Goal: Task Accomplishment & Management: Manage account settings

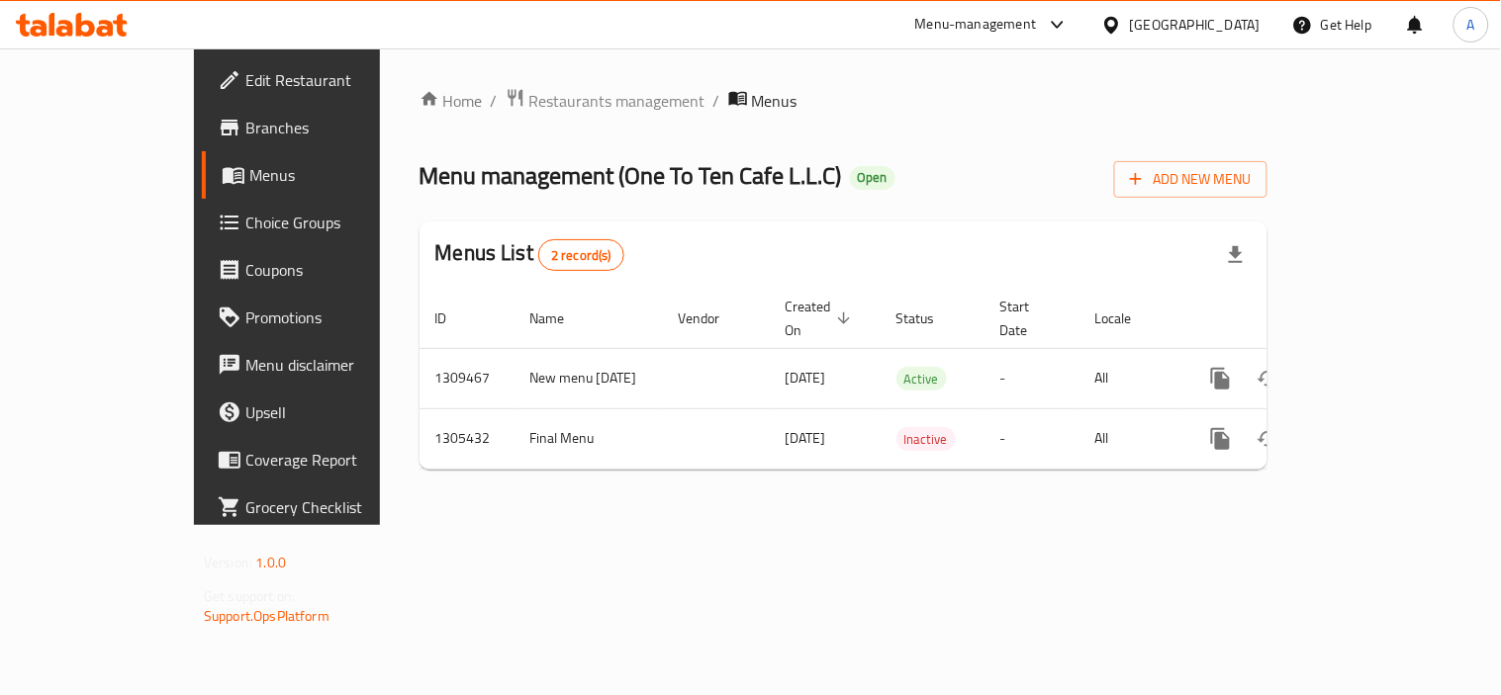
click at [1240, 26] on div "United Arab Emirates" at bounding box center [1195, 25] width 131 height 22
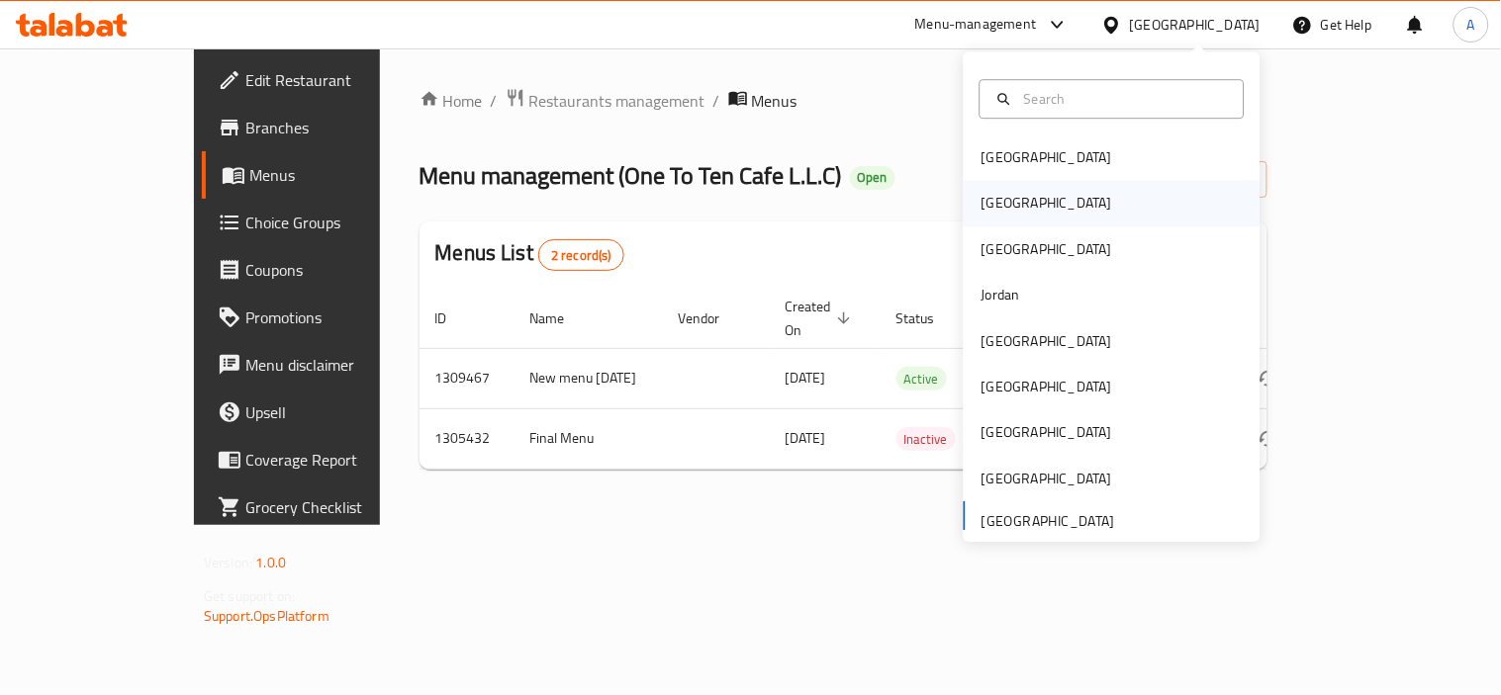
click at [1020, 208] on div "[GEOGRAPHIC_DATA]" at bounding box center [1111, 204] width 297 height 46
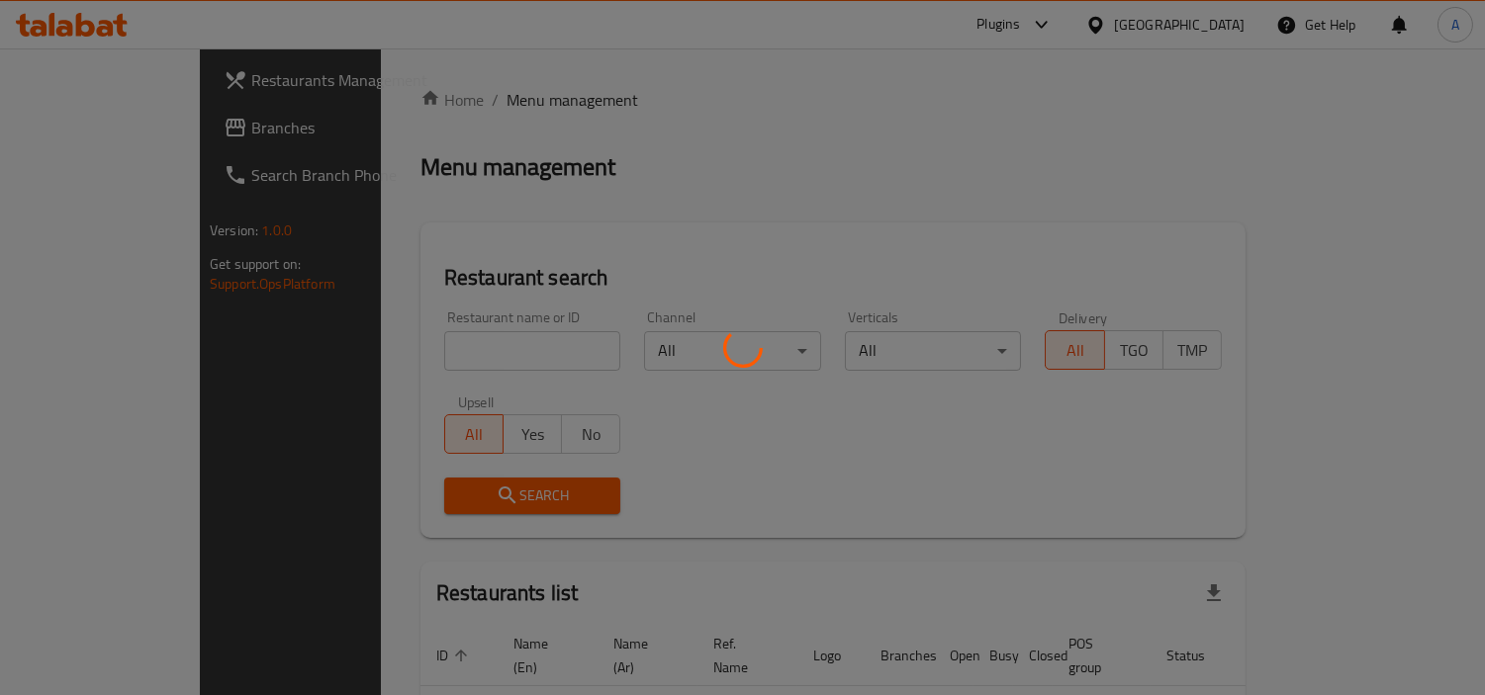
click at [195, 141] on div at bounding box center [742, 347] width 1485 height 695
click at [196, 133] on div at bounding box center [742, 347] width 1485 height 695
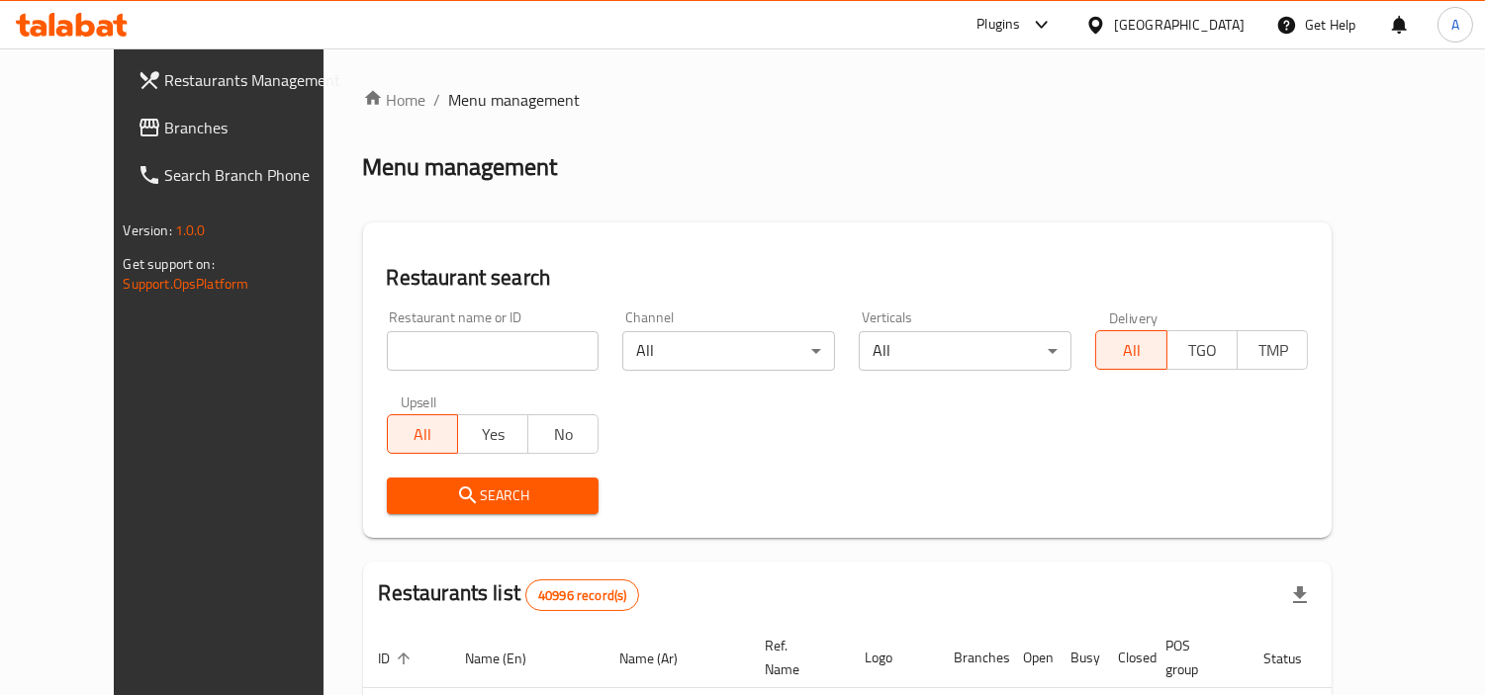
click at [208, 130] on span "Branches" at bounding box center [255, 128] width 181 height 24
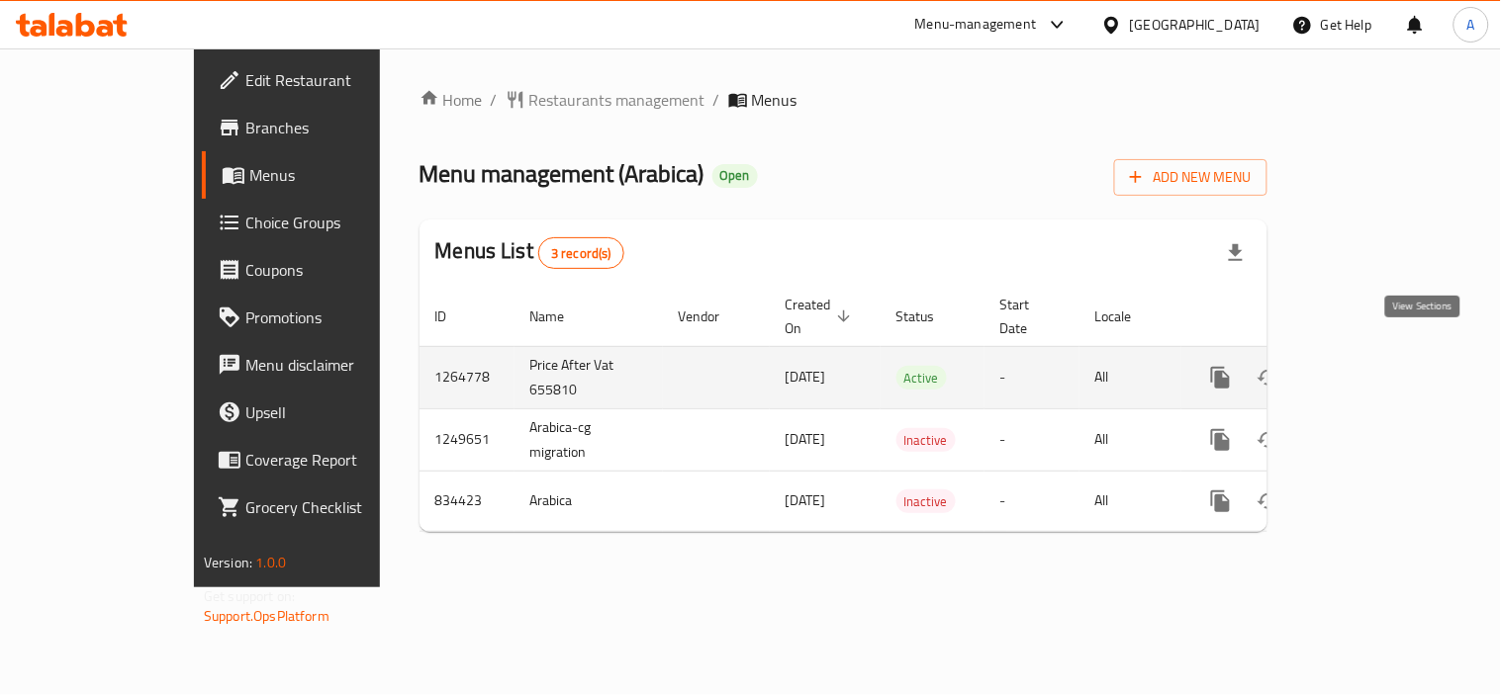
click at [1387, 360] on link "enhanced table" at bounding box center [1362, 377] width 47 height 47
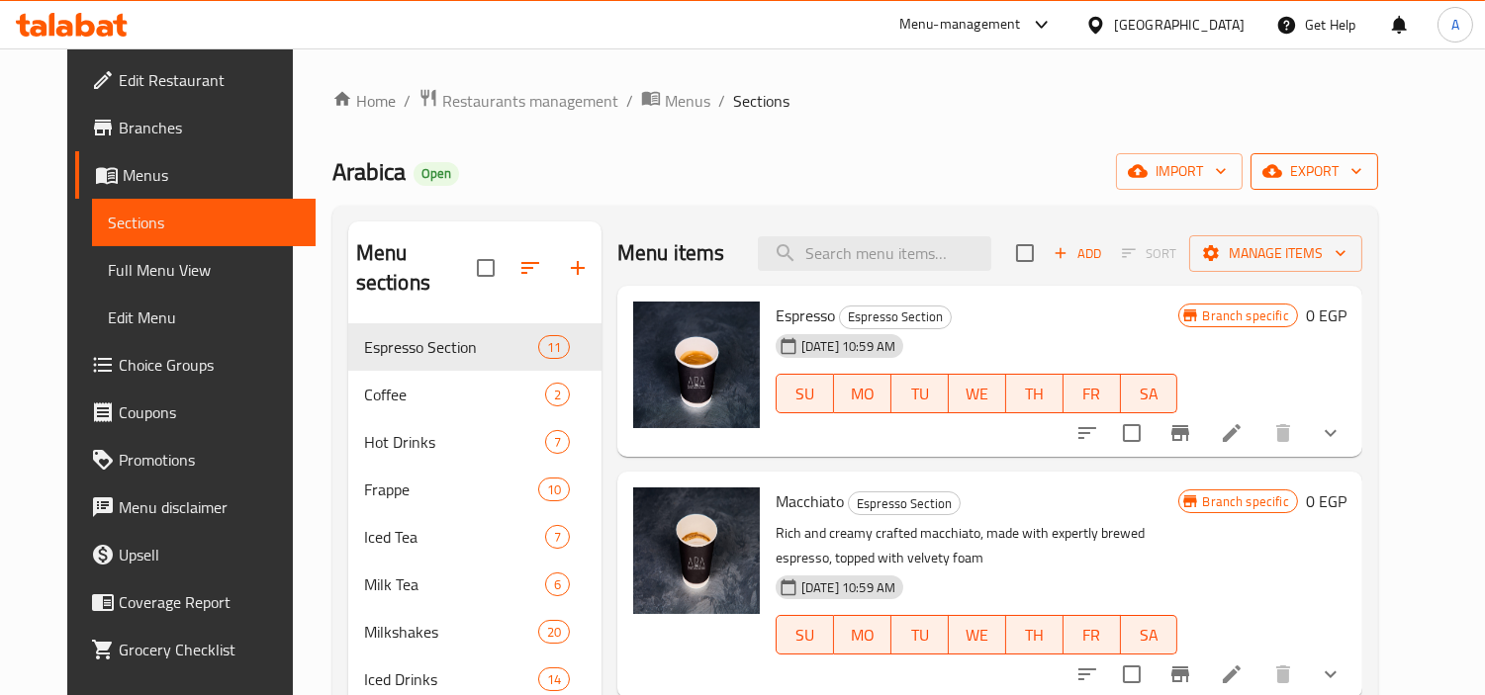
click at [1362, 170] on span "export" at bounding box center [1314, 171] width 96 height 25
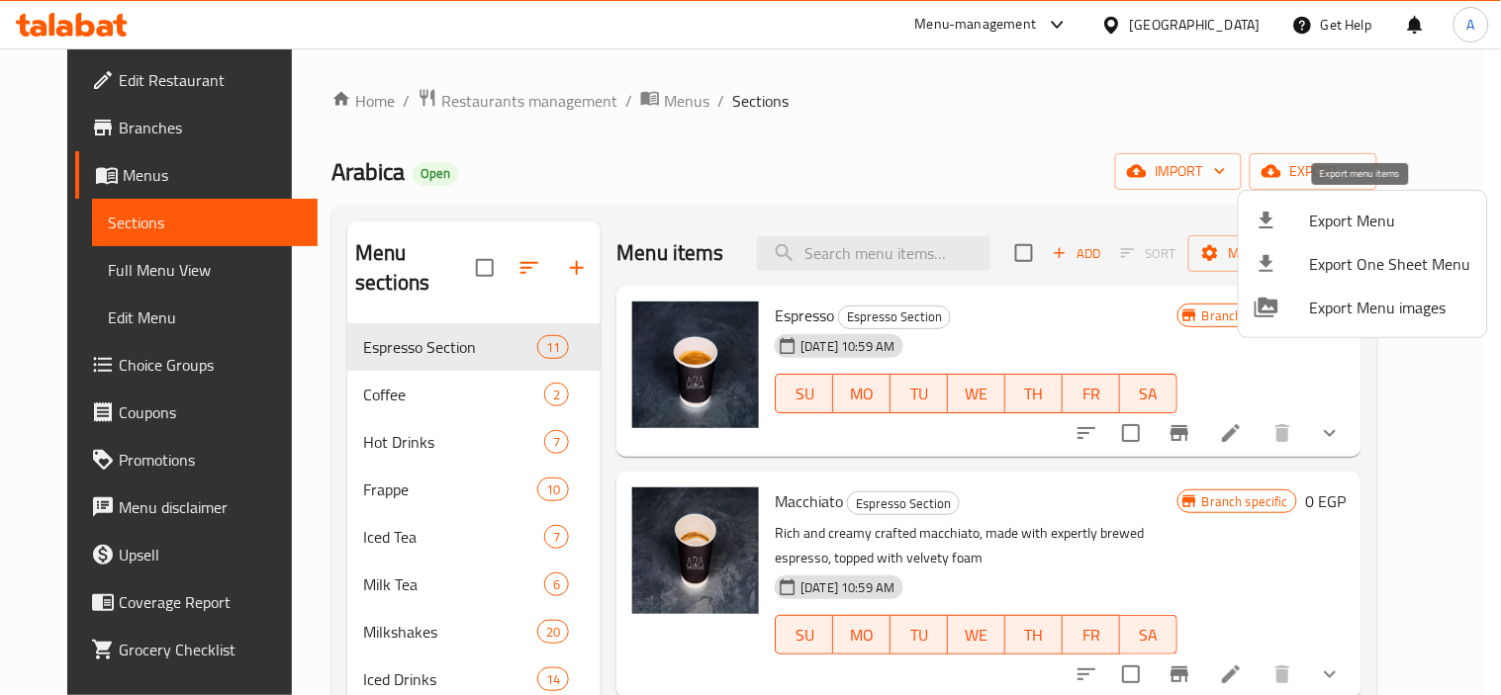
click at [1338, 216] on span "Export Menu" at bounding box center [1390, 221] width 161 height 24
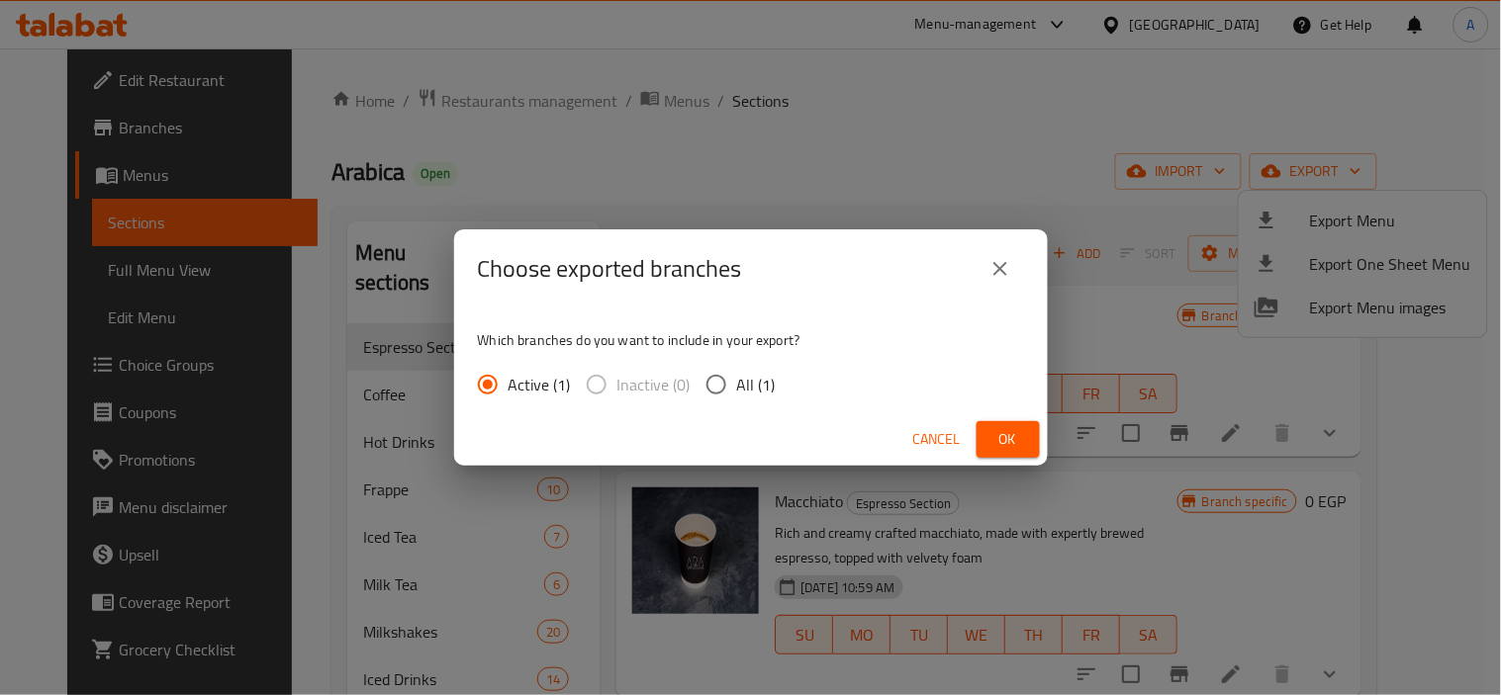
click at [770, 391] on span "All (1)" at bounding box center [756, 385] width 39 height 24
click at [737, 391] on input "All (1)" at bounding box center [716, 385] width 42 height 42
radio input "true"
click at [1012, 430] on span "Ok" at bounding box center [1008, 439] width 32 height 25
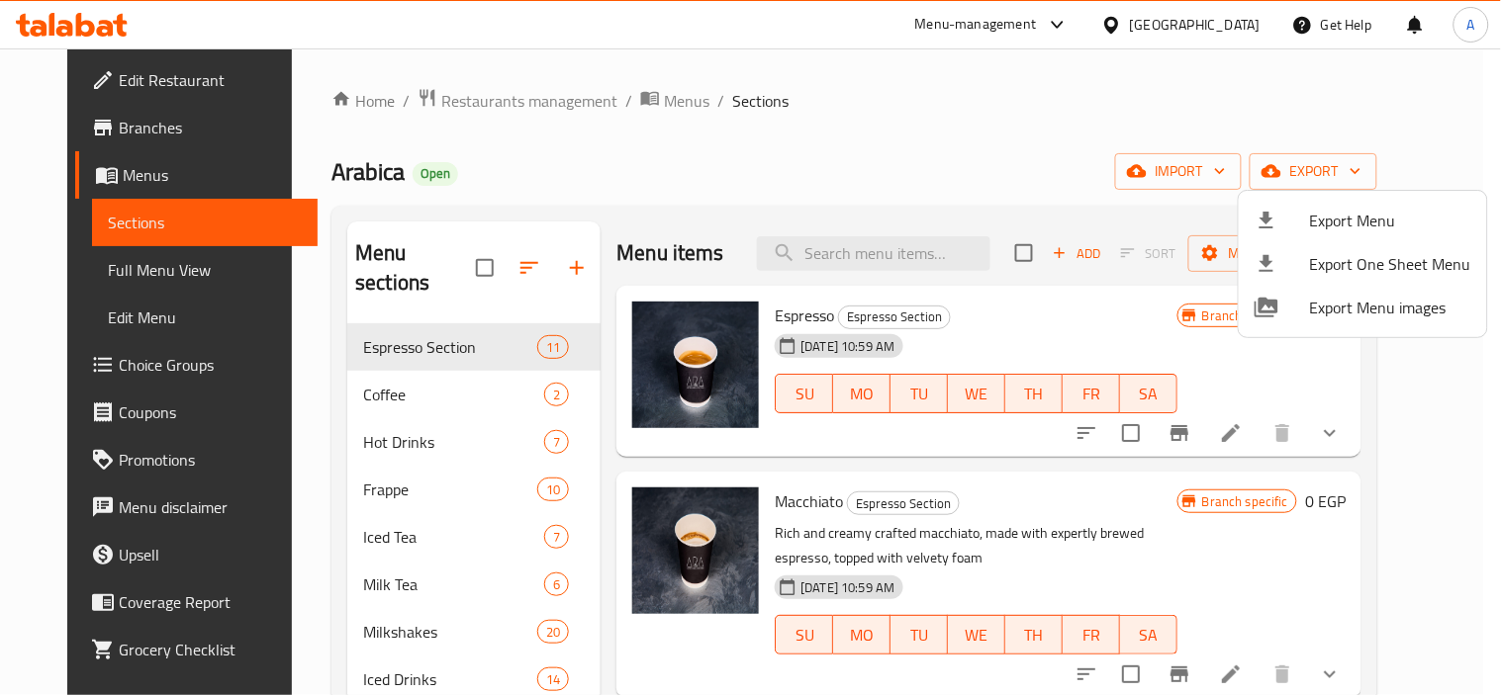
click at [970, 199] on div at bounding box center [750, 347] width 1501 height 695
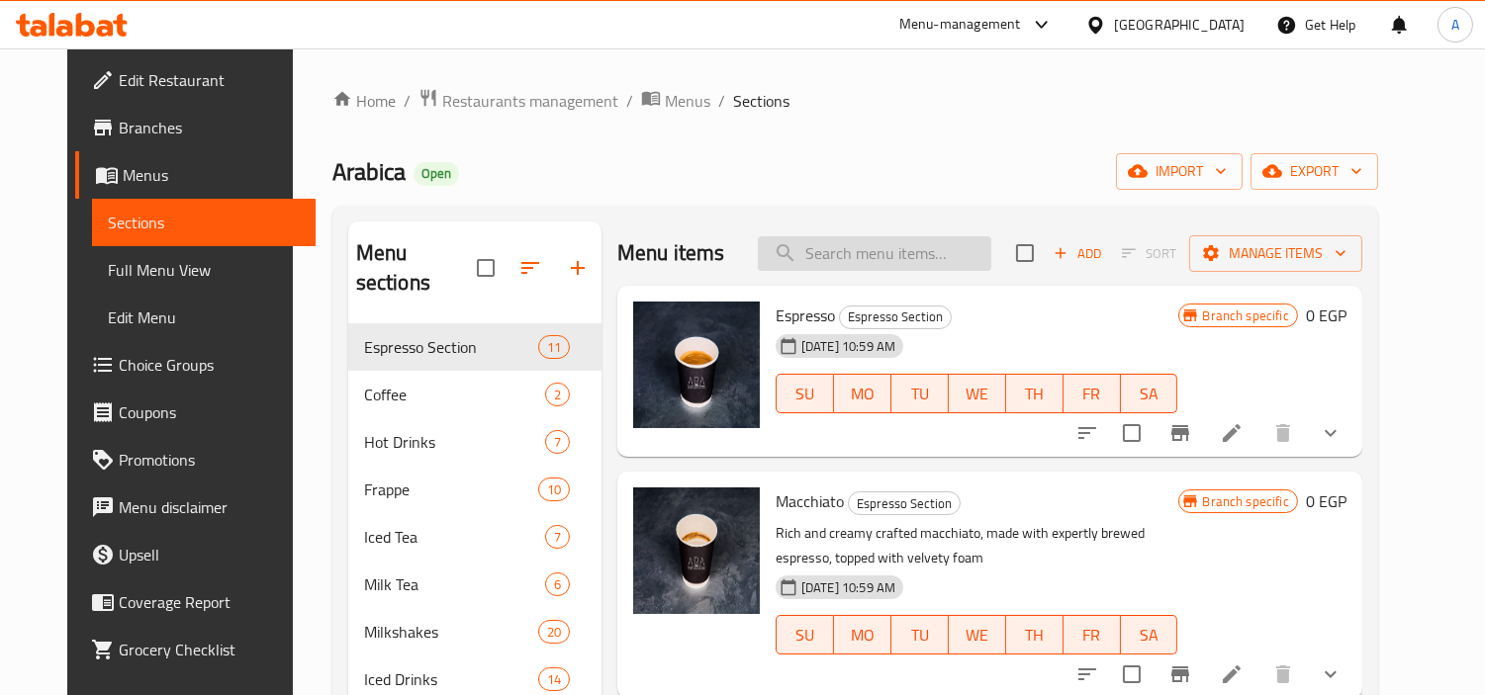
click at [921, 261] on input "search" at bounding box center [874, 253] width 233 height 35
paste input "Vanilla Frappe"
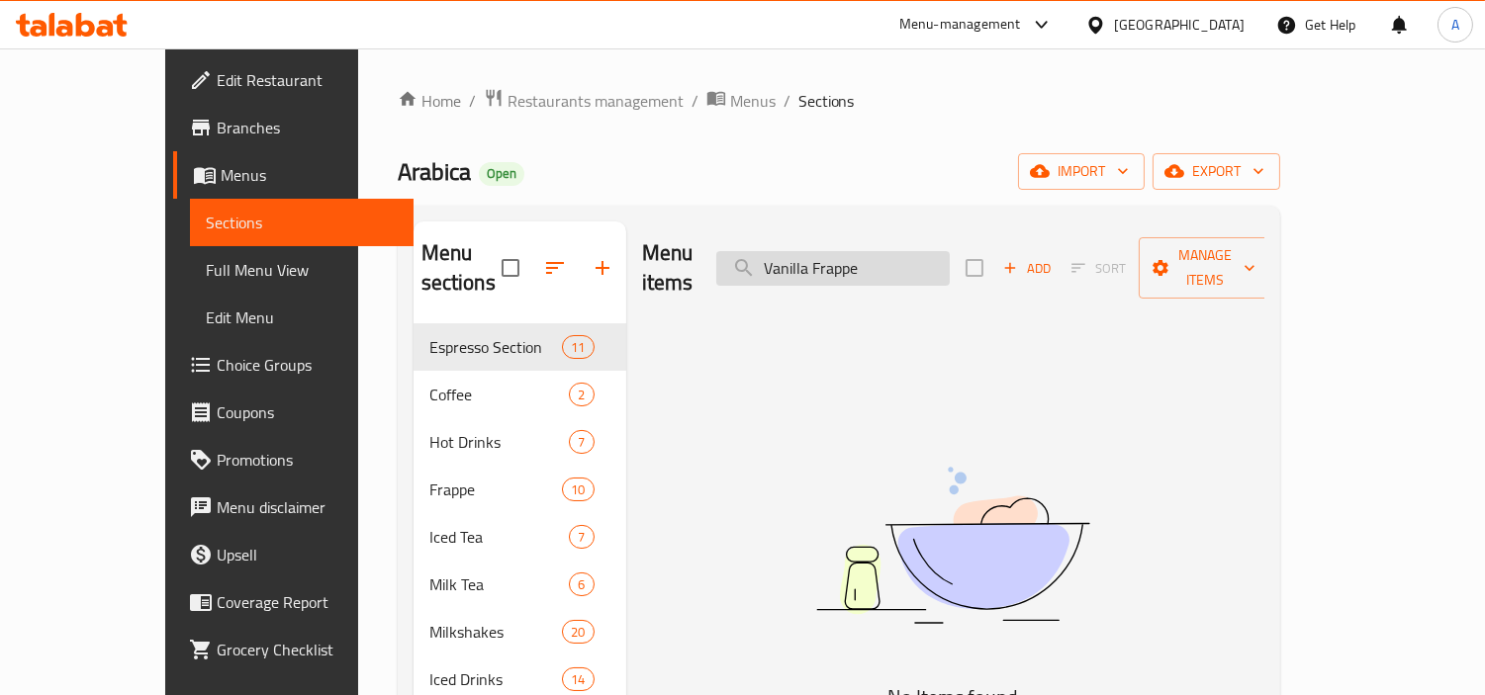
click at [831, 254] on input "Vanilla Frappe" at bounding box center [832, 268] width 233 height 35
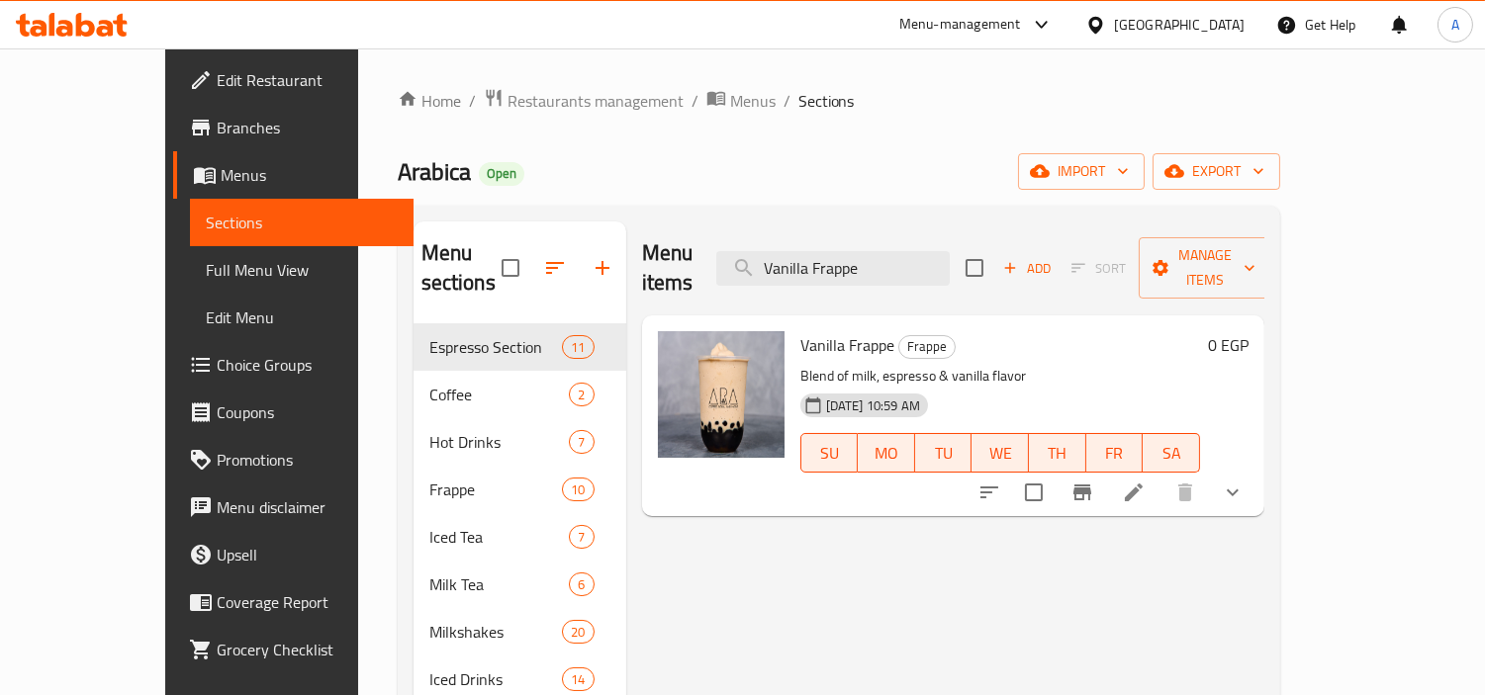
type input "Vanilla Frappe"
click at [1256, 476] on button "show more" at bounding box center [1232, 492] width 47 height 47
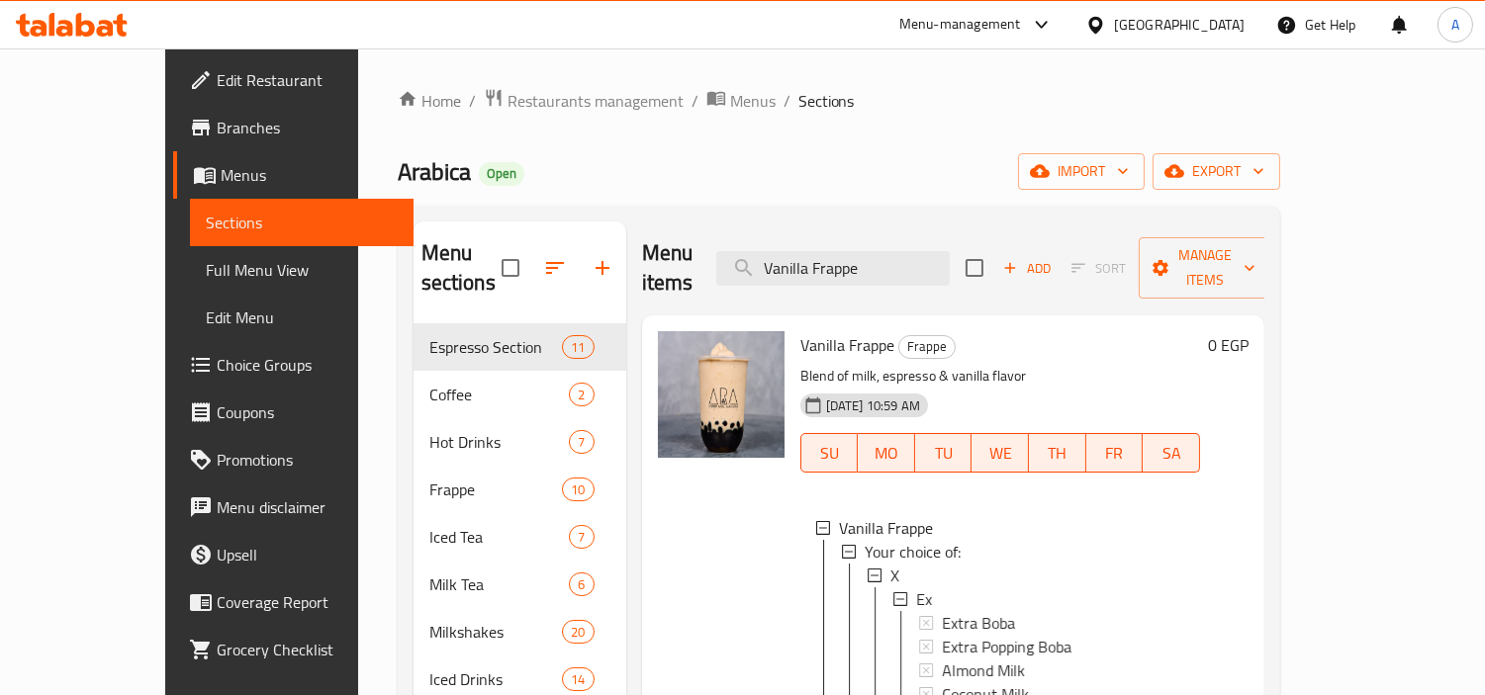
scroll to position [2, 0]
click at [893, 591] on icon at bounding box center [900, 598] width 14 height 14
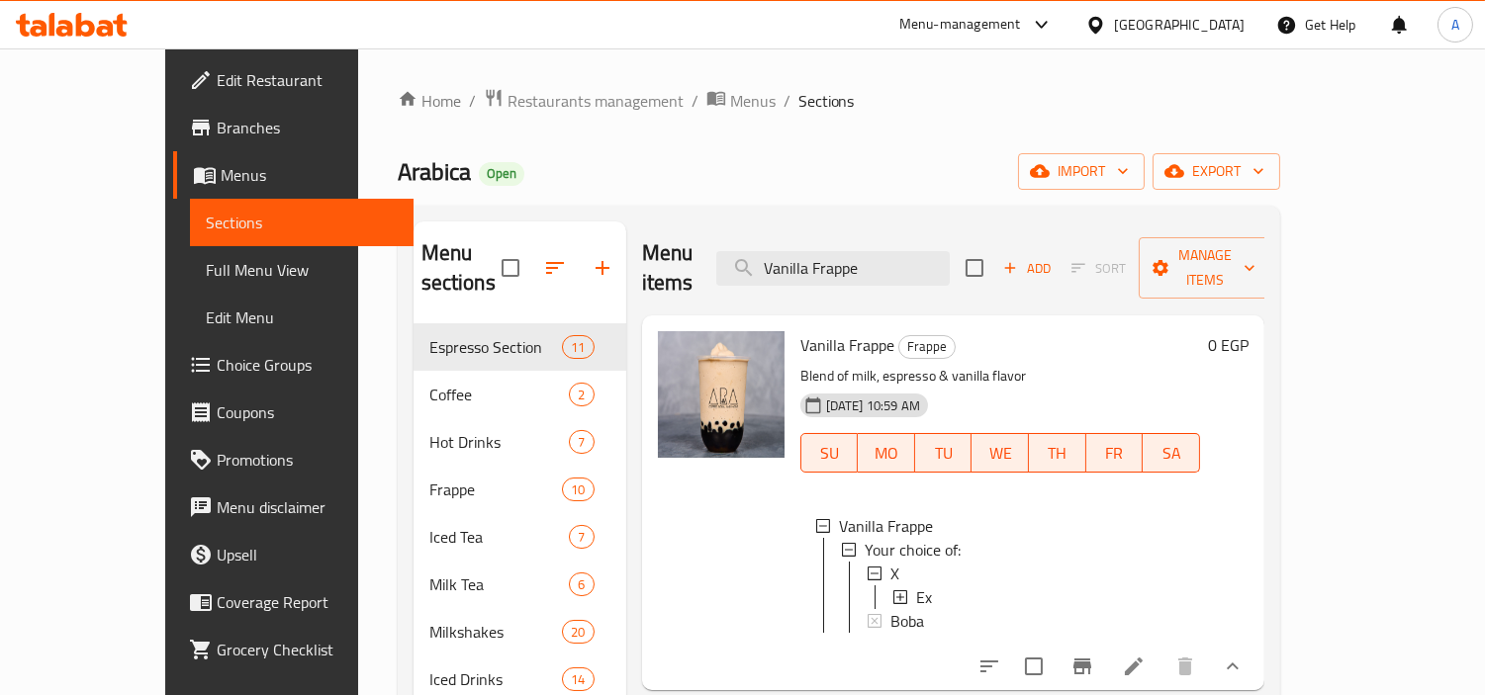
click at [893, 591] on icon at bounding box center [900, 598] width 14 height 14
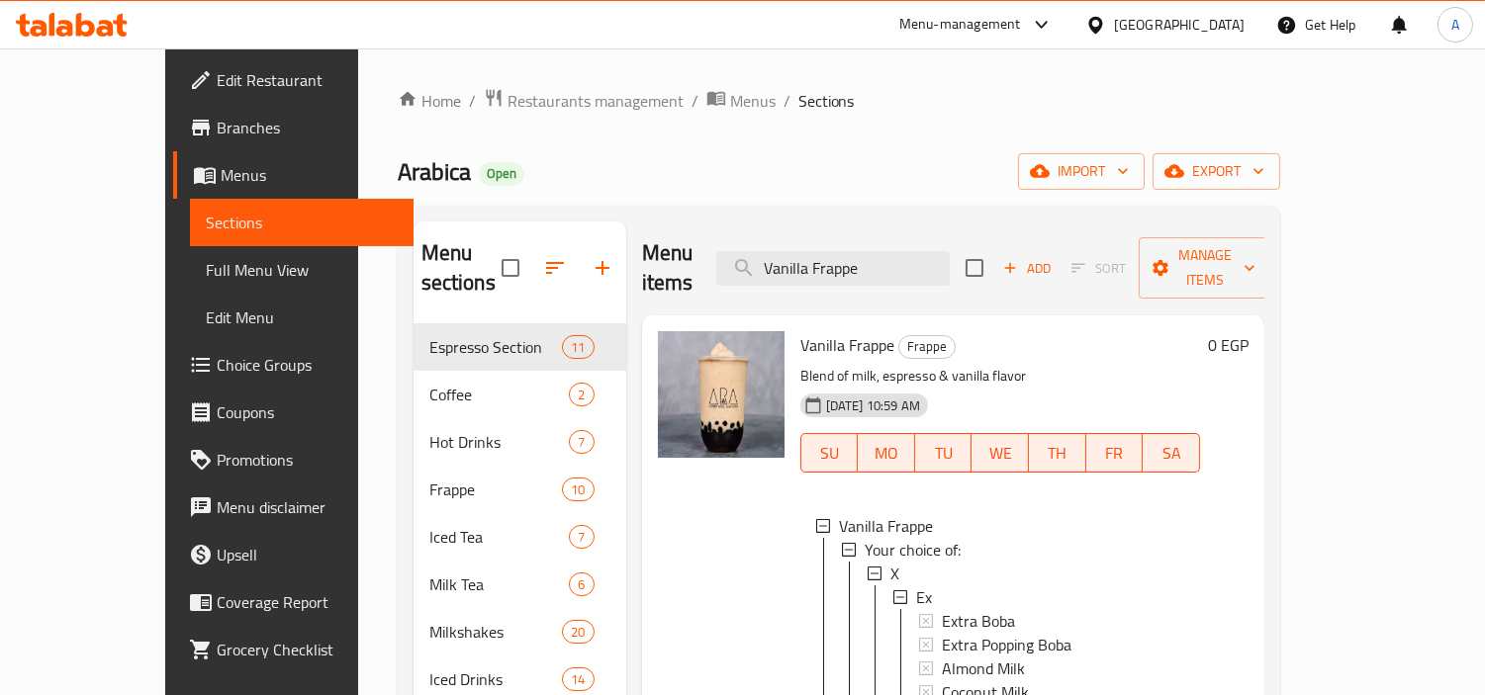
click at [916, 586] on div "Ex" at bounding box center [1050, 598] width 268 height 24
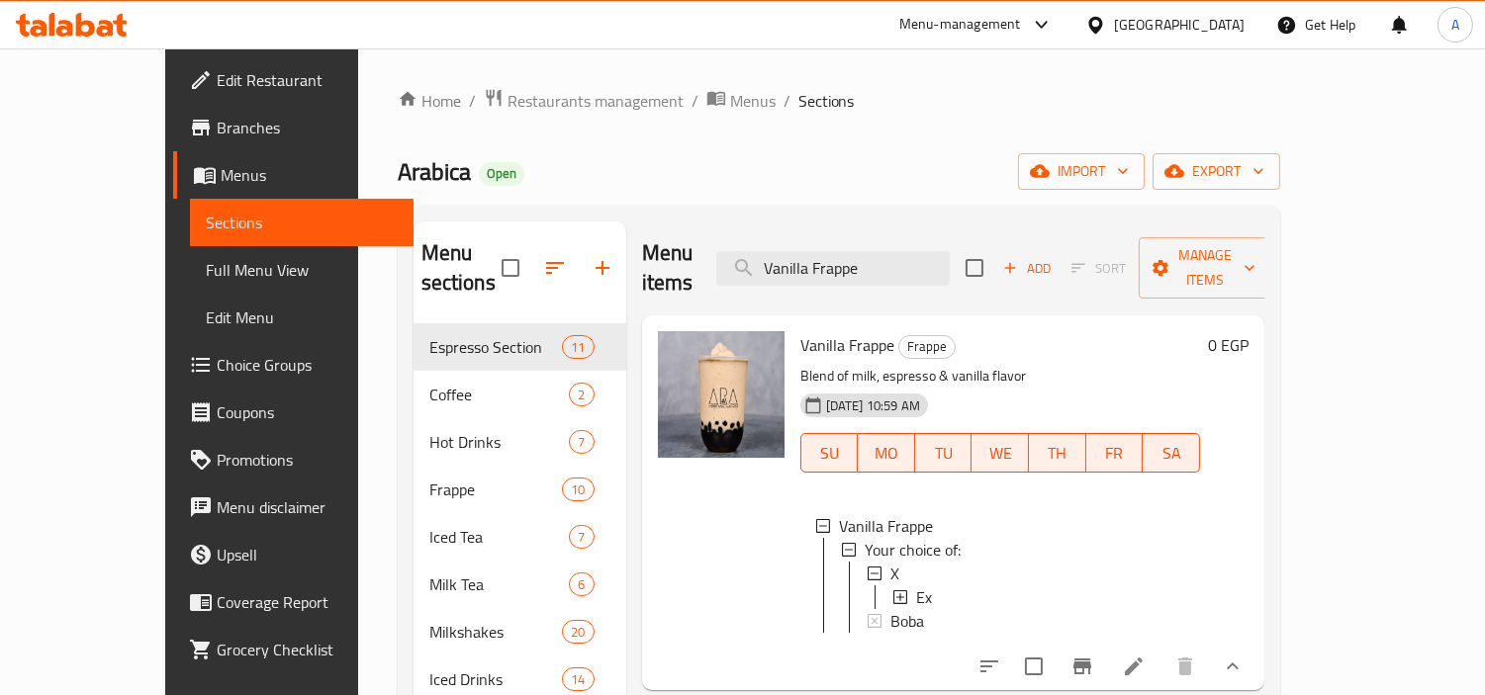
click at [916, 586] on div "Ex" at bounding box center [1050, 598] width 268 height 24
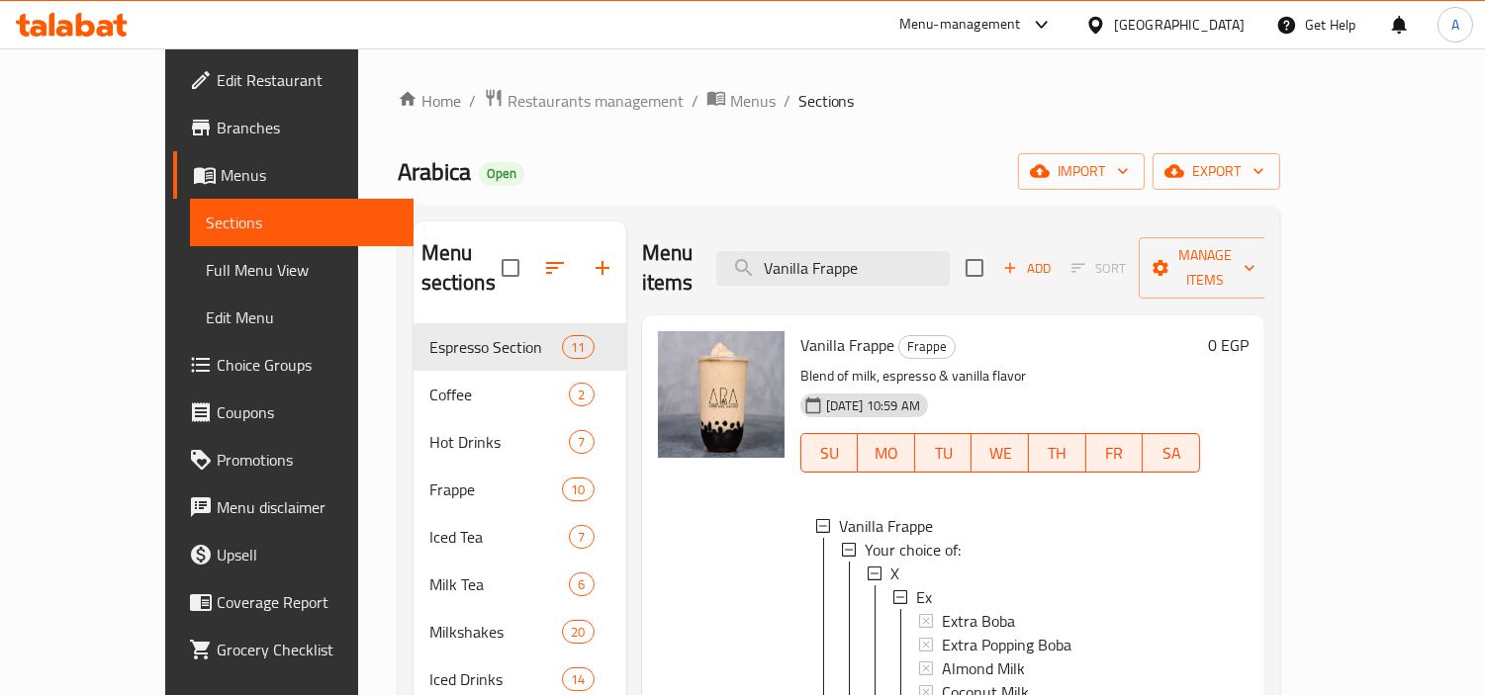
click at [916, 586] on span "Ex" at bounding box center [924, 598] width 16 height 24
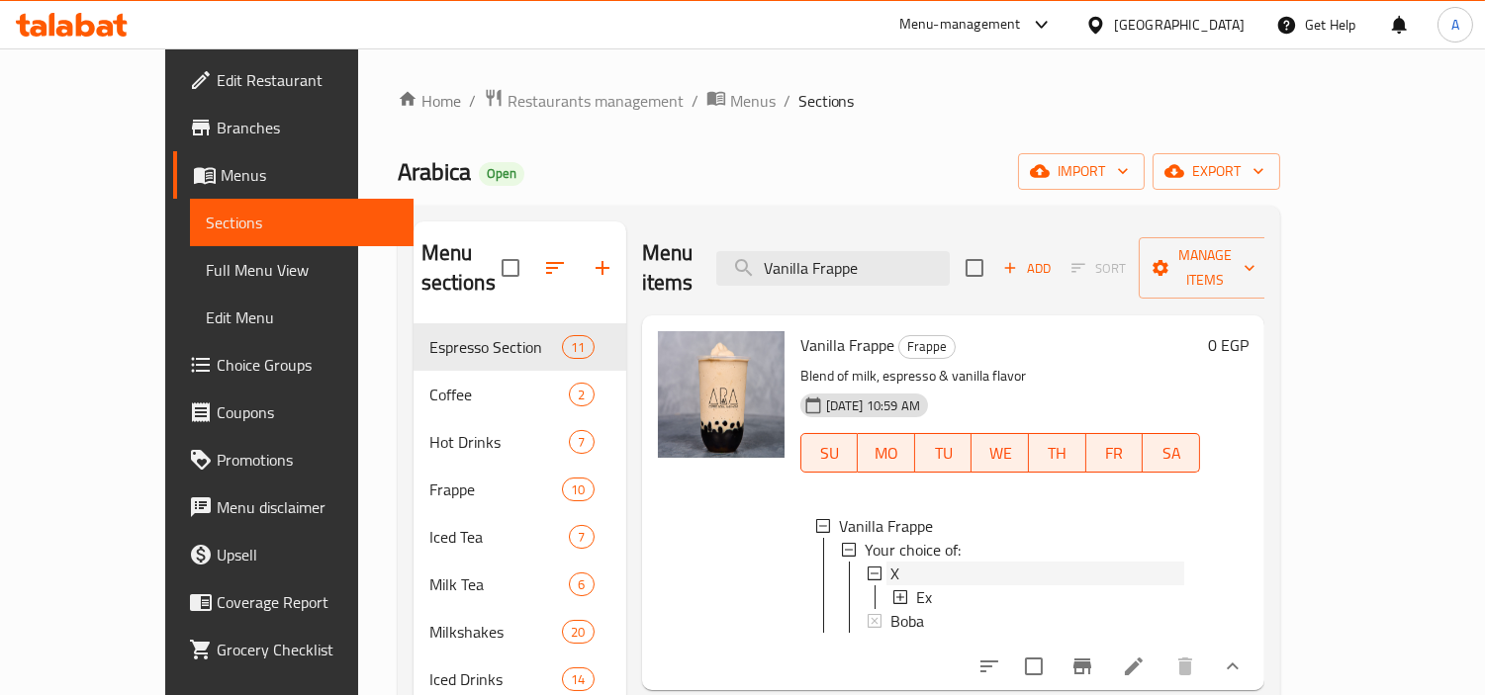
click at [890, 562] on div "X" at bounding box center [1037, 574] width 294 height 24
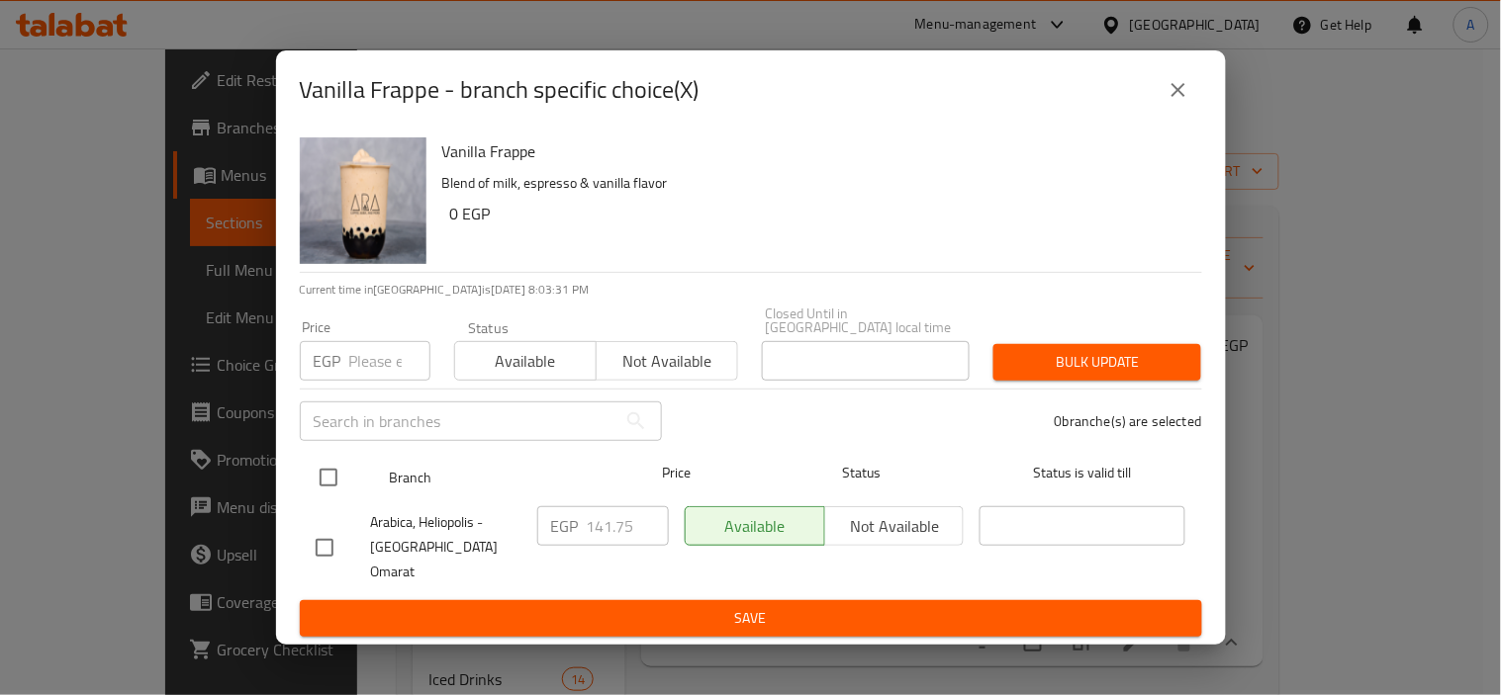
click at [344, 478] on input "checkbox" at bounding box center [329, 478] width 42 height 42
checkbox input "true"
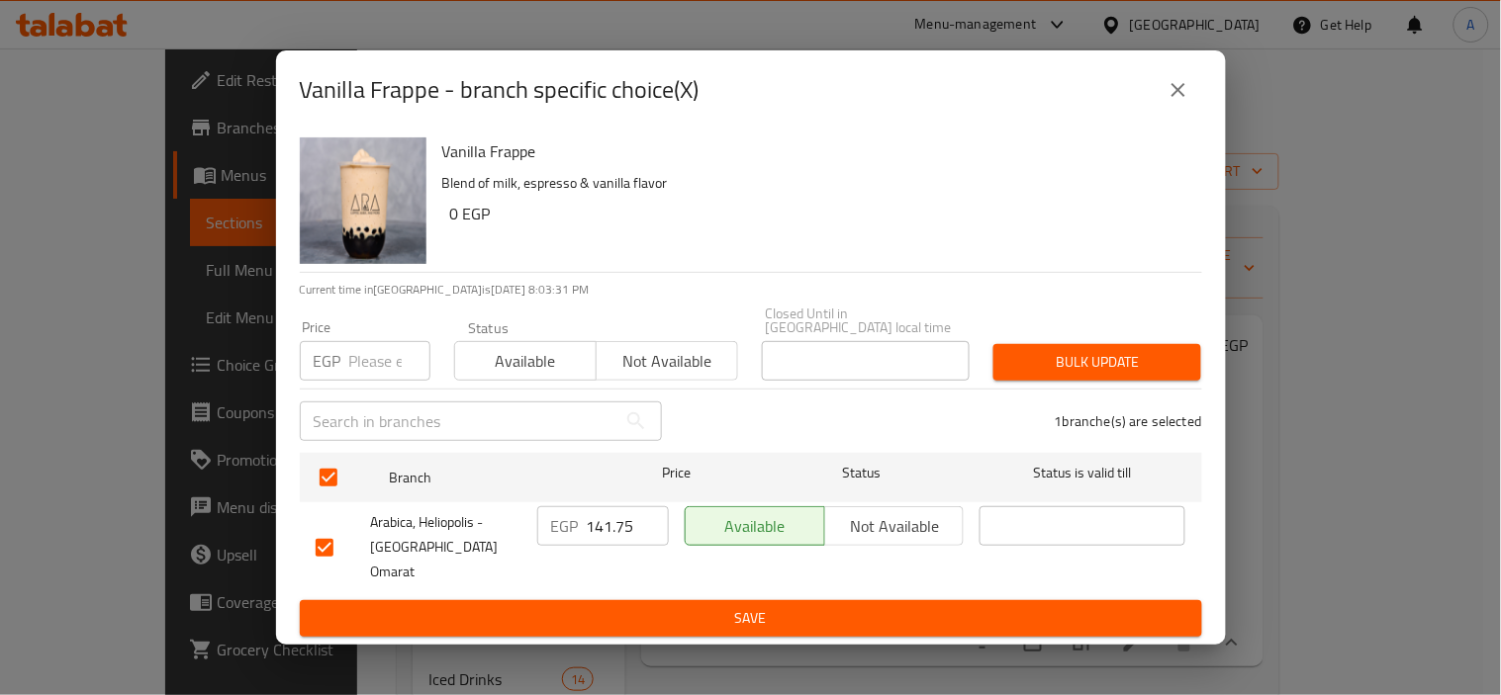
click at [369, 387] on div "Price EGP Price" at bounding box center [365, 351] width 154 height 84
click at [372, 369] on input "number" at bounding box center [389, 361] width 81 height 40
paste input "141.75"
type input "141.75"
click at [1012, 357] on span "Bulk update" at bounding box center [1097, 362] width 176 height 25
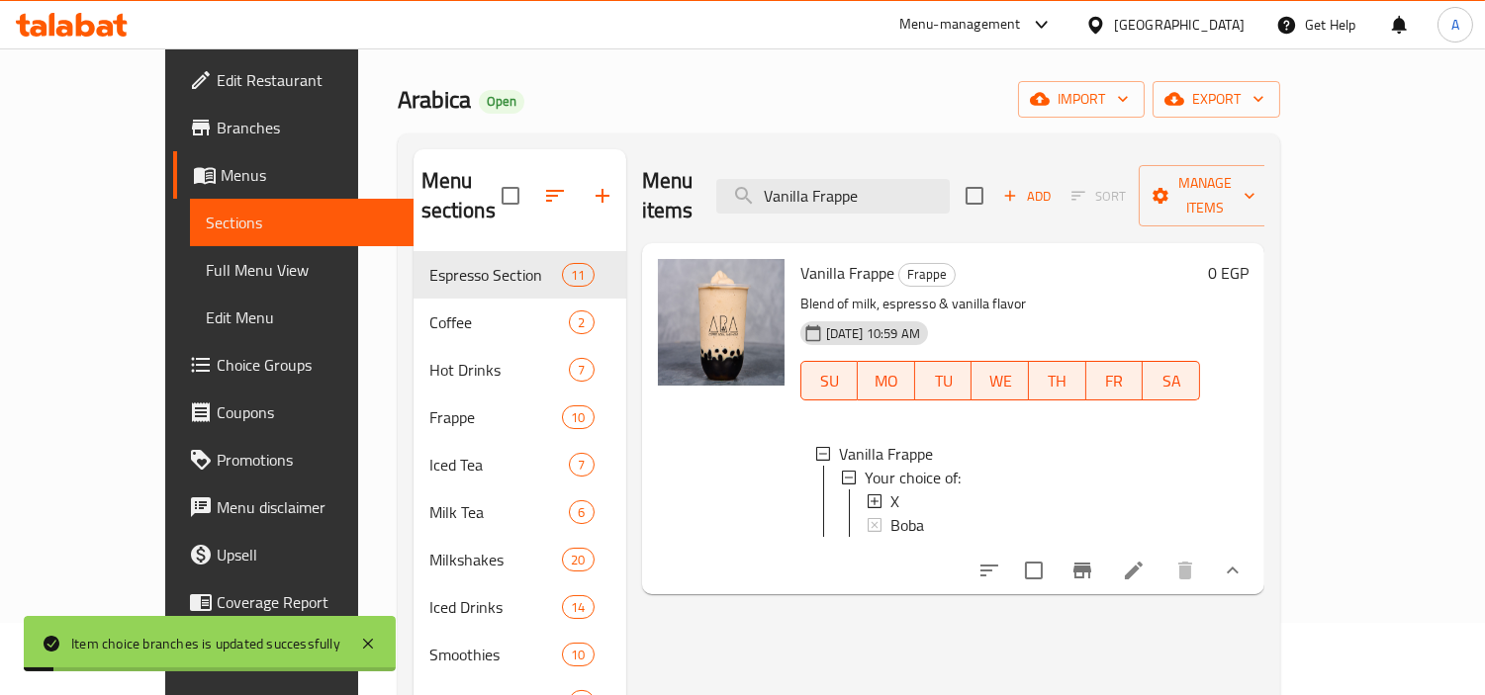
scroll to position [110, 0]
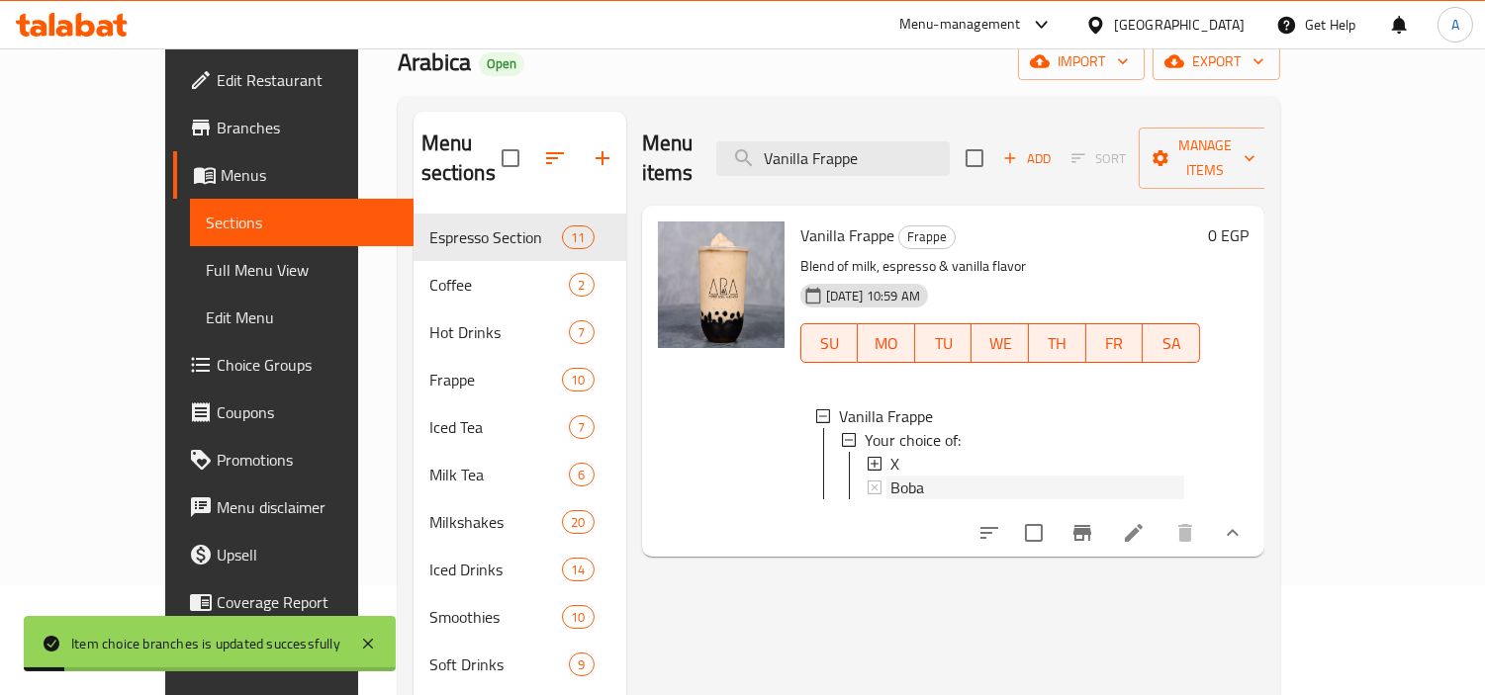
click at [890, 476] on span "Boba" at bounding box center [907, 488] width 34 height 24
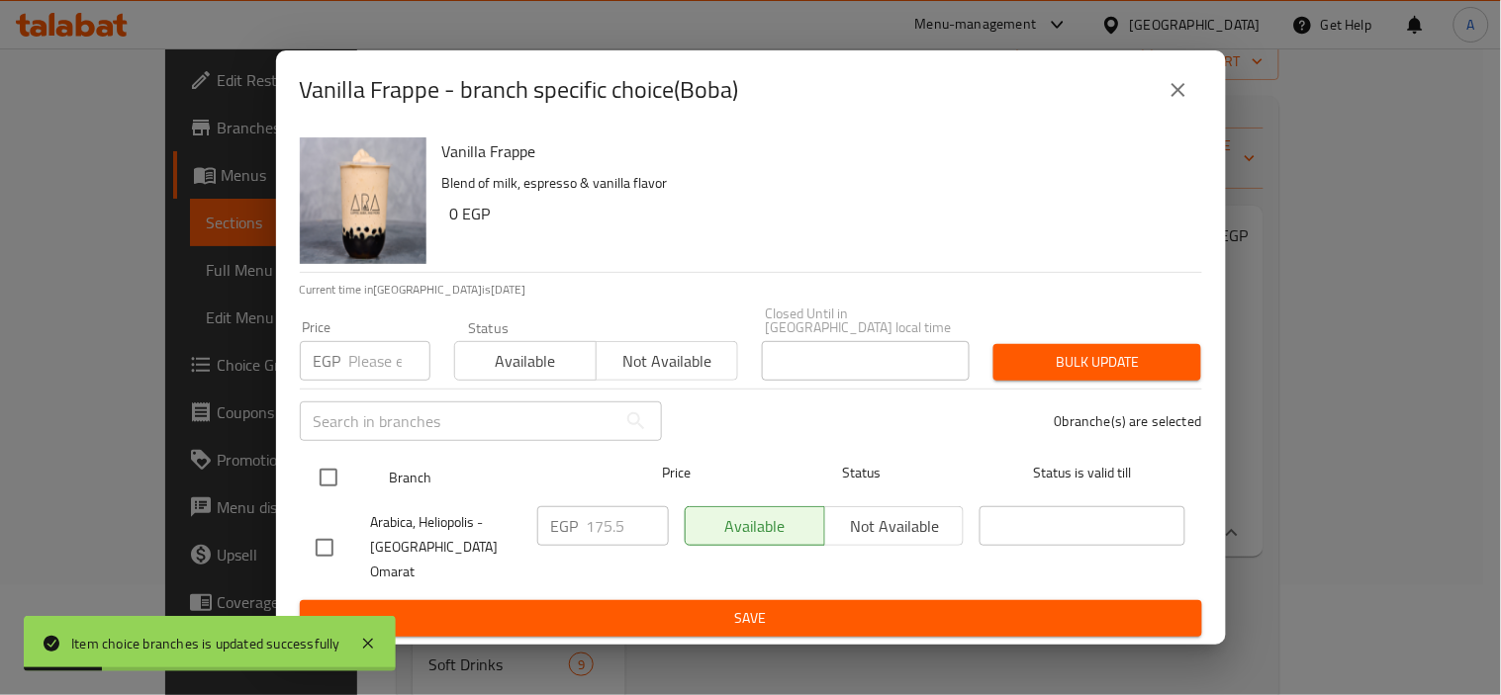
click at [333, 467] on input "checkbox" at bounding box center [329, 478] width 42 height 42
checkbox input "true"
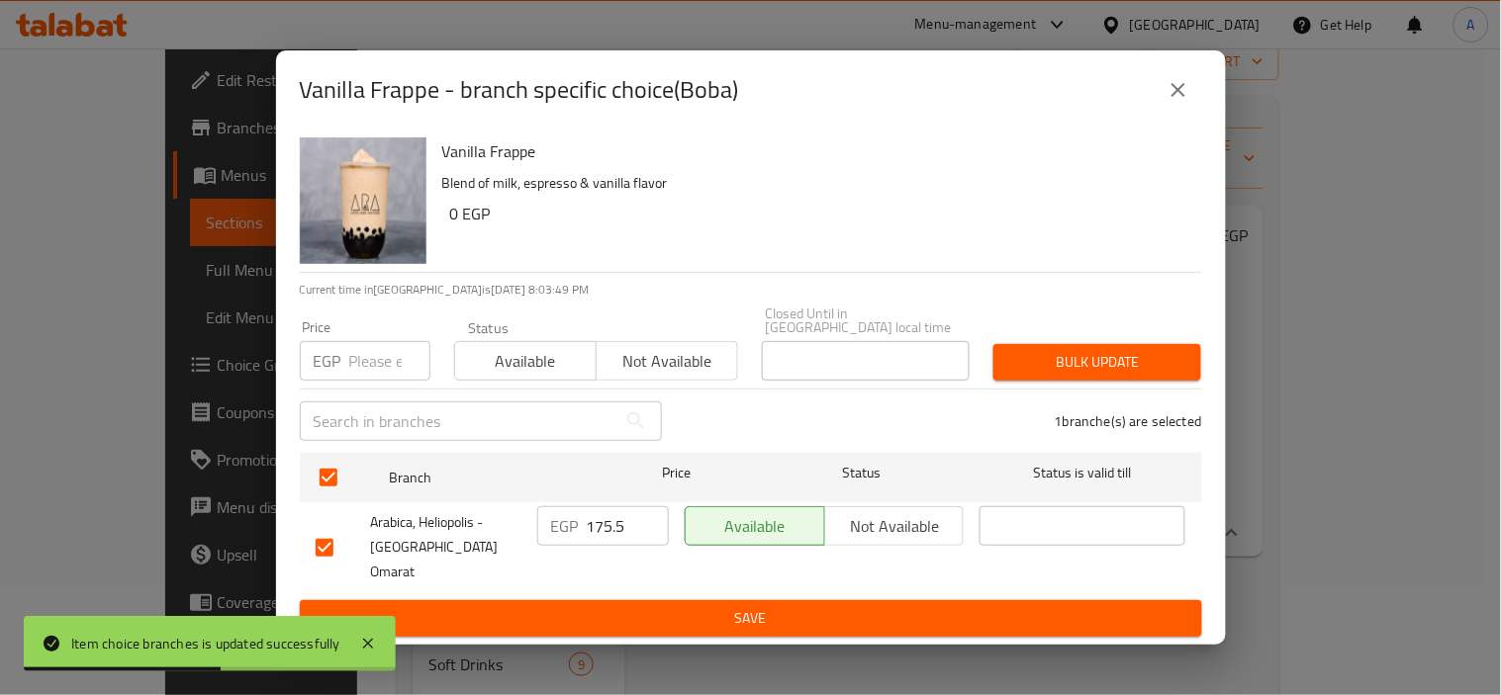
click at [349, 373] on input "number" at bounding box center [389, 361] width 81 height 40
paste input "175.50"
type input "175.50"
click at [1148, 373] on span "Bulk update" at bounding box center [1097, 362] width 176 height 25
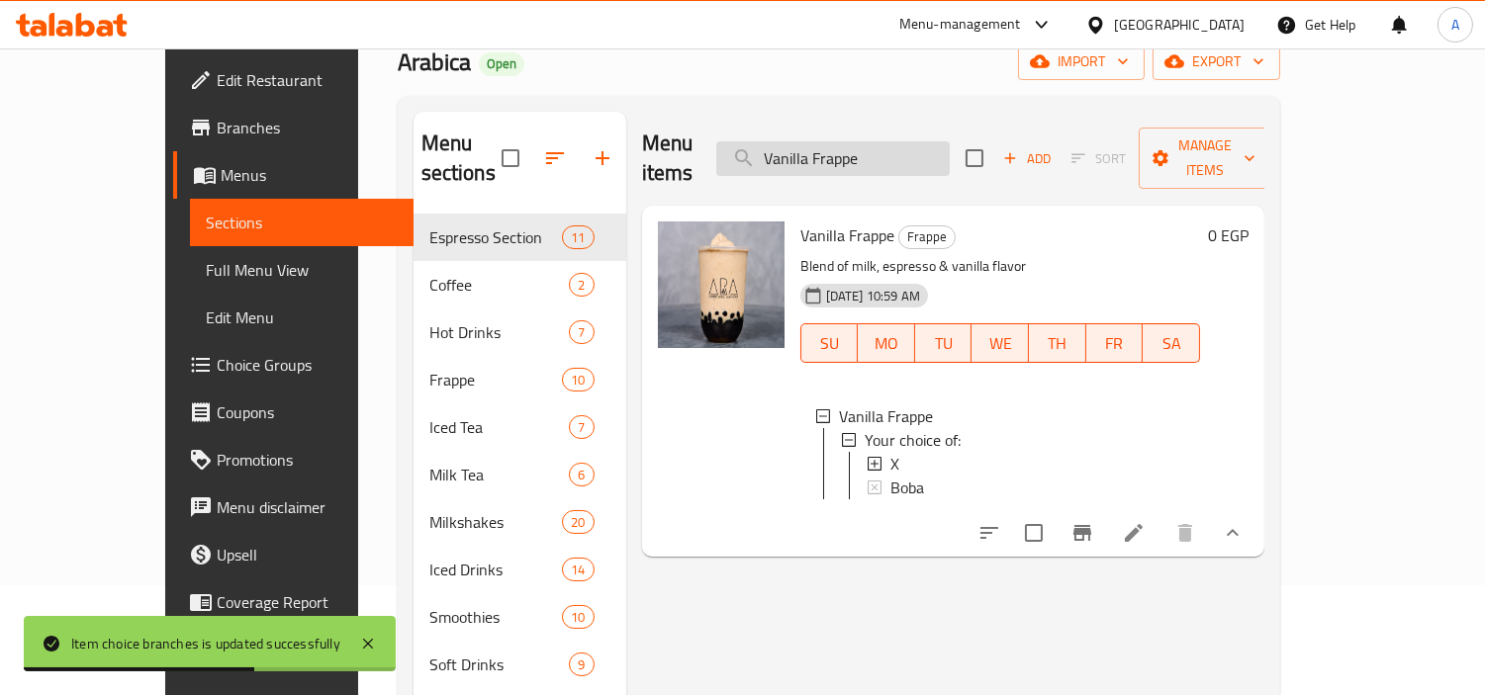
click at [948, 141] on input "Vanilla Frappe" at bounding box center [832, 158] width 233 height 35
paste input "Lotus"
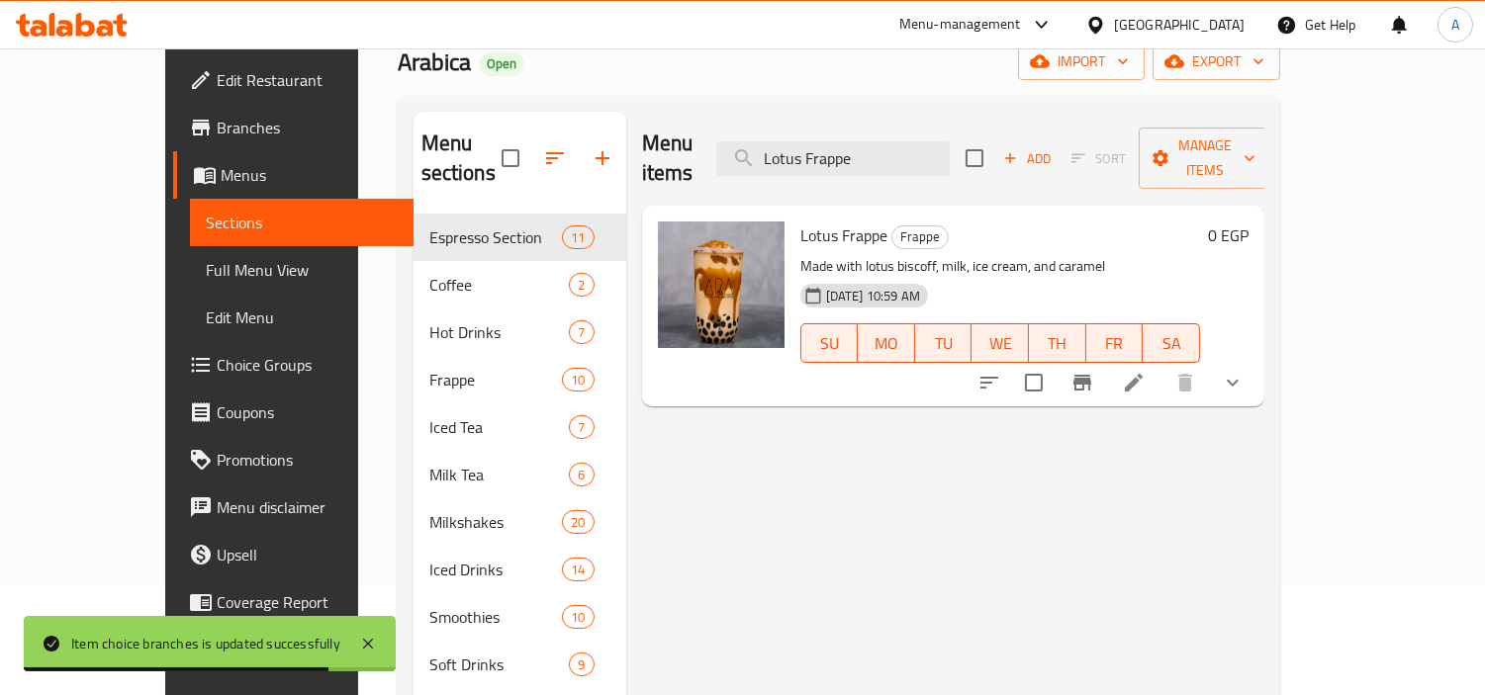
type input "Lotus Frappe"
click at [1256, 359] on button "show more" at bounding box center [1232, 382] width 47 height 47
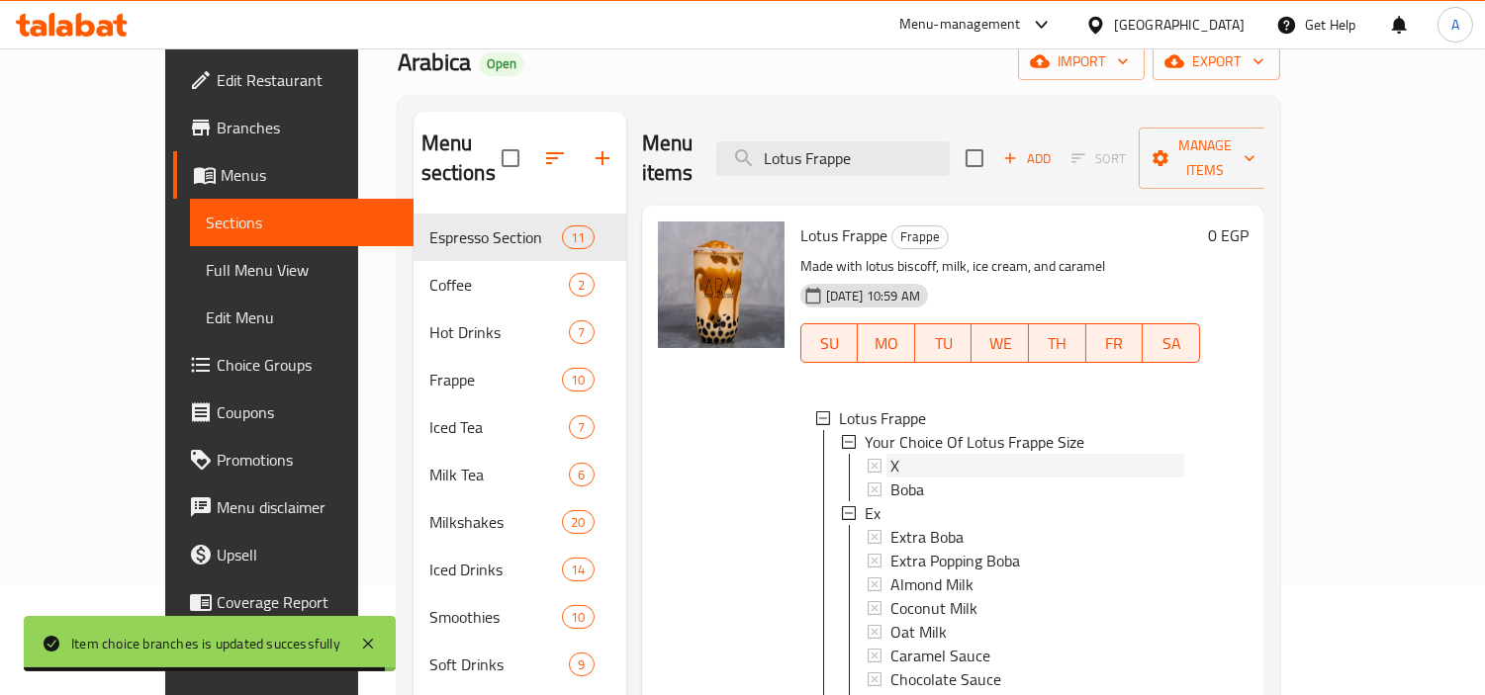
click at [1012, 454] on div "X" at bounding box center [1037, 466] width 294 height 24
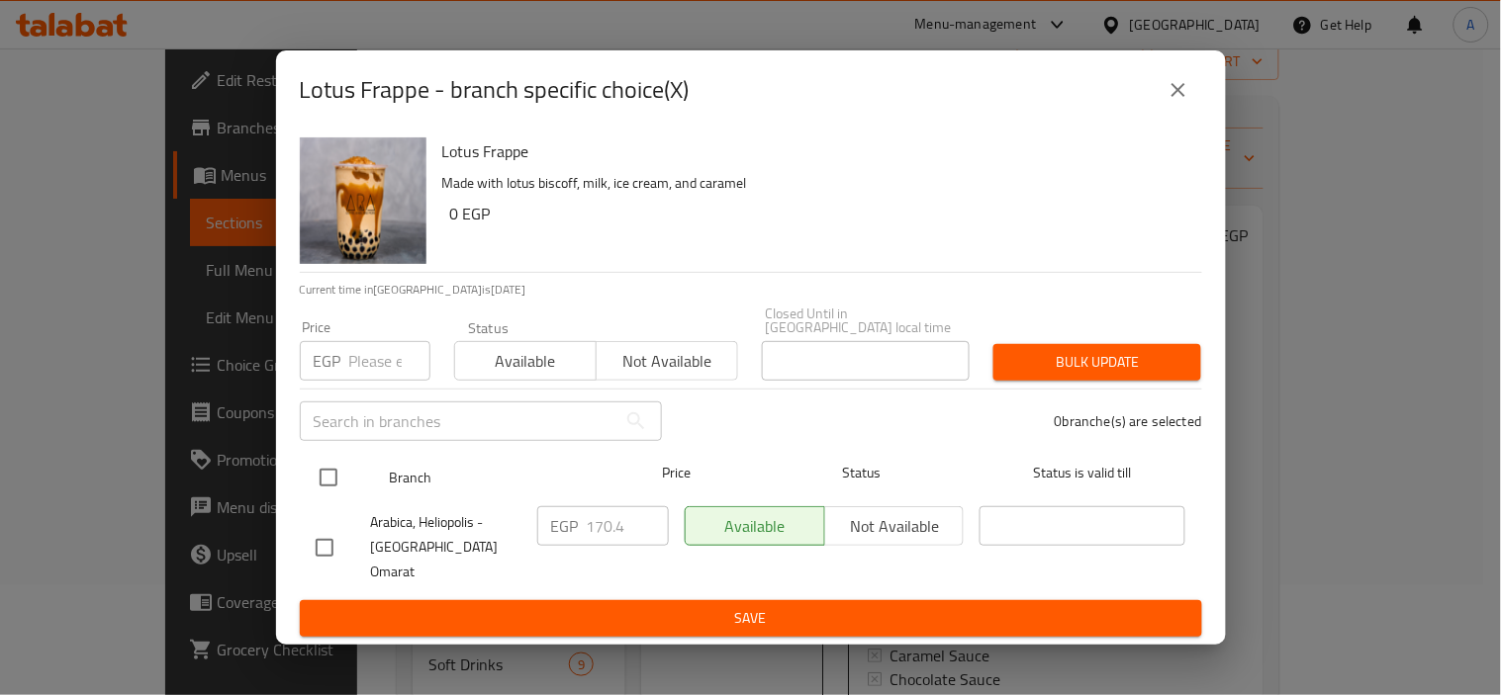
click at [304, 477] on div "Branch Price Status Status is valid till" at bounding box center [751, 477] width 902 height 49
click at [344, 488] on input "checkbox" at bounding box center [329, 478] width 42 height 42
checkbox input "true"
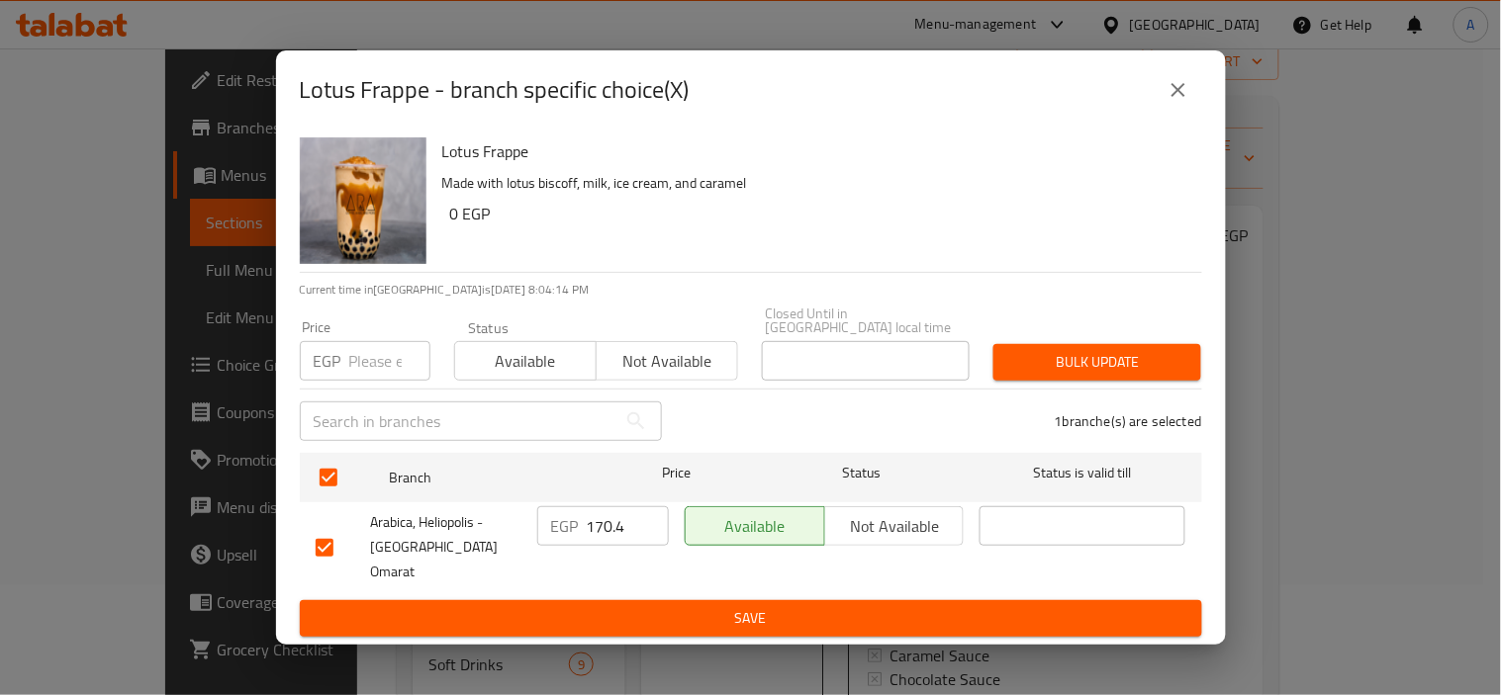
click at [383, 347] on input "number" at bounding box center [389, 361] width 81 height 40
paste input "175.50"
type input "175.50"
click at [1138, 366] on span "Bulk update" at bounding box center [1097, 362] width 176 height 25
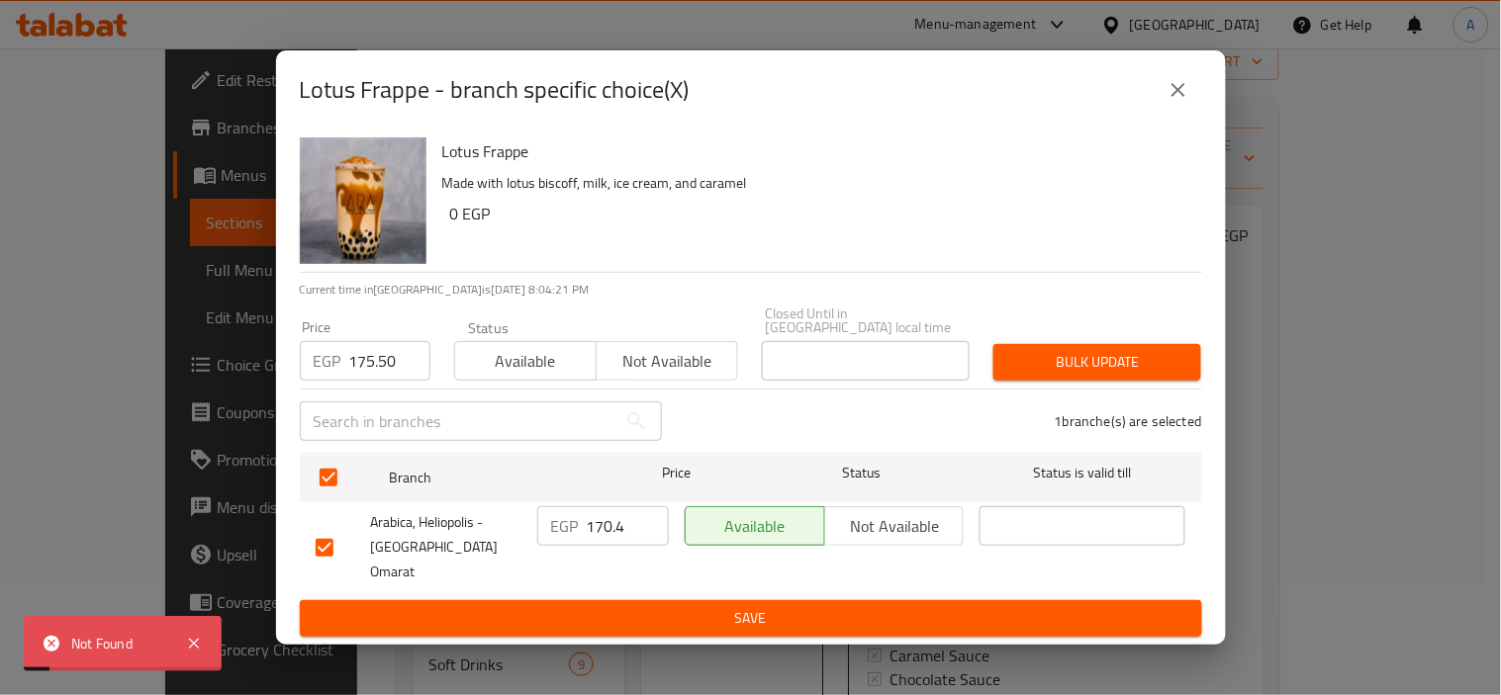
drag, startPoint x: 1133, startPoint y: 102, endPoint x: 1175, endPoint y: 99, distance: 42.6
click at [1136, 102] on div "Lotus Frappe - branch specific choice(X)" at bounding box center [751, 89] width 902 height 47
click at [1175, 99] on icon "close" at bounding box center [1178, 90] width 24 height 24
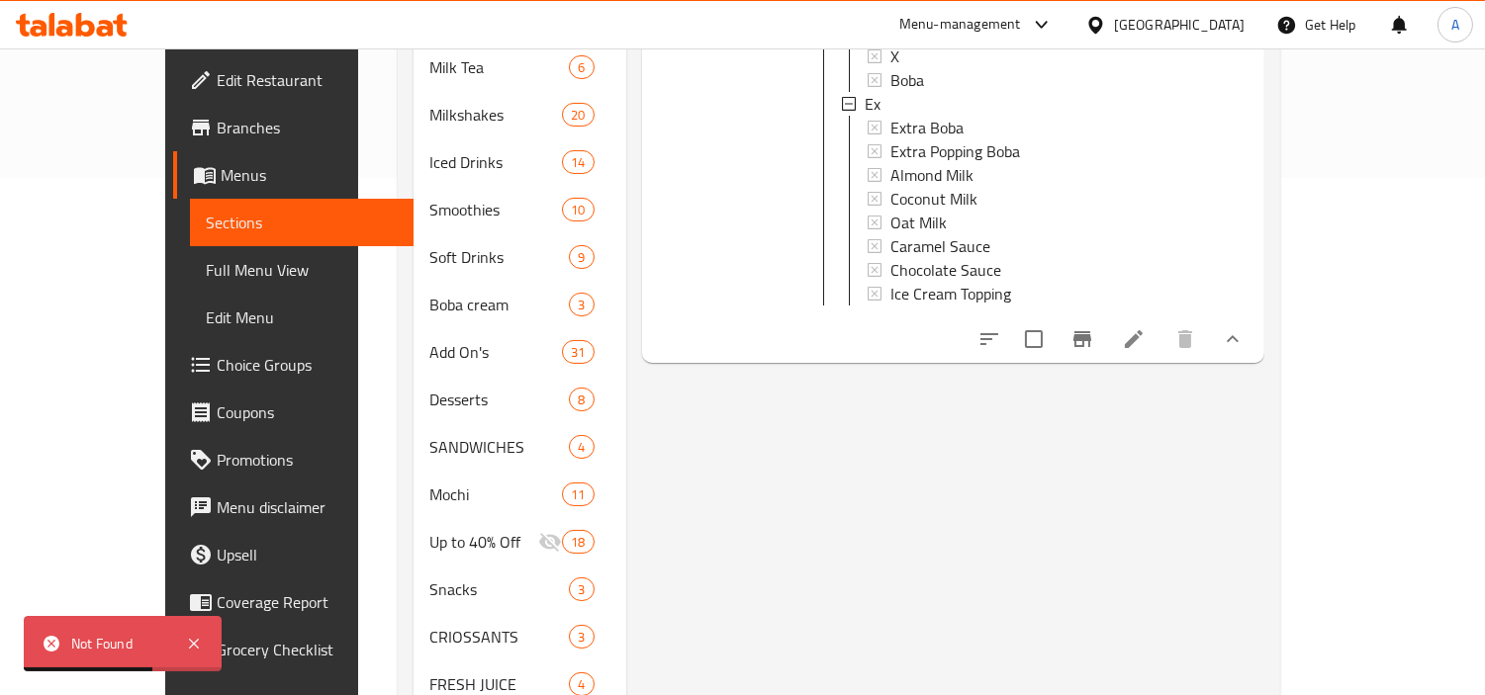
scroll to position [220, 0]
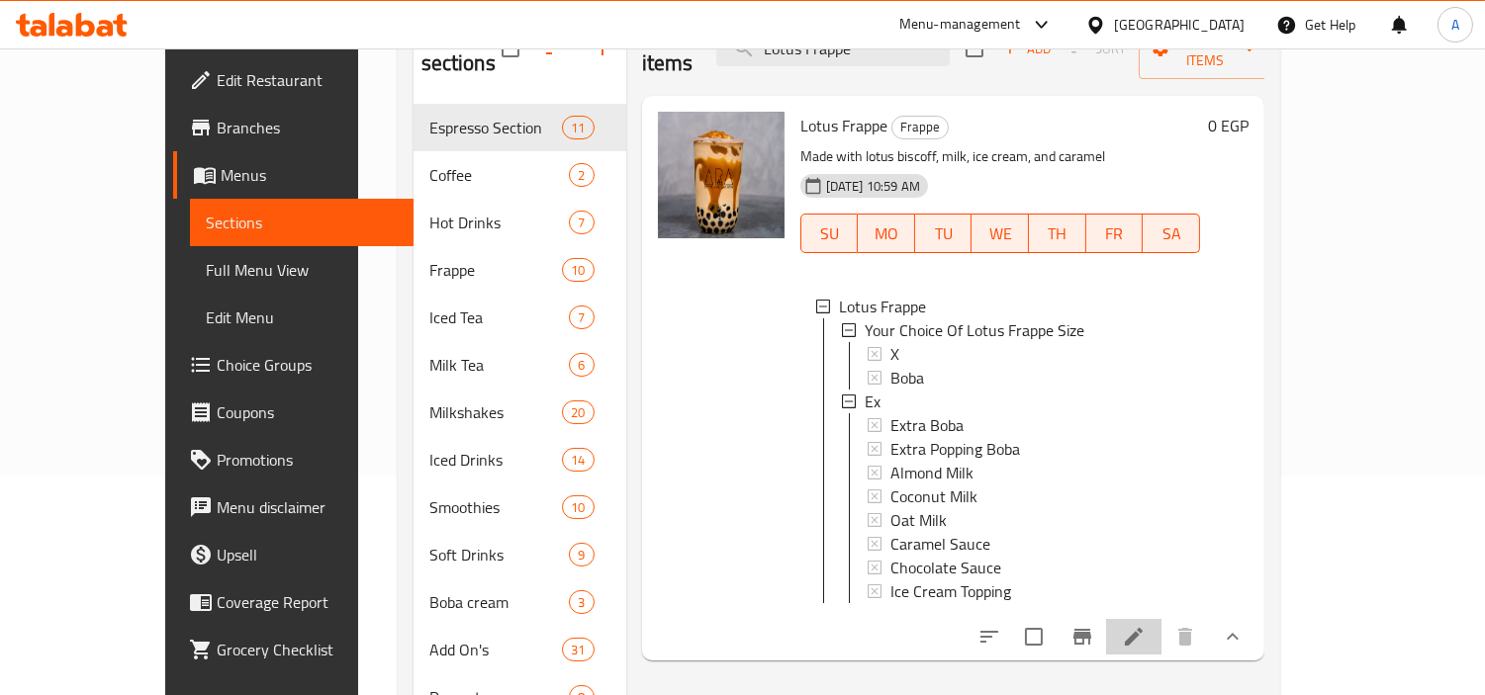
click at [1161, 640] on li at bounding box center [1133, 637] width 55 height 36
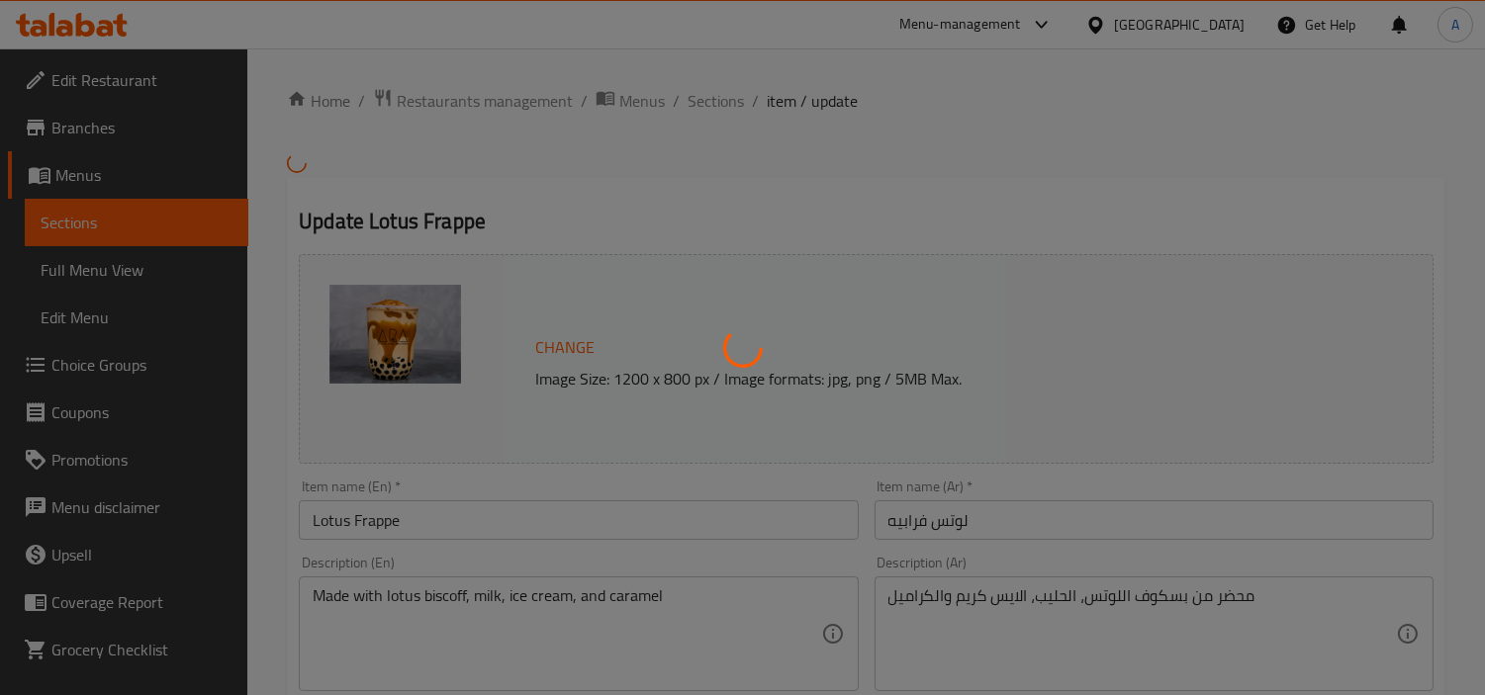
type input "إختيارك من حجم لوتس فرابيه"
type input "1"
type input "إكسترا:"
type input "0"
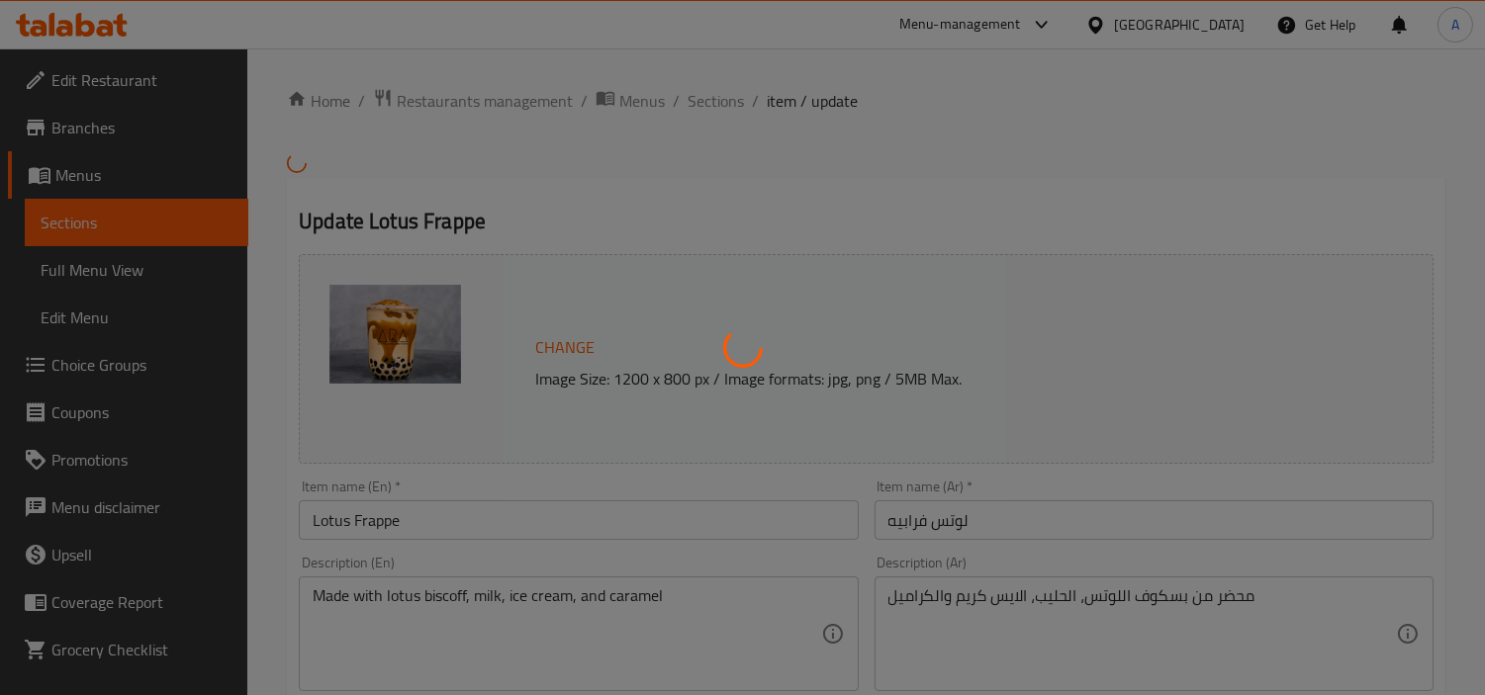
type input "8"
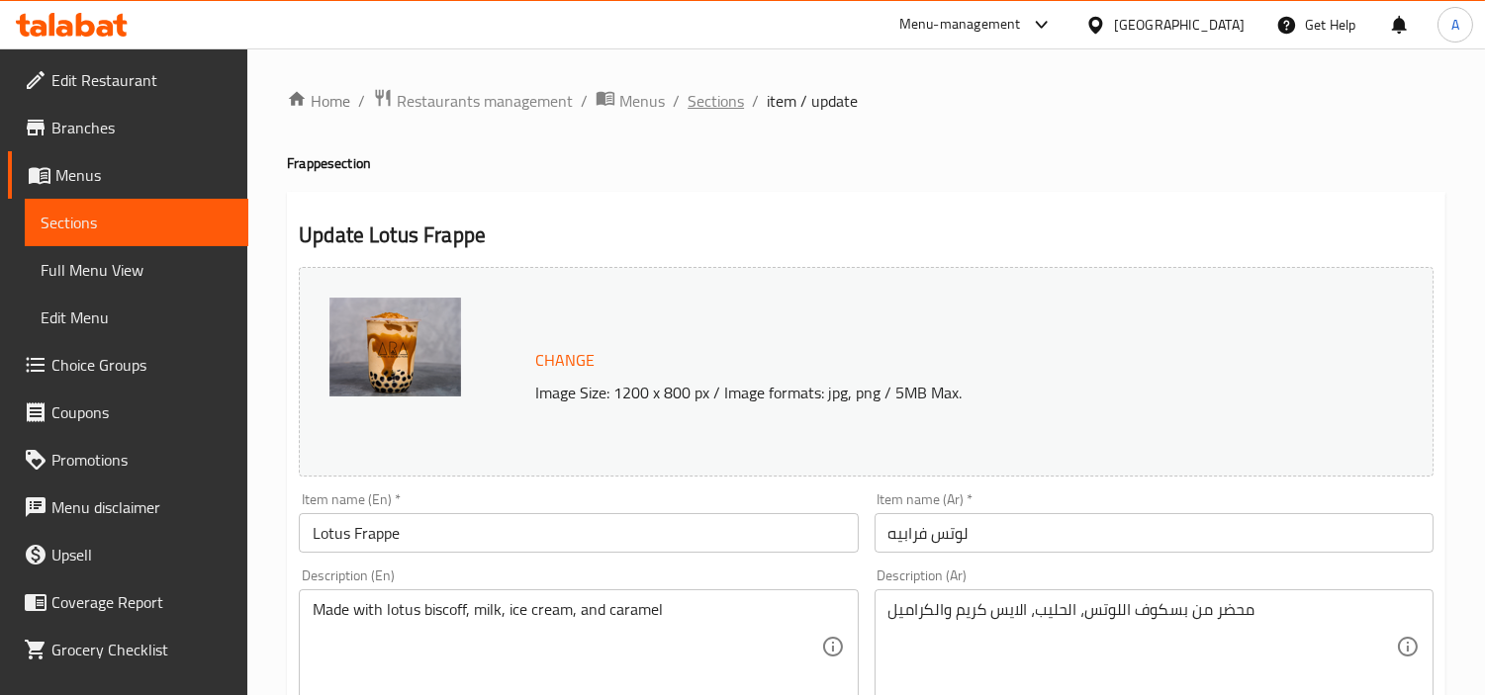
click at [715, 100] on span "Sections" at bounding box center [715, 101] width 56 height 24
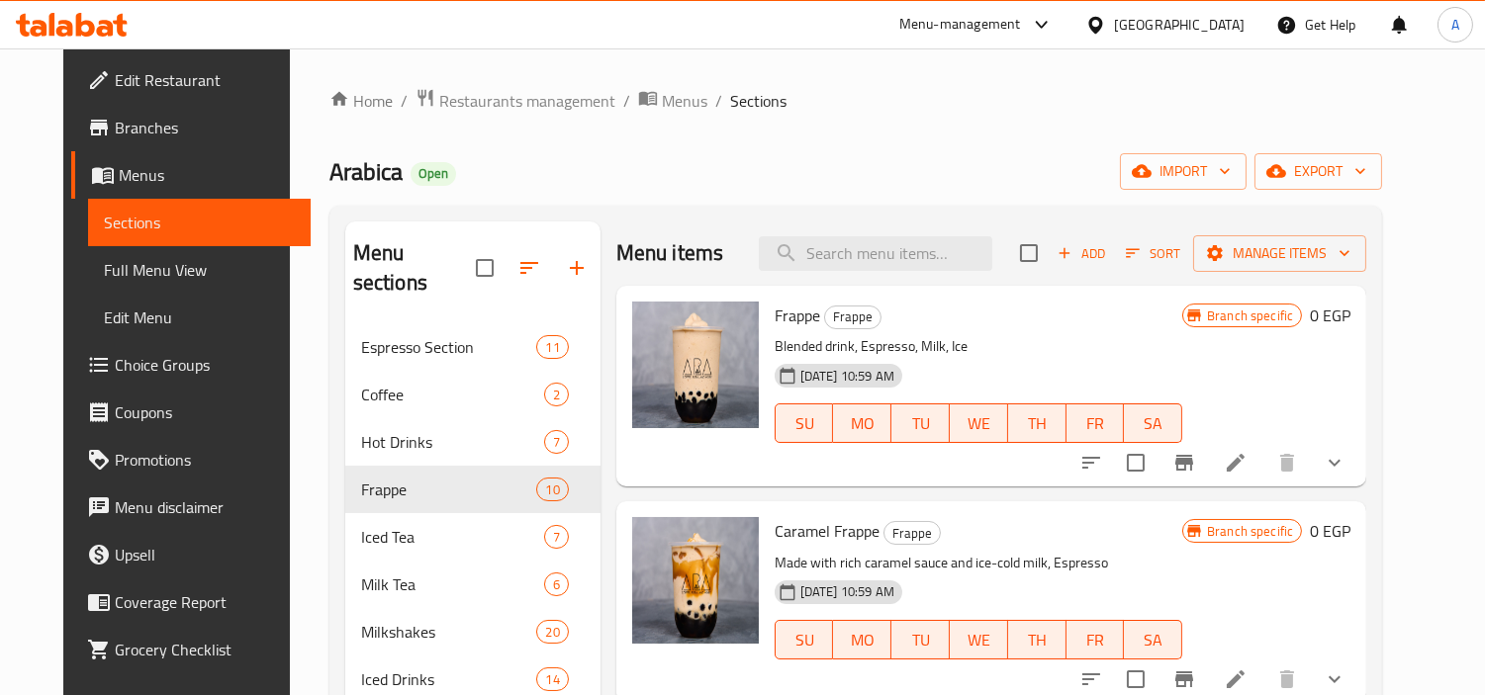
click at [963, 156] on div "Arabica Open import export" at bounding box center [855, 171] width 1053 height 37
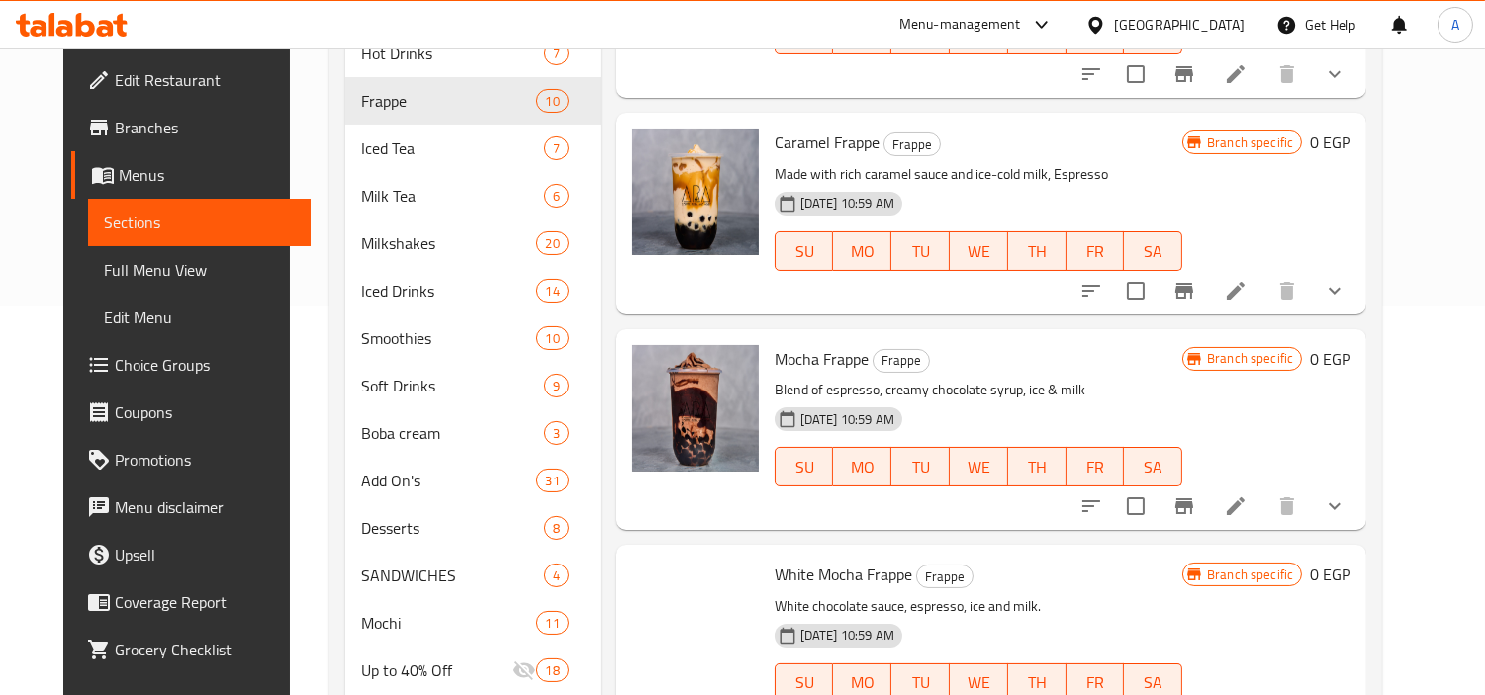
scroll to position [659, 0]
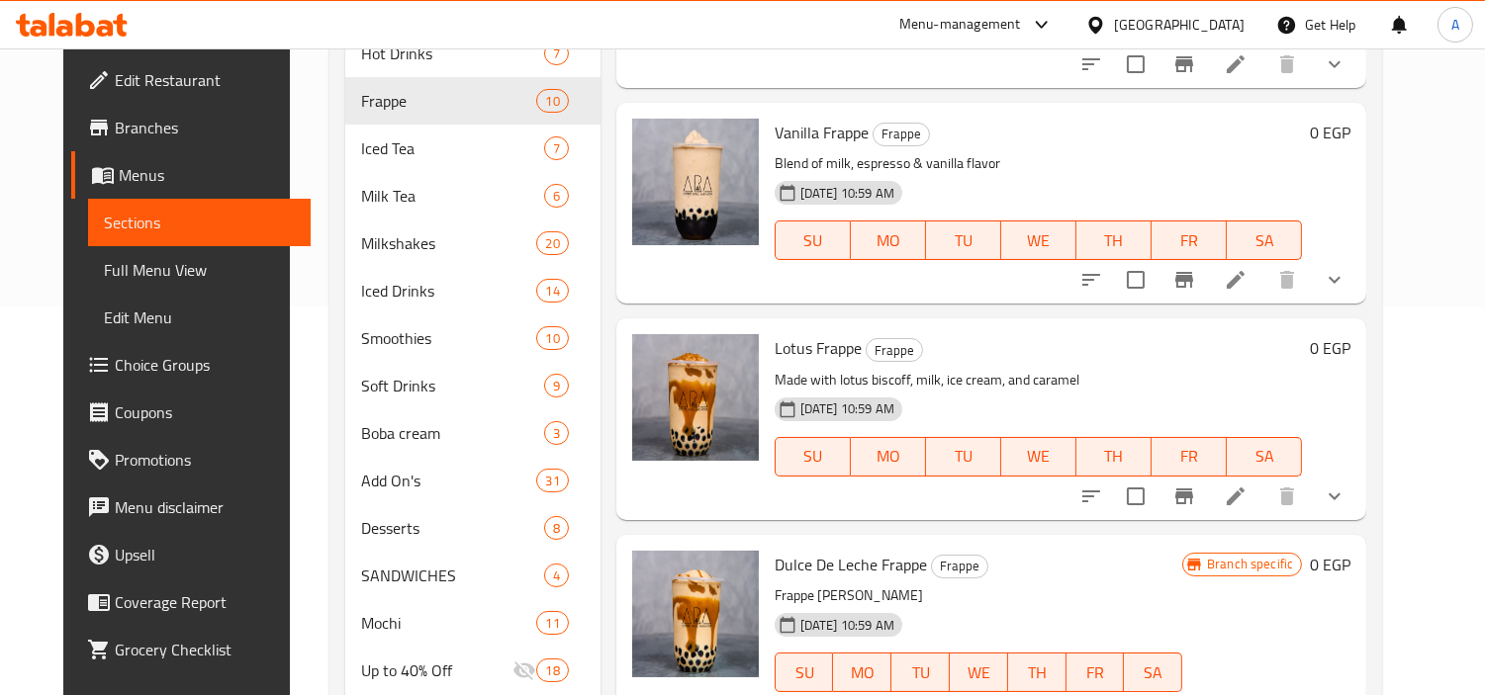
click at [1340, 496] on icon "show more" at bounding box center [1334, 496] width 12 height 7
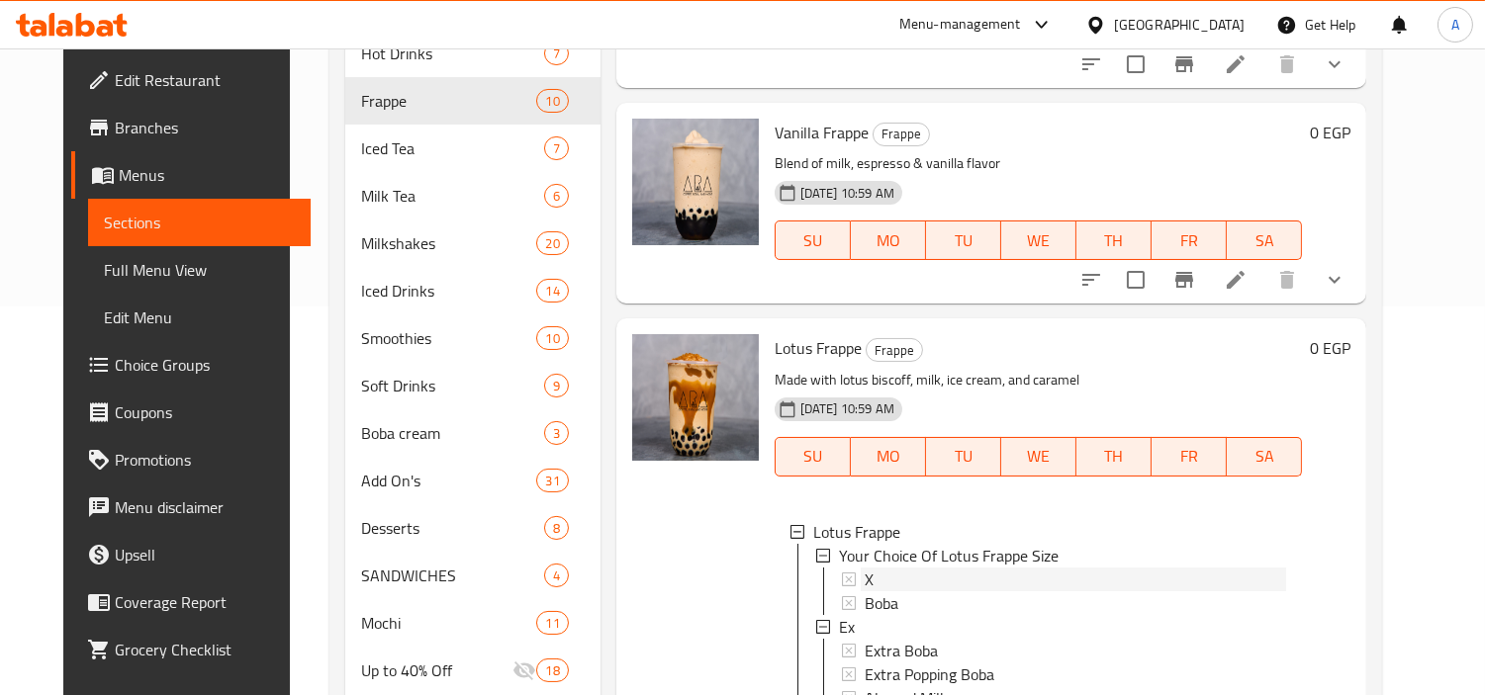
click at [868, 584] on div "X" at bounding box center [1075, 580] width 421 height 24
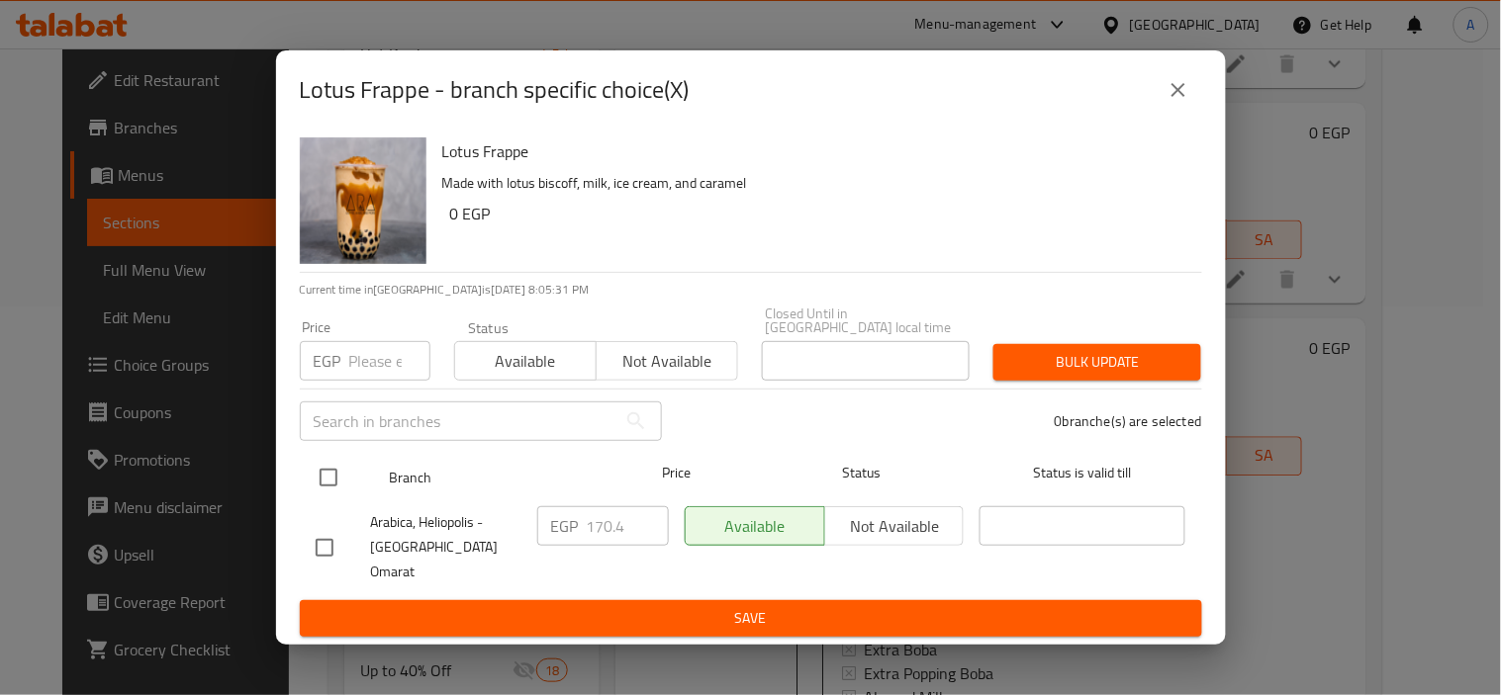
click at [326, 482] on input "checkbox" at bounding box center [329, 478] width 42 height 42
checkbox input "true"
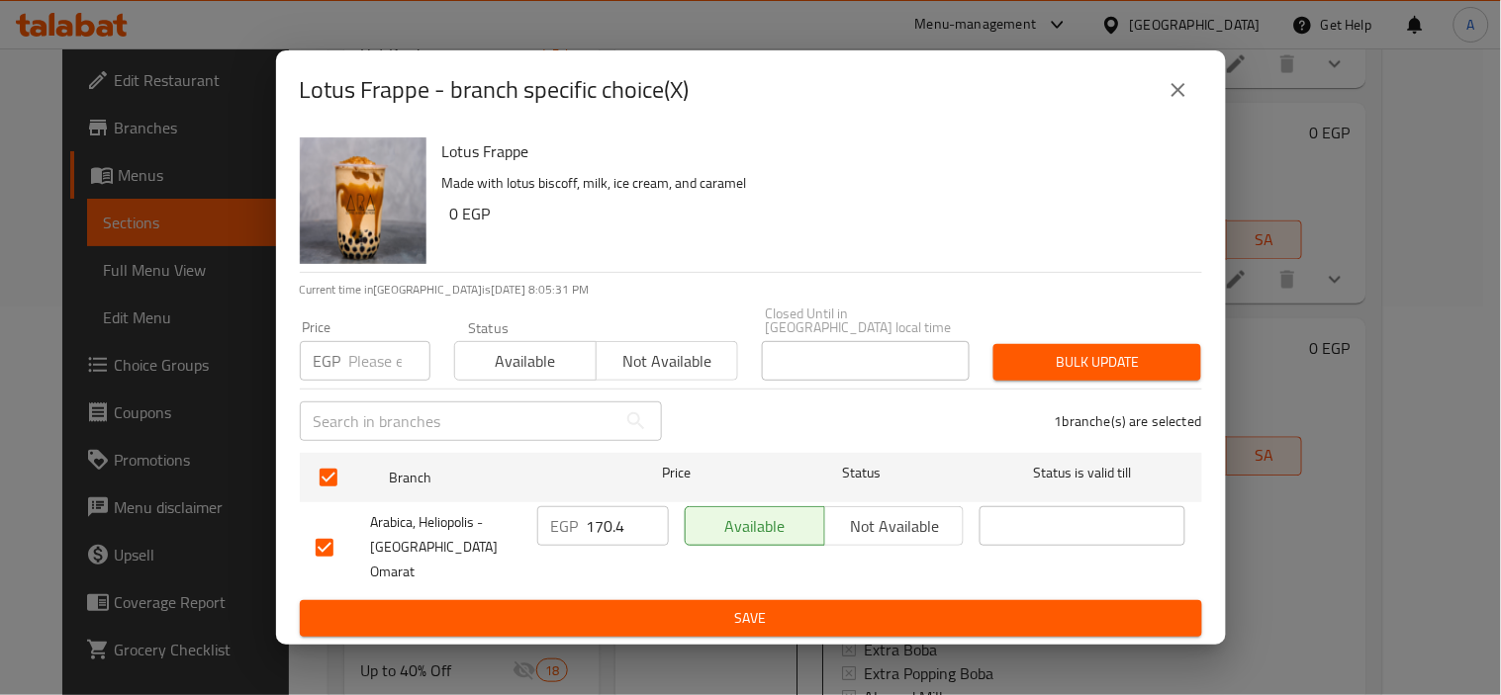
click at [362, 364] on input "number" at bounding box center [389, 361] width 81 height 40
paste input "75.50"
type input "75.50"
click at [1106, 373] on span "Bulk update" at bounding box center [1097, 362] width 176 height 25
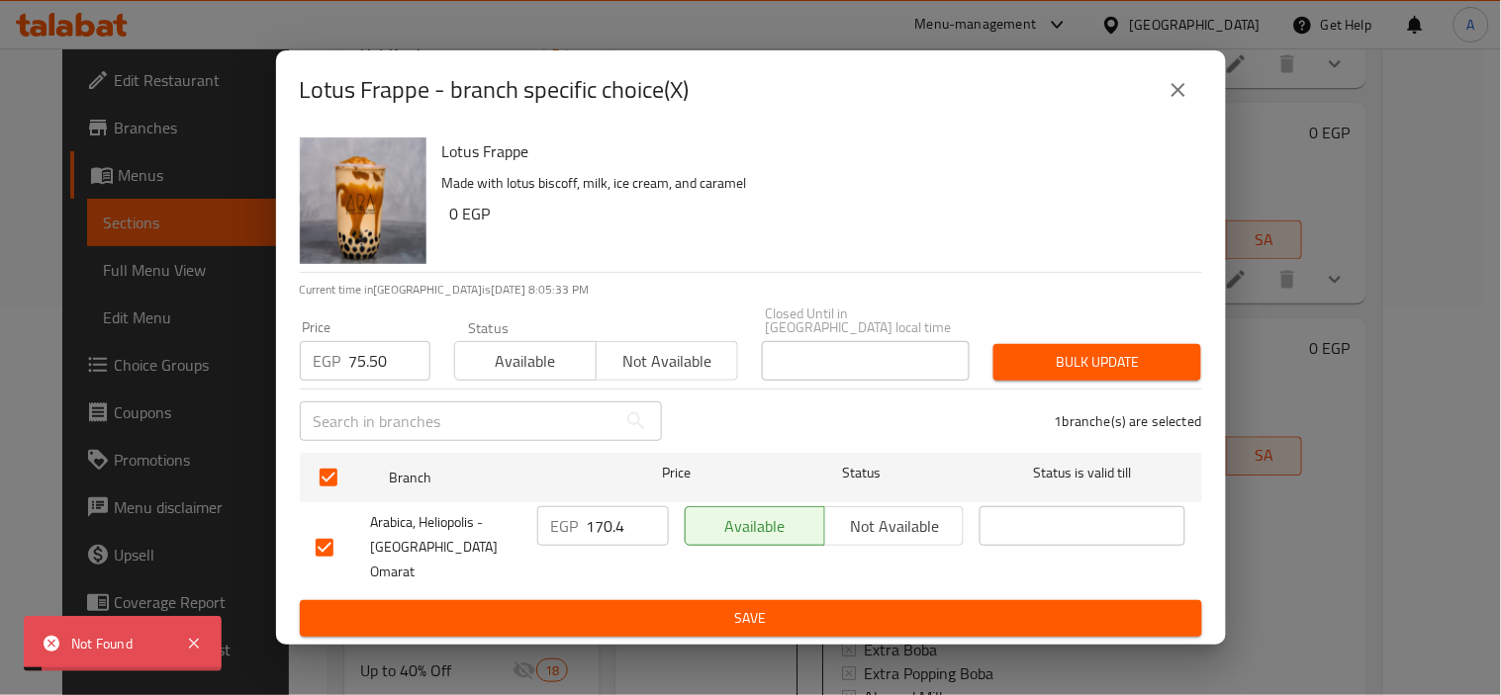
click at [1192, 114] on button "close" at bounding box center [1177, 89] width 47 height 47
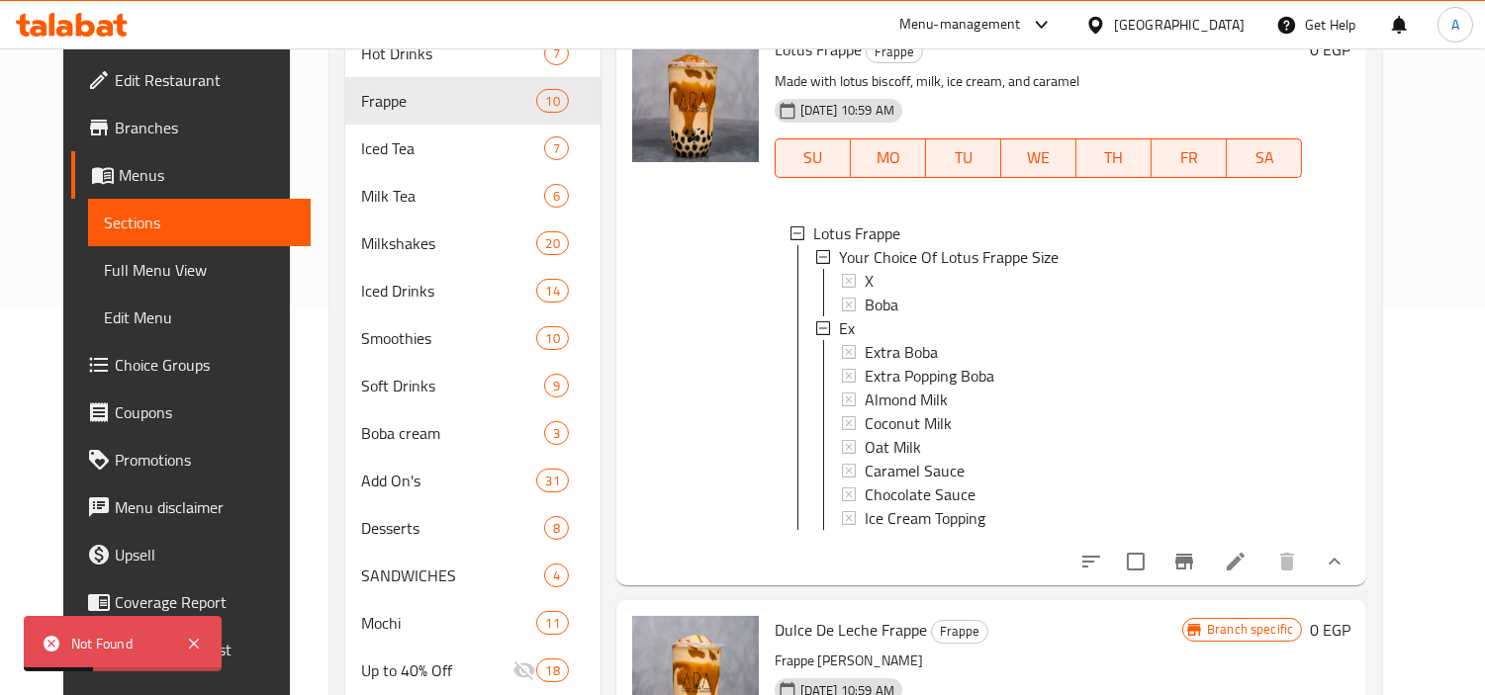
scroll to position [989, 0]
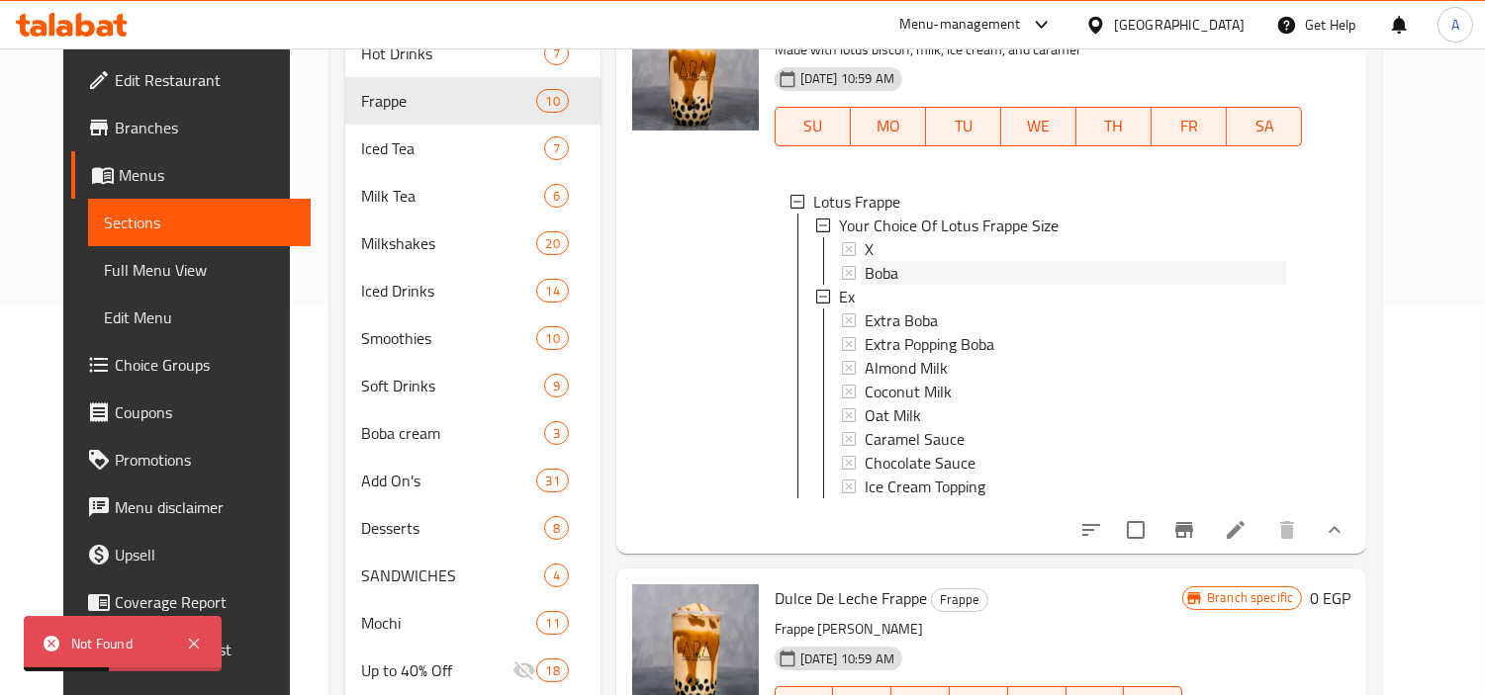
click at [906, 272] on div "Boba" at bounding box center [1075, 273] width 421 height 24
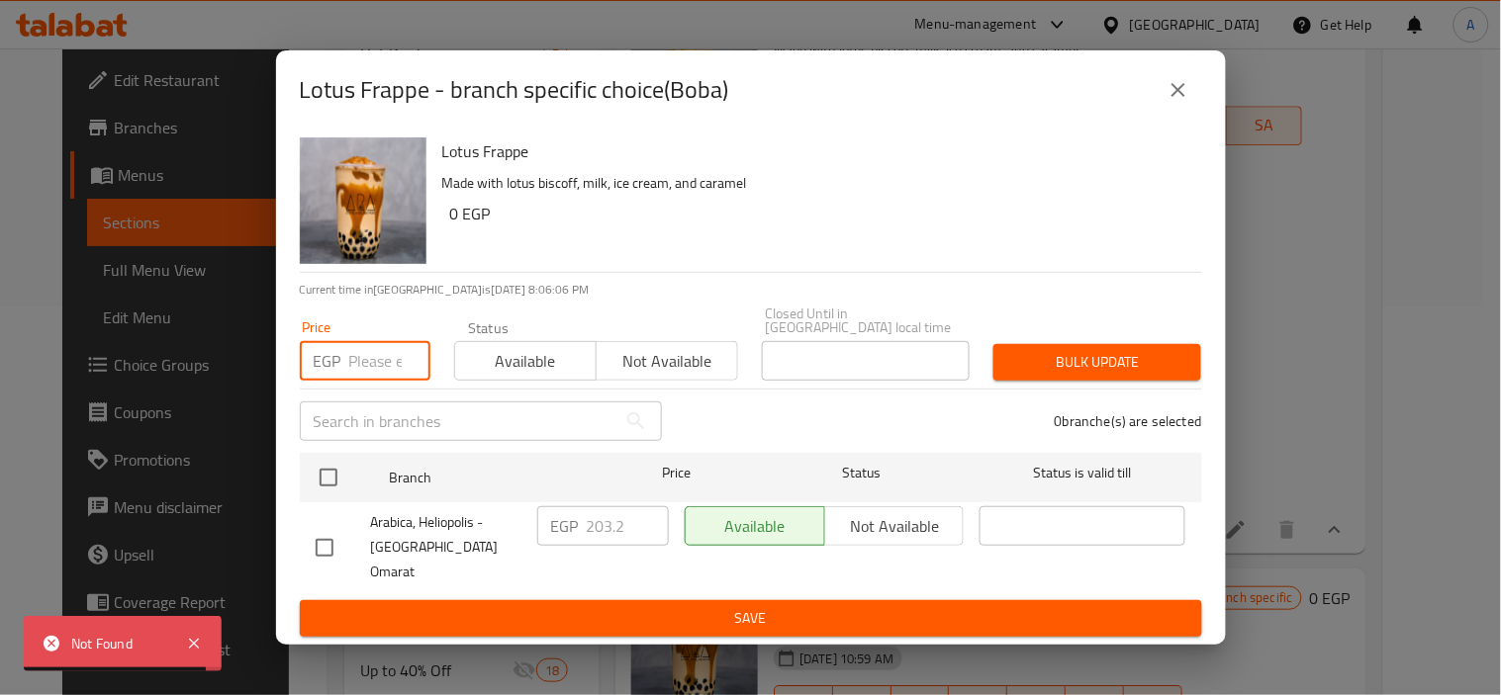
click at [351, 371] on input "number" at bounding box center [389, 361] width 81 height 40
paste input "175.50"
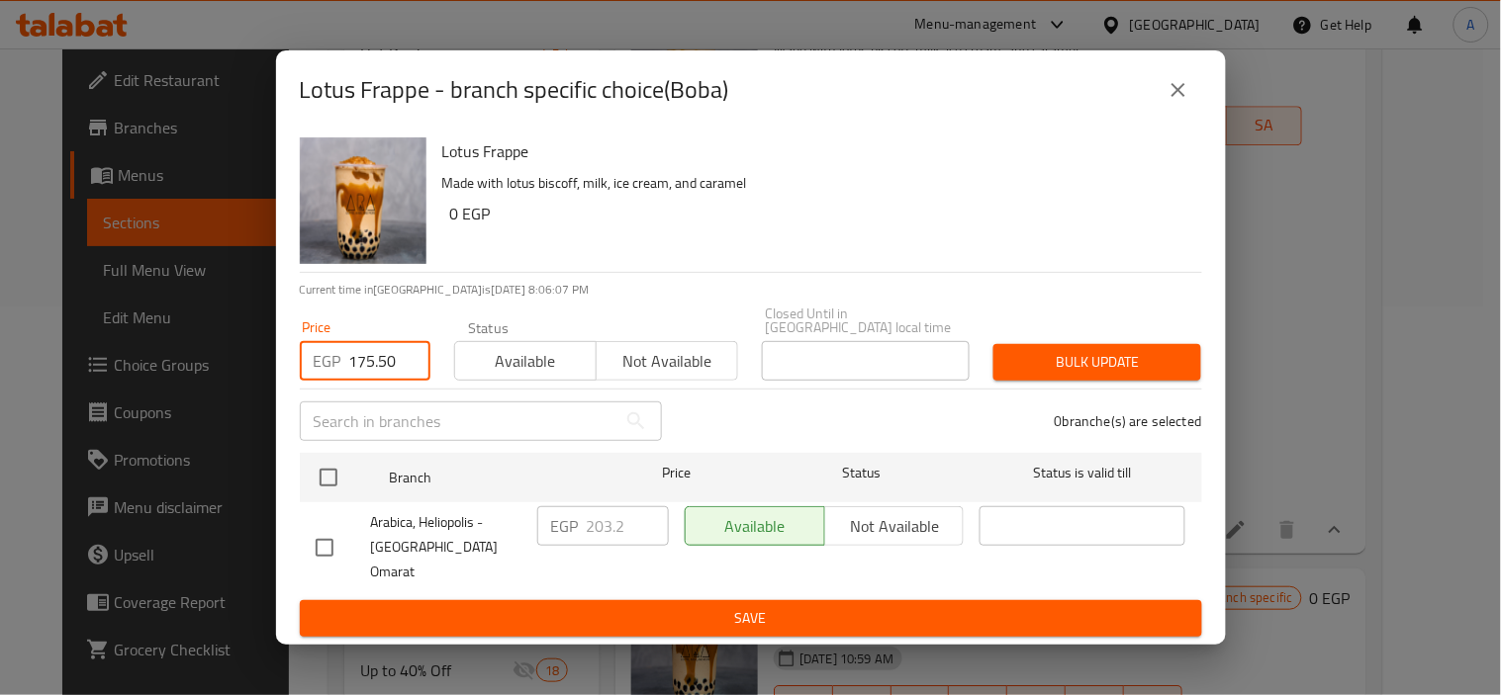
type input "175.50"
click at [1181, 99] on icon "close" at bounding box center [1178, 90] width 24 height 24
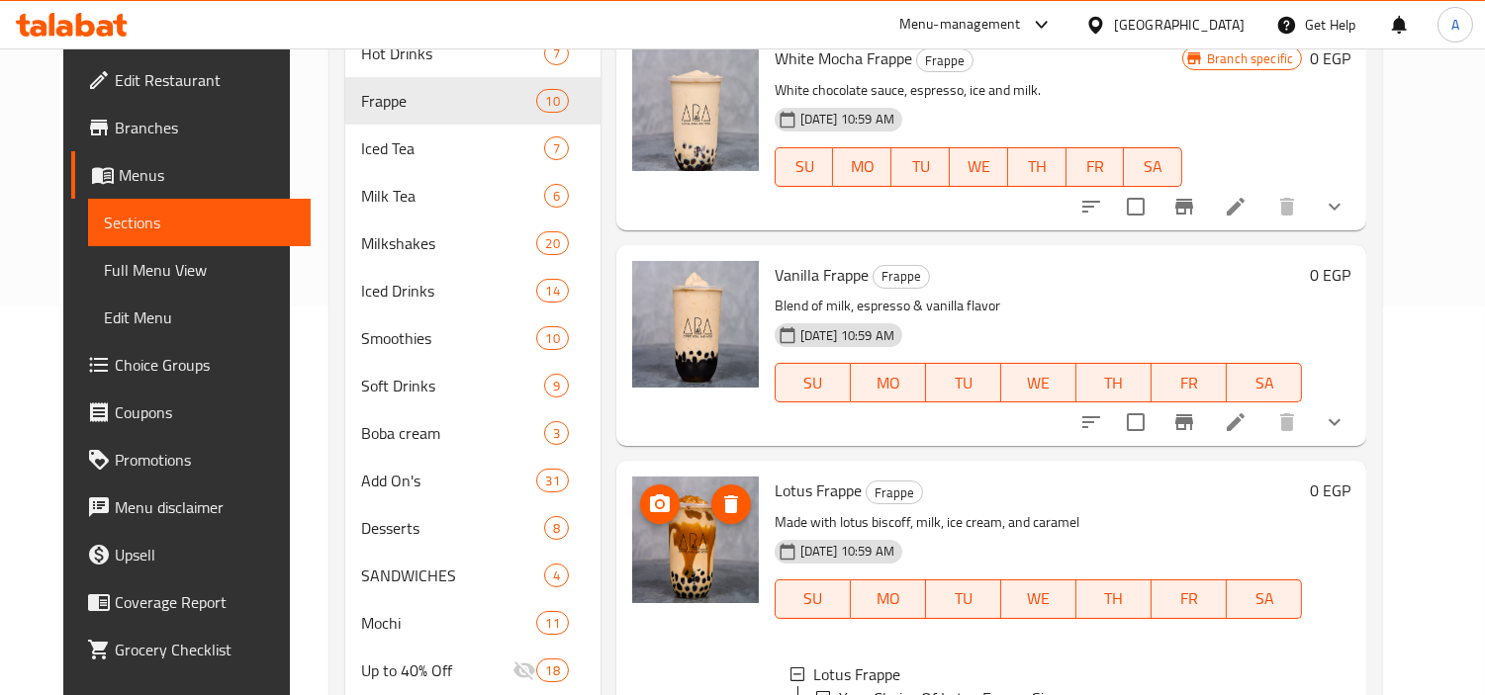
scroll to position [549, 0]
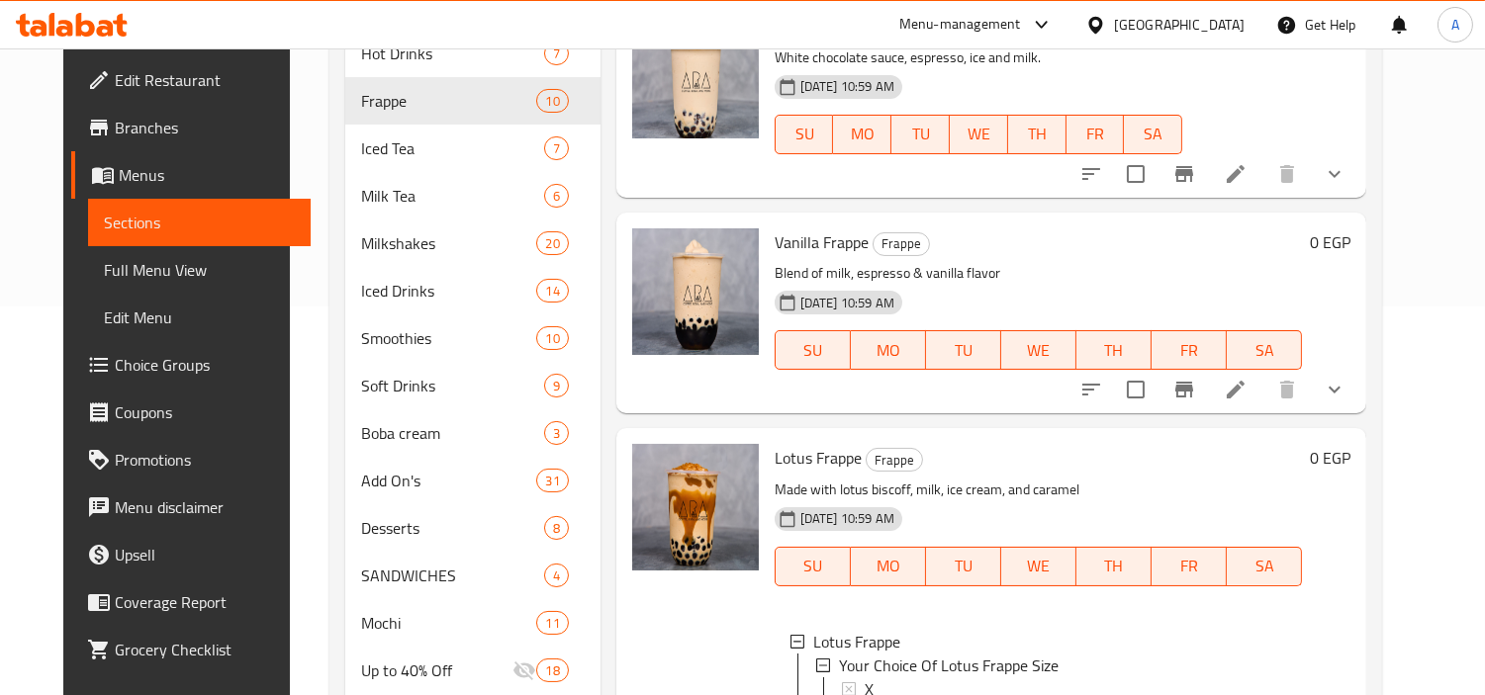
click at [815, 467] on span "Lotus Frappe" at bounding box center [817, 458] width 87 height 30
copy h6 "Lotus Frappe"
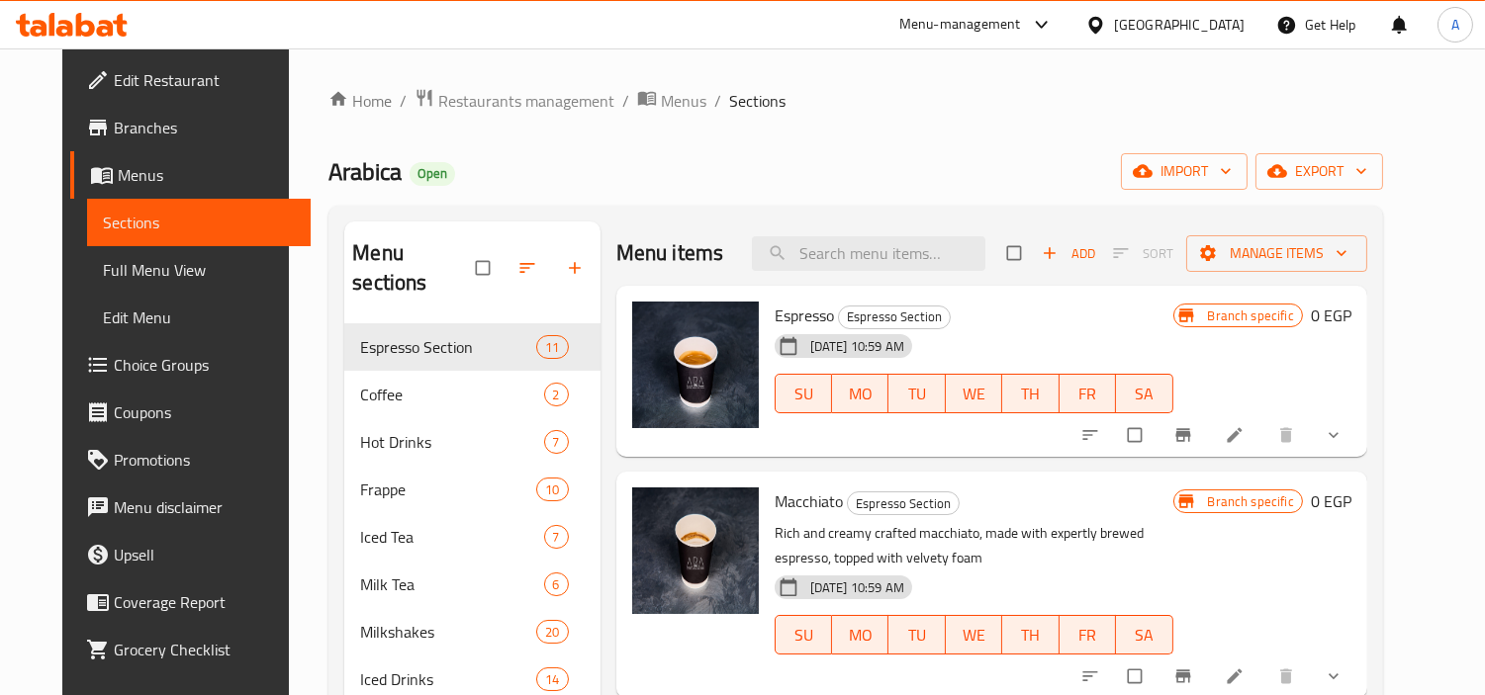
click at [114, 364] on span "Choice Groups" at bounding box center [204, 365] width 181 height 24
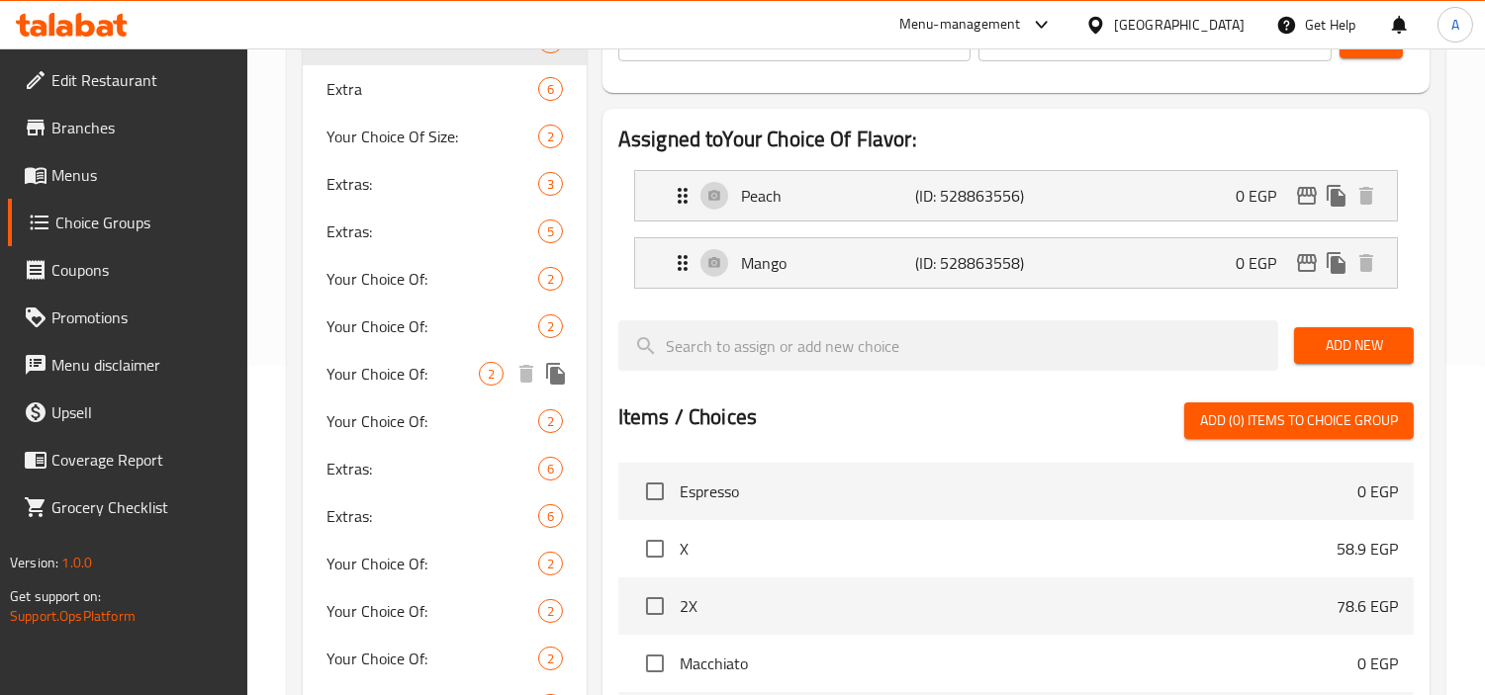
scroll to position [972, 0]
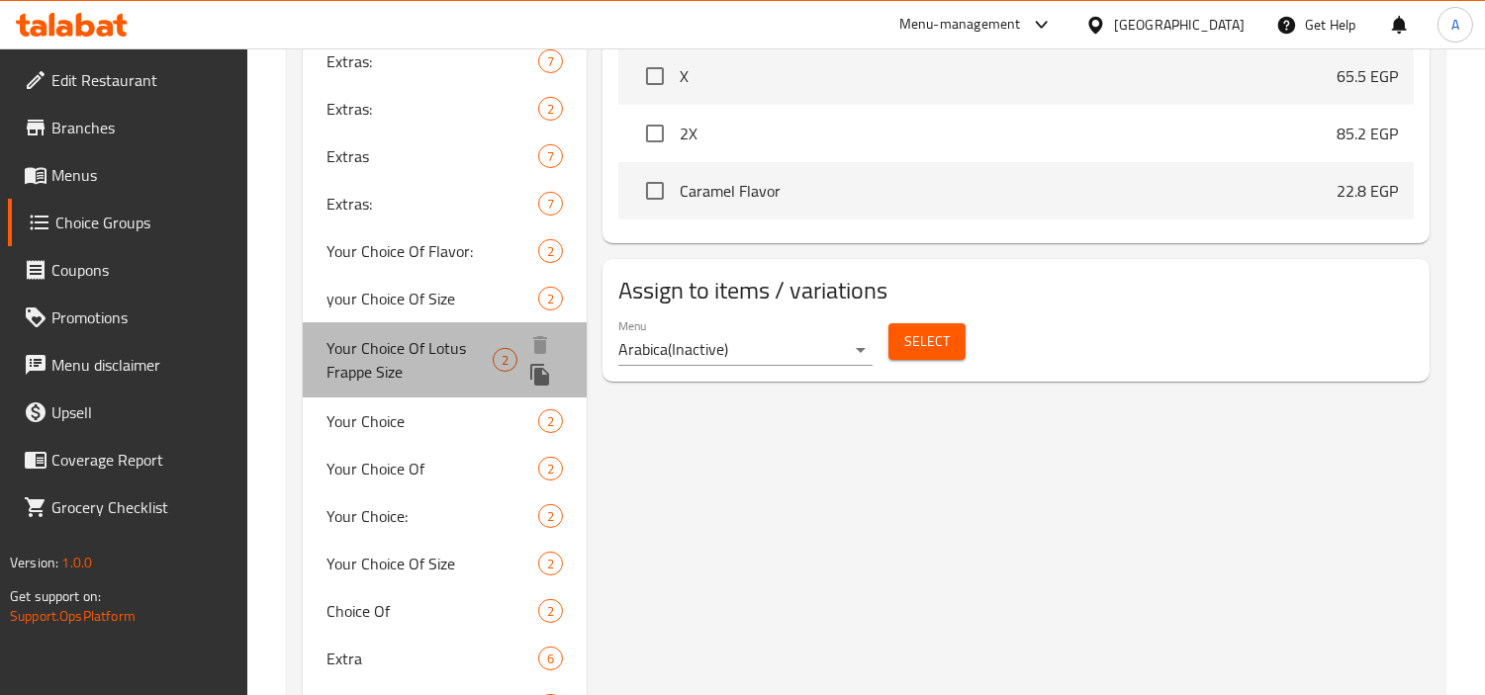
click at [359, 377] on span "Your Choice Of Lotus Frappe Size" at bounding box center [409, 359] width 166 height 47
type input "Your Choice Of Lotus Frappe Size"
type input "إختيارك من حجم لوتس فرابيه"
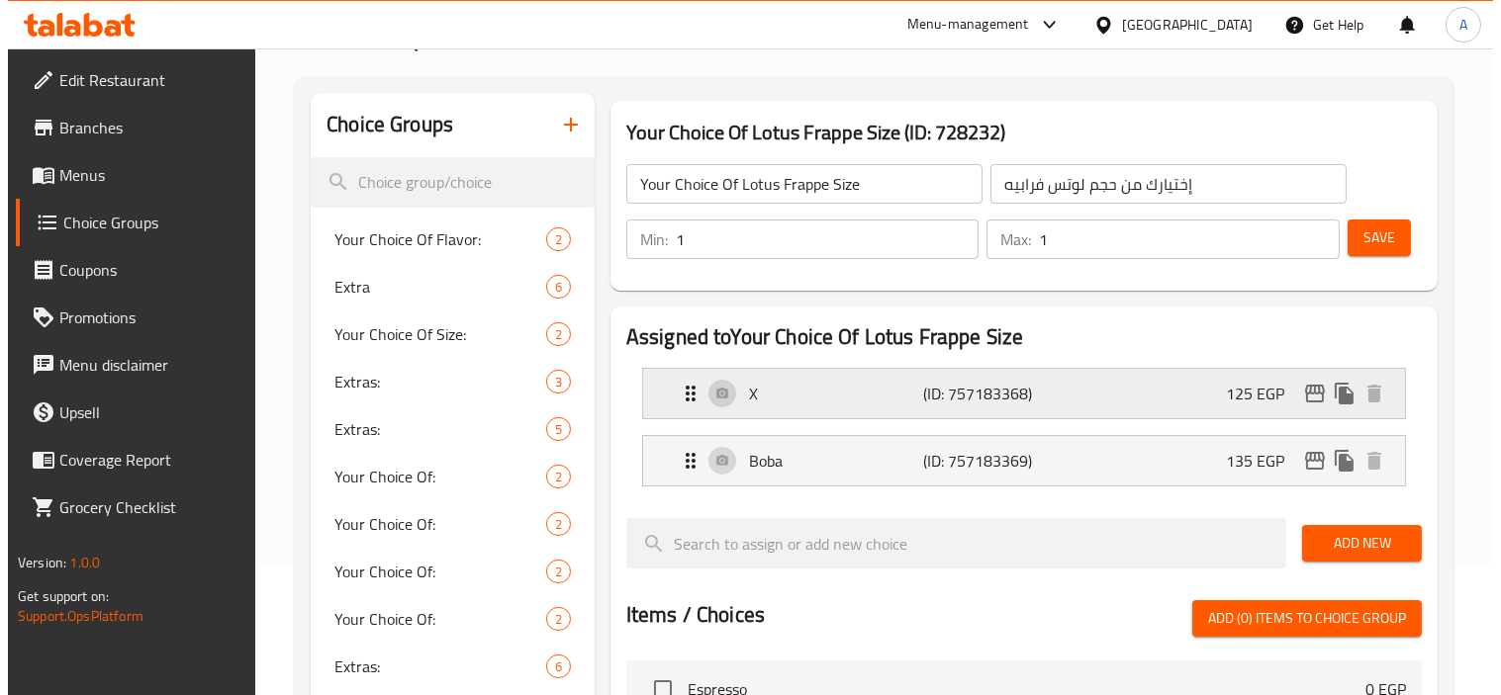
scroll to position [93, 0]
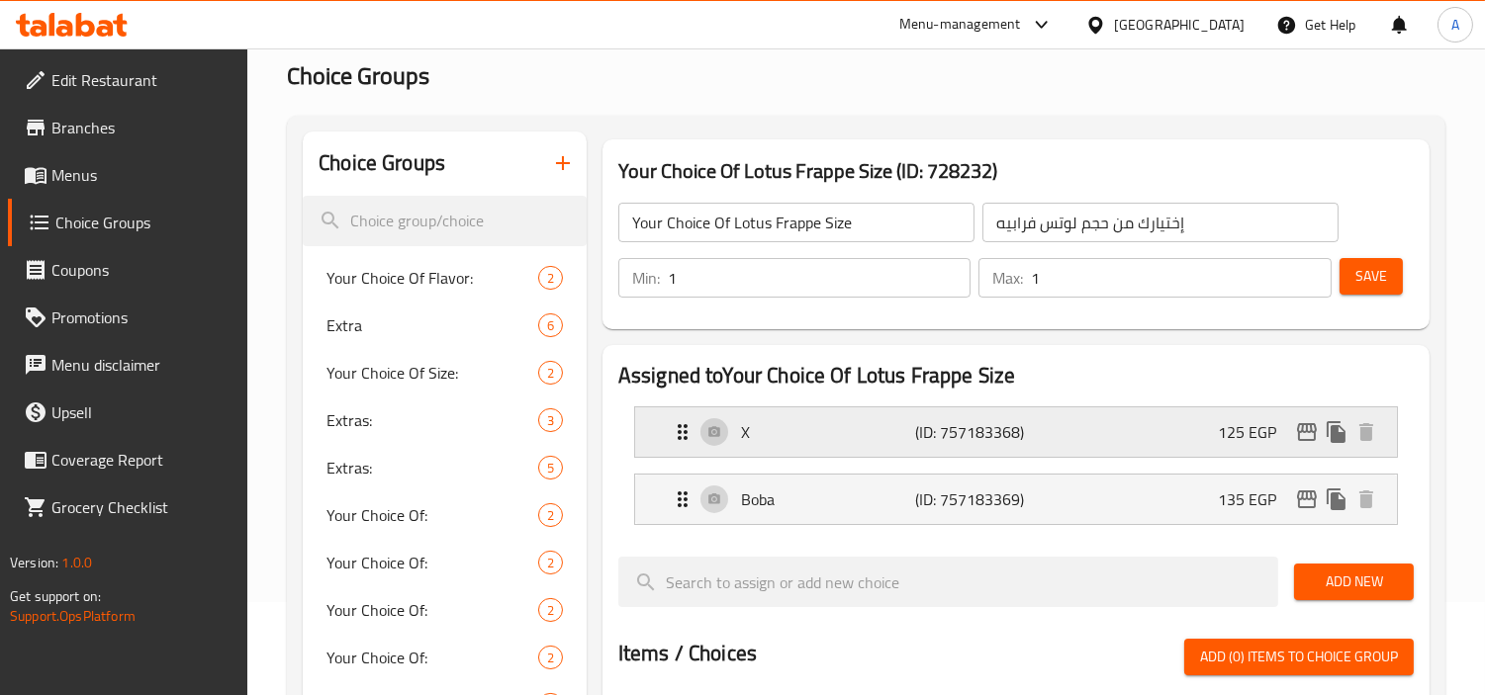
click at [1313, 437] on icon "edit" at bounding box center [1307, 432] width 24 height 24
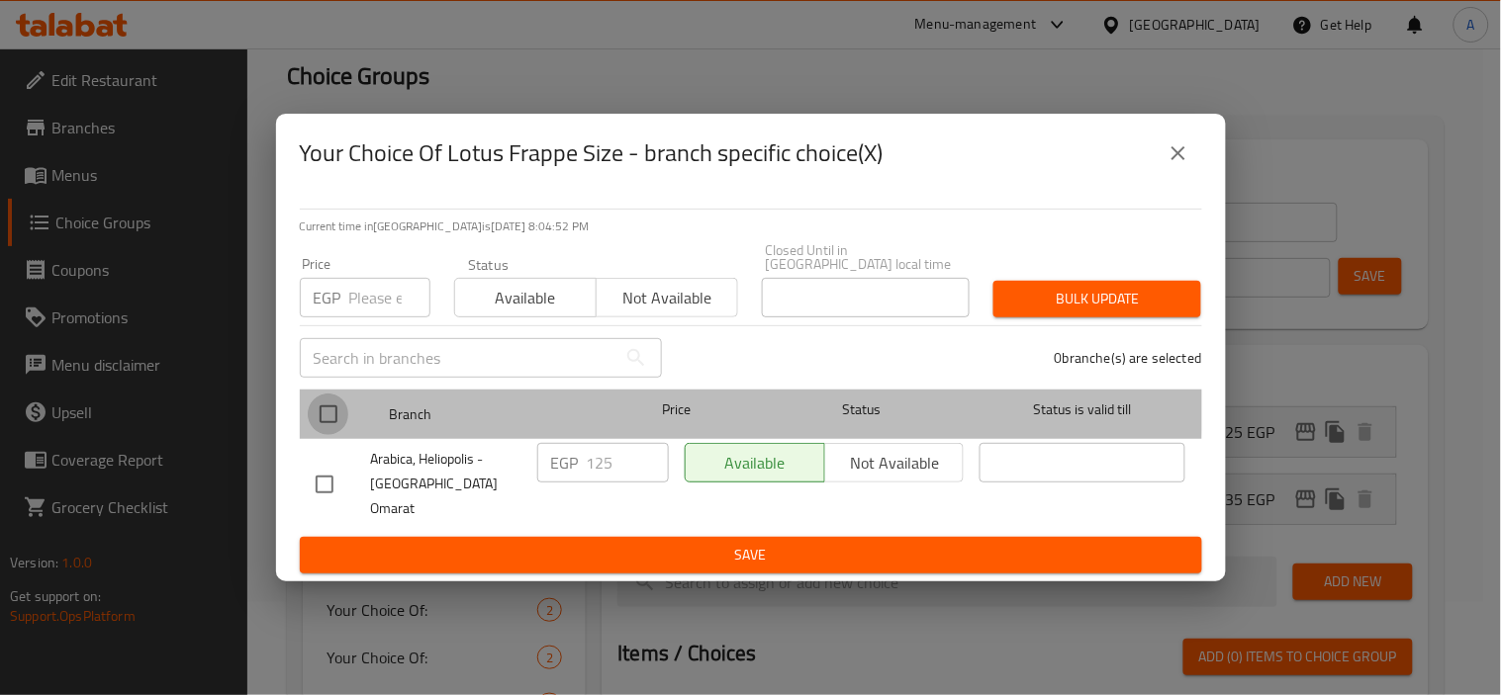
click at [342, 410] on input "checkbox" at bounding box center [329, 415] width 42 height 42
checkbox input "true"
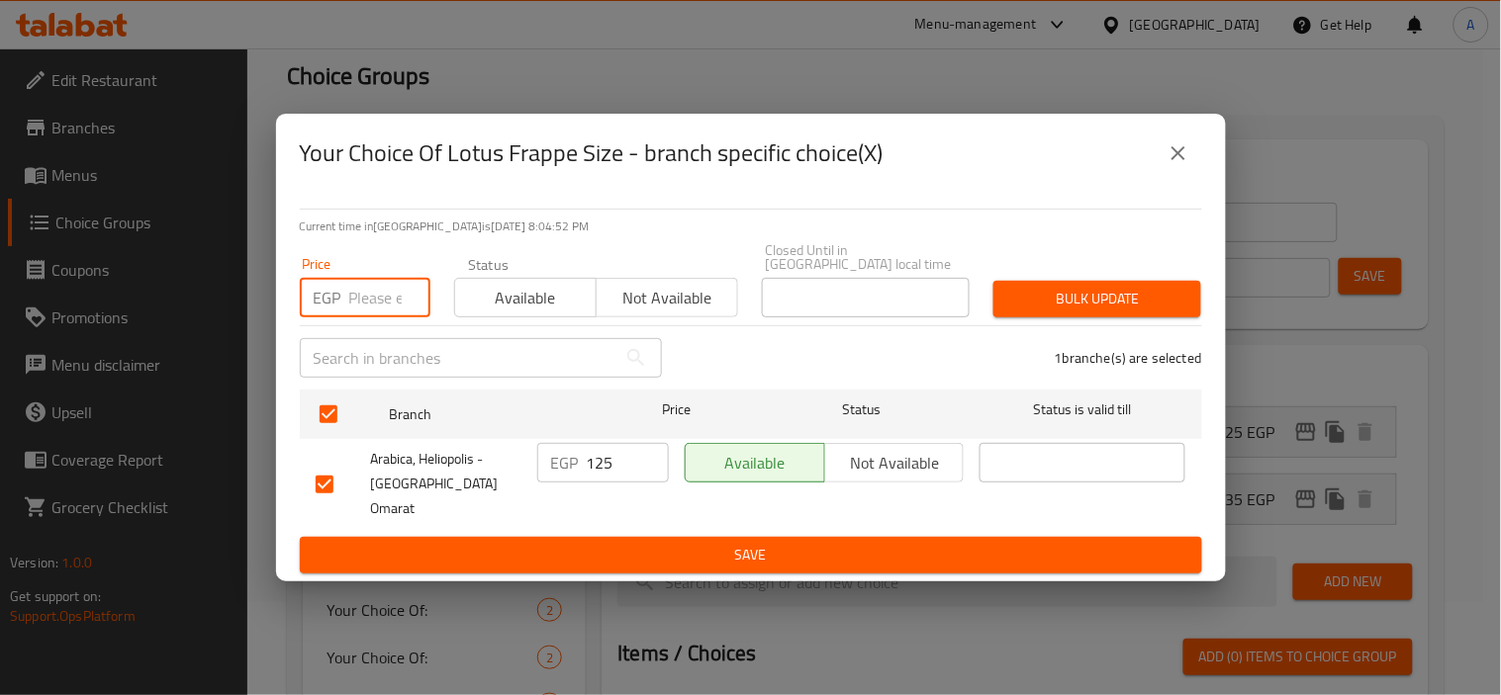
click at [369, 298] on input "number" at bounding box center [389, 298] width 81 height 40
paste input "175.50"
type input "175.50"
click at [1083, 318] on button "Bulk update" at bounding box center [1097, 299] width 208 height 37
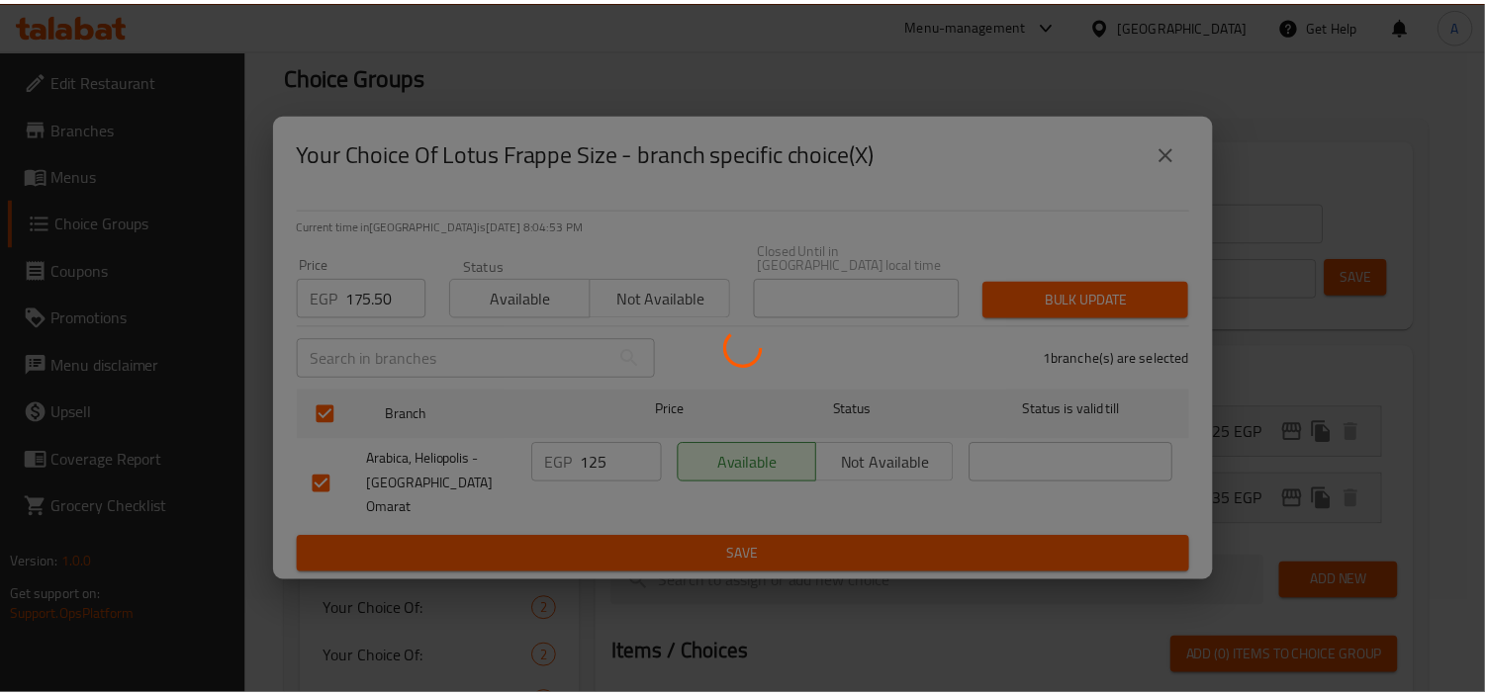
scroll to position [983, 0]
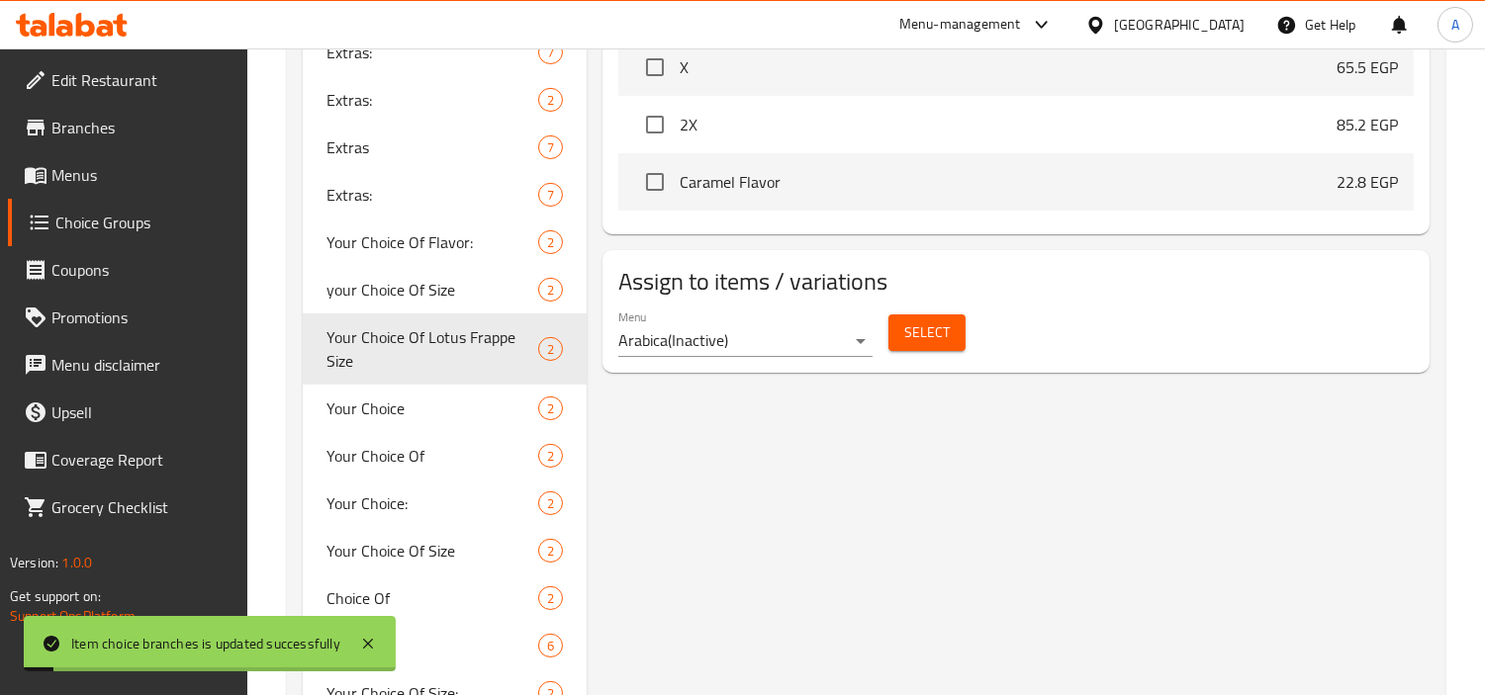
click at [927, 350] on button "Select" at bounding box center [926, 333] width 77 height 37
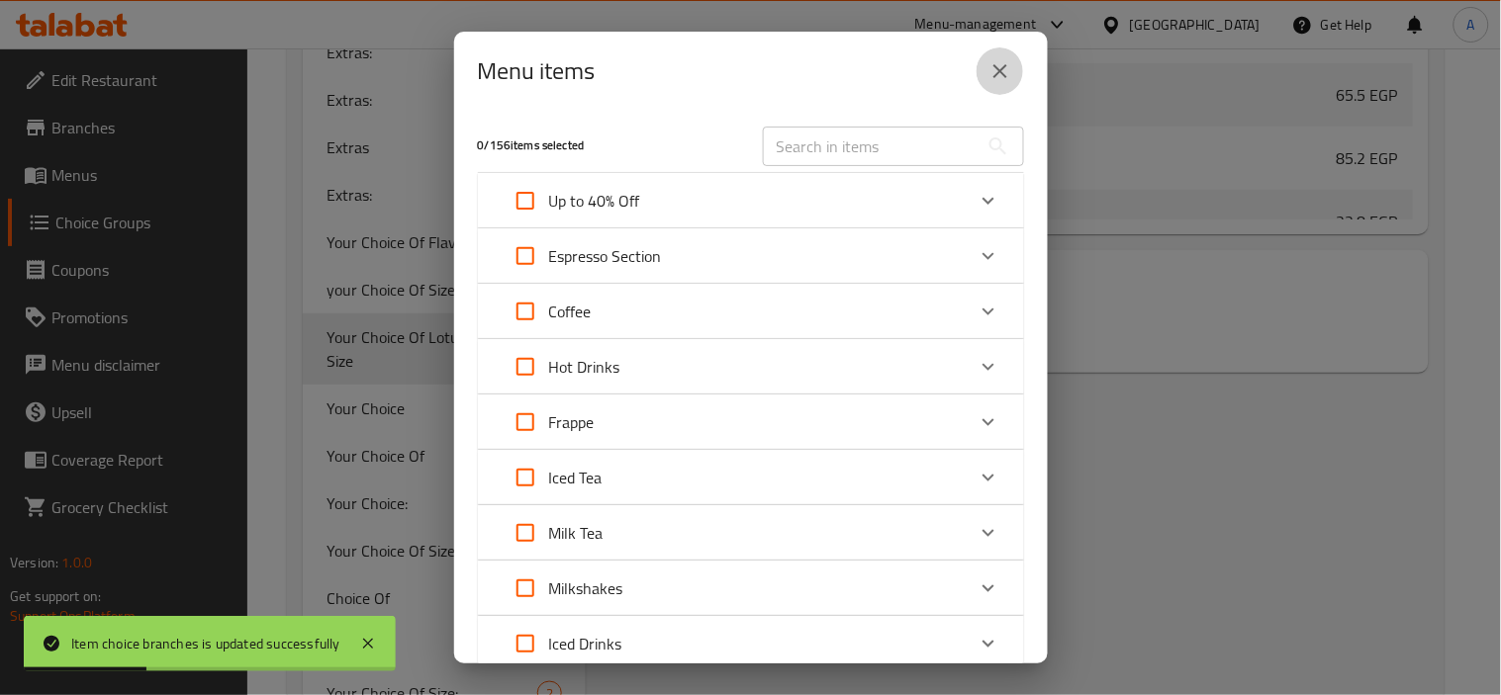
click at [1005, 80] on icon "close" at bounding box center [1000, 71] width 24 height 24
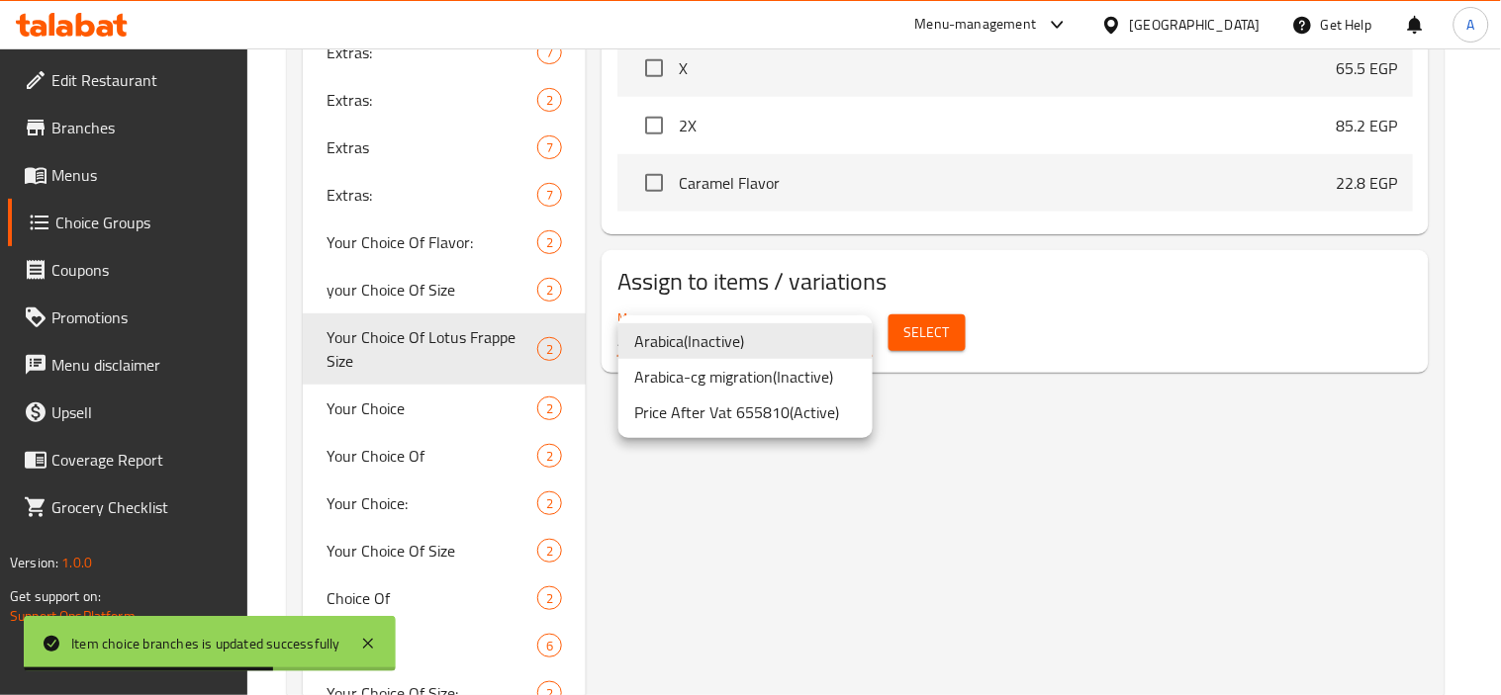
click at [801, 410] on li "Price After Vat 655810 ( Active )" at bounding box center [745, 413] width 254 height 36
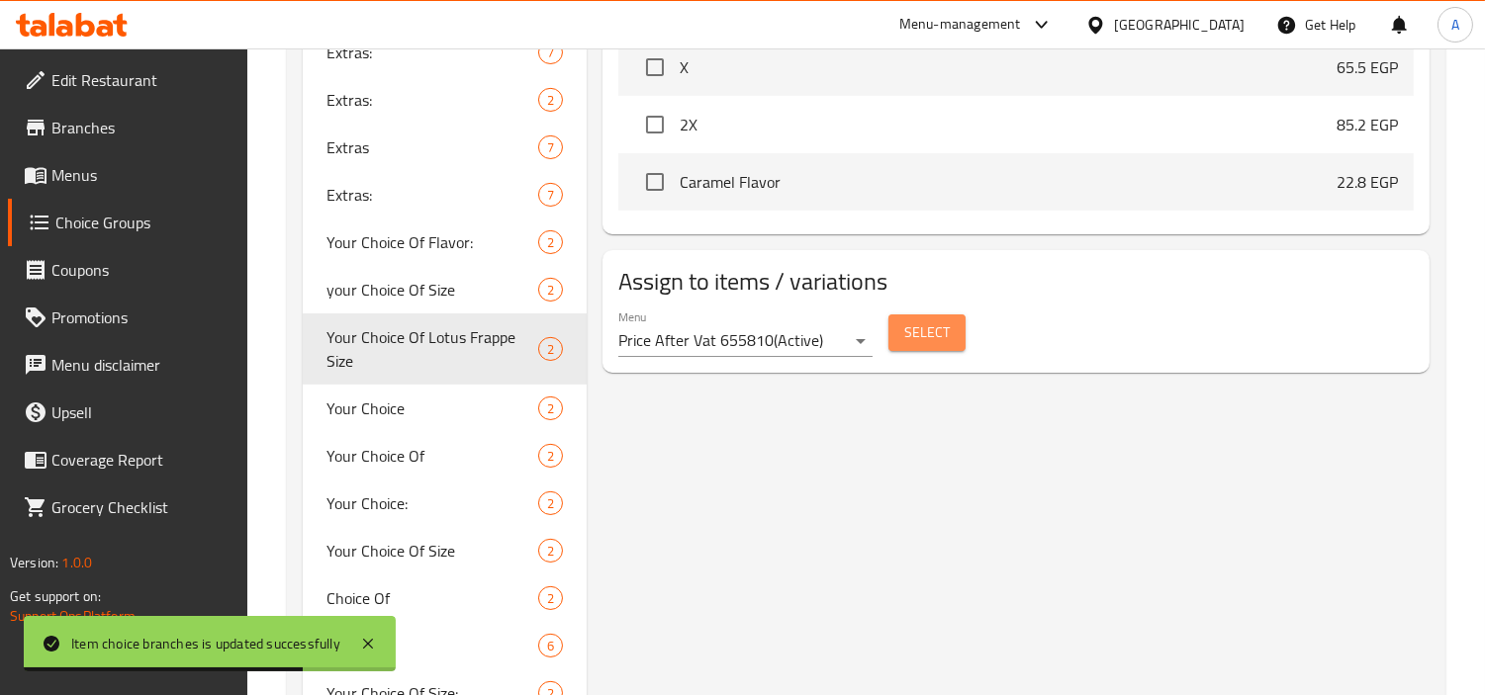
click at [901, 342] on button "Select" at bounding box center [926, 333] width 77 height 37
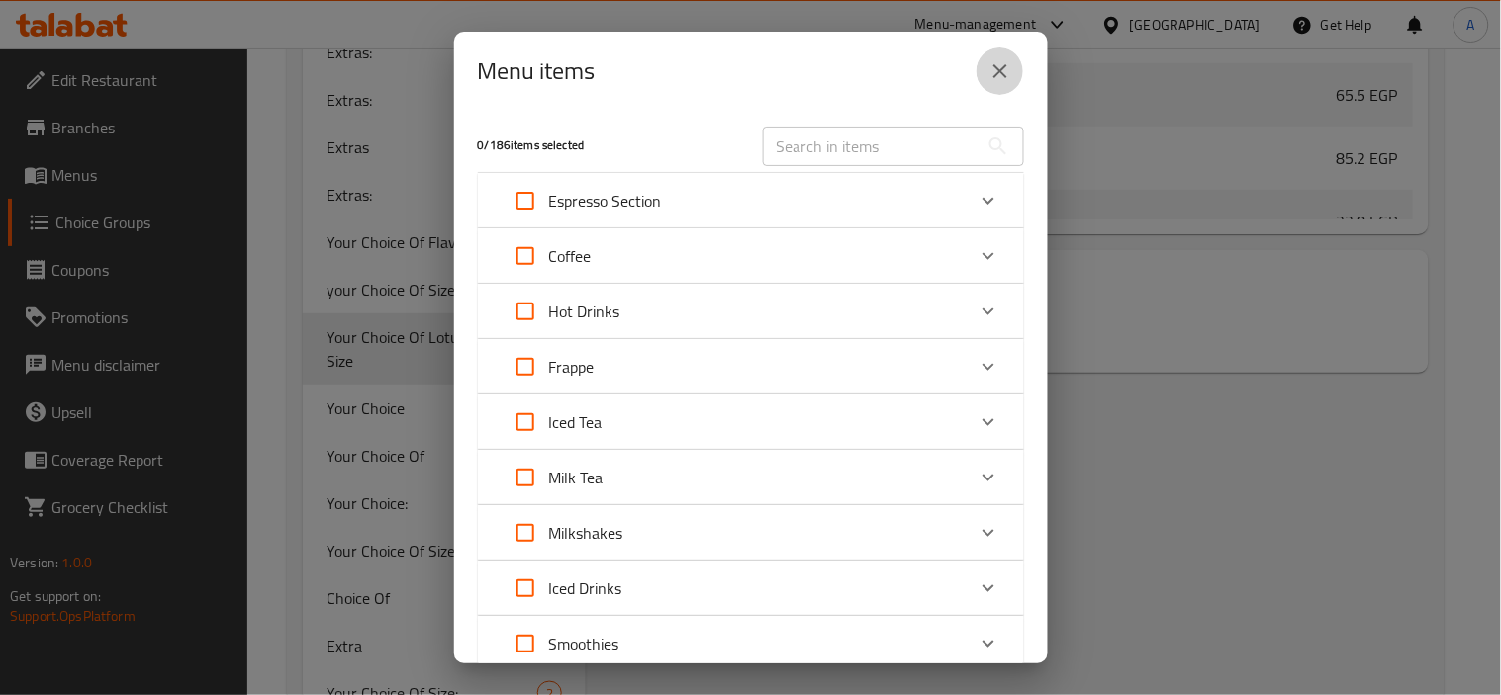
click at [993, 59] on icon "close" at bounding box center [1000, 71] width 24 height 24
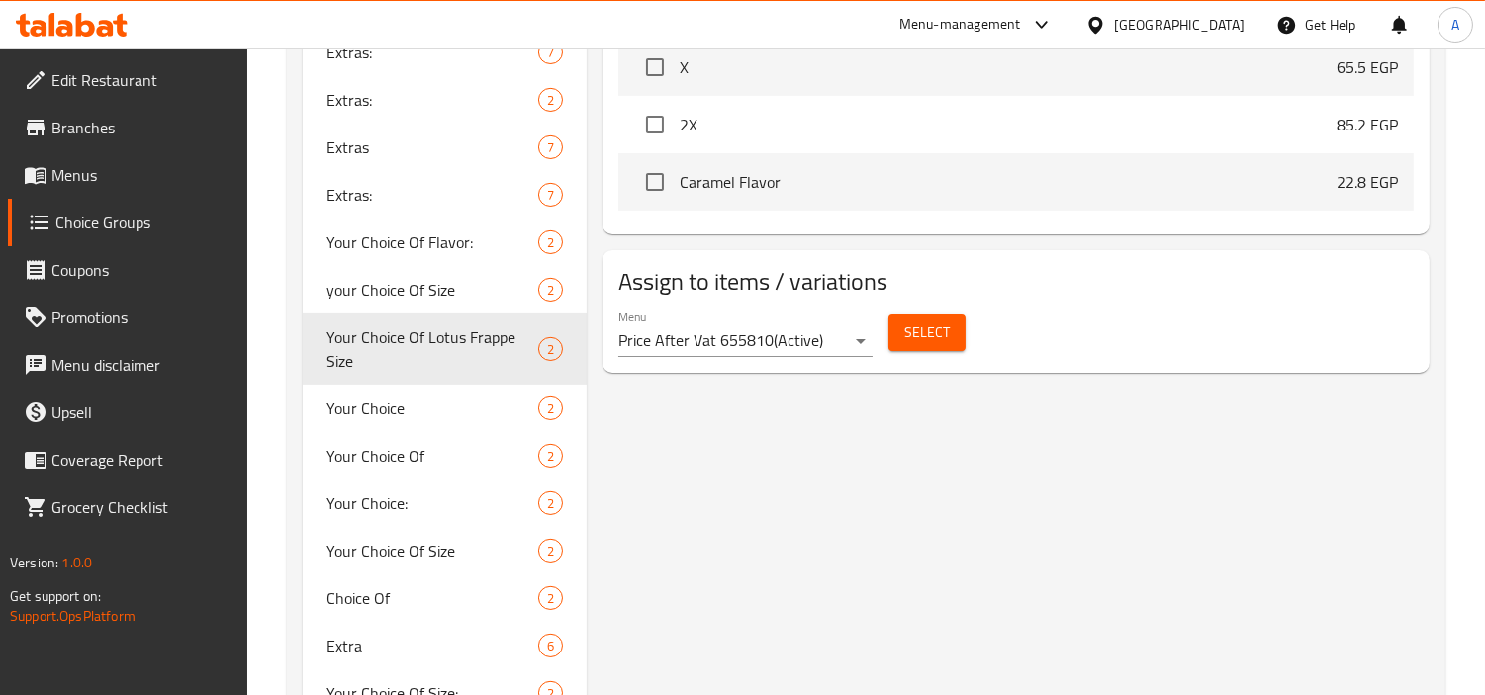
click at [896, 324] on button "Select" at bounding box center [926, 333] width 77 height 37
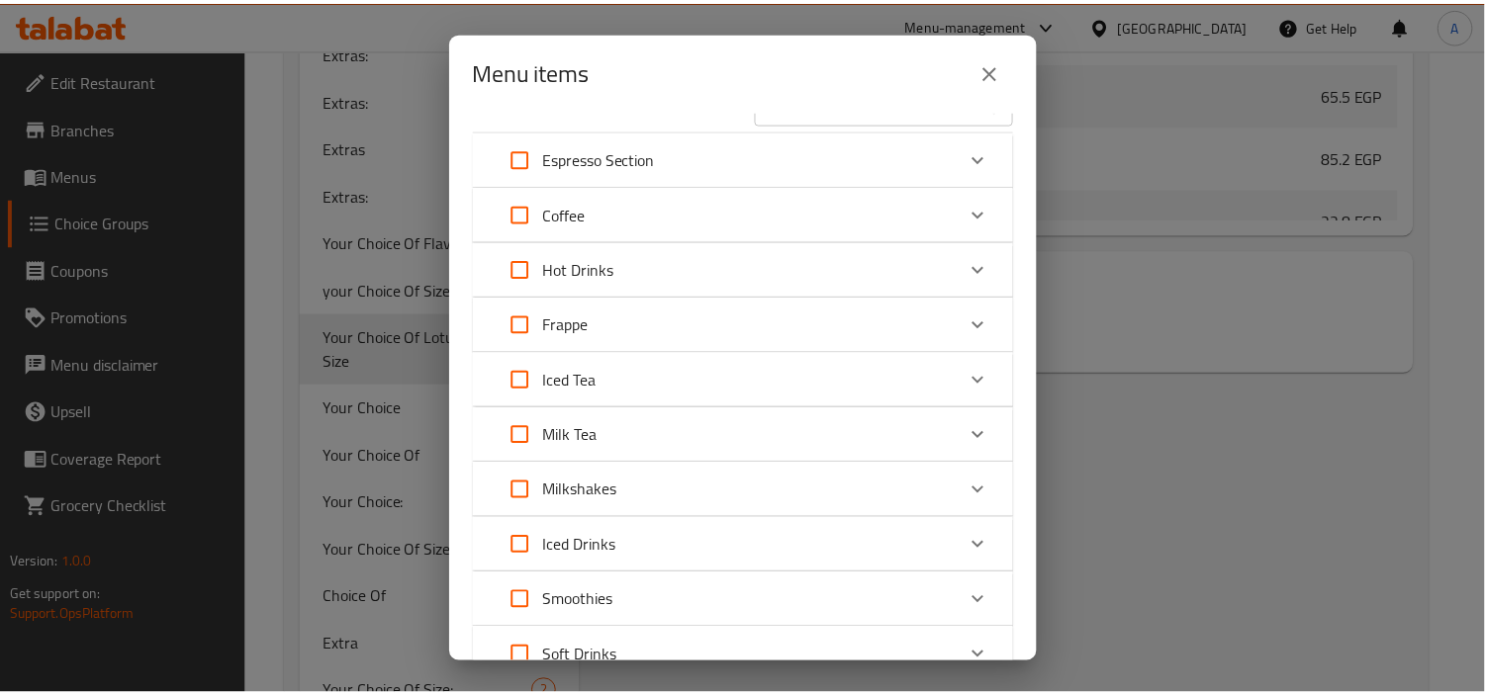
scroll to position [0, 0]
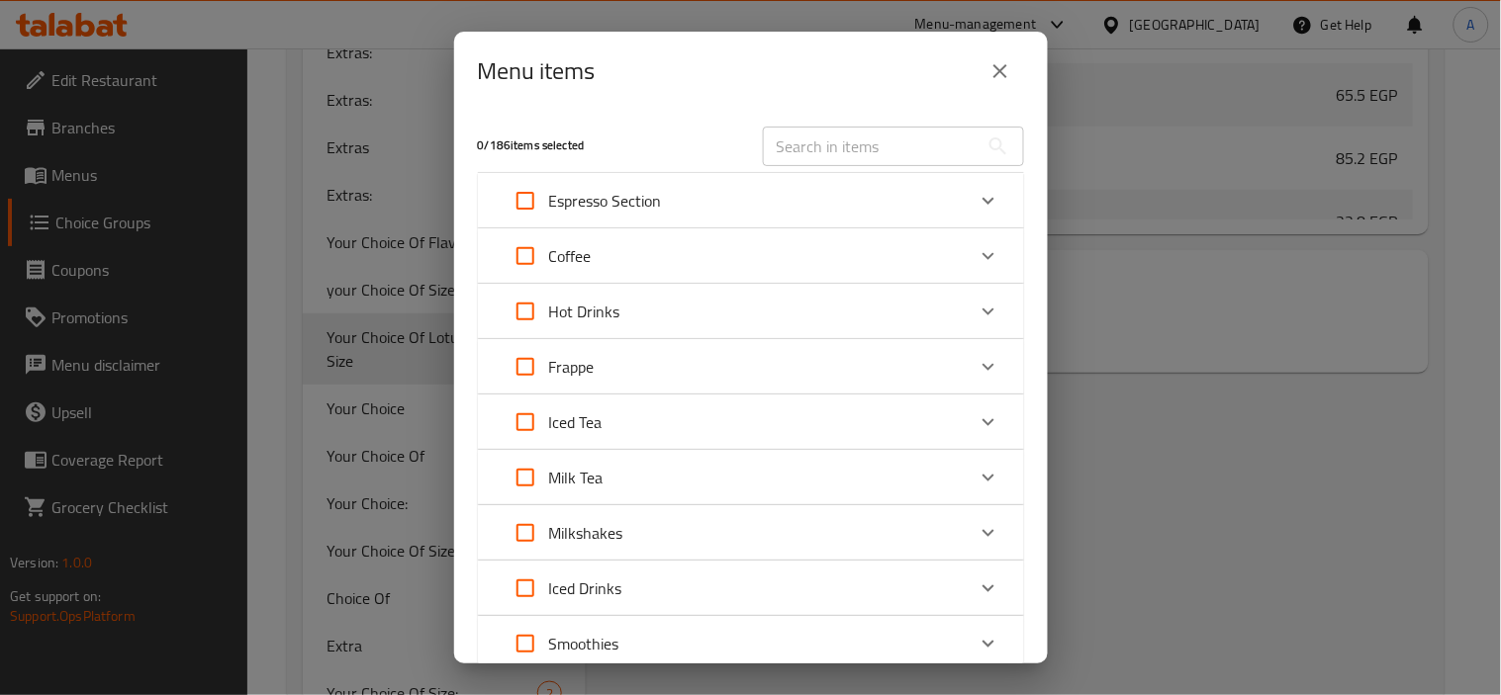
click at [1034, 70] on div "Menu items" at bounding box center [750, 71] width 593 height 79
click at [1020, 66] on button "close" at bounding box center [999, 70] width 47 height 47
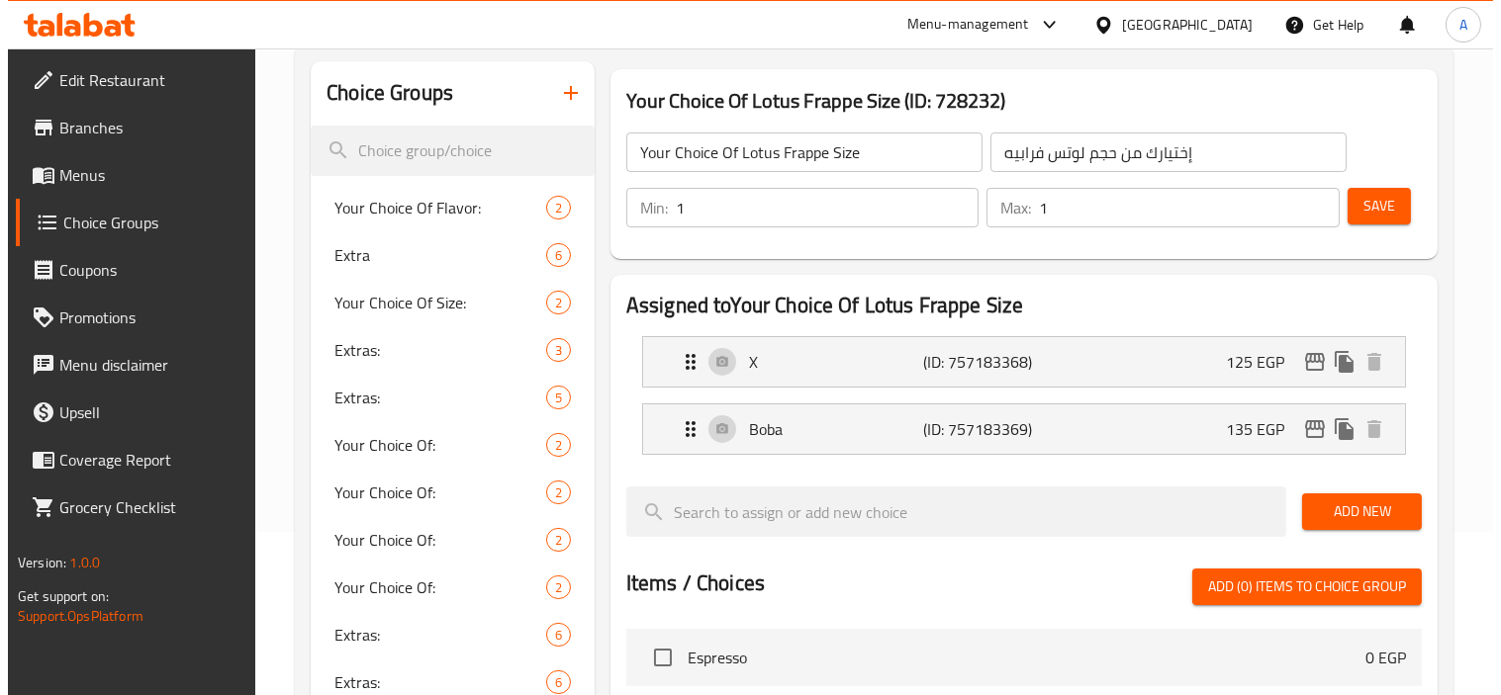
scroll to position [214, 0]
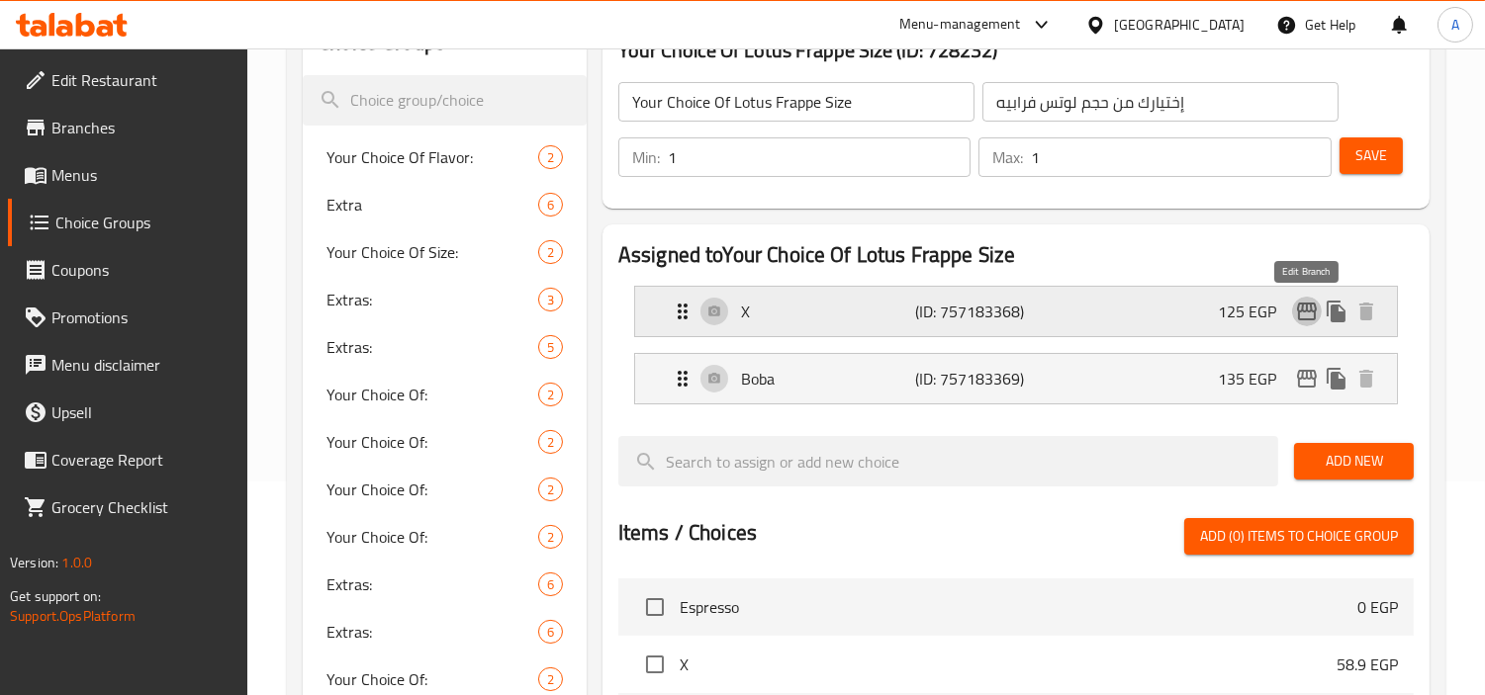
click at [1300, 318] on icon "edit" at bounding box center [1307, 312] width 24 height 24
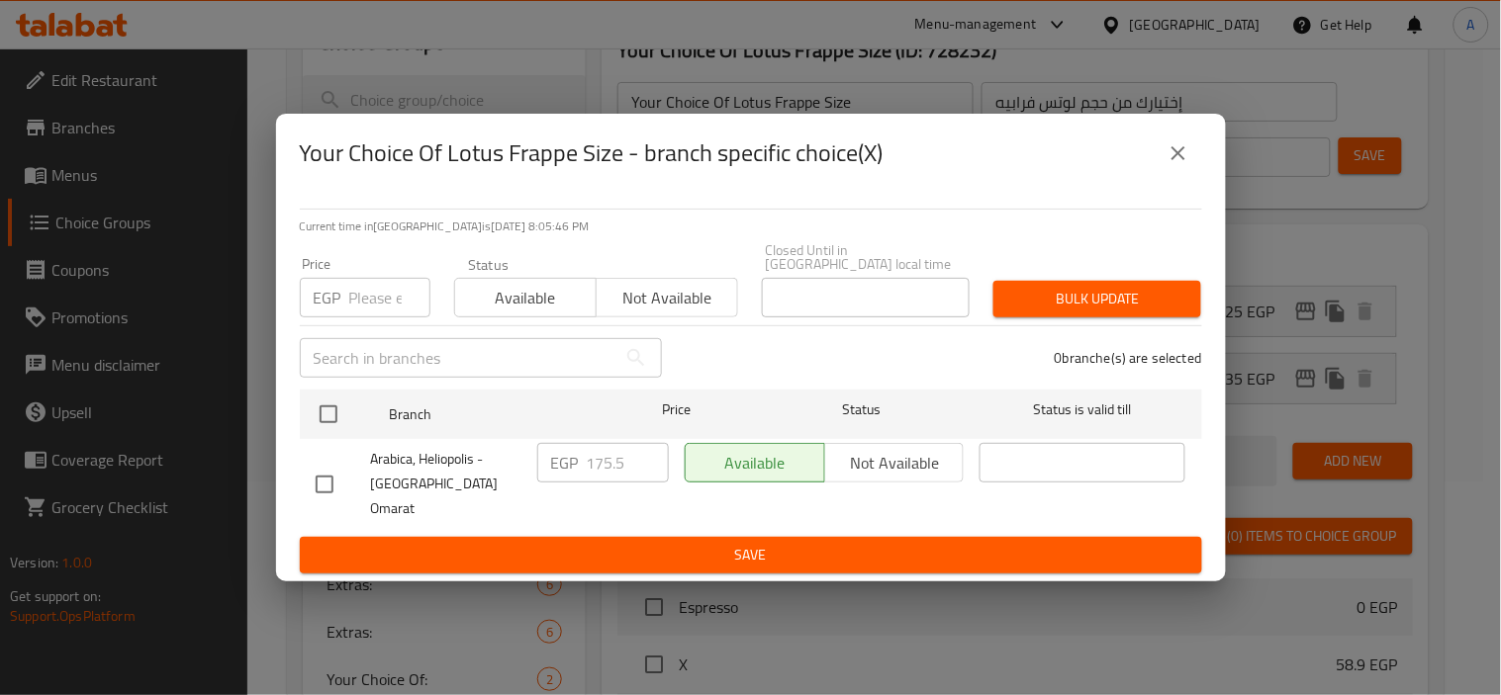
click at [1192, 173] on button "close" at bounding box center [1177, 153] width 47 height 47
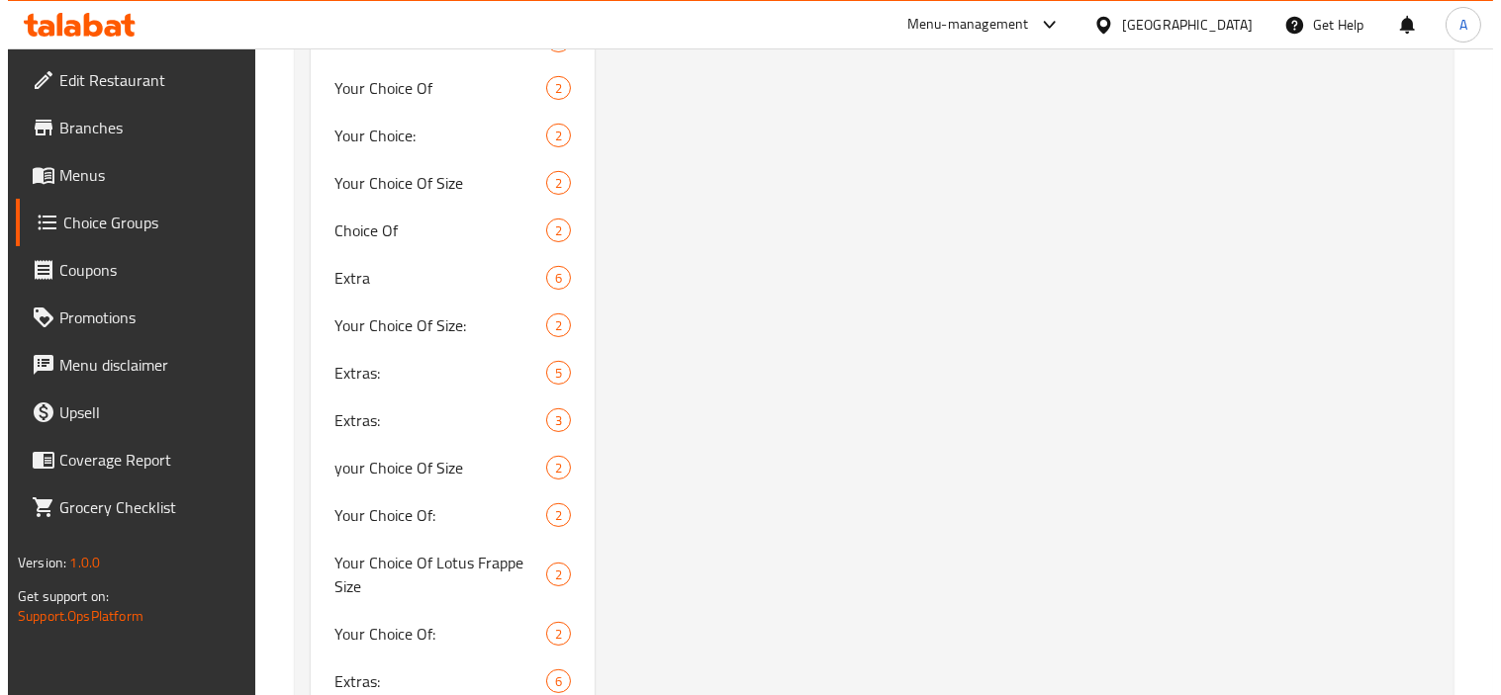
scroll to position [969, 0]
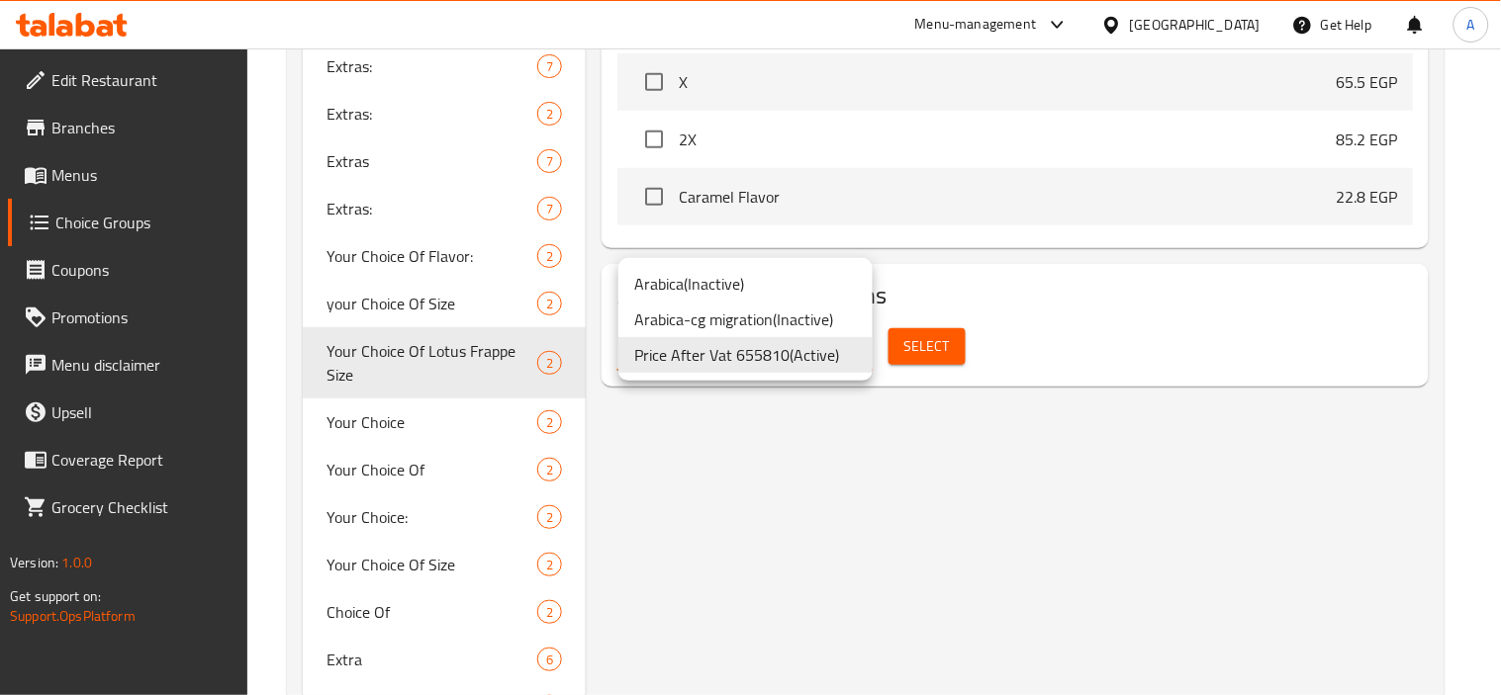
click at [1003, 377] on div at bounding box center [750, 347] width 1501 height 695
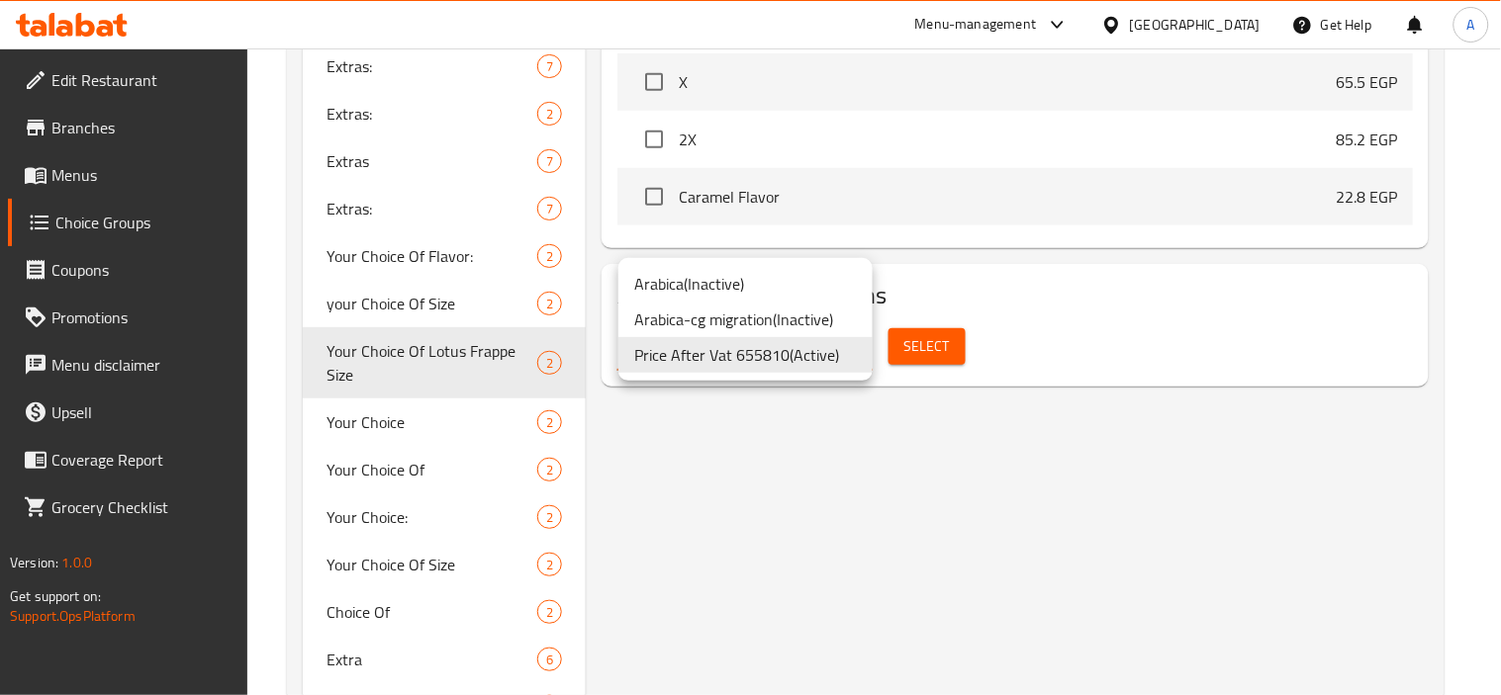
click at [742, 319] on li "Arabica-cg migration ( Inactive )" at bounding box center [745, 320] width 254 height 36
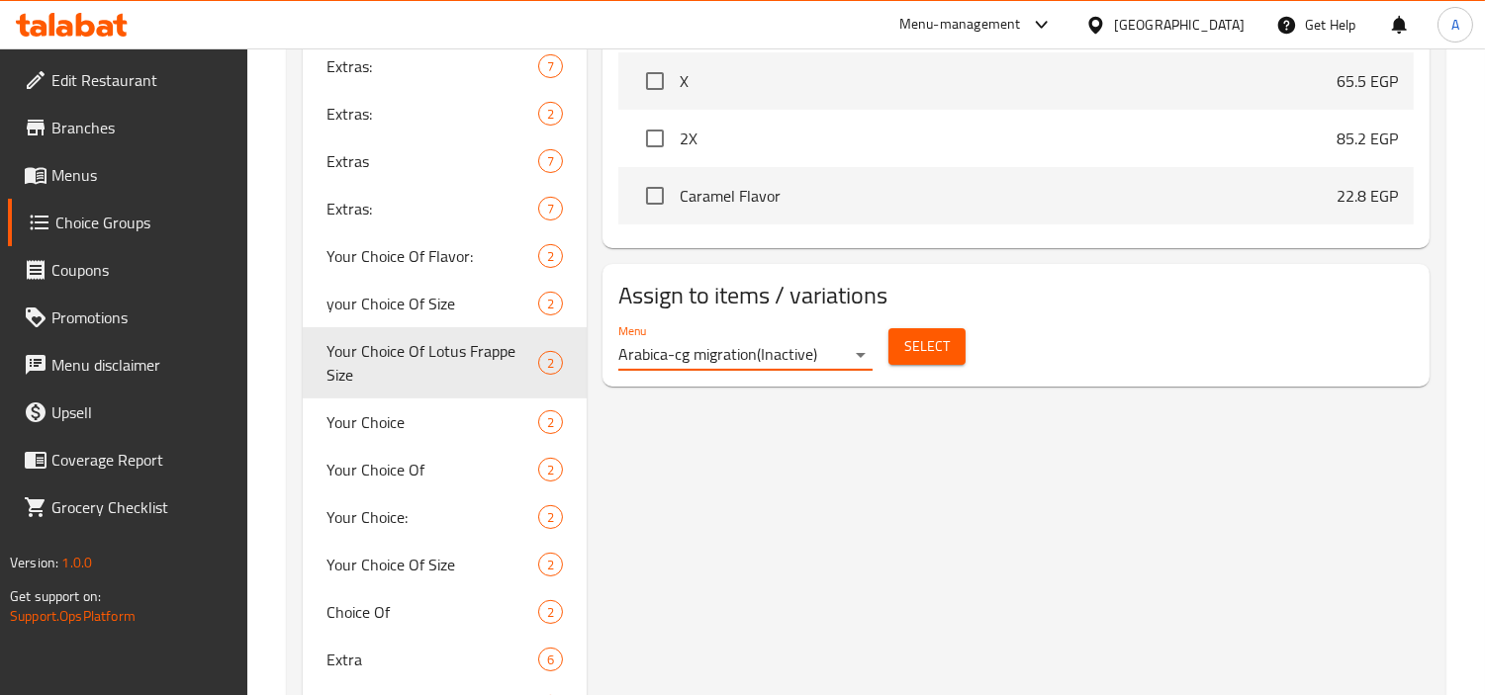
click at [938, 334] on span "Select" at bounding box center [927, 346] width 46 height 25
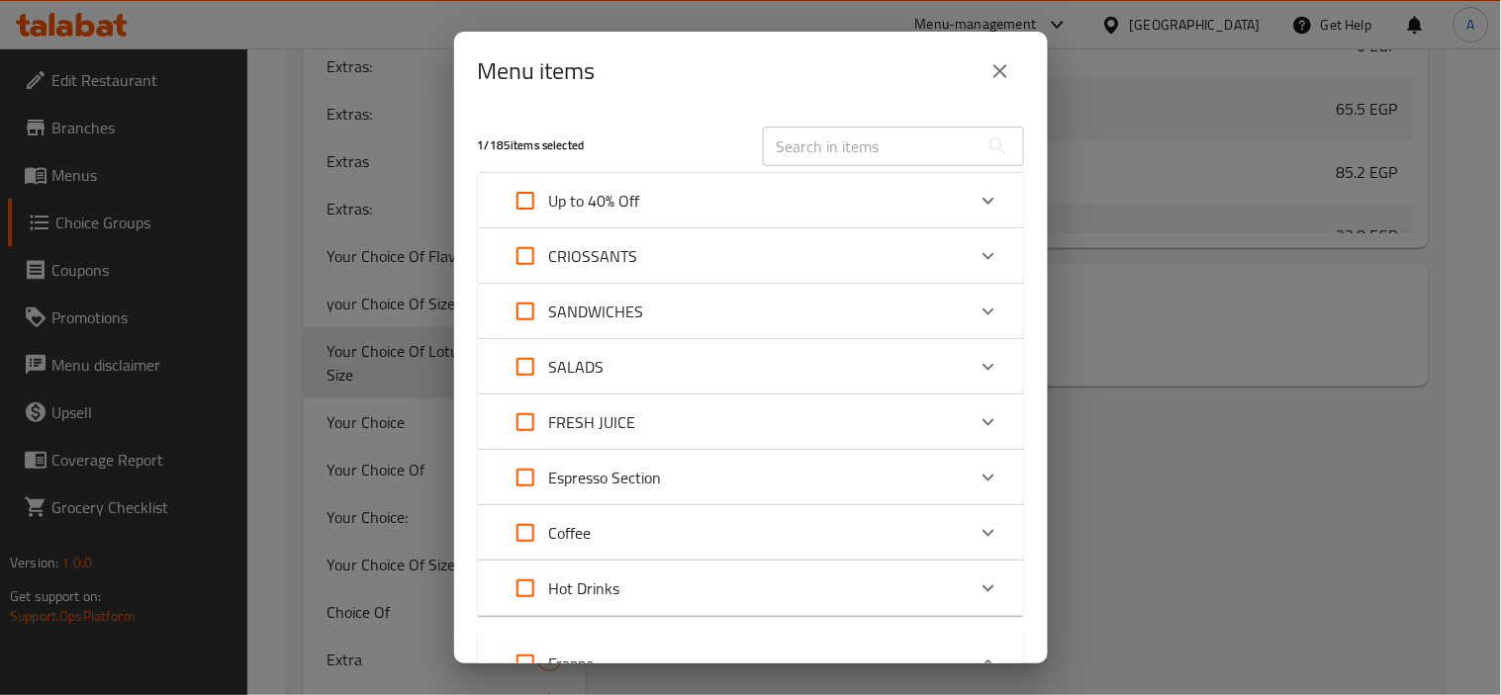
click at [763, 139] on input "text" at bounding box center [871, 147] width 216 height 40
click at [696, 141] on h5 "1 / 185 items selected" at bounding box center [608, 145] width 261 height 17
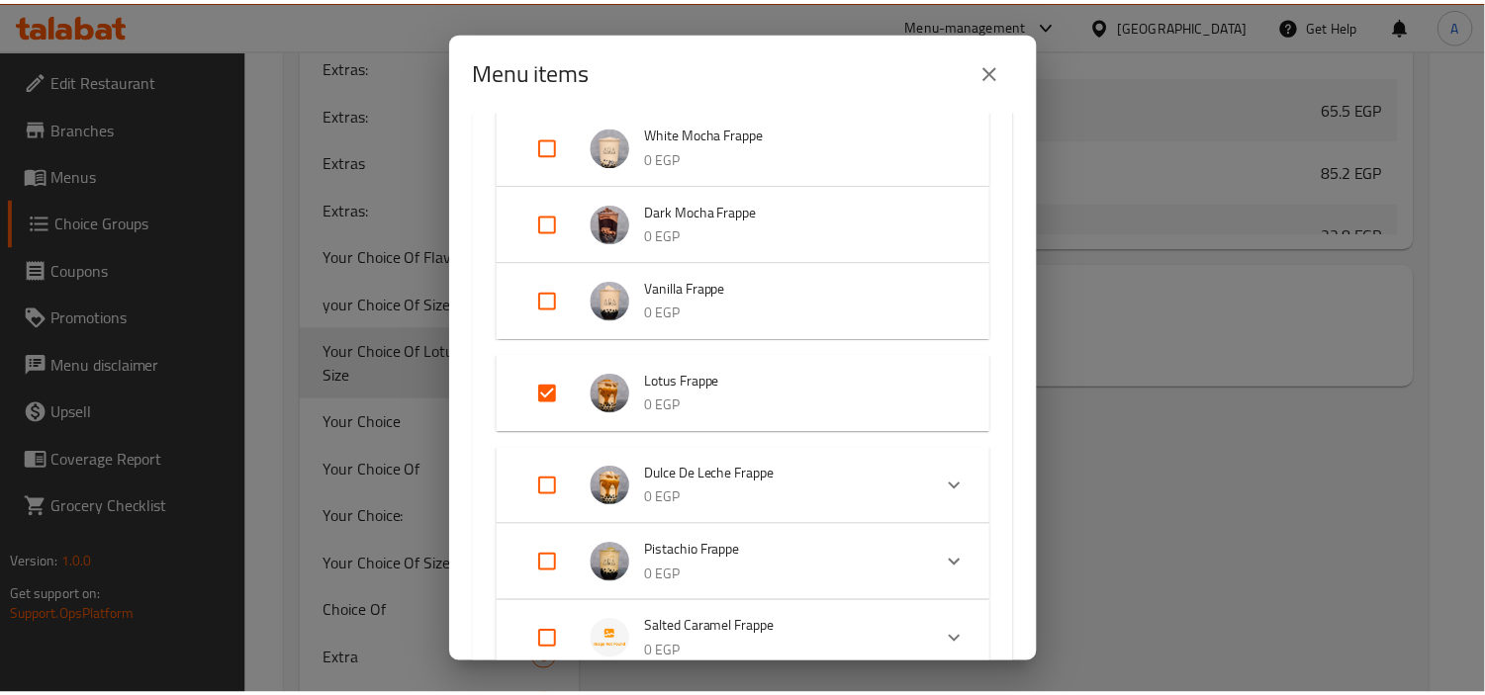
scroll to position [989, 0]
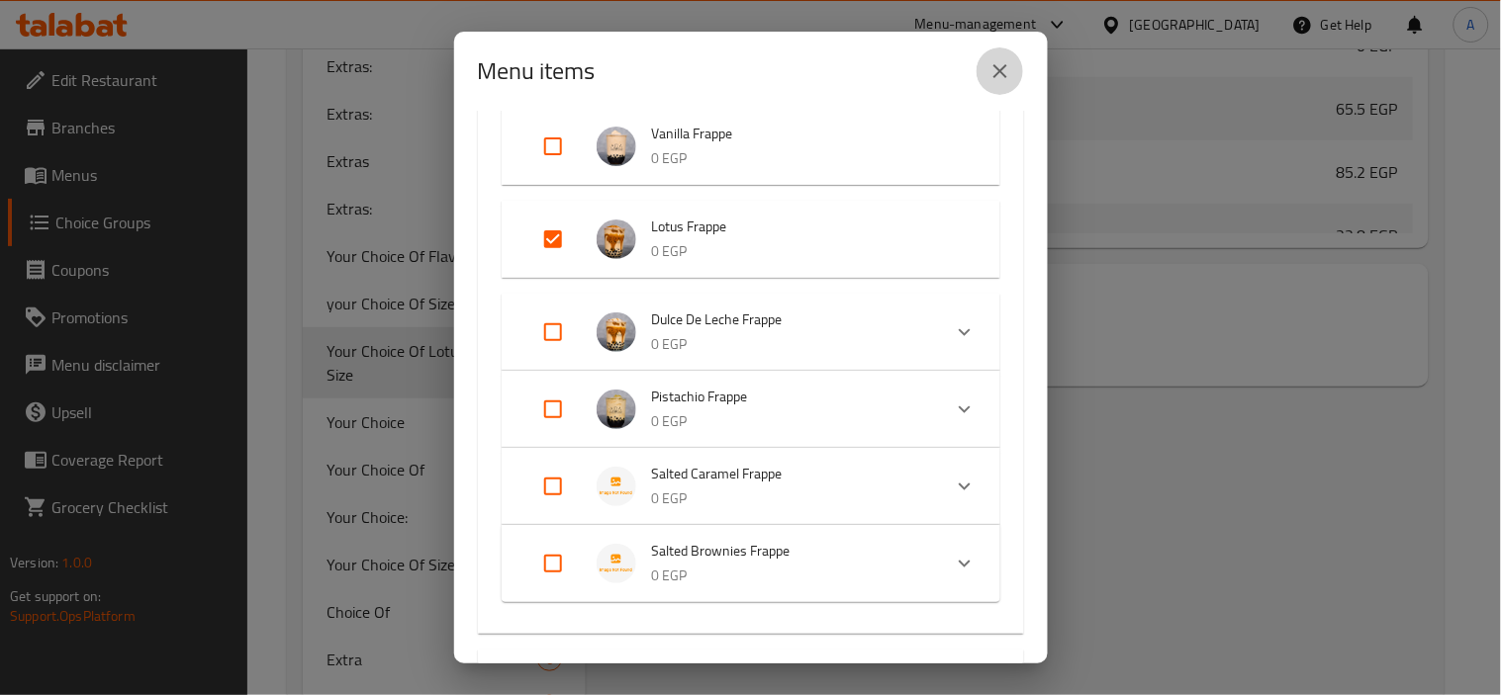
drag, startPoint x: 993, startPoint y: 61, endPoint x: 1005, endPoint y: 144, distance: 83.9
click at [994, 61] on icon "close" at bounding box center [1000, 71] width 24 height 24
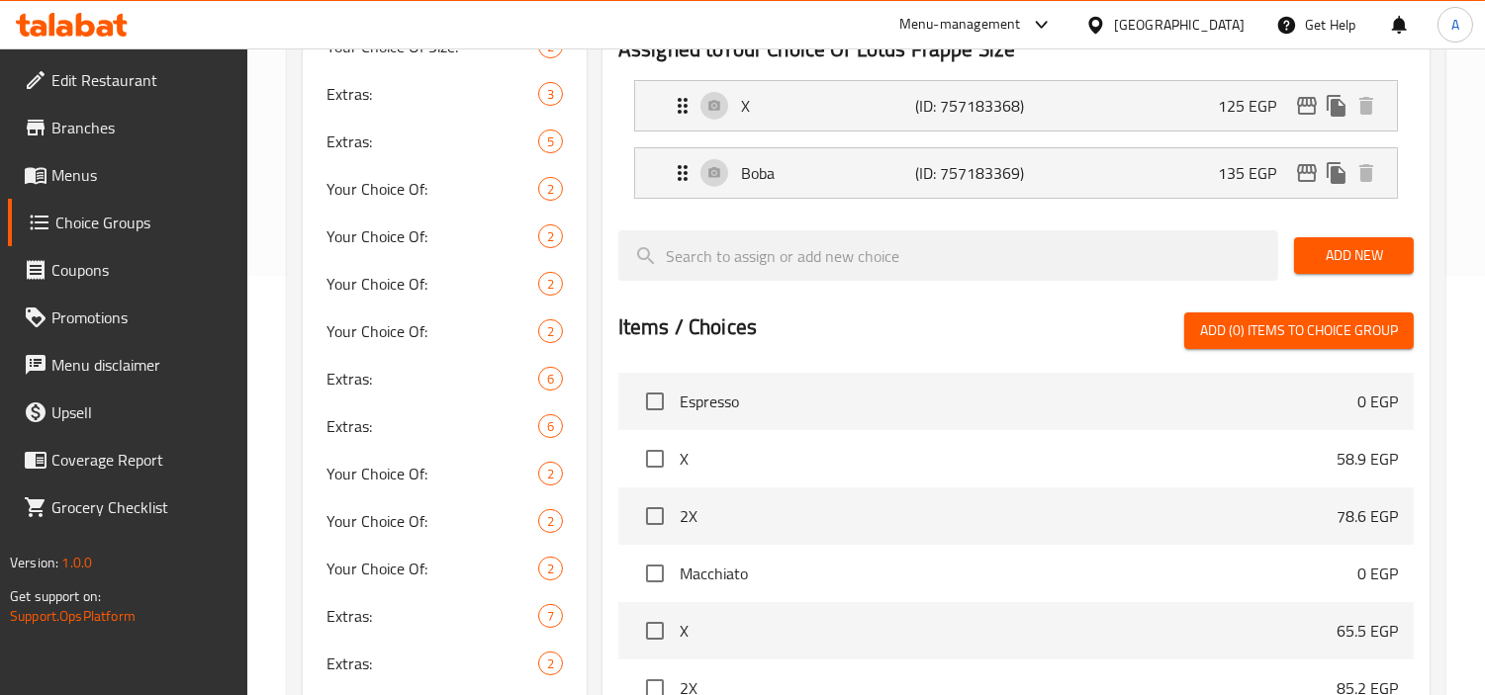
scroll to position [0, 0]
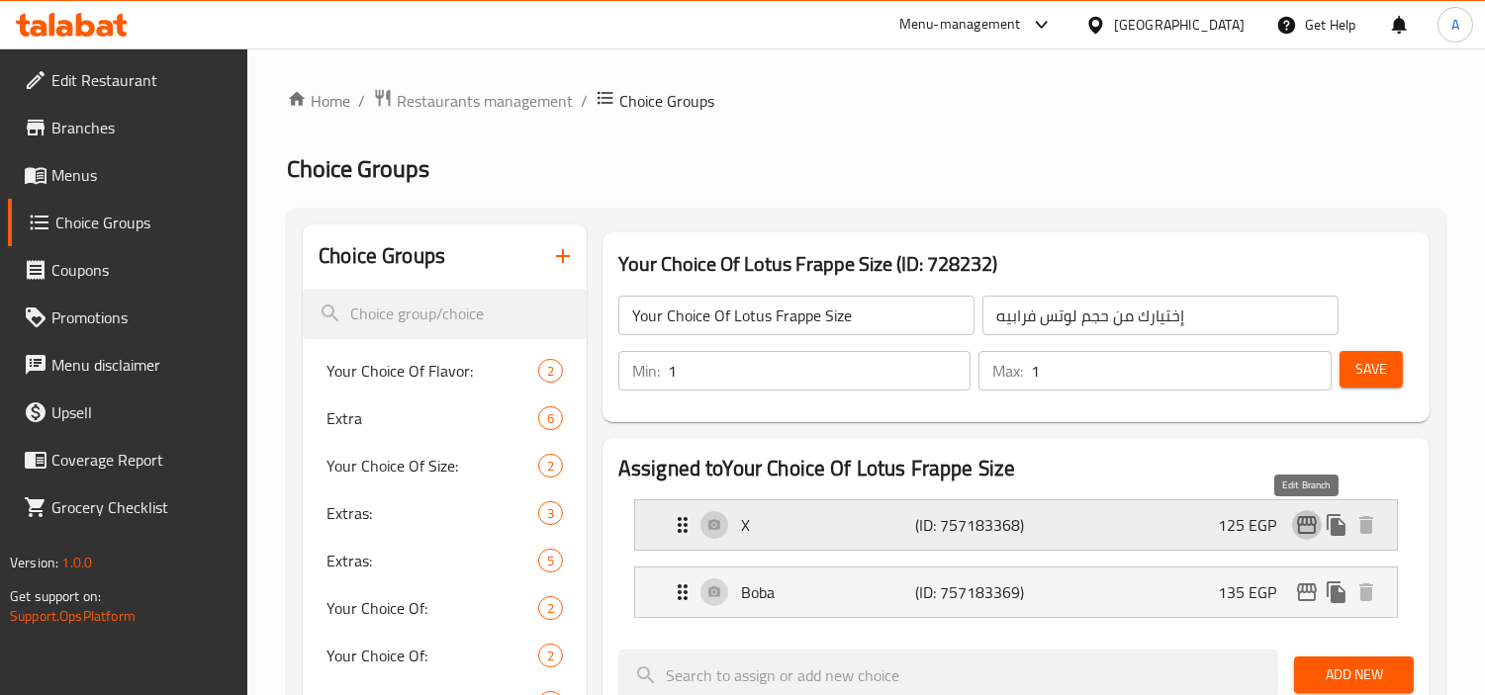
click at [1314, 537] on button "edit" at bounding box center [1307, 525] width 30 height 30
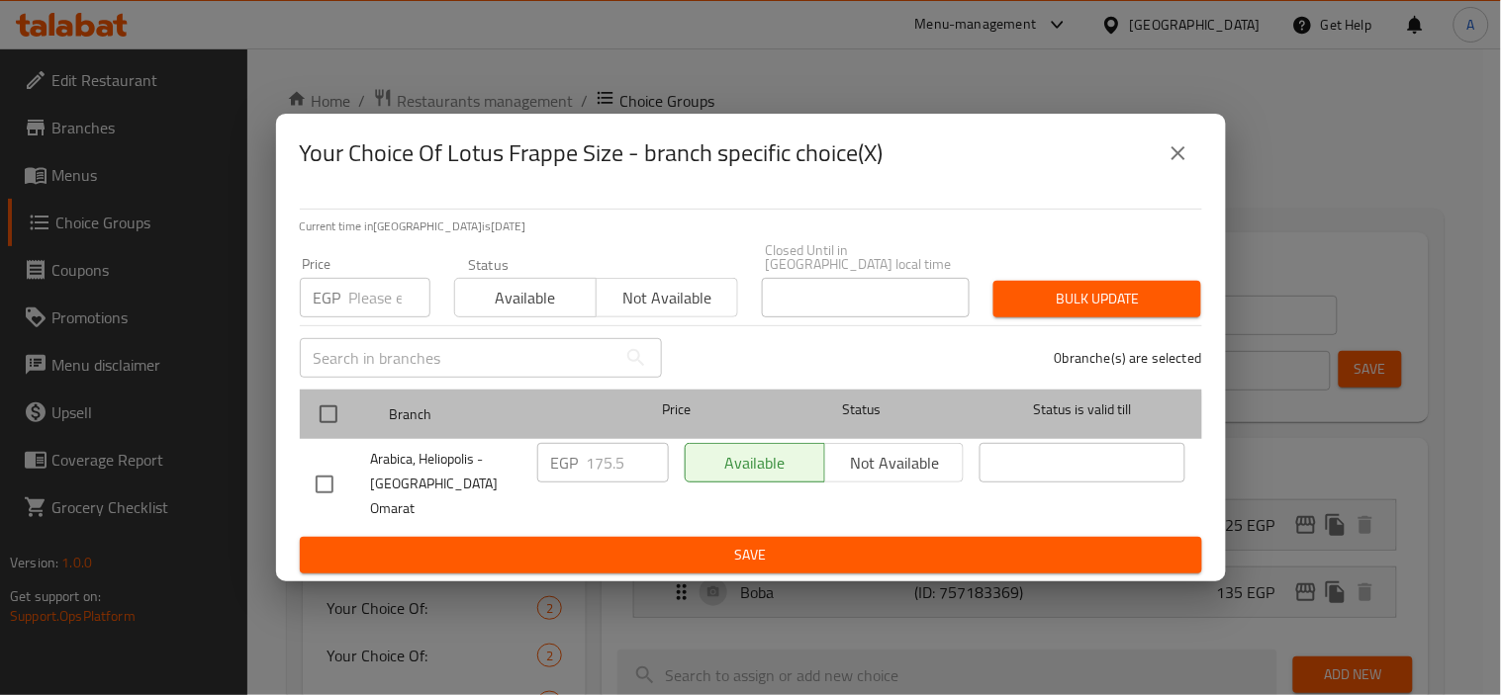
click at [351, 428] on div at bounding box center [345, 414] width 74 height 57
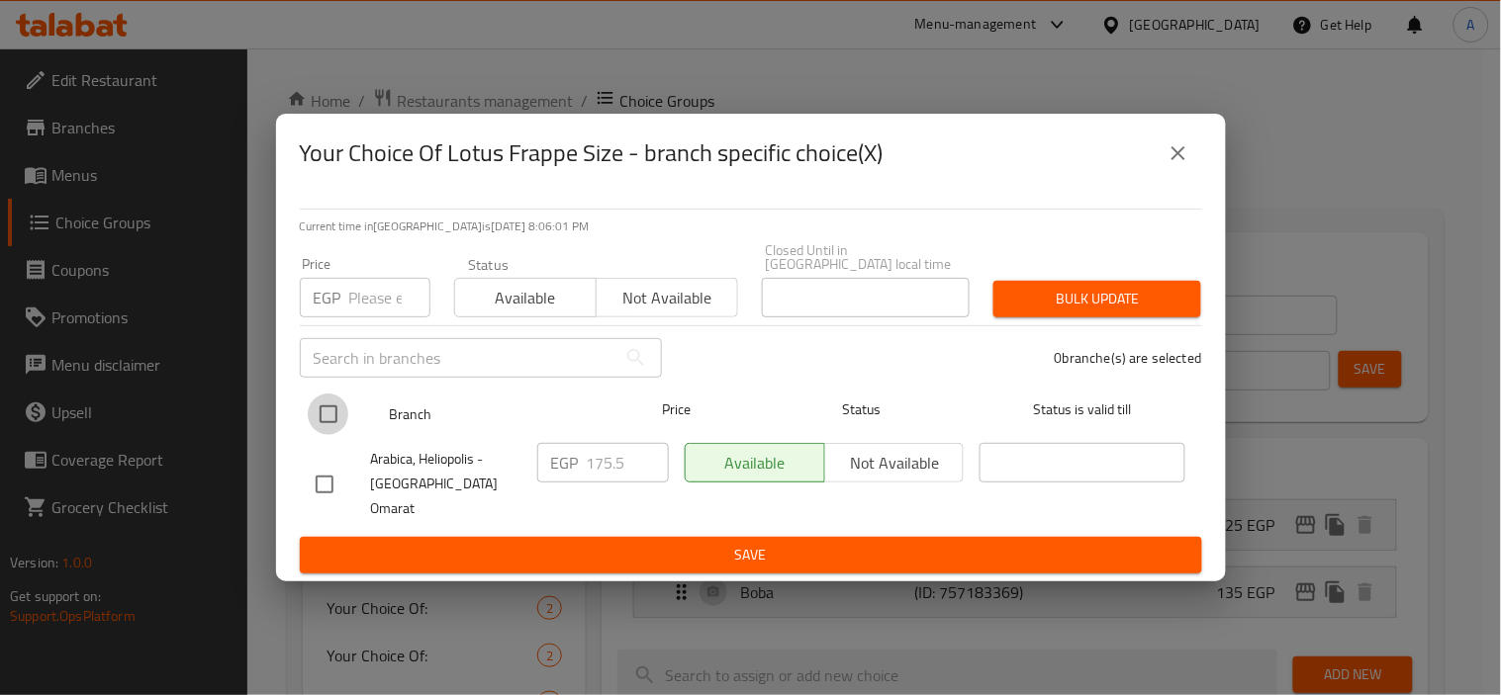
click at [338, 418] on input "checkbox" at bounding box center [329, 415] width 42 height 42
checkbox input "true"
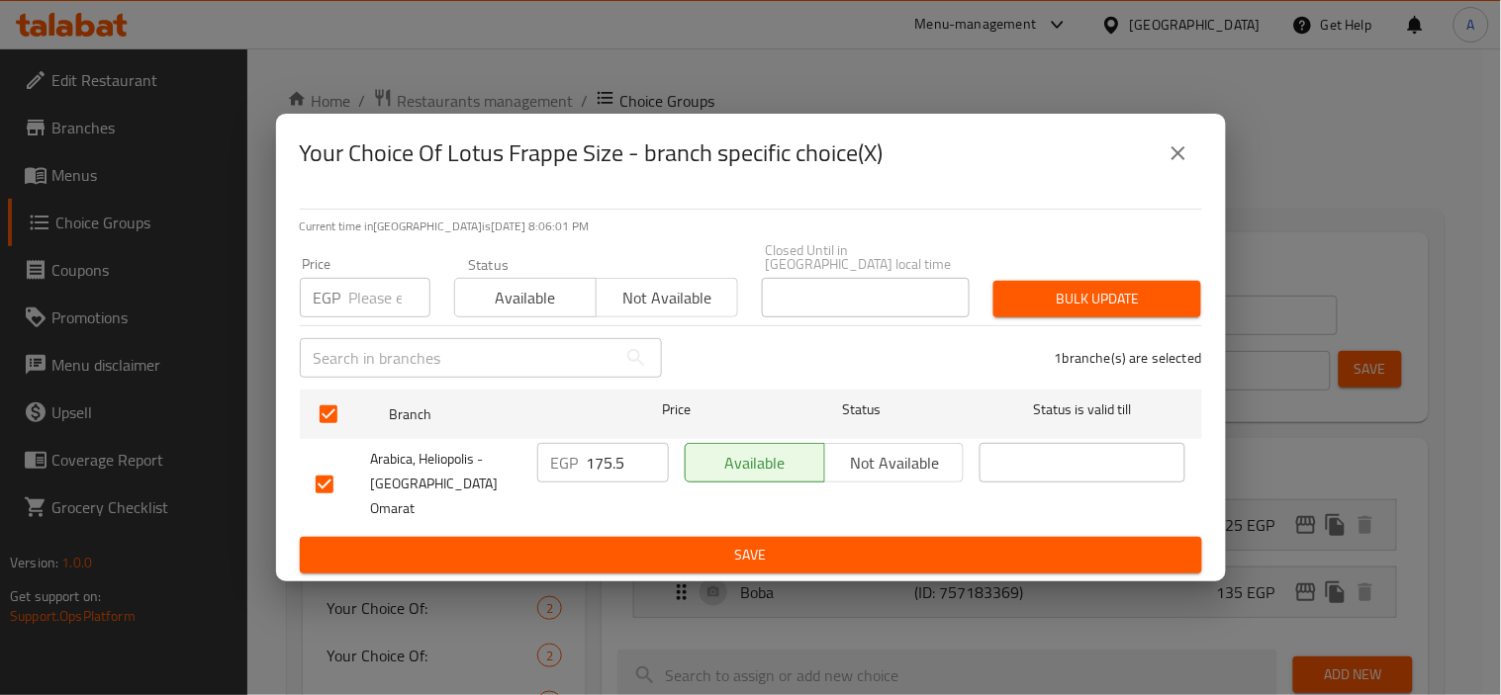
click at [366, 304] on input "number" at bounding box center [389, 298] width 81 height 40
paste input "75.50"
click at [373, 302] on input "75.50" at bounding box center [389, 298] width 81 height 40
paste input "1"
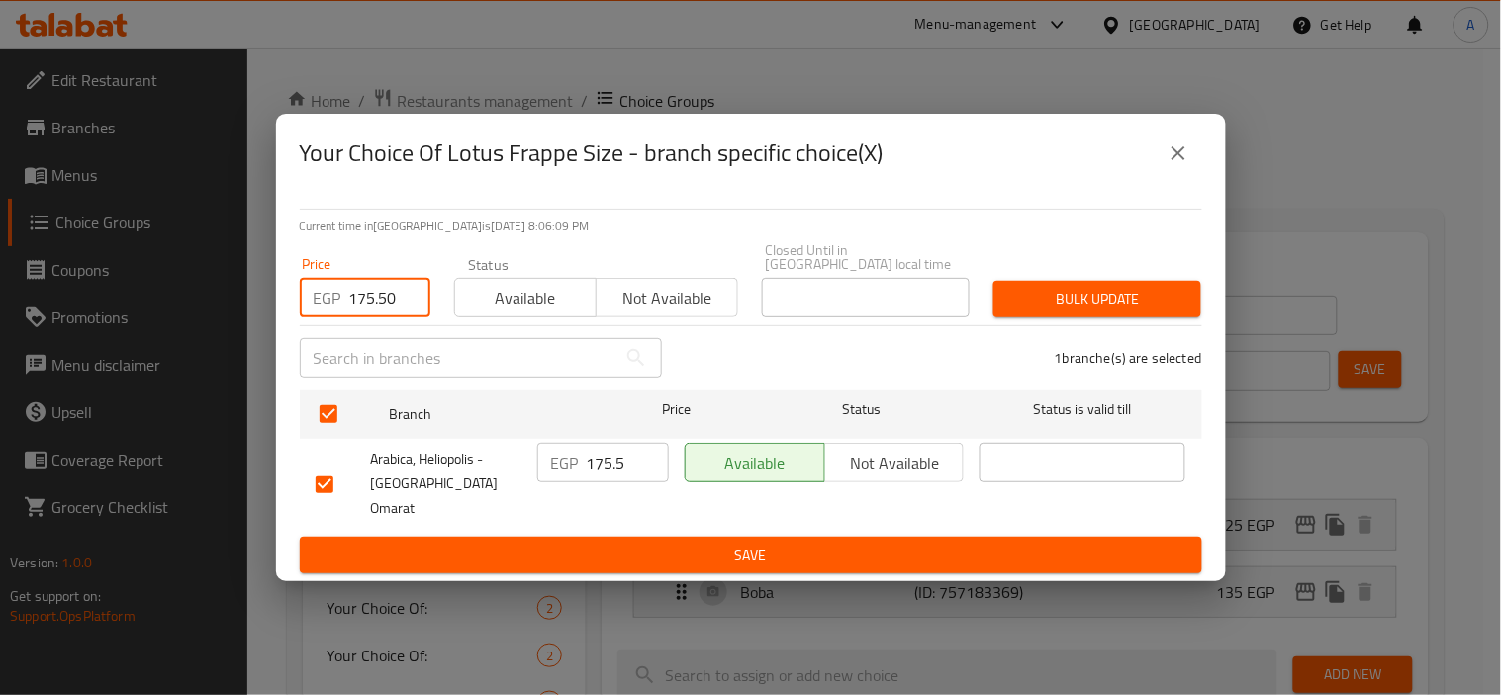
type input "175.50"
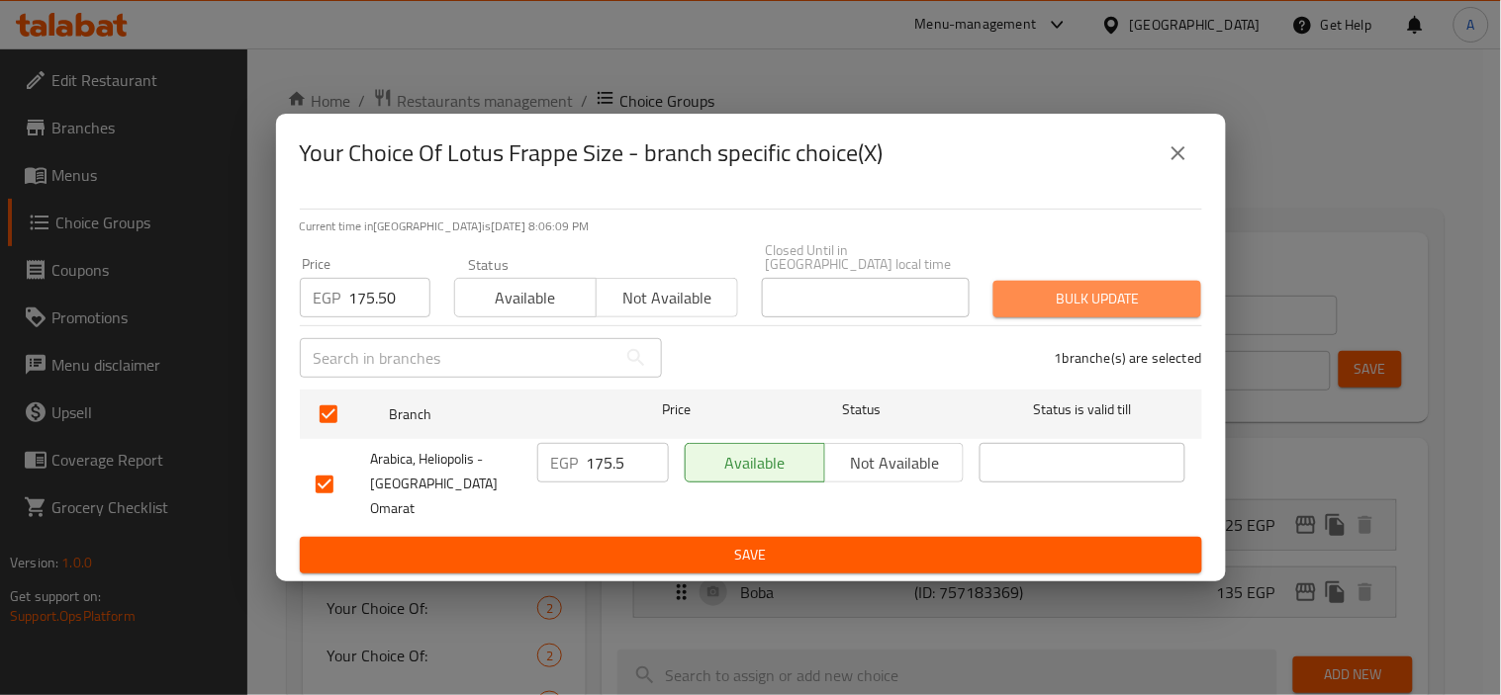
click at [993, 318] on button "Bulk update" at bounding box center [1097, 299] width 208 height 37
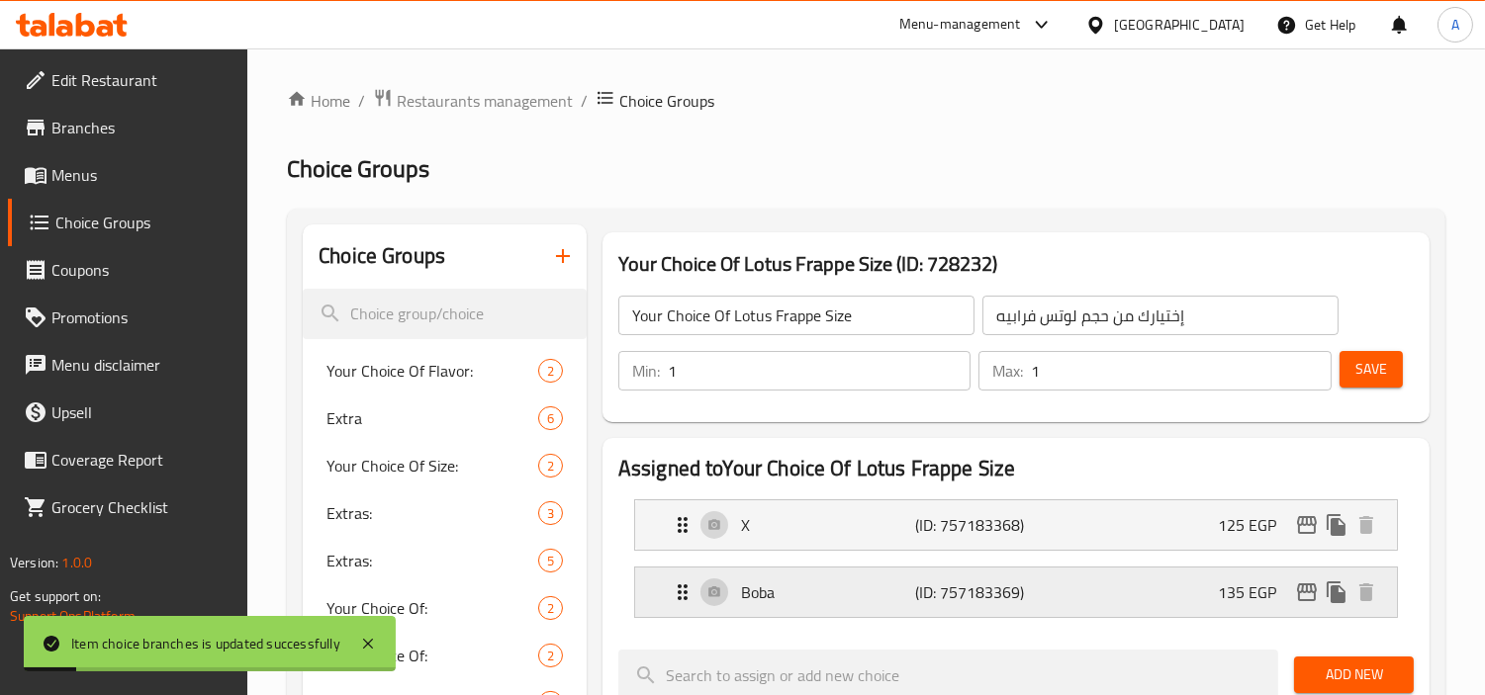
click at [1308, 576] on div "Boba (ID: 757183369) 135 EGP" at bounding box center [1022, 592] width 702 height 49
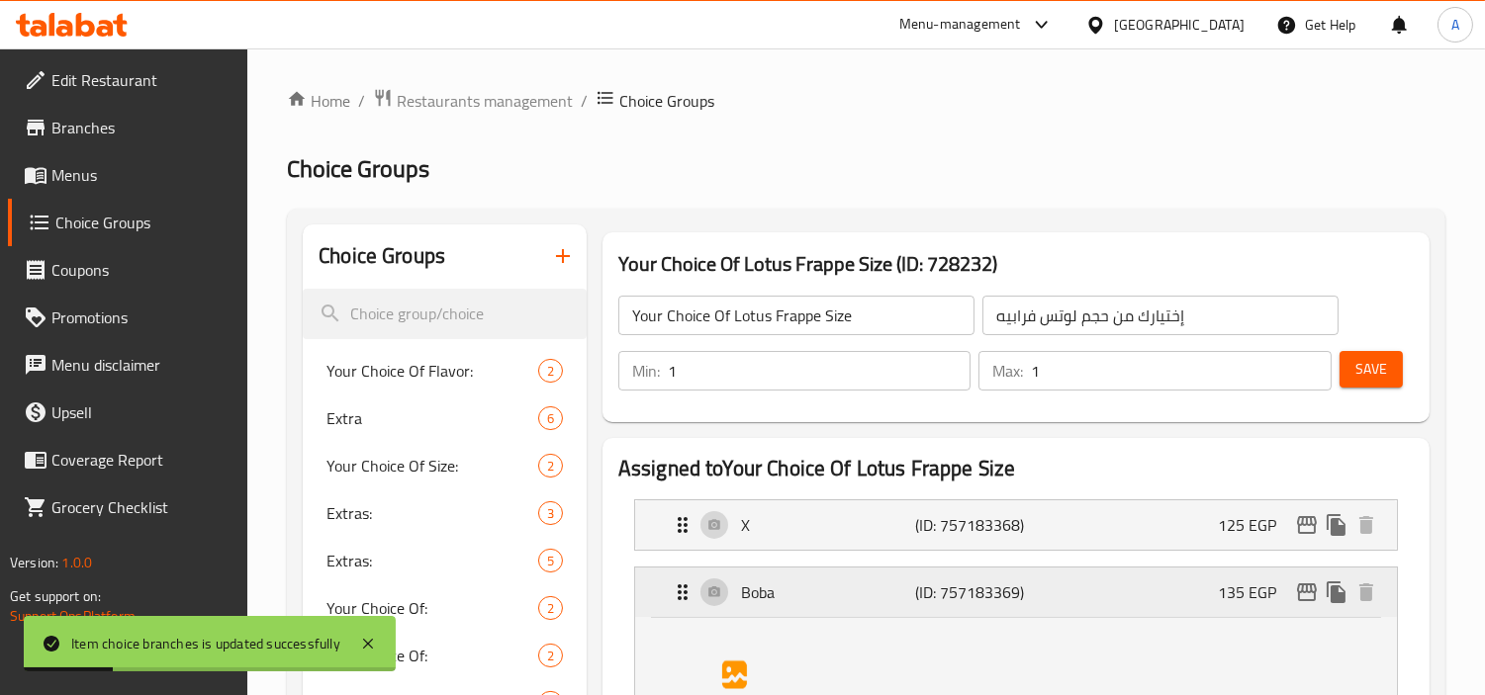
click at [1289, 589] on p "135 EGP" at bounding box center [1255, 593] width 74 height 24
click at [1301, 598] on icon "edit" at bounding box center [1307, 593] width 24 height 24
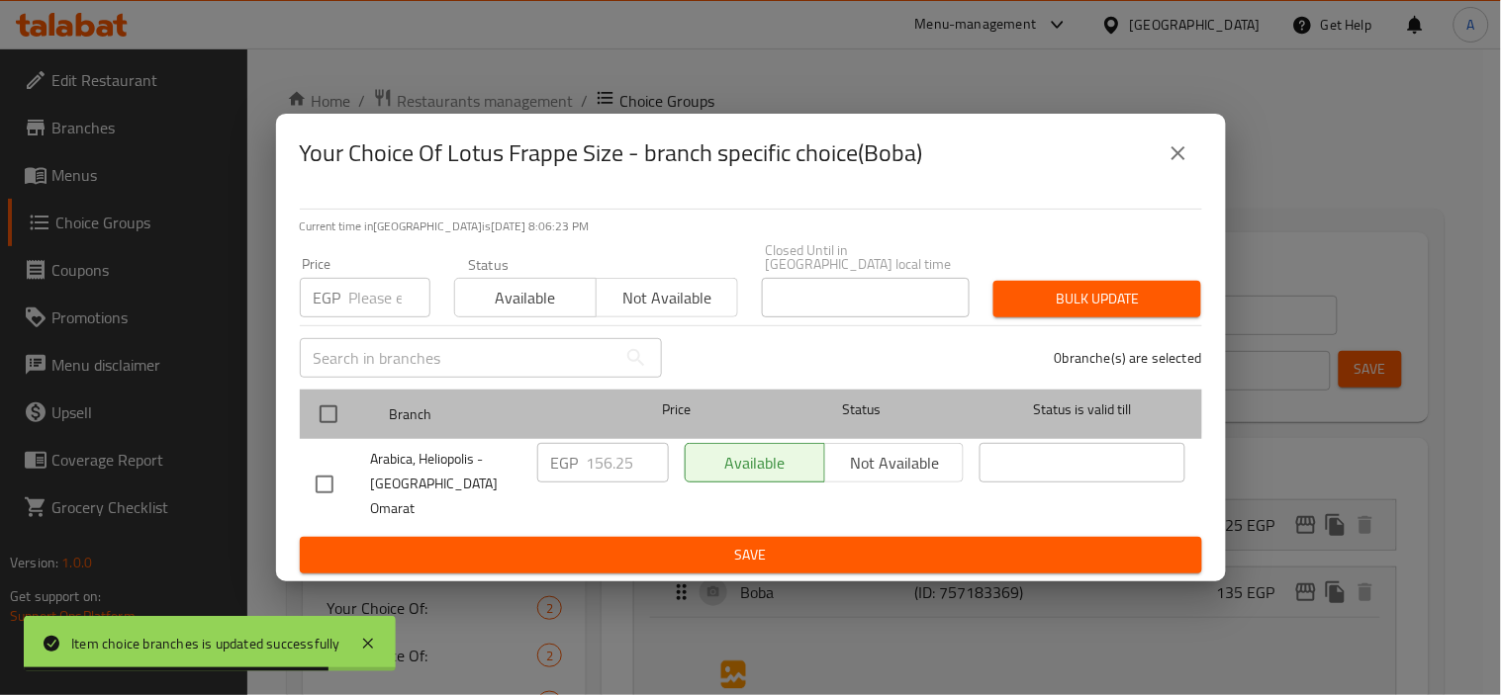
click at [356, 413] on div at bounding box center [345, 414] width 74 height 57
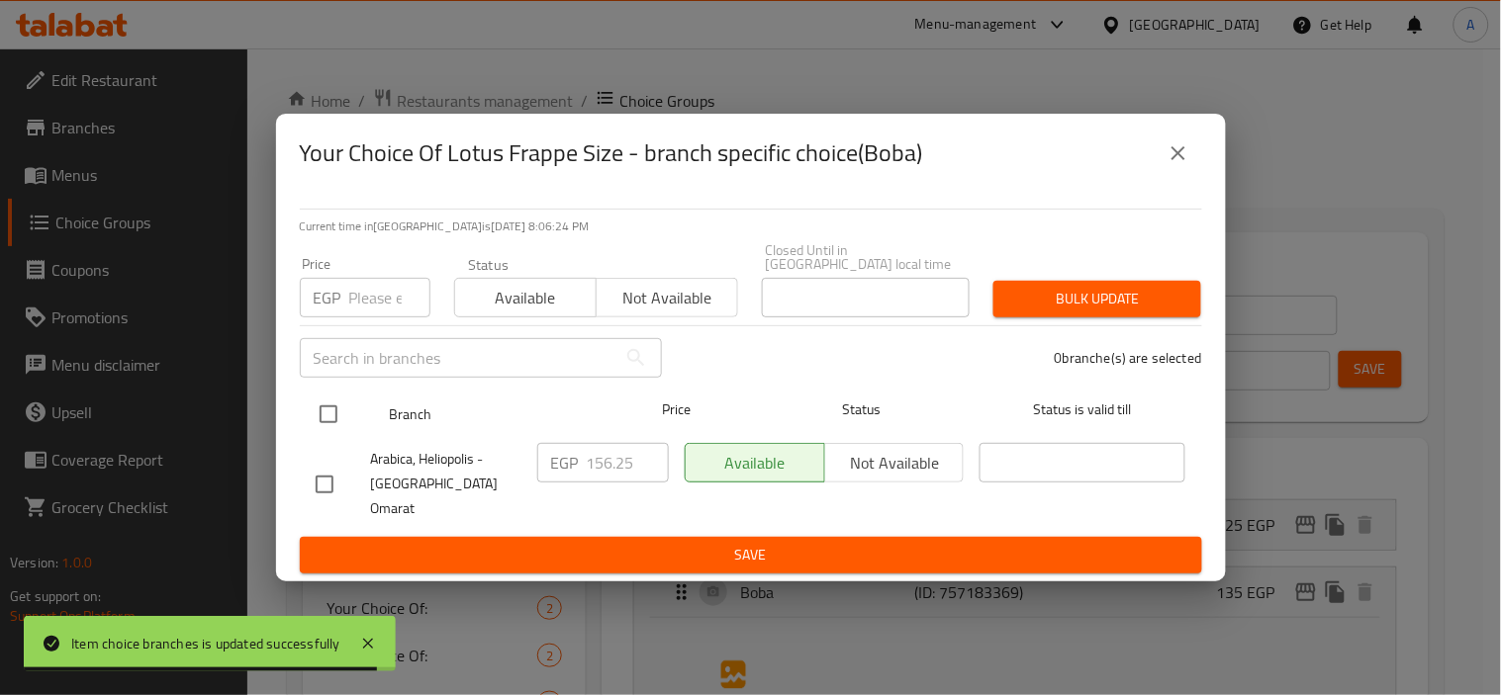
click at [329, 429] on input "checkbox" at bounding box center [329, 415] width 42 height 42
checkbox input "true"
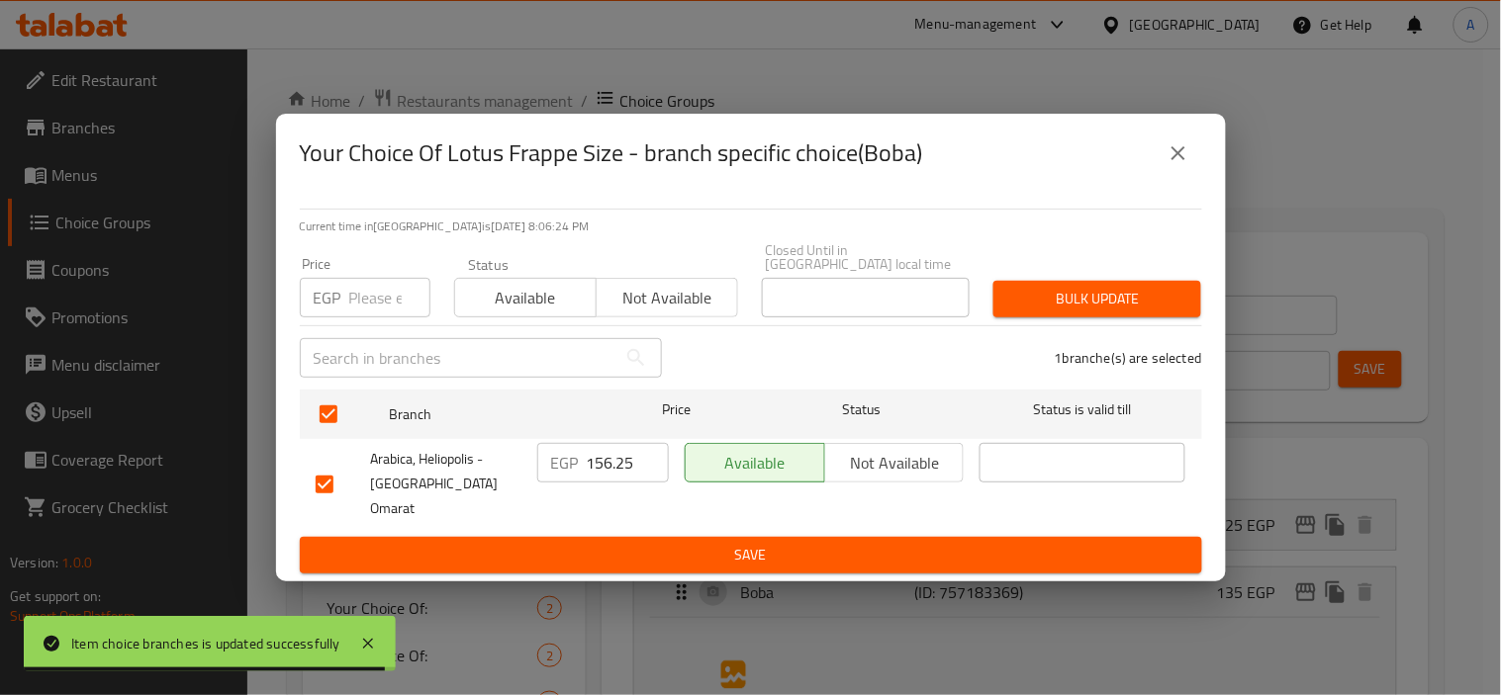
click at [351, 299] on input "number" at bounding box center [389, 298] width 81 height 40
paste input "209.25"
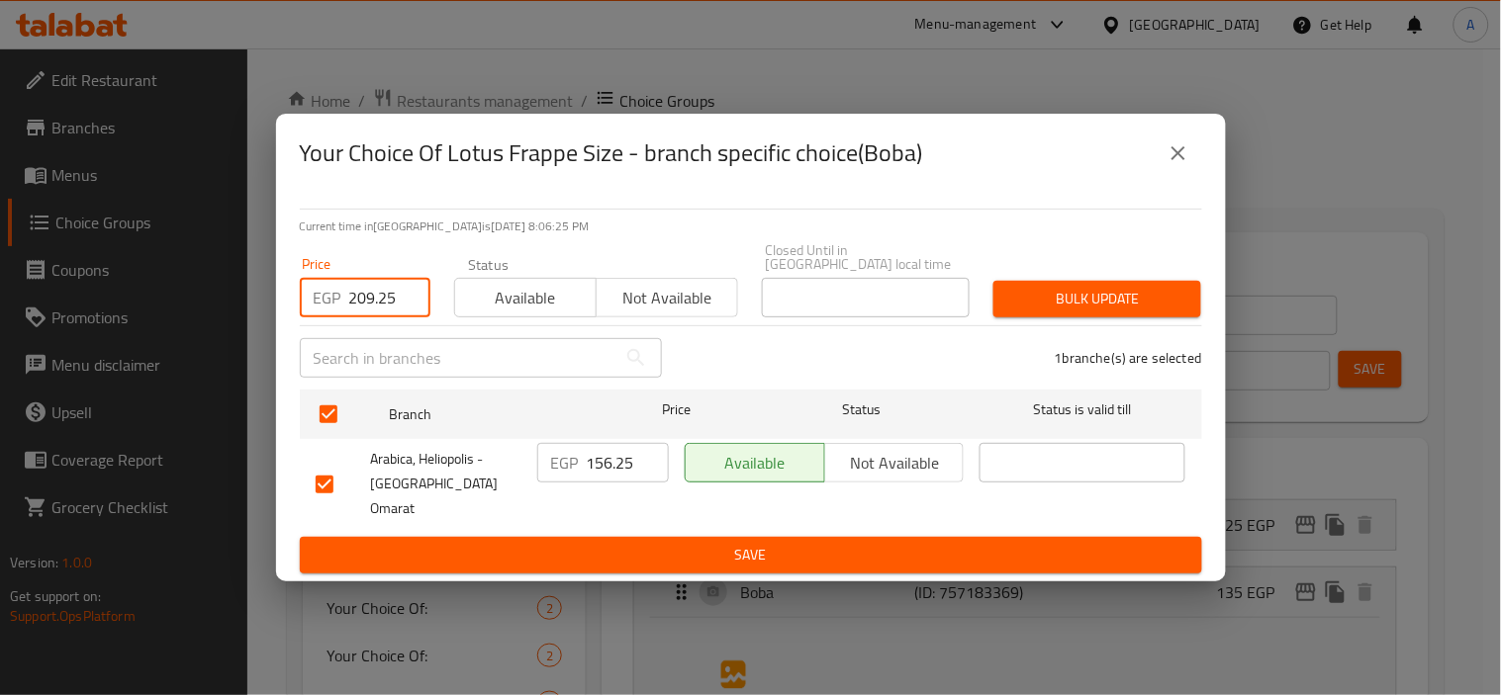
type input "209.25"
click at [1005, 273] on div "Price EGP 209.25 Price Status Available Not available Closed Until in Egypt loc…" at bounding box center [751, 280] width 926 height 98
click at [1025, 285] on button "Bulk update" at bounding box center [1097, 299] width 208 height 37
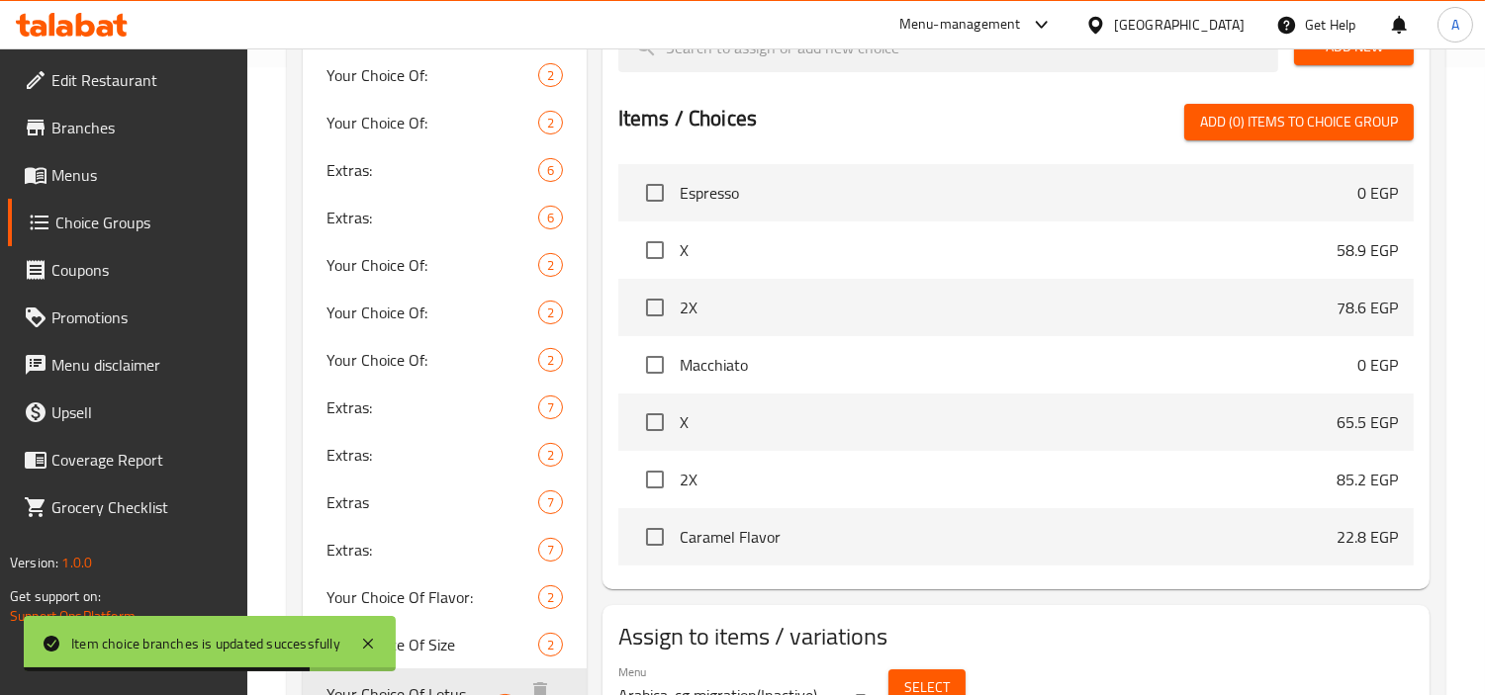
scroll to position [110, 0]
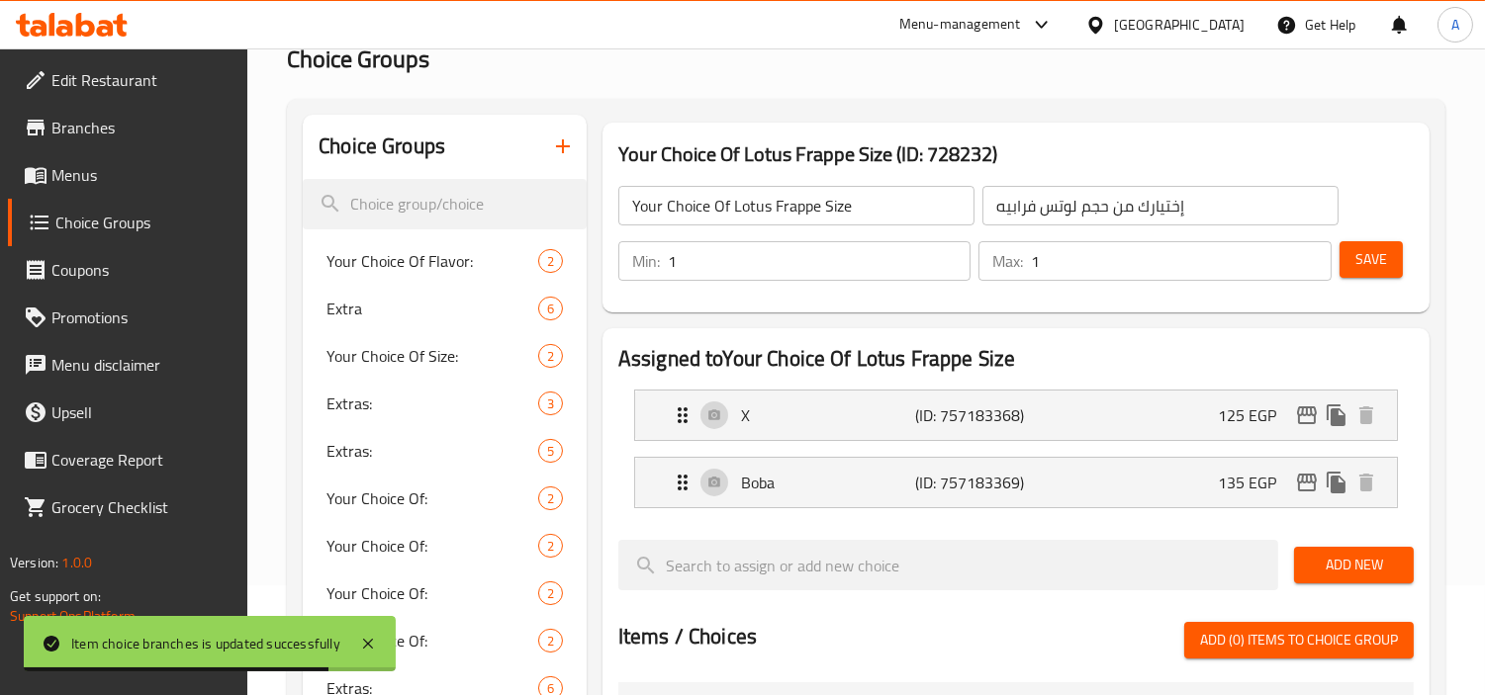
click at [894, 64] on h2 "Choice Groups" at bounding box center [866, 60] width 1158 height 32
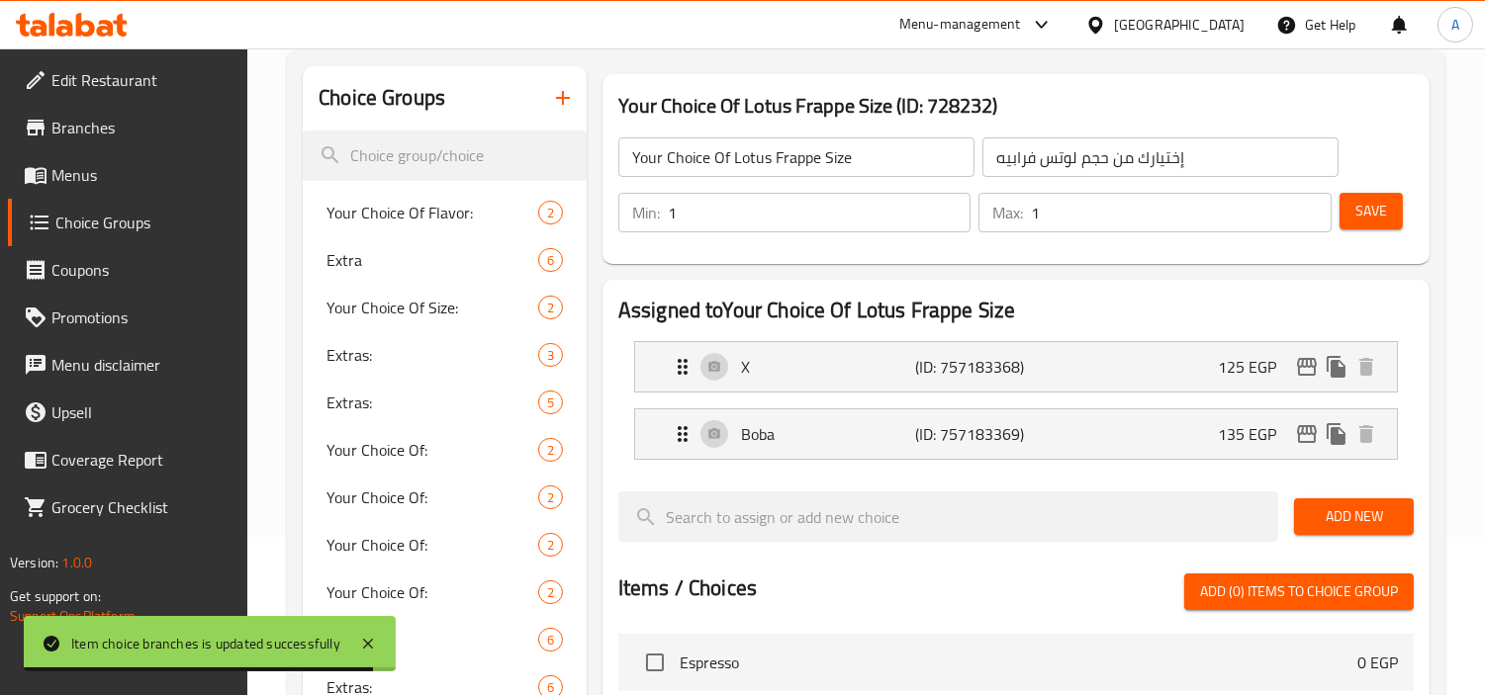
scroll to position [0, 0]
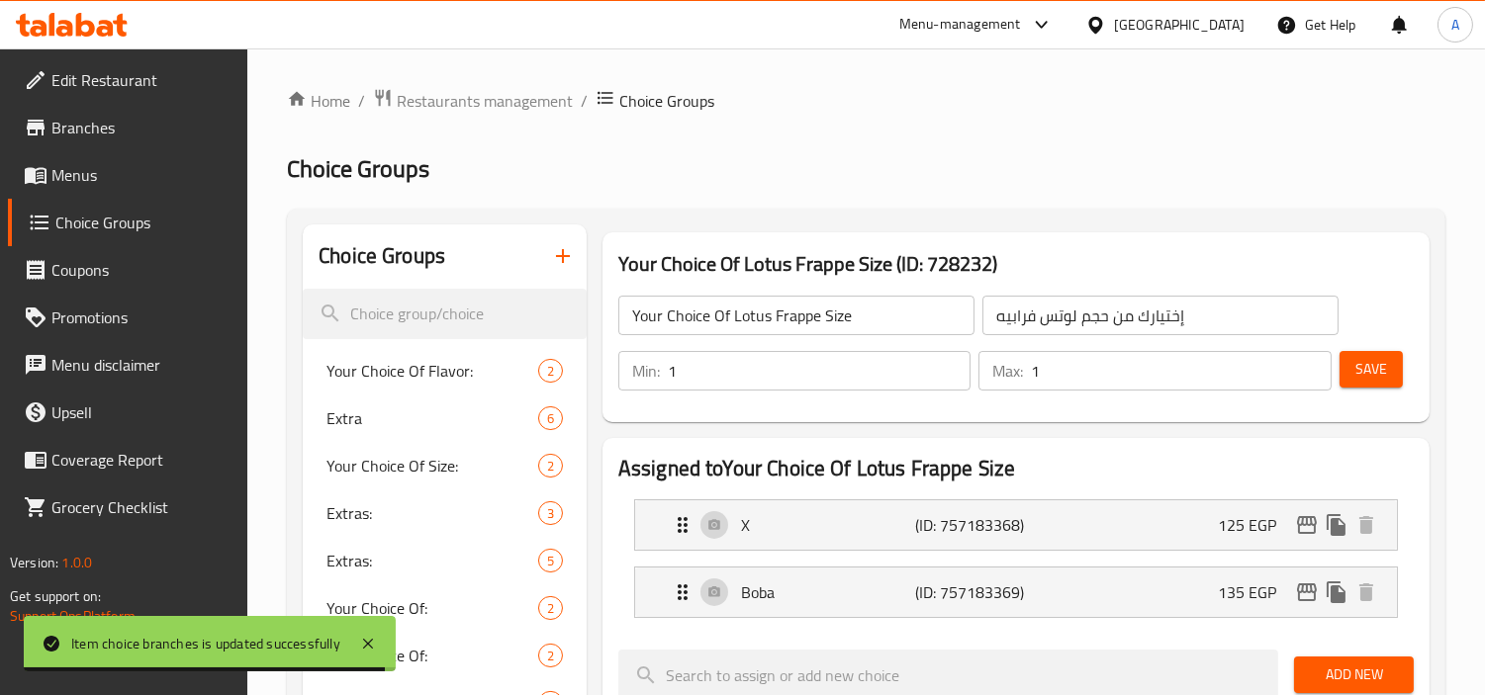
click at [872, 324] on input "Your Choice Of Lotus Frappe Size" at bounding box center [796, 316] width 356 height 40
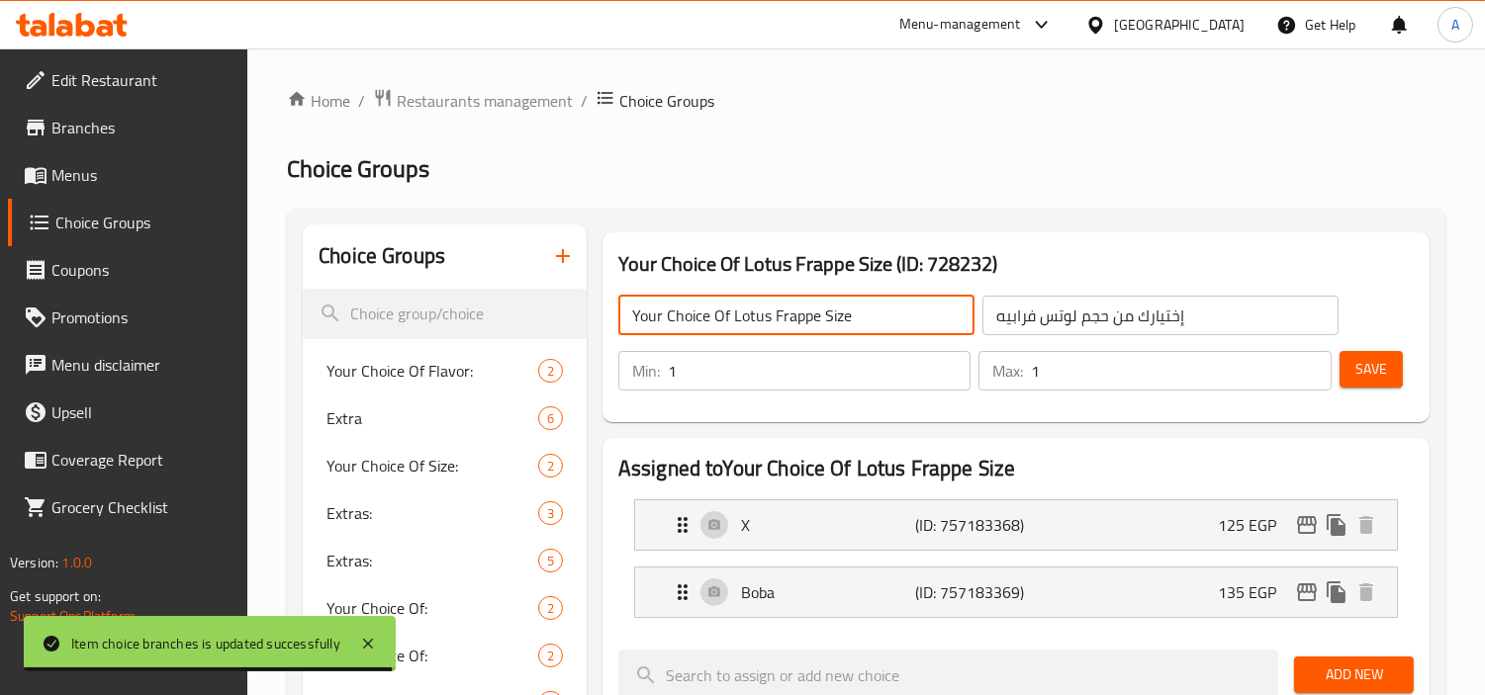
click at [872, 324] on input "Your Choice Of Lotus Frappe Size" at bounding box center [796, 316] width 356 height 40
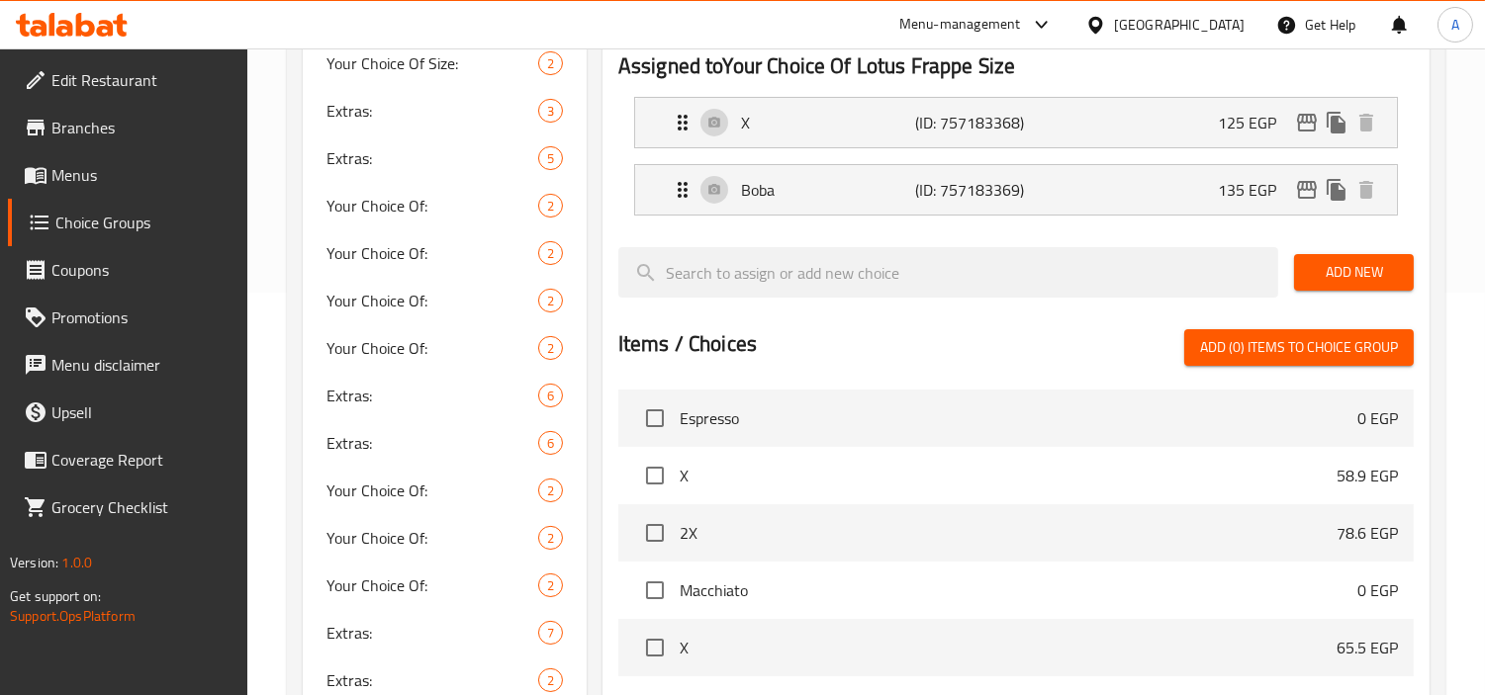
scroll to position [439, 0]
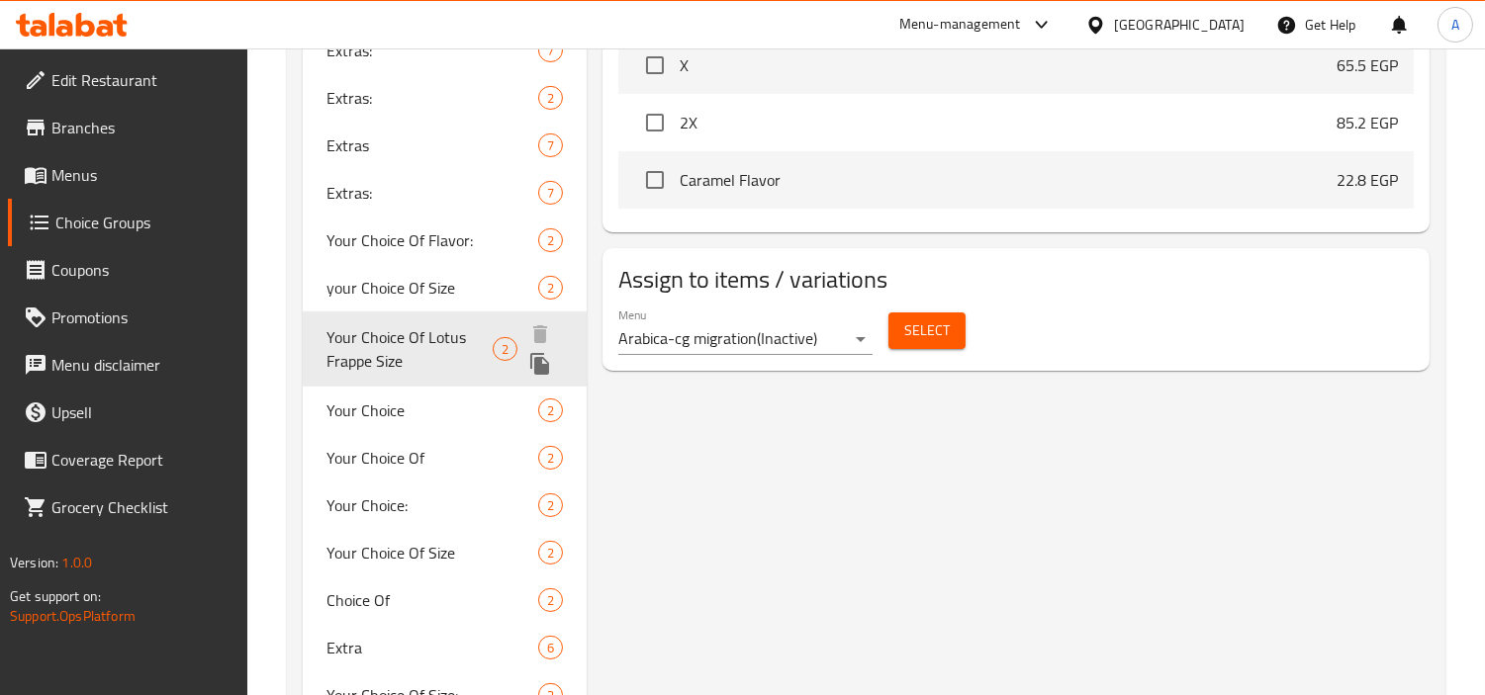
click at [449, 348] on span "Your Choice Of Lotus Frappe Size" at bounding box center [409, 348] width 166 height 47
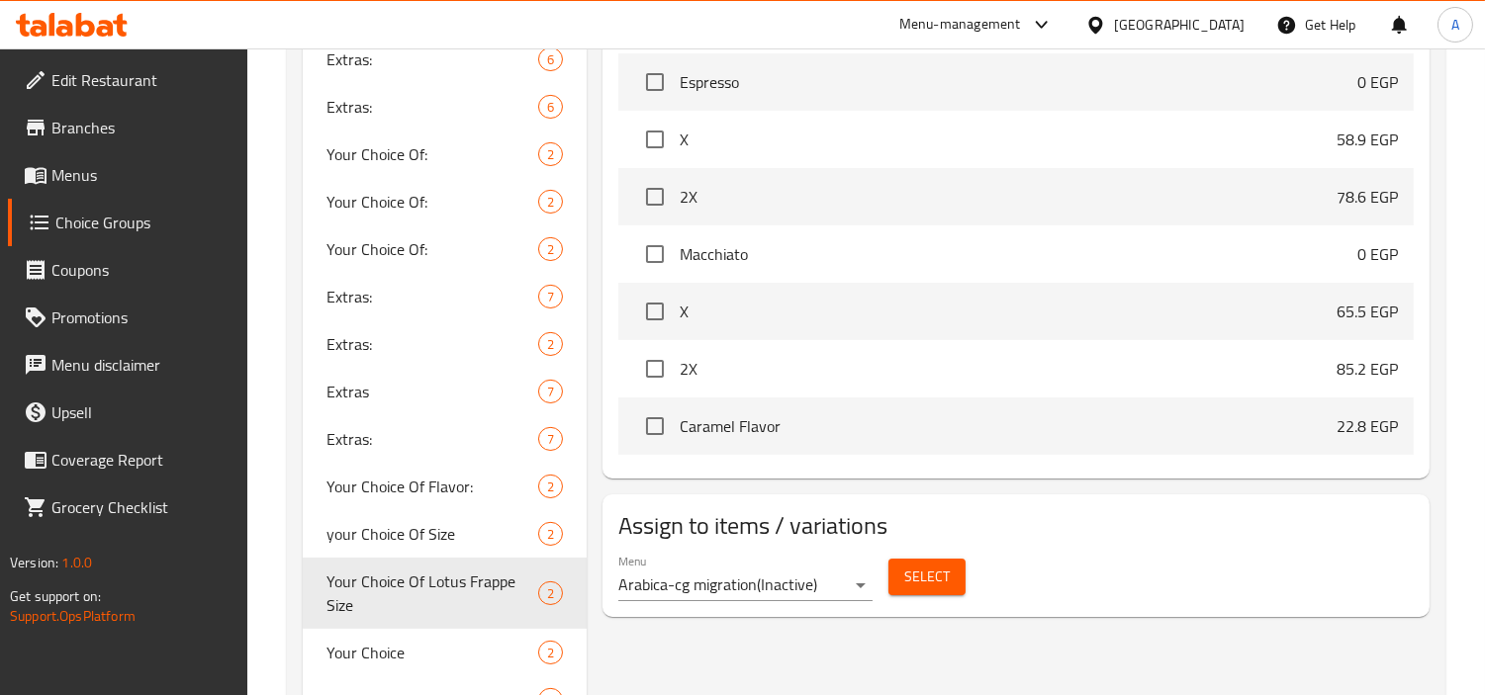
scroll to position [323, 0]
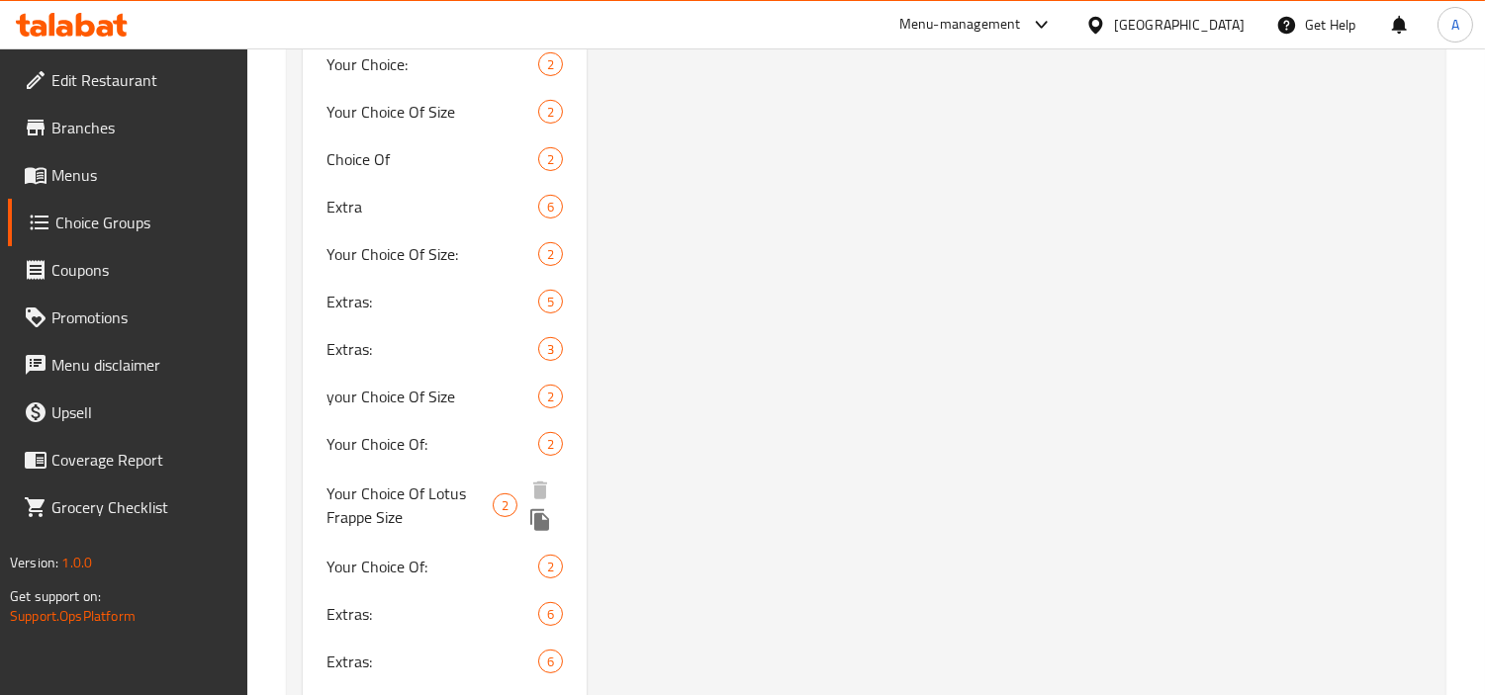
click at [420, 496] on span "Your Choice Of Lotus Frappe Size" at bounding box center [409, 505] width 166 height 47
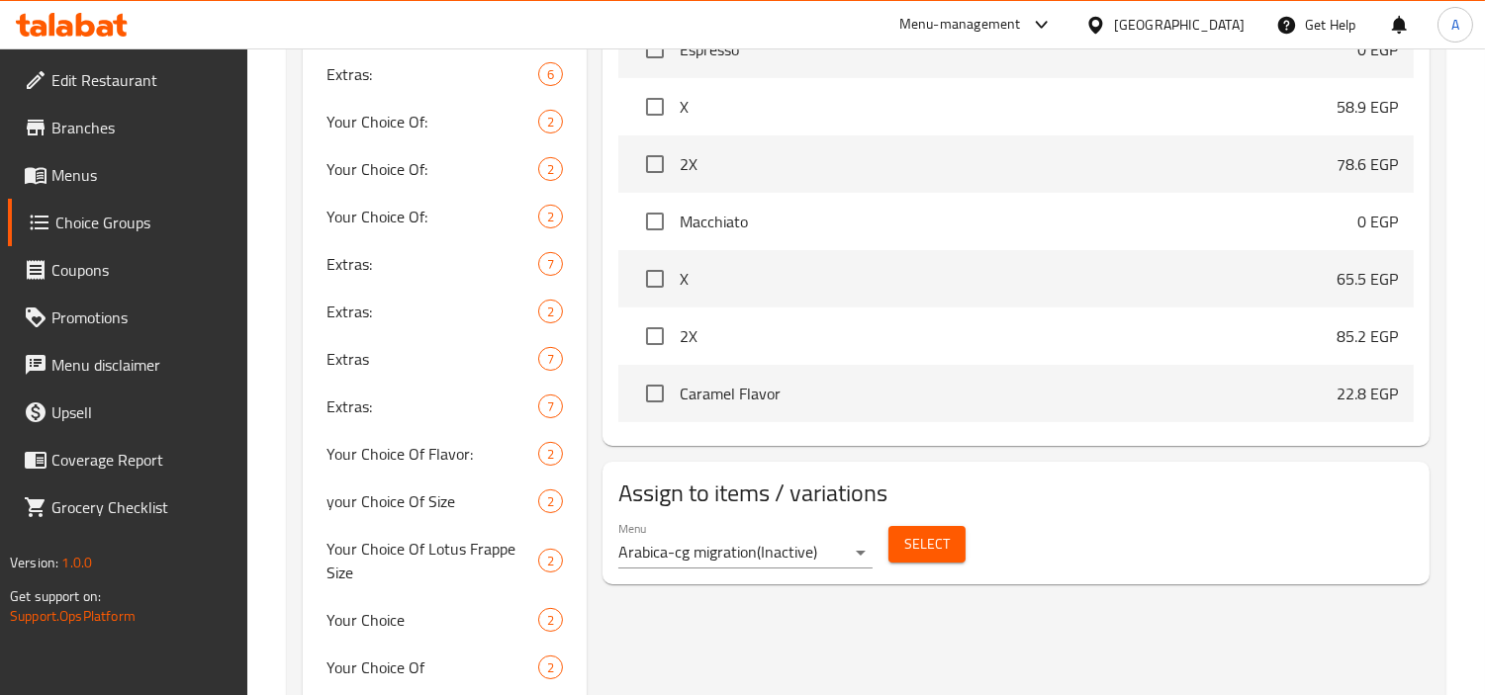
scroll to position [659, 0]
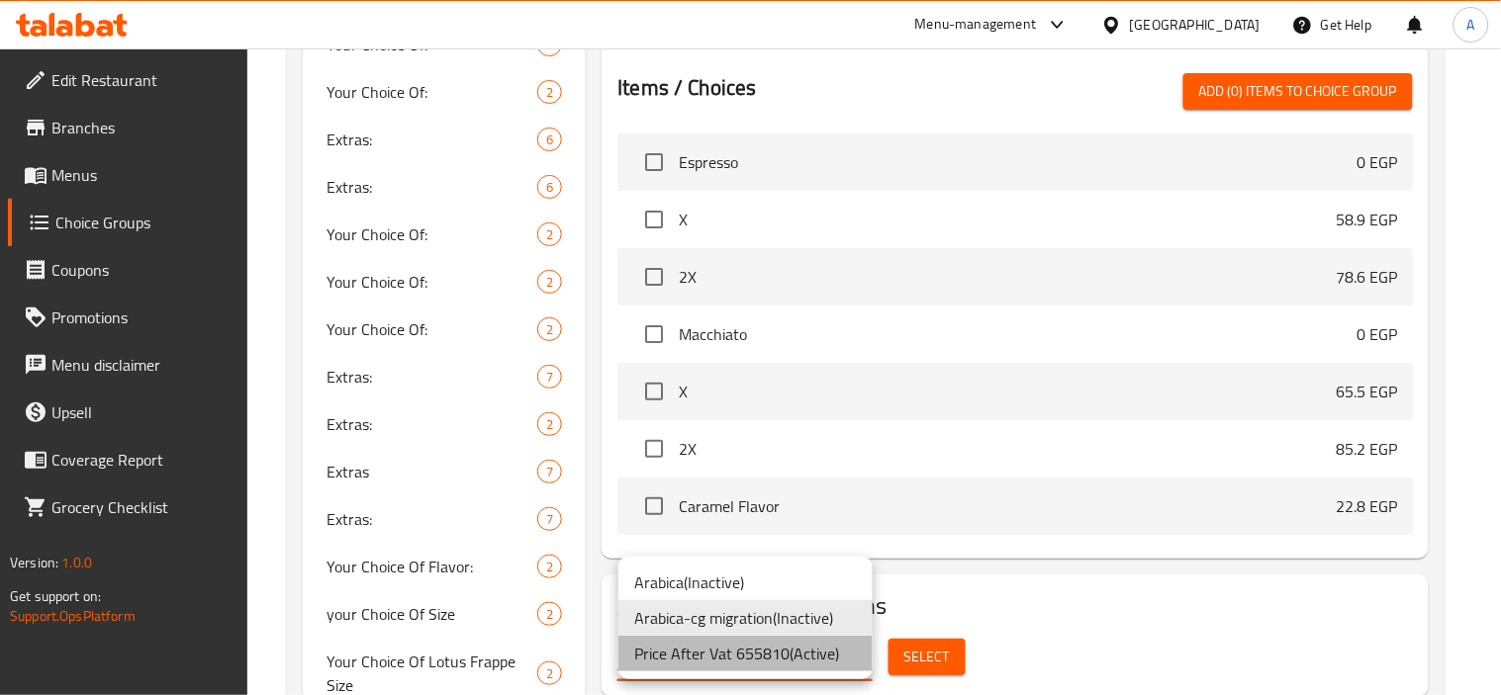
click at [728, 655] on li "Price After Vat 655810 ( Active )" at bounding box center [745, 654] width 254 height 36
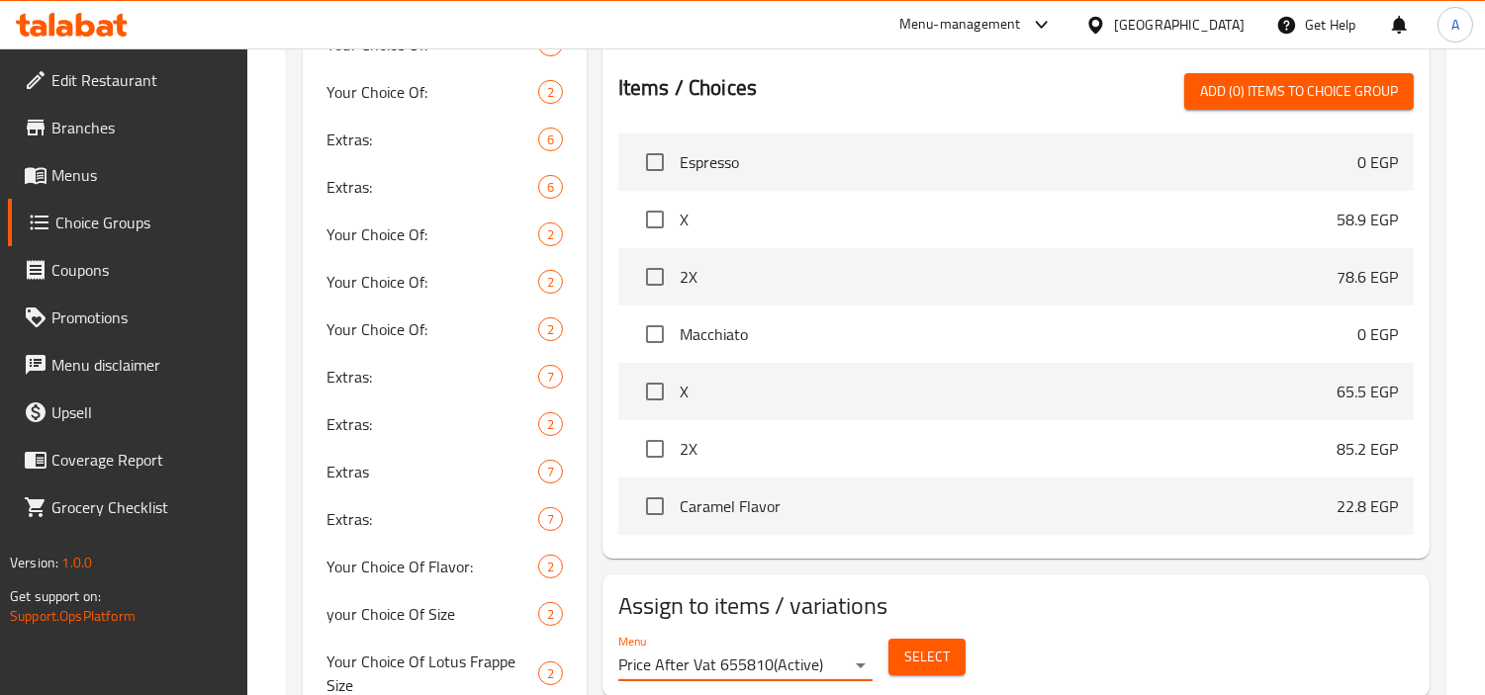
click at [952, 649] on button "Select" at bounding box center [926, 657] width 77 height 37
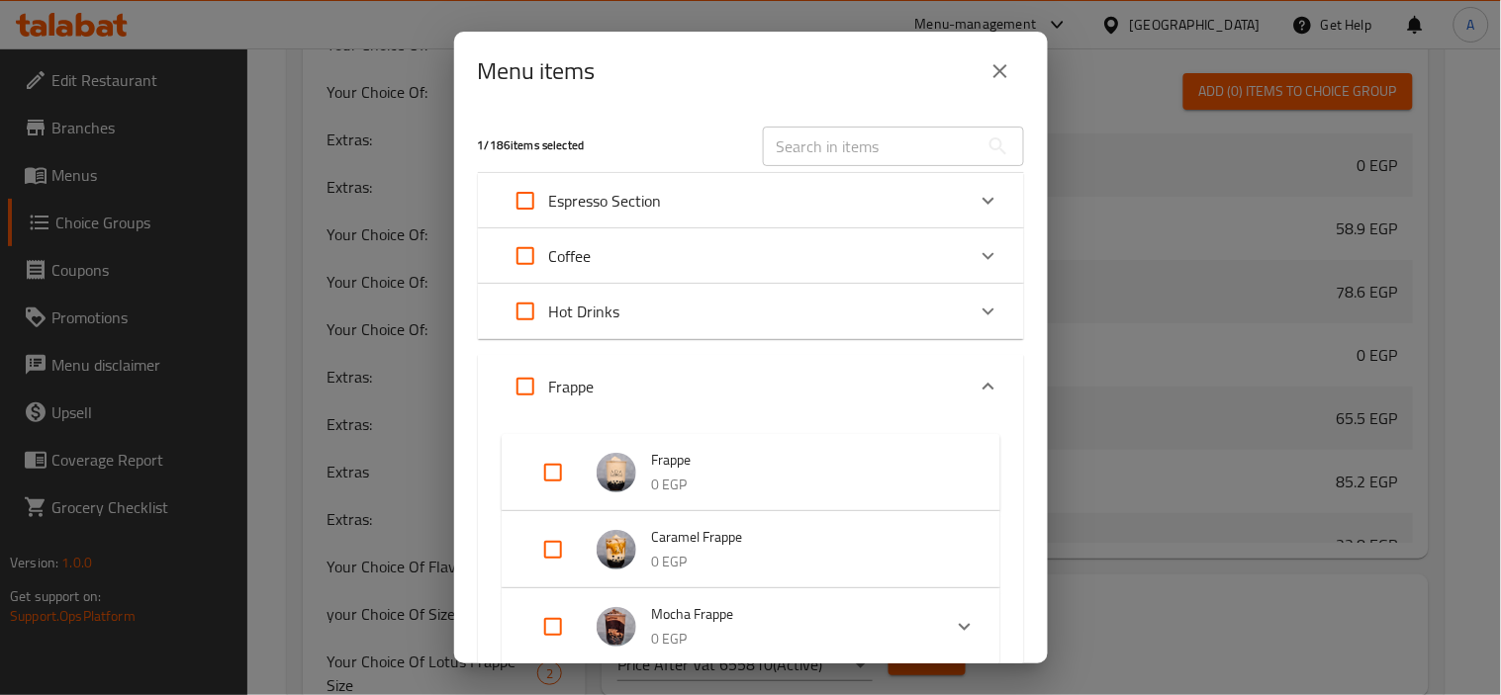
click at [991, 69] on icon "close" at bounding box center [1000, 71] width 24 height 24
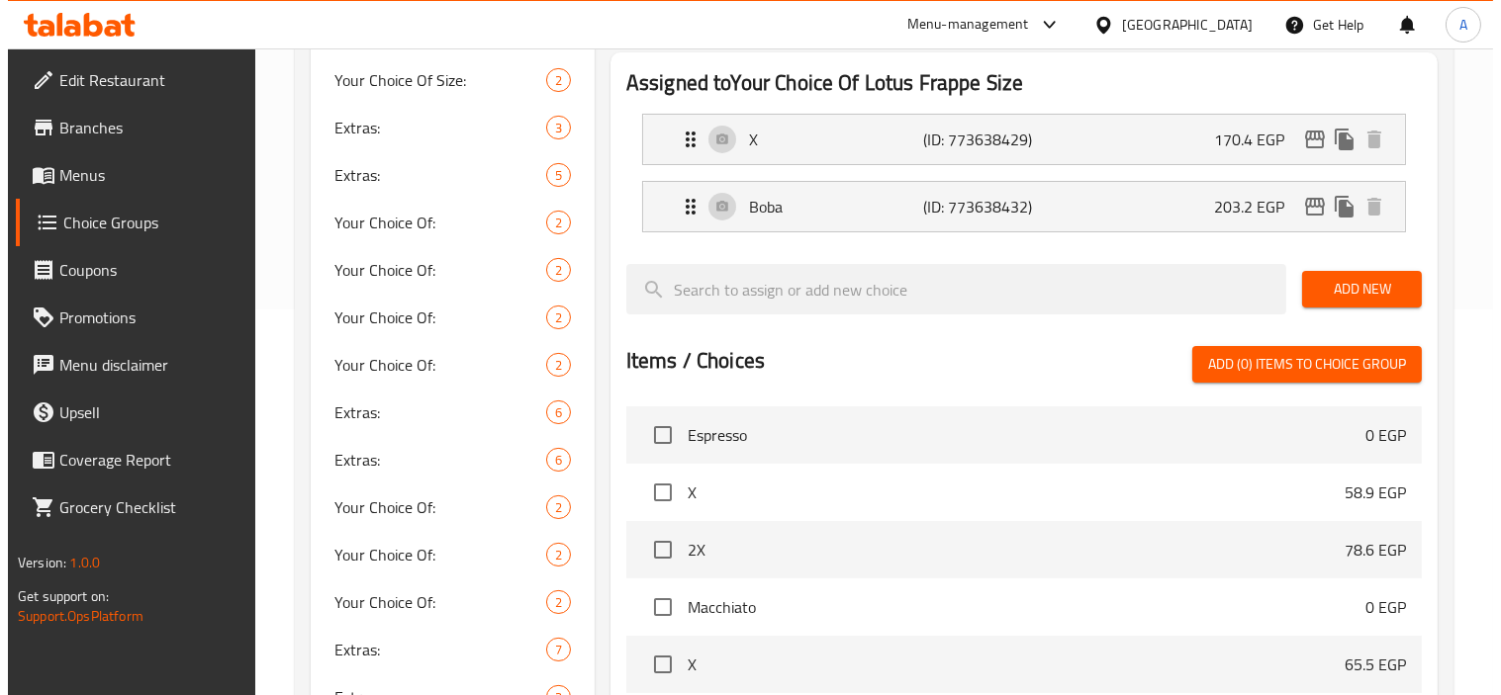
scroll to position [110, 0]
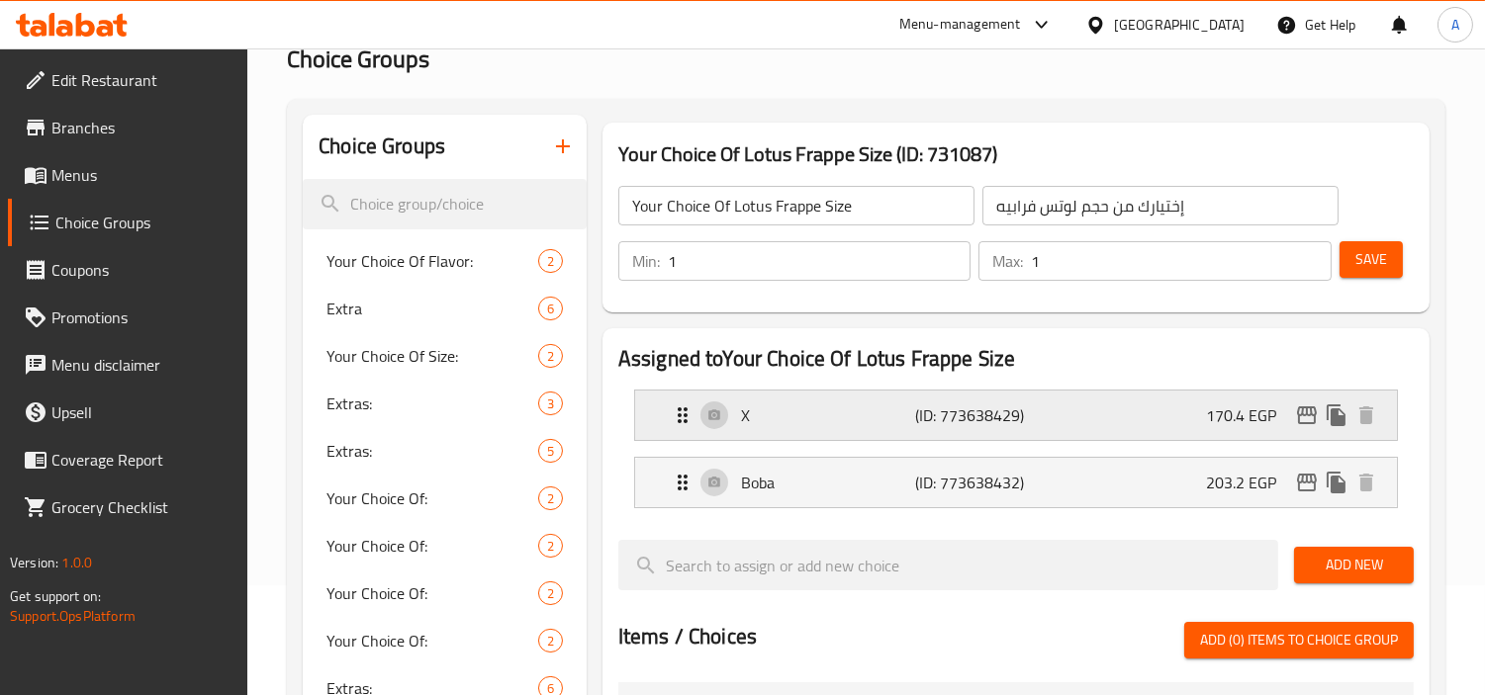
click at [1295, 408] on icon "edit" at bounding box center [1307, 416] width 24 height 24
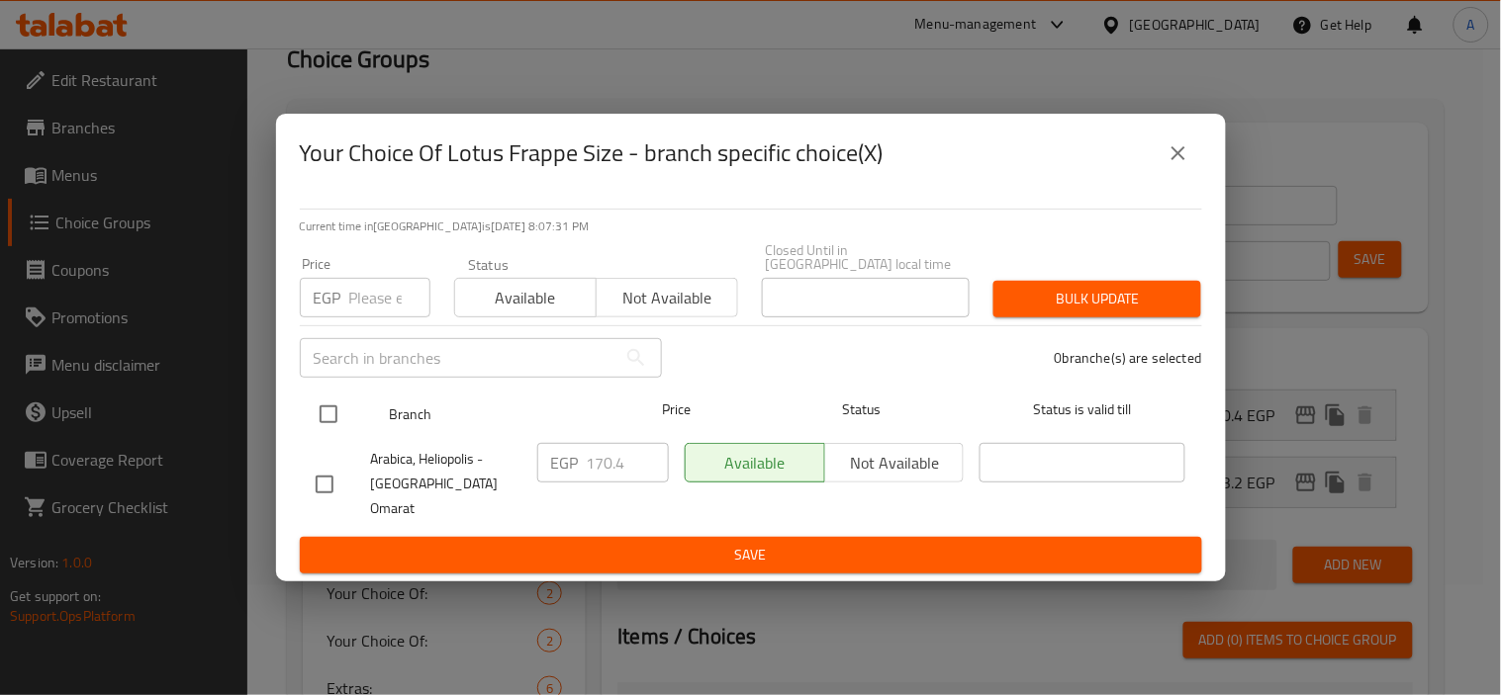
click at [346, 428] on input "checkbox" at bounding box center [329, 415] width 42 height 42
checkbox input "true"
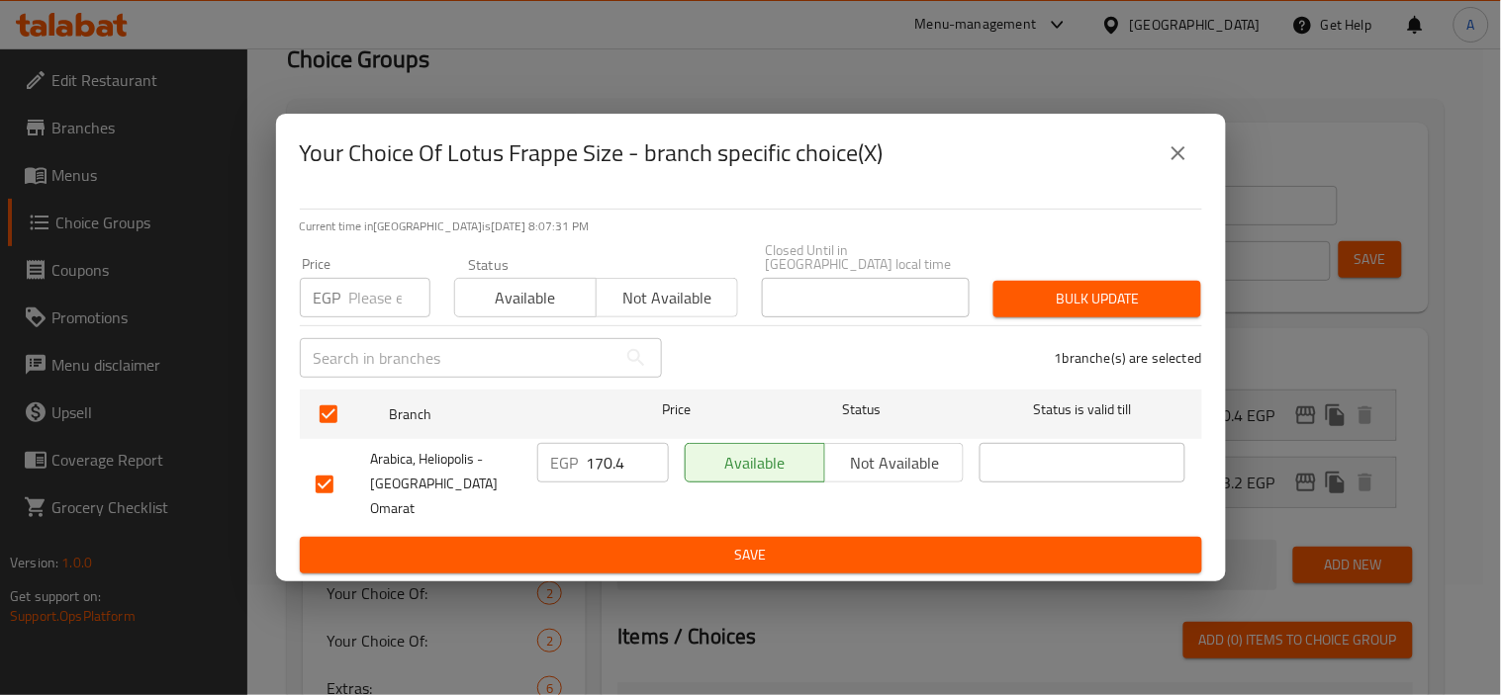
click at [352, 290] on input "number" at bounding box center [389, 298] width 81 height 40
paste input "175.50"
type input "175.50"
click at [1132, 279] on div "Bulk update" at bounding box center [1096, 299] width 231 height 60
click at [1124, 309] on span "Bulk update" at bounding box center [1097, 299] width 176 height 25
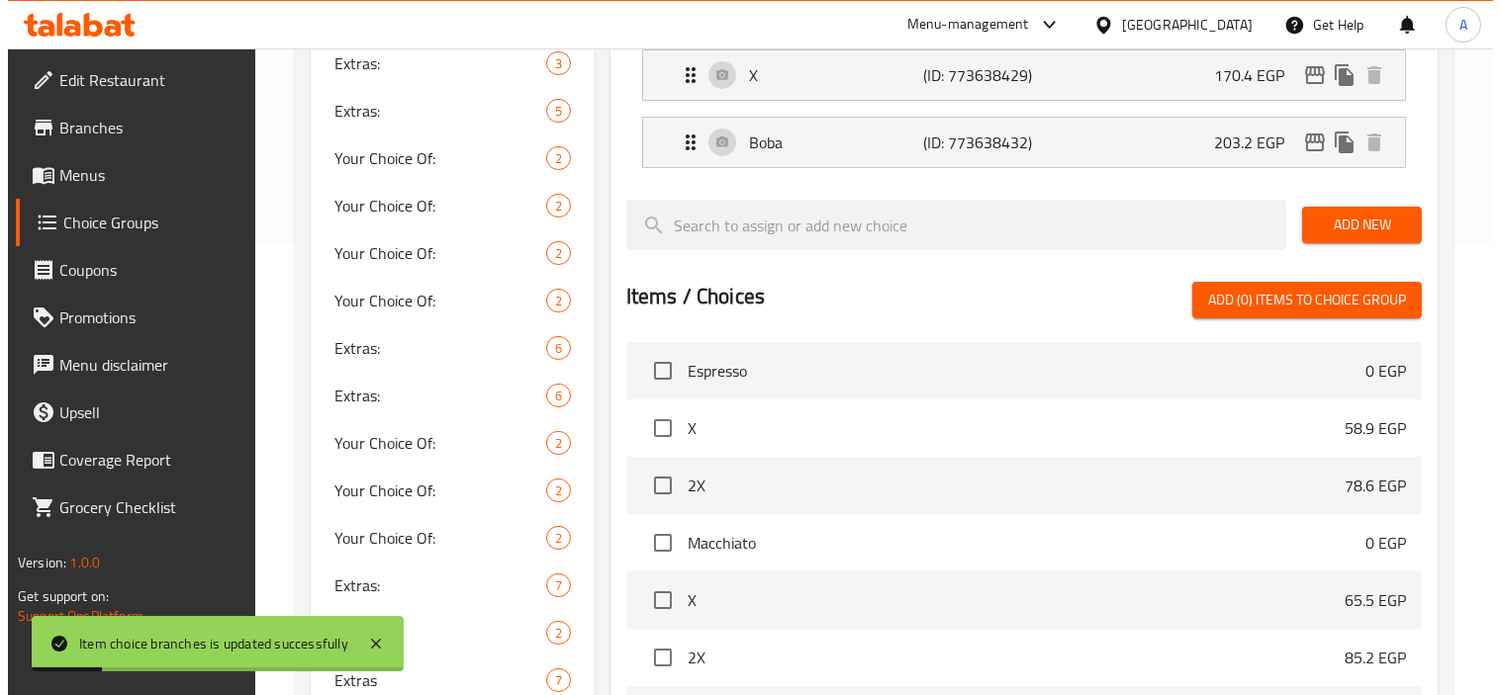
scroll to position [419, 0]
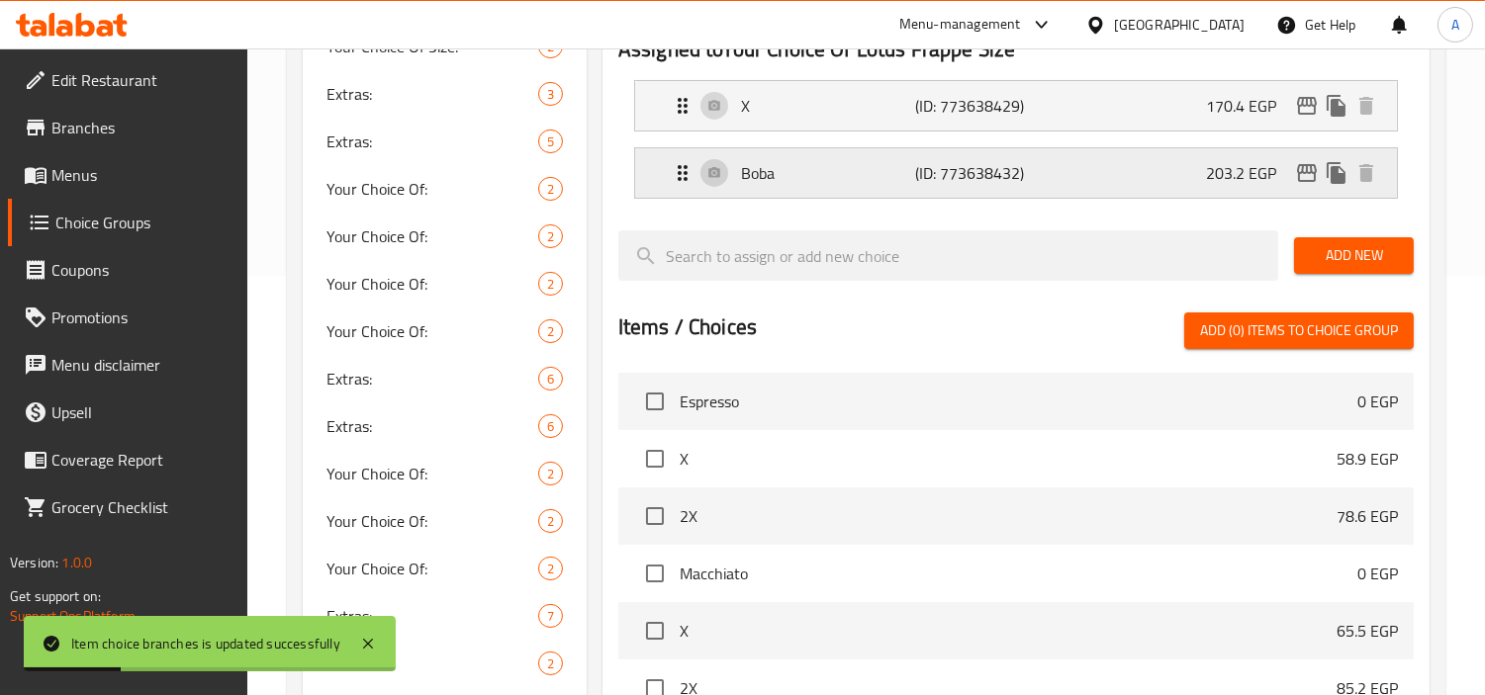
click at [1313, 180] on icon "edit" at bounding box center [1307, 173] width 20 height 18
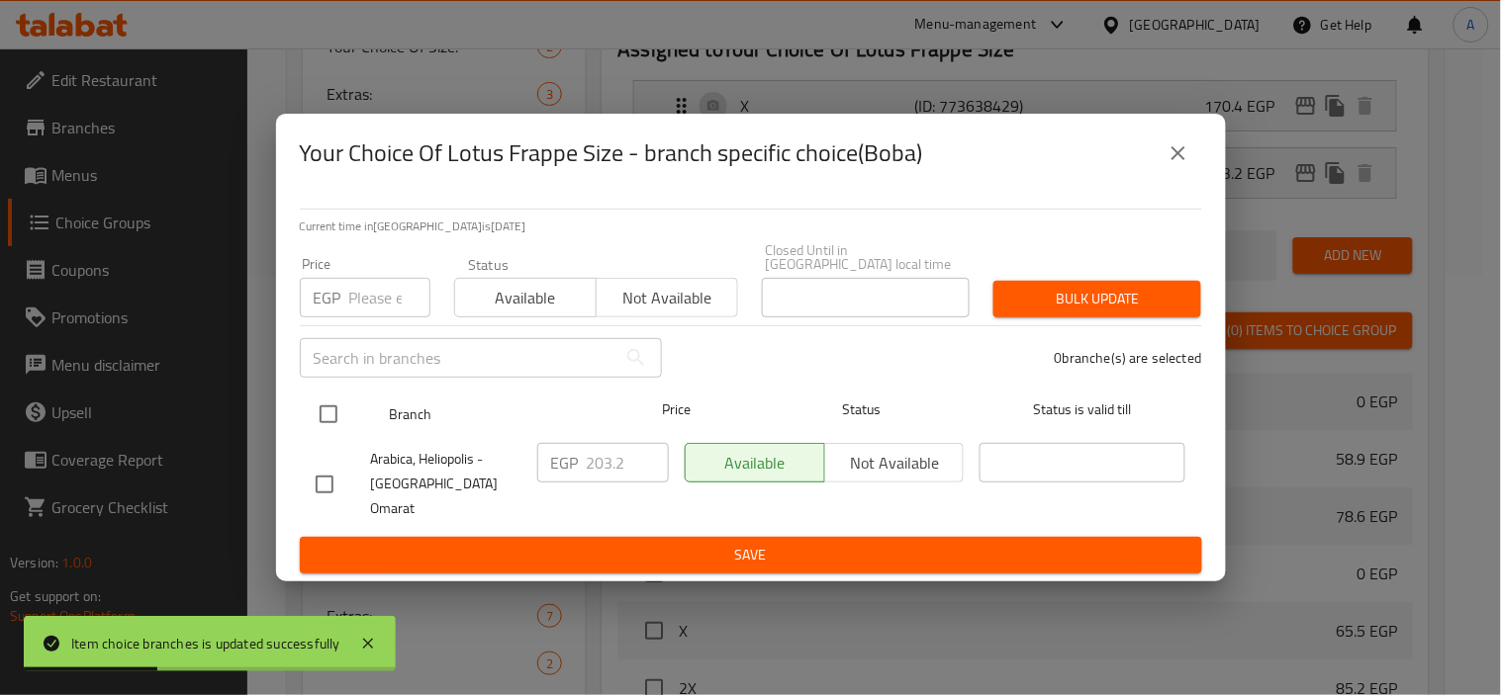
click at [304, 413] on div "Branch Price Status Status is valid till" at bounding box center [751, 414] width 902 height 49
click at [331, 421] on input "checkbox" at bounding box center [329, 415] width 42 height 42
checkbox input "true"
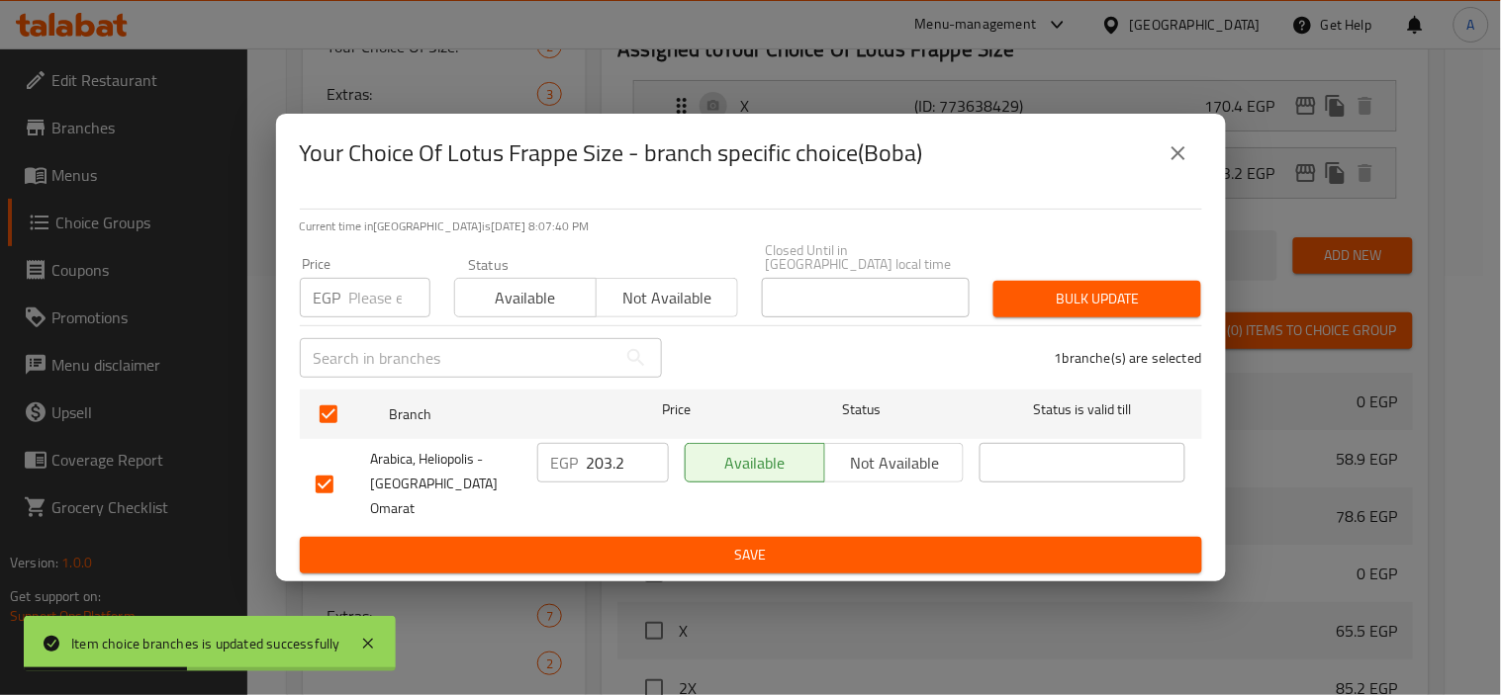
click at [358, 308] on input "number" at bounding box center [389, 298] width 81 height 40
paste input "209.25"
type input "209.25"
click at [1130, 284] on div "Bulk update" at bounding box center [1096, 299] width 231 height 60
click at [1133, 303] on span "Bulk update" at bounding box center [1097, 299] width 176 height 25
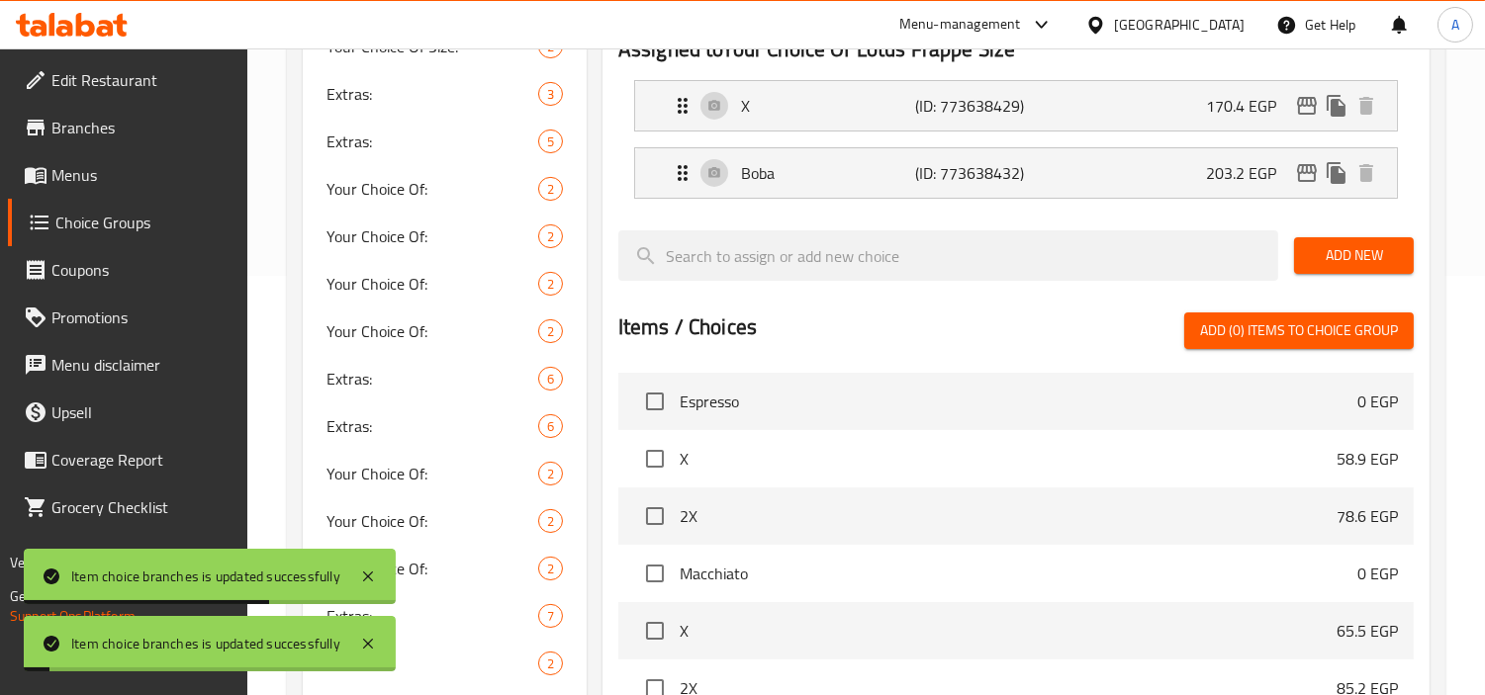
scroll to position [0, 0]
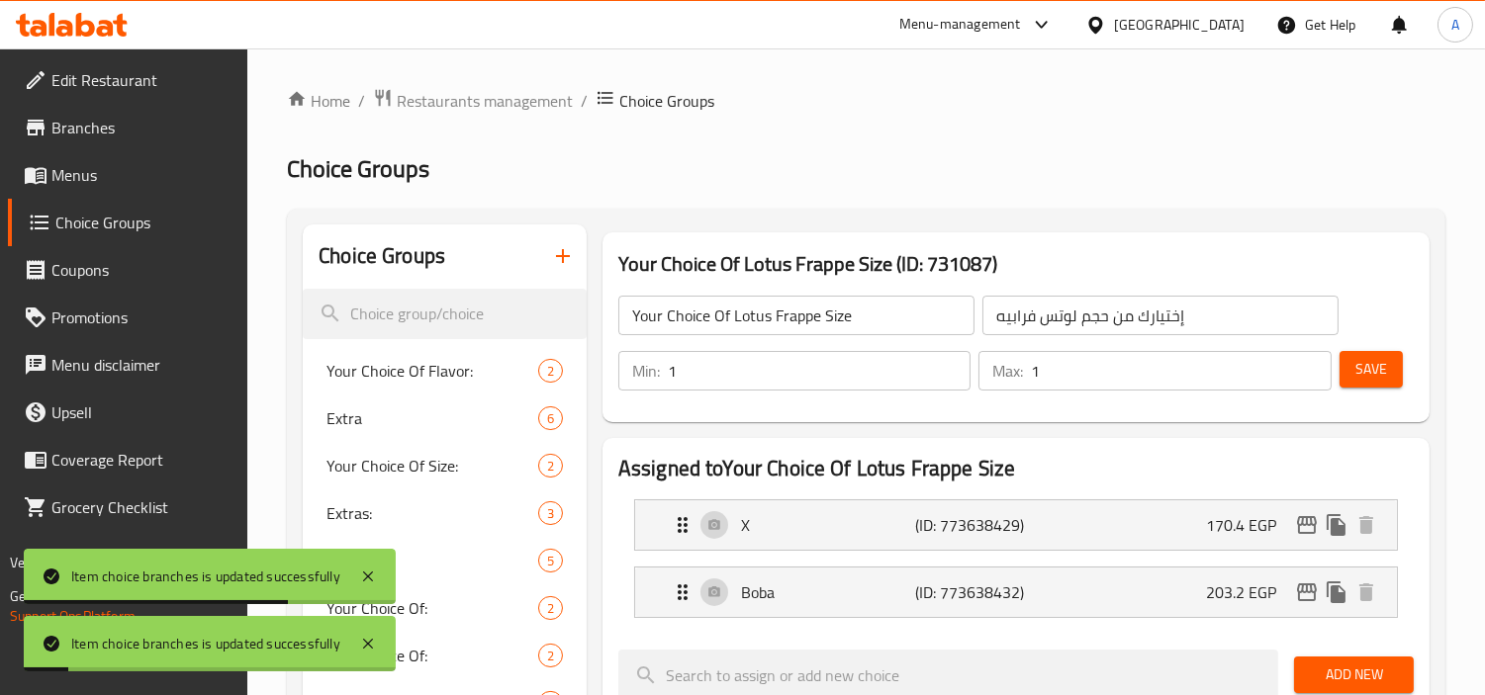
click at [1376, 366] on span "Save" at bounding box center [1371, 369] width 32 height 25
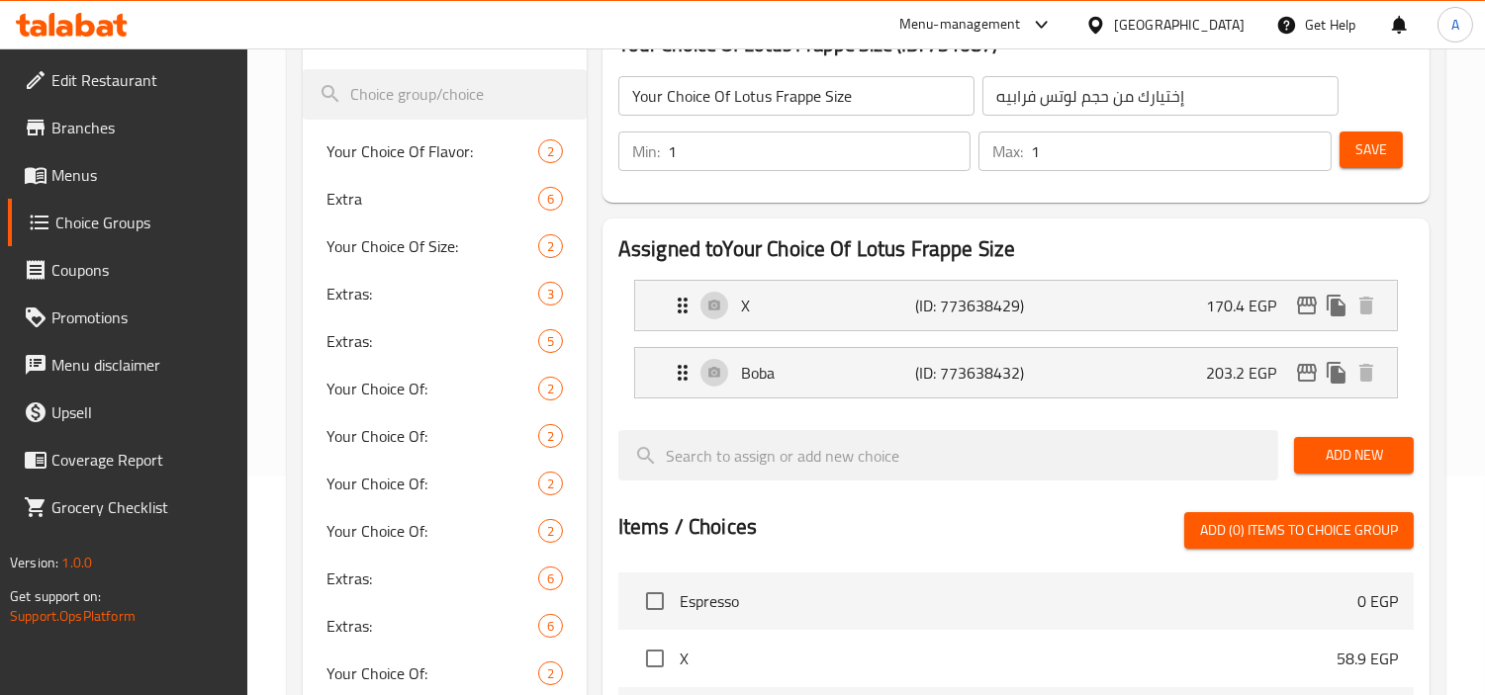
scroll to position [329, 0]
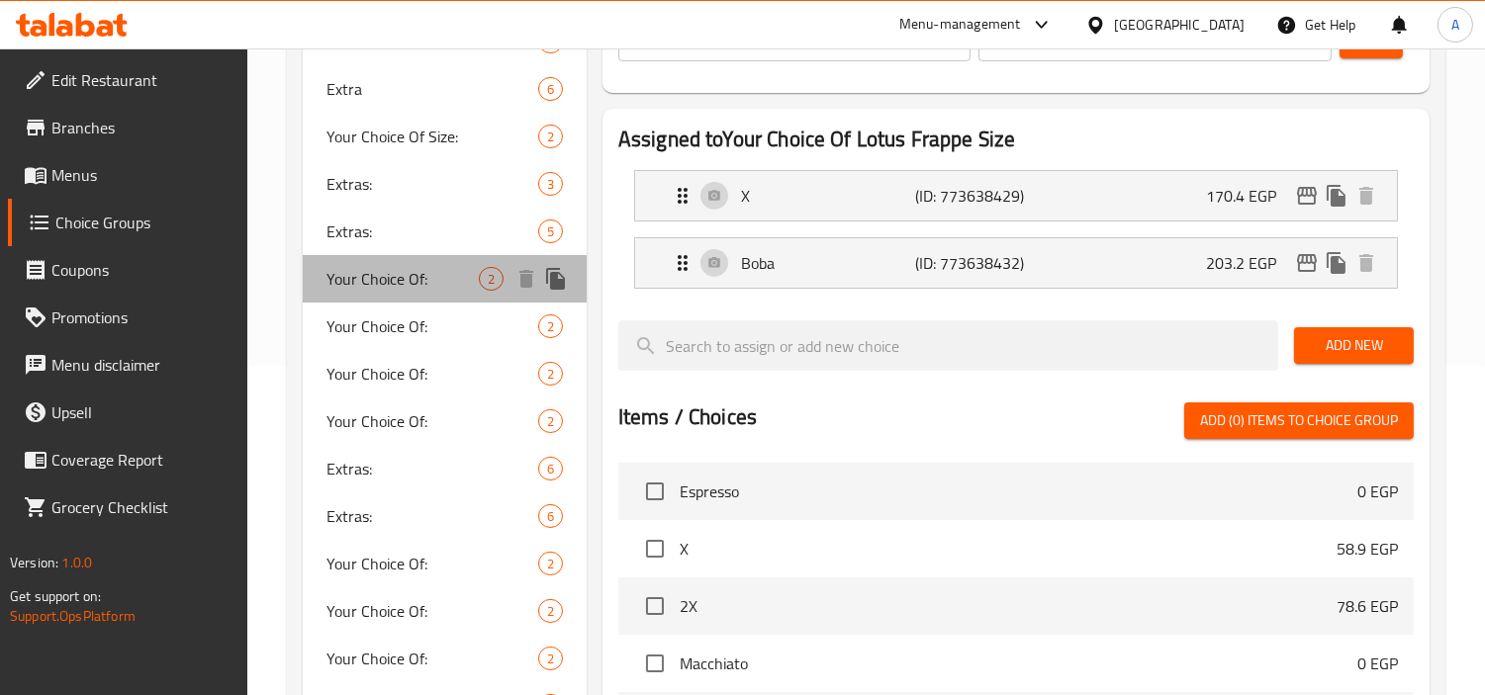
click at [401, 271] on span "Your Choice Of:" at bounding box center [402, 279] width 152 height 24
type input "Your Choice Of:"
type input "إختيارك من:"
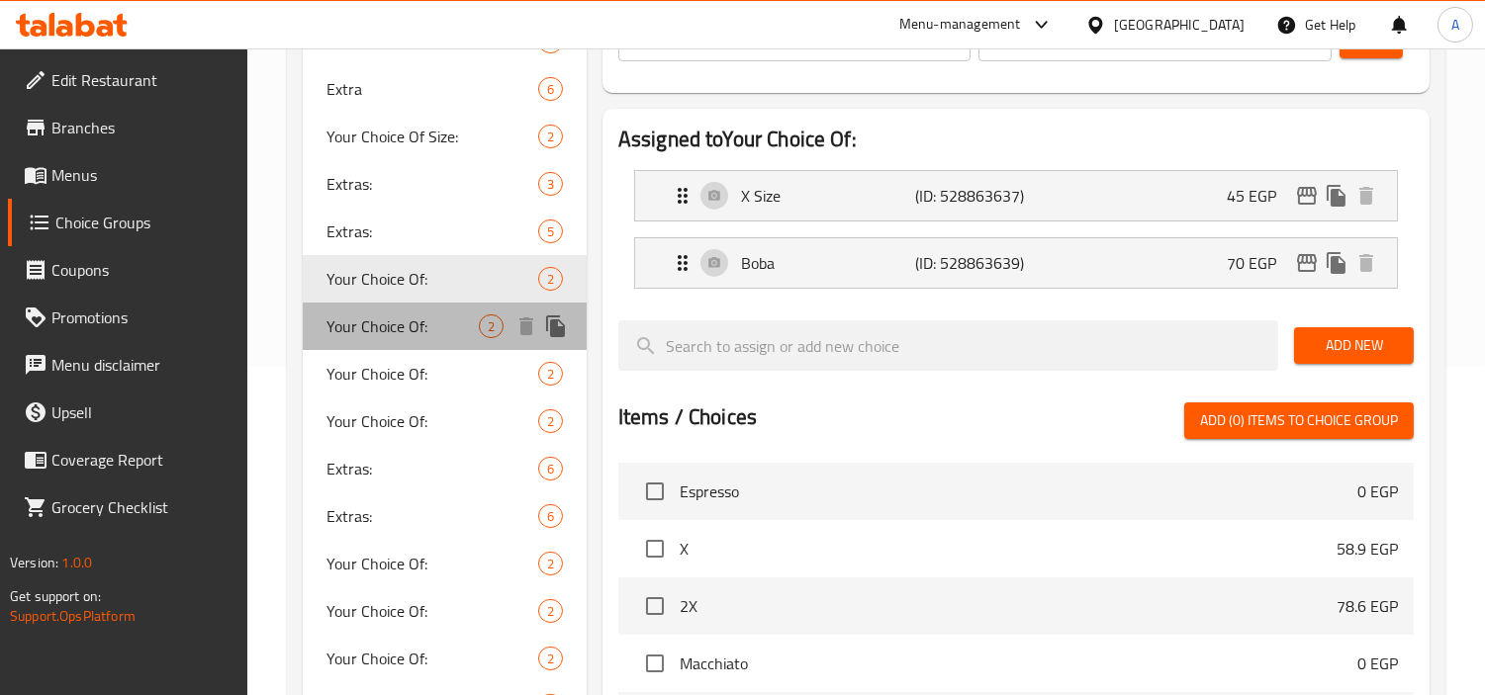
click at [394, 322] on span "Your Choice Of:" at bounding box center [402, 327] width 152 height 24
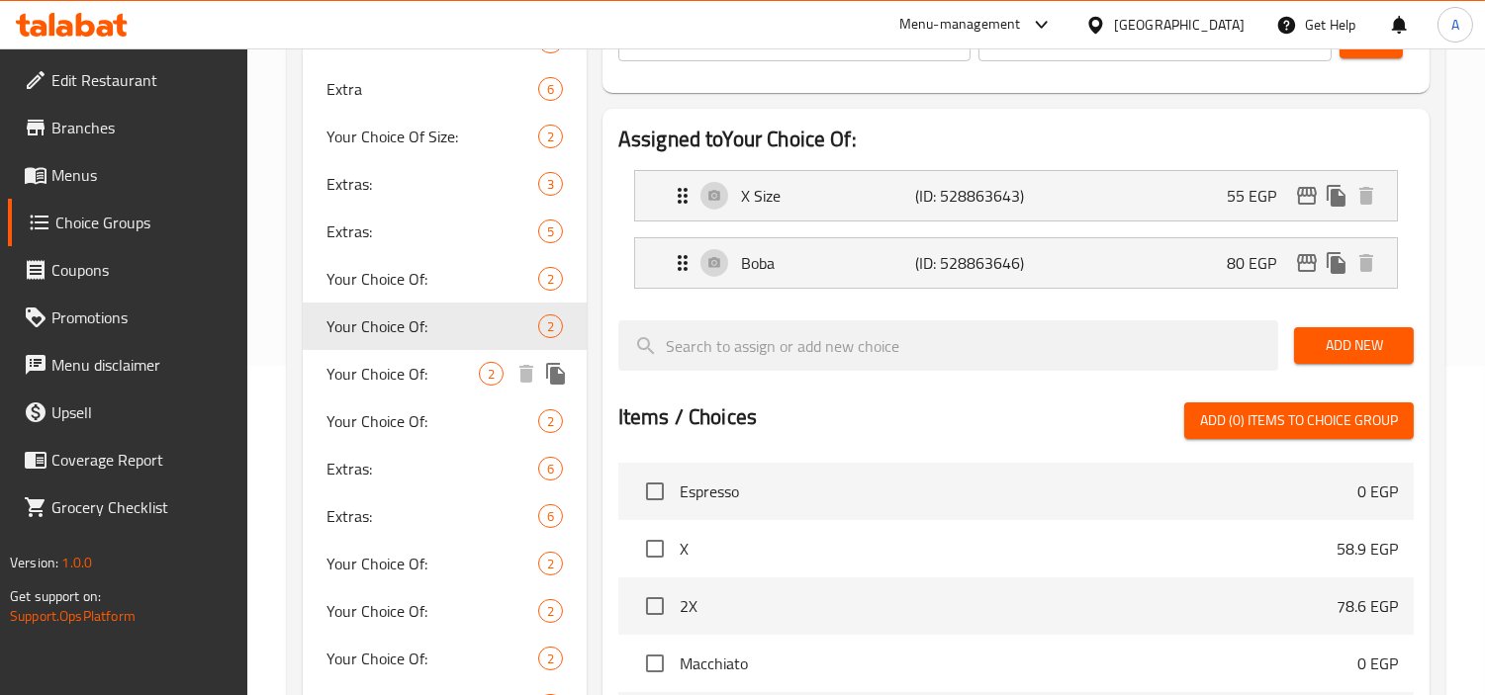
click at [380, 372] on span "Your Choice Of:" at bounding box center [402, 374] width 152 height 24
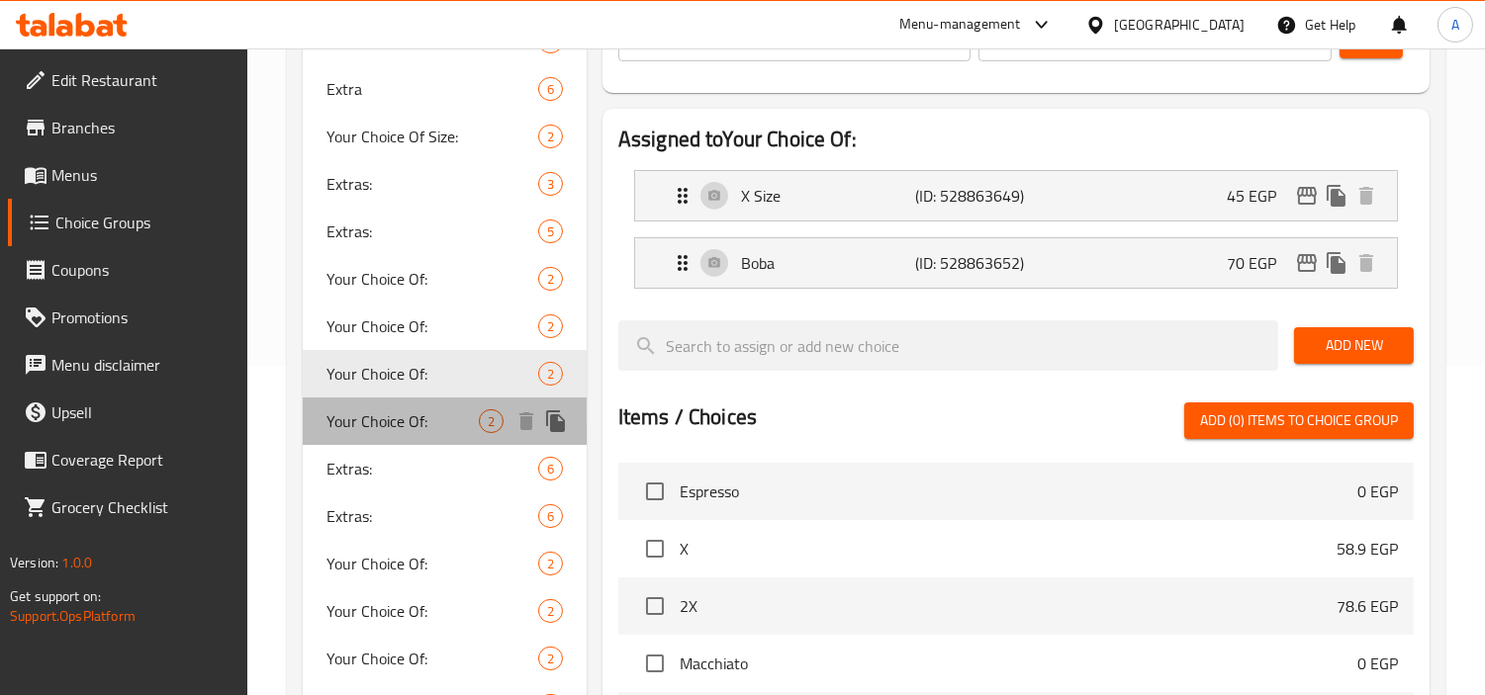
click at [423, 435] on div "Your Choice Of: 2" at bounding box center [445, 421] width 284 height 47
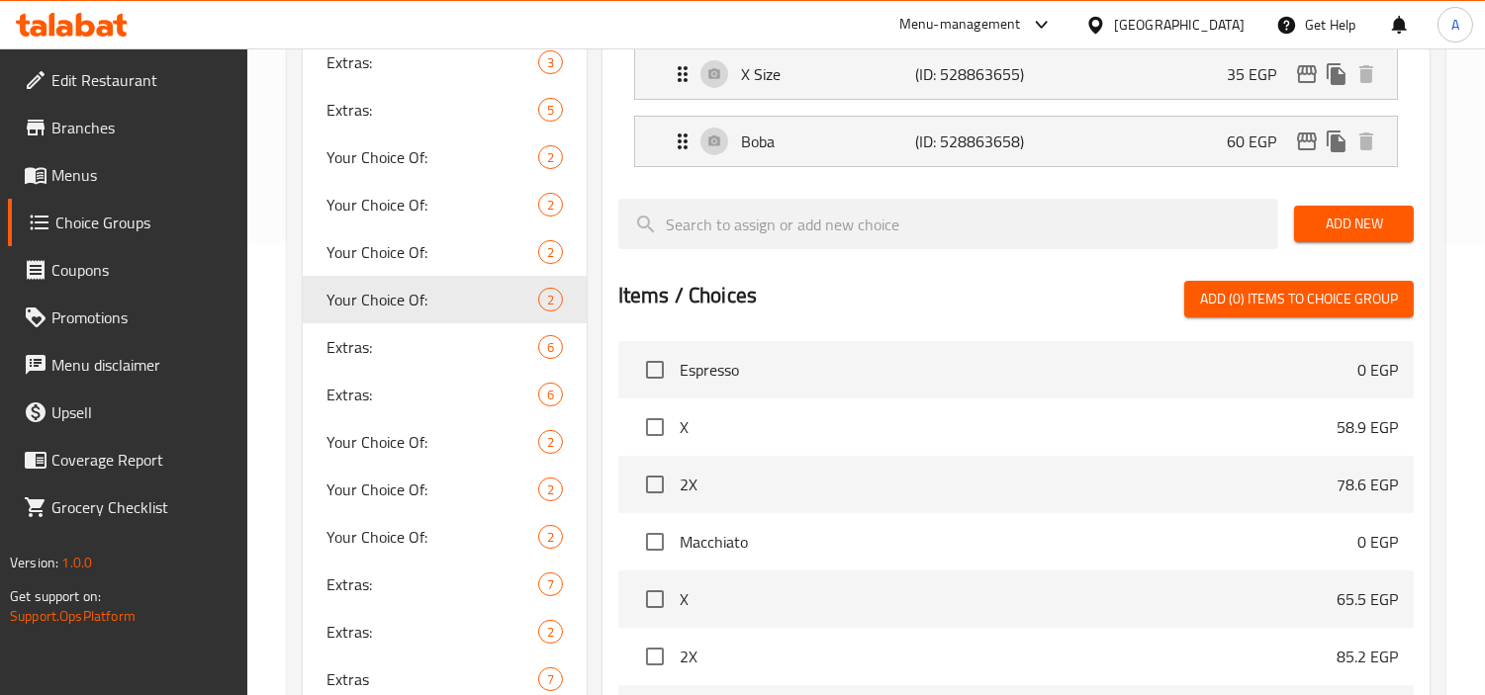
scroll to position [878, 0]
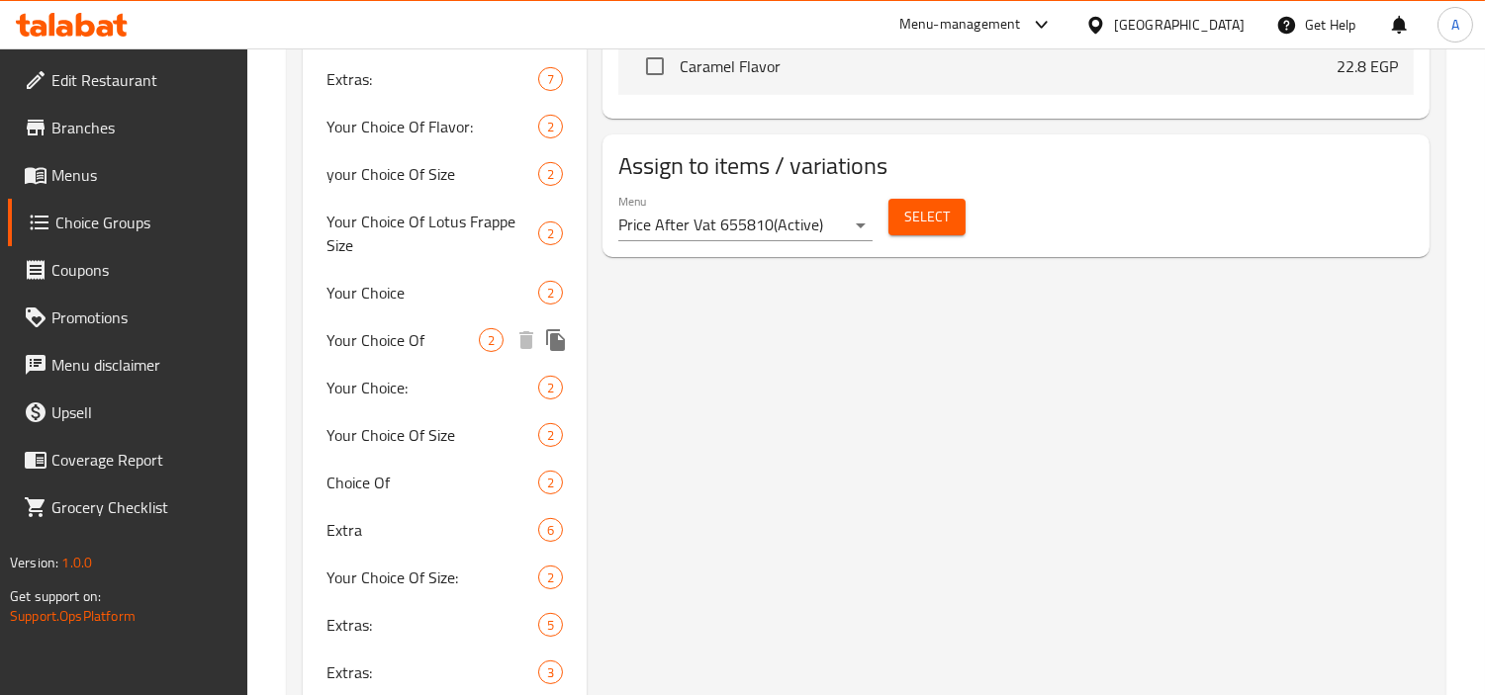
click at [426, 342] on span "Your Choice Of" at bounding box center [402, 340] width 152 height 24
type input "Your Choice Of"
type input "إختيارك من"
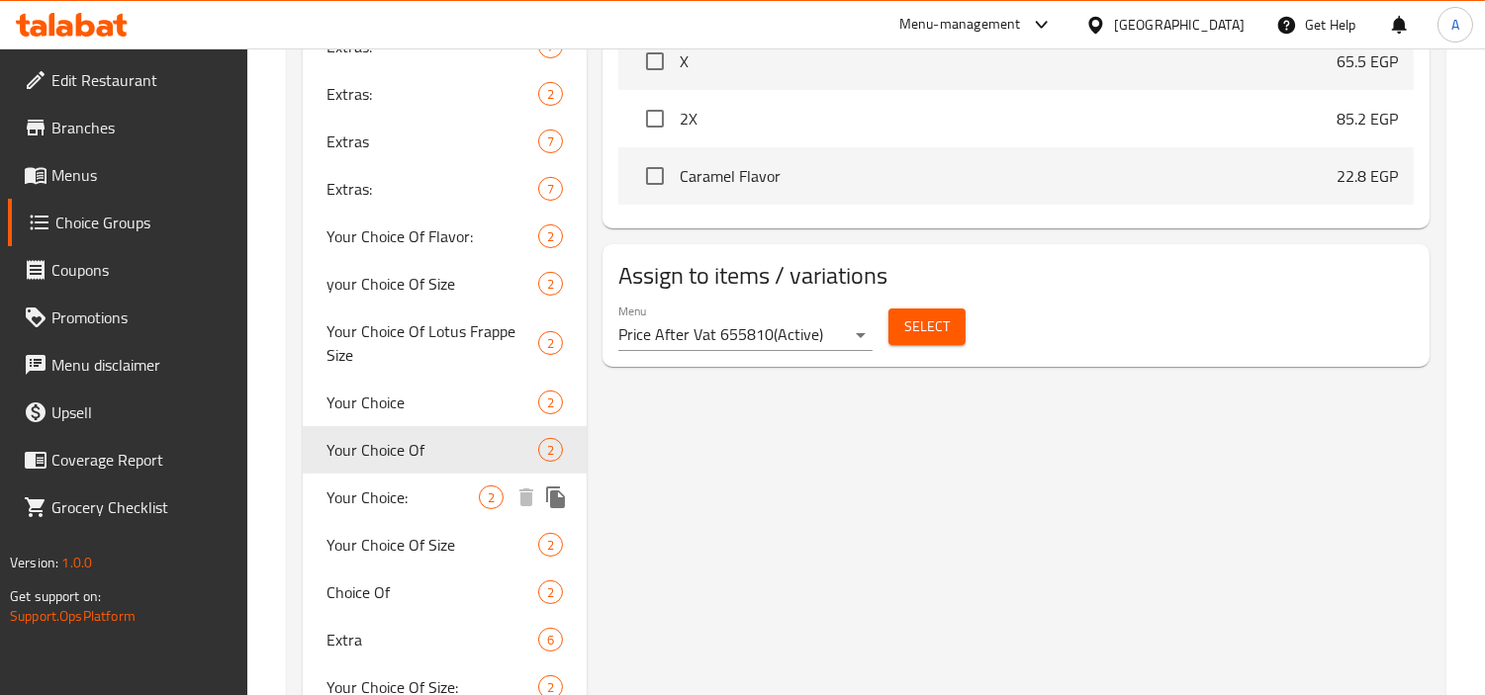
click at [404, 488] on span "Your Choice:" at bounding box center [402, 498] width 152 height 24
type input "Your Choice:"
type input "إختيارك:"
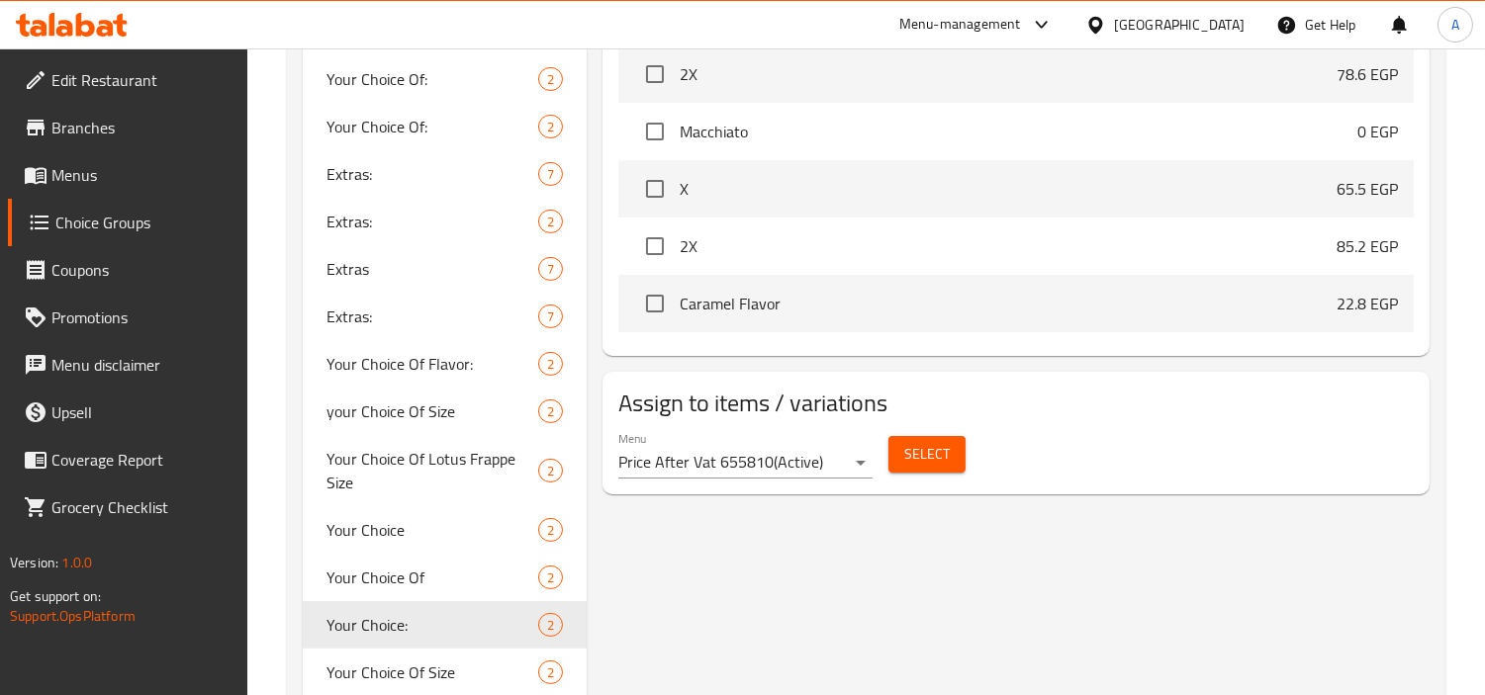
scroll to position [1209, 0]
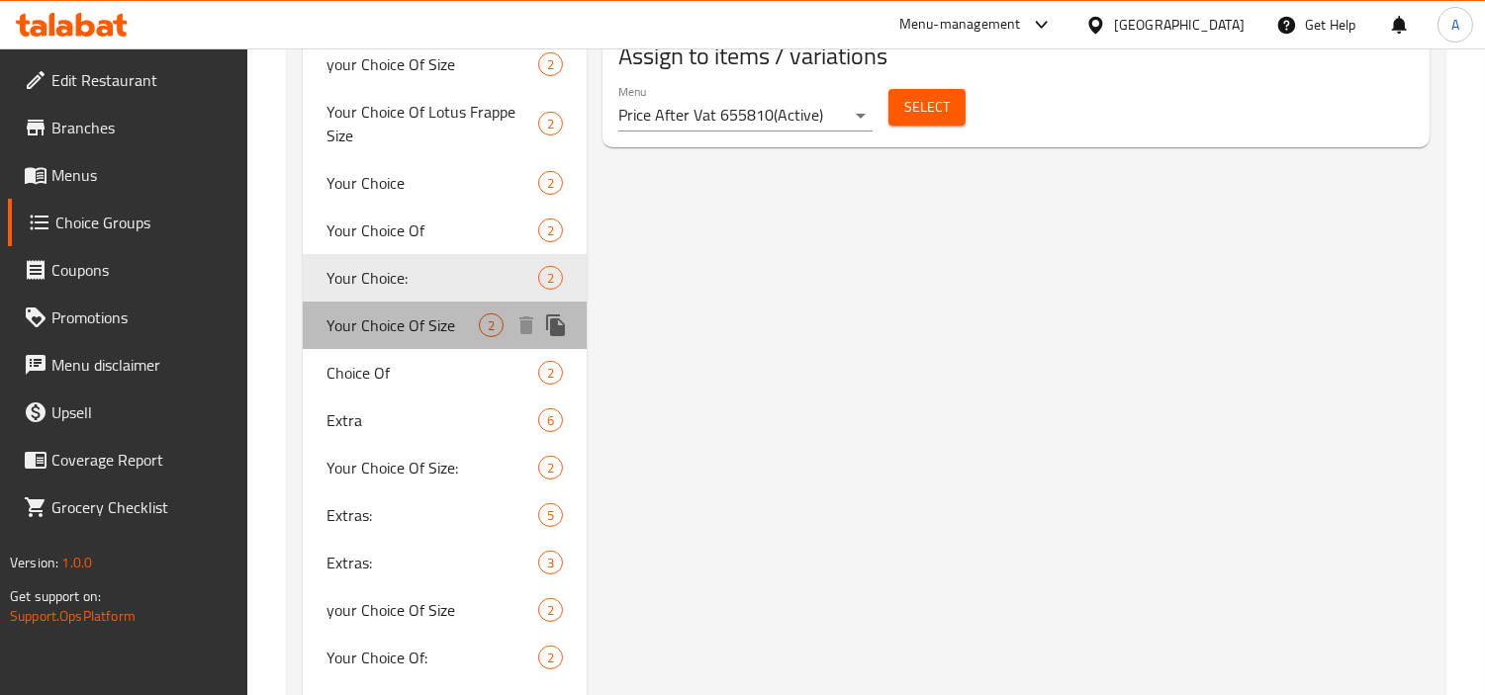
click at [429, 334] on span "Your Choice Of Size" at bounding box center [402, 326] width 152 height 24
type input "Your Choice Of Size"
type input "إختيارك من الحجم"
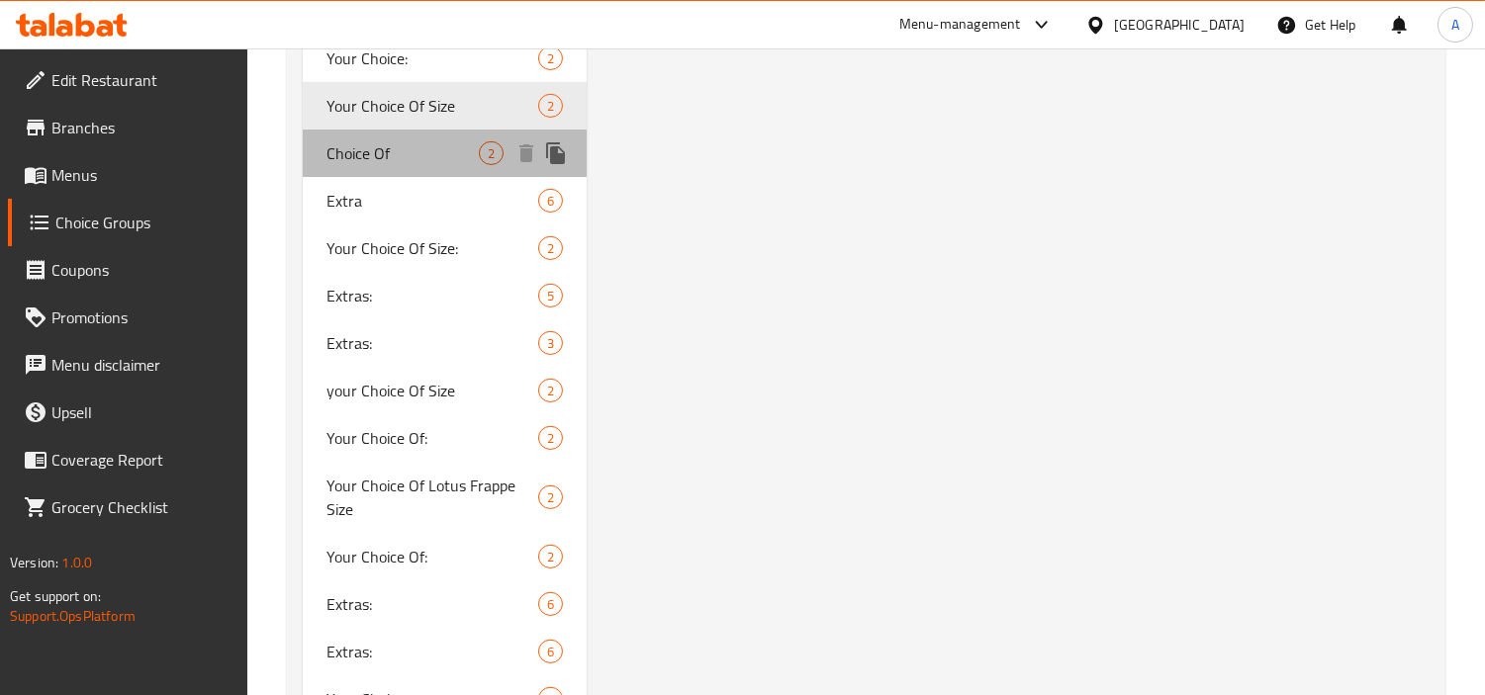
click at [425, 162] on span "Choice Of" at bounding box center [402, 153] width 152 height 24
type input "Choice Of"
type input "خيارك من"
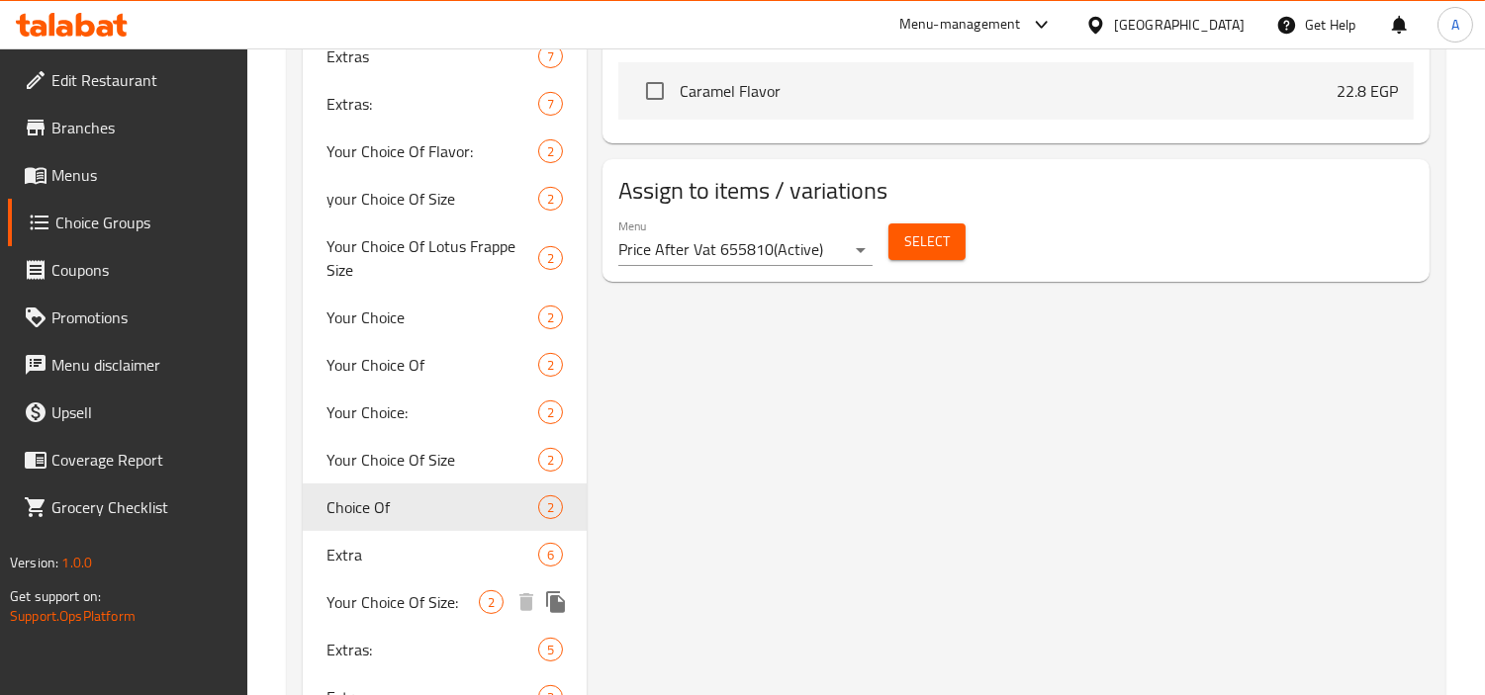
scroll to position [1099, 0]
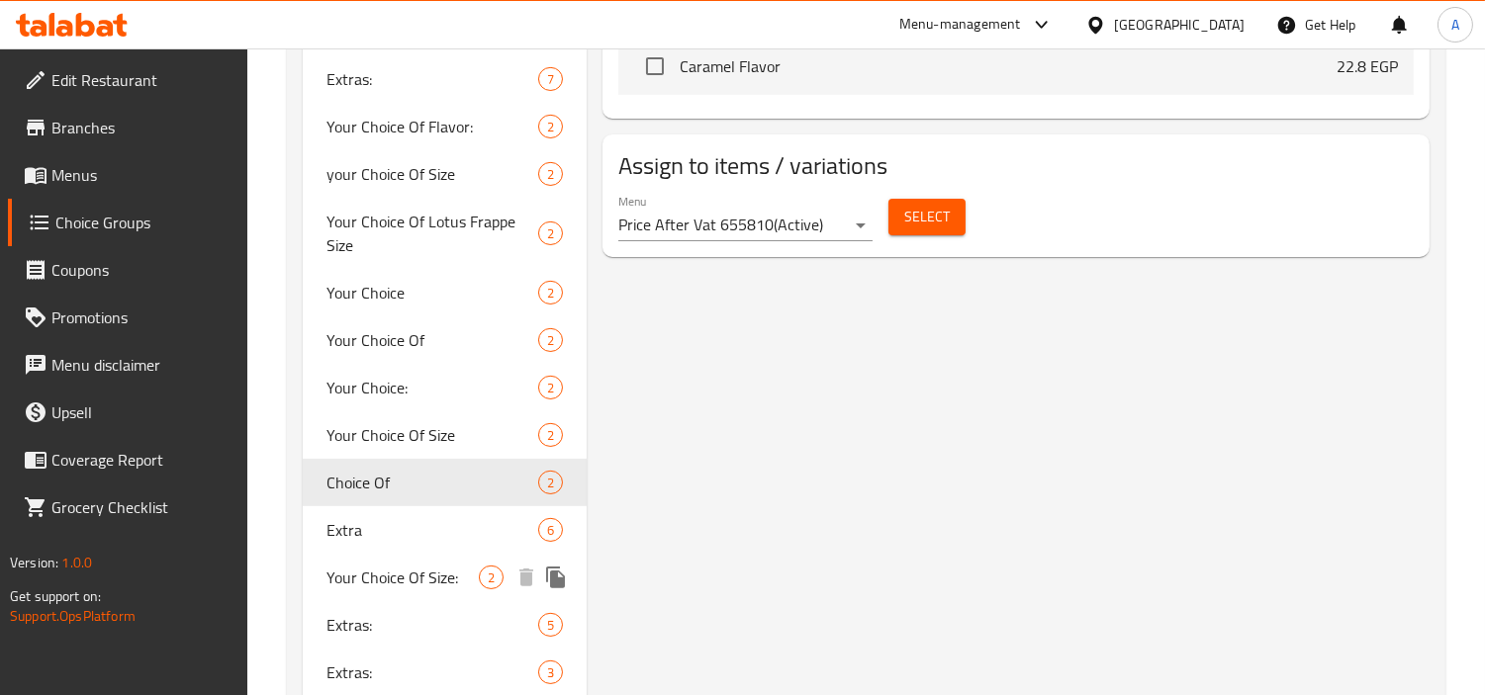
click at [438, 590] on span "Your Choice Of Size:" at bounding box center [402, 578] width 152 height 24
type input "Your Choice Of Size:"
type input "إختيارك من الحجم:"
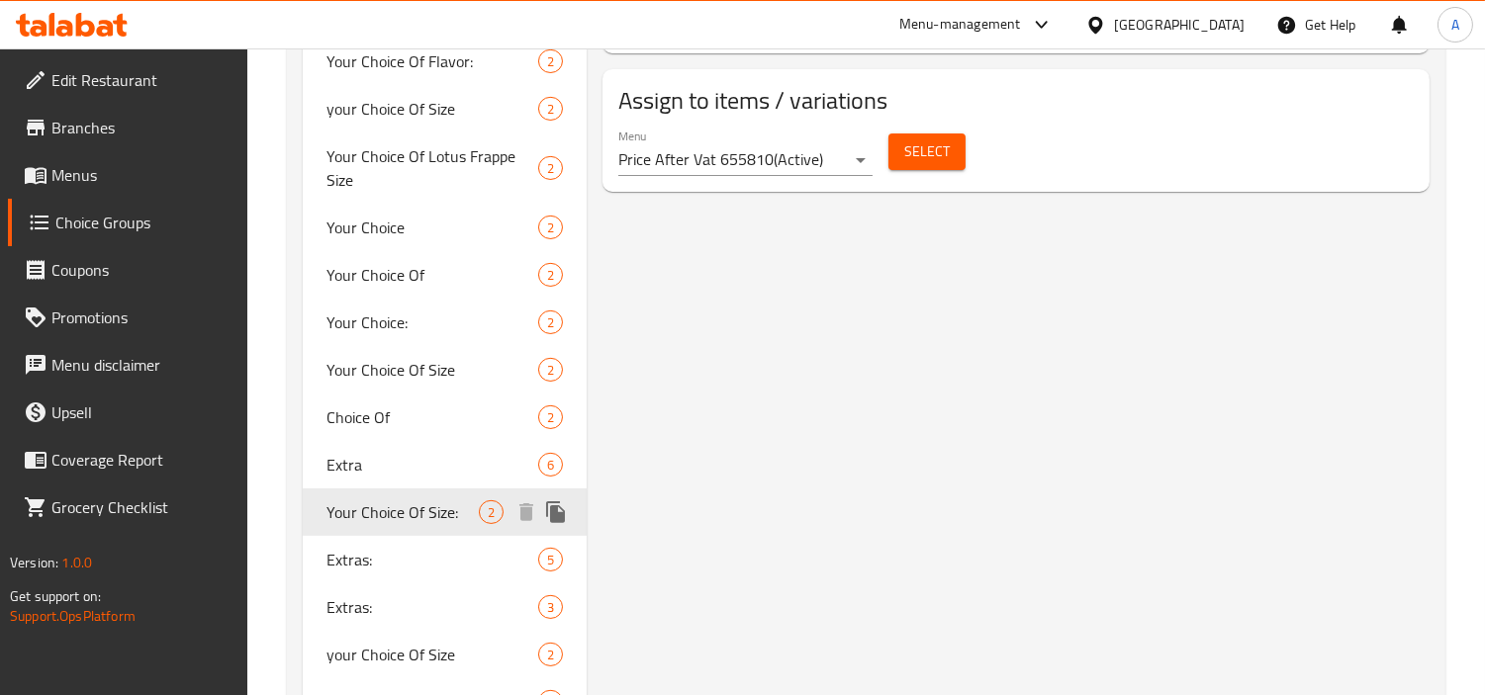
scroll to position [1209, 0]
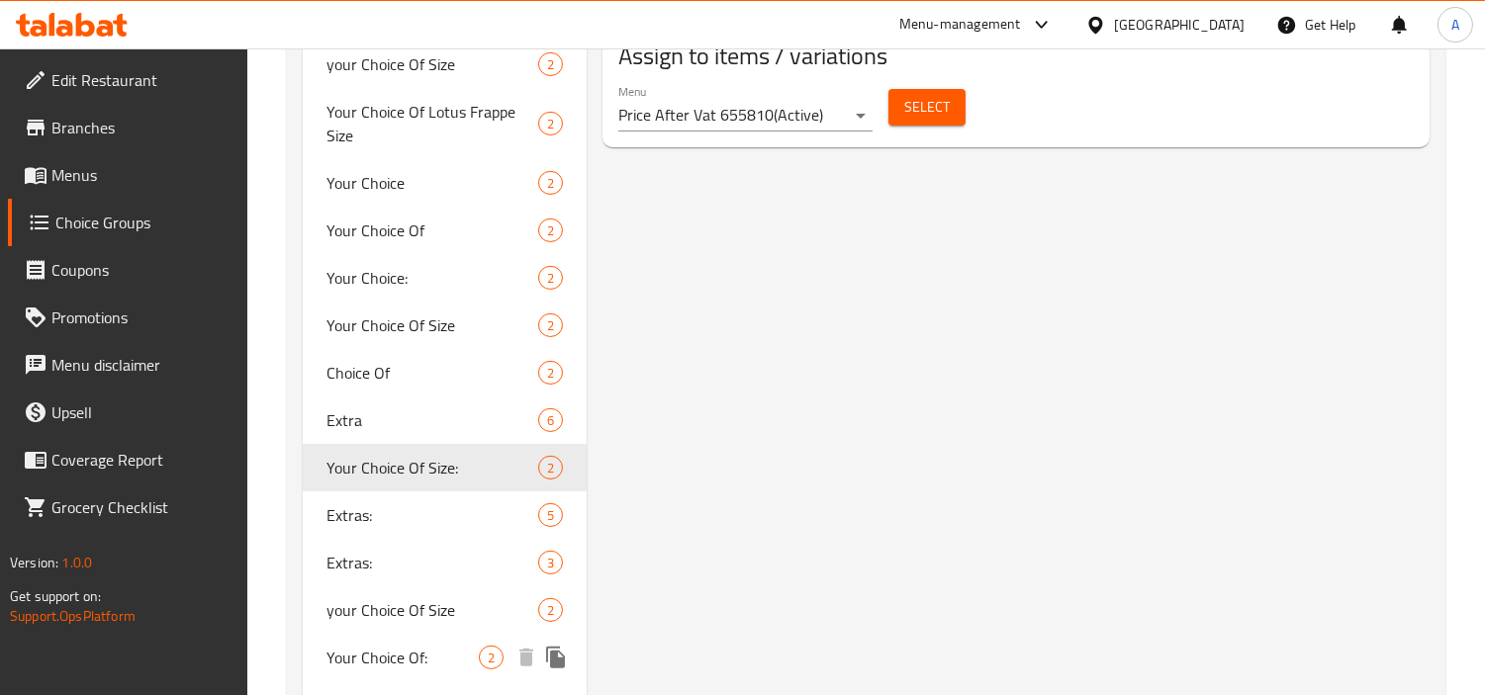
click at [408, 648] on span "Your Choice Of:" at bounding box center [402, 658] width 152 height 24
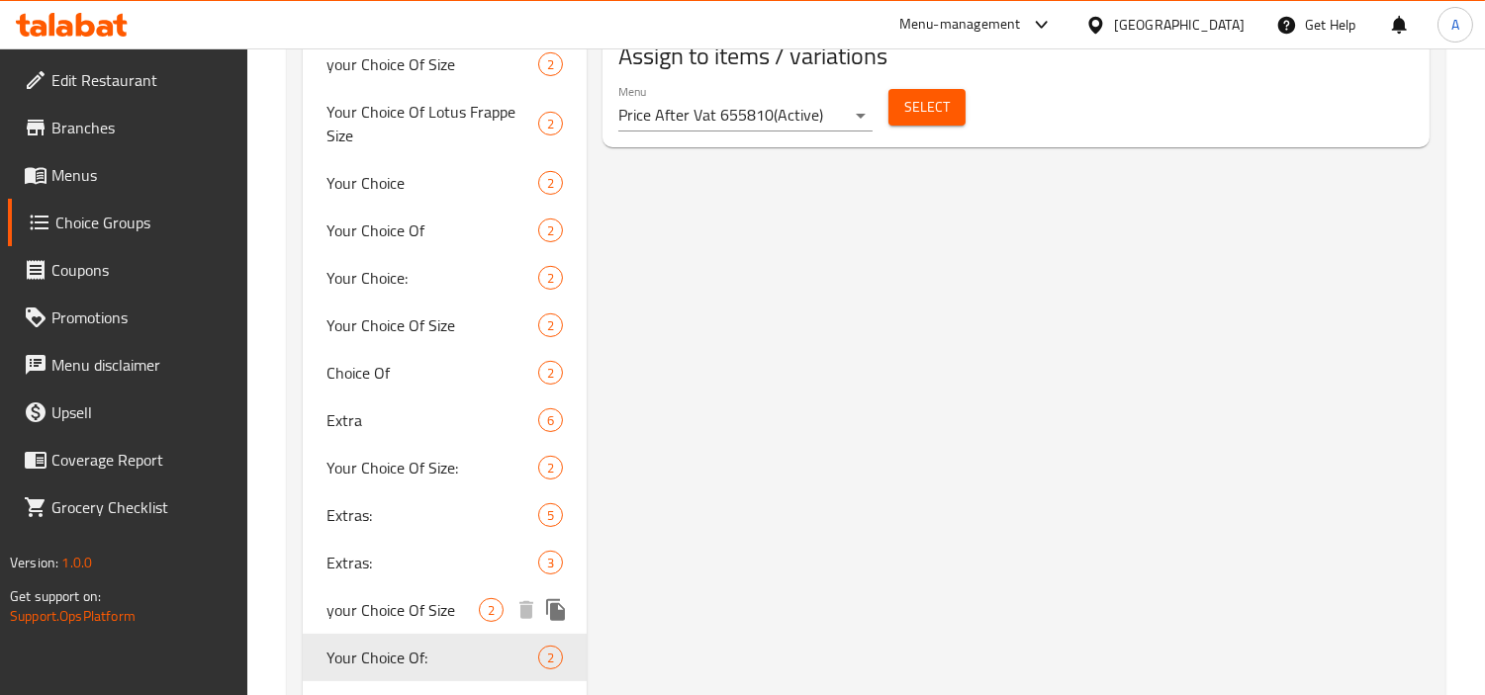
type input "Your Choice Of:"
type input "إختيارك من:"
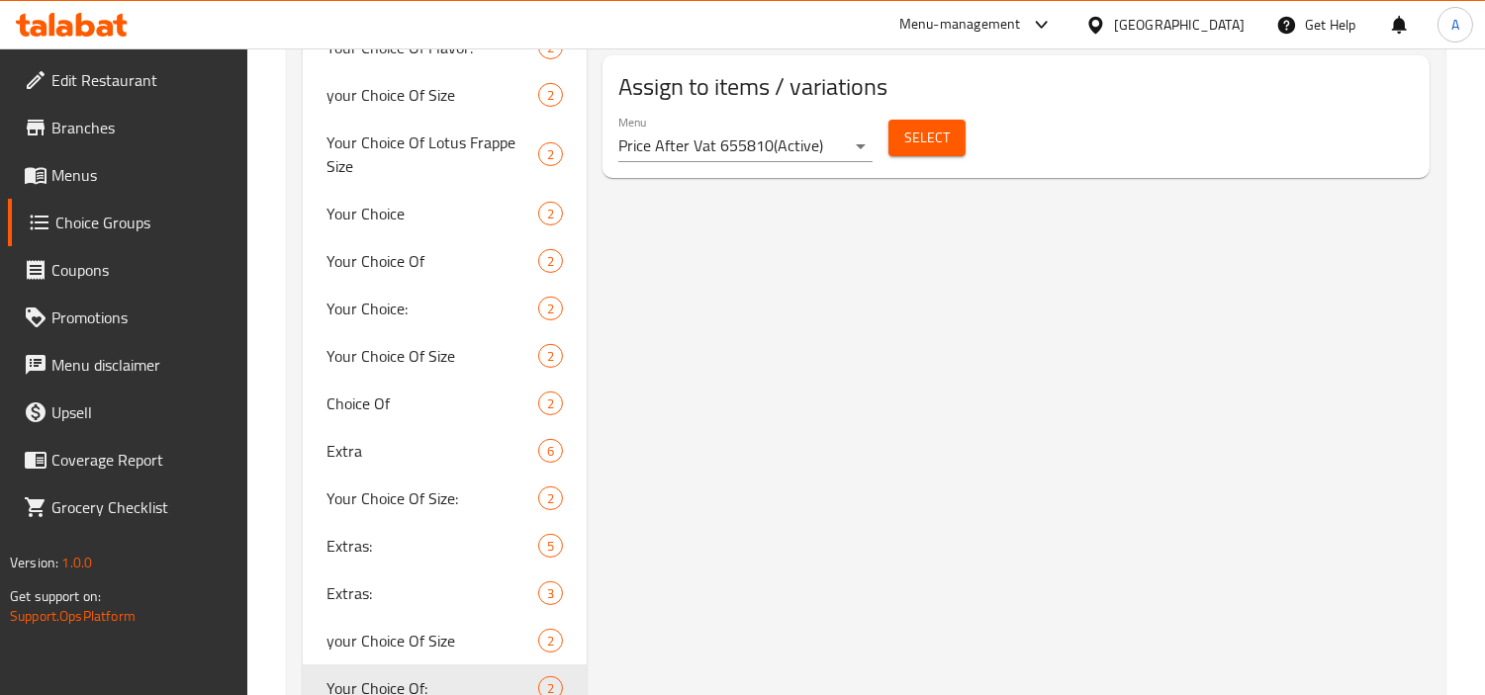
scroll to position [1319, 0]
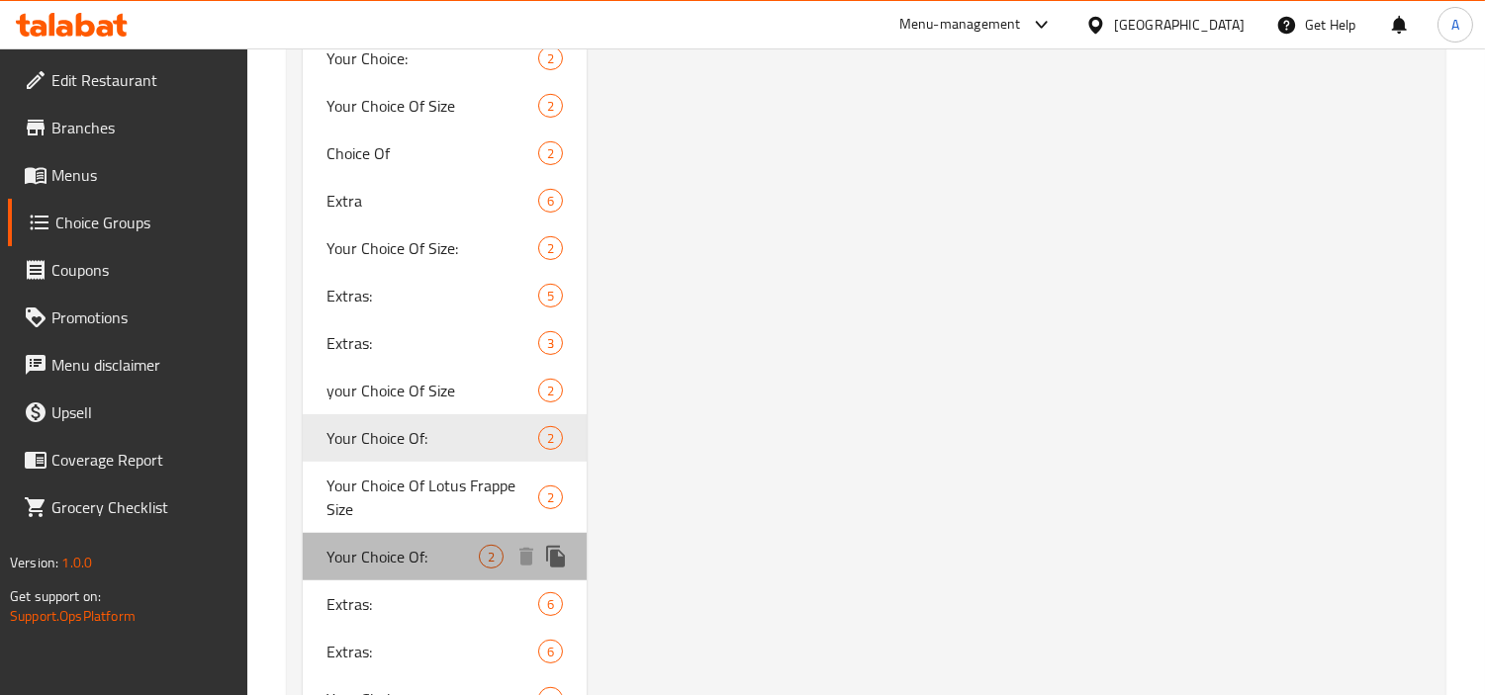
click at [450, 552] on span "Your Choice Of:" at bounding box center [402, 557] width 152 height 24
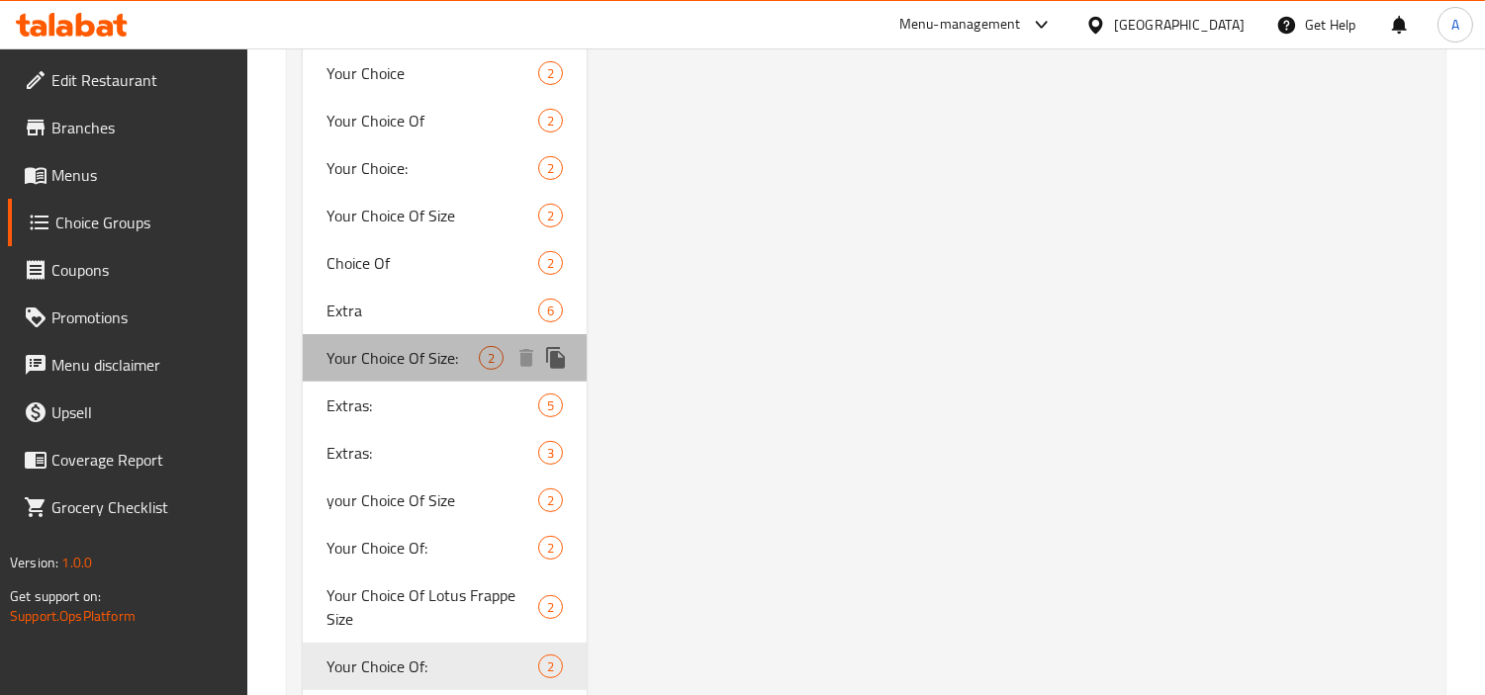
click at [413, 359] on span "Your Choice Of Size:" at bounding box center [402, 358] width 152 height 24
type input "Your Choice Of Size:"
type input "إختيارك من الحجم:"
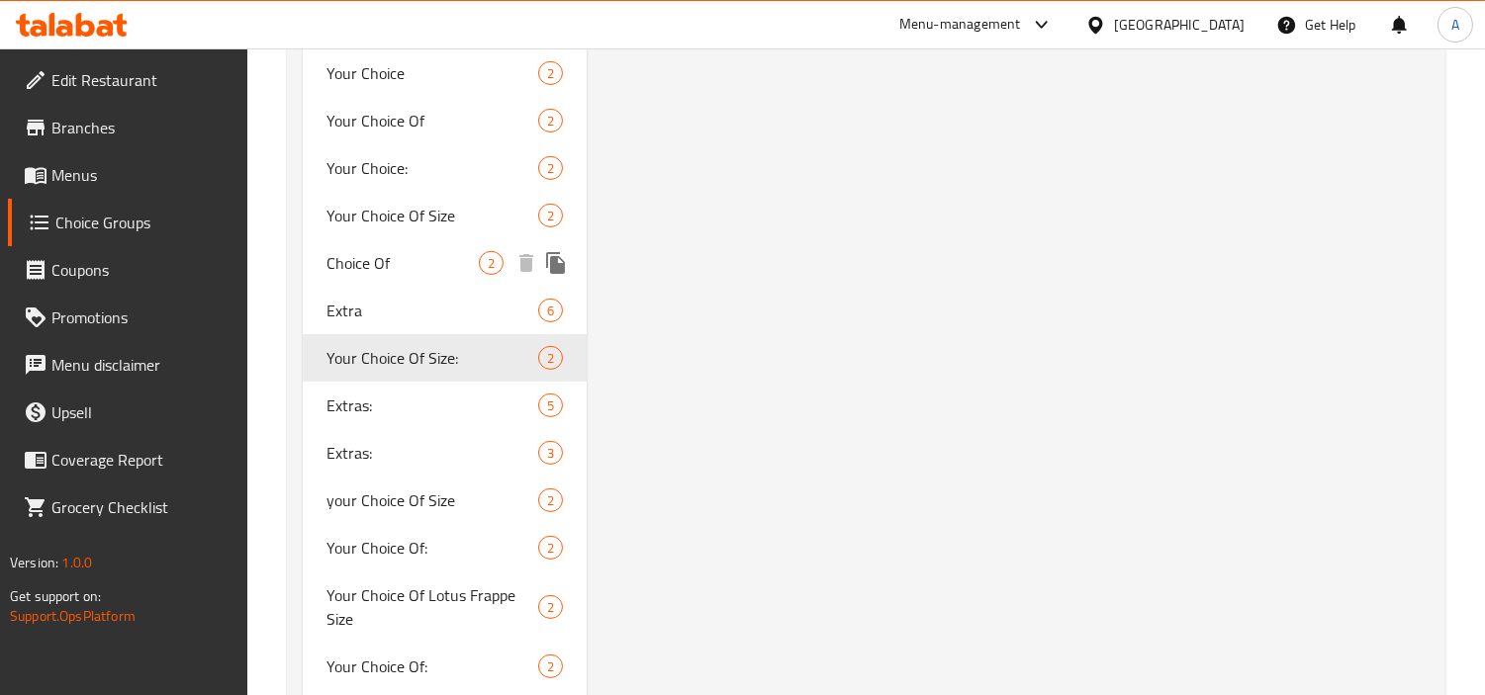
click at [433, 290] on div "Extra 6" at bounding box center [445, 310] width 284 height 47
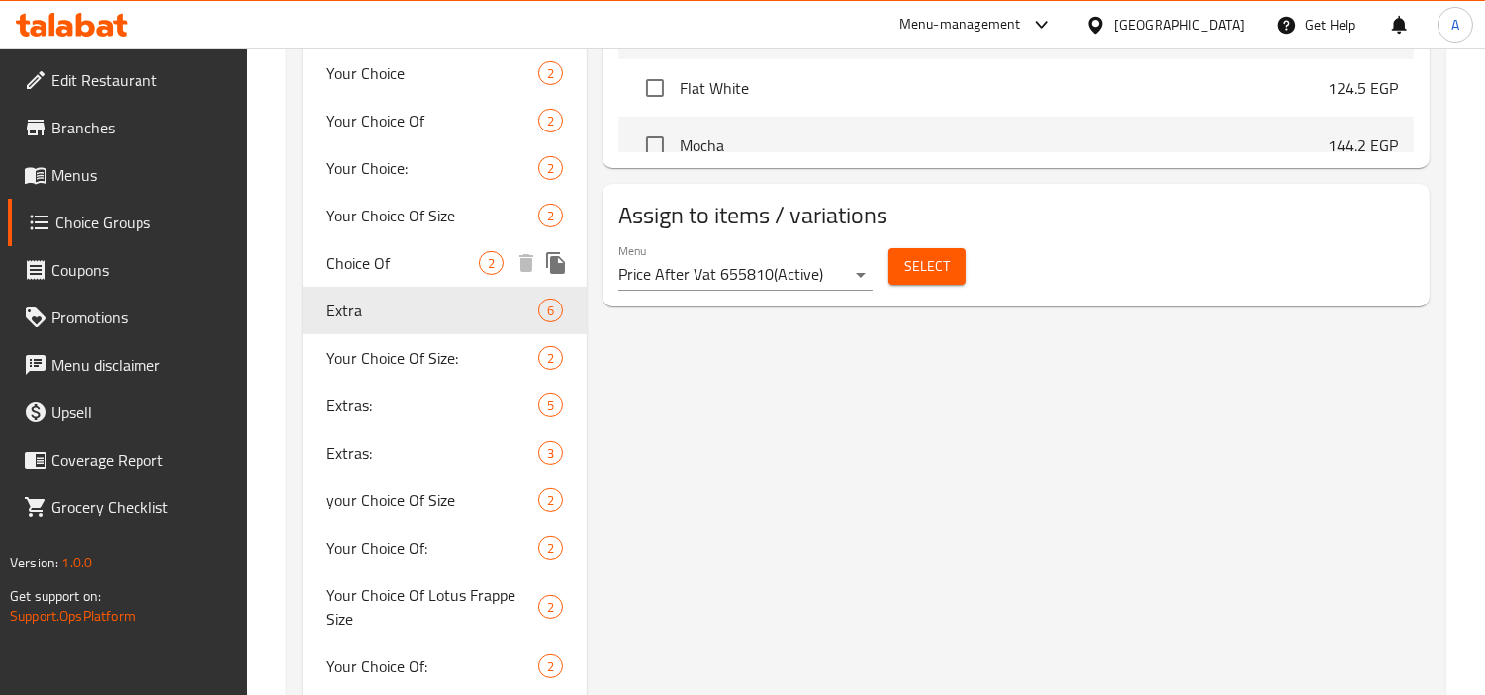
type input "Extra"
type input "إكسترا:"
type input "0"
type input "6"
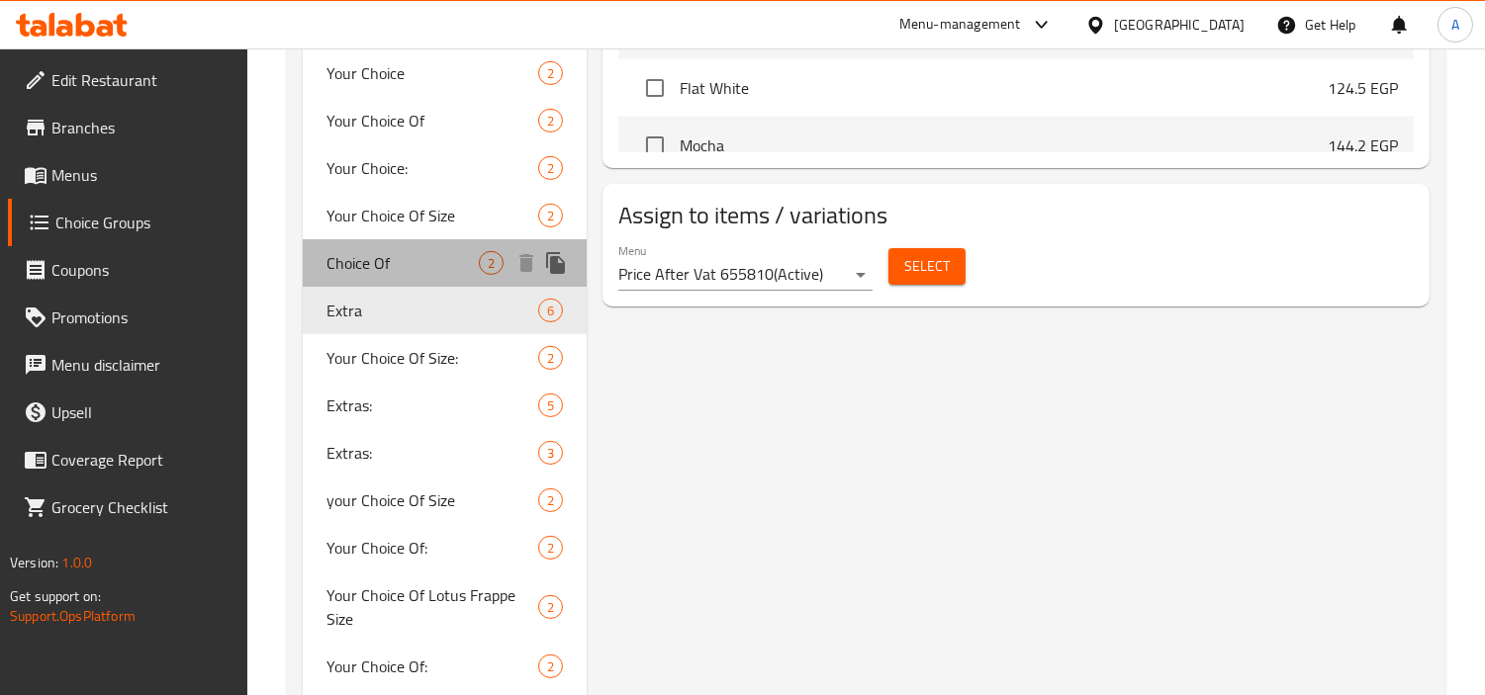
click at [433, 254] on span "Choice Of" at bounding box center [402, 263] width 152 height 24
type input "Choice Of"
type input "خيارك من"
type input "1"
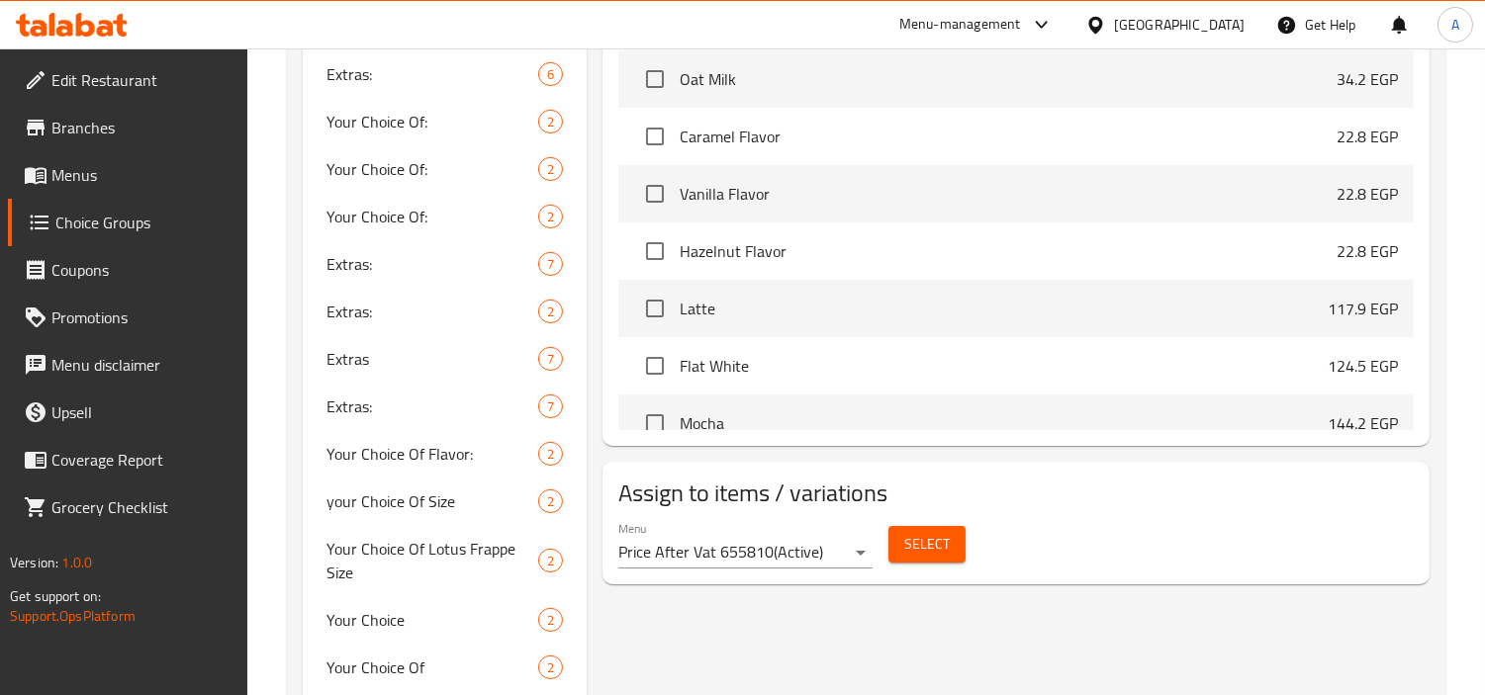
scroll to position [1099, 0]
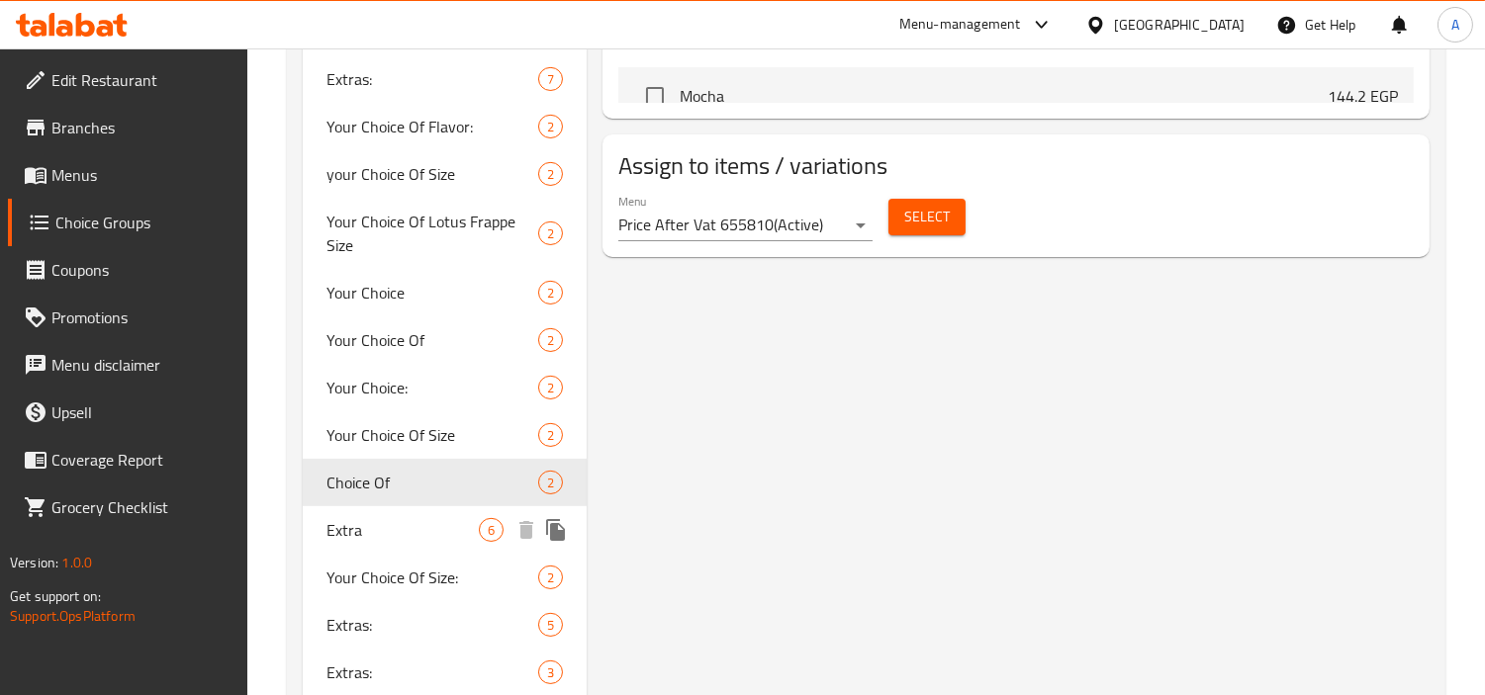
click at [363, 548] on div "Extra 6" at bounding box center [445, 529] width 284 height 47
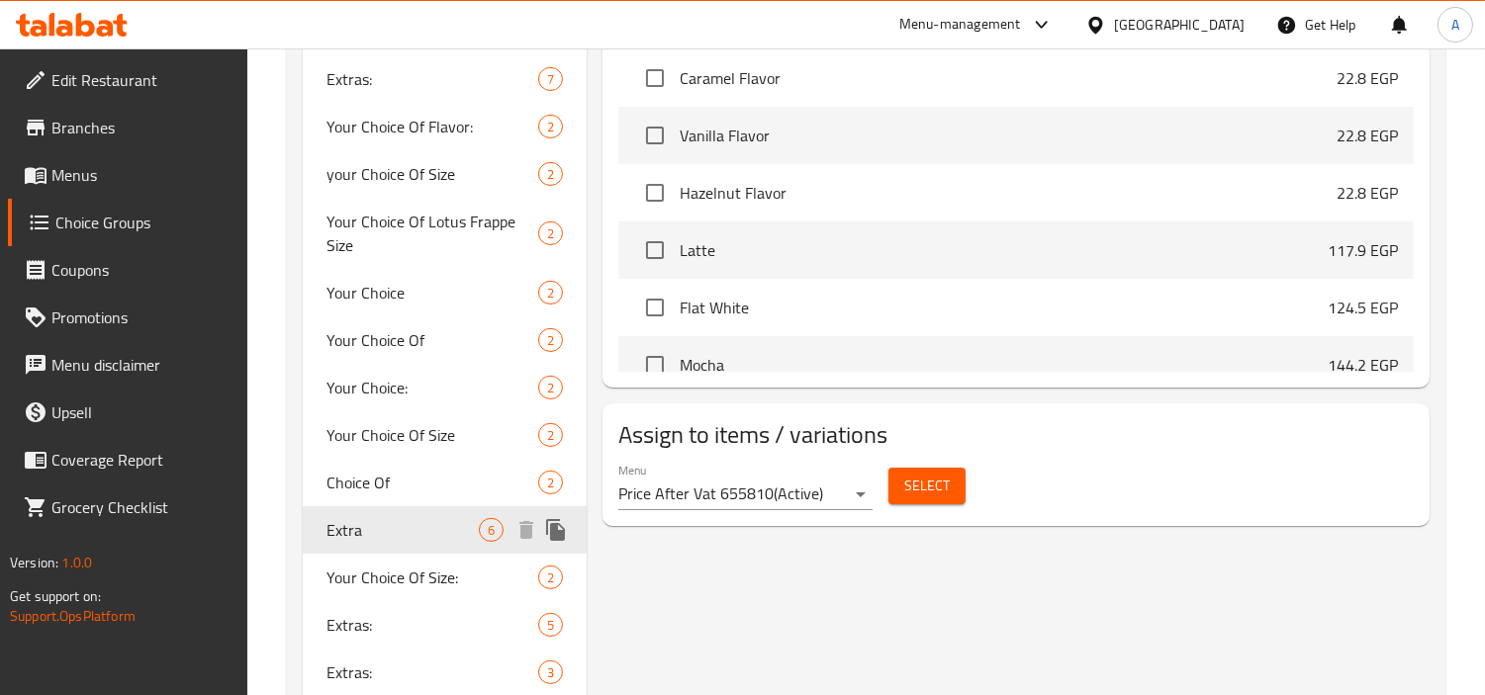
type input "Extra"
type input "إكسترا:"
type input "0"
type input "6"
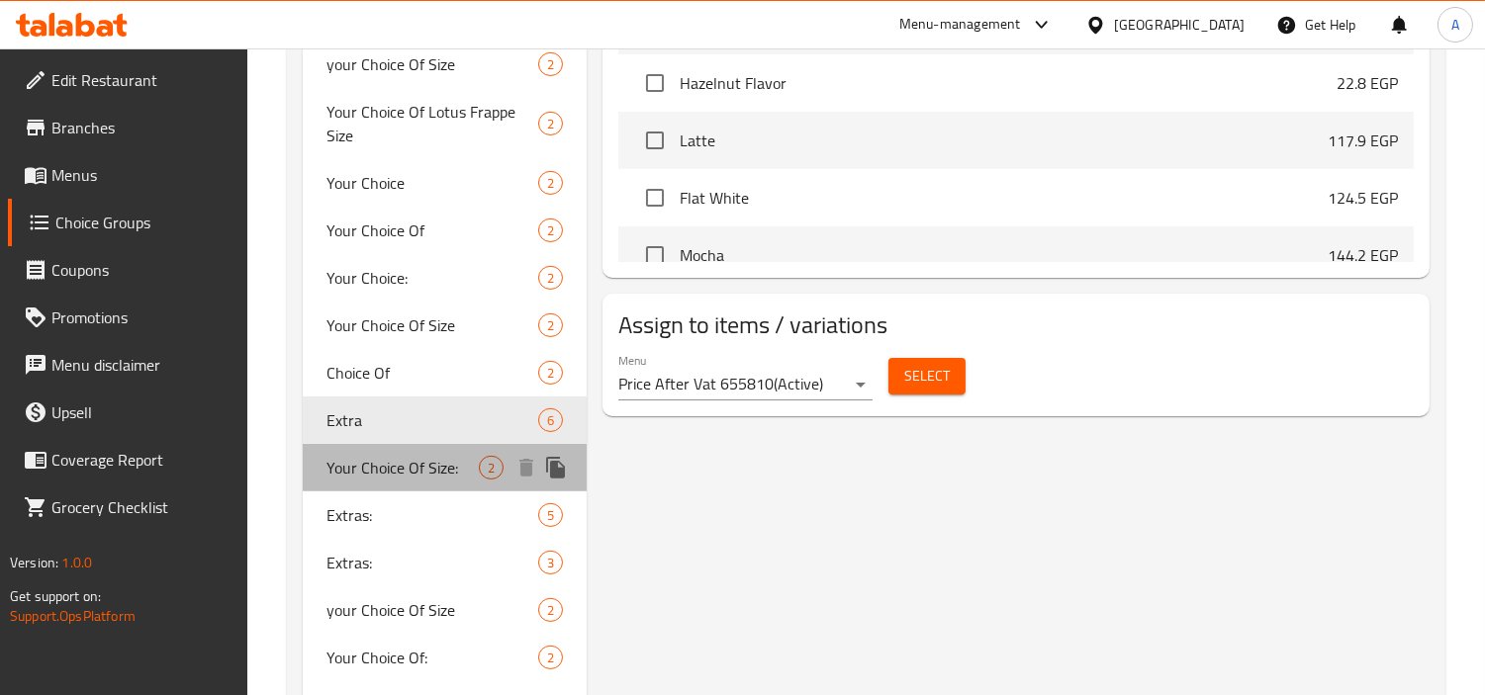
click at [445, 478] on span "Your Choice Of Size:" at bounding box center [402, 468] width 152 height 24
type input "Your Choice Of Size:"
type input "إختيارك من الحجم:"
type input "1"
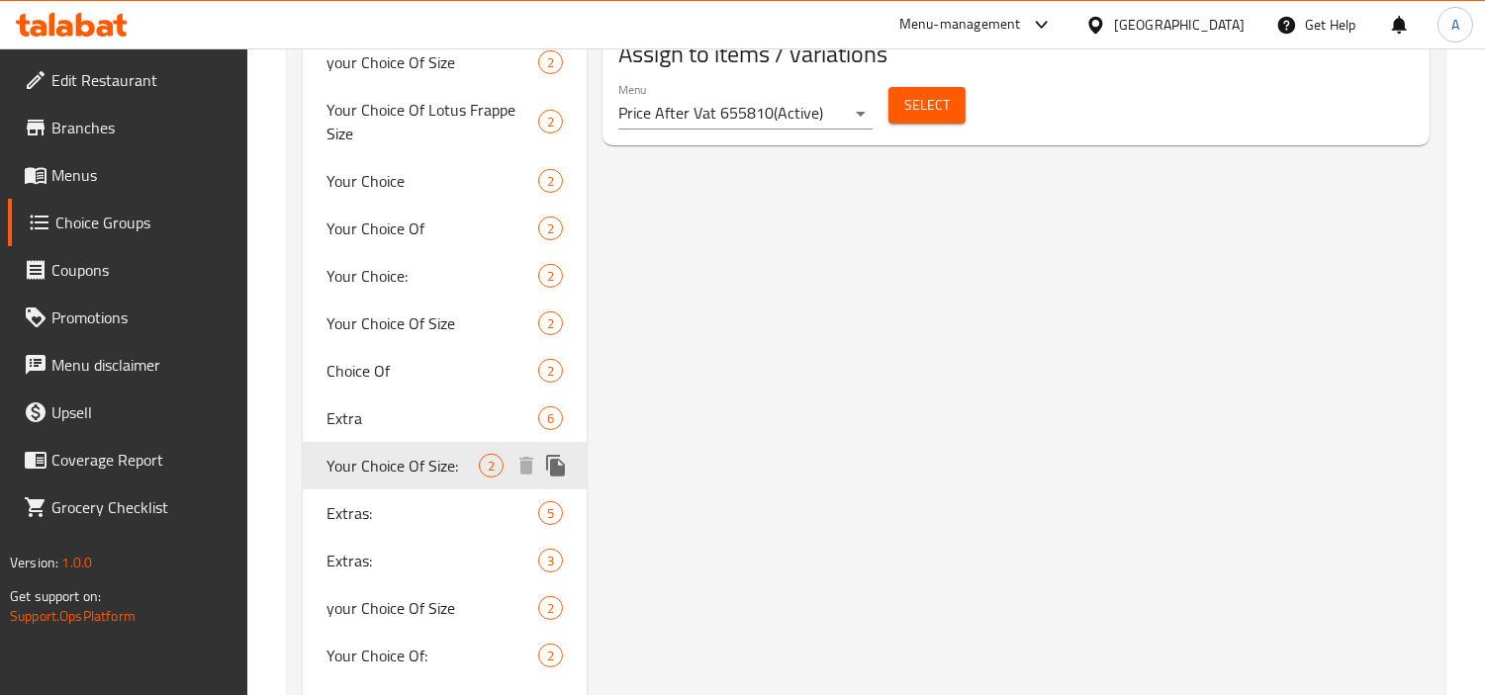
scroll to position [1319, 0]
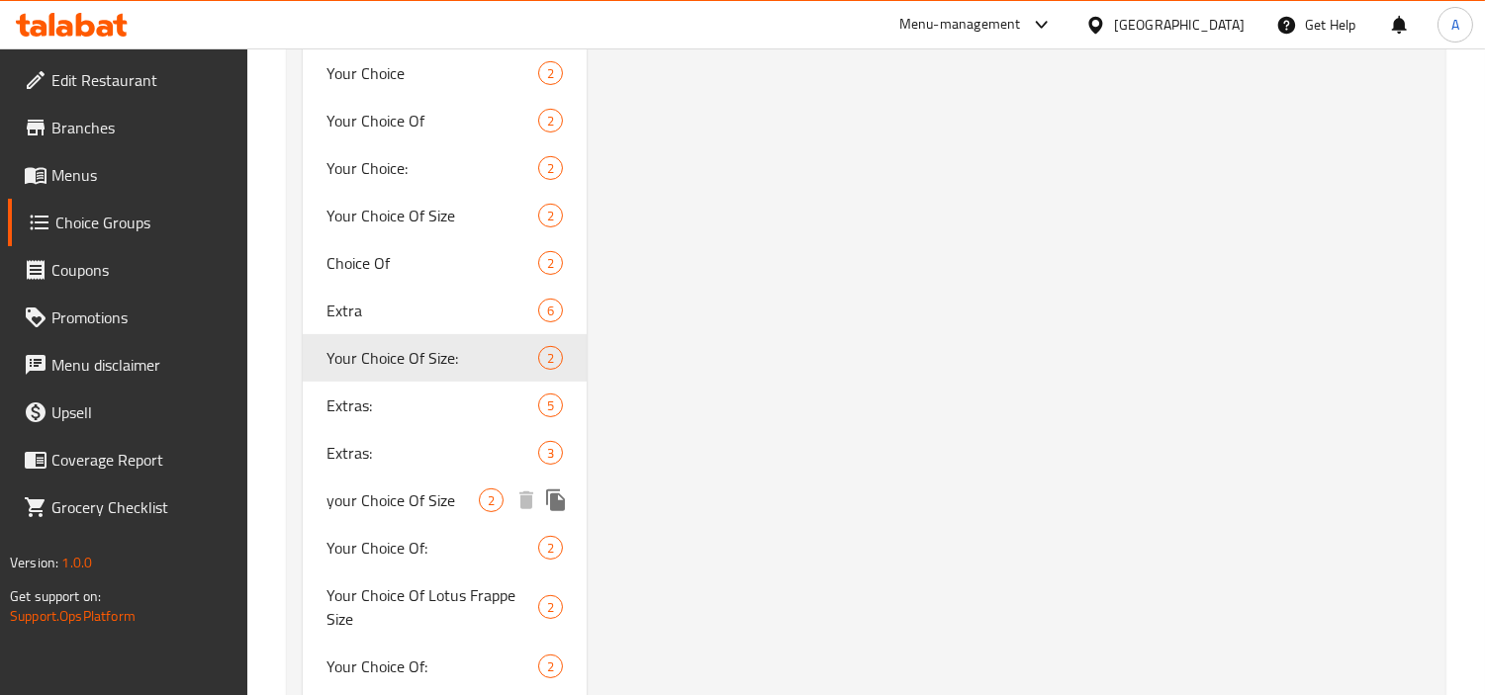
click at [398, 542] on span "Your Choice Of:" at bounding box center [432, 548] width 212 height 24
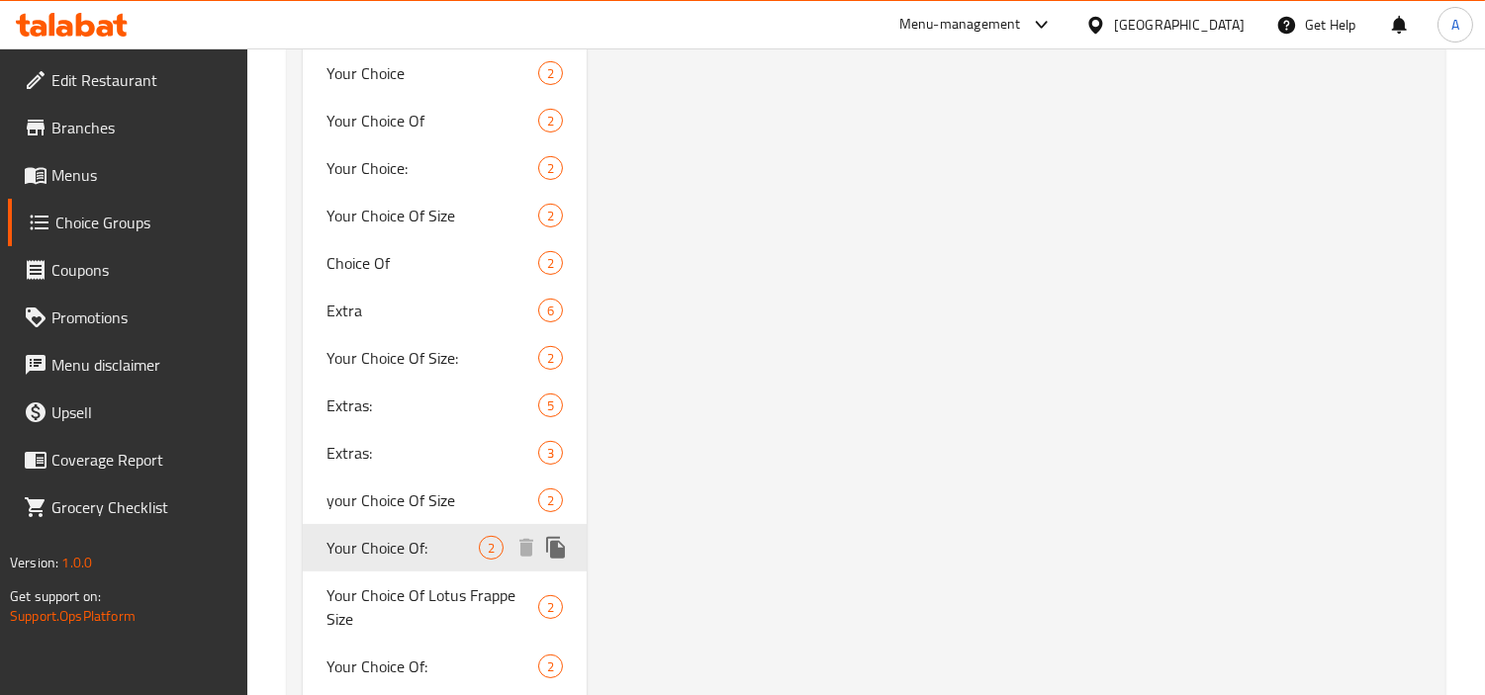
type input "Your Choice Of:"
type input "إختيارك من:"
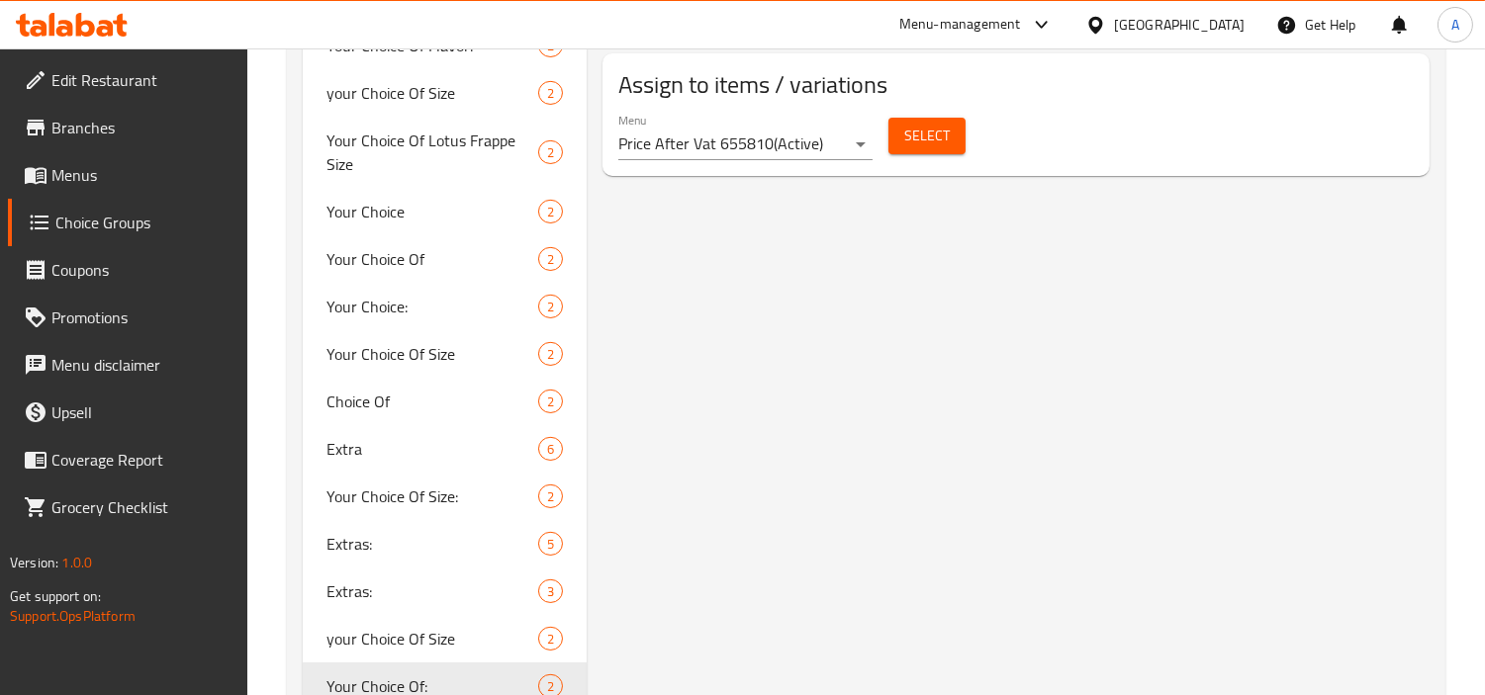
scroll to position [1428, 0]
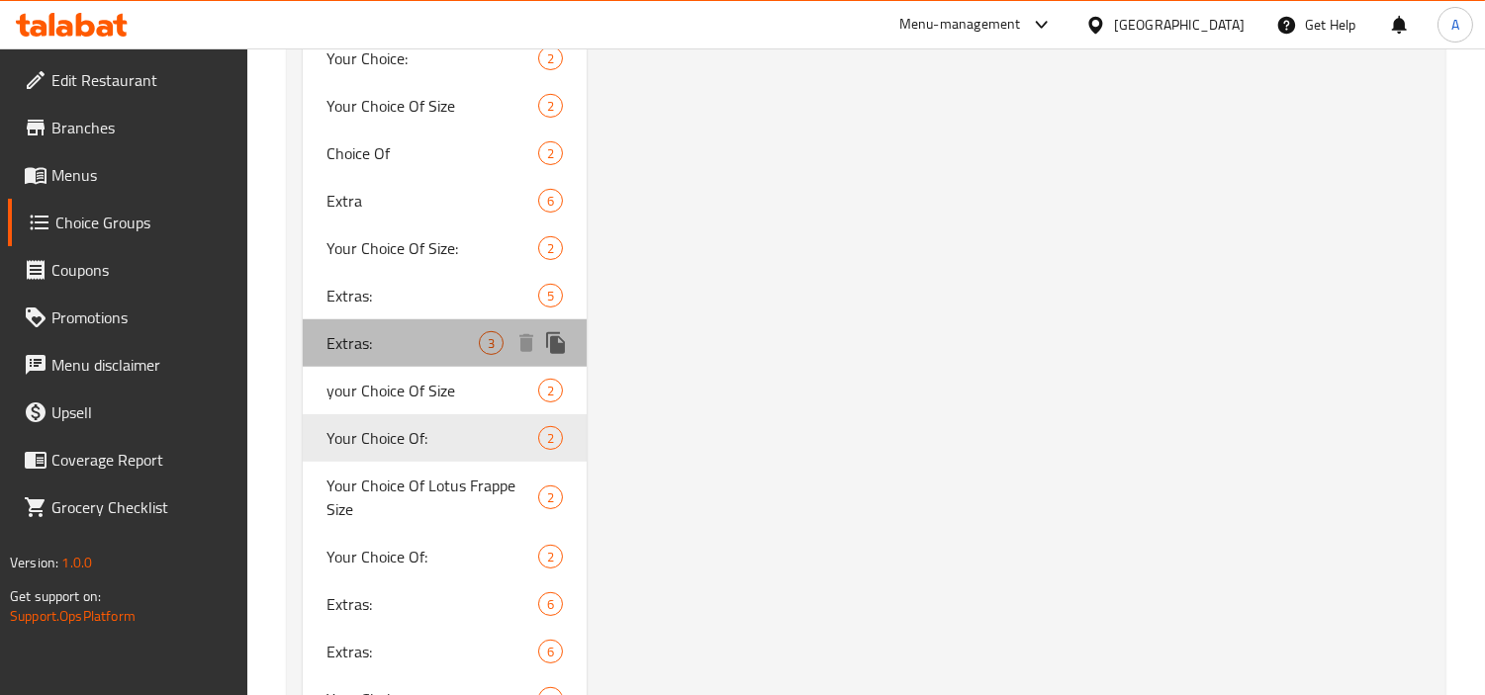
click at [377, 324] on div "Extras: 3" at bounding box center [445, 342] width 284 height 47
type input "Extras:"
type input "إكسترا:"
type input "0"
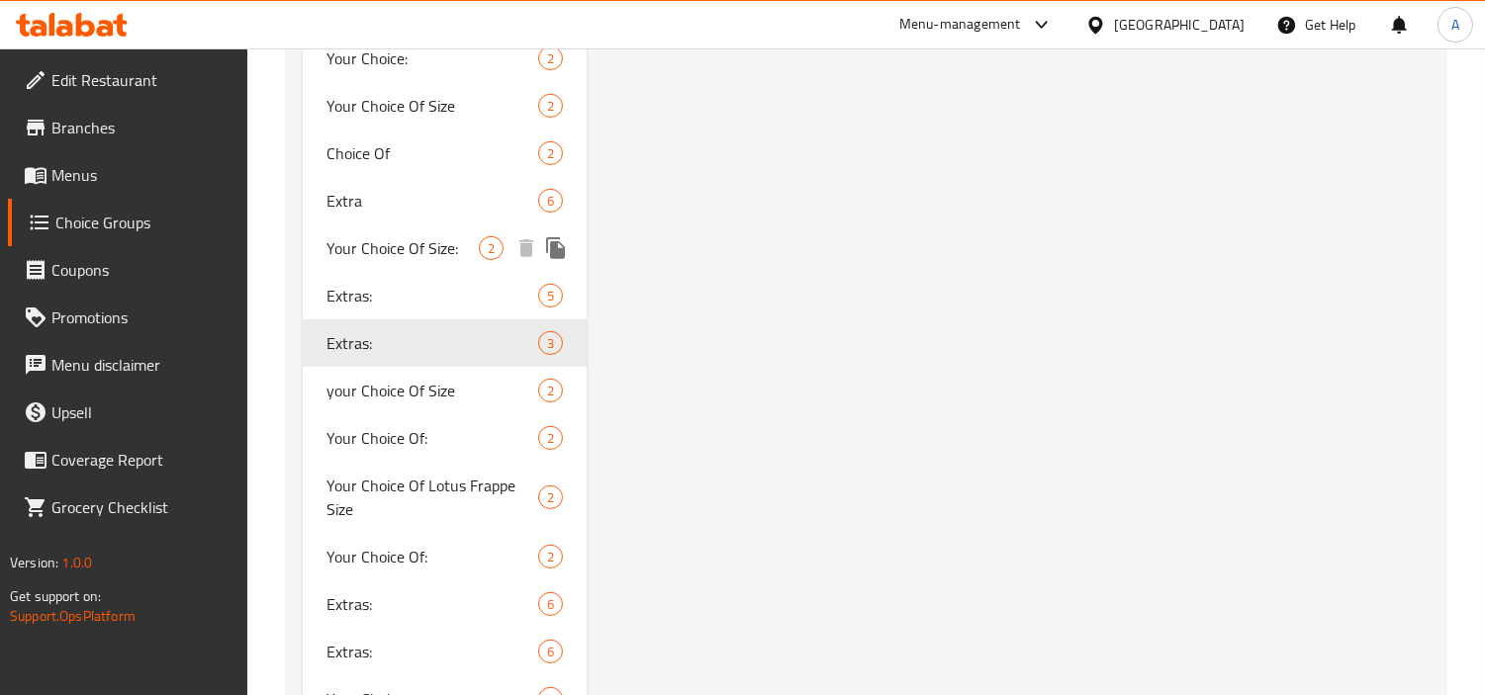
click at [404, 253] on span "Your Choice Of Size:" at bounding box center [402, 248] width 152 height 24
type input "Your Choice Of Size:"
type input "إختيارك من الحجم:"
type input "1"
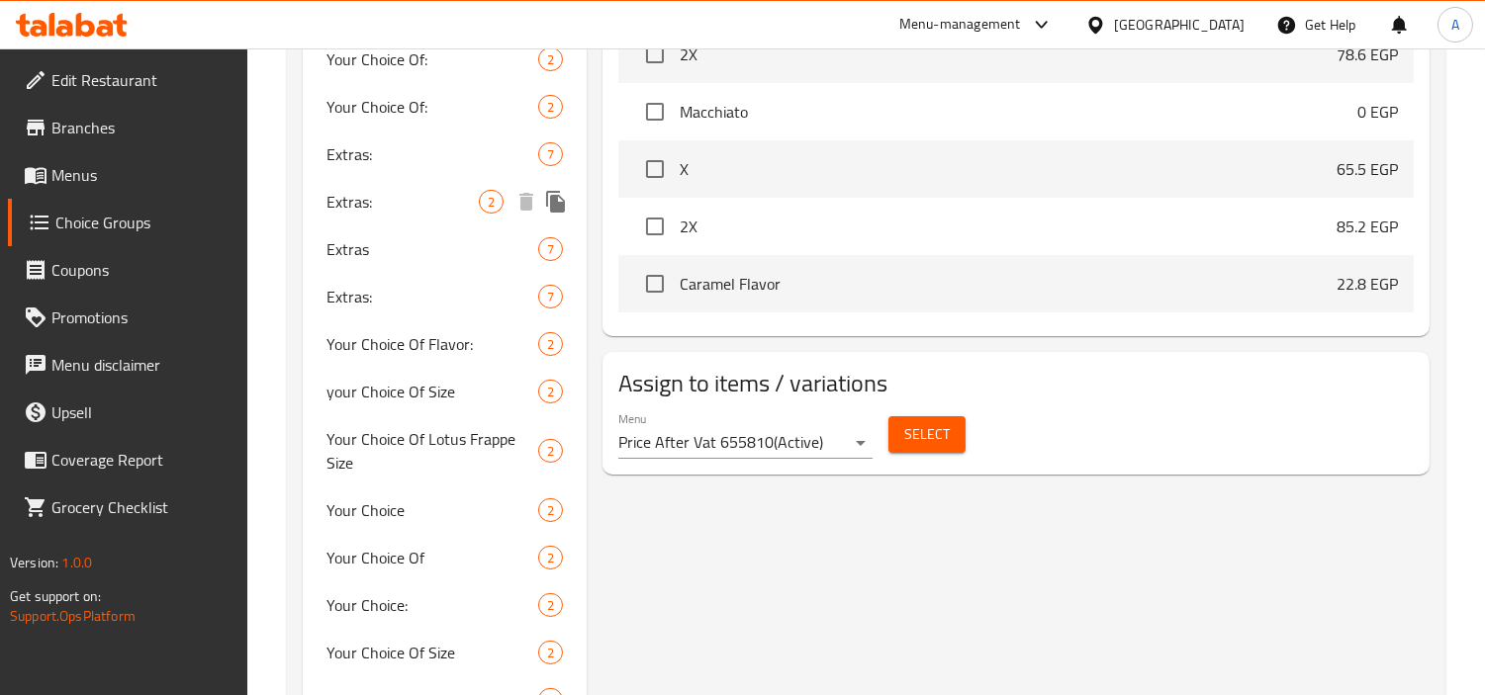
scroll to position [878, 0]
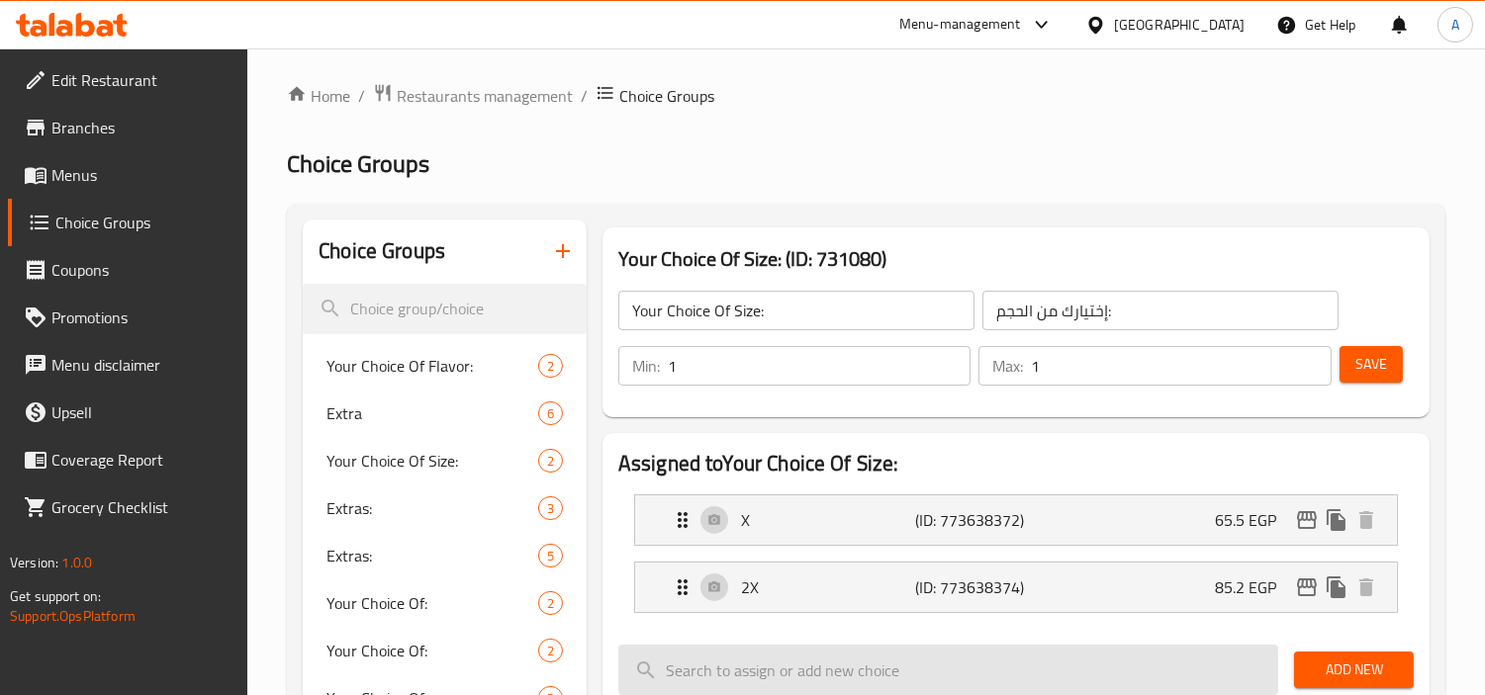
scroll to position [0, 0]
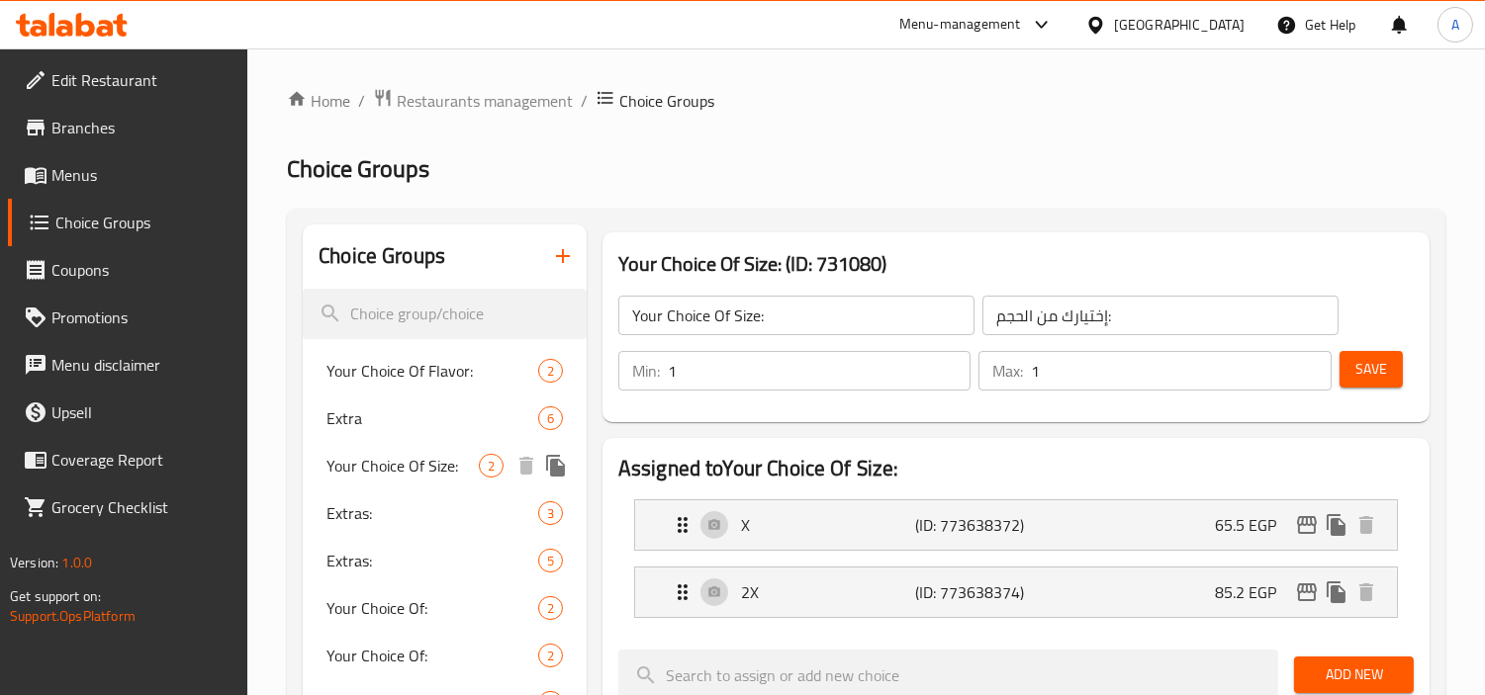
click at [383, 467] on span "Your Choice Of Size:" at bounding box center [402, 466] width 152 height 24
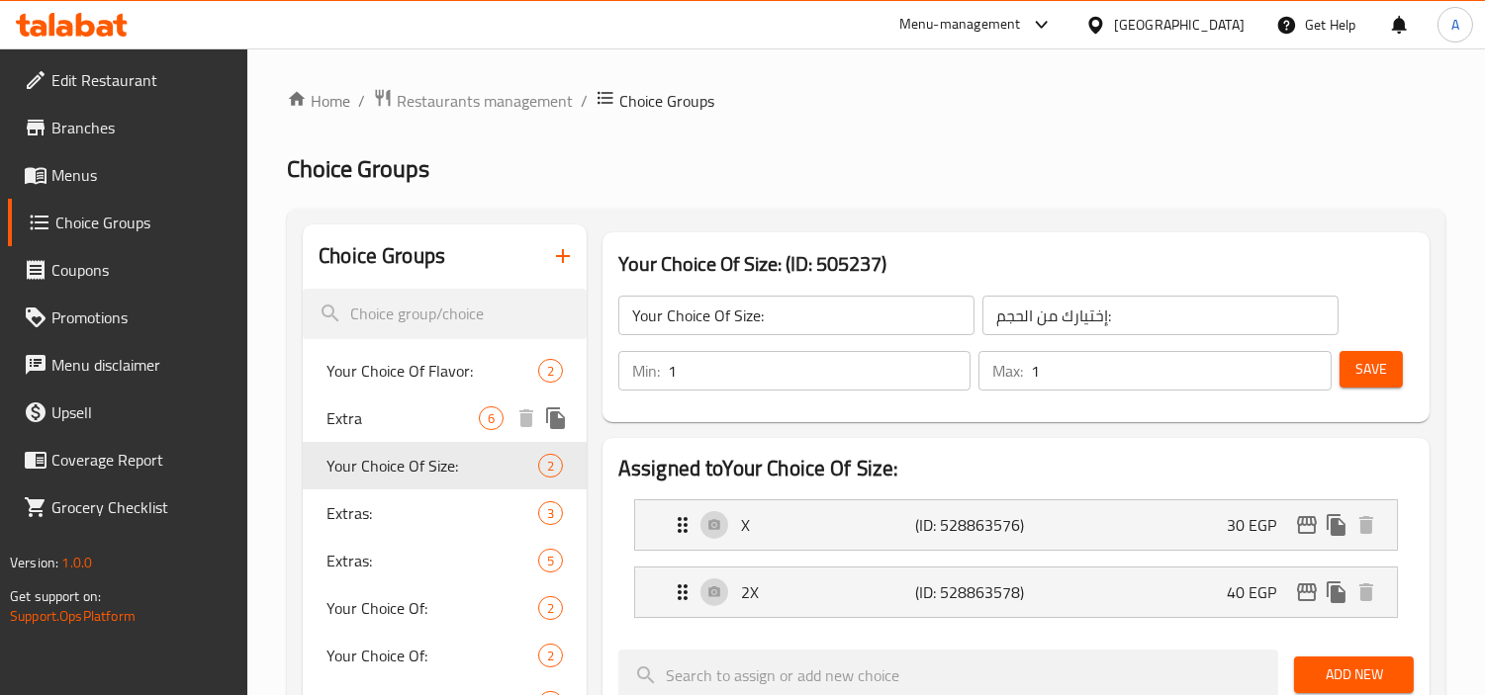
click at [436, 399] on div "Extra 6" at bounding box center [445, 418] width 284 height 47
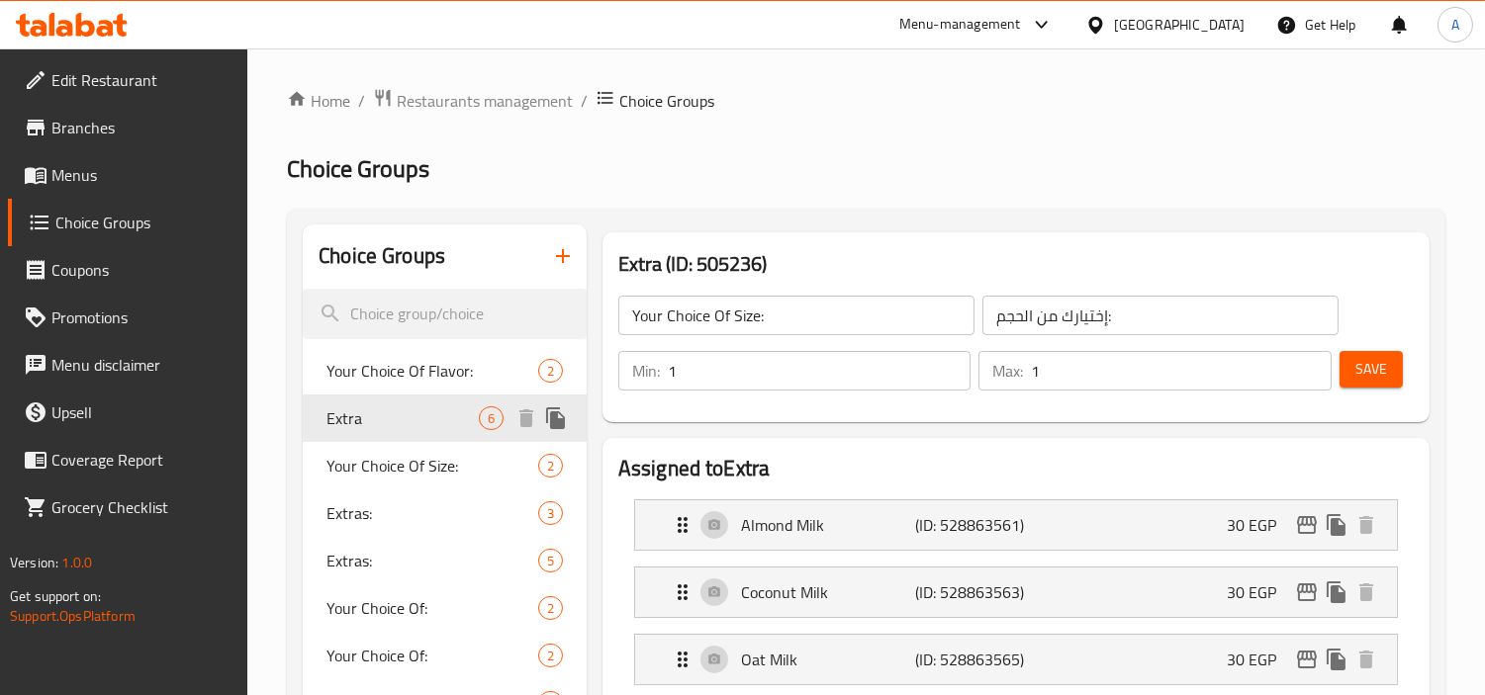
type input "Extra"
type input "إكسترا:"
type input "0"
type input "6"
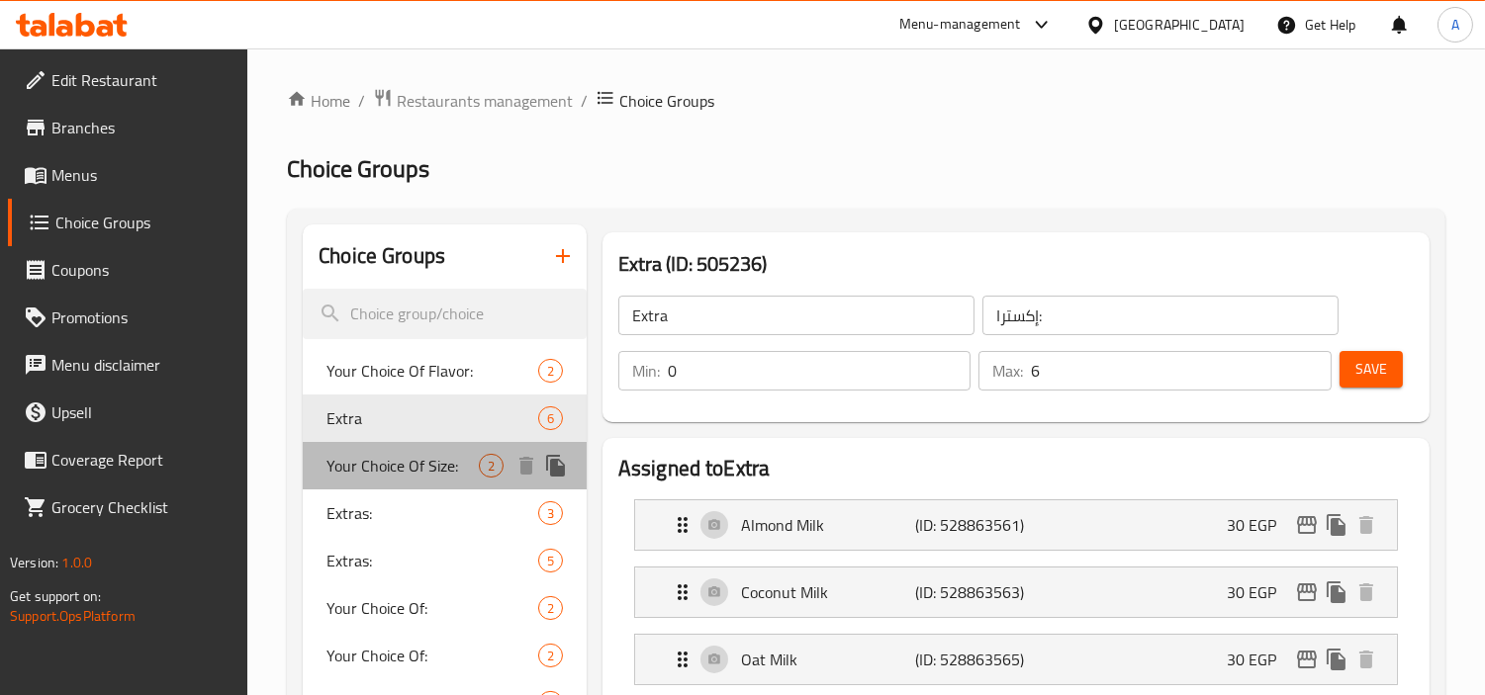
click at [381, 465] on span "Your Choice Of Size:" at bounding box center [402, 466] width 152 height 24
type input "Your Choice Of Size:"
type input "إختيارك من الحجم:"
type input "1"
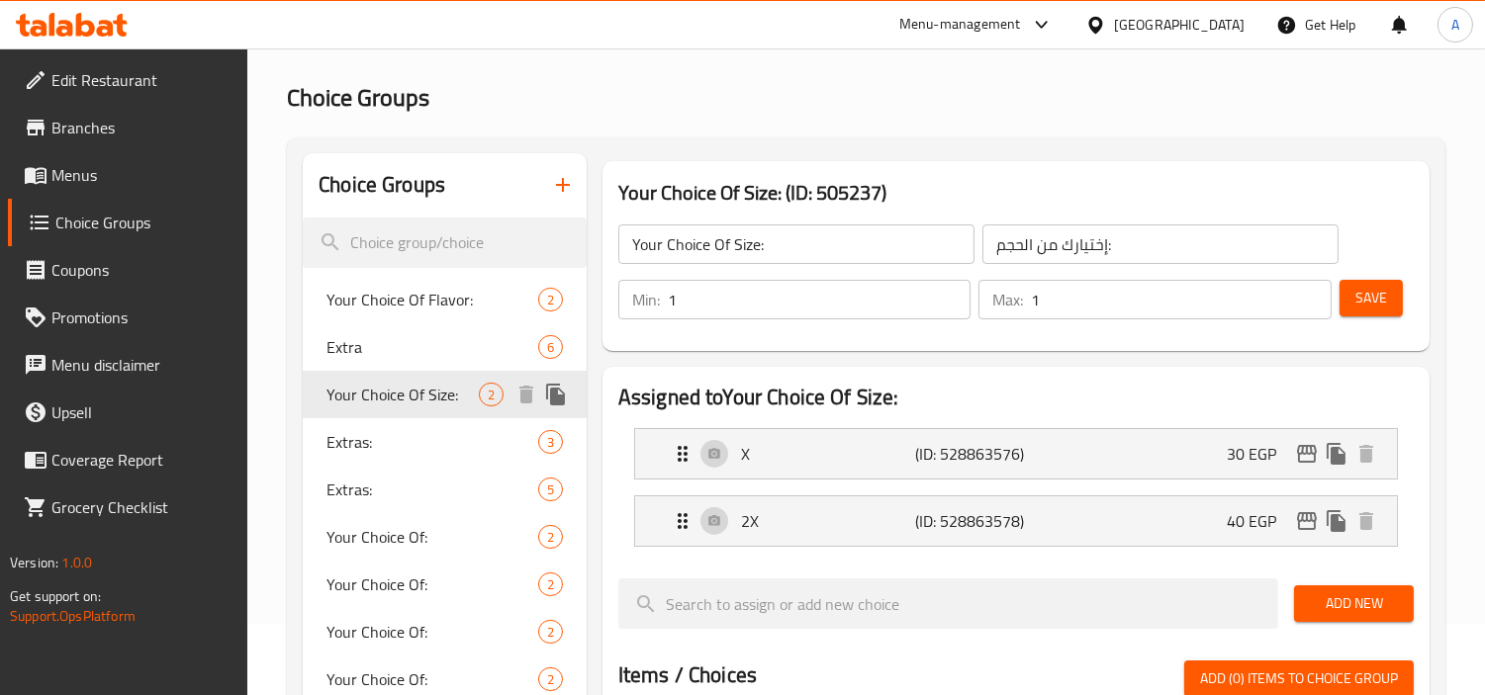
scroll to position [110, 0]
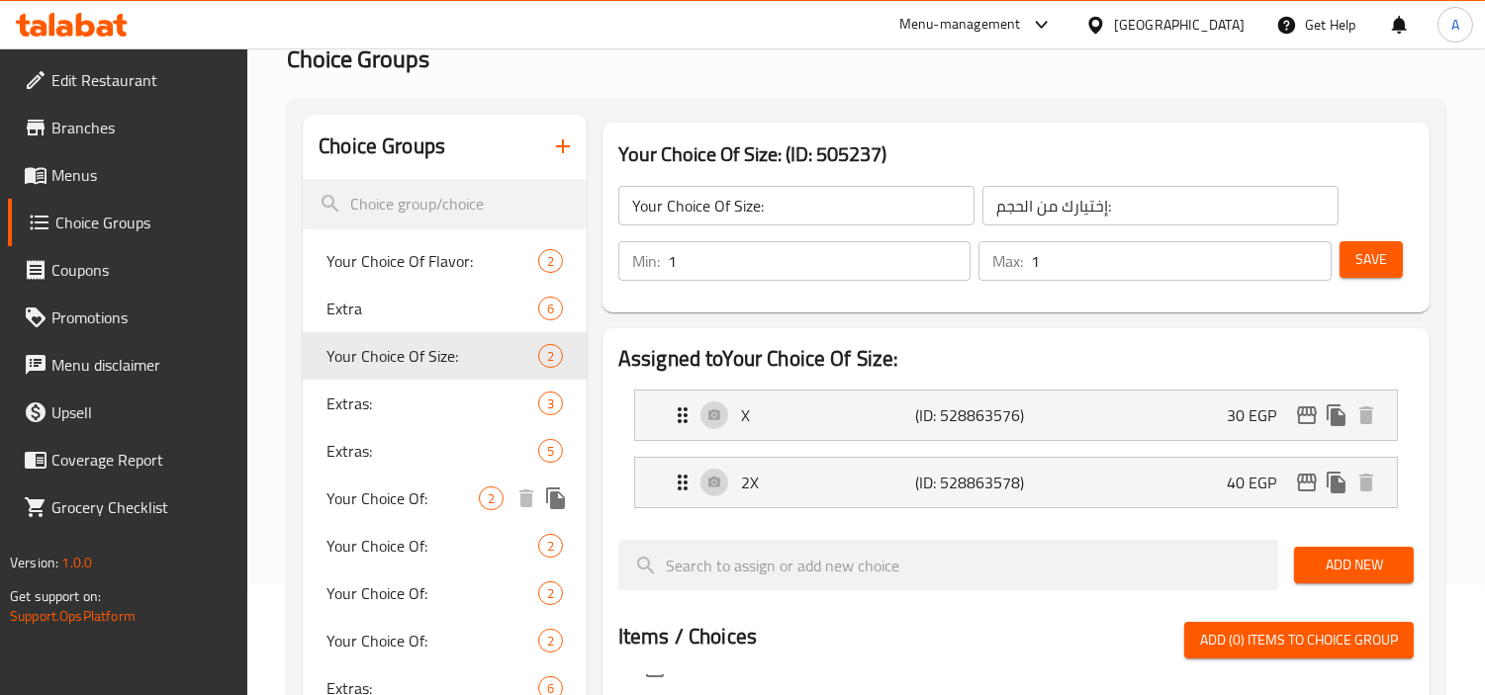
click at [423, 501] on span "Your Choice Of:" at bounding box center [402, 499] width 152 height 24
type input "Your Choice Of:"
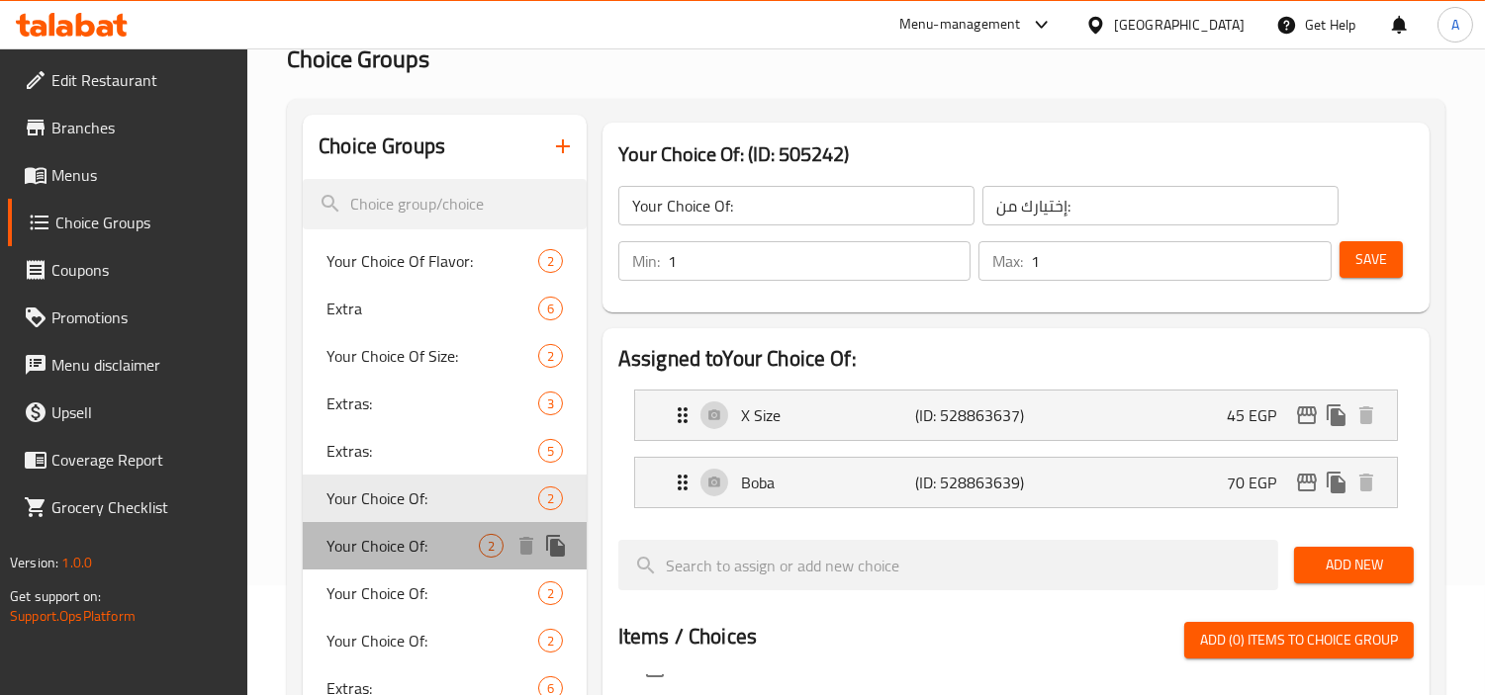
click at [420, 547] on span "Your Choice Of:" at bounding box center [402, 546] width 152 height 24
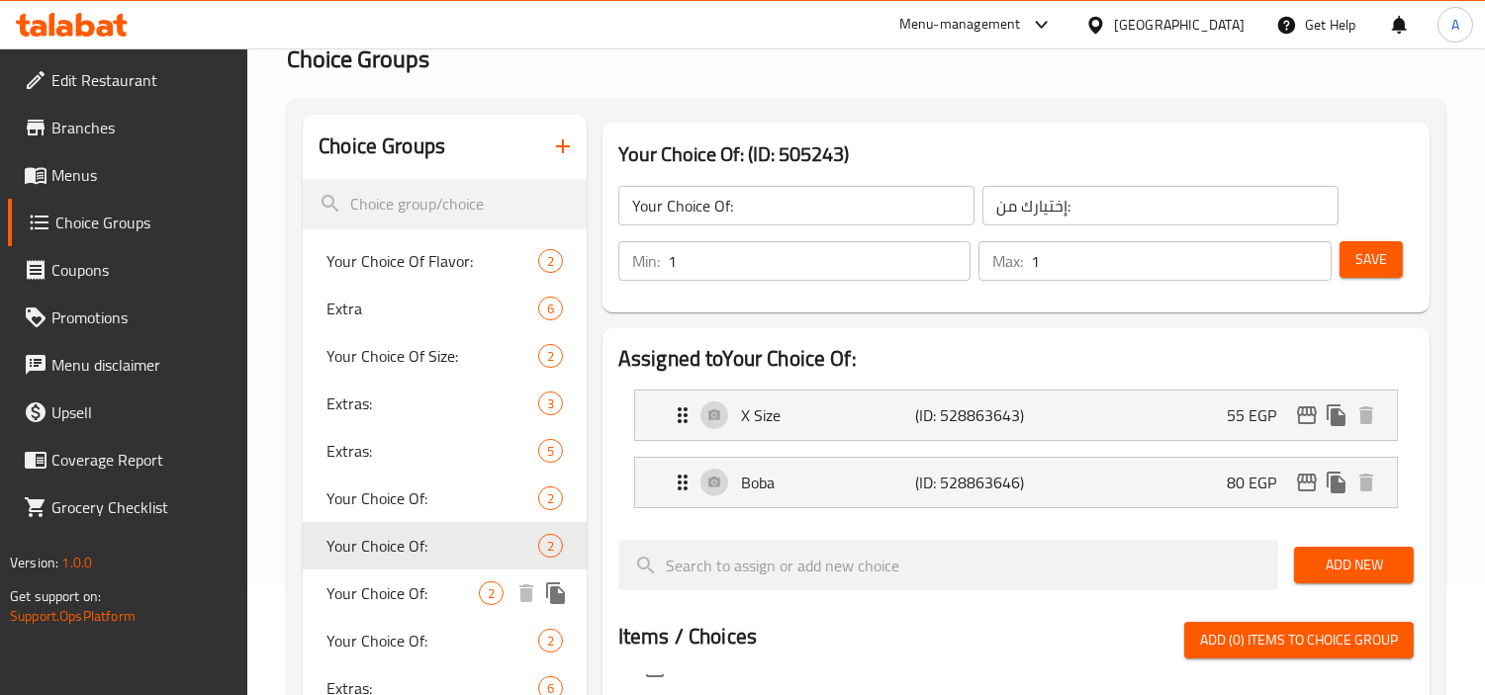
click at [432, 607] on div "Your Choice Of: 2" at bounding box center [445, 593] width 284 height 47
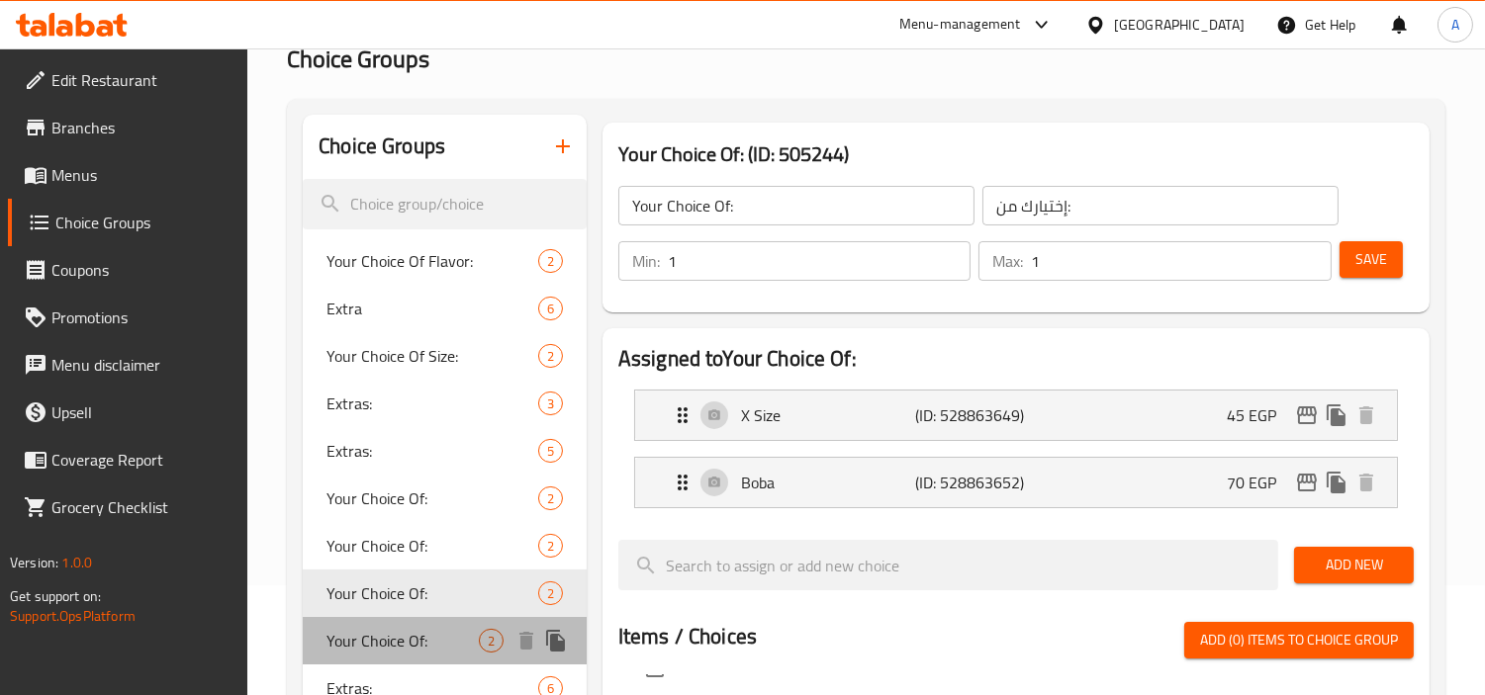
click at [426, 630] on span "Your Choice Of:" at bounding box center [402, 641] width 152 height 24
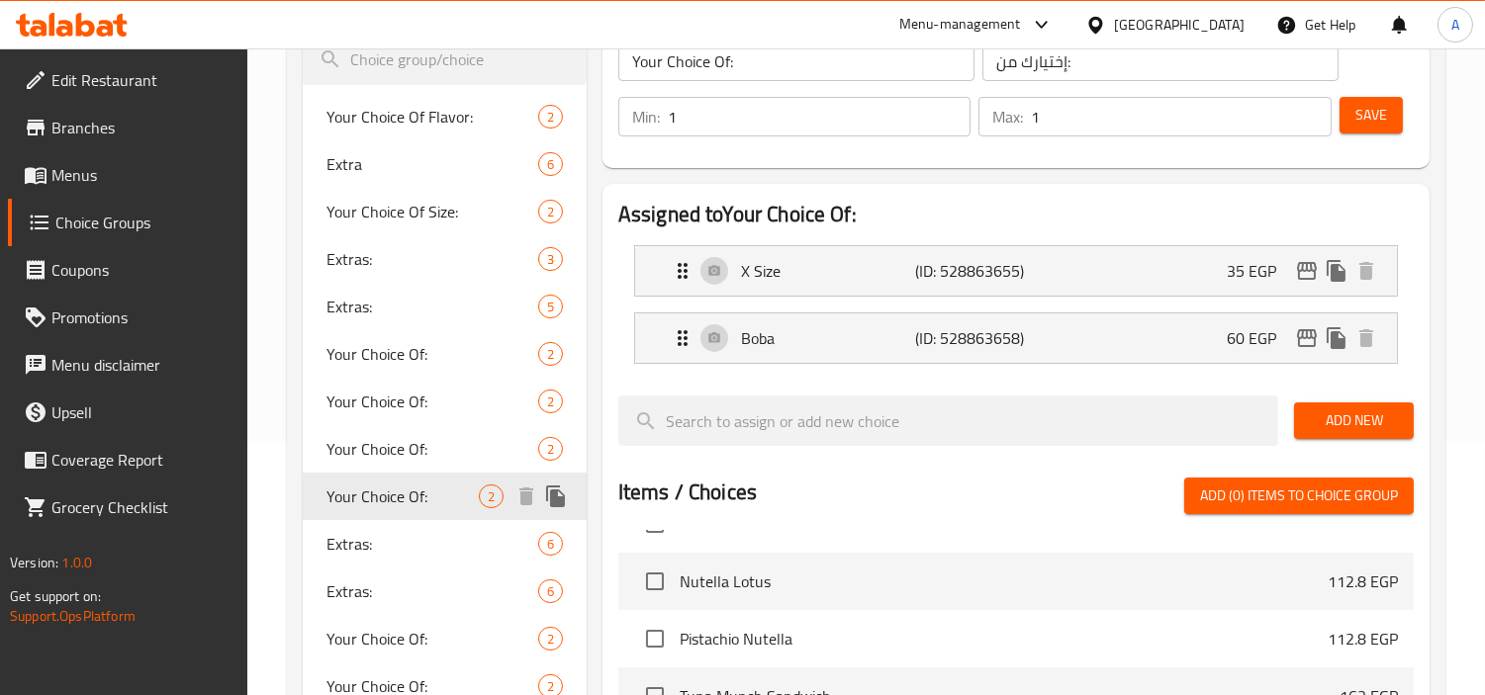
scroll to position [549, 0]
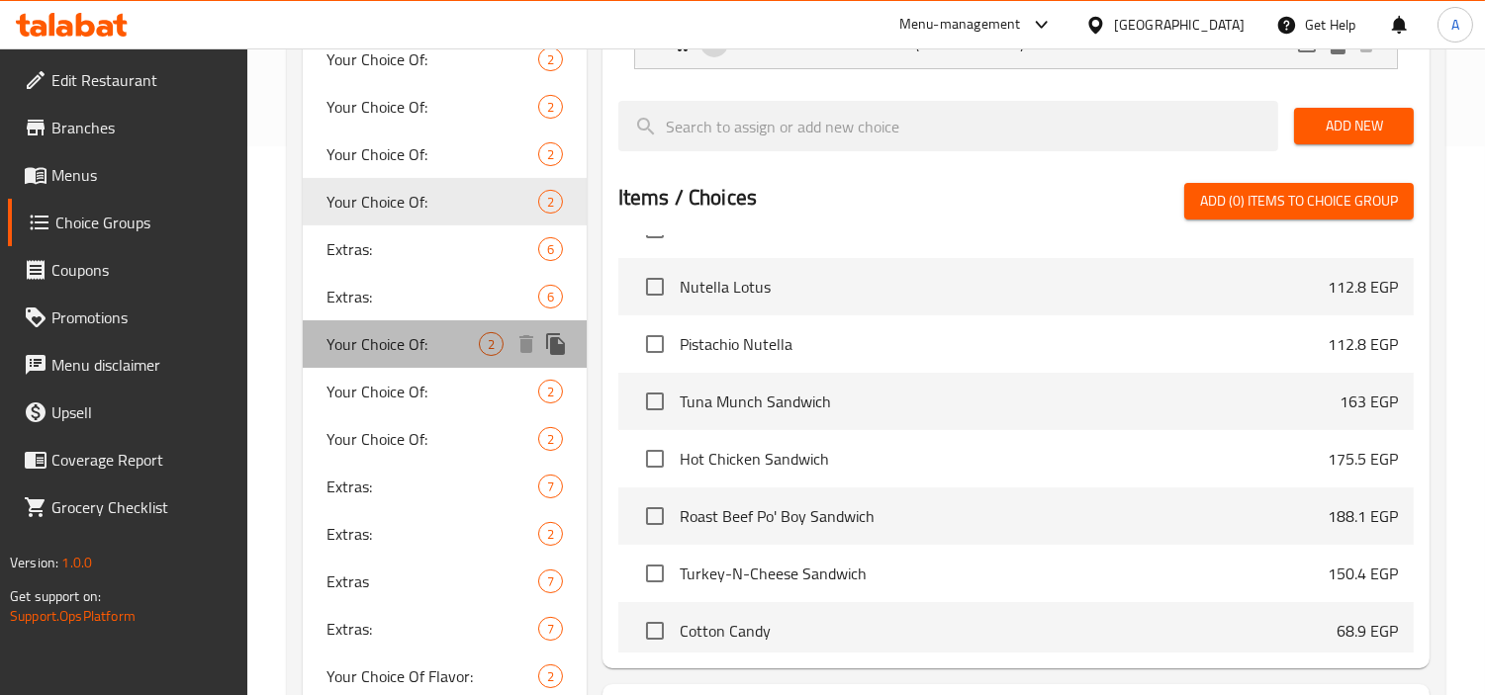
click at [425, 344] on span "Your Choice Of:" at bounding box center [402, 344] width 152 height 24
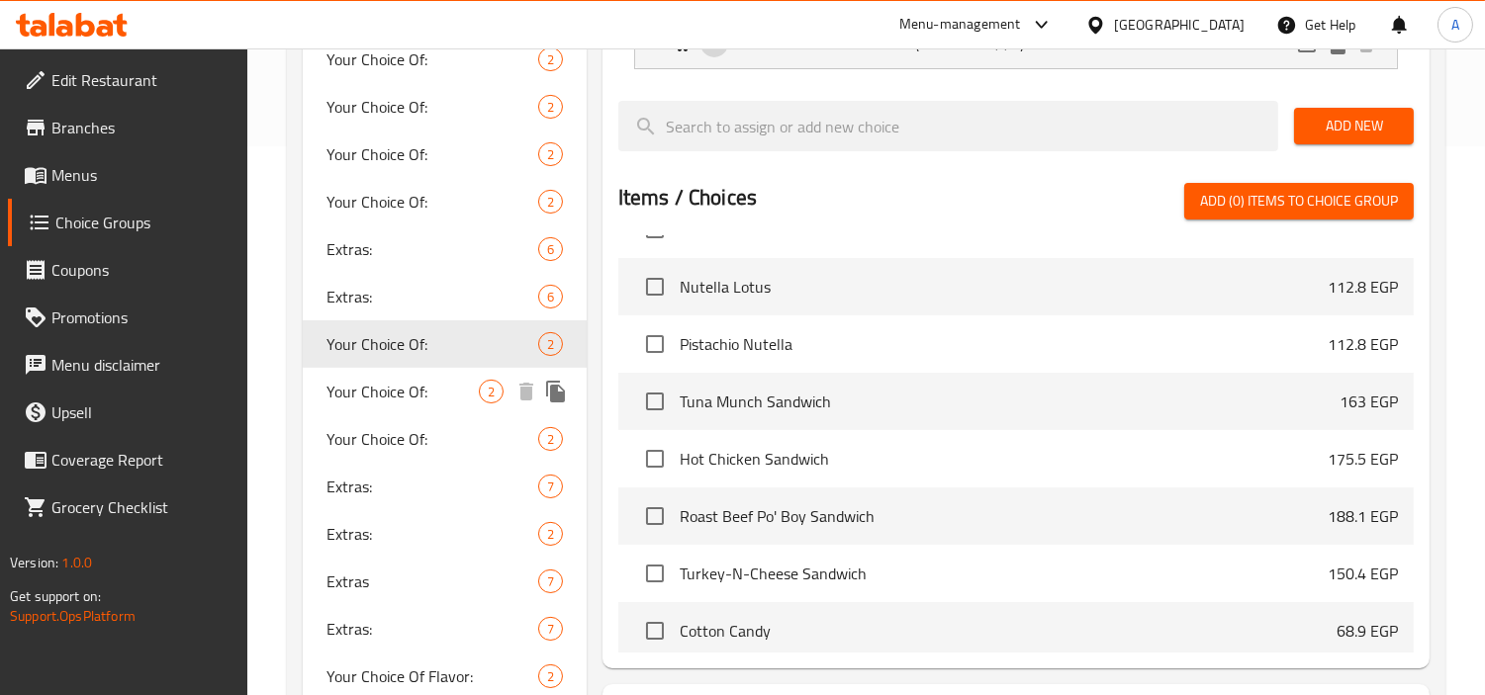
click at [404, 397] on span "Your Choice Of:" at bounding box center [402, 392] width 152 height 24
type input "إختيارك من:"
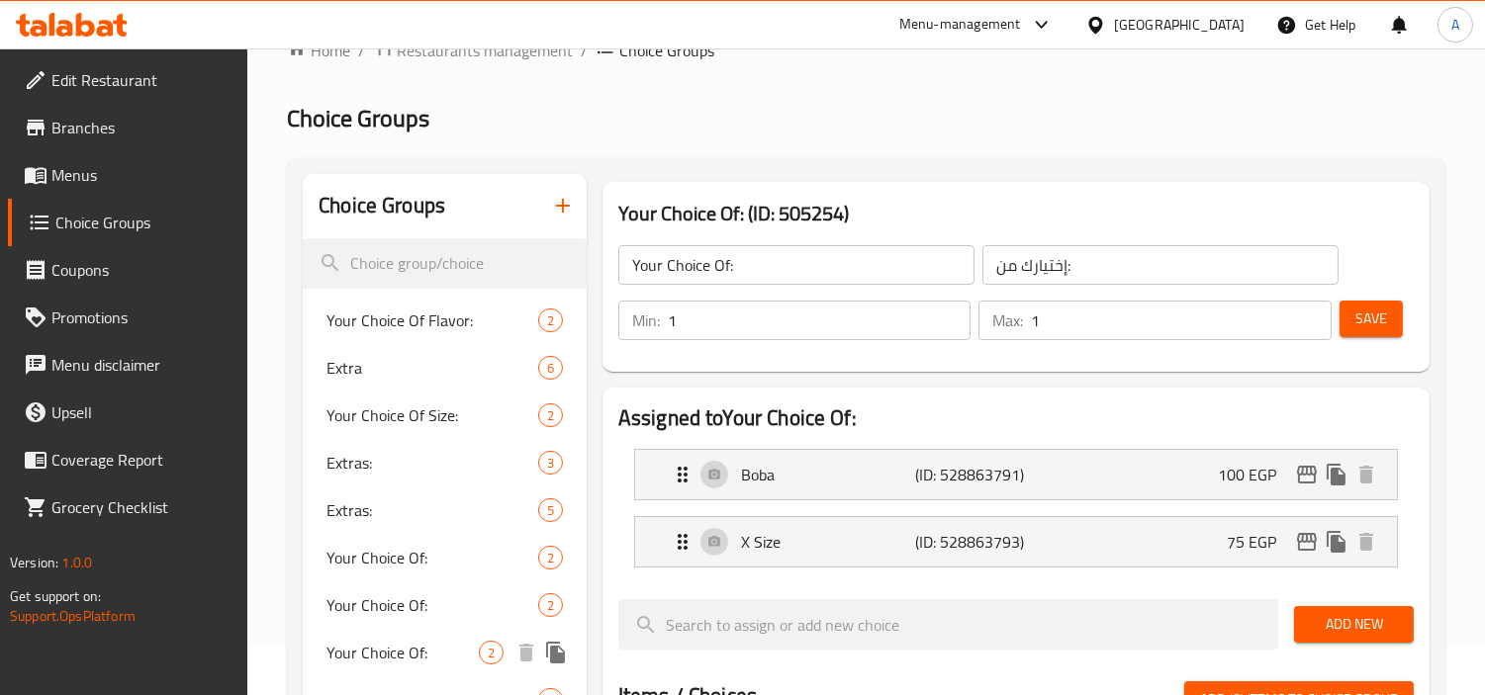
scroll to position [0, 0]
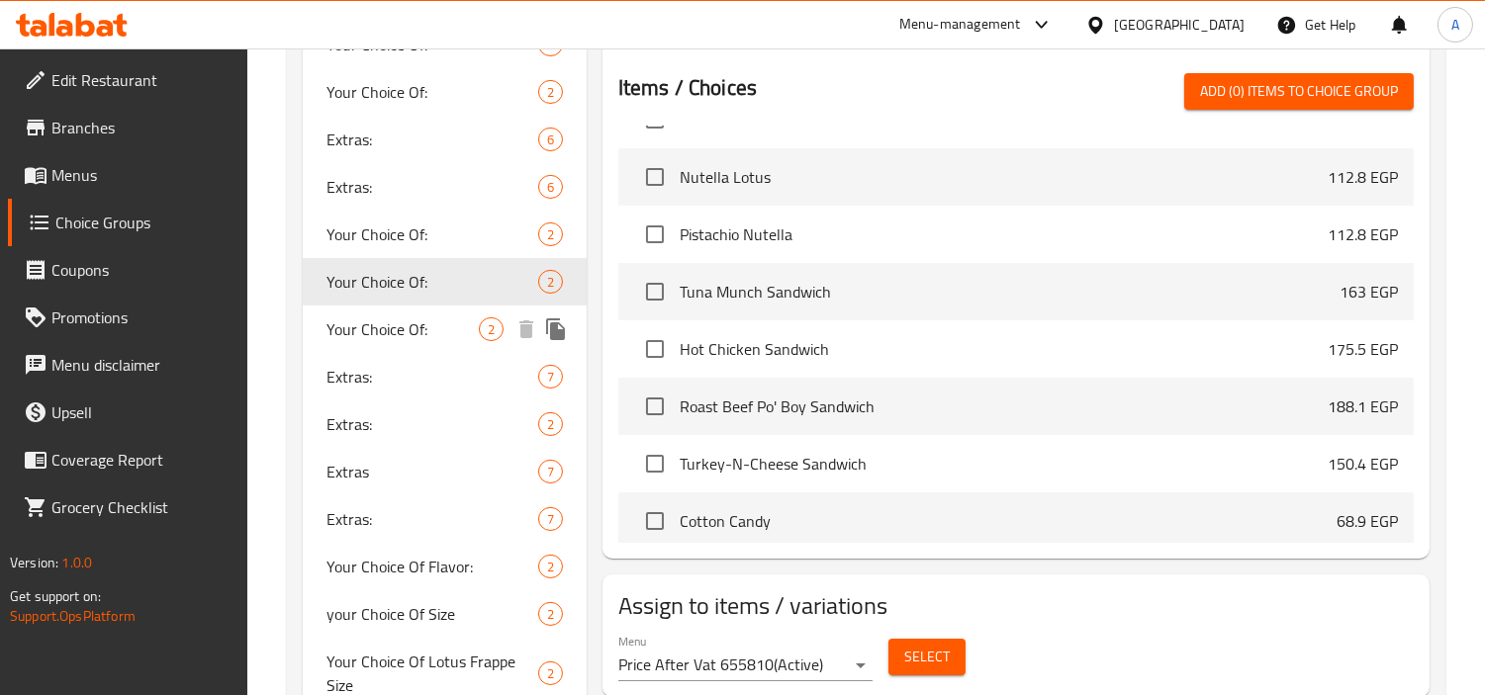
click at [411, 348] on div "Your Choice Of: 2" at bounding box center [445, 329] width 284 height 47
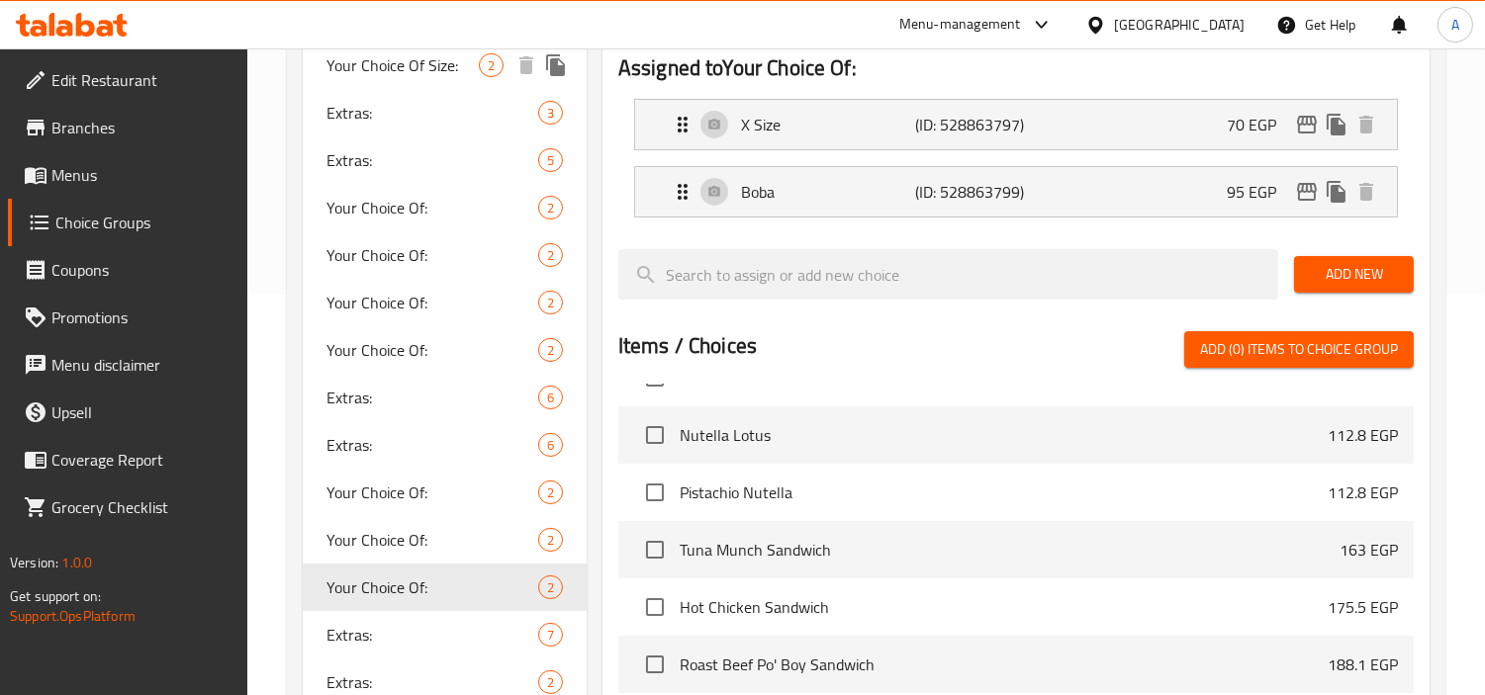
scroll to position [659, 0]
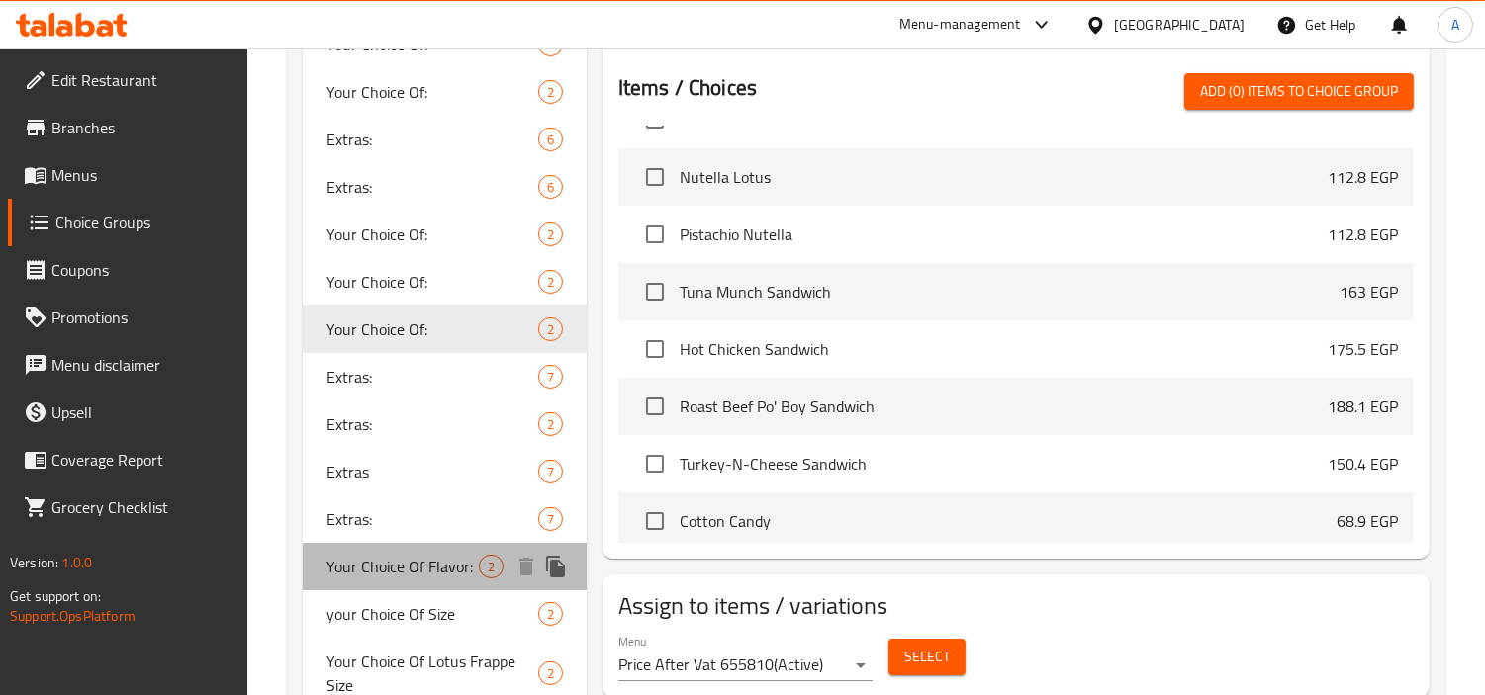
click at [450, 556] on span "Your Choice Of Flavor:" at bounding box center [402, 567] width 152 height 24
type input "Your Choice Of Flavor:"
type input "إختيارك من النكهة:"
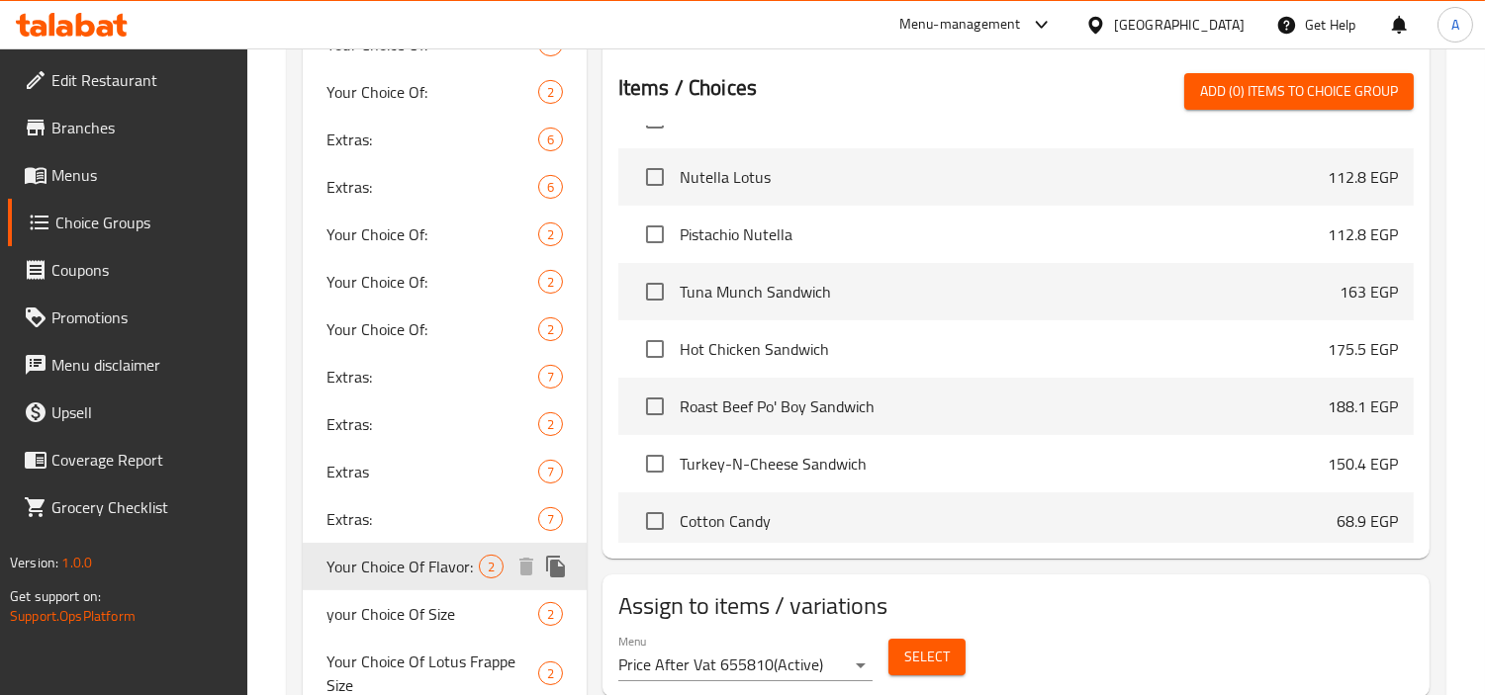
click at [443, 610] on span "your Choice Of Size" at bounding box center [432, 614] width 212 height 24
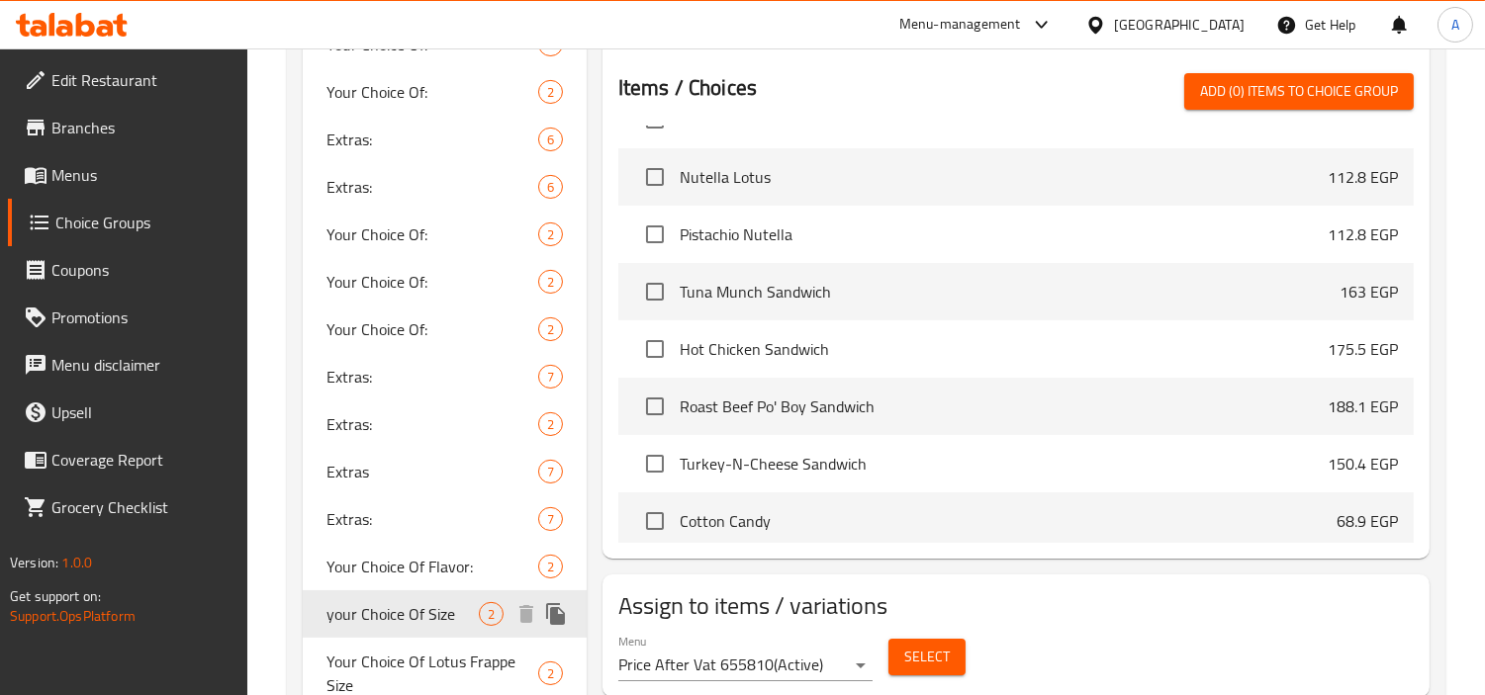
type input "your Choice Of Size"
type input "إختيارك من الحجم"
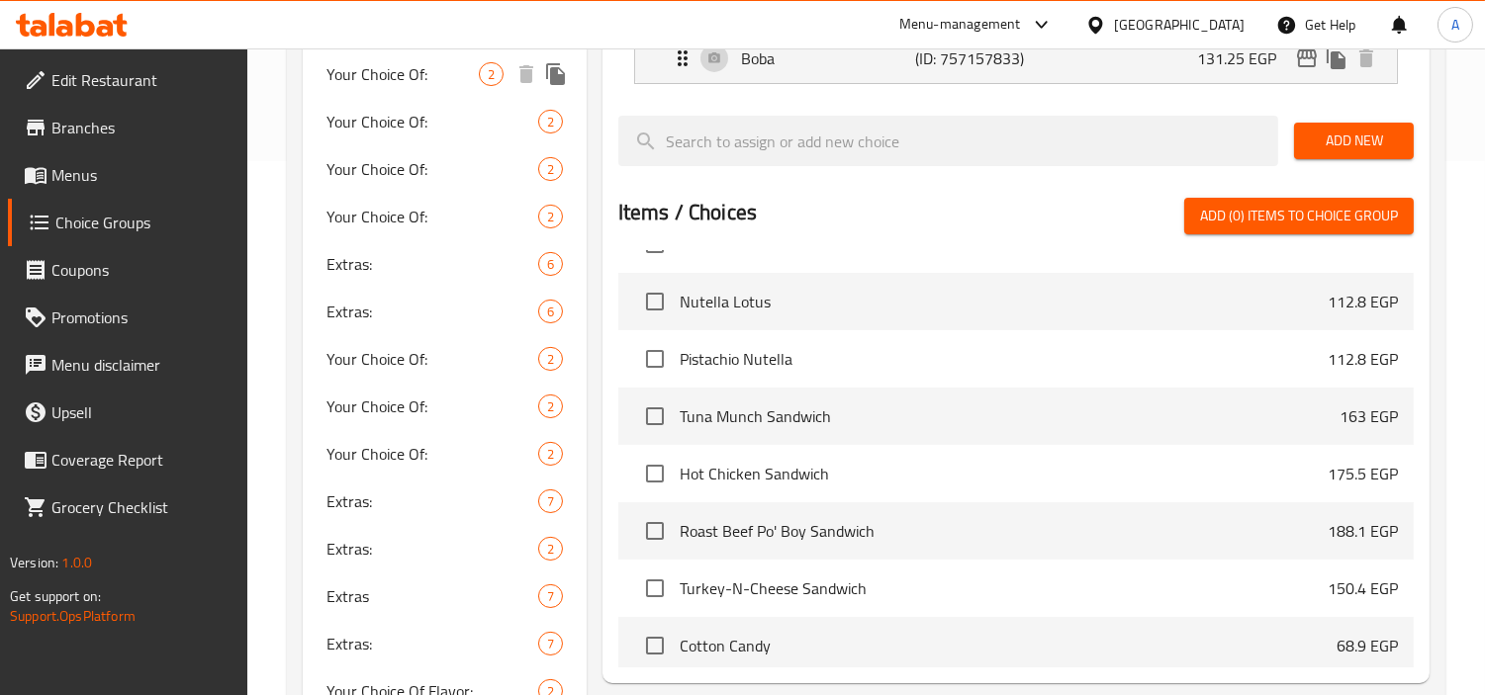
scroll to position [878, 0]
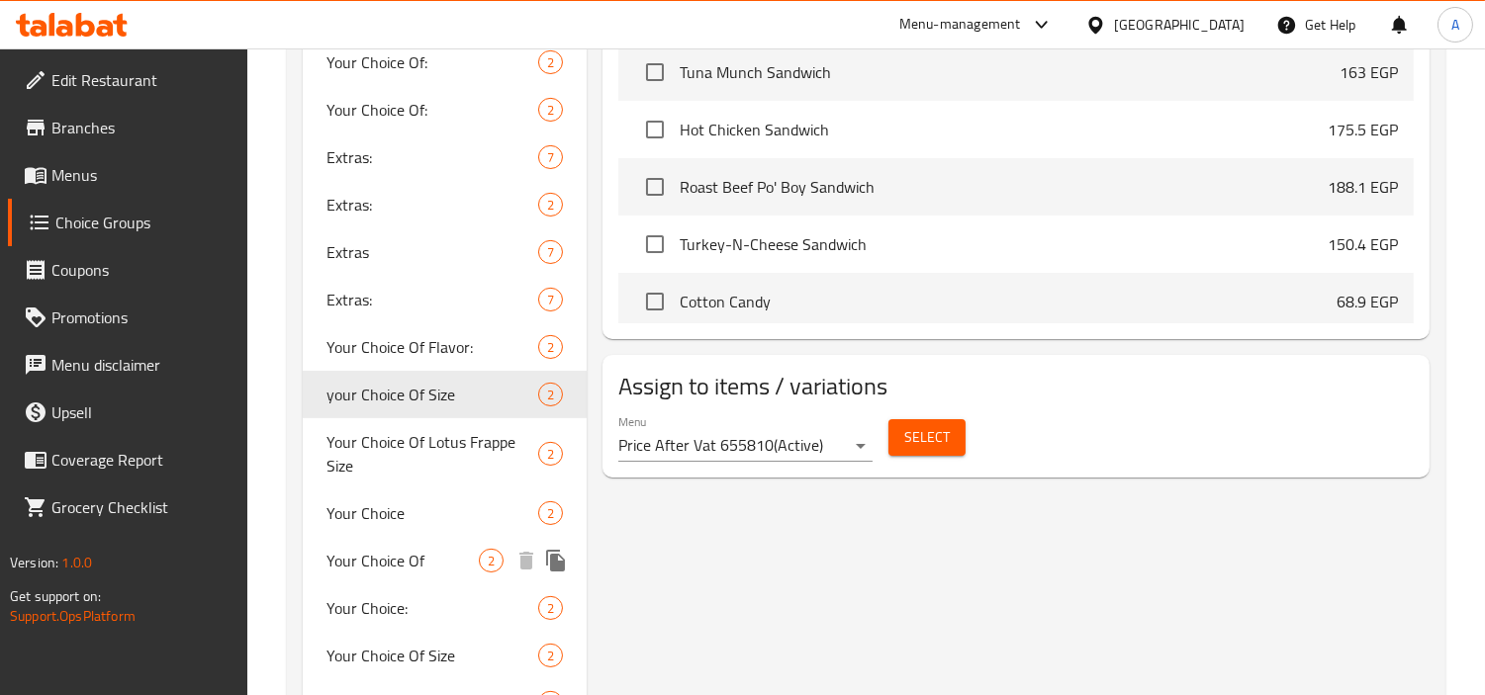
click at [432, 540] on div "Your Choice Of 2" at bounding box center [445, 560] width 284 height 47
type input "Your Choice Of"
type input "إختيارك من"
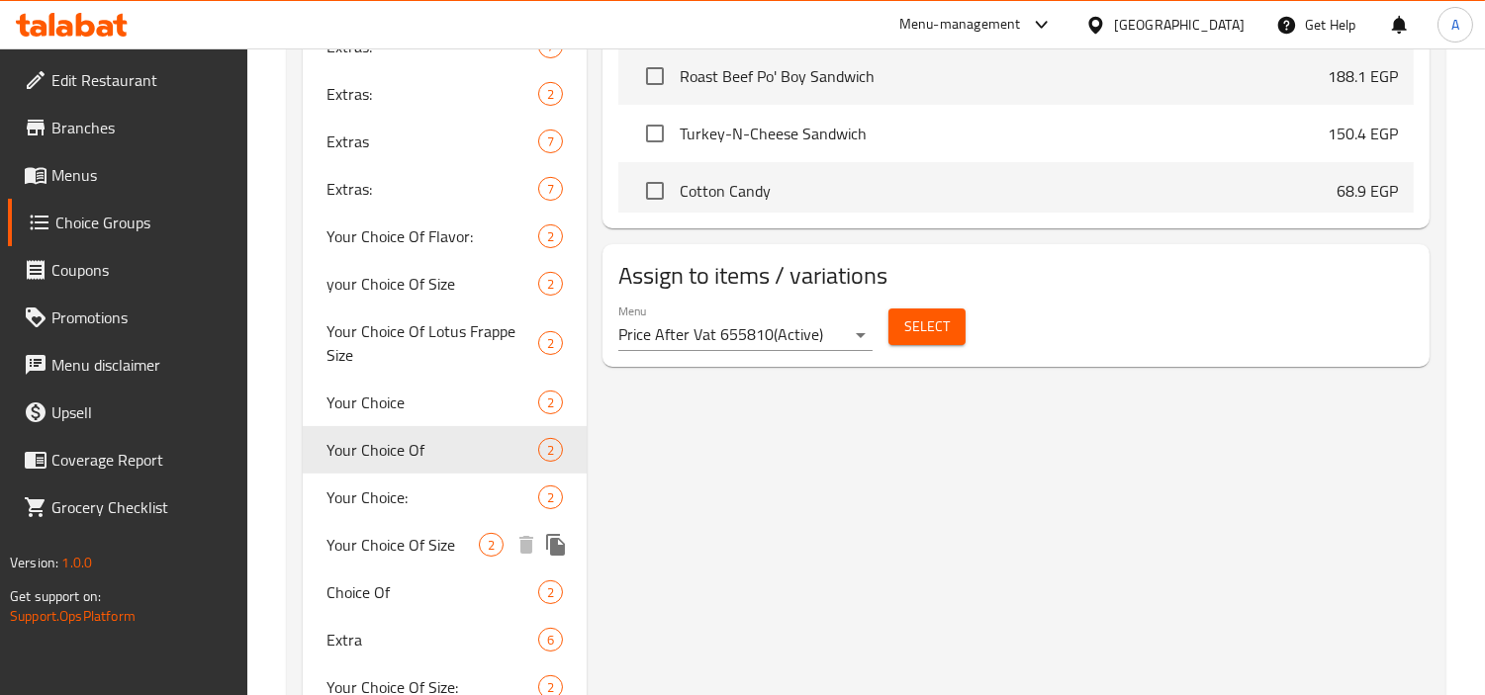
click at [435, 540] on span "Your Choice Of Size" at bounding box center [402, 545] width 152 height 24
type input "Your Choice Of Size"
type input "إختيارك من الحجم"
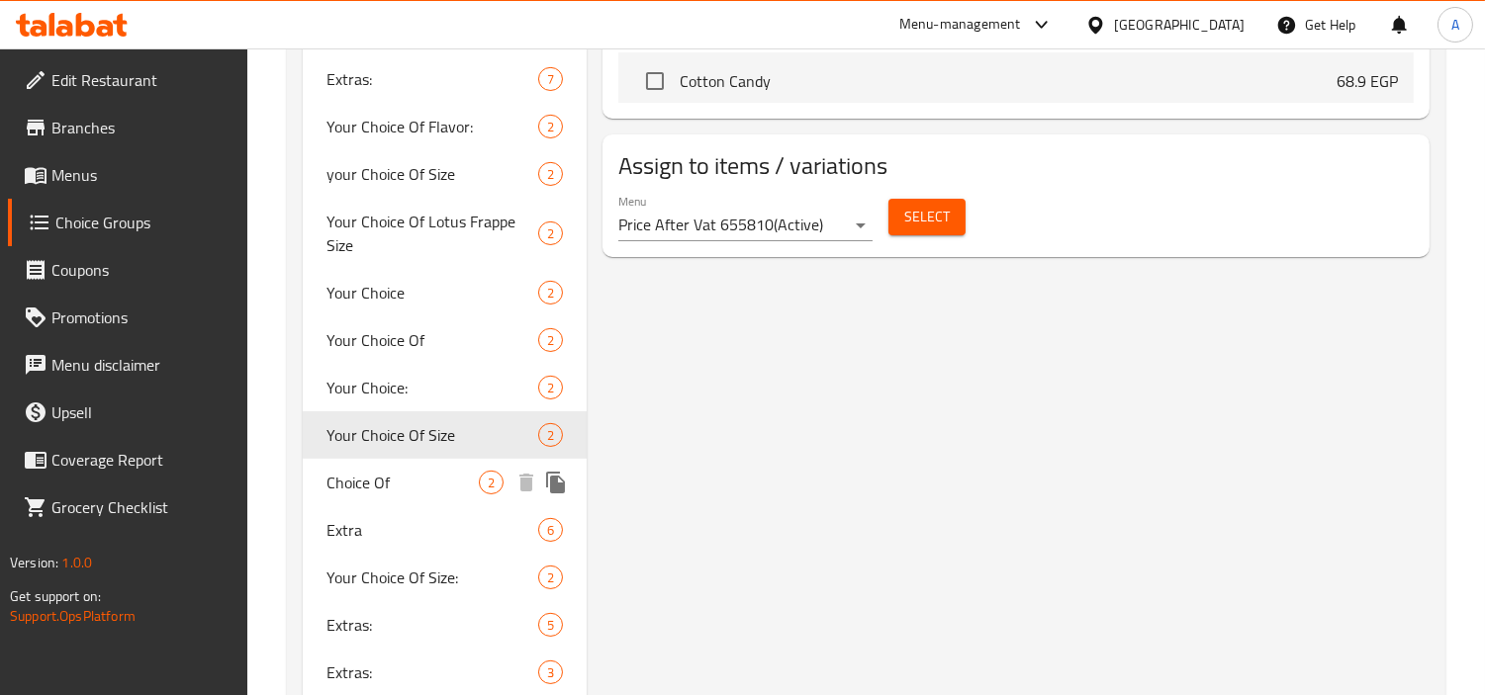
click at [409, 496] on div "Choice Of 2" at bounding box center [445, 482] width 284 height 47
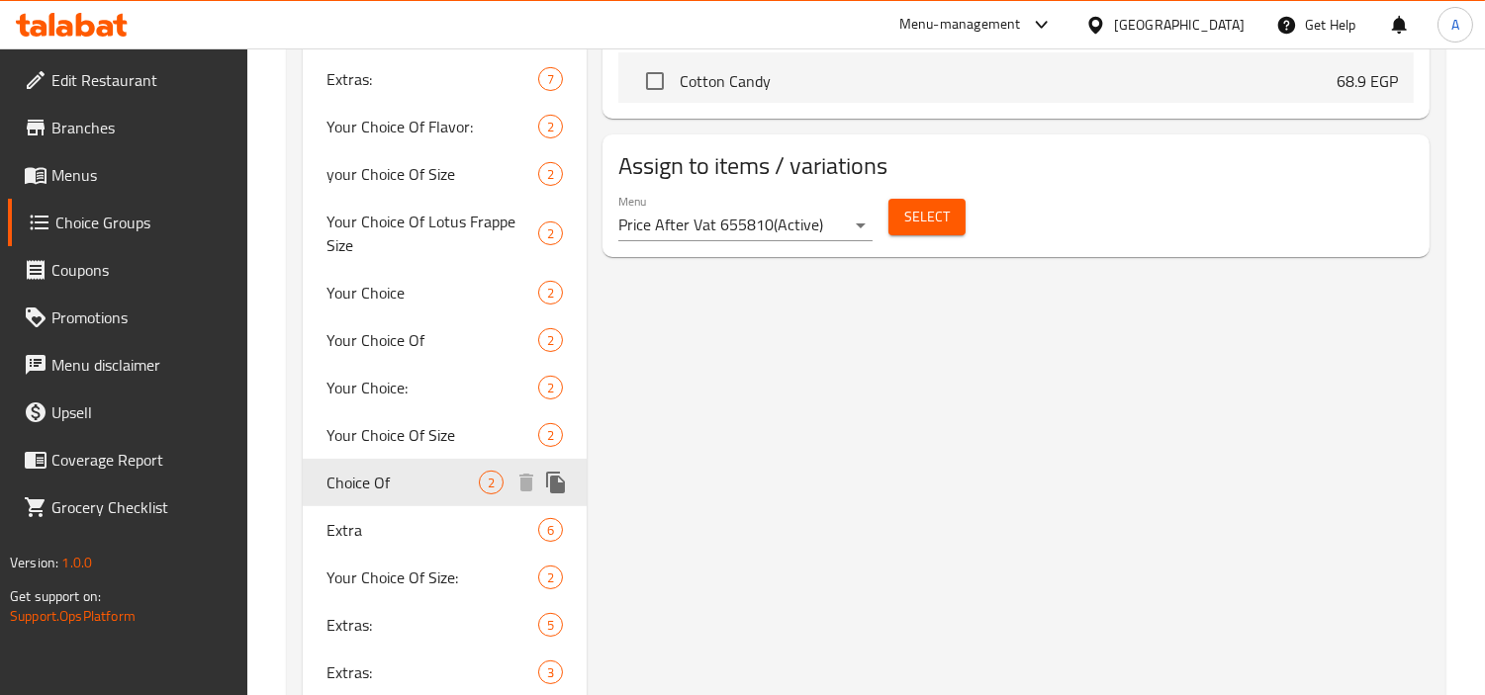
type input "Choice Of"
type input "خيارك من"
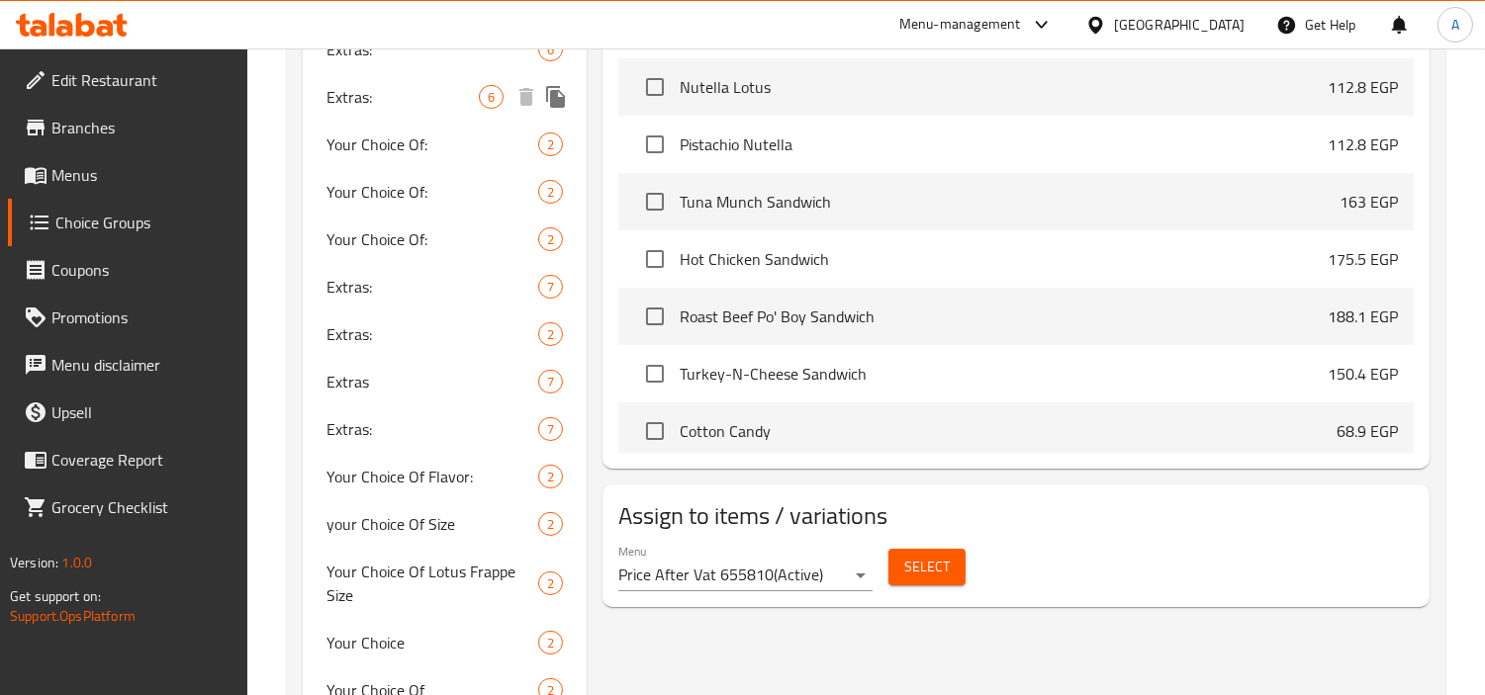
scroll to position [1099, 0]
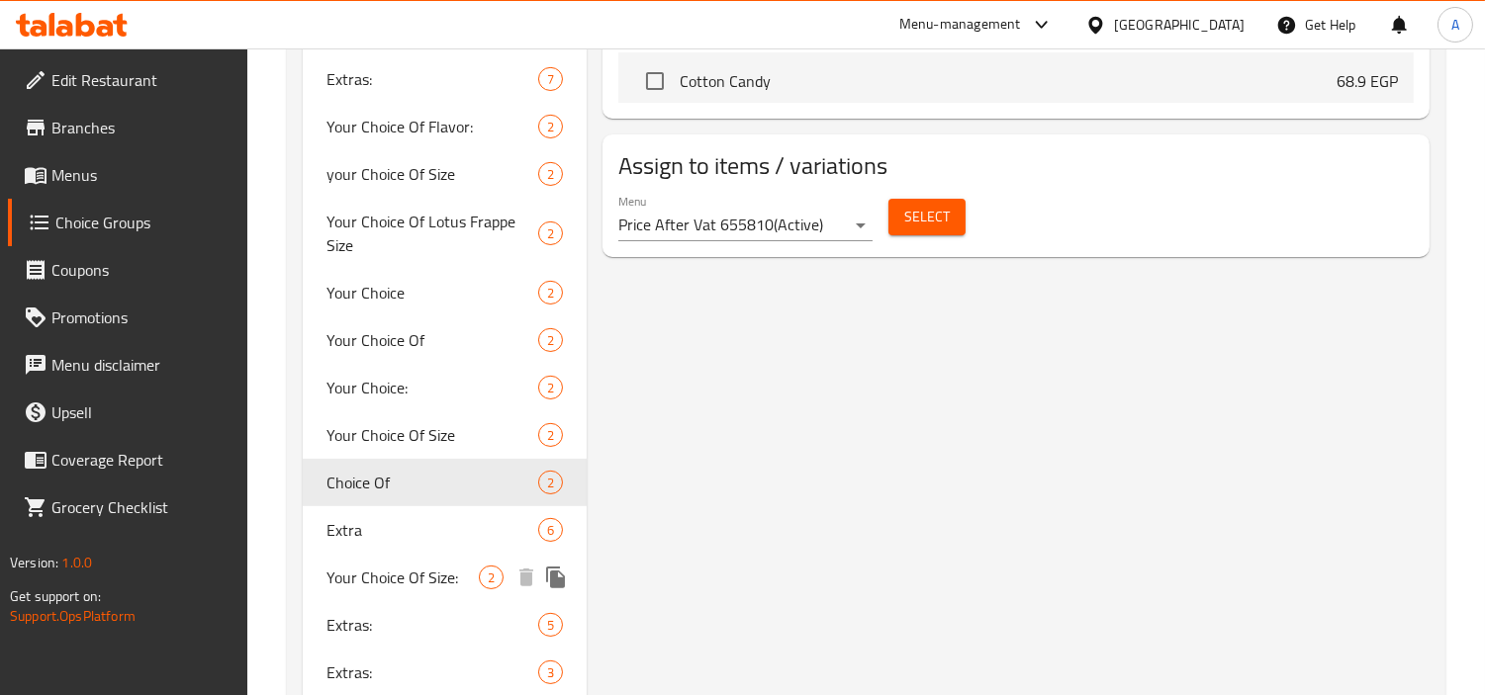
click at [409, 566] on span "Your Choice Of Size:" at bounding box center [402, 578] width 152 height 24
type input "Your Choice Of Size:"
type input "إختيارك من الحجم:"
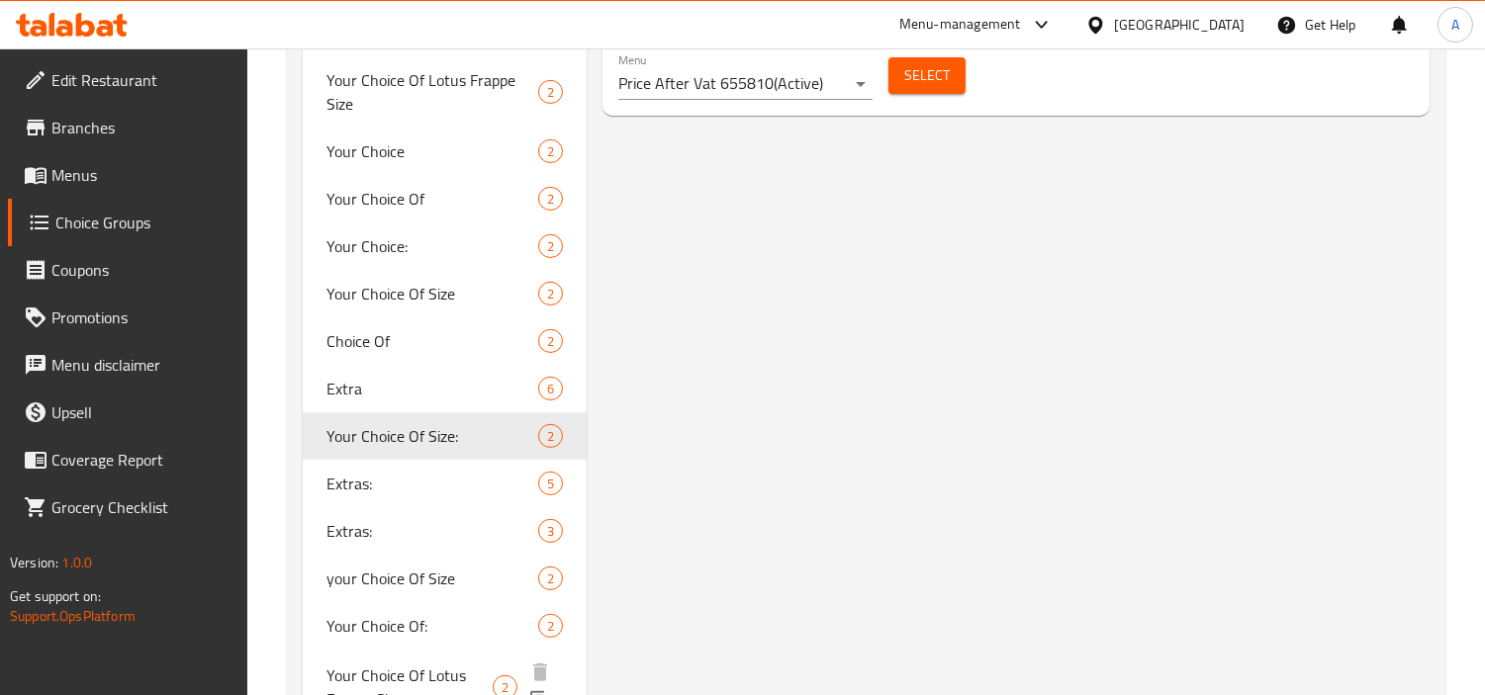
scroll to position [1428, 0]
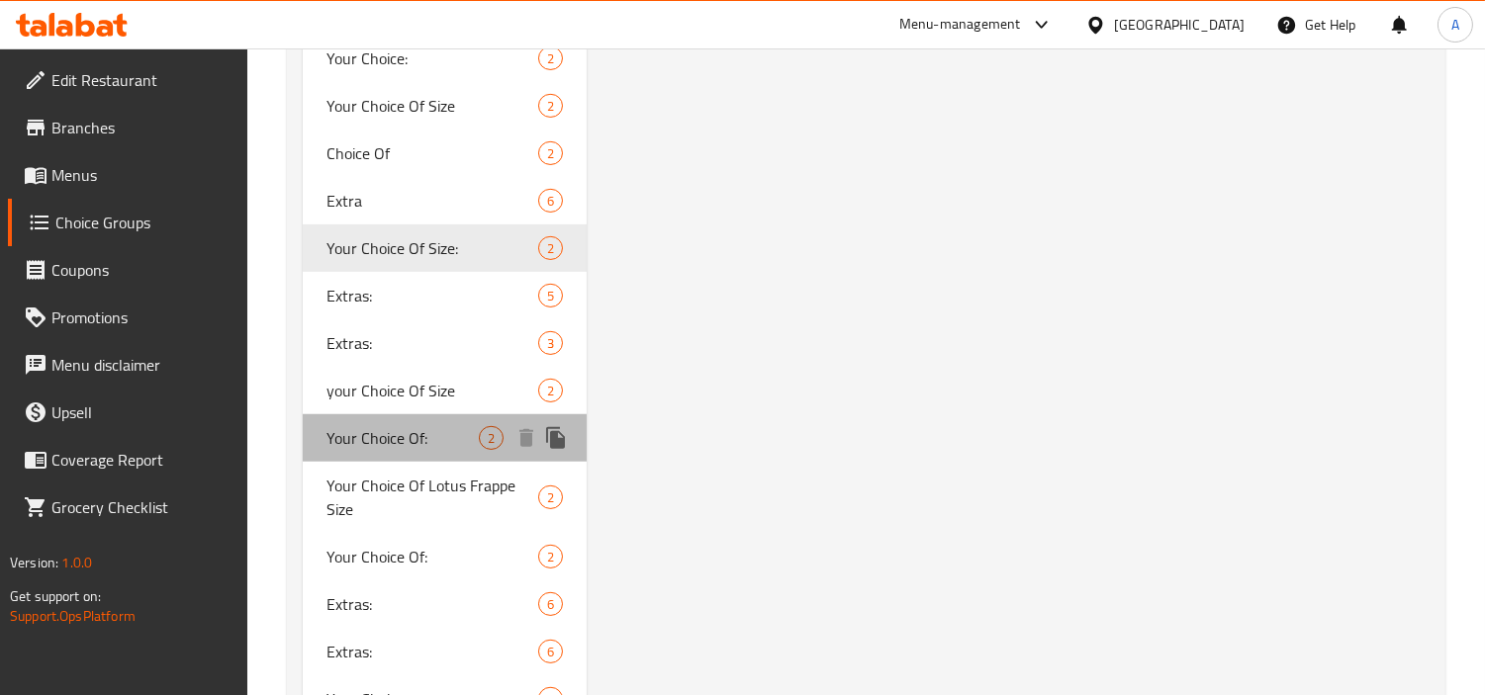
click at [426, 449] on div "Your Choice Of: 2" at bounding box center [445, 437] width 284 height 47
type input "Your Choice Of:"
type input "إختيارك من:"
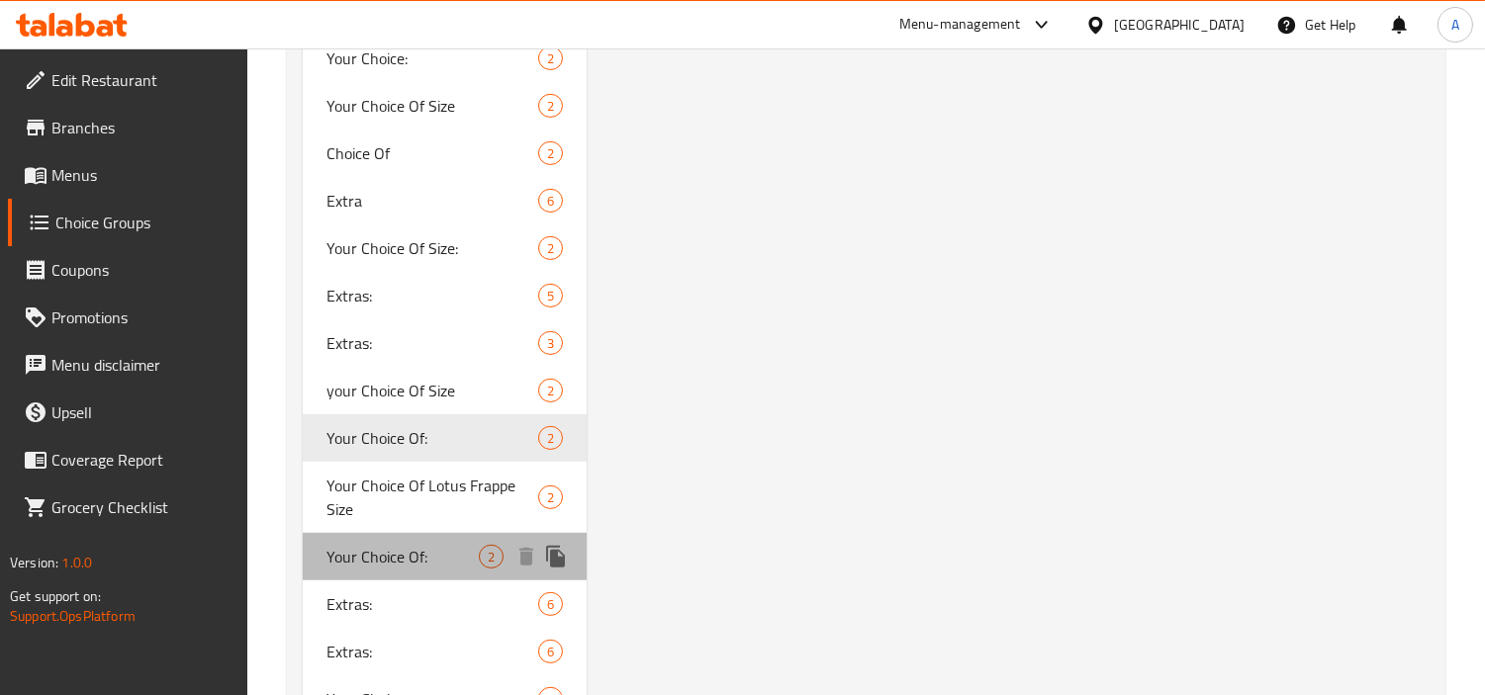
click at [437, 551] on span "Your Choice Of:" at bounding box center [402, 557] width 152 height 24
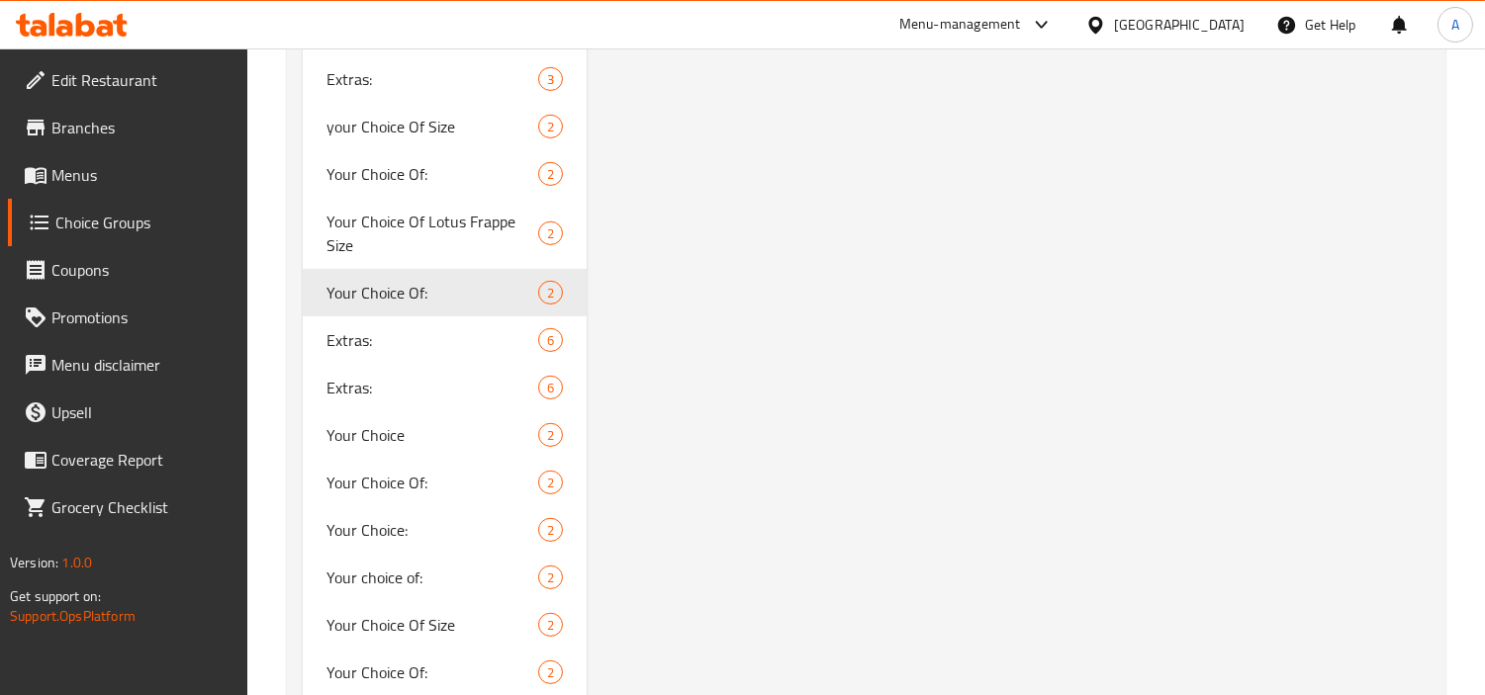
scroll to position [1867, 0]
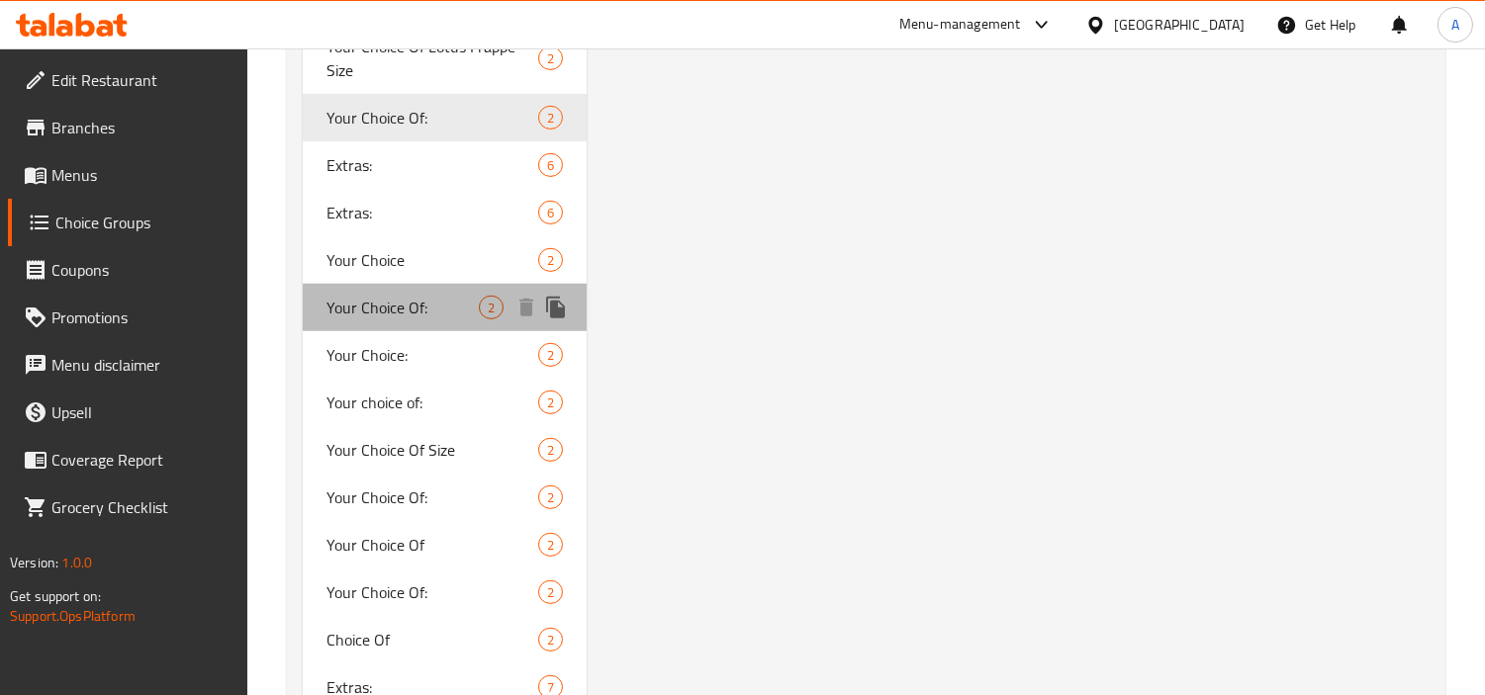
click at [407, 302] on span "Your Choice Of:" at bounding box center [402, 308] width 152 height 24
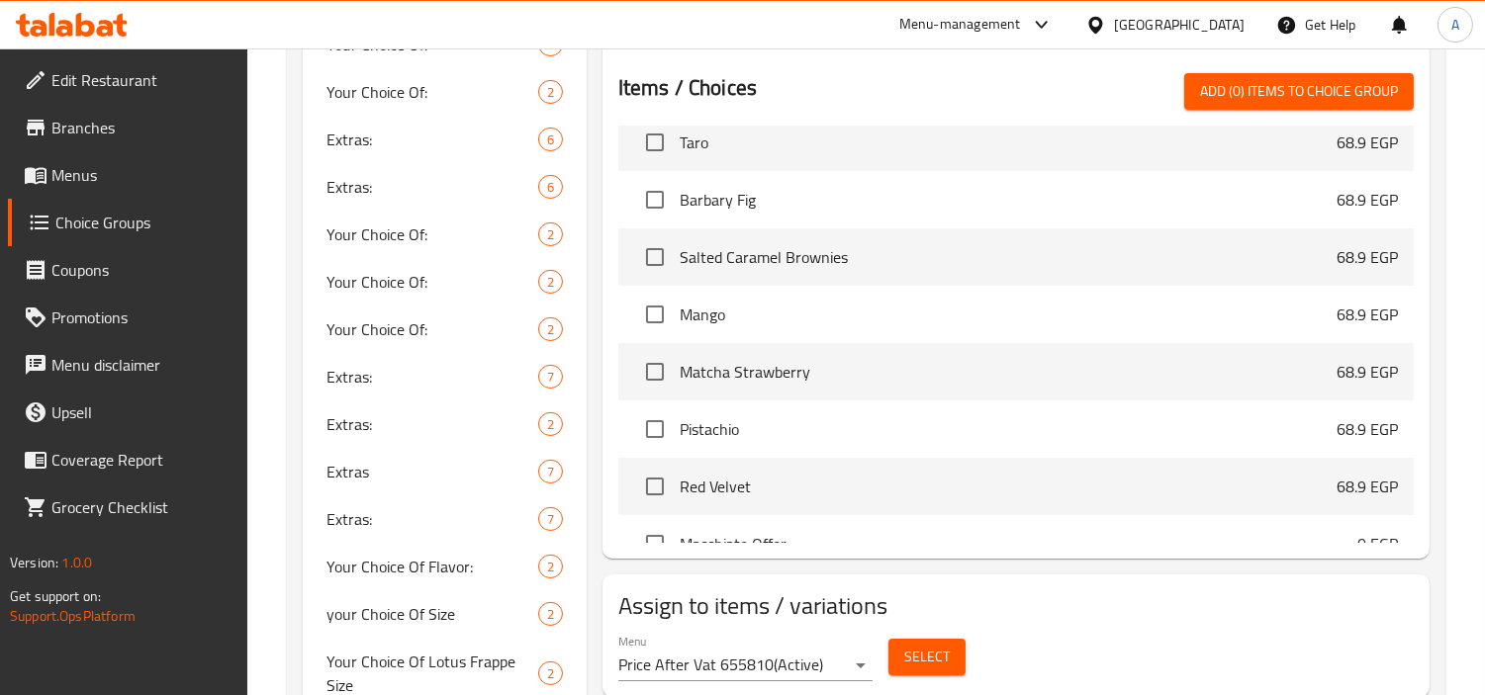
scroll to position [17611, 0]
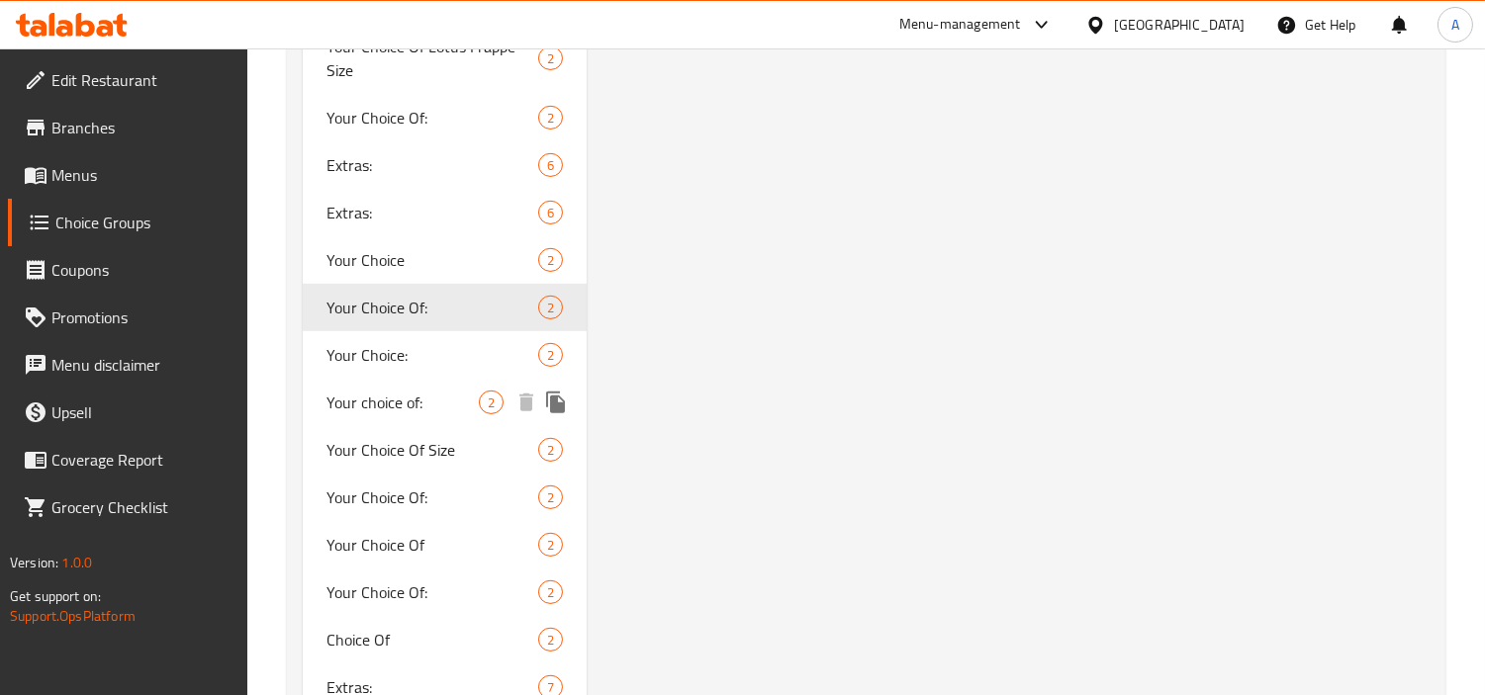
click at [446, 413] on div "Your choice of: 2" at bounding box center [445, 402] width 284 height 47
type input "Your choice of:"
type input "اختيارك من:"
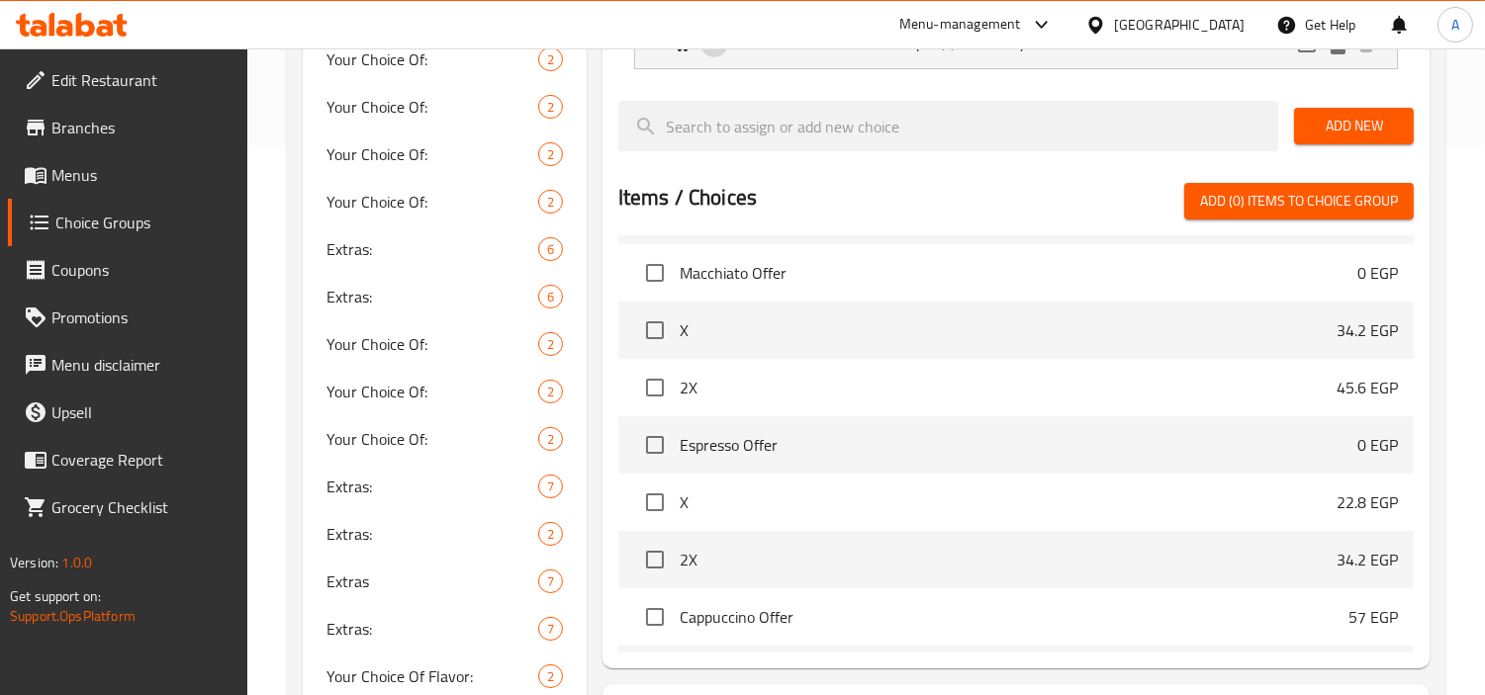
scroll to position [0, 0]
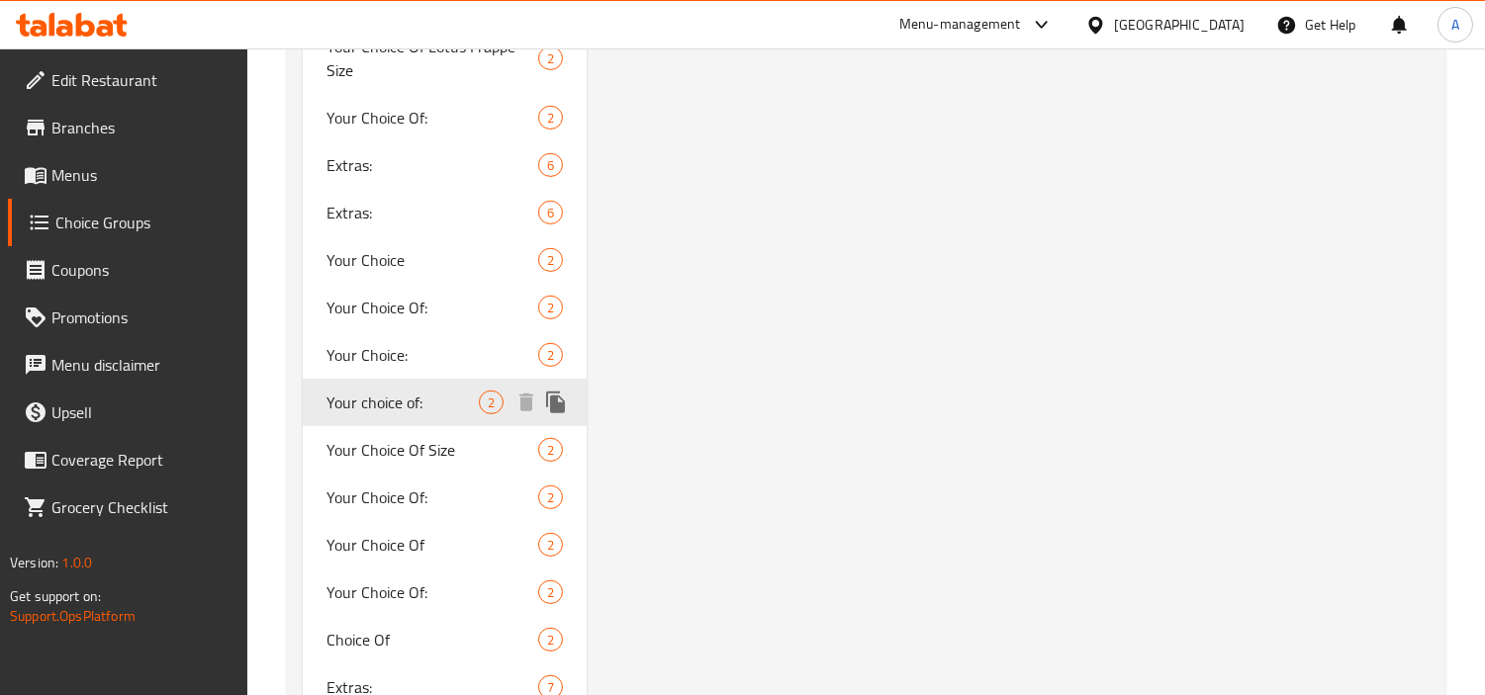
click at [441, 344] on span "Your Choice:" at bounding box center [432, 355] width 212 height 24
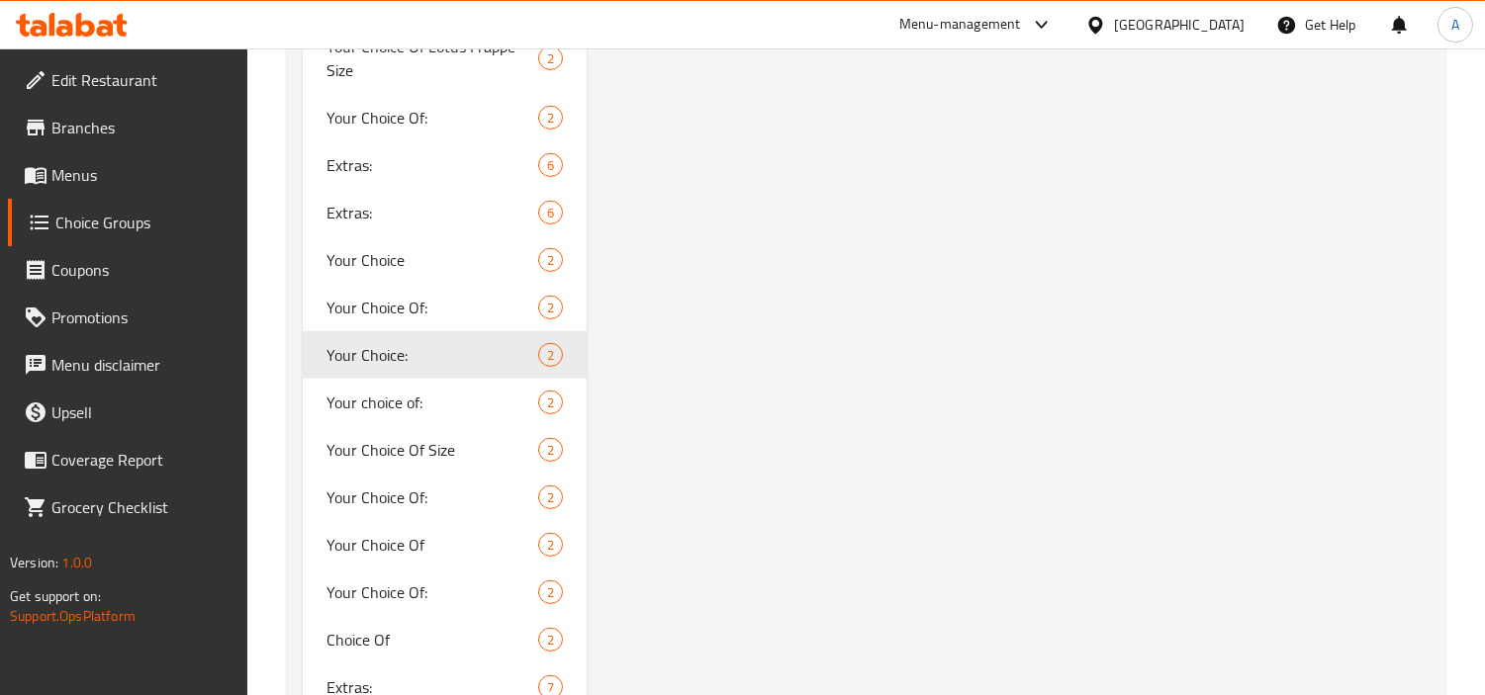
type input "Your Choice:"
type input "إختيارك:"
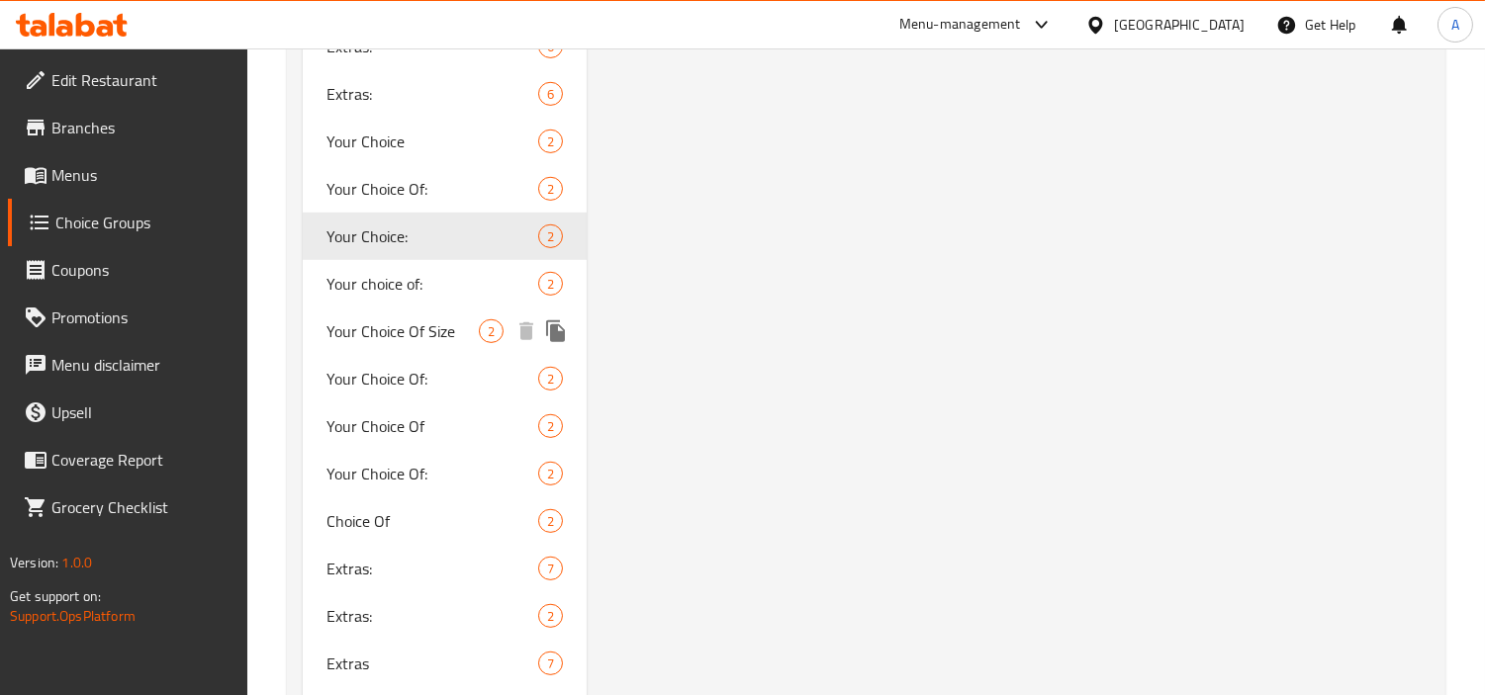
click at [382, 284] on span "Your choice of:" at bounding box center [432, 284] width 212 height 24
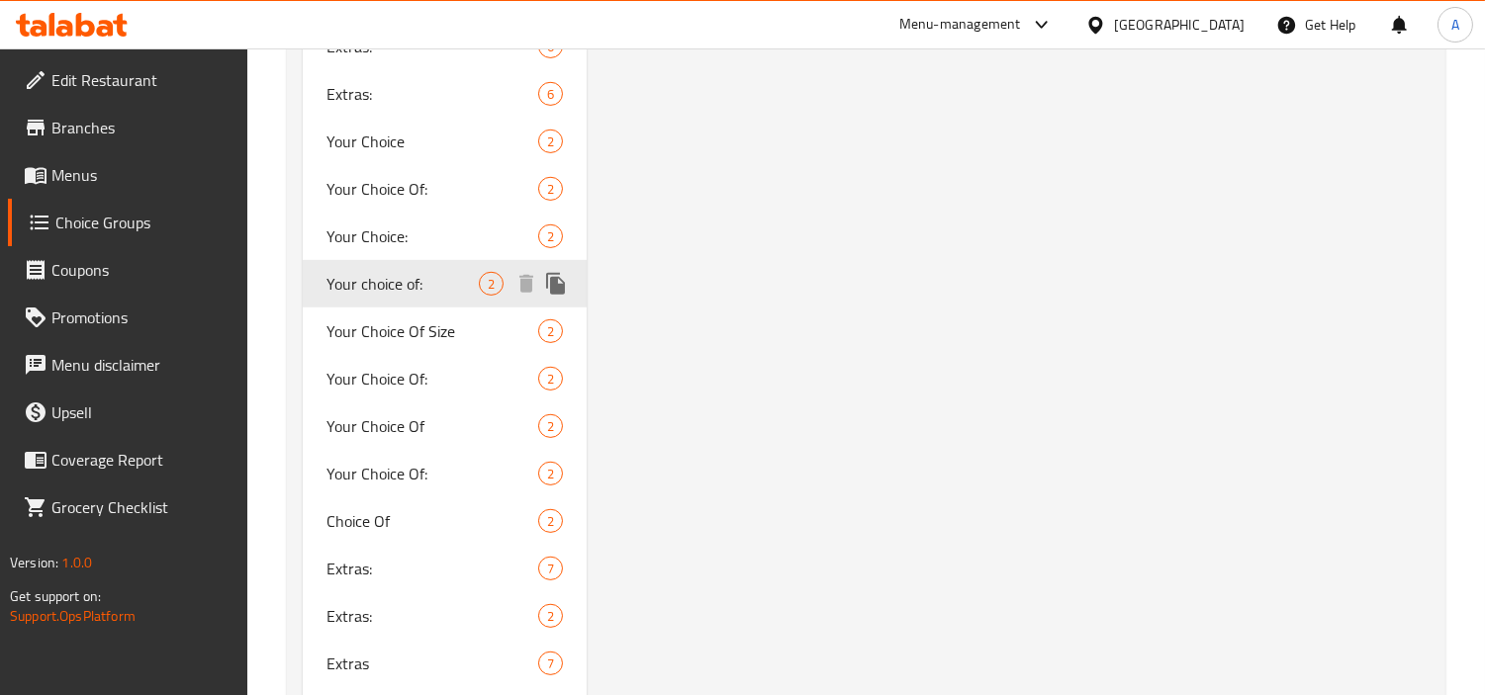
type input "Your choice of:"
type input "اختيارك من:"
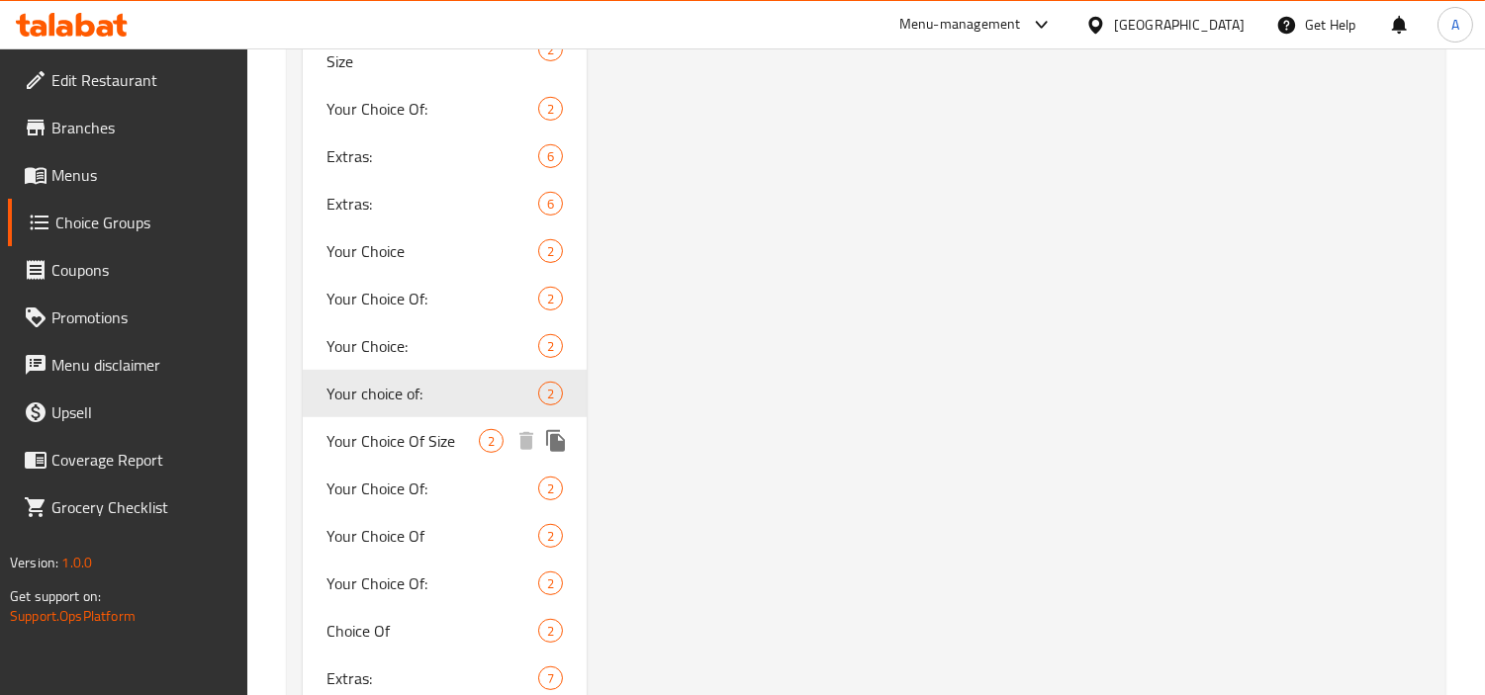
click at [455, 445] on span "Your Choice Of Size" at bounding box center [402, 441] width 152 height 24
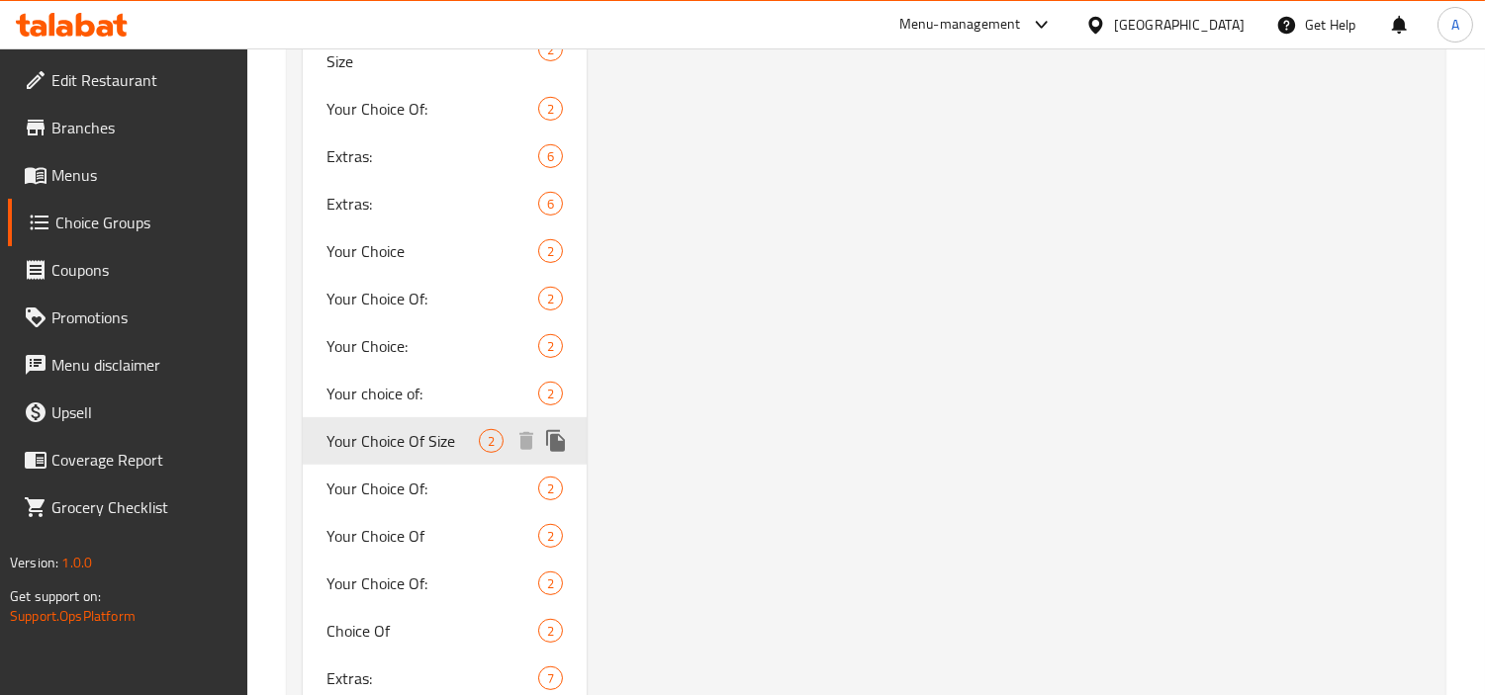
type input "Your Choice Of Size"
type input "إختيارك من الحجم"
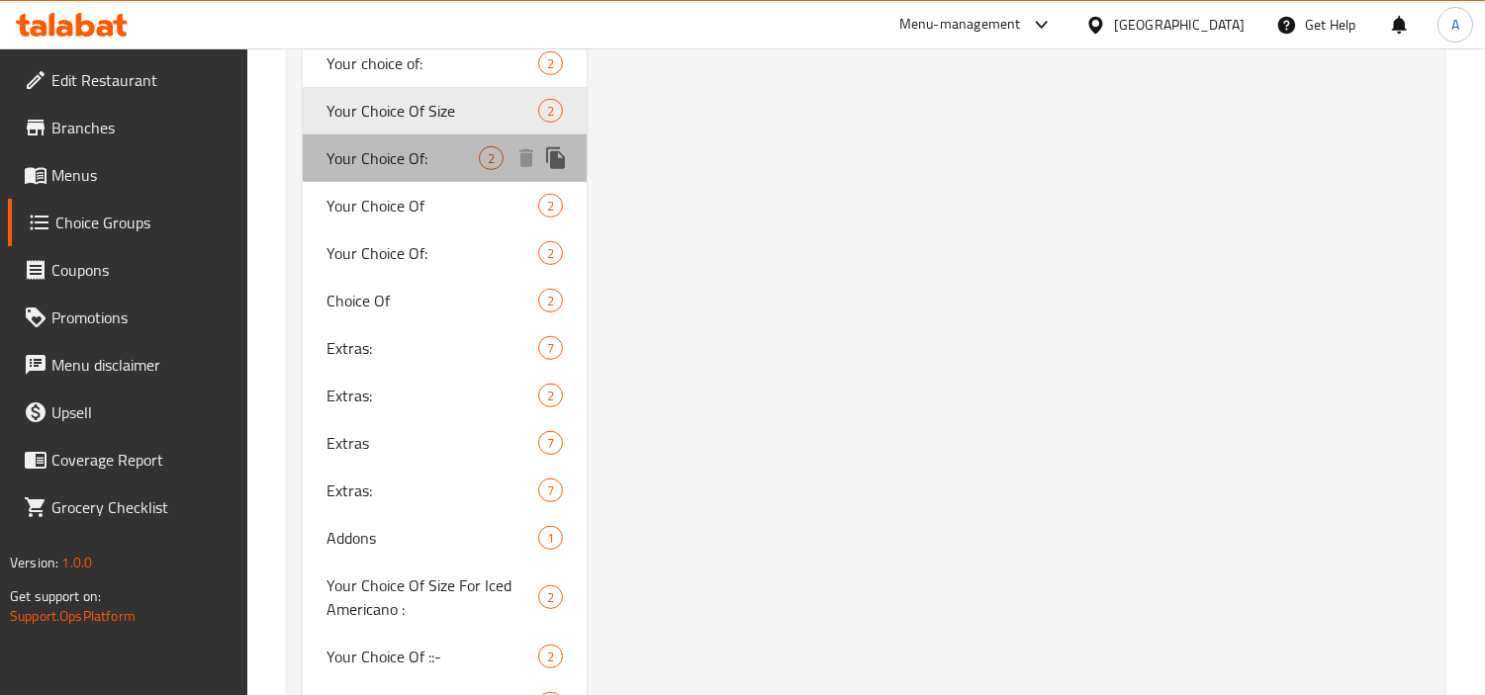
click at [445, 171] on div "Your Choice Of: 2" at bounding box center [445, 158] width 284 height 47
type input "Your Choice Of:"
type input "إختيارك من:"
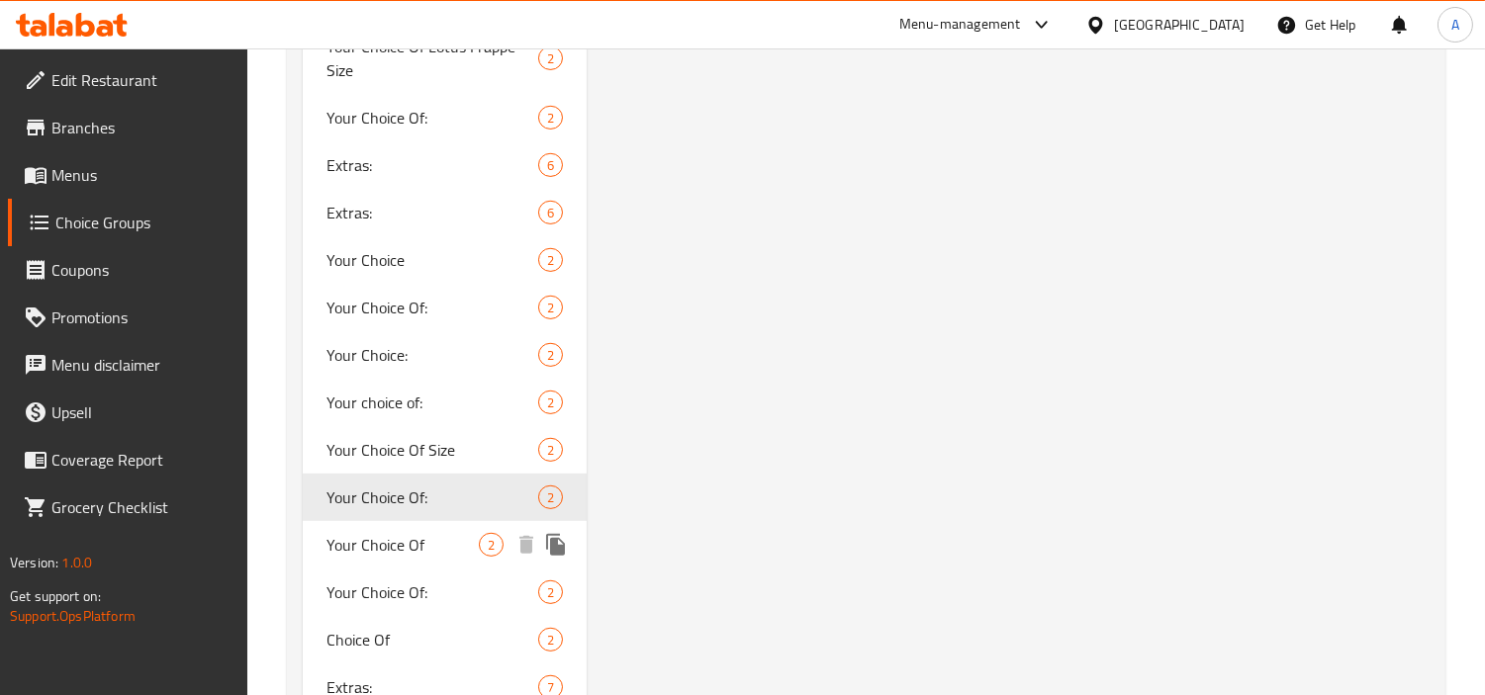
click at [419, 533] on span "Your Choice Of" at bounding box center [402, 545] width 152 height 24
type input "Your Choice Of"
type input "إختيارك من"
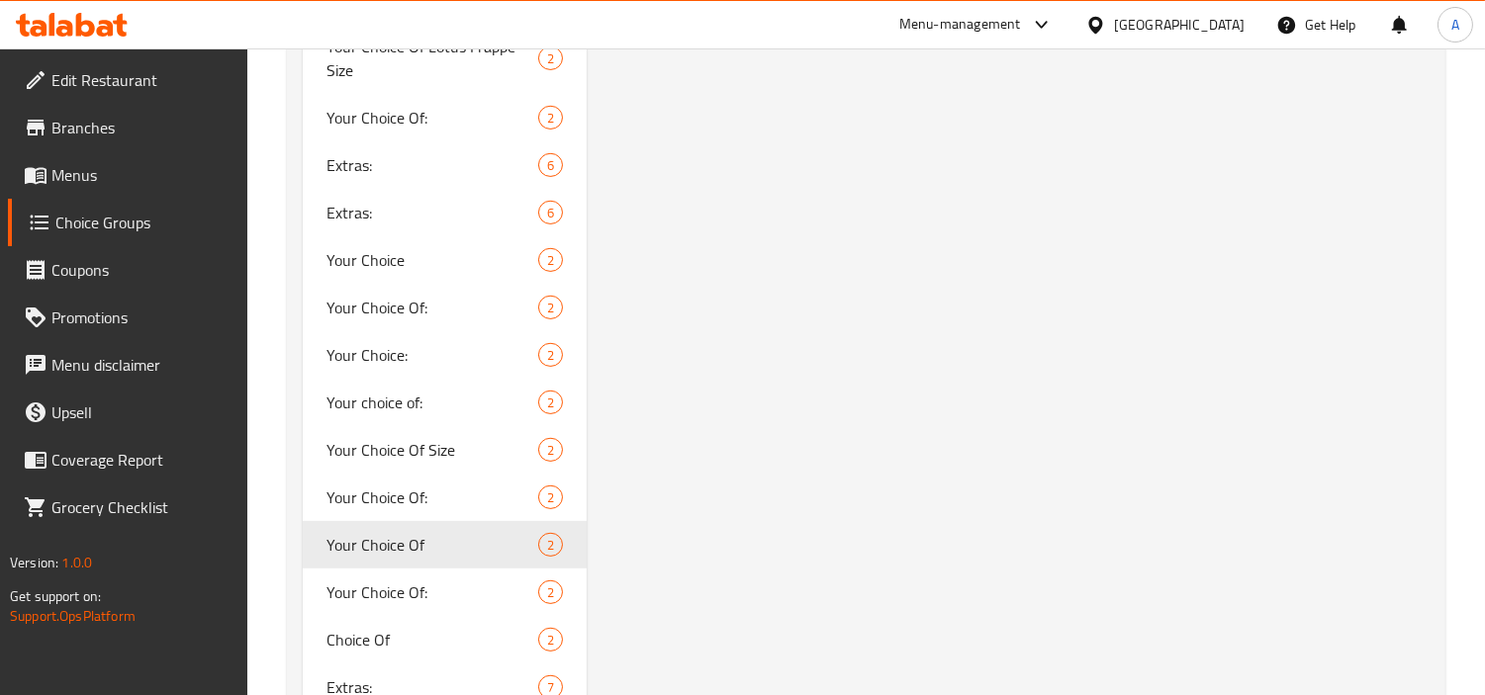
scroll to position [2198, 0]
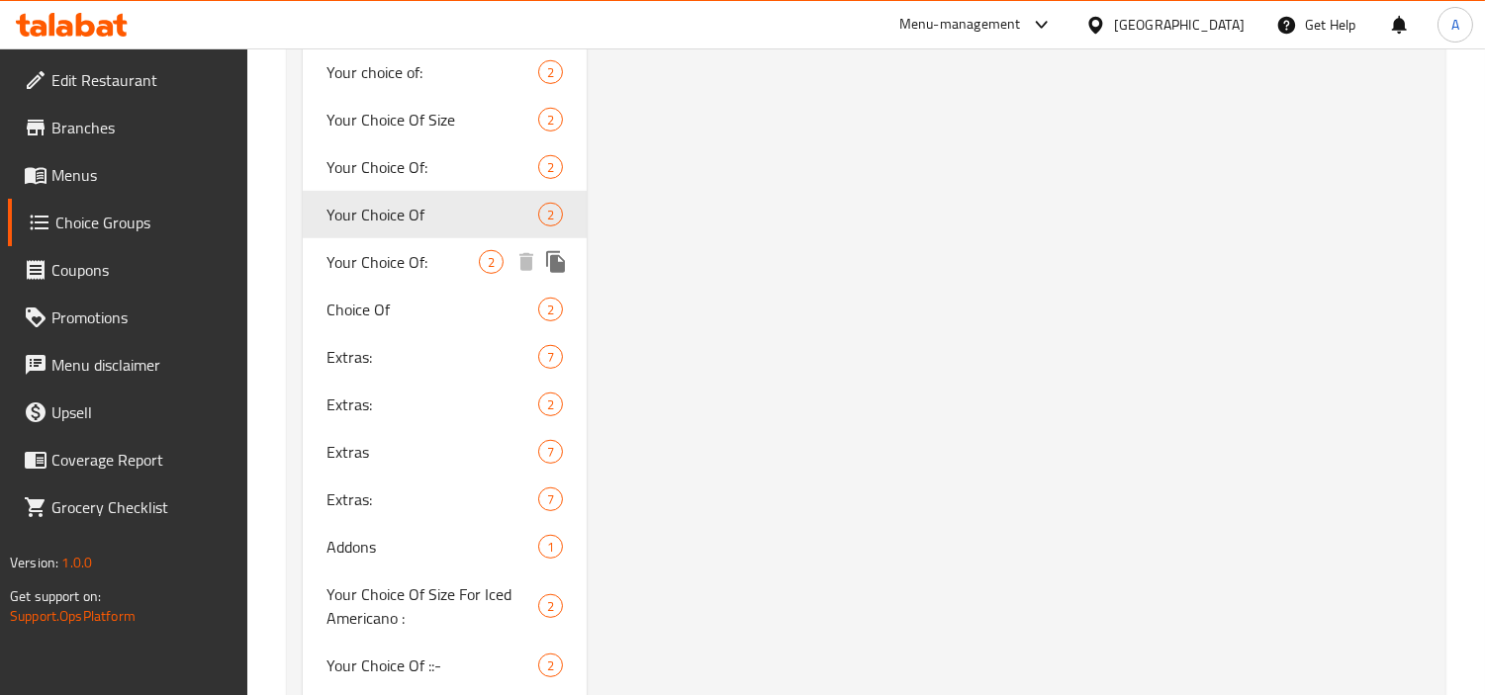
click at [422, 255] on span "Your Choice Of:" at bounding box center [402, 262] width 152 height 24
type input "Your Choice Of:"
type input "إختيارك من:"
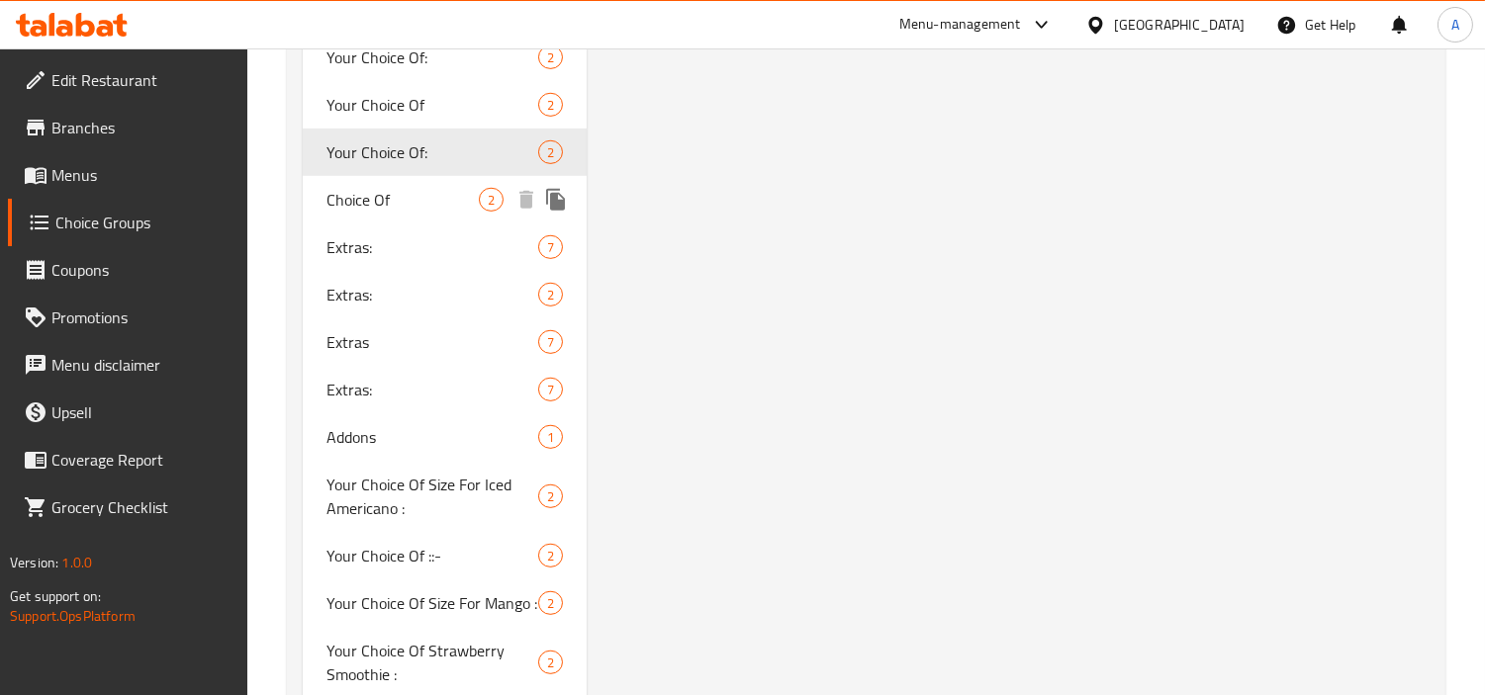
click at [436, 196] on span "Choice Of" at bounding box center [402, 200] width 152 height 24
type input "Choice Of"
type input "خيارك من"
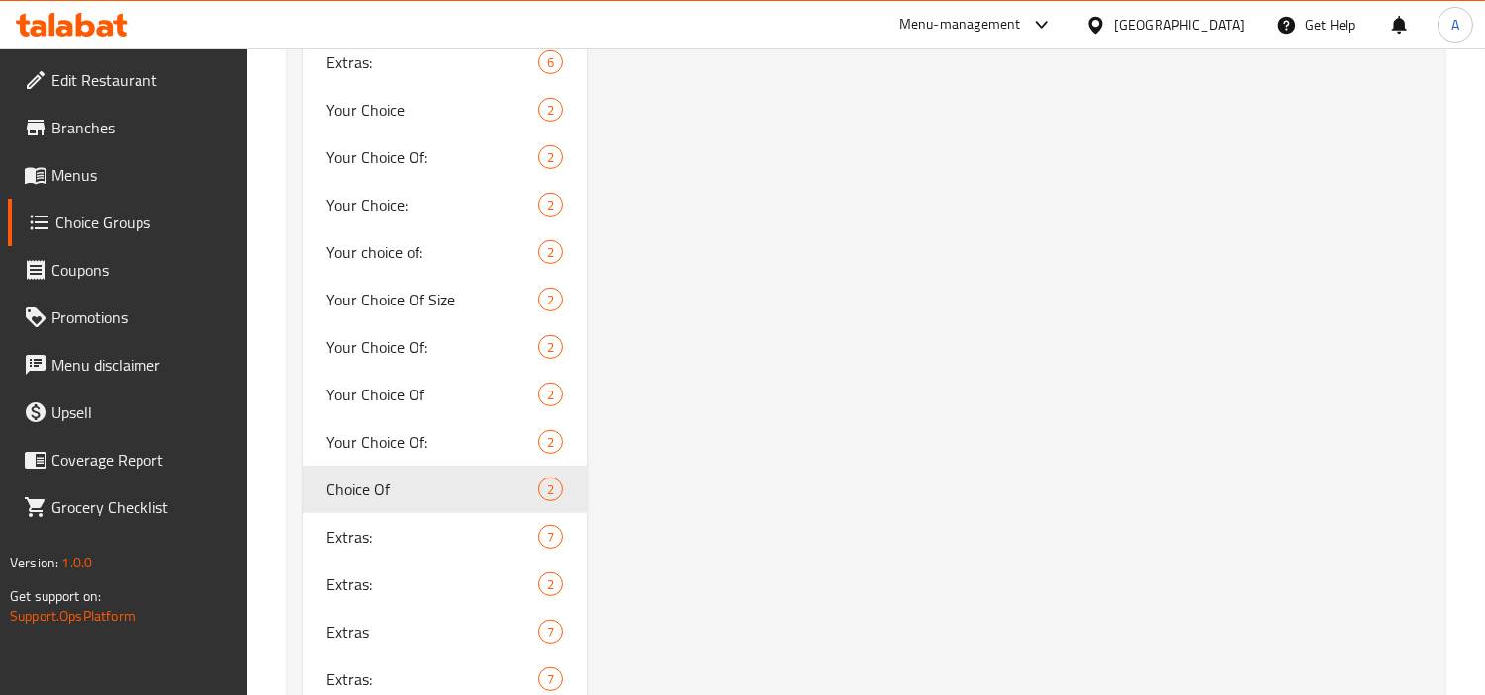
scroll to position [2308, 0]
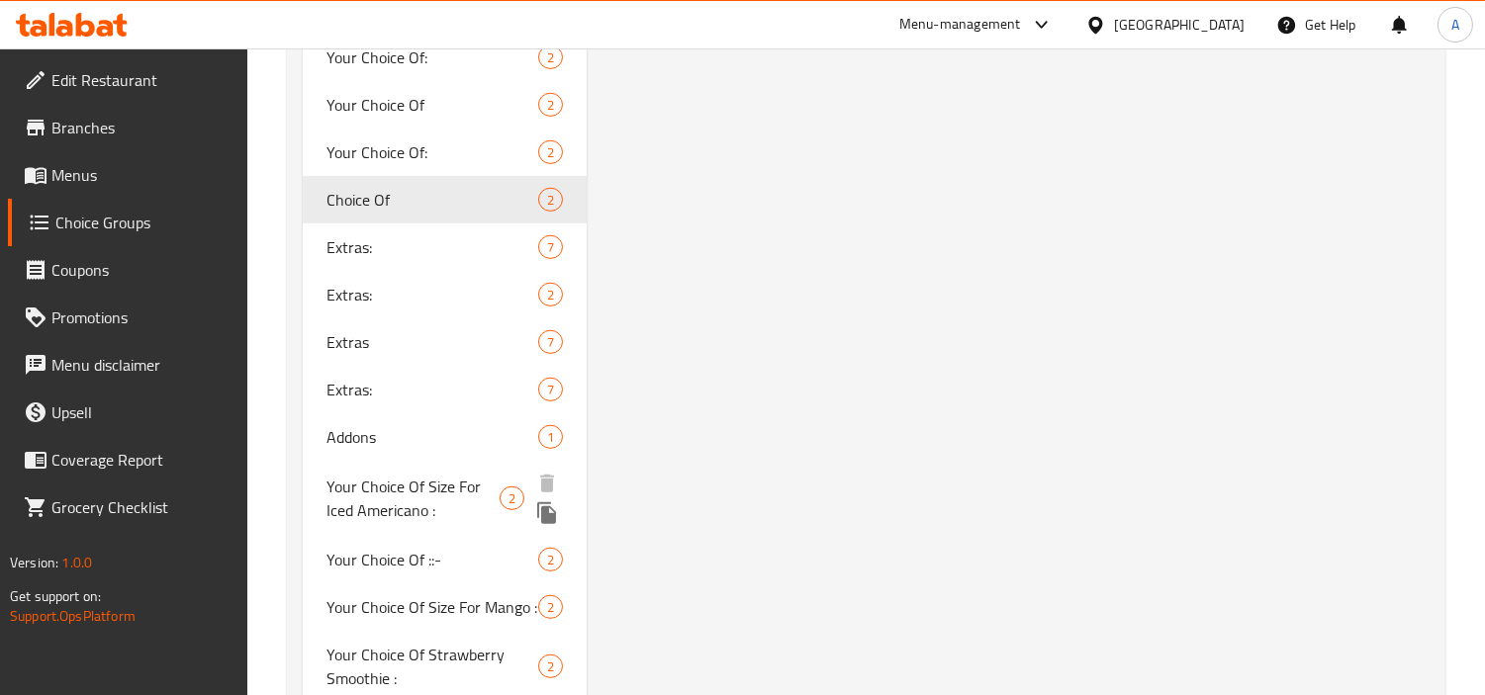
click at [443, 475] on span "Your Choice Of Size For Iced Americano :" at bounding box center [412, 498] width 173 height 47
type input "Your Choice Of Size For Iced Americano :"
type input "اختيارك من الحجم لأمريكانو مثلج :"
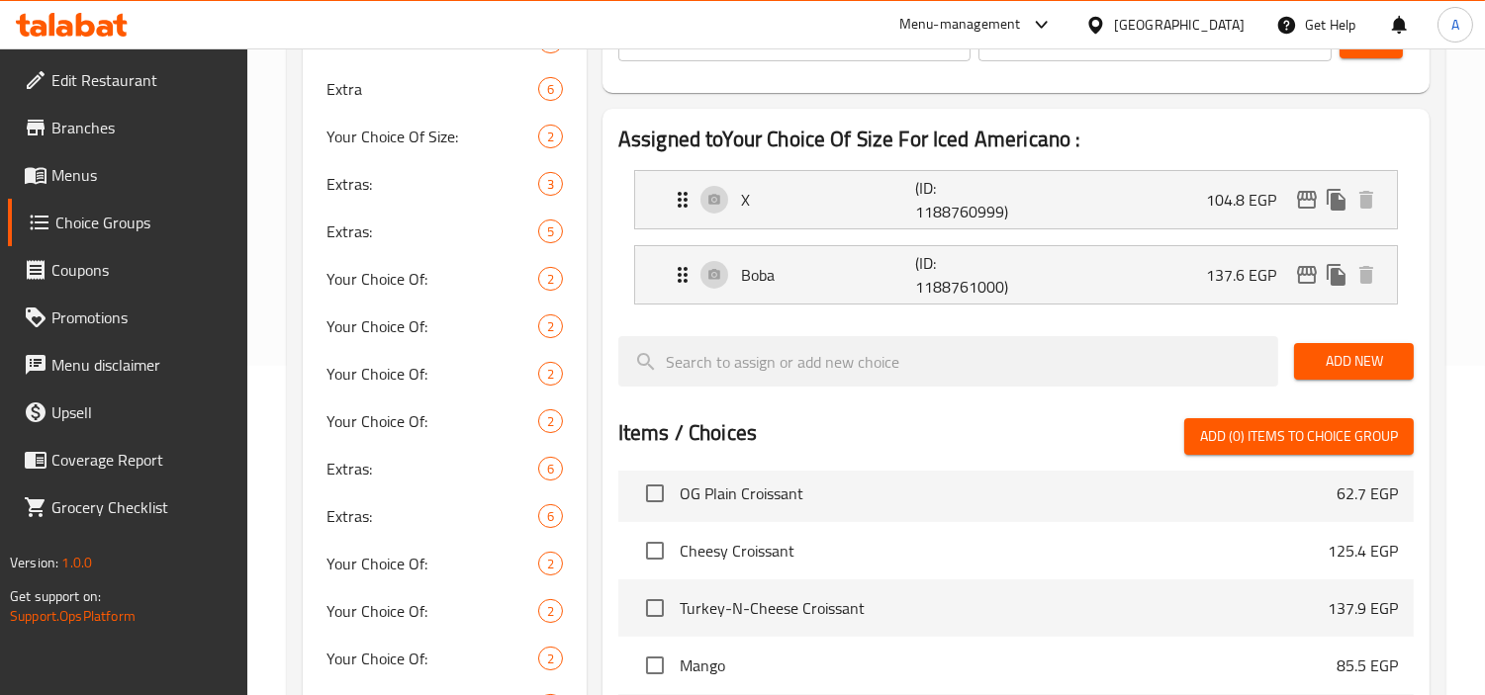
scroll to position [19370, 0]
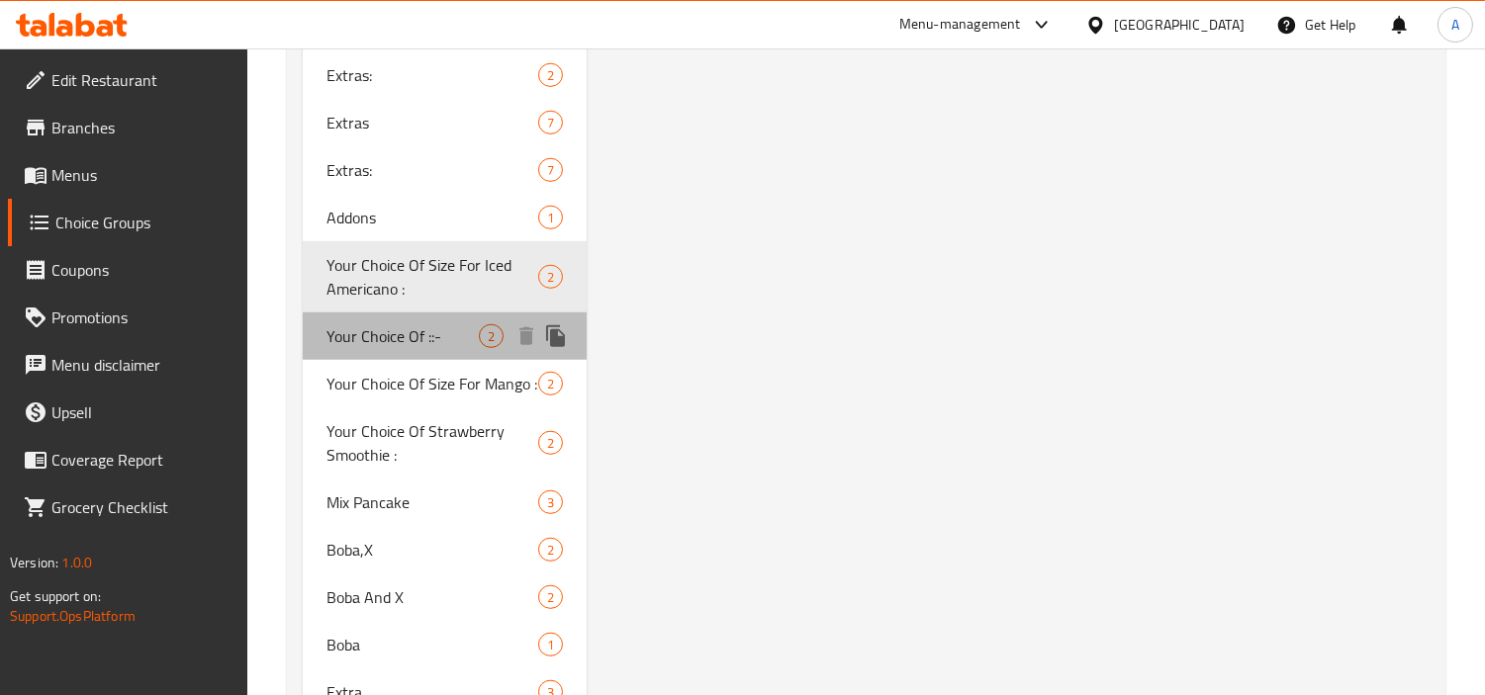
click at [394, 334] on span "Your Choice Of ::-" at bounding box center [402, 336] width 152 height 24
type input "Your Choice Of ::-"
type input "اختيارك من ::-"
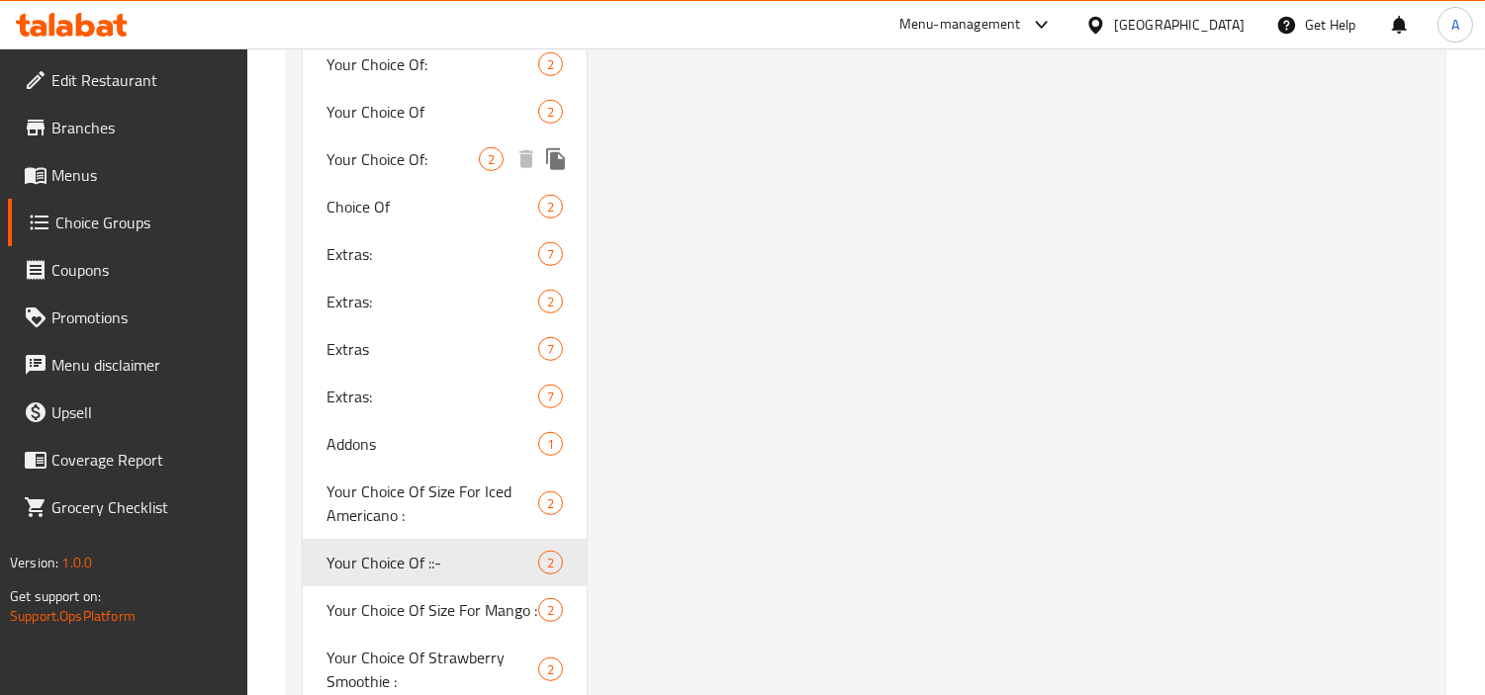
scroll to position [2308, 0]
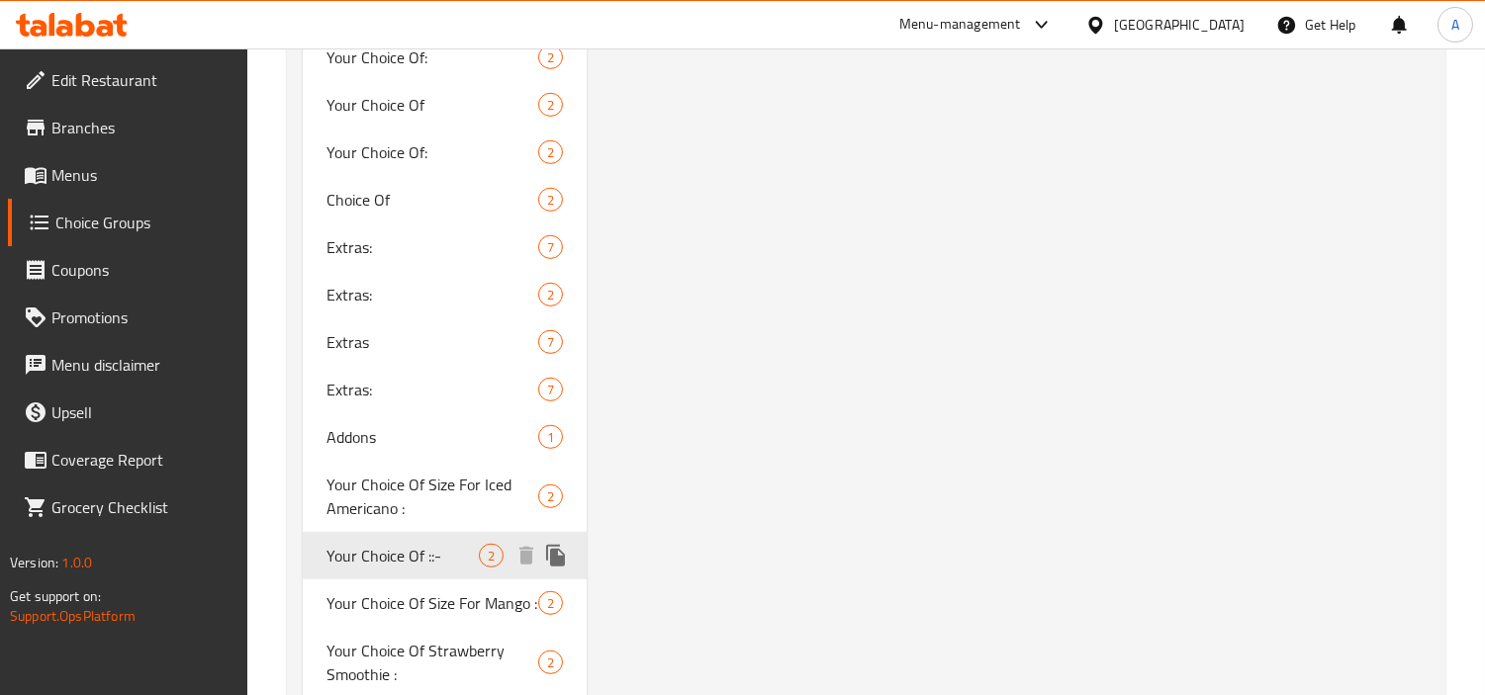
click at [447, 586] on div "Your Choice Of Size For Mango : 2" at bounding box center [445, 603] width 284 height 47
type input "Your Choice Of Size For Mango :"
type input "اختيارك من الحجم للمانجو :"
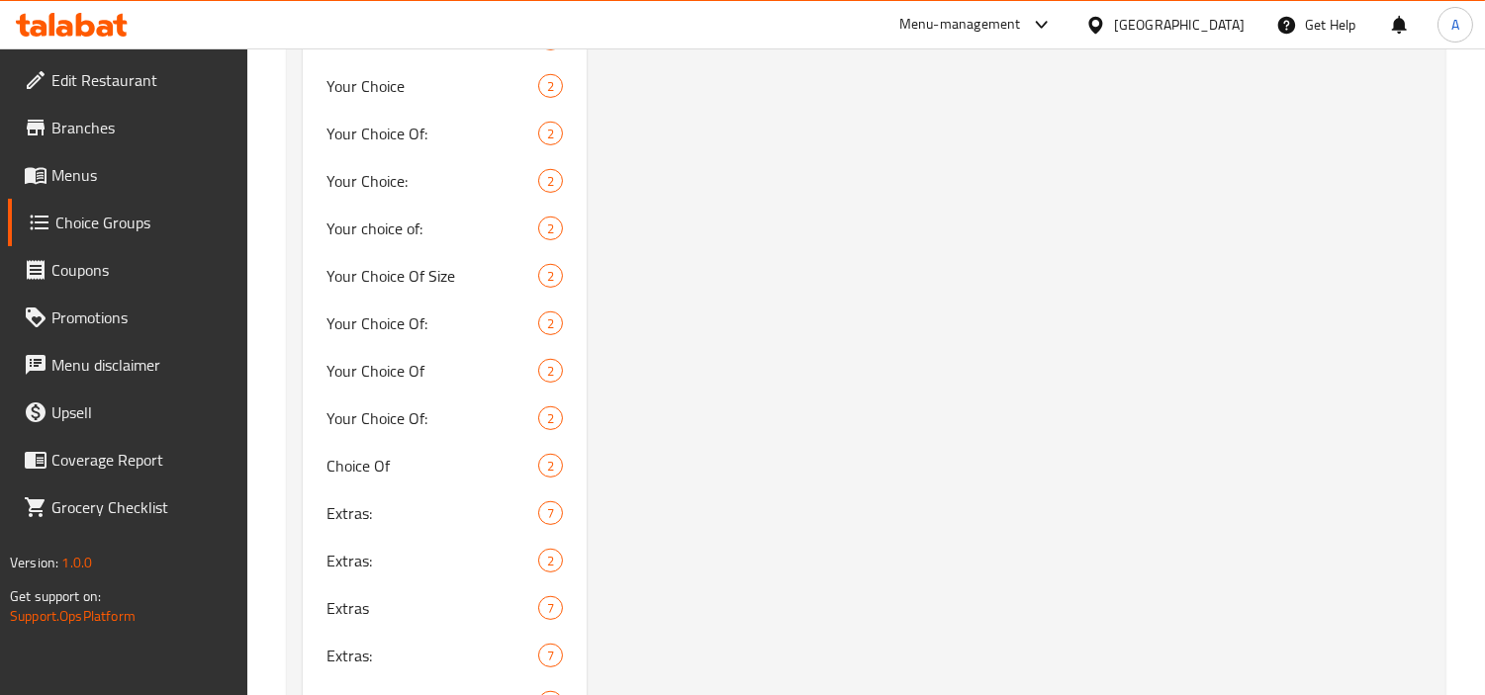
scroll to position [2417, 0]
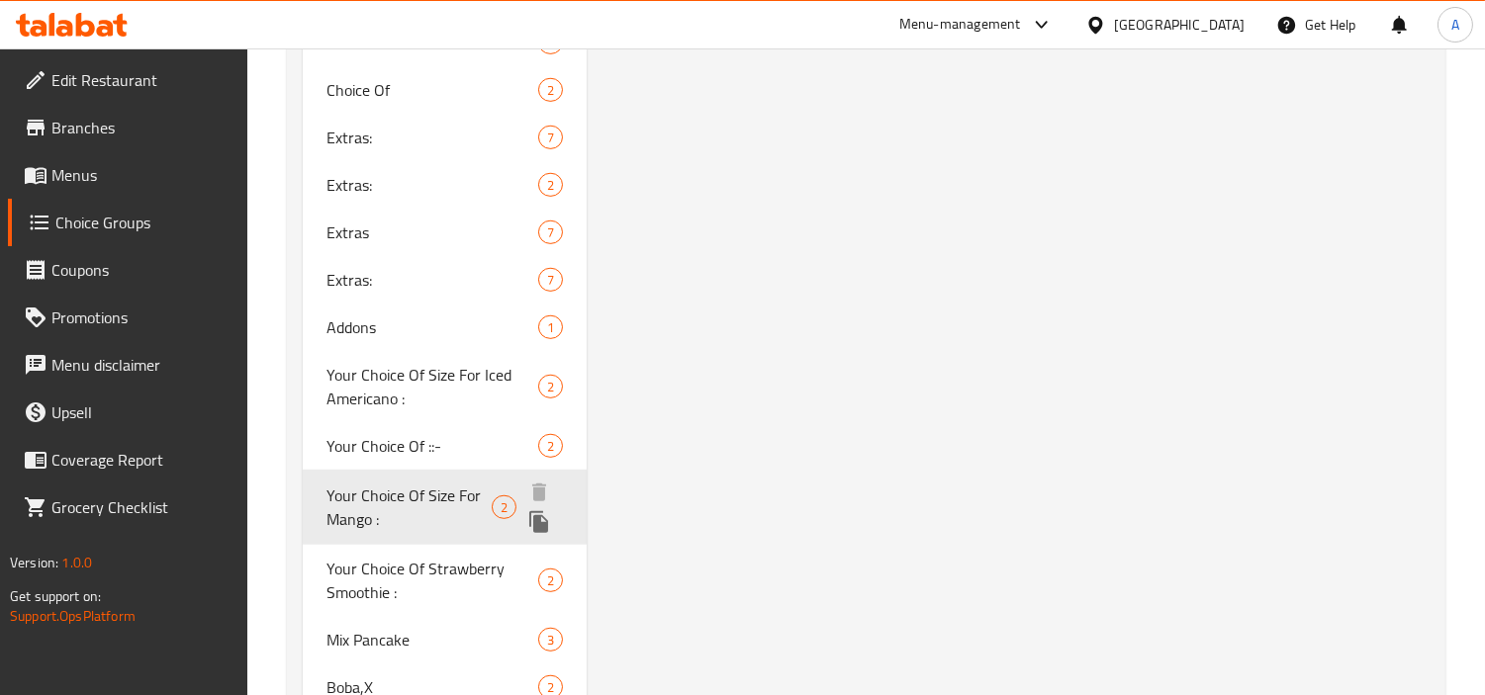
click at [451, 511] on span "Your Choice Of Size For Mango :" at bounding box center [408, 507] width 165 height 47
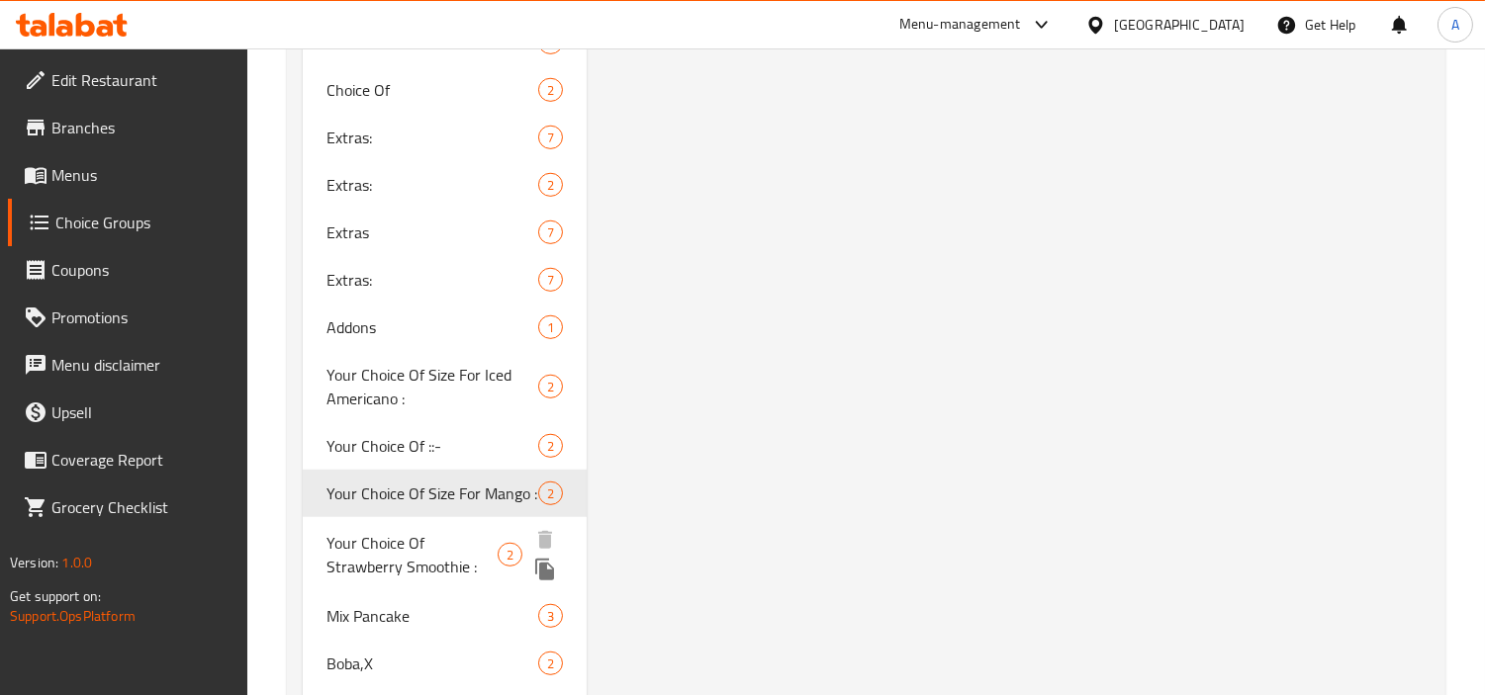
click at [443, 551] on span "Your Choice Of Strawberry Smoothie :" at bounding box center [411, 554] width 171 height 47
type input "Your Choice Of Strawberry Smoothie :"
type input "اختيارك من سموثى فراولة :"
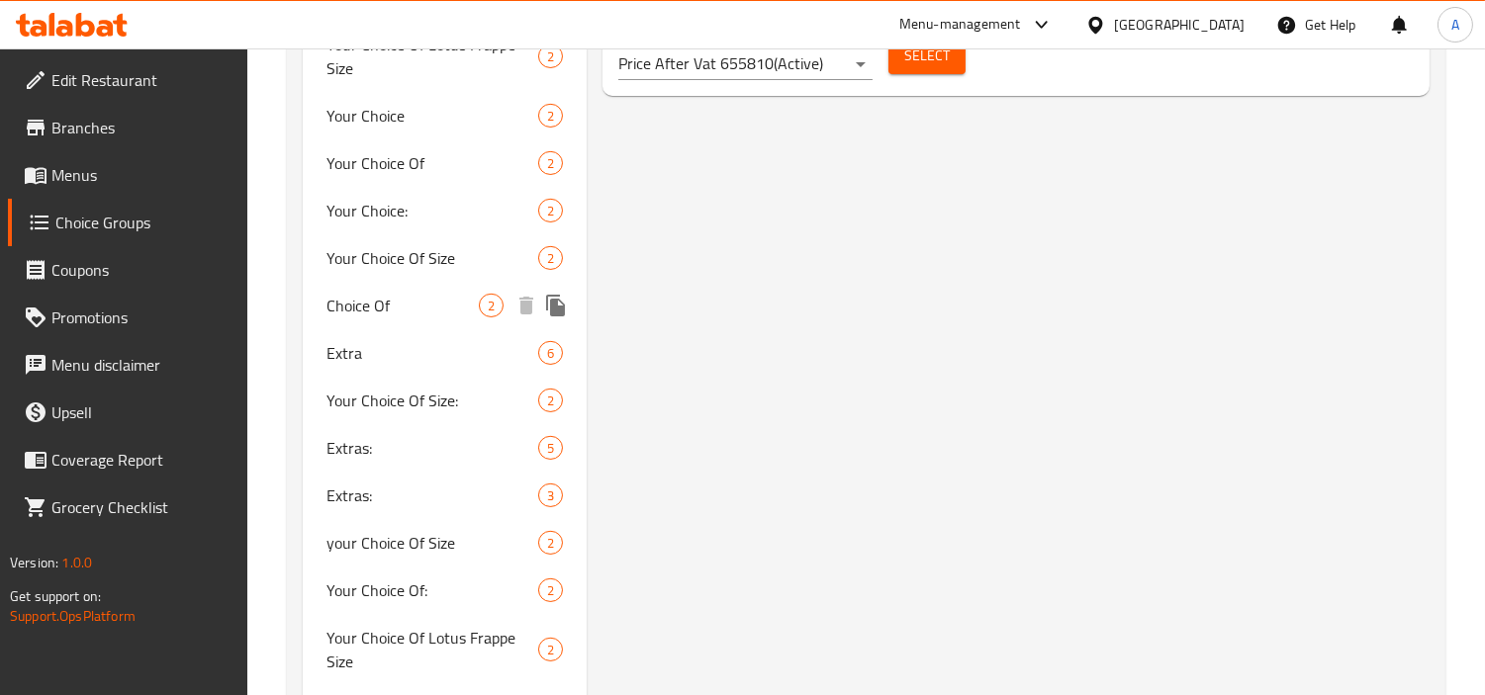
scroll to position [1428, 0]
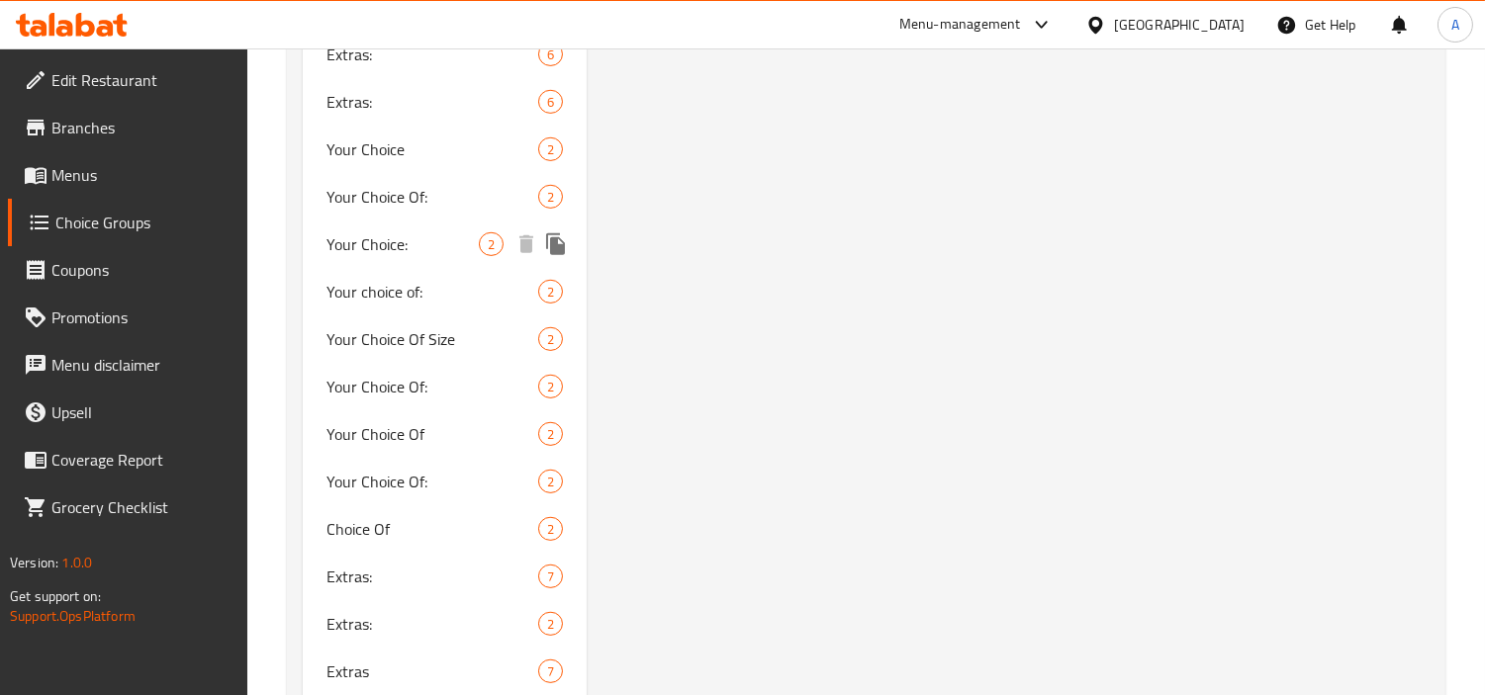
click at [377, 232] on span "Your Choice:" at bounding box center [402, 244] width 152 height 24
type input "Your Choice:"
type input "إختيارك:"
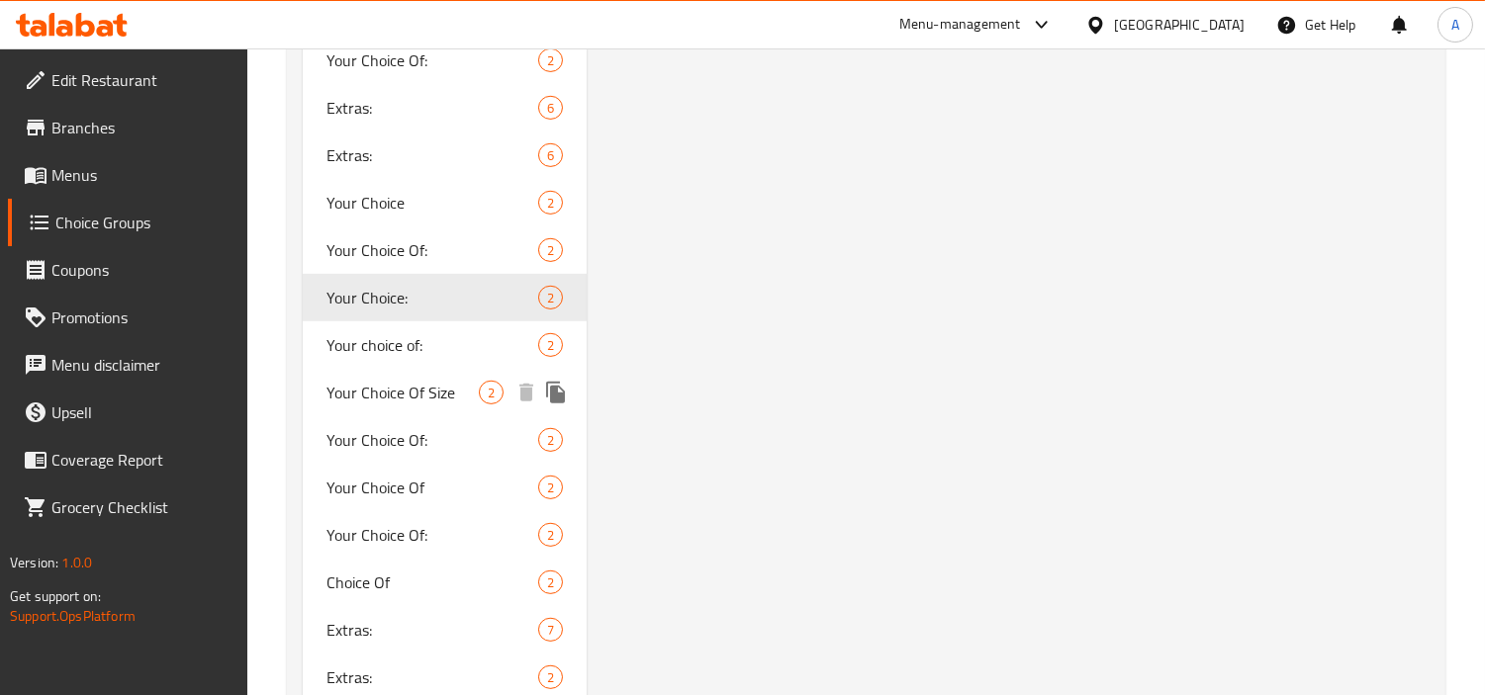
scroll to position [1978, 0]
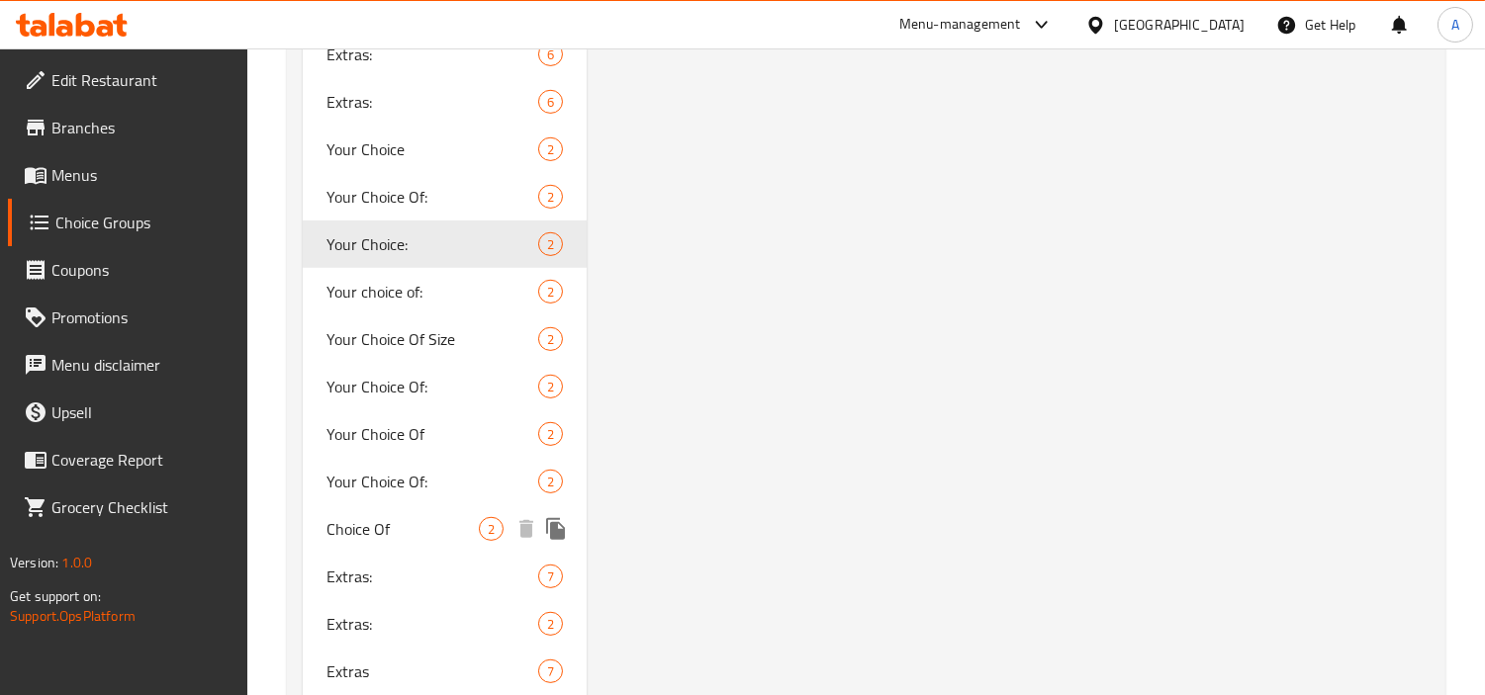
click at [422, 520] on span "Choice Of" at bounding box center [402, 529] width 152 height 24
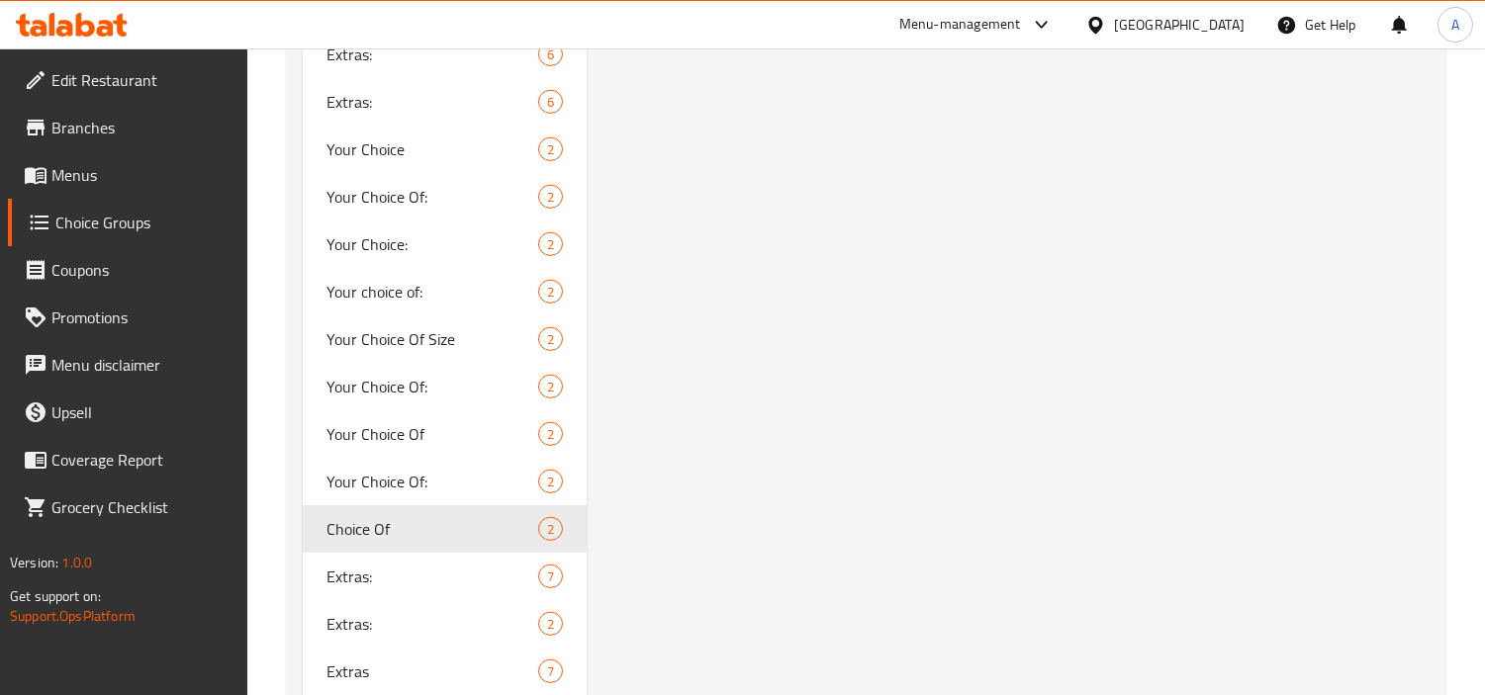
type input "Choice Of"
type input "خيارك من"
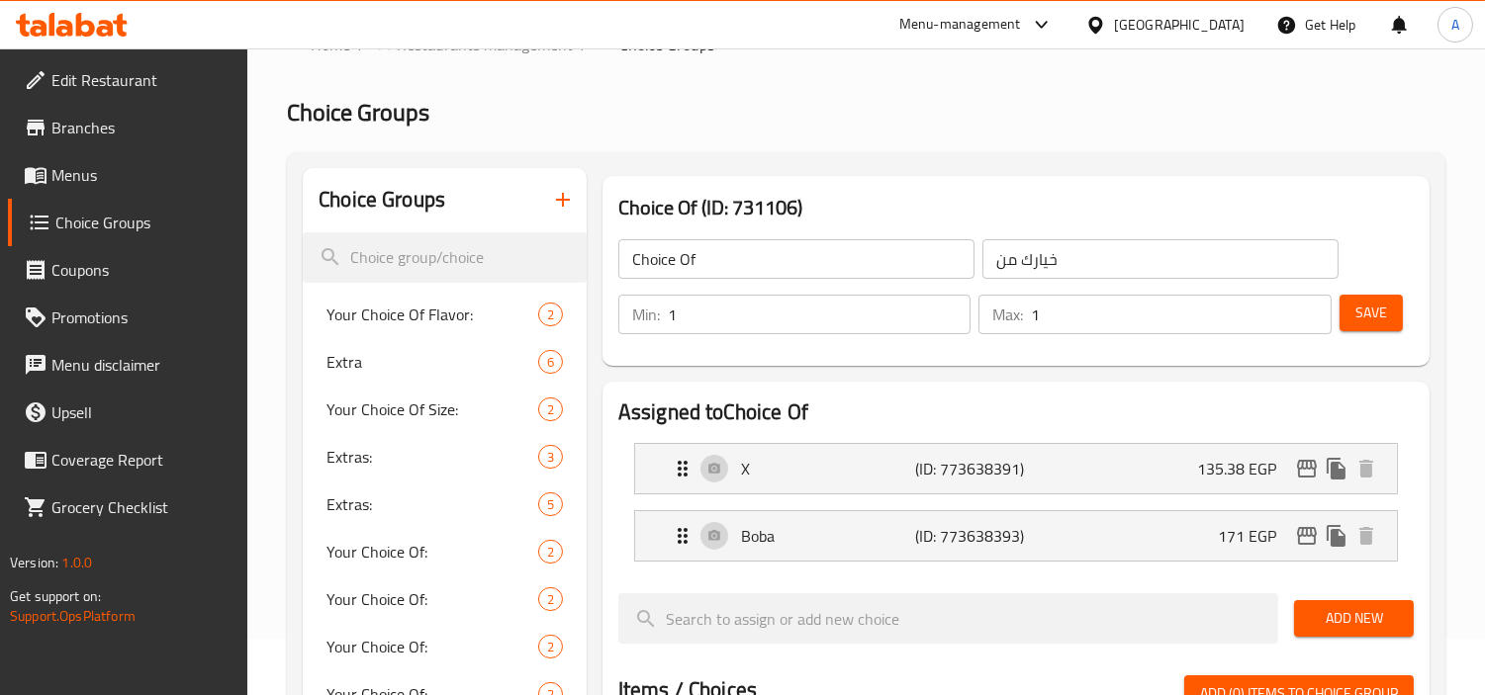
scroll to position [0, 0]
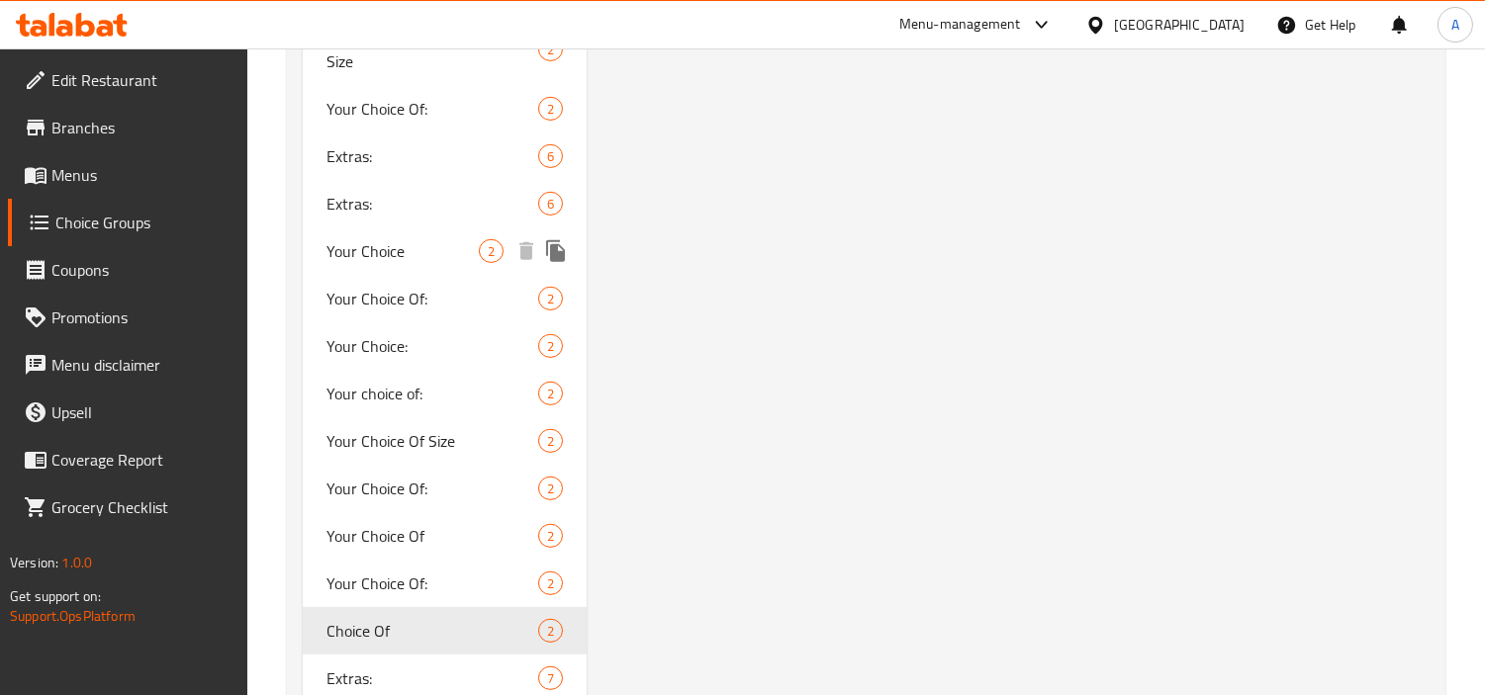
click at [409, 252] on span "Your Choice" at bounding box center [402, 251] width 152 height 24
type input "Your Choice"
type input "إختيارك"
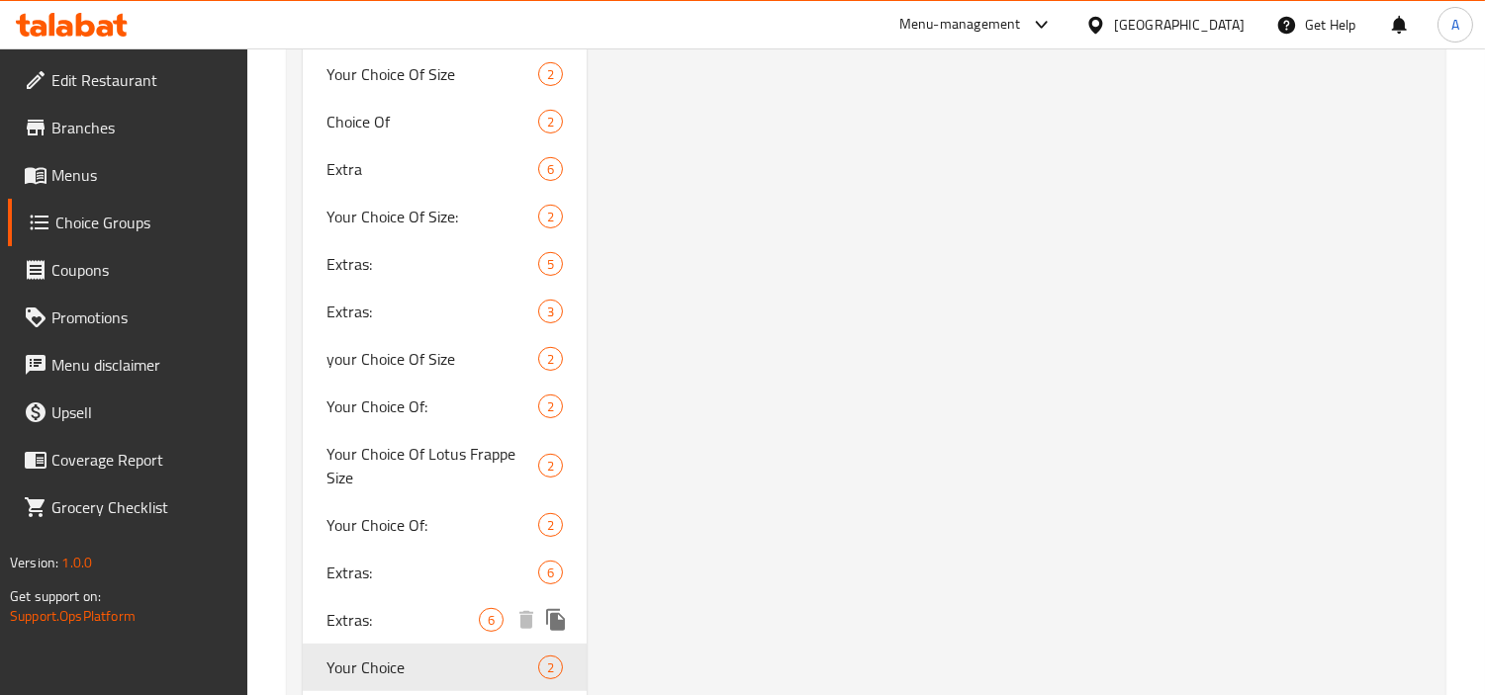
scroll to position [1428, 0]
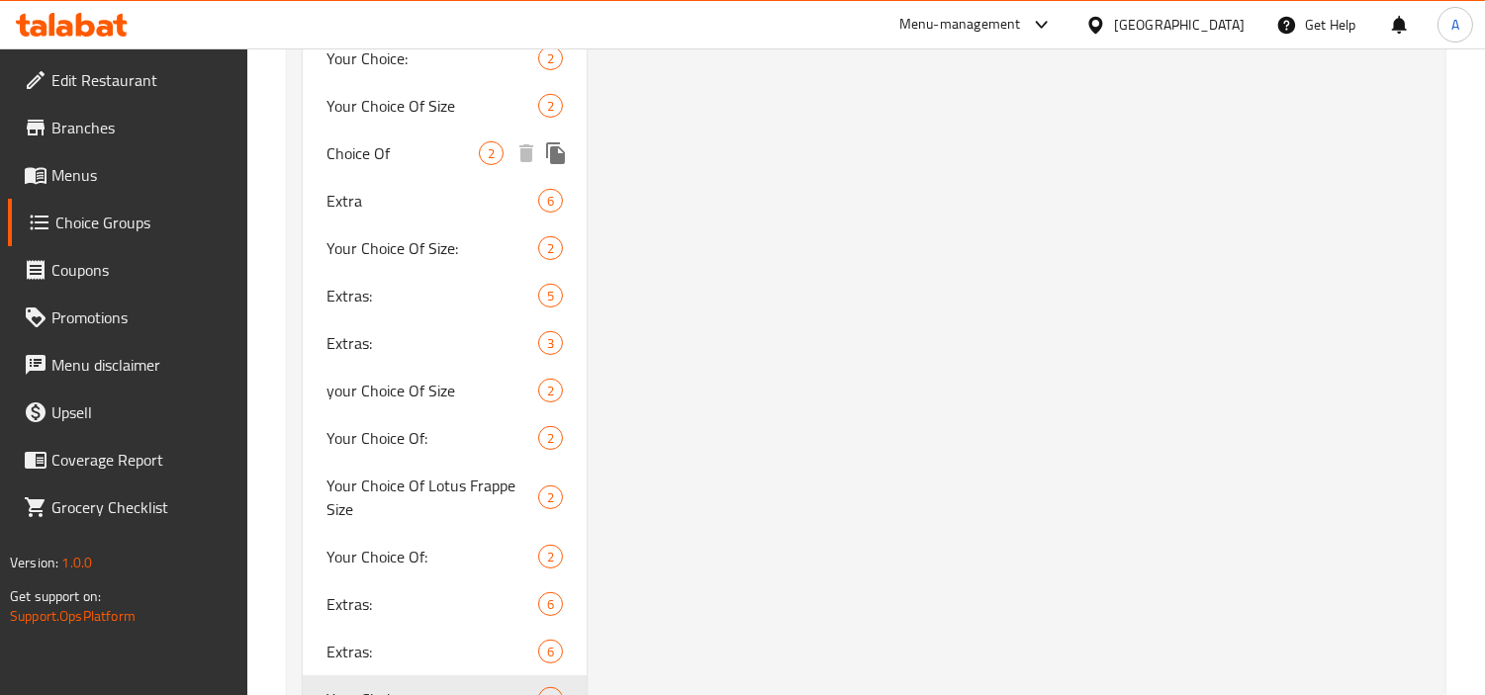
click at [439, 170] on div "Choice Of 2" at bounding box center [445, 153] width 284 height 47
type input "Choice Of"
type input "خيارك من"
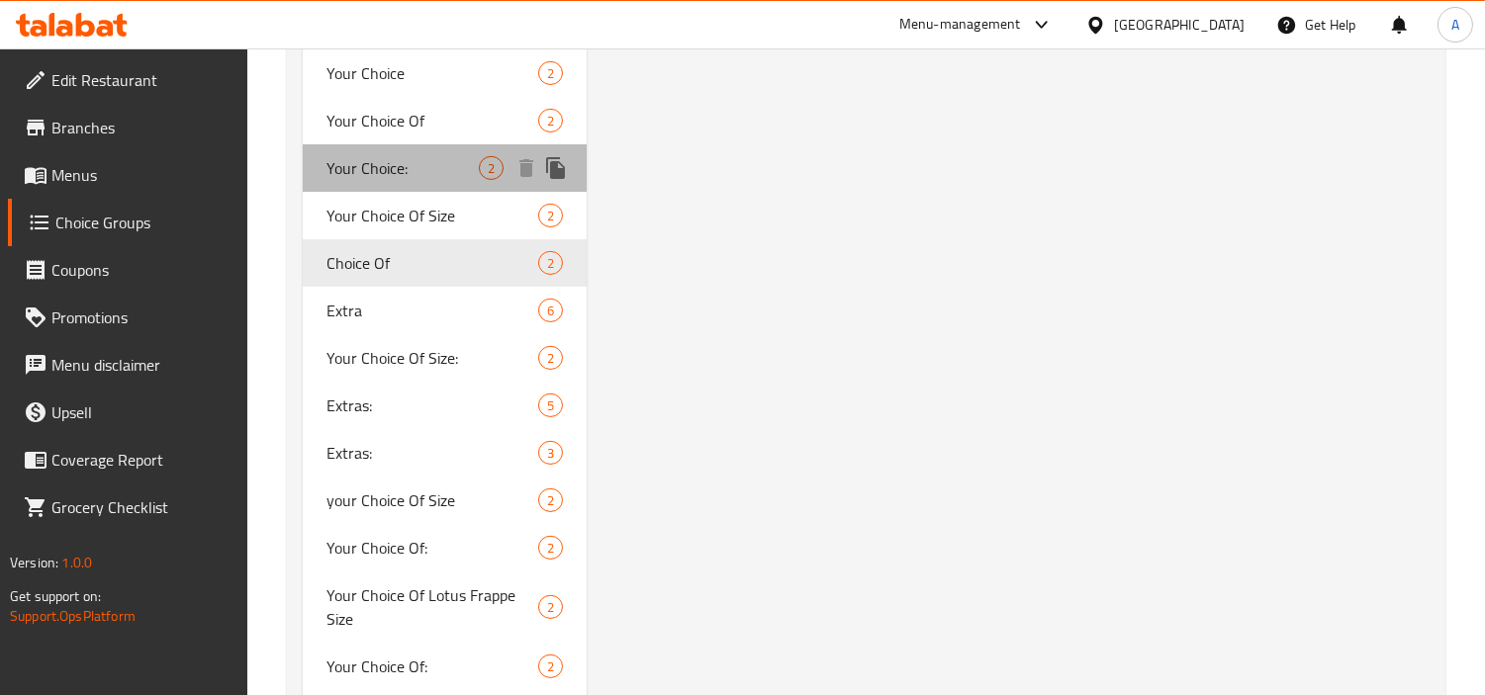
click at [439, 170] on span "Your Choice:" at bounding box center [402, 168] width 152 height 24
type input "Your Choice:"
type input "إختيارك:"
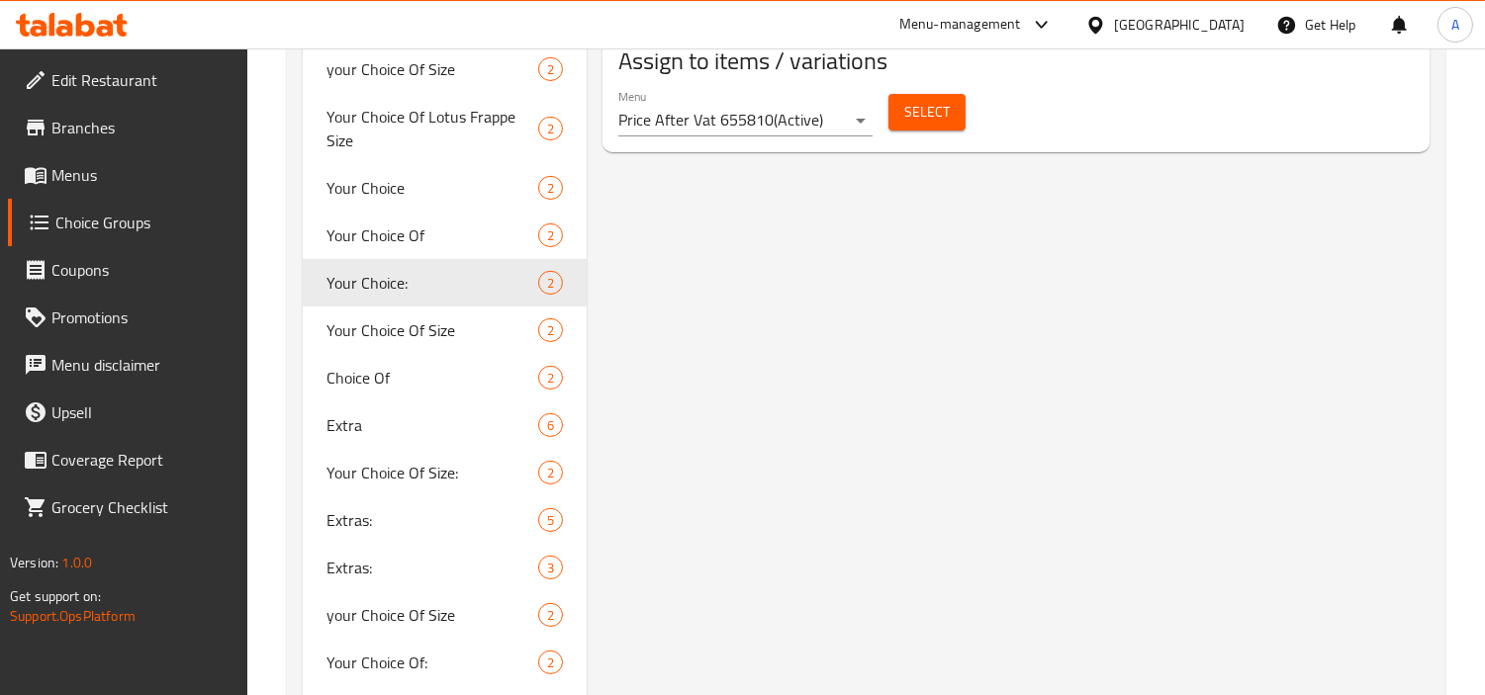
scroll to position [1209, 0]
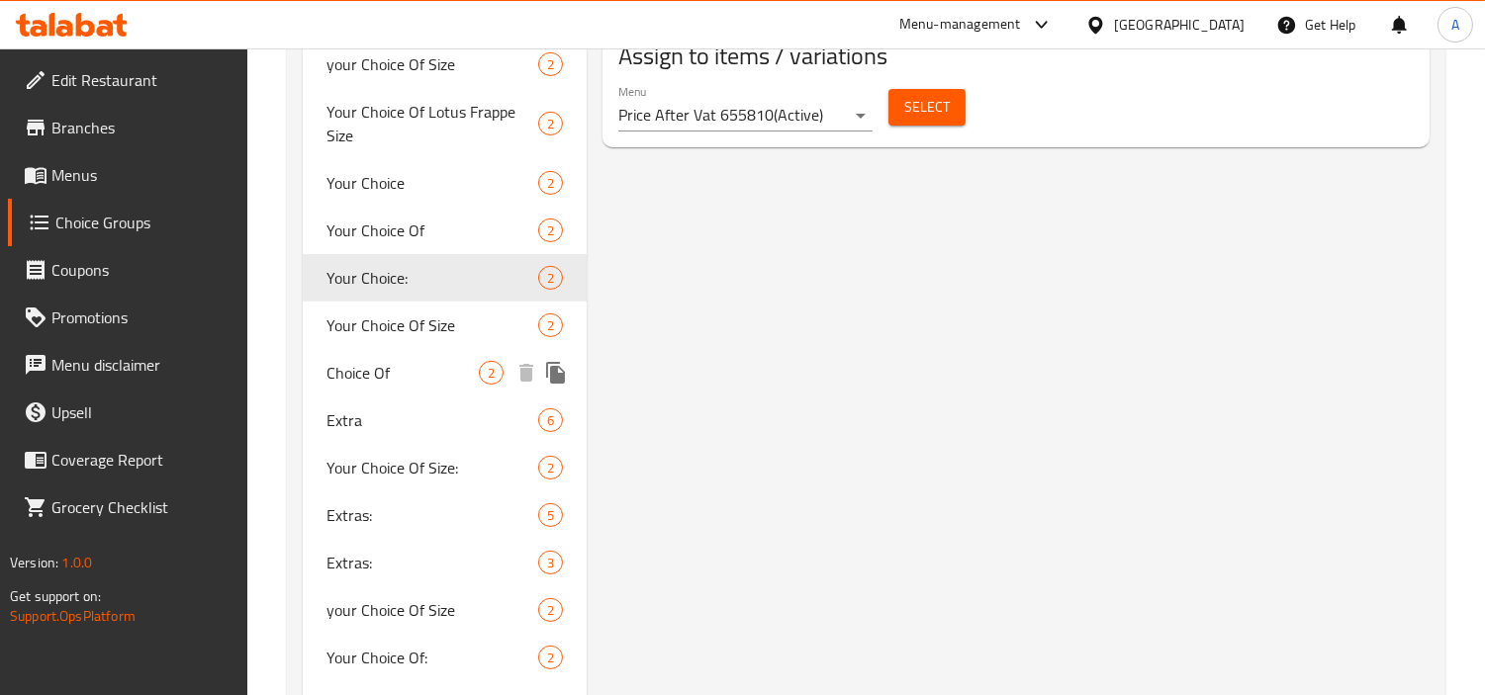
click at [473, 388] on div "Choice Of 2" at bounding box center [445, 372] width 284 height 47
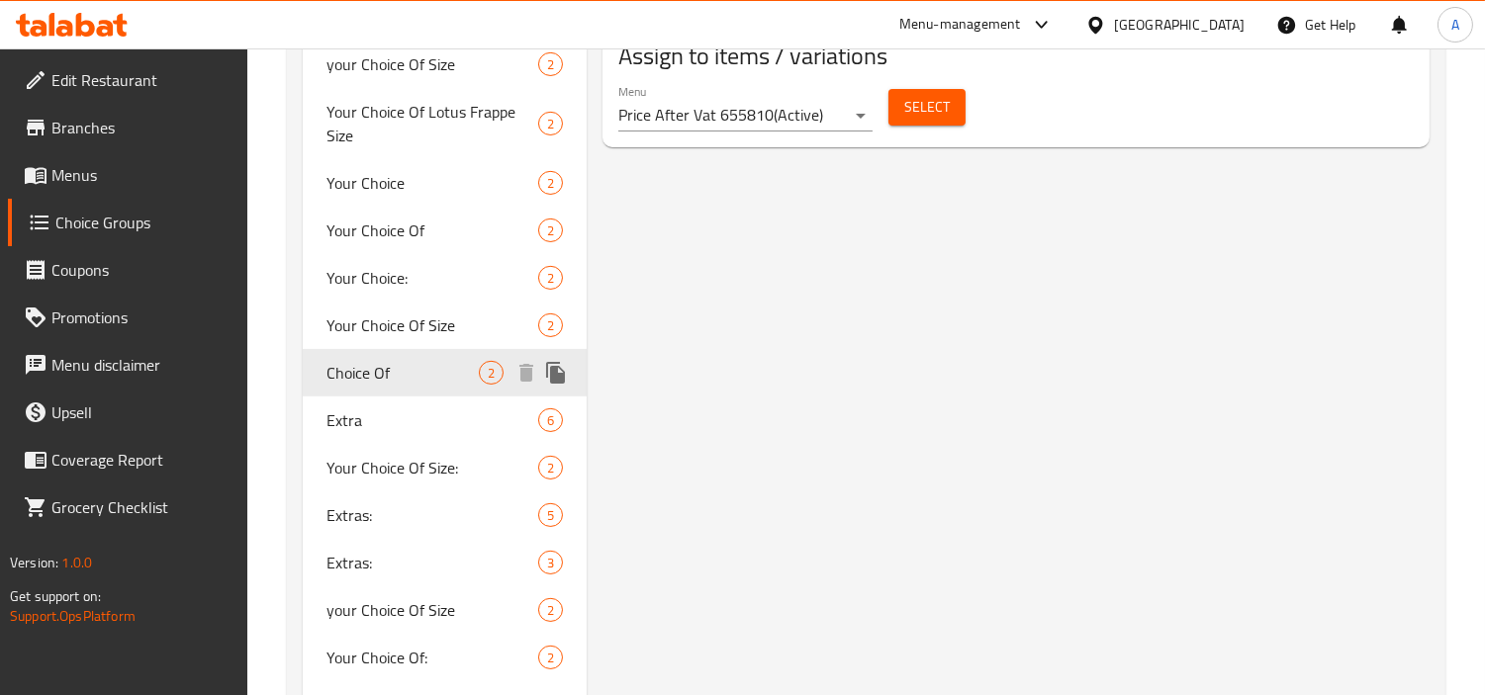
type input "Choice Of"
type input "خيارك من"
click at [457, 293] on div "Your Choice: 2" at bounding box center [445, 277] width 284 height 47
type input "Your Choice:"
type input "إختيارك:"
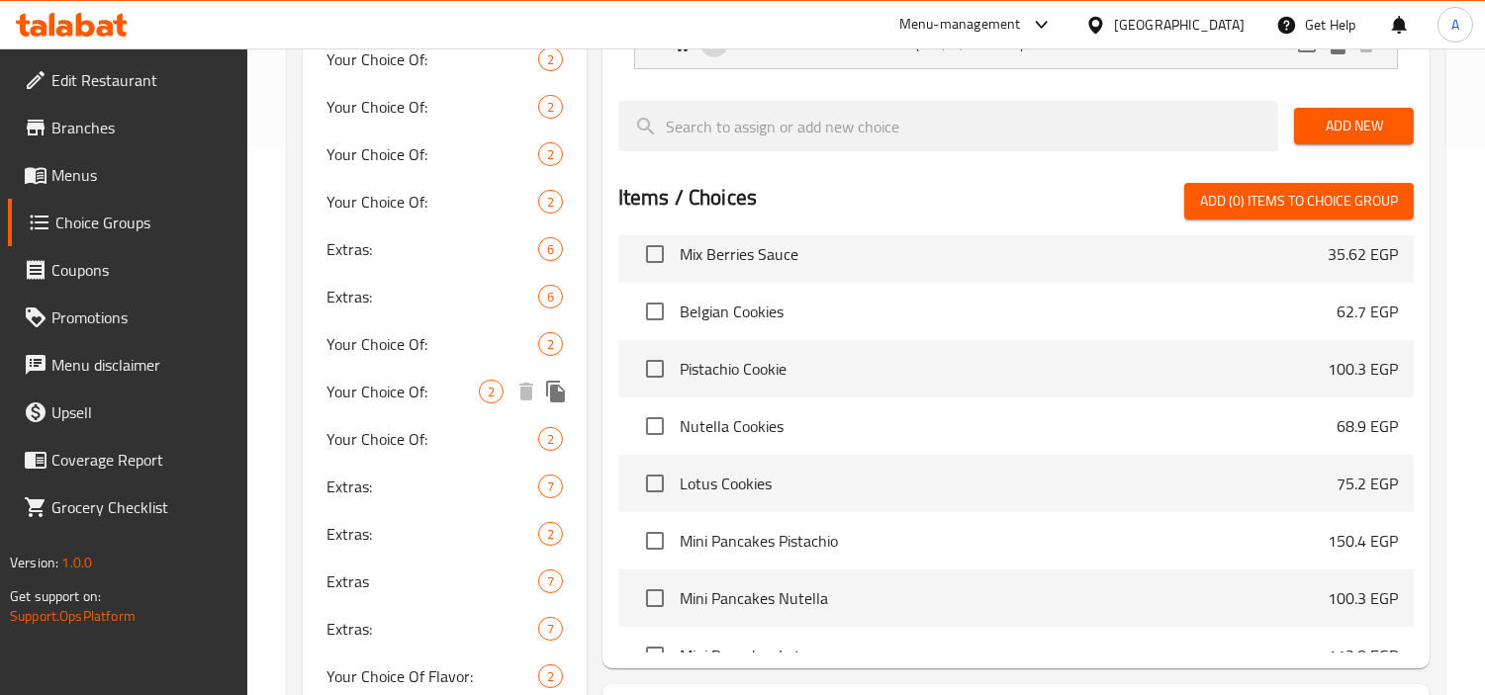
scroll to position [110, 0]
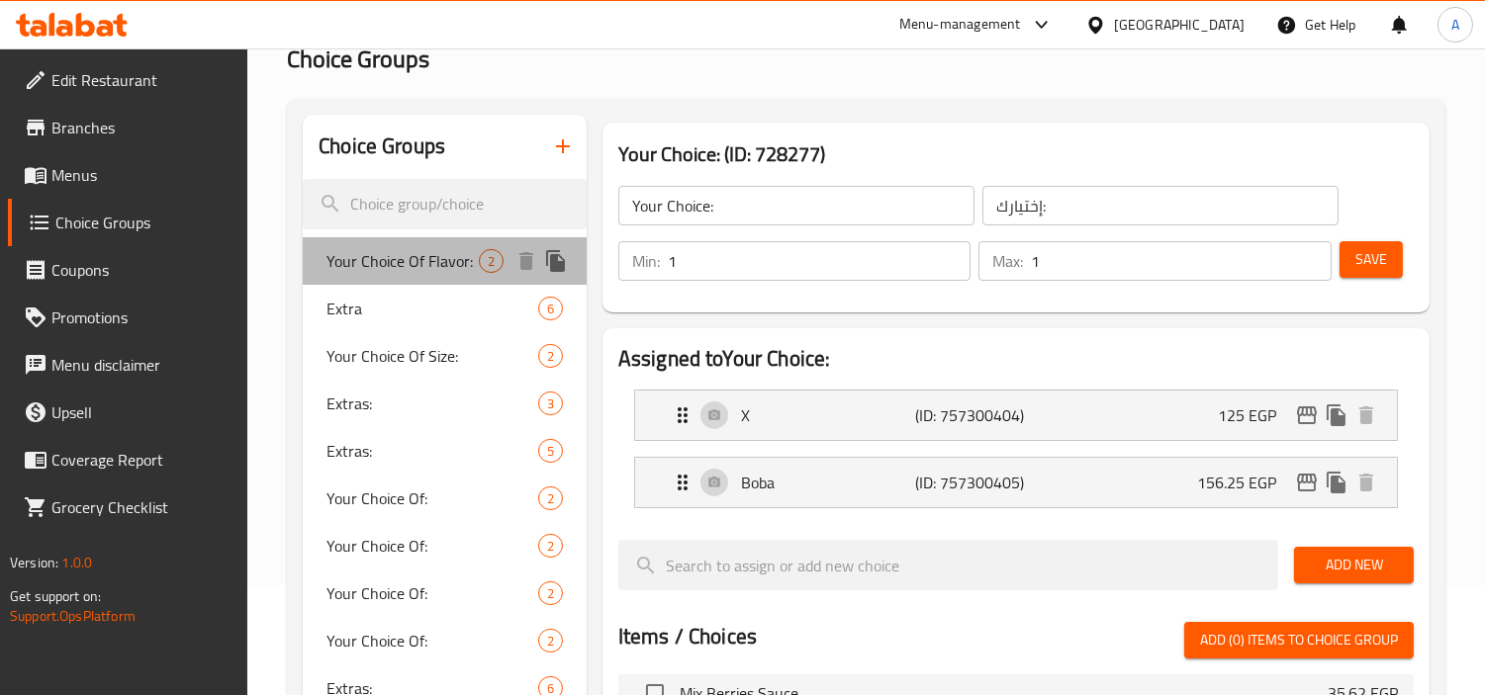
click at [436, 272] on span "Your Choice Of Flavor:" at bounding box center [402, 261] width 152 height 24
type input "Your Choice Of Flavor:"
type input "إختيارك من النكهة:"
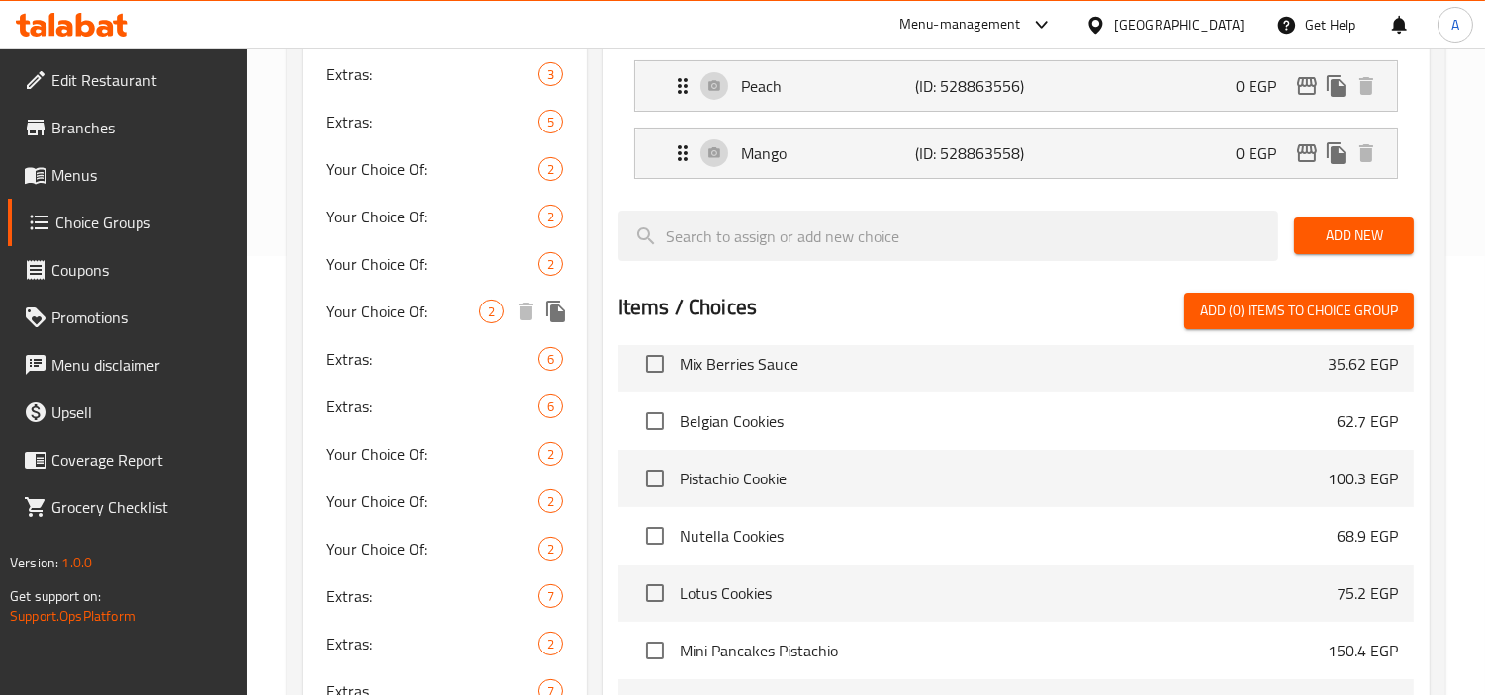
scroll to position [549, 0]
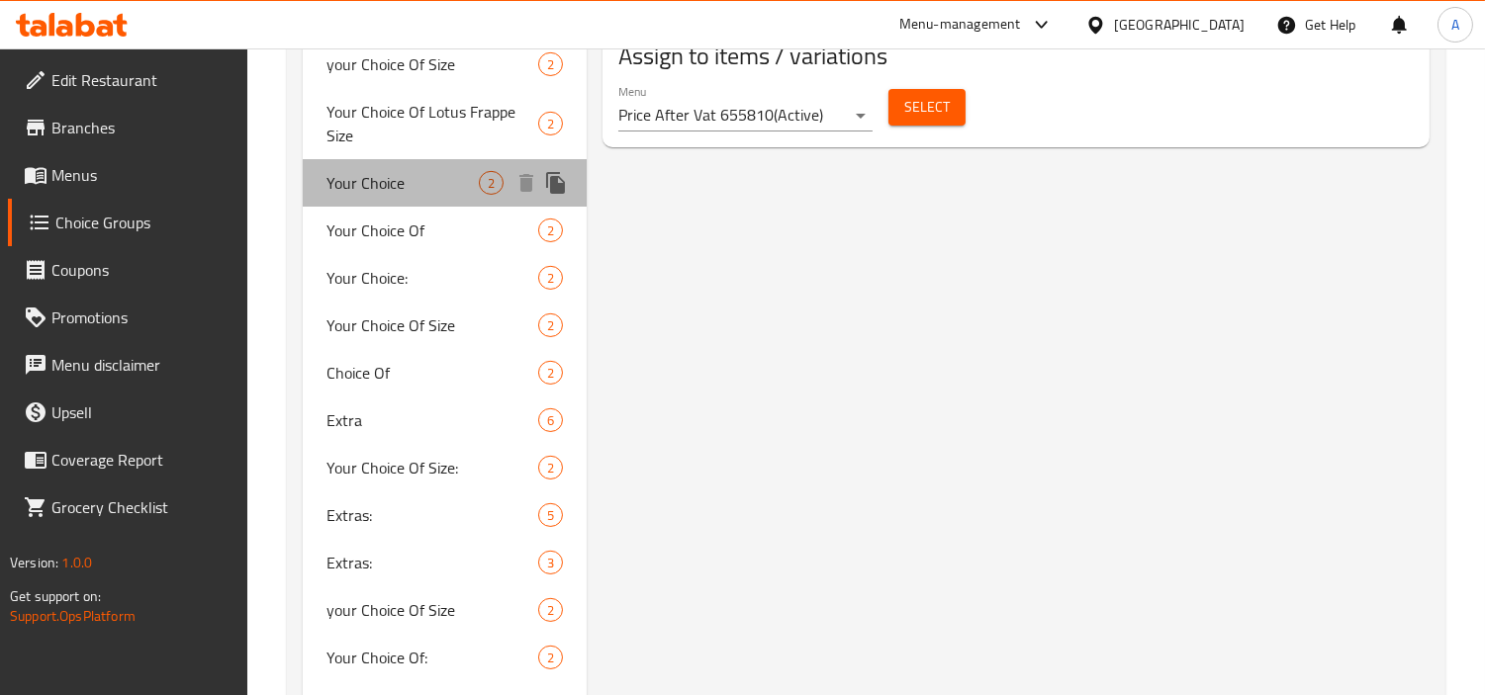
click at [384, 172] on span "Your Choice" at bounding box center [402, 183] width 152 height 24
type input "Your Choice"
type input "إختيارك"
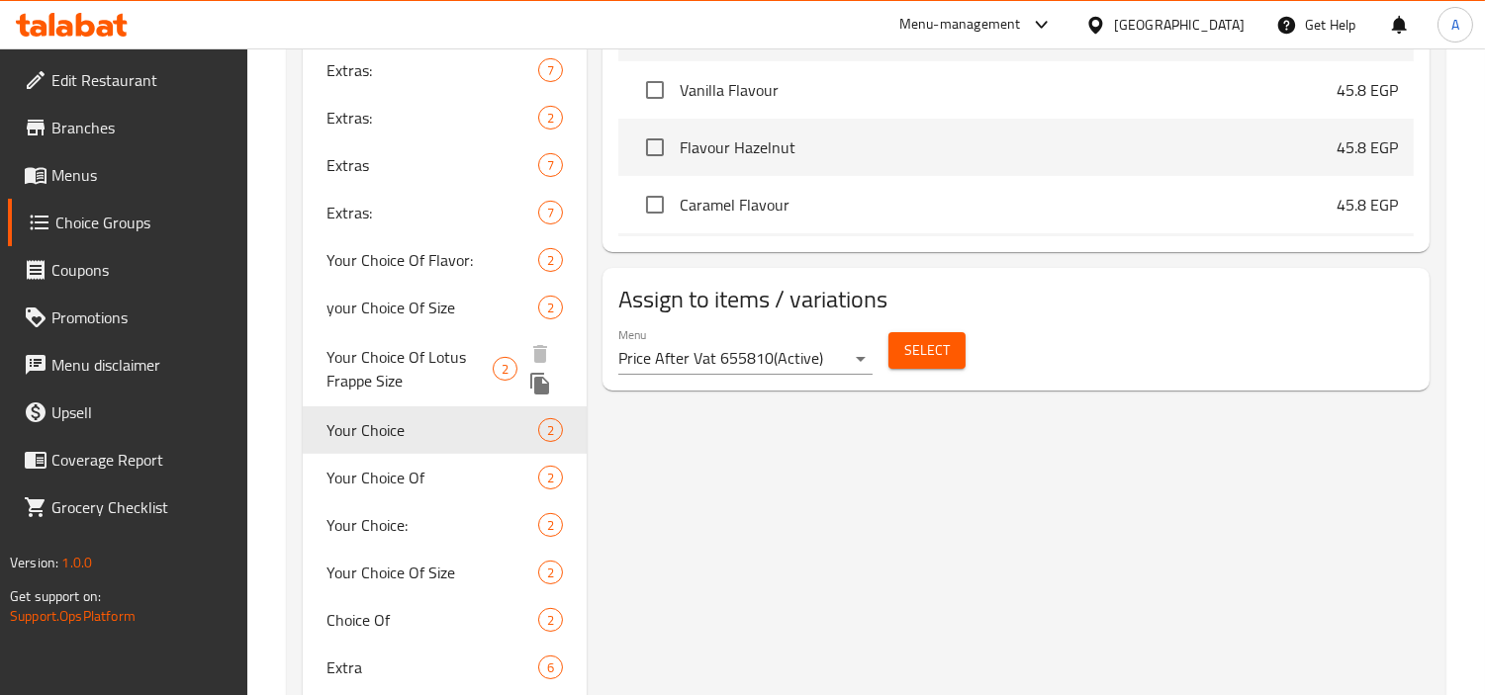
scroll to position [989, 0]
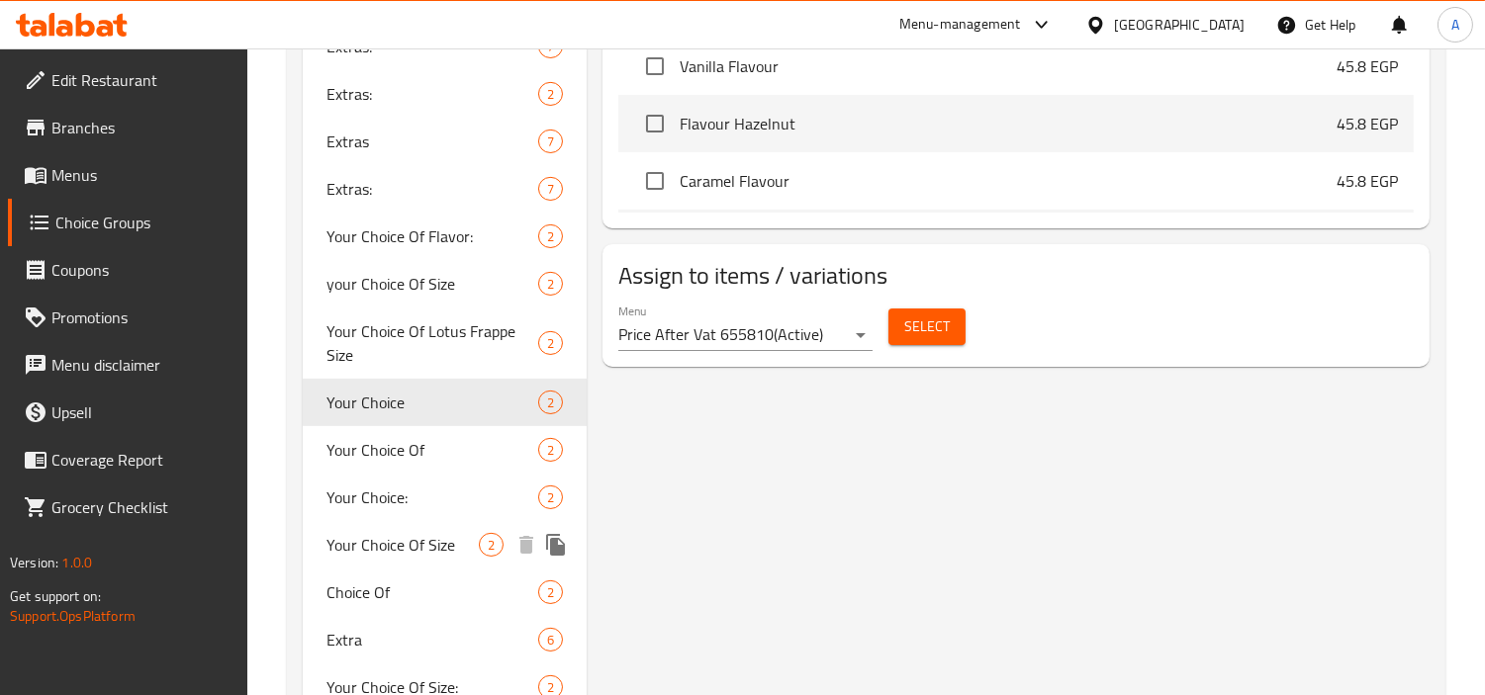
click at [410, 491] on span "Your Choice:" at bounding box center [432, 498] width 212 height 24
type input "Your Choice:"
type input "إختيارك:"
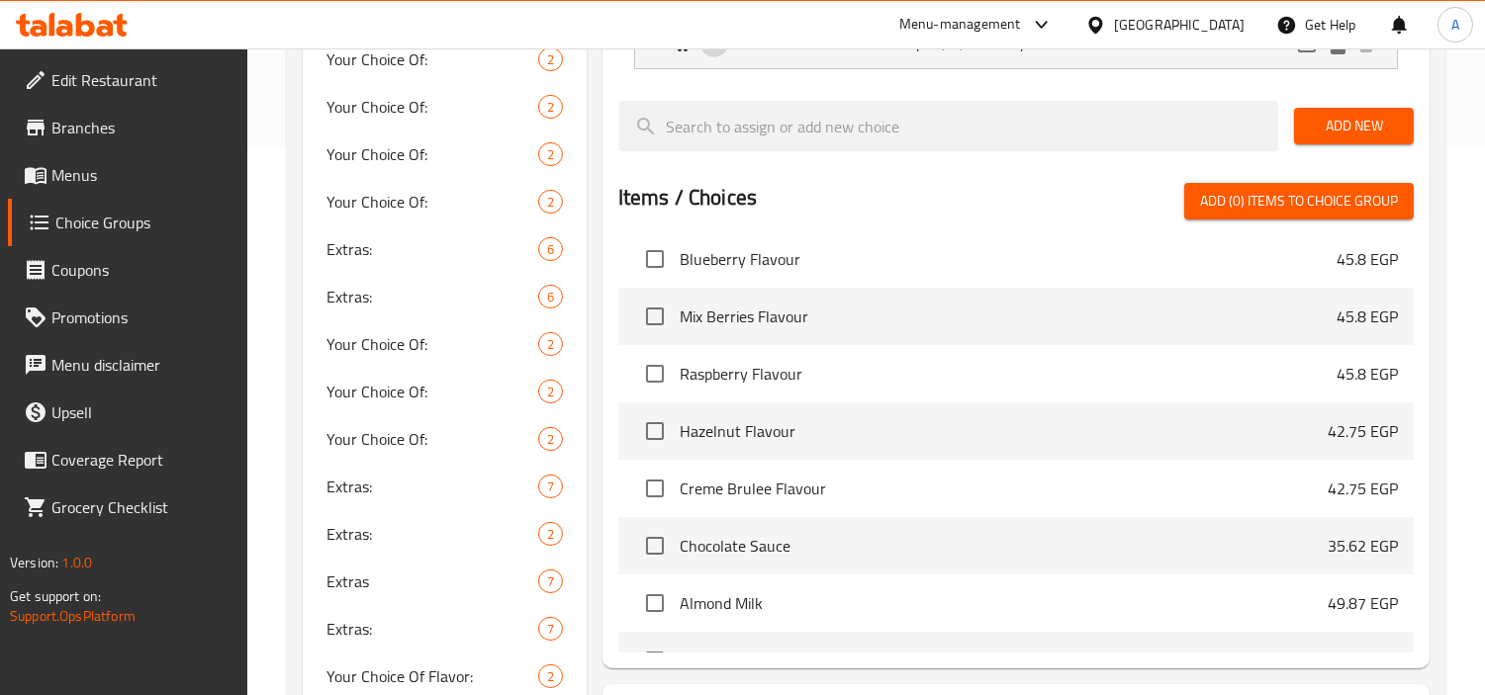
scroll to position [14763, 0]
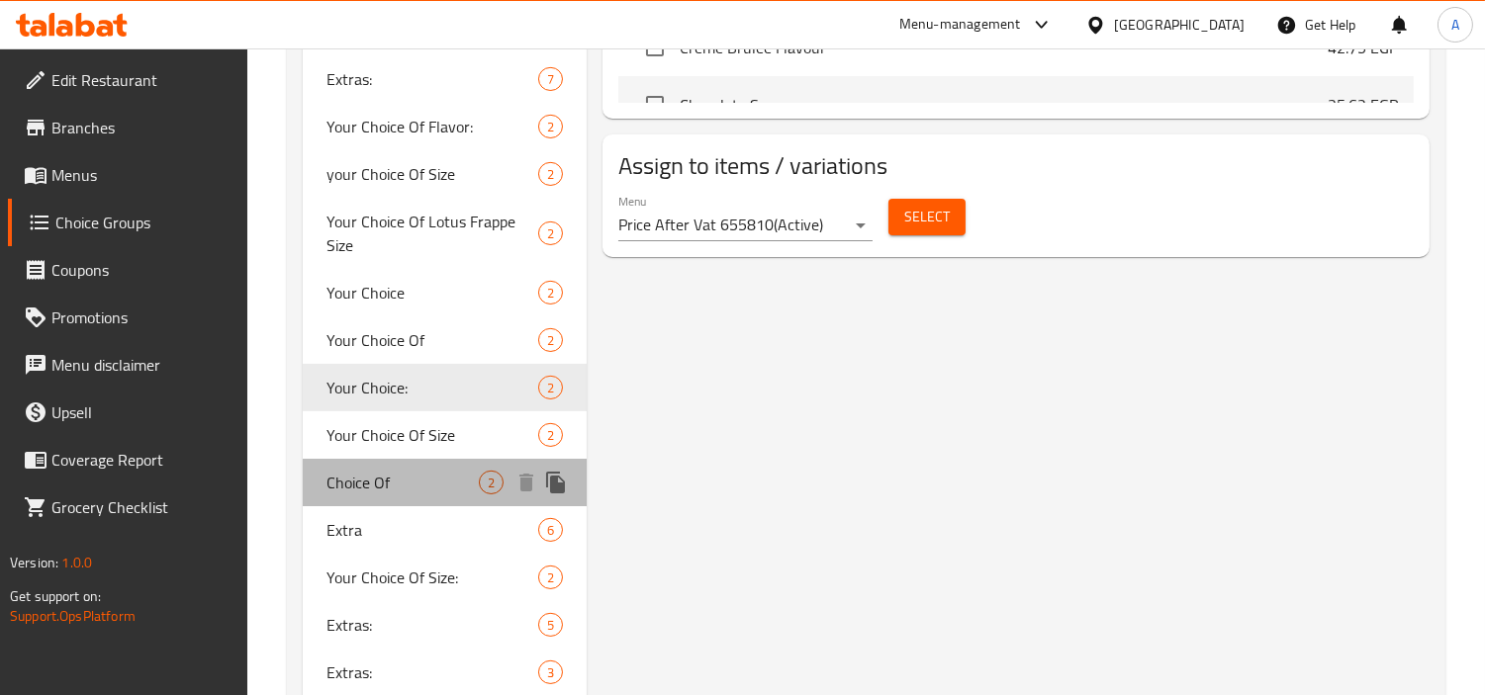
drag, startPoint x: 437, startPoint y: 493, endPoint x: 459, endPoint y: 486, distance: 22.8
click at [436, 493] on span "Choice Of" at bounding box center [402, 483] width 152 height 24
type input "Choice Of"
type input "خيارك من"
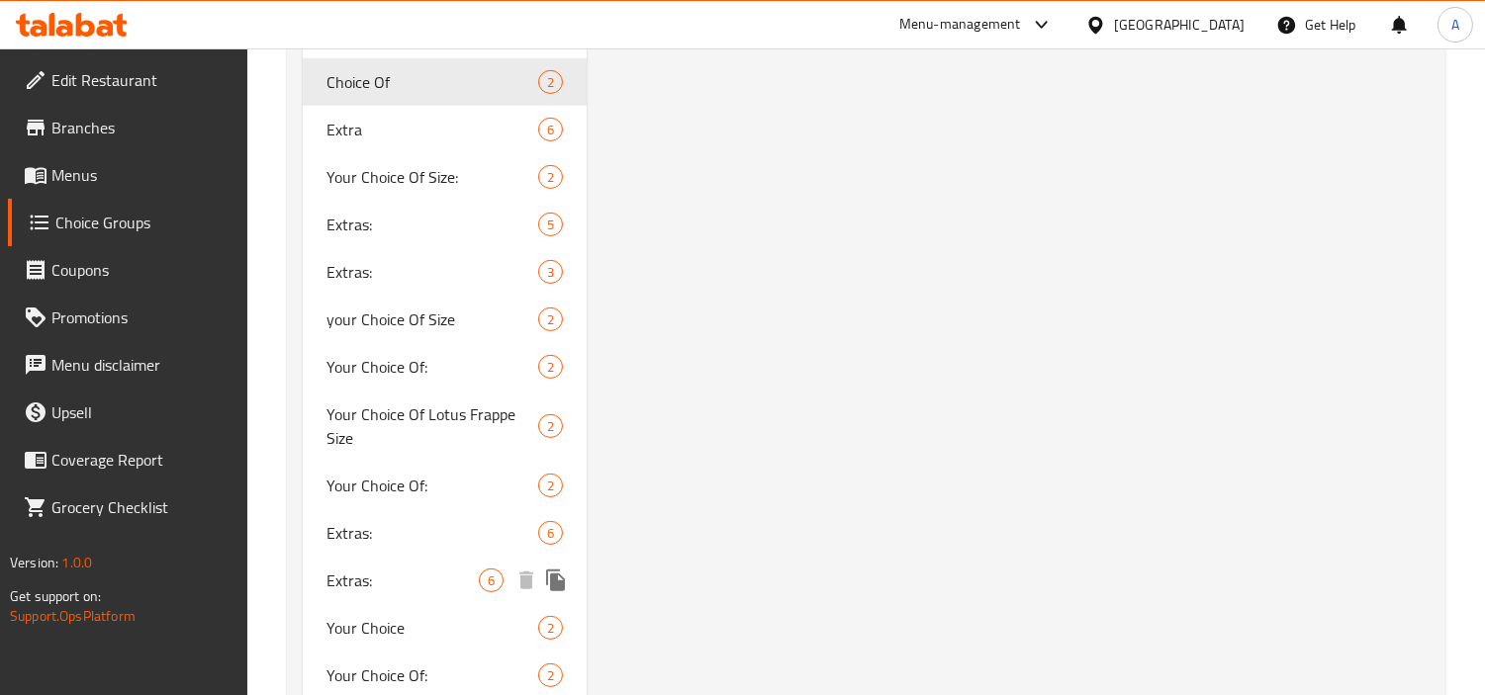
scroll to position [1538, 0]
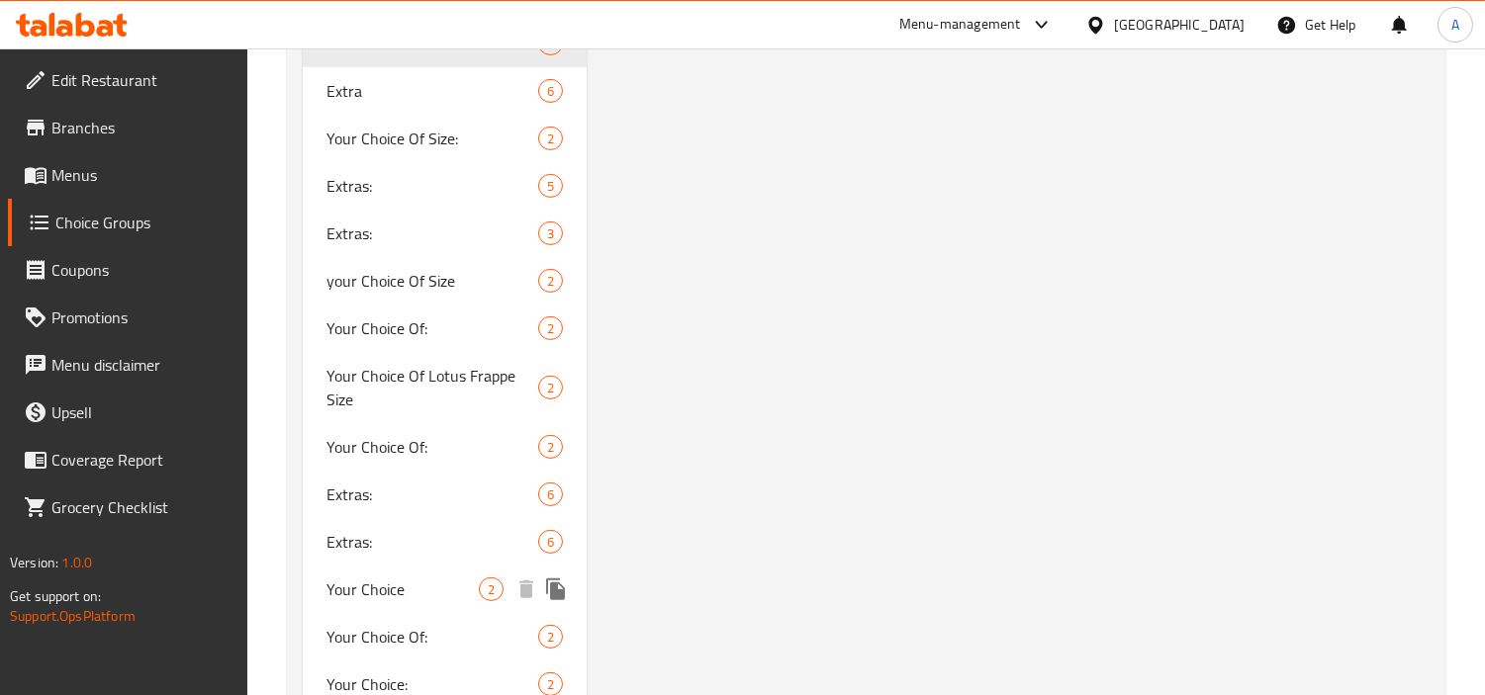
click at [400, 604] on div "Your Choice 2" at bounding box center [445, 589] width 284 height 47
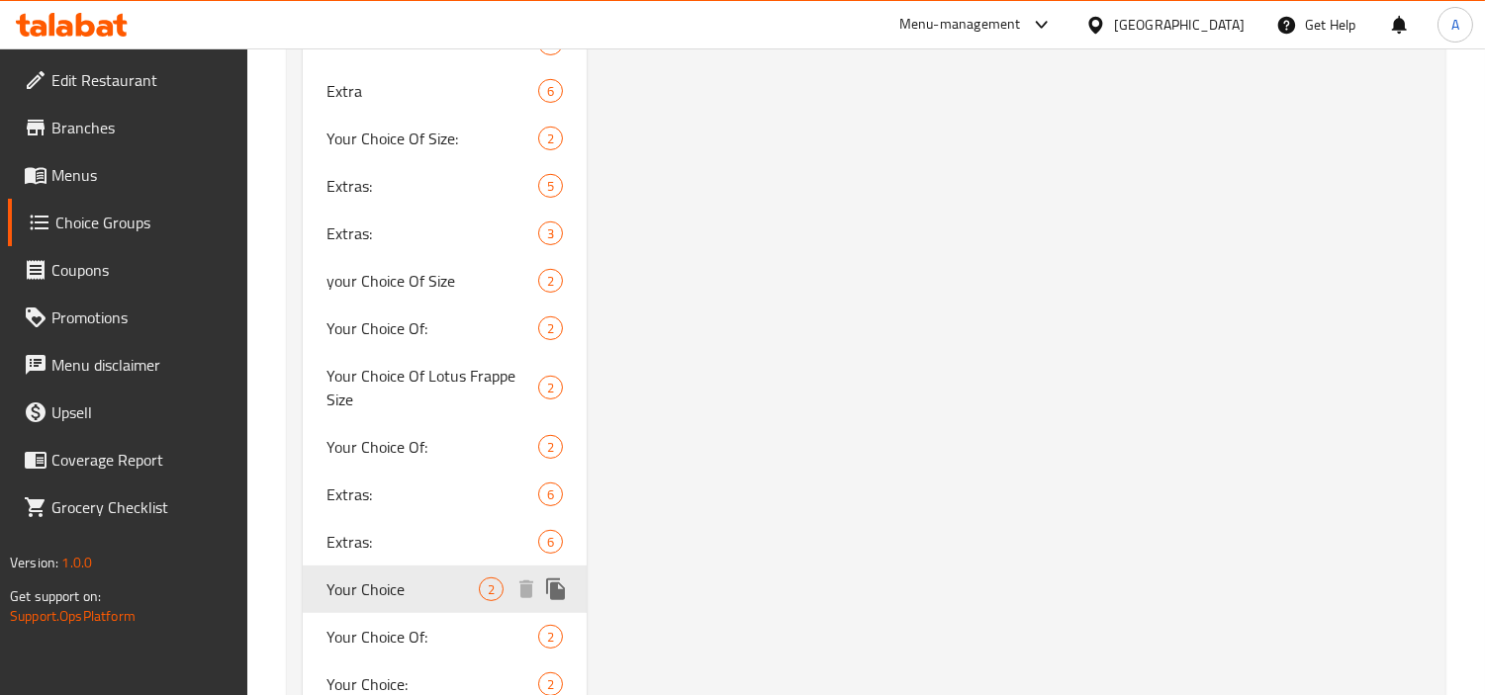
type input "Your Choice"
type input "إختيارك"
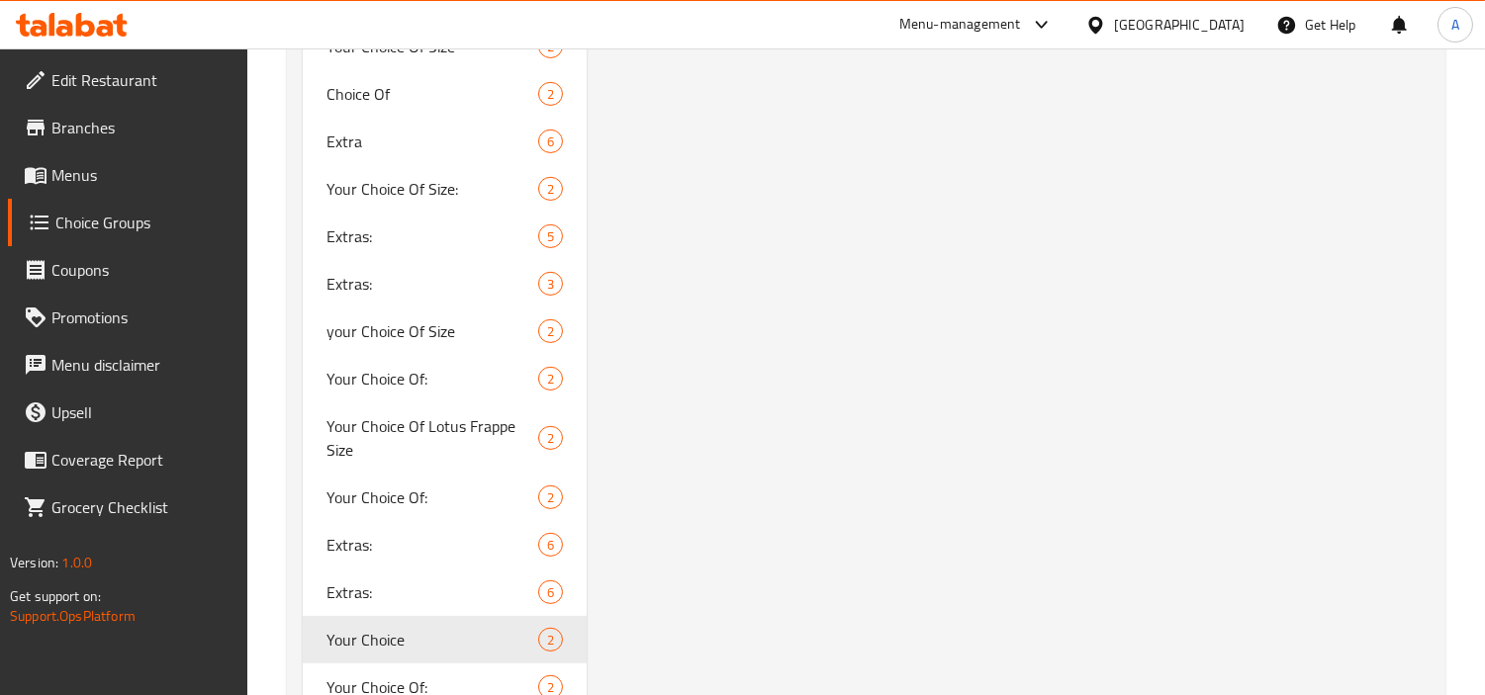
scroll to position [1648, 0]
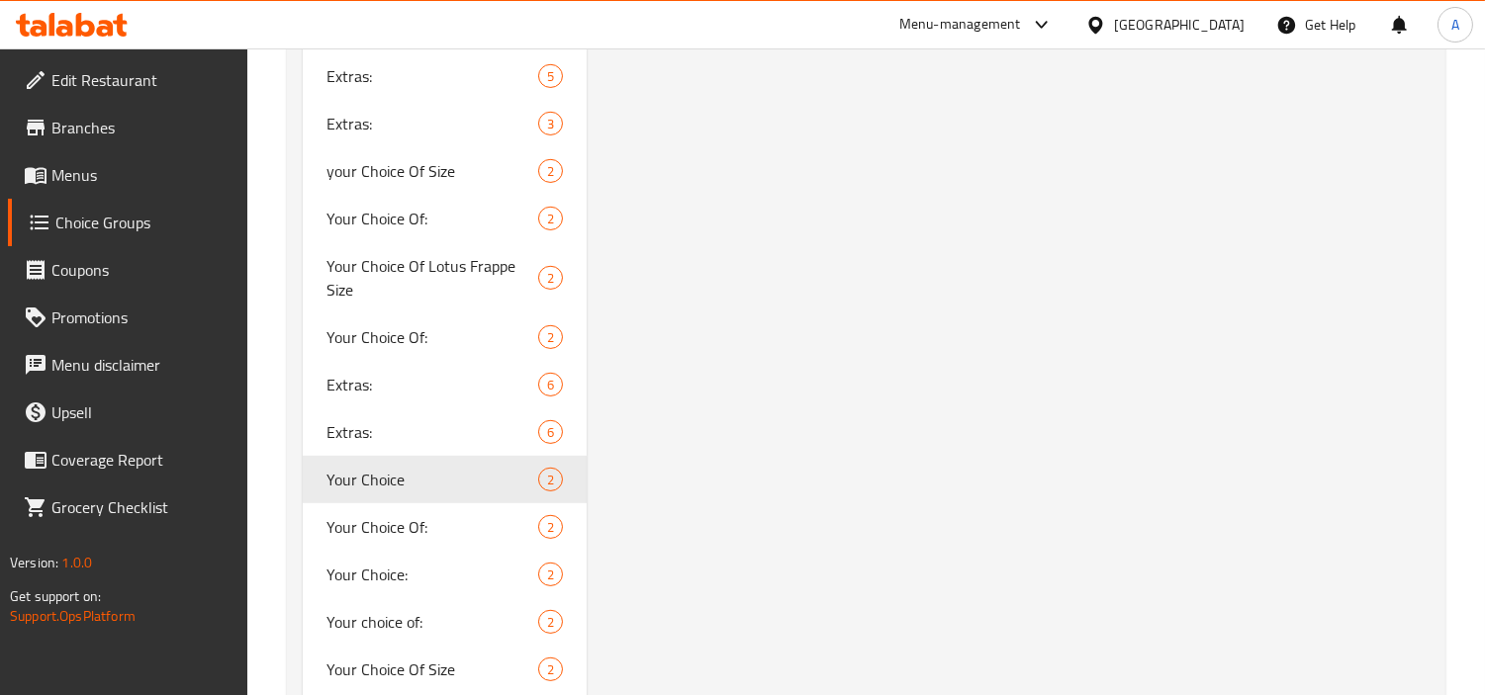
click at [273, 509] on div "Home / Restaurants management / Choice Groups Choice Groups Choice Groups Your …" at bounding box center [865, 433] width 1237 height 4065
click at [366, 563] on span "Your Choice:" at bounding box center [432, 575] width 212 height 24
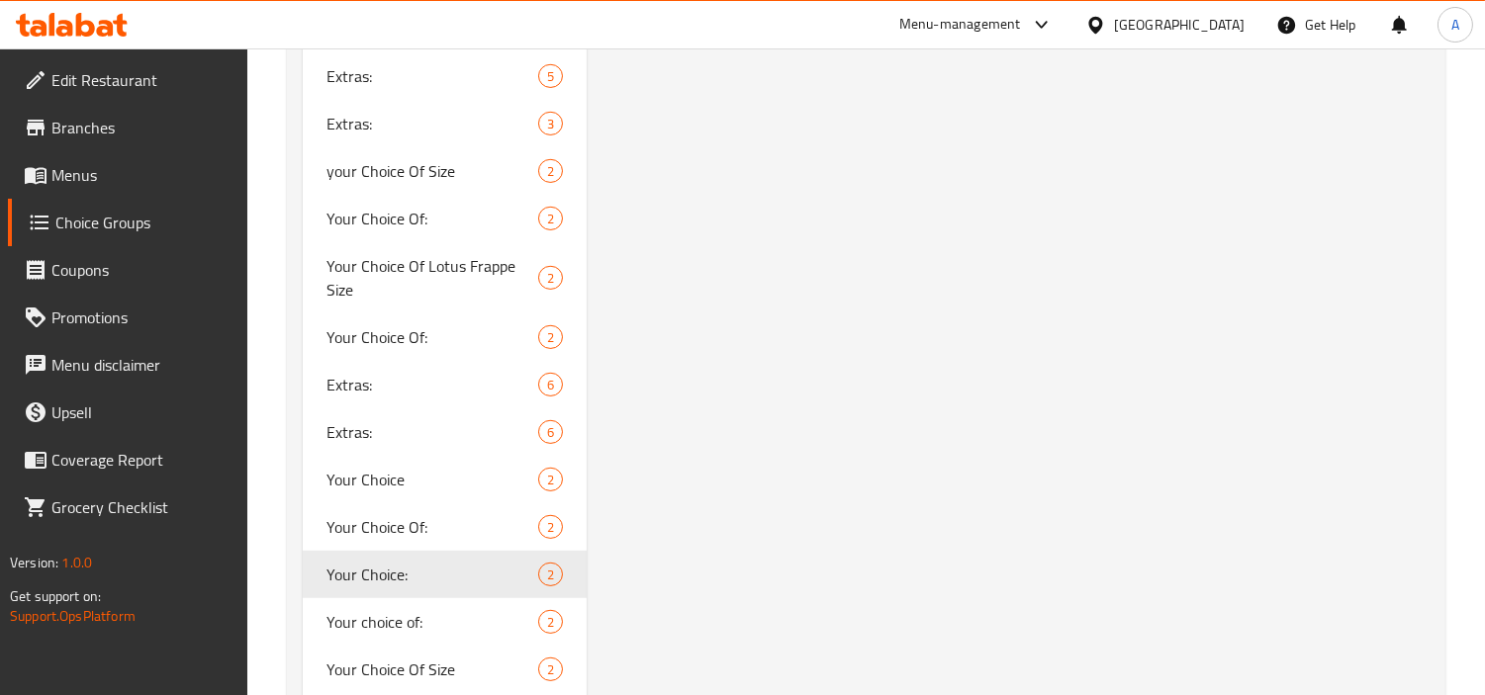
type input "Your Choice:"
type input "إختيارك:"
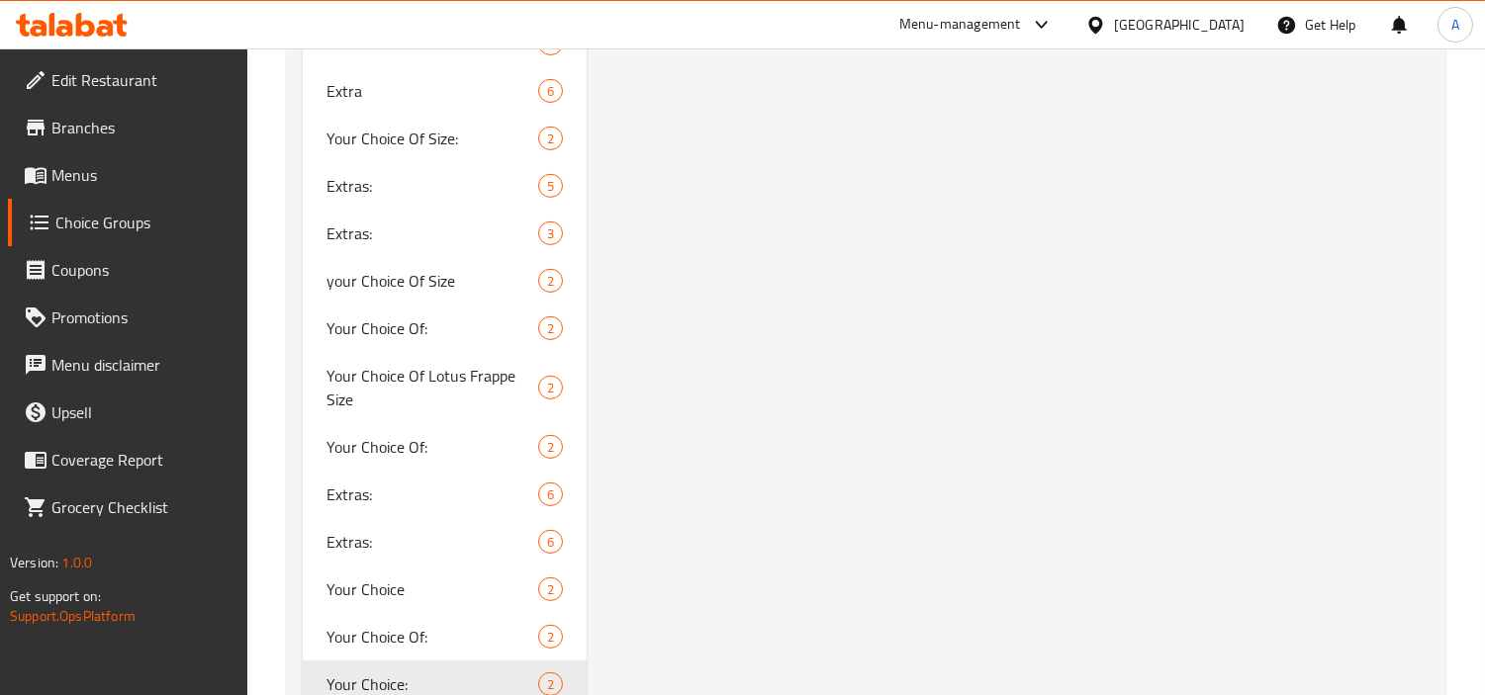
scroll to position [0, 0]
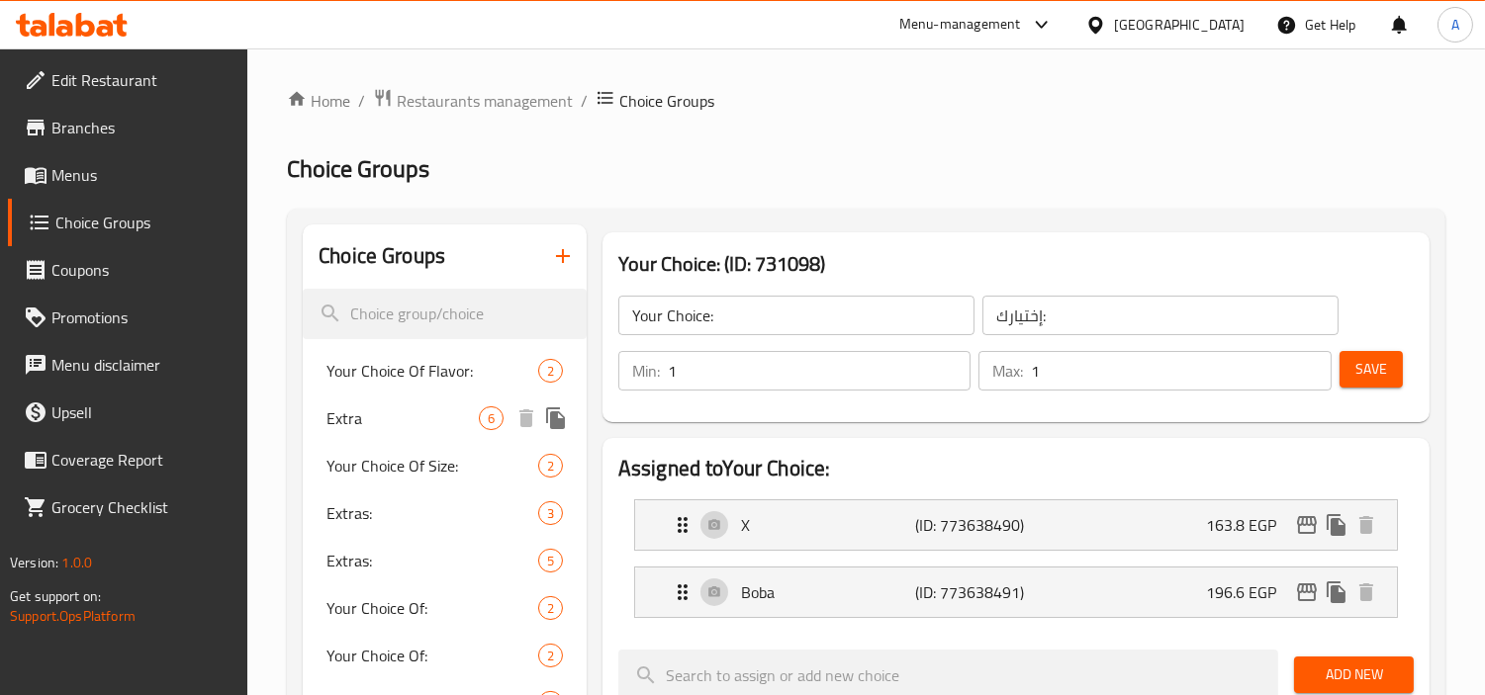
click at [420, 465] on span "Your Choice Of Size:" at bounding box center [432, 466] width 212 height 24
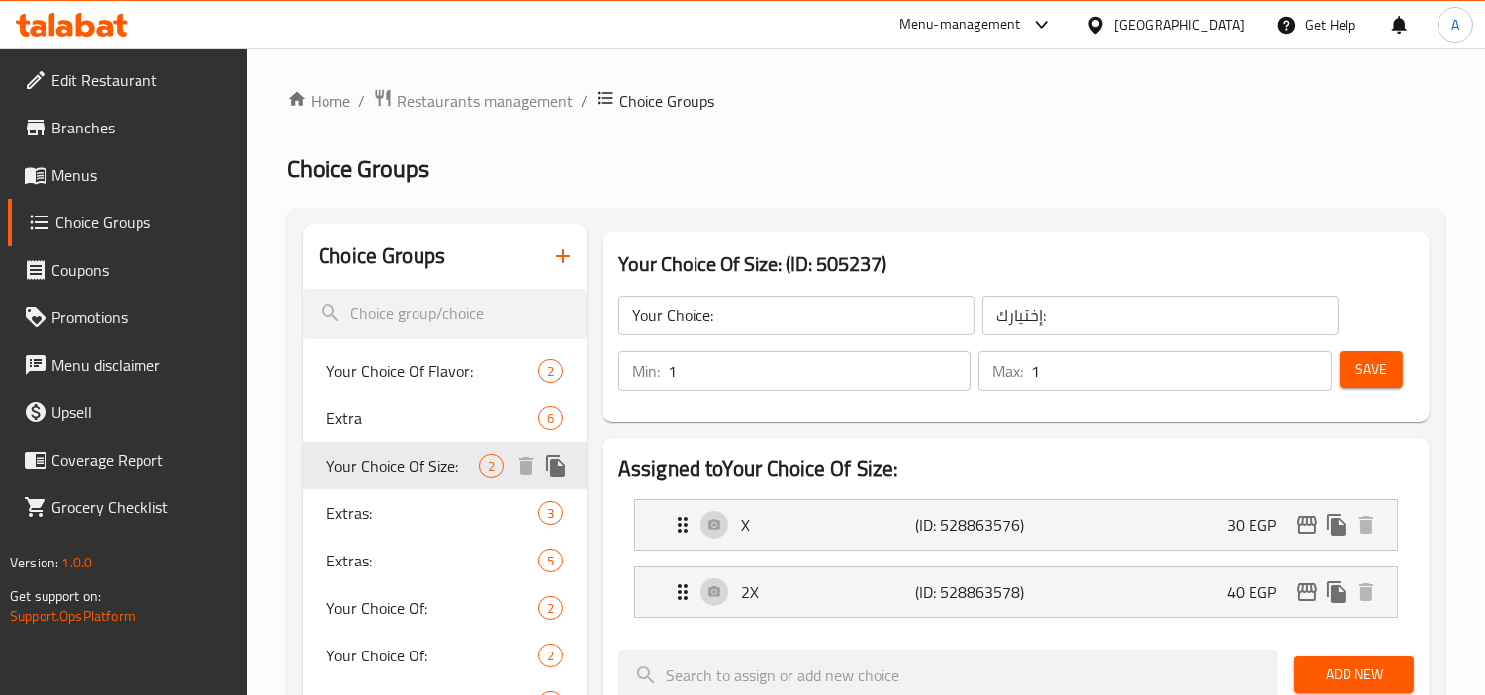
type input "Your Choice Of Size:"
type input "إختيارك من الحجم:"
click at [403, 576] on div "Extras: 5" at bounding box center [445, 560] width 284 height 47
type input "Extras:"
type input "إكسترا:"
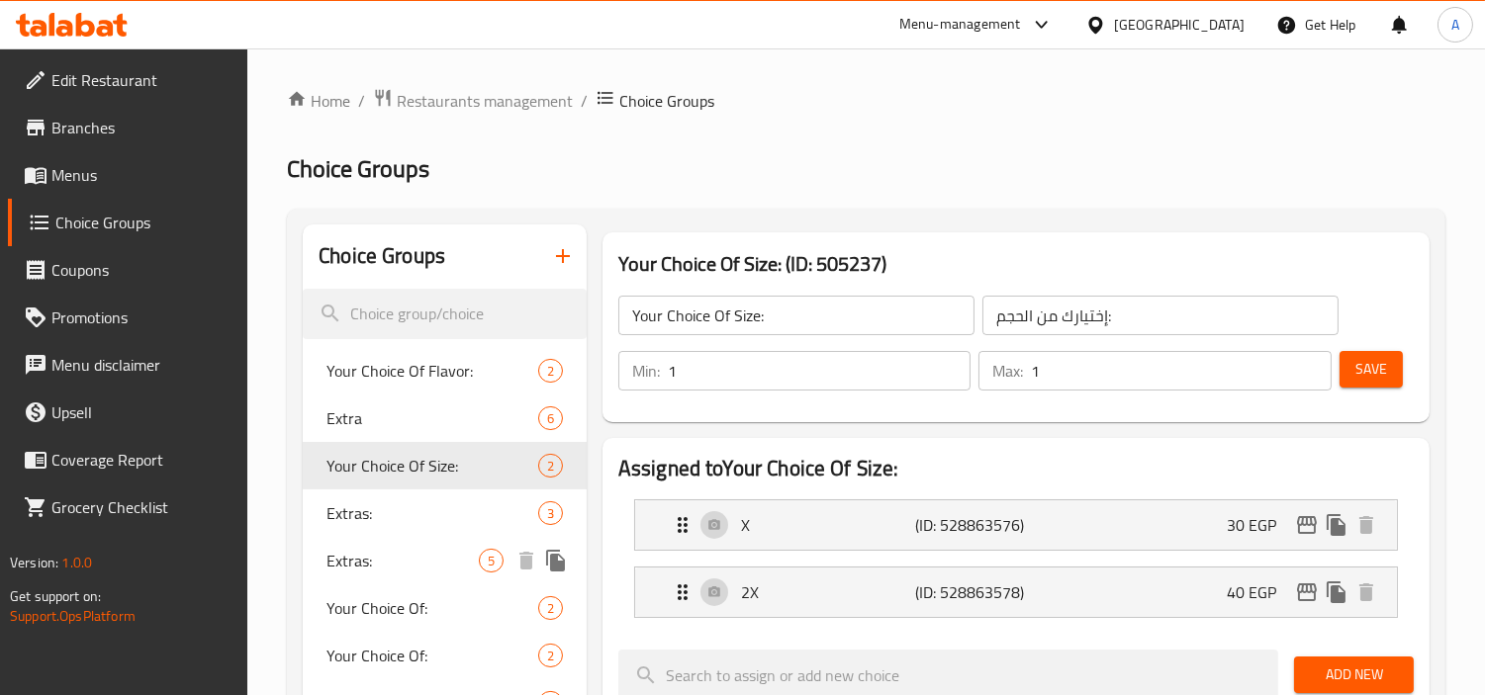
type input "0"
type input "5"
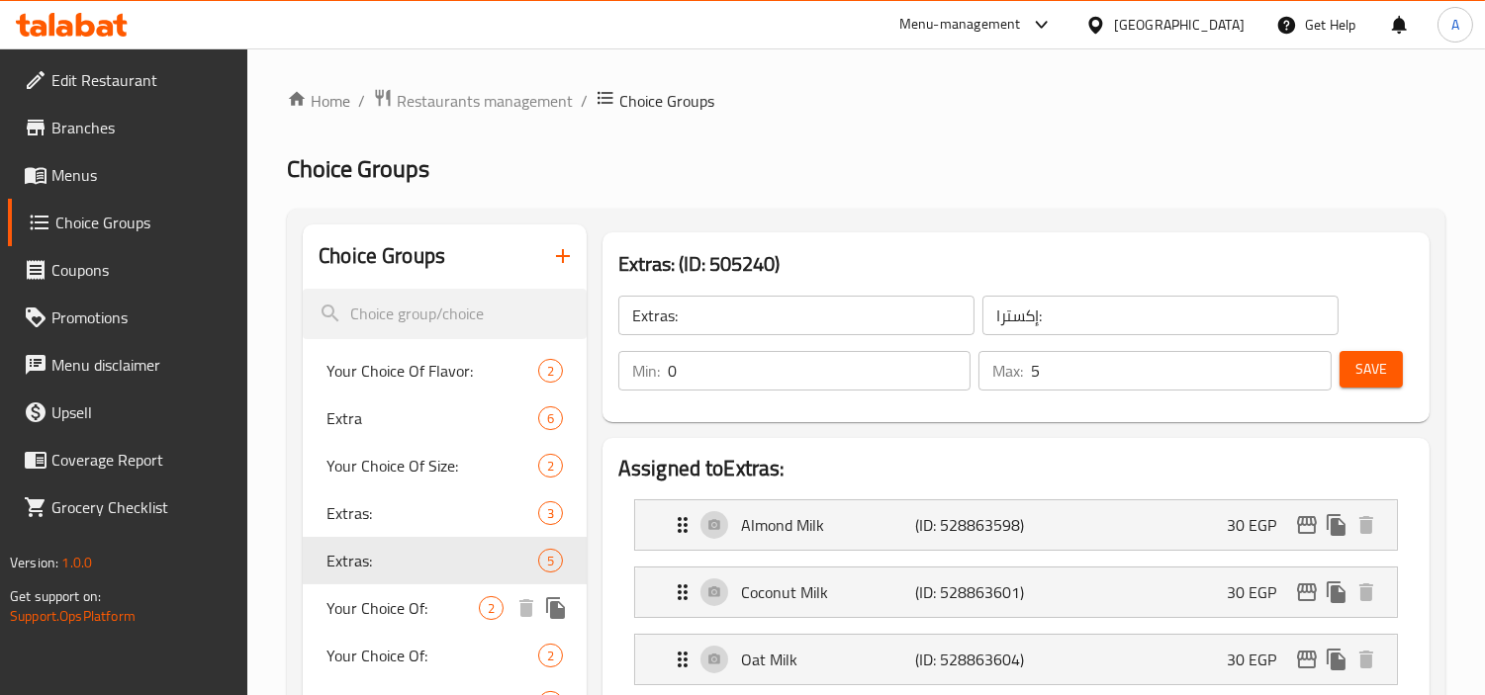
click at [407, 590] on div "Your Choice Of: 2" at bounding box center [445, 608] width 284 height 47
type input "Your Choice Of:"
type input "إختيارك من:"
type input "1"
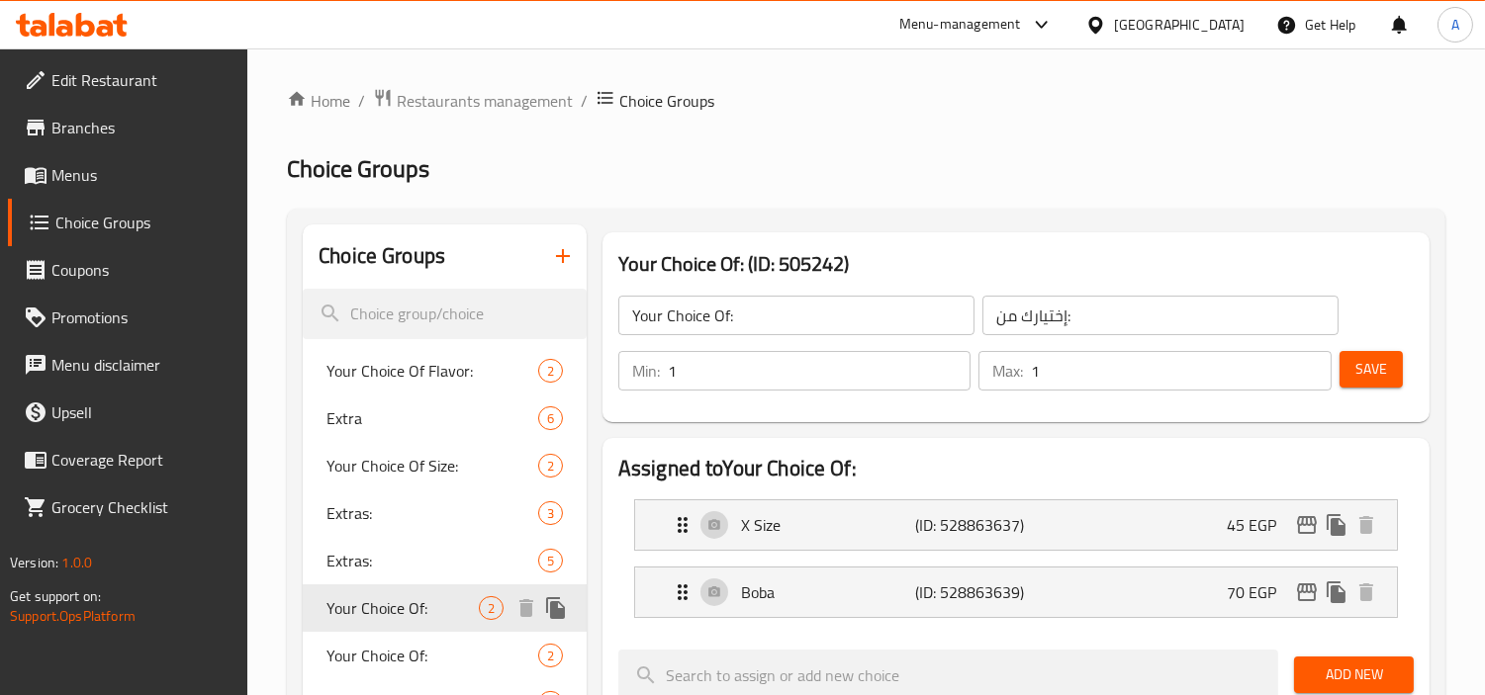
scroll to position [110, 0]
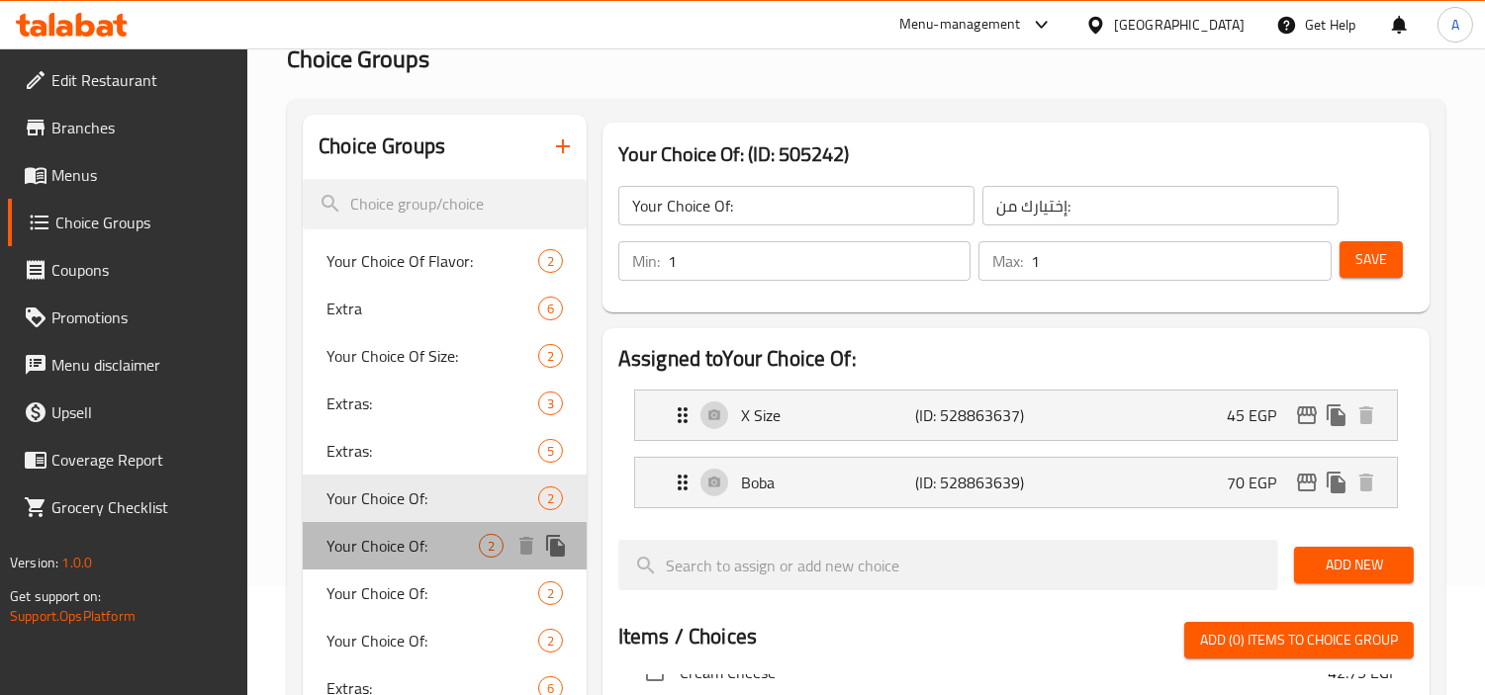
click at [408, 536] on span "Your Choice Of:" at bounding box center [402, 546] width 152 height 24
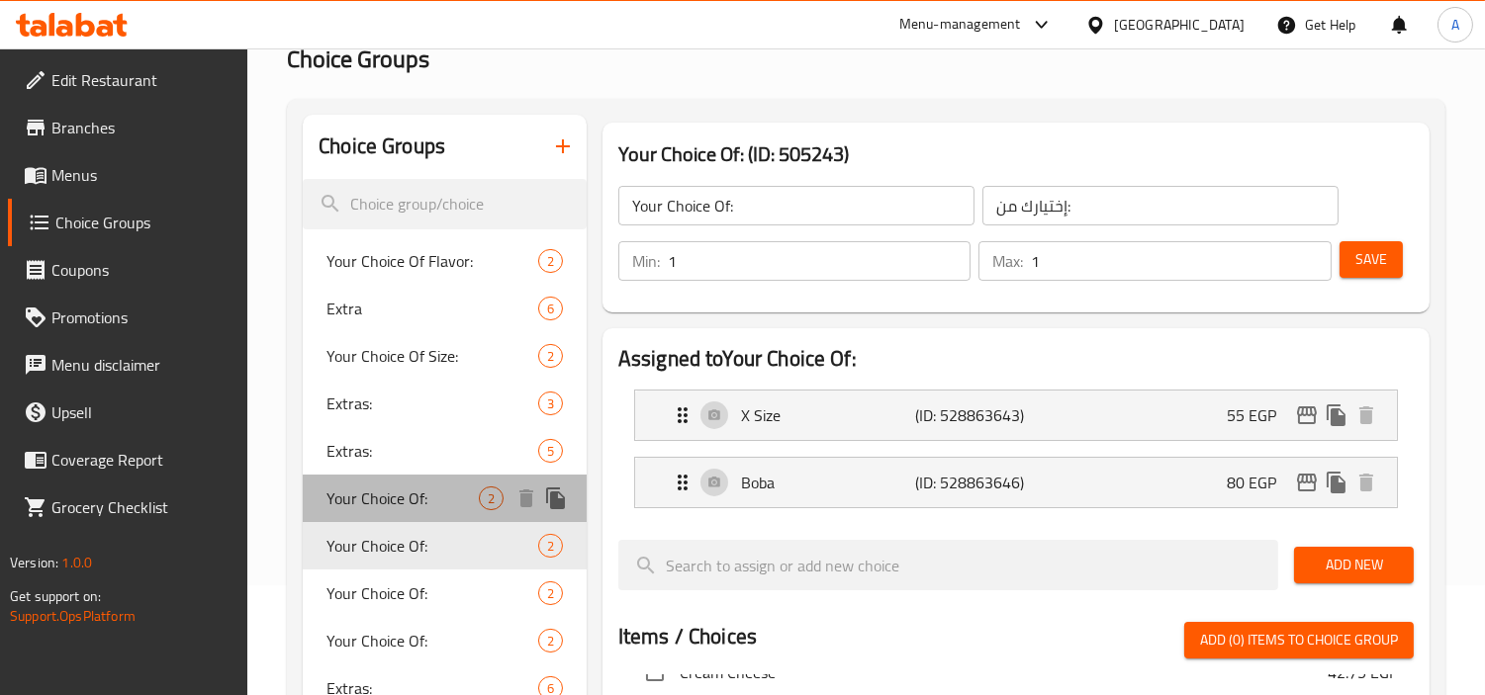
click at [396, 499] on span "Your Choice Of:" at bounding box center [402, 499] width 152 height 24
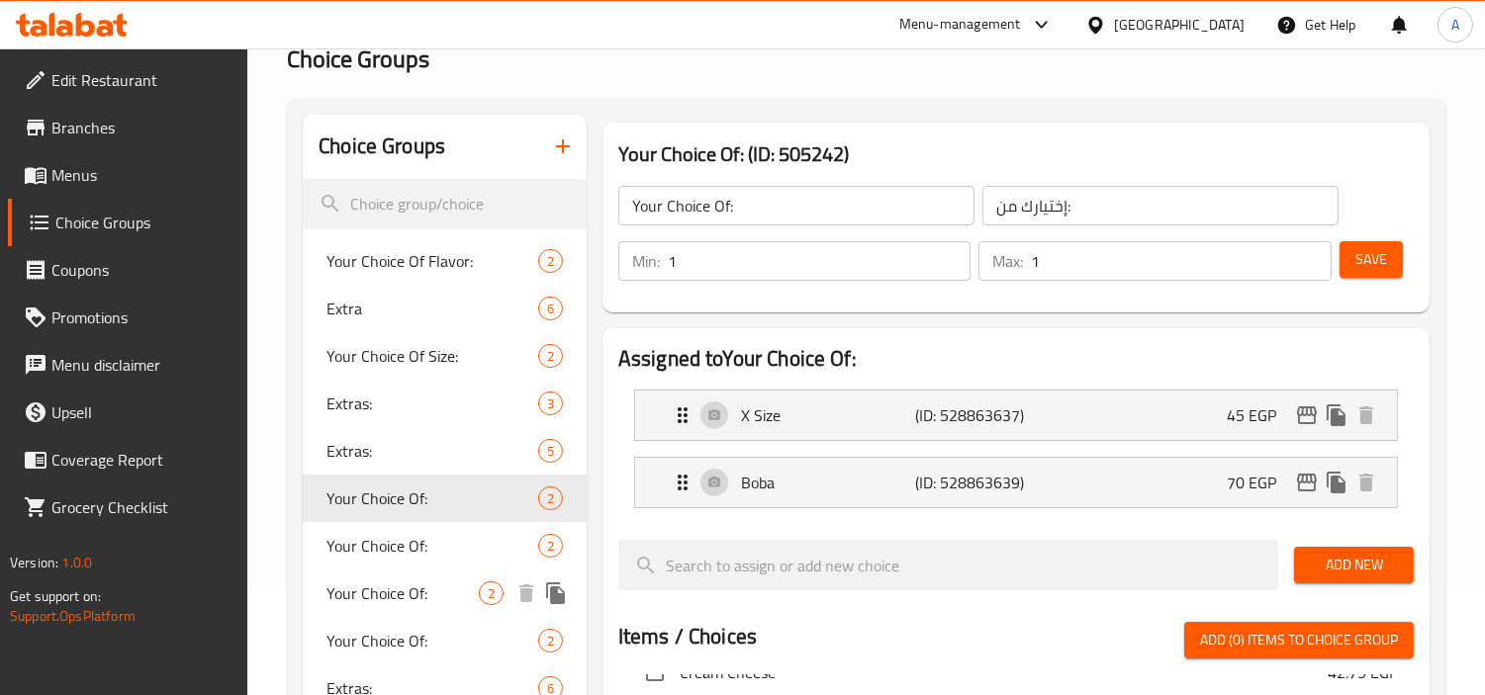
click at [411, 587] on span "Your Choice Of:" at bounding box center [402, 594] width 152 height 24
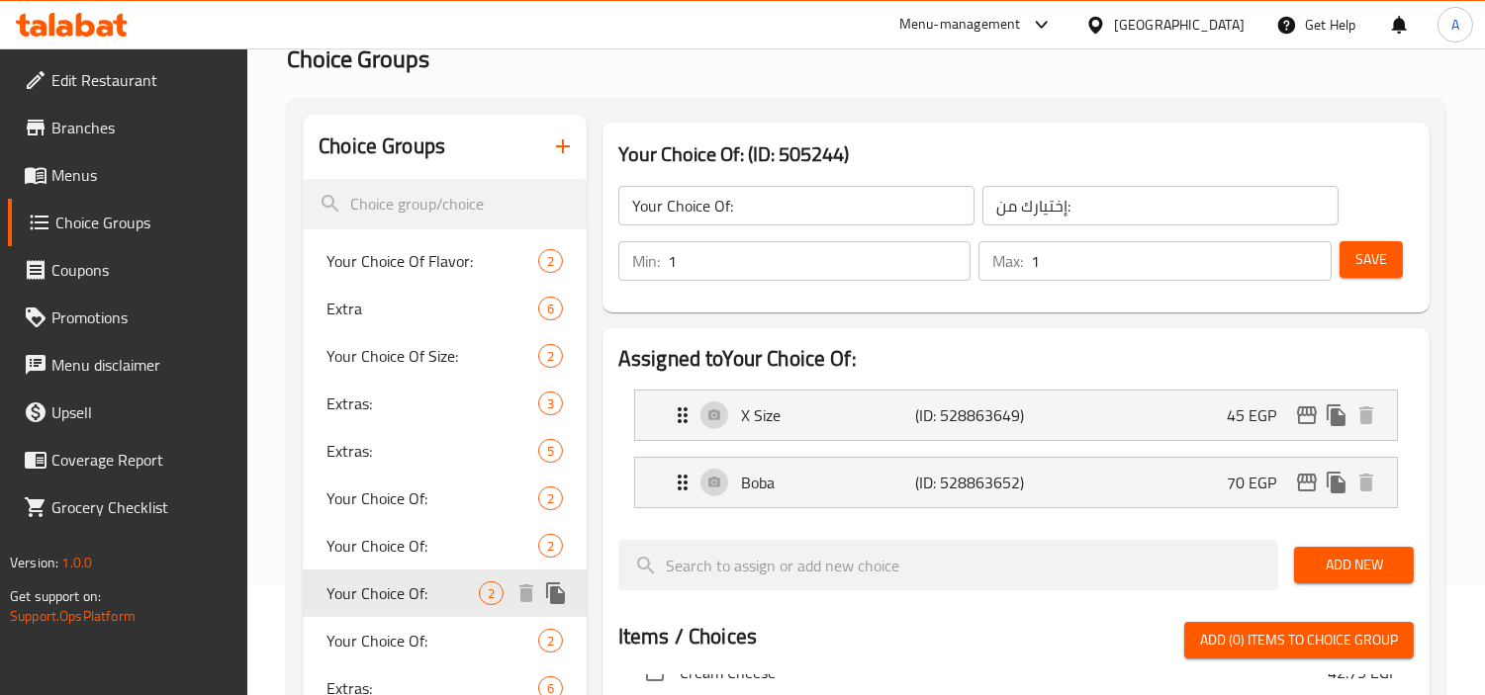
click at [401, 613] on div "Your Choice Of: 2" at bounding box center [445, 593] width 284 height 47
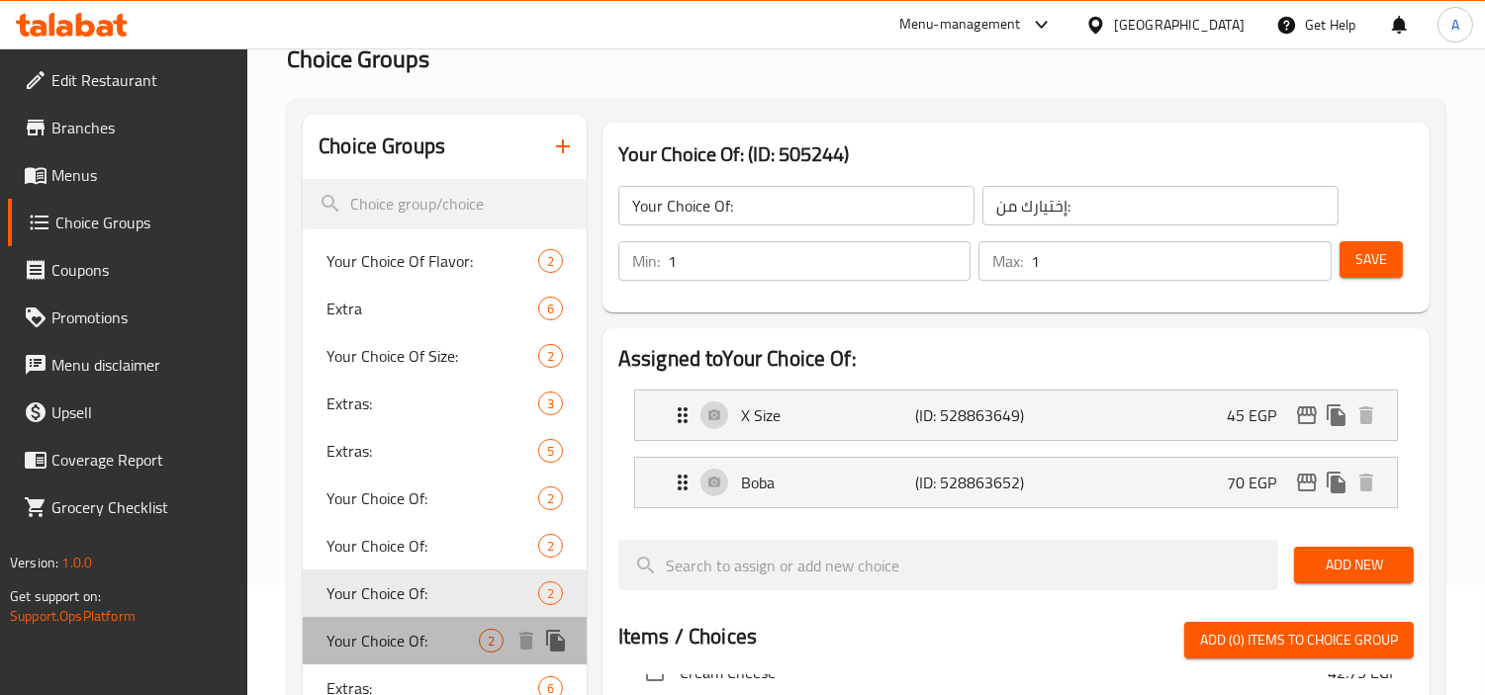
click at [402, 621] on div "Your Choice Of: 2" at bounding box center [445, 640] width 284 height 47
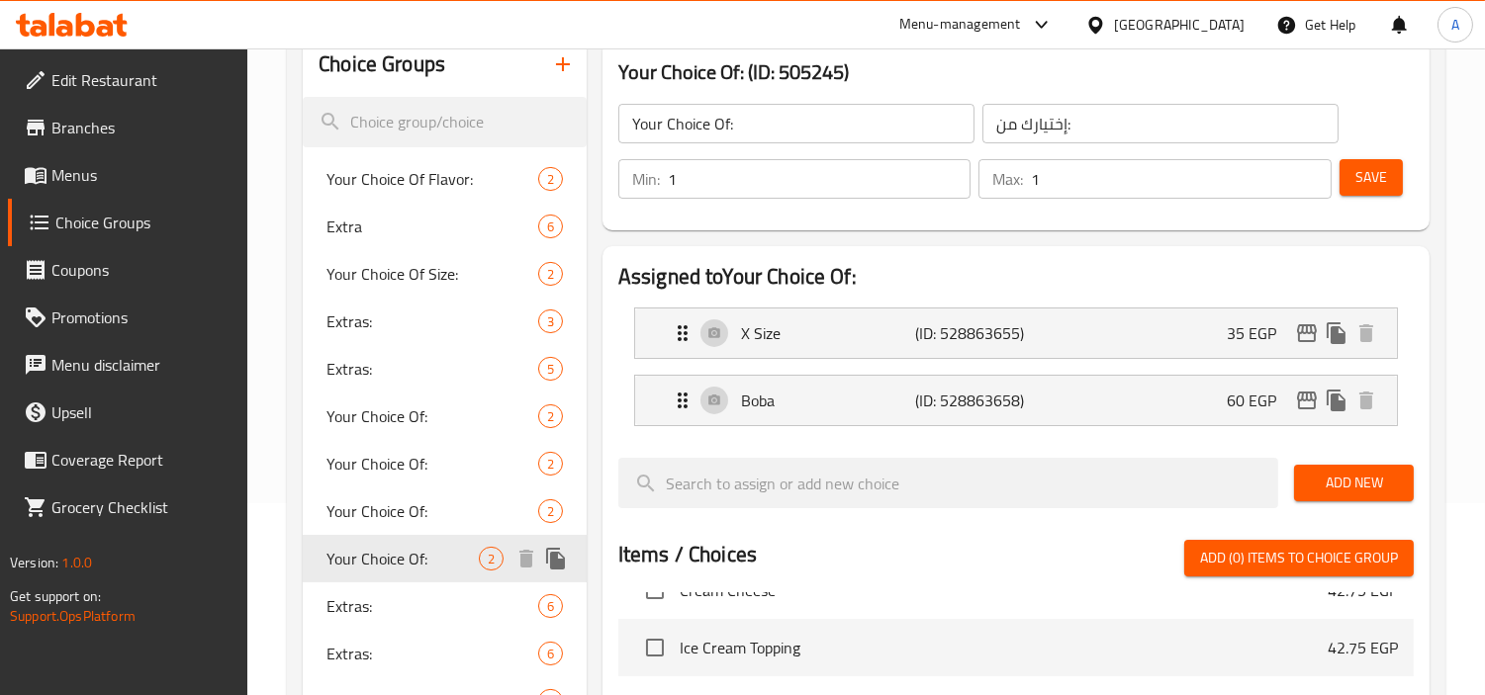
scroll to position [329, 0]
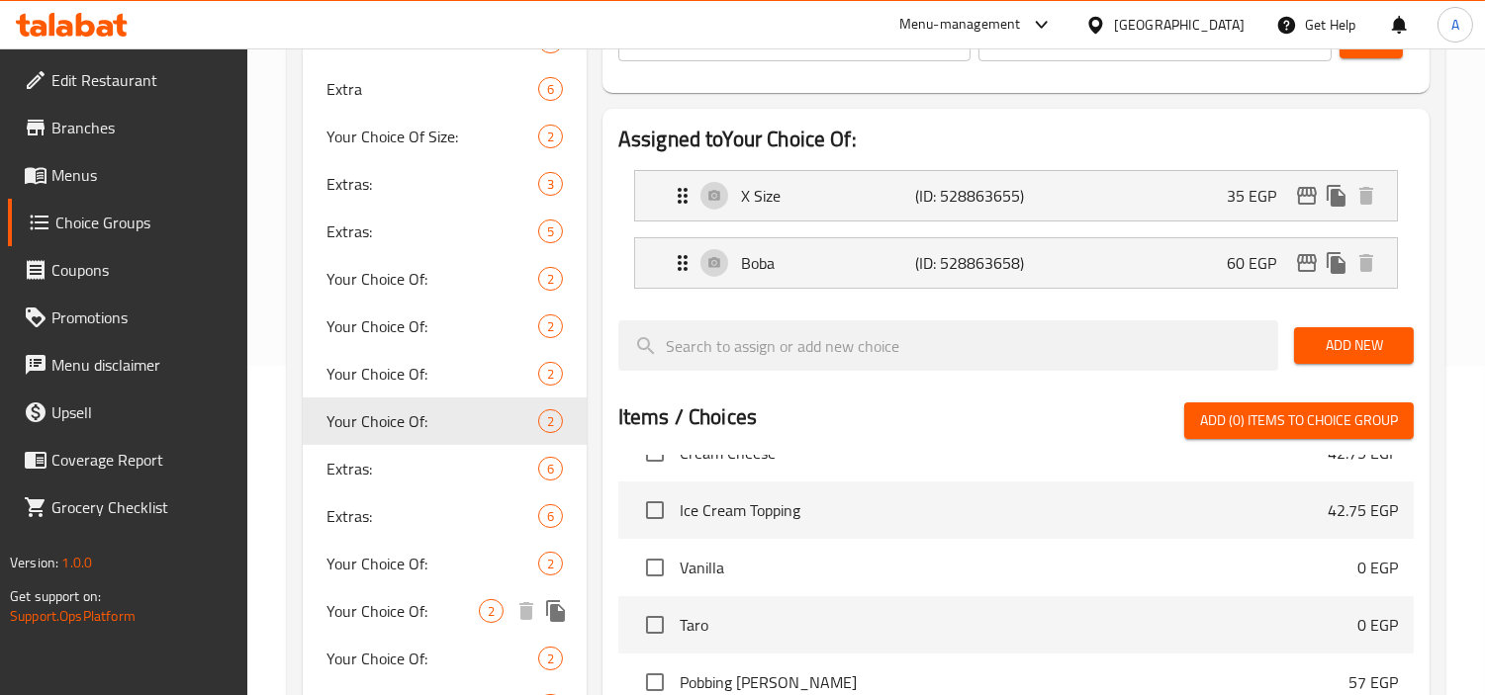
click at [378, 599] on span "Your Choice Of:" at bounding box center [402, 611] width 152 height 24
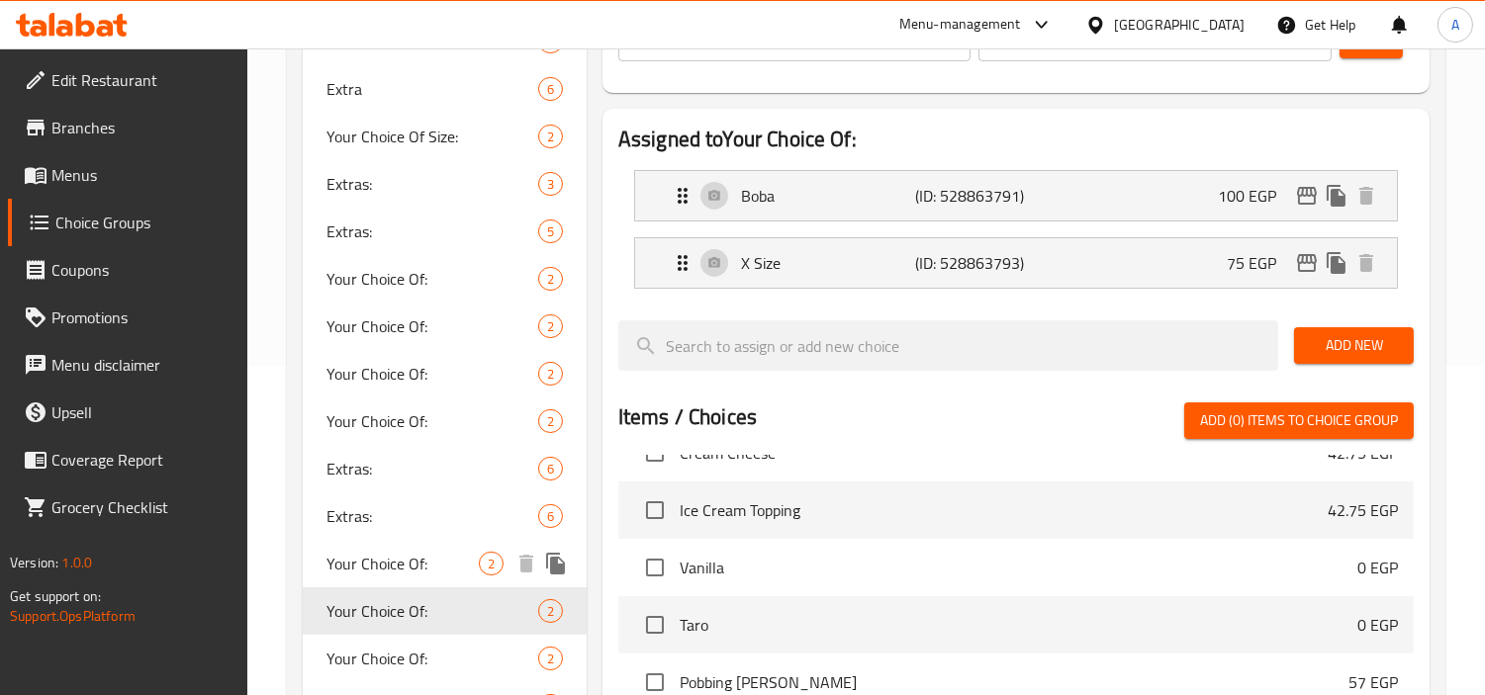
click at [387, 567] on span "Your Choice Of:" at bounding box center [402, 564] width 152 height 24
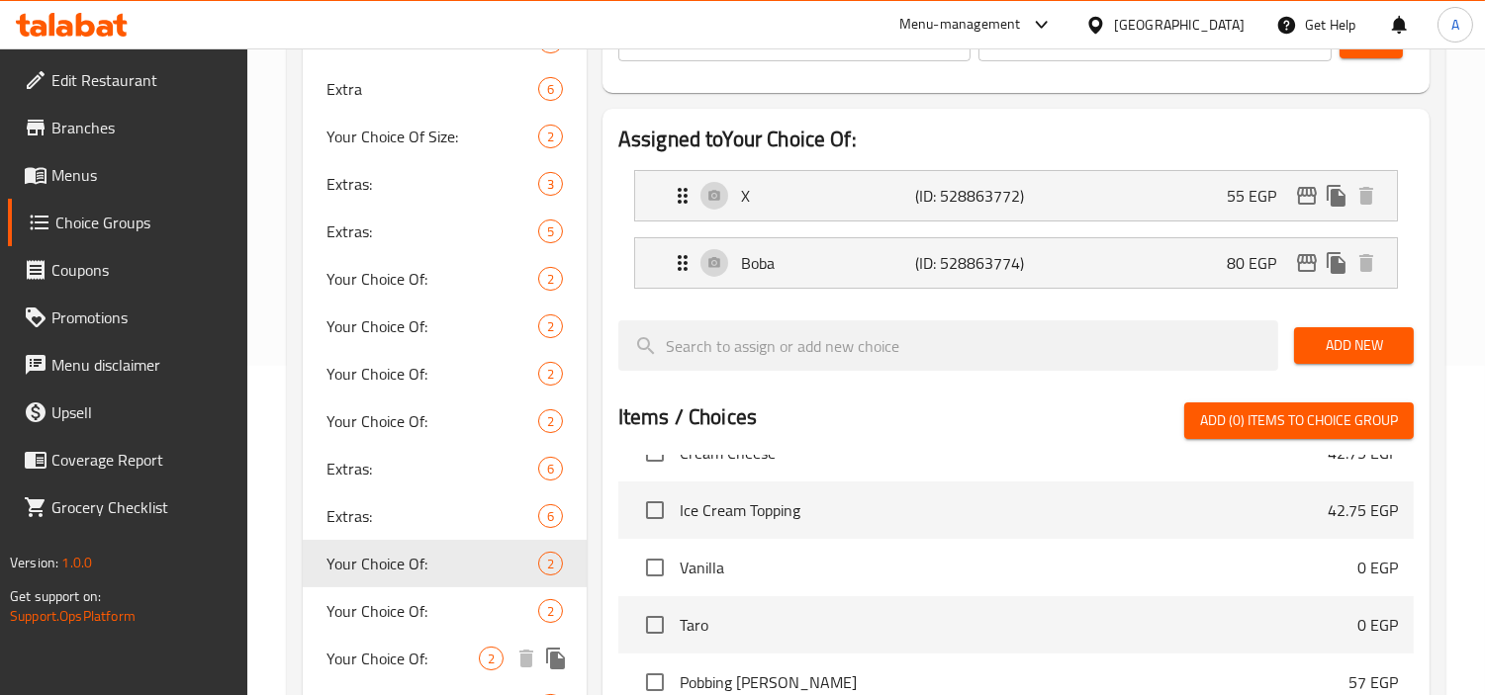
click at [396, 651] on span "Your Choice Of:" at bounding box center [402, 659] width 152 height 24
type input "إختيارك من:"
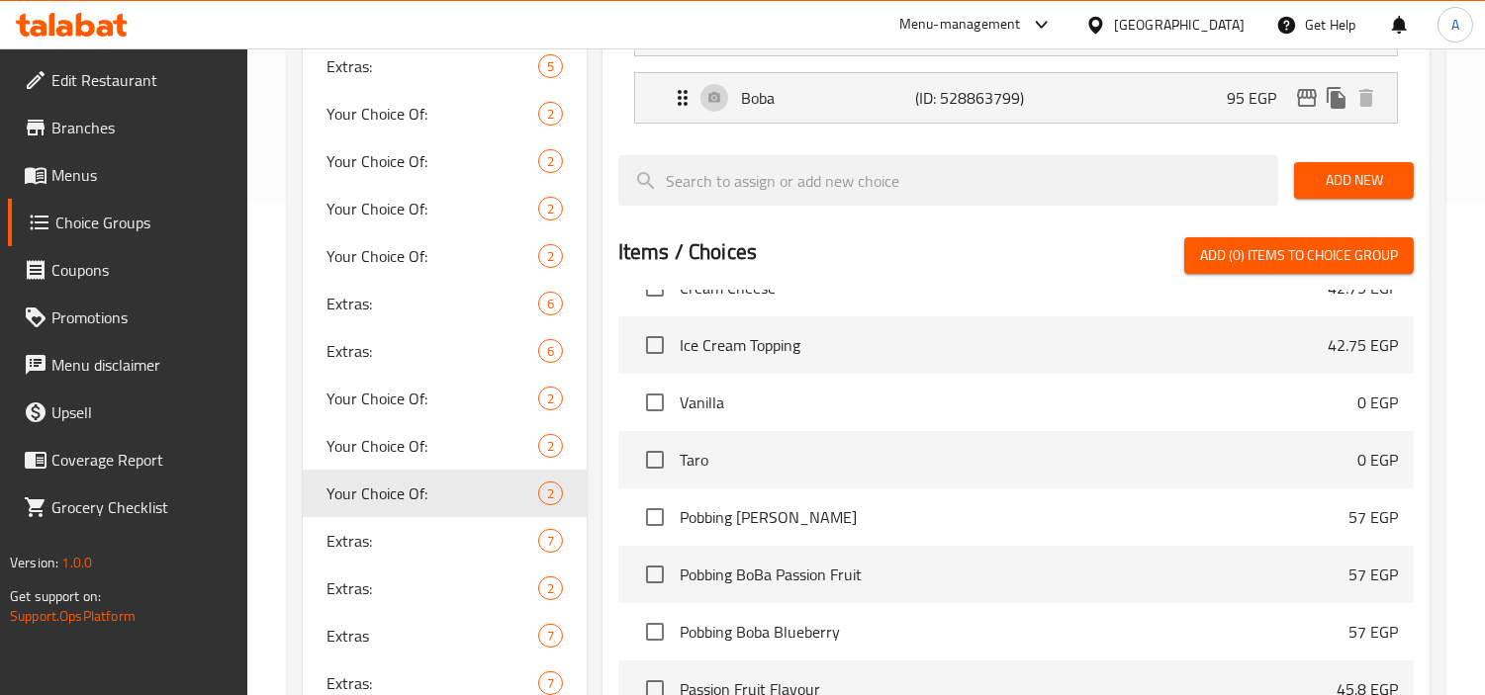
scroll to position [659, 0]
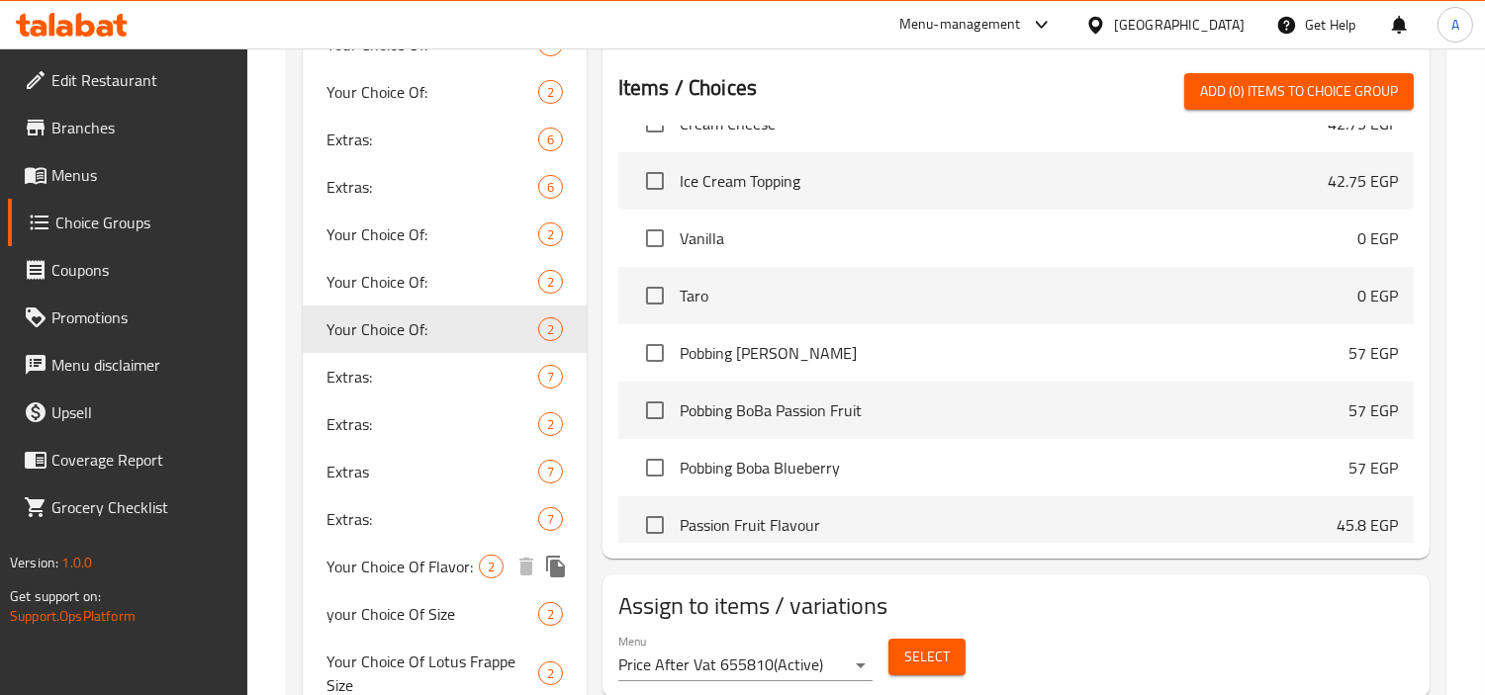
click at [400, 572] on span "Your Choice Of Flavor:" at bounding box center [402, 567] width 152 height 24
type input "Your Choice Of Flavor:"
type input "إختيارك من النكهة:"
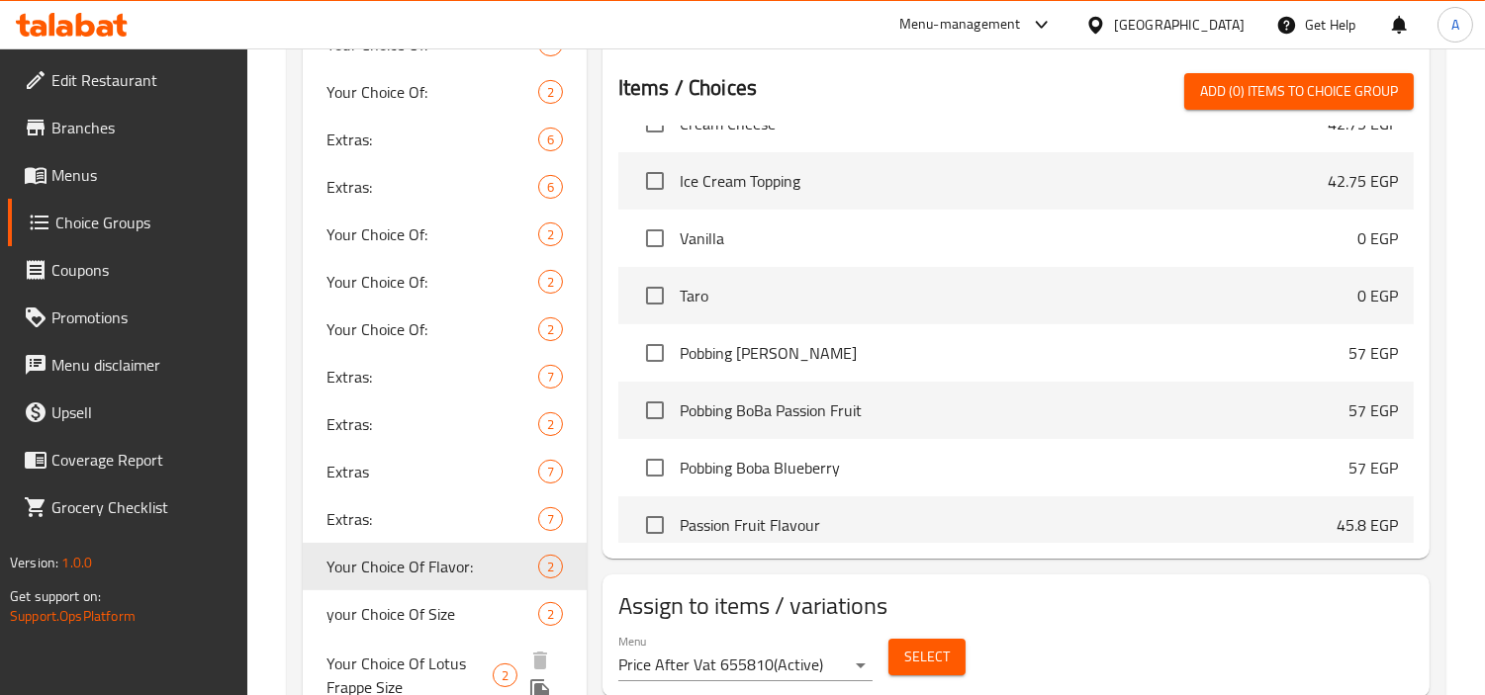
click at [396, 652] on span "Your Choice Of Lotus Frappe Size" at bounding box center [409, 675] width 166 height 47
type input "Your Choice Of Lotus Frappe Size"
type input "إختيارك من حجم لوتس فرابيه"
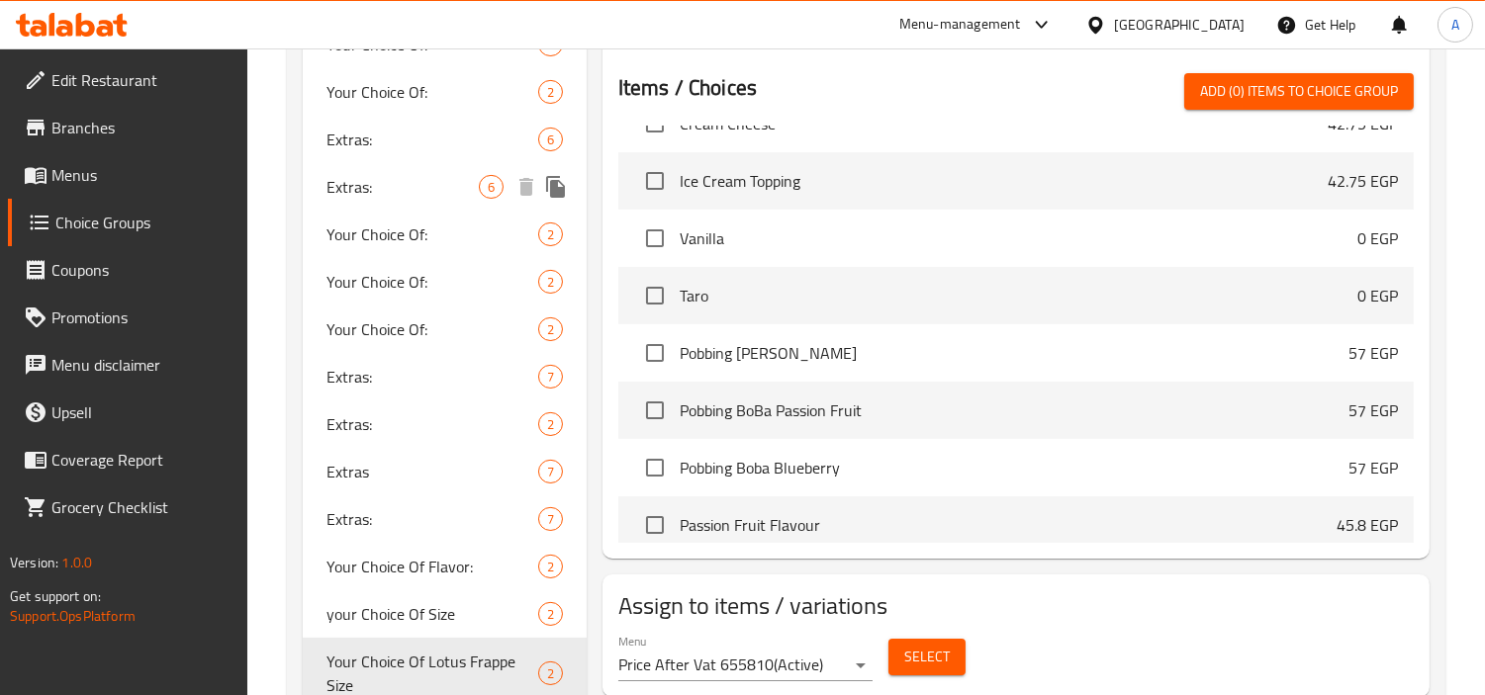
scroll to position [769, 0]
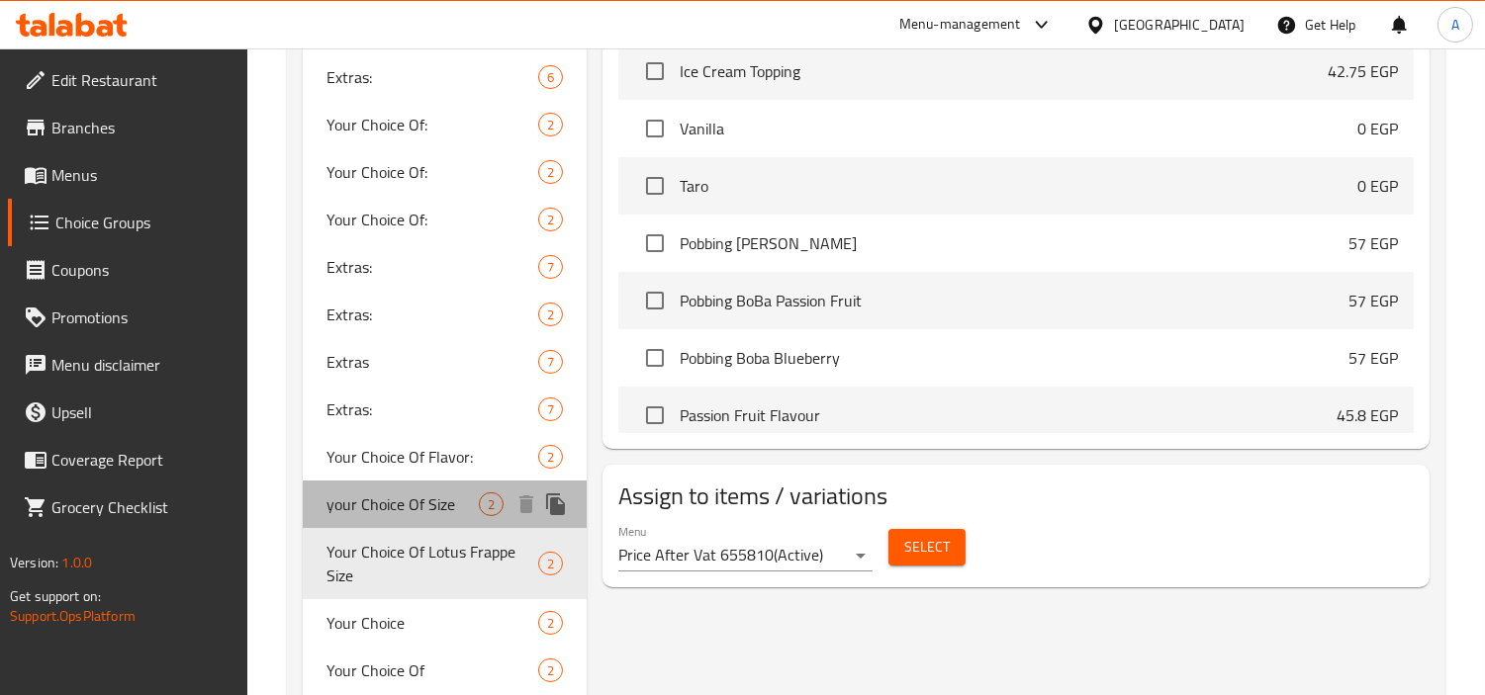
click at [437, 511] on span "your Choice Of Size" at bounding box center [402, 505] width 152 height 24
type input "your Choice Of Size"
type input "إختيارك من الحجم"
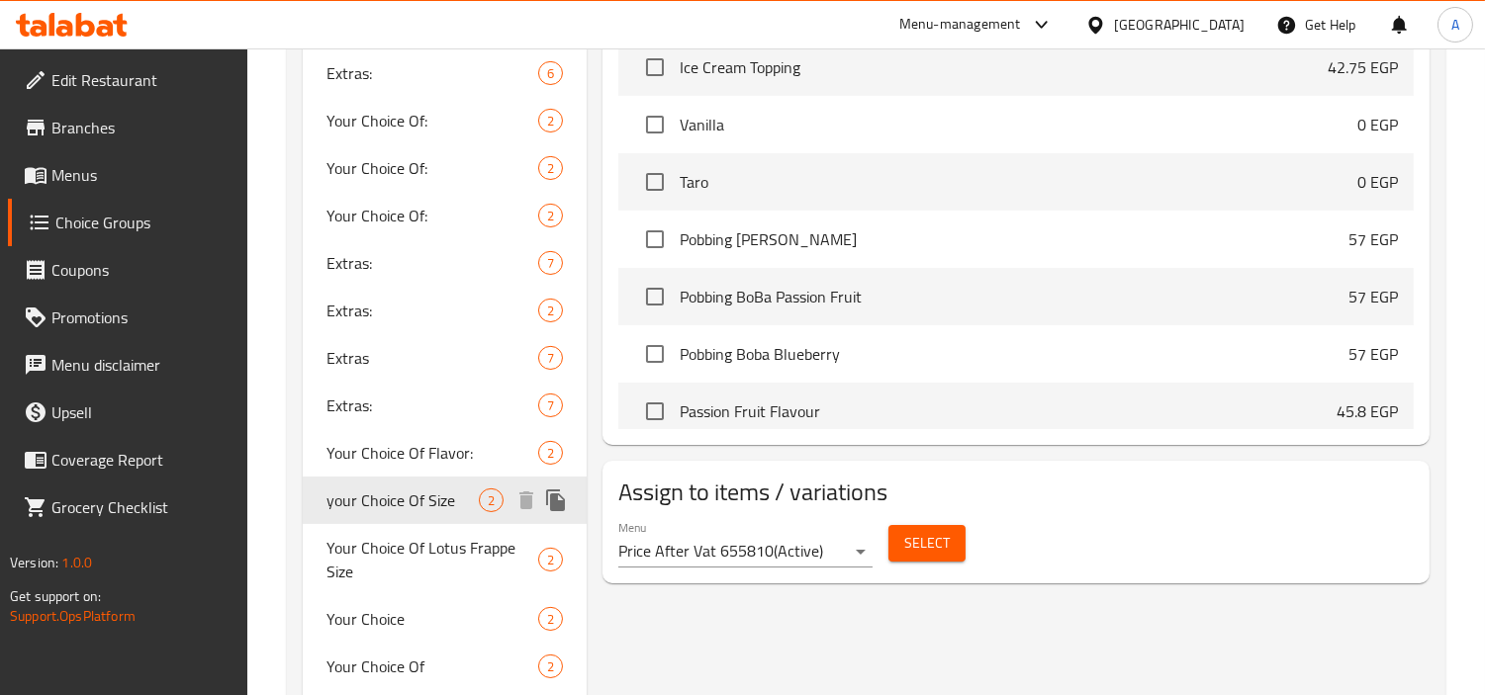
scroll to position [878, 0]
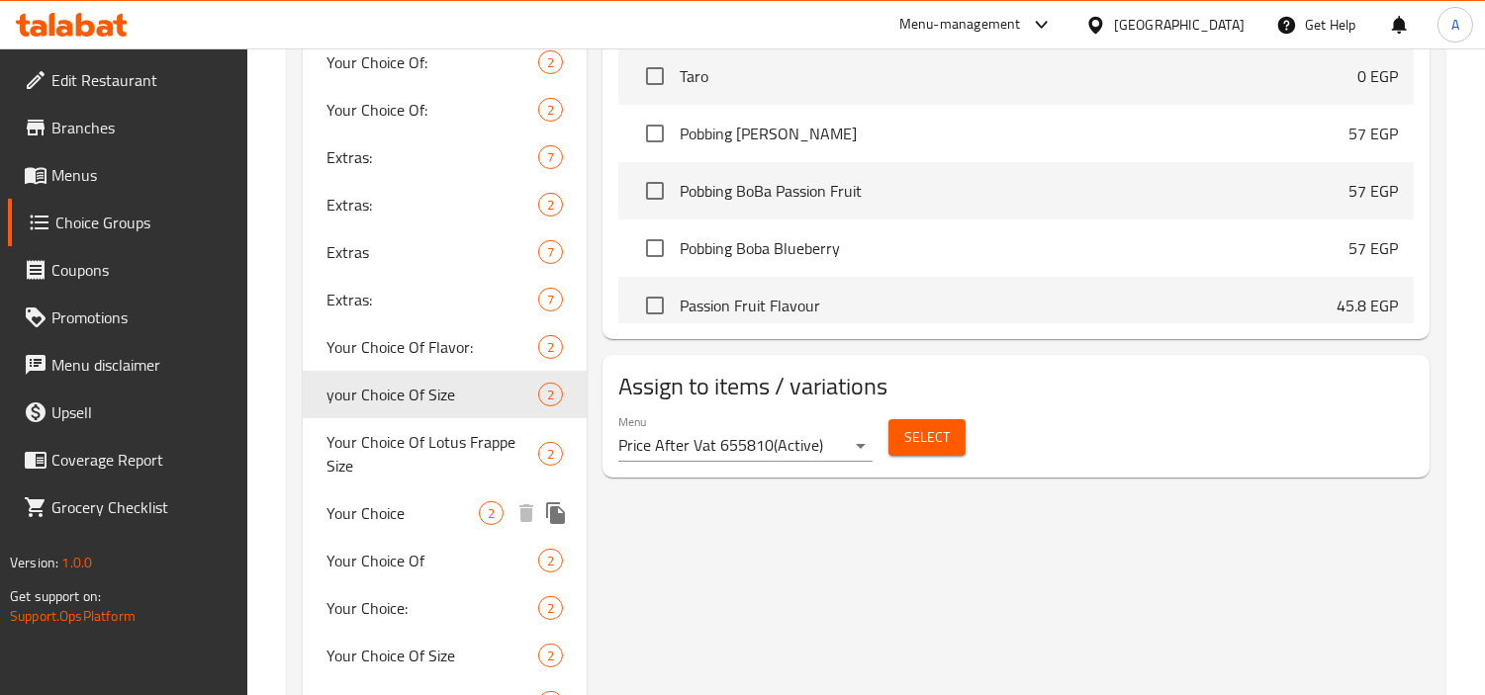
click at [402, 507] on span "Your Choice" at bounding box center [402, 513] width 152 height 24
type input "Your Choice"
type input "إختيارك"
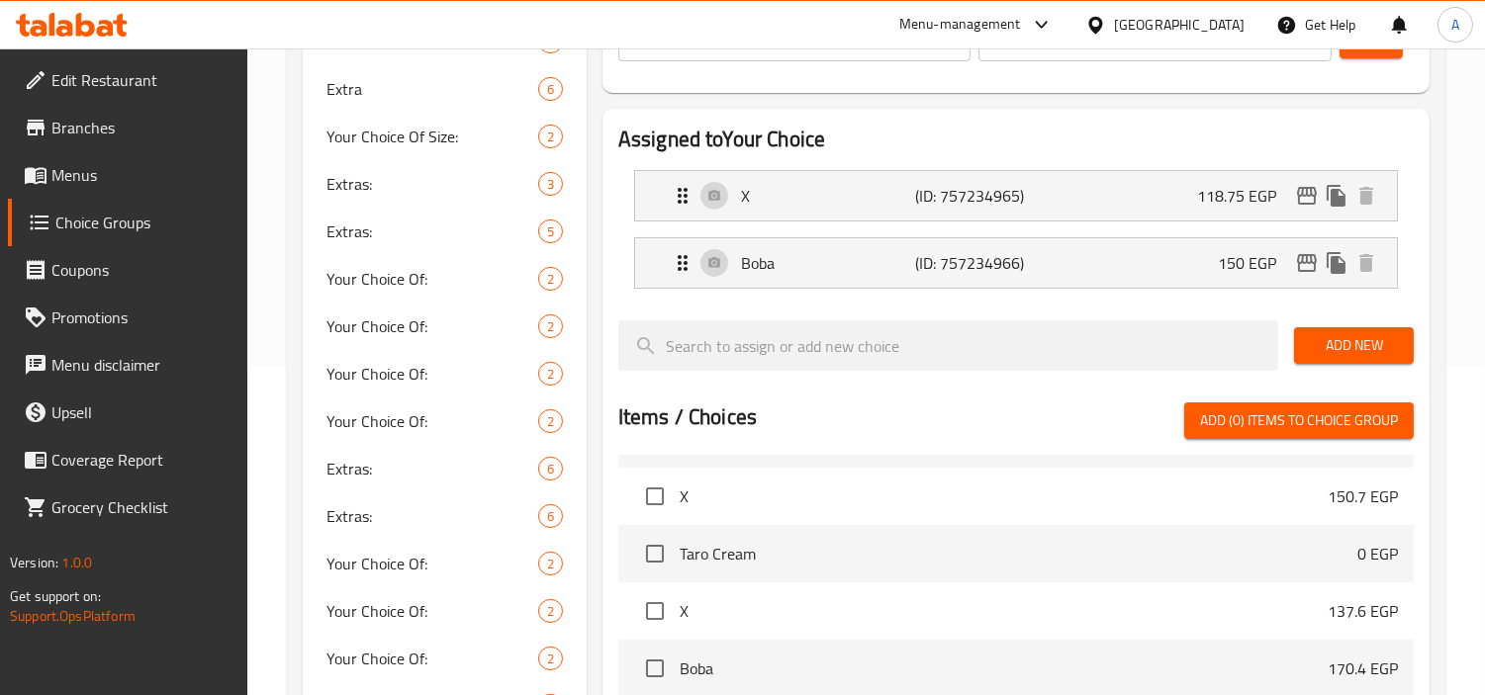
scroll to position [13774, 0]
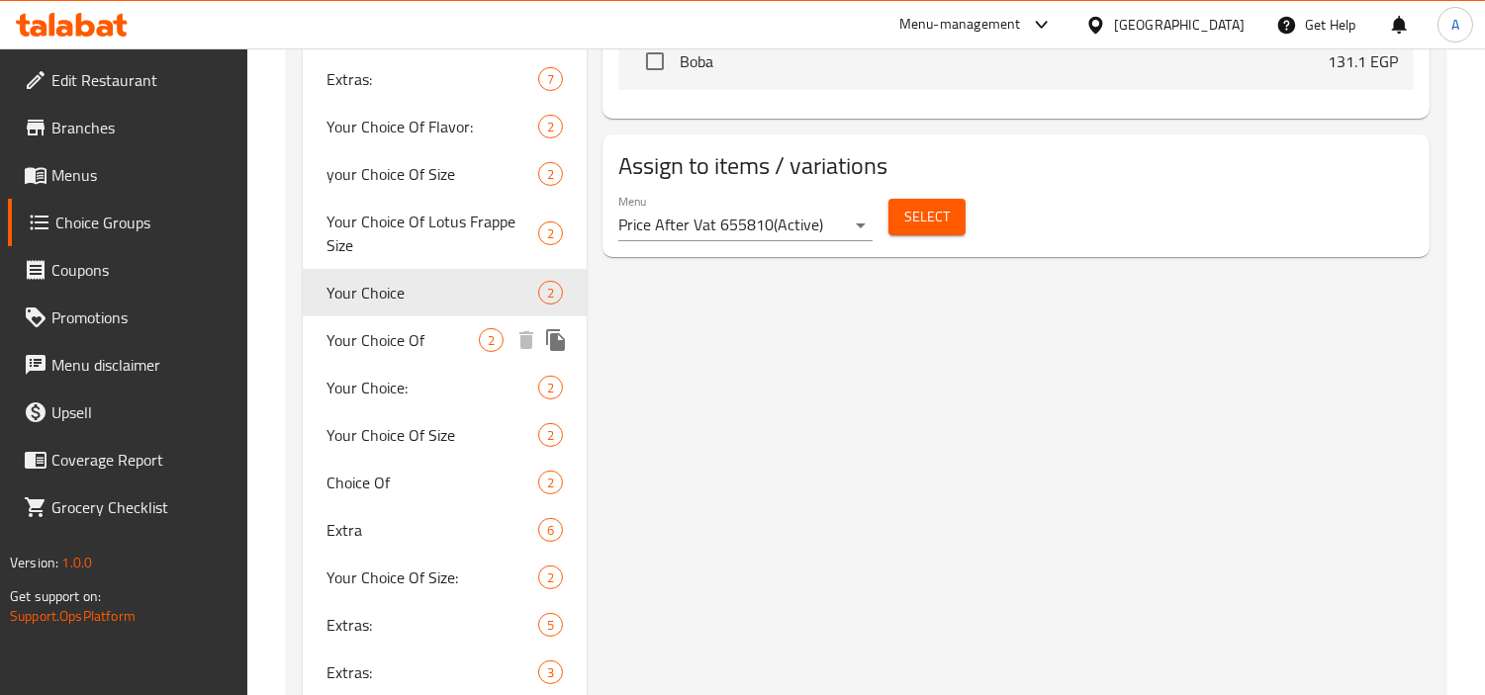
click at [327, 344] on span "Your Choice Of" at bounding box center [402, 340] width 152 height 24
type input "Your Choice Of"
type input "إختيارك من"
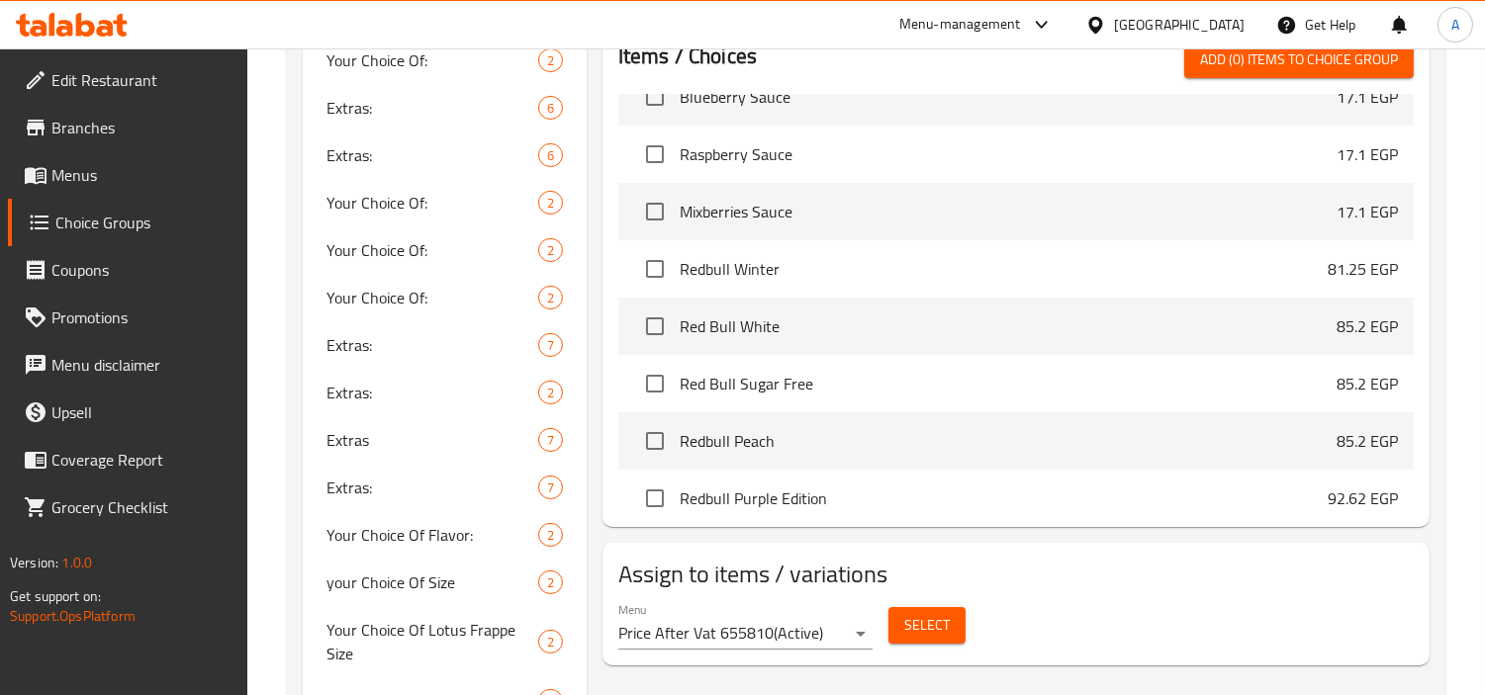
scroll to position [989, 0]
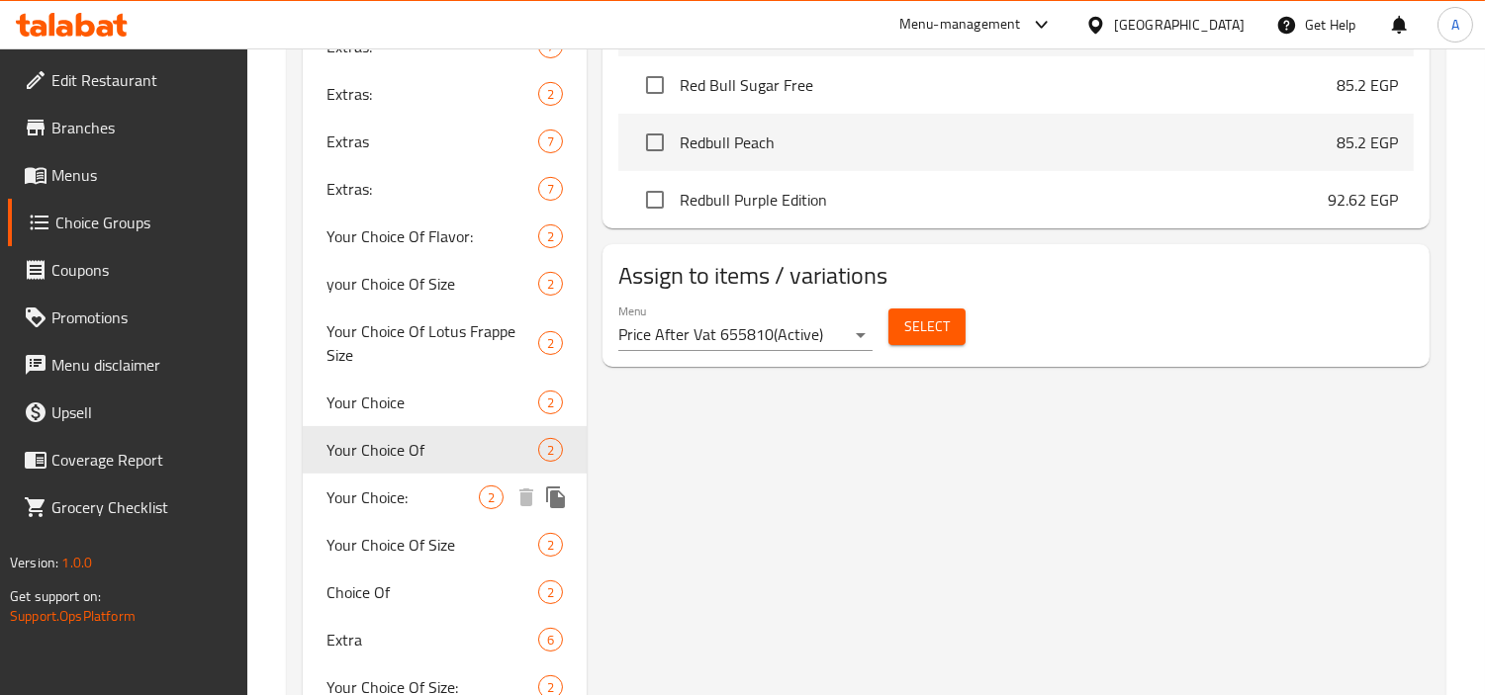
click at [473, 507] on span "Your Choice:" at bounding box center [402, 498] width 152 height 24
type input "Your Choice:"
type input "إختيارك:"
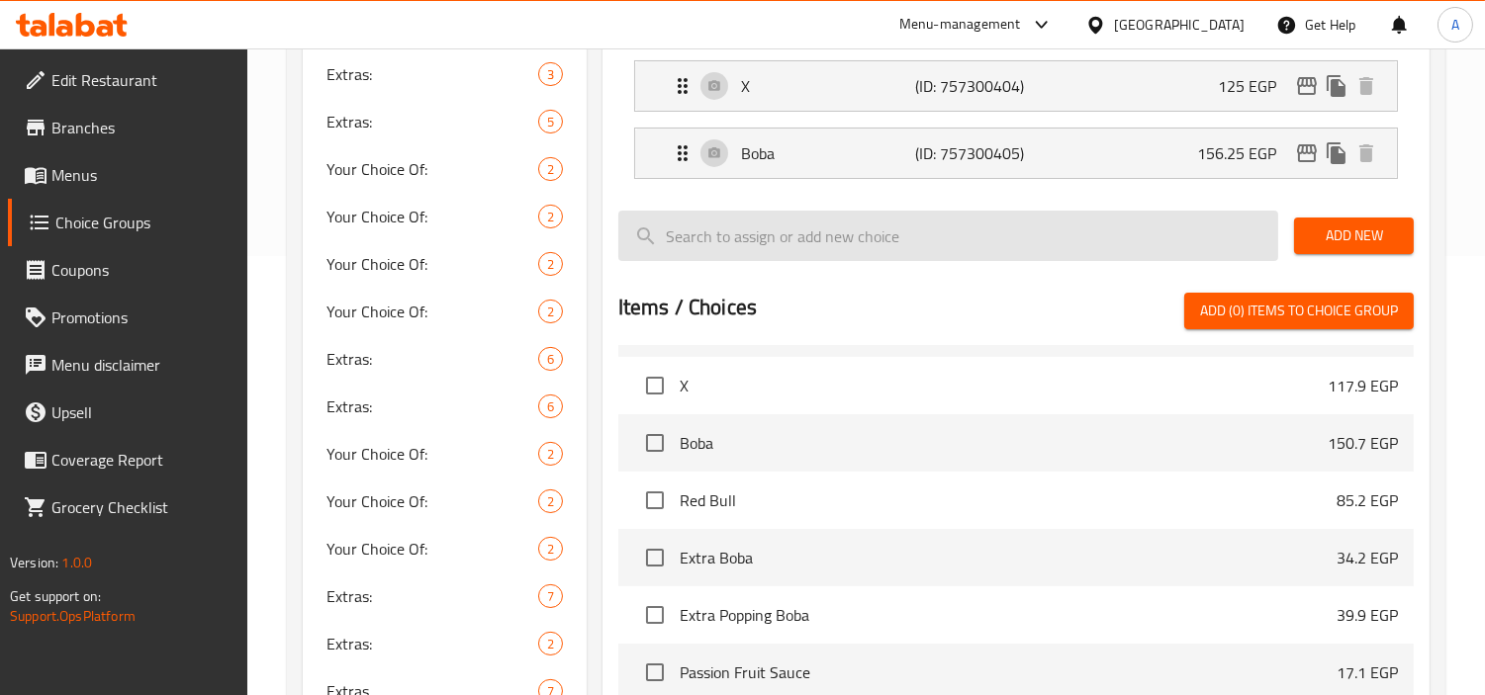
scroll to position [0, 0]
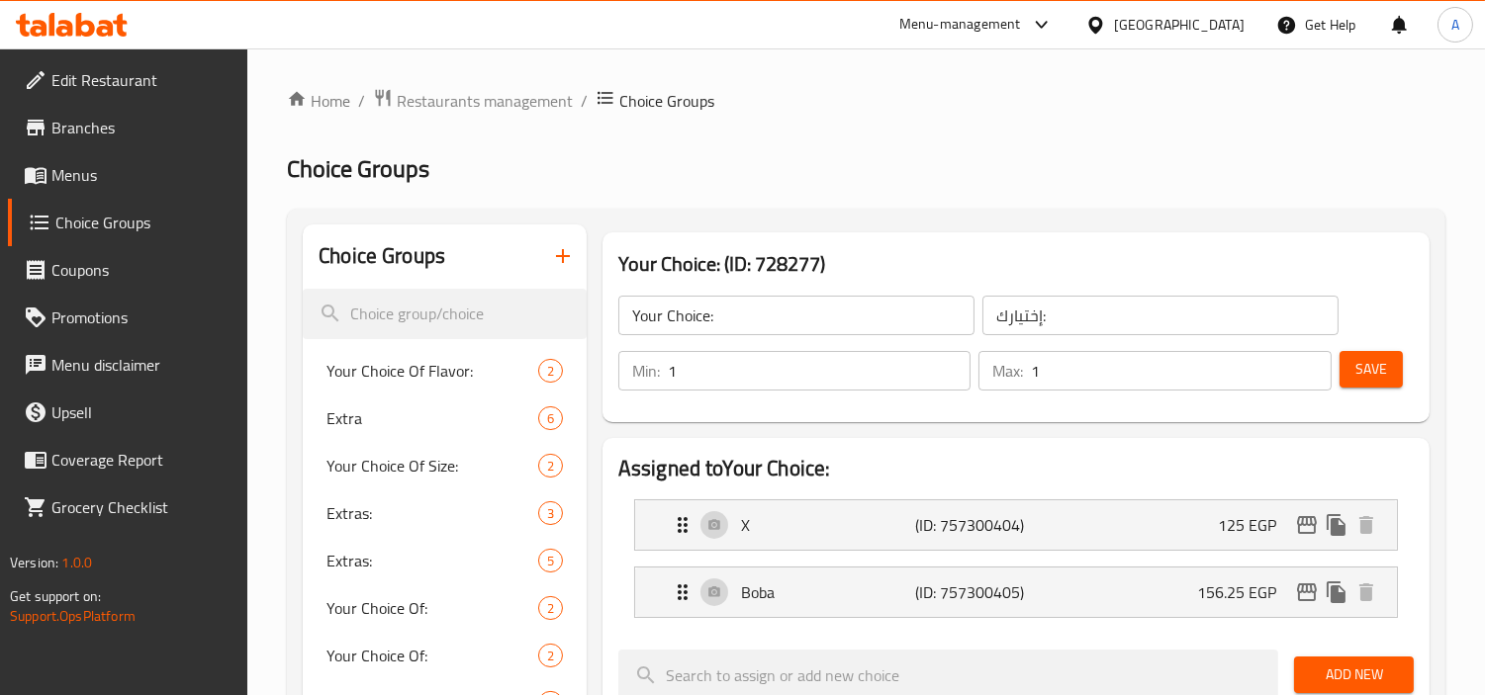
click at [1139, 178] on h2 "Choice Groups" at bounding box center [866, 169] width 1158 height 32
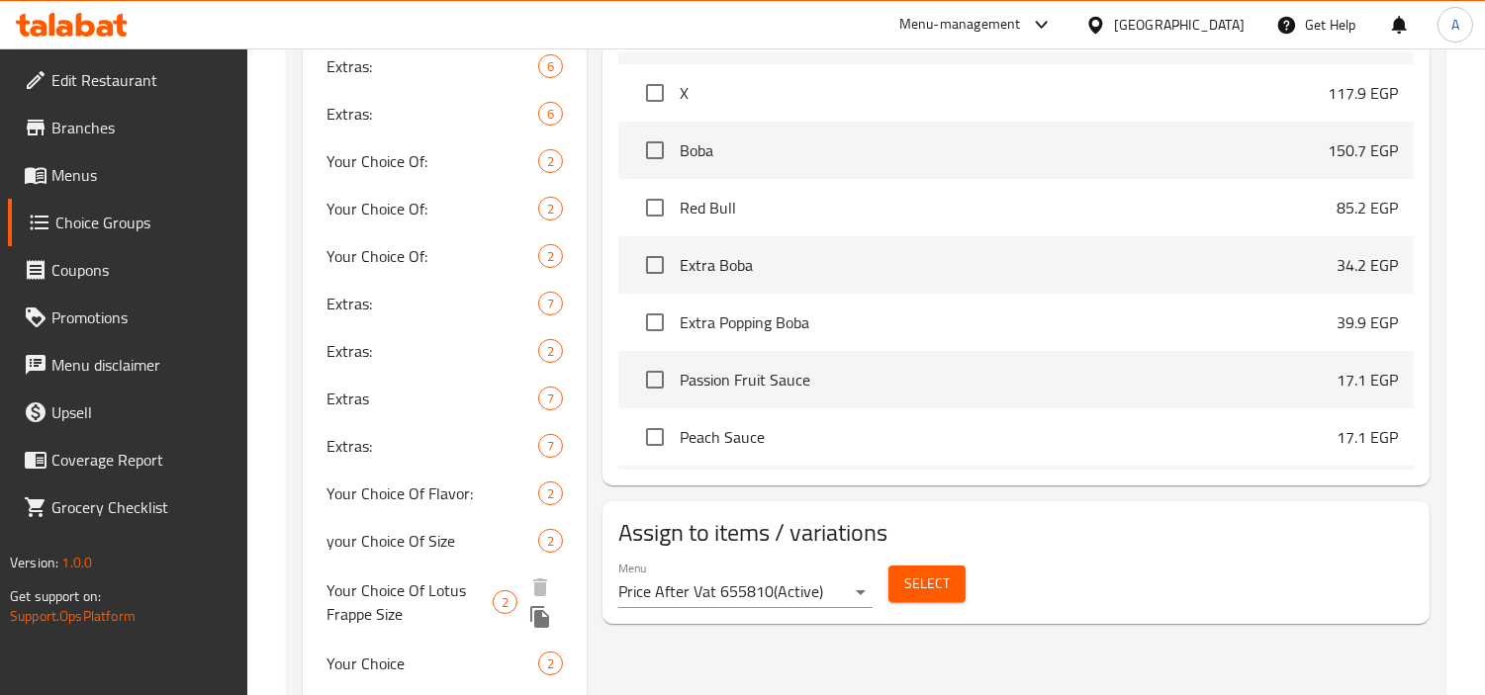
scroll to position [989, 0]
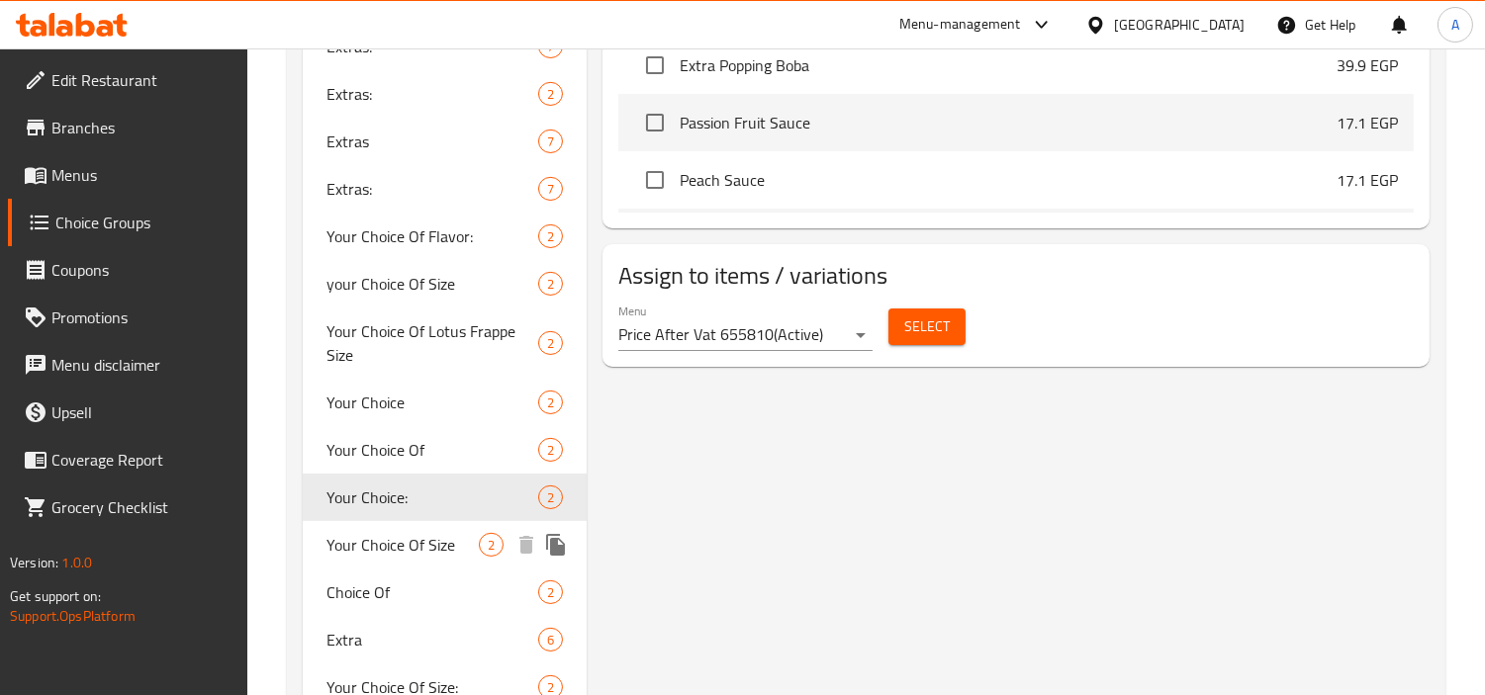
drag, startPoint x: 412, startPoint y: 537, endPoint x: 861, endPoint y: 476, distance: 452.3
click at [413, 537] on span "Your Choice Of Size" at bounding box center [402, 545] width 152 height 24
type input "Your Choice Of Size"
type input "إختيارك من الحجم"
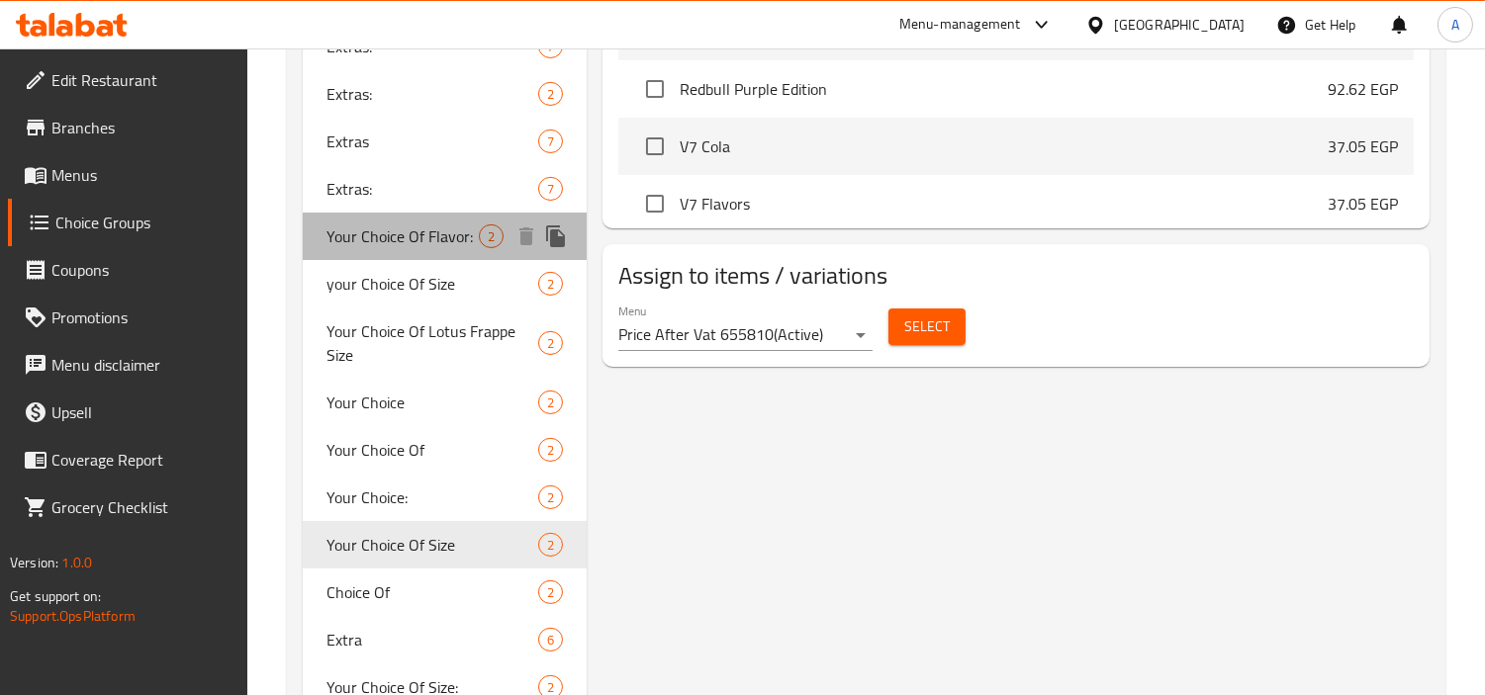
click at [473, 228] on span "Your Choice Of Flavor:" at bounding box center [402, 237] width 152 height 24
type input "Your Choice Of Flavor:"
type input "إختيارك من النكهة:"
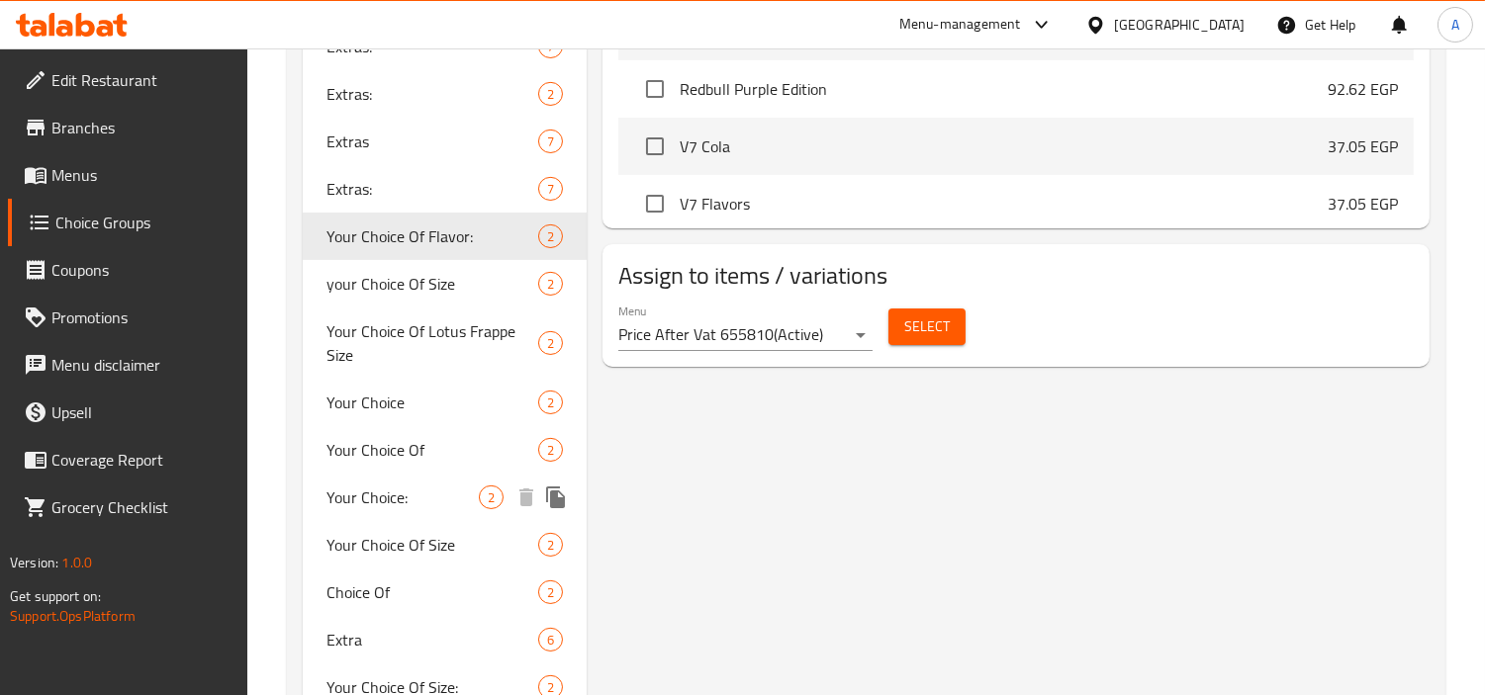
click at [453, 534] on span "Your Choice Of Size" at bounding box center [432, 545] width 212 height 24
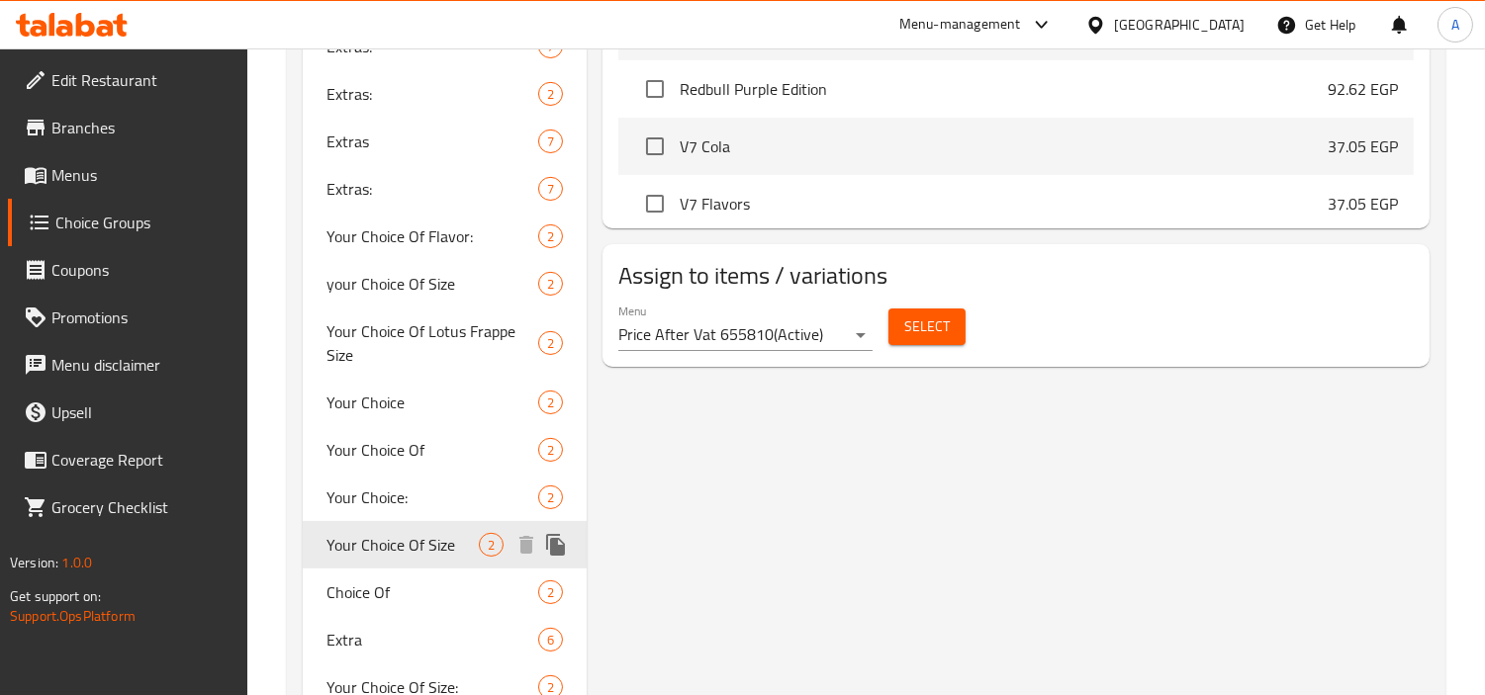
type input "Your Choice Of Size"
type input "إختيارك من الحجم"
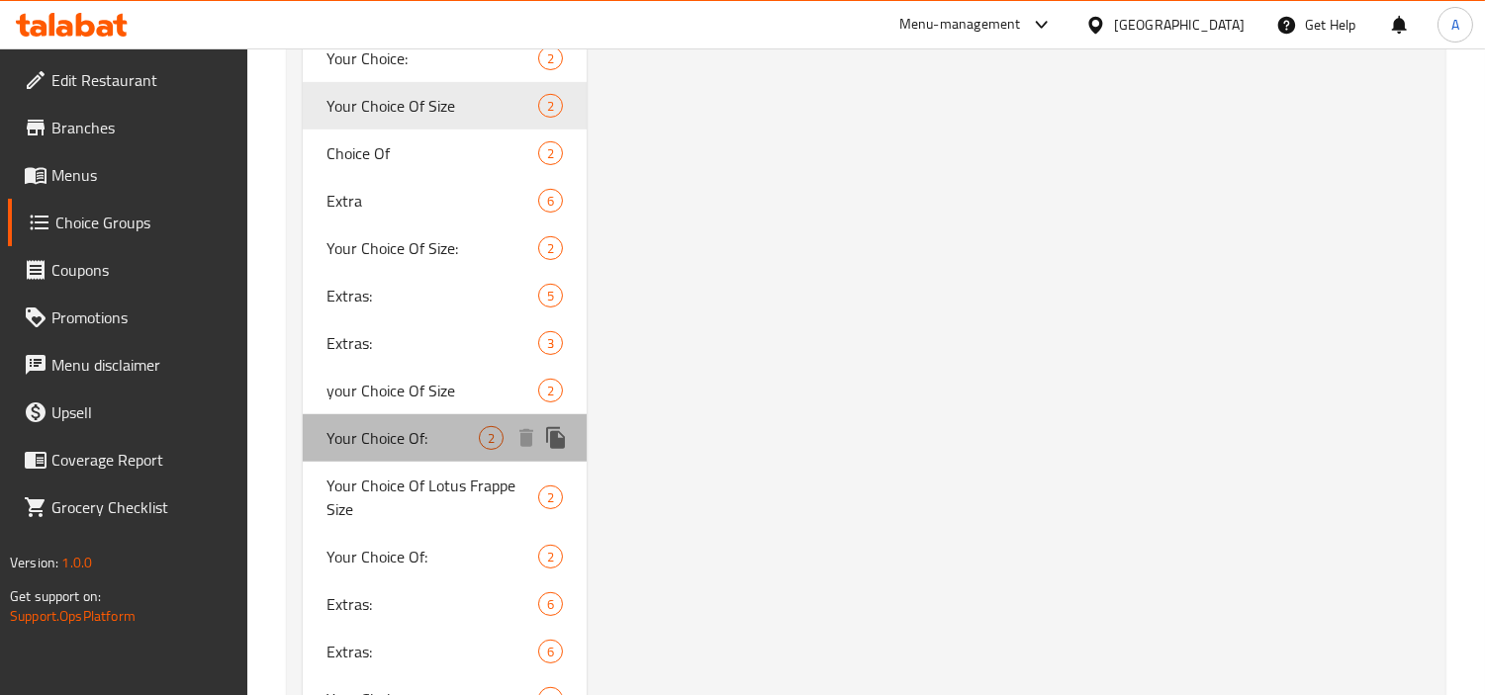
click at [462, 426] on span "Your Choice Of:" at bounding box center [402, 438] width 152 height 24
type input "Your Choice Of:"
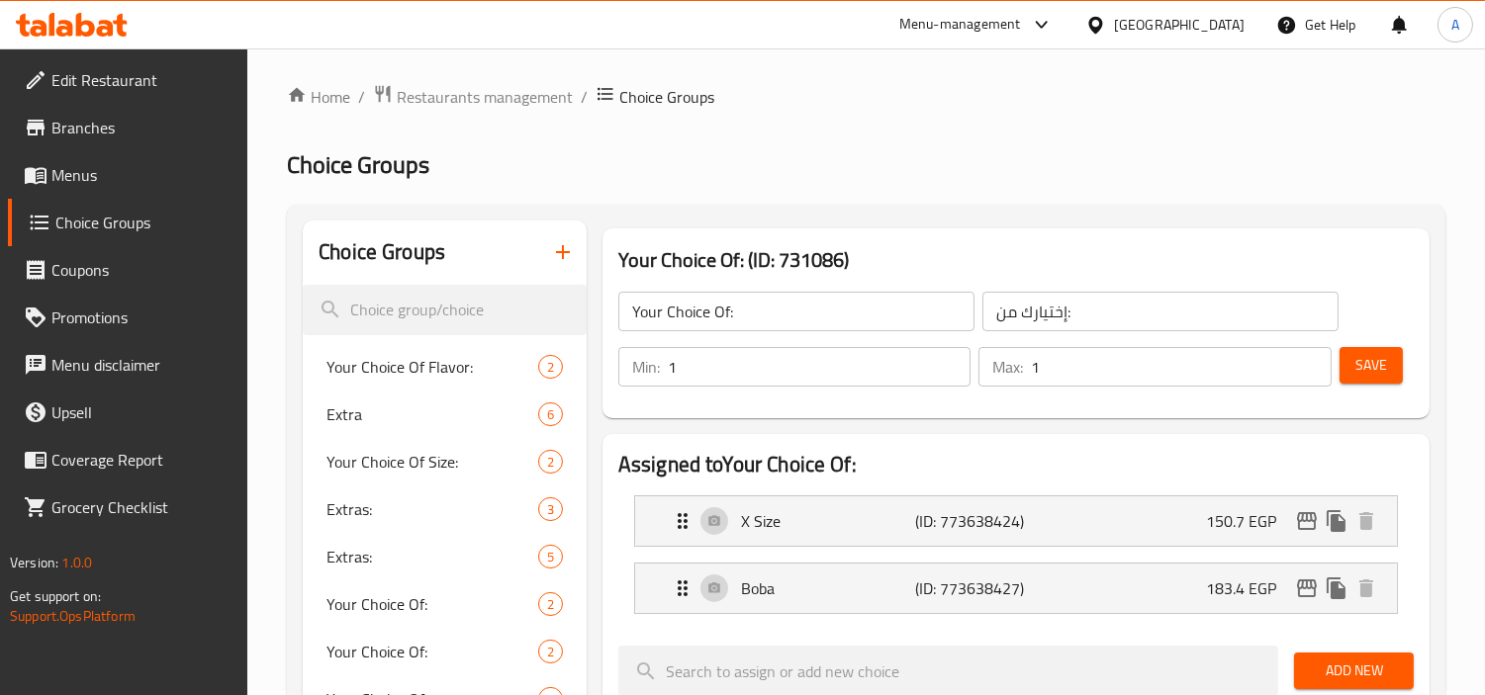
scroll to position [0, 0]
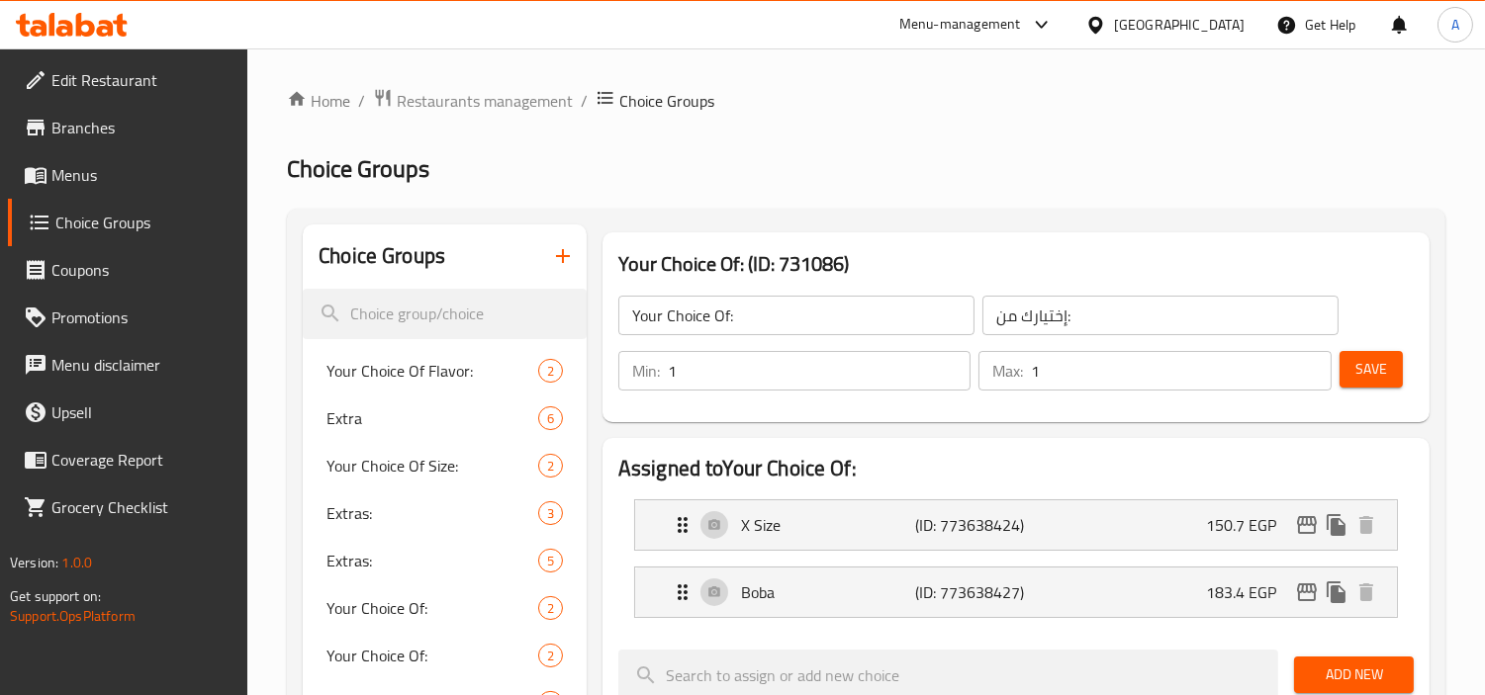
click at [784, 279] on h3 "Your Choice Of: (ID: 731086)" at bounding box center [1015, 264] width 795 height 32
click at [784, 278] on h3 "Your Choice Of: (ID: 731086)" at bounding box center [1015, 264] width 795 height 32
copy h3 "731086"
click at [835, 169] on h2 "Choice Groups" at bounding box center [866, 169] width 1158 height 32
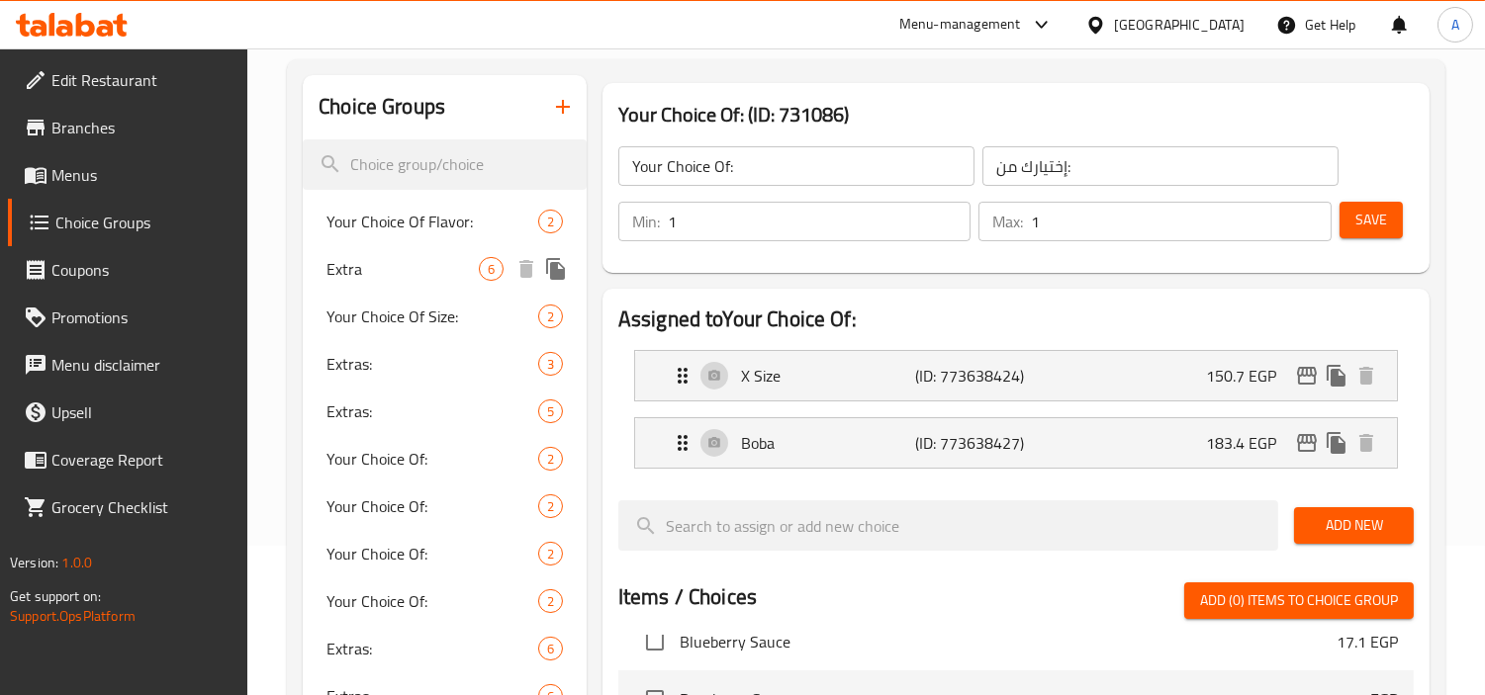
scroll to position [439, 0]
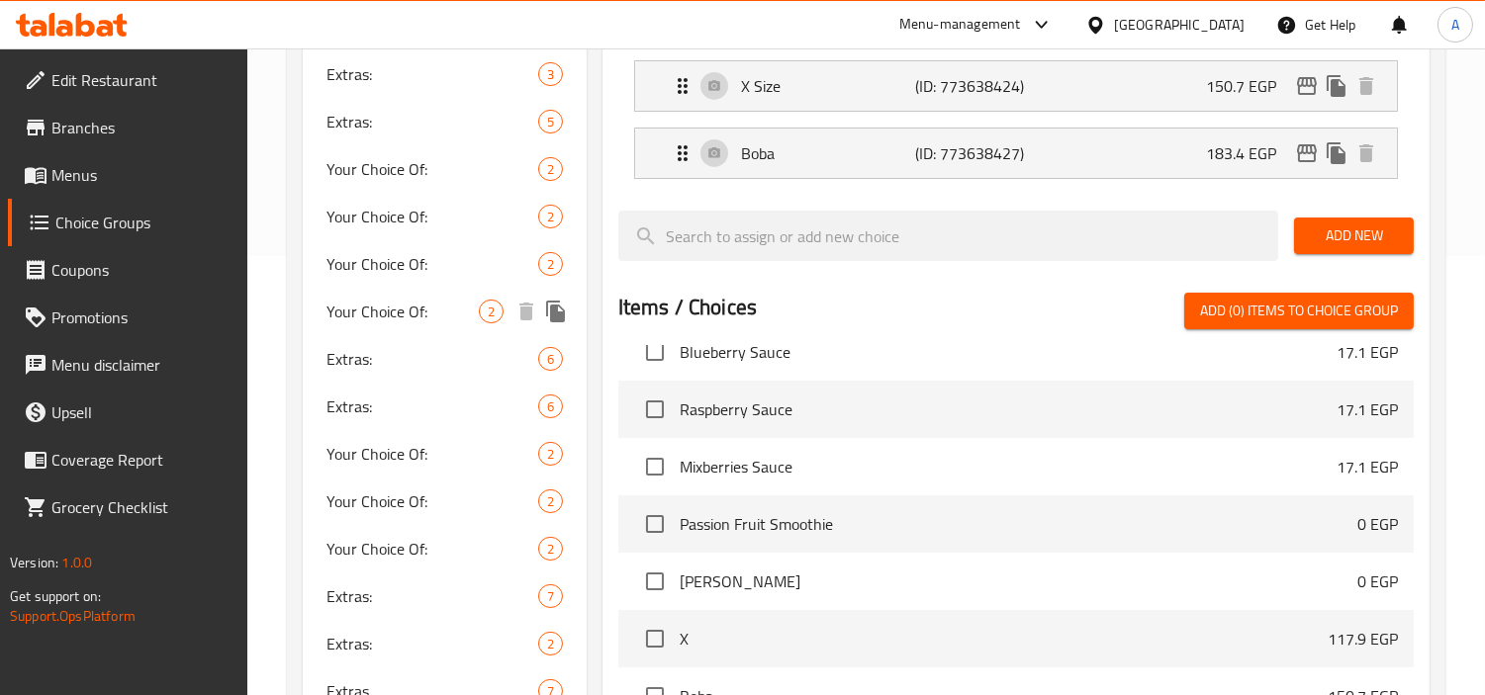
click at [417, 265] on span "Your Choice Of:" at bounding box center [432, 264] width 212 height 24
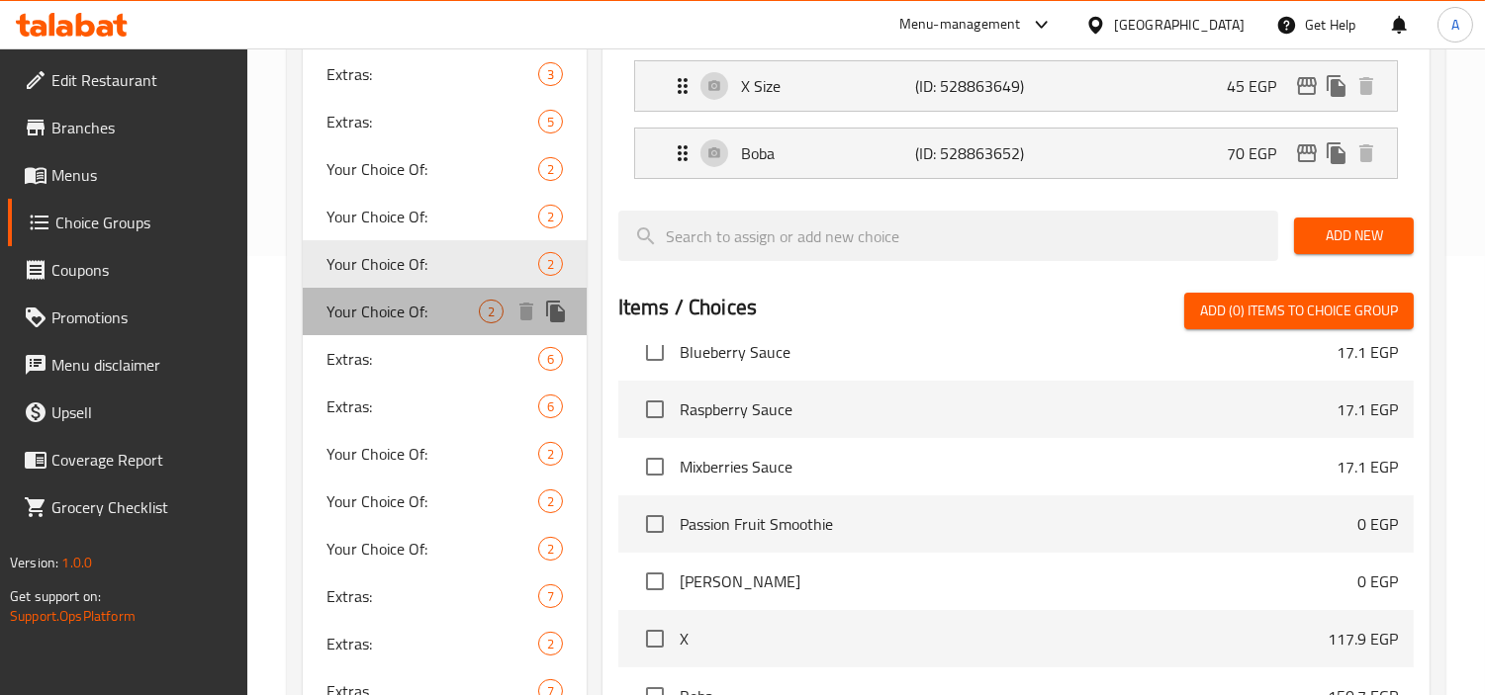
click at [396, 300] on span "Your Choice Of:" at bounding box center [402, 312] width 152 height 24
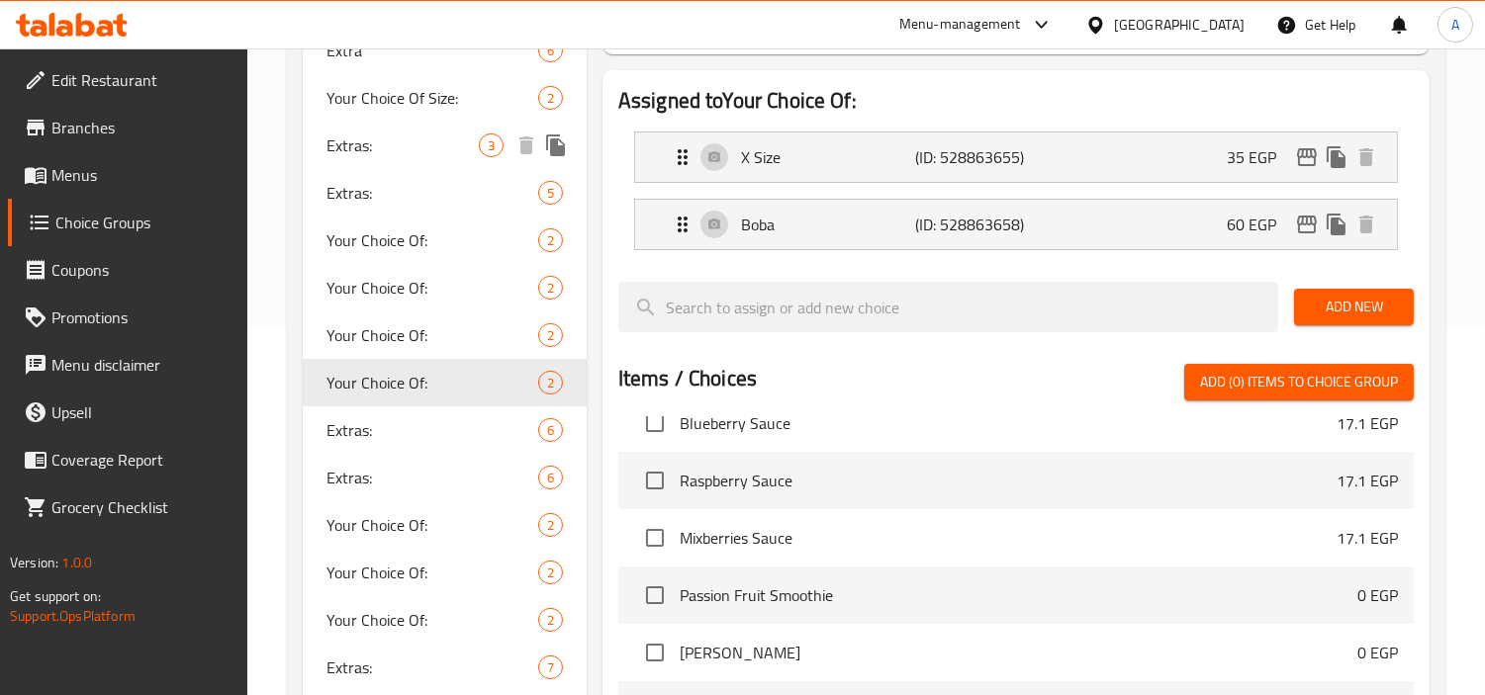
scroll to position [329, 0]
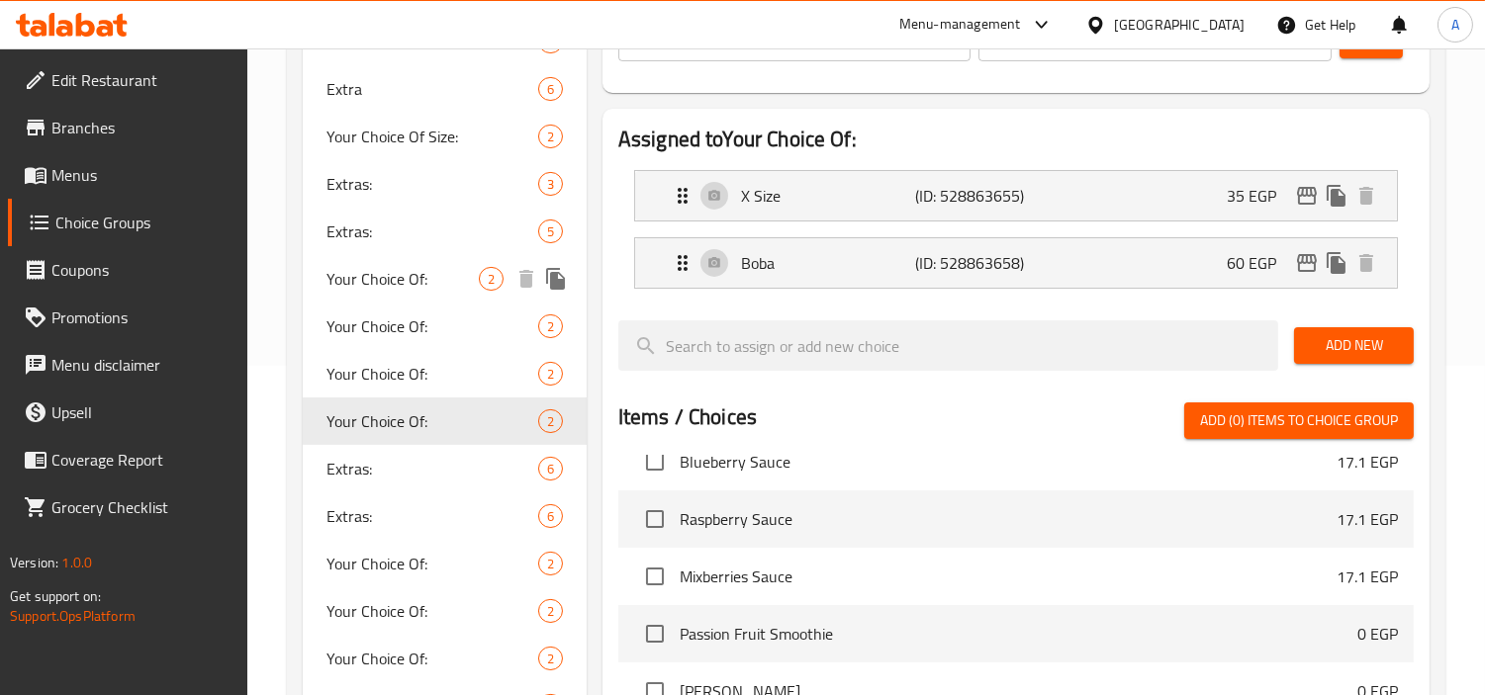
click at [410, 272] on span "Your Choice Of:" at bounding box center [402, 279] width 152 height 24
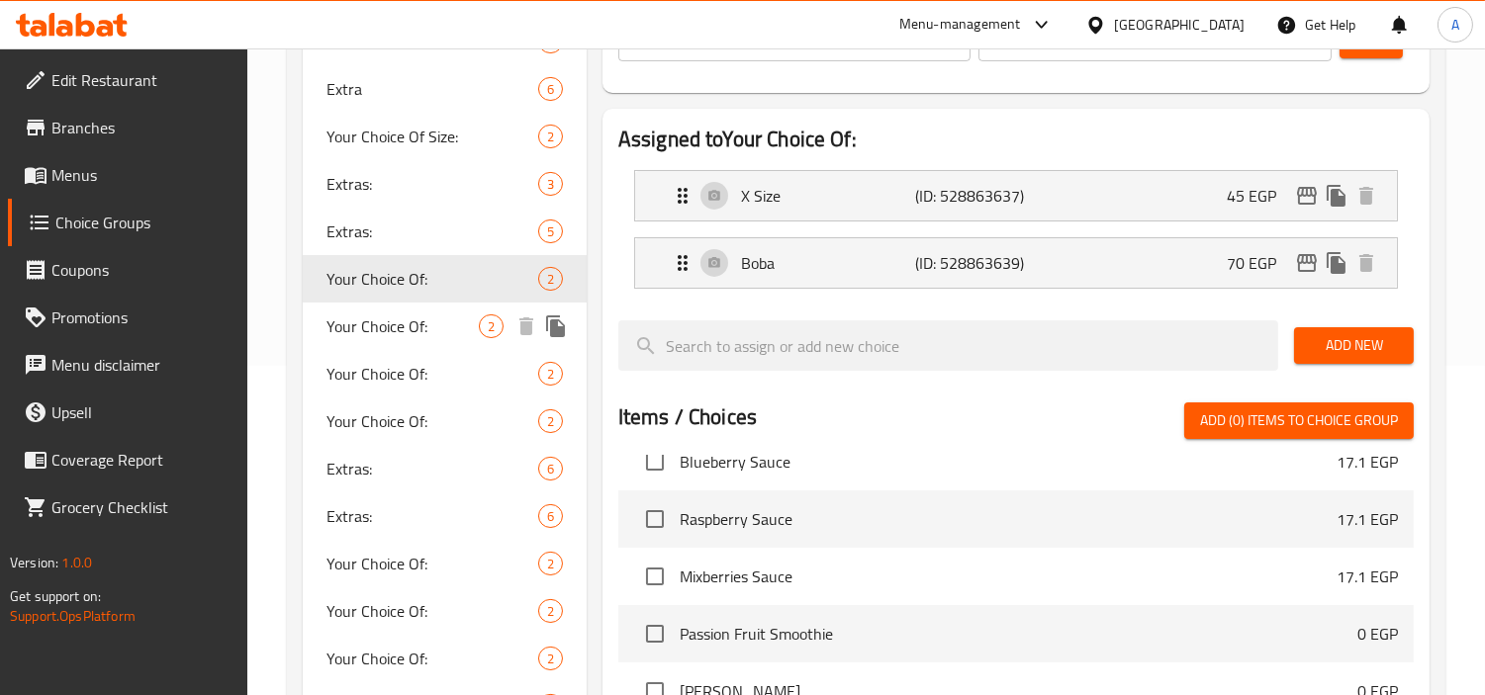
click at [408, 333] on span "Your Choice Of:" at bounding box center [402, 327] width 152 height 24
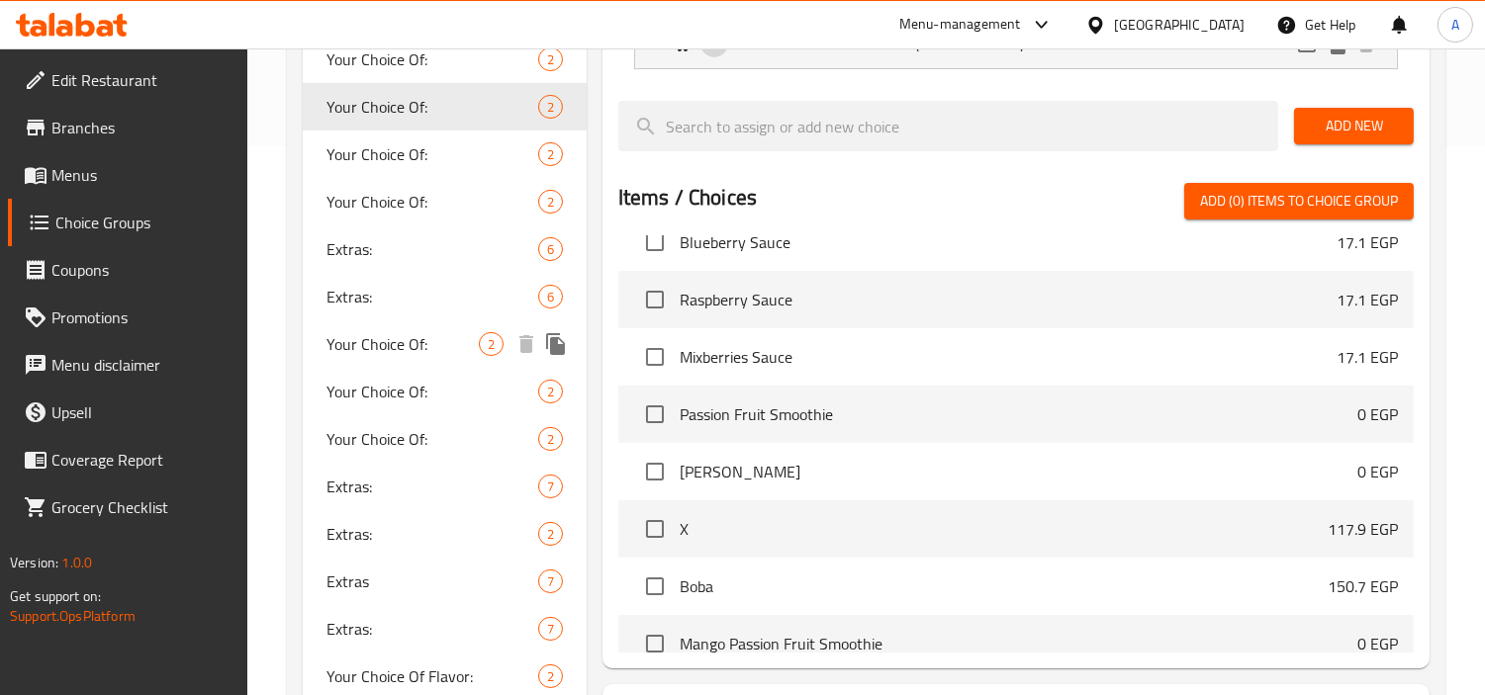
scroll to position [439, 0]
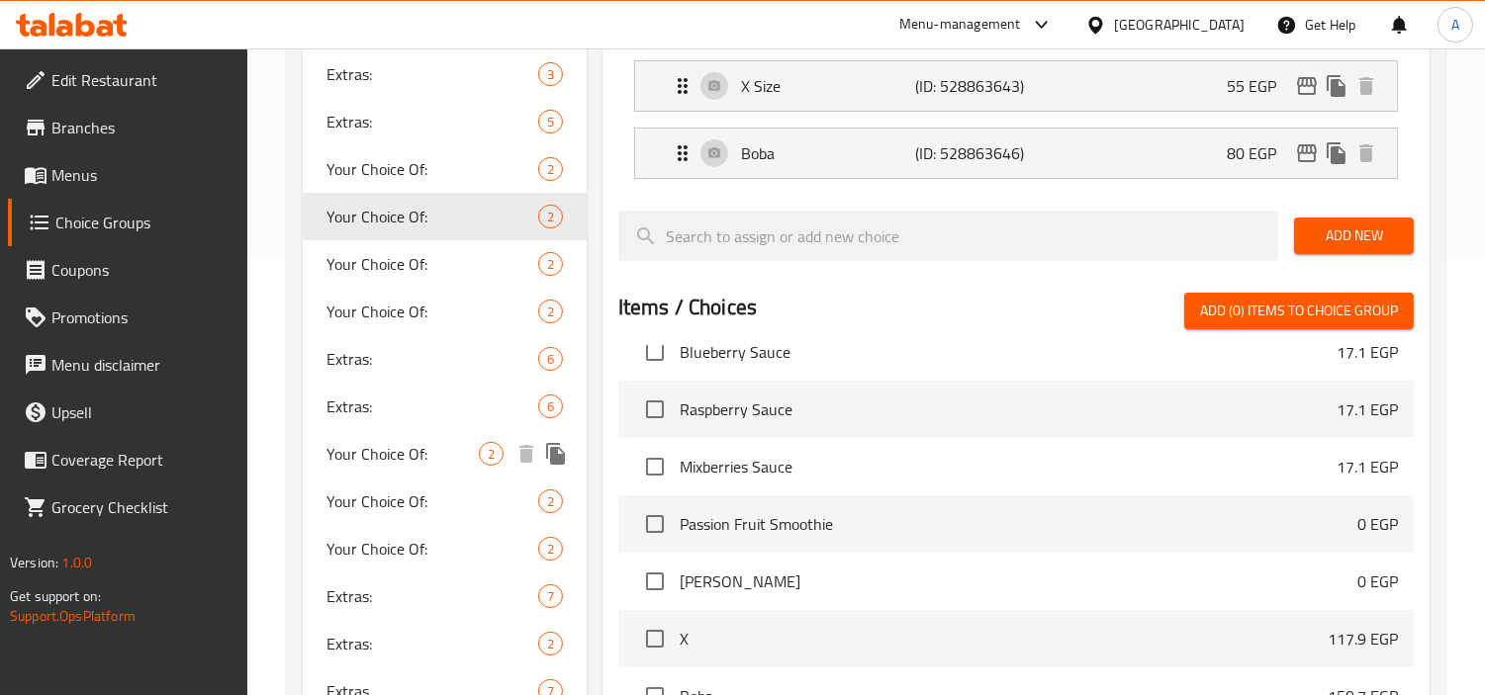
click at [407, 459] on span "Your Choice Of:" at bounding box center [402, 454] width 152 height 24
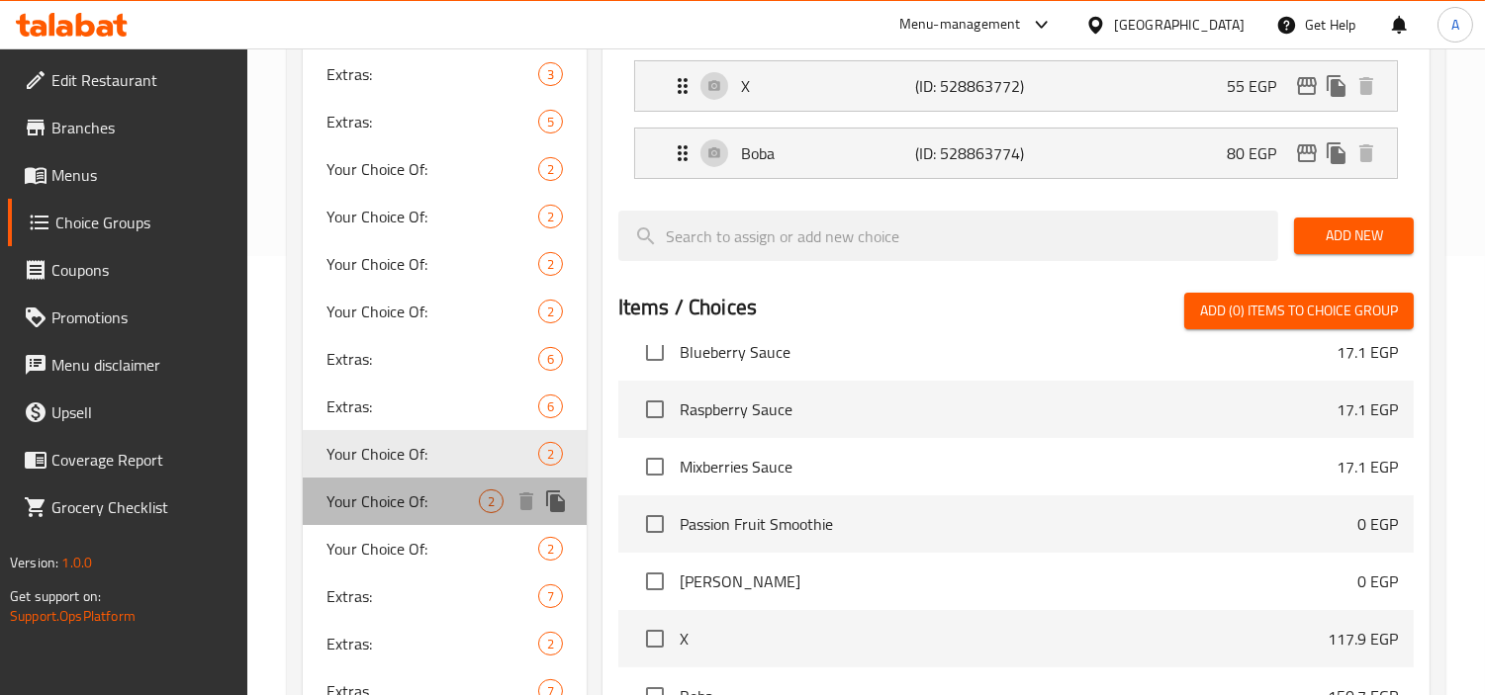
click at [407, 482] on div "Your Choice Of: 2" at bounding box center [445, 501] width 284 height 47
type input "إختيارك من:"
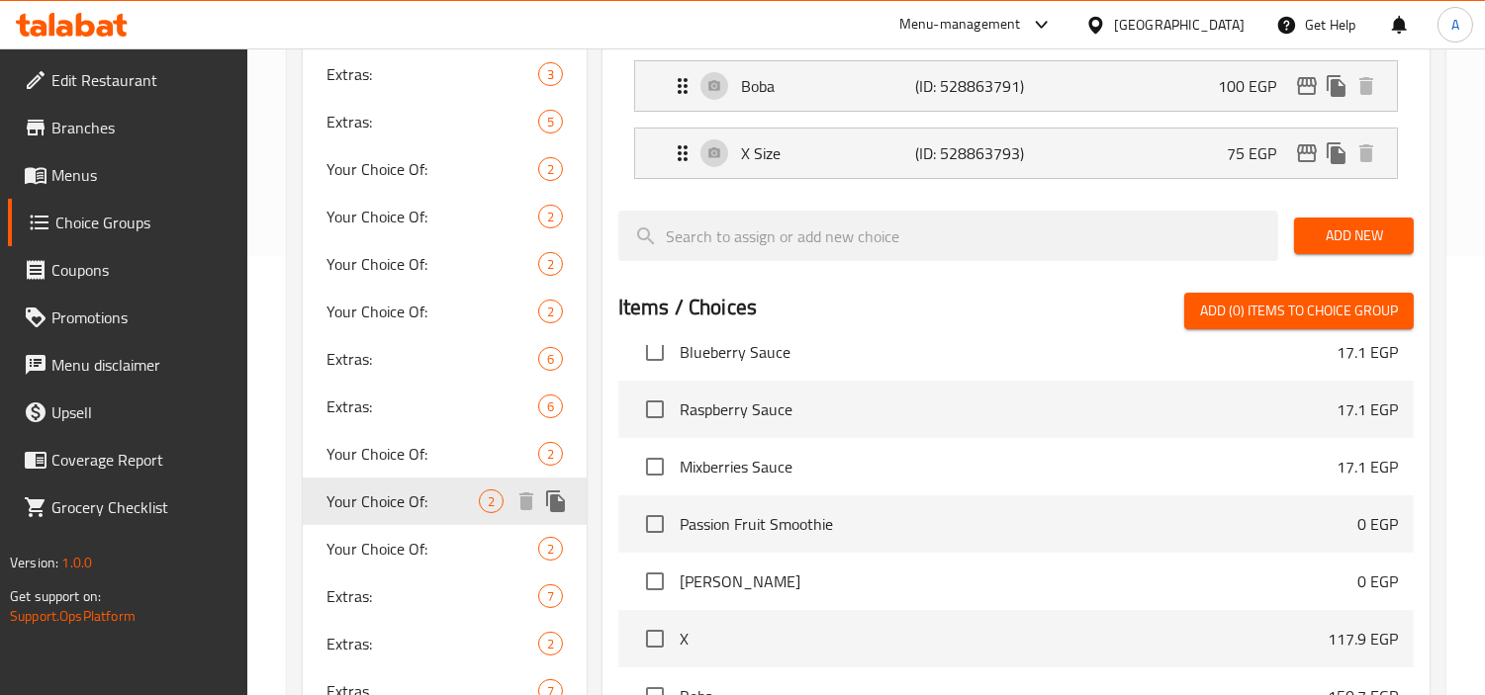
click at [400, 510] on span "Your Choice Of:" at bounding box center [402, 502] width 152 height 24
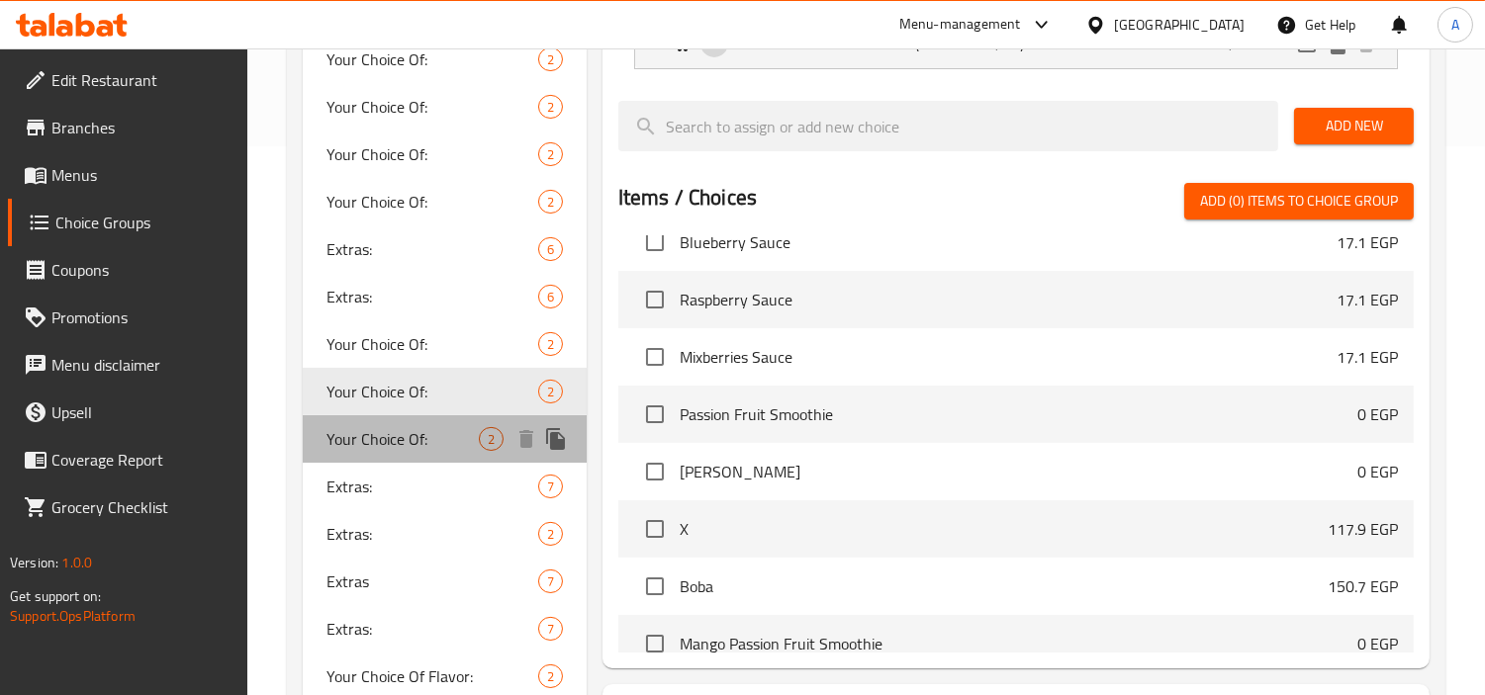
click at [415, 442] on span "Your Choice Of:" at bounding box center [402, 439] width 152 height 24
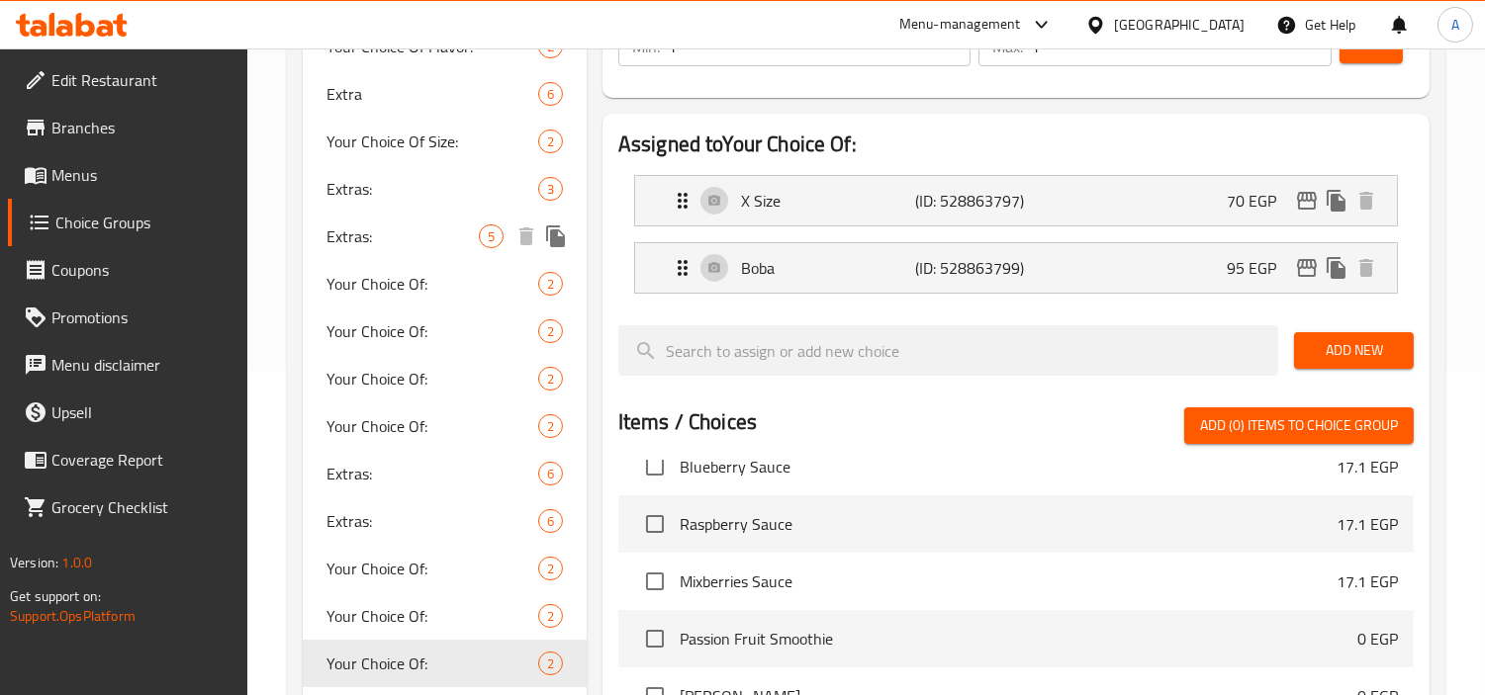
scroll to position [549, 0]
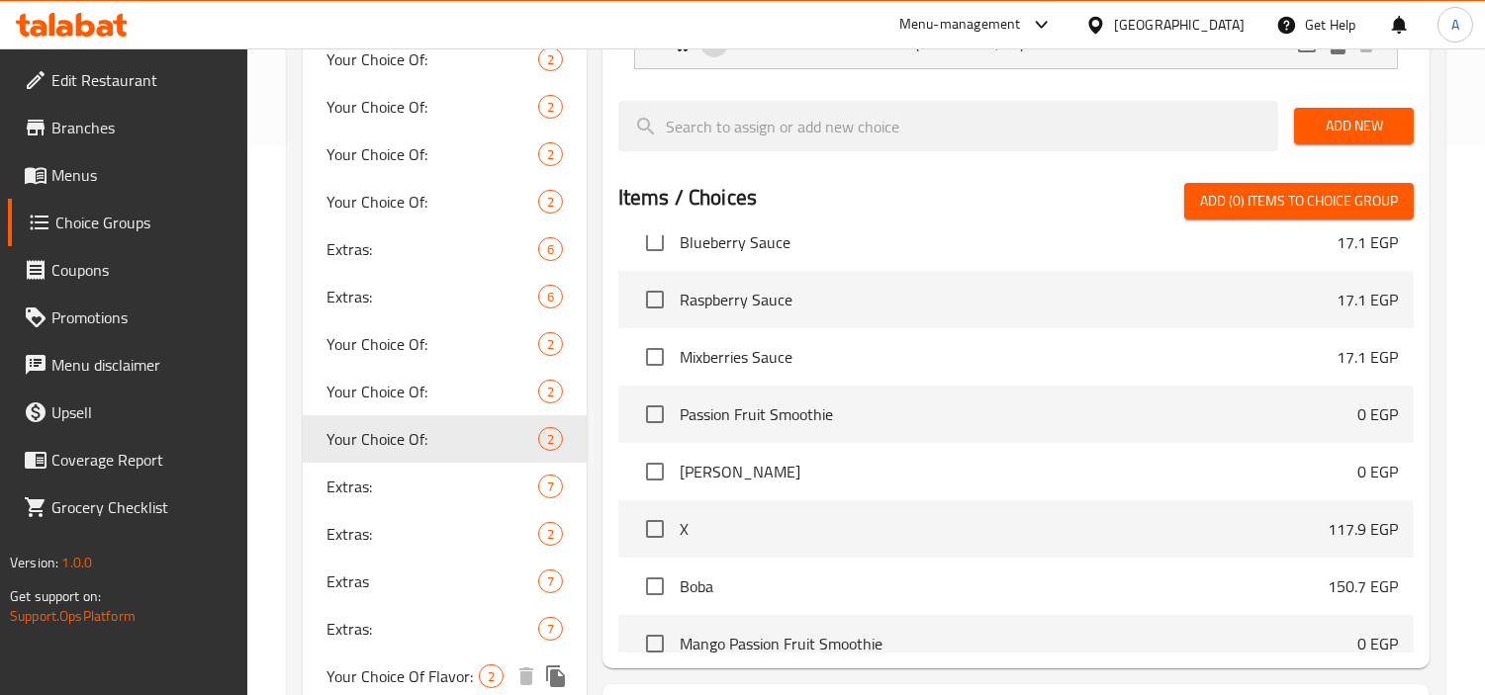
click at [422, 665] on span "Your Choice Of Flavor:" at bounding box center [402, 677] width 152 height 24
type input "Your Choice Of Flavor:"
type input "إختيارك من النكهة:"
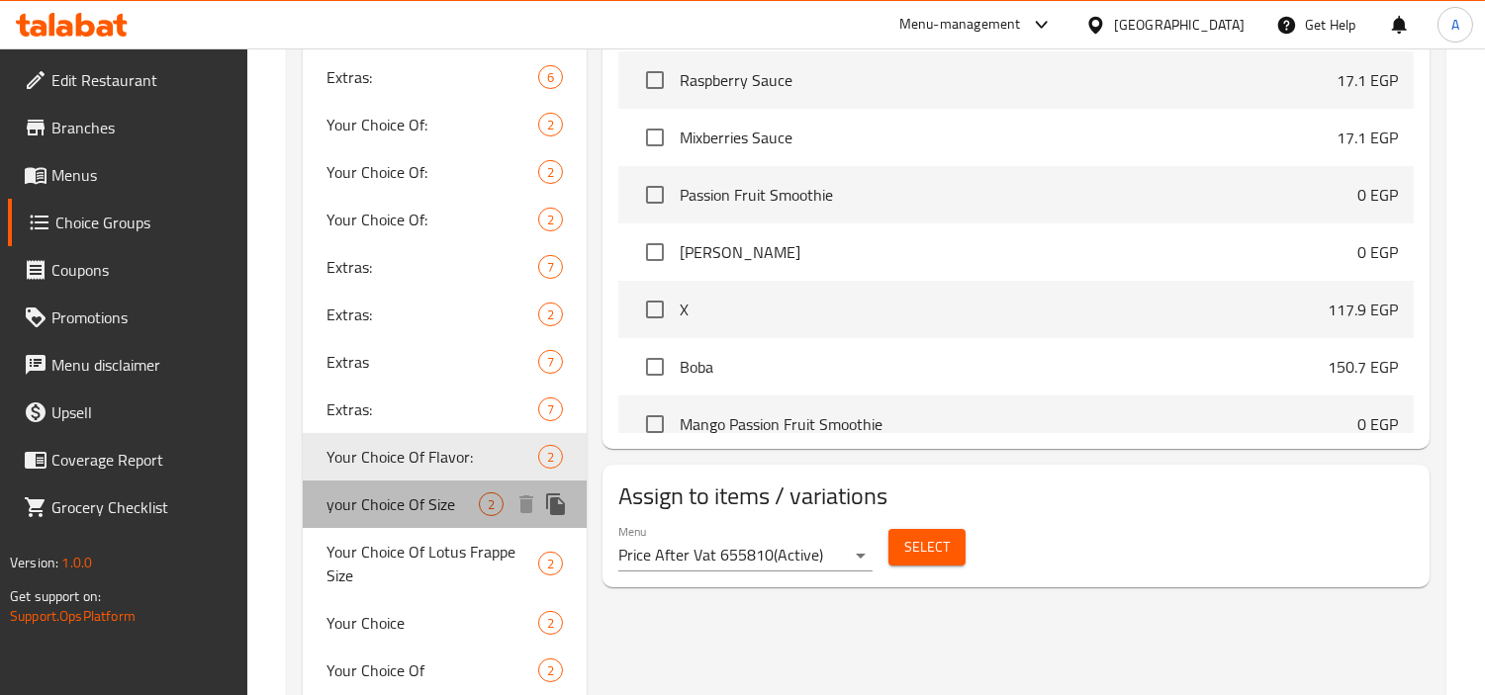
click at [431, 510] on span "your Choice Of Size" at bounding box center [402, 505] width 152 height 24
type input "your Choice Of Size"
type input "إختيارك من الحجم"
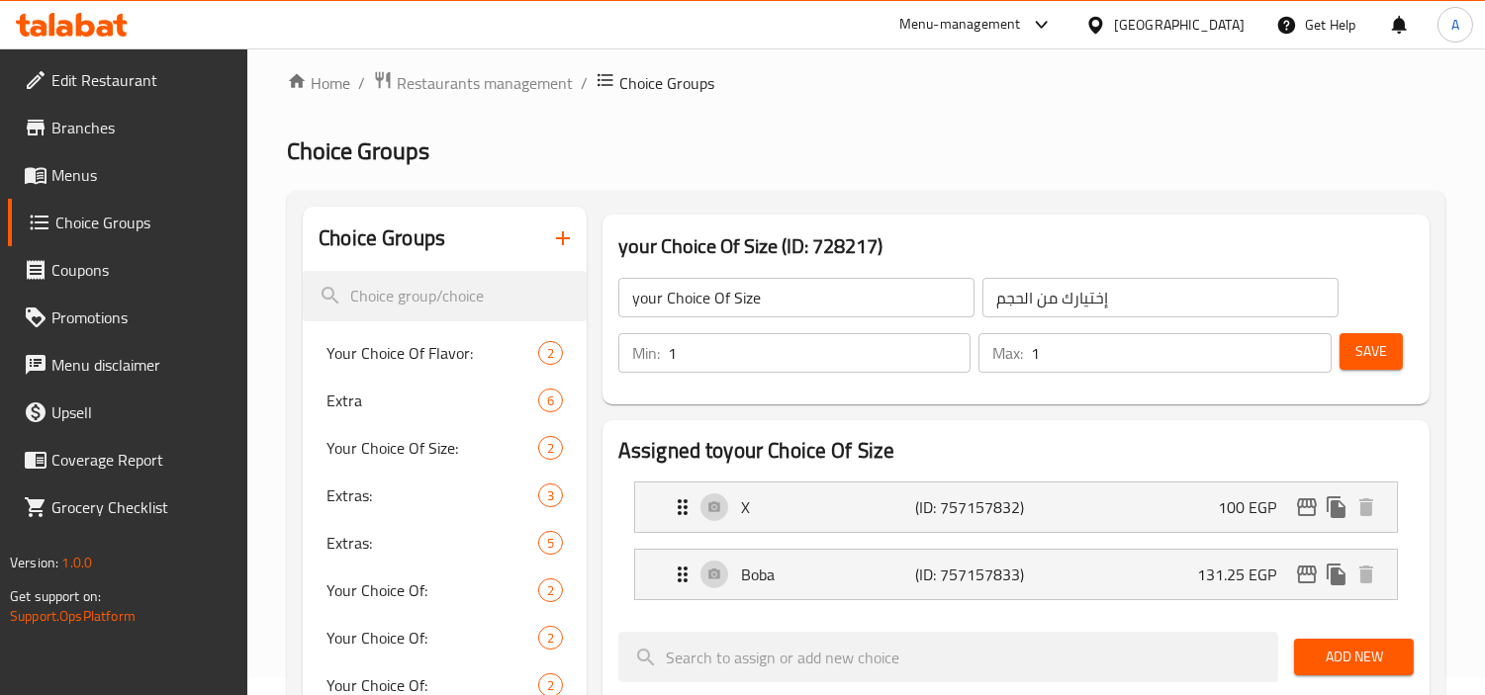
scroll to position [0, 0]
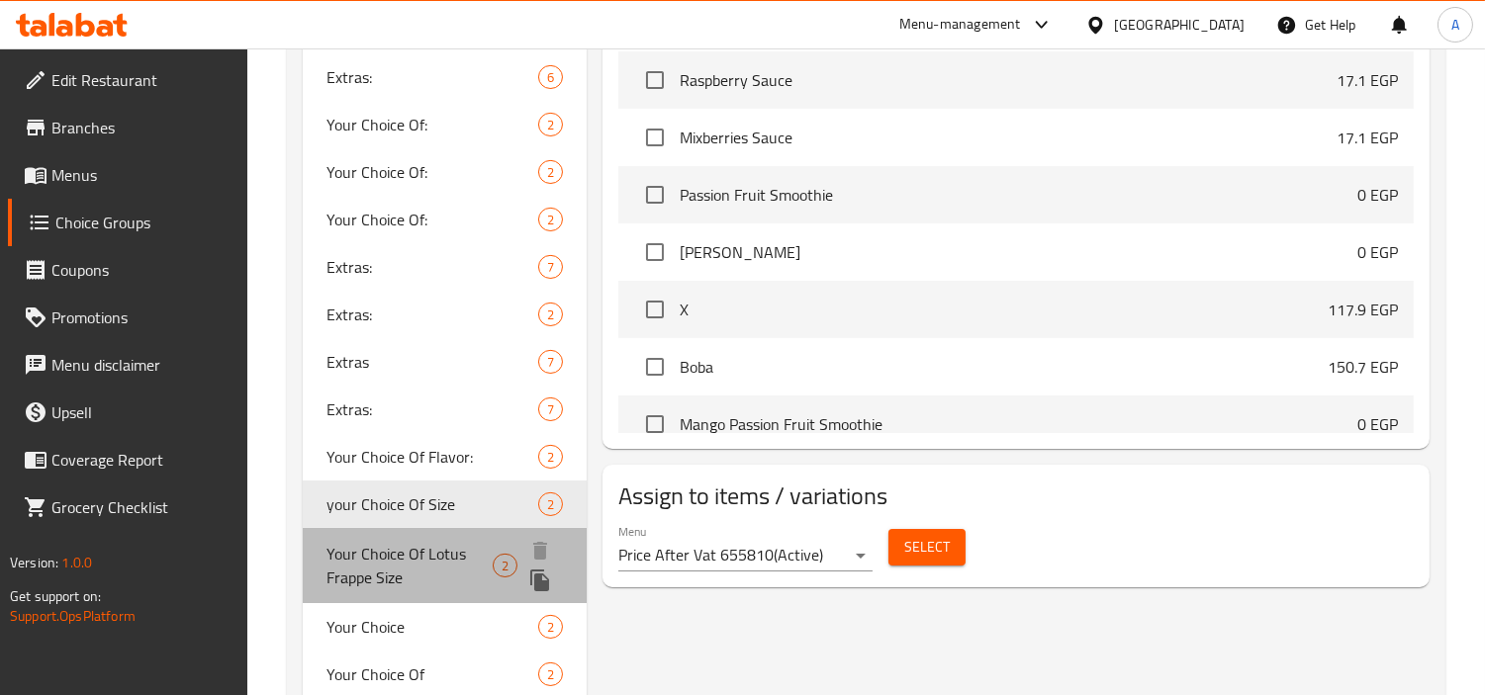
click at [435, 531] on div "Your Choice Of Lotus Frappe Size 2" at bounding box center [445, 565] width 284 height 75
type input "Your Choice Of Lotus Frappe Size"
type input "إختيارك من حجم لوتس فرابيه"
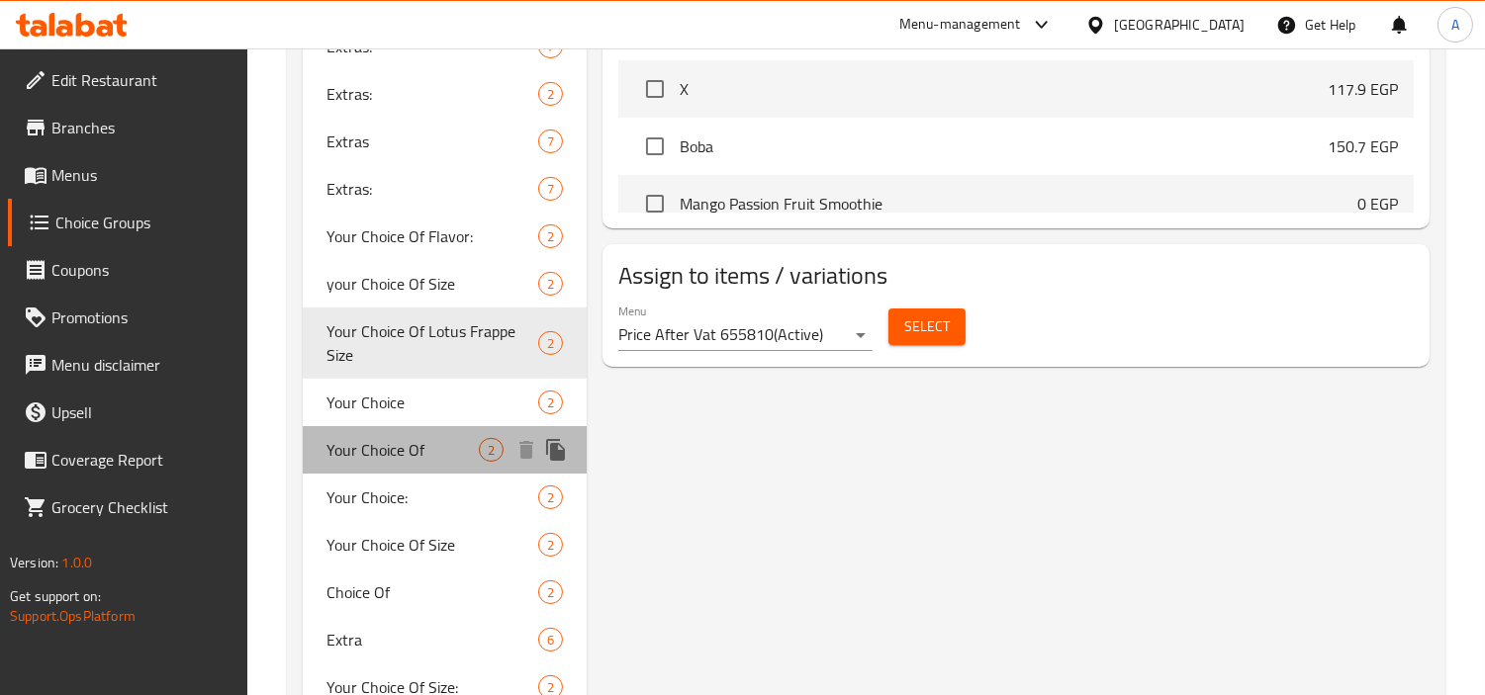
click at [430, 439] on span "Your Choice Of" at bounding box center [402, 450] width 152 height 24
type input "Your Choice Of"
type input "إختيارك من"
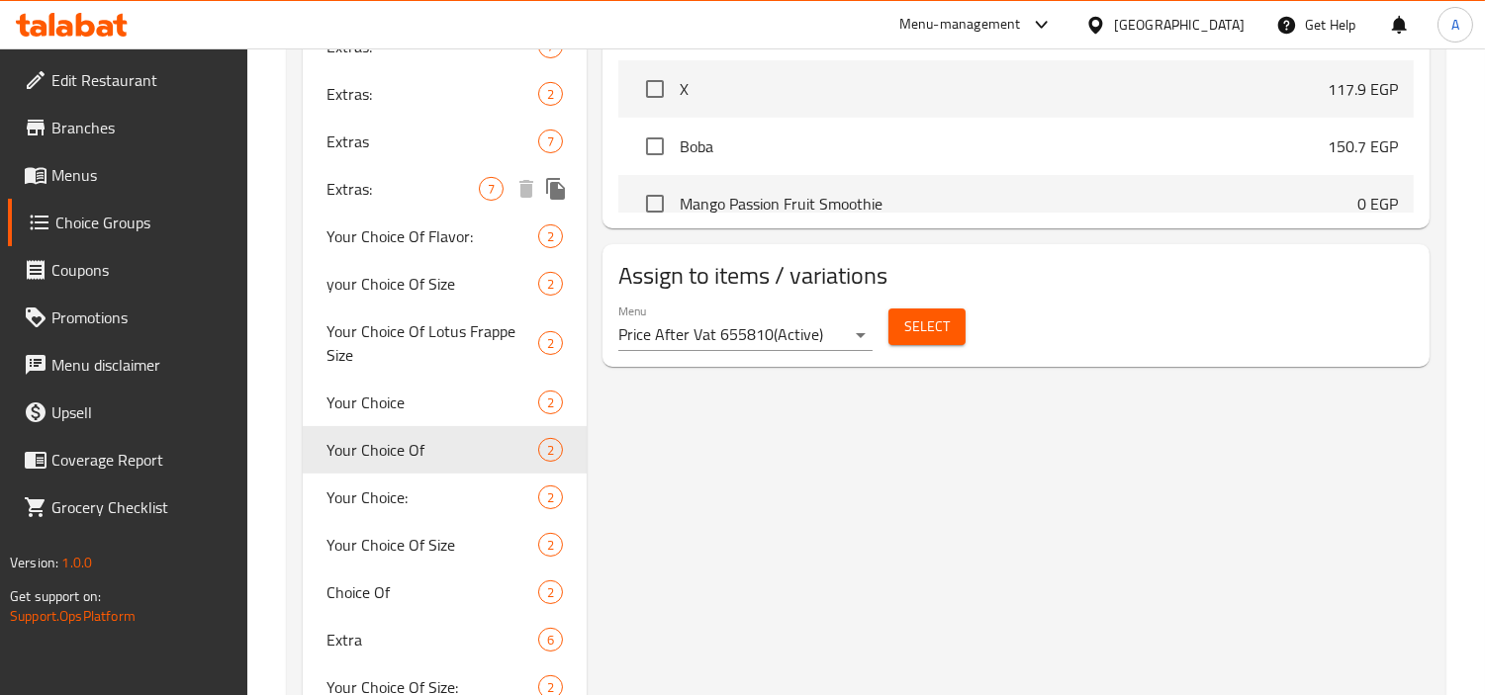
scroll to position [1209, 0]
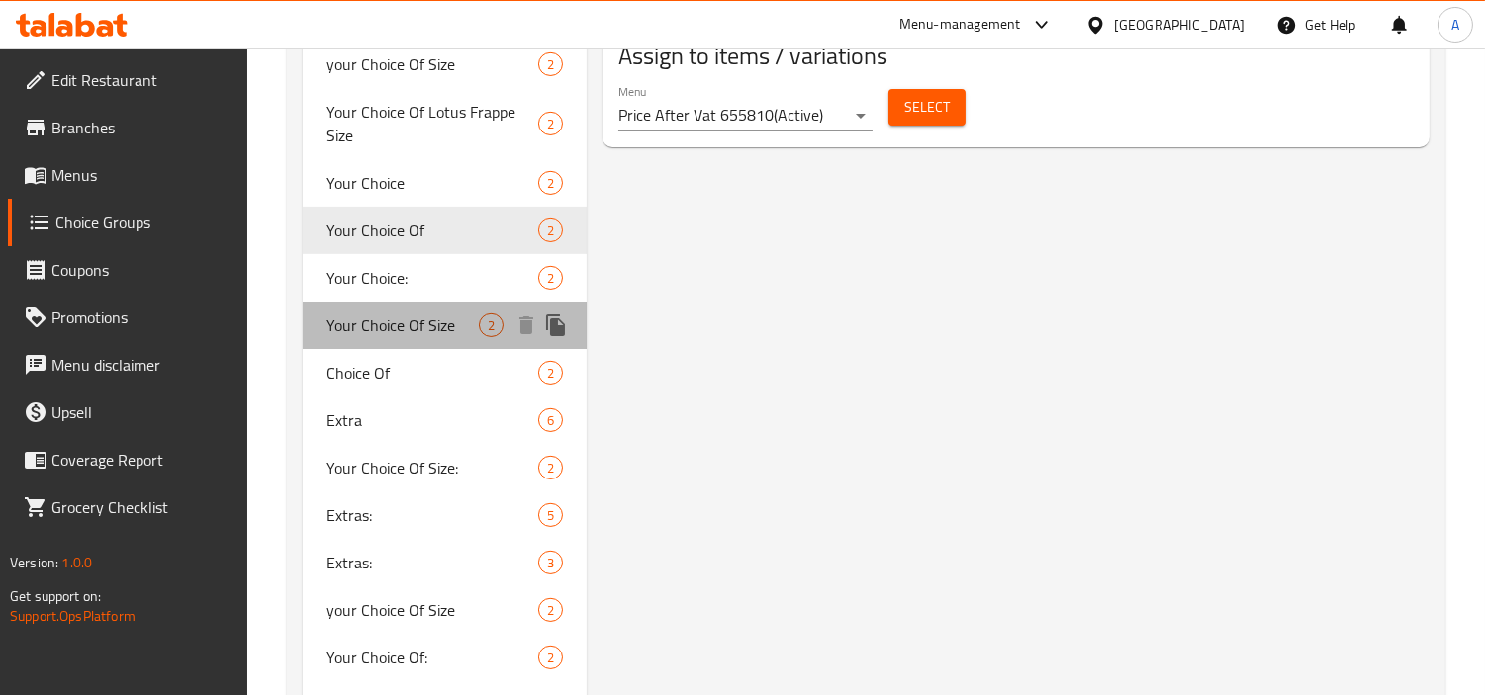
click at [422, 308] on div "Your Choice Of Size 2" at bounding box center [445, 325] width 284 height 47
type input "Your Choice Of Size"
type input "إختيارك من الحجم"
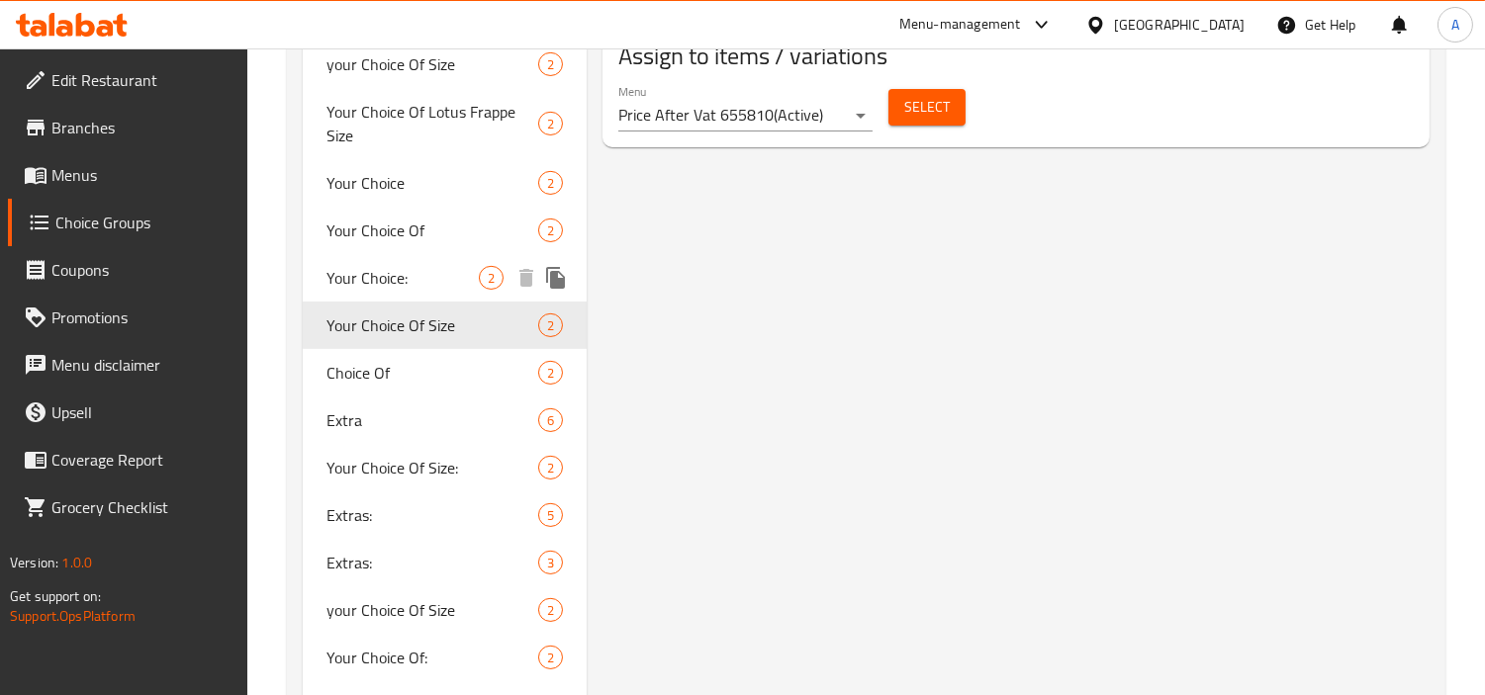
click at [396, 284] on span "Your Choice:" at bounding box center [402, 278] width 152 height 24
type input "Your Choice:"
type input "إختيارك:"
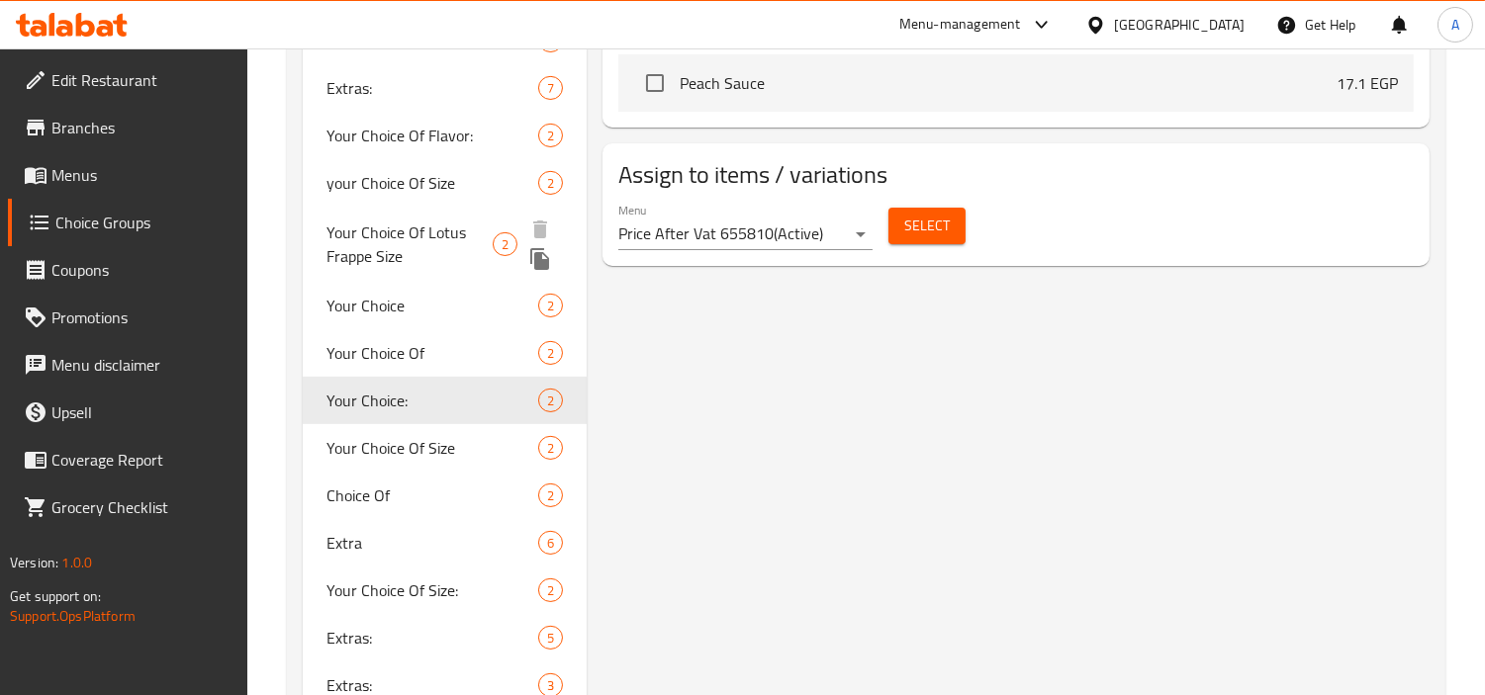
scroll to position [1099, 0]
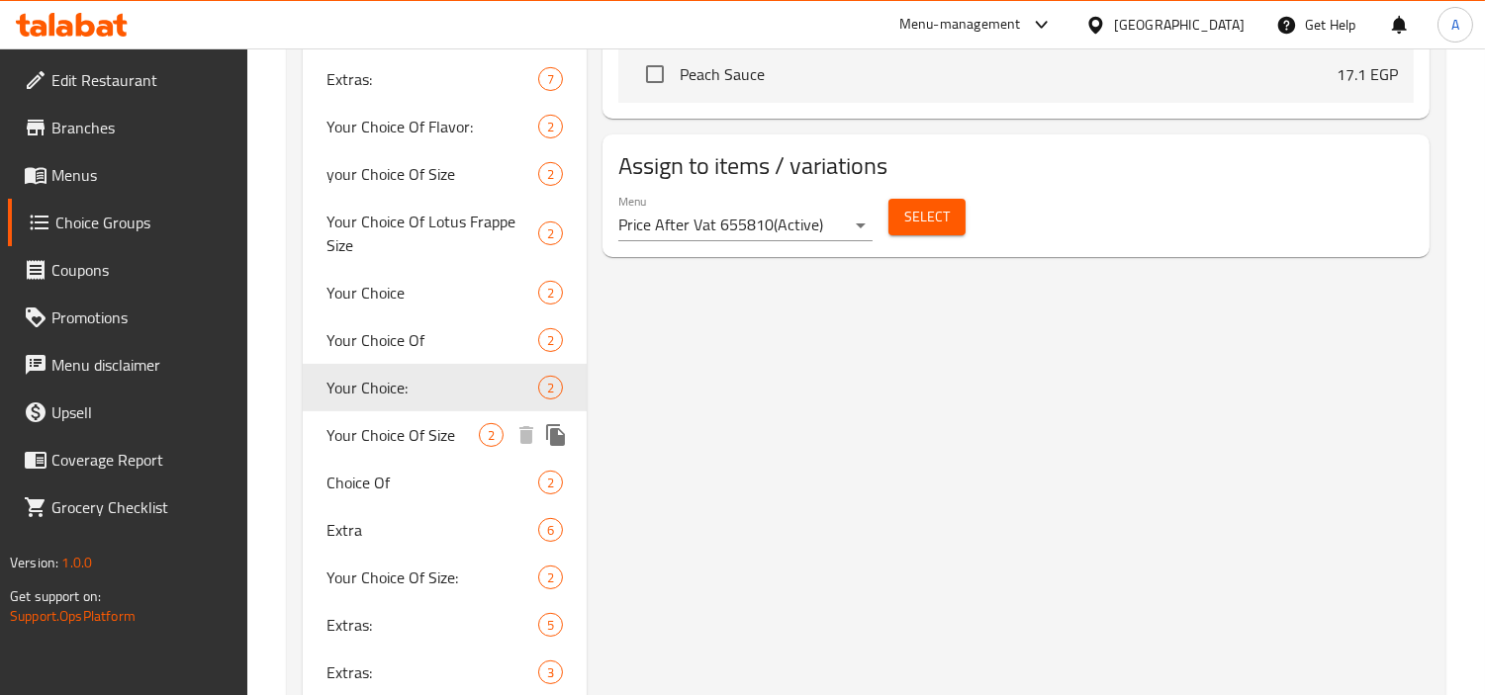
click at [386, 423] on span "Your Choice Of Size" at bounding box center [402, 435] width 152 height 24
type input "Your Choice Of Size"
type input "إختيارك من الحجم"
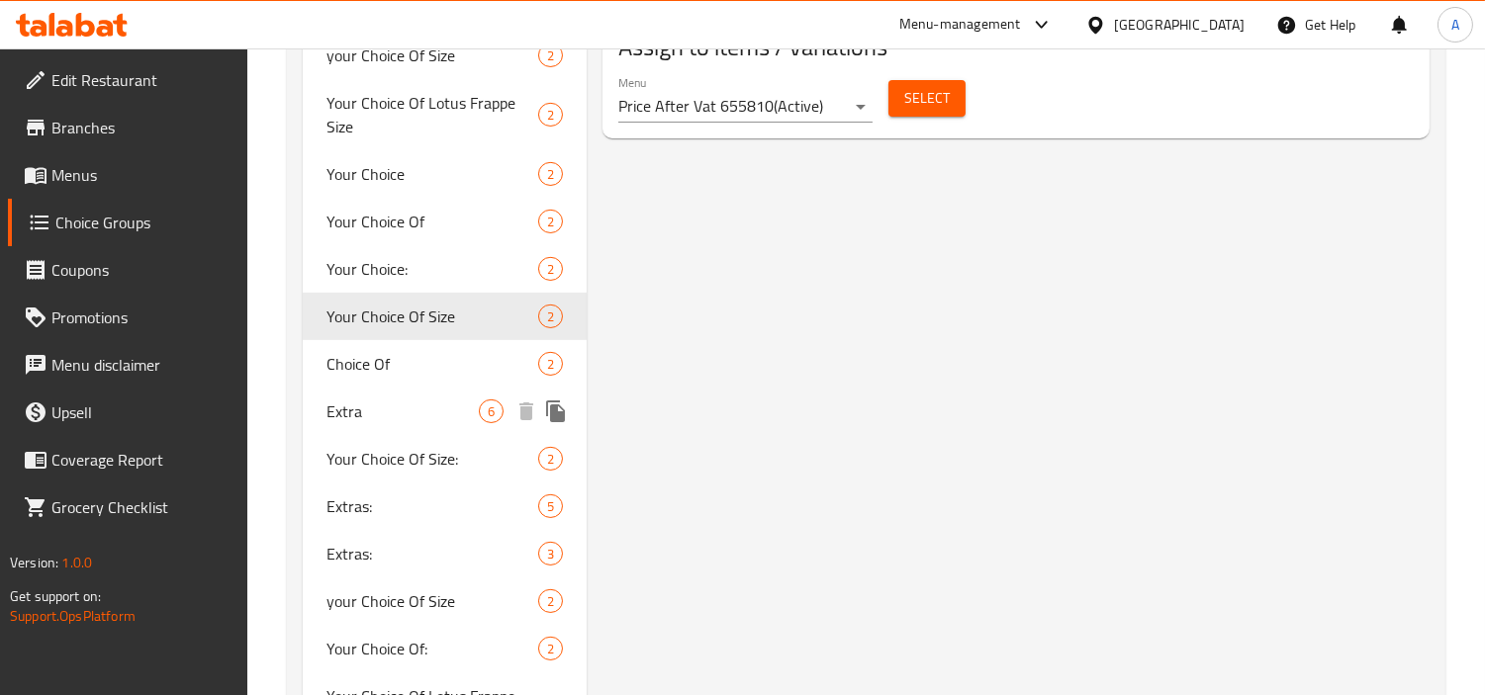
scroll to position [1319, 0]
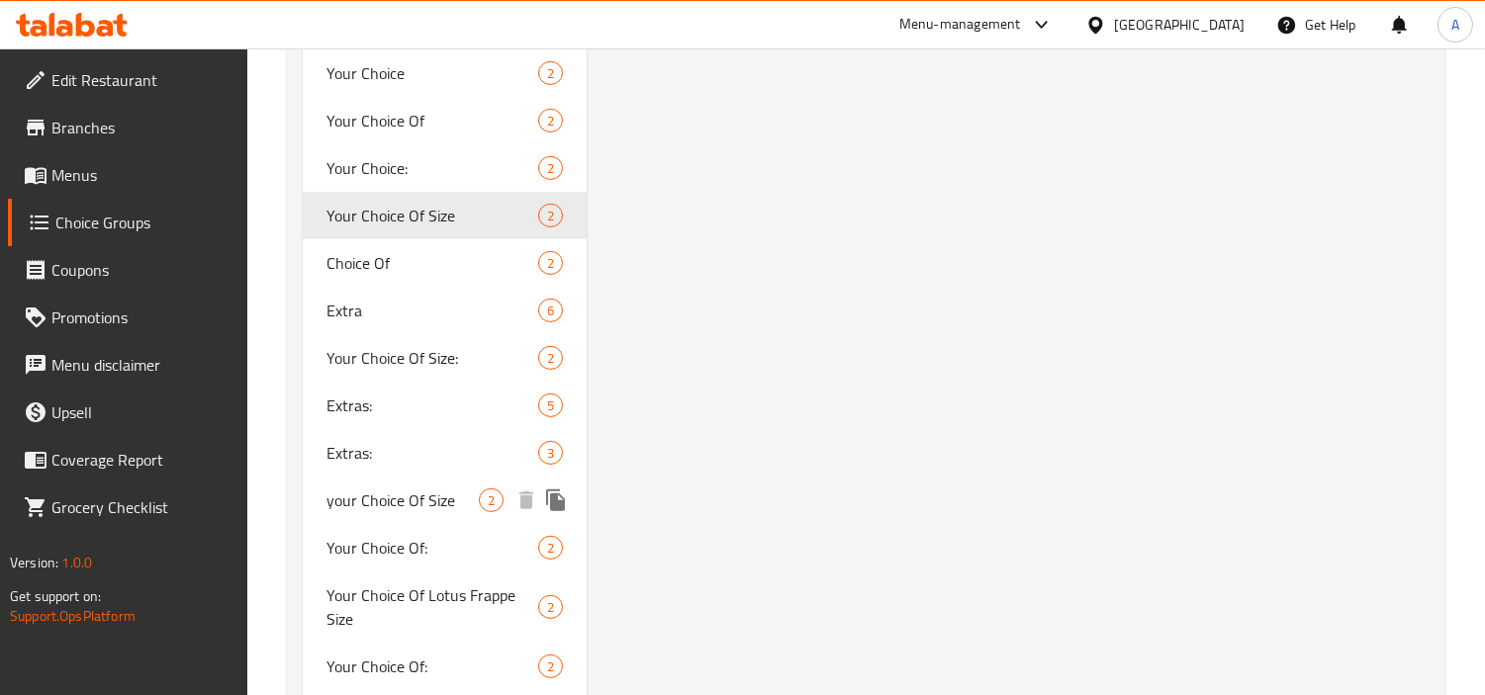
click at [400, 507] on span "your Choice Of Size" at bounding box center [402, 501] width 152 height 24
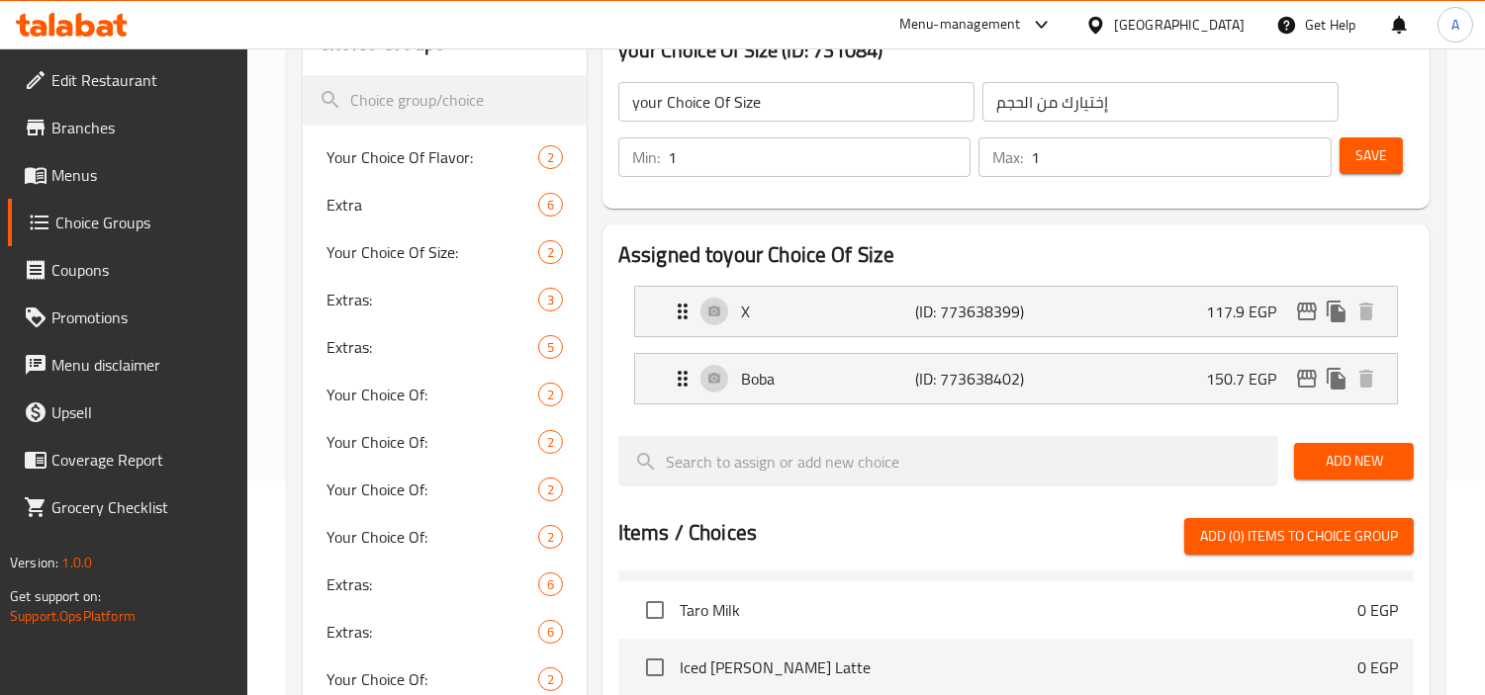
scroll to position [0, 0]
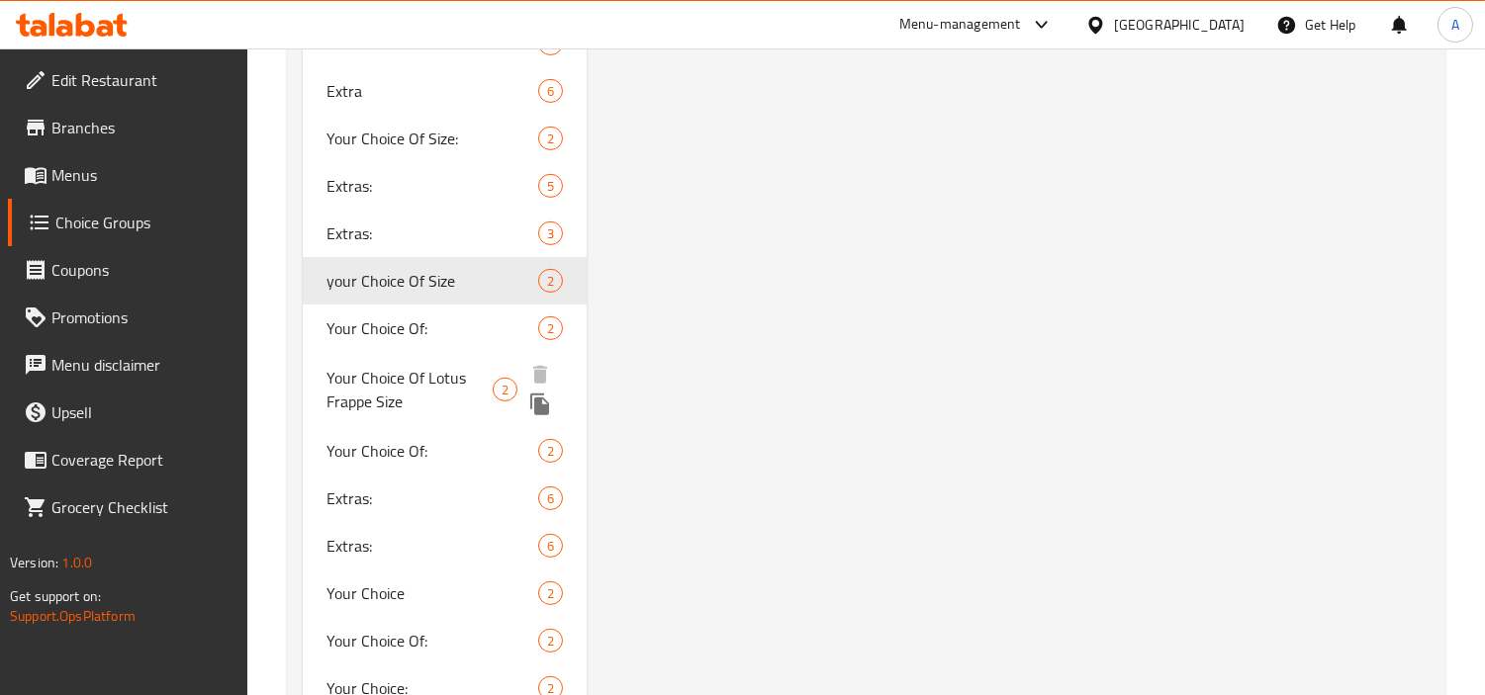
click at [450, 326] on span "Your Choice Of:" at bounding box center [432, 329] width 212 height 24
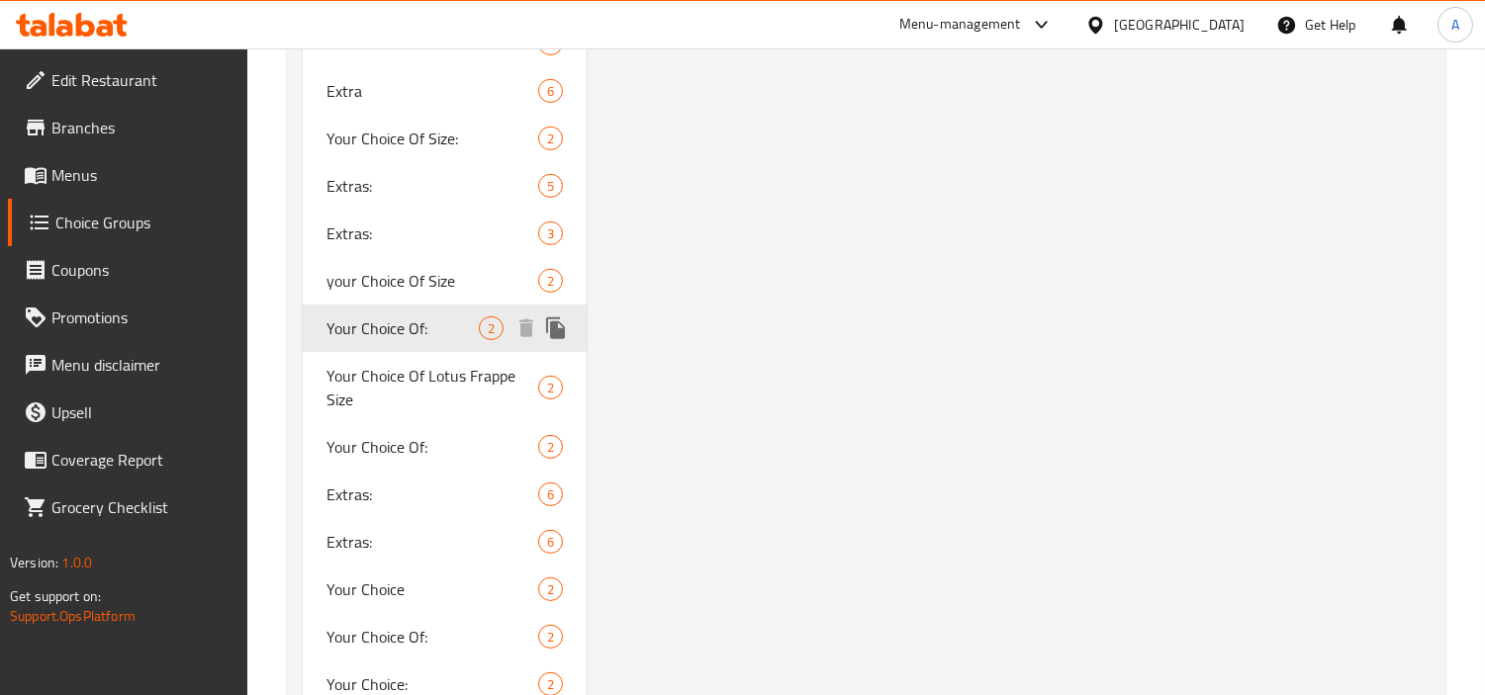
type input "Your Choice Of:"
type input "إختيارك من:"
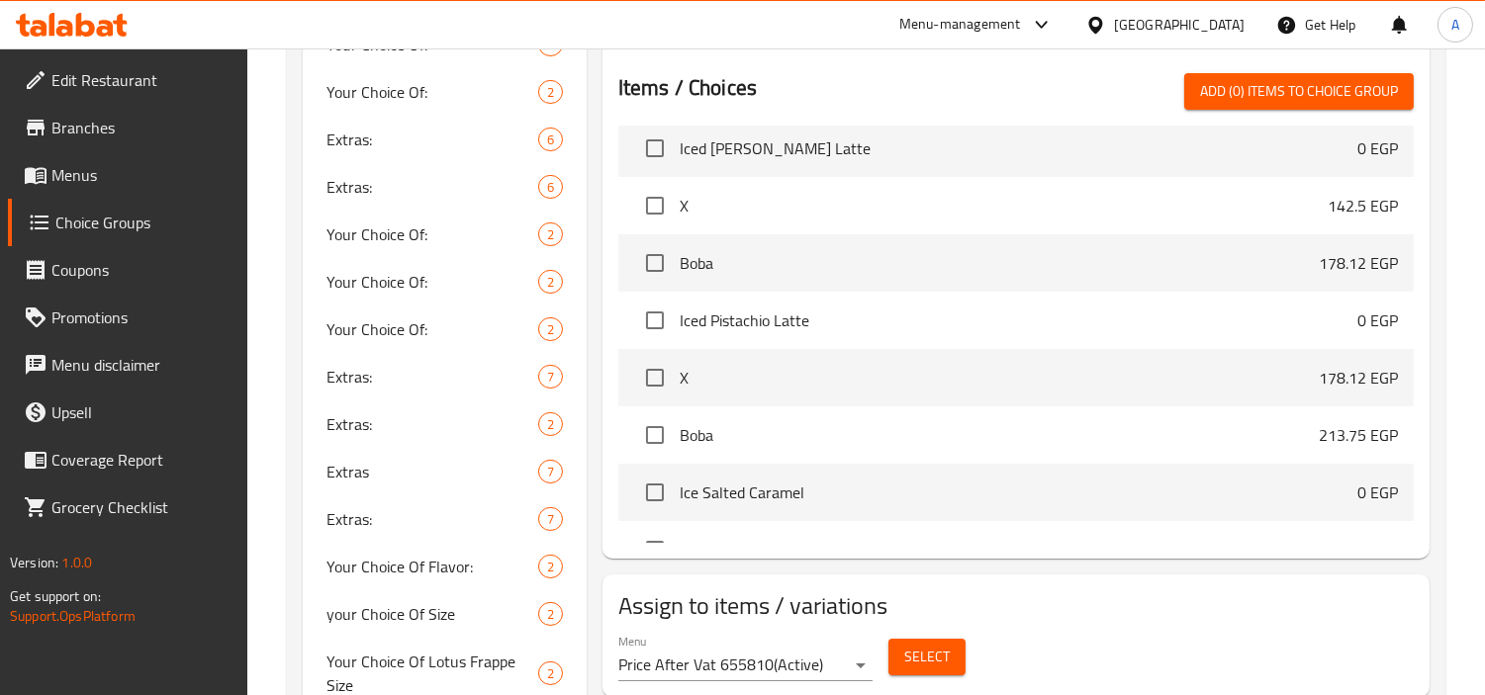
scroll to position [10367, 0]
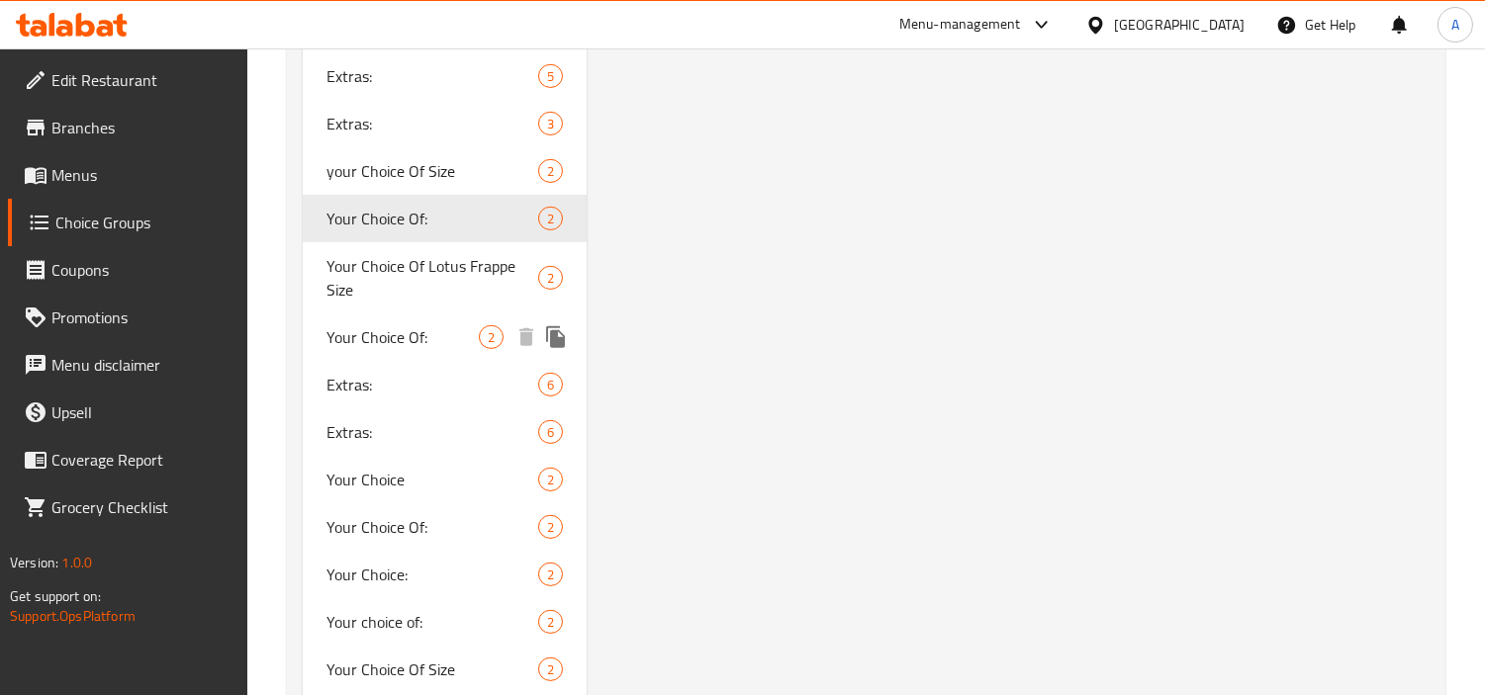
click at [413, 337] on span "Your Choice Of:" at bounding box center [402, 337] width 152 height 24
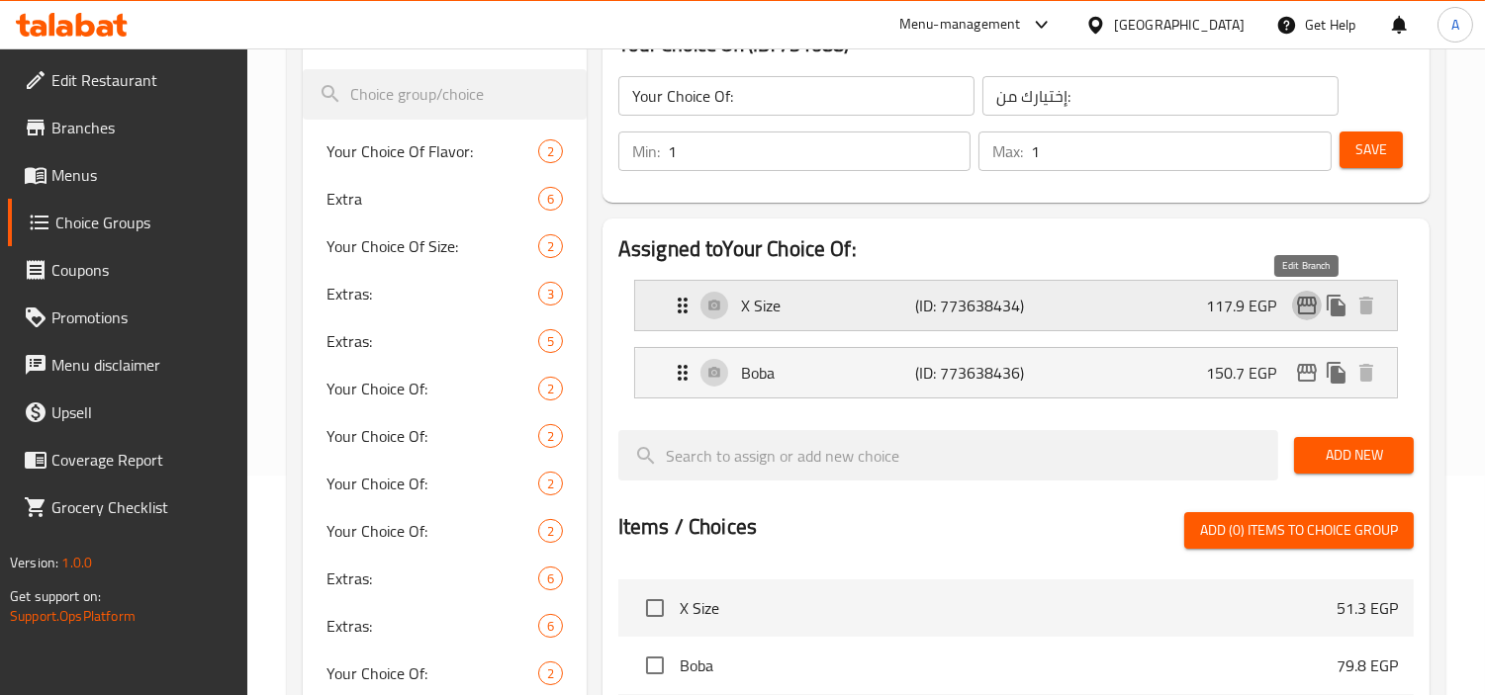
click at [1314, 301] on icon "edit" at bounding box center [1307, 306] width 20 height 18
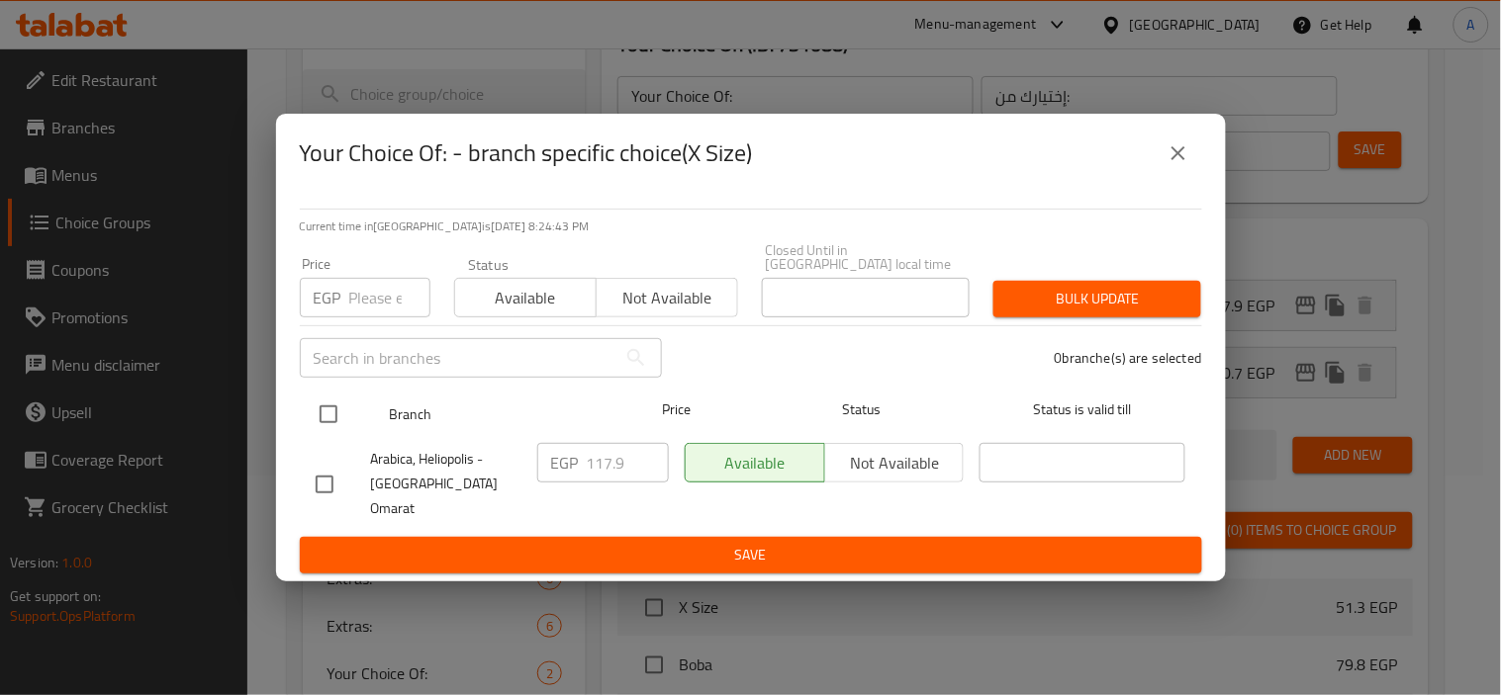
click at [323, 401] on input "checkbox" at bounding box center [329, 415] width 42 height 42
checkbox input "true"
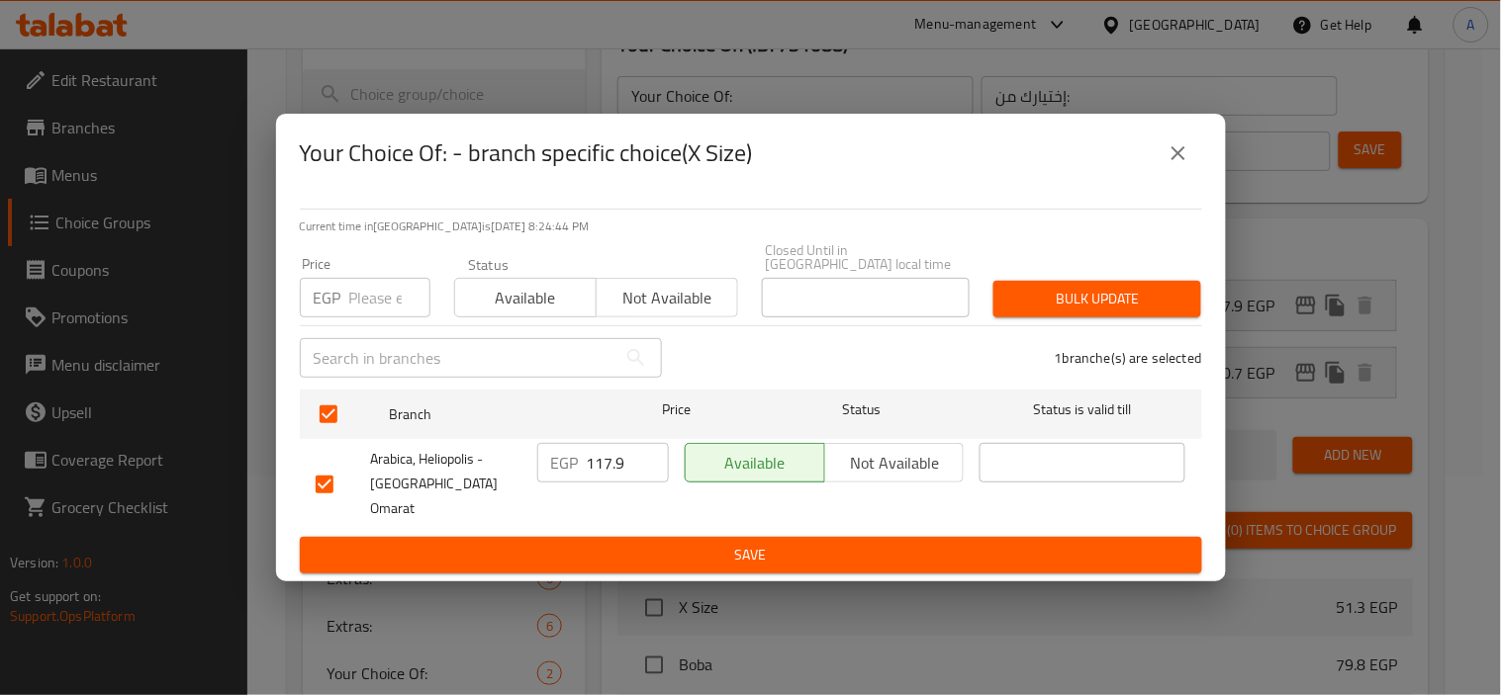
click at [358, 331] on div "​" at bounding box center [481, 357] width 386 height 63
click at [390, 308] on input "number" at bounding box center [389, 298] width 81 height 40
paste input "121.50"
type input "121.50"
click at [1078, 308] on span "Bulk update" at bounding box center [1097, 299] width 176 height 25
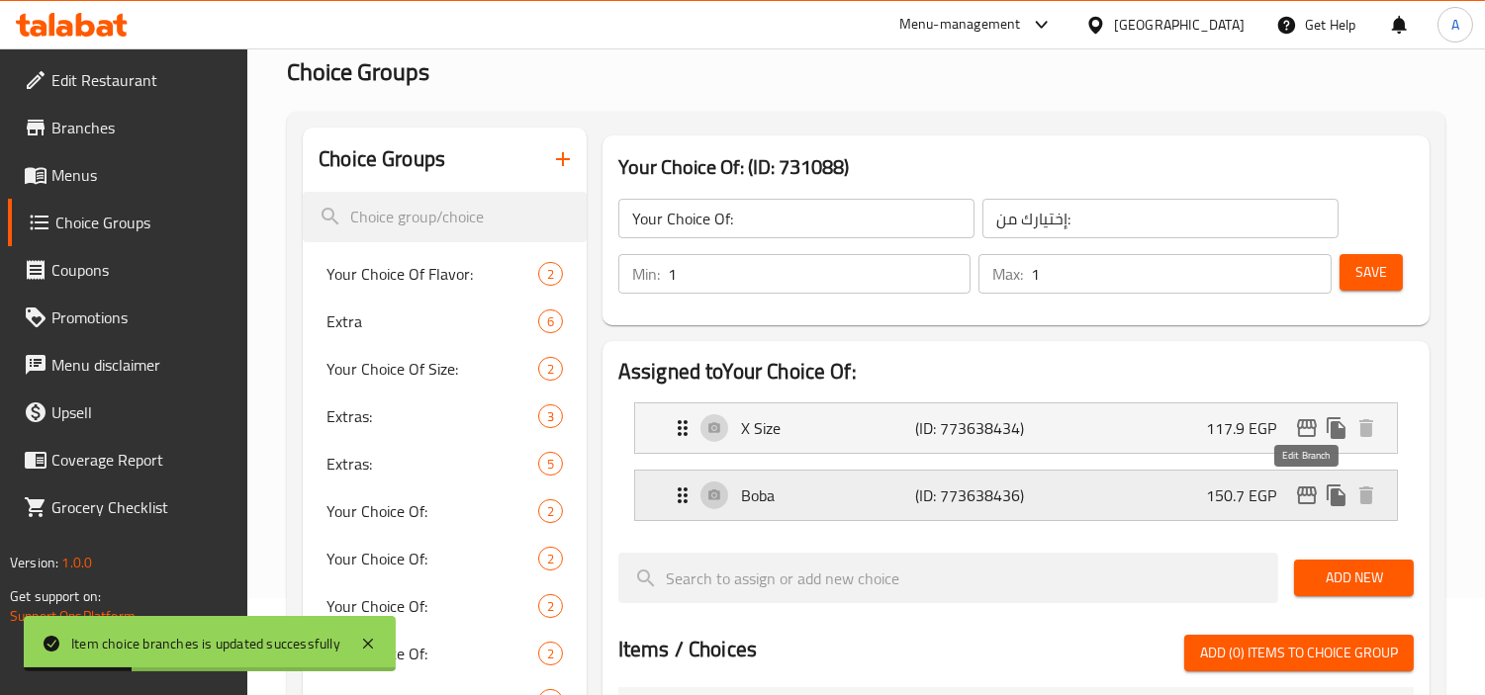
click at [1306, 498] on icon "edit" at bounding box center [1307, 496] width 24 height 24
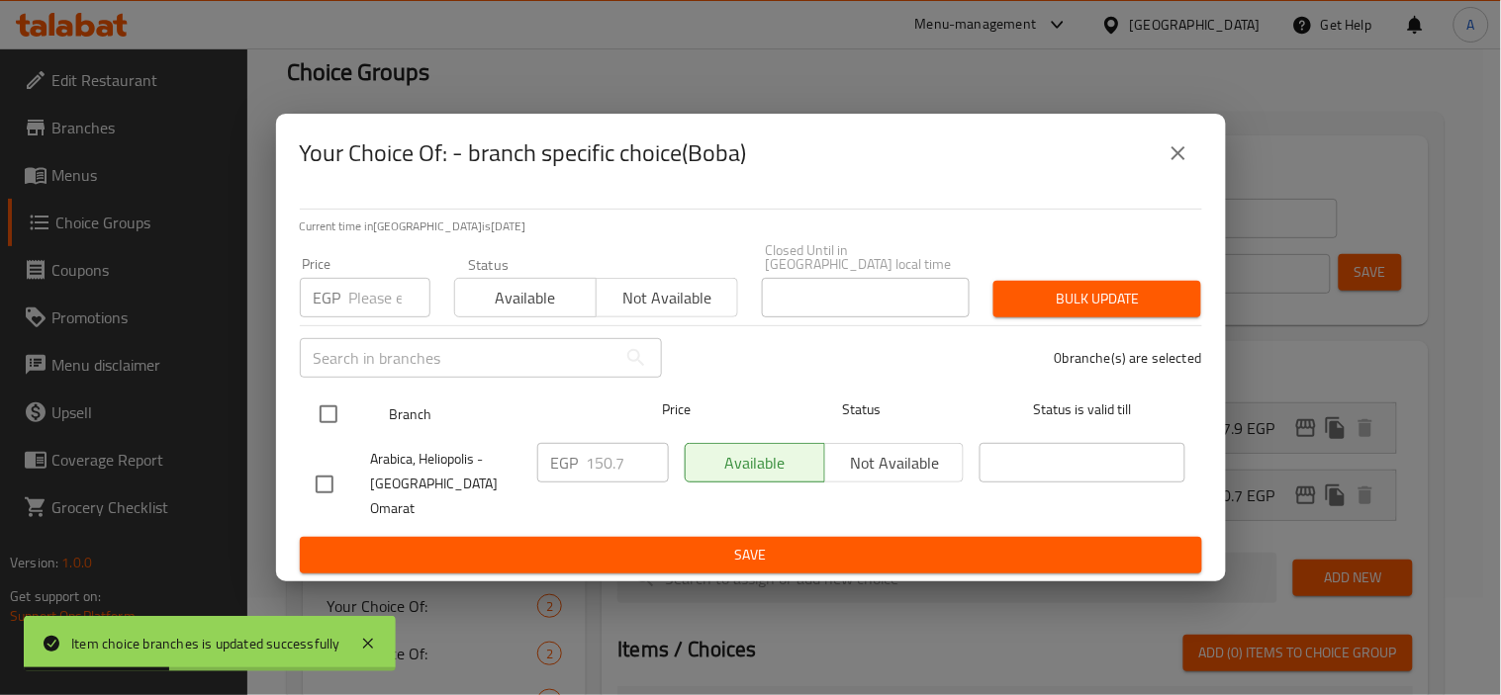
click at [329, 426] on input "checkbox" at bounding box center [329, 415] width 42 height 42
checkbox input "true"
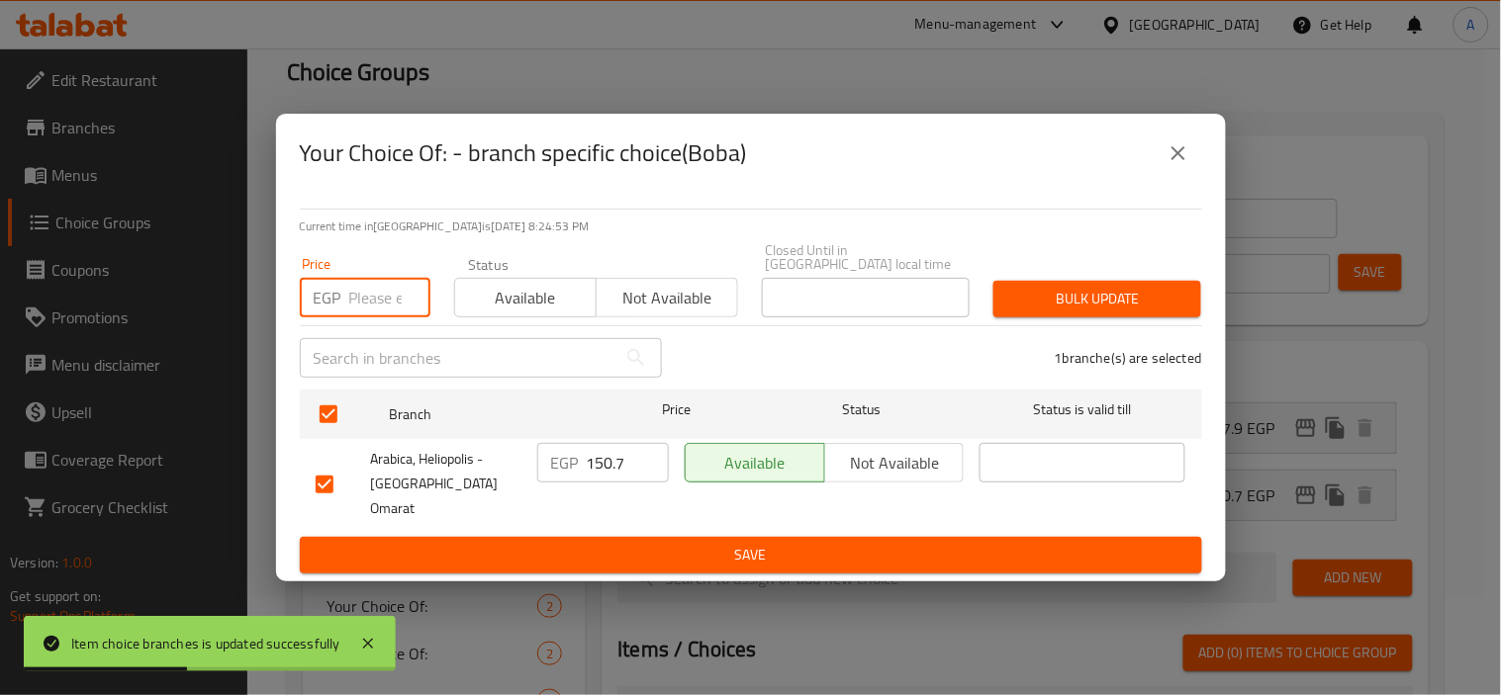
drag, startPoint x: 368, startPoint y: 301, endPoint x: 433, endPoint y: 297, distance: 65.4
click at [370, 301] on input "number" at bounding box center [389, 298] width 81 height 40
paste input "155.25"
type input "155.25"
click at [1014, 292] on span "Bulk update" at bounding box center [1097, 299] width 176 height 25
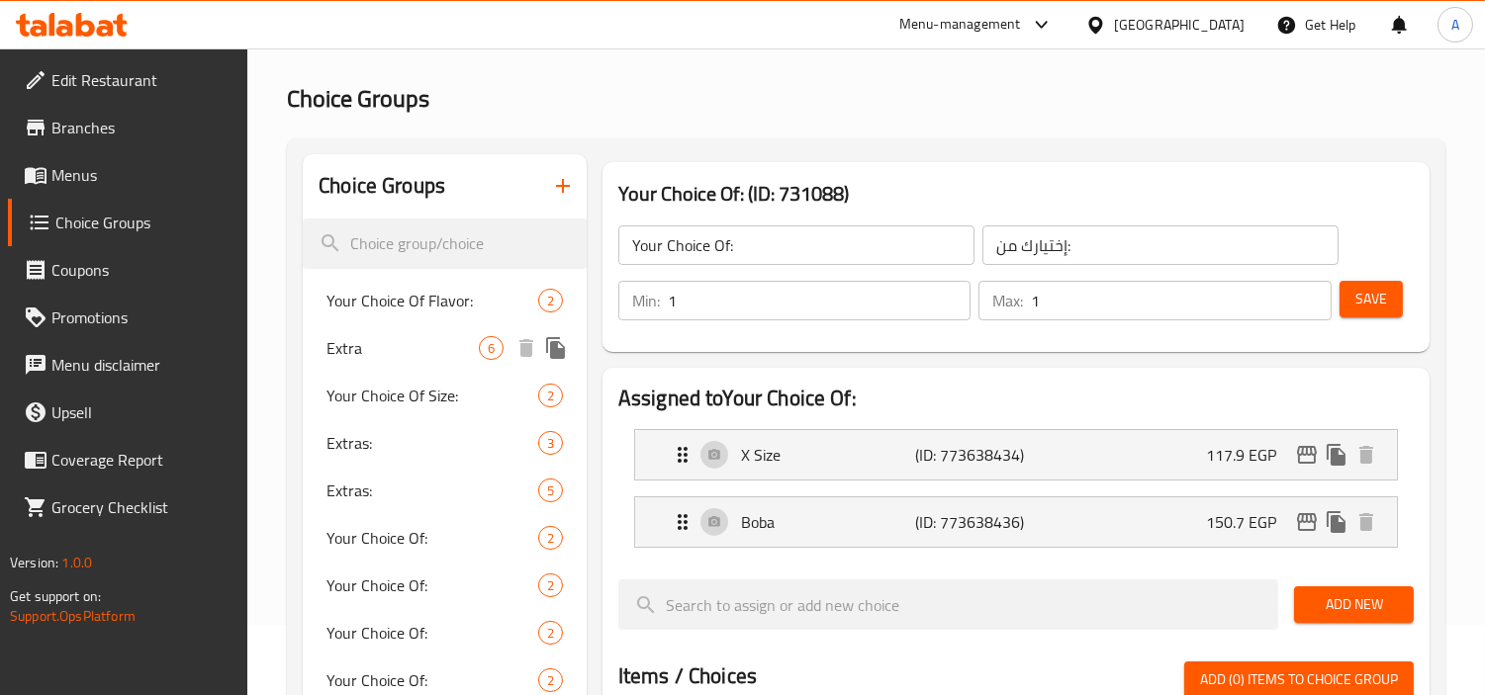
scroll to position [619, 0]
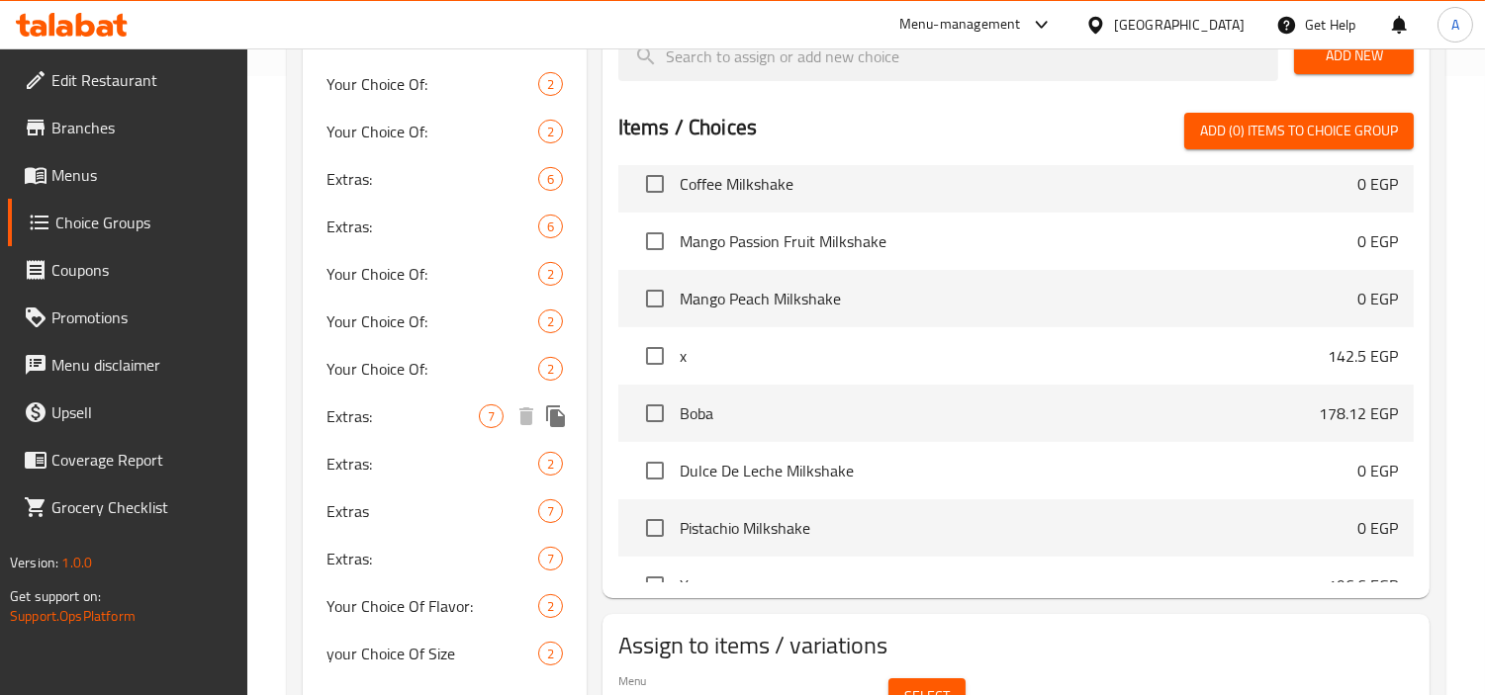
click at [389, 417] on span "Extras:" at bounding box center [402, 417] width 152 height 24
type input "Extras:"
type input "إكسترا:"
type input "0"
type input "7"
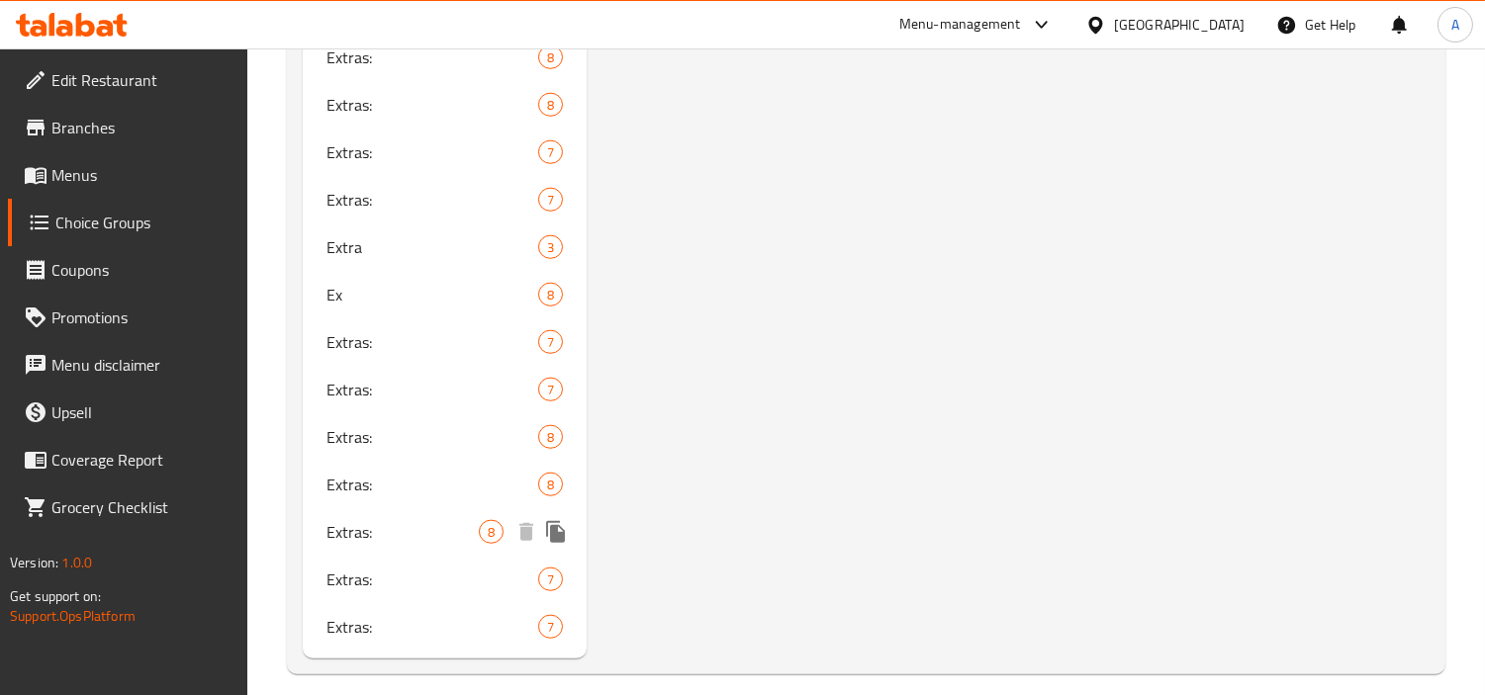
scroll to position [3415, 0]
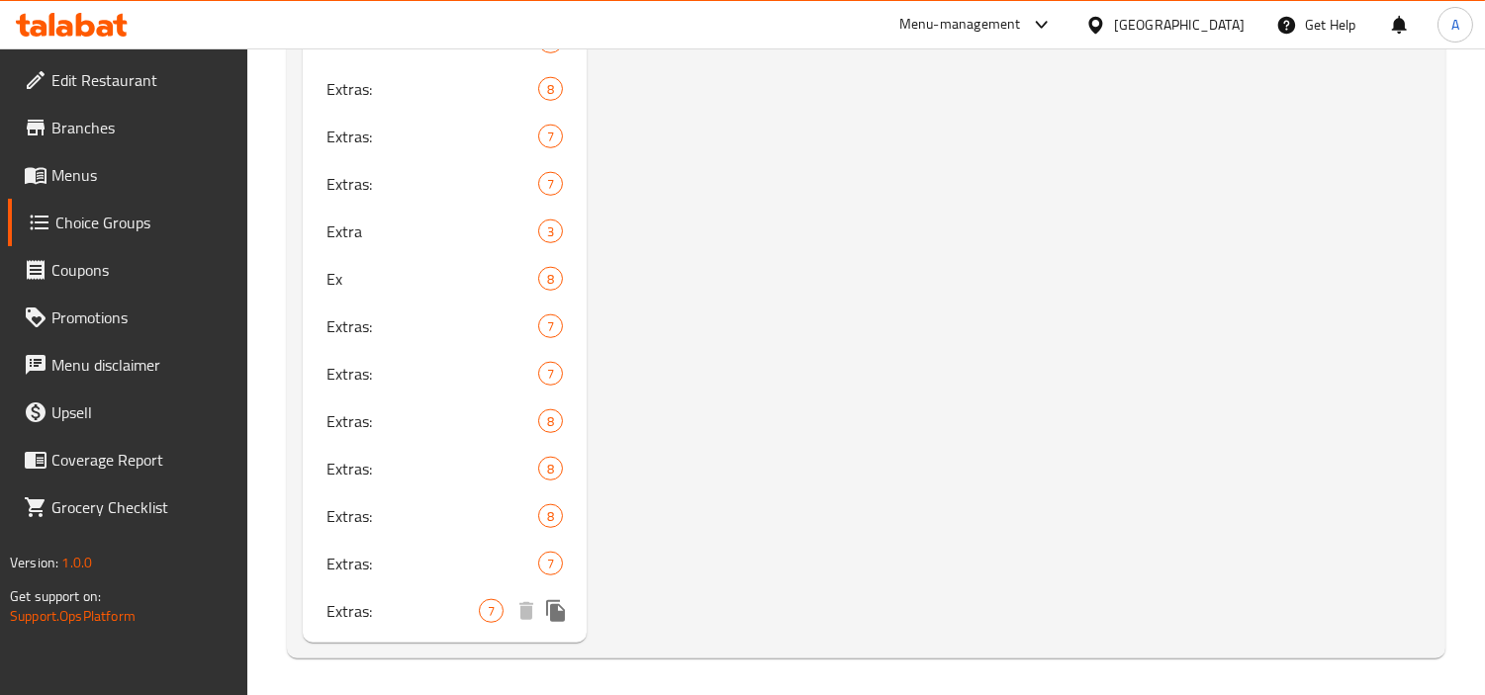
click at [387, 589] on div "Extras: 7" at bounding box center [445, 611] width 284 height 47
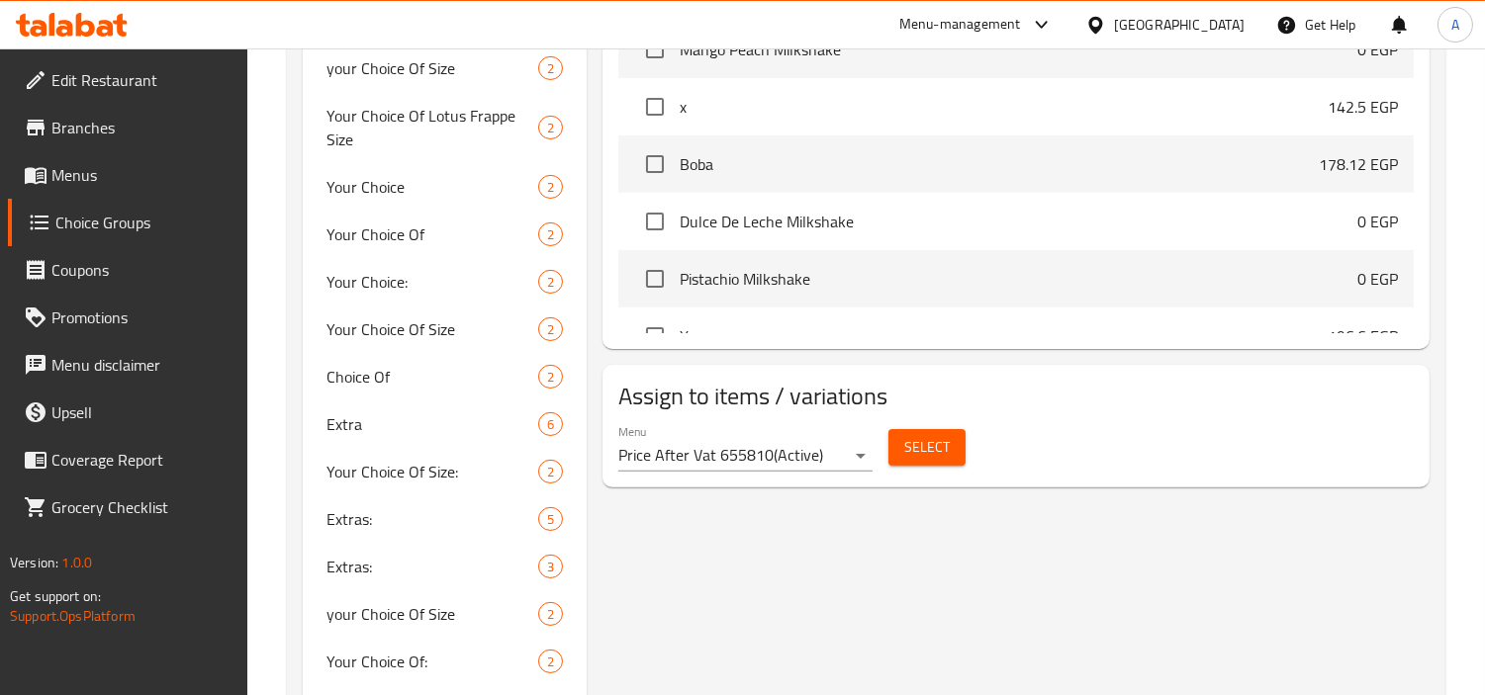
scroll to position [1203, 0]
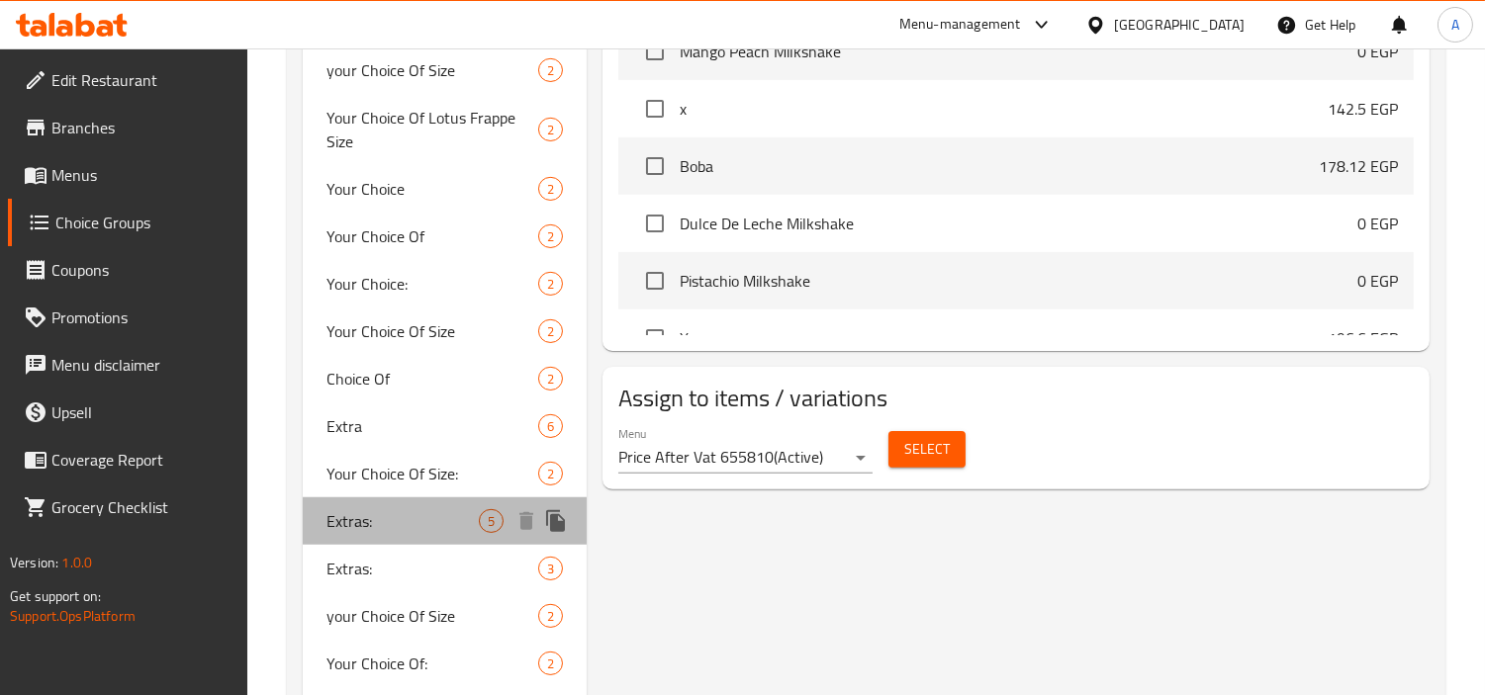
click at [338, 520] on span "Extras:" at bounding box center [402, 521] width 152 height 24
type input "Extras:"
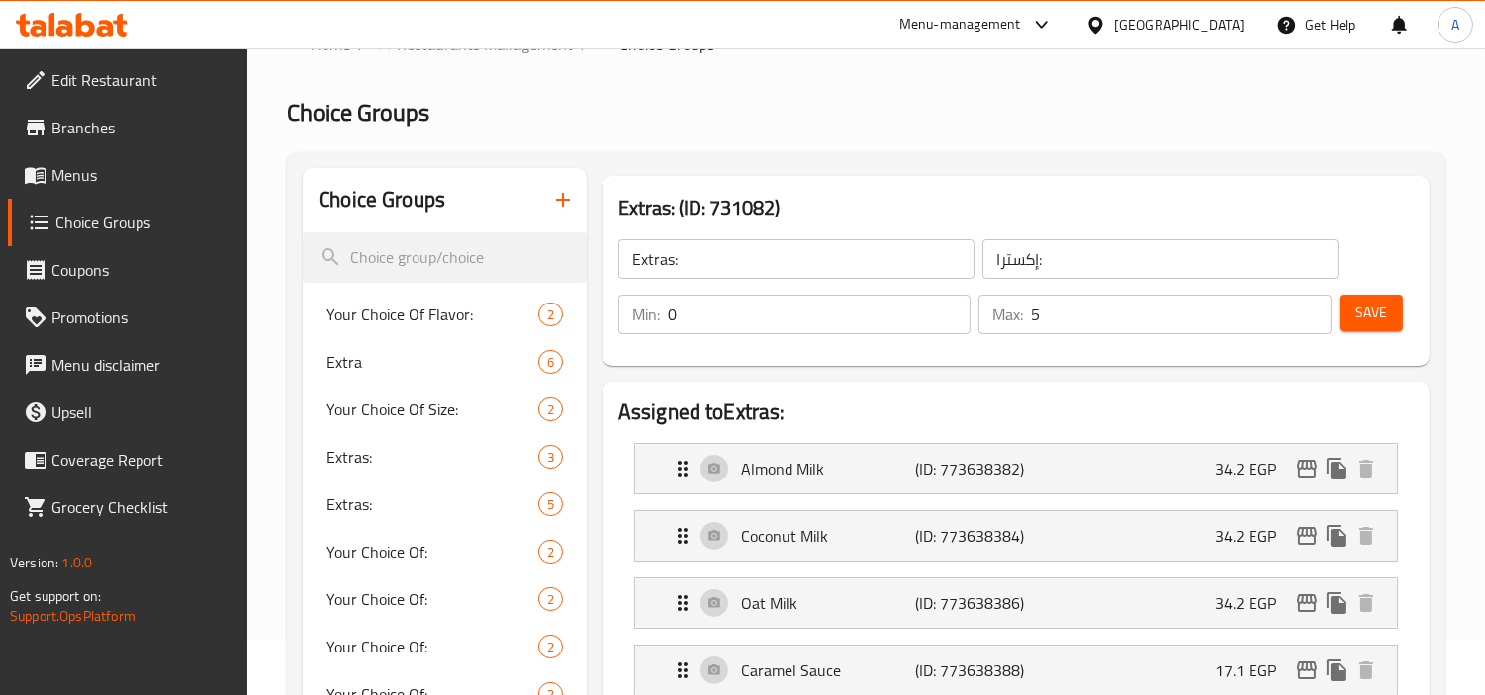
scroll to position [110, 0]
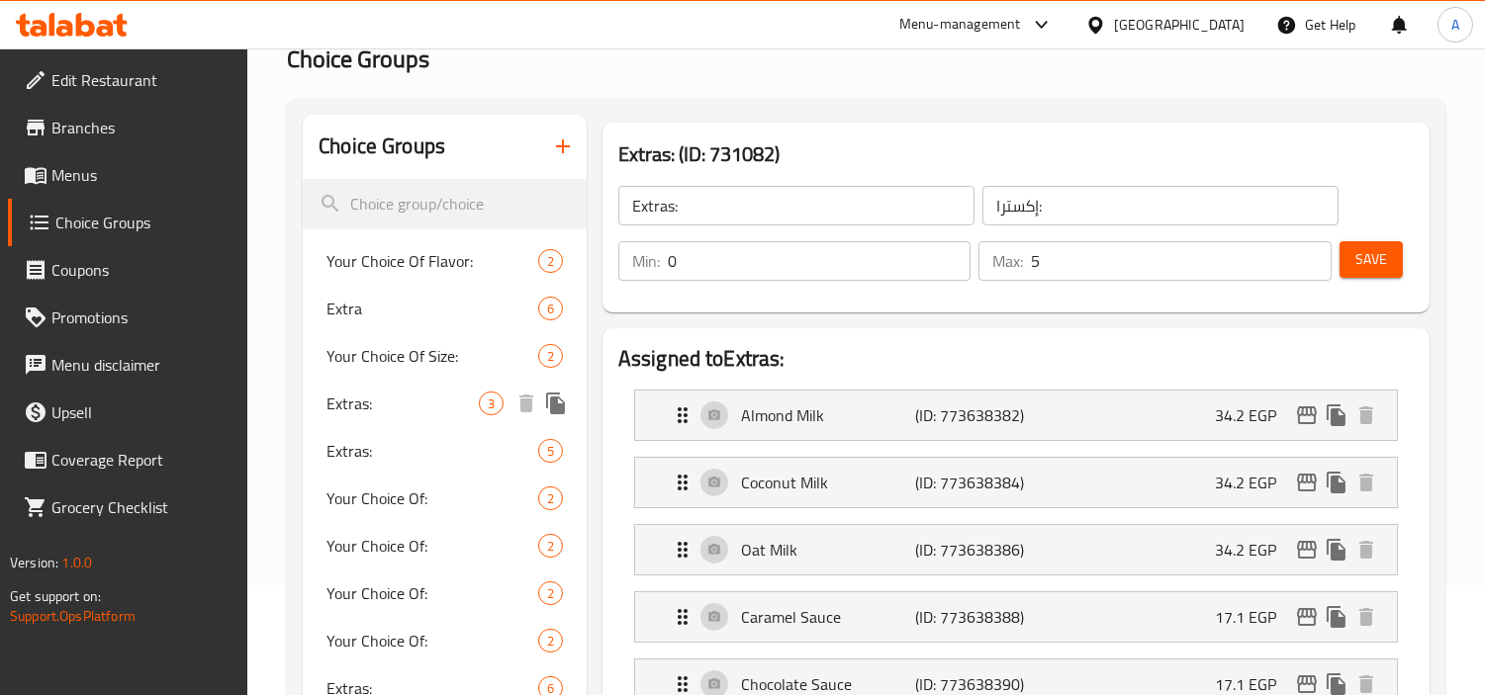
click at [467, 397] on span "Extras:" at bounding box center [402, 404] width 152 height 24
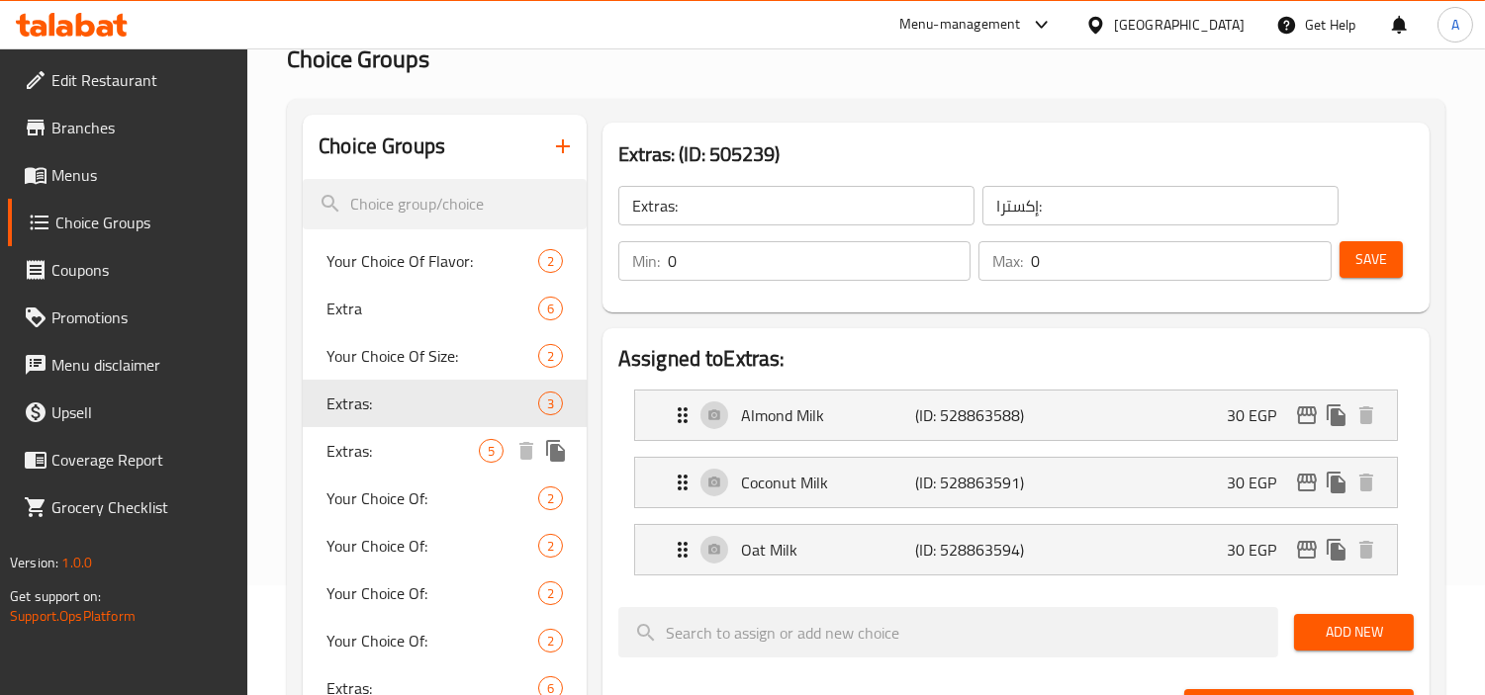
click at [369, 439] on span "Extras:" at bounding box center [402, 451] width 152 height 24
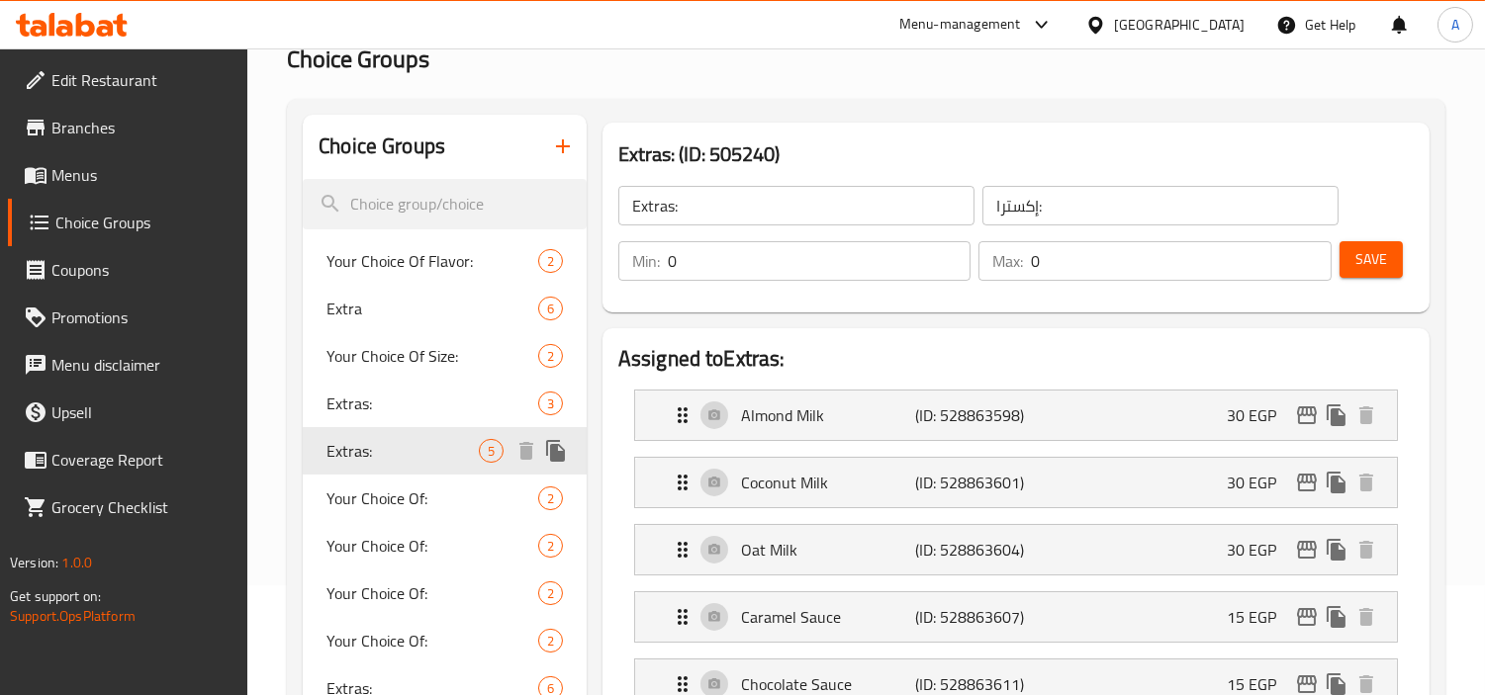
type input "5"
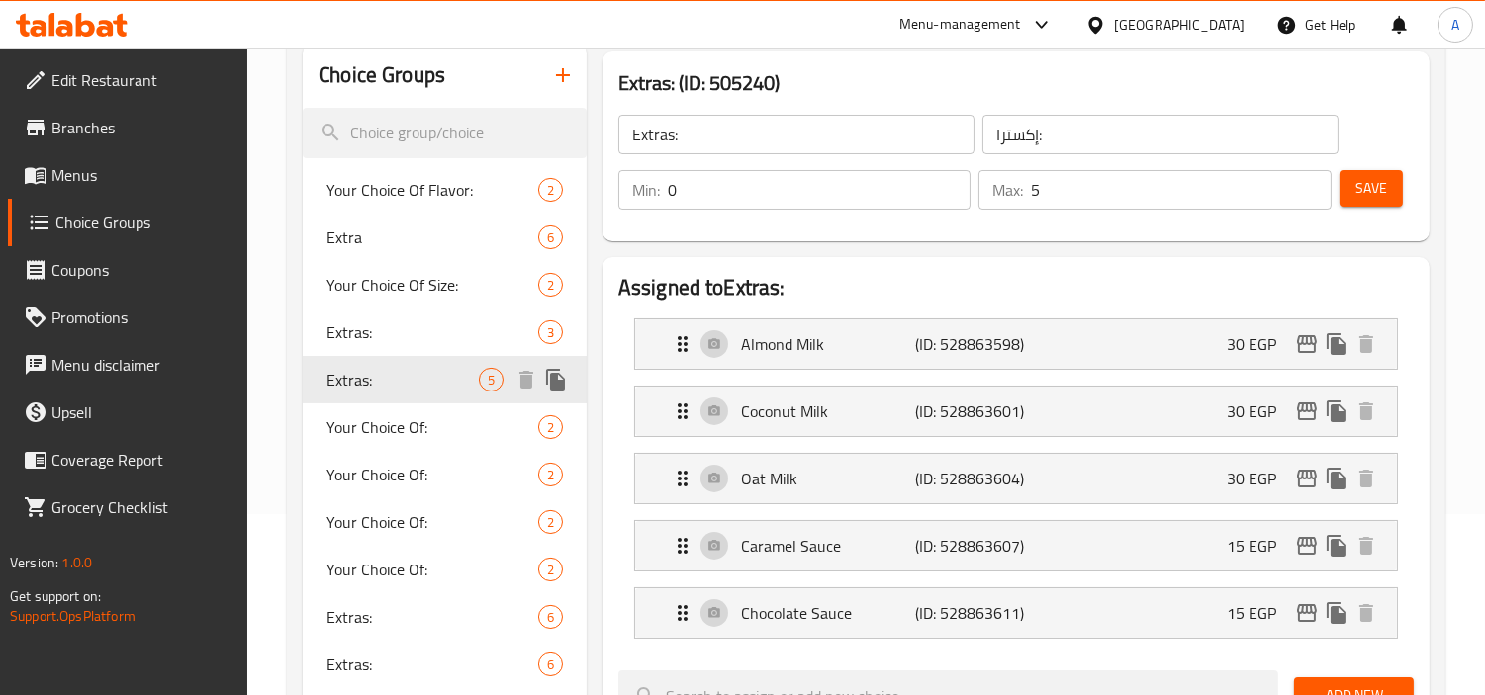
scroll to position [220, 0]
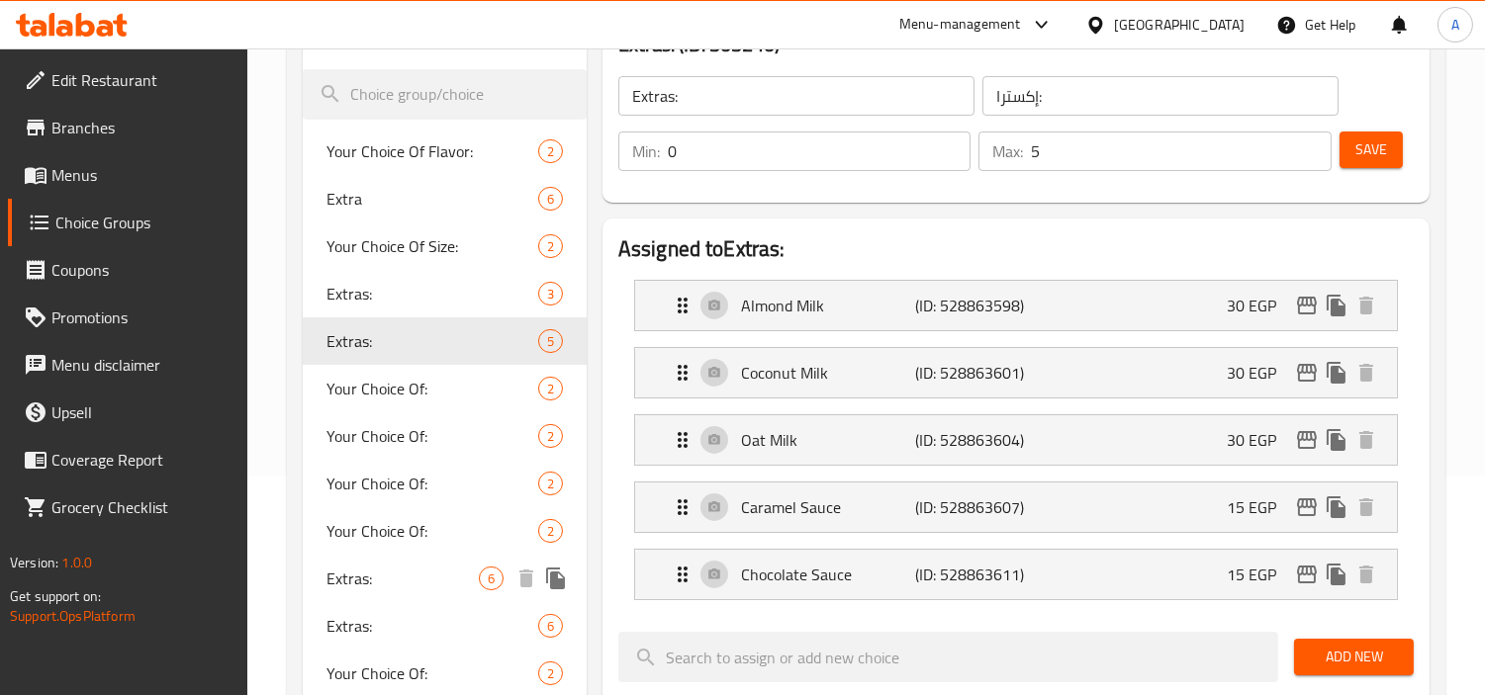
click at [333, 571] on span "Extras:" at bounding box center [402, 579] width 152 height 24
type input "Extras:"
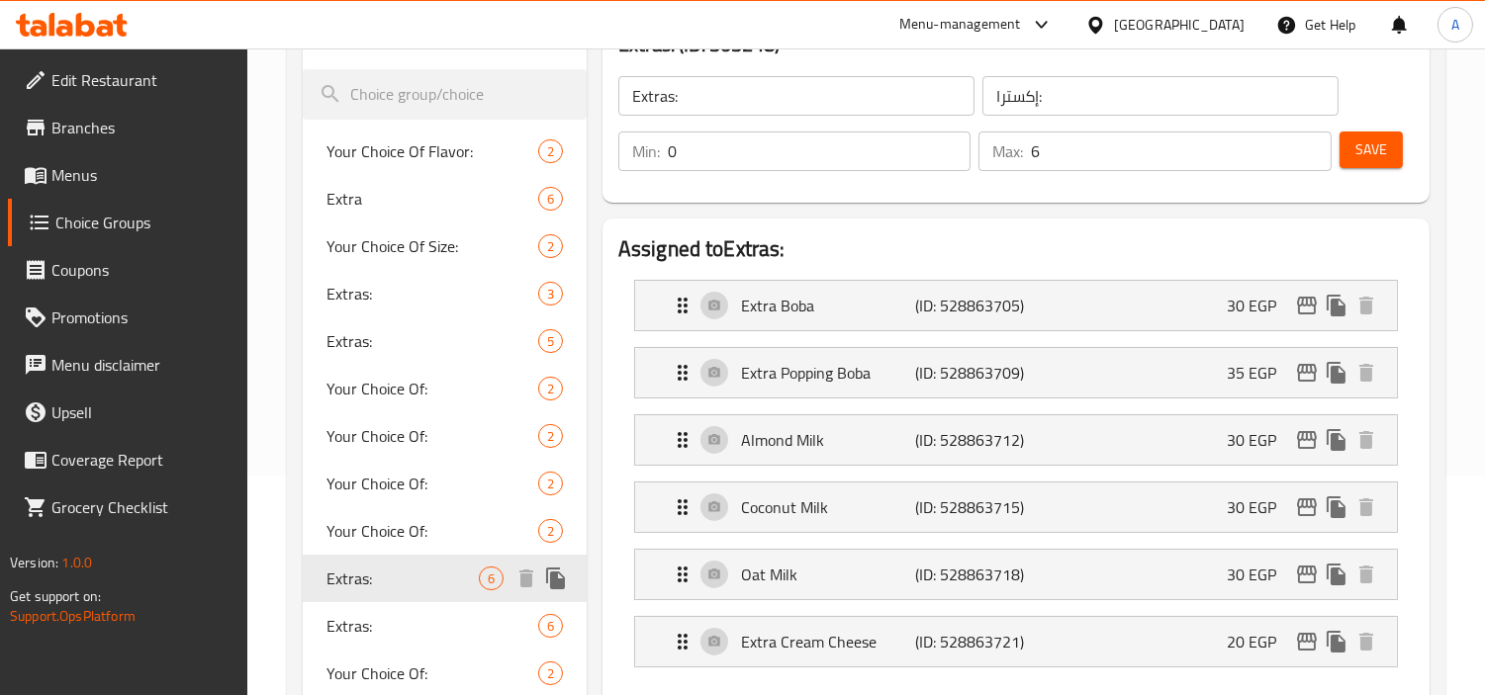
click at [371, 592] on div "Extras: 6" at bounding box center [445, 578] width 284 height 47
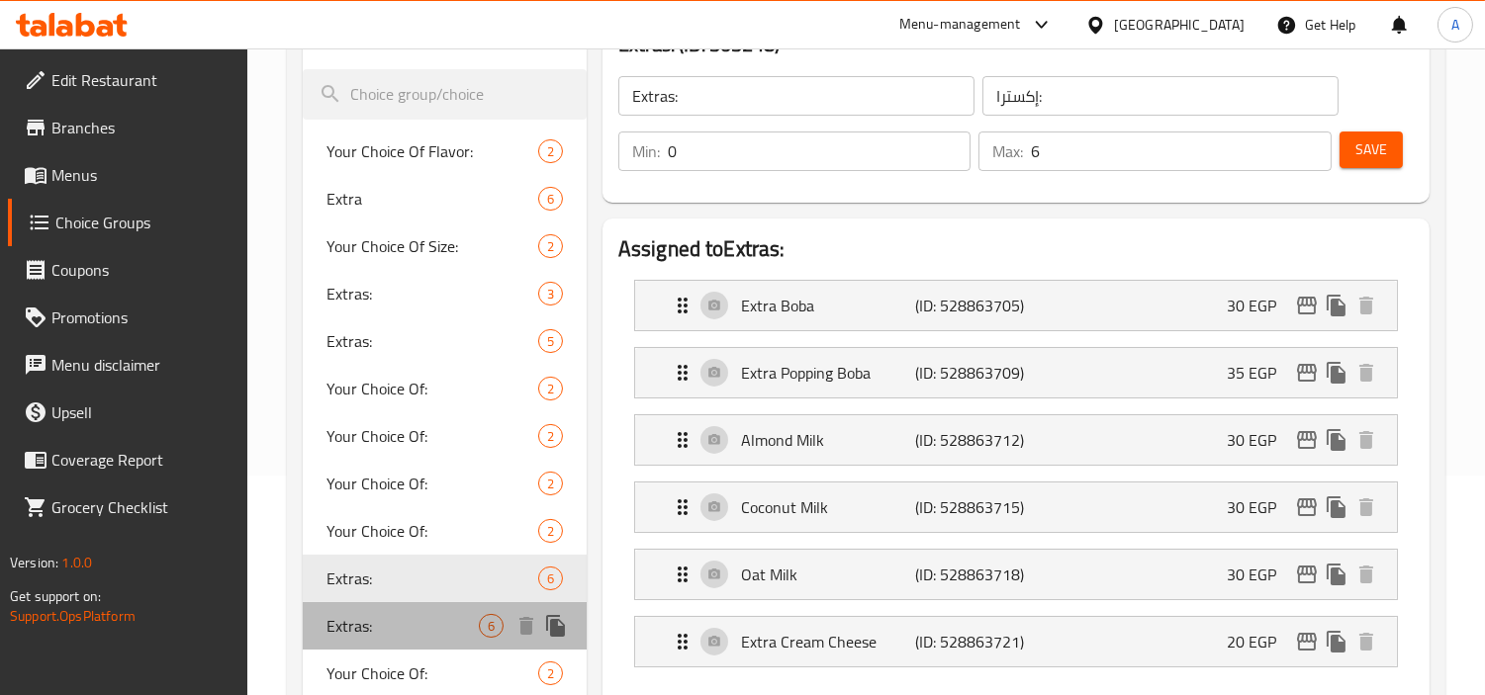
click at [370, 623] on span "Extras:" at bounding box center [402, 626] width 152 height 24
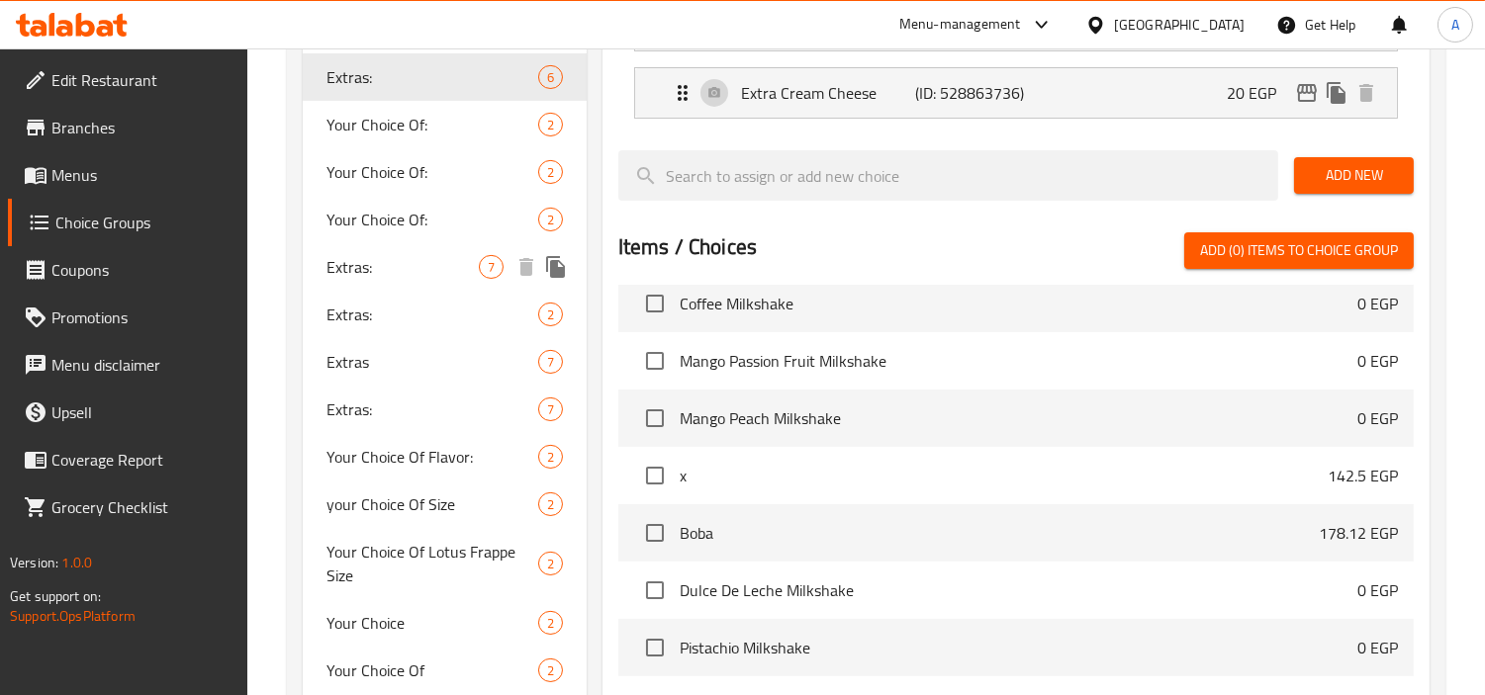
click at [387, 277] on span "Extras:" at bounding box center [402, 267] width 152 height 24
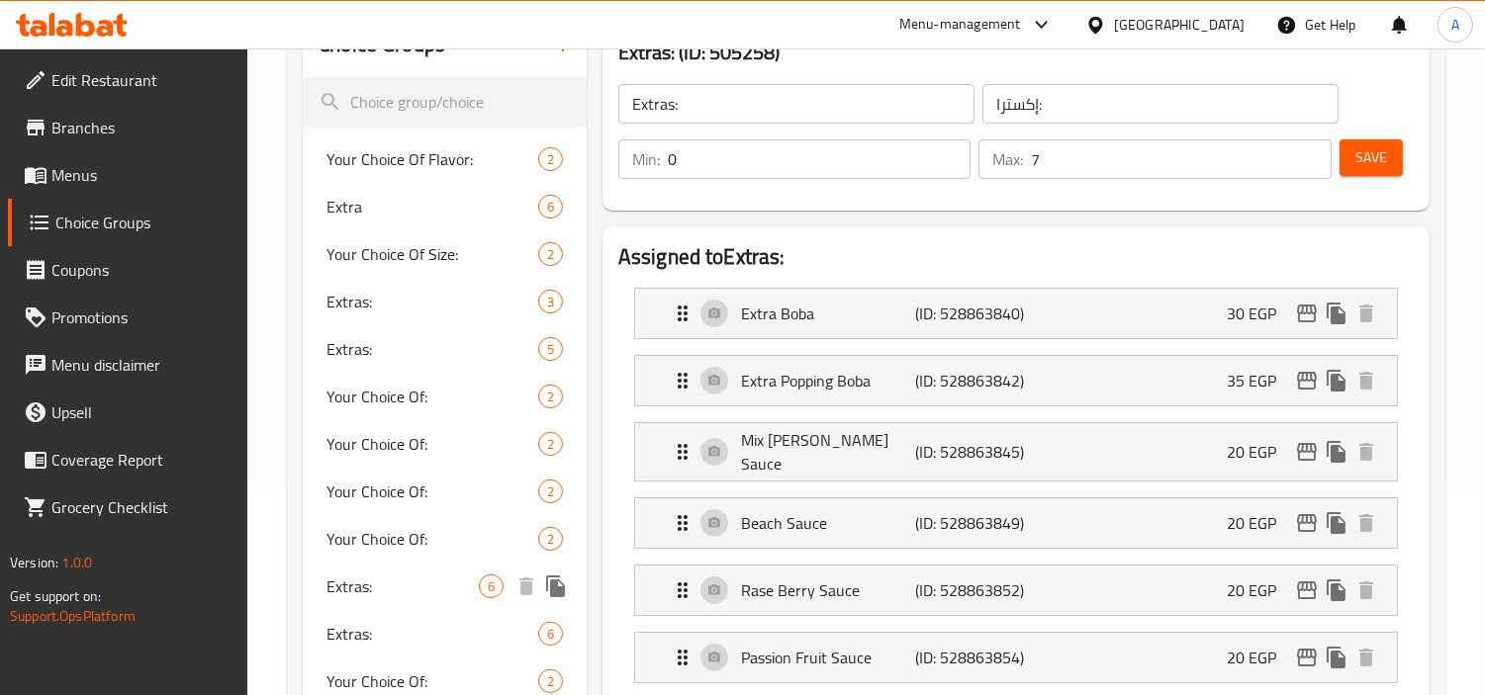
scroll to position [549, 0]
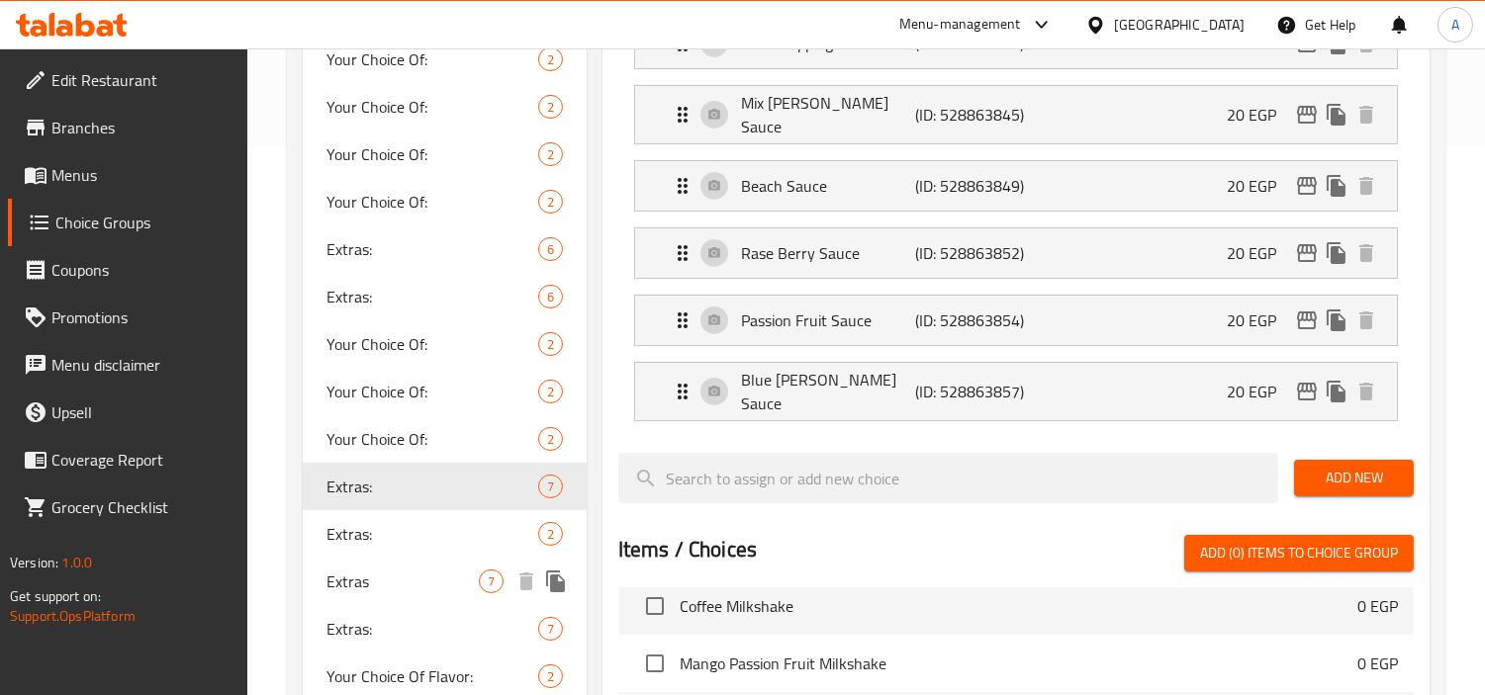
click at [399, 532] on span "Extras:" at bounding box center [432, 534] width 212 height 24
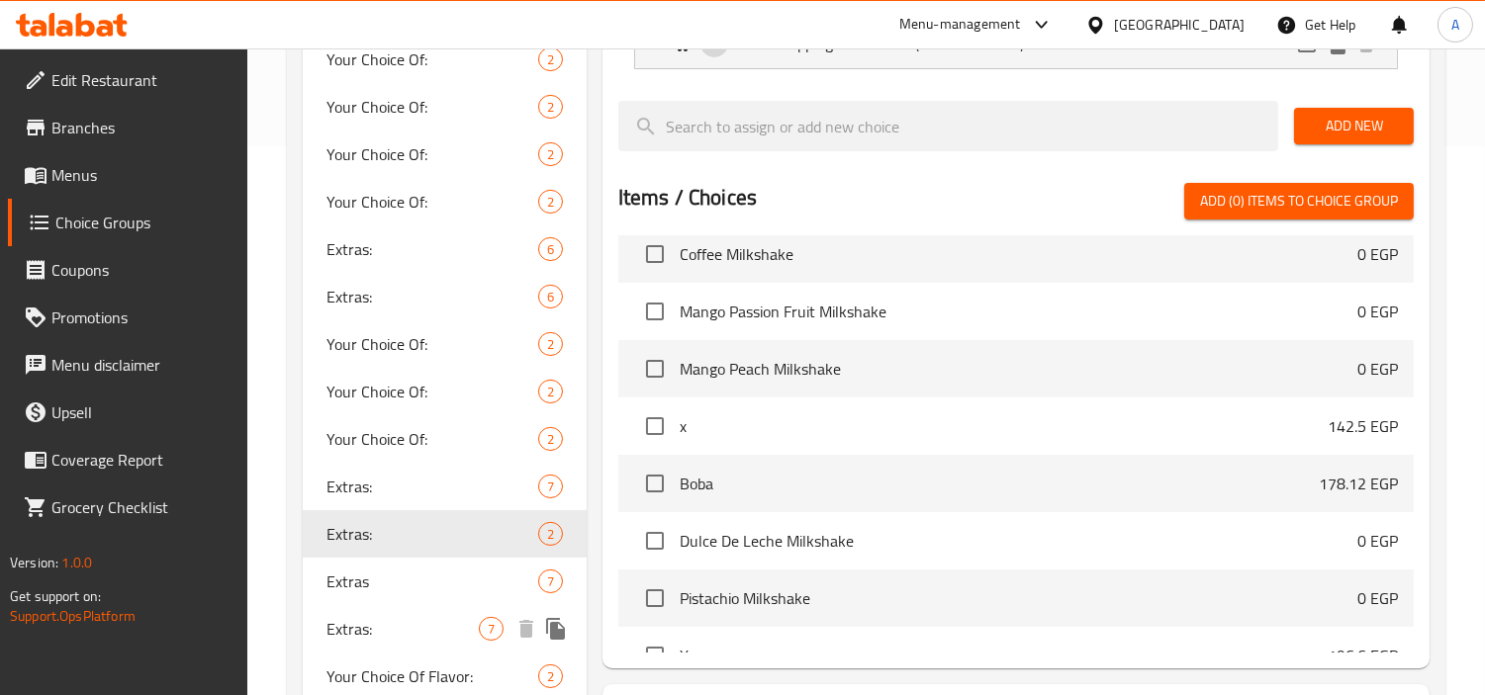
click at [350, 606] on div "Extras: 7" at bounding box center [445, 628] width 284 height 47
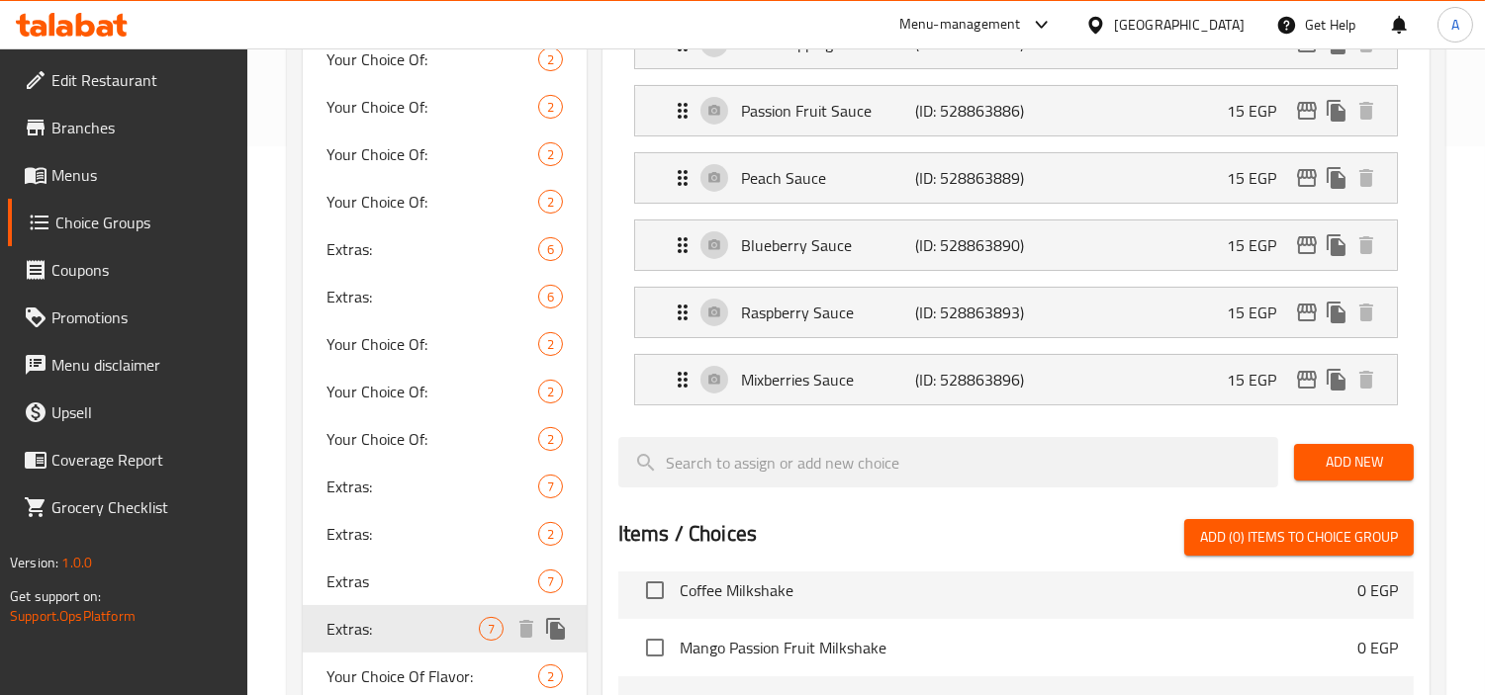
type input "7"
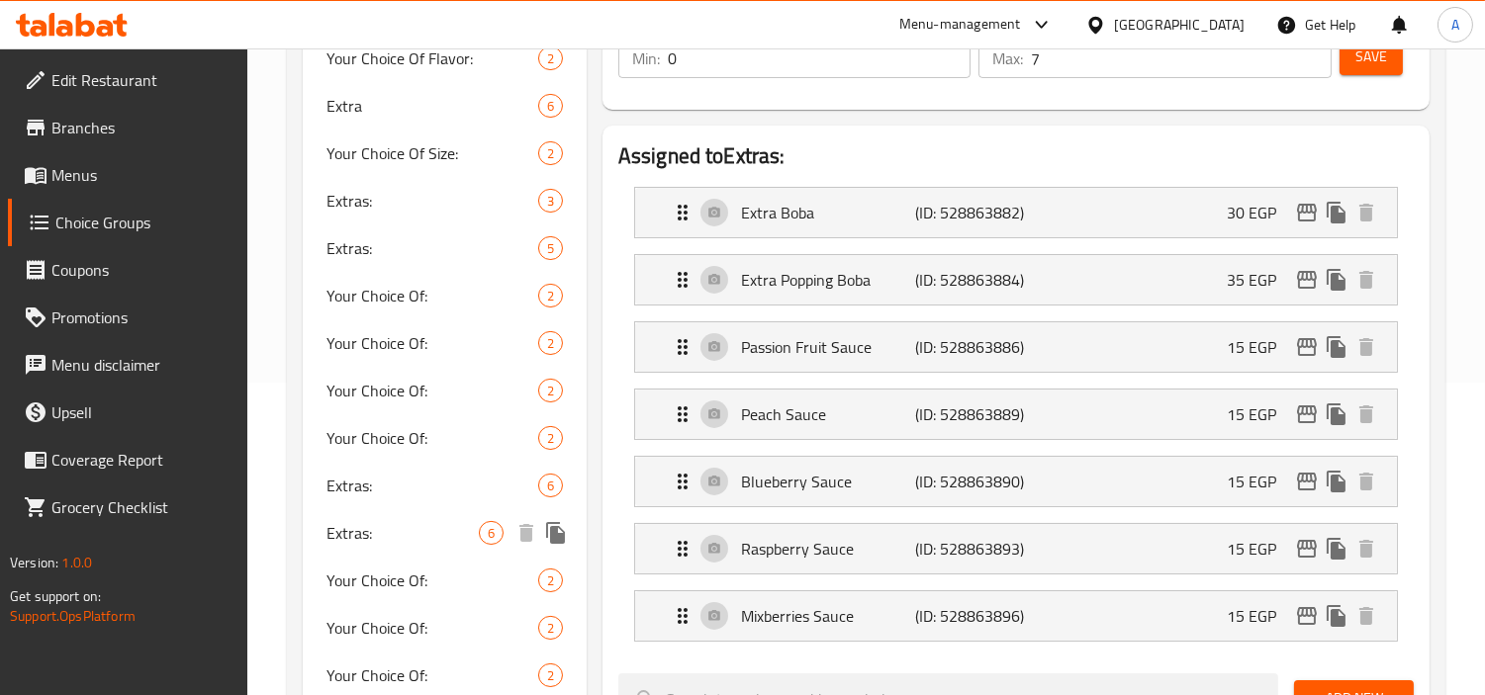
scroll to position [439, 0]
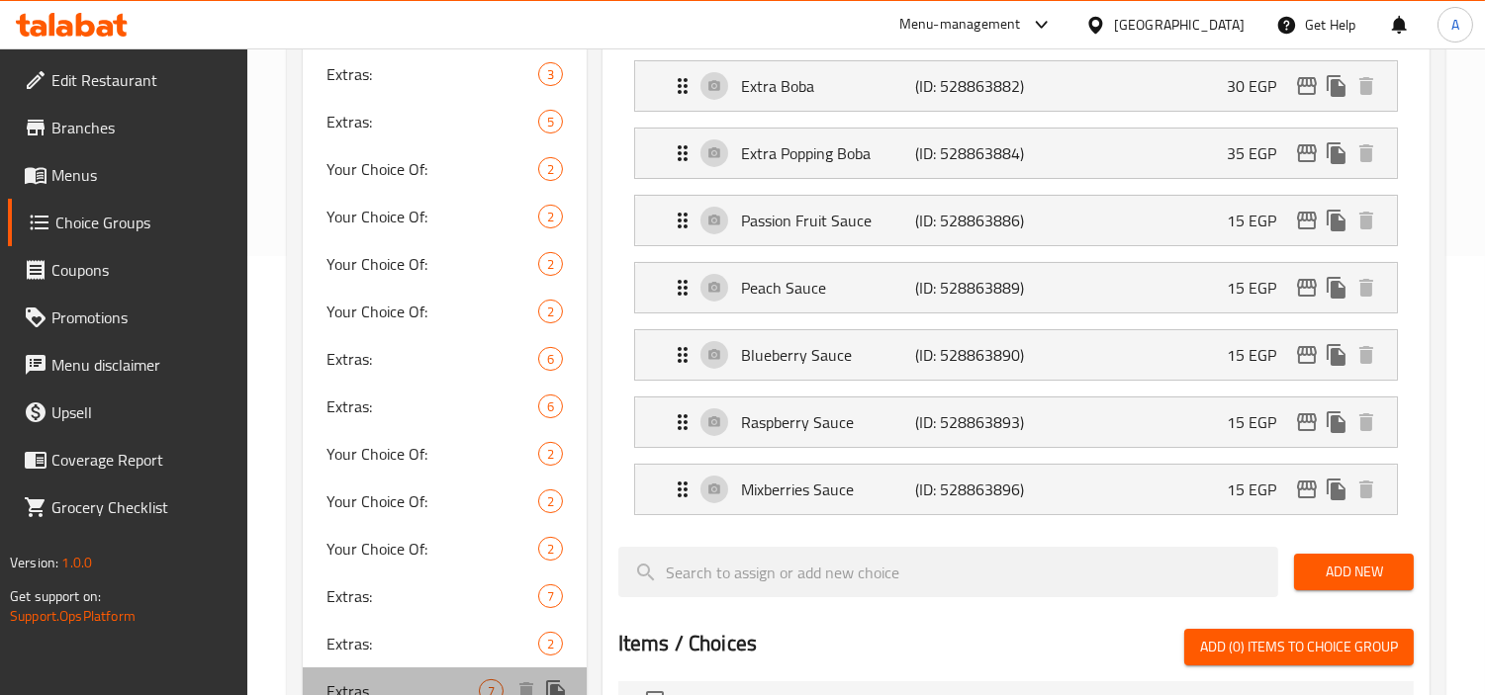
click at [367, 680] on span "Extras" at bounding box center [402, 692] width 152 height 24
type input "Extras"
type input "إكسترا"
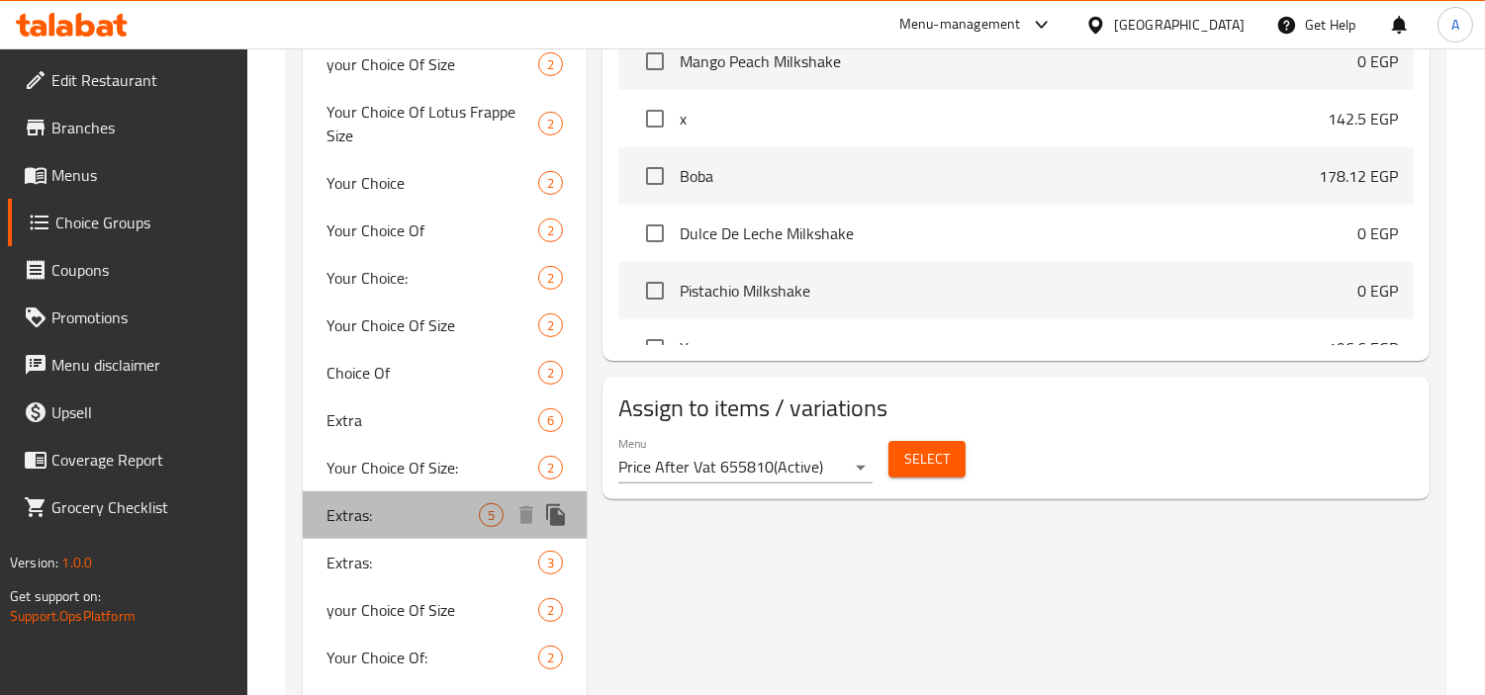
click at [403, 508] on span "Extras:" at bounding box center [402, 515] width 152 height 24
type input "Extras:"
type input "إكسترا:"
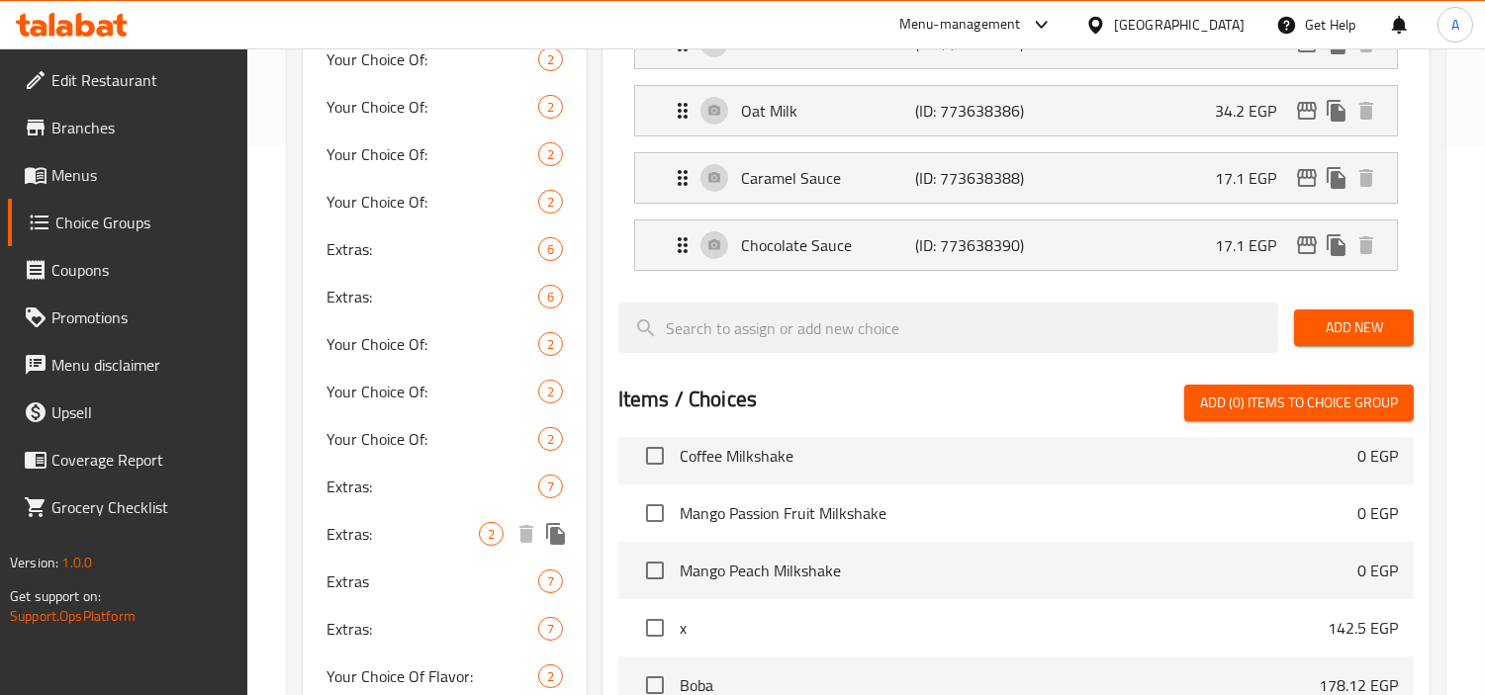
scroll to position [0, 0]
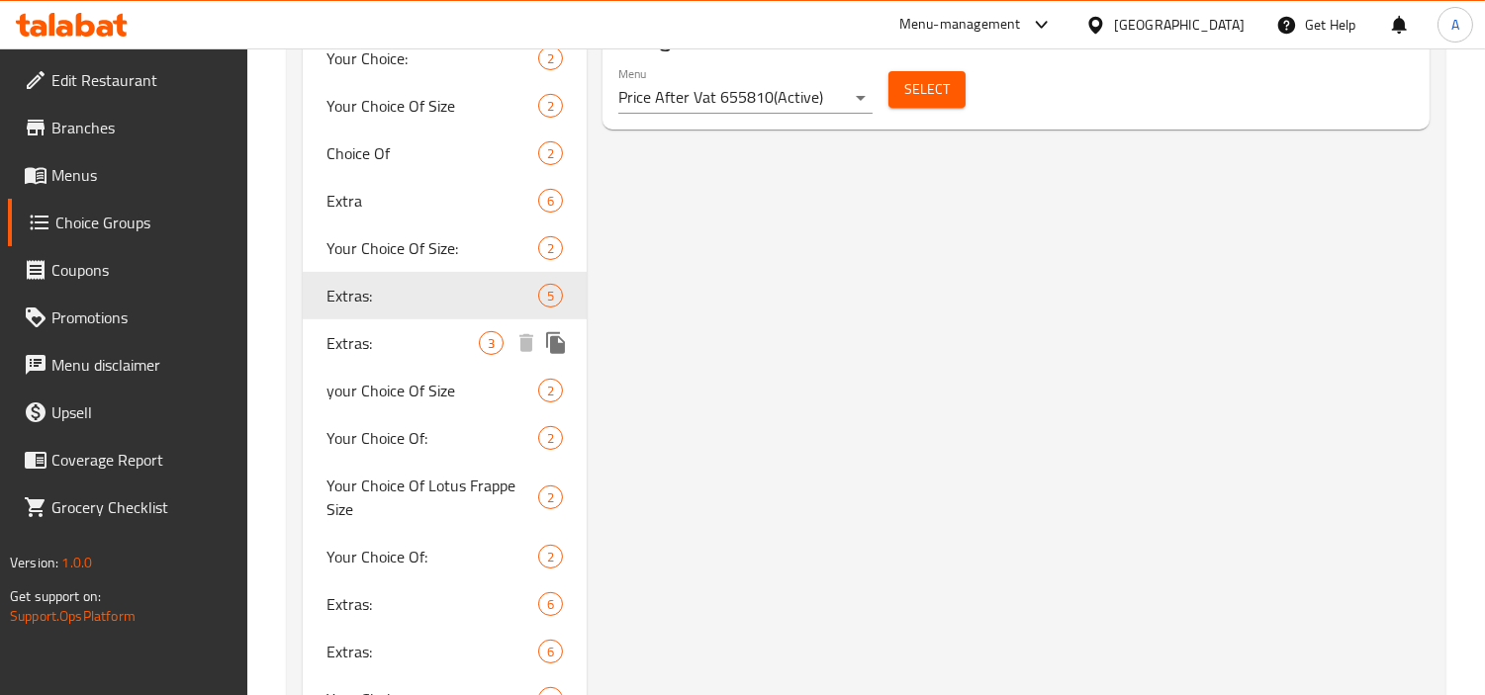
click at [370, 350] on span "Extras:" at bounding box center [402, 343] width 152 height 24
type input "0"
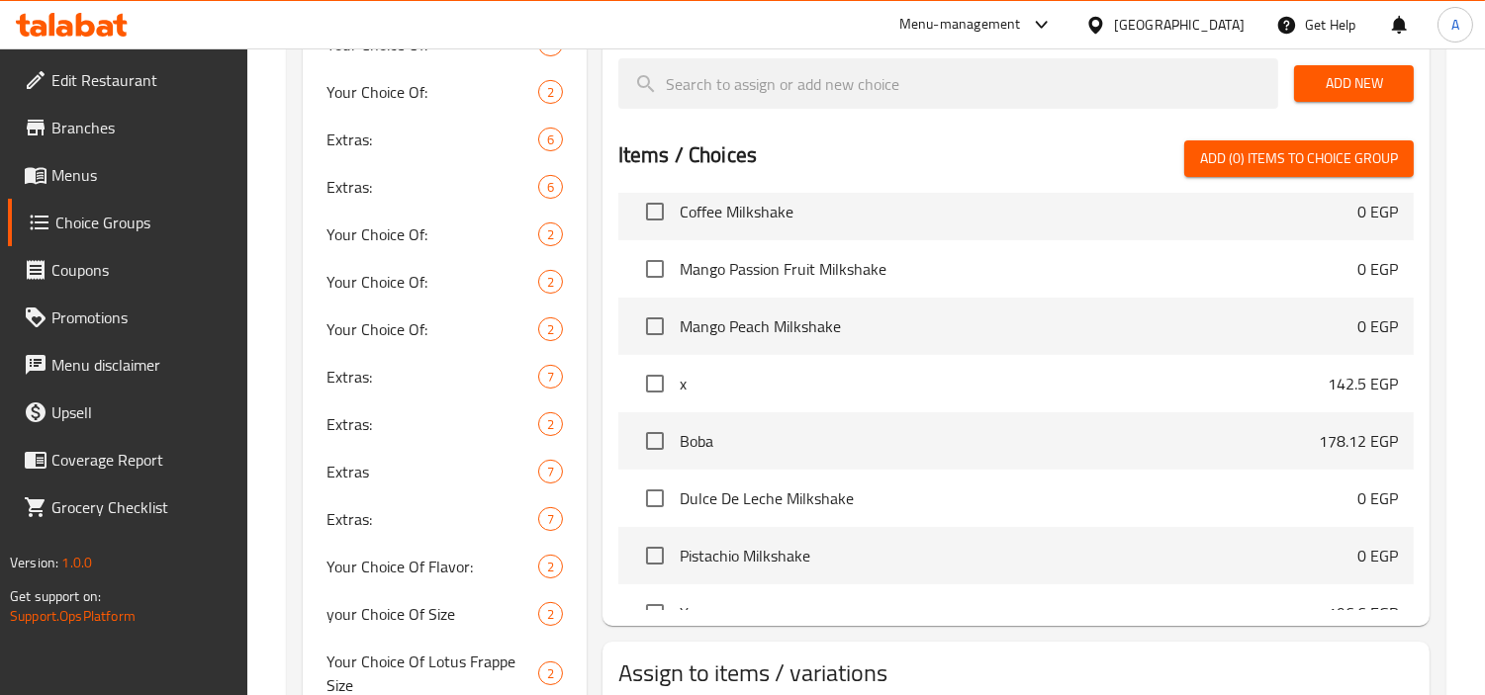
scroll to position [7729, 0]
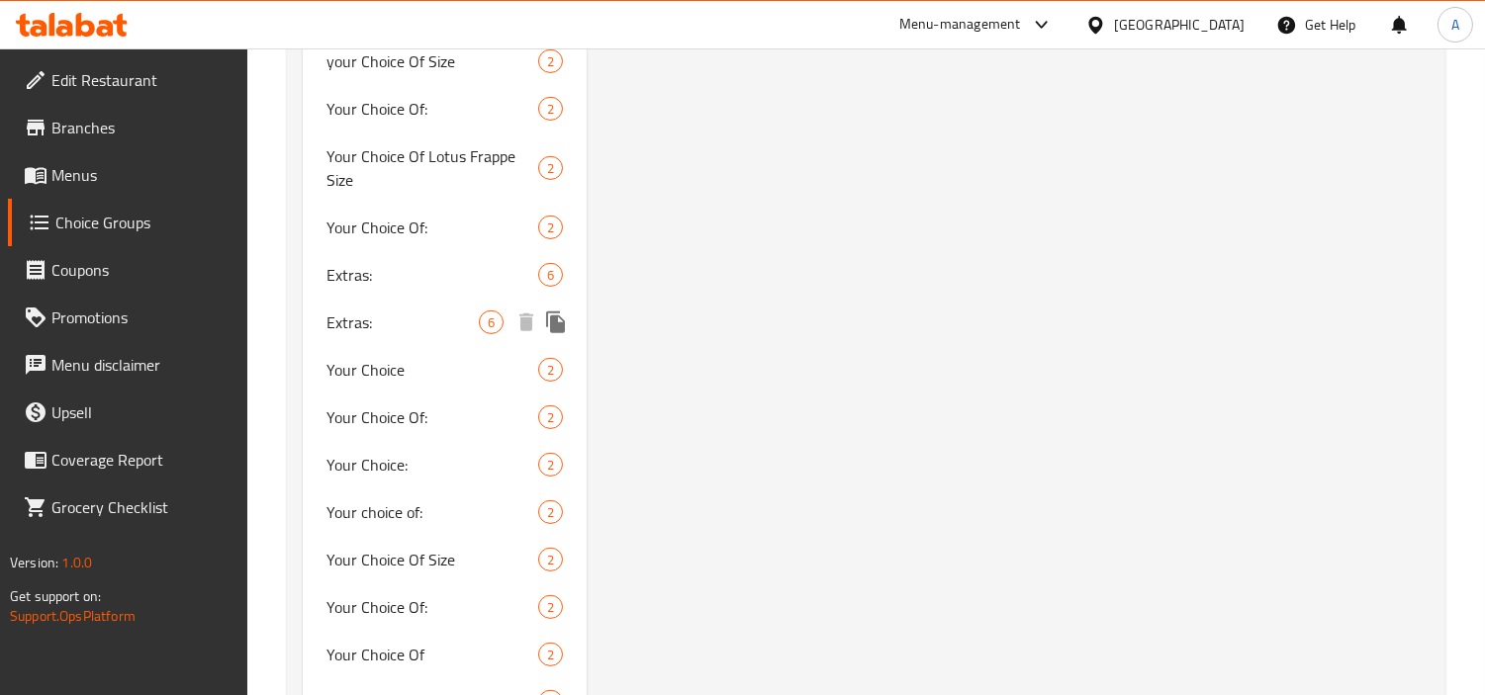
click at [404, 291] on div "Extras: 6" at bounding box center [445, 274] width 284 height 47
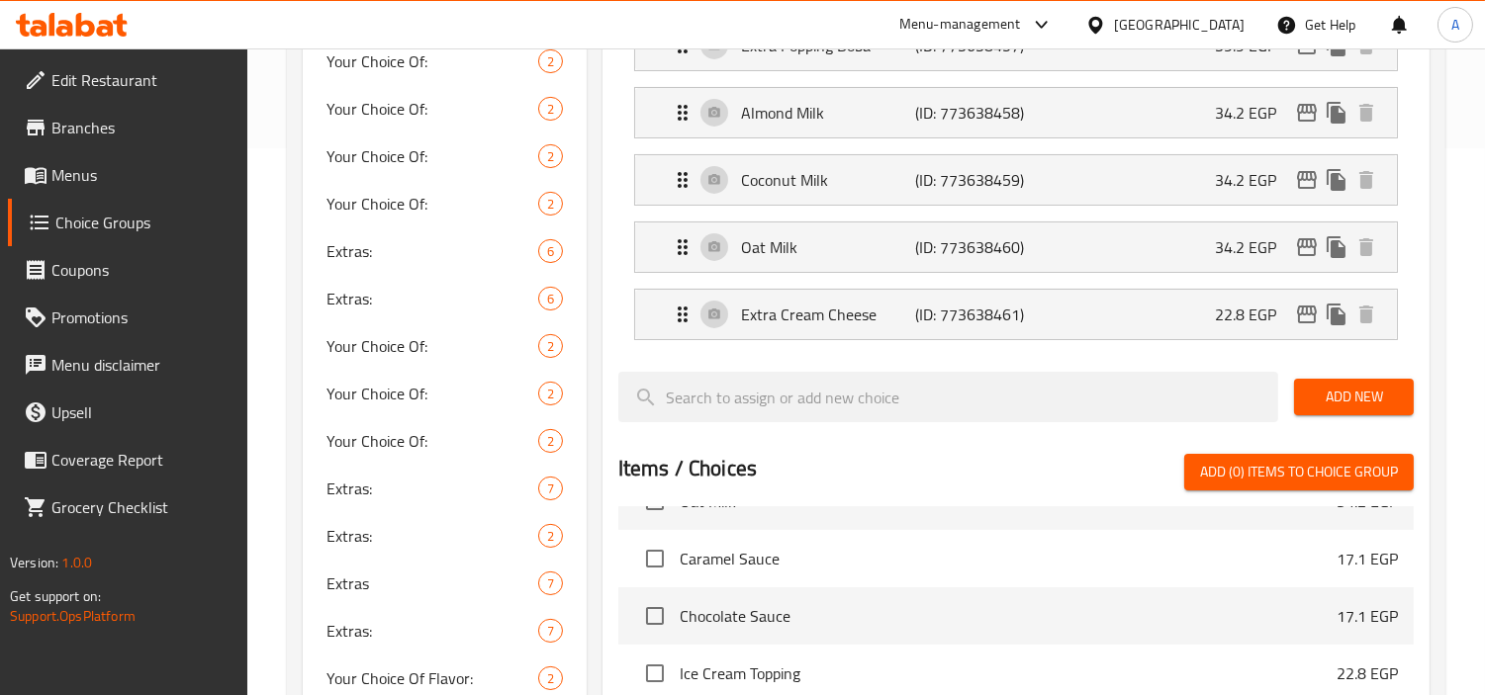
scroll to position [329, 0]
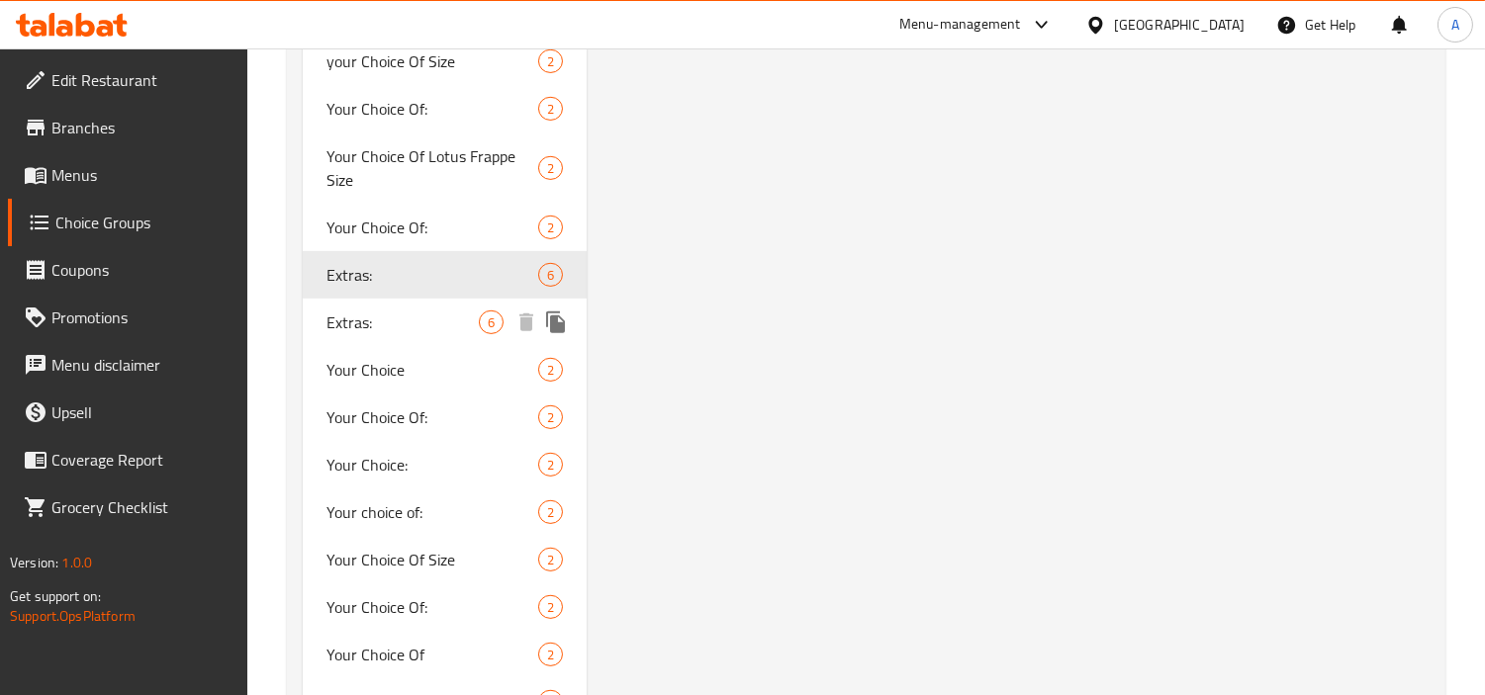
click at [357, 323] on span "Extras:" at bounding box center [402, 323] width 152 height 24
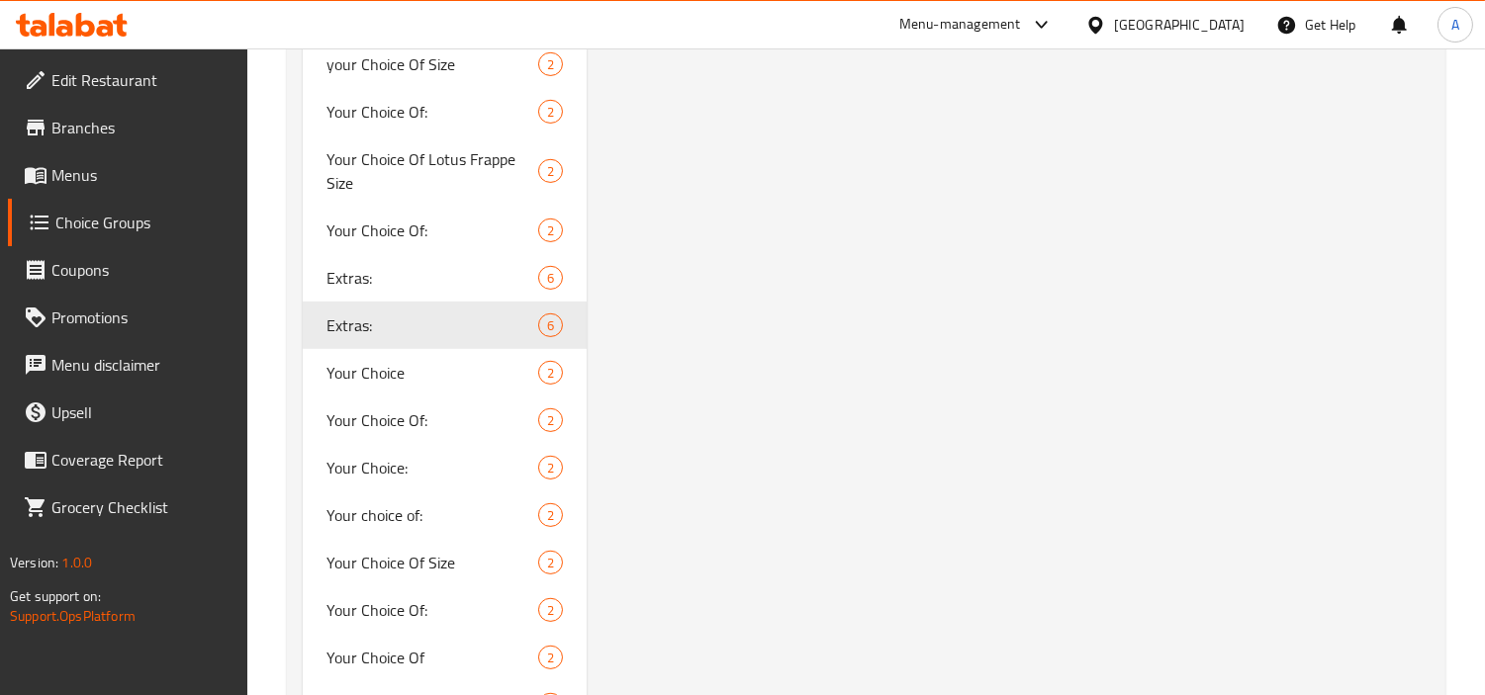
scroll to position [1978, 0]
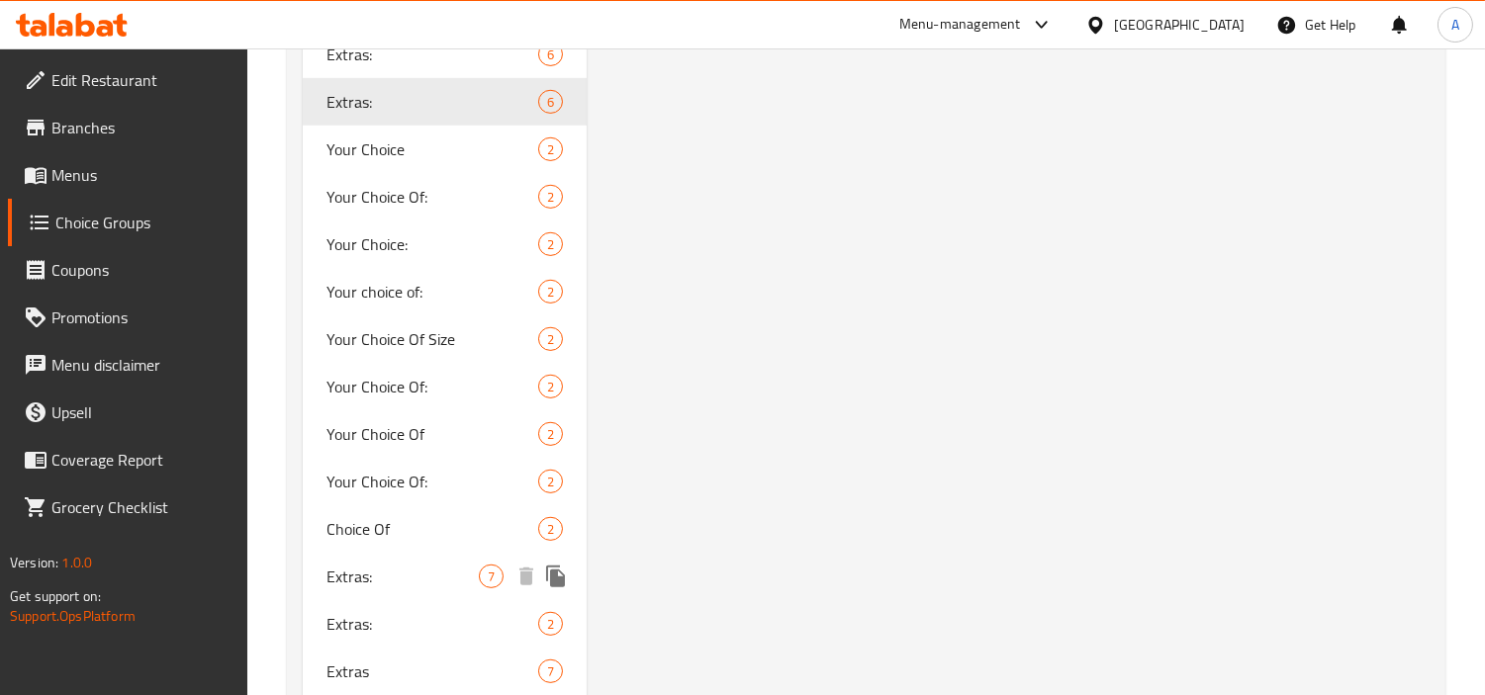
click at [384, 582] on span "Extras:" at bounding box center [402, 577] width 152 height 24
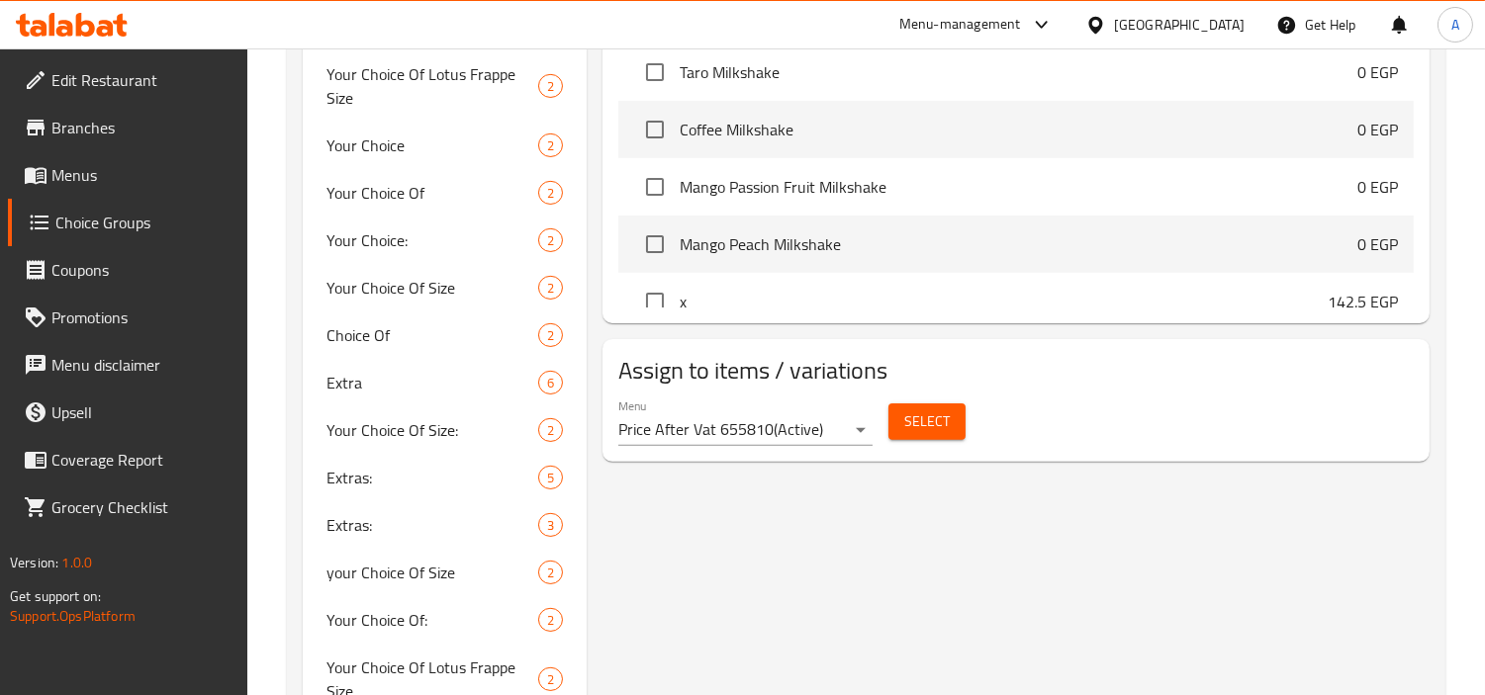
scroll to position [1428, 0]
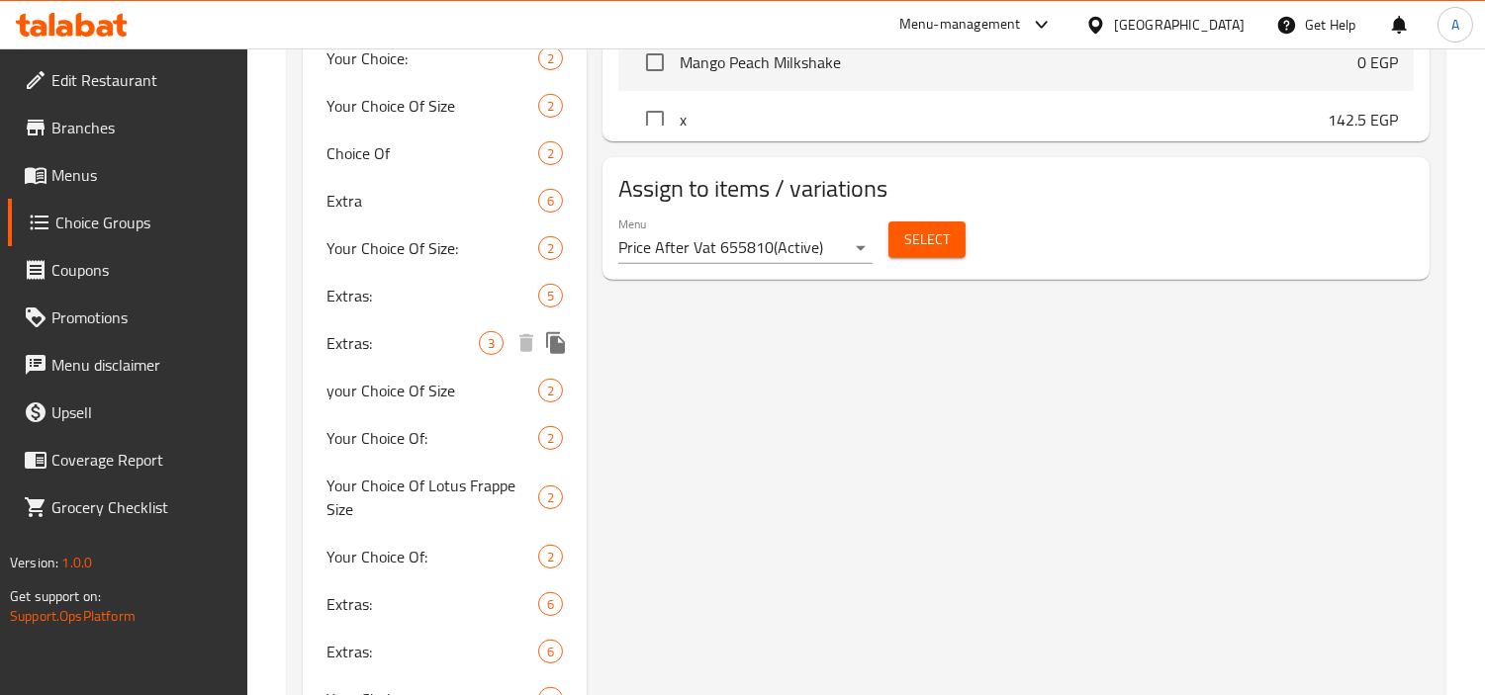
click at [331, 352] on span "Extras:" at bounding box center [402, 343] width 152 height 24
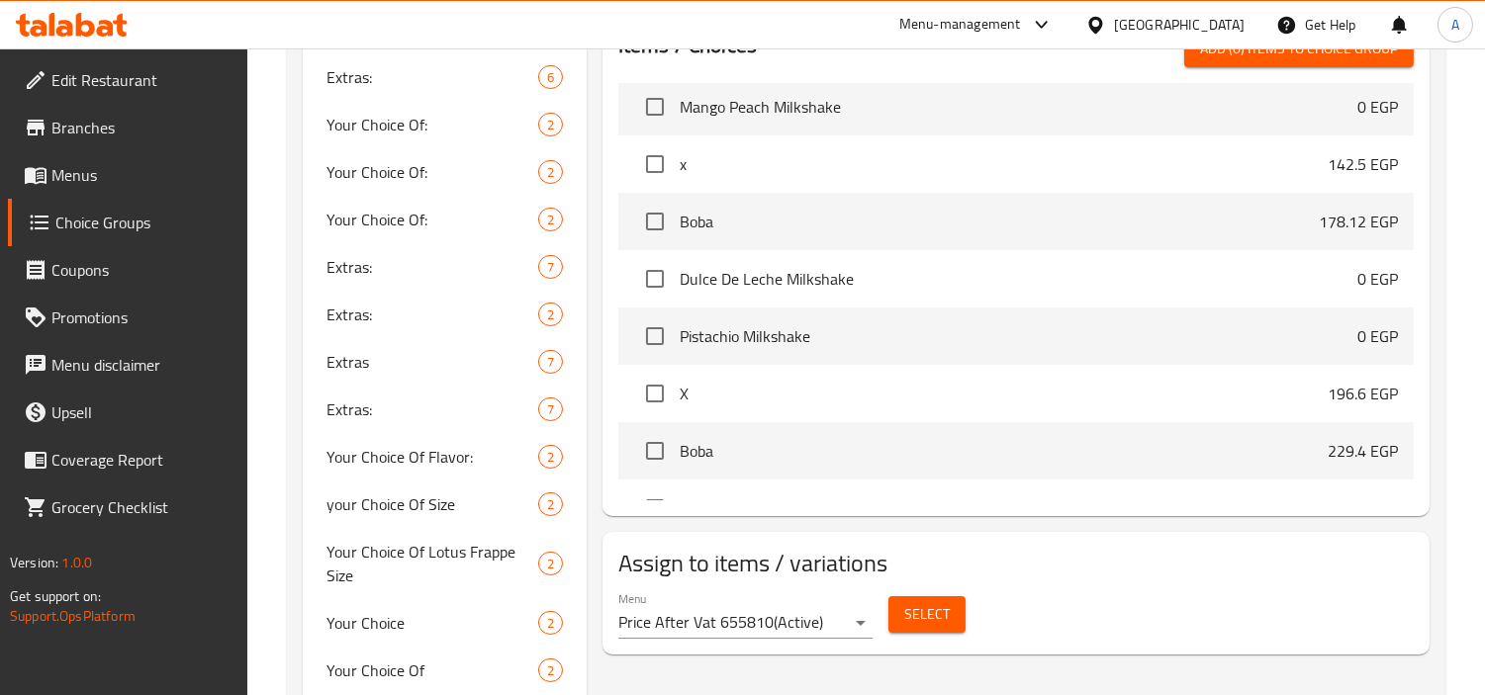
scroll to position [1319, 0]
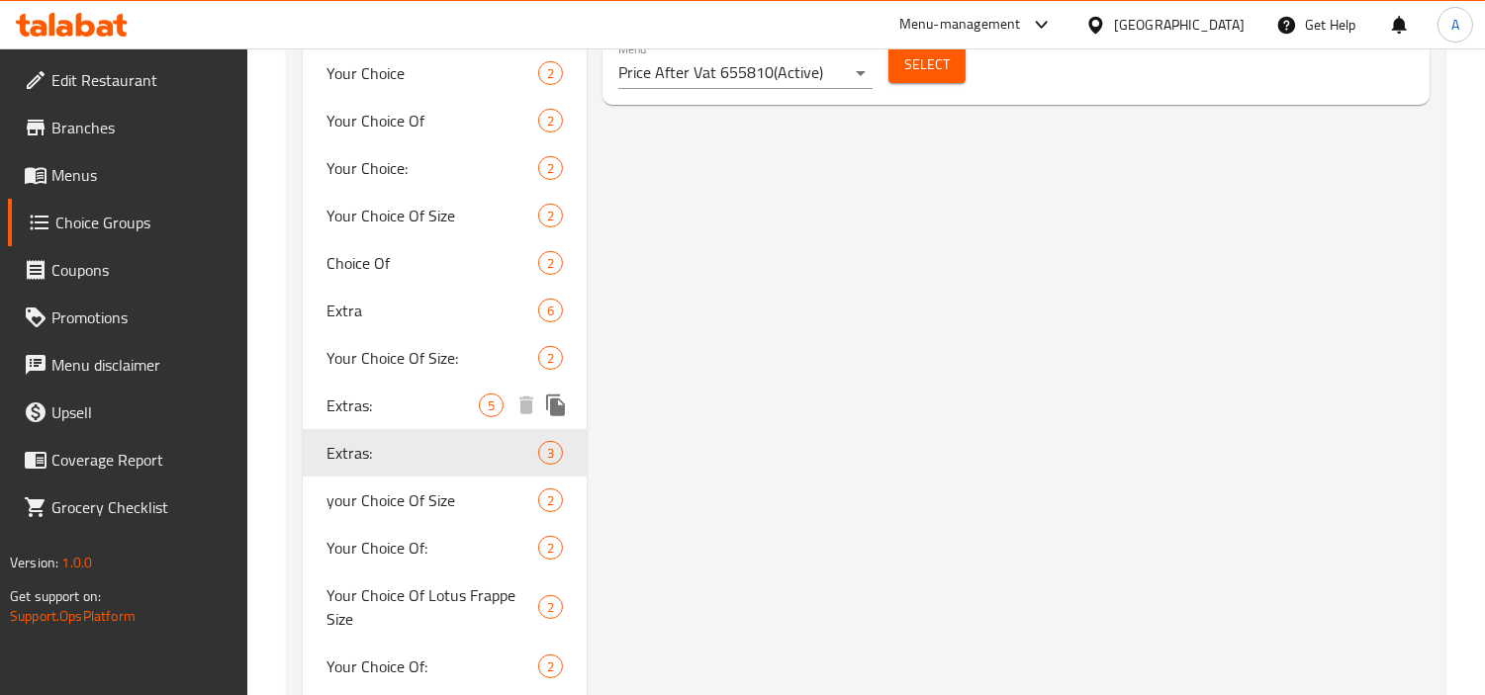
click at [447, 423] on div "Extras: 5" at bounding box center [445, 405] width 284 height 47
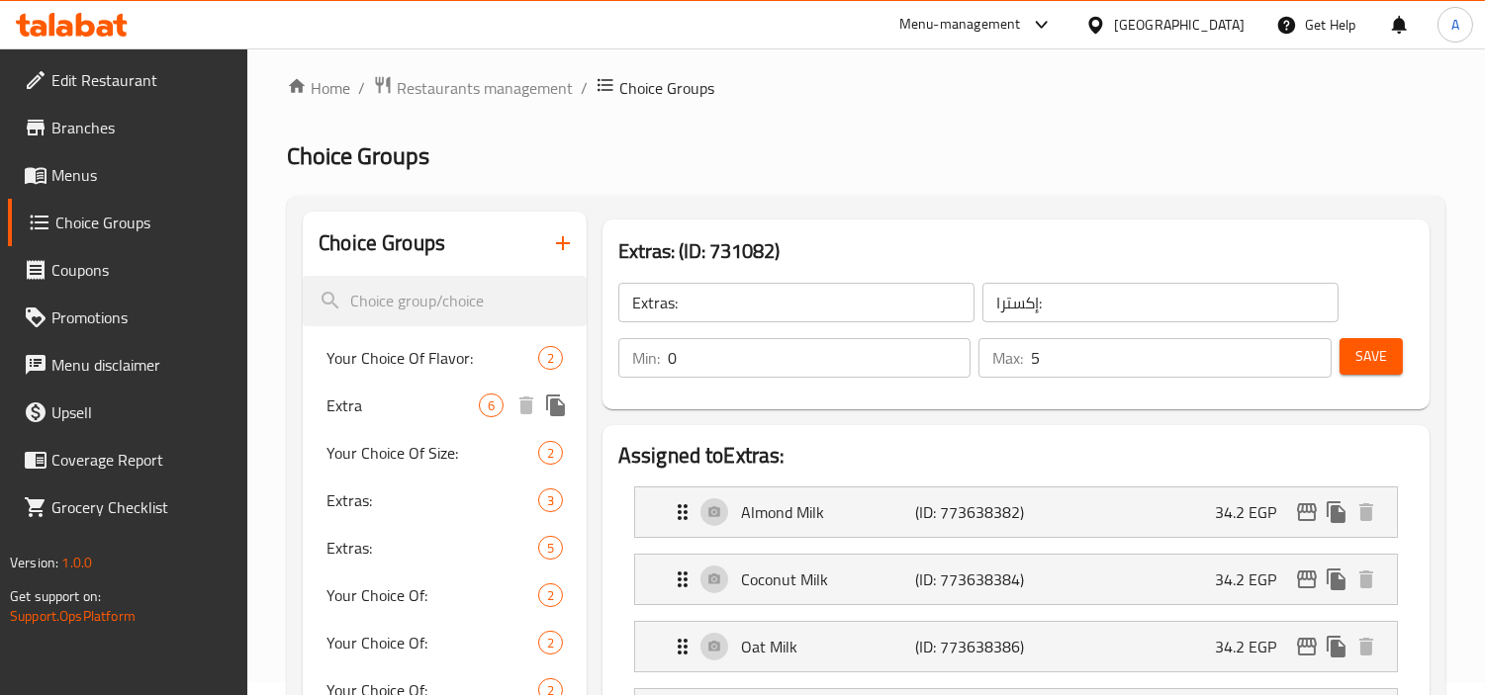
scroll to position [0, 0]
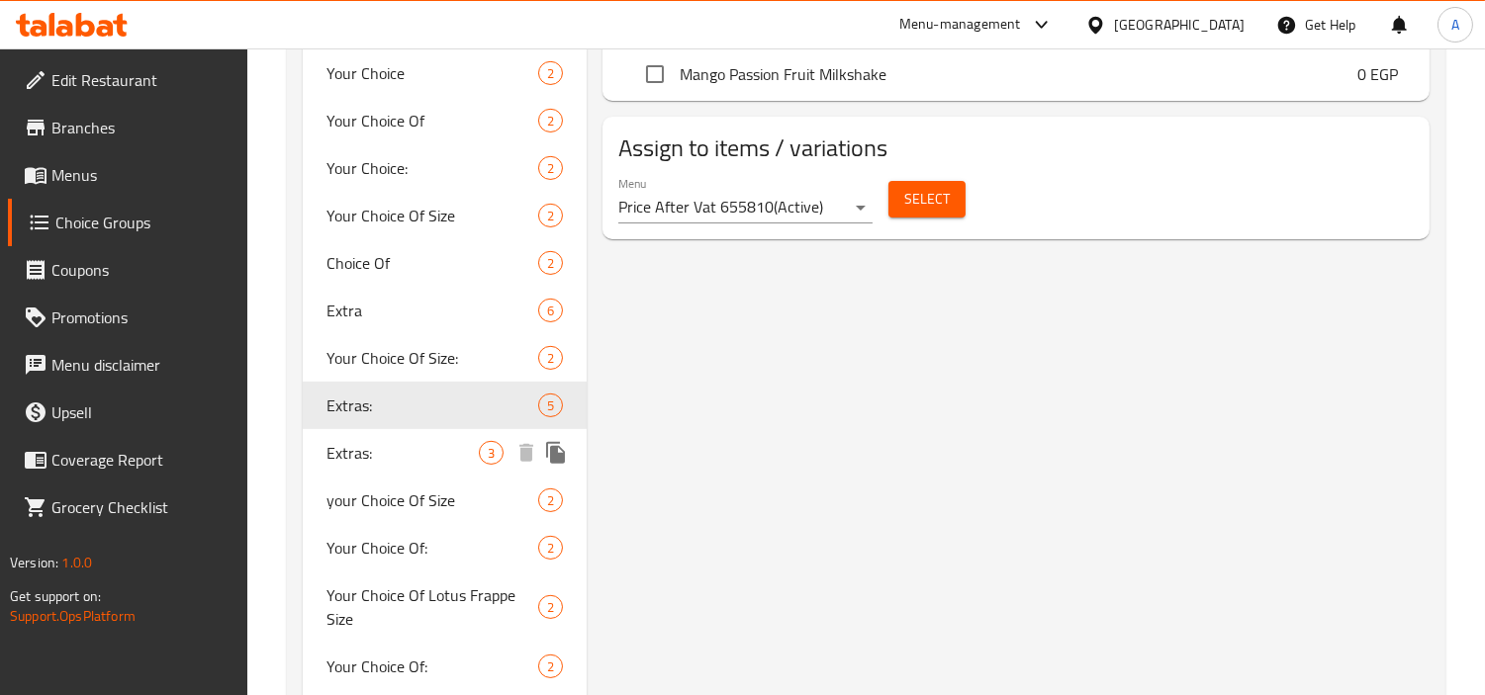
click at [384, 447] on span "Extras:" at bounding box center [402, 453] width 152 height 24
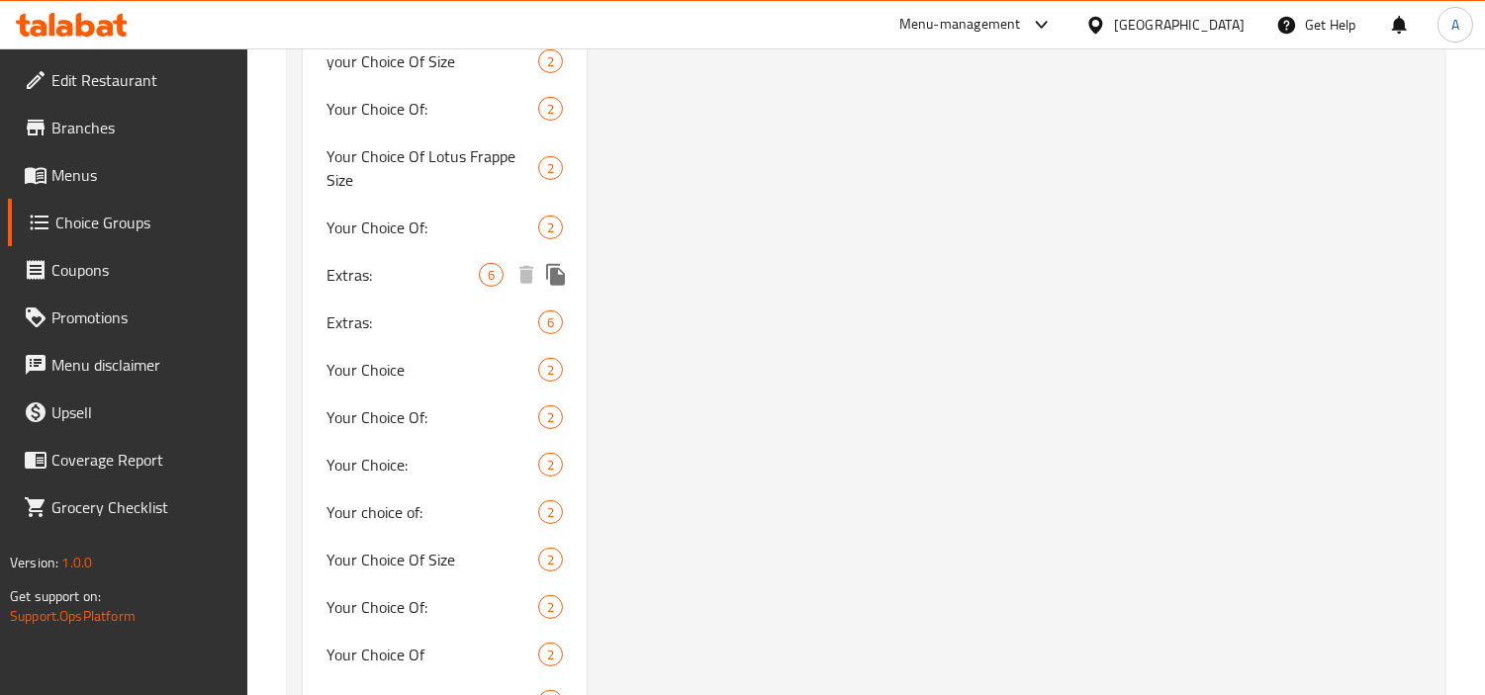
click at [407, 263] on span "Extras:" at bounding box center [402, 275] width 152 height 24
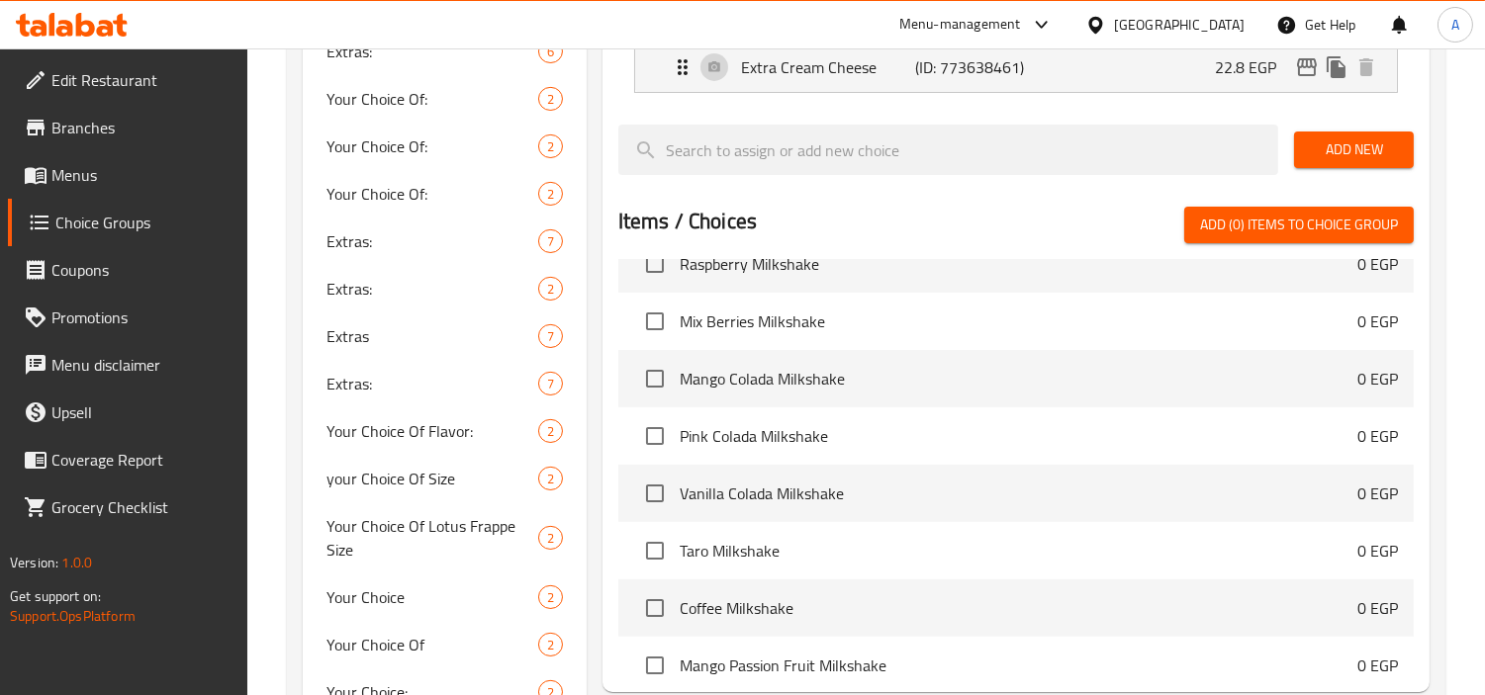
scroll to position [549, 0]
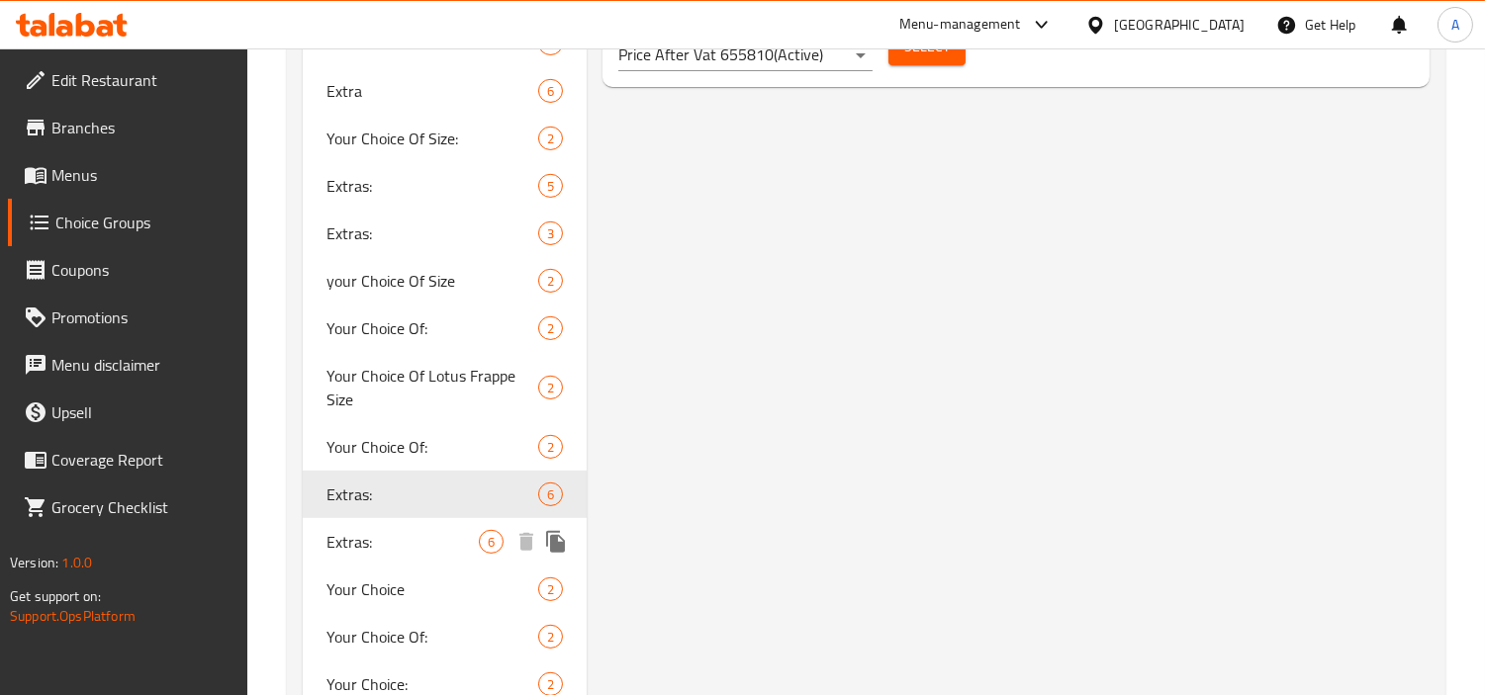
click at [486, 547] on span "6" at bounding box center [491, 542] width 23 height 19
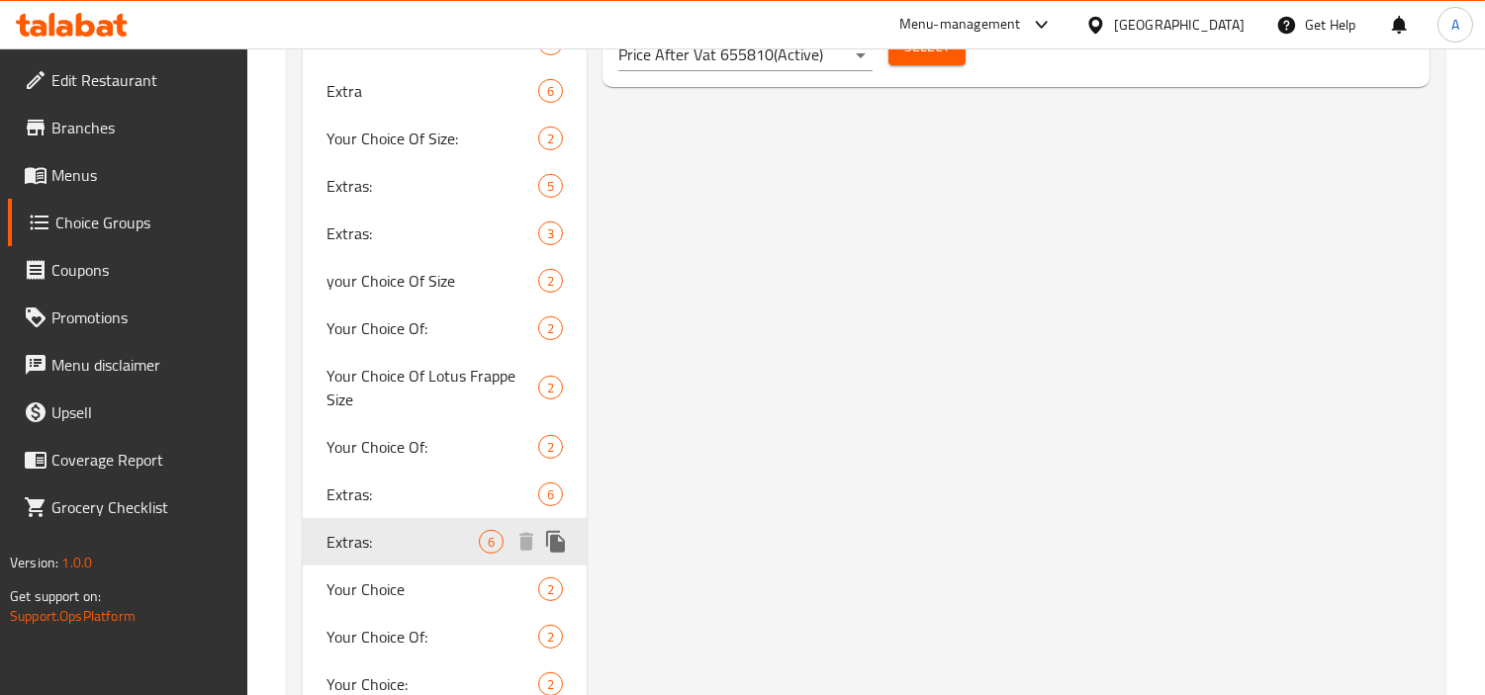
click at [430, 537] on span "Extras:" at bounding box center [402, 542] width 152 height 24
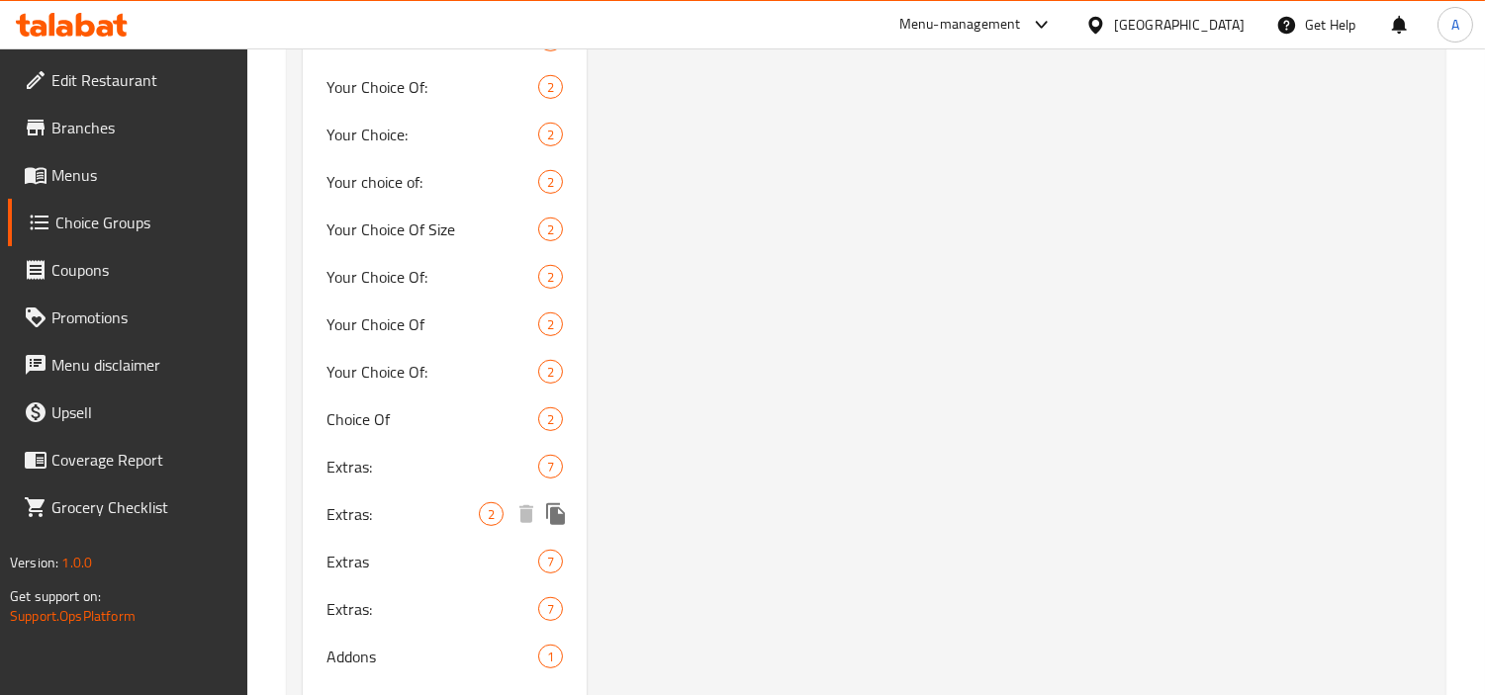
click at [390, 468] on span "Extras:" at bounding box center [432, 467] width 212 height 24
drag, startPoint x: 377, startPoint y: 515, endPoint x: 1042, endPoint y: 496, distance: 665.0
click at [381, 514] on span "Extras:" at bounding box center [402, 514] width 152 height 24
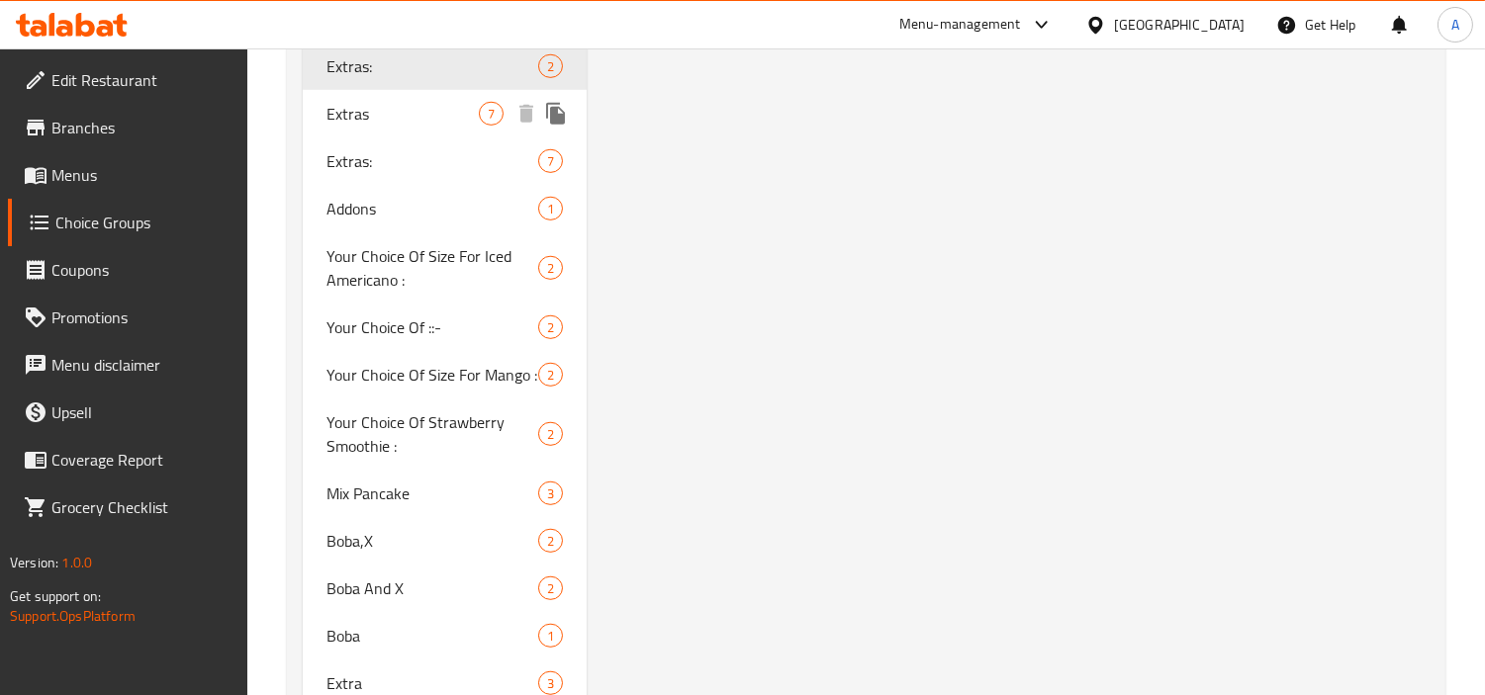
click at [406, 125] on div "Extras 7" at bounding box center [445, 113] width 284 height 47
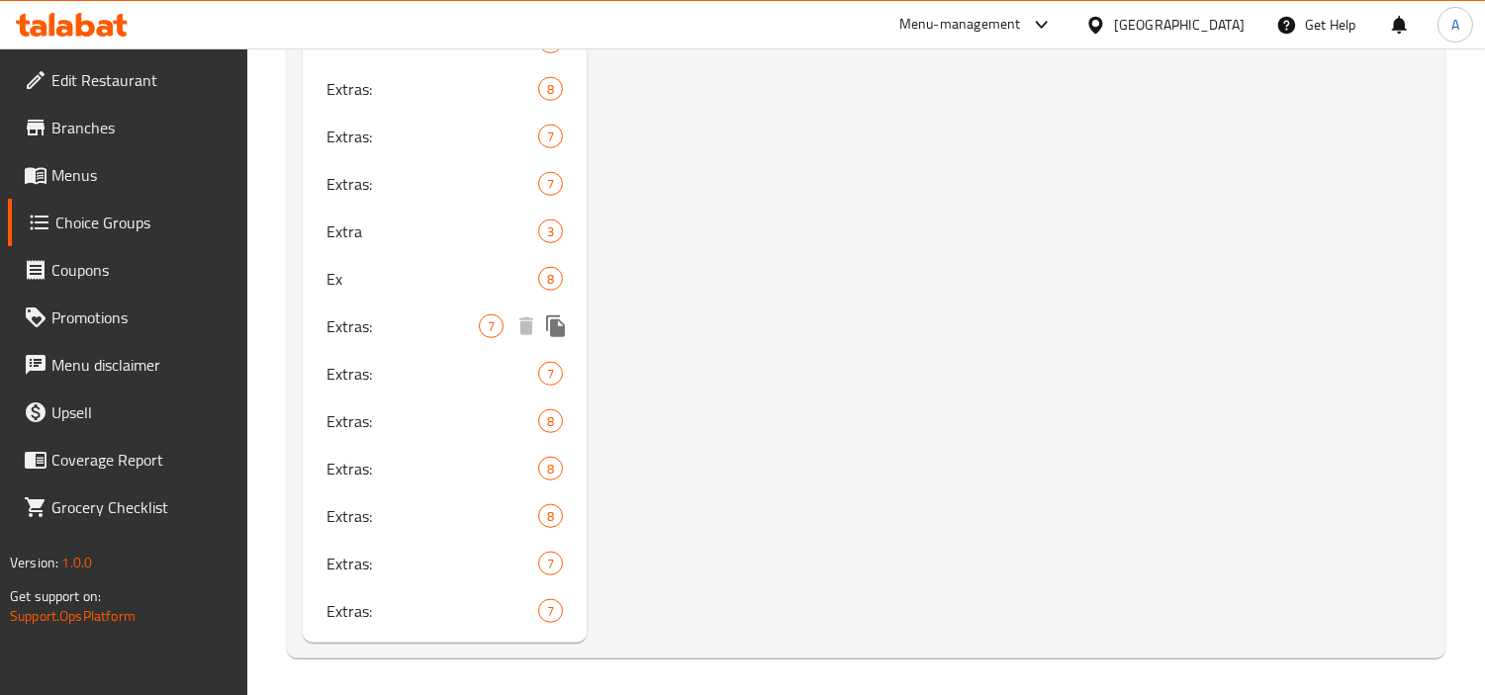
click at [354, 337] on span "Extras:" at bounding box center [402, 327] width 152 height 24
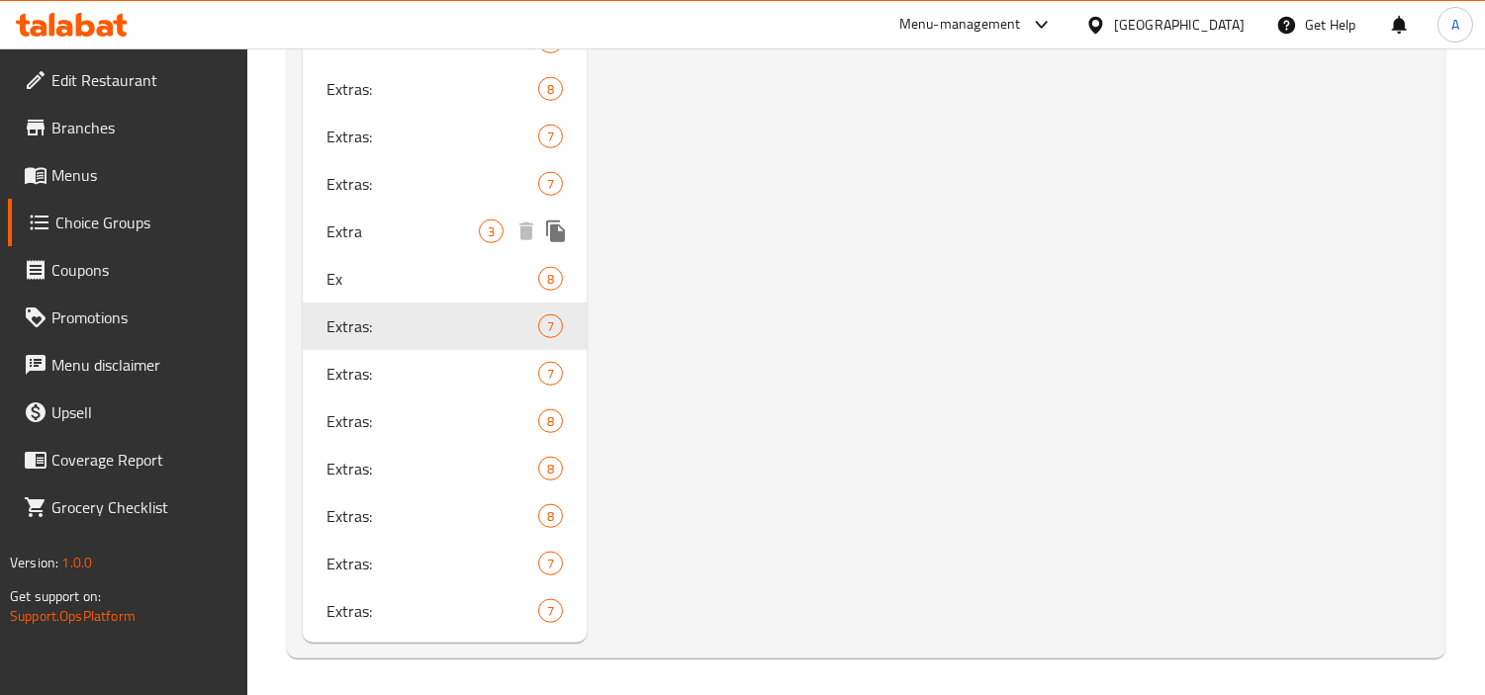
click at [370, 241] on div "Extra 3" at bounding box center [445, 231] width 284 height 47
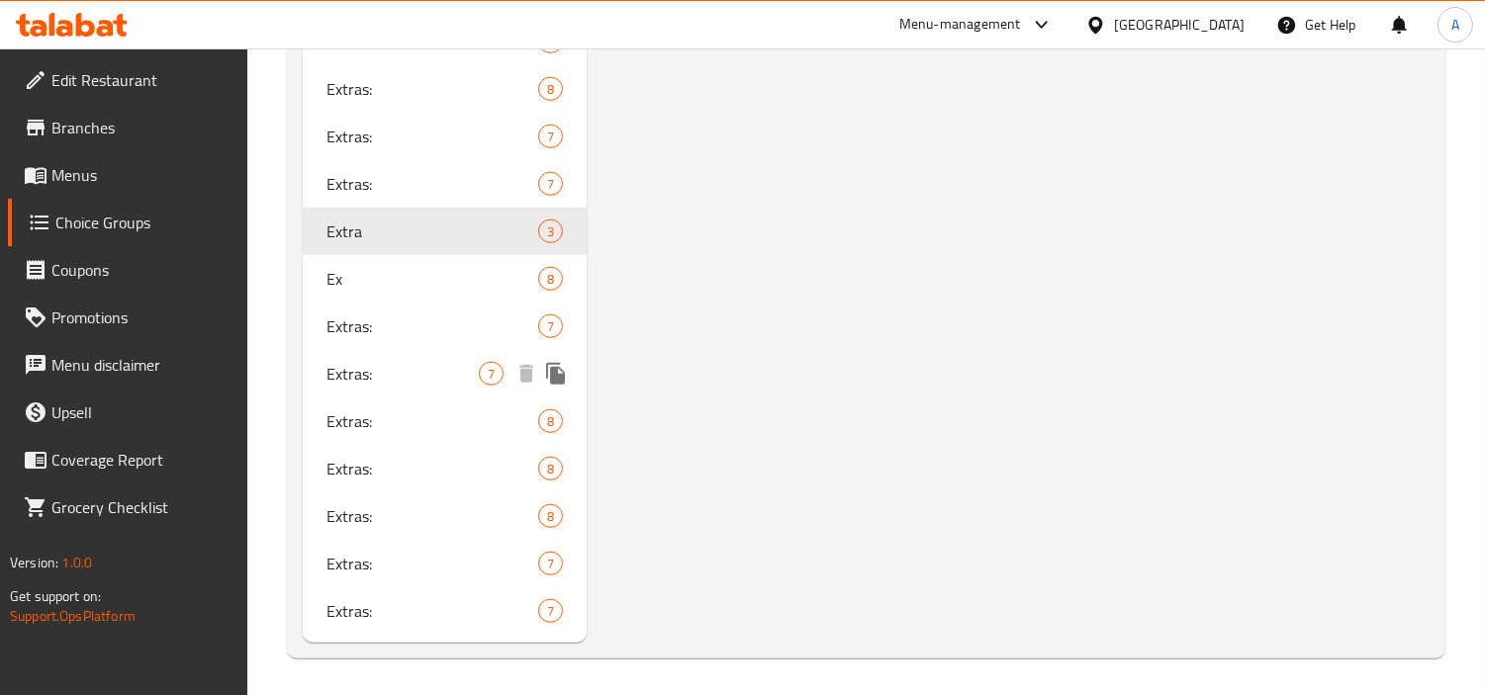
drag, startPoint x: 377, startPoint y: 327, endPoint x: 421, endPoint y: 324, distance: 44.6
click at [376, 327] on span "Extras:" at bounding box center [432, 327] width 212 height 24
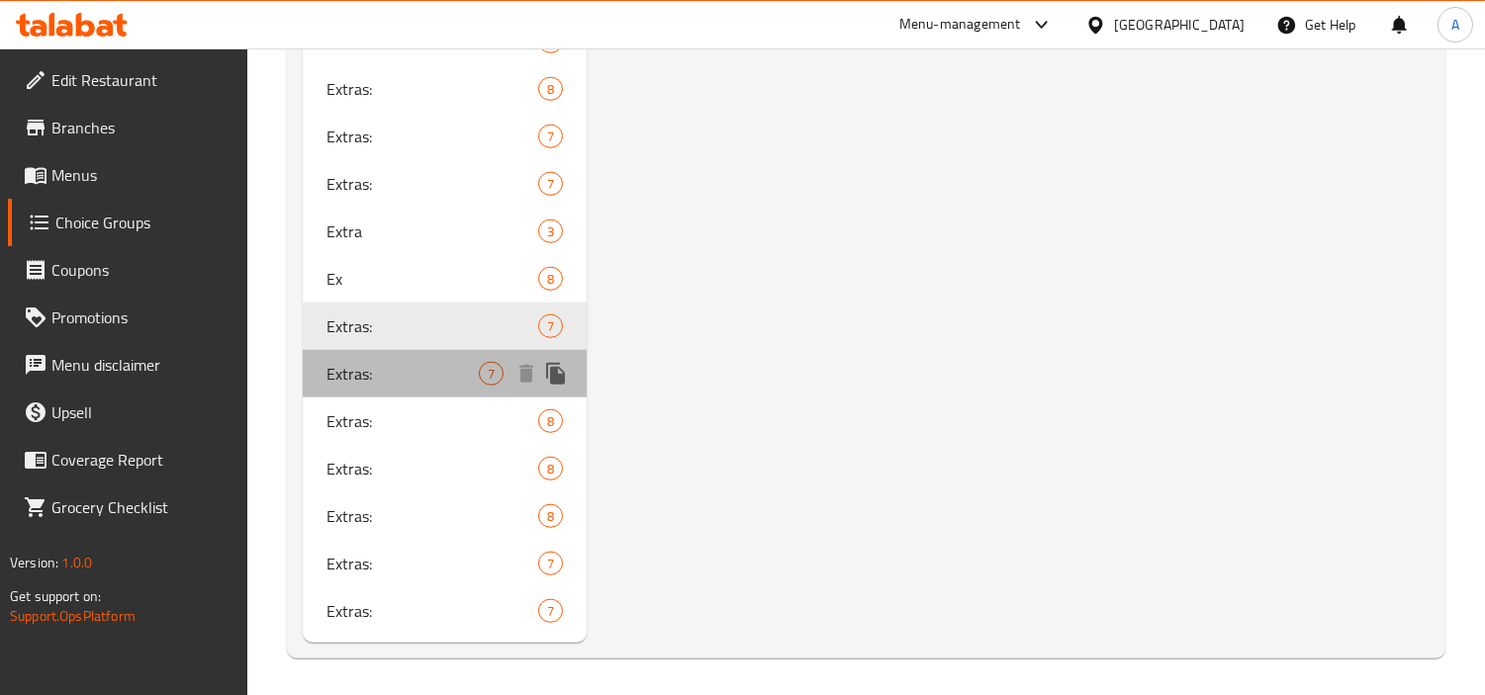
click at [431, 374] on span "Extras:" at bounding box center [402, 374] width 152 height 24
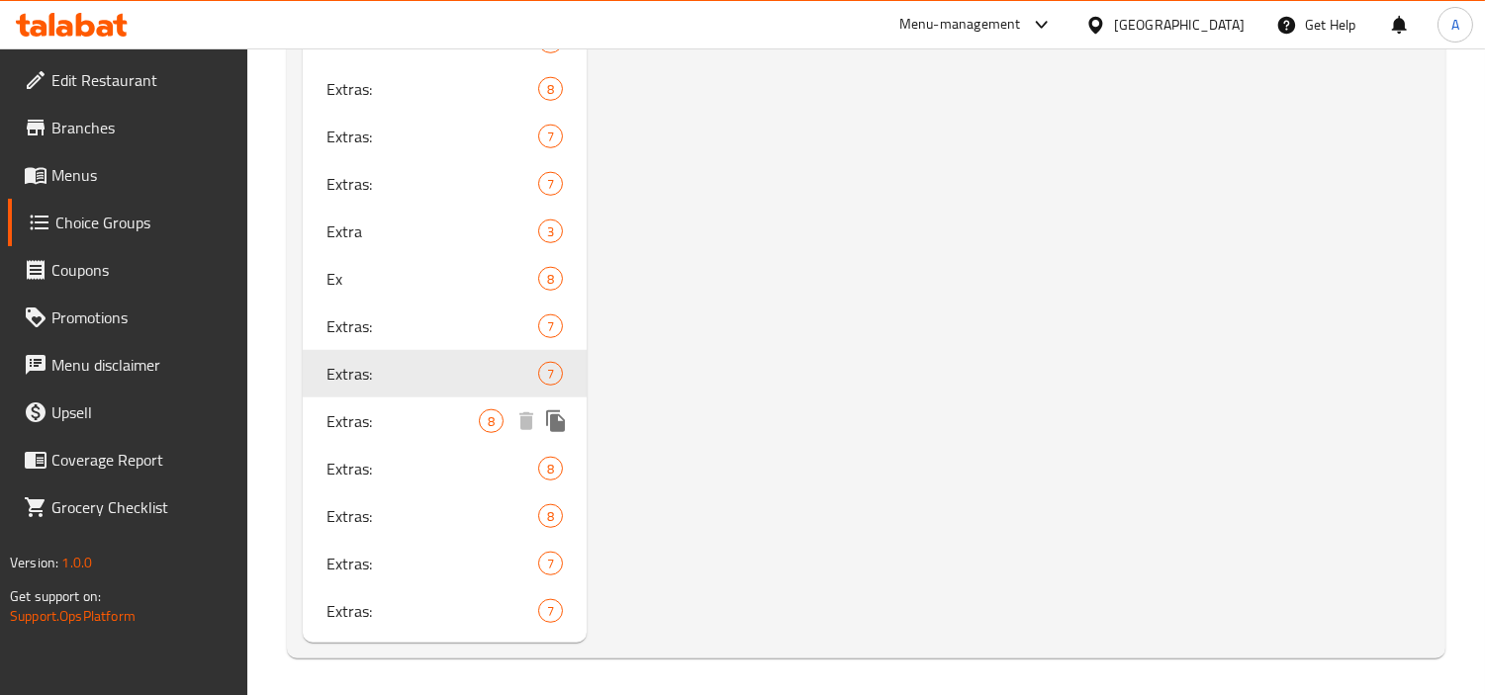
click at [432, 404] on div "Extras: 8" at bounding box center [445, 421] width 284 height 47
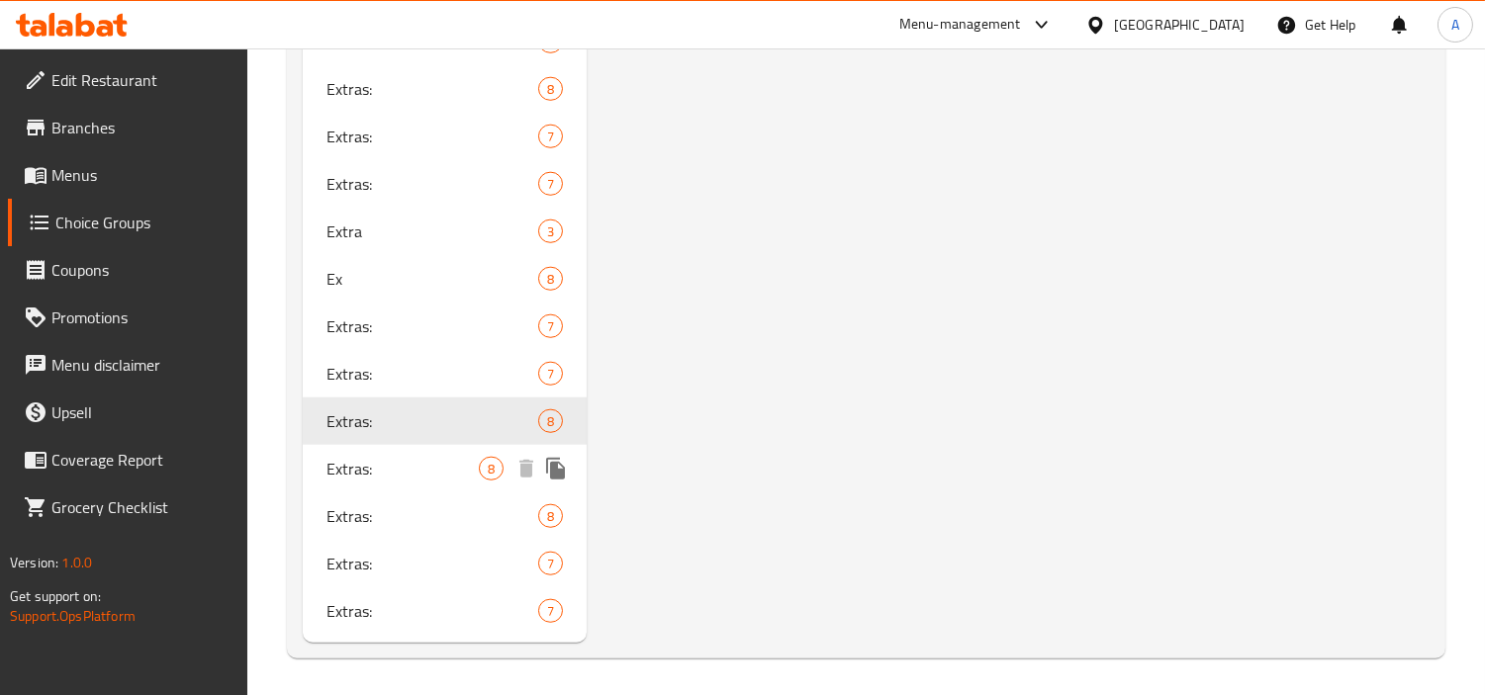
click at [473, 457] on span "Extras:" at bounding box center [402, 469] width 152 height 24
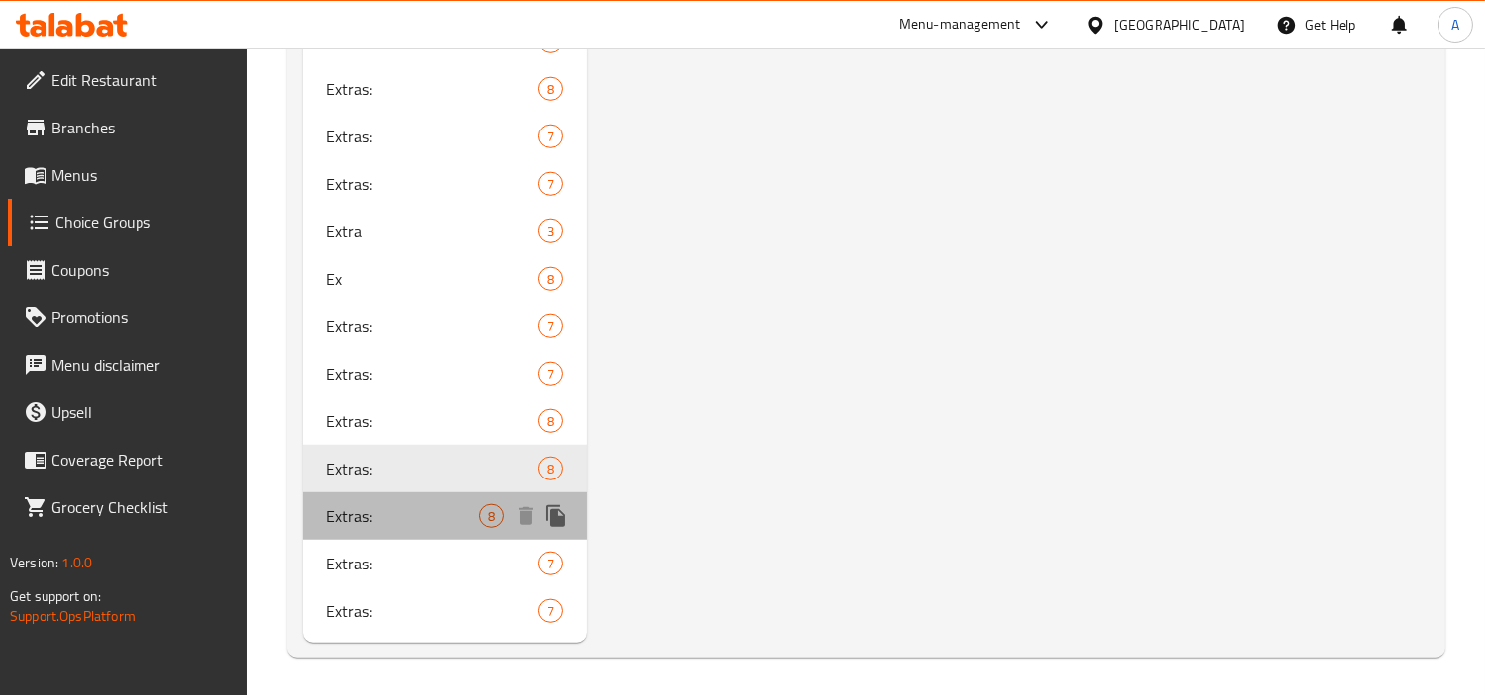
click at [407, 528] on div "Extras: 8" at bounding box center [445, 516] width 284 height 47
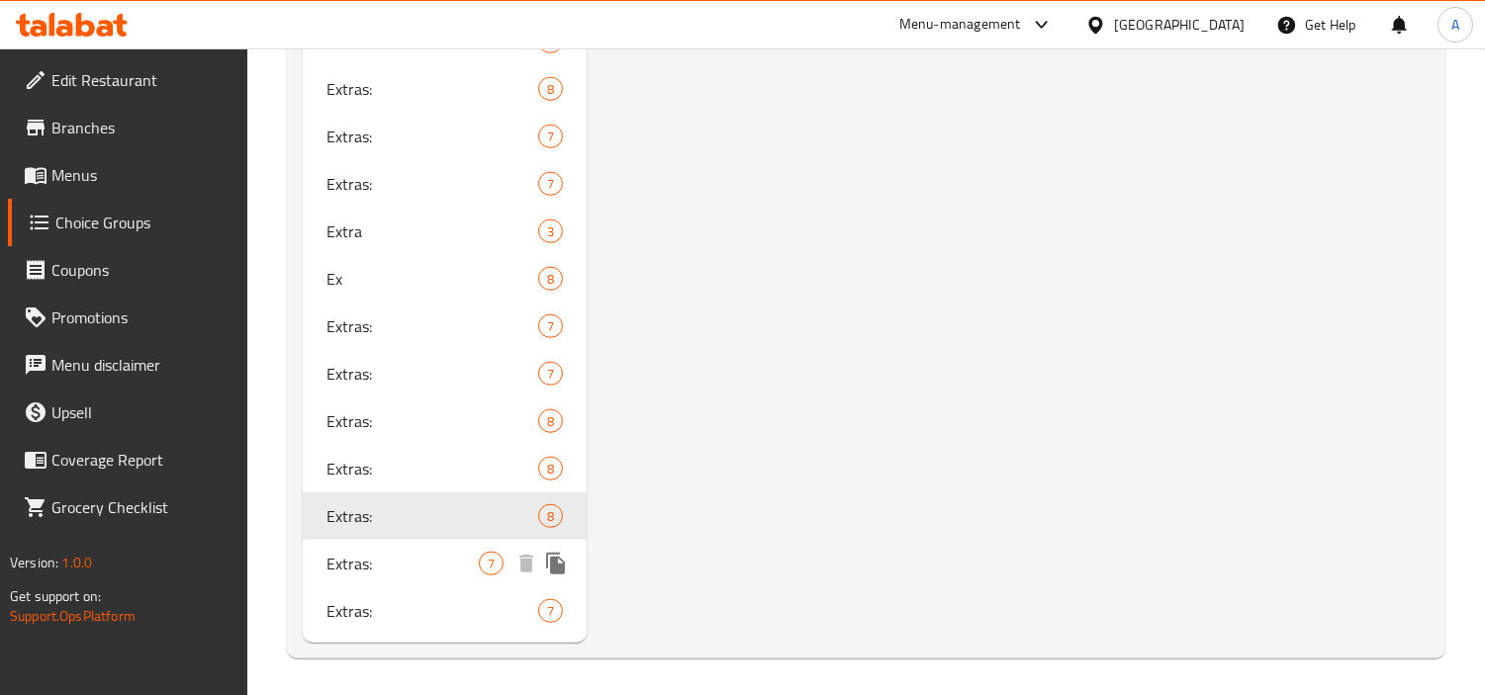
click at [410, 567] on span "Extras:" at bounding box center [402, 564] width 152 height 24
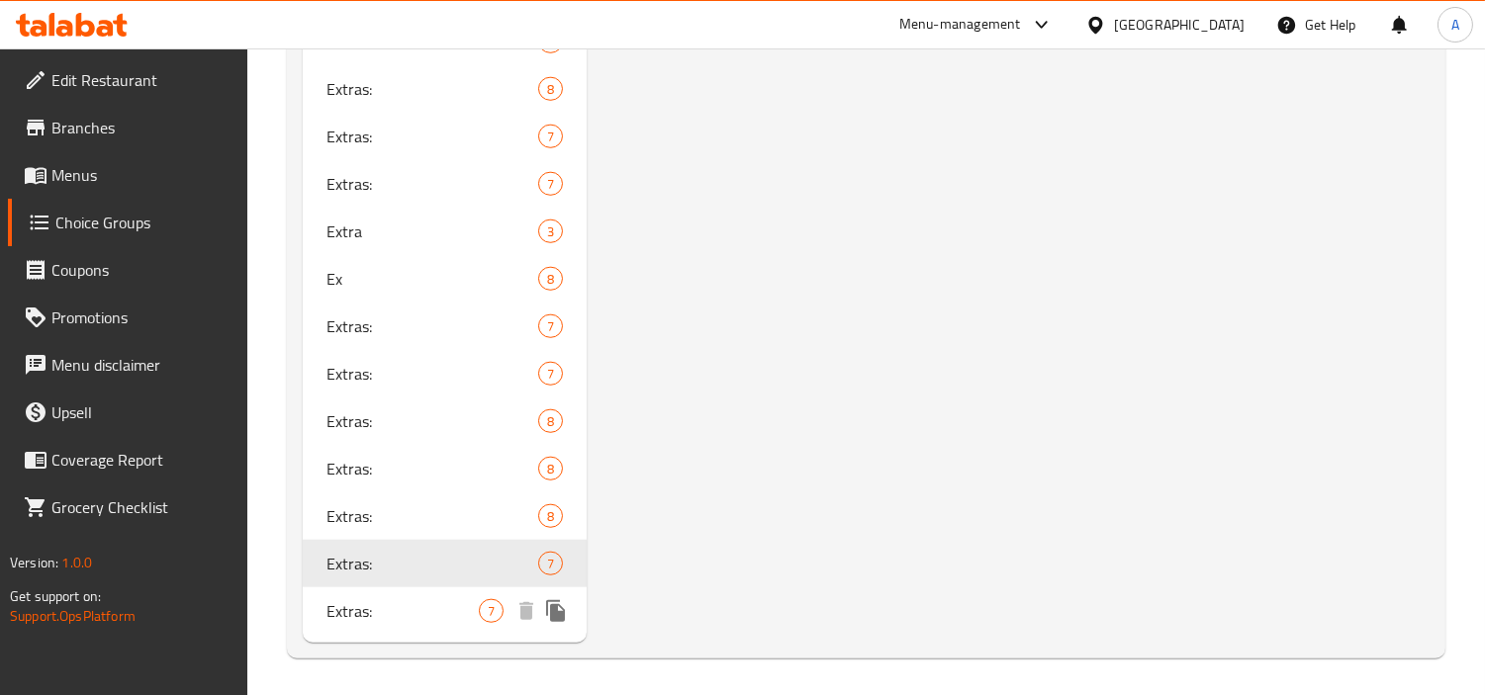
click at [401, 614] on span "Extras:" at bounding box center [402, 611] width 152 height 24
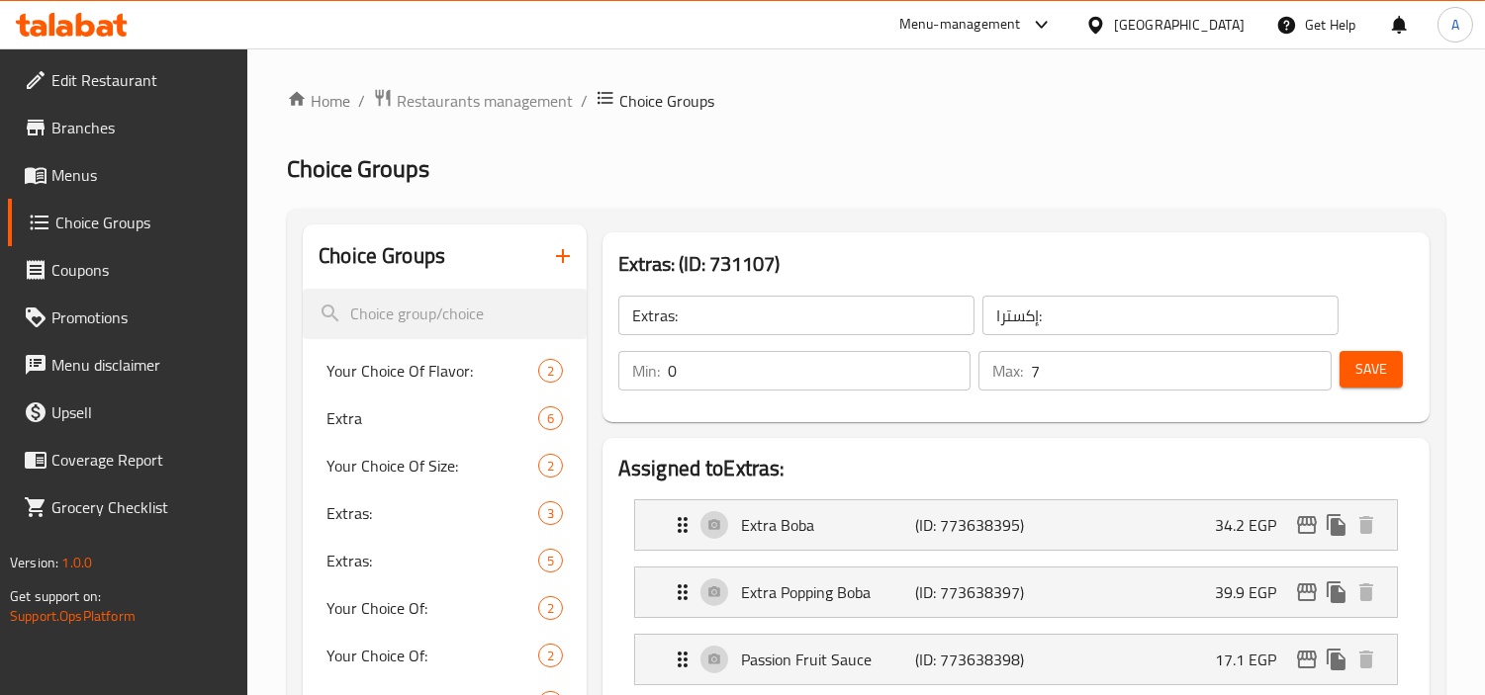
click at [845, 161] on h2 "Choice Groups" at bounding box center [866, 169] width 1158 height 32
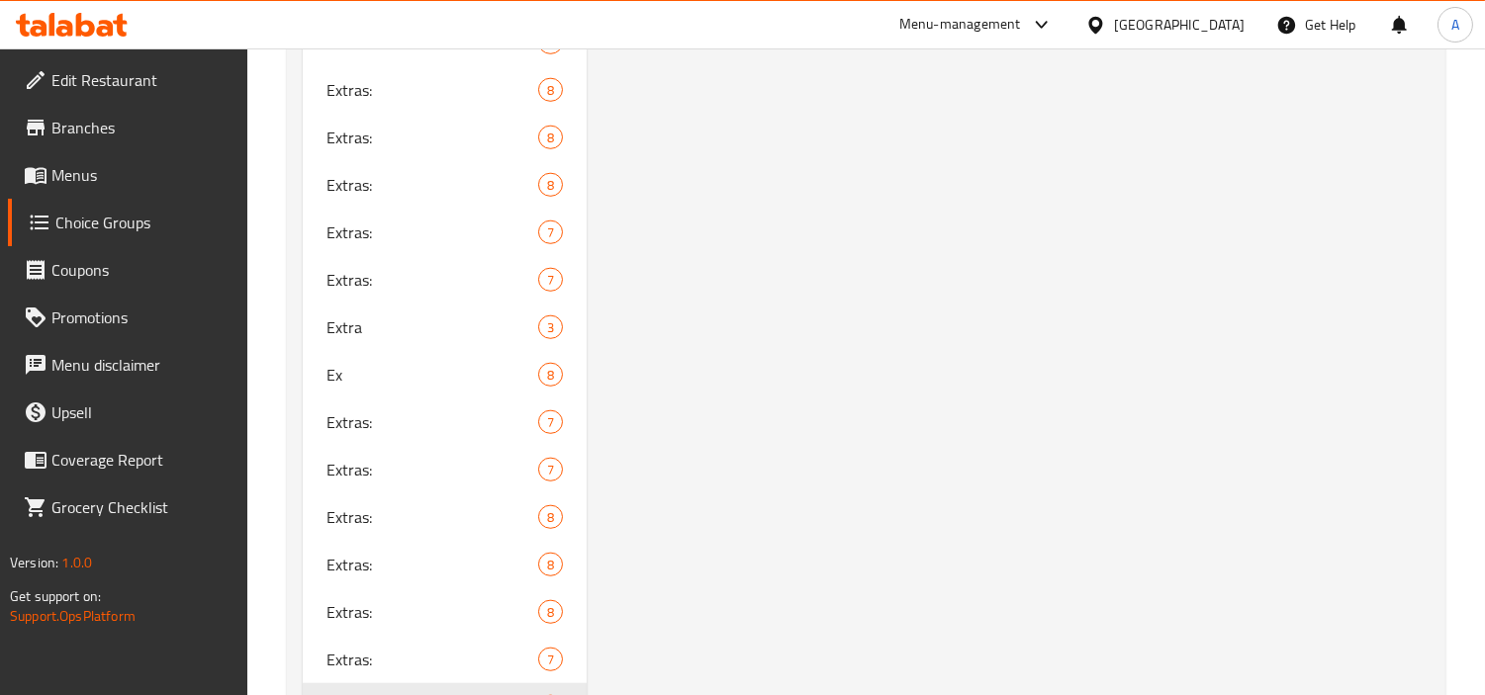
scroll to position [3415, 0]
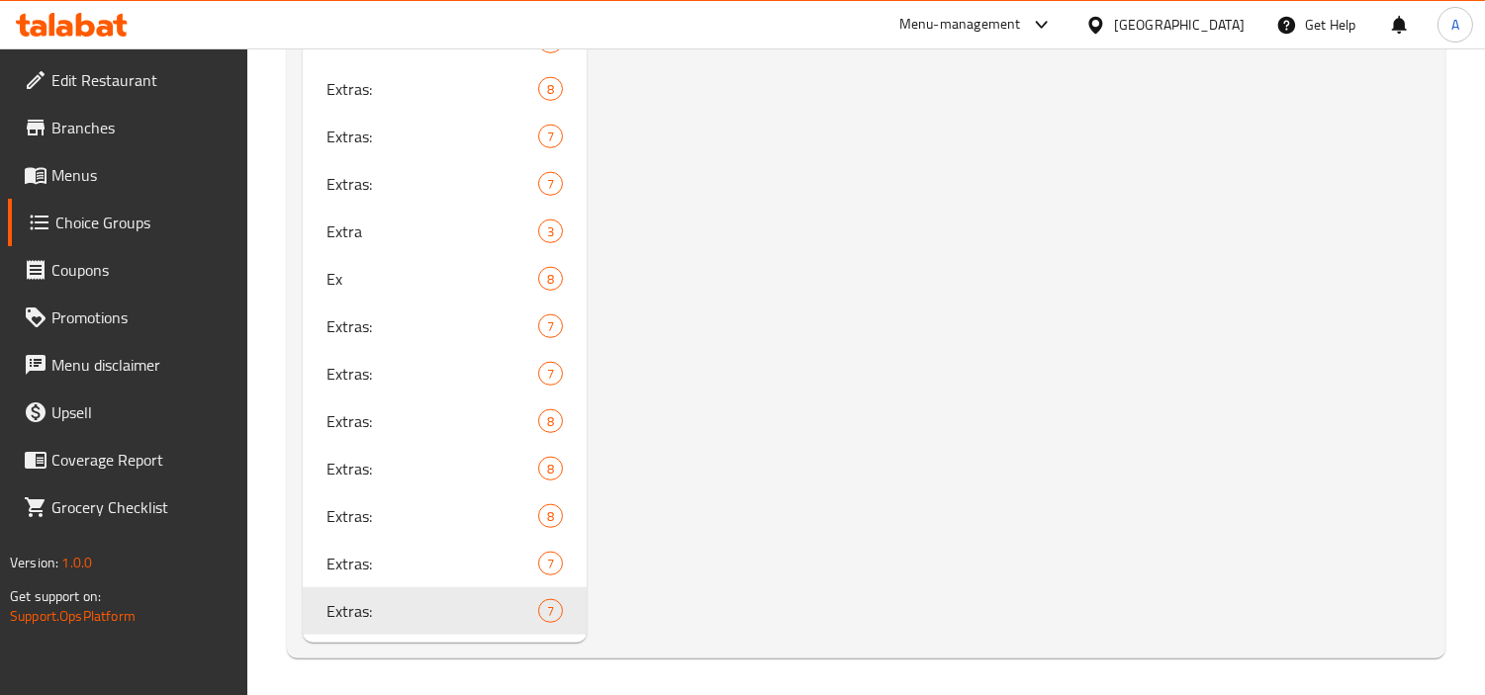
click at [394, 613] on span "Extras:" at bounding box center [432, 611] width 212 height 24
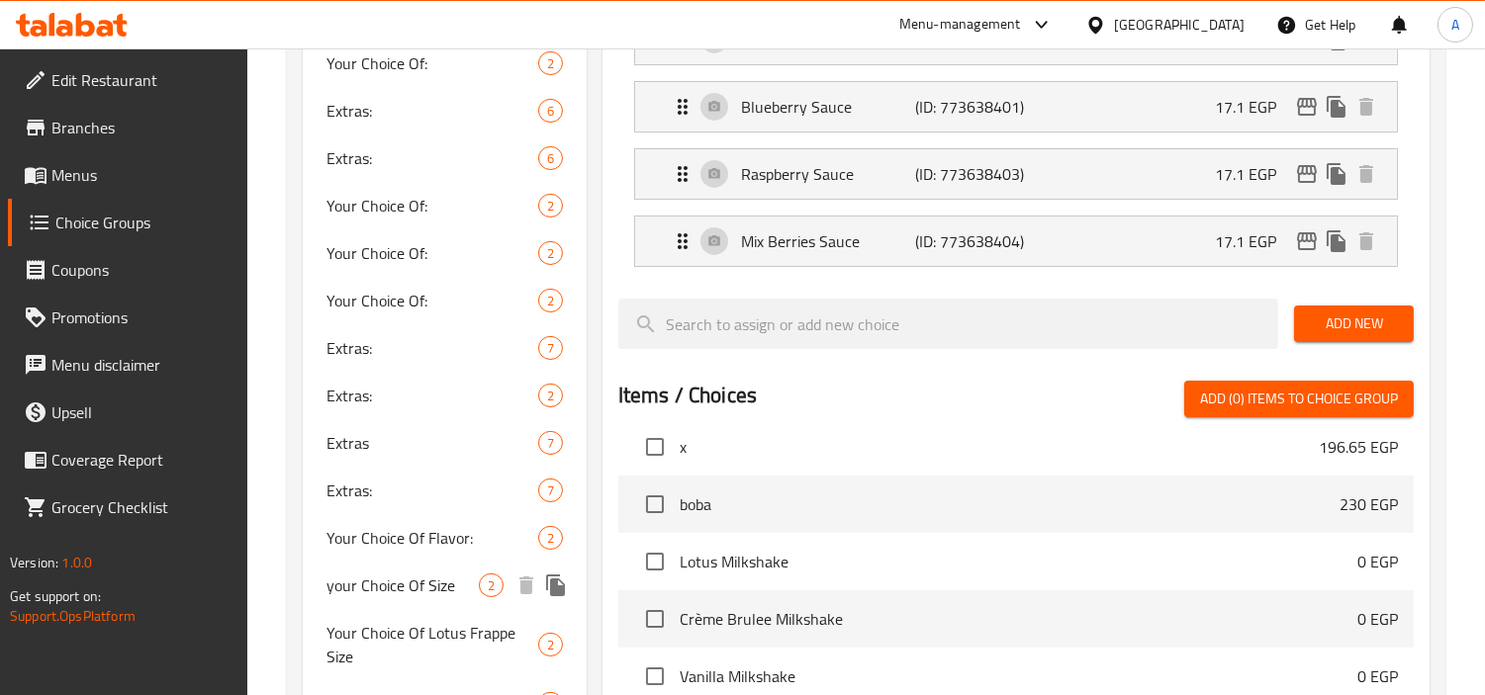
scroll to position [0, 0]
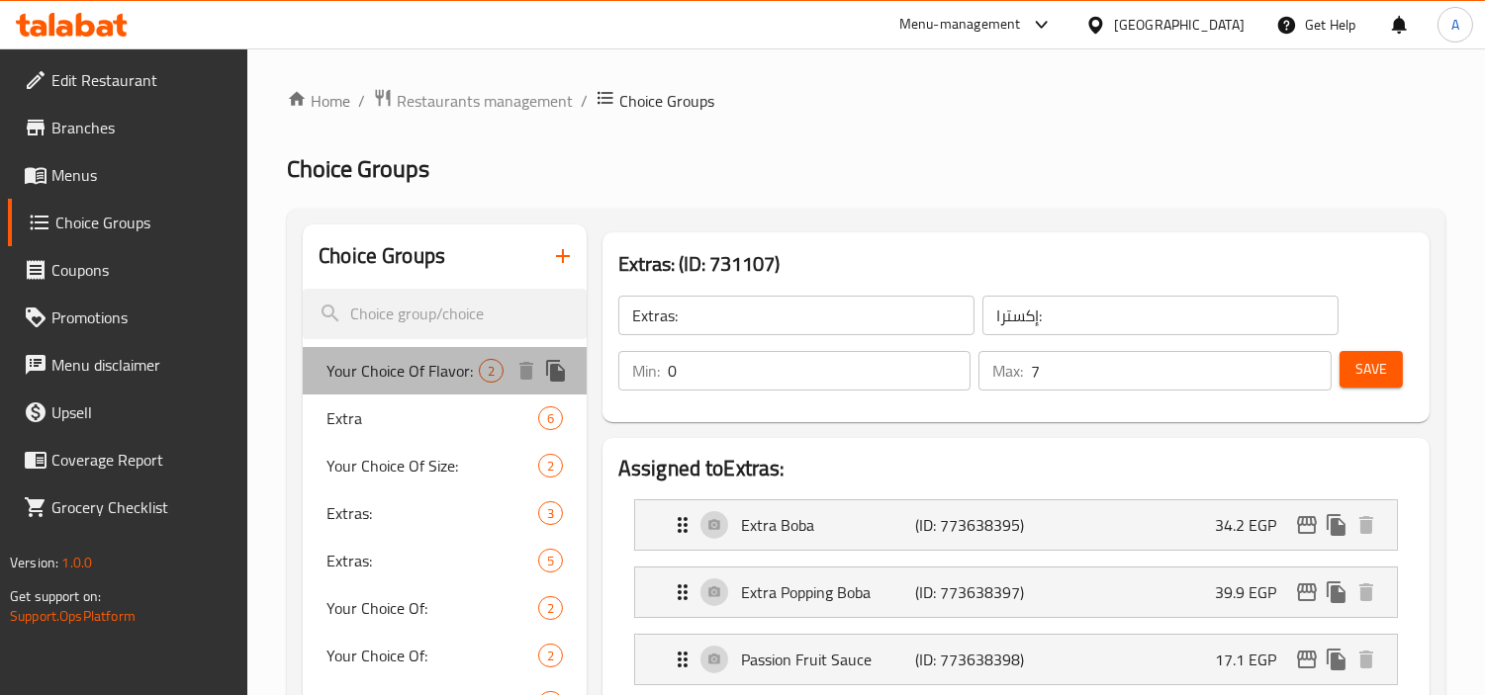
click at [450, 376] on span "Your Choice Of Flavor:" at bounding box center [402, 371] width 152 height 24
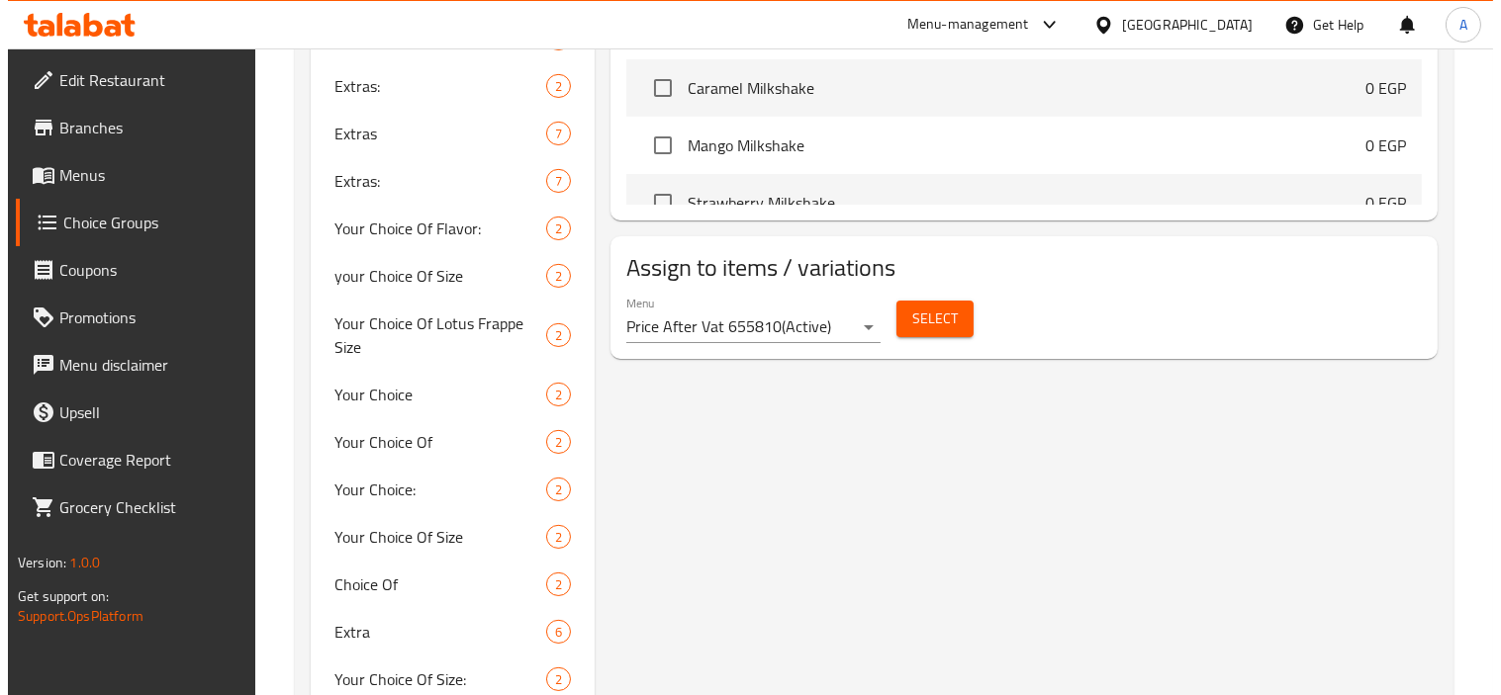
scroll to position [989, 0]
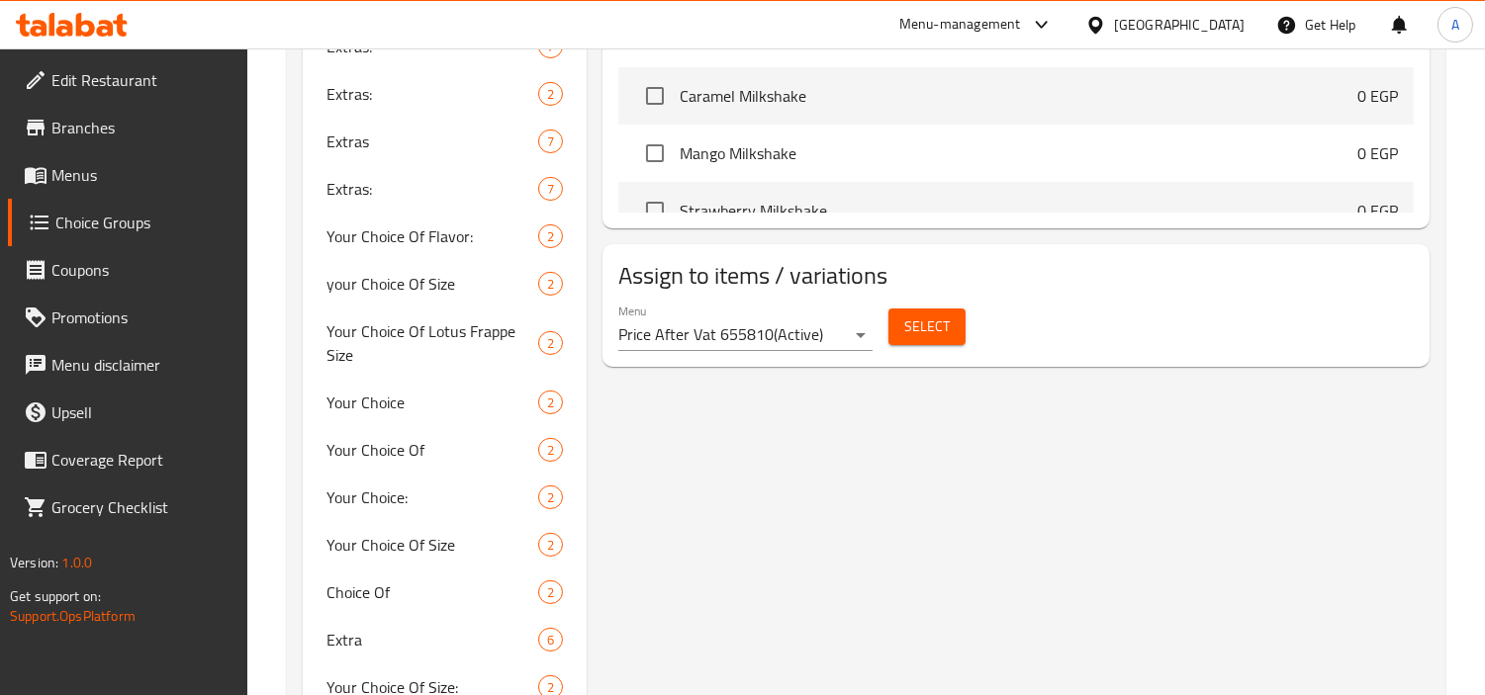
click at [944, 323] on span "Select" at bounding box center [927, 327] width 46 height 25
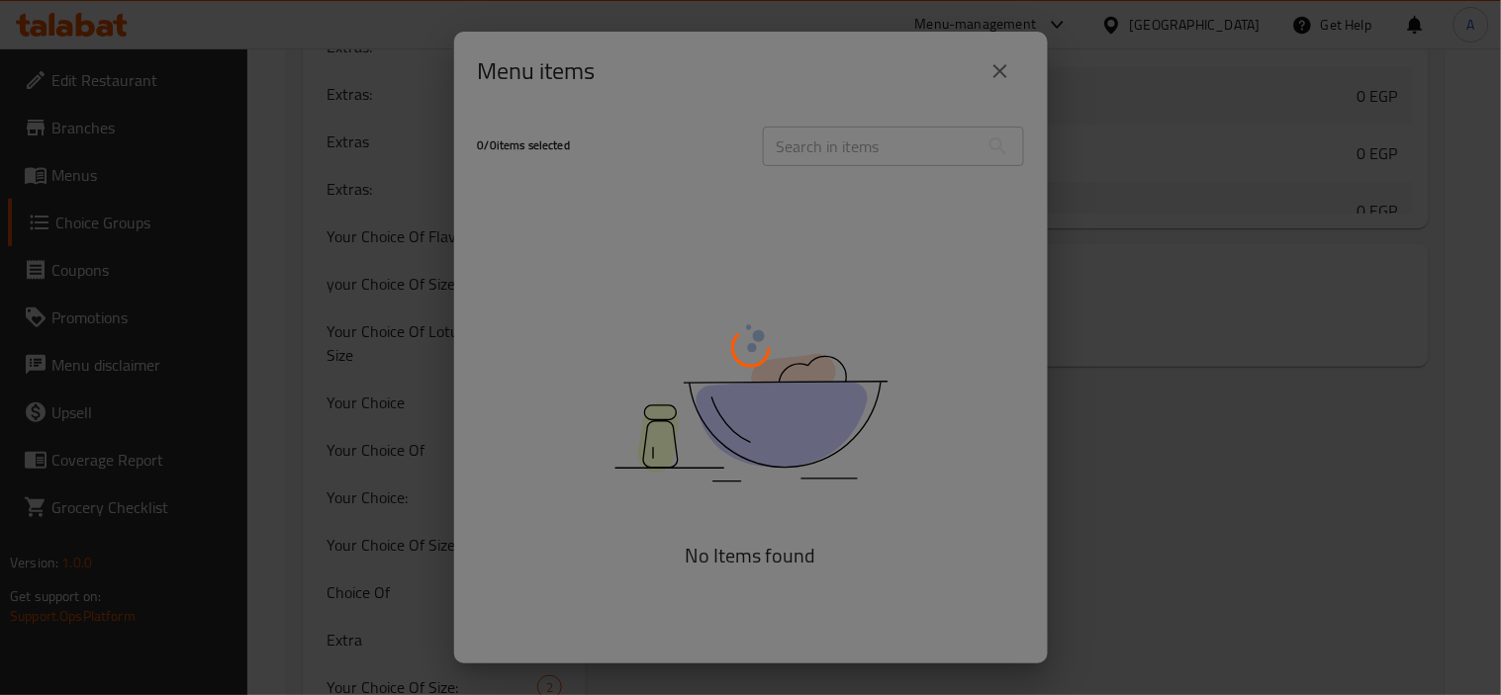
drag, startPoint x: 1039, startPoint y: 171, endPoint x: 1054, endPoint y: 319, distance: 149.2
click at [1054, 319] on div at bounding box center [750, 347] width 1501 height 695
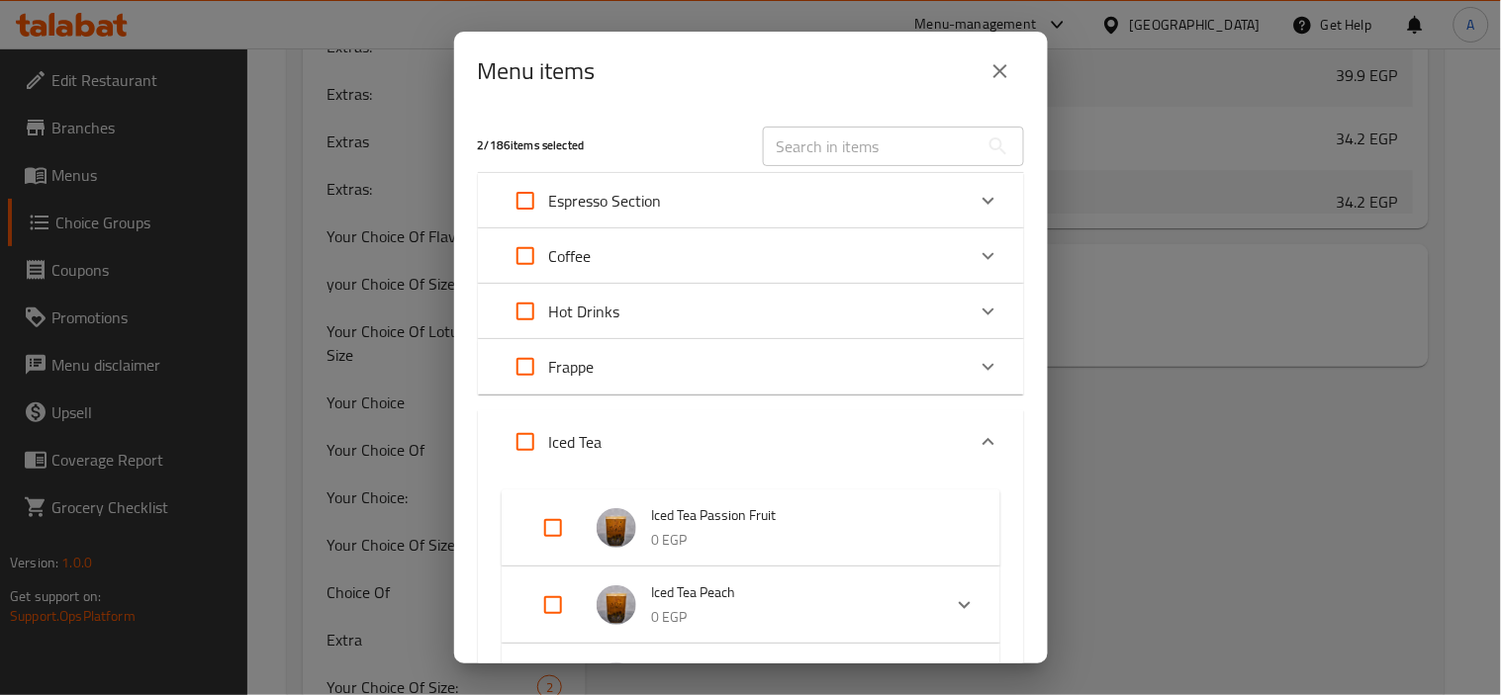
click at [641, 135] on div "2 / 186 items selected" at bounding box center [608, 146] width 285 height 78
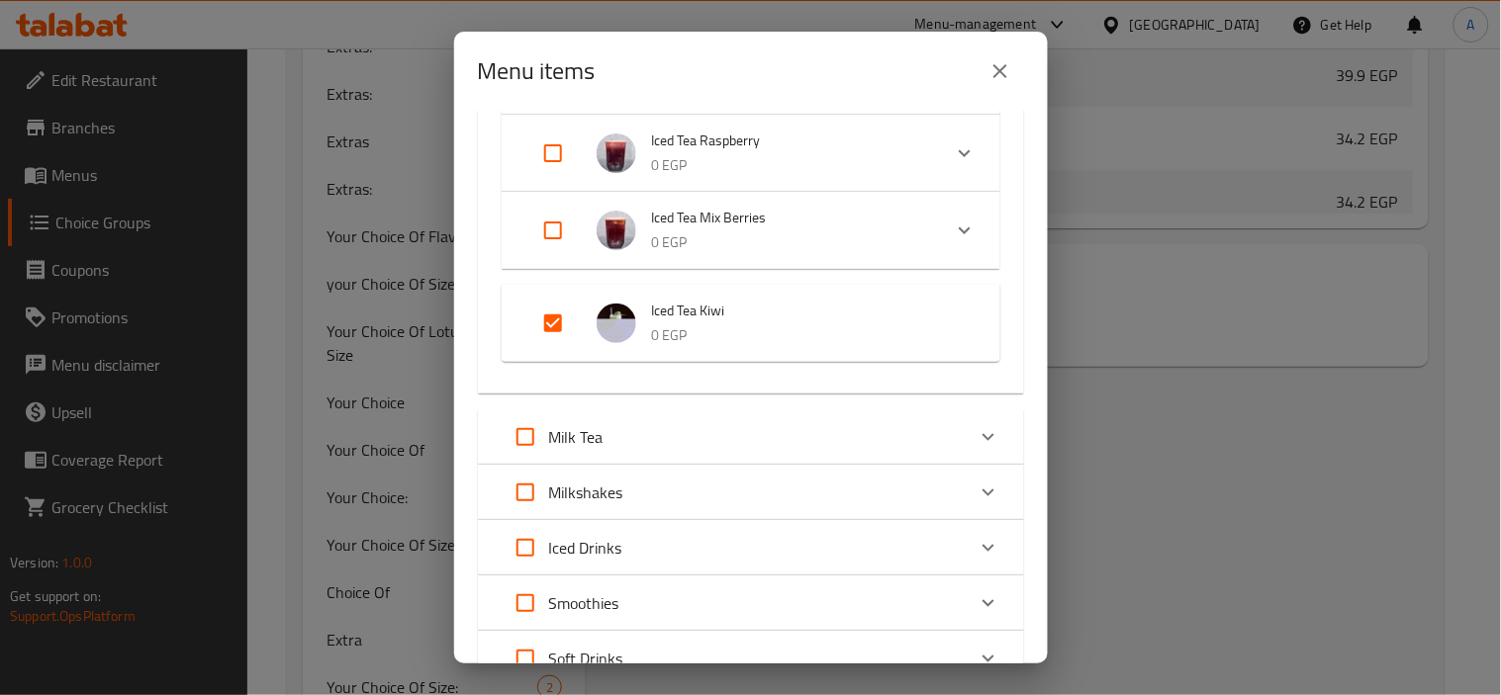
scroll to position [769, 0]
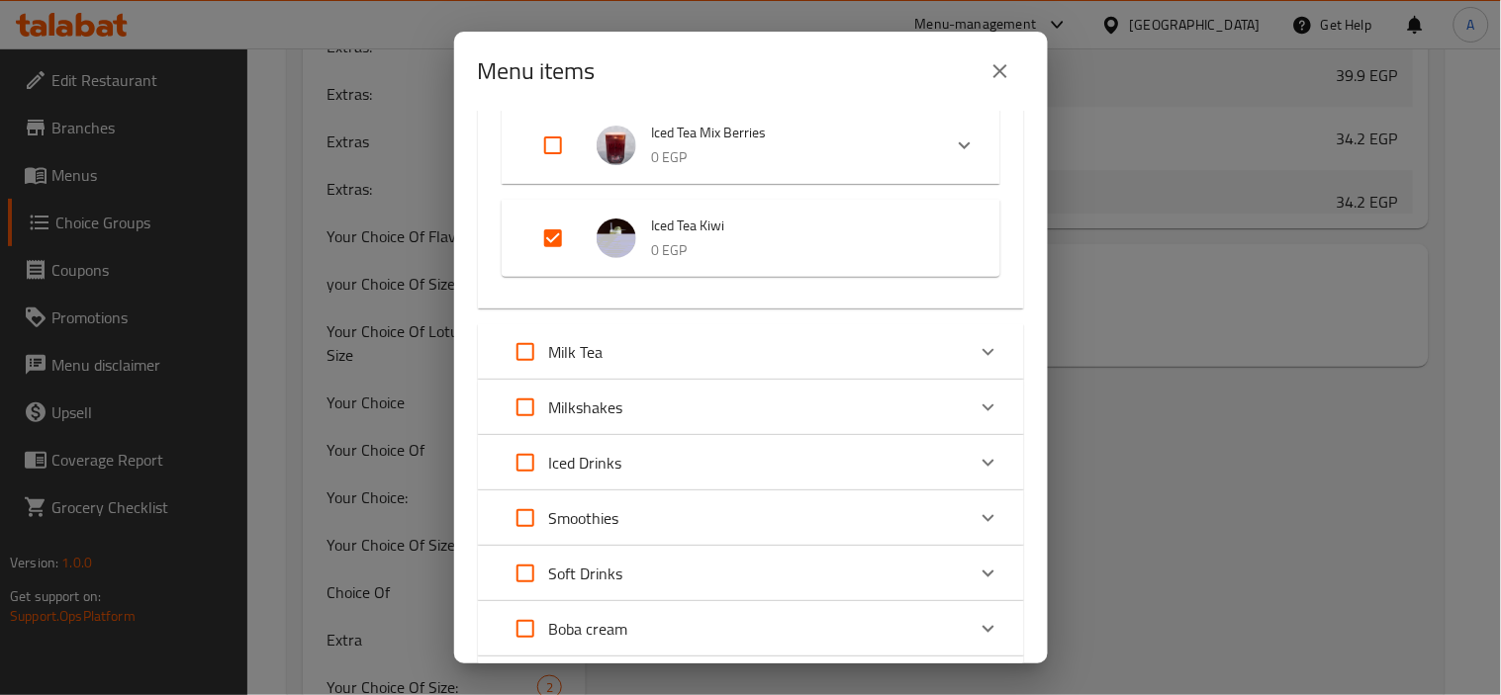
click at [557, 228] on input "Expand" at bounding box center [552, 238] width 47 height 47
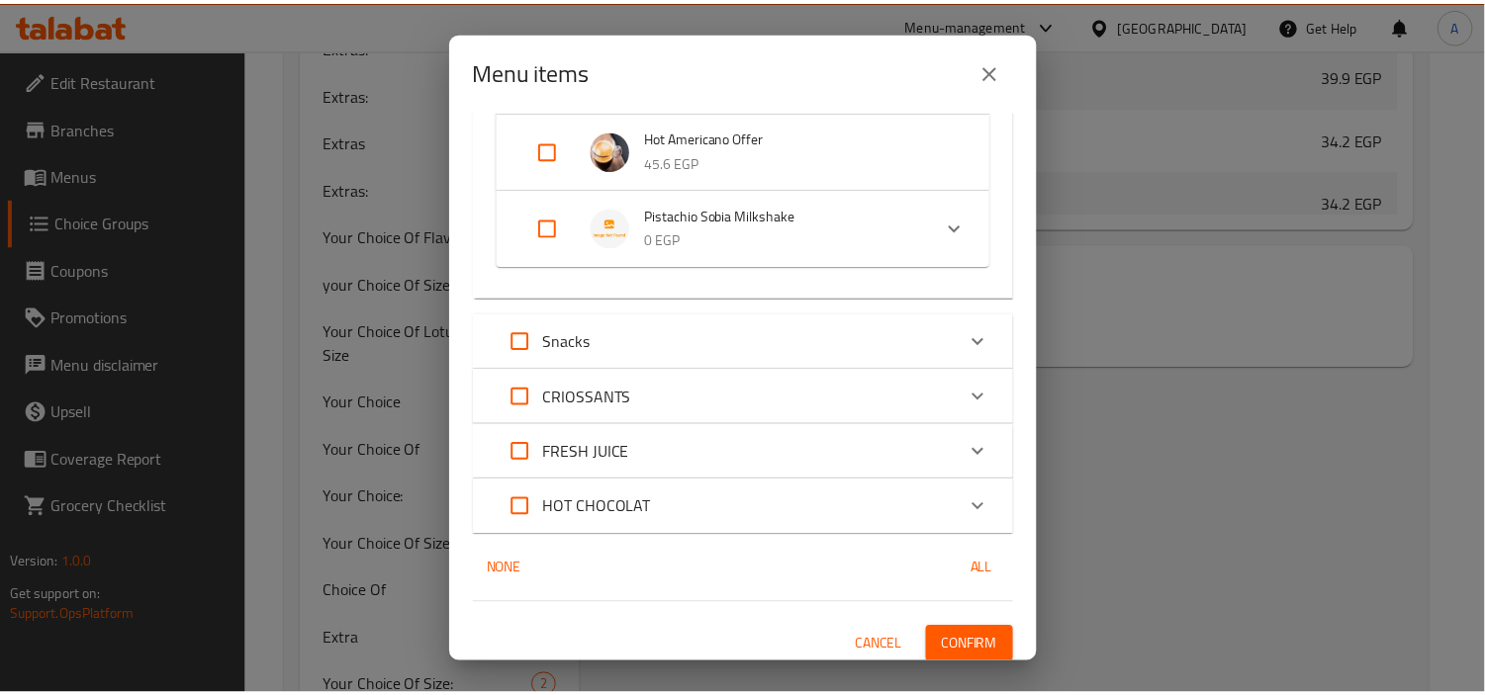
scroll to position [2885, 0]
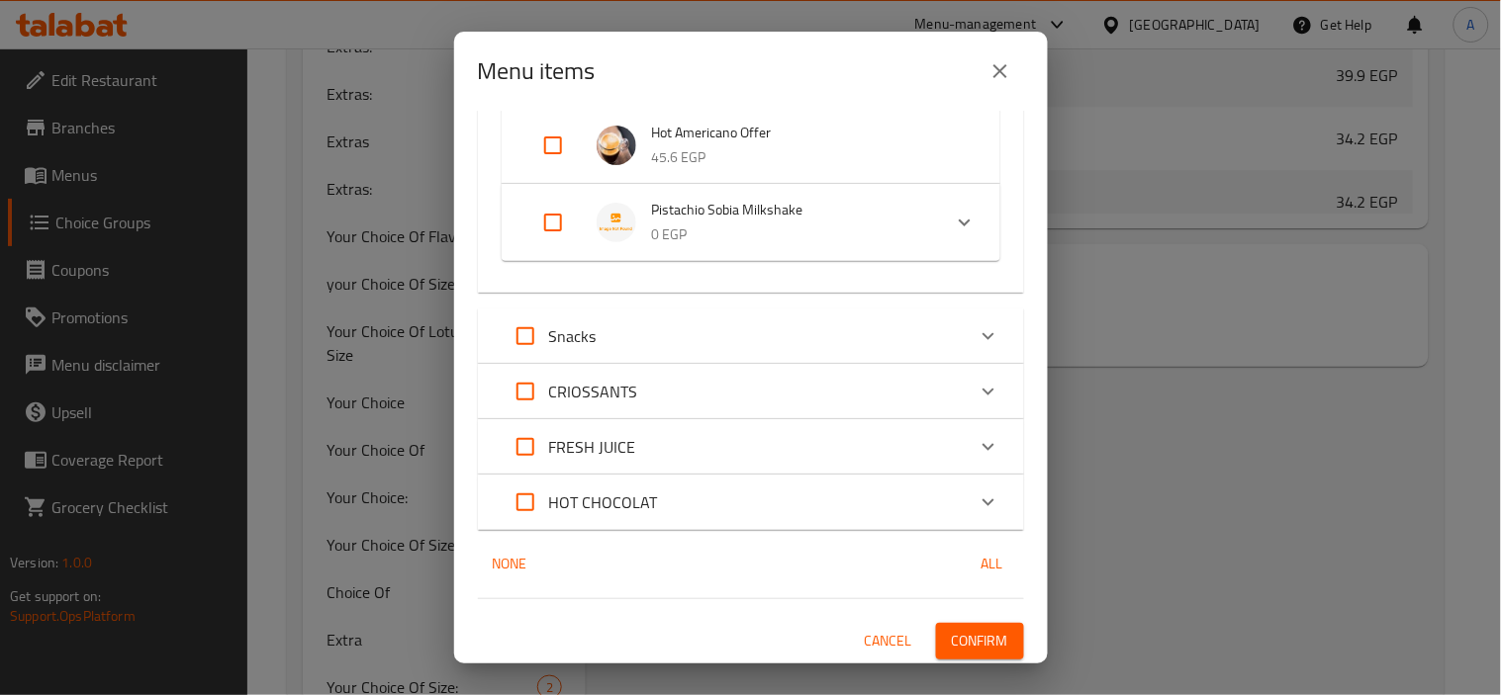
click at [970, 635] on span "Confirm" at bounding box center [980, 641] width 56 height 25
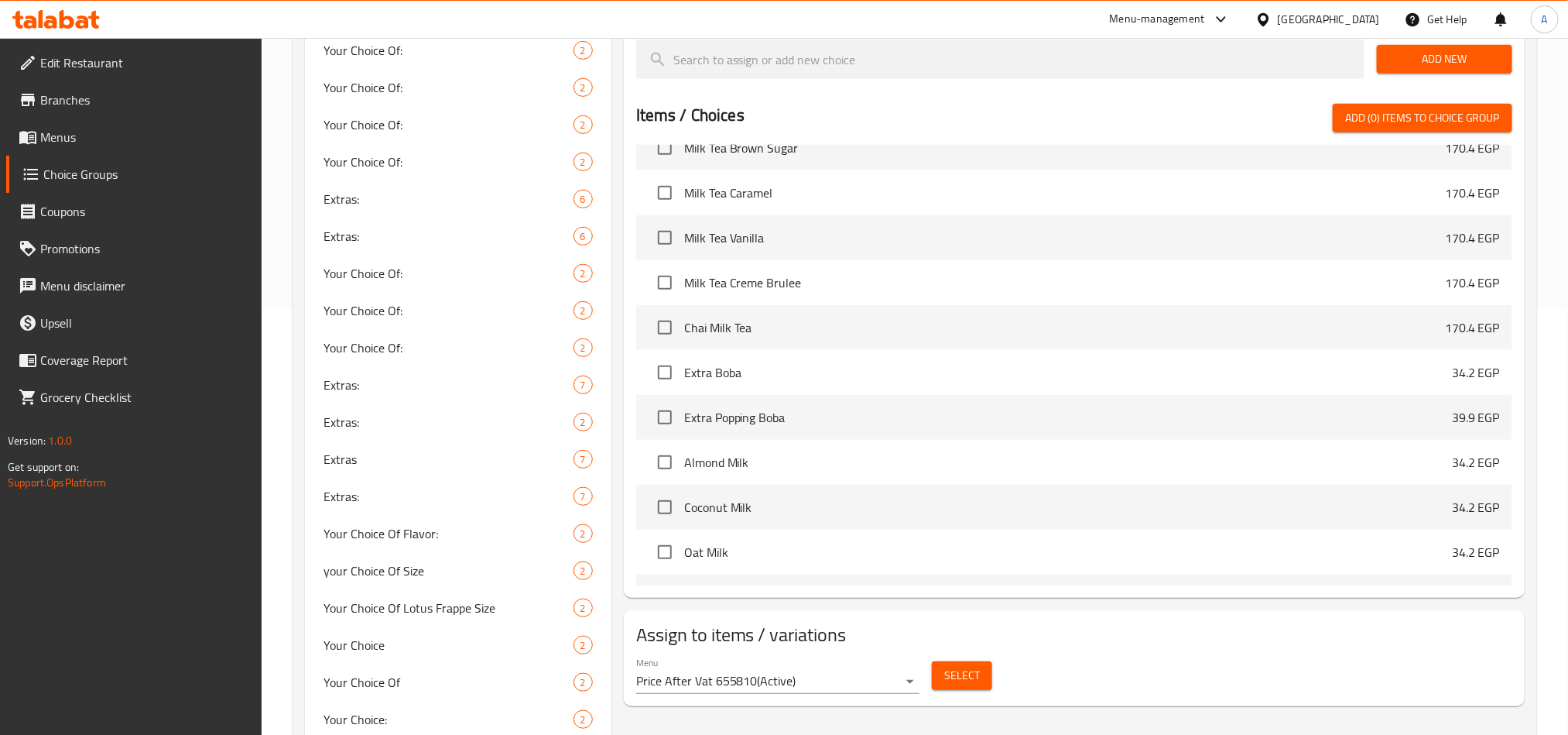
scroll to position [4781, 0]
click at [154, 70] on span "Edit Restaurant" at bounding box center [144, 63] width 209 height 19
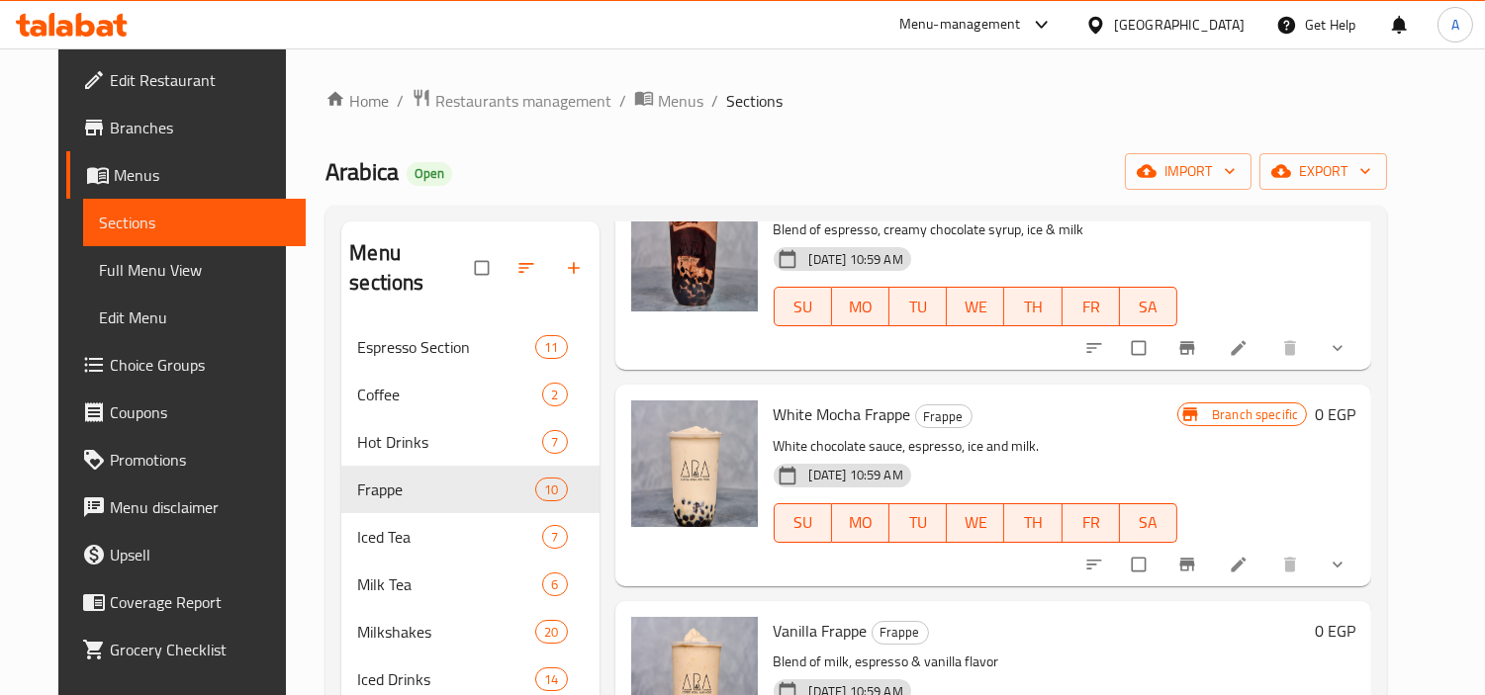
scroll to position [499, 0]
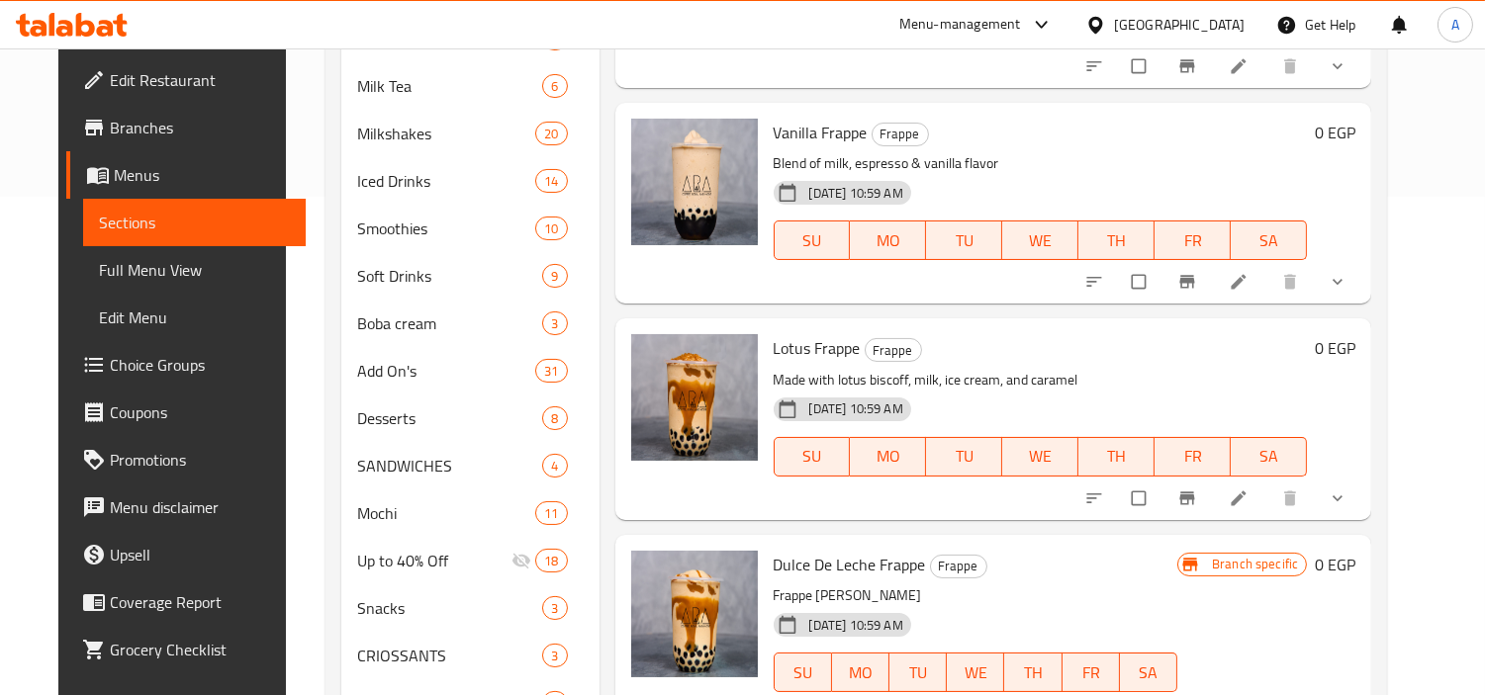
click at [1362, 506] on button "show more" at bounding box center [1339, 499] width 47 height 44
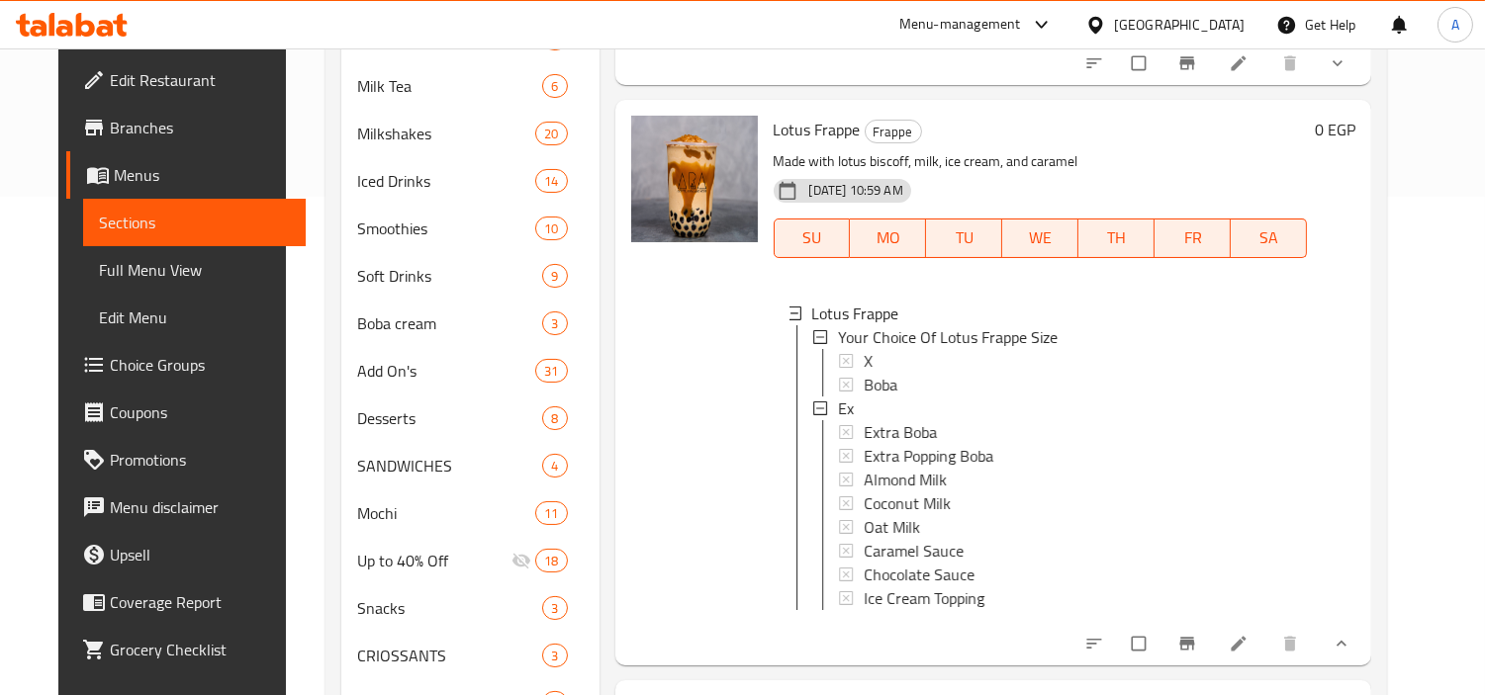
scroll to position [769, 0]
click at [873, 359] on div "X" at bounding box center [1078, 360] width 428 height 24
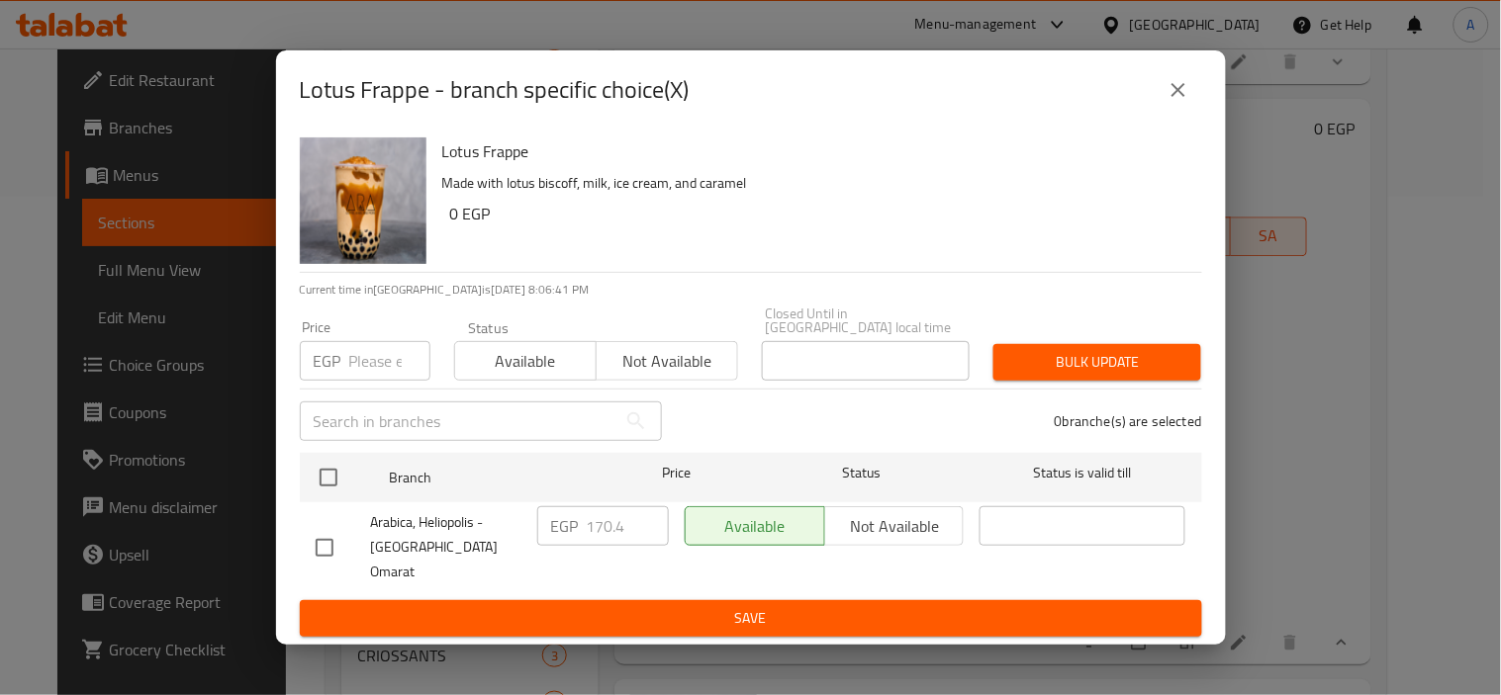
click at [1188, 102] on icon "close" at bounding box center [1178, 90] width 24 height 24
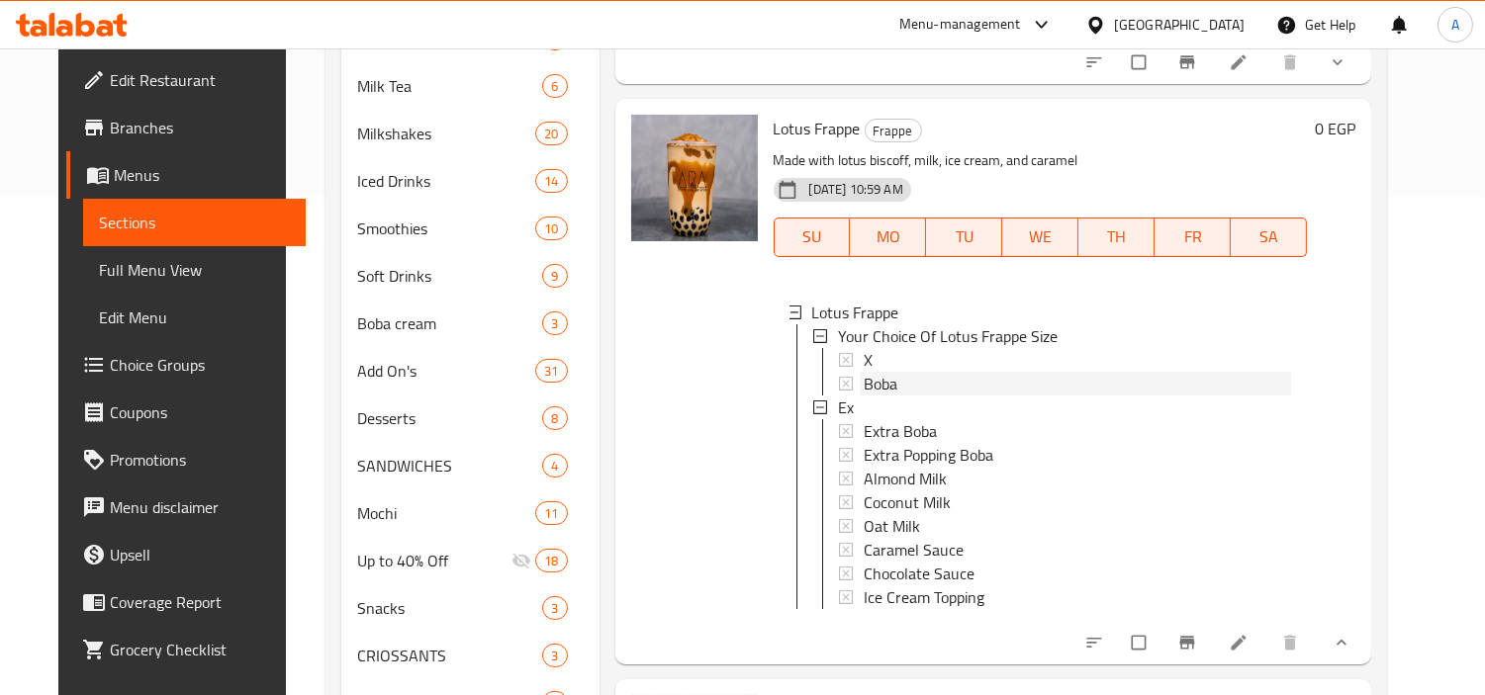
click at [865, 384] on span "Boba" at bounding box center [881, 384] width 34 height 24
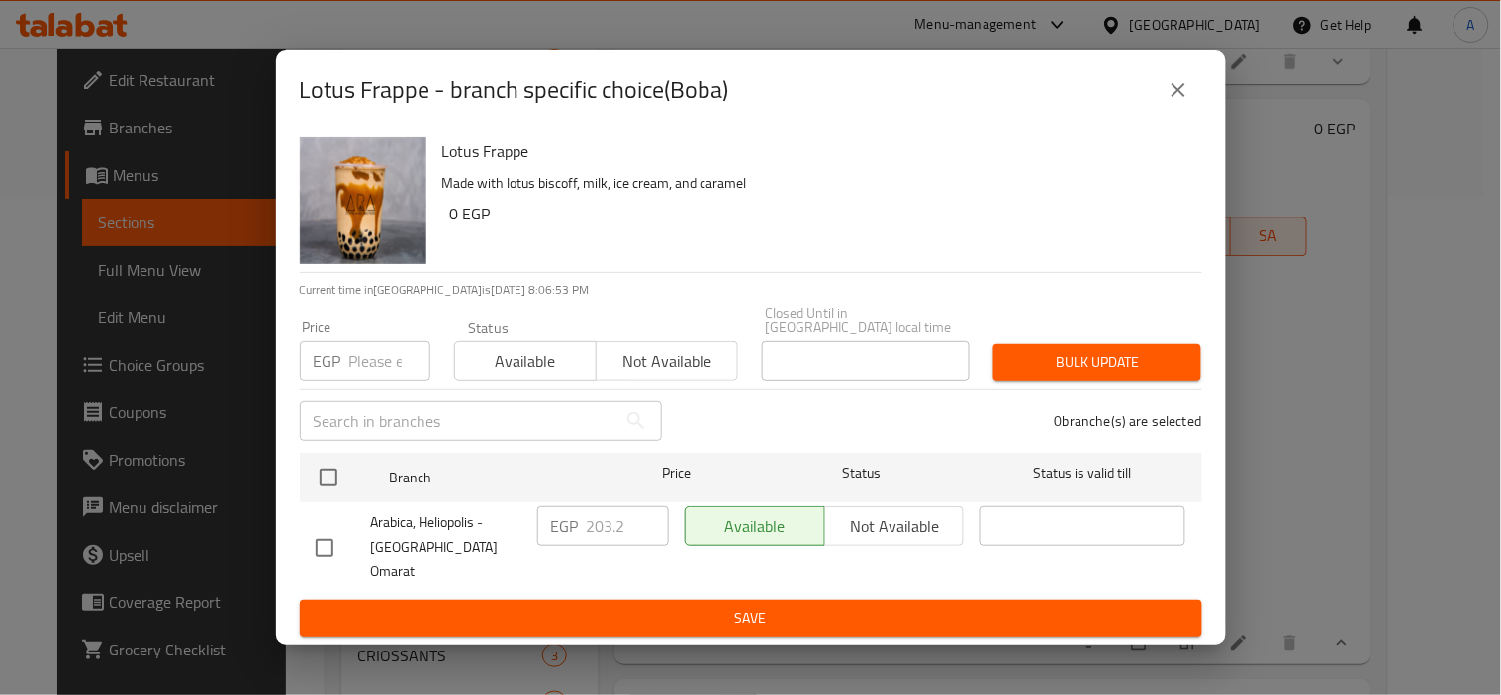
drag, startPoint x: 1150, startPoint y: 84, endPoint x: 1171, endPoint y: 117, distance: 38.7
click at [1150, 85] on div "Lotus Frappe - branch specific choice(Boba)" at bounding box center [751, 89] width 950 height 79
click at [1173, 102] on icon "close" at bounding box center [1178, 90] width 24 height 24
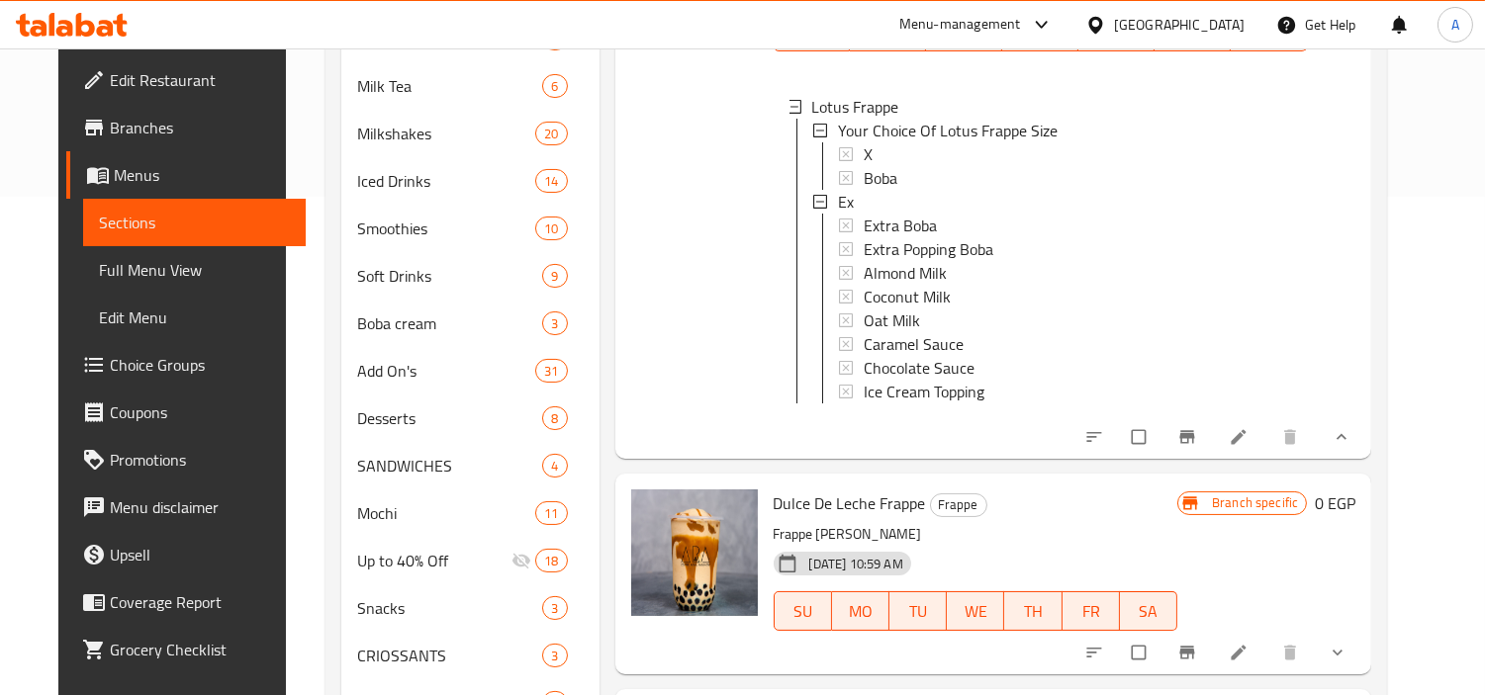
scroll to position [989, 0]
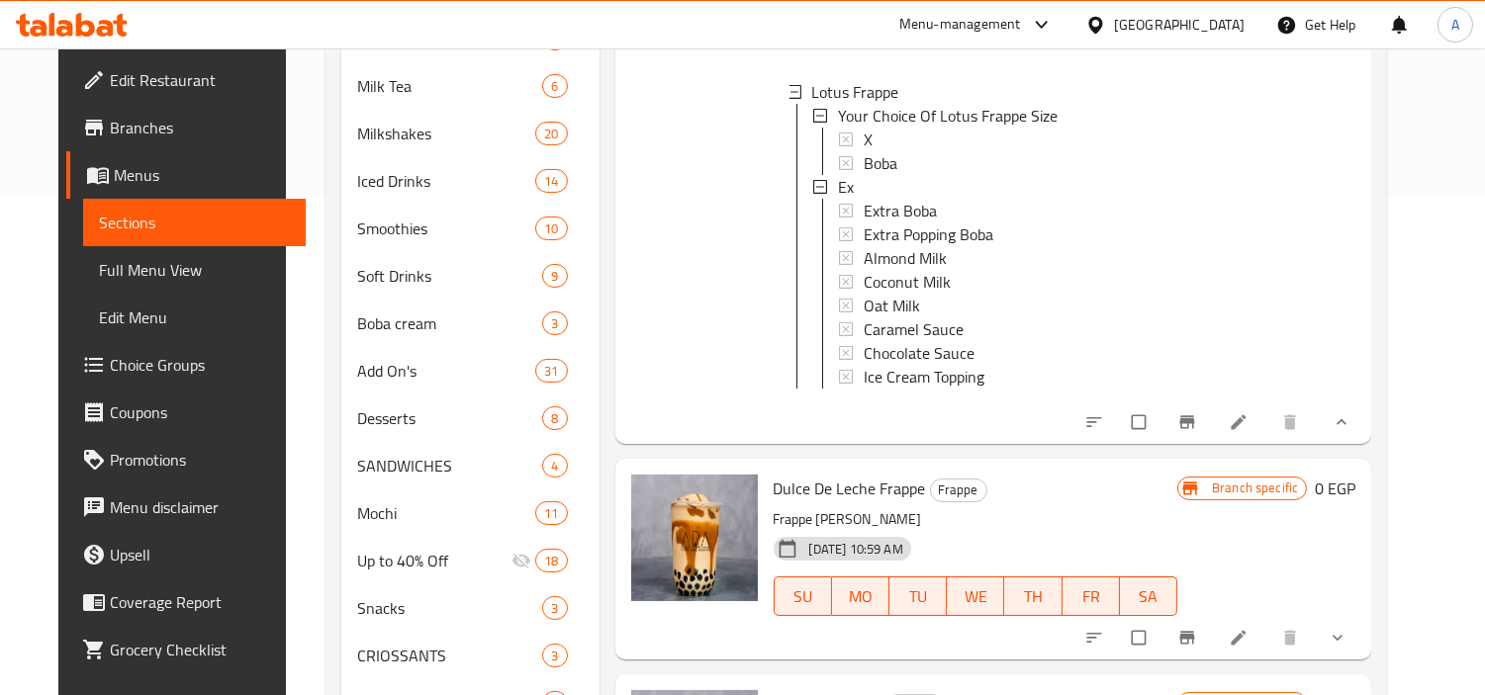
click at [1246, 429] on icon at bounding box center [1238, 421] width 15 height 15
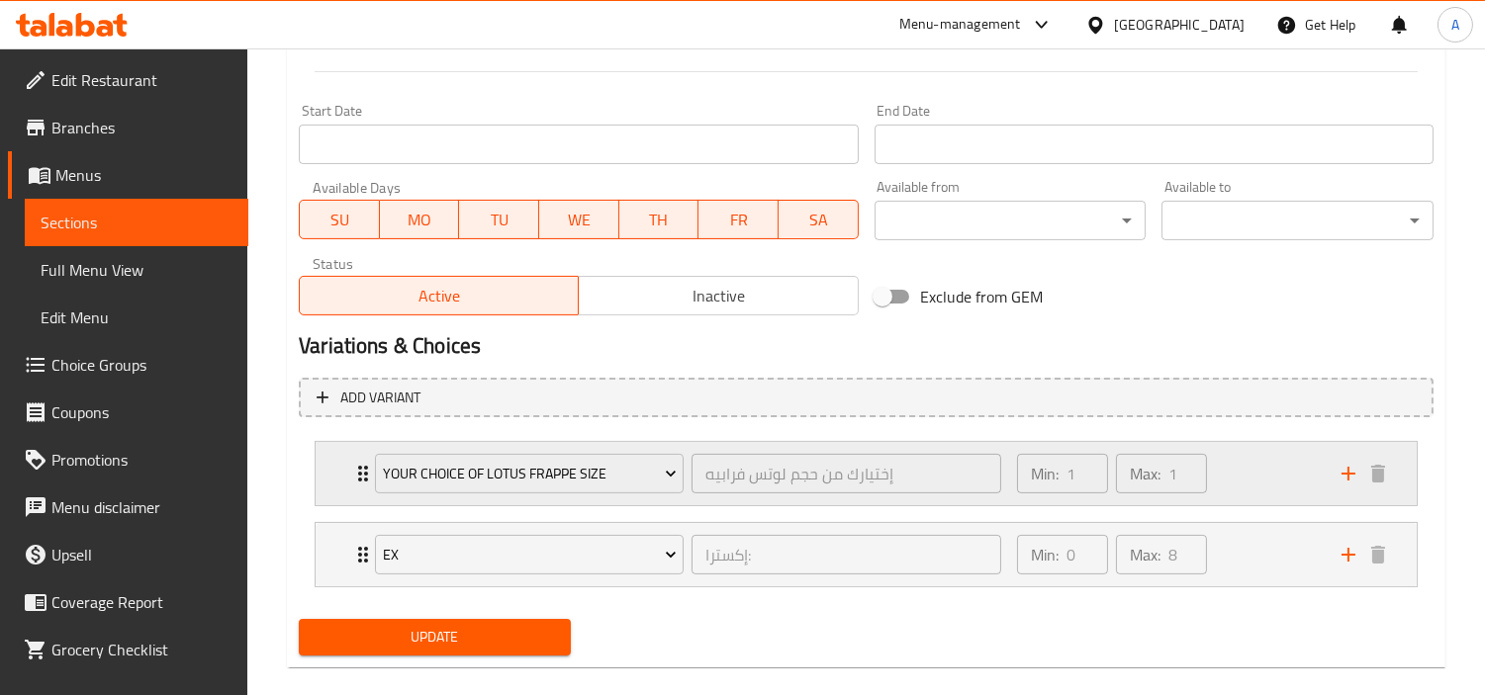
scroll to position [843, 0]
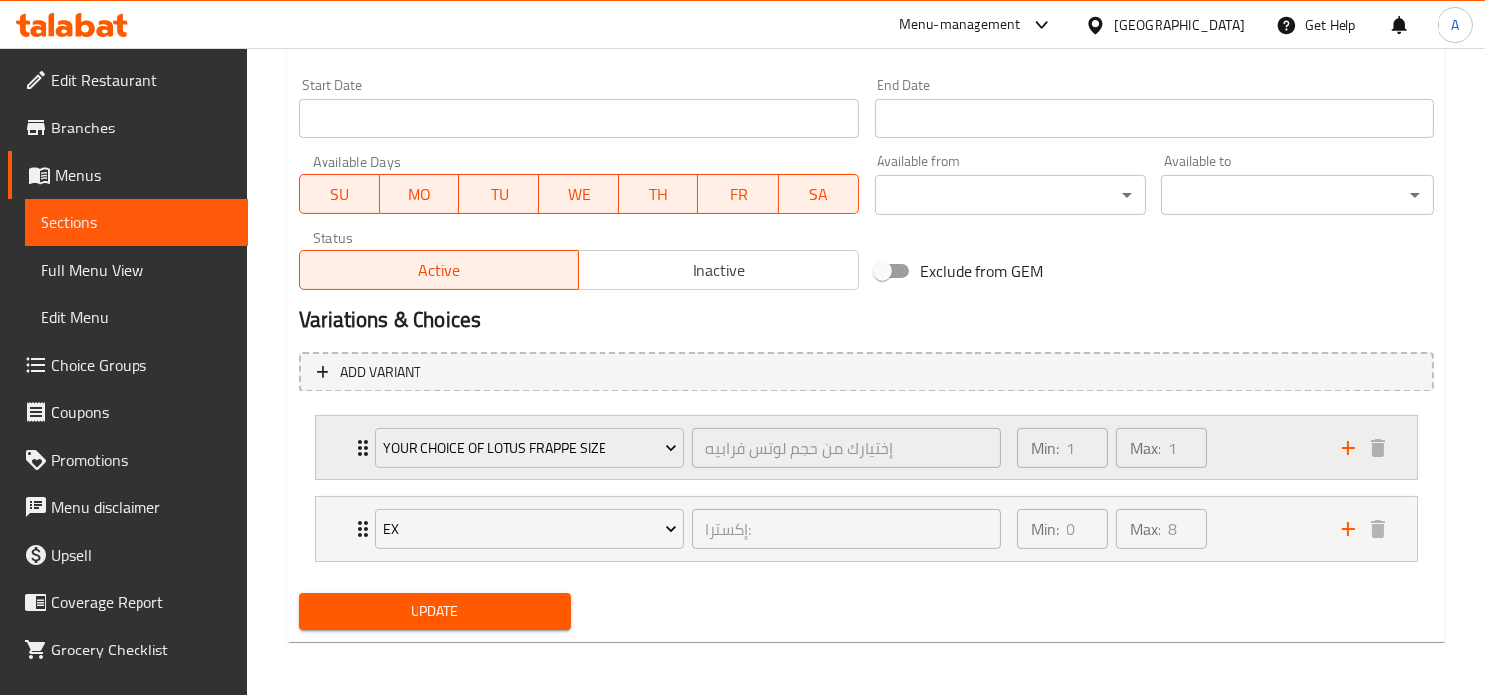
click at [1238, 445] on div "Min: 1 ​ Max: 1 ​" at bounding box center [1167, 447] width 324 height 63
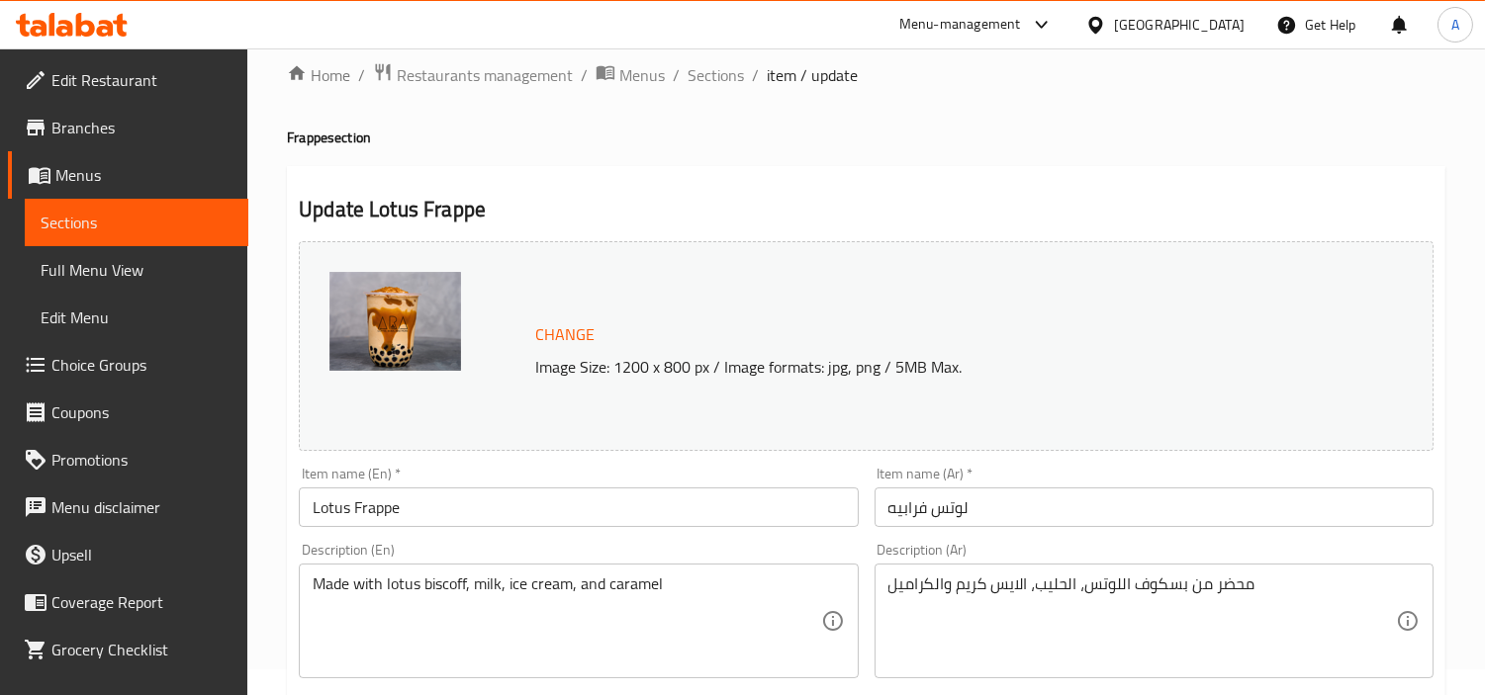
scroll to position [0, 0]
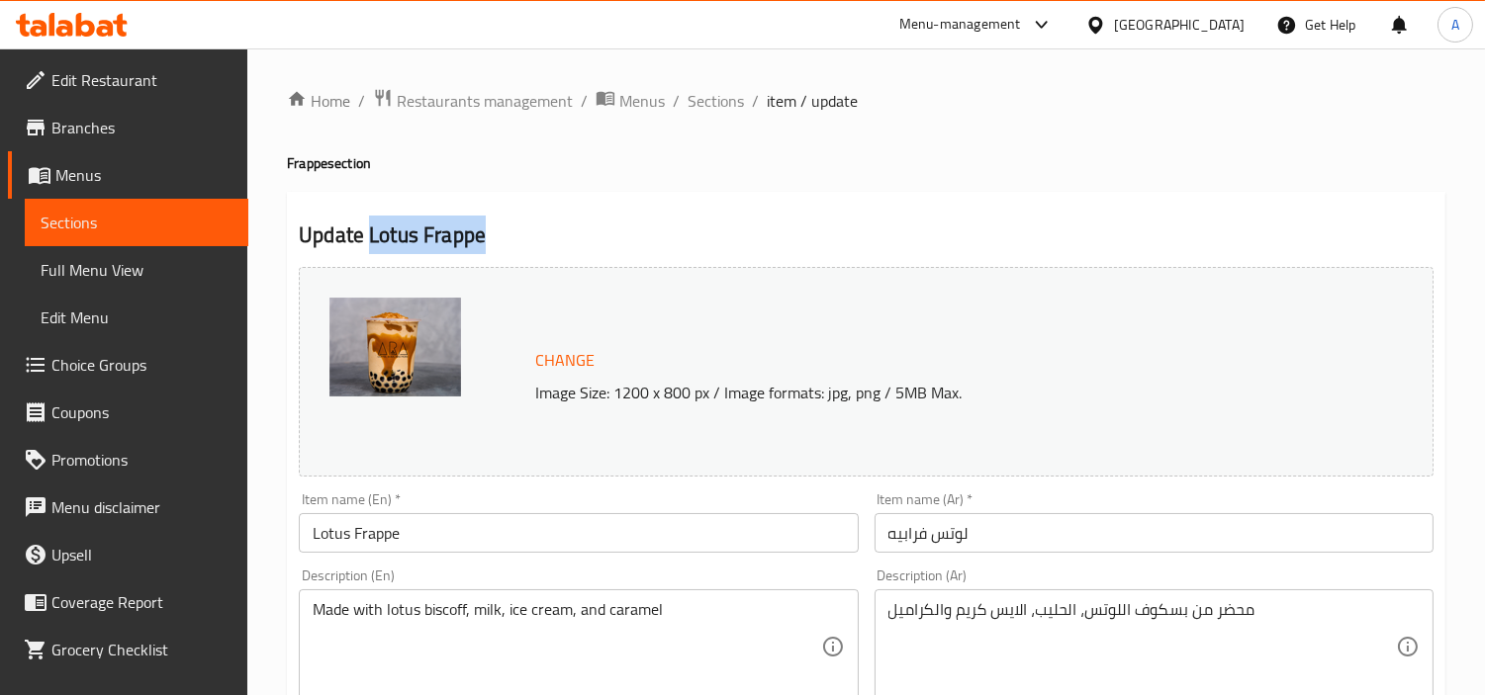
drag, startPoint x: 493, startPoint y: 232, endPoint x: 367, endPoint y: 241, distance: 125.9
click at [367, 241] on h2 "Update Lotus Frappe" at bounding box center [866, 236] width 1135 height 30
copy h2 "Lotus Frappe"
click at [738, 101] on span "Sections" at bounding box center [715, 101] width 56 height 24
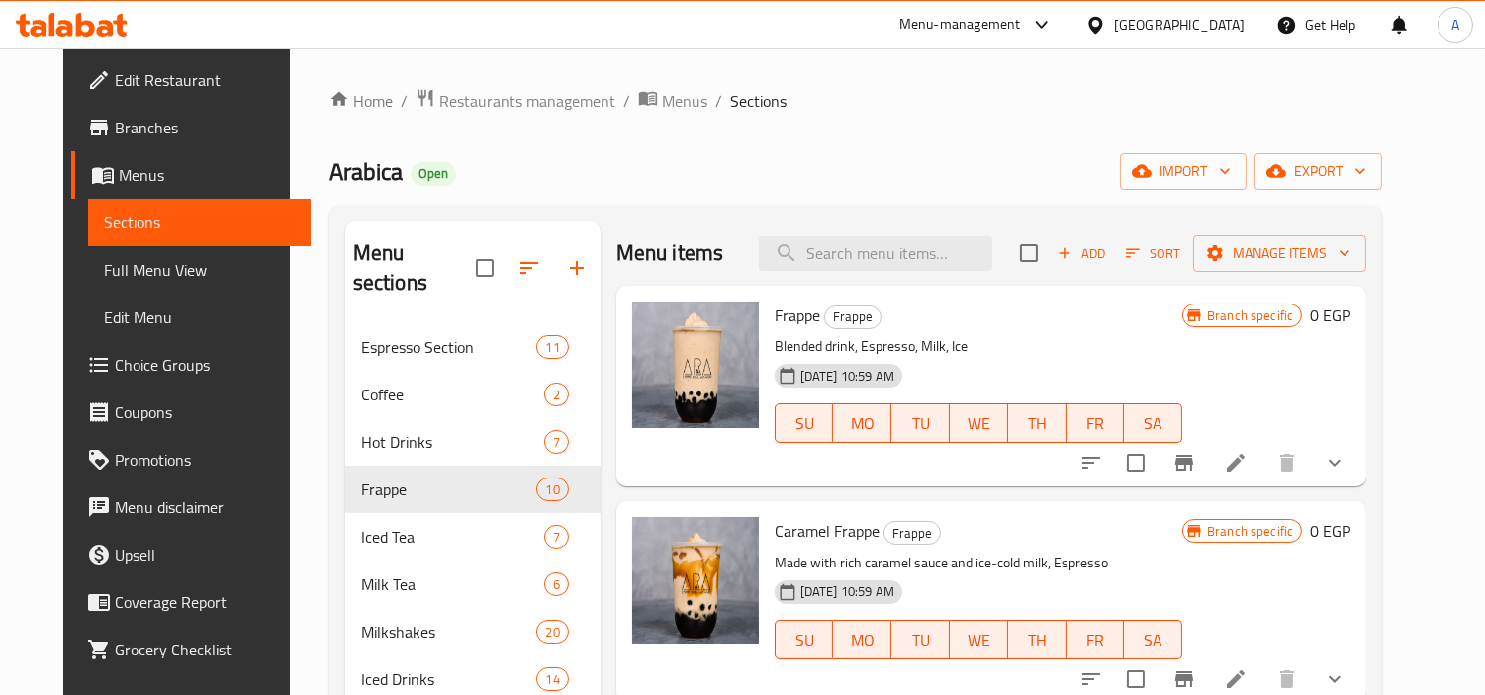
click at [859, 149] on div "Home / Restaurants management / Menus / Sections Arabica Open import export Men…" at bounding box center [855, 692] width 1053 height 1209
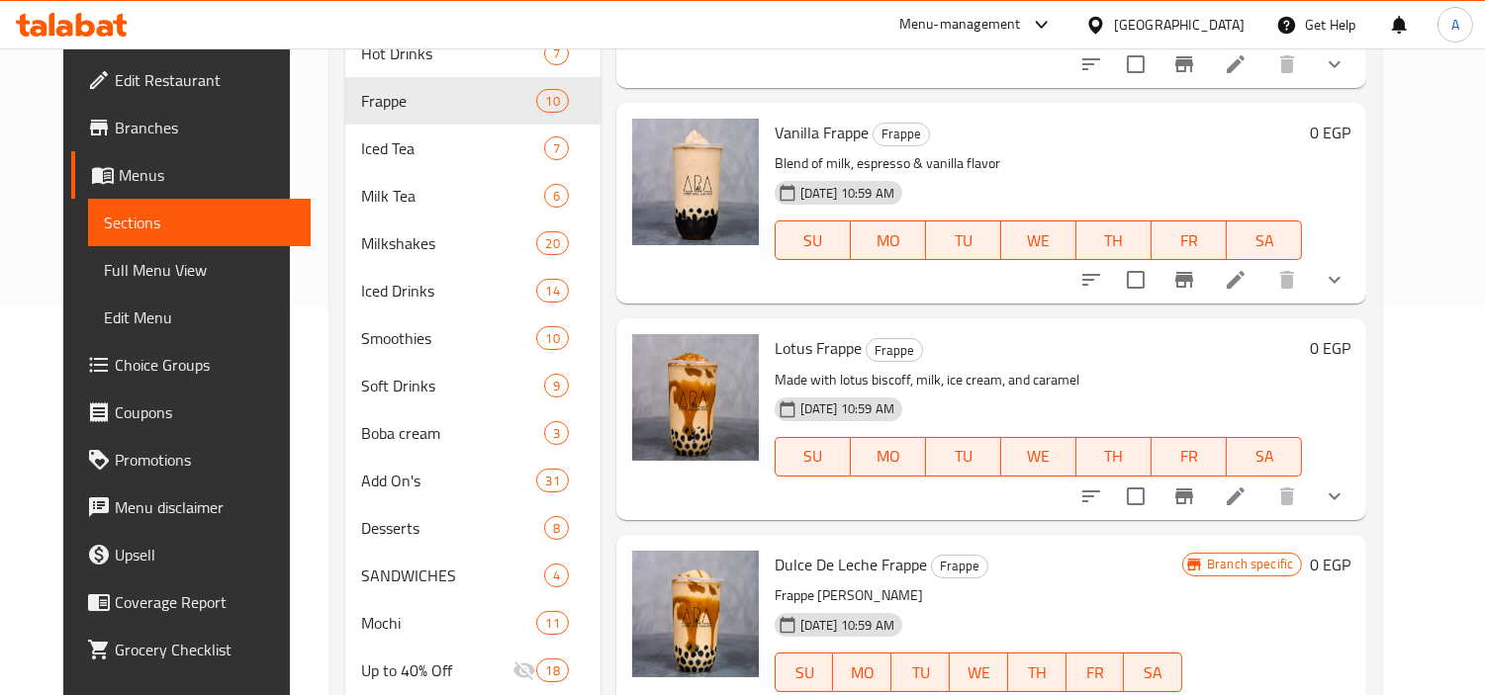
click at [1358, 500] on button "show more" at bounding box center [1334, 496] width 47 height 47
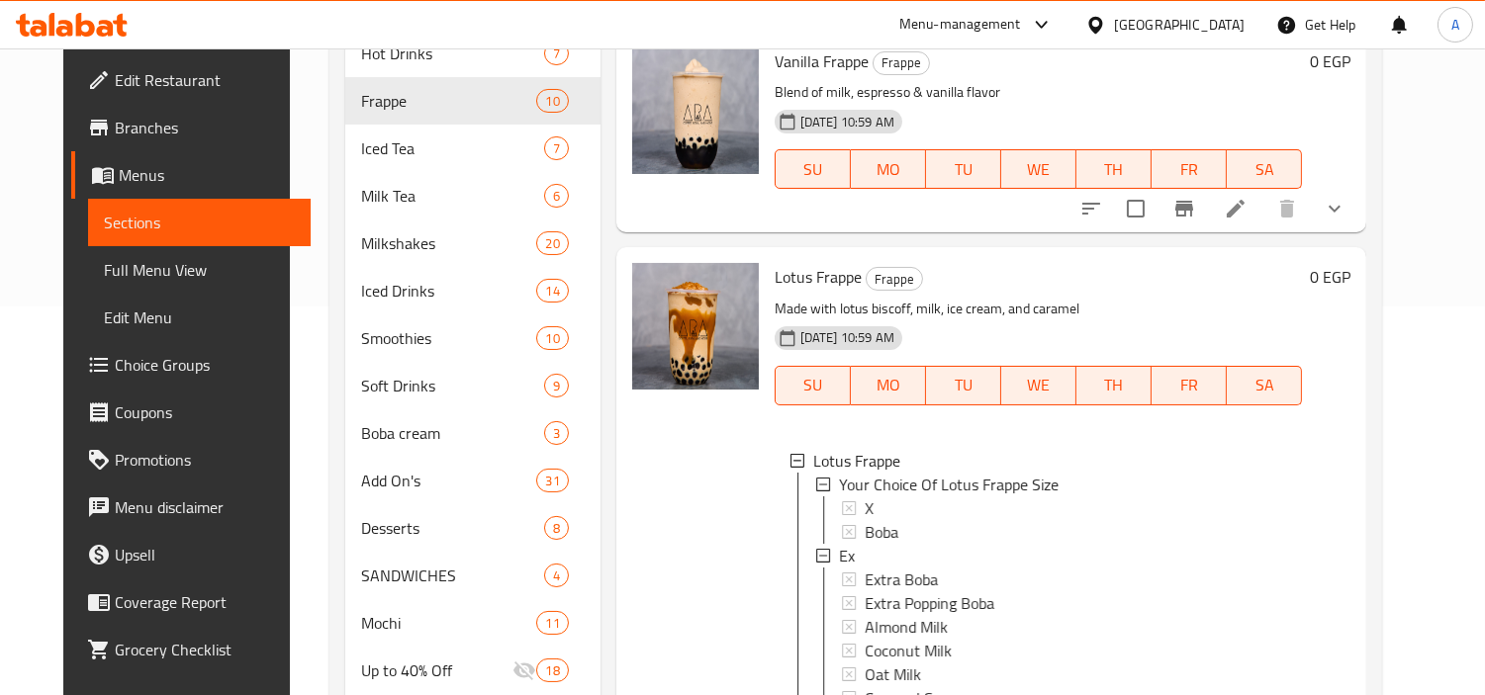
scroll to position [878, 0]
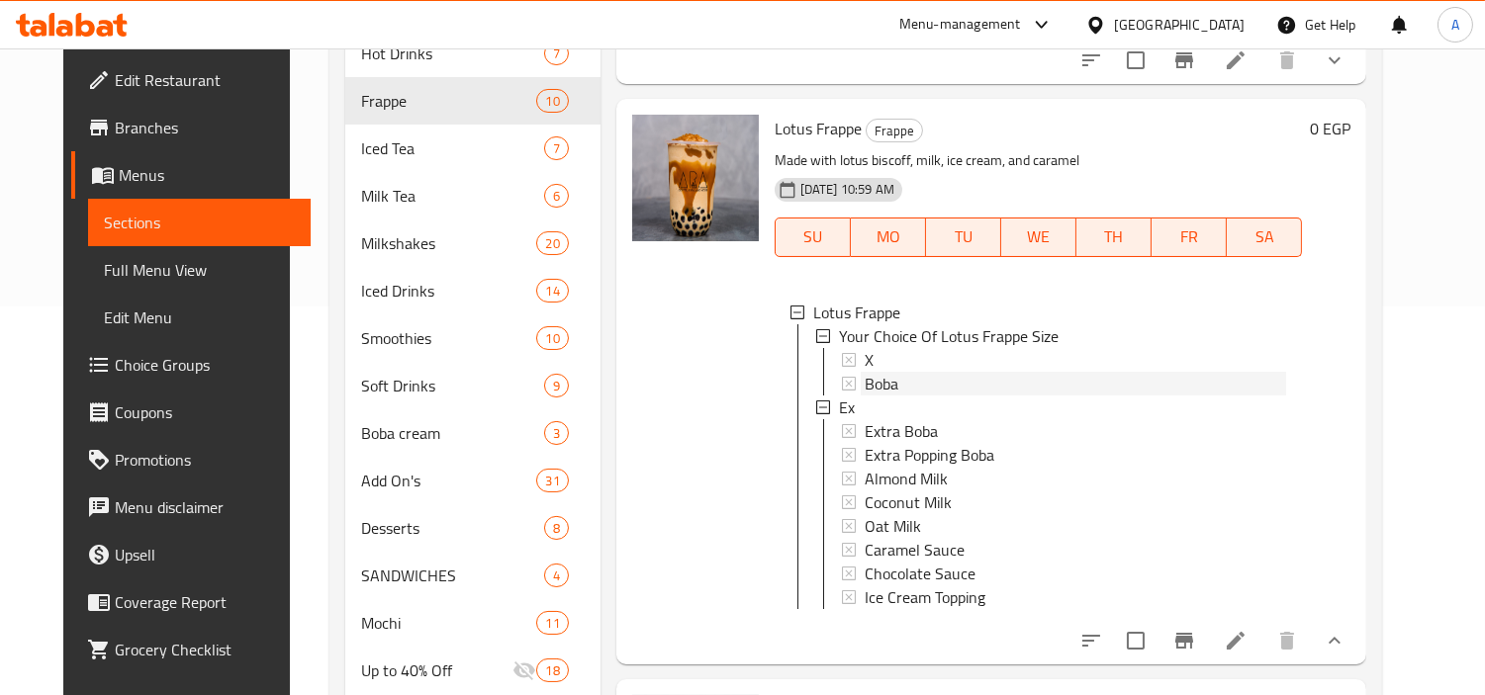
click at [880, 373] on span "Boba" at bounding box center [882, 384] width 34 height 24
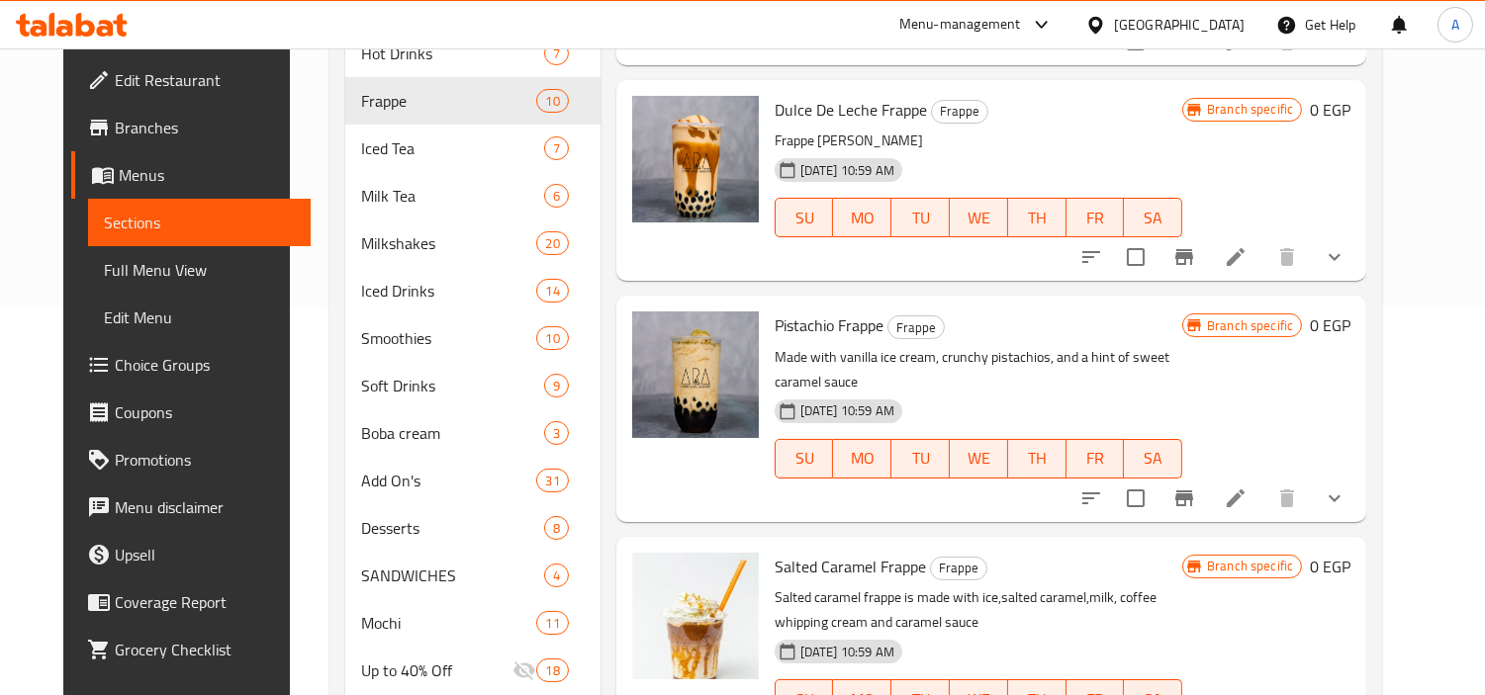
scroll to position [1428, 0]
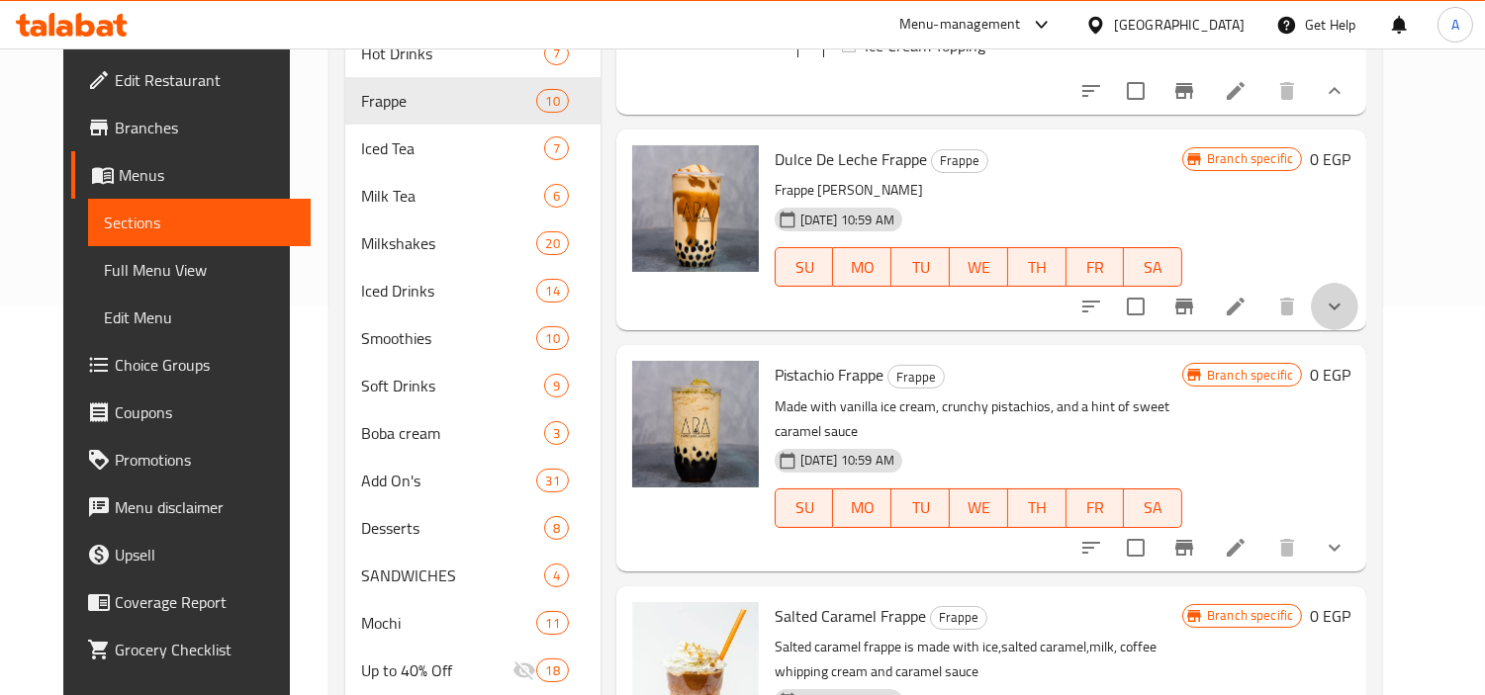
click at [1358, 315] on button "show more" at bounding box center [1334, 306] width 47 height 47
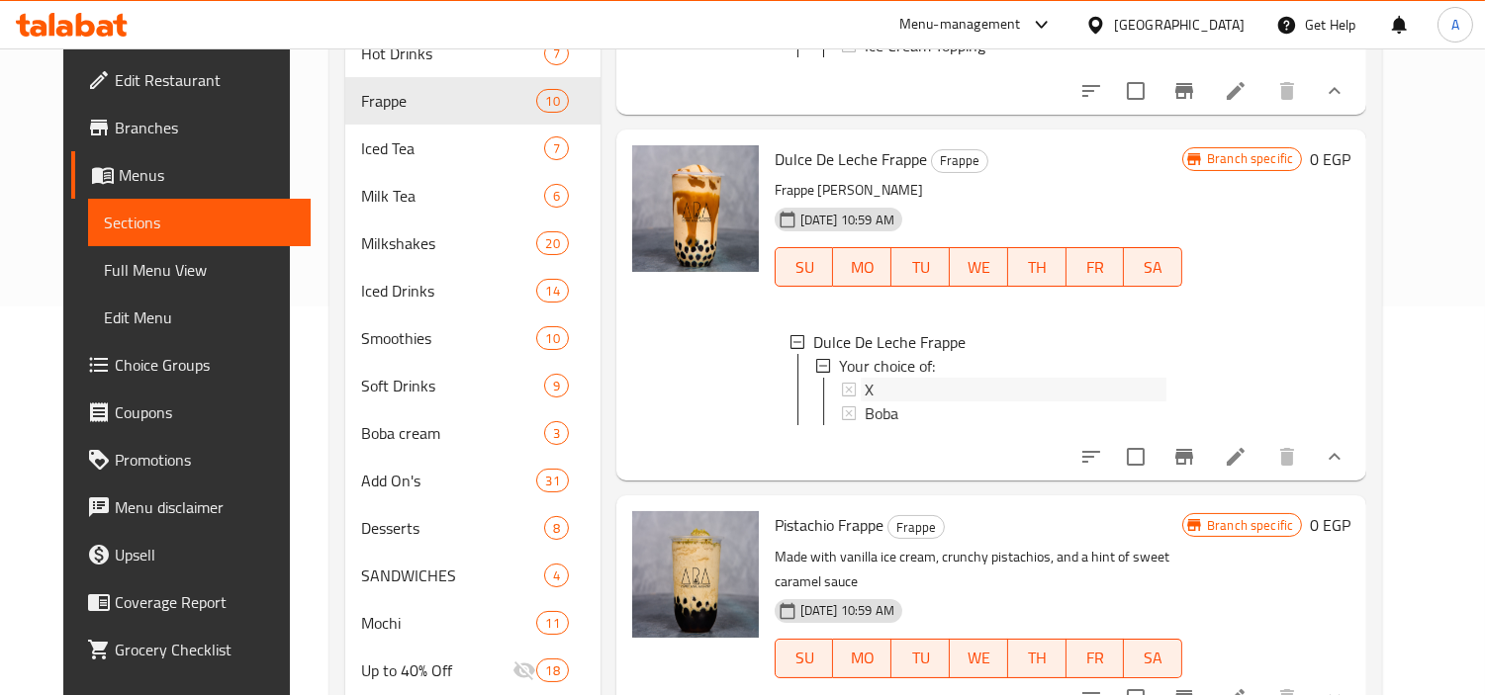
click at [920, 402] on div "X" at bounding box center [1016, 390] width 302 height 24
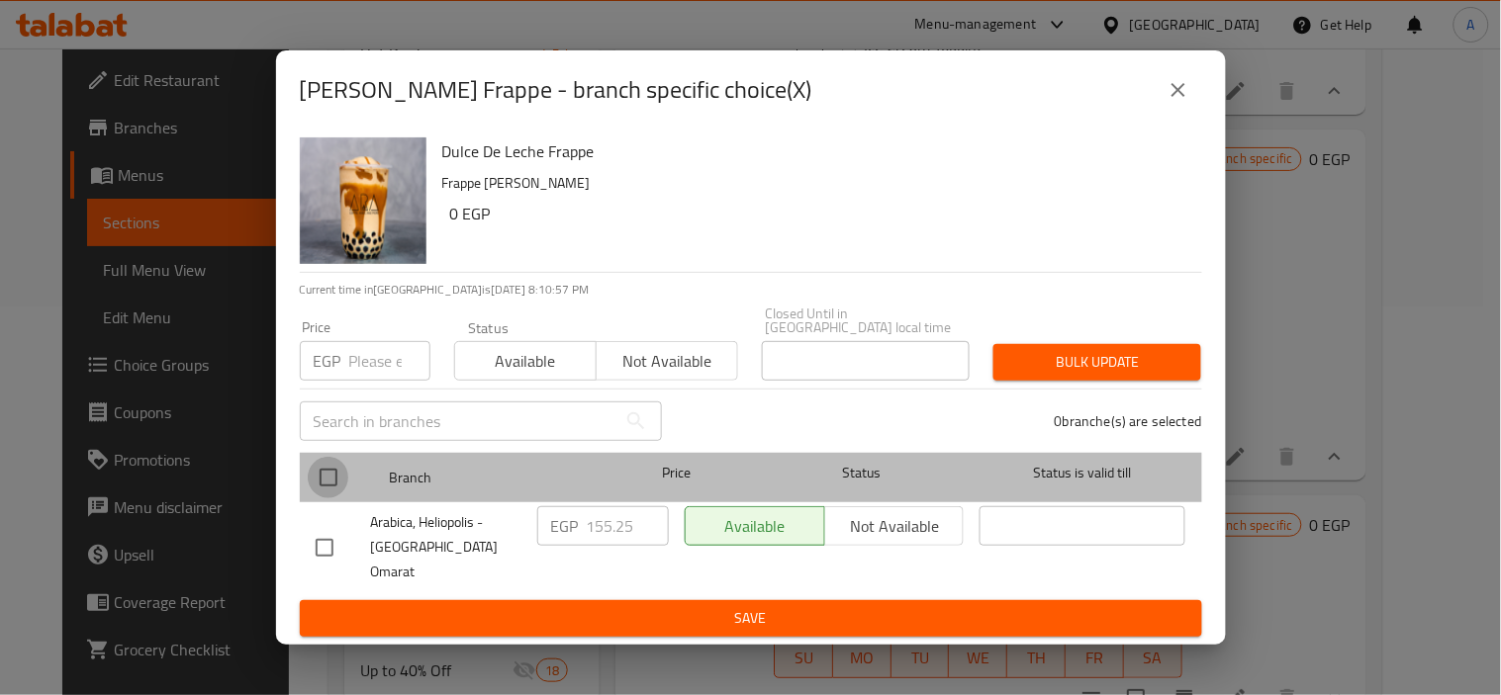
click at [337, 486] on input "checkbox" at bounding box center [329, 478] width 42 height 42
checkbox input "true"
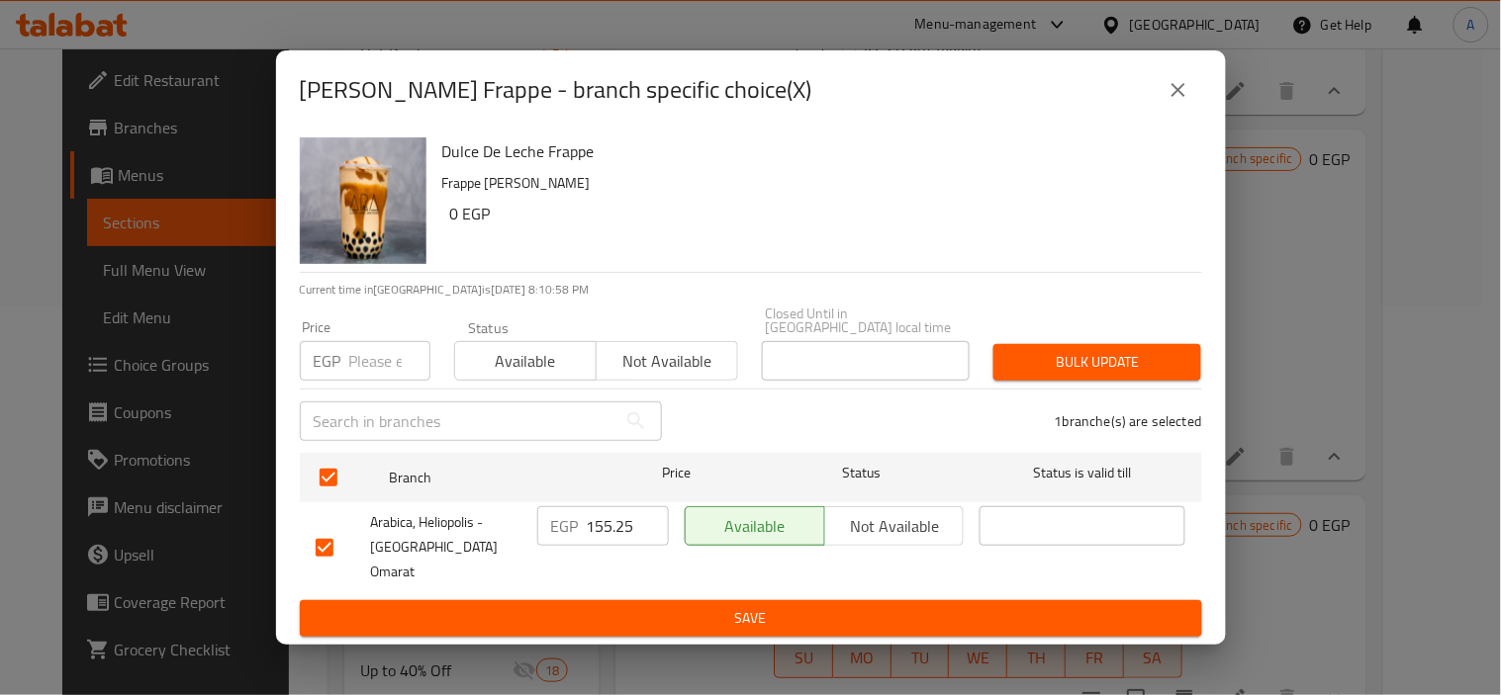
click at [372, 366] on input "number" at bounding box center [389, 361] width 81 height 40
paste input "155.25"
type input "155.25"
click at [1185, 362] on button "Bulk update" at bounding box center [1097, 362] width 208 height 37
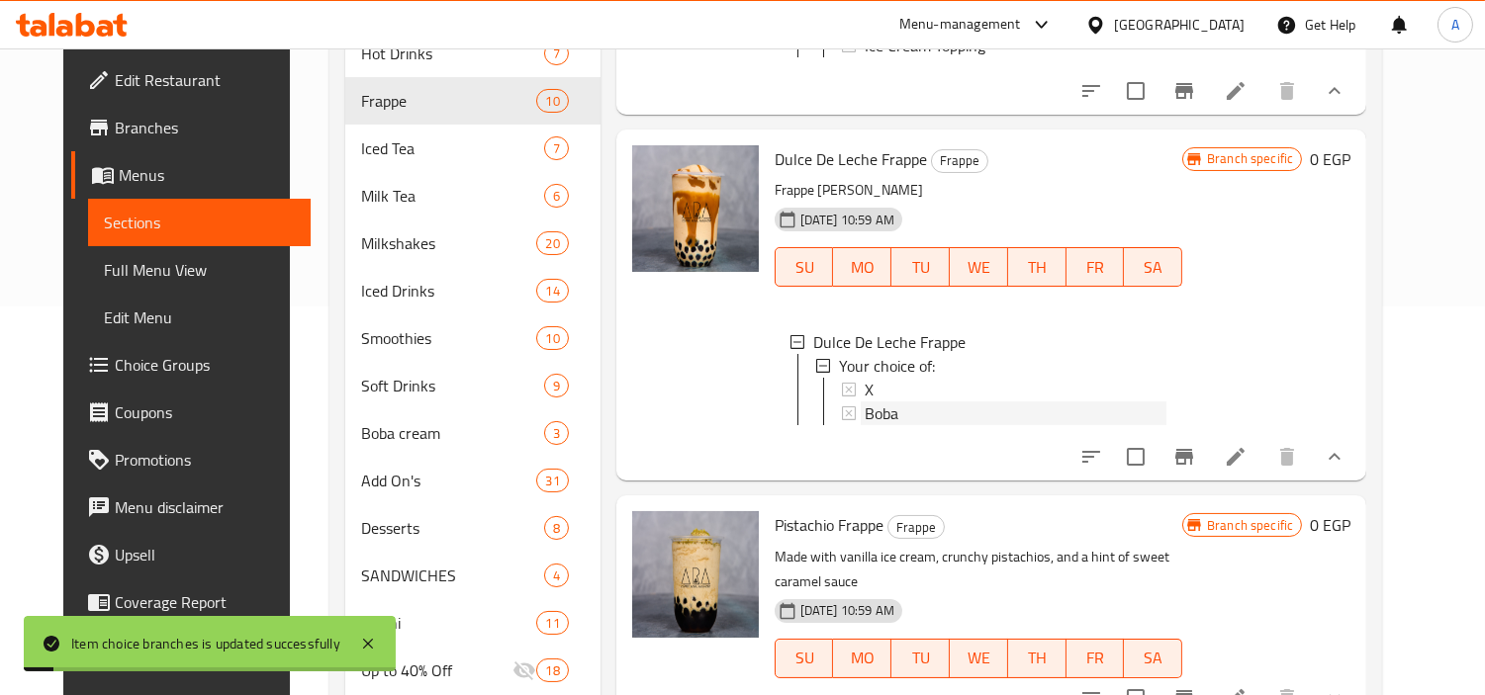
click at [921, 425] on div "Boba" at bounding box center [1016, 414] width 302 height 24
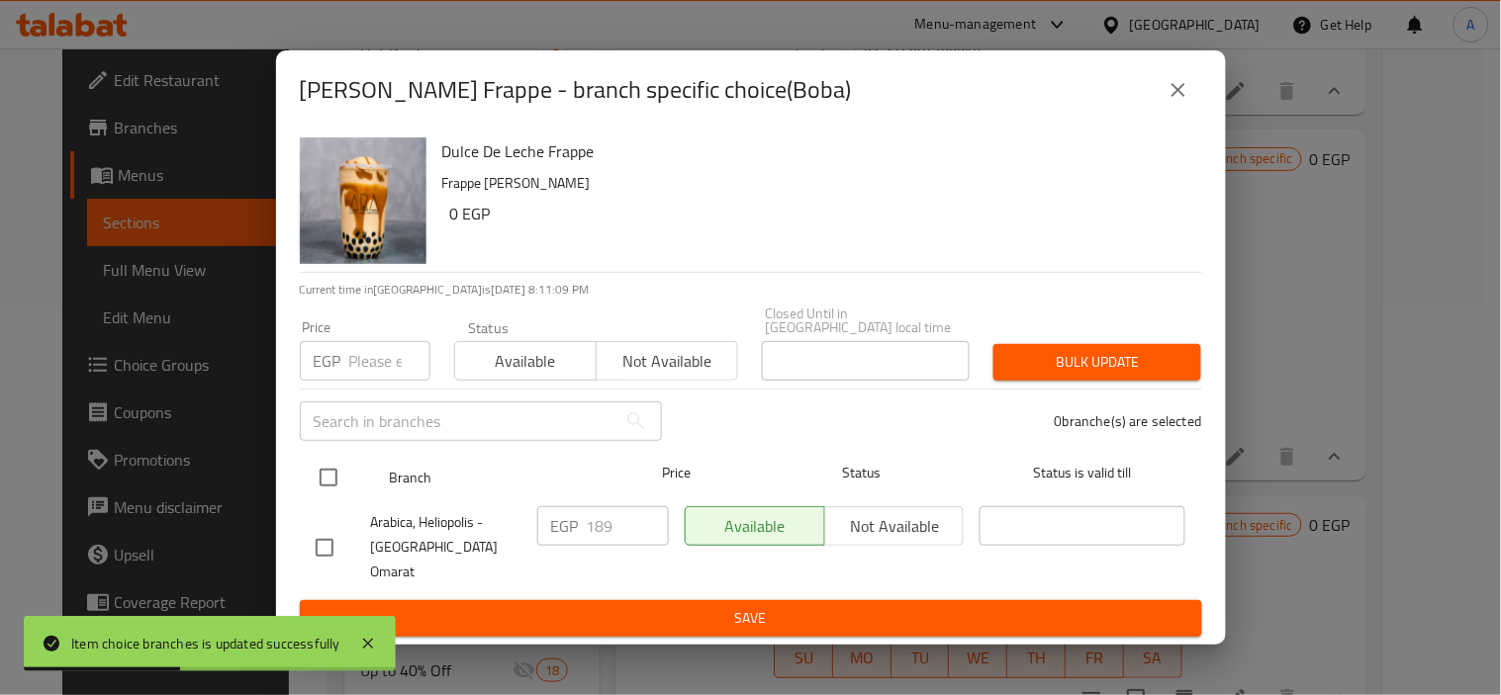
click at [331, 486] on input "checkbox" at bounding box center [329, 478] width 42 height 42
checkbox input "true"
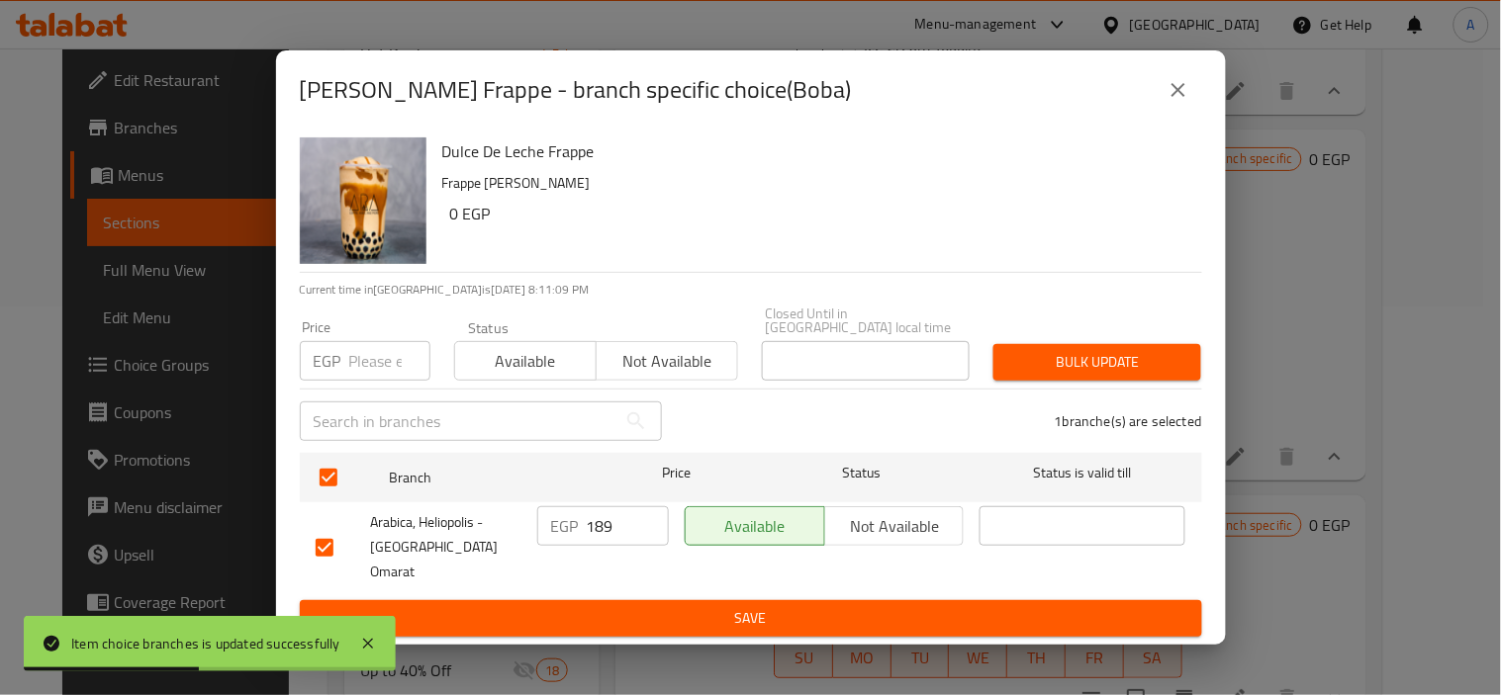
click at [337, 359] on p "EGP" at bounding box center [328, 361] width 28 height 24
click at [362, 364] on input "number" at bounding box center [389, 361] width 81 height 40
paste input "189.0"
type input "189.0"
click at [1076, 360] on span "Bulk update" at bounding box center [1097, 362] width 176 height 25
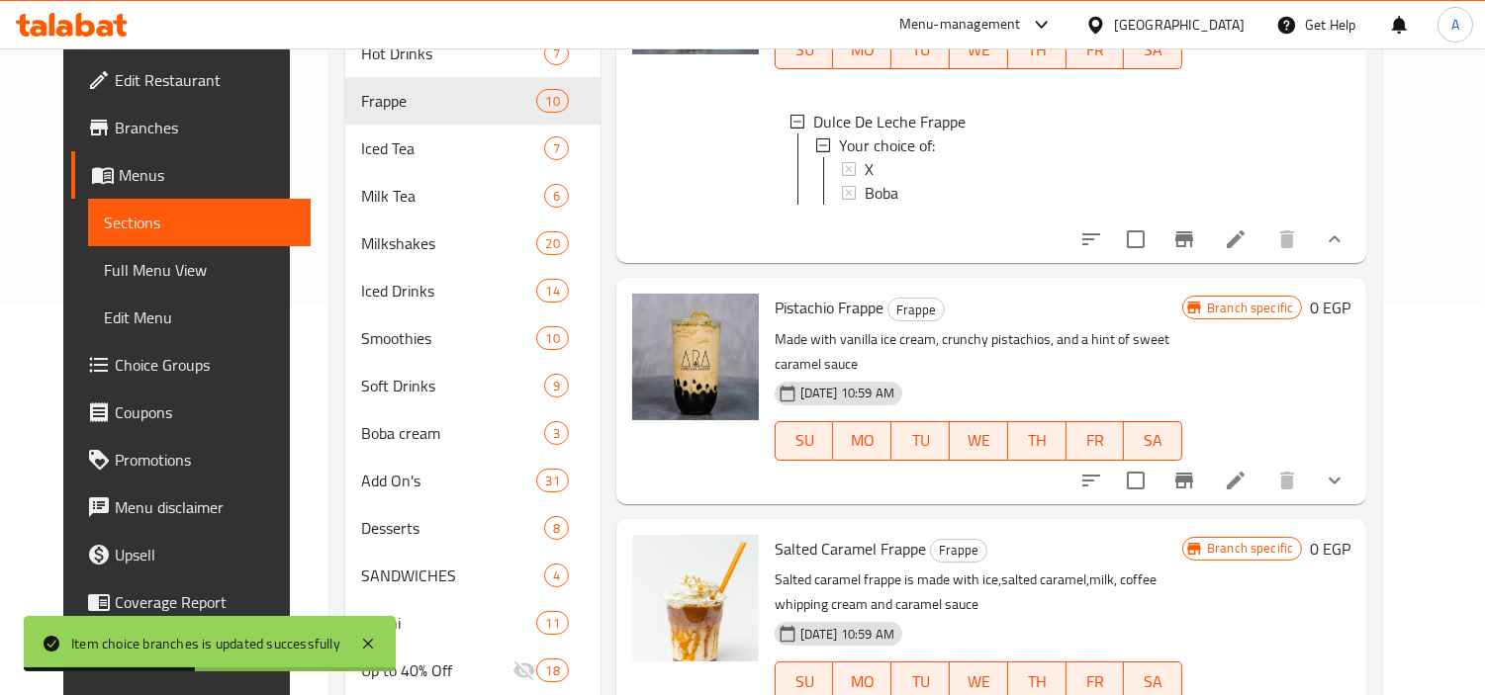
scroll to position [1648, 0]
click at [1340, 482] on icon "show more" at bounding box center [1334, 478] width 12 height 7
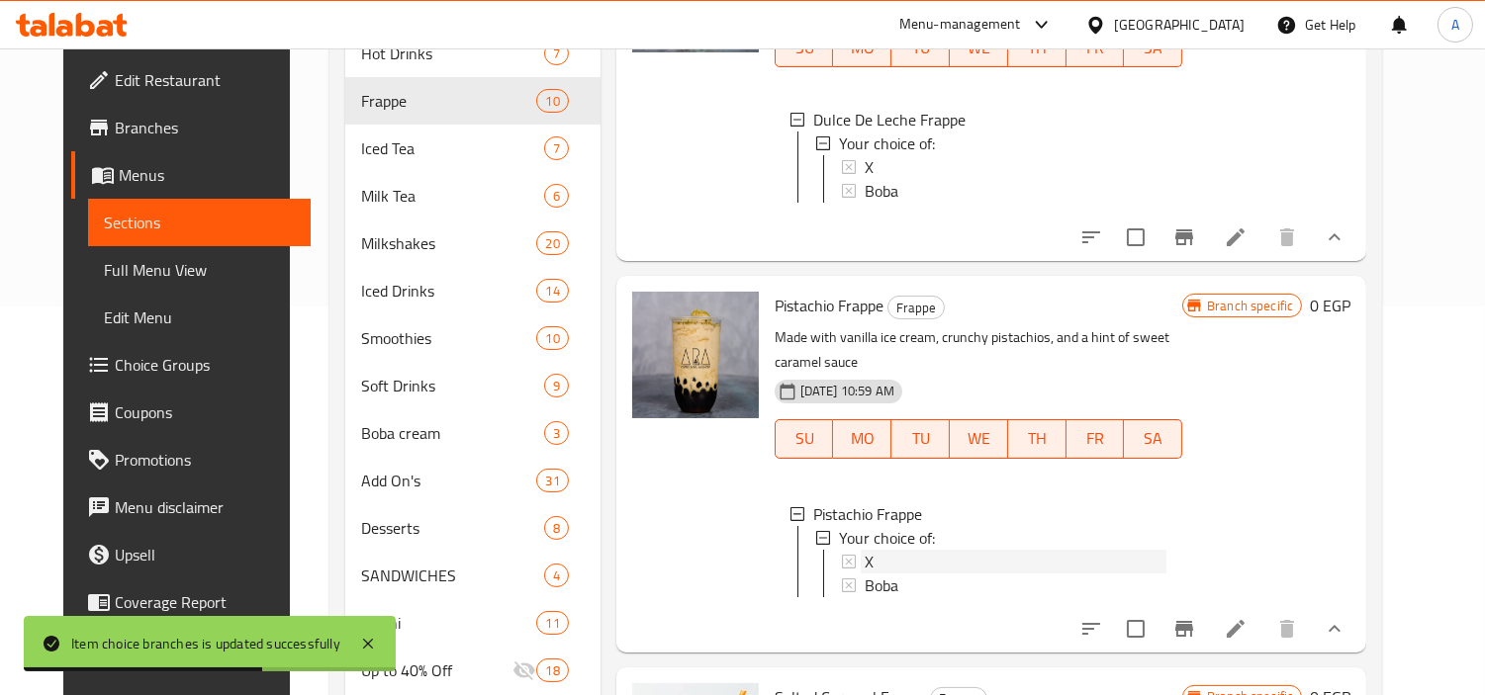
click at [861, 574] on div "X" at bounding box center [1014, 562] width 306 height 24
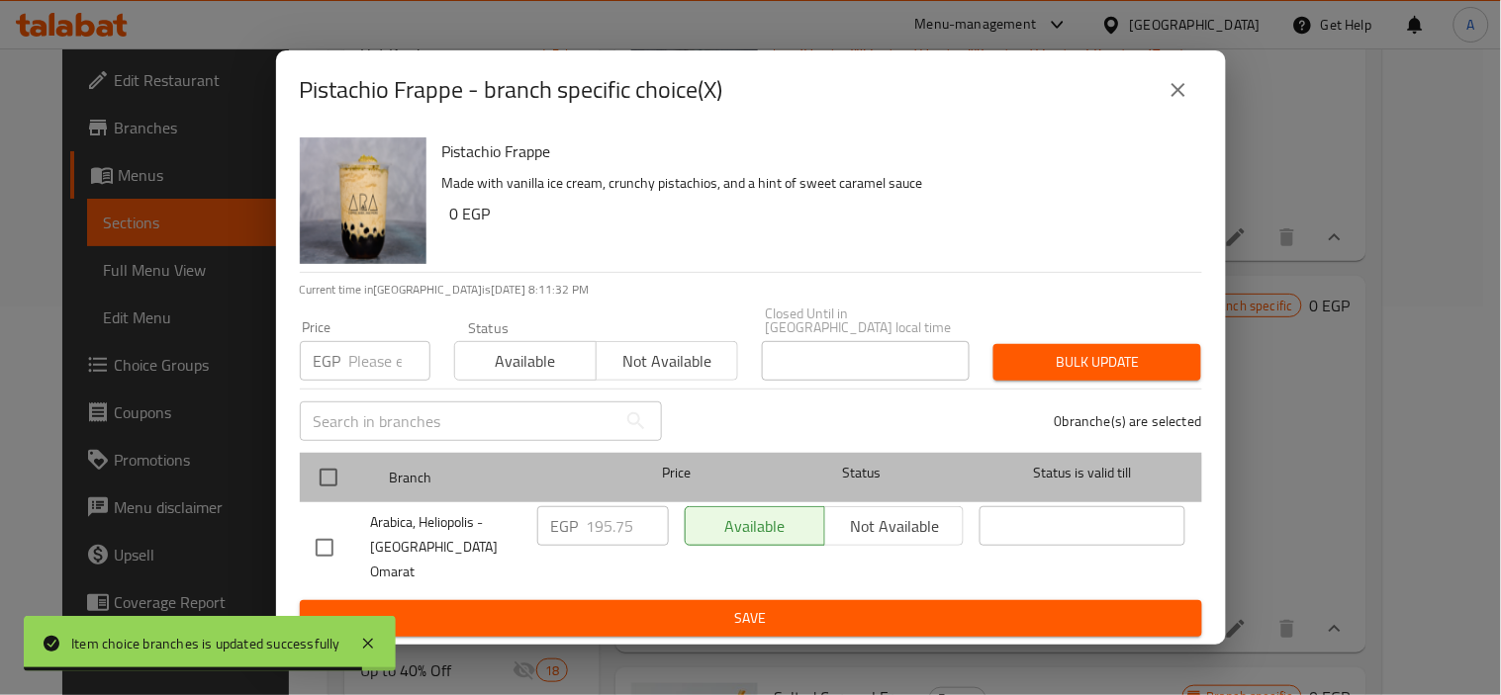
click at [358, 491] on div at bounding box center [345, 477] width 74 height 57
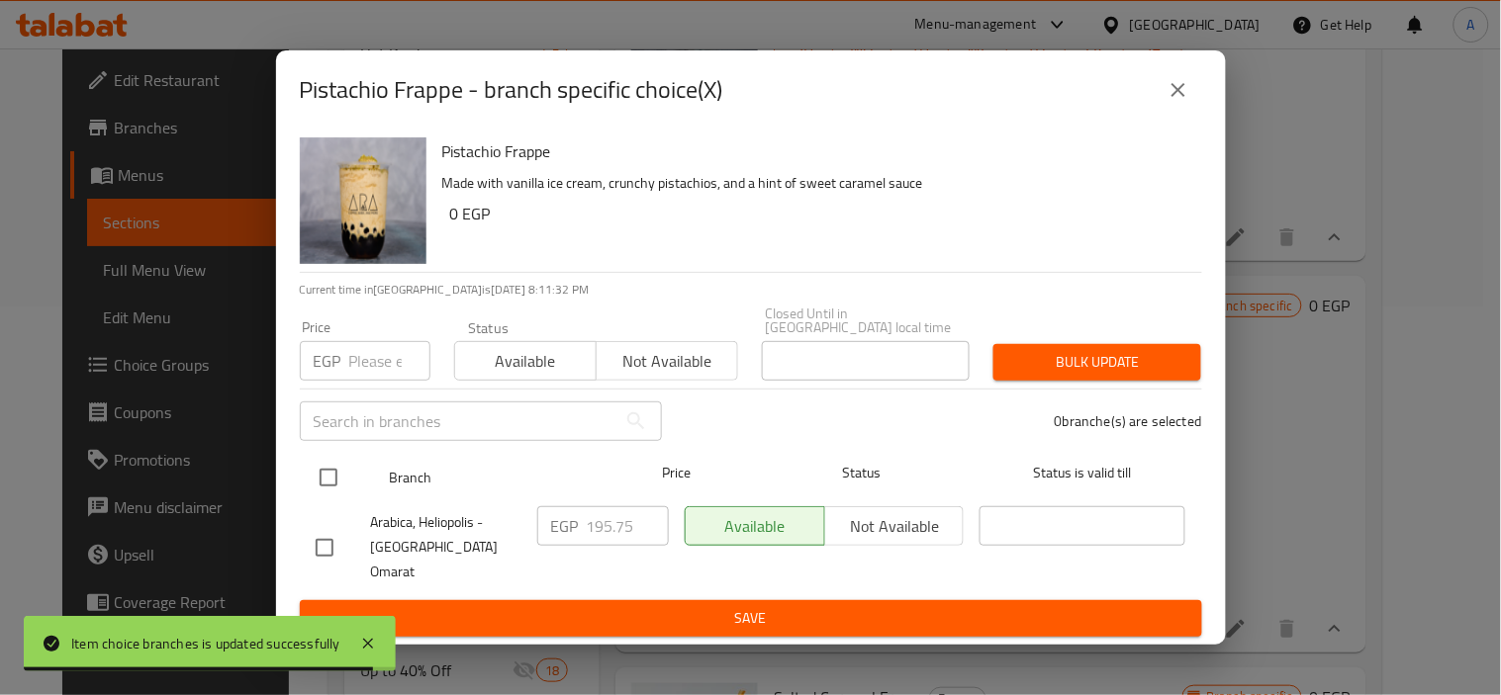
click at [347, 483] on input "checkbox" at bounding box center [329, 478] width 42 height 42
checkbox input "true"
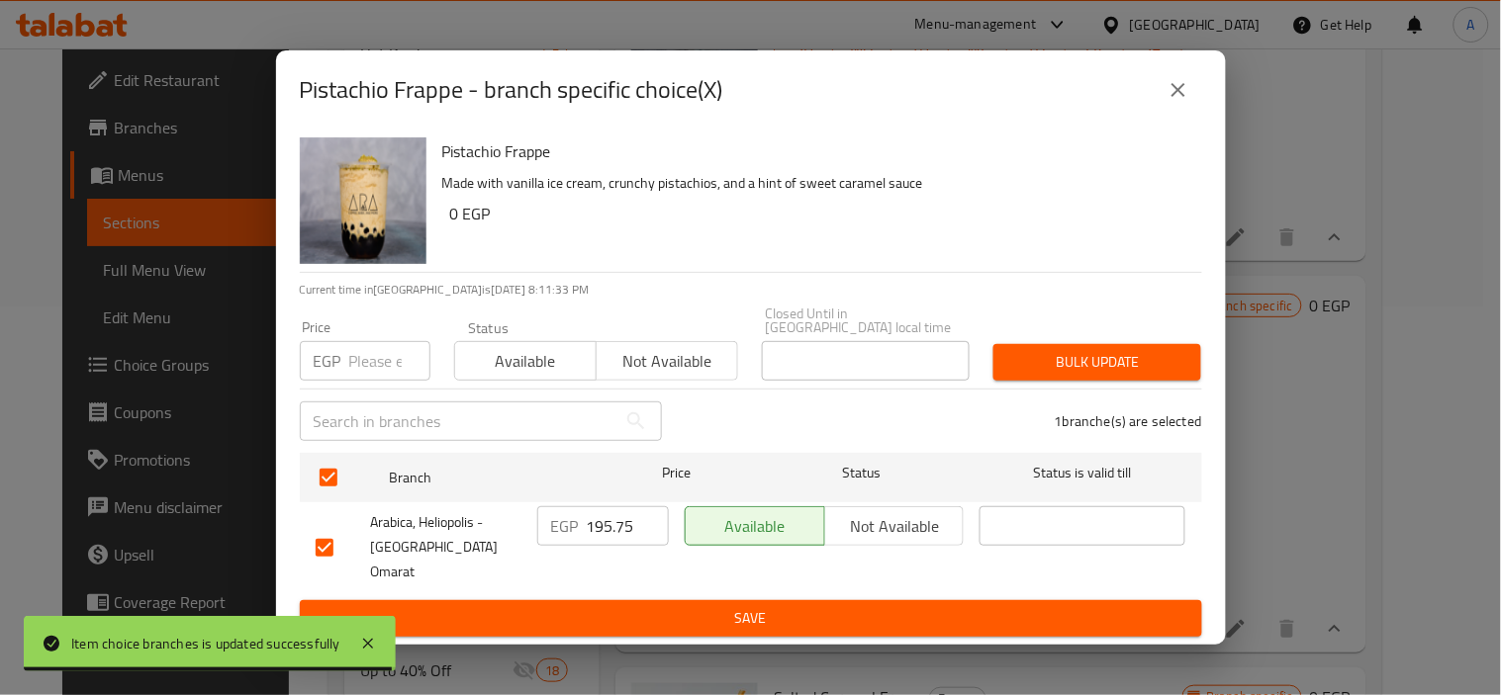
click at [352, 353] on input "number" at bounding box center [389, 361] width 81 height 40
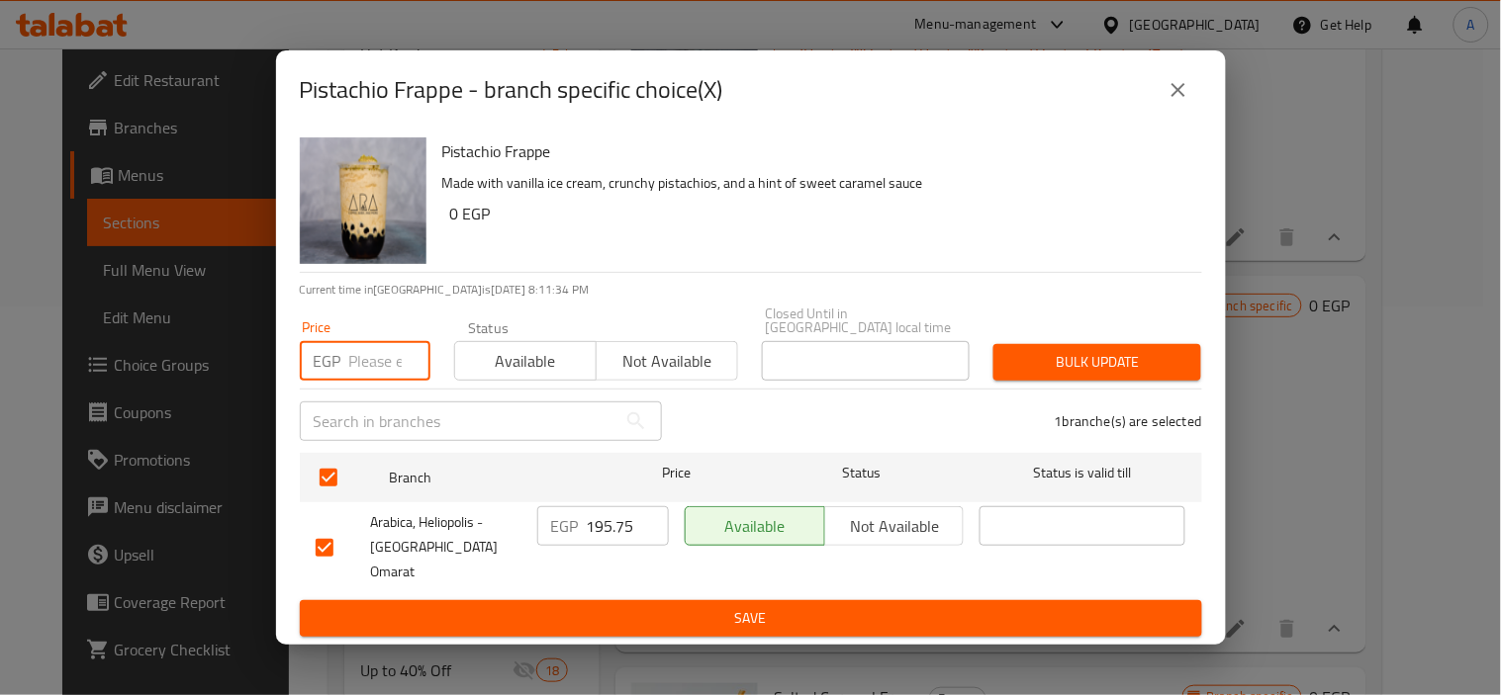
paste input "195.75"
type input "195.75"
click at [1014, 391] on div "1 branche(s) are selected" at bounding box center [944, 421] width 540 height 71
click at [1046, 371] on span "Bulk update" at bounding box center [1097, 362] width 176 height 25
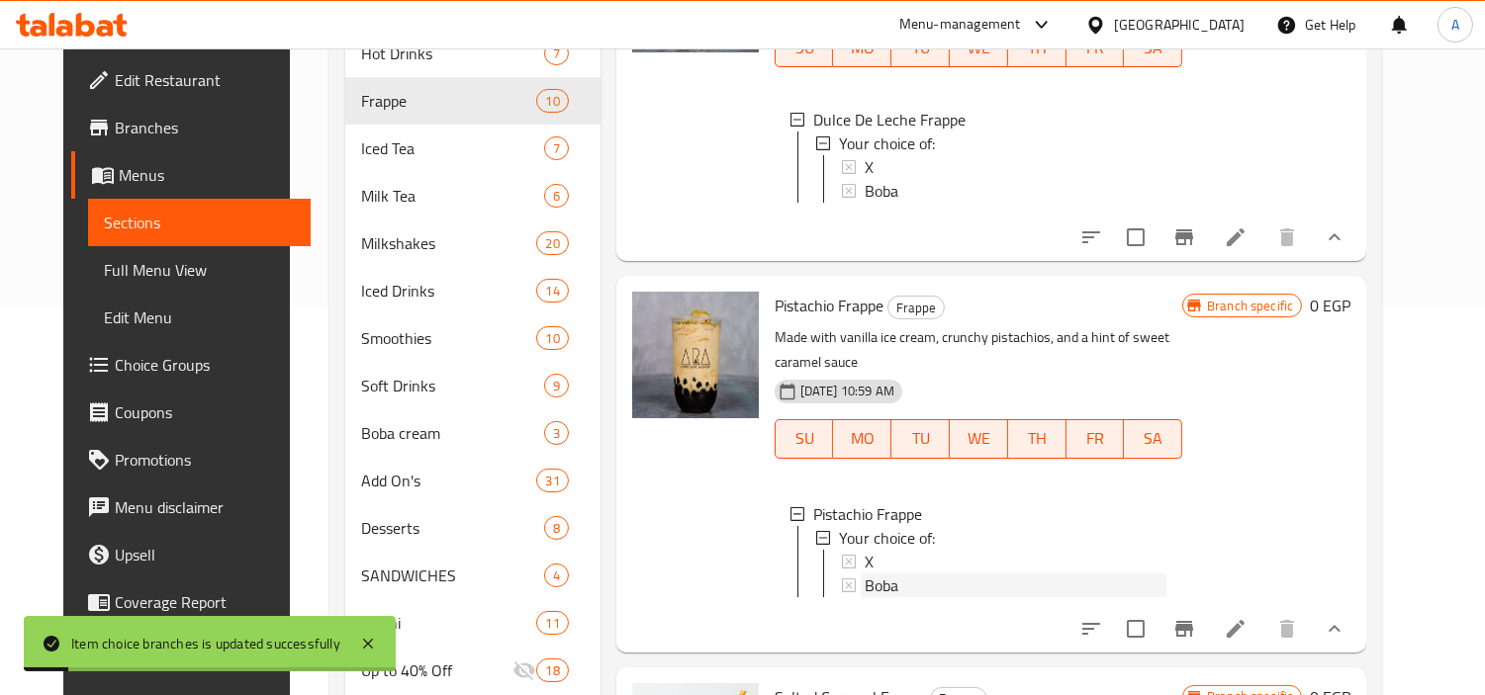
click at [888, 597] on div "Boba" at bounding box center [1016, 586] width 302 height 24
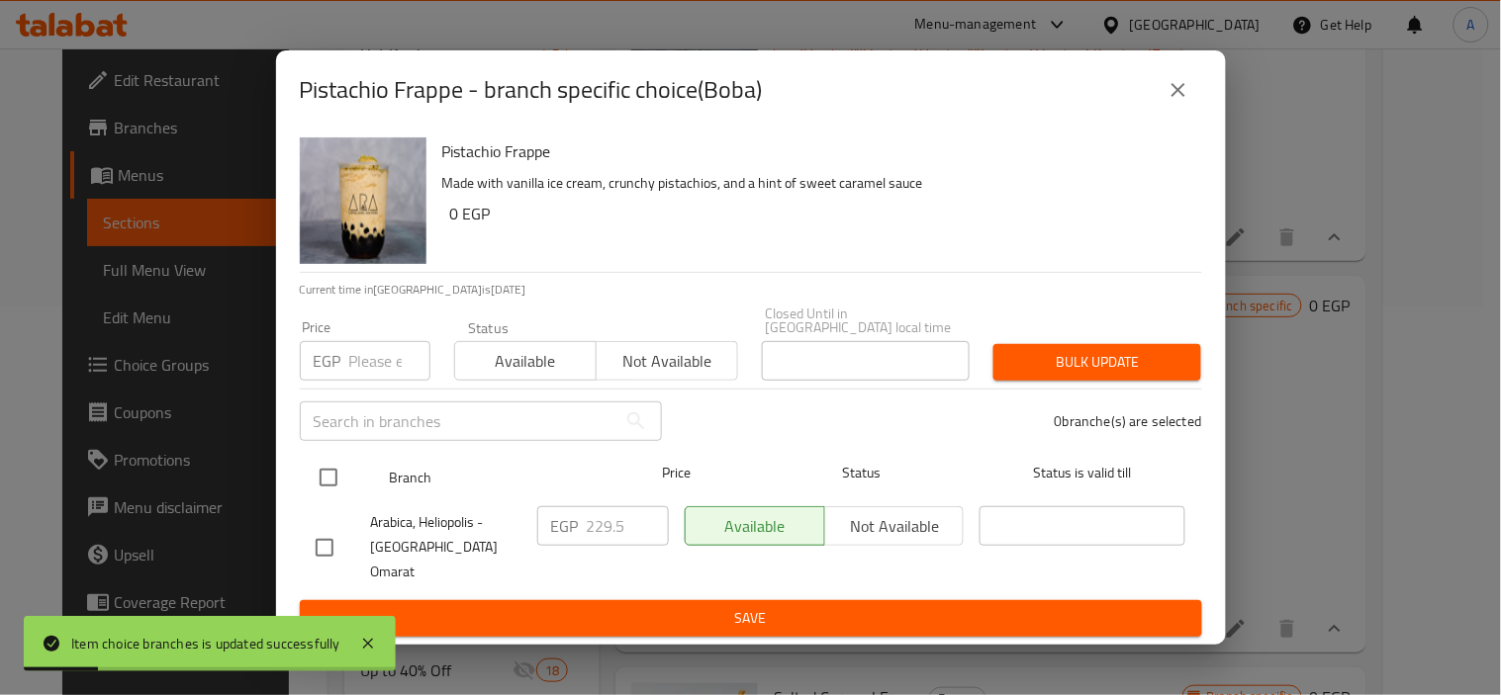
click at [342, 493] on input "checkbox" at bounding box center [329, 478] width 42 height 42
checkbox input "true"
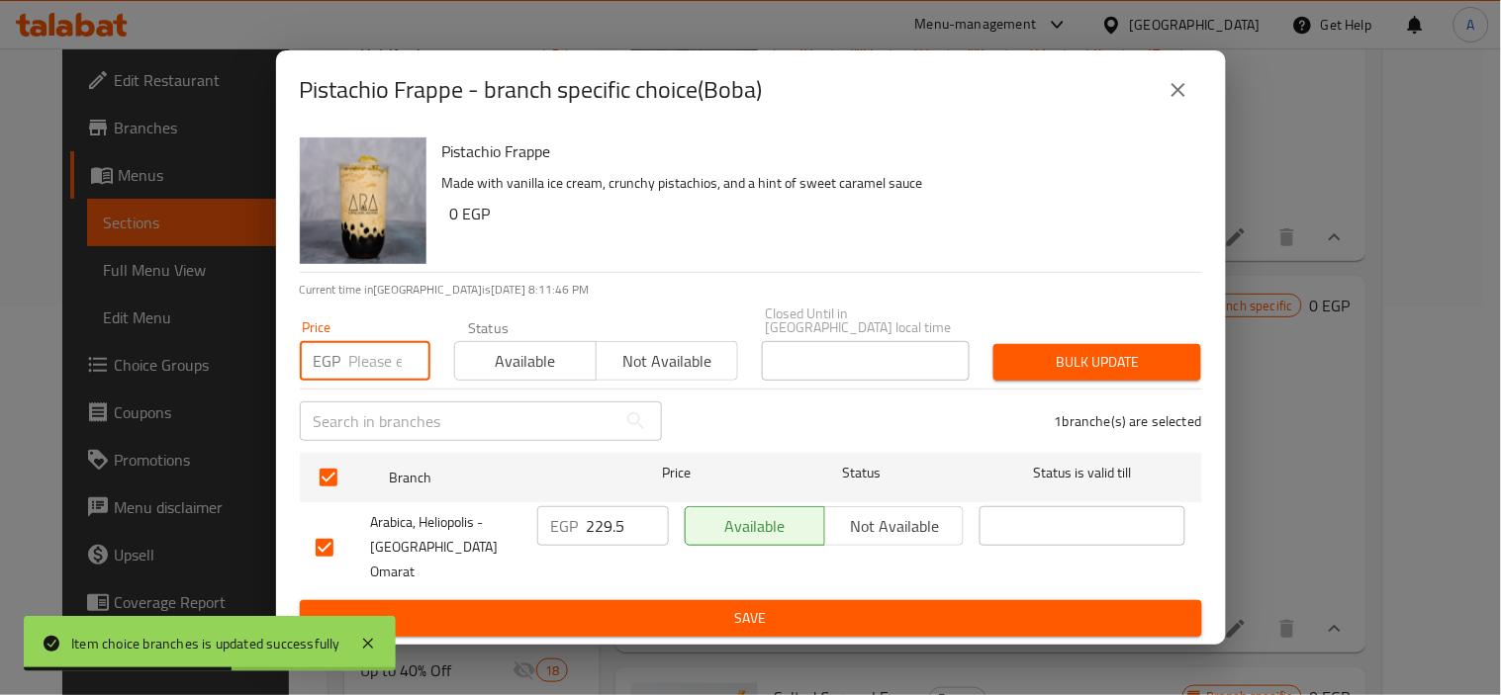
click at [361, 363] on input "number" at bounding box center [389, 361] width 81 height 40
paste input "229.50"
type input "229.50"
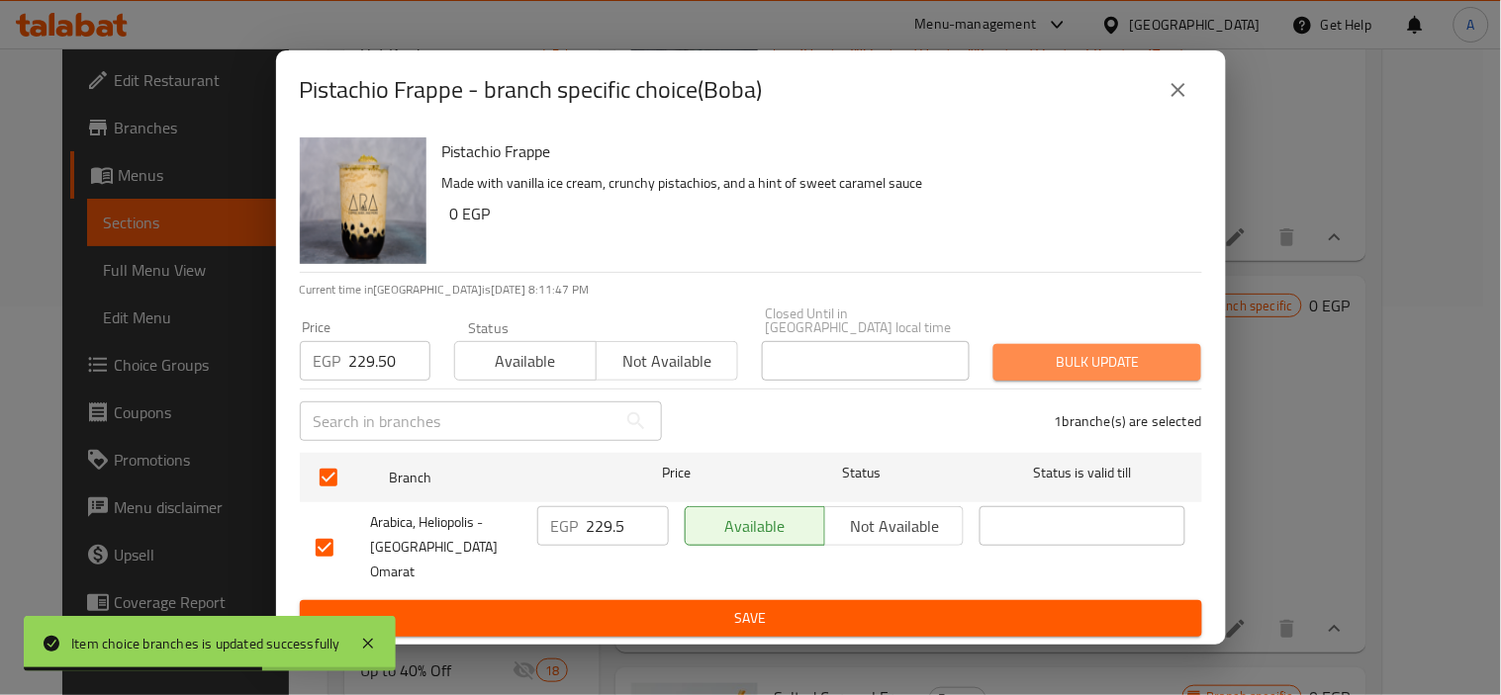
click at [1035, 374] on span "Bulk update" at bounding box center [1097, 362] width 176 height 25
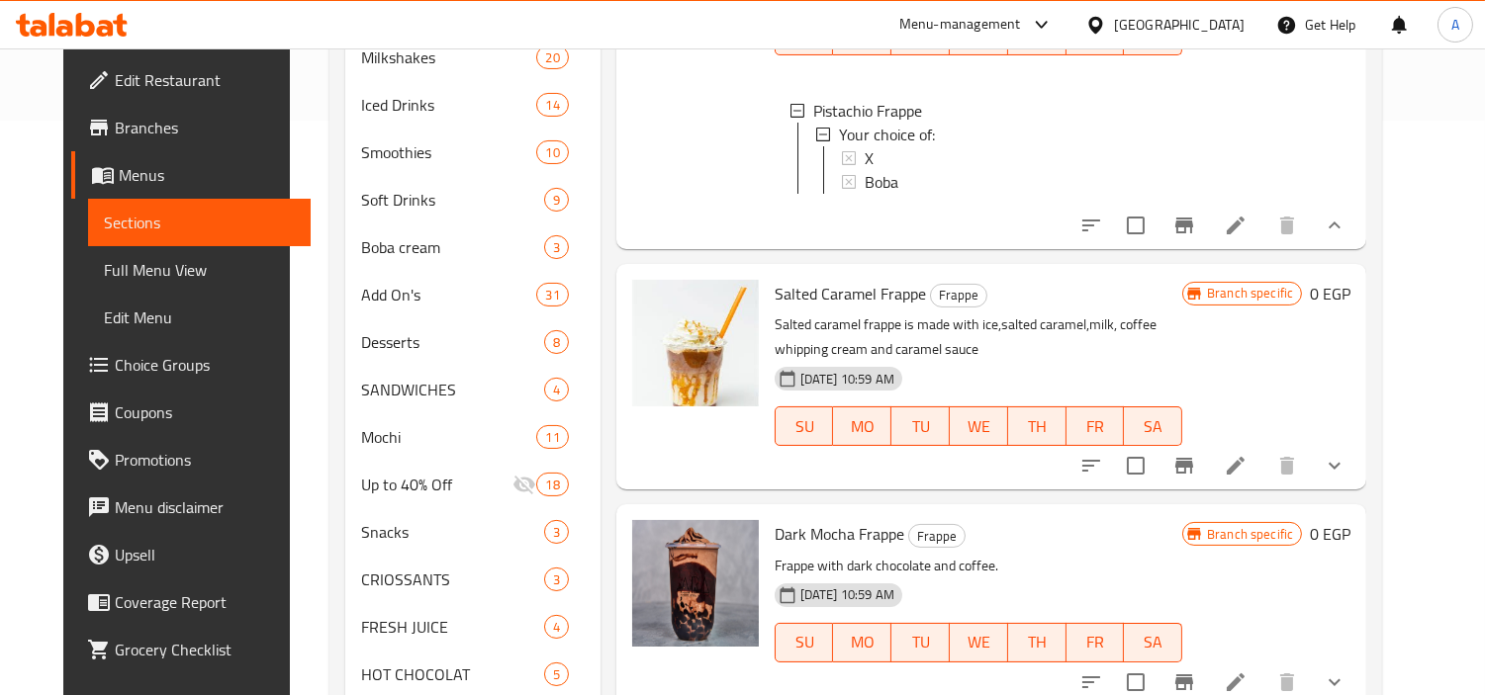
scroll to position [610, 0]
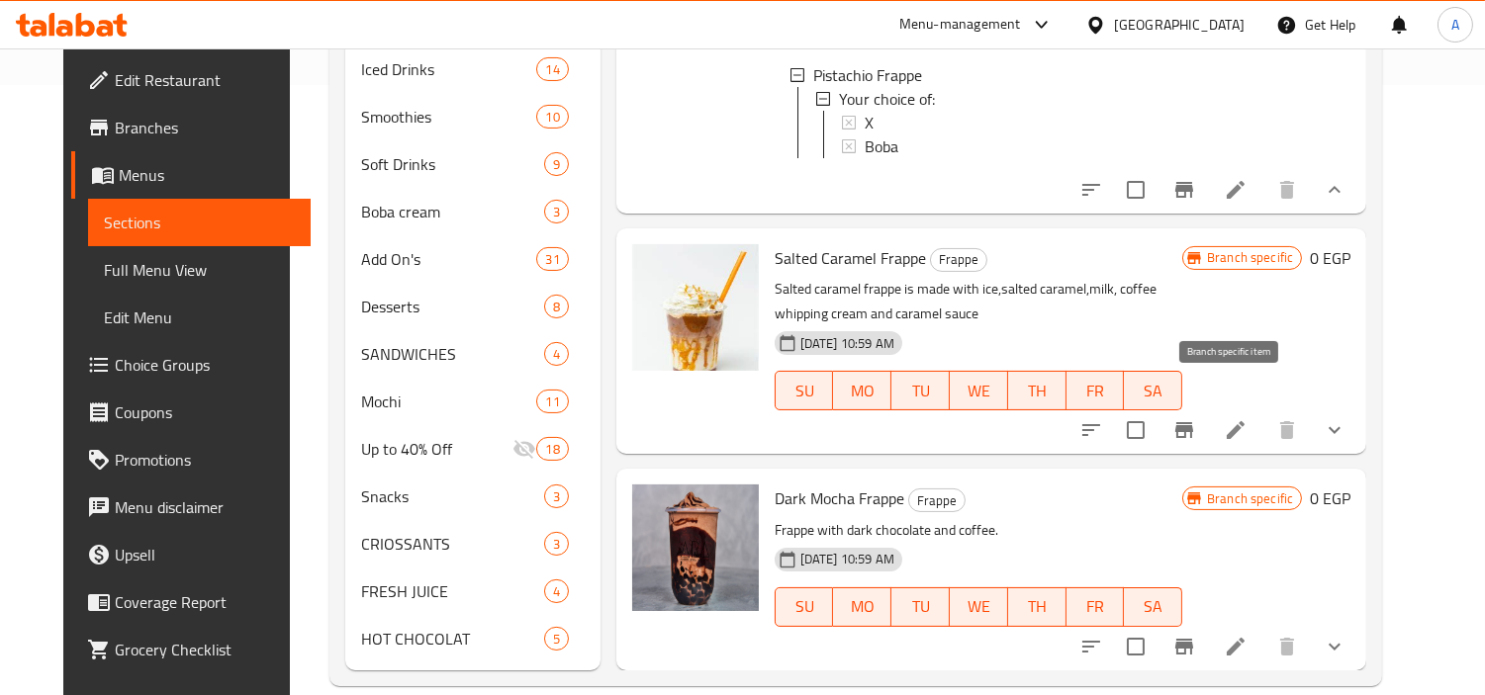
click at [1208, 407] on button "Branch-specific-item" at bounding box center [1183, 430] width 47 height 47
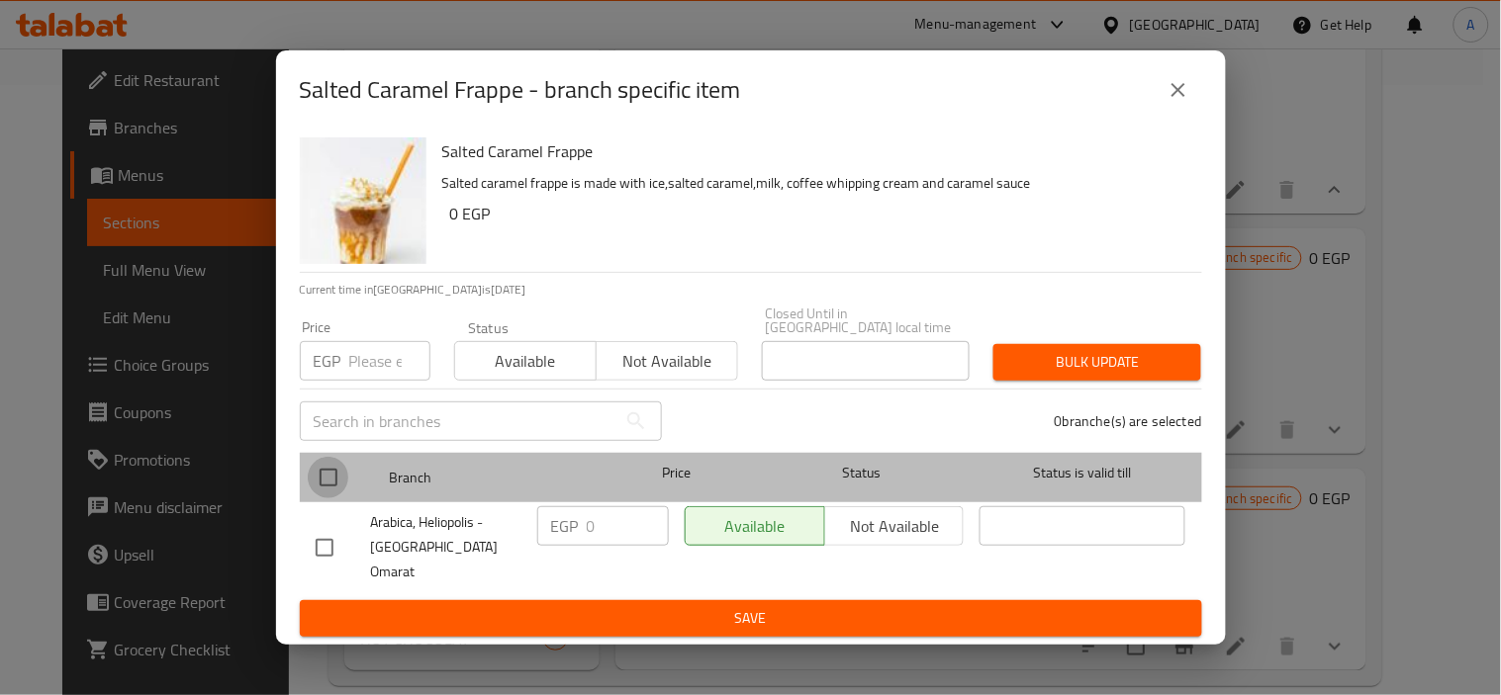
click at [311, 485] on input "checkbox" at bounding box center [329, 478] width 42 height 42
checkbox input "true"
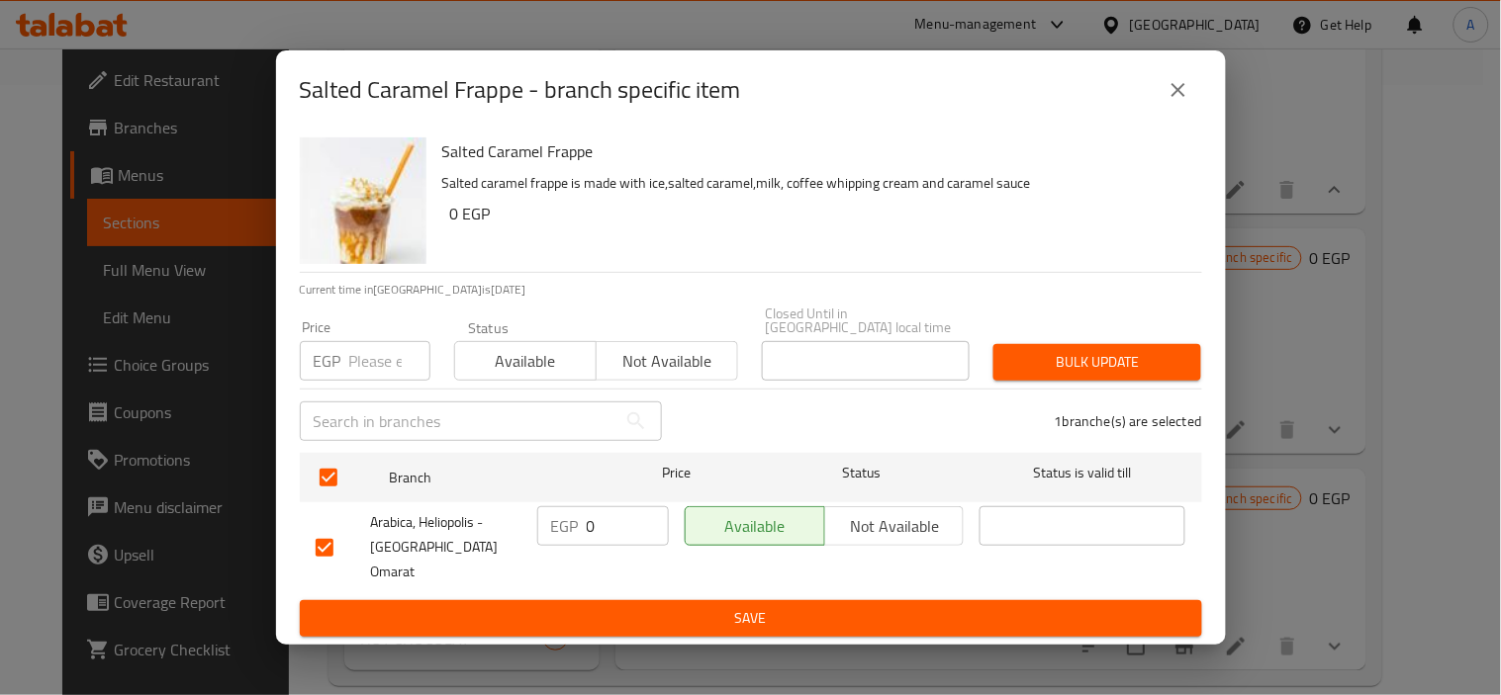
click at [382, 369] on input "number" at bounding box center [389, 361] width 81 height 40
paste input "155.25"
type input "155.25"
click at [1004, 362] on button "Bulk update" at bounding box center [1097, 362] width 208 height 37
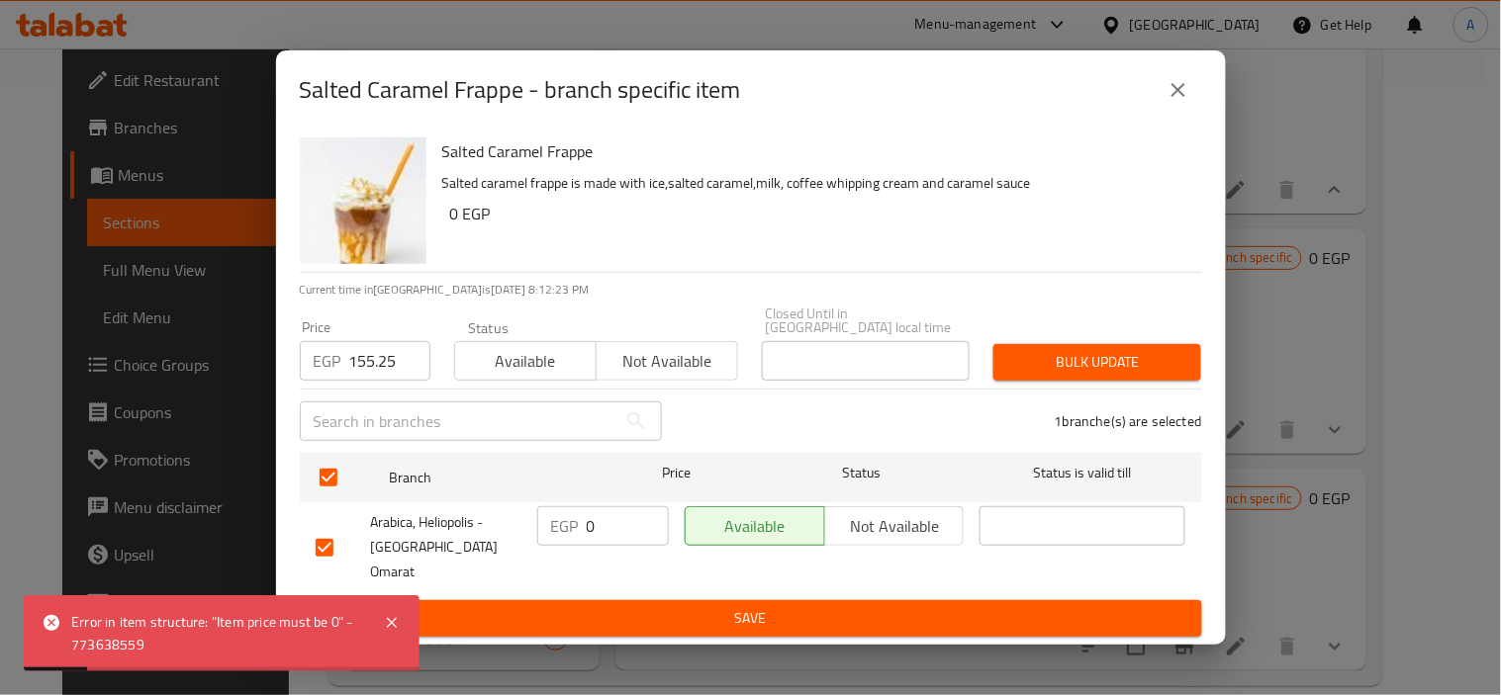
click at [1172, 130] on div "Salted Caramel Frappe - branch specific item" at bounding box center [751, 89] width 950 height 79
click at [1168, 114] on button "close" at bounding box center [1177, 89] width 47 height 47
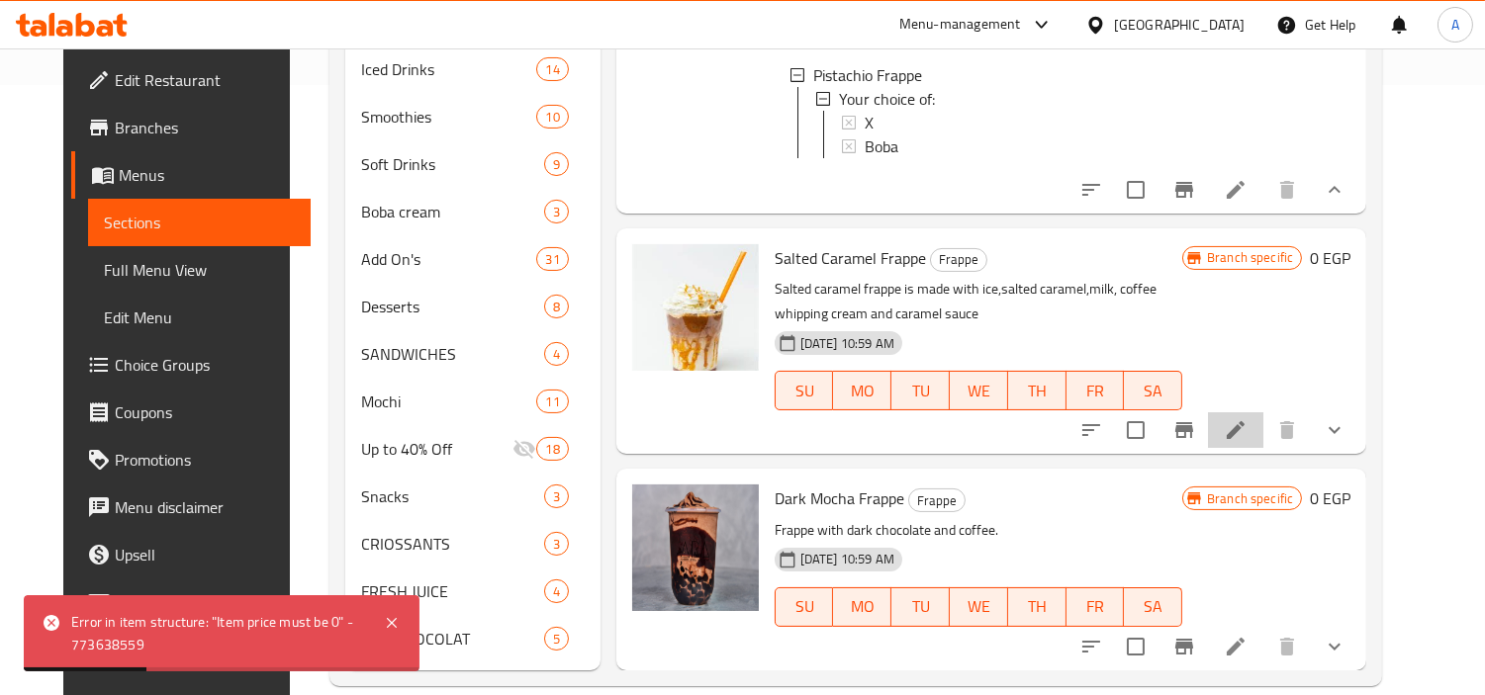
click at [1244, 421] on icon at bounding box center [1236, 430] width 18 height 18
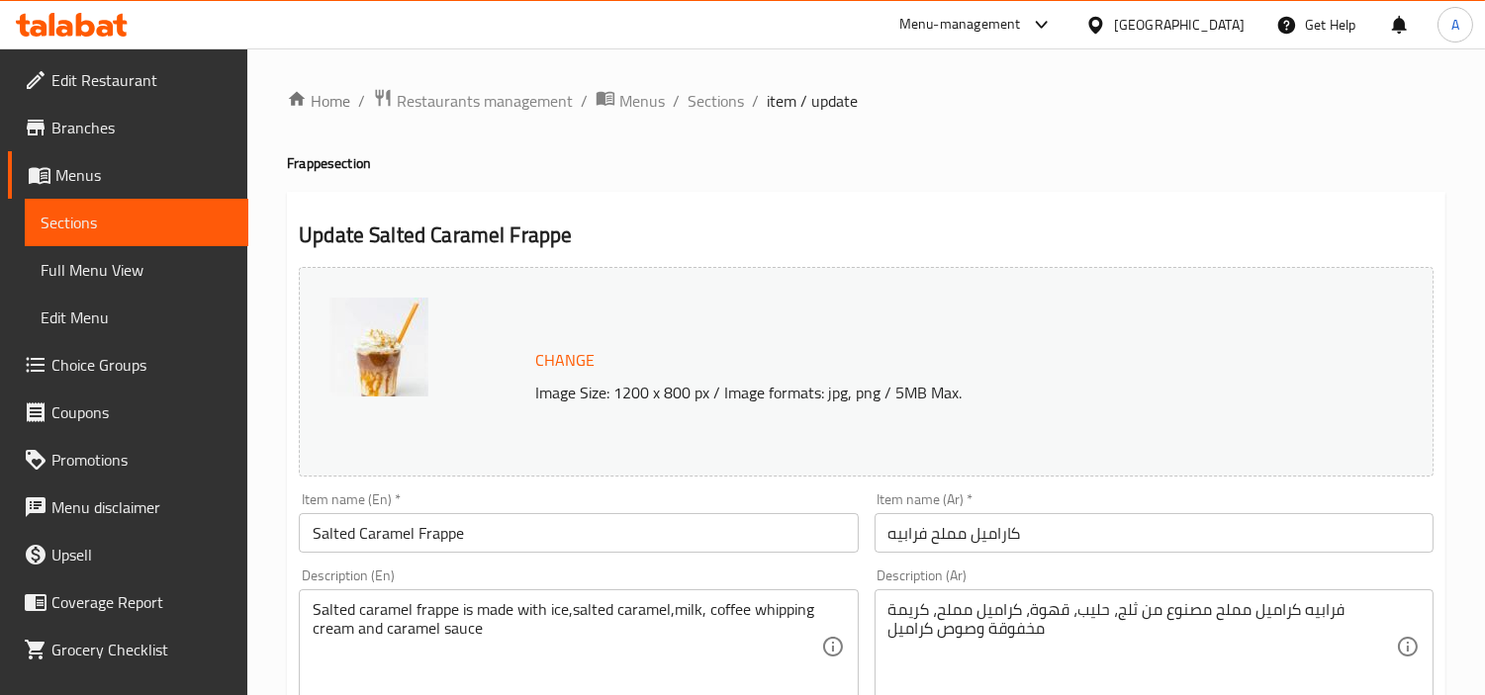
click at [508, 526] on input "Salted Caramel Frappe" at bounding box center [578, 533] width 559 height 40
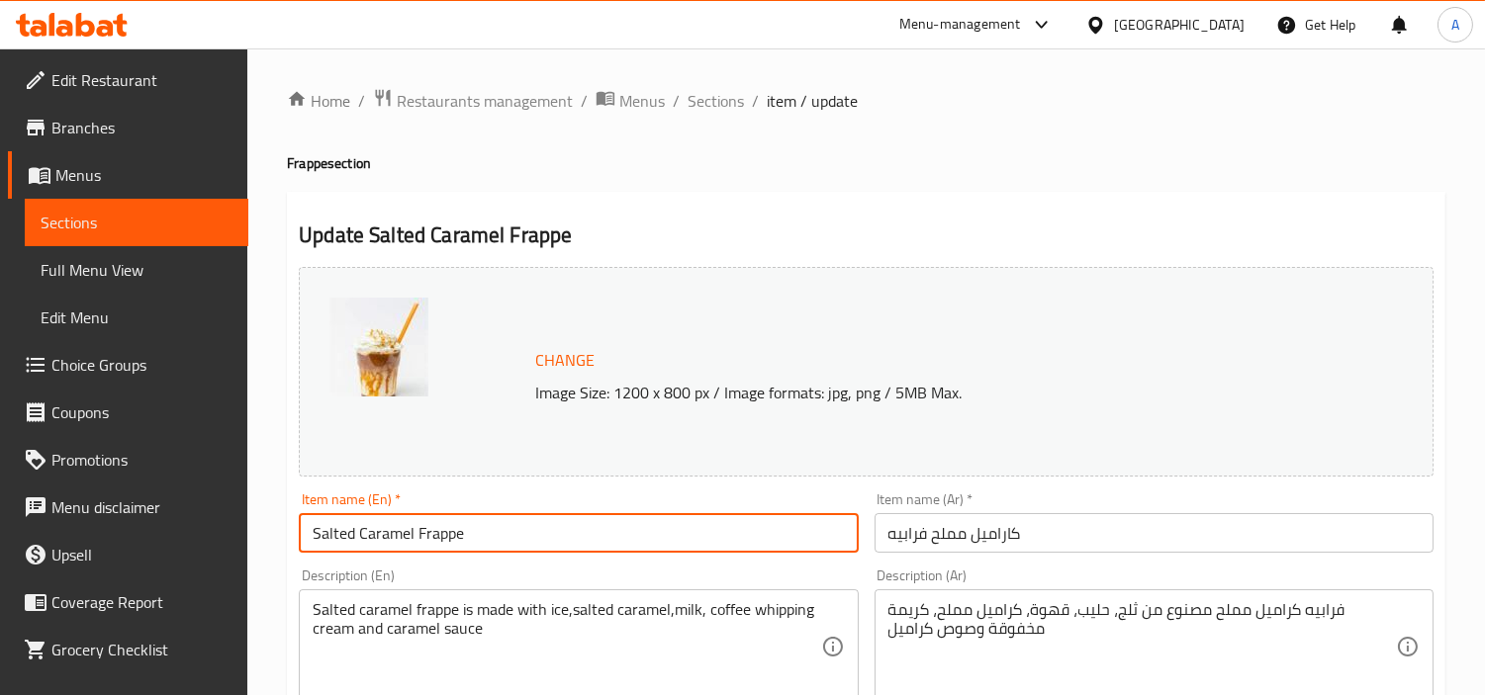
click at [508, 526] on input "Salted Caramel Frappe" at bounding box center [578, 533] width 559 height 40
click at [698, 97] on span "Sections" at bounding box center [715, 101] width 56 height 24
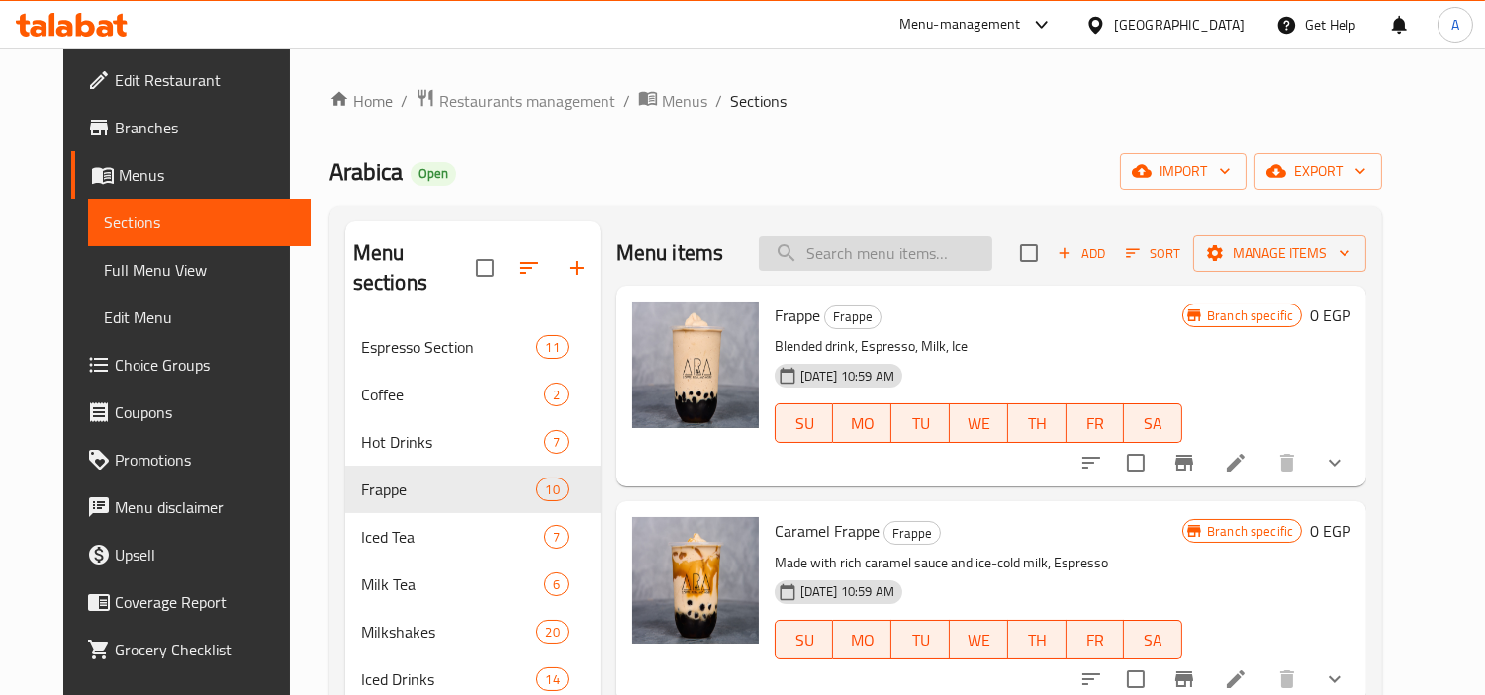
scroll to position [491, 0]
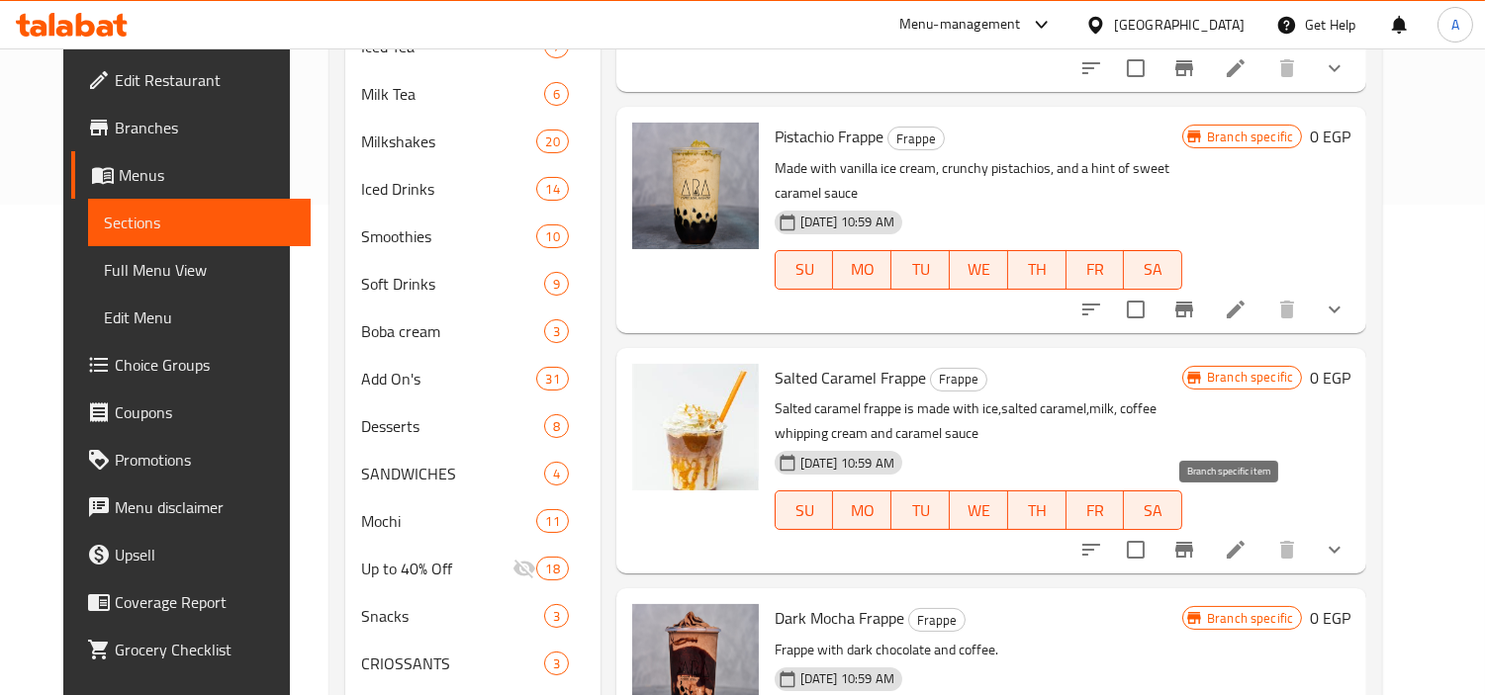
click at [1208, 526] on button "Branch-specific-item" at bounding box center [1183, 549] width 47 height 47
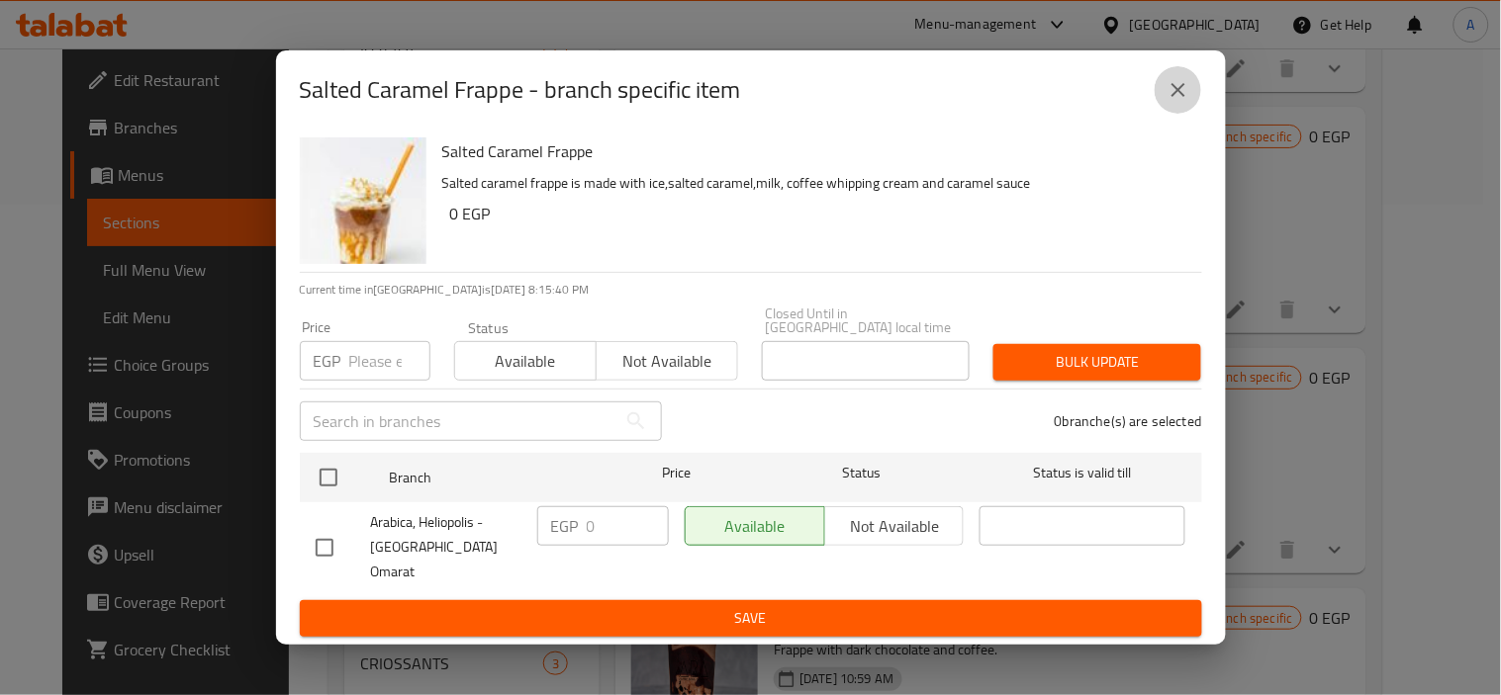
click at [1177, 99] on icon "close" at bounding box center [1178, 90] width 24 height 24
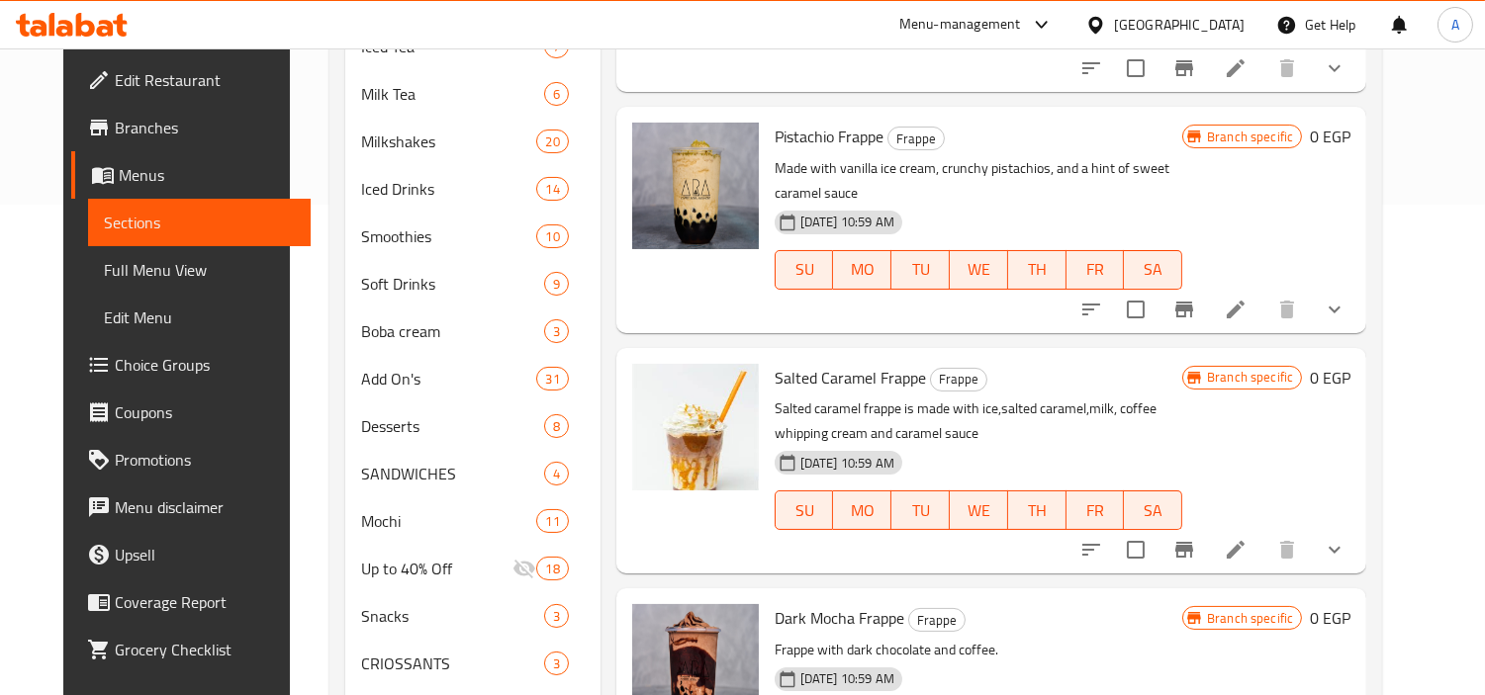
click at [1358, 526] on button "show more" at bounding box center [1334, 549] width 47 height 47
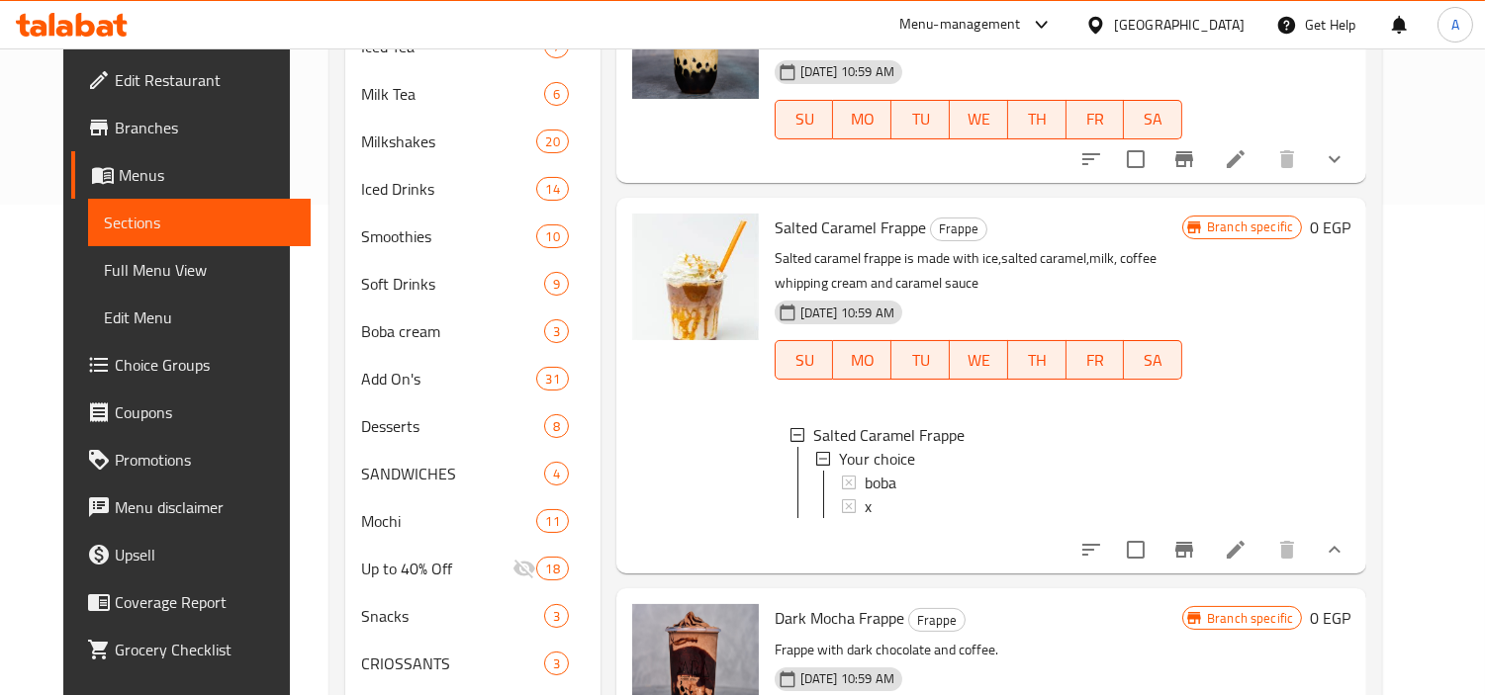
scroll to position [1397, 0]
click at [1208, 526] on button "Branch-specific-item" at bounding box center [1183, 549] width 47 height 47
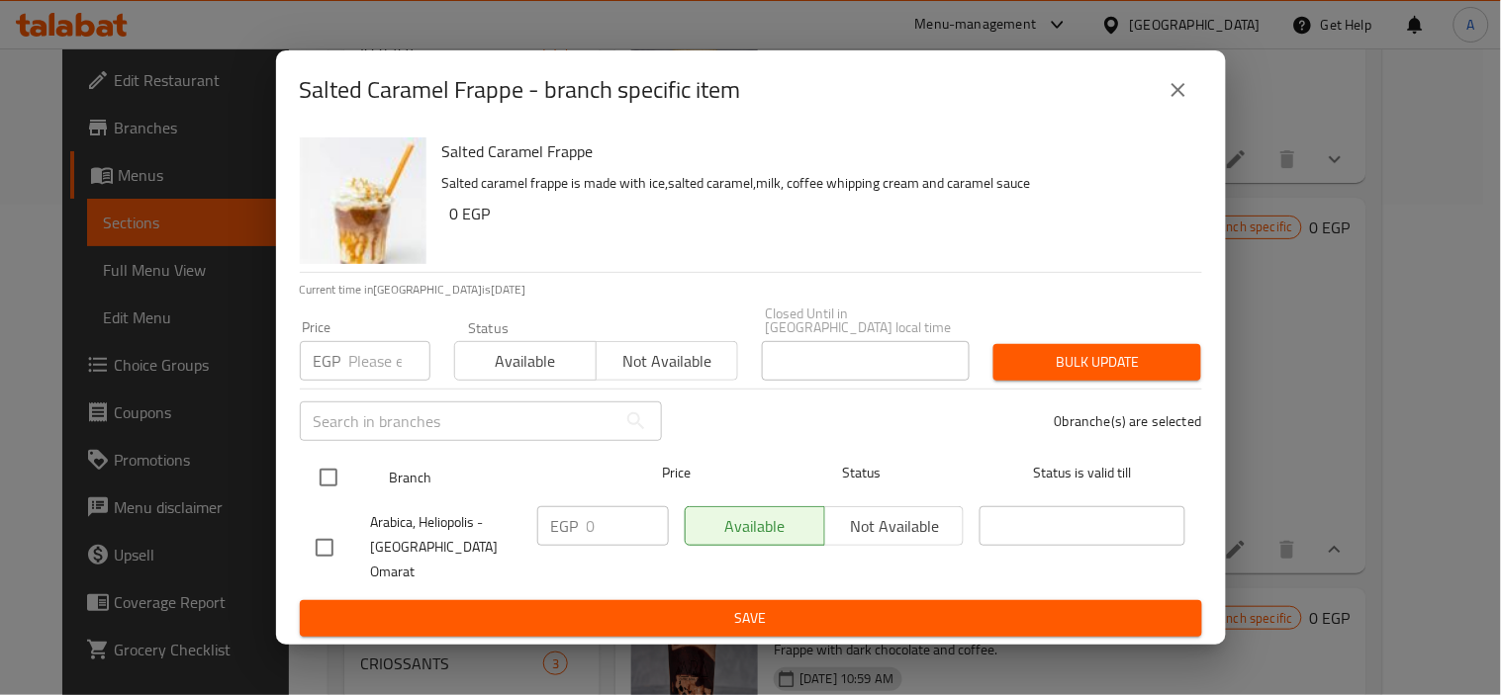
click at [346, 492] on input "checkbox" at bounding box center [329, 478] width 42 height 42
checkbox input "true"
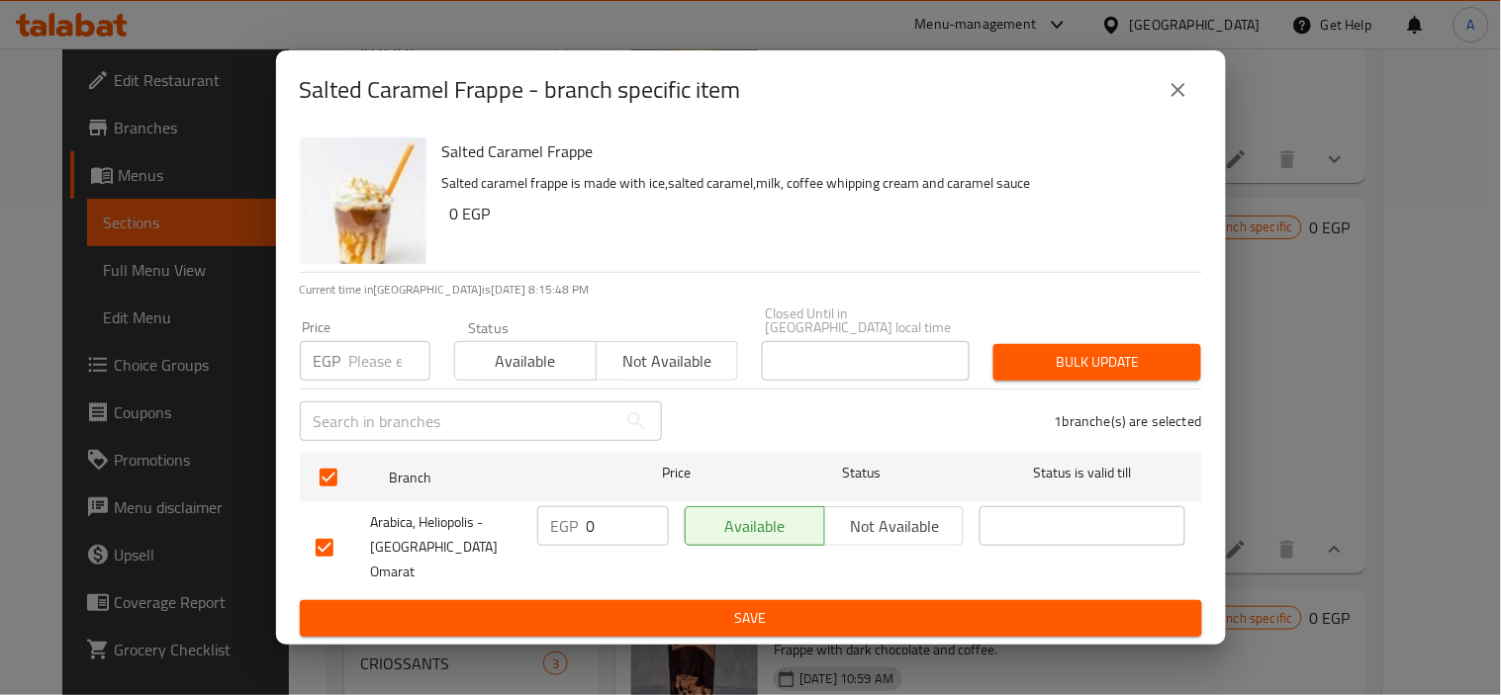
click at [344, 373] on div "EGP Price" at bounding box center [365, 361] width 131 height 40
paste input "155.25"
type input "155.25"
click at [1049, 333] on div "Price EGP 155.25 Price Status Available Not available Closed Until in Egypt loc…" at bounding box center [751, 344] width 926 height 98
click at [1066, 352] on button "Bulk update" at bounding box center [1097, 362] width 208 height 37
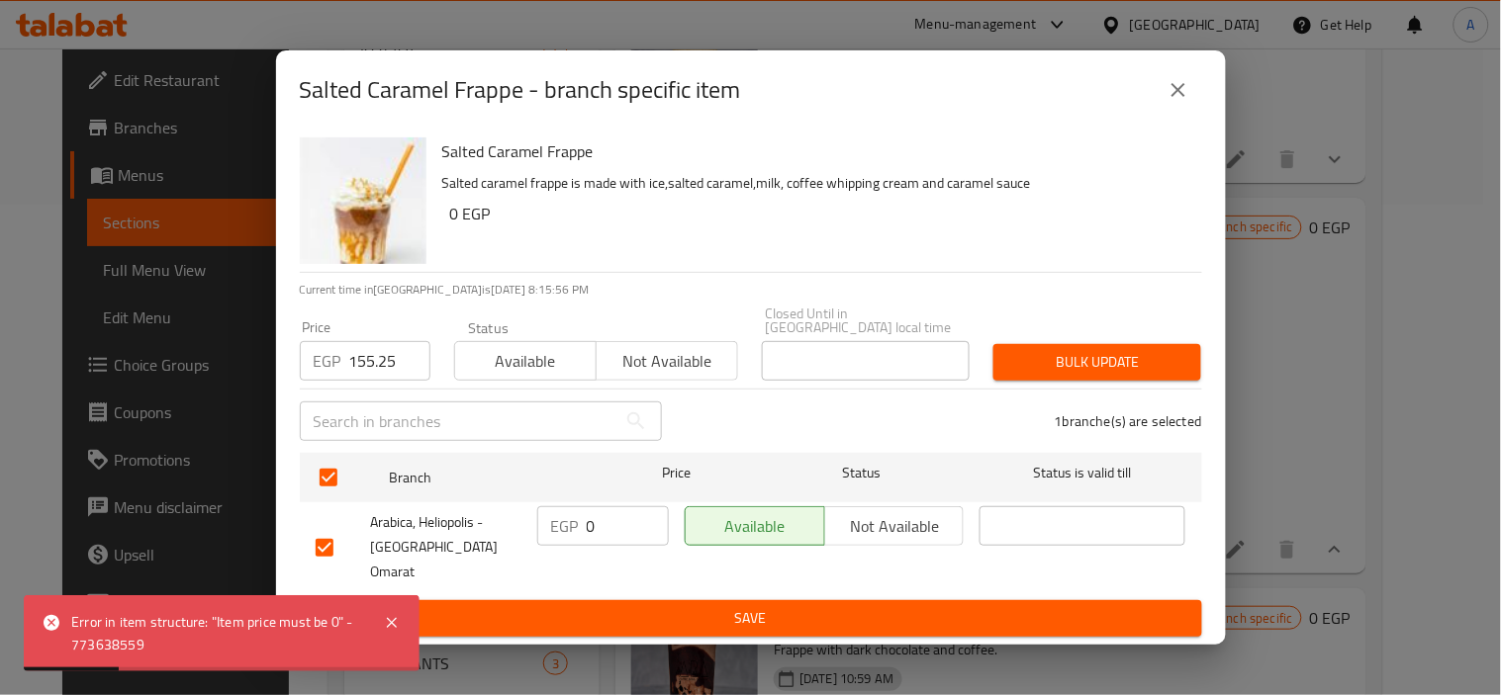
click at [1187, 101] on icon "close" at bounding box center [1178, 90] width 24 height 24
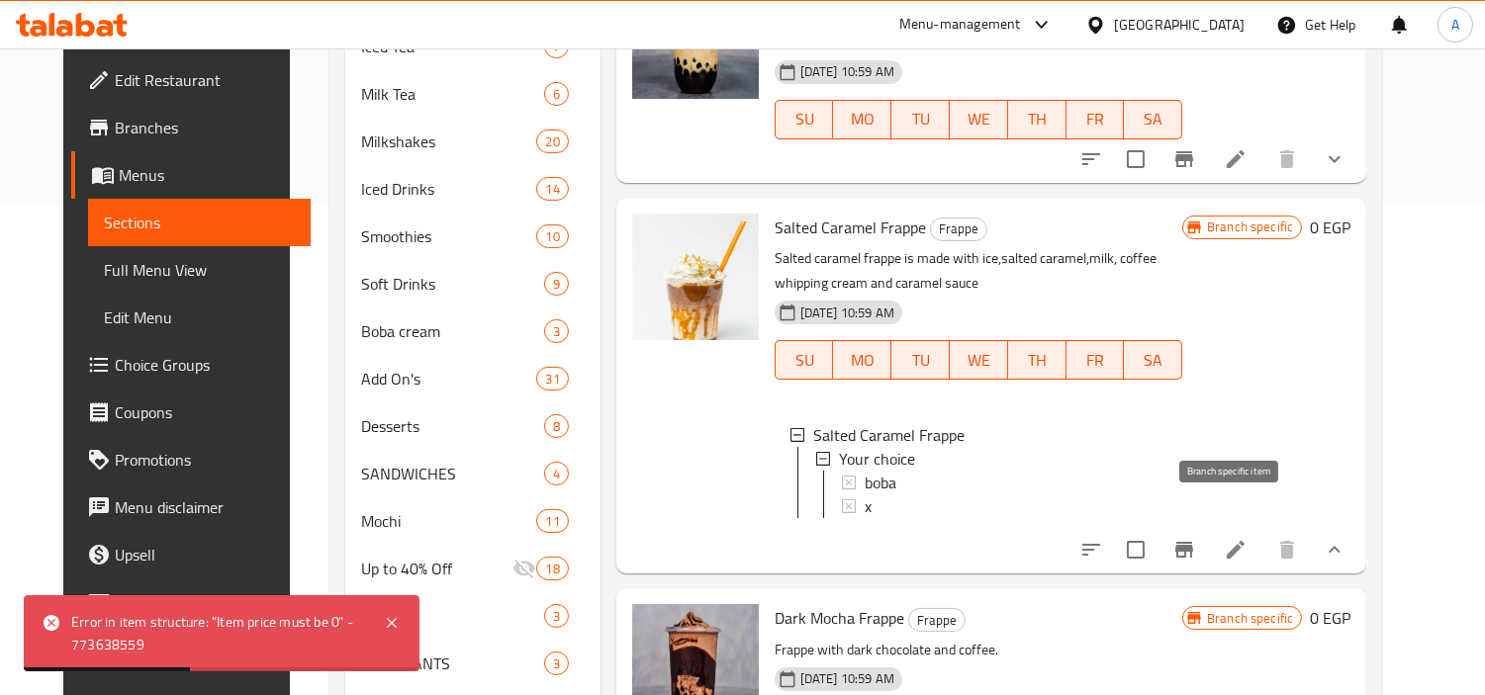
click at [1193, 542] on icon "Branch-specific-item" at bounding box center [1184, 550] width 18 height 16
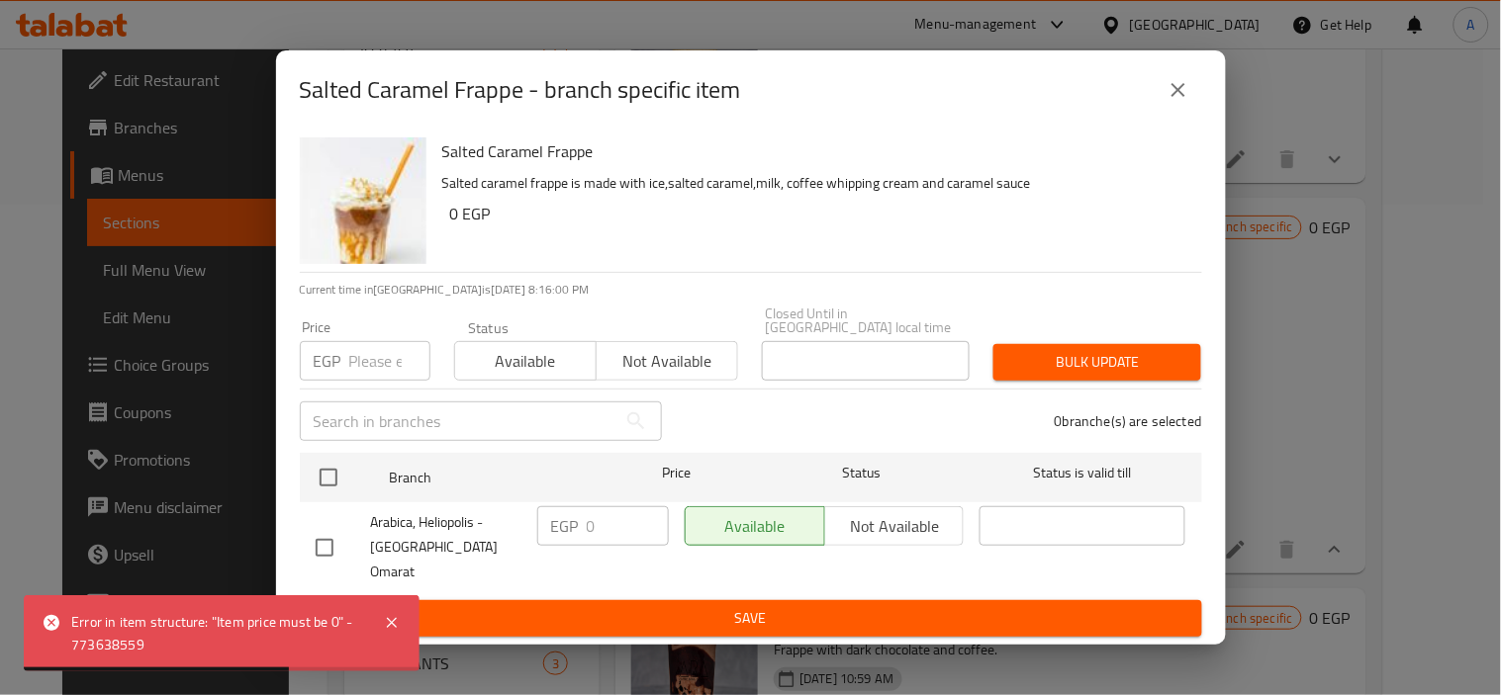
click at [1174, 114] on button "close" at bounding box center [1177, 89] width 47 height 47
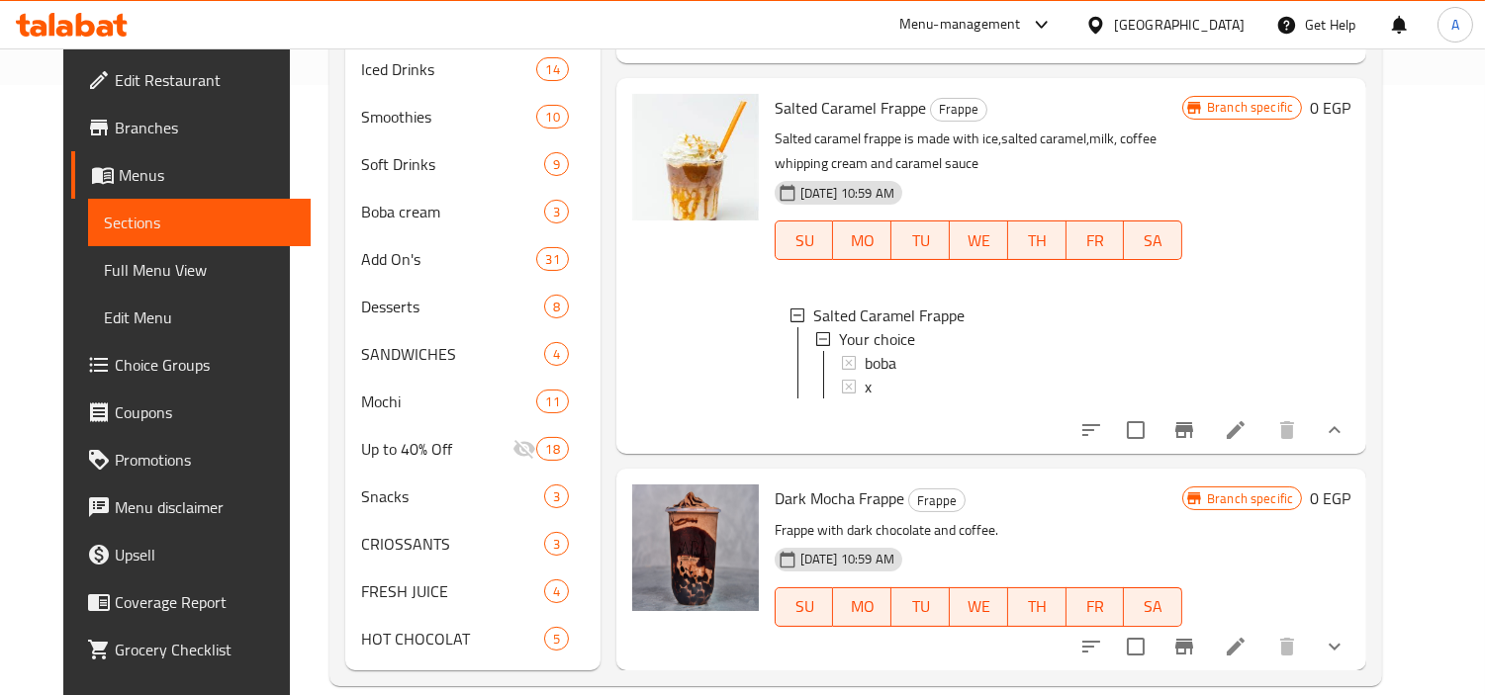
click at [1247, 418] on icon at bounding box center [1236, 430] width 24 height 24
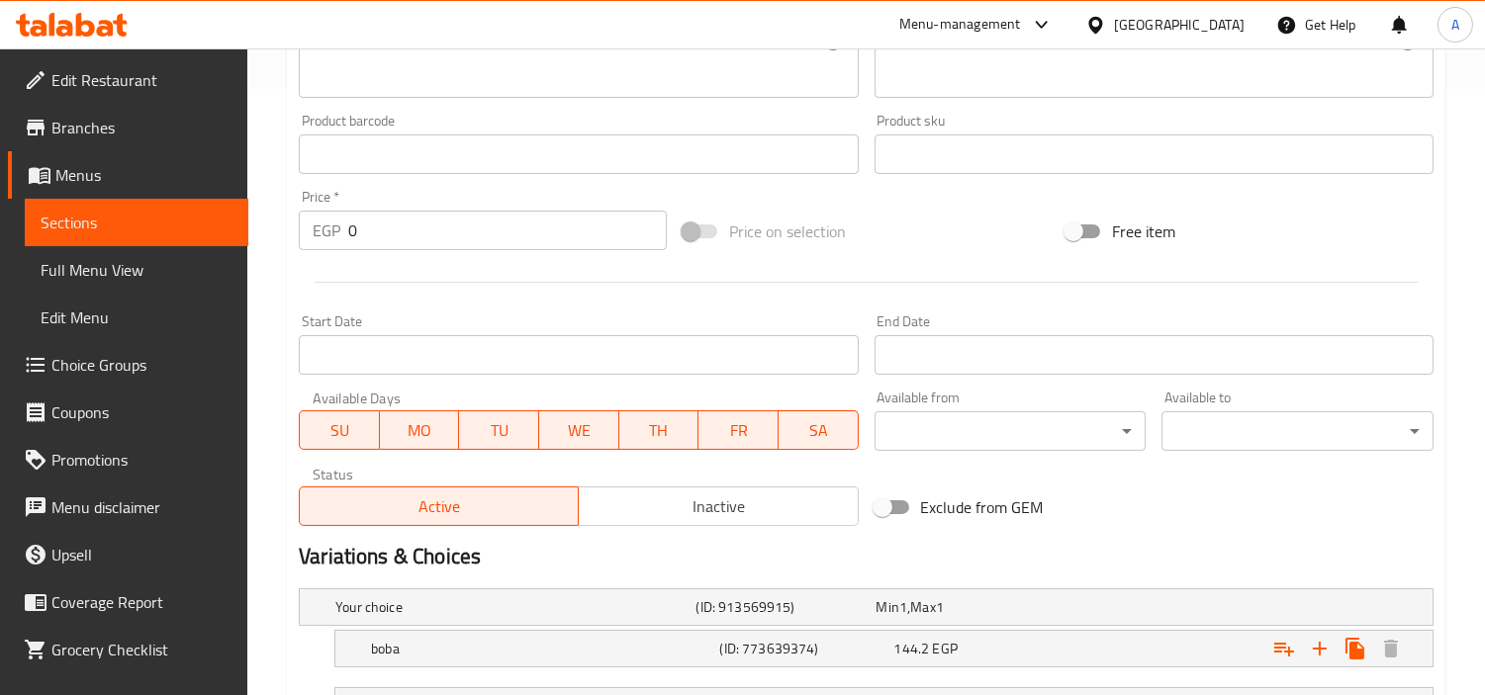
scroll to position [774, 0]
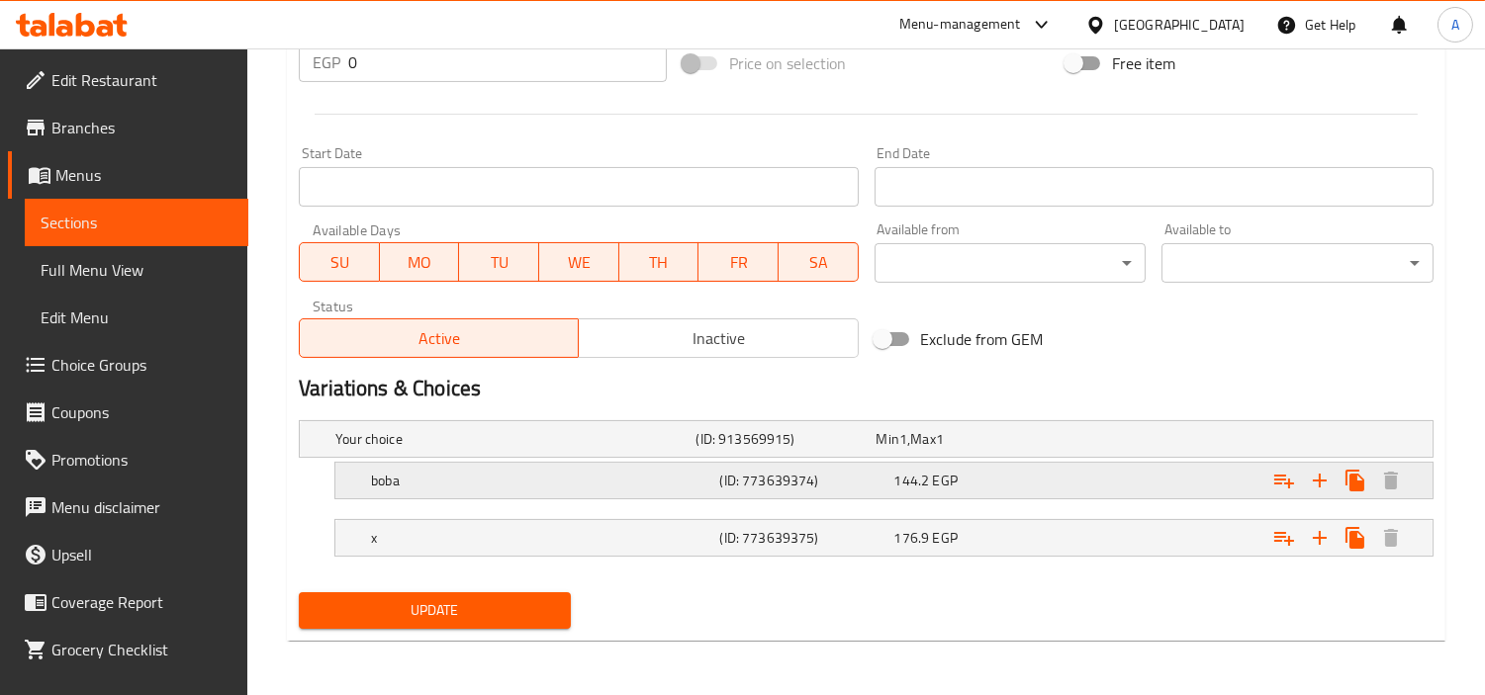
click at [899, 452] on span "144.2" at bounding box center [887, 439] width 23 height 26
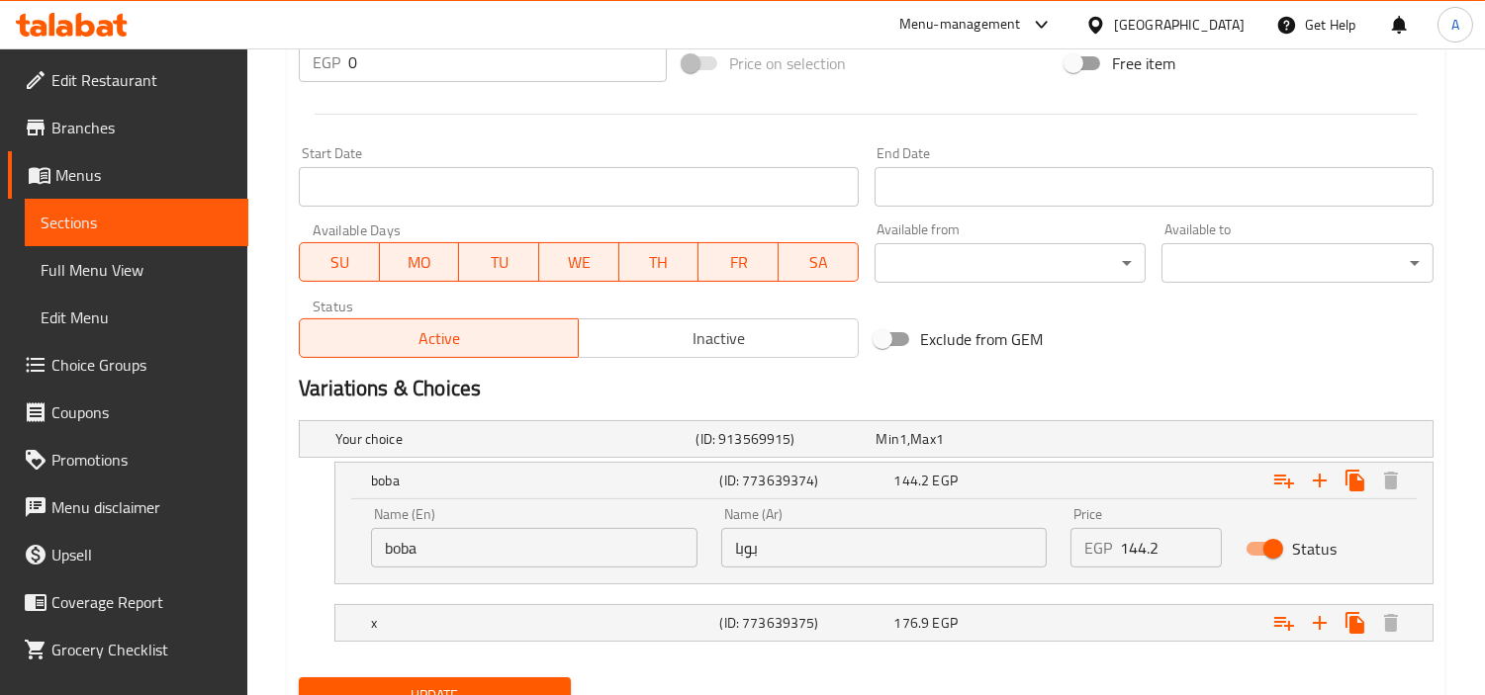
click at [880, 594] on nav at bounding box center [866, 597] width 1135 height 16
click at [905, 461] on div "x (ID: 773639375) 176.9 EGP" at bounding box center [871, 439] width 1081 height 44
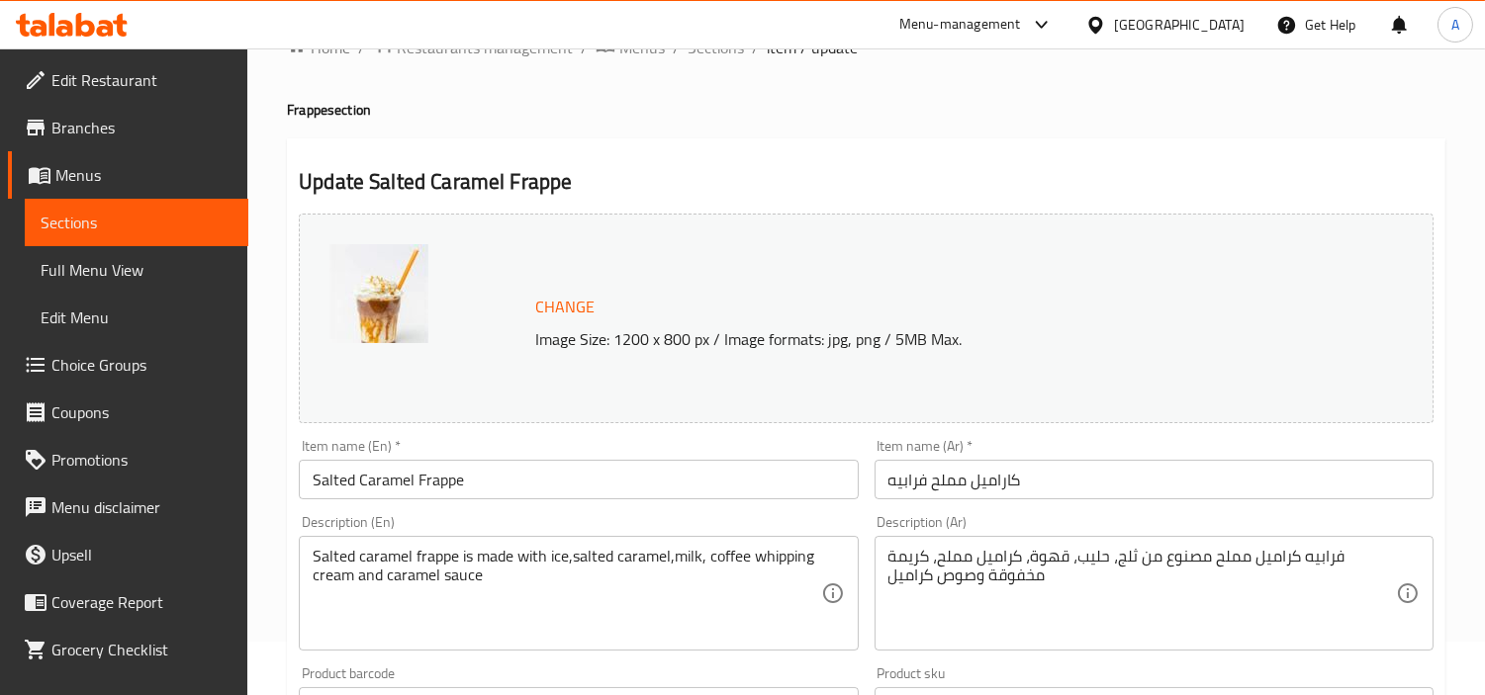
scroll to position [0, 0]
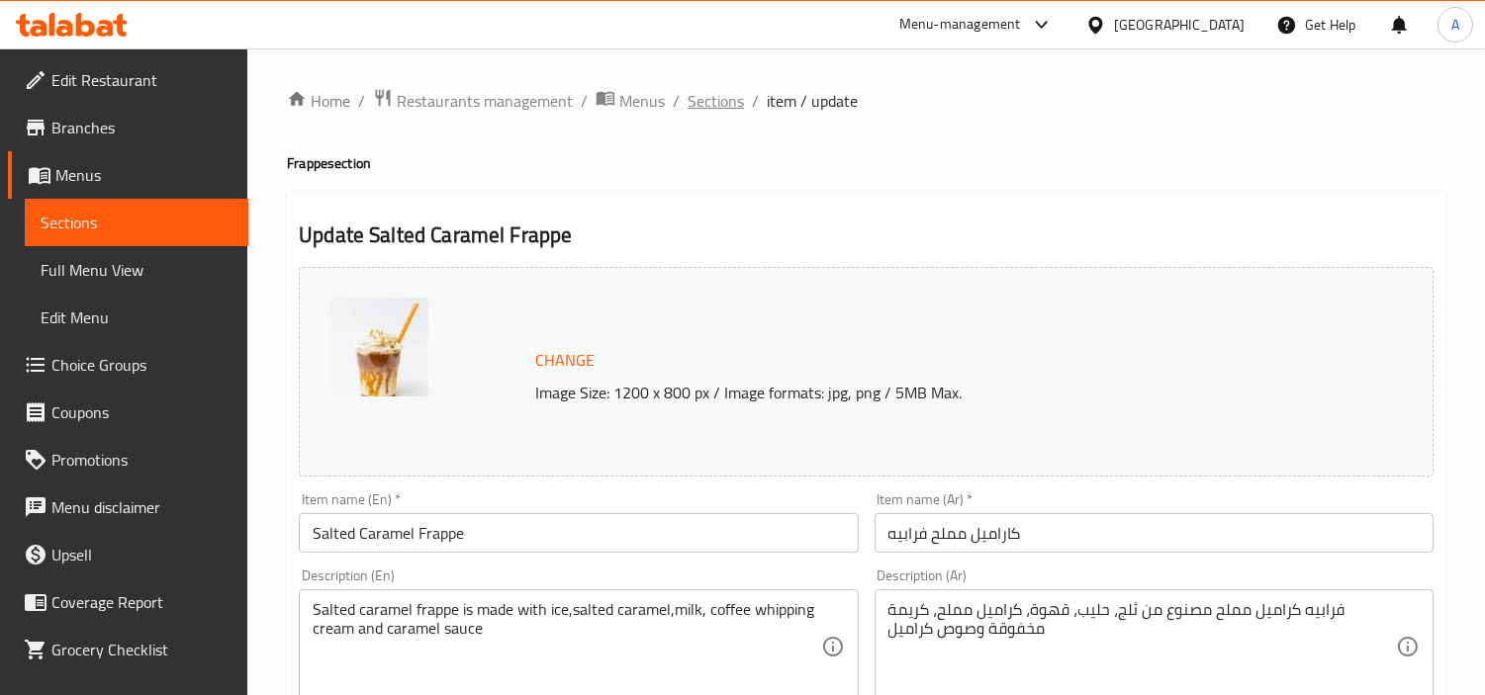
drag, startPoint x: 692, startPoint y: 82, endPoint x: 696, endPoint y: 96, distance: 14.4
click at [719, 89] on span "Sections" at bounding box center [715, 101] width 56 height 24
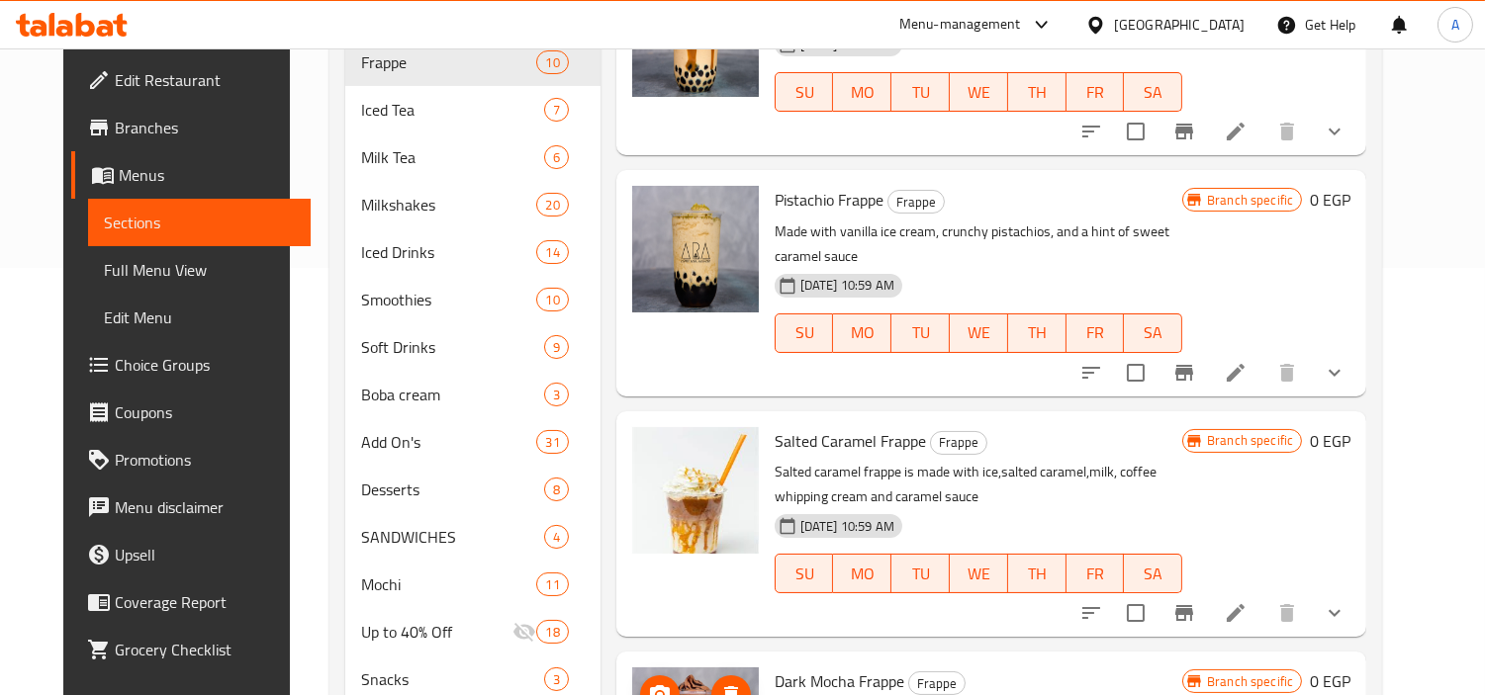
scroll to position [610, 0]
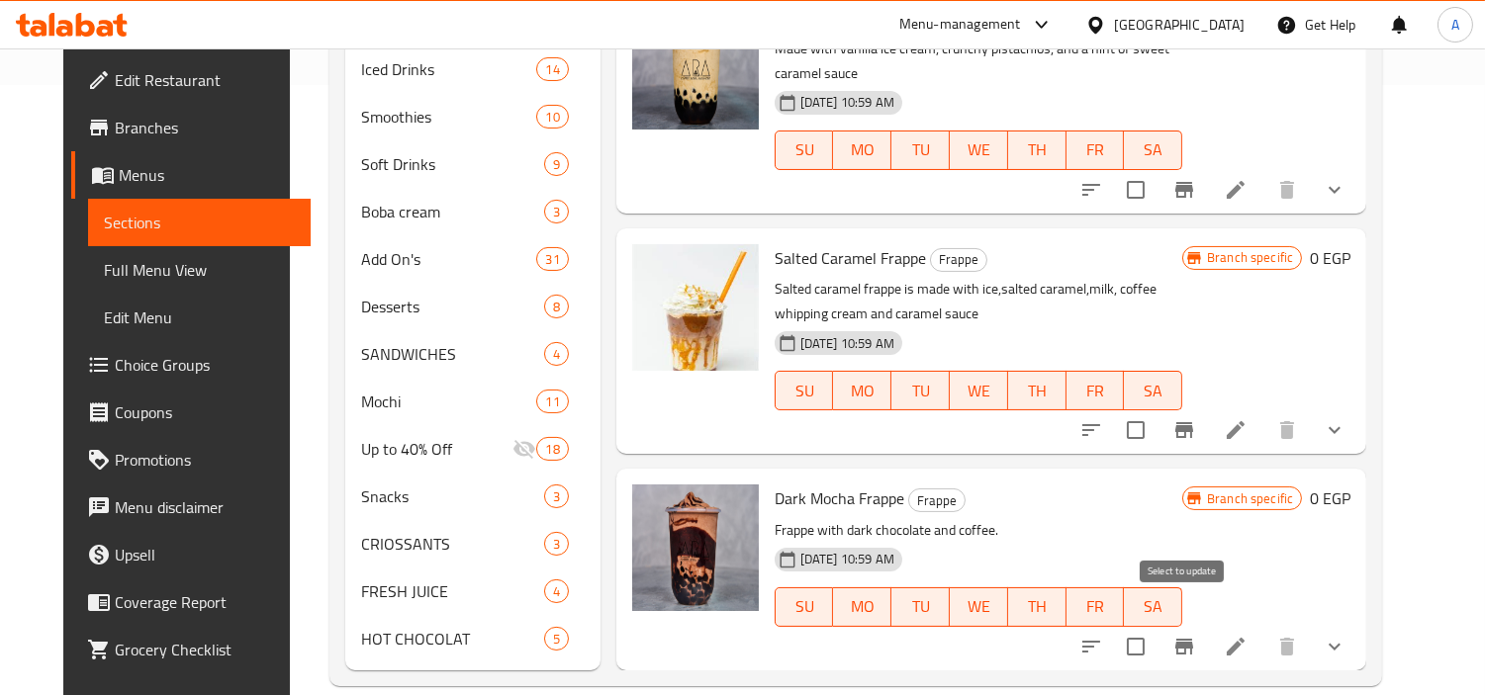
click at [1156, 626] on input "checkbox" at bounding box center [1136, 647] width 42 height 42
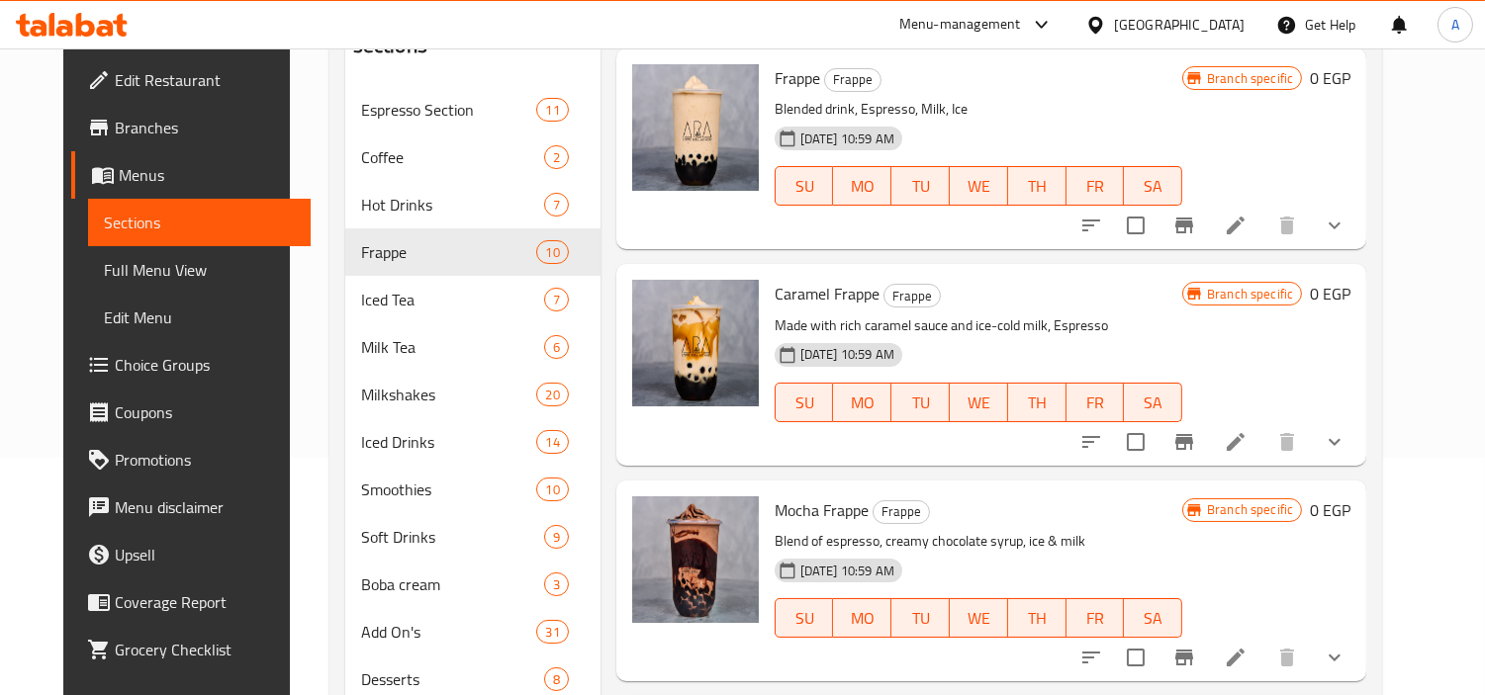
scroll to position [0, 0]
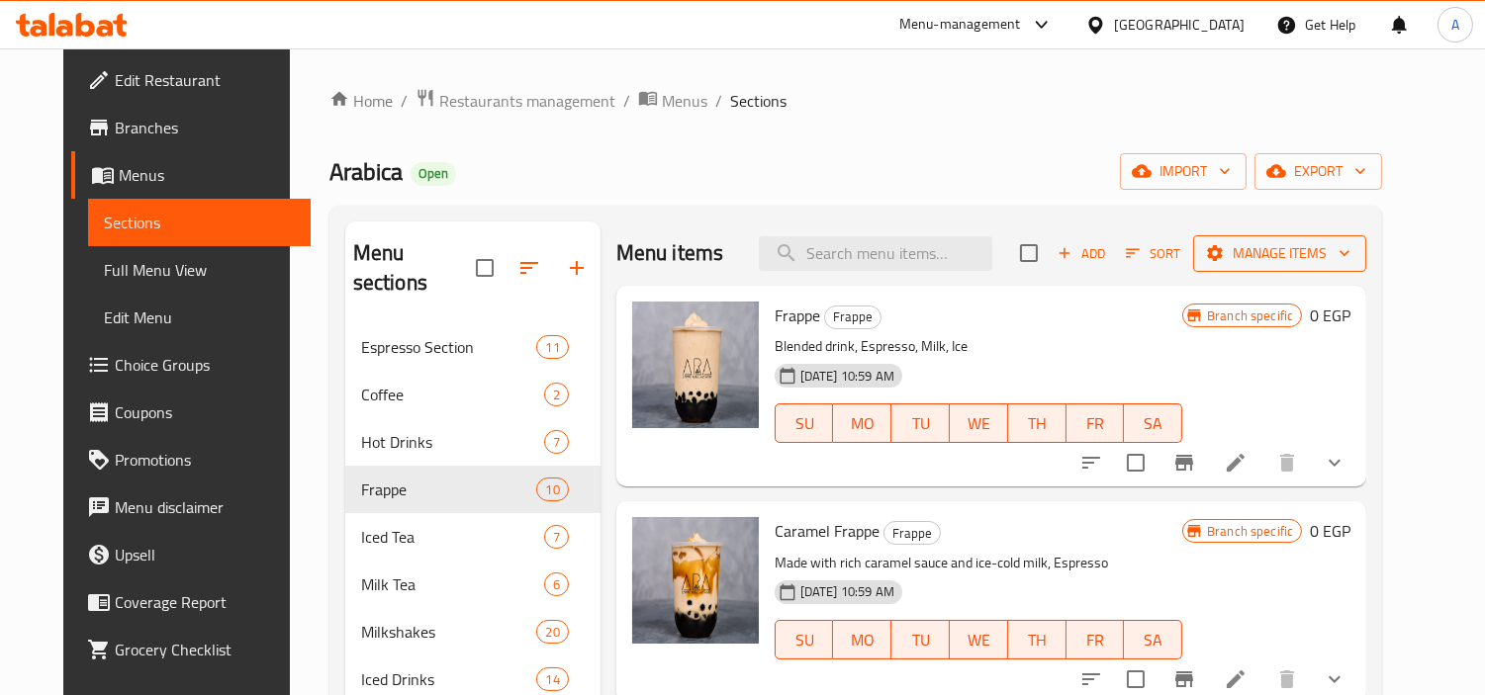
click at [1350, 242] on span "Manage items" at bounding box center [1279, 253] width 141 height 25
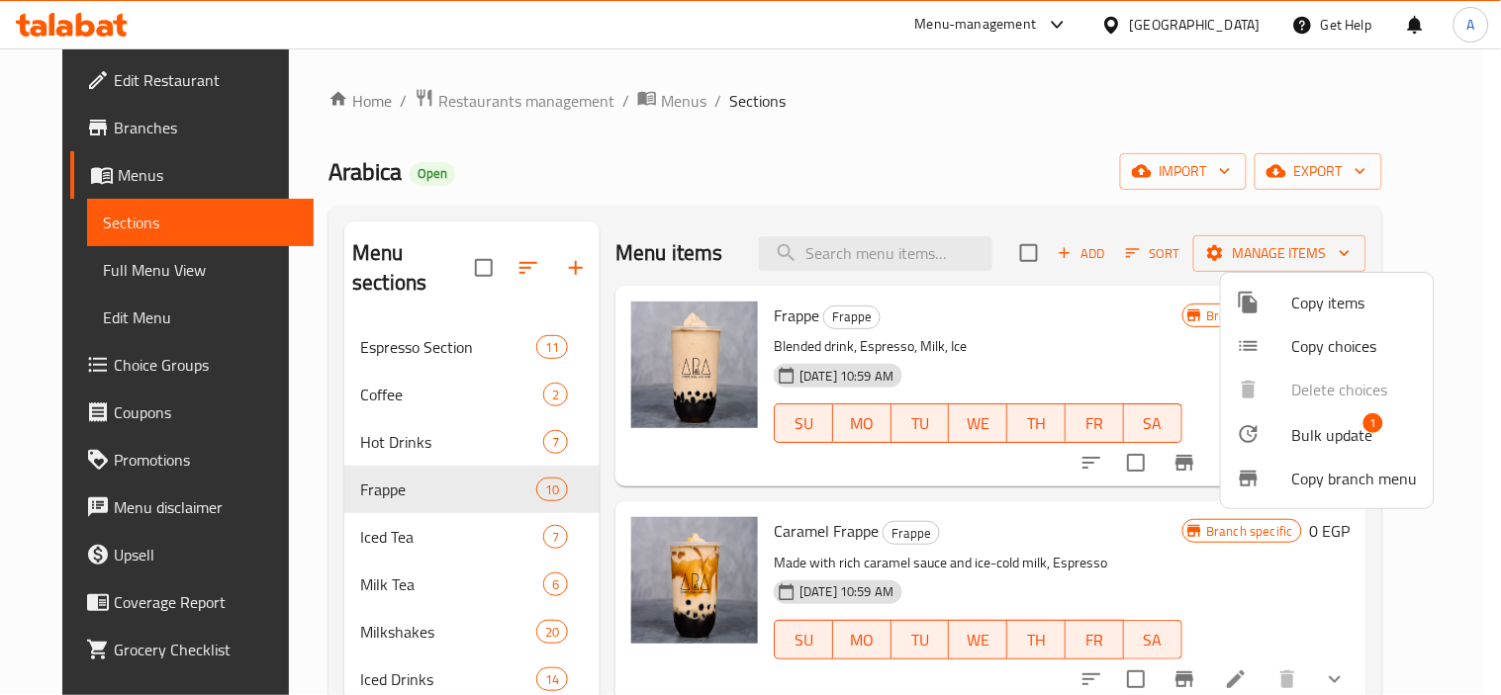
click at [1300, 430] on span "Bulk update" at bounding box center [1332, 435] width 81 height 24
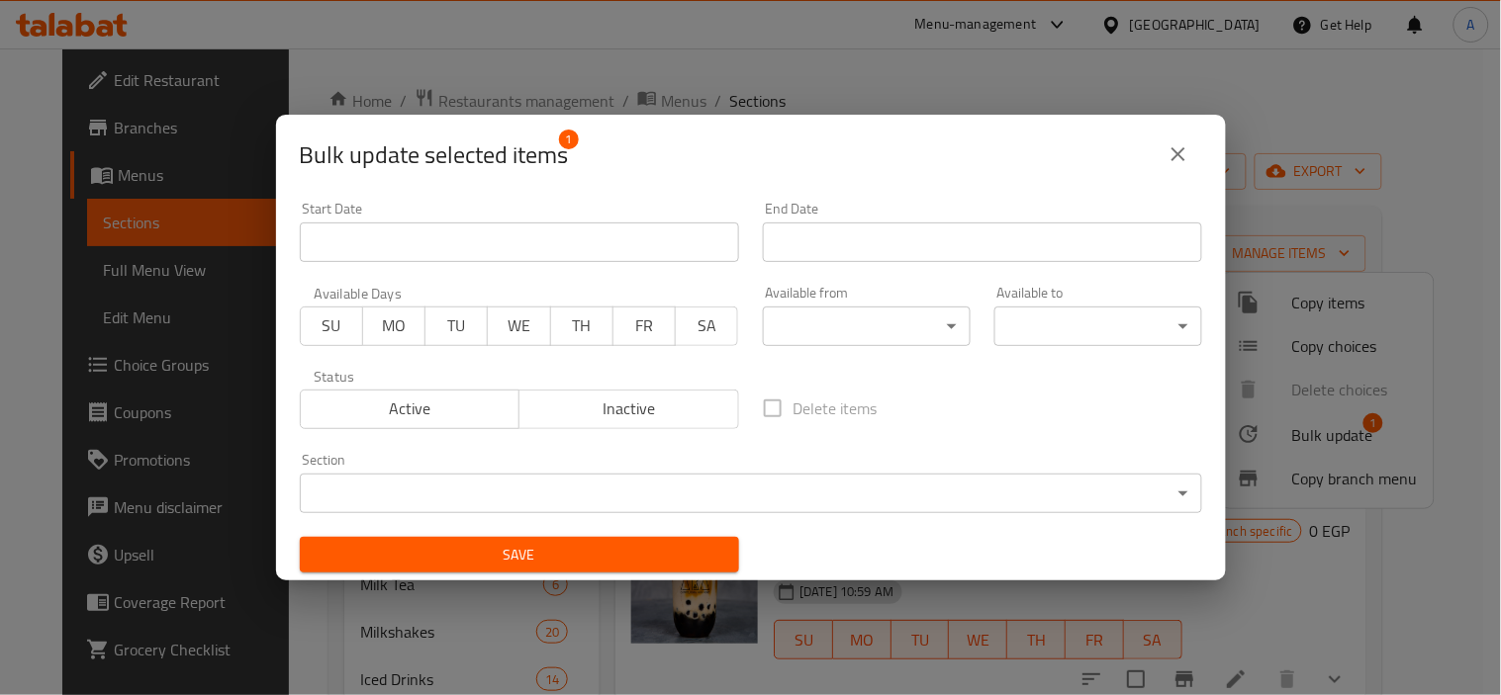
click at [631, 411] on span "Inactive" at bounding box center [629, 409] width 204 height 29
click at [637, 552] on span "Save" at bounding box center [520, 555] width 408 height 25
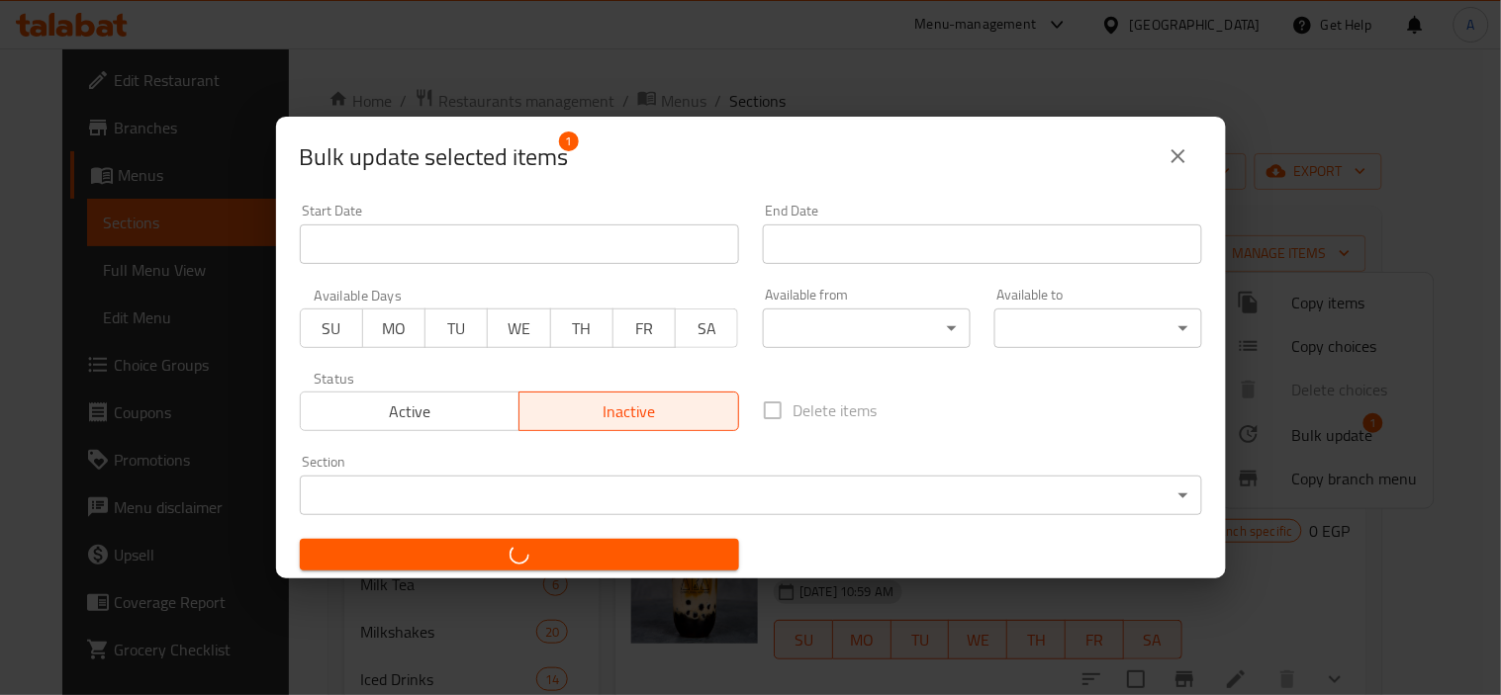
checkbox input "false"
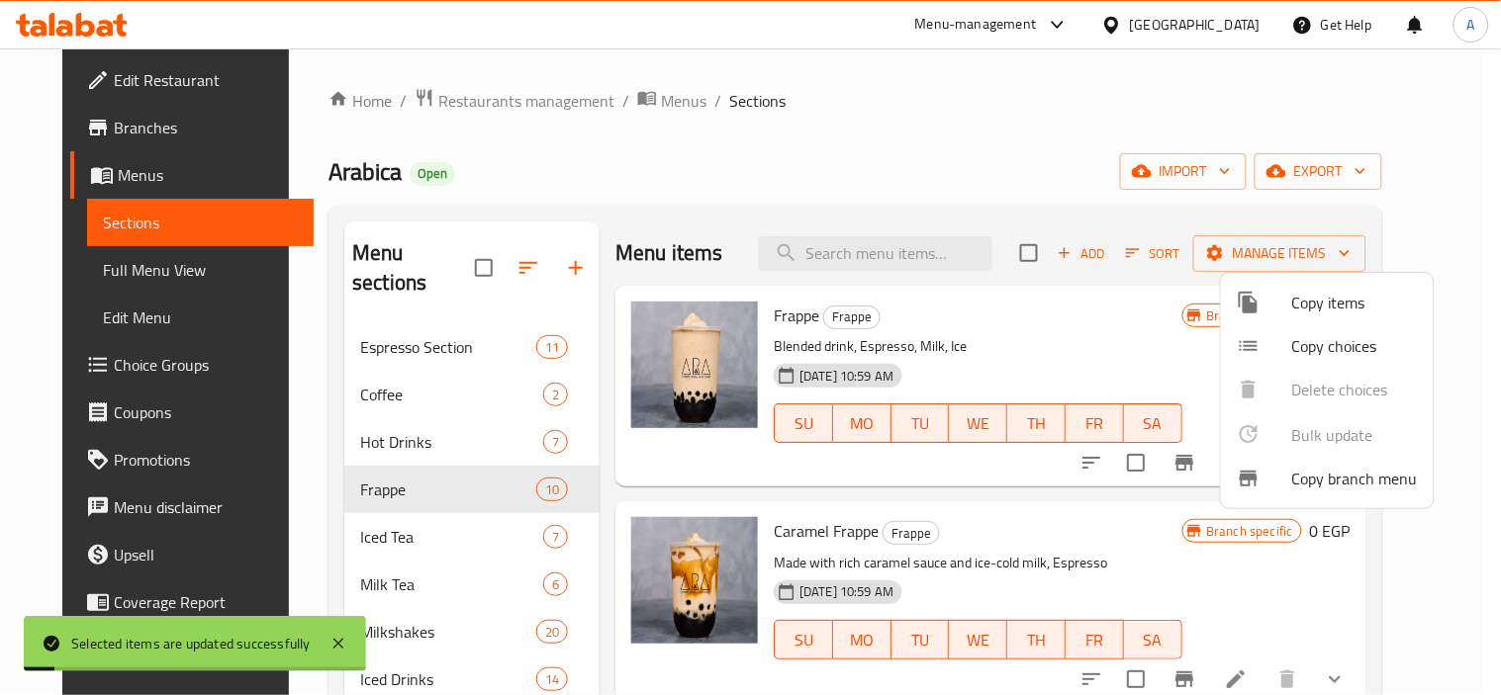
click at [1172, 145] on div at bounding box center [750, 347] width 1501 height 695
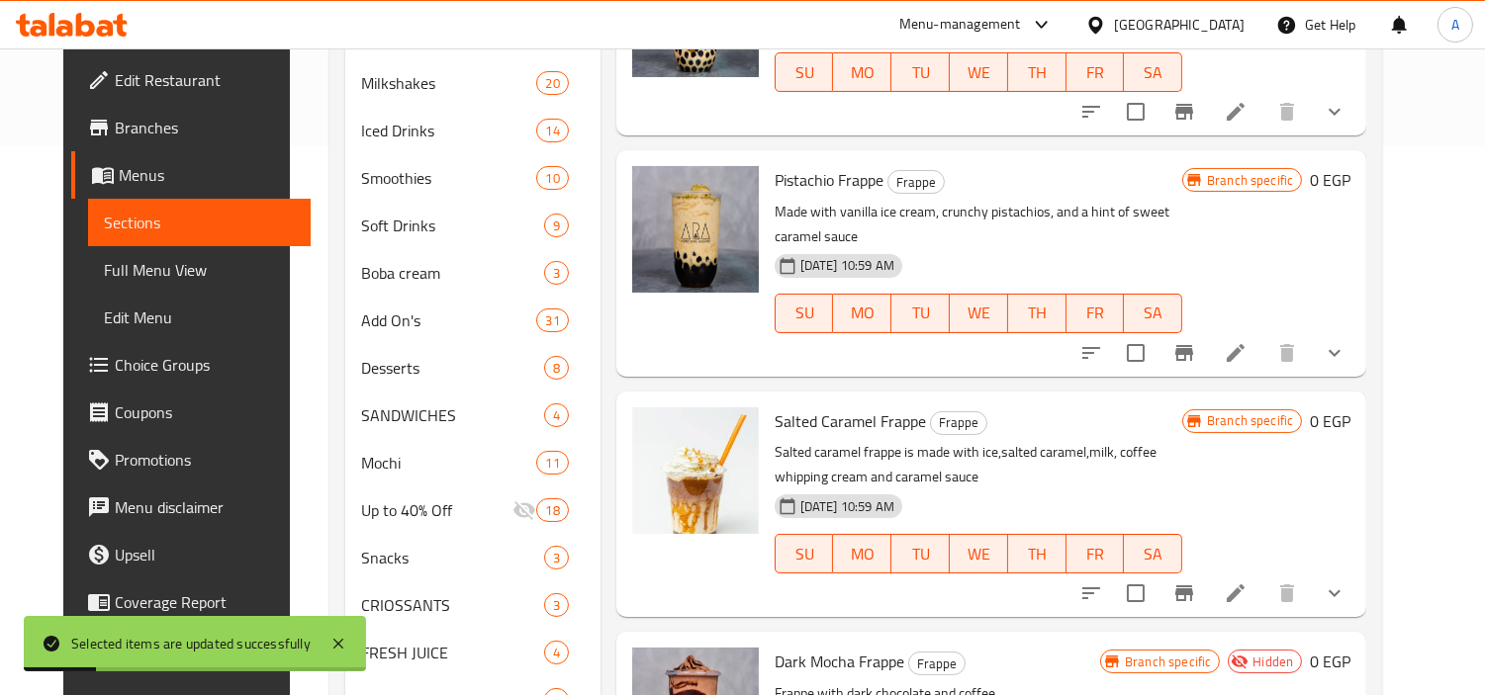
scroll to position [1229, 0]
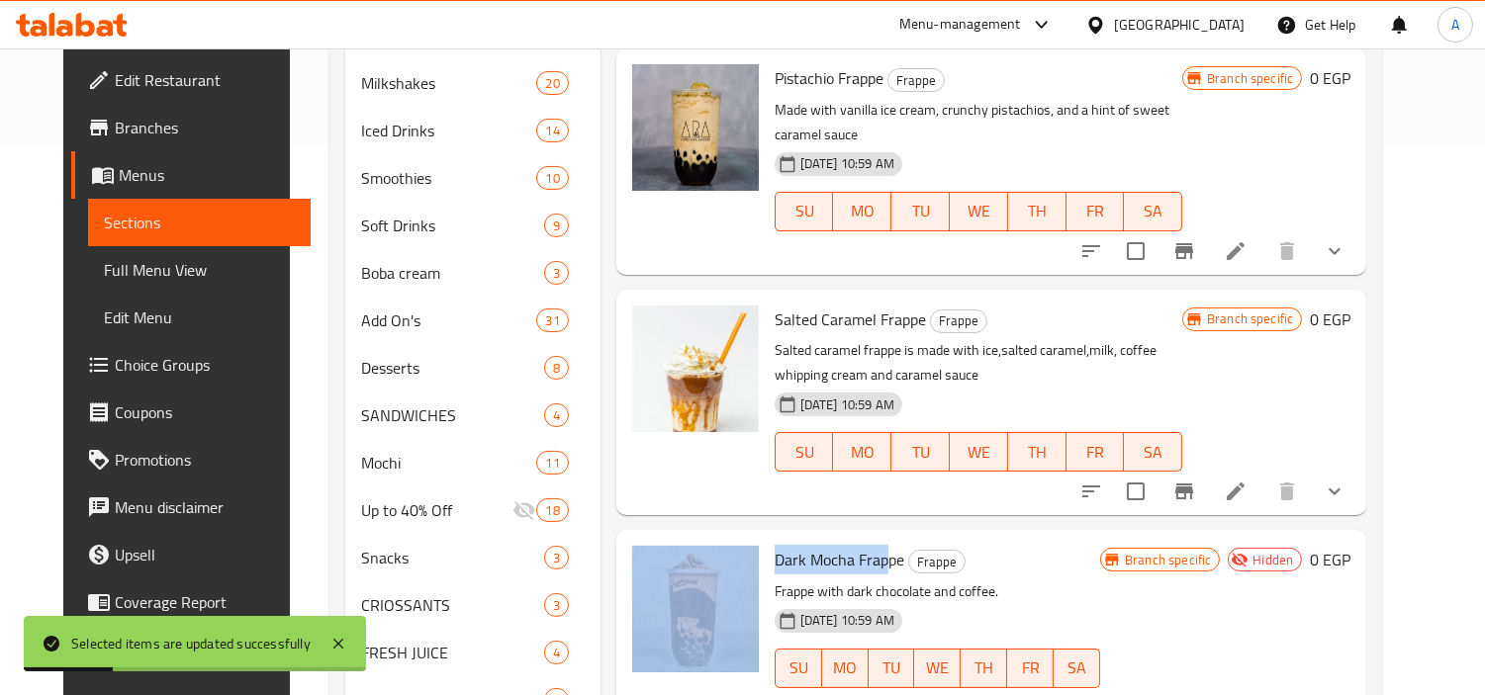
drag, startPoint x: 870, startPoint y: 525, endPoint x: 674, endPoint y: 528, distance: 196.9
click at [674, 538] on div "Dark Mocha Frappe Frappe Frappe with dark chocolate and coffee. 11-11-2024 10:5…" at bounding box center [991, 630] width 734 height 185
click at [868, 538] on div "Dark Mocha Frappe Frappe Frappe with dark chocolate and coffee. 11-11-2024 10:5…" at bounding box center [937, 630] width 341 height 185
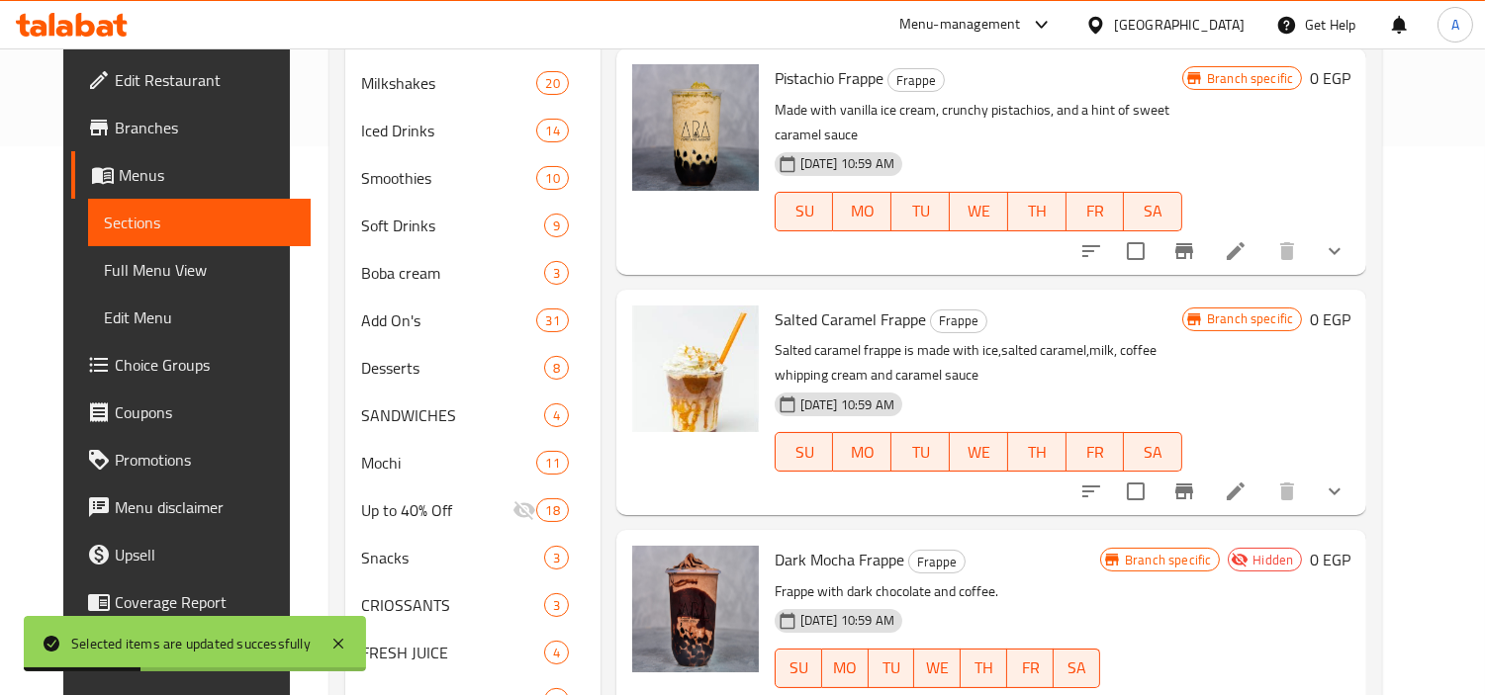
click at [873, 545] on span "Dark Mocha Frappe" at bounding box center [839, 560] width 130 height 30
click at [874, 545] on span "Dark Mocha Frappe" at bounding box center [839, 560] width 130 height 30
copy h6 "Dark Mocha Frappe"
click at [1346, 480] on icon "show more" at bounding box center [1334, 492] width 24 height 24
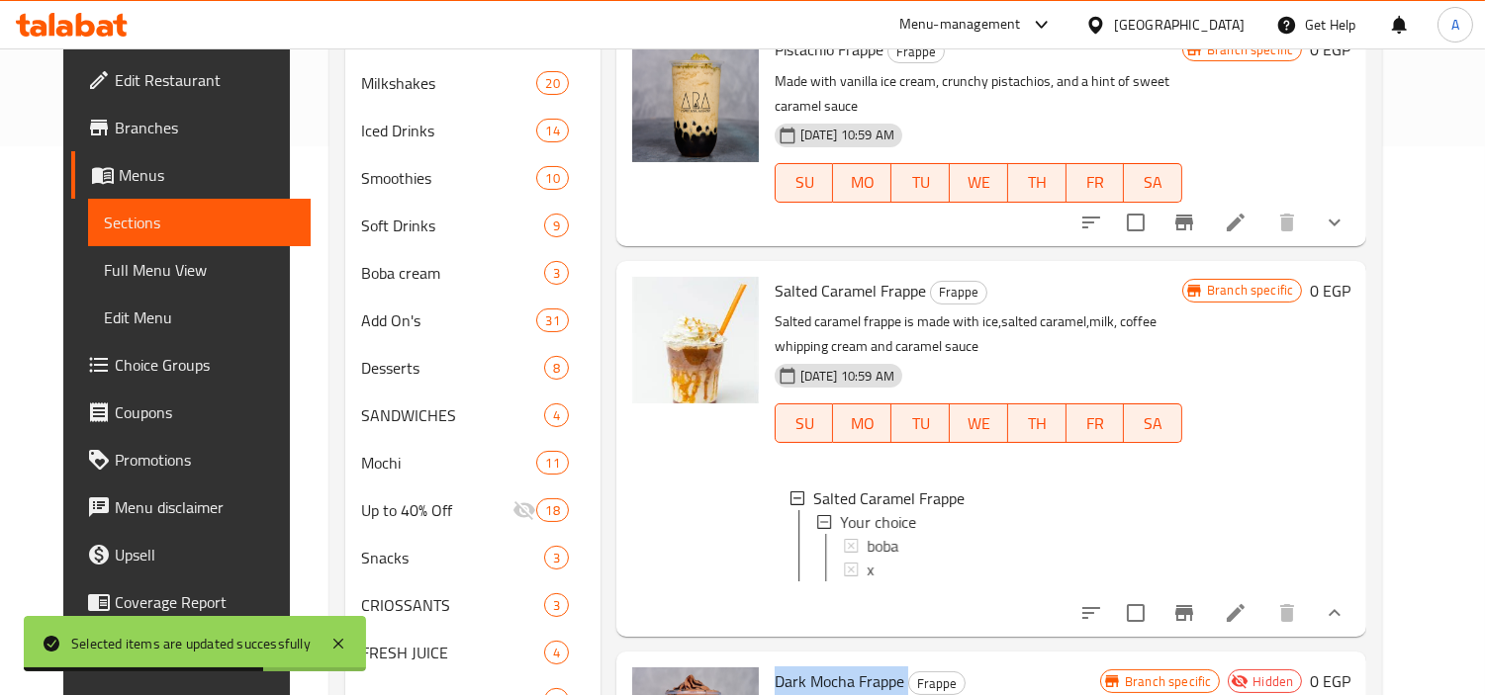
scroll to position [2, 0]
click at [868, 546] on span "boba" at bounding box center [881, 544] width 32 height 24
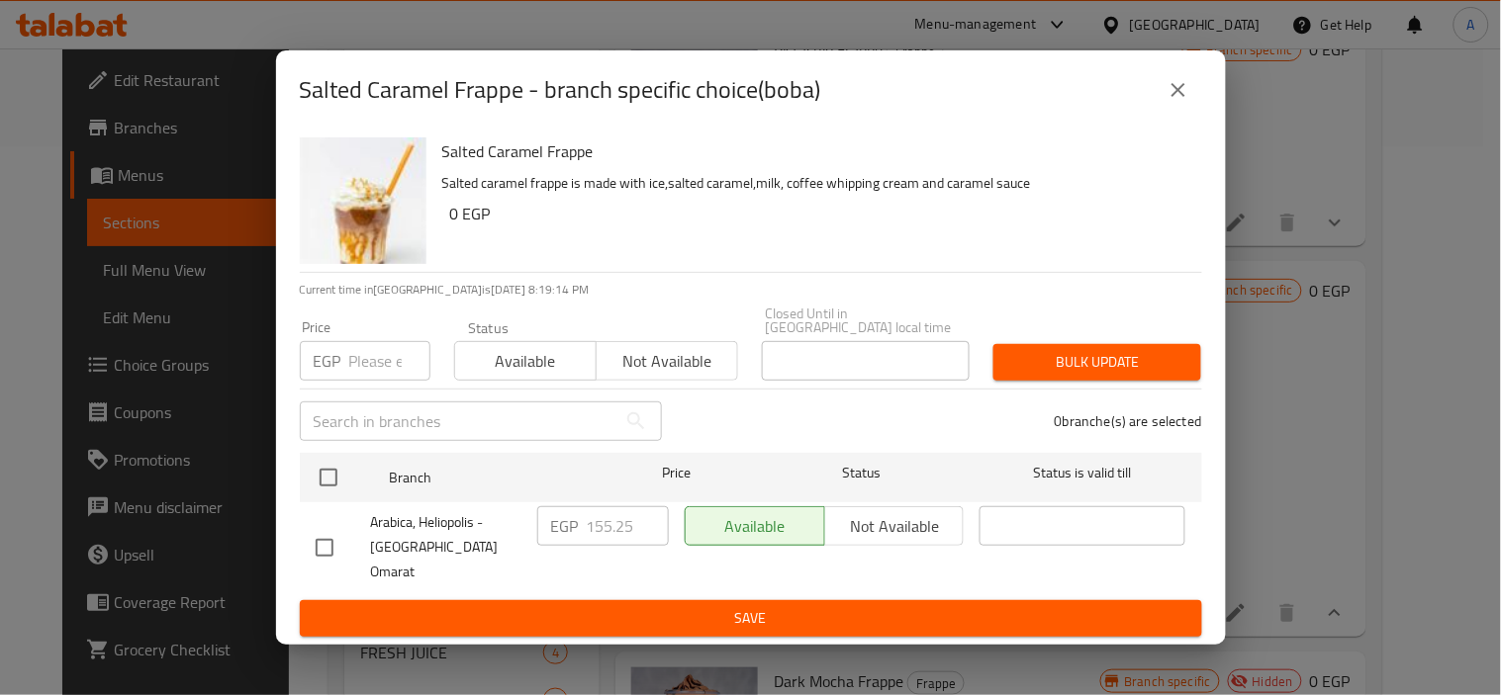
click at [1179, 97] on icon "close" at bounding box center [1178, 90] width 14 height 14
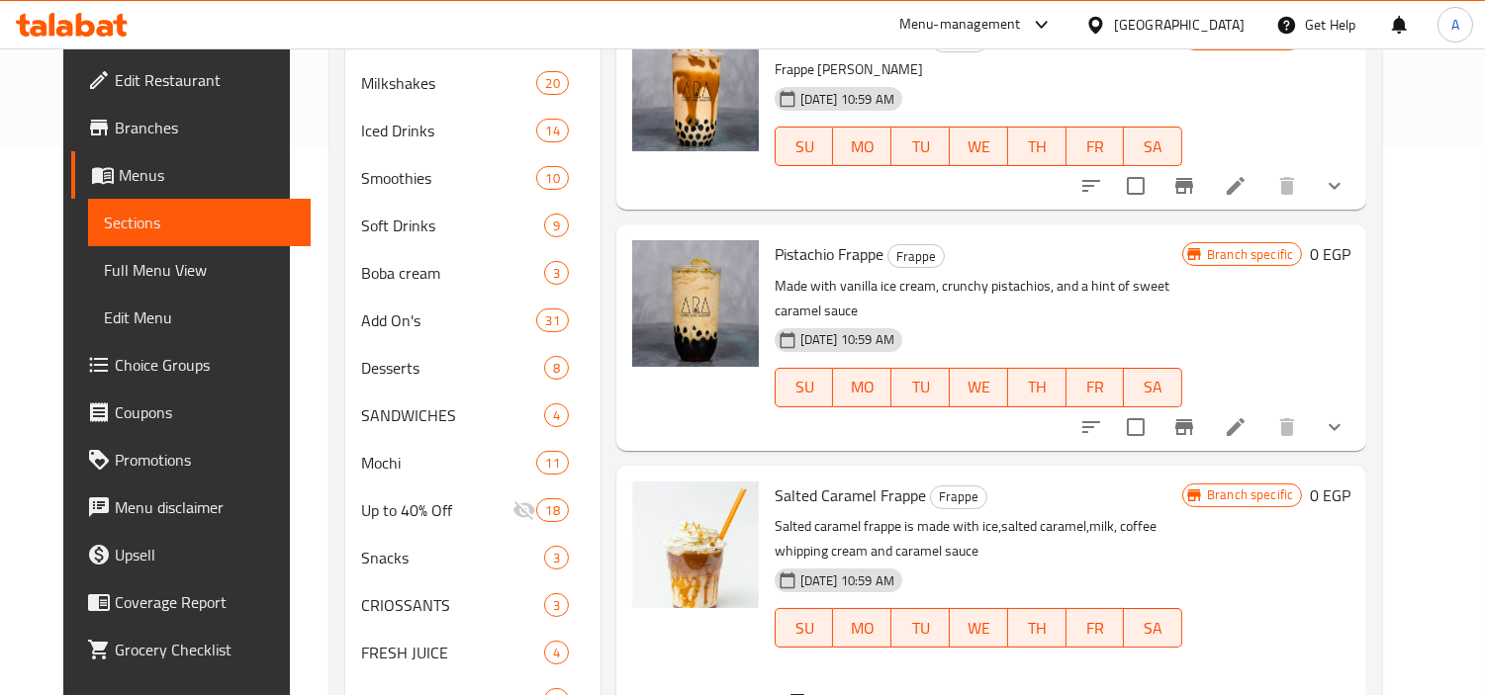
scroll to position [1010, 0]
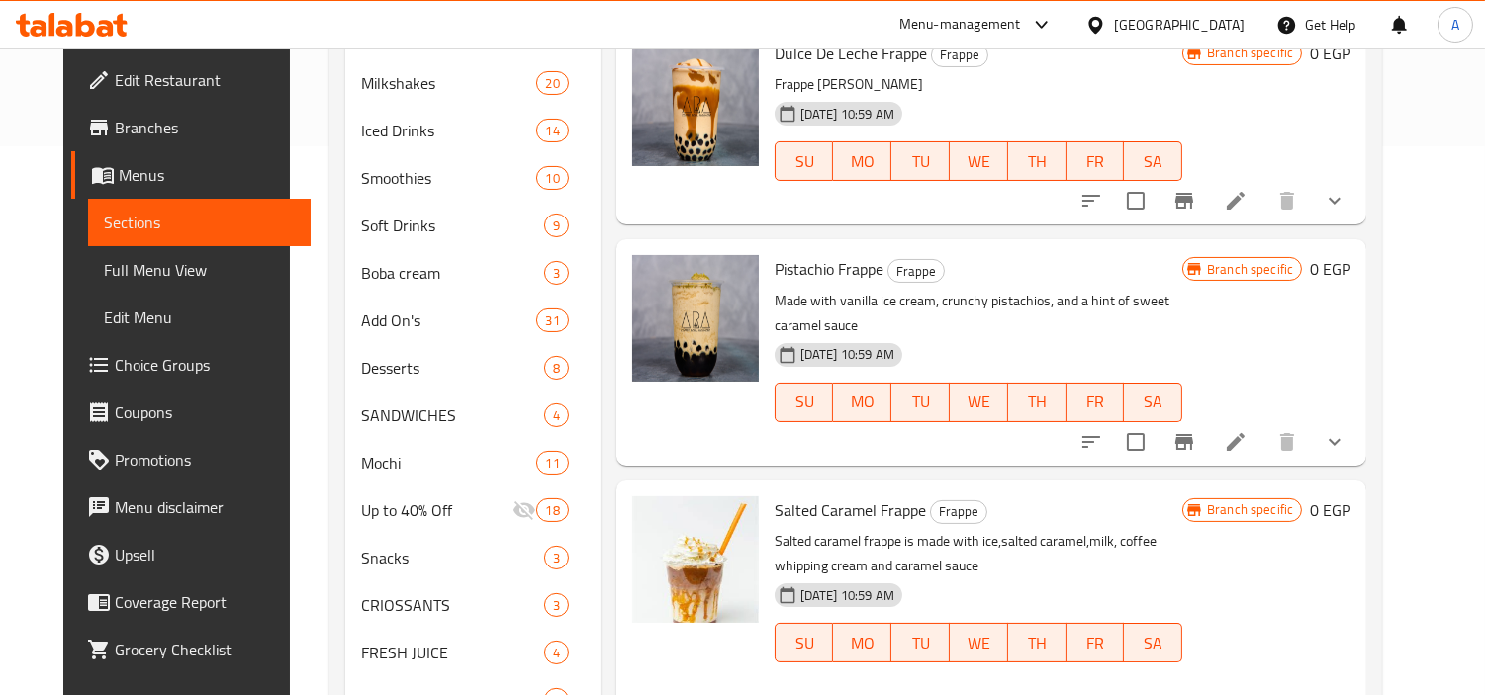
click at [1358, 446] on button "show more" at bounding box center [1334, 441] width 47 height 47
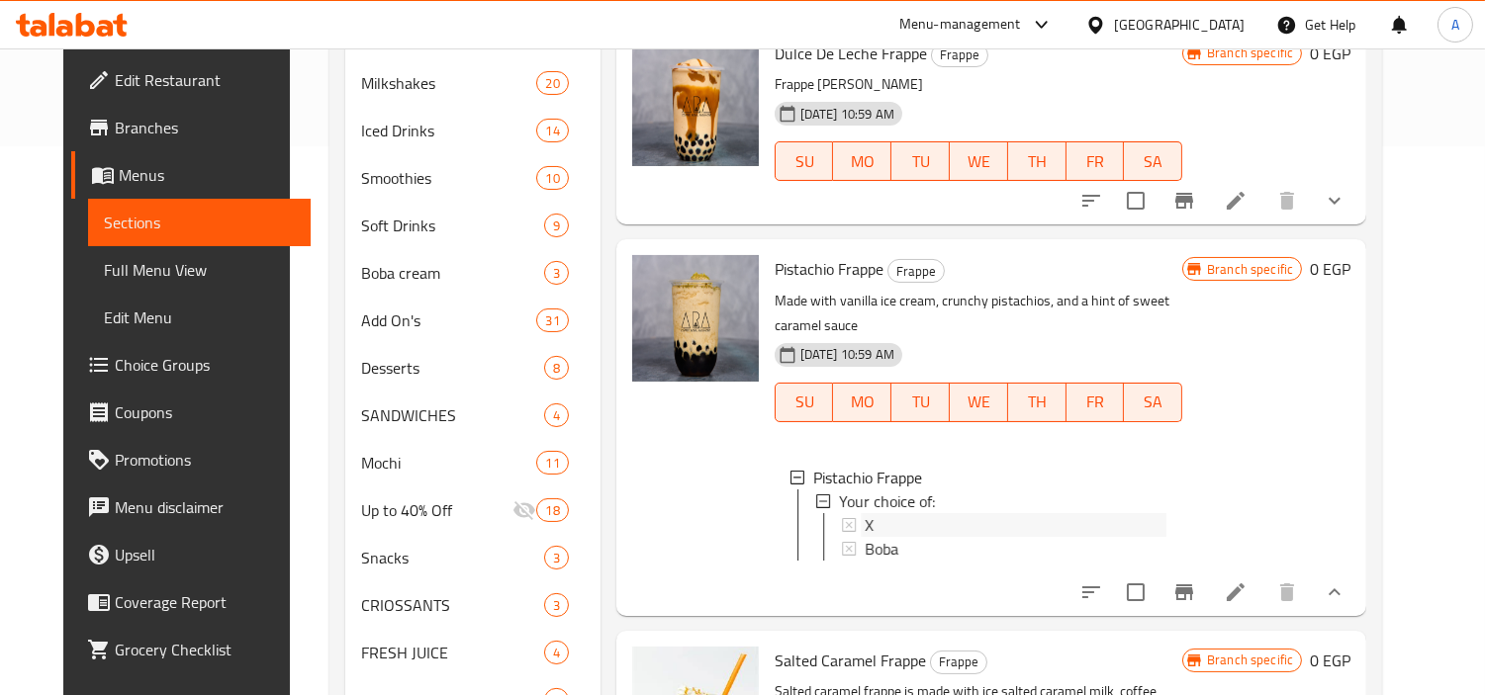
click at [984, 531] on div "X" at bounding box center [1016, 525] width 302 height 24
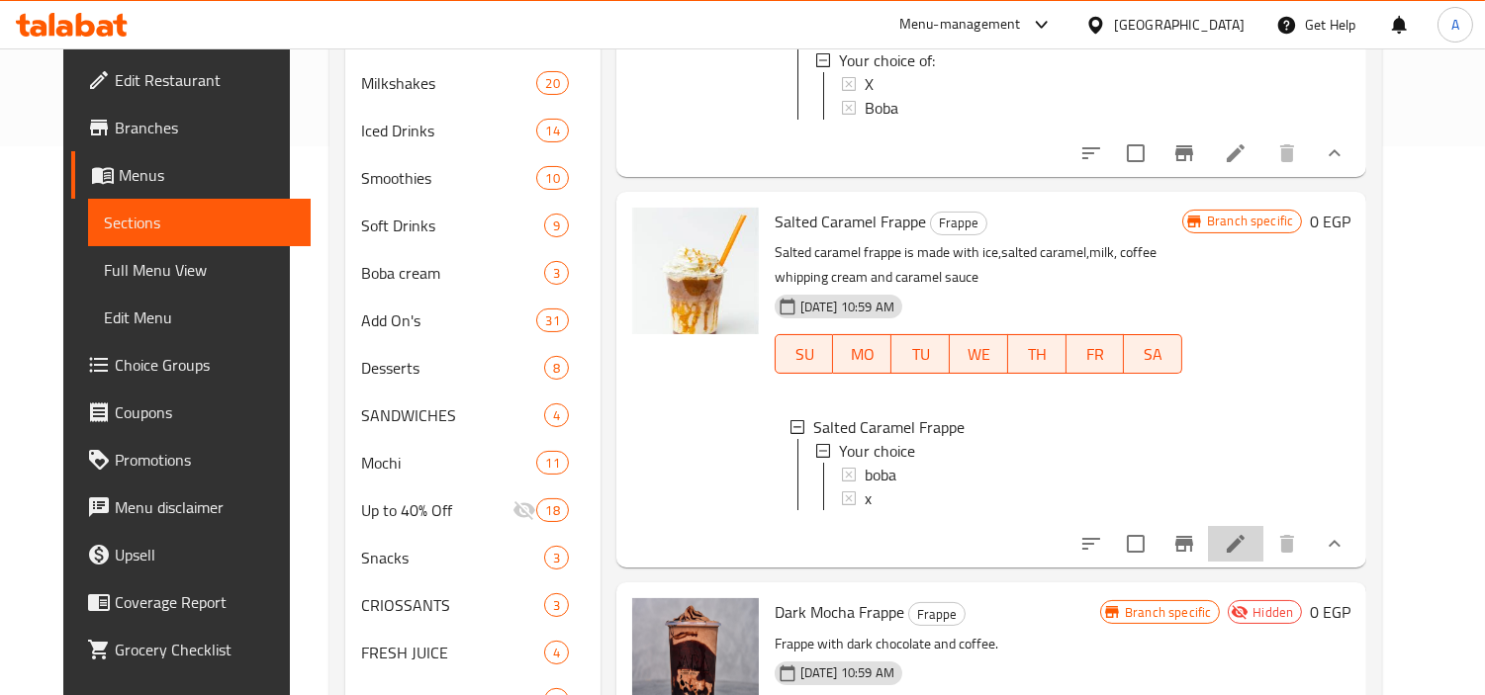
click at [1263, 559] on li at bounding box center [1235, 544] width 55 height 36
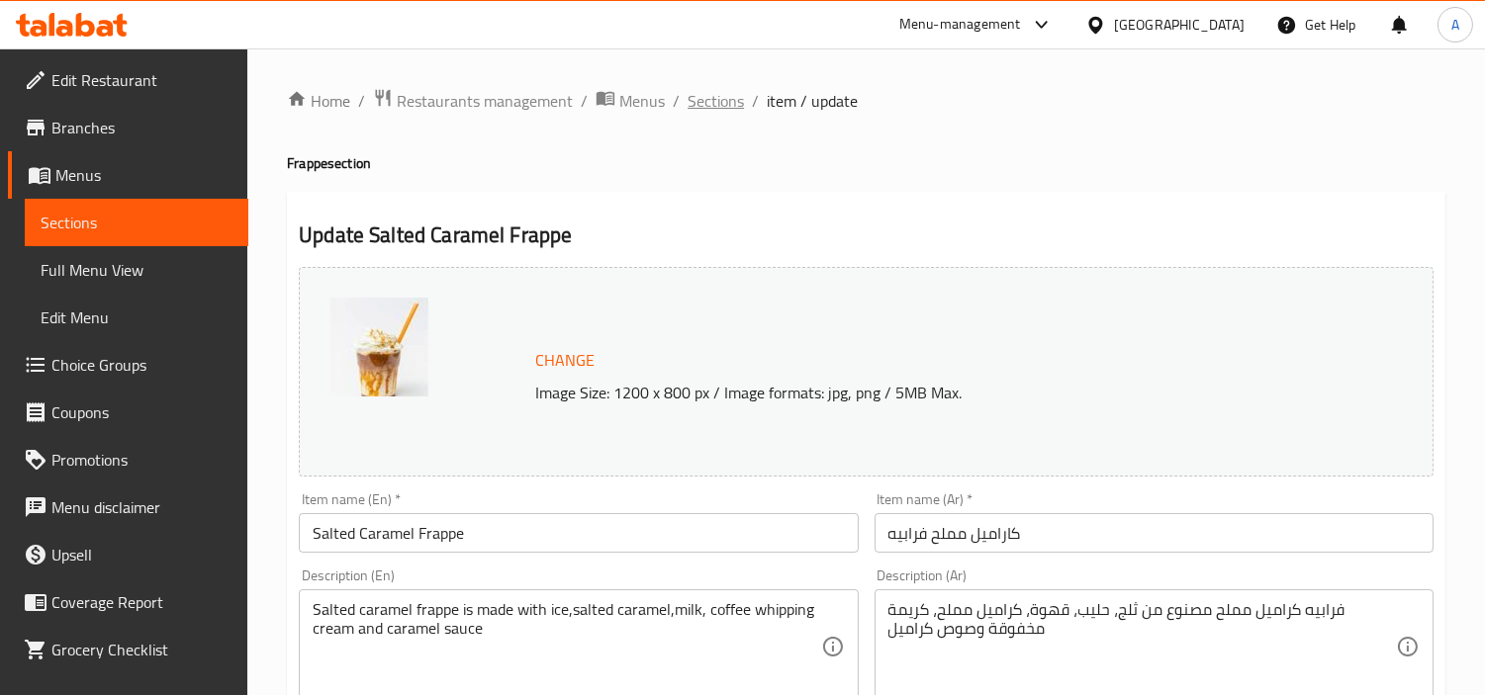
click at [713, 100] on span "Sections" at bounding box center [715, 101] width 56 height 24
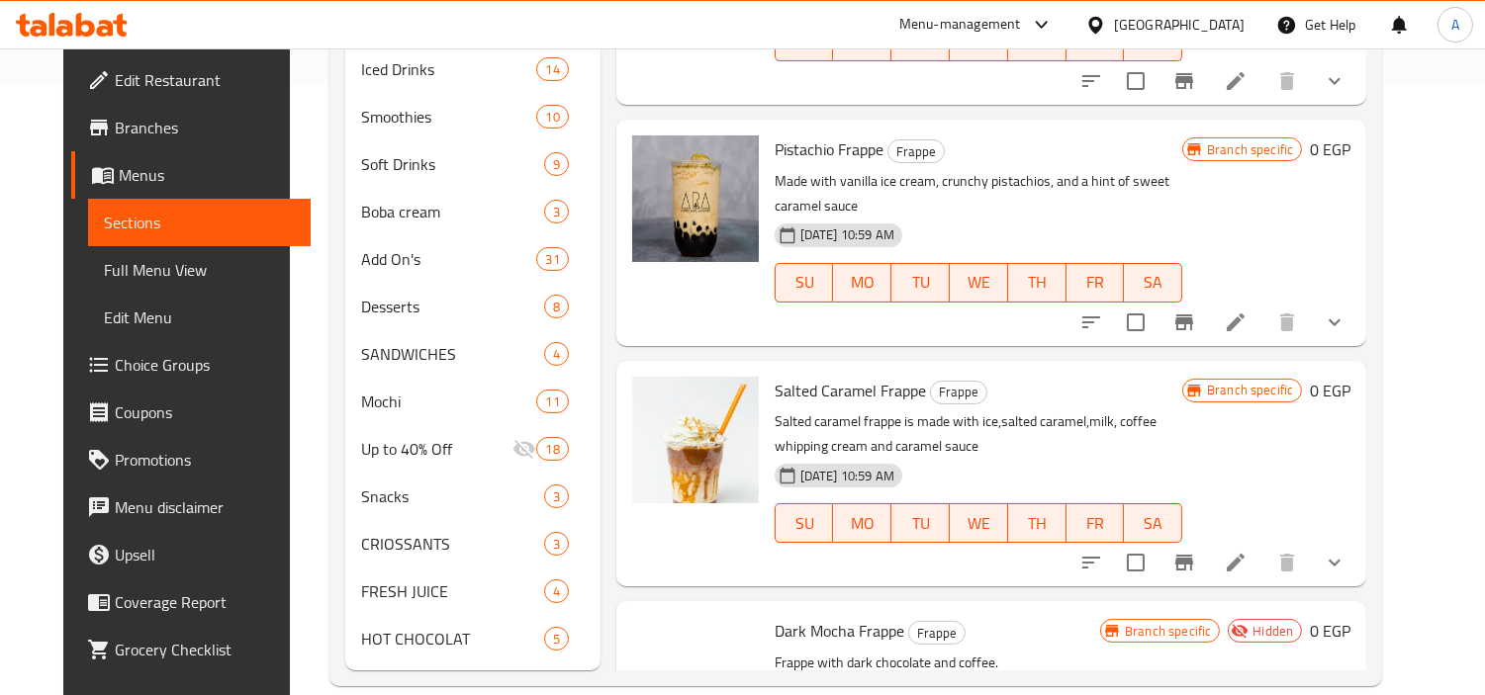
scroll to position [1099, 0]
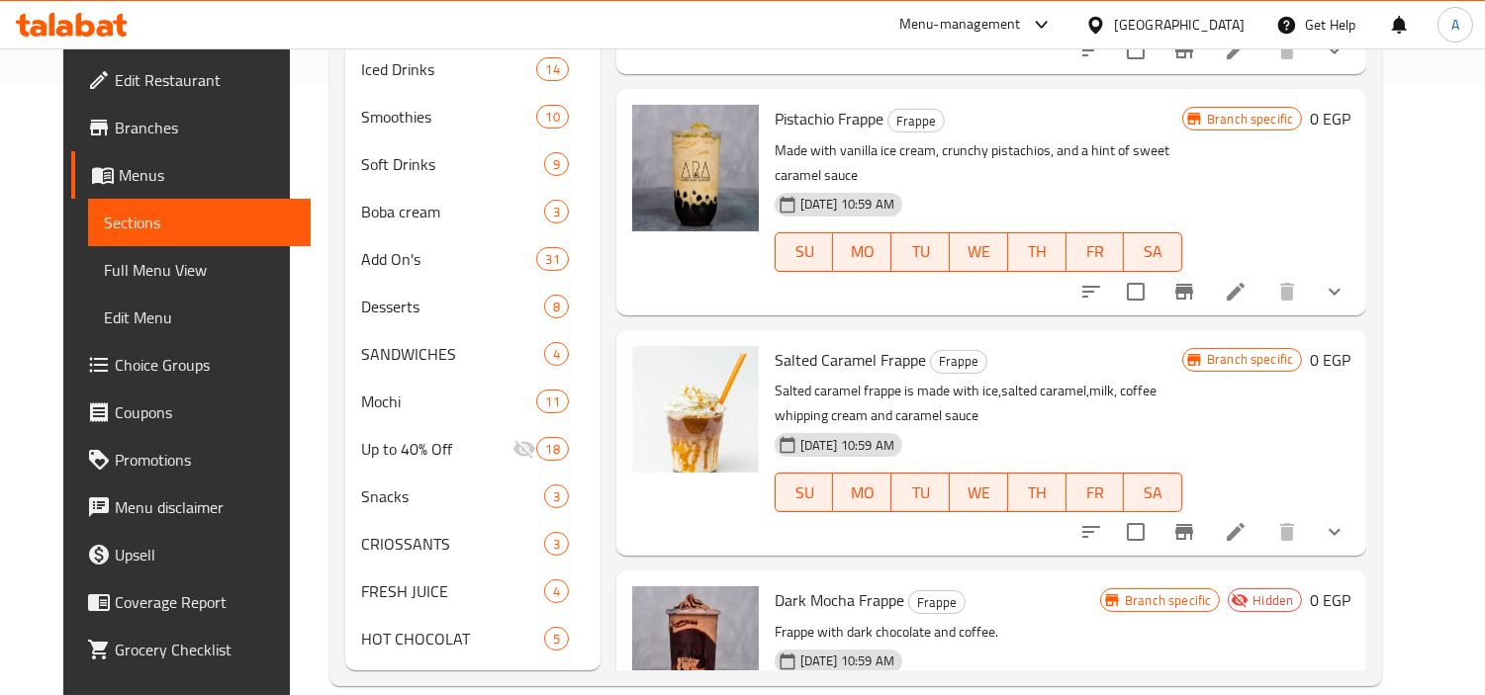
click at [1208, 542] on button "Branch-specific-item" at bounding box center [1183, 531] width 47 height 47
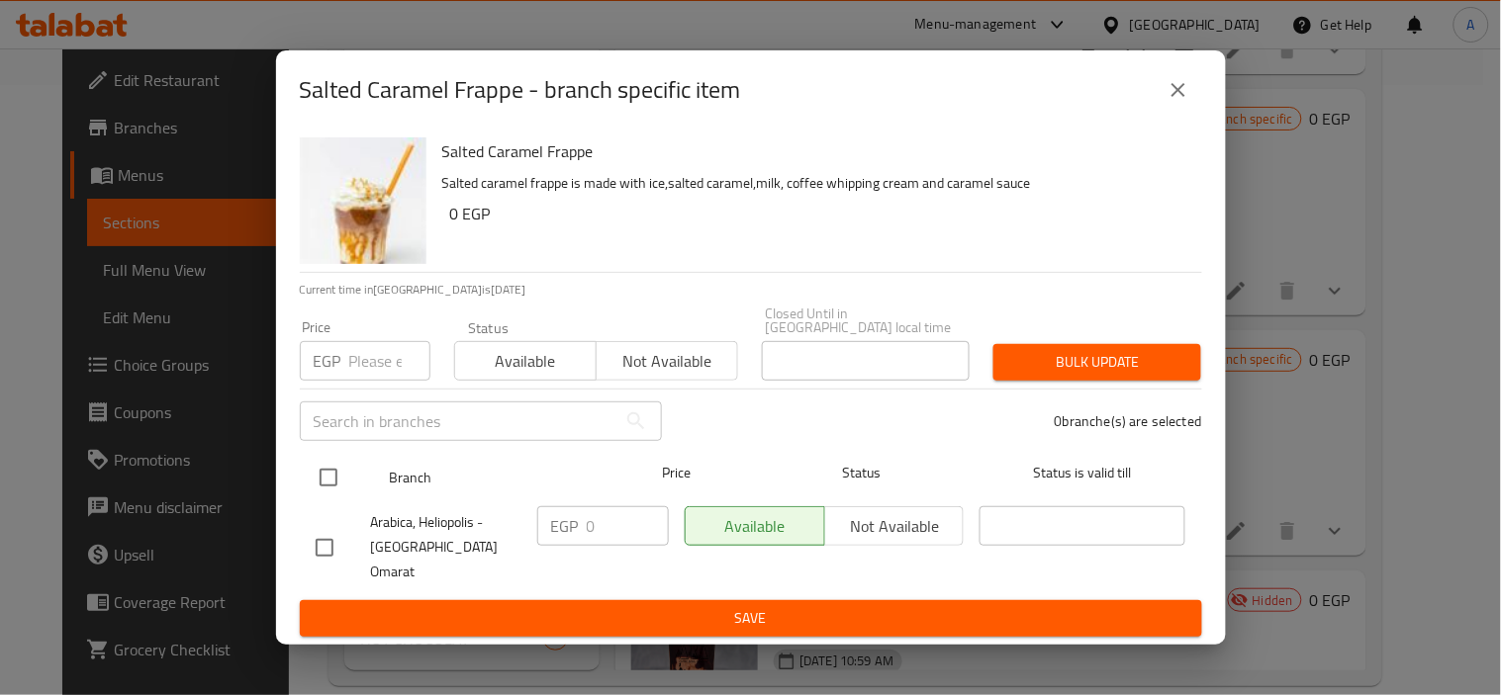
click at [342, 476] on input "checkbox" at bounding box center [329, 478] width 42 height 42
checkbox input "true"
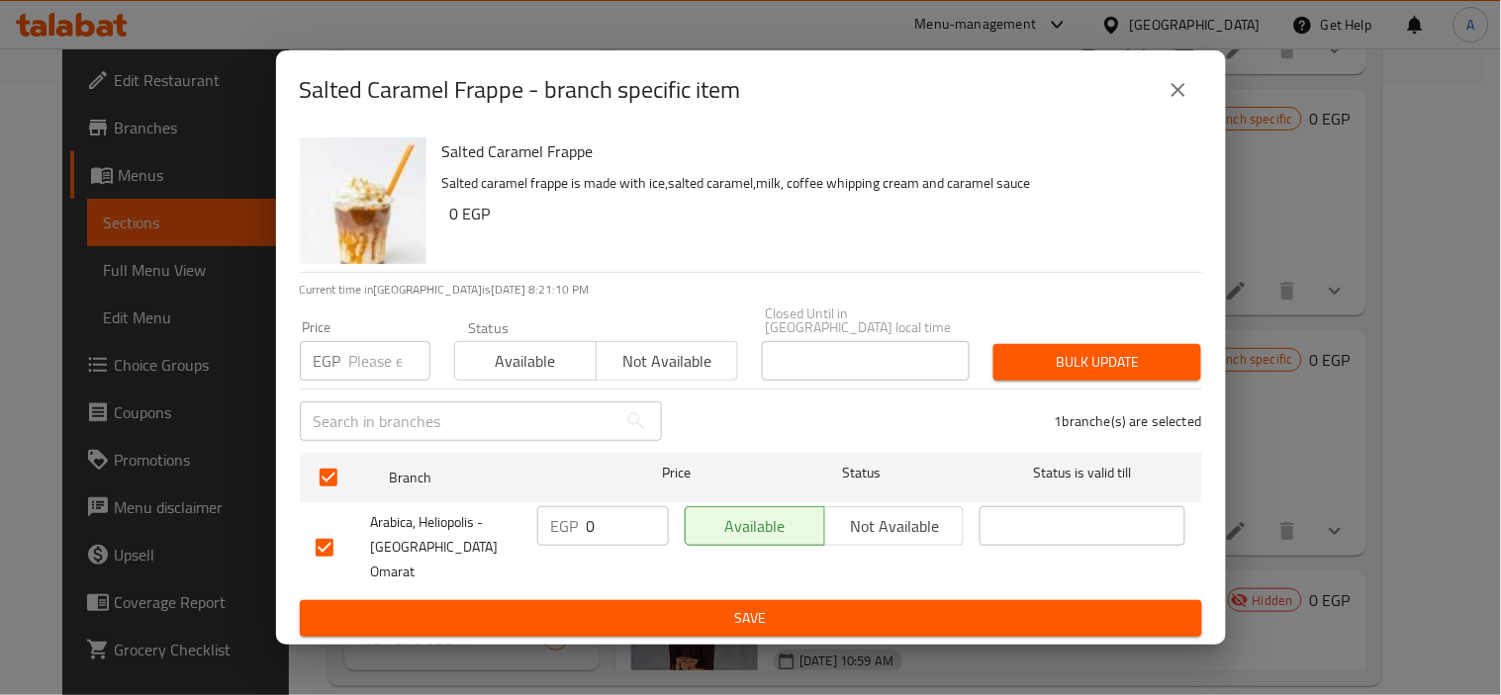
click at [366, 387] on div "Price EGP Price" at bounding box center [365, 351] width 154 height 84
click at [373, 351] on input "number" at bounding box center [389, 361] width 81 height 40
type input "0"
click at [1029, 381] on button "Bulk update" at bounding box center [1097, 362] width 208 height 37
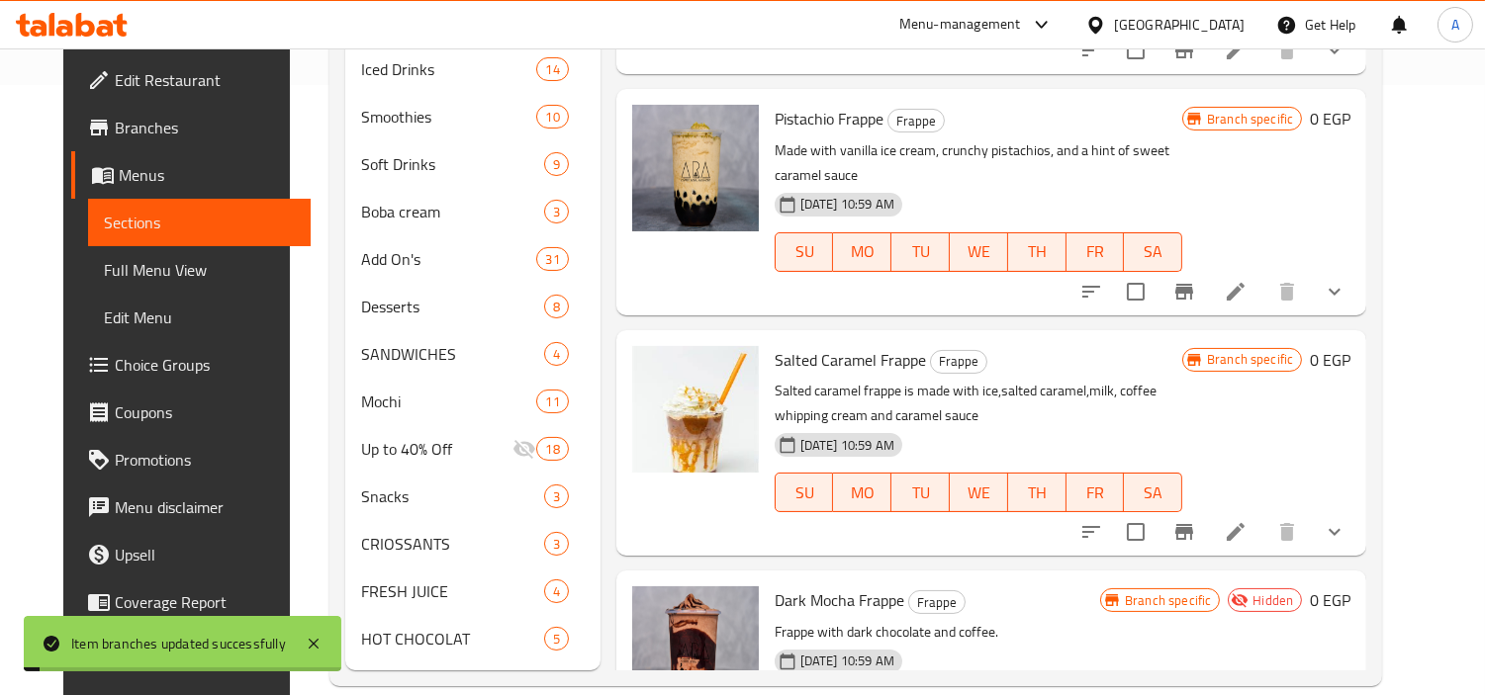
scroll to position [1209, 0]
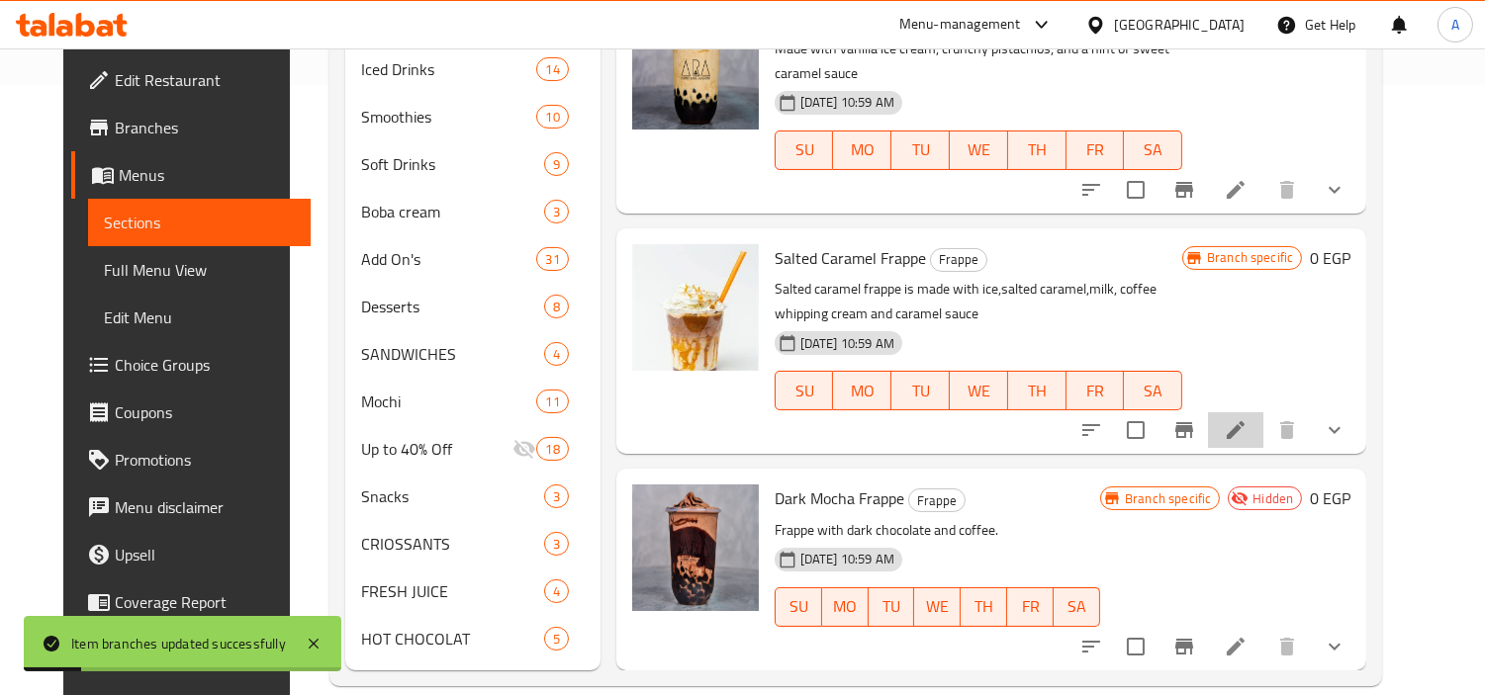
click at [1253, 412] on li at bounding box center [1235, 430] width 55 height 36
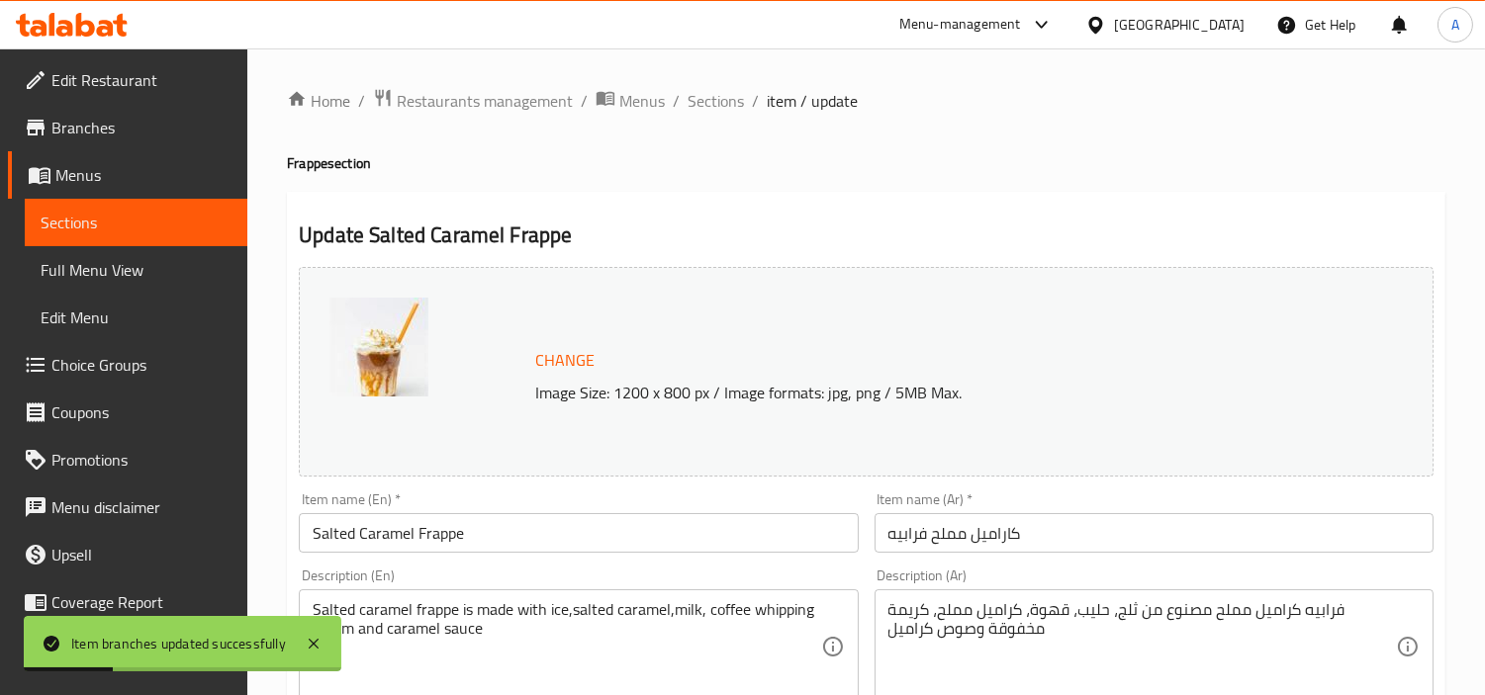
click at [720, 102] on span "Sections" at bounding box center [715, 101] width 56 height 24
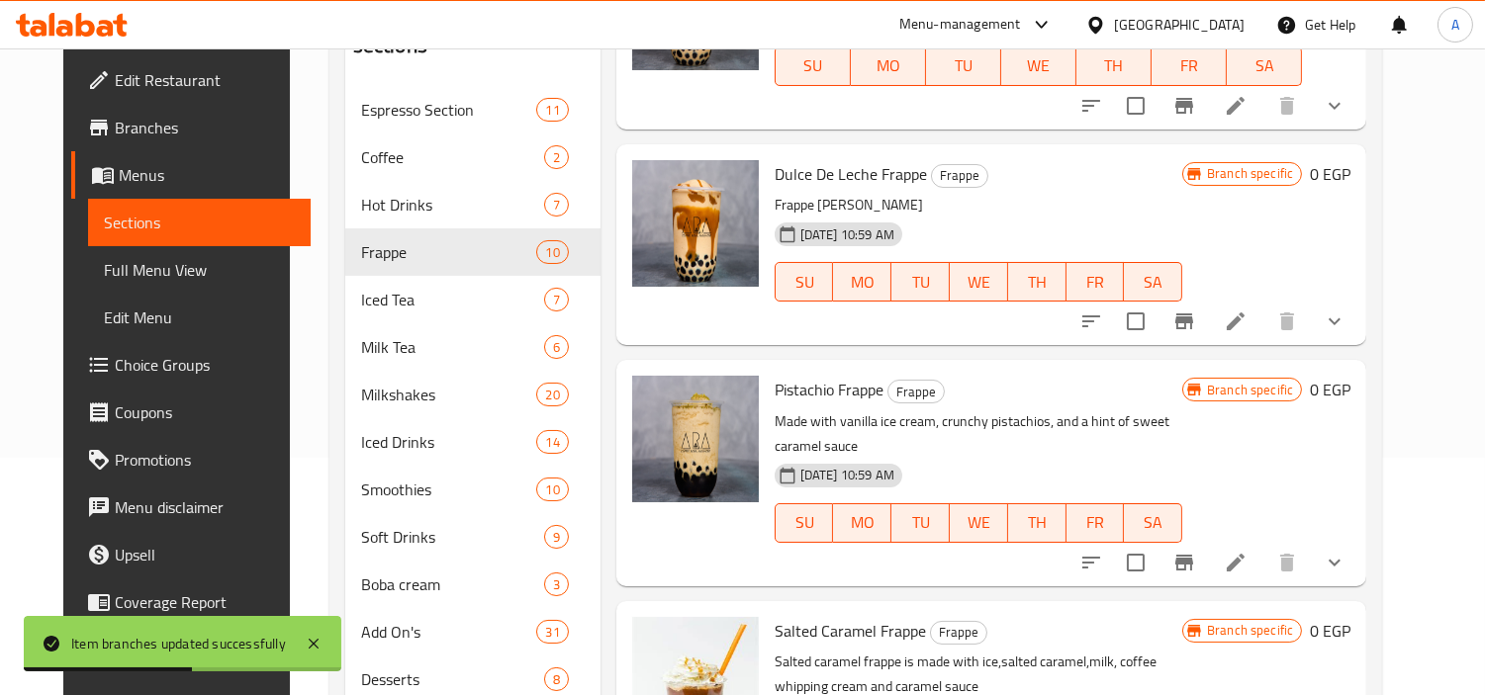
scroll to position [439, 0]
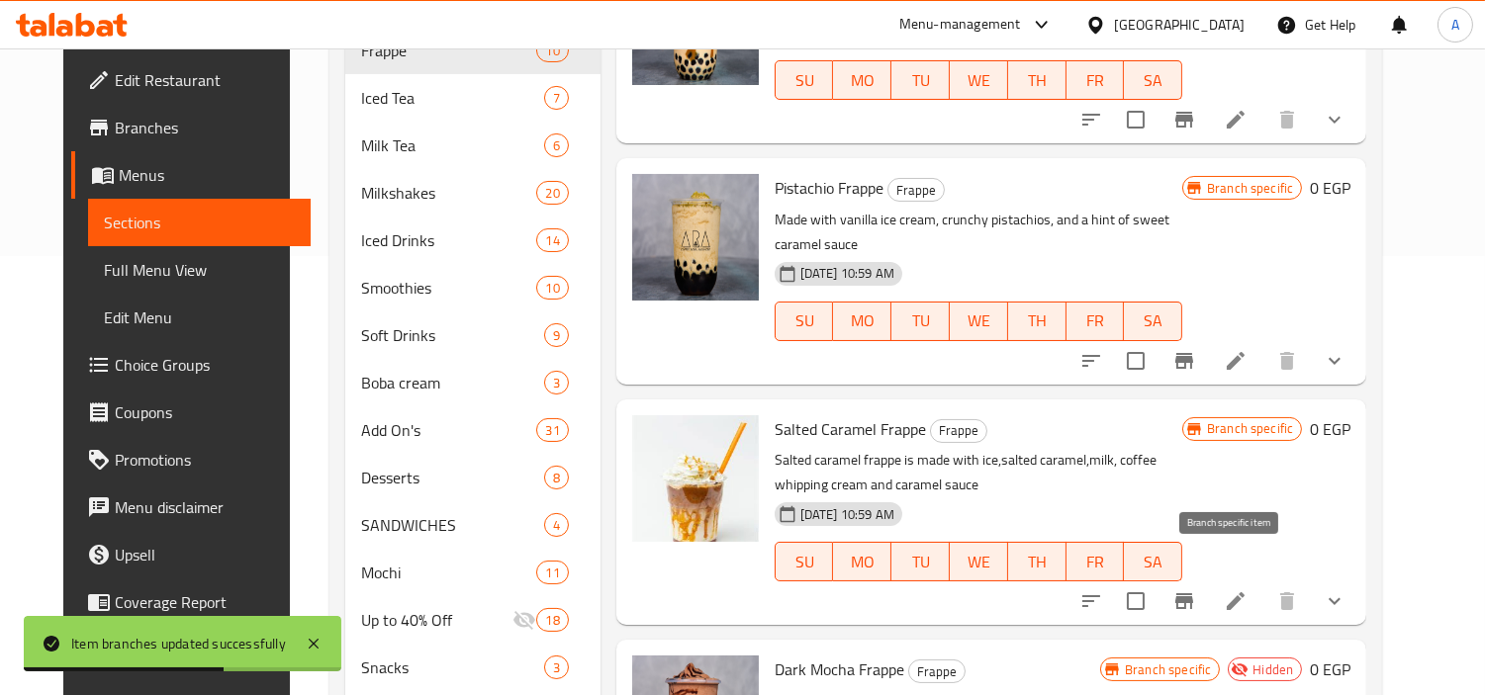
click at [1193, 593] on icon "Branch-specific-item" at bounding box center [1184, 601] width 18 height 16
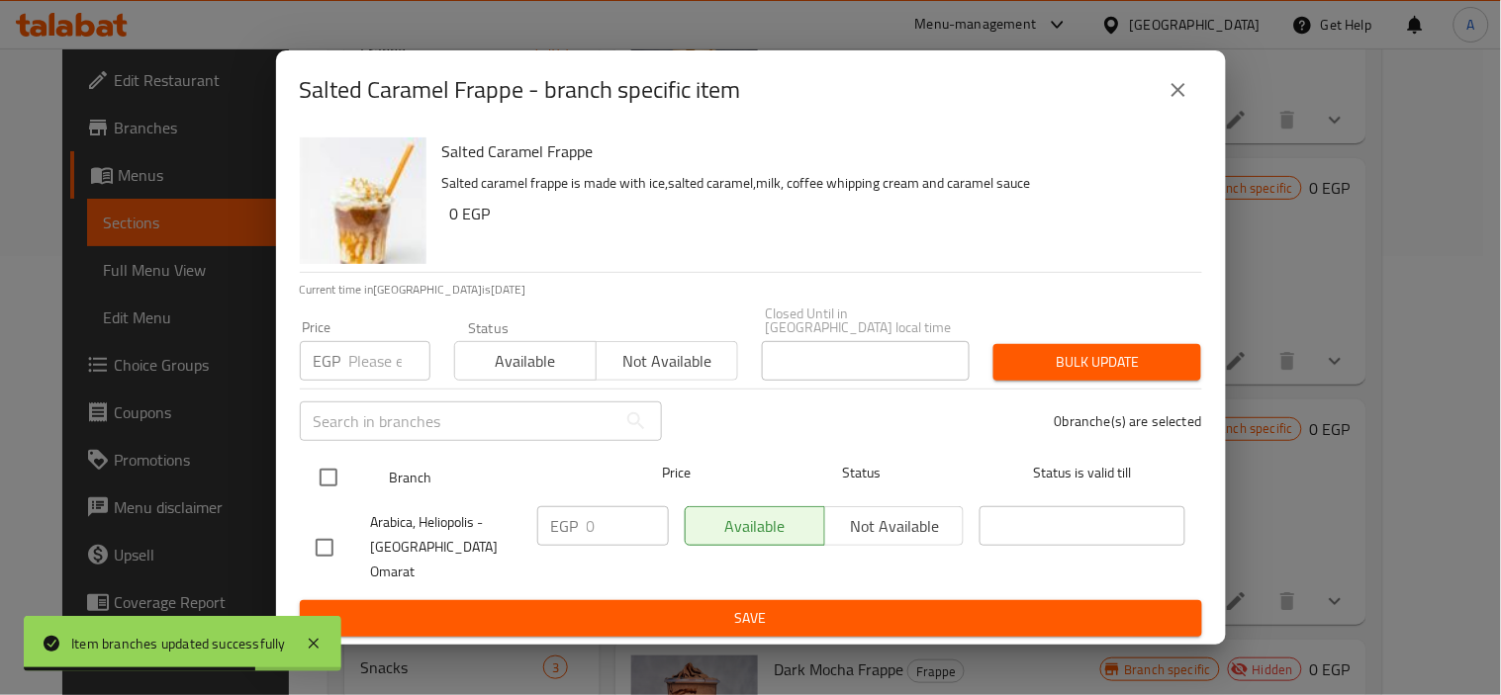
click at [337, 499] on input "checkbox" at bounding box center [329, 478] width 42 height 42
checkbox input "true"
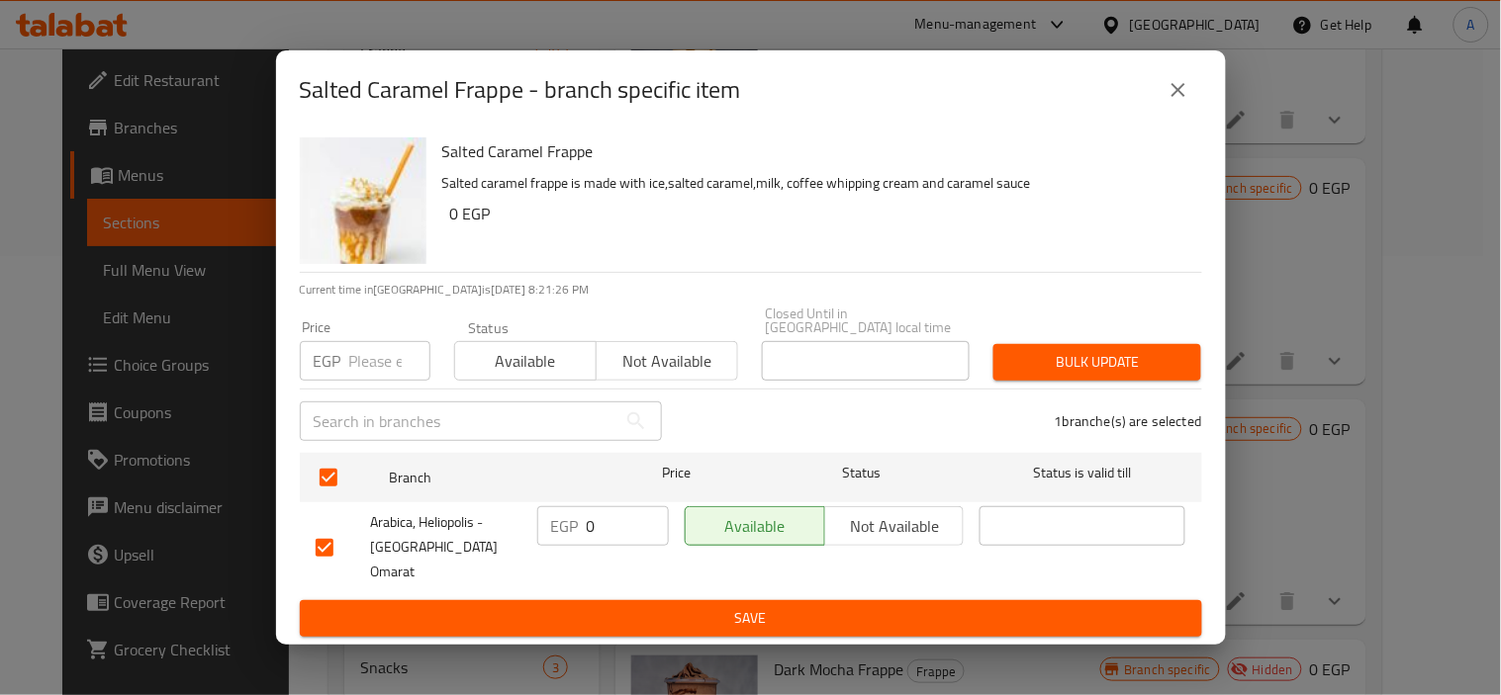
click at [390, 337] on div "Price EGP Price" at bounding box center [365, 350] width 131 height 60
click at [388, 368] on input "number" at bounding box center [389, 361] width 81 height 40
paste input "155.25"
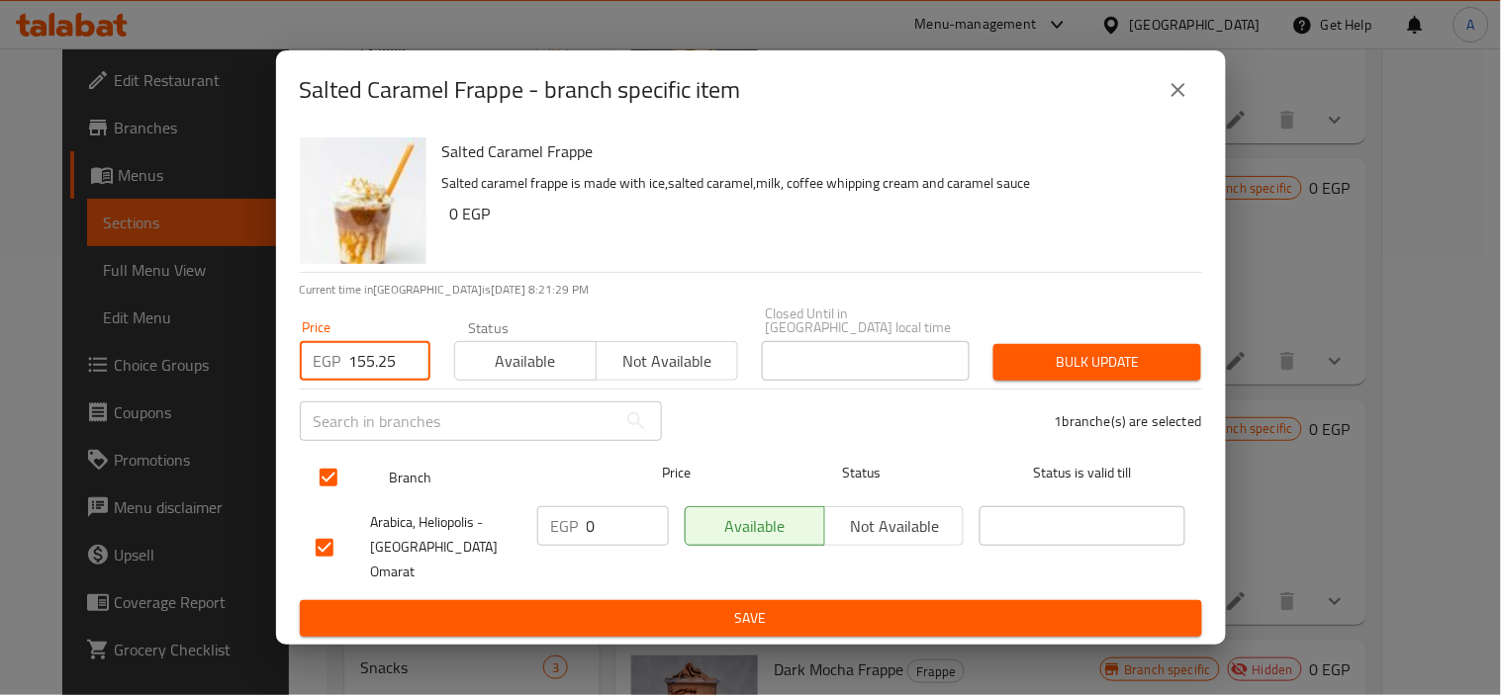
type input "155.25"
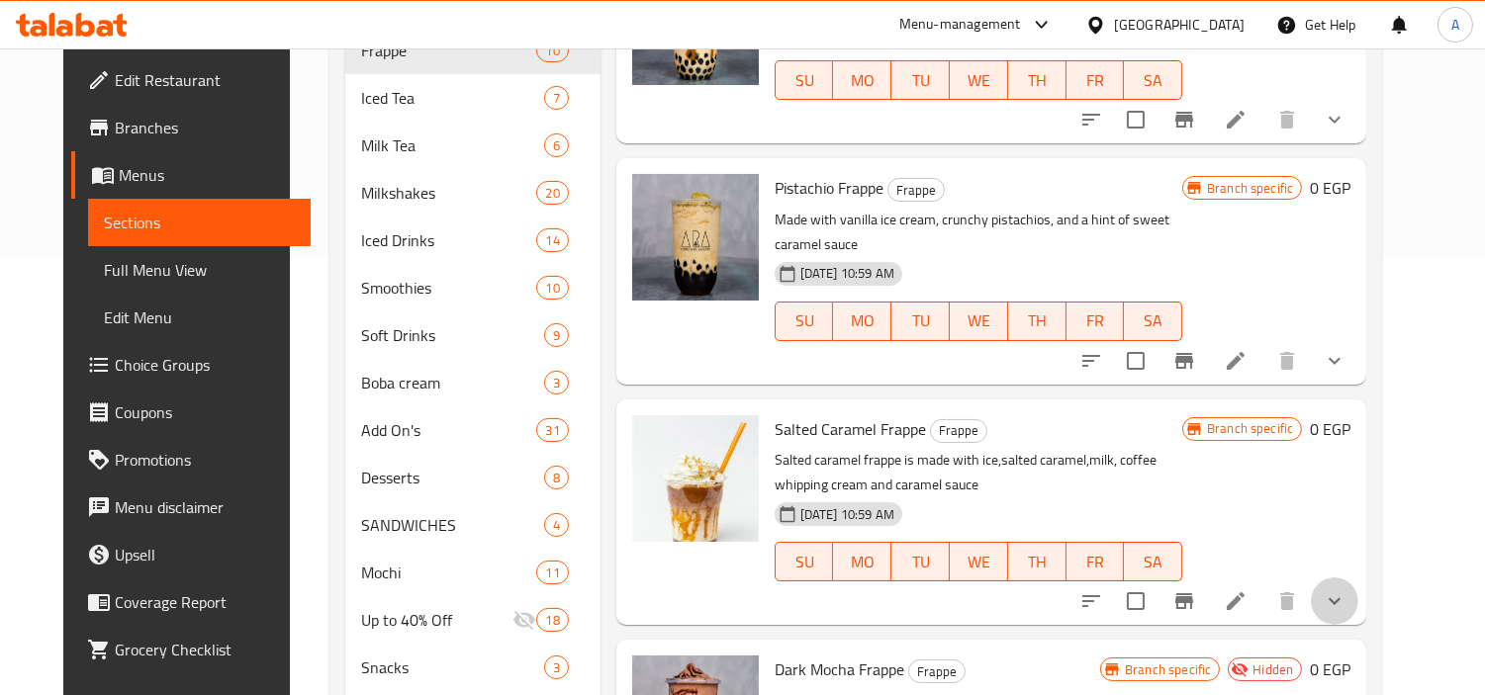
click at [1358, 578] on button "show more" at bounding box center [1334, 601] width 47 height 47
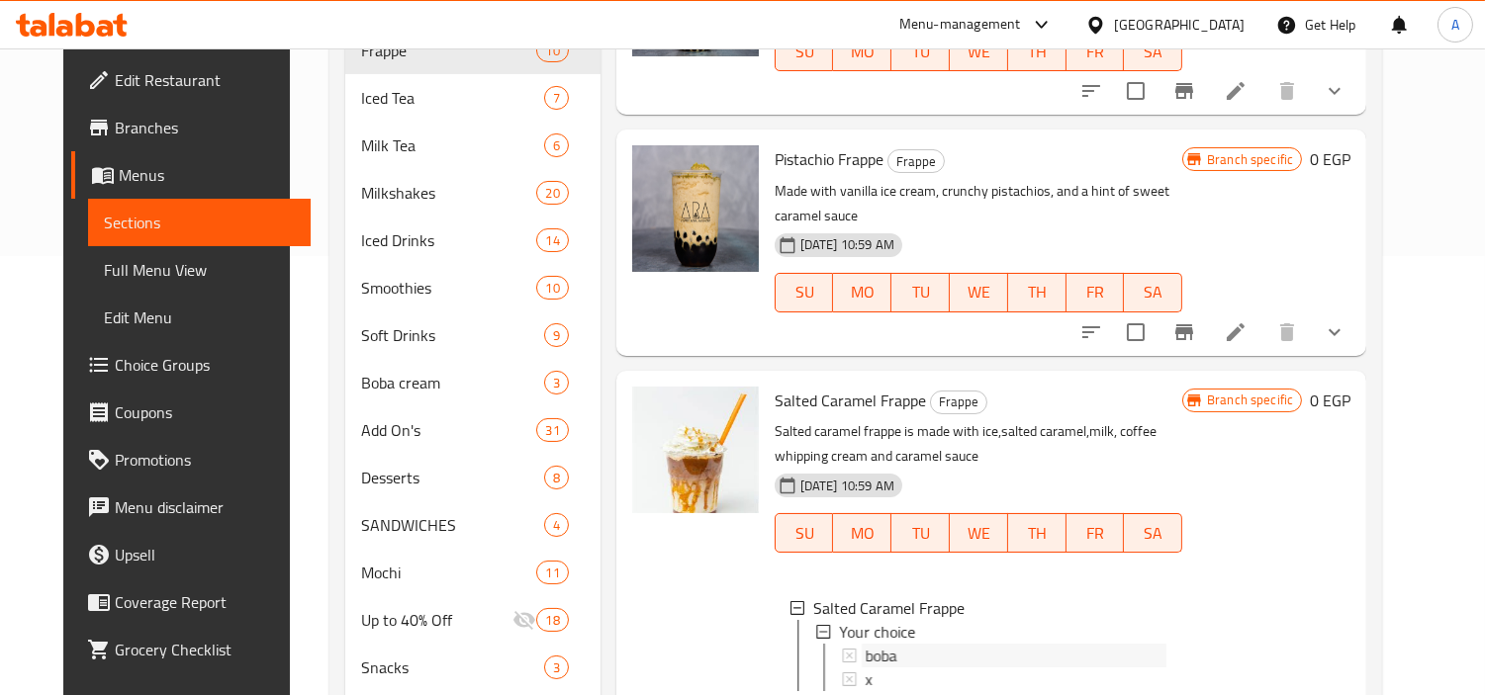
click at [895, 647] on div "boba" at bounding box center [1016, 656] width 302 height 24
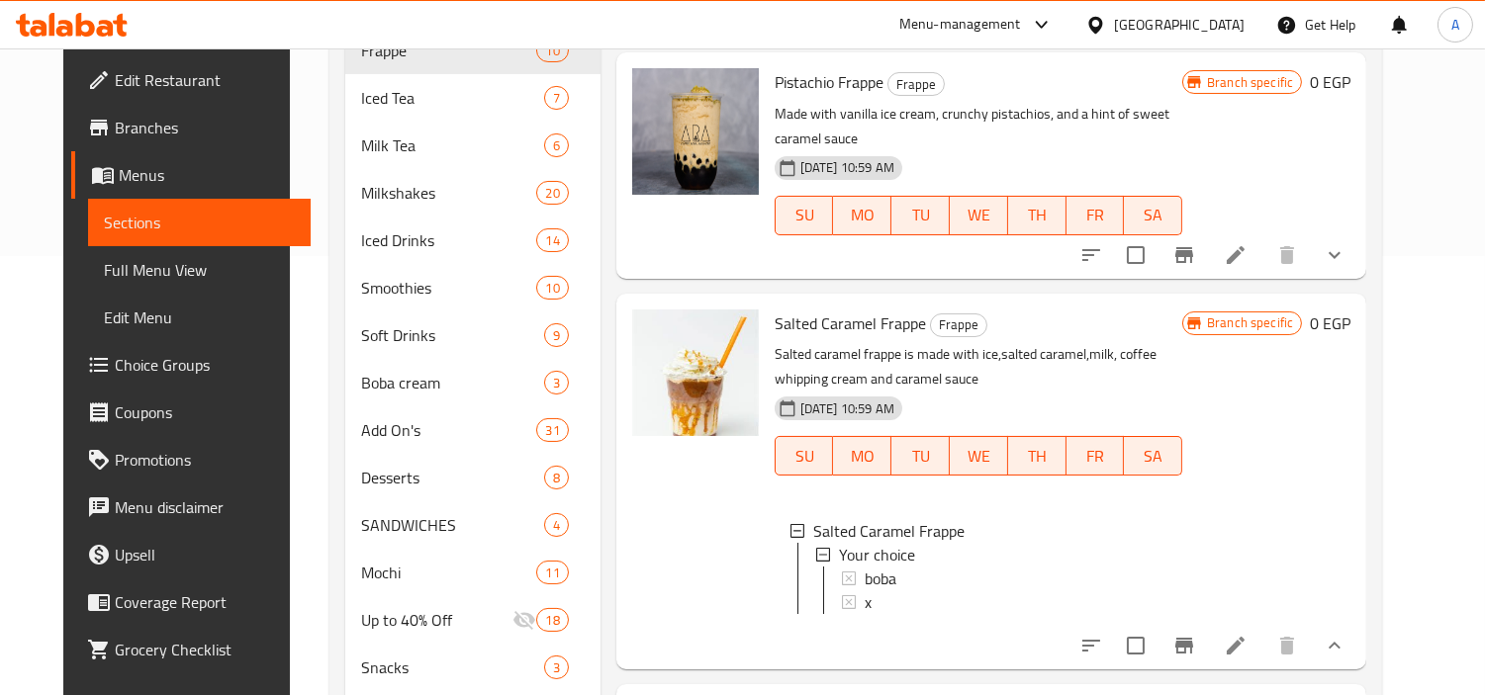
scroll to position [1339, 0]
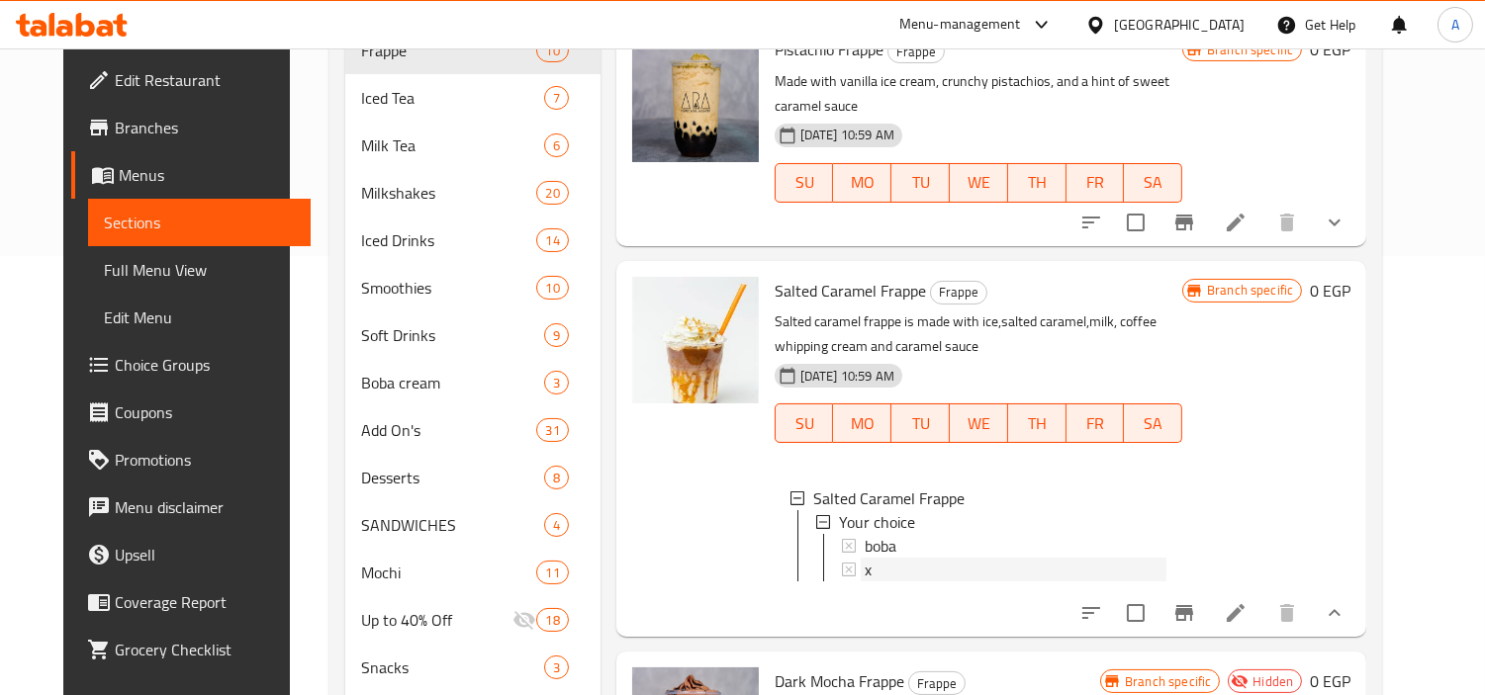
click at [1115, 567] on div "x" at bounding box center [1016, 570] width 302 height 24
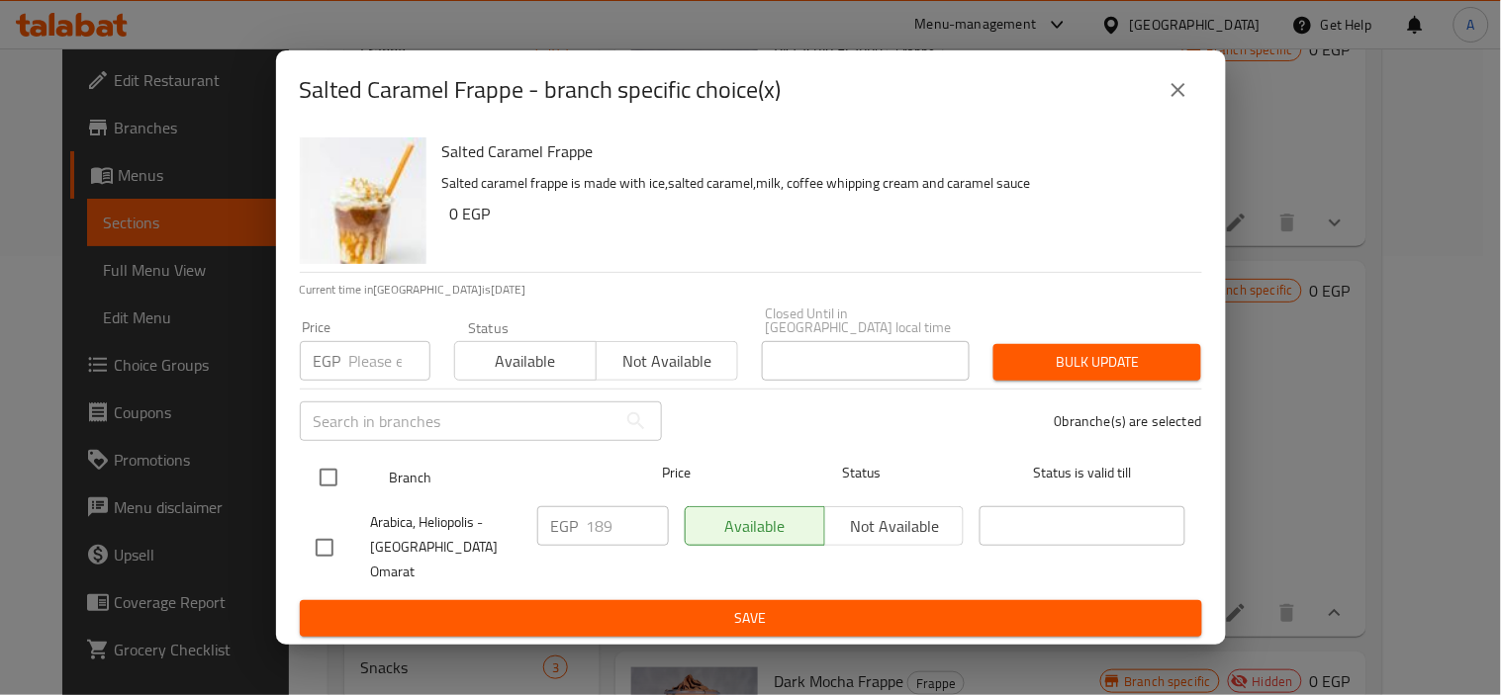
click at [327, 477] on input "checkbox" at bounding box center [329, 478] width 42 height 42
checkbox input "true"
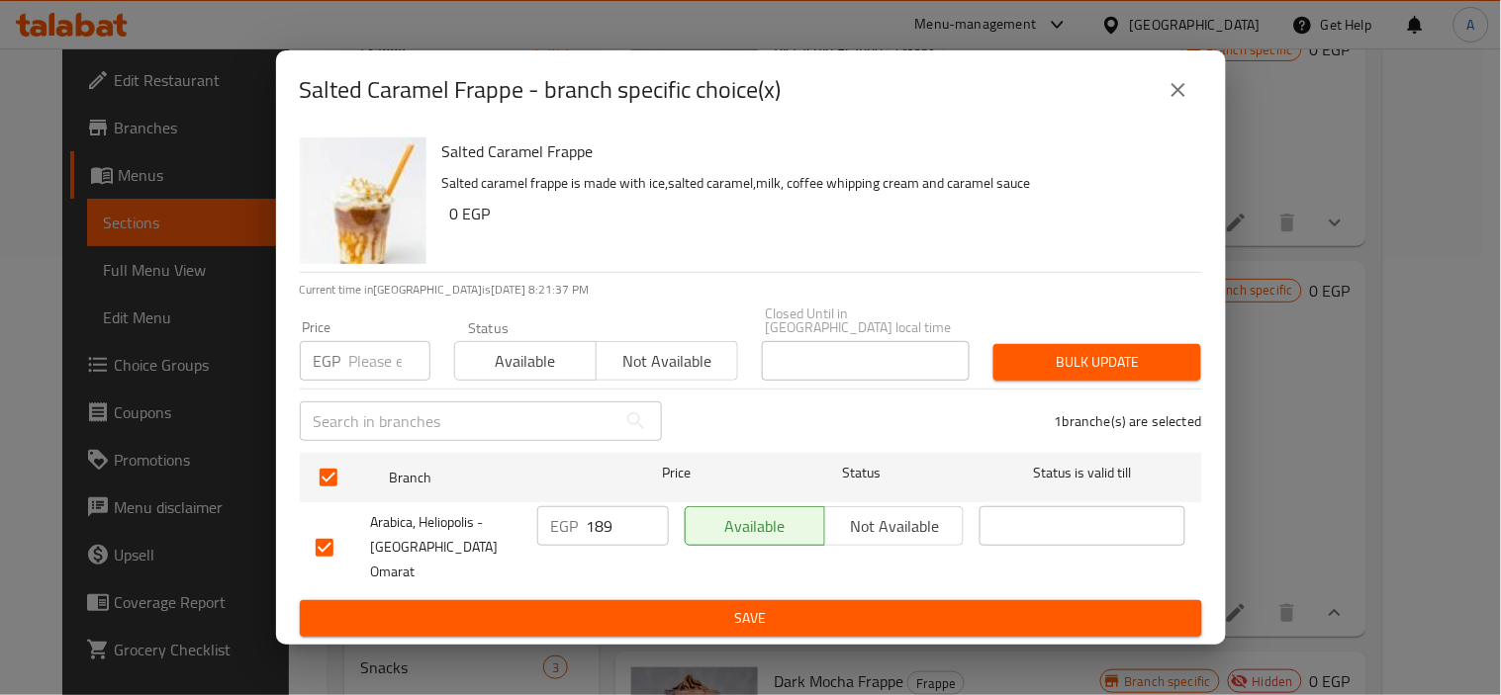
click at [367, 363] on input "number" at bounding box center [389, 361] width 81 height 40
paste input "155.25"
type input "155.25"
click at [1051, 375] on span "Bulk update" at bounding box center [1097, 362] width 176 height 25
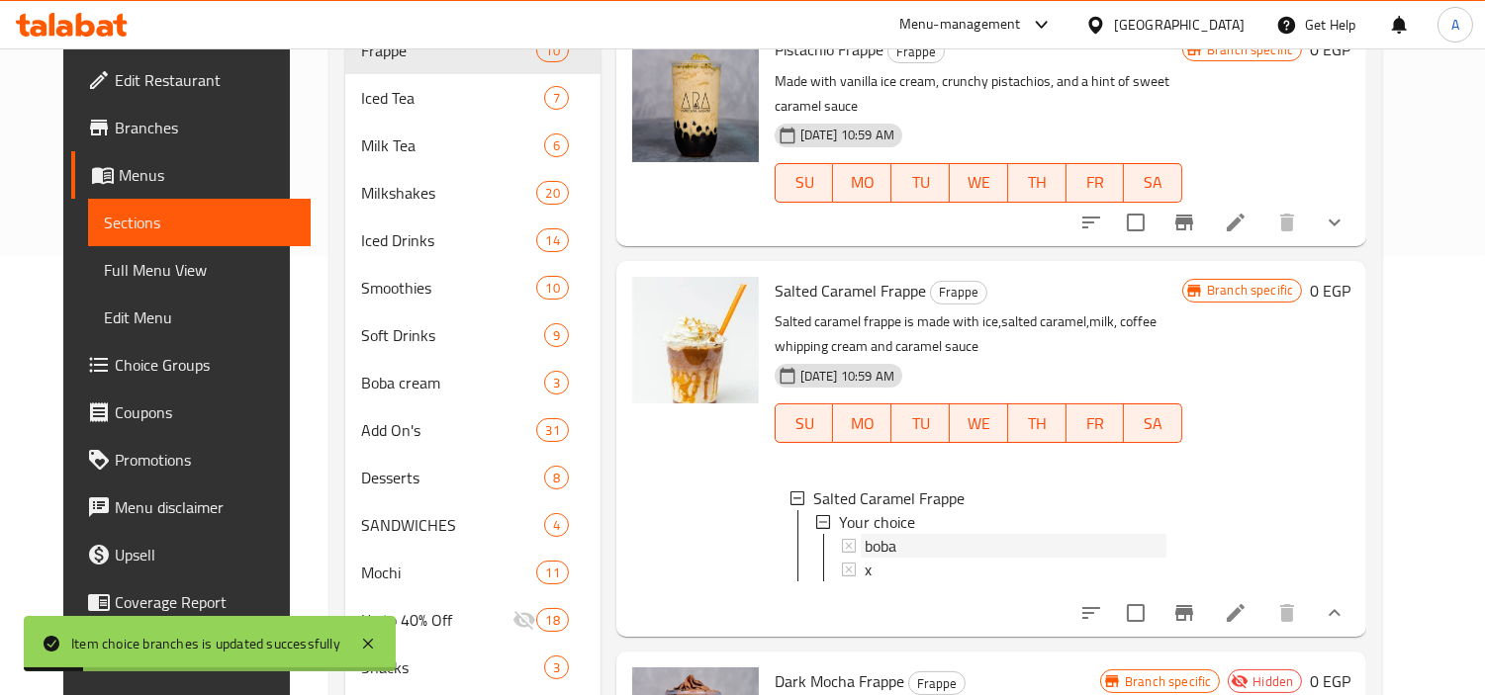
click at [868, 549] on span "boba" at bounding box center [881, 546] width 32 height 24
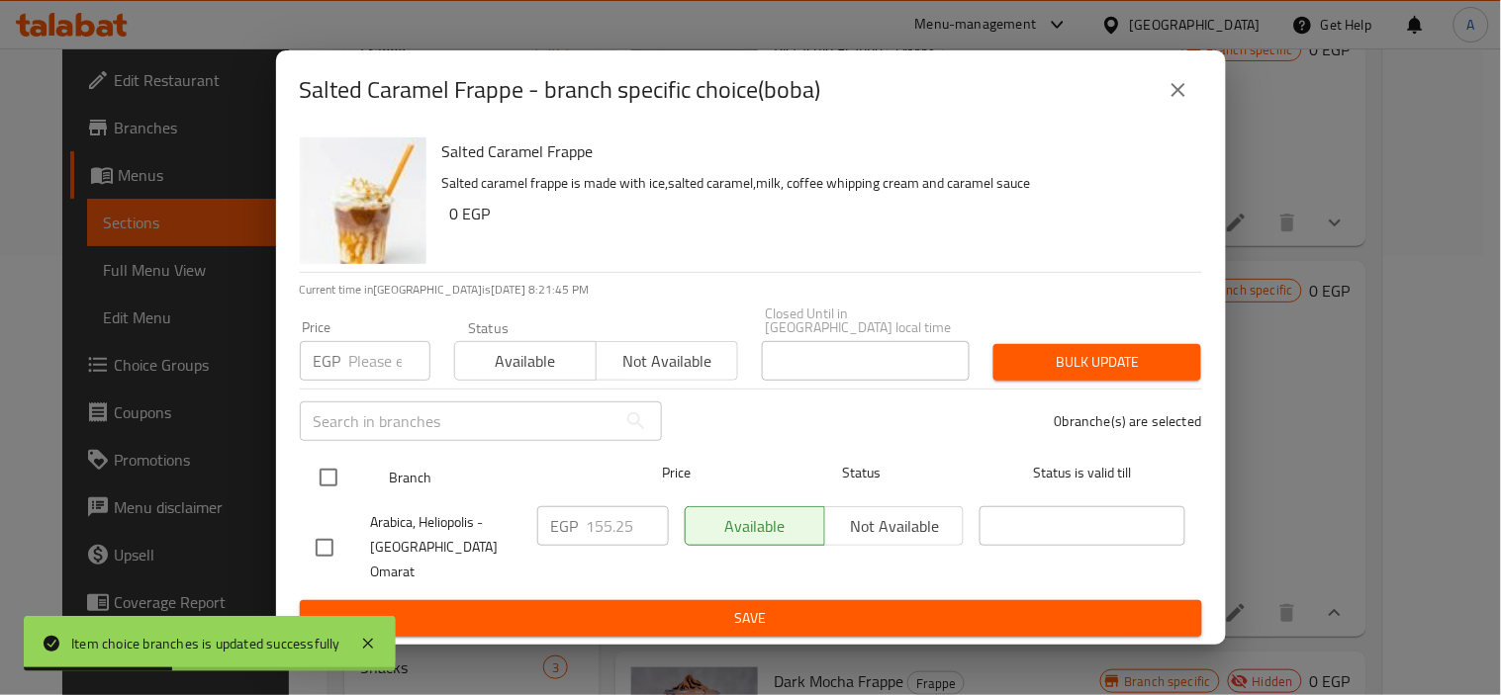
click at [342, 481] on input "checkbox" at bounding box center [329, 478] width 42 height 42
checkbox input "true"
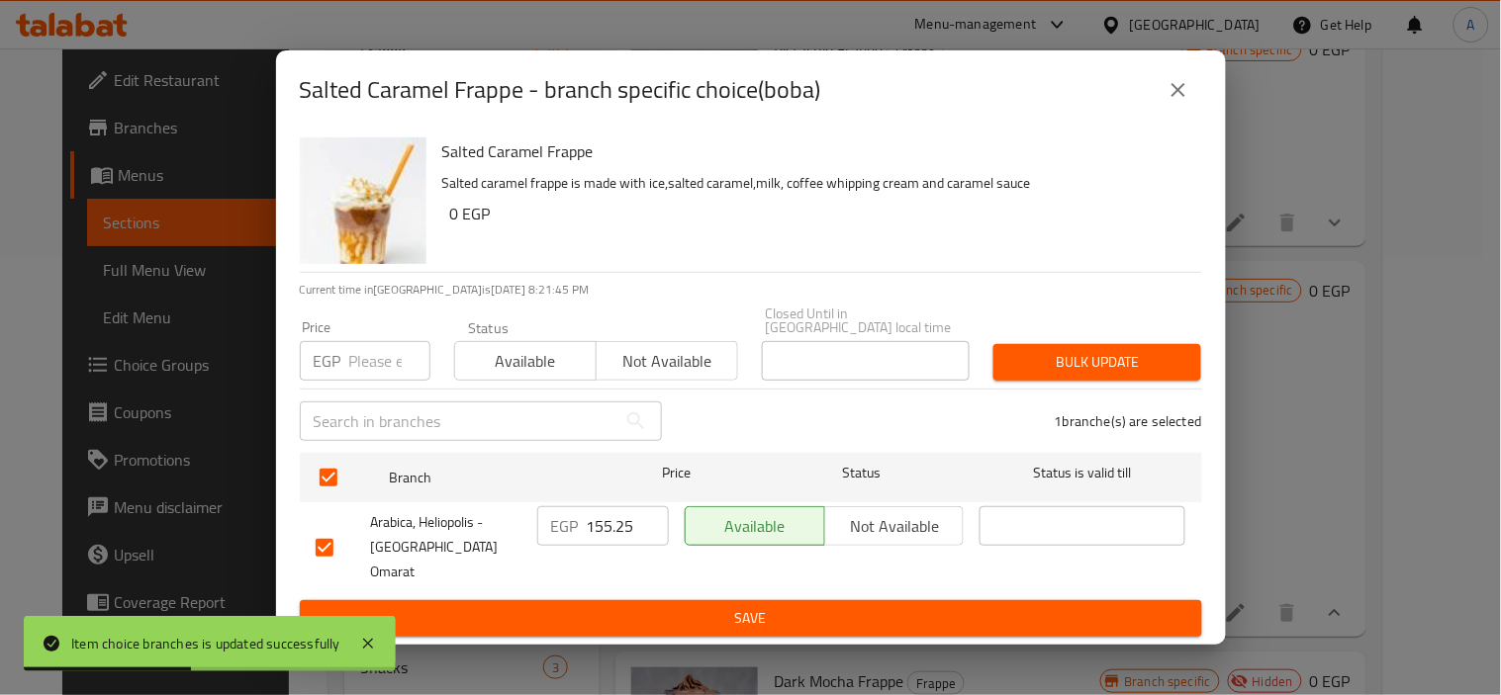
click at [344, 381] on div "EGP Price" at bounding box center [365, 361] width 131 height 40
paste input "189.0"
type input "189.0"
click at [1118, 353] on button "Bulk update" at bounding box center [1097, 362] width 208 height 37
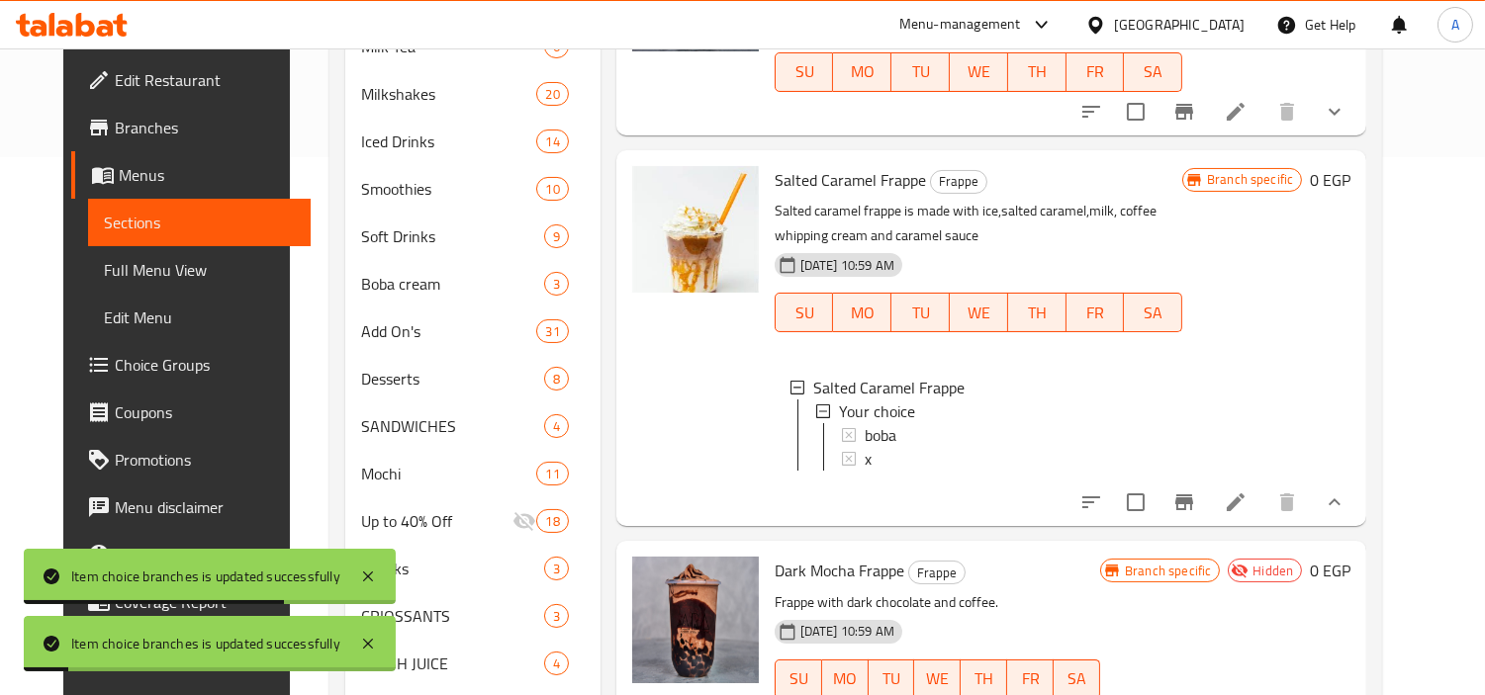
scroll to position [610, 0]
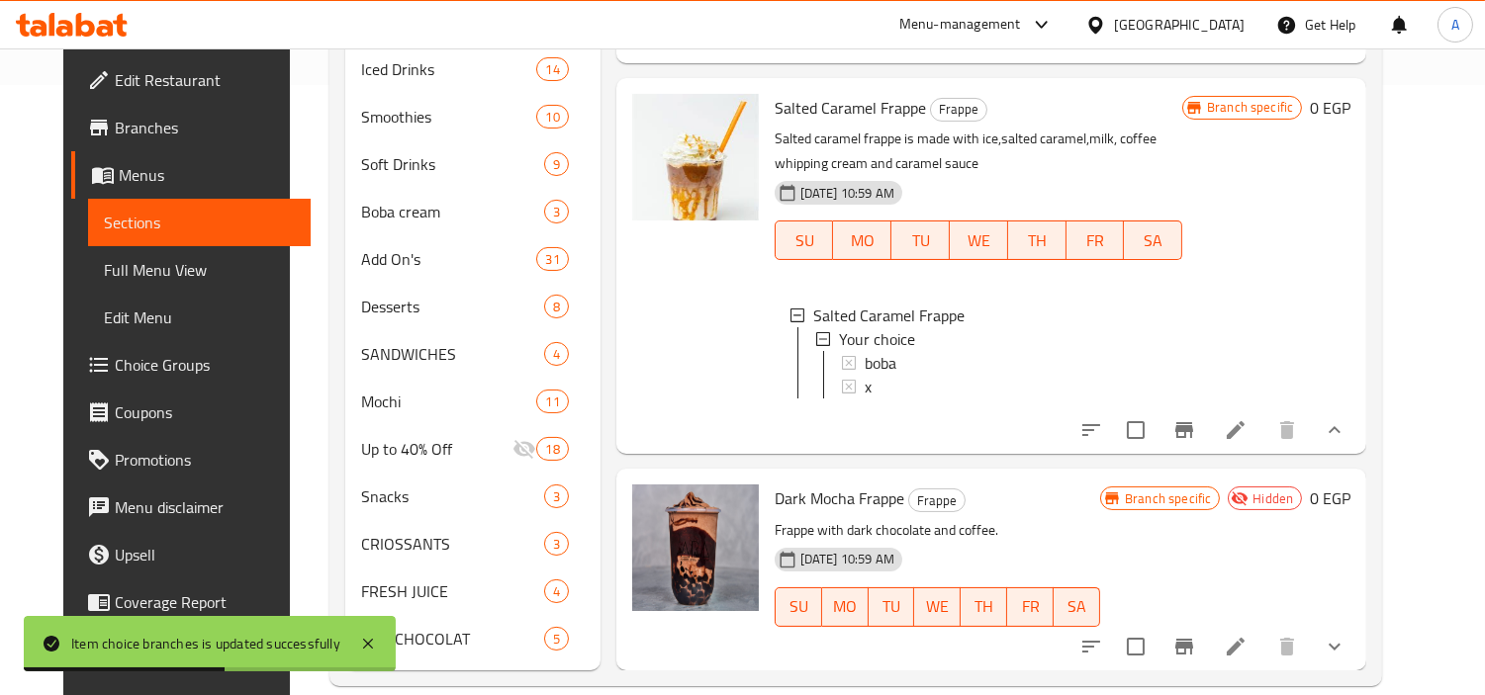
click at [624, 231] on div at bounding box center [695, 266] width 142 height 360
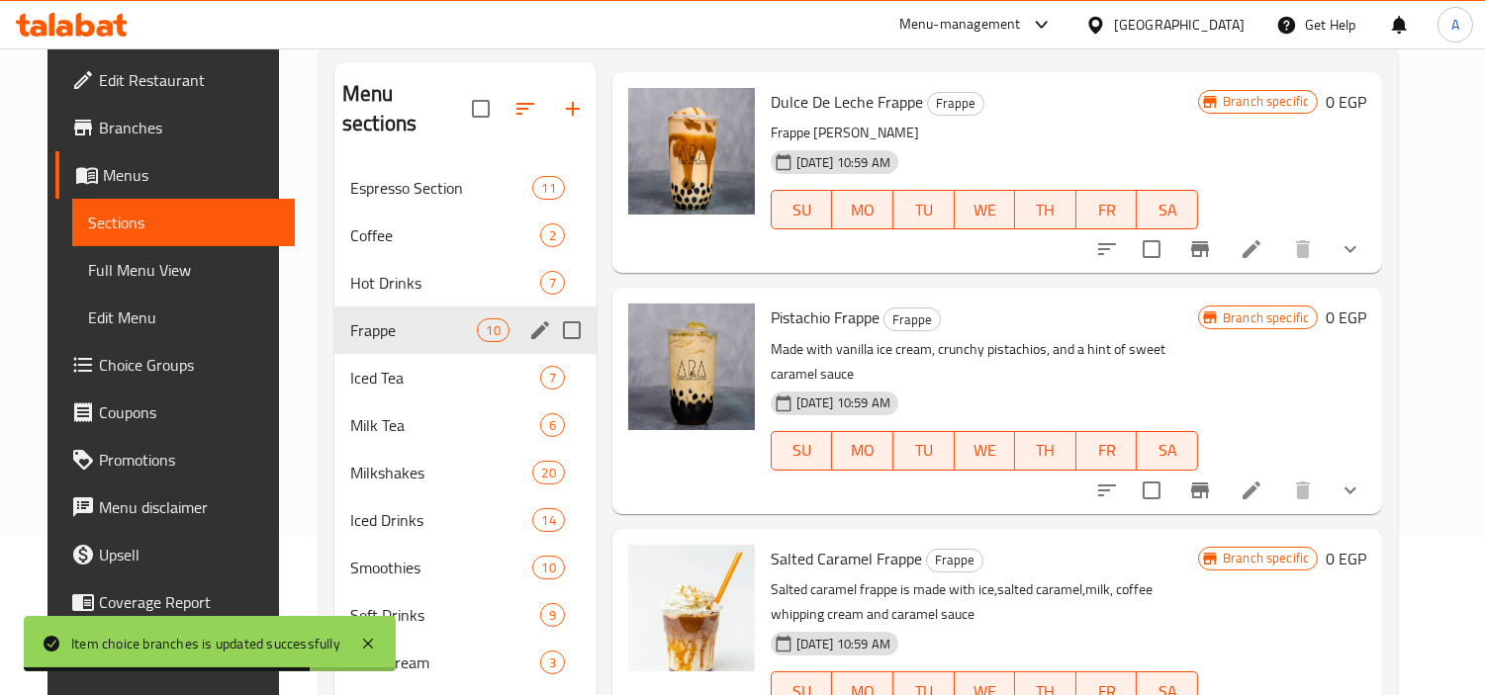
click at [356, 320] on div "Frappe 10" at bounding box center [465, 330] width 262 height 47
click at [367, 322] on div "Frappe 10" at bounding box center [465, 330] width 262 height 47
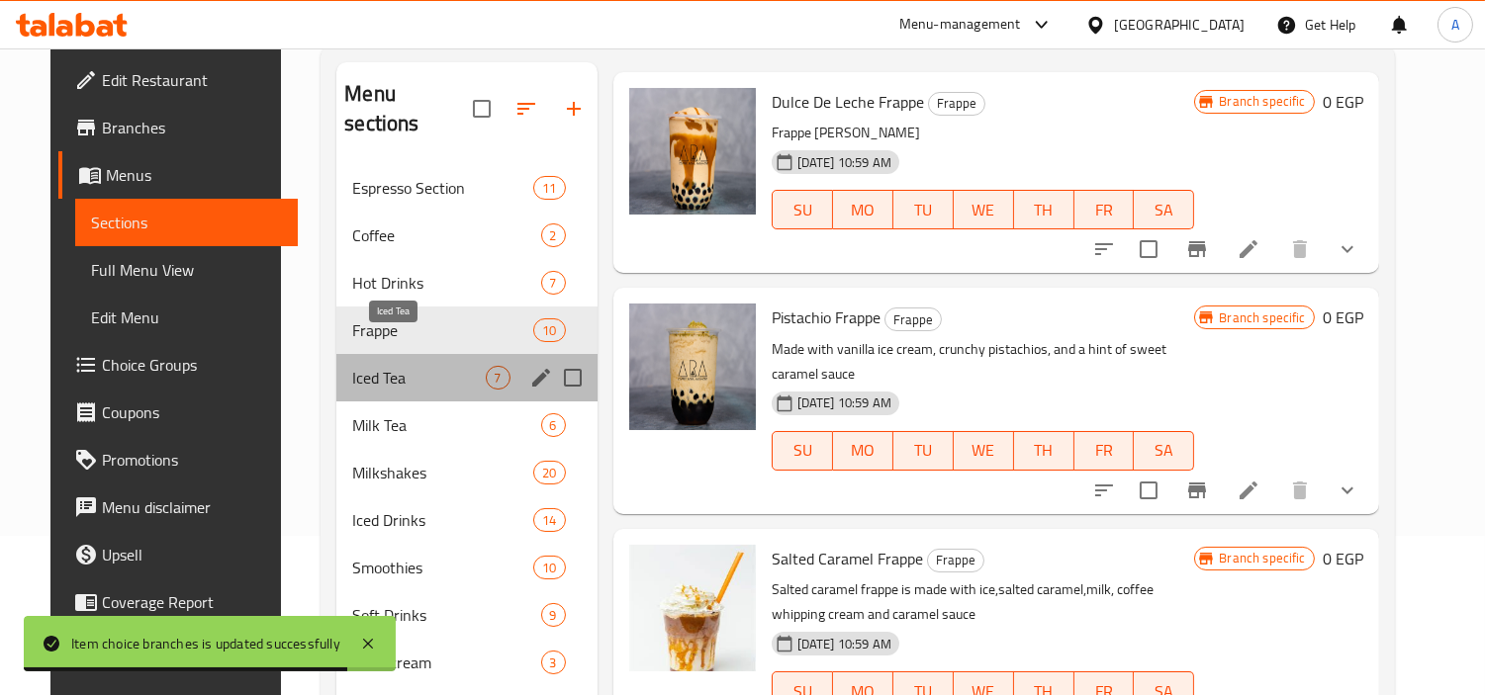
click at [374, 366] on span "Iced Tea" at bounding box center [418, 378] width 133 height 24
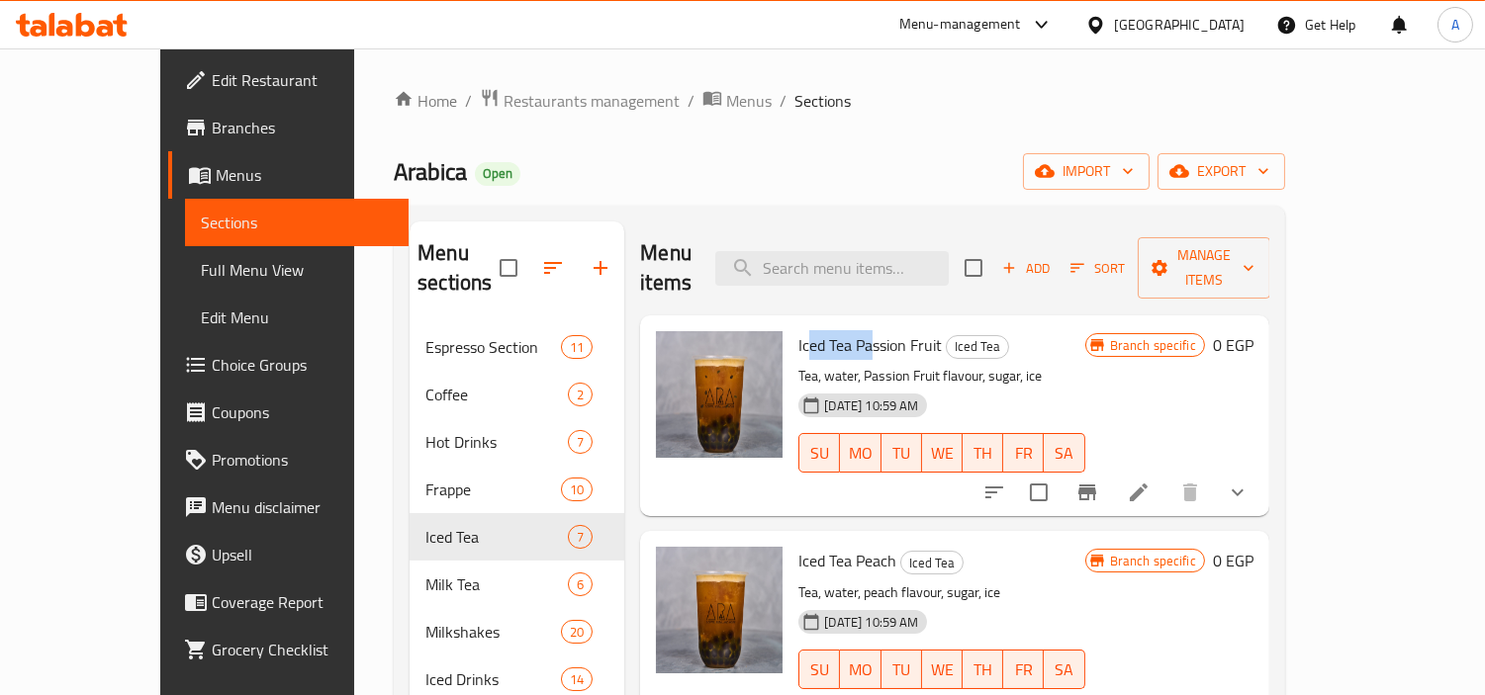
drag, startPoint x: 766, startPoint y: 319, endPoint x: 832, endPoint y: 302, distance: 68.4
click at [832, 330] on span "Iced Tea Passion Fruit" at bounding box center [869, 345] width 143 height 30
click at [1261, 476] on button "show more" at bounding box center [1237, 492] width 47 height 47
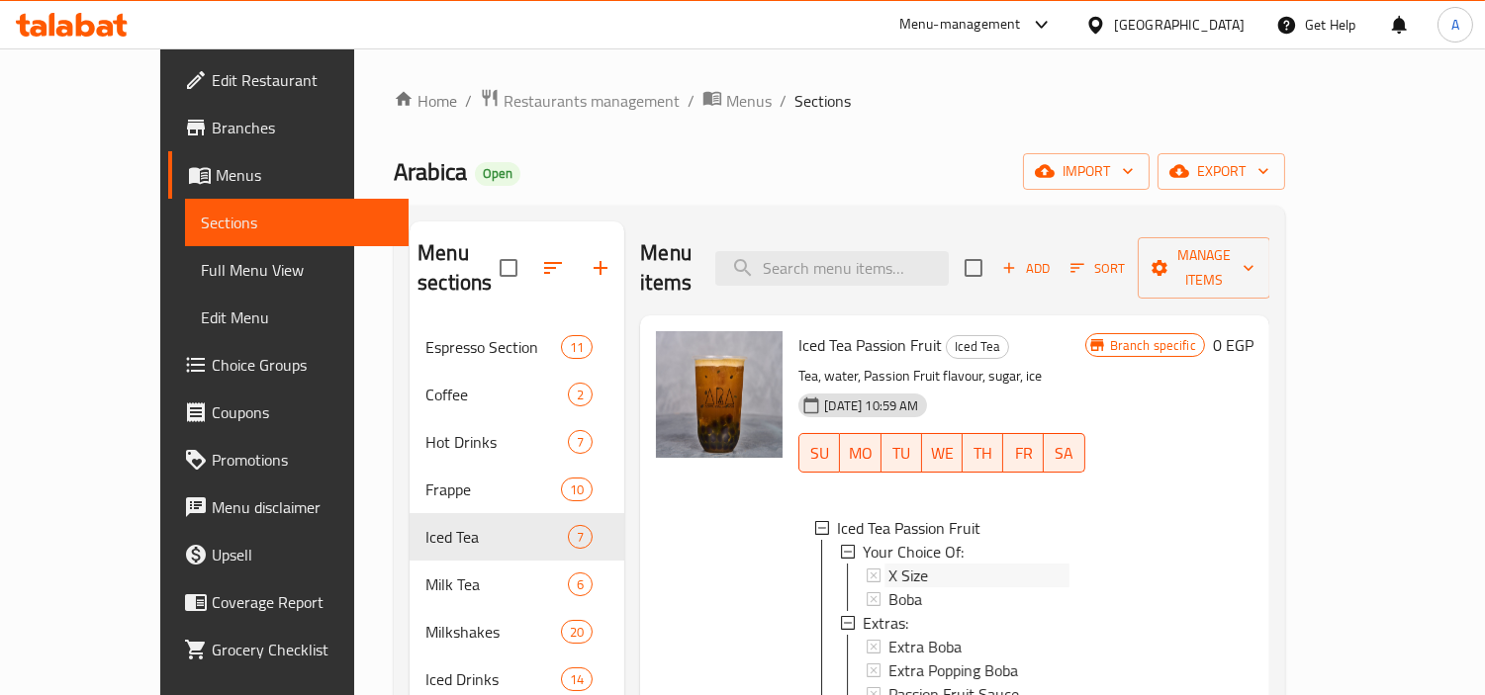
click at [888, 564] on span "X Size" at bounding box center [908, 576] width 40 height 24
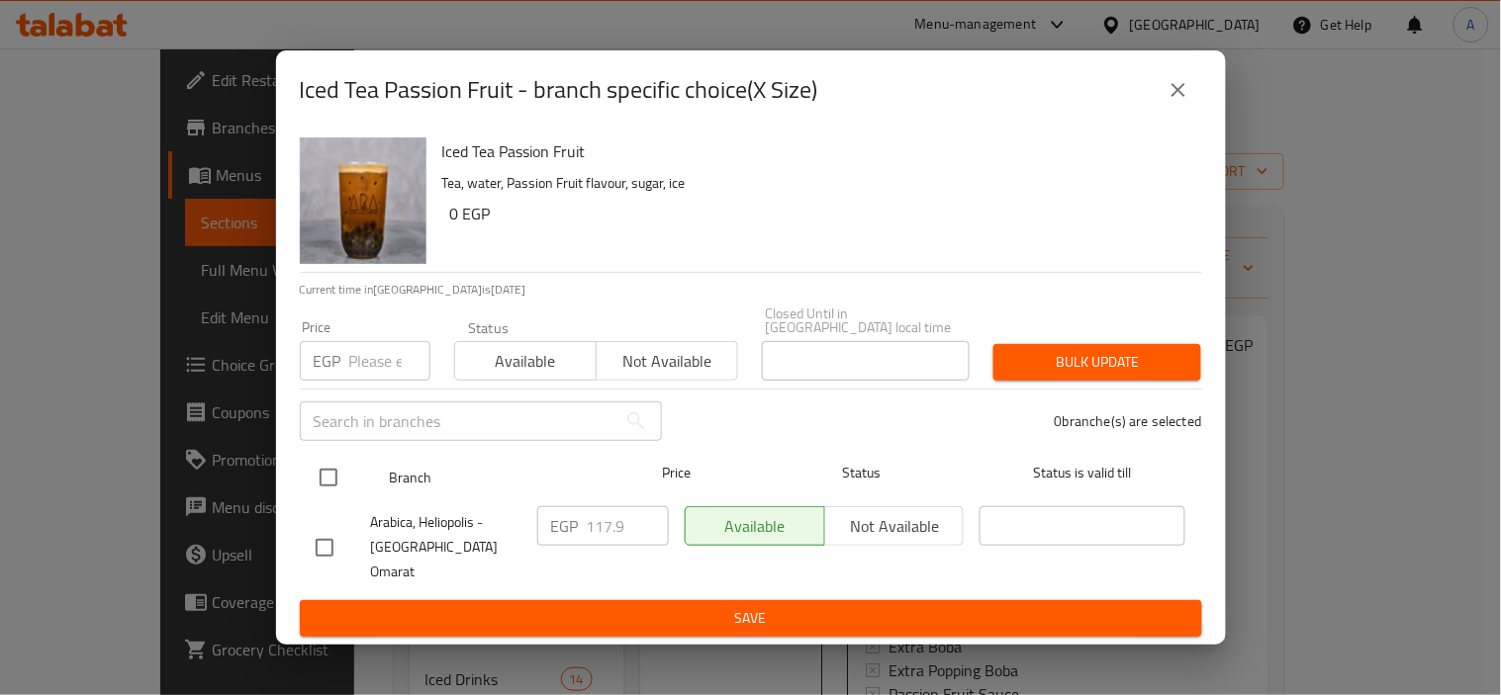
drag, startPoint x: 337, startPoint y: 440, endPoint x: 327, endPoint y: 458, distance: 20.4
click at [331, 453] on div "Iced Tea Passion Fruit Tea, water, Passion Fruit flavour, sugar, ice 0 EGP Curr…" at bounding box center [751, 387] width 950 height 515
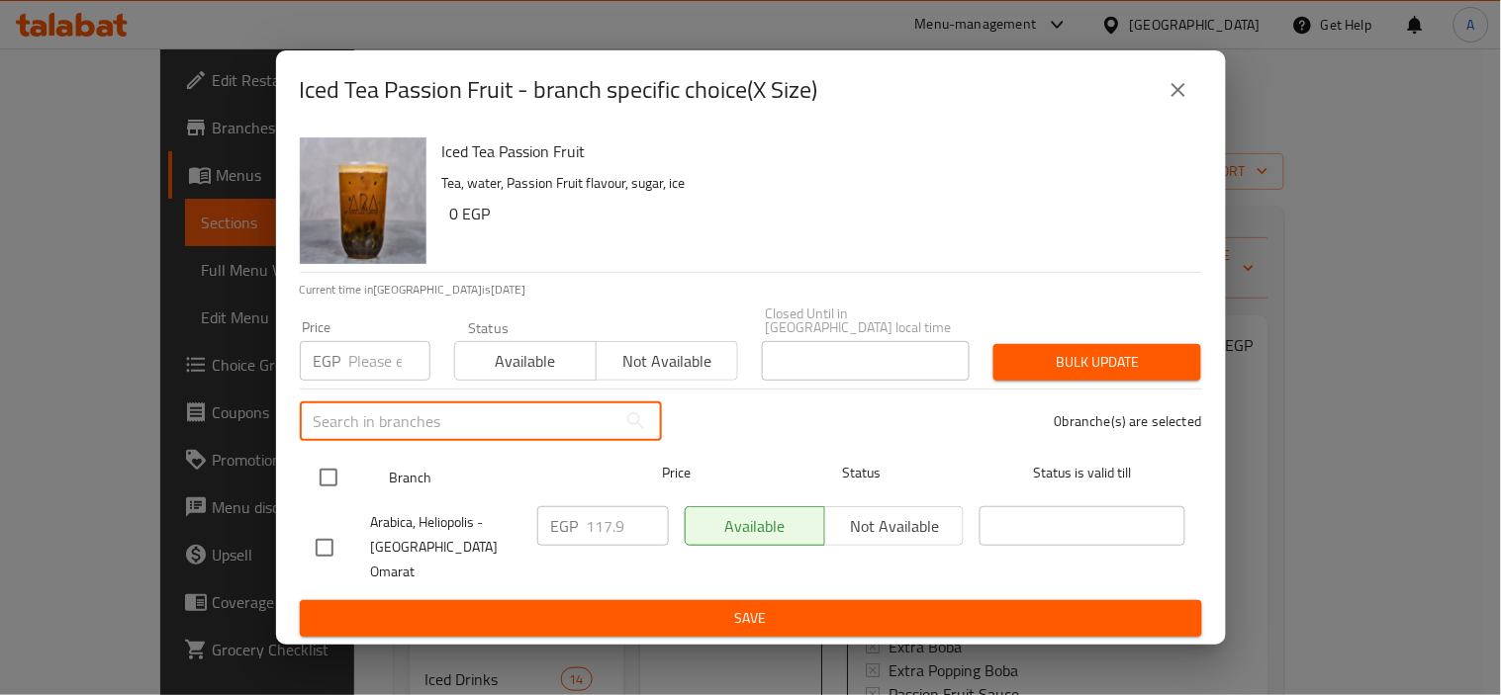
click at [324, 470] on input "checkbox" at bounding box center [329, 478] width 42 height 42
checkbox input "true"
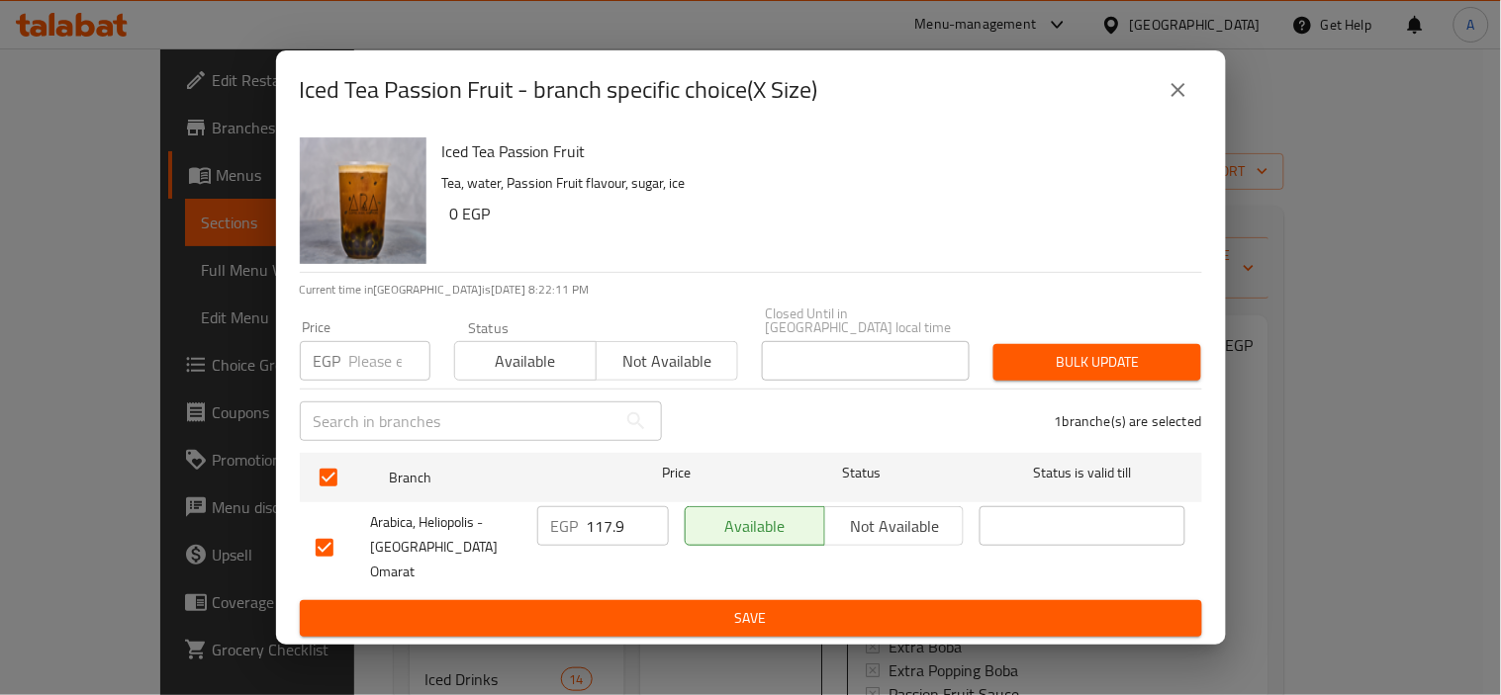
click at [337, 366] on p "EGP" at bounding box center [328, 361] width 28 height 24
click at [382, 379] on input "number" at bounding box center [389, 361] width 81 height 40
paste input "121.50"
type input "121.50"
click at [1045, 372] on span "Bulk update" at bounding box center [1097, 362] width 176 height 25
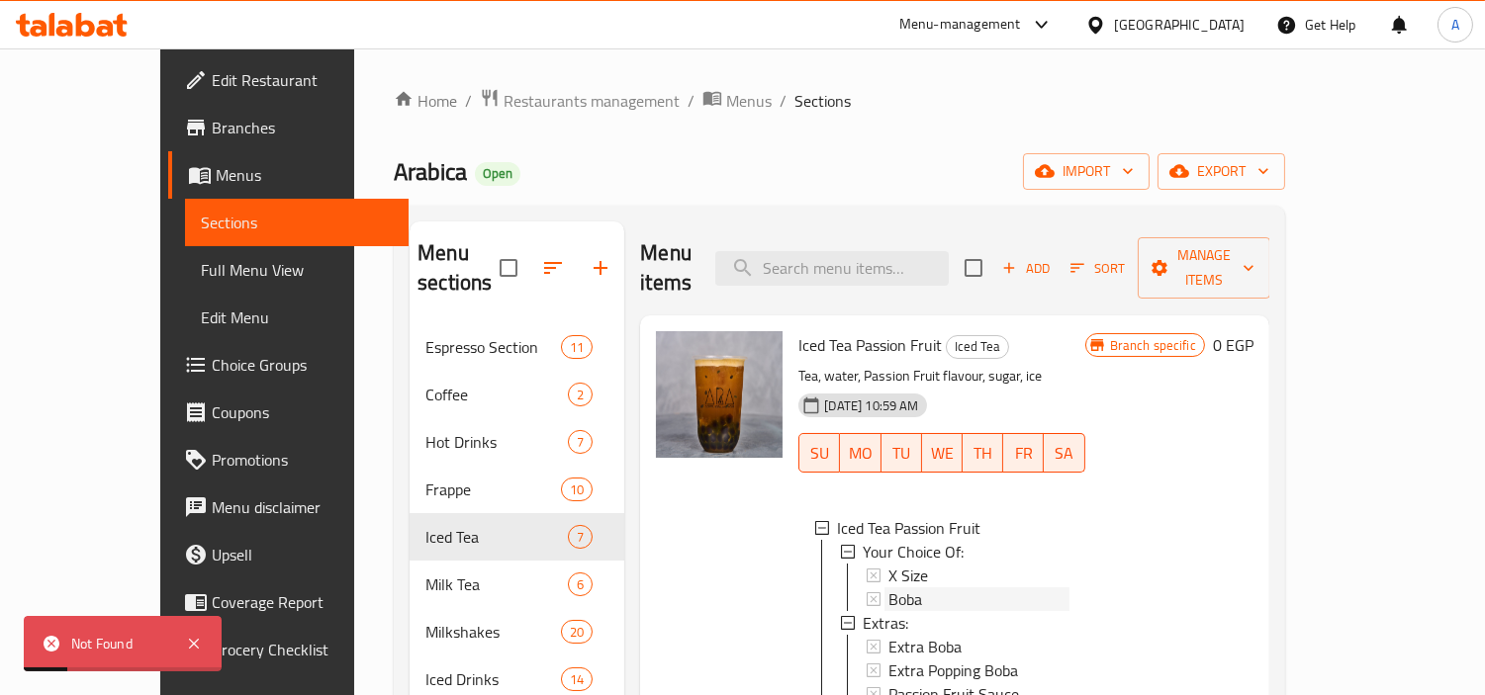
click at [894, 588] on div "Boba" at bounding box center [978, 600] width 180 height 24
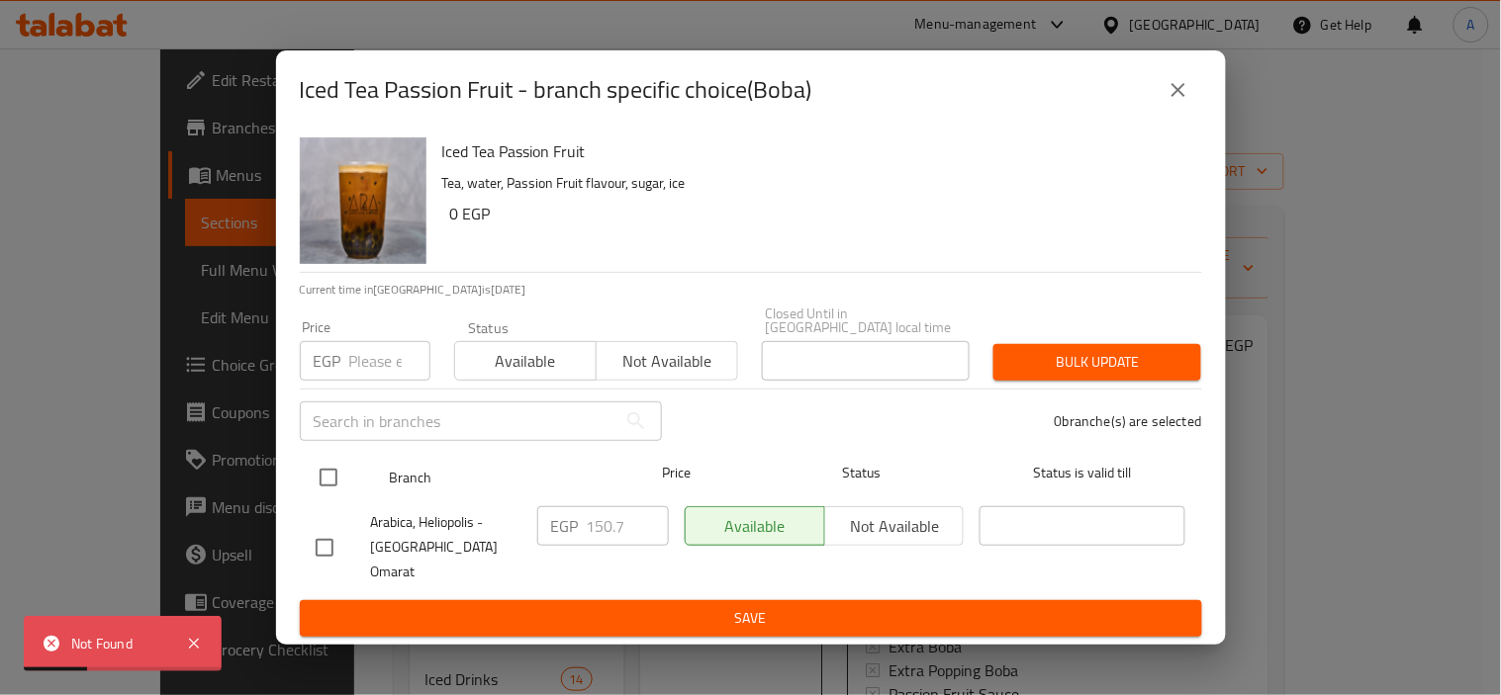
click at [342, 456] on ul "Branch Price Status Status is valid till Arabica, Heliopolis - El Sabaa Omarat …" at bounding box center [751, 522] width 902 height 155
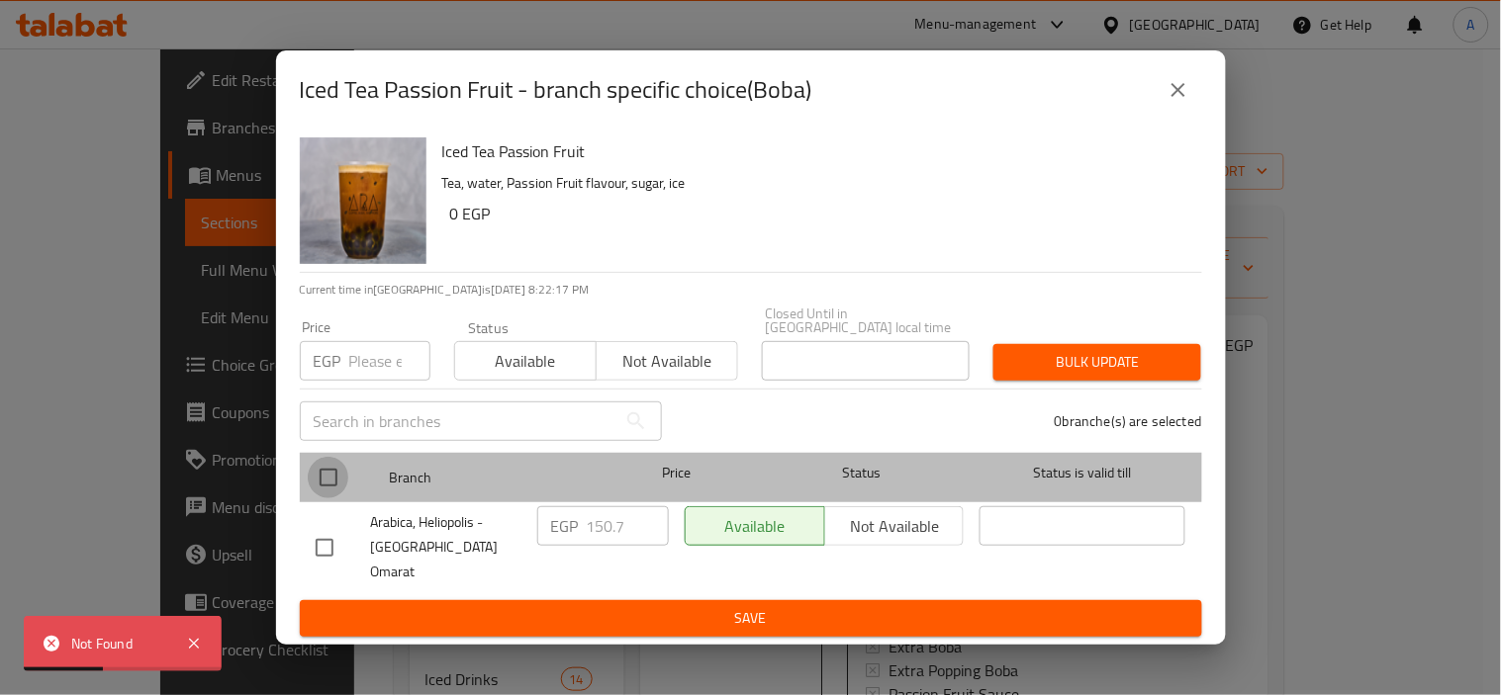
click at [329, 477] on input "checkbox" at bounding box center [329, 478] width 42 height 42
checkbox input "true"
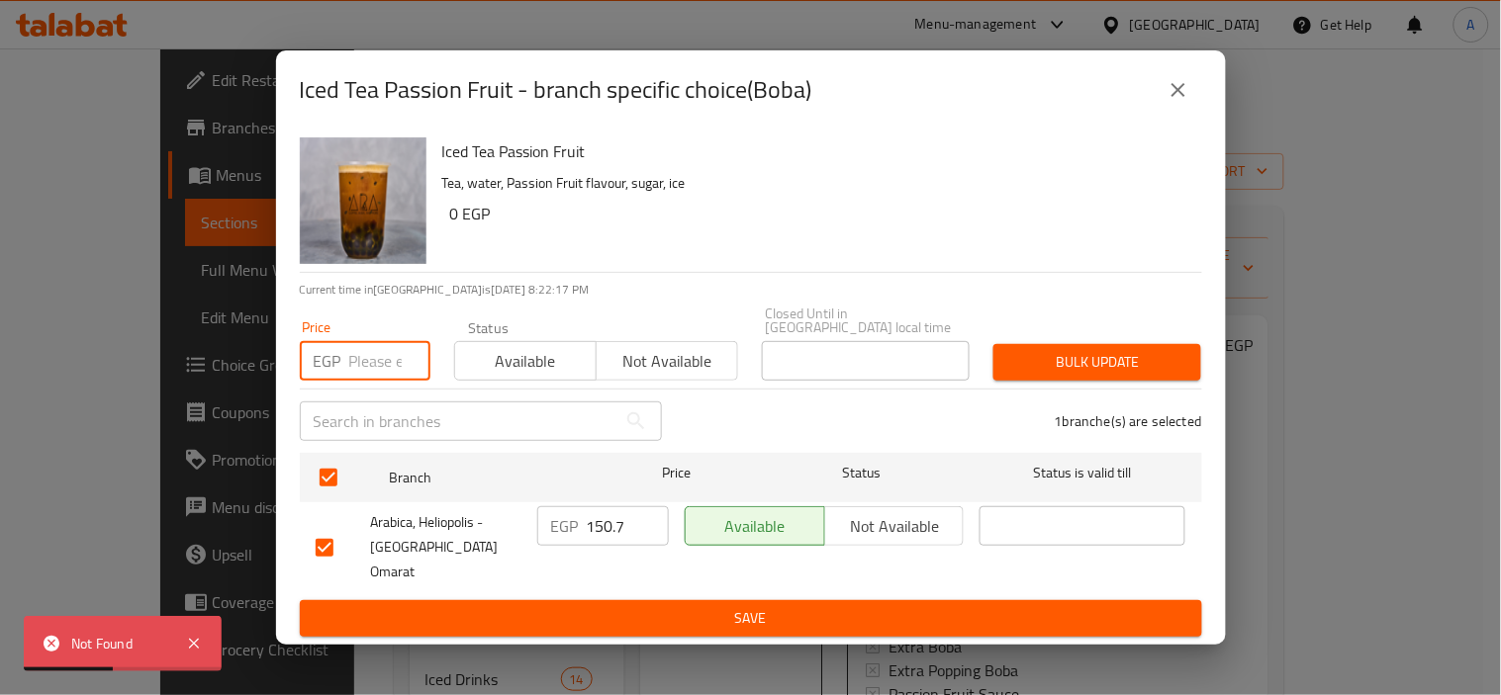
paste input "121.50"
click at [368, 359] on input "number" at bounding box center [389, 361] width 81 height 40
type input "121.50"
click at [1078, 363] on span "Bulk update" at bounding box center [1097, 362] width 176 height 25
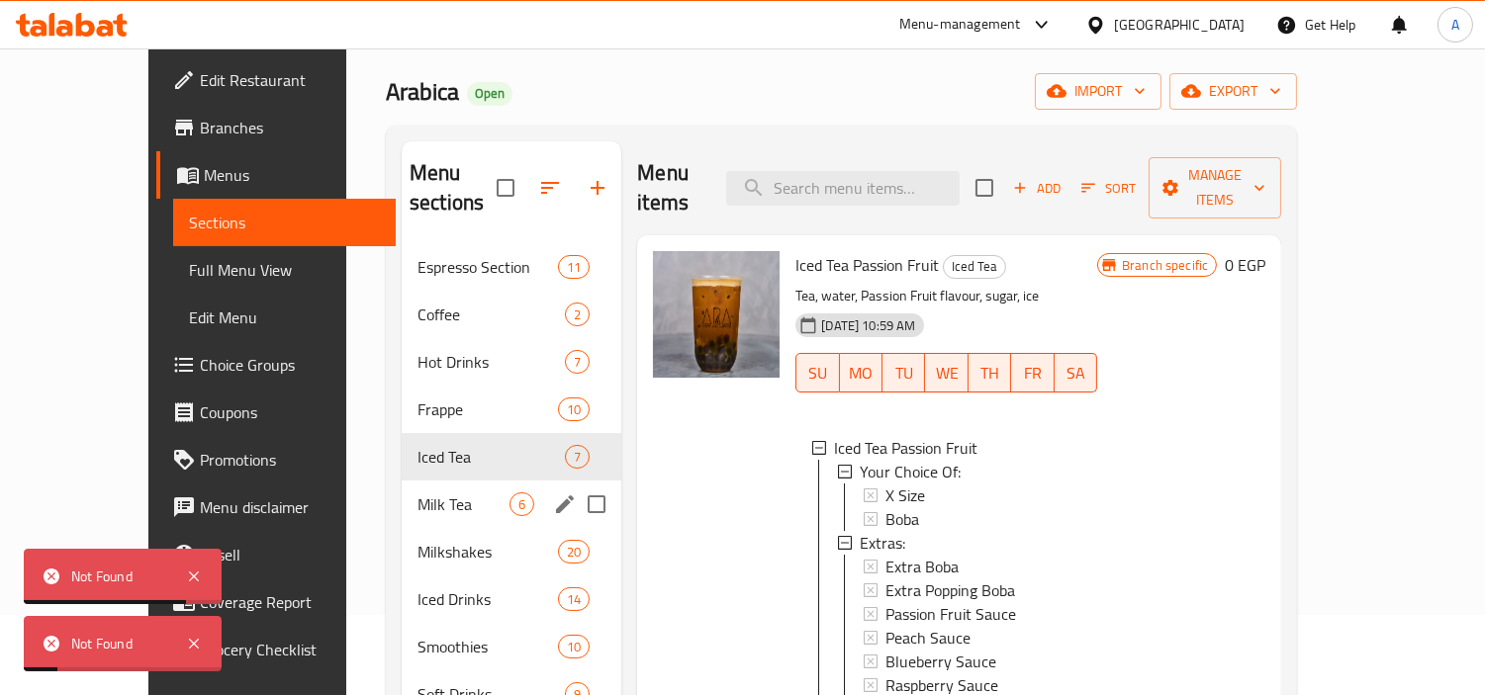
scroll to position [439, 0]
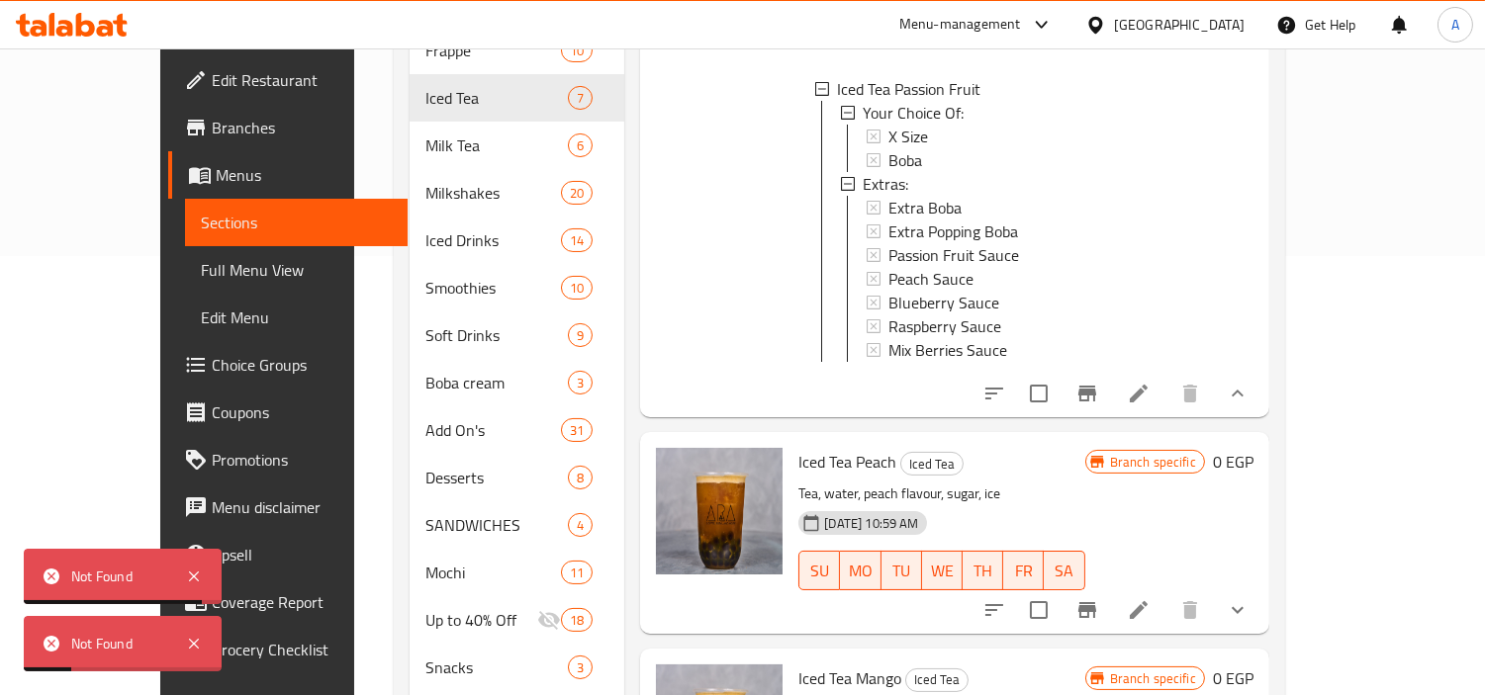
click at [1150, 388] on icon at bounding box center [1139, 394] width 24 height 24
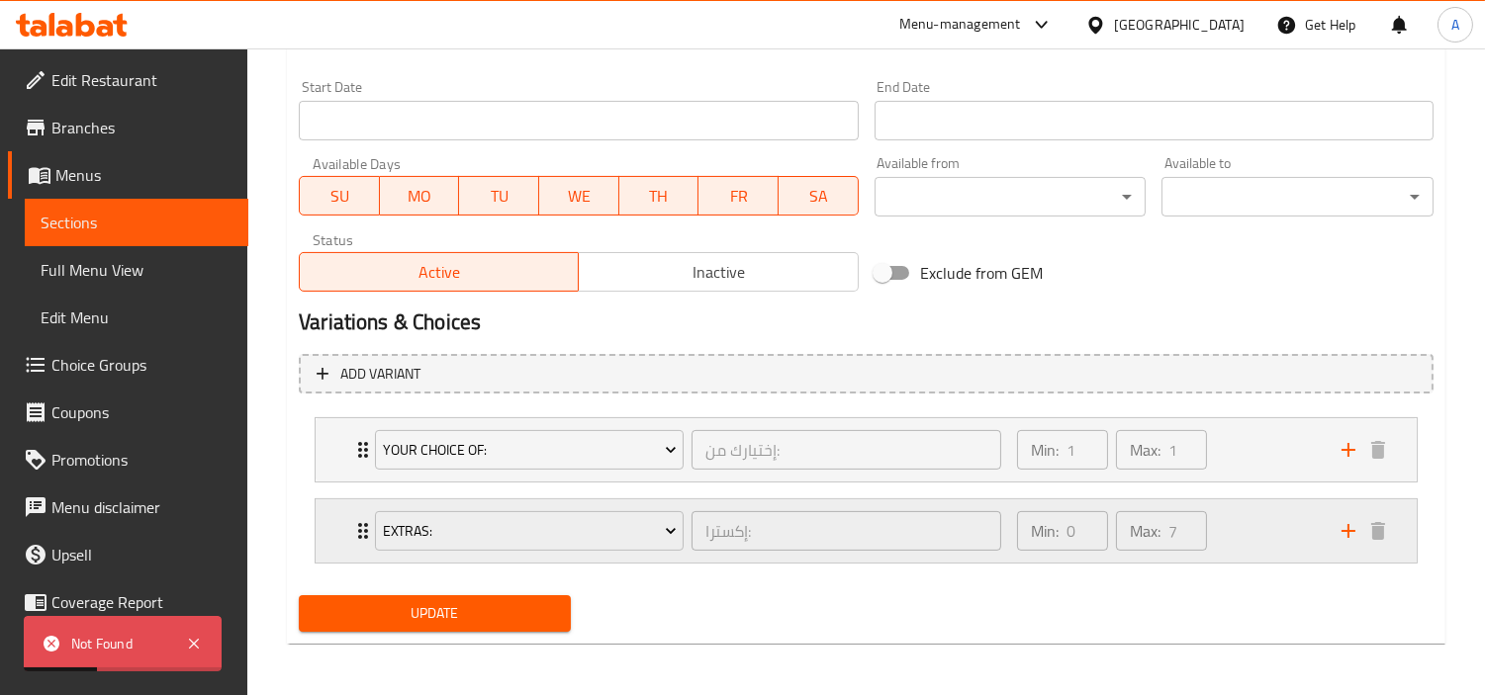
scroll to position [843, 0]
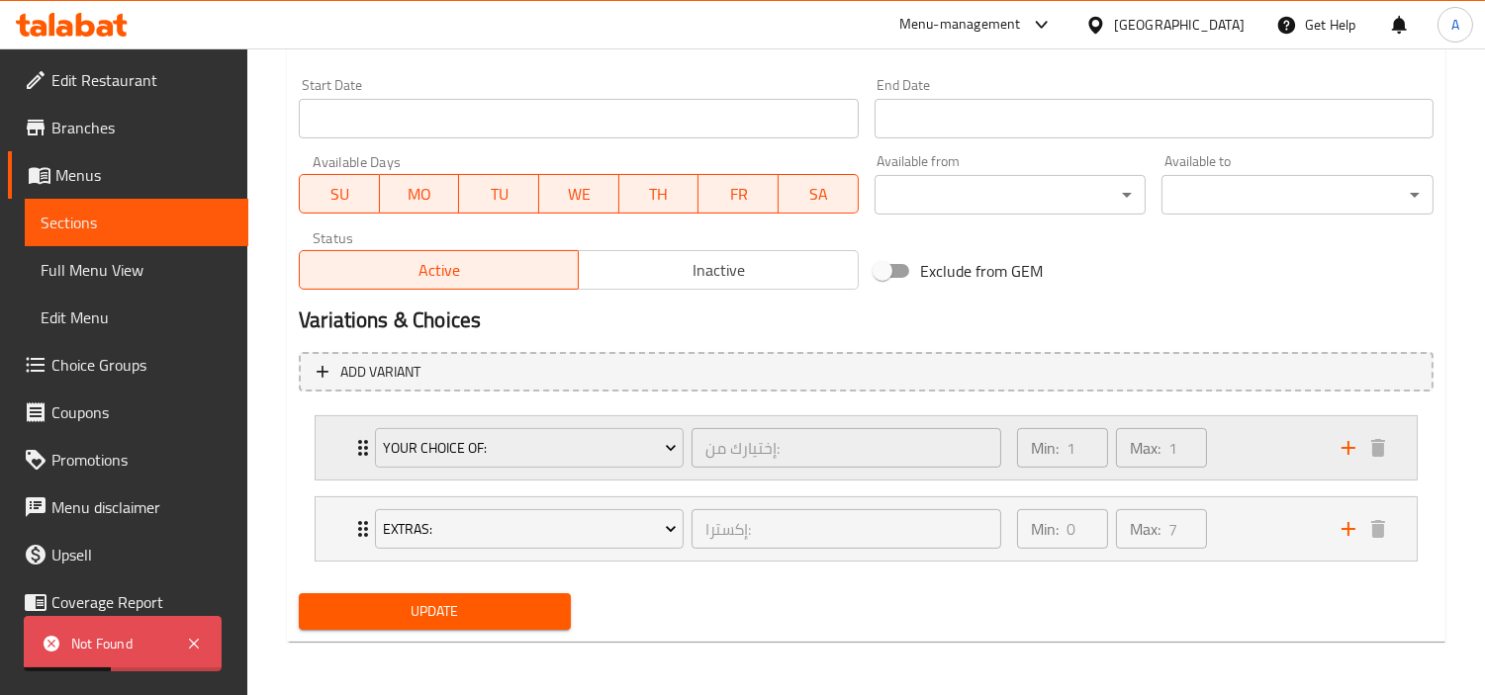
click at [1270, 462] on div "Min: 1 ​ Max: 1 ​" at bounding box center [1167, 447] width 324 height 63
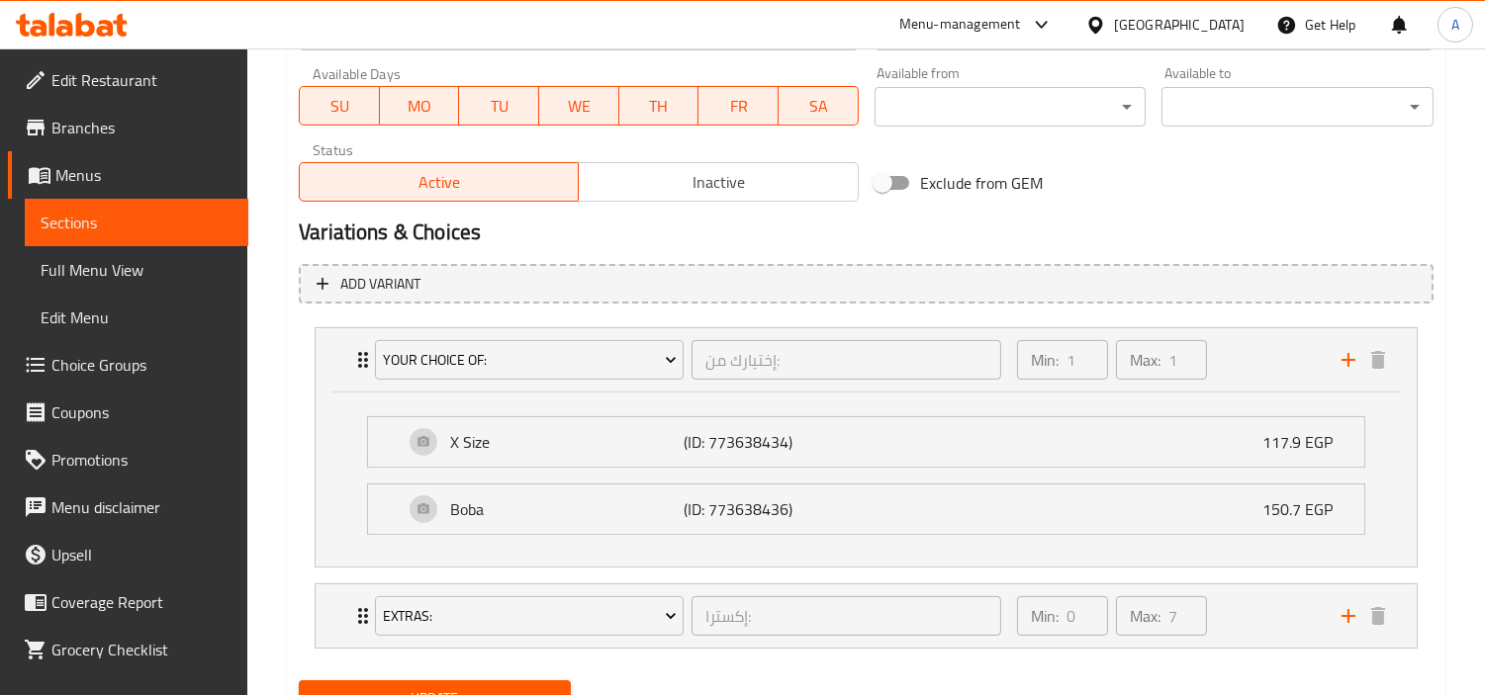
scroll to position [1019, 0]
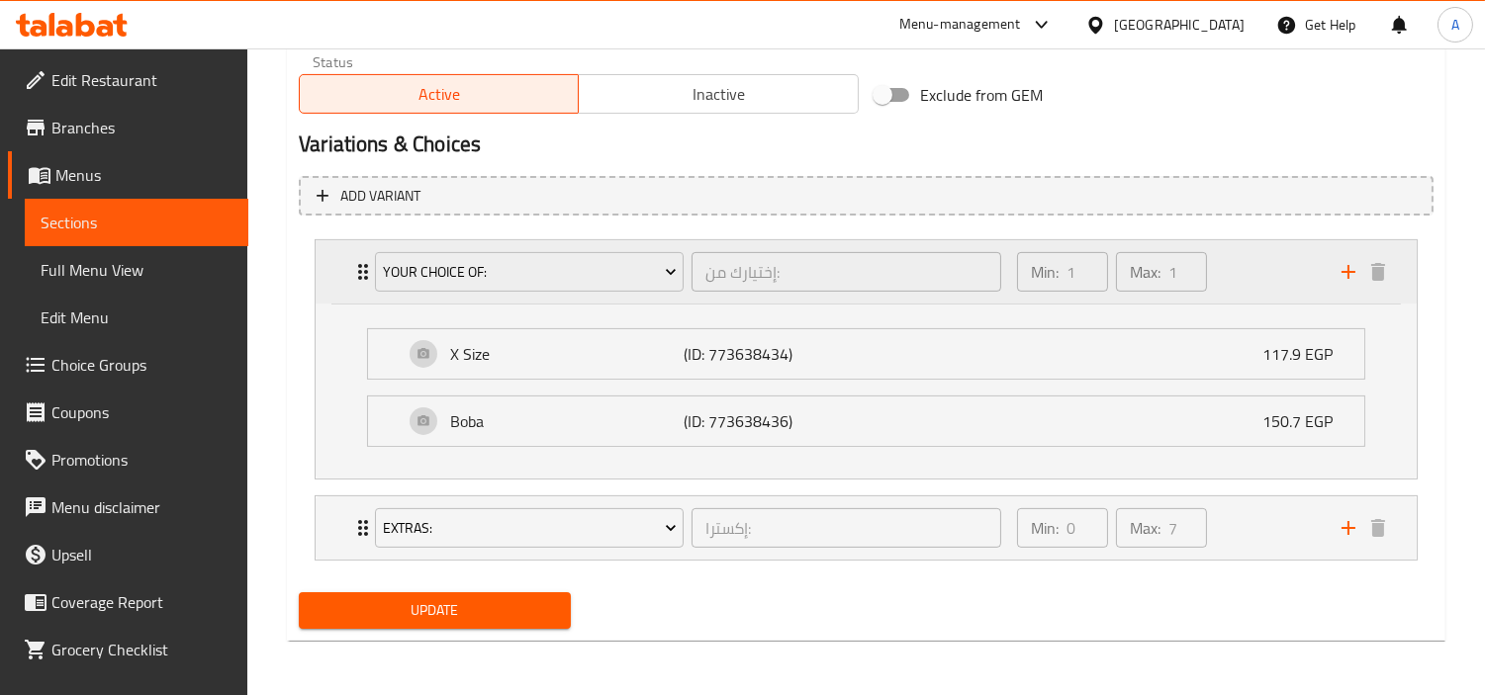
click at [1298, 253] on div "Min: 1 ​ Max: 1 ​" at bounding box center [1167, 271] width 324 height 63
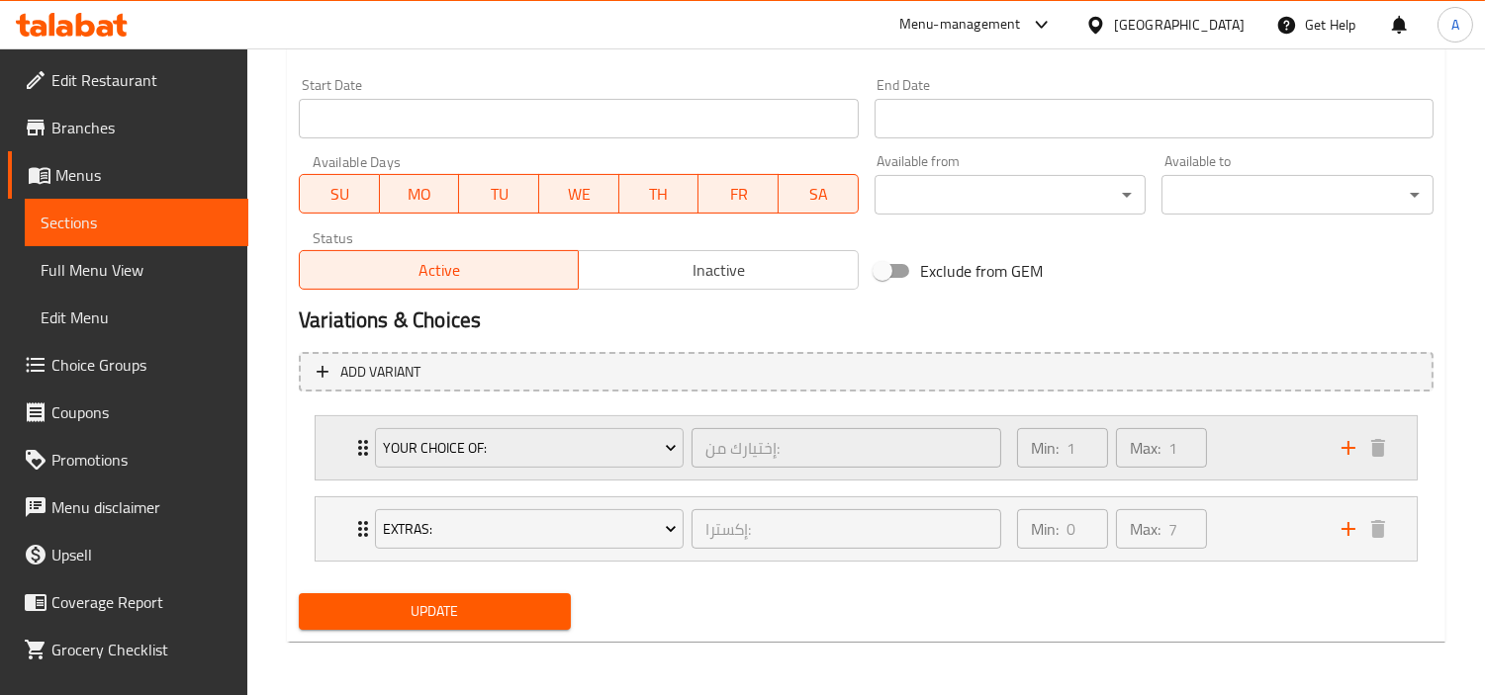
click at [1273, 439] on div "Min: 1 ​ Max: 1 ​" at bounding box center [1167, 447] width 324 height 63
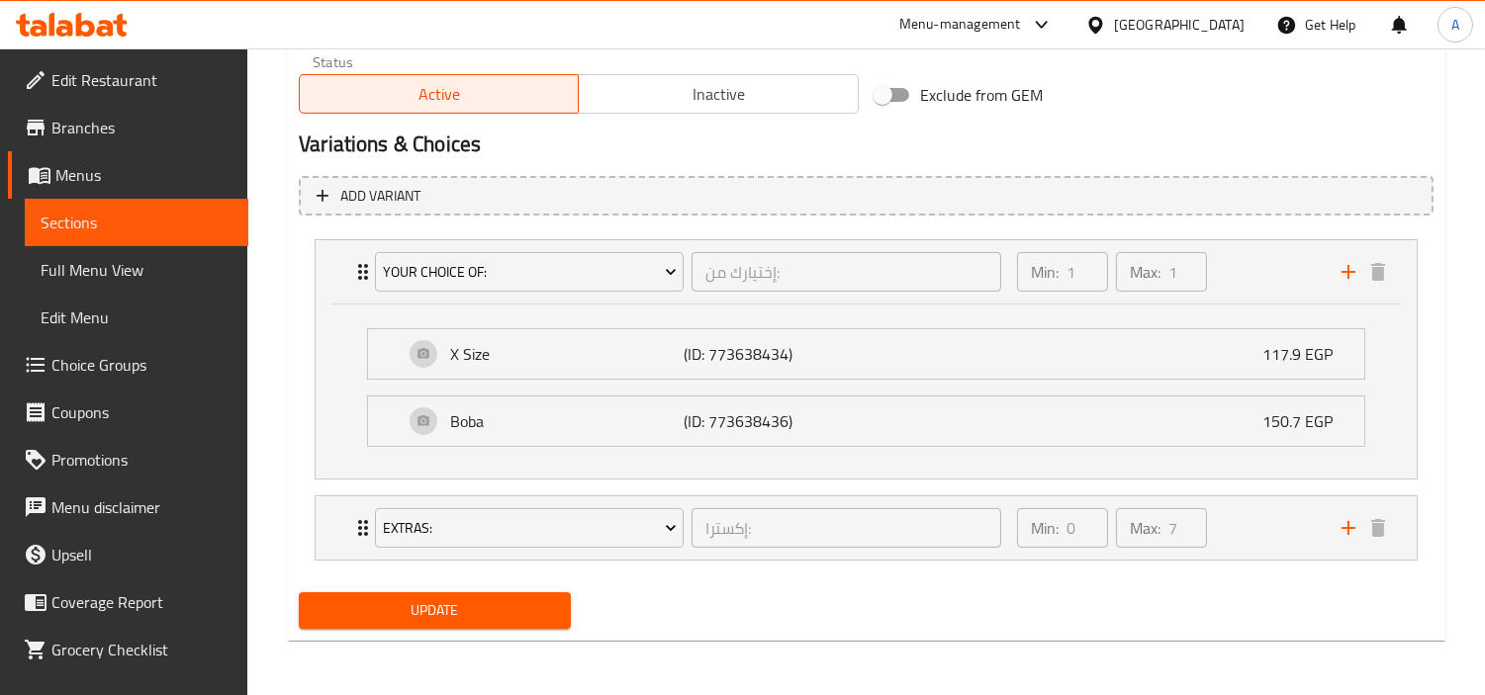
click at [1290, 559] on div "Extras: إكسترا: ​ Min: 0 ​ Max: 7 ​ Extra Boba (ID: 773638395) 34.2 EGP Name (E…" at bounding box center [866, 528] width 1103 height 65
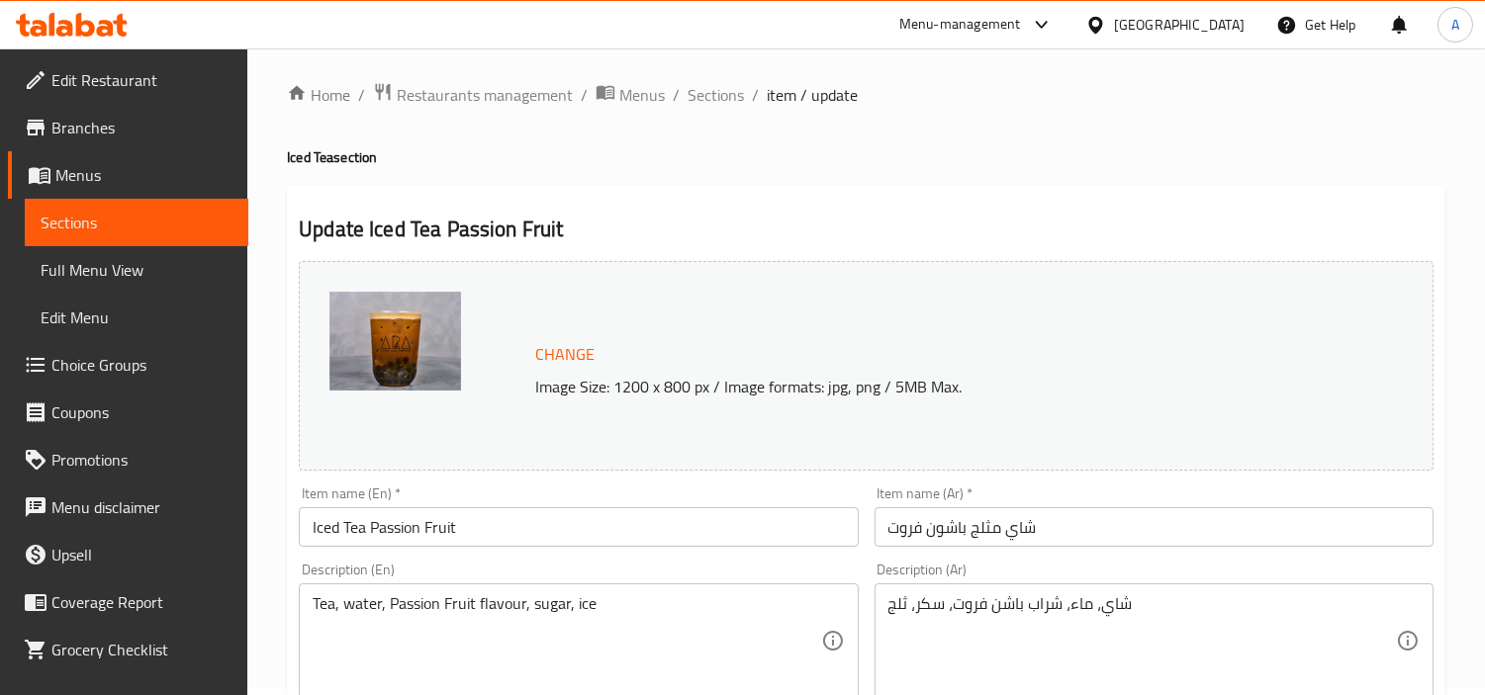
scroll to position [0, 0]
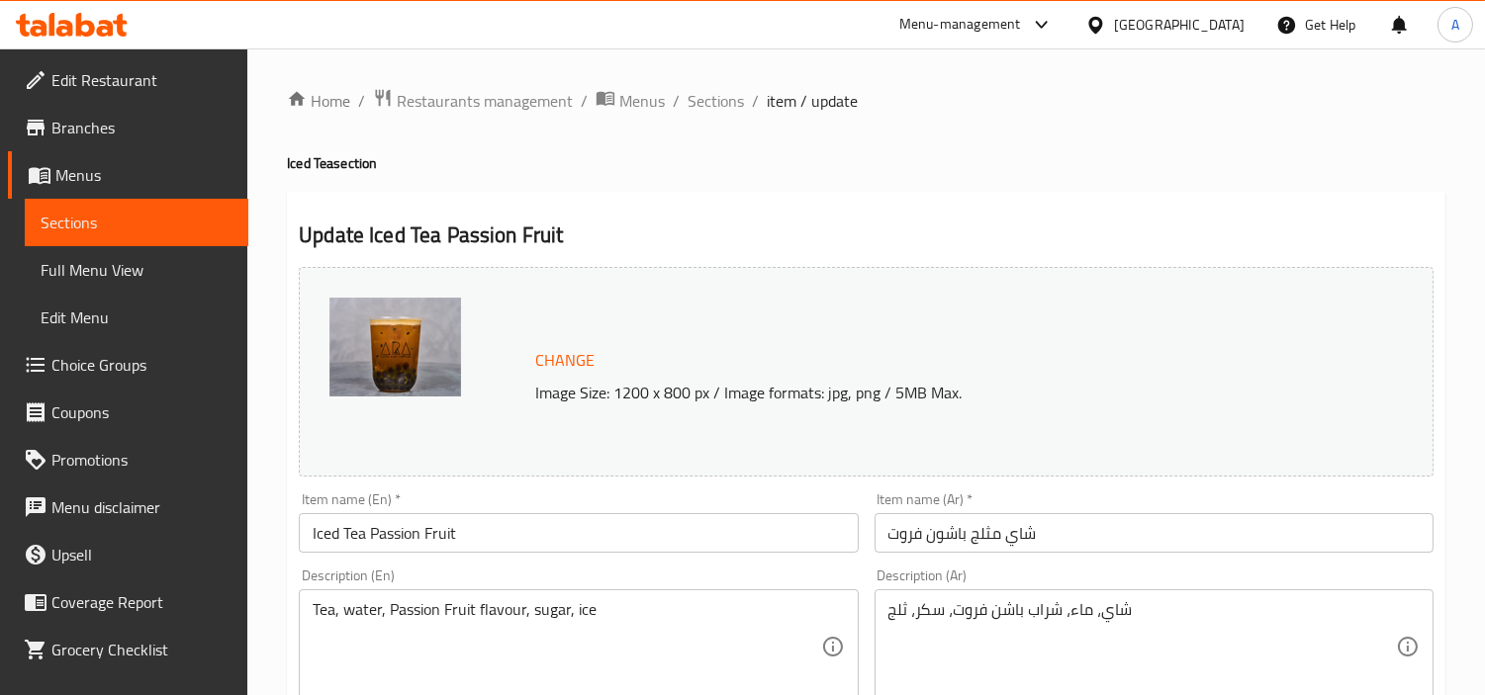
click at [708, 97] on span "Sections" at bounding box center [715, 101] width 56 height 24
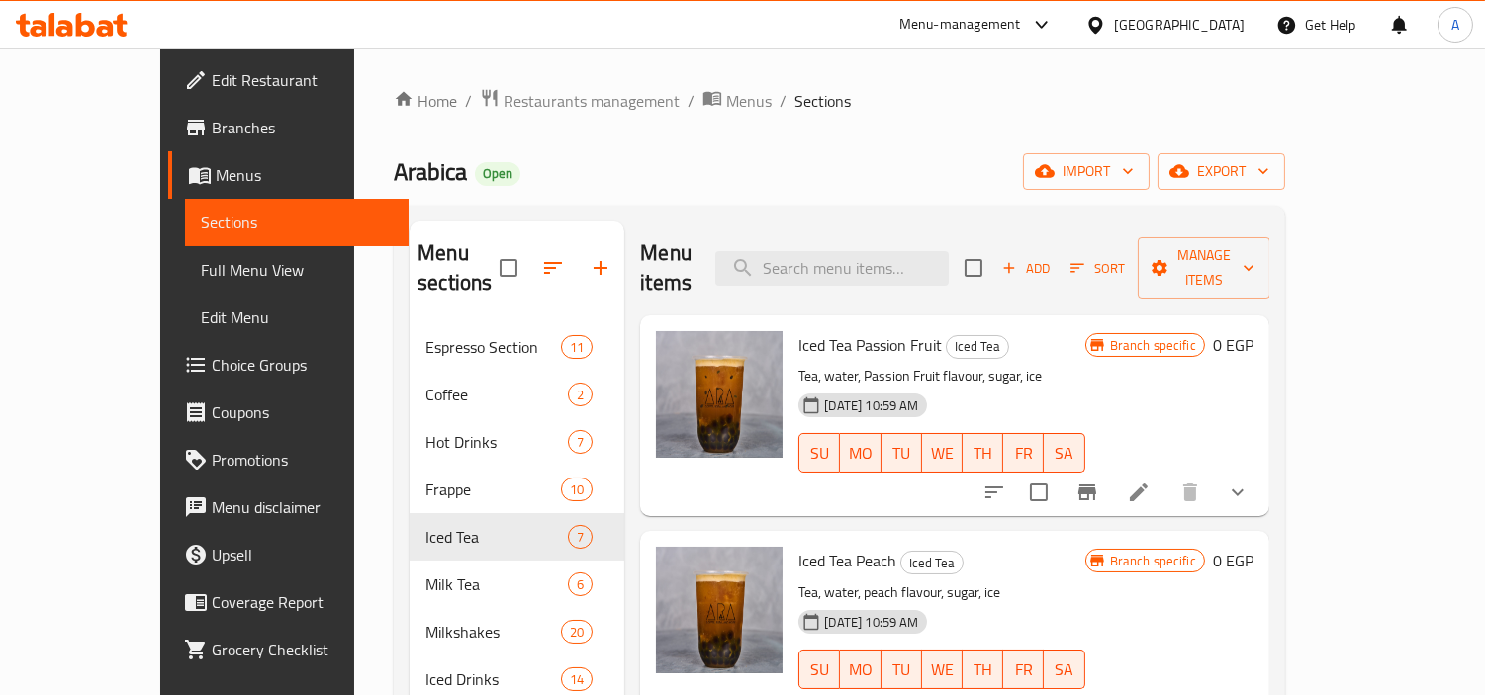
drag, startPoint x: 1358, startPoint y: 438, endPoint x: 1368, endPoint y: 453, distance: 17.8
click at [1261, 439] on div "Iced Tea Passion Fruit Iced Tea Tea, water, Passion Fruit flavour, sugar, ice 1…" at bounding box center [1025, 415] width 471 height 185
click at [1249, 481] on icon "show more" at bounding box center [1238, 493] width 24 height 24
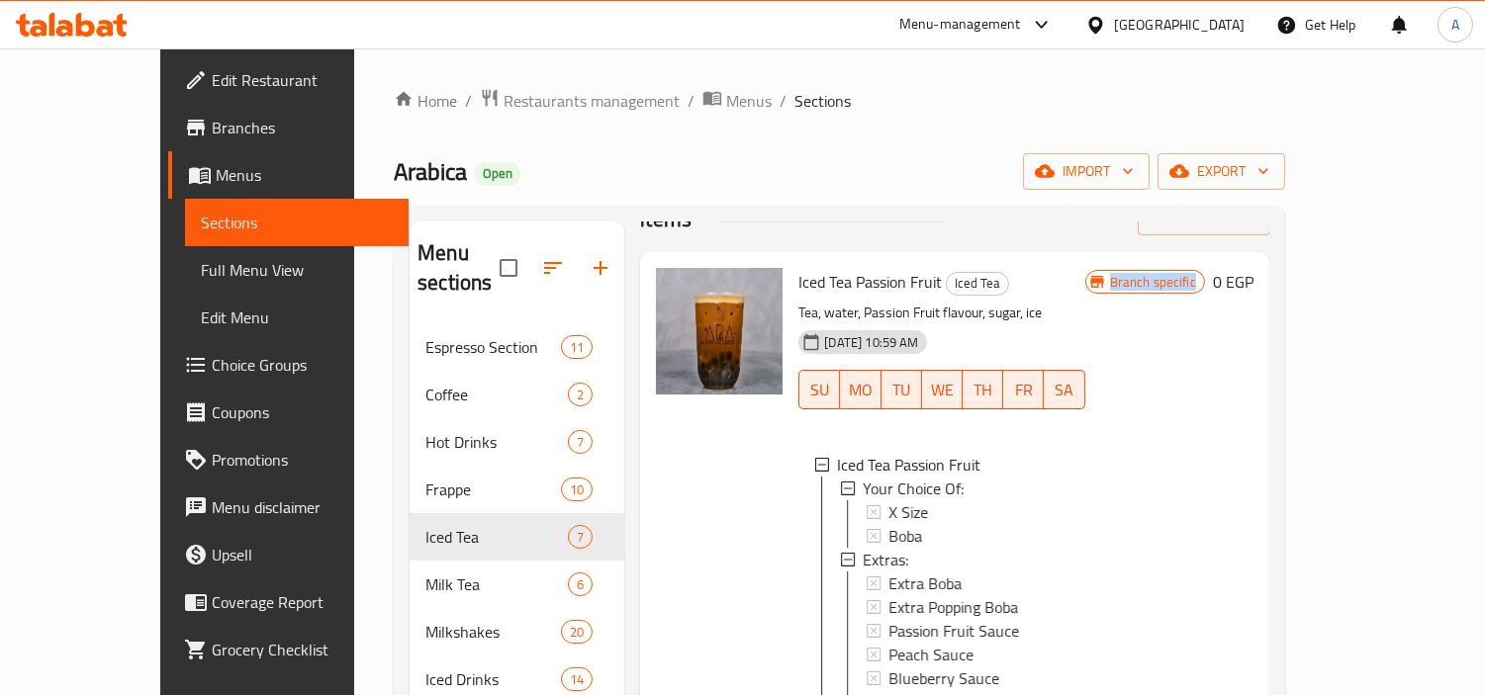
scroll to position [110, 0]
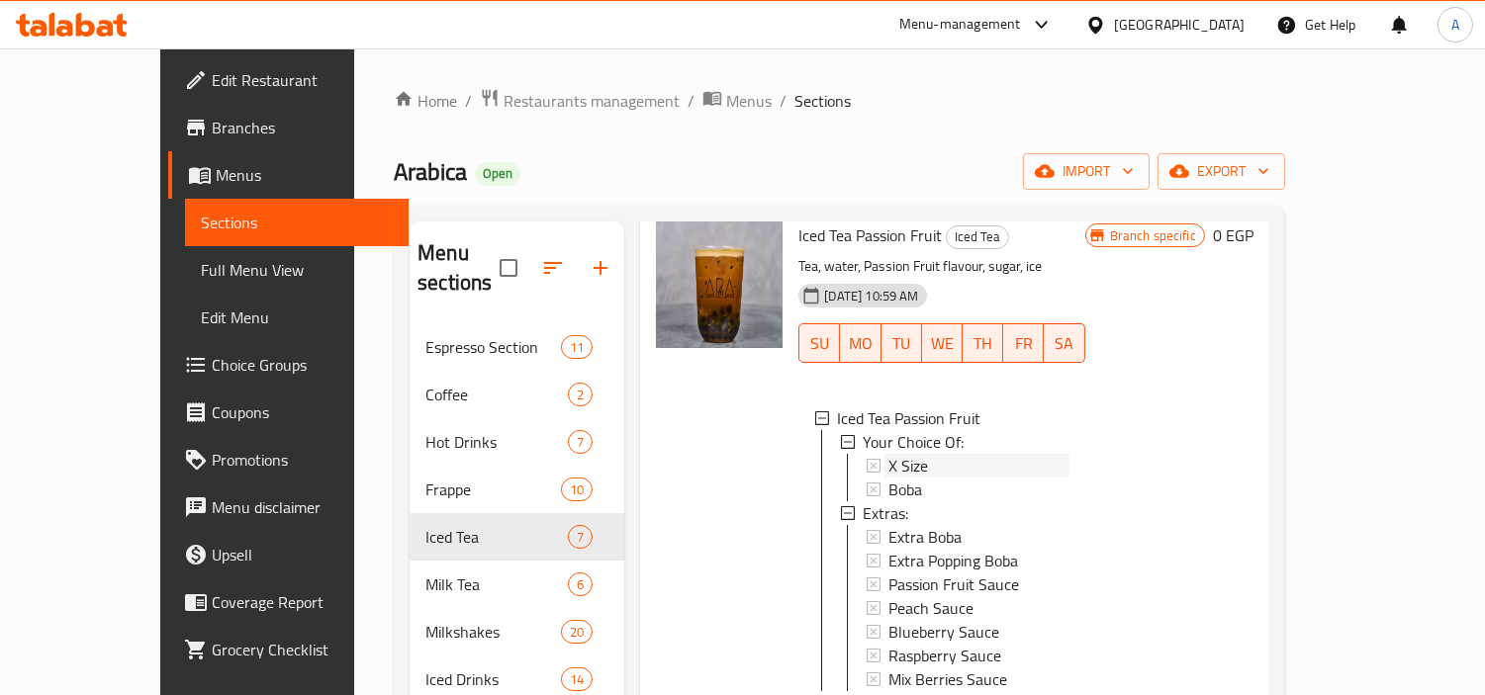
click at [888, 454] on span "X Size" at bounding box center [908, 466] width 40 height 24
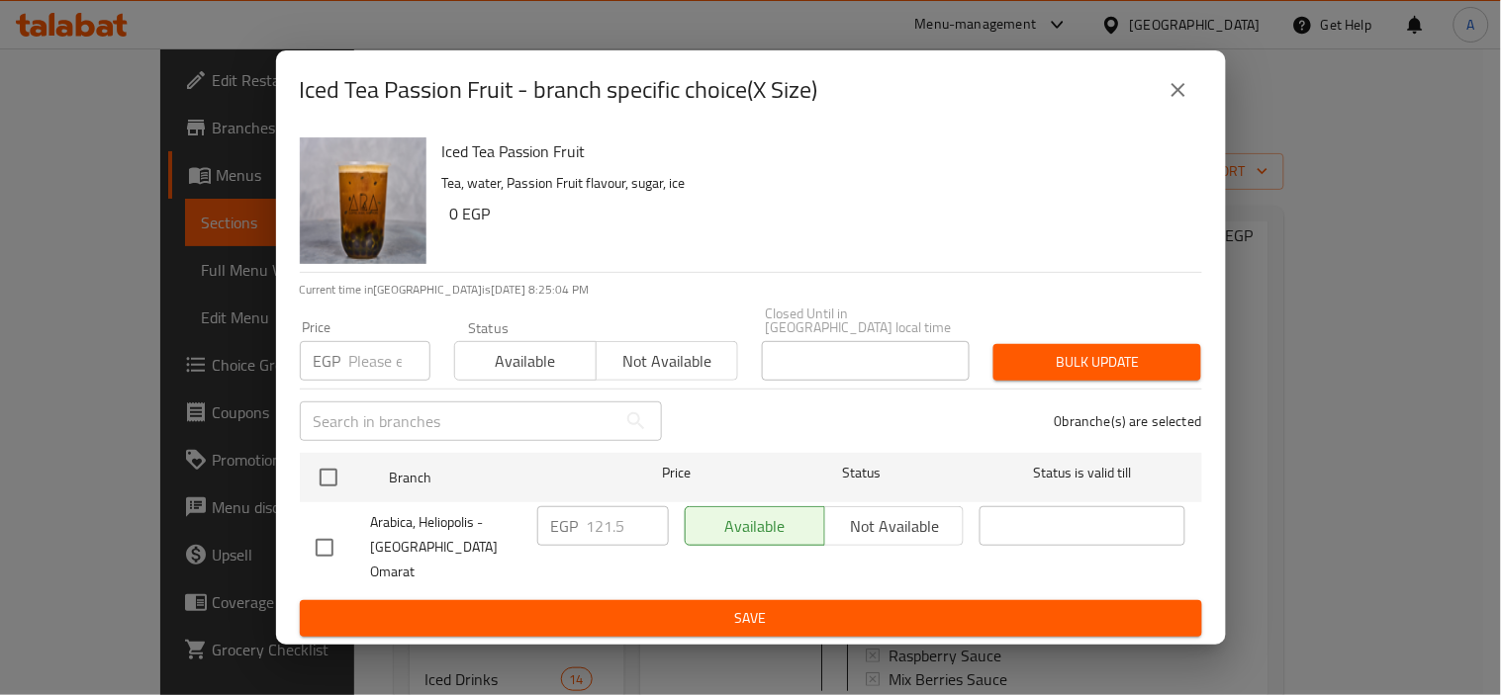
click at [1185, 102] on icon "close" at bounding box center [1178, 90] width 24 height 24
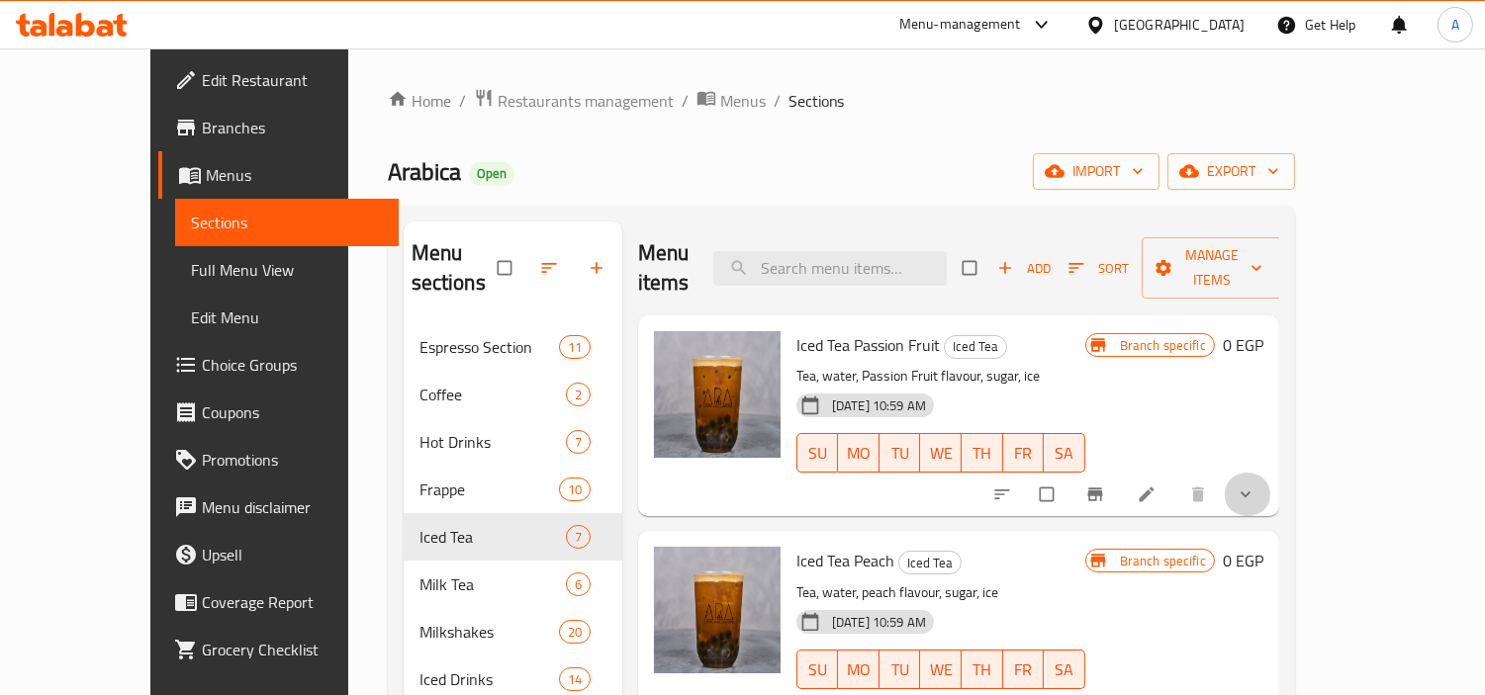
click at [1271, 480] on button "show more" at bounding box center [1247, 495] width 47 height 44
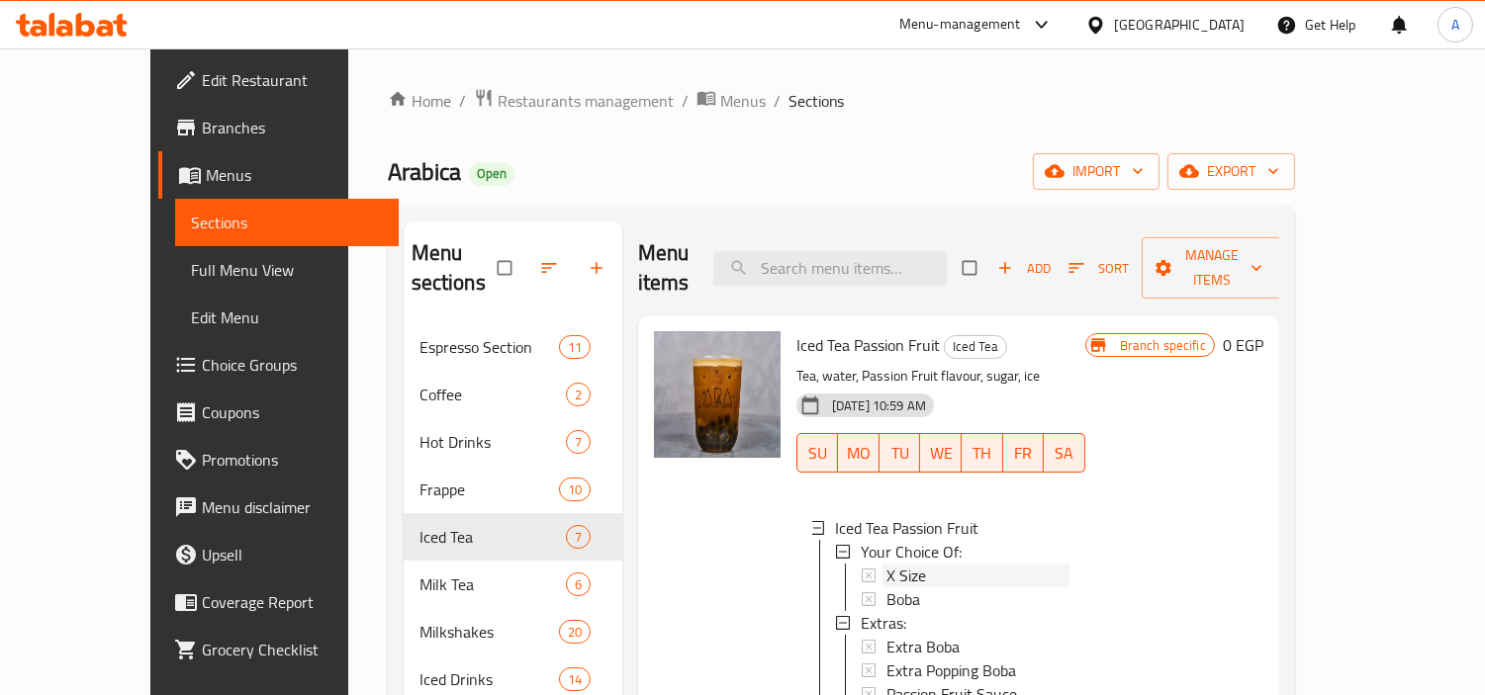
click at [891, 564] on div "X Size" at bounding box center [977, 576] width 183 height 24
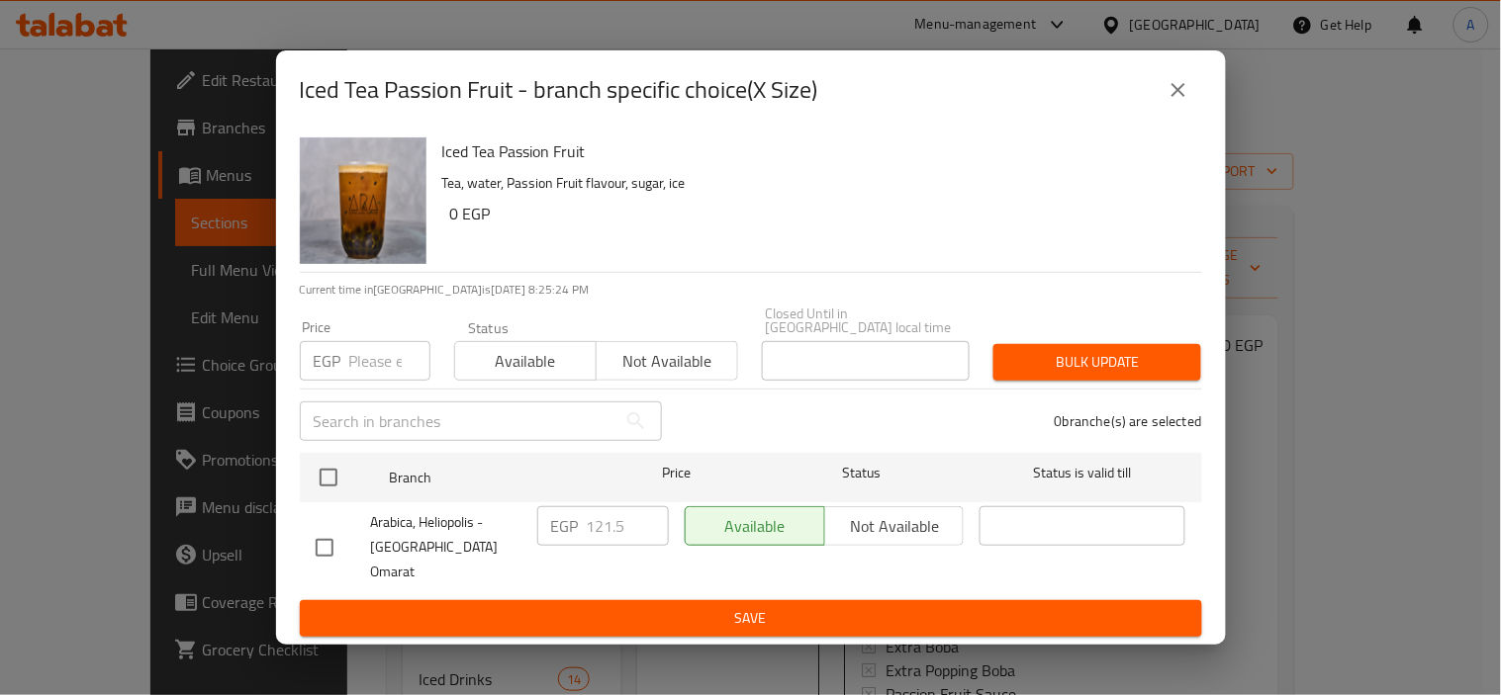
click at [1178, 102] on icon "close" at bounding box center [1178, 90] width 24 height 24
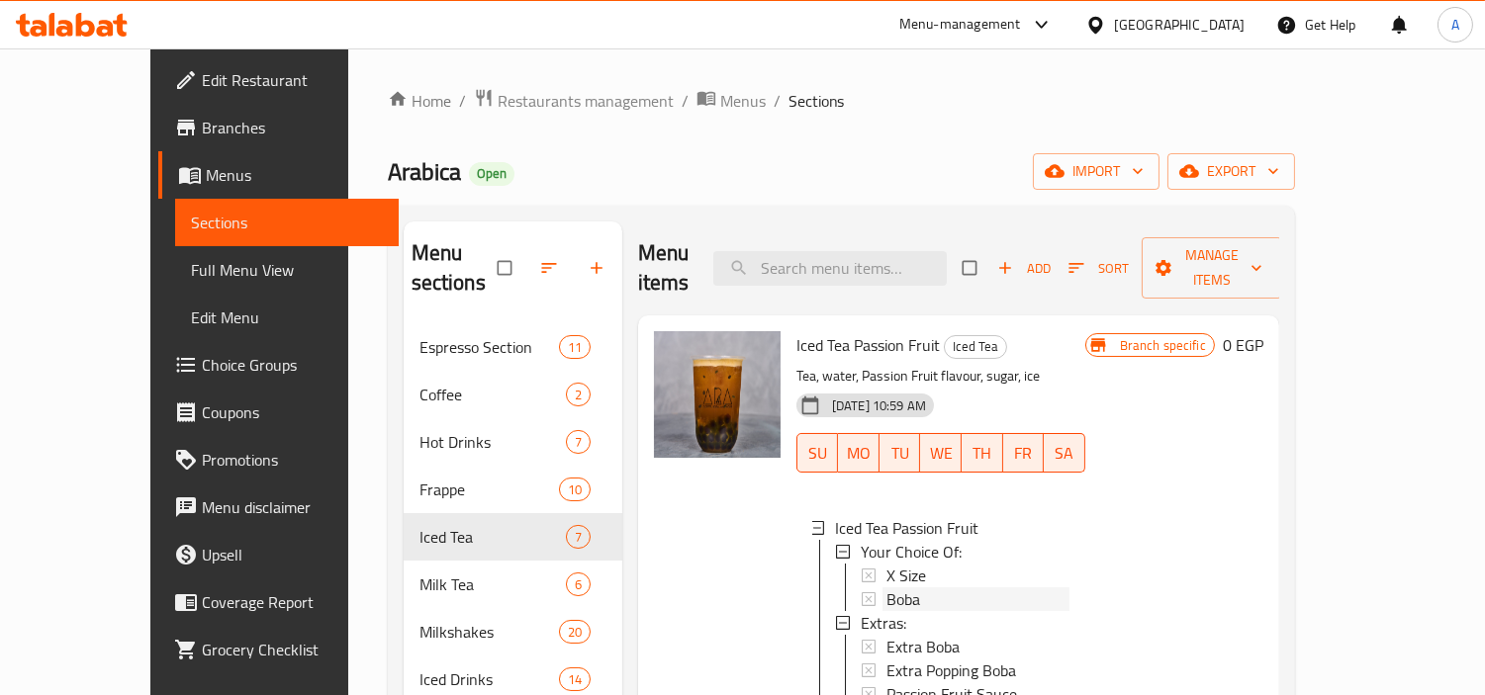
click at [911, 588] on div "Boba" at bounding box center [977, 600] width 183 height 24
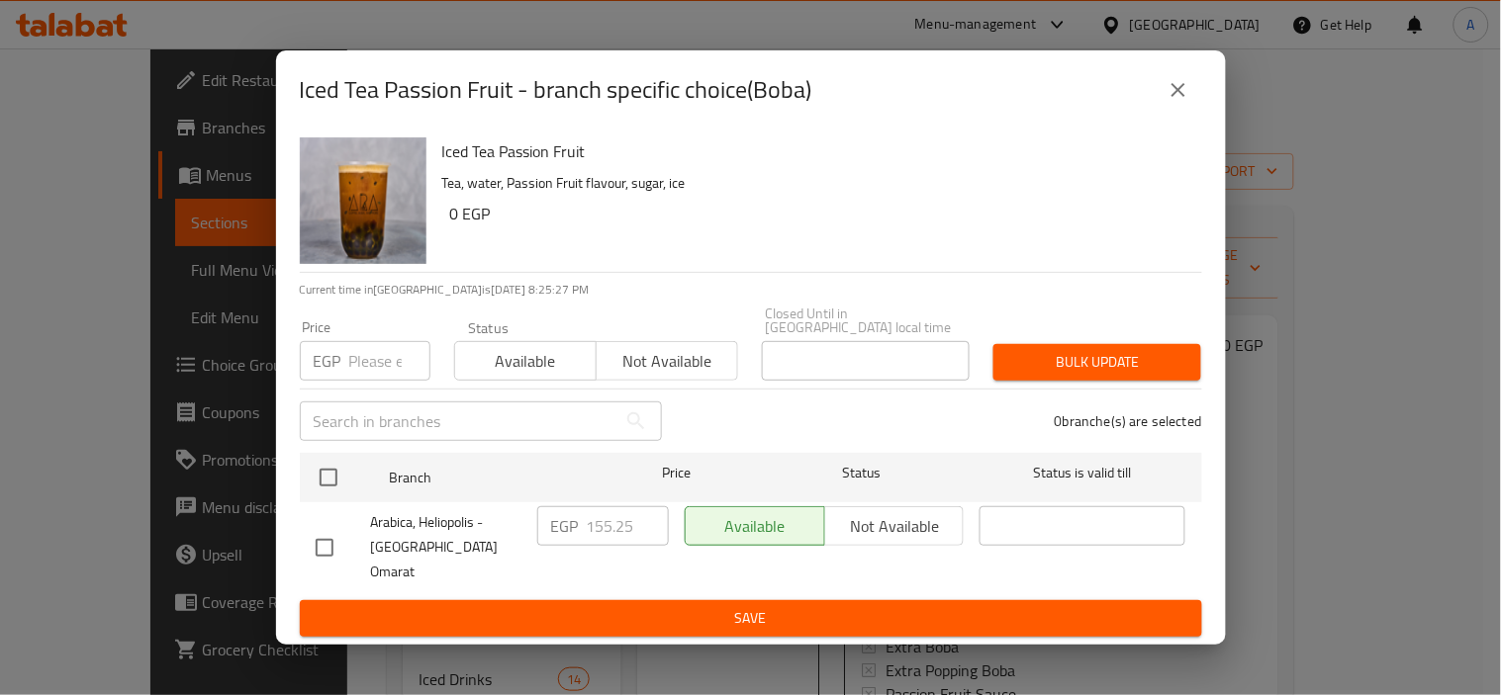
click at [1149, 111] on div "Iced Tea Passion Fruit - branch specific choice(Boba)" at bounding box center [751, 89] width 902 height 47
drag, startPoint x: 1157, startPoint y: 110, endPoint x: 1158, endPoint y: 123, distance: 12.9
click at [1158, 110] on button "close" at bounding box center [1177, 89] width 47 height 47
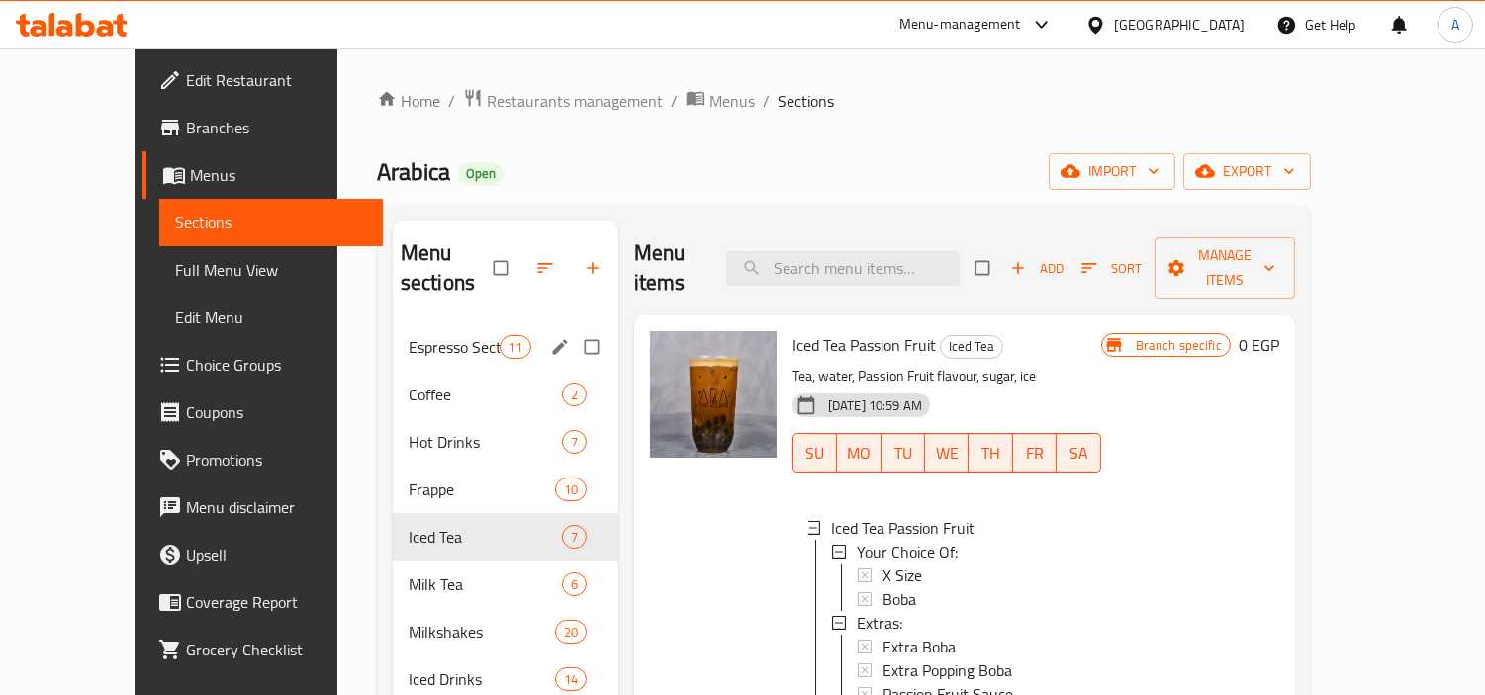
scroll to position [439, 0]
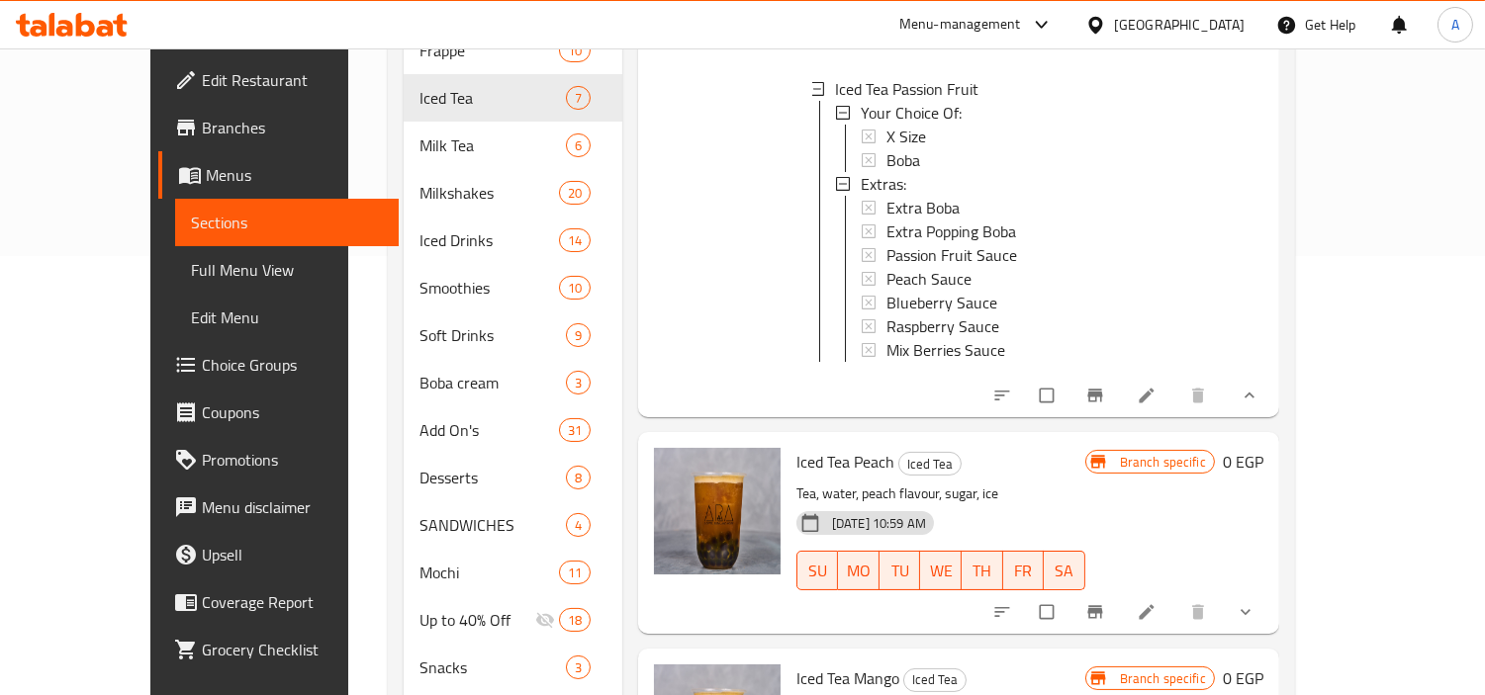
click at [1271, 593] on button "show more" at bounding box center [1247, 613] width 47 height 44
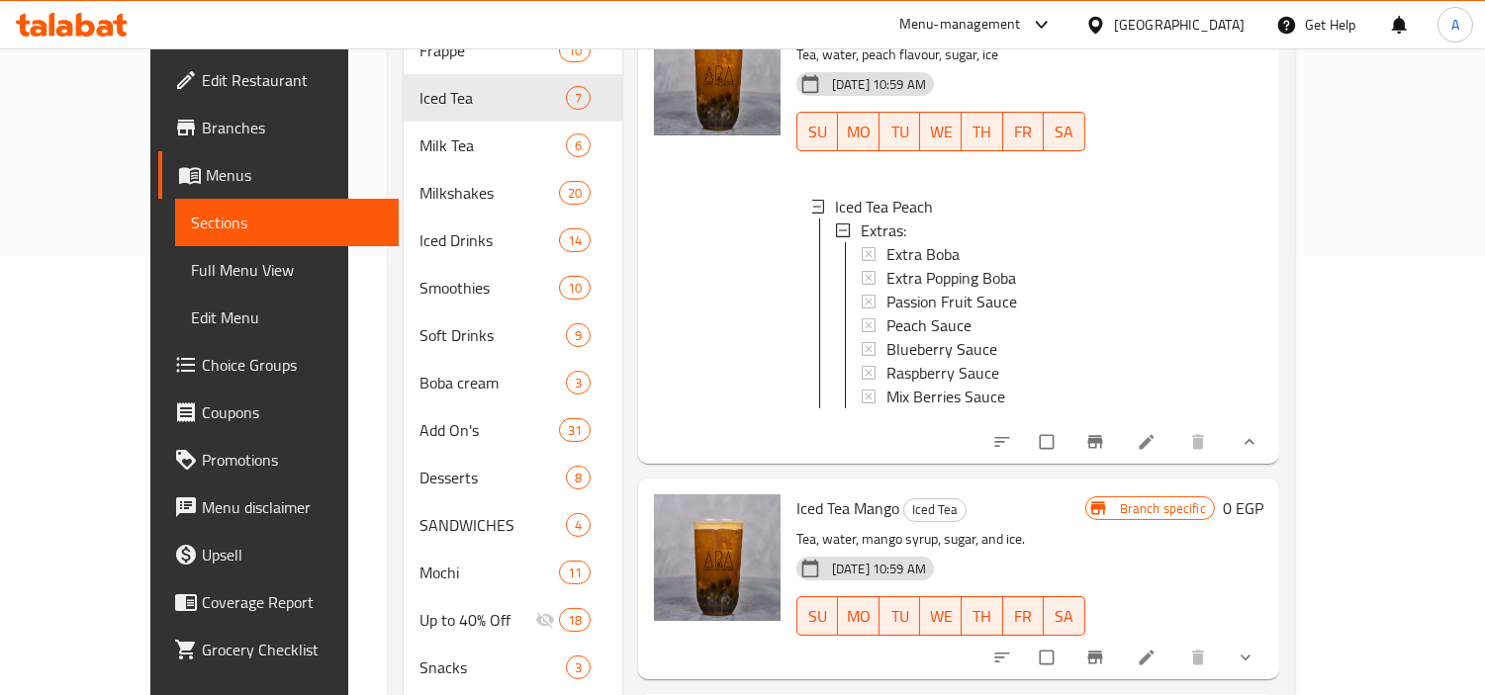
click at [1102, 445] on icon "Branch-specific-item" at bounding box center [1094, 441] width 15 height 13
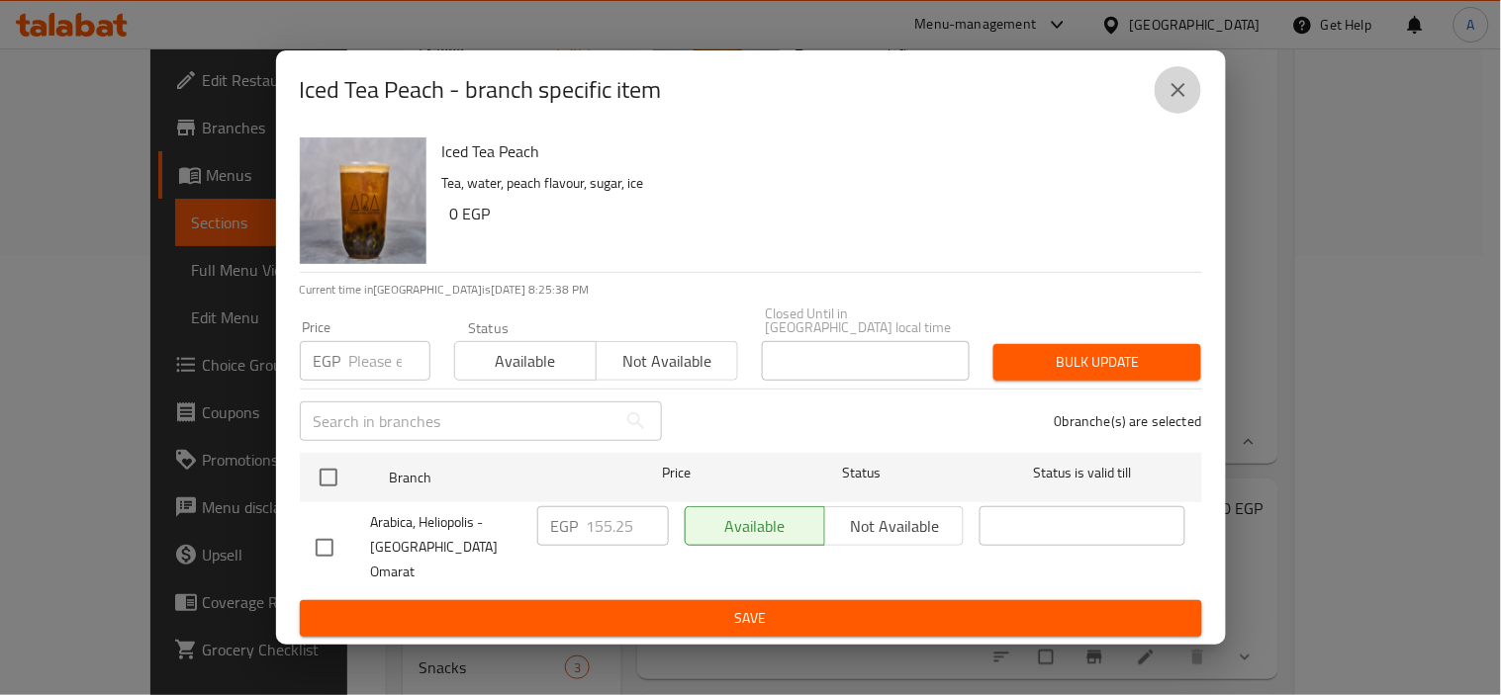
click at [1180, 97] on icon "close" at bounding box center [1178, 90] width 14 height 14
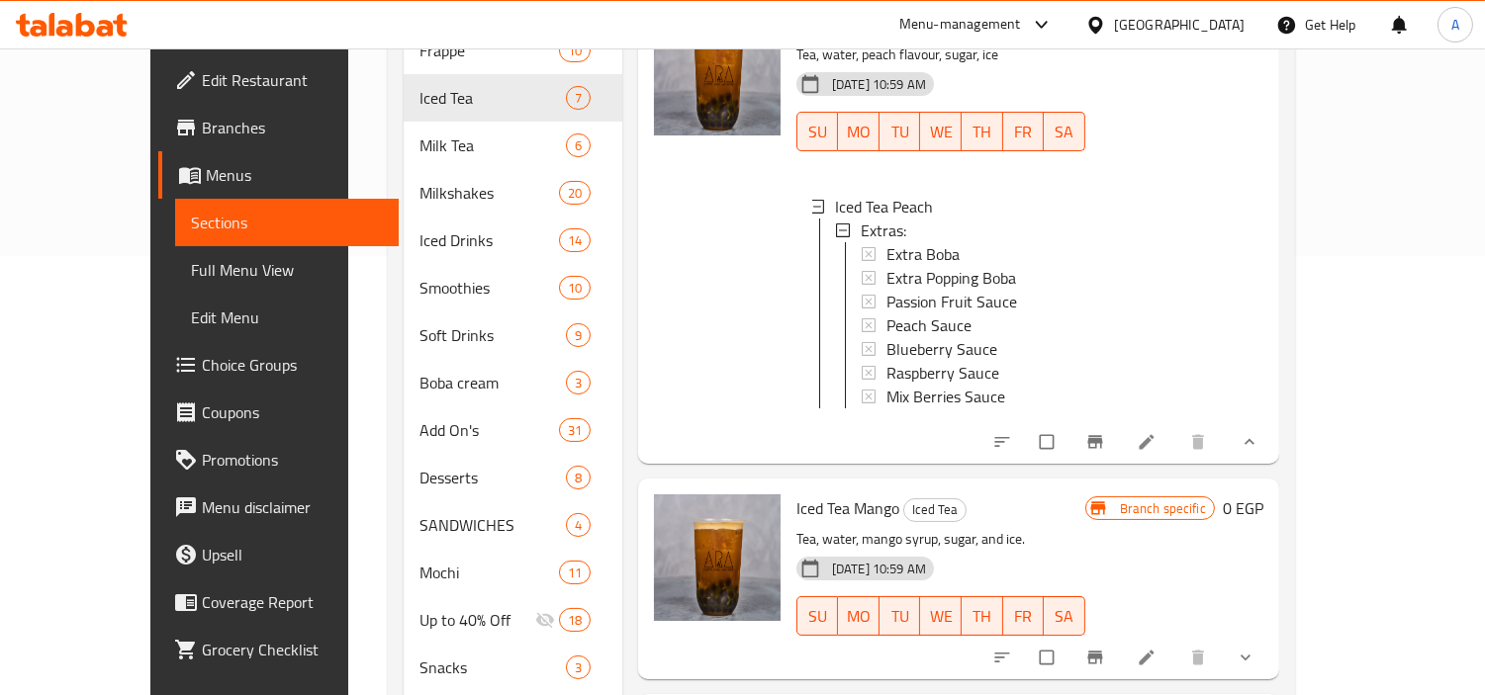
click at [1176, 440] on li at bounding box center [1148, 442] width 55 height 32
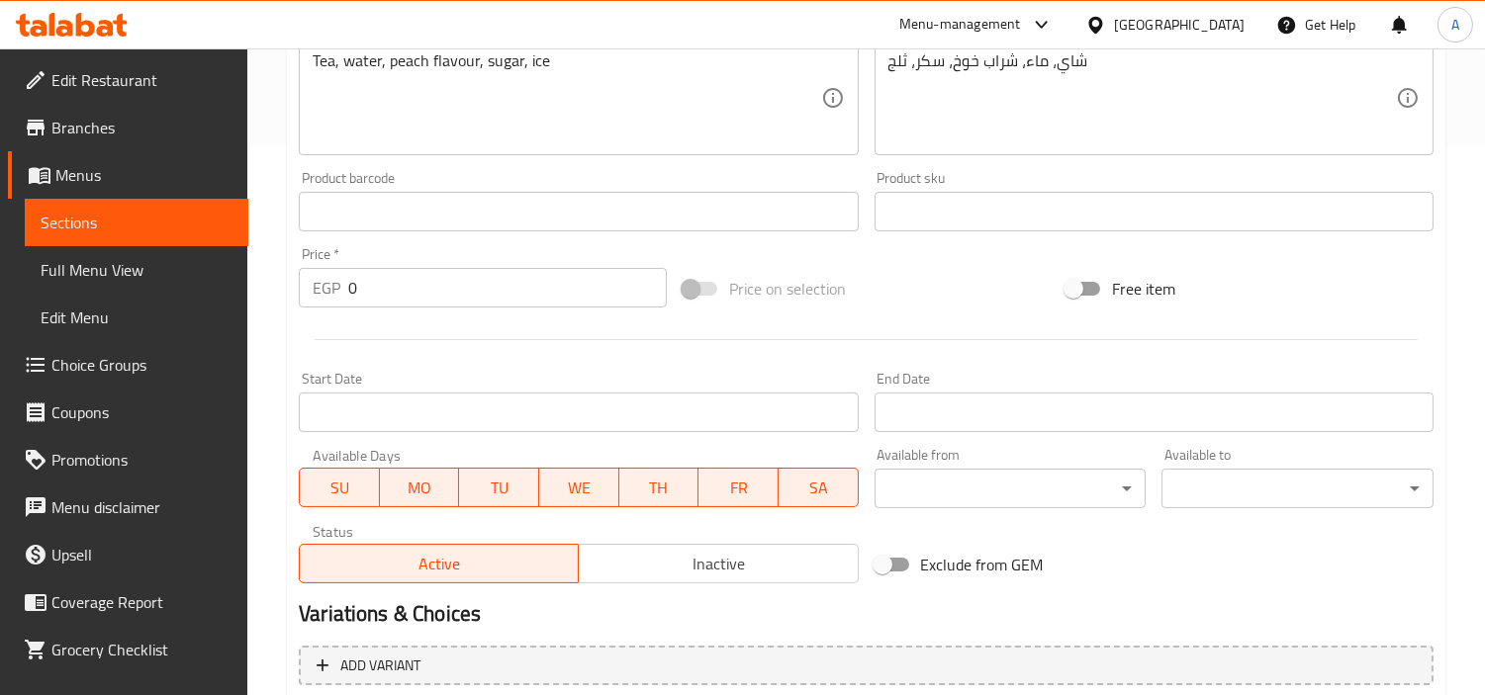
scroll to position [762, 0]
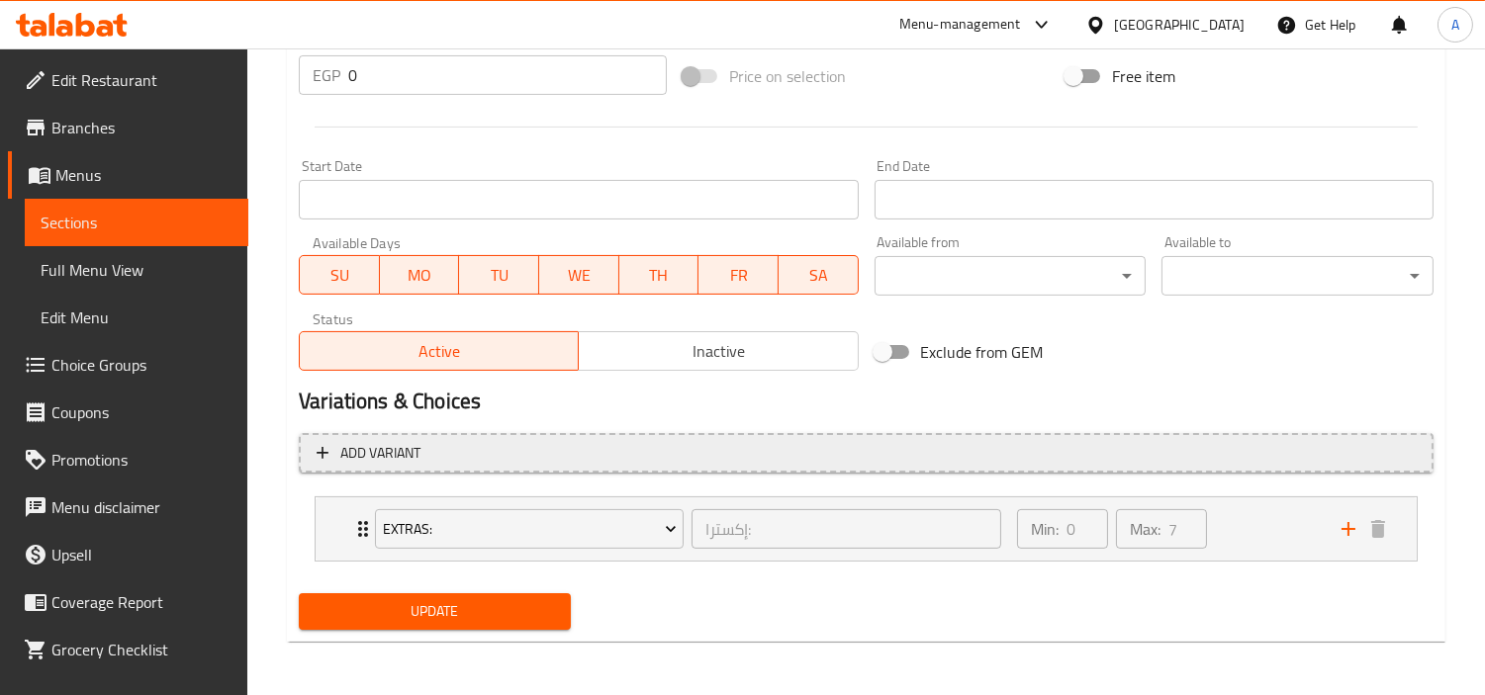
click at [1332, 451] on span "Add variant" at bounding box center [866, 453] width 1099 height 25
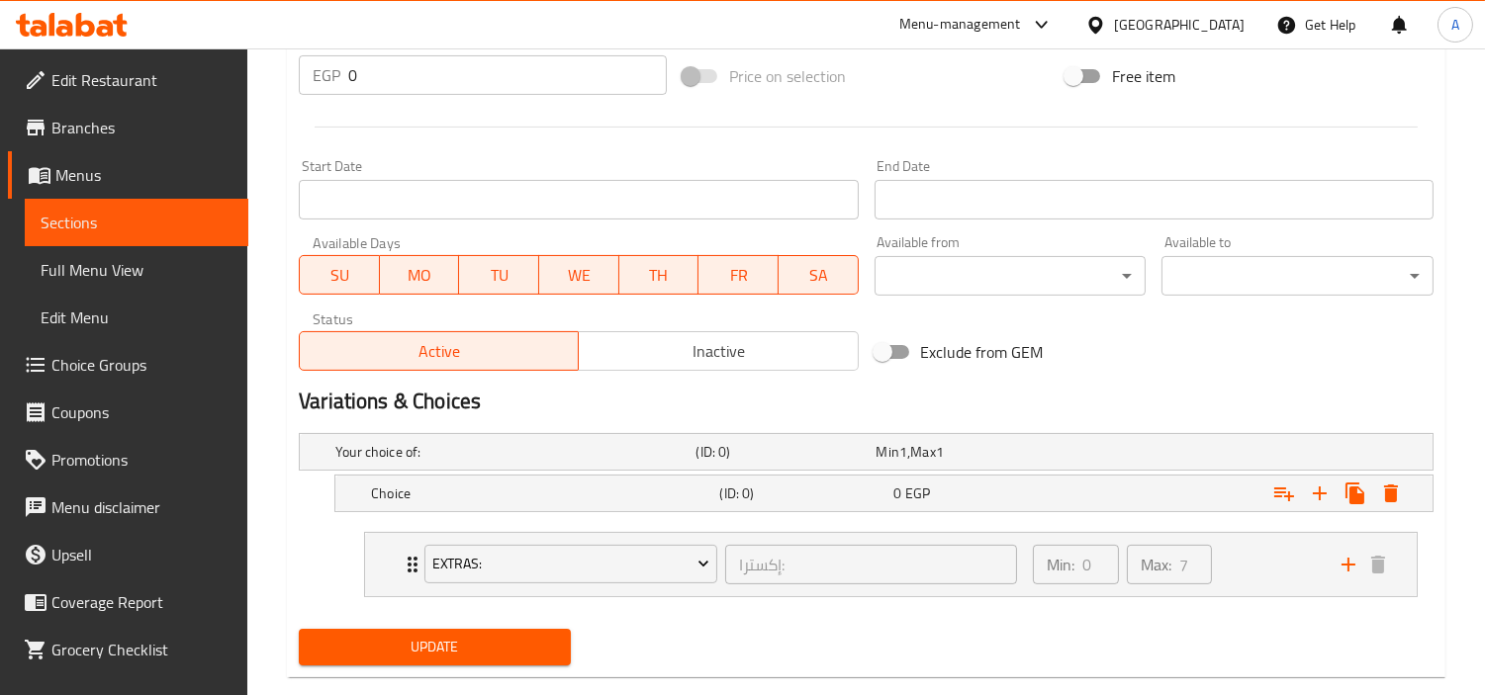
drag, startPoint x: 560, startPoint y: 497, endPoint x: 755, endPoint y: 540, distance: 199.7
click at [560, 462] on h5 "Choice" at bounding box center [511, 452] width 352 height 20
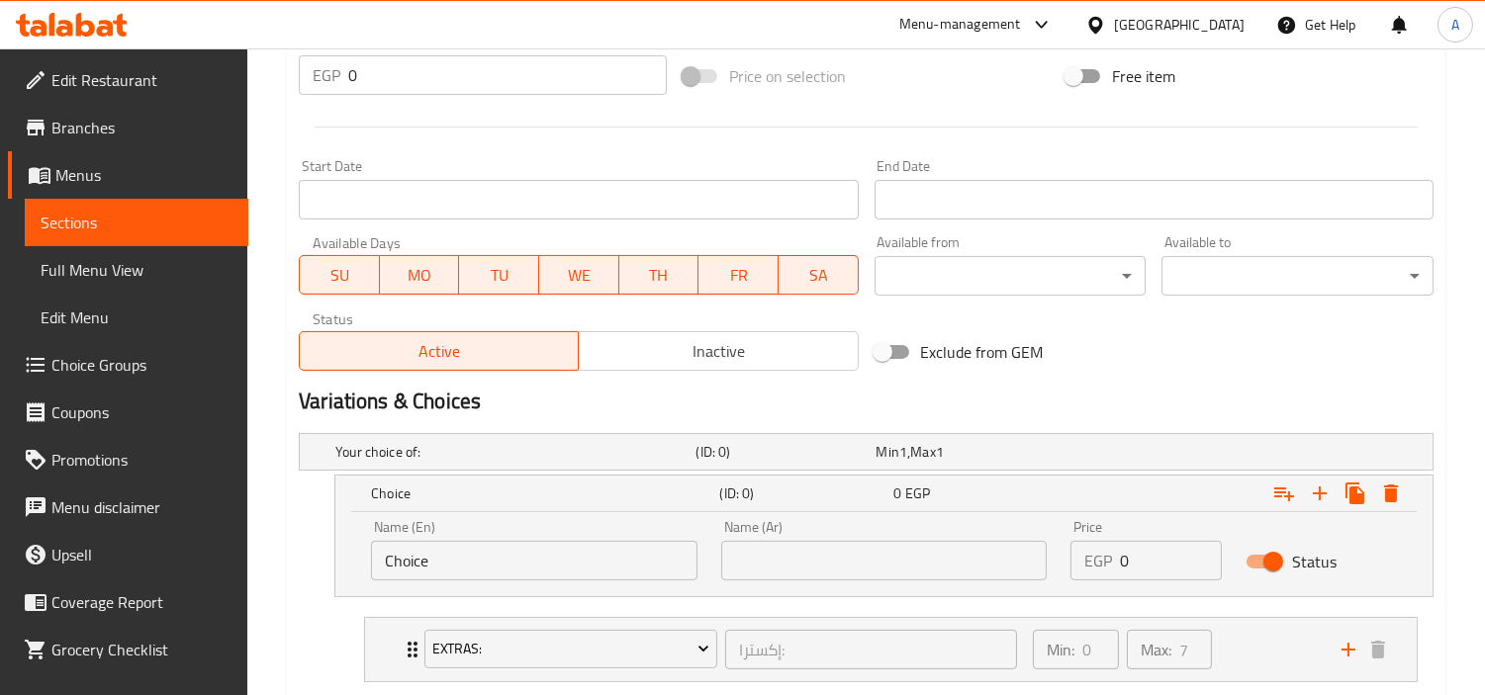
click at [420, 586] on div "Name (En) Choice Name (En)" at bounding box center [534, 550] width 350 height 84
click at [437, 568] on input "Choice" at bounding box center [534, 561] width 326 height 40
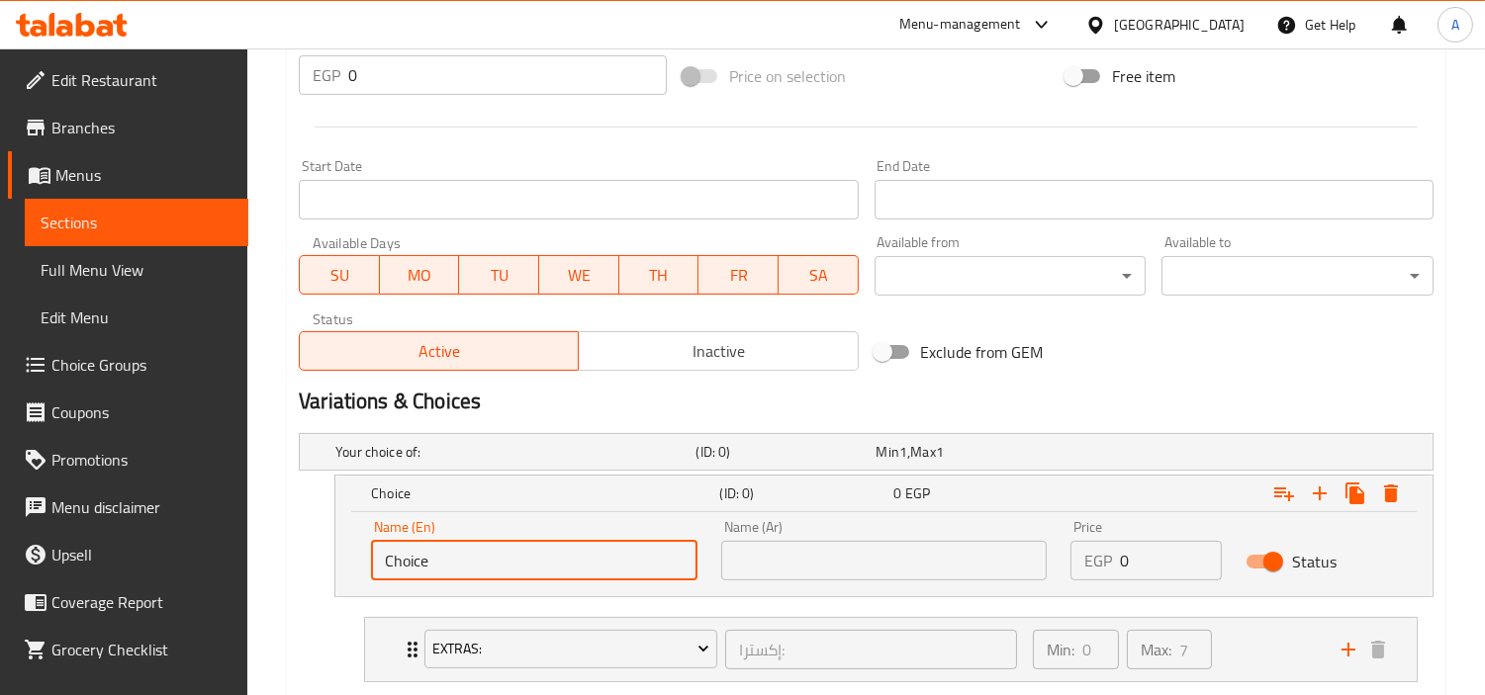
click at [437, 568] on input "Choice" at bounding box center [534, 561] width 326 height 40
click at [436, 568] on input "Choice" at bounding box center [534, 561] width 326 height 40
click at [456, 564] on input "x" at bounding box center [534, 561] width 326 height 40
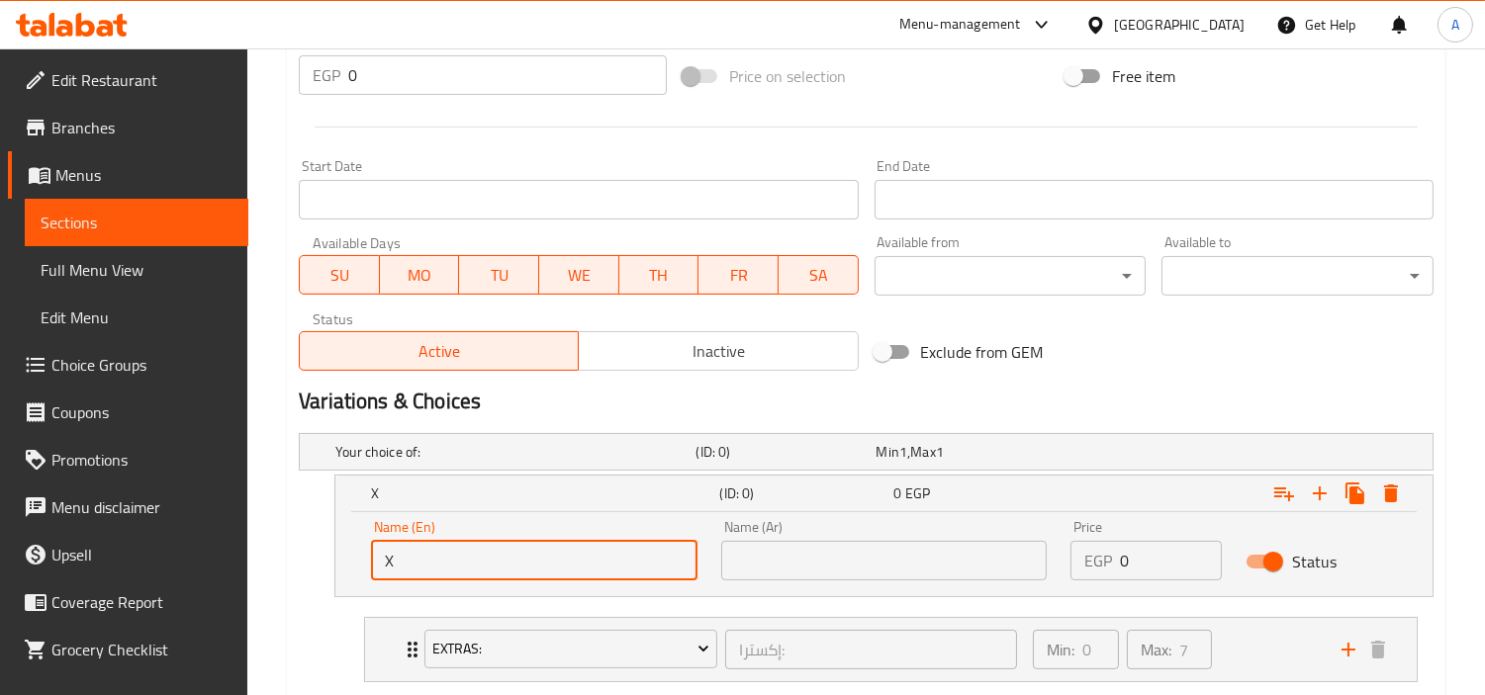
type input "X"
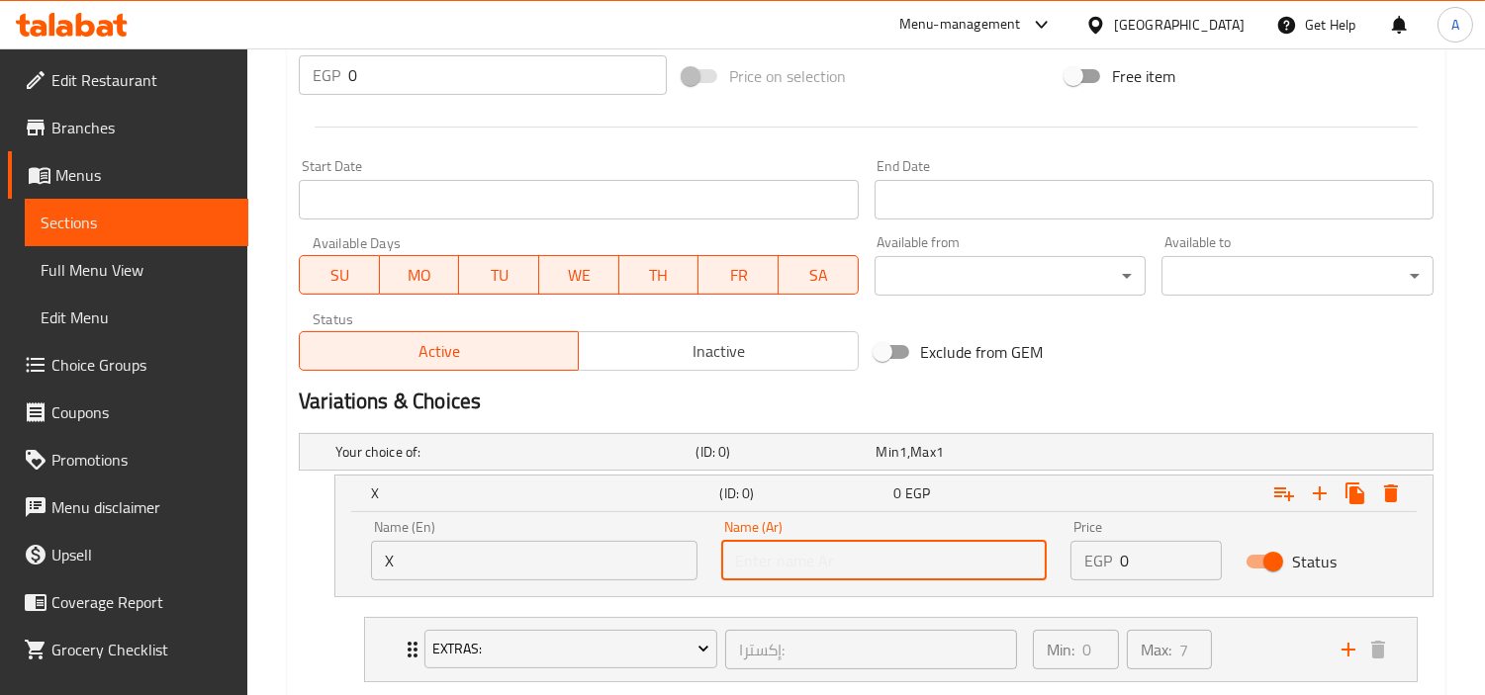
click at [965, 566] on input "text" at bounding box center [884, 561] width 326 height 40
type input "h"
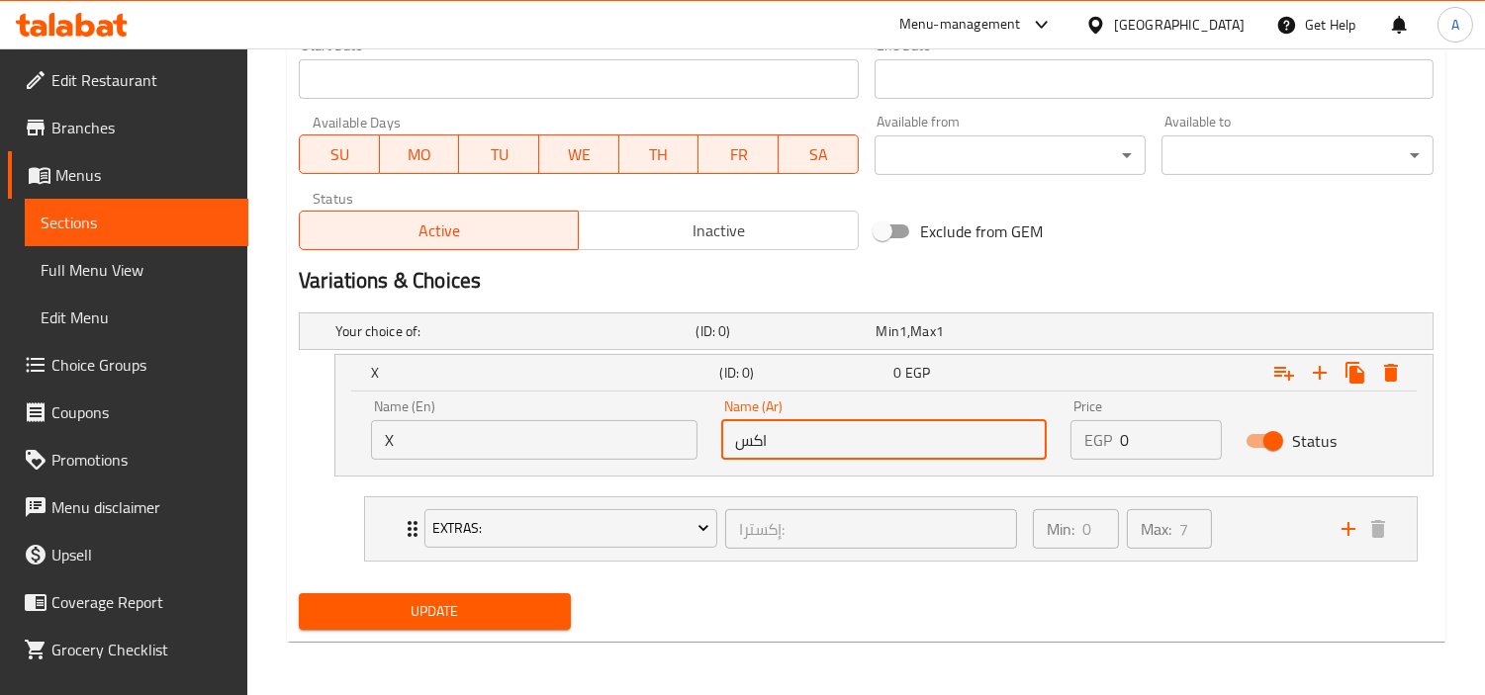
scroll to position [883, 0]
type input "اكس"
click at [1317, 377] on icon "Expand" at bounding box center [1320, 372] width 24 height 24
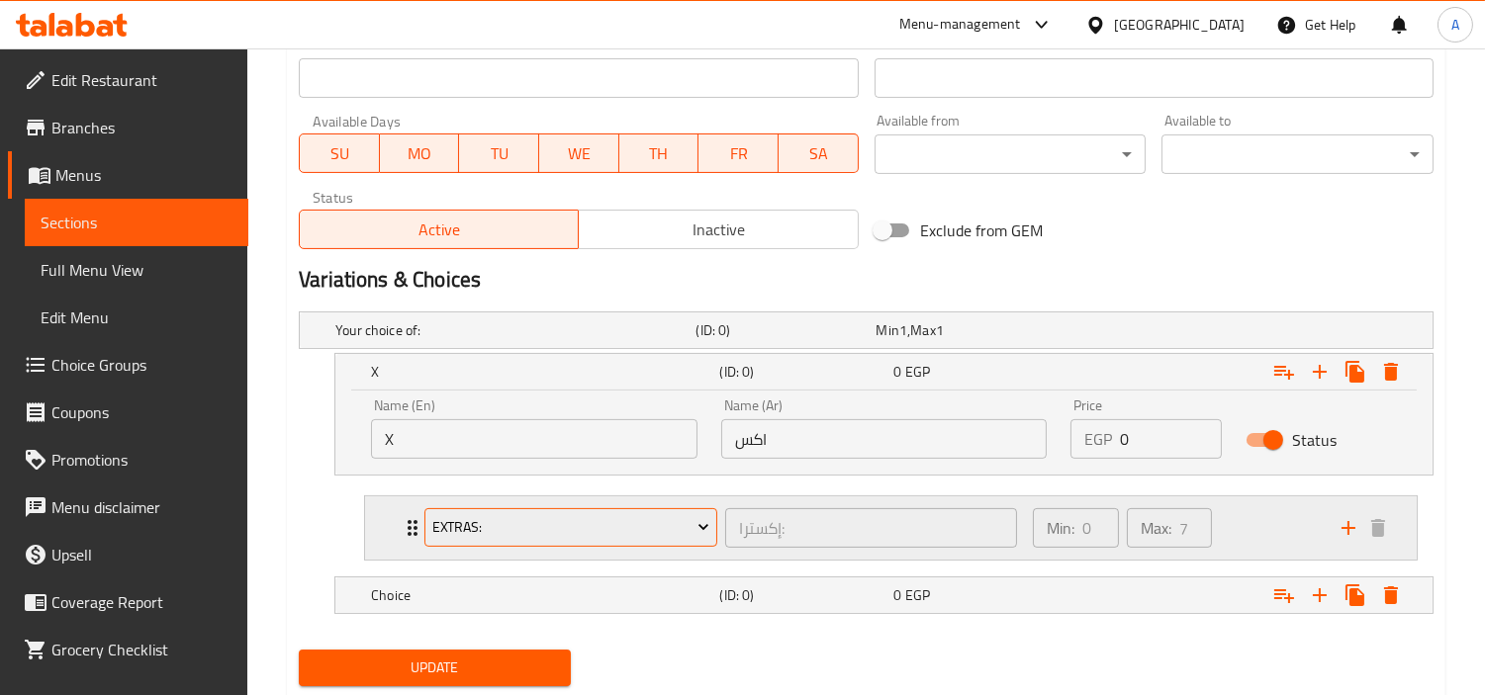
click at [666, 525] on span "Extras:" at bounding box center [571, 527] width 278 height 25
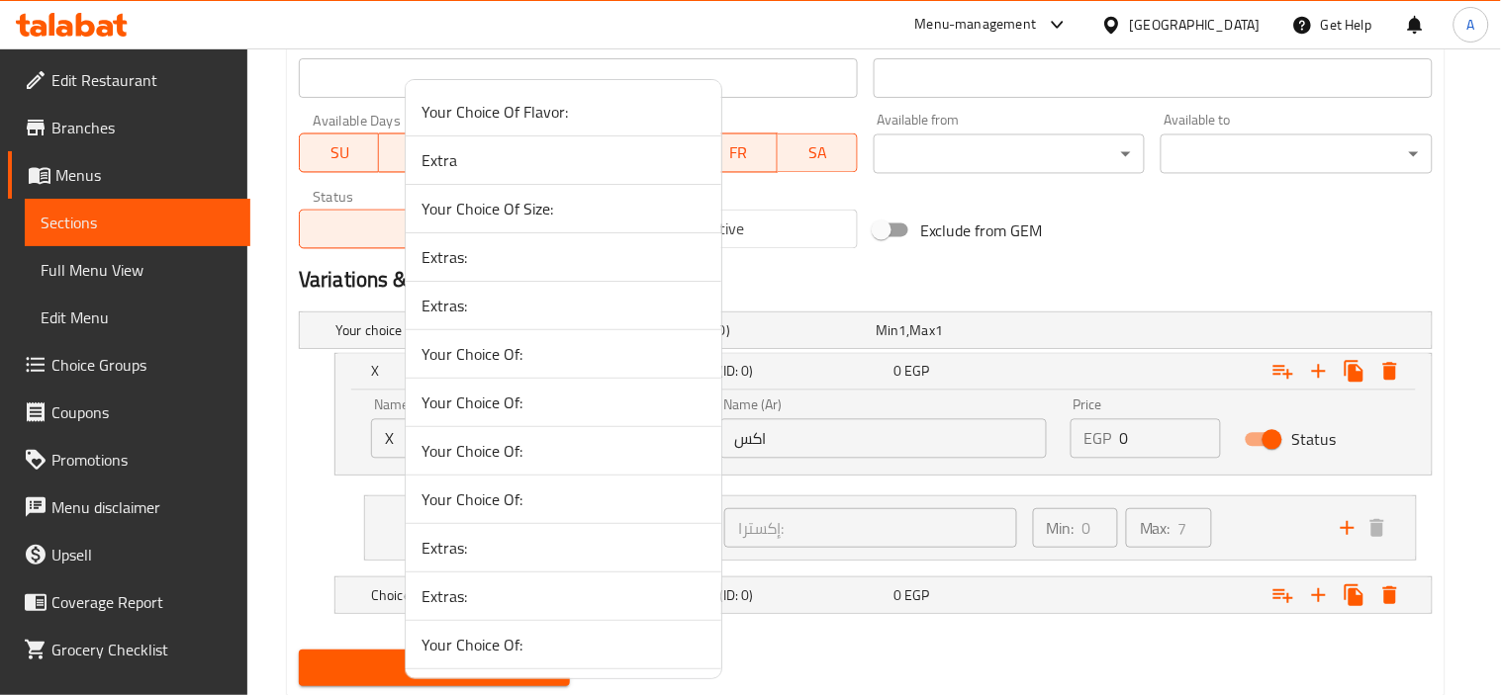
click at [1060, 613] on div at bounding box center [750, 347] width 1501 height 695
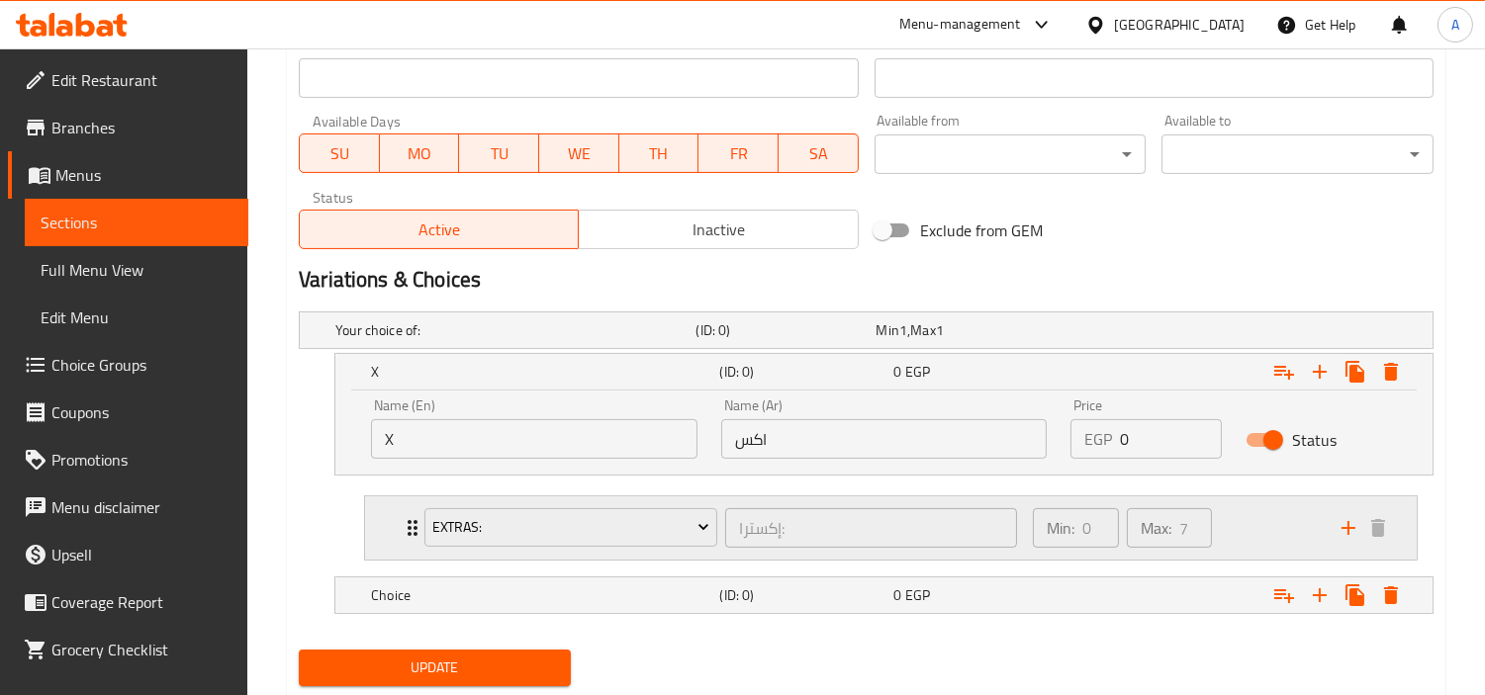
click at [1303, 505] on div "Min: 0 ​ Max: 7 ​" at bounding box center [1175, 528] width 309 height 63
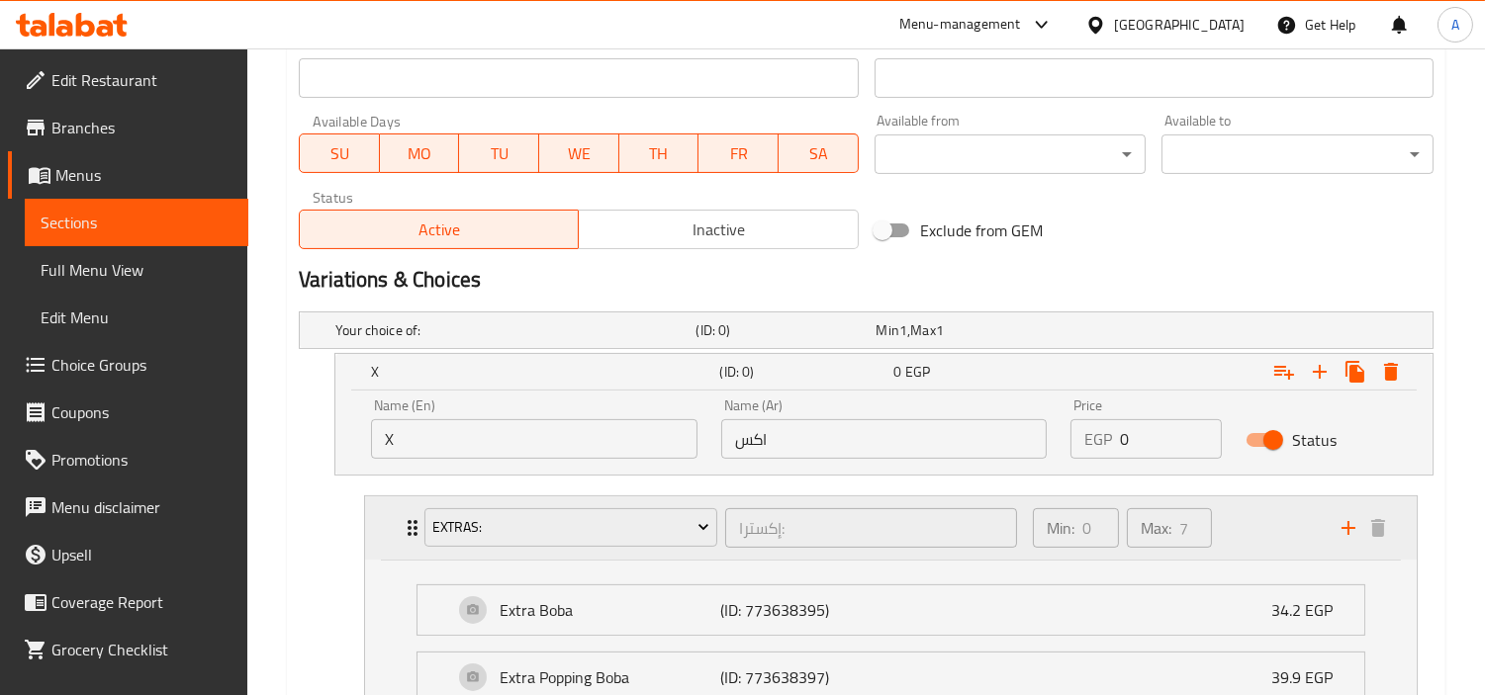
click at [1271, 527] on div "Min: 0 ​ Max: 7 ​" at bounding box center [1175, 528] width 309 height 63
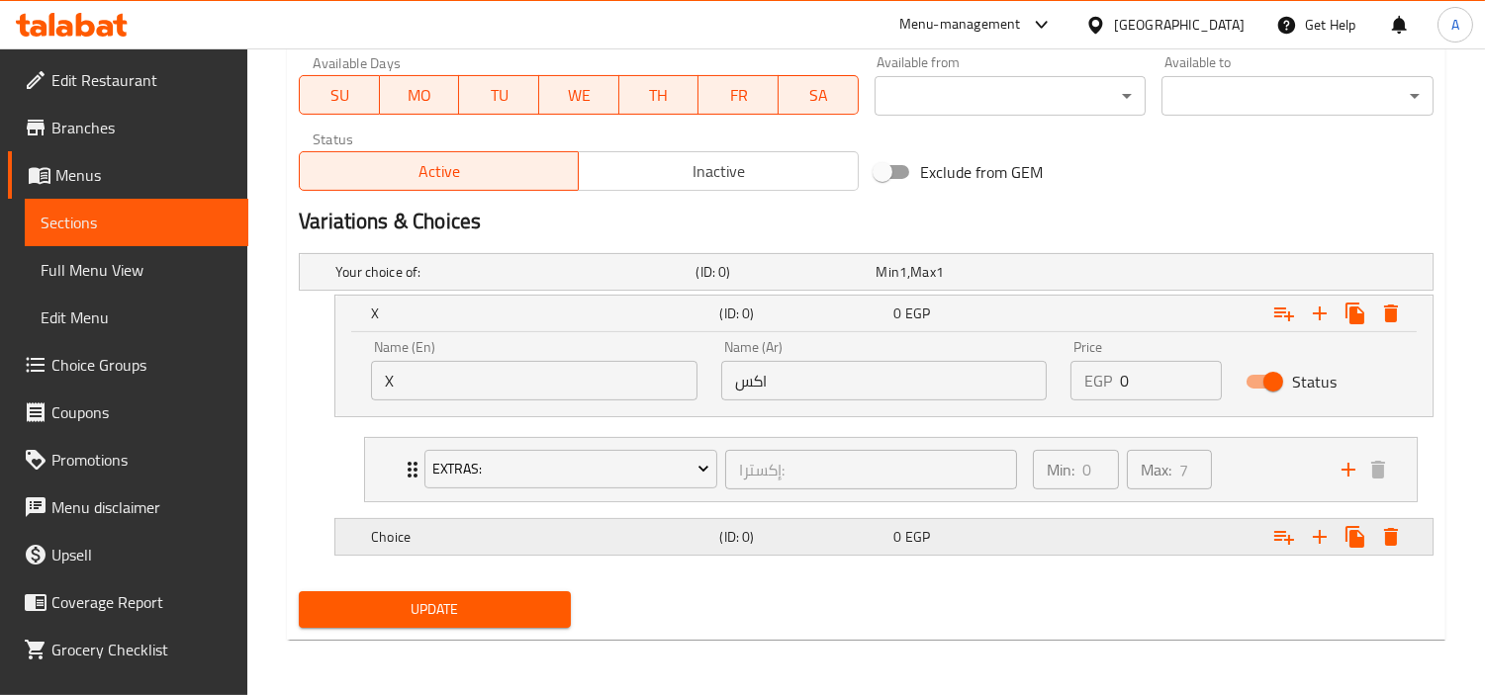
scroll to position [941, 0]
click at [621, 577] on div "Your choice of: (ID: 0) Min 1 , Max 1 Name (En) Your choice of: Name (En) Name …" at bounding box center [866, 415] width 1150 height 338
click at [806, 283] on h5 "(ID: 0)" at bounding box center [781, 273] width 172 height 20
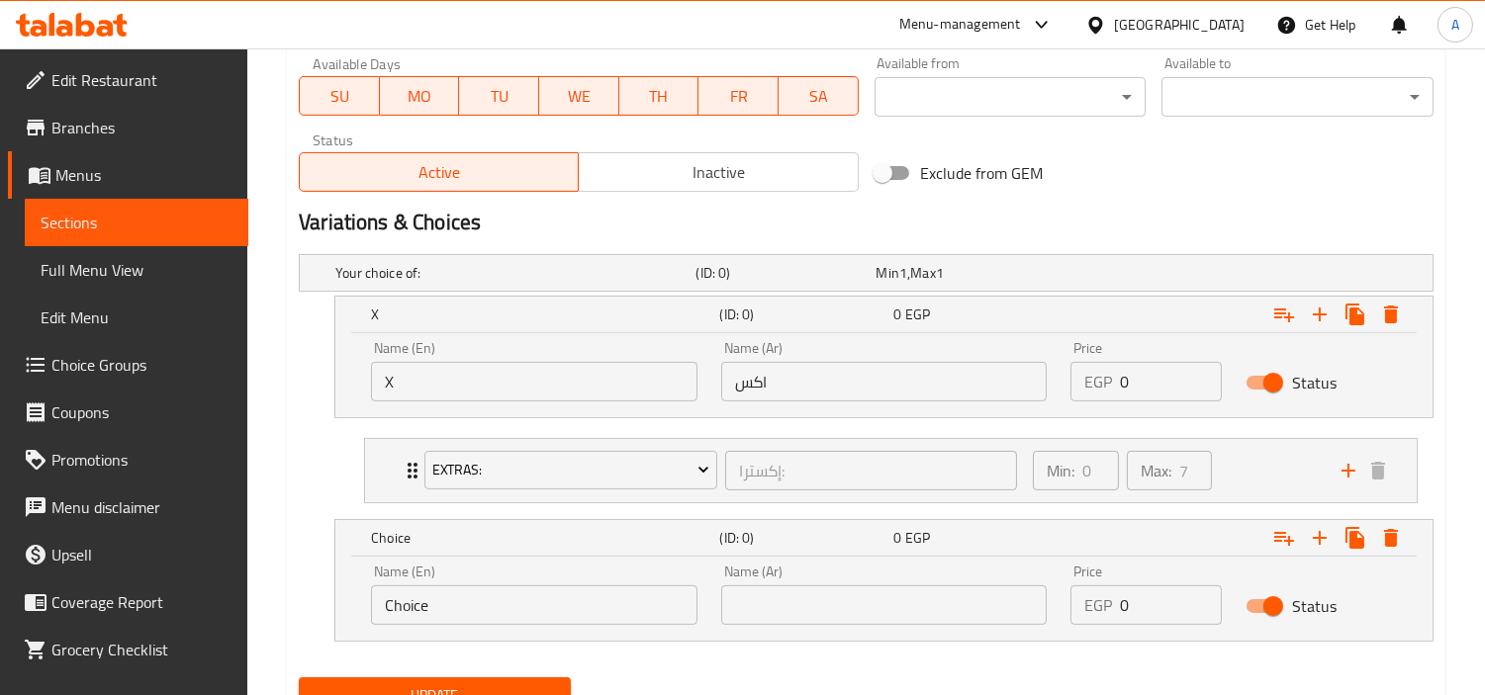
click at [623, 610] on input "Choice" at bounding box center [534, 606] width 326 height 40
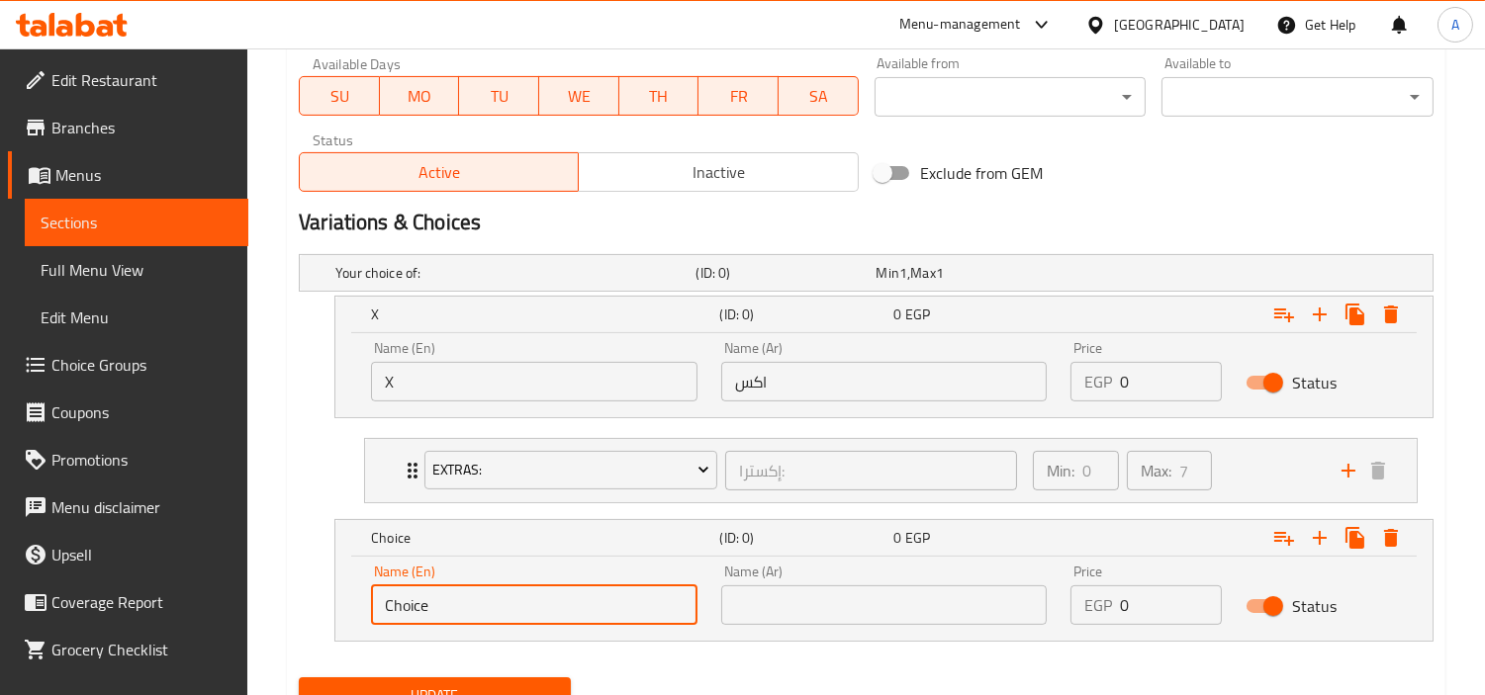
click at [623, 610] on input "Choice" at bounding box center [534, 606] width 326 height 40
type input "ؤ"
type input "لاخلاش"
click at [744, 599] on input "text" at bounding box center [884, 606] width 326 height 40
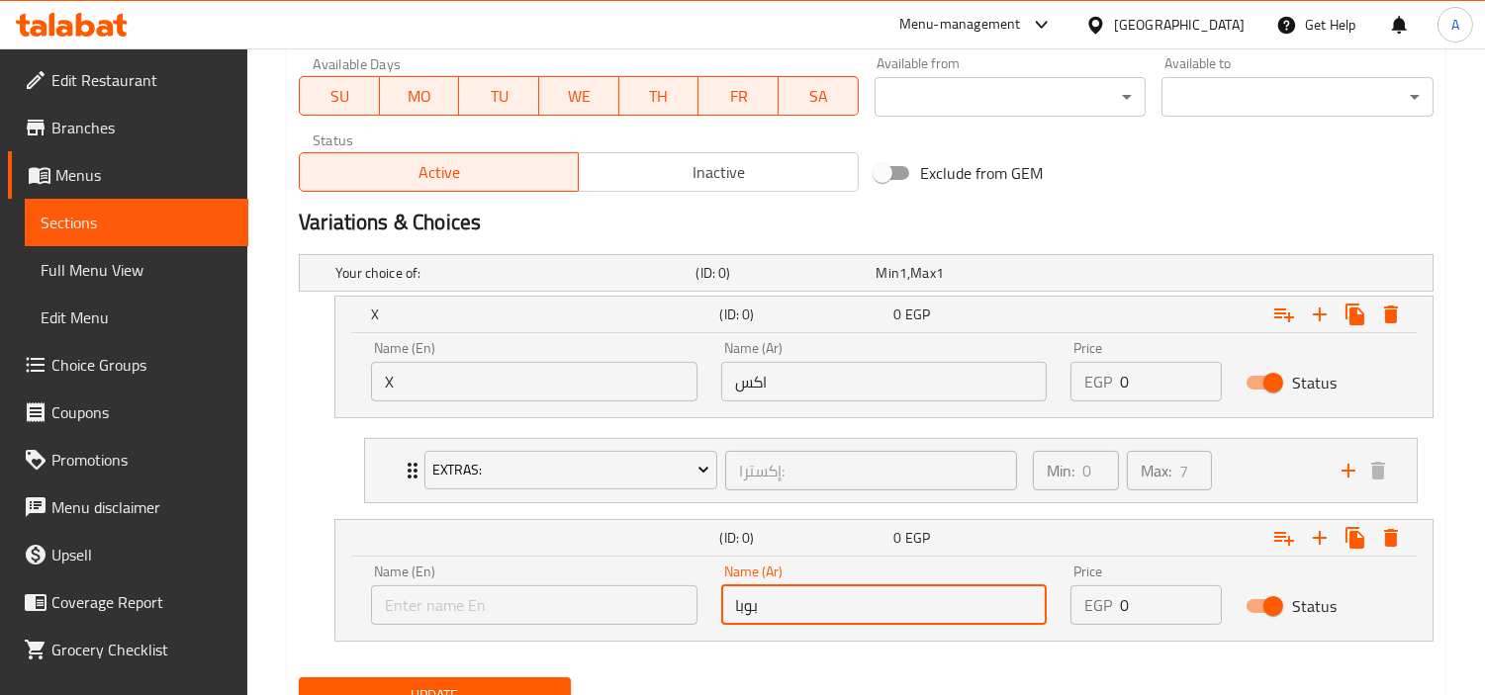
type input "بوبا"
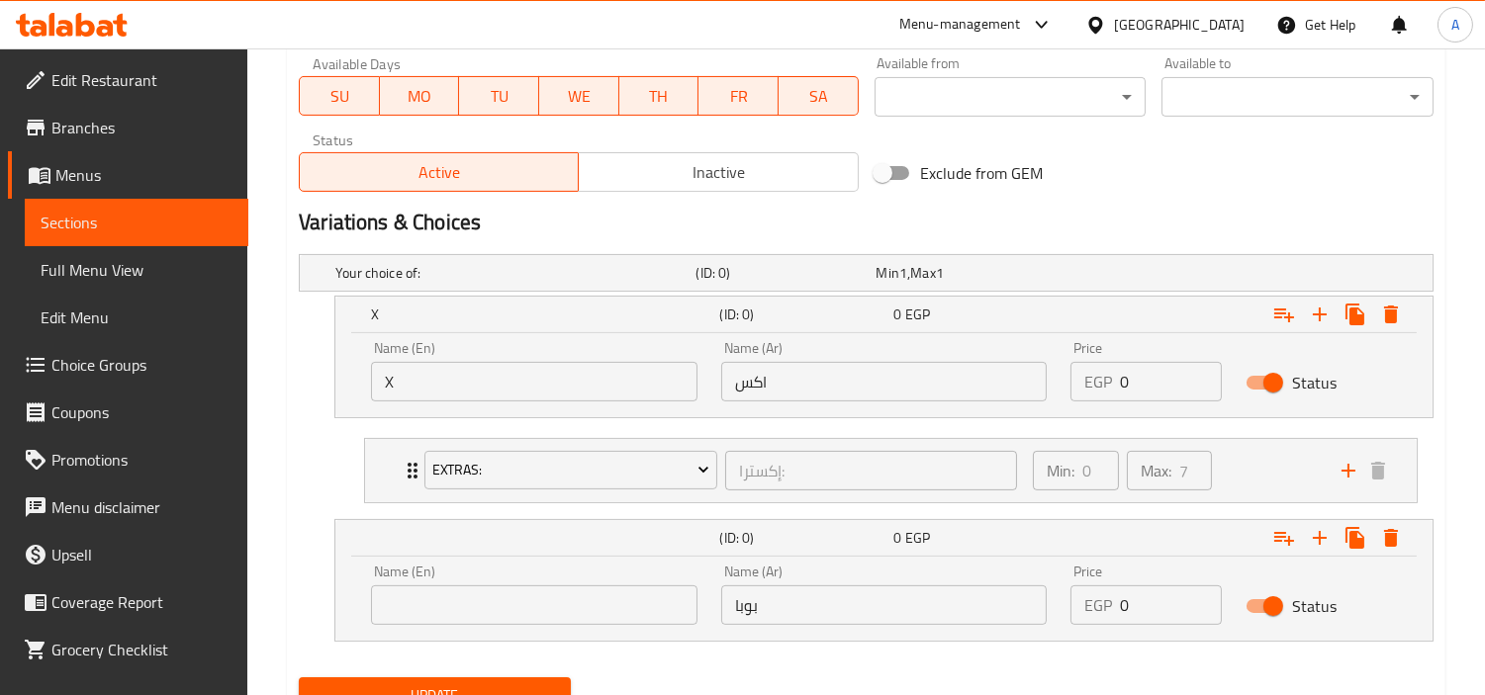
click at [396, 625] on div "Name (En) Name (En)" at bounding box center [534, 595] width 350 height 84
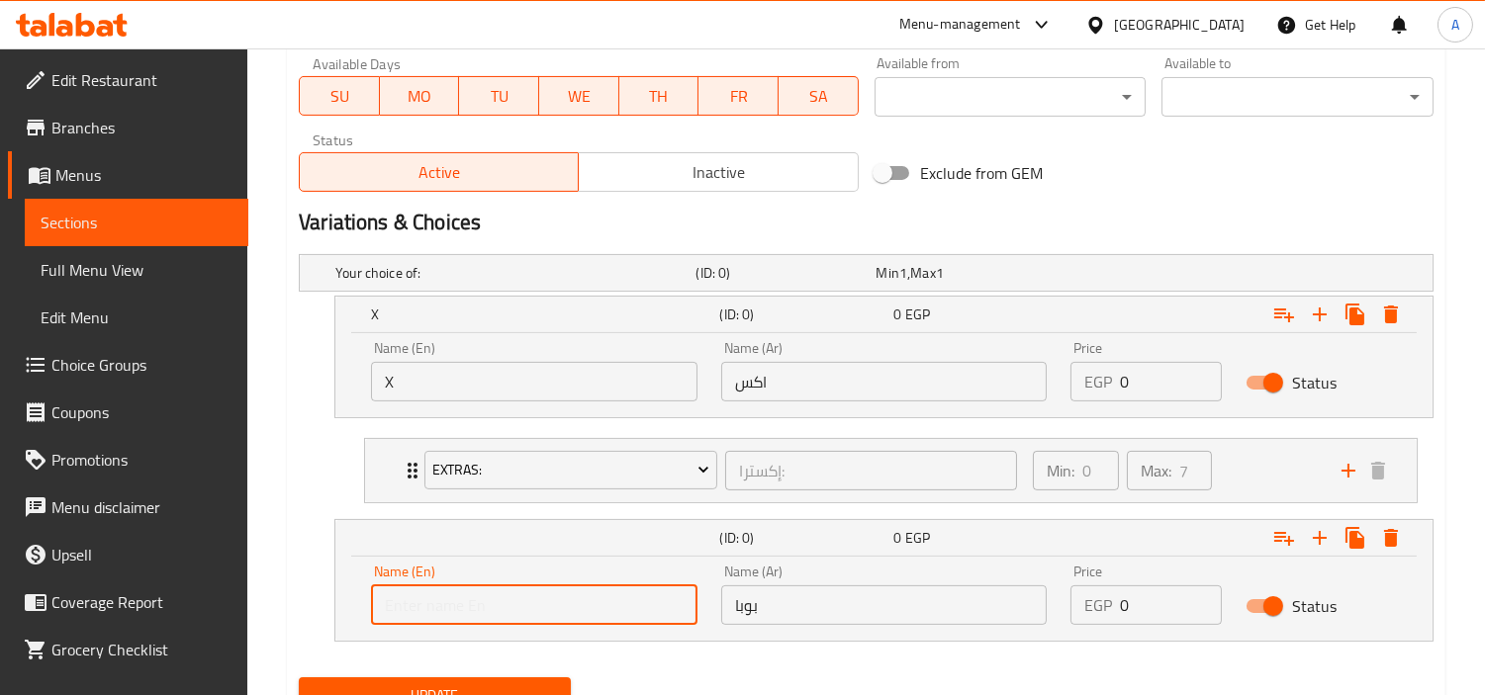
click at [443, 605] on input "text" at bounding box center [534, 606] width 326 height 40
type input "Boba"
click at [1133, 378] on input "0" at bounding box center [1171, 382] width 102 height 40
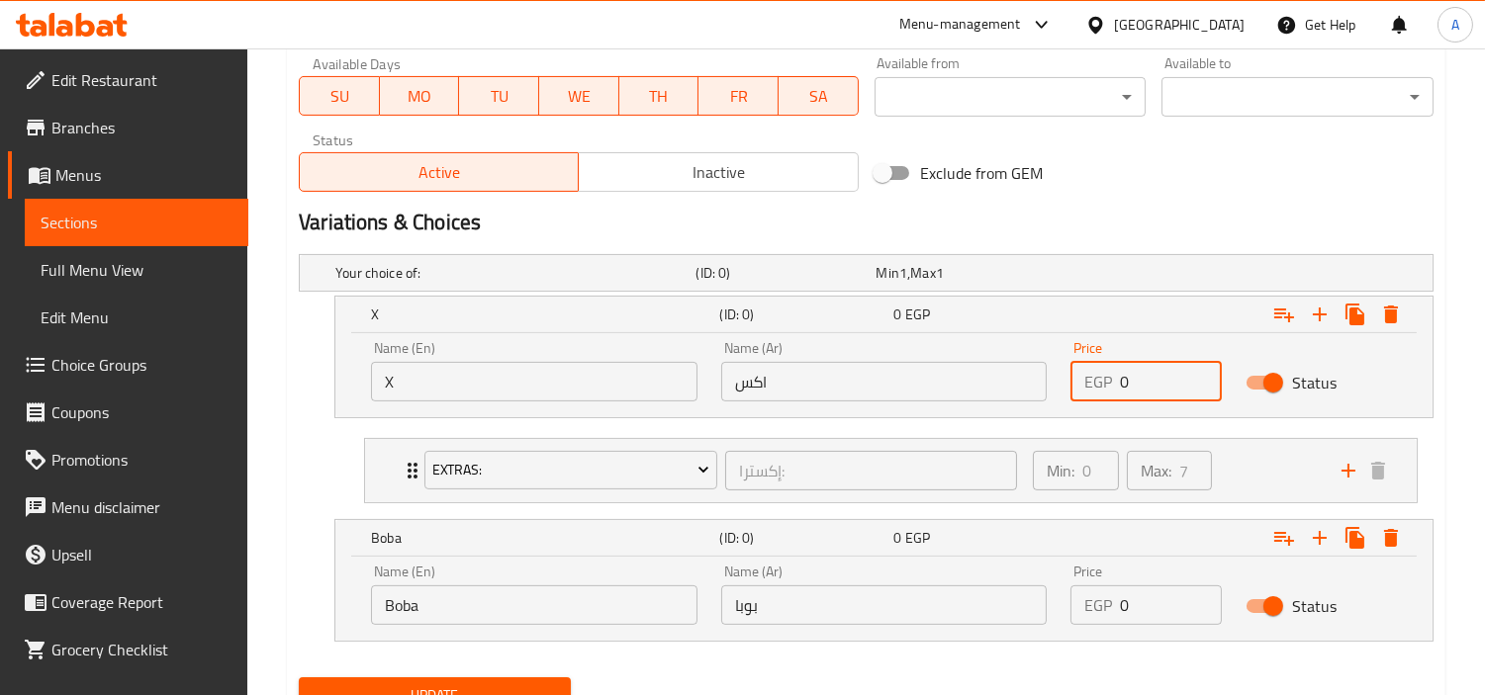
click at [1133, 378] on input "0" at bounding box center [1171, 382] width 102 height 40
paste input "121.5"
type input "121.50"
drag, startPoint x: 1178, startPoint y: 599, endPoint x: 996, endPoint y: 586, distance: 182.5
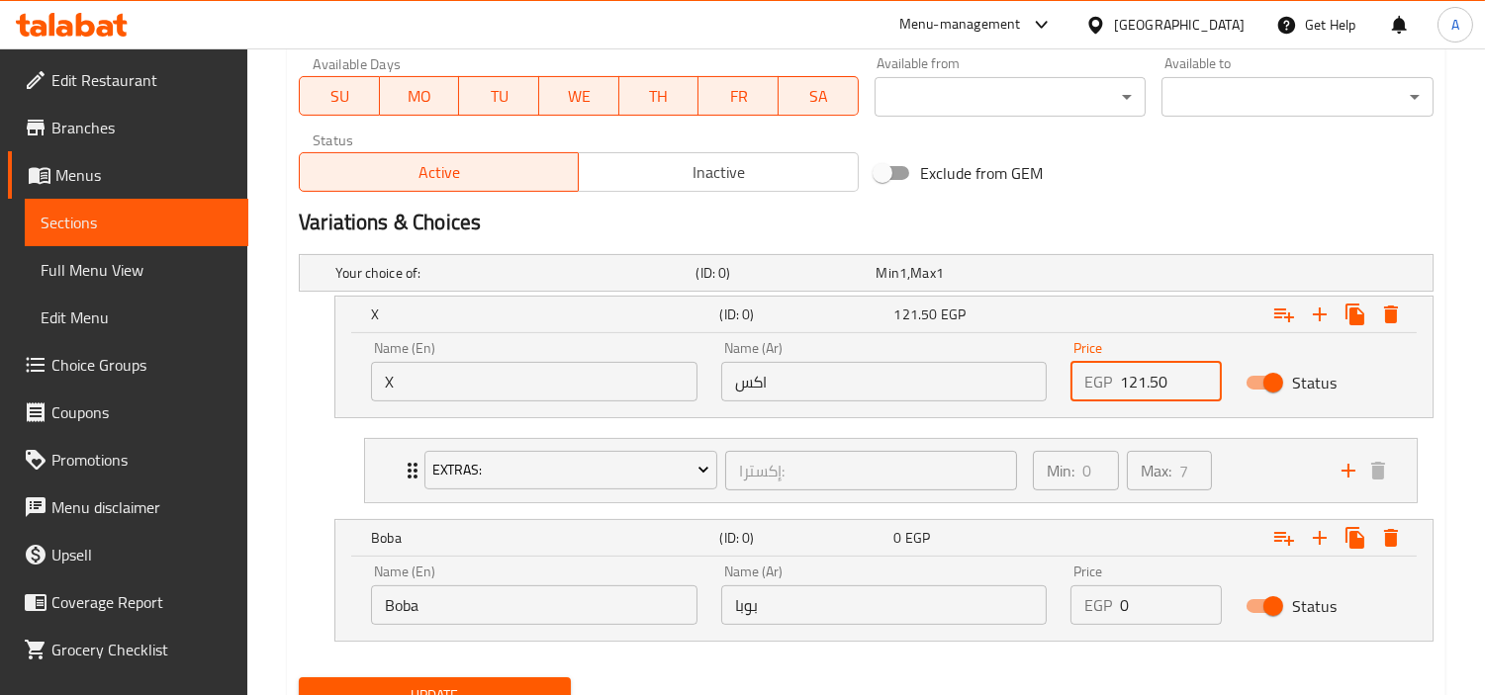
click at [996, 586] on div "Name (En) Boba Name (En) Name (Ar) بوبا Name (Ar) Price EGP 0 Price Status" at bounding box center [883, 595] width 1049 height 84
paste input "155.25"
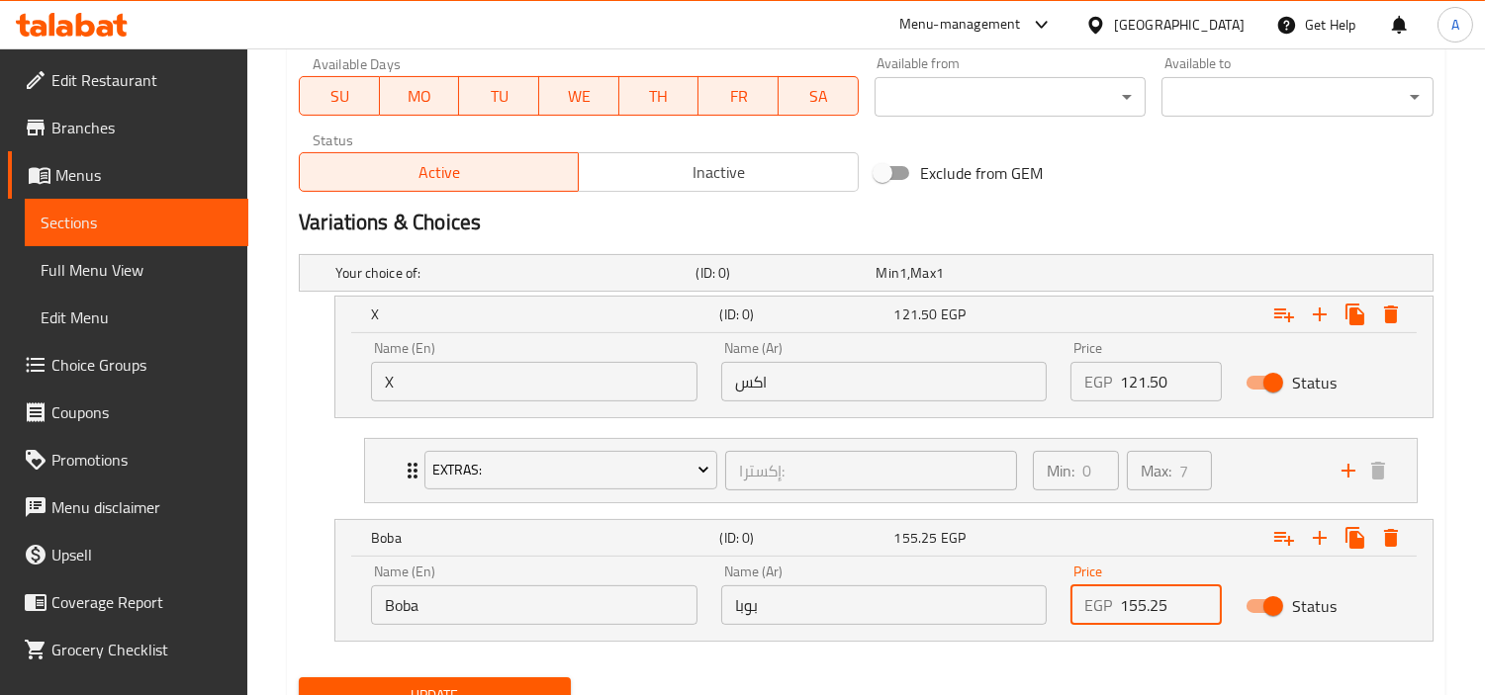
type input "155.25"
click at [1165, 660] on nav at bounding box center [866, 654] width 1135 height 16
click at [1281, 536] on icon "Expand" at bounding box center [1284, 539] width 20 height 14
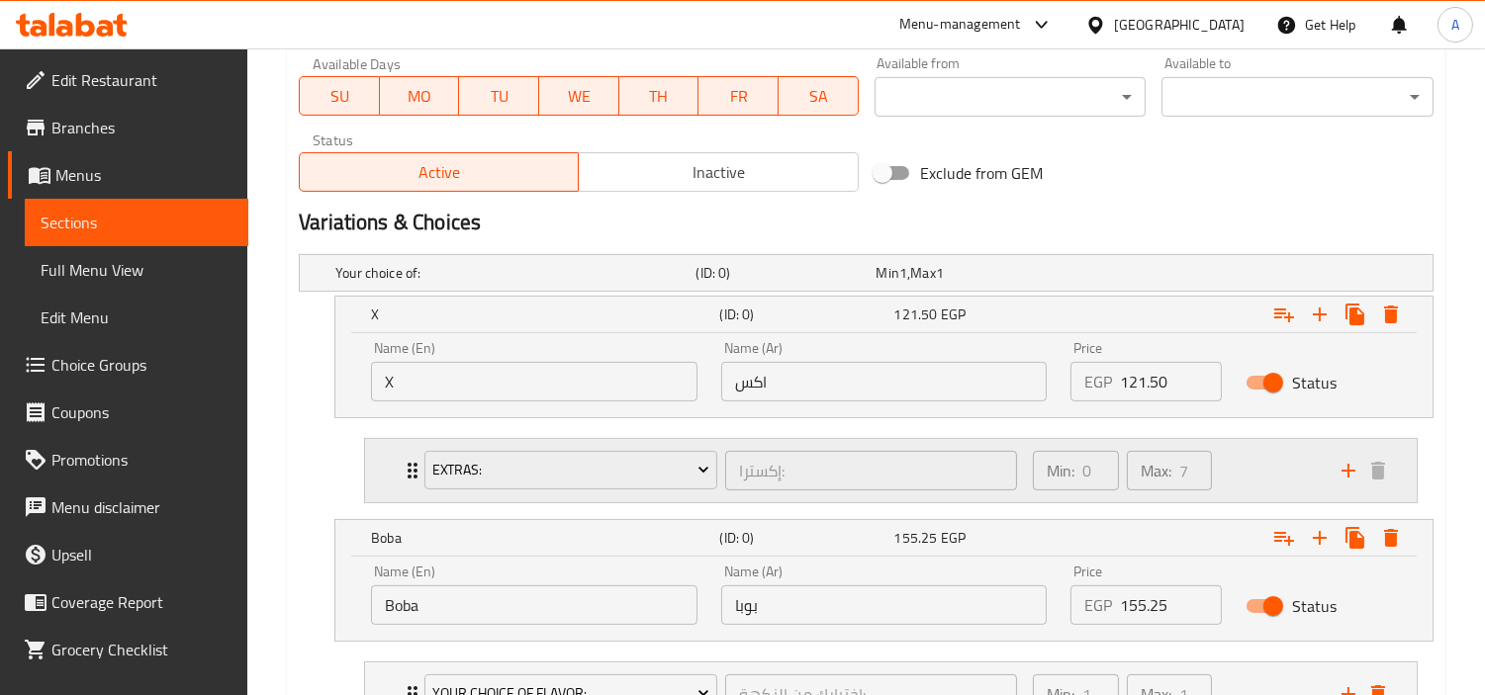
click at [1286, 478] on div "Min: 0 ​ Max: 7 ​" at bounding box center [1175, 470] width 309 height 63
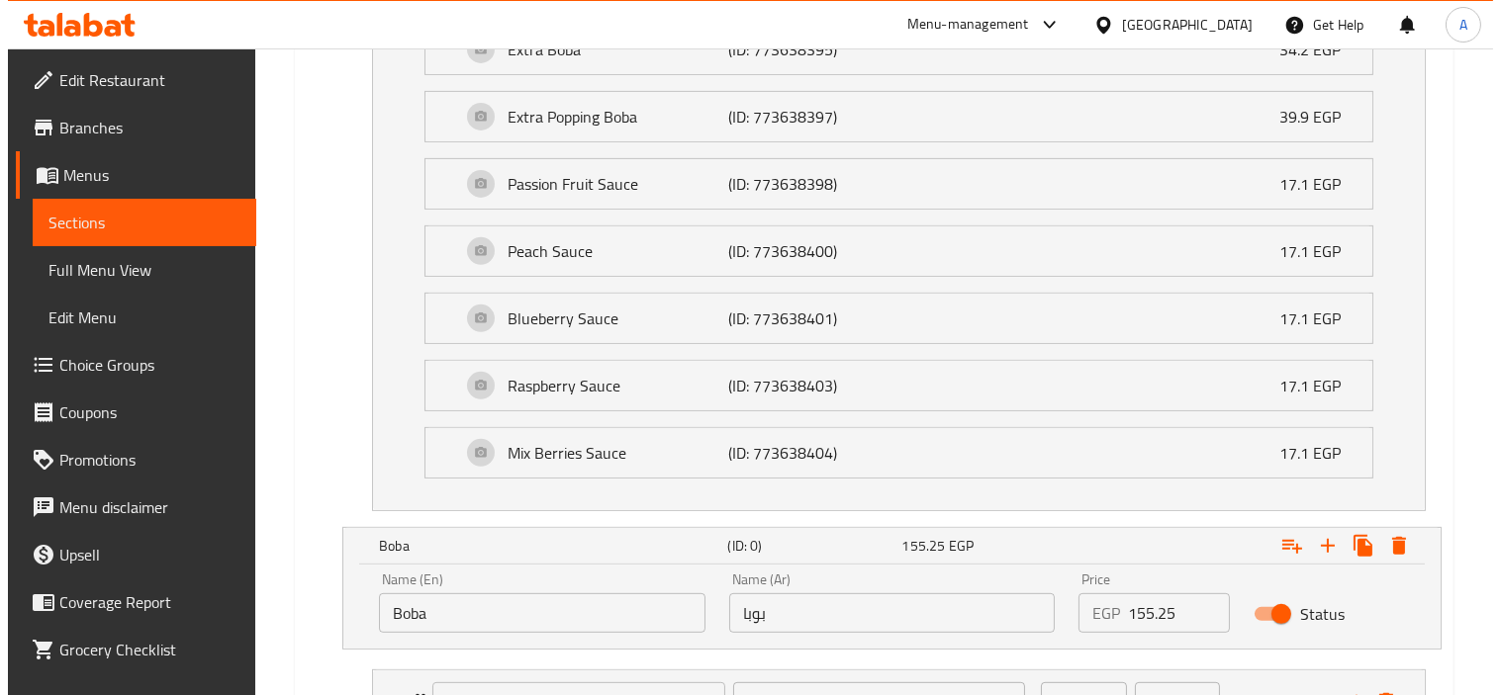
scroll to position [1619, 0]
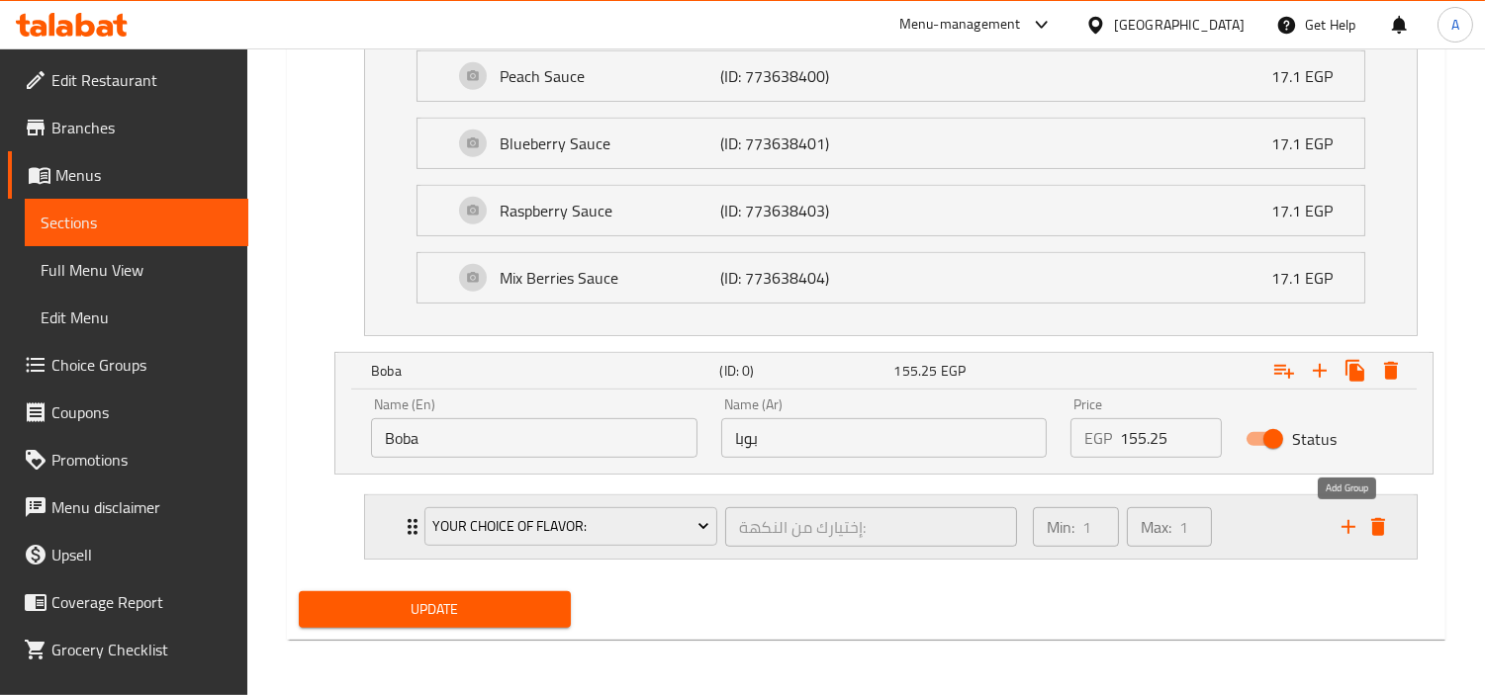
click at [1342, 528] on icon "add" at bounding box center [1348, 527] width 14 height 14
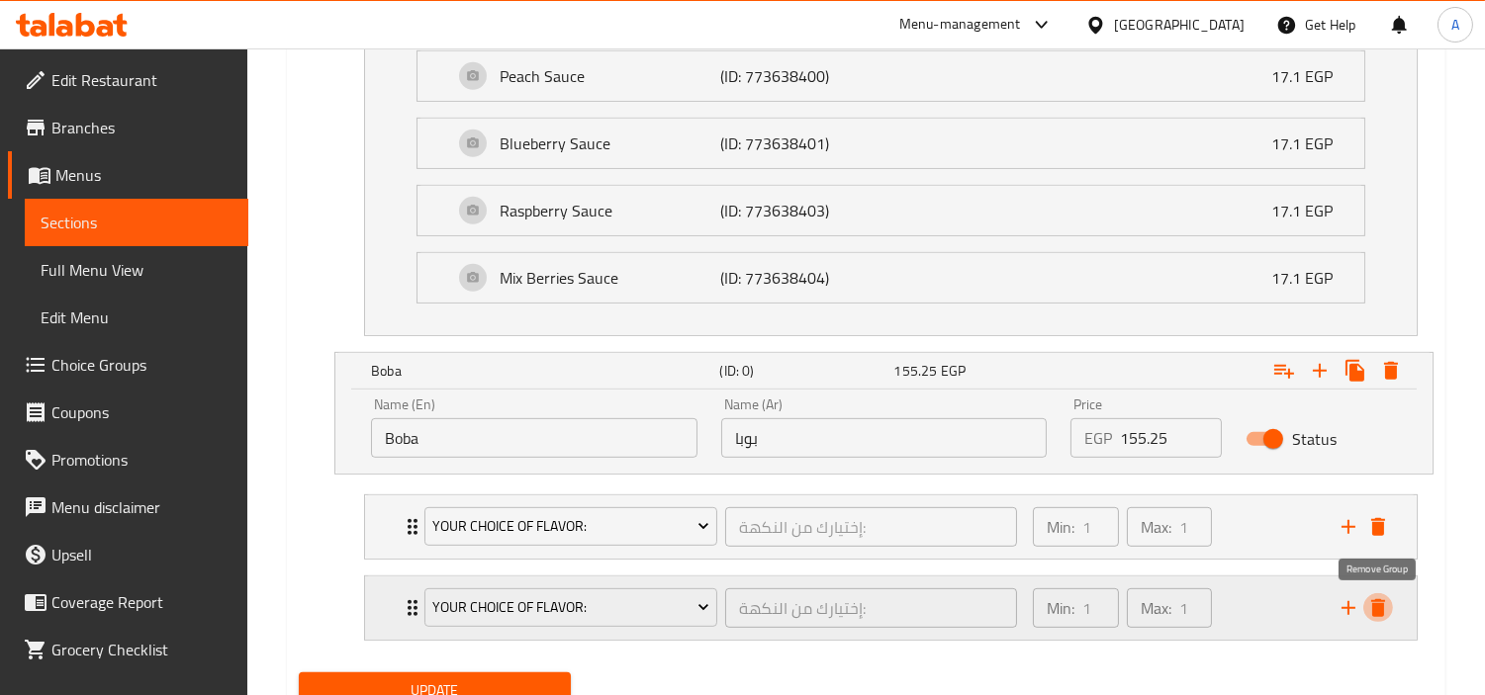
click at [1371, 603] on icon "delete" at bounding box center [1378, 608] width 24 height 24
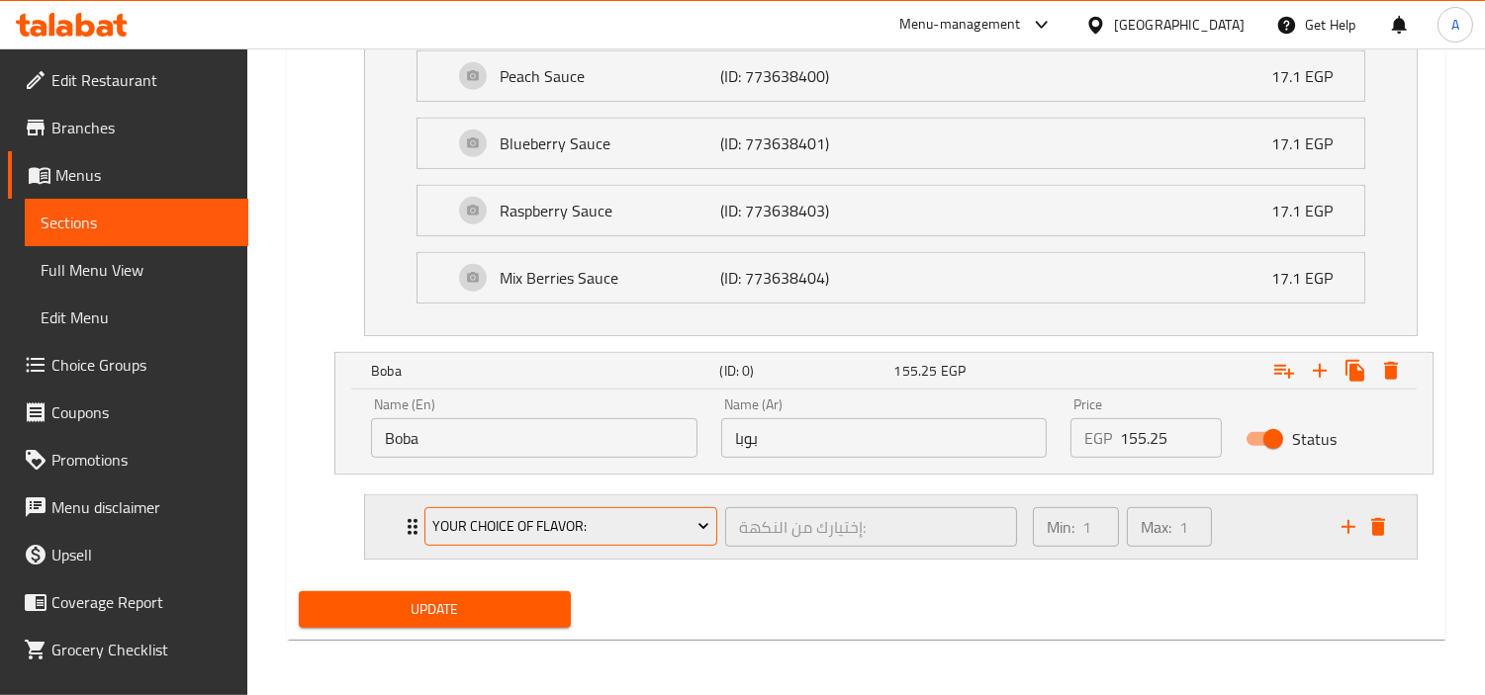
click at [627, 507] on button "Your Choice Of Flavor:" at bounding box center [570, 527] width 293 height 40
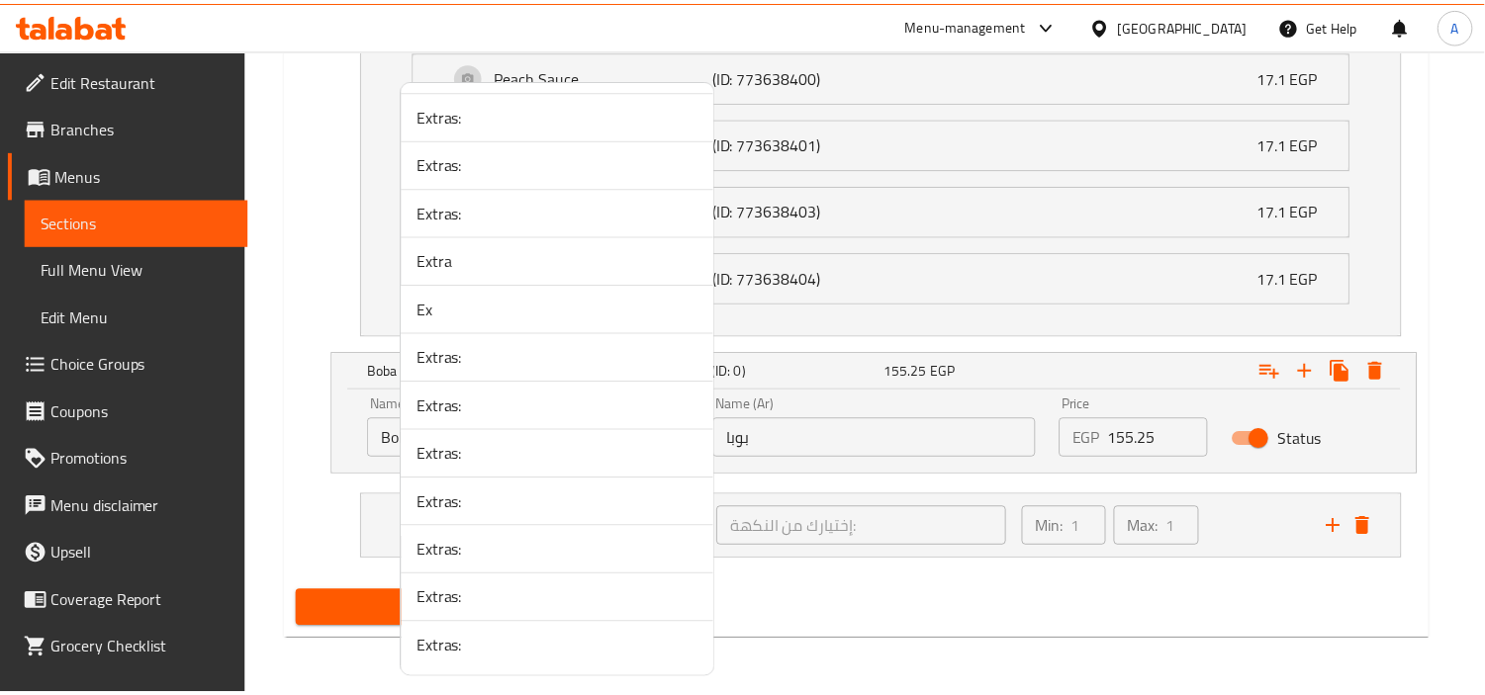
scroll to position [3104, 0]
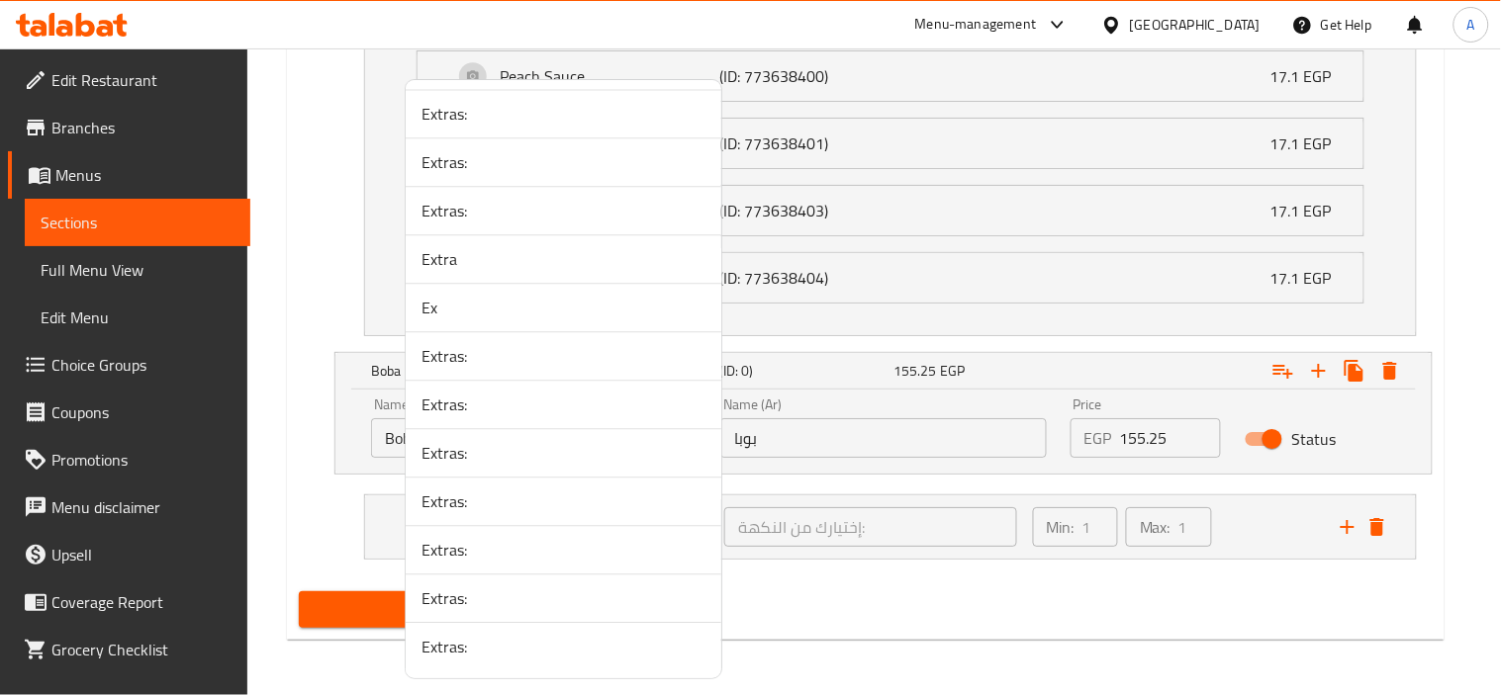
click at [493, 641] on span "Extras:" at bounding box center [563, 647] width 284 height 24
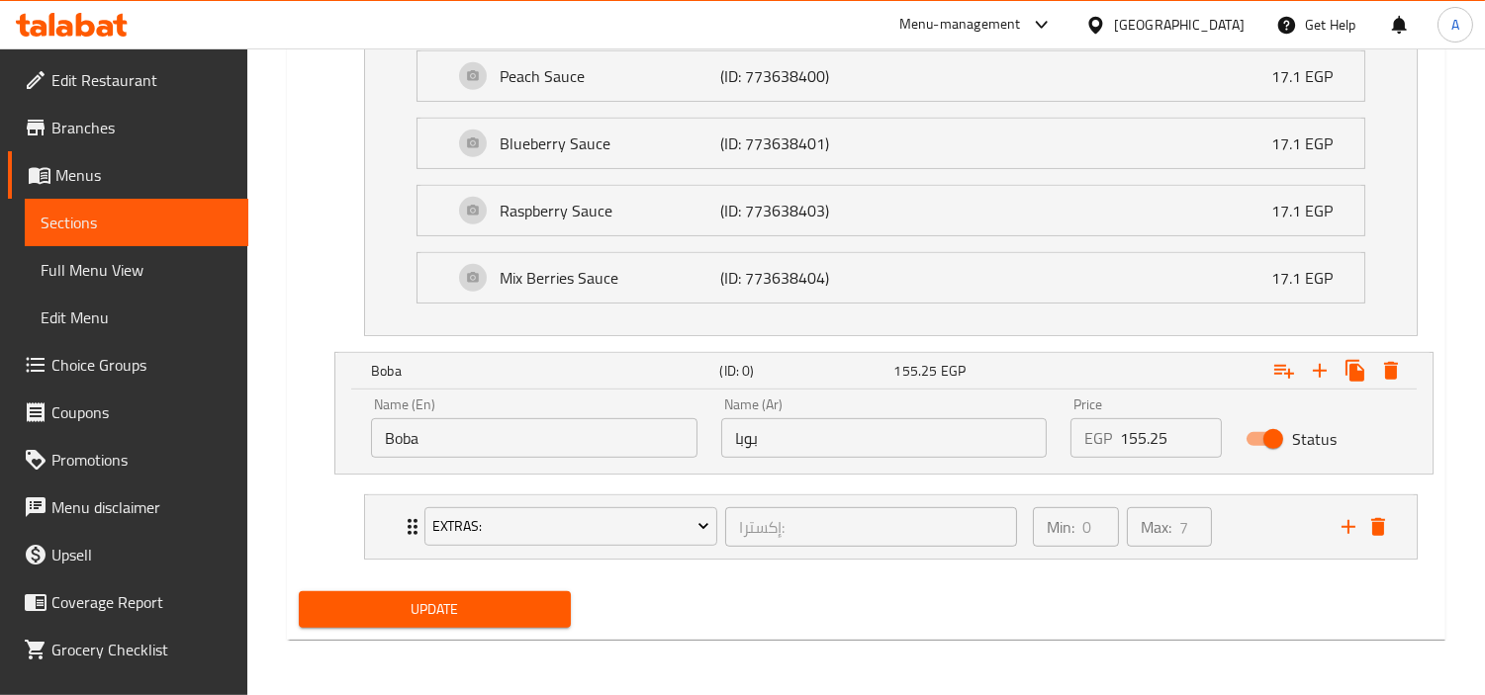
click at [353, 601] on span "Update" at bounding box center [435, 609] width 240 height 25
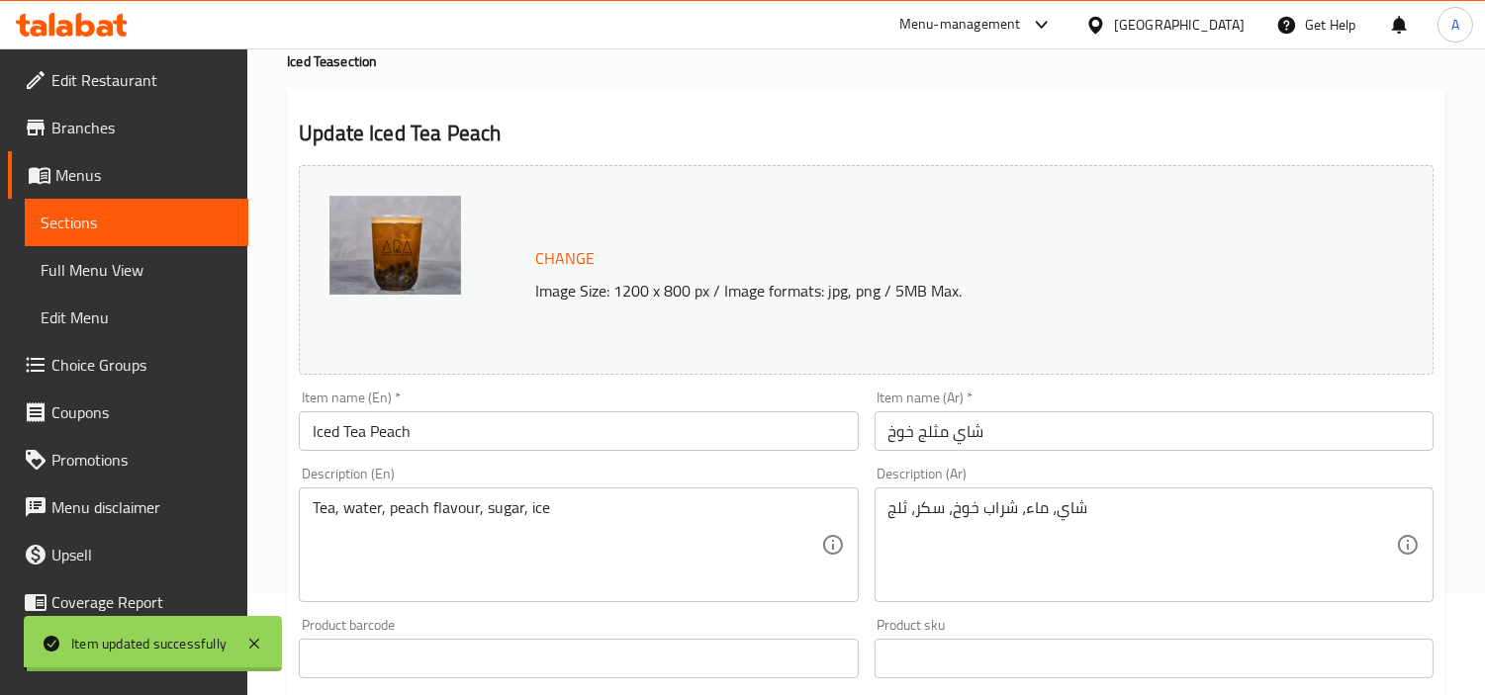
scroll to position [0, 0]
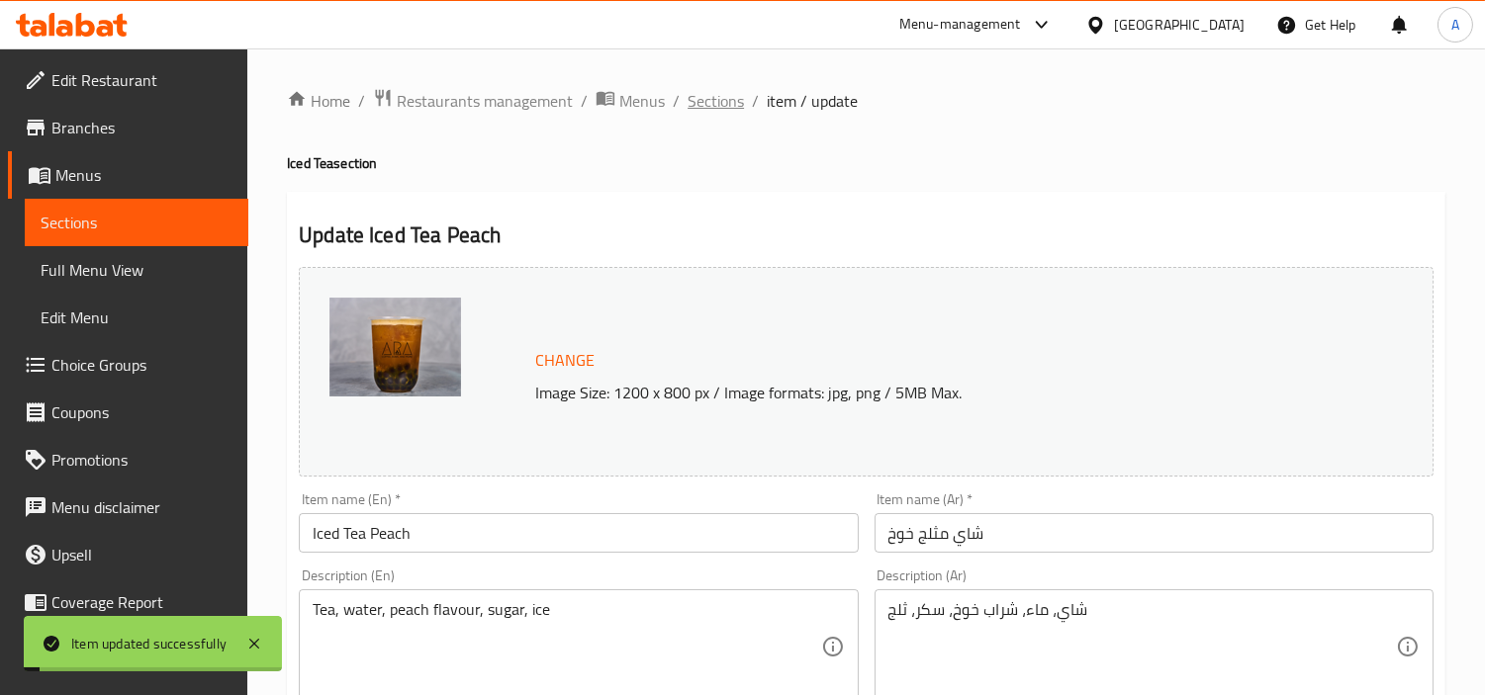
click at [740, 102] on span "Sections" at bounding box center [715, 101] width 56 height 24
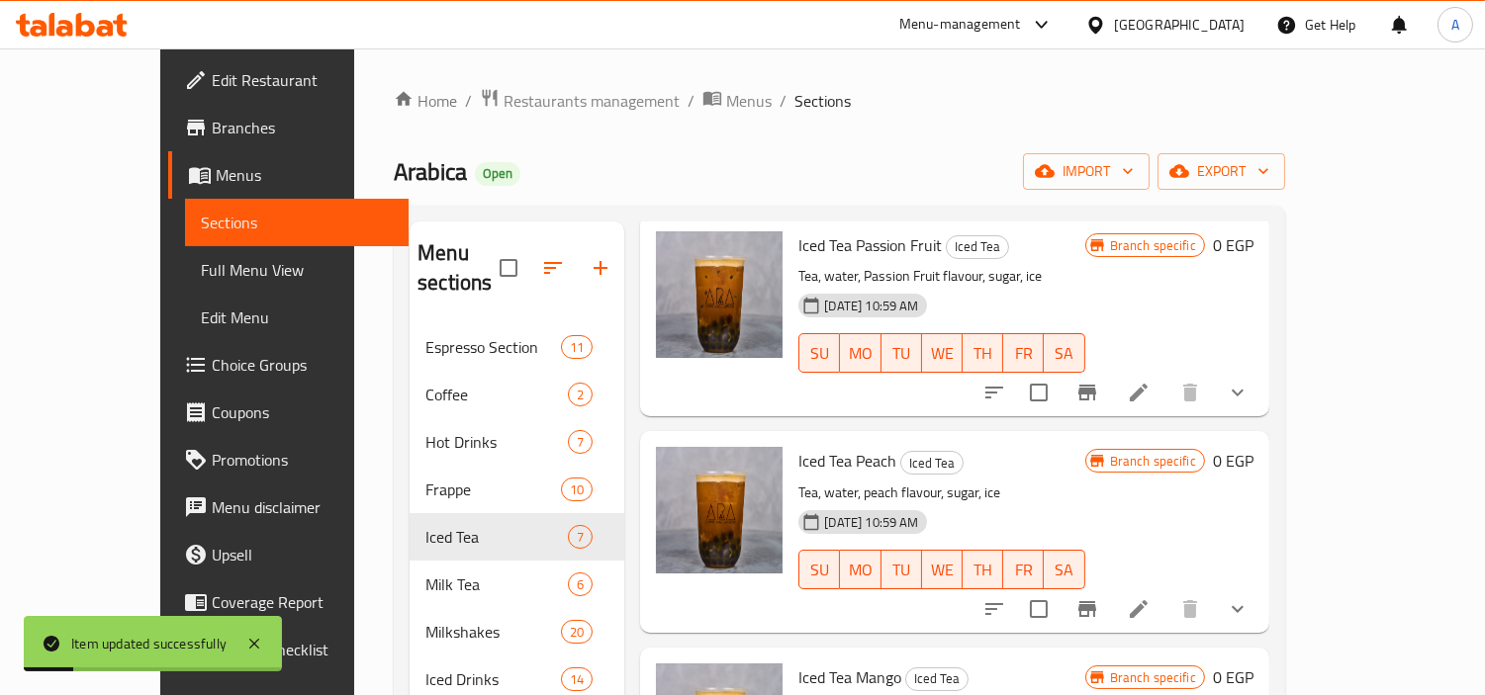
scroll to position [110, 0]
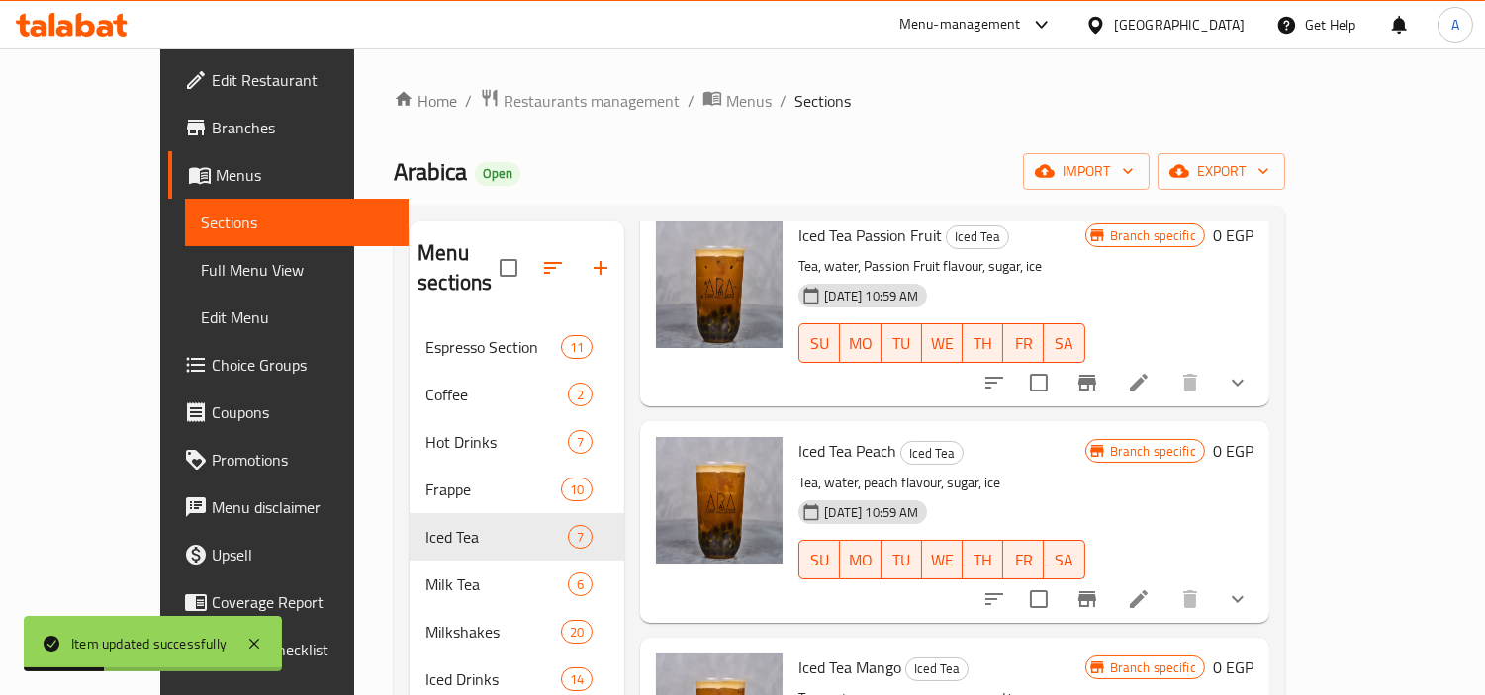
click at [1261, 576] on button "show more" at bounding box center [1237, 599] width 47 height 47
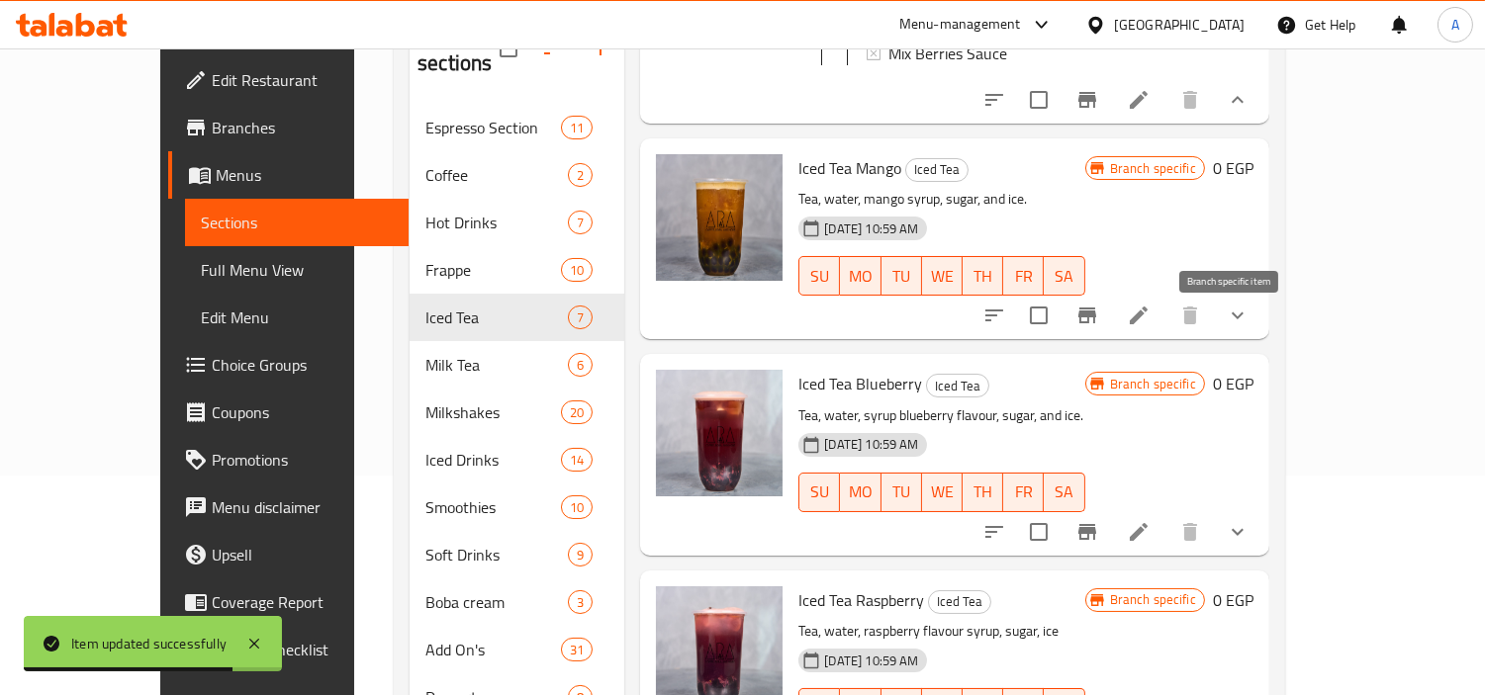
scroll to position [549, 0]
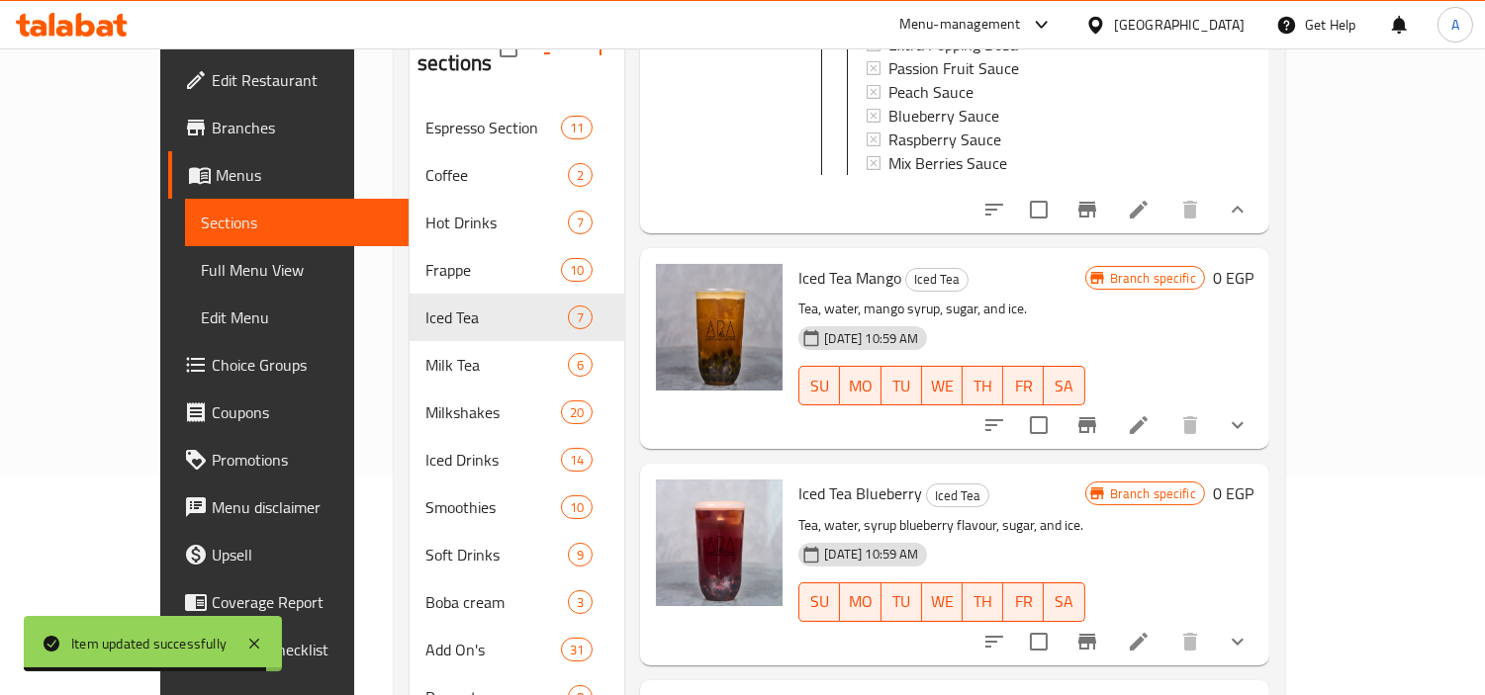
click at [1261, 418] on button "show more" at bounding box center [1237, 425] width 47 height 47
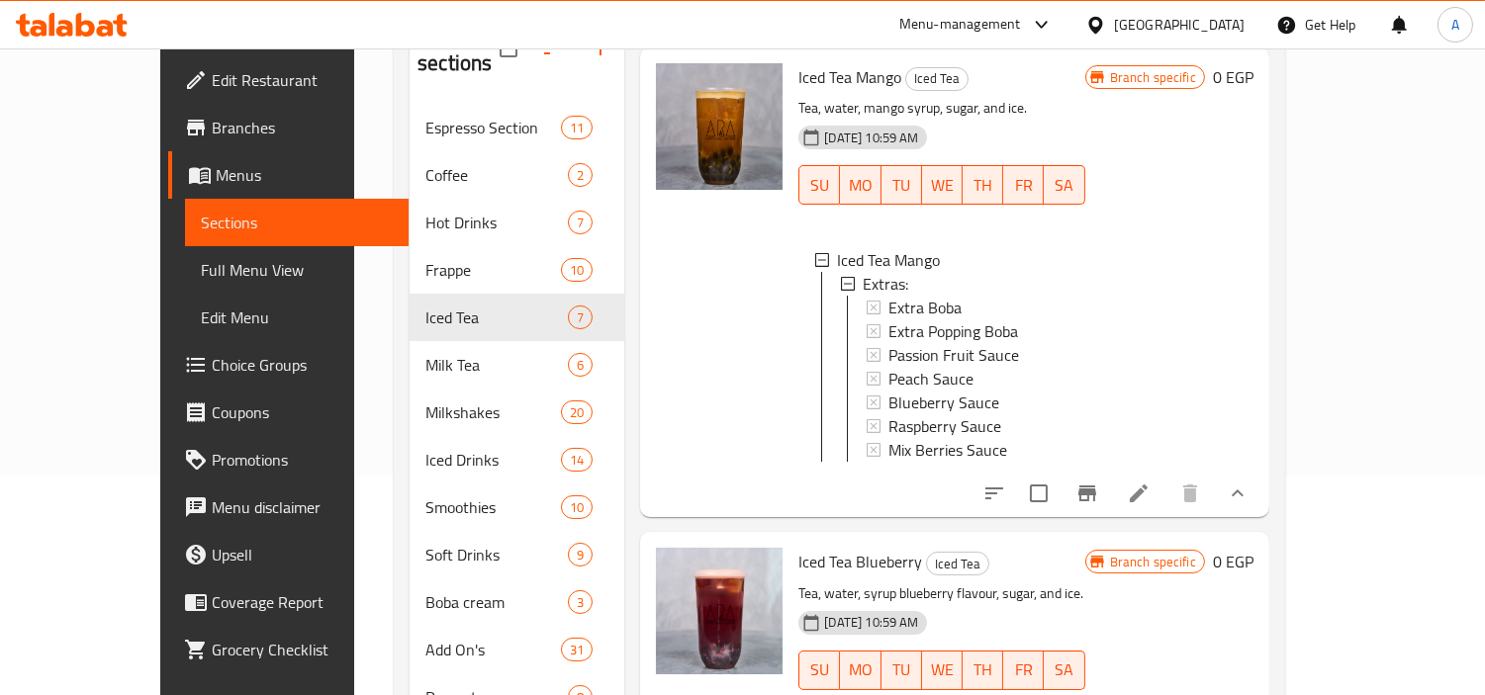
scroll to position [769, 0]
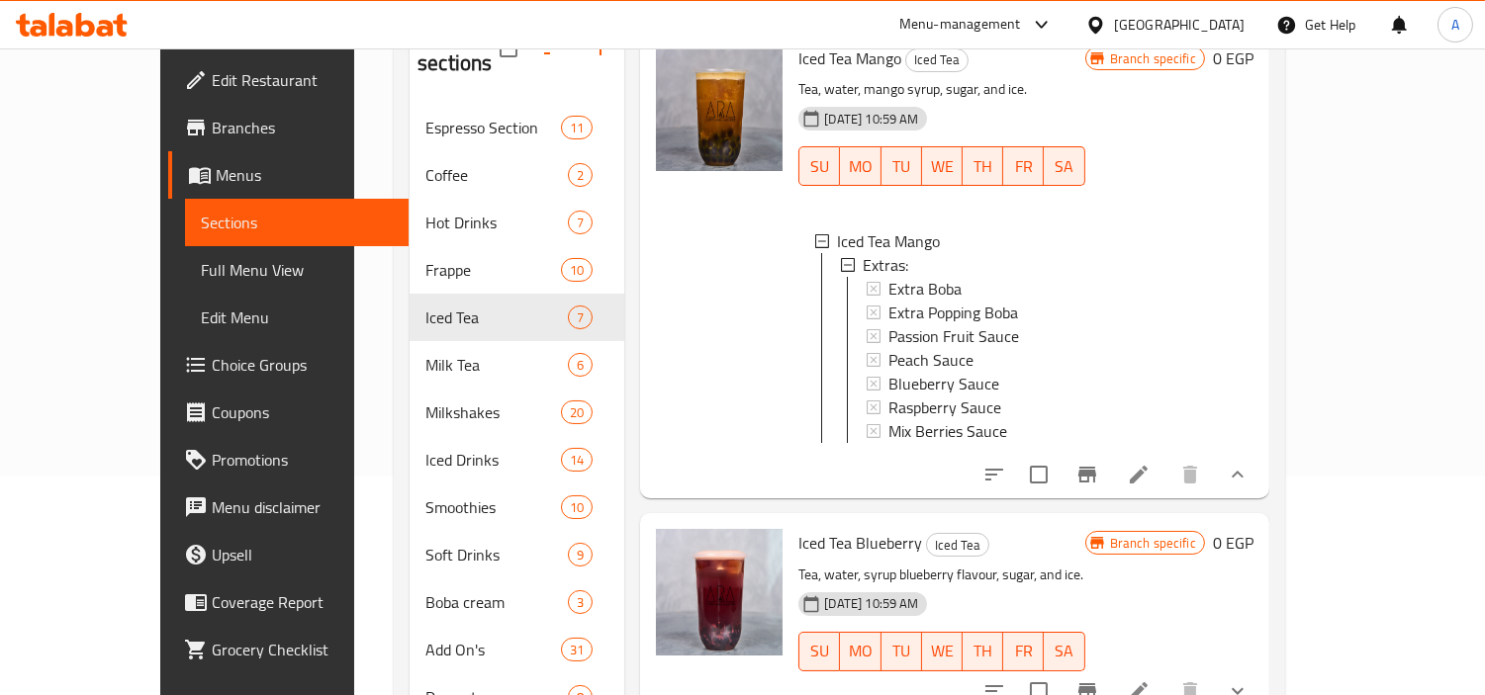
click at [1150, 470] on icon at bounding box center [1139, 475] width 24 height 24
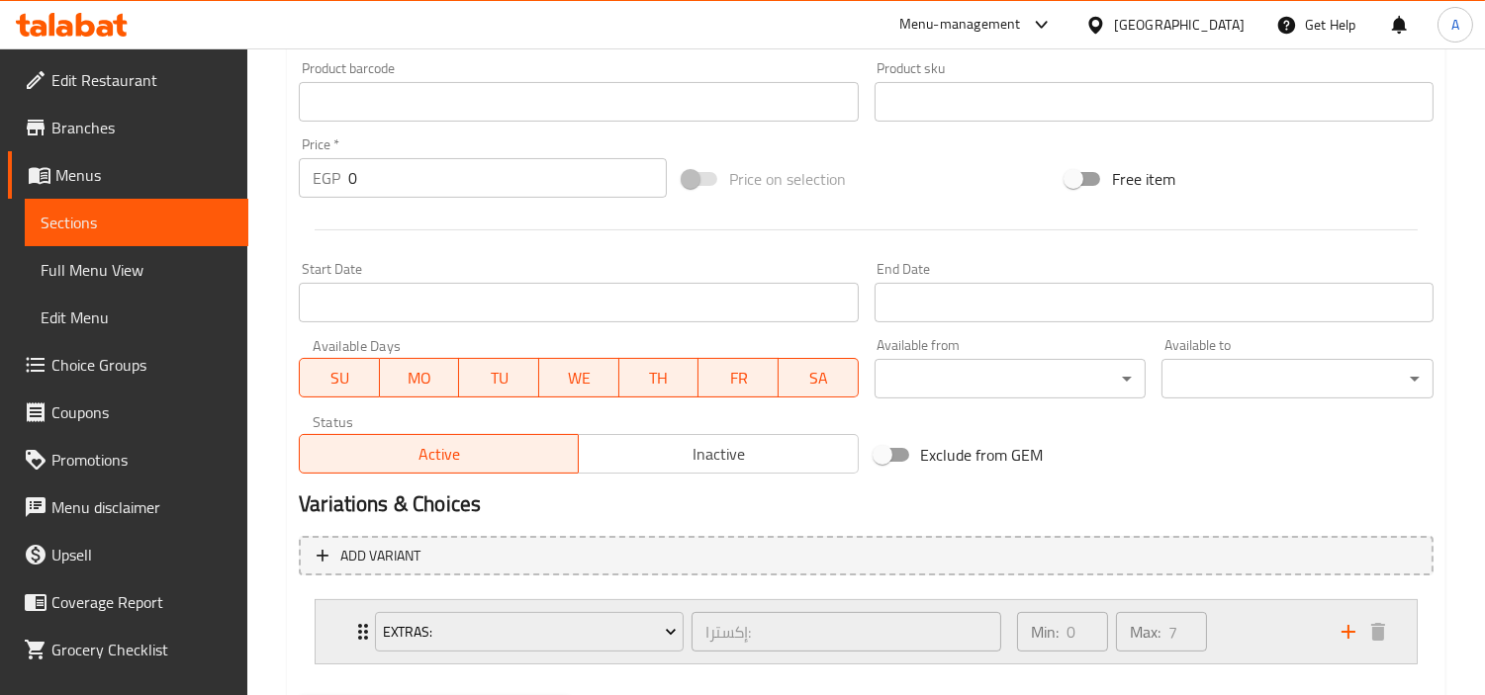
scroll to position [762, 0]
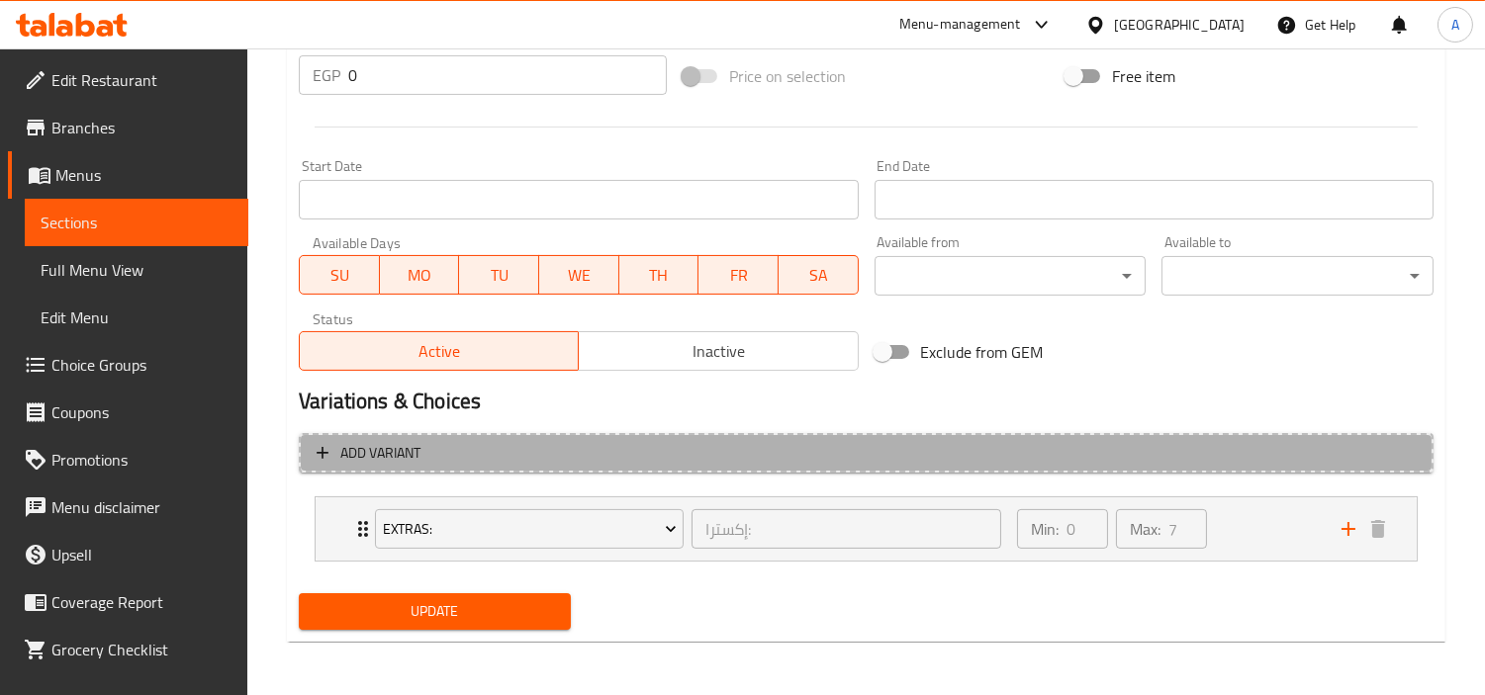
click at [1350, 451] on span "Add variant" at bounding box center [866, 453] width 1099 height 25
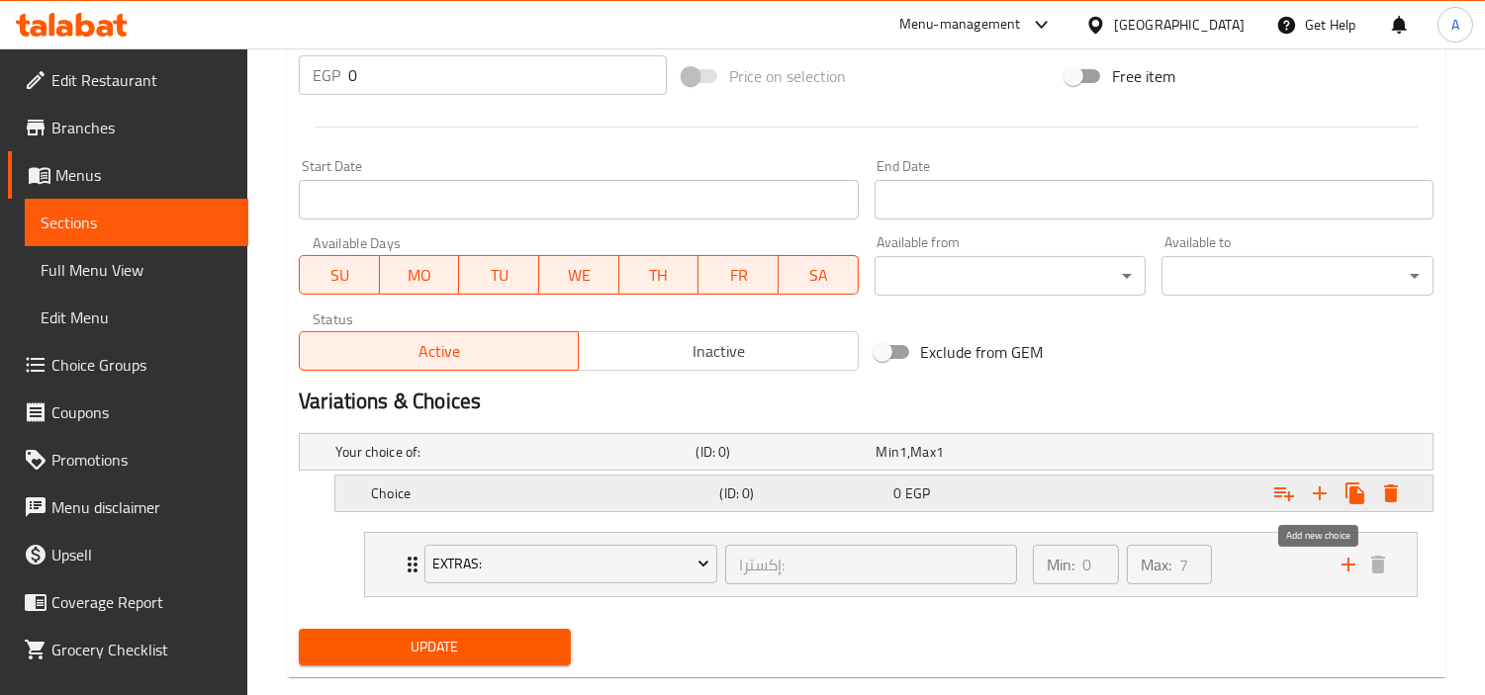
click at [1327, 498] on icon "Expand" at bounding box center [1320, 494] width 24 height 24
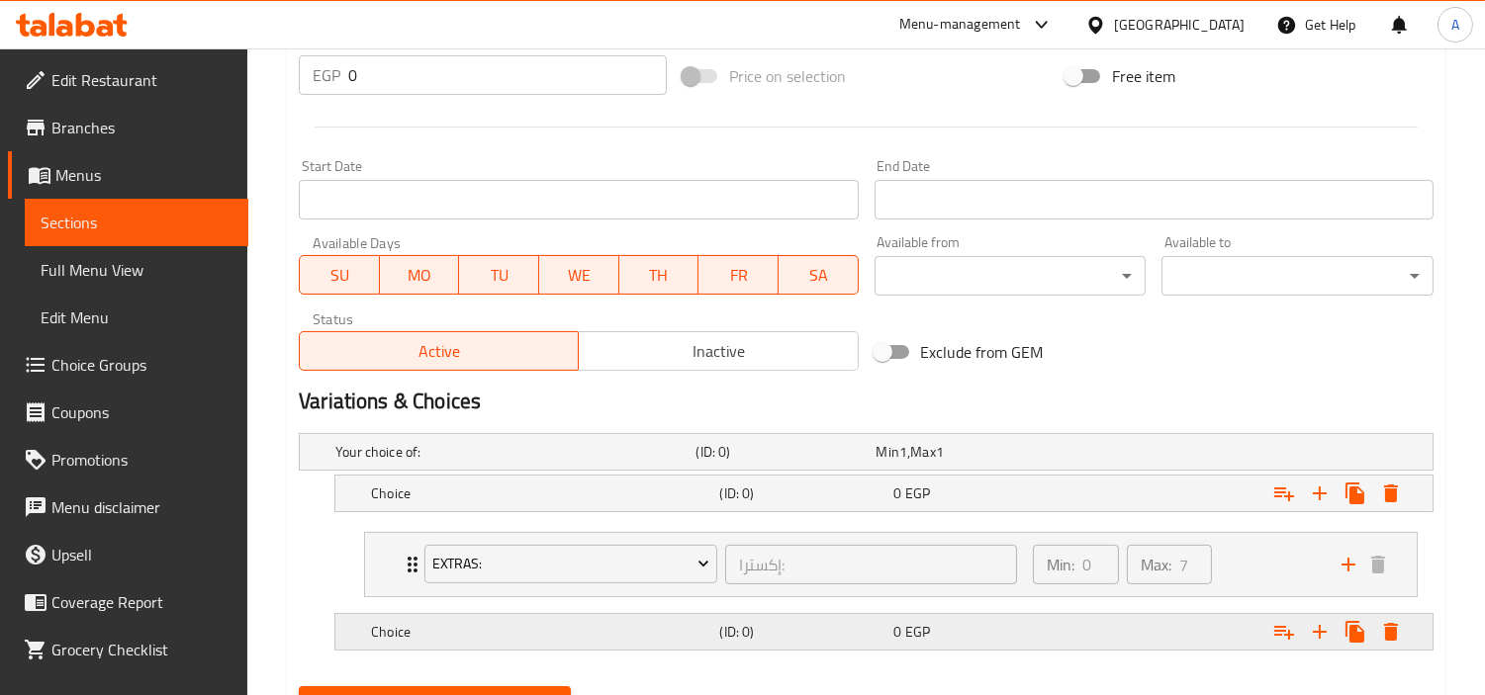
click at [624, 462] on h5 "Choice" at bounding box center [511, 452] width 352 height 20
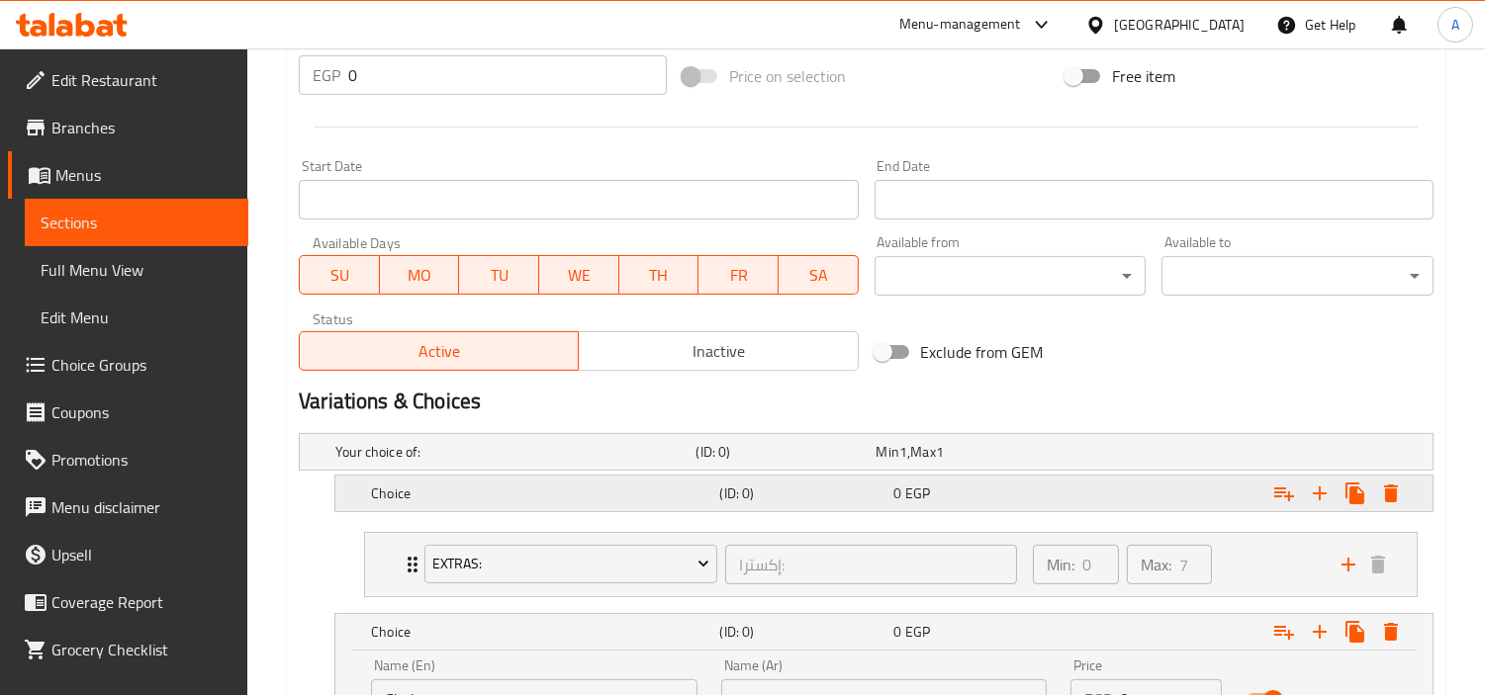
click at [558, 466] on div "Choice" at bounding box center [511, 452] width 360 height 28
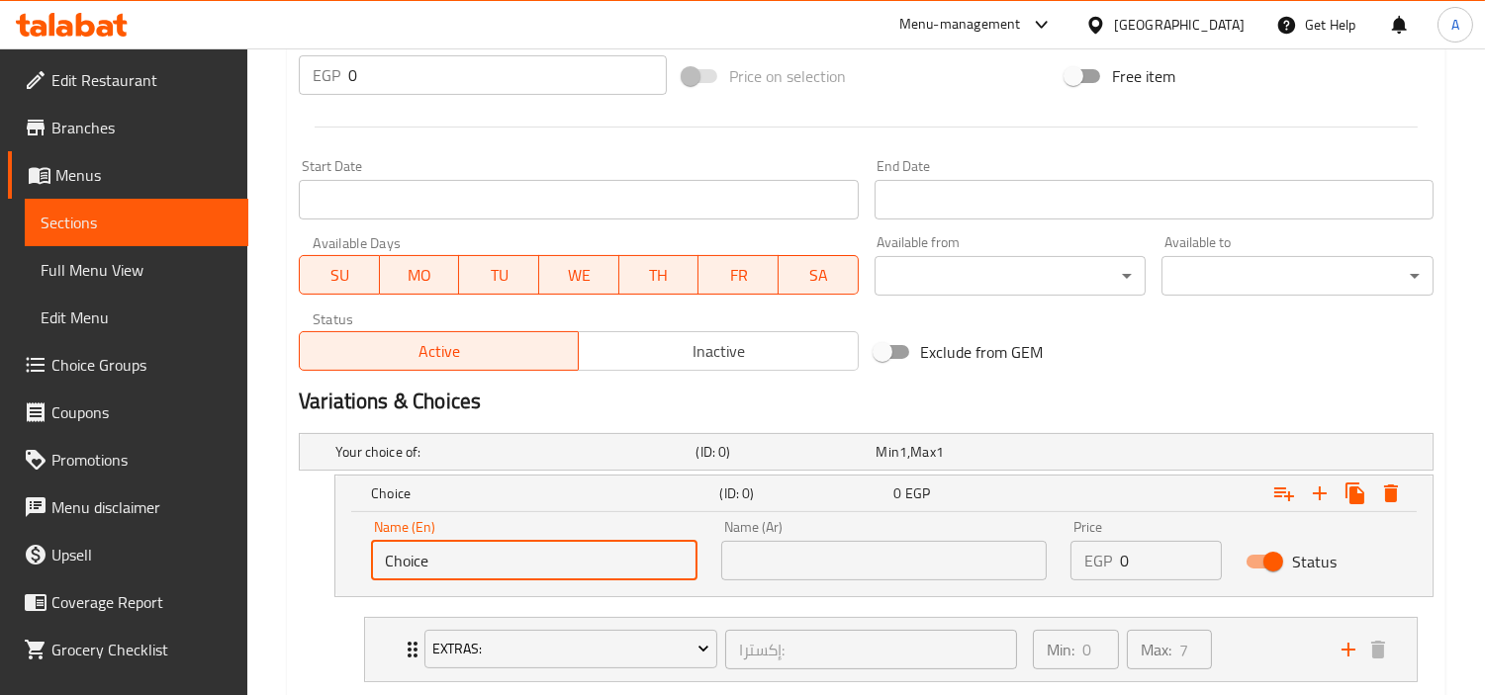
drag, startPoint x: 419, startPoint y: 551, endPoint x: 45, endPoint y: 534, distance: 375.3
click at [103, 540] on div "Edit Restaurant Branches Menus Sections Full Menu View Edit Menu Choice Groups …" at bounding box center [742, 124] width 1485 height 1674
type input "X"
click at [952, 586] on div "Name (Ar) Name (Ar)" at bounding box center [884, 550] width 350 height 84
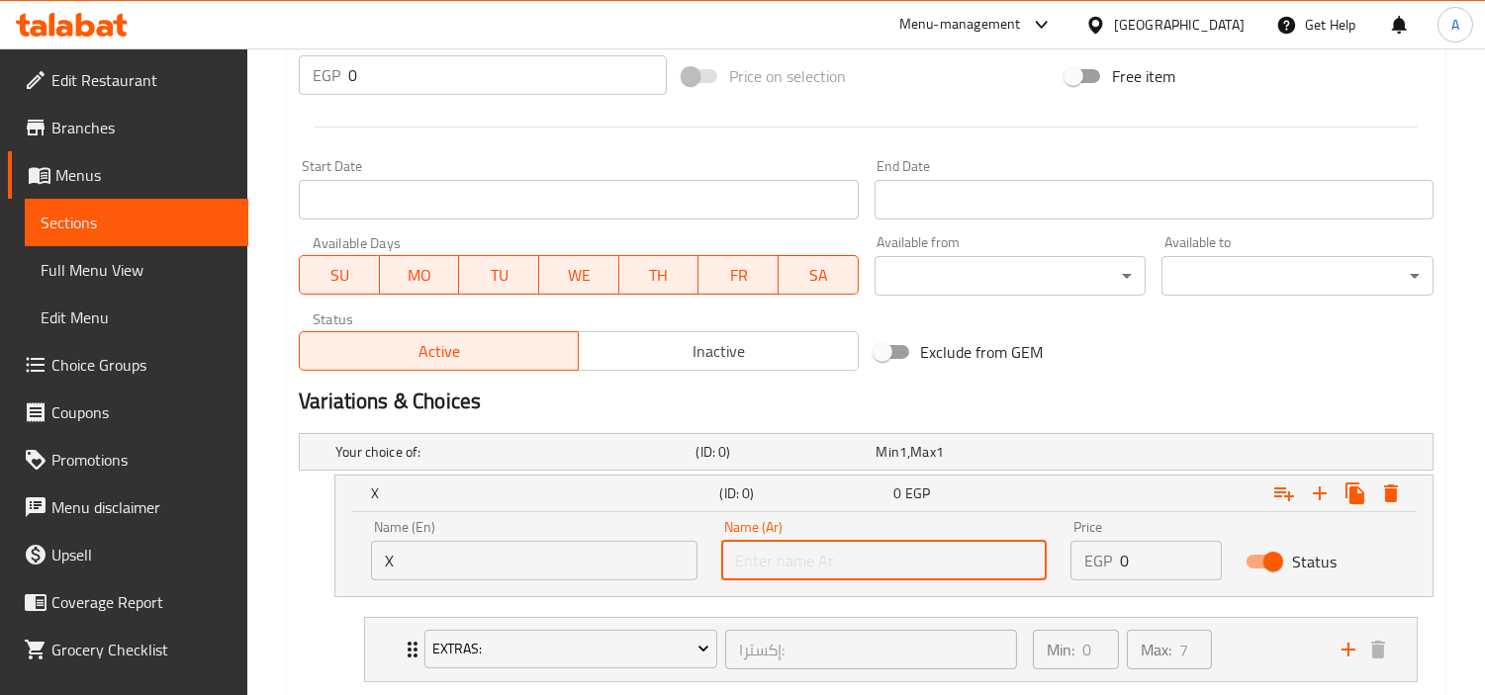
click at [962, 559] on input "text" at bounding box center [884, 561] width 326 height 40
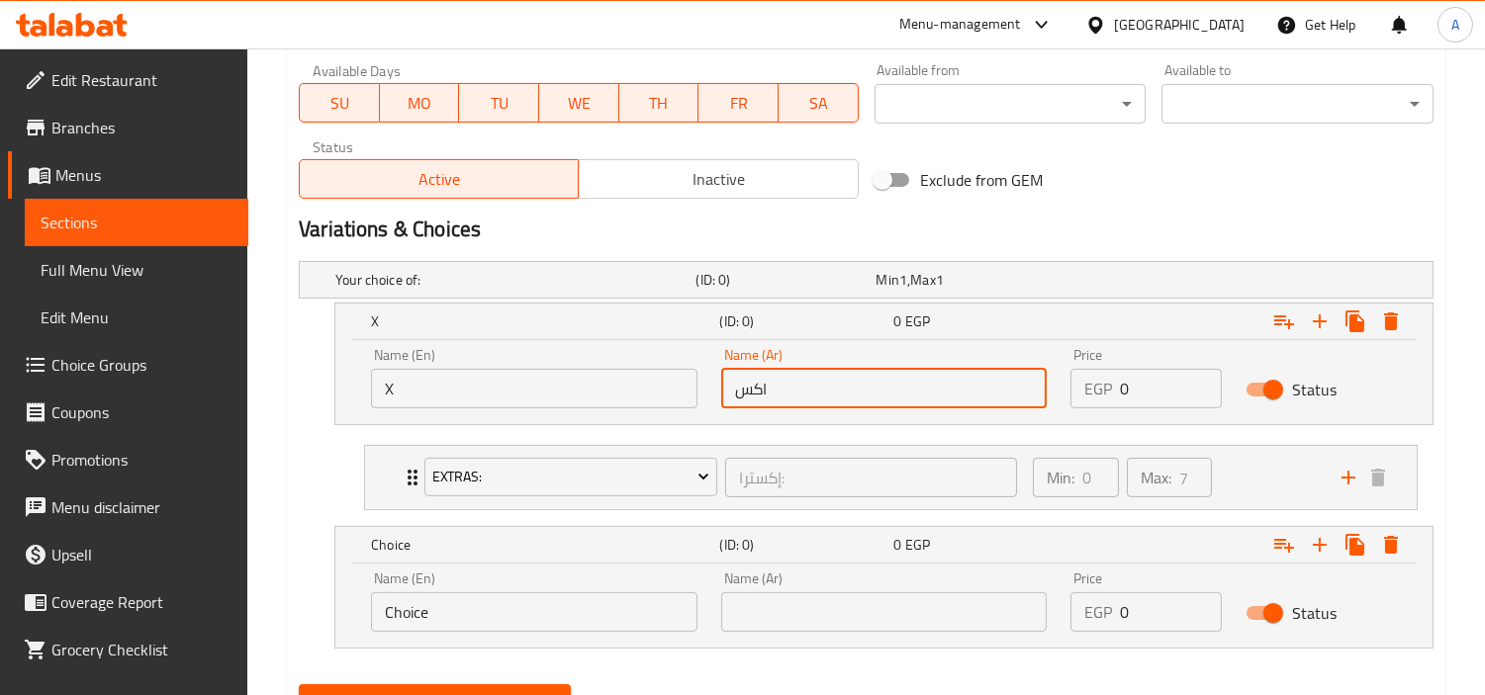
scroll to position [1026, 0]
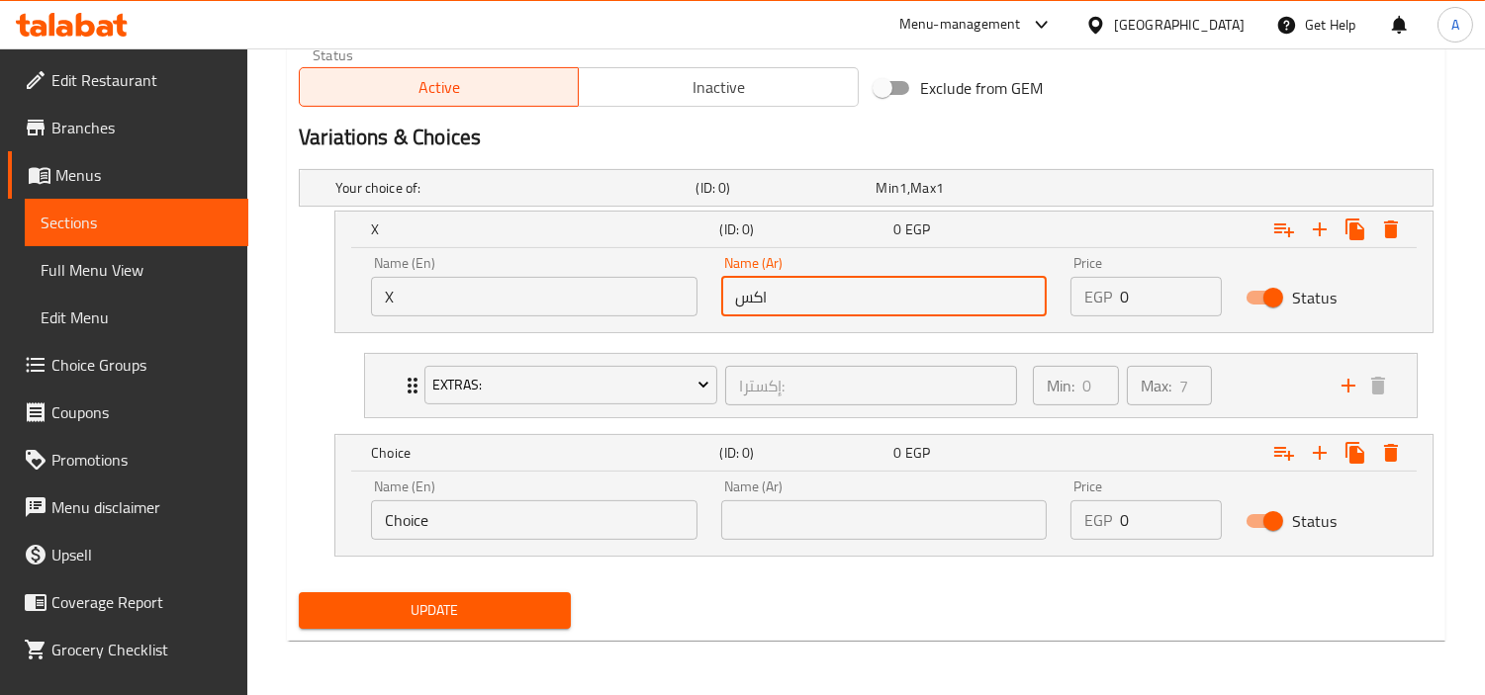
type input "اكس"
click at [528, 519] on input "Choice" at bounding box center [534, 521] width 326 height 40
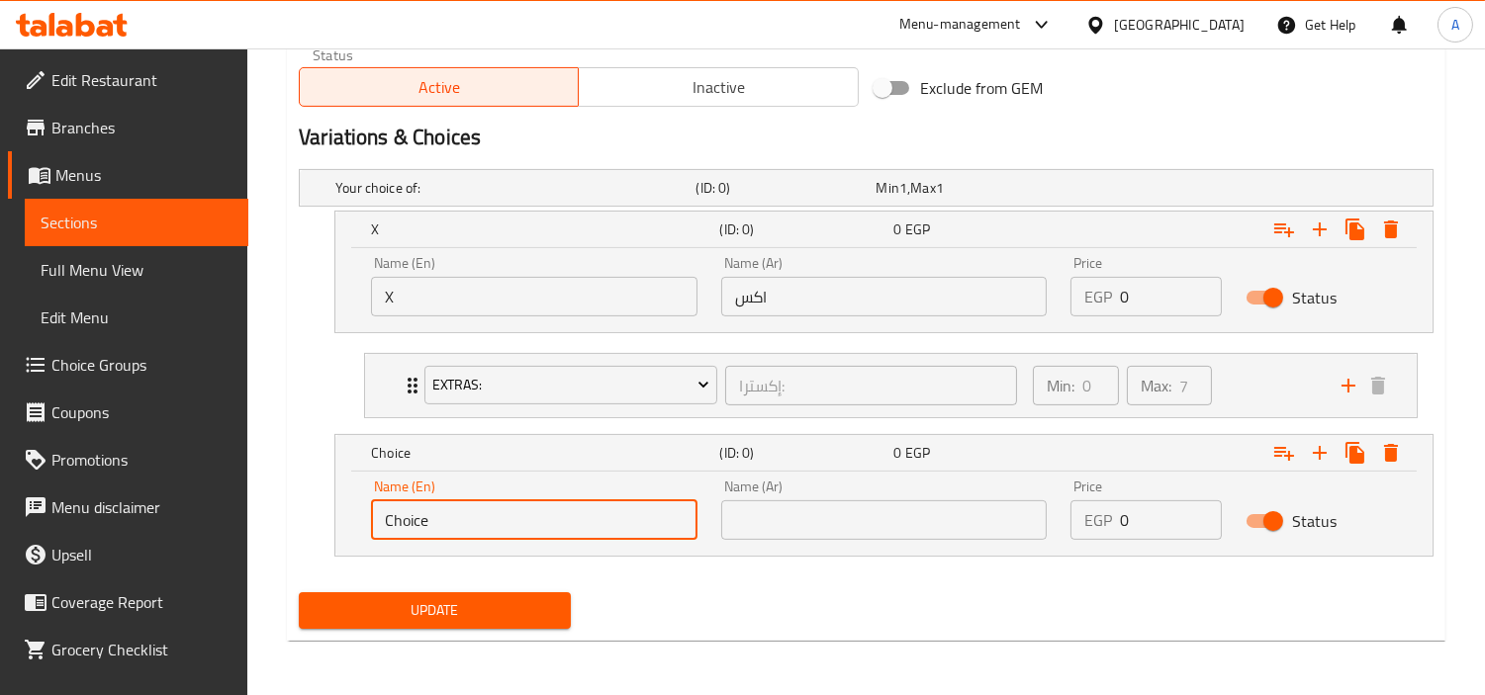
click at [564, 538] on input "Choice" at bounding box center [534, 521] width 326 height 40
type input "لاخلاش"
type input "Boba"
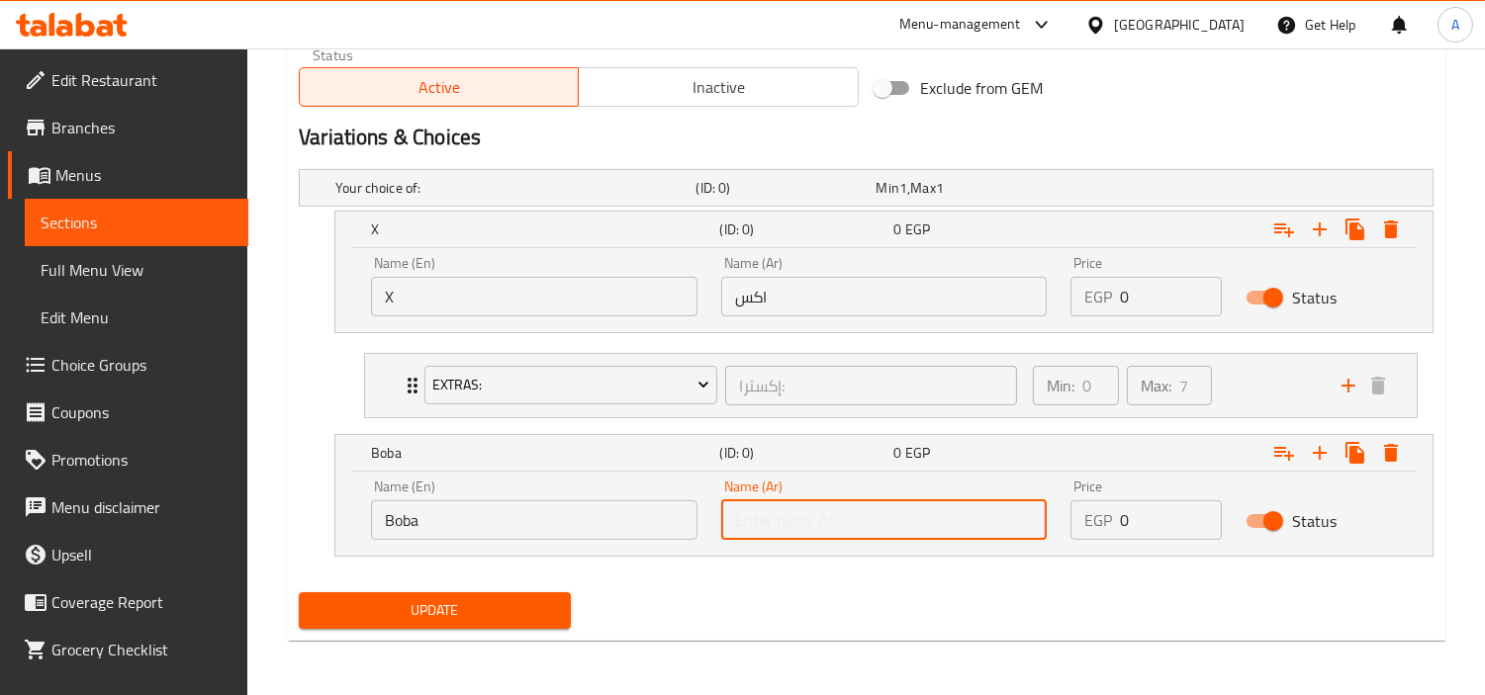
click at [841, 507] on input "text" at bounding box center [884, 521] width 326 height 40
type input "F"
type input "بوبا"
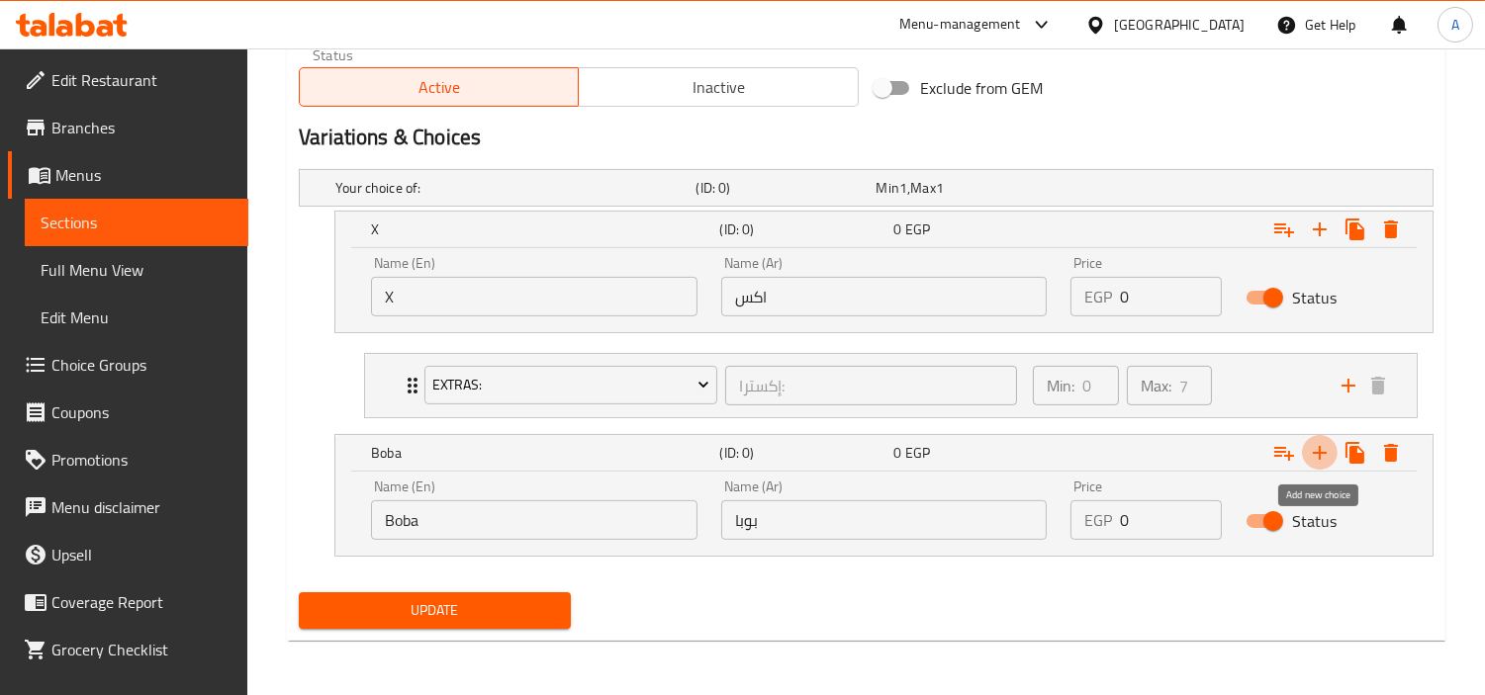
drag, startPoint x: 1320, startPoint y: 456, endPoint x: 1293, endPoint y: 499, distance: 50.8
click at [1320, 456] on icon "Expand" at bounding box center [1320, 453] width 24 height 24
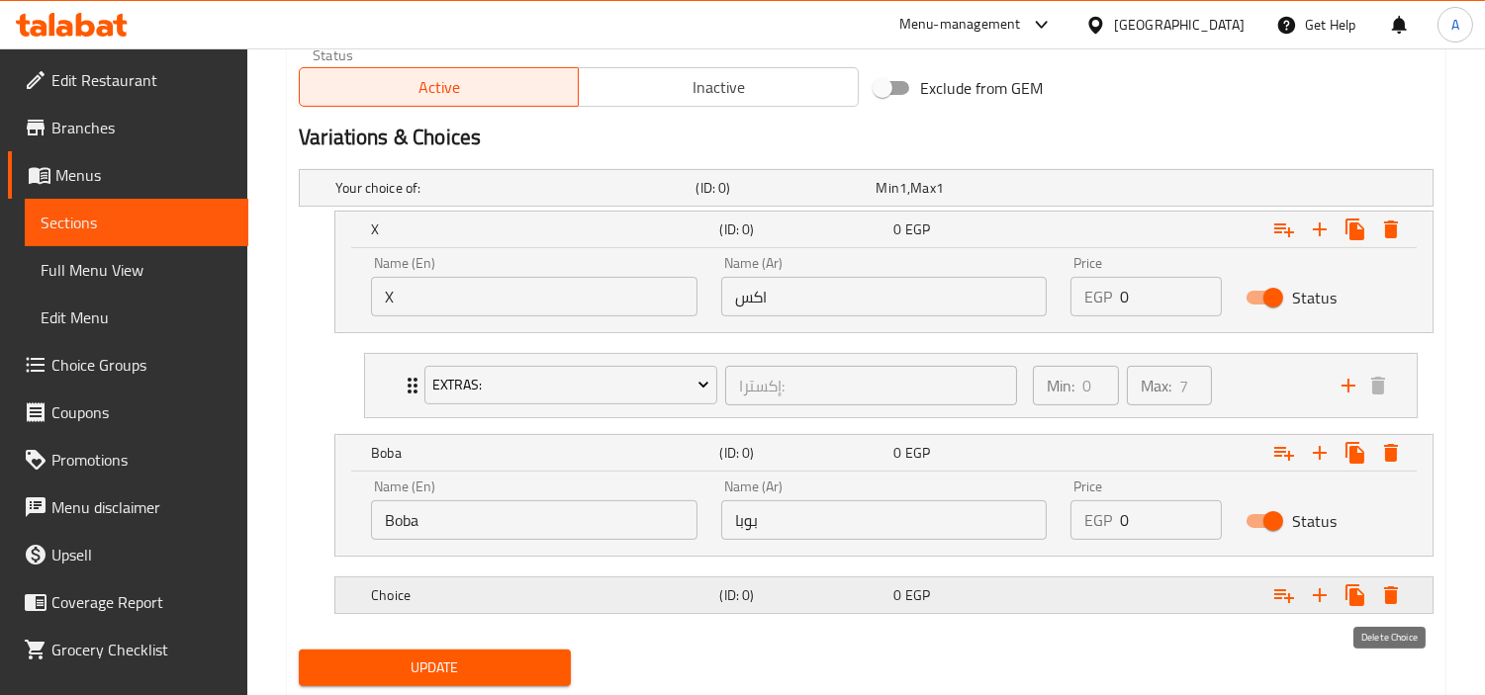
click at [1387, 596] on icon "Expand" at bounding box center [1391, 596] width 14 height 18
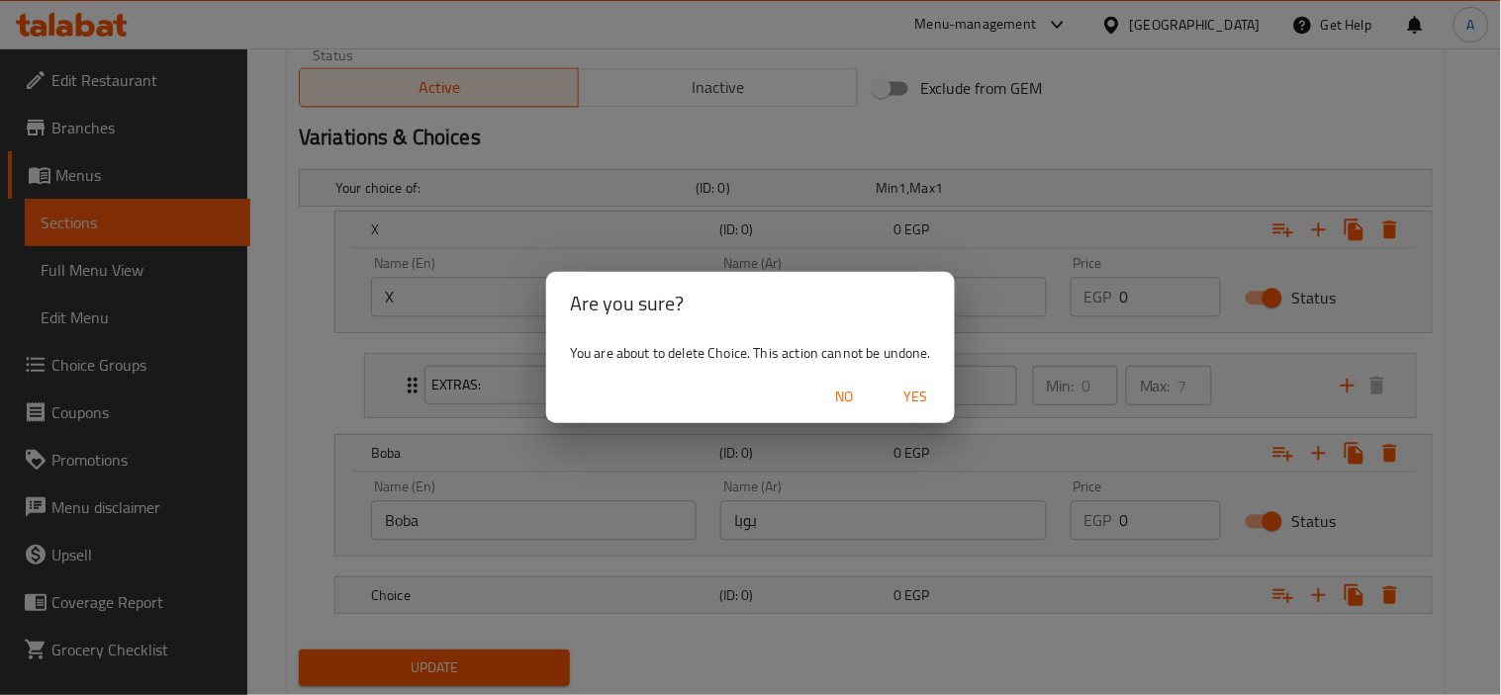
click at [913, 397] on span "Yes" at bounding box center [914, 397] width 47 height 25
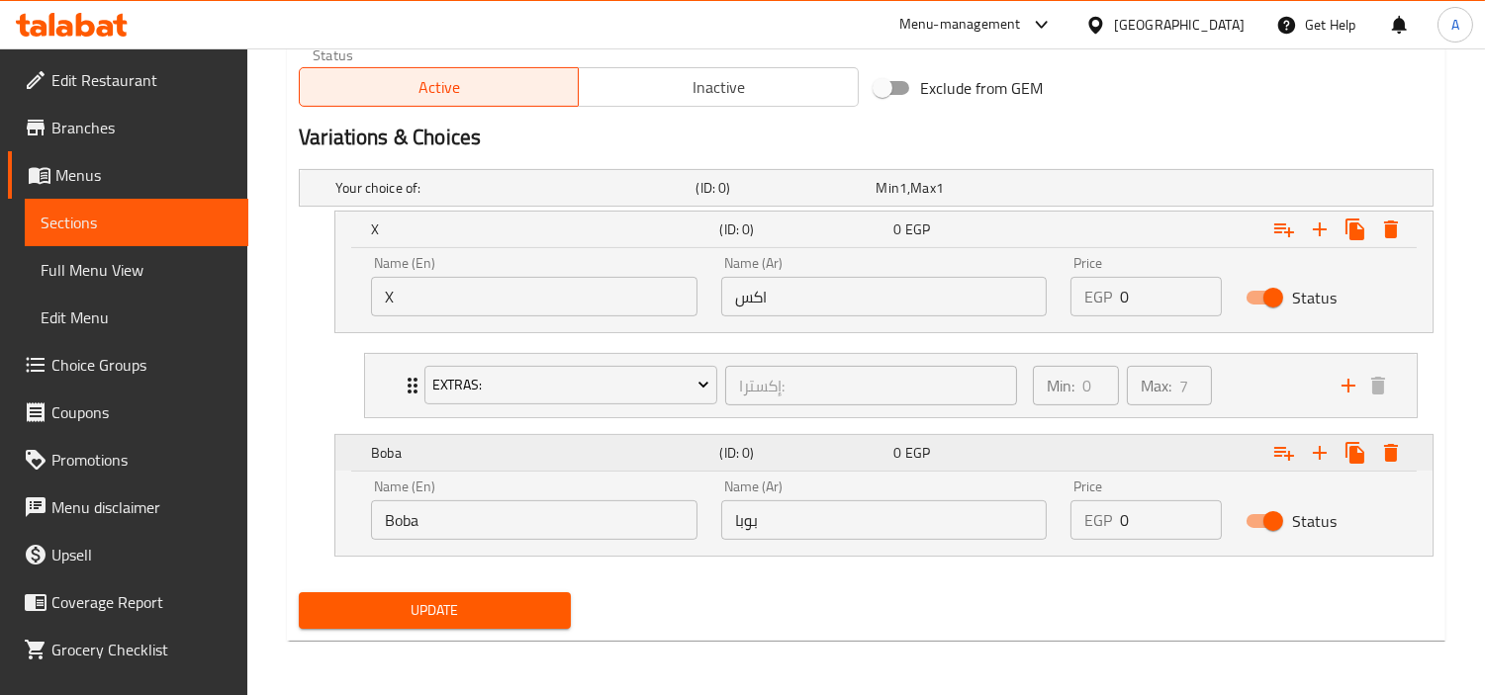
click at [1259, 251] on div "Expand" at bounding box center [1238, 230] width 348 height 44
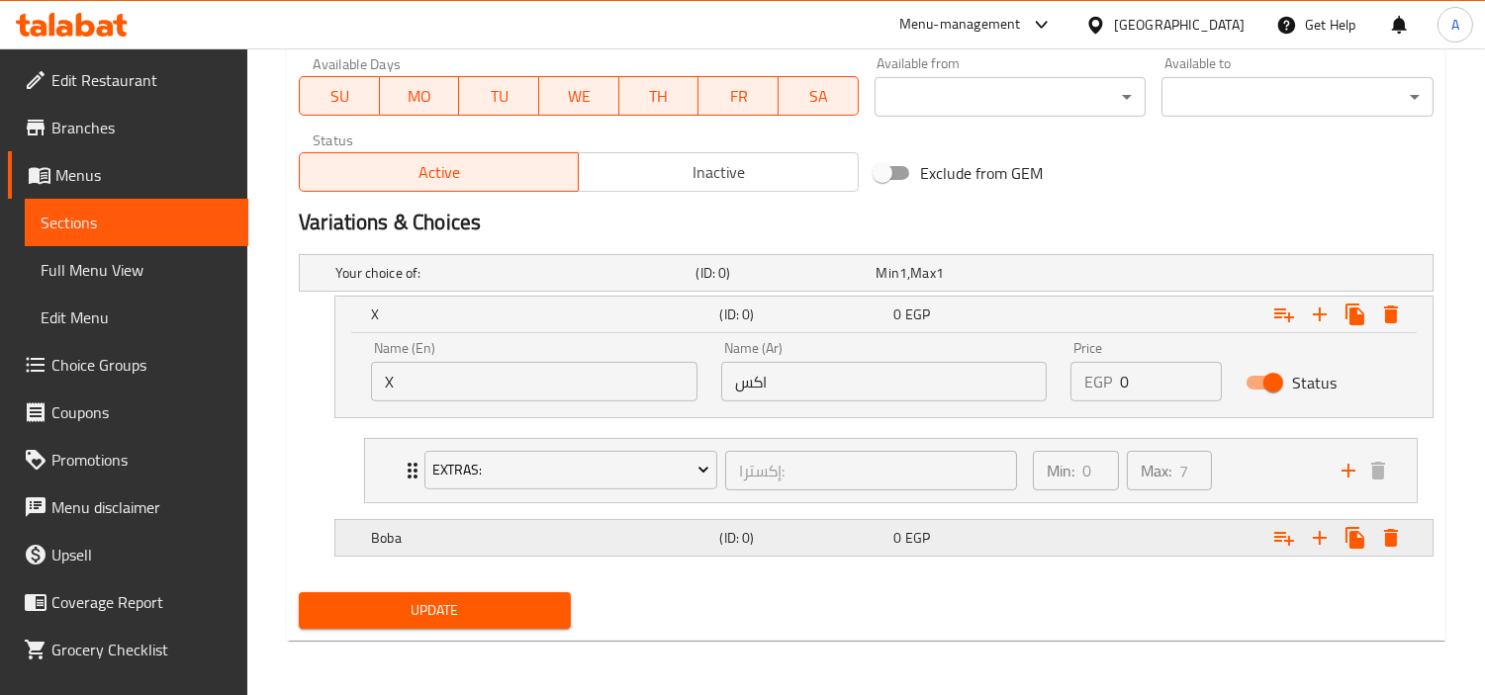
click at [1210, 277] on div "Expand" at bounding box center [1232, 273] width 360 height 8
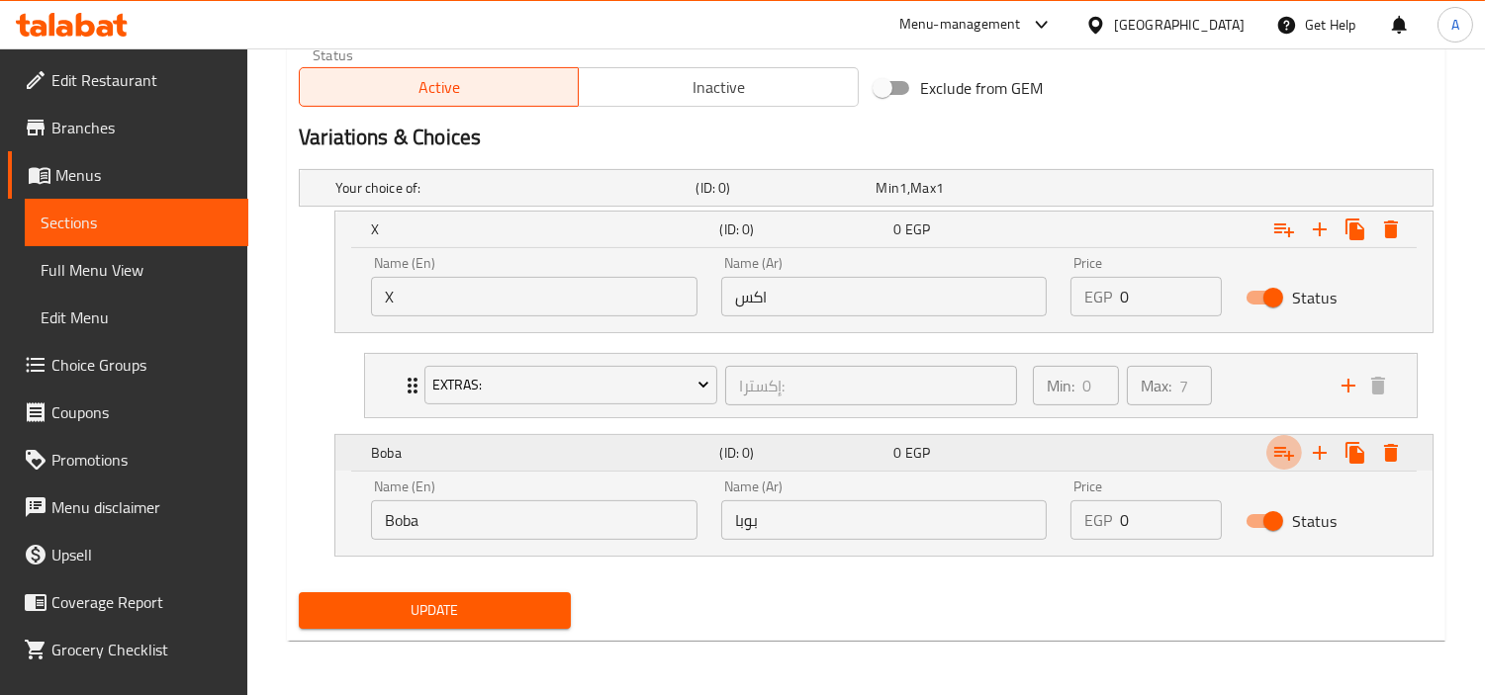
click at [1284, 241] on icon "Expand" at bounding box center [1284, 230] width 24 height 24
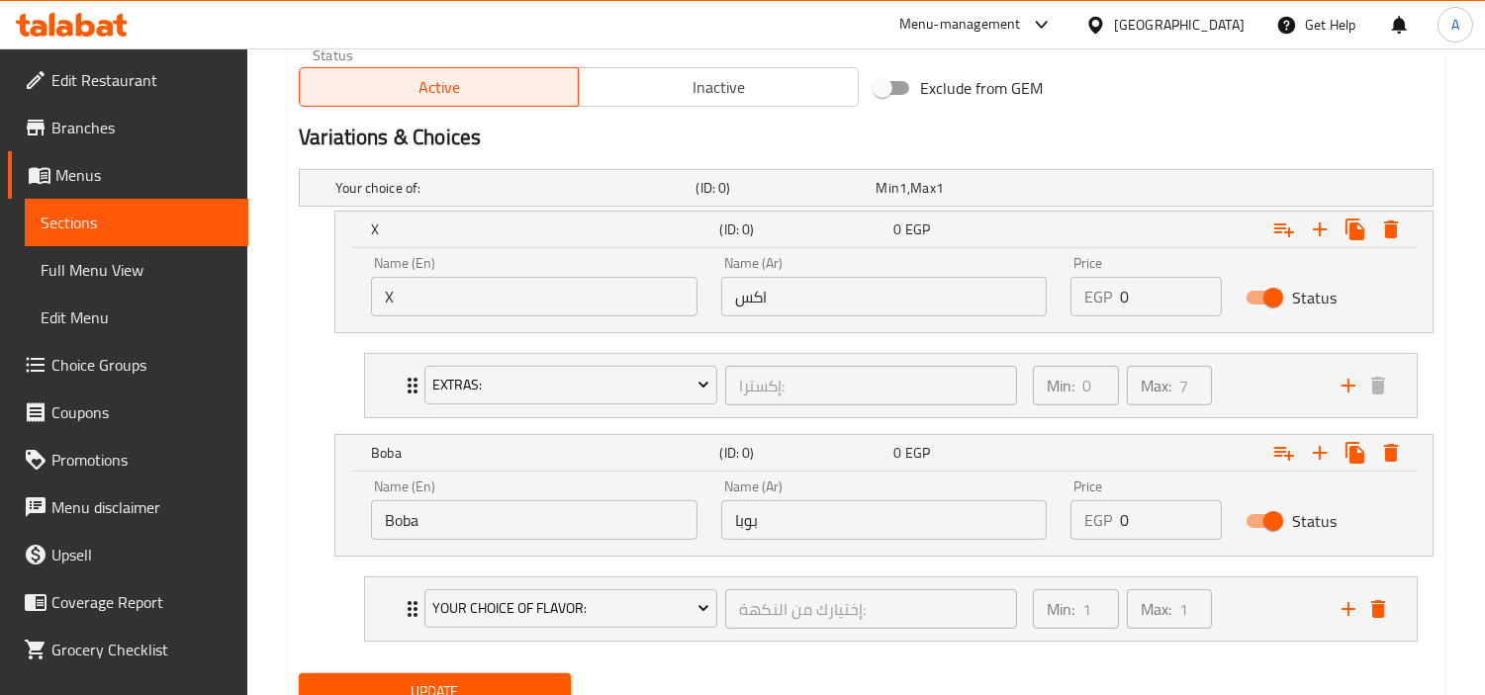
click at [1135, 291] on input "0" at bounding box center [1171, 297] width 102 height 40
paste input "121.5"
type input "121.50"
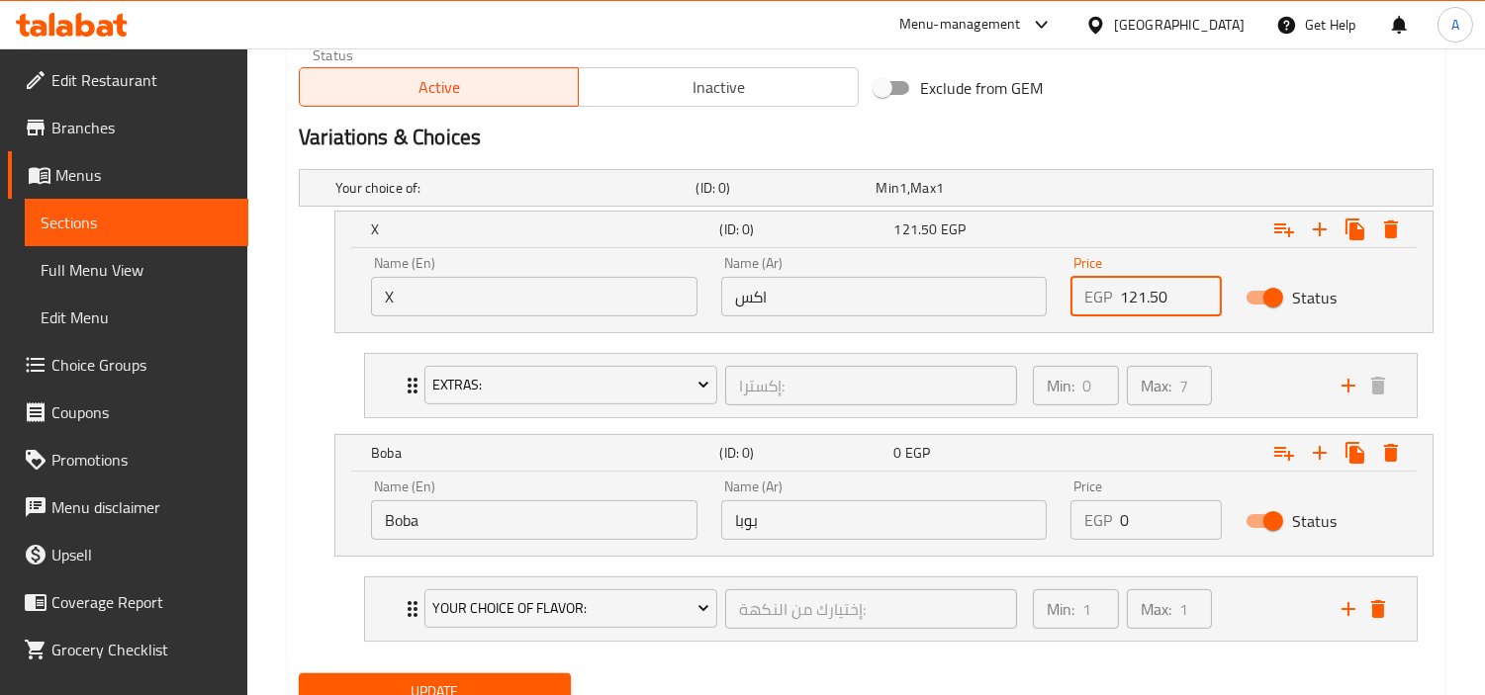
click at [1158, 488] on div "Price EGP 0 Price" at bounding box center [1145, 510] width 151 height 60
click at [1159, 489] on div "Price EGP 0 Price" at bounding box center [1145, 510] width 151 height 60
click at [1154, 524] on input "0" at bounding box center [1171, 521] width 102 height 40
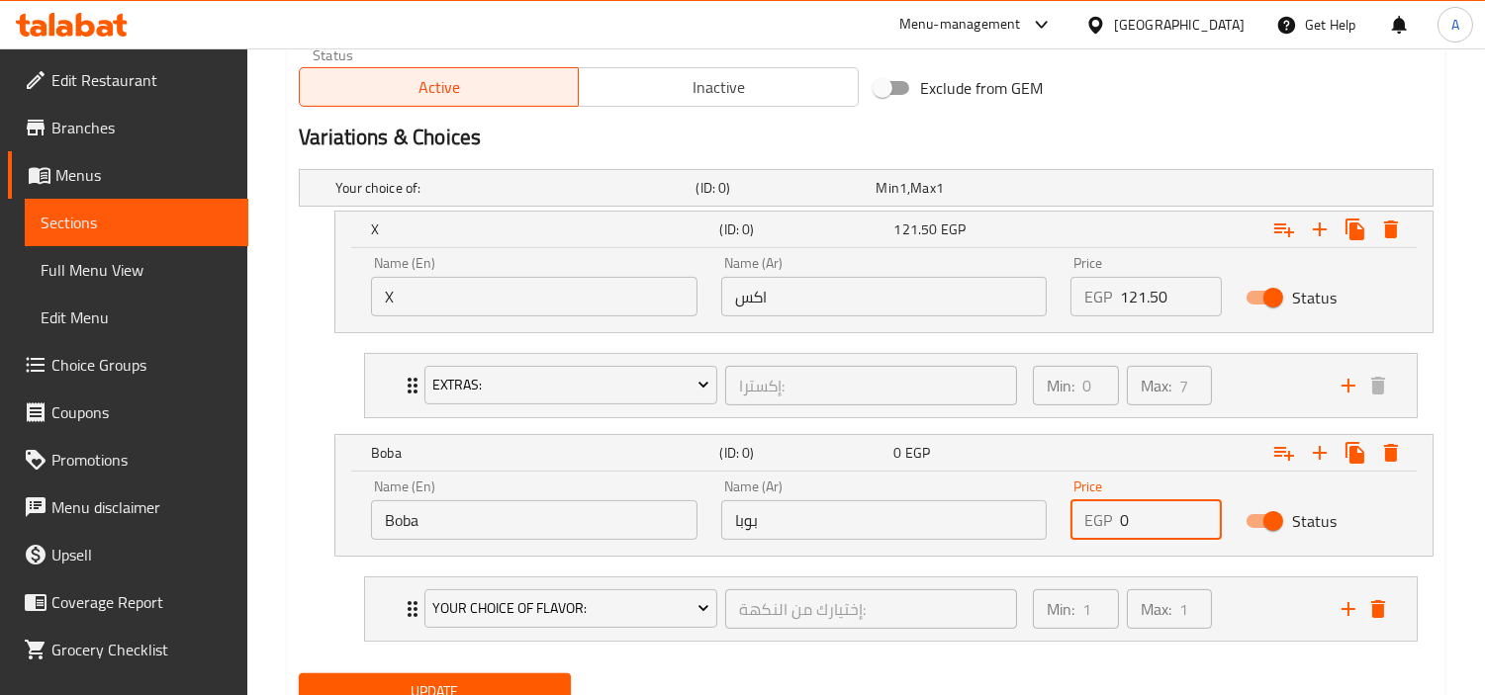
paste input "155.25"
type input "155.25"
click at [1274, 378] on div "Min: 0 ​ Max: 7 ​" at bounding box center [1175, 385] width 309 height 63
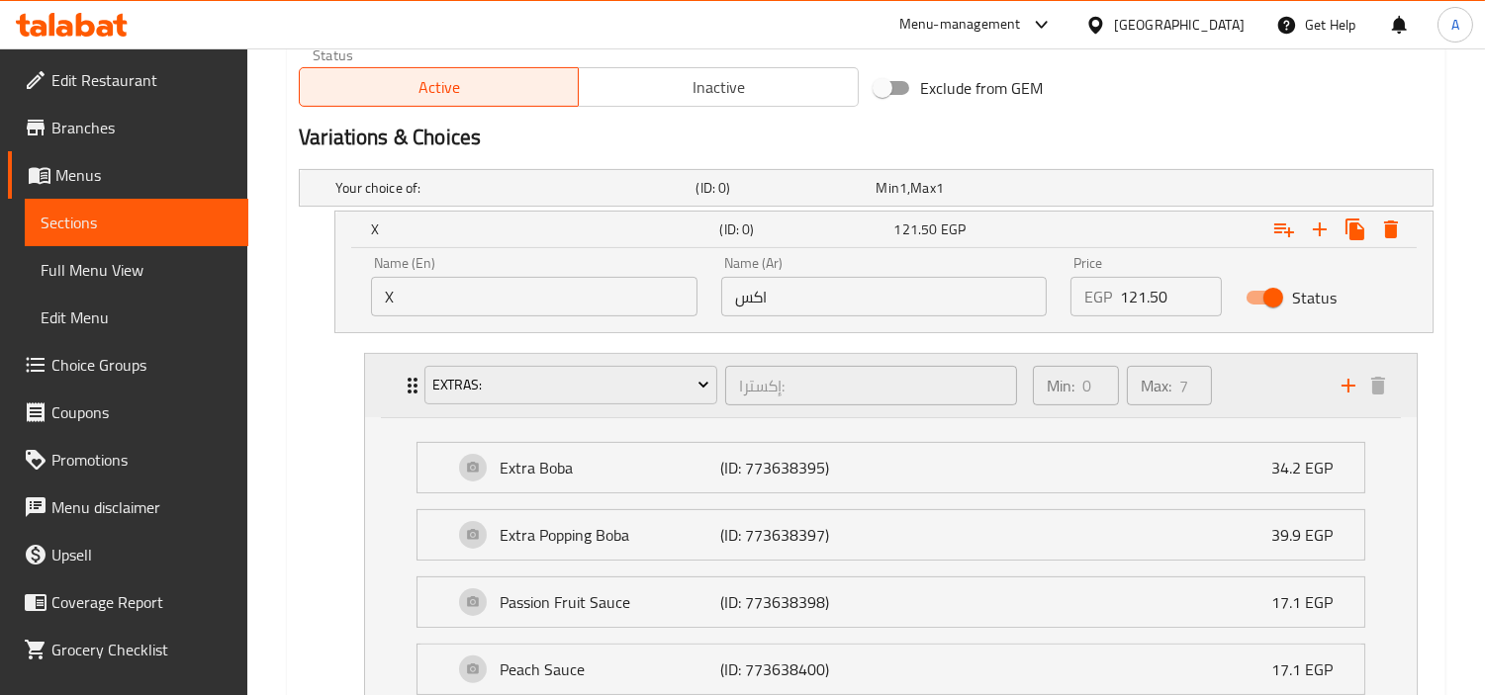
click at [1274, 378] on div "Min: 0 ​ Max: 7 ​" at bounding box center [1175, 385] width 309 height 63
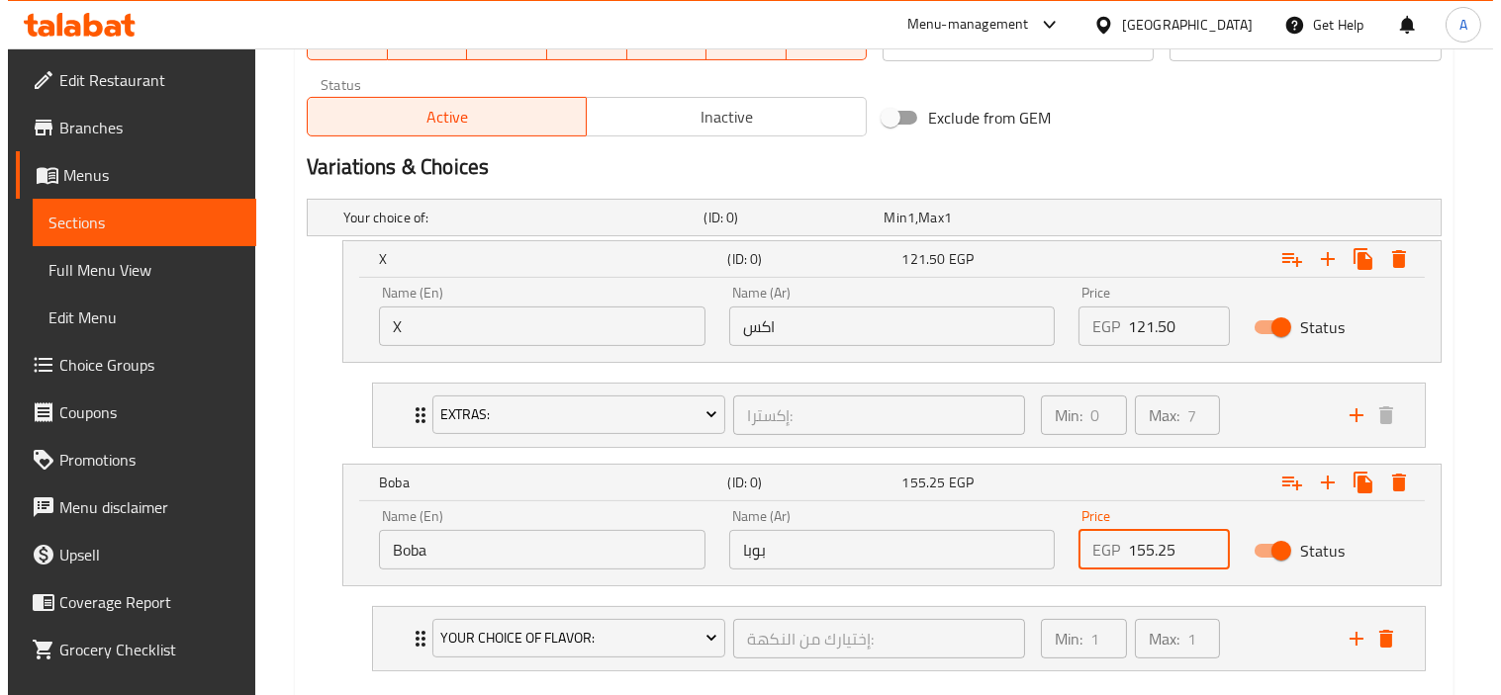
scroll to position [1108, 0]
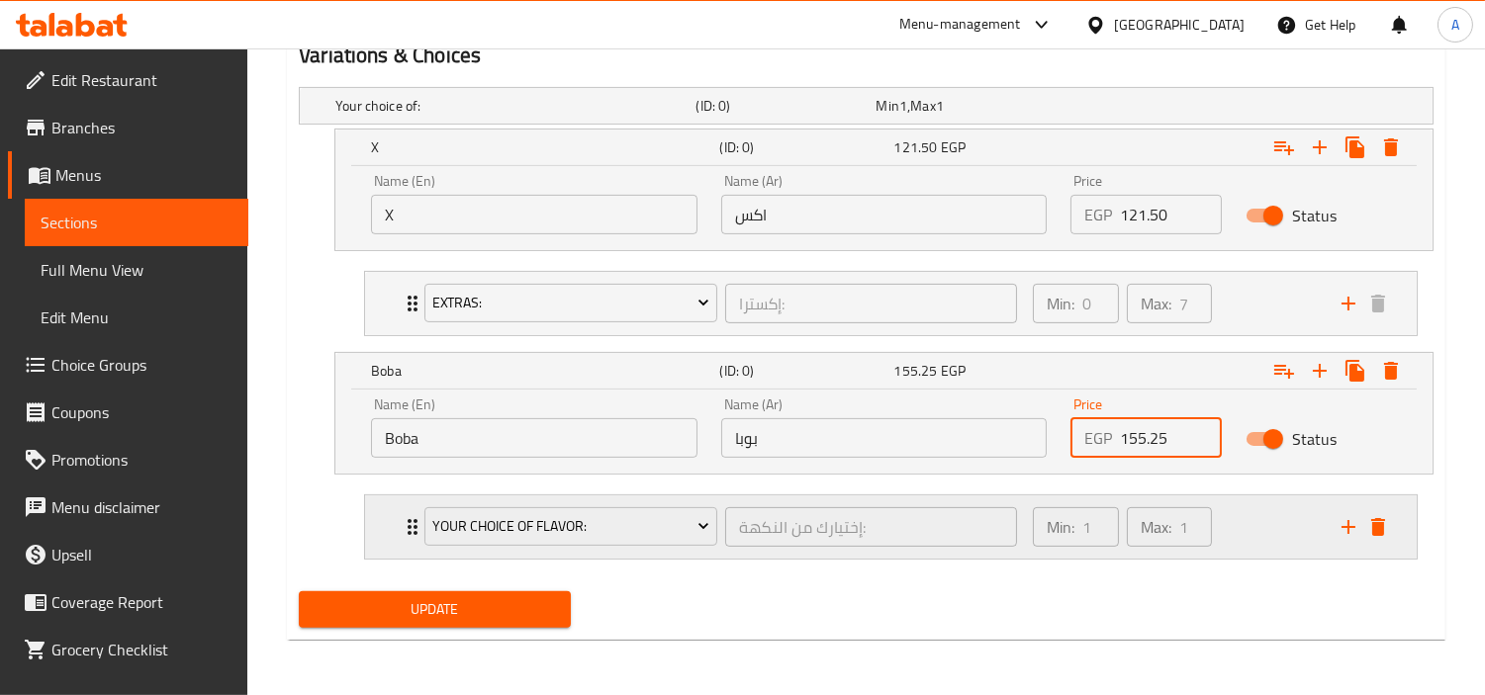
click at [585, 499] on div "Your Choice Of Flavor: إختيارك من النكهة: ​" at bounding box center [720, 527] width 616 height 63
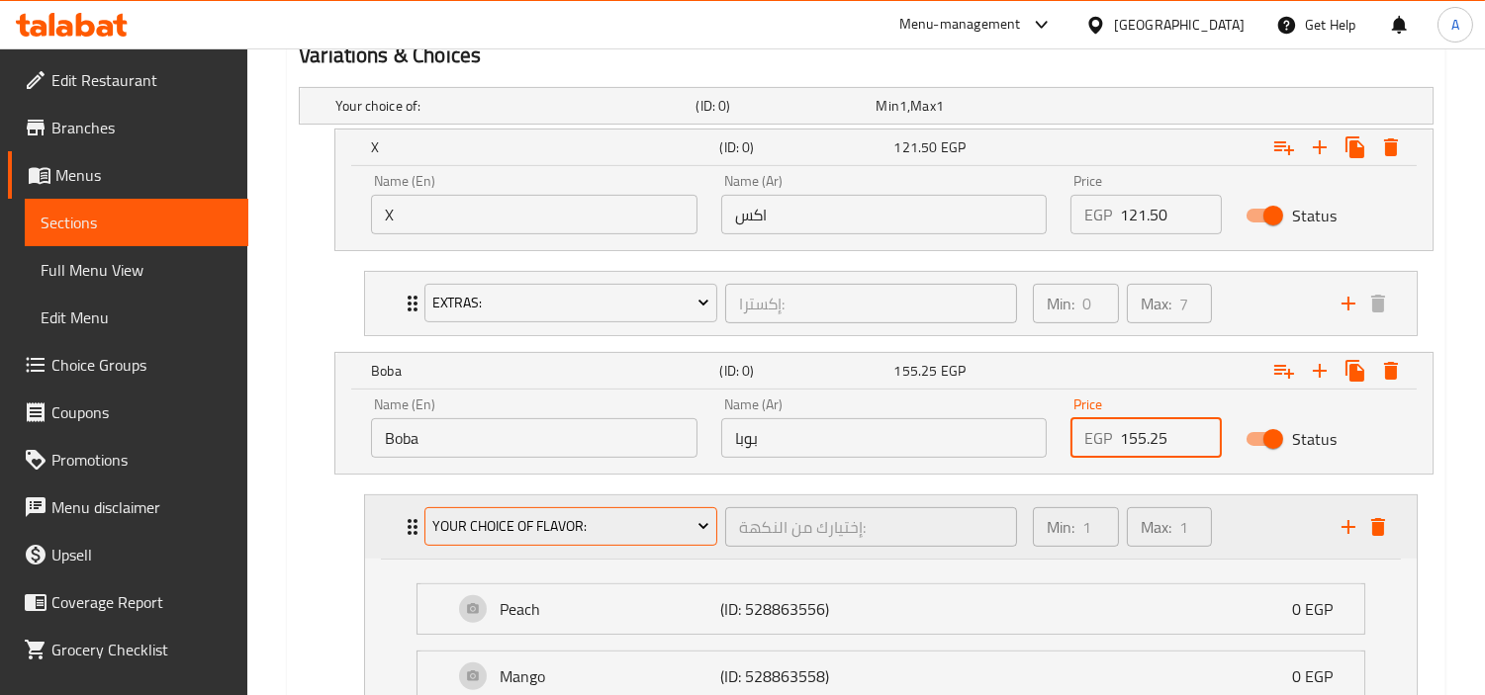
click at [603, 527] on span "Your Choice Of Flavor:" at bounding box center [571, 526] width 278 height 25
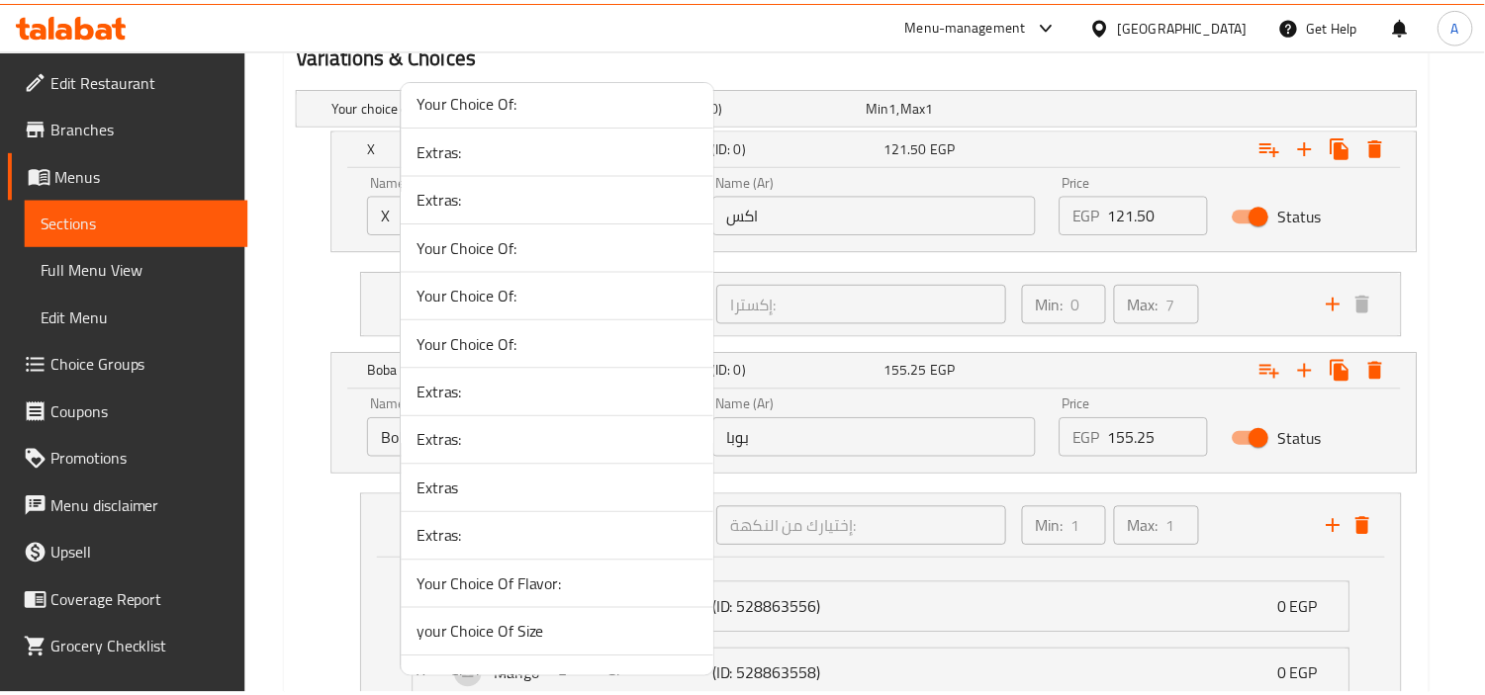
scroll to position [549, 0]
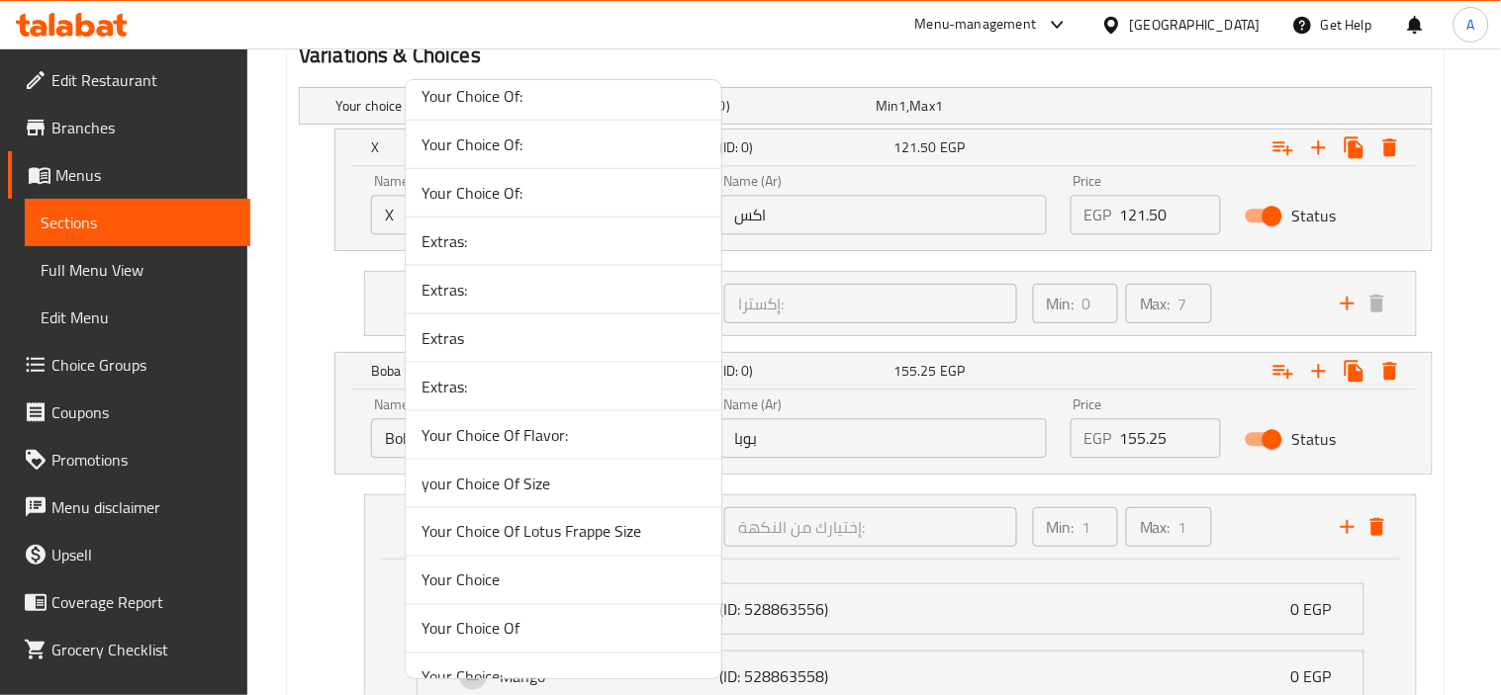
click at [1437, 567] on div at bounding box center [750, 347] width 1501 height 695
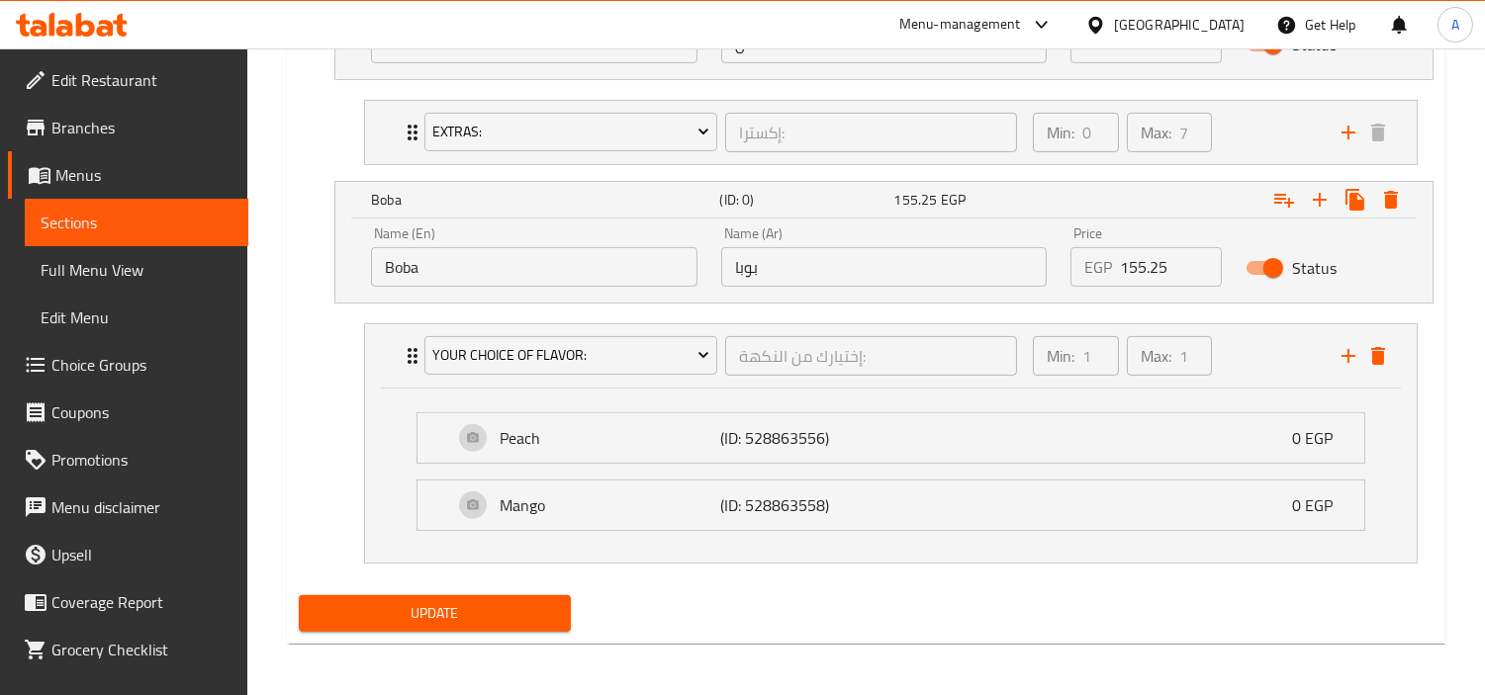
scroll to position [1282, 0]
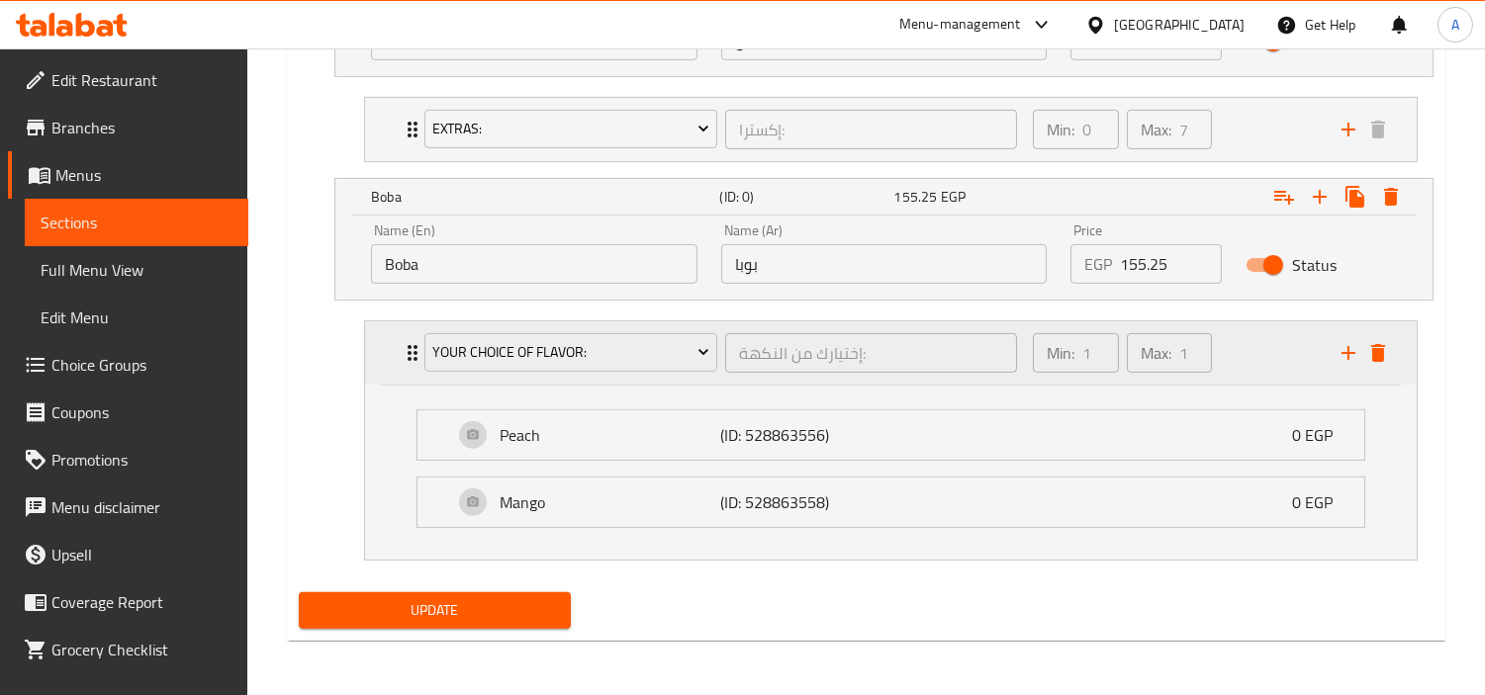
click at [564, 380] on div "Your Choice Of Flavor: إختيارك من النكهة: ​" at bounding box center [720, 352] width 616 height 63
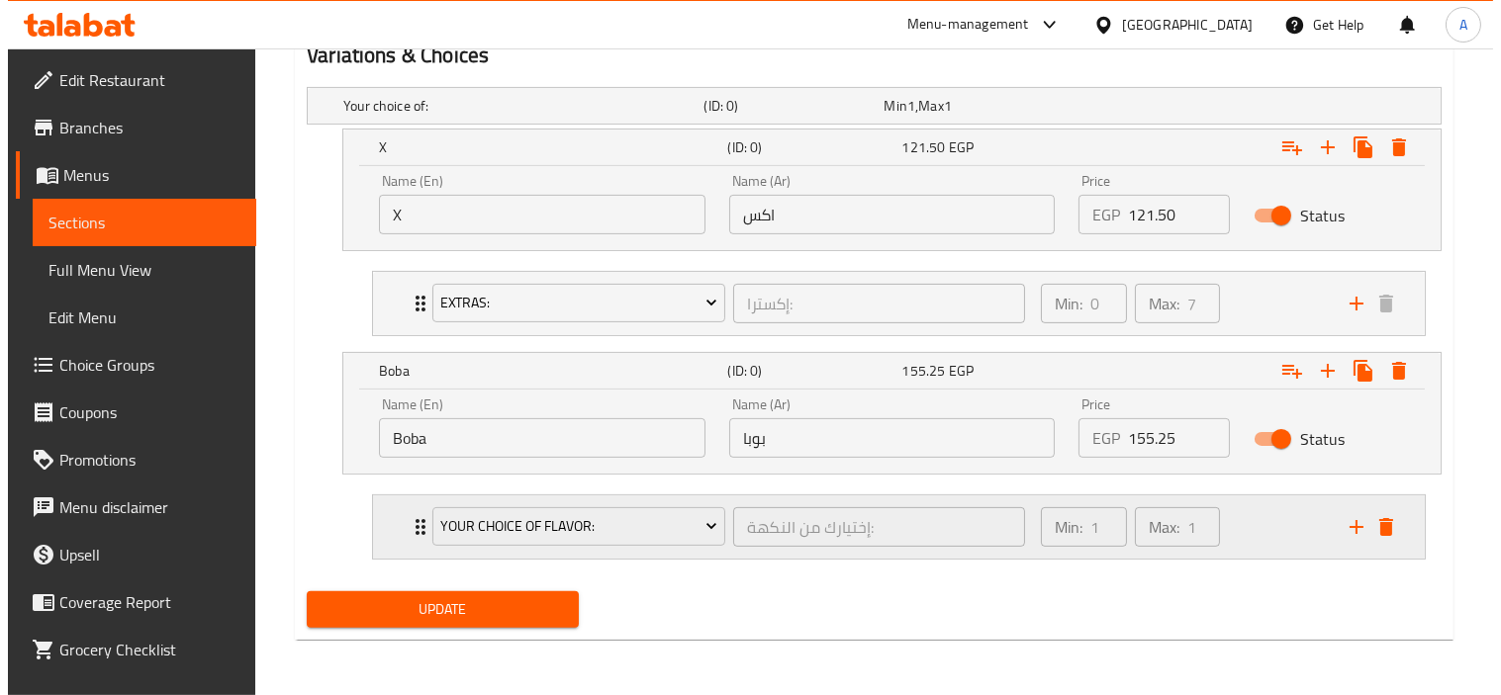
scroll to position [1108, 0]
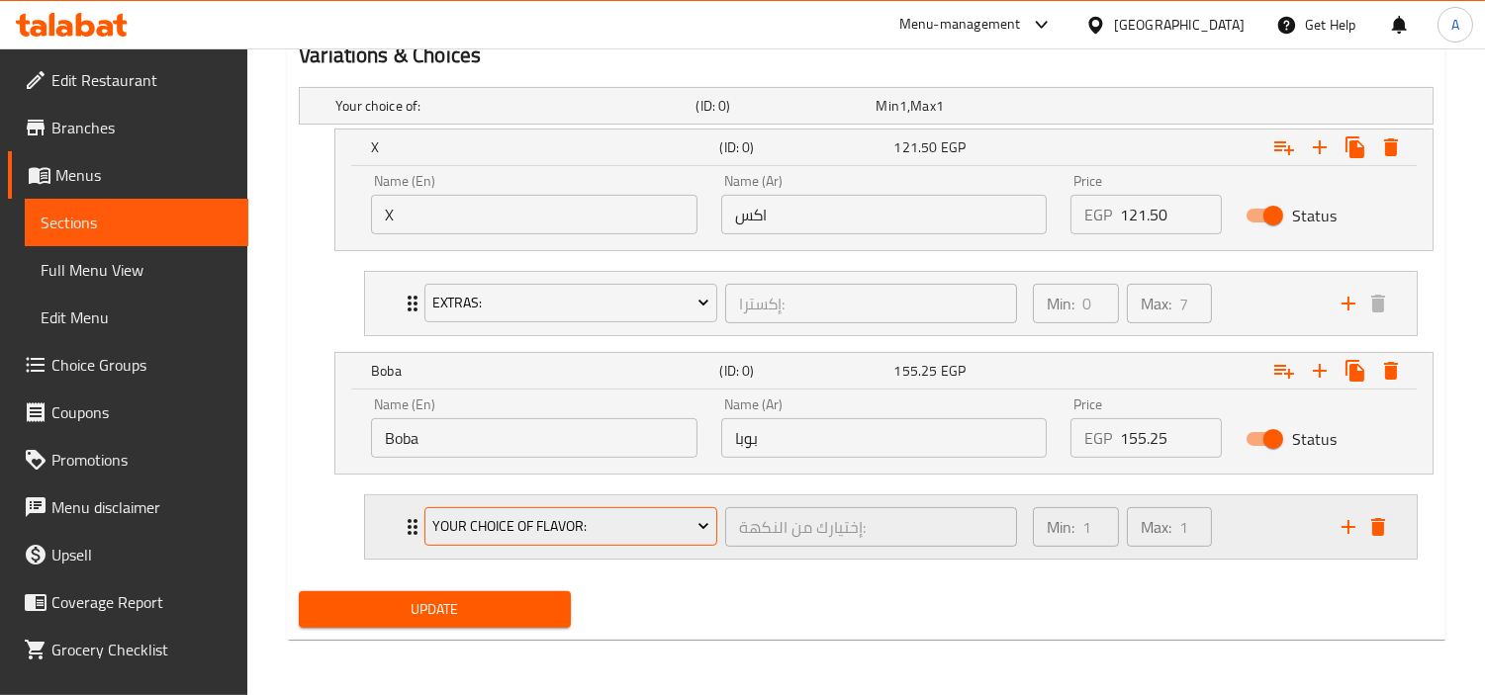
click at [585, 518] on span "Your Choice Of Flavor:" at bounding box center [571, 526] width 278 height 25
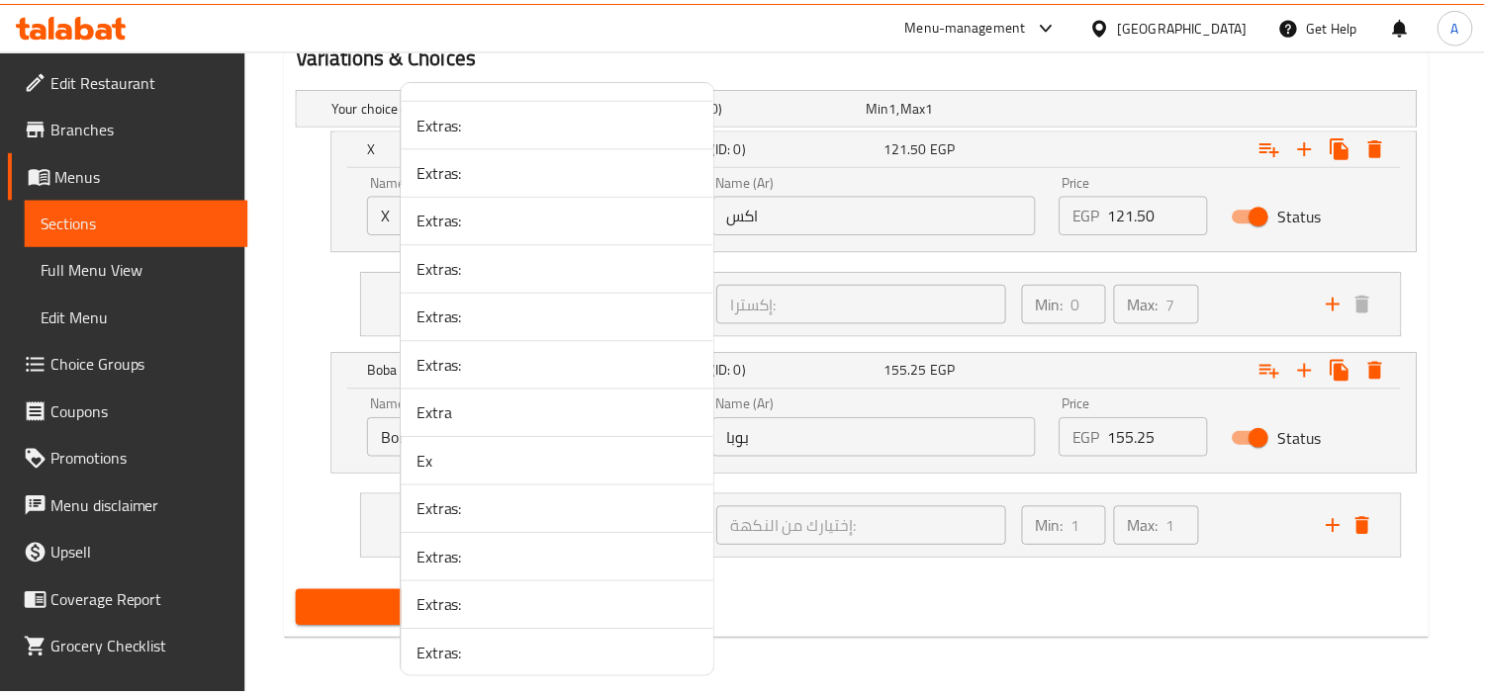
scroll to position [3104, 0]
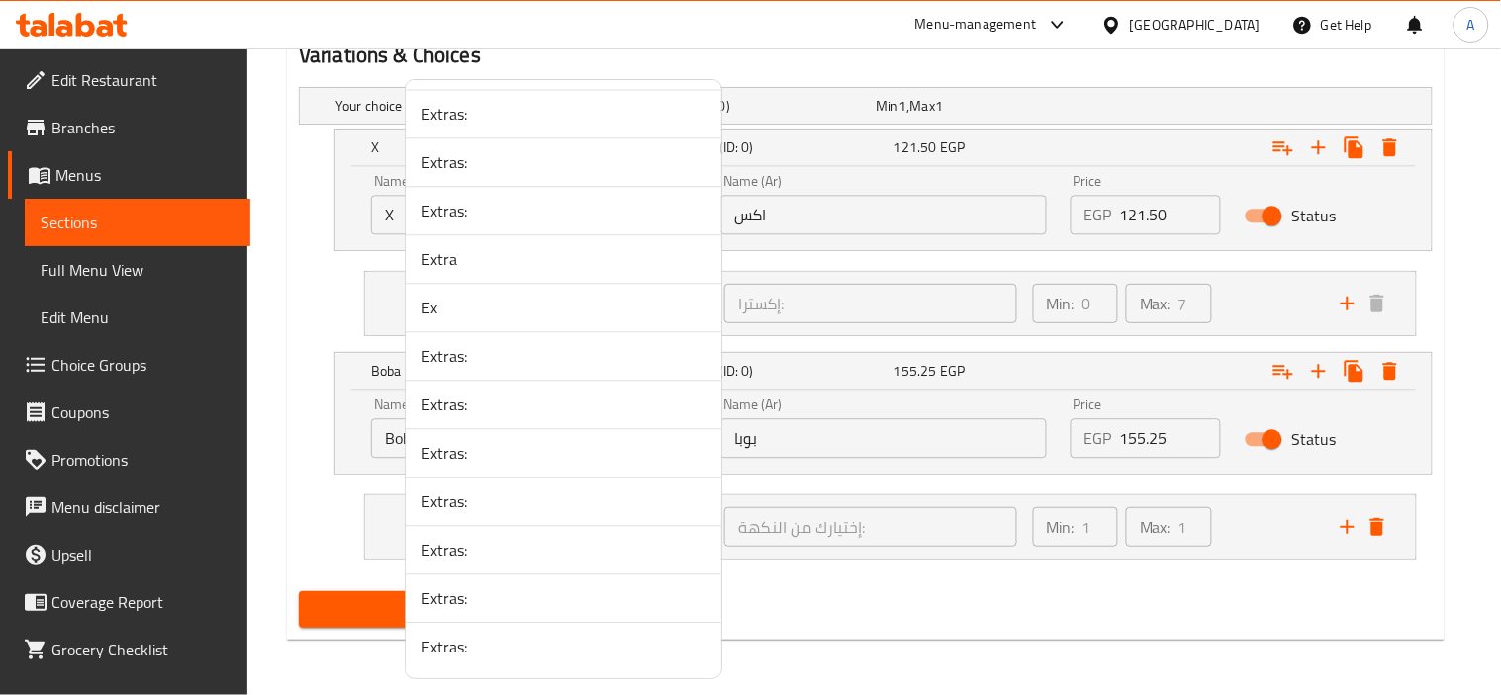
click at [598, 631] on li "Extras:" at bounding box center [564, 646] width 316 height 47
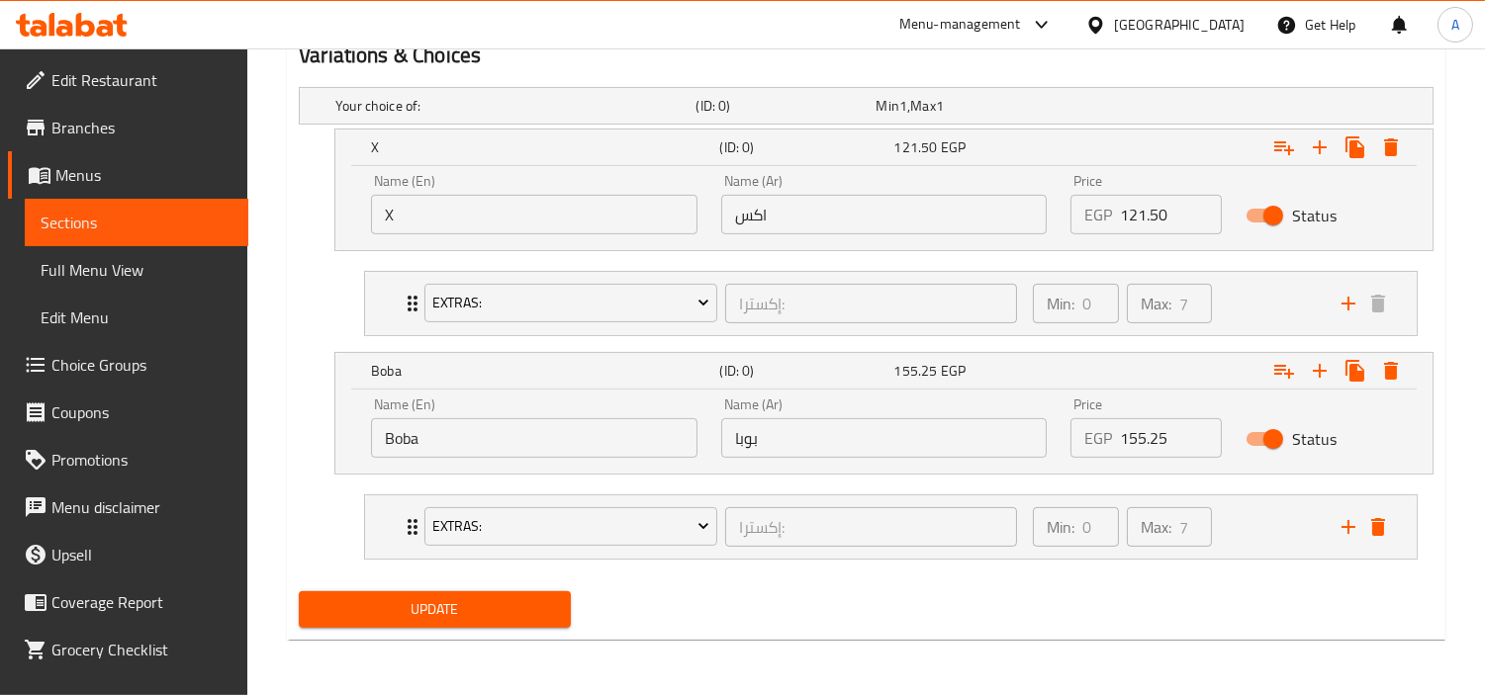
click at [867, 624] on div "Update" at bounding box center [866, 610] width 1150 height 52
click at [456, 613] on span "Update" at bounding box center [435, 609] width 240 height 25
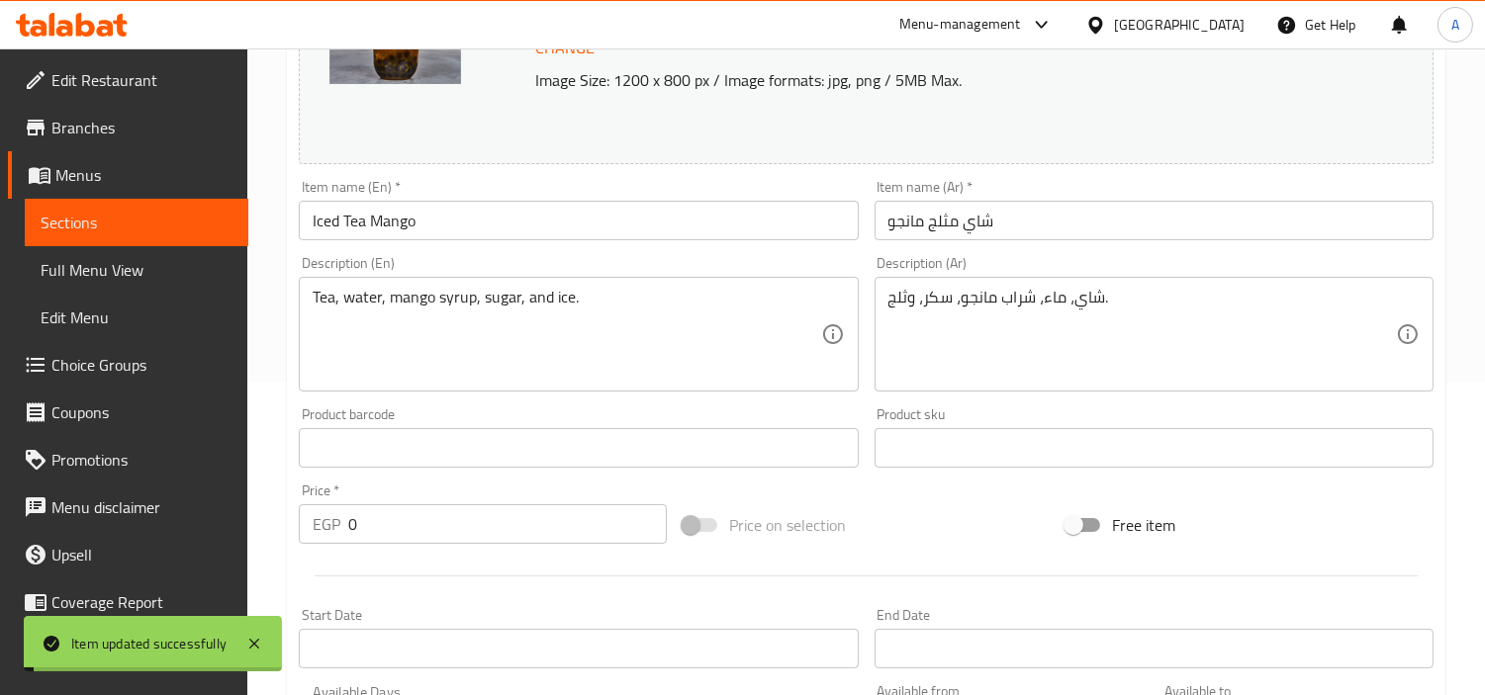
scroll to position [0, 0]
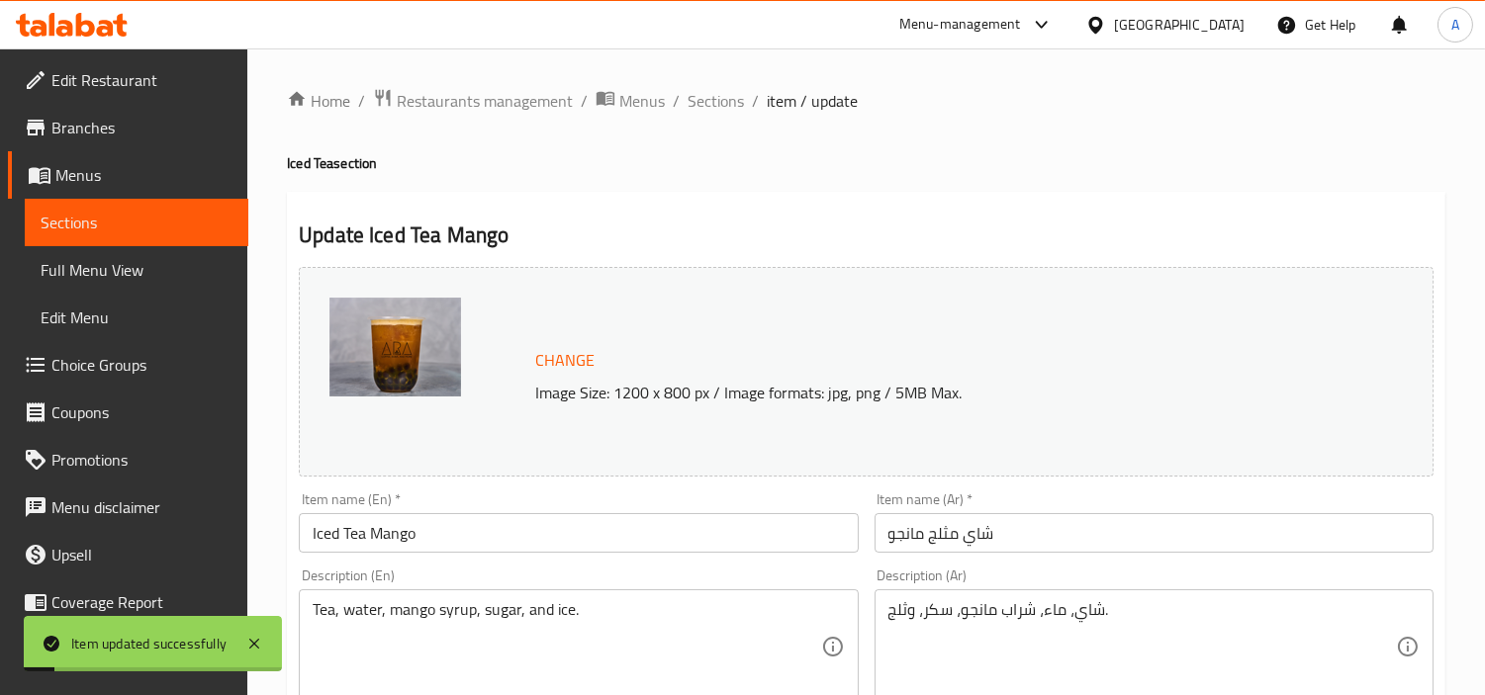
click at [712, 112] on span "Sections" at bounding box center [715, 101] width 56 height 24
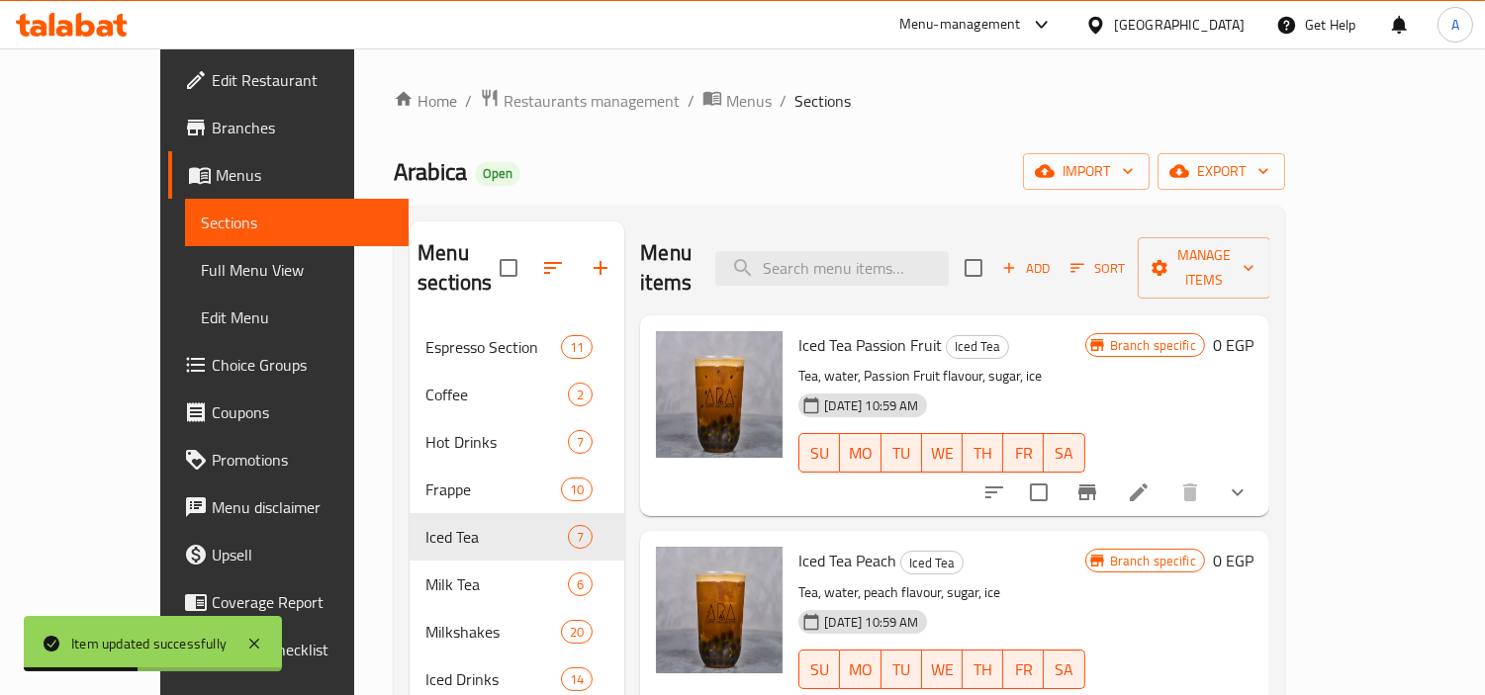
scroll to position [610, 0]
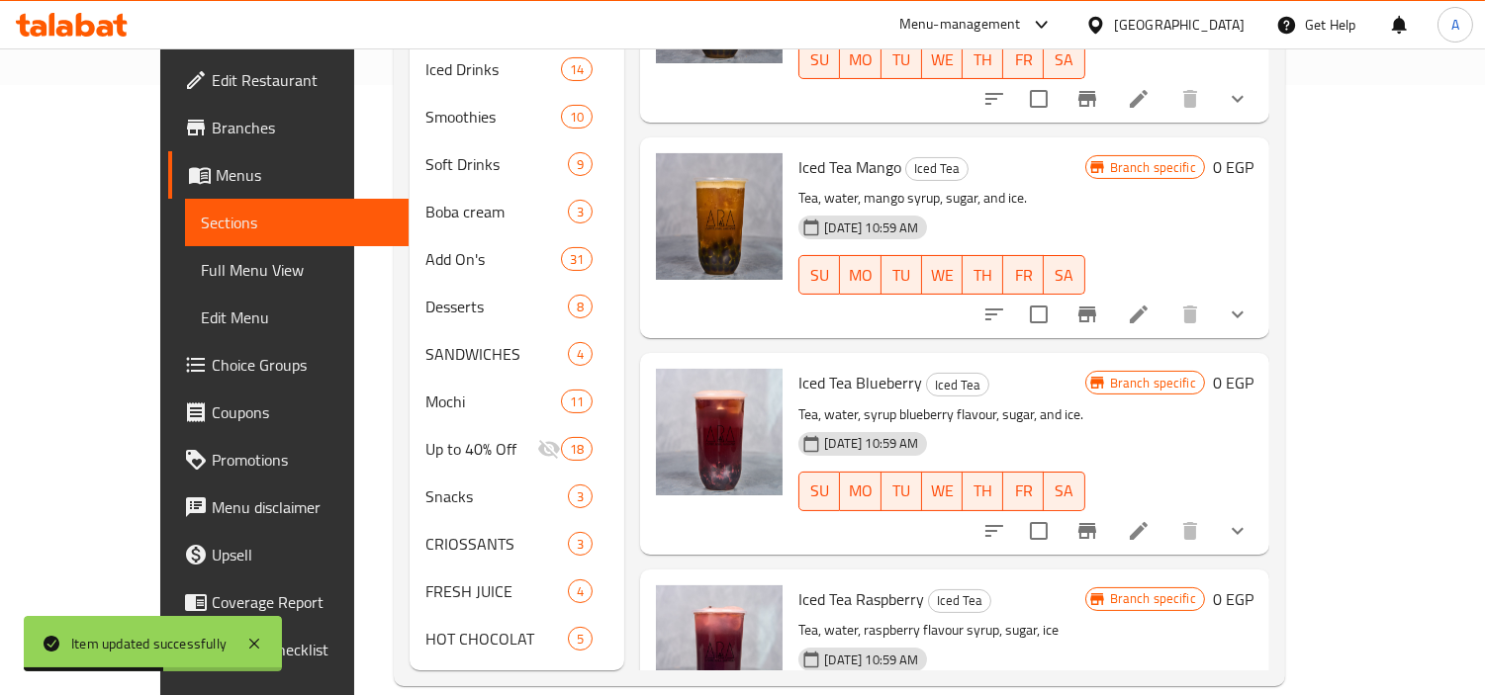
click at [1249, 519] on icon "show more" at bounding box center [1238, 531] width 24 height 24
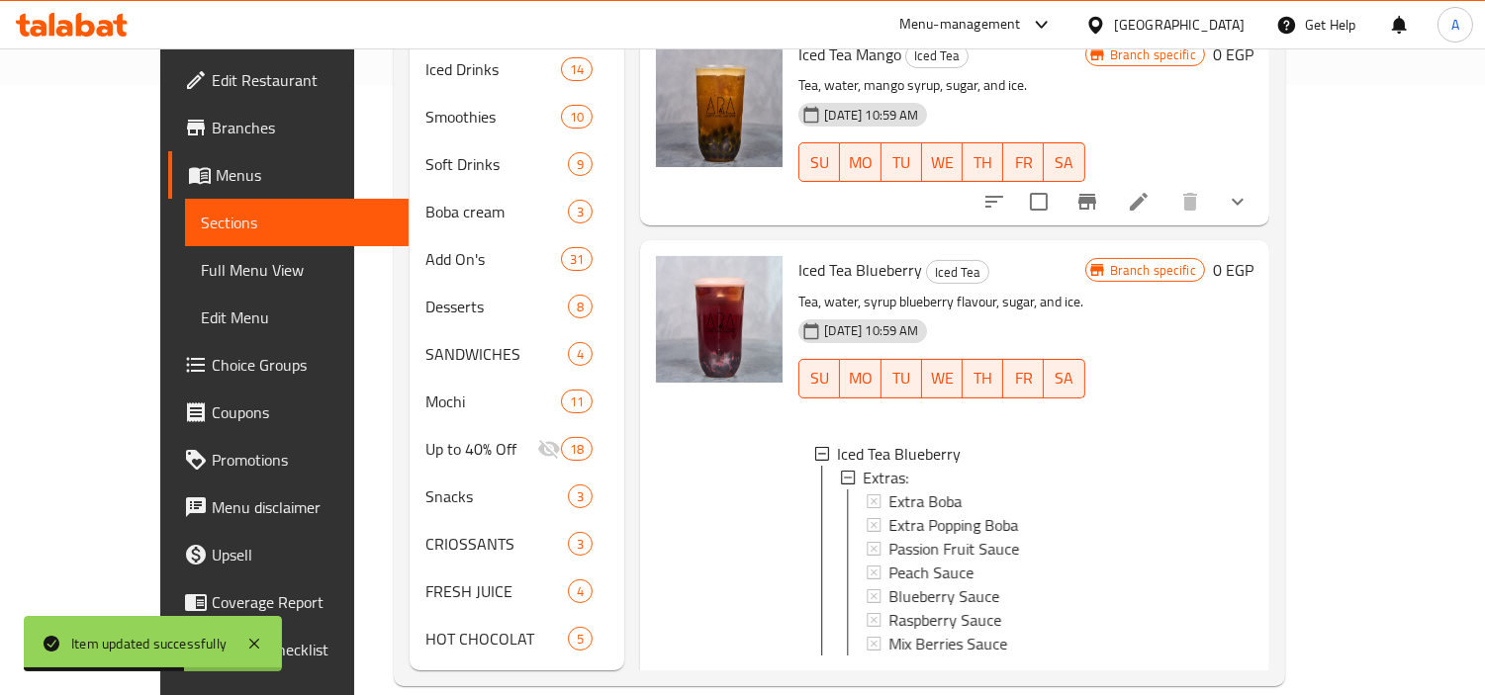
scroll to position [220, 0]
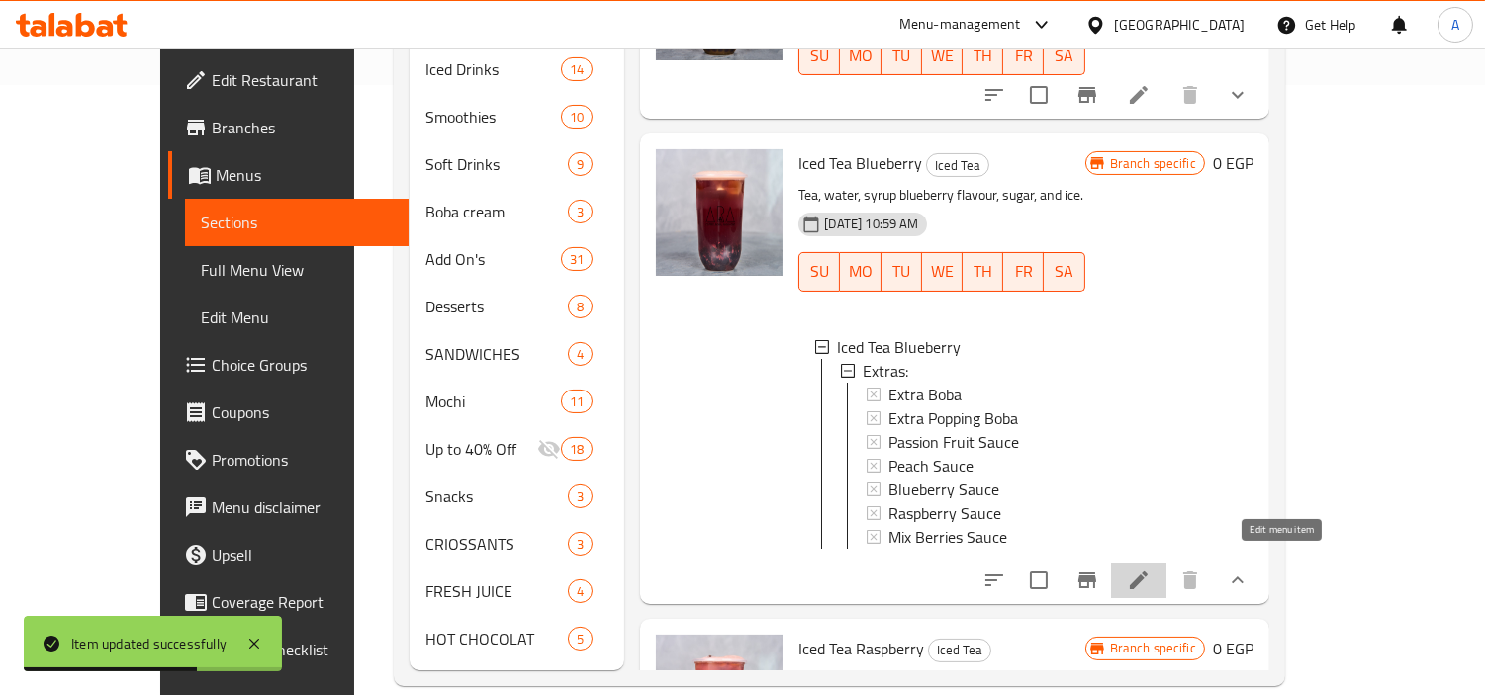
click at [1166, 578] on li at bounding box center [1138, 581] width 55 height 36
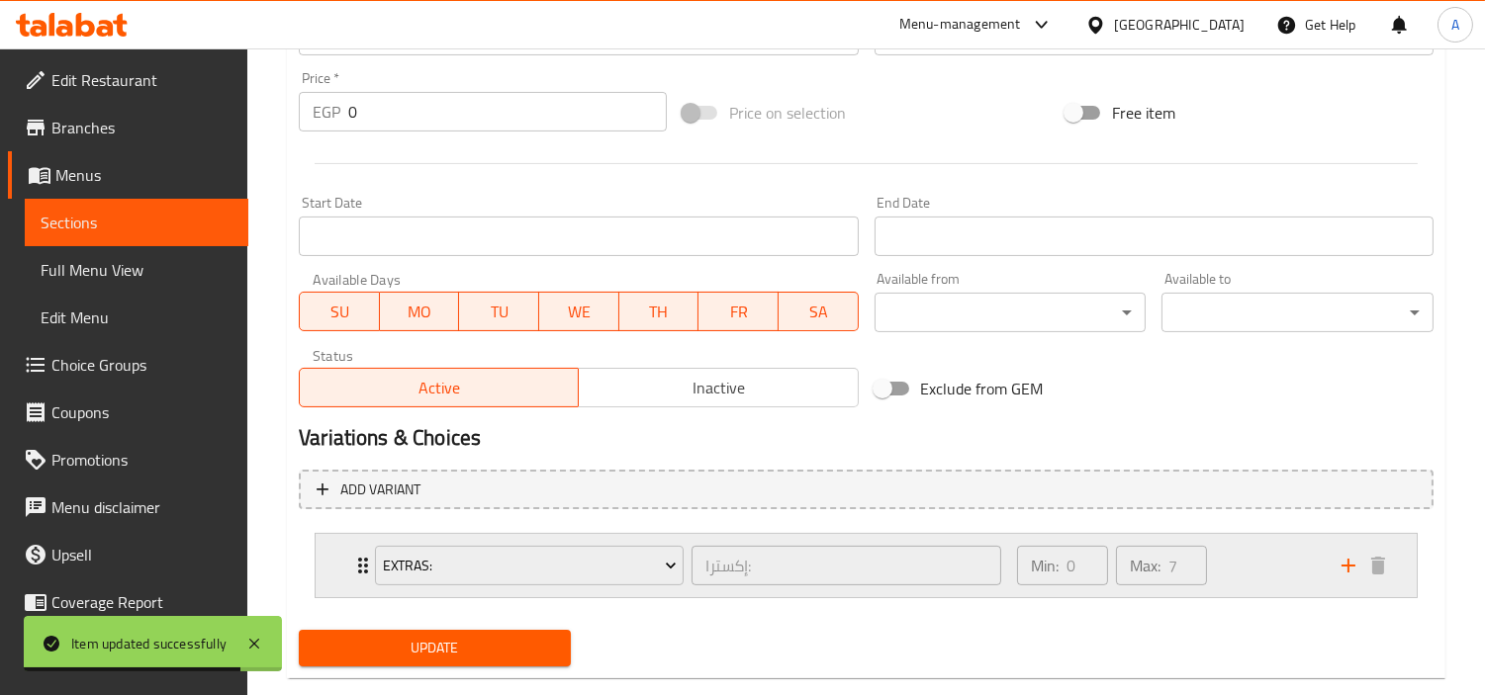
scroll to position [762, 0]
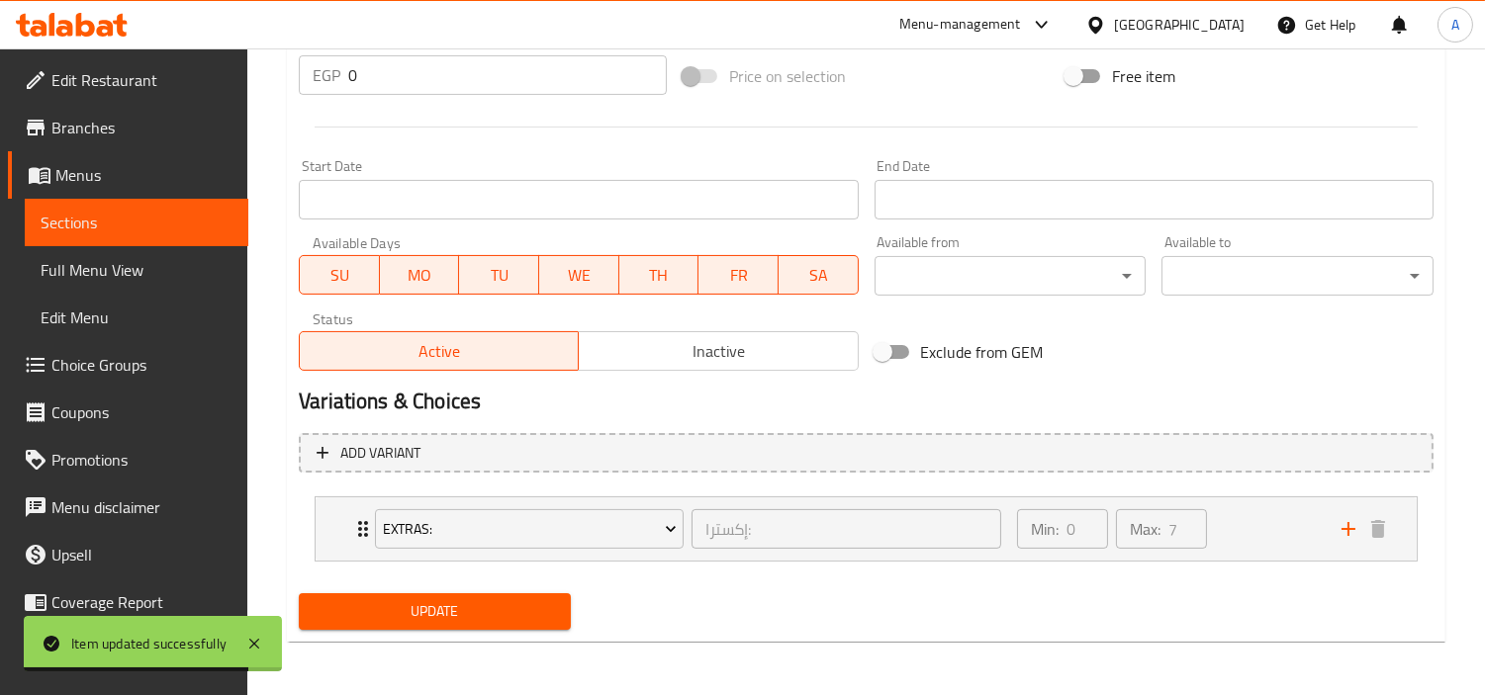
drag, startPoint x: 1278, startPoint y: 493, endPoint x: 1256, endPoint y: 519, distance: 34.4
click at [1279, 495] on li "Extras: إكسترا: ​ Min: 0 ​ Max: 7 ​ Extra Boba (ID: 773638395) 34.2 EGP Name (E…" at bounding box center [866, 529] width 1135 height 81
click at [1252, 526] on div "Min: 0 ​ Max: 7 ​" at bounding box center [1167, 529] width 324 height 63
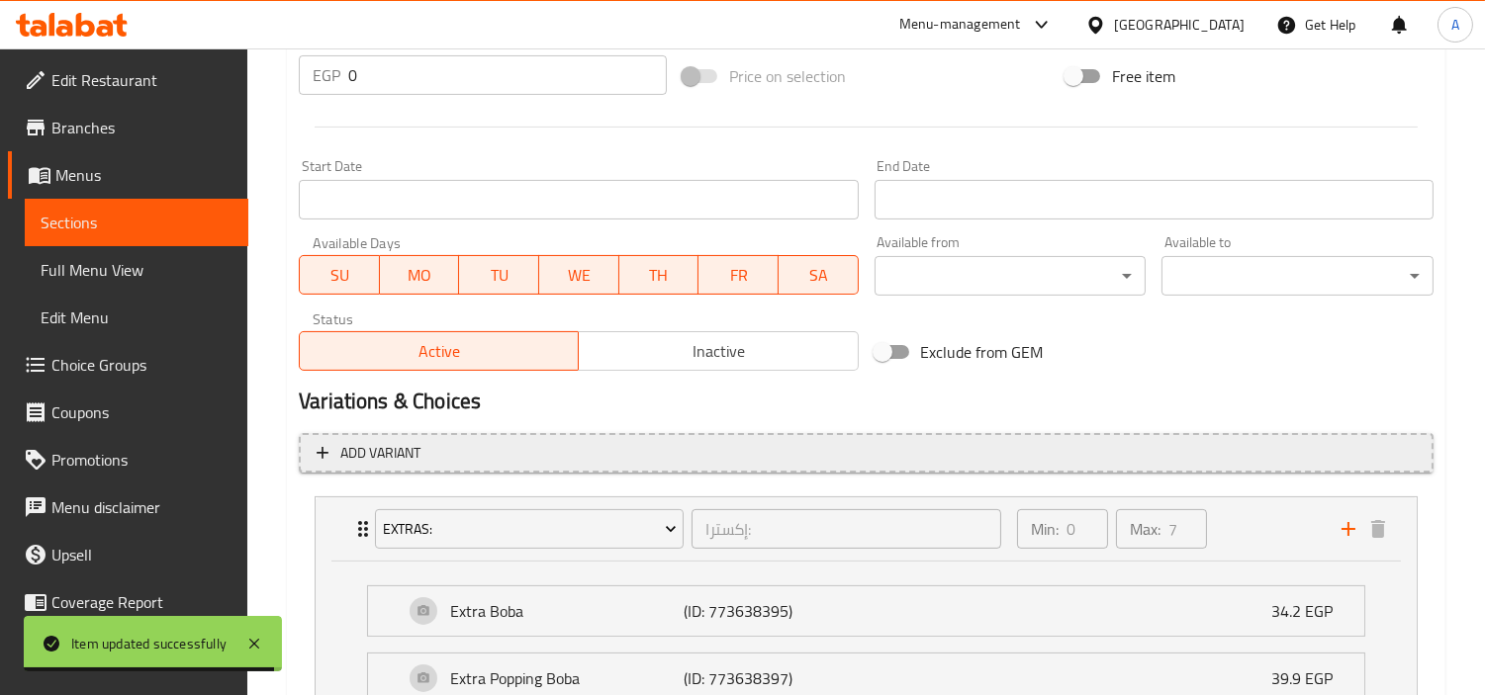
scroll to position [871, 0]
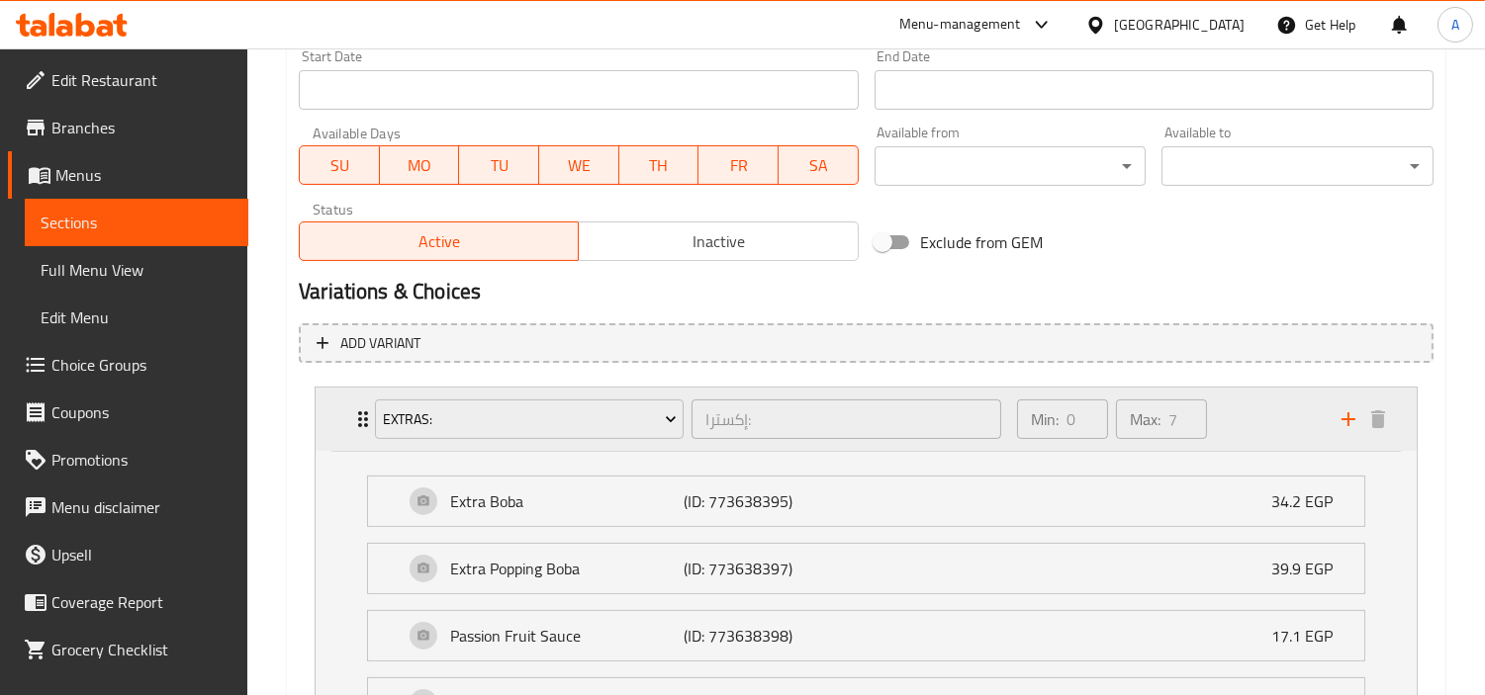
click at [1238, 438] on div "Min: 0 ​ Max: 7 ​" at bounding box center [1167, 419] width 324 height 63
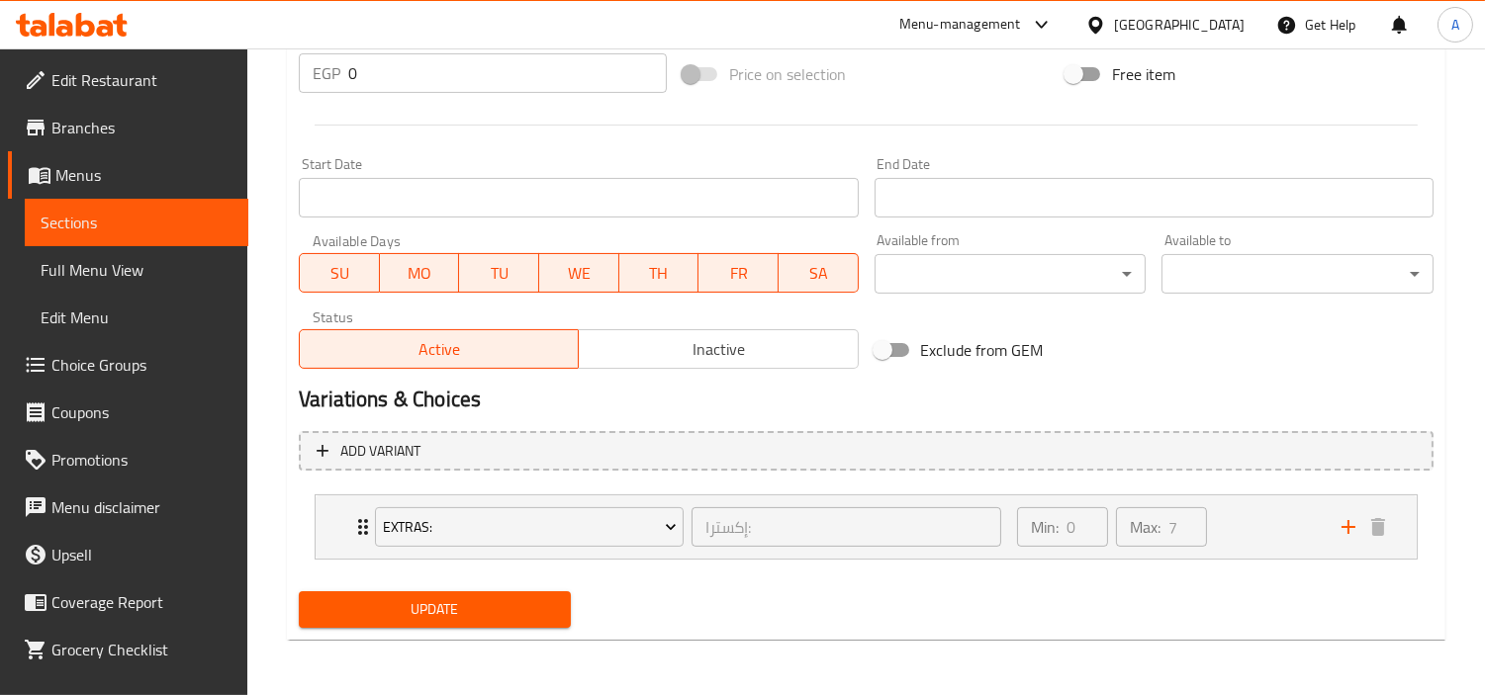
scroll to position [762, 0]
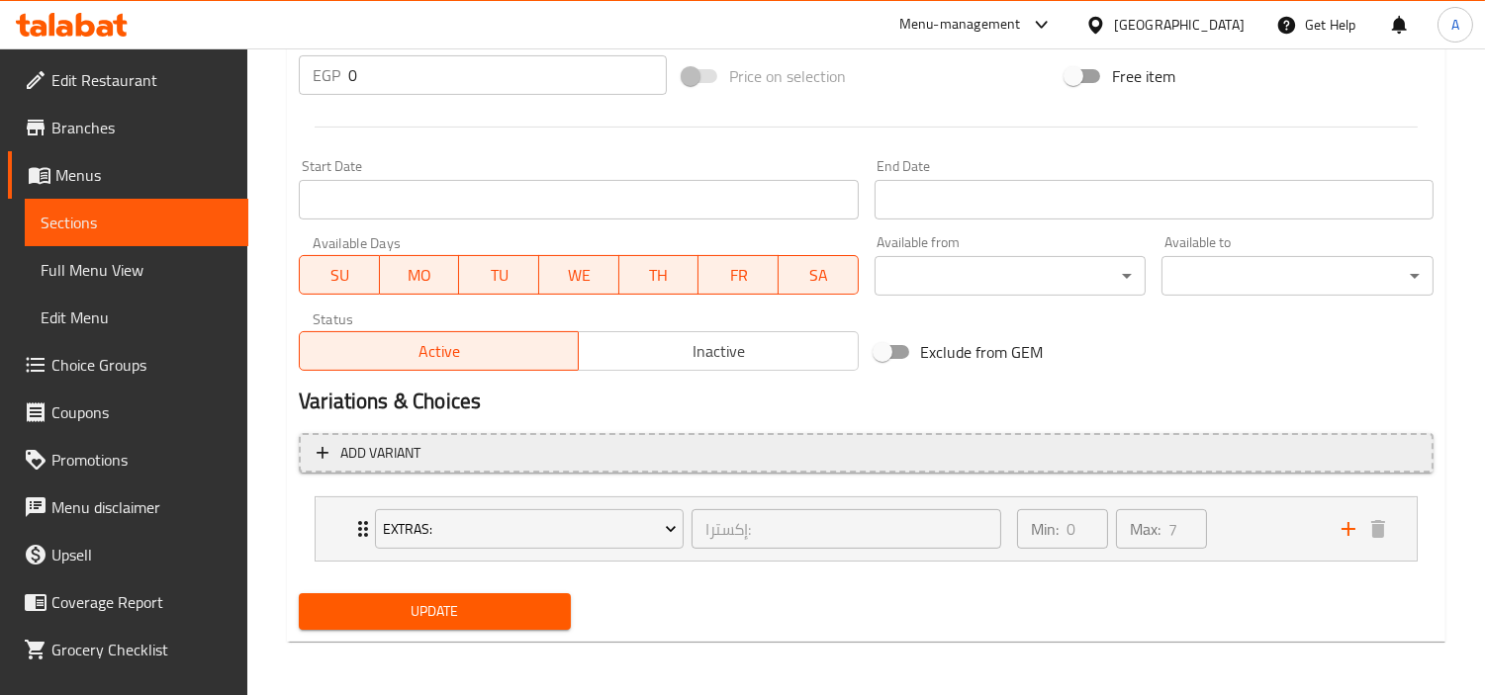
click at [1183, 457] on span "Add variant" at bounding box center [866, 453] width 1099 height 25
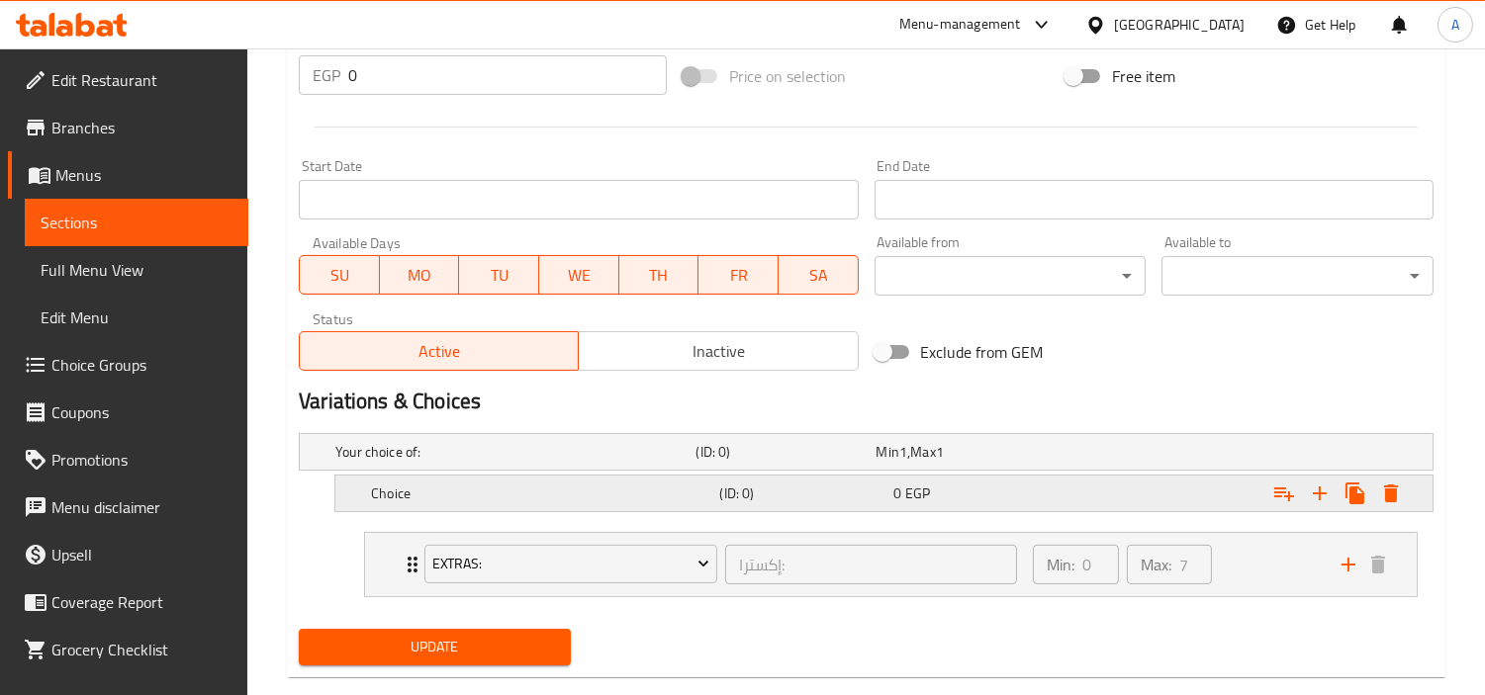
click at [1314, 507] on button "Expand" at bounding box center [1320, 494] width 36 height 36
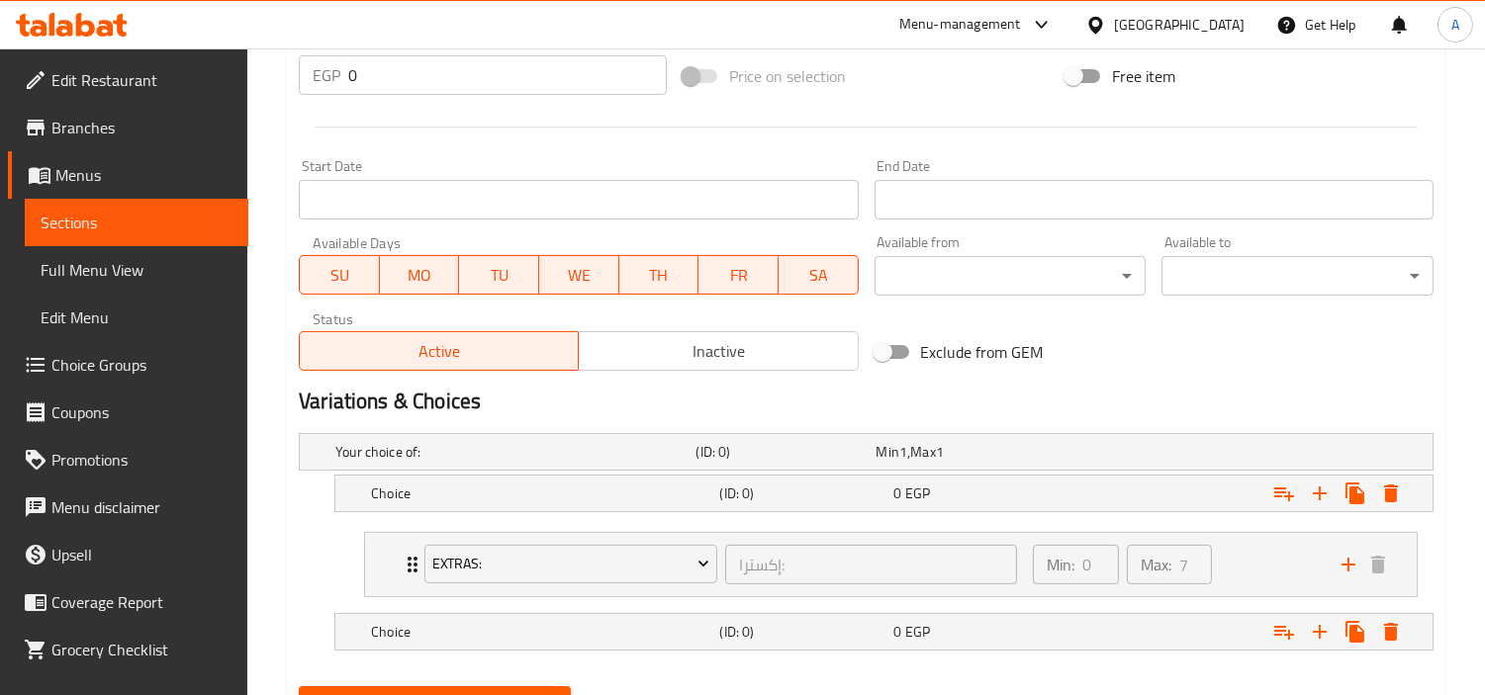
click at [507, 462] on h5 "Choice" at bounding box center [511, 452] width 352 height 20
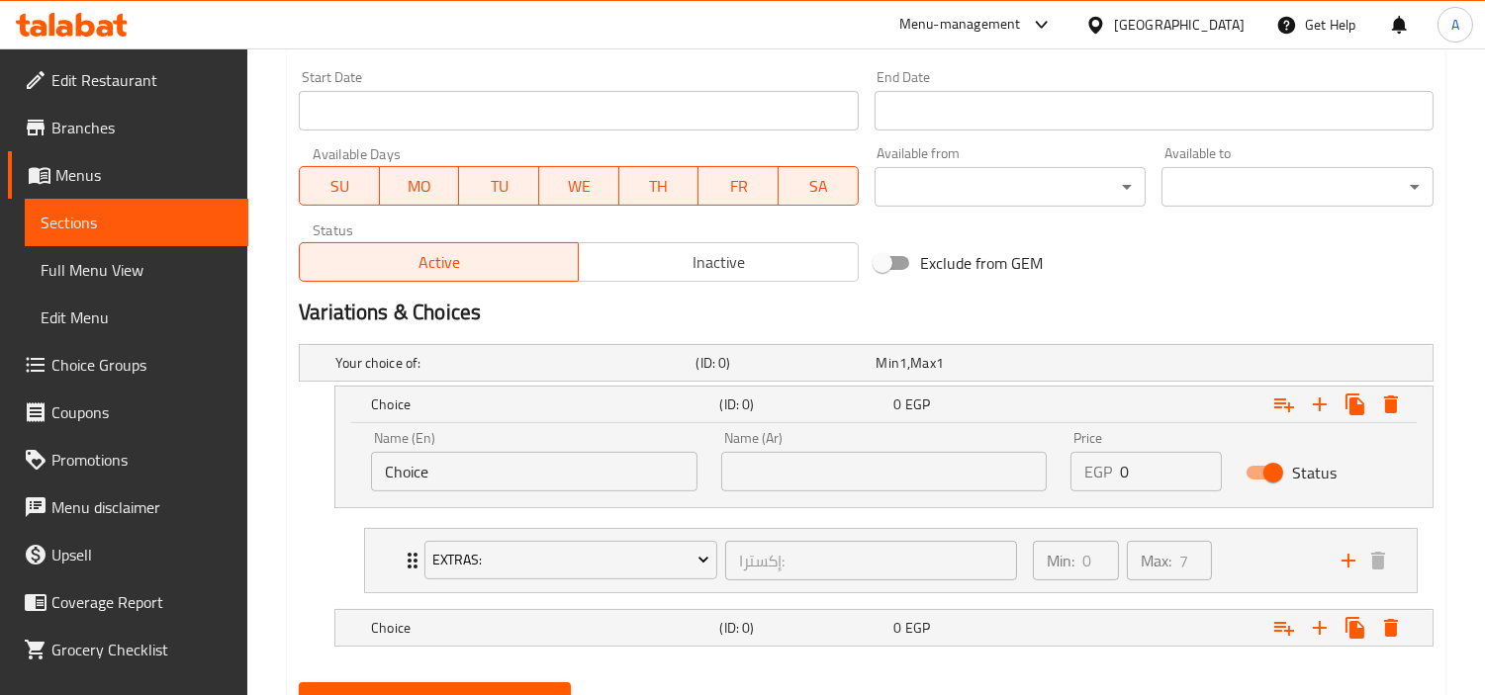
scroll to position [941, 0]
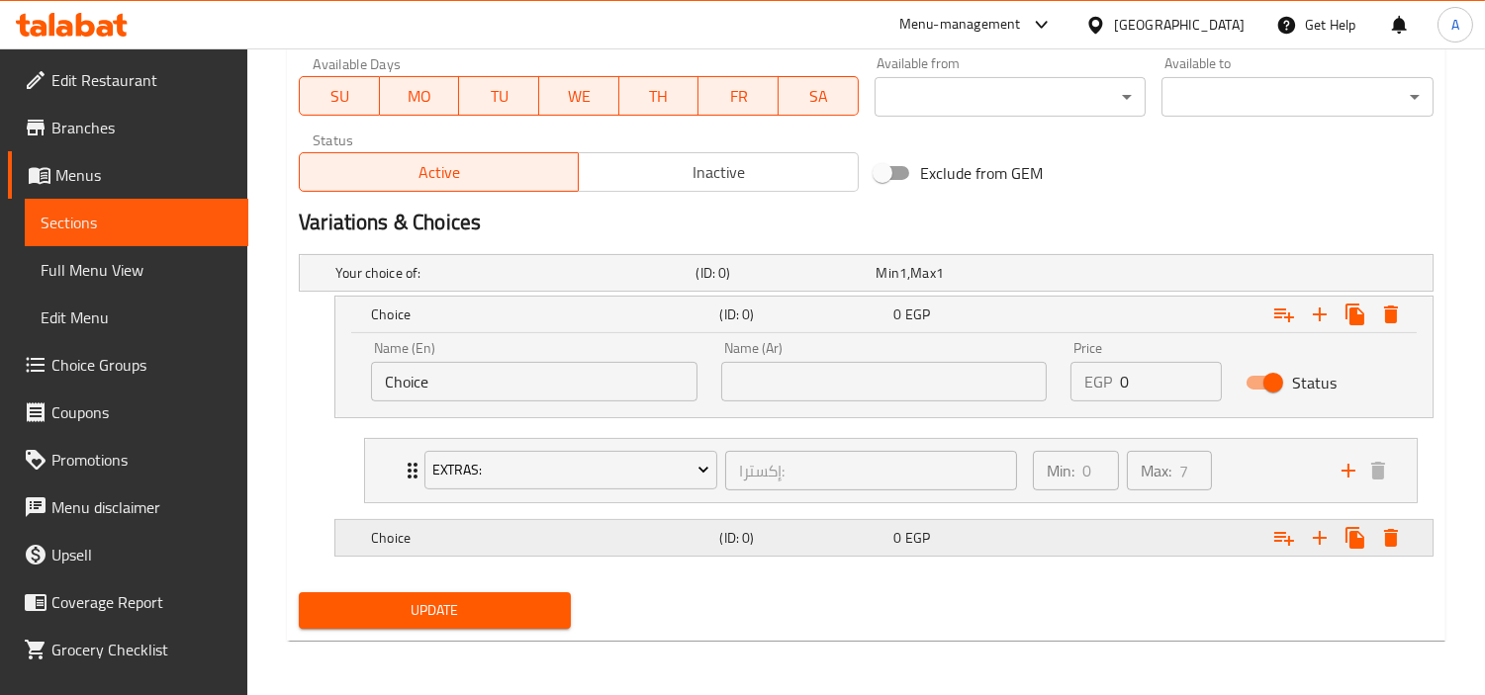
click at [593, 295] on div "Choice (ID: 0) 0 EGP" at bounding box center [871, 273] width 1081 height 44
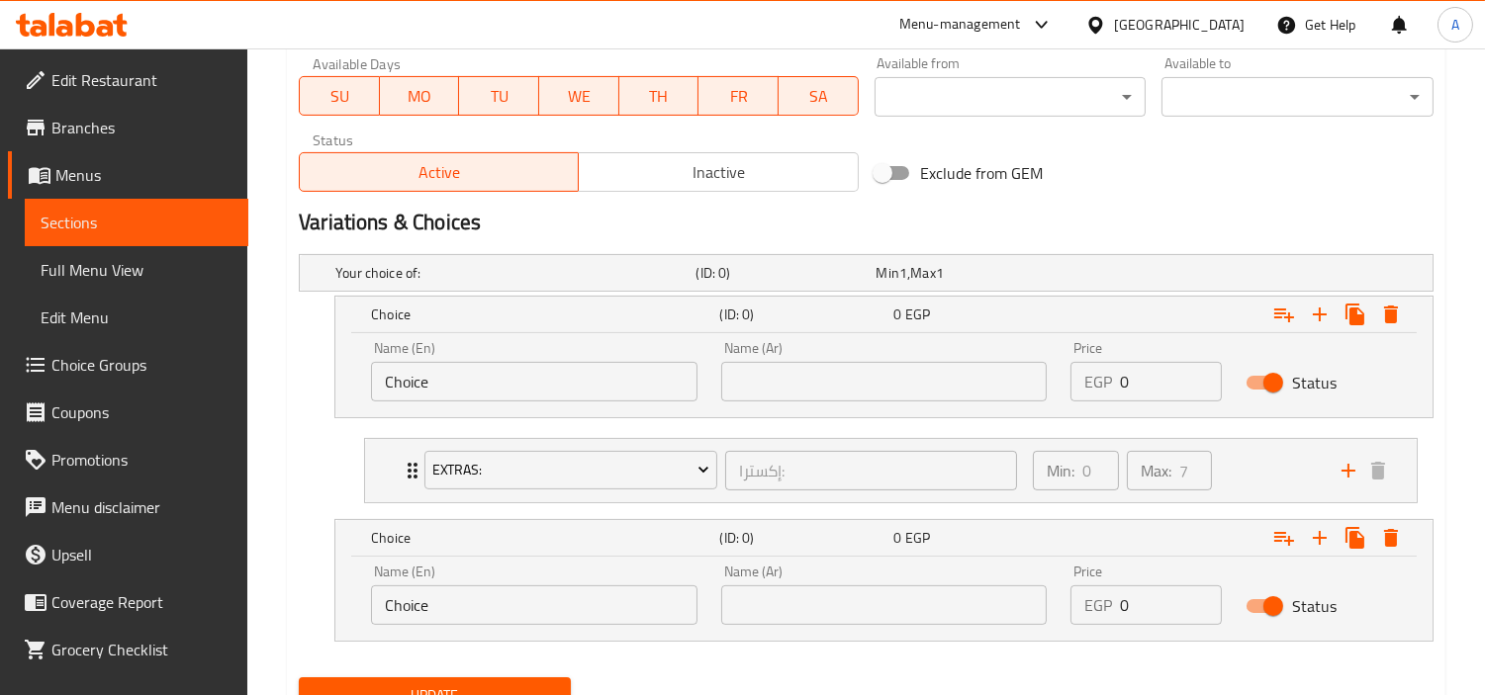
click at [472, 380] on input "Choice" at bounding box center [534, 382] width 326 height 40
click at [473, 380] on input "Choice" at bounding box center [534, 382] width 326 height 40
type input "ؤ"
type input "x"
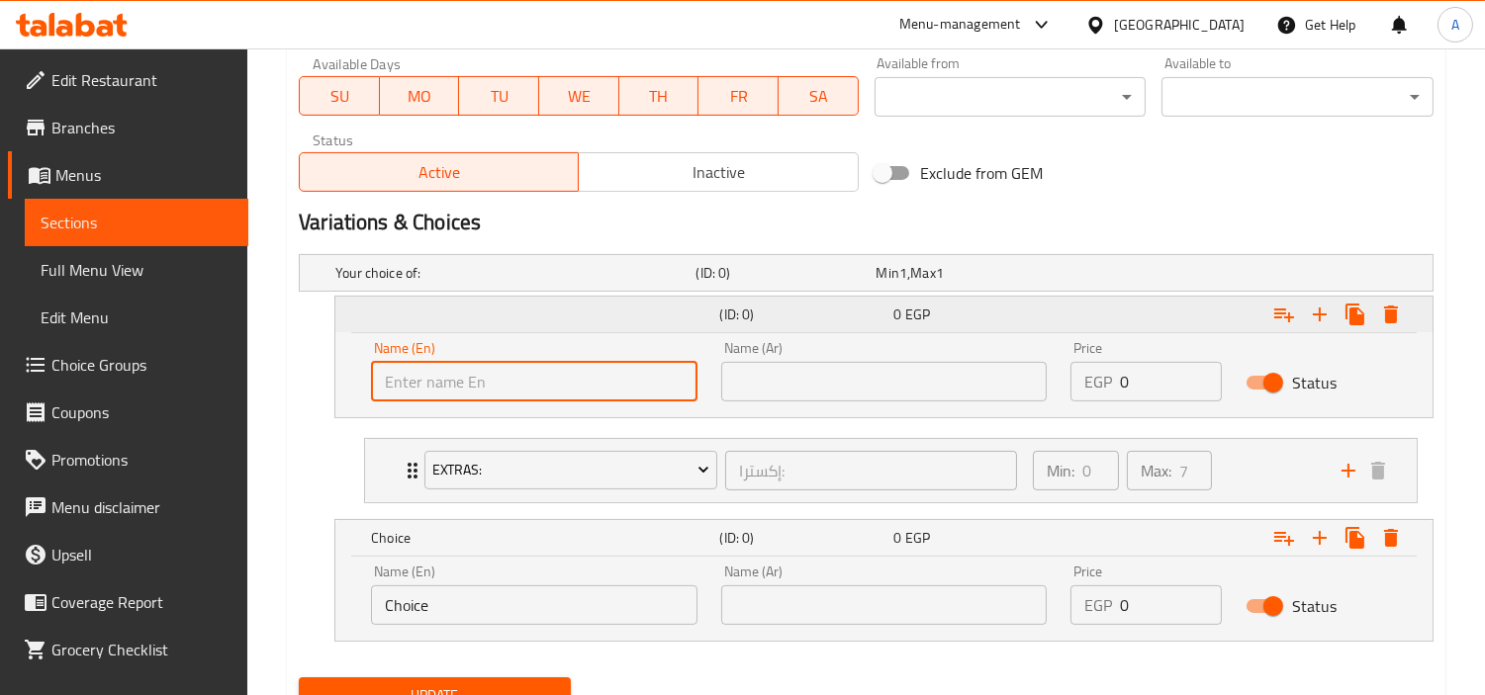
type input "C"
type input "X"
click at [934, 381] on input "text" at bounding box center [884, 382] width 326 height 40
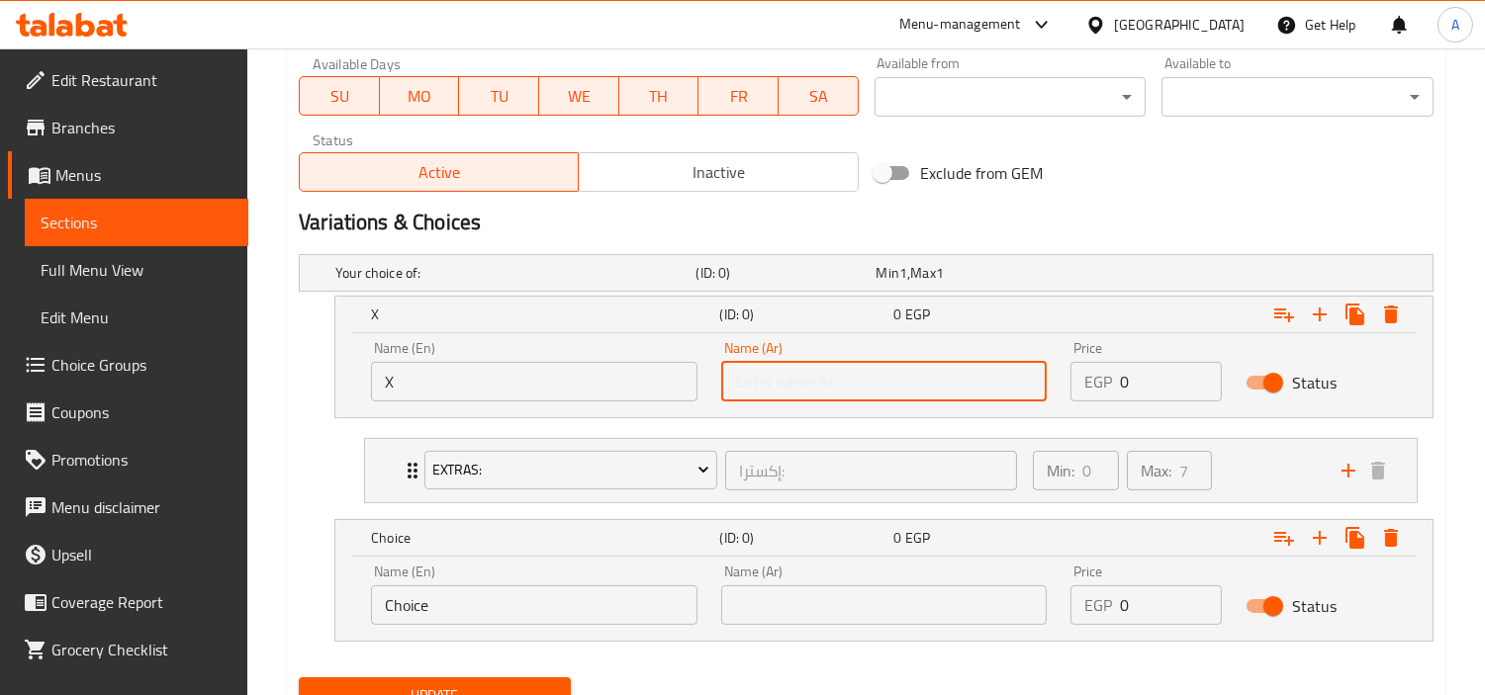
type input "اكس"
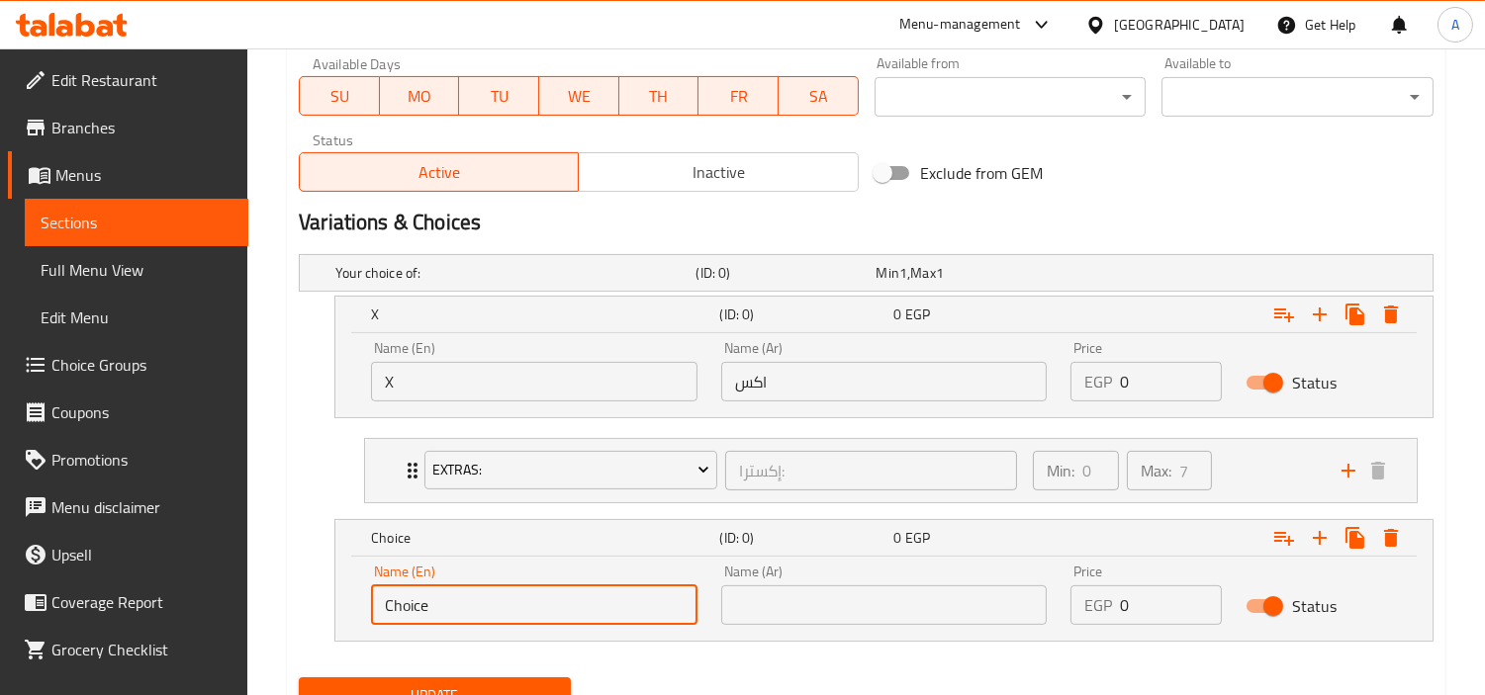
click at [649, 600] on input "Choice" at bounding box center [534, 606] width 326 height 40
click at [649, 600] on input "text" at bounding box center [534, 606] width 326 height 40
type input "Boba"
click at [962, 611] on input "text" at bounding box center [884, 606] width 326 height 40
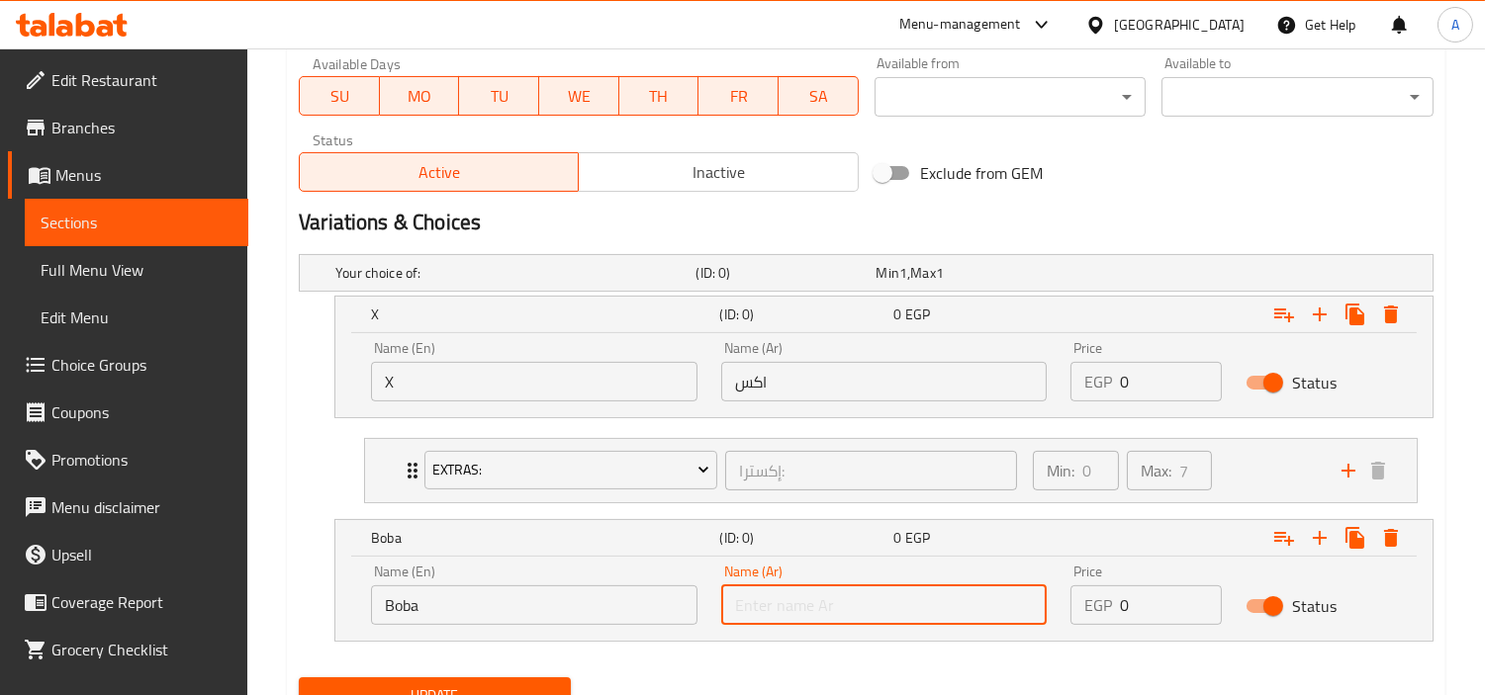
type input "بوبا"
drag, startPoint x: 1108, startPoint y: 372, endPoint x: 1121, endPoint y: 373, distance: 12.9
click at [1109, 372] on p "EGP" at bounding box center [1098, 382] width 28 height 24
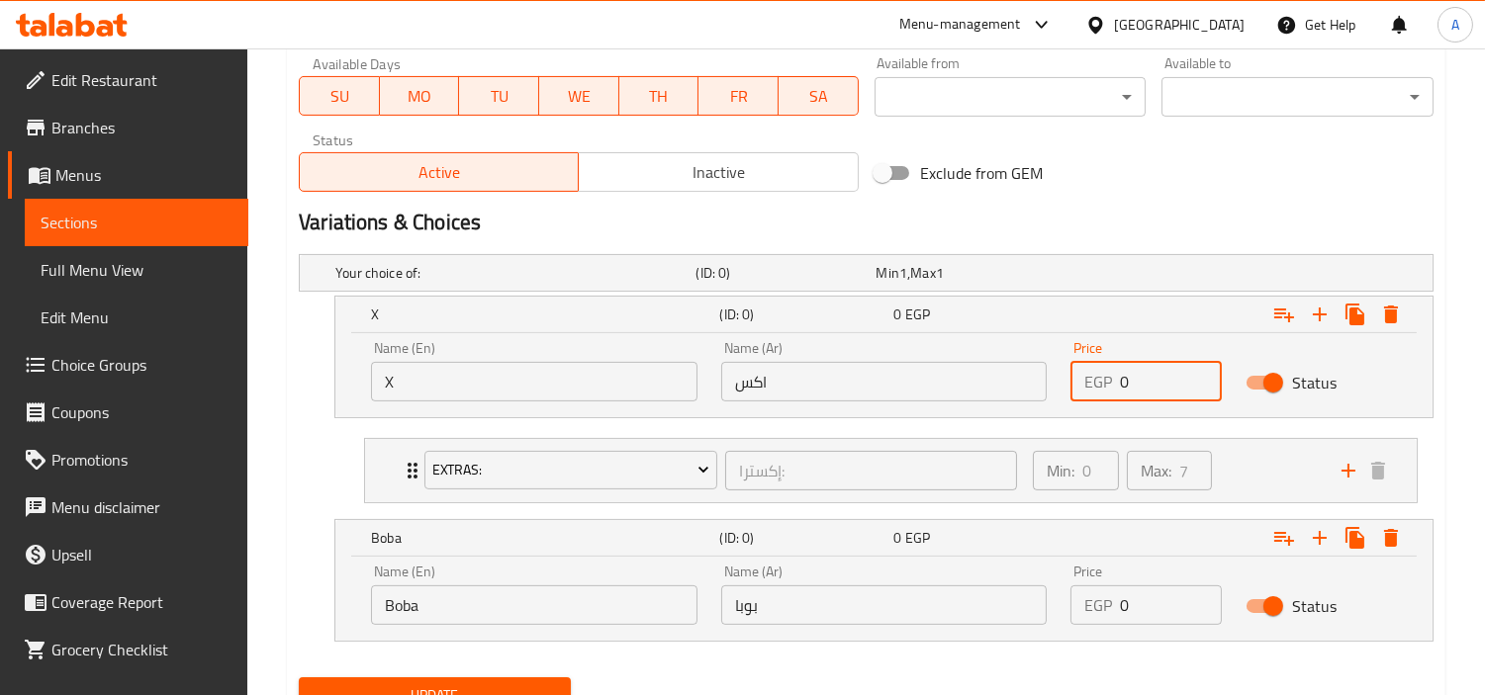
drag, startPoint x: 1121, startPoint y: 373, endPoint x: 1152, endPoint y: 387, distance: 34.5
click at [1152, 387] on div "EGP 0 Price" at bounding box center [1145, 382] width 151 height 40
paste input "121.5"
type input "121.50"
drag, startPoint x: 1142, startPoint y: 594, endPoint x: 956, endPoint y: 609, distance: 187.5
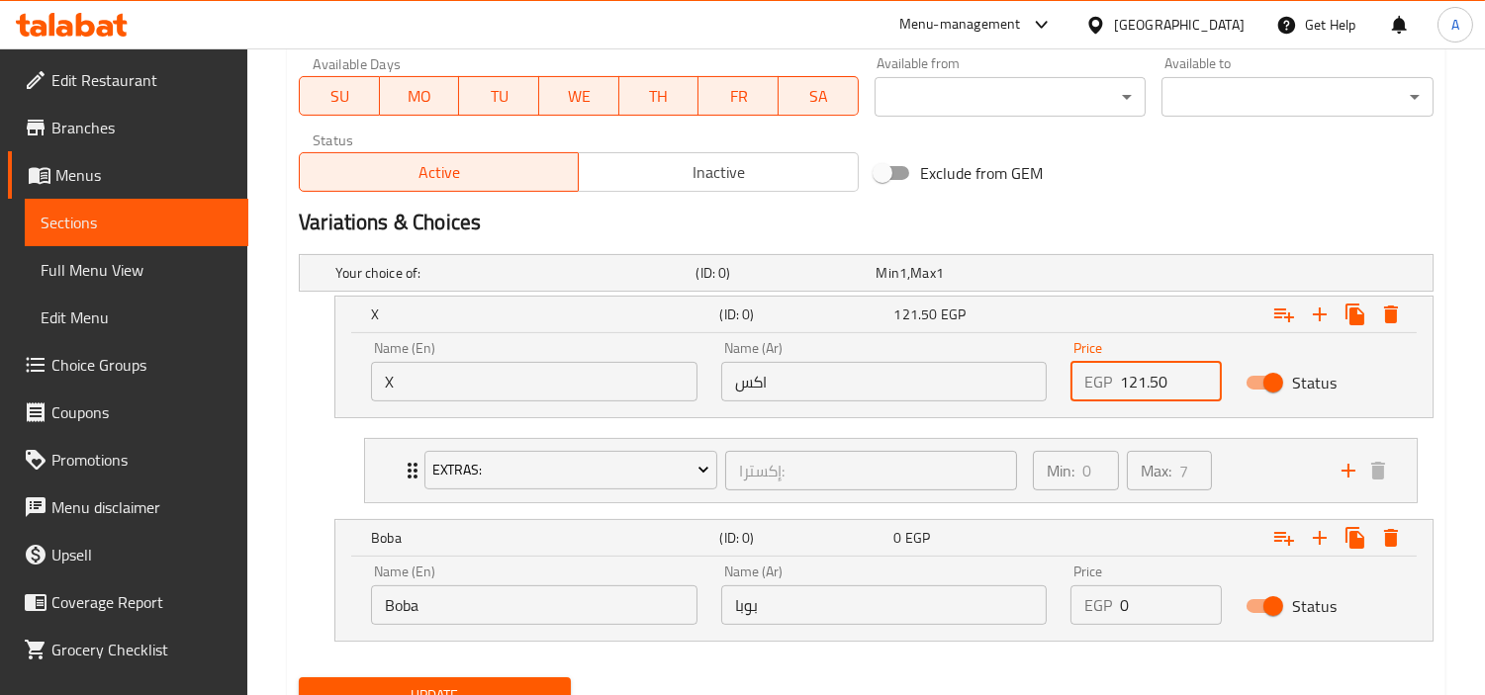
click at [956, 609] on div "Name (En) Boba Name (En) Name (Ar) بوبا Name (Ar) Price EGP 0 Price Status" at bounding box center [883, 595] width 1049 height 84
paste input "155.25"
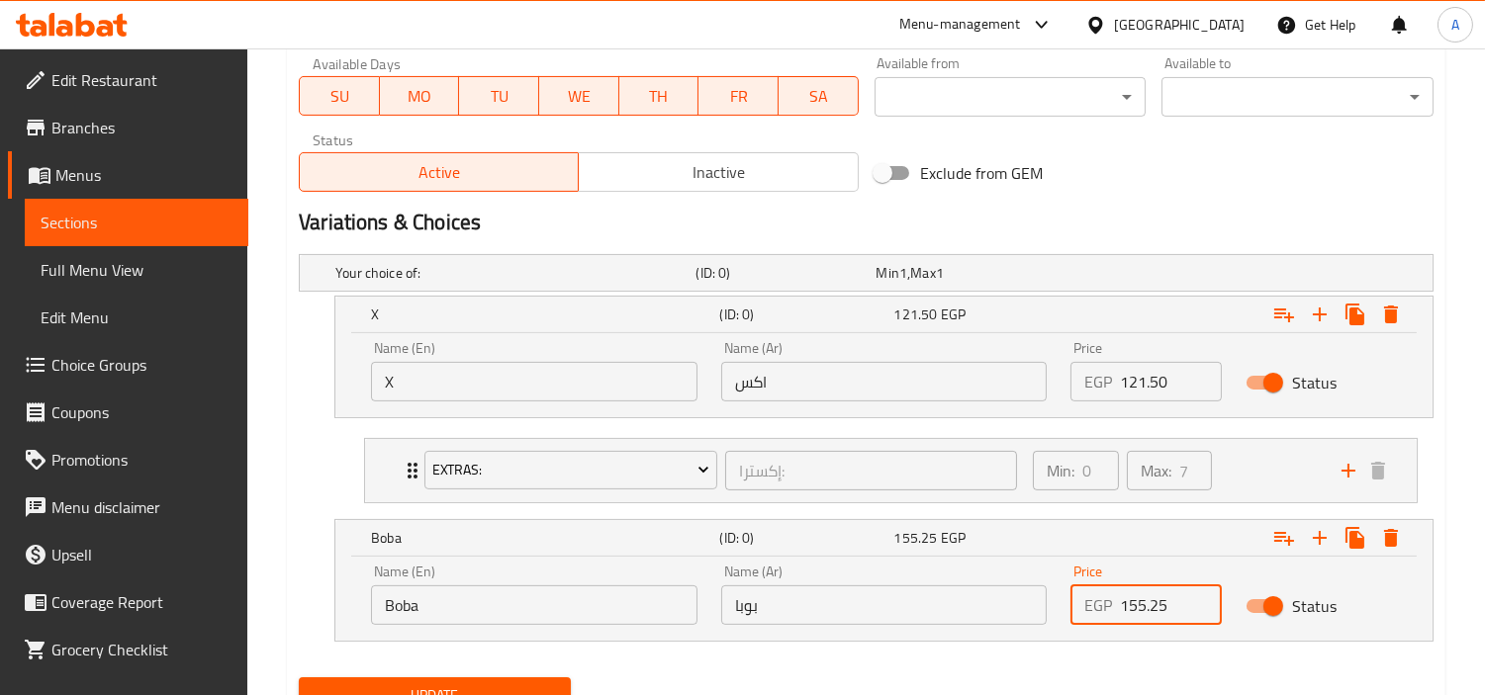
type input "155.25"
click at [1239, 651] on nav at bounding box center [866, 654] width 1135 height 16
click at [1278, 326] on icon "Expand" at bounding box center [1284, 315] width 24 height 24
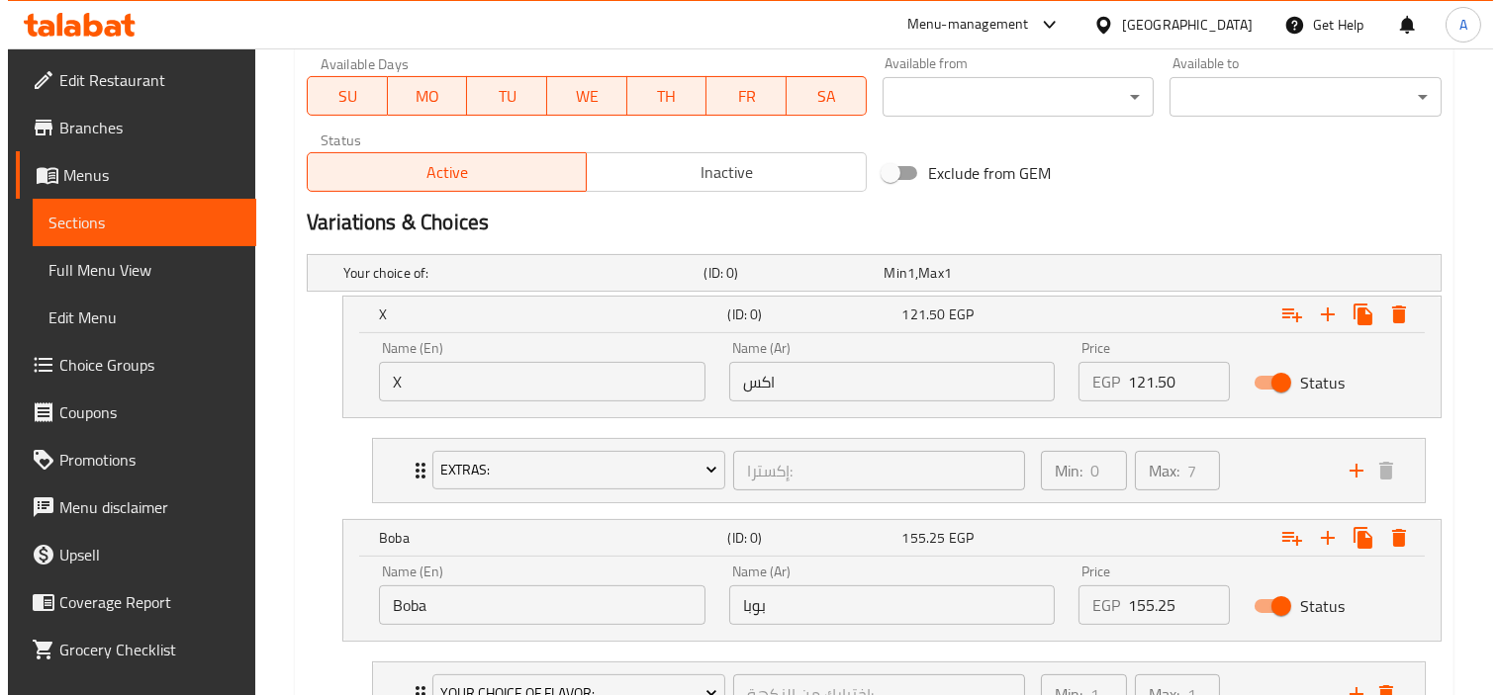
scroll to position [1108, 0]
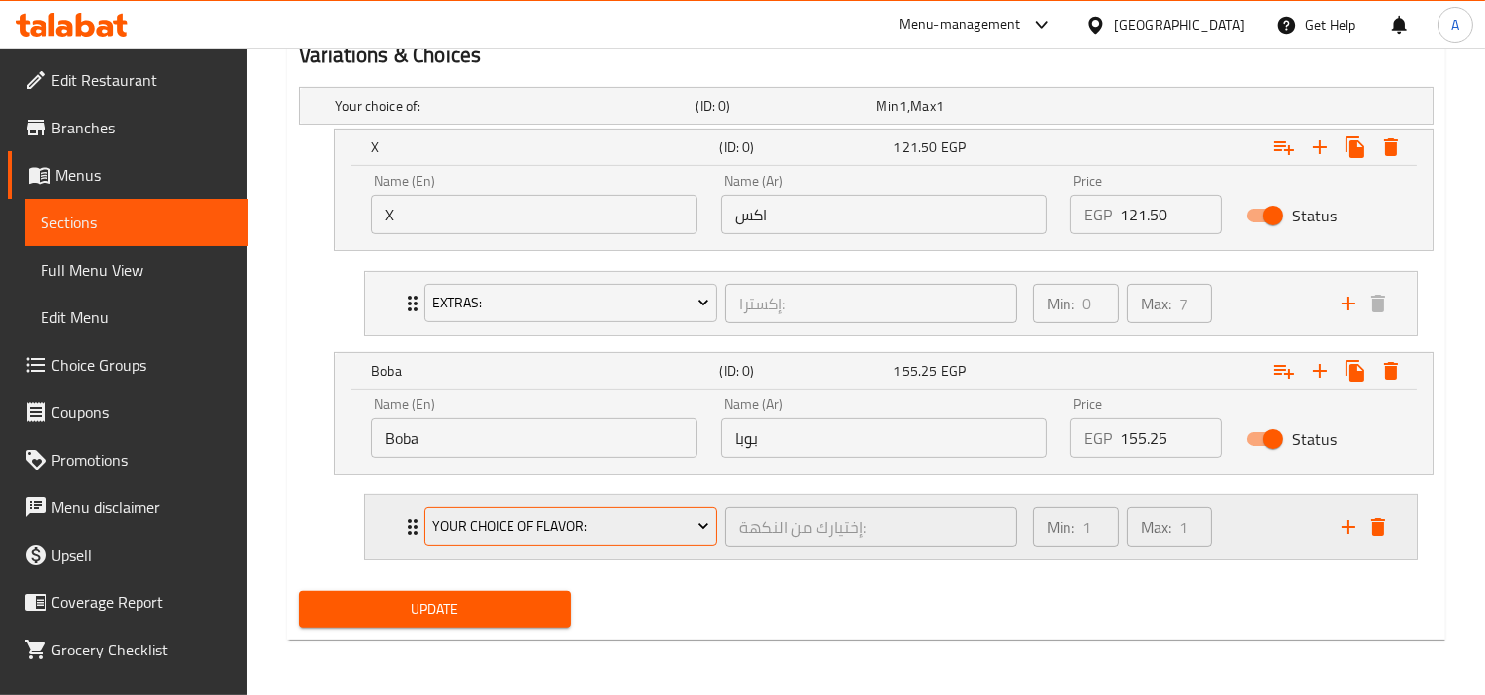
click at [579, 538] on span "Your Choice Of Flavor:" at bounding box center [571, 526] width 278 height 25
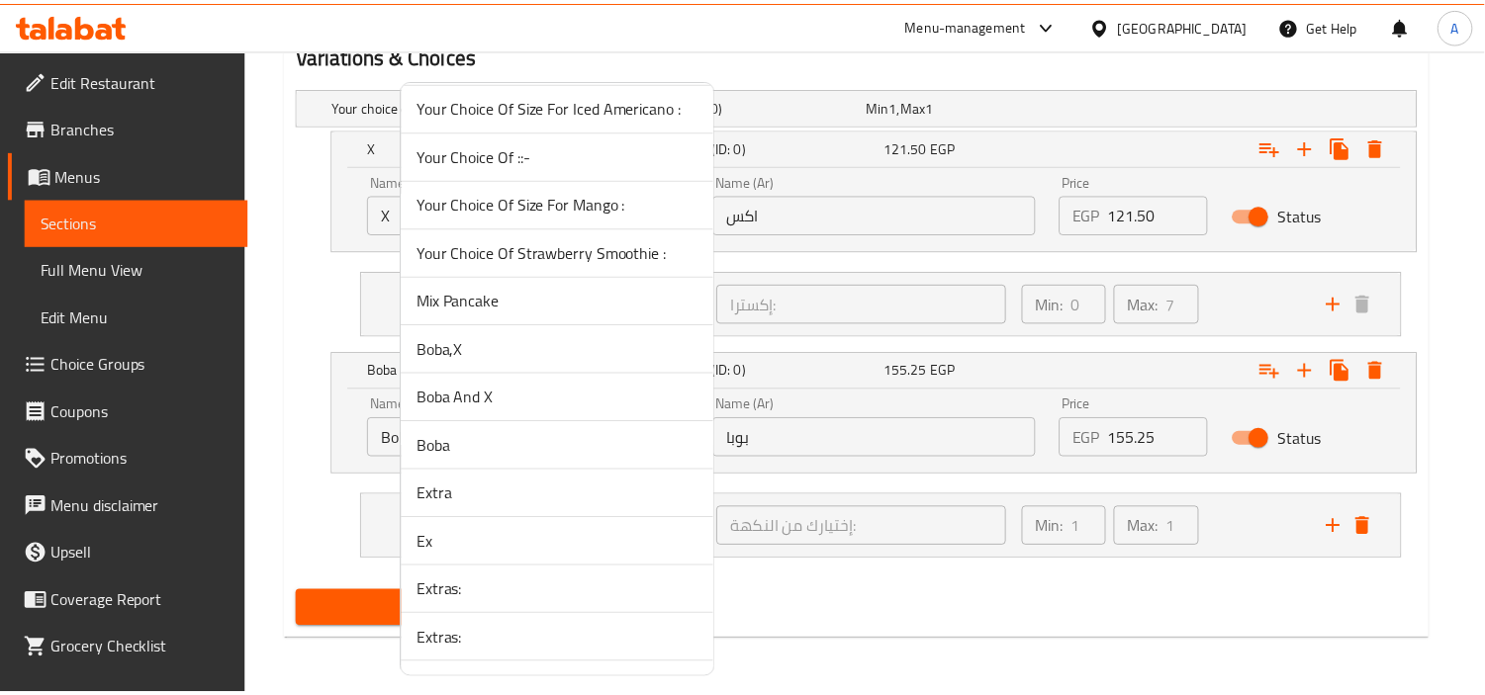
scroll to position [3104, 0]
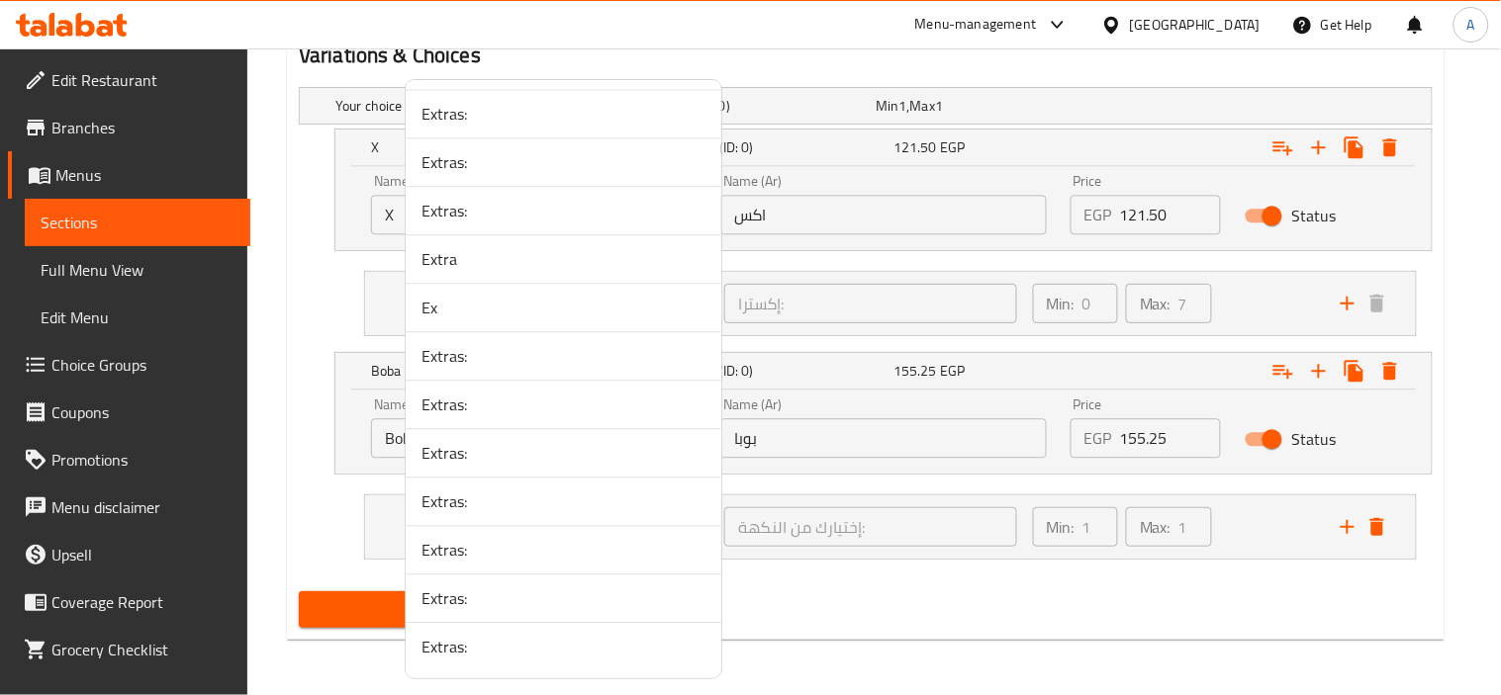
click at [644, 649] on span "Extras:" at bounding box center [563, 647] width 284 height 24
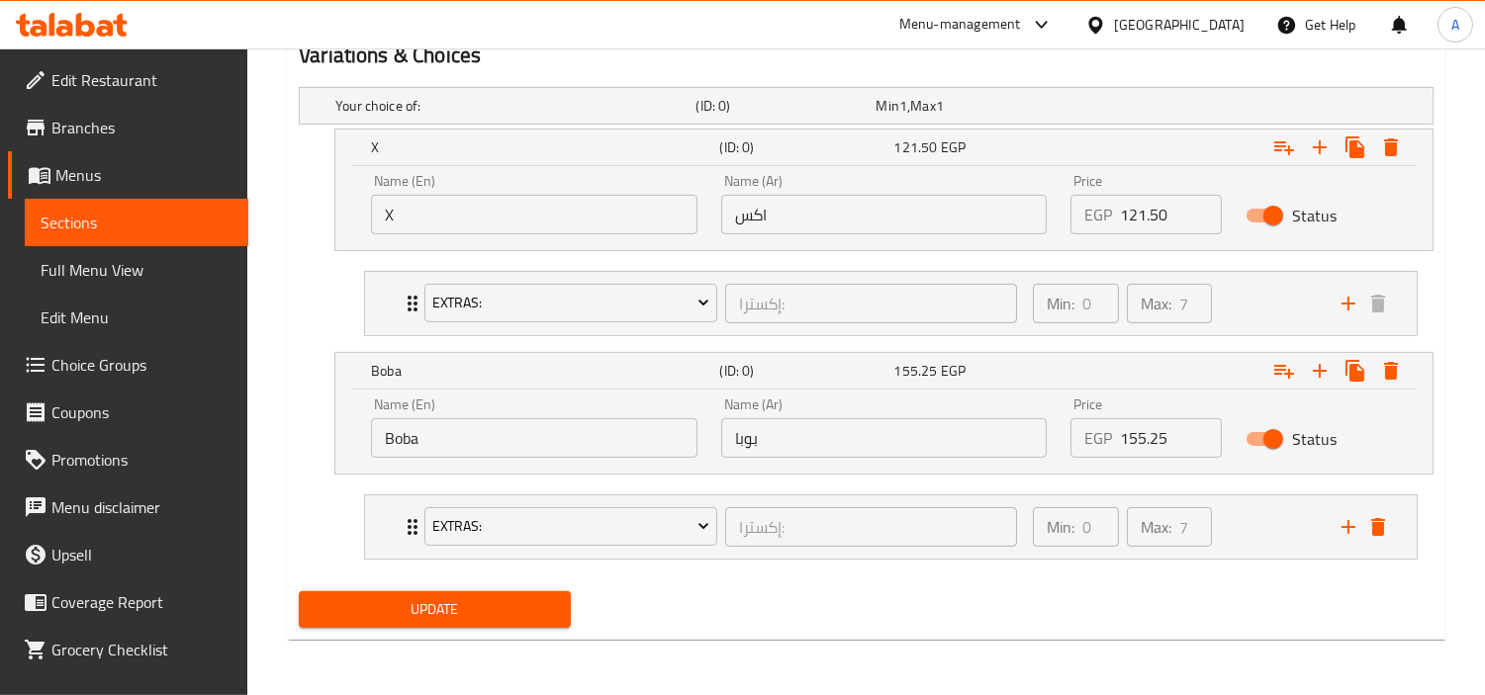
click at [491, 625] on button "Update" at bounding box center [435, 610] width 272 height 37
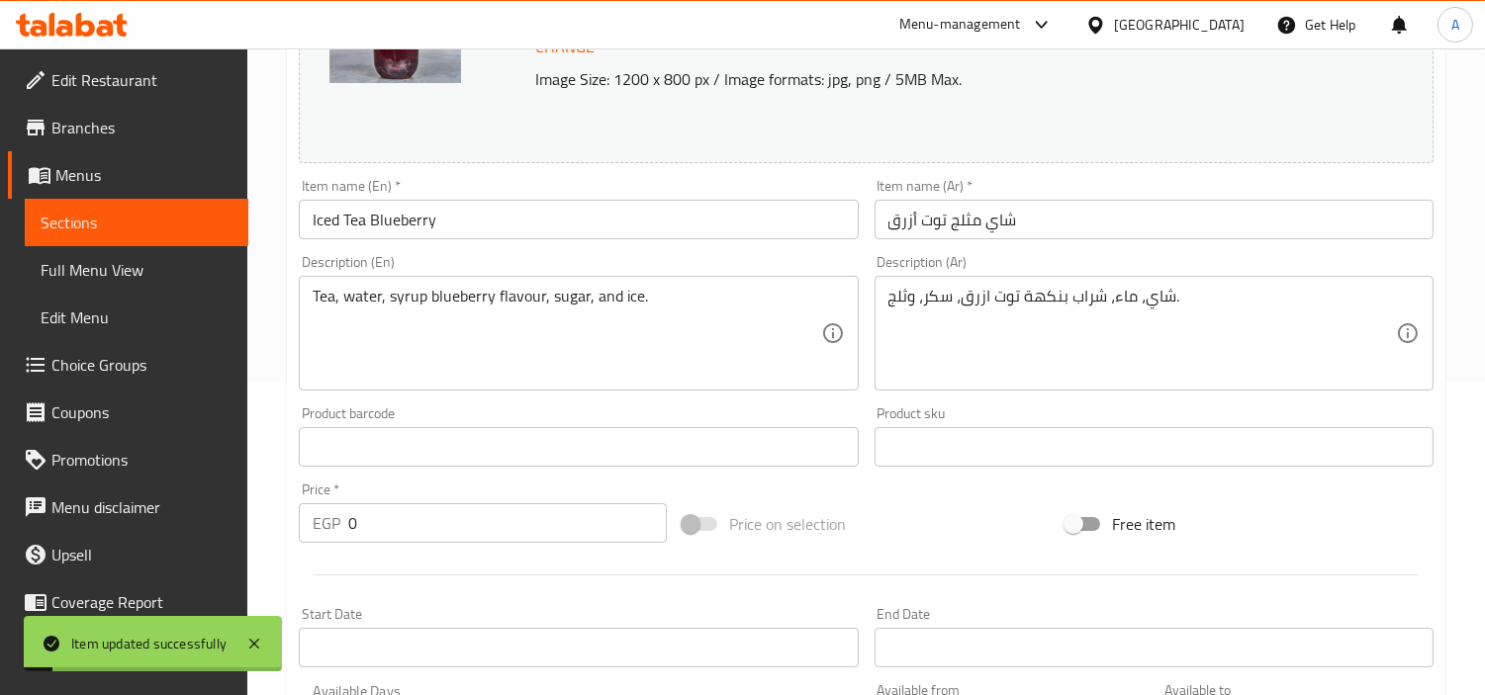
scroll to position [8, 0]
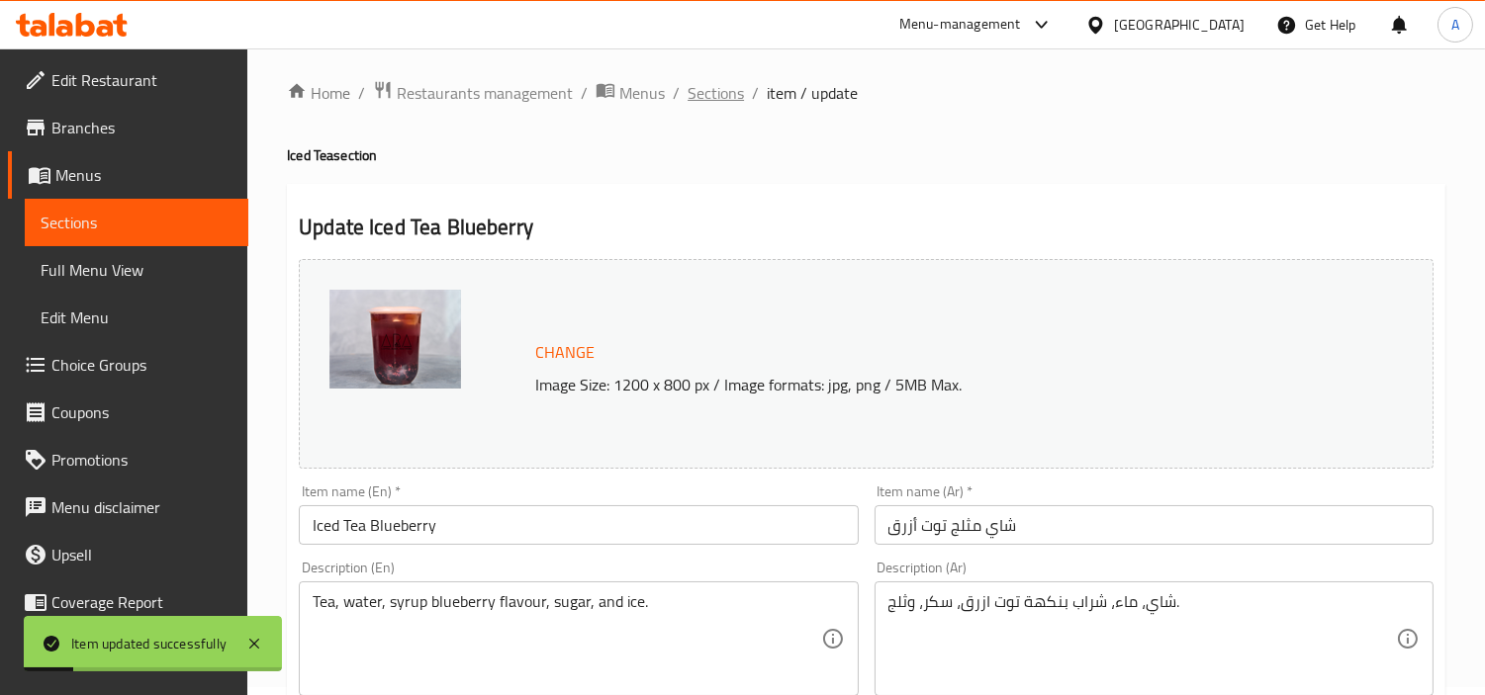
click at [700, 90] on span "Sections" at bounding box center [715, 93] width 56 height 24
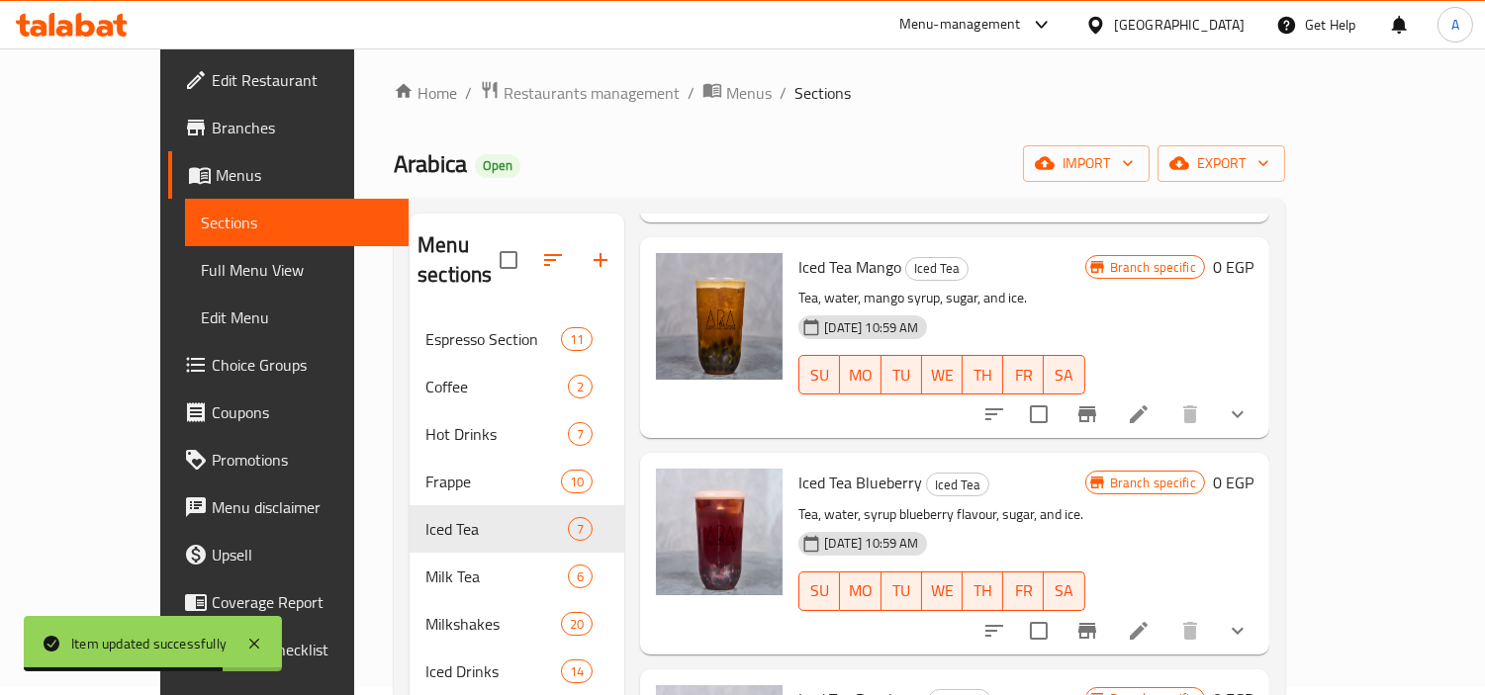
scroll to position [228, 0]
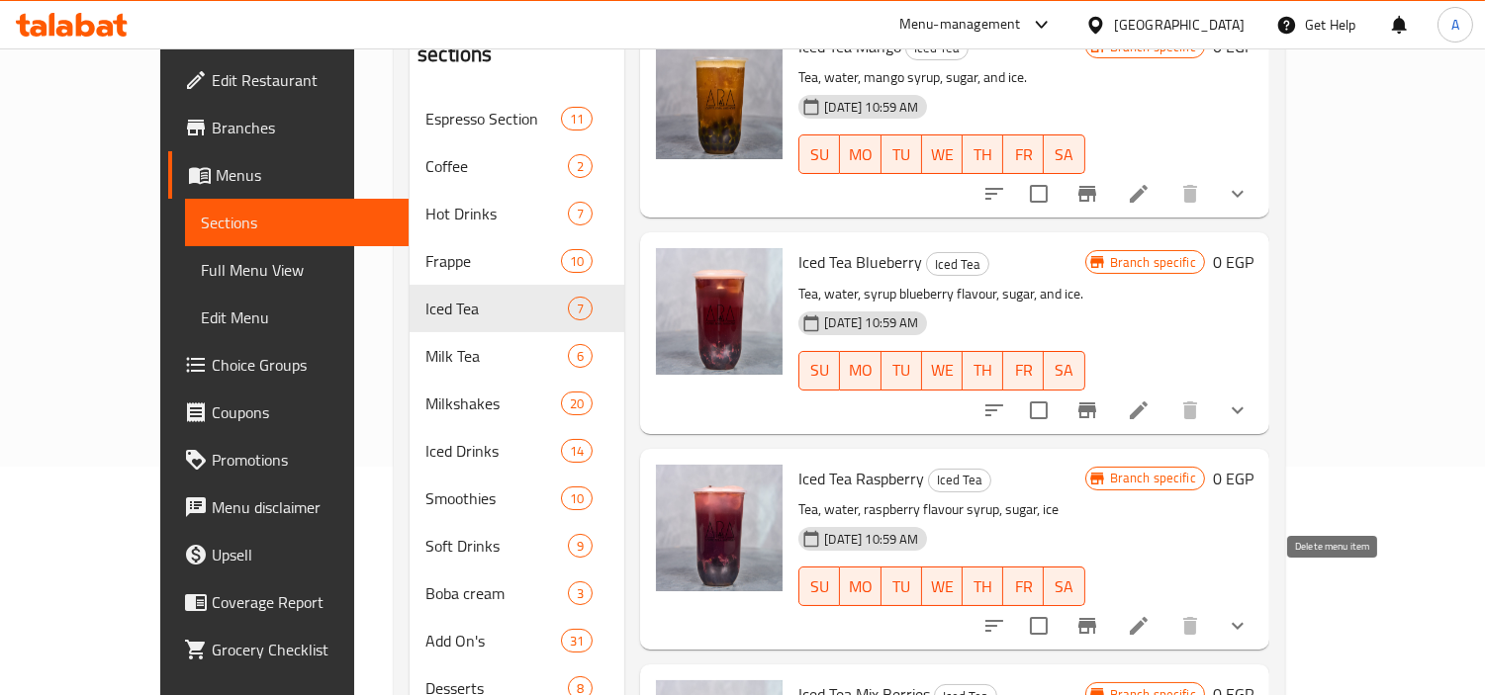
click at [1261, 602] on button "show more" at bounding box center [1237, 625] width 47 height 47
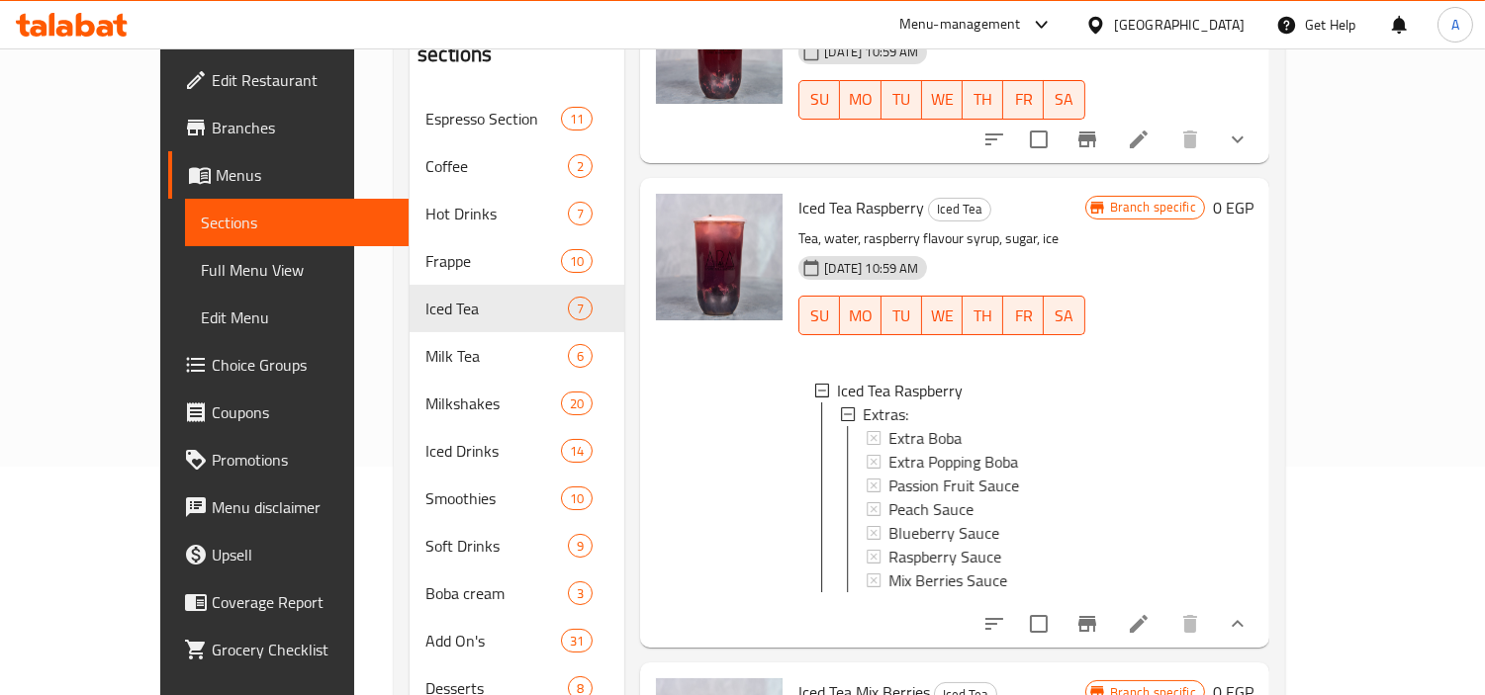
scroll to position [787, 0]
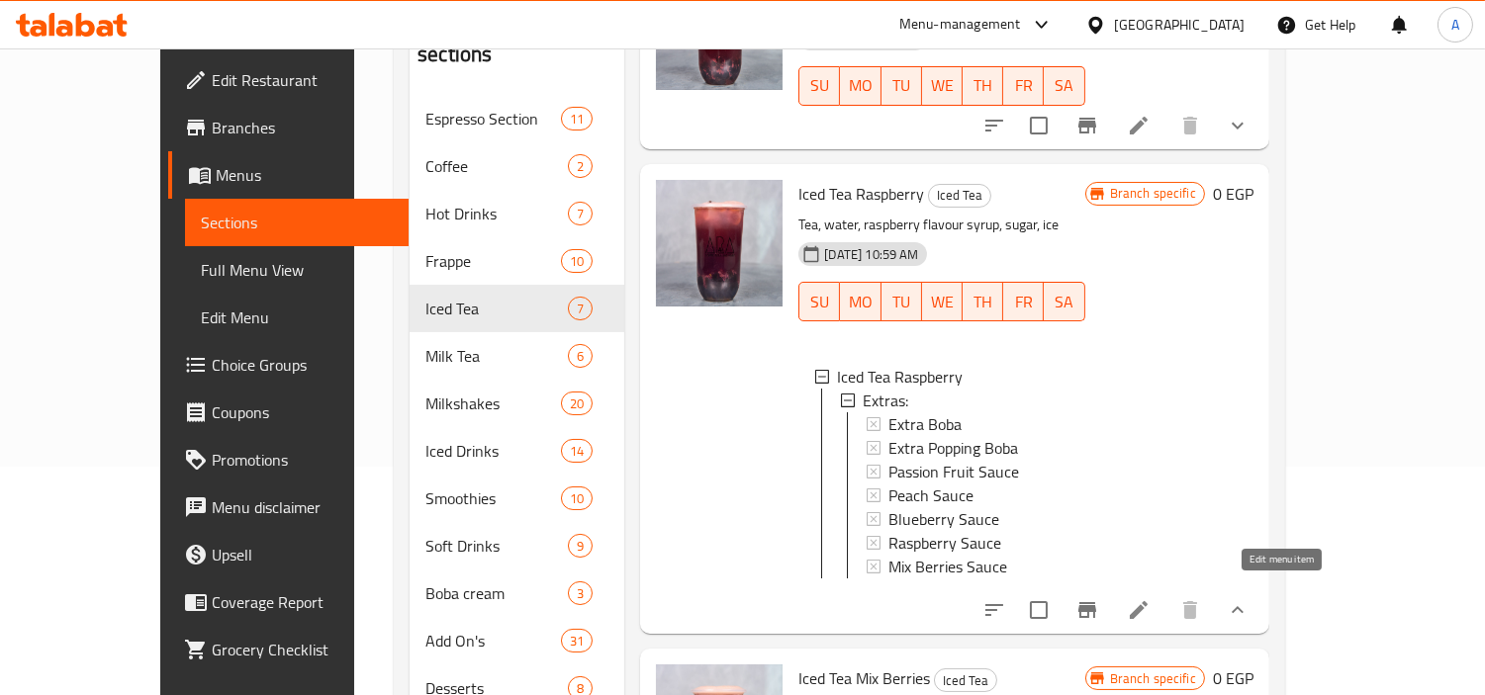
click at [1150, 598] on icon at bounding box center [1139, 610] width 24 height 24
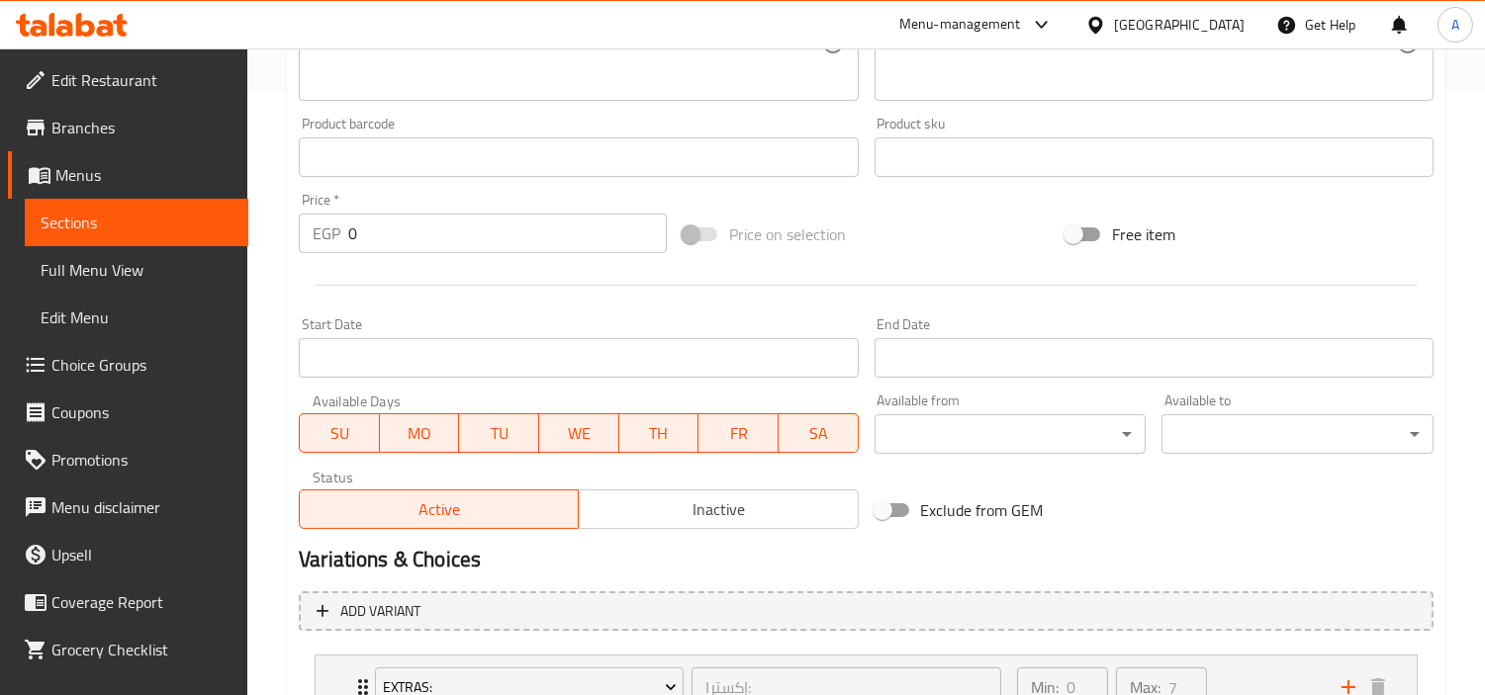
scroll to position [762, 0]
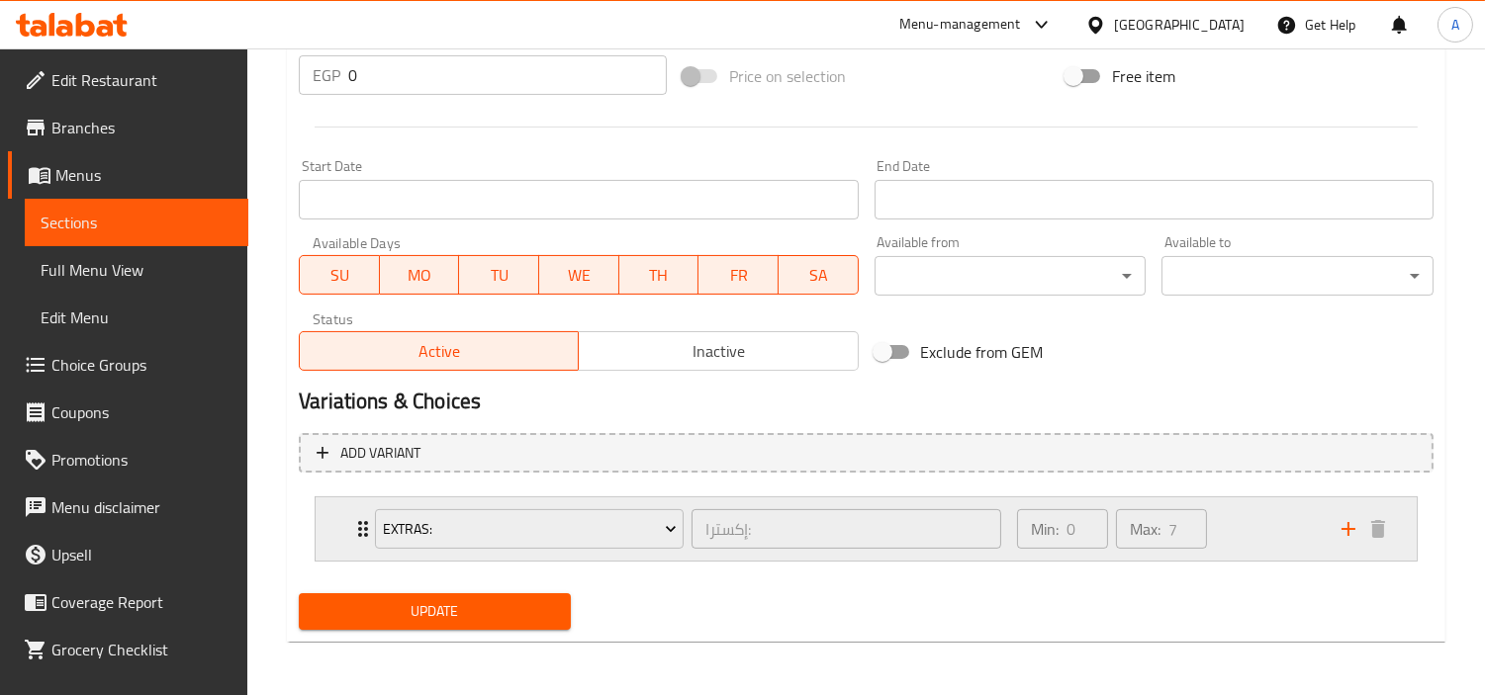
click at [1261, 529] on div "Min: 0 ​ Max: 7 ​" at bounding box center [1167, 529] width 324 height 63
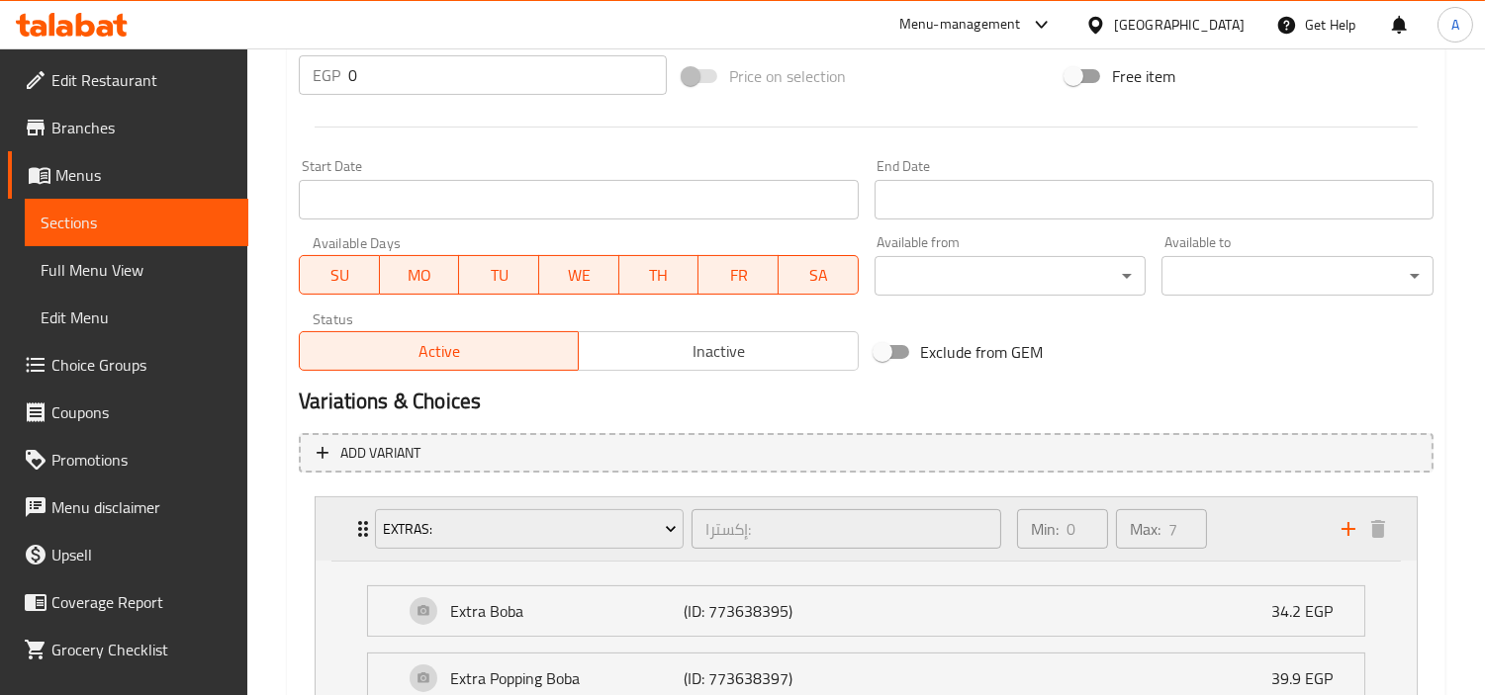
drag, startPoint x: 1250, startPoint y: 519, endPoint x: 1243, endPoint y: 505, distance: 15.5
click at [1249, 519] on div "Min: 0 ​ Max: 7 ​" at bounding box center [1167, 529] width 324 height 63
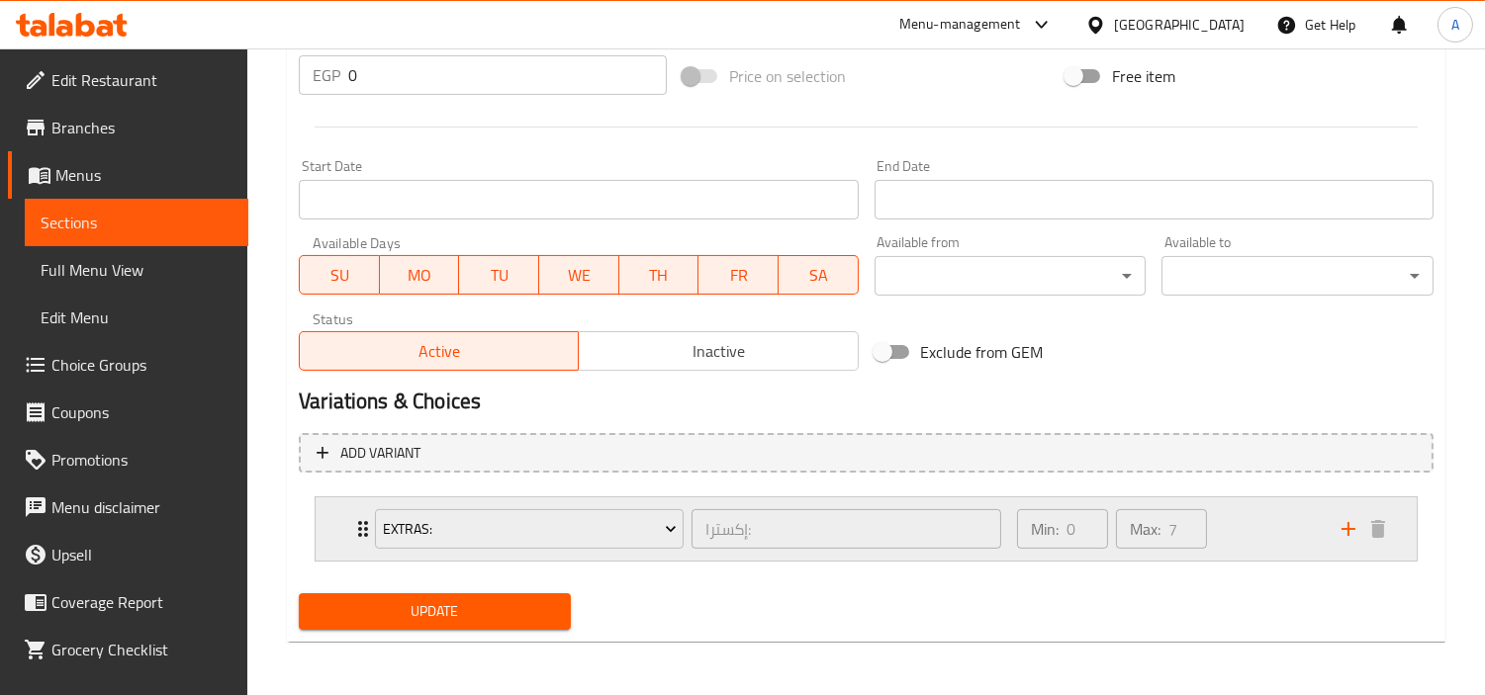
drag, startPoint x: 1269, startPoint y: 468, endPoint x: 1332, endPoint y: 496, distance: 69.1
click at [1269, 471] on div "Add variant Extras: إكسترا: ​ Min: 0 ​ Max: 7 ​ Extra Boba (ID: 773638395) 34.2…" at bounding box center [866, 505] width 1150 height 161
drag, startPoint x: 892, startPoint y: 467, endPoint x: 1155, endPoint y: 511, distance: 266.8
click at [897, 478] on div "Add variant Extras: إكسترا: ​ Min: 0 ​ Max: 7 ​ Extra Boba (ID: 773638395) 34.2…" at bounding box center [866, 505] width 1150 height 161
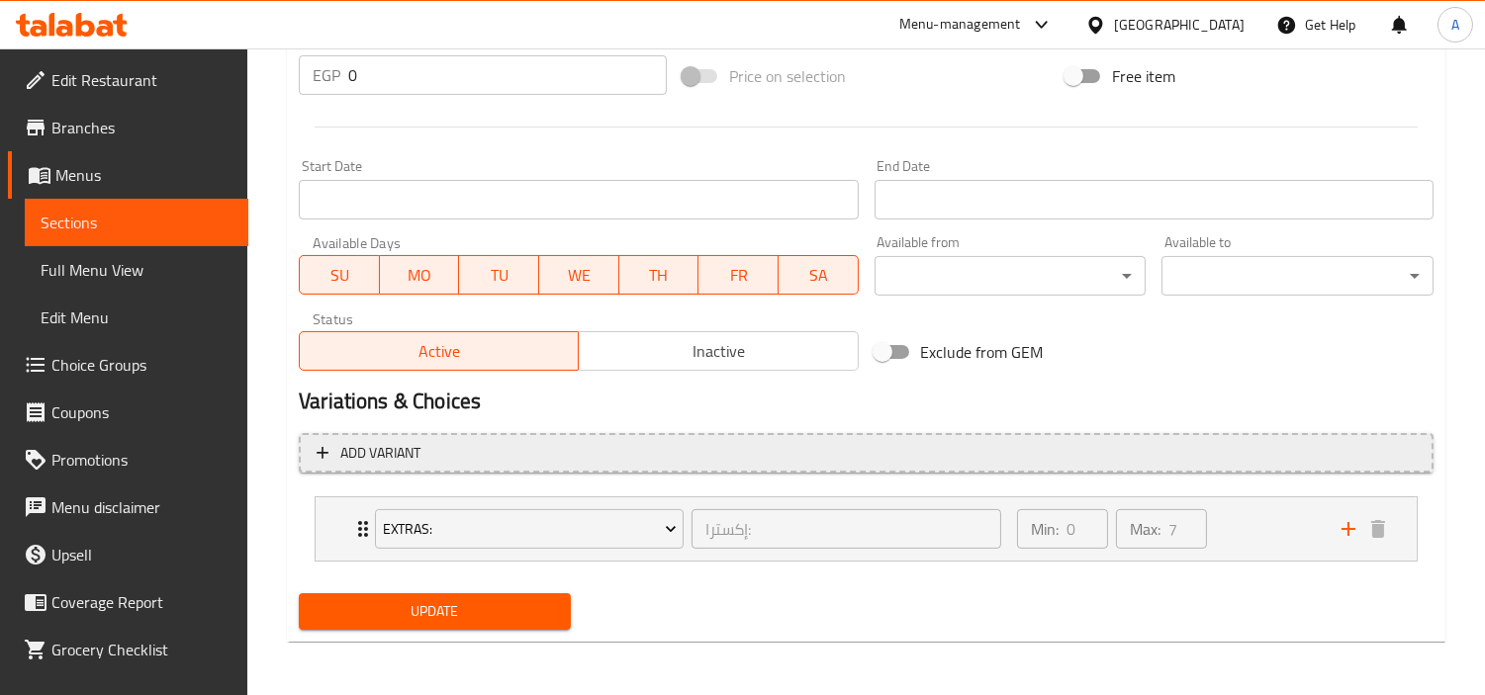
click at [872, 453] on span "Add variant" at bounding box center [866, 453] width 1099 height 25
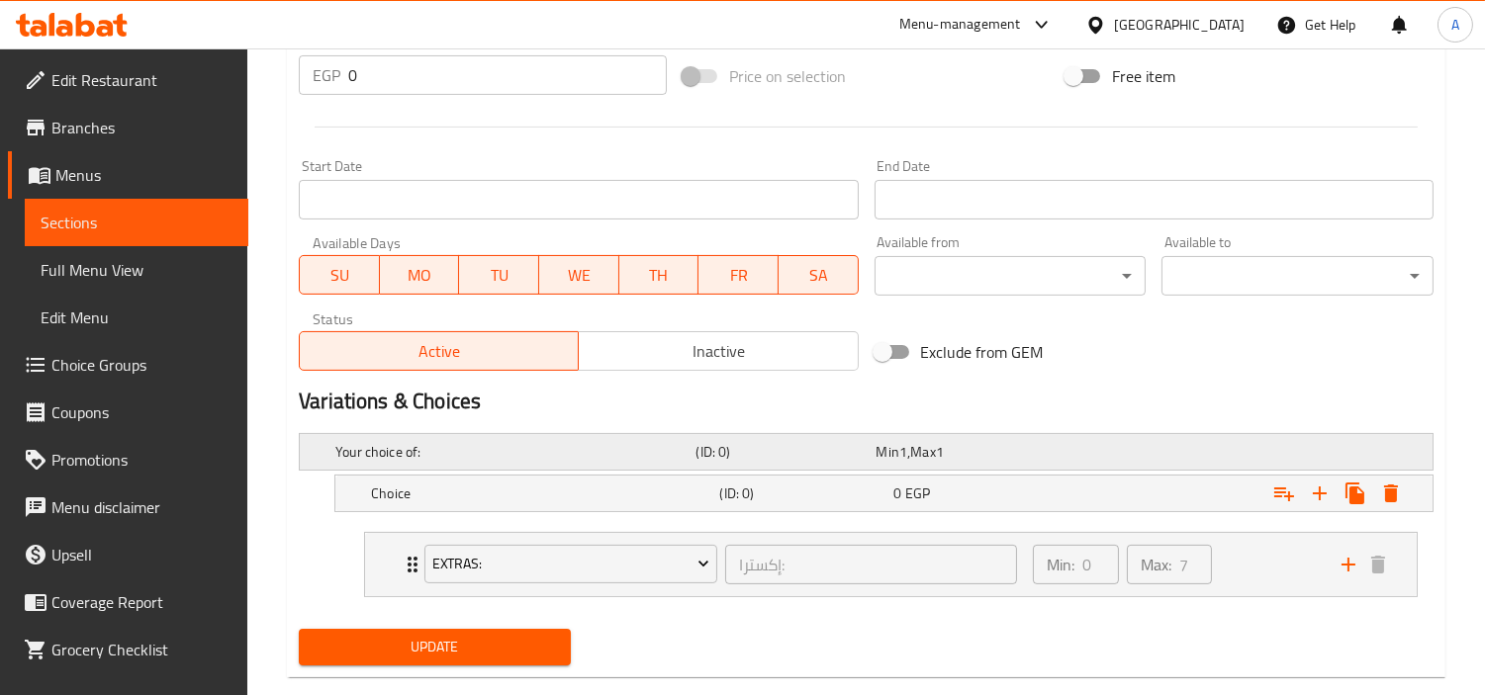
click at [872, 453] on div "Min 1 , Max 1" at bounding box center [962, 452] width 180 height 28
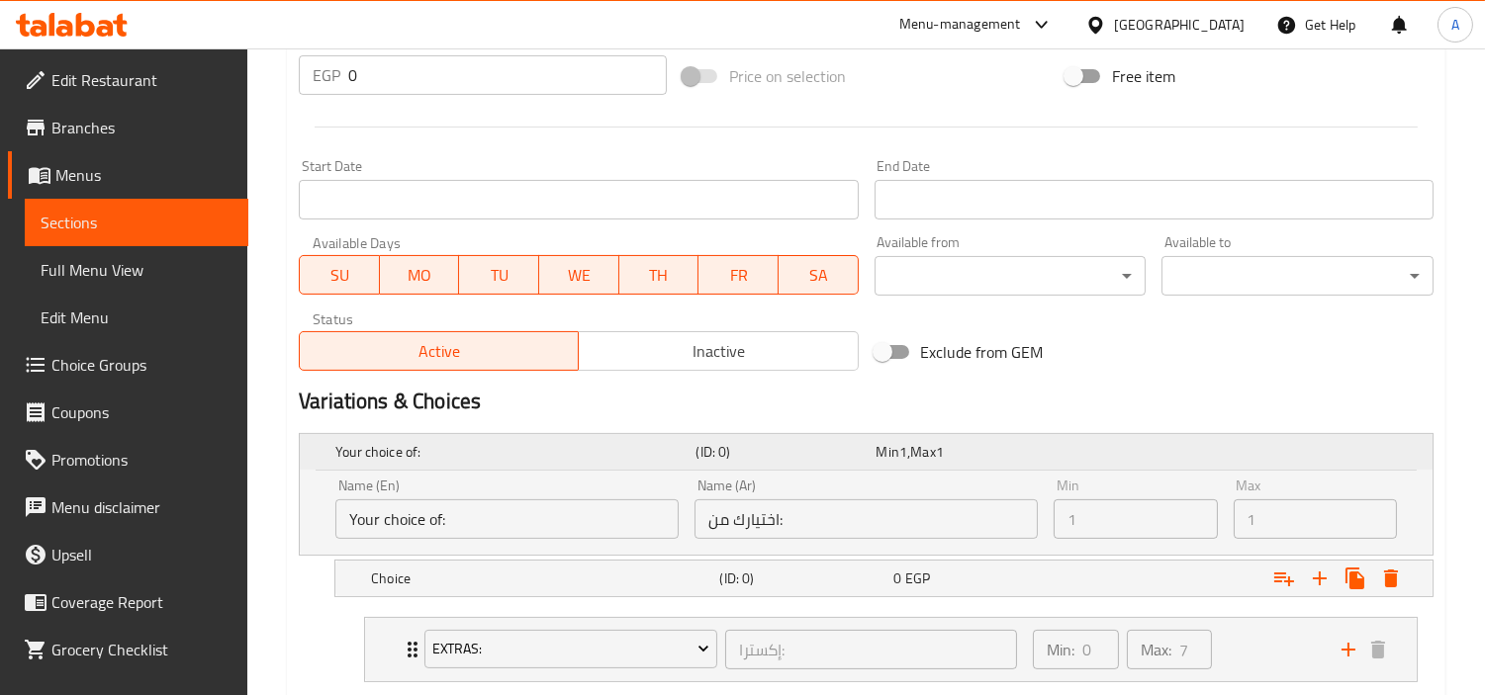
drag, startPoint x: 1317, startPoint y: 423, endPoint x: 1317, endPoint y: 438, distance: 14.8
click at [1317, 425] on div "Your choice of: (ID: 0) Min 1 , Max 1 Name (En) Your choice of: Name (En) Name …" at bounding box center [866, 565] width 1150 height 281
click at [1316, 440] on div "Your choice of: (ID: 0) Min 1 , Max 1" at bounding box center [871, 452] width 1081 height 44
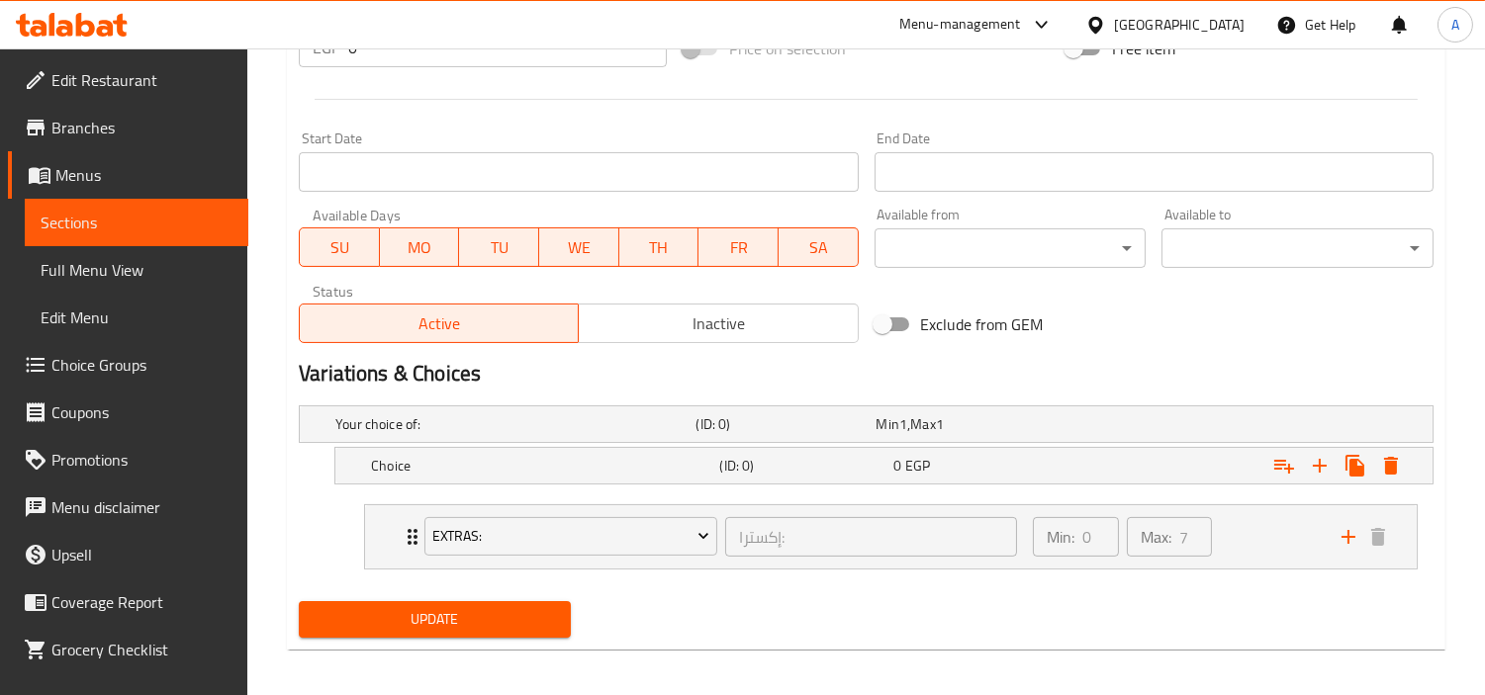
scroll to position [798, 0]
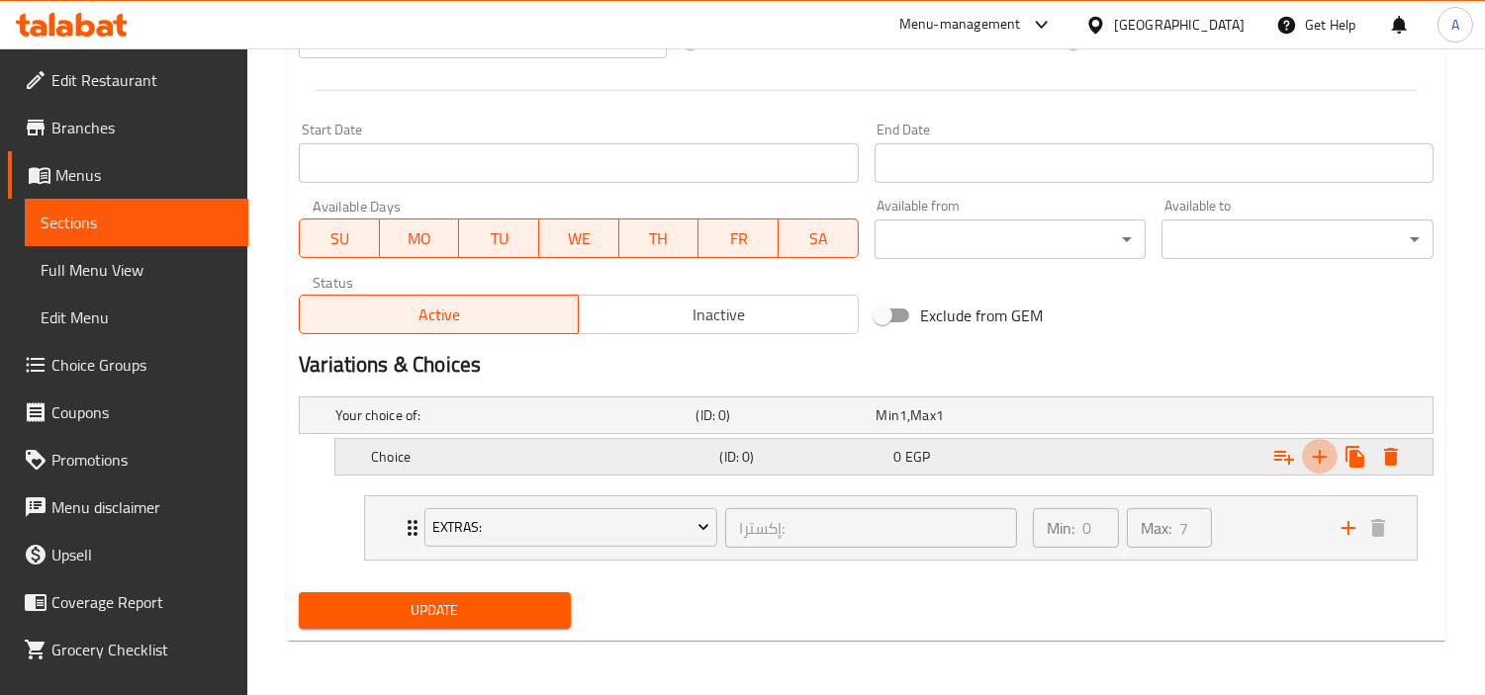
click at [1332, 453] on button "Expand" at bounding box center [1320, 457] width 36 height 36
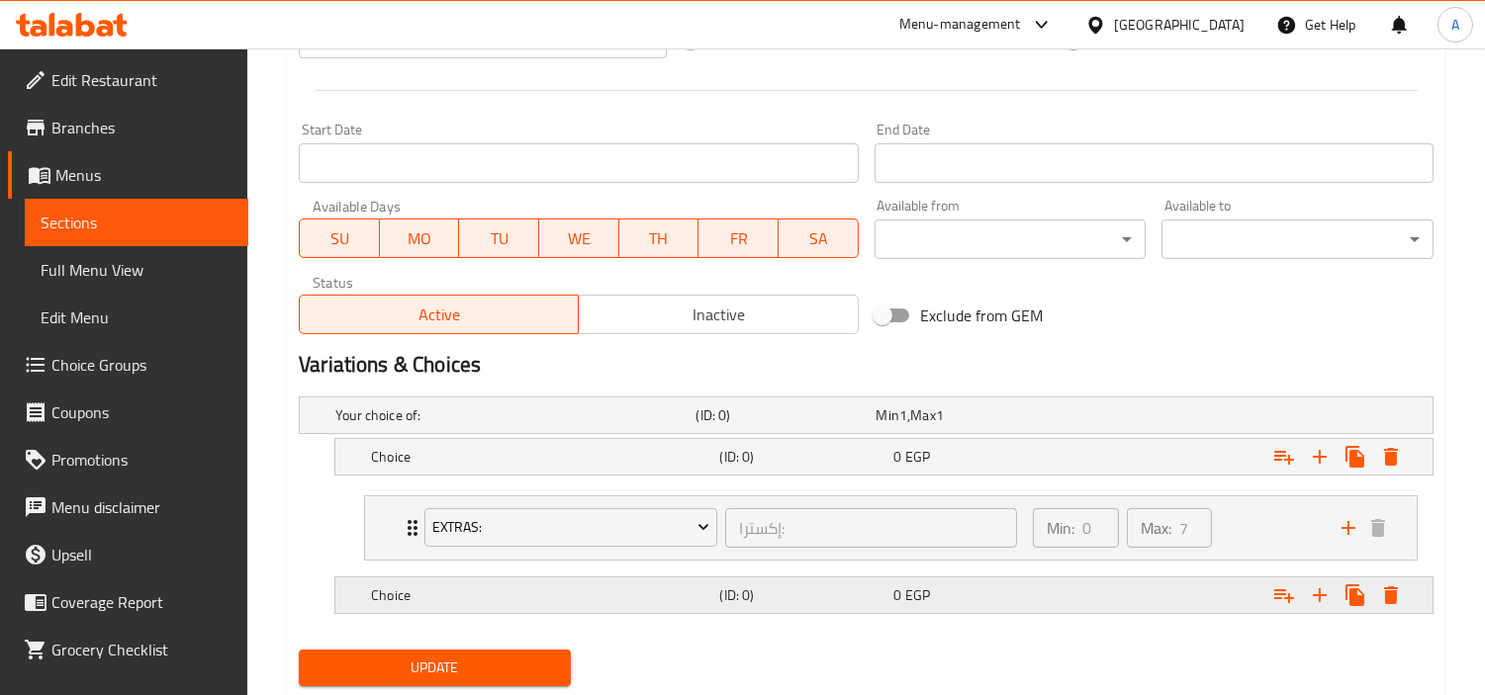
click at [687, 425] on h5 "Choice" at bounding box center [511, 416] width 352 height 20
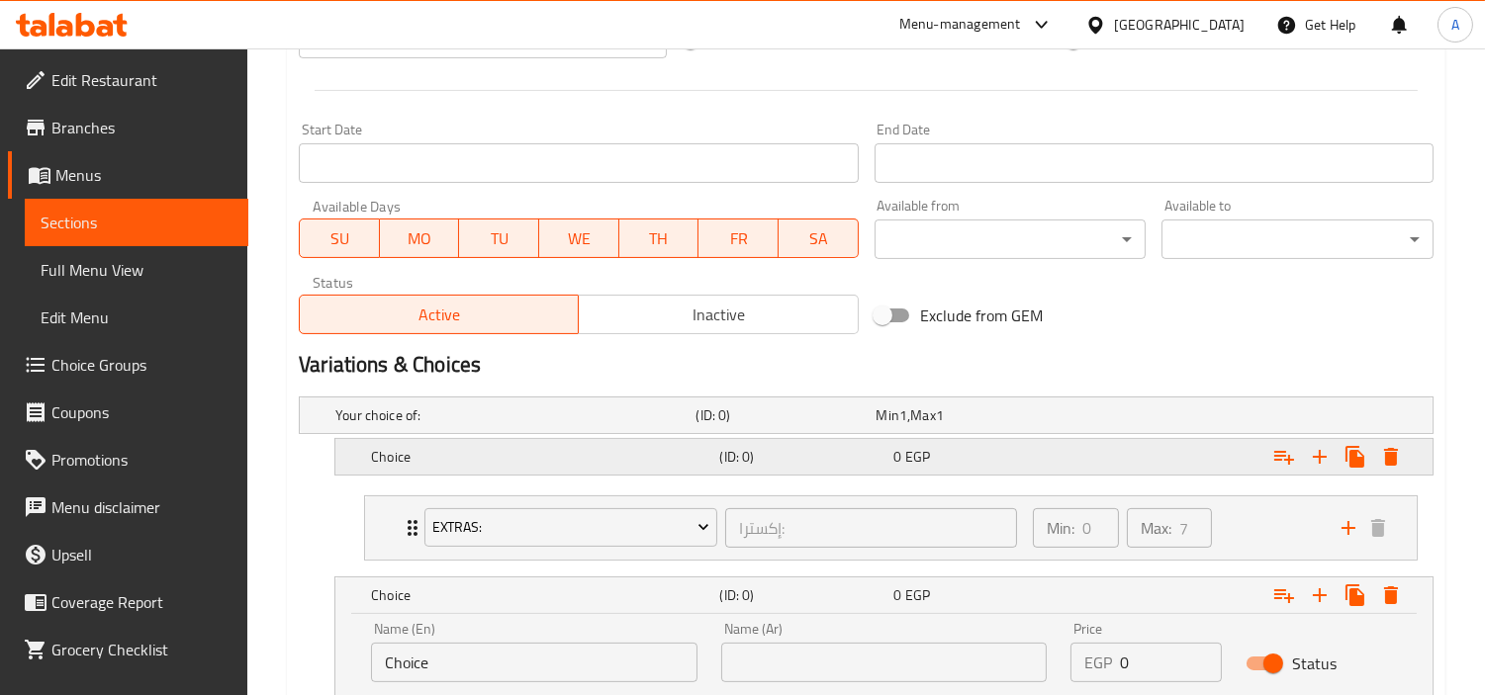
click at [529, 437] on div "Choice (ID: 0) 0 EGP" at bounding box center [871, 416] width 1081 height 44
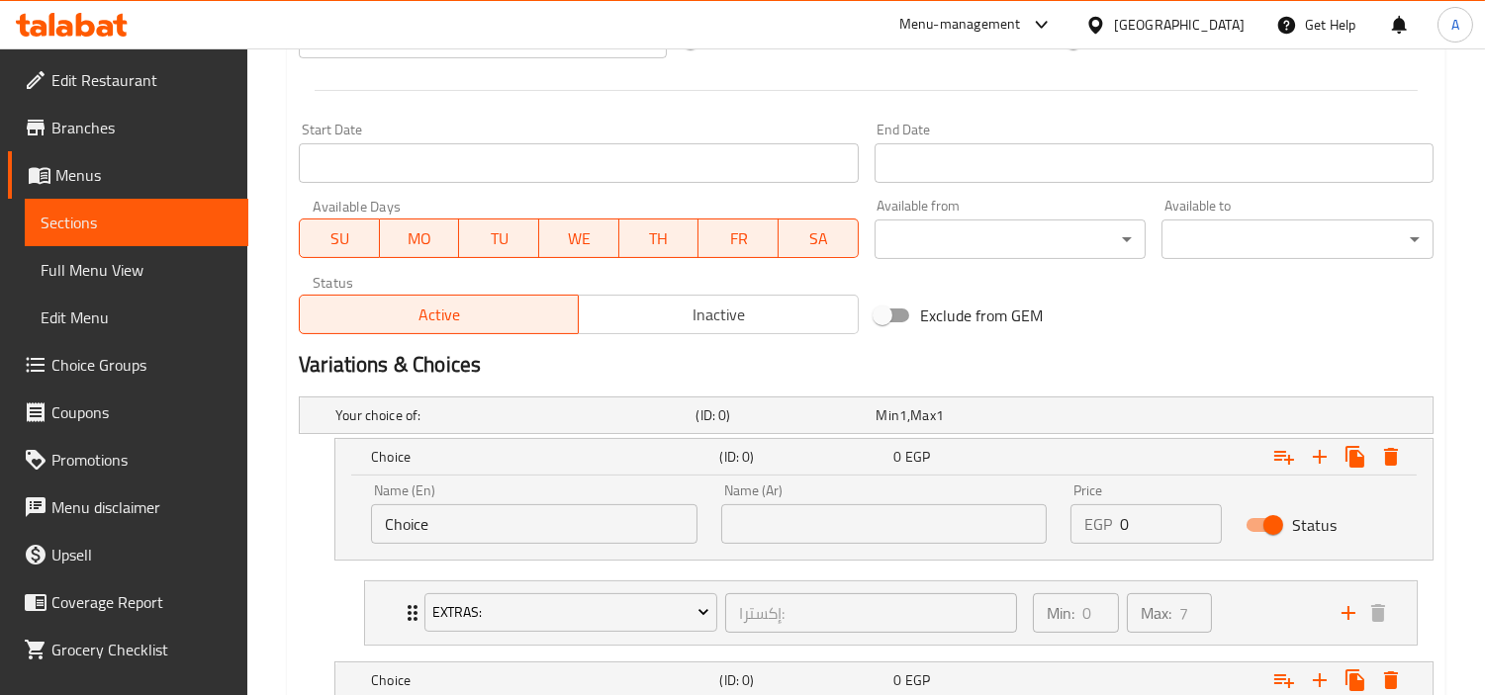
drag, startPoint x: 455, startPoint y: 530, endPoint x: 154, endPoint y: 539, distance: 300.8
click at [154, 539] on div "Edit Restaurant Branches Menus Sections Full Menu View Edit Menu Choice Groups …" at bounding box center [742, 87] width 1485 height 1674
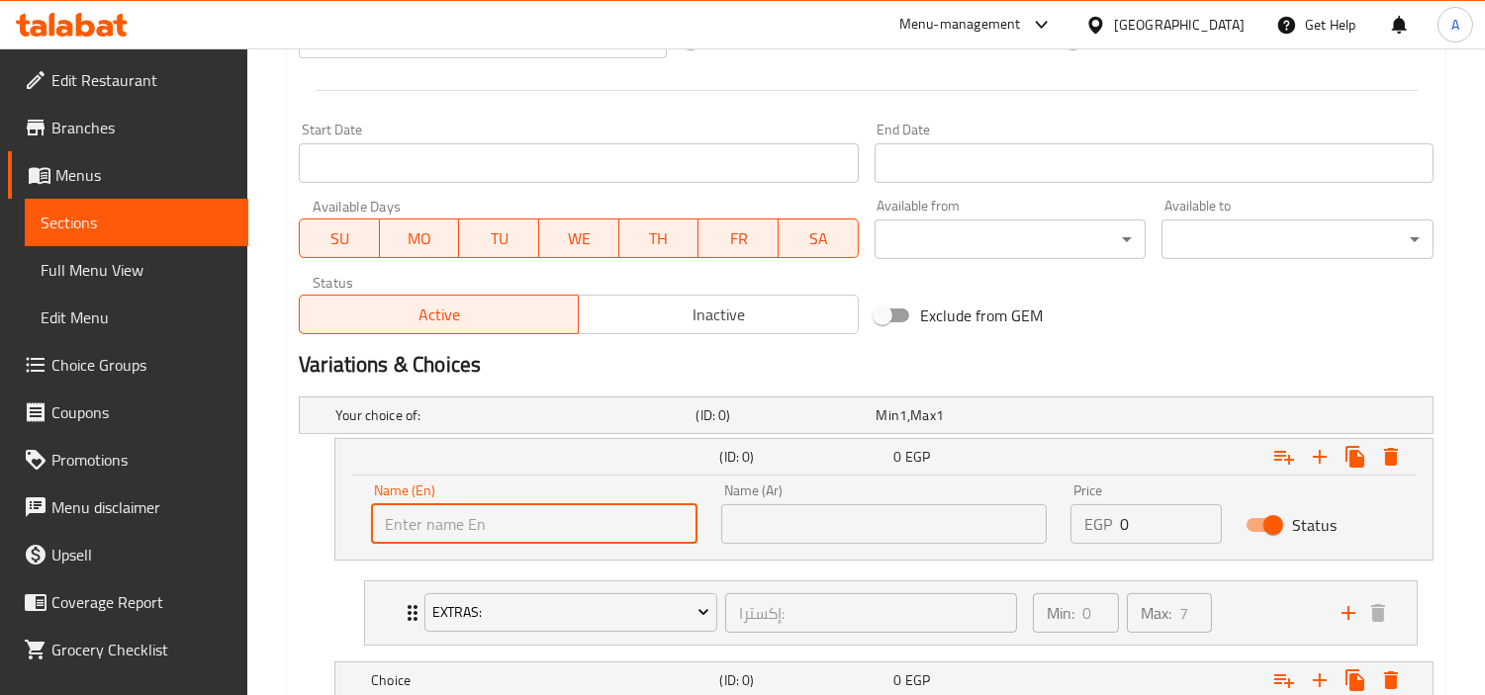
click at [483, 536] on input "text" at bounding box center [534, 524] width 326 height 40
type input "X"
drag, startPoint x: 844, startPoint y: 535, endPoint x: 849, endPoint y: 506, distance: 29.1
click at [844, 535] on input "text" at bounding box center [884, 524] width 326 height 40
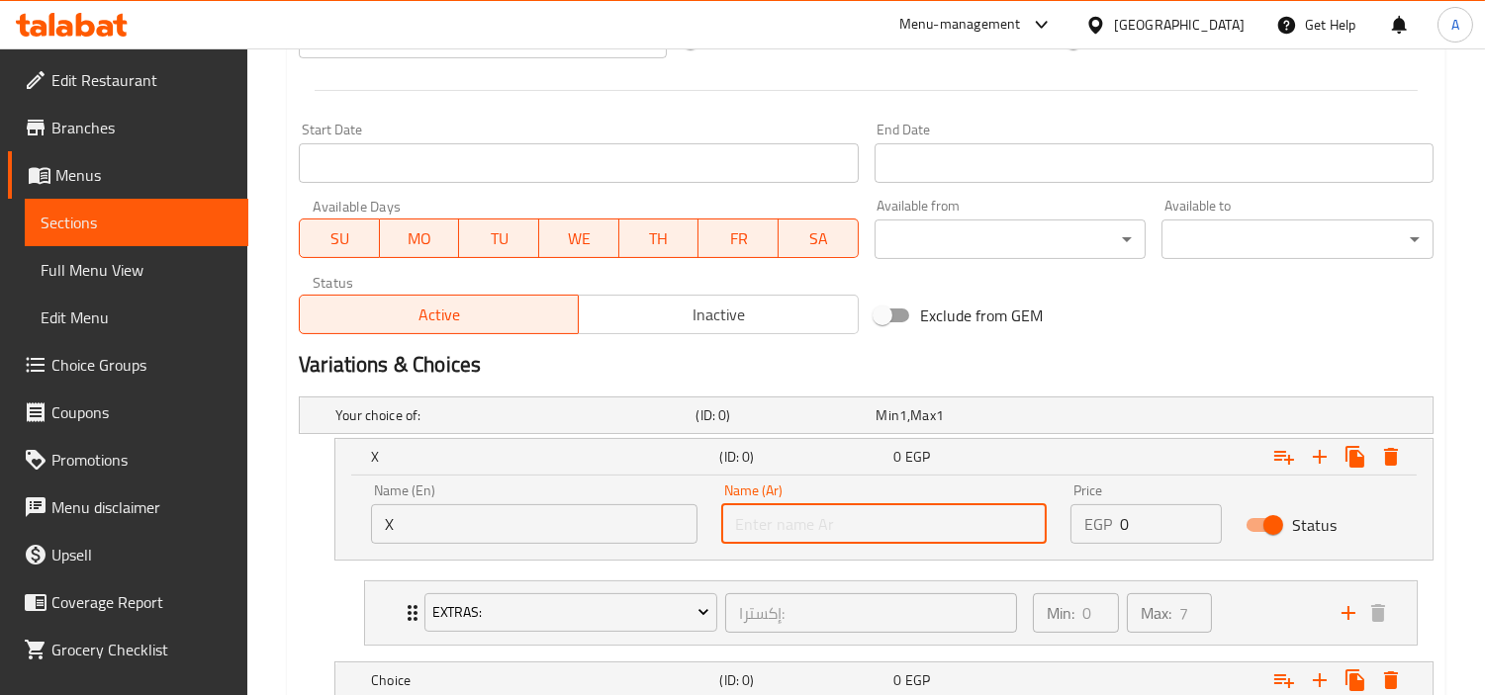
type input "اكس"
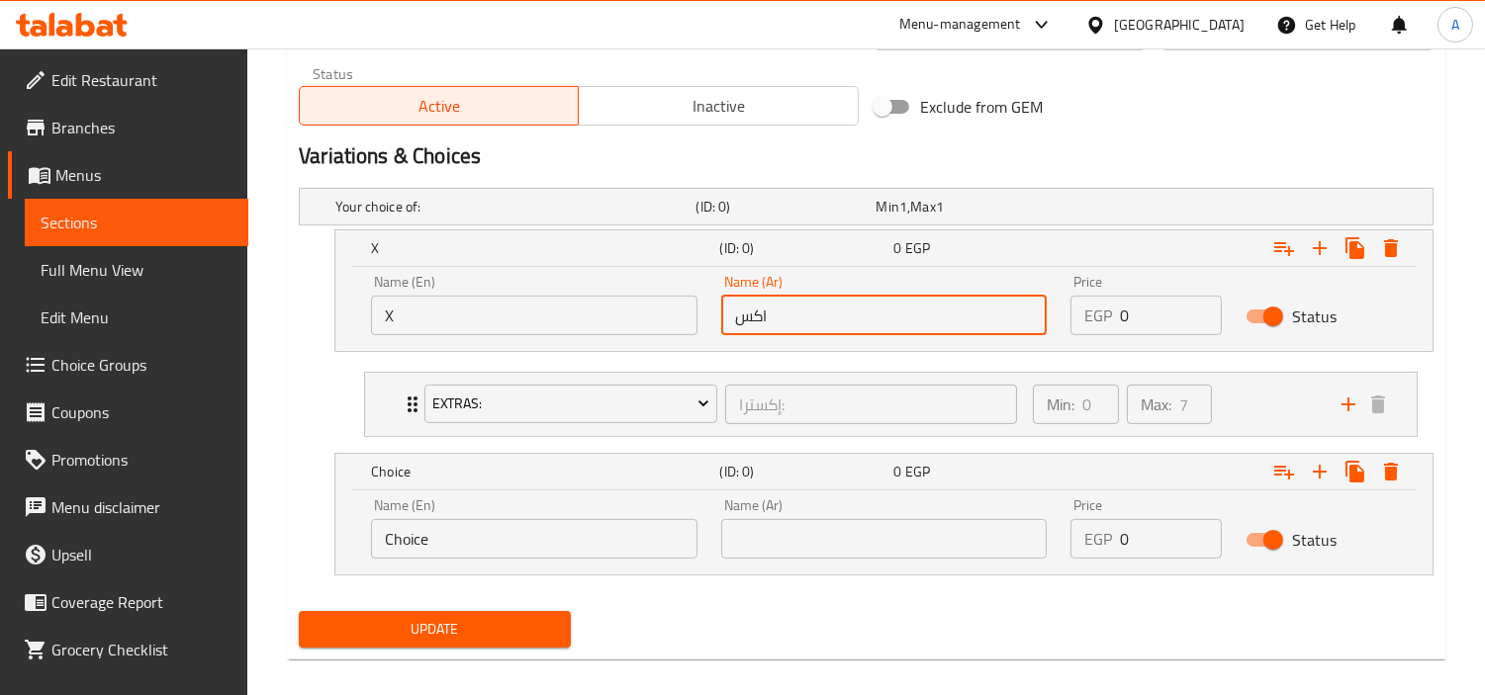
scroll to position [1026, 0]
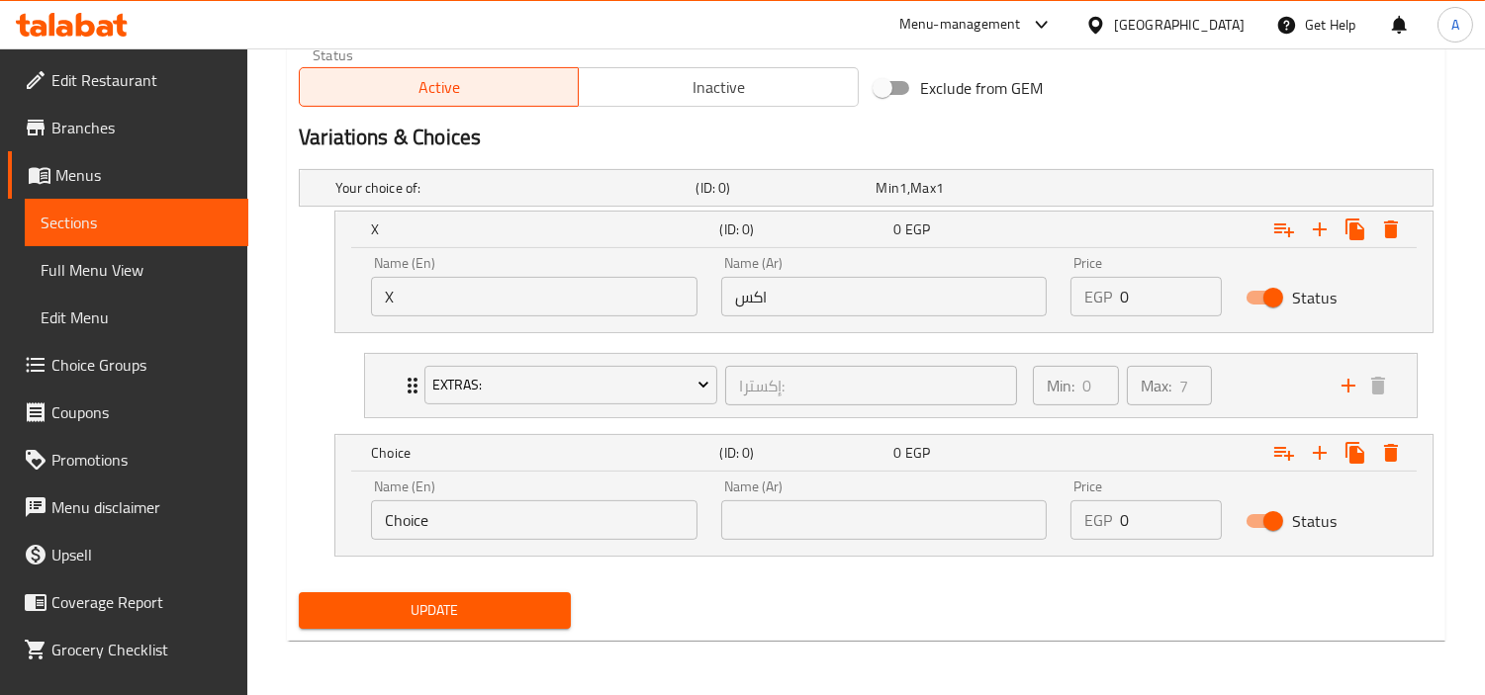
click at [591, 545] on div "Name (En) Choice Name (En)" at bounding box center [534, 510] width 350 height 84
click at [582, 539] on div "Name (En) Choice Name (En)" at bounding box center [534, 510] width 350 height 84
click at [580, 526] on input "Choice" at bounding box center [534, 521] width 326 height 40
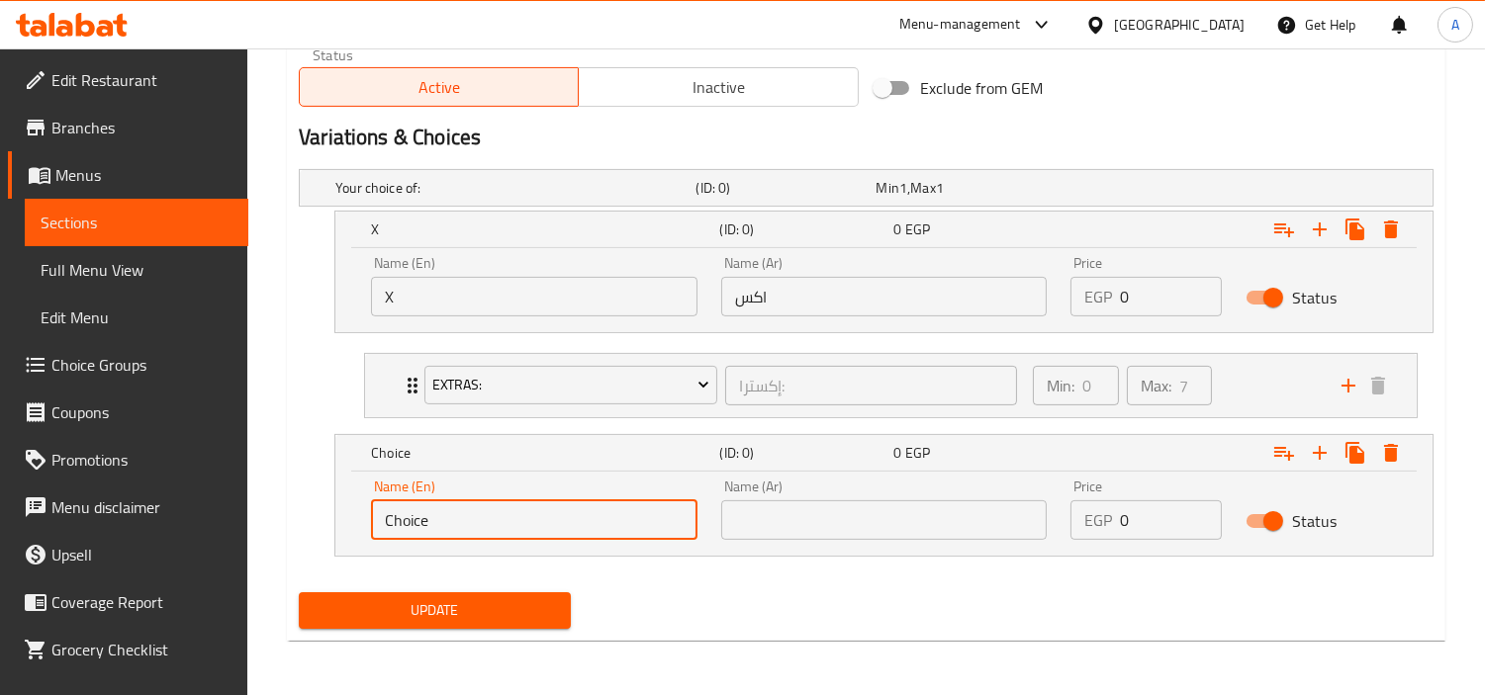
click at [580, 526] on input "Choice" at bounding box center [534, 521] width 326 height 40
drag, startPoint x: 649, startPoint y: 526, endPoint x: 676, endPoint y: 508, distance: 32.1
click at [648, 526] on input "text" at bounding box center [534, 521] width 326 height 40
type input "Boba"
drag, startPoint x: 811, startPoint y: 507, endPoint x: 828, endPoint y: 510, distance: 17.1
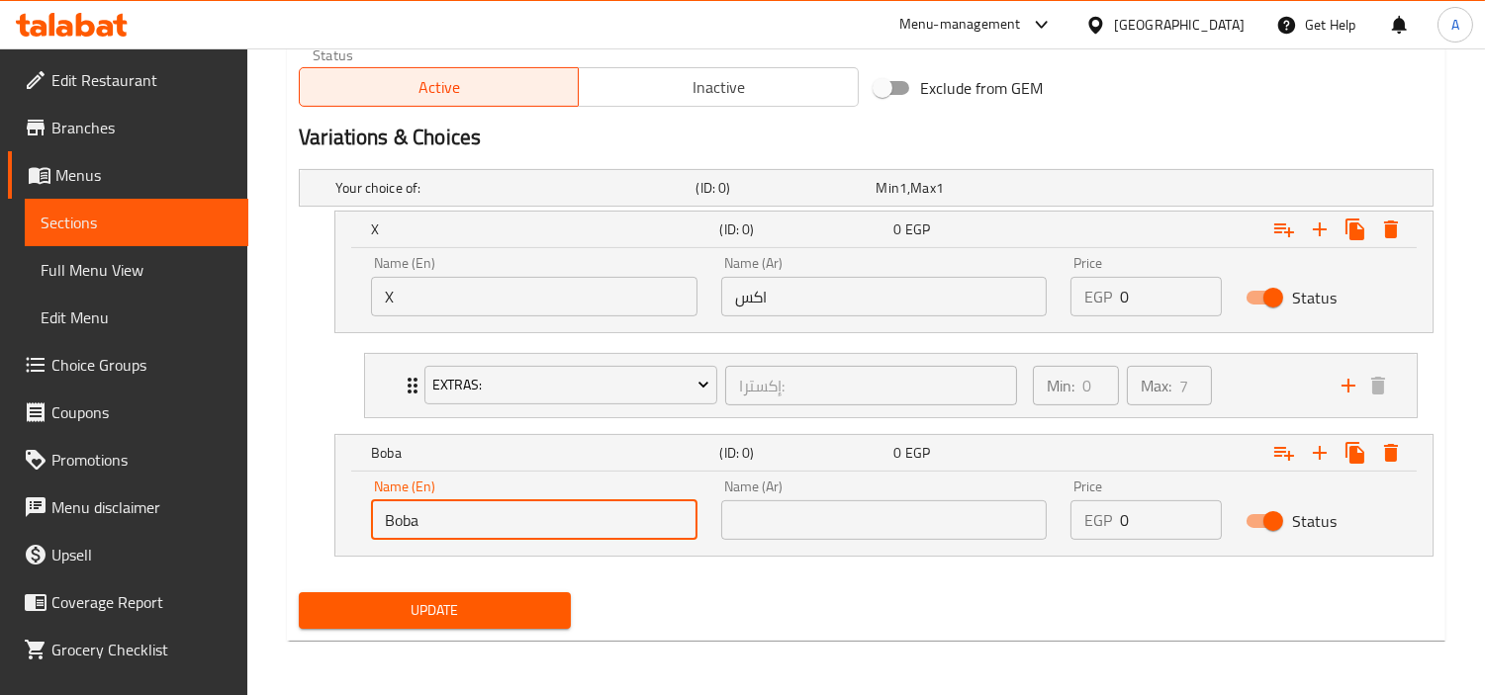
click at [809, 508] on input "text" at bounding box center [884, 521] width 326 height 40
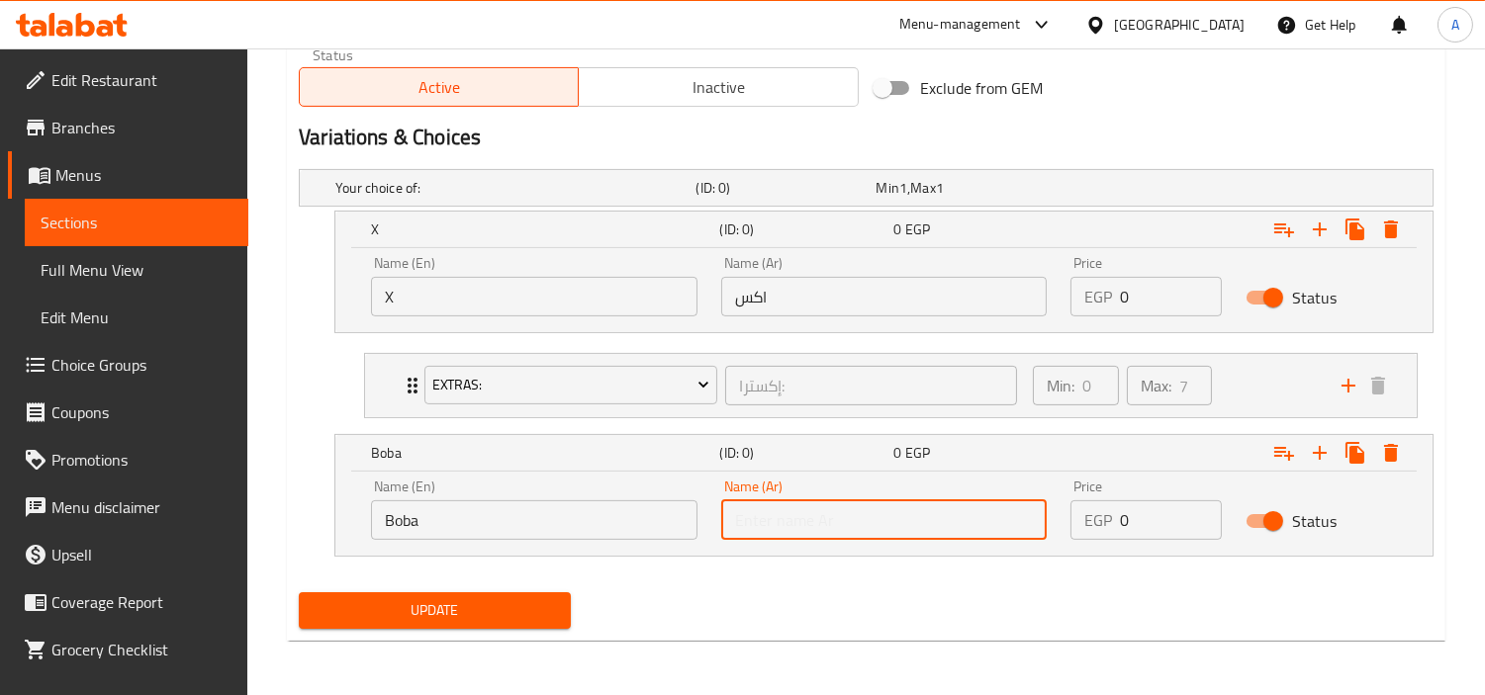
type input "بوبا"
click at [1024, 587] on div "Update" at bounding box center [866, 611] width 1150 height 52
click at [821, 284] on div "Name (En) X Name (En) Name (Ar) اكس Name (Ar) Price EGP 0 Price Status" at bounding box center [883, 286] width 1049 height 84
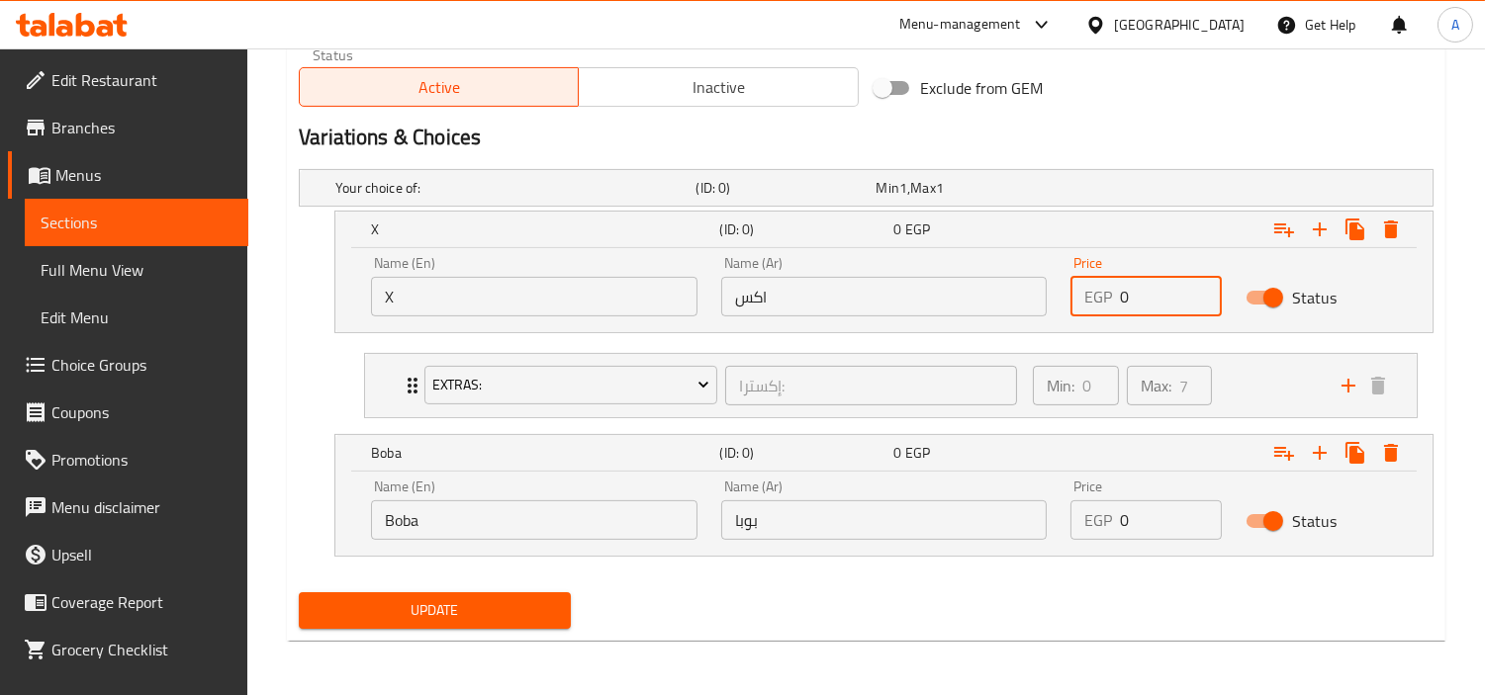
paste input "121.5"
type input "121.50"
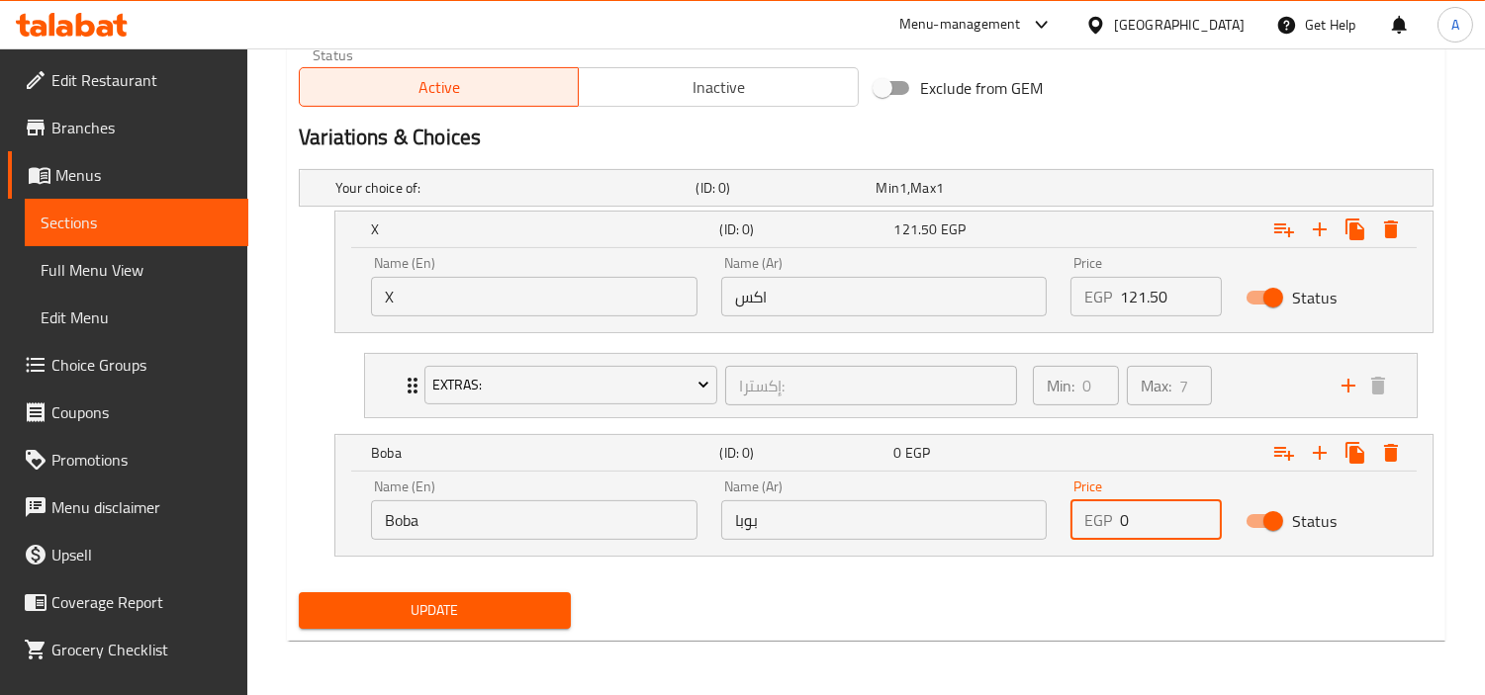
click at [1149, 514] on input "0" at bounding box center [1171, 521] width 102 height 40
click at [1149, 508] on input "0" at bounding box center [1171, 521] width 102 height 40
paste input "155.25"
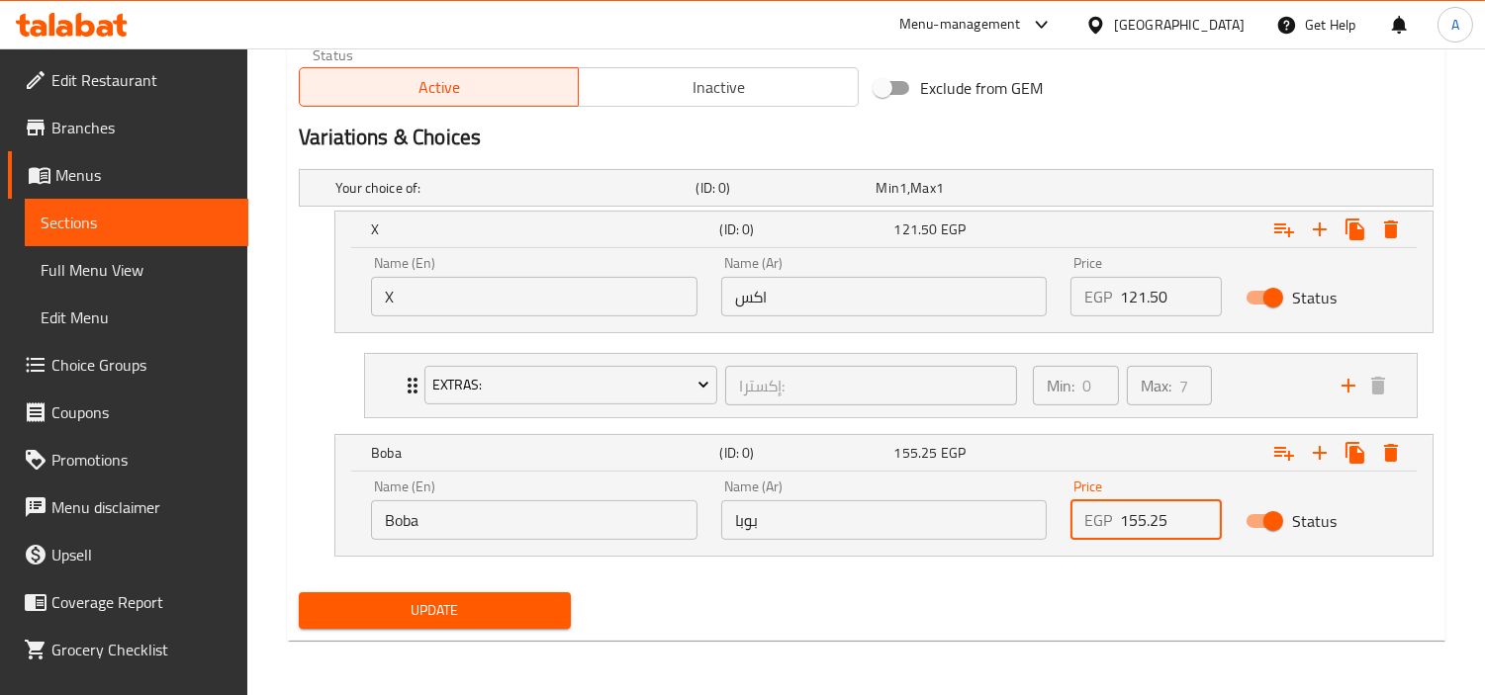
type input "155.25"
click at [1277, 241] on icon "Expand" at bounding box center [1284, 230] width 24 height 24
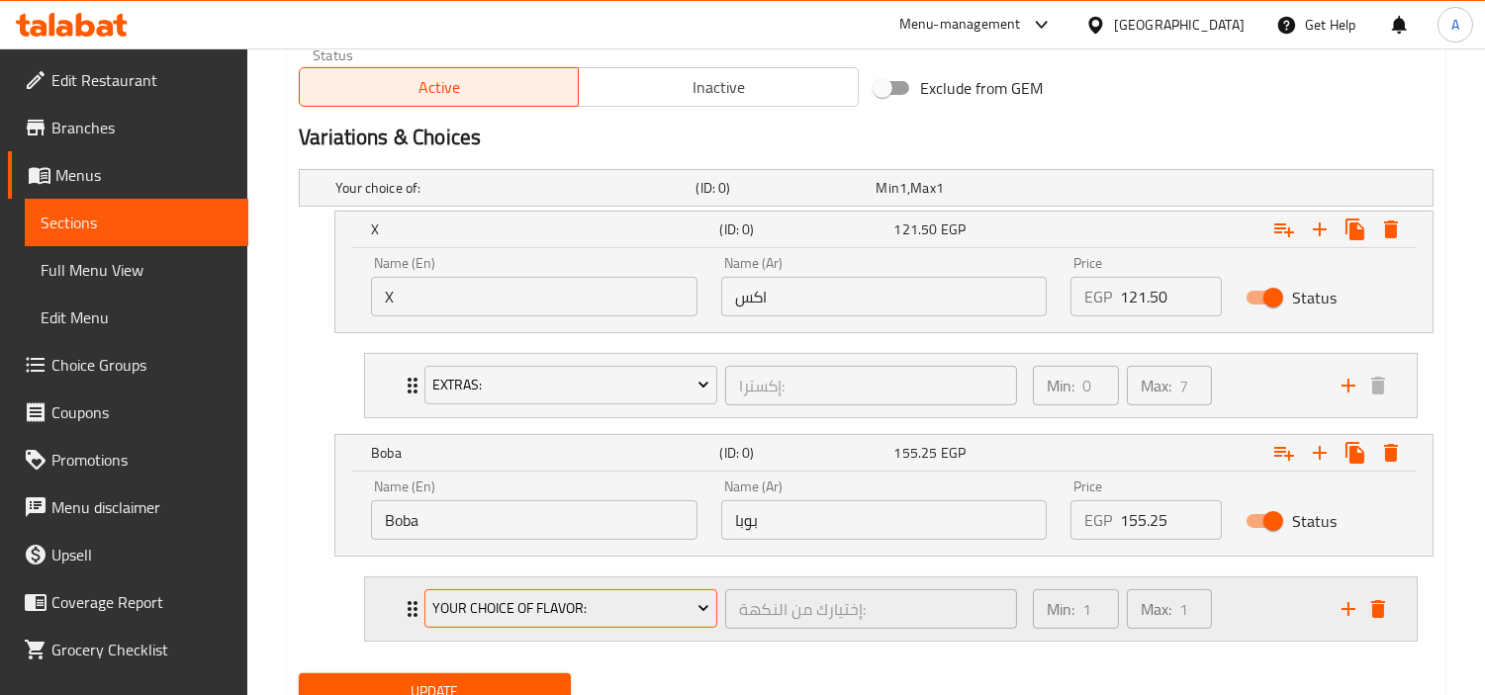
click at [683, 600] on span "Your Choice Of Flavor:" at bounding box center [571, 608] width 278 height 25
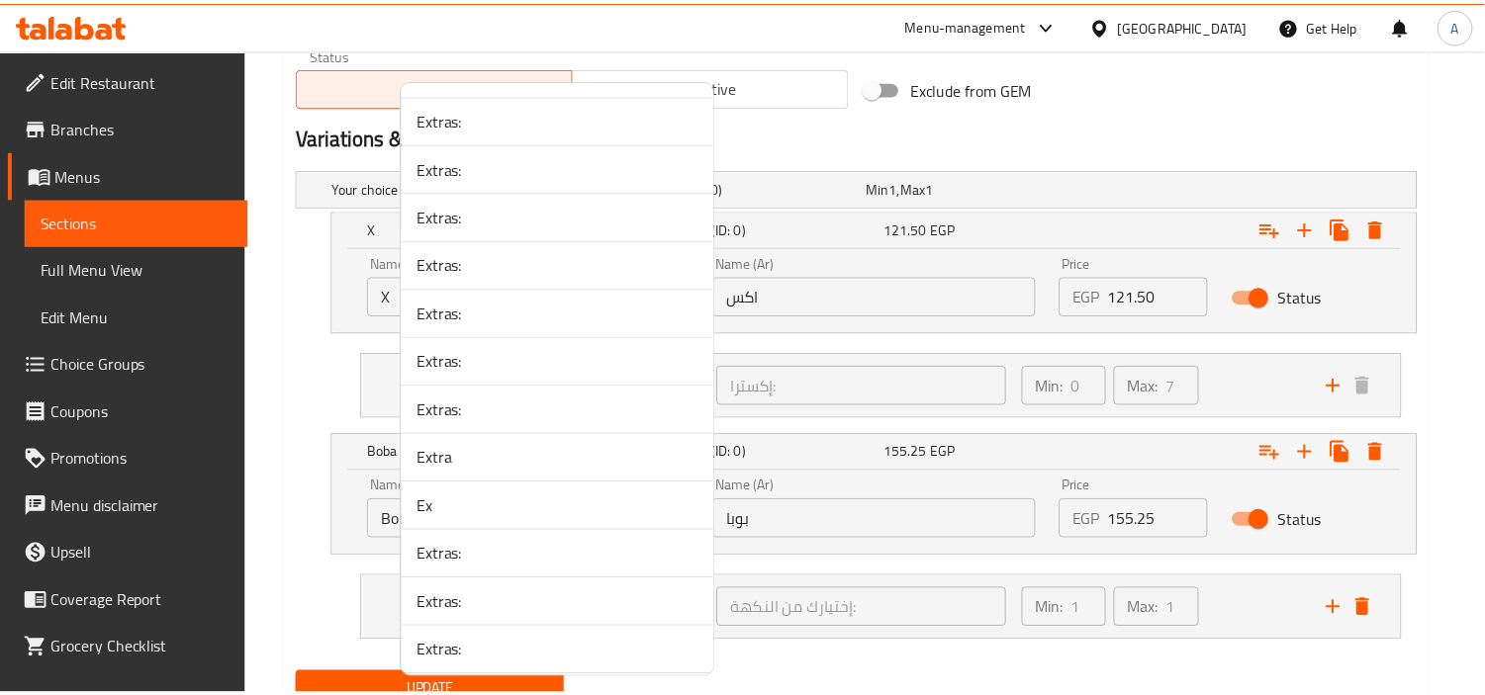
scroll to position [3104, 0]
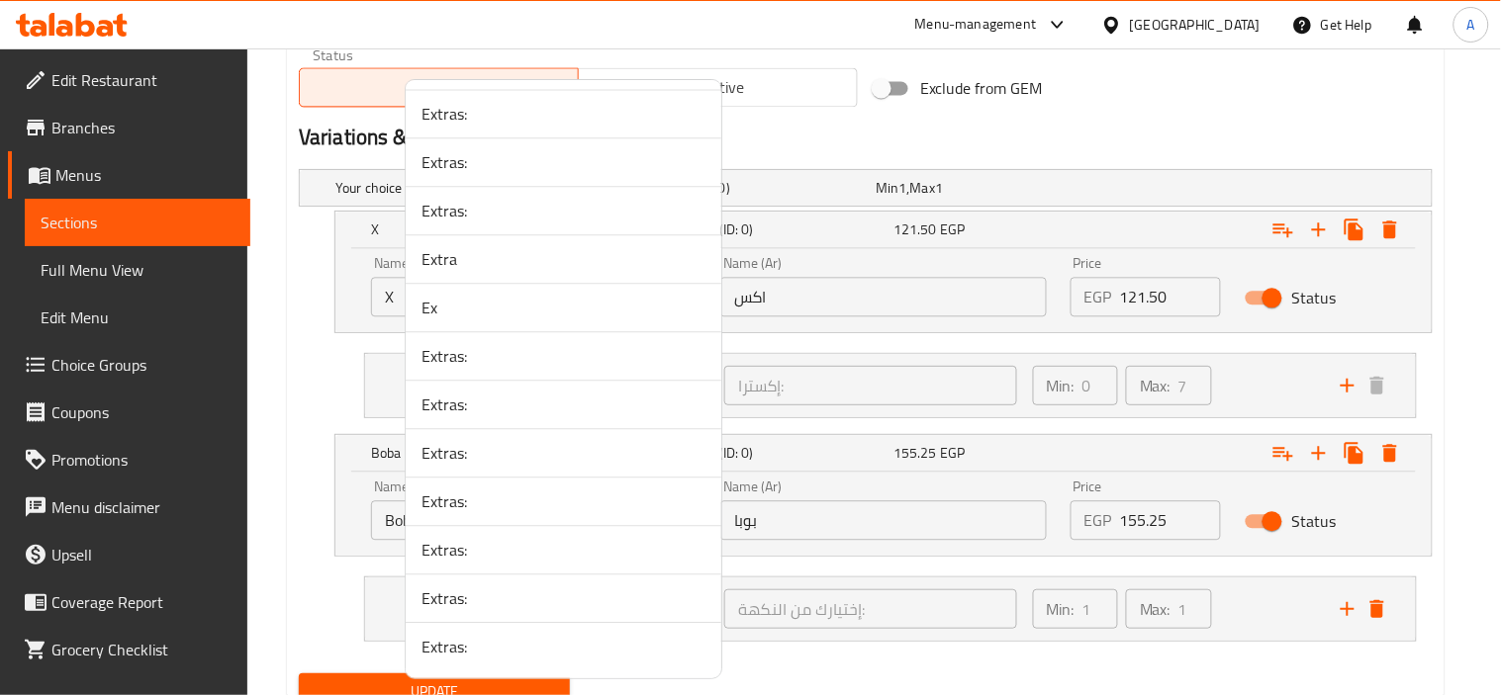
click at [601, 650] on span "Extras:" at bounding box center [563, 647] width 284 height 24
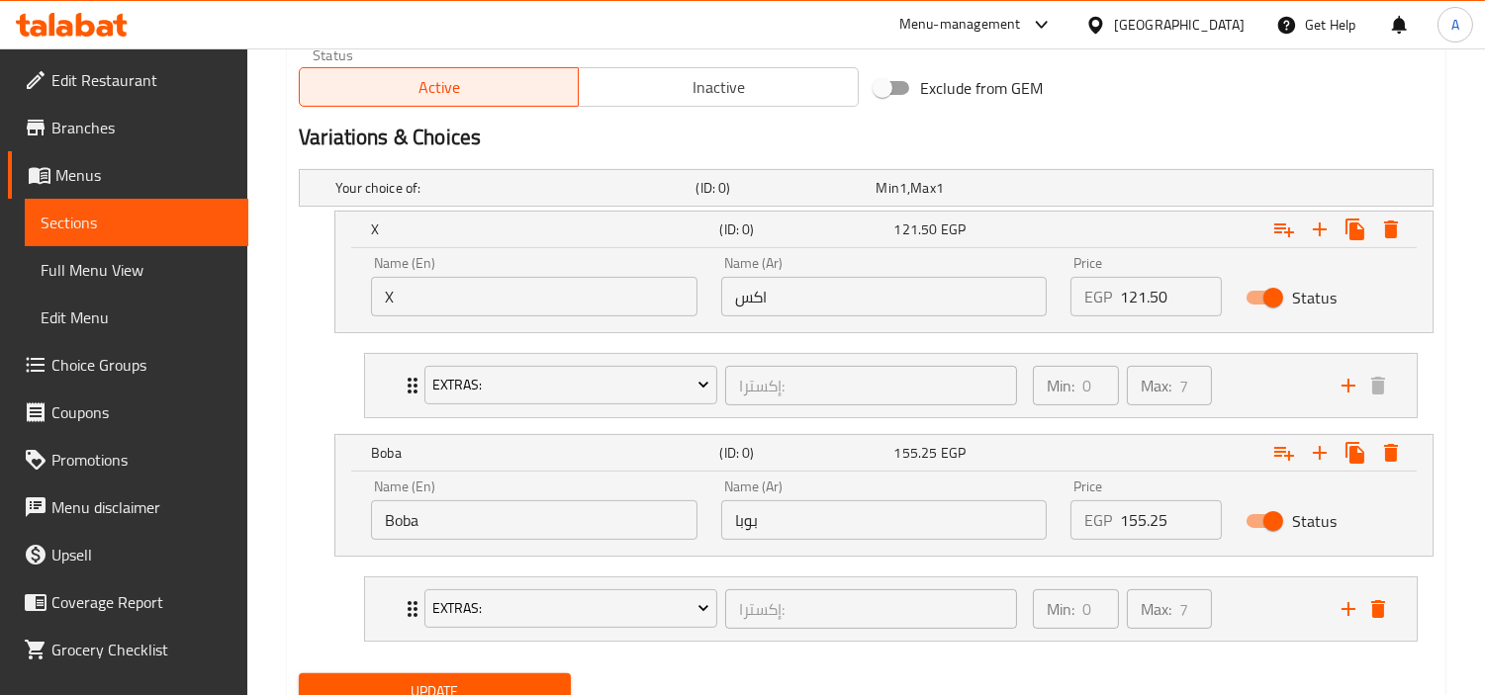
click at [855, 663] on div "Your choice of: (ID: 0) Min 1 , Max 1 Name (En) Your choice of: Name (En) Name …" at bounding box center [866, 413] width 1150 height 504
click at [1243, 611] on div "Min: 0 ​ Max: 7 ​" at bounding box center [1175, 609] width 309 height 63
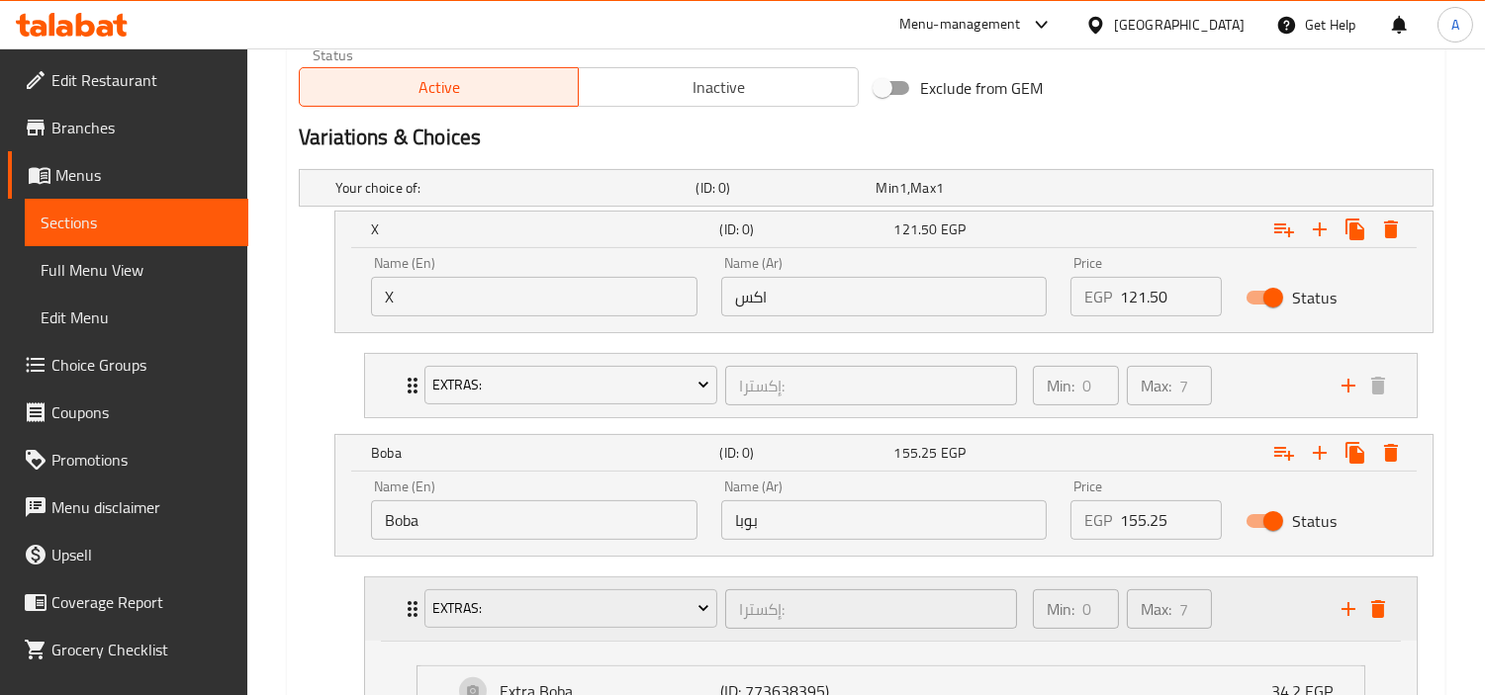
click at [1243, 611] on div "Min: 0 ​ Max: 7 ​" at bounding box center [1175, 609] width 309 height 63
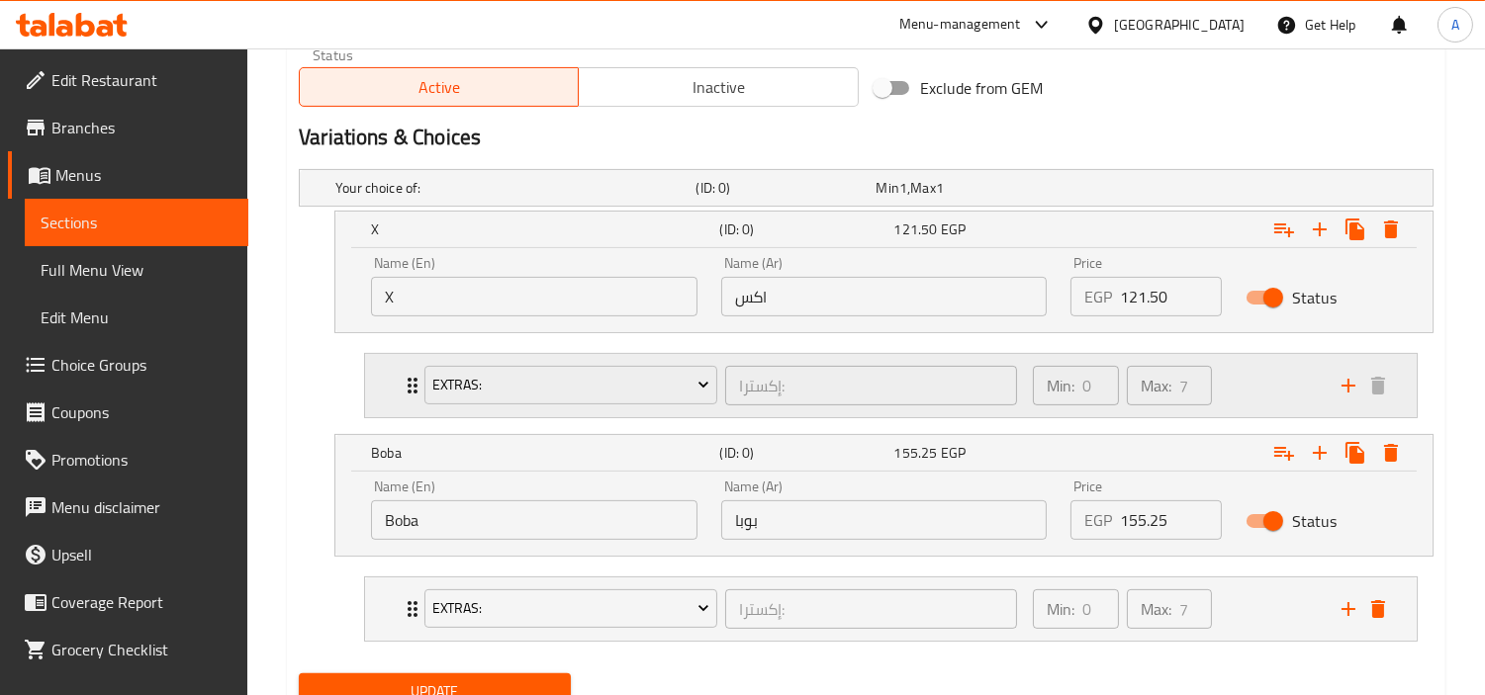
click at [1238, 384] on div "Min: 0 ​ Max: 7 ​" at bounding box center [1175, 385] width 309 height 63
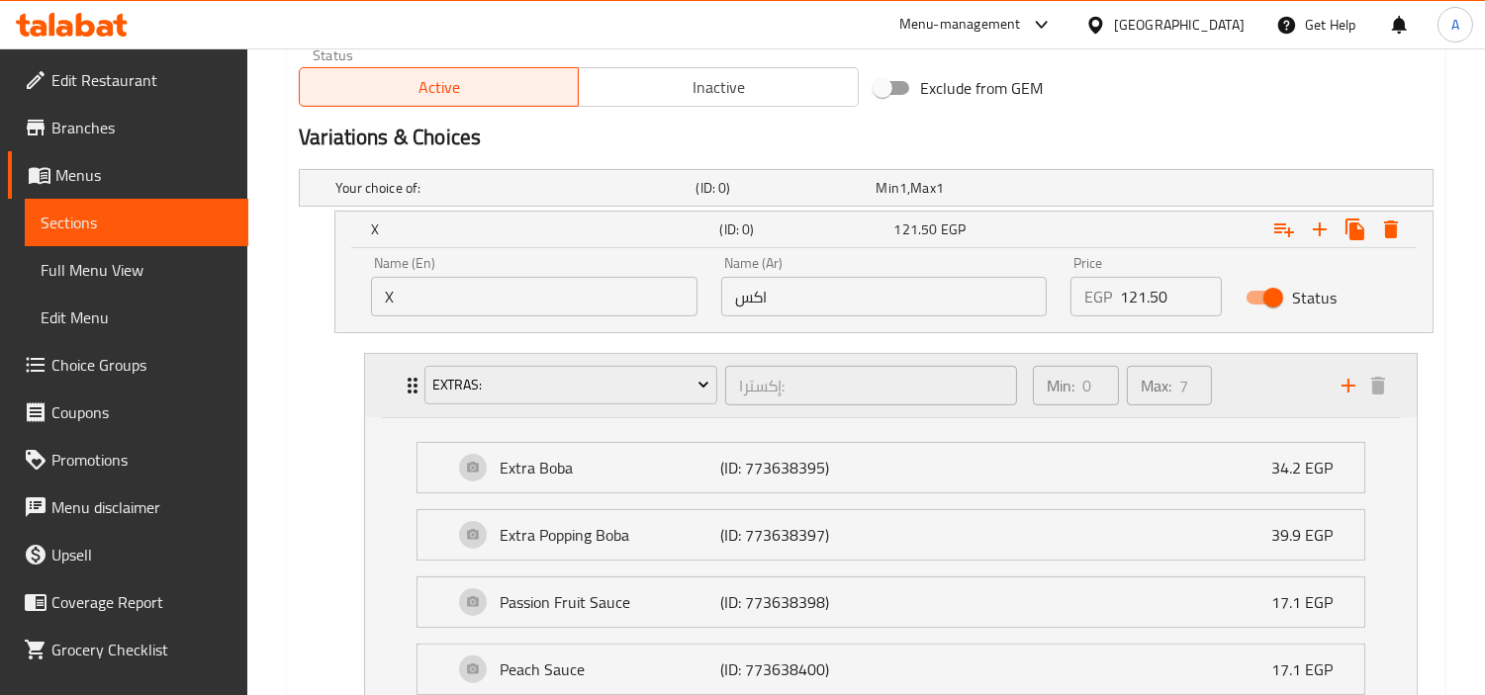
click at [1238, 384] on div "Min: 0 ​ Max: 7 ​" at bounding box center [1175, 385] width 309 height 63
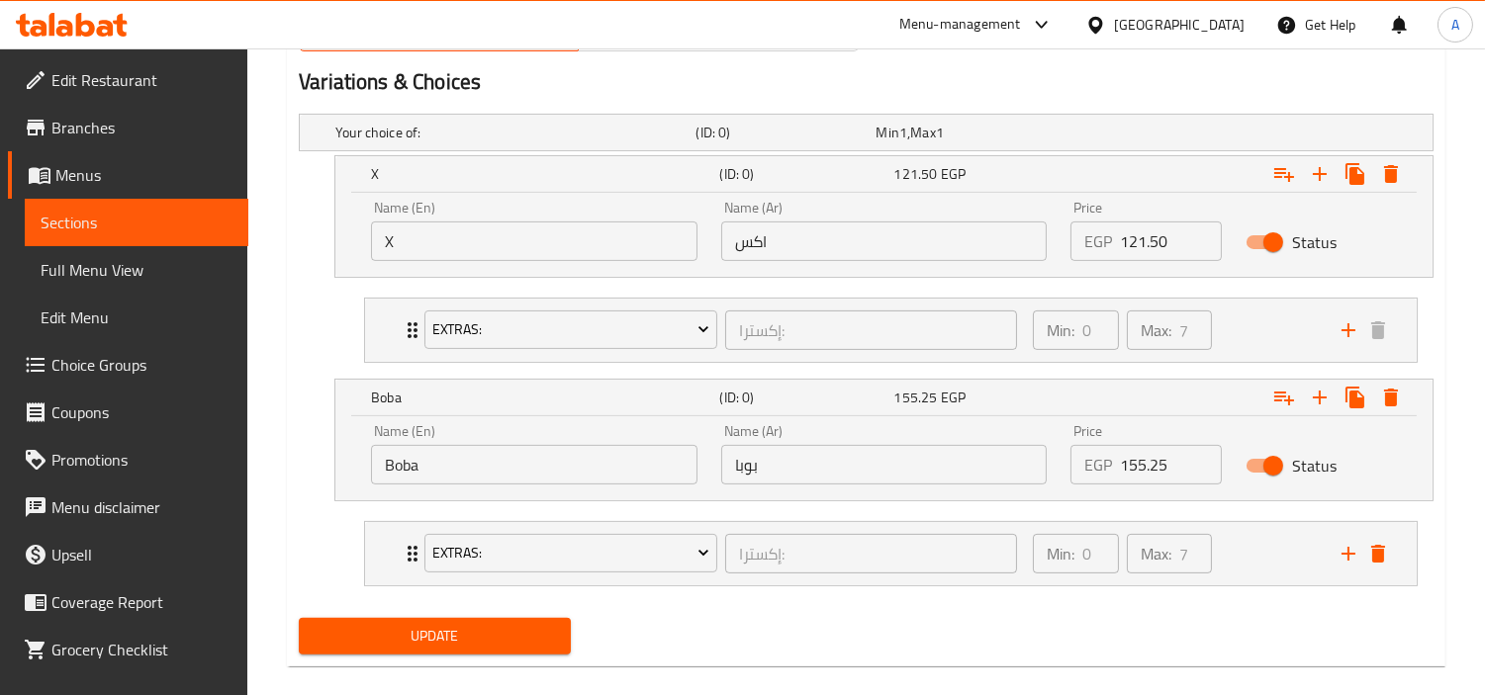
scroll to position [1108, 0]
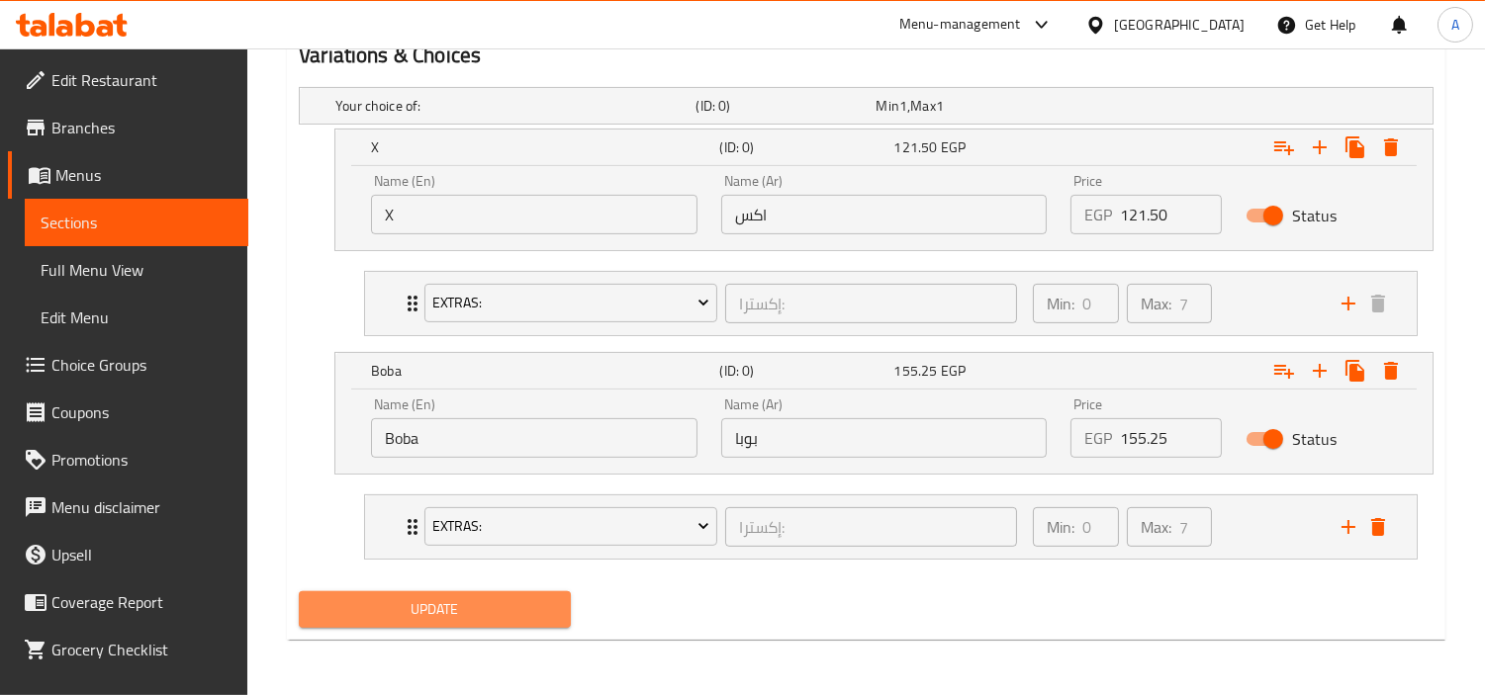
drag, startPoint x: 476, startPoint y: 598, endPoint x: 1500, endPoint y: 541, distance: 1025.4
click at [488, 597] on span "Update" at bounding box center [435, 609] width 240 height 25
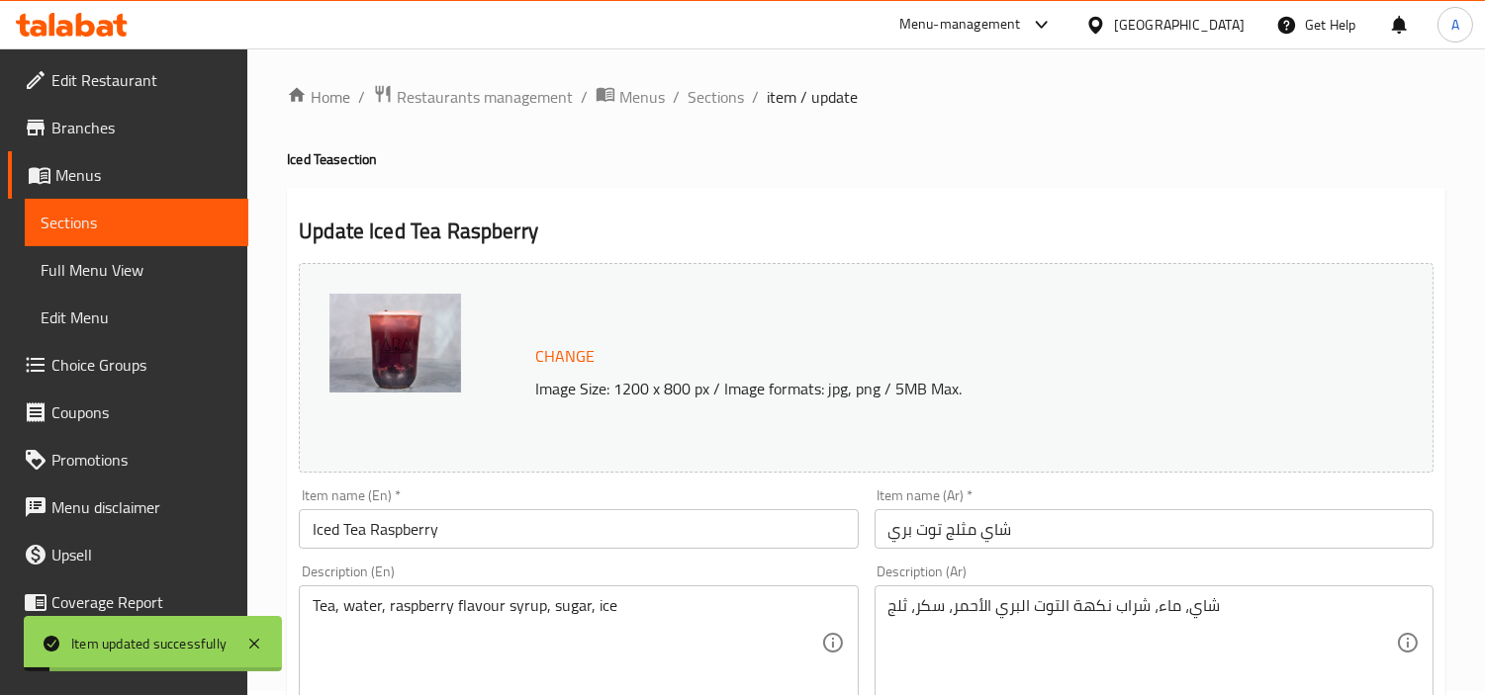
scroll to position [0, 0]
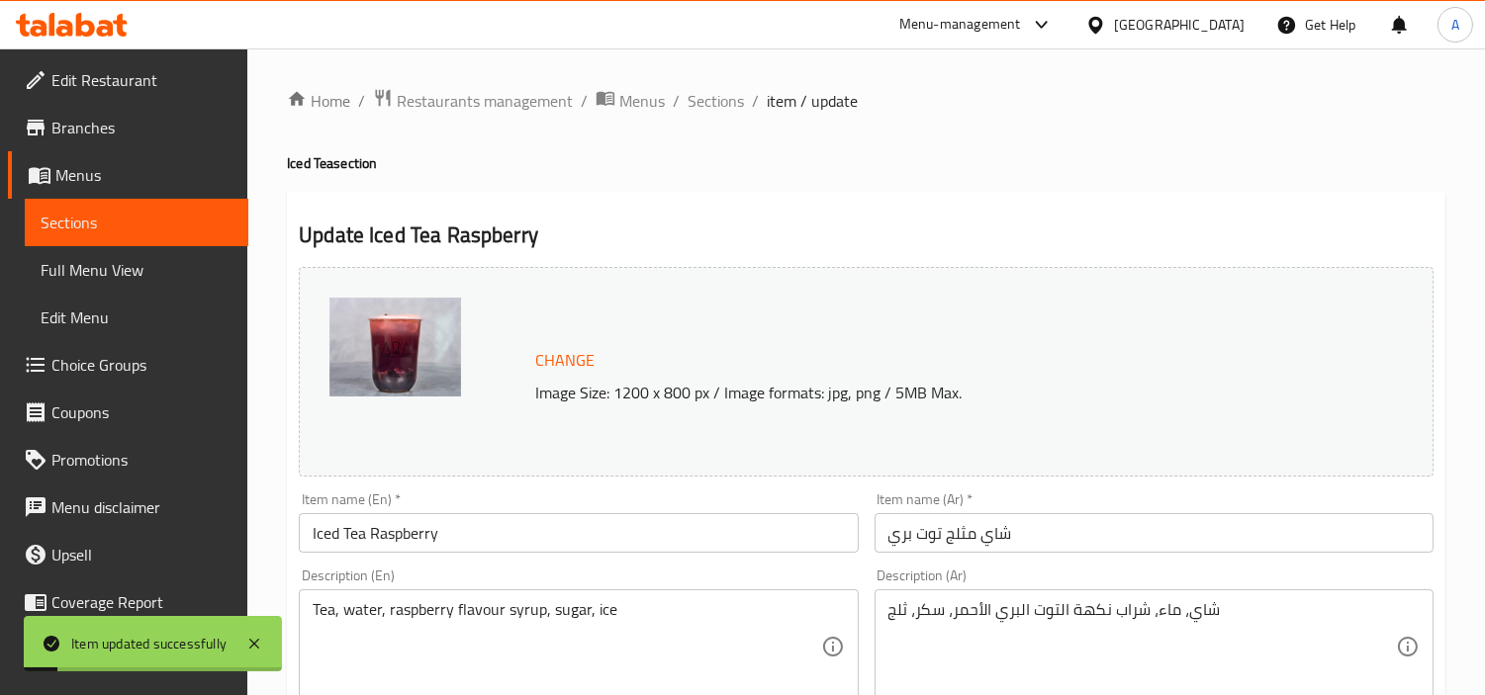
click at [712, 106] on span "Sections" at bounding box center [715, 101] width 56 height 24
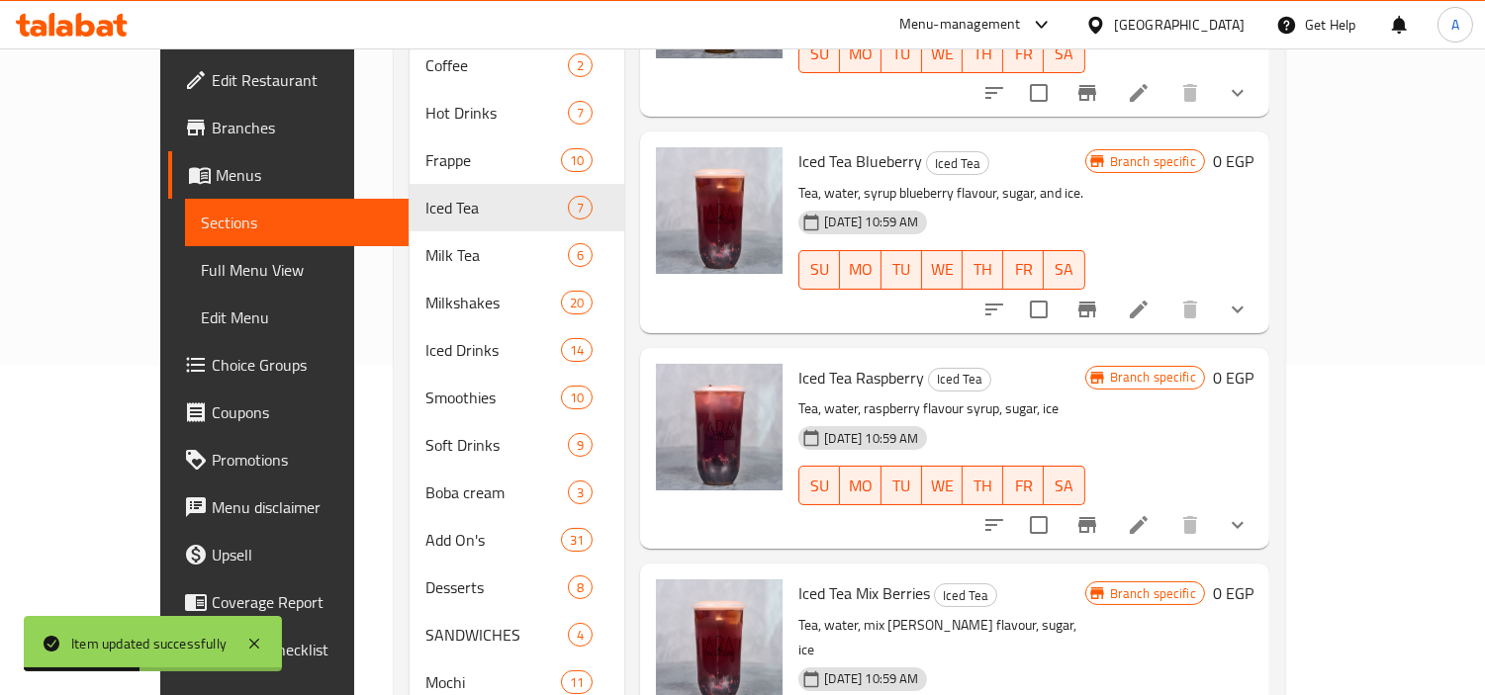
scroll to position [439, 0]
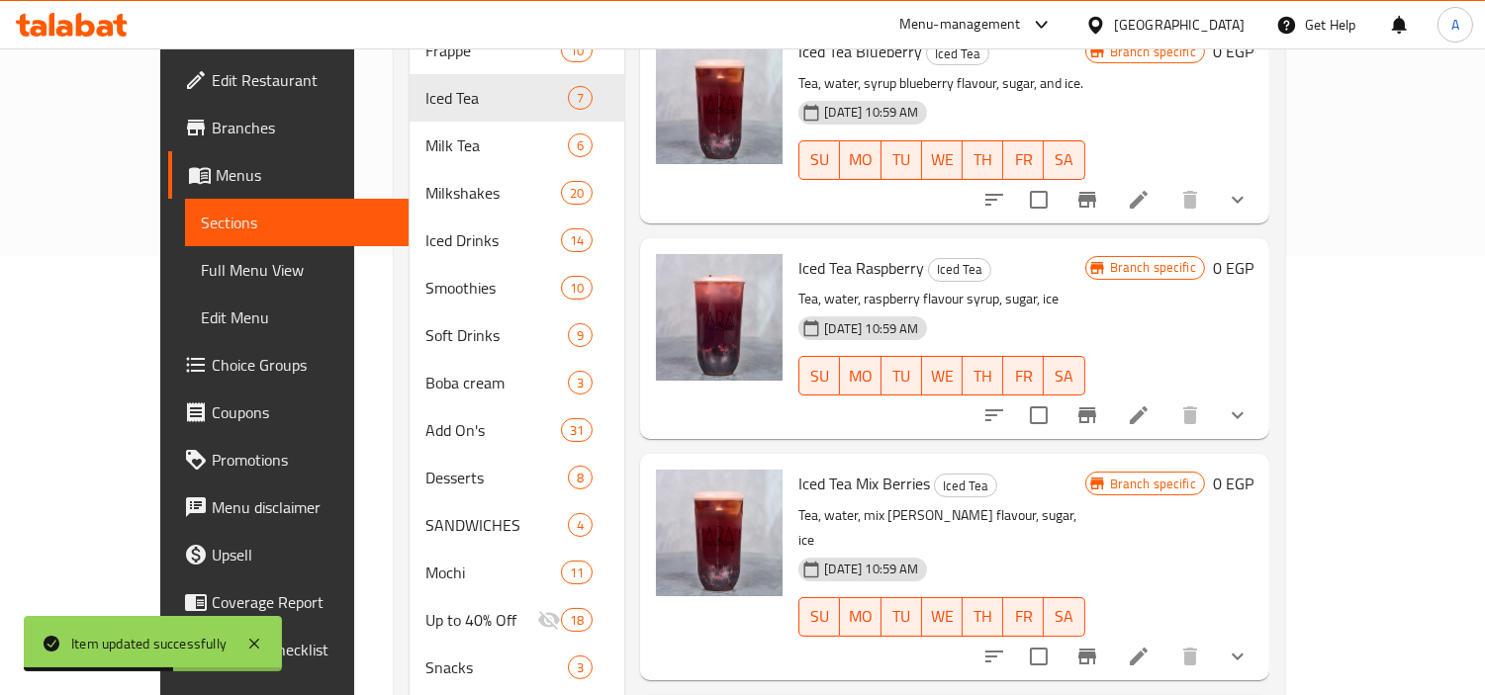
click at [1261, 633] on button "show more" at bounding box center [1237, 656] width 47 height 47
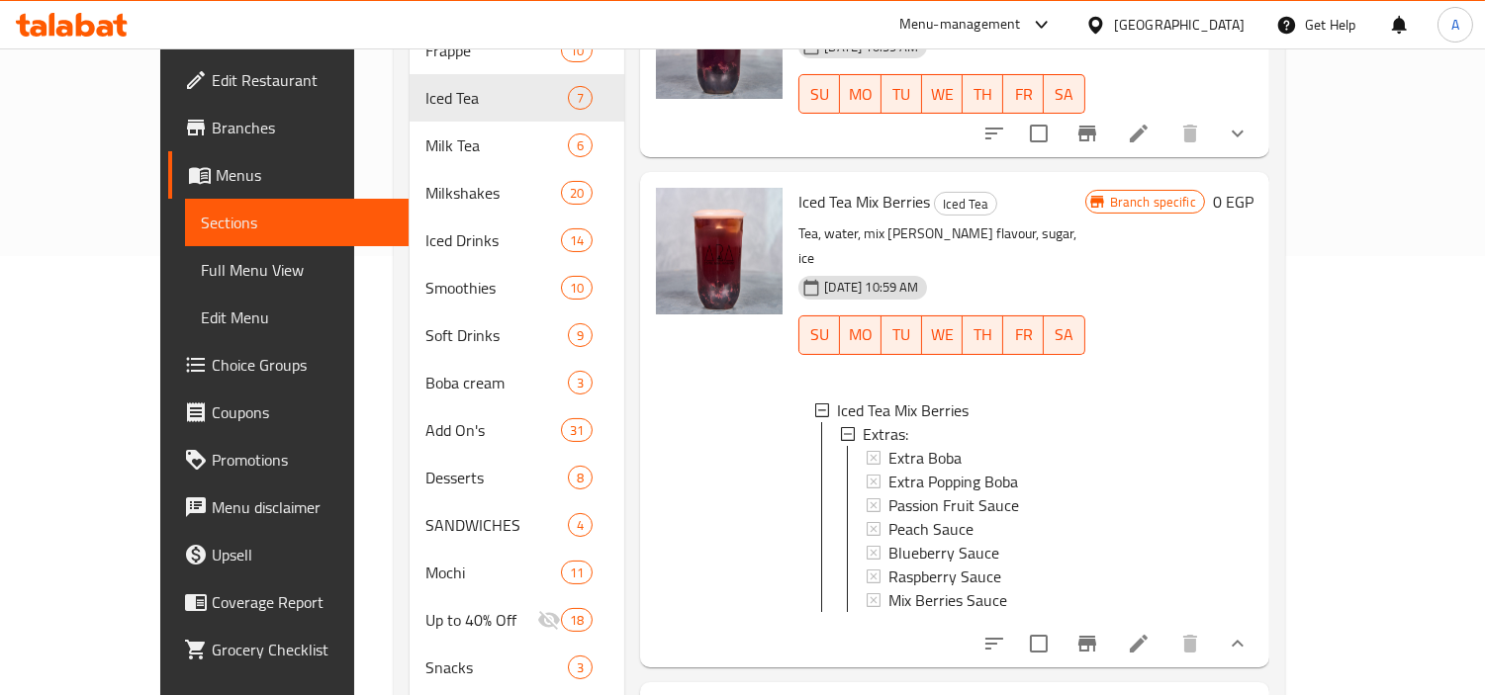
scroll to position [788, 0]
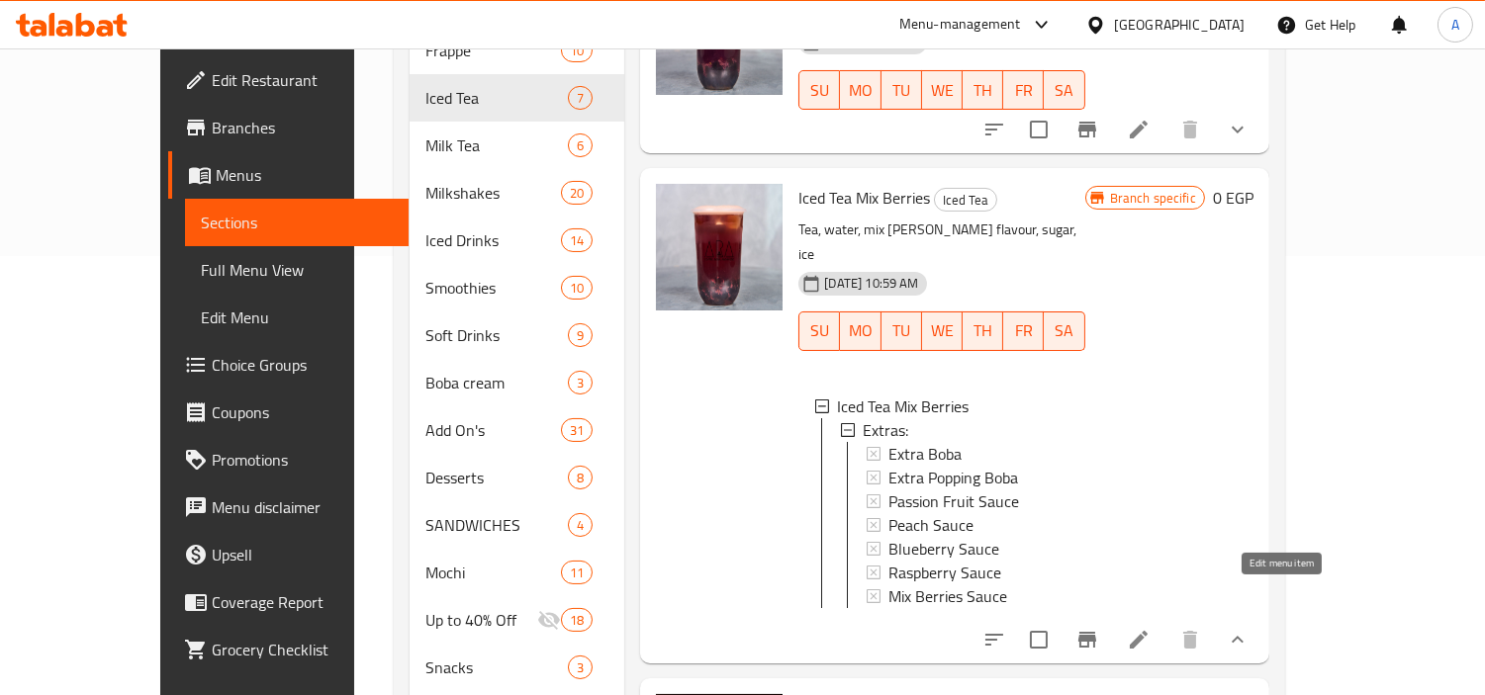
click at [1150, 628] on icon at bounding box center [1139, 640] width 24 height 24
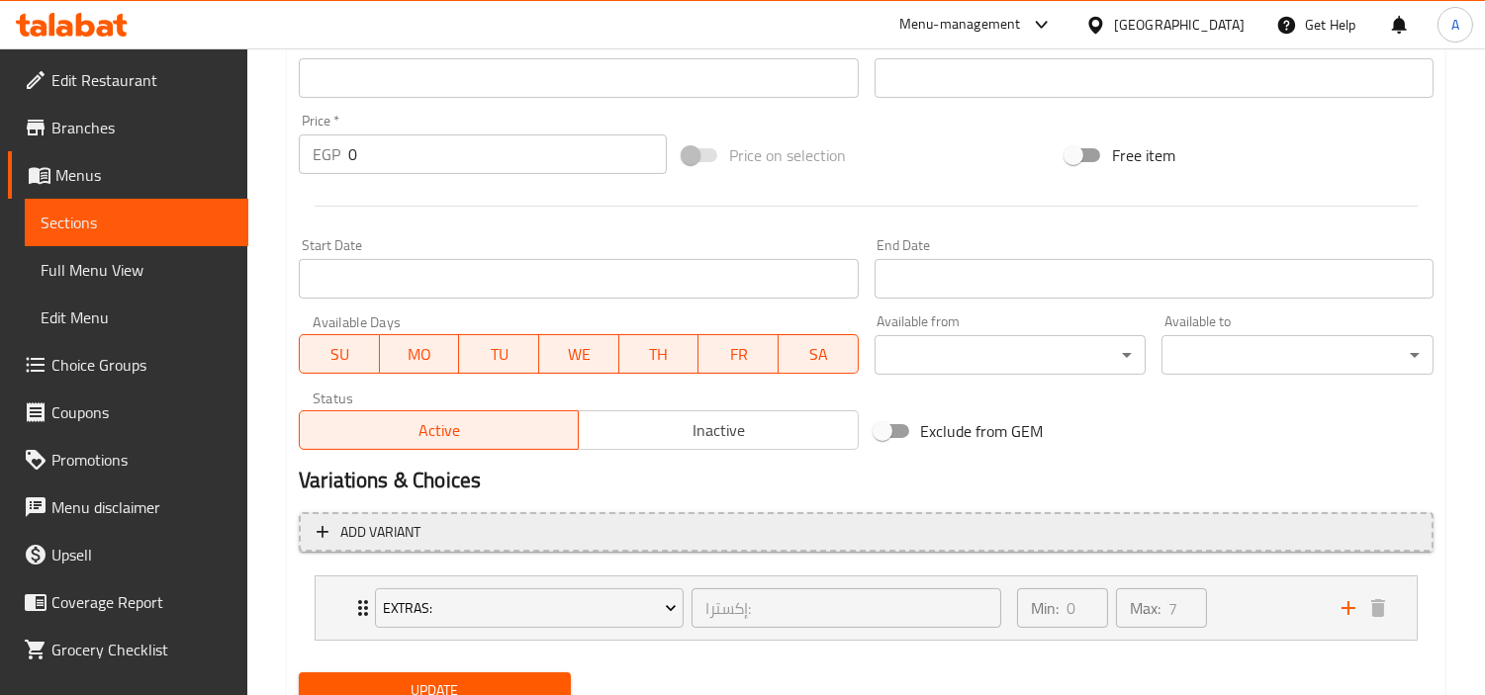
scroll to position [762, 0]
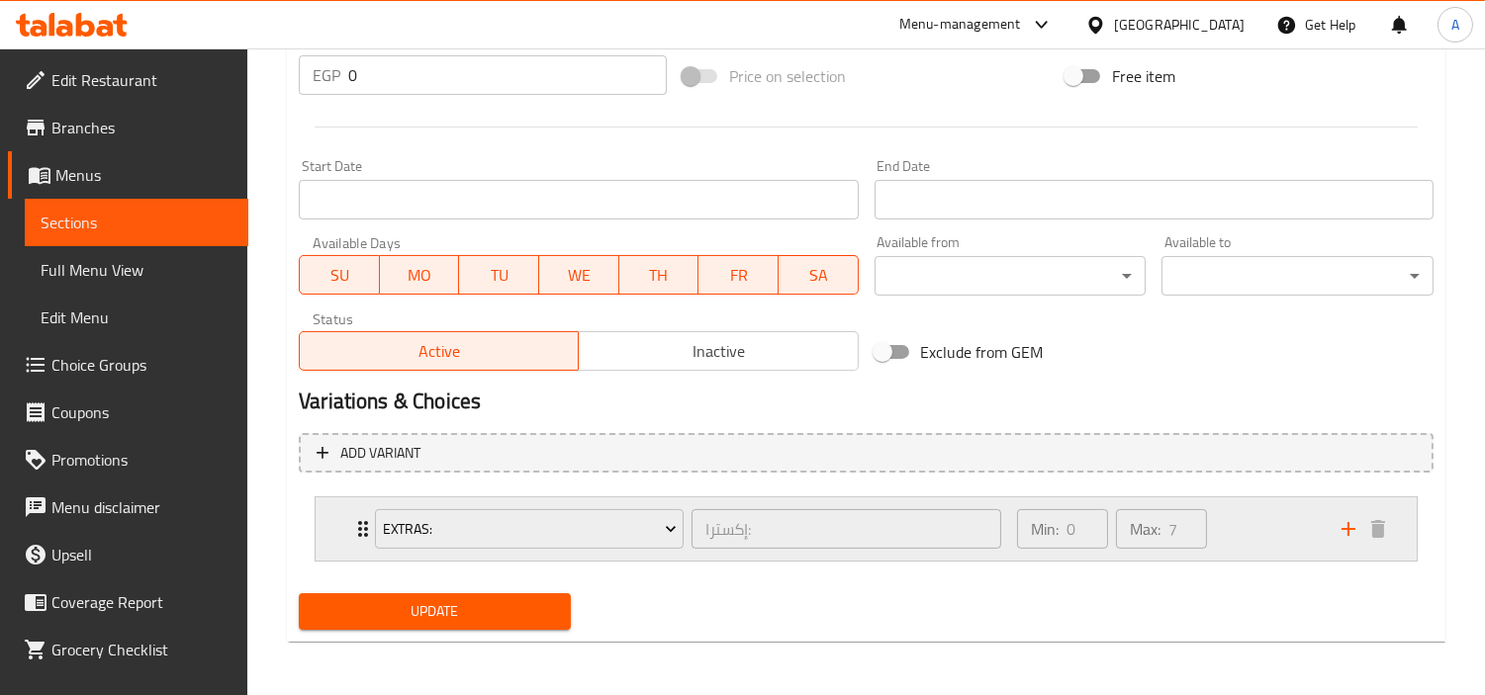
click at [1302, 541] on div "Min: 0 ​ Max: 7 ​" at bounding box center [1167, 529] width 324 height 63
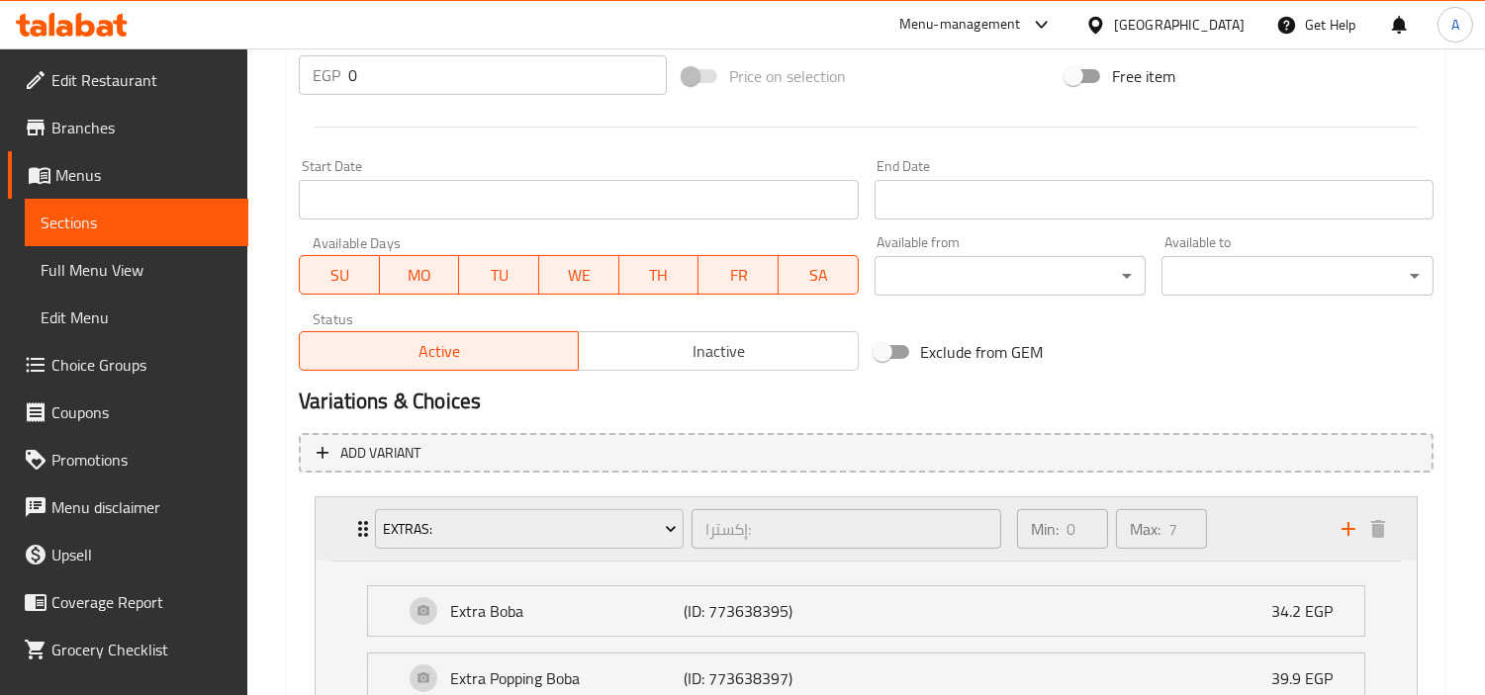
click at [1280, 530] on div "Min: 0 ​ Max: 7 ​" at bounding box center [1167, 529] width 324 height 63
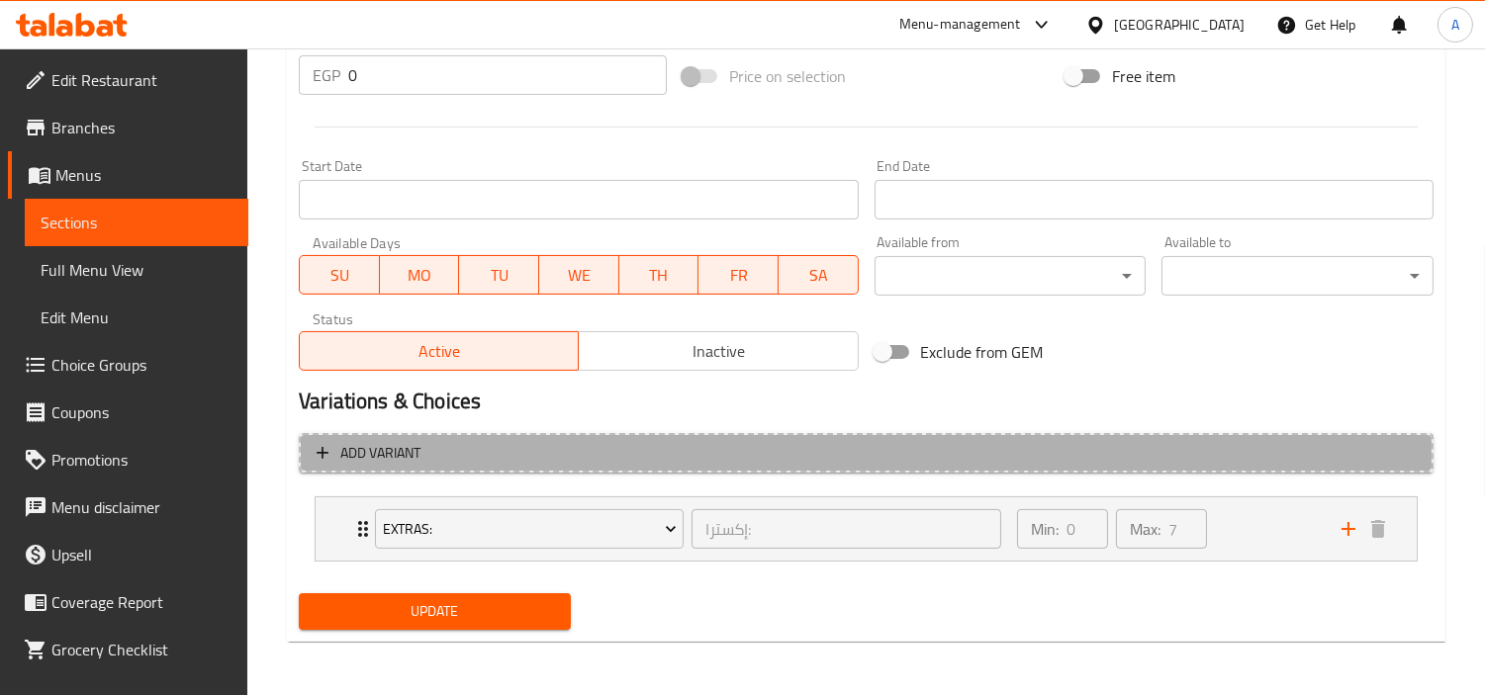
click at [1308, 463] on span "Add variant" at bounding box center [866, 453] width 1099 height 25
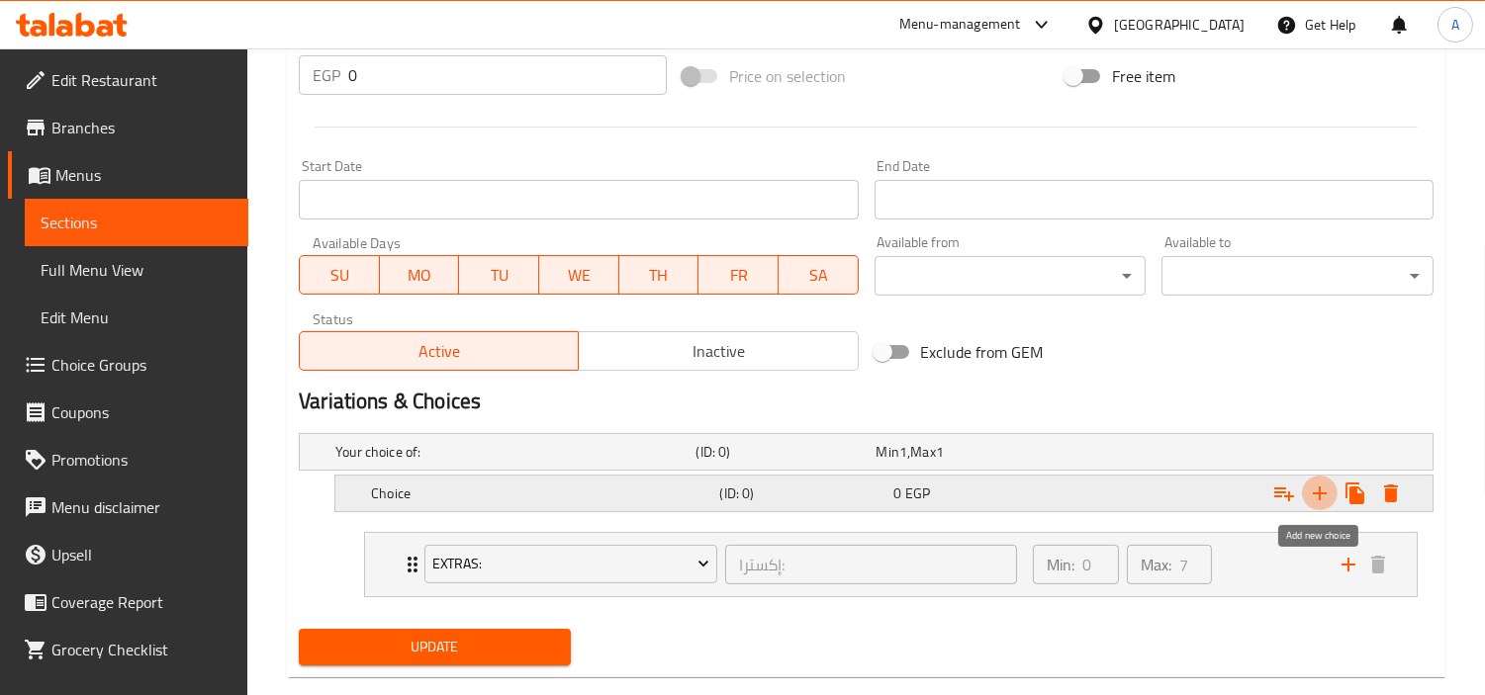
click at [1319, 490] on icon "Expand" at bounding box center [1320, 494] width 14 height 14
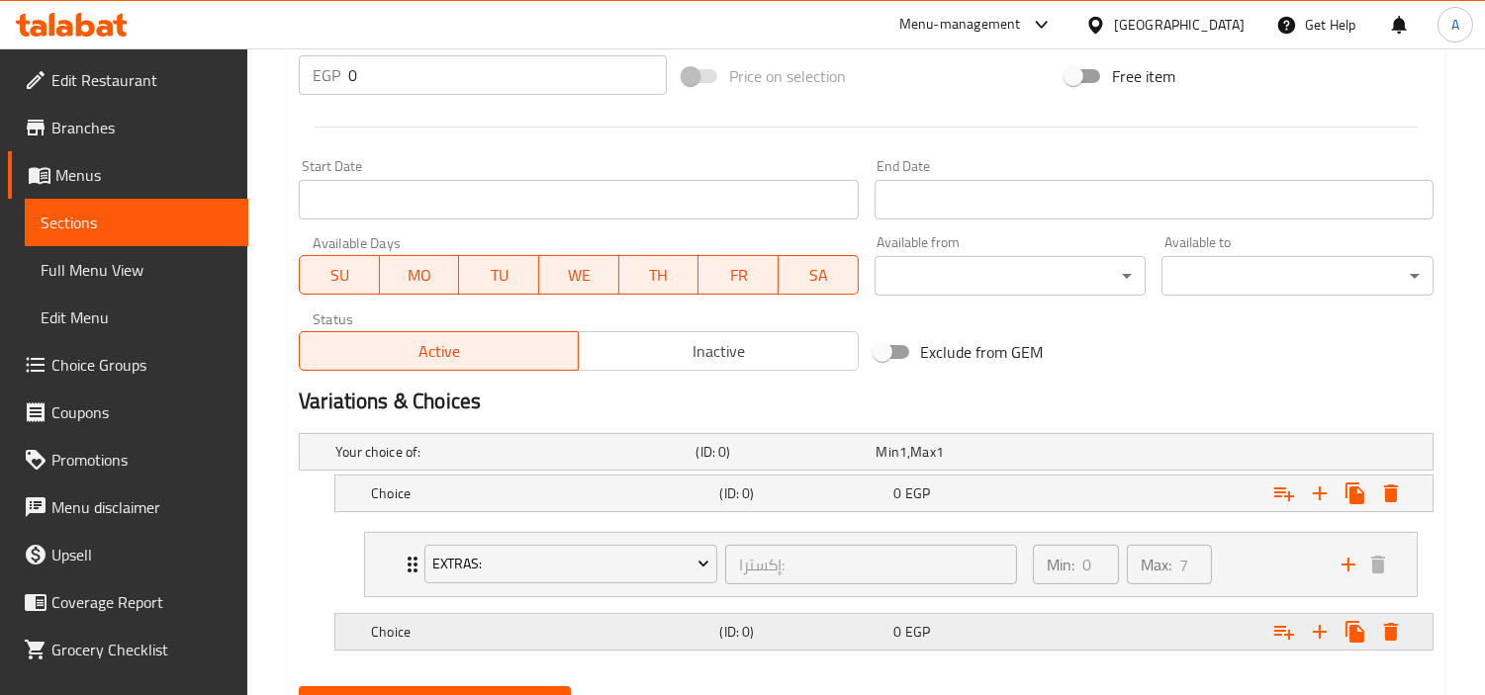
click at [687, 462] on h5 "Choice" at bounding box center [511, 452] width 352 height 20
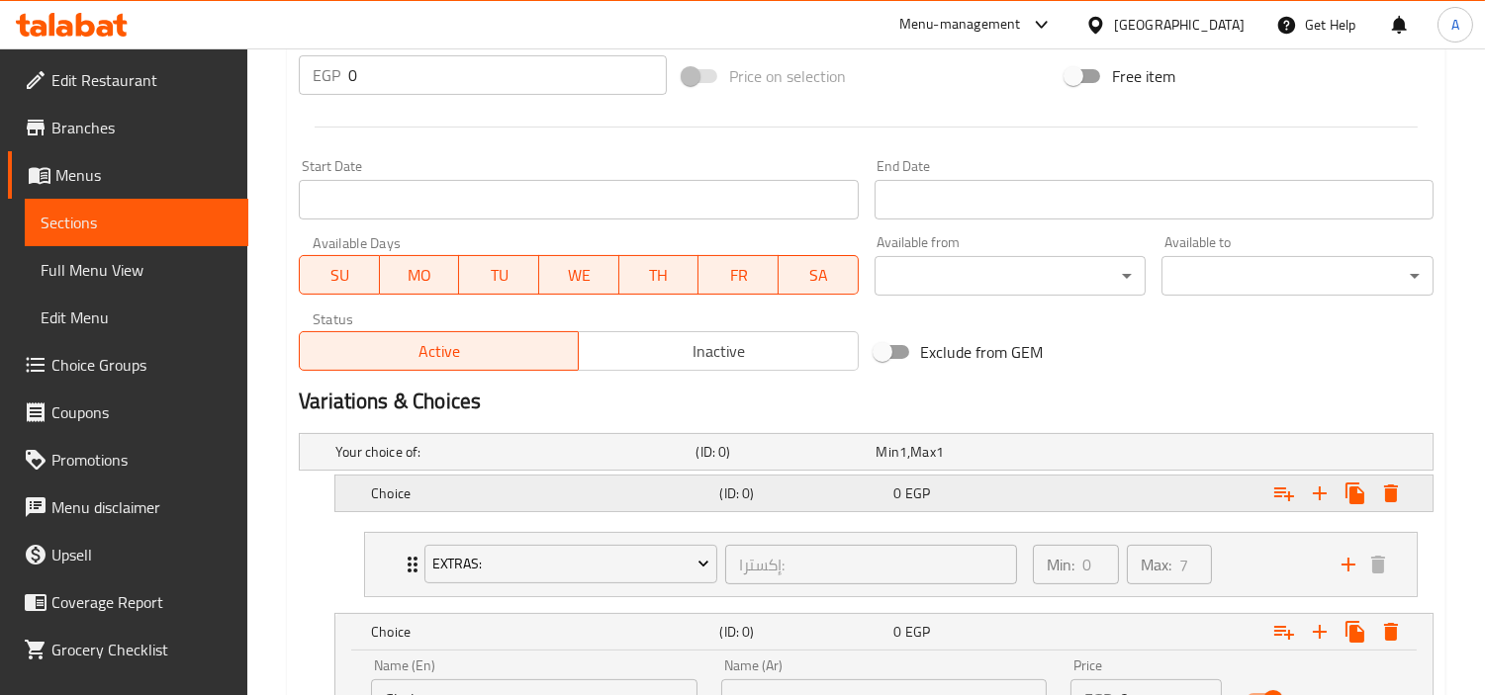
click at [665, 462] on h5 "Choice" at bounding box center [511, 452] width 352 height 20
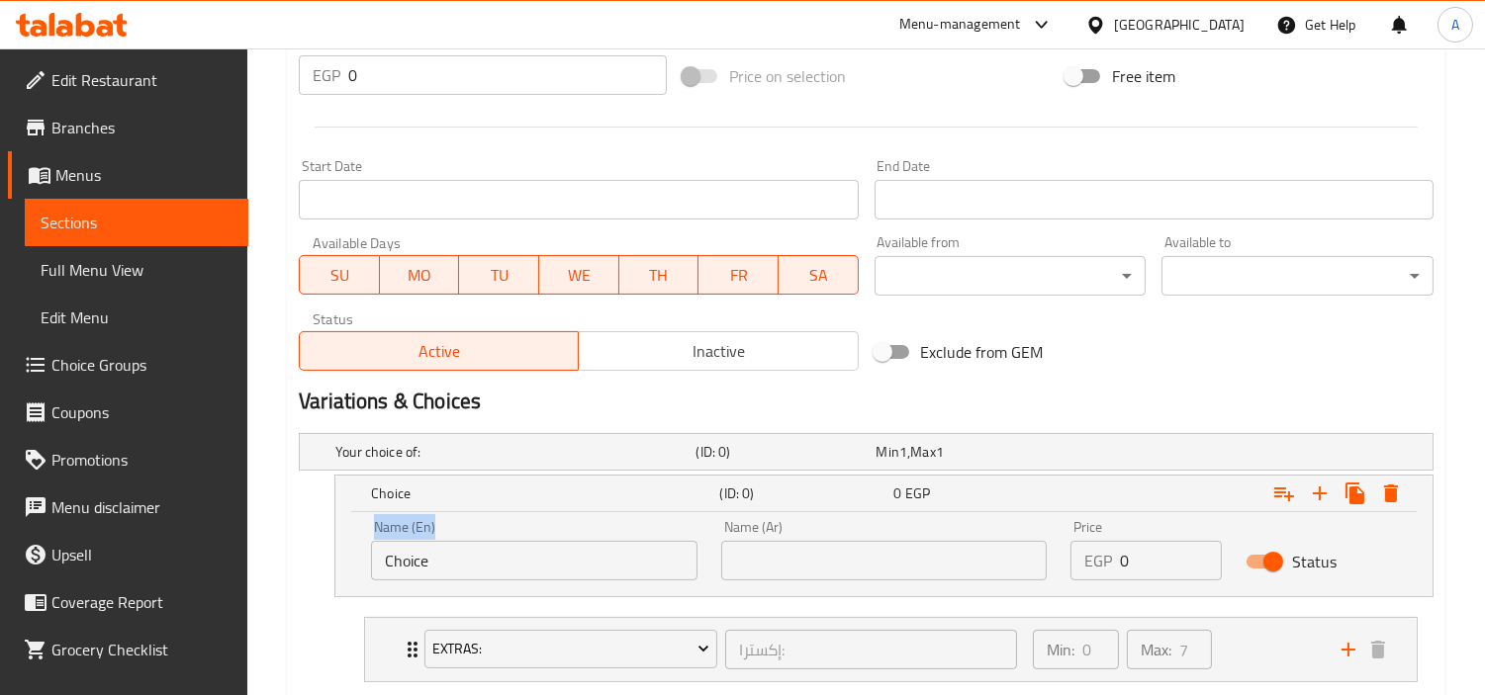
drag, startPoint x: 519, startPoint y: 537, endPoint x: 379, endPoint y: 575, distance: 145.4
click at [225, 576] on div "Edit Restaurant Branches Menus Sections Full Menu View Edit Menu Choice Groups …" at bounding box center [742, 124] width 1485 height 1674
click at [501, 564] on input "Choice" at bounding box center [534, 561] width 326 height 40
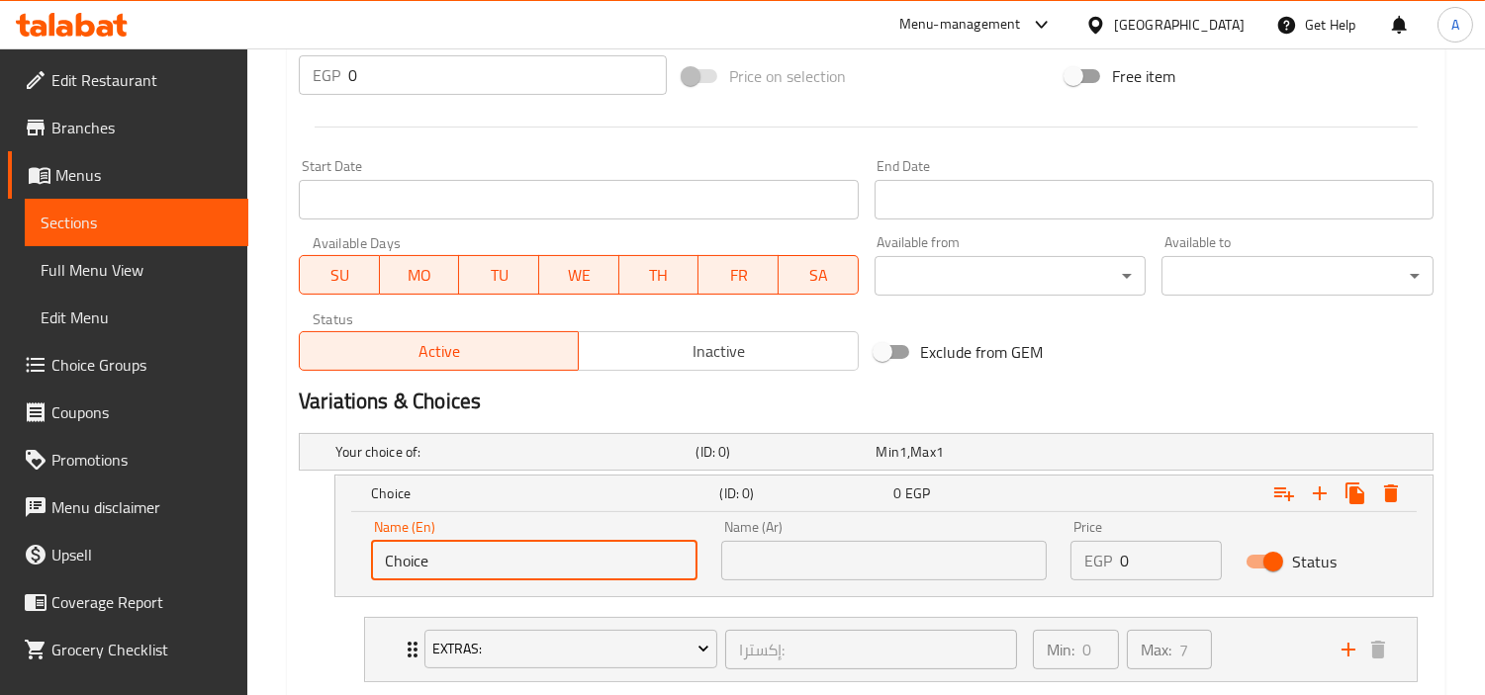
click at [501, 564] on input "Choice" at bounding box center [534, 561] width 326 height 40
type input "X"
click at [925, 562] on input "text" at bounding box center [884, 561] width 326 height 40
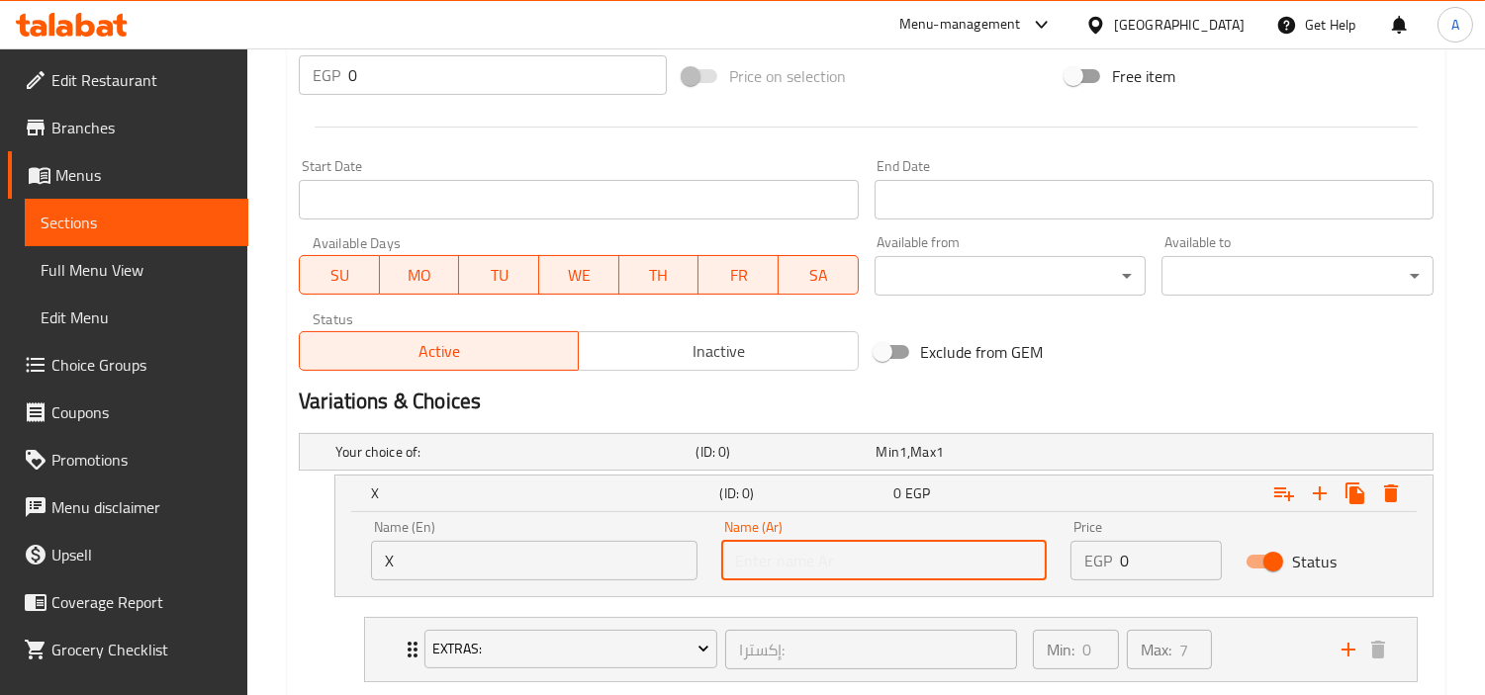
type input "اكس"
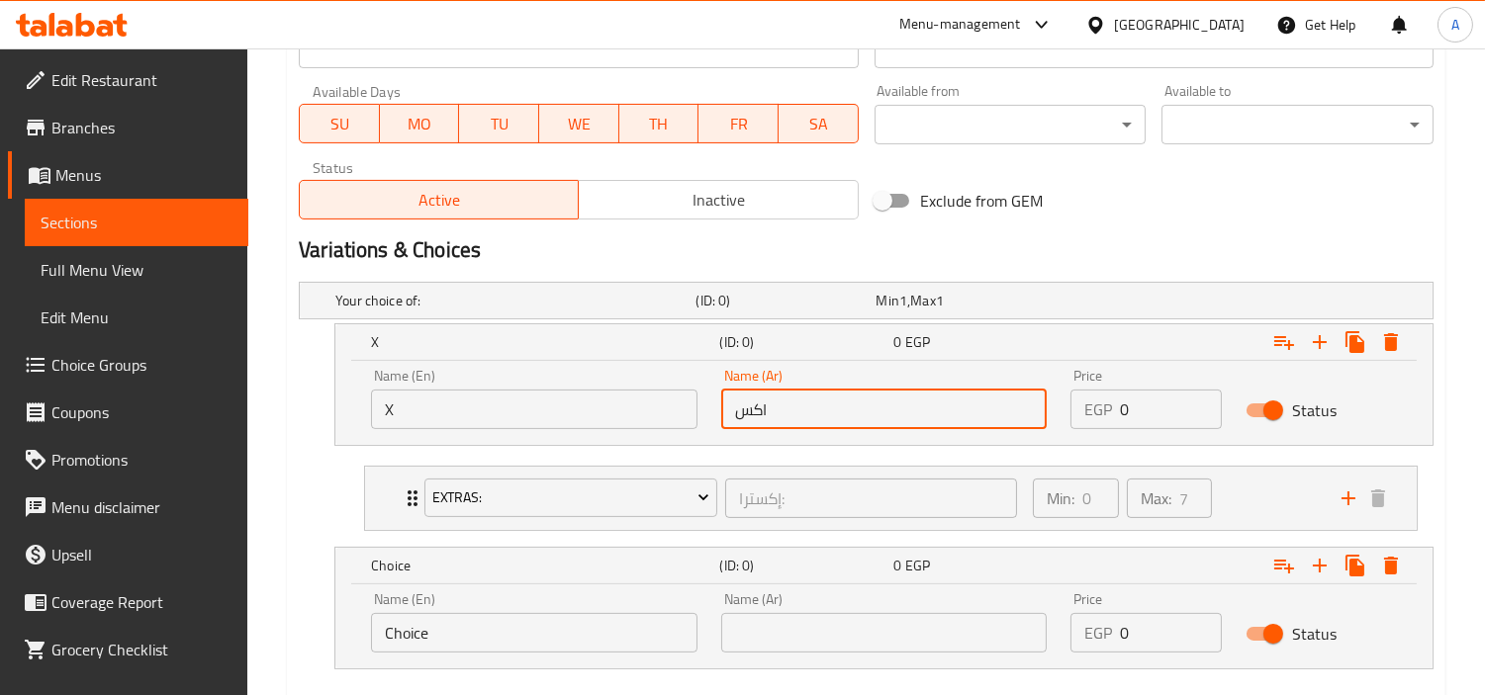
scroll to position [1026, 0]
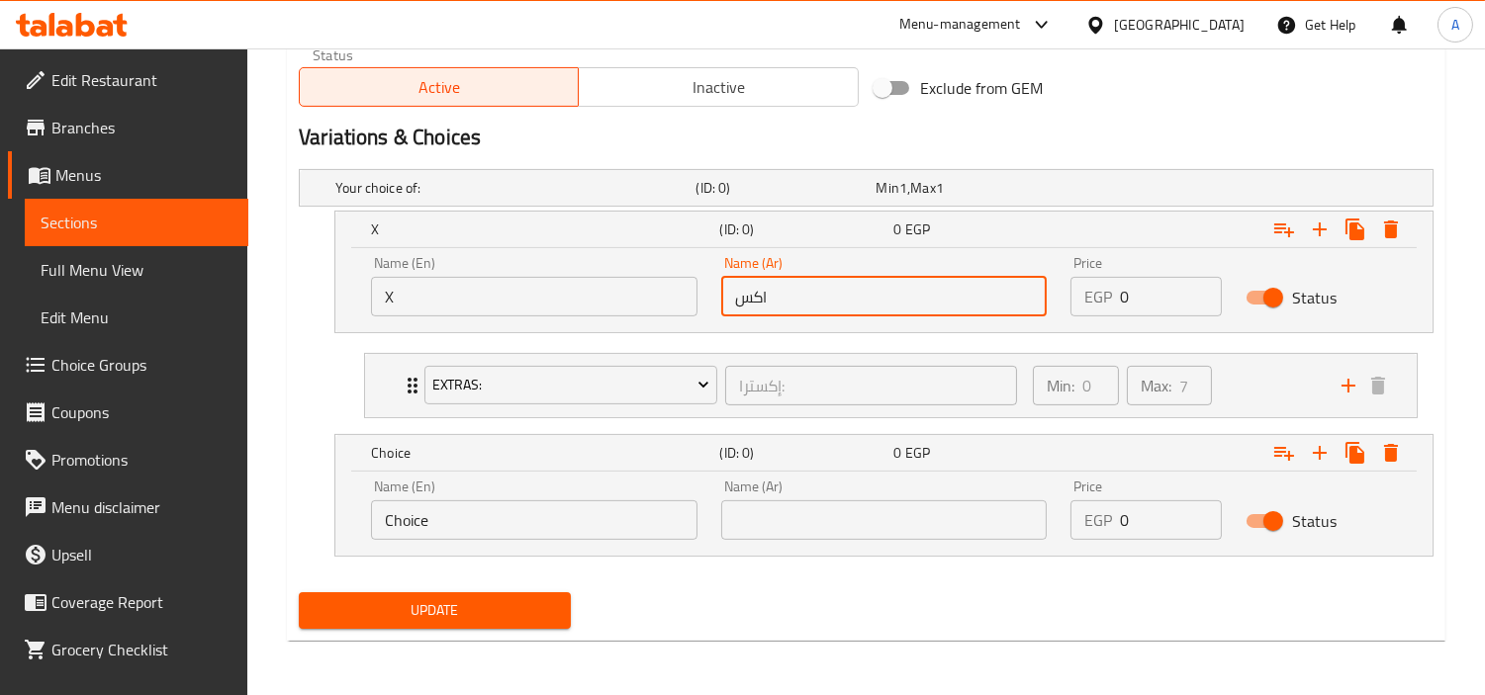
click at [556, 534] on input "Choice" at bounding box center [534, 521] width 326 height 40
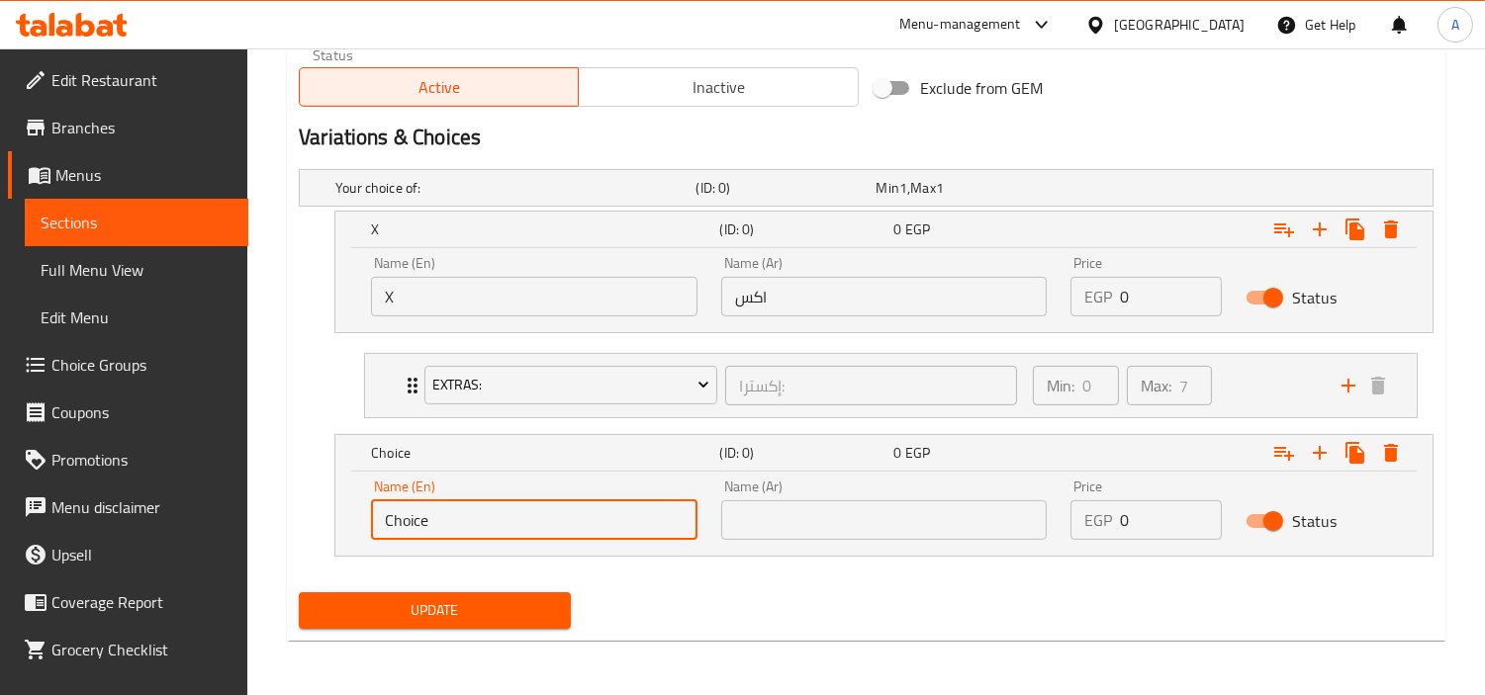
click at [556, 534] on input "Choice" at bounding box center [534, 521] width 326 height 40
type input "Boba"
click at [796, 518] on input "text" at bounding box center [884, 521] width 326 height 40
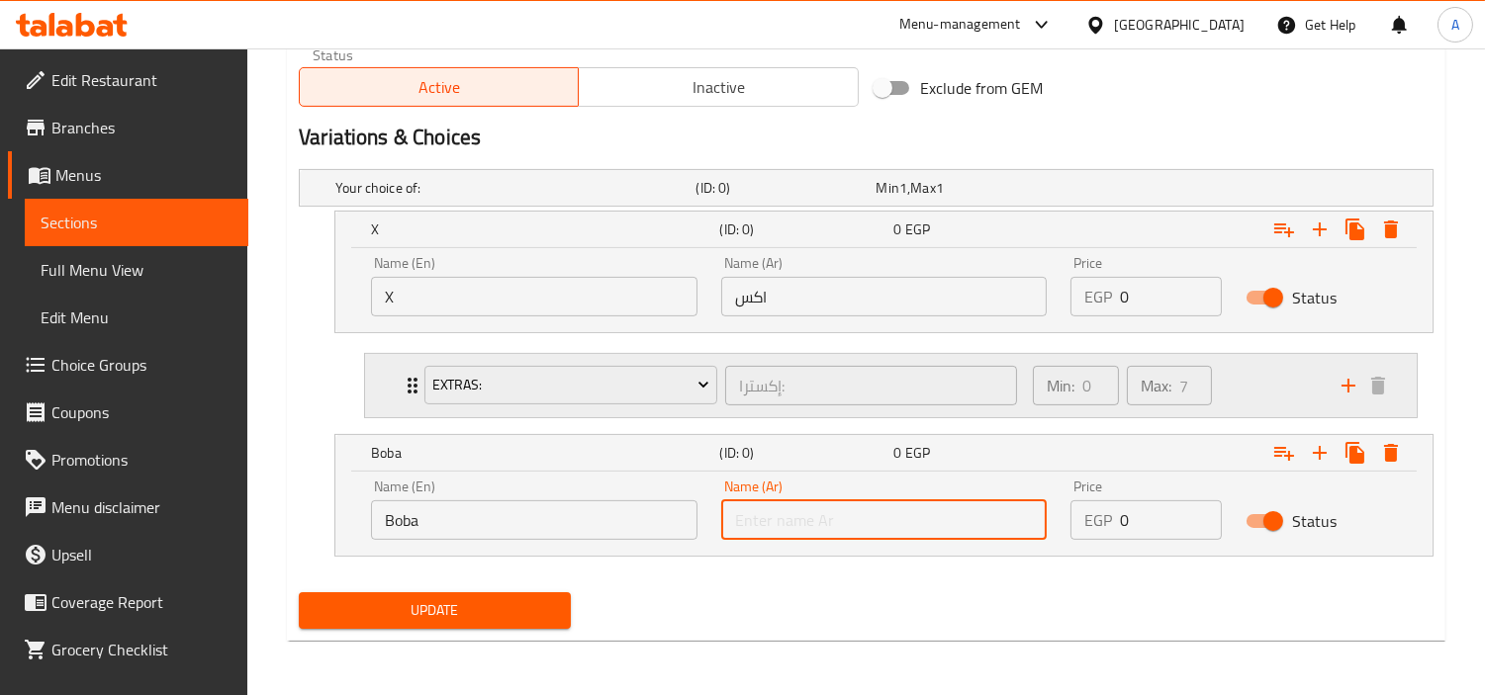
type input "بوبا"
drag, startPoint x: 1104, startPoint y: 307, endPoint x: 769, endPoint y: 320, distance: 335.6
click at [926, 327] on div "Name (En) X Name (En) Name (Ar) اكس Name (Ar) Price EGP 0 Price Status" at bounding box center [883, 290] width 1097 height 84
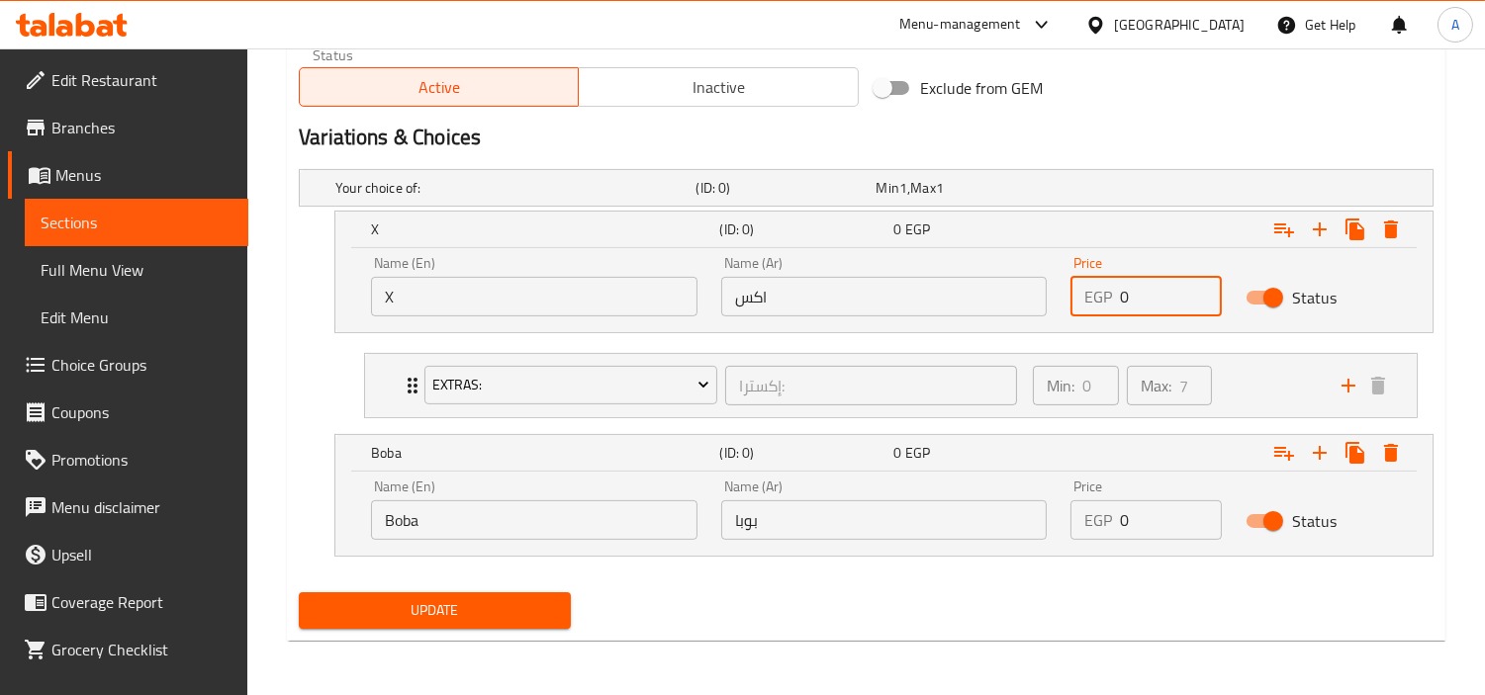
paste input "121.5"
type input "121.50"
click at [1155, 536] on input "0" at bounding box center [1171, 521] width 102 height 40
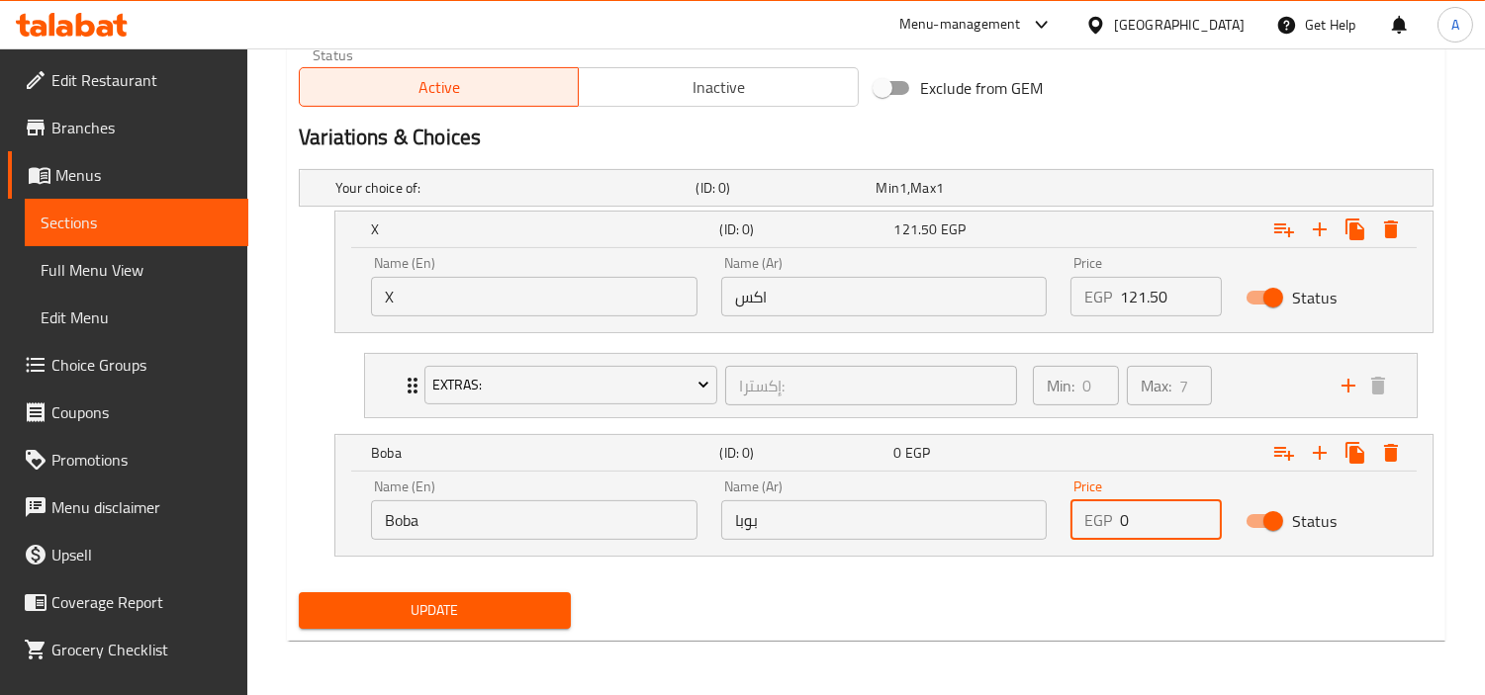
click at [1155, 536] on input "0" at bounding box center [1171, 521] width 102 height 40
paste input "155.25"
paste input "number"
type input "155.25"
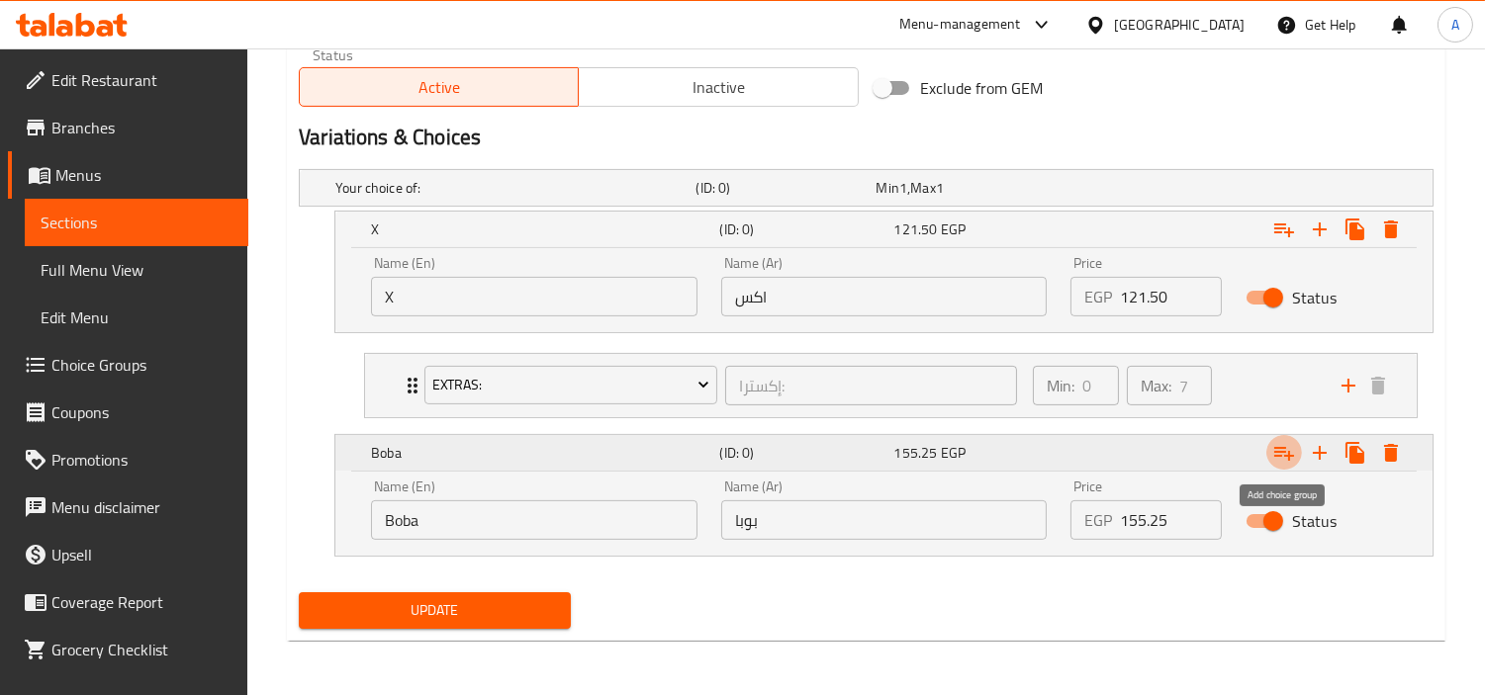
click at [1291, 449] on icon "Expand" at bounding box center [1284, 453] width 24 height 24
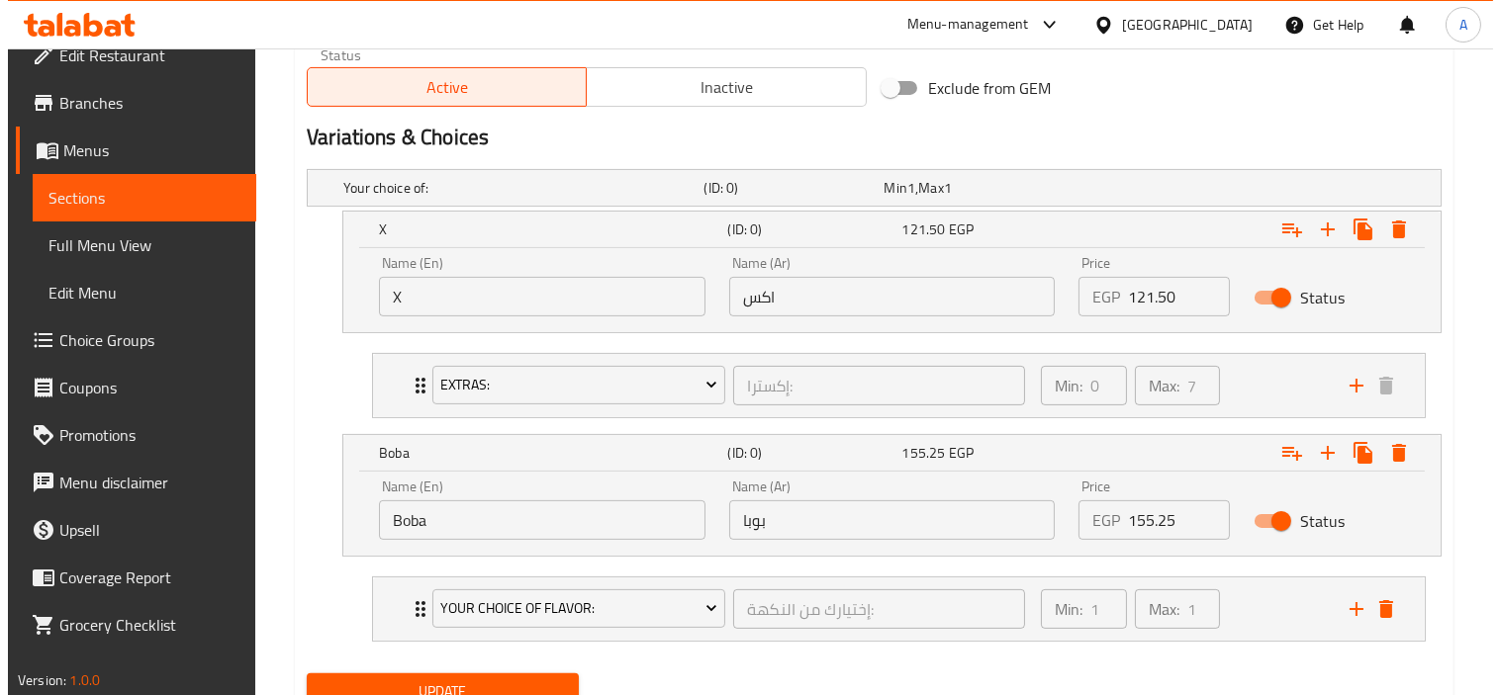
scroll to position [37, 0]
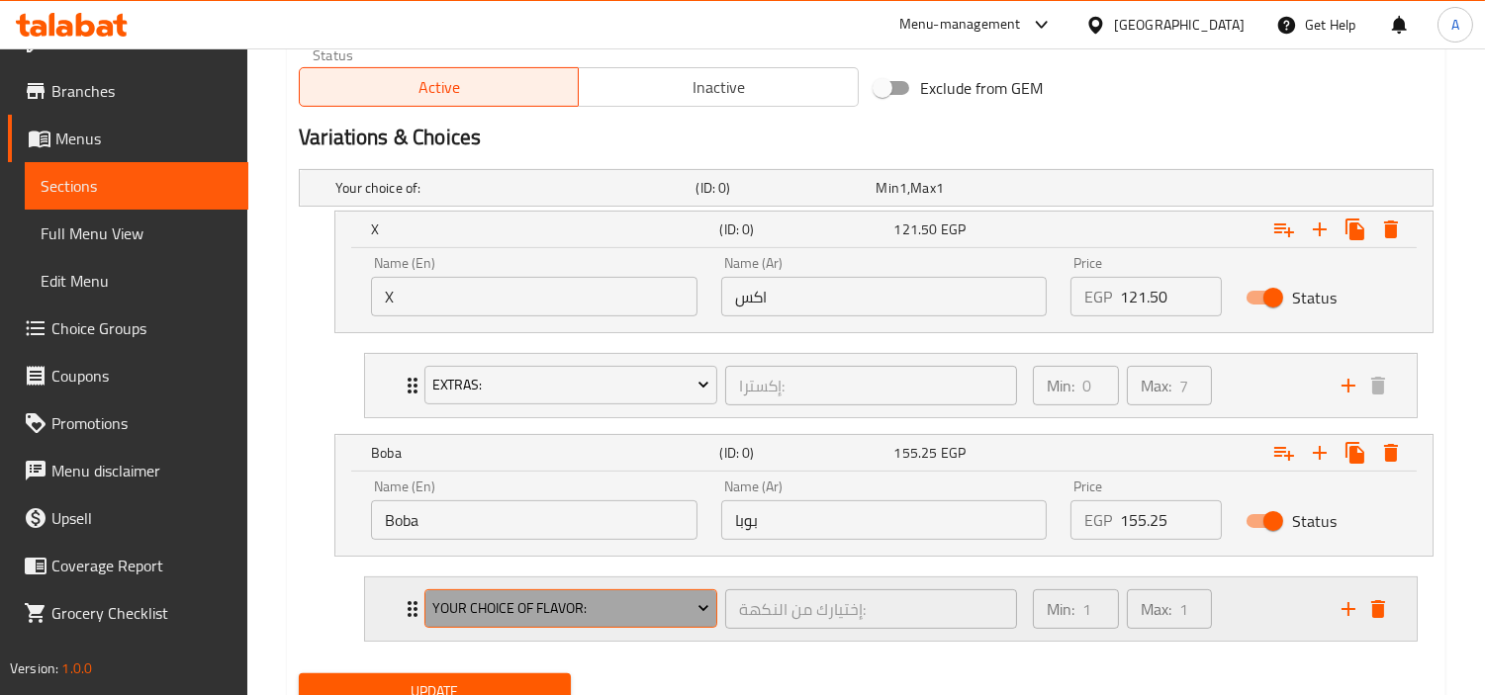
click at [625, 599] on span "Your Choice Of Flavor:" at bounding box center [571, 608] width 278 height 25
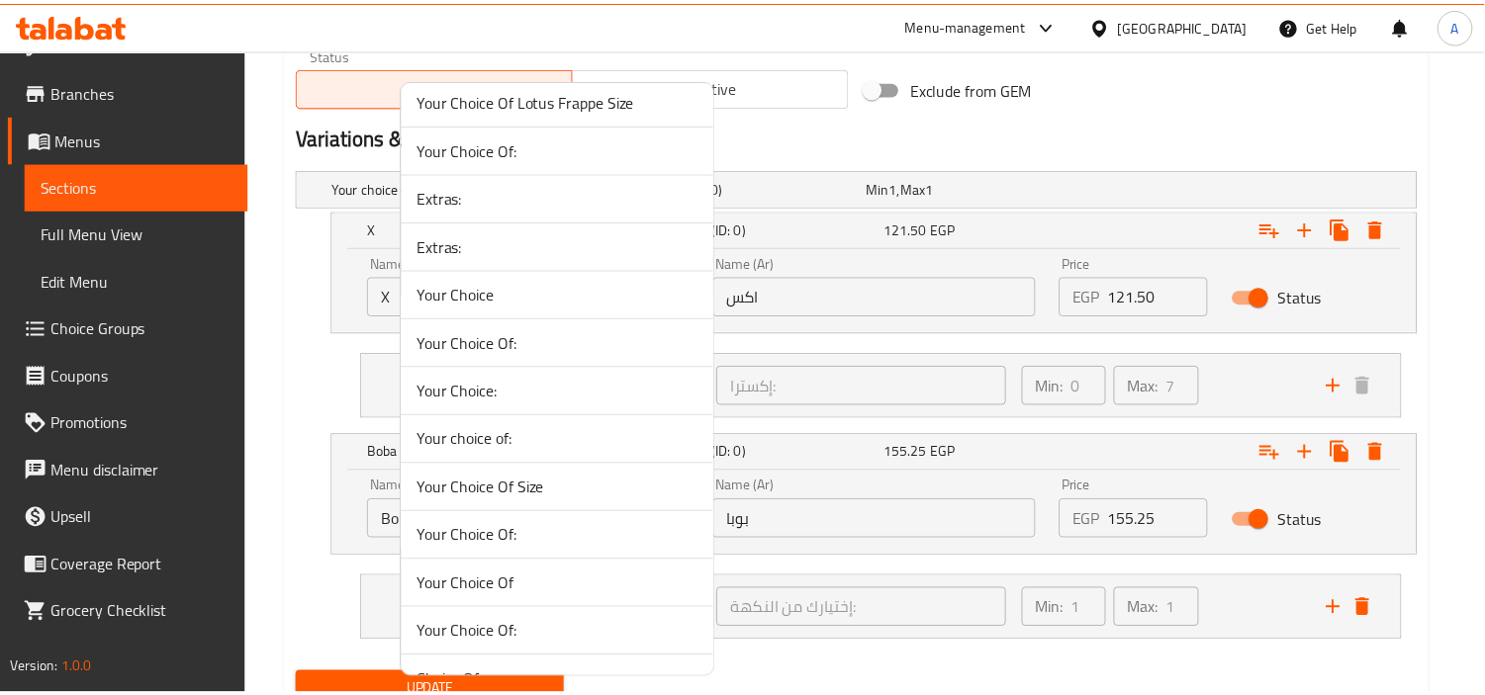
scroll to position [3104, 0]
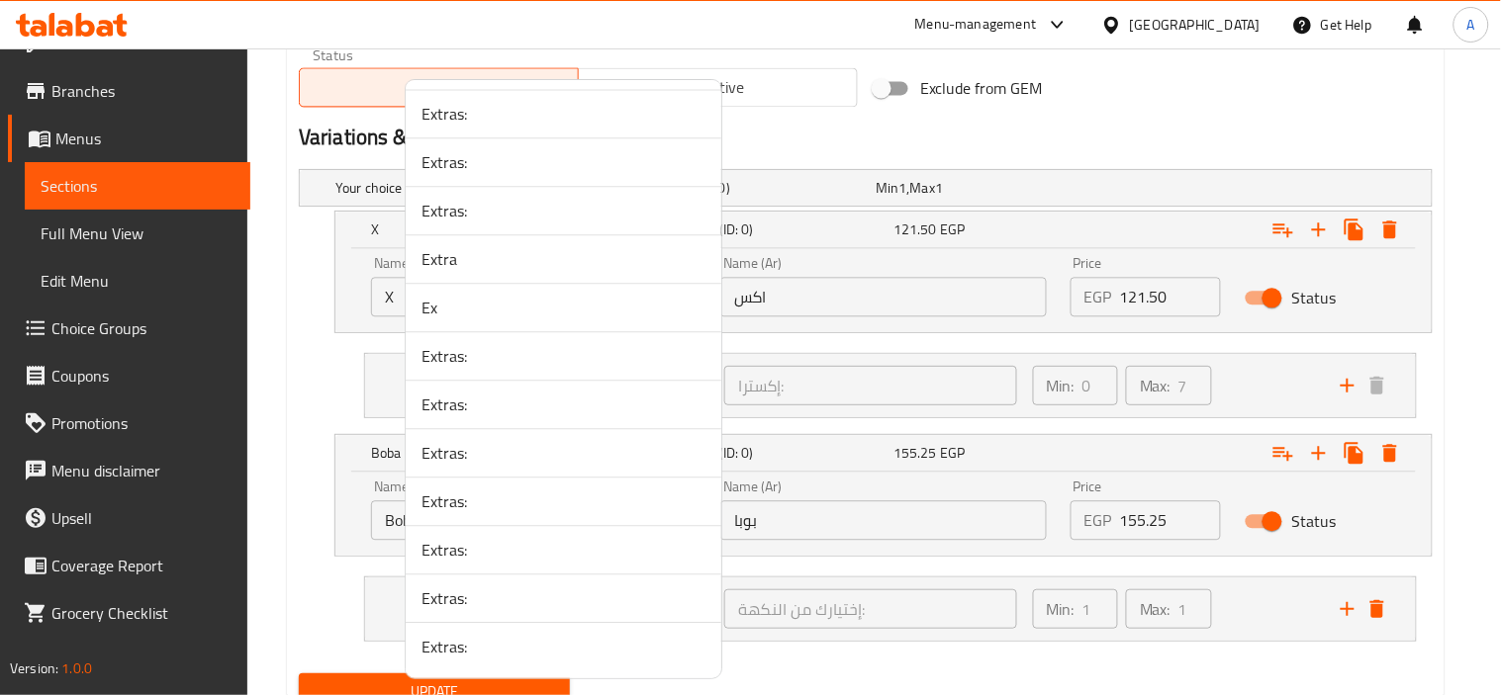
click at [631, 645] on span "Extras:" at bounding box center [563, 647] width 284 height 24
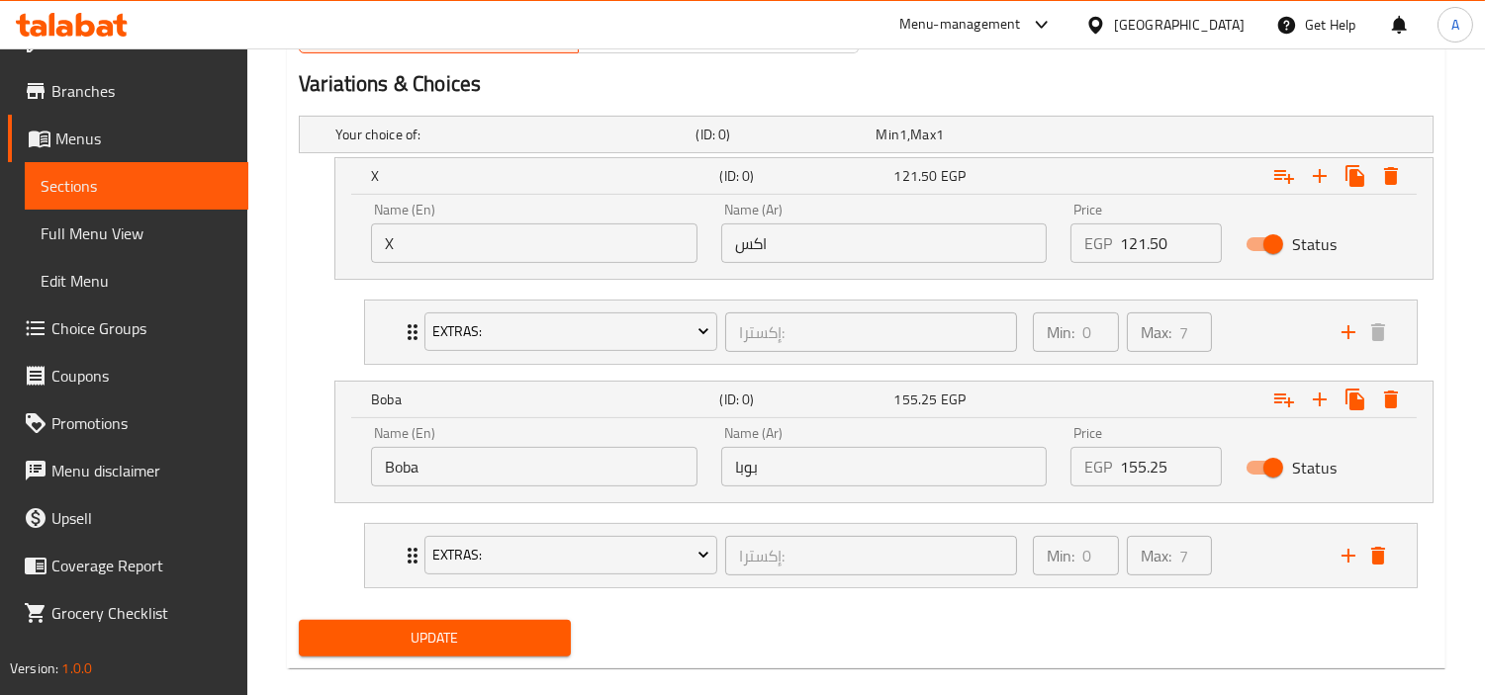
scroll to position [1108, 0]
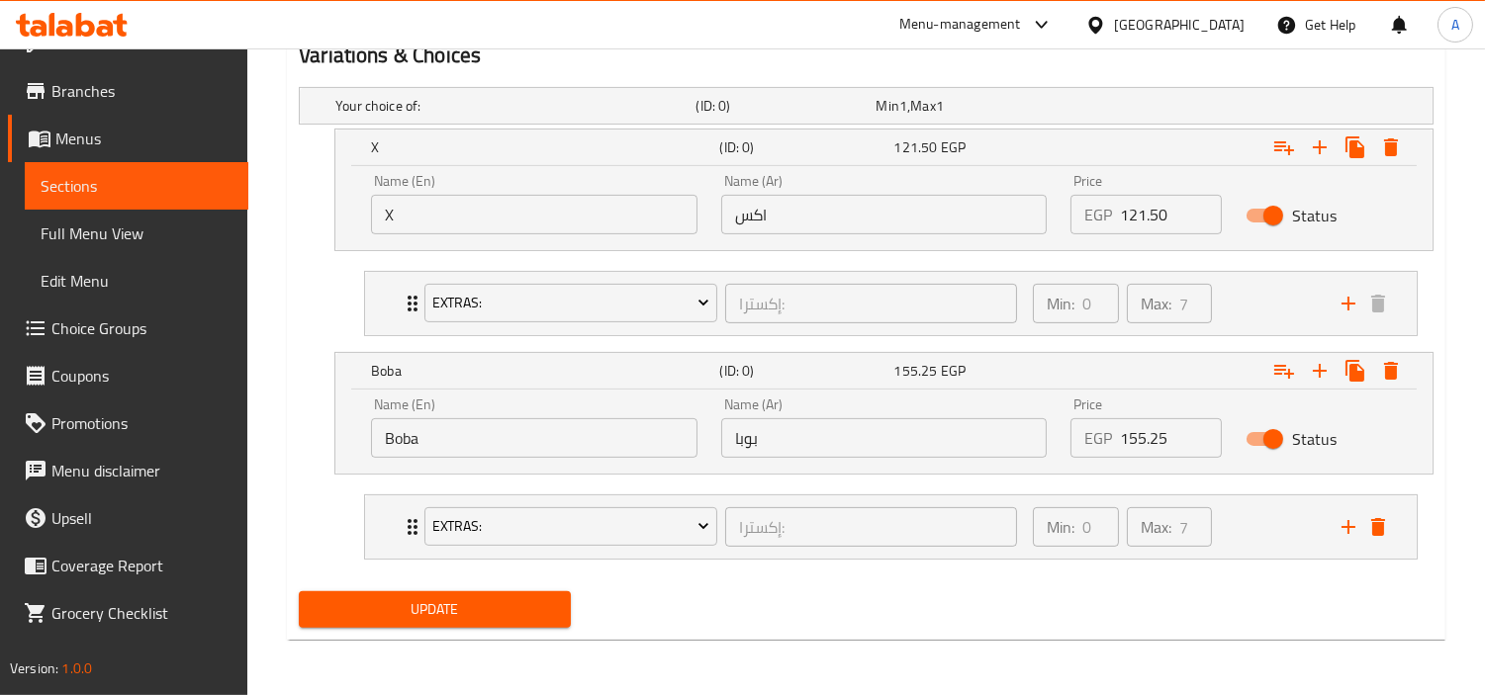
drag, startPoint x: 504, startPoint y: 606, endPoint x: 999, endPoint y: 607, distance: 494.6
click at [504, 607] on span "Update" at bounding box center [435, 609] width 240 height 25
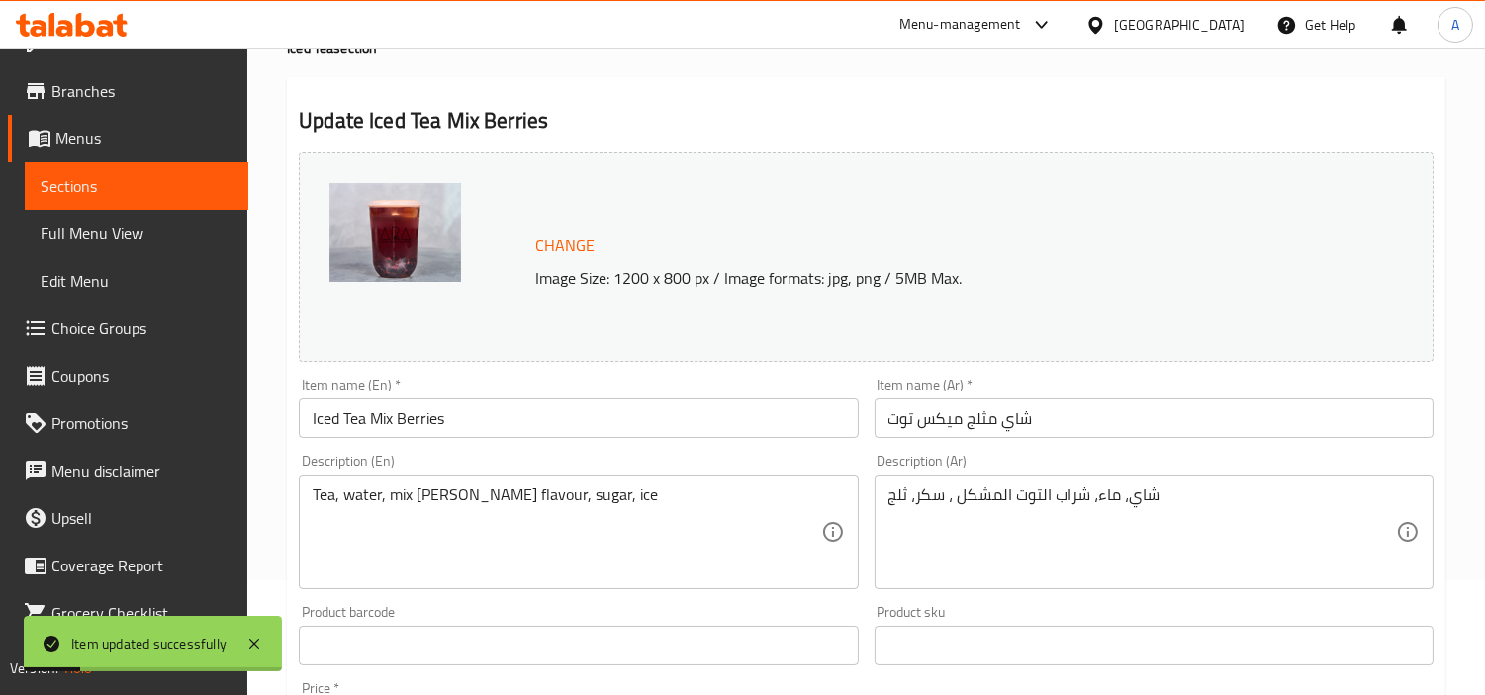
scroll to position [0, 0]
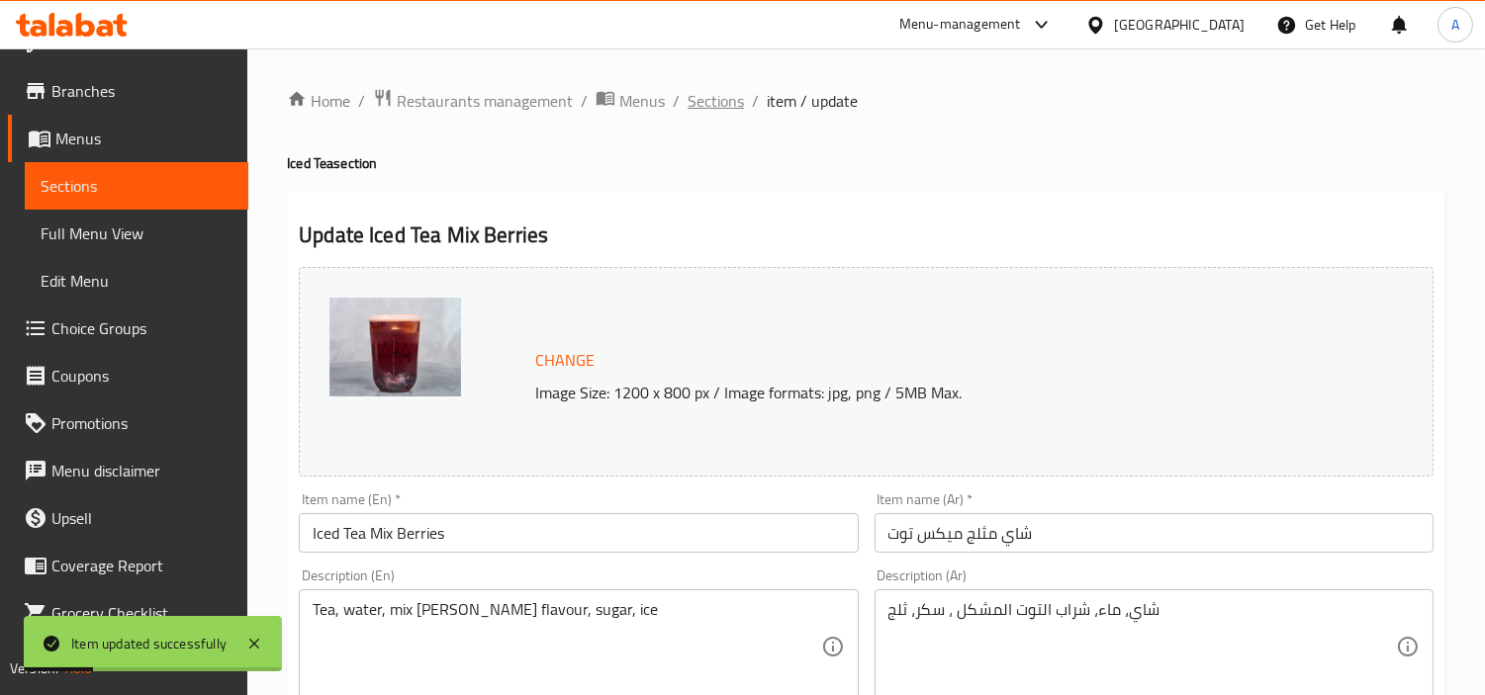
click at [699, 102] on span "Sections" at bounding box center [715, 101] width 56 height 24
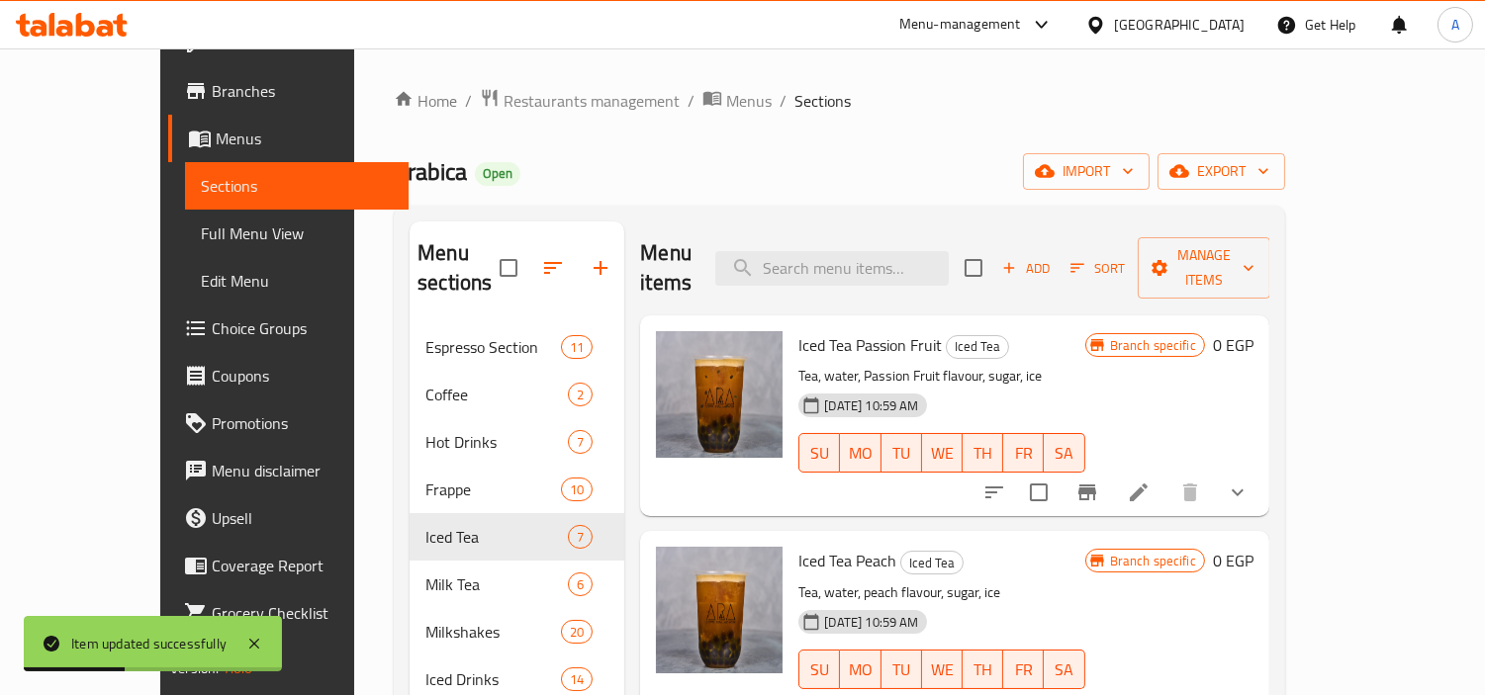
scroll to position [610, 0]
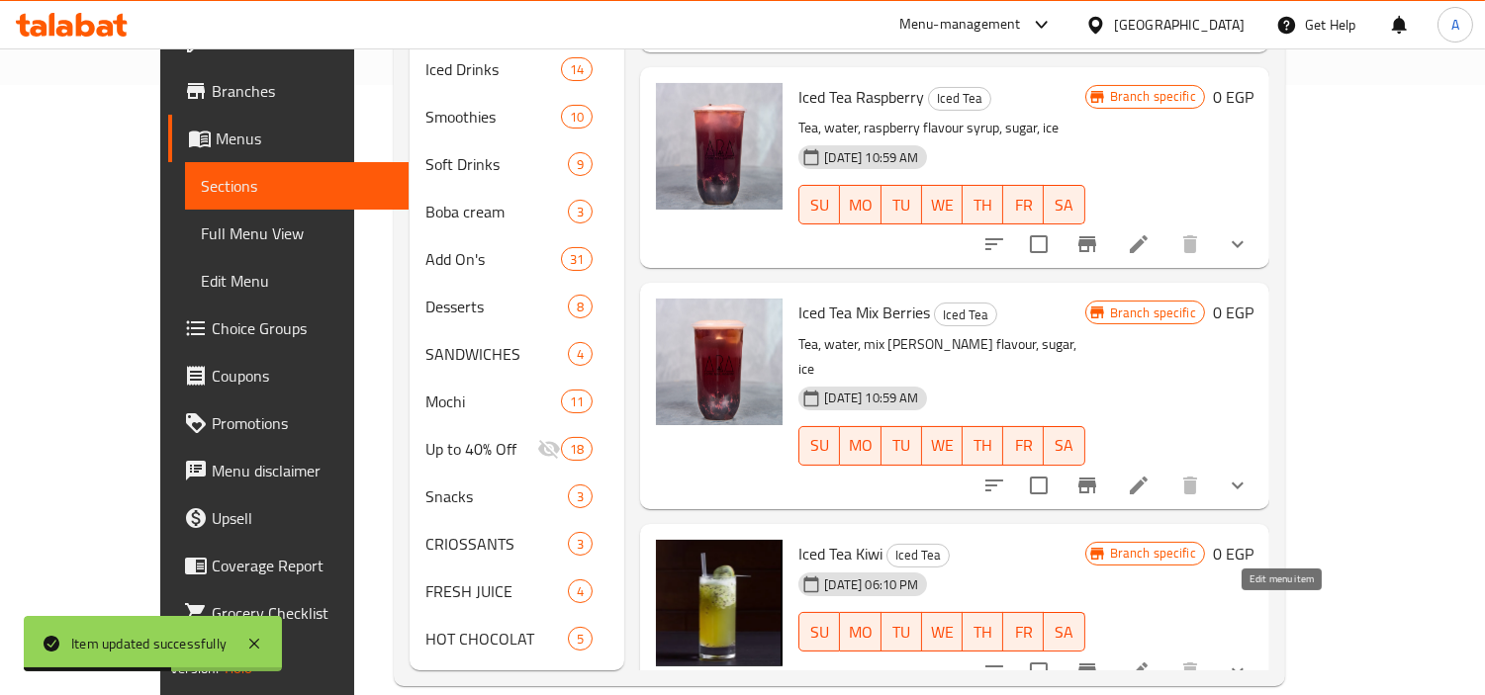
click at [1147, 663] on icon at bounding box center [1139, 672] width 18 height 18
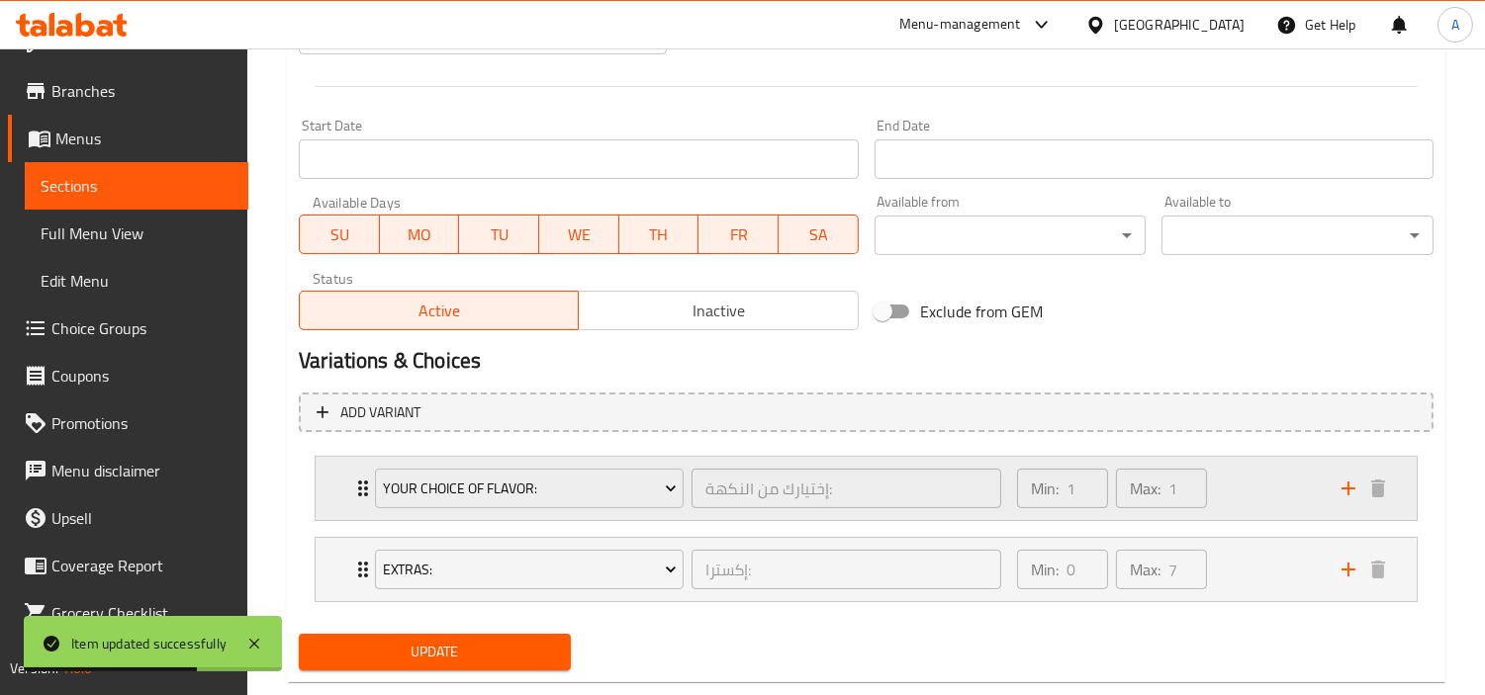
scroll to position [843, 0]
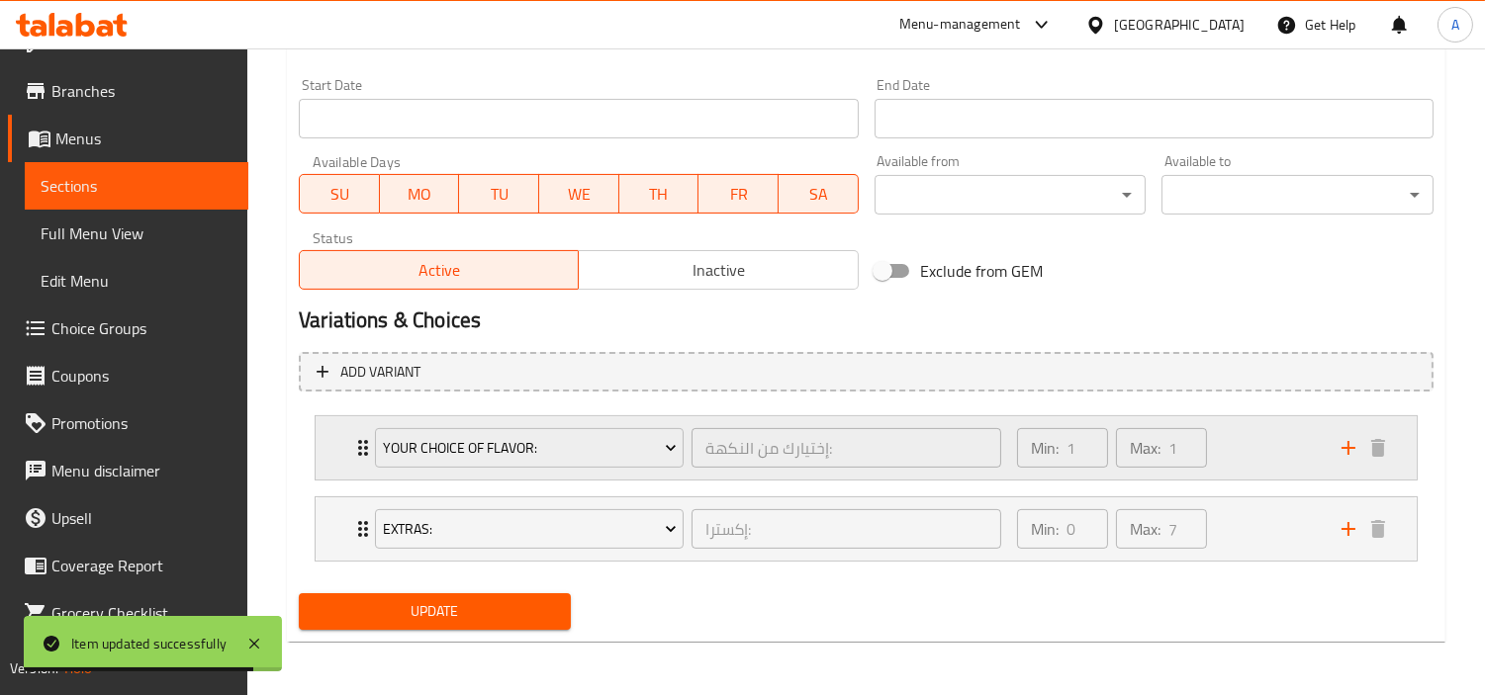
click at [1229, 432] on div "Min: 1 ​ Max: 1 ​" at bounding box center [1167, 447] width 324 height 63
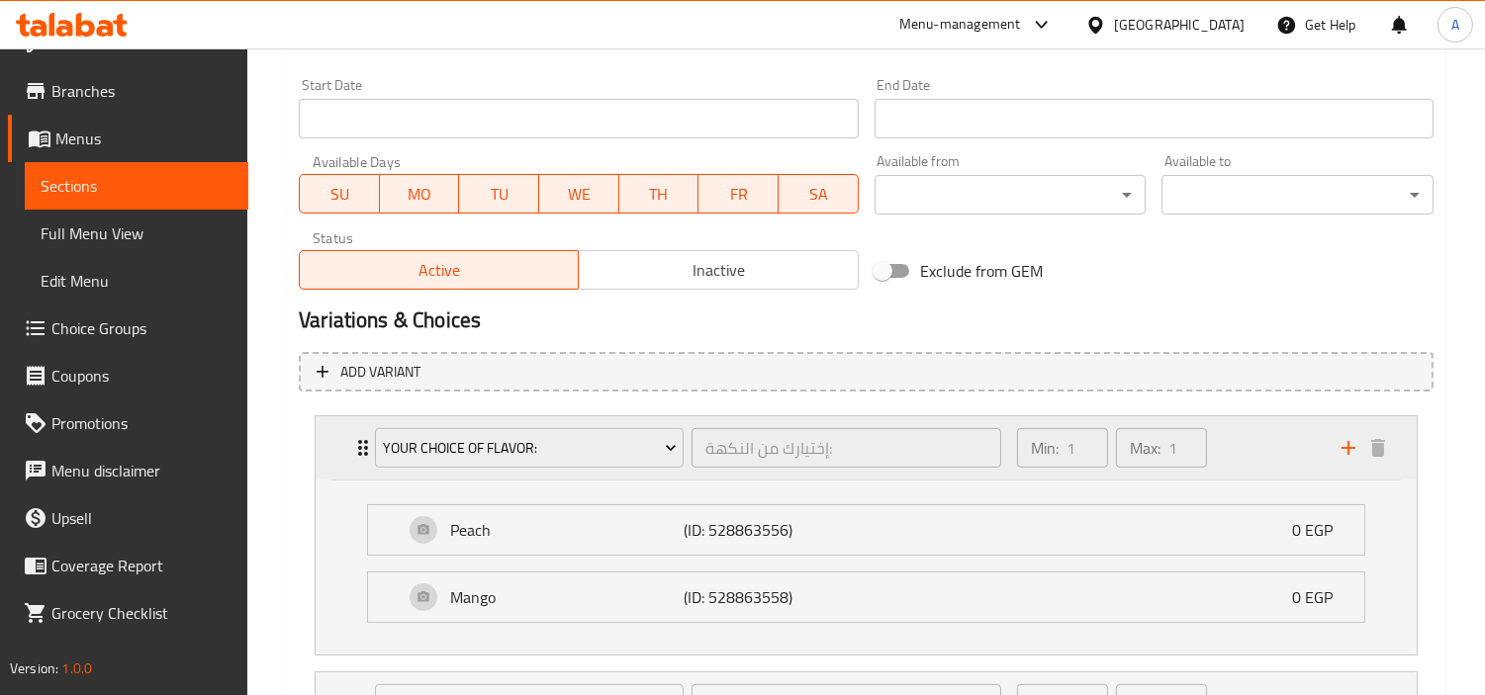
click at [1229, 432] on div "Min: 1 ​ Max: 1 ​" at bounding box center [1167, 447] width 324 height 63
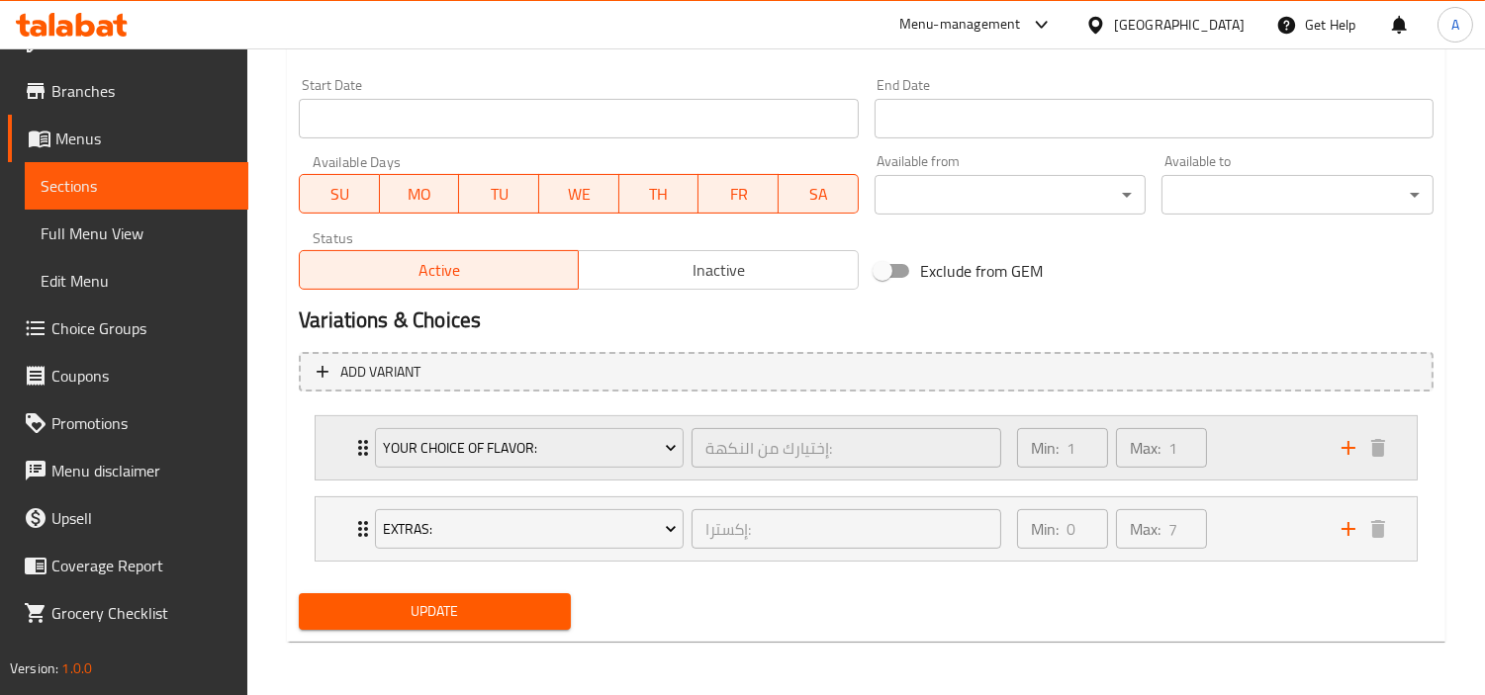
click at [1231, 436] on div "Min: 1 ​ Max: 1 ​" at bounding box center [1167, 447] width 324 height 63
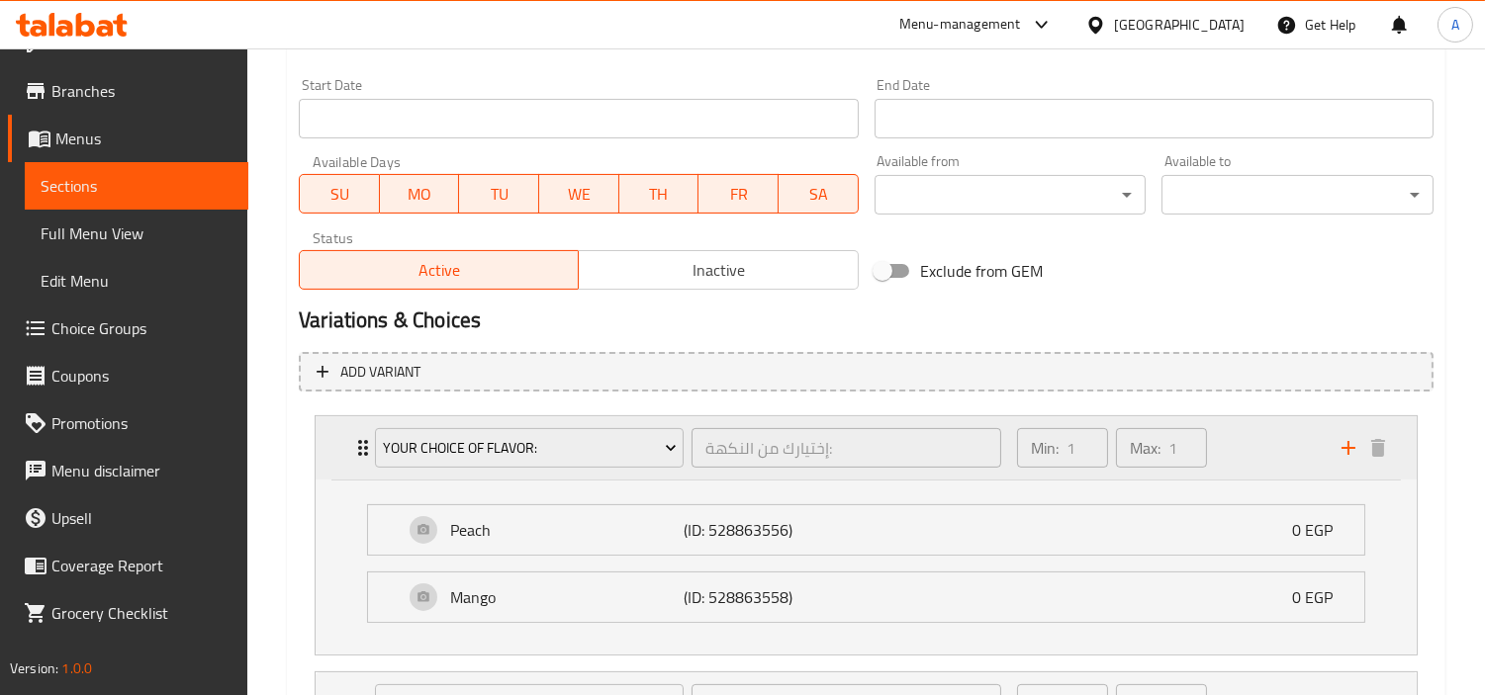
click at [1231, 436] on div "Min: 1 ​ Max: 1 ​" at bounding box center [1167, 447] width 324 height 63
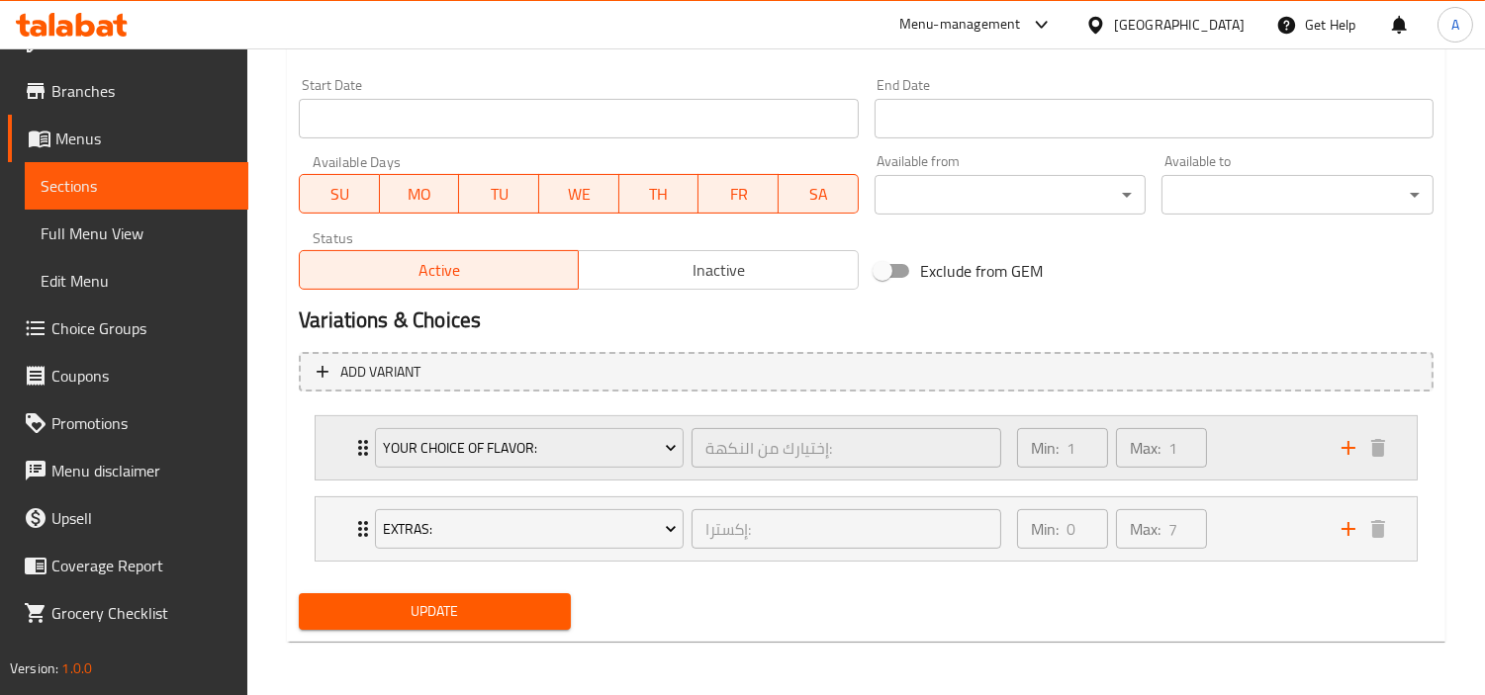
click at [1231, 436] on div "Min: 1 ​ Max: 1 ​" at bounding box center [1167, 447] width 324 height 63
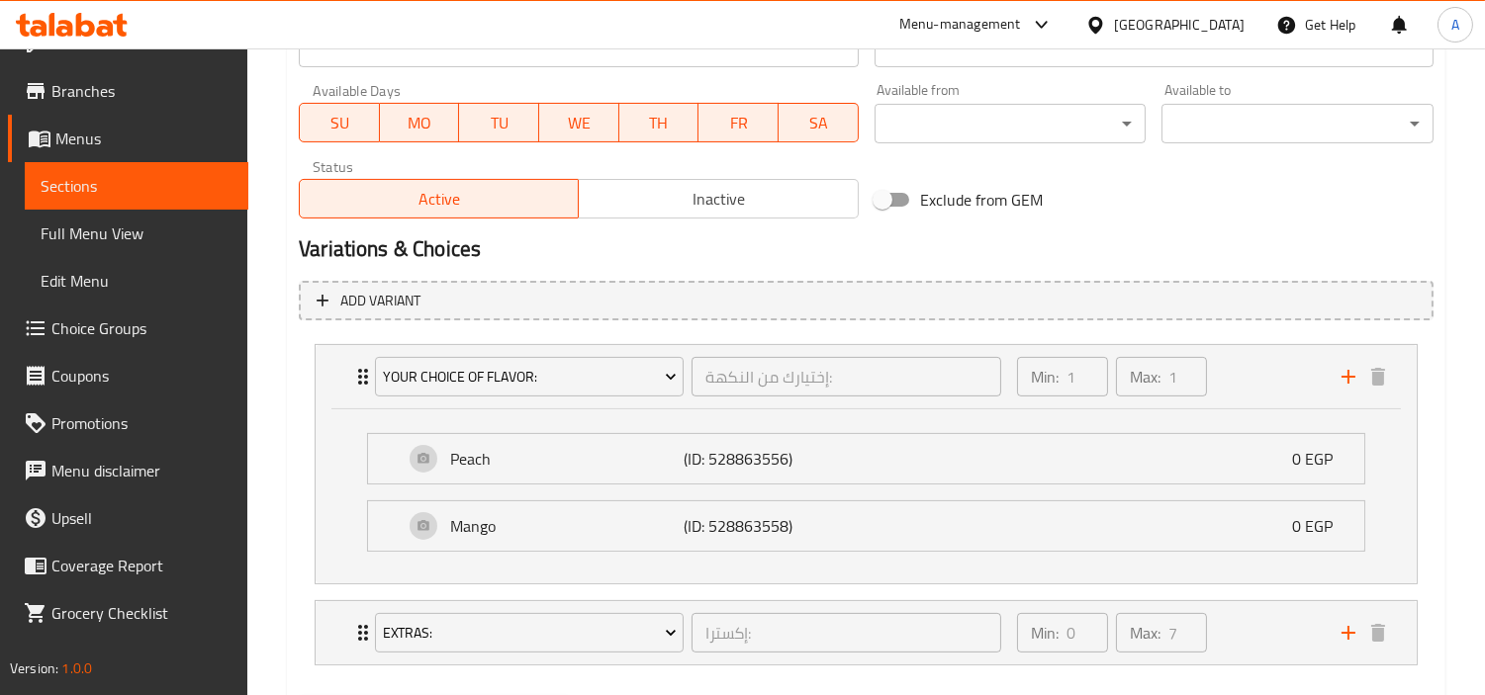
scroll to position [1019, 0]
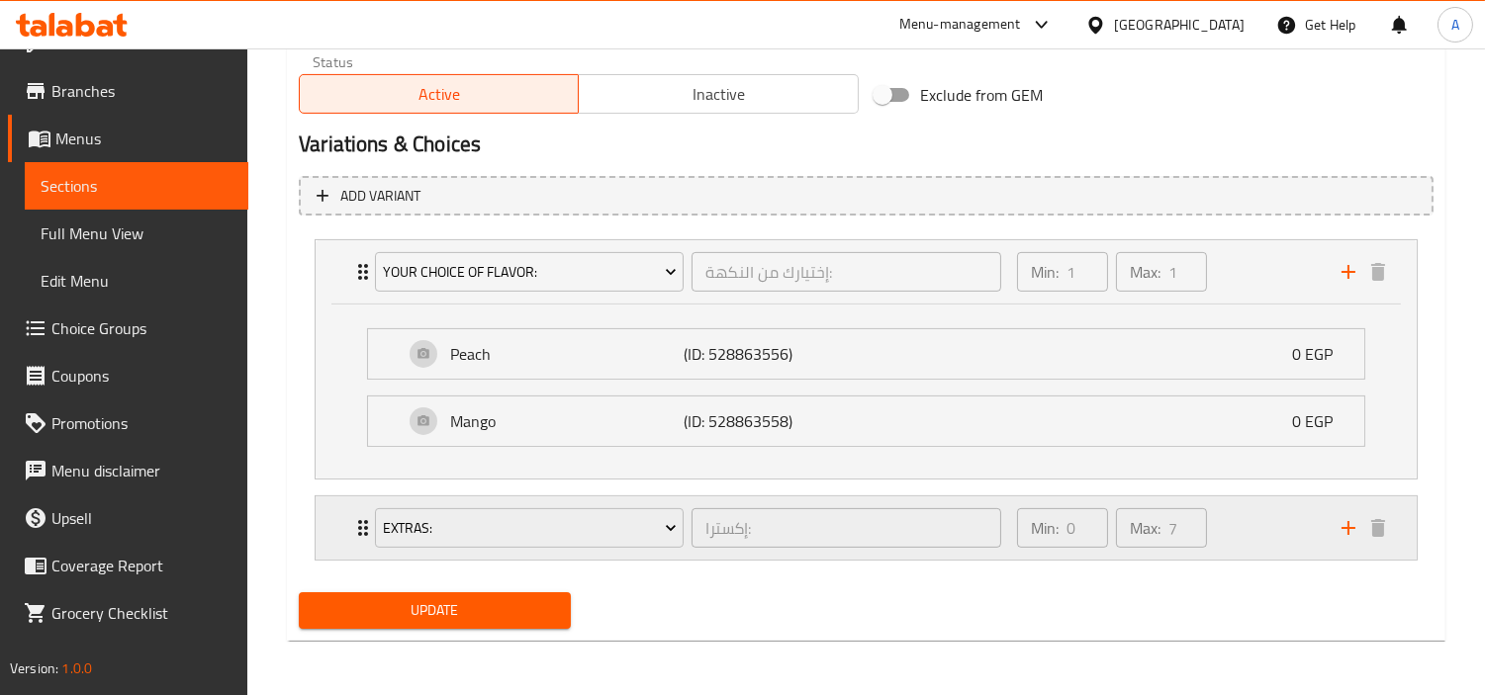
click at [1256, 554] on div "Min: 0 ​ Max: 7 ​" at bounding box center [1167, 528] width 324 height 63
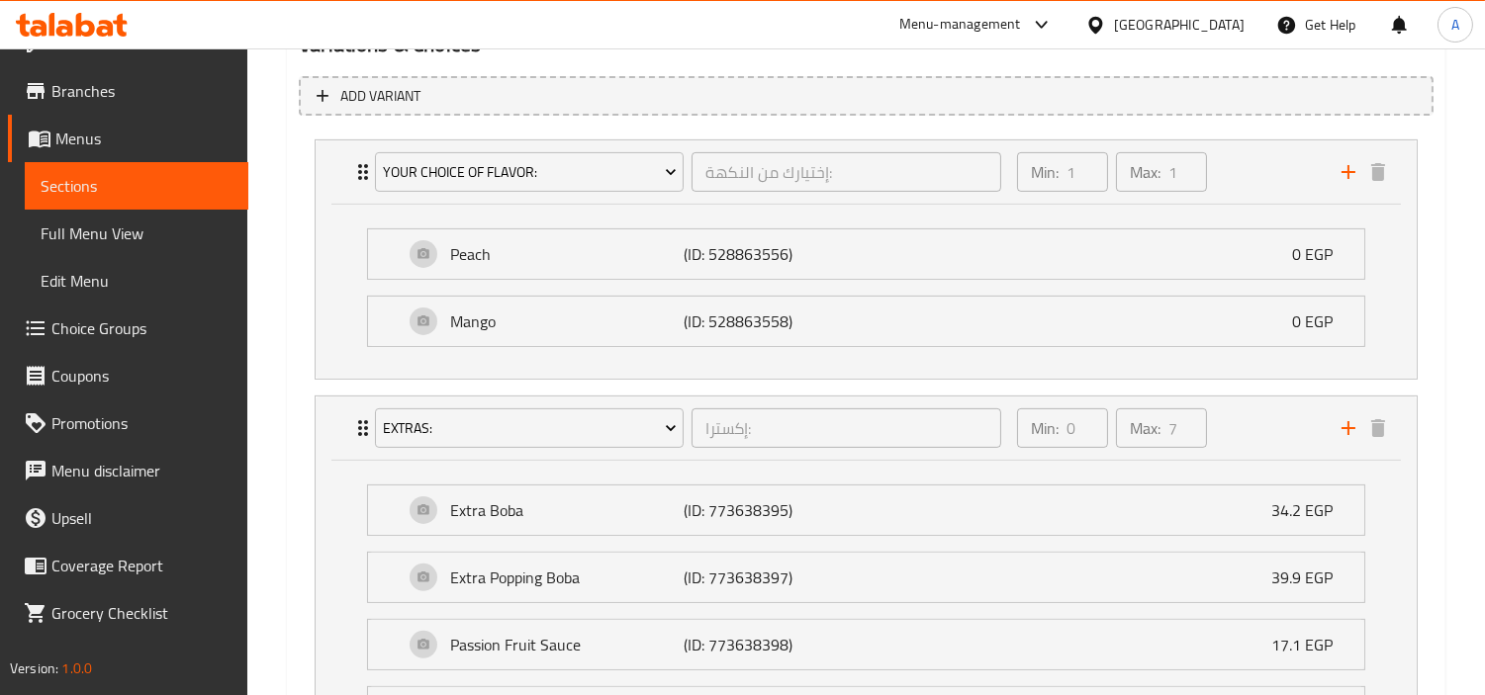
scroll to position [1238, 0]
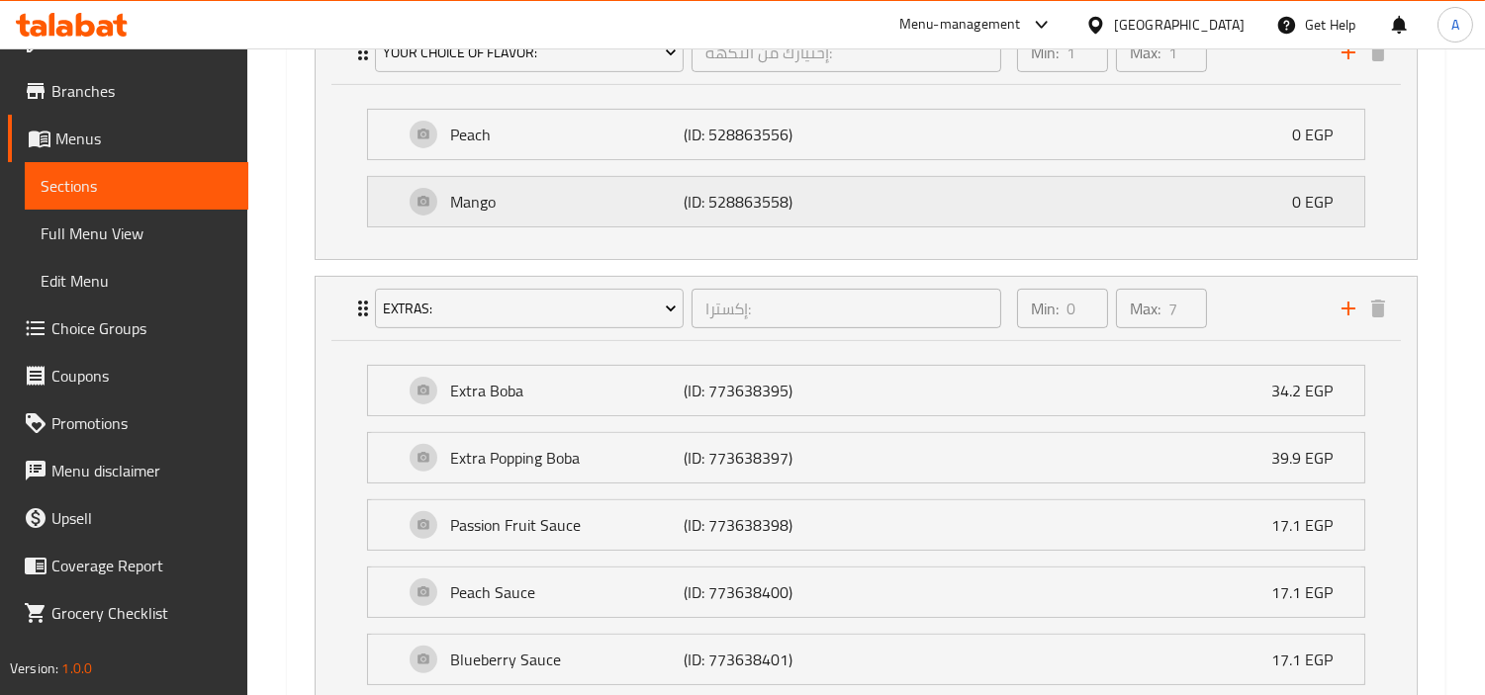
click at [1261, 209] on div "Mango (ID: 528863558) 0 EGP" at bounding box center [872, 201] width 937 height 49
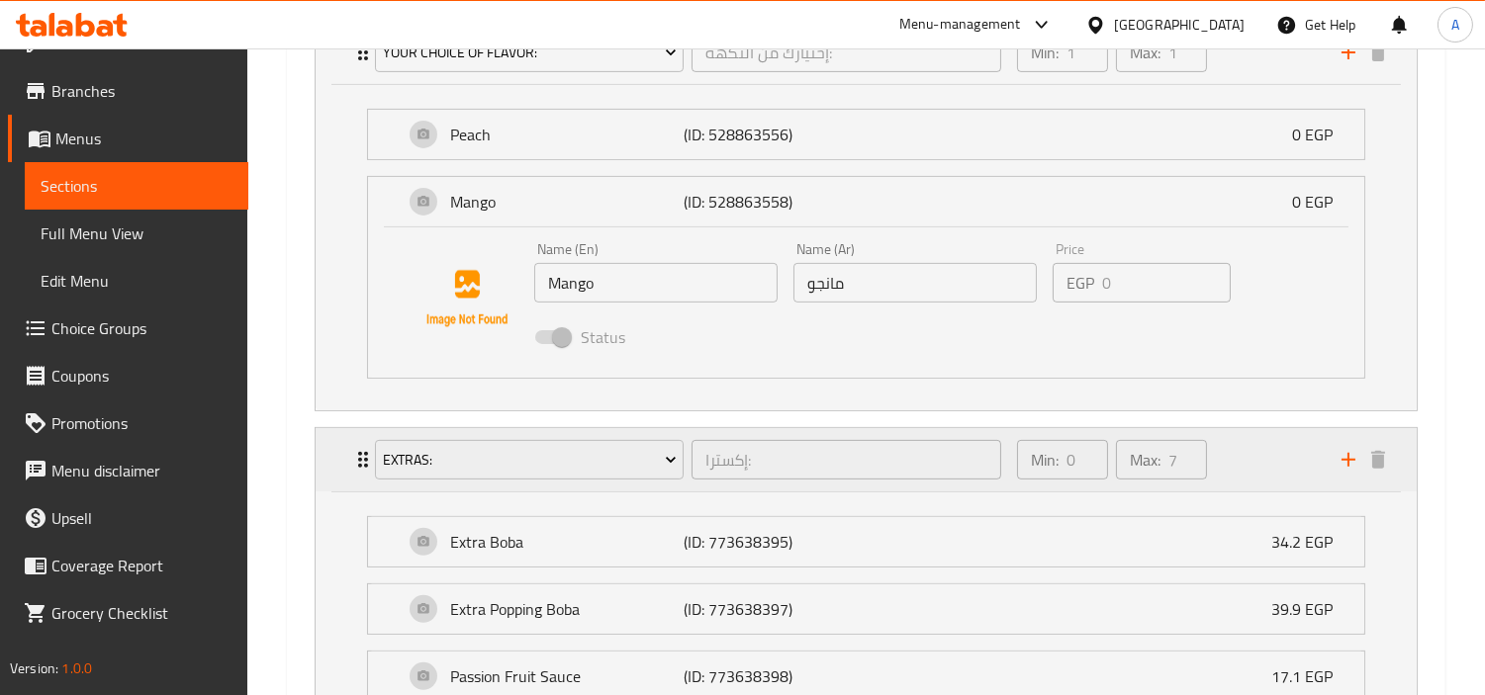
click at [1267, 442] on div "Min: 0 ​ Max: 7 ​" at bounding box center [1167, 459] width 324 height 63
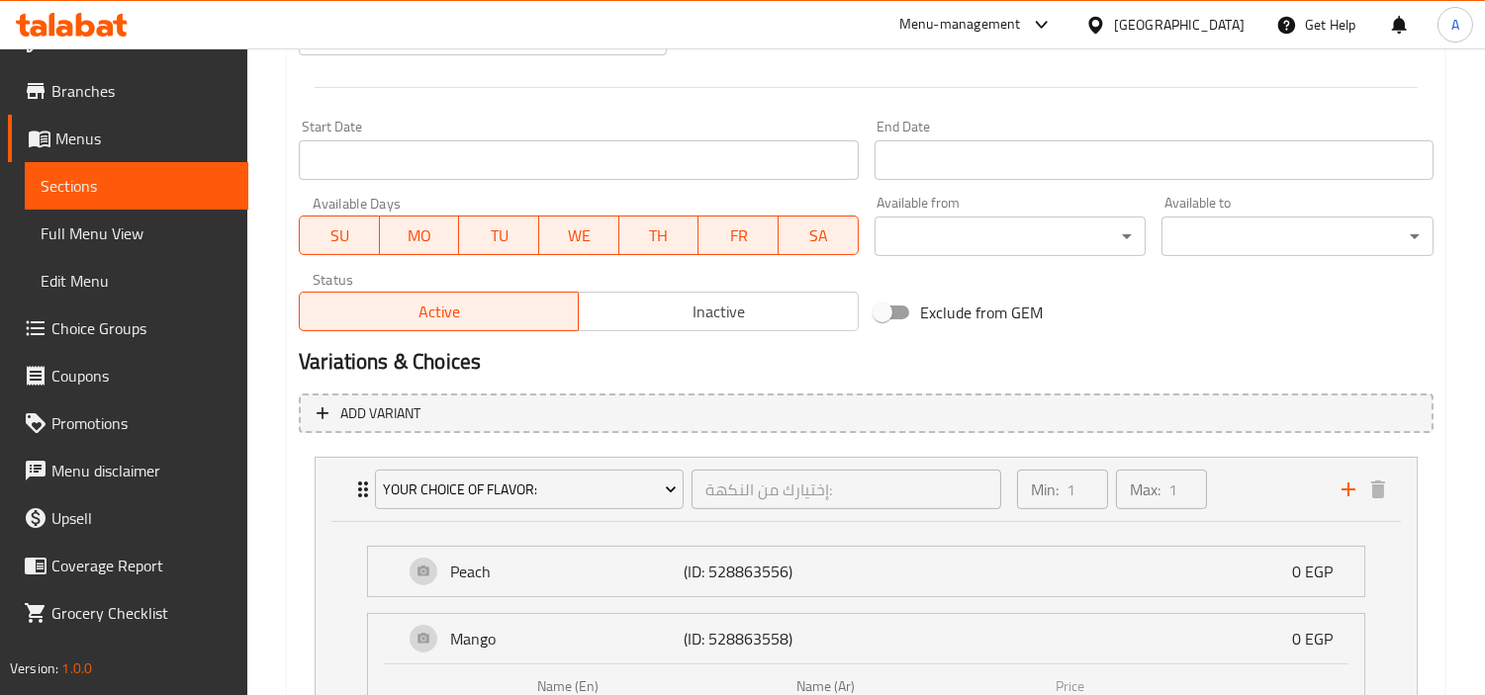
scroll to position [950, 0]
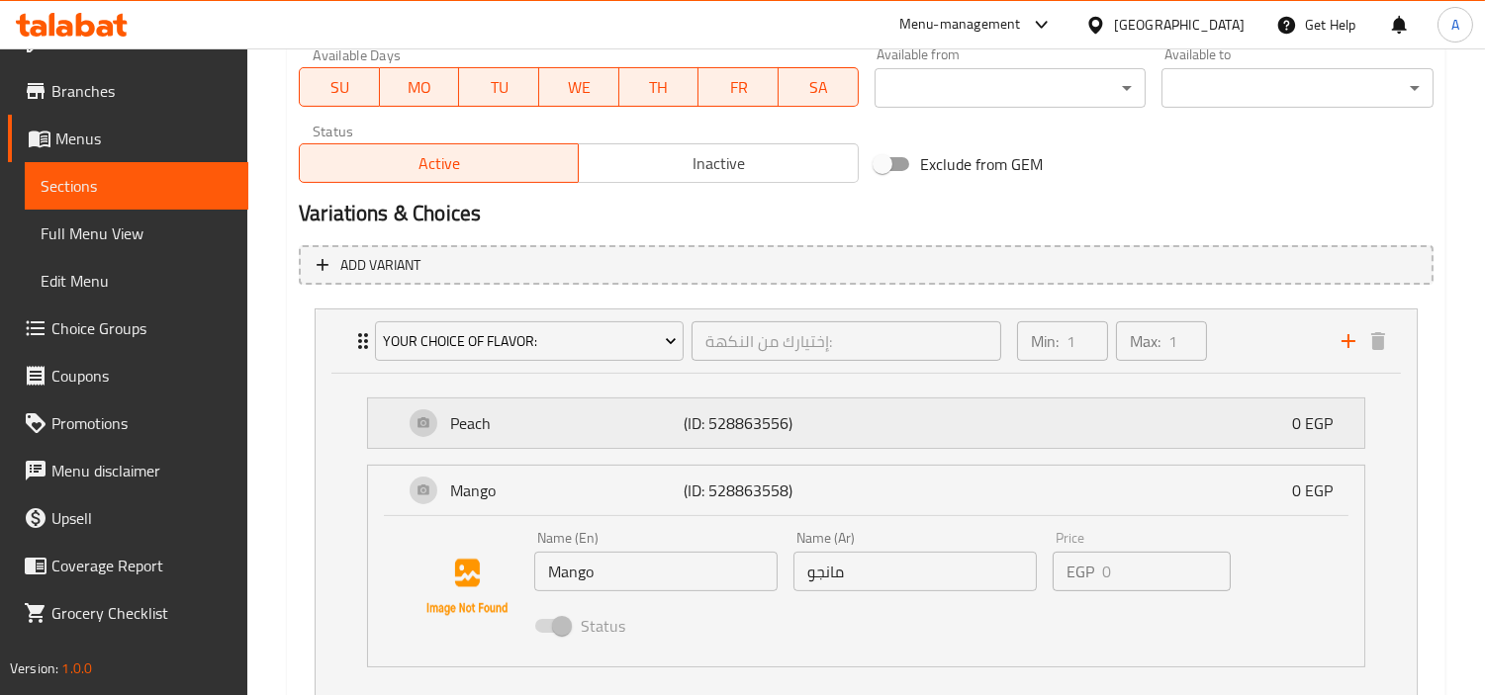
click at [782, 432] on p "(ID: 528863556)" at bounding box center [760, 423] width 155 height 24
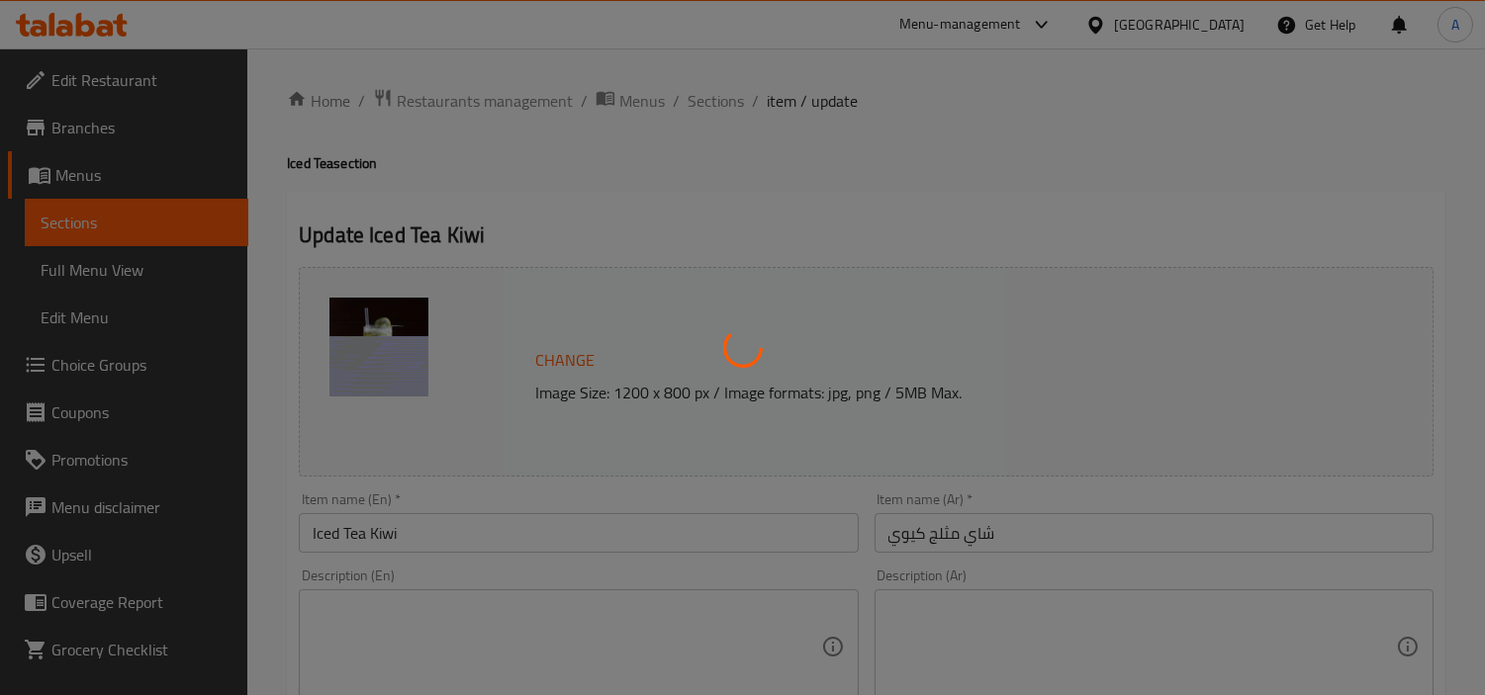
type input "إكسترا:"
type input "0"
type input "7"
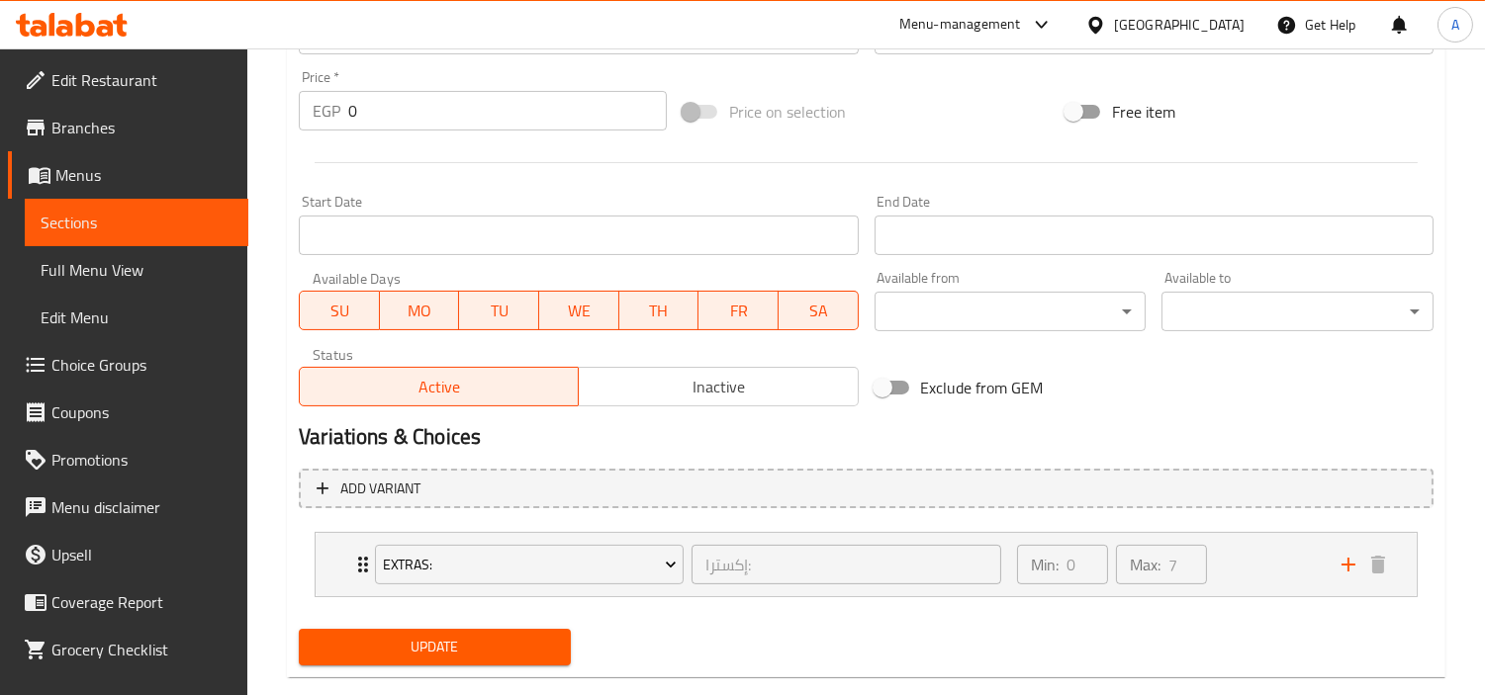
scroll to position [762, 0]
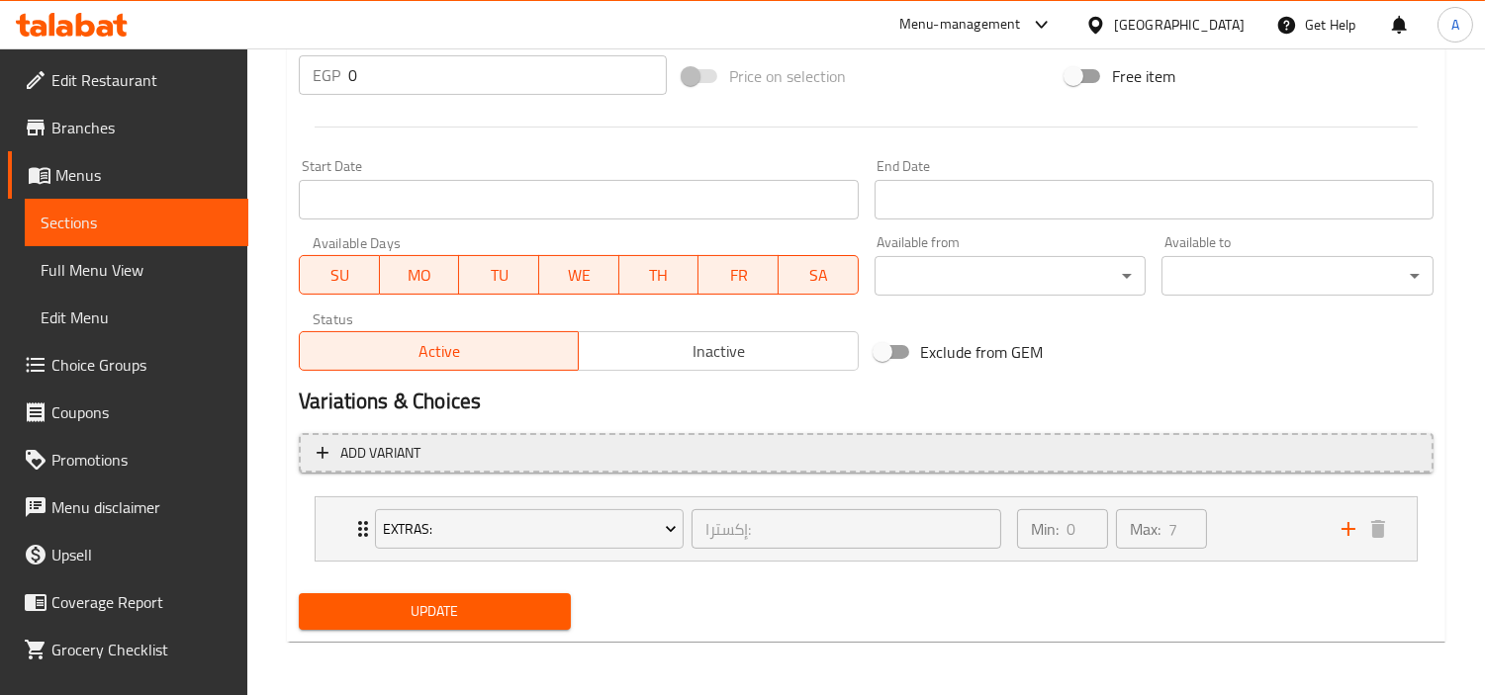
click at [1179, 455] on span "Add variant" at bounding box center [866, 453] width 1099 height 25
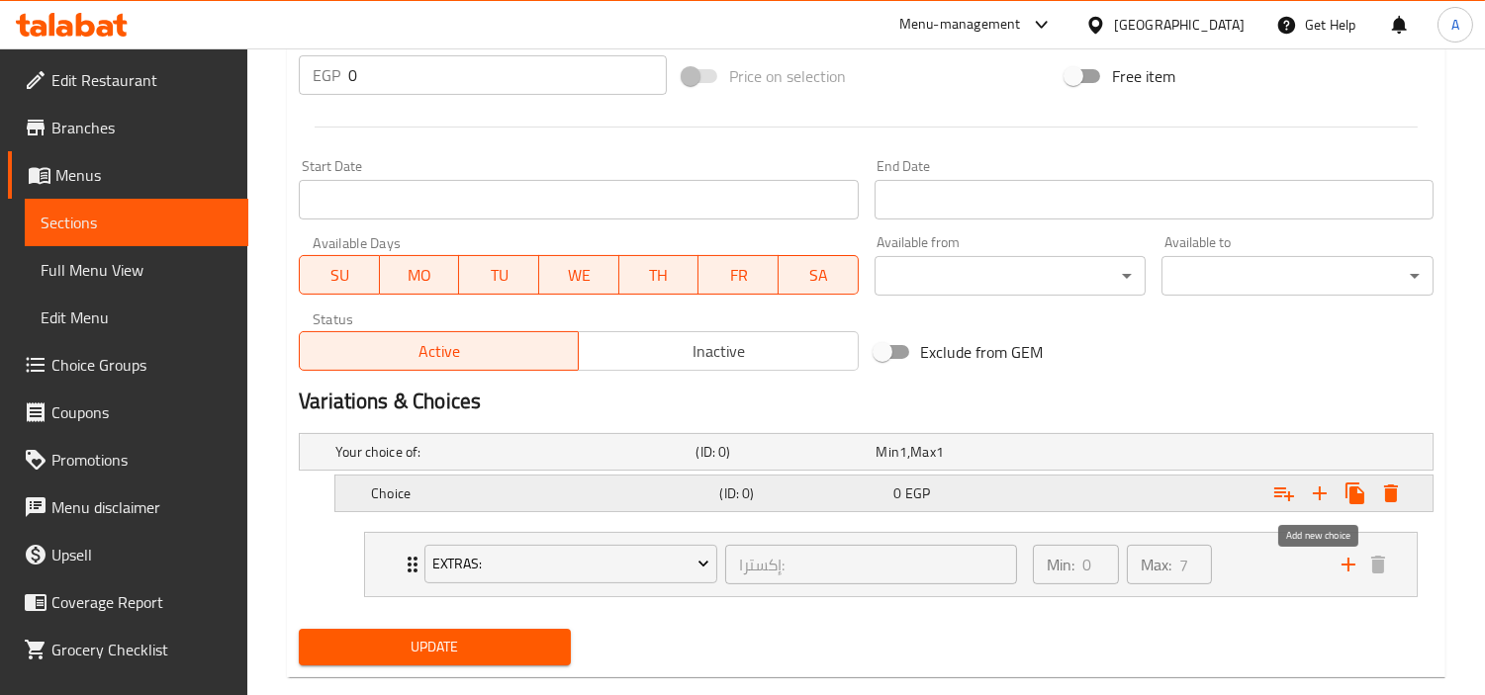
click at [1319, 504] on icon "Expand" at bounding box center [1320, 494] width 24 height 24
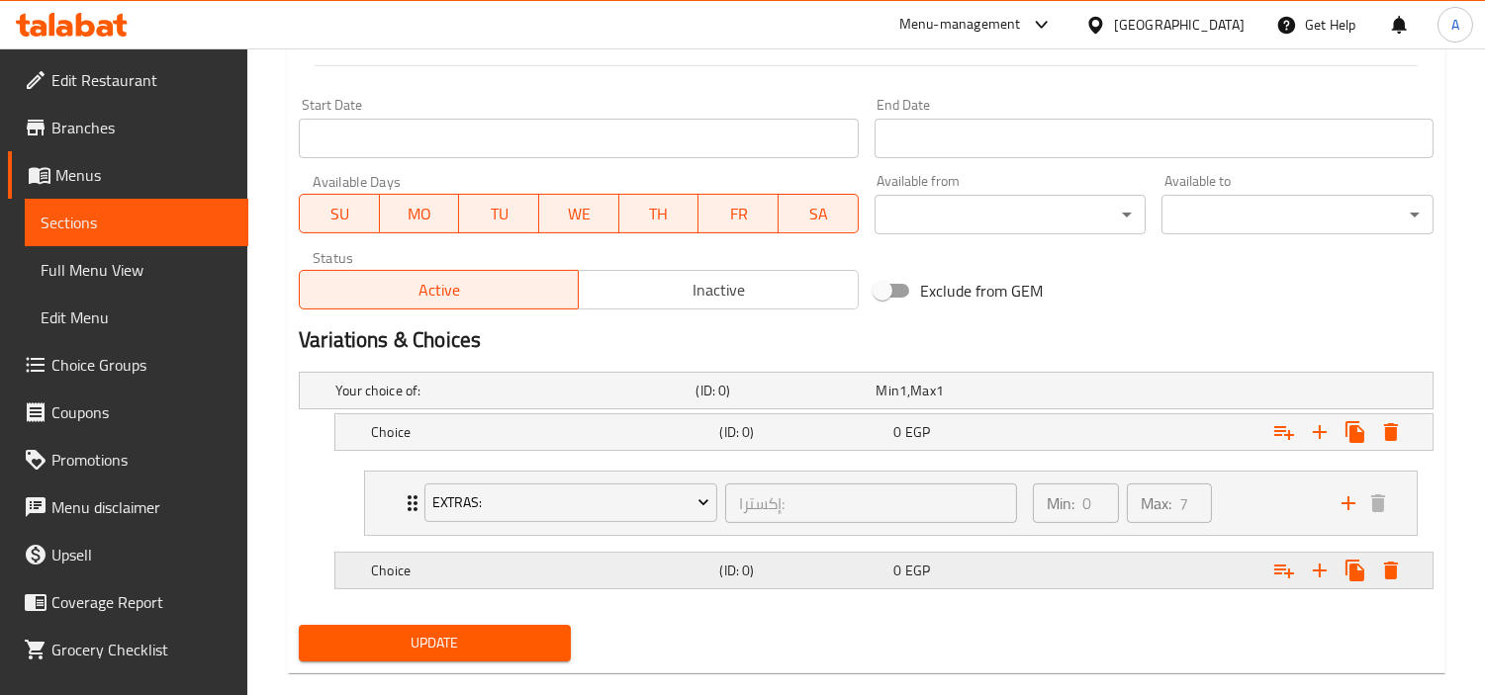
scroll to position [856, 0]
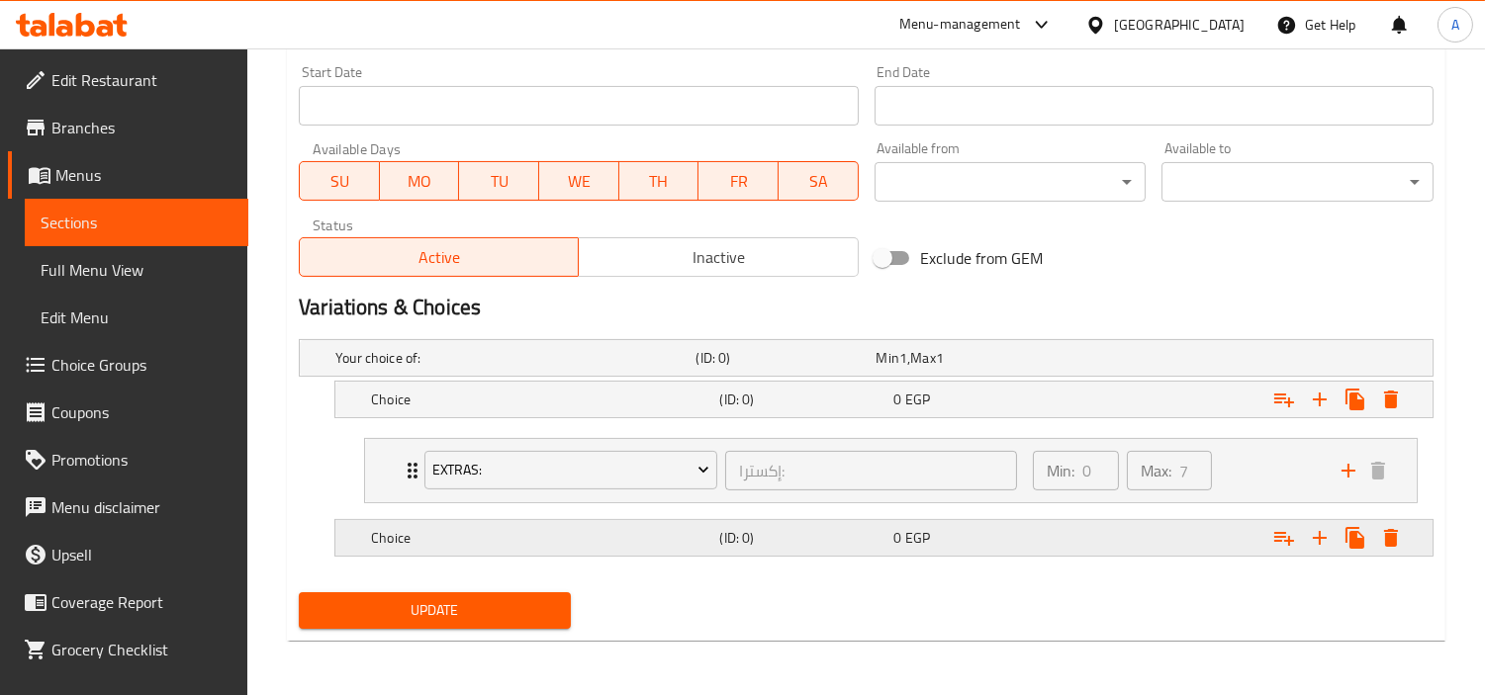
click at [608, 380] on div "Choice (ID: 0) 0 EGP" at bounding box center [871, 358] width 1081 height 44
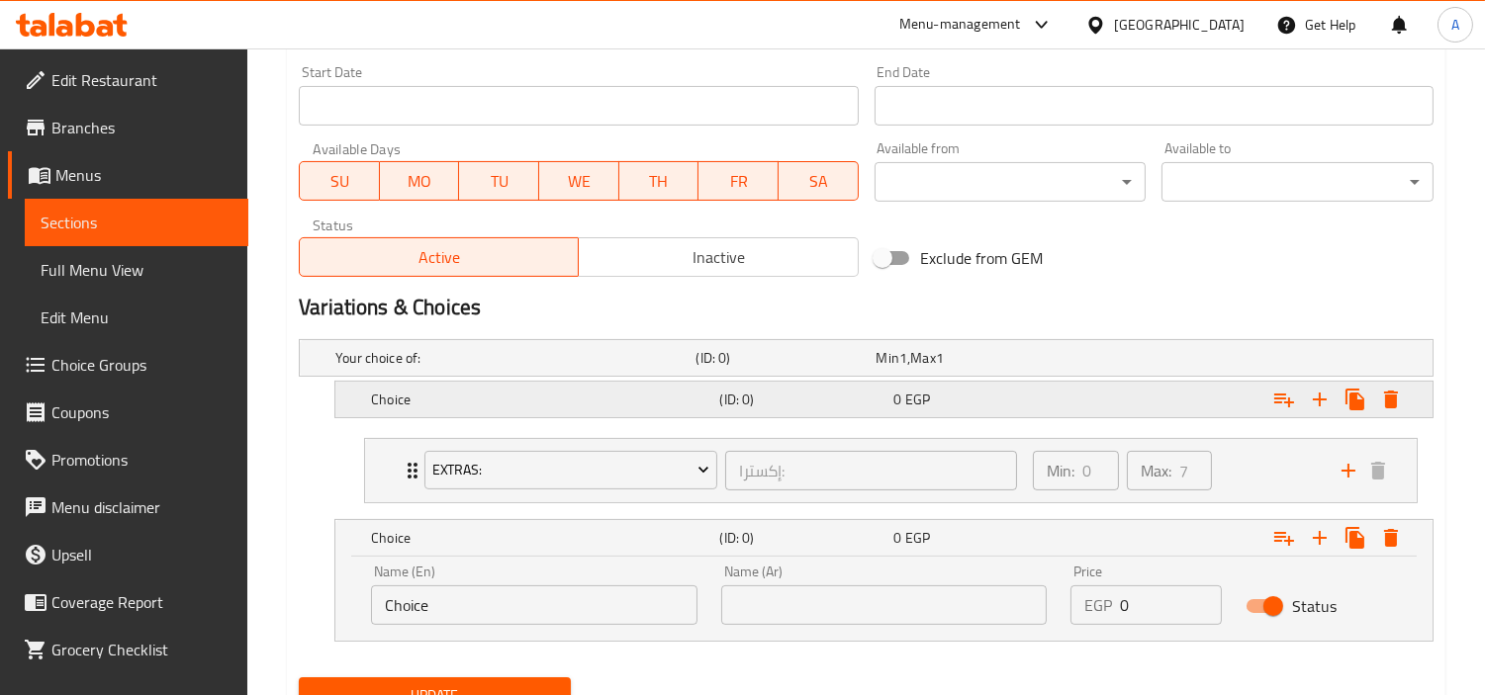
click at [673, 368] on h5 "Choice" at bounding box center [511, 358] width 352 height 20
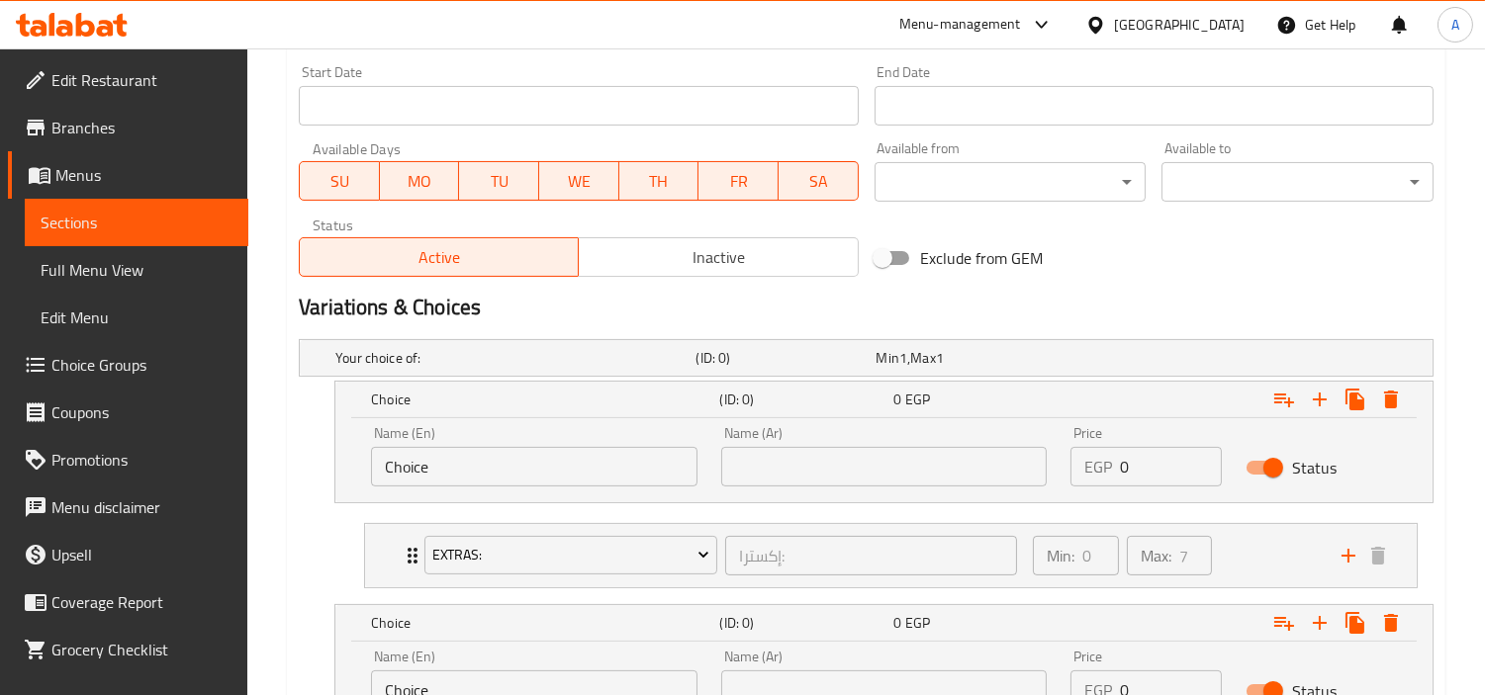
drag, startPoint x: 650, startPoint y: 462, endPoint x: 460, endPoint y: 477, distance: 190.5
click at [548, 481] on input "Choice" at bounding box center [534, 467] width 326 height 40
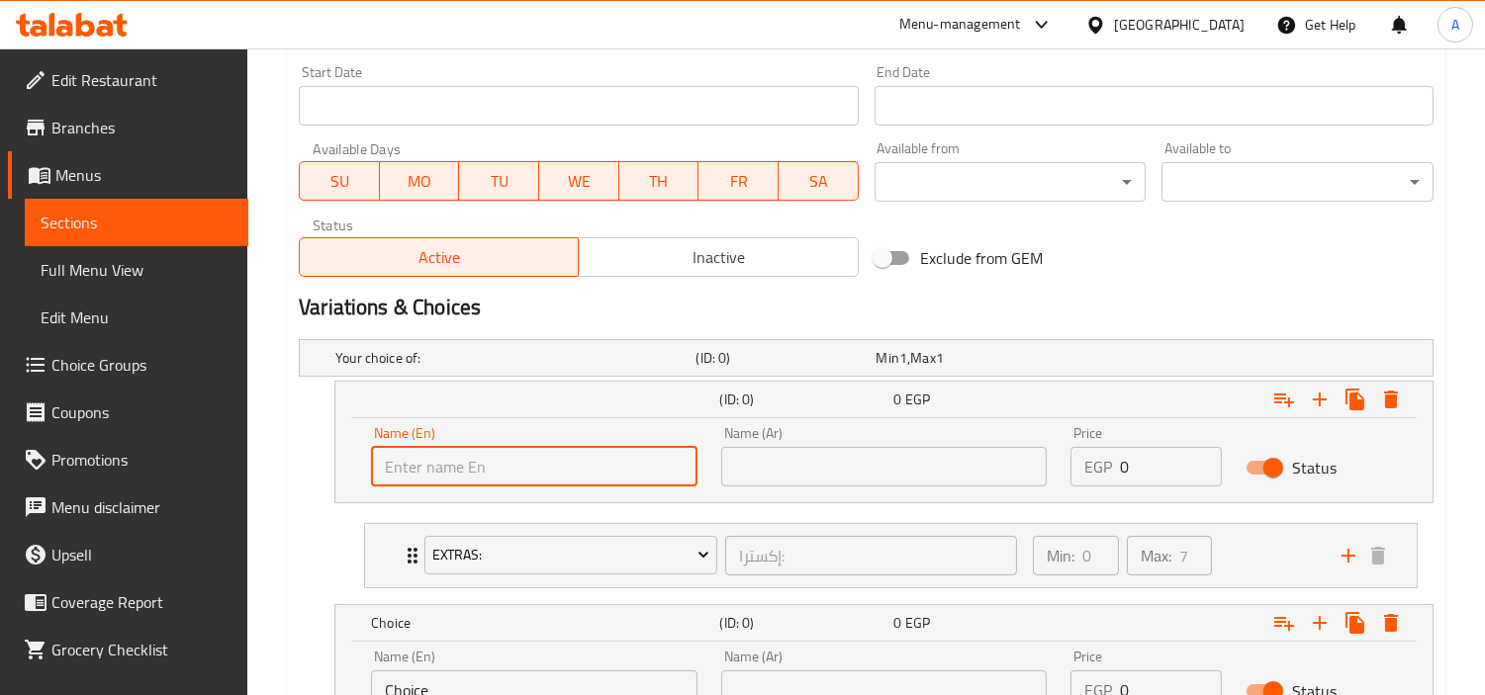
click at [466, 475] on input "text" at bounding box center [534, 467] width 326 height 40
type input "X"
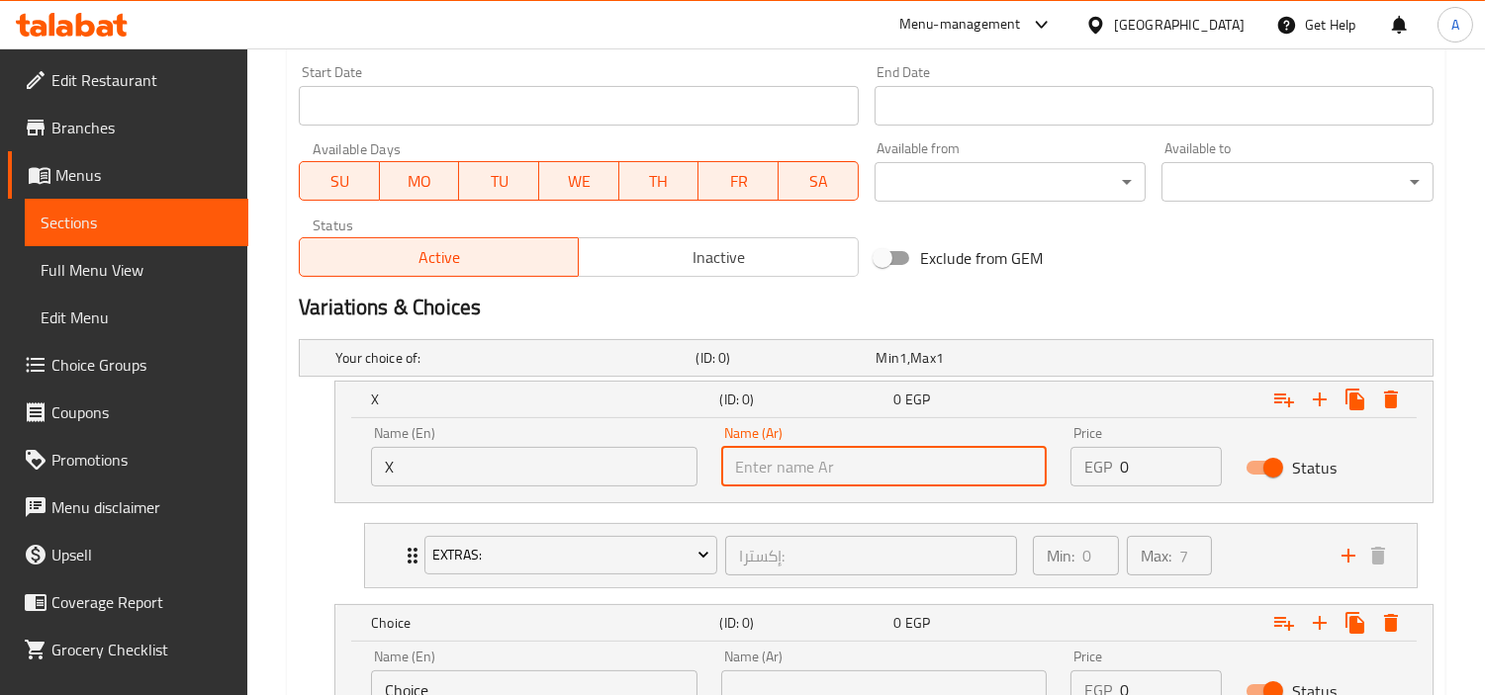
click at [775, 473] on input "text" at bounding box center [884, 467] width 326 height 40
type input "اكس"
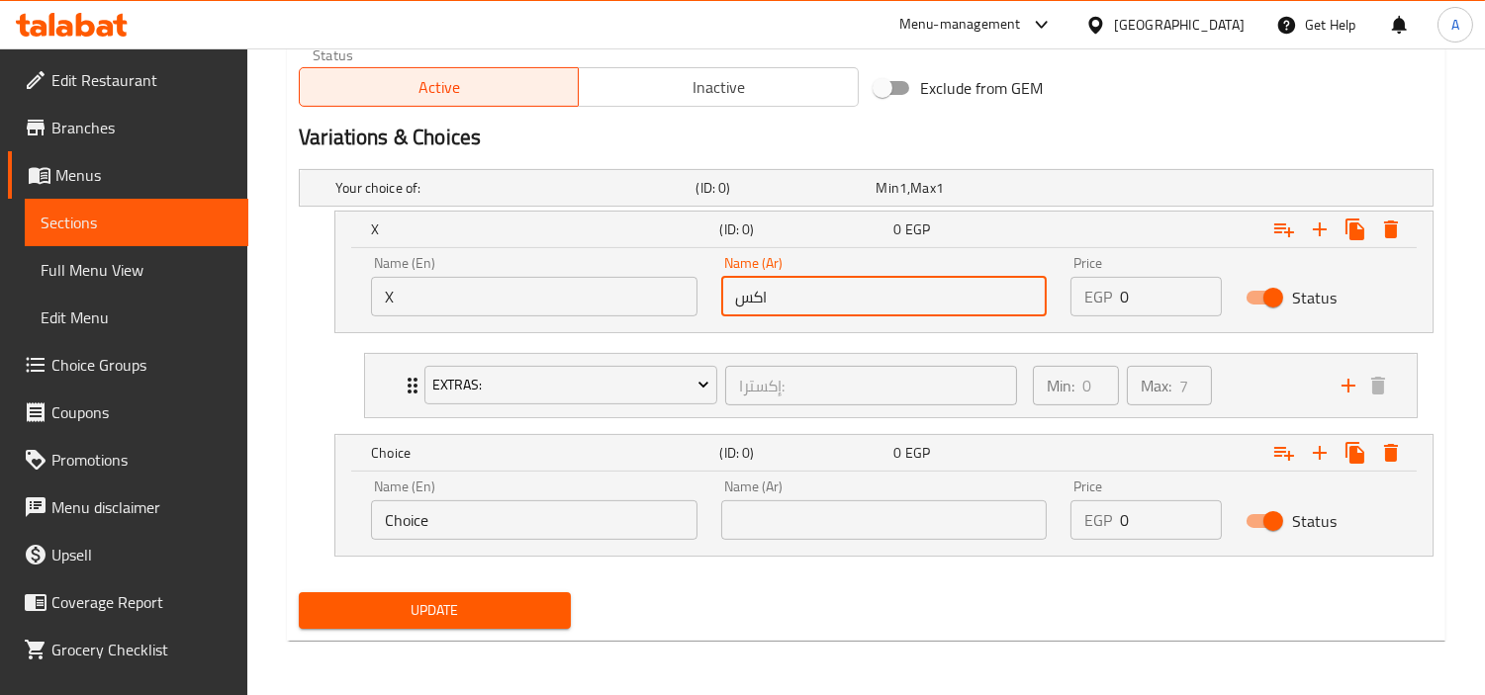
click at [531, 520] on input "Choice" at bounding box center [534, 521] width 326 height 40
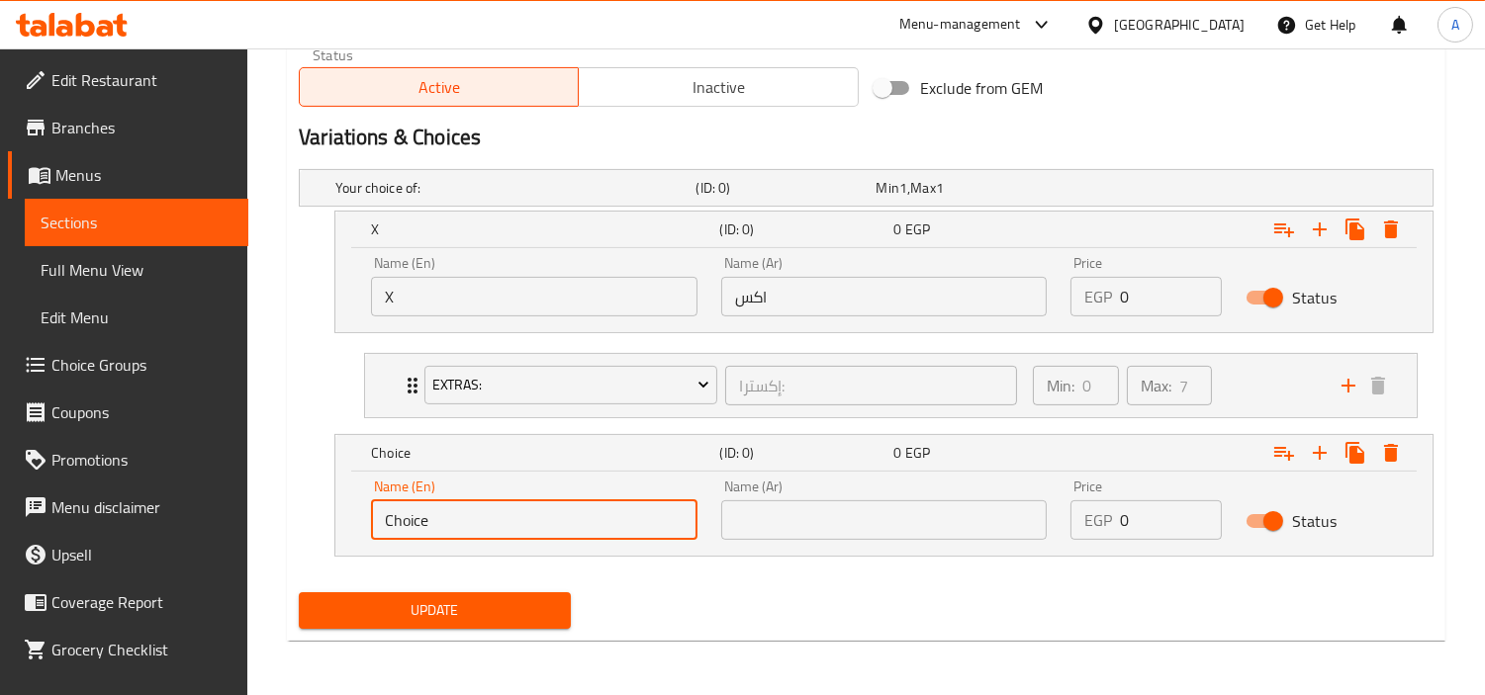
click at [531, 520] on input "Choice" at bounding box center [534, 521] width 326 height 40
click at [559, 529] on input "text" at bounding box center [534, 521] width 326 height 40
click at [645, 509] on input "V" at bounding box center [534, 521] width 326 height 40
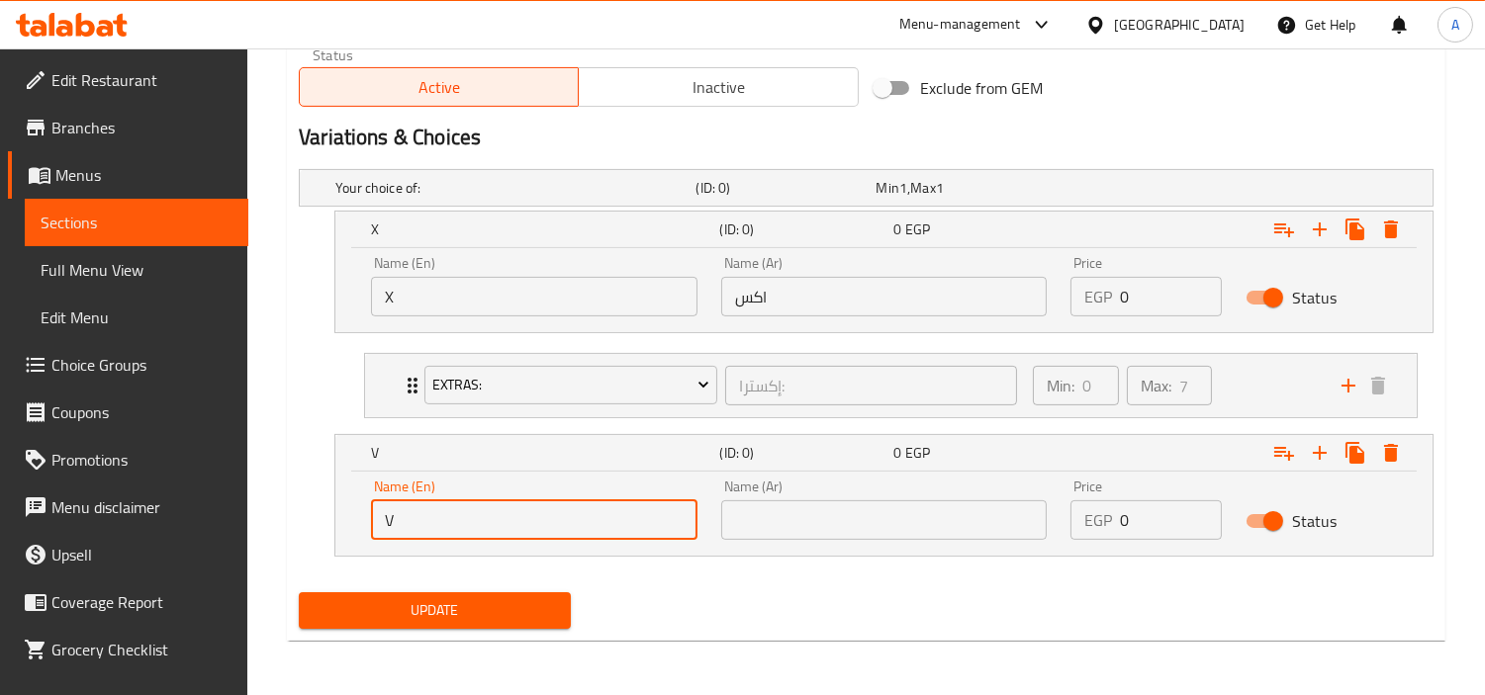
paste input "Boba"
type input "Boba"
click at [911, 521] on input "text" at bounding box center [884, 521] width 326 height 40
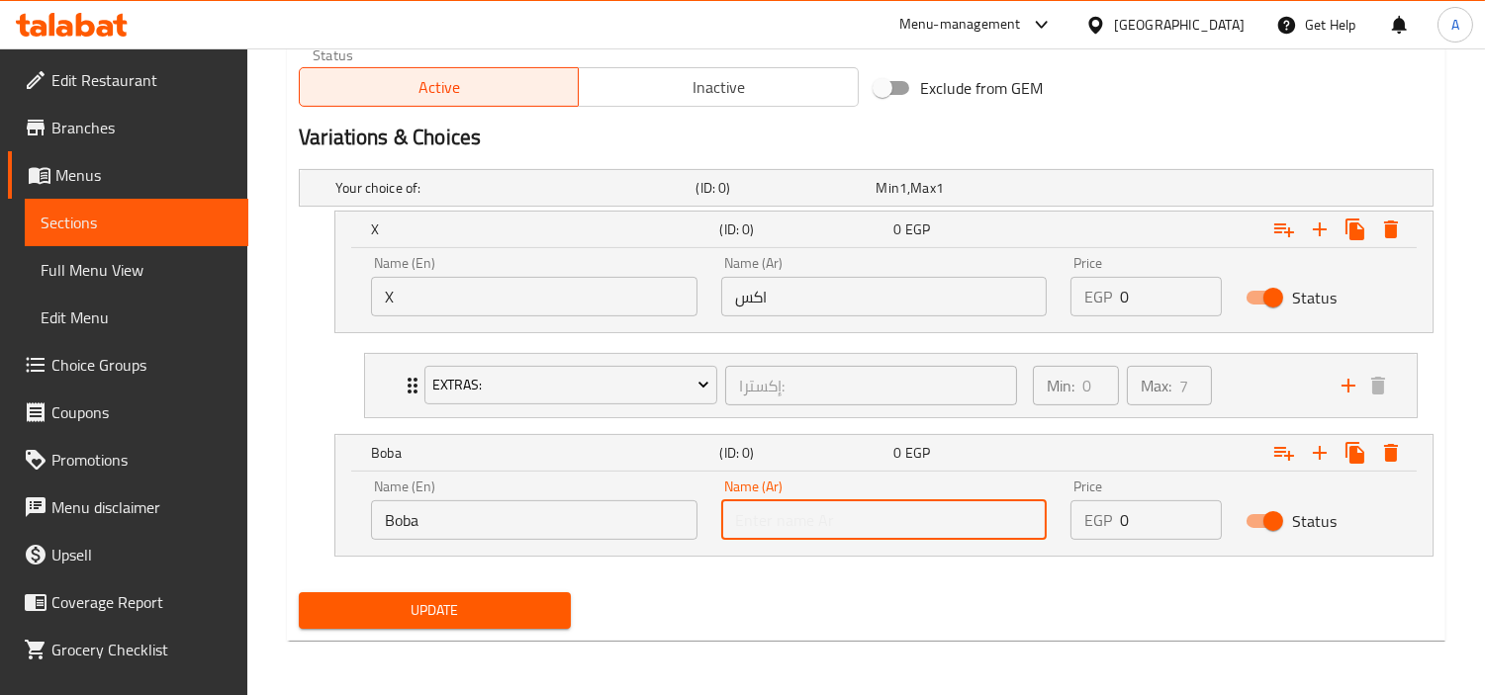
type input "بوبا"
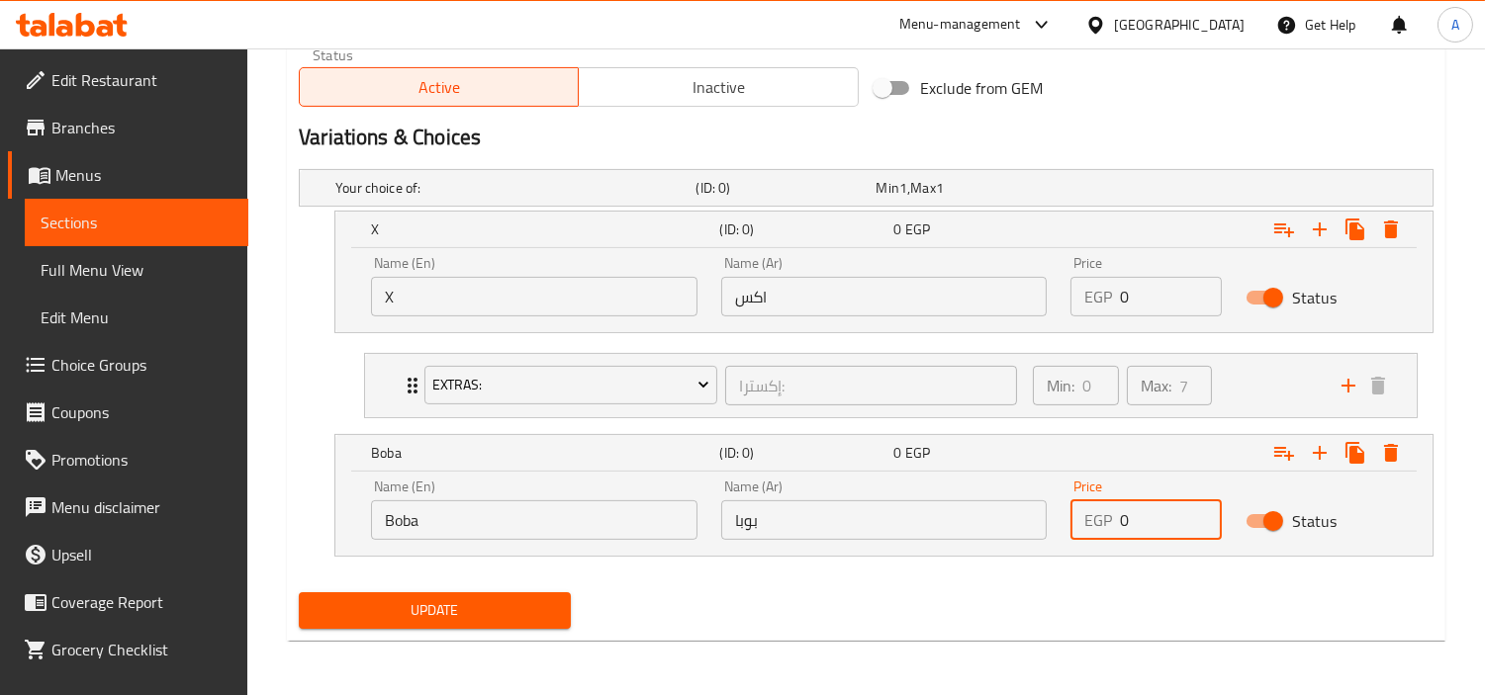
click at [1128, 527] on input "0" at bounding box center [1171, 521] width 102 height 40
click at [1135, 290] on input "0" at bounding box center [1171, 297] width 102 height 40
paste input "121.5"
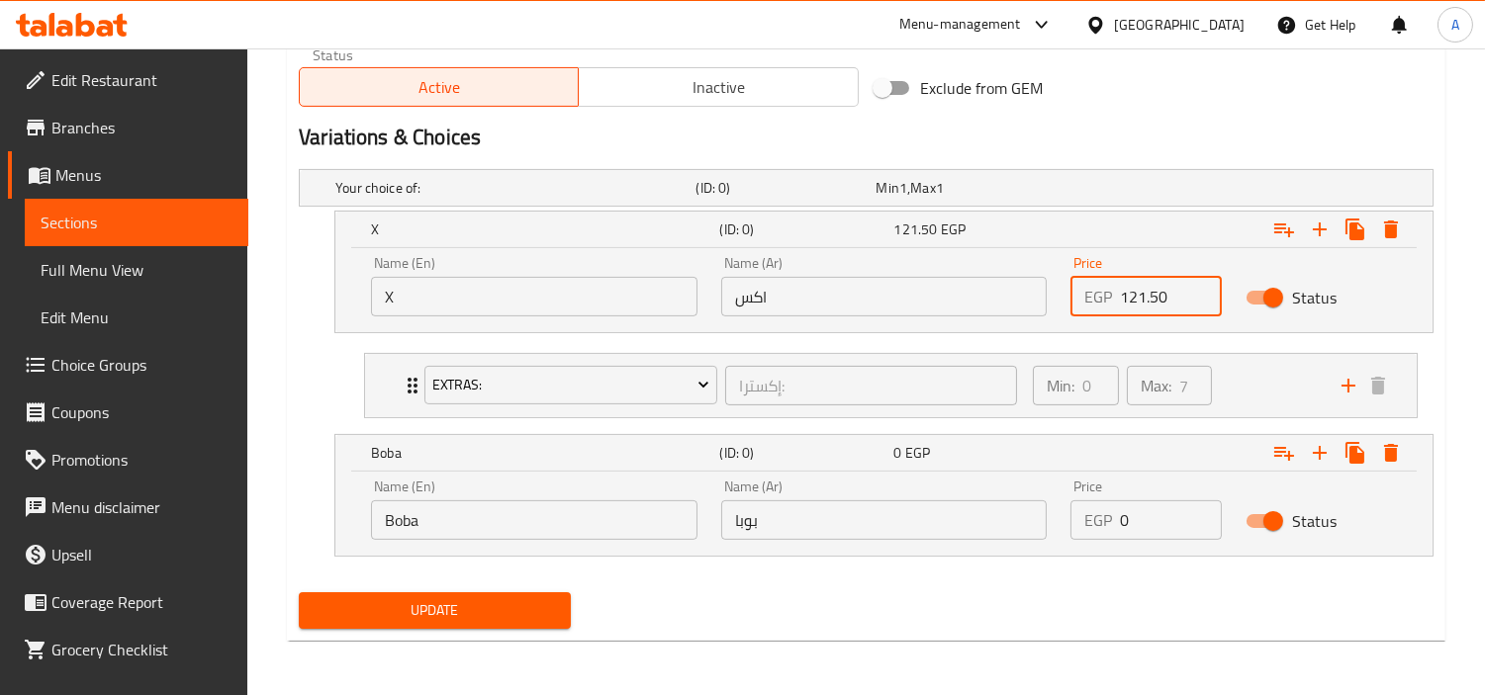
type input "121.50"
click at [1164, 507] on input "0" at bounding box center [1171, 521] width 102 height 40
paste input "155.25"
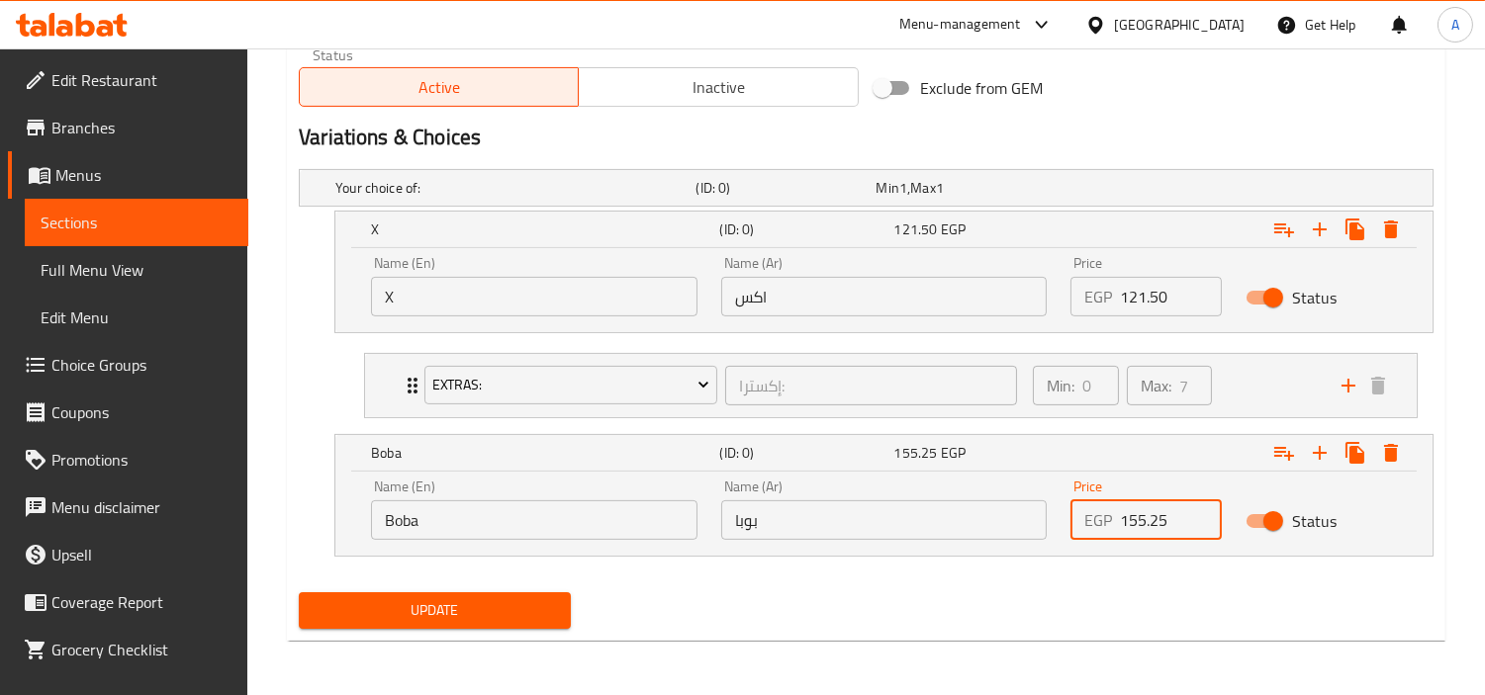
type input "155.25"
click at [1119, 605] on div "Update" at bounding box center [866, 611] width 1150 height 52
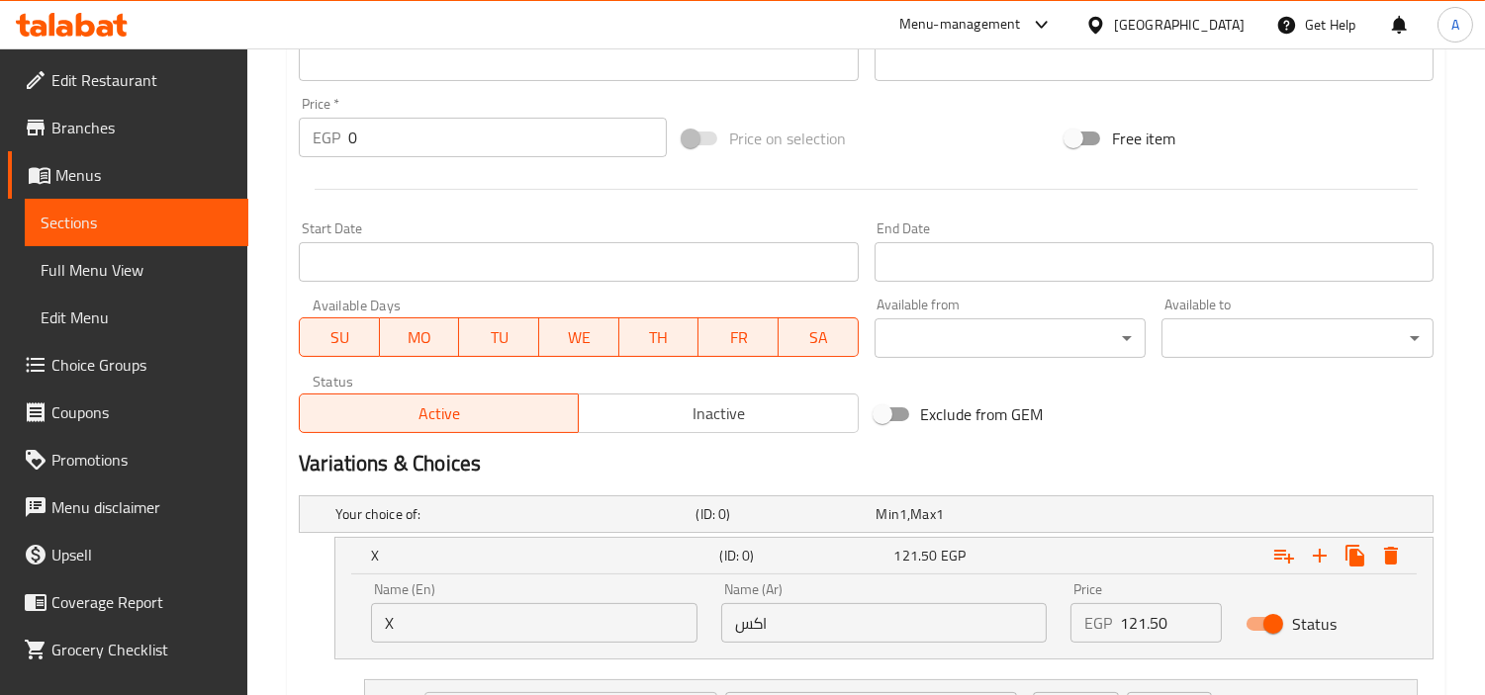
scroll to position [806, 0]
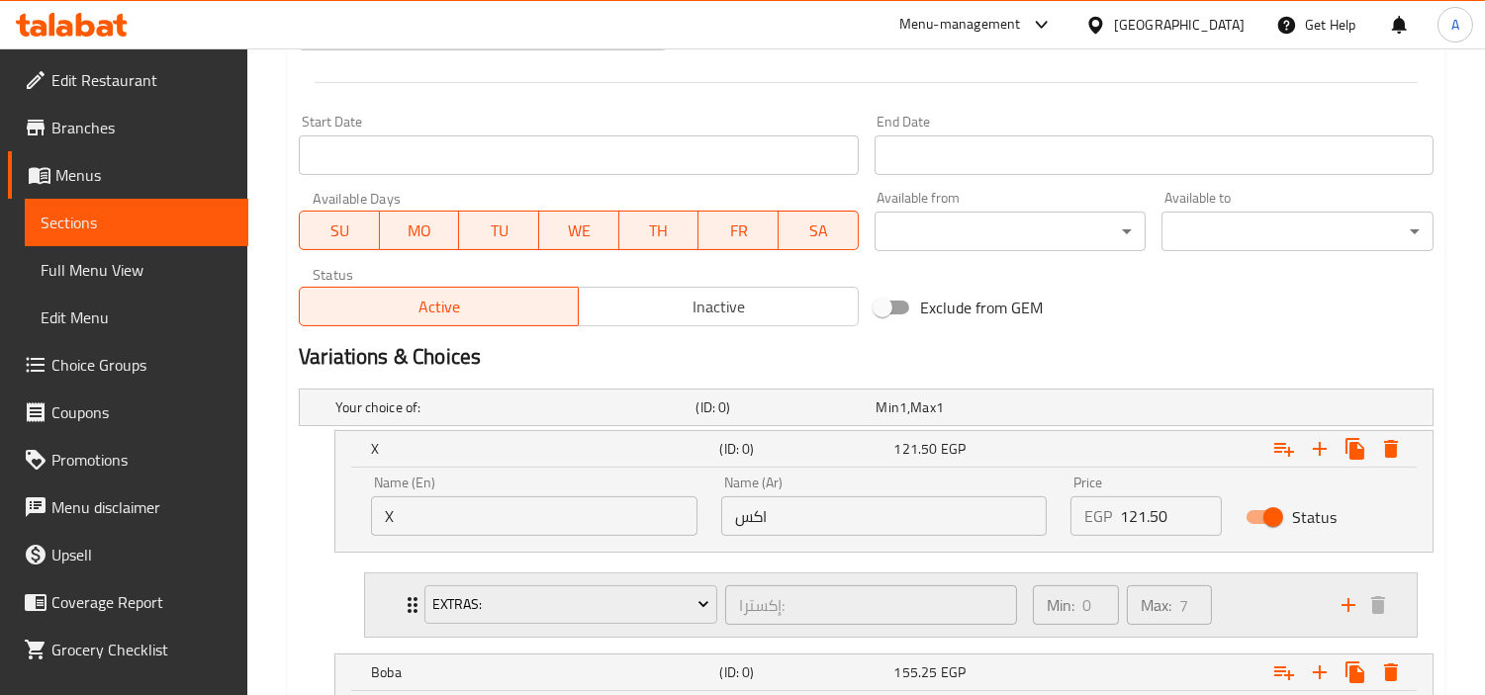
click at [1254, 610] on div "Min: 0 ​ Max: 7 ​" at bounding box center [1175, 605] width 309 height 63
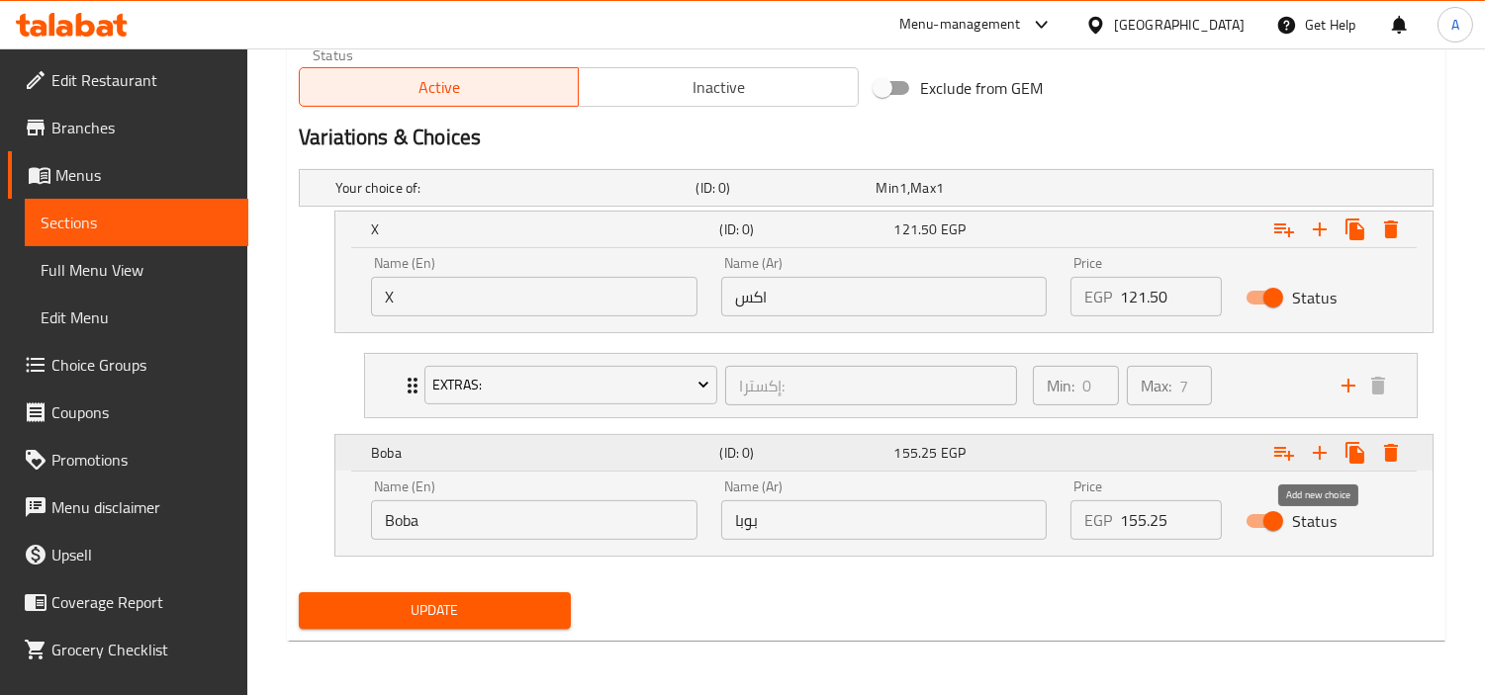
click at [1311, 446] on icon "Expand" at bounding box center [1320, 453] width 24 height 24
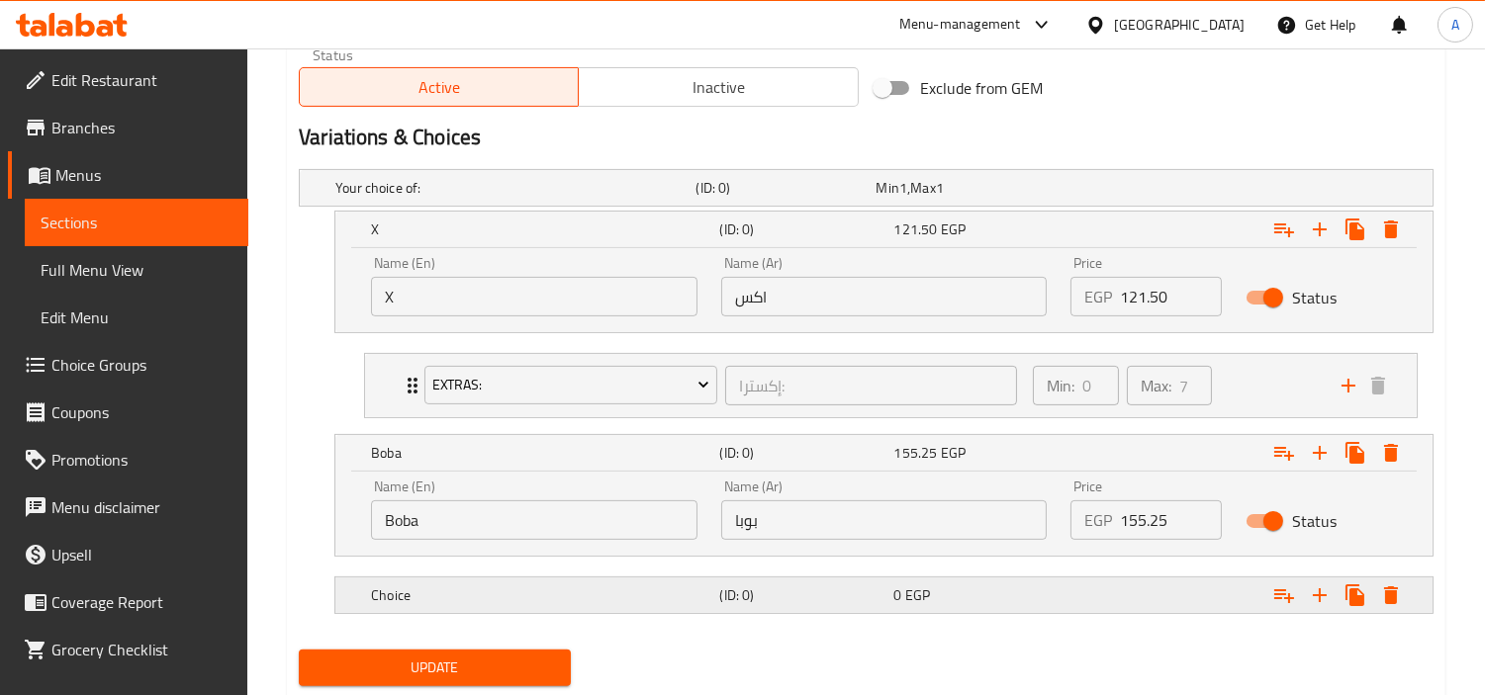
click at [658, 210] on div "Choice (ID: 0) 0 EGP" at bounding box center [871, 188] width 1081 height 44
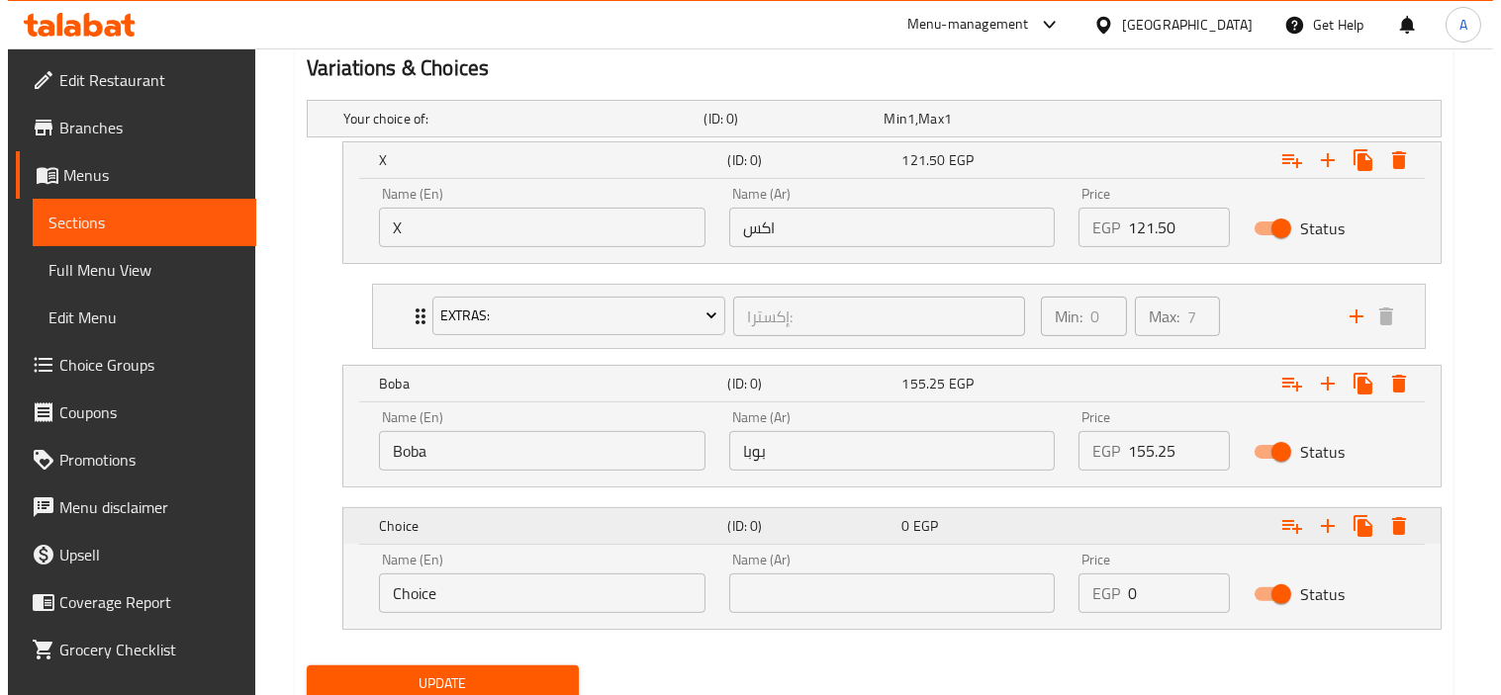
scroll to position [1168, 0]
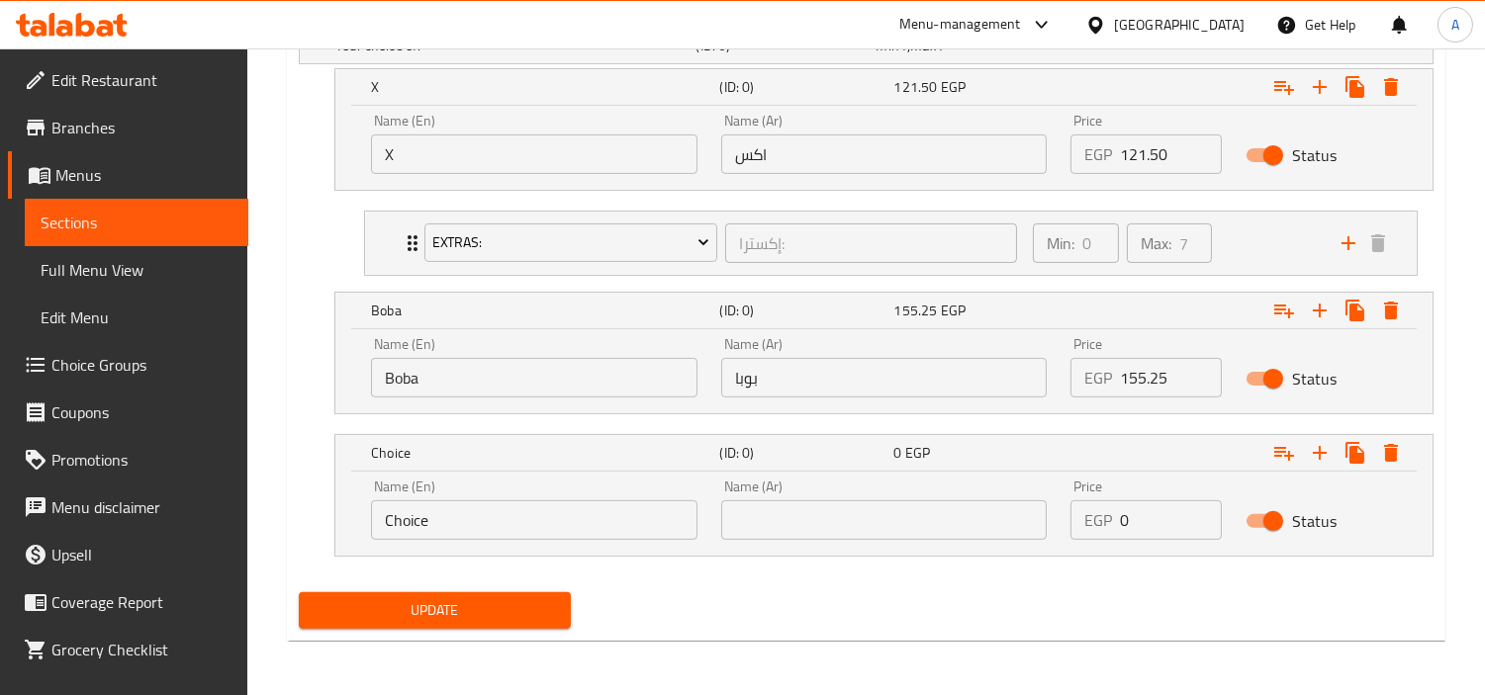
click at [607, 530] on input "Choice" at bounding box center [534, 521] width 326 height 40
click at [1383, 455] on icon "Expand" at bounding box center [1391, 453] width 24 height 24
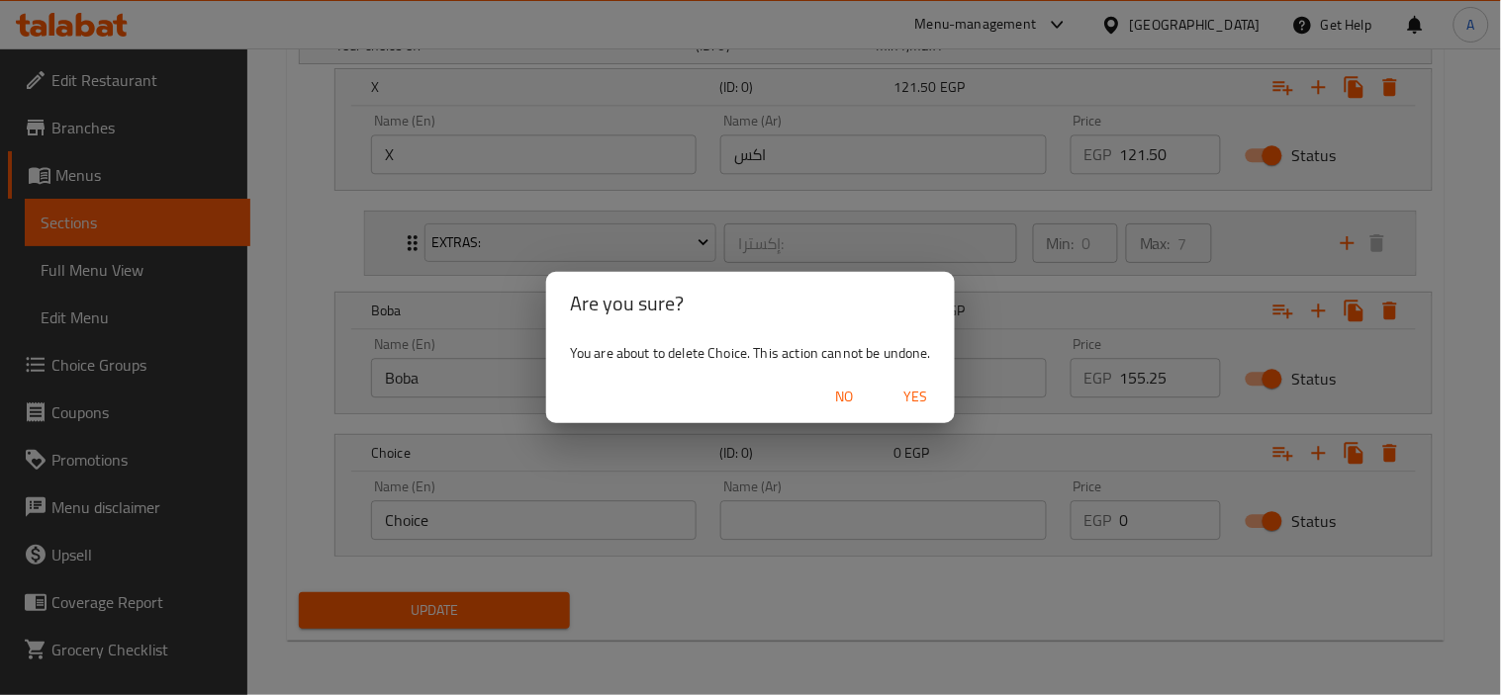
click at [925, 387] on span "Yes" at bounding box center [914, 397] width 47 height 25
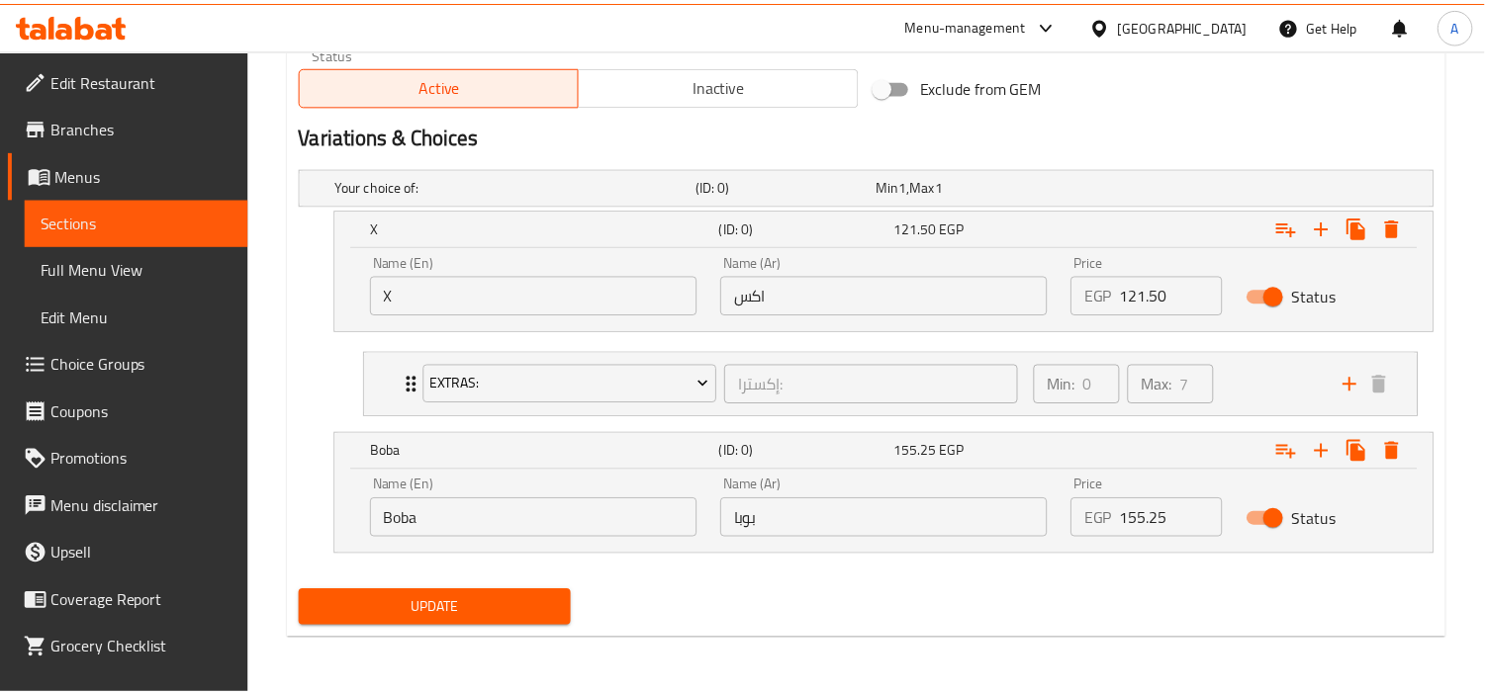
scroll to position [1026, 0]
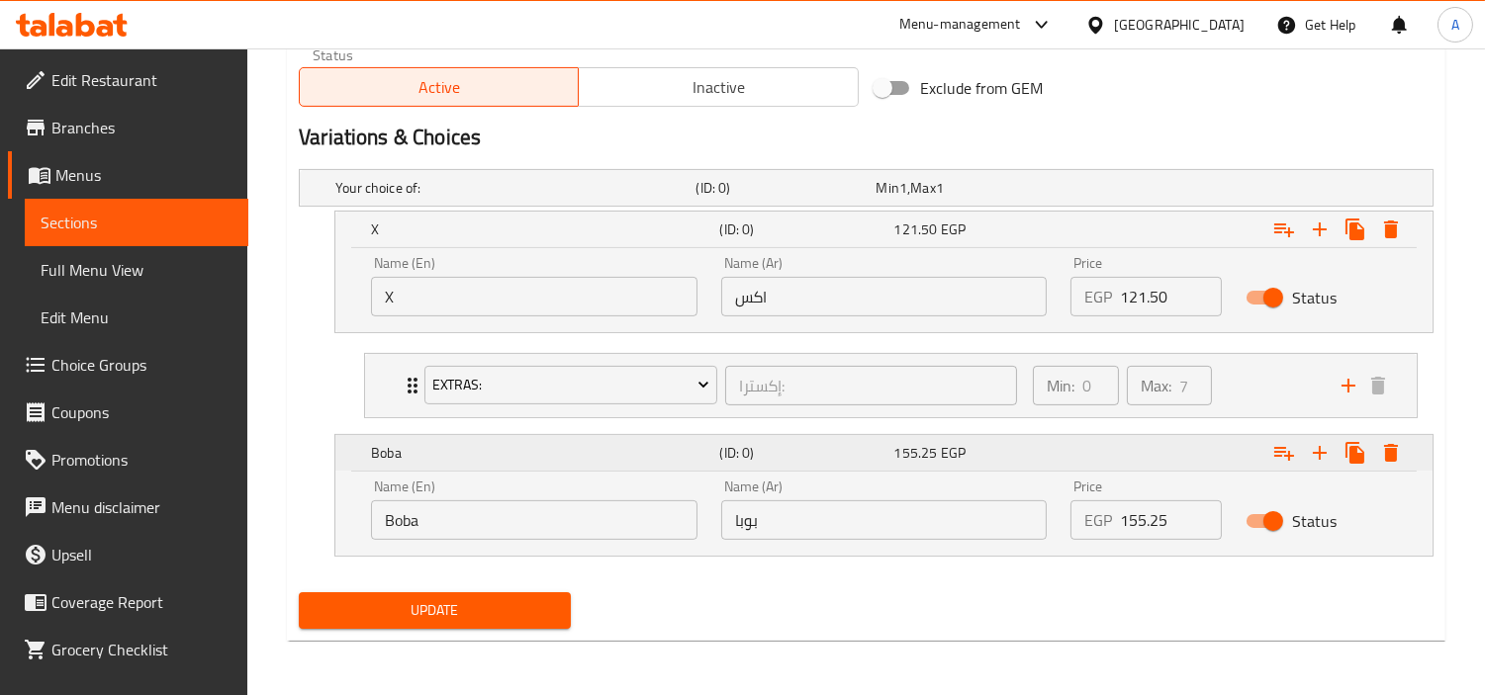
click at [1283, 241] on icon "Expand" at bounding box center [1284, 230] width 24 height 24
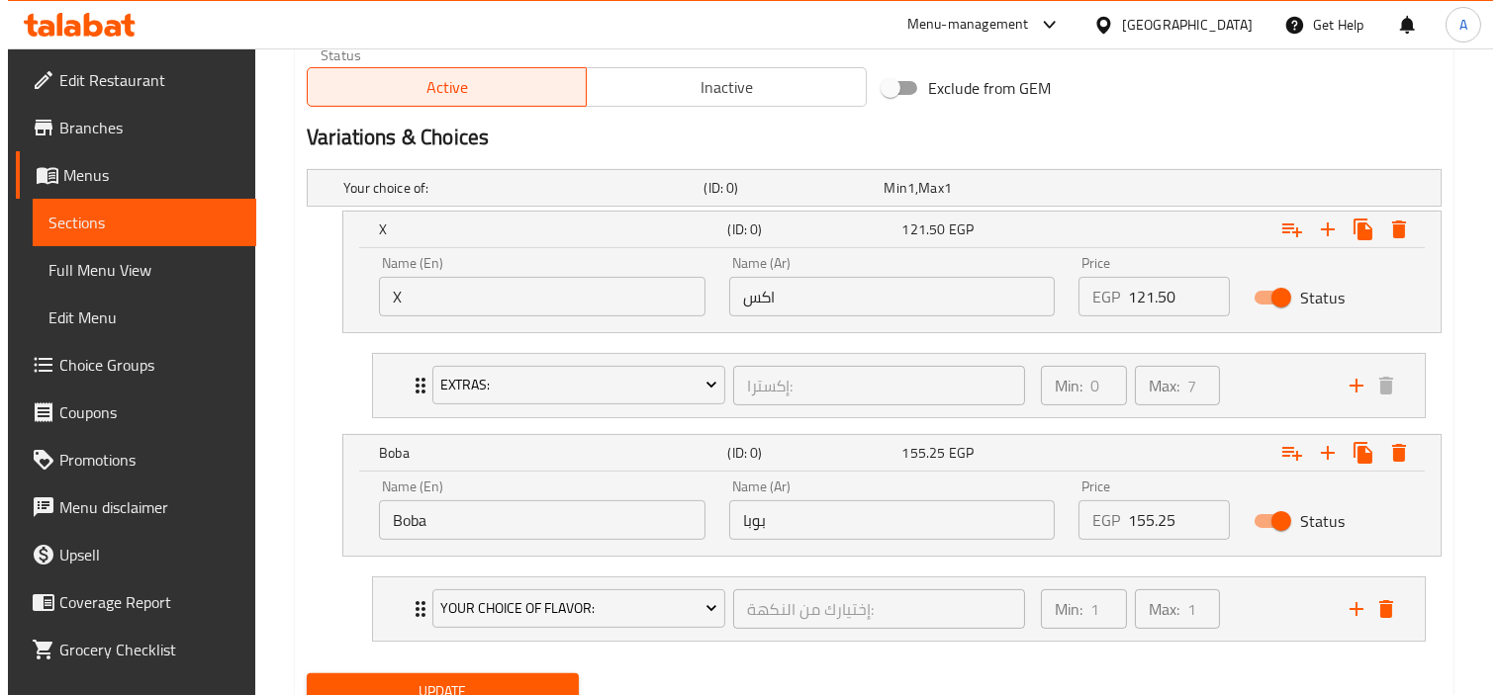
scroll to position [1108, 0]
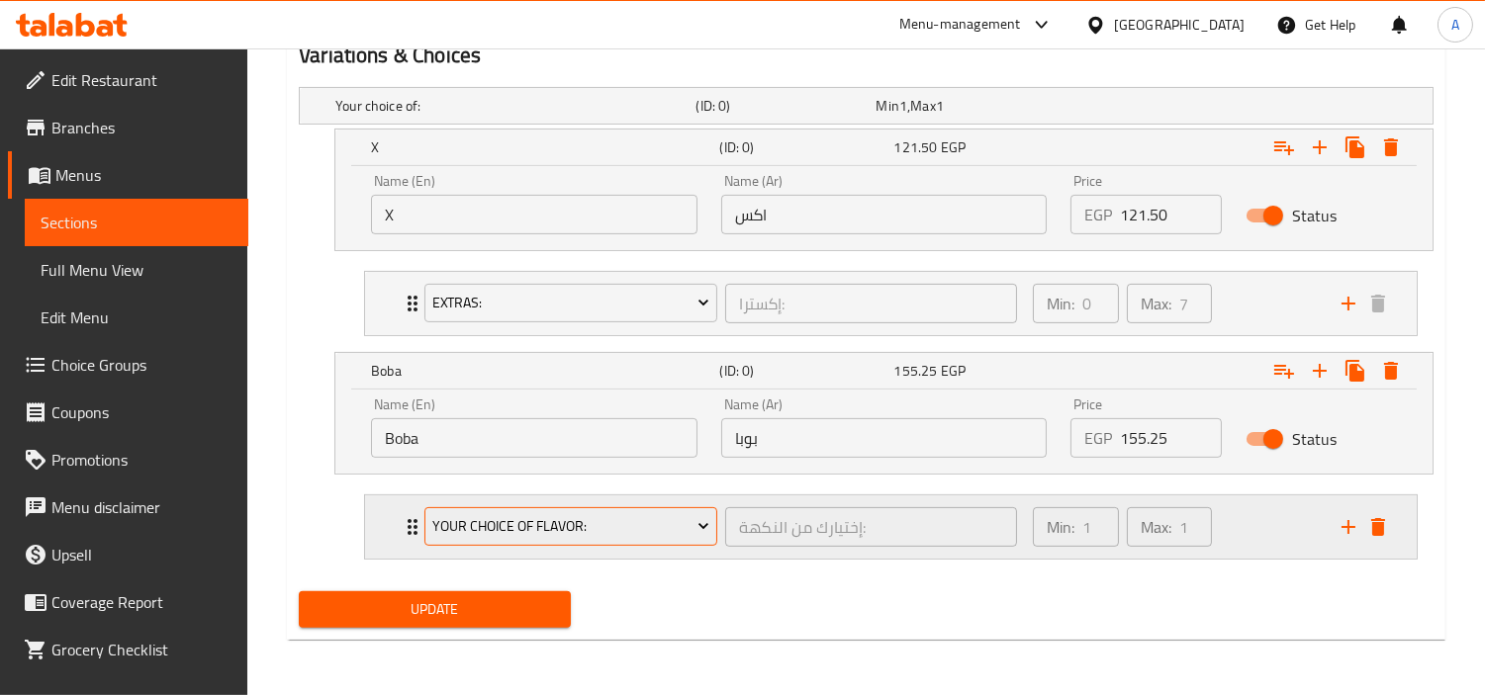
click at [685, 529] on span "Your Choice Of Flavor:" at bounding box center [571, 526] width 278 height 25
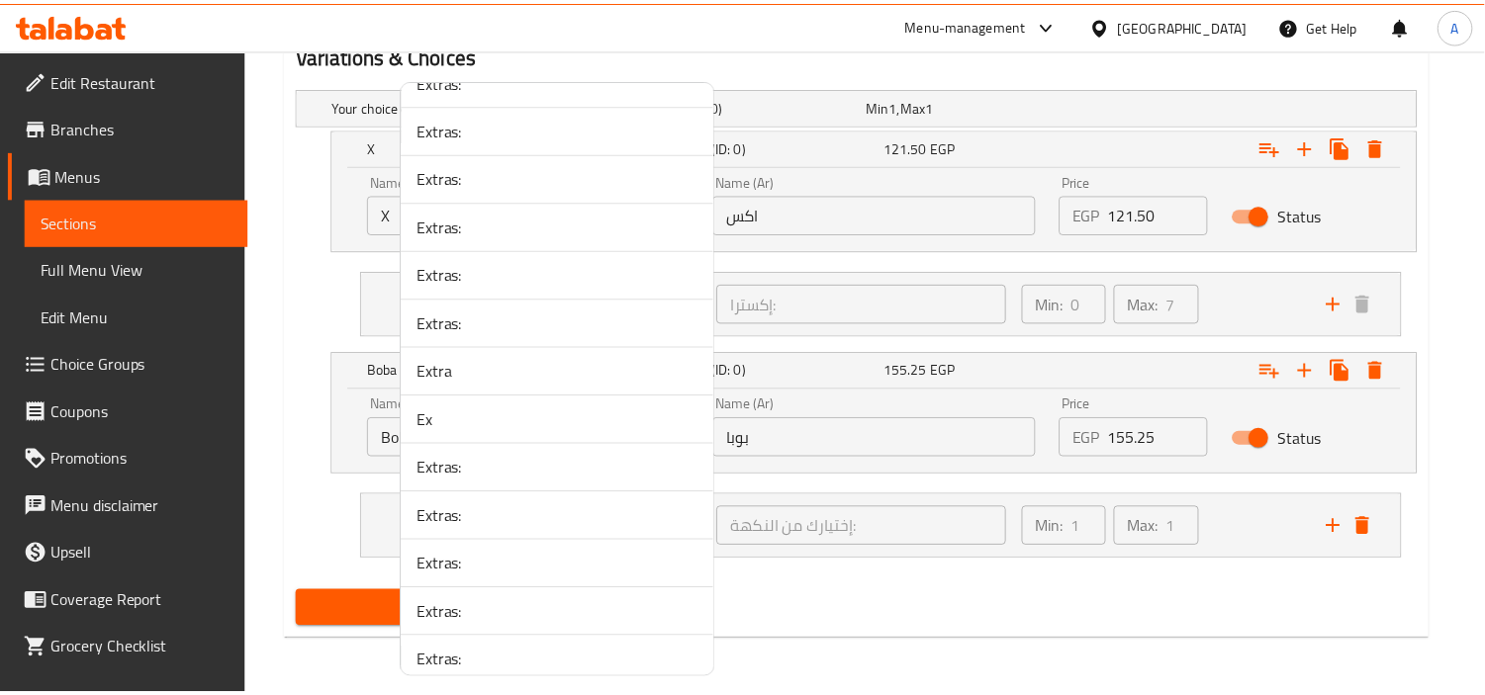
scroll to position [3104, 0]
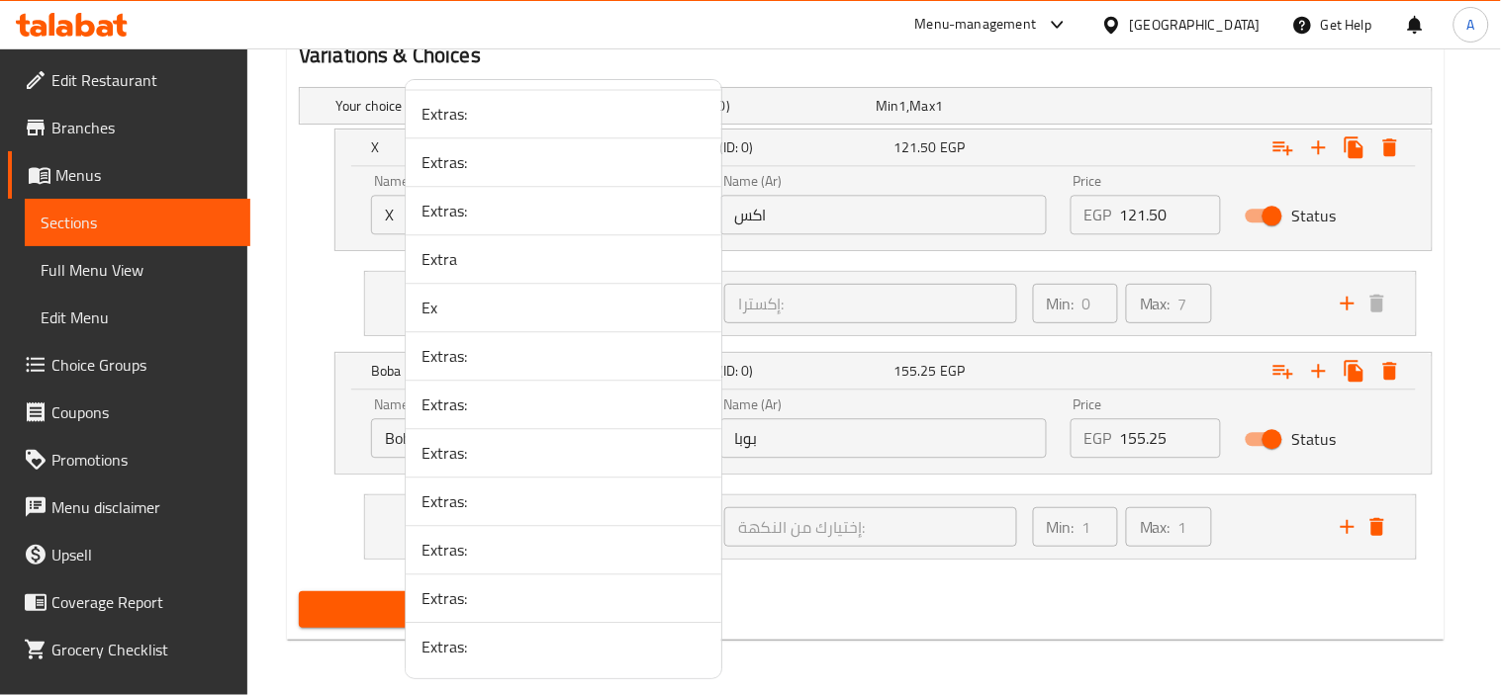
click at [589, 657] on span "Extras:" at bounding box center [563, 647] width 284 height 24
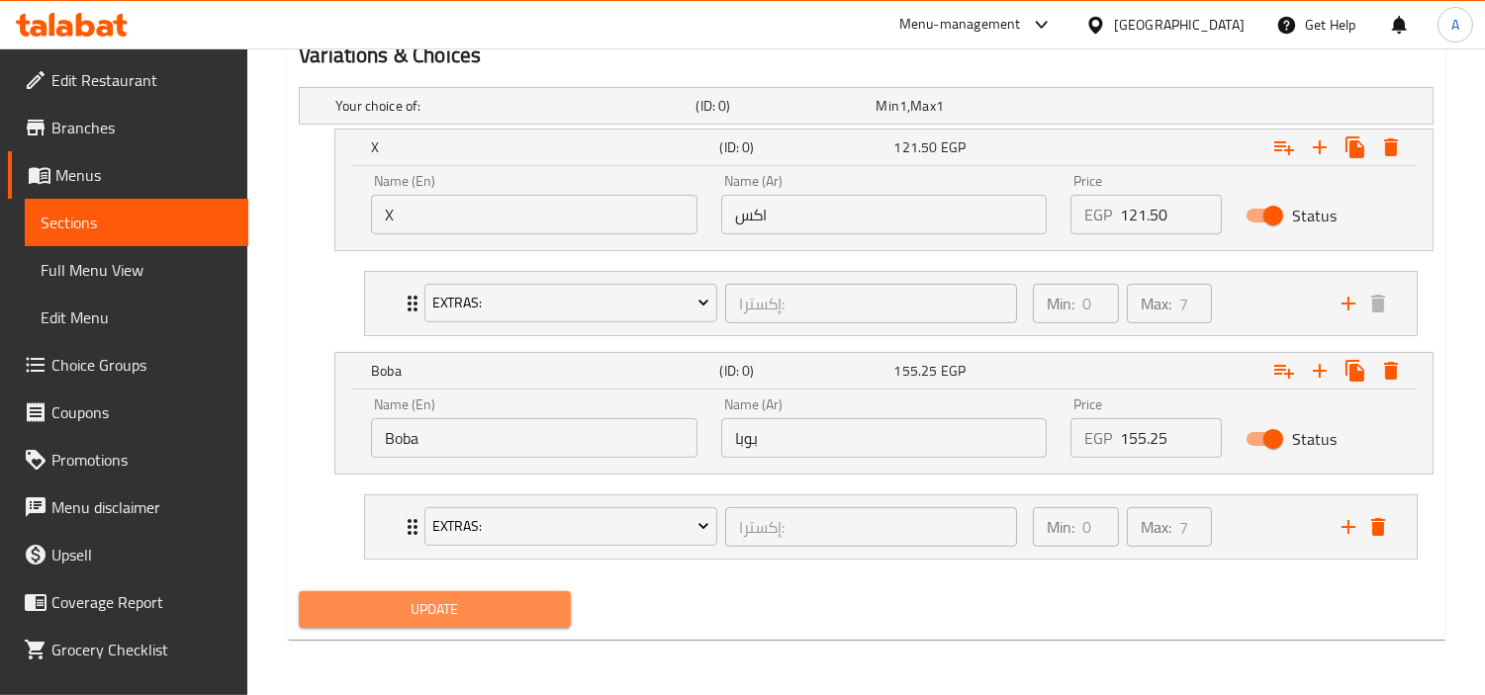
click at [467, 619] on span "Update" at bounding box center [435, 609] width 240 height 25
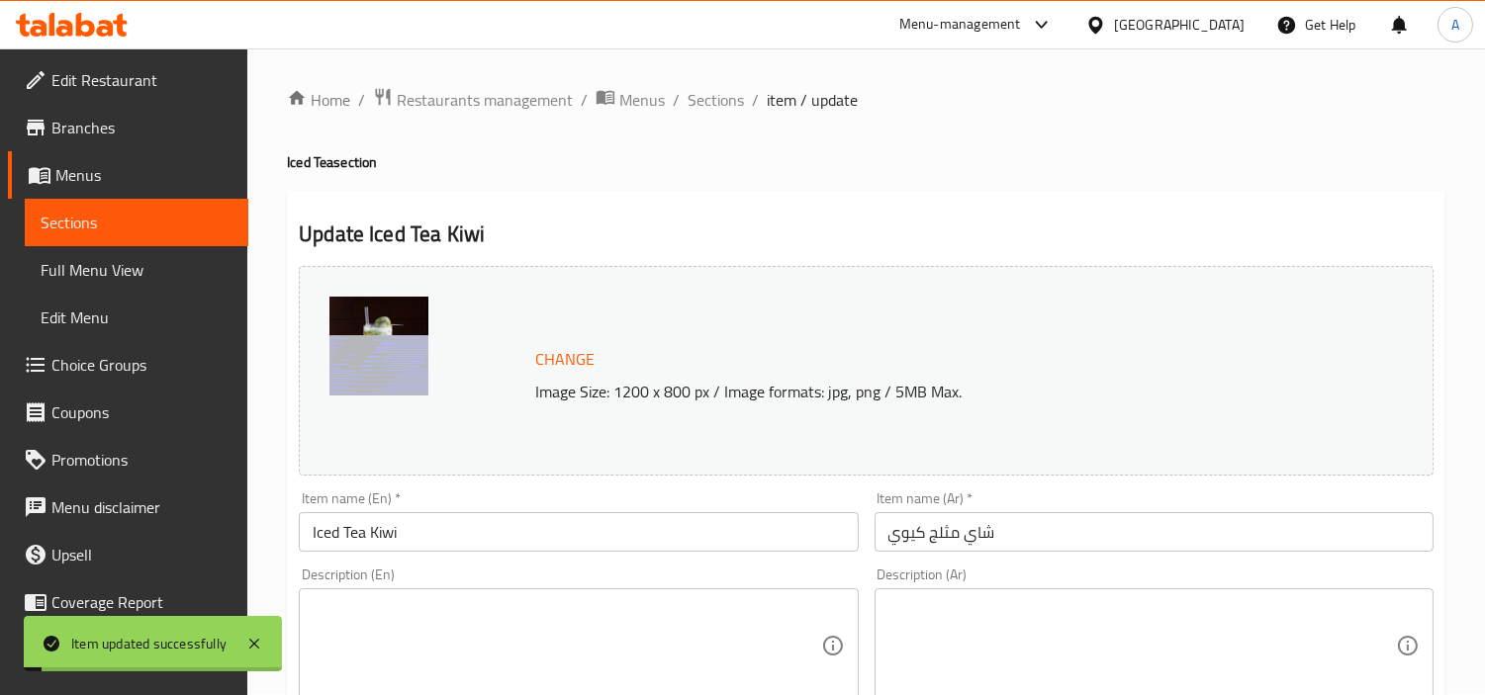
scroll to position [0, 0]
click at [718, 104] on span "Sections" at bounding box center [715, 101] width 56 height 24
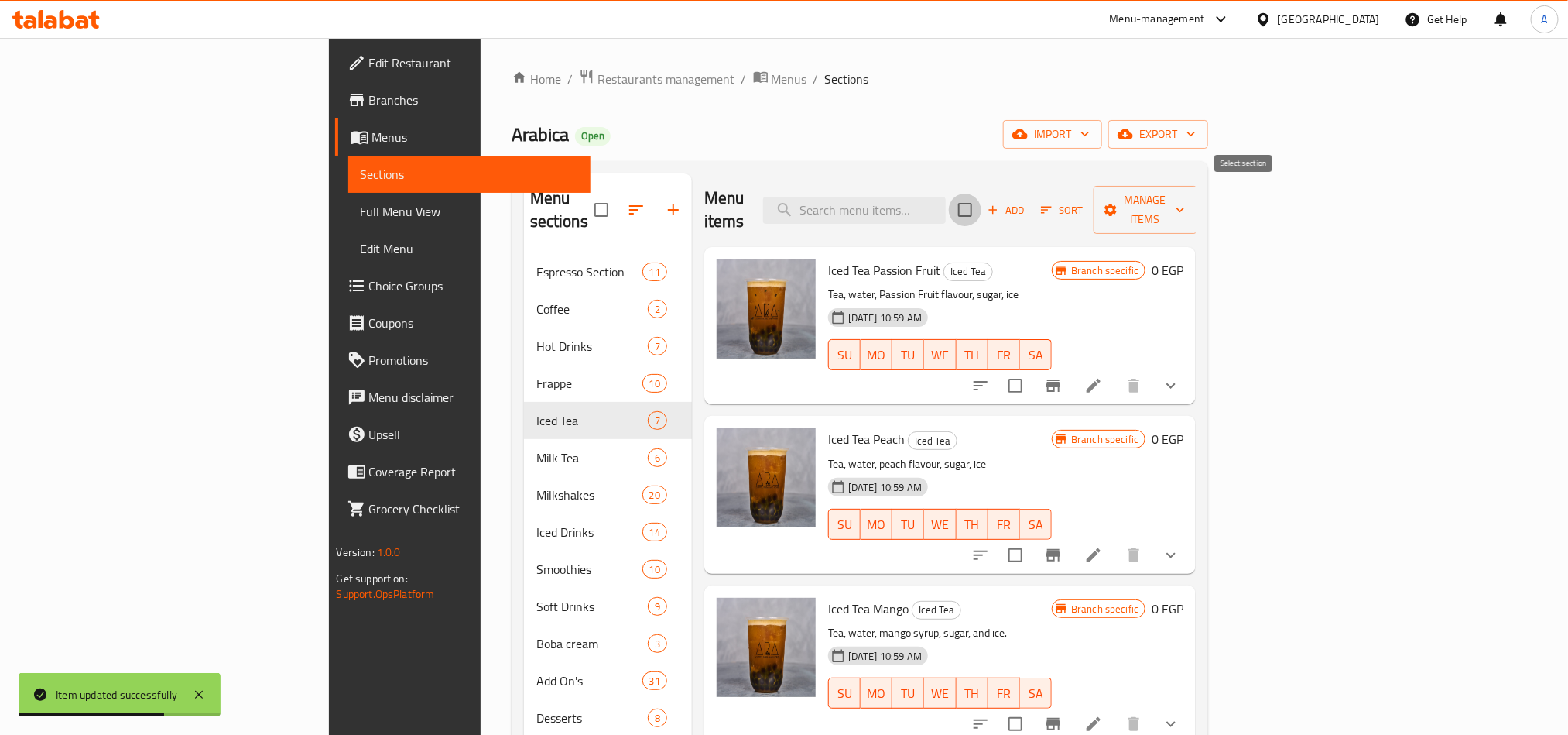
click at [981, 210] on input "checkbox" at bounding box center [966, 210] width 33 height 33
checkbox input "true"
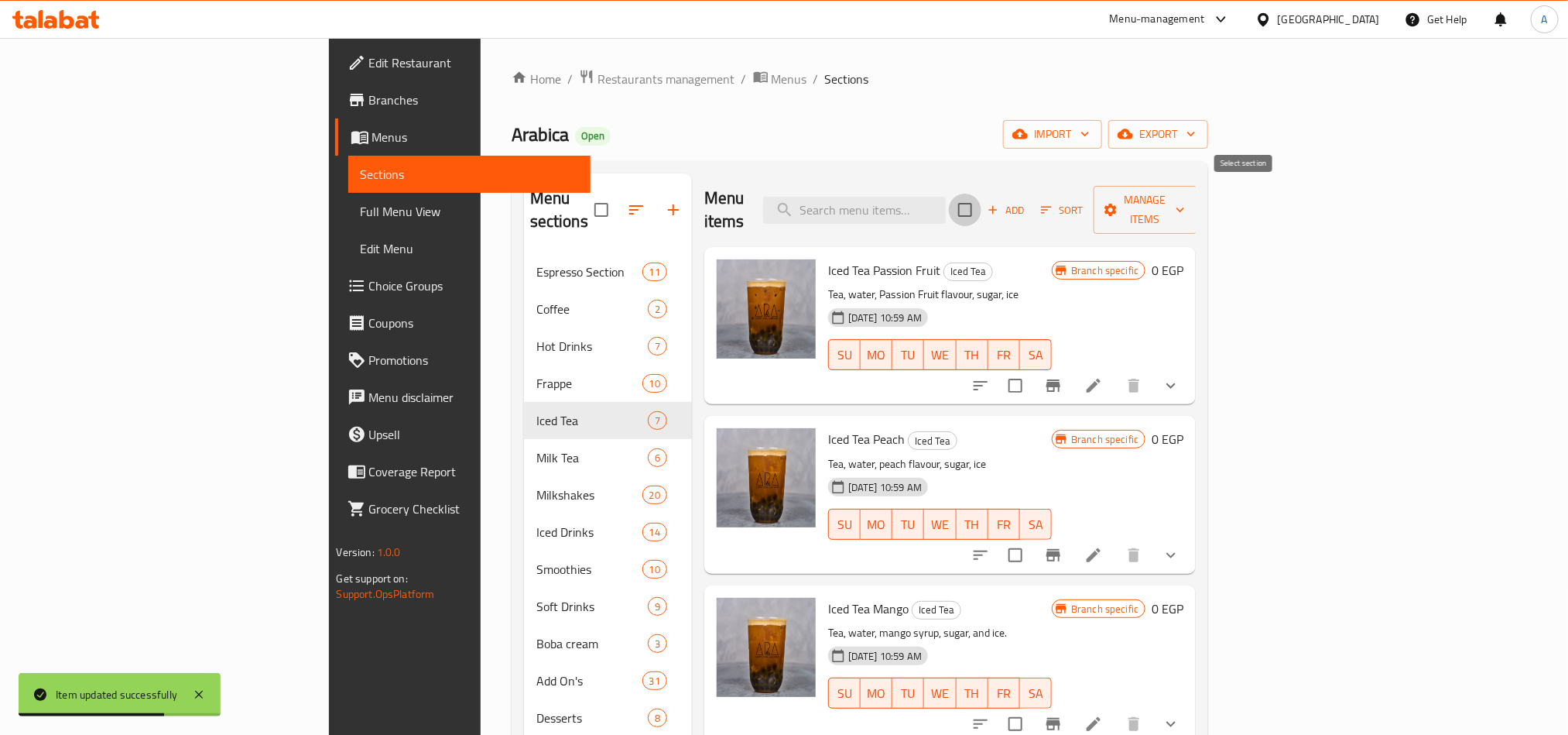
checkbox input "true"
click at [1174, 190] on span "Manage items" at bounding box center [1145, 209] width 79 height 38
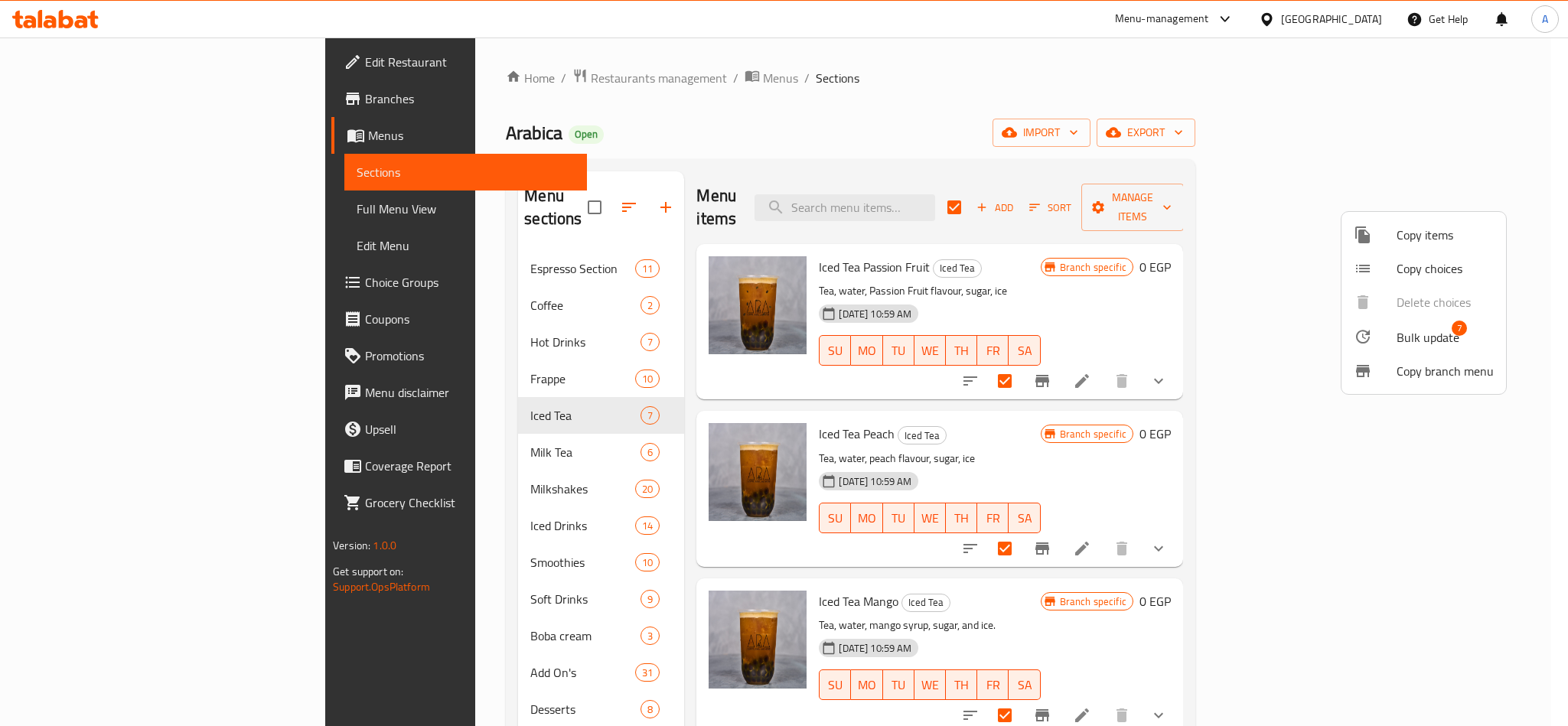
click at [1160, 198] on div at bounding box center [784, 363] width 1568 height 726
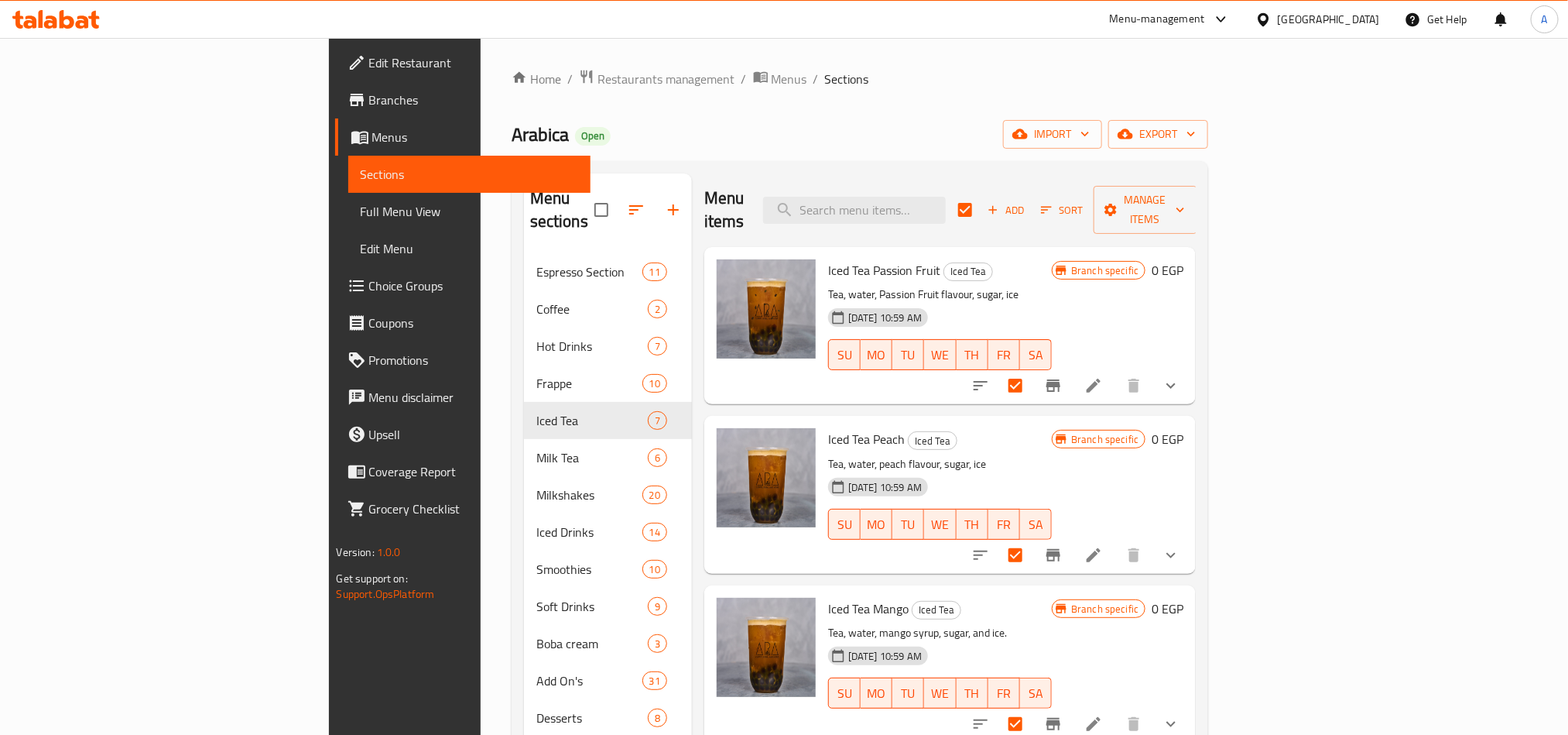
click at [981, 195] on input "checkbox" at bounding box center [966, 210] width 33 height 33
checkbox input "false"
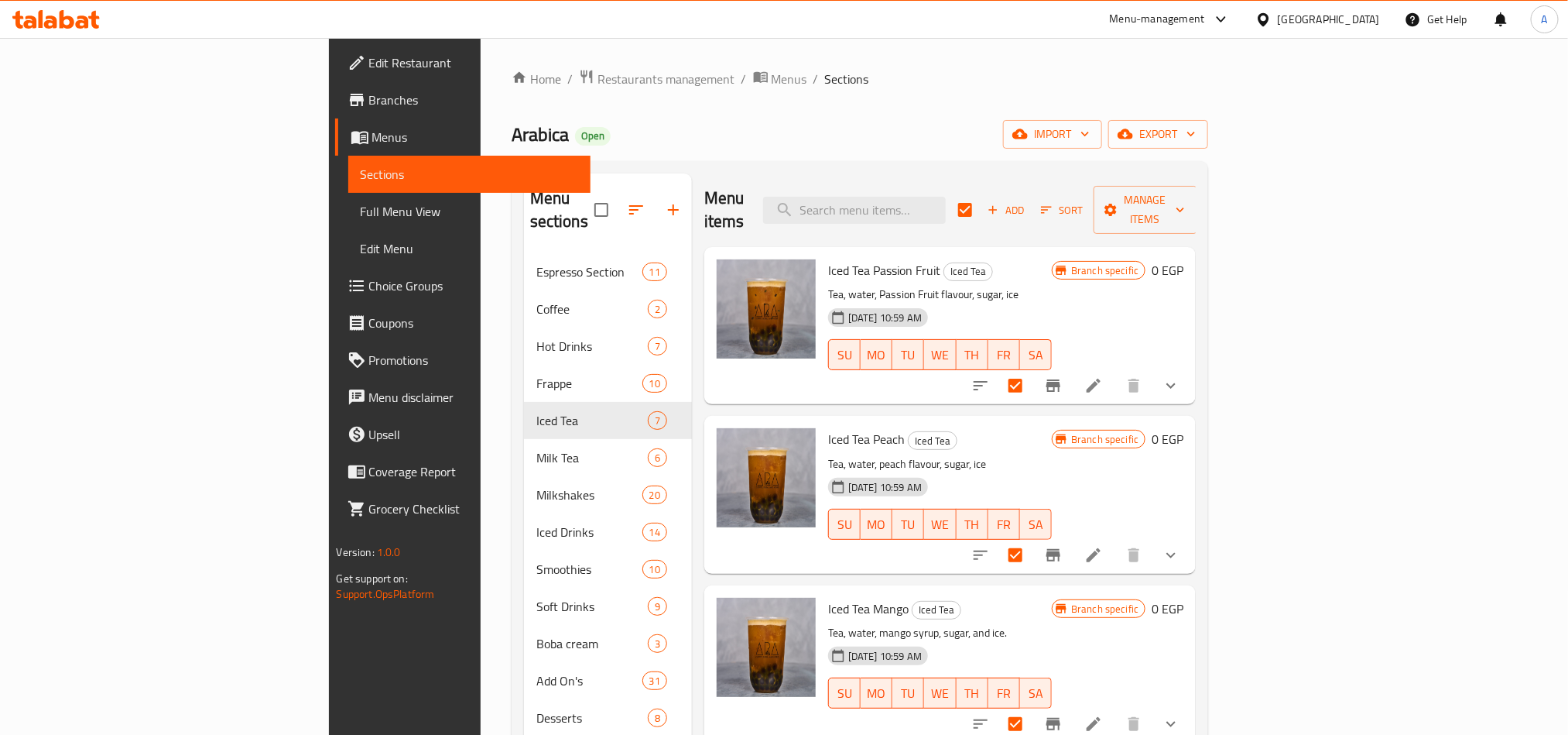
checkbox input "false"
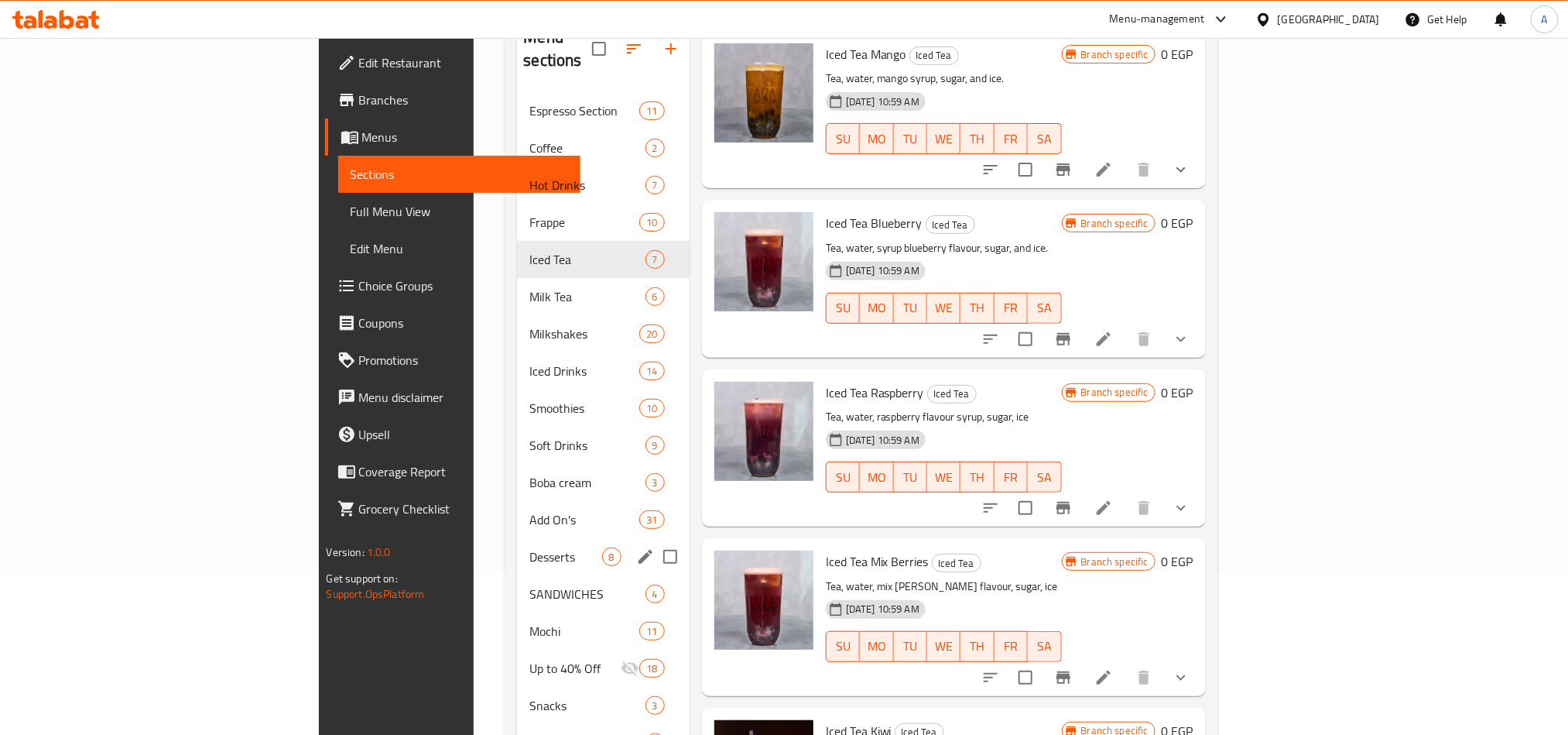
scroll to position [286, 0]
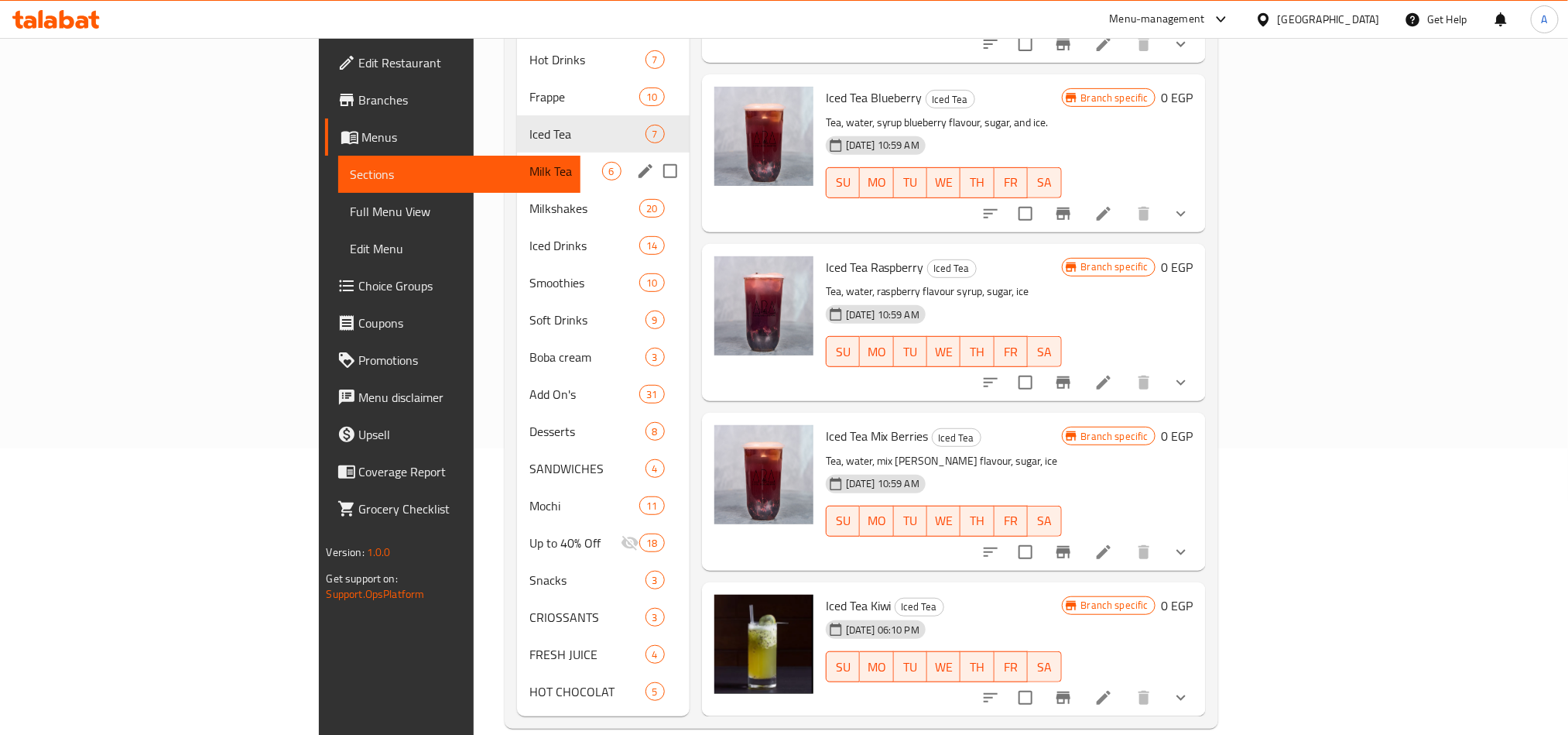
drag, startPoint x: 390, startPoint y: 156, endPoint x: 474, endPoint y: 178, distance: 86.8
click at [517, 159] on div "Milk Tea 6" at bounding box center [603, 171] width 172 height 37
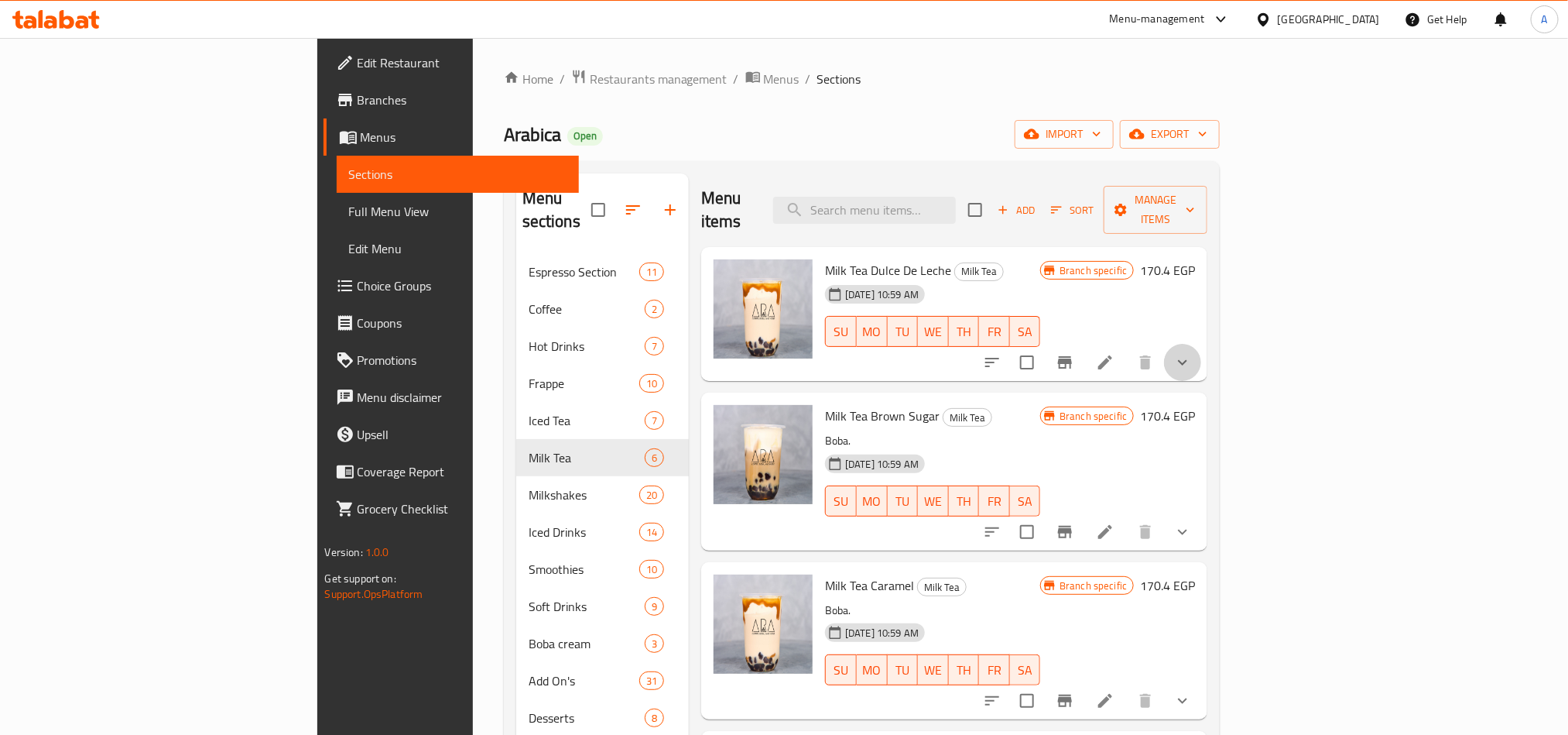
click at [1174, 353] on icon "show more" at bounding box center [1183, 362] width 19 height 19
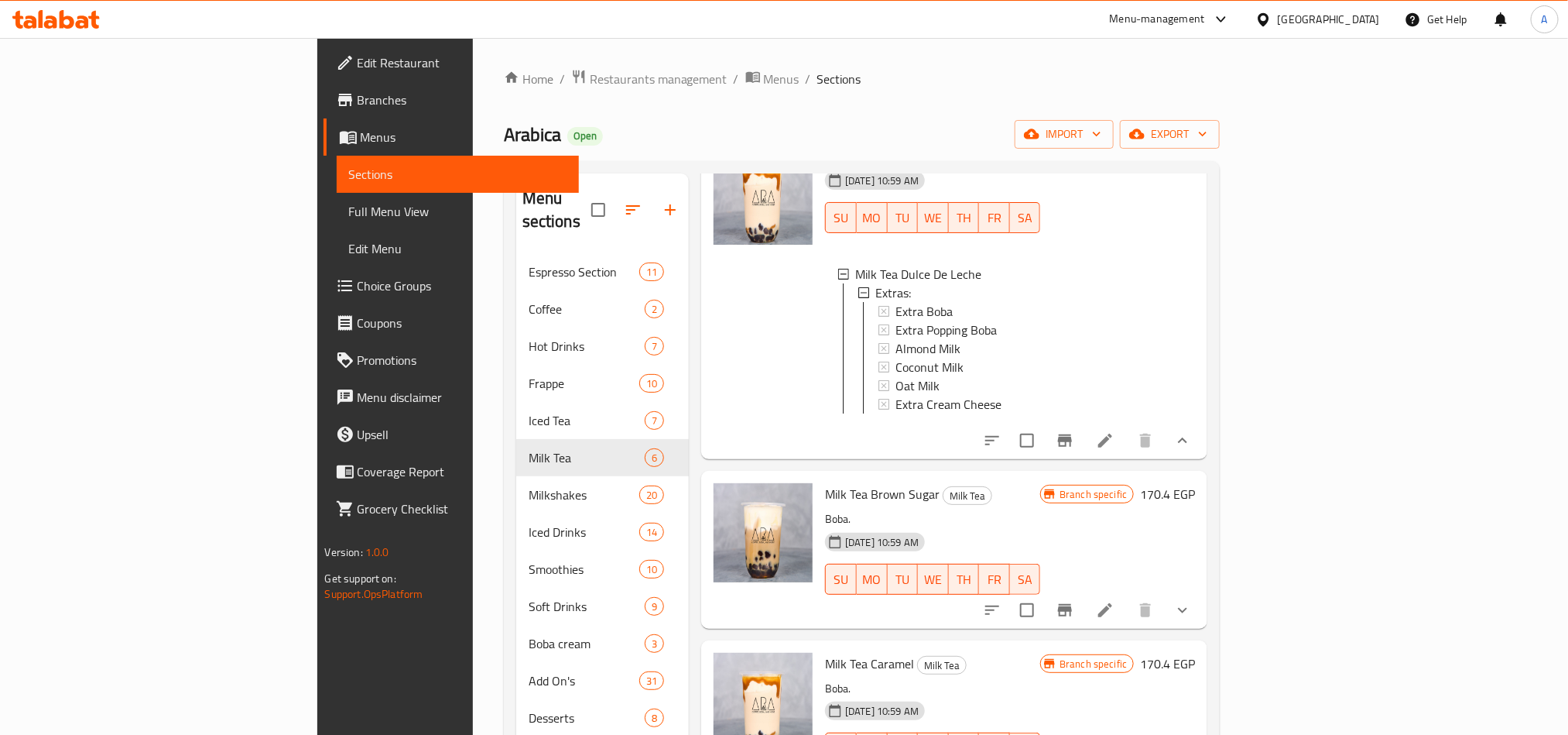
scroll to position [232, 0]
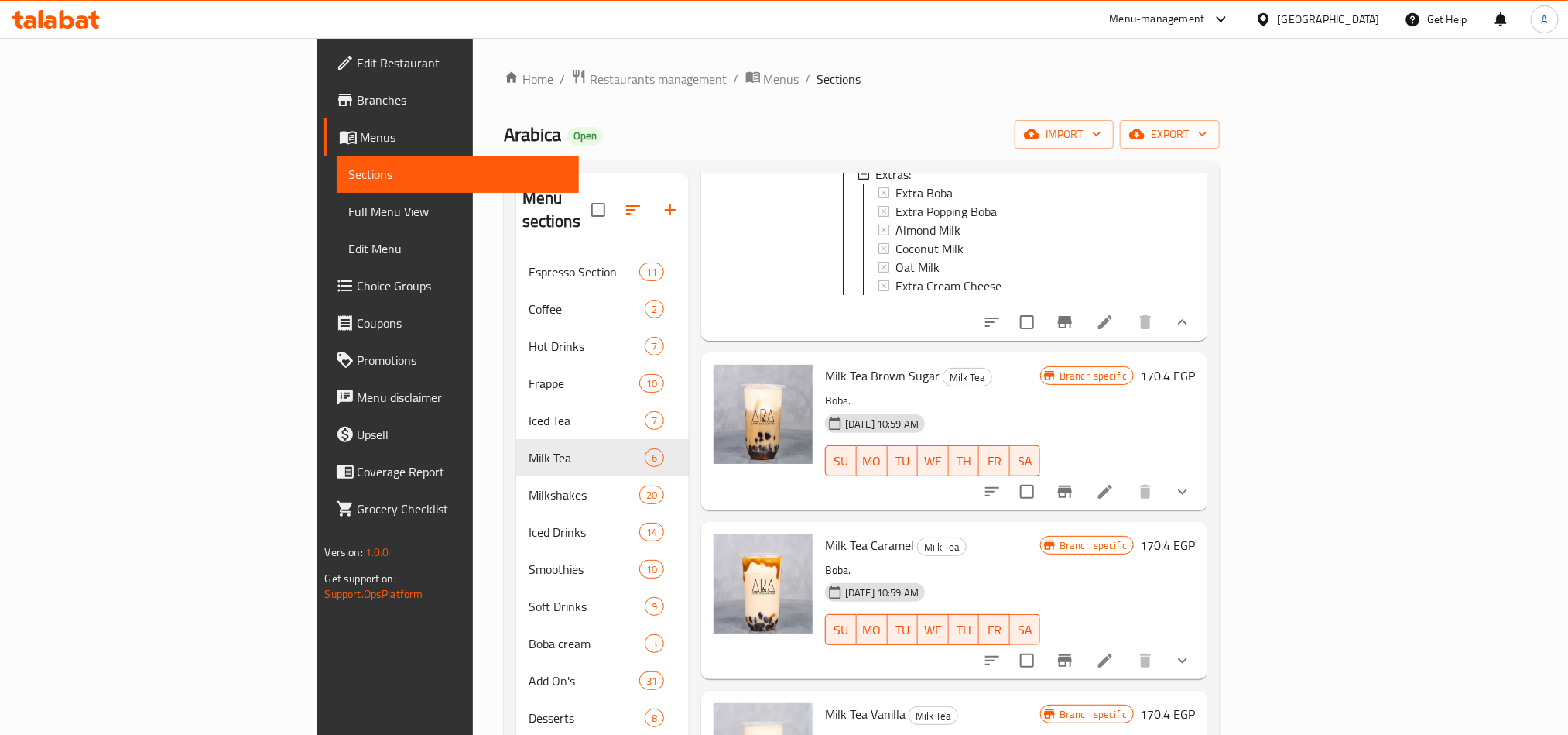
click at [1174, 492] on button "show more" at bounding box center [1182, 491] width 37 height 37
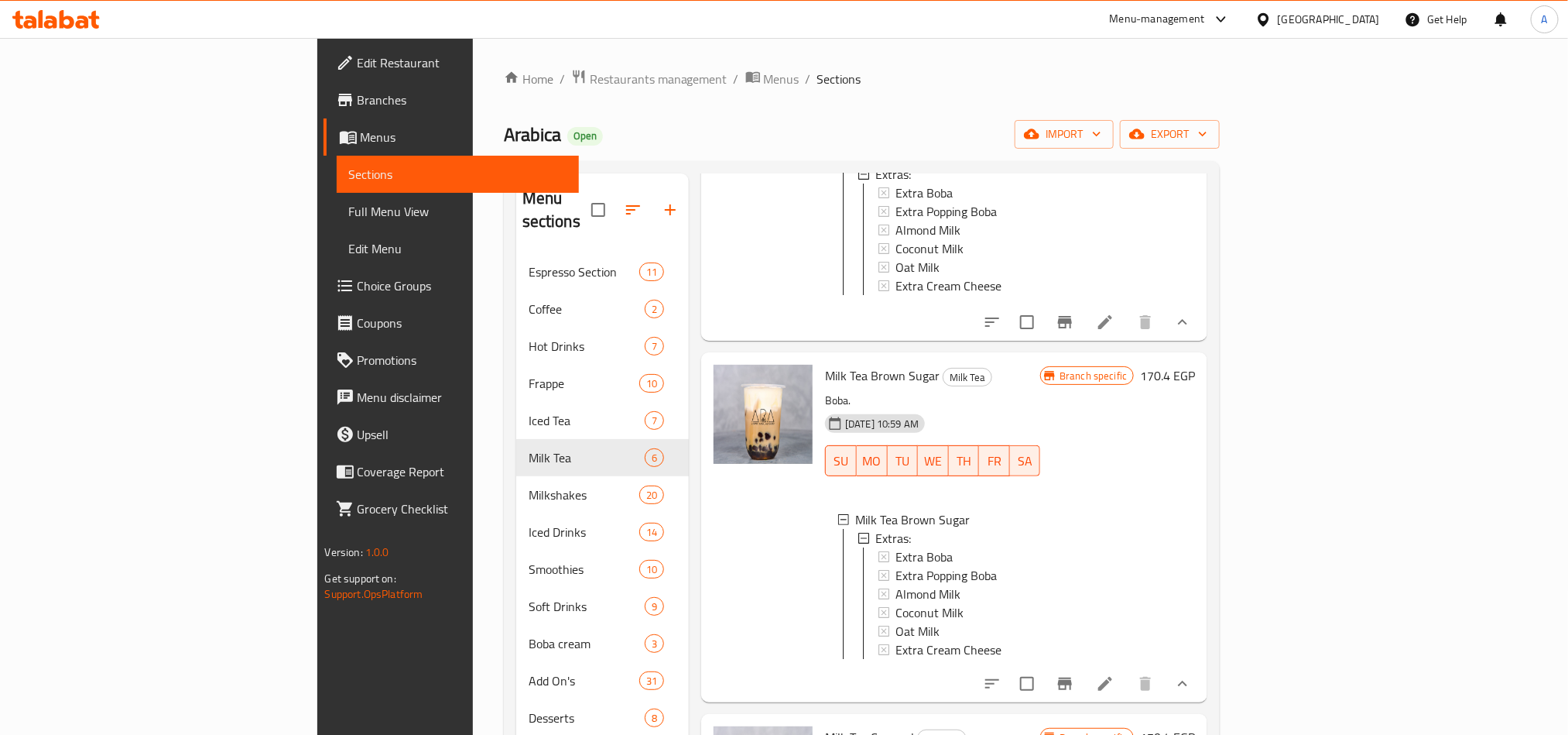
scroll to position [2, 0]
click at [1114, 543] on icon at bounding box center [1106, 684] width 19 height 19
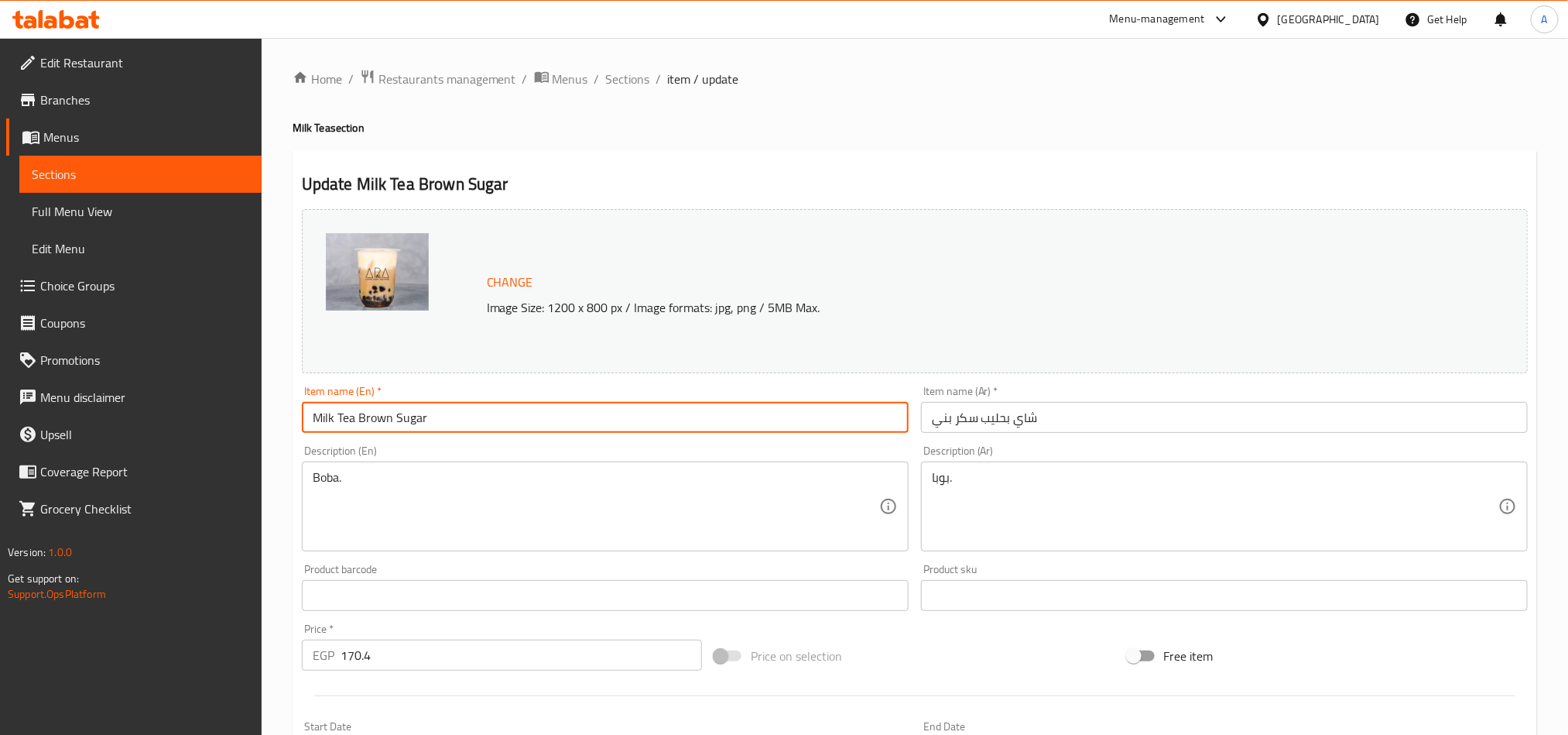
click at [321, 423] on input "Milk Tea Brown Sugar" at bounding box center [605, 417] width 606 height 31
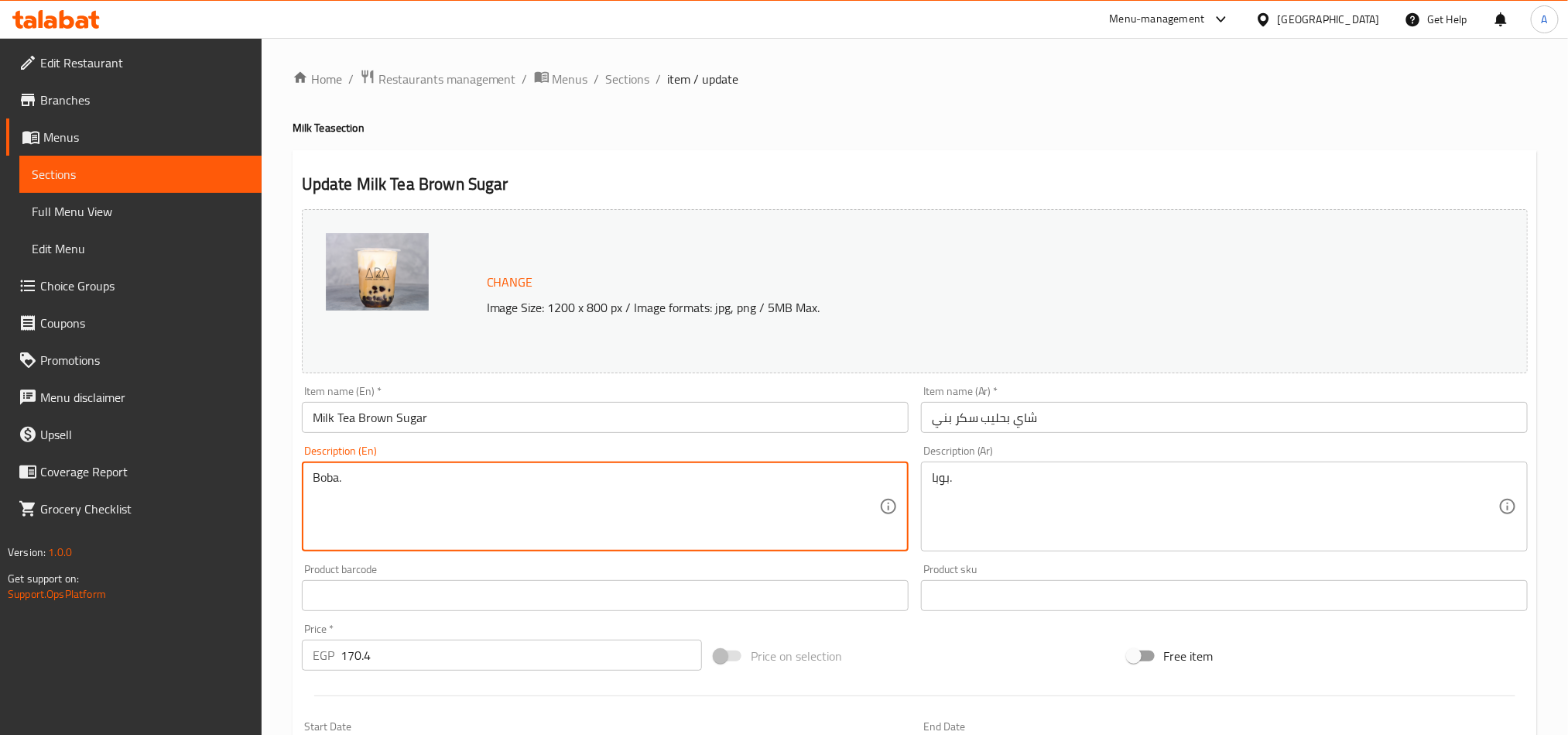
click at [625, 91] on div "Home / Restaurants management / Menus / Sections / item / update Milk Tea secti…" at bounding box center [915, 589] width 1245 height 1042
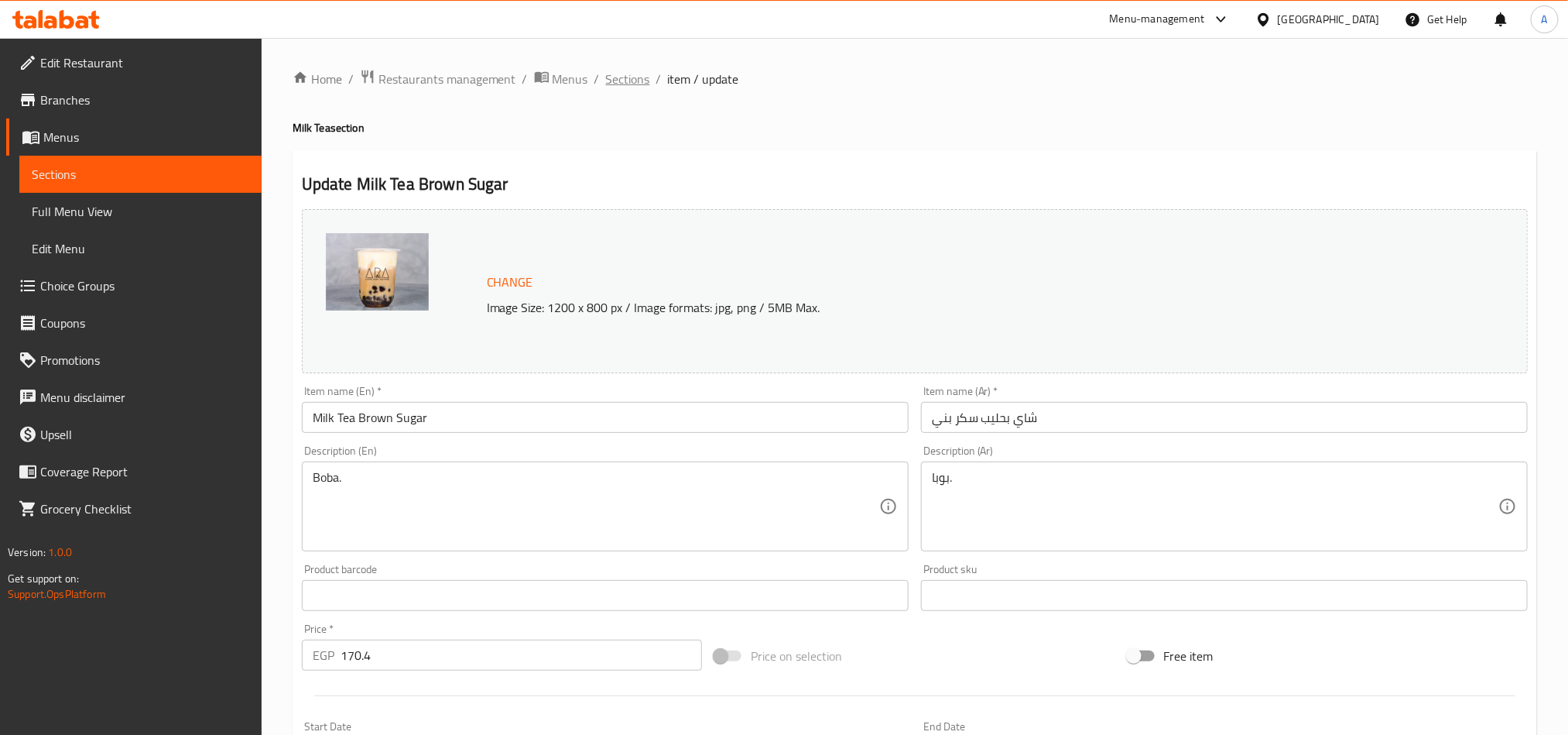
click at [617, 70] on span "Sections" at bounding box center [628, 79] width 44 height 19
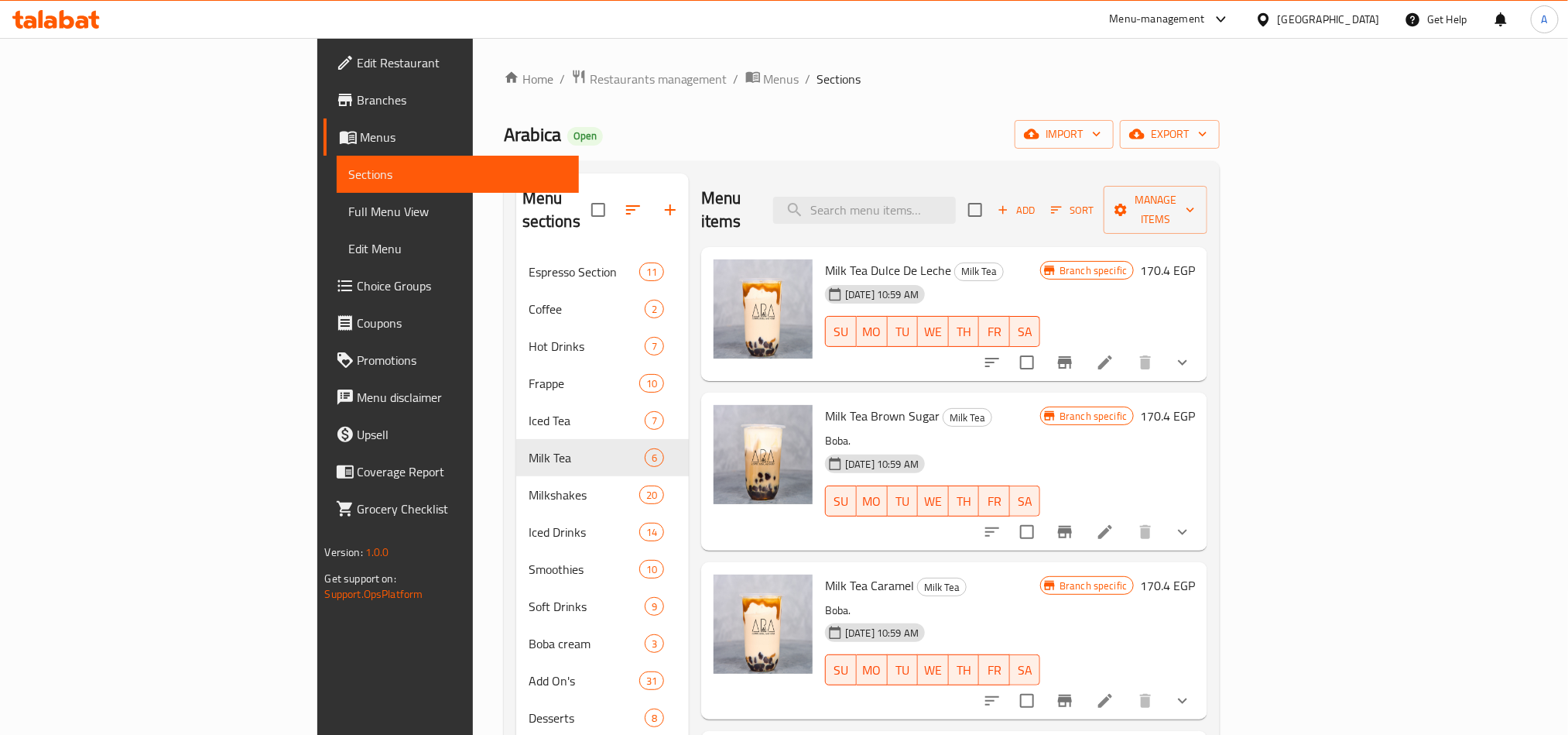
drag, startPoint x: 741, startPoint y: 393, endPoint x: 786, endPoint y: 399, distance: 45.4
click at [819, 399] on div "Milk Tea Brown Sugar Milk Tea Boba. [DATE] 10:59 AM SU MO TU WE TH FR SA" at bounding box center [933, 470] width 228 height 145
click at [825, 404] on span "Milk Tea Brown Sugar" at bounding box center [882, 416] width 114 height 23
click at [1084, 513] on button "Branch-specific-item" at bounding box center [1064, 531] width 37 height 37
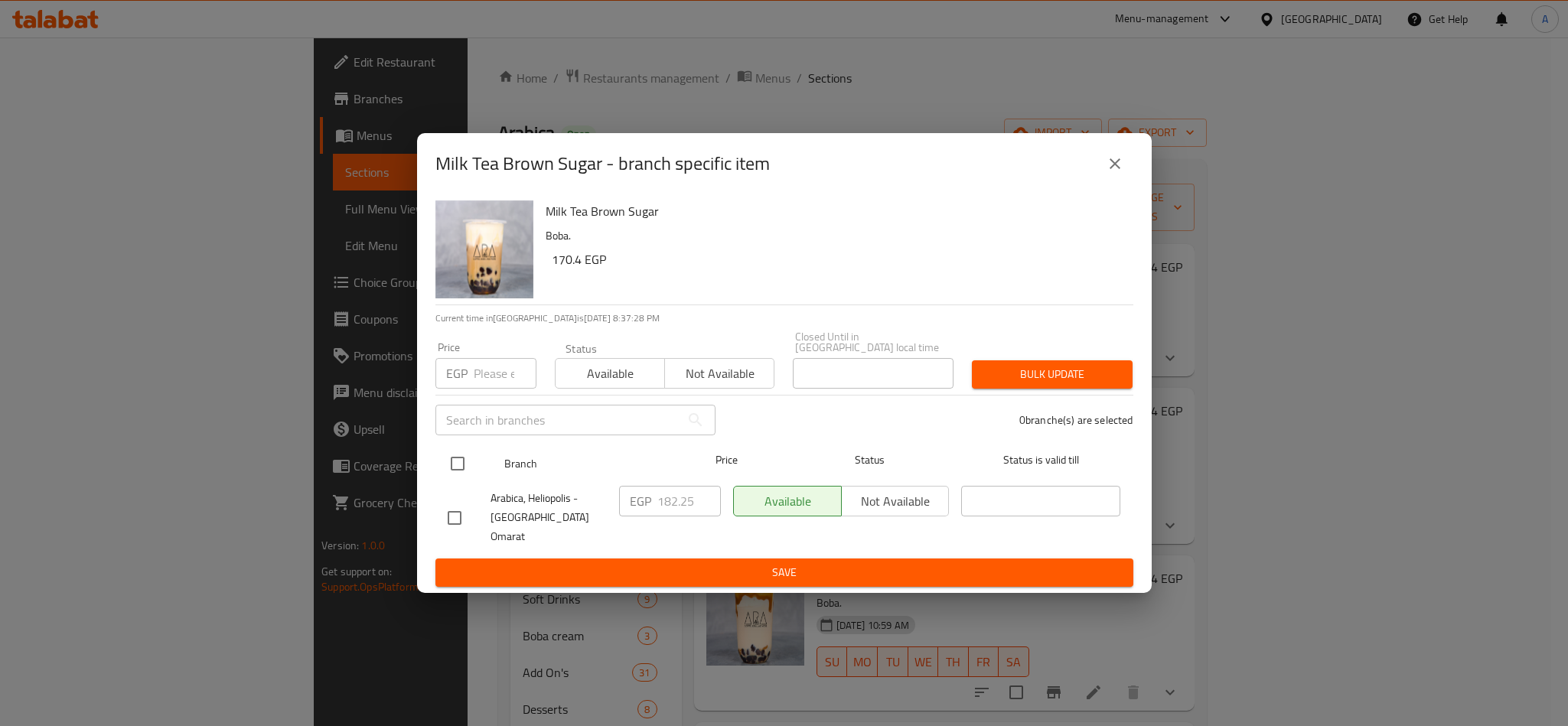
click at [453, 472] on input "checkbox" at bounding box center [458, 464] width 32 height 32
checkbox input "true"
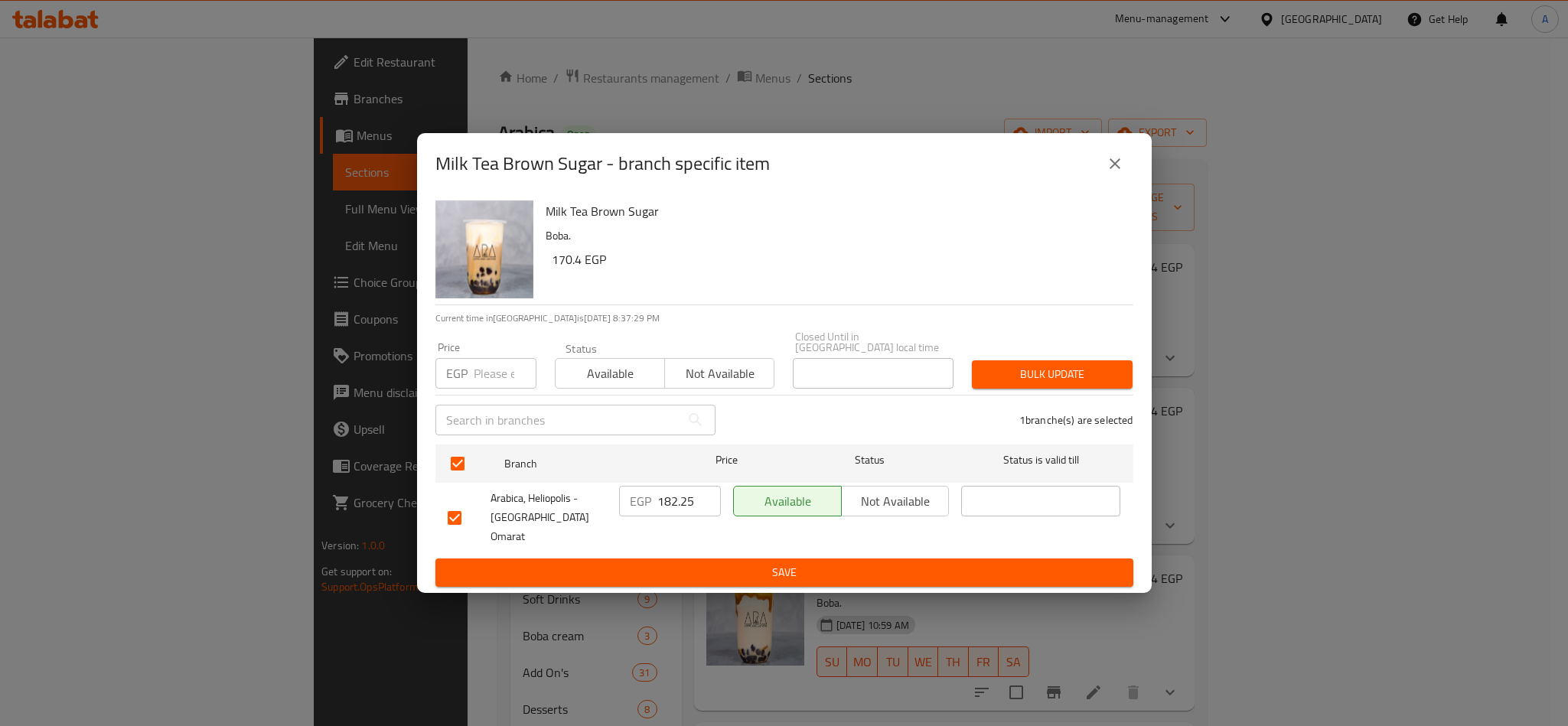
click at [470, 388] on div "EGP Price" at bounding box center [486, 373] width 101 height 31
paste input "182.25"
type input "182.25"
click at [987, 349] on div "Price EGP 182.25 Price Status Available Not available Closed Until in [GEOGRAPH…" at bounding box center [784, 360] width 716 height 76
click at [1033, 384] on span "Bulk update" at bounding box center [1052, 374] width 136 height 19
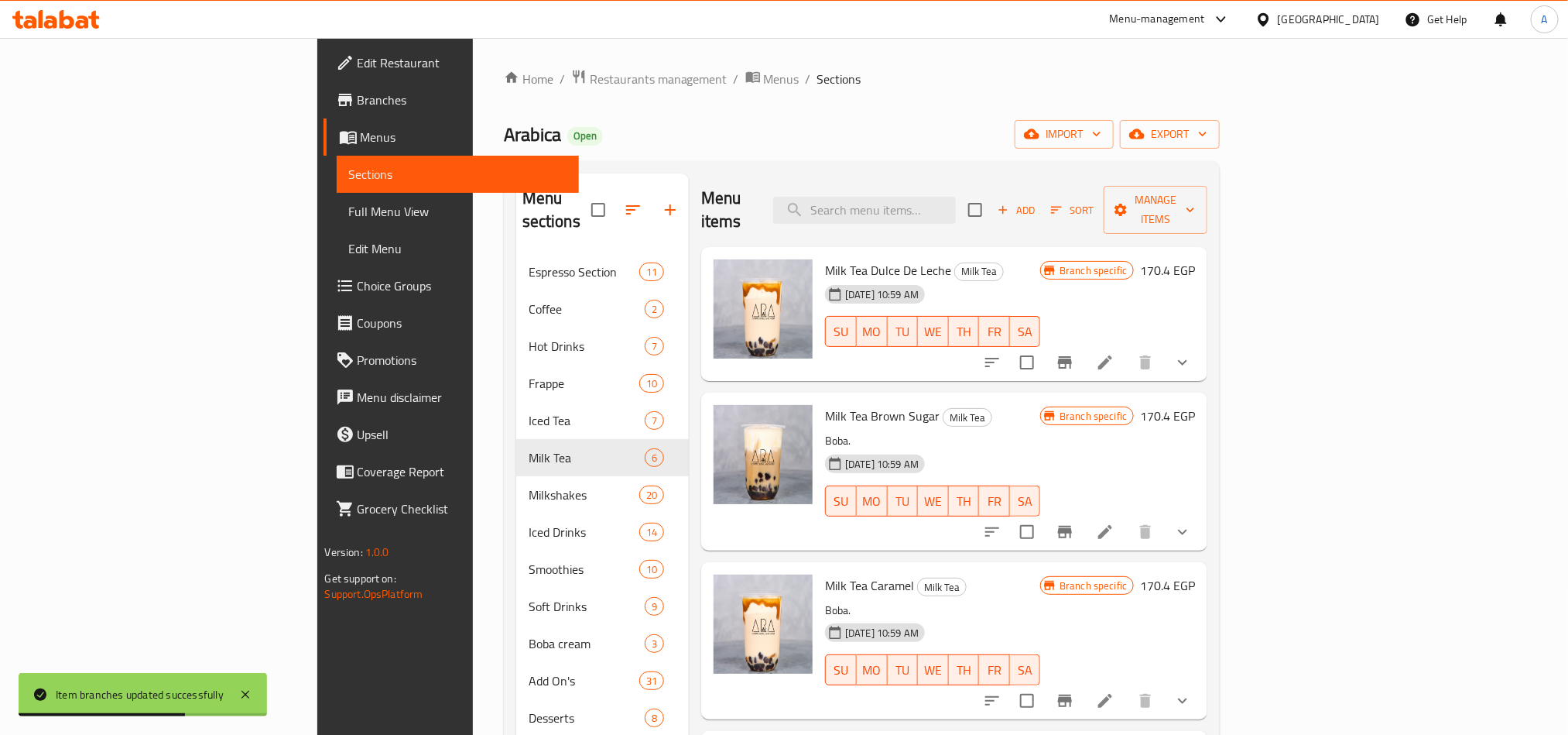
click at [1174, 513] on button "show more" at bounding box center [1182, 531] width 37 height 37
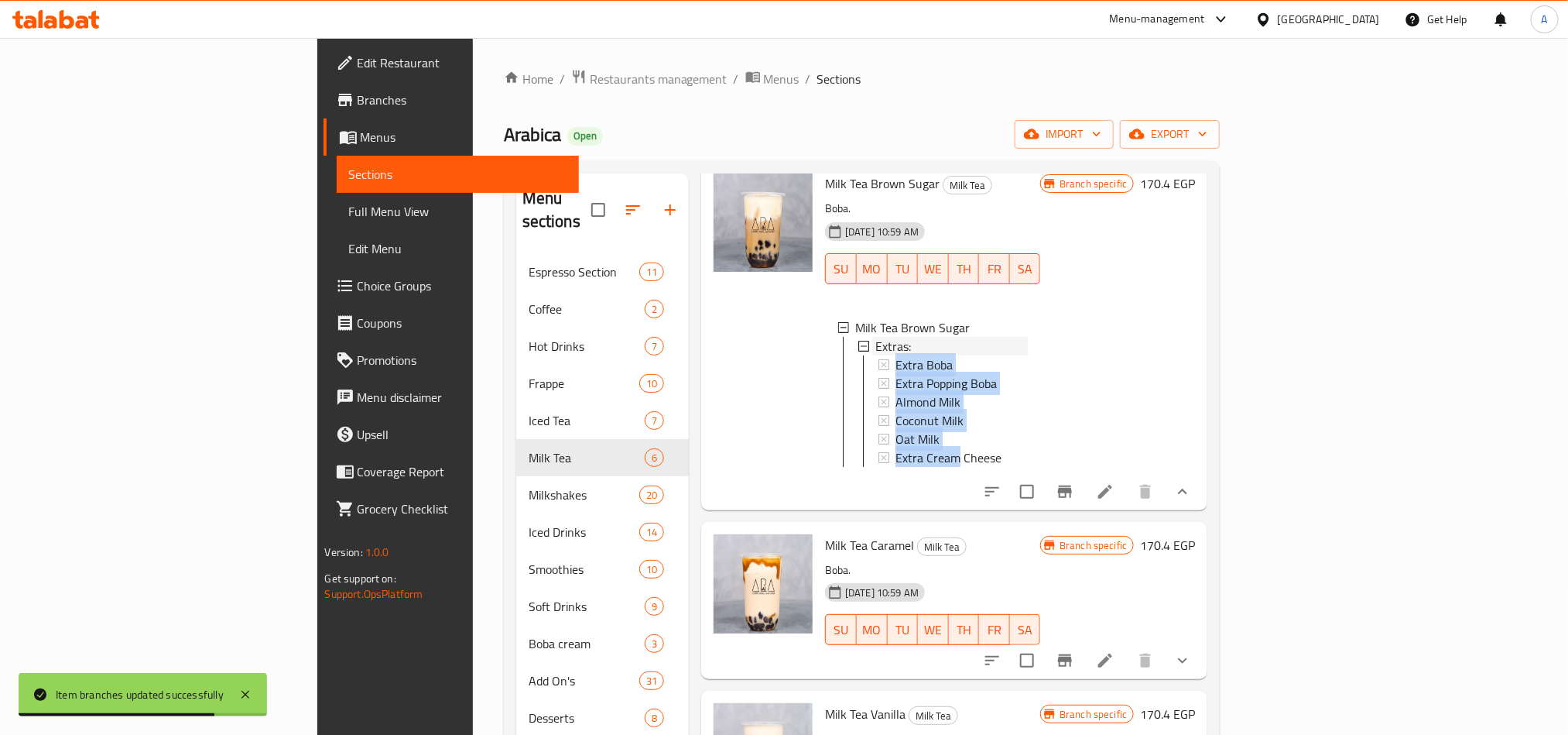
scroll to position [2, 0]
drag, startPoint x: 871, startPoint y: 325, endPoint x: 878, endPoint y: 464, distance: 139.2
click at [878, 464] on div "Milk Tea Brown Sugar Extras: Extra Boba Extra Popping Boba Almond Milk Coconut …" at bounding box center [932, 395] width 215 height 179
click at [1006, 409] on div "Coconut Milk" at bounding box center [961, 418] width 132 height 19
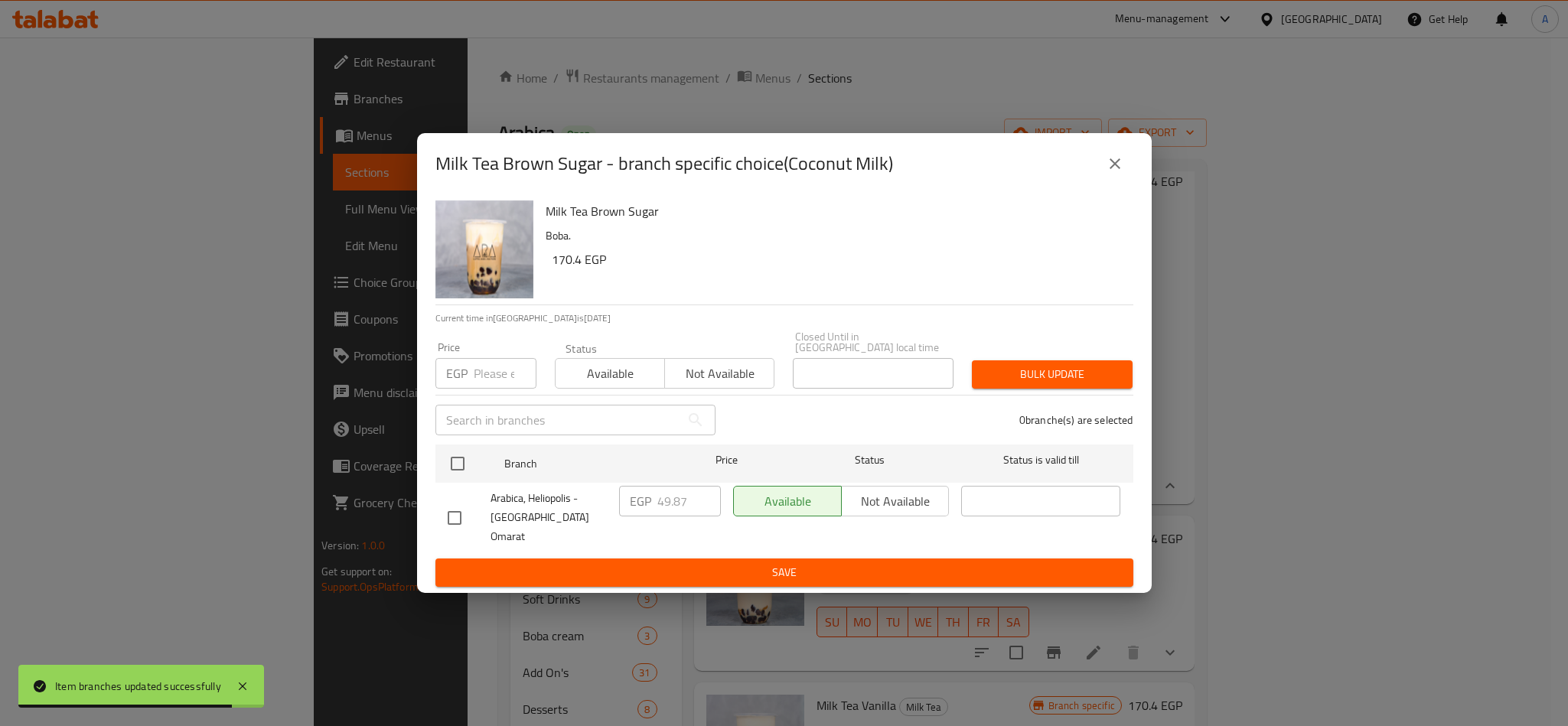
drag, startPoint x: 982, startPoint y: 427, endPoint x: 1190, endPoint y: 402, distance: 209.5
click at [1116, 152] on div "Milk Tea Brown Sugar - branch specific choice(Coconut Milk)" at bounding box center [784, 163] width 735 height 61
click at [1132, 182] on div "Milk Tea Brown Sugar - branch specific choice(Coconut Milk)" at bounding box center [784, 163] width 698 height 36
click at [1116, 173] on icon "close" at bounding box center [1115, 164] width 19 height 19
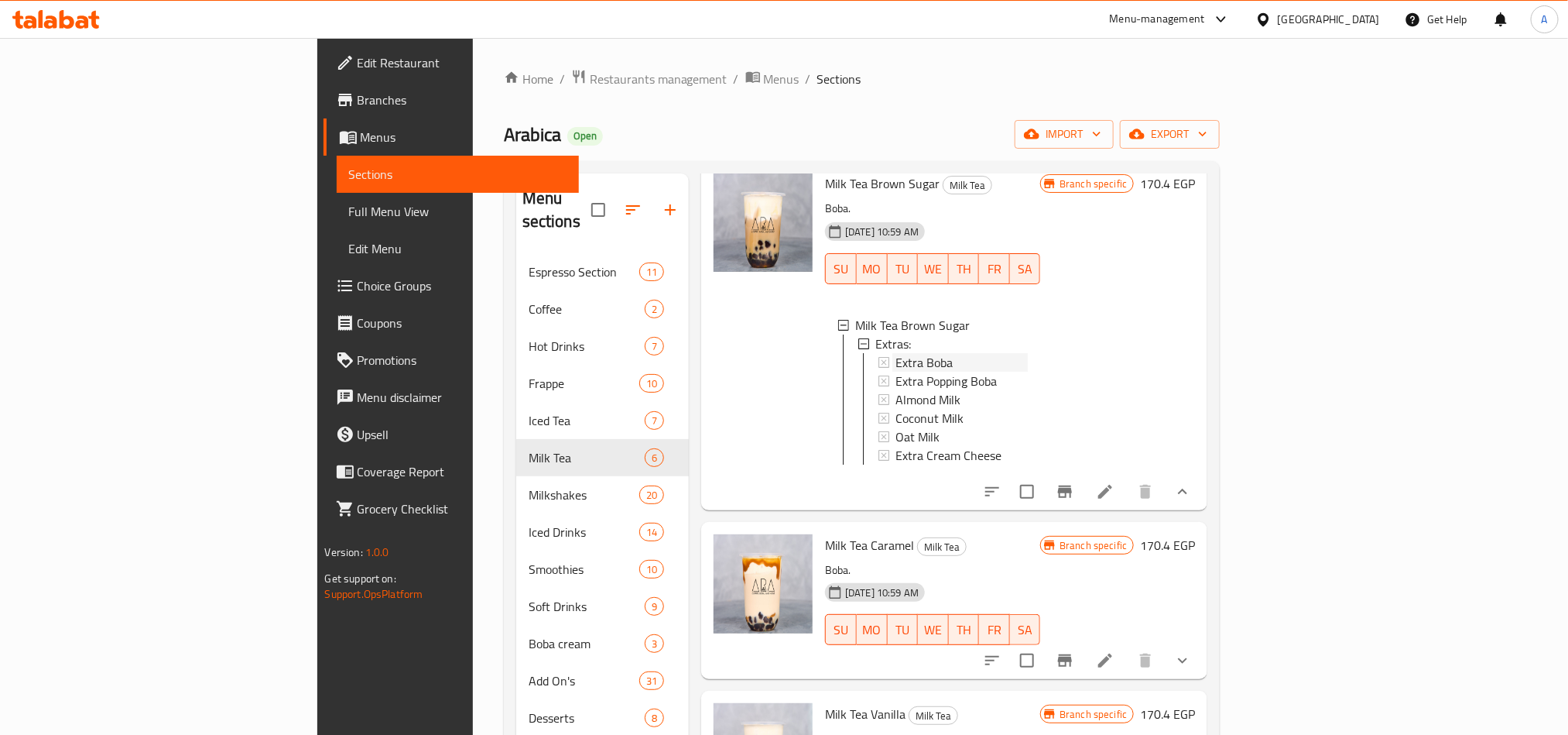
click at [901, 353] on div "Extra Boba" at bounding box center [961, 362] width 132 height 19
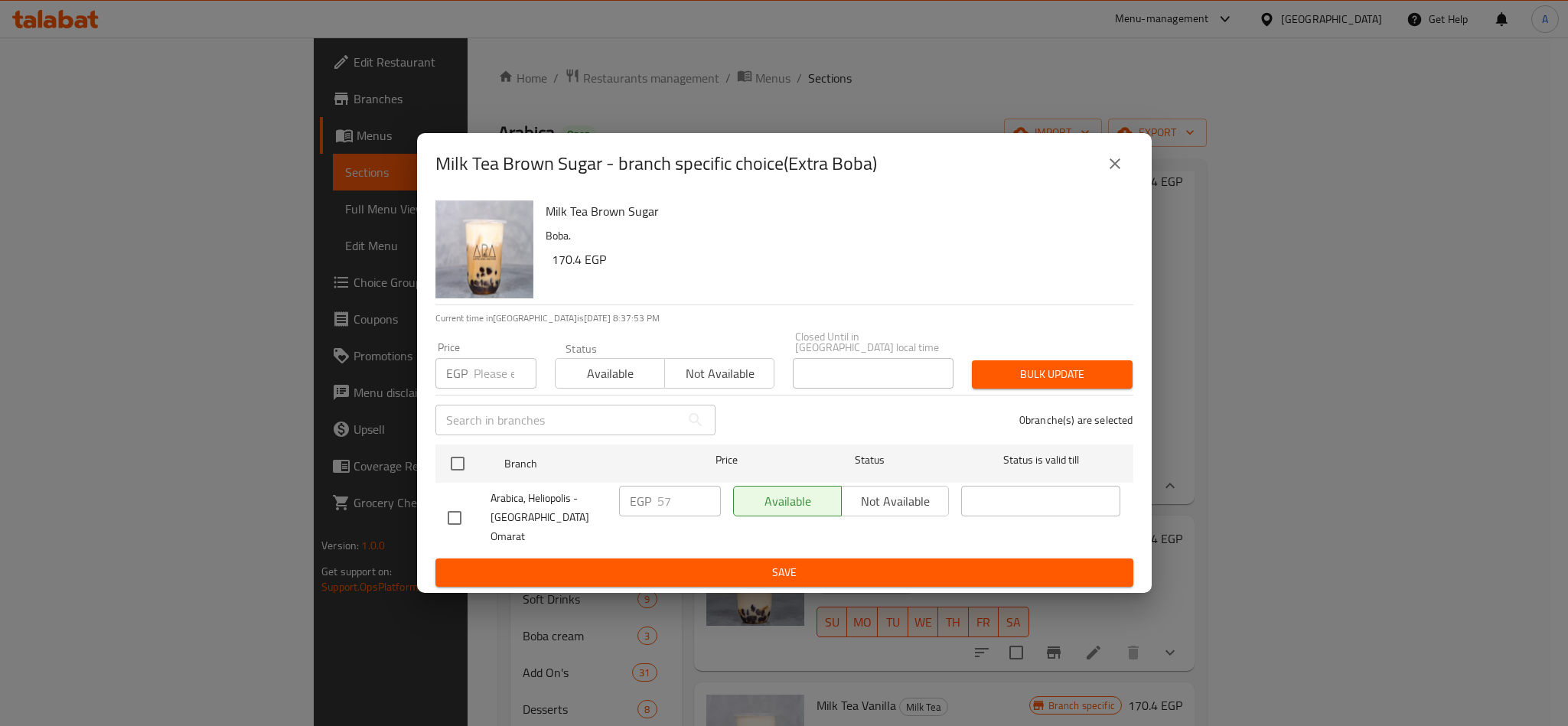
click at [1113, 173] on icon "close" at bounding box center [1115, 164] width 19 height 19
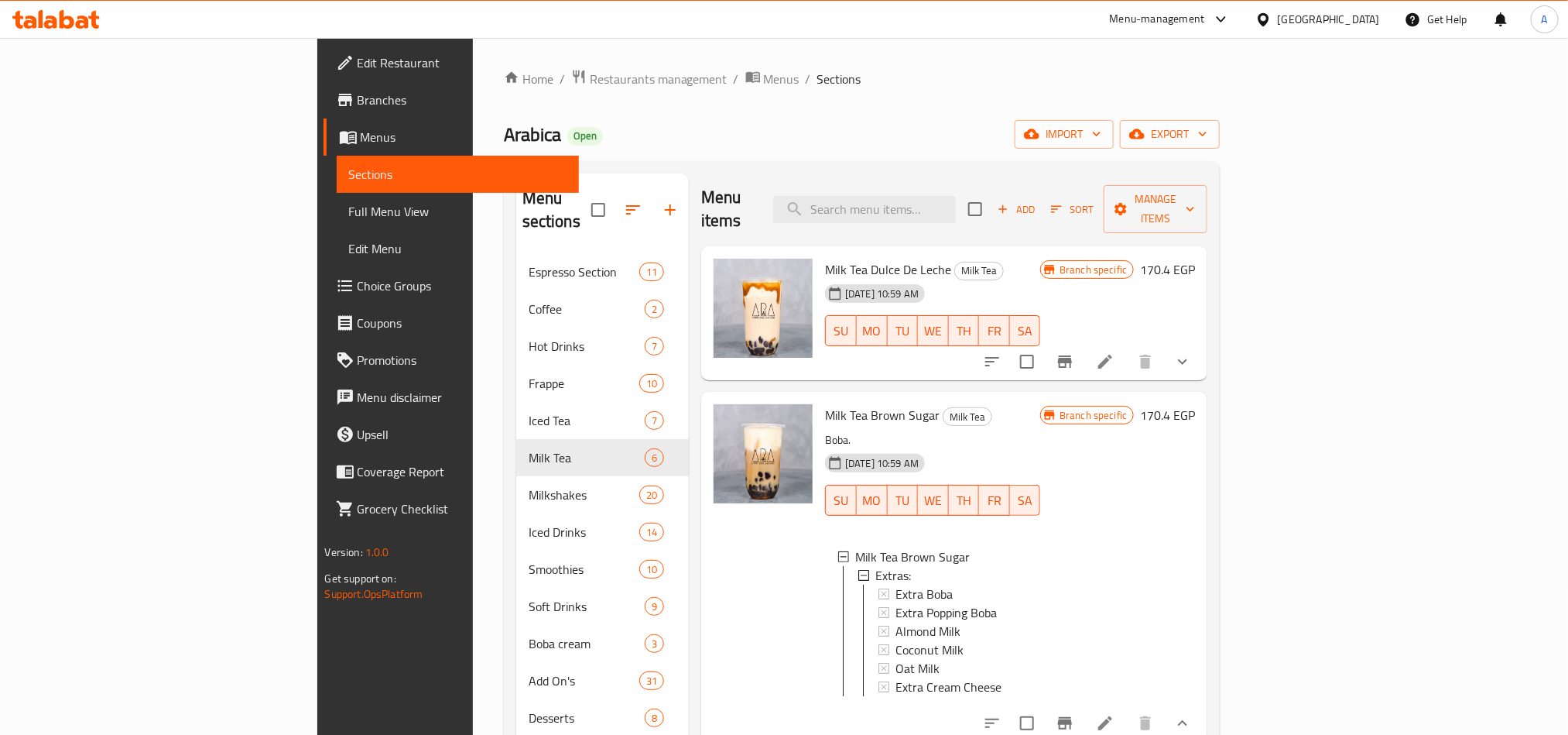
scroll to position [0, 0]
click at [956, 196] on input "search" at bounding box center [864, 210] width 182 height 27
paste input "Other Flavours"
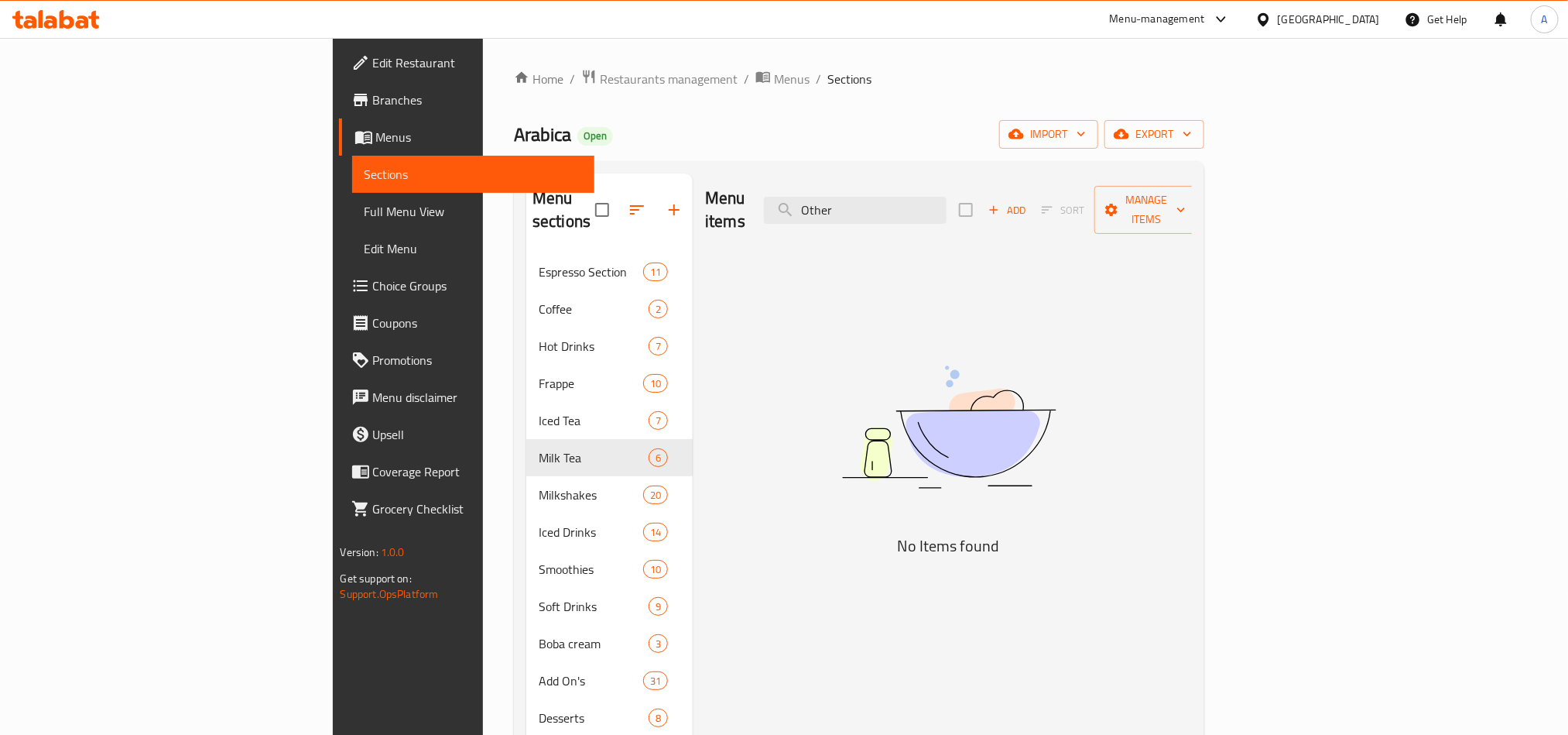
type input "Othe"
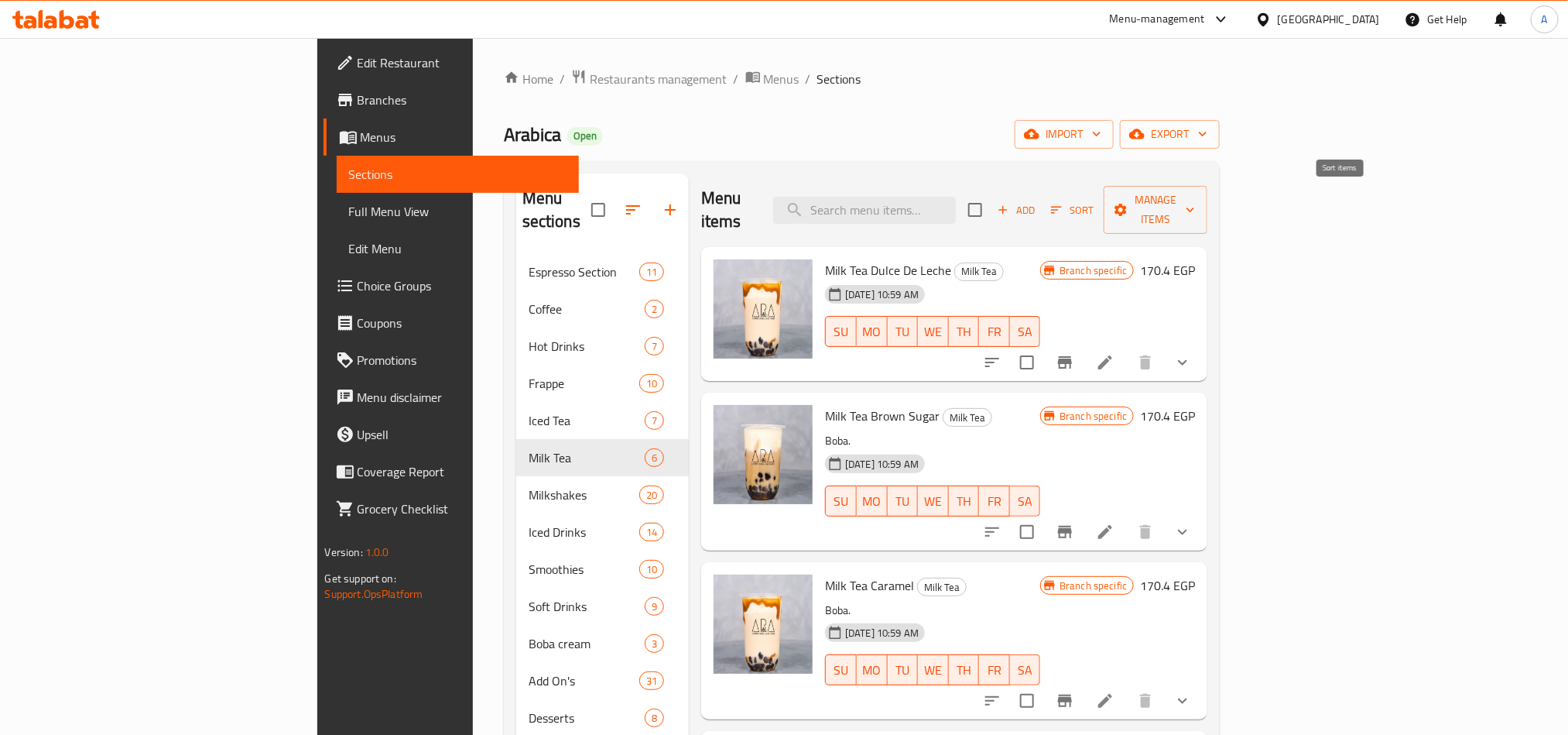
click at [991, 203] on input "checkbox" at bounding box center [976, 210] width 33 height 33
checkbox input "true"
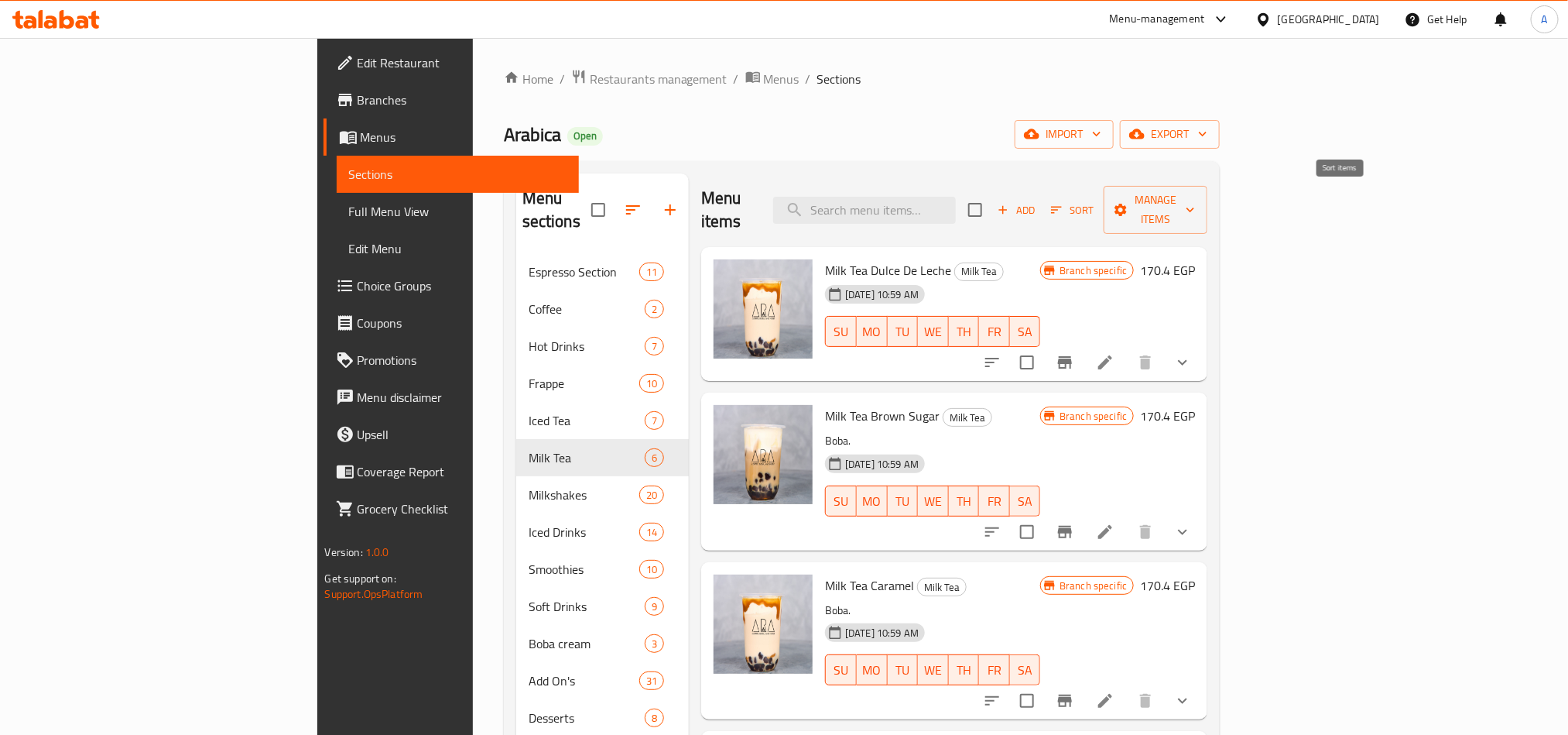
checkbox input "true"
click at [991, 197] on input "checkbox" at bounding box center [976, 210] width 33 height 33
checkbox input "false"
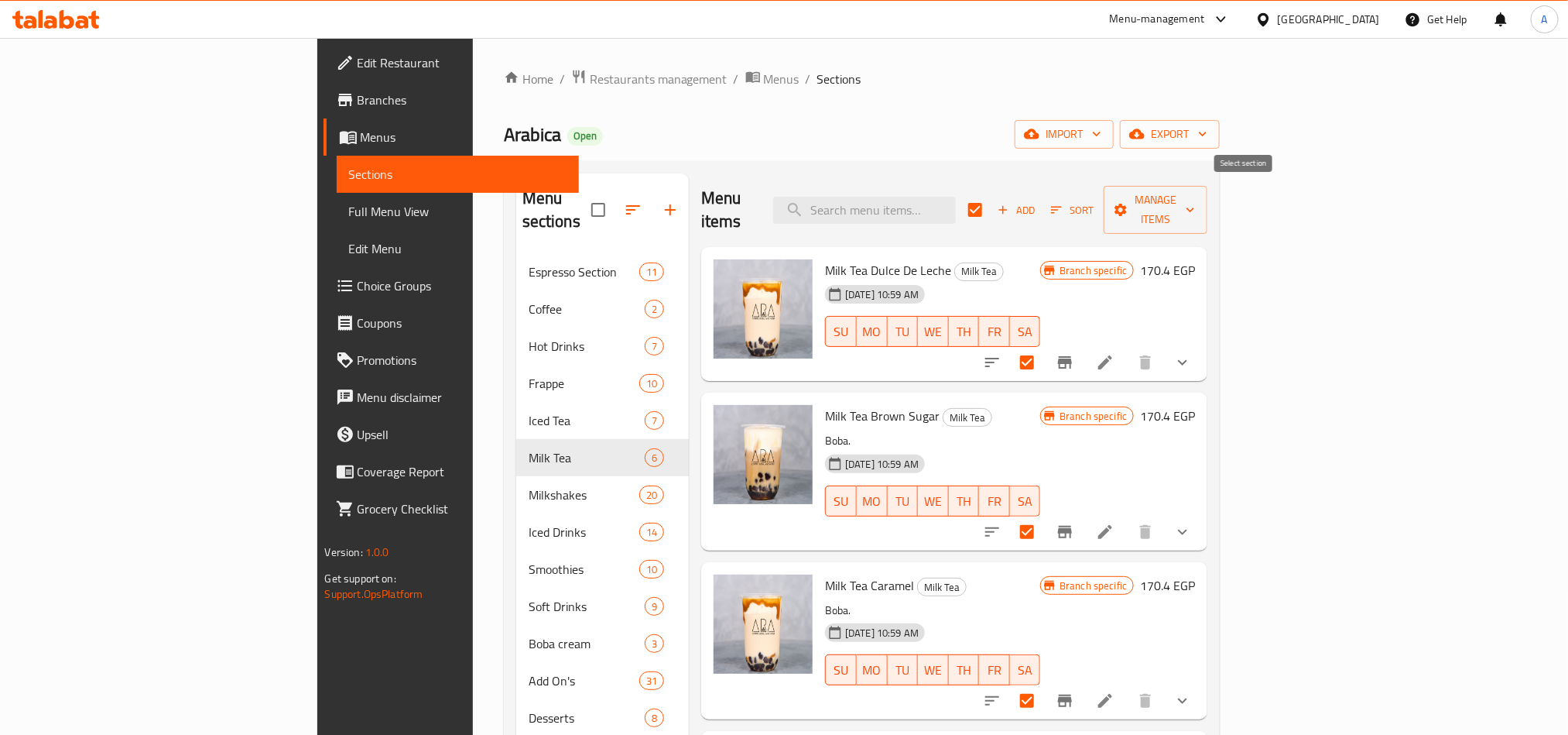
checkbox input "false"
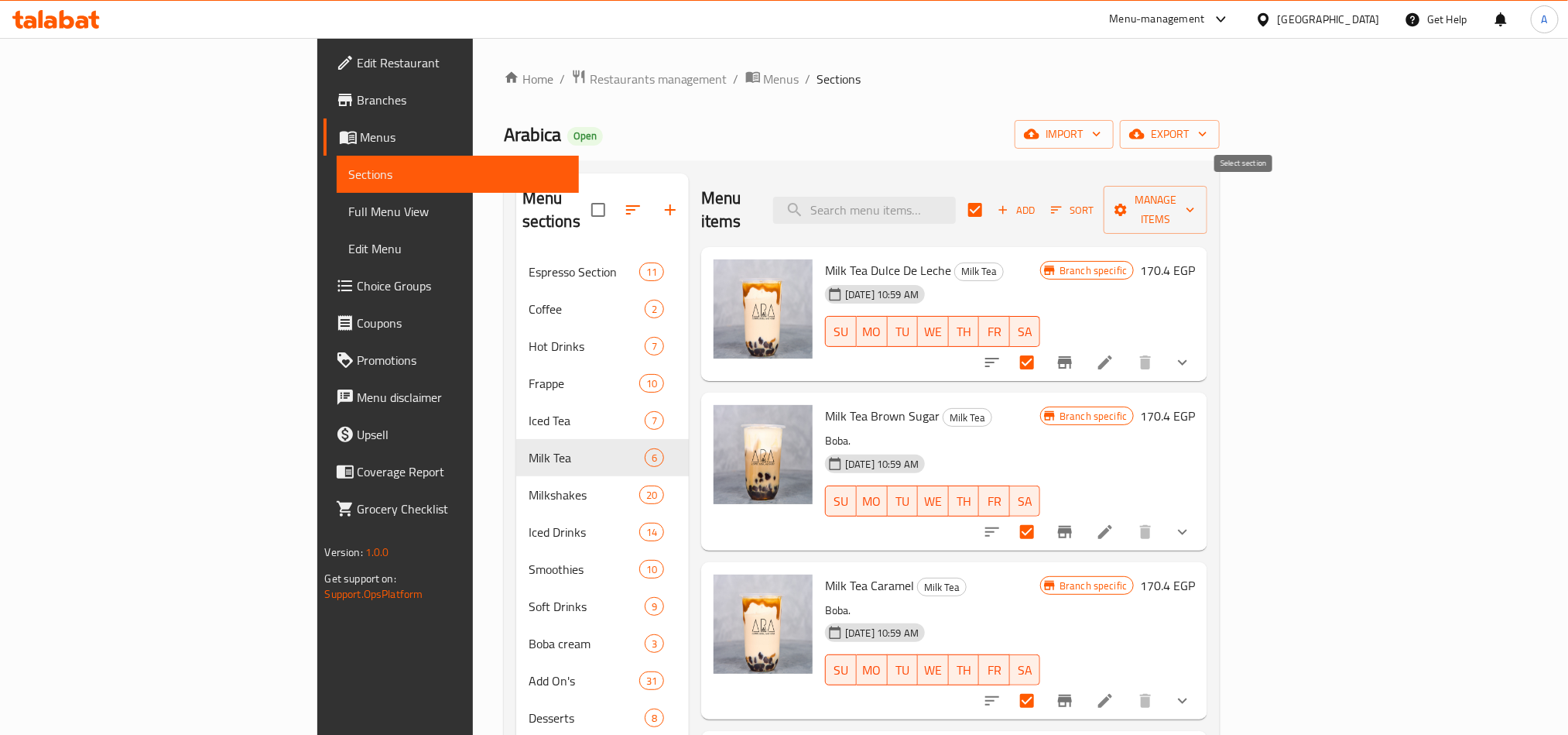
checkbox input "false"
click at [1037, 204] on span "Add" at bounding box center [1016, 210] width 41 height 18
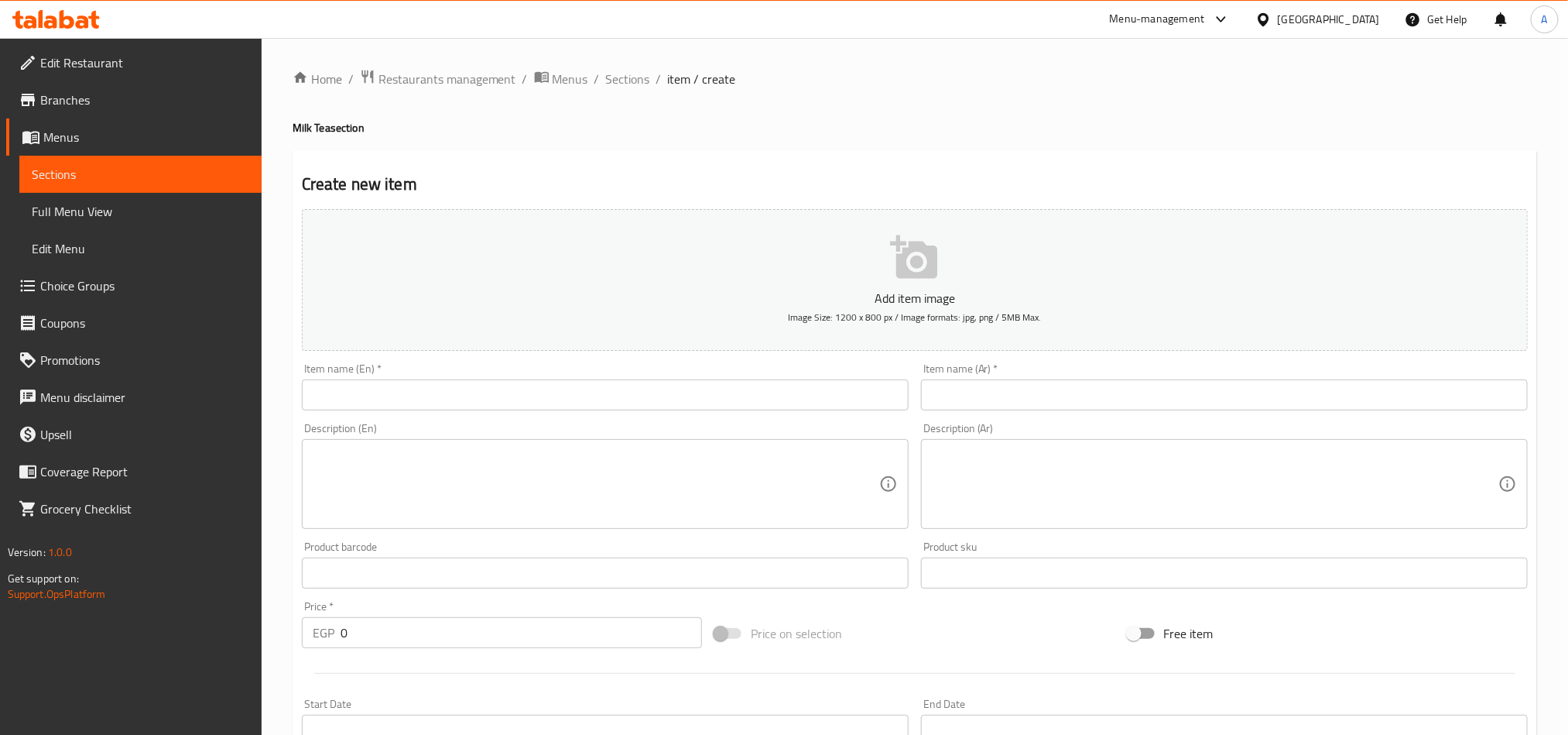
click at [604, 416] on div "Description (En) Description (En)" at bounding box center [605, 475] width 619 height 118
click at [630, 393] on input "text" at bounding box center [605, 395] width 606 height 31
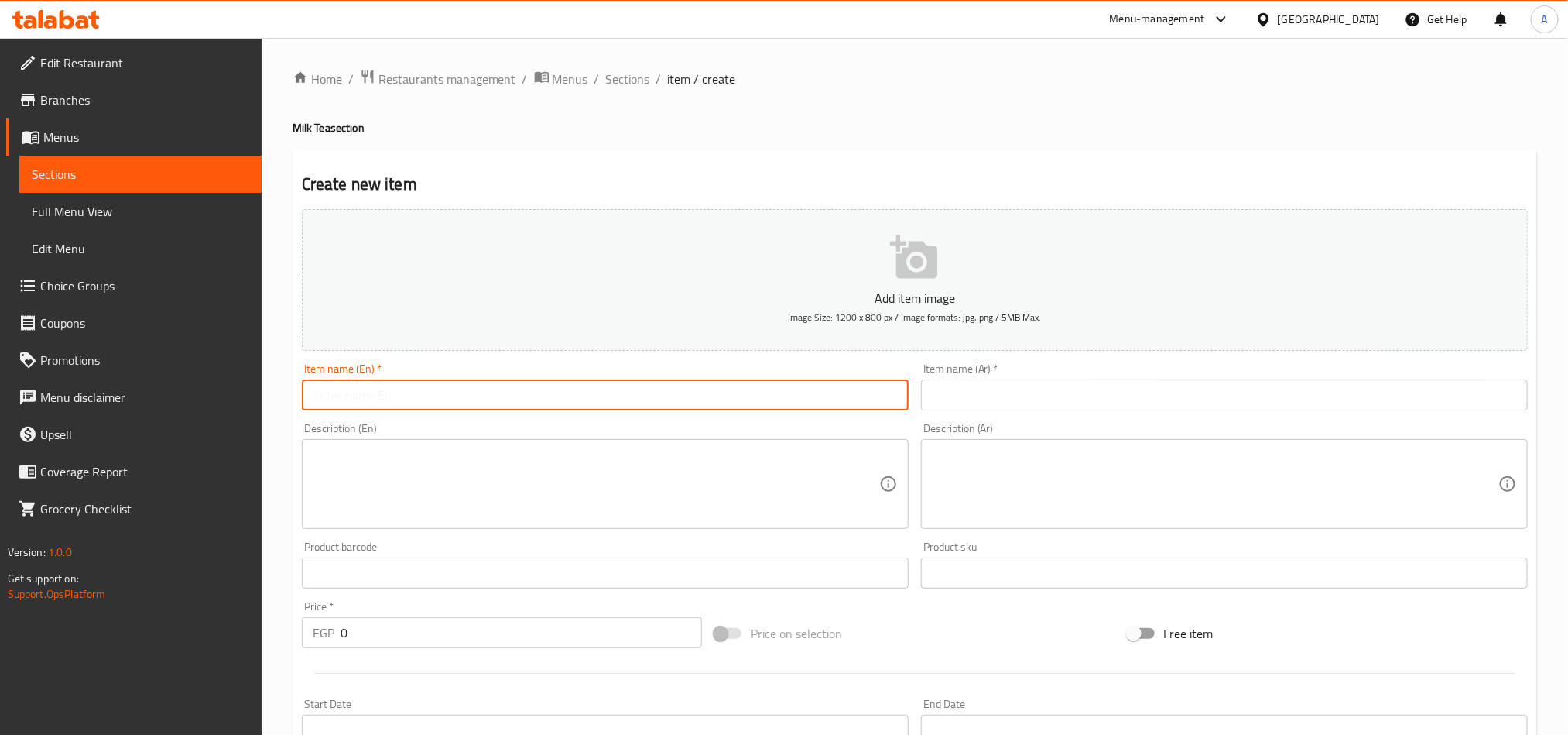
type input "v"
paste input "Milk Tea Salted Caramel"
paste input "Other Flavours"
type input "Boba Other Flavours"
click at [992, 397] on input "text" at bounding box center [1224, 395] width 606 height 31
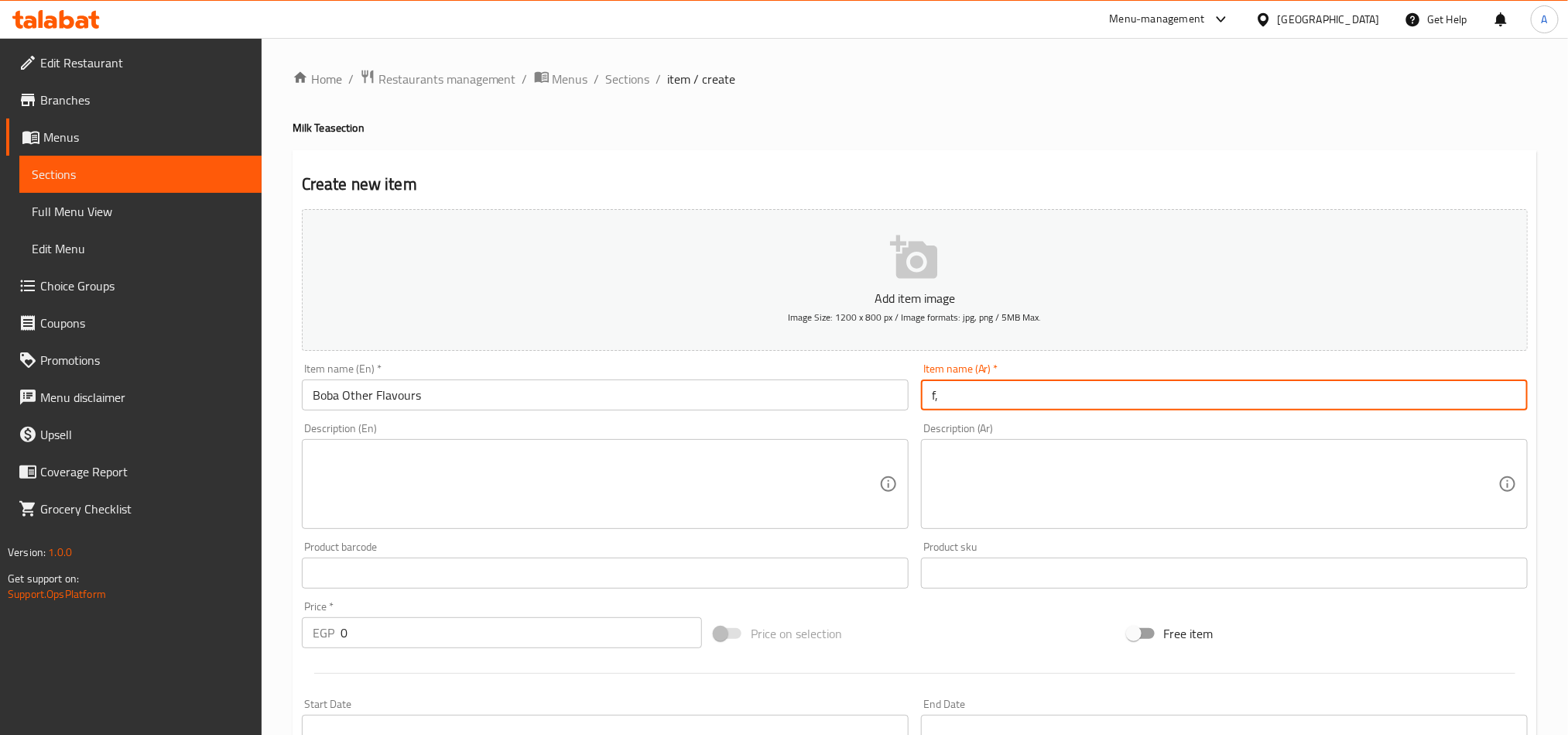
type input "f"
paste input "نكهات أخرى"
type input "بوبا نكهات أخرى"
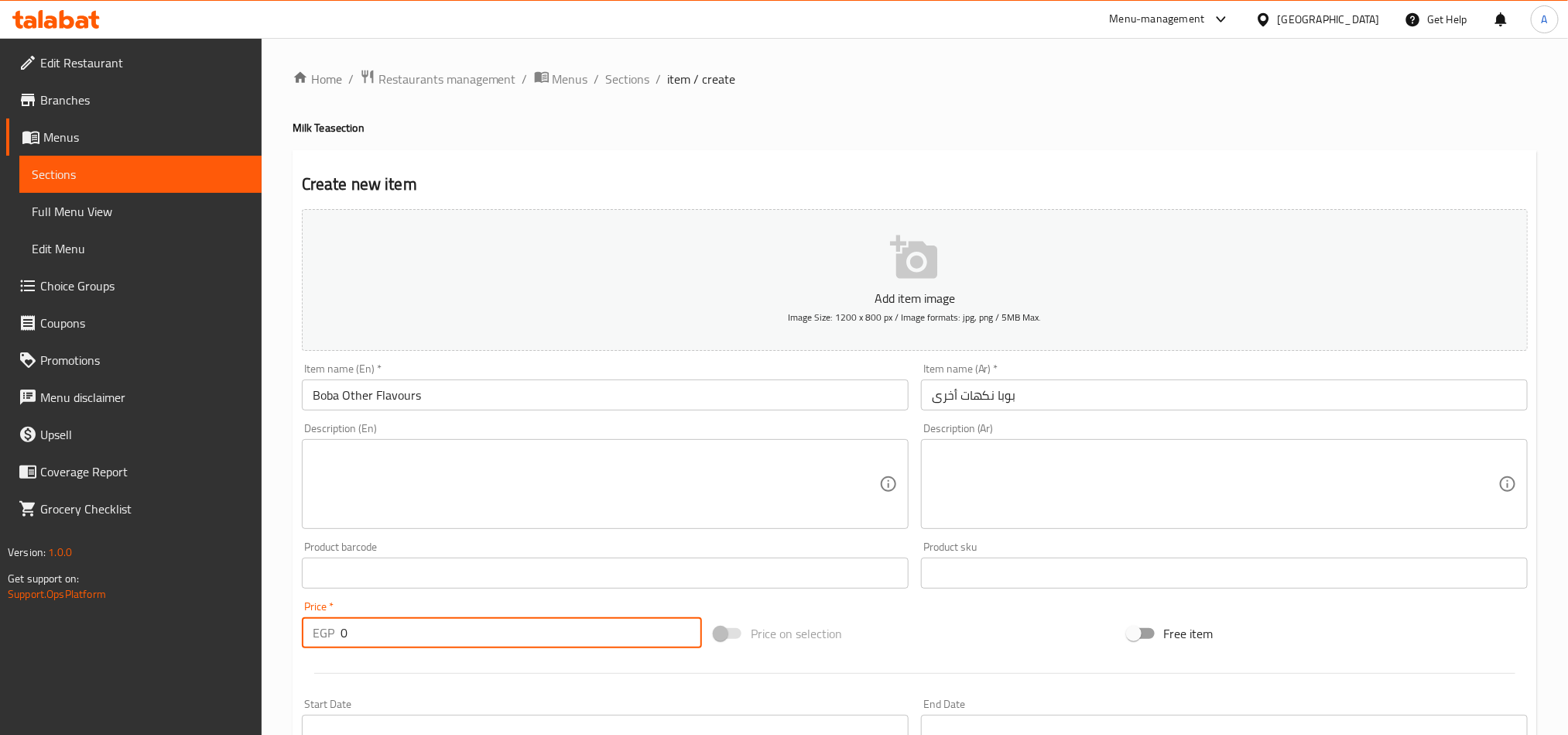
drag, startPoint x: 488, startPoint y: 632, endPoint x: 230, endPoint y: 598, distance: 260.2
click at [0, 543] on div "Edit Restaurant Branches Menus Sections Full Menu View Edit Menu Choice Groups …" at bounding box center [784, 565] width 1568 height 1056
paste input "175.5"
type input "175.5"
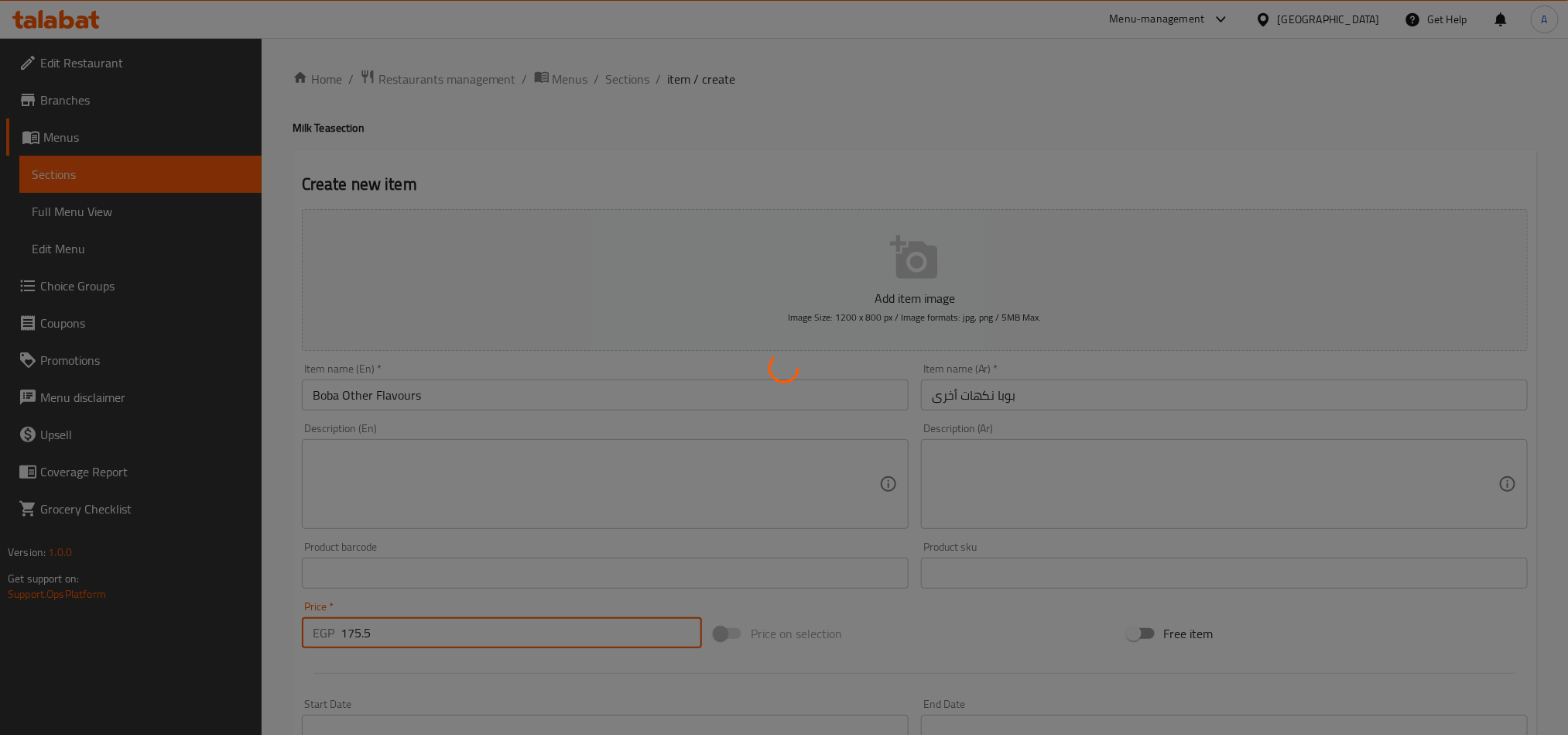
type input "0"
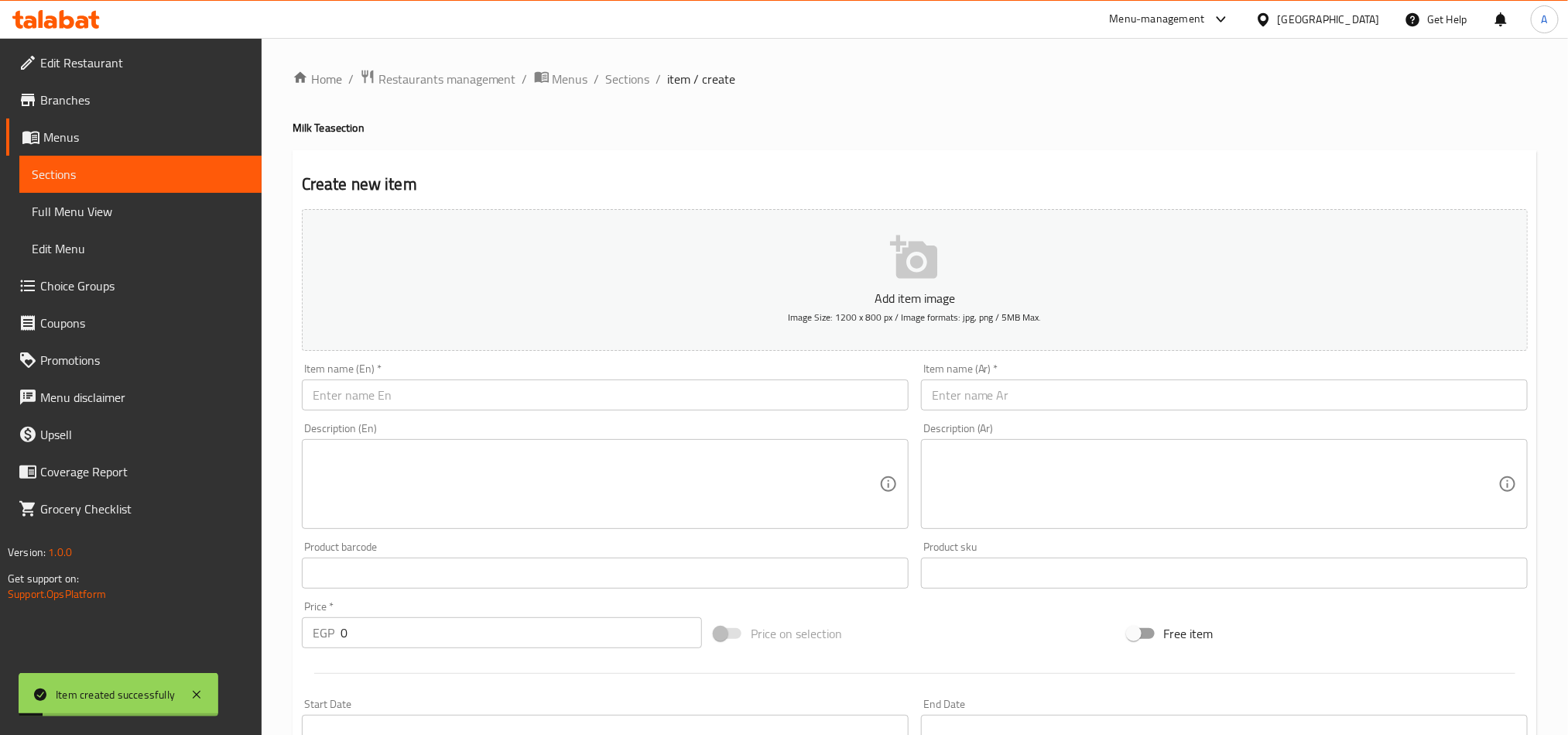
drag, startPoint x: 609, startPoint y: 27, endPoint x: 620, endPoint y: 59, distance: 33.8
click at [608, 39] on div "​ Menu-management [GEOGRAPHIC_DATA] Get Help A Edit Restaurant Branches Menus S…" at bounding box center [784, 386] width 1568 height 697
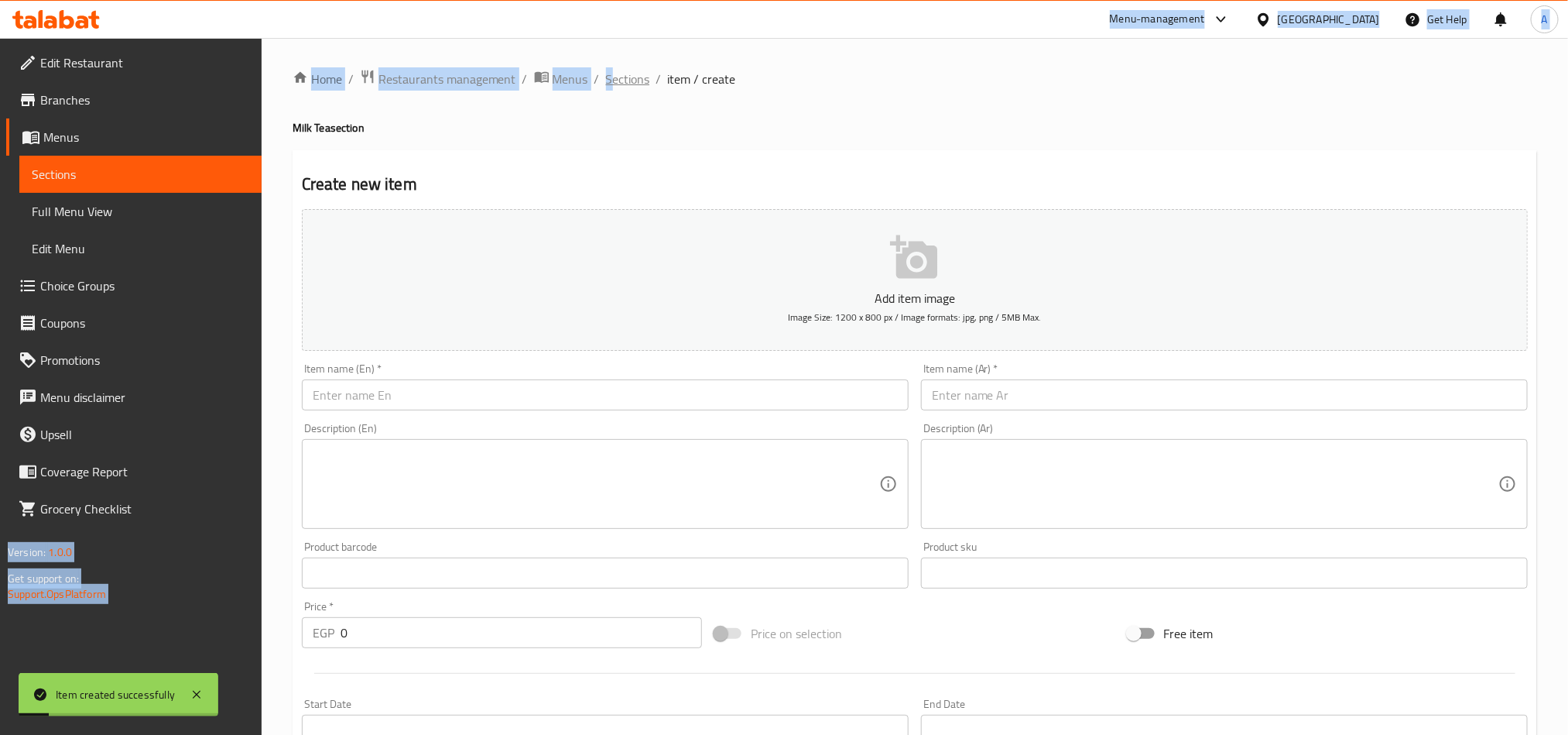
click at [625, 75] on span "Sections" at bounding box center [628, 79] width 44 height 19
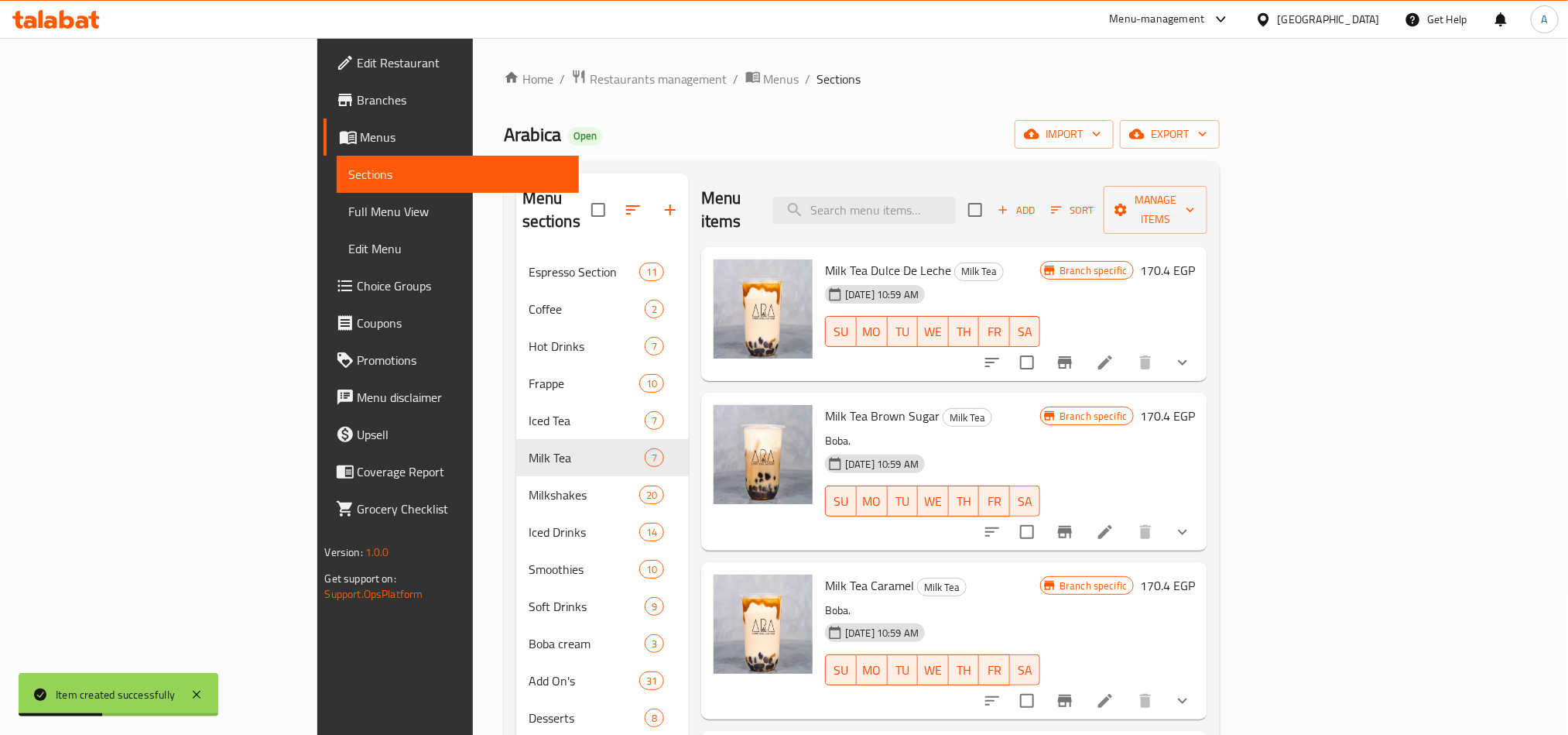
click at [951, 178] on div "Menu items Add Sort Manage items" at bounding box center [954, 211] width 506 height 74
click at [1027, 91] on div "Home / Restaurants management / Menus / Sections Arabica Open import export Men…" at bounding box center [862, 542] width 717 height 946
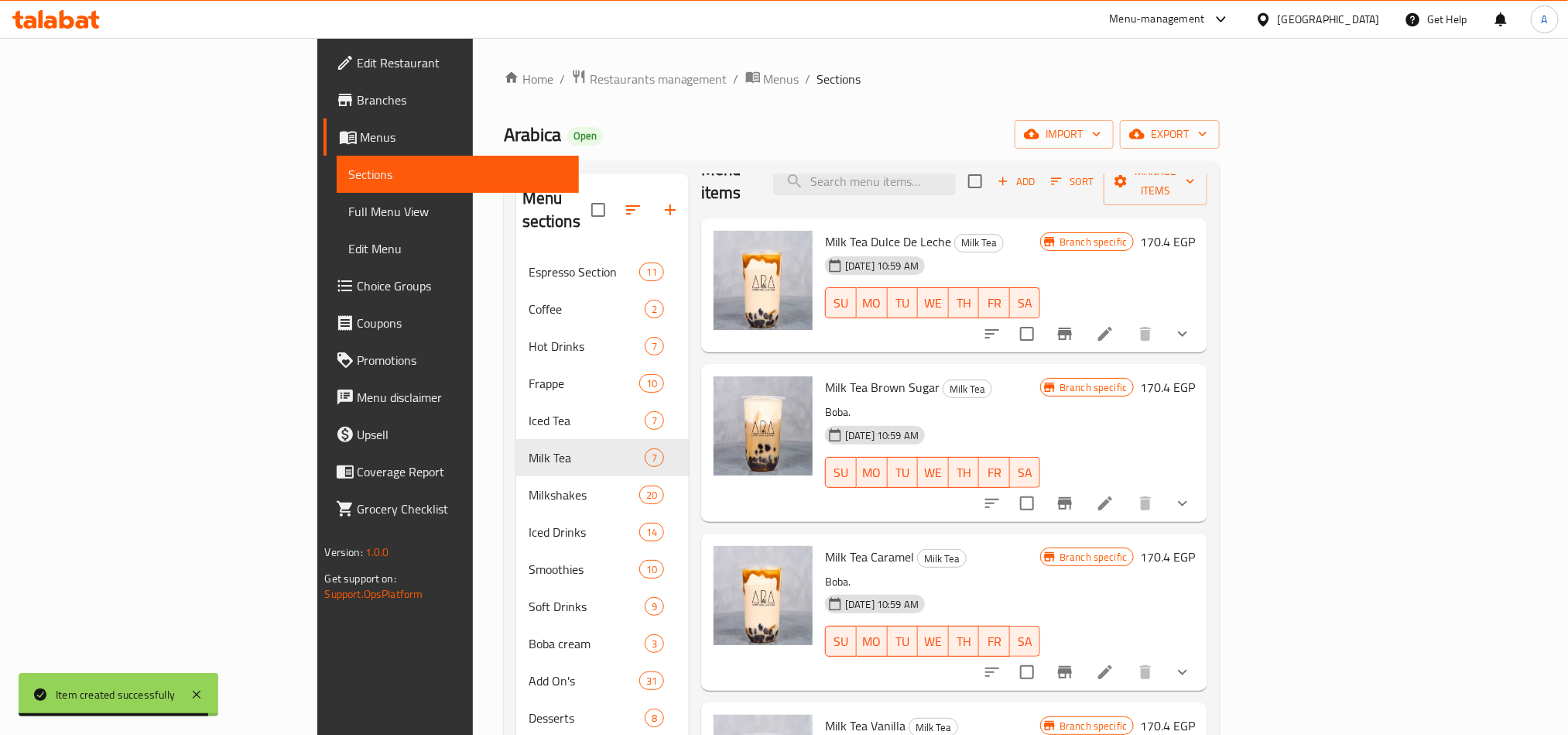
scroll to position [22, 0]
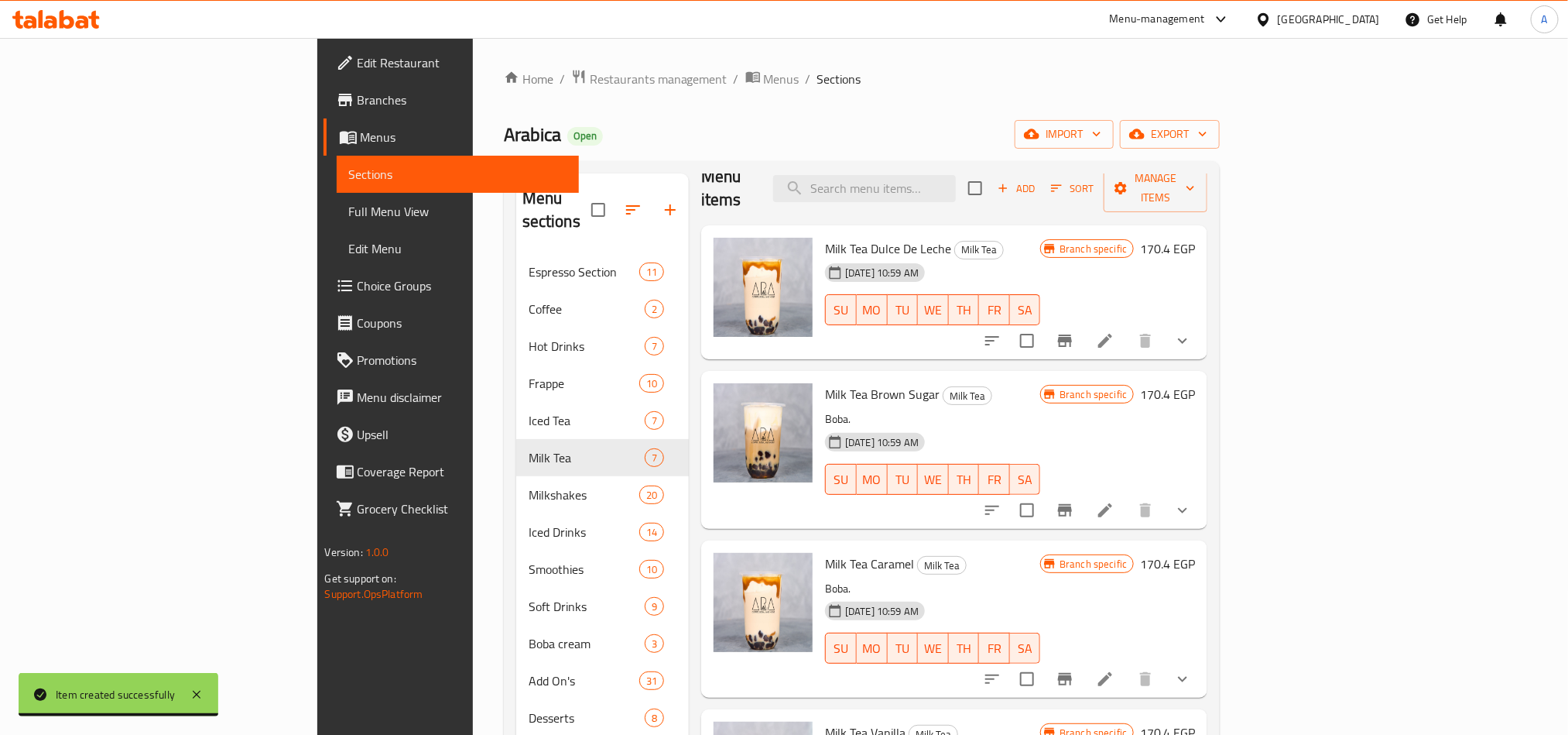
click at [825, 543] on span "Milk Tea Caramel" at bounding box center [869, 564] width 89 height 23
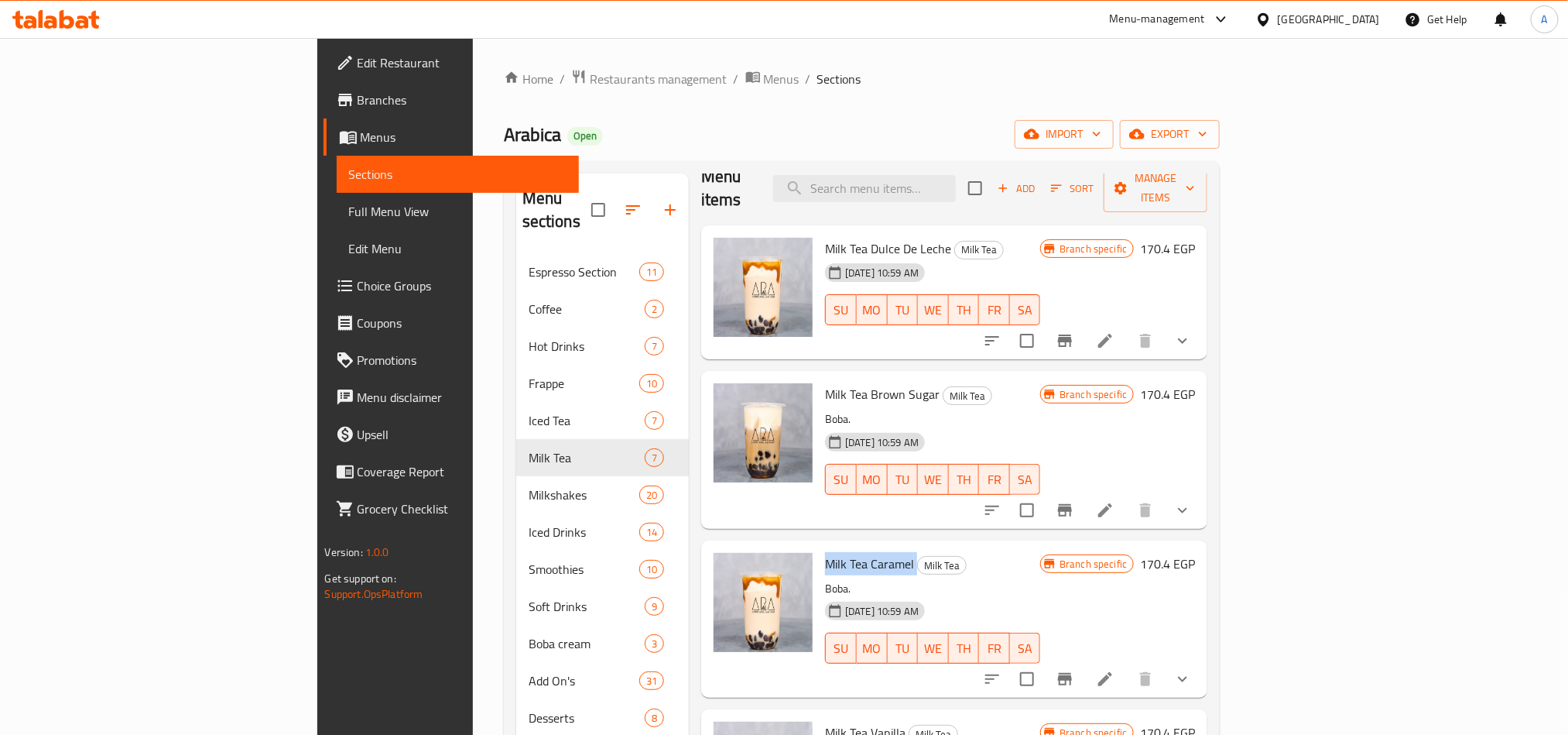
click at [825, 543] on span "Milk Tea Caramel" at bounding box center [869, 564] width 89 height 23
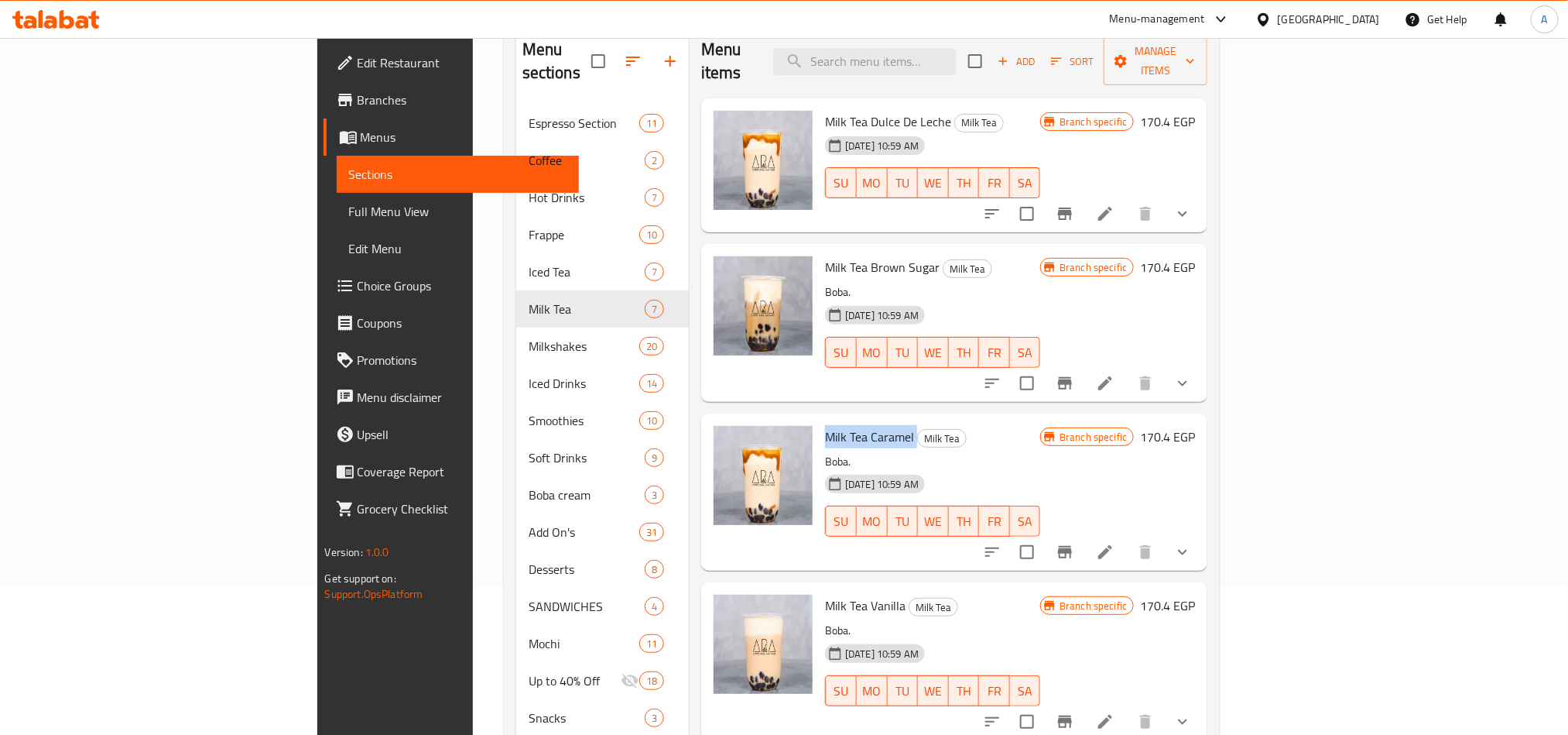
scroll to position [0, 0]
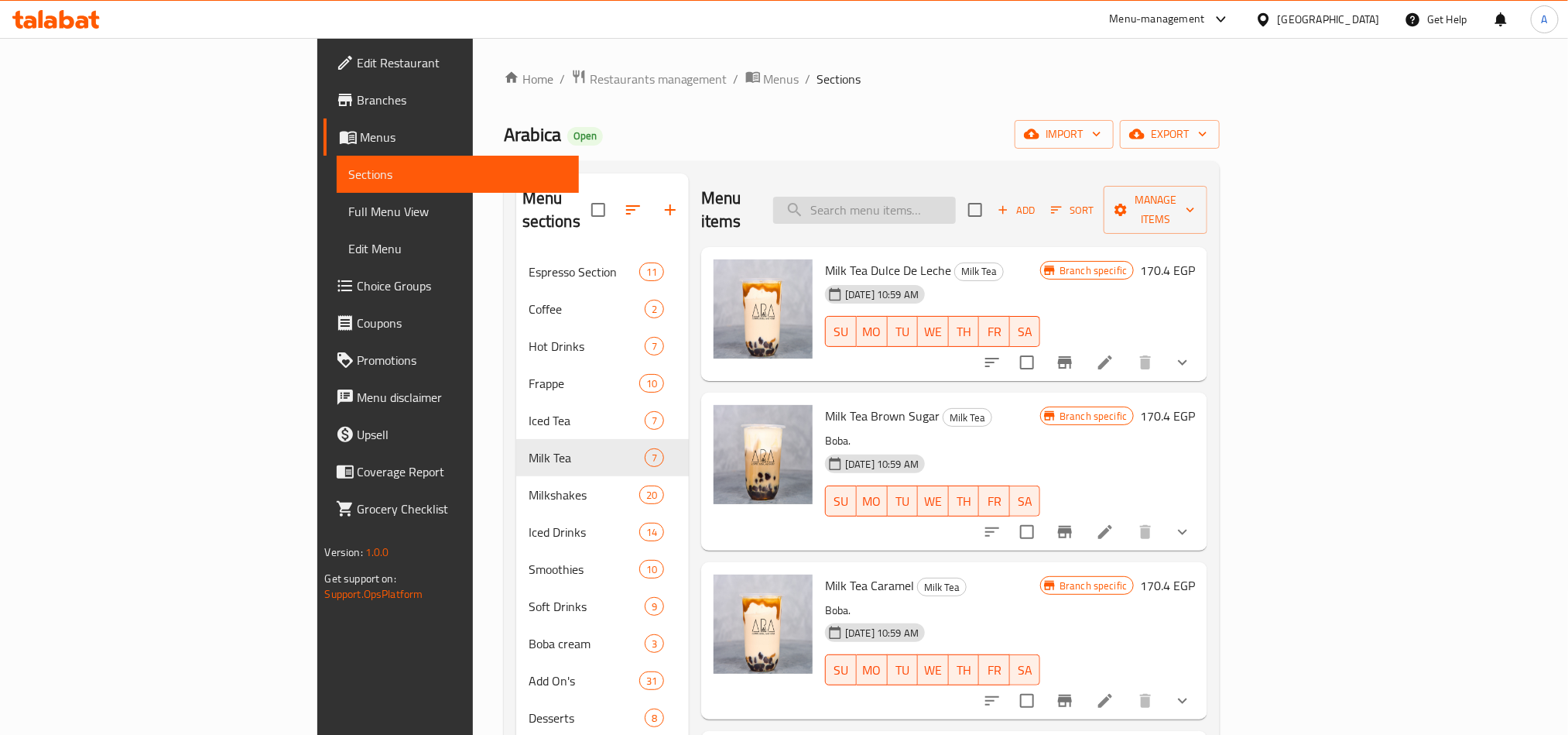
click at [917, 207] on input "search" at bounding box center [864, 210] width 182 height 27
paste input "Milk Tea Salted Caramel"
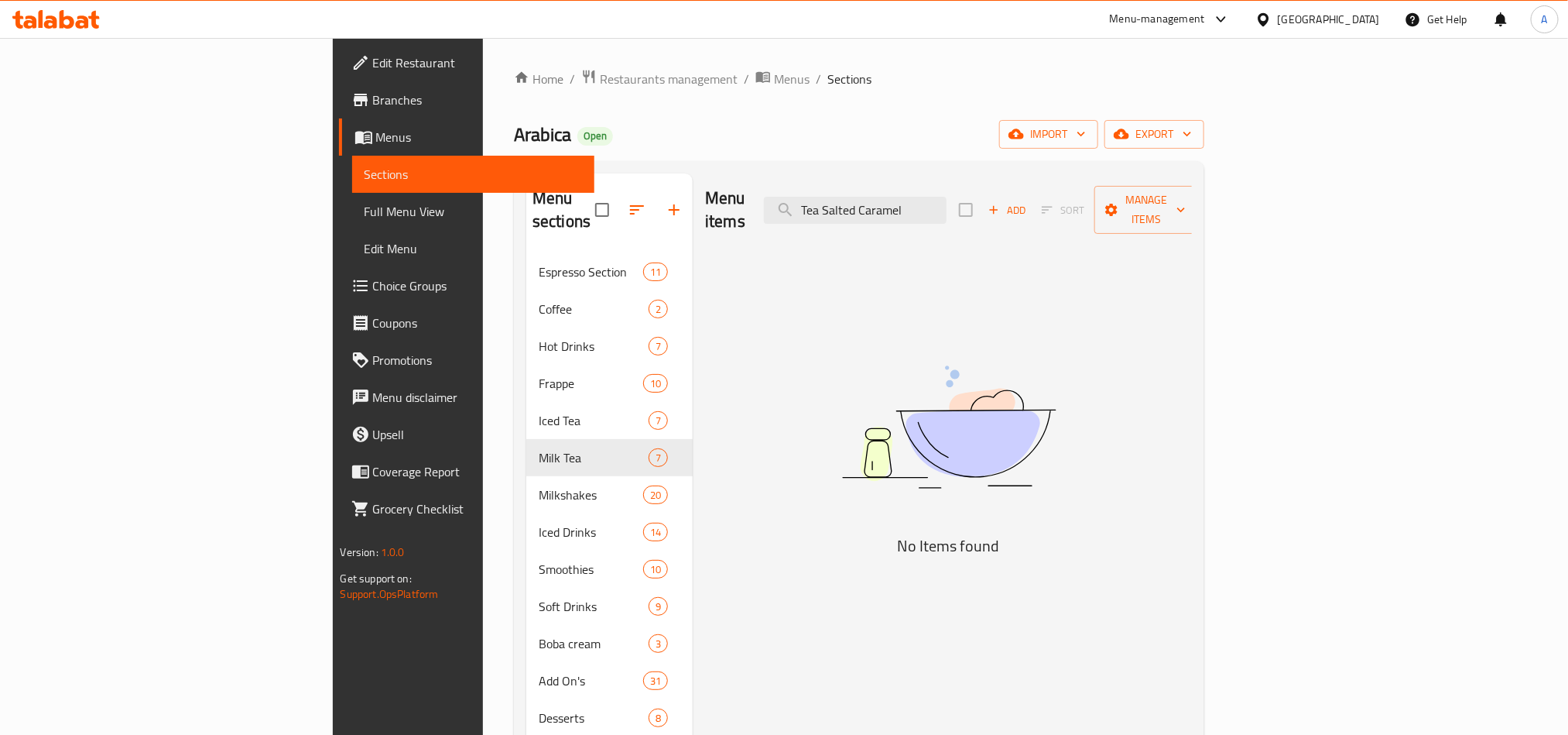
type input "Salted Caramel"
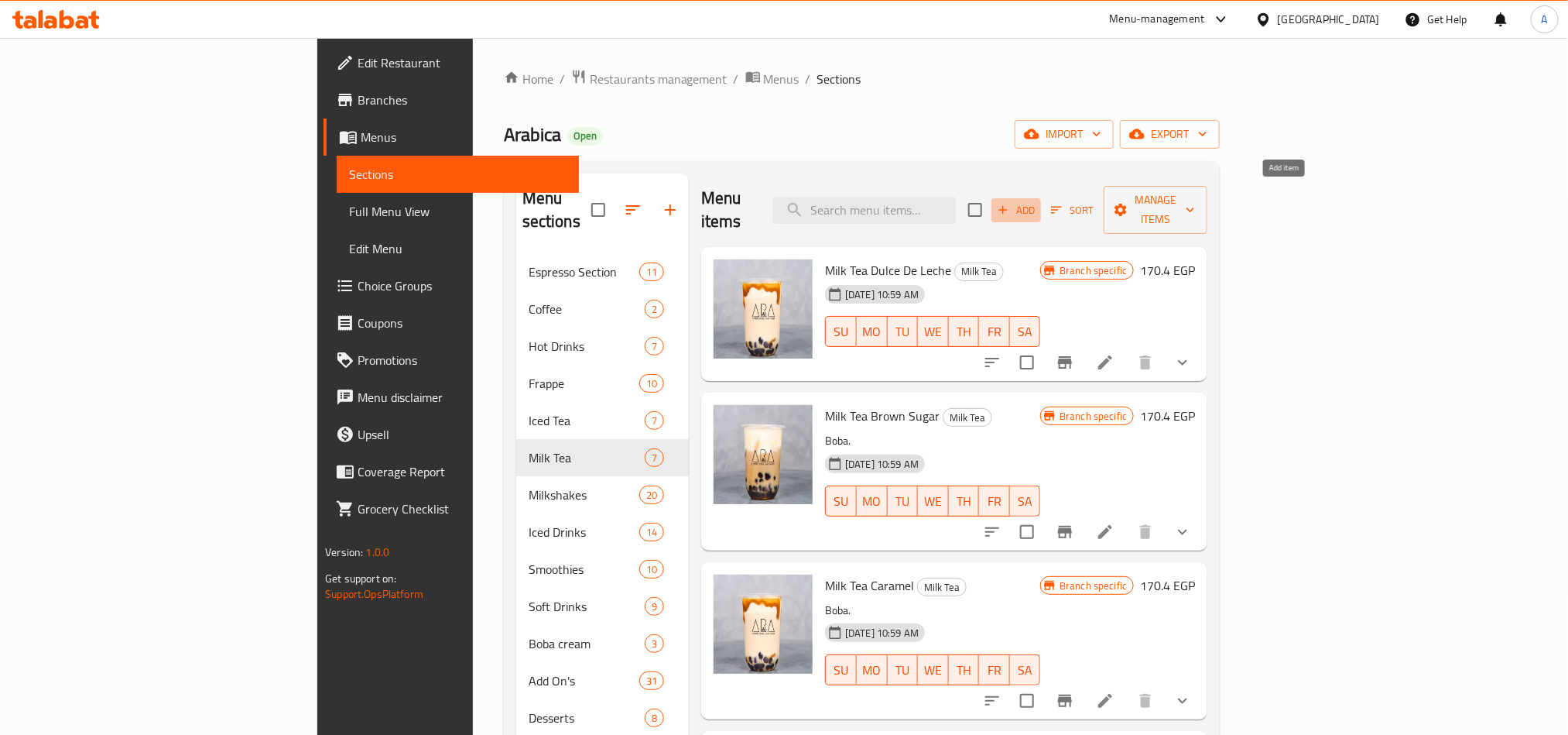
click at [1041, 198] on button "Add" at bounding box center [1016, 210] width 49 height 24
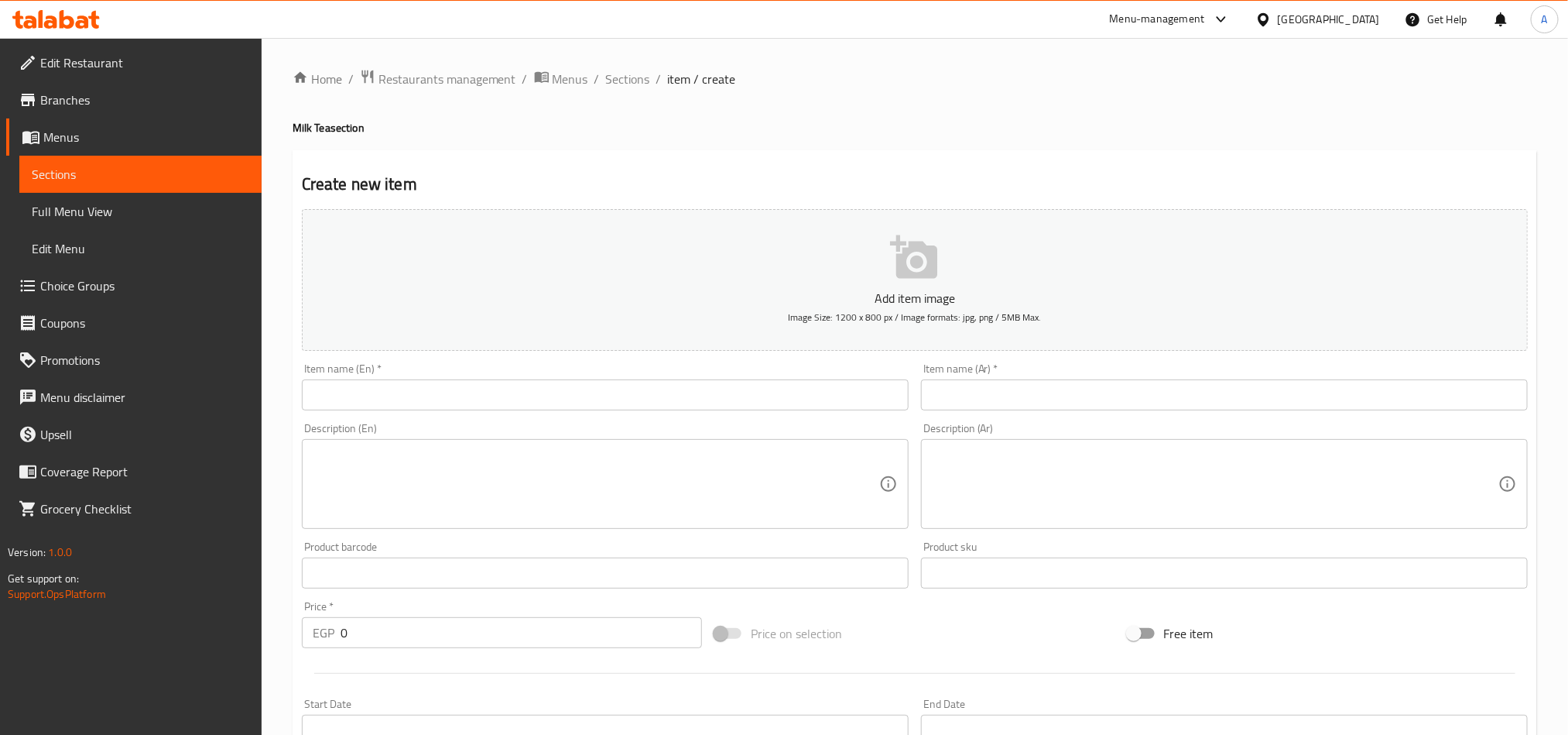
click at [708, 413] on div "Item name (En)   * Item name (En) *" at bounding box center [605, 387] width 619 height 59
click at [732, 395] on input "text" at bounding box center [605, 395] width 606 height 31
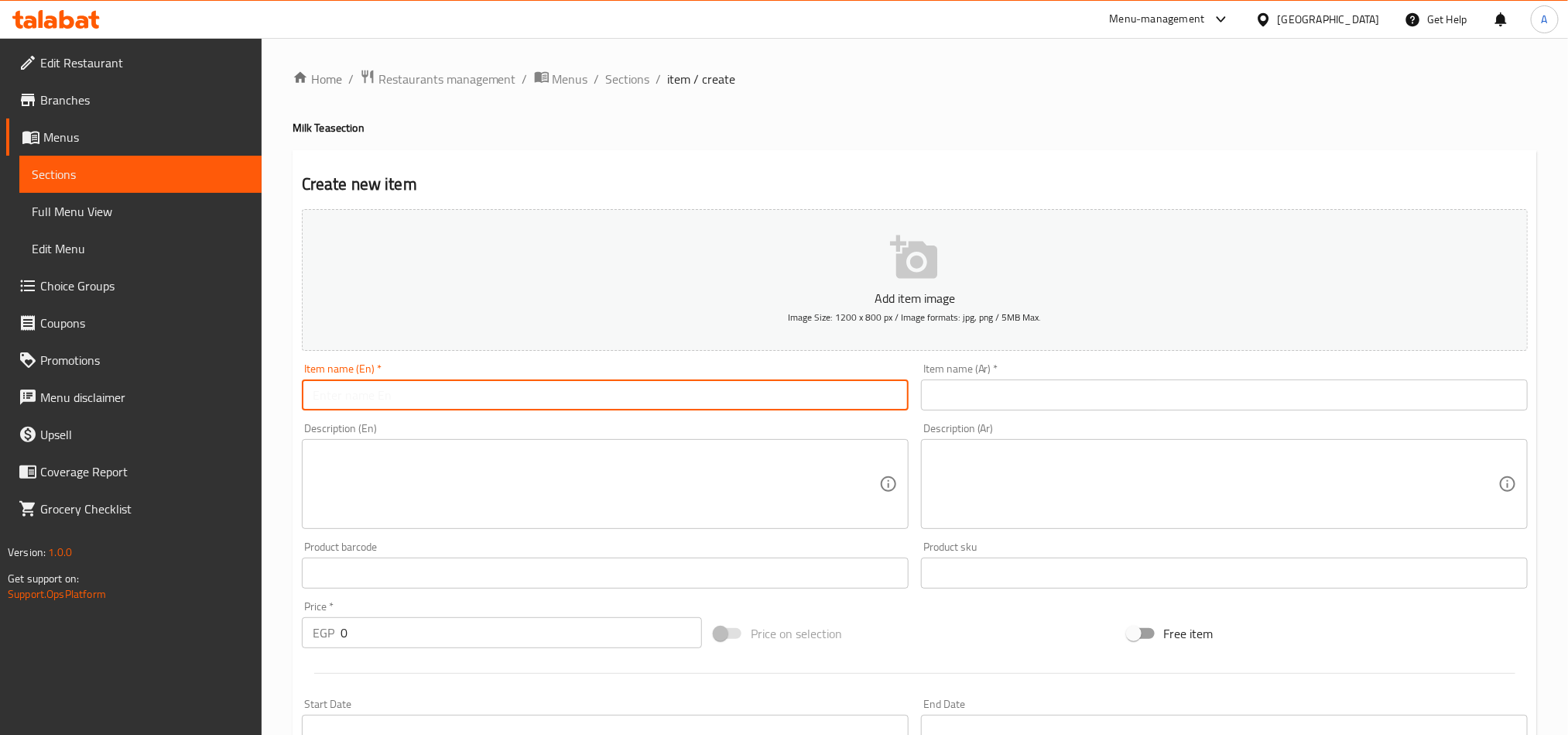
paste input "Milk Tea Salted Caramel 175.5"
drag, startPoint x: 434, startPoint y: 399, endPoint x: 588, endPoint y: 398, distance: 154.0
click at [588, 398] on input "Milk Tea Salted Caramel 175.5" at bounding box center [605, 395] width 606 height 31
click at [530, 407] on input "Milk Tea Salted Caramel 175.5" at bounding box center [605, 395] width 606 height 31
drag, startPoint x: 546, startPoint y: 389, endPoint x: 441, endPoint y: 393, distance: 105.1
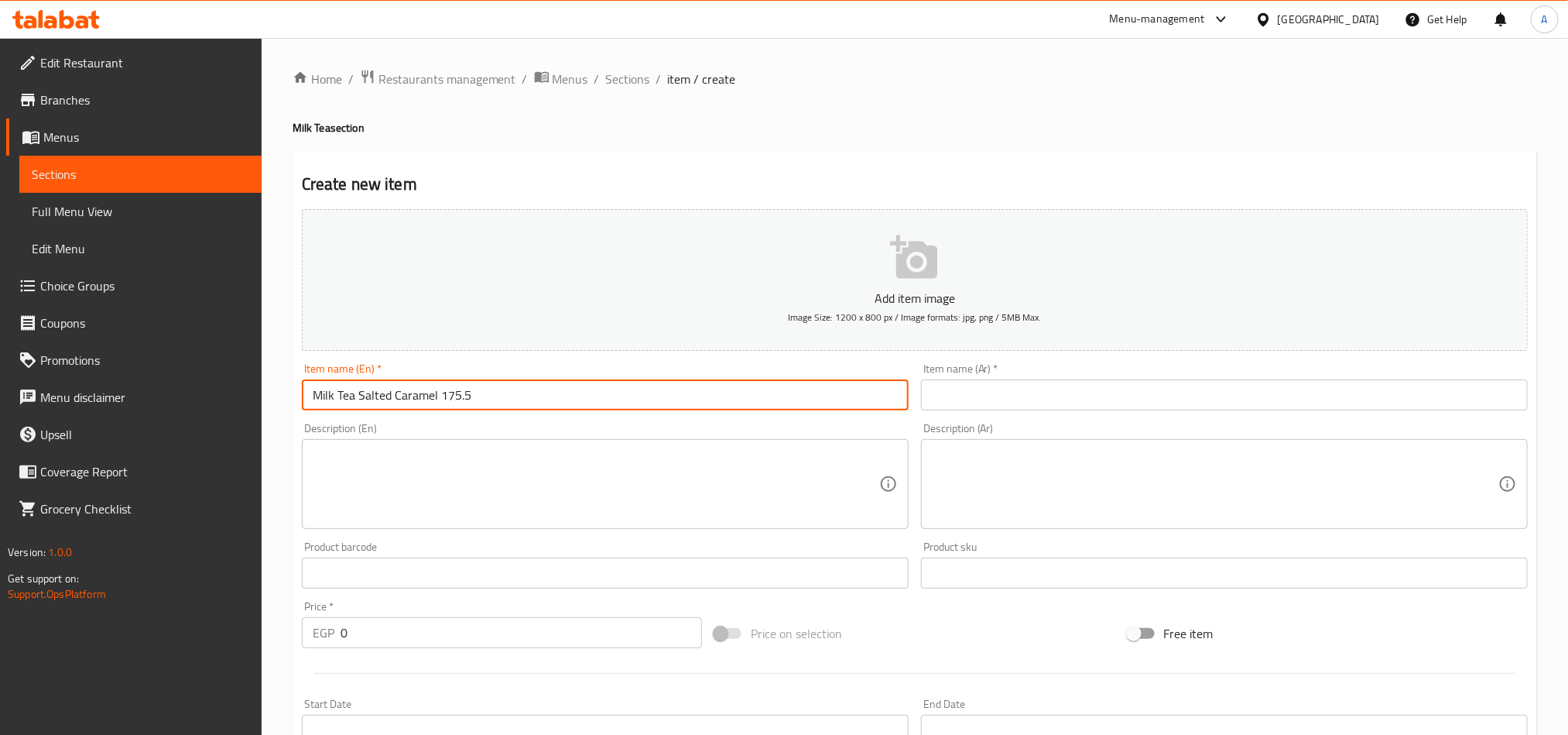
click at [441, 393] on input "Milk Tea Salted Caramel 175.5" at bounding box center [605, 395] width 606 height 31
type input "Milk Tea Salted Caramel 175.5"
click at [444, 543] on input "0" at bounding box center [521, 632] width 361 height 31
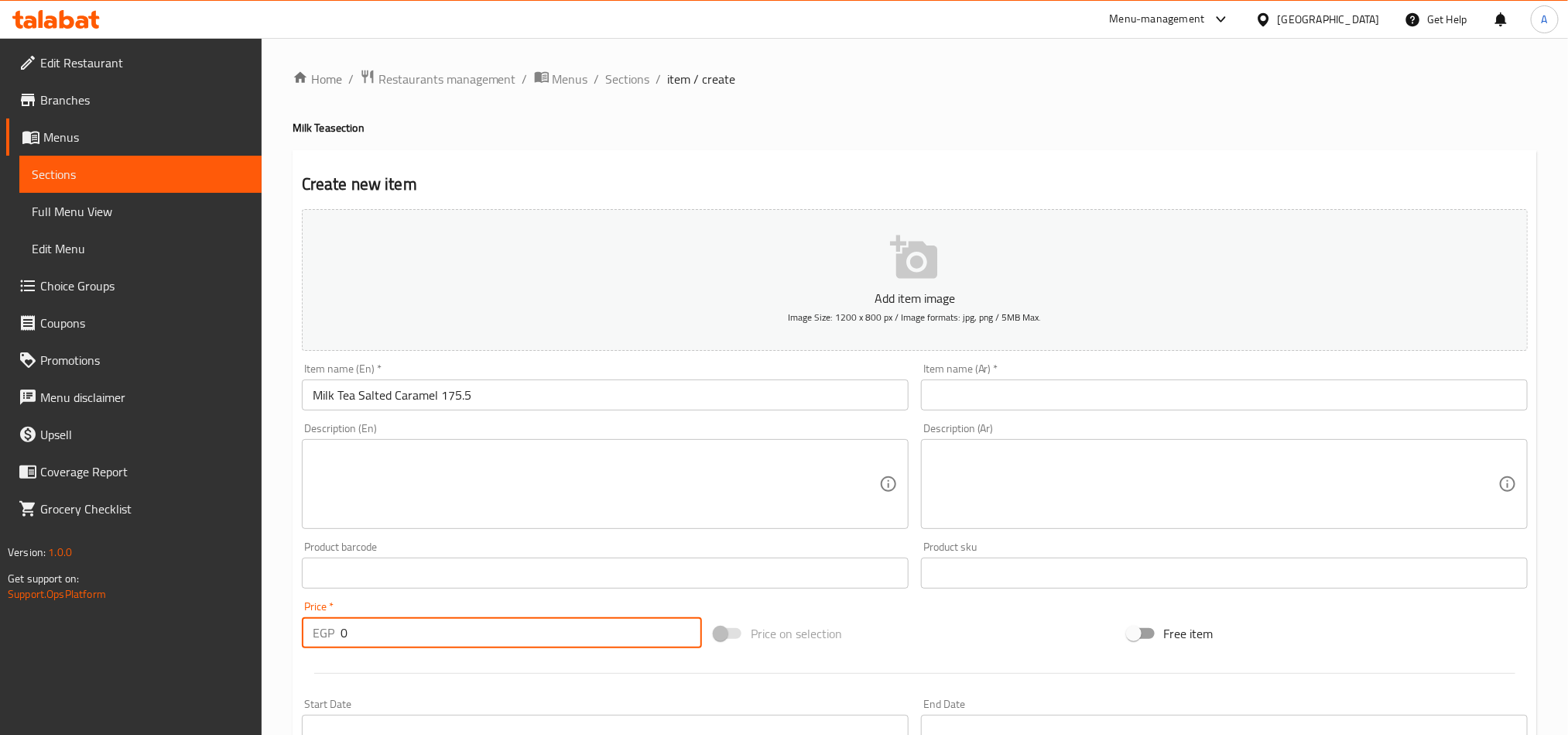
click at [444, 543] on input "0" at bounding box center [521, 632] width 361 height 31
paste input "175.5"
click at [444, 543] on input "0" at bounding box center [521, 632] width 361 height 31
type input "175.5"
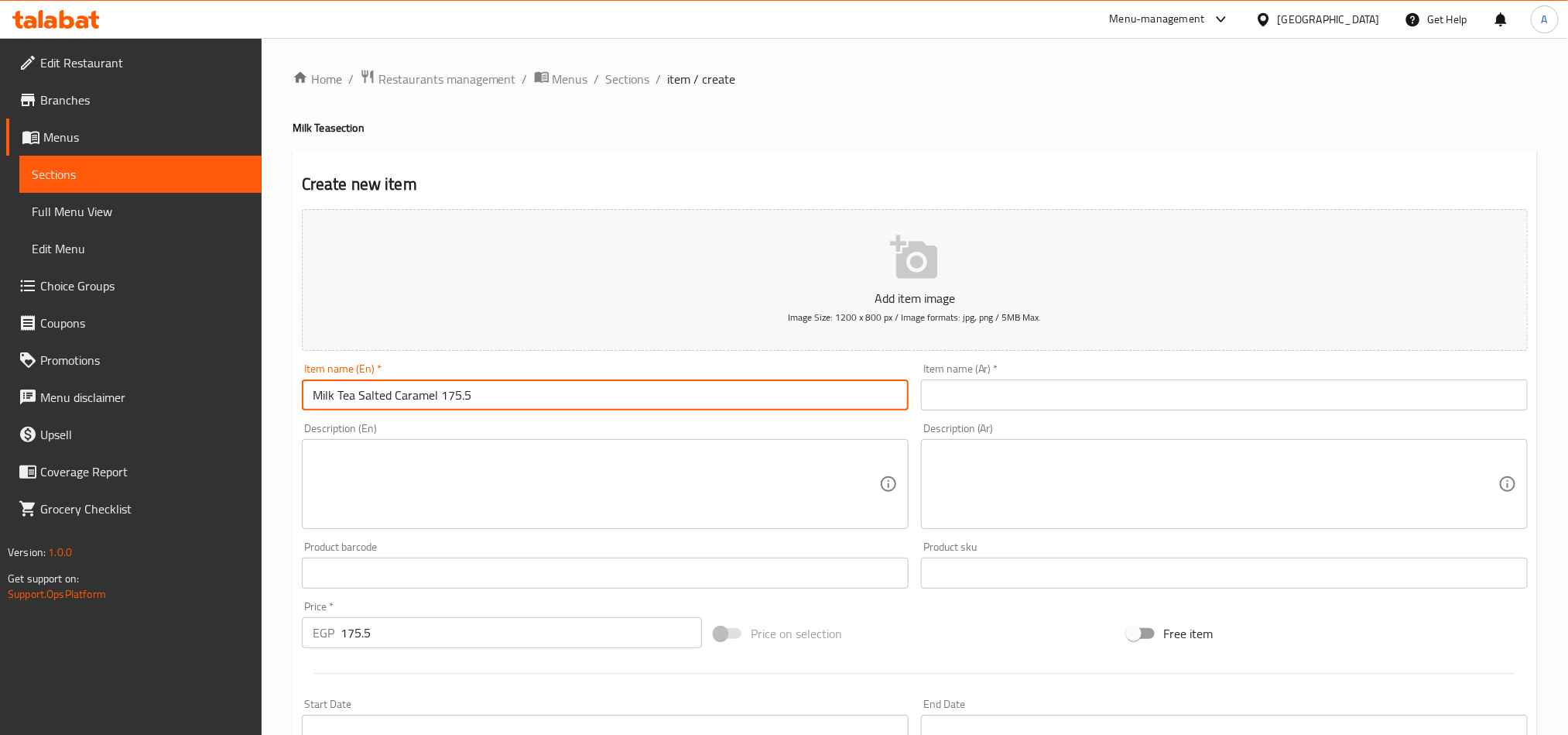
drag, startPoint x: 500, startPoint y: 402, endPoint x: 440, endPoint y: 398, distance: 60.1
click at [440, 398] on input "Milk Tea Salted Caramel 175.5" at bounding box center [605, 395] width 606 height 31
type input "Boba Milk Tea Salted Caramel"
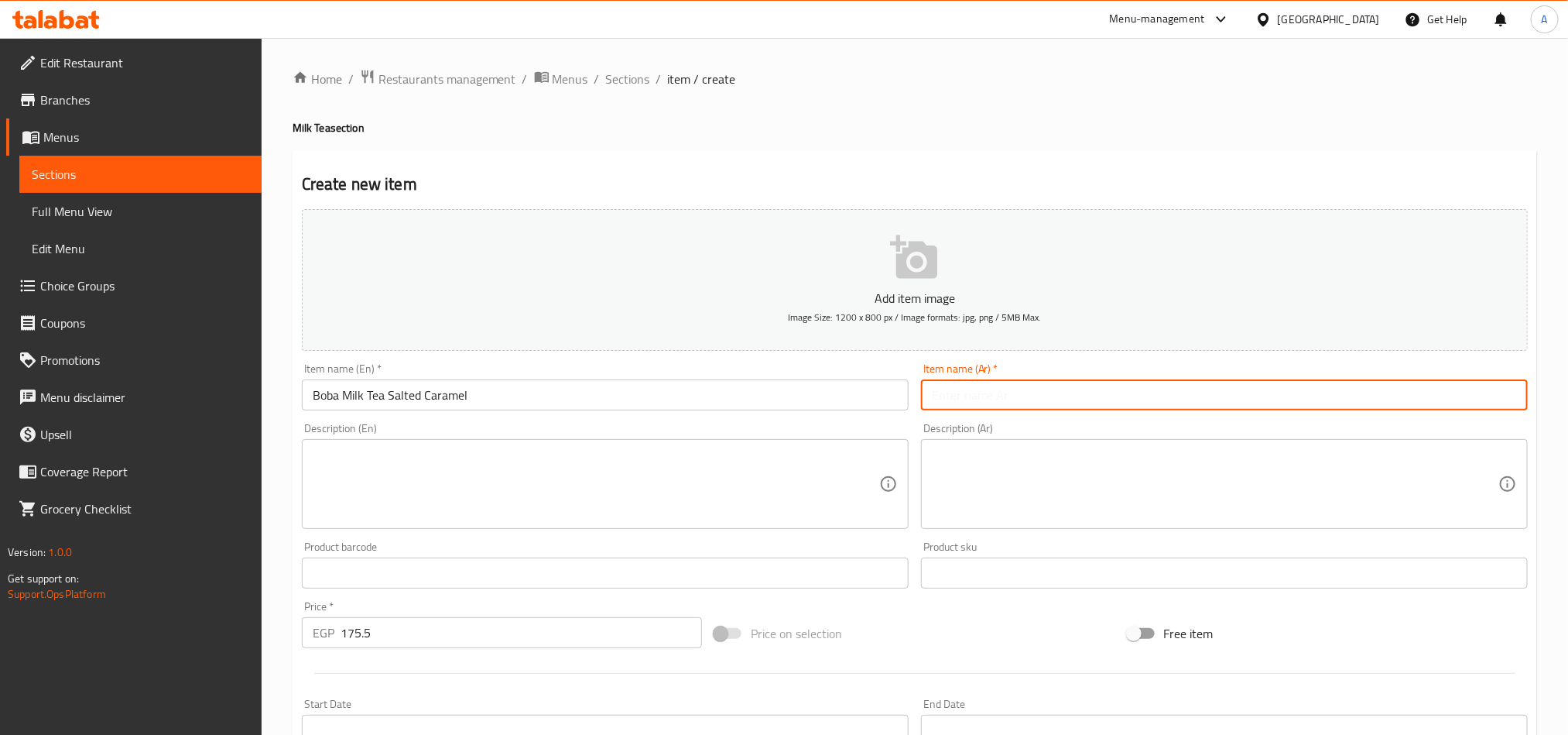
click at [1096, 393] on input "text" at bounding box center [1224, 395] width 606 height 31
paste input "شاي حليب بوبا بالكراميل المملح"
click at [1174, 405] on input "شاي حليب بوبا بالكراميل المملح" at bounding box center [1224, 395] width 606 height 31
click at [1174, 397] on input "شاي حليب بوبا بالكراميل المملح" at bounding box center [1224, 395] width 606 height 31
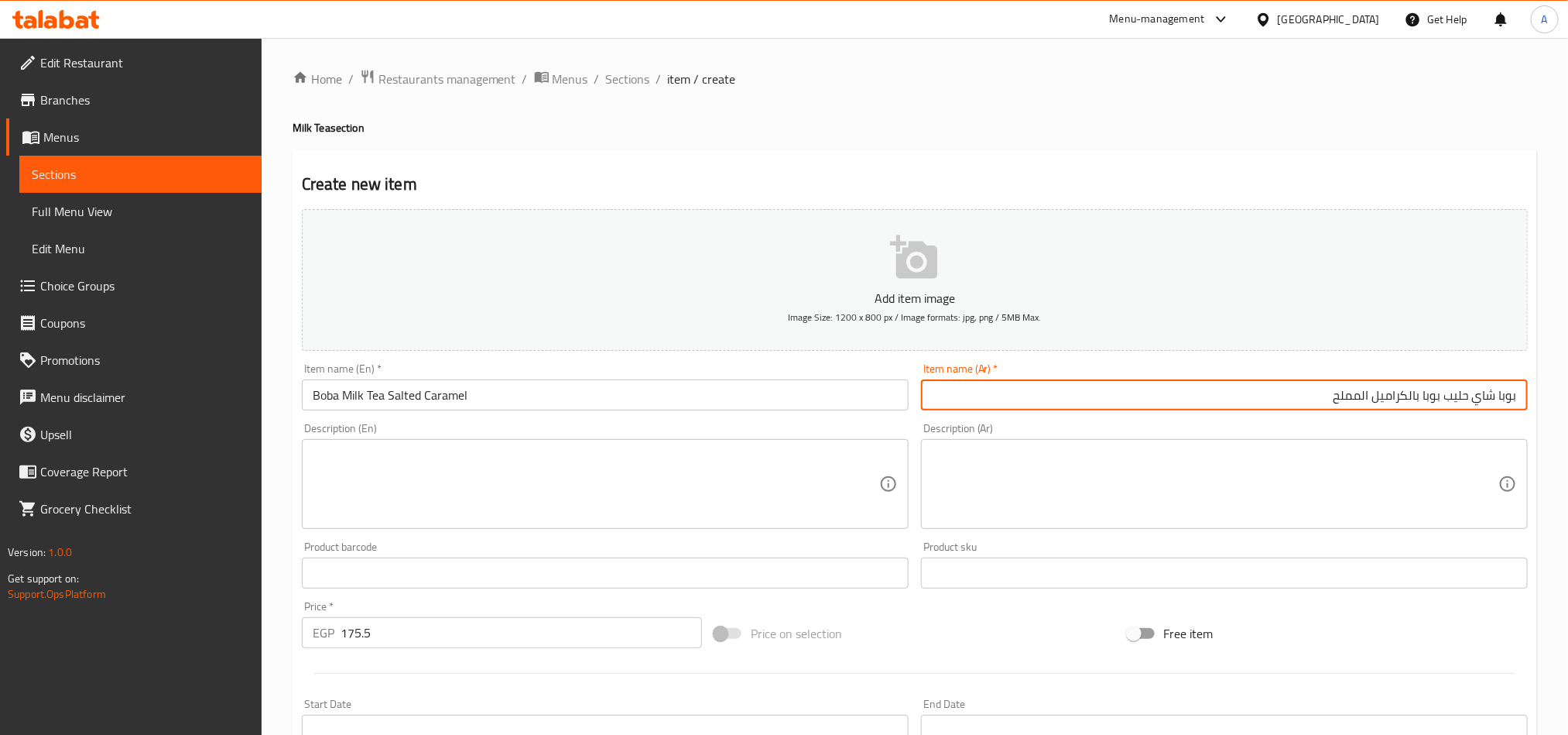
type input "بوبا شاي حليب بوبا بالكراميل المملح"
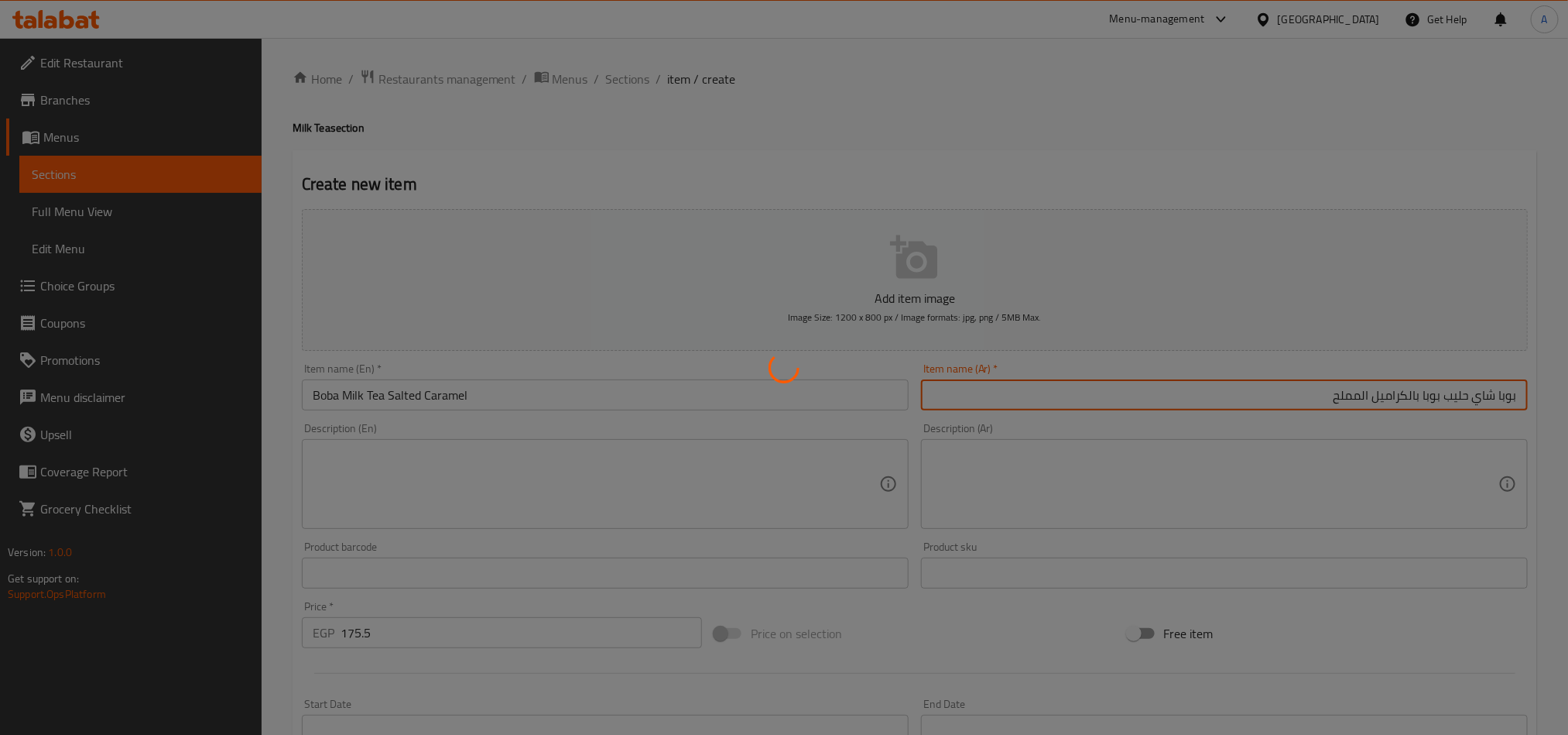
type input "0"
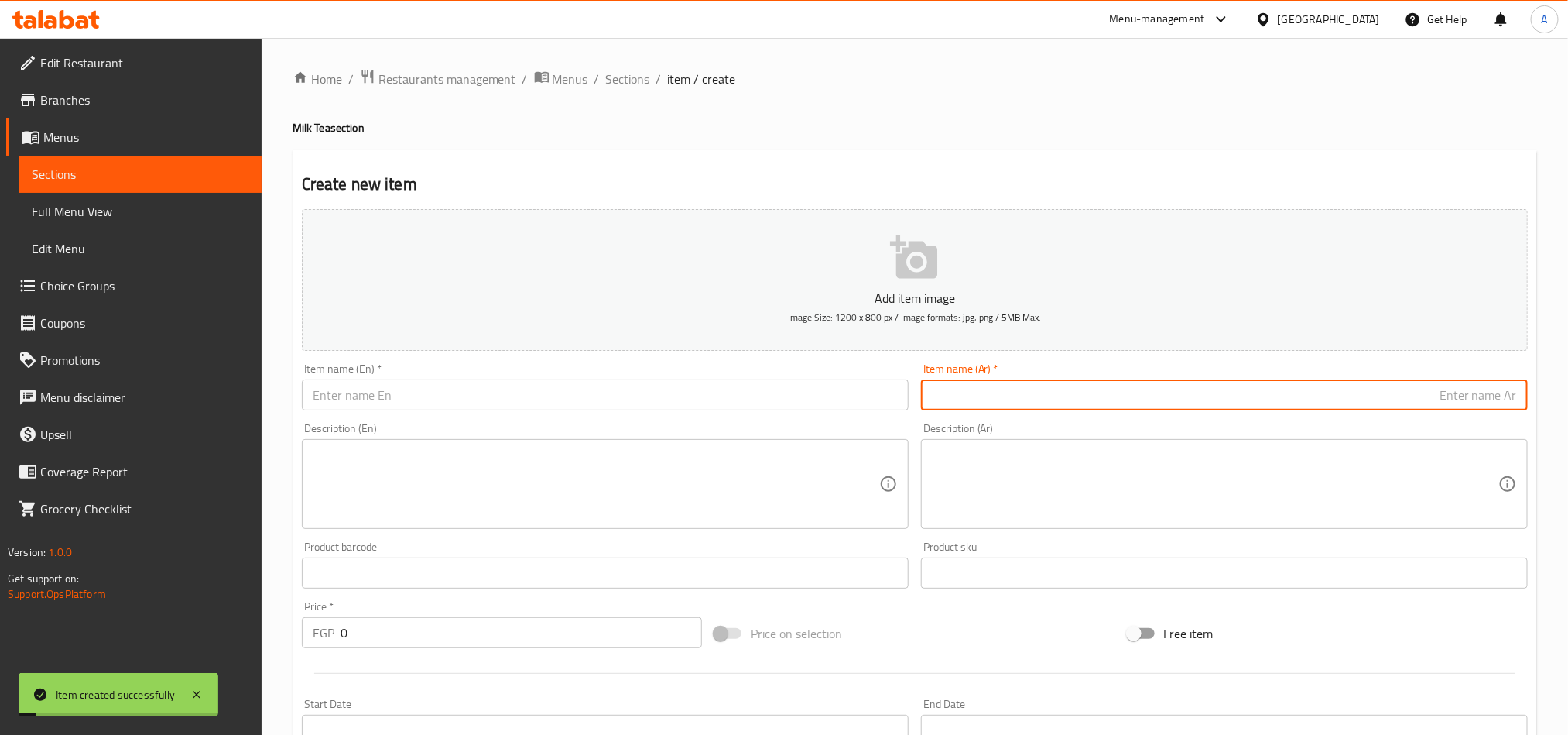
drag, startPoint x: 602, startPoint y: 85, endPoint x: 593, endPoint y: 85, distance: 9.0
click at [602, 85] on ol "Home / Restaurants management / Menus / Sections / item / create" at bounding box center [915, 79] width 1245 height 20
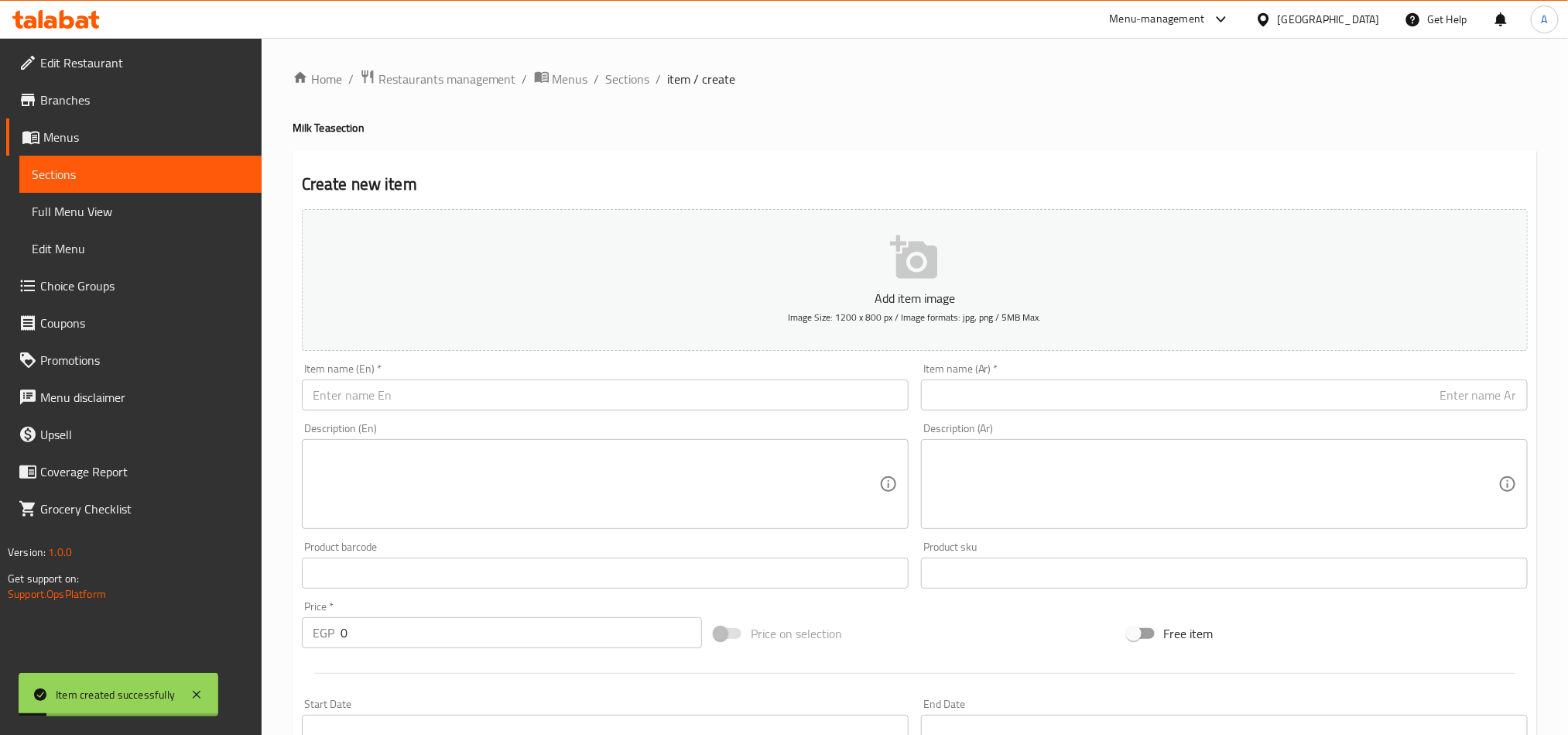
drag, startPoint x: 610, startPoint y: 53, endPoint x: 616, endPoint y: 63, distance: 11.7
click at [610, 53] on div "Home / Restaurants management / Menus / Sections / item / create Milk Tea secti…" at bounding box center [915, 565] width 1307 height 1056
click at [616, 65] on div "Home / Restaurants management / Menus / Sections / item / create Milk Tea secti…" at bounding box center [915, 565] width 1307 height 1056
click at [627, 74] on span "Sections" at bounding box center [628, 79] width 44 height 19
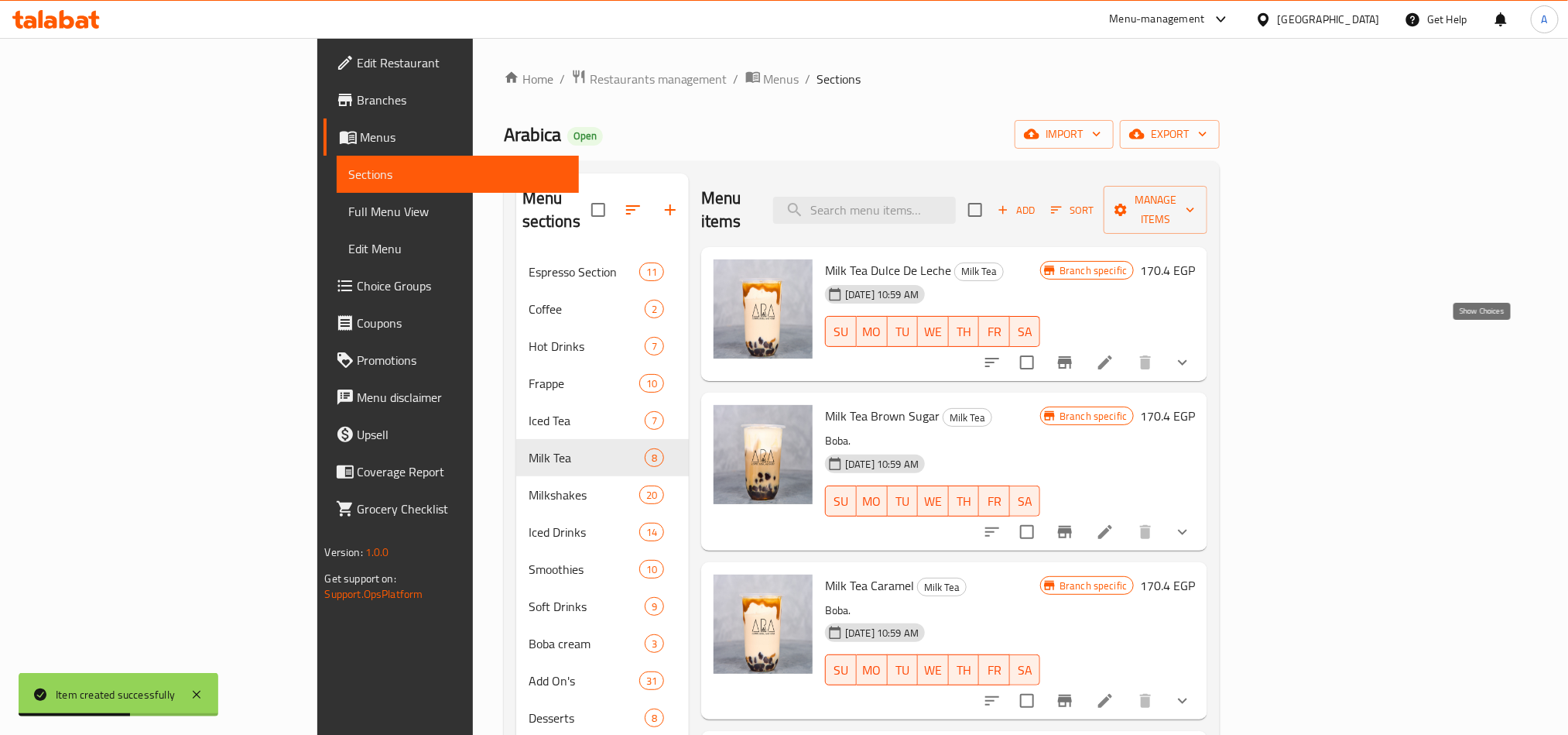
click at [1174, 353] on icon "show more" at bounding box center [1183, 362] width 19 height 19
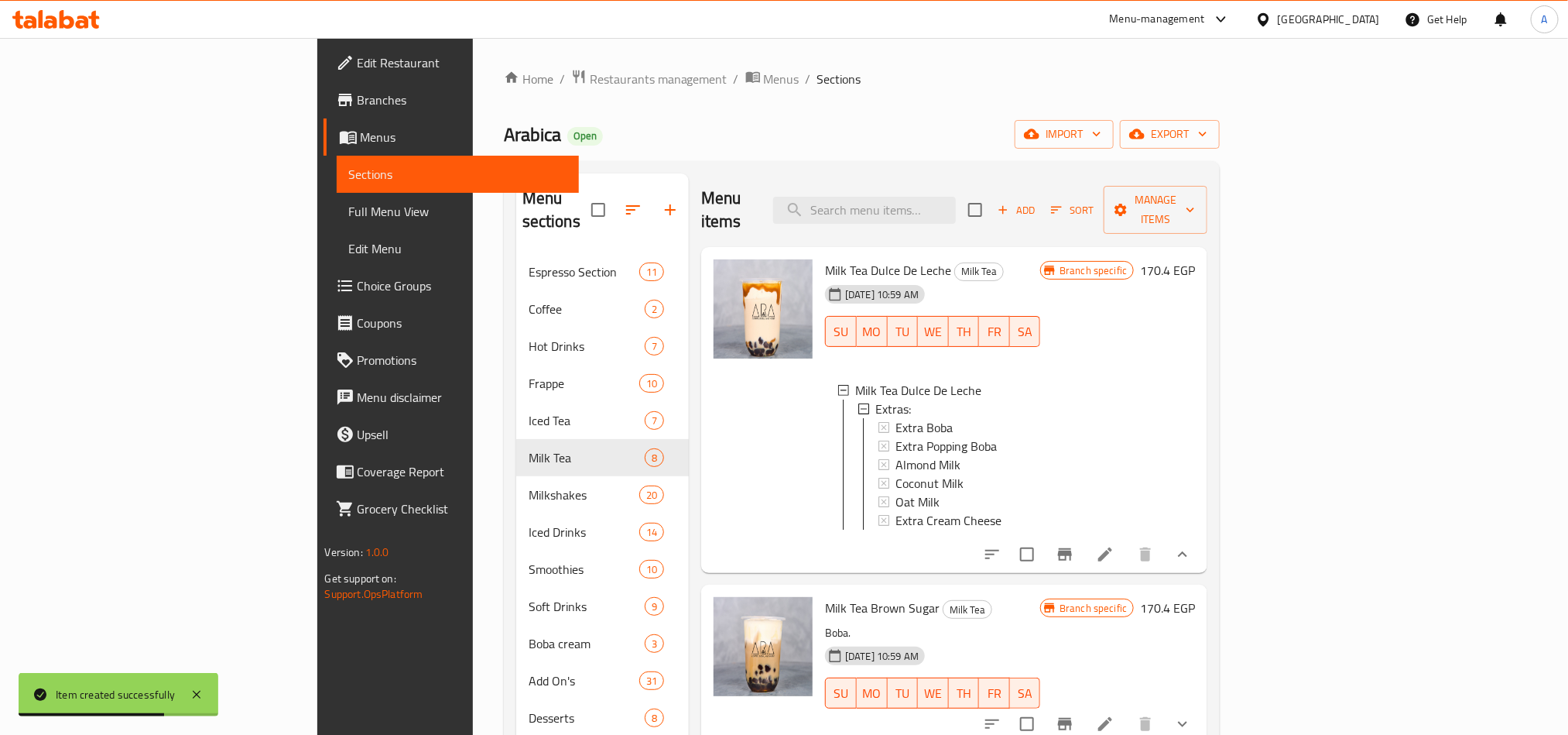
scroll to position [2, 0]
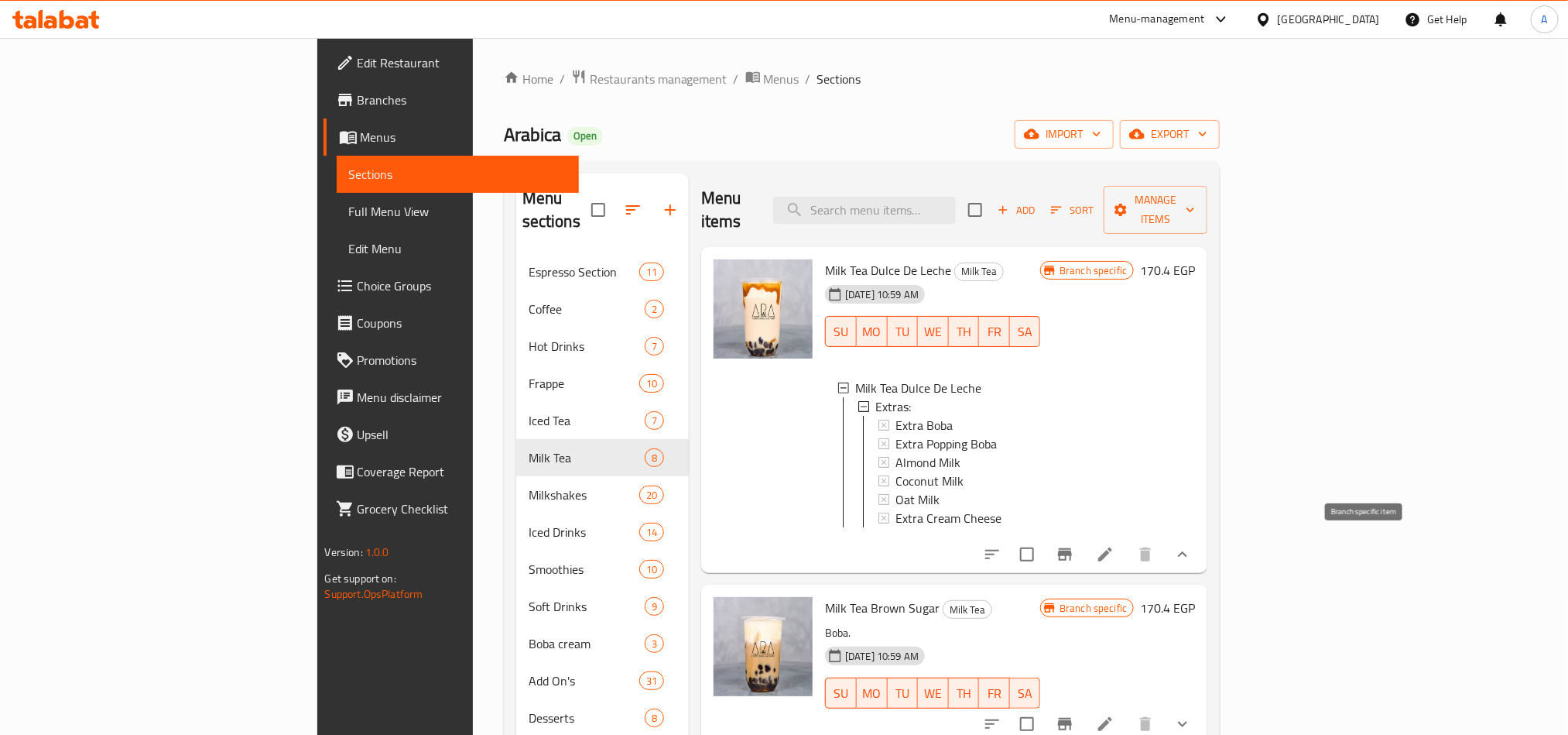
click at [1084, 543] on button "Branch-specific-item" at bounding box center [1064, 553] width 37 height 37
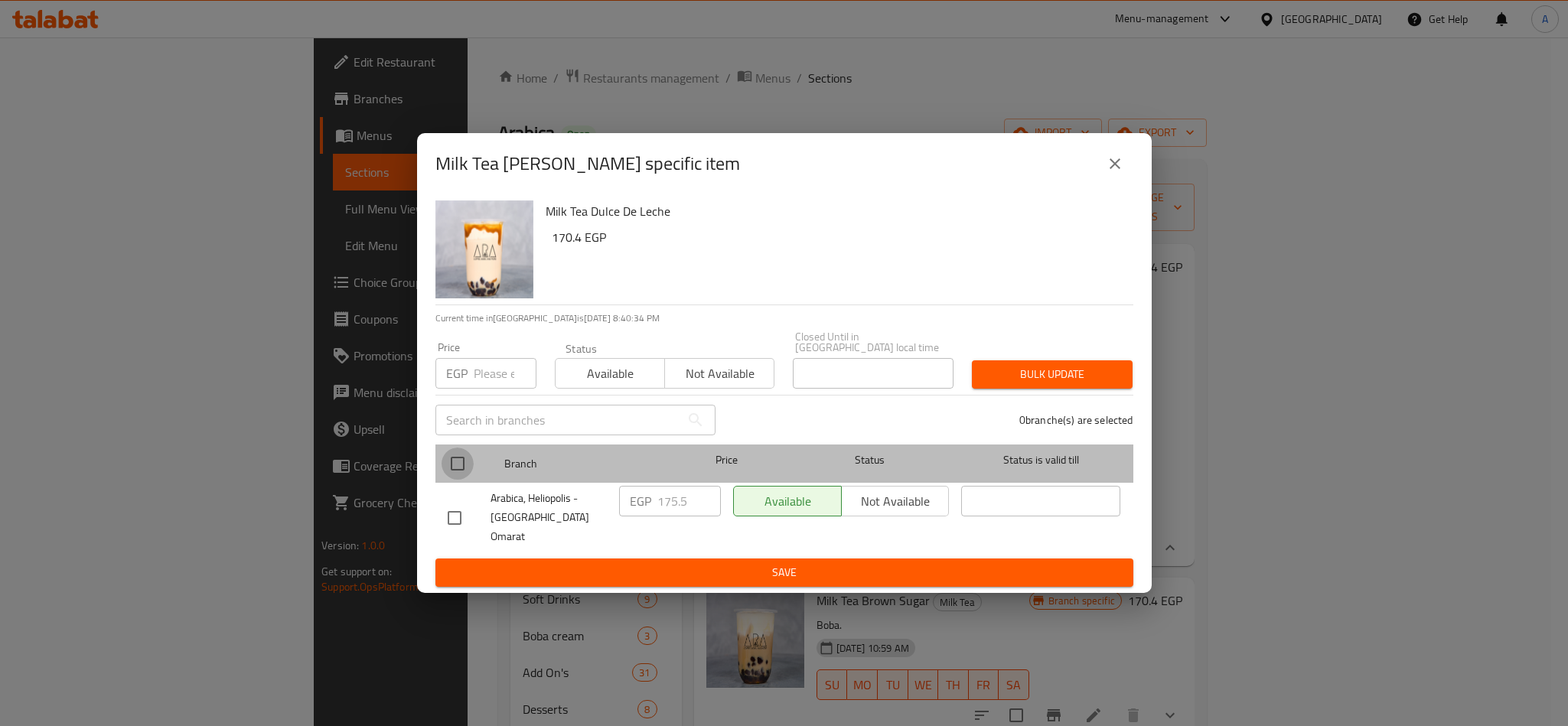
click at [457, 455] on input "checkbox" at bounding box center [458, 464] width 32 height 32
checkbox input "true"
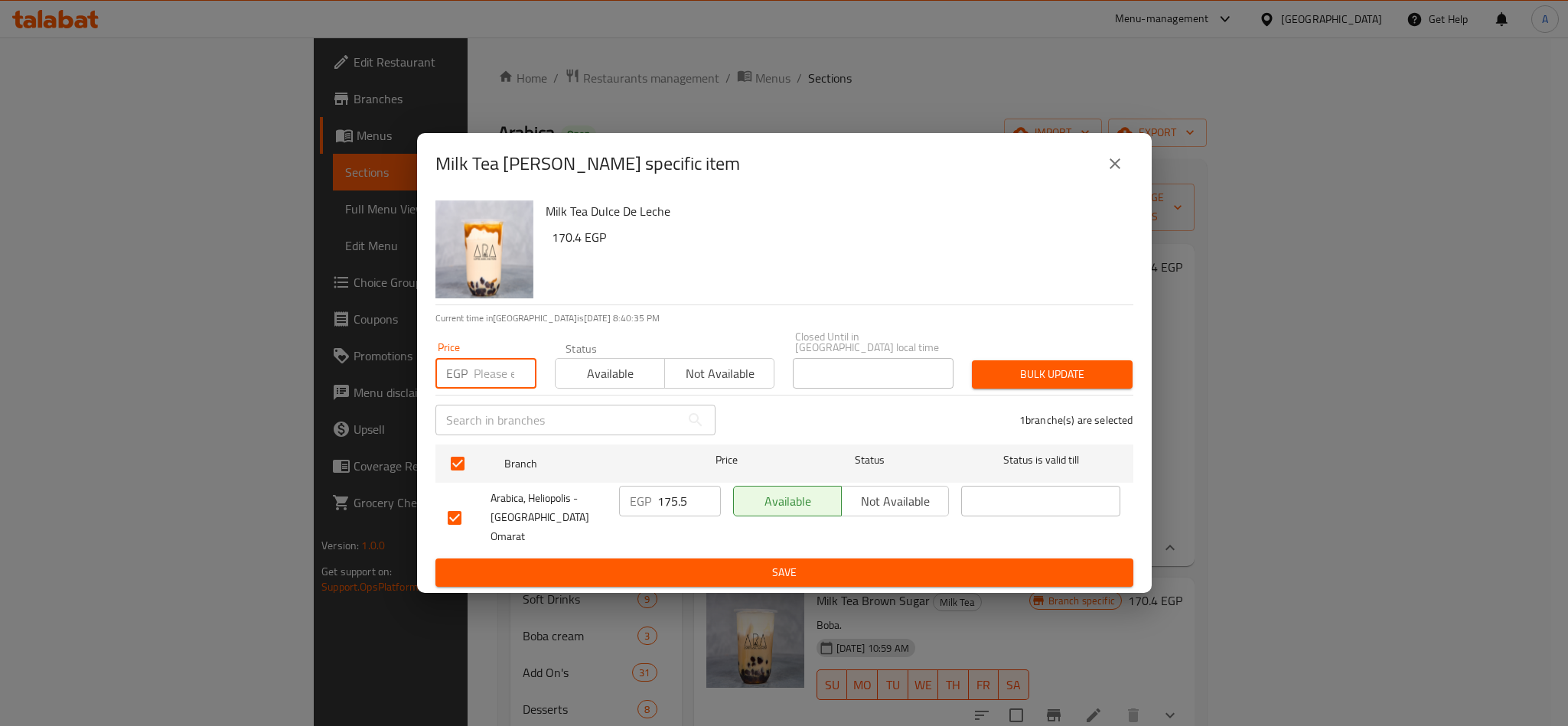
click at [484, 386] on input "number" at bounding box center [504, 373] width 63 height 31
paste input "175.5"
type input "175.5"
click at [1042, 397] on div "1 branche(s) are selected" at bounding box center [934, 419] width 418 height 55
click at [1080, 347] on div "Price EGP 175.5 Price Status Available Not available Closed Until in Egypt loca…" at bounding box center [784, 360] width 716 height 76
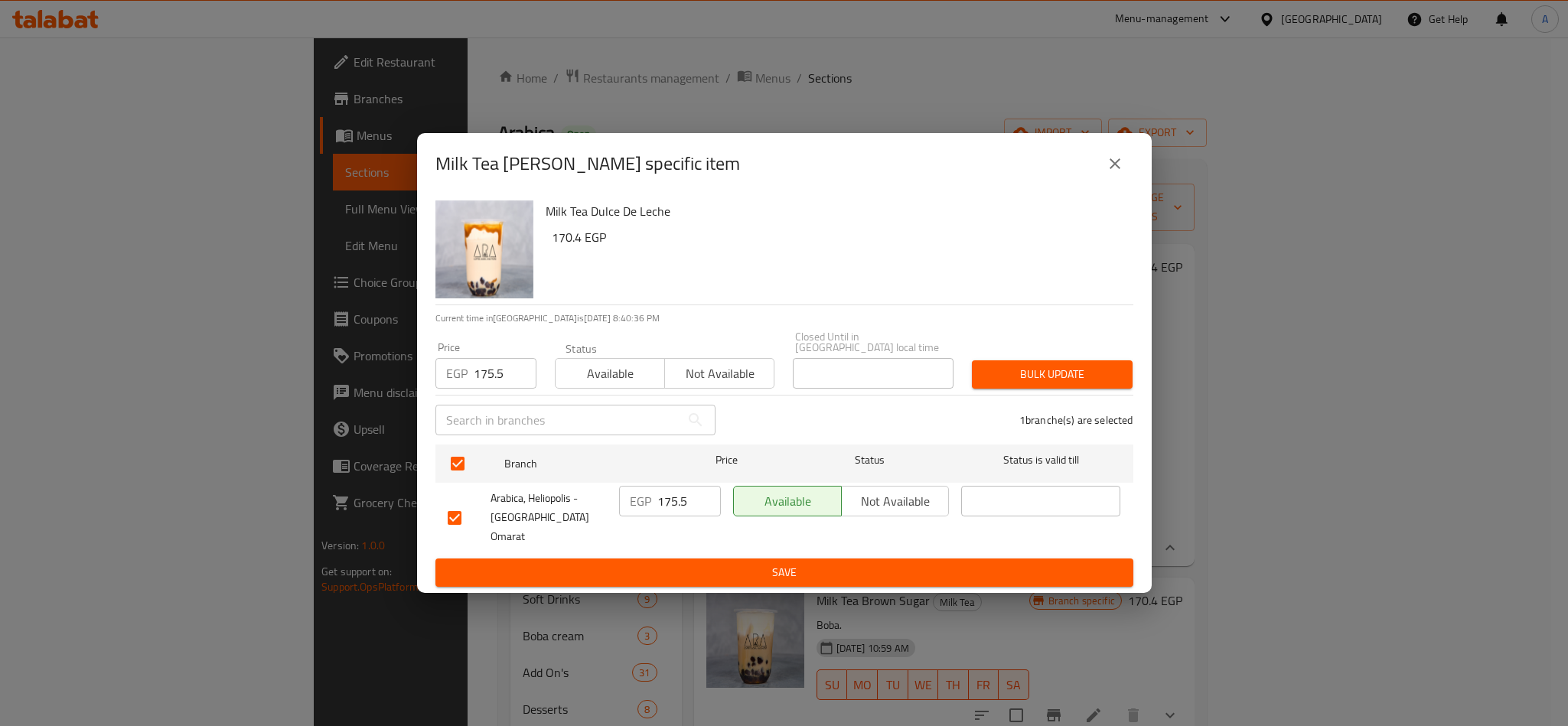
click at [1087, 349] on div "Price EGP 175.5 Price Status Available Not available Closed Until in Egypt loca…" at bounding box center [784, 360] width 716 height 76
click at [1088, 372] on span "Bulk update" at bounding box center [1052, 374] width 136 height 19
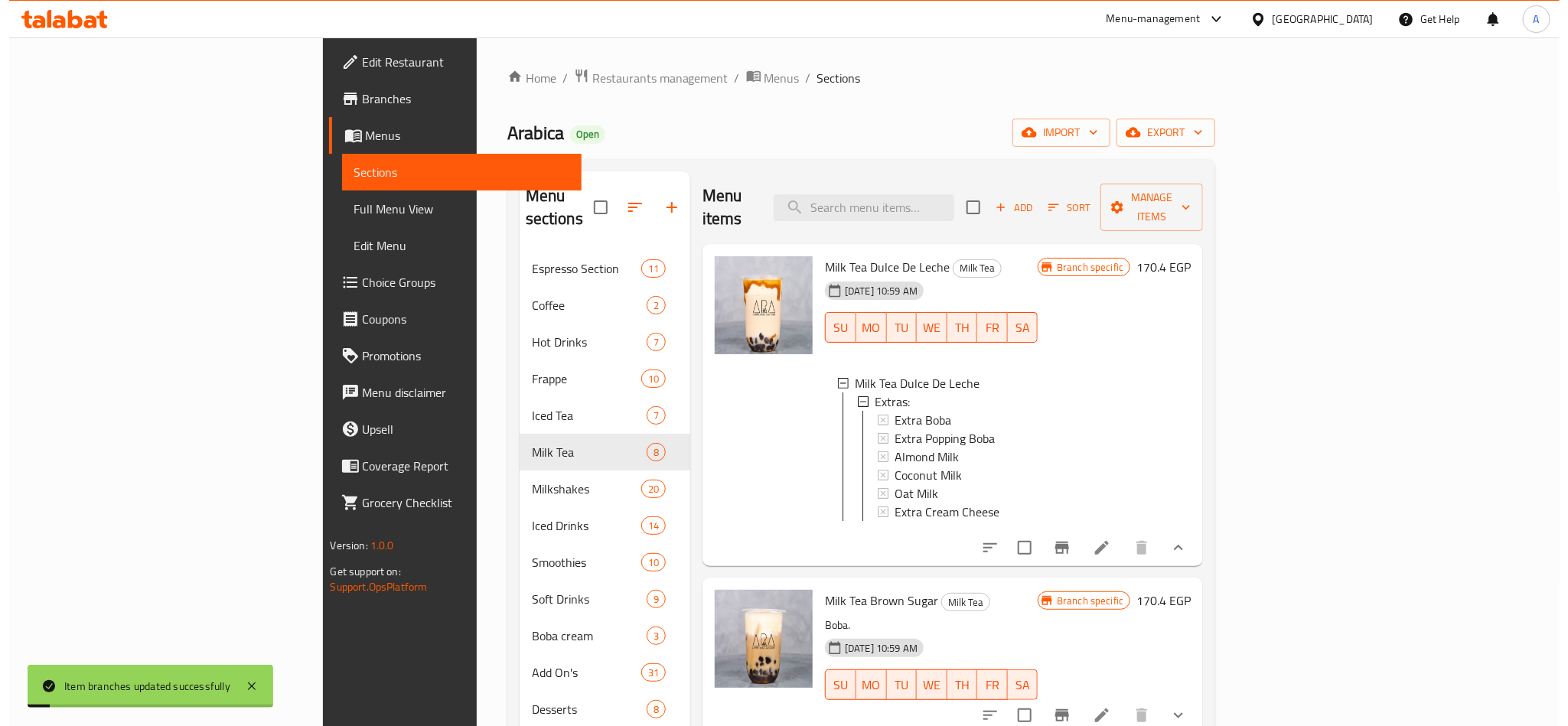
scroll to position [0, 0]
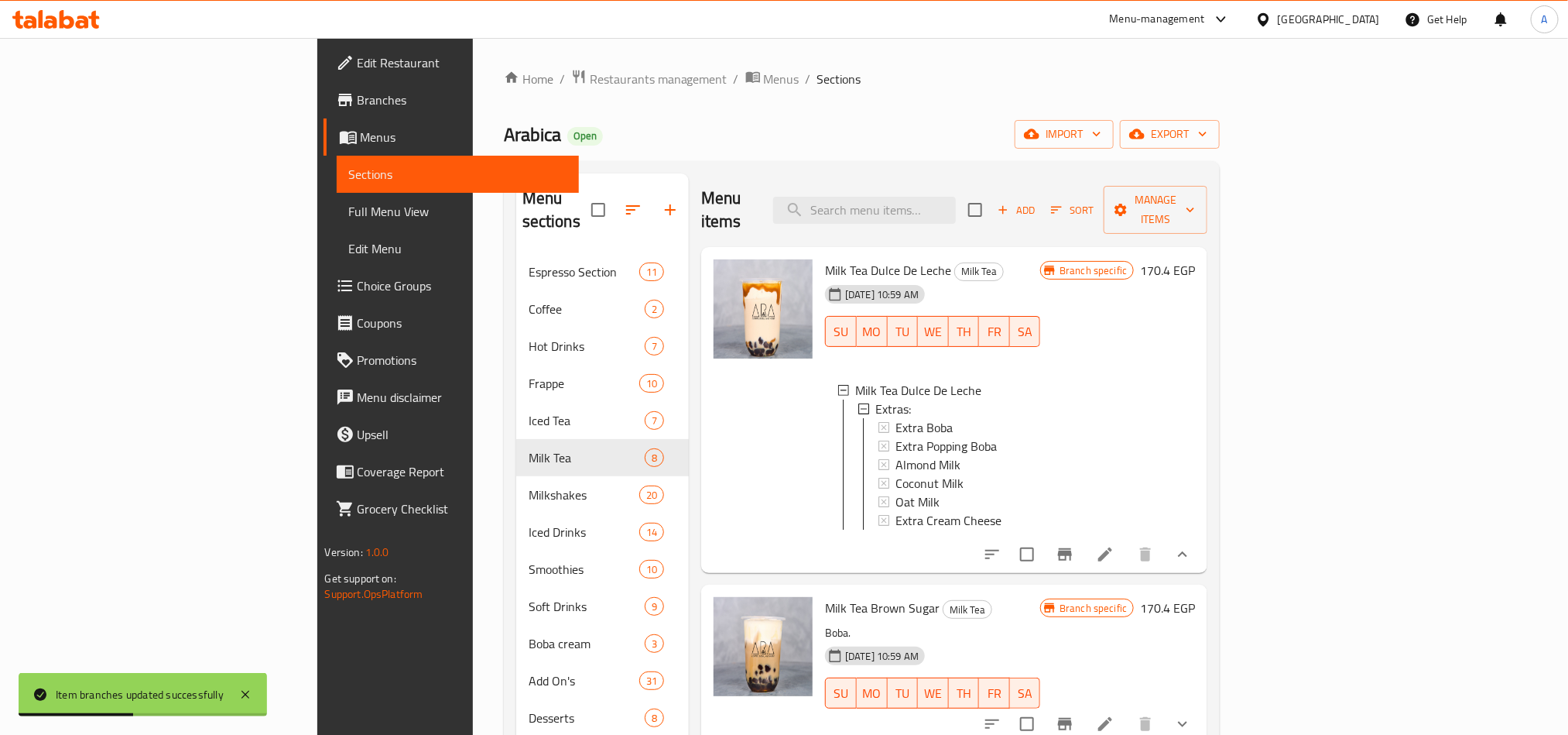
click at [1094, 201] on span "Sort" at bounding box center [1072, 210] width 42 height 18
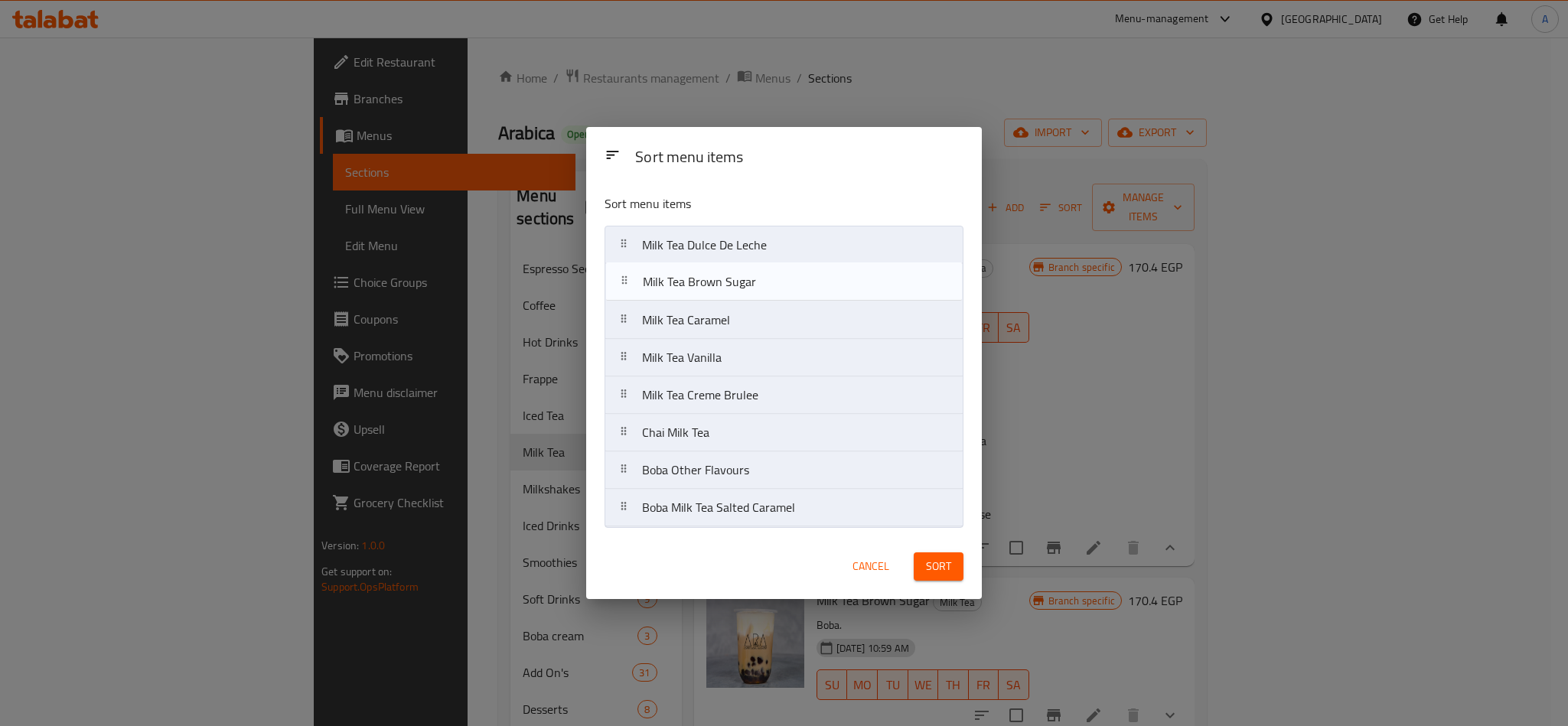
drag, startPoint x: 897, startPoint y: 285, endPoint x: 905, endPoint y: 248, distance: 37.9
click at [905, 248] on nav "Milk Tea Dulce De Leche Milk Tea Brown Sugar Milk Tea Caramel Milk Tea Vanilla …" at bounding box center [784, 377] width 359 height 302
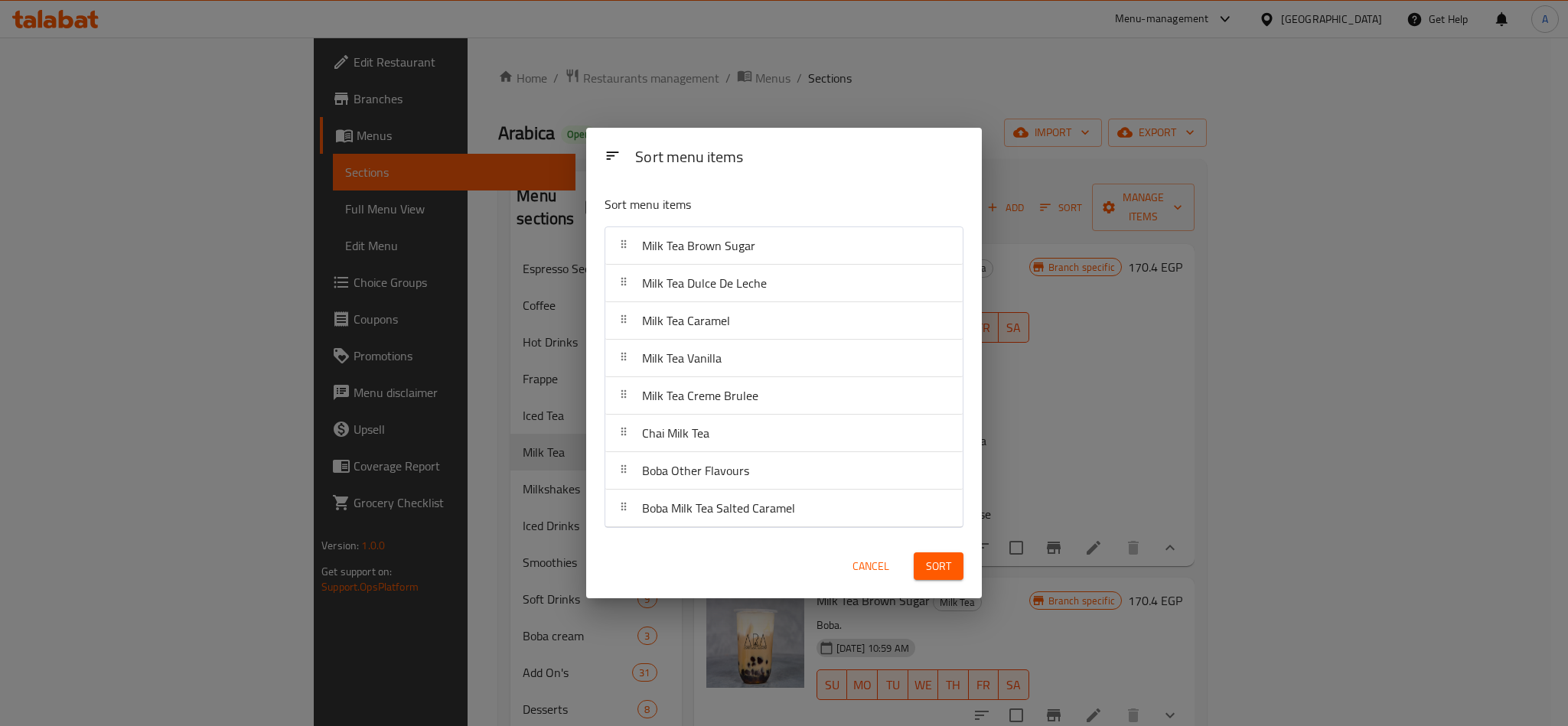
scroll to position [717, 0]
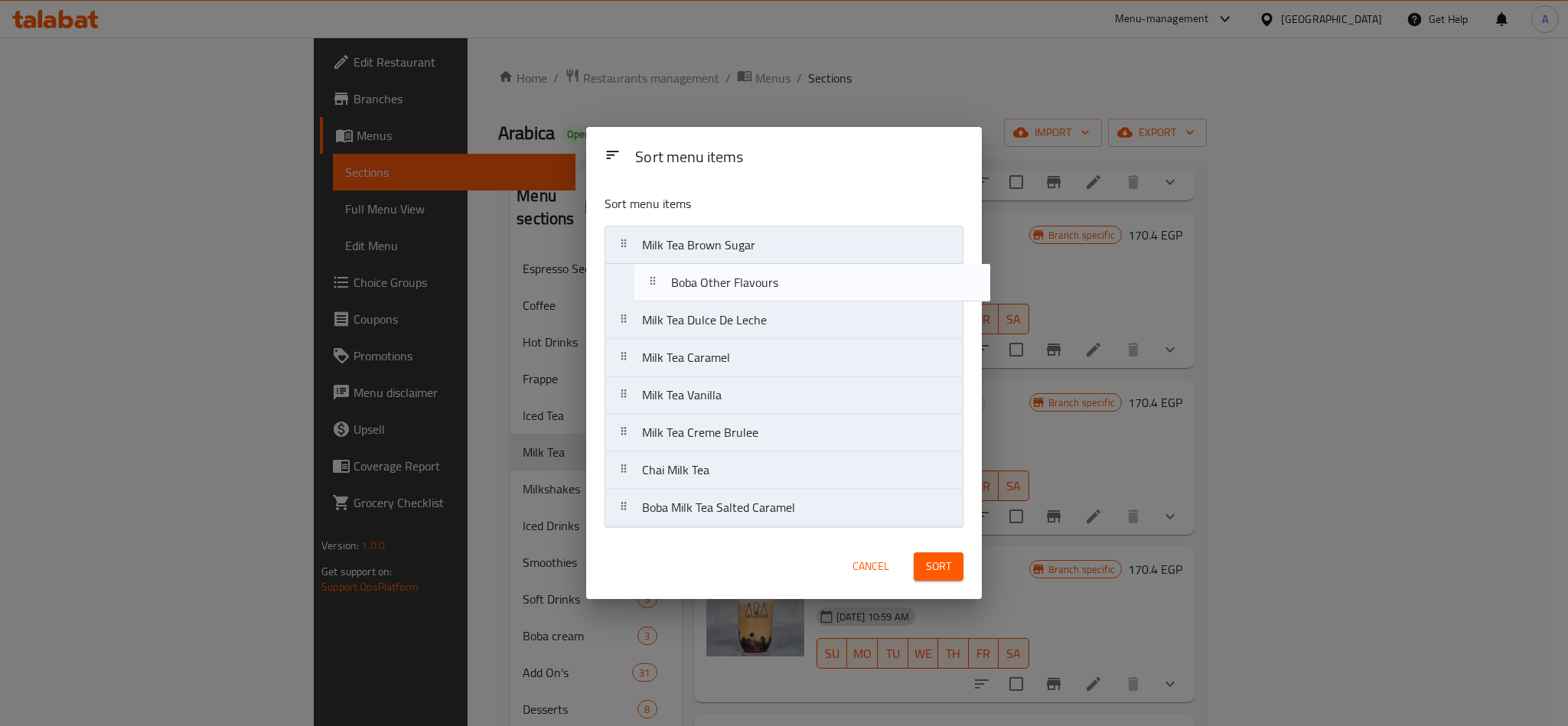
drag, startPoint x: 699, startPoint y: 472, endPoint x: 729, endPoint y: 282, distance: 192.4
click at [729, 282] on nav "Milk Tea Brown Sugar Milk Tea Dulce De Leche Milk Tea Caramel Milk Tea Vanilla …" at bounding box center [784, 377] width 359 height 302
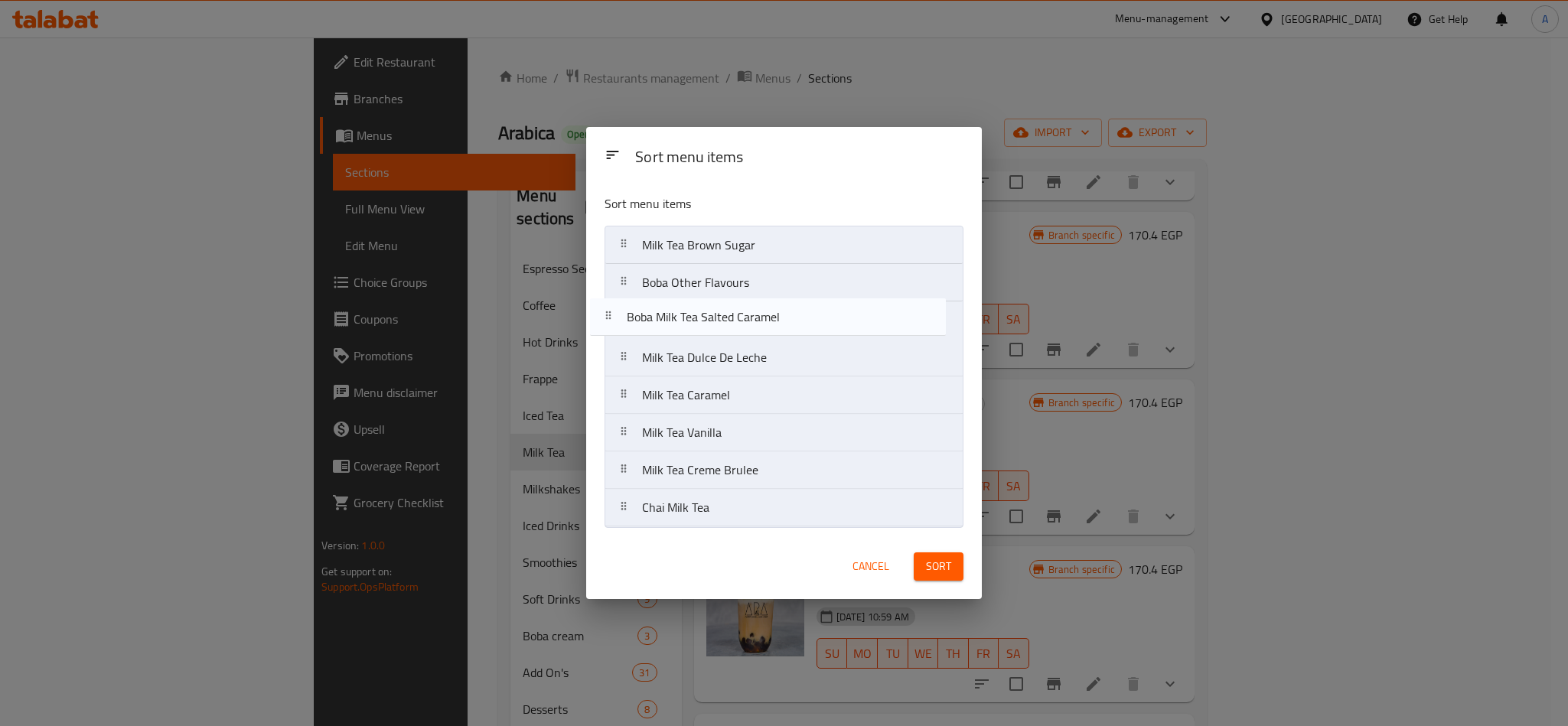
drag, startPoint x: 785, startPoint y: 508, endPoint x: 771, endPoint y: 297, distance: 211.5
click at [771, 297] on nav "Milk Tea Brown Sugar Boba Other Flavours Milk Tea Dulce De Leche Milk Tea Caram…" at bounding box center [784, 377] width 359 height 302
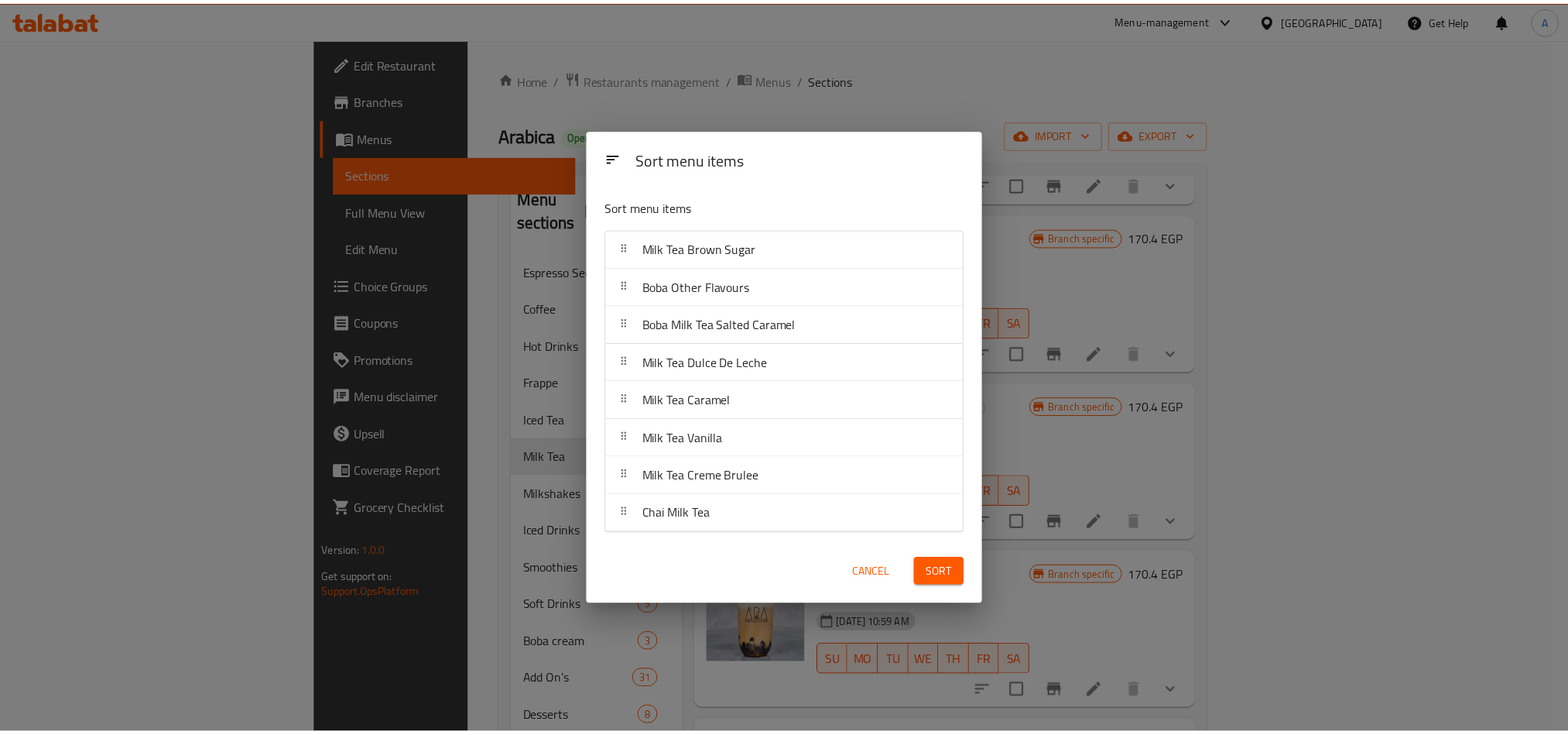
scroll to position [0, 0]
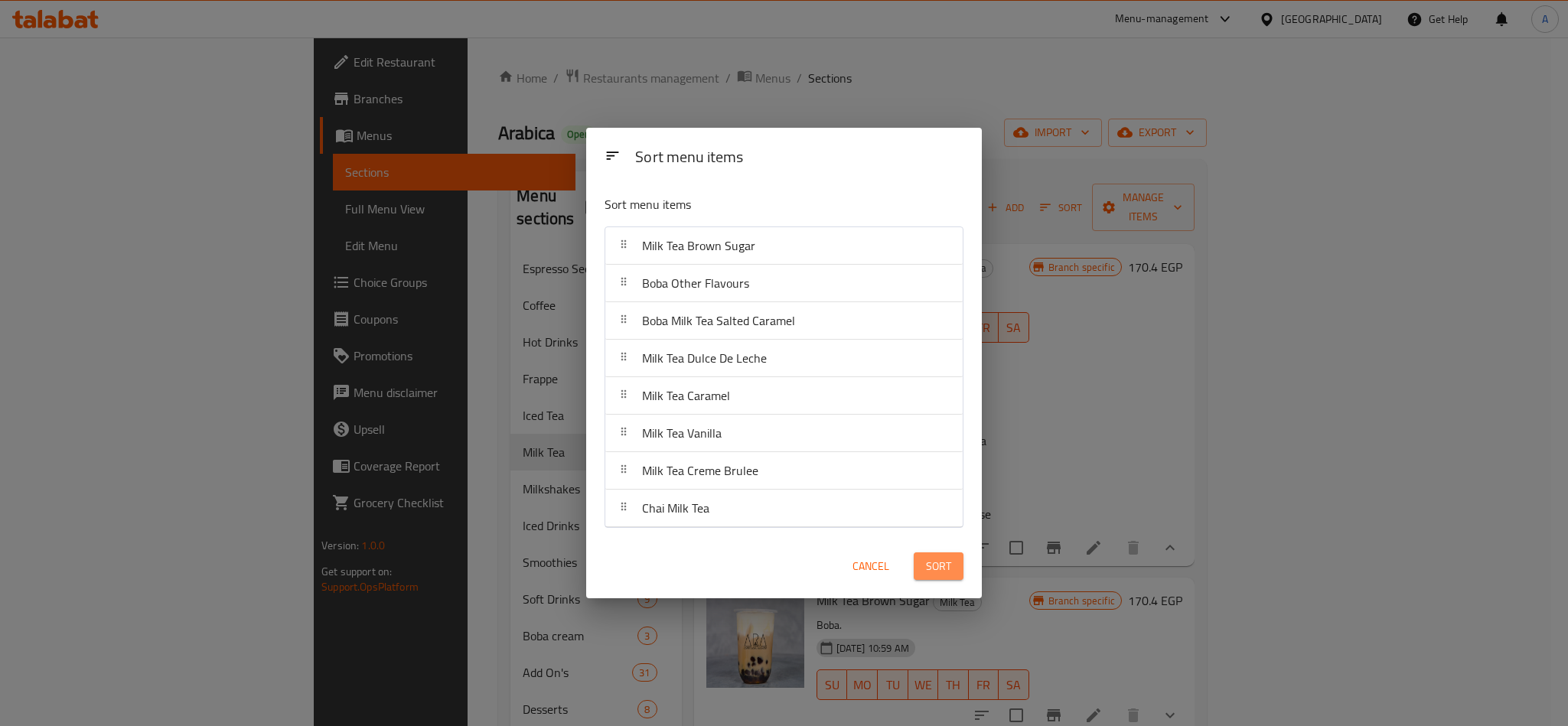
click at [925, 537] on button "Sort" at bounding box center [938, 566] width 50 height 29
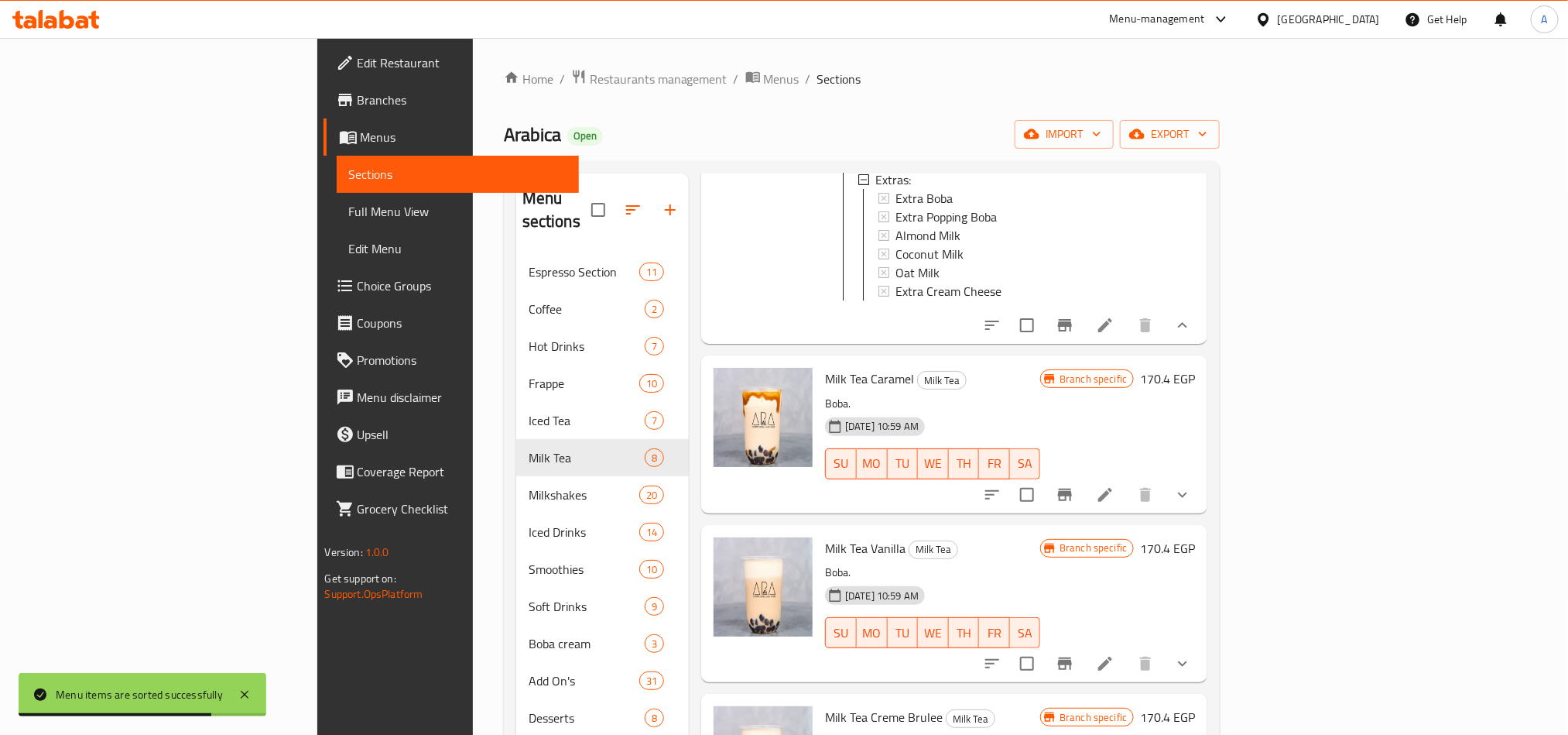
scroll to position [697, 0]
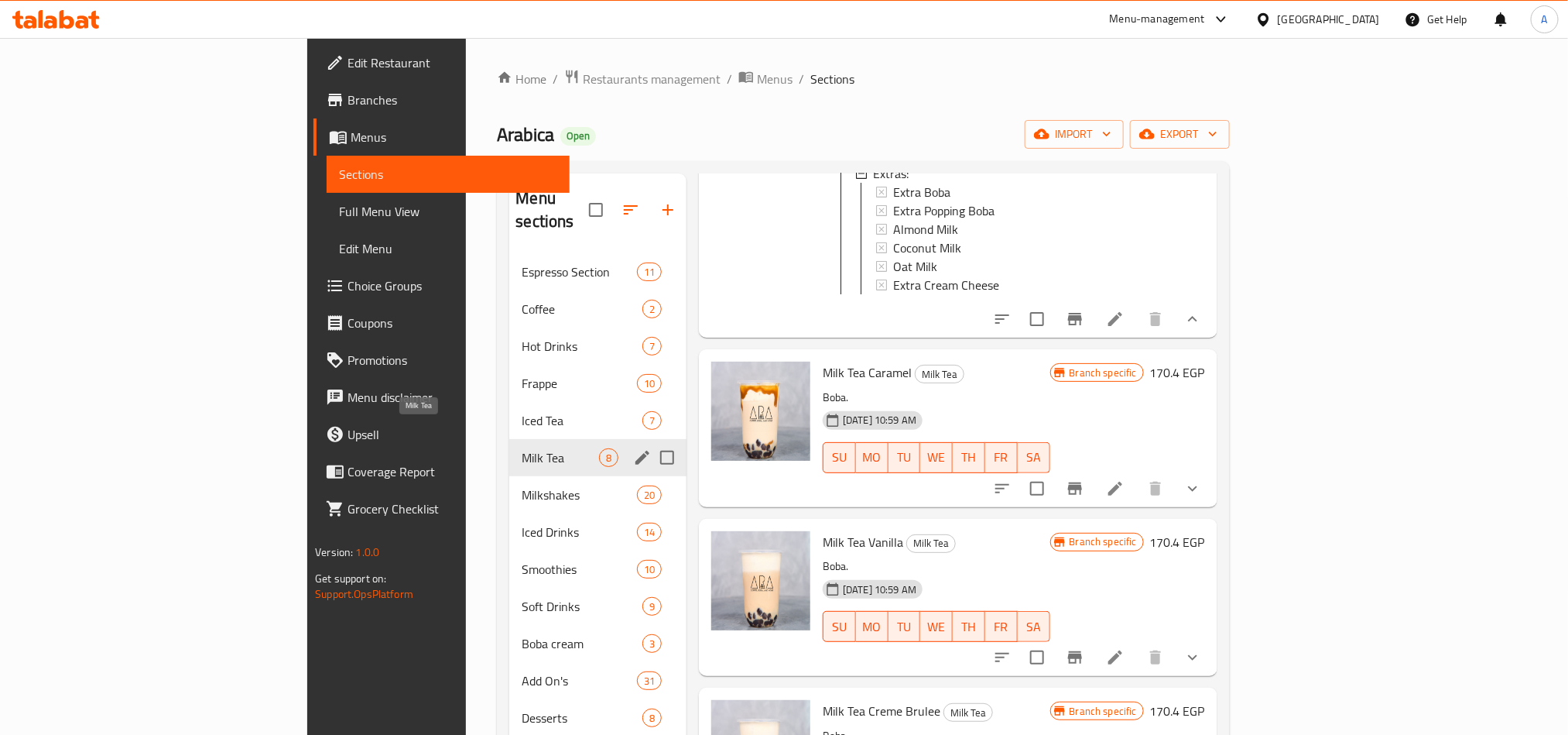
click at [509, 407] on div "Iced Tea 7" at bounding box center [598, 420] width 178 height 37
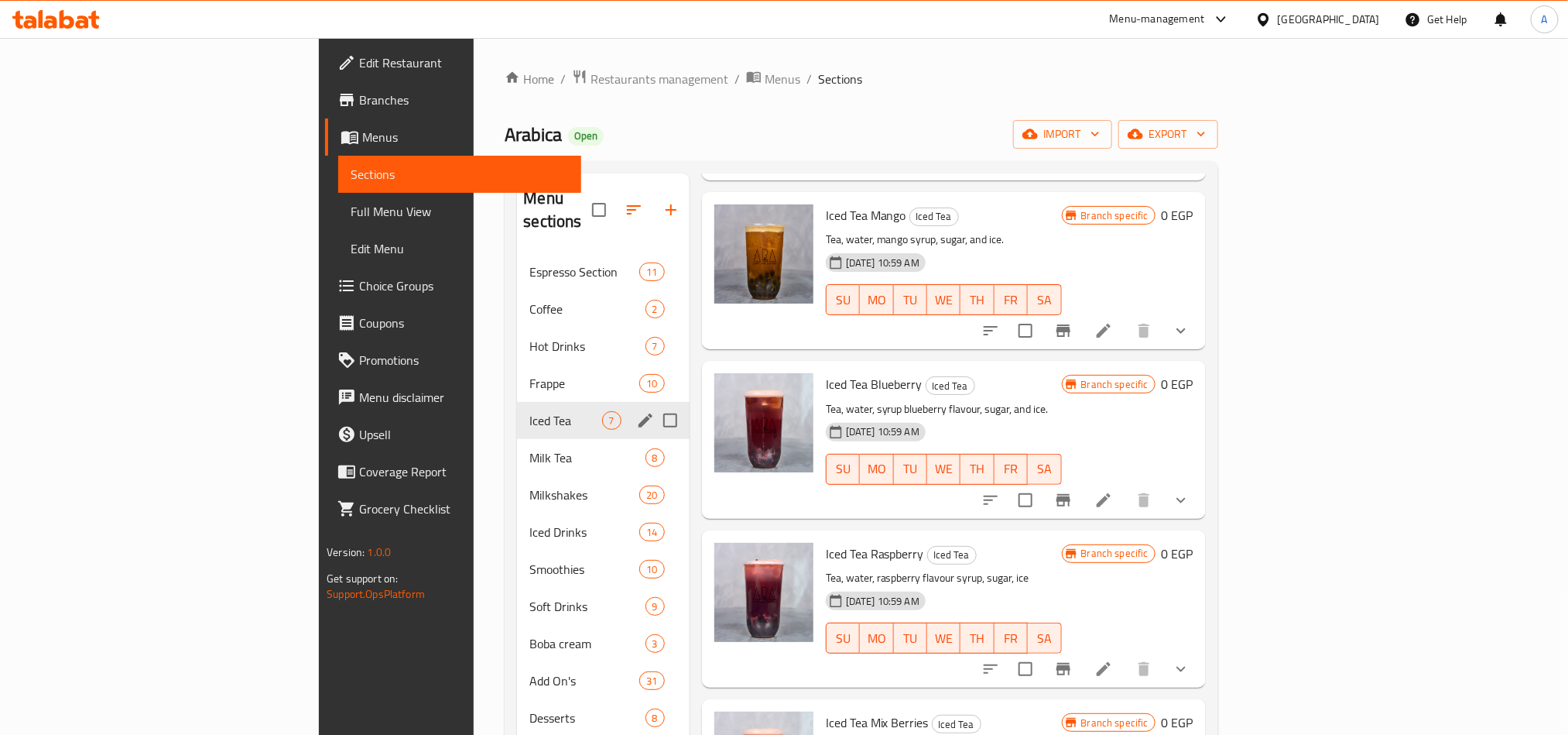
scroll to position [393, 0]
click at [517, 439] on div "Milk Tea 8" at bounding box center [603, 457] width 172 height 37
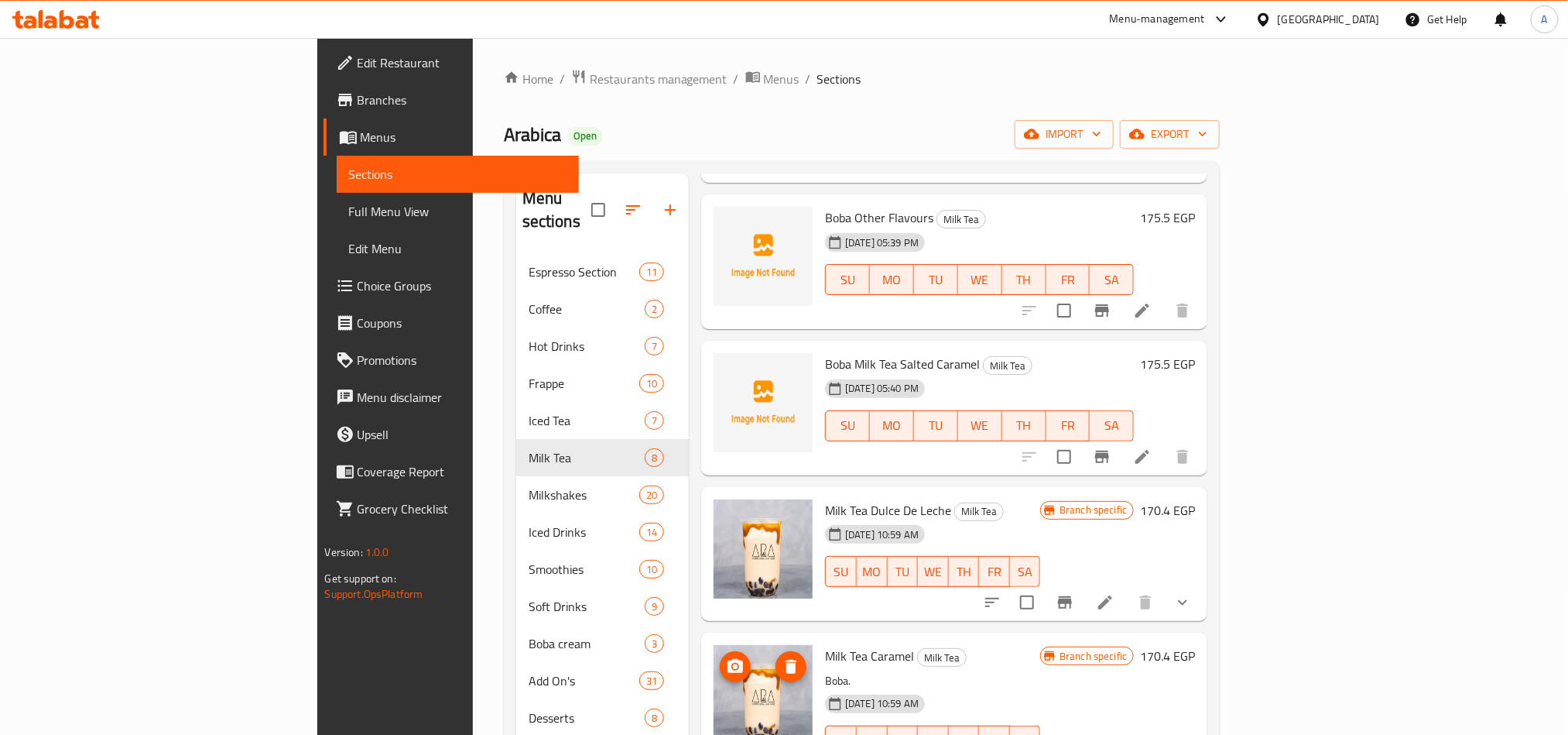
scroll to position [348, 0]
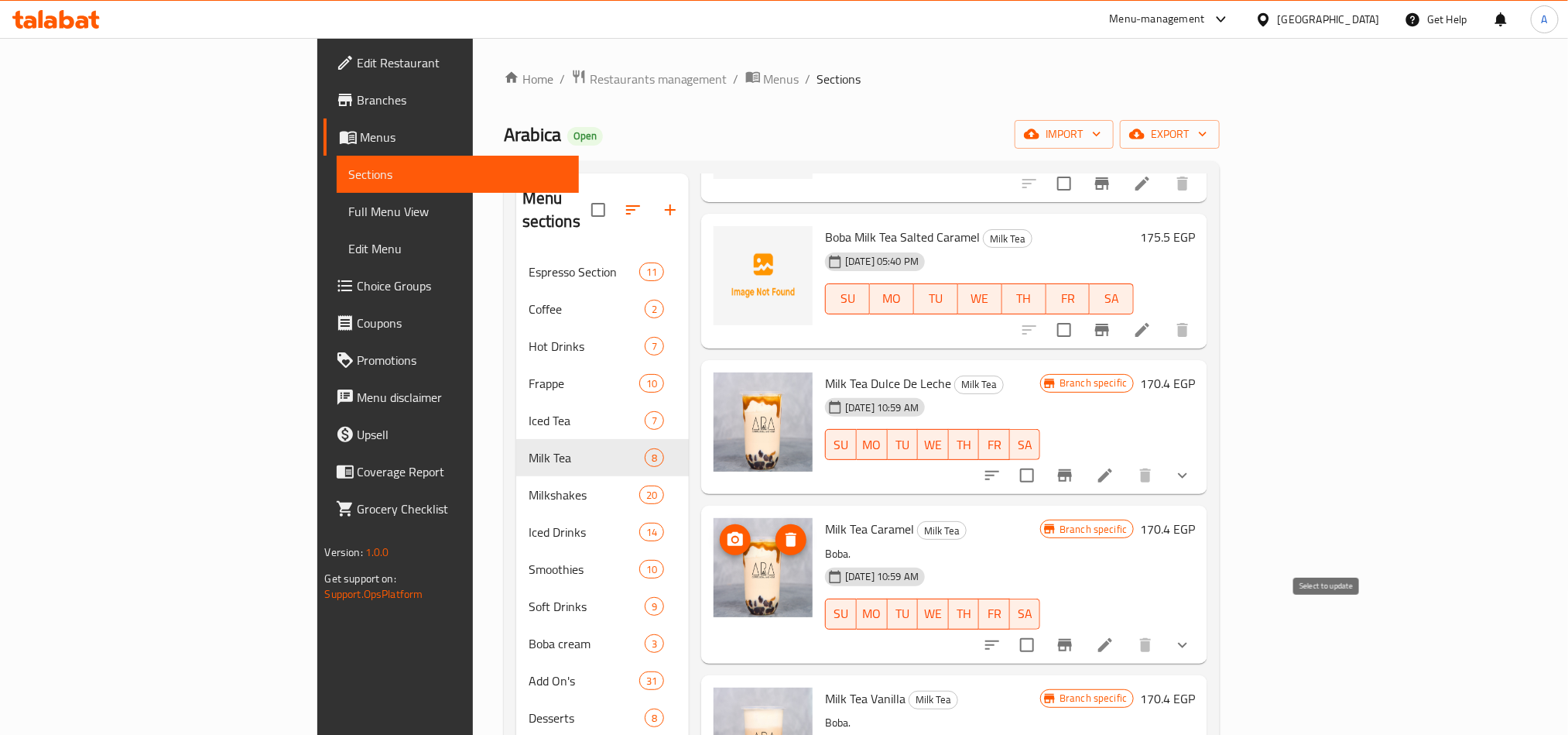
click at [1043, 543] on input "checkbox" at bounding box center [1027, 645] width 33 height 33
checkbox input "true"
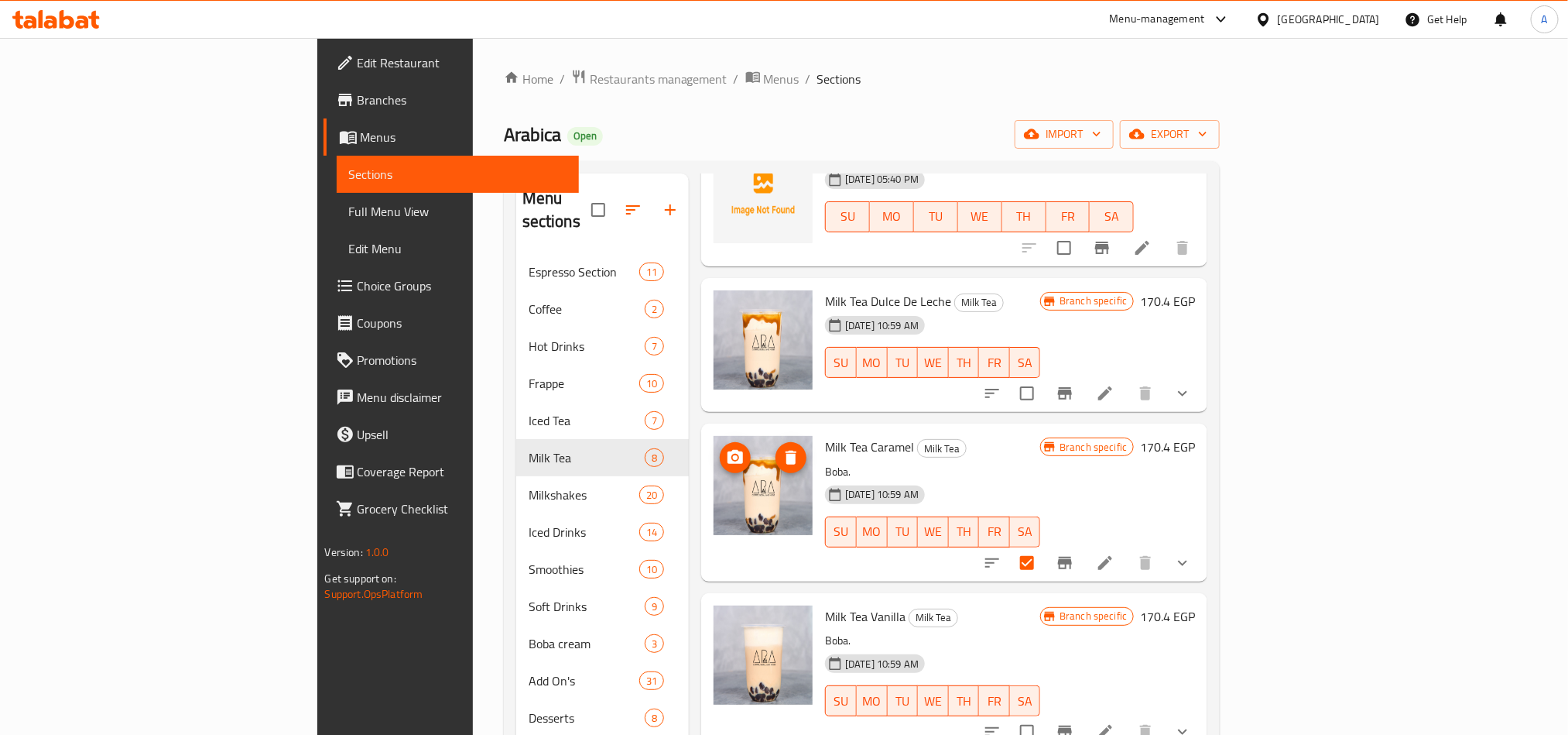
scroll to position [517, 0]
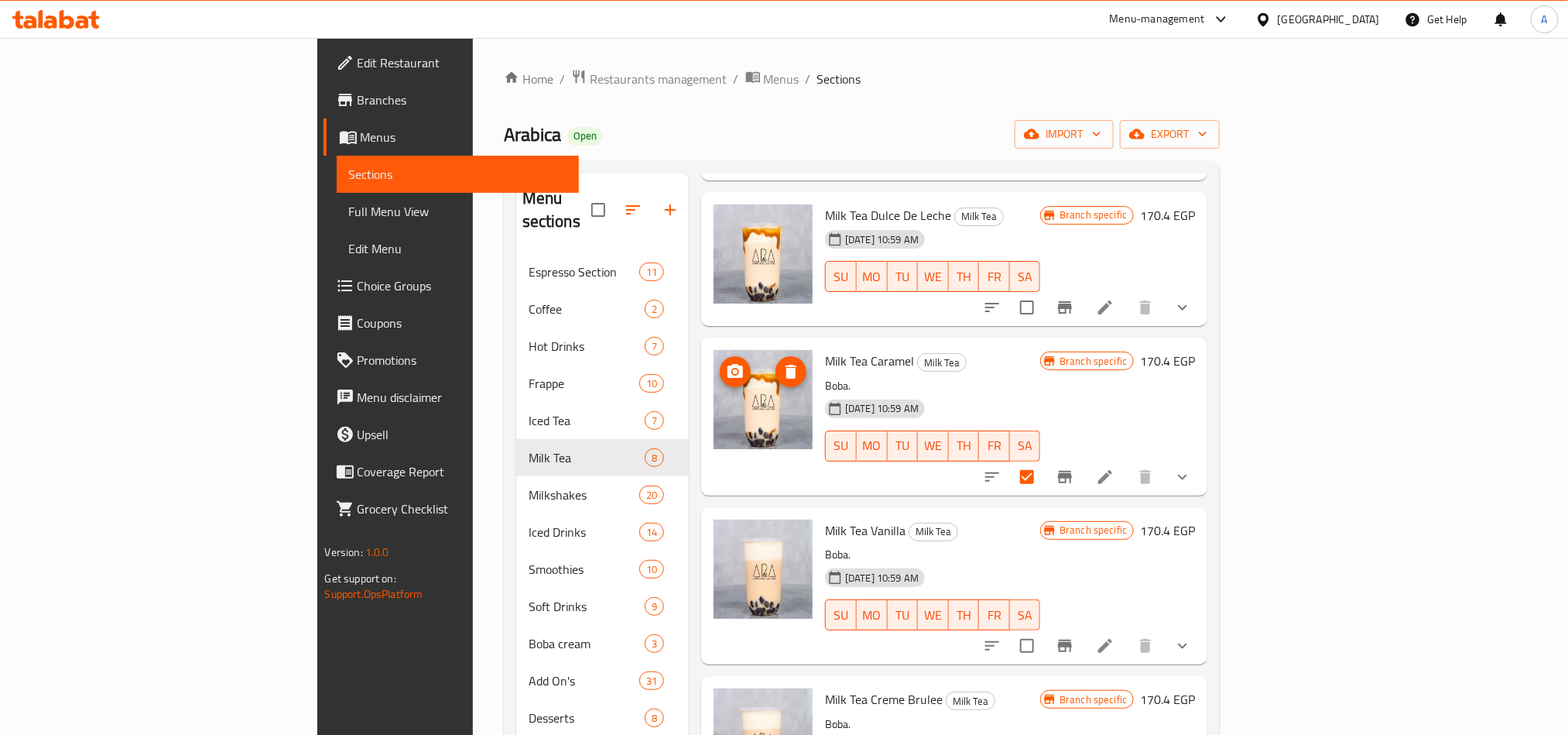
click at [1043, 543] on input "checkbox" at bounding box center [1027, 646] width 33 height 33
checkbox input "true"
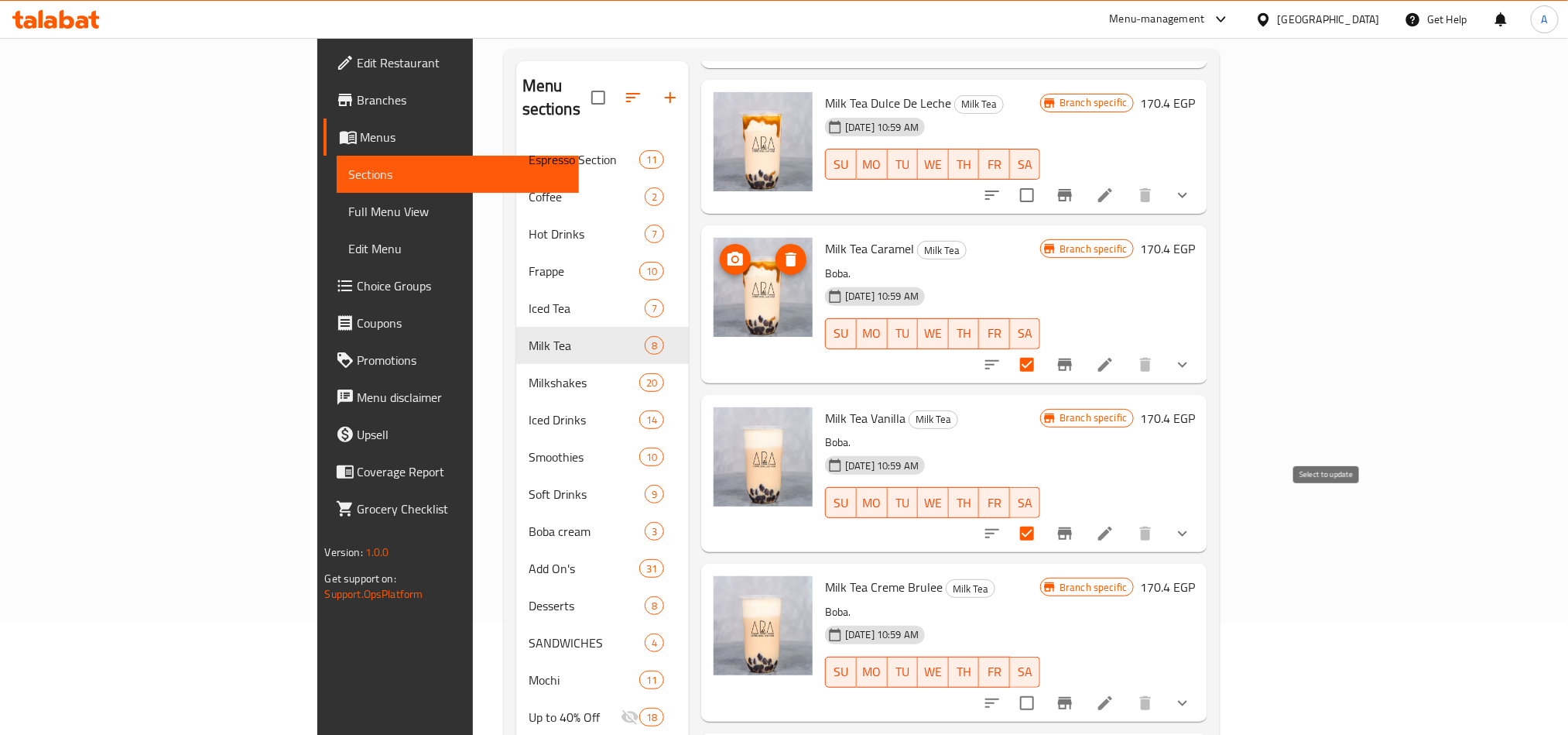
scroll to position [286, 0]
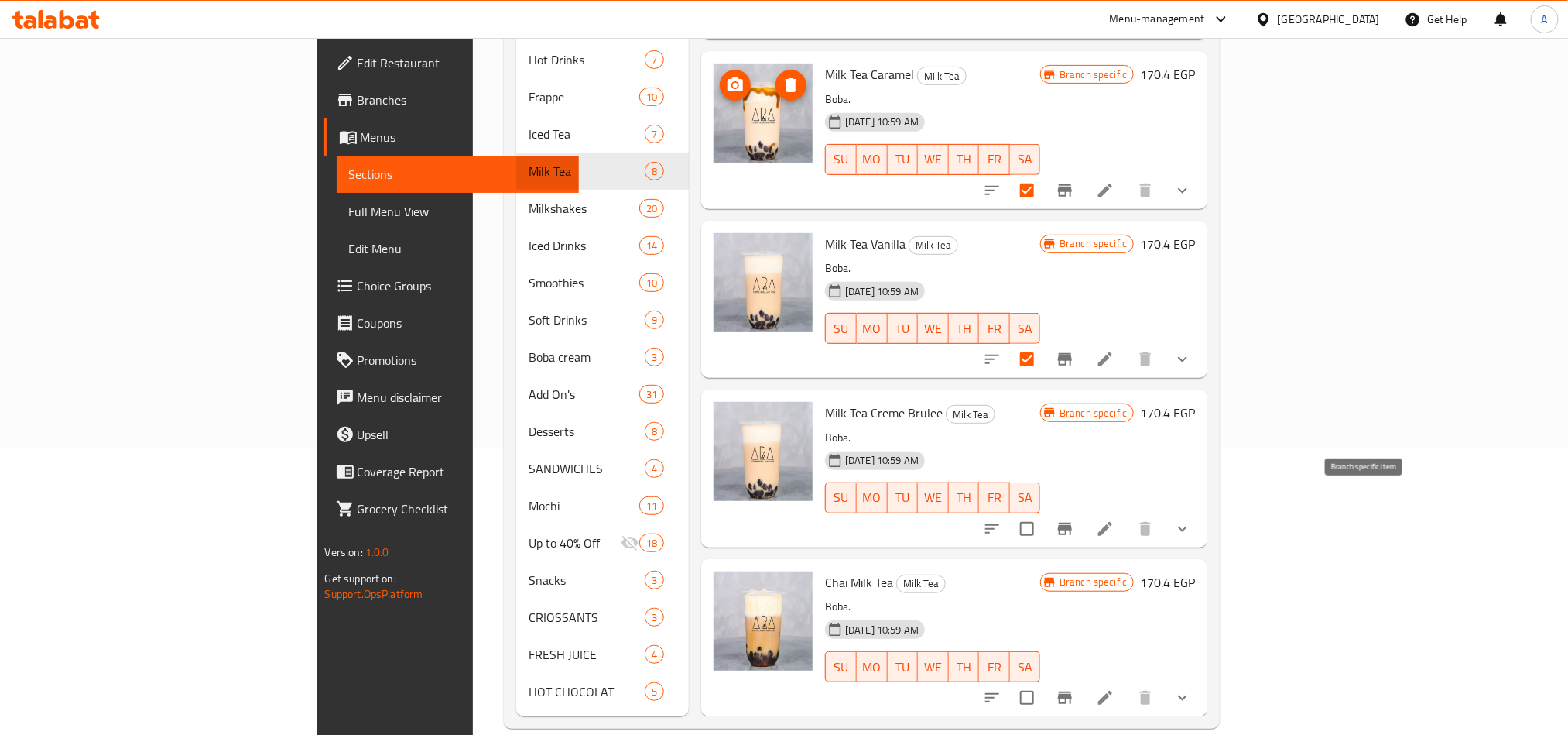
click at [1043, 514] on input "checkbox" at bounding box center [1027, 529] width 33 height 33
checkbox input "true"
click at [1043, 543] on input "checkbox" at bounding box center [1027, 697] width 33 height 33
checkbox input "true"
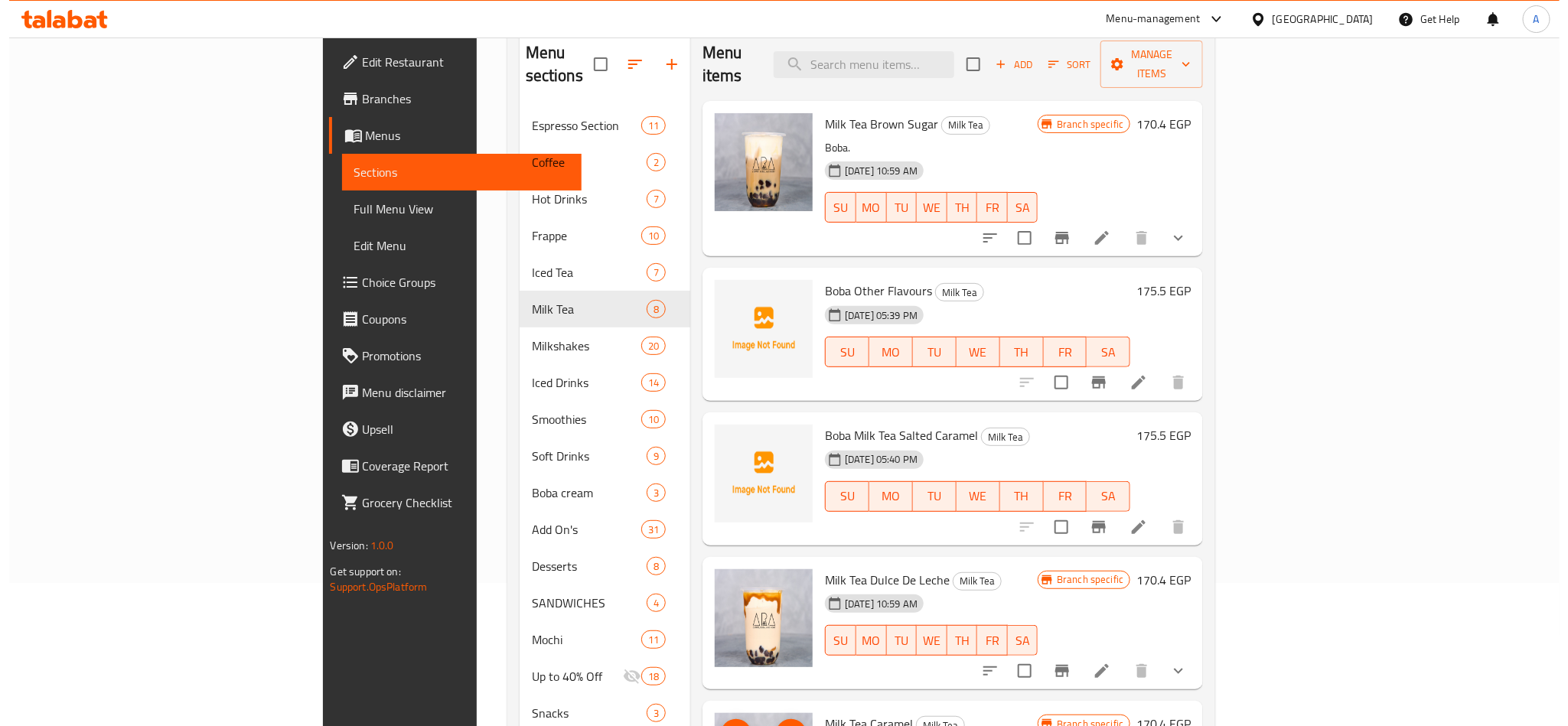
scroll to position [0, 0]
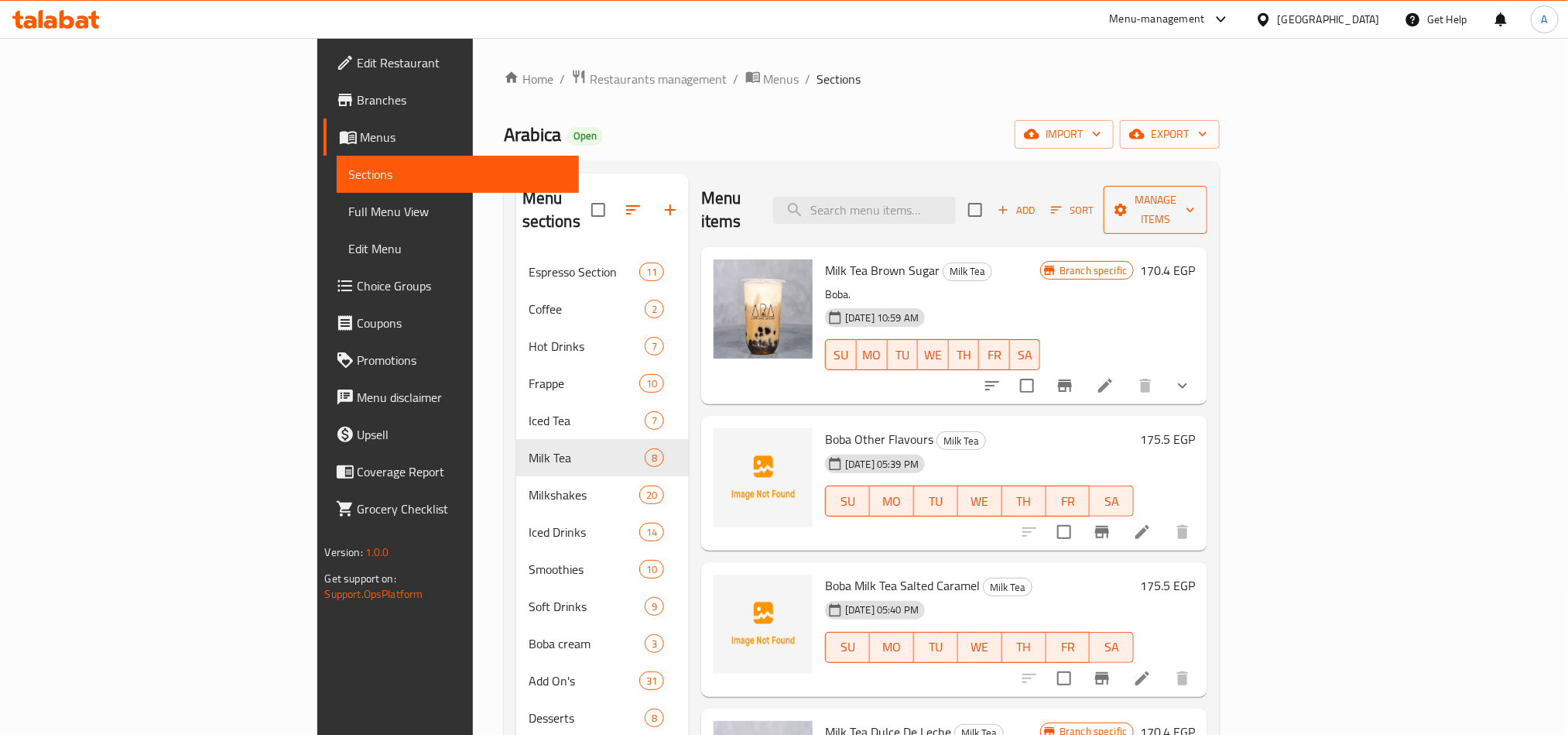
click at [1174, 190] on span "Manage items" at bounding box center [1155, 209] width 79 height 38
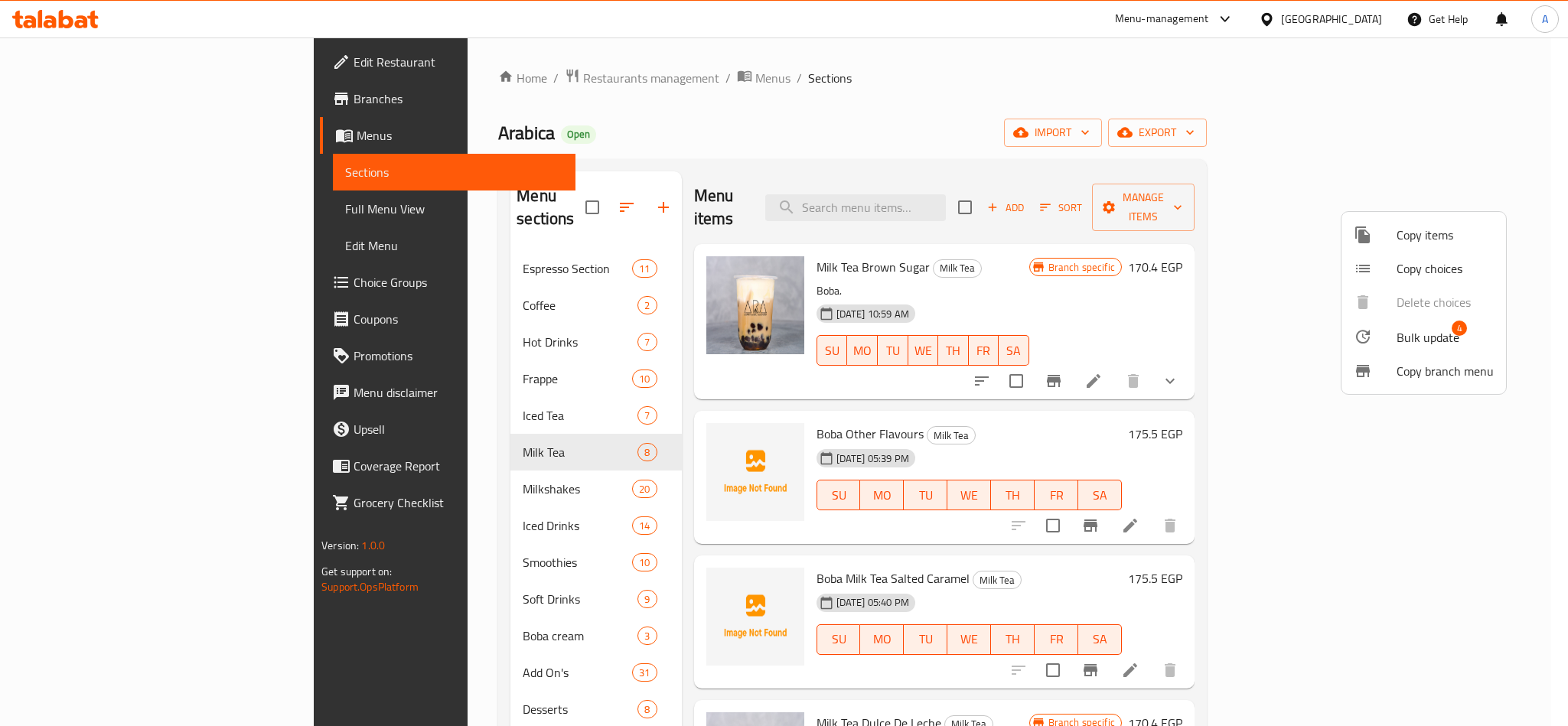
click at [1160, 338] on span "Bulk update" at bounding box center [1427, 337] width 63 height 19
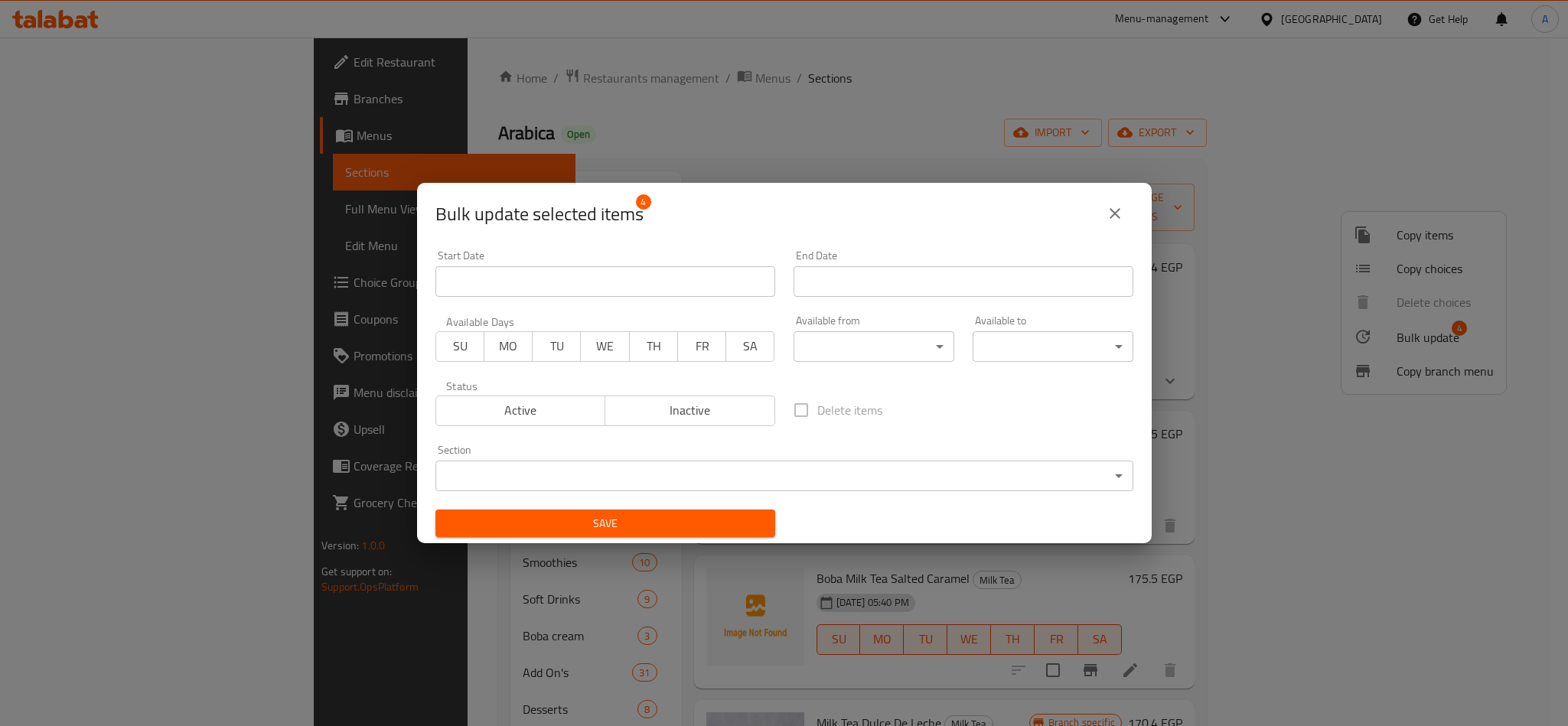
click at [721, 386] on div "Active Inactive" at bounding box center [605, 403] width 340 height 46
click at [719, 421] on span "Inactive" at bounding box center [690, 410] width 158 height 22
click at [679, 537] on div "Bulk update selected items 4 Start Date Start Date End Date End Date Available …" at bounding box center [784, 363] width 1568 height 726
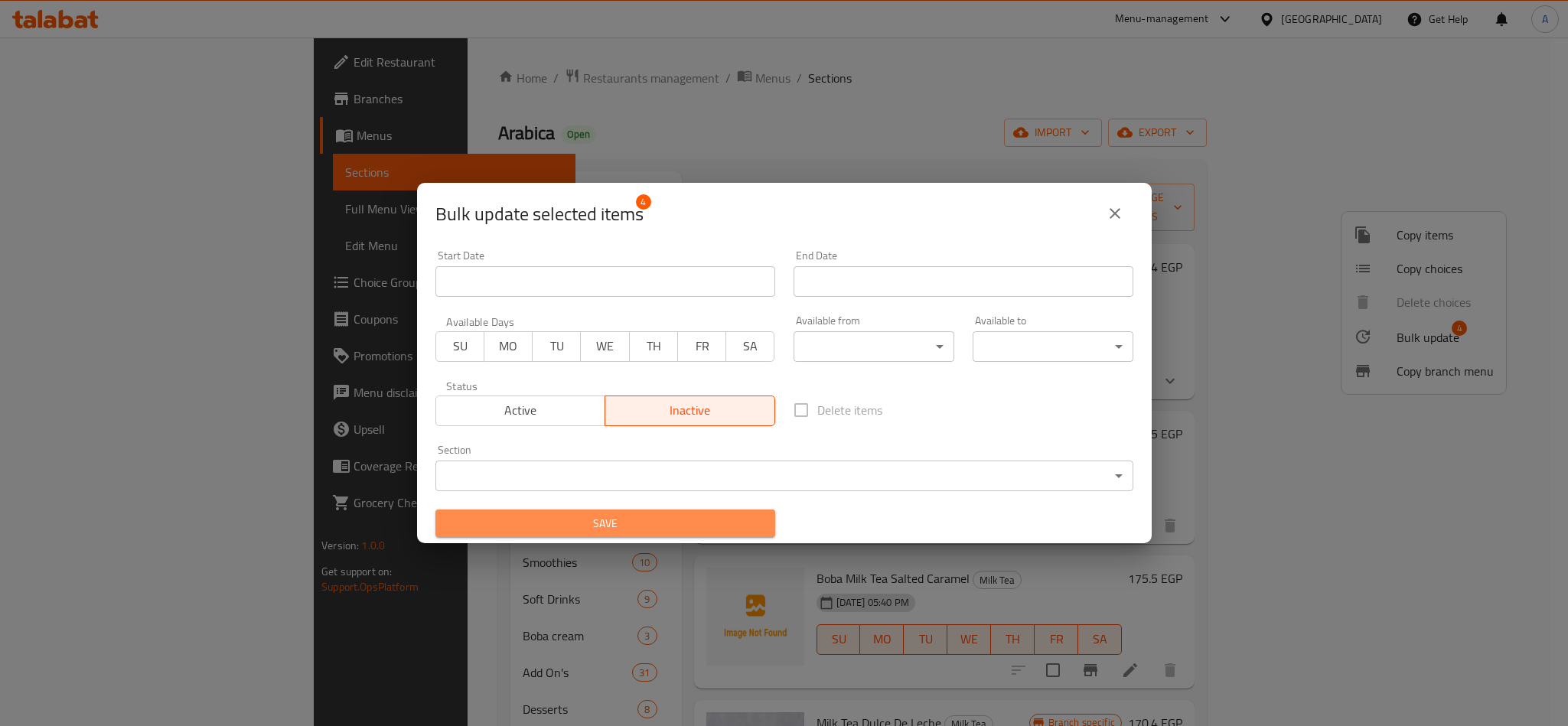
click at [687, 535] on button "Save" at bounding box center [605, 523] width 340 height 29
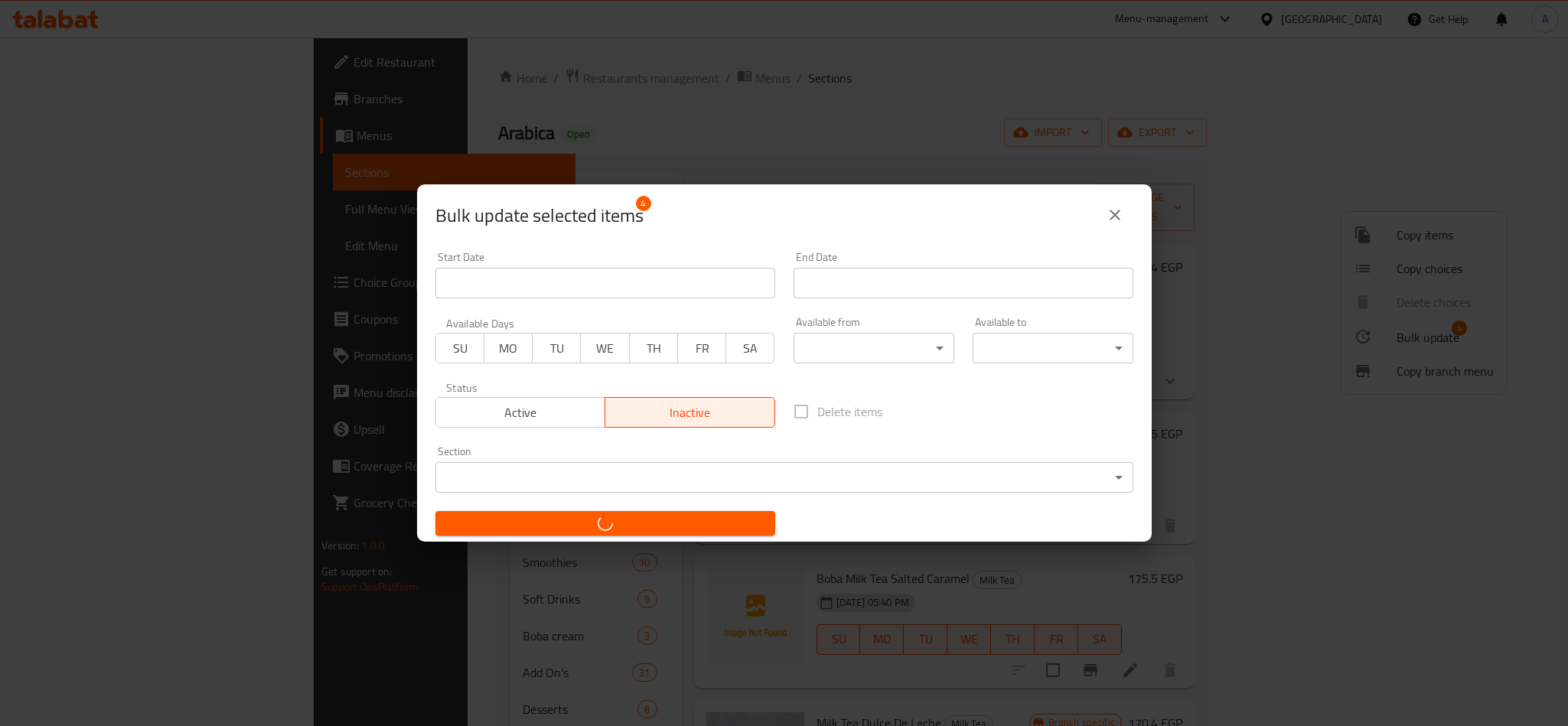
checkbox input "false"
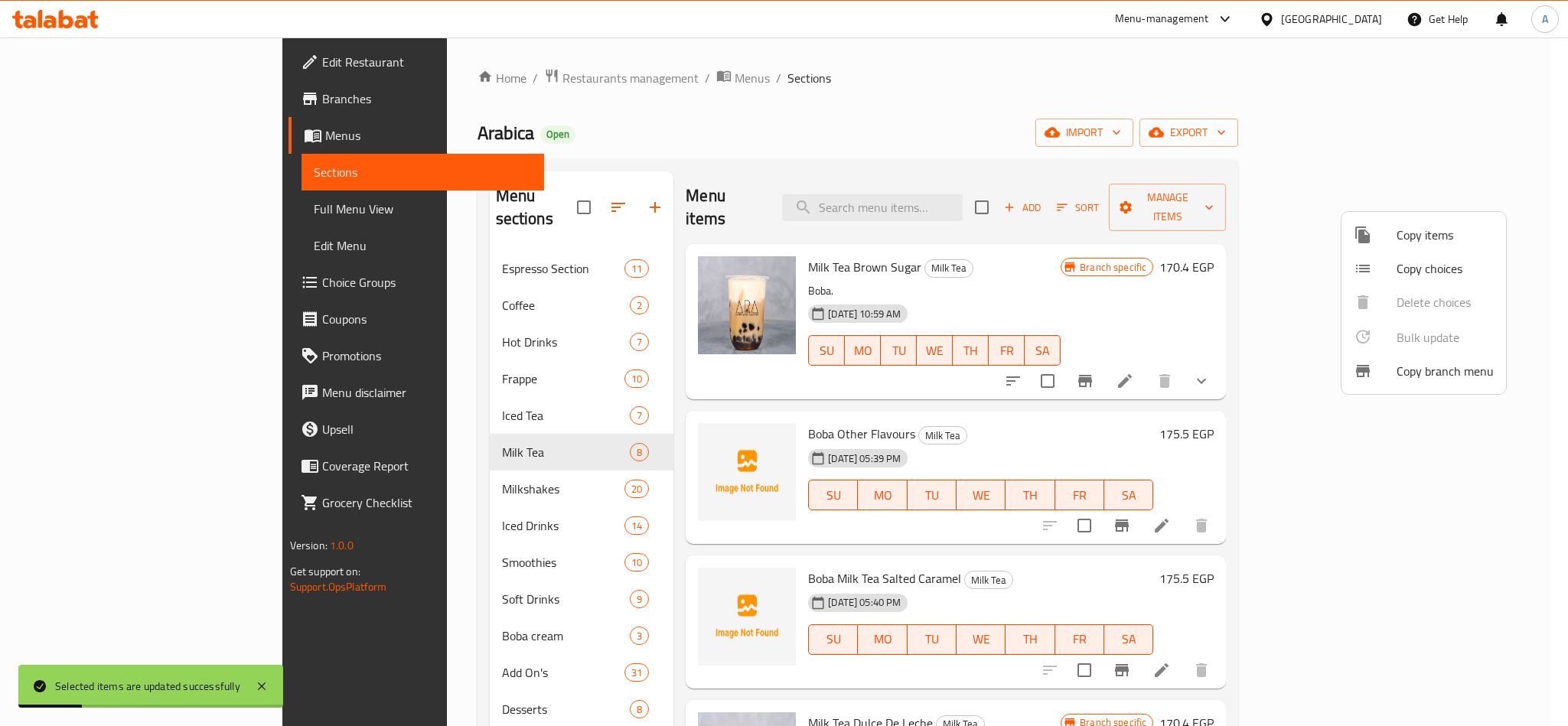
click at [411, 464] on div at bounding box center [784, 363] width 1568 height 726
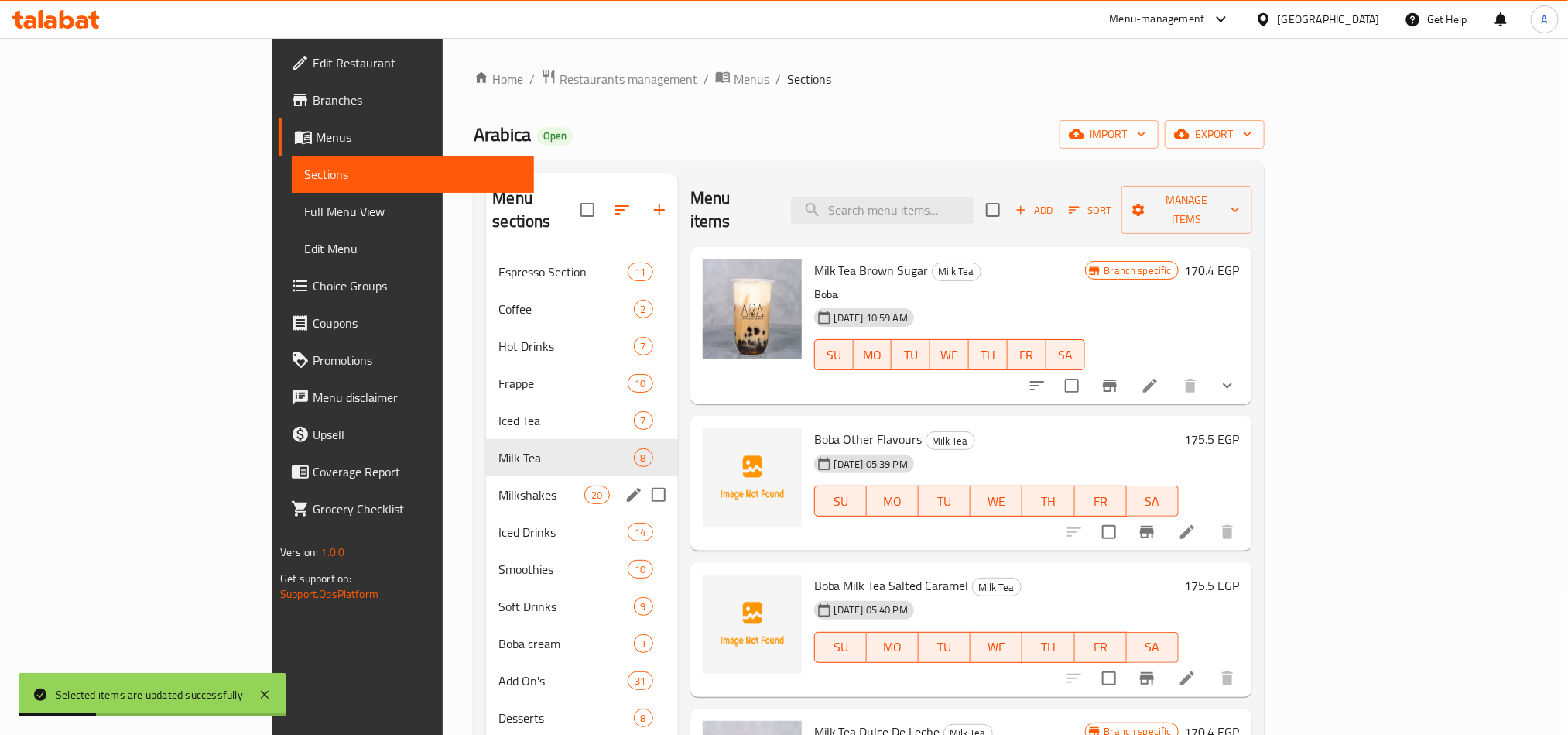
click at [486, 484] on div "Milkshakes 20" at bounding box center [581, 494] width 191 height 37
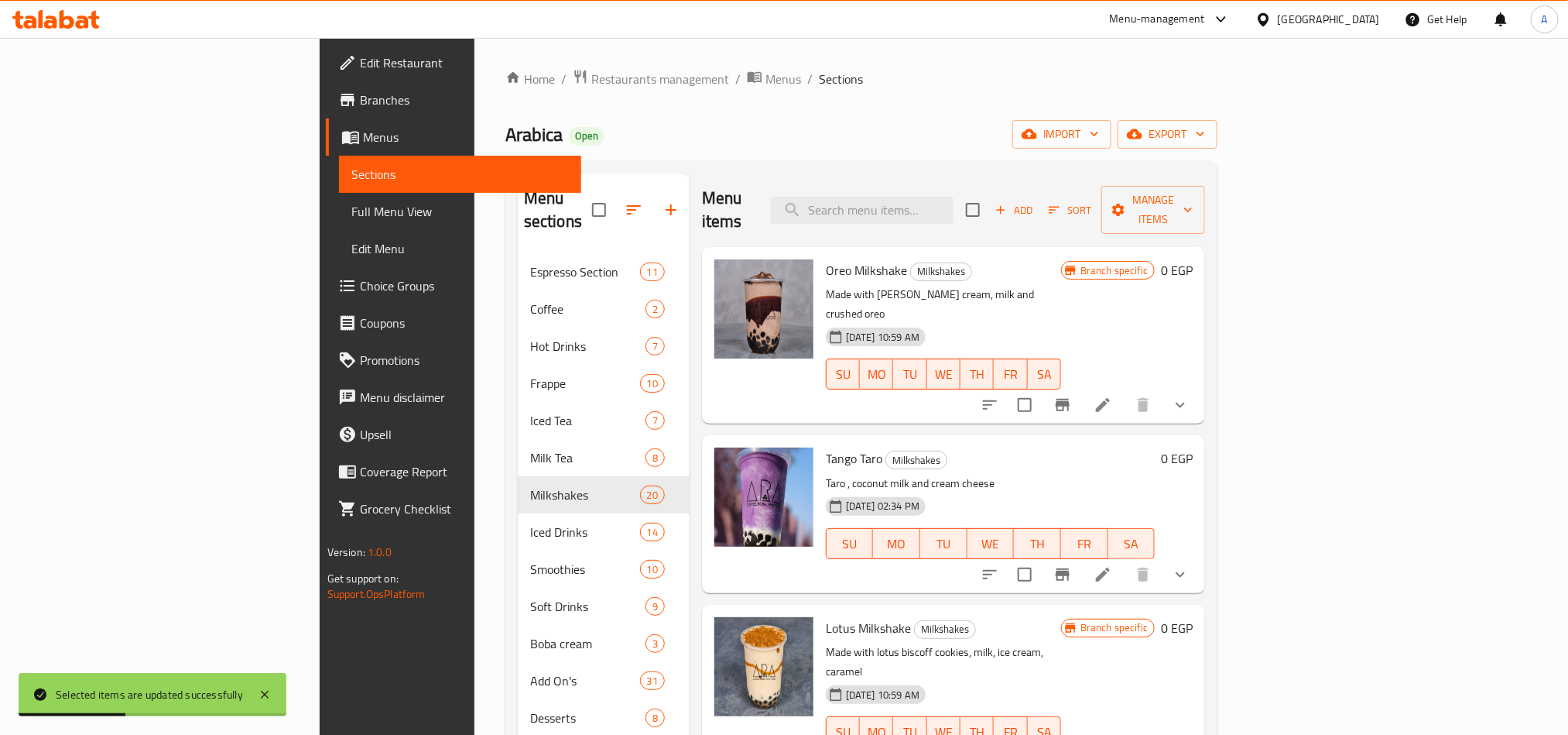
click at [1001, 149] on div "Arabica Open import export" at bounding box center [861, 134] width 712 height 29
click at [1070, 398] on icon "Branch-specific-item" at bounding box center [1063, 405] width 14 height 13
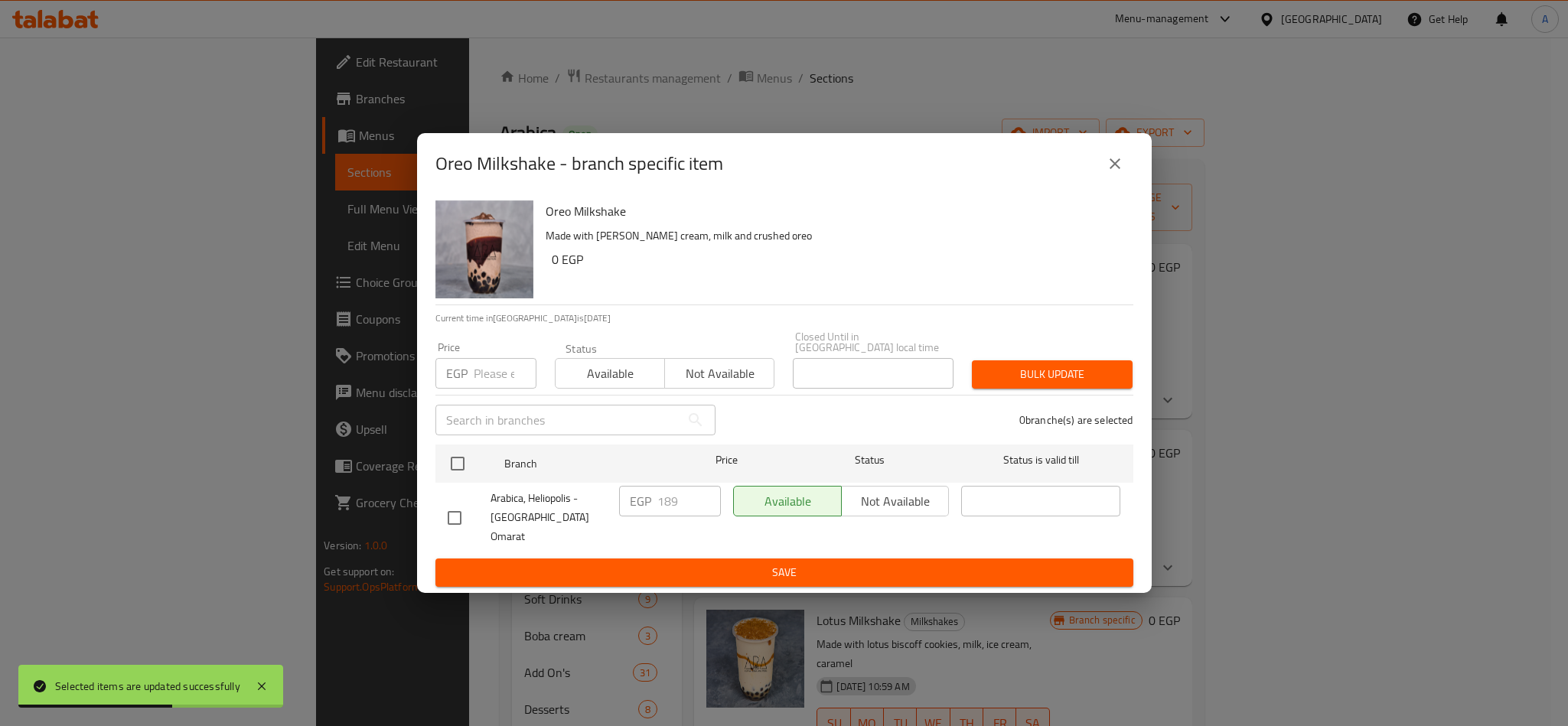
click at [1099, 182] on button "close" at bounding box center [1114, 163] width 36 height 36
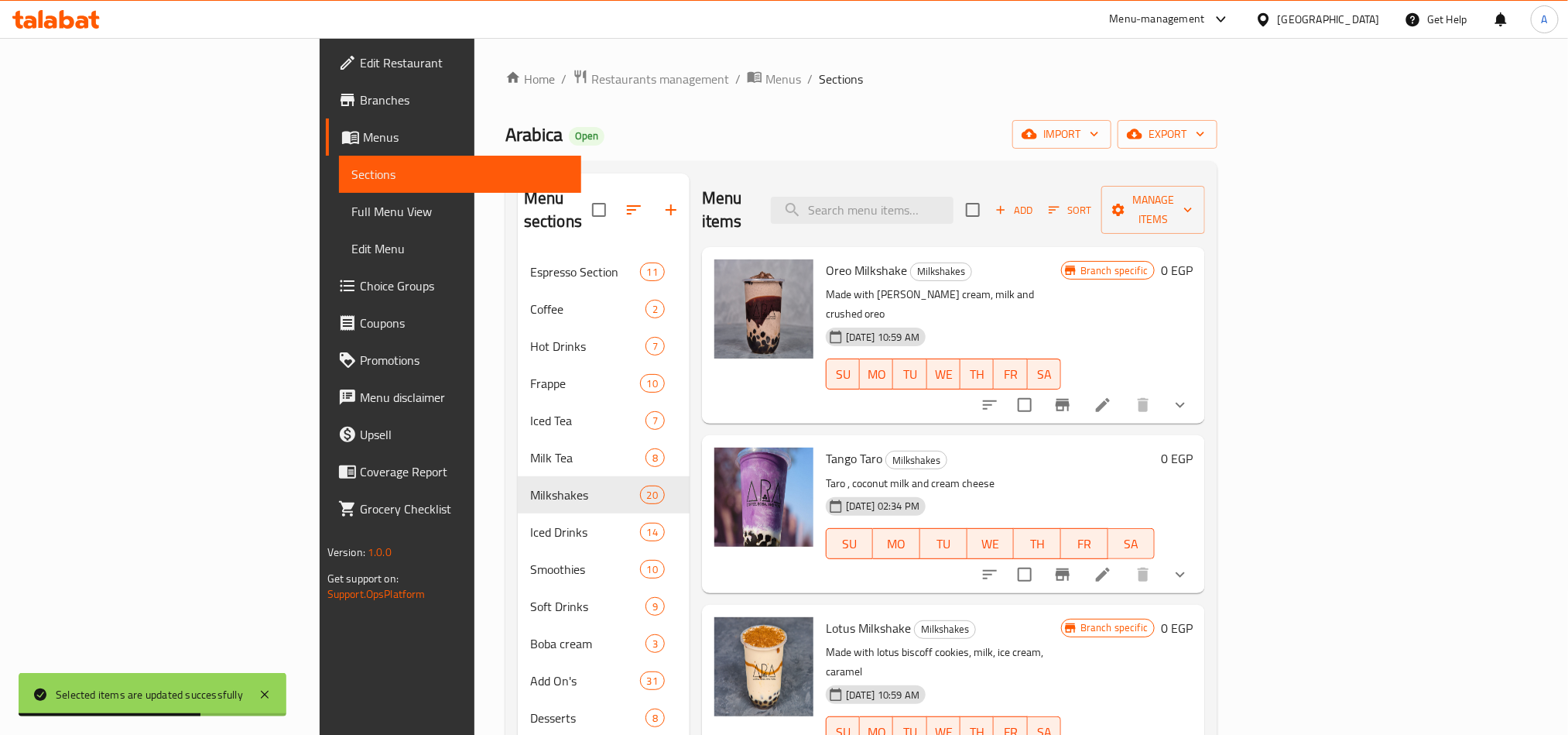
click at [1174, 402] on icon "show more" at bounding box center [1180, 405] width 9 height 5
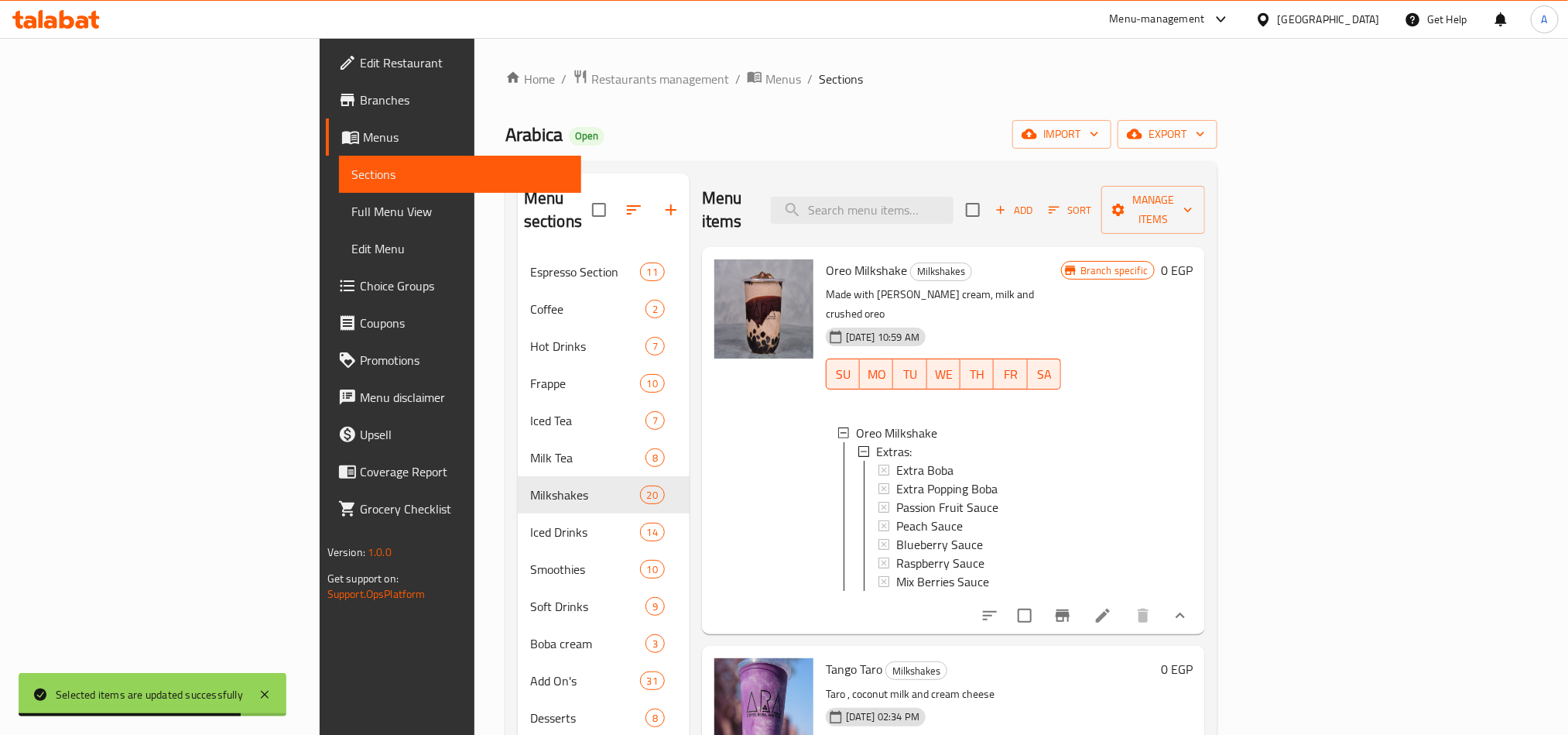
click at [1124, 543] on li at bounding box center [1102, 616] width 43 height 28
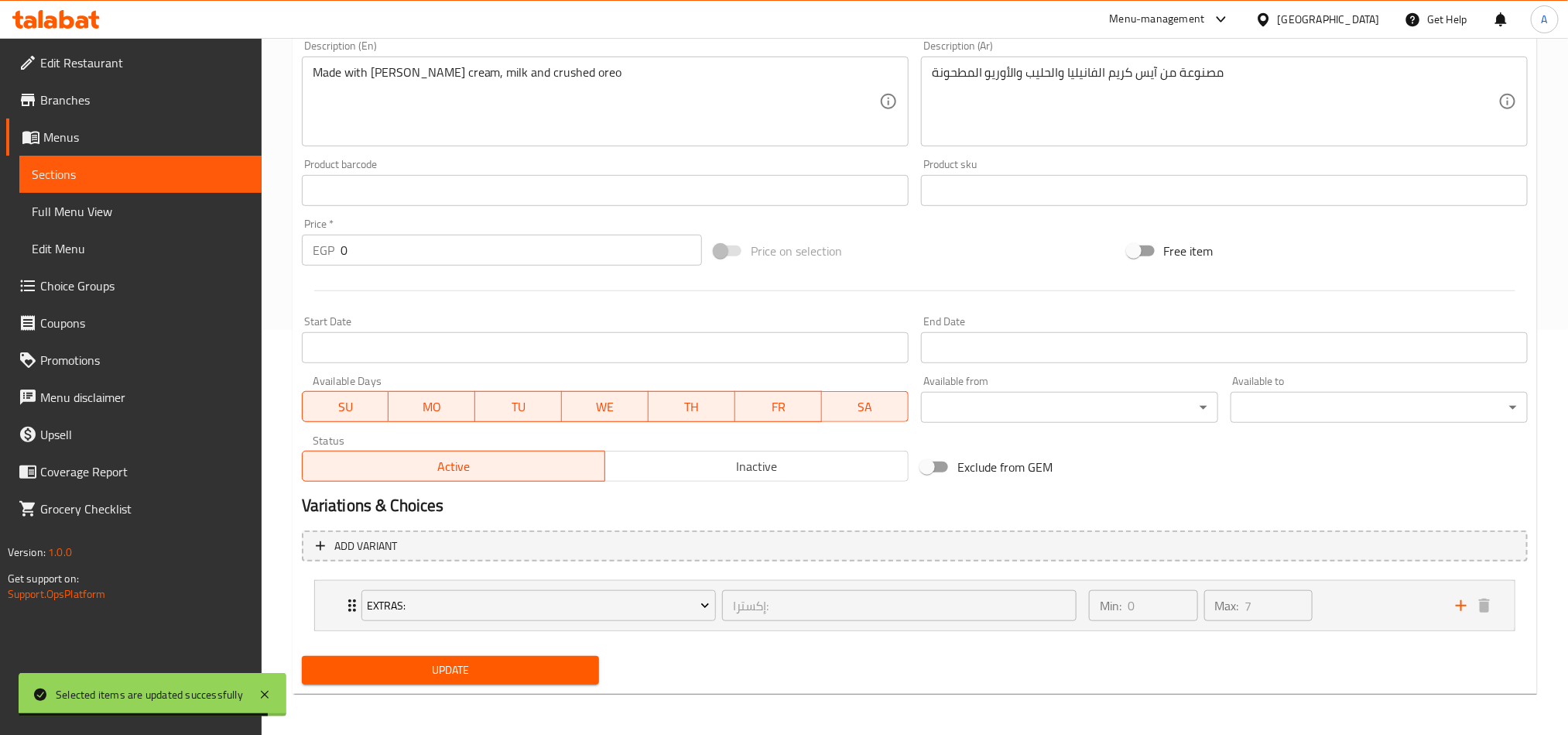
scroll to position [407, 0]
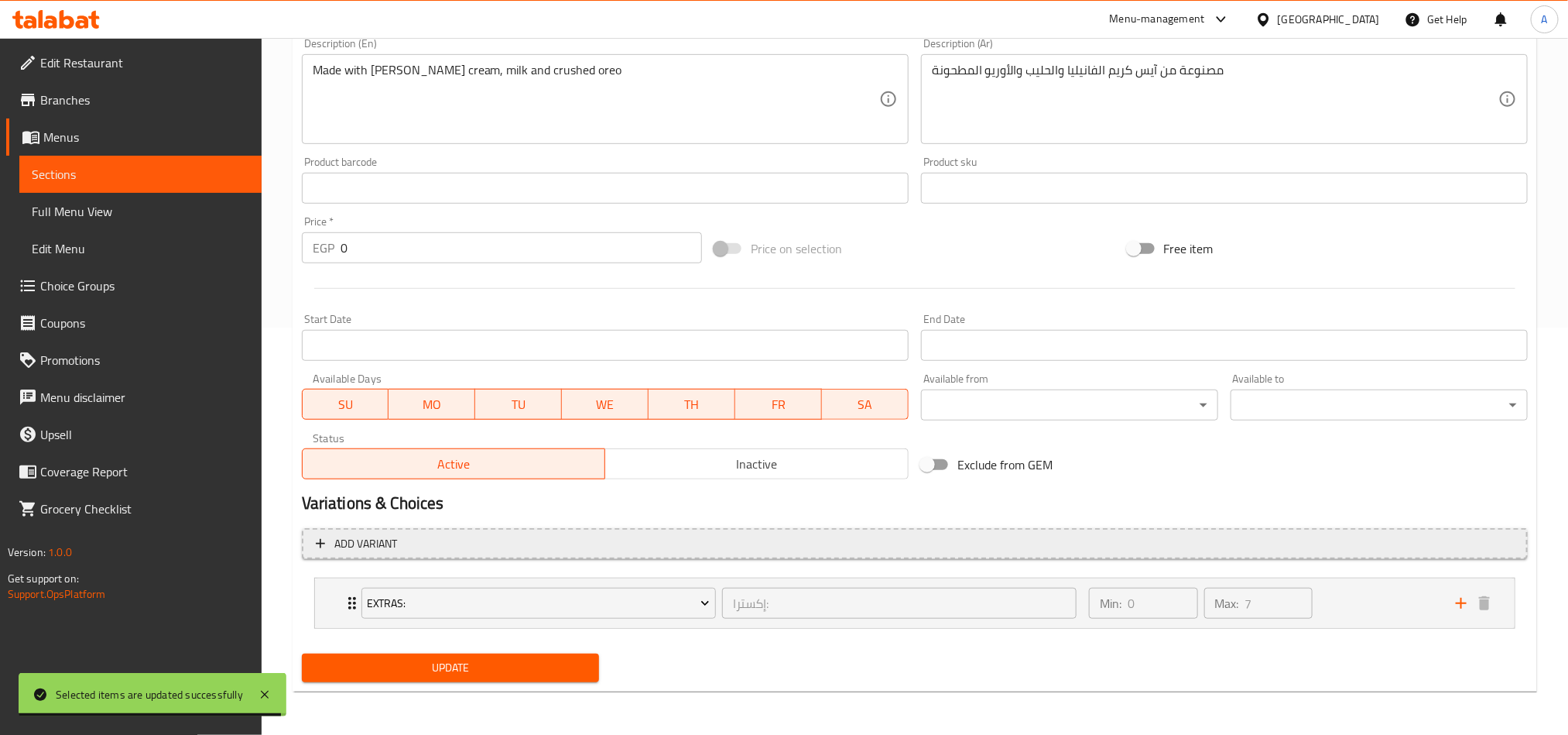
click at [1174, 543] on button "Add variant" at bounding box center [915, 544] width 1226 height 32
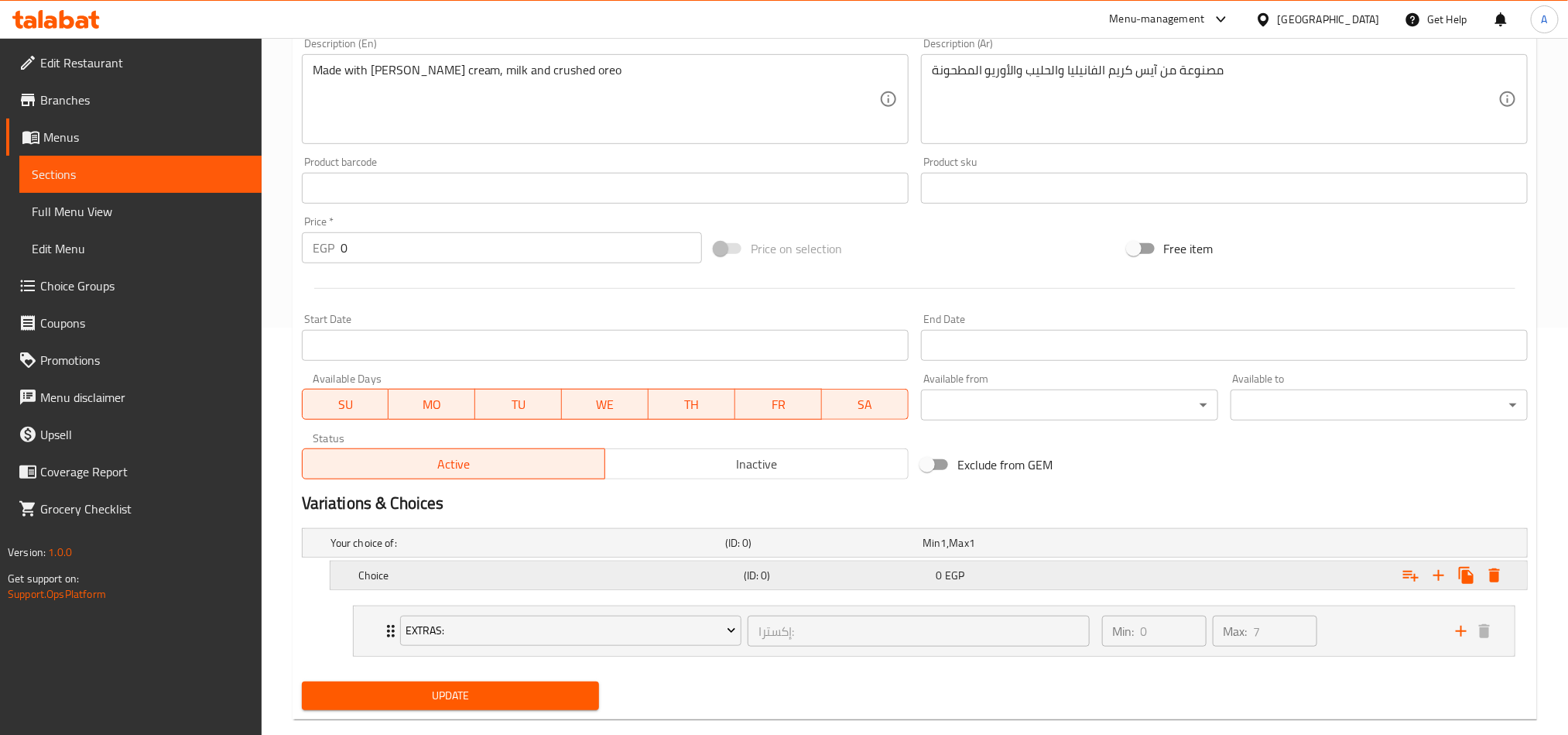
click at [1174, 543] on div "Expand" at bounding box center [1314, 542] width 394 height 6
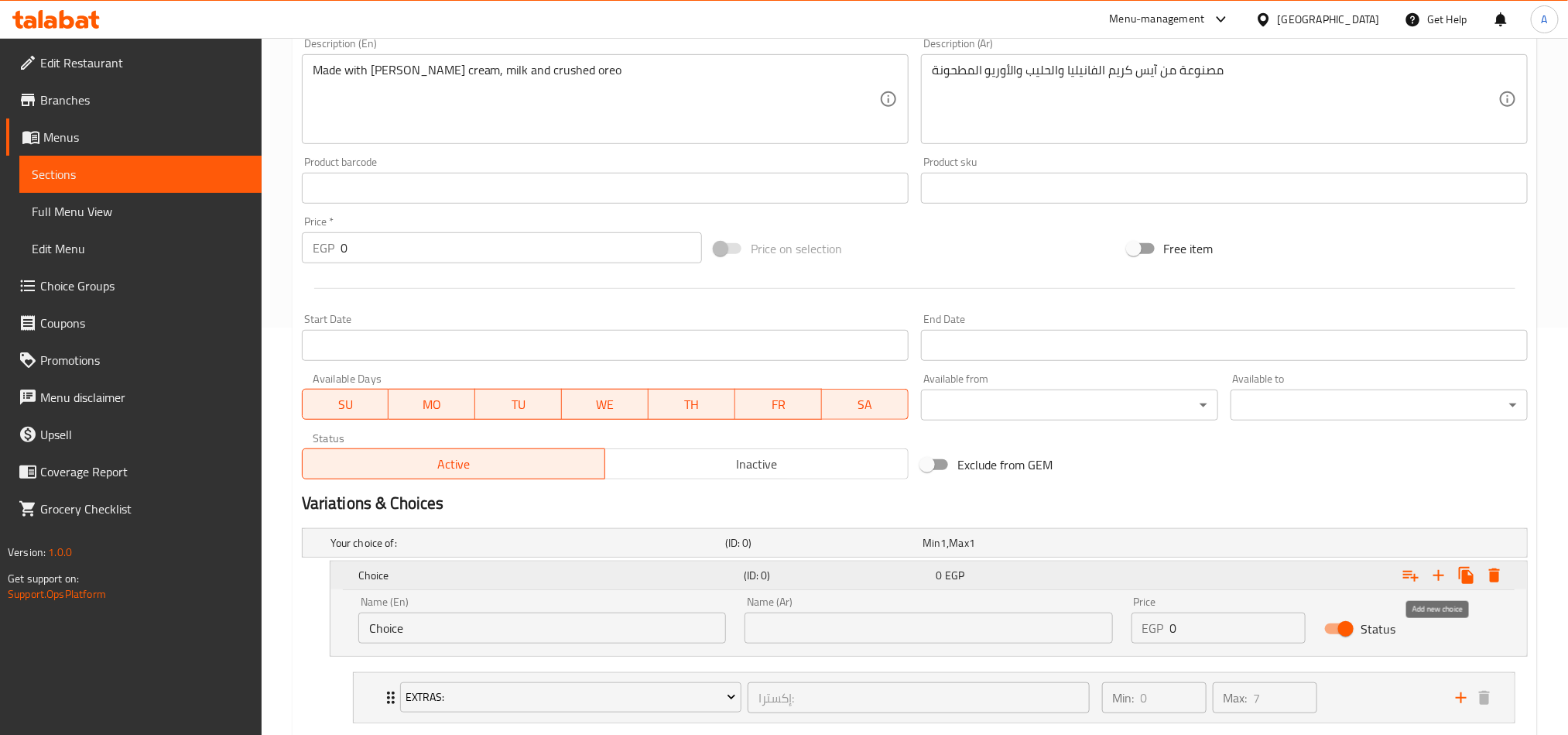
drag, startPoint x: 1433, startPoint y: 570, endPoint x: 1389, endPoint y: 572, distance: 44.0
click at [1174, 543] on icon "Expand" at bounding box center [1439, 575] width 19 height 19
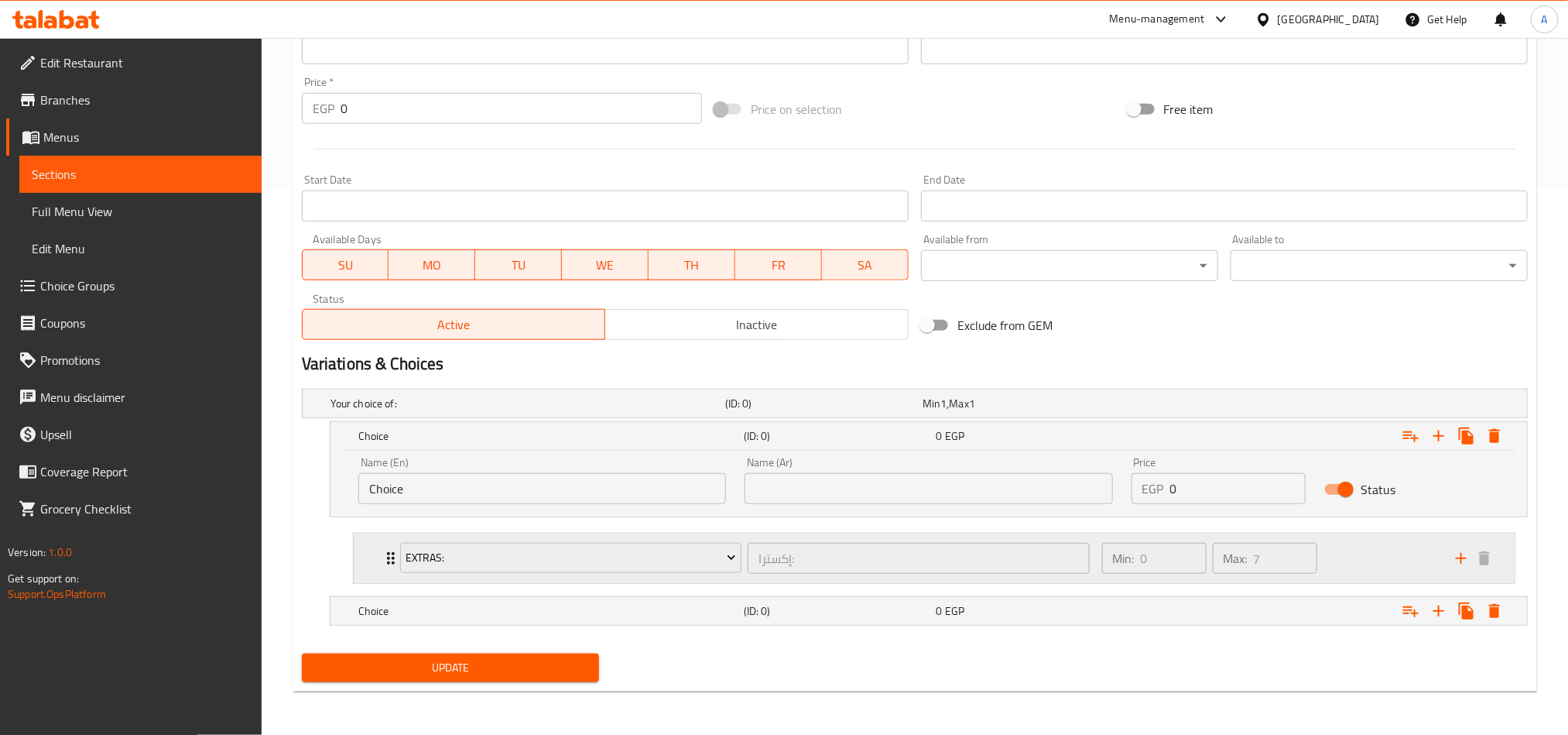
click at [1174, 543] on div "Min: 0 ​ Max: 7 ​" at bounding box center [1270, 558] width 354 height 49
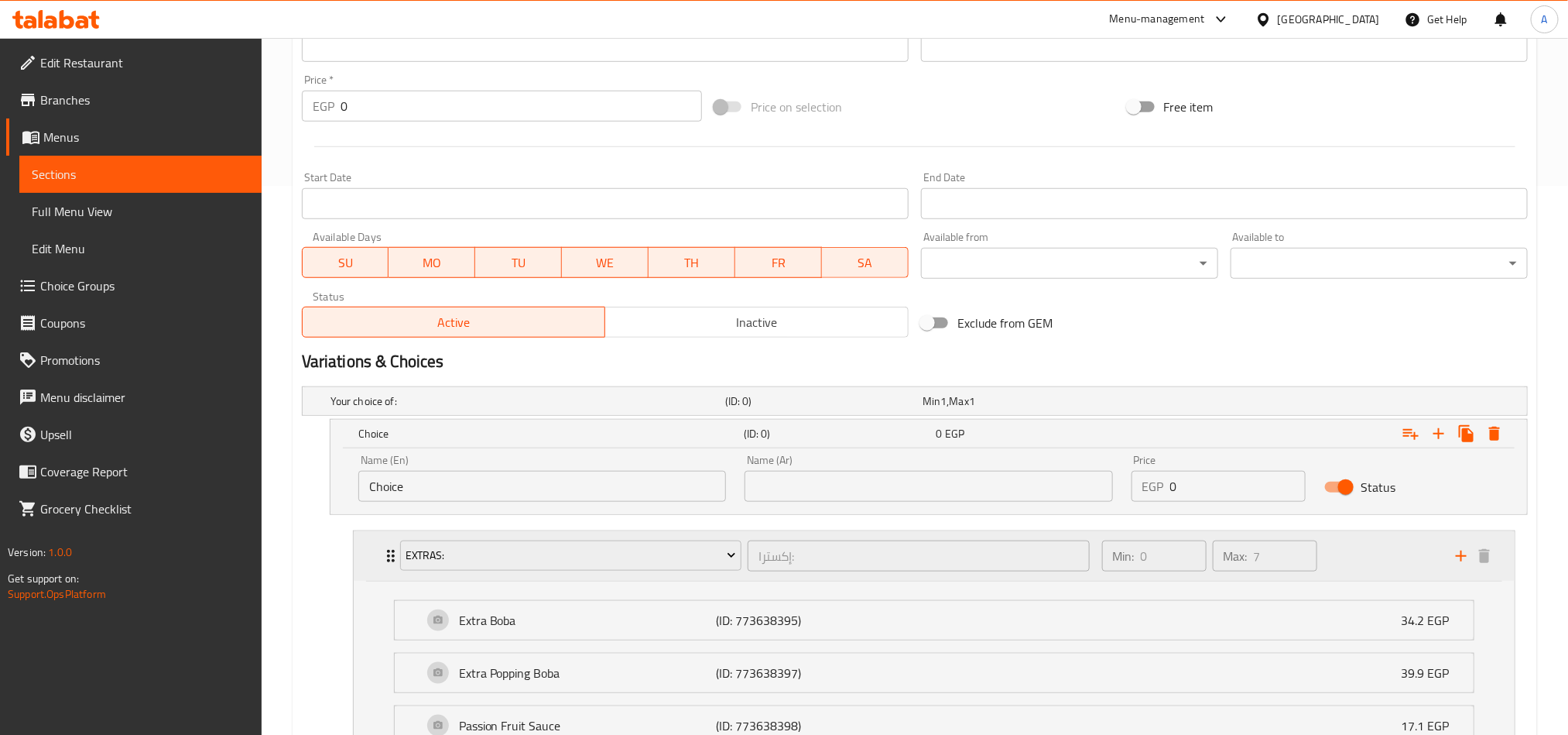
click at [1174, 543] on div "Min: 0 ​ Max: 7 ​" at bounding box center [1270, 556] width 354 height 49
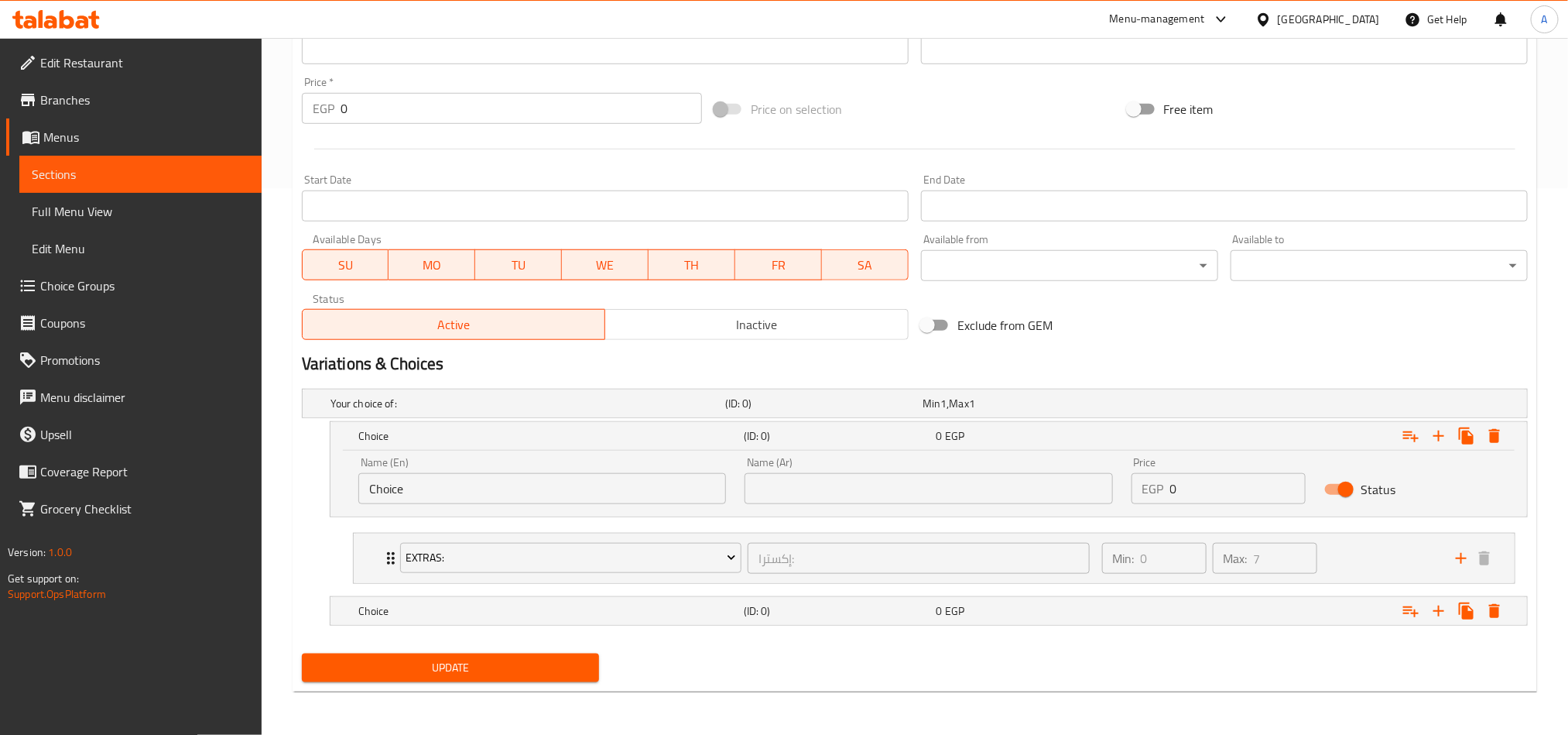
click at [704, 464] on div "Name (En) Choice Name (En)" at bounding box center [542, 481] width 368 height 47
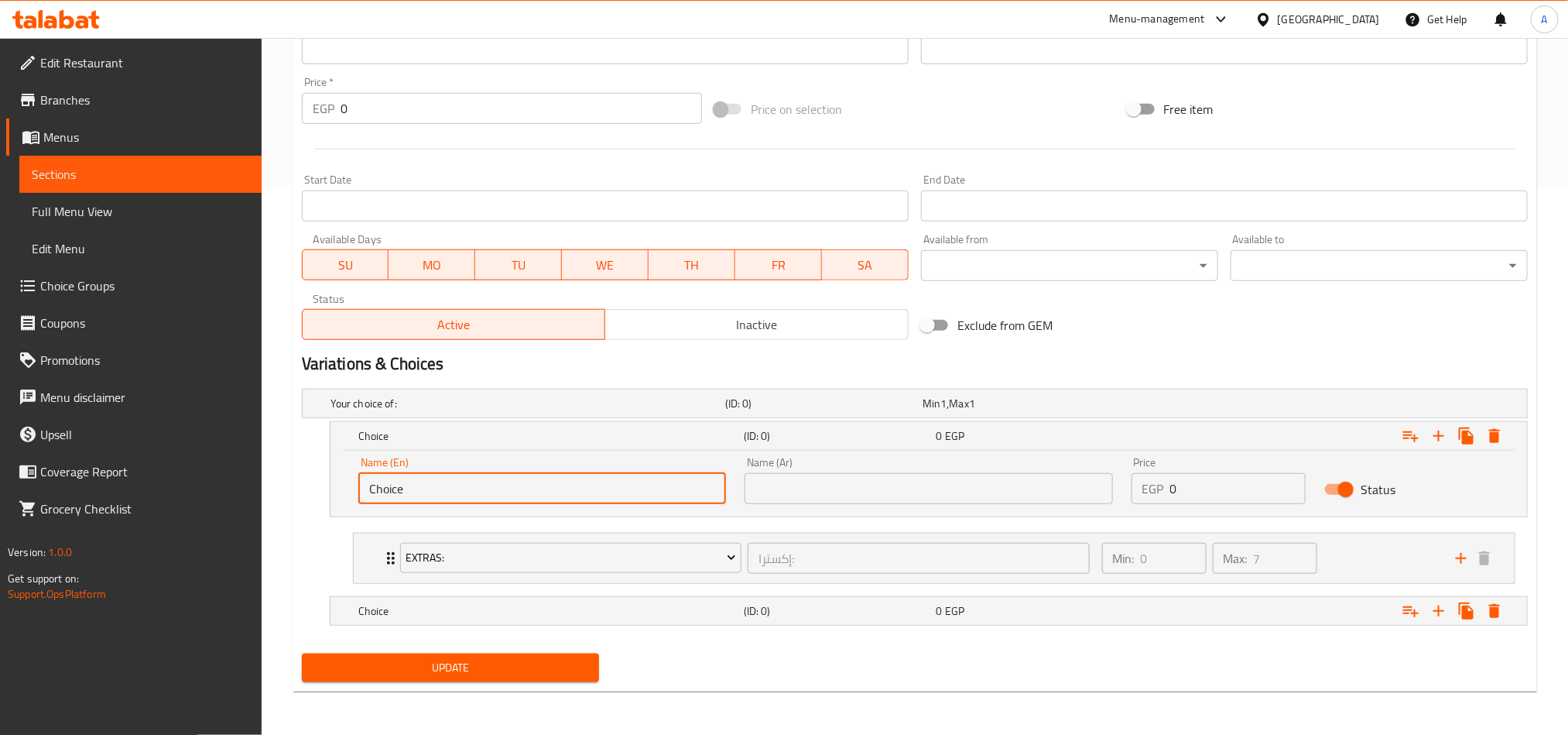
click at [707, 483] on input "Choice" at bounding box center [542, 488] width 368 height 31
click at [708, 483] on input "Choice" at bounding box center [542, 488] width 368 height 31
type input "ء"
click at [559, 500] on input "ء" at bounding box center [542, 488] width 368 height 31
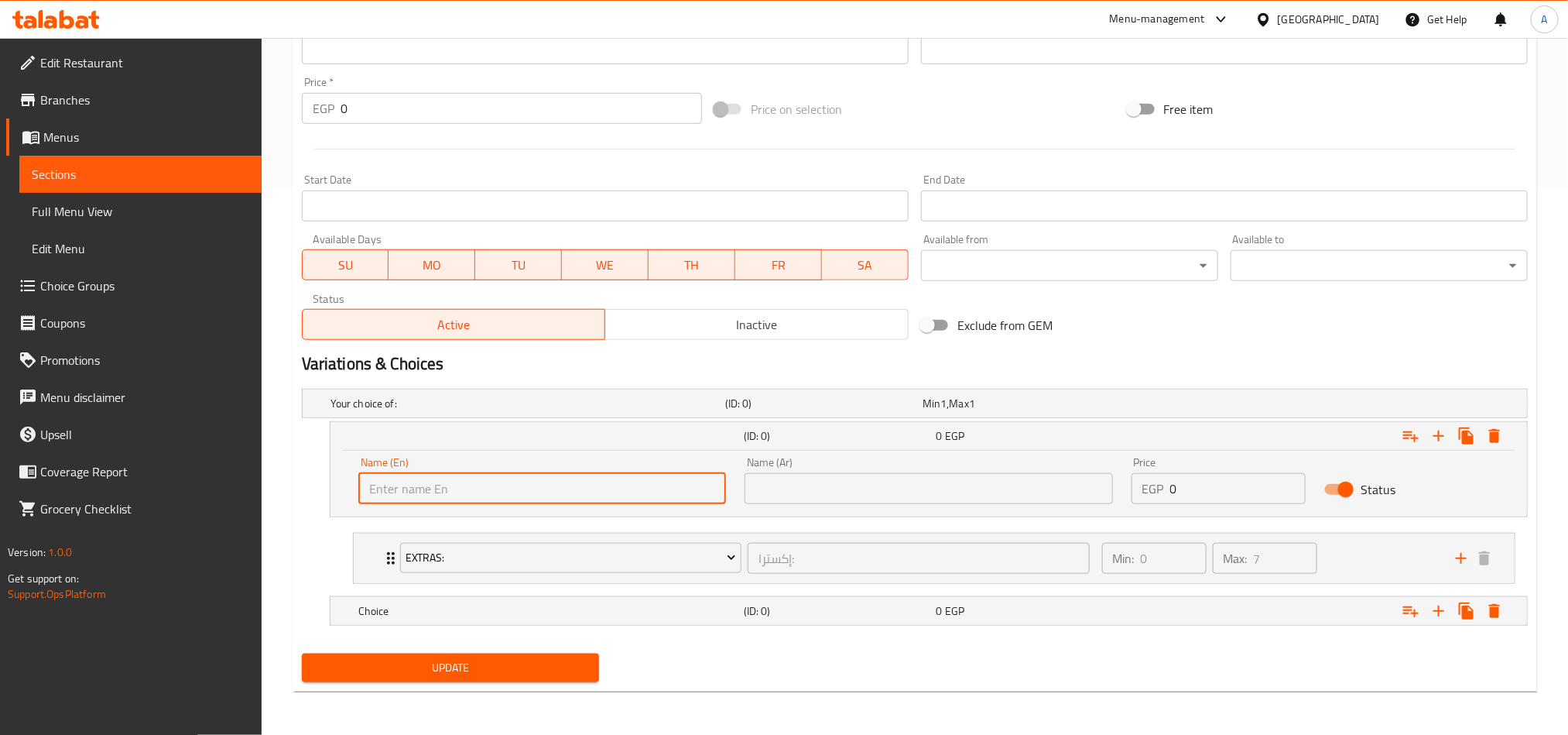
click at [567, 485] on input "text" at bounding box center [542, 488] width 368 height 31
type input "X"
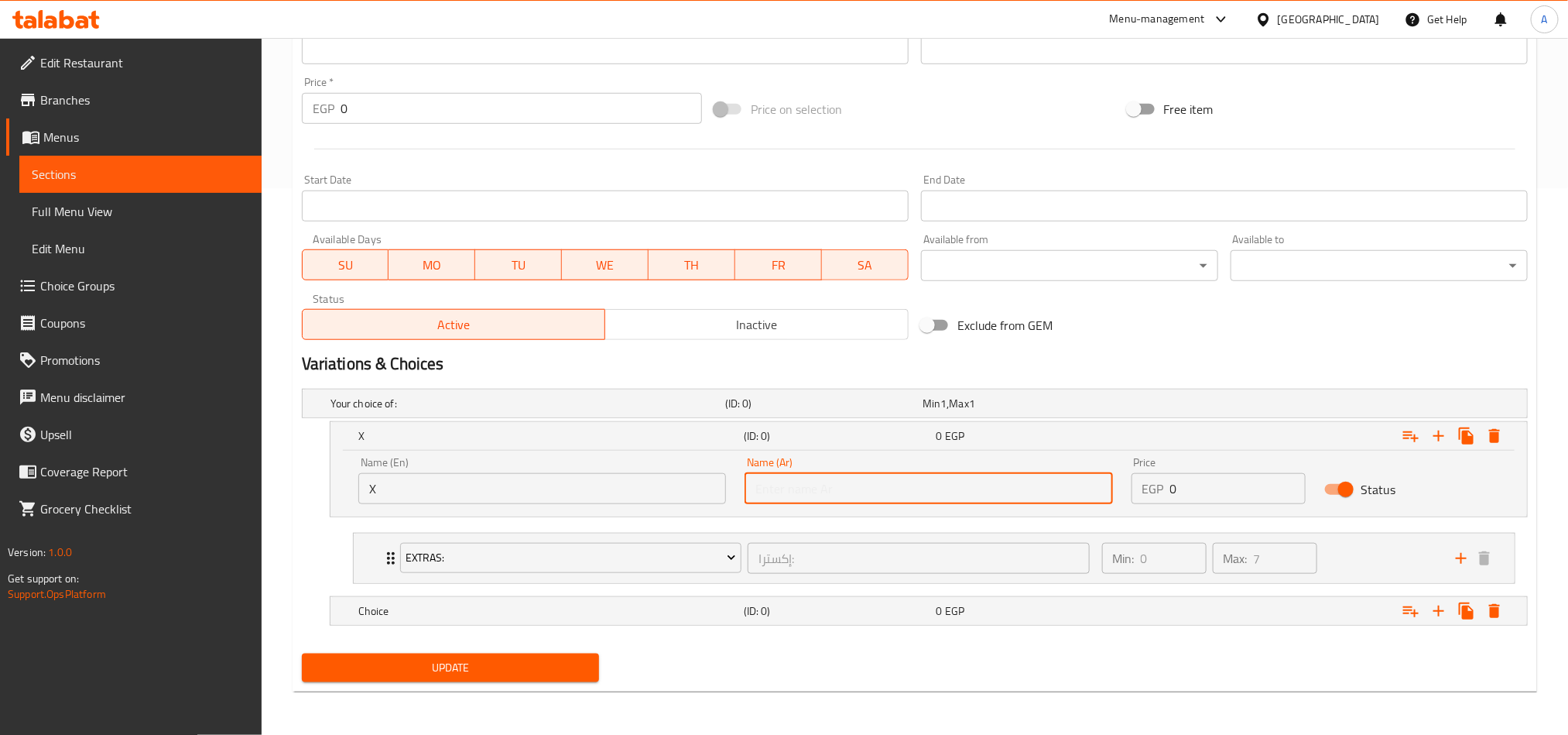
drag, startPoint x: 1008, startPoint y: 486, endPoint x: 1056, endPoint y: 484, distance: 48.0
click at [1008, 486] on input "text" at bounding box center [929, 488] width 368 height 31
type input "اكس"
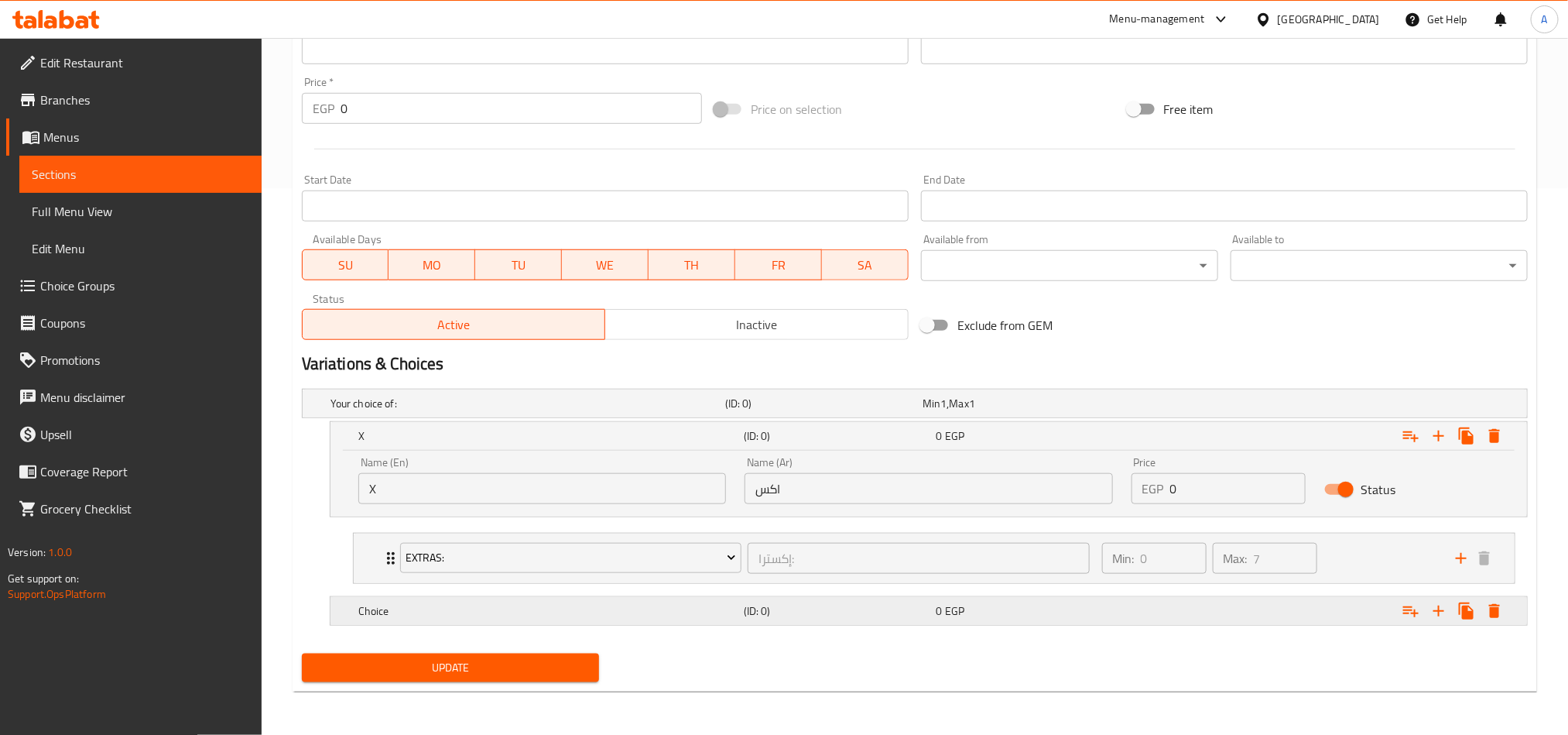
click at [492, 411] on h5 "Choice" at bounding box center [524, 403] width 389 height 16
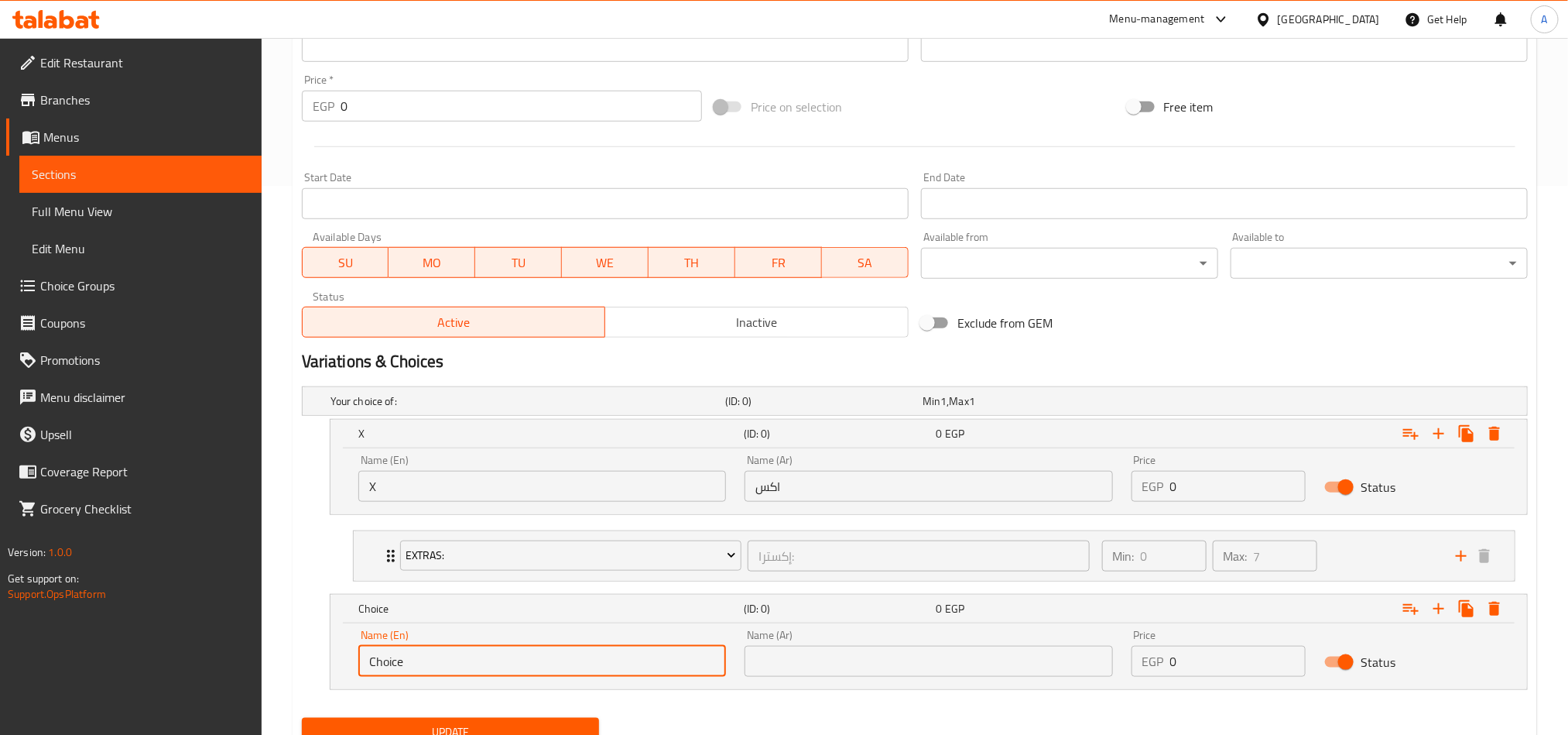
drag, startPoint x: 516, startPoint y: 655, endPoint x: 434, endPoint y: 670, distance: 83.4
click at [497, 543] on input "Choice" at bounding box center [542, 661] width 368 height 31
click at [434, 543] on input "Choice" at bounding box center [542, 661] width 368 height 31
click at [423, 543] on input "text" at bounding box center [542, 661] width 368 height 31
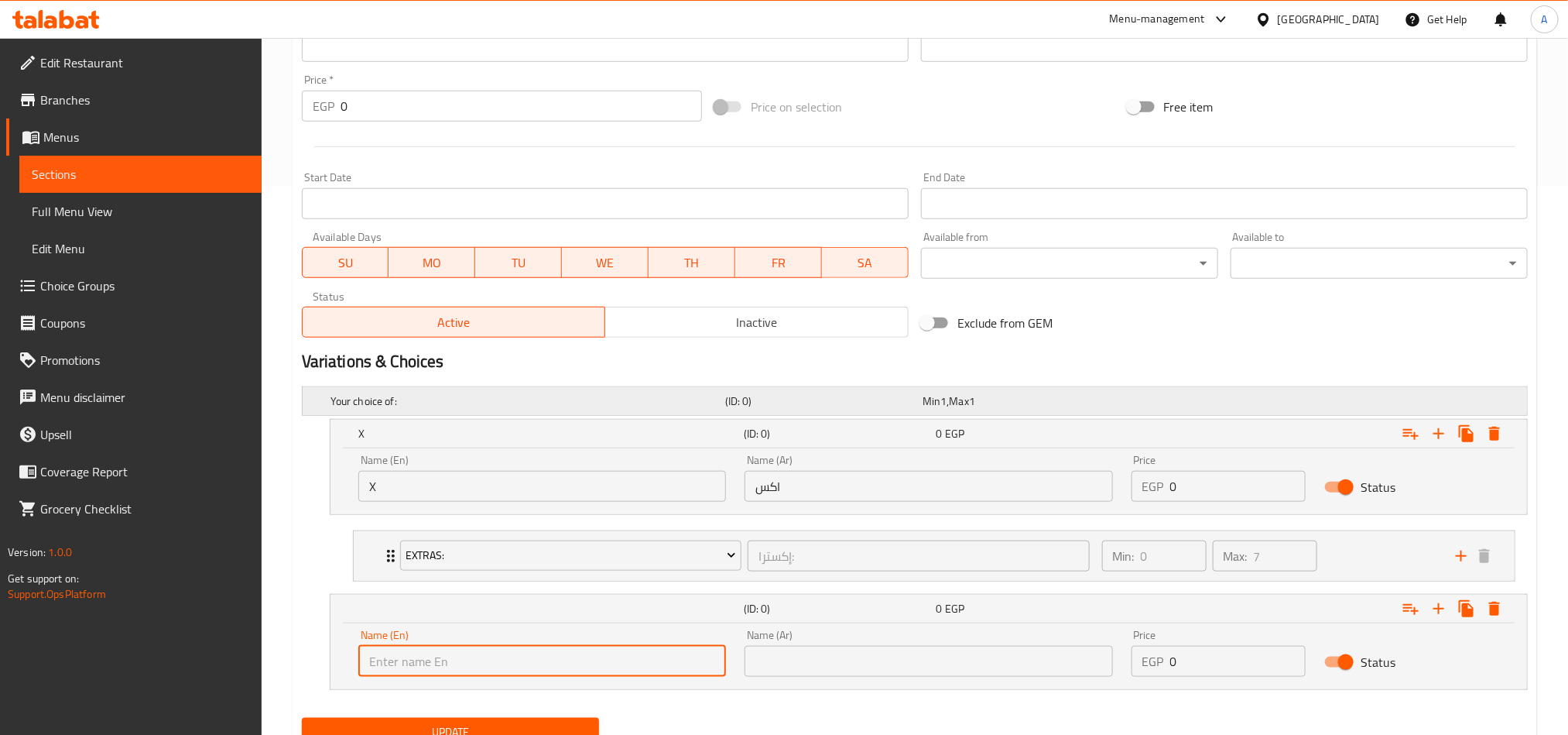
type input "Boba"
click at [860, 543] on div "Name (Ar) Name (Ar)" at bounding box center [929, 653] width 387 height 66
drag, startPoint x: 862, startPoint y: 665, endPoint x: 862, endPoint y: 651, distance: 14.0
click at [862, 543] on input "text" at bounding box center [929, 661] width 368 height 31
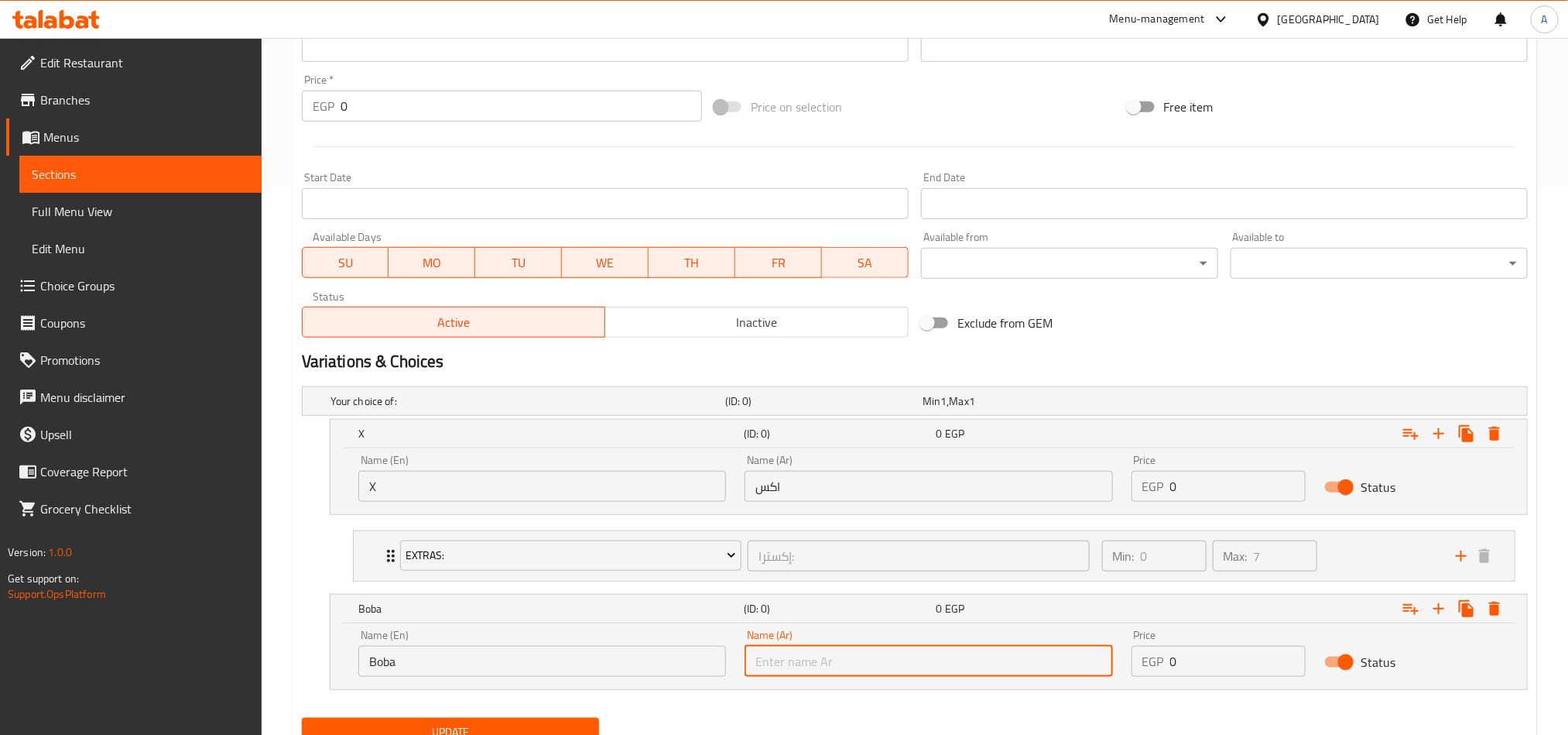
type input "بوبا"
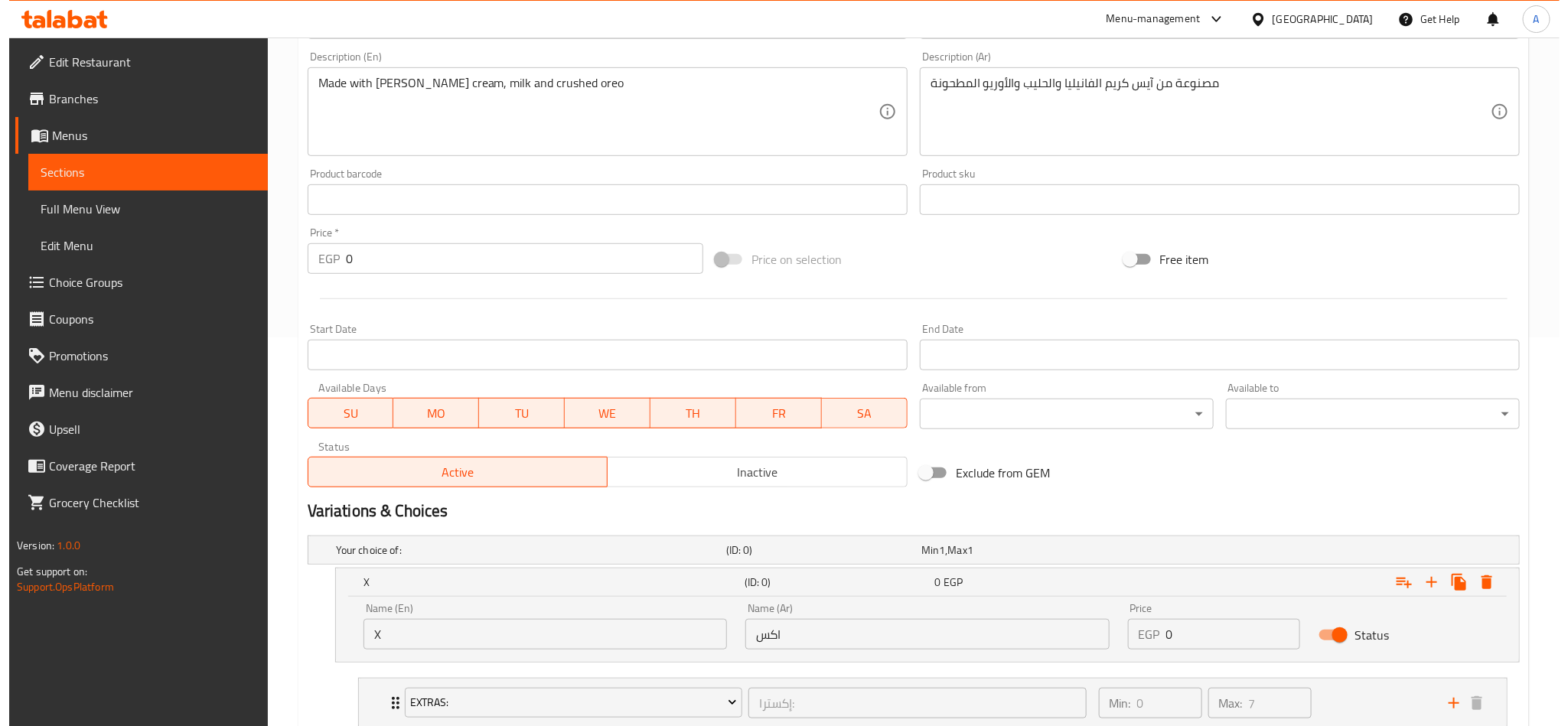
scroll to position [608, 0]
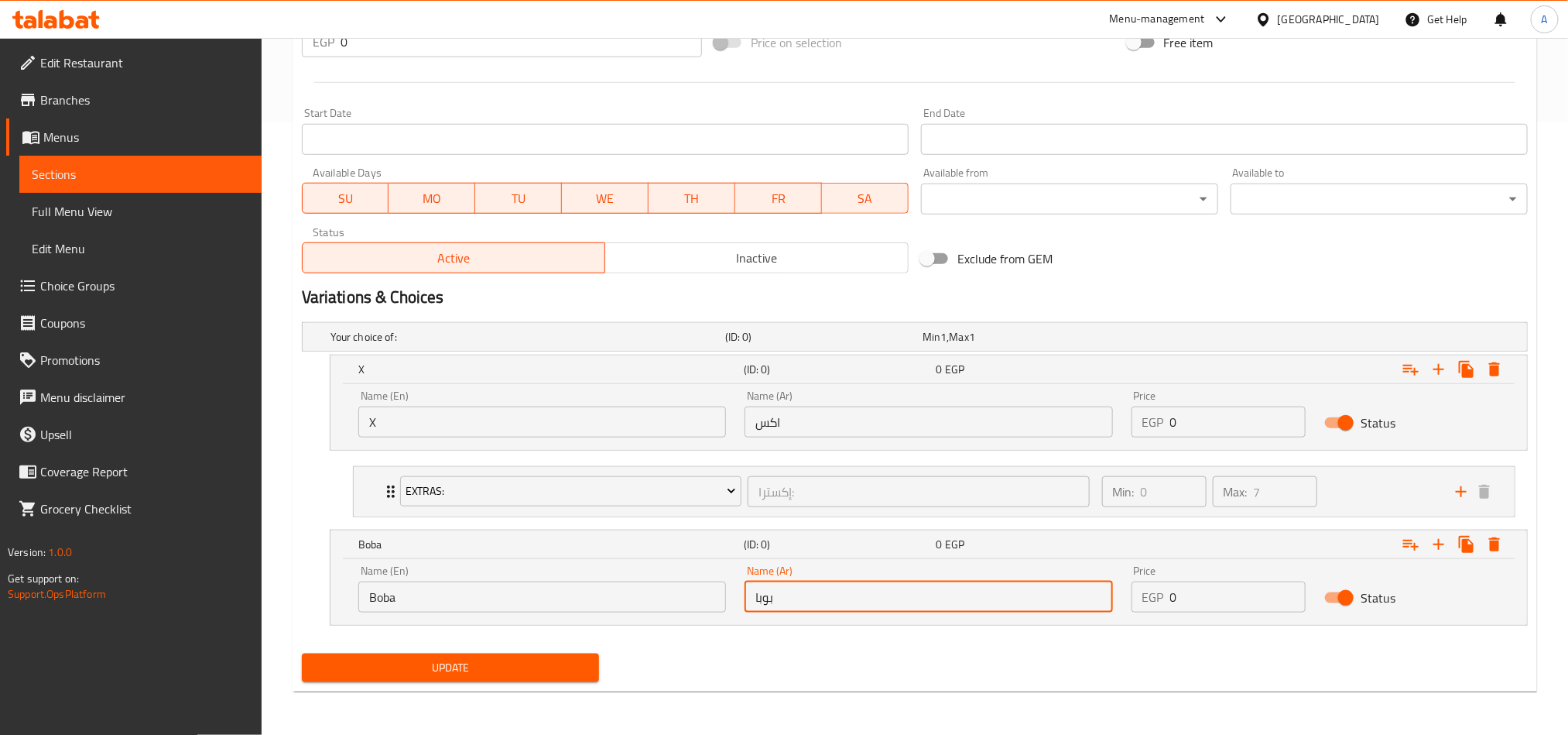
drag, startPoint x: 1104, startPoint y: 399, endPoint x: 989, endPoint y: 411, distance: 115.6
click at [1052, 402] on div "Name (En) X Name (En) Name (Ar) اكس Name (Ar) Price EGP 0 Price Status" at bounding box center [929, 414] width 1160 height 66
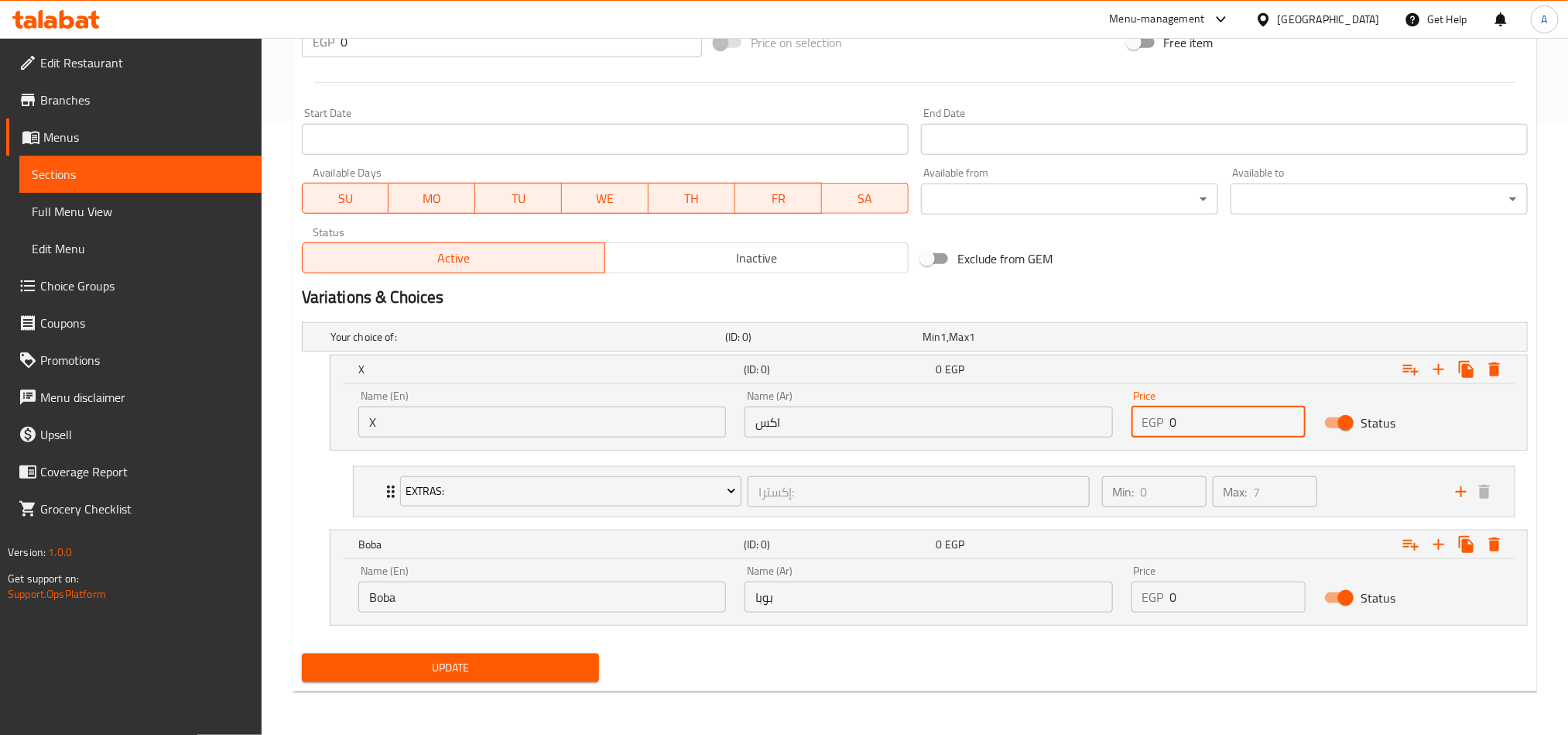
paste input "number"
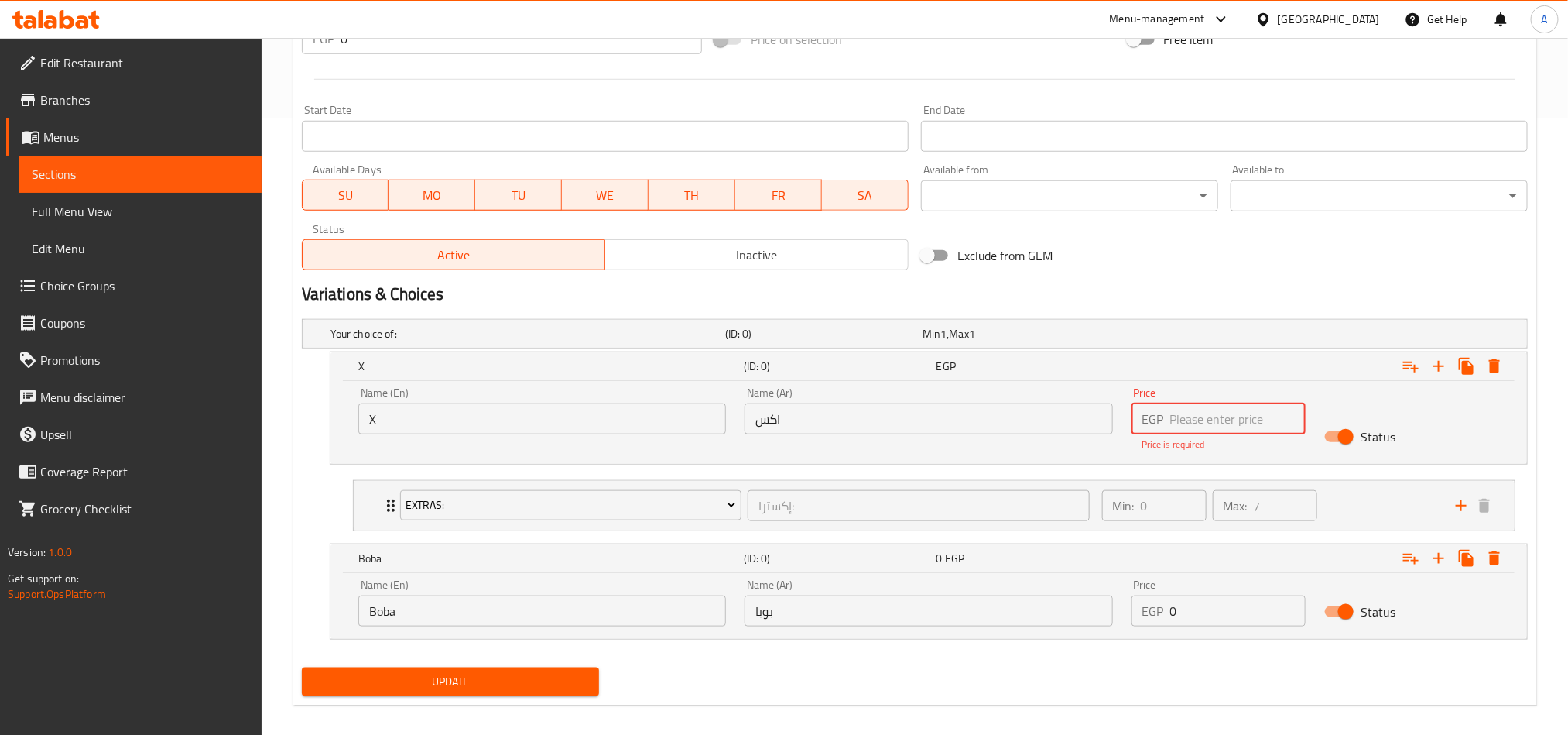
click at [1174, 420] on input "number" at bounding box center [1239, 419] width 136 height 31
paste input "155.25"
type input "155.25"
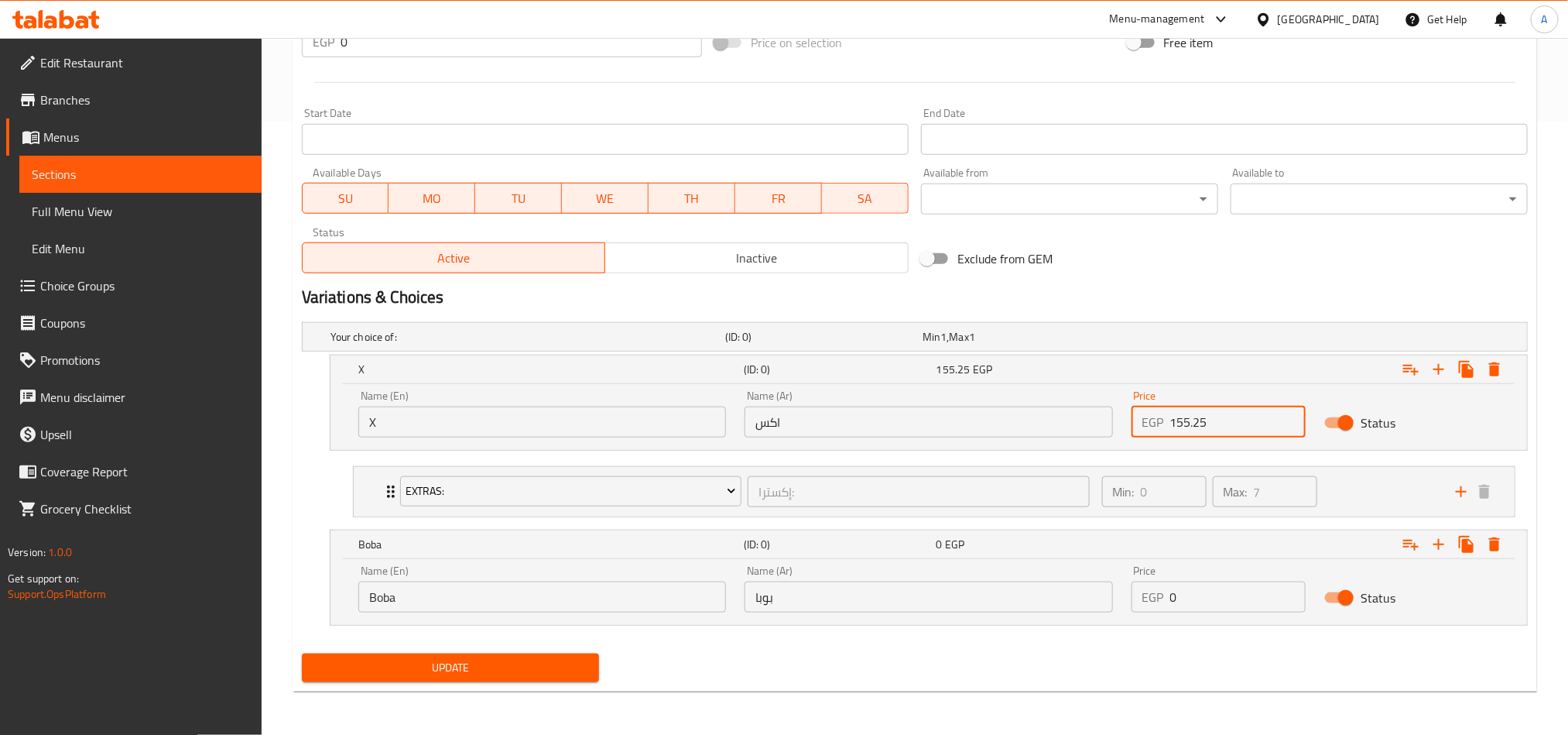
click at [1174, 543] on input "0" at bounding box center [1239, 597] width 136 height 31
paste input "189."
type input "189.0"
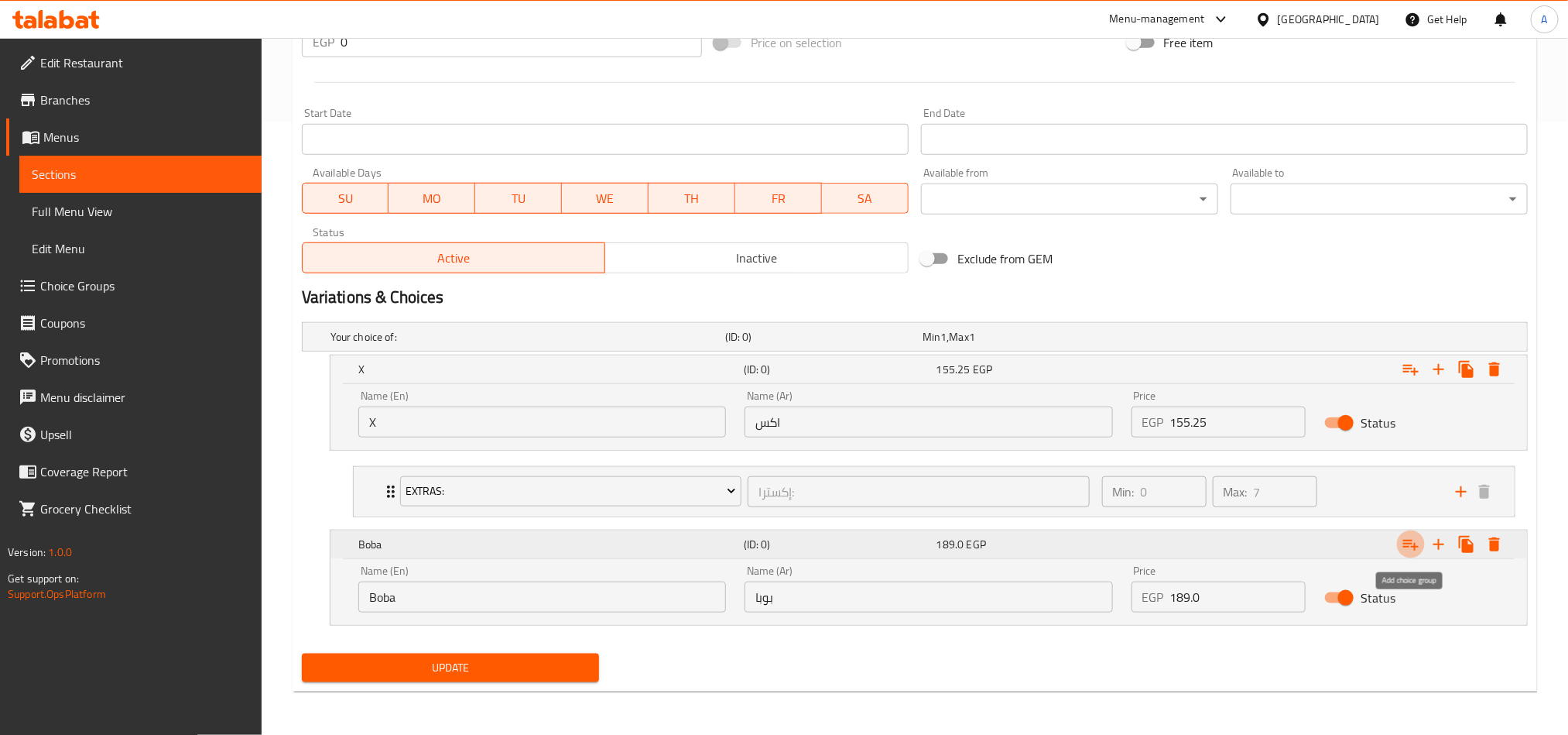
click at [1174, 542] on icon "Expand" at bounding box center [1411, 544] width 19 height 19
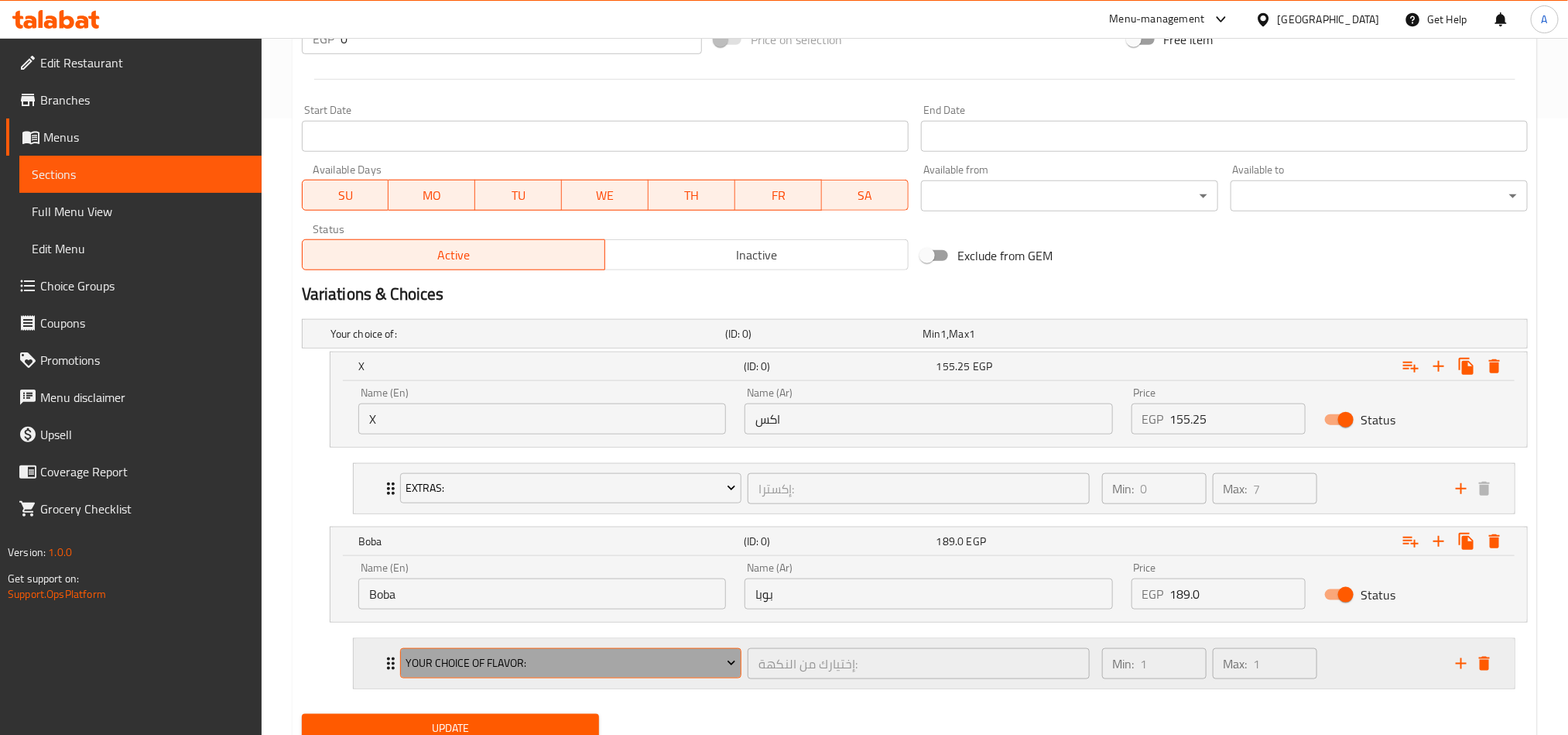
click at [585, 543] on span "Your Choice Of Flavor:" at bounding box center [570, 663] width 330 height 20
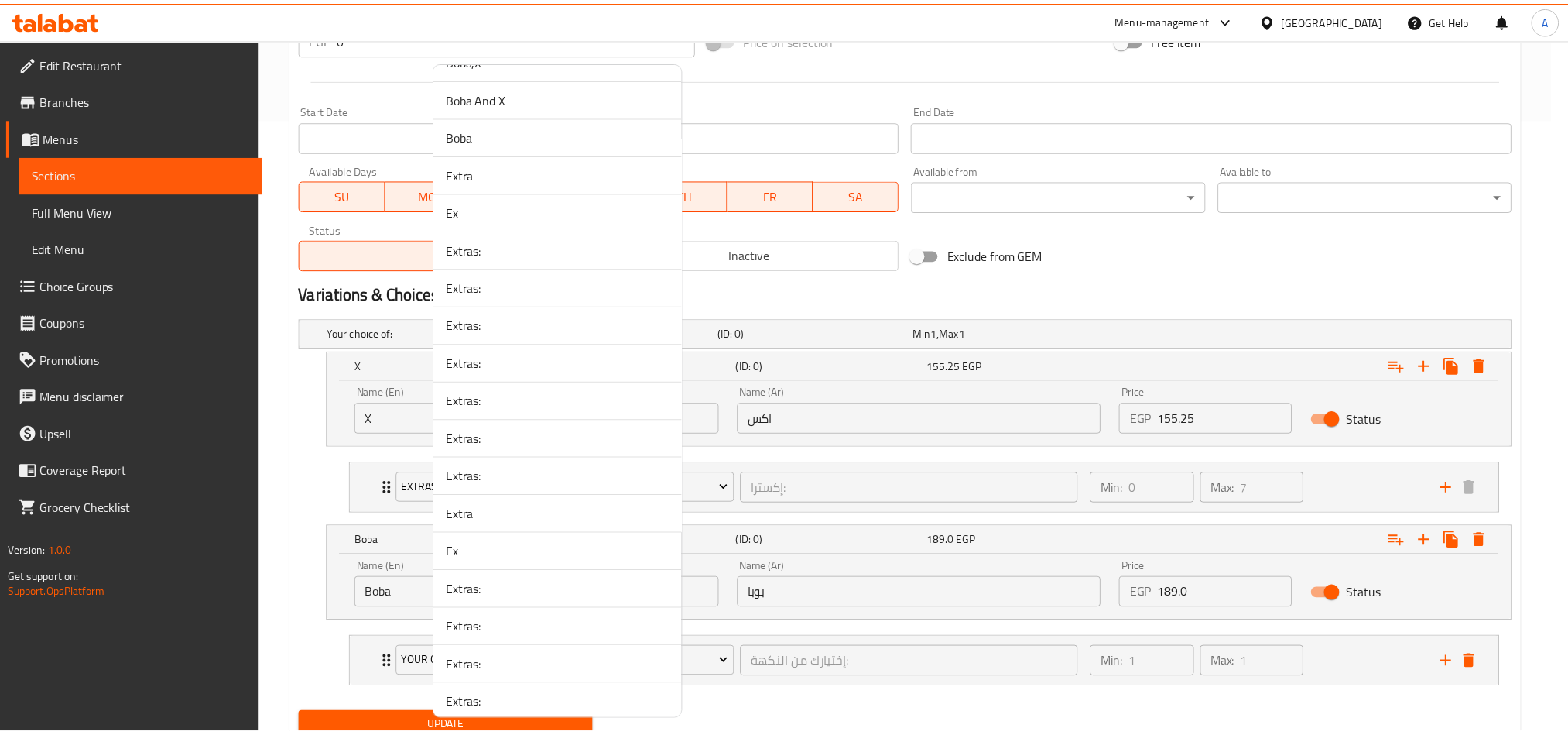
scroll to position [2262, 0]
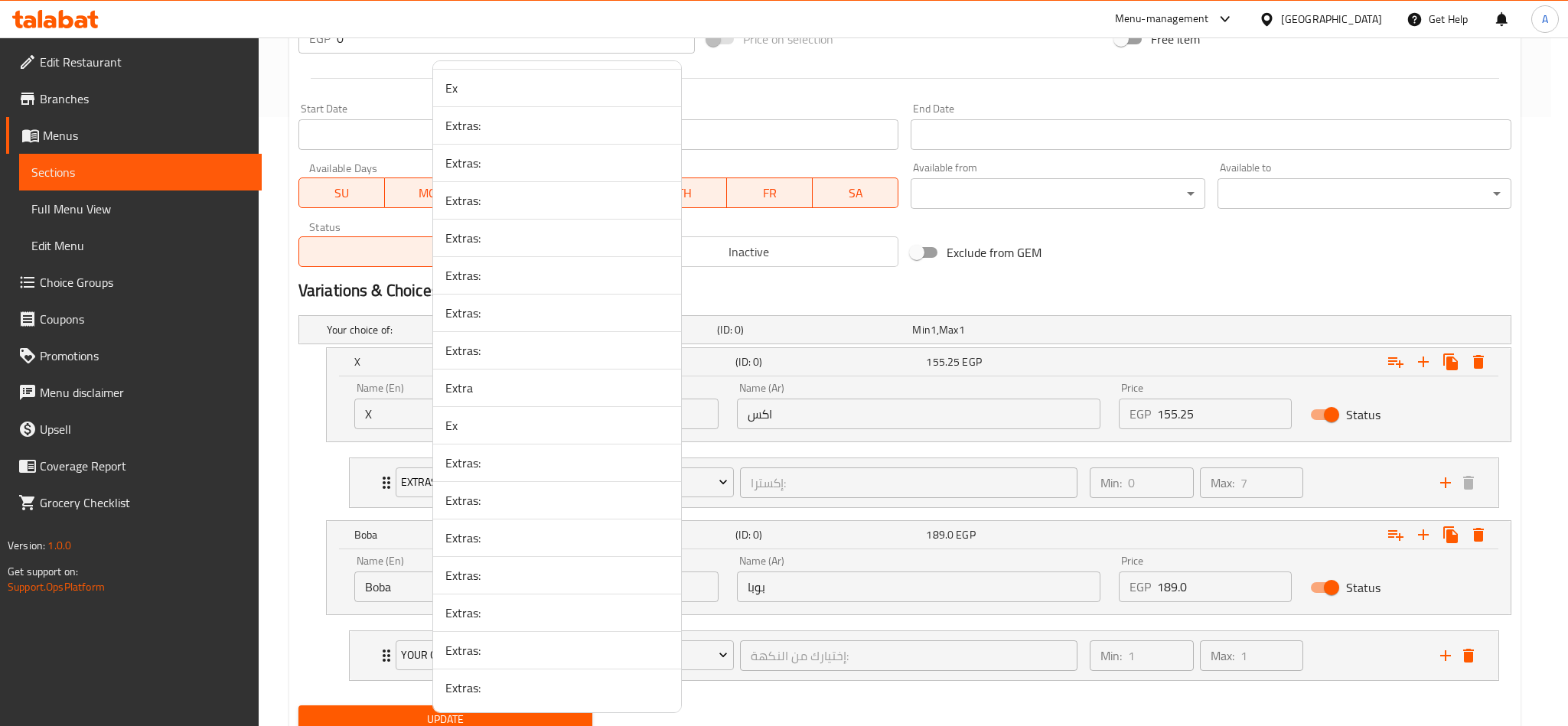
click at [561, 537] on li "Extras:" at bounding box center [557, 687] width 248 height 36
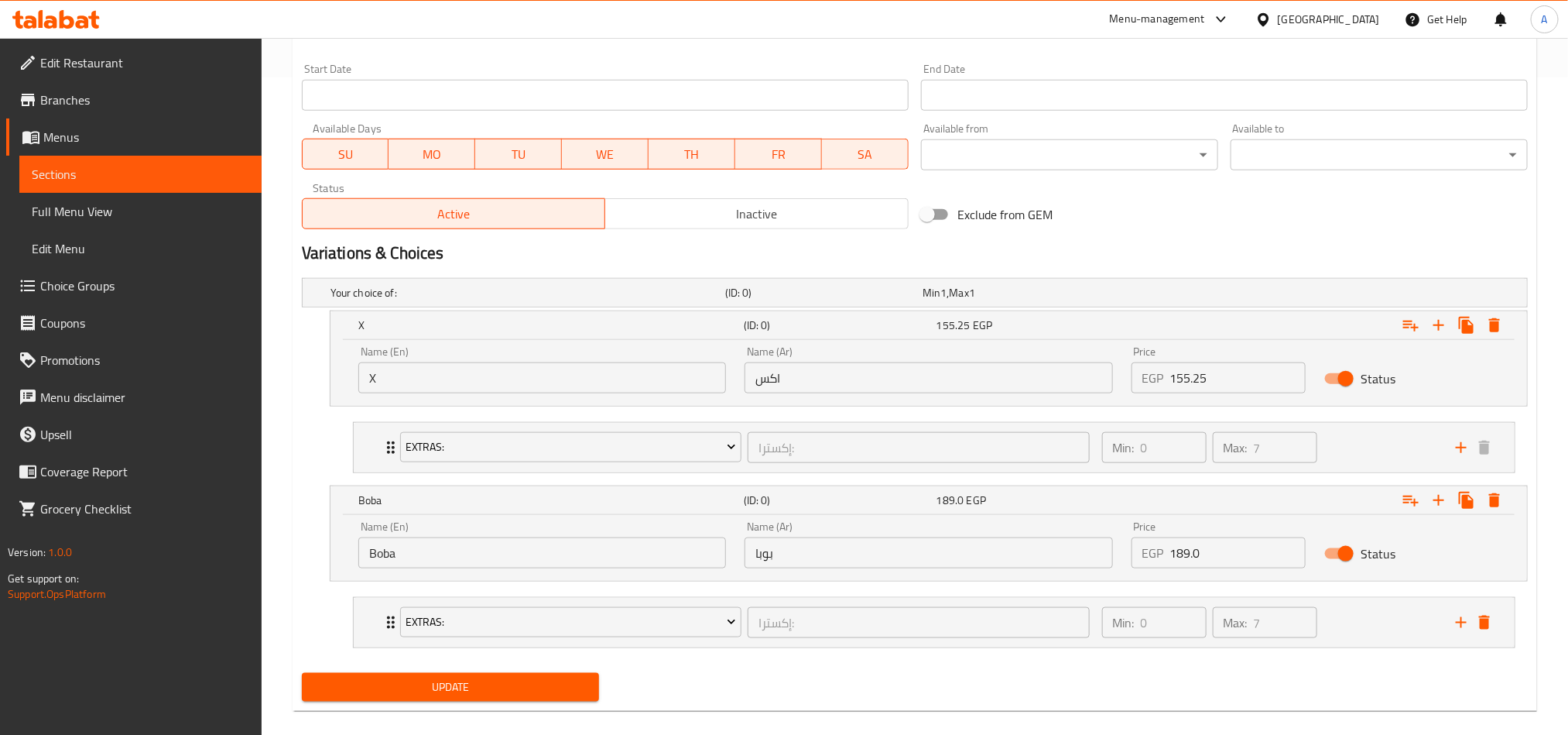
scroll to position [680, 0]
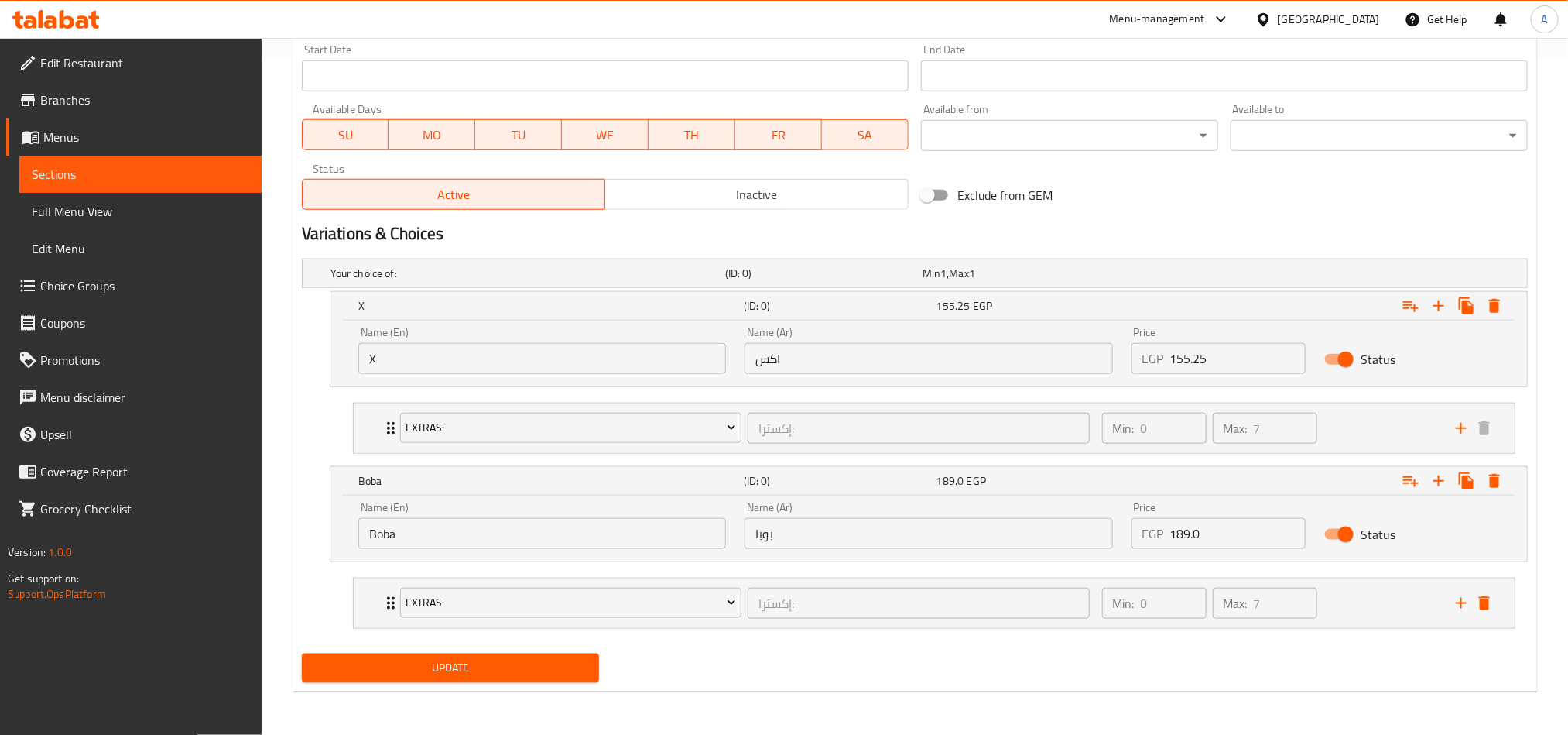
click at [526, 543] on div "Update" at bounding box center [451, 668] width 310 height 41
drag, startPoint x: 546, startPoint y: 690, endPoint x: 764, endPoint y: 663, distance: 219.7
click at [545, 543] on div "Update Oreo Milkshake Change Image Size: 1200 x 800 px / Image formats: jpg, pn…" at bounding box center [915, 82] width 1245 height 1218
click at [581, 543] on span "Update" at bounding box center [451, 668] width 272 height 20
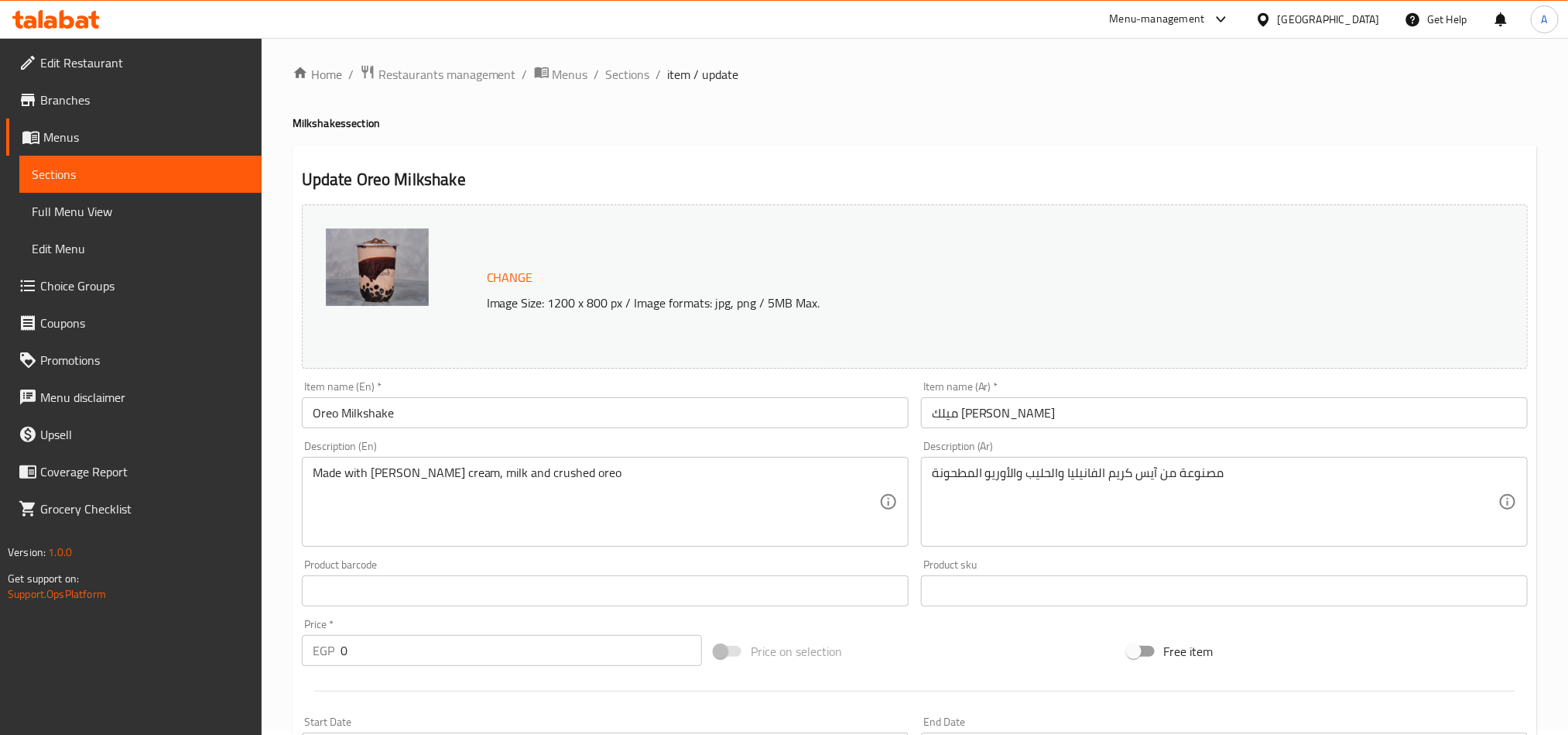
scroll to position [0, 0]
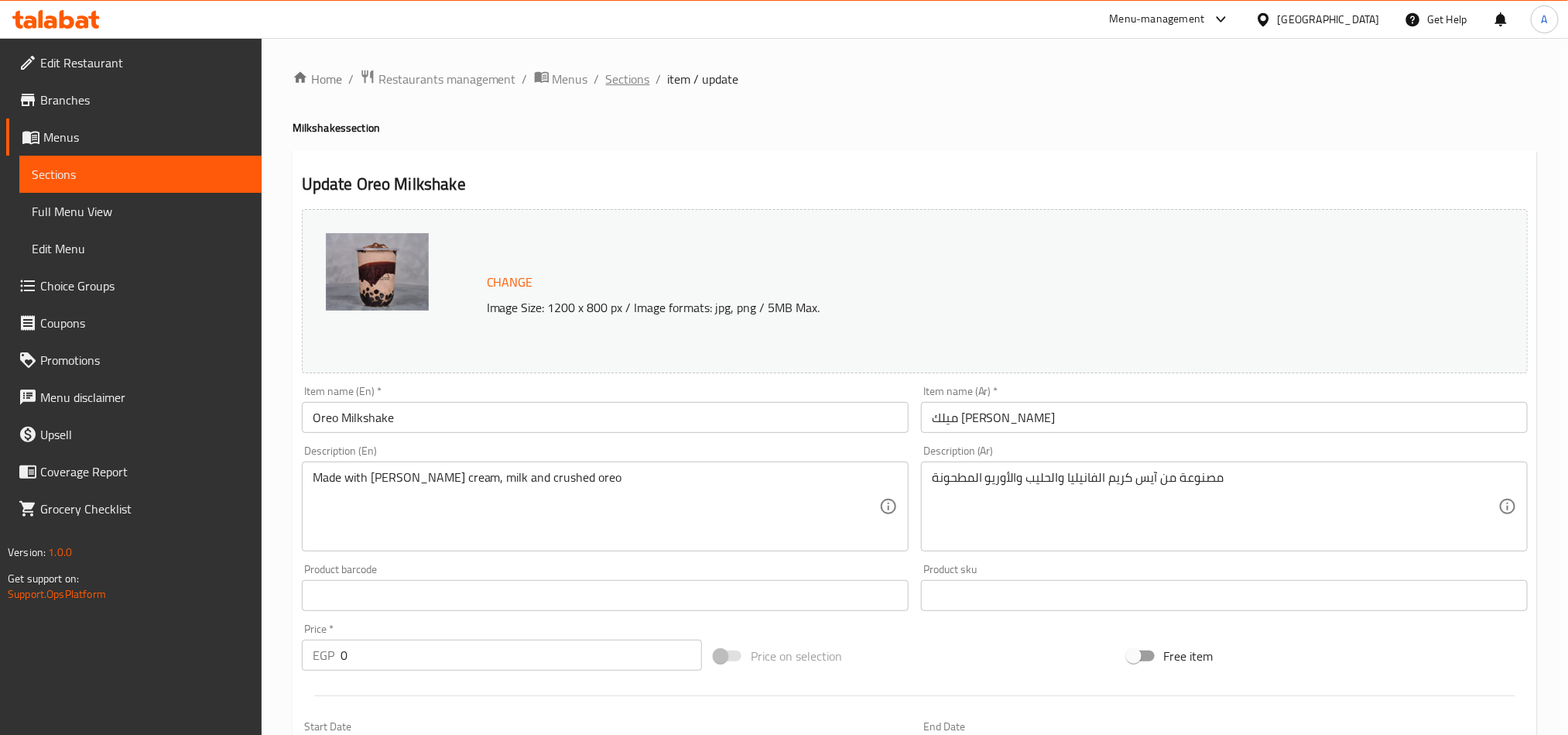
click at [641, 75] on span "Sections" at bounding box center [628, 79] width 44 height 19
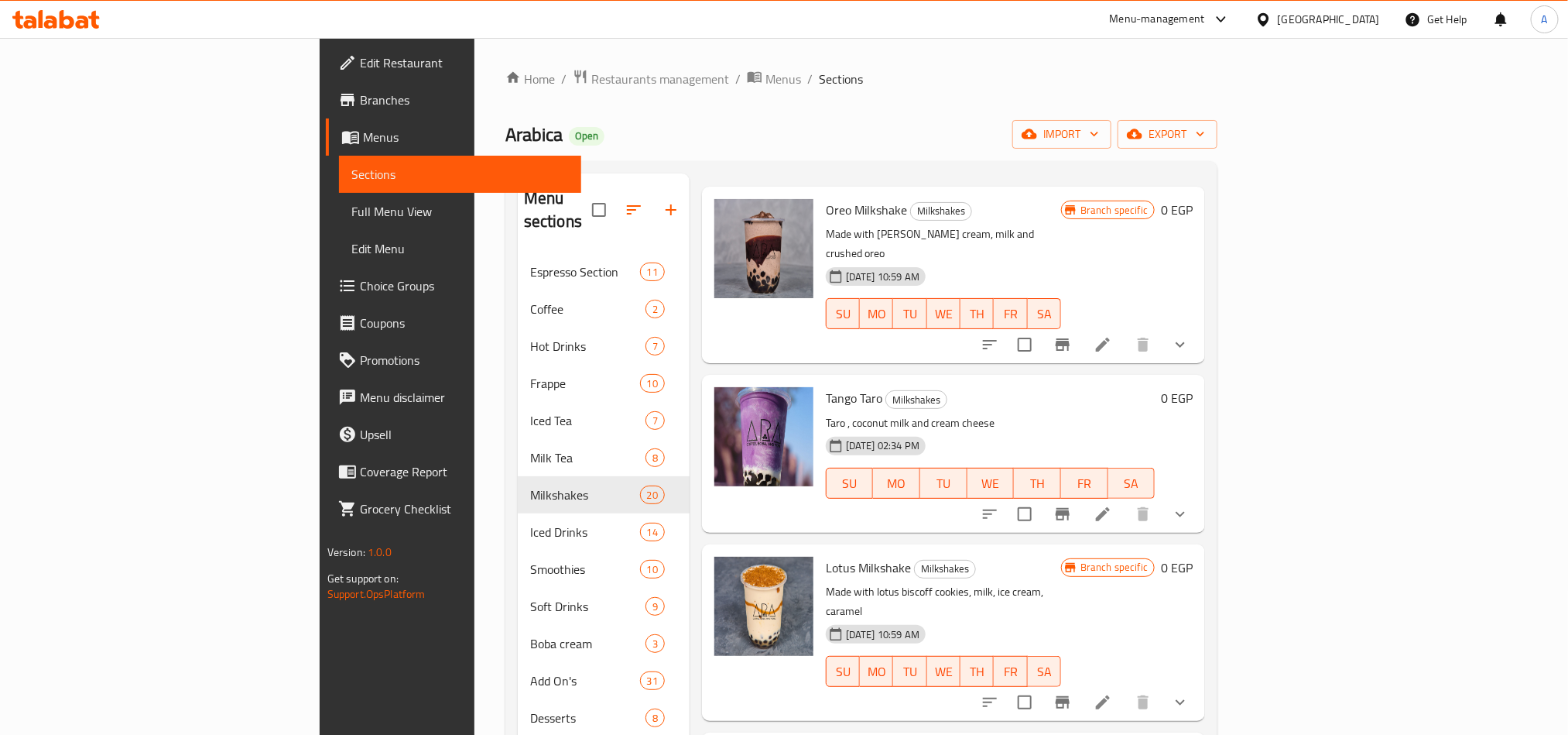
scroll to position [116, 0]
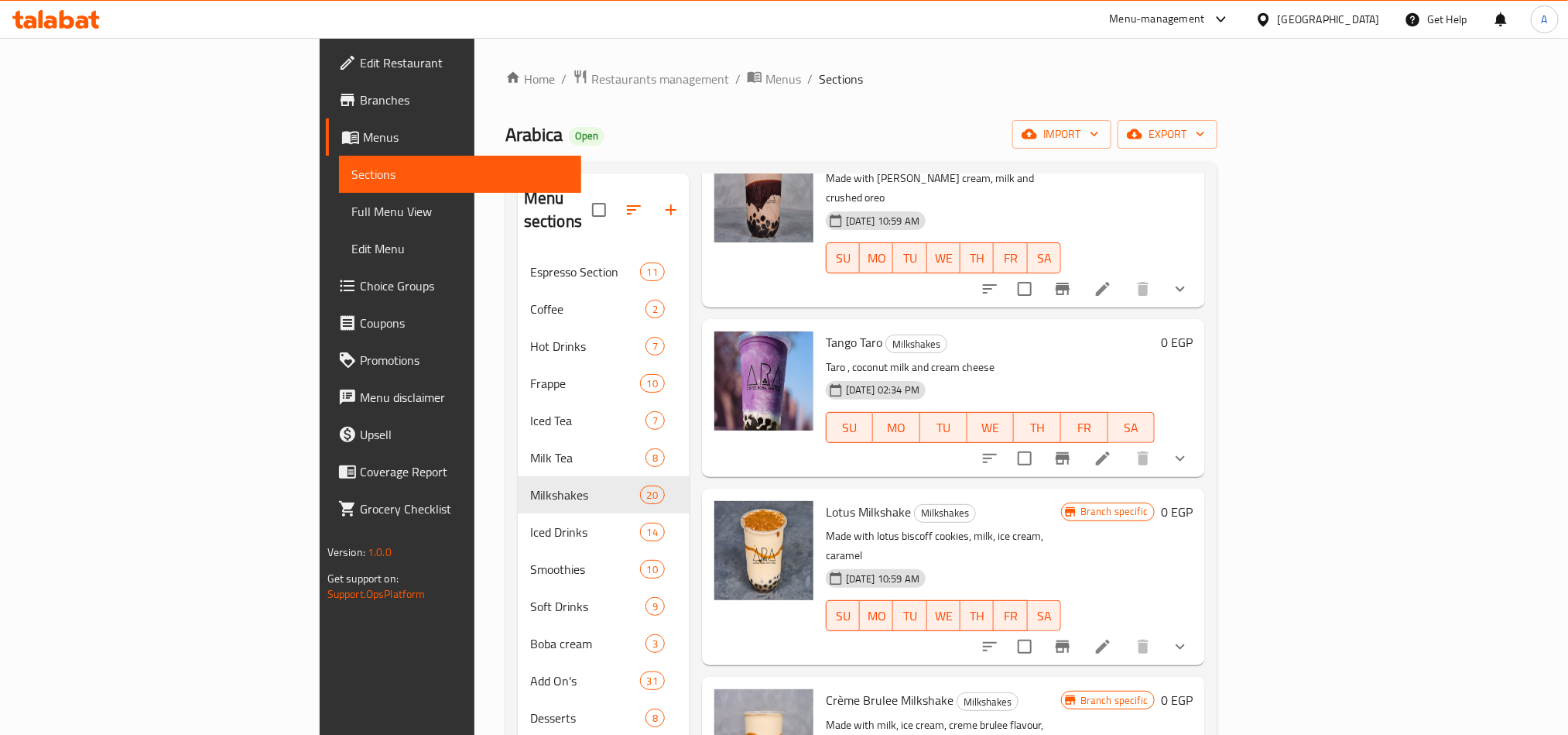
click at [825, 500] on span "Lotus Milkshake" at bounding box center [868, 512] width 85 height 23
click at [1174, 543] on div at bounding box center [1084, 646] width 228 height 37
click at [1174, 543] on button "show more" at bounding box center [1180, 646] width 37 height 37
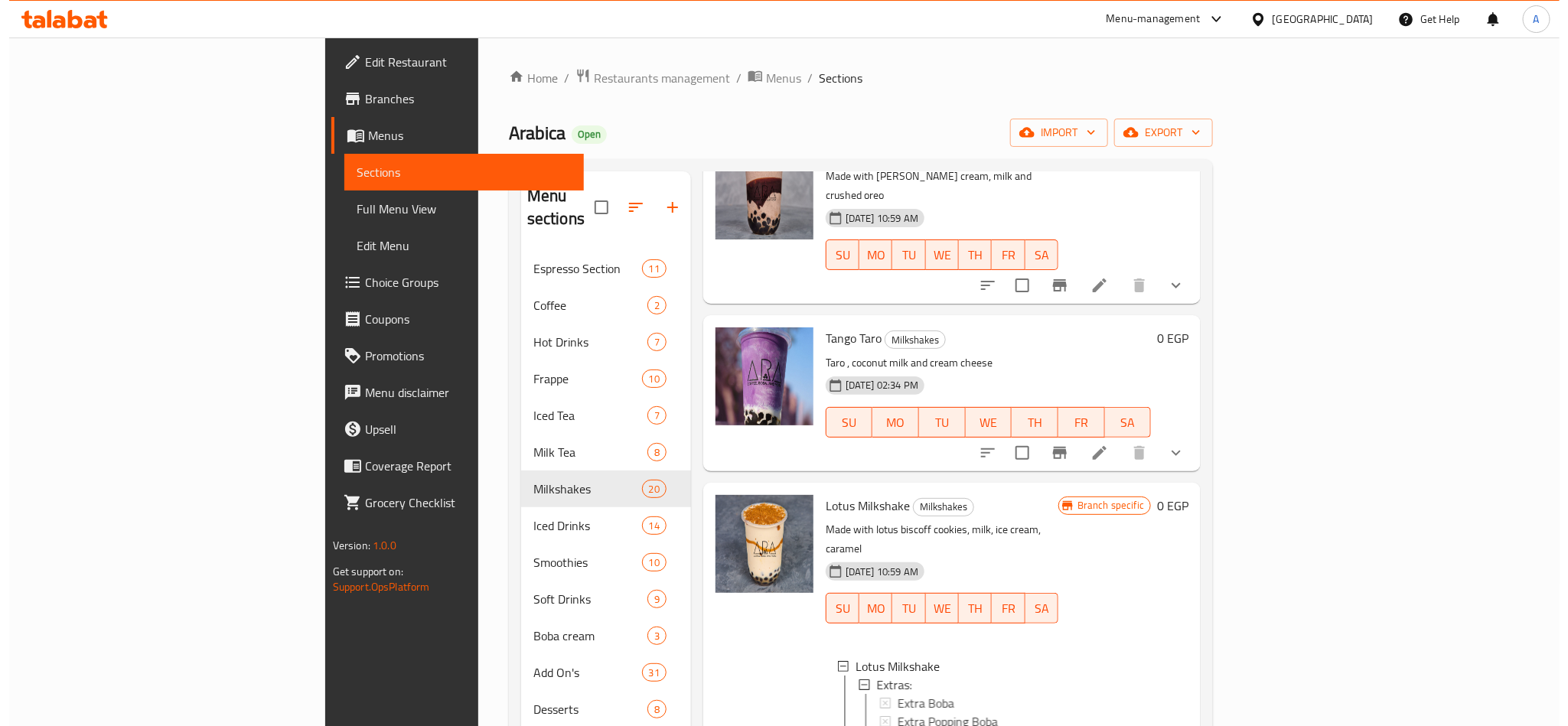
scroll to position [230, 0]
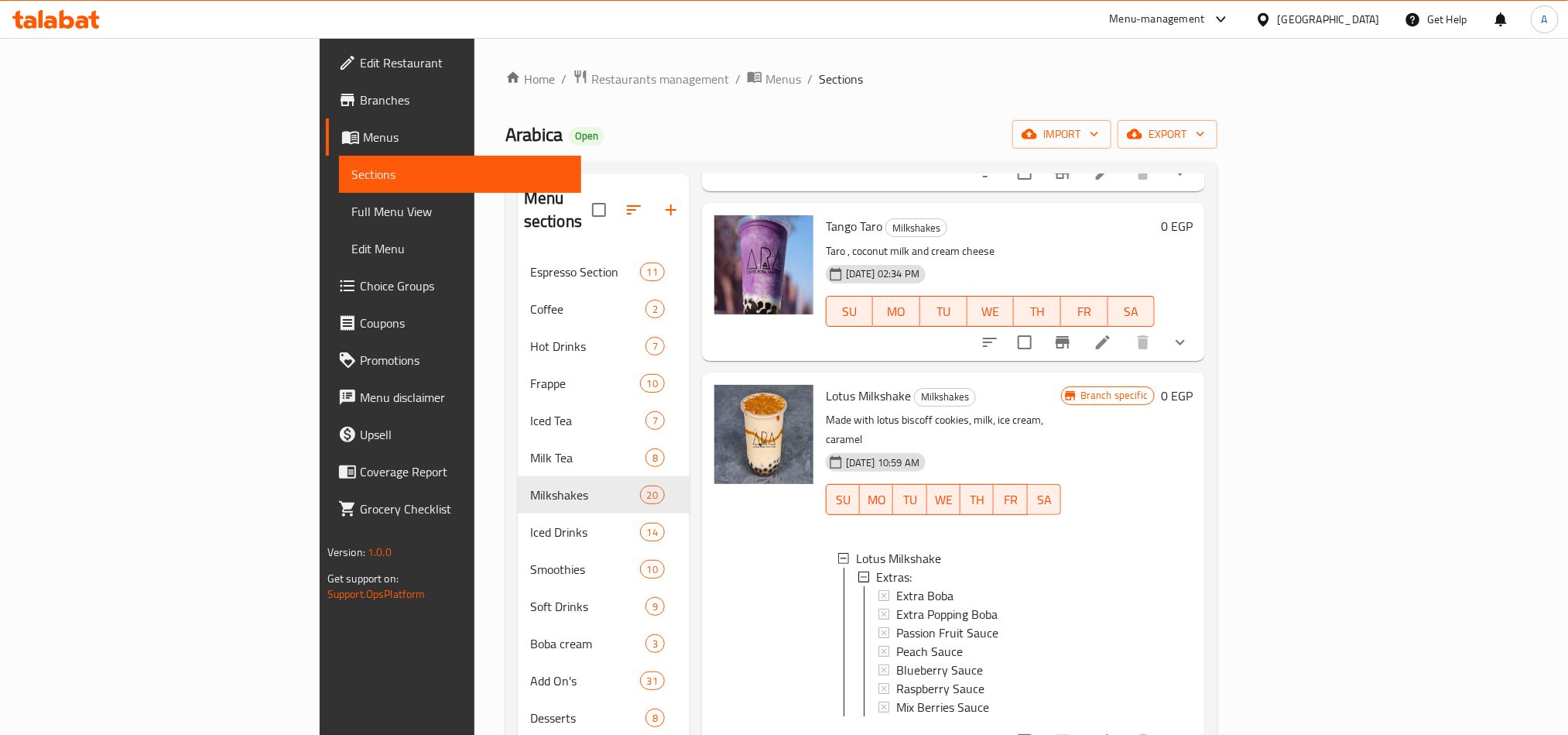
click at [1124, 543] on li at bounding box center [1102, 741] width 43 height 28
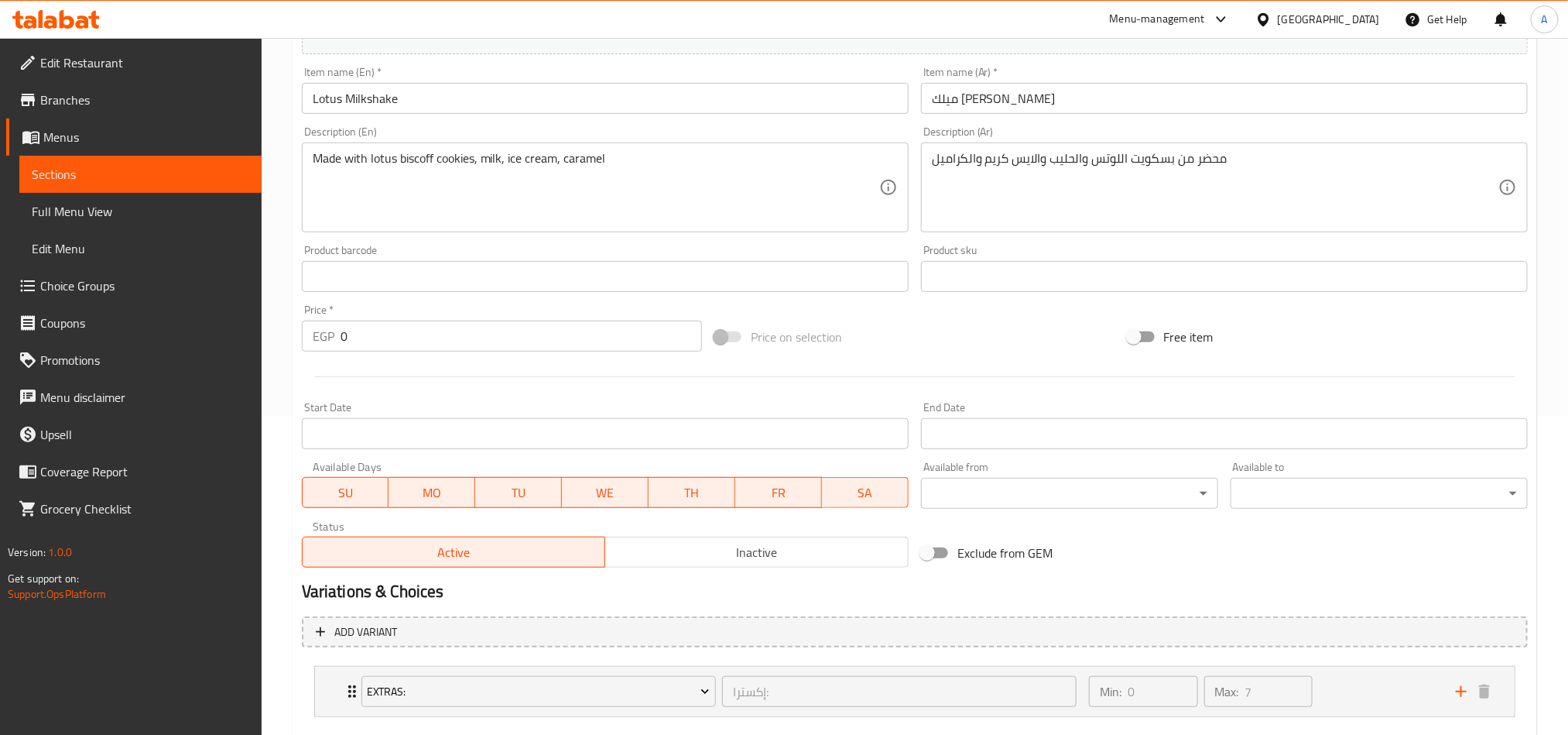
scroll to position [407, 0]
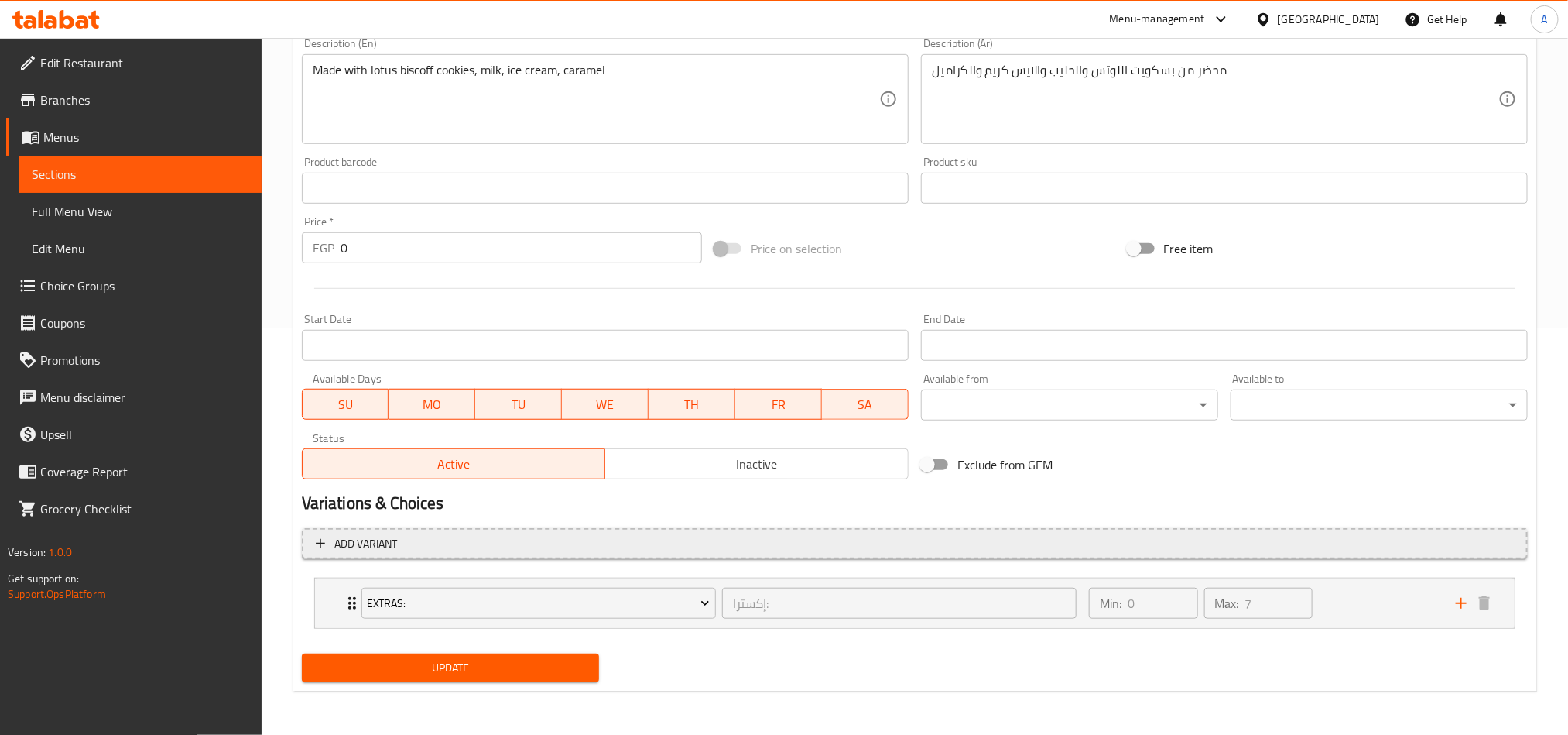
click at [1174, 543] on button "Add variant" at bounding box center [915, 544] width 1226 height 32
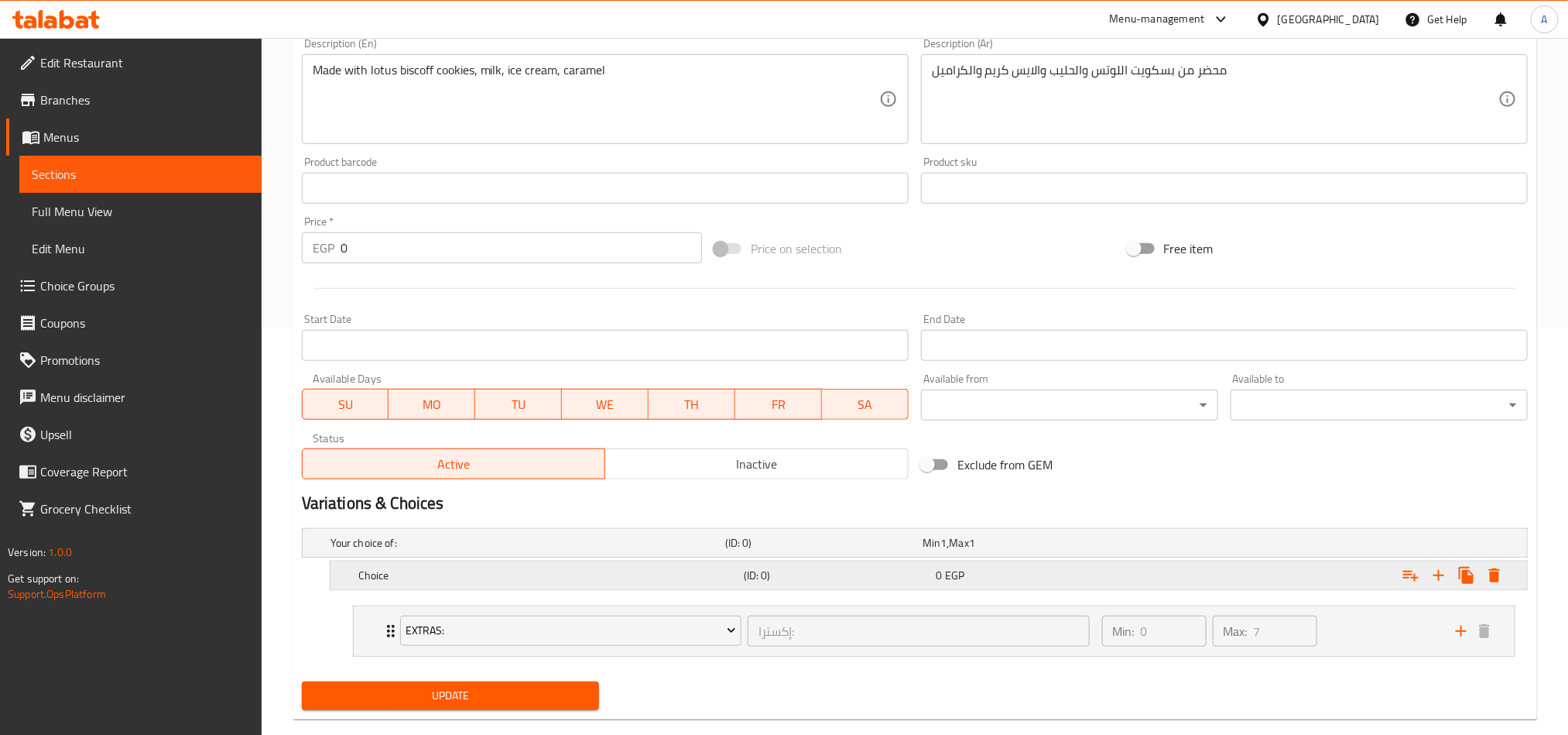
click at [1174, 543] on button "Expand" at bounding box center [1439, 575] width 28 height 28
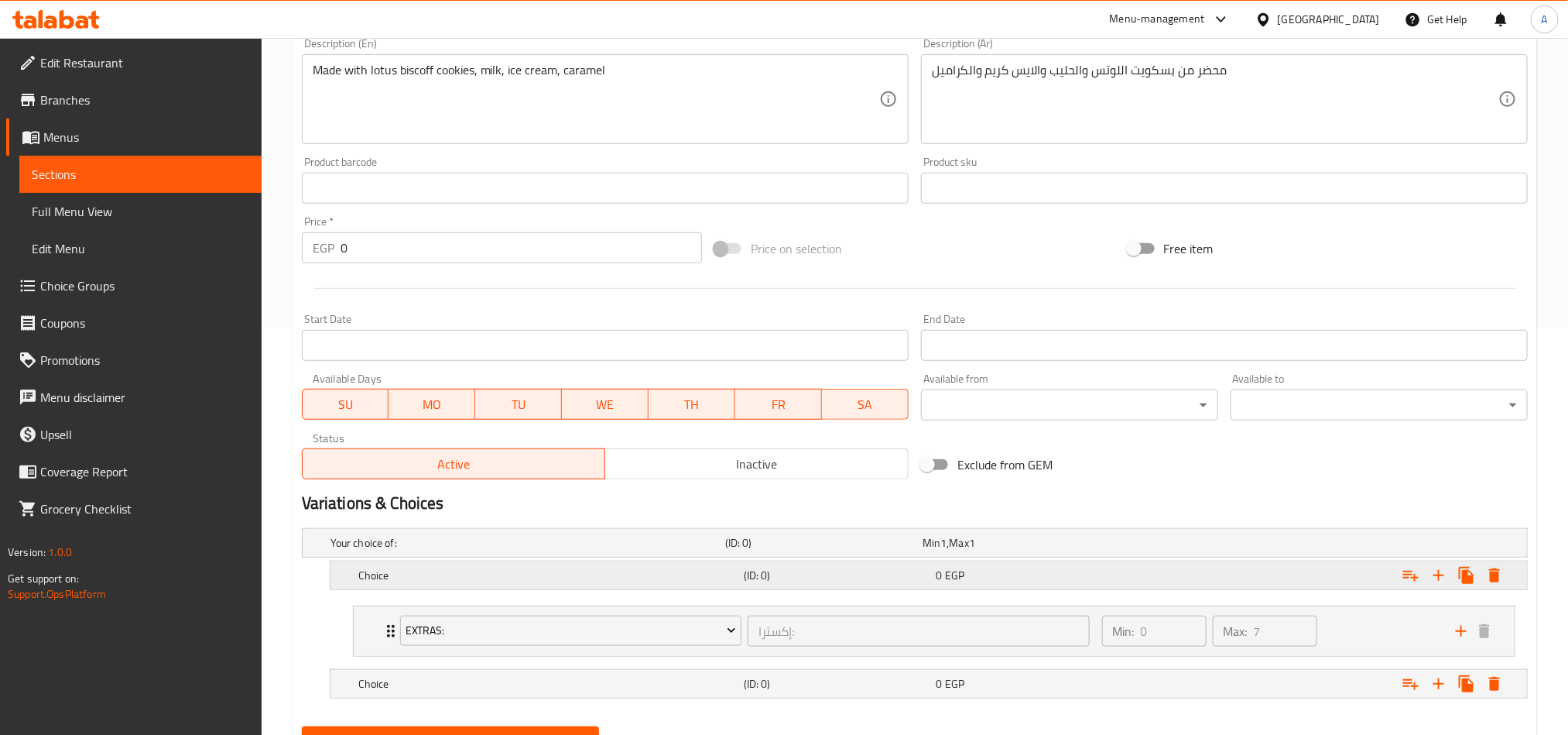
click at [574, 543] on div "Choice" at bounding box center [524, 543] width 394 height 22
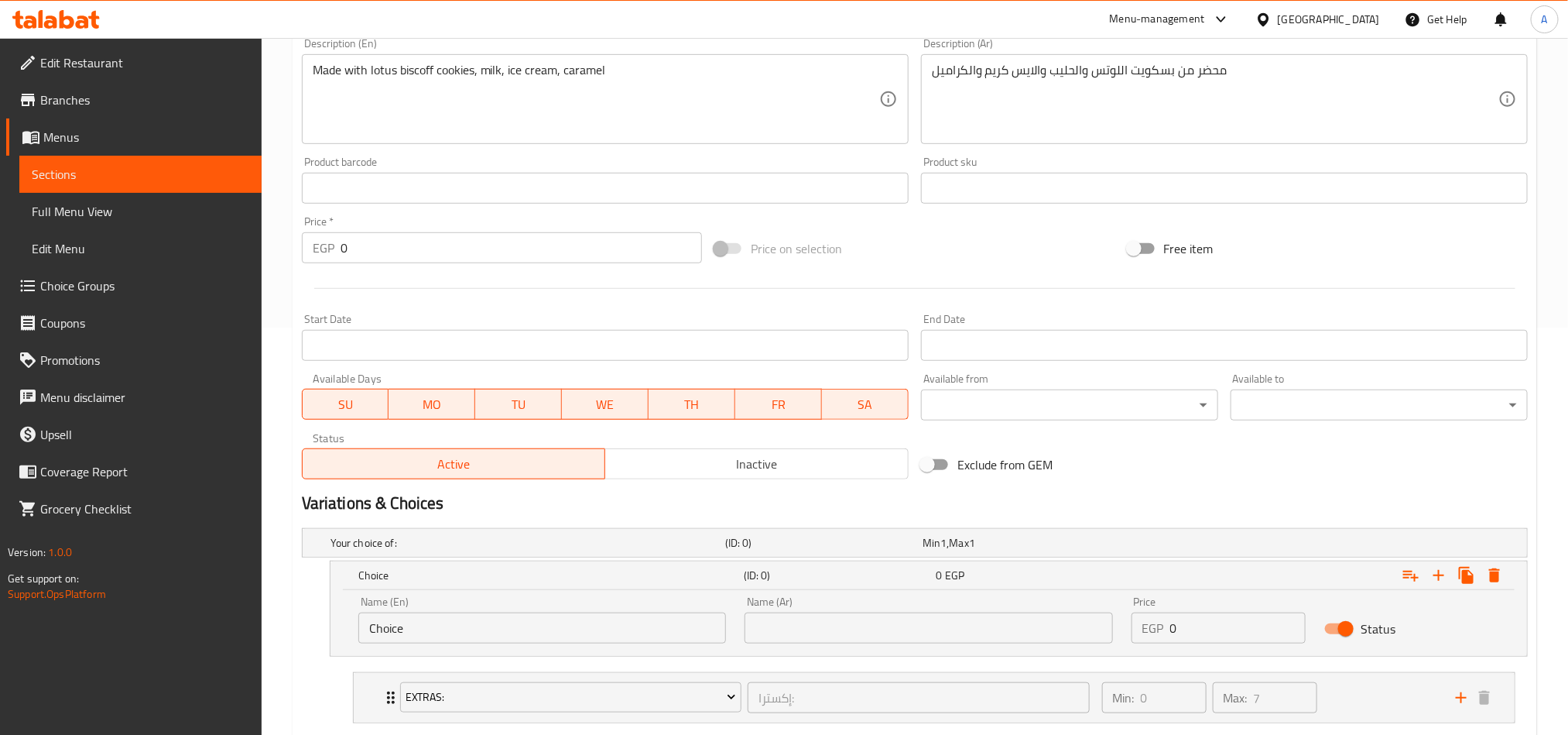
click at [592, 543] on input "Choice" at bounding box center [542, 628] width 368 height 31
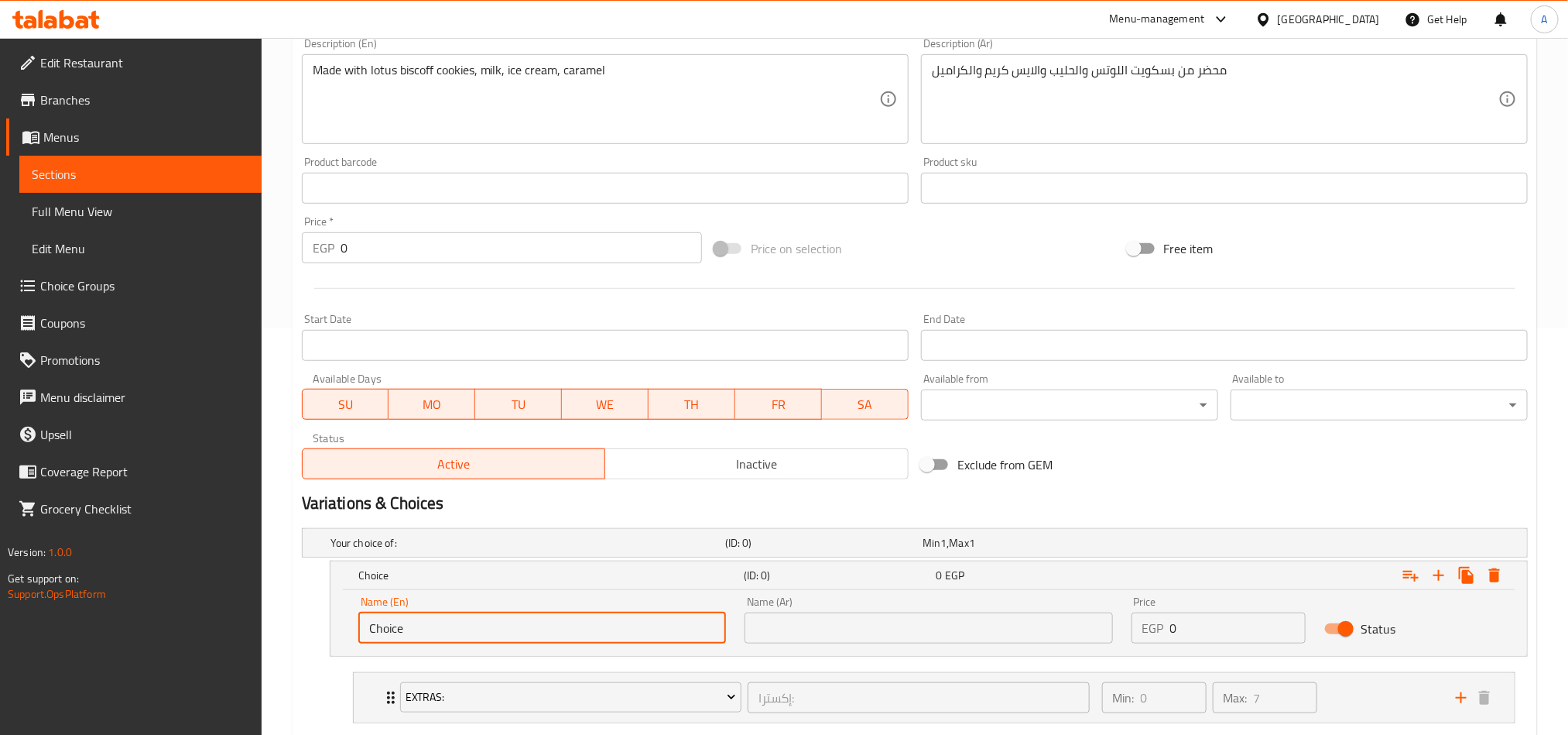
click at [592, 543] on input "Choice" at bounding box center [542, 628] width 368 height 31
type input "X"
click at [824, 543] on div "Name (Ar) Name (Ar)" at bounding box center [929, 620] width 387 height 66
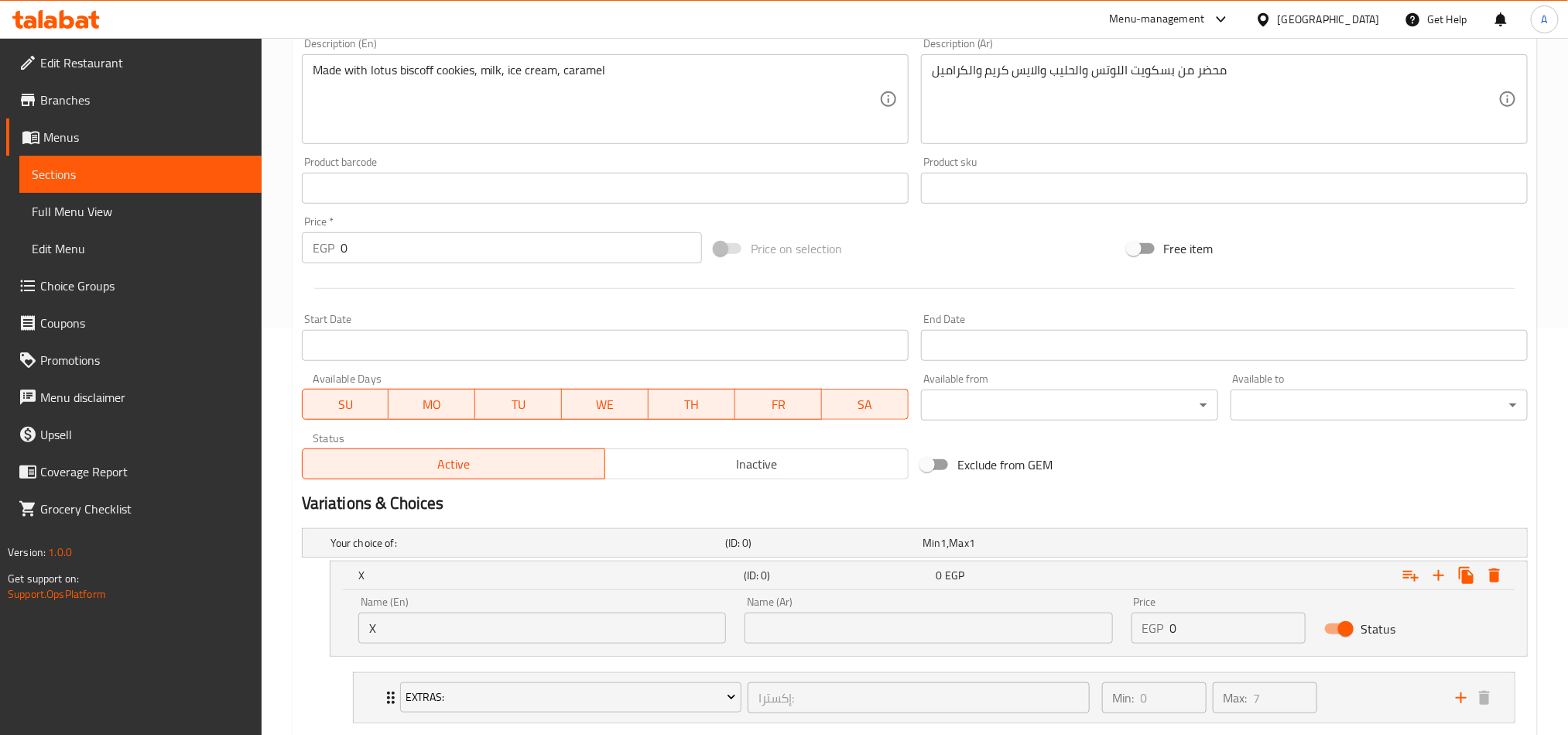
click at [836, 543] on div "Name (Ar) Name (Ar)" at bounding box center [929, 620] width 387 height 66
drag, startPoint x: 841, startPoint y: 642, endPoint x: 857, endPoint y: 613, distance: 33.1
click at [841, 543] on input "text" at bounding box center [929, 628] width 368 height 31
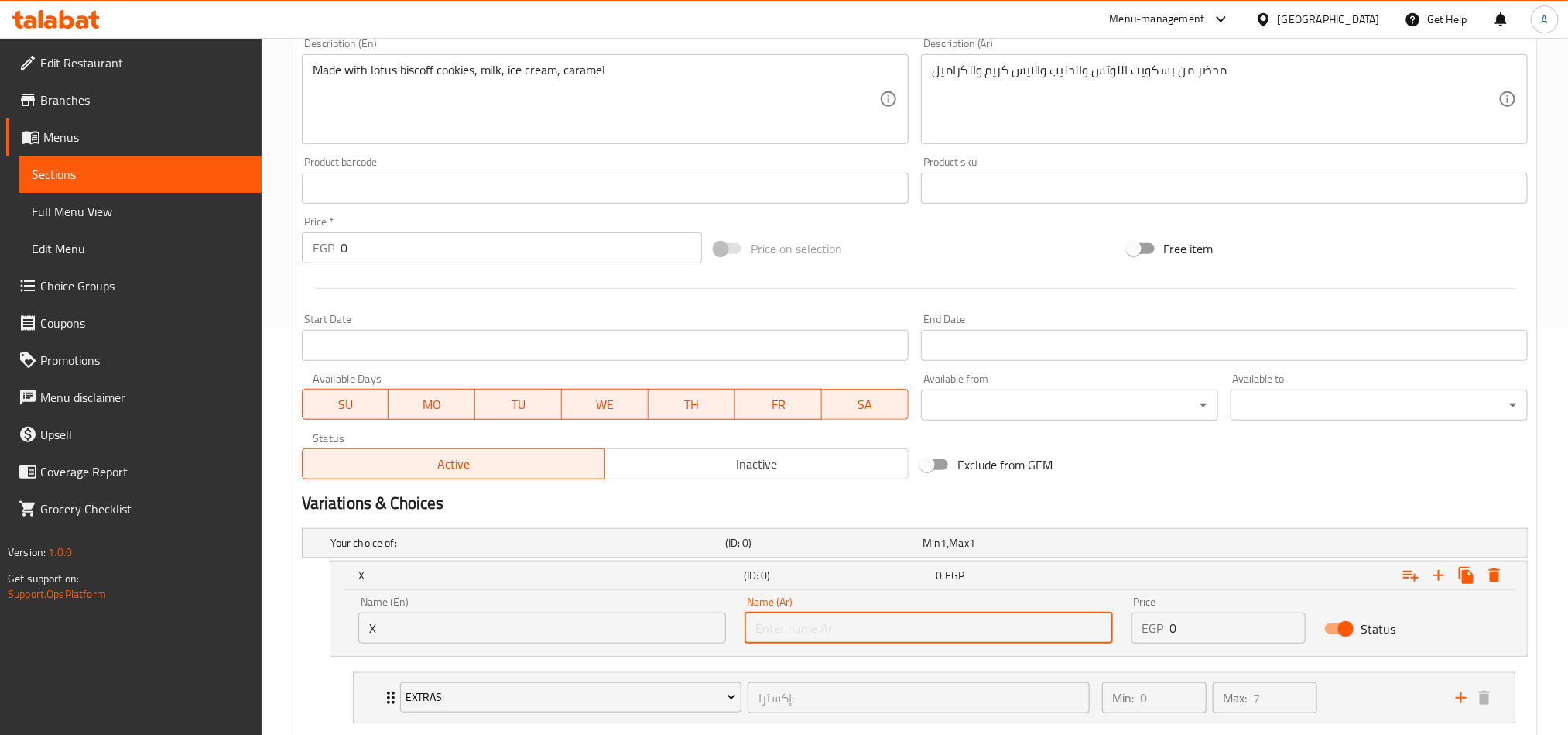
type input "اكس"
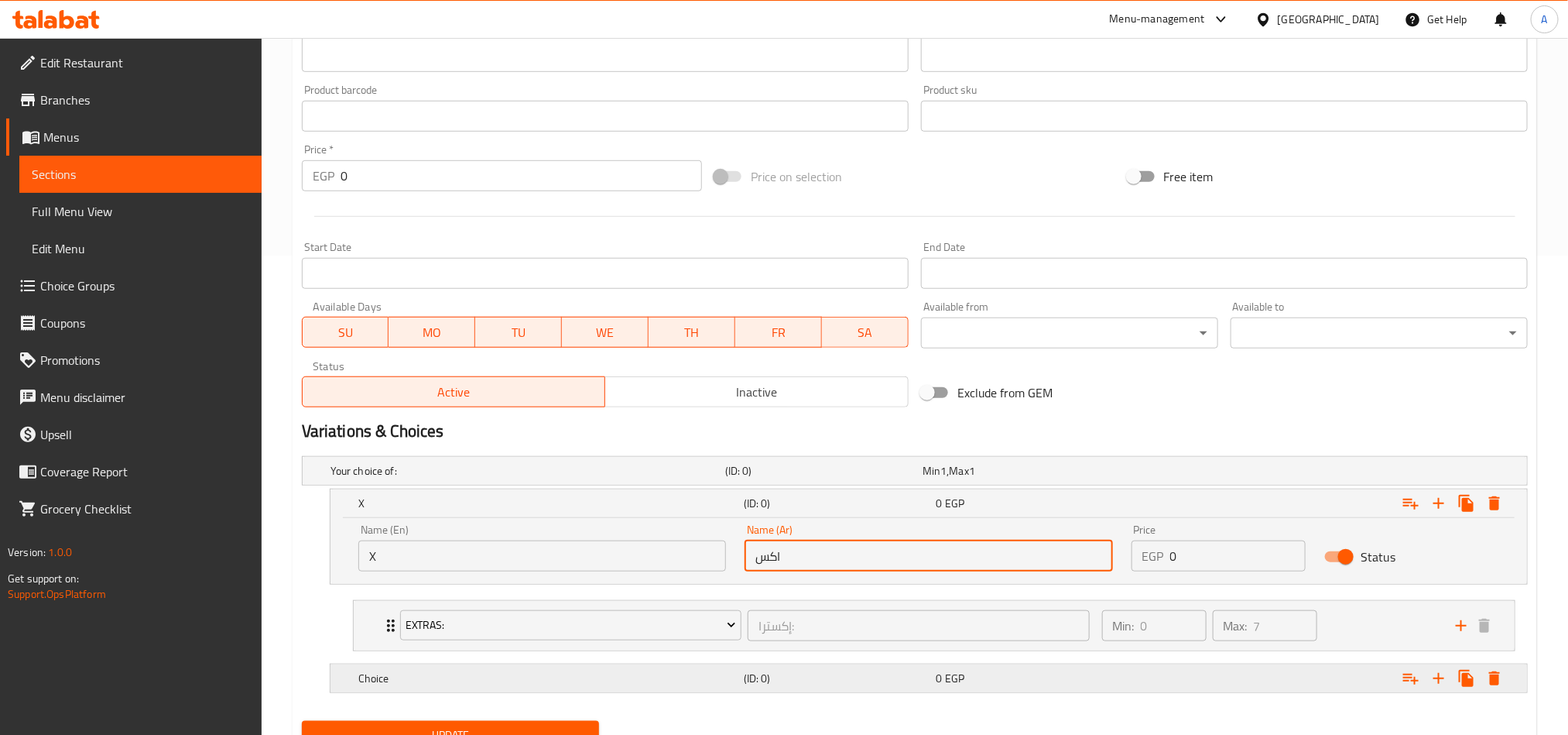
scroll to position [549, 0]
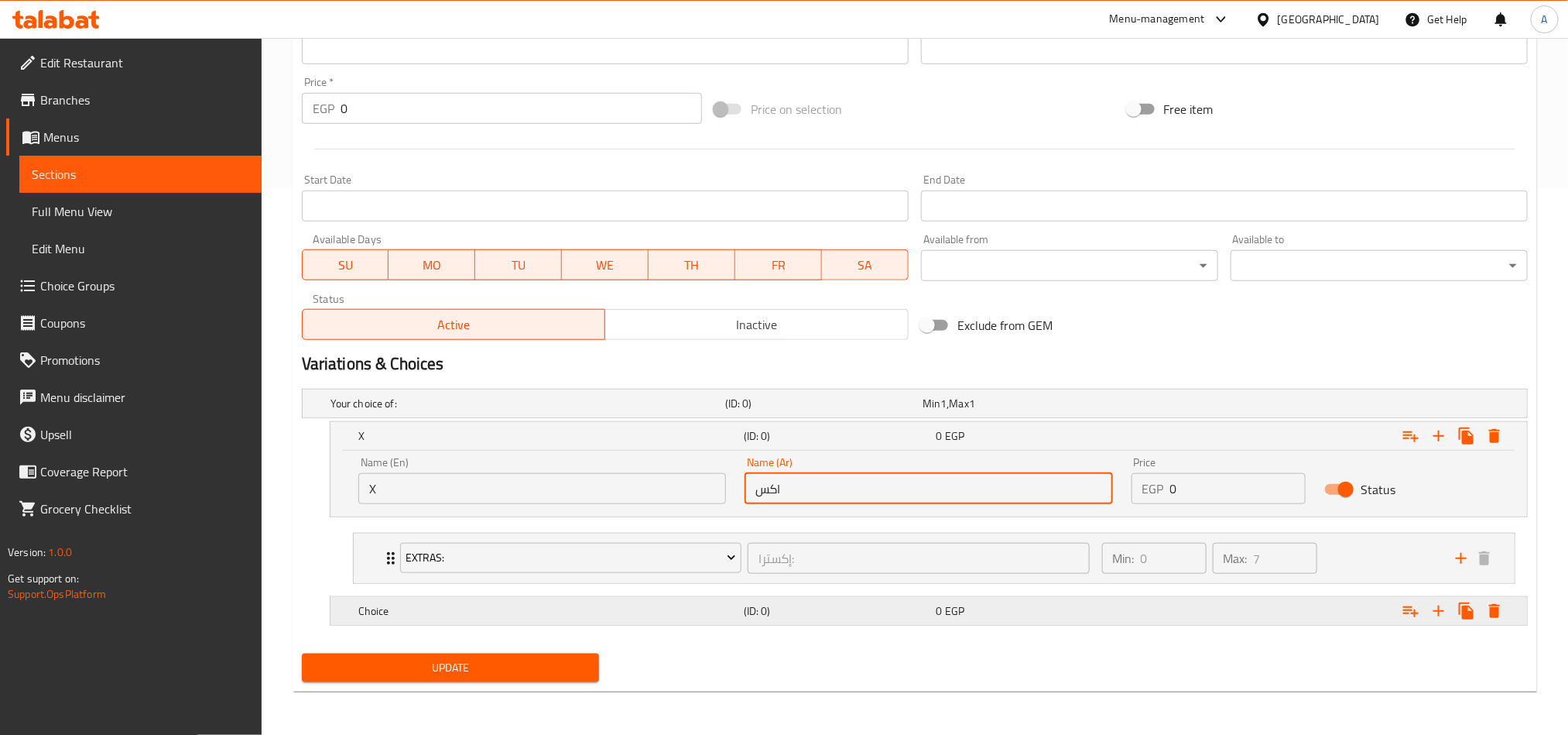
click at [638, 411] on h5 "Choice" at bounding box center [524, 403] width 389 height 16
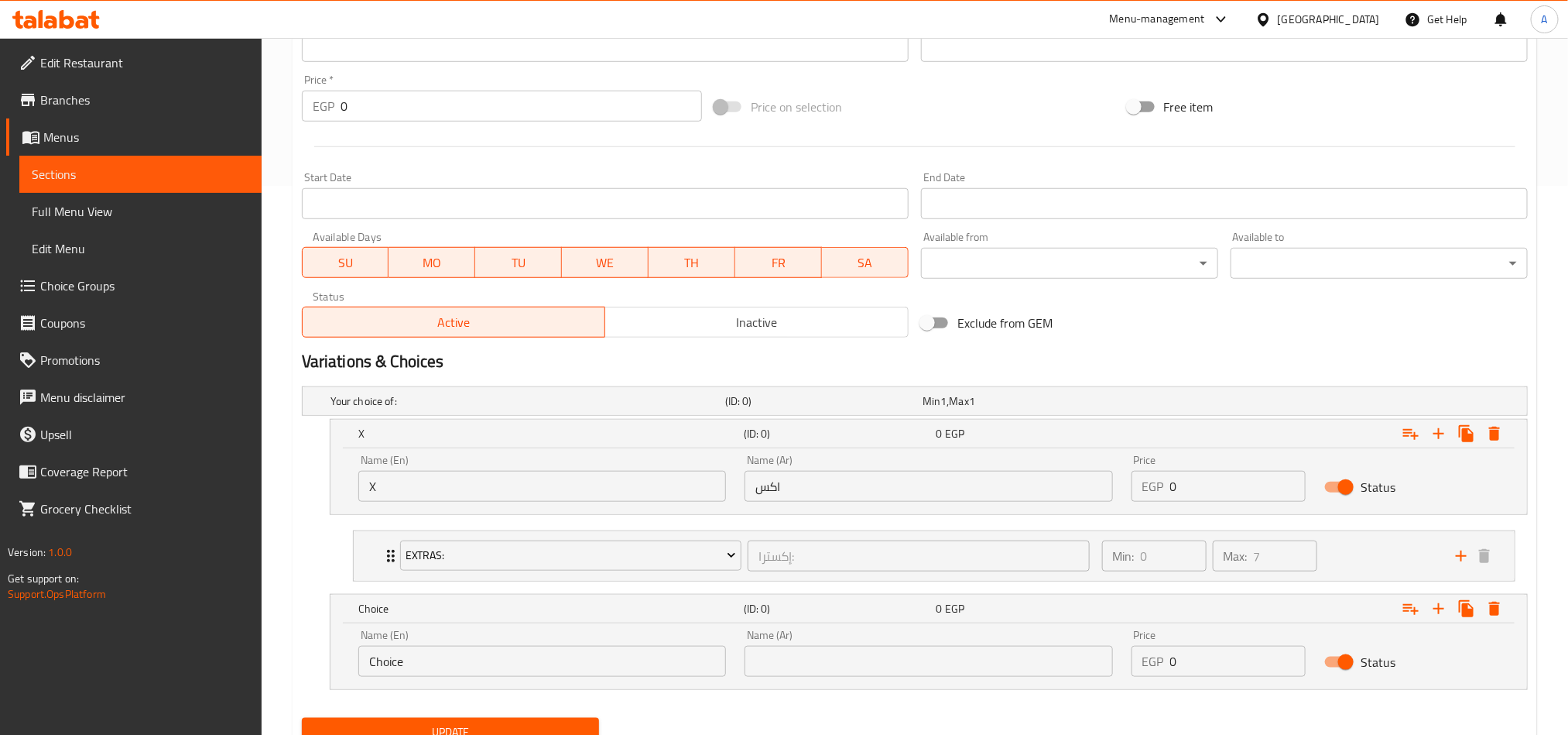
click at [477, 543] on input "Choice" at bounding box center [542, 661] width 368 height 31
click at [477, 543] on input "text" at bounding box center [542, 661] width 368 height 31
type input "Boba"
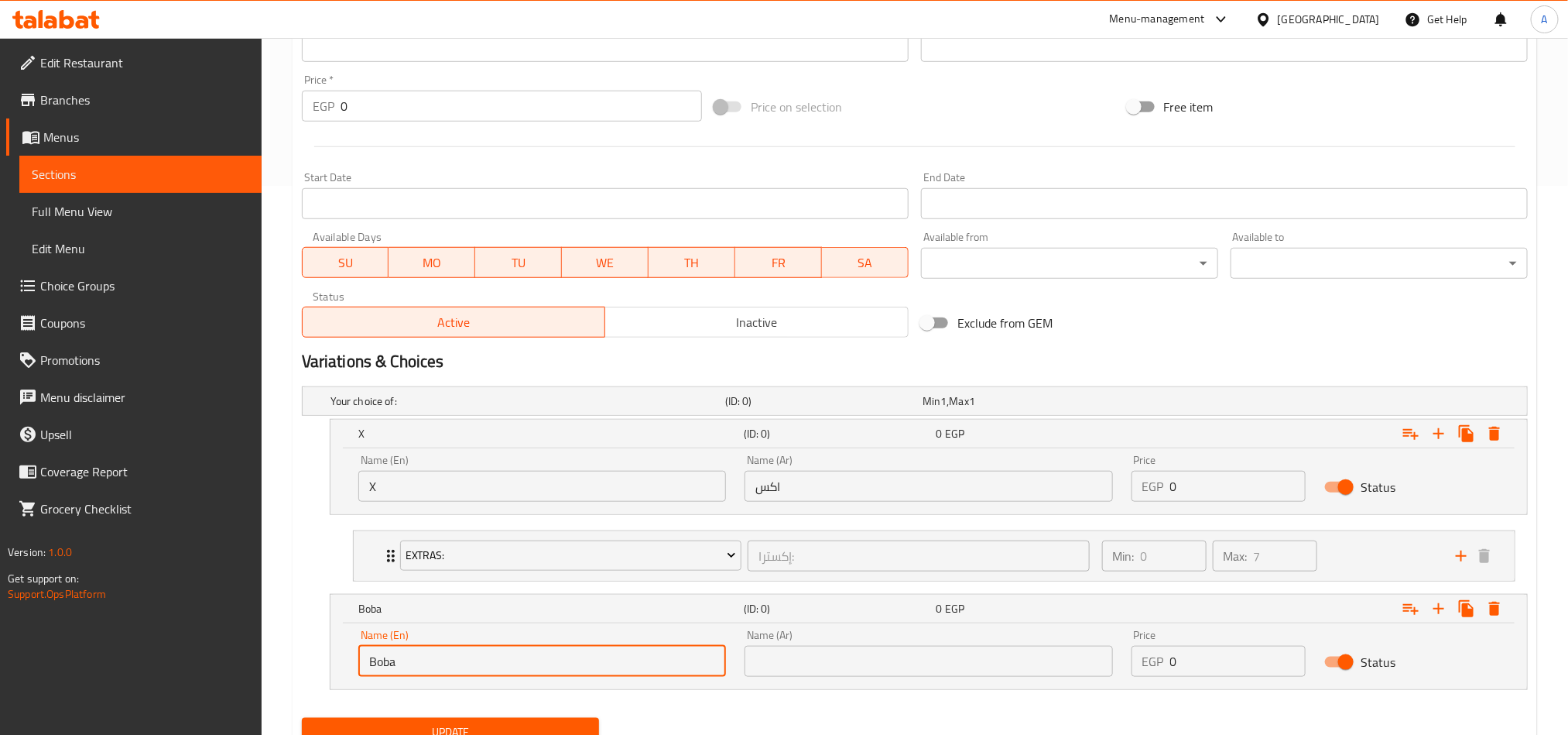
drag, startPoint x: 865, startPoint y: 660, endPoint x: 869, endPoint y: 650, distance: 10.8
click at [865, 543] on input "text" at bounding box center [929, 661] width 368 height 31
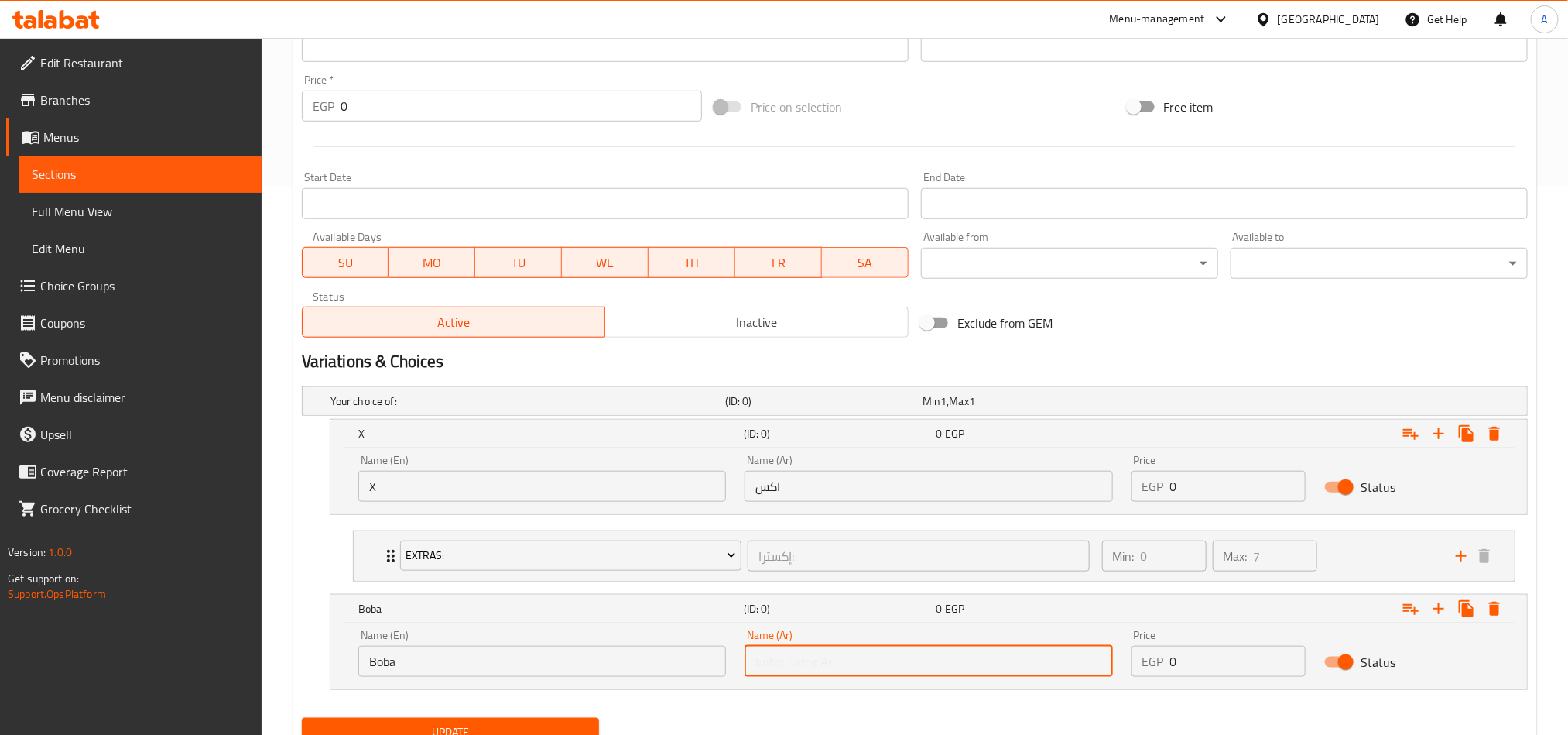
type input "بوبا"
click at [1174, 491] on input "0" at bounding box center [1239, 486] width 136 height 31
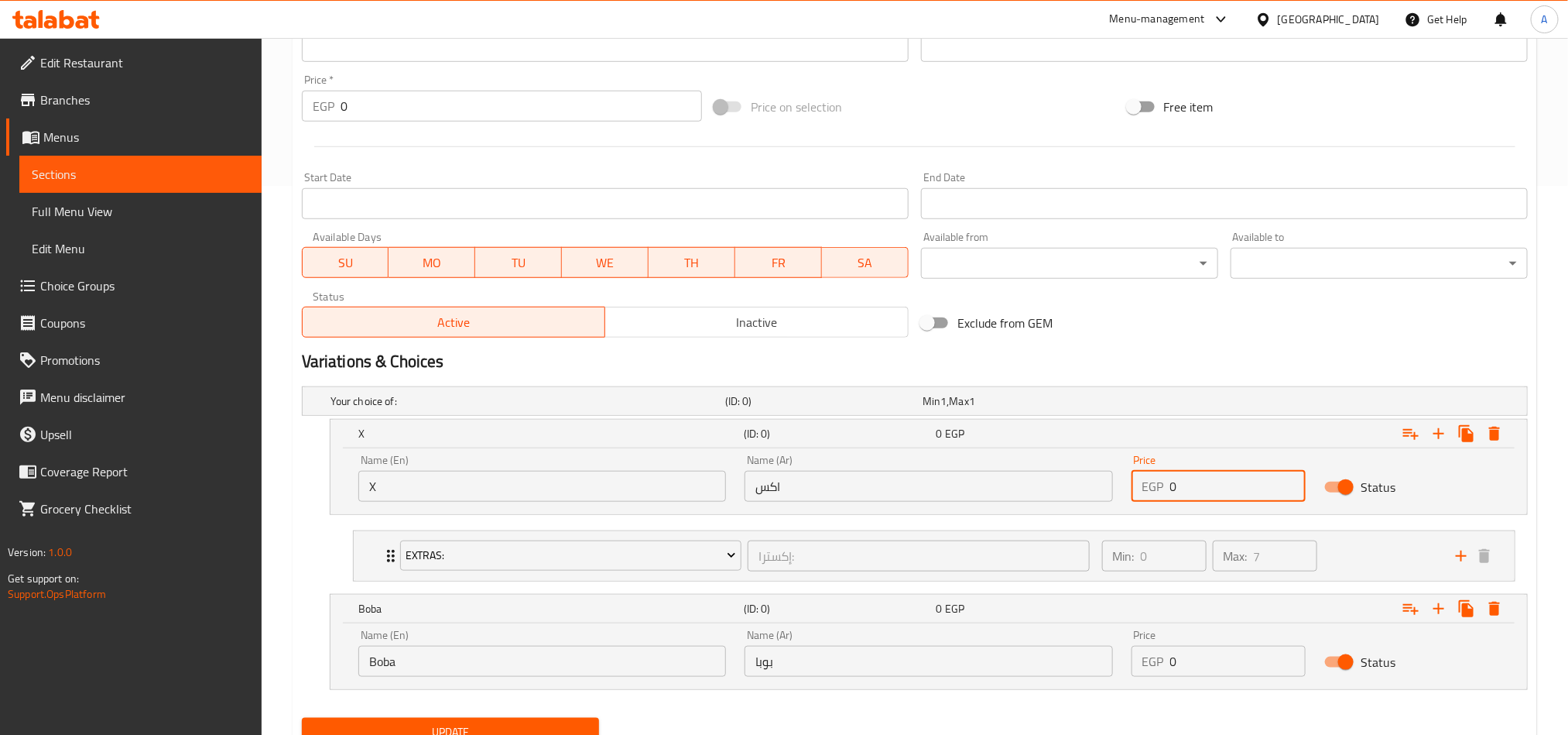
click at [1174, 491] on input "0" at bounding box center [1239, 486] width 136 height 31
paste input "175.5"
type input "175.50"
click at [1174, 543] on div "Price EGP 0 Price" at bounding box center [1218, 653] width 193 height 66
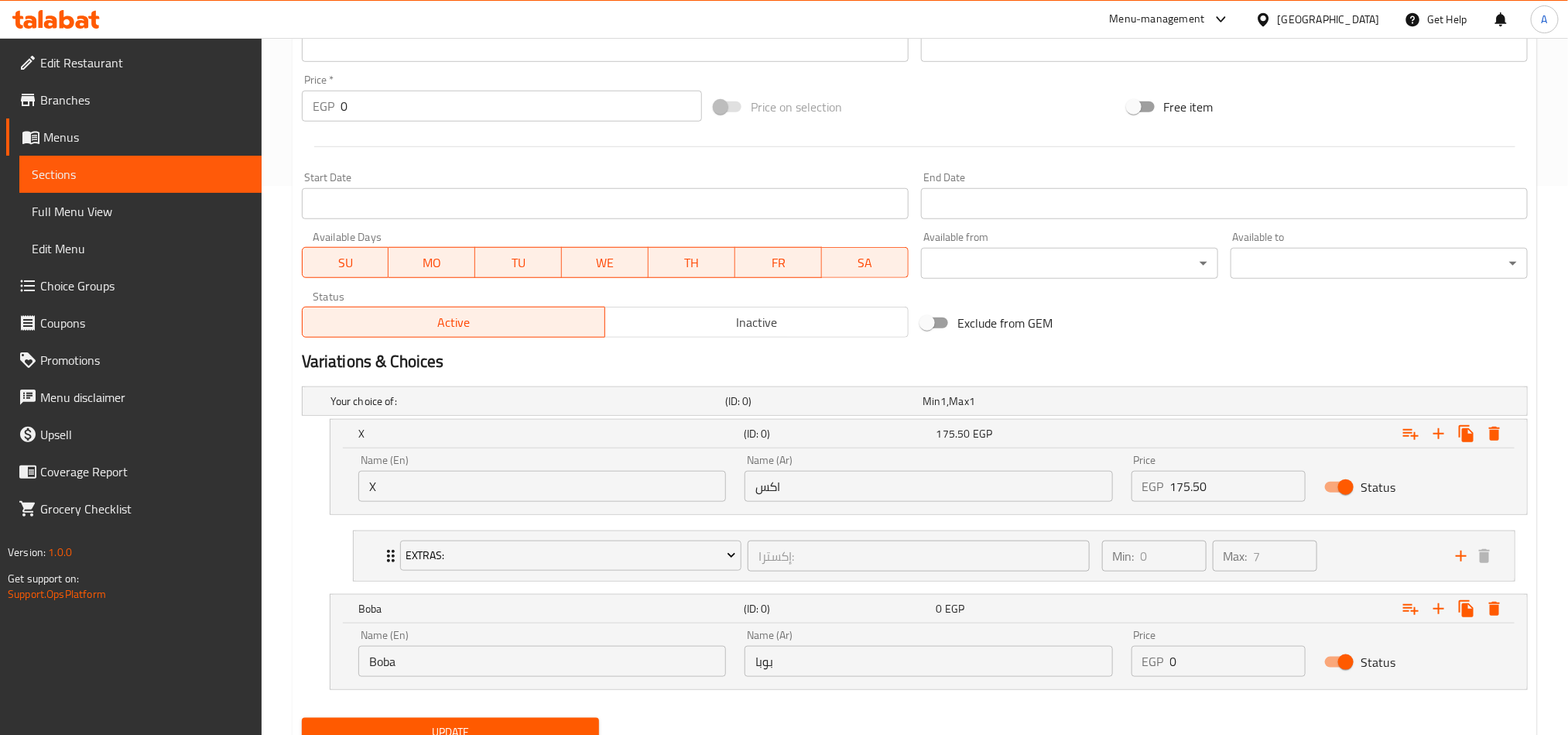
click at [1174, 543] on input "0" at bounding box center [1239, 661] width 136 height 31
paste input "209.25"
type input "209.25"
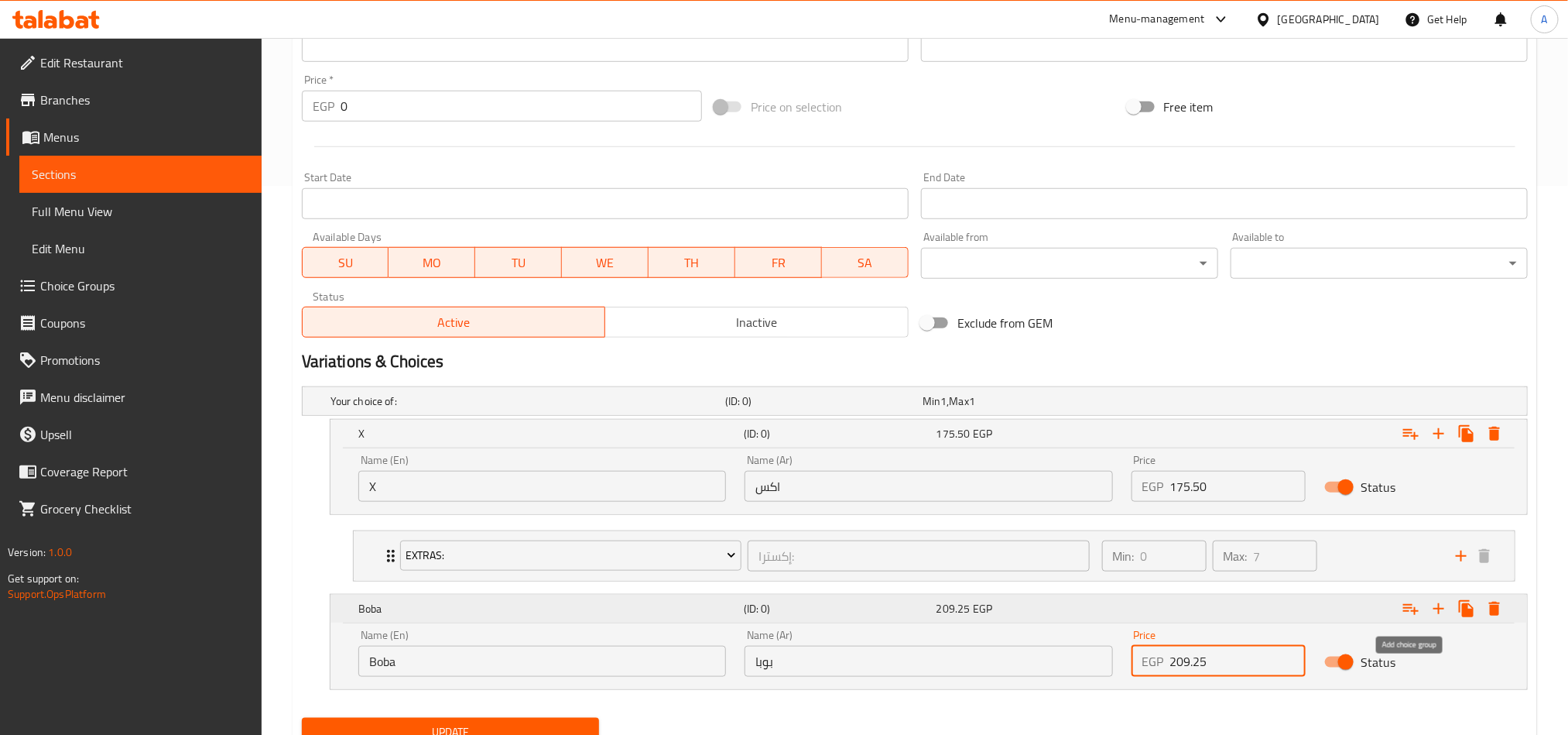
click at [1174, 543] on icon "Expand" at bounding box center [1411, 609] width 19 height 19
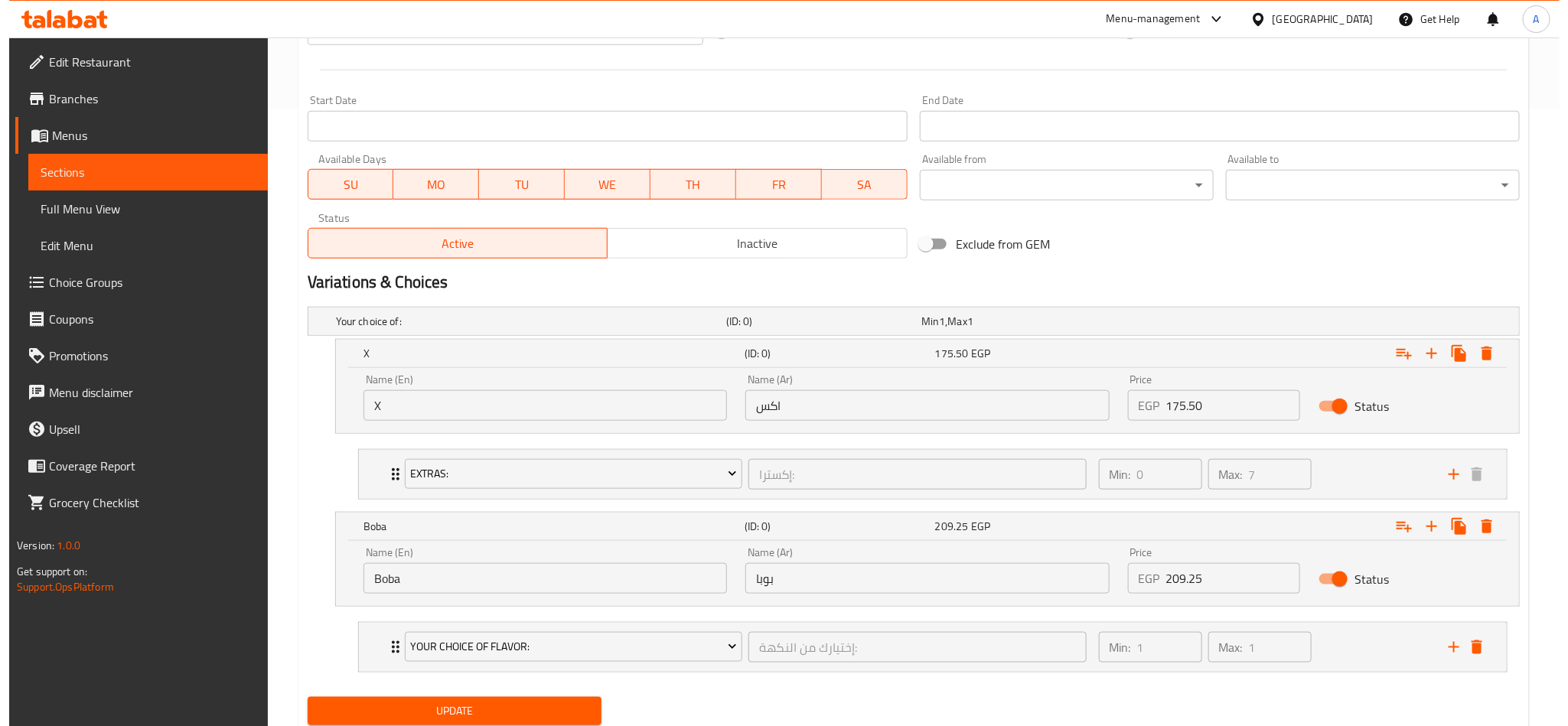
scroll to position [657, 0]
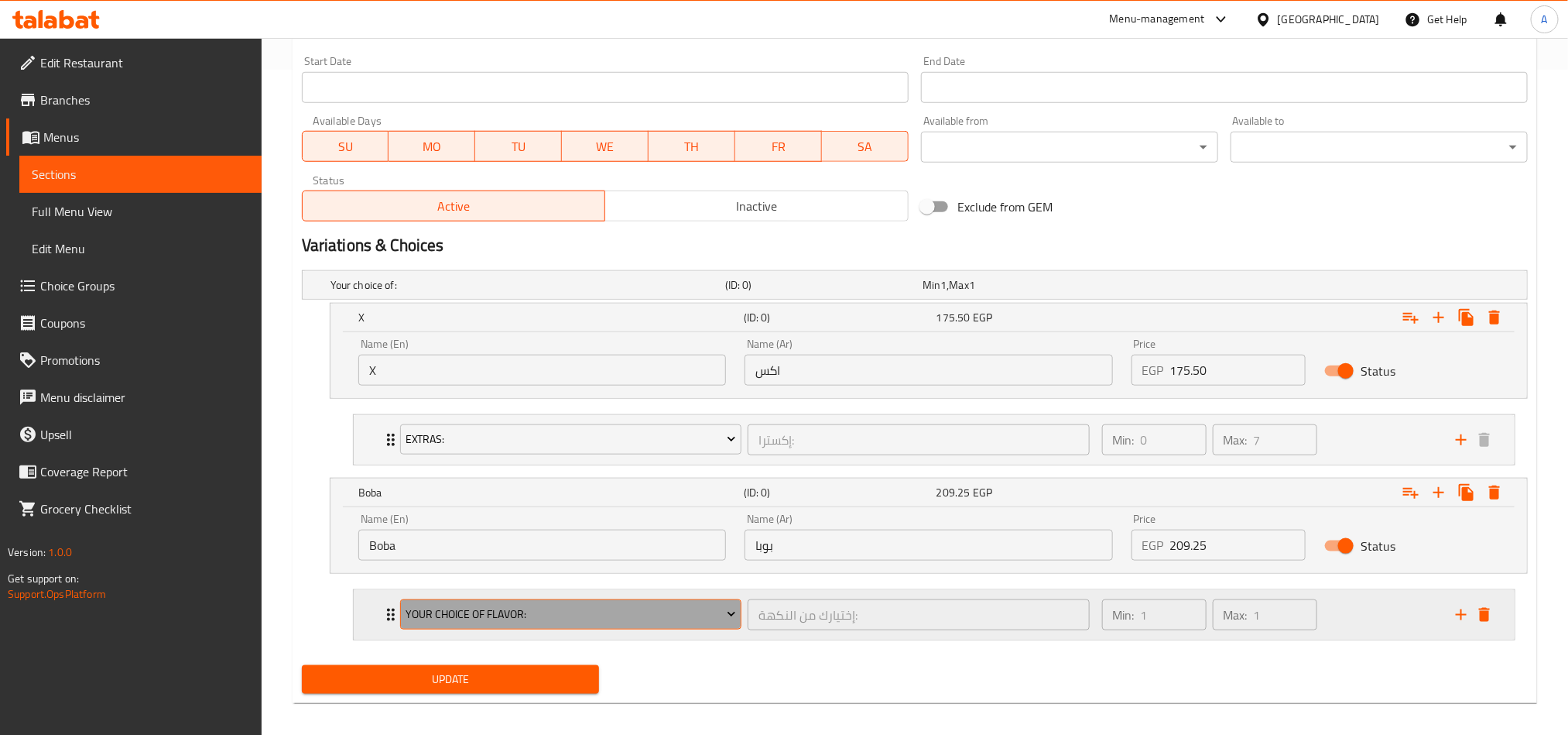
click at [613, 543] on span "Your Choice Of Flavor:" at bounding box center [570, 614] width 330 height 20
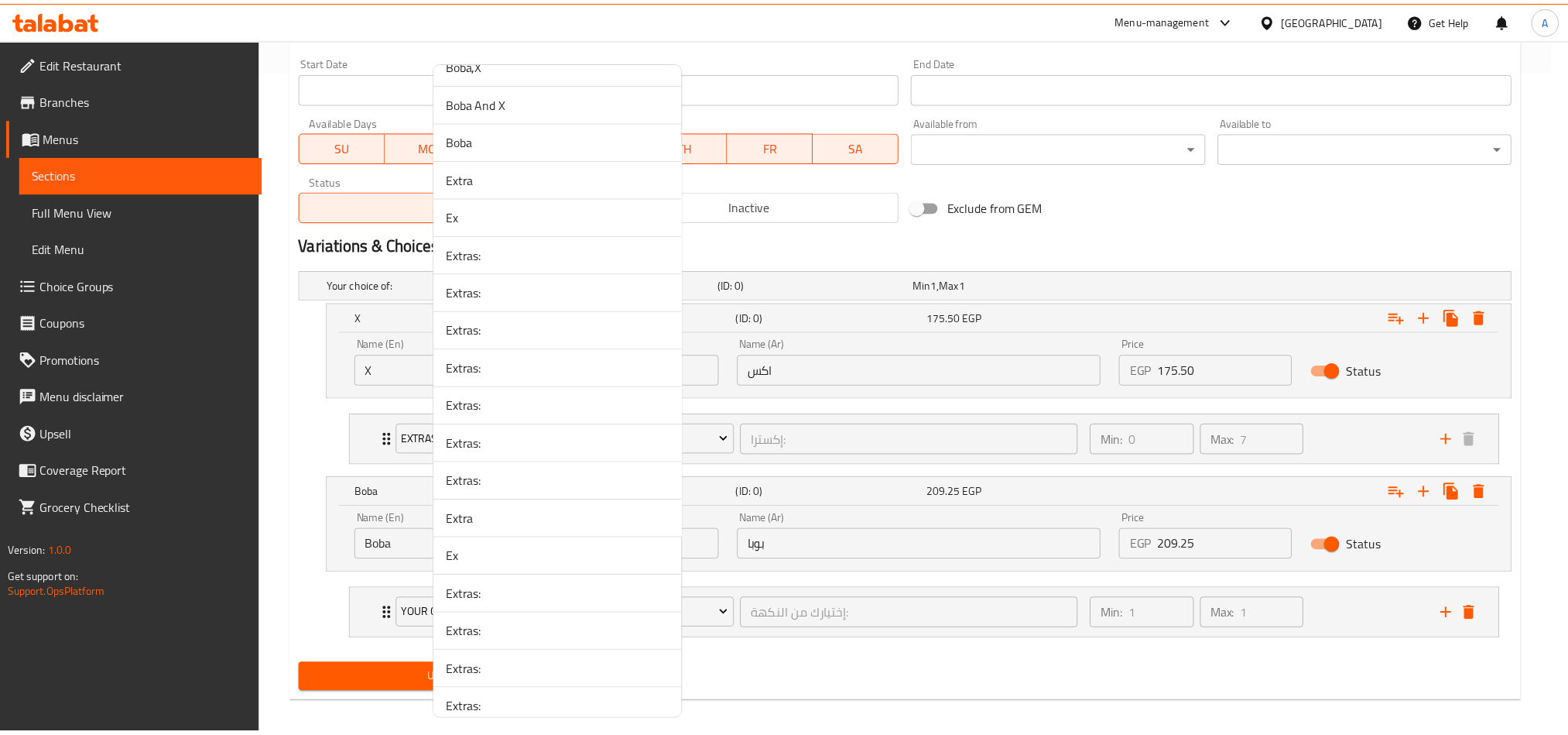
scroll to position [2262, 0]
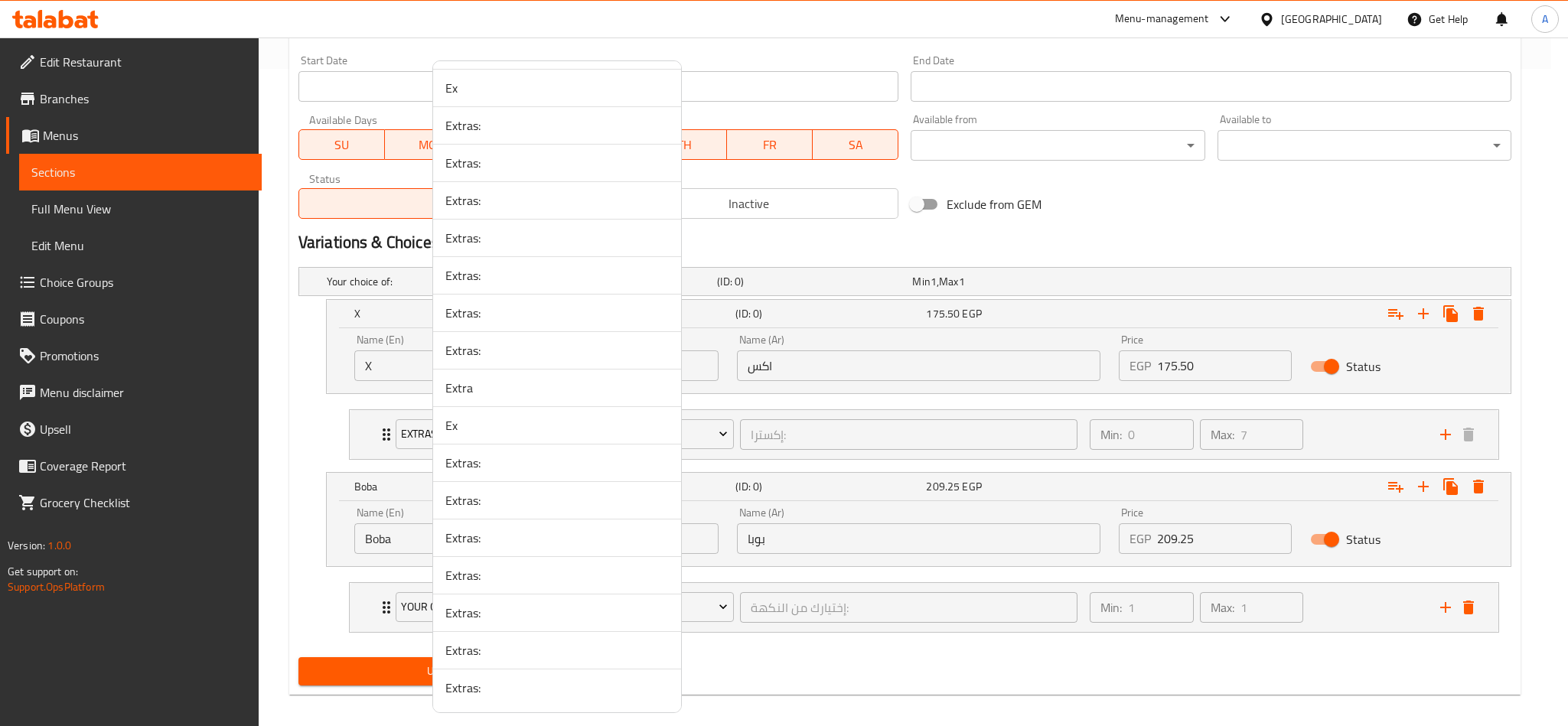
click at [466, 537] on span "Extras:" at bounding box center [557, 687] width 224 height 19
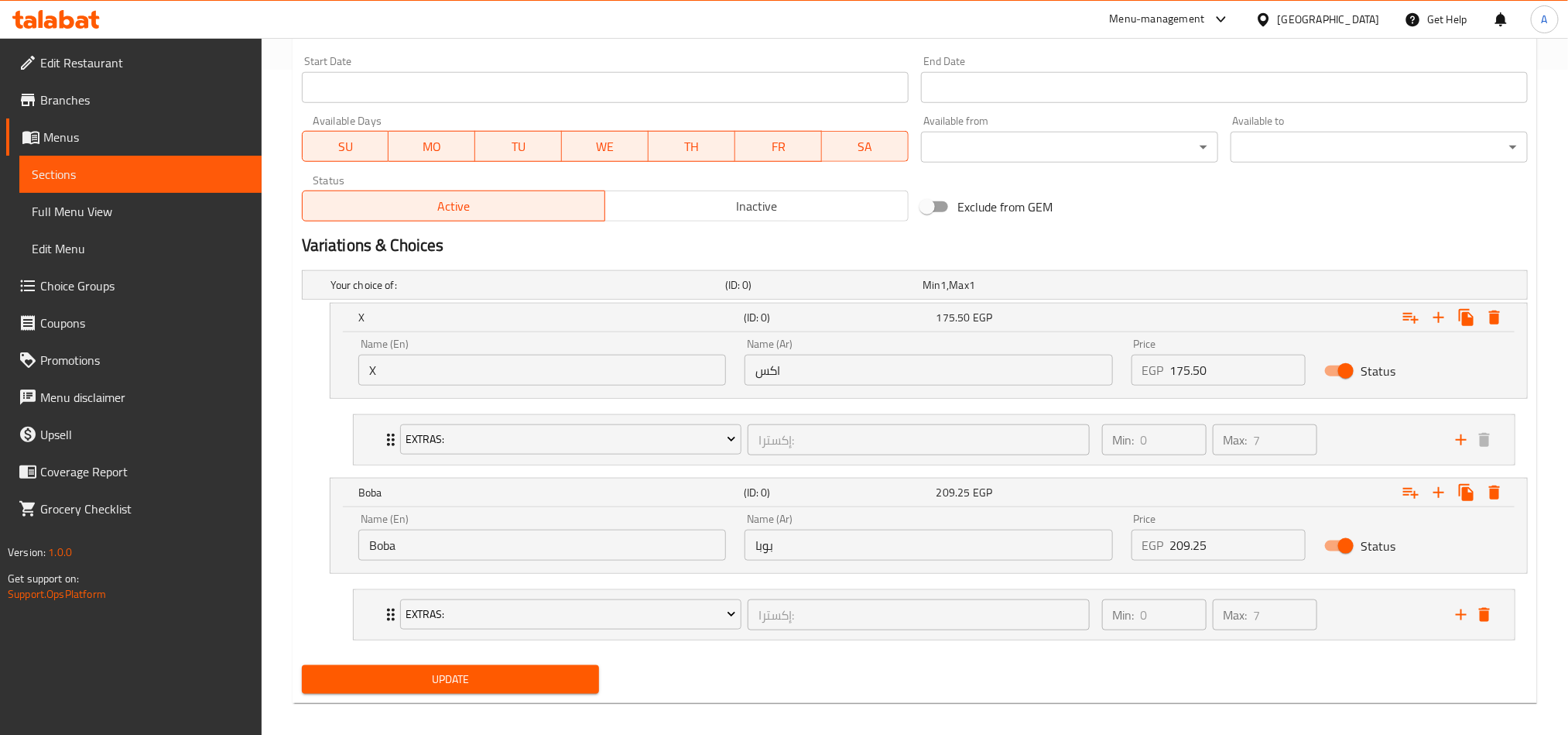
click at [460, 543] on span "Update" at bounding box center [451, 679] width 272 height 20
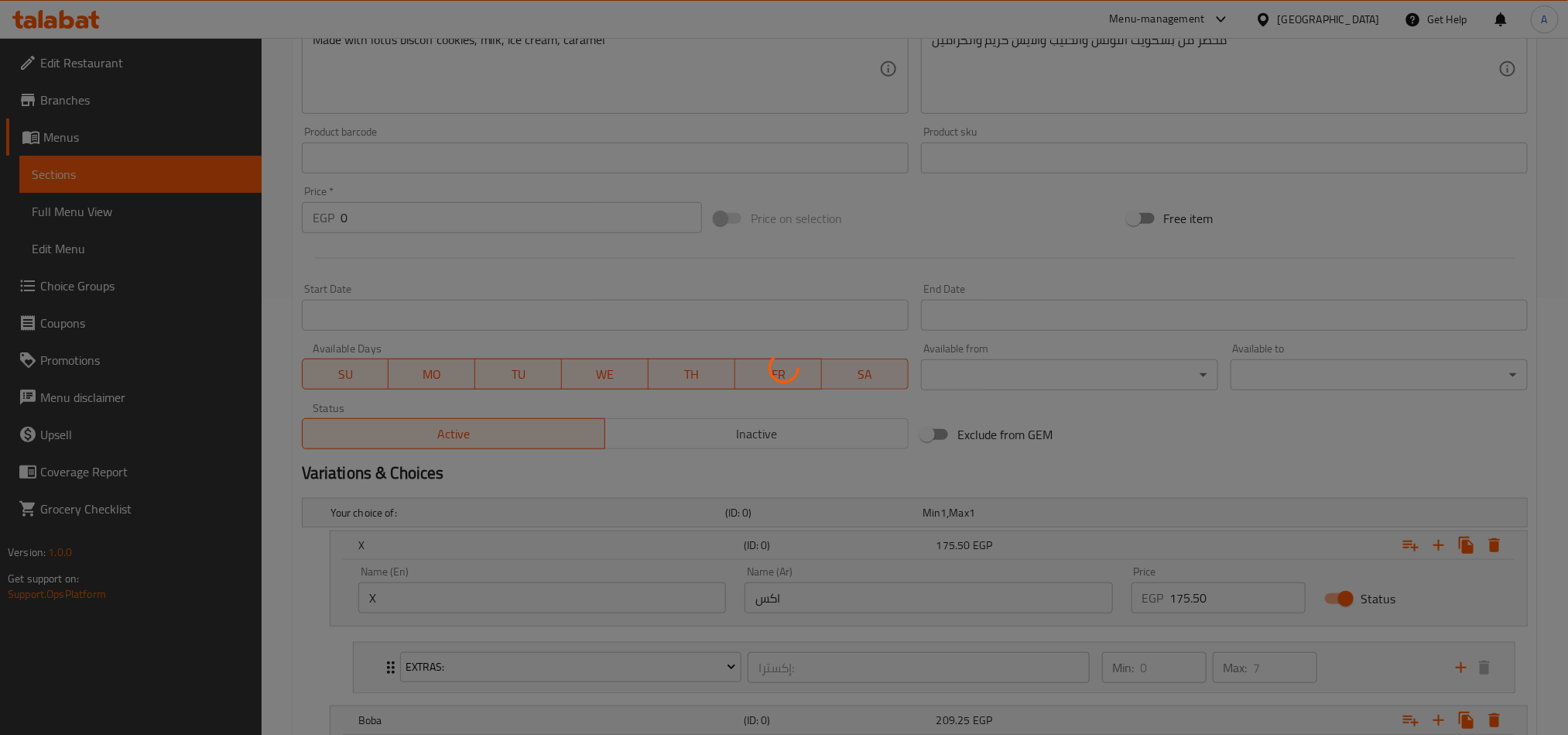
scroll to position [0, 0]
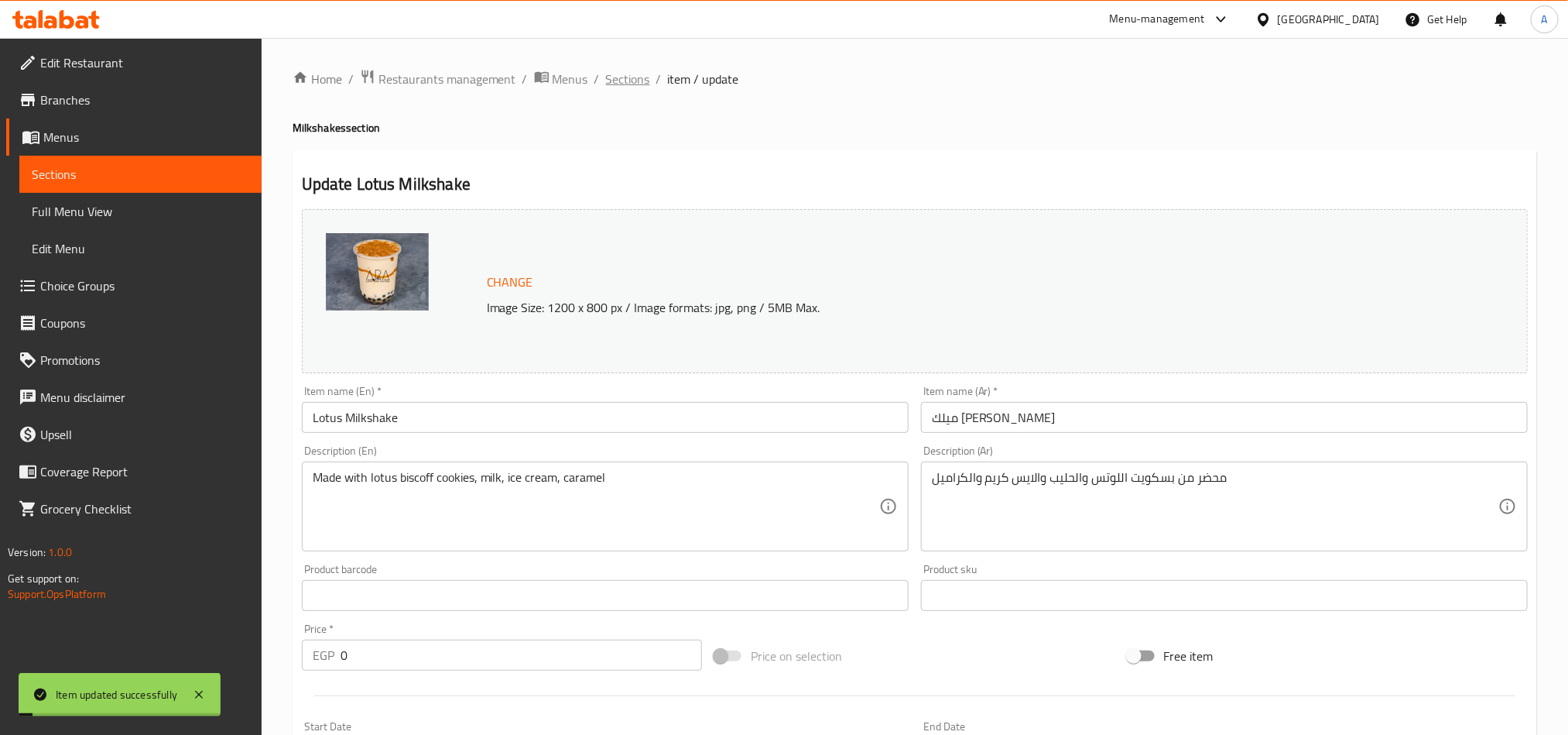
click at [615, 80] on span "Sections" at bounding box center [628, 79] width 44 height 19
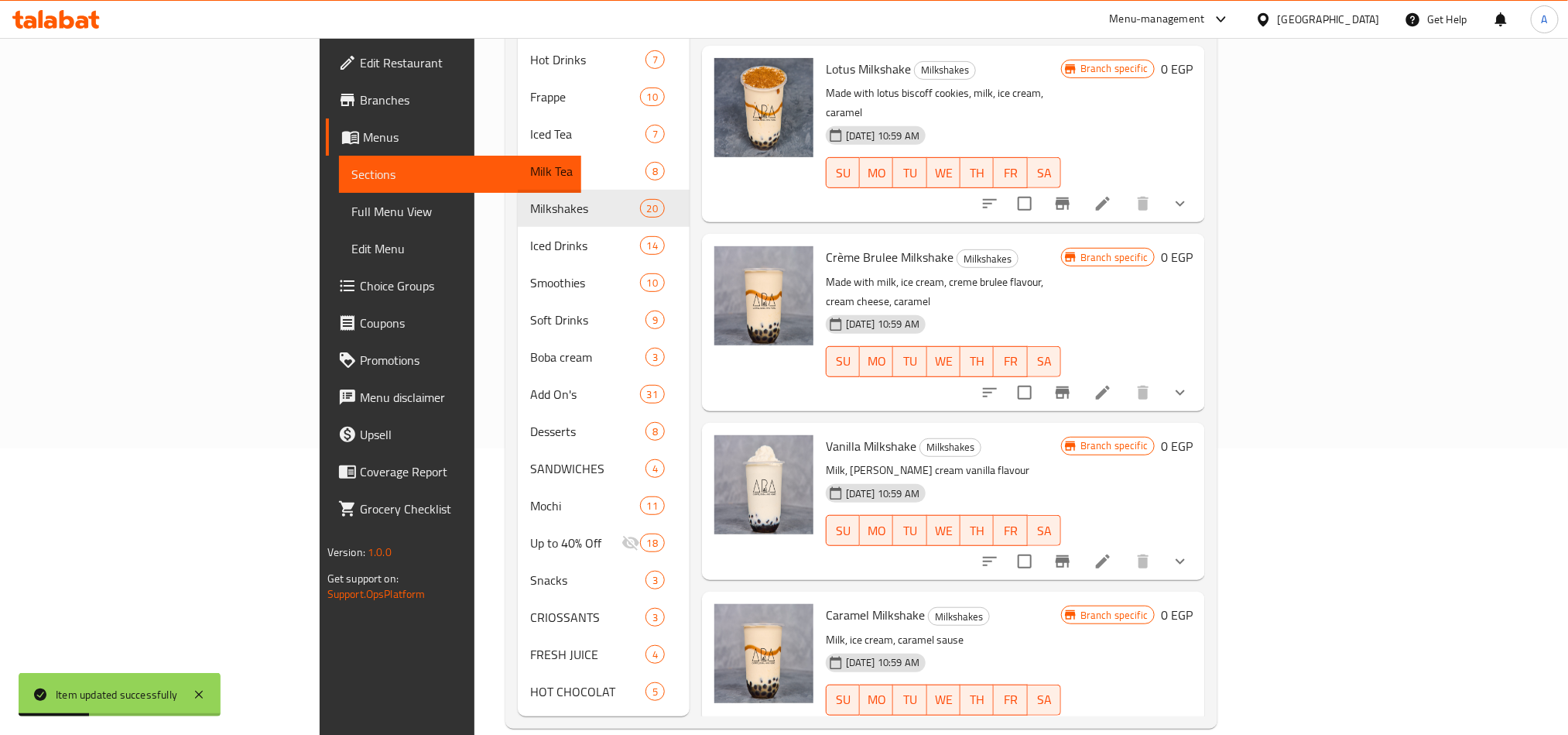
scroll to position [232, 0]
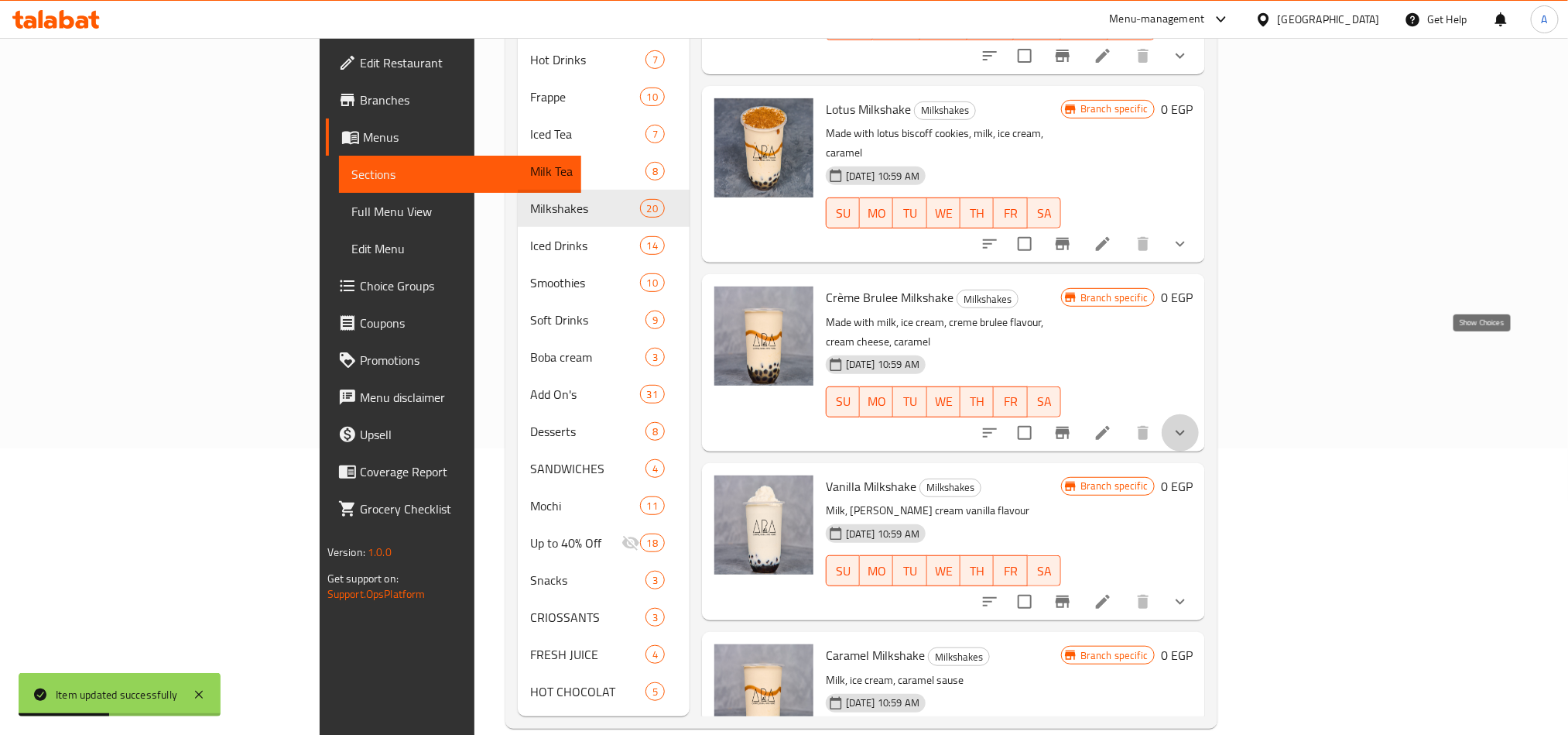
click at [1174, 423] on icon "show more" at bounding box center [1181, 433] width 19 height 19
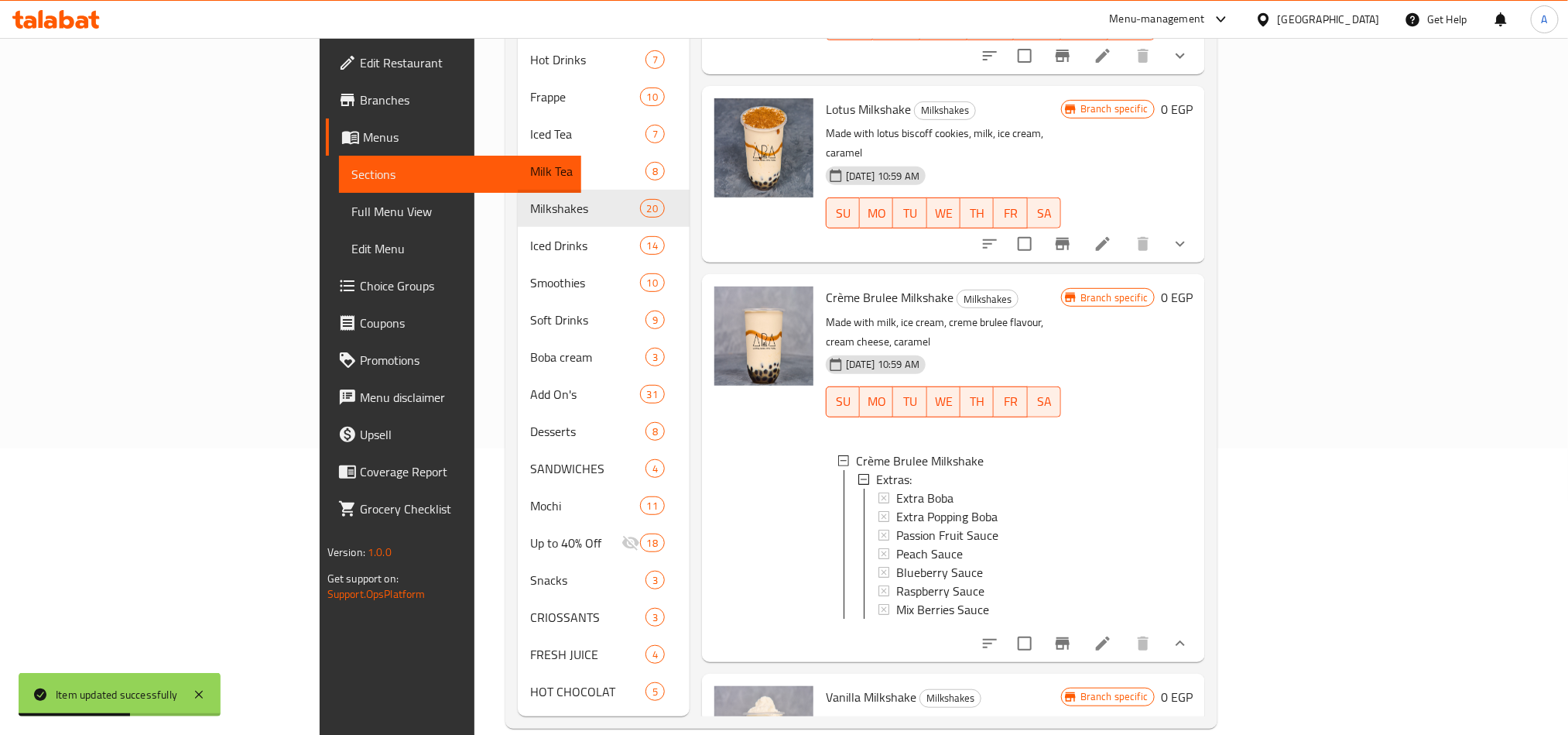
click at [1124, 543] on li at bounding box center [1102, 643] width 43 height 28
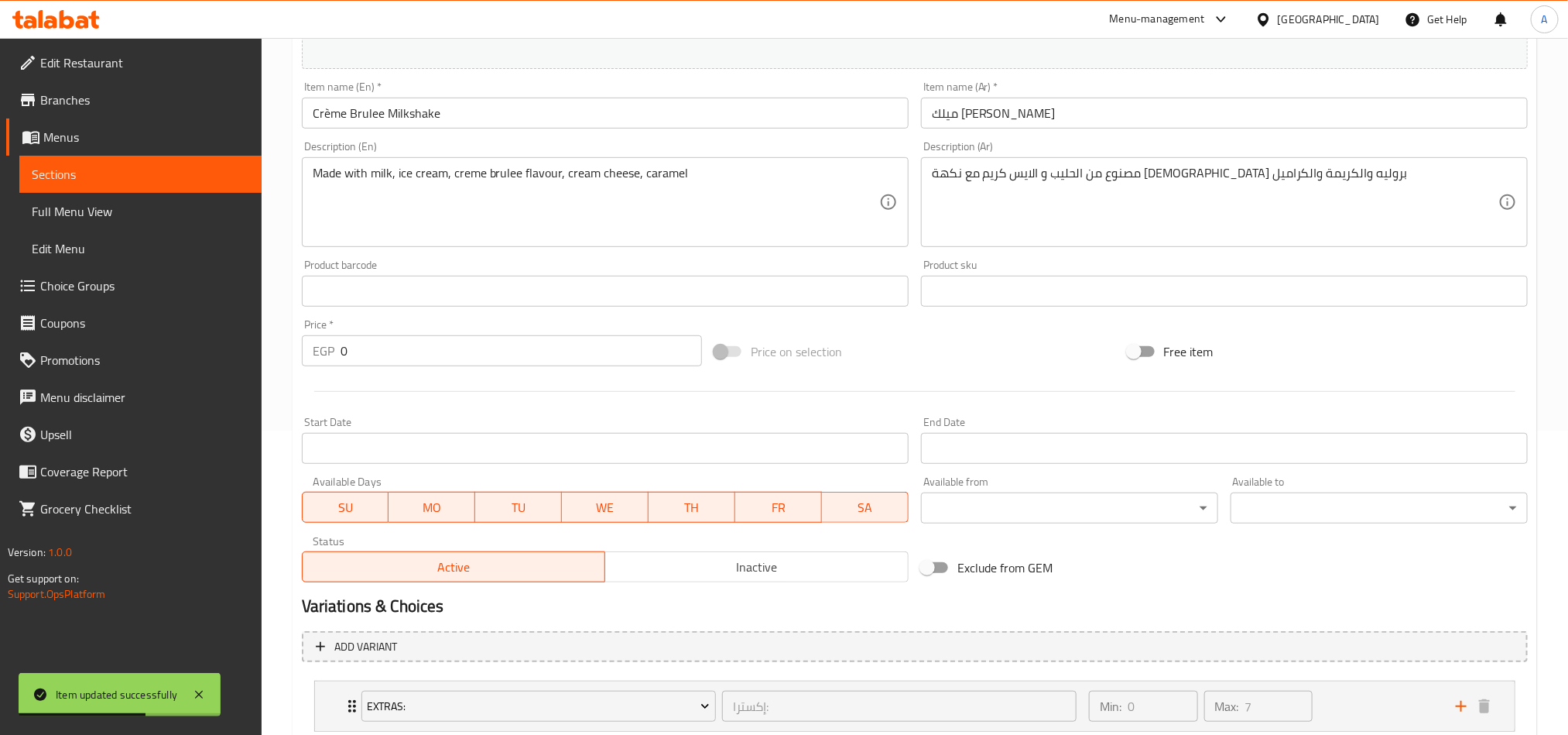
scroll to position [407, 0]
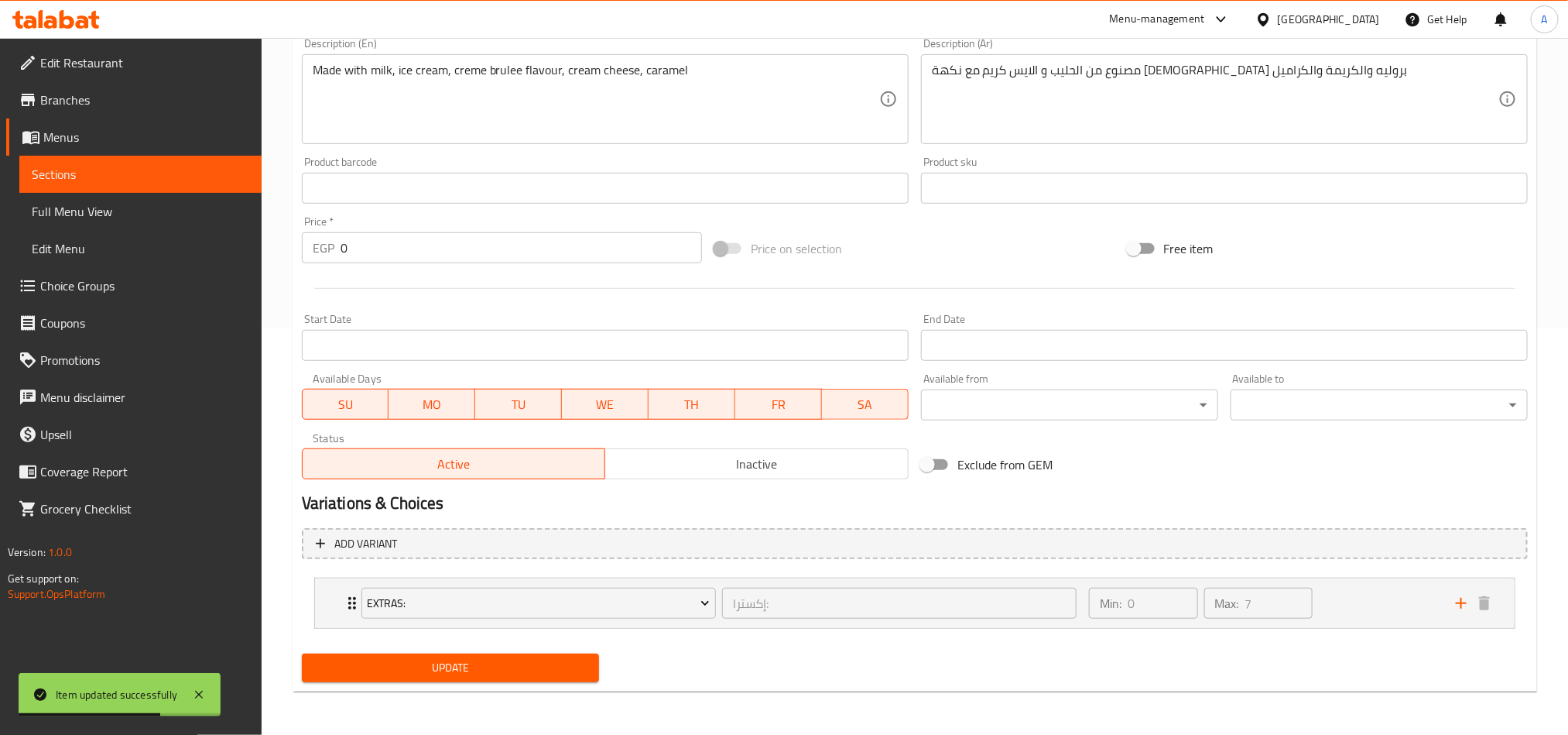
click at [569, 525] on div "Add variant Extras: إكسترا: ​ Min: 0 ​ Max: 7 ​ Extra Boba (ID: 773638395) 34.2…" at bounding box center [915, 585] width 1239 height 126
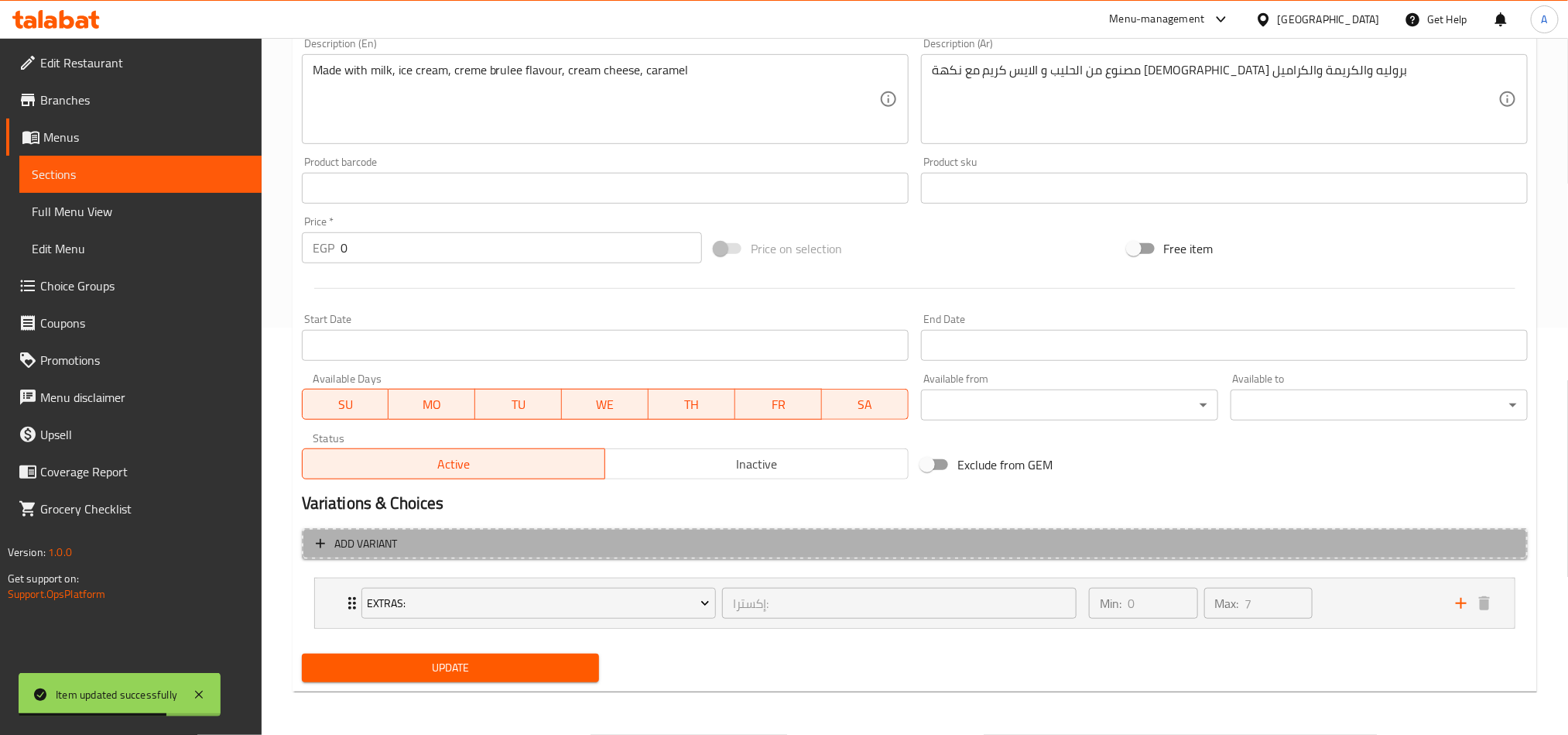
click at [567, 528] on button "Add variant" at bounding box center [915, 544] width 1226 height 32
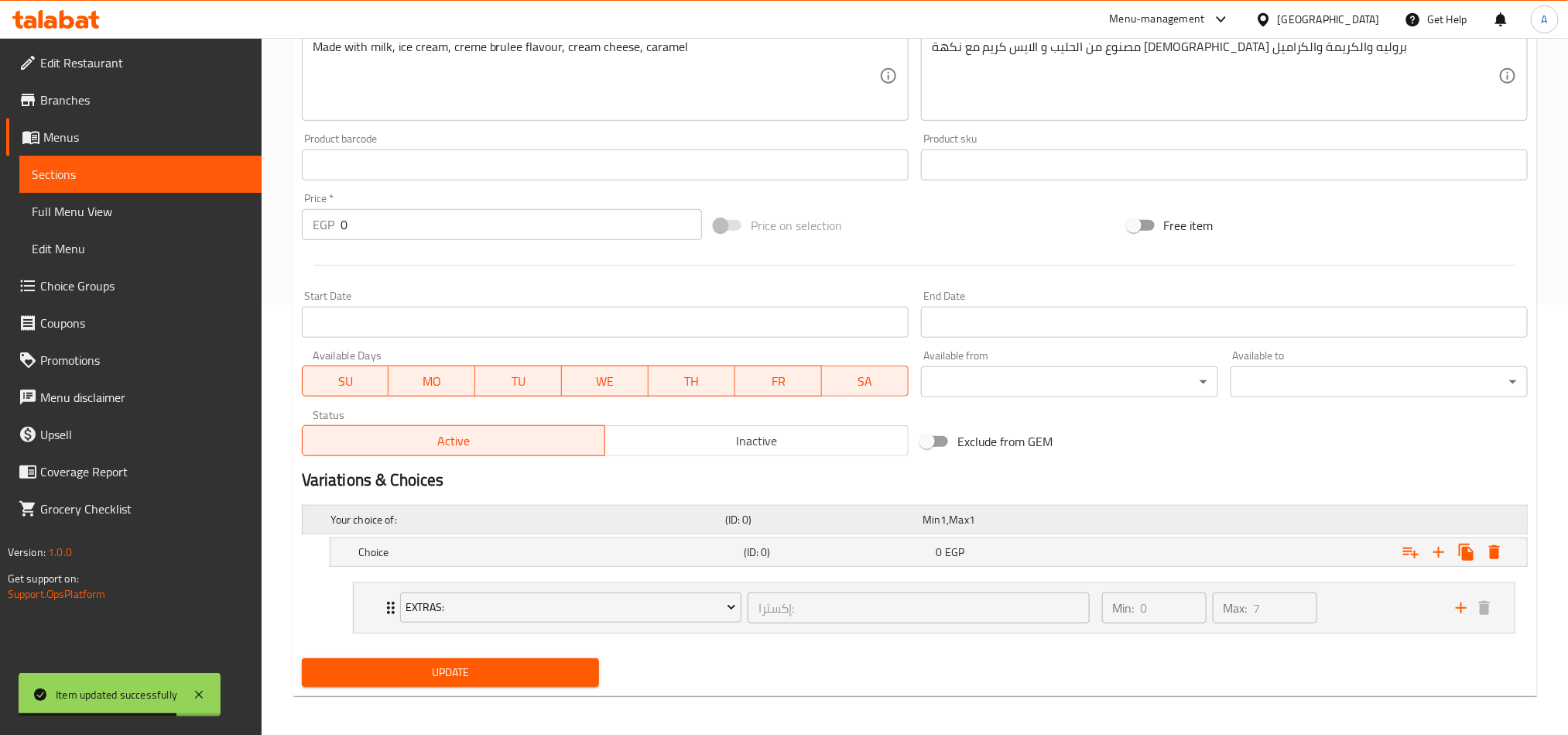
scroll to position [438, 0]
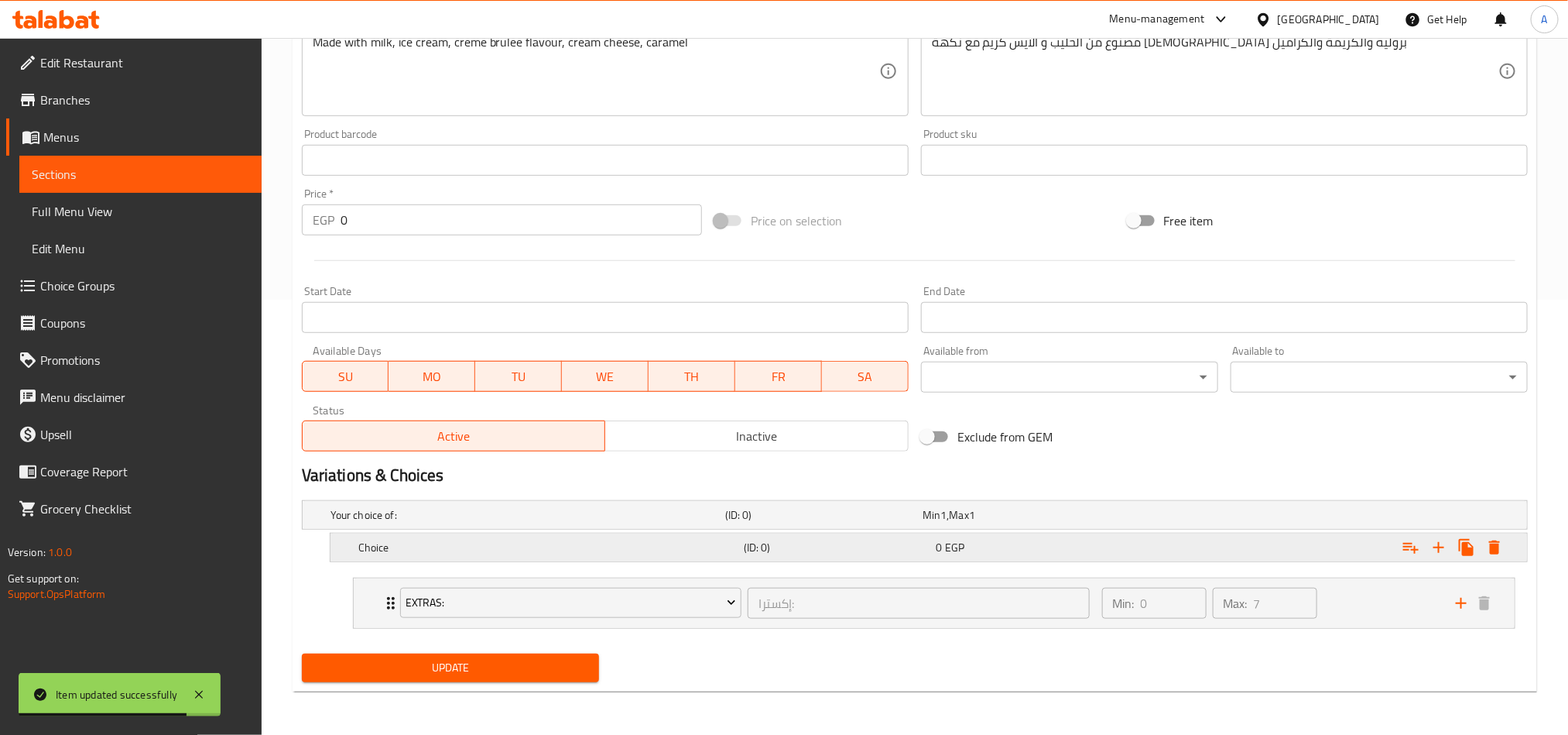
click at [1174, 538] on icon "Expand" at bounding box center [1439, 547] width 19 height 19
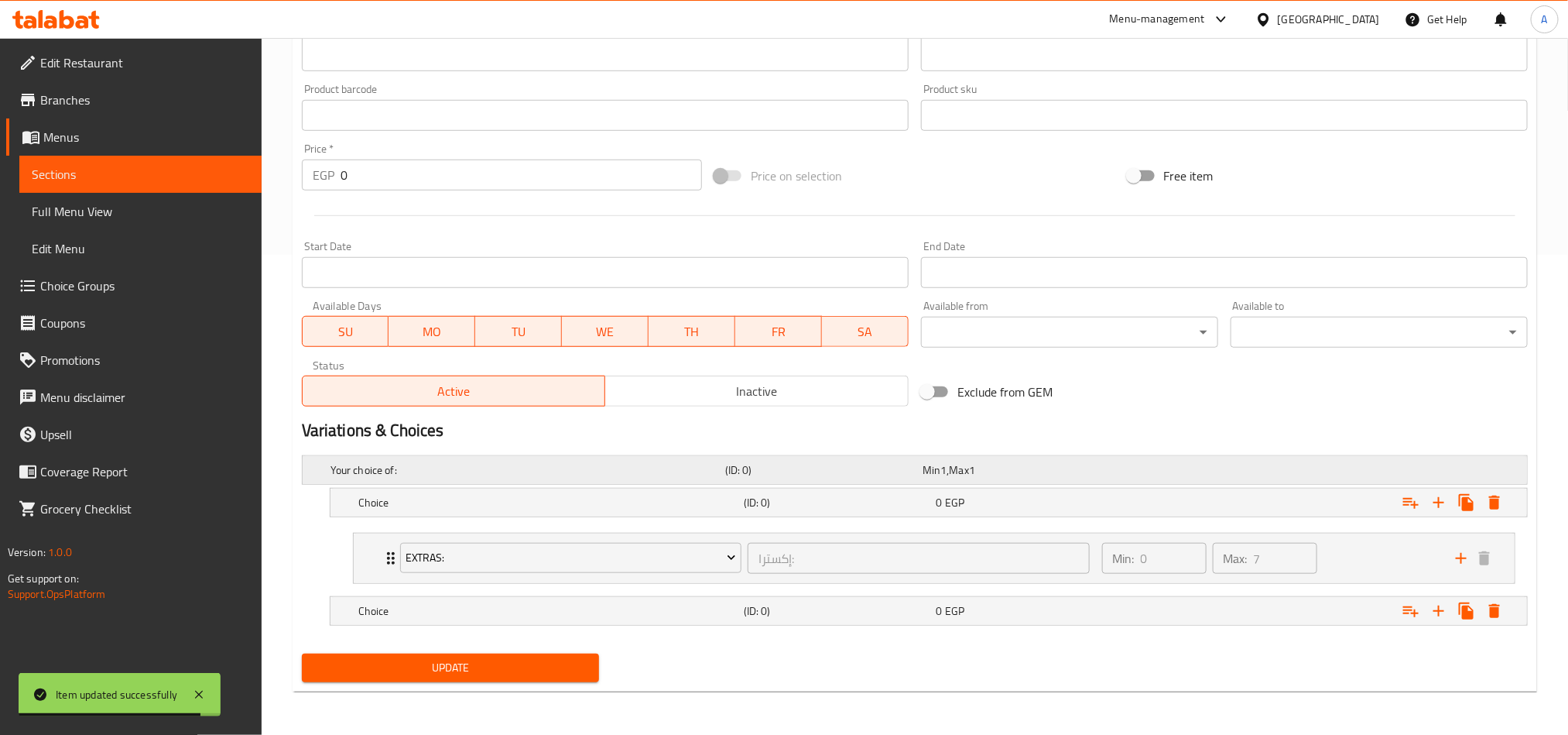
click at [479, 481] on div "Choice" at bounding box center [524, 470] width 394 height 22
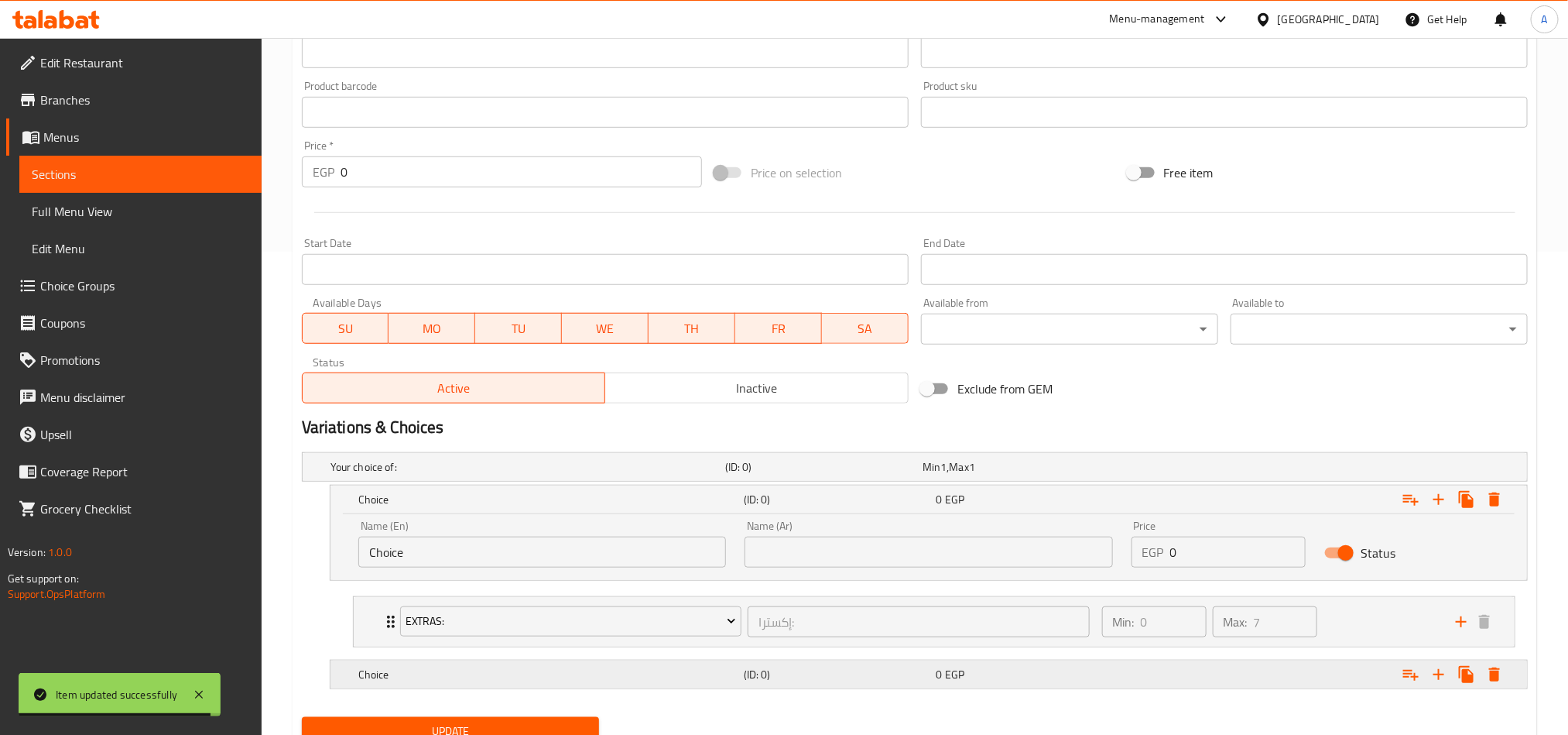
scroll to position [549, 0]
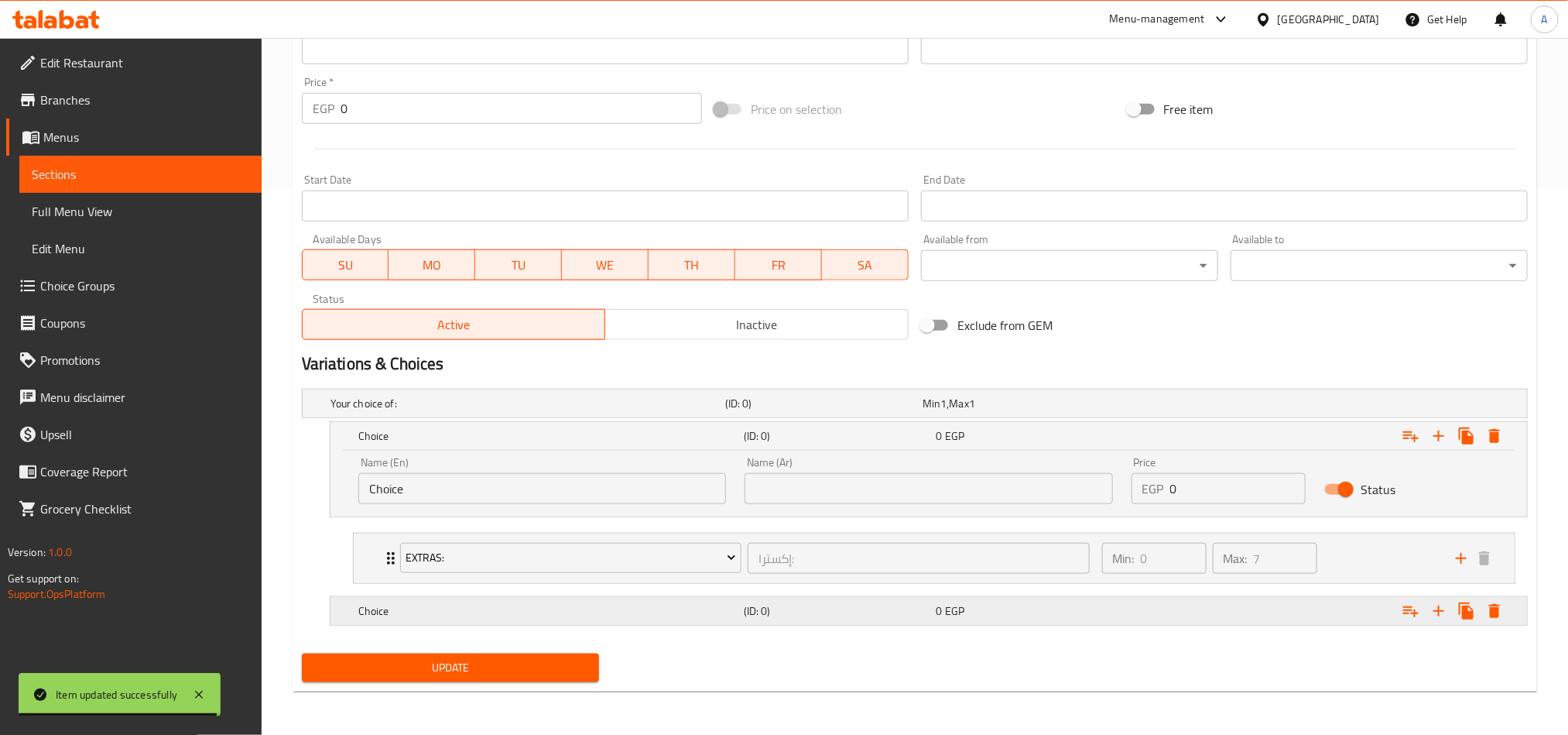
click at [903, 414] on div "(ID: 0)" at bounding box center [821, 403] width 197 height 22
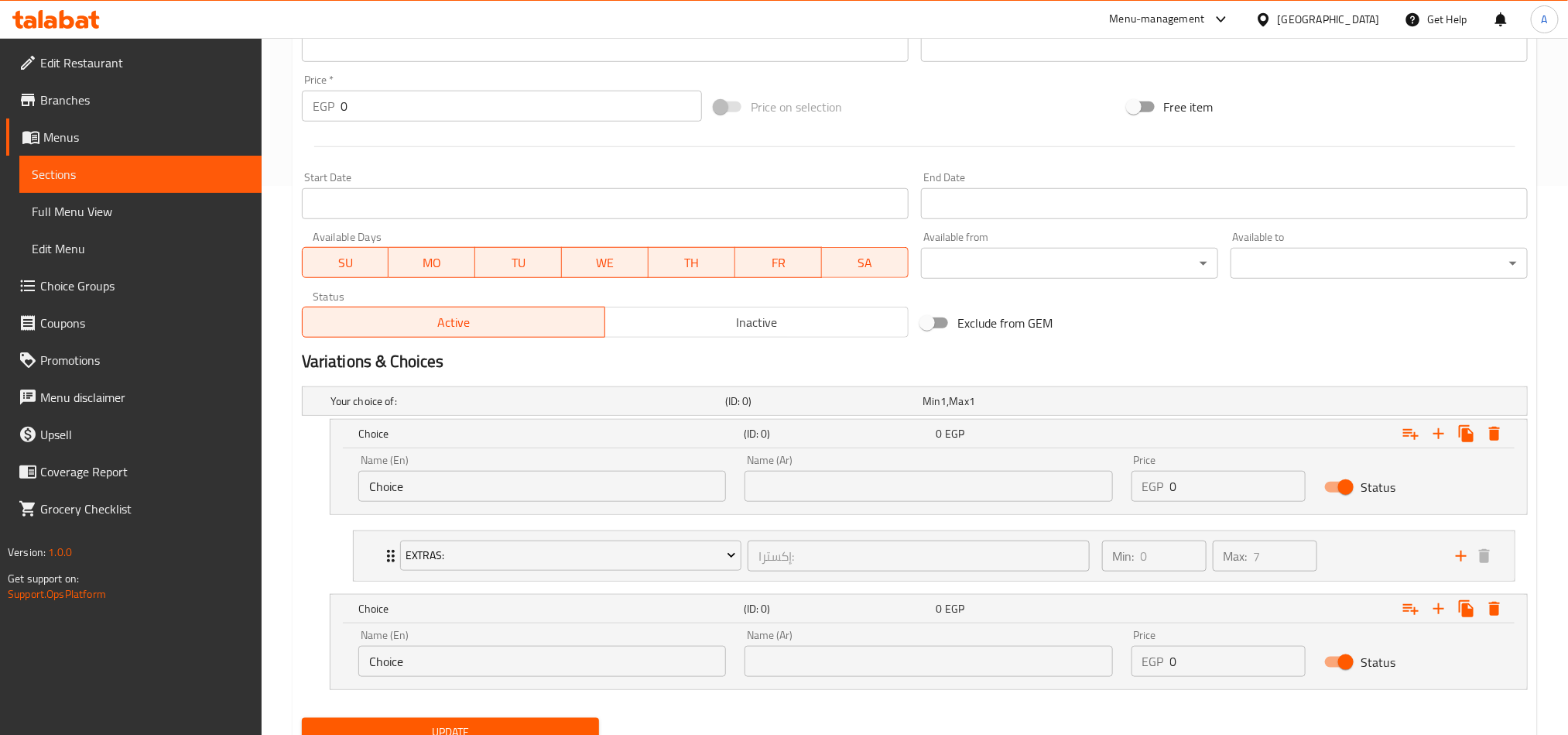
click at [571, 452] on div "Name (En) Choice Name (En)" at bounding box center [542, 478] width 387 height 66
click at [553, 485] on input "Choice" at bounding box center [542, 486] width 368 height 31
click at [514, 488] on input "Choice" at bounding box center [542, 486] width 368 height 31
click at [514, 492] on input "Choice" at bounding box center [542, 486] width 368 height 31
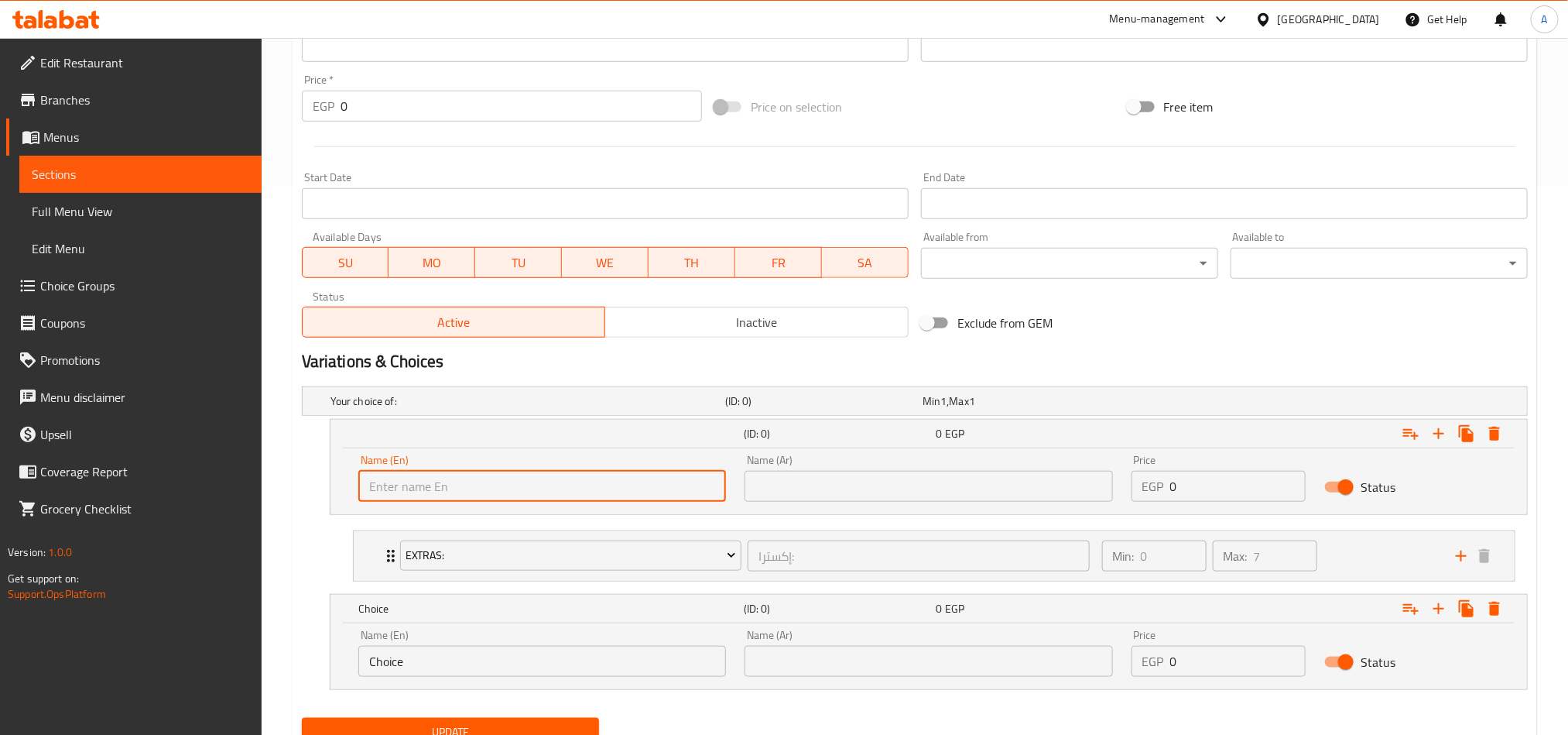
drag, startPoint x: 514, startPoint y: 492, endPoint x: 533, endPoint y: 495, distance: 19.2
click at [514, 492] on input "text" at bounding box center [542, 486] width 368 height 31
type input "X"
click at [912, 513] on div "Name (En) X Name (En) Name (Ar) Name (Ar) Price EGP 0 Price Status" at bounding box center [928, 481] width 1196 height 66
click at [915, 506] on div "Name (Ar) Name (Ar)" at bounding box center [929, 478] width 387 height 66
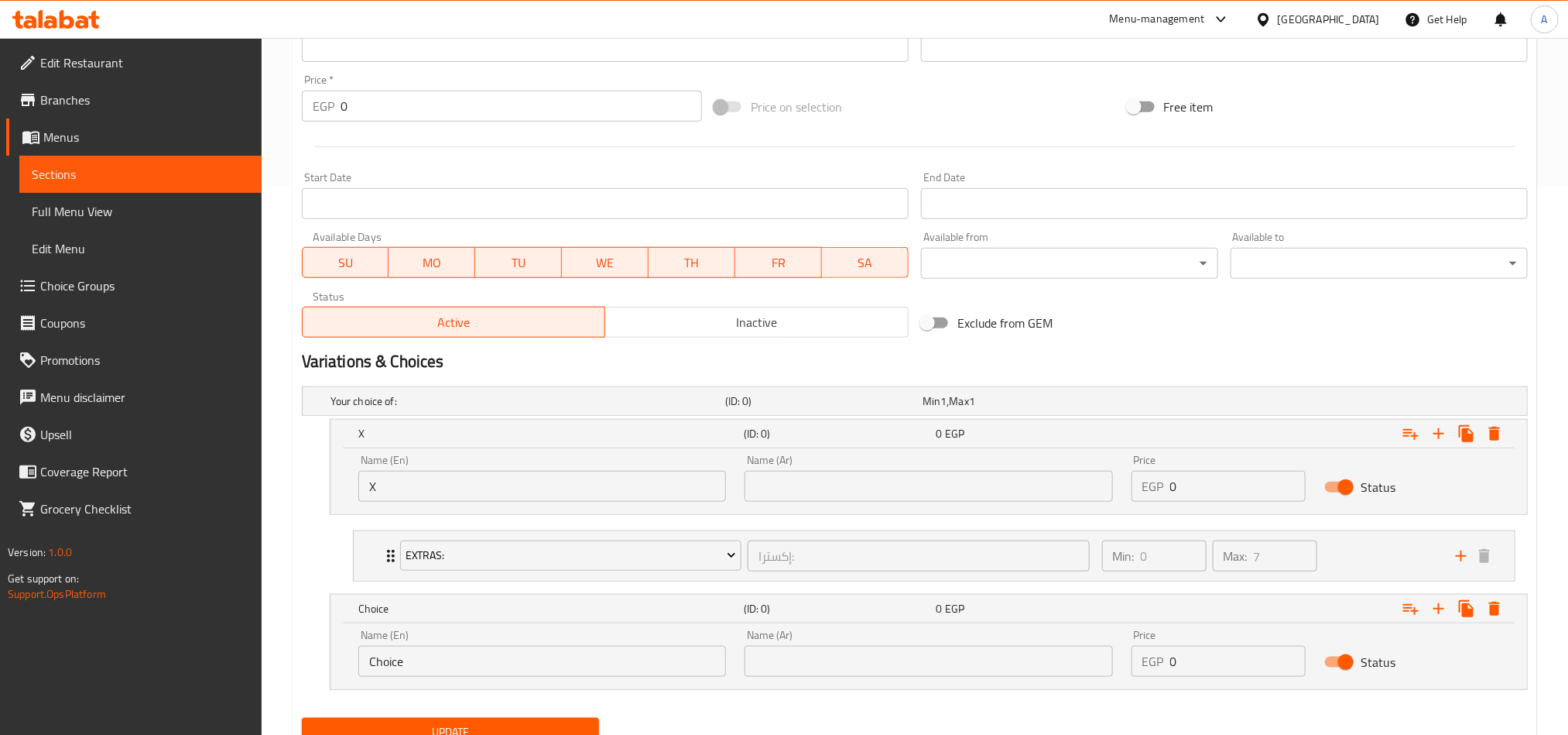
click at [915, 499] on input "text" at bounding box center [929, 486] width 368 height 31
type input "اكس"
click at [469, 543] on div "Name (En) Choice Name (En)" at bounding box center [542, 653] width 387 height 66
click at [566, 543] on input "Choice" at bounding box center [542, 661] width 368 height 31
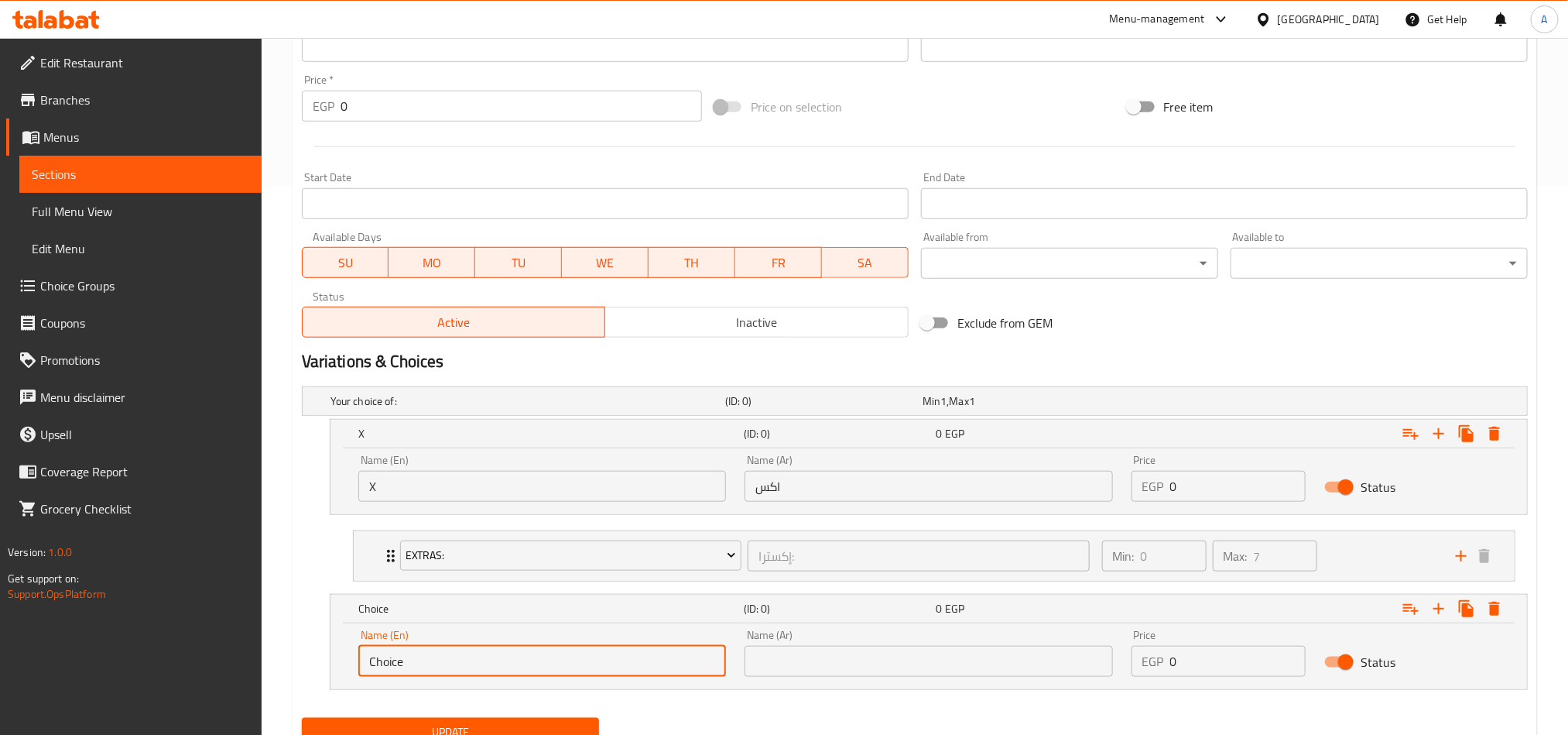
click at [566, 543] on input "Choice" at bounding box center [542, 661] width 368 height 31
click at [566, 543] on input "text" at bounding box center [542, 661] width 368 height 31
type input "Boba"
drag, startPoint x: 854, startPoint y: 674, endPoint x: 869, endPoint y: 650, distance: 28.3
click at [854, 543] on input "text" at bounding box center [929, 661] width 368 height 31
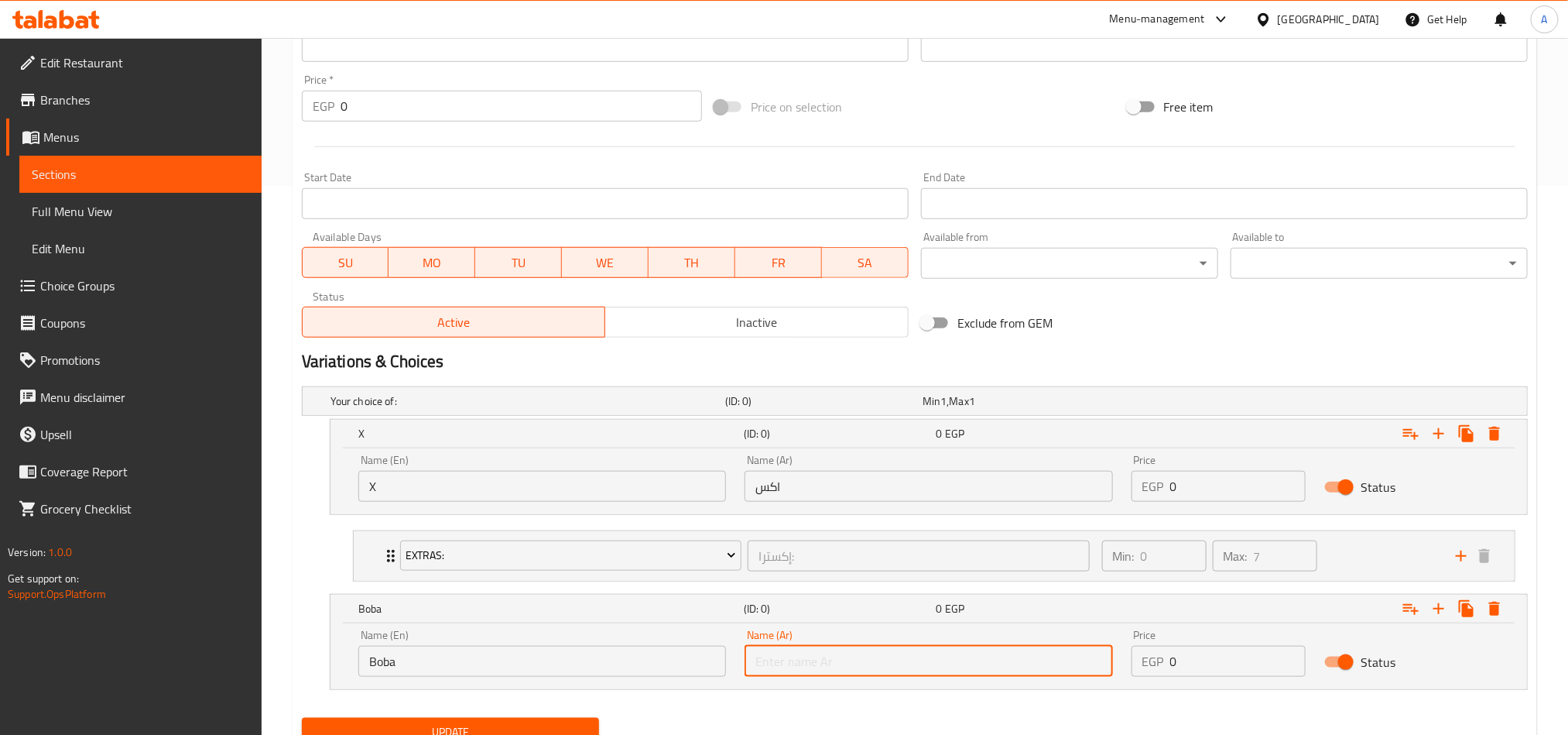
type input "بوبا"
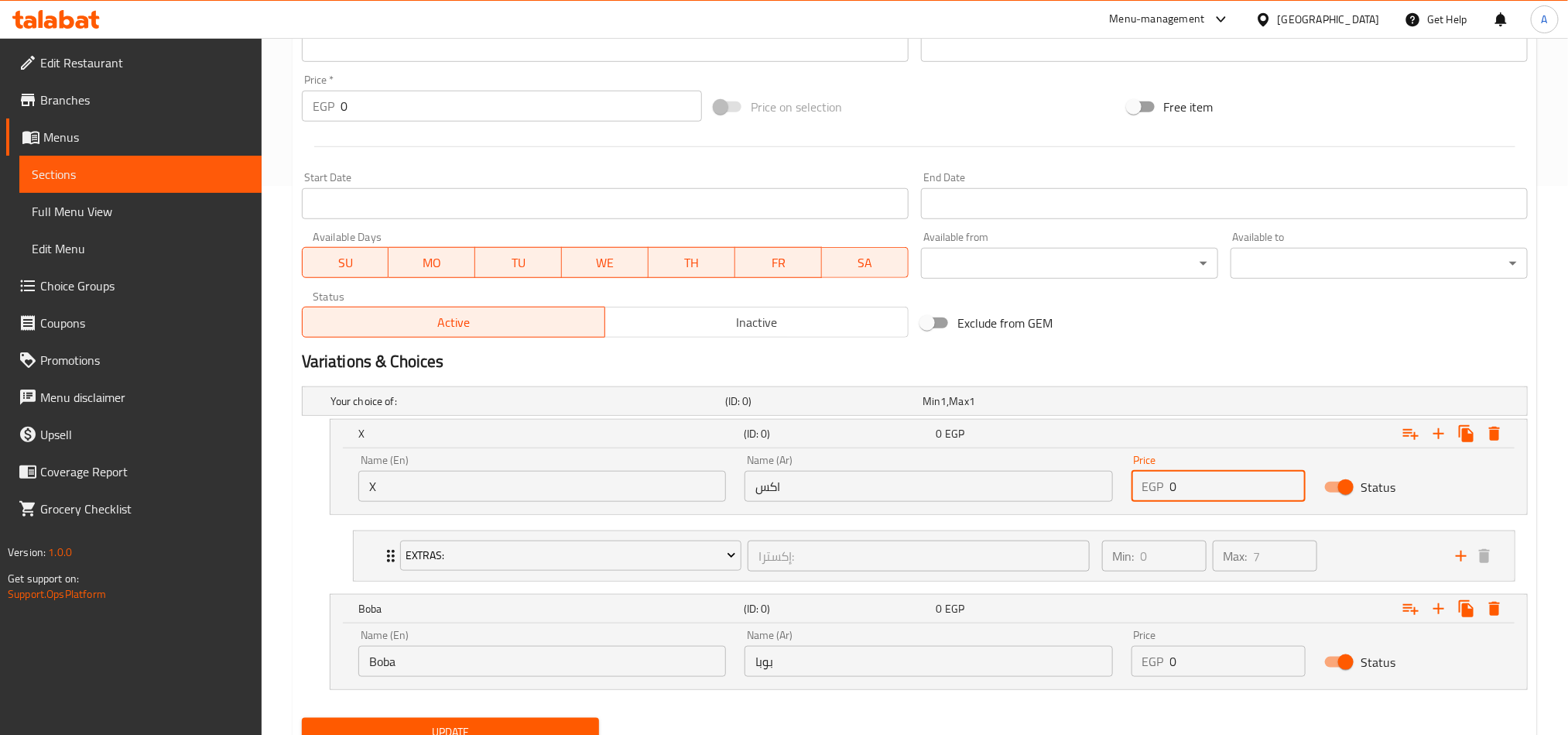
click at [1174, 471] on input "0" at bounding box center [1239, 486] width 136 height 31
click at [1174, 472] on input "0" at bounding box center [1239, 486] width 136 height 31
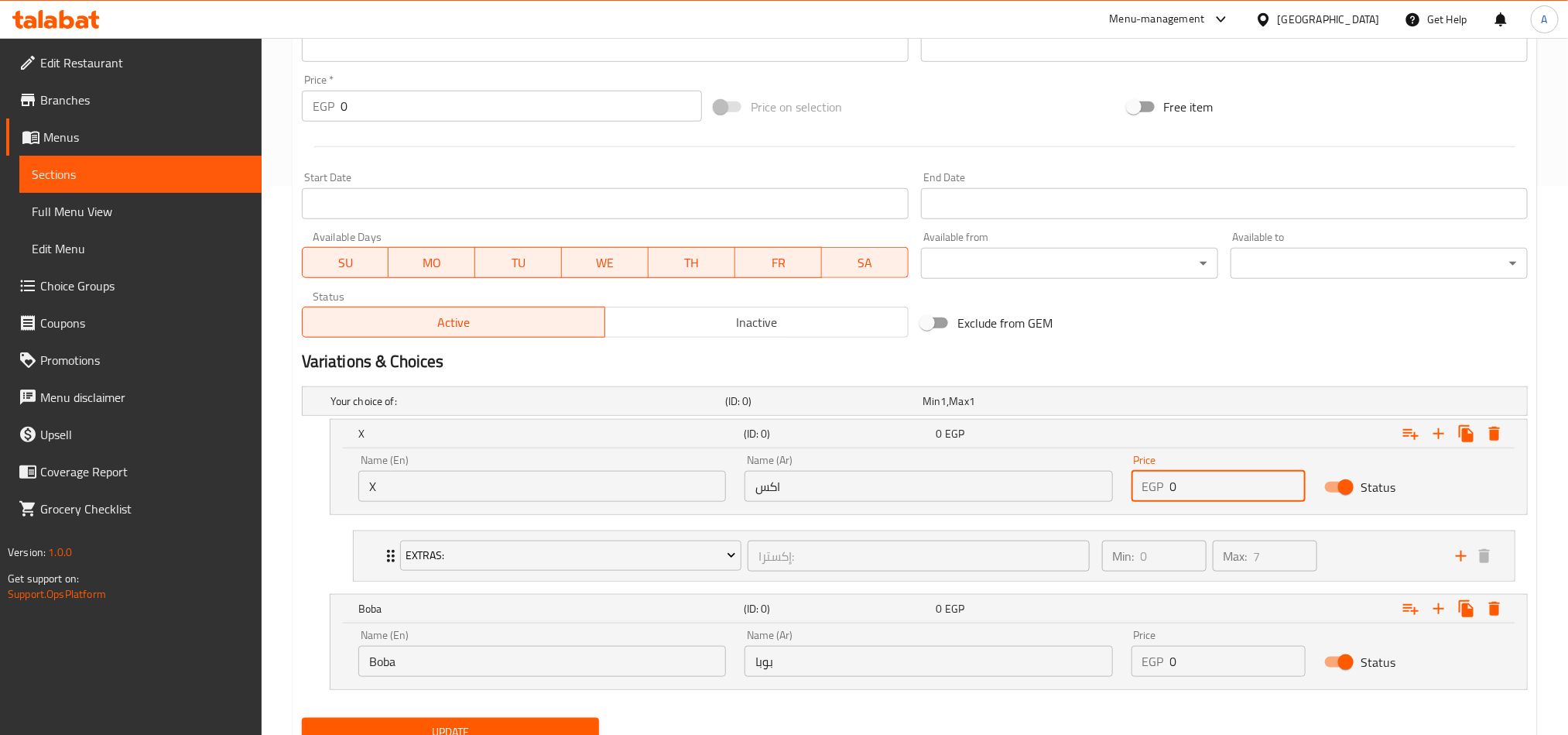
paste input "175.5"
type input "175.50"
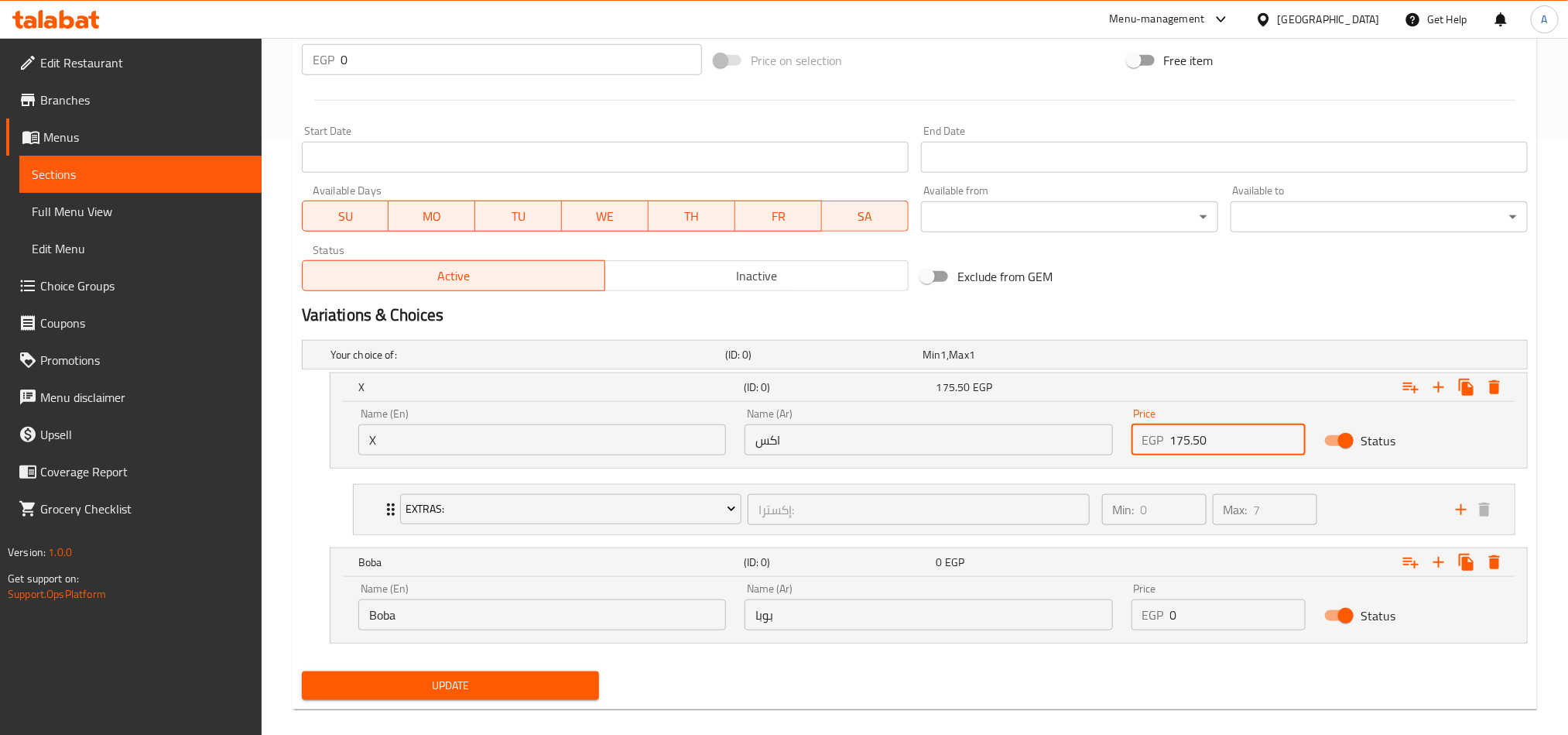
scroll to position [616, 0]
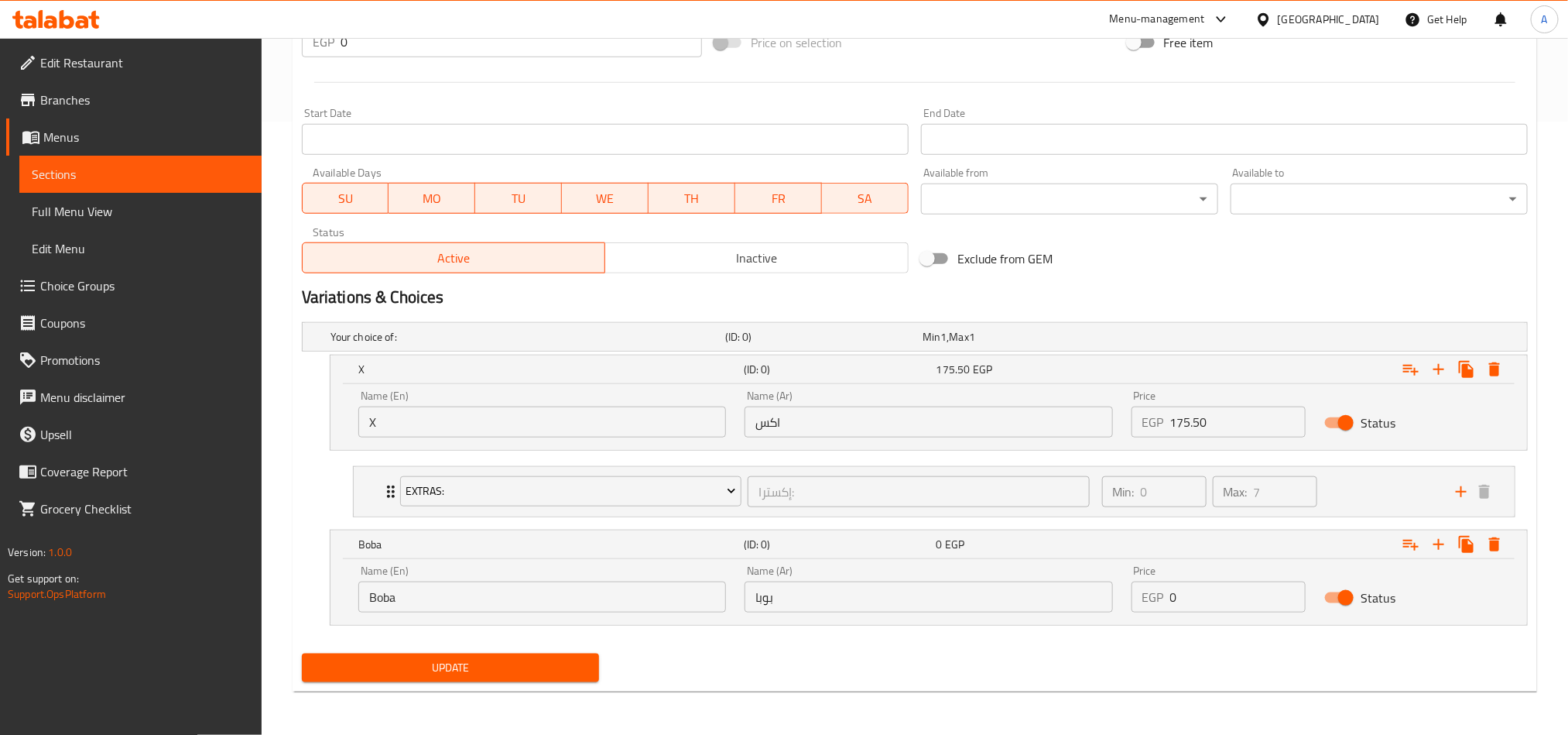
drag, startPoint x: 1229, startPoint y: 570, endPoint x: 1179, endPoint y: 572, distance: 50.0
click at [1174, 543] on div "Price EGP 0 Price" at bounding box center [1219, 589] width 175 height 47
drag, startPoint x: 1186, startPoint y: 585, endPoint x: 1124, endPoint y: 593, distance: 62.5
click at [1124, 543] on div "Price EGP 0 Price" at bounding box center [1218, 589] width 193 height 66
paste input "209.25"
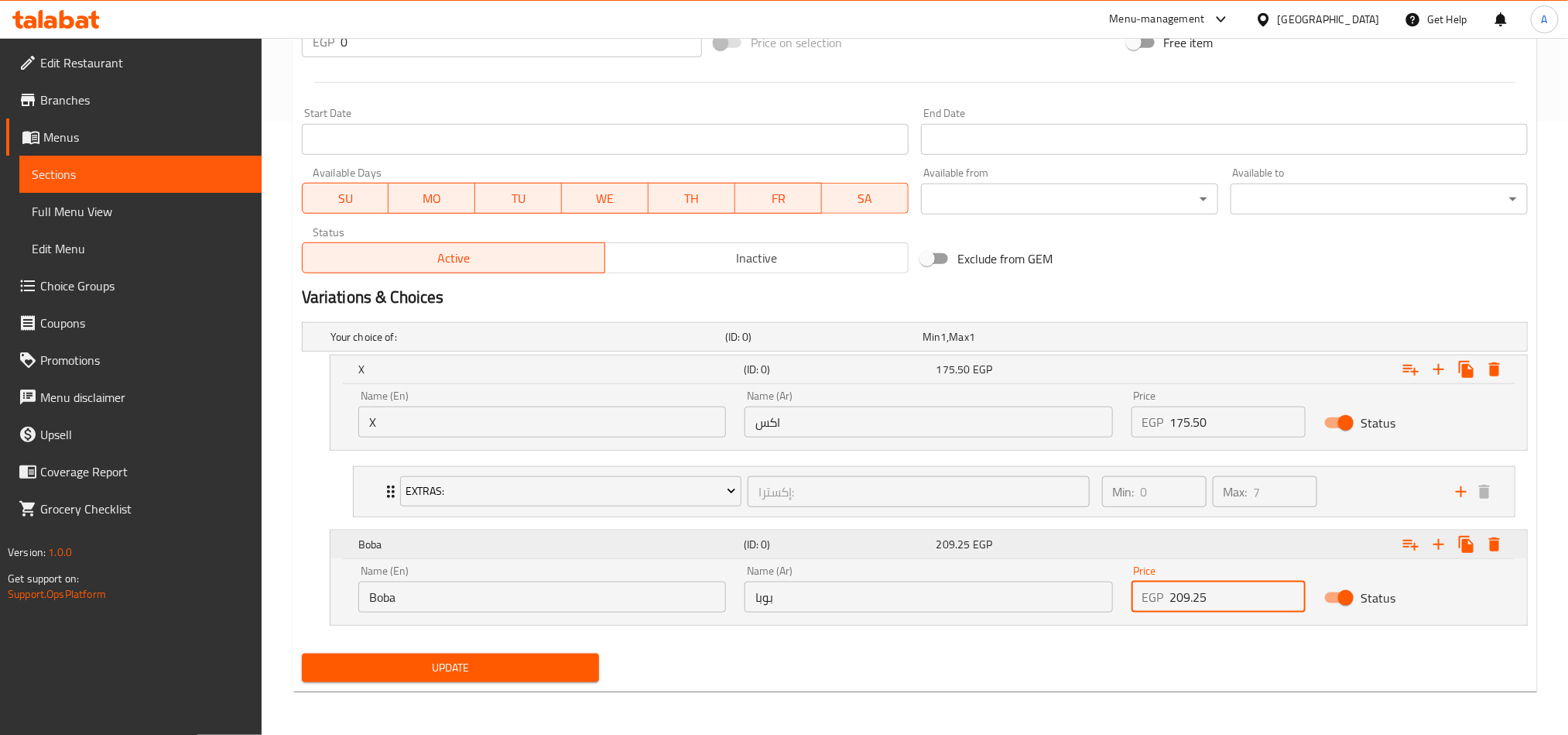
type input "209.25"
click at [1174, 379] on icon "Expand" at bounding box center [1411, 369] width 19 height 19
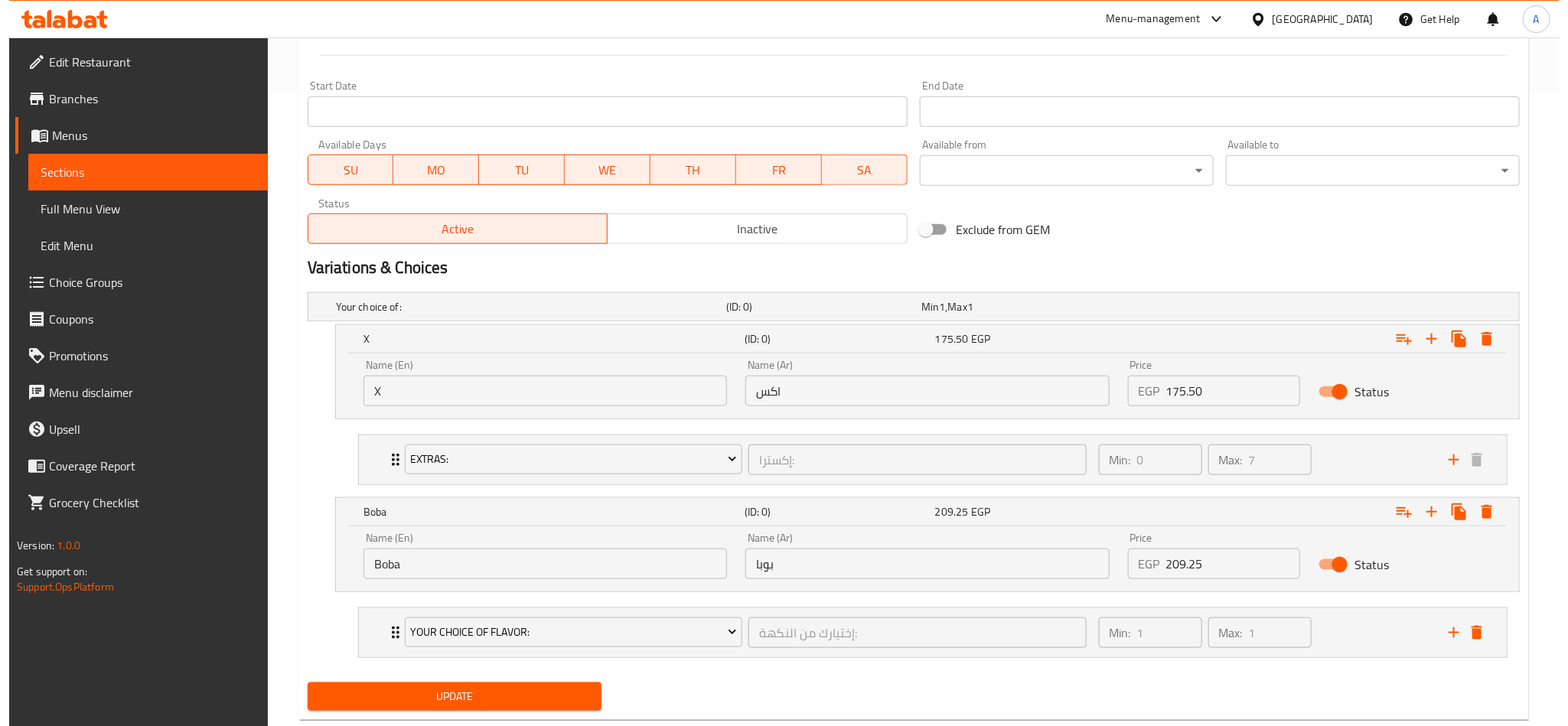
scroll to position [672, 0]
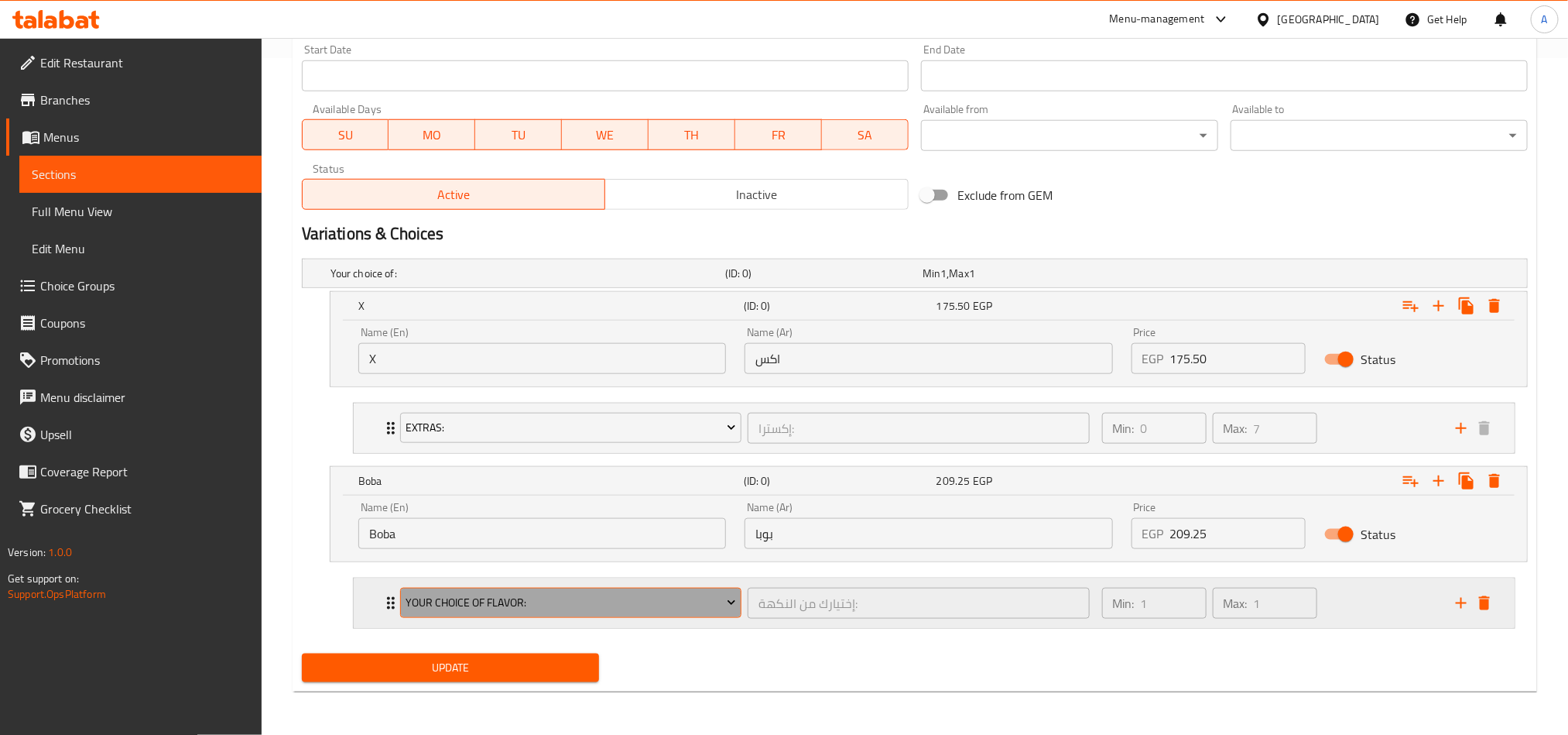
click at [590, 543] on span "Your Choice Of Flavor:" at bounding box center [570, 603] width 330 height 20
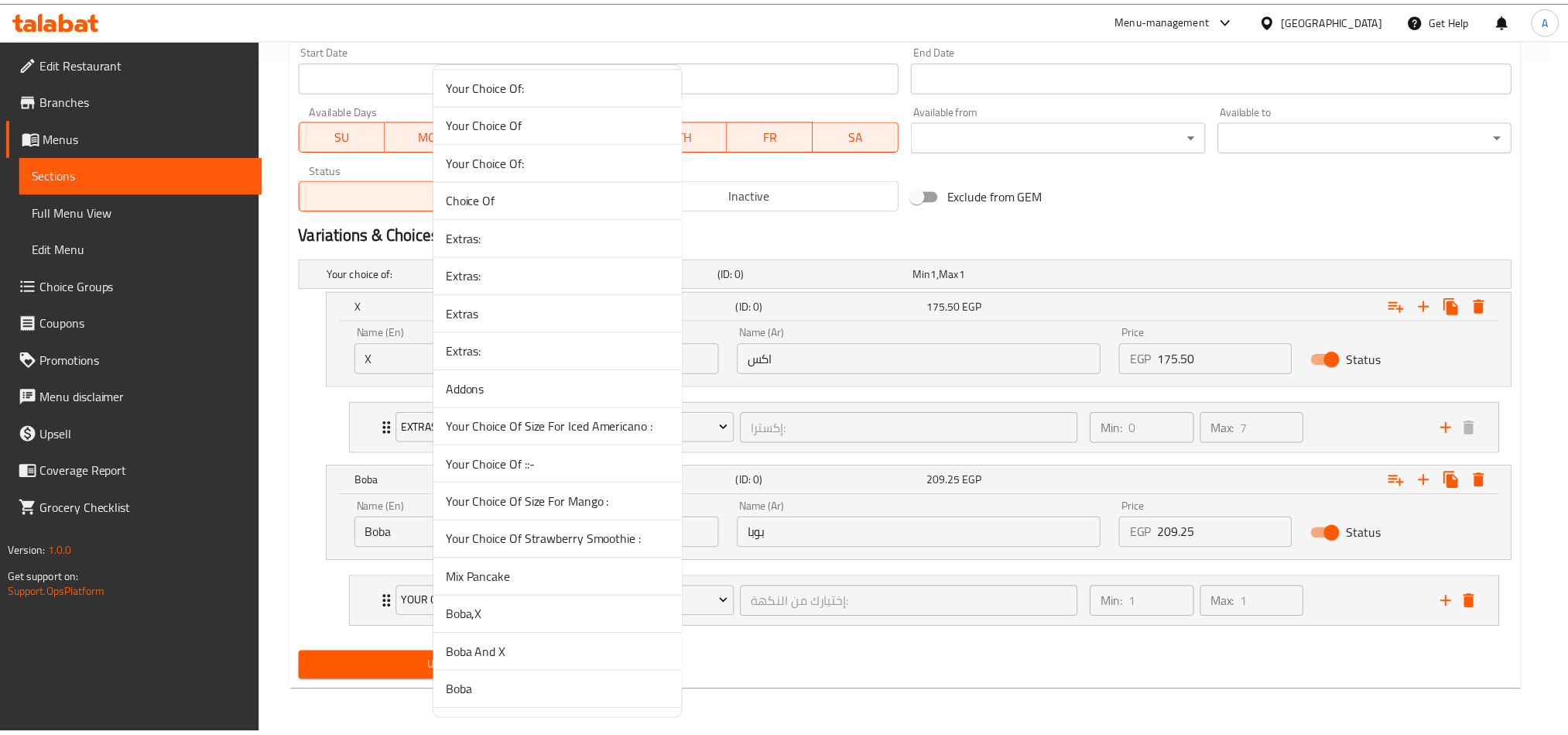
scroll to position [2262, 0]
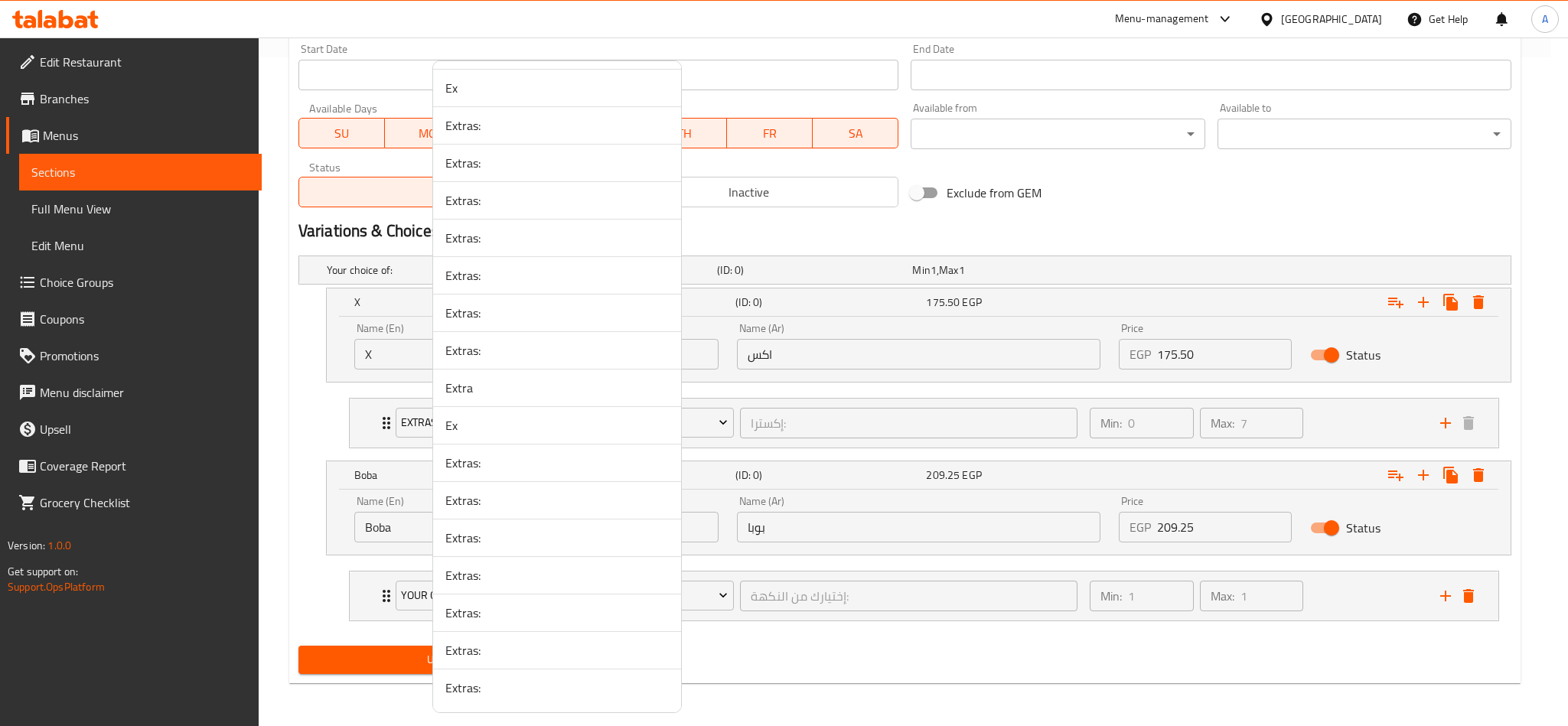
click at [572, 537] on span "Extras:" at bounding box center [557, 687] width 224 height 19
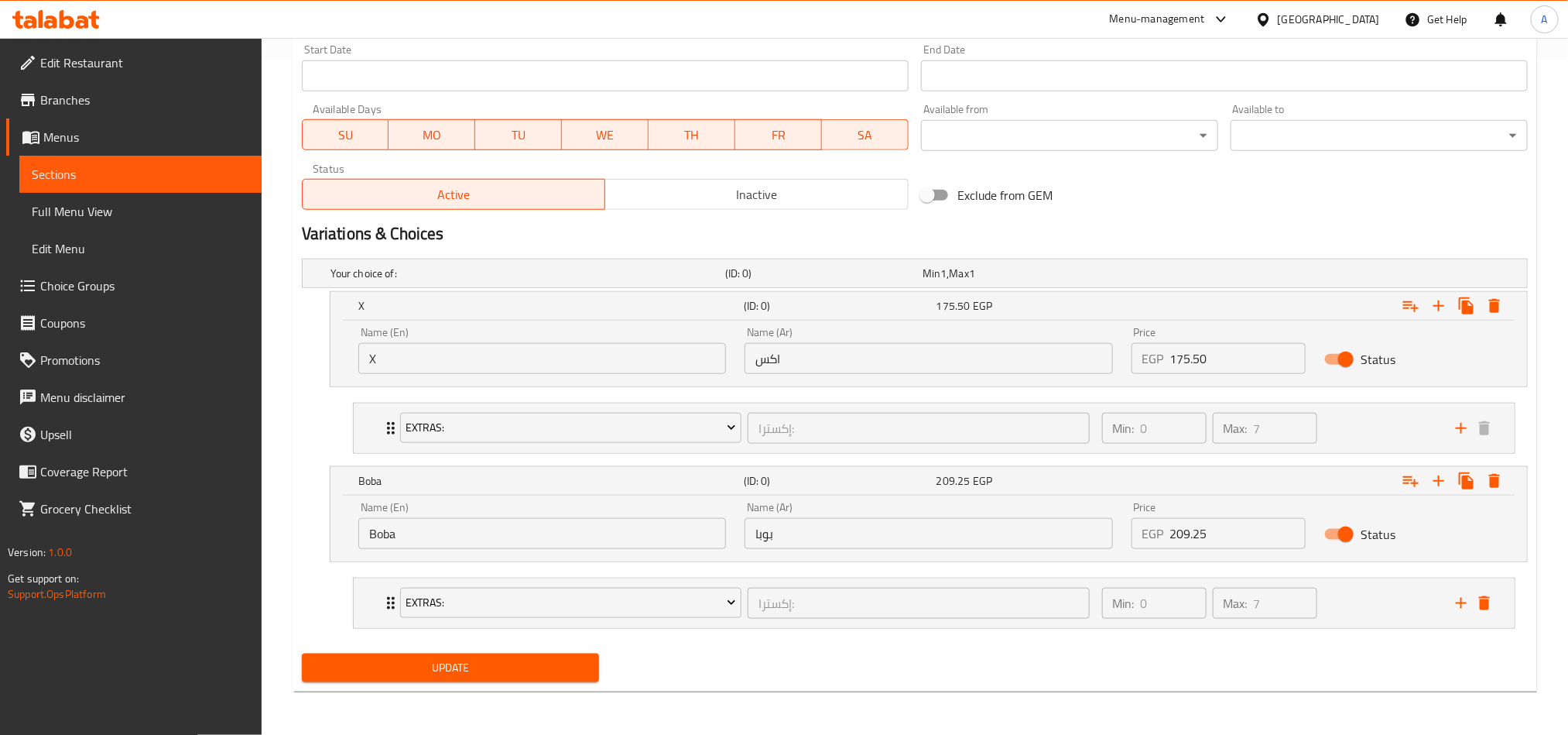
drag, startPoint x: 500, startPoint y: 658, endPoint x: 546, endPoint y: 660, distance: 46.0
click at [499, 543] on span "Update" at bounding box center [451, 668] width 272 height 20
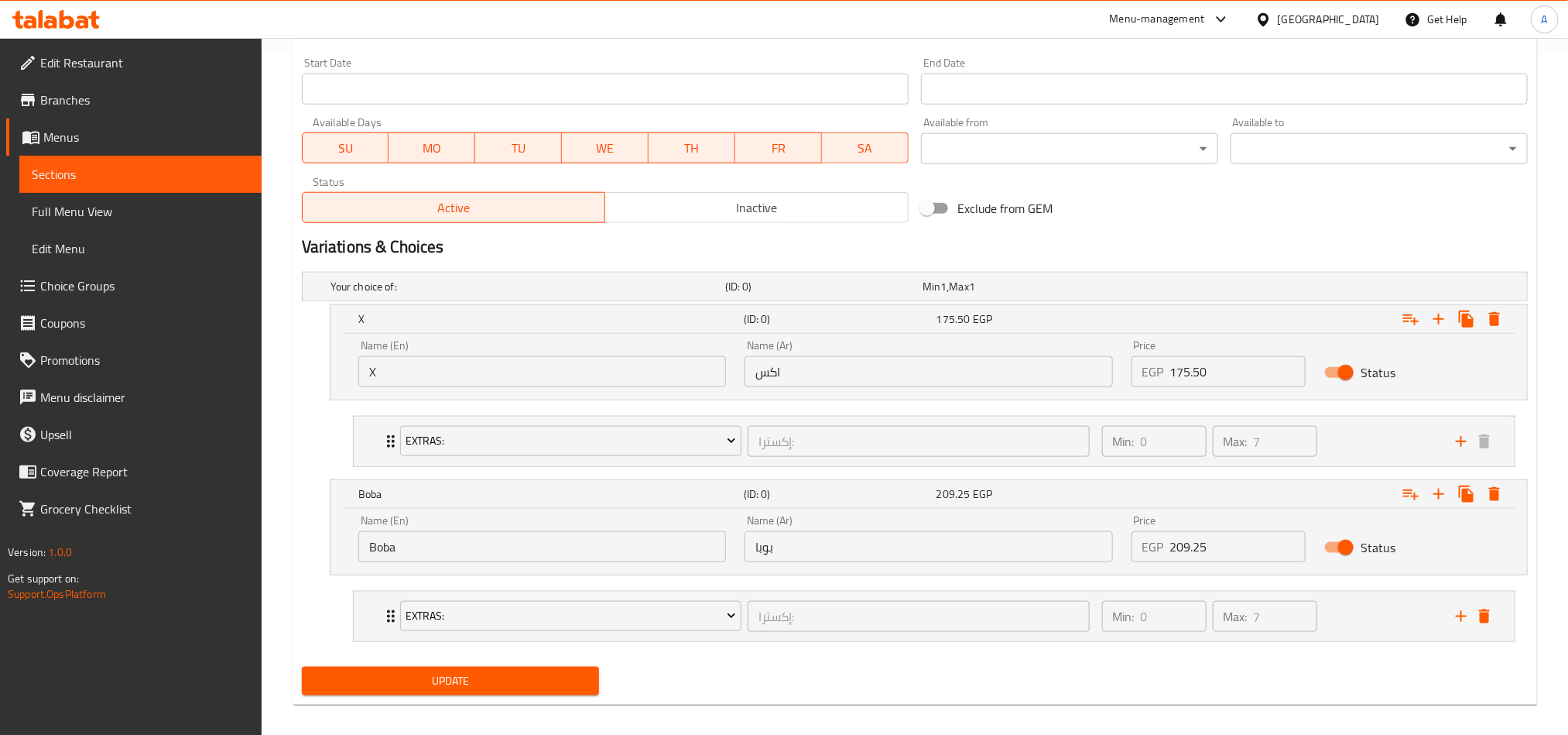
scroll to position [51, 0]
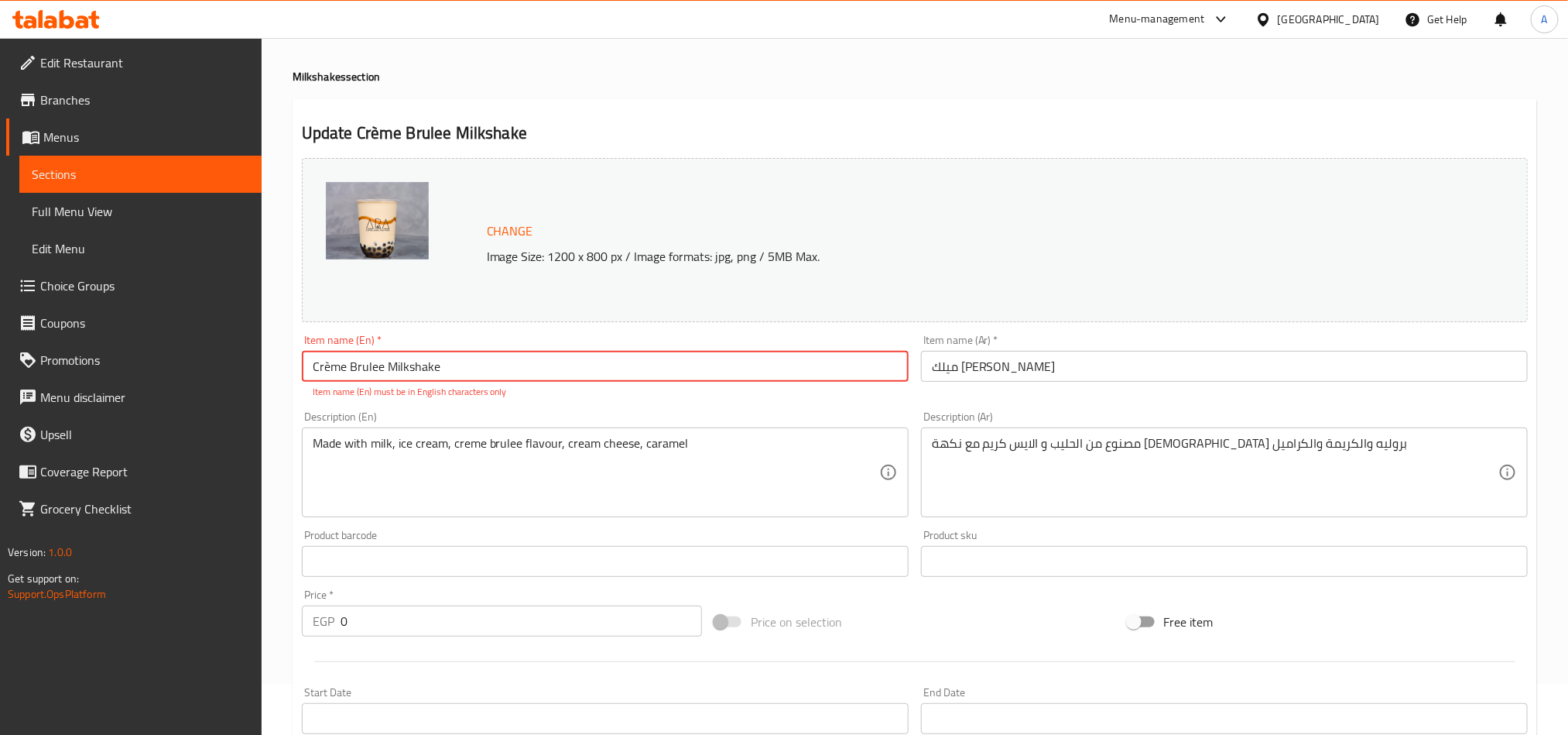
click at [486, 372] on input "Crème Brulee Milkshake" at bounding box center [605, 366] width 606 height 31
click at [325, 374] on input "Crème Brulee Milkshake" at bounding box center [605, 366] width 606 height 31
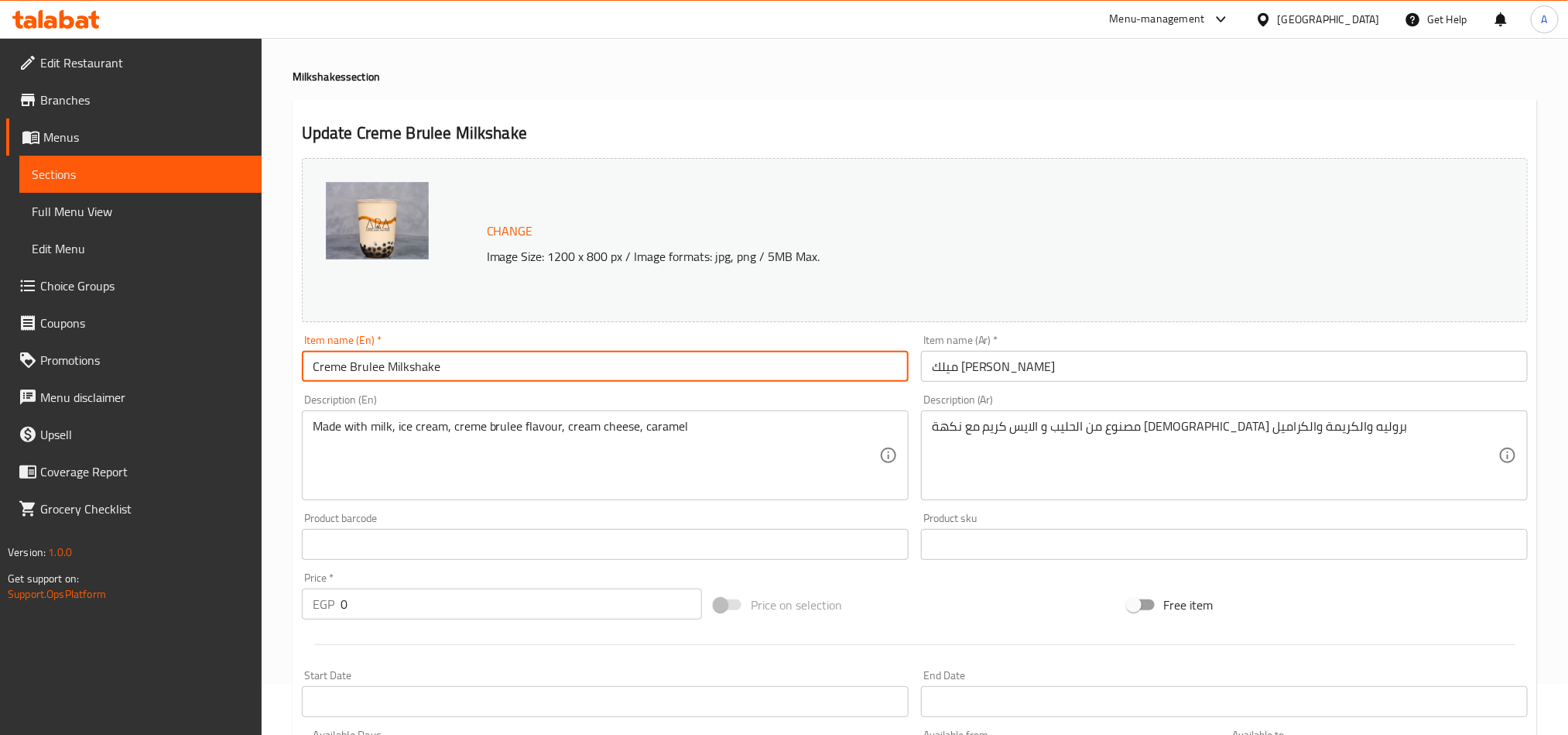
type input "Creme Brulee Milkshake"
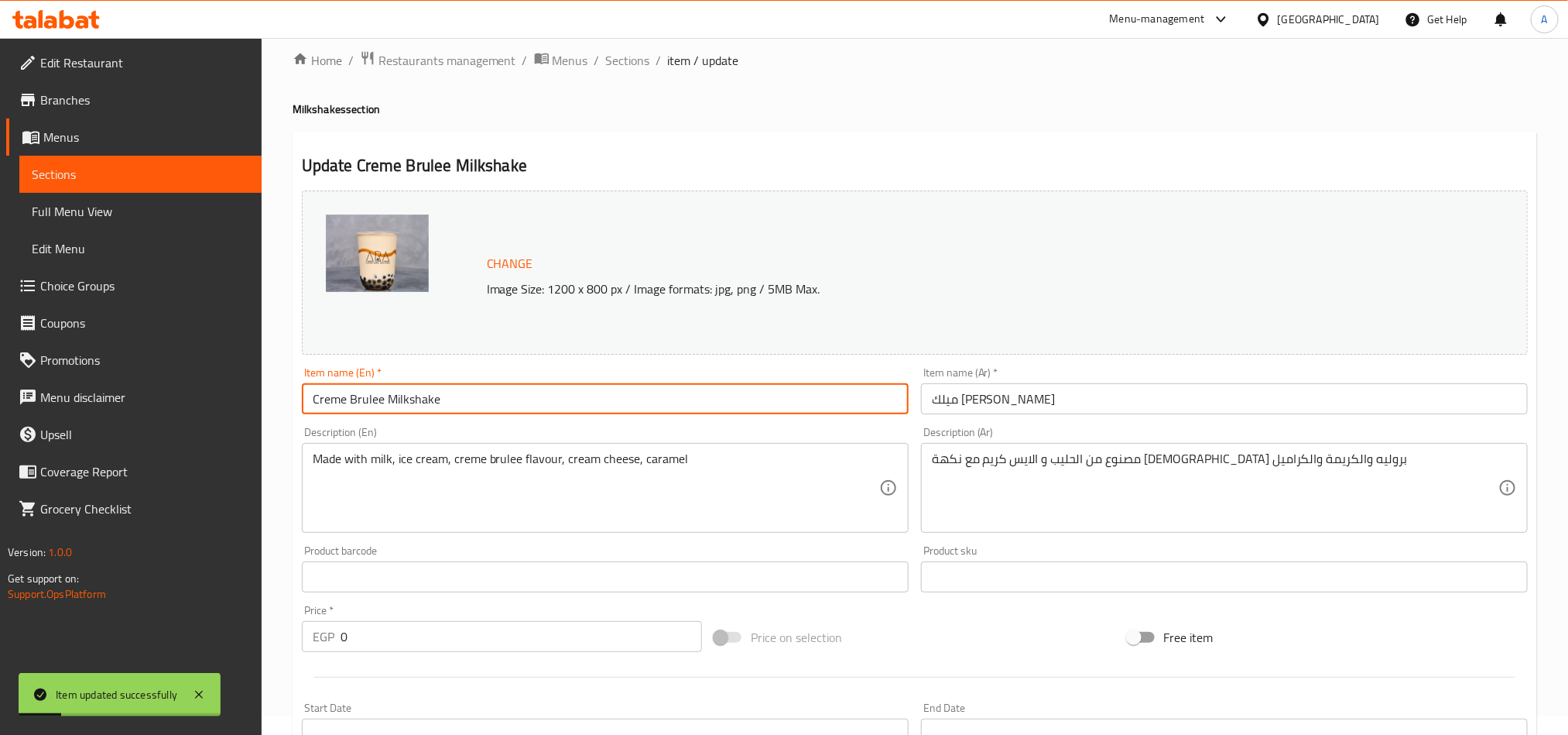
scroll to position [0, 0]
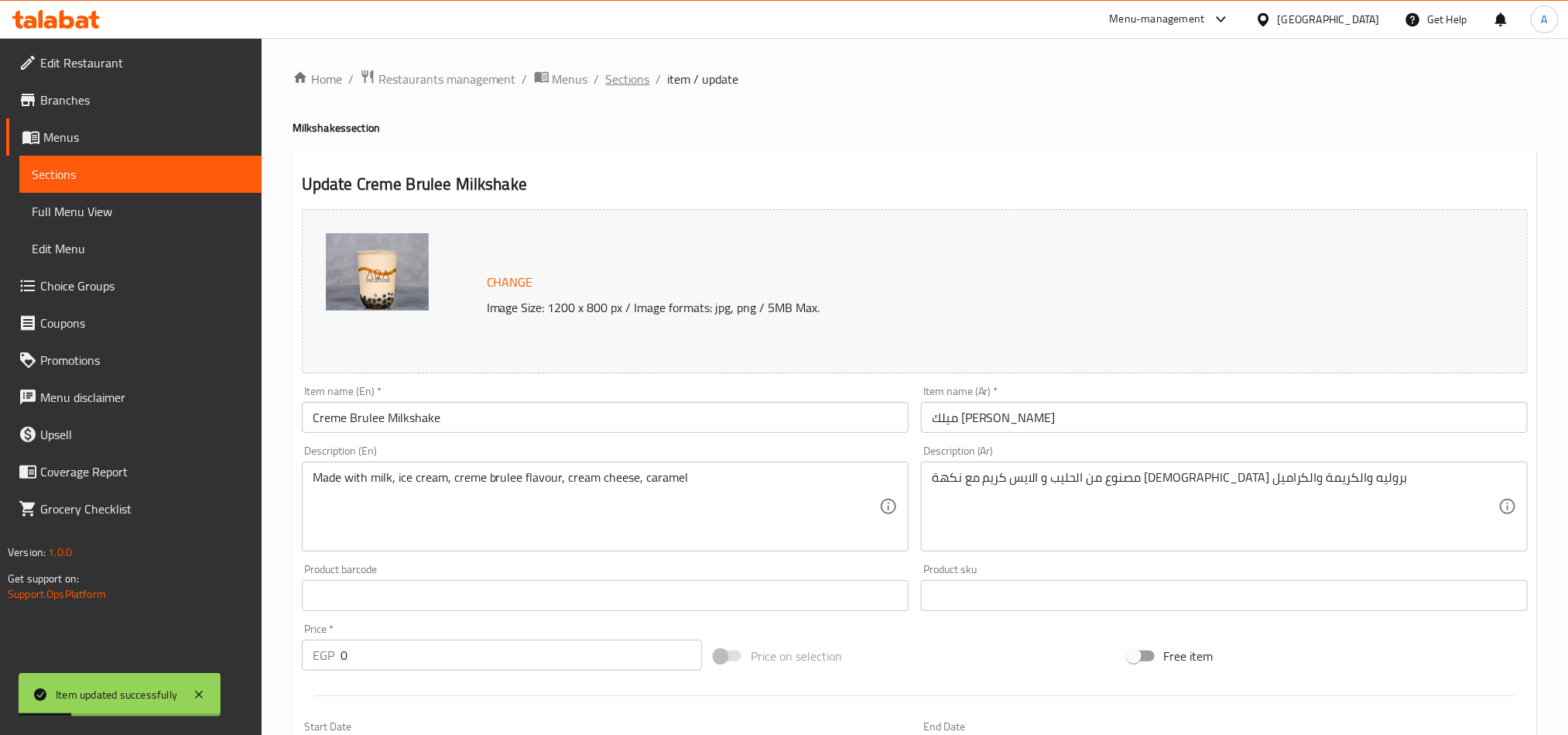
click at [613, 82] on span "Sections" at bounding box center [628, 79] width 44 height 19
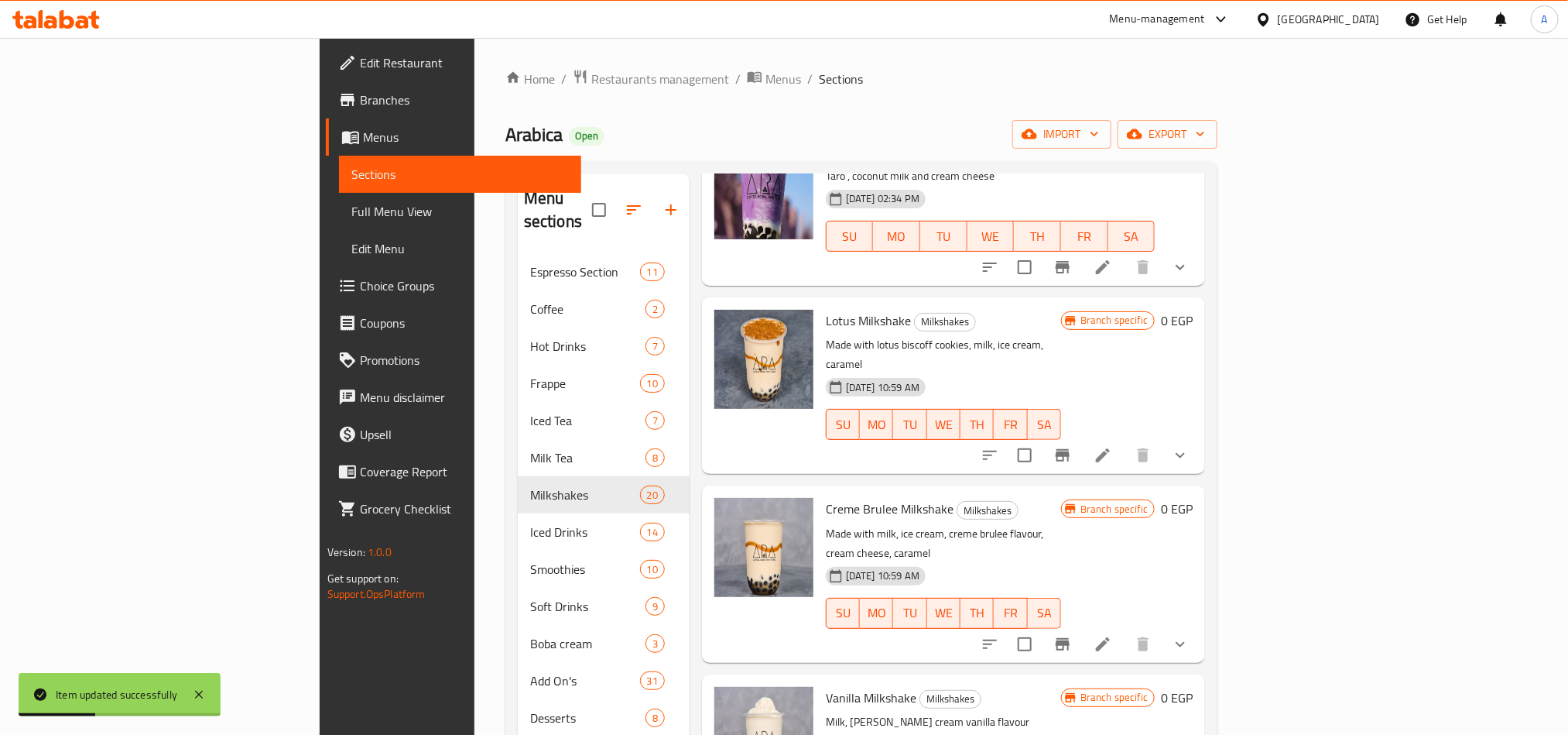
scroll to position [348, 0]
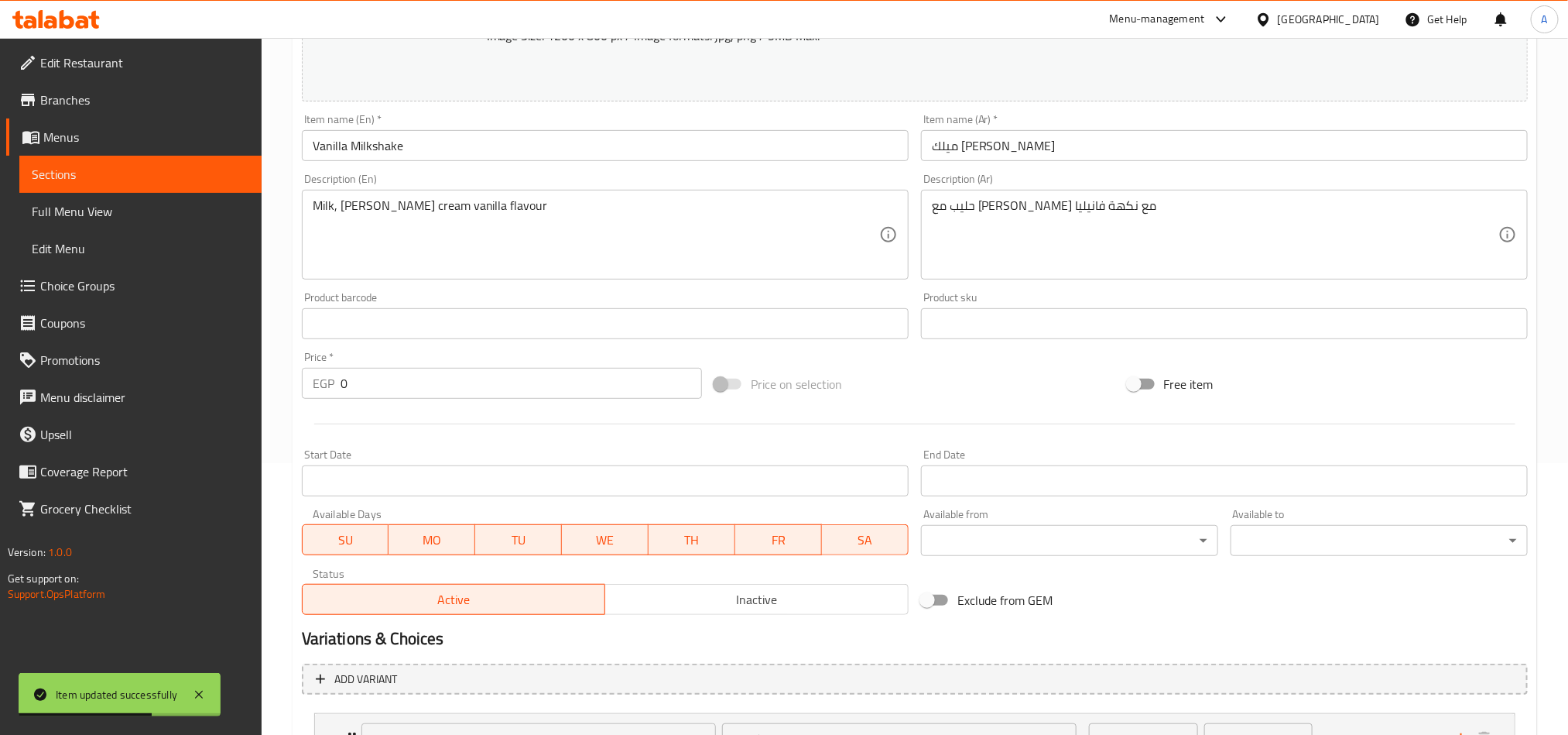
scroll to position [407, 0]
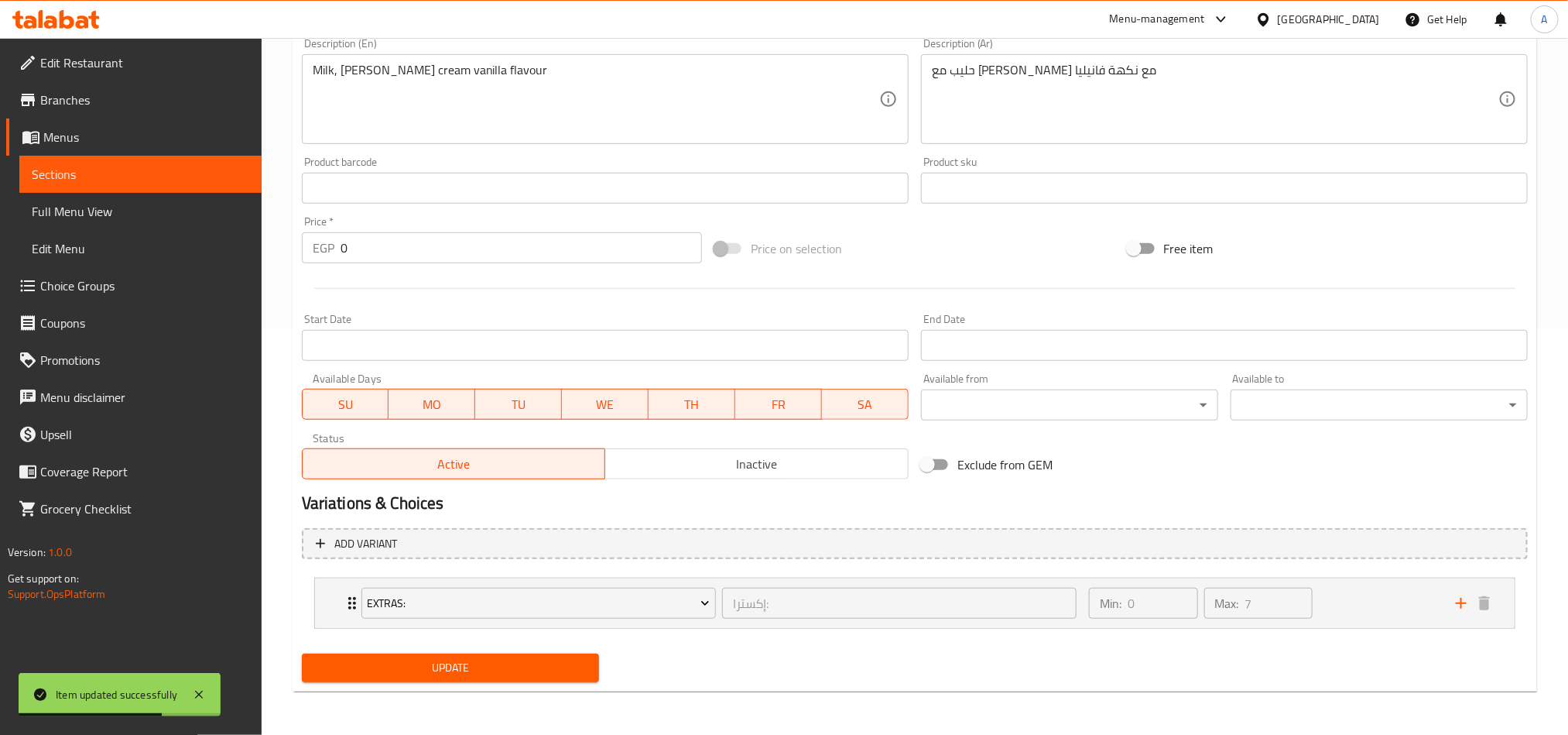
drag, startPoint x: 917, startPoint y: 553, endPoint x: 970, endPoint y: 571, distance: 56.0
click at [924, 543] on div "Add variant Extras: إكسترا: ​ Min: 0 ​ Max: 7 ​ Extra Boba (ID: 773638395) 34.2…" at bounding box center [915, 585] width 1239 height 126
drag, startPoint x: 1457, startPoint y: 598, endPoint x: 1424, endPoint y: 576, distance: 39.7
click at [1174, 543] on icon "add" at bounding box center [1462, 603] width 19 height 19
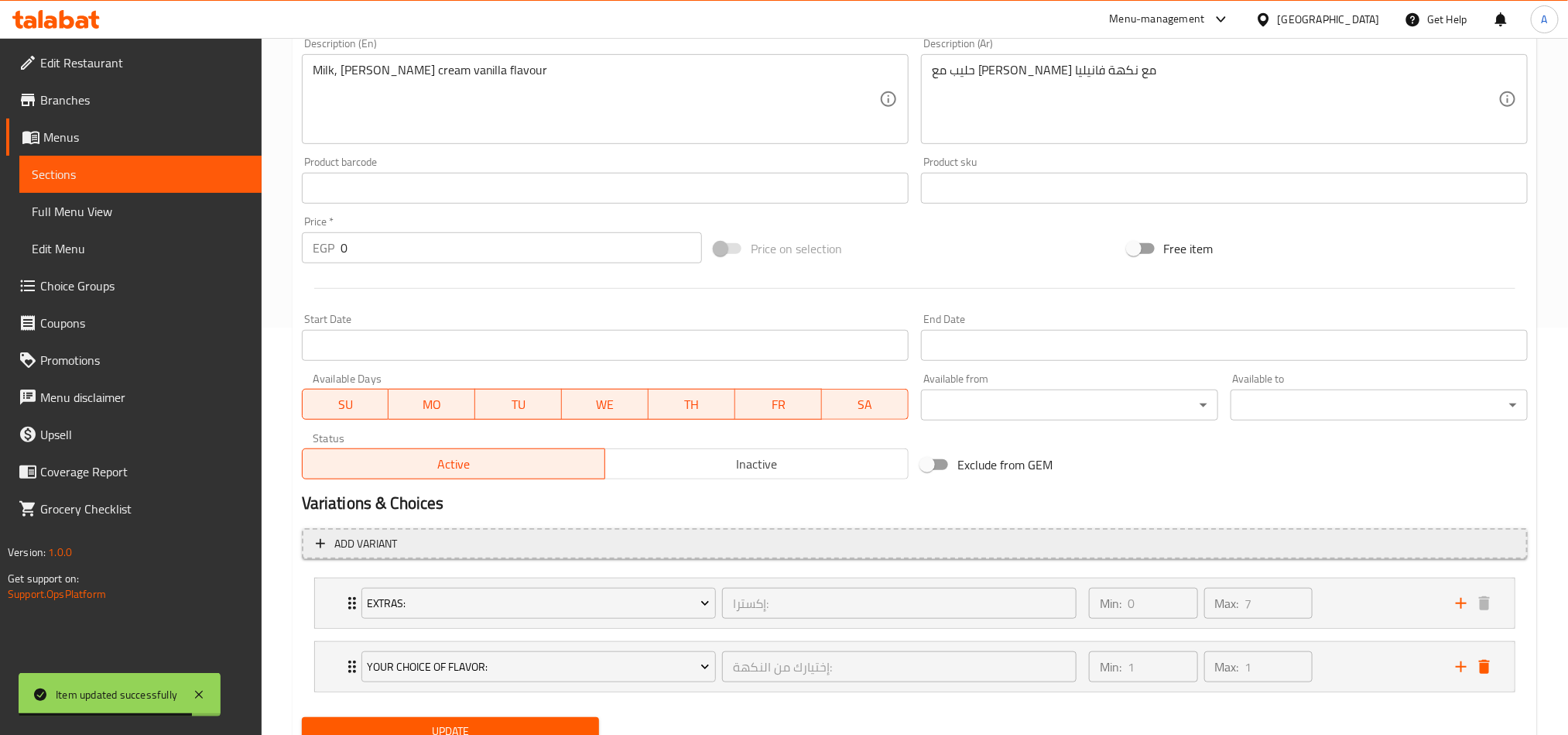
click at [1174, 535] on span "Add variant" at bounding box center [915, 544] width 1198 height 20
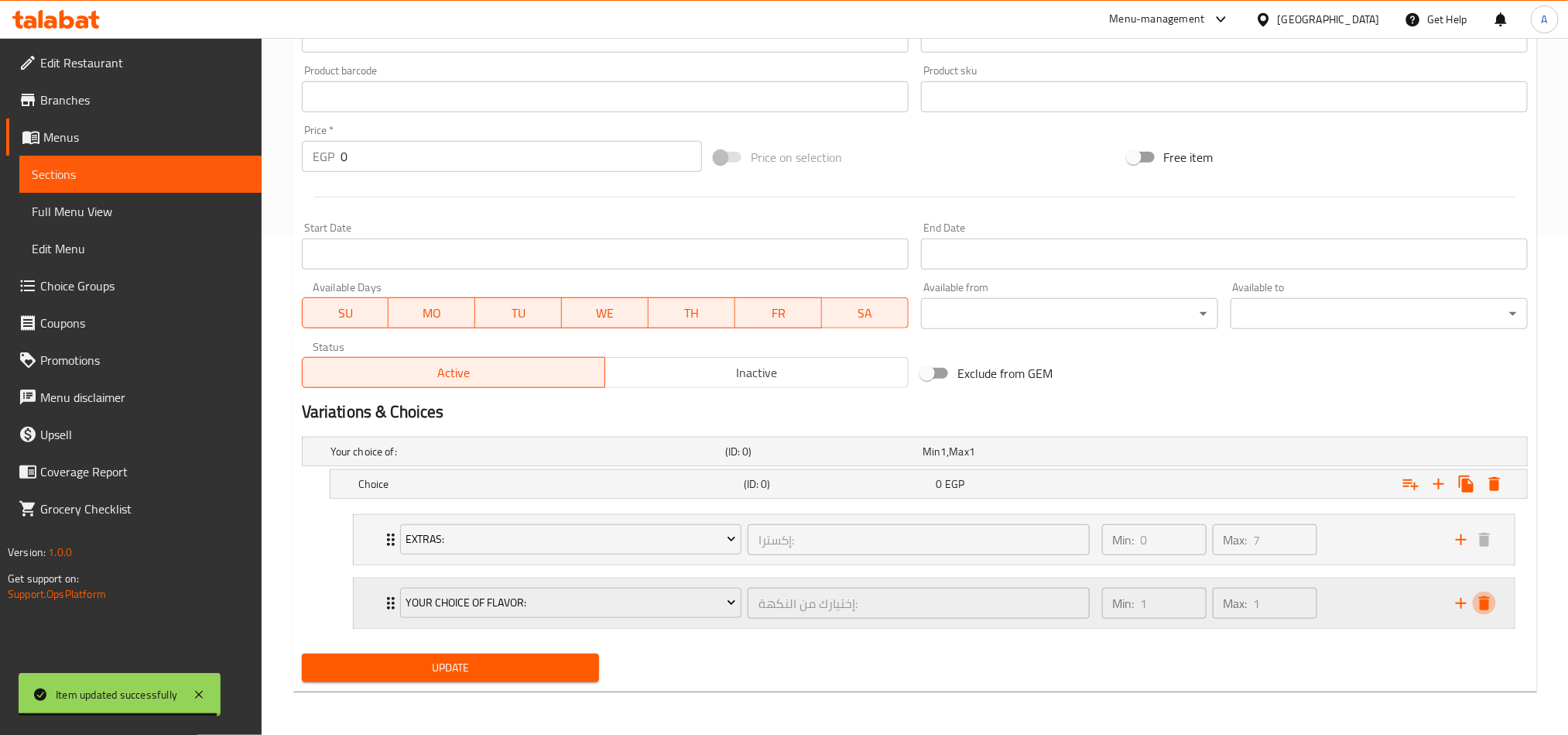
click at [1174, 543] on icon "delete" at bounding box center [1484, 603] width 19 height 19
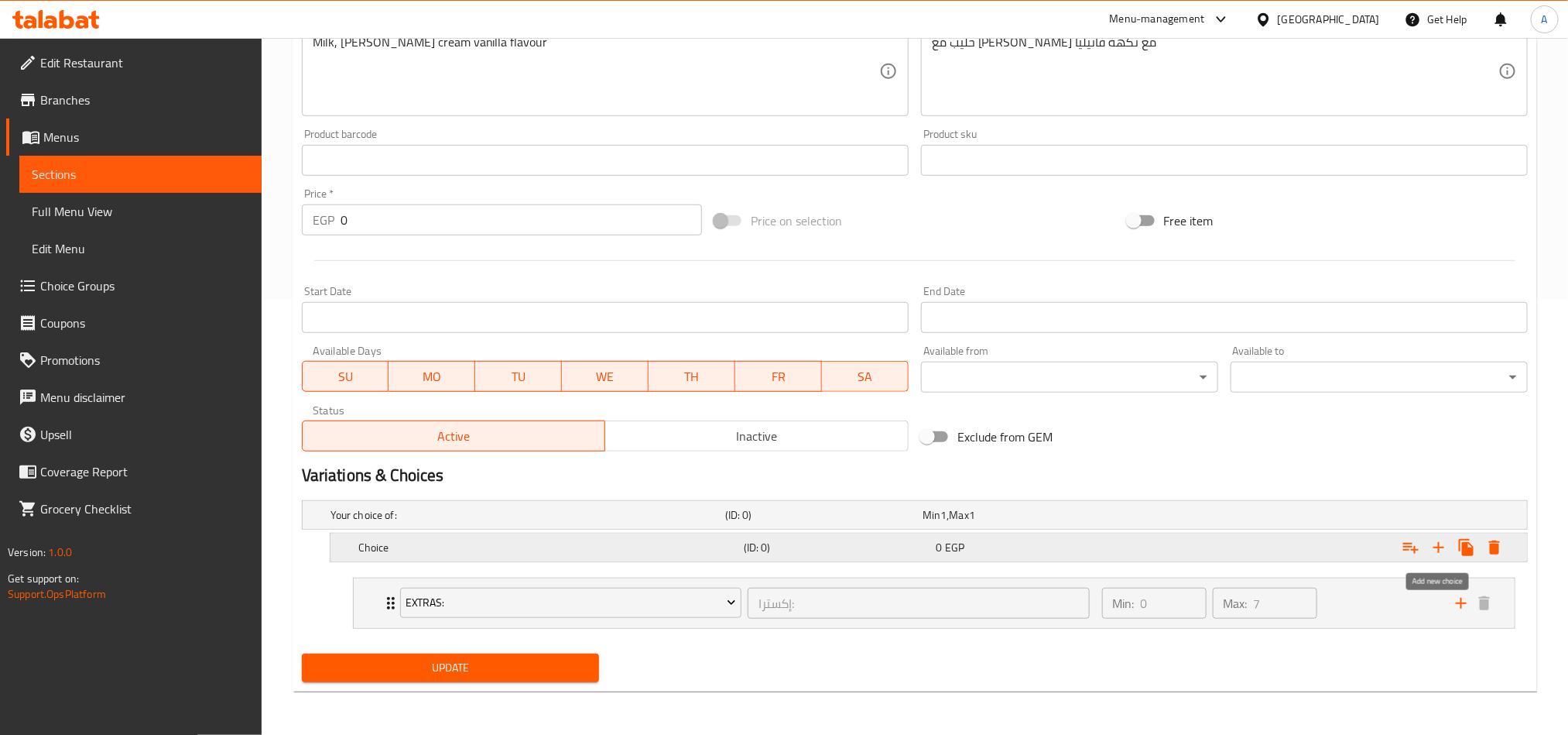
click at [1174, 543] on icon "Expand" at bounding box center [1439, 547] width 19 height 19
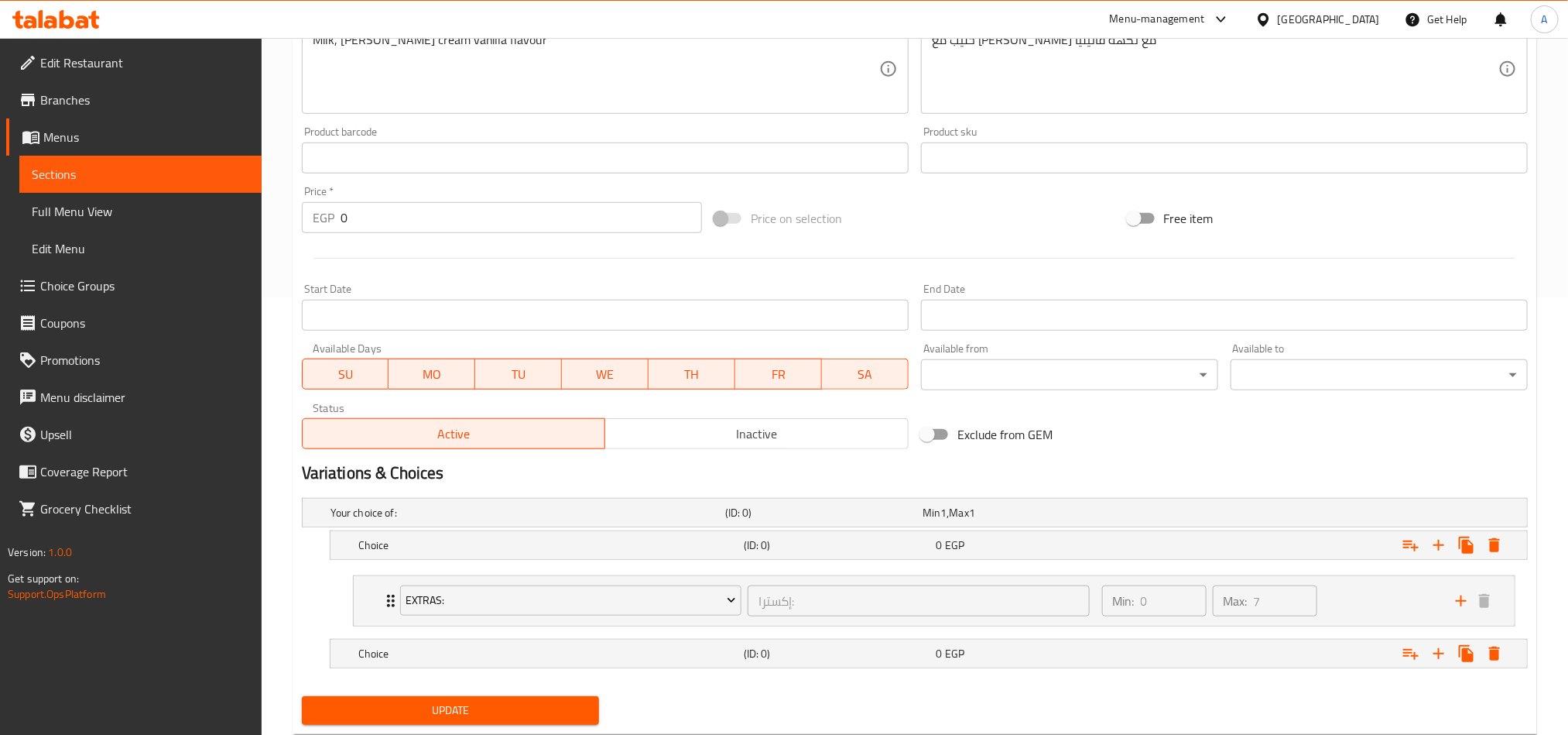
click at [676, 543] on nav "Extras: إكسترا: ​ Min: 0 ​ Max: 7 ​ Extra Boba (ID: 773638395) 34.2 EGP Name (E…" at bounding box center [915, 600] width 1226 height 76
click at [680, 524] on div "Choice" at bounding box center [524, 513] width 394 height 22
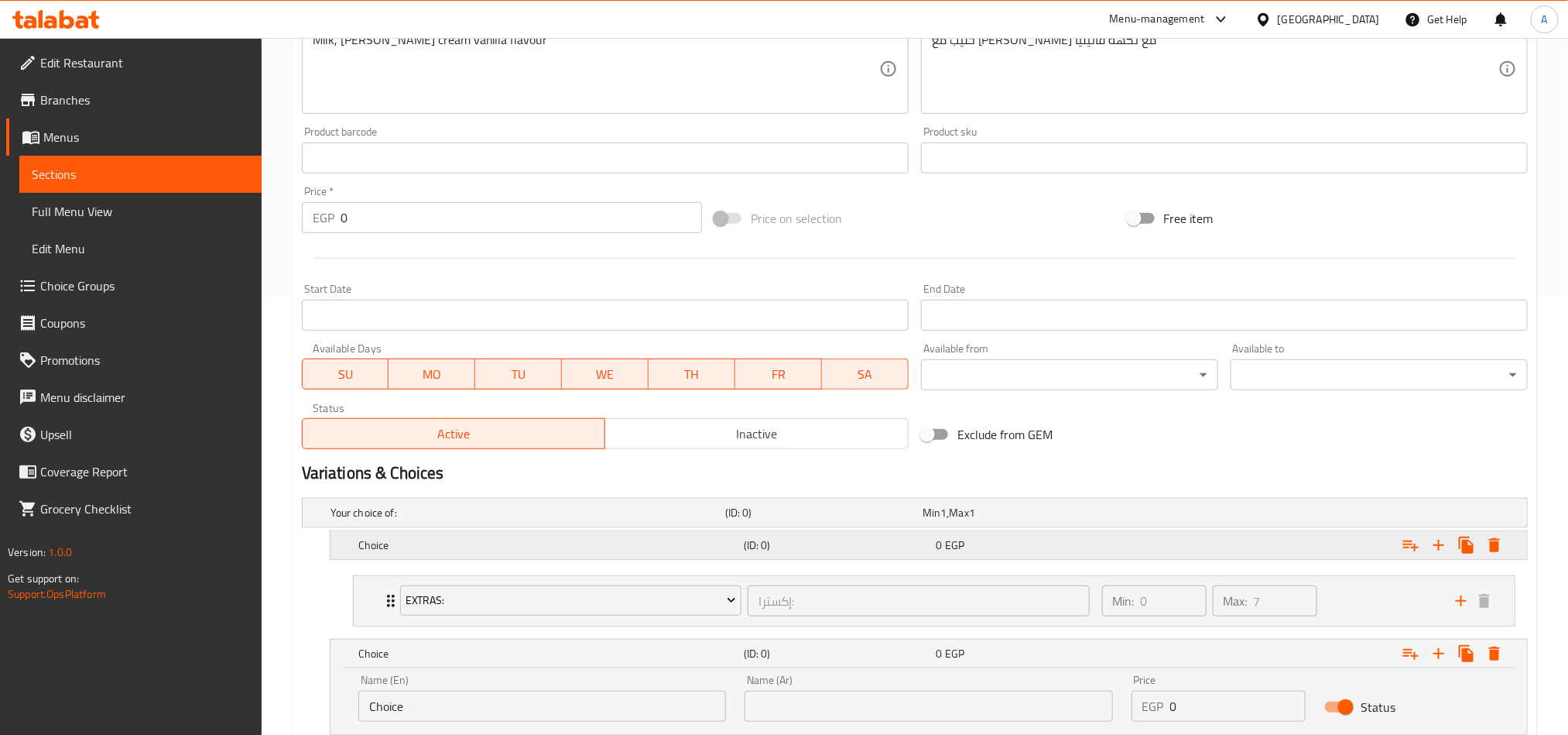
click at [685, 521] on h5 "Choice" at bounding box center [524, 513] width 389 height 16
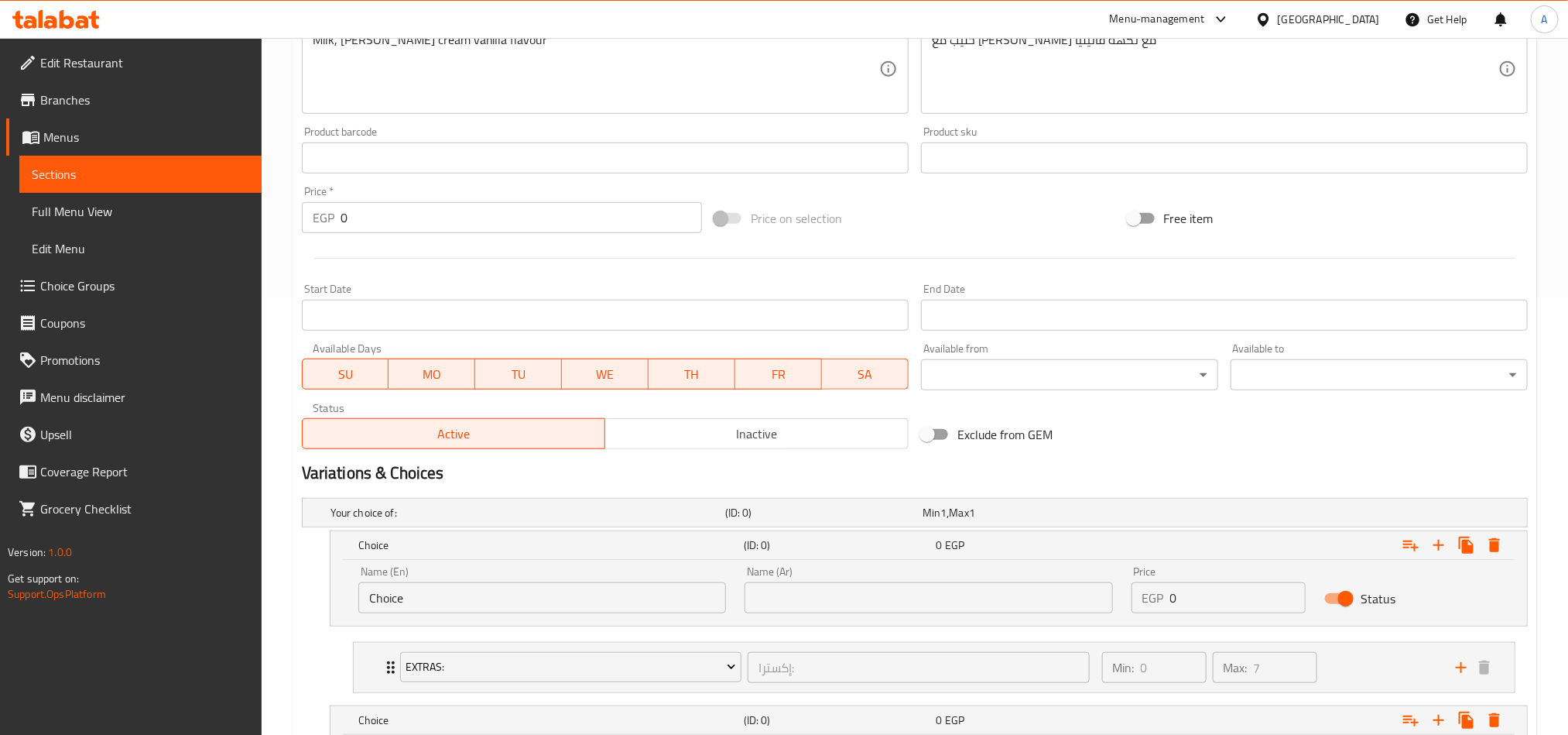
click at [616, 543] on input "Choice" at bounding box center [542, 598] width 368 height 31
click at [552, 543] on div "Name (En) Choice Name (En)" at bounding box center [542, 589] width 387 height 66
click at [555, 543] on input "Choice" at bounding box center [542, 598] width 368 height 31
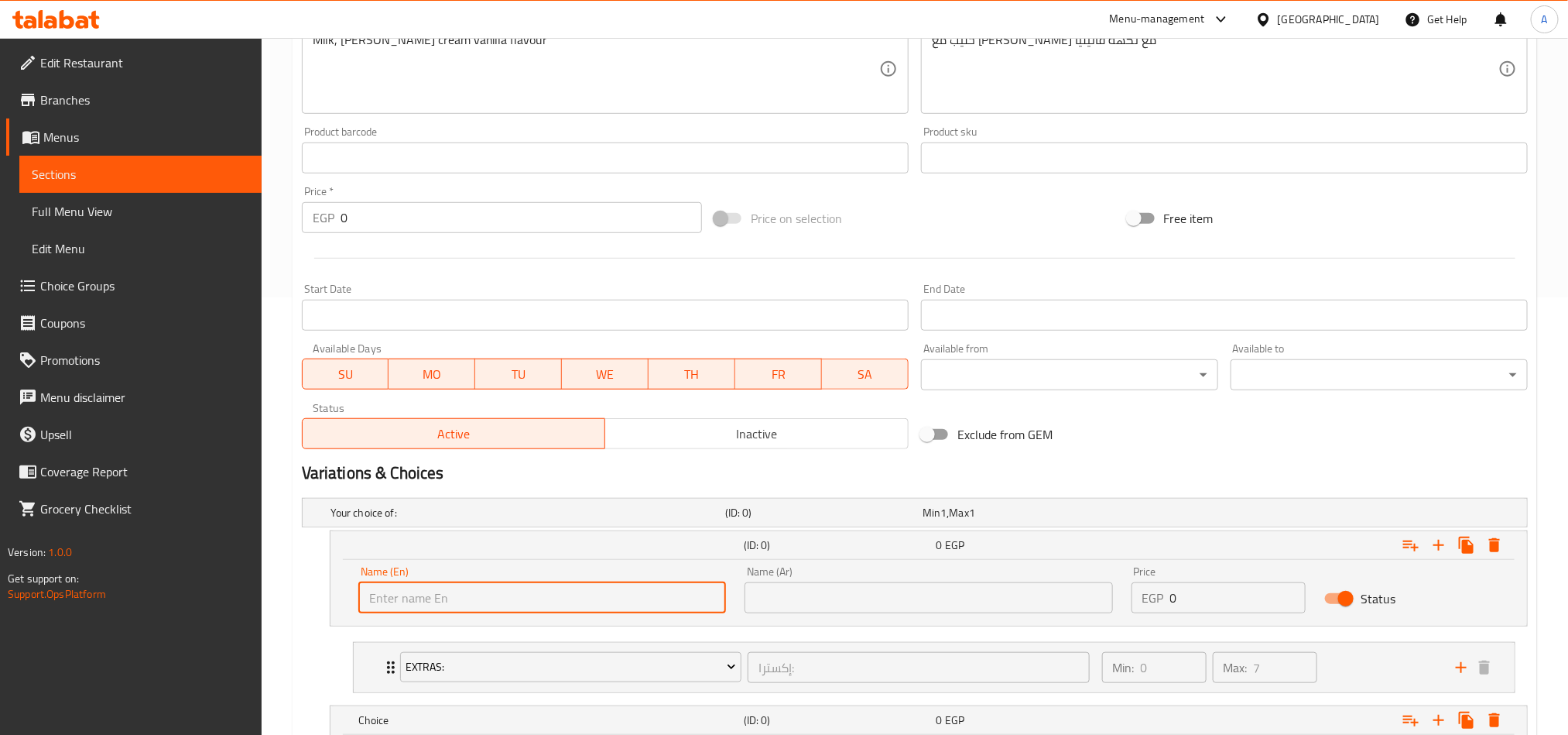
click at [555, 543] on input "text" at bounding box center [542, 598] width 368 height 31
type input "X"
click at [804, 543] on li "Extras: إكسترا: ​ Min: 0 ​ Max: 7 ​ Extra Boba (ID: 773638395) 34.2 EGP Name (E…" at bounding box center [933, 667] width 1187 height 63
click at [816, 543] on div "Name (Ar) Name (Ar)" at bounding box center [929, 589] width 387 height 66
drag, startPoint x: 887, startPoint y: 598, endPoint x: 890, endPoint y: 590, distance: 8.5
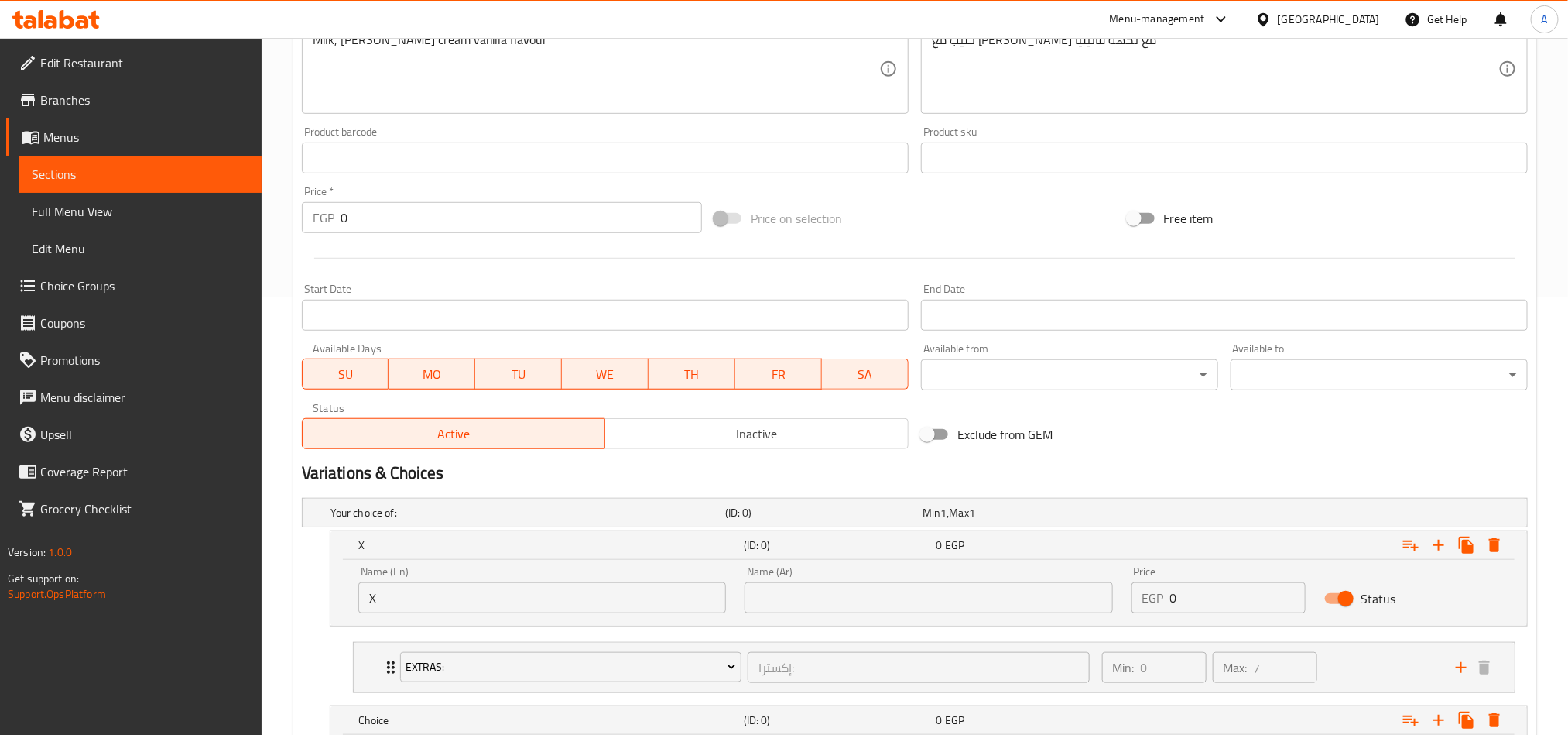
click at [887, 543] on input "text" at bounding box center [929, 598] width 368 height 31
type input "اكس"
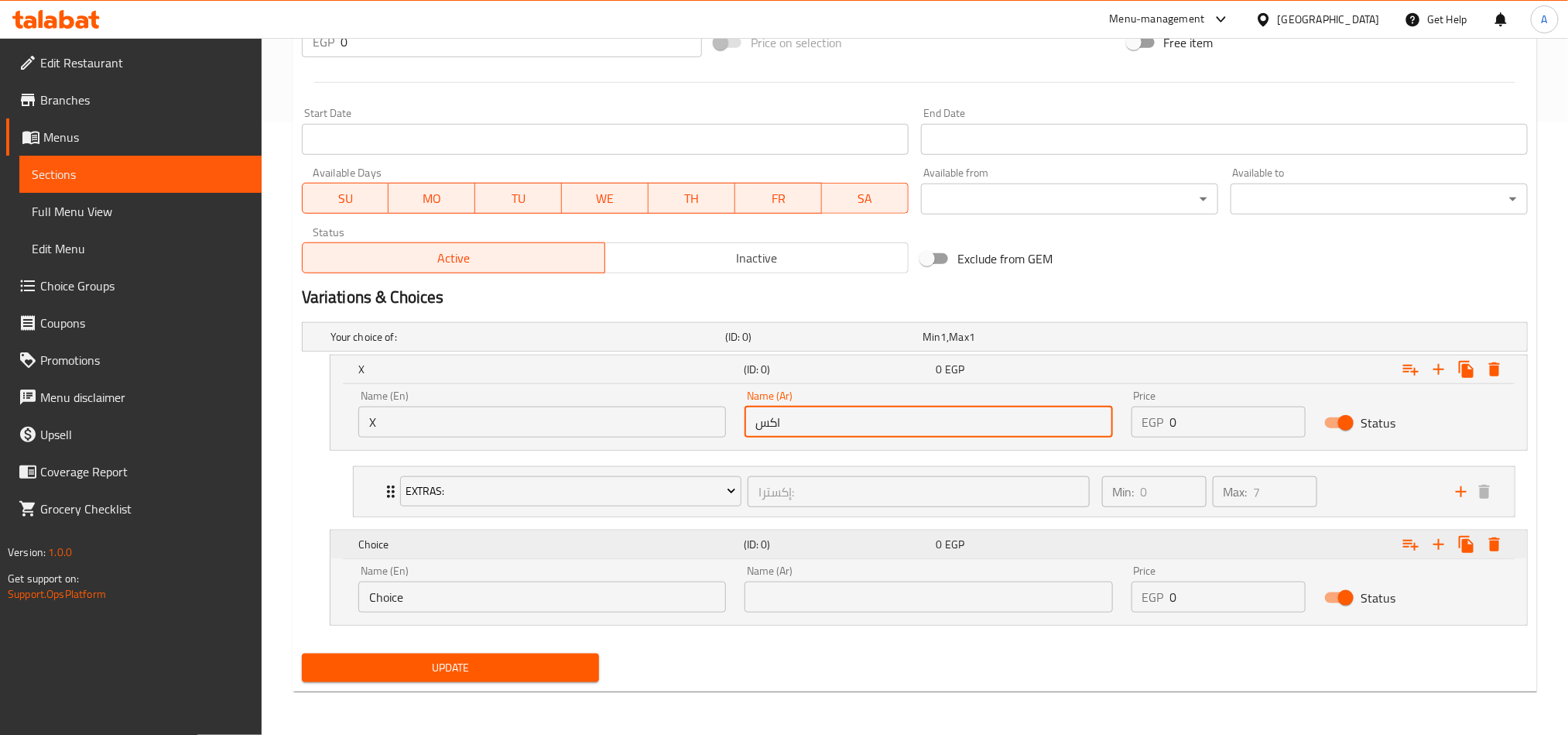
click at [588, 377] on h5 "Choice" at bounding box center [548, 369] width 379 height 16
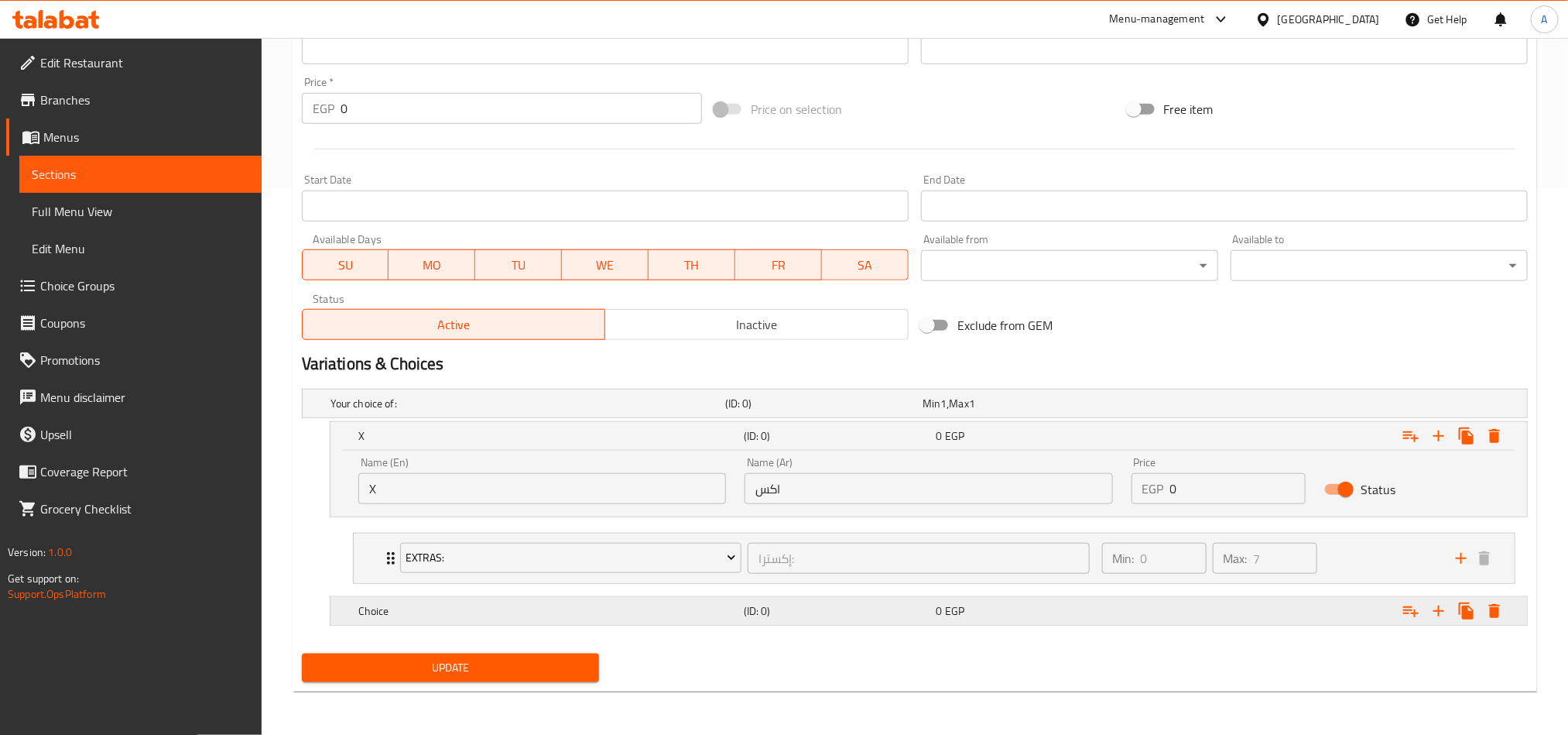
click at [567, 411] on h5 "Choice" at bounding box center [524, 403] width 389 height 16
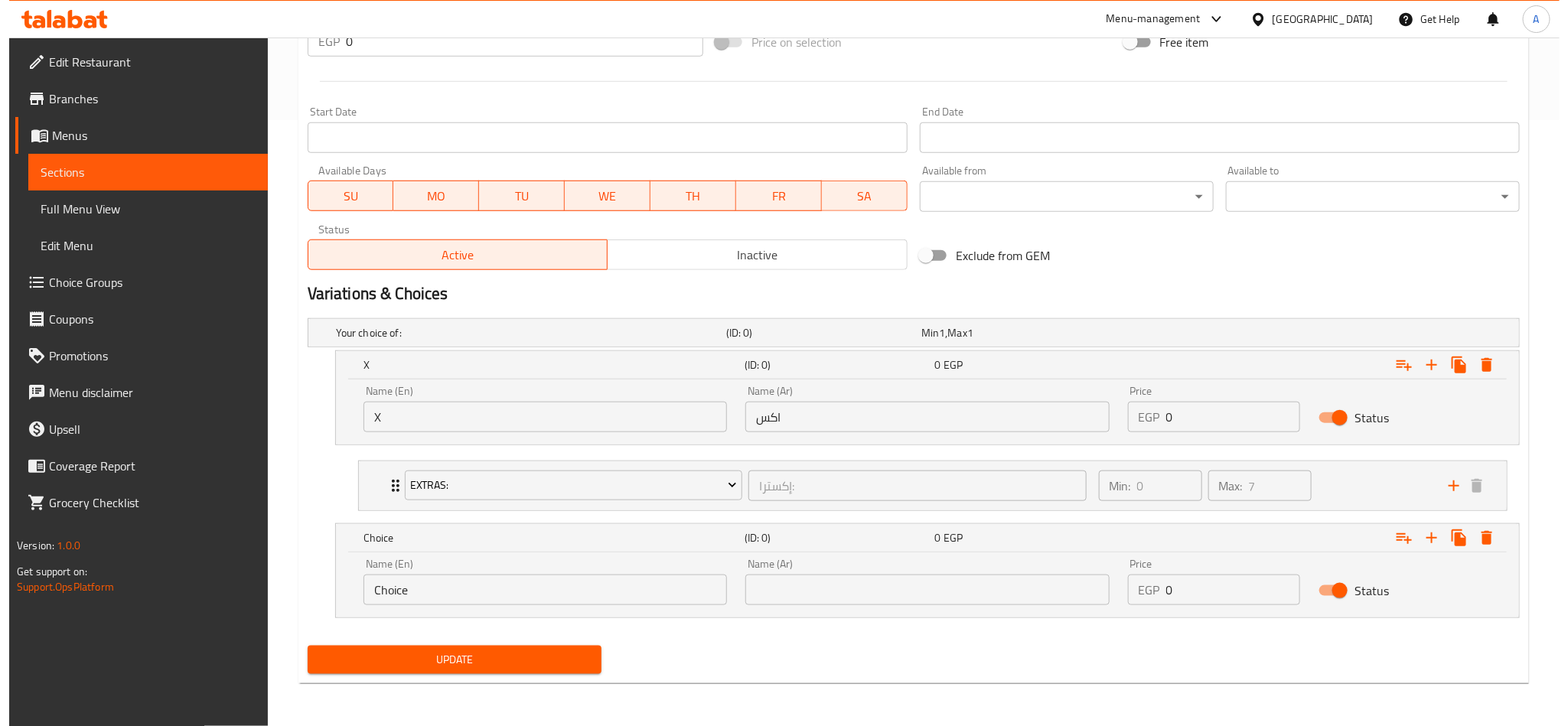
scroll to position [608, 0]
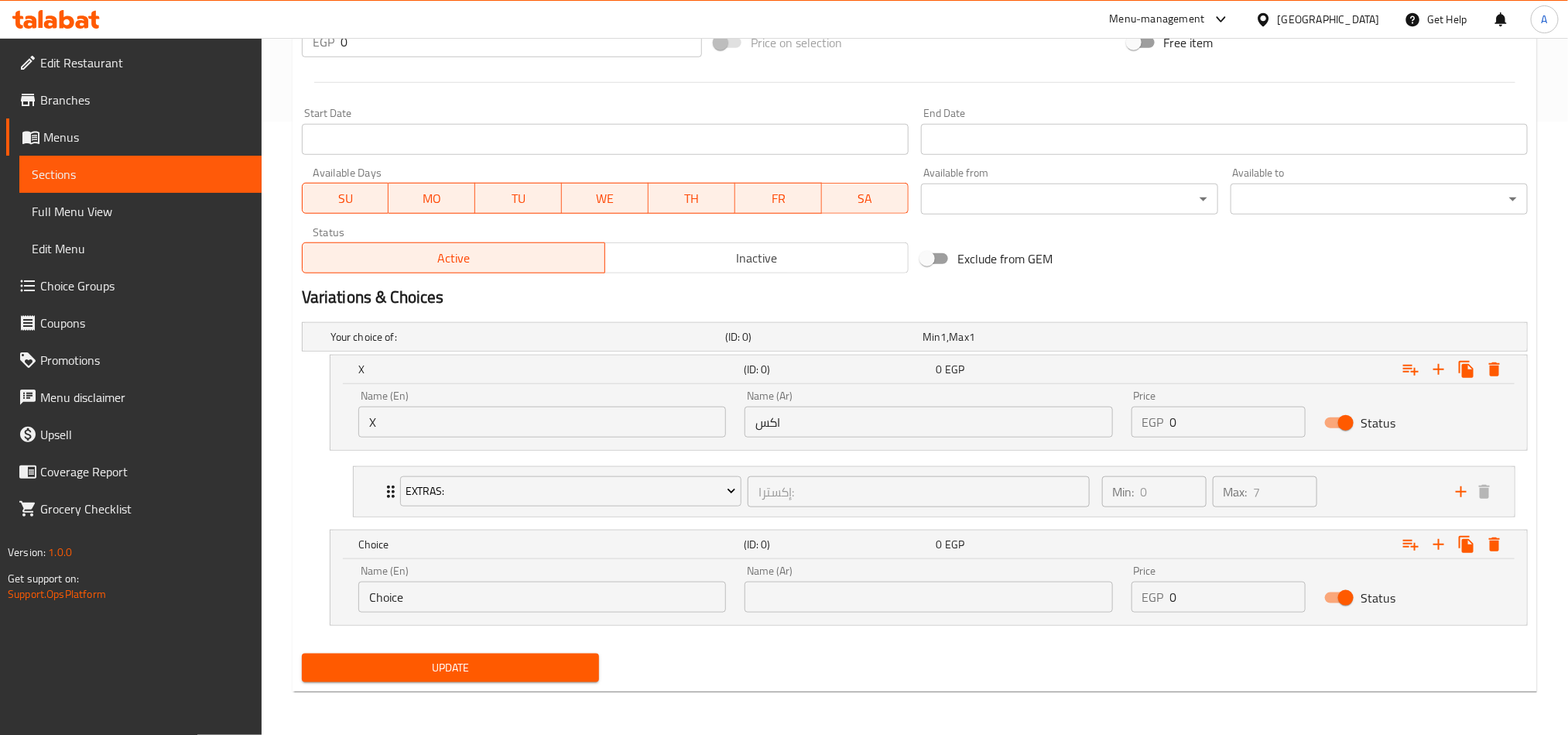
click at [527, 543] on input "Choice" at bounding box center [542, 597] width 368 height 31
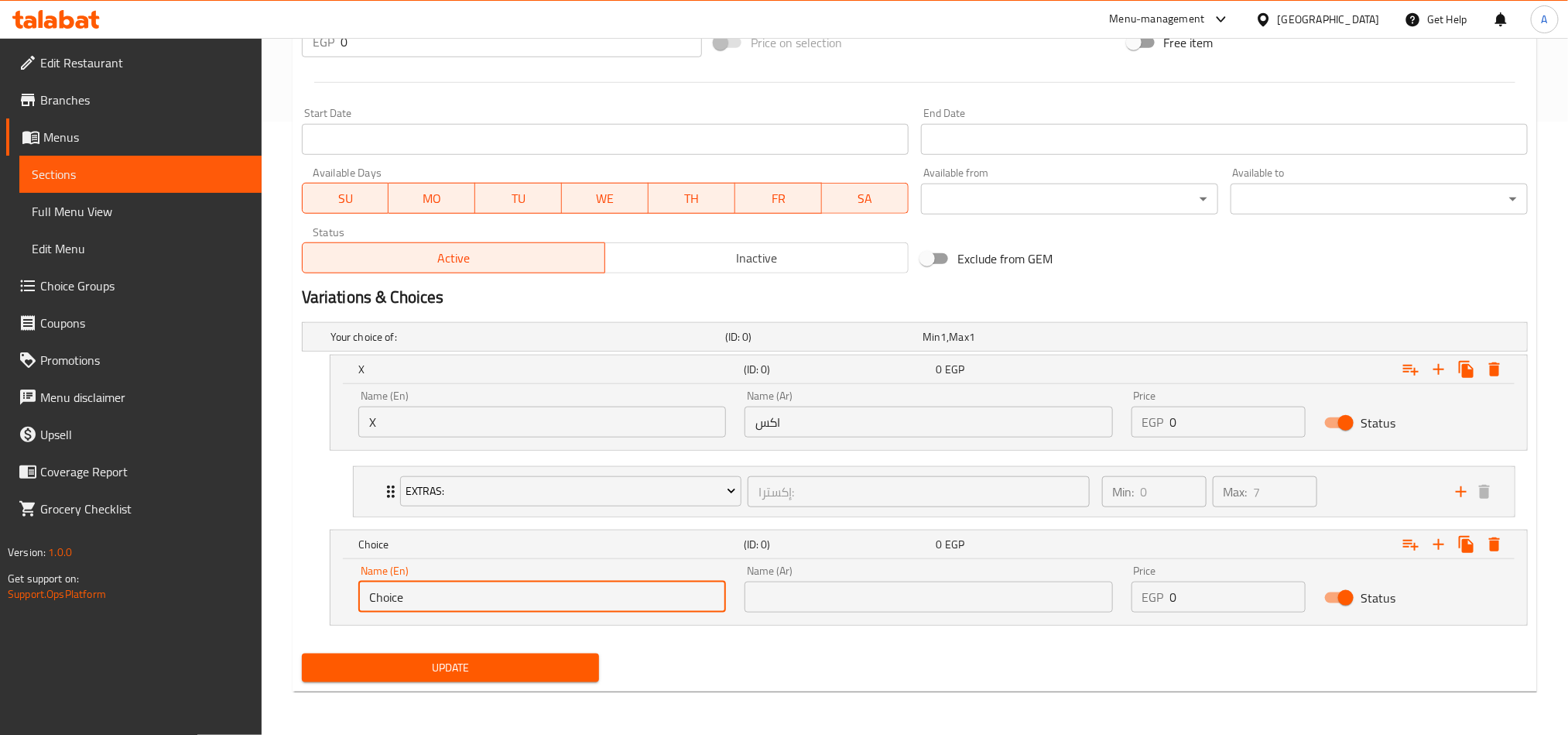
click at [527, 543] on input "Choice" at bounding box center [542, 597] width 368 height 31
click at [527, 543] on input "text" at bounding box center [542, 597] width 368 height 31
type input "Boba"
click at [885, 543] on input "text" at bounding box center [929, 597] width 368 height 31
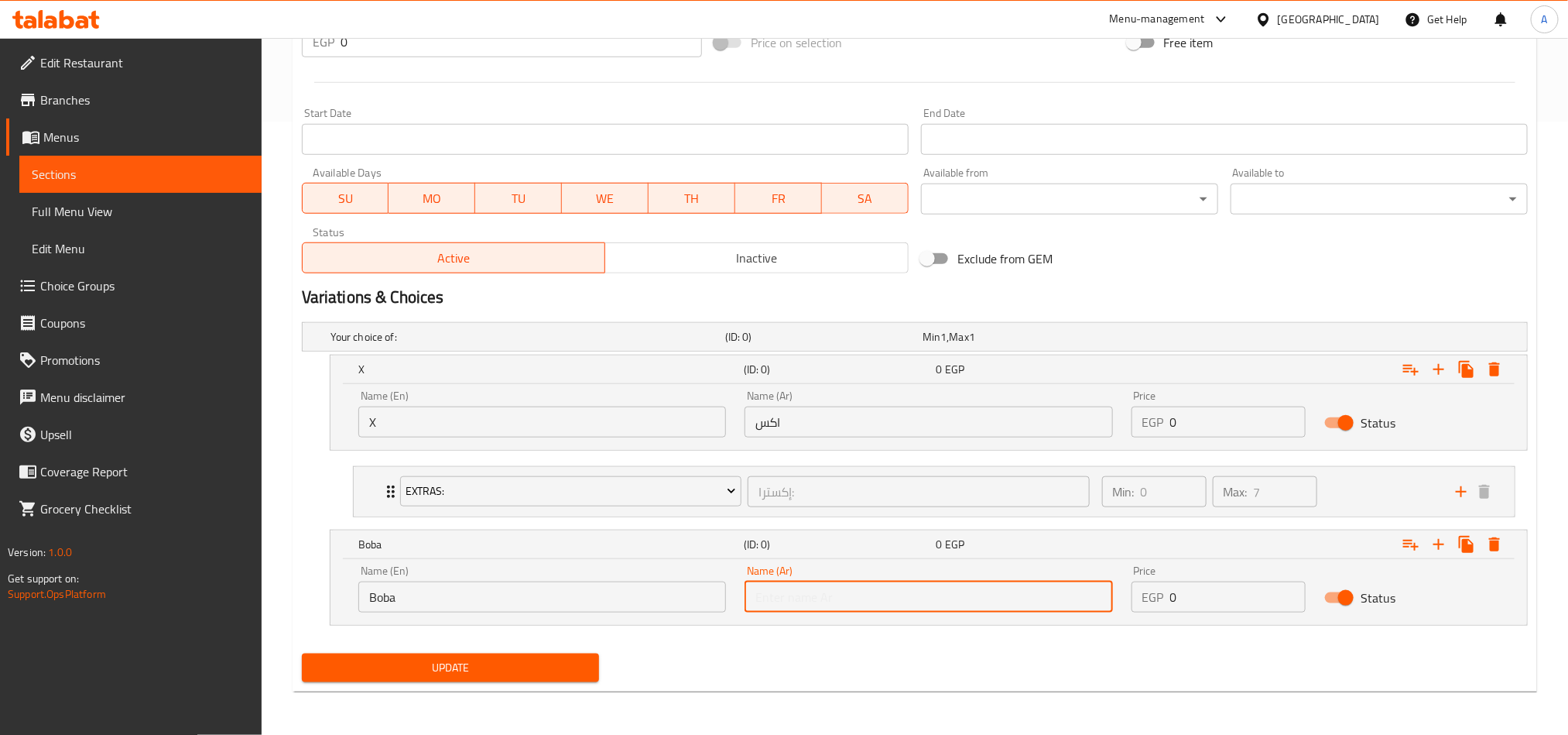
click at [886, 543] on input "text" at bounding box center [929, 597] width 368 height 31
type input "بوبا"
click at [1174, 400] on div "Price EGP 0 Price" at bounding box center [1219, 414] width 175 height 47
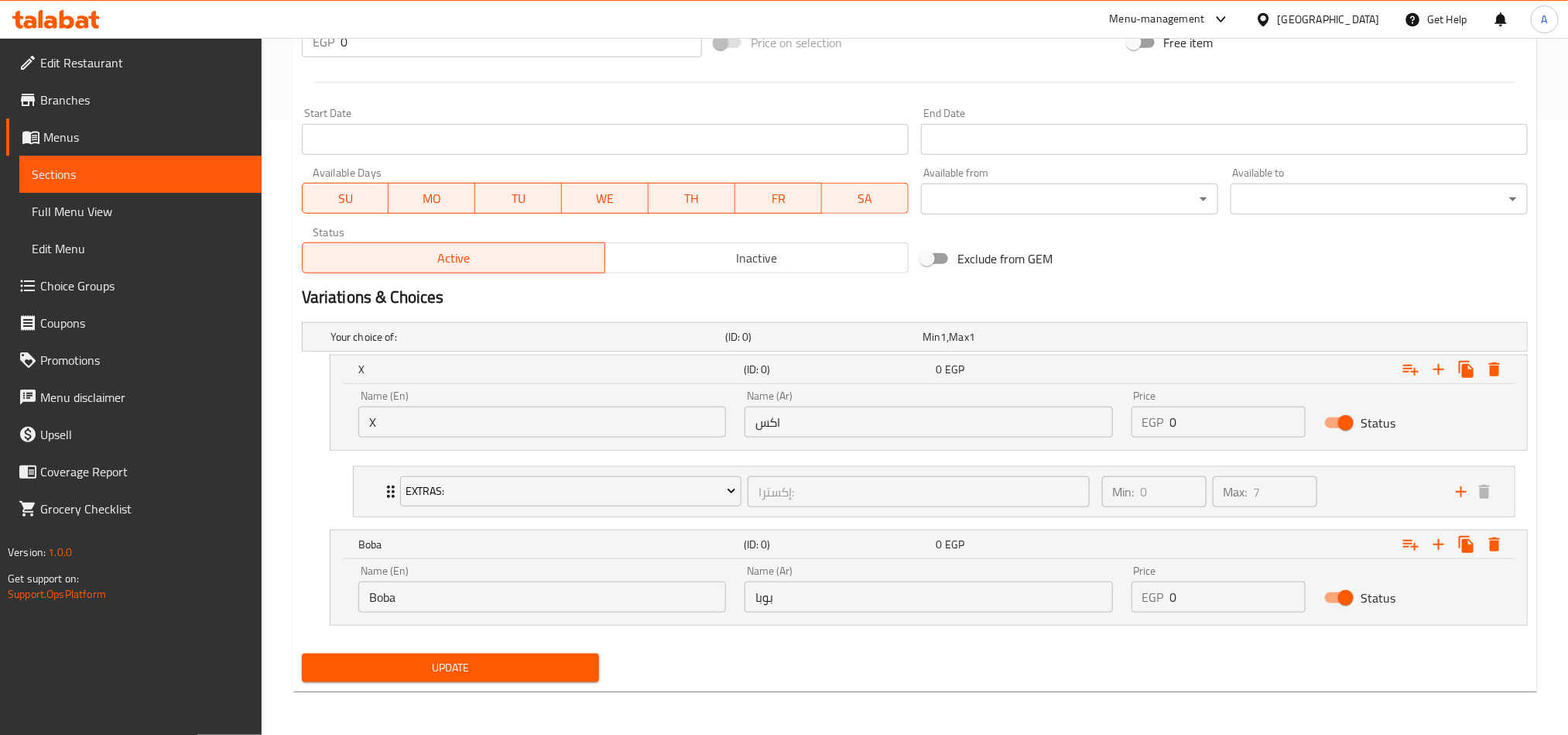
click at [1174, 400] on div "Price EGP 0 Price" at bounding box center [1219, 414] width 175 height 47
click at [1134, 423] on div "EGP 0 Price" at bounding box center [1219, 422] width 175 height 31
click at [1174, 426] on input "0" at bounding box center [1239, 422] width 136 height 31
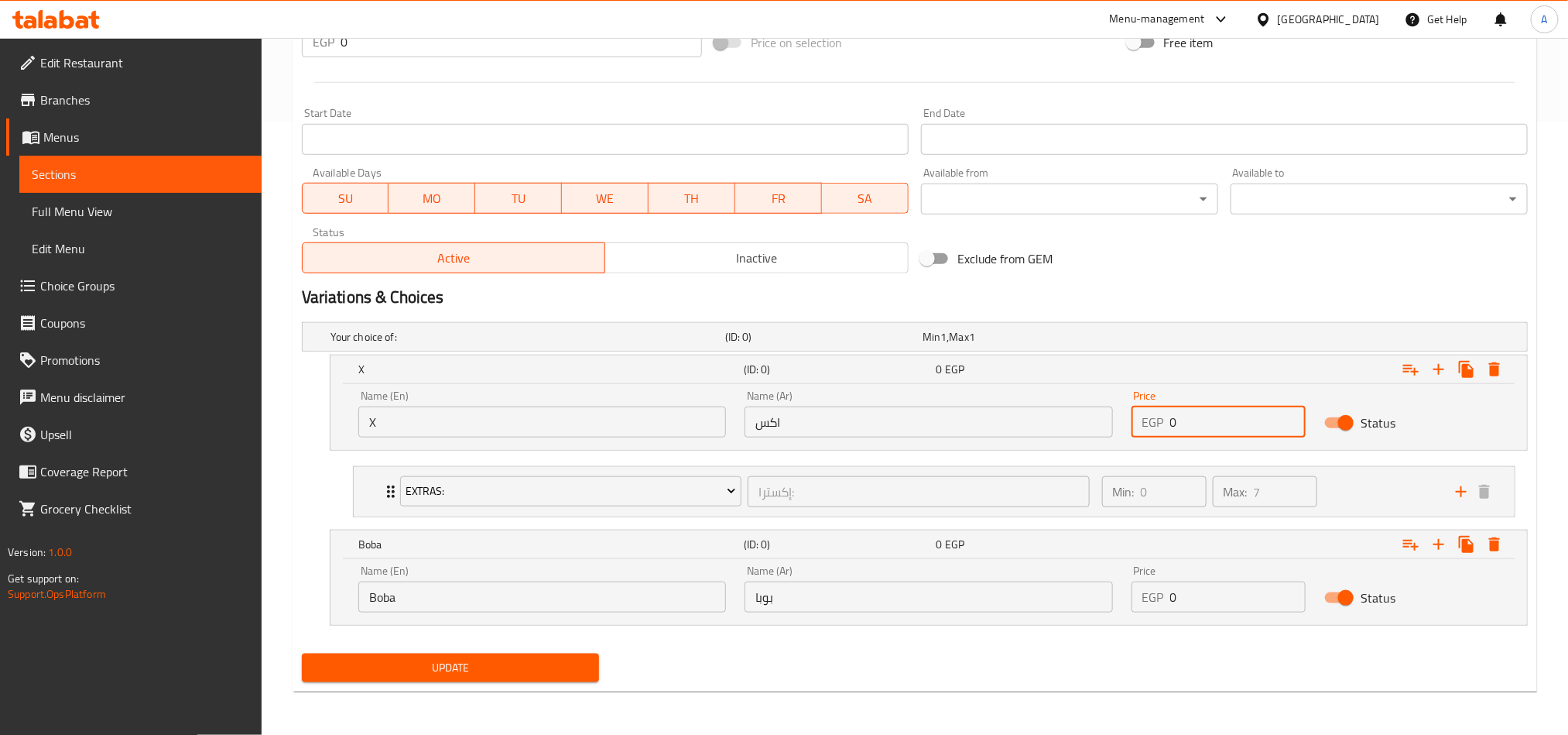
click at [1174, 426] on input "0" at bounding box center [1239, 422] width 136 height 31
paste input "141.75"
type input "141.75"
drag, startPoint x: 1236, startPoint y: 581, endPoint x: 1040, endPoint y: 589, distance: 196.2
click at [1057, 543] on div "Name (En) Boba Name (En) Name (Ar) بوبا Name (Ar) Price EGP 0 Price Status" at bounding box center [929, 589] width 1160 height 66
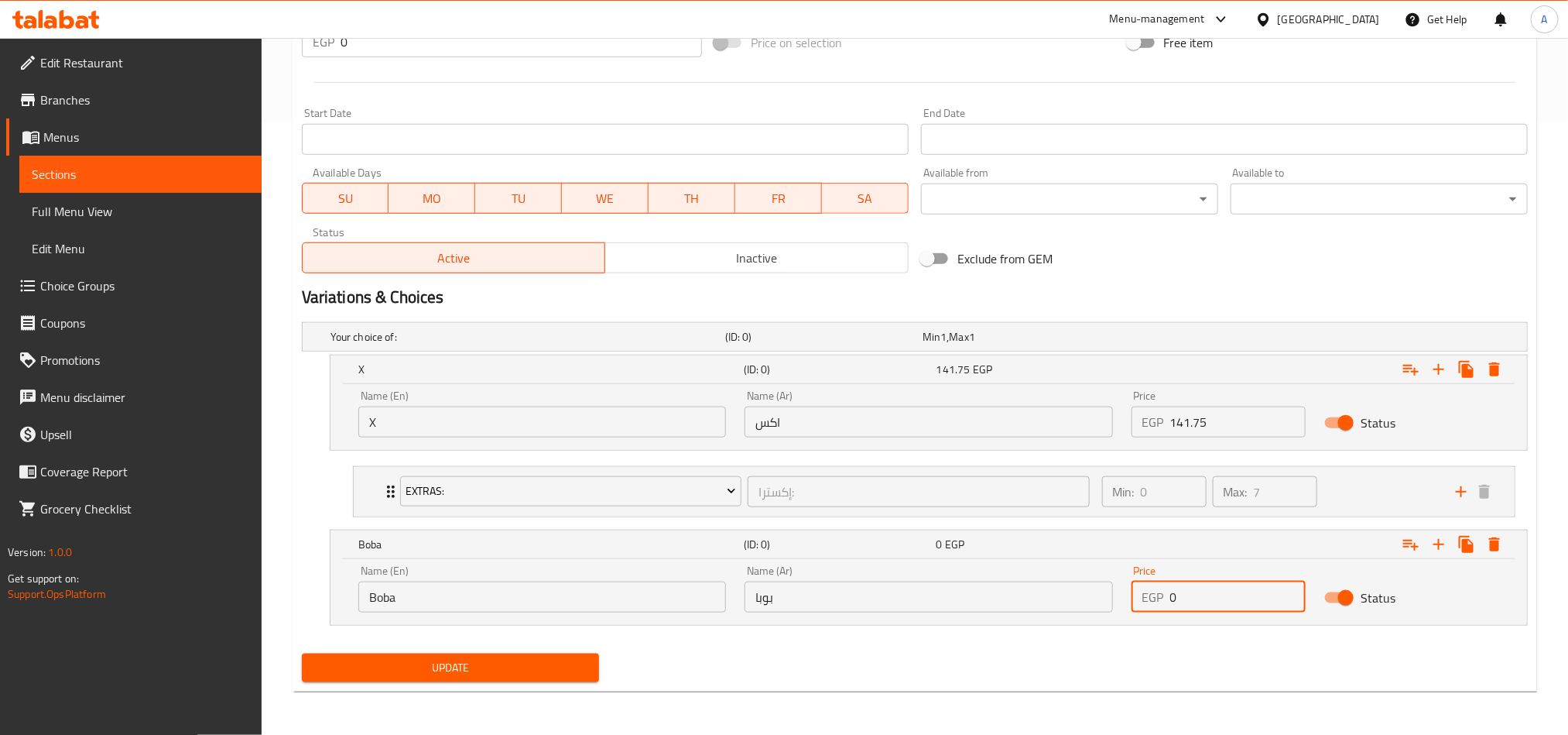
paste input "182.25"
type input "182.25"
click at [1174, 543] on div "Update" at bounding box center [915, 668] width 1239 height 41
click at [1174, 379] on icon "Expand" at bounding box center [1411, 369] width 19 height 19
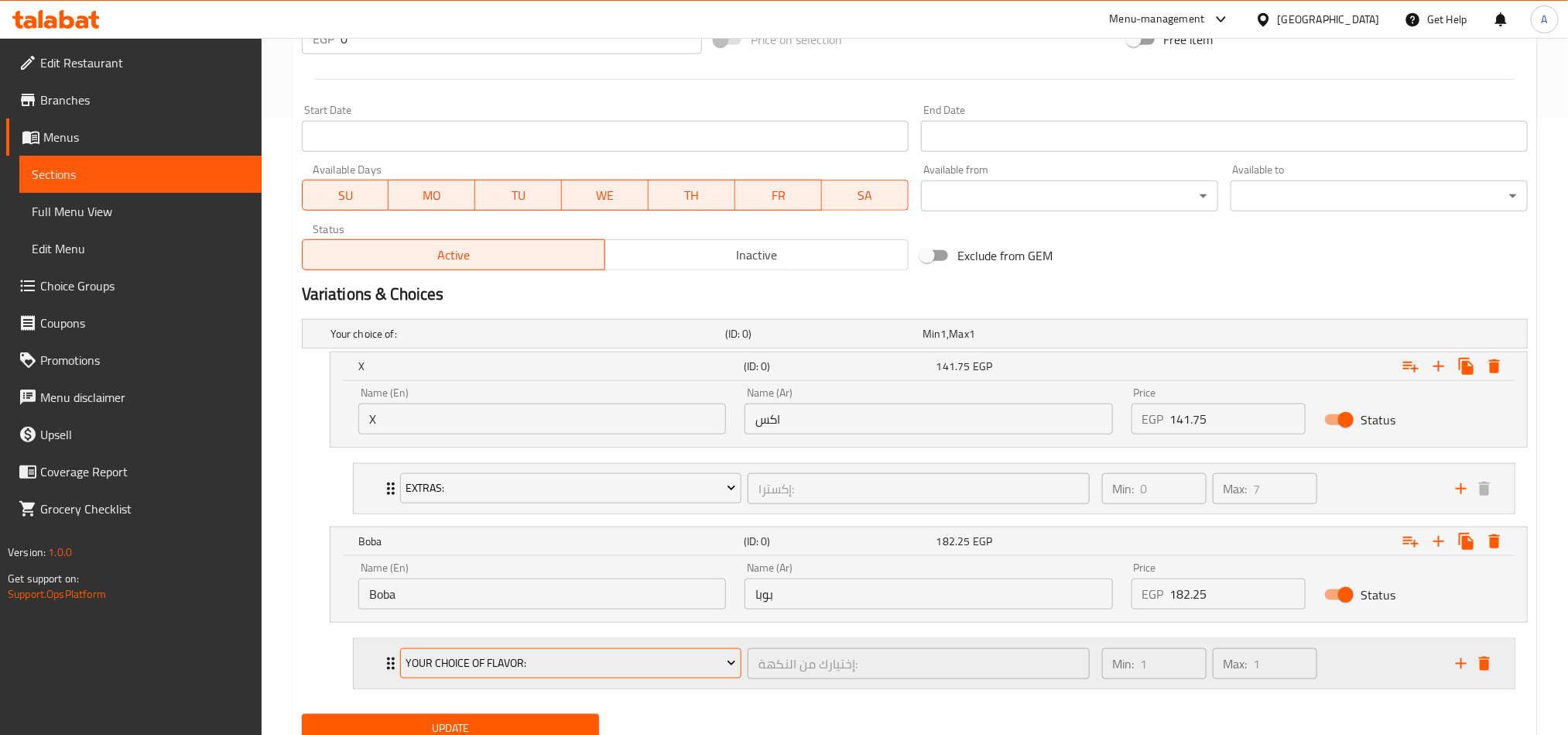
click at [704, 543] on span "Your Choice Of Flavor:" at bounding box center [570, 663] width 330 height 20
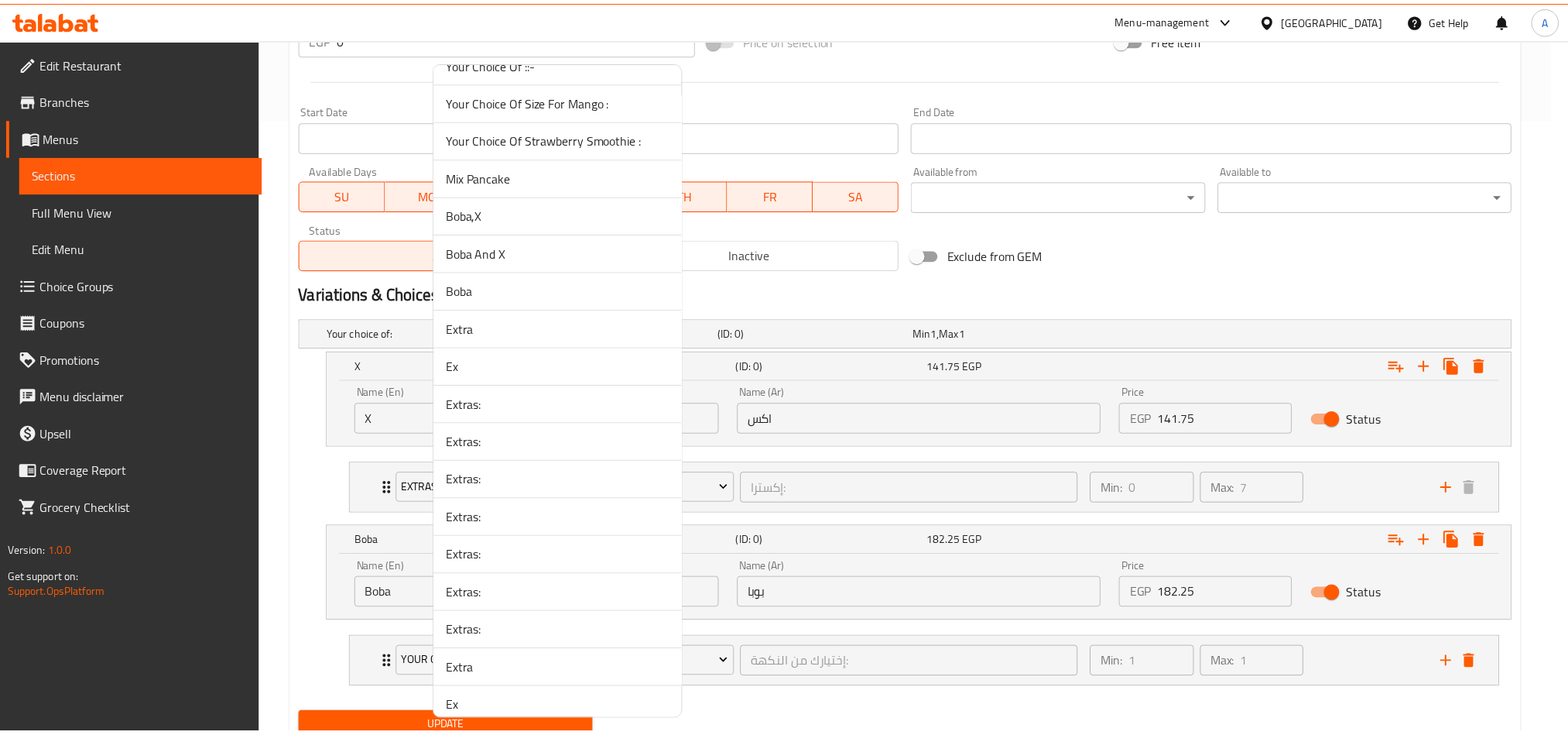
scroll to position [2262, 0]
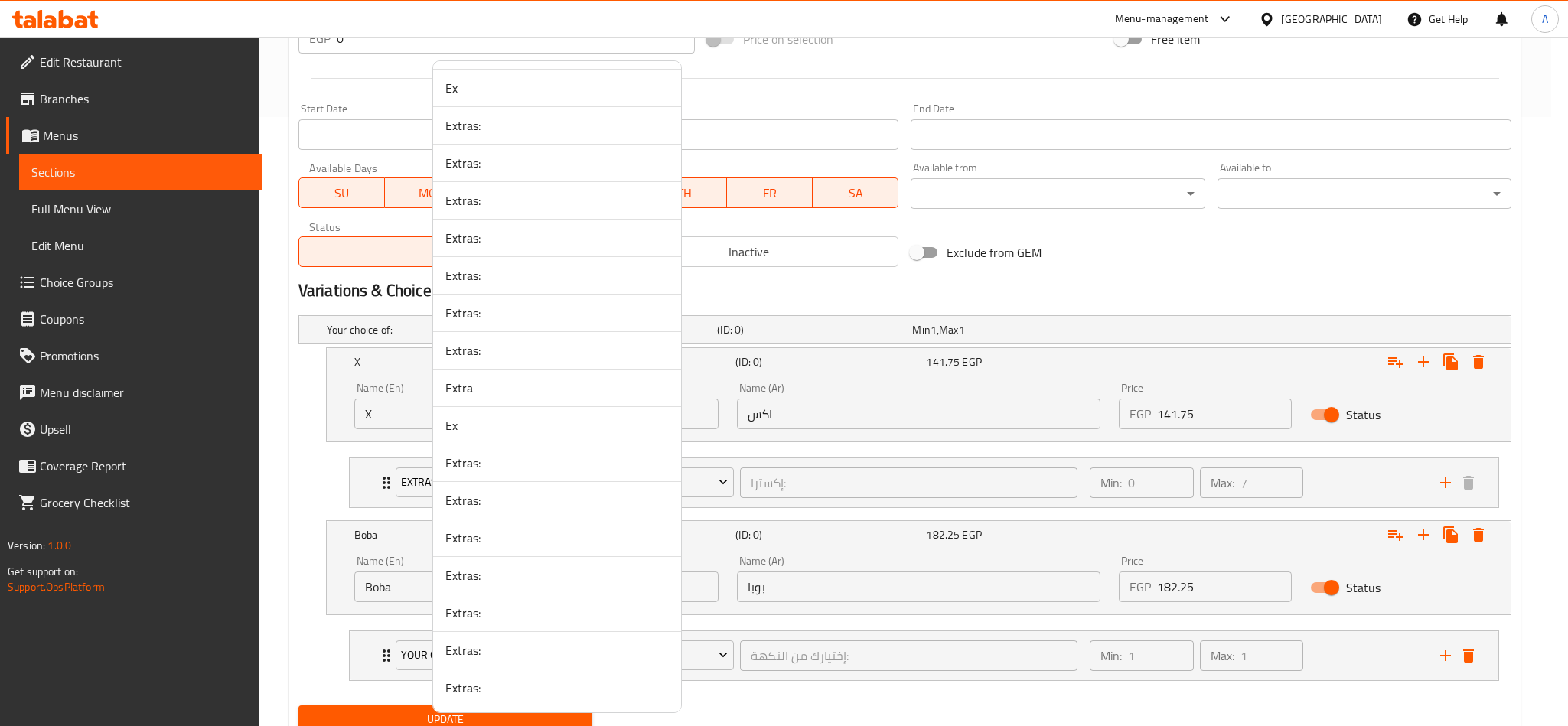
click at [586, 537] on span "Extras:" at bounding box center [557, 687] width 224 height 19
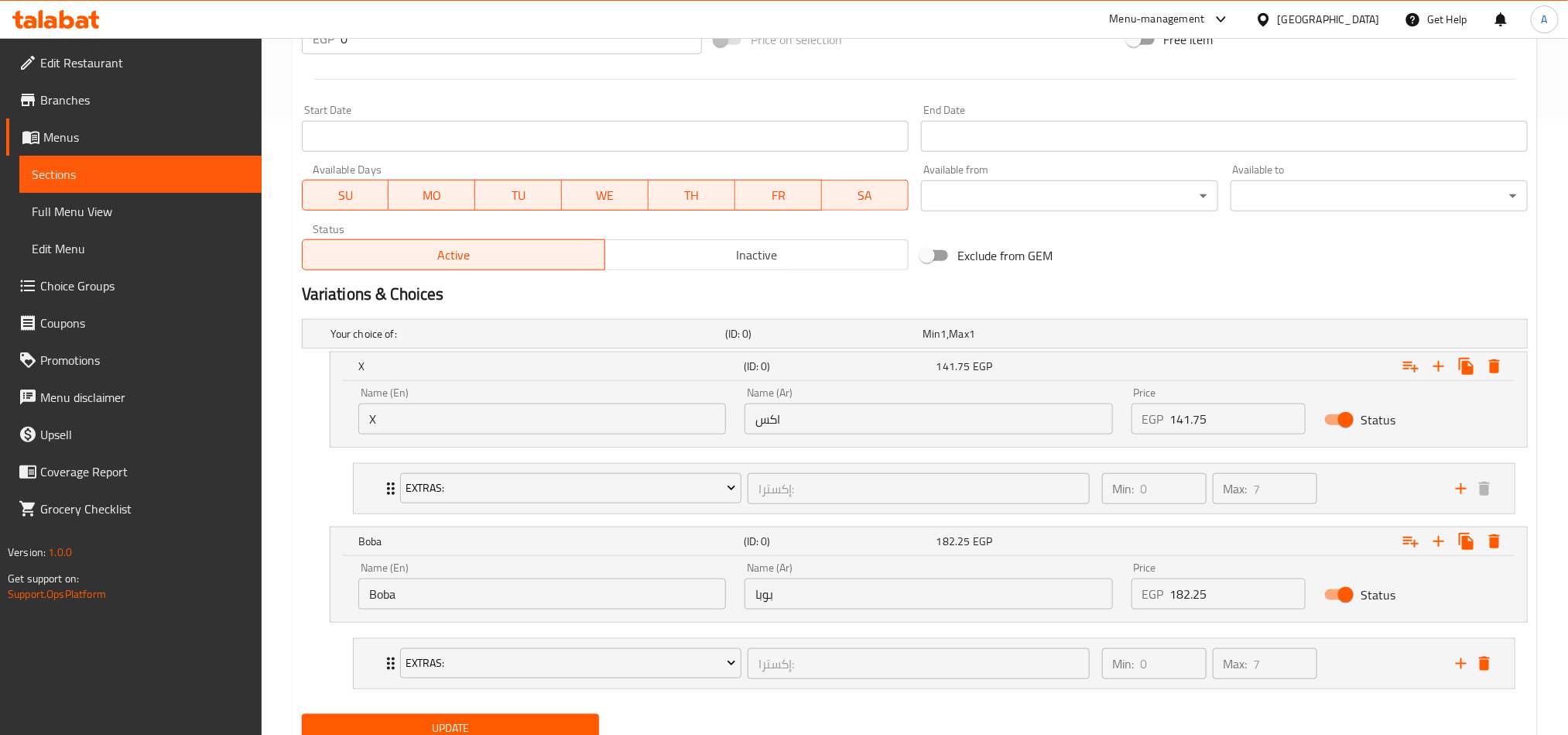
scroll to position [680, 0]
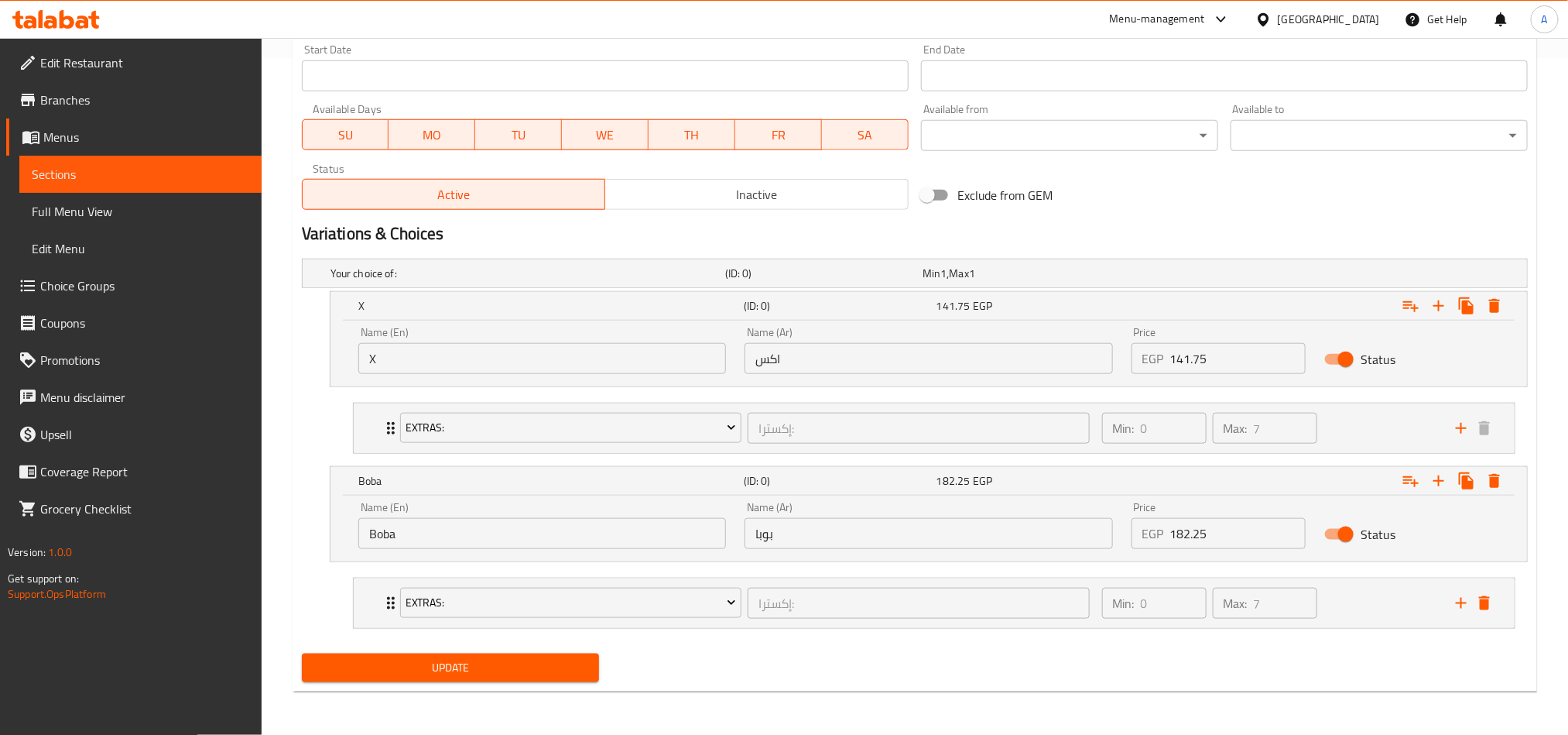
click at [539, 543] on button "Update" at bounding box center [451, 668] width 297 height 29
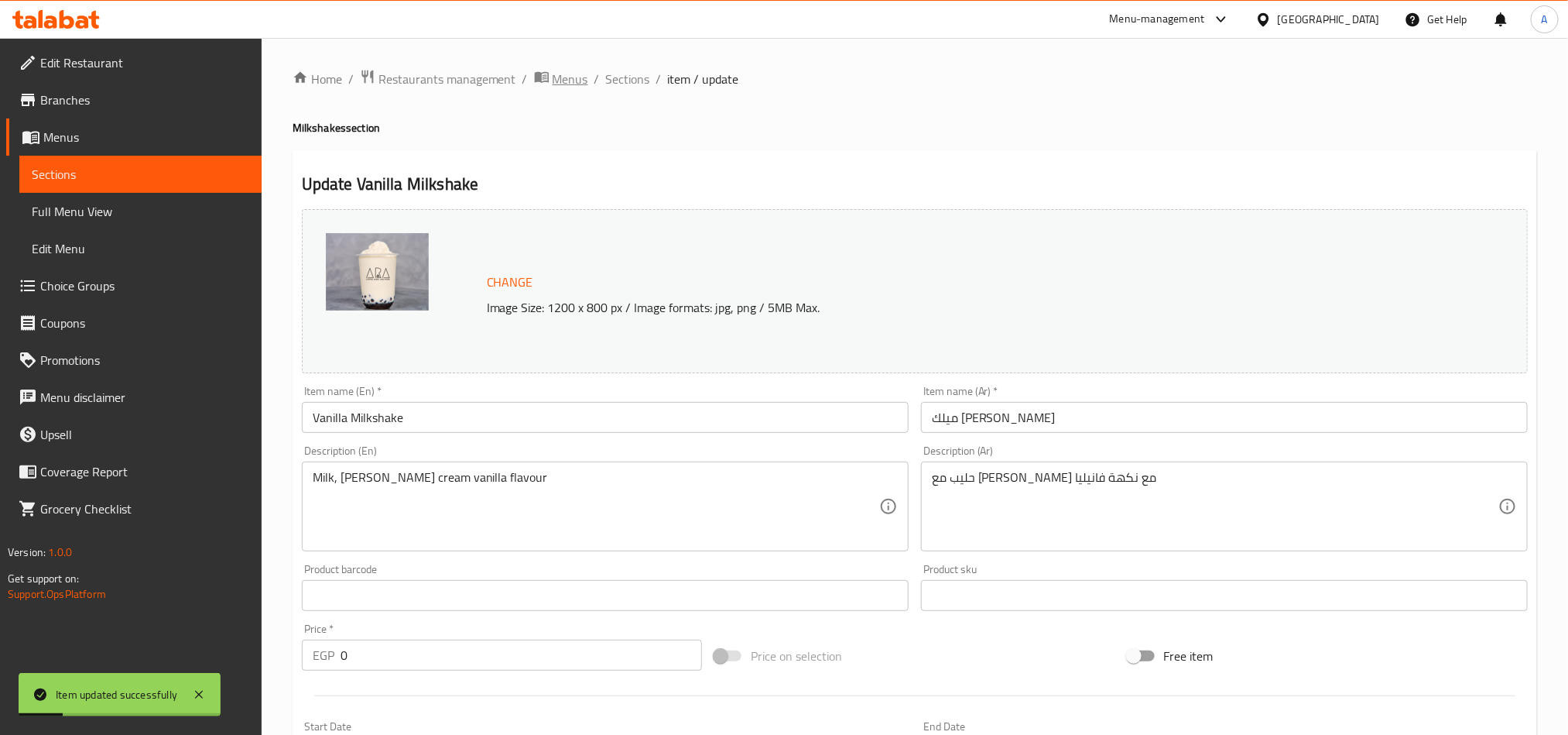
click at [585, 80] on span "Menus" at bounding box center [570, 79] width 36 height 19
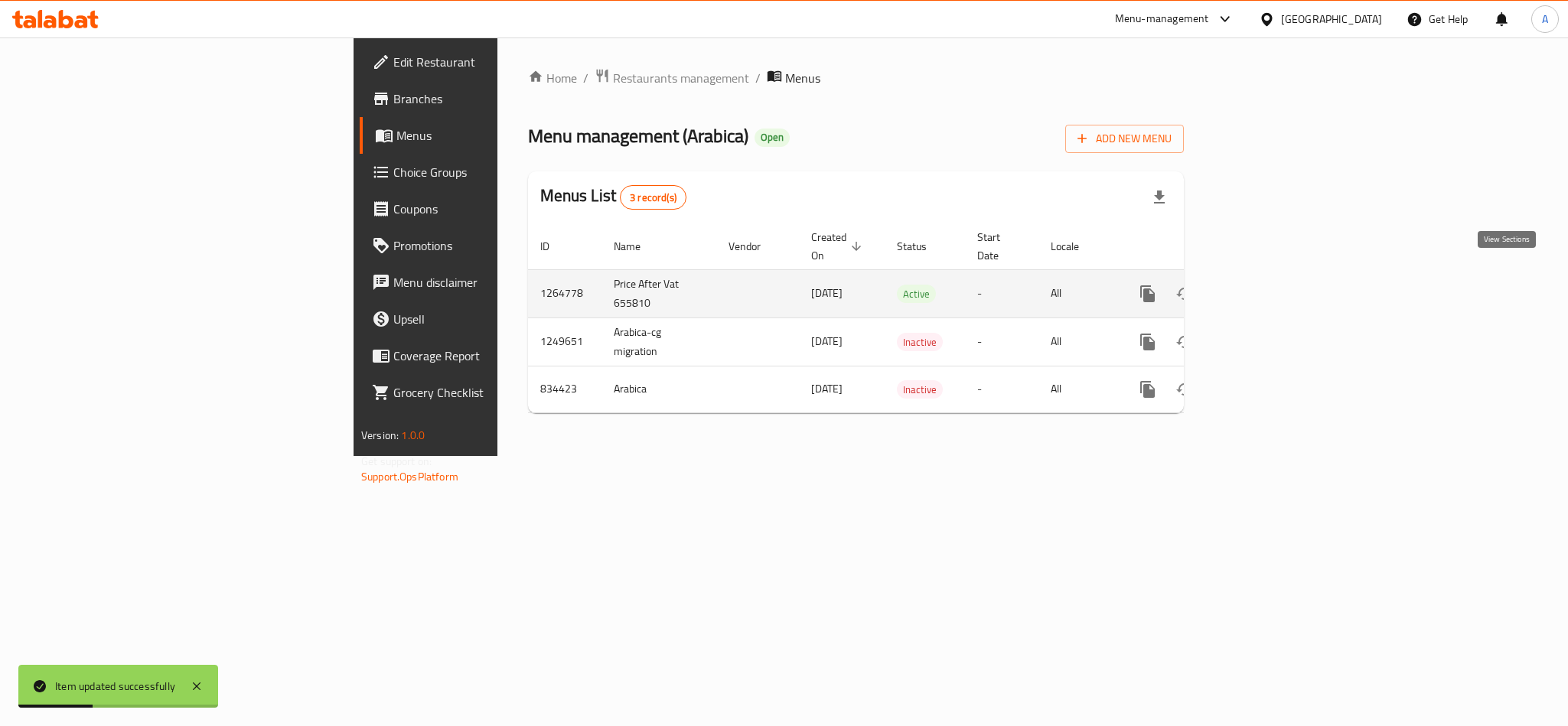
click at [1160, 287] on link "enhanced table" at bounding box center [1257, 293] width 36 height 36
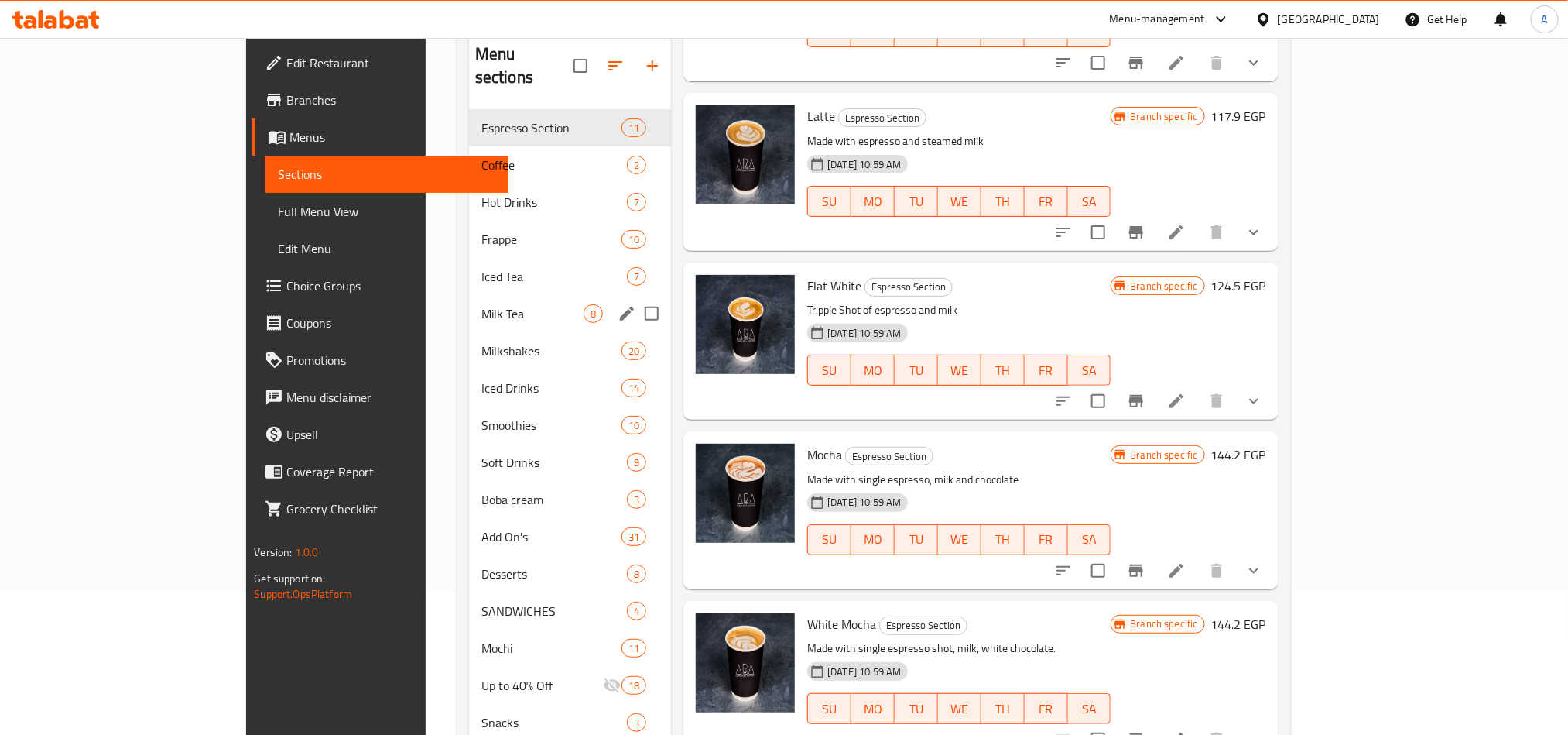
scroll to position [286, 0]
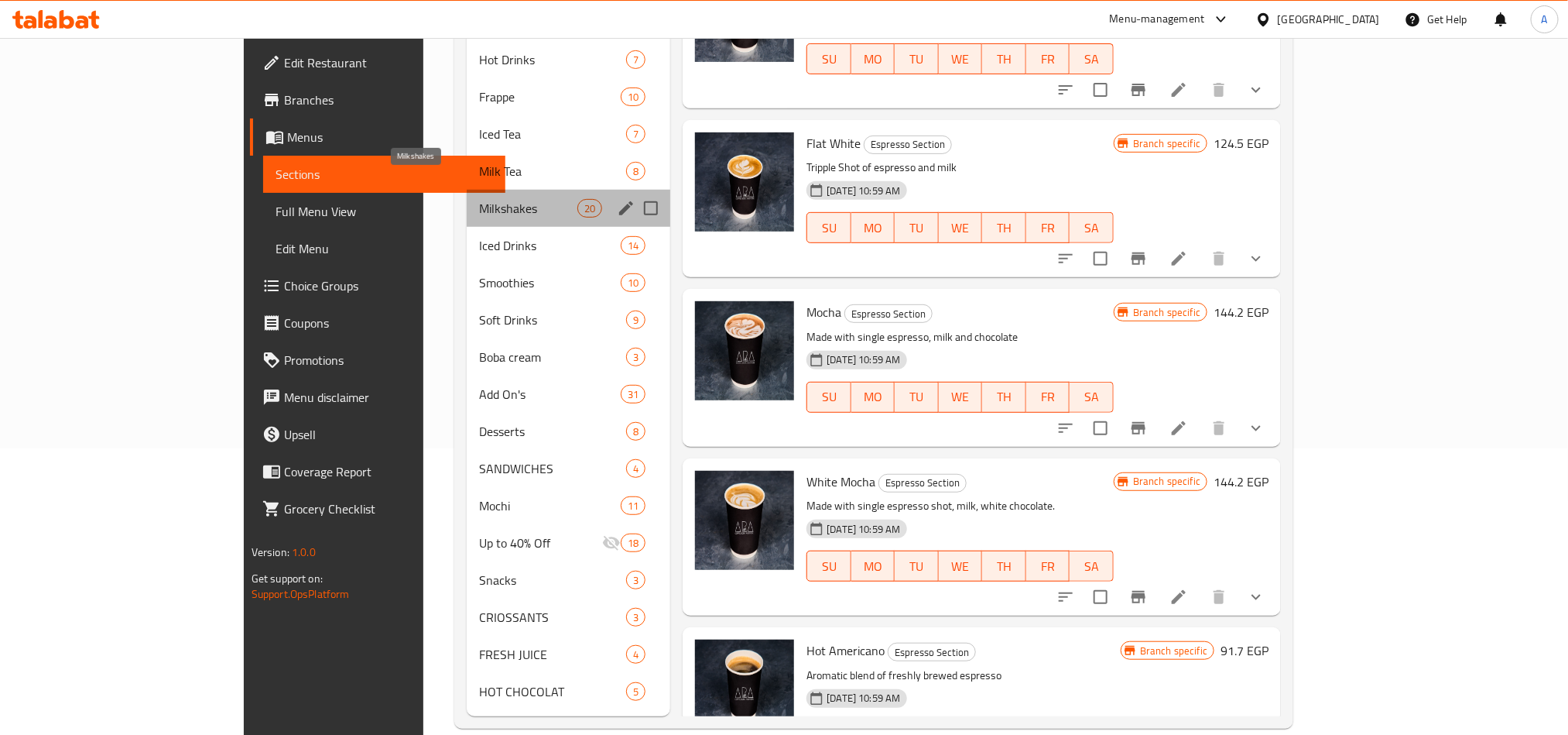
click at [479, 199] on span "Milkshakes" at bounding box center [528, 208] width 99 height 19
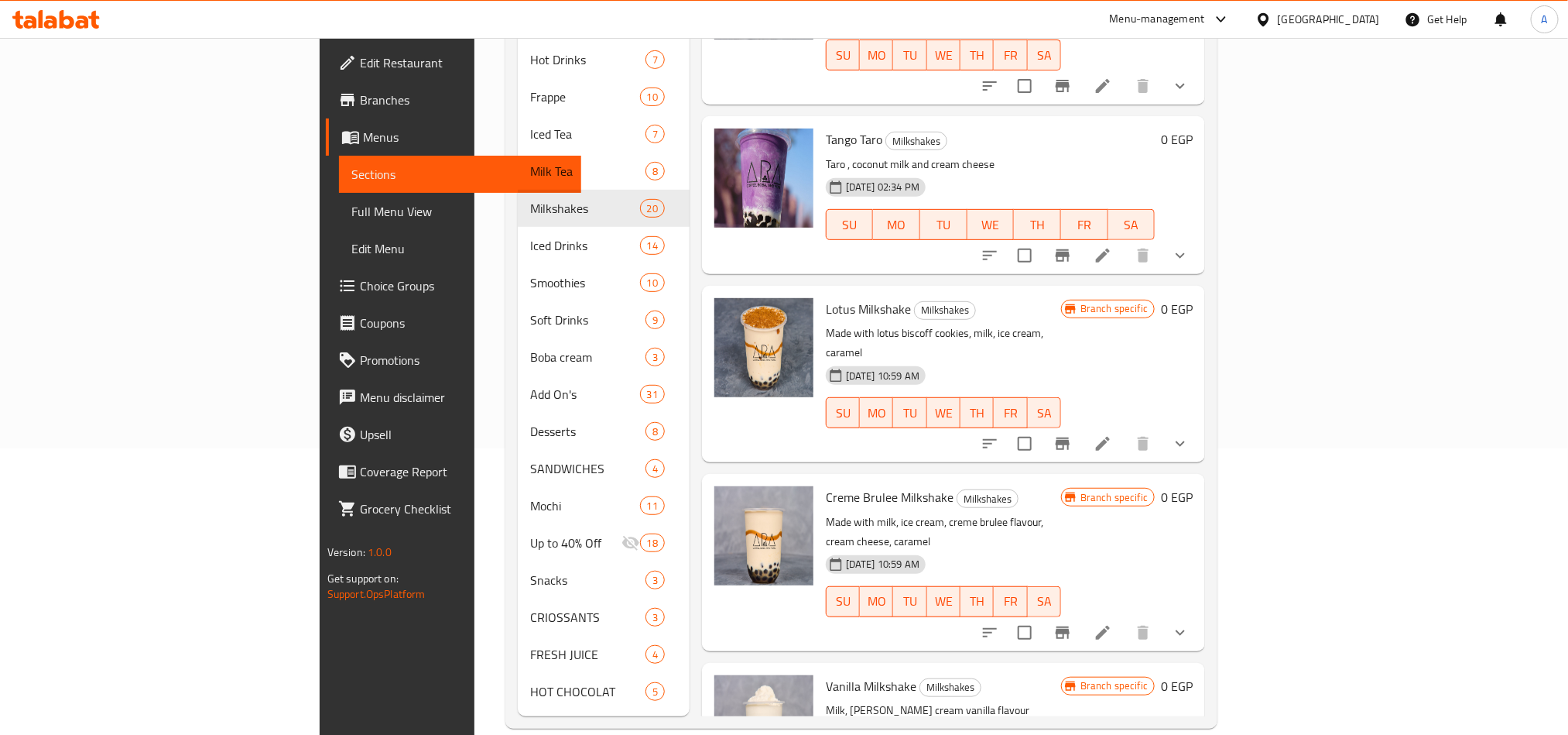
scroll to position [516, 0]
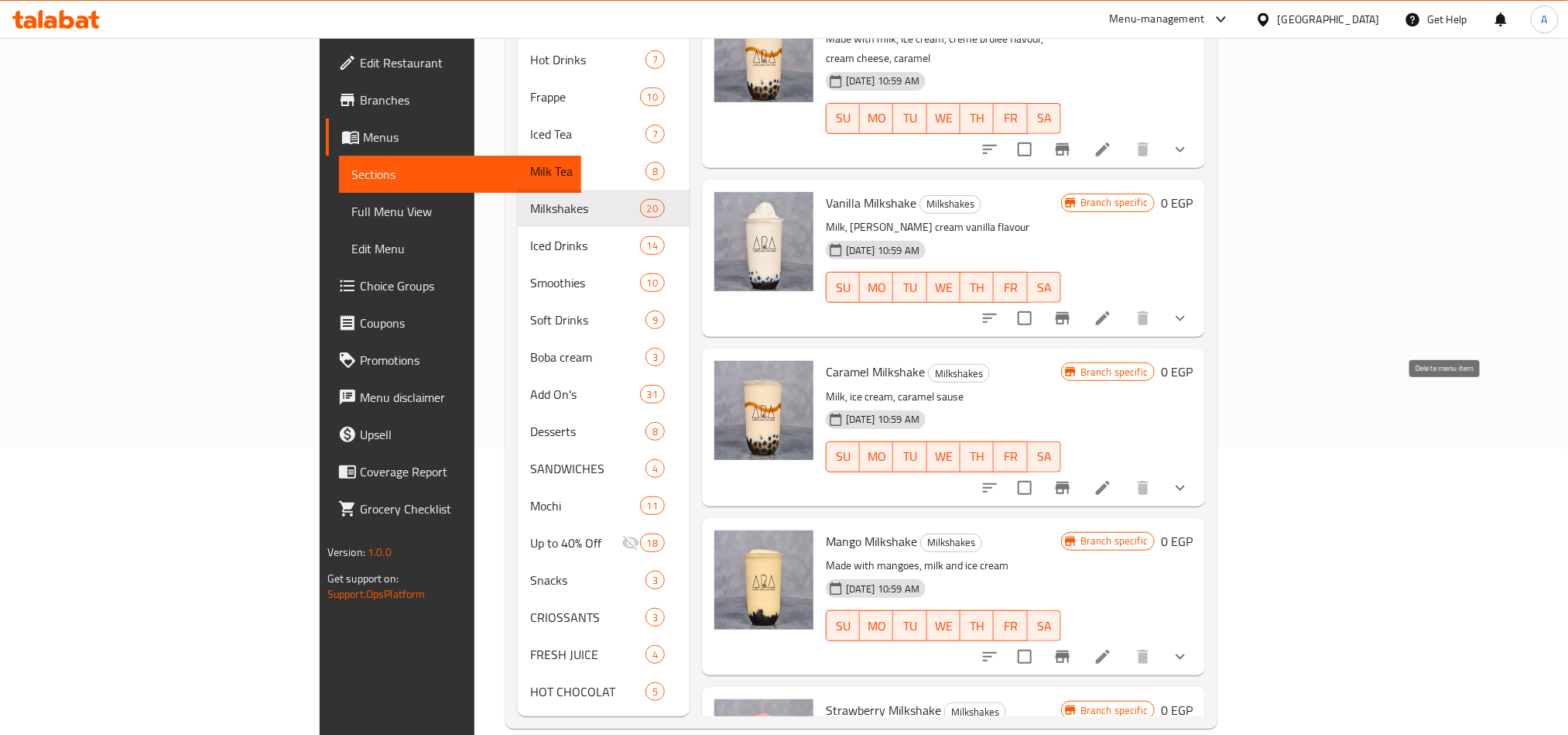
click at [1124, 474] on li at bounding box center [1102, 488] width 43 height 28
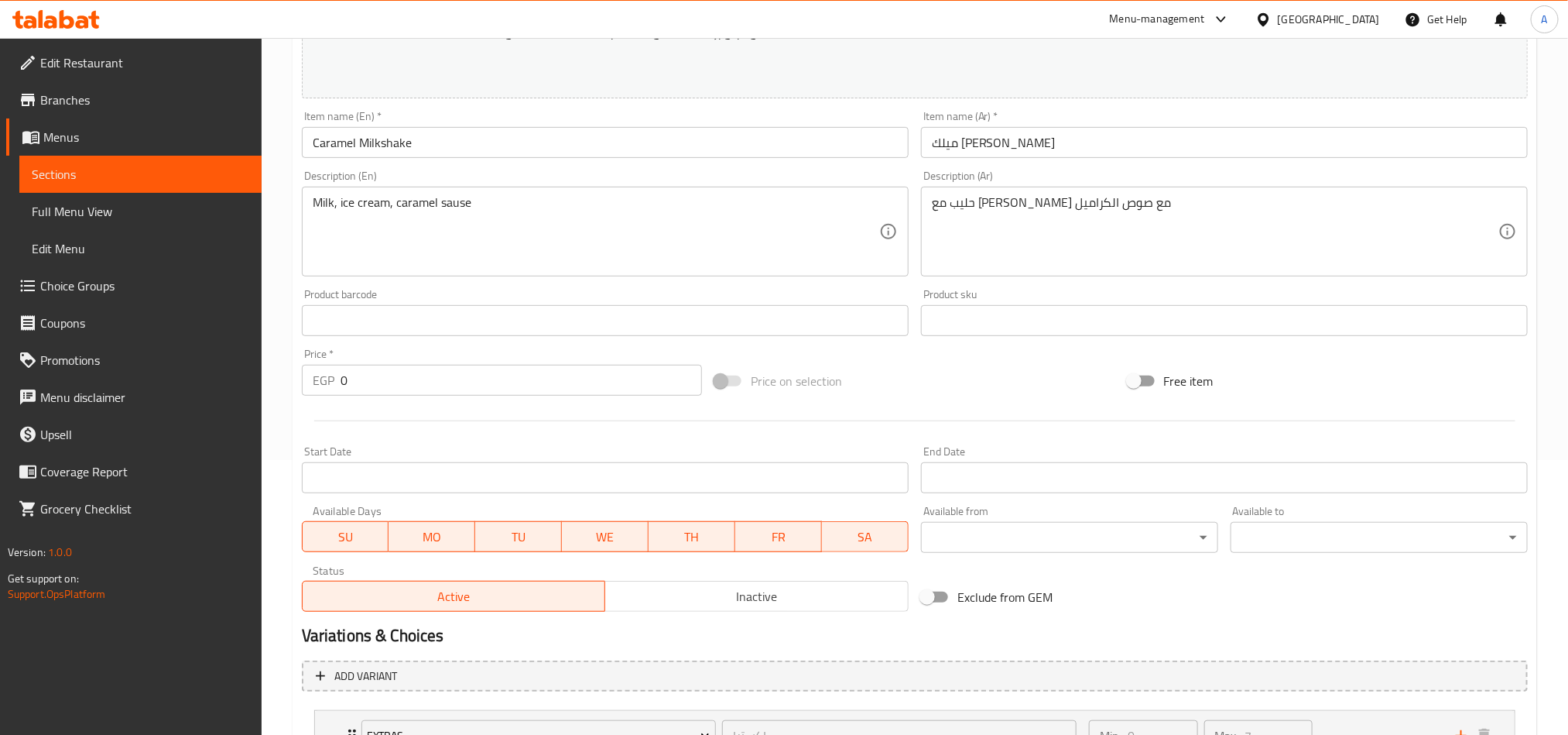
scroll to position [407, 0]
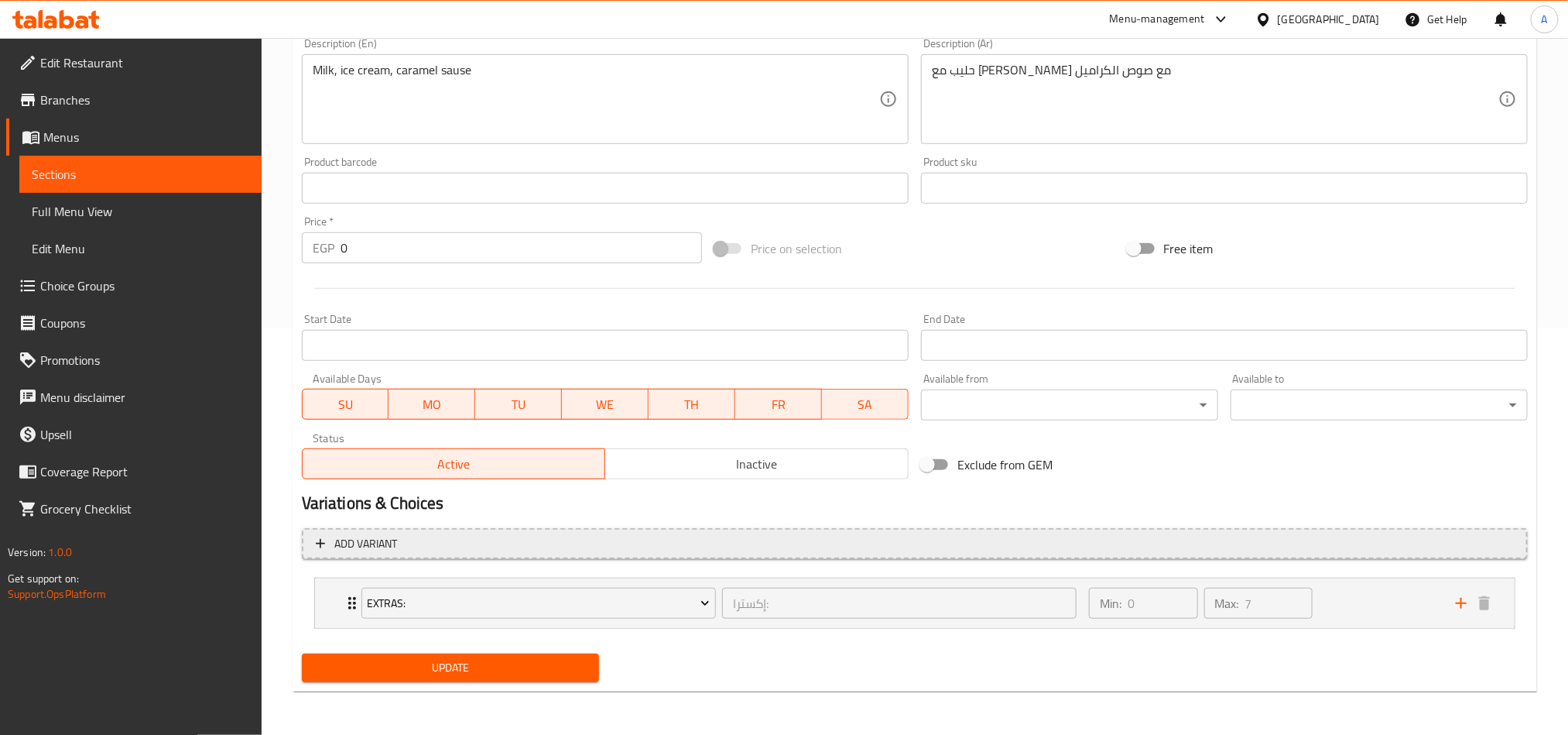
click at [1038, 539] on span "Add variant" at bounding box center [915, 544] width 1198 height 20
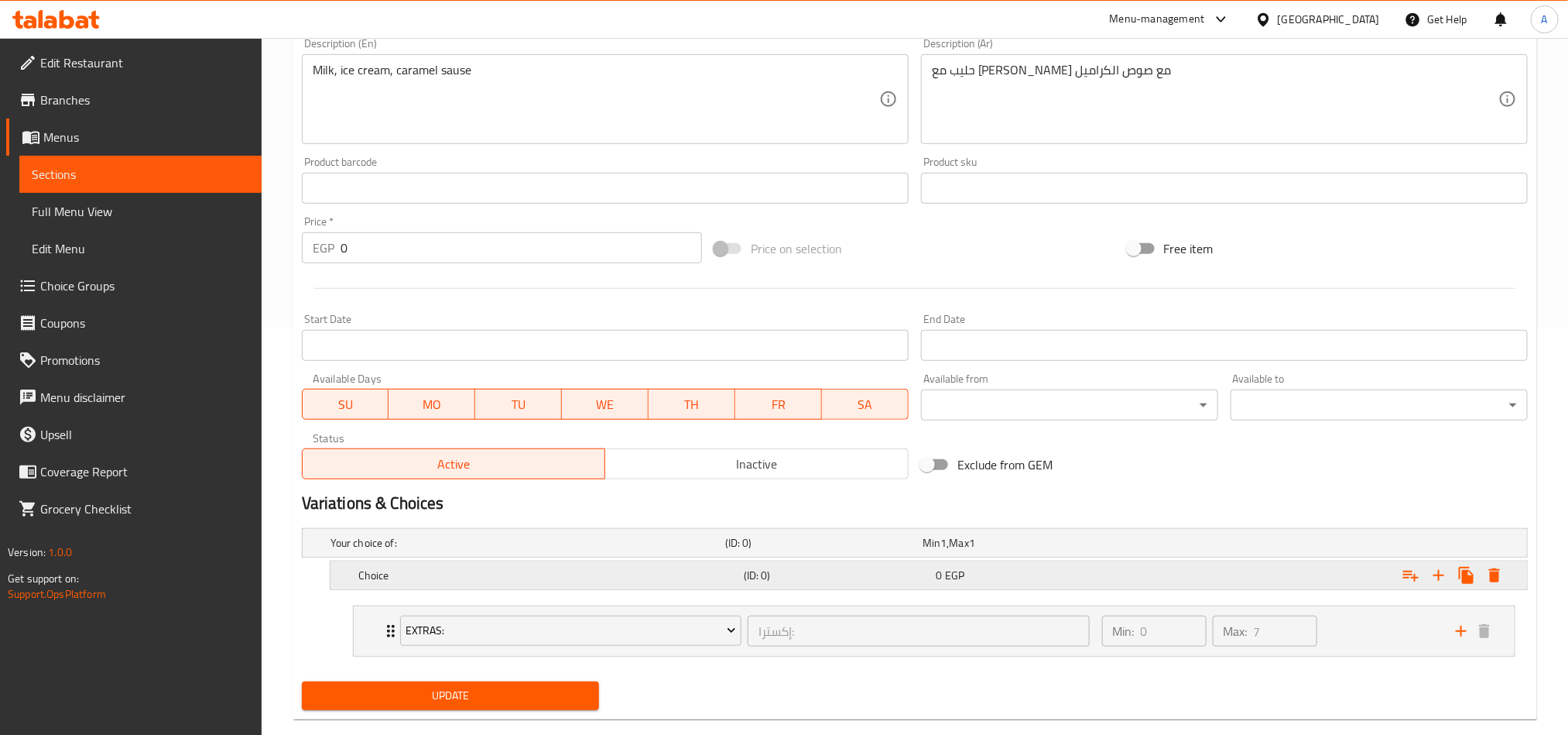
click at [1174, 543] on icon "Expand" at bounding box center [1439, 575] width 19 height 19
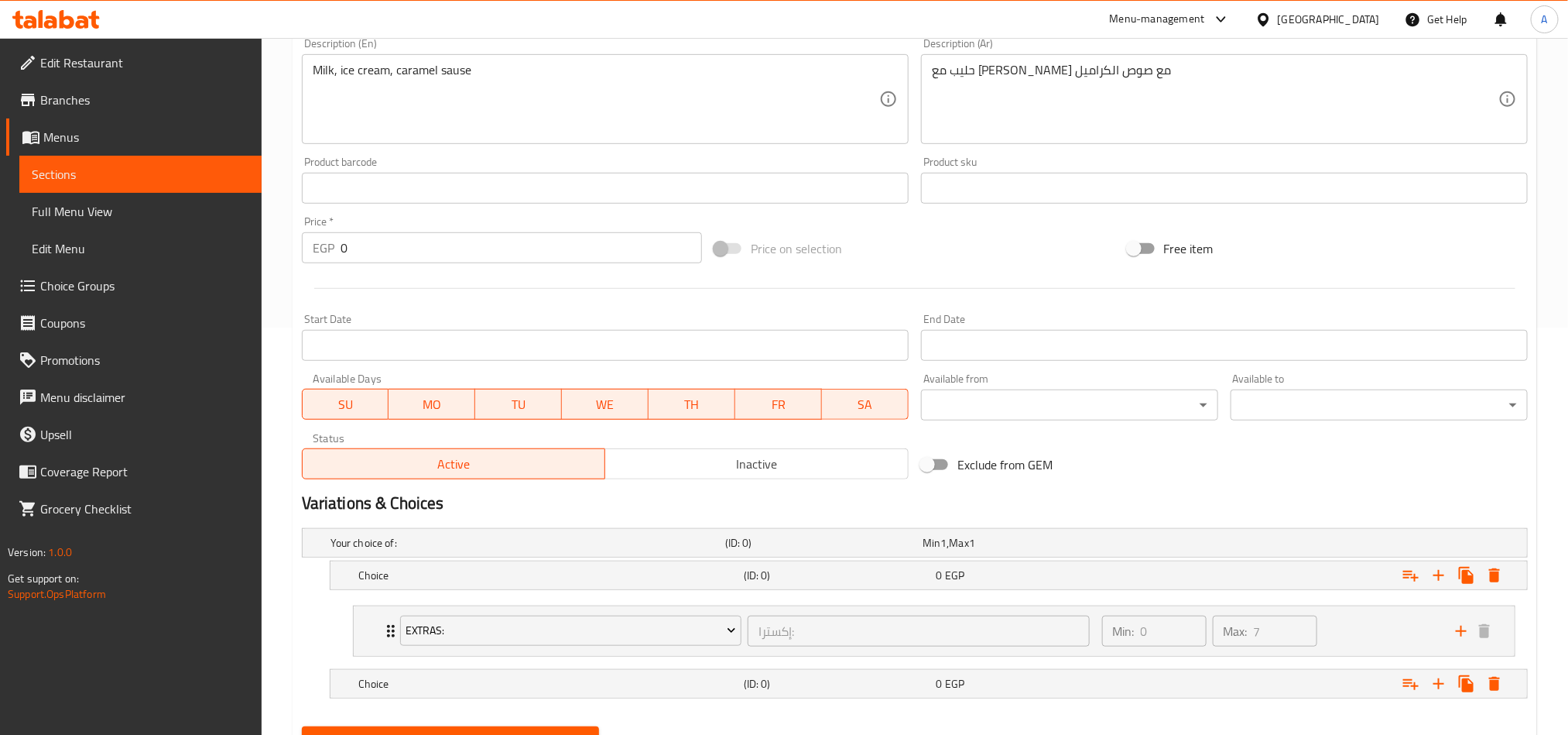
scroll to position [483, 0]
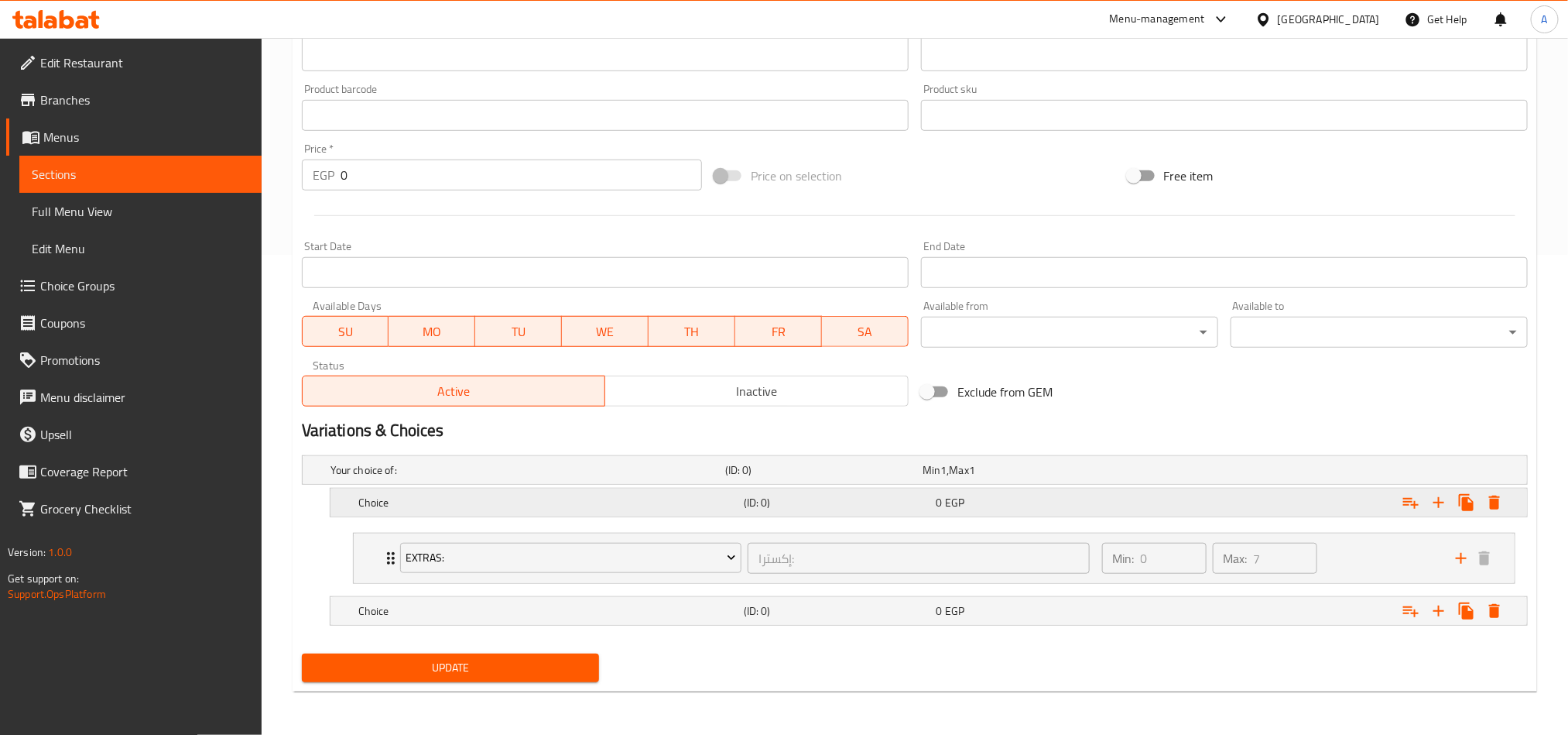
click at [537, 481] on div "Choice" at bounding box center [524, 470] width 394 height 22
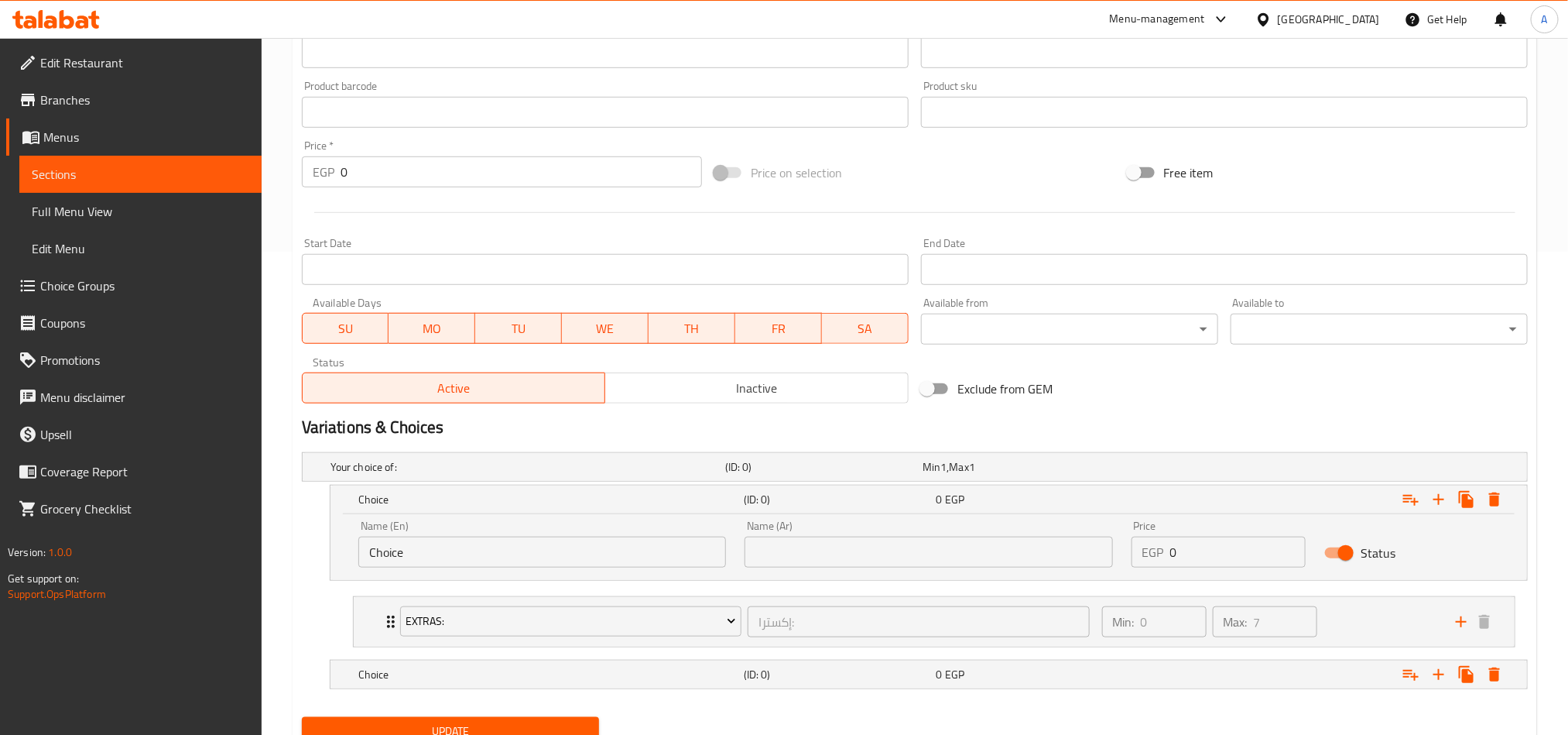
click at [593, 543] on input "Choice" at bounding box center [542, 552] width 368 height 31
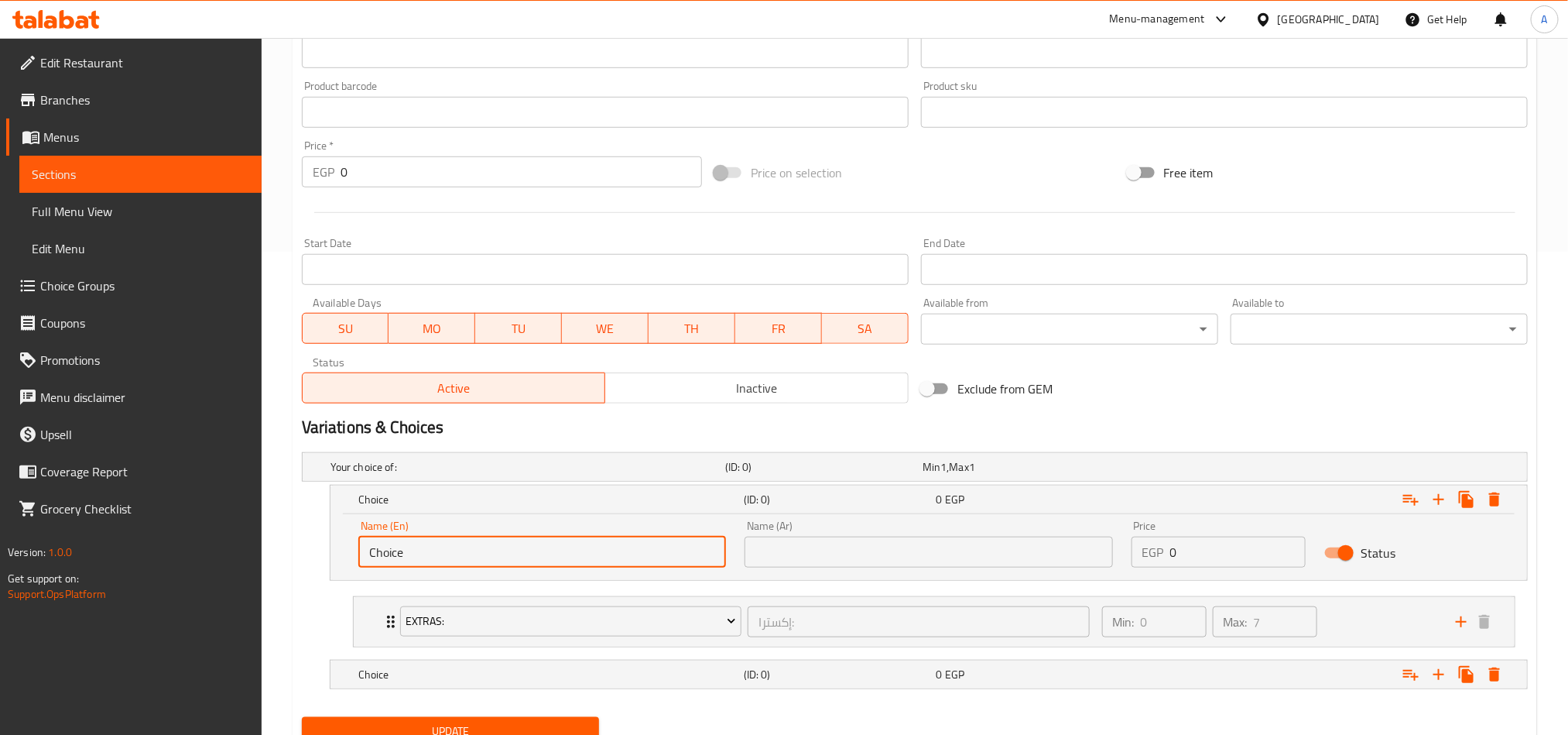
click at [593, 543] on input "Choice" at bounding box center [542, 552] width 368 height 31
click at [593, 543] on input "text" at bounding box center [542, 552] width 368 height 31
type input "X"
click at [804, 543] on input "text" at bounding box center [929, 552] width 368 height 31
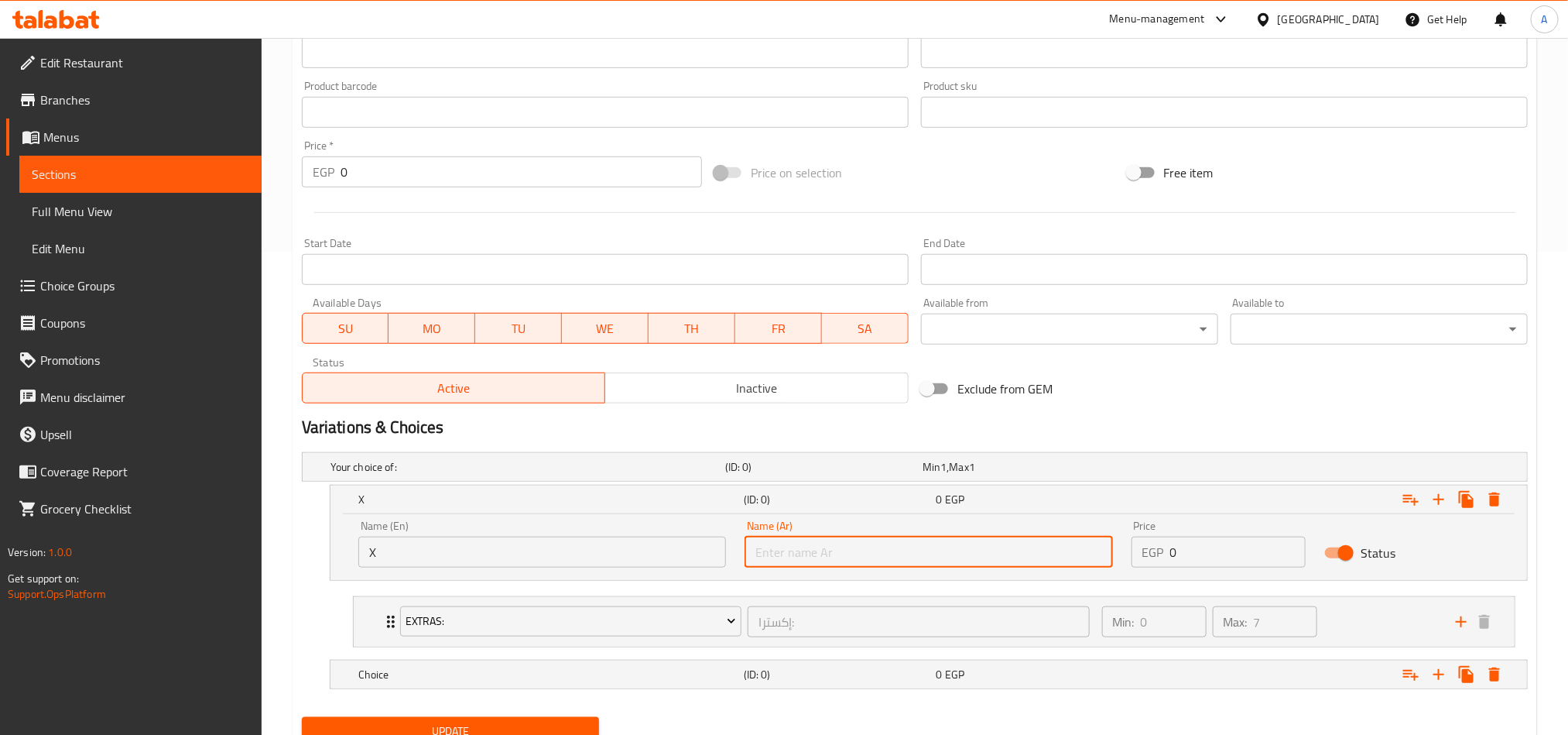
type input "اكس"
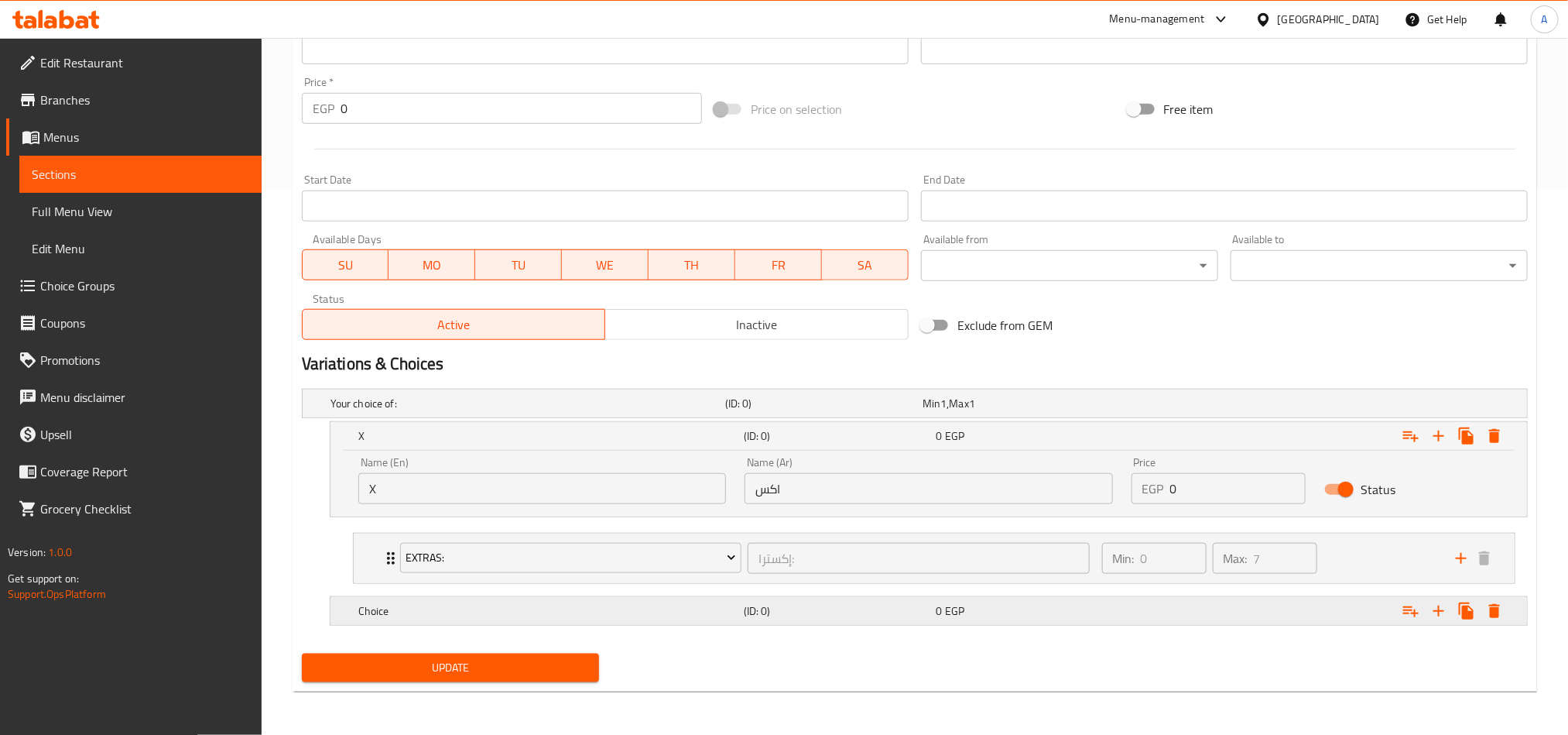
click at [538, 414] on div "Choice" at bounding box center [524, 403] width 394 height 22
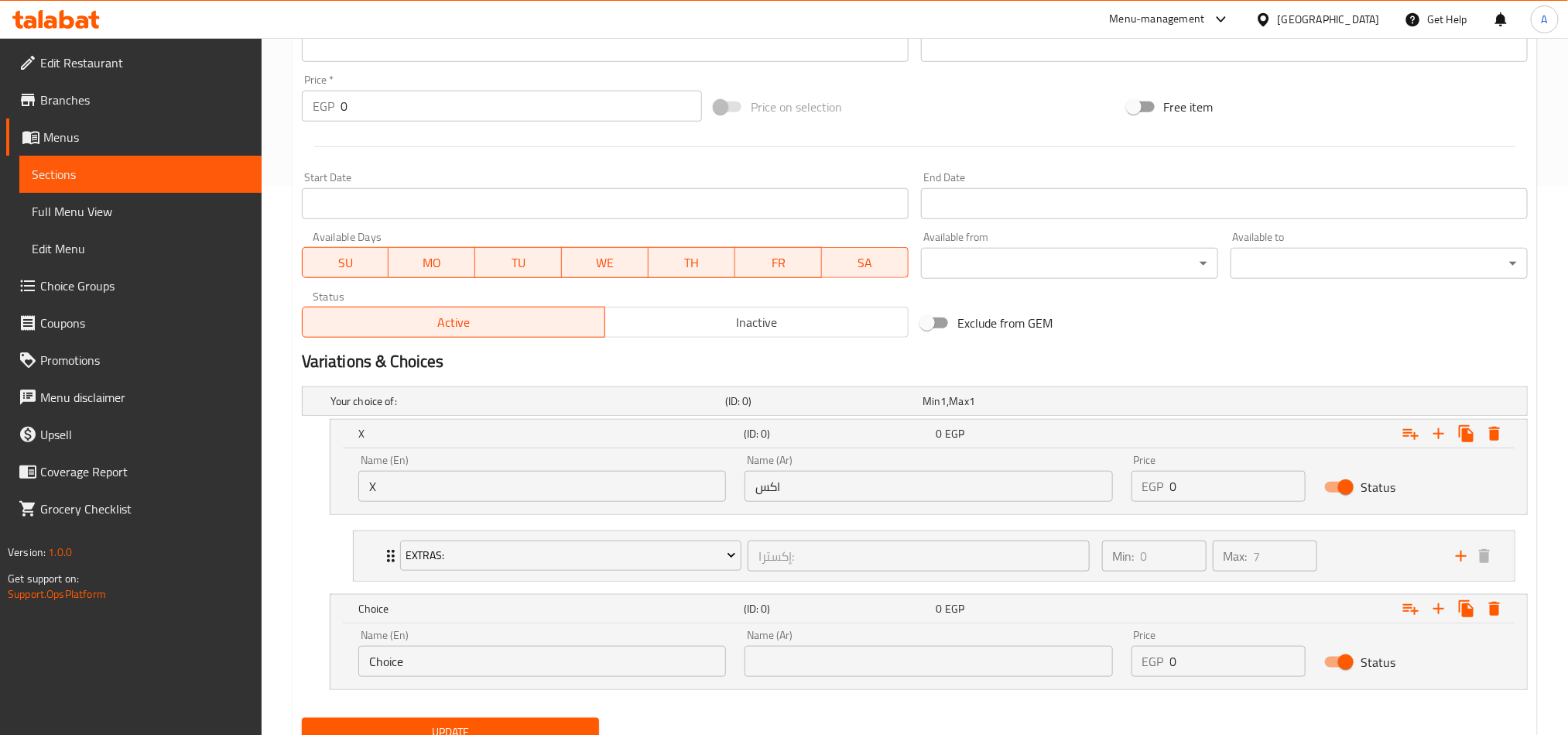
click at [516, 543] on div "Name (En) Choice Name (En)" at bounding box center [542, 653] width 387 height 66
click at [507, 543] on input "Choice" at bounding box center [542, 661] width 368 height 31
click at [507, 543] on input "text" at bounding box center [542, 661] width 368 height 31
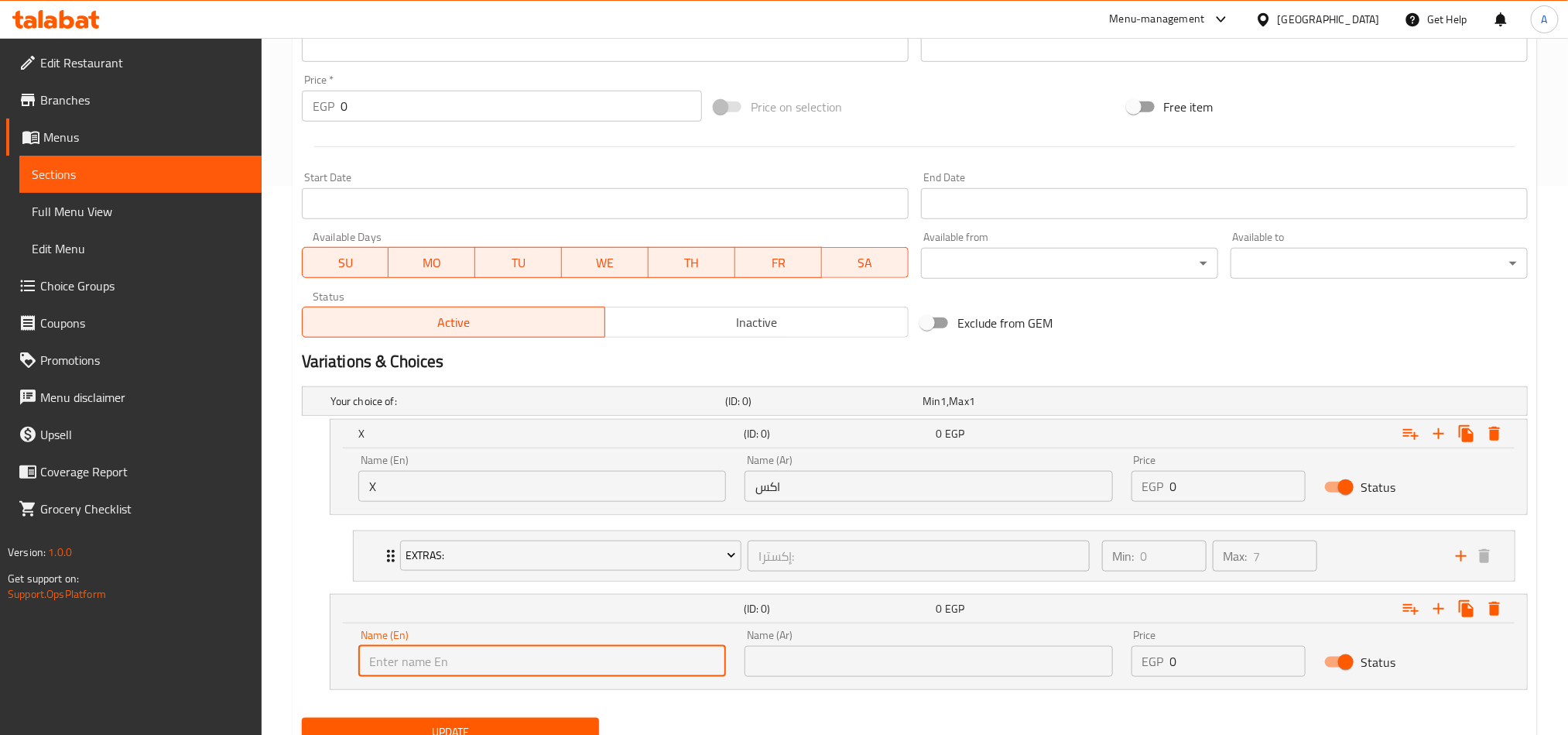
type input "Boba"
click at [987, 543] on input "text" at bounding box center [929, 661] width 368 height 31
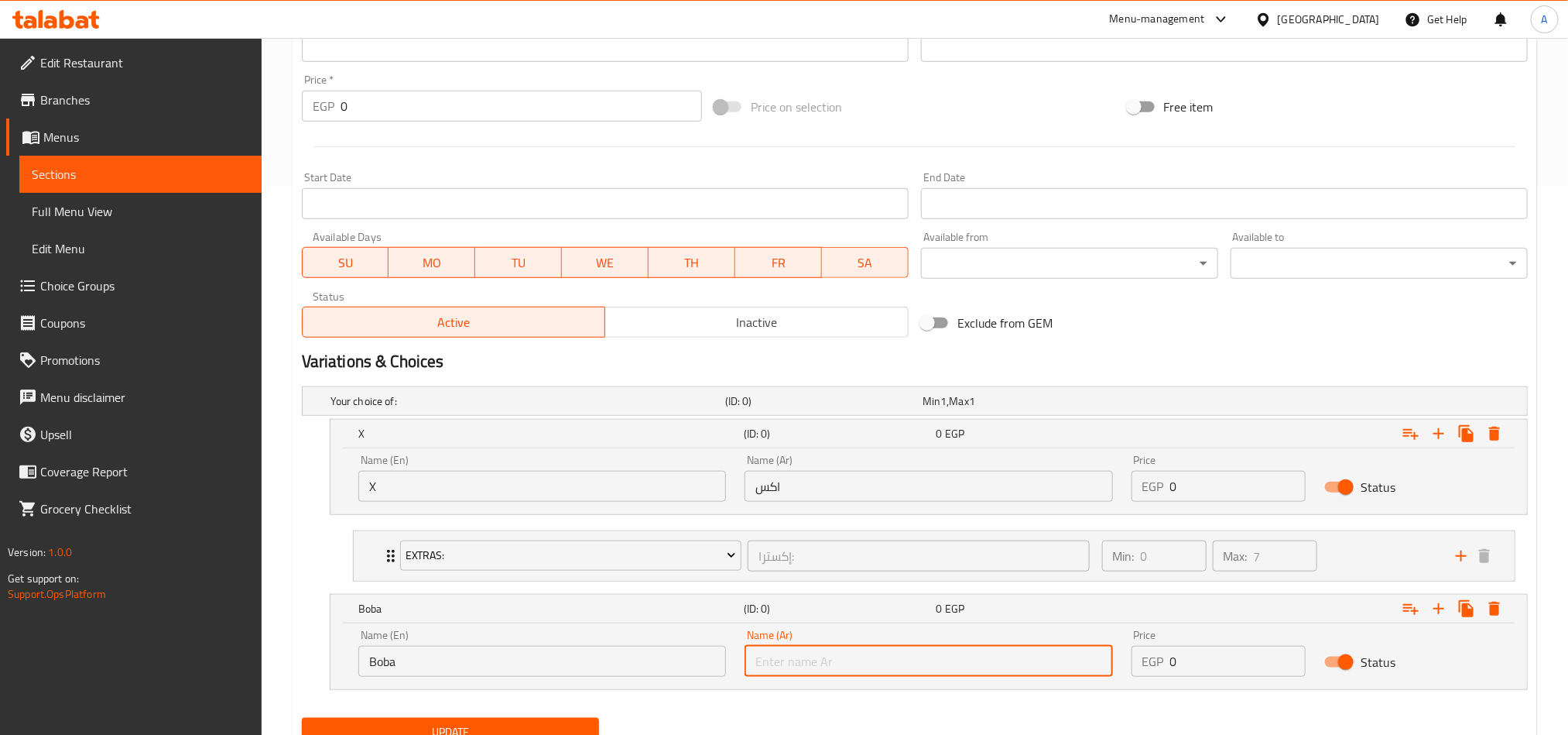
type input "بوبا"
drag, startPoint x: 1229, startPoint y: 485, endPoint x: 1239, endPoint y: 486, distance: 10.0
click at [1174, 486] on div "EGP 0 Price" at bounding box center [1219, 486] width 175 height 31
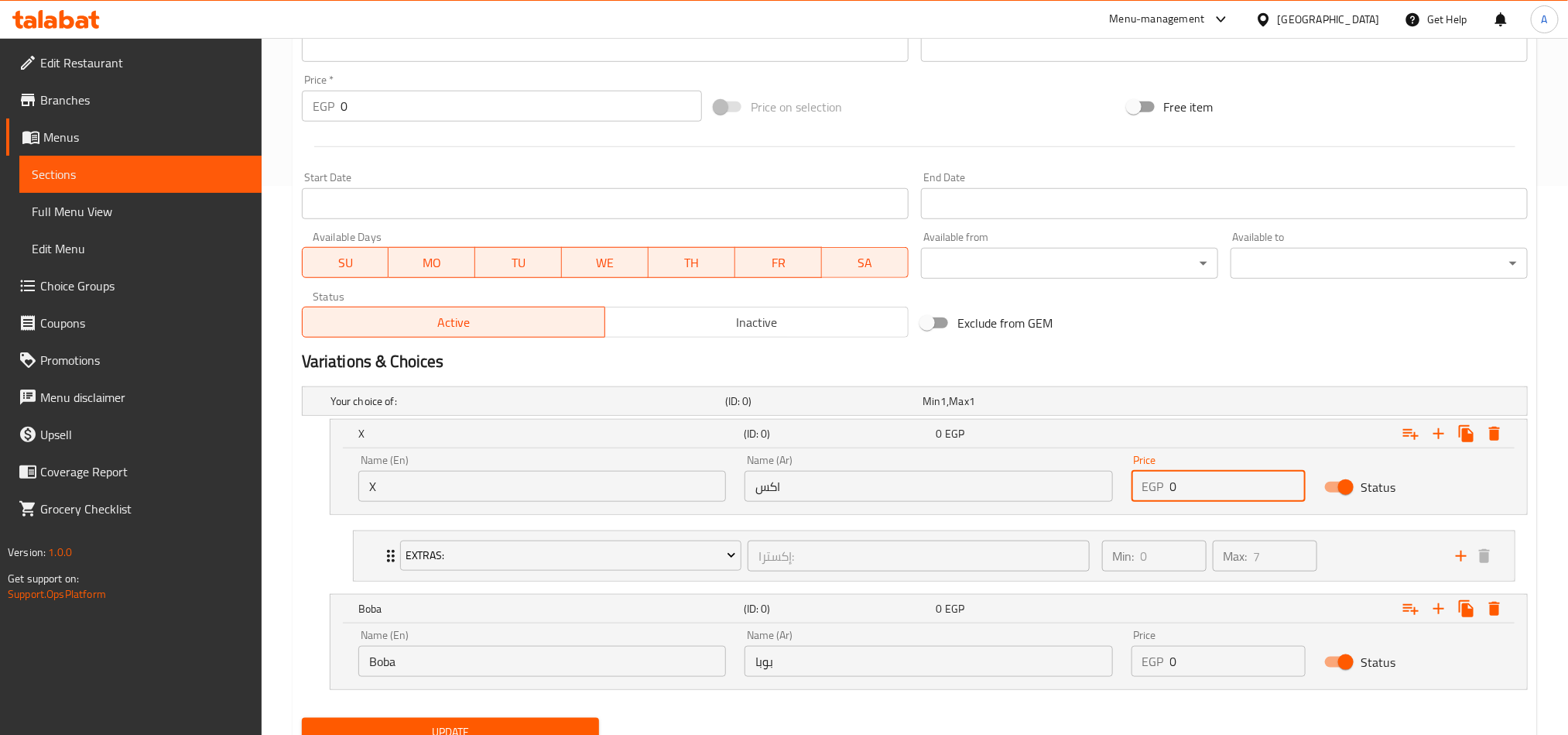
click at [1174, 500] on input "0" at bounding box center [1239, 486] width 136 height 31
paste input "148.5"
type input "148.50"
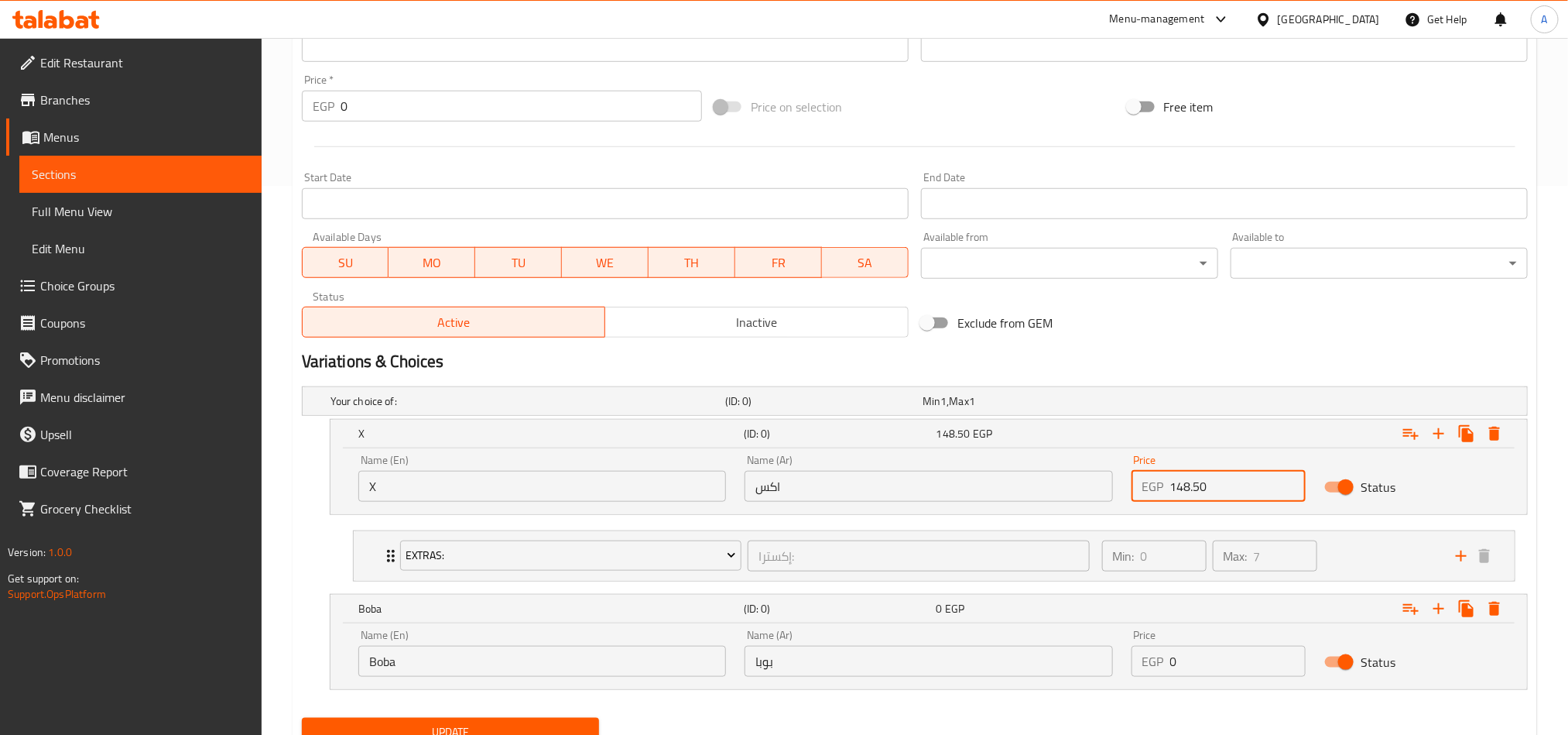
drag, startPoint x: 1231, startPoint y: 654, endPoint x: 1109, endPoint y: 656, distance: 122.0
click at [1143, 543] on div "EGP 0 Price" at bounding box center [1219, 661] width 175 height 31
paste input "182.25"
type input "182.25"
click at [1174, 440] on icon "Expand" at bounding box center [1411, 434] width 16 height 11
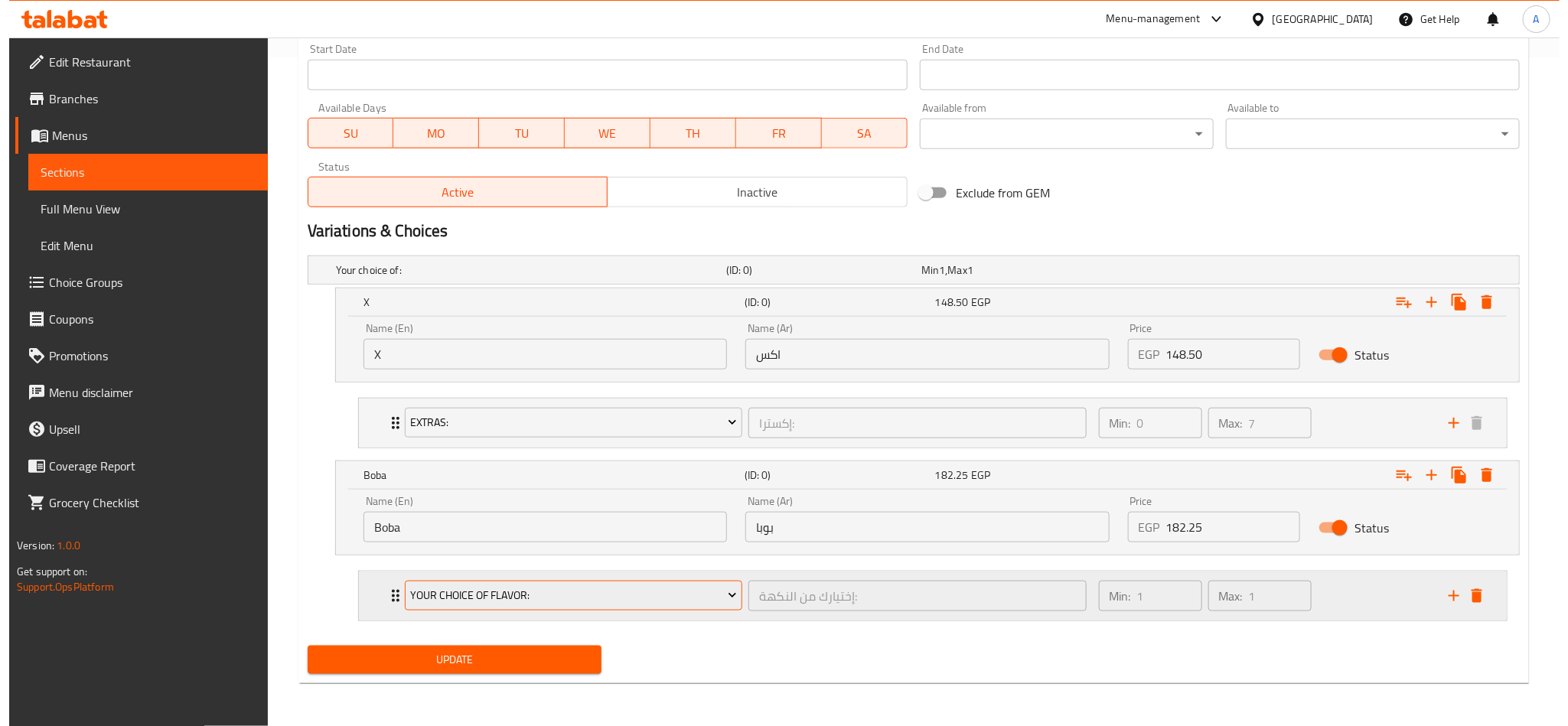
scroll to position [672, 0]
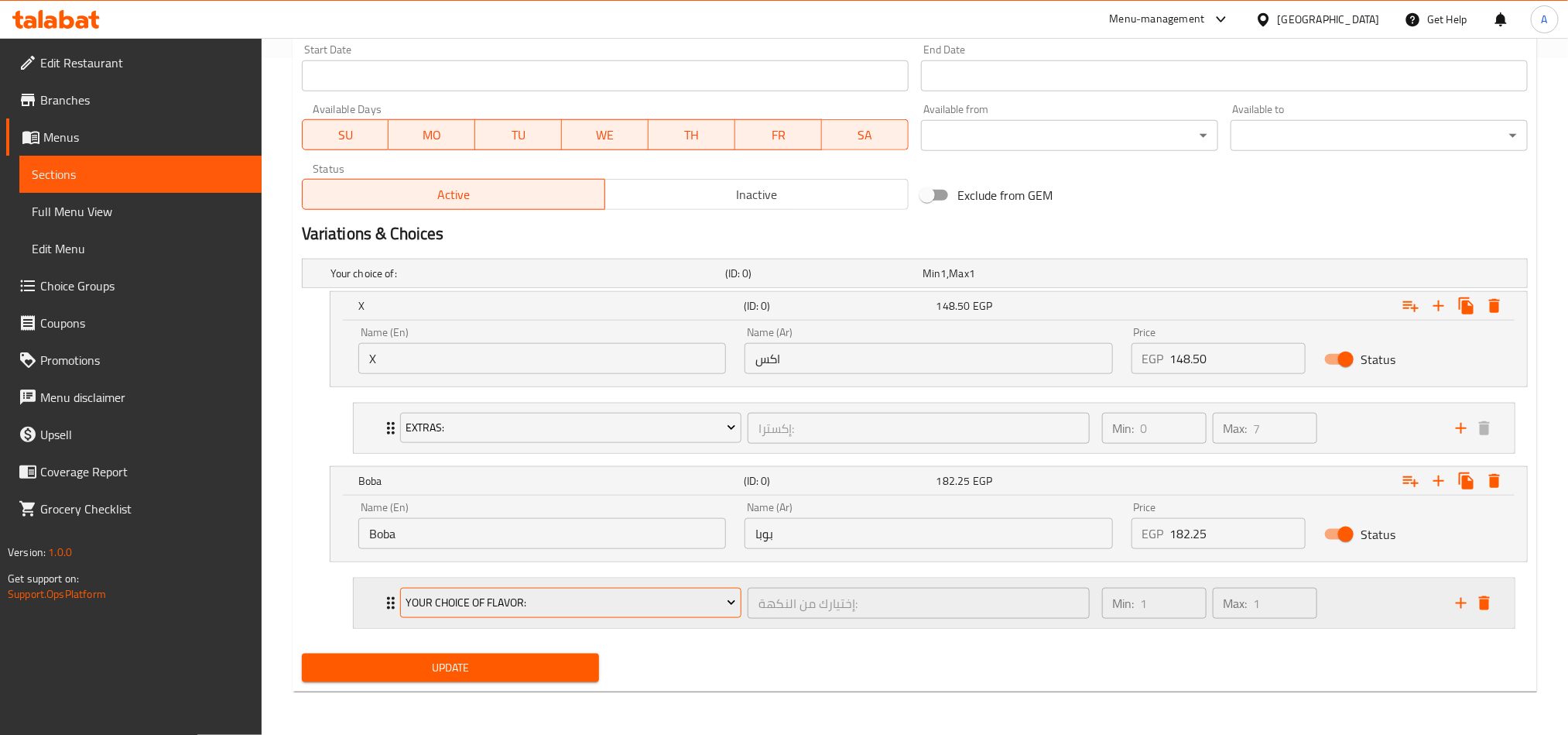
click at [639, 543] on button "Your Choice Of Flavor:" at bounding box center [570, 603] width 341 height 31
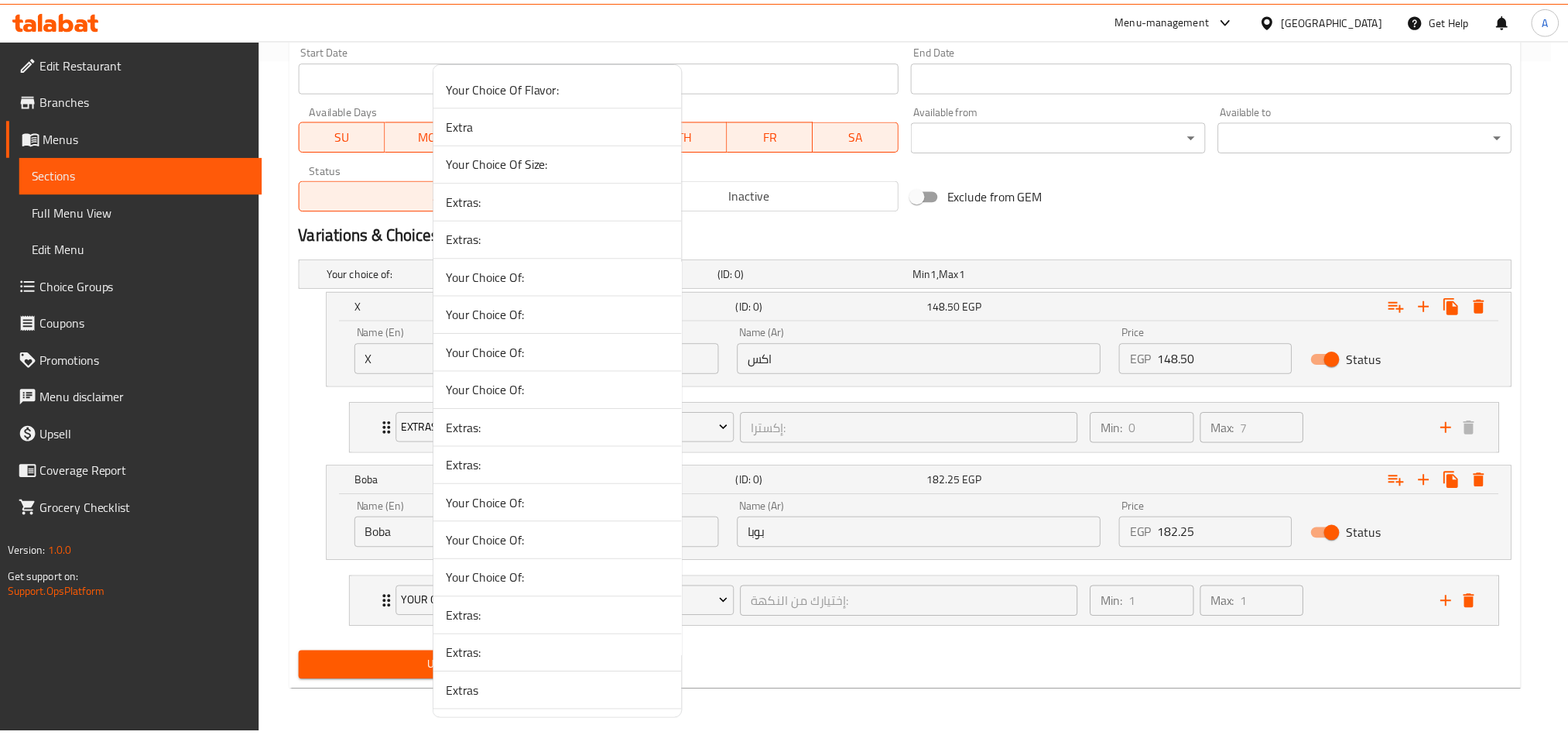
scroll to position [2262, 0]
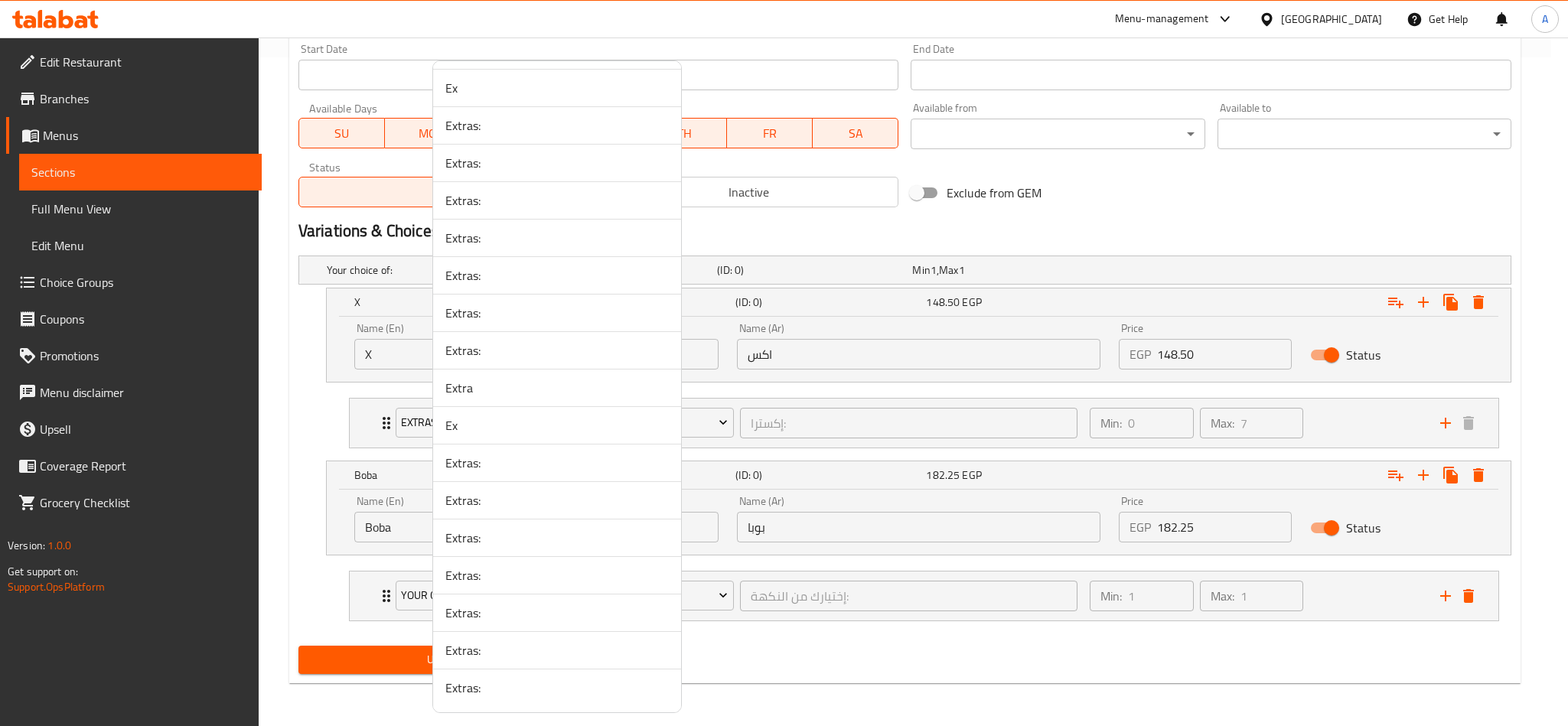
click at [646, 537] on span "Extras:" at bounding box center [557, 687] width 224 height 19
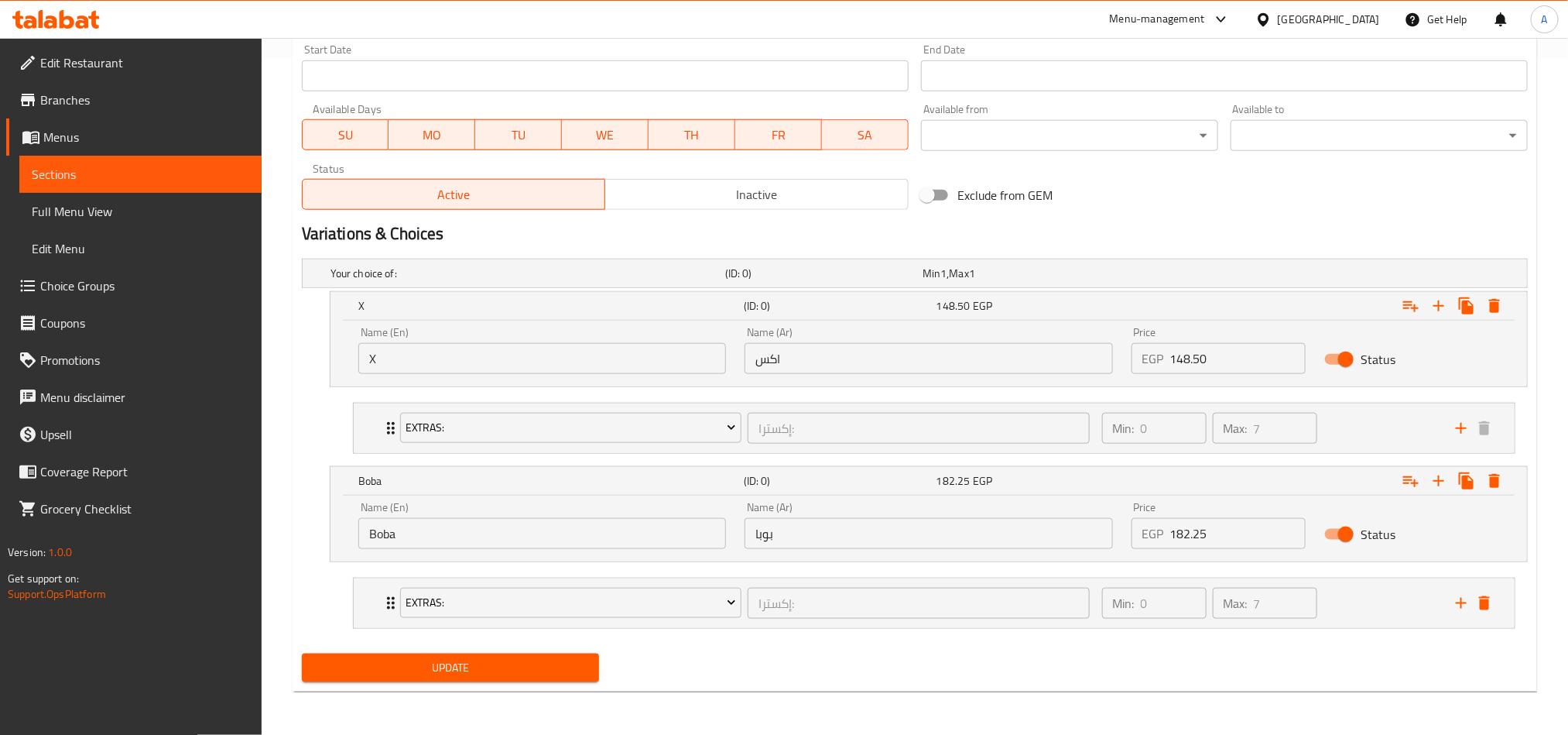
click at [834, 543] on div "Home / Restaurants management / Menus / Sections / item / update Milkshakes sec…" at bounding box center [915, 49] width 1245 height 1312
click at [564, 543] on span "Update" at bounding box center [451, 668] width 272 height 20
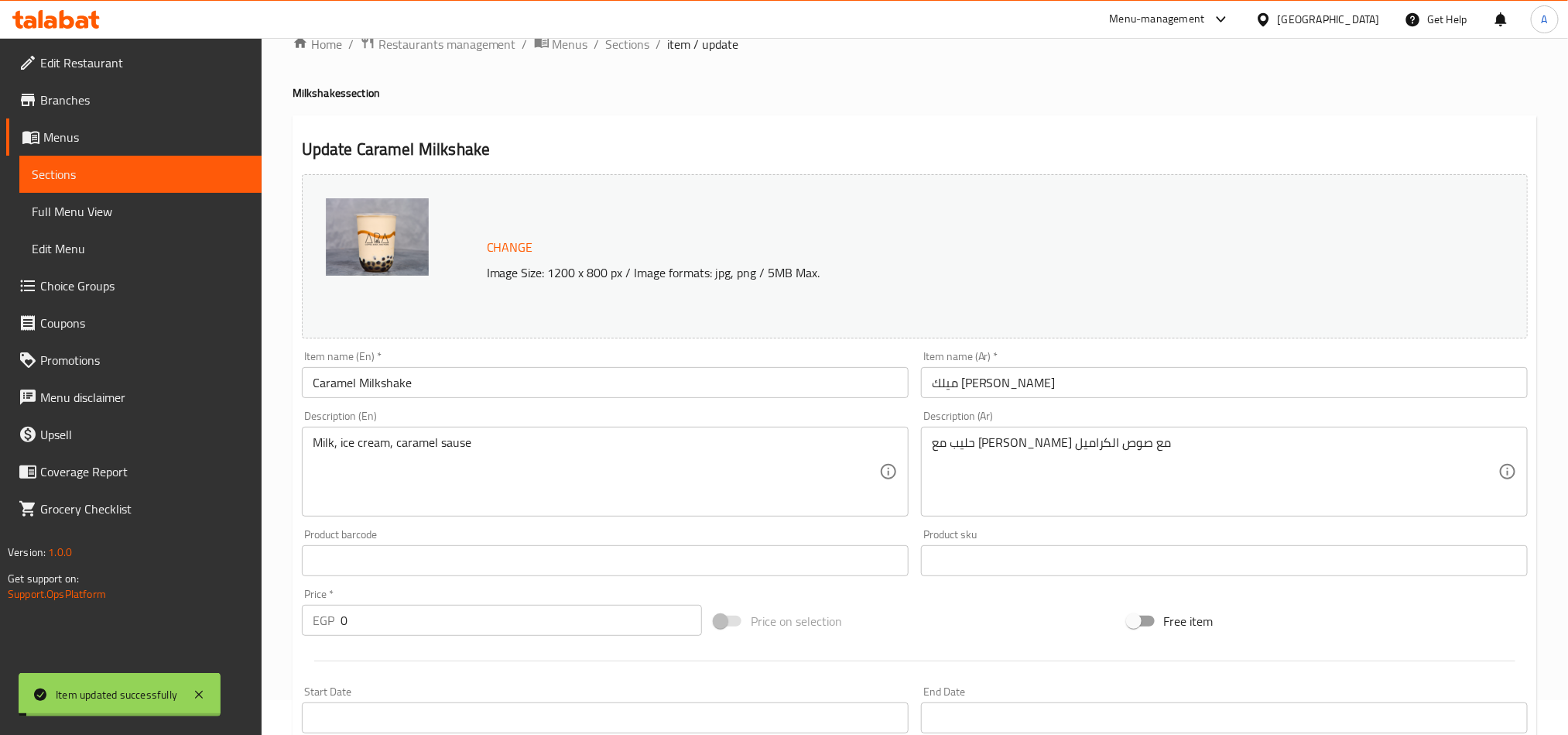
scroll to position [0, 0]
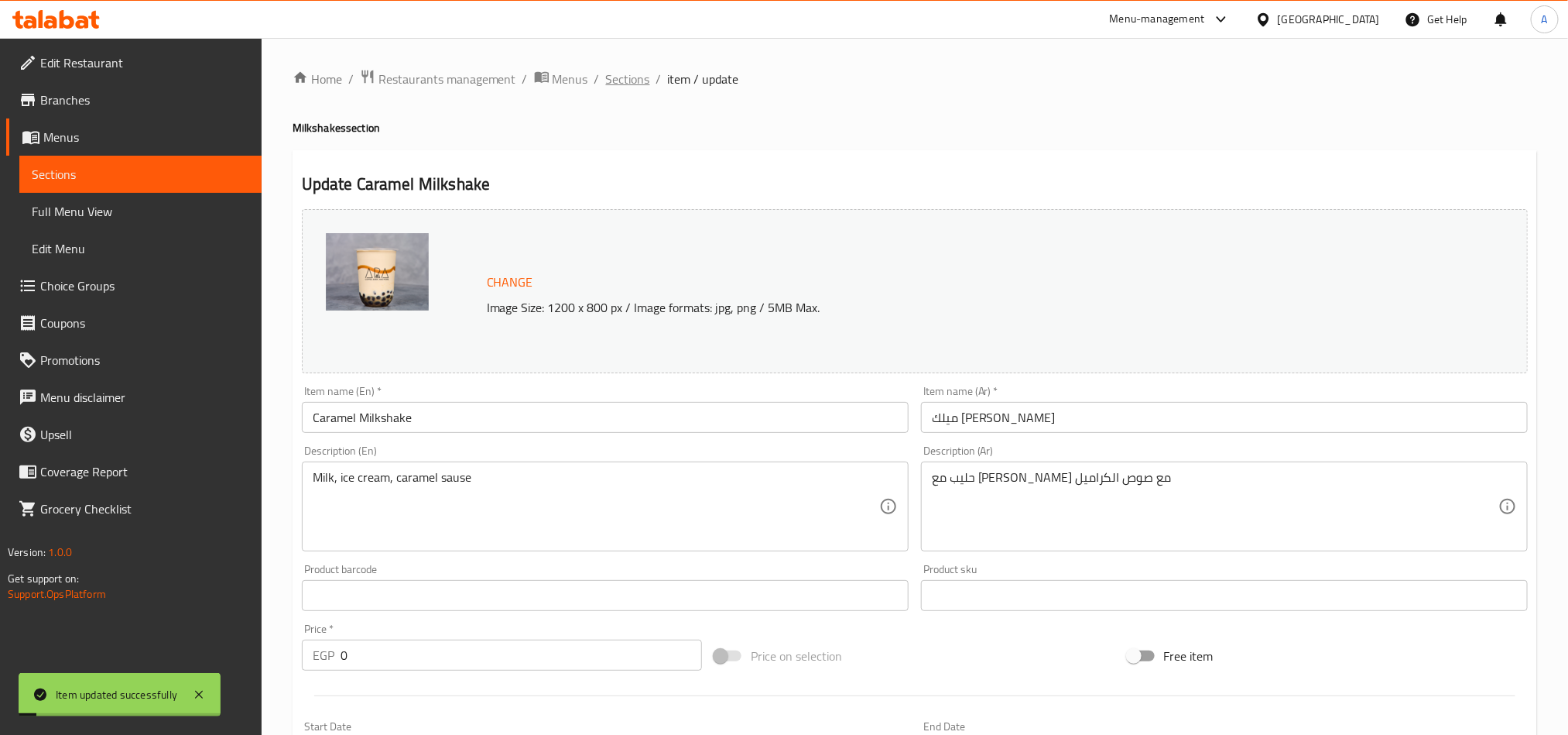
click at [608, 79] on span "Sections" at bounding box center [628, 79] width 44 height 19
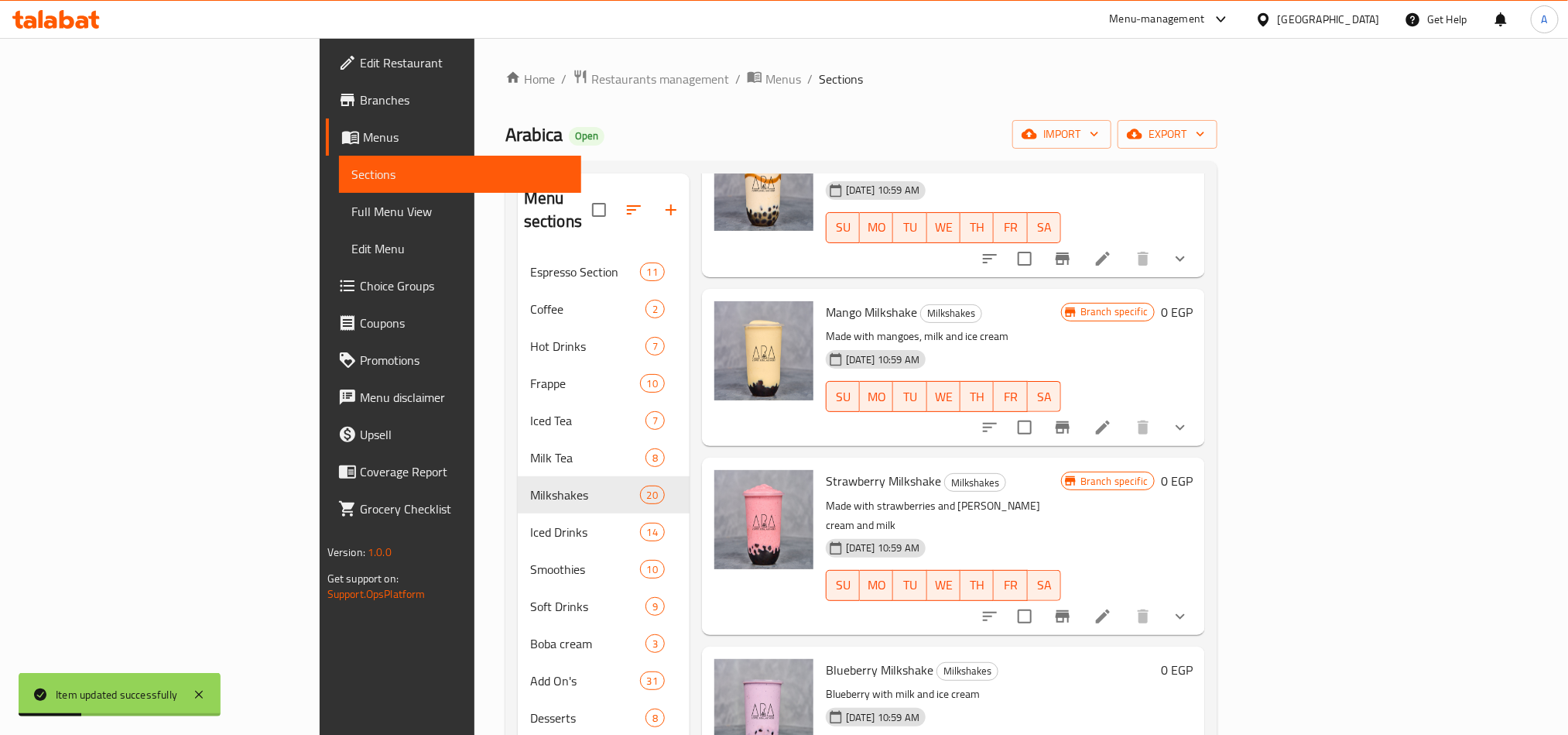
scroll to position [1033, 0]
click at [1109, 418] on icon at bounding box center [1103, 425] width 14 height 14
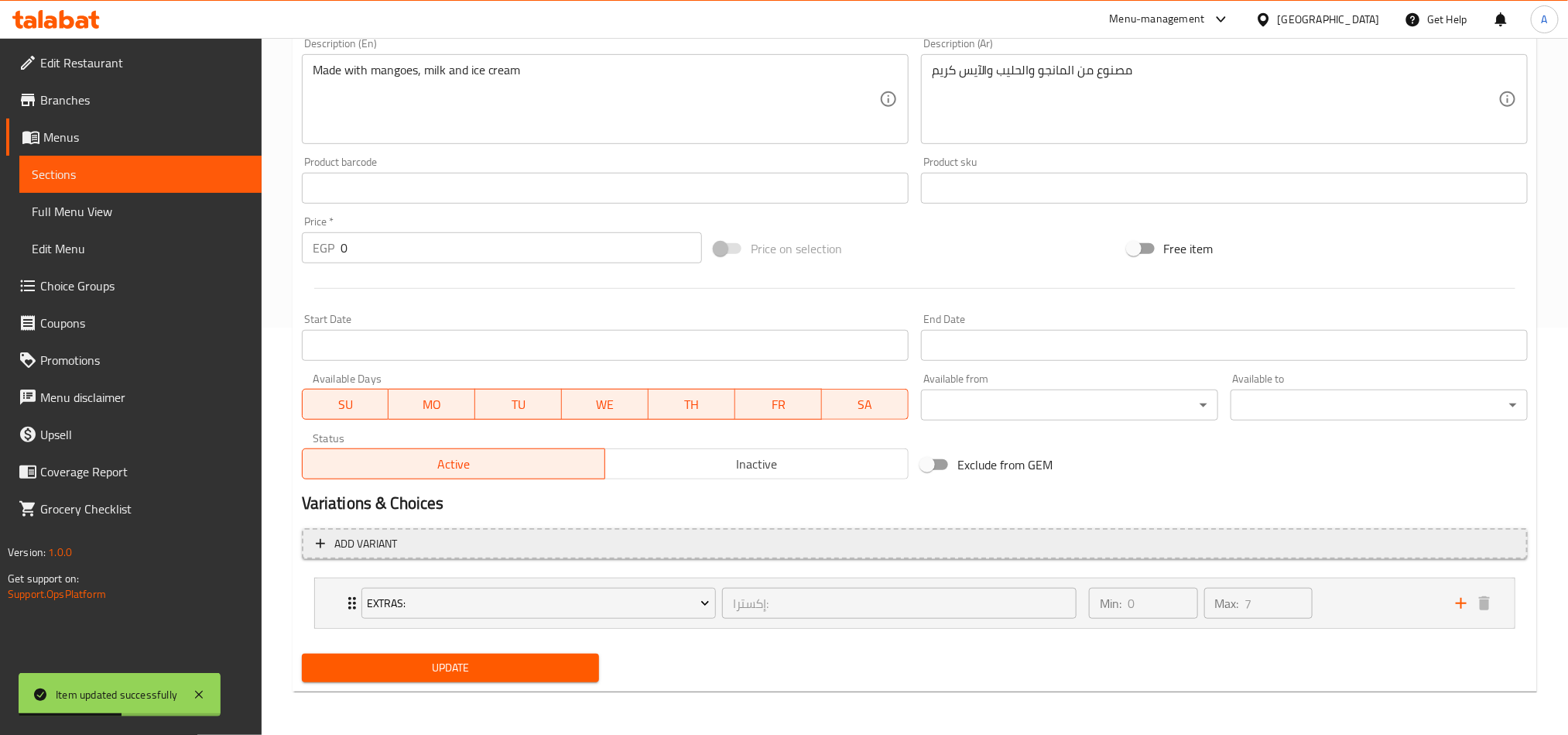
click at [462, 543] on span "Add variant" at bounding box center [915, 544] width 1198 height 20
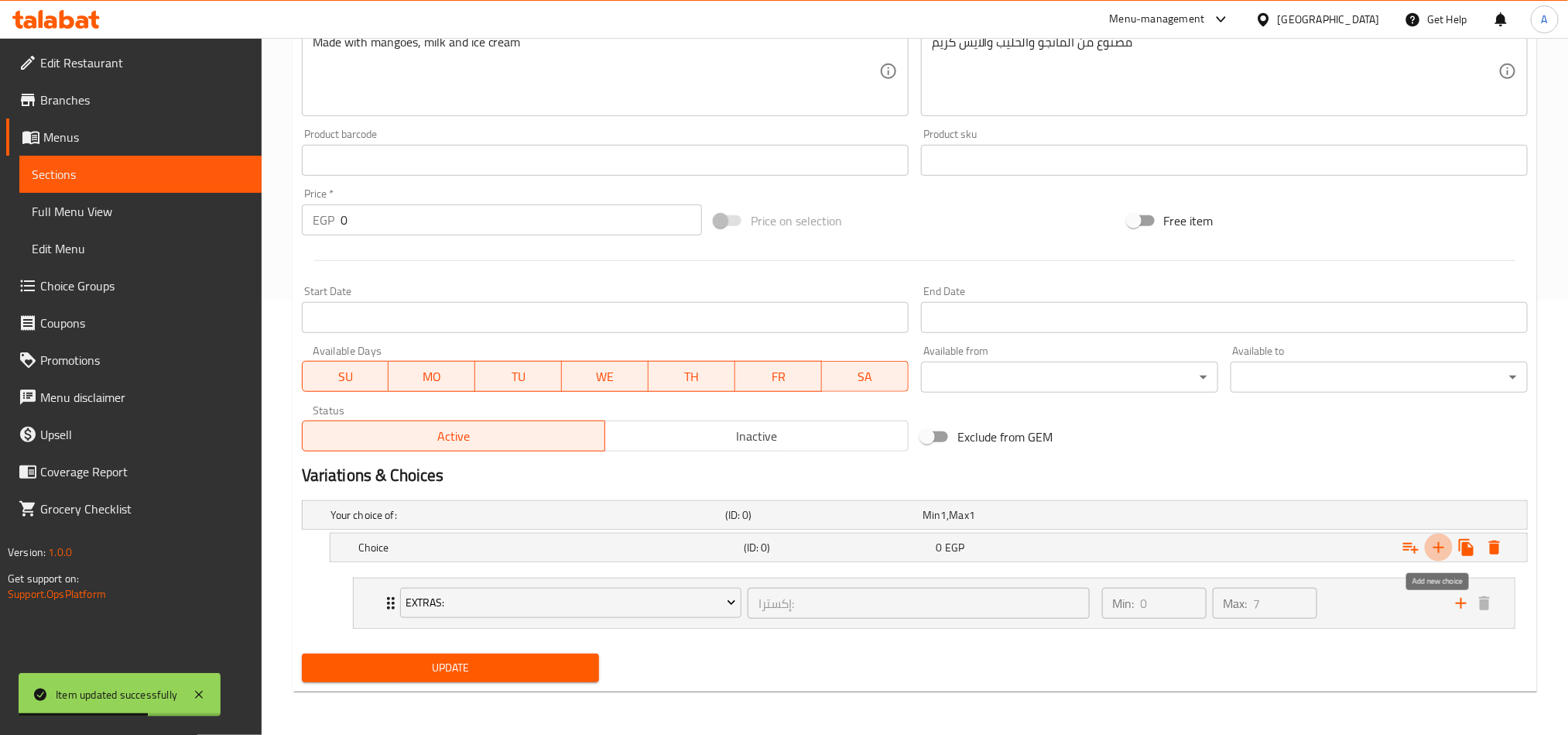
drag, startPoint x: 1445, startPoint y: 544, endPoint x: 1245, endPoint y: 567, distance: 201.3
click at [1174, 543] on icon "Expand" at bounding box center [1439, 547] width 19 height 19
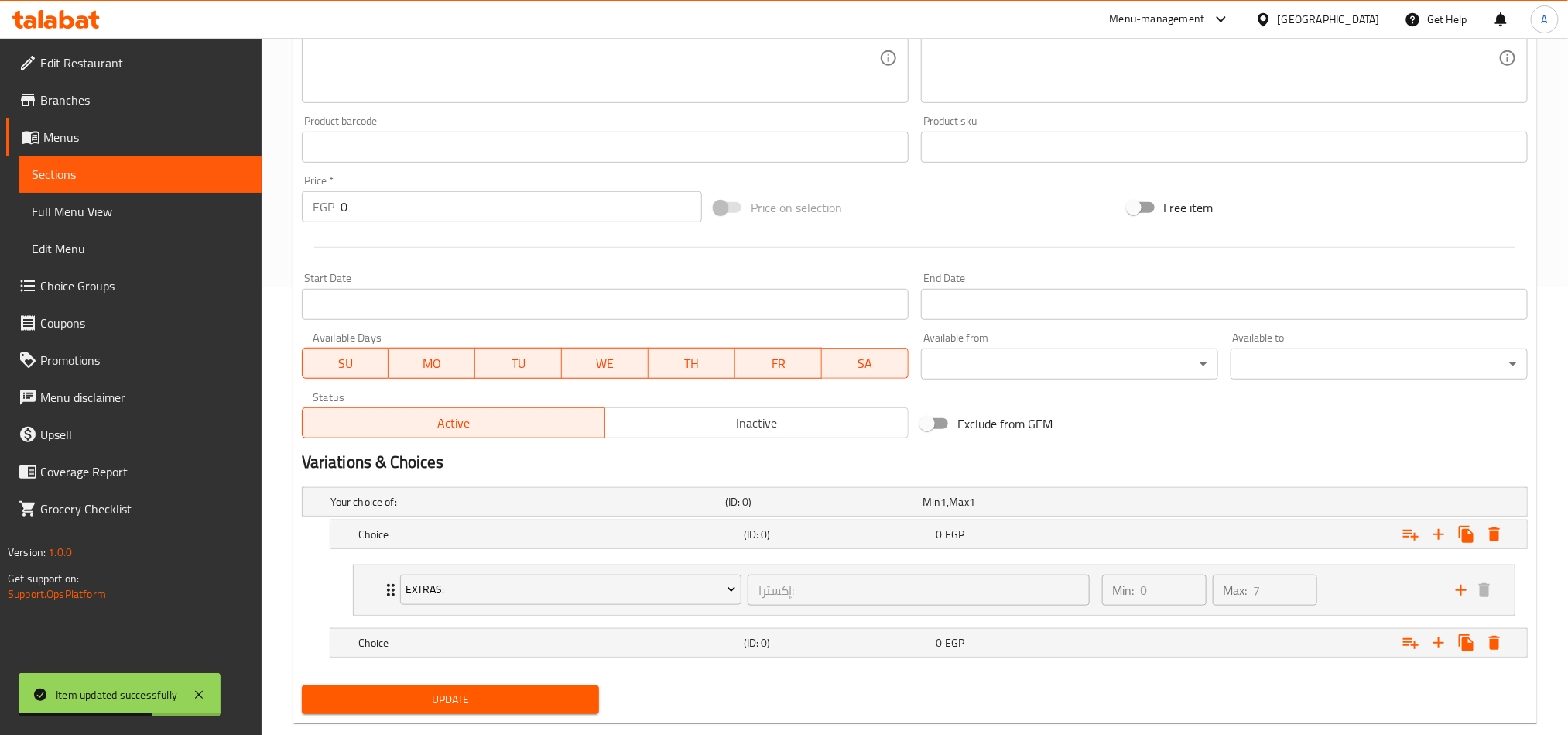
scroll to position [483, 0]
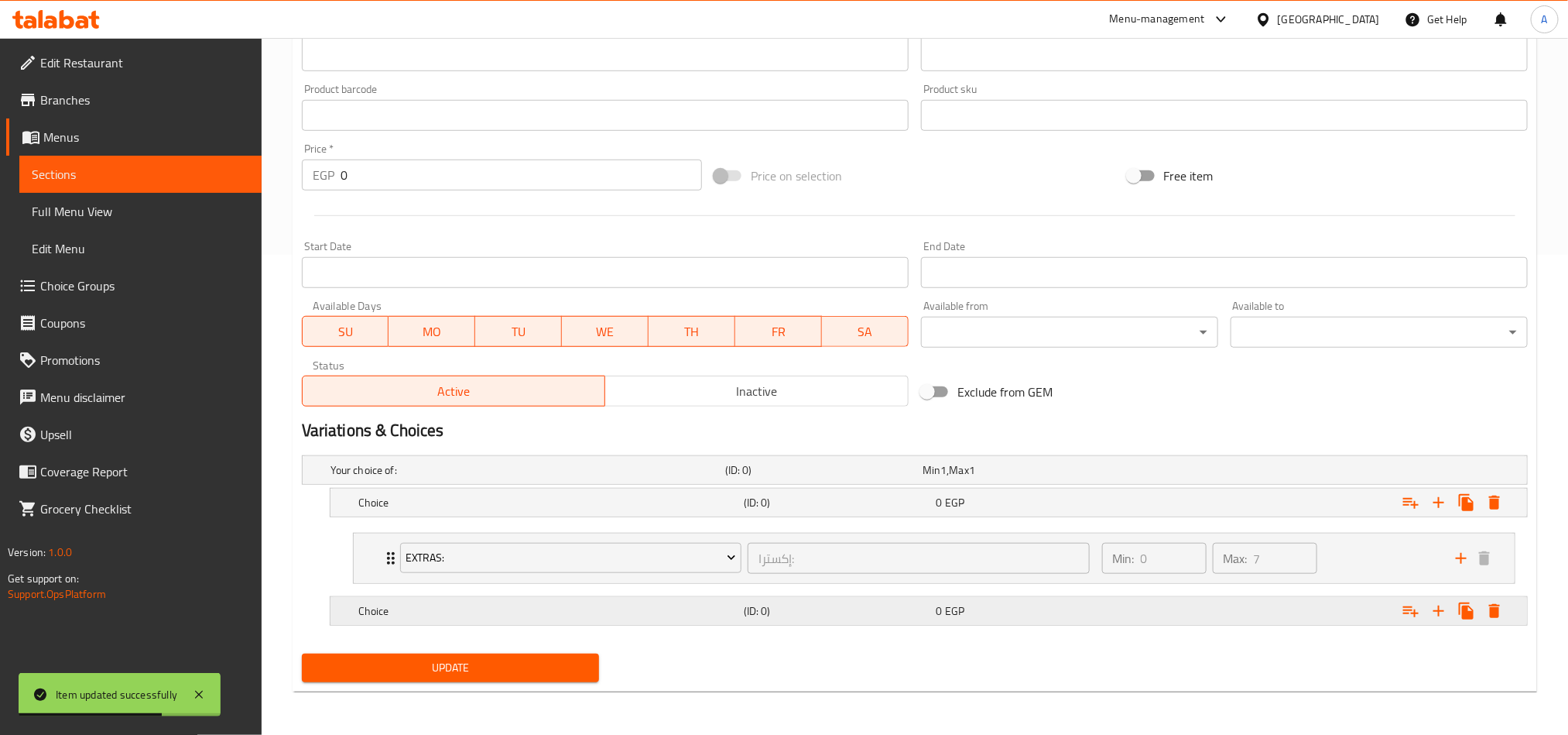
drag, startPoint x: 663, startPoint y: 635, endPoint x: 658, endPoint y: 618, distance: 17.7
click at [660, 543] on nav at bounding box center [915, 635] width 1226 height 13
click at [658, 477] on h5 "Choice" at bounding box center [524, 470] width 389 height 16
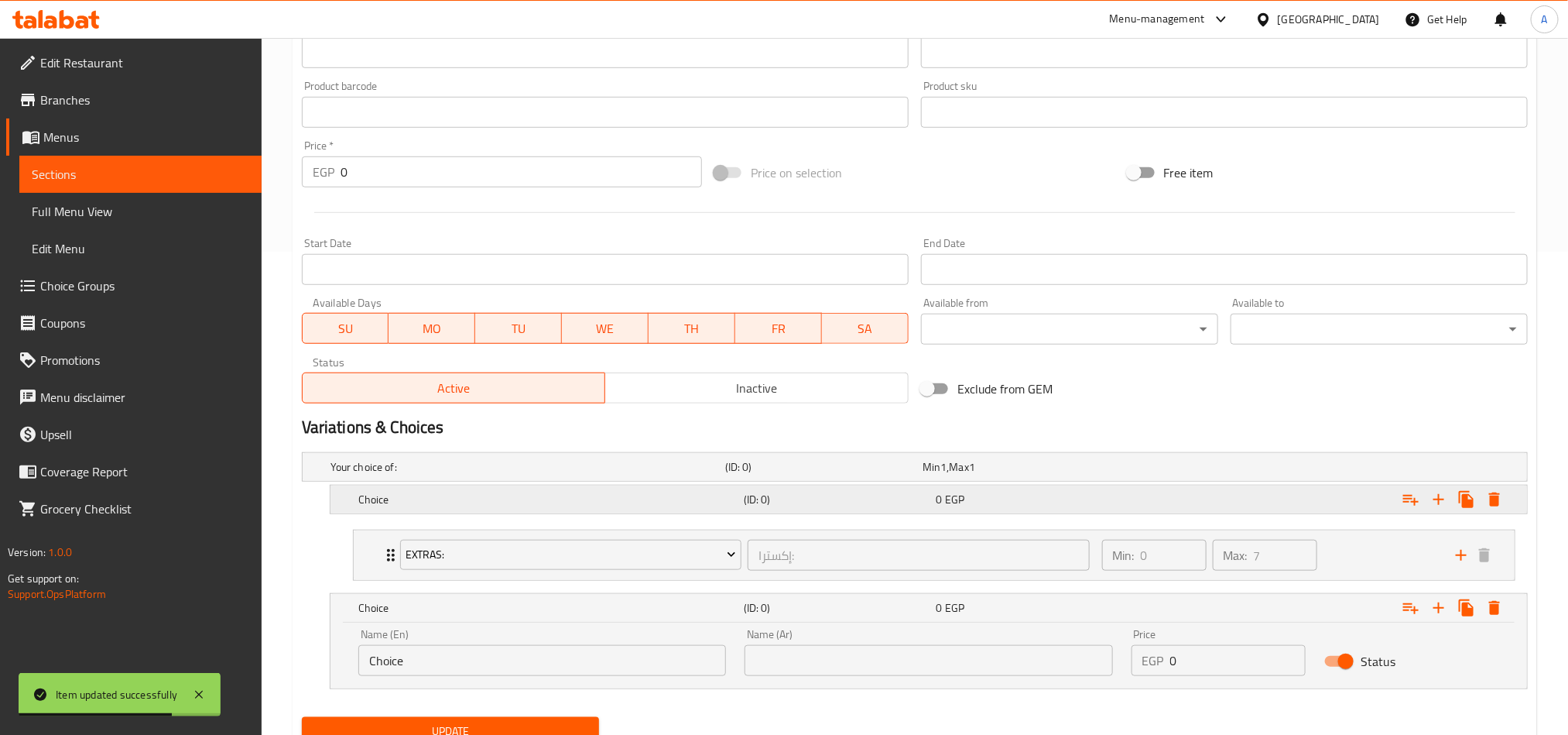
click at [656, 477] on div "Choice" at bounding box center [524, 467] width 394 height 22
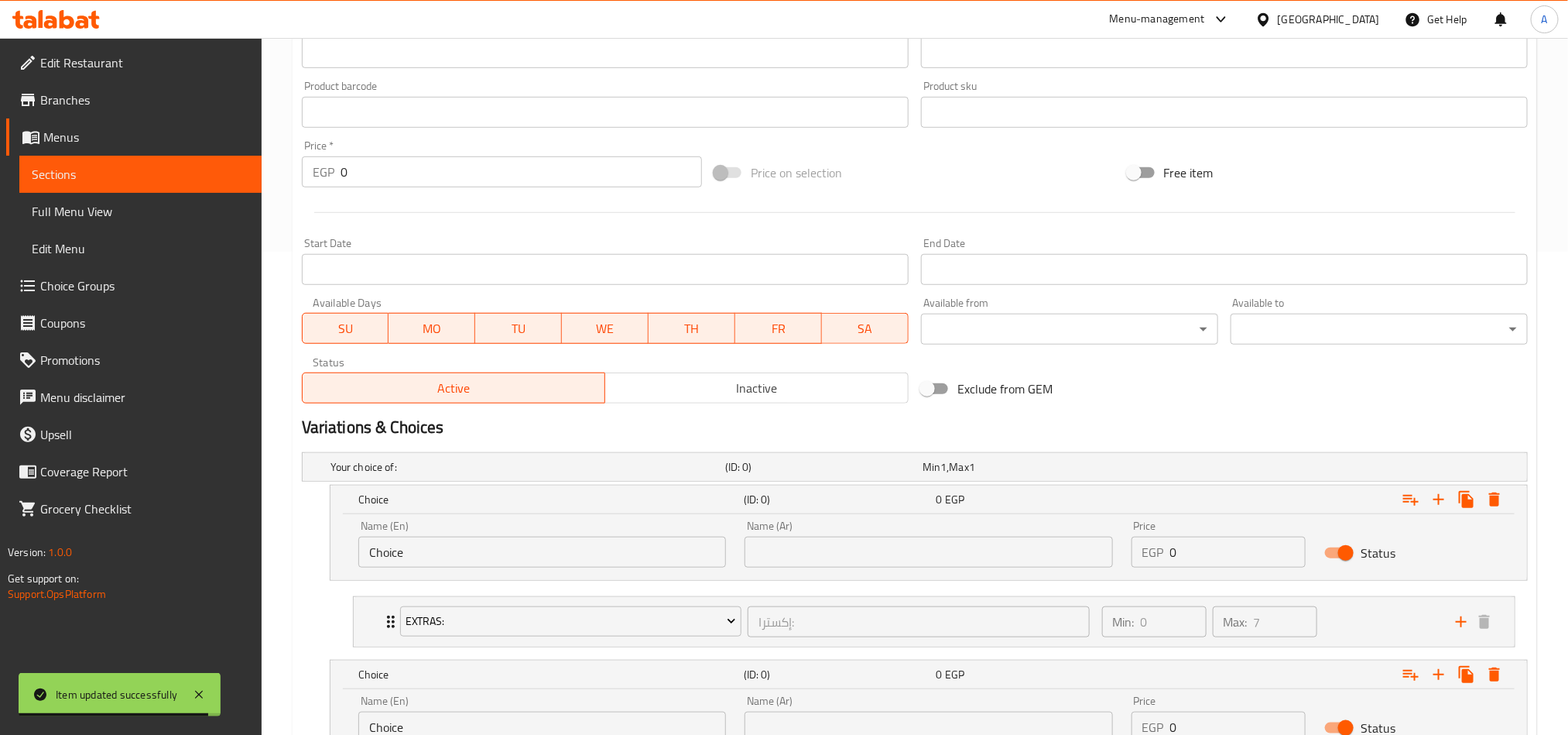
drag, startPoint x: 648, startPoint y: 572, endPoint x: 275, endPoint y: 600, distance: 374.0
click at [519, 543] on div "Name (En) Choice Name (En) Name (Ar) Name (Ar) Price EGP 0 Price Status" at bounding box center [929, 544] width 1160 height 66
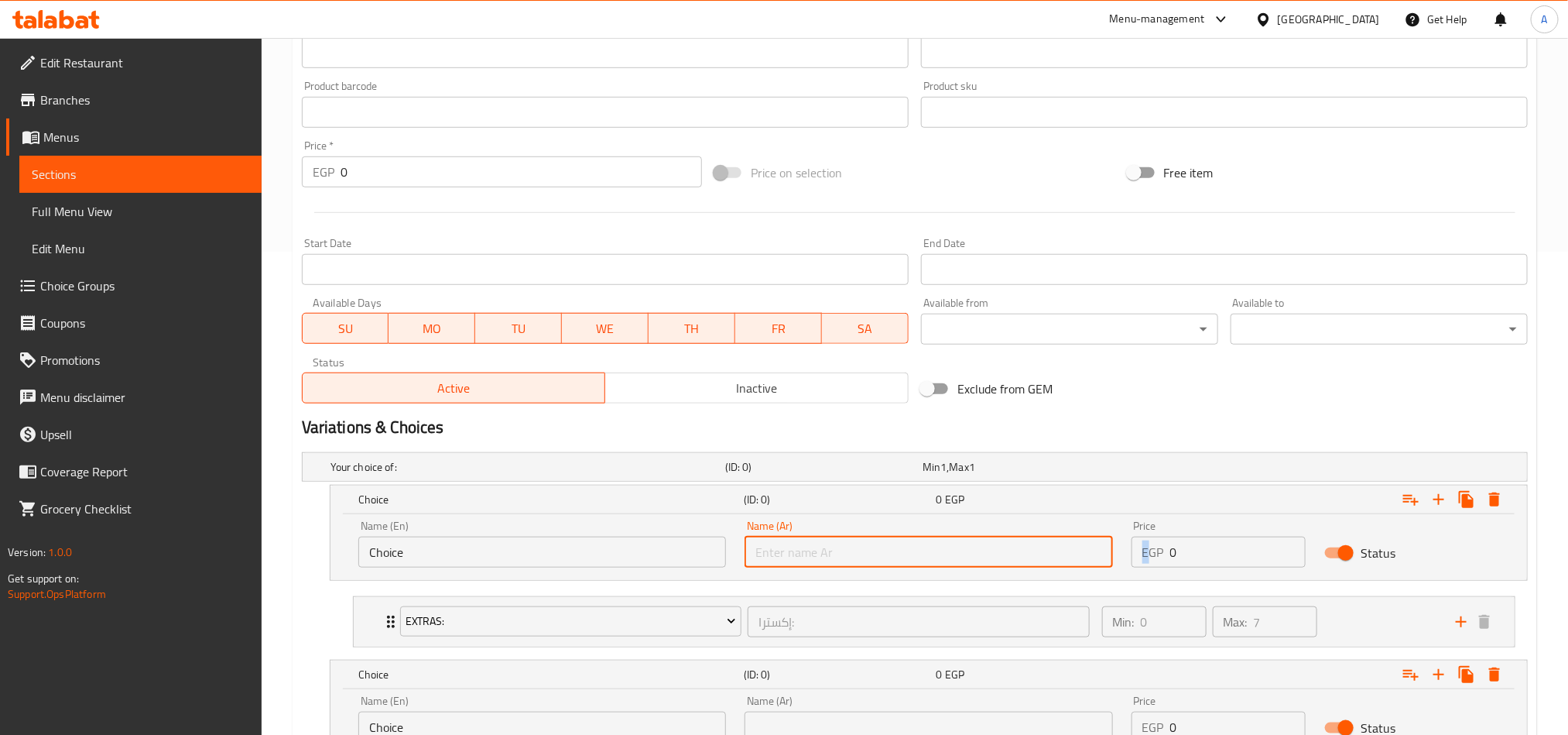
click at [1112, 543] on div "Name (En) Choice Name (En) Name (Ar) Name (Ar) Price EGP 0 Price Status" at bounding box center [929, 544] width 1160 height 66
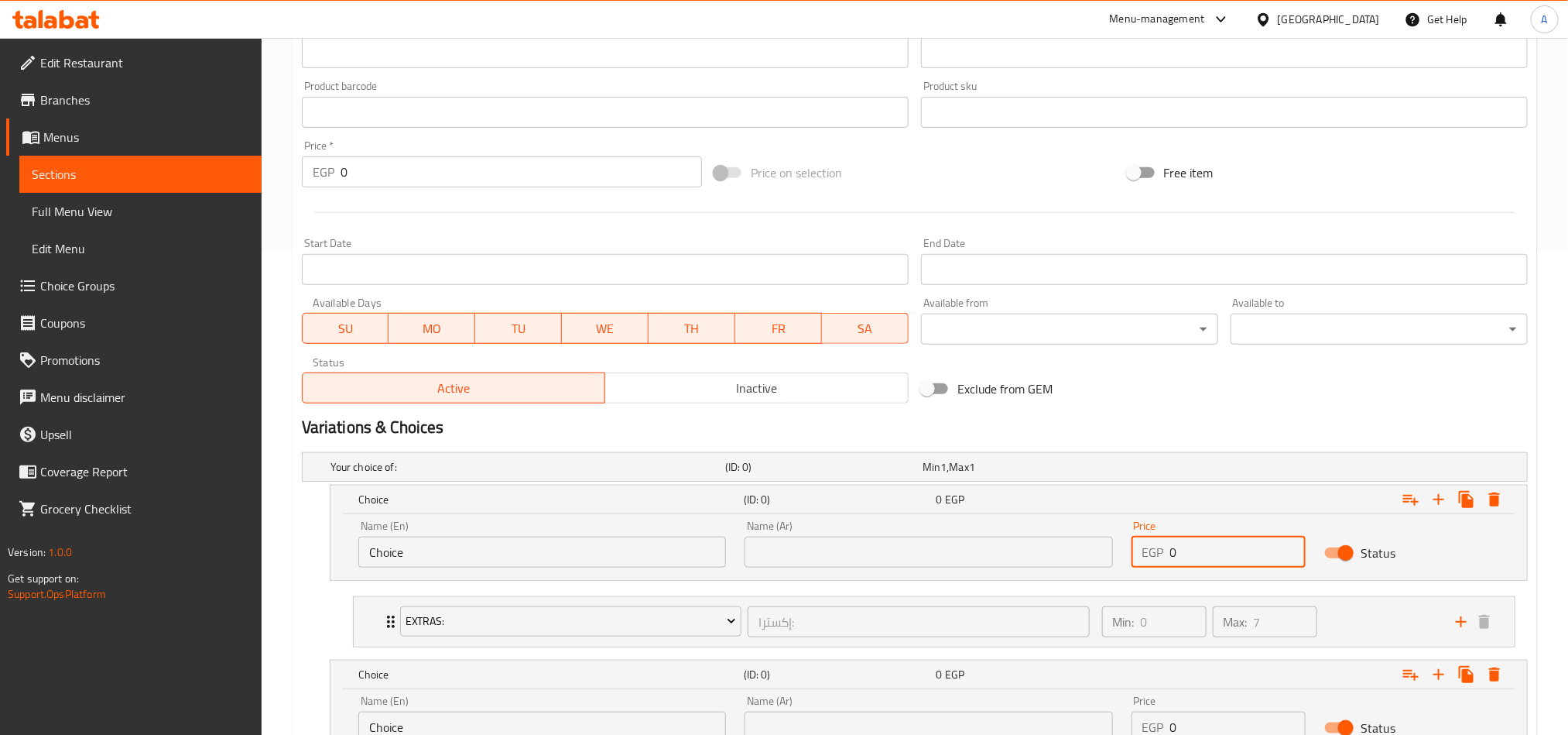
click at [1174, 543] on input "0" at bounding box center [1239, 552] width 136 height 31
paste input "148.50"
paste input "number"
type input "148.50"
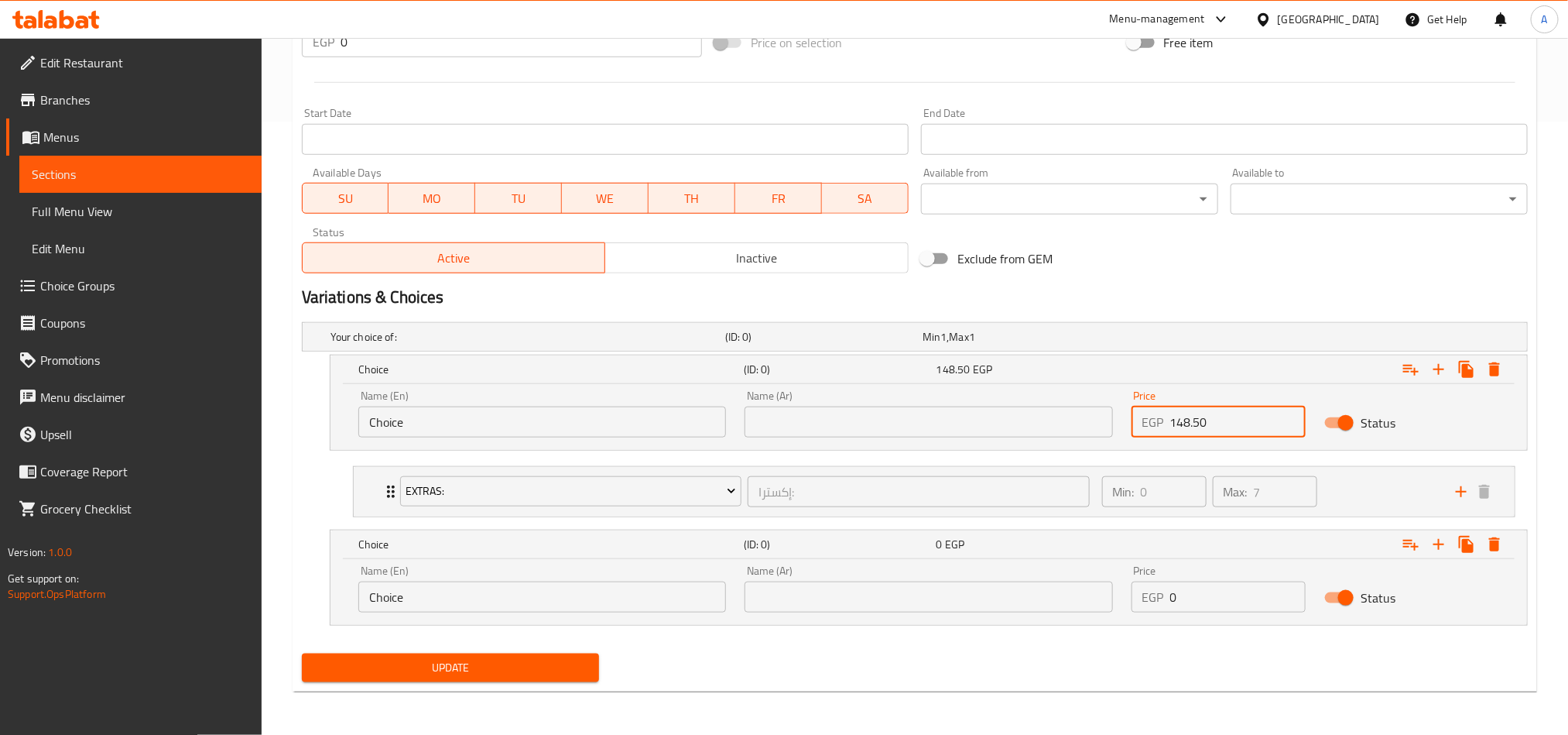
scroll to position [616, 0]
click at [1174, 543] on div "Price EGP 0 Price" at bounding box center [1218, 589] width 193 height 66
click at [1174, 543] on input "0" at bounding box center [1239, 597] width 136 height 31
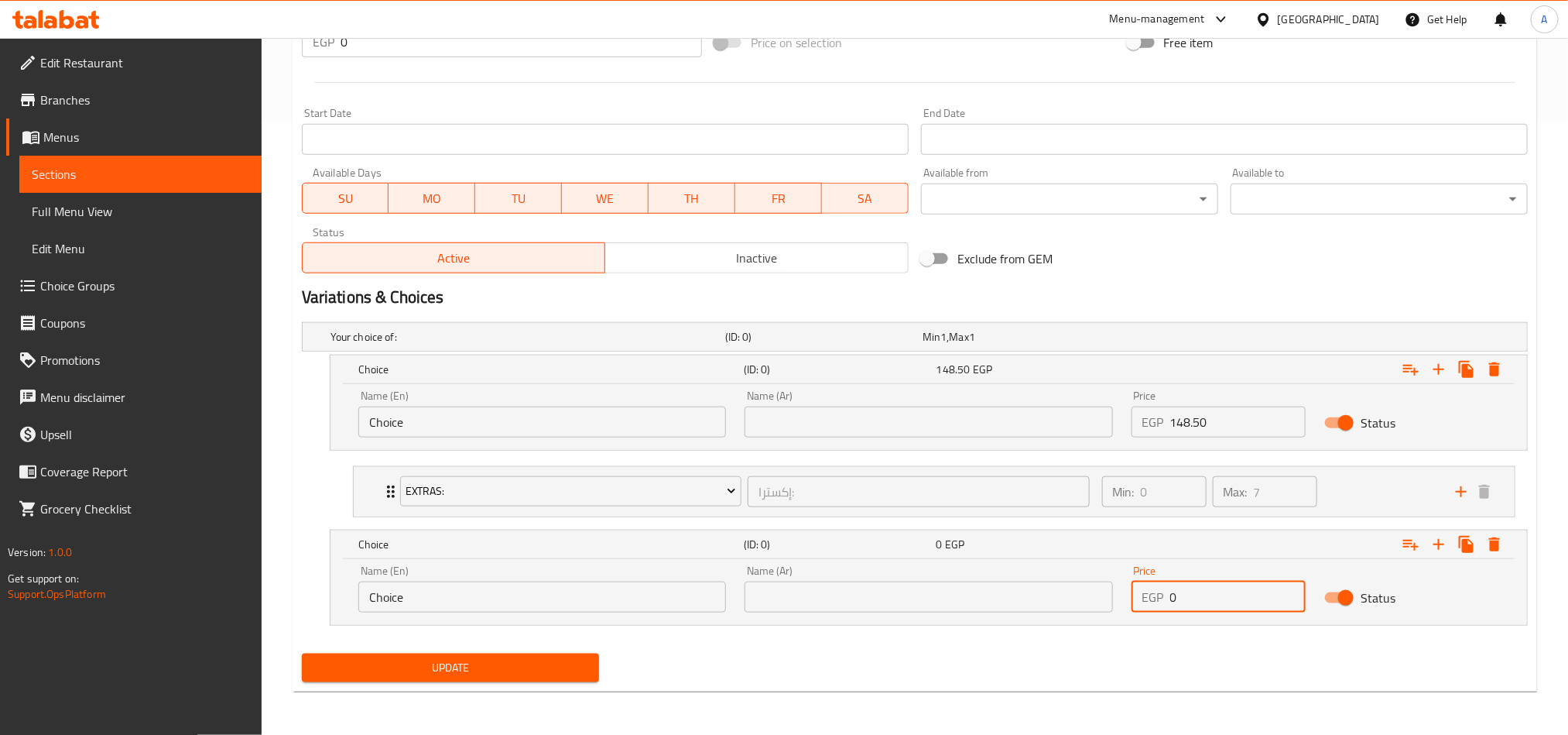
click at [1174, 543] on input "0" at bounding box center [1239, 597] width 136 height 31
paste input "182.25"
type input "182.25"
click at [1174, 543] on div "Update" at bounding box center [915, 668] width 1239 height 41
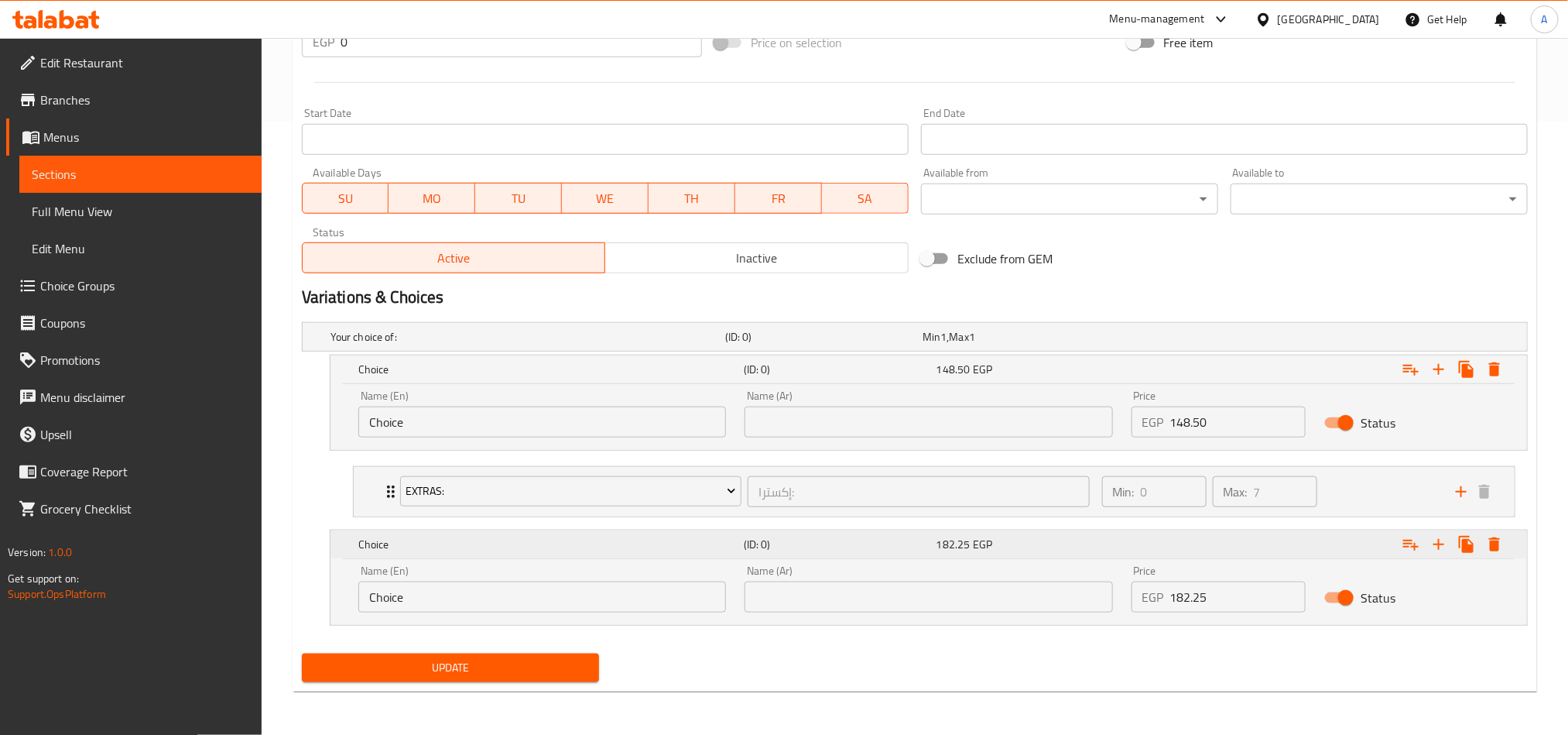
click at [1174, 387] on div "Expand" at bounding box center [1318, 369] width 386 height 34
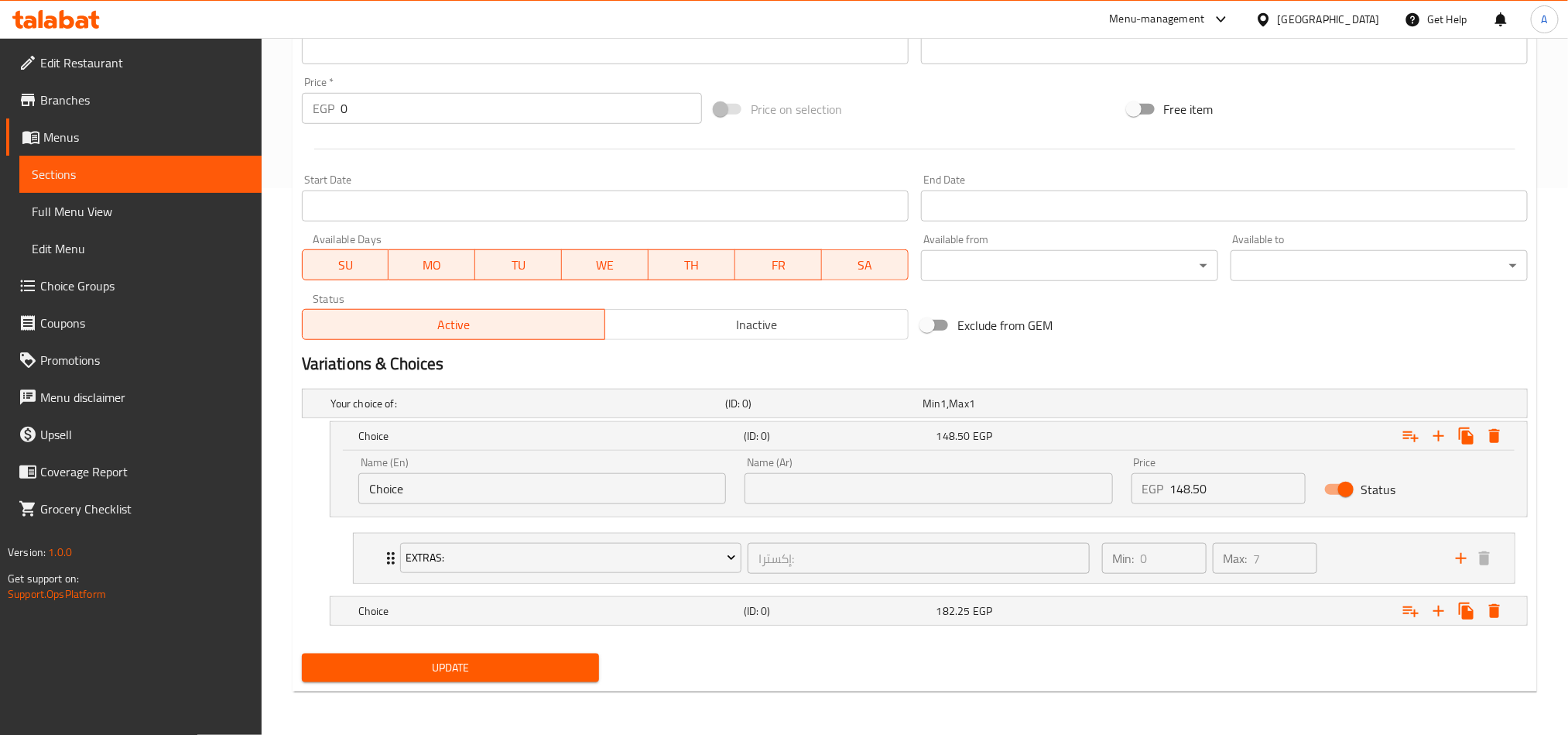
drag, startPoint x: 1372, startPoint y: 627, endPoint x: 1410, endPoint y: 607, distance: 42.9
click at [1174, 406] on div "Expand" at bounding box center [1314, 403] width 394 height 6
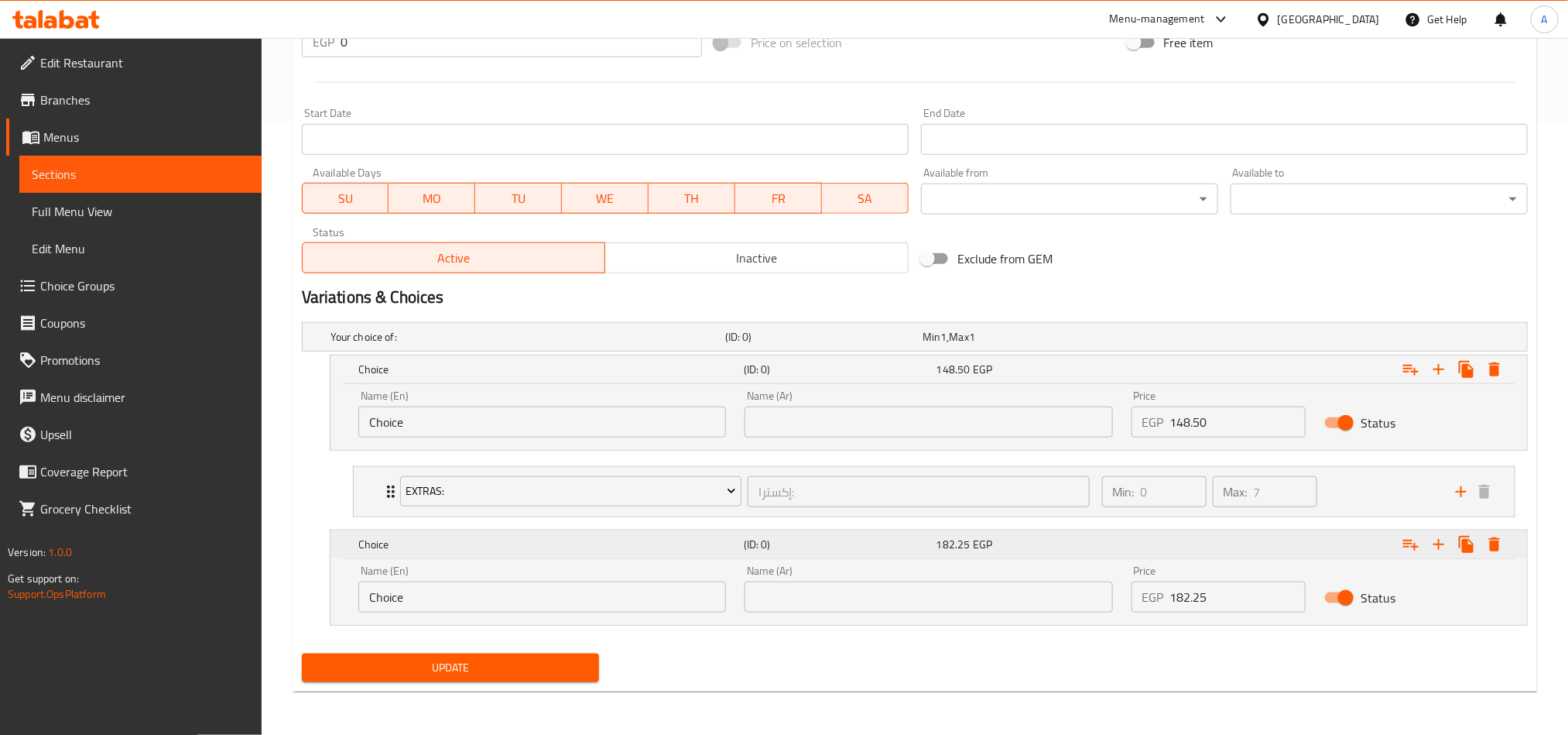
click at [1174, 379] on icon "Expand" at bounding box center [1411, 369] width 19 height 19
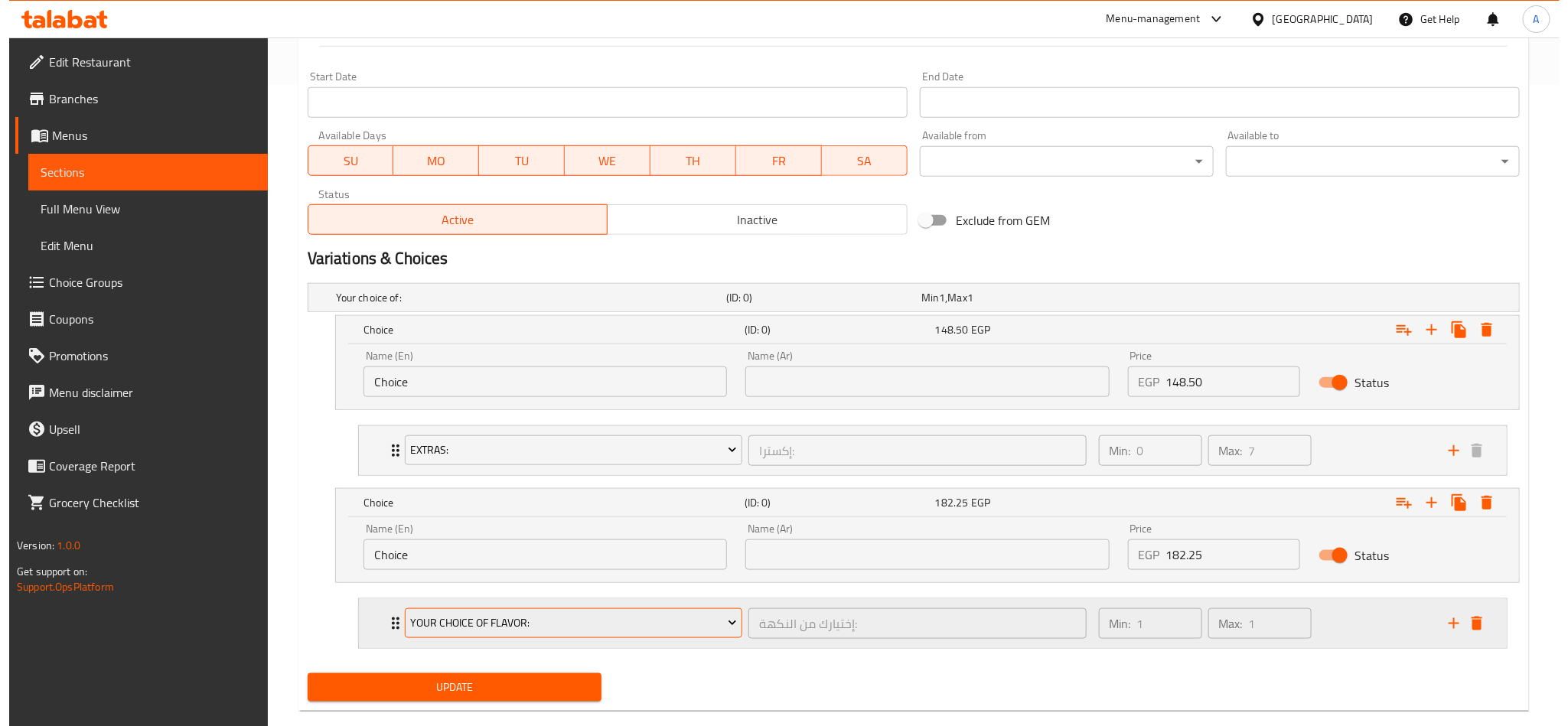
scroll to position [672, 0]
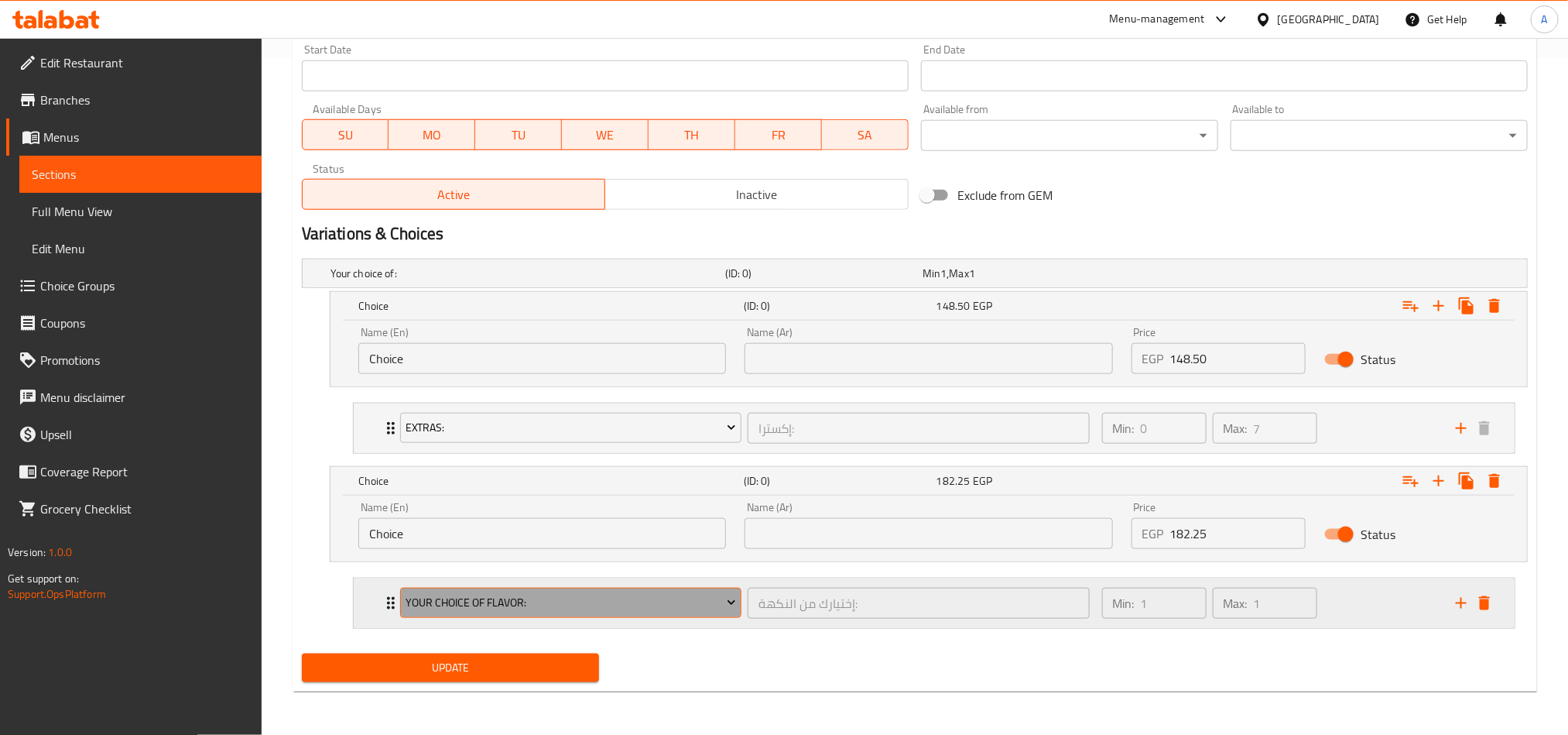
click at [717, 543] on span "Your Choice Of Flavor:" at bounding box center [570, 603] width 330 height 20
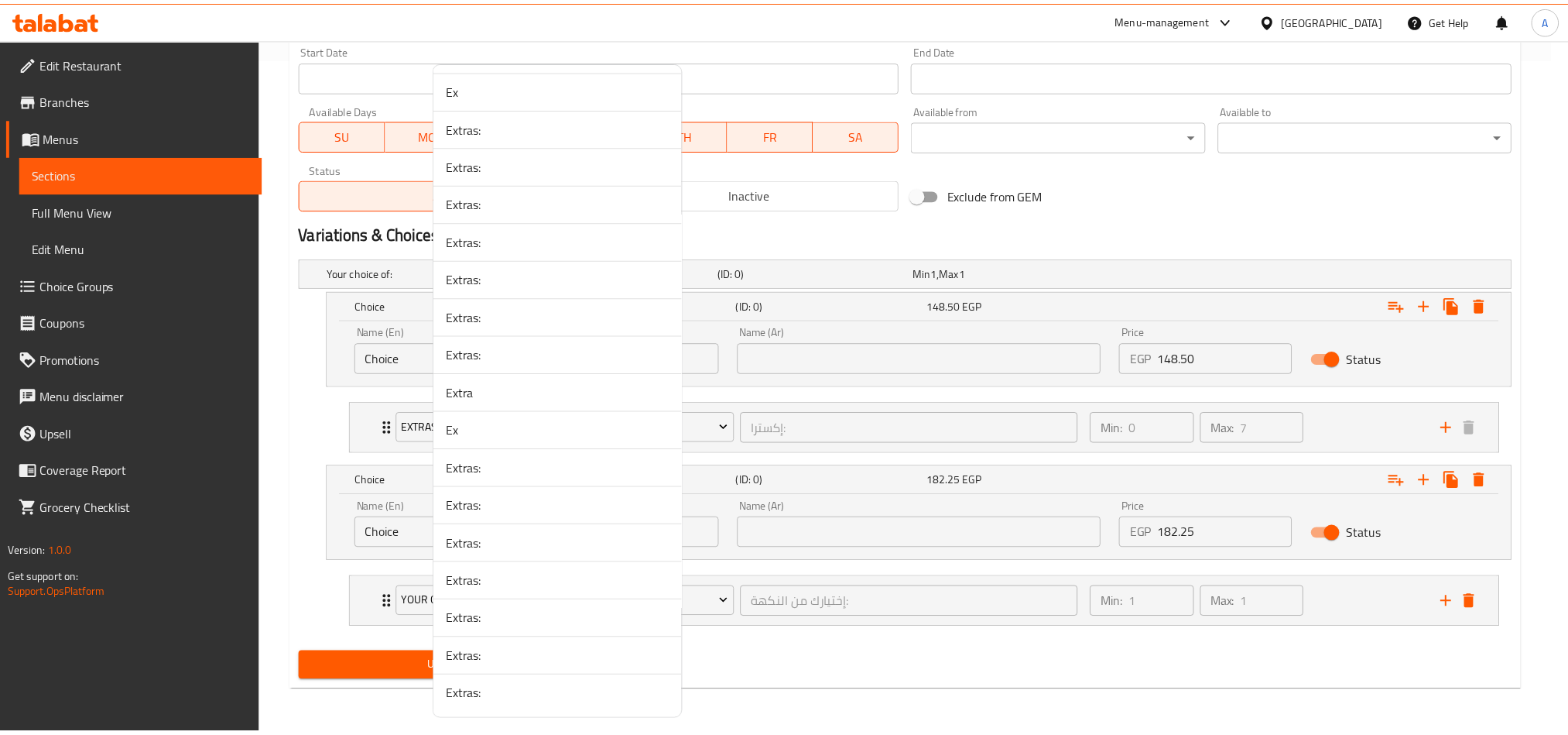
scroll to position [2262, 0]
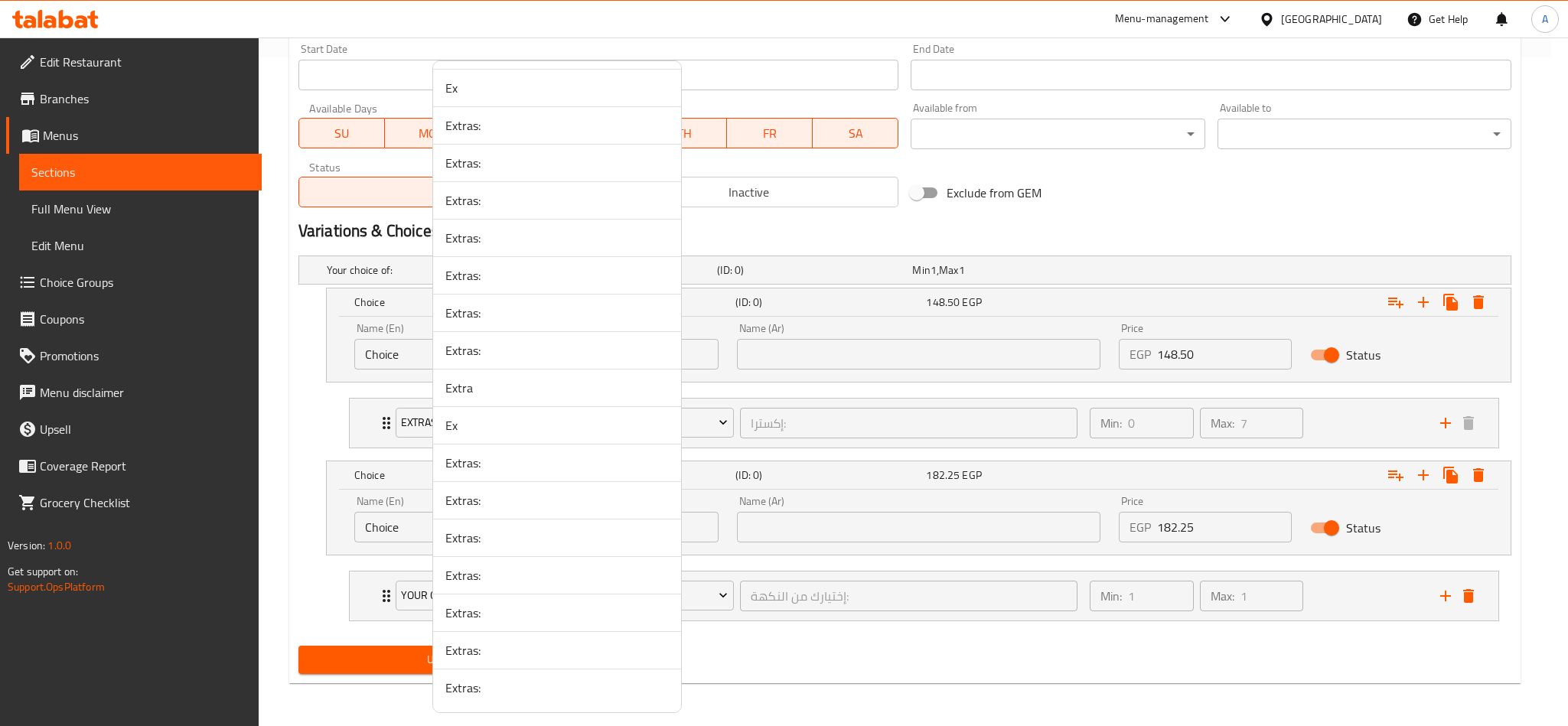
click at [577, 537] on span "Extras:" at bounding box center [557, 687] width 224 height 19
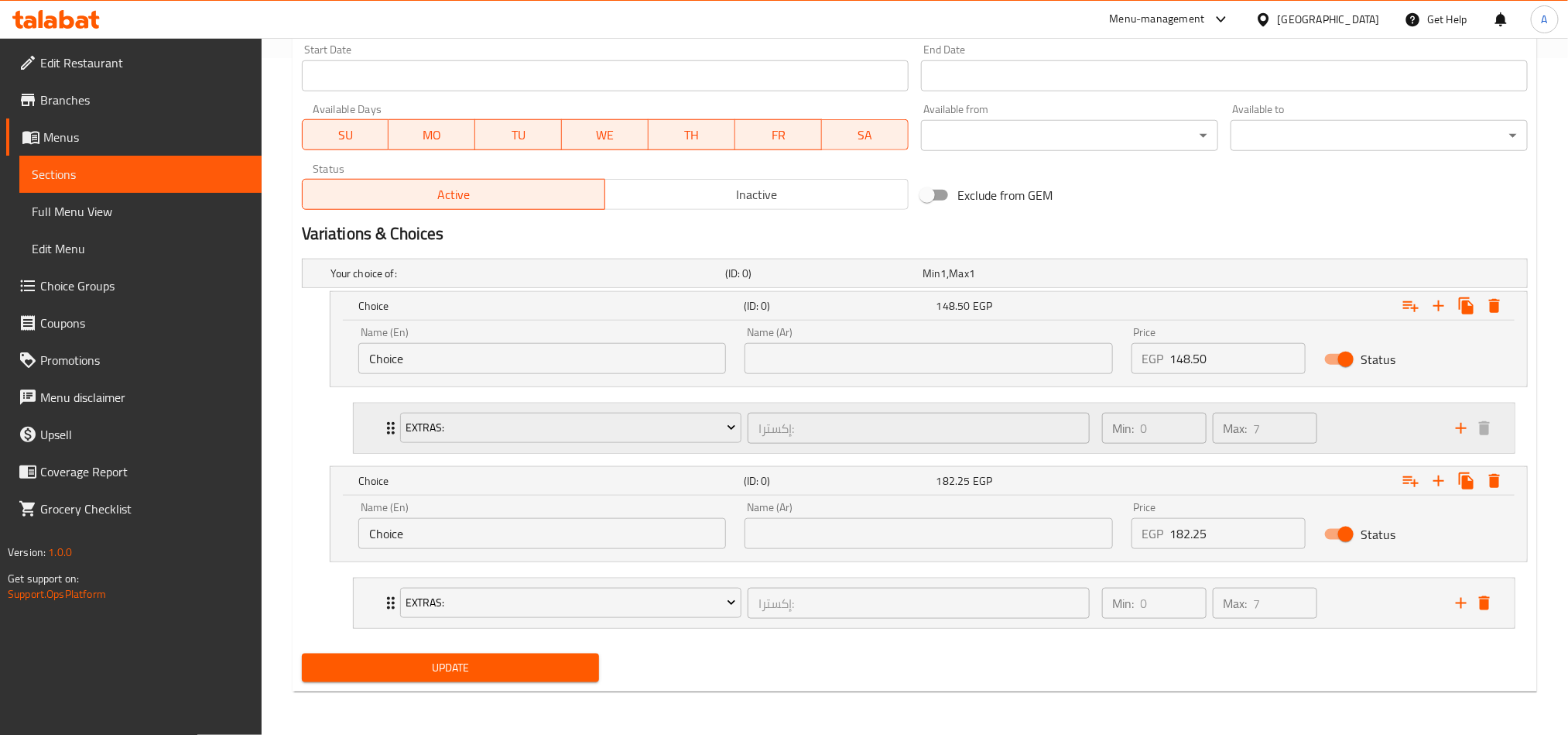
click at [1174, 437] on div "Max: 7 ​" at bounding box center [1264, 427] width 110 height 37
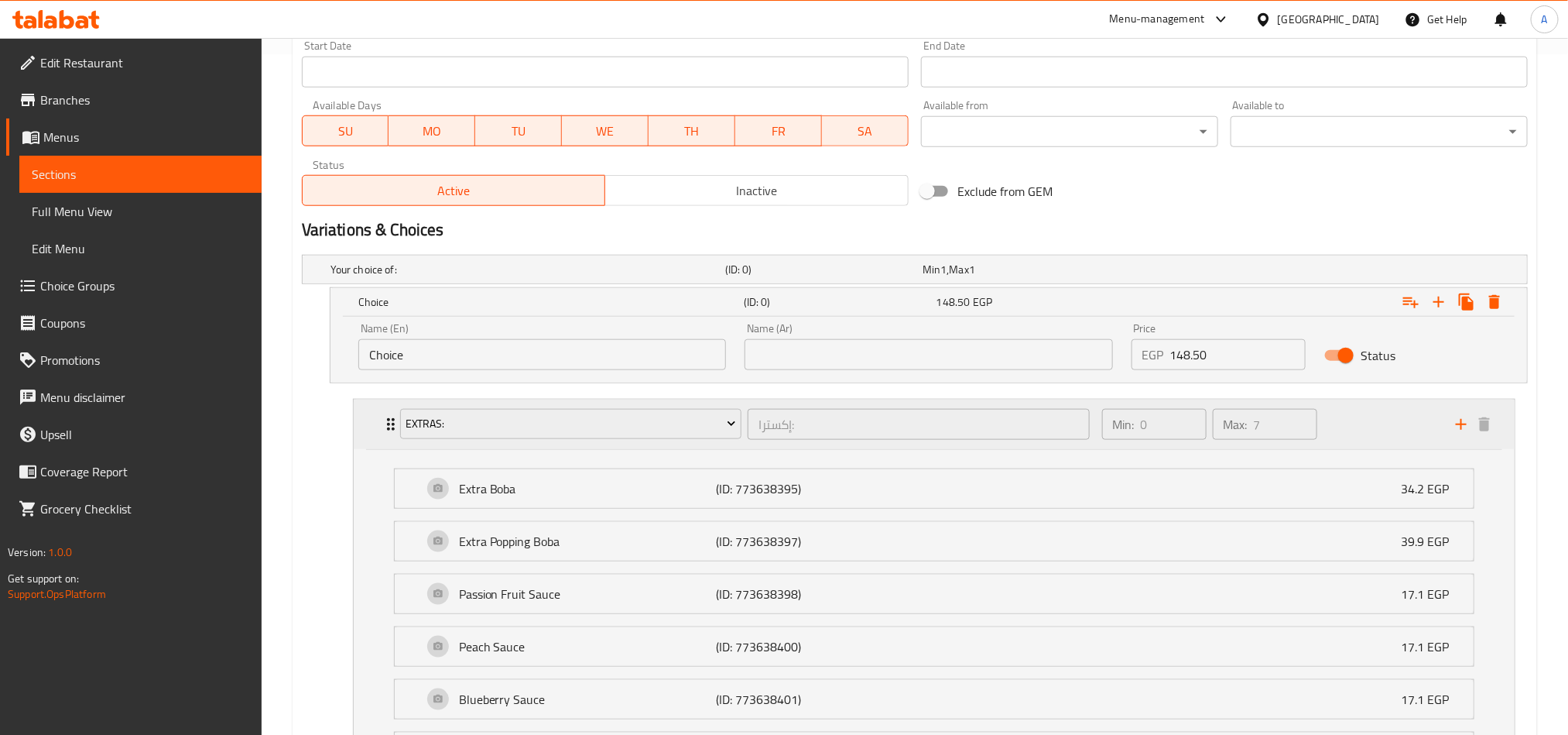
click at [1174, 437] on div "Max: 7 ​" at bounding box center [1264, 423] width 110 height 37
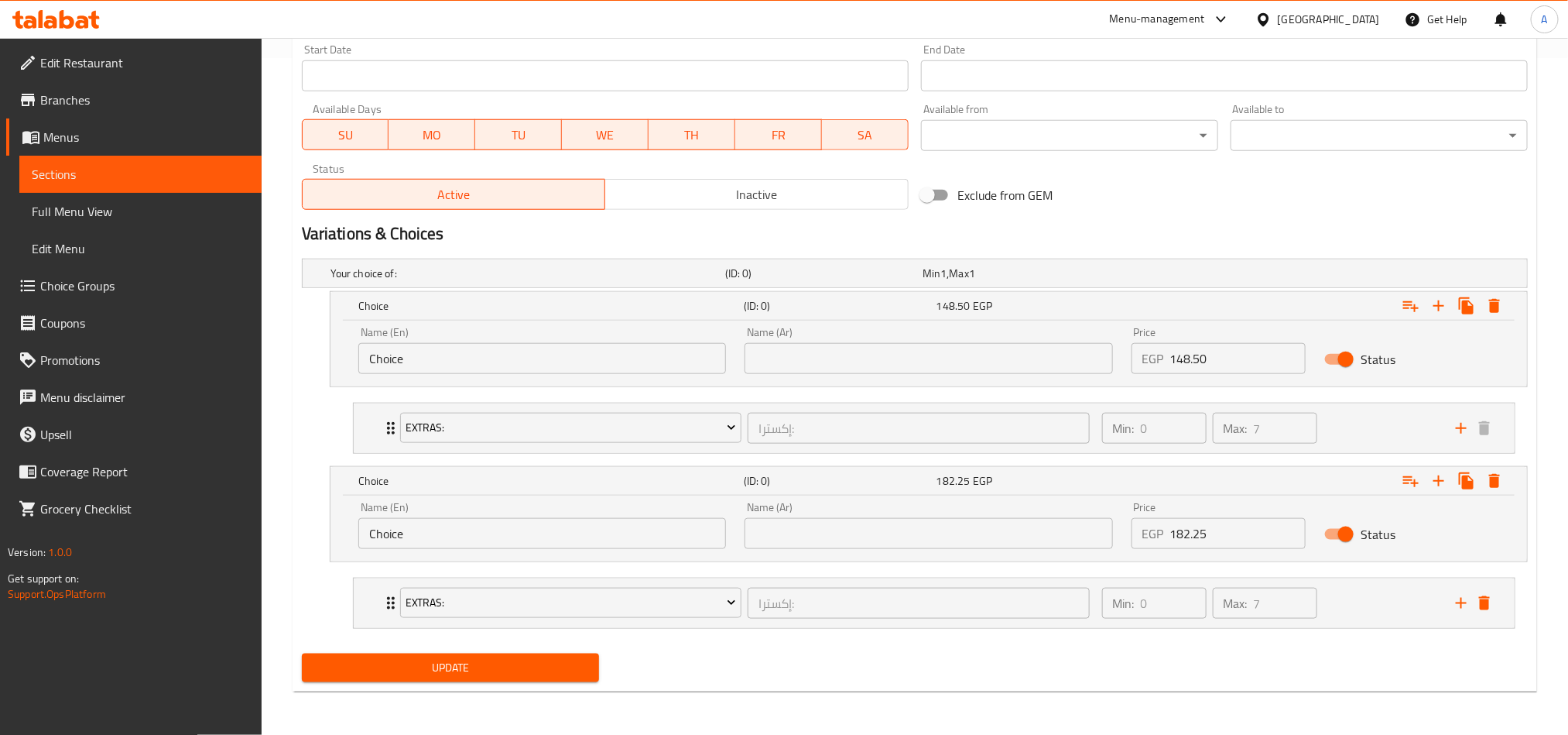
click at [416, 361] on input "Choice" at bounding box center [542, 358] width 368 height 31
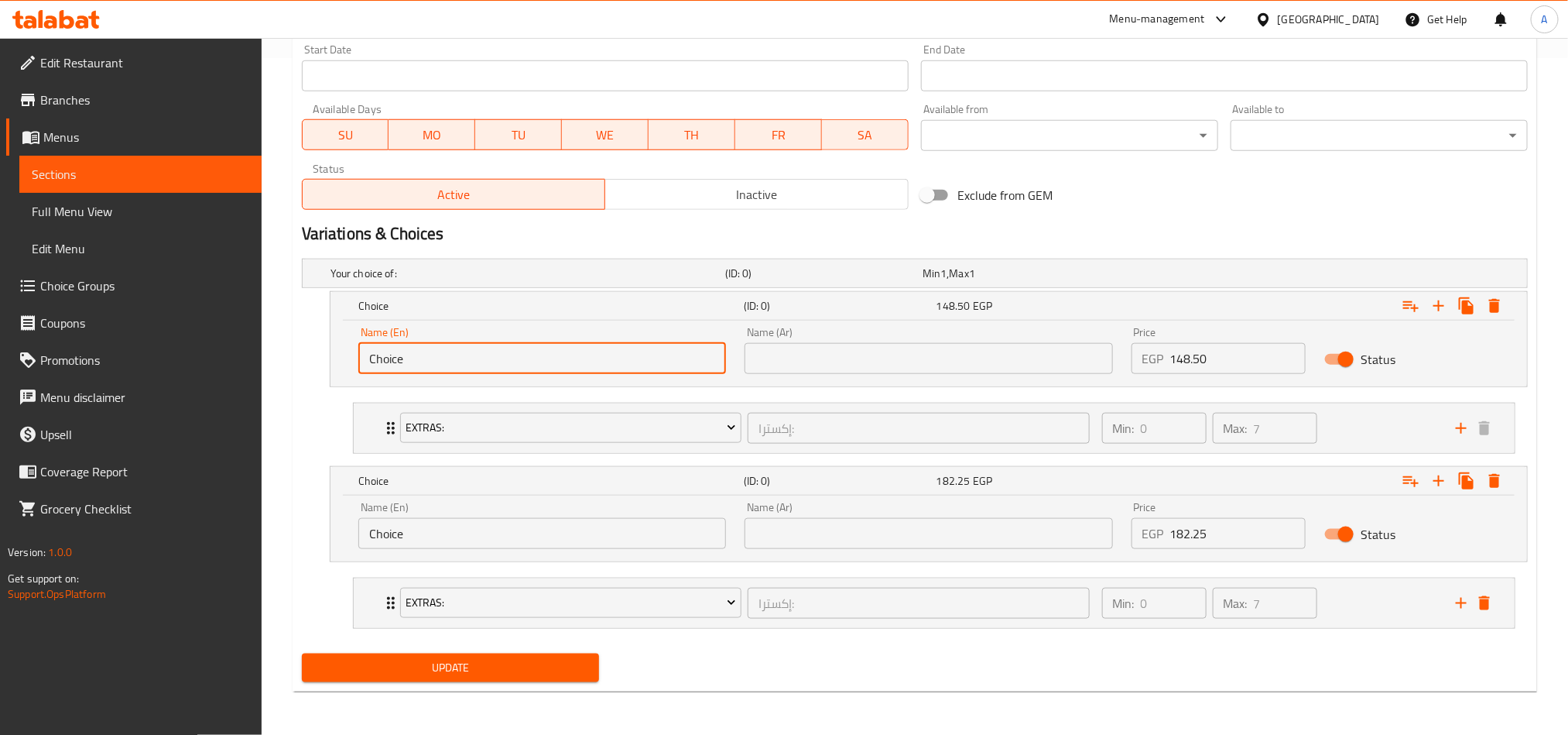
click at [419, 361] on input "Choice" at bounding box center [542, 358] width 368 height 31
click at [419, 361] on input "text" at bounding box center [542, 358] width 368 height 31
type input "X"
click at [891, 354] on input "text" at bounding box center [929, 358] width 368 height 31
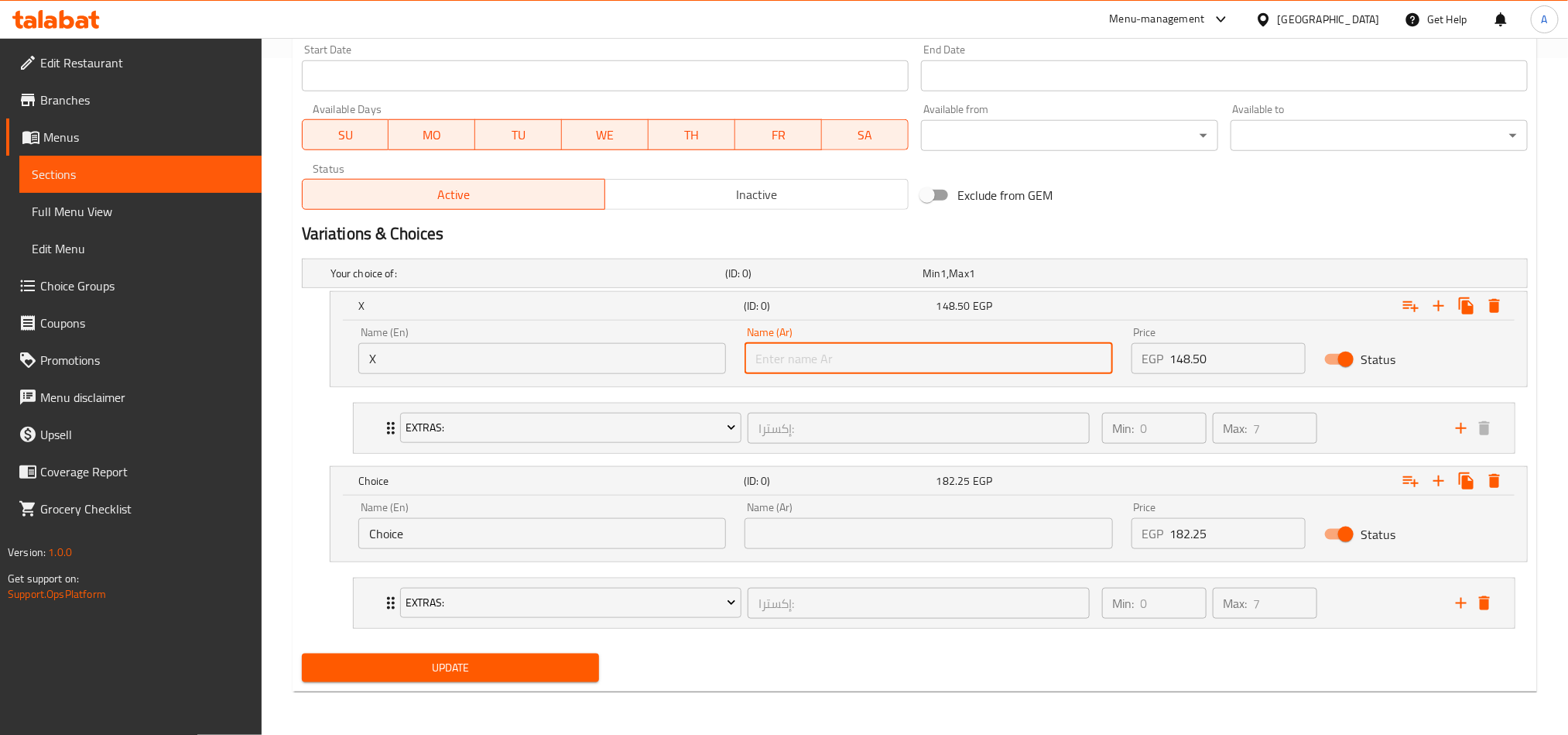
type input "اكس"
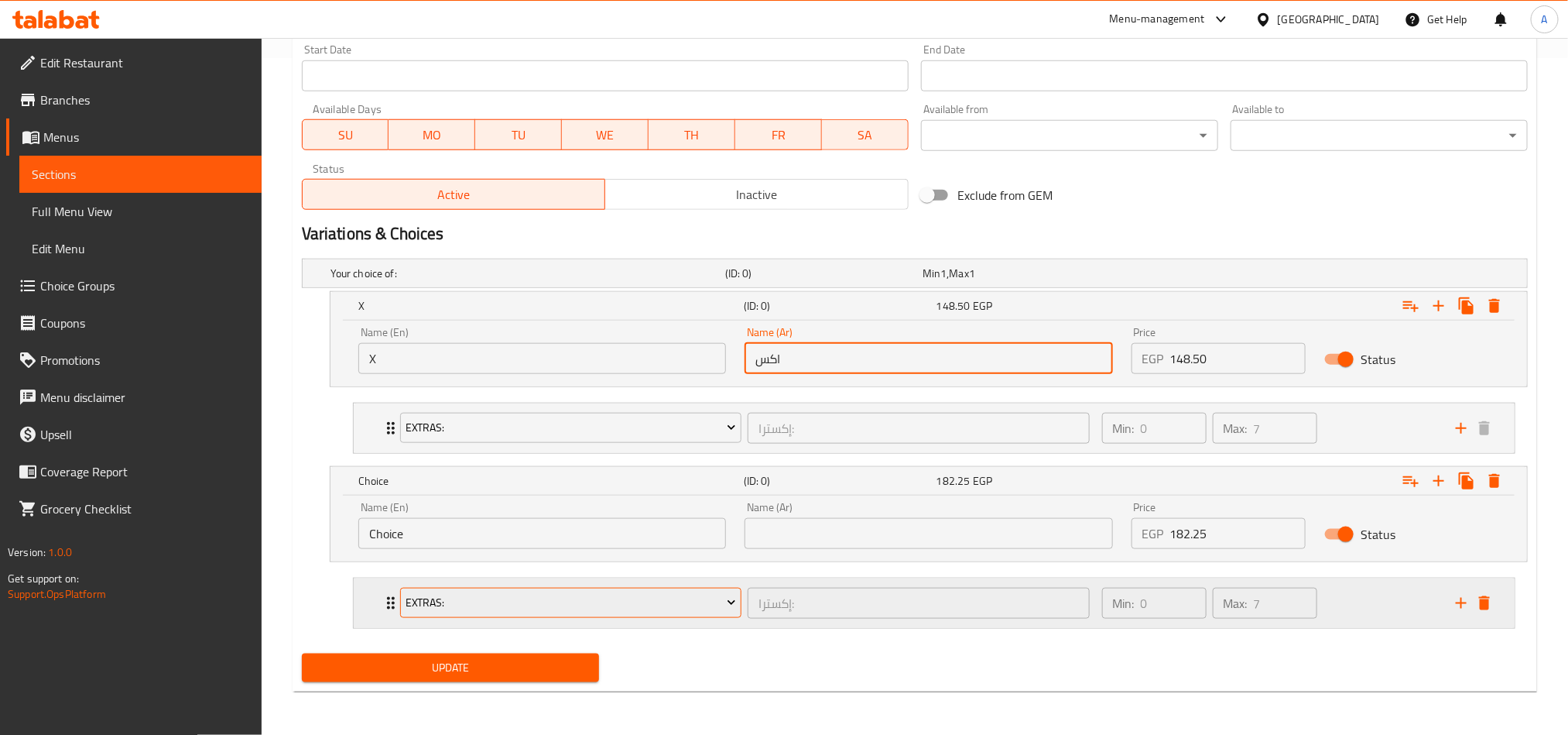
click at [620, 543] on span "Extras:" at bounding box center [570, 603] width 330 height 20
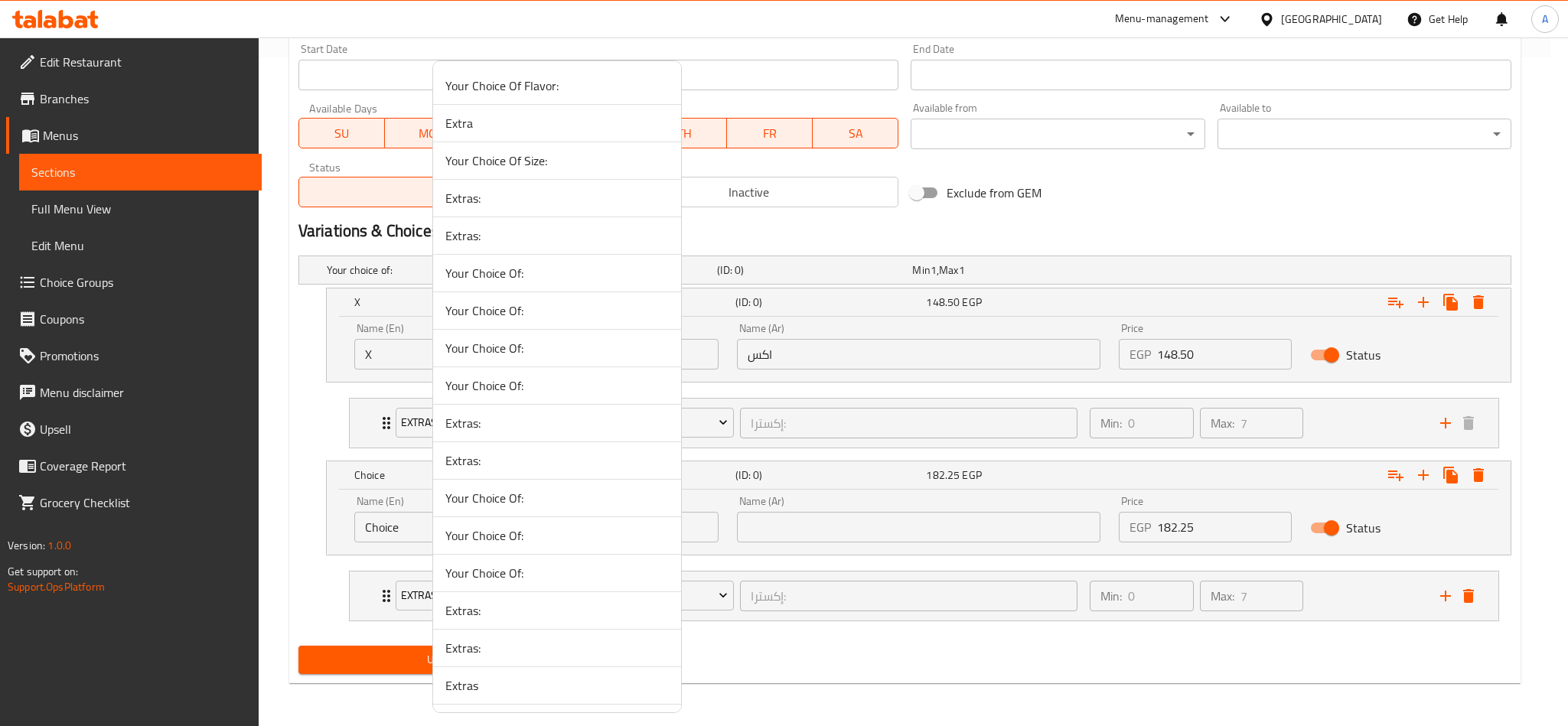
click at [810, 537] on div at bounding box center [784, 363] width 1568 height 726
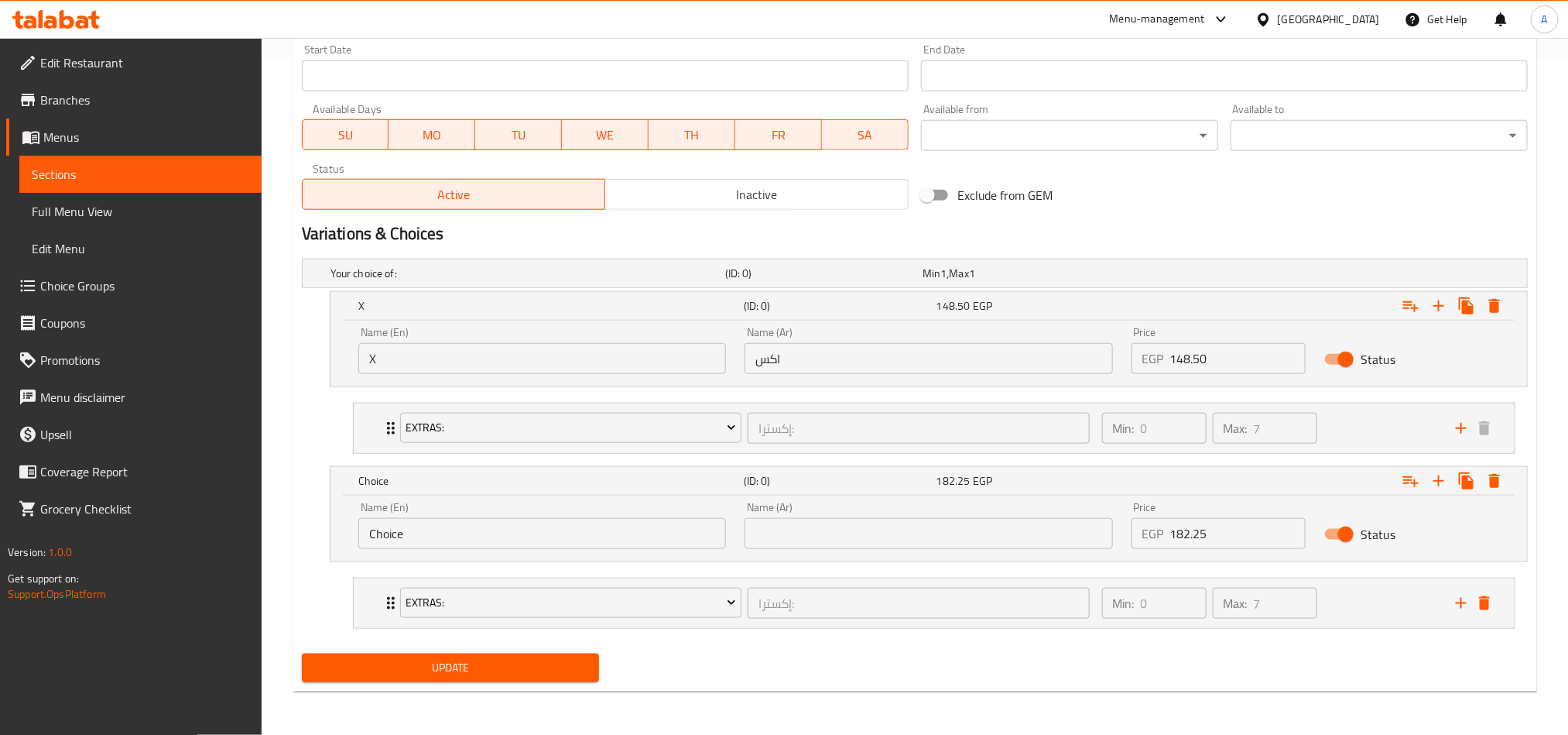
click at [678, 536] on input "Choice" at bounding box center [542, 534] width 368 height 31
click at [646, 525] on input "text" at bounding box center [542, 534] width 368 height 31
type input "Boba"
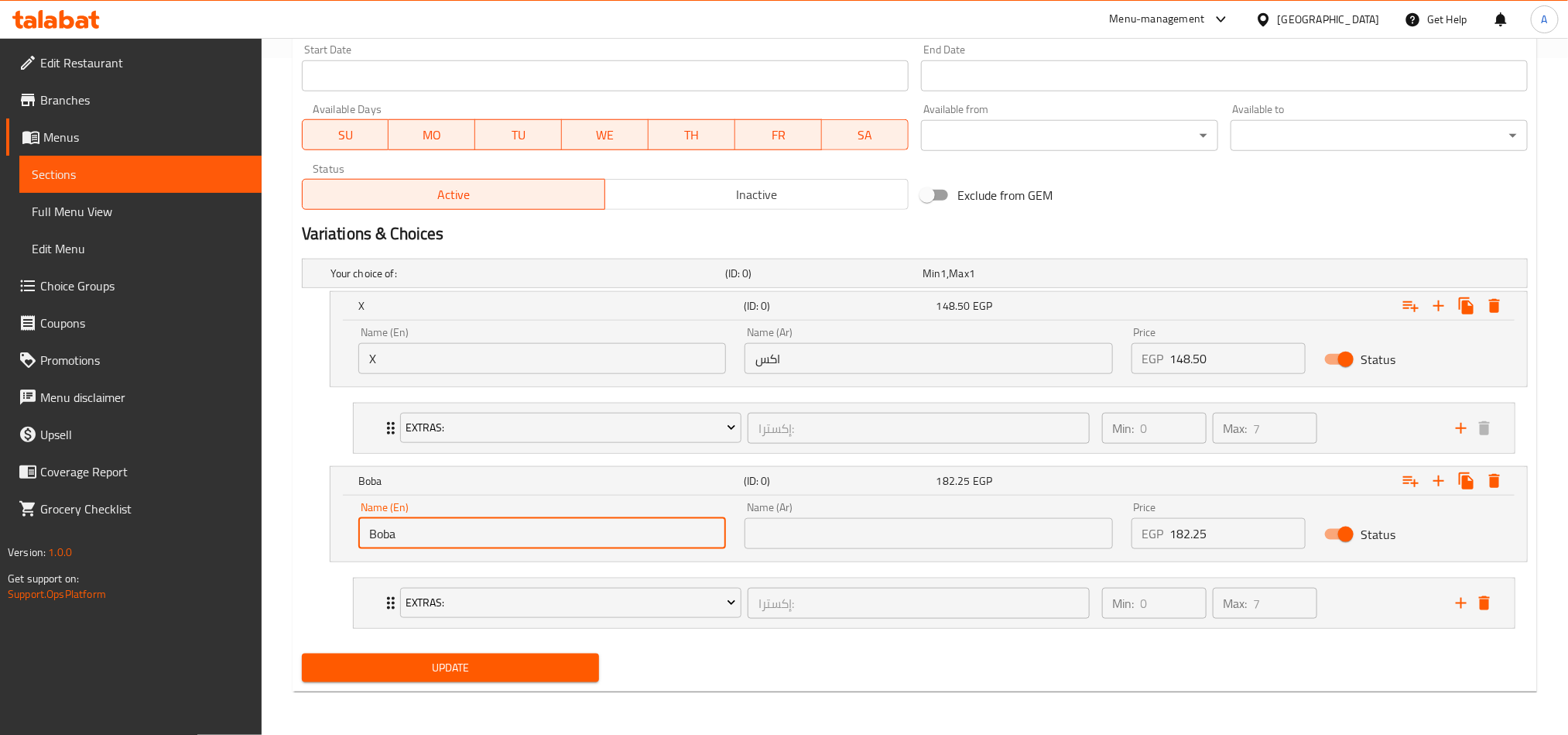
click at [891, 543] on div "Name (Ar) Name (Ar)" at bounding box center [929, 525] width 387 height 66
drag, startPoint x: 899, startPoint y: 535, endPoint x: 897, endPoint y: 521, distance: 14.1
click at [899, 535] on input "text" at bounding box center [929, 534] width 368 height 31
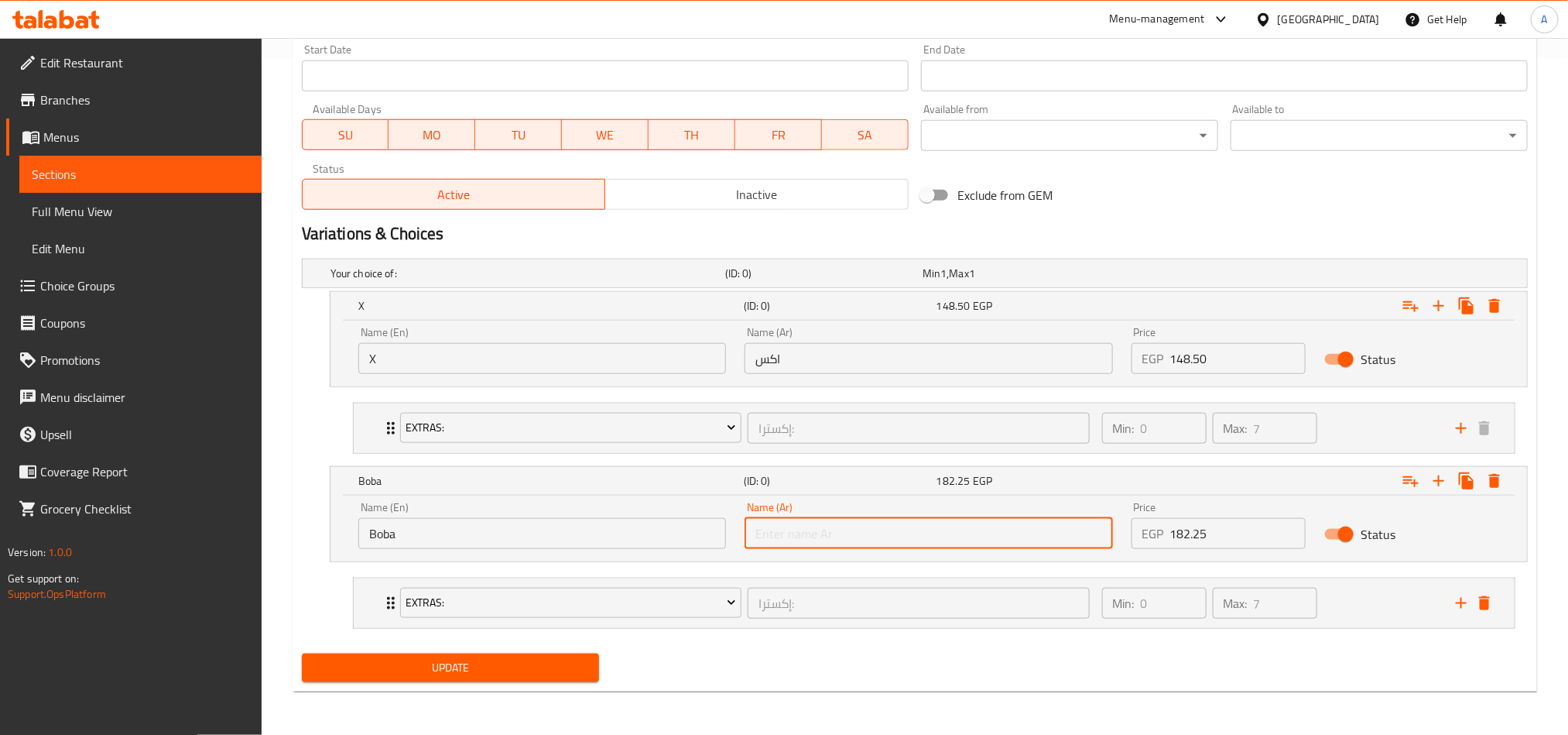
type input "بوبا"
click at [567, 543] on span "Update" at bounding box center [451, 668] width 272 height 20
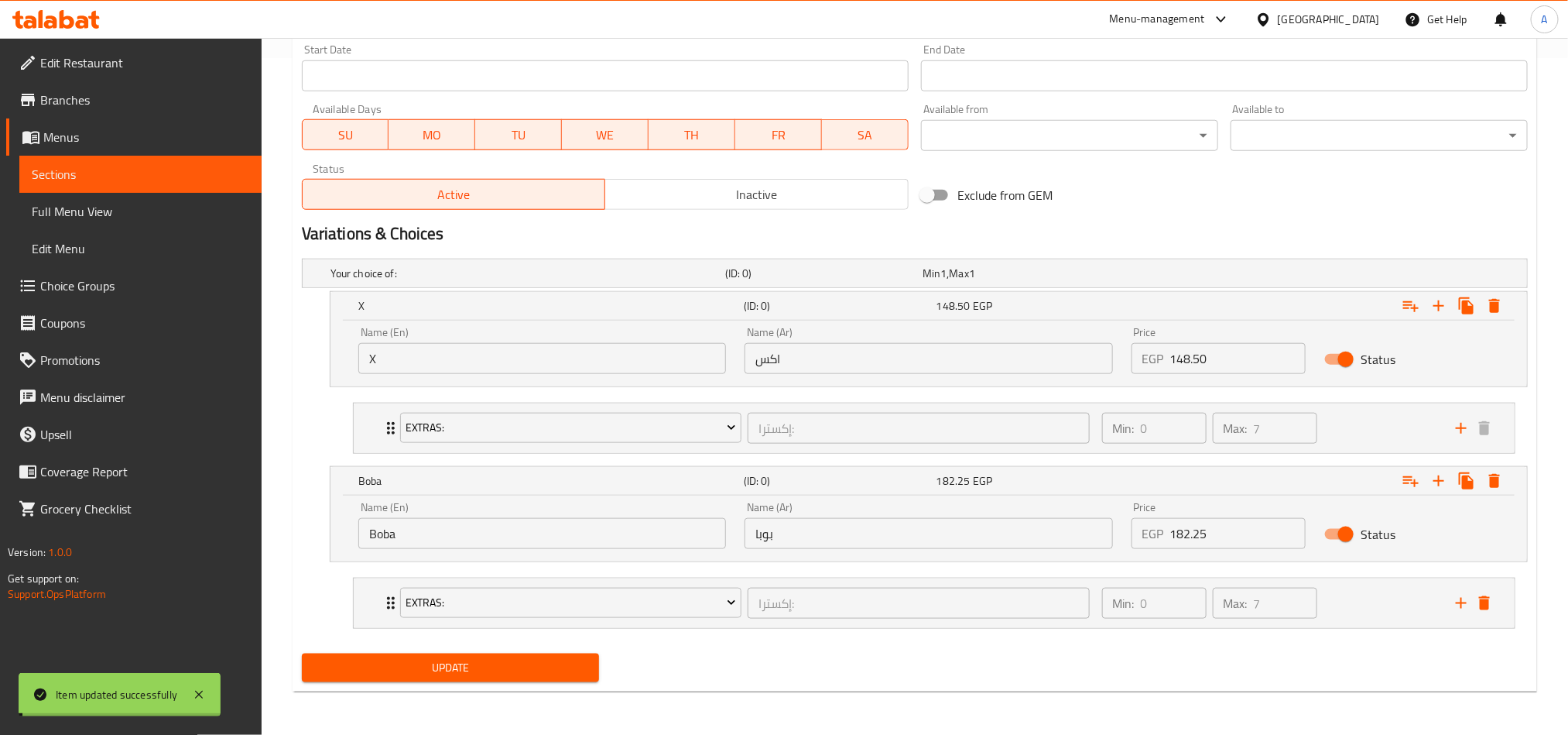
scroll to position [0, 0]
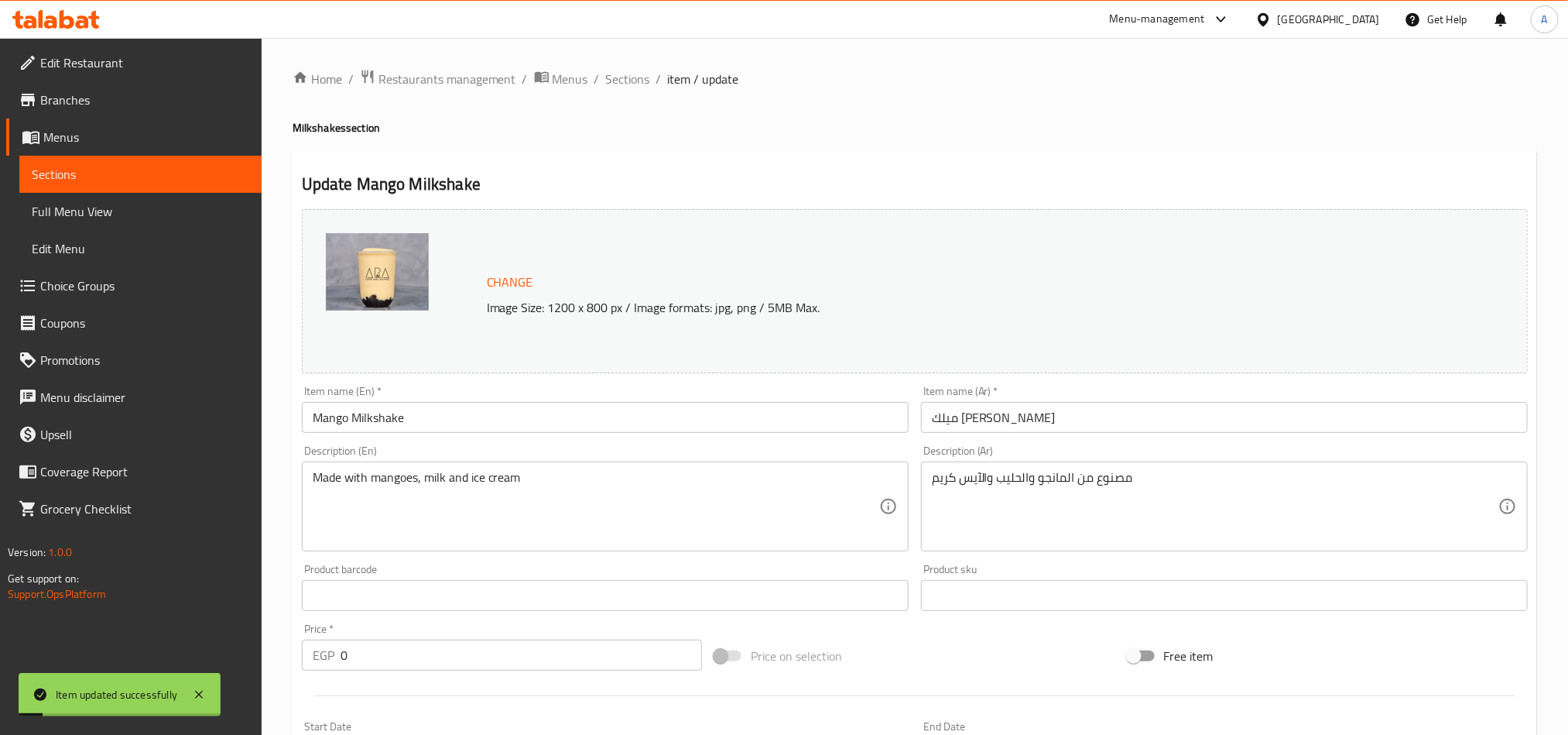
drag, startPoint x: 632, startPoint y: 80, endPoint x: 656, endPoint y: 105, distance: 34.7
click at [632, 80] on span "Sections" at bounding box center [628, 79] width 44 height 19
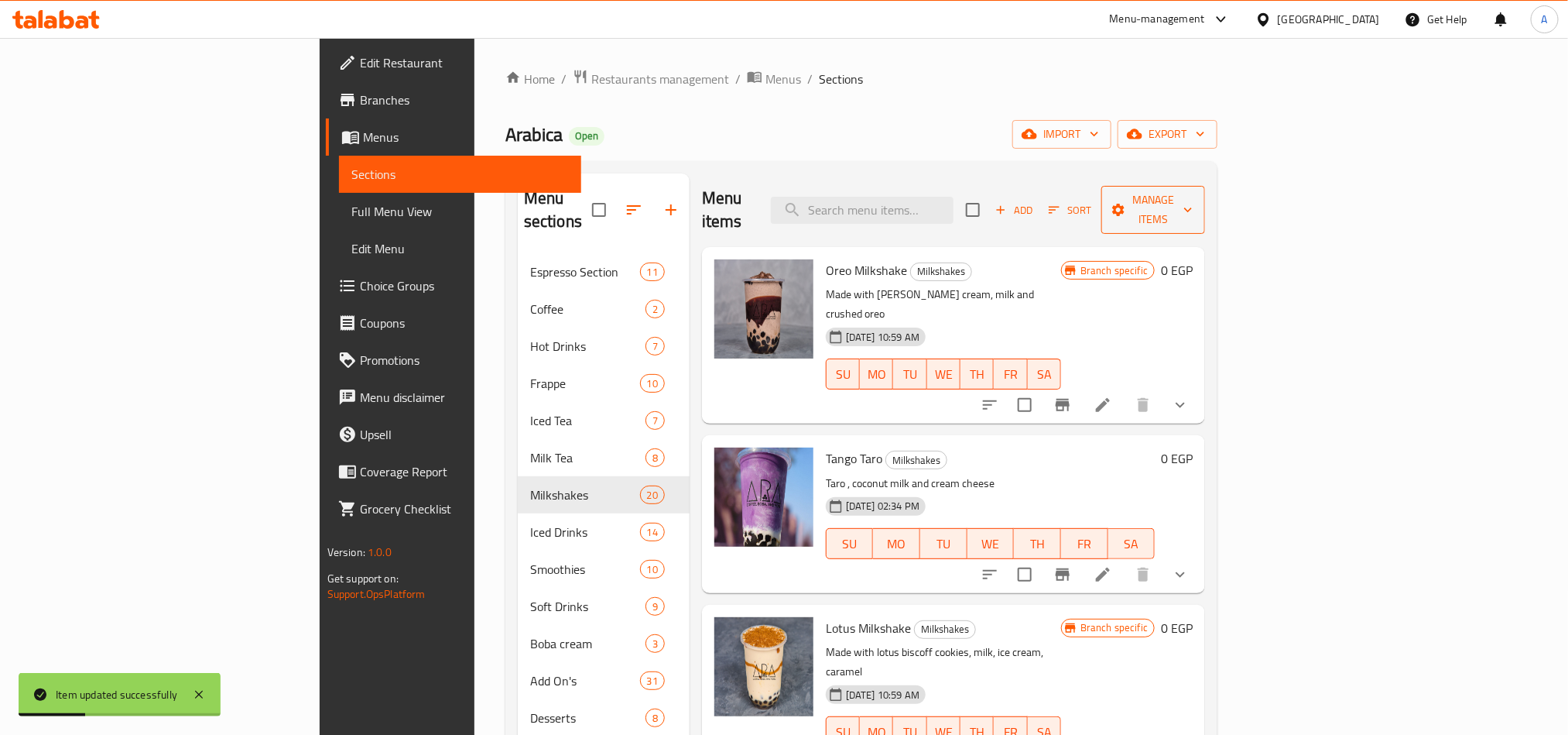
click at [1124, 204] on icon "button" at bounding box center [1118, 210] width 13 height 13
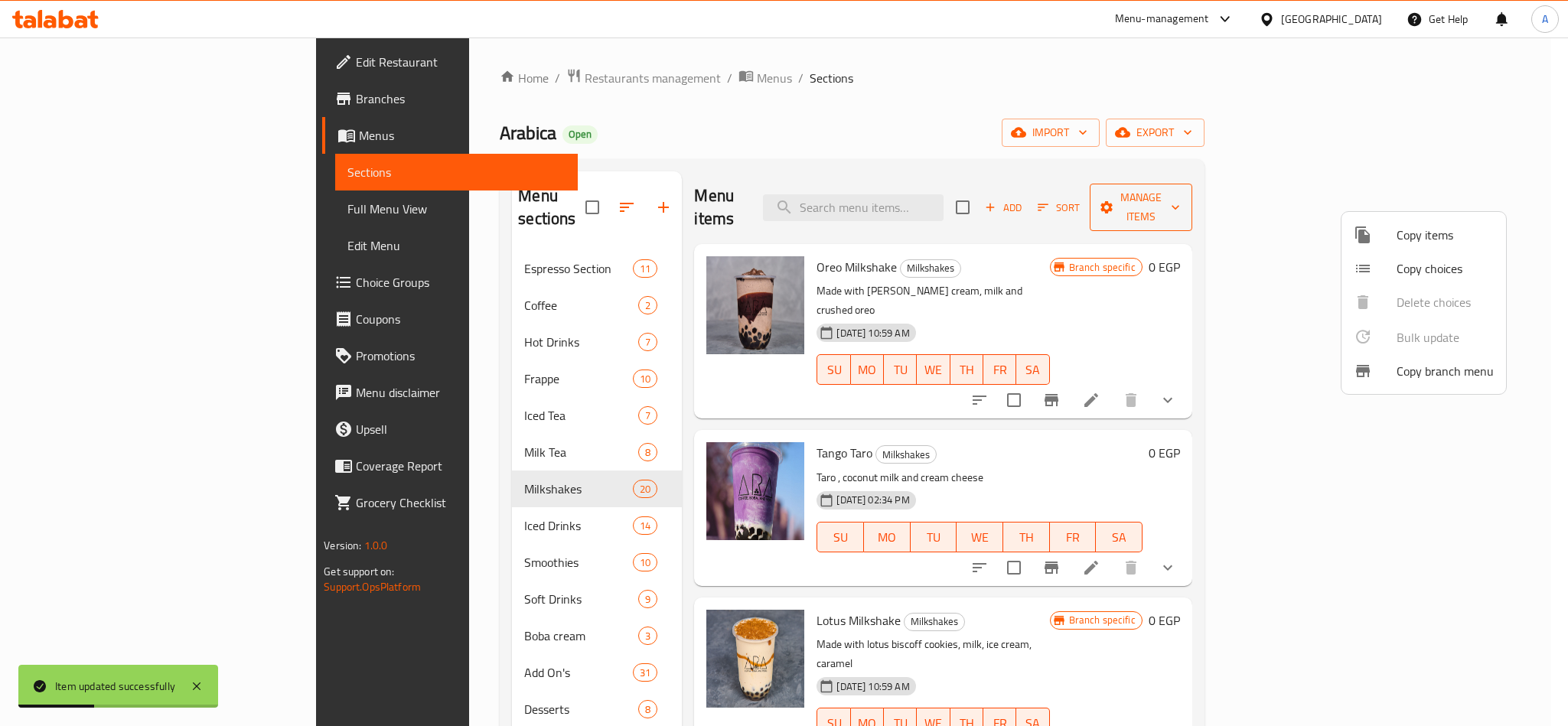
click at [1160, 186] on div at bounding box center [784, 363] width 1568 height 726
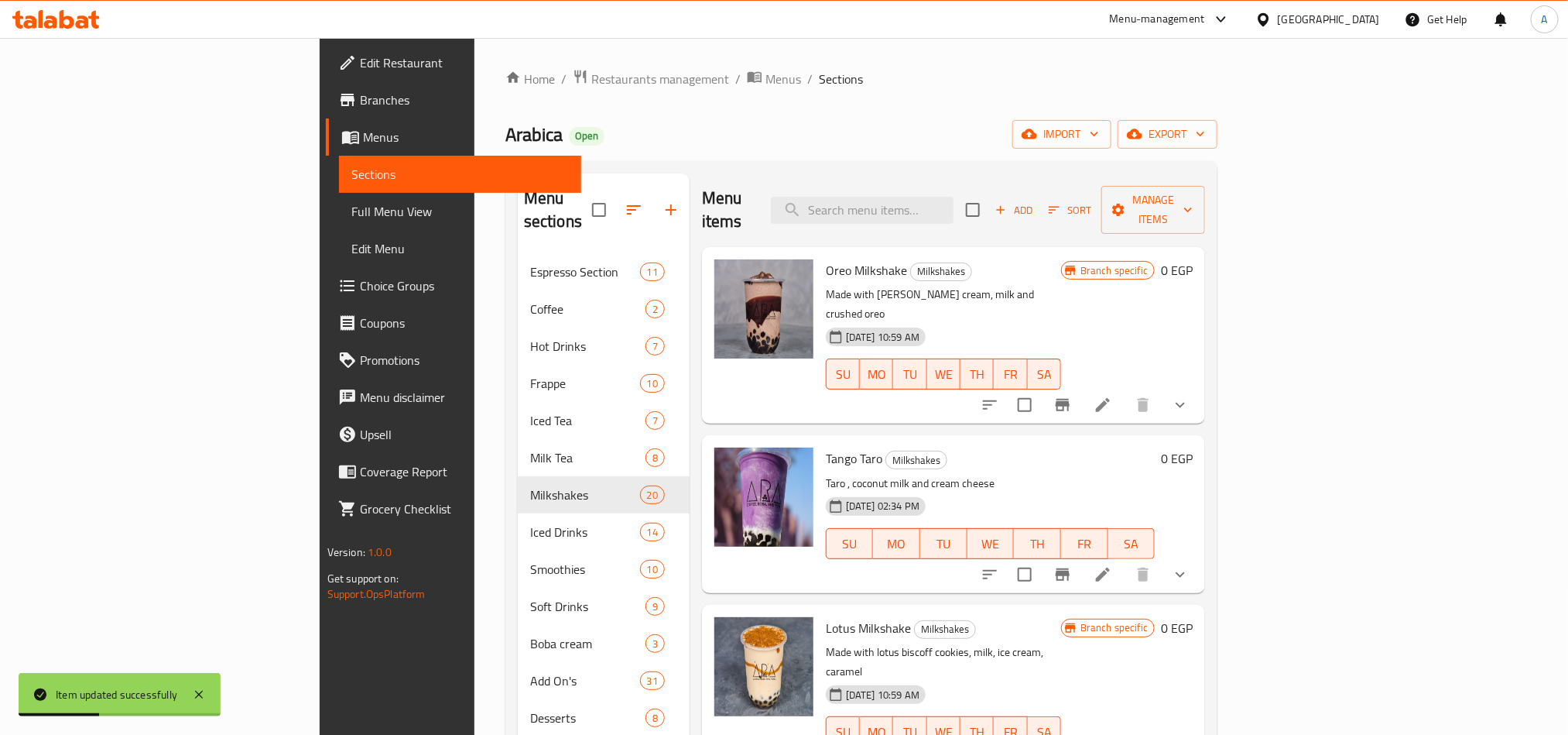
click at [1091, 201] on span "Sort" at bounding box center [1070, 210] width 42 height 18
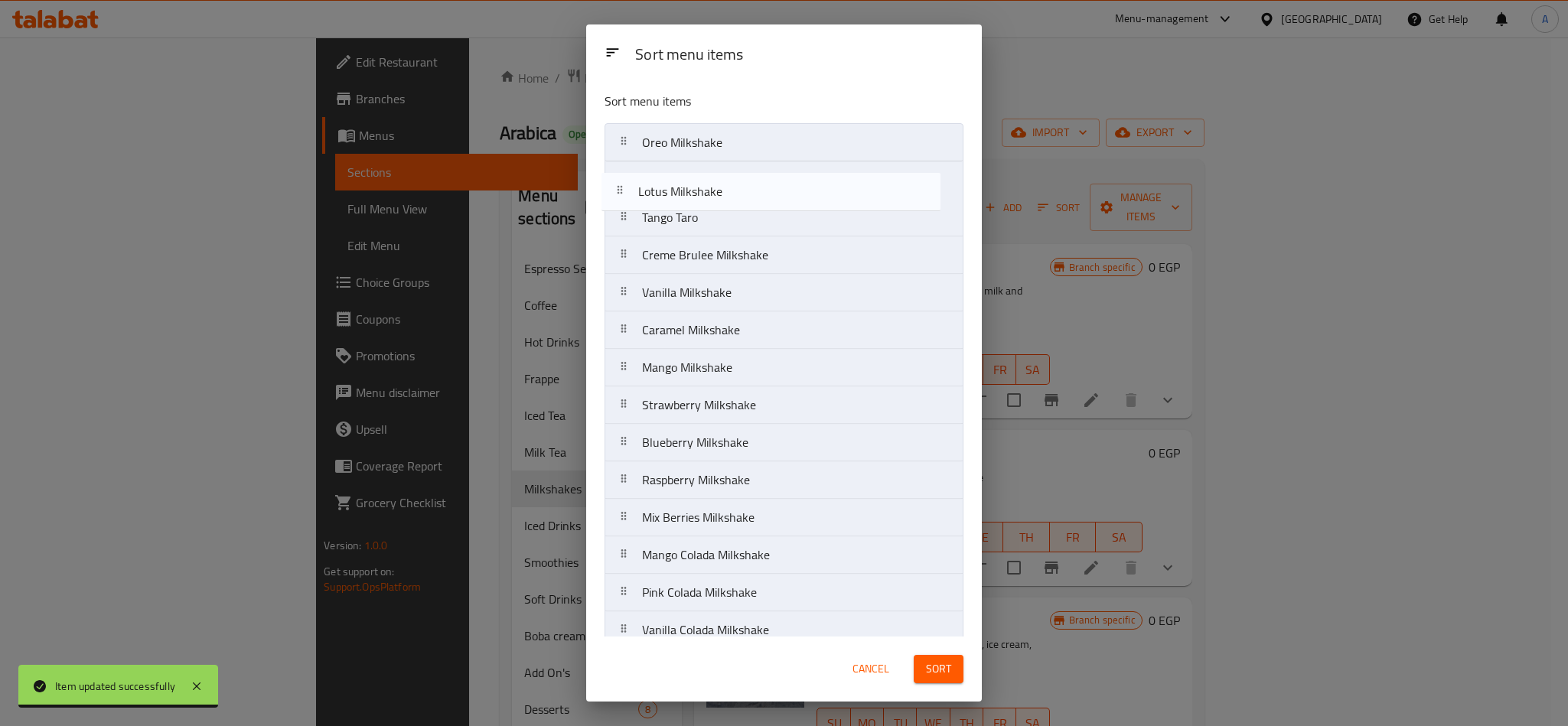
drag, startPoint x: 765, startPoint y: 213, endPoint x: 758, endPoint y: 177, distance: 36.7
click at [758, 177] on nav "Oreo Milkshake Tango Taro Lotus Milkshake Creme Brulee Milkshake Vanilla Milksh…" at bounding box center [784, 498] width 359 height 751
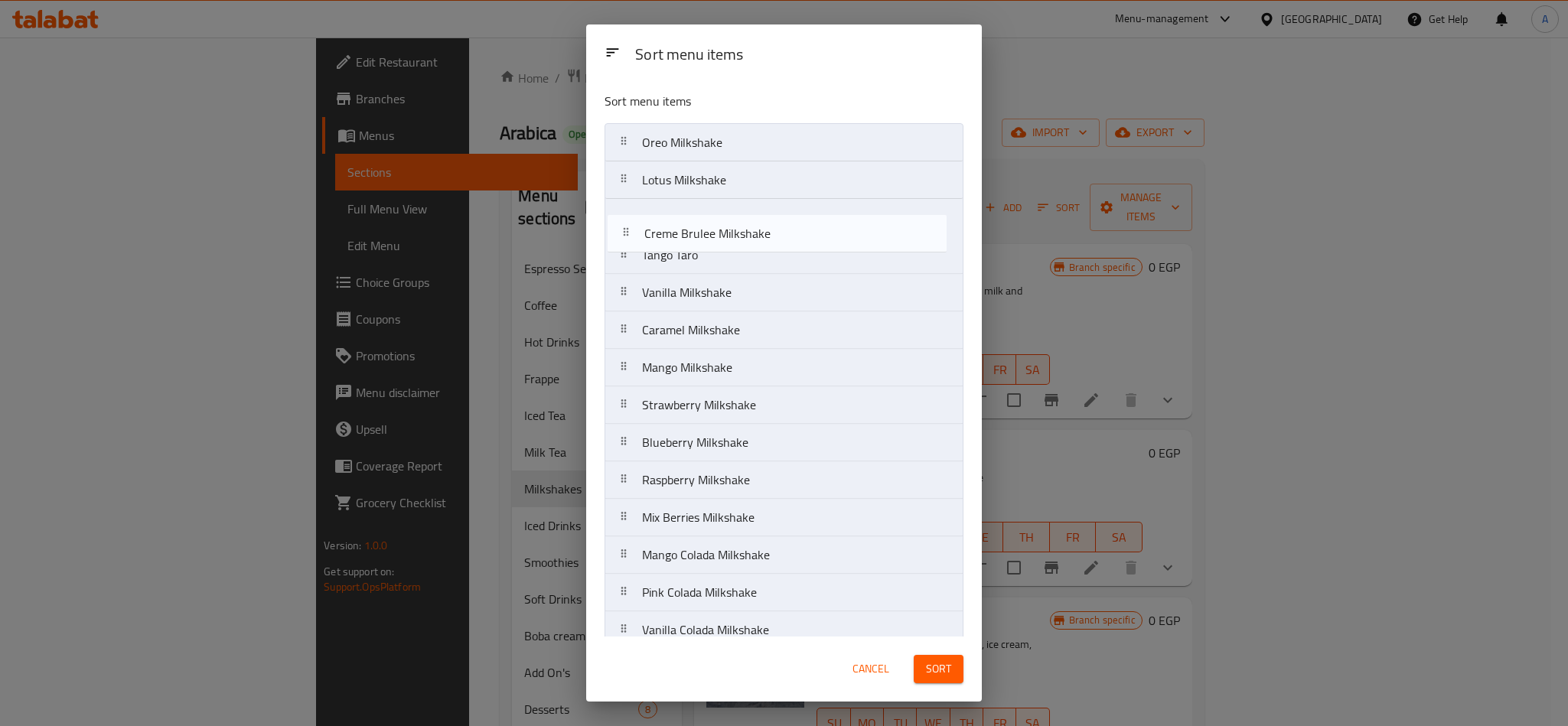
drag, startPoint x: 722, startPoint y: 253, endPoint x: 723, endPoint y: 218, distance: 35.0
click at [723, 218] on nav "Oreo Milkshake Lotus Milkshake Tango Taro Creme Brulee Milkshake Vanilla Milksh…" at bounding box center [784, 498] width 359 height 751
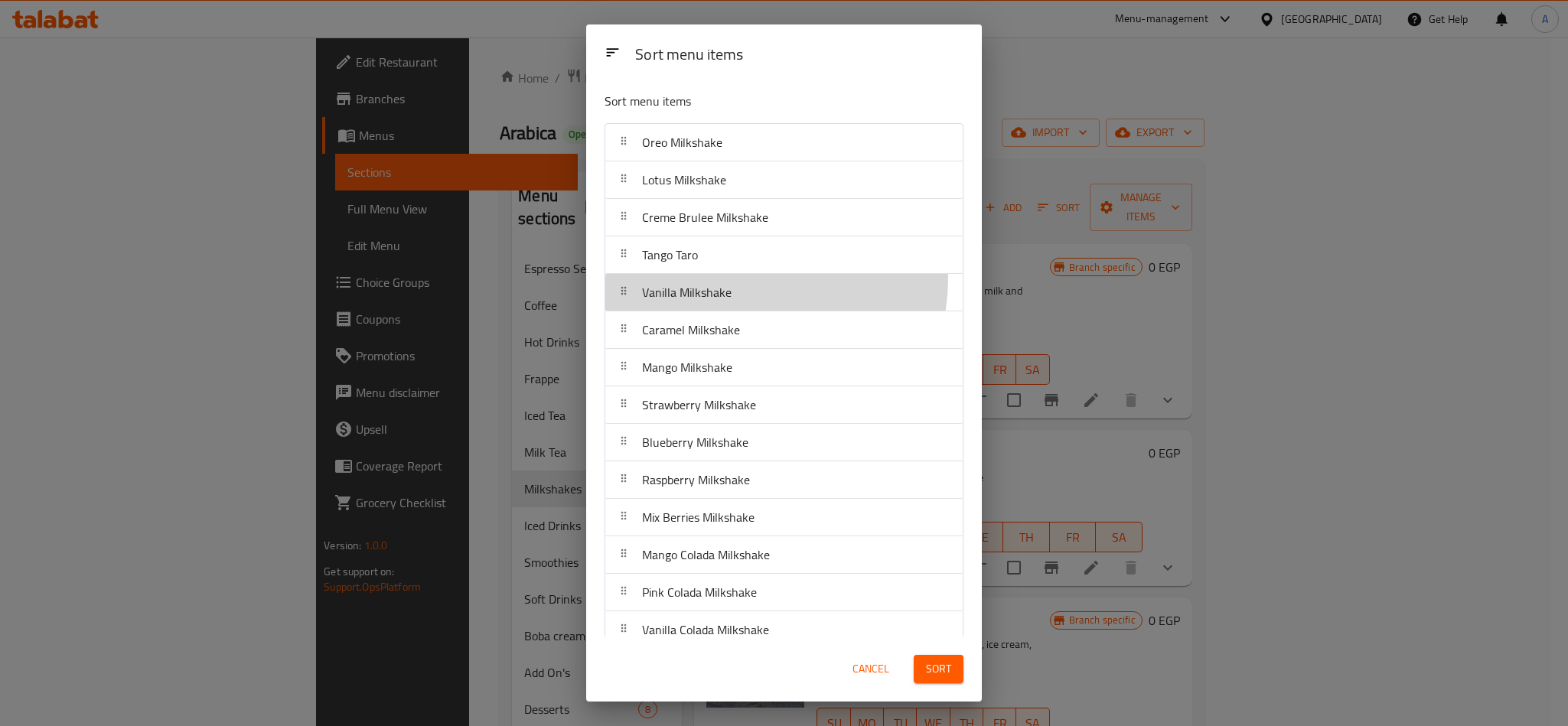
click at [746, 280] on div "Vanilla Milkshake" at bounding box center [784, 291] width 345 height 36
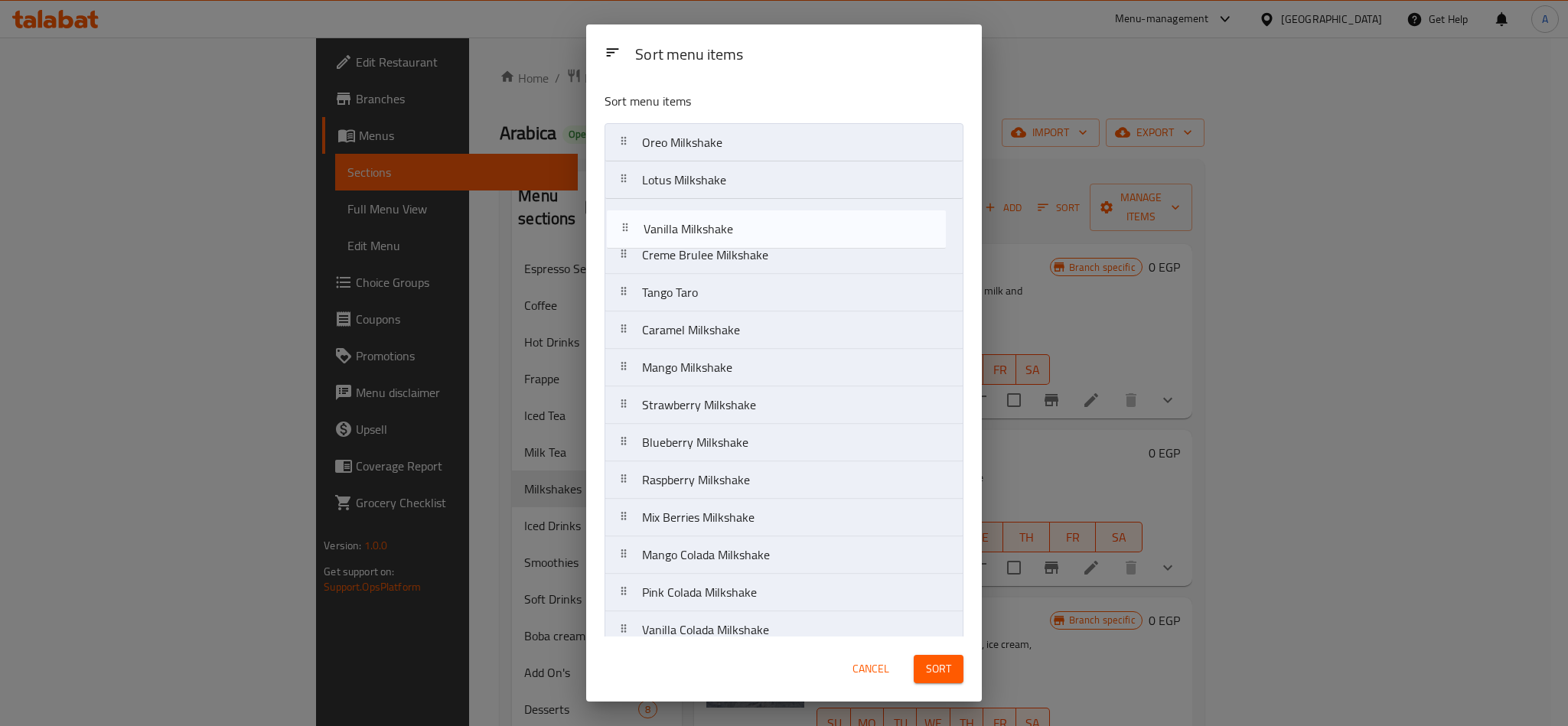
drag, startPoint x: 744, startPoint y: 297, endPoint x: 744, endPoint y: 225, distance: 72.0
click at [744, 225] on nav "Oreo Milkshake Lotus Milkshake Creme Brulee Milkshake Tango Taro Vanilla Milksh…" at bounding box center [784, 498] width 359 height 751
drag, startPoint x: 744, startPoint y: 225, endPoint x: 744, endPoint y: 255, distance: 30.0
click at [744, 255] on nav "Oreo Milkshake Lotus Milkshake Vanilla Milkshake Creme Brulee Milkshake Tango T…" at bounding box center [784, 498] width 359 height 751
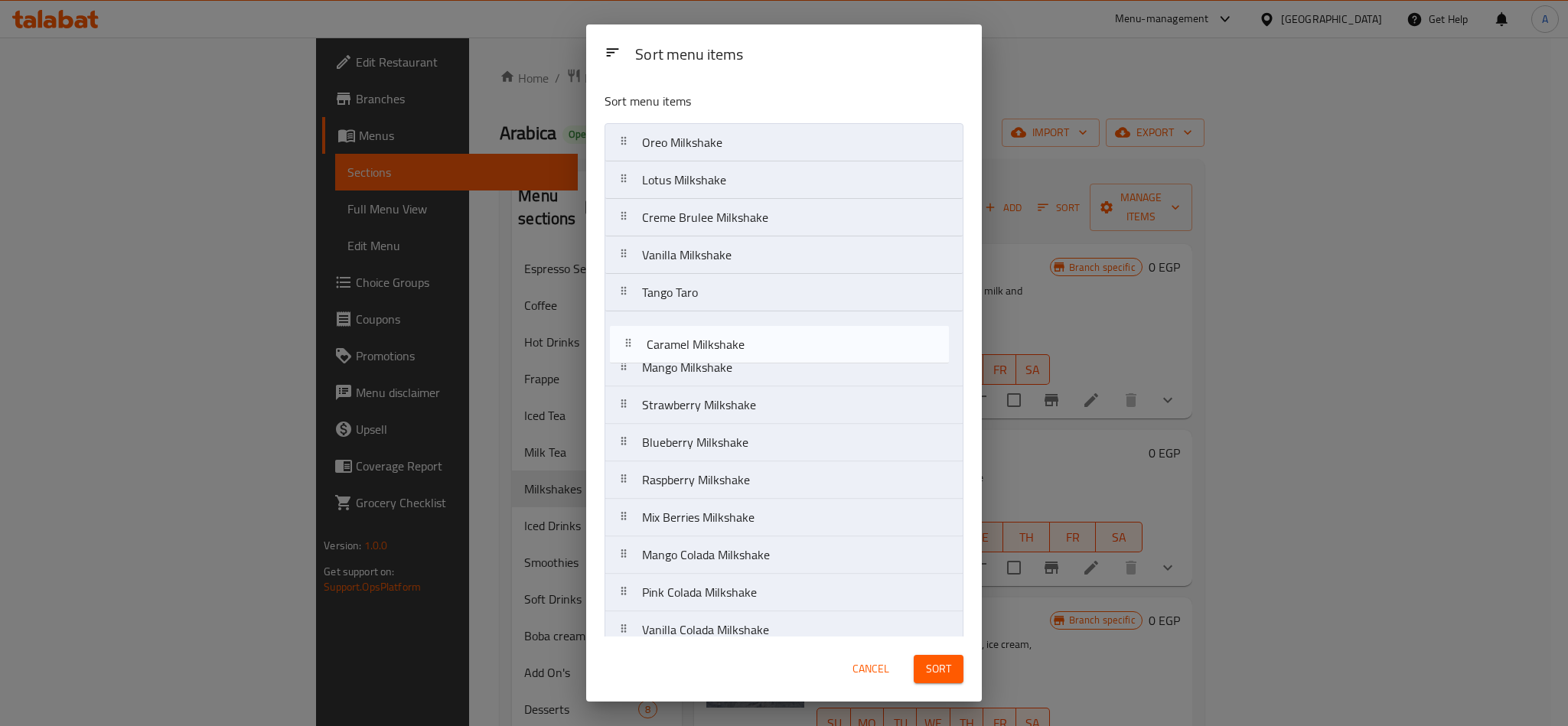
drag, startPoint x: 687, startPoint y: 330, endPoint x: 695, endPoint y: 336, distance: 10.0
click at [695, 336] on nav "Oreo Milkshake Lotus Milkshake Creme Brulee Milkshake Vanilla Milkshake Tango T…" at bounding box center [784, 498] width 359 height 751
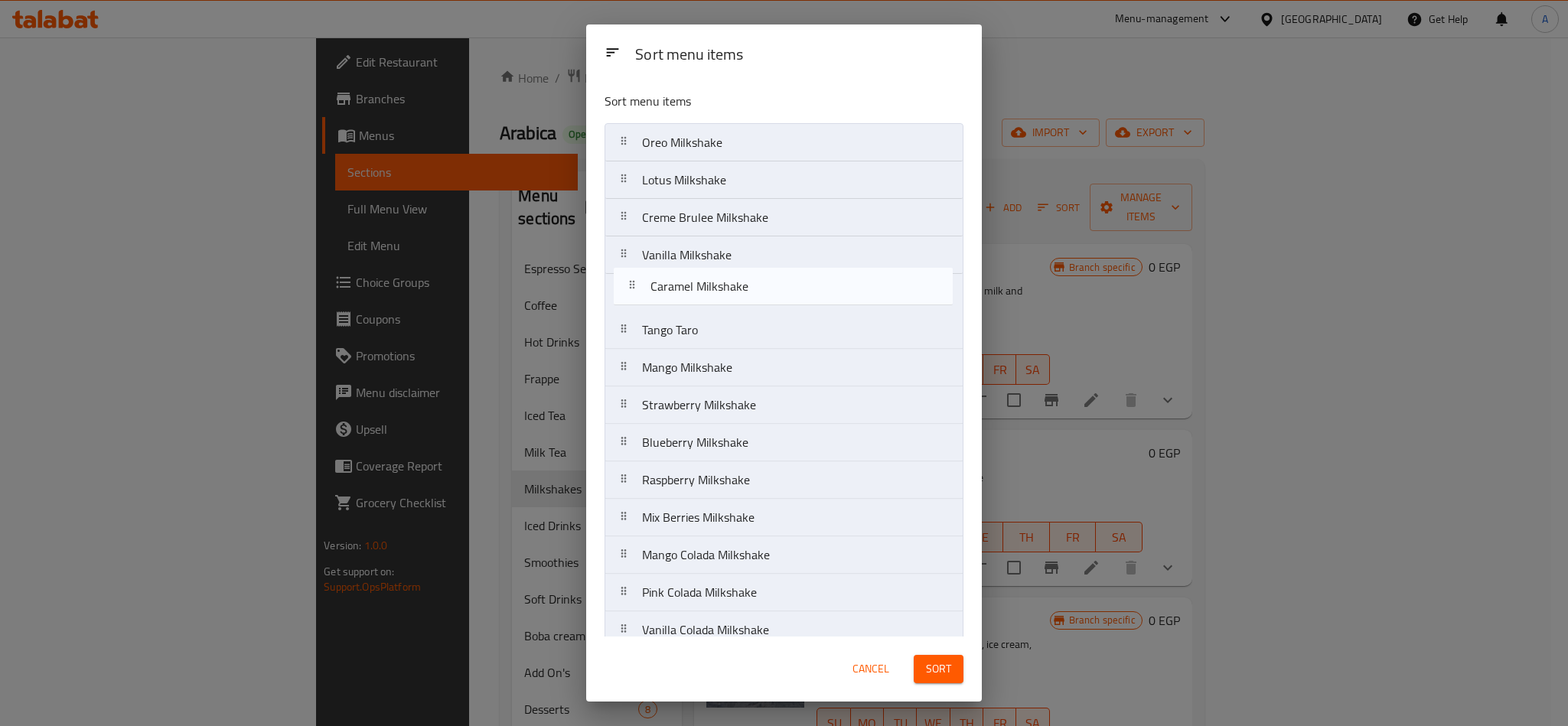
drag, startPoint x: 673, startPoint y: 332, endPoint x: 685, endPoint y: 287, distance: 46.6
click at [685, 287] on nav "Oreo Milkshake Lotus Milkshake Creme Brulee Milkshake Vanilla Milkshake Tango T…" at bounding box center [784, 498] width 359 height 751
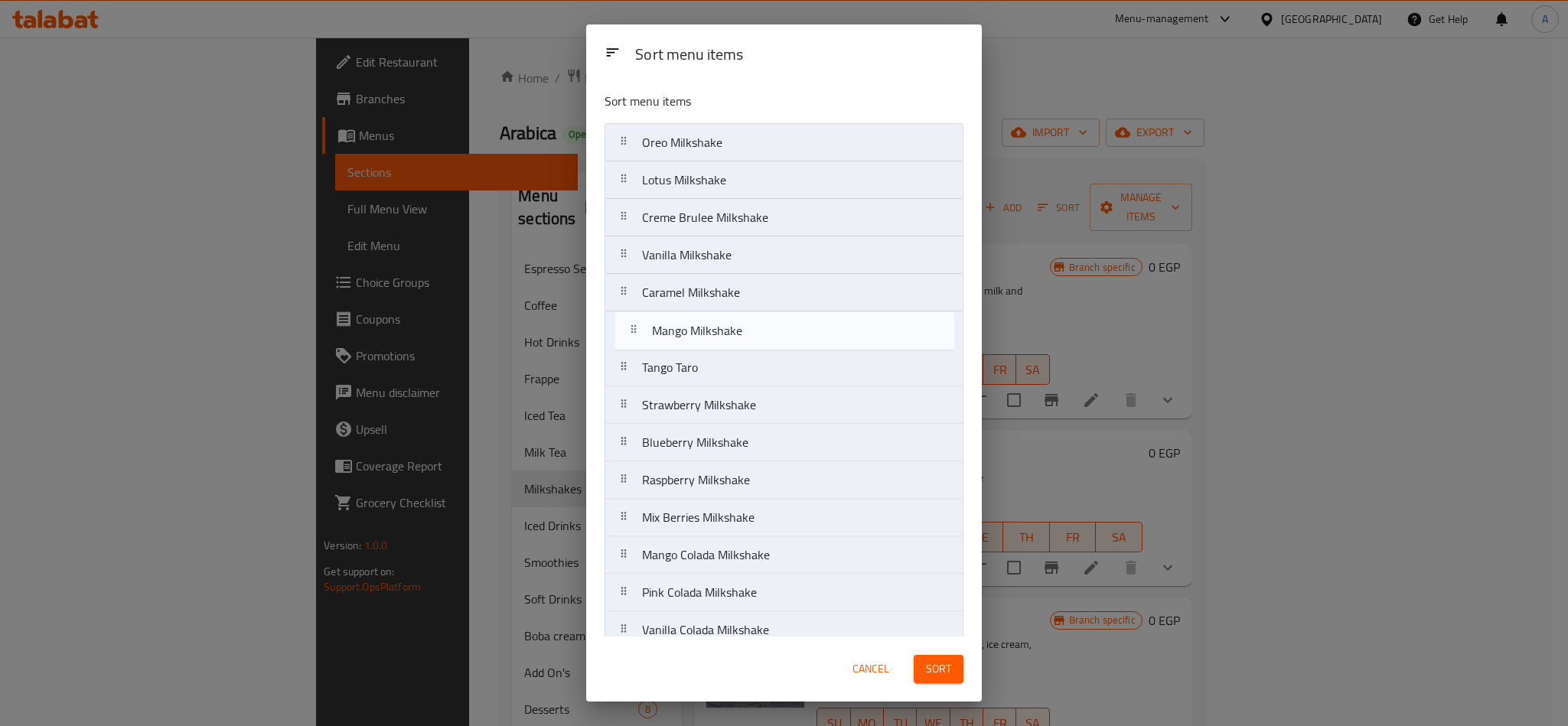
drag, startPoint x: 675, startPoint y: 367, endPoint x: 689, endPoint y: 322, distance: 47.1
click at [689, 322] on nav "Oreo Milkshake Lotus Milkshake Creme Brulee Milkshake Vanilla Milkshake Caramel…" at bounding box center [784, 498] width 359 height 751
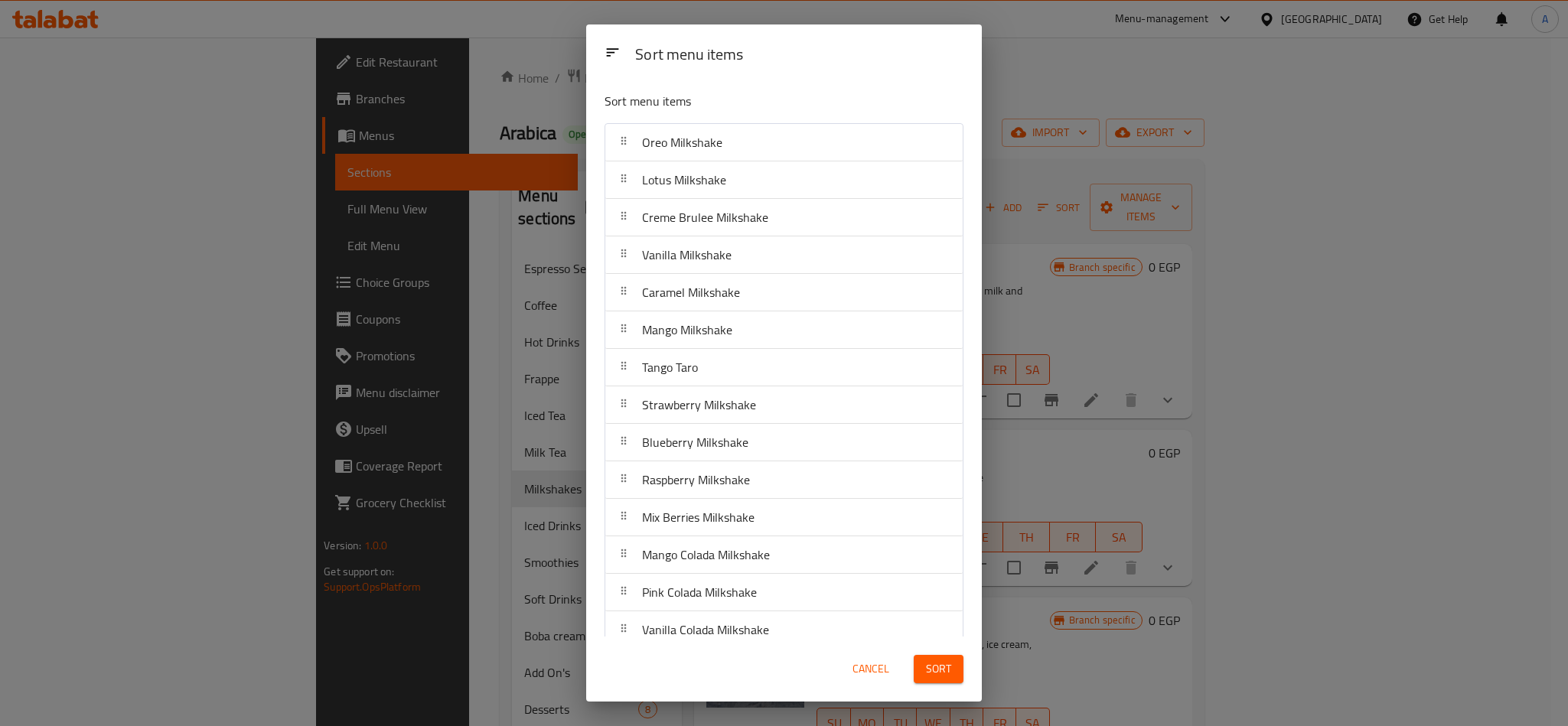
click at [958, 537] on button "Sort" at bounding box center [938, 669] width 50 height 29
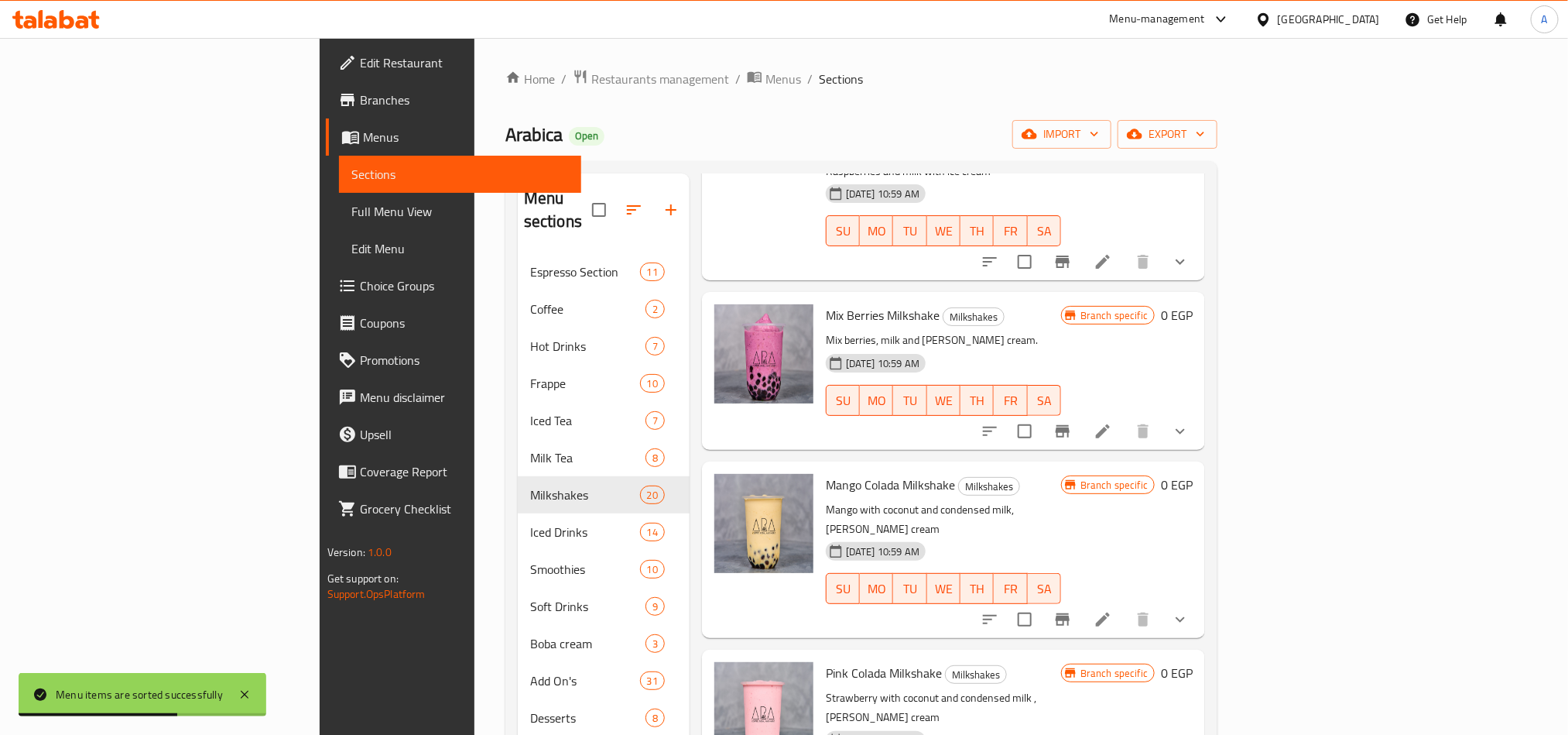
scroll to position [853, 0]
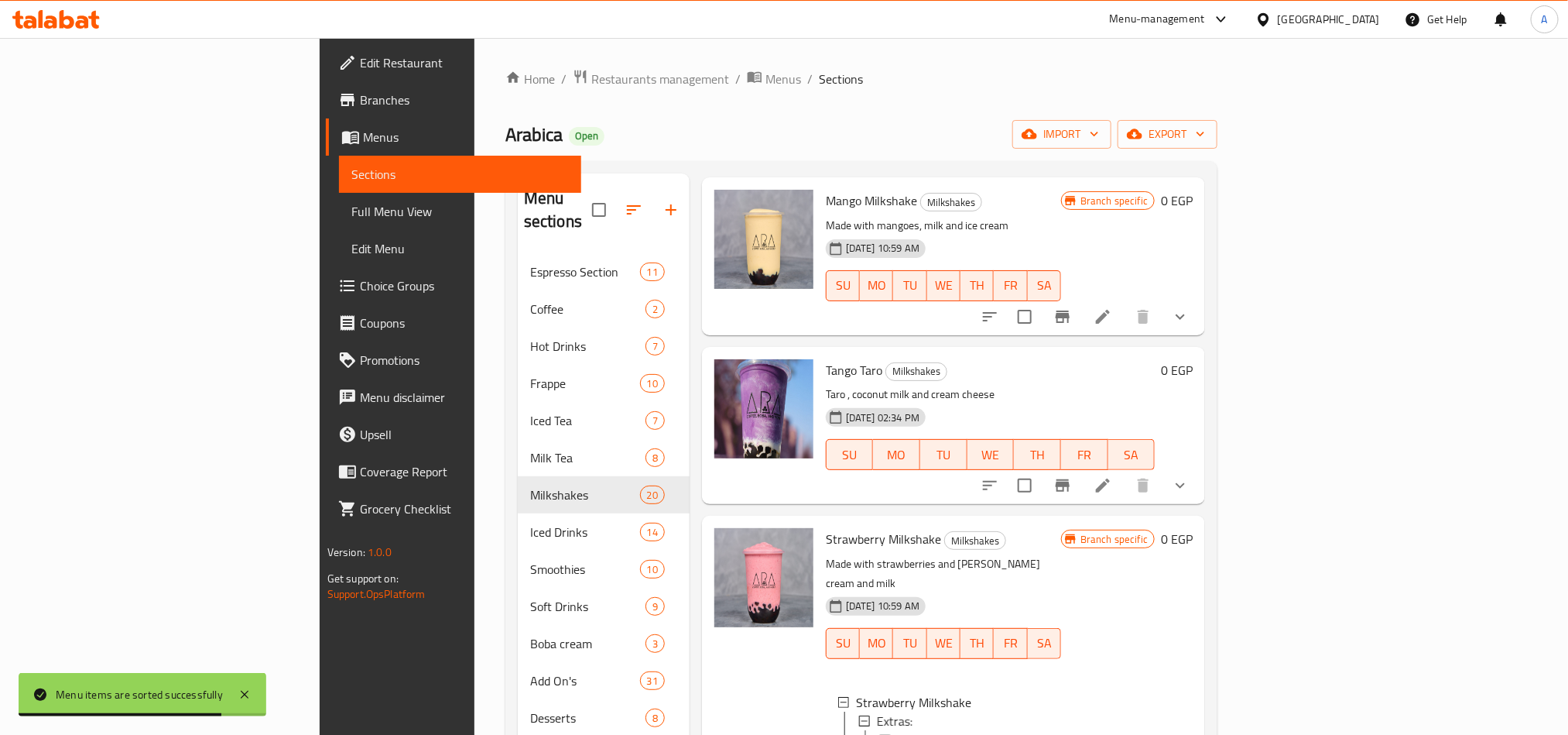
scroll to position [1202, 0]
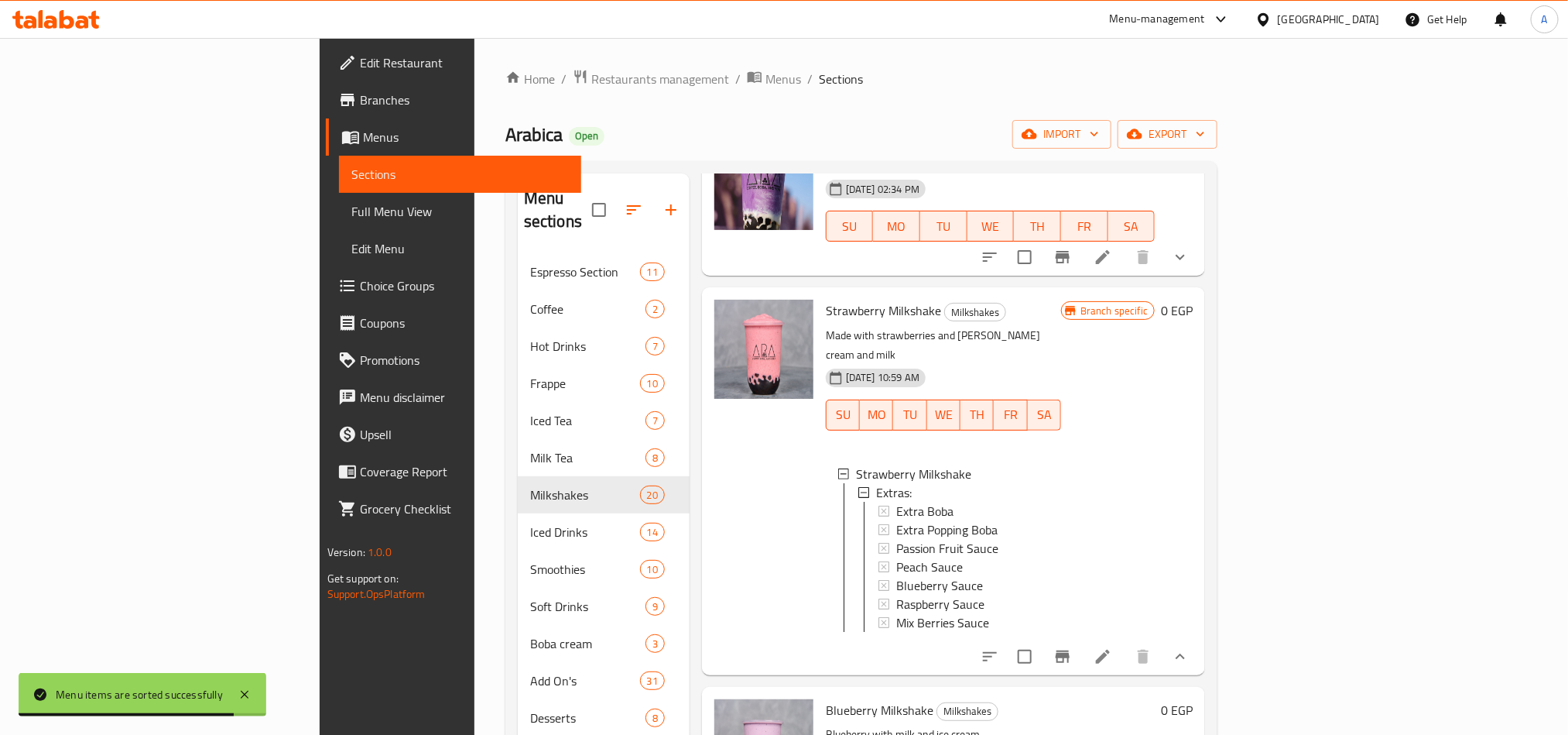
click at [1174, 543] on div at bounding box center [1084, 656] width 228 height 37
click at [1124, 543] on li at bounding box center [1102, 657] width 43 height 28
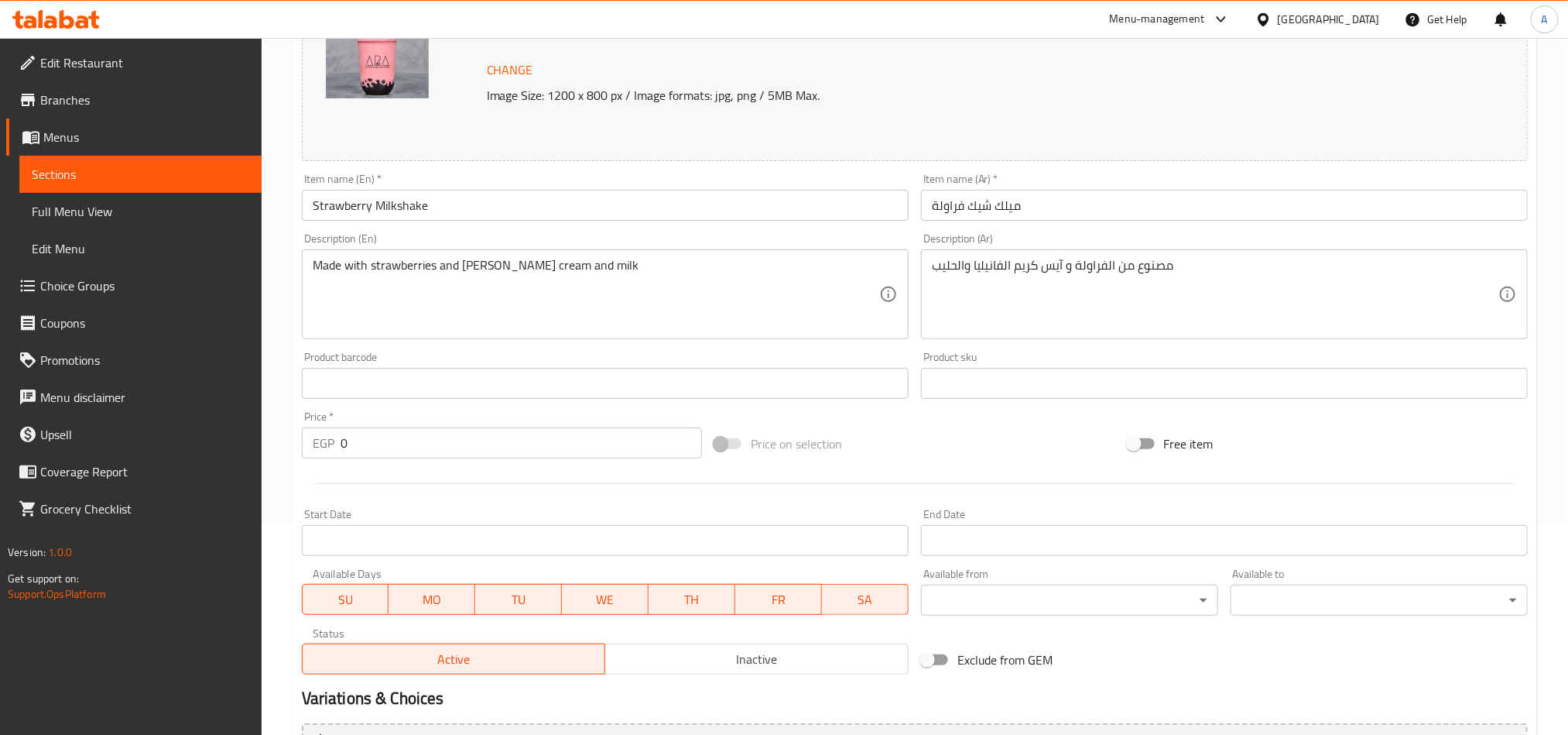
scroll to position [407, 0]
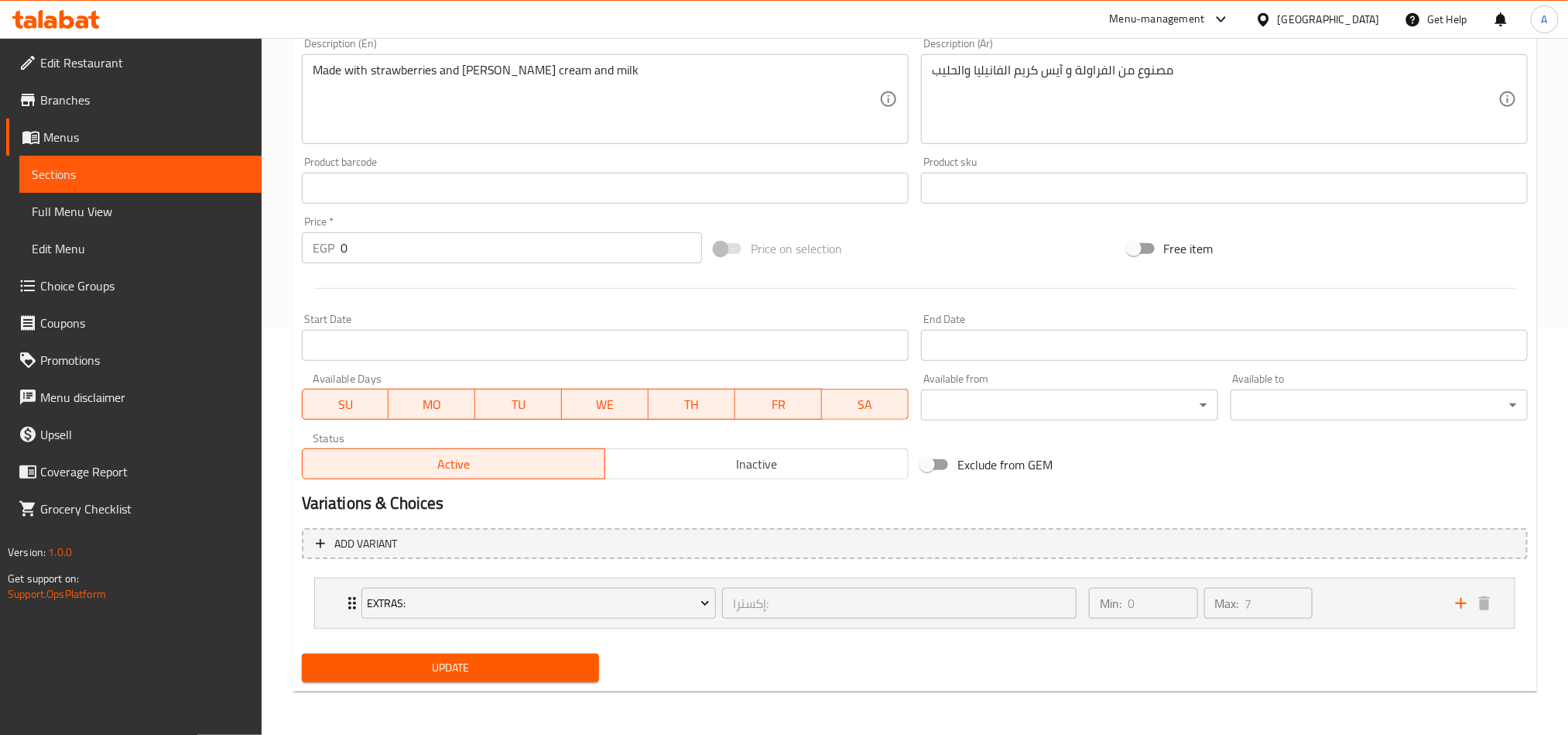
click at [537, 543] on div "Add variant Extras: إكسترا: ​ Min: 0 ​ Max: 7 ​ Extra Boba (ID: 773638395) 34.2…" at bounding box center [915, 585] width 1239 height 126
drag, startPoint x: 593, startPoint y: 546, endPoint x: 602, endPoint y: 551, distance: 10.3
click at [602, 543] on span "Add variant" at bounding box center [915, 544] width 1198 height 20
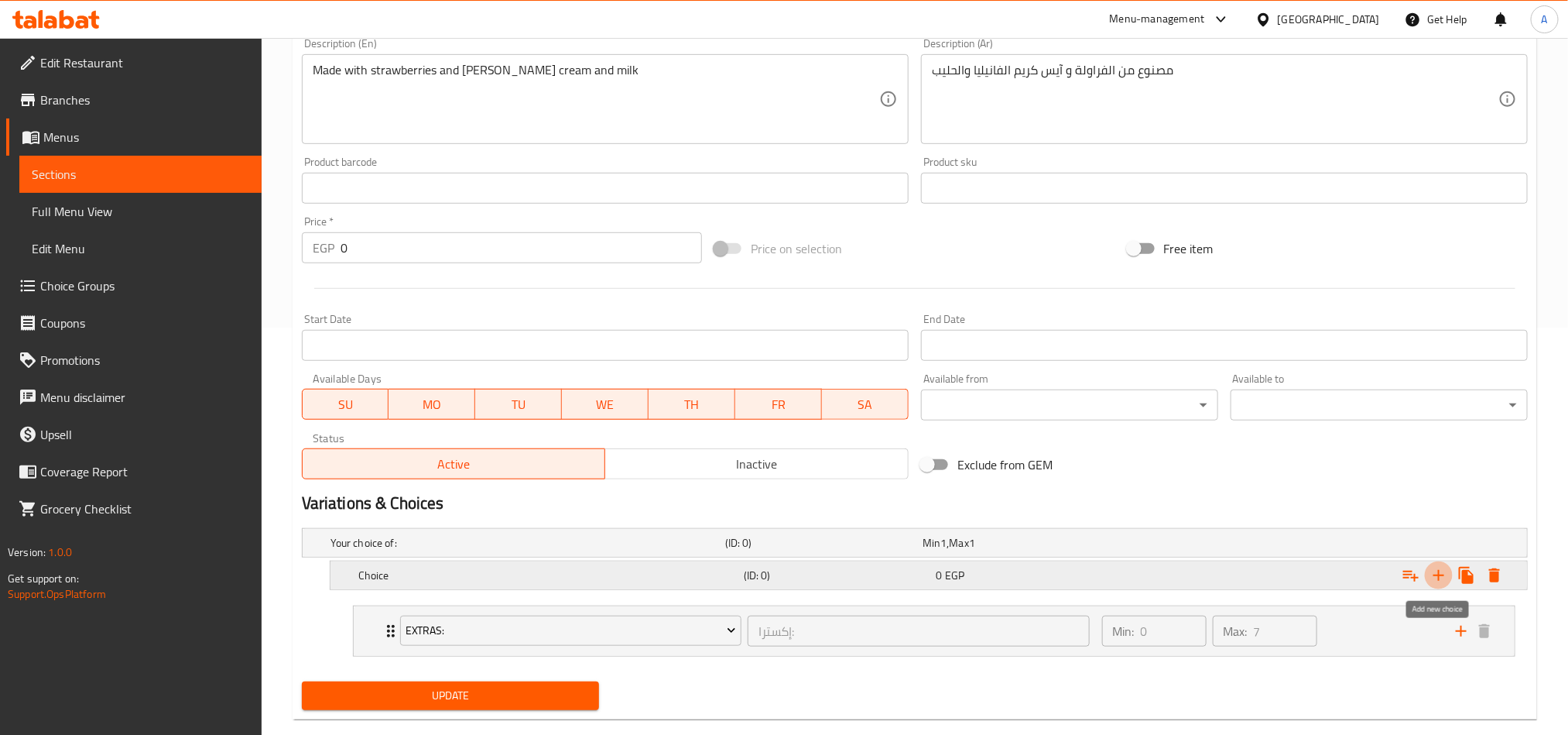
click at [1174, 543] on icon "Expand" at bounding box center [1439, 575] width 11 height 11
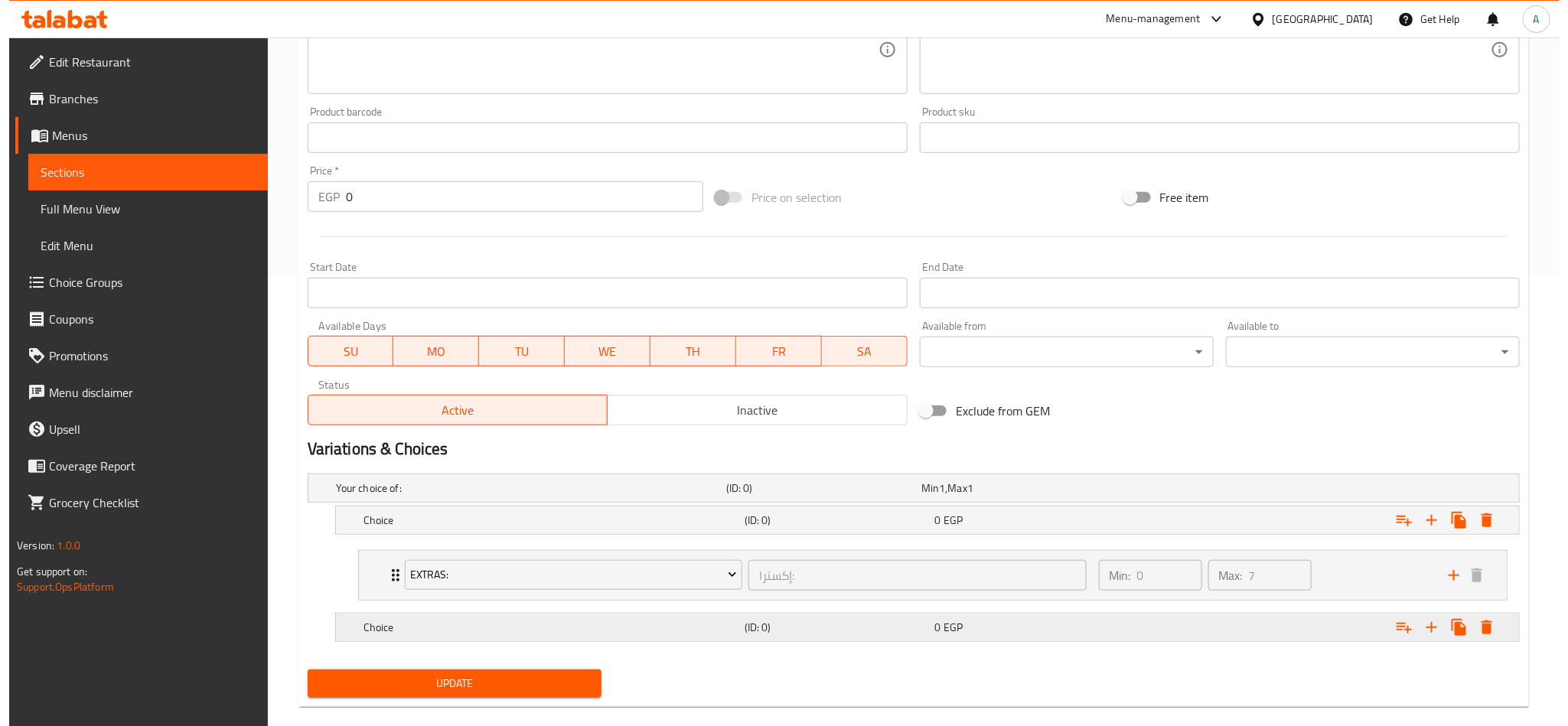
scroll to position [477, 0]
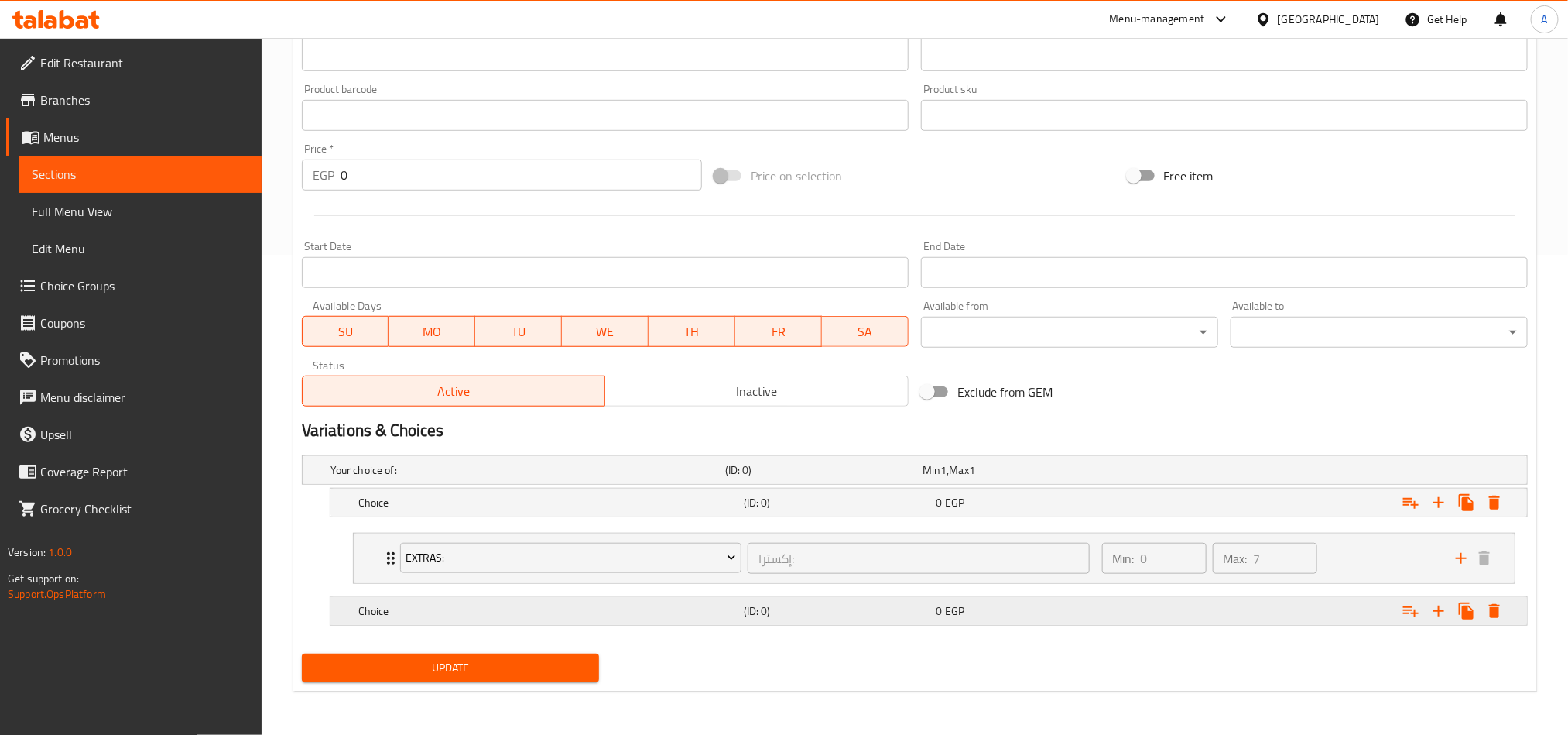
click at [523, 487] on div "Choice (ID: 0) 0 EGP" at bounding box center [919, 470] width 1184 height 34
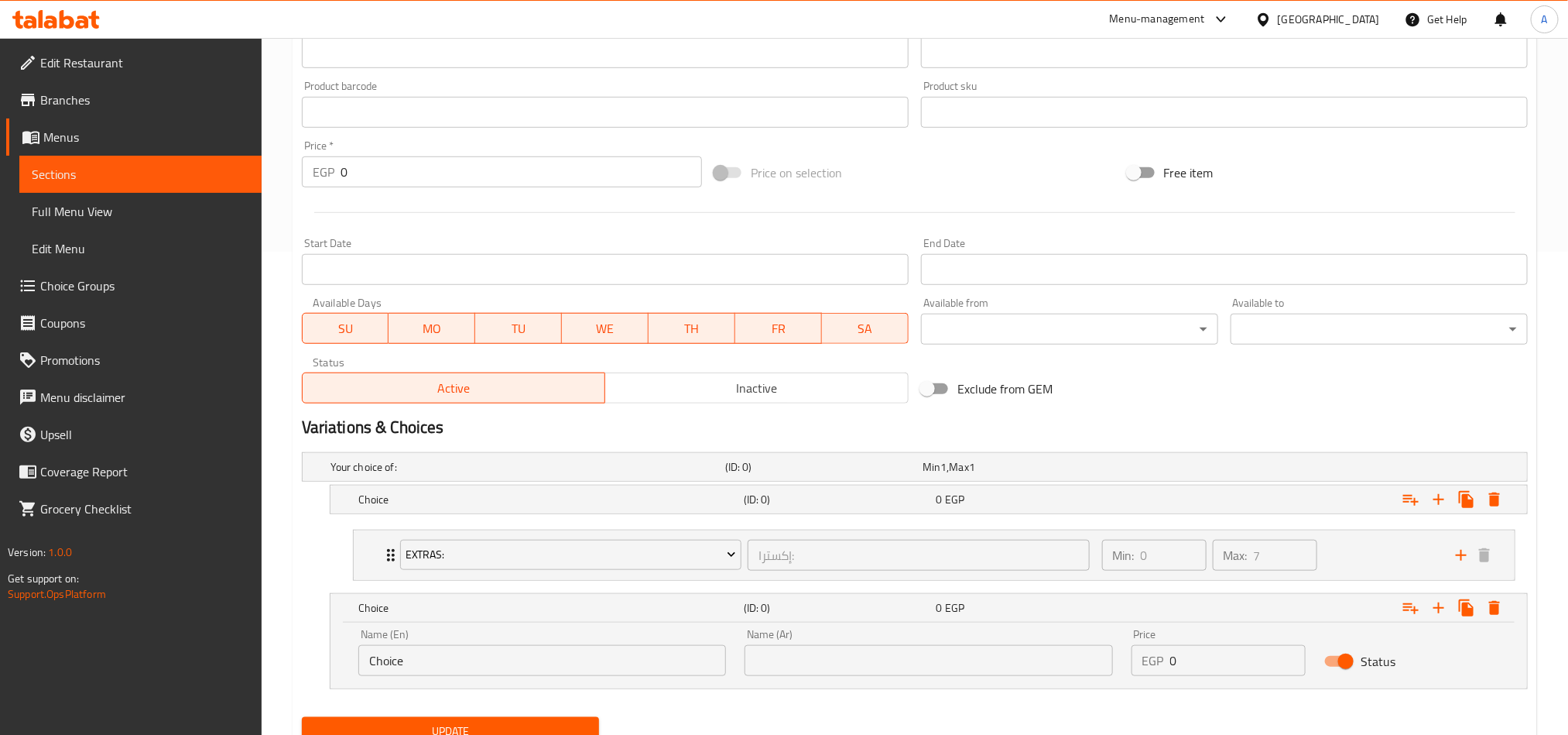
click at [537, 543] on nav "Extras: إكسترا: ​ Min: 0 ​ Max: 7 ​ Extra Boba (ID: 773638395) 34.2 EGP Name (E…" at bounding box center [915, 555] width 1226 height 76
click at [953, 543] on span "EGP" at bounding box center [955, 608] width 20 height 20
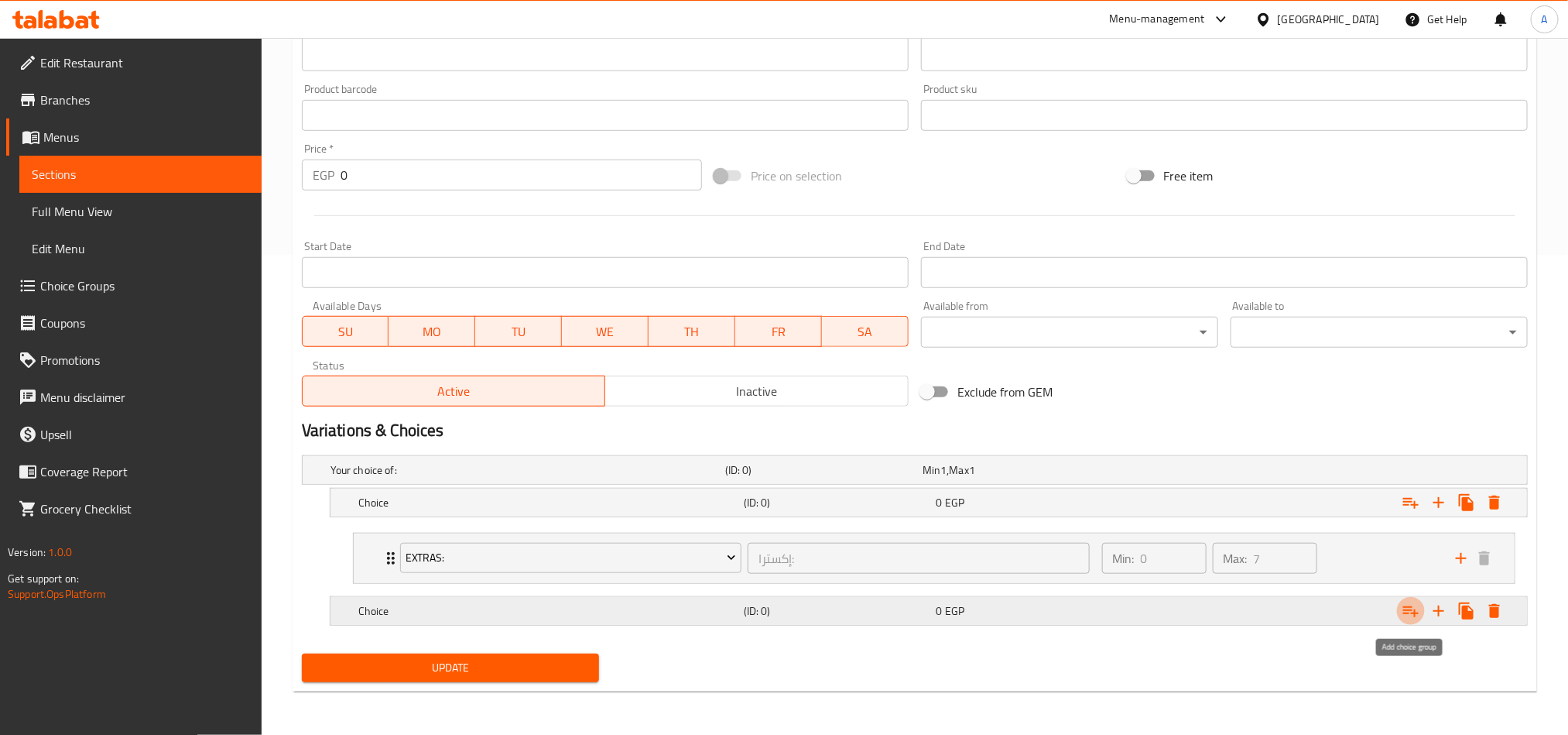
click at [1174, 543] on icon "Expand" at bounding box center [1411, 611] width 19 height 19
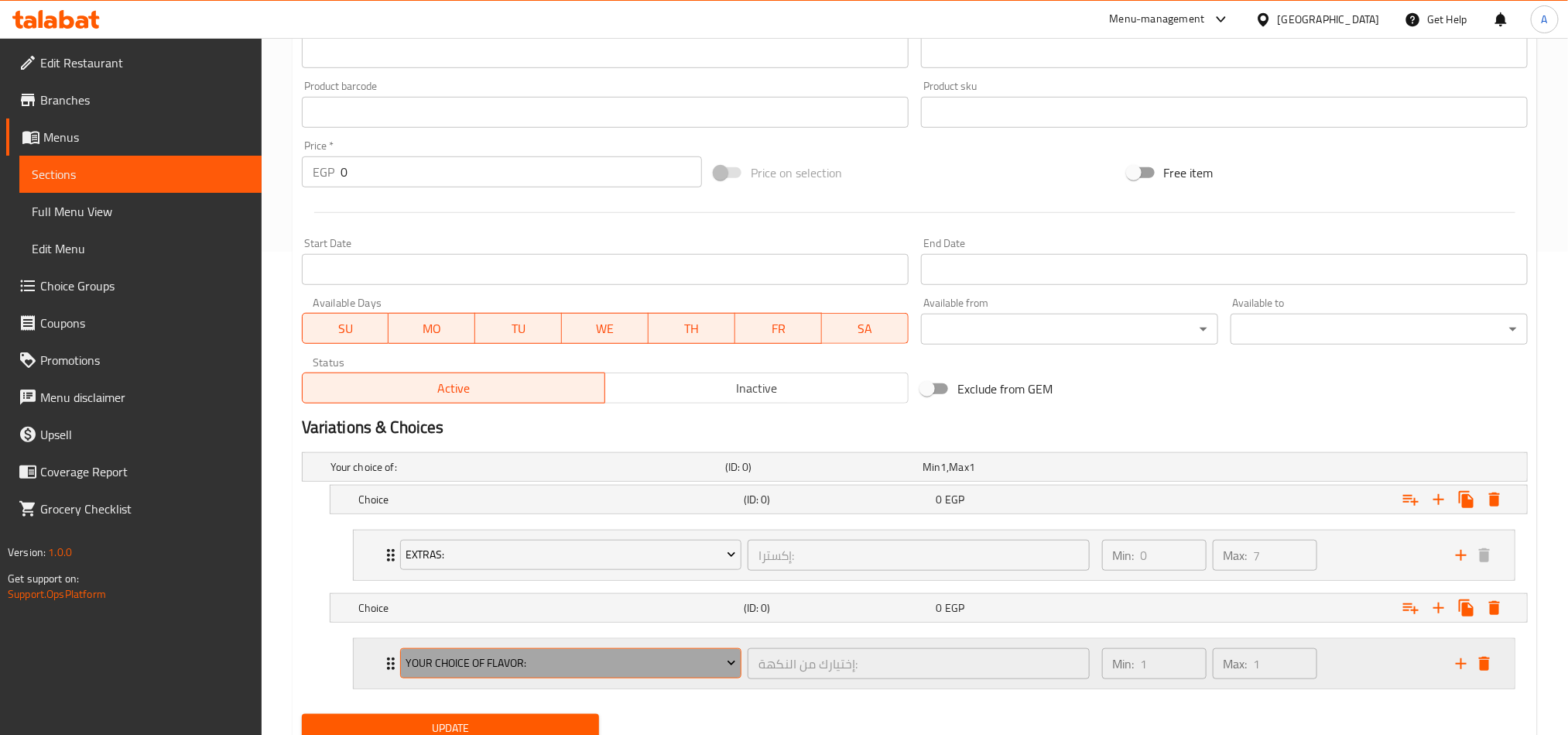
click at [578, 543] on button "Your Choice Of Flavor:" at bounding box center [570, 664] width 341 height 31
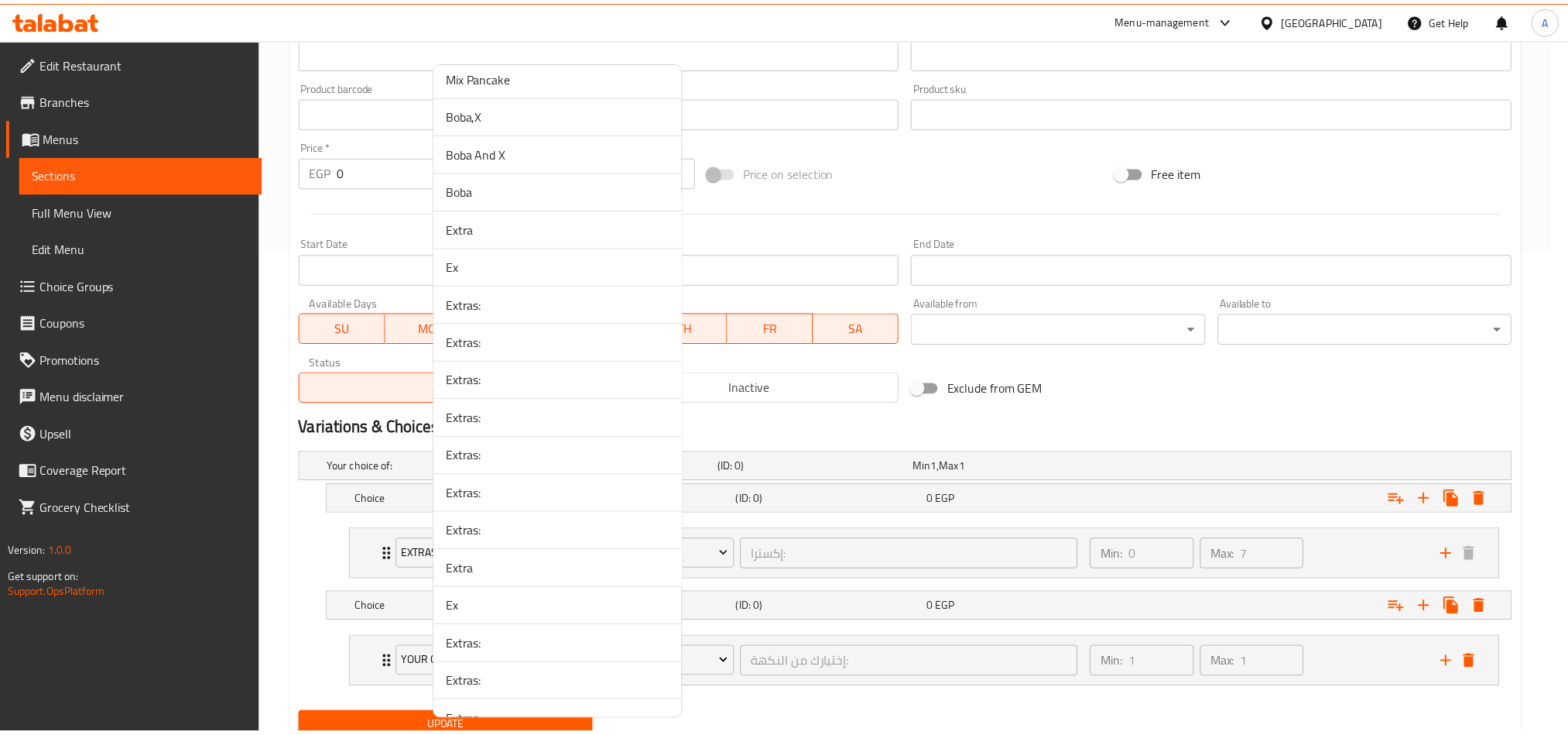
scroll to position [2262, 0]
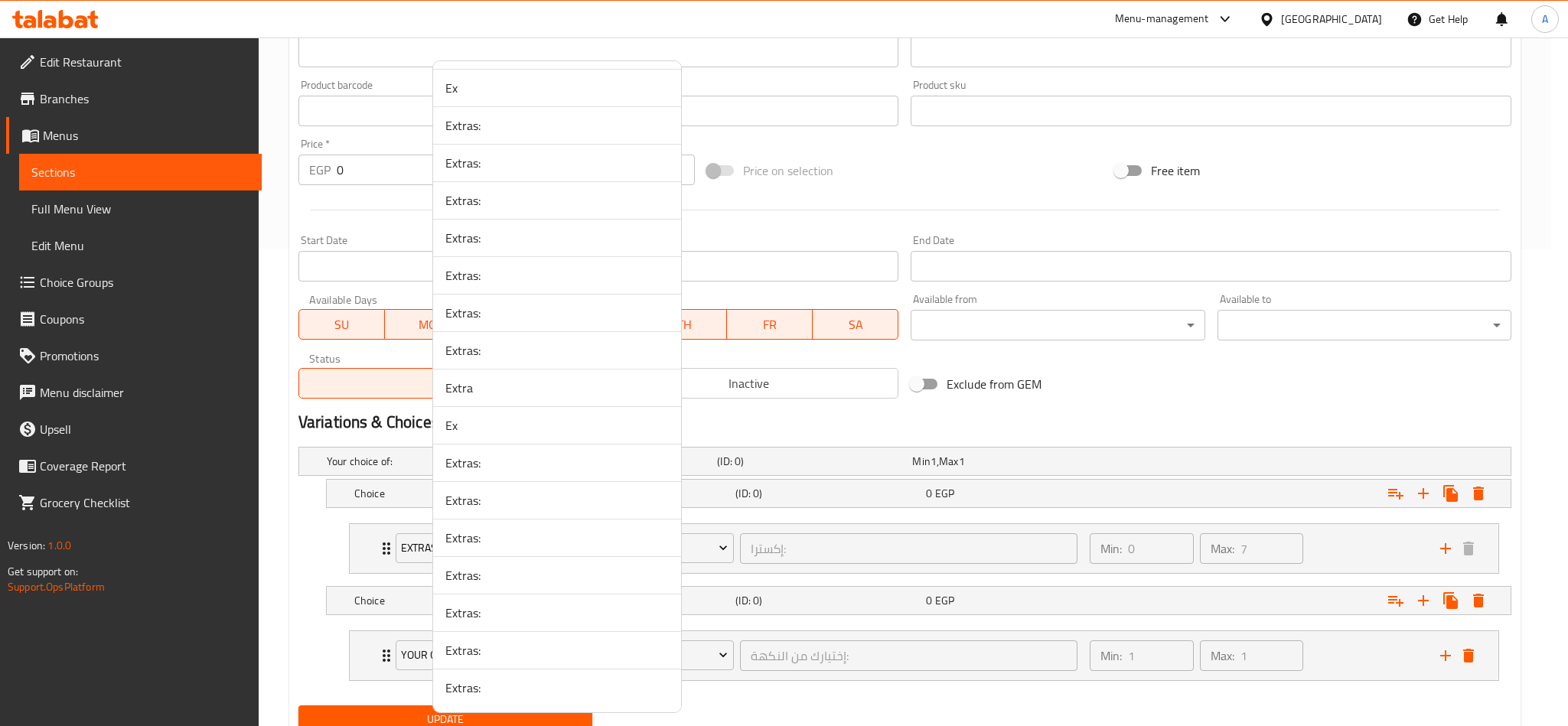
click at [579, 537] on li "Extras:" at bounding box center [557, 687] width 248 height 36
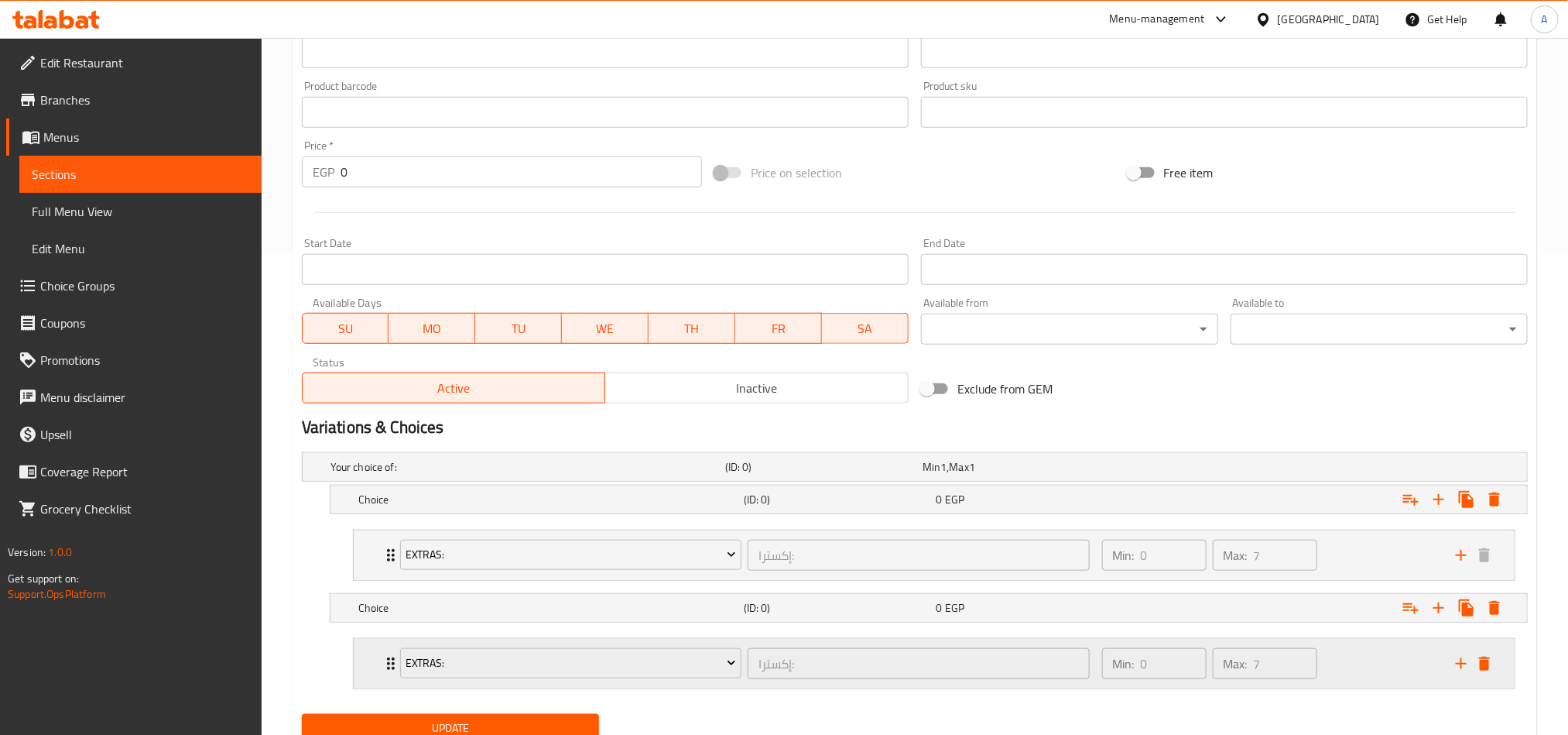
click at [553, 543] on div "Extras:" at bounding box center [570, 663] width 347 height 37
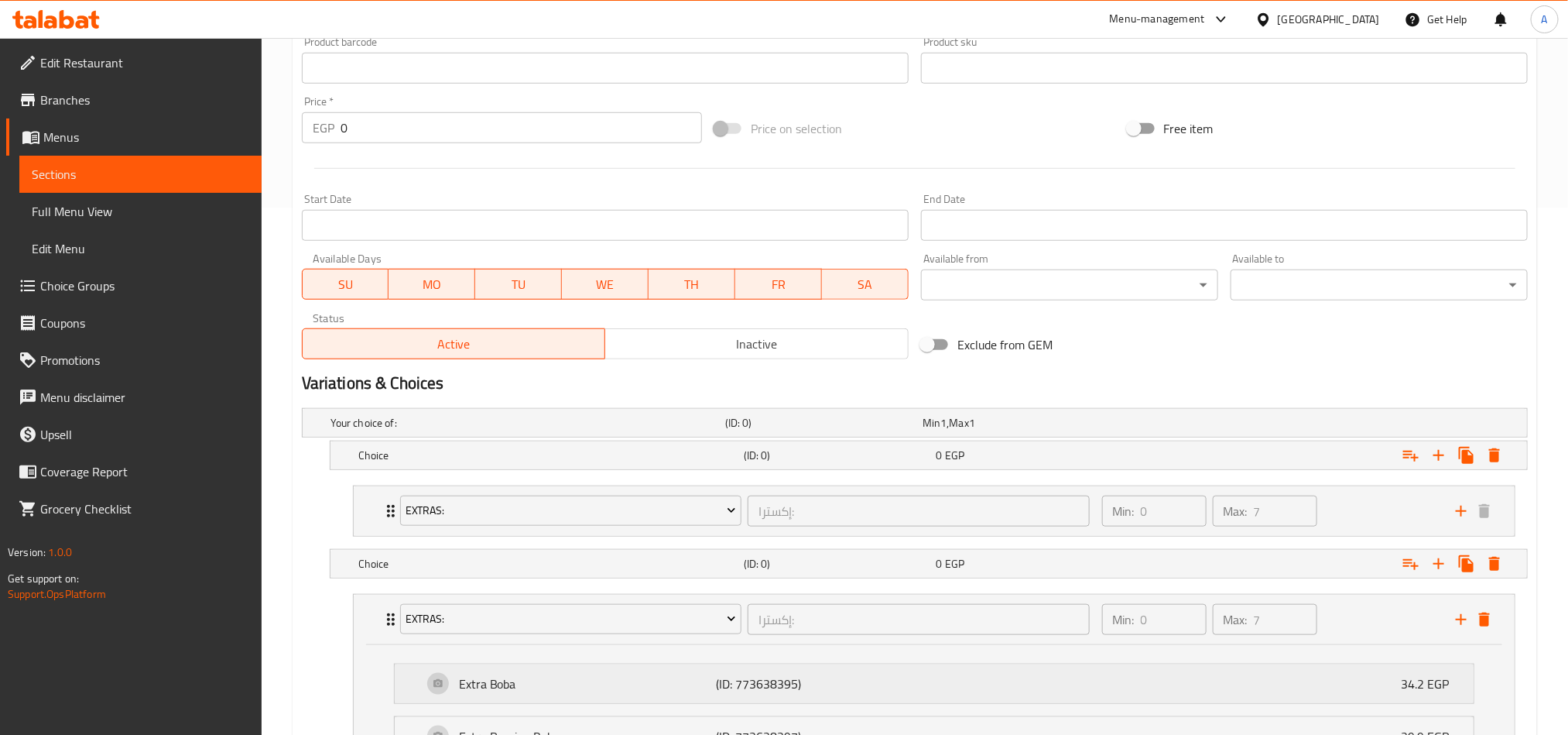
scroll to position [600, 0]
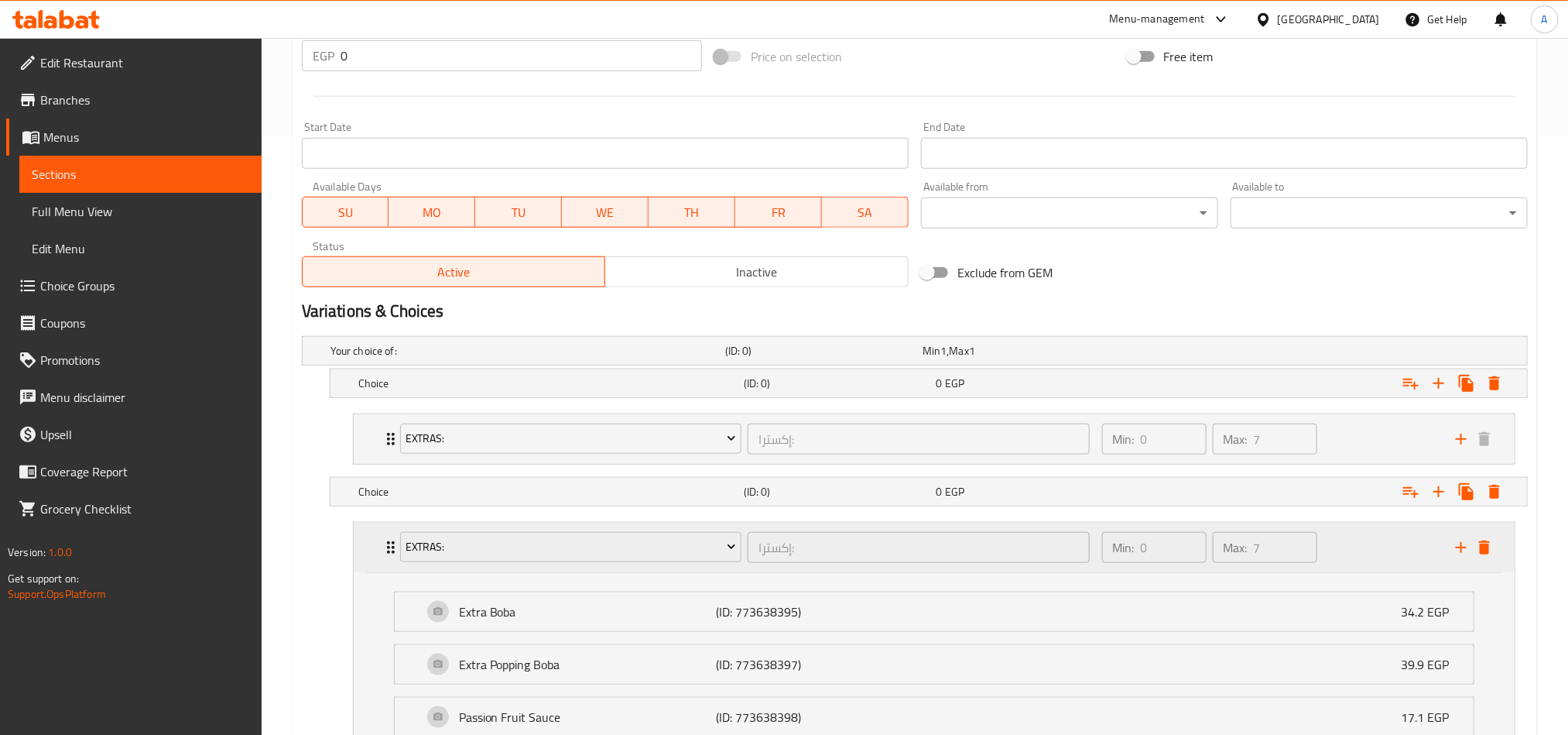
click at [1174, 543] on div "Min: 0 ​ Max: 7 ​" at bounding box center [1270, 547] width 354 height 49
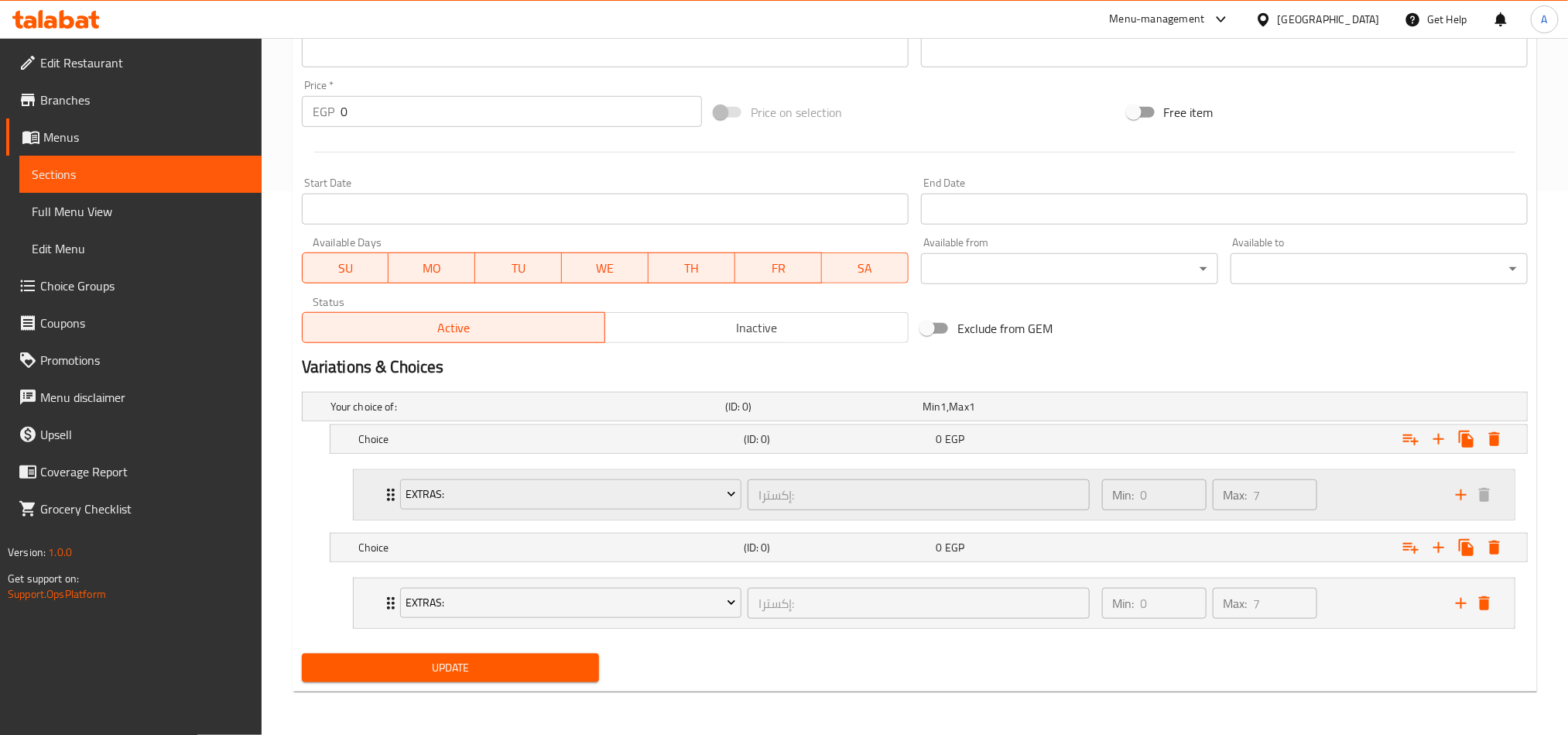
scroll to position [548, 0]
click at [401, 414] on h5 "Choice" at bounding box center [524, 406] width 389 height 16
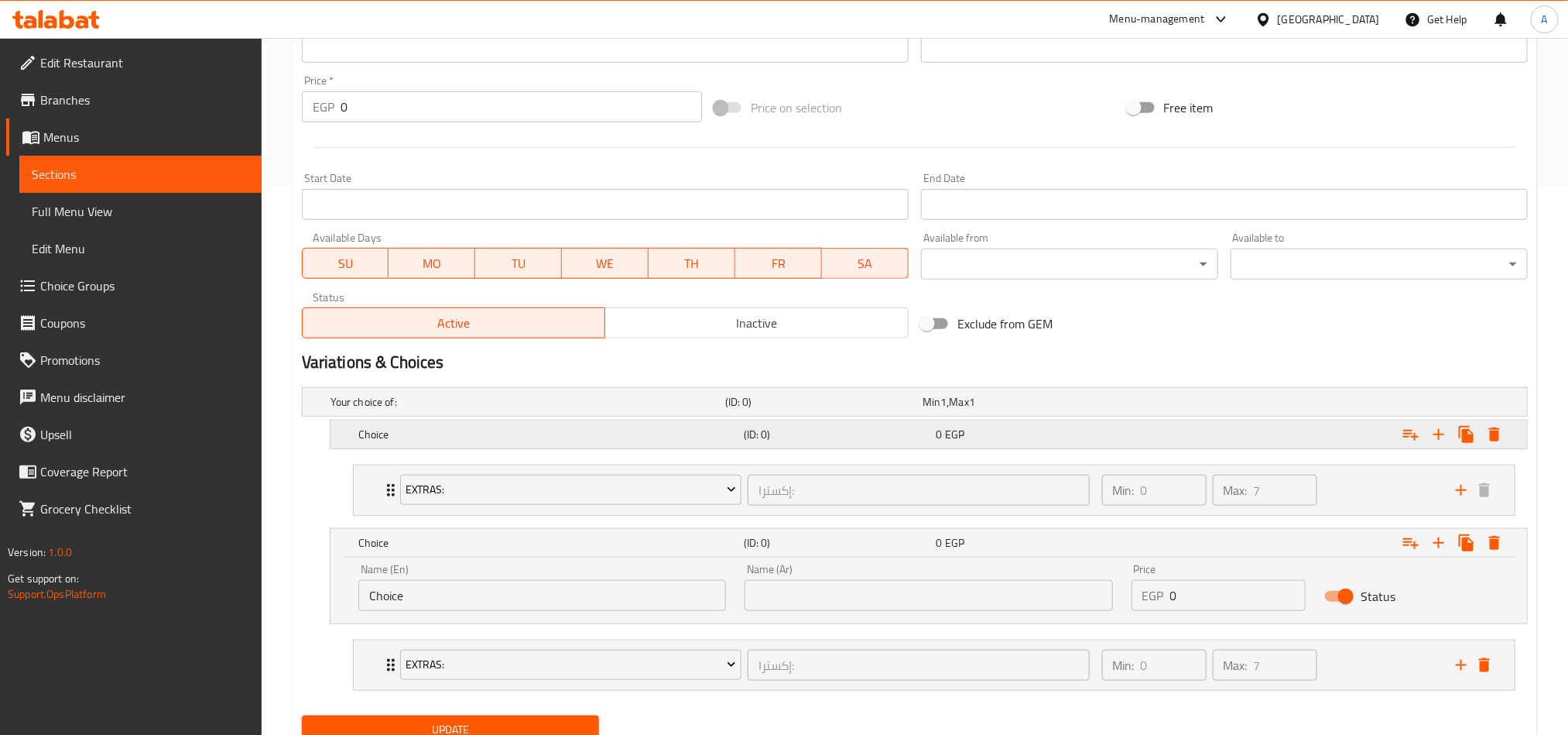
click at [471, 409] on h5 "Choice" at bounding box center [524, 402] width 389 height 16
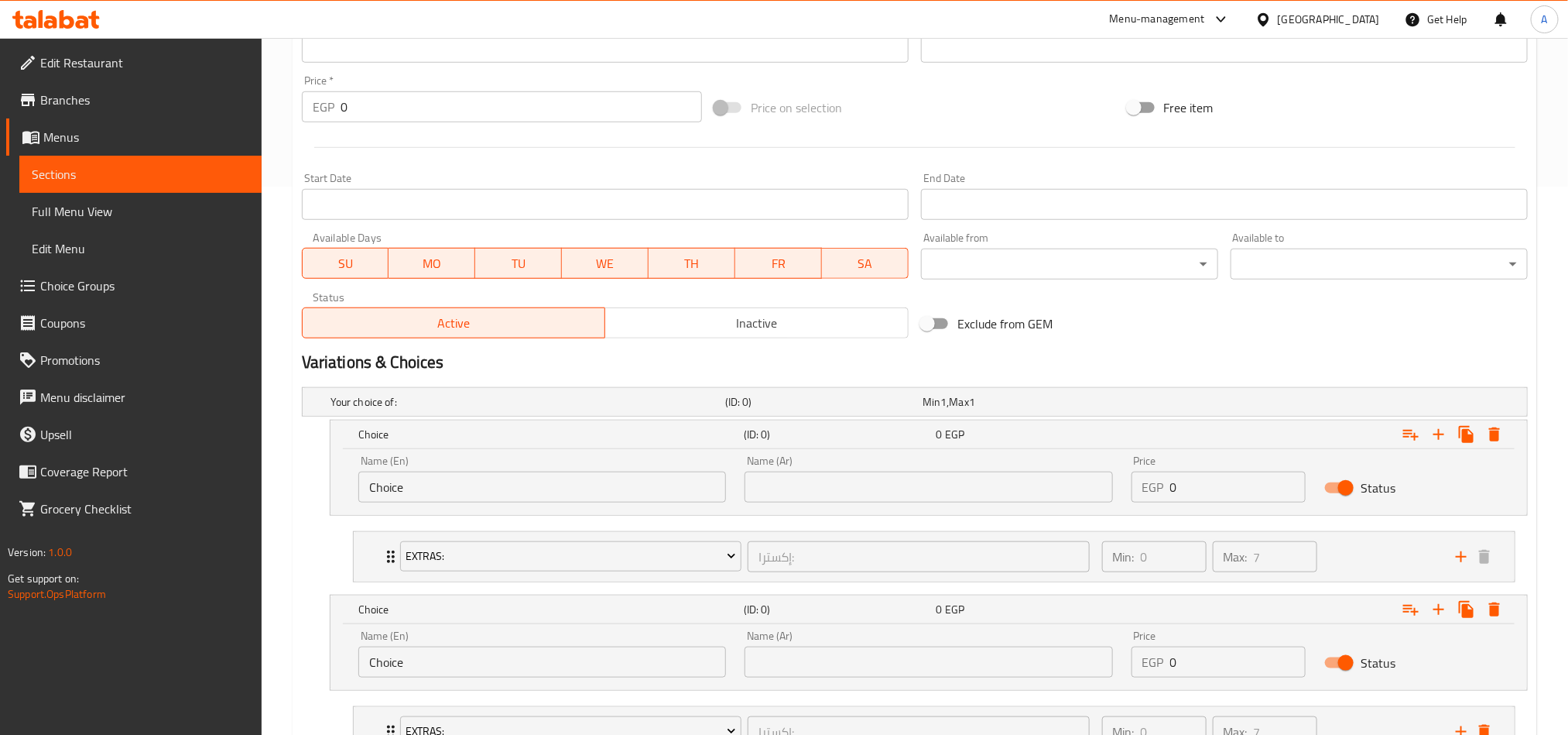
click at [453, 463] on div "Name (En) Choice Name (En)" at bounding box center [542, 479] width 368 height 47
click at [449, 478] on input "Choice" at bounding box center [542, 487] width 368 height 31
click at [449, 497] on input "text" at bounding box center [542, 487] width 368 height 31
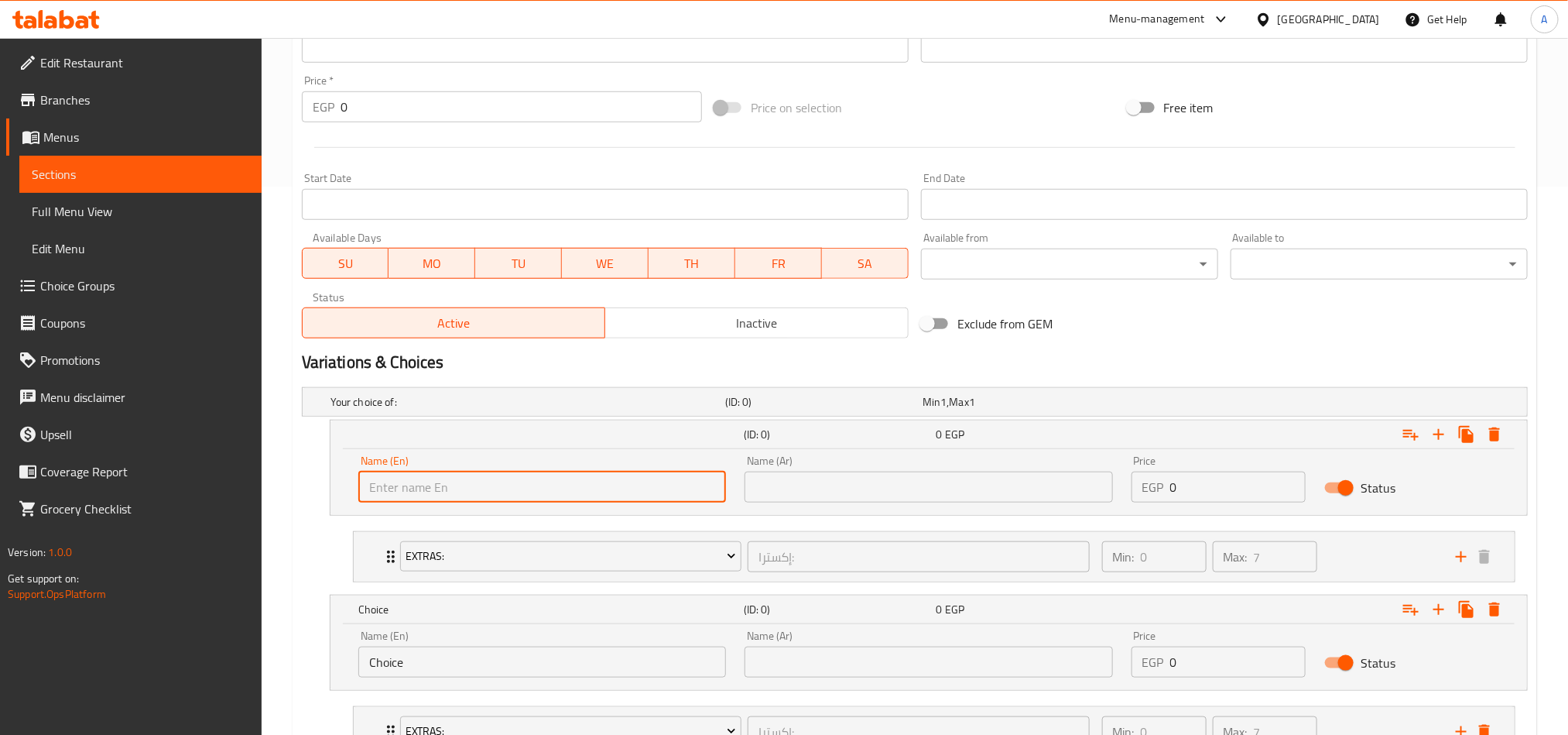
type input "X"
click at [815, 507] on div "Name (Ar) Name (Ar)" at bounding box center [929, 479] width 387 height 66
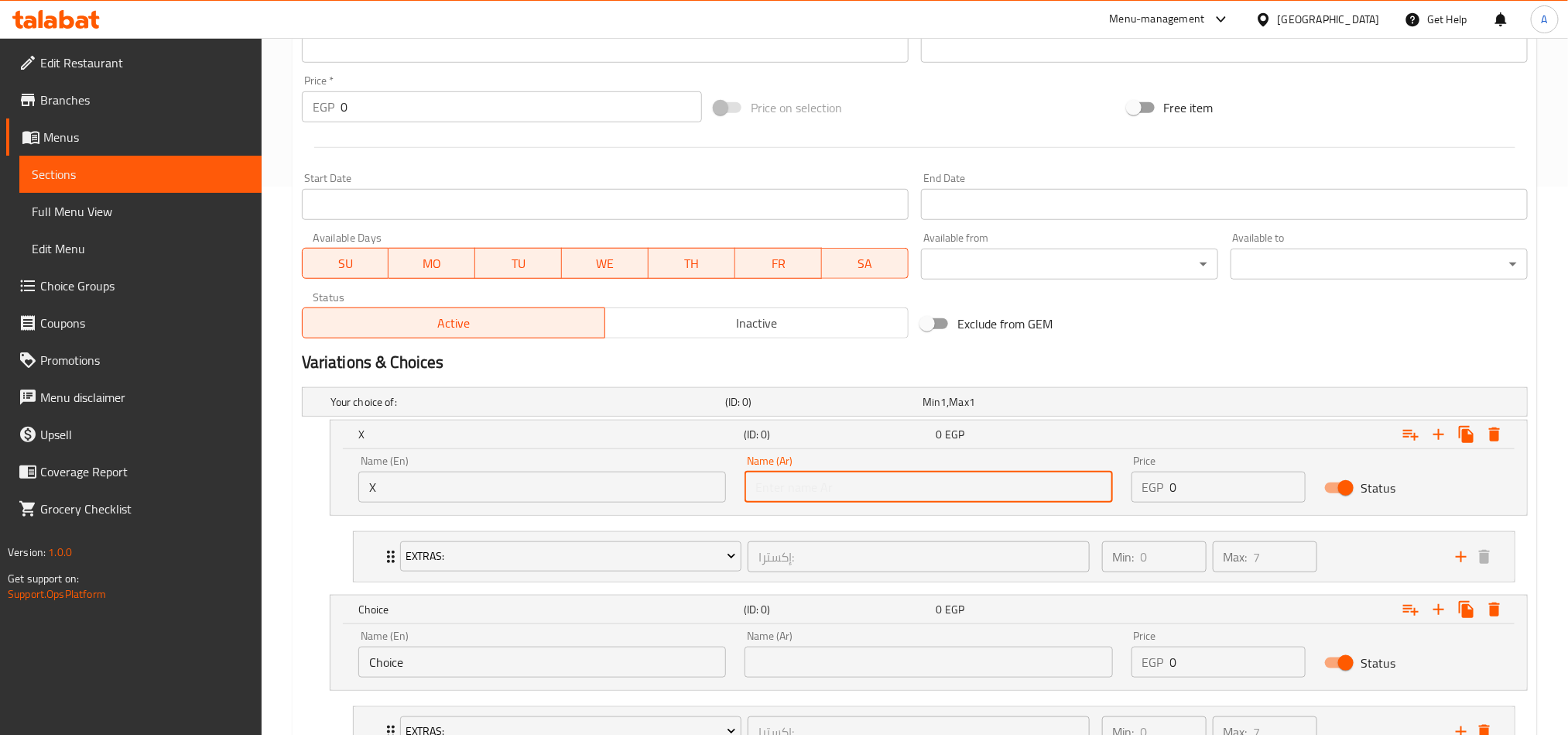
click at [832, 492] on input "text" at bounding box center [929, 487] width 368 height 31
type input "اكس"
click at [564, 543] on input "Choice" at bounding box center [542, 662] width 368 height 31
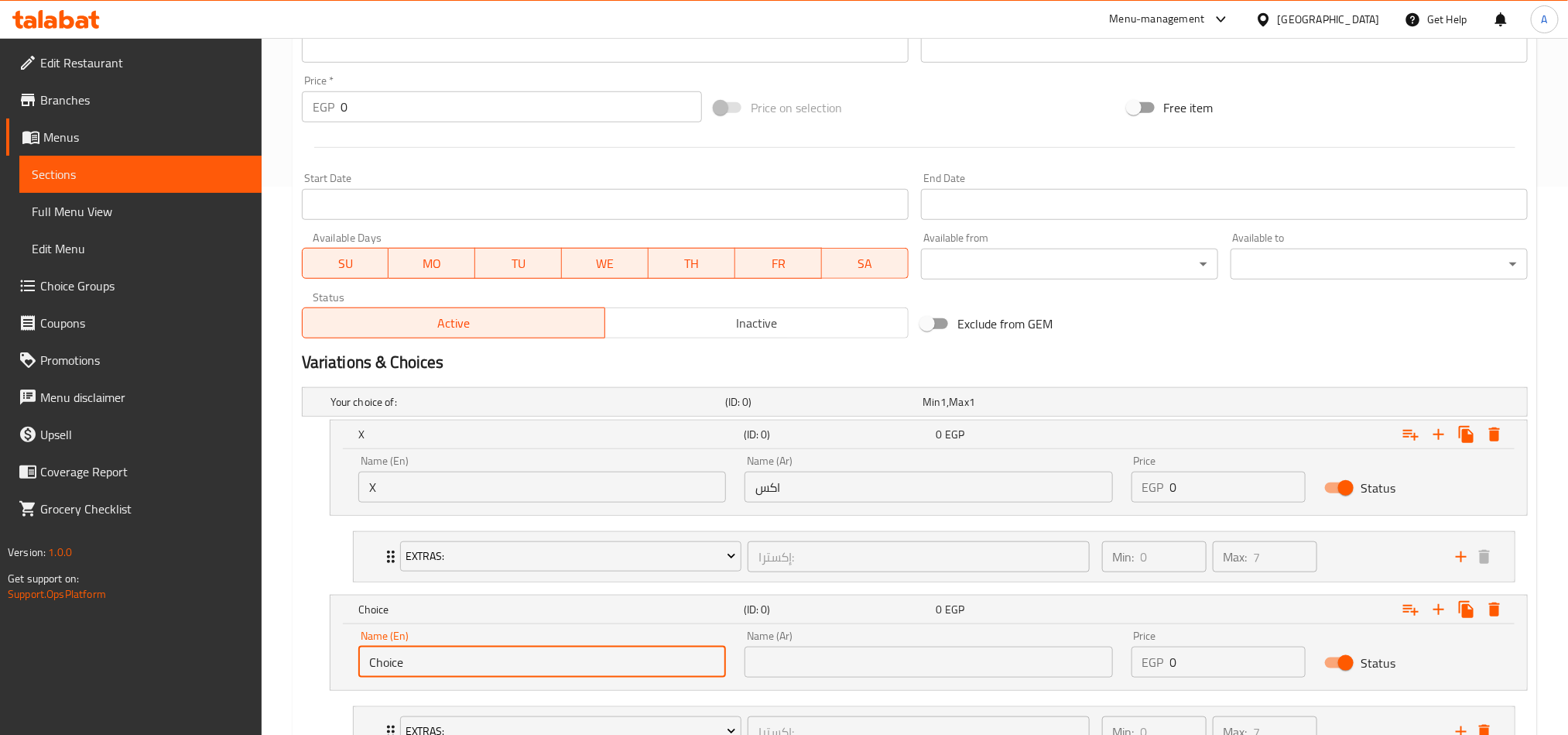
click at [564, 543] on input "Choice" at bounding box center [542, 662] width 368 height 31
drag, startPoint x: 576, startPoint y: 667, endPoint x: 578, endPoint y: 655, distance: 12.2
click at [576, 543] on input "text" at bounding box center [542, 662] width 368 height 31
type input "Boba"
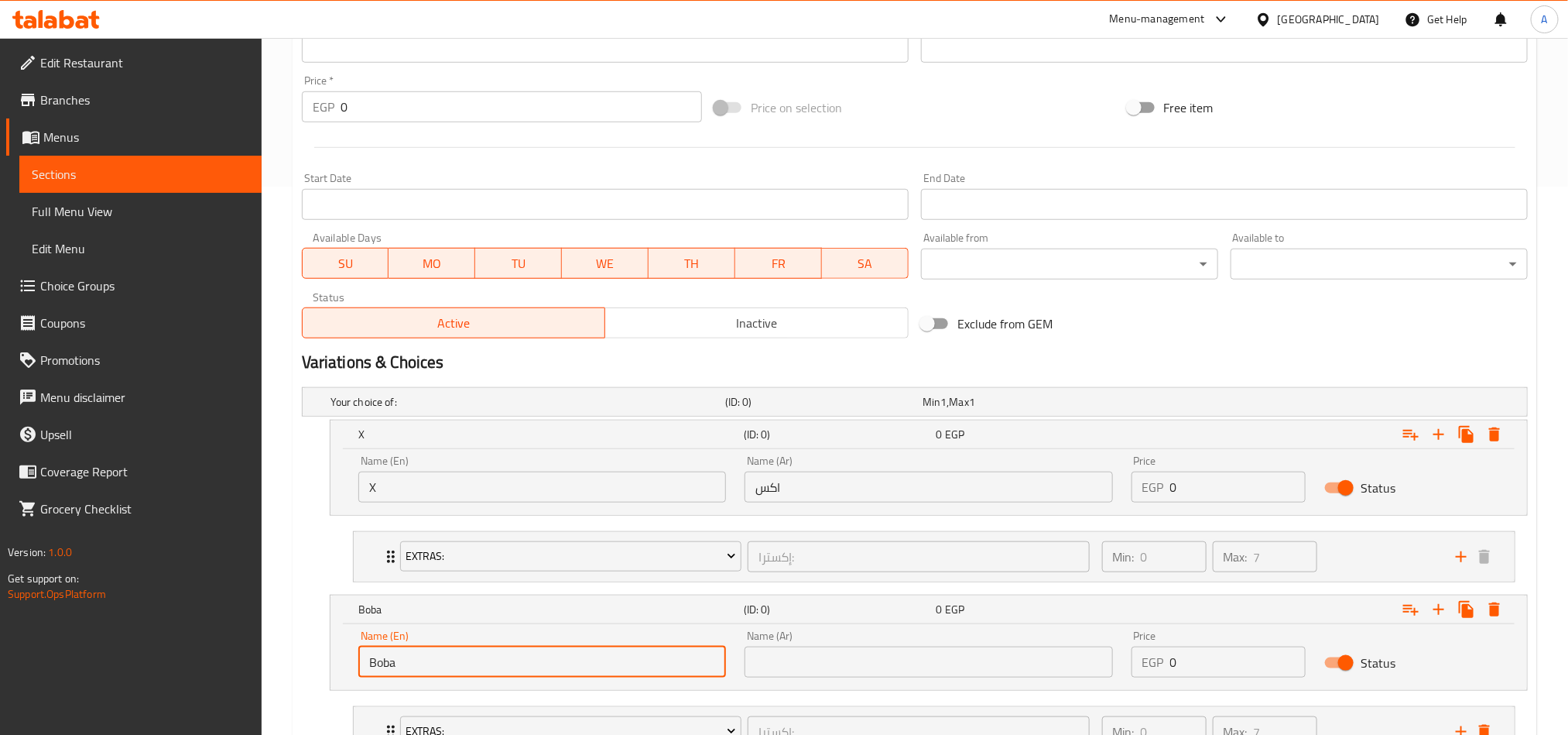
click at [859, 543] on div "Name (Ar) Name (Ar)" at bounding box center [929, 654] width 368 height 47
click at [861, 543] on input "text" at bounding box center [929, 662] width 368 height 31
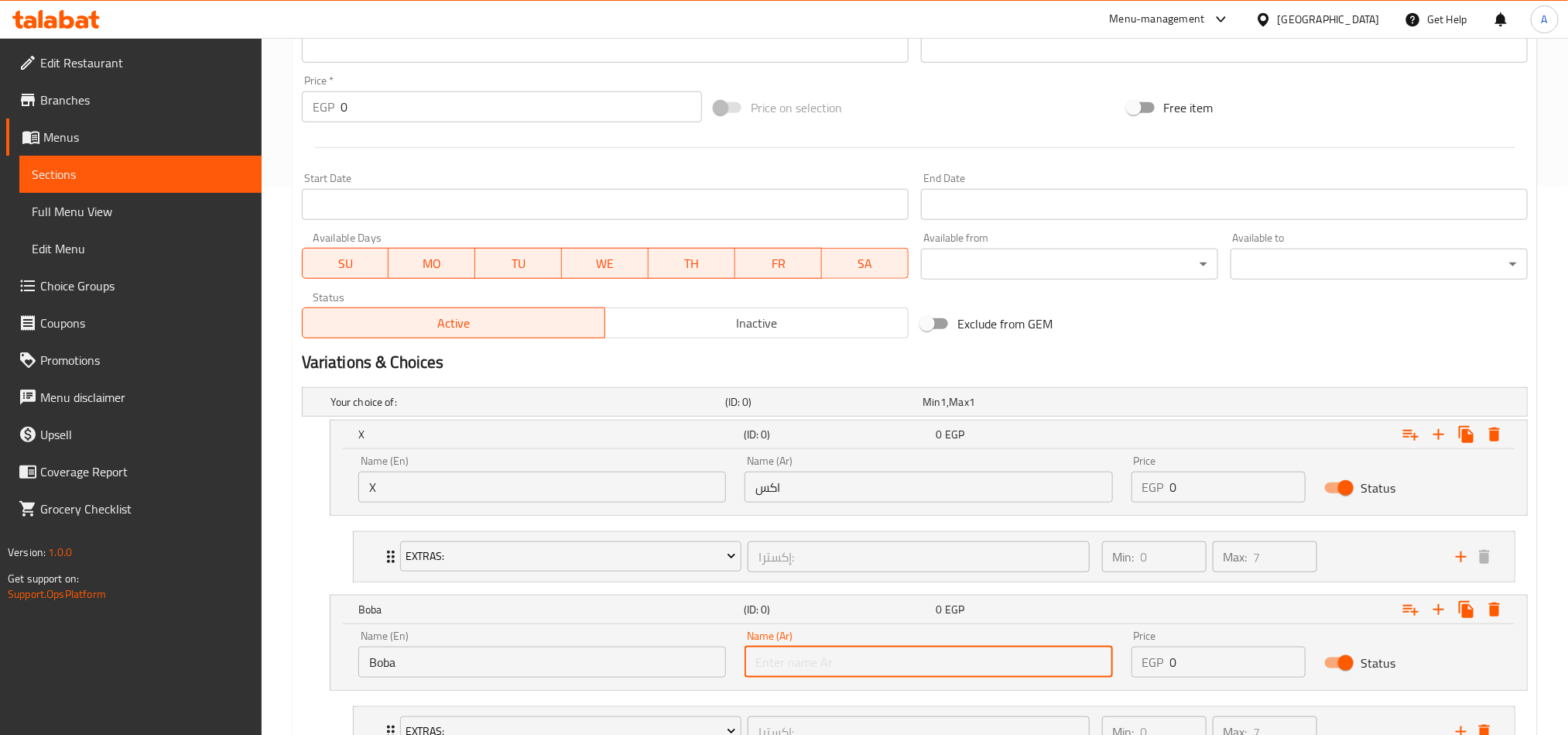
type input "بوبا"
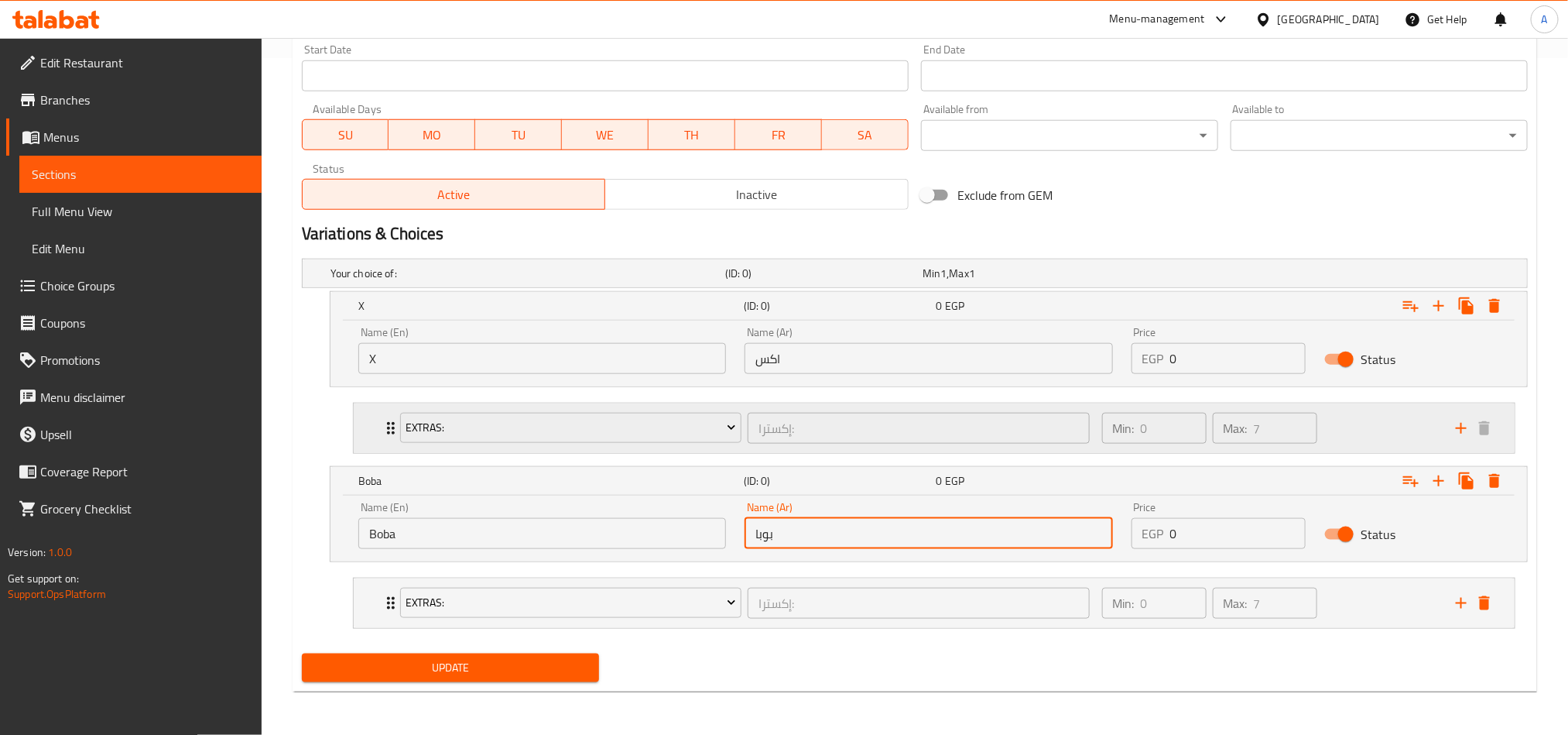
scroll to position [680, 0]
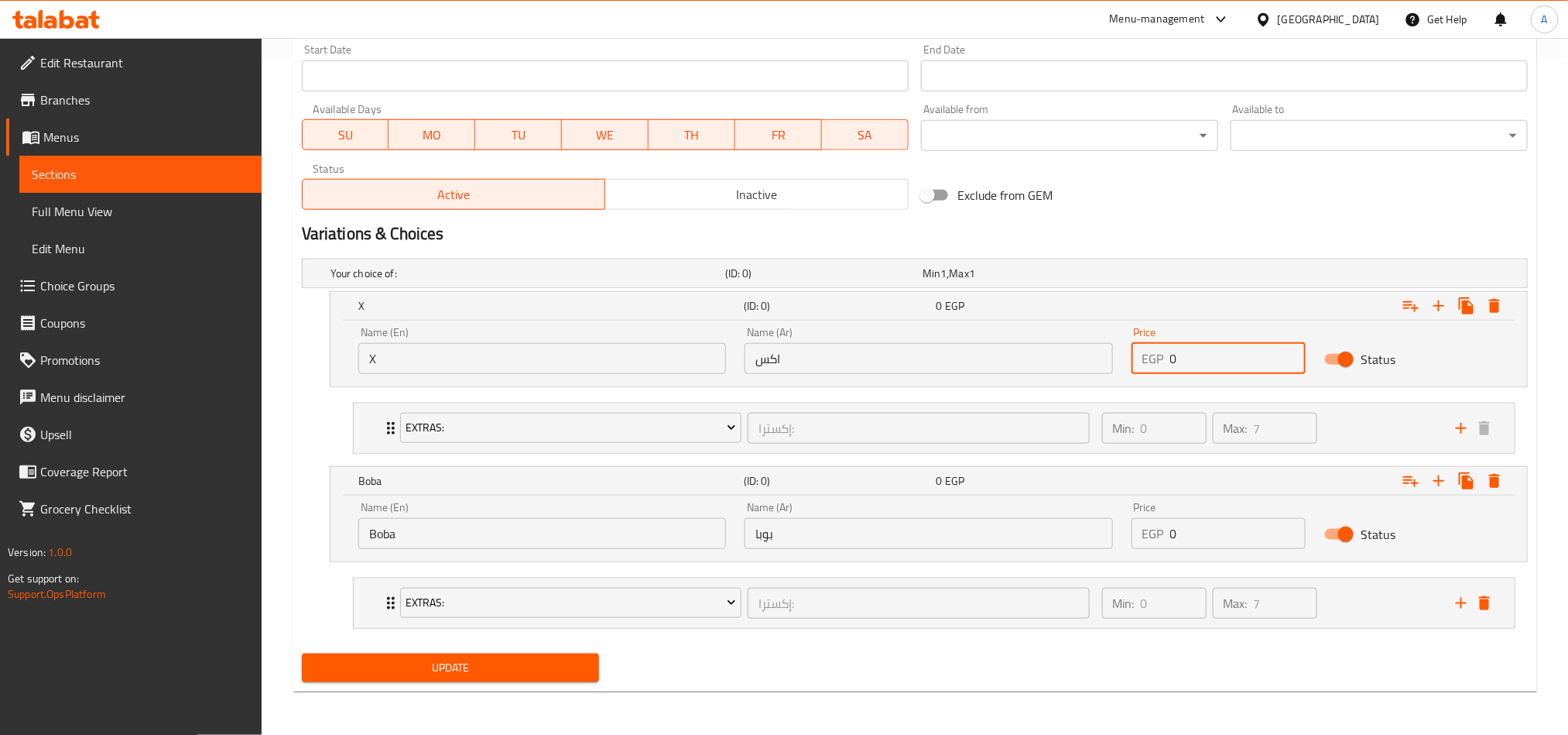
click at [1174, 343] on input "0" at bounding box center [1239, 358] width 136 height 31
paste input "148.5"
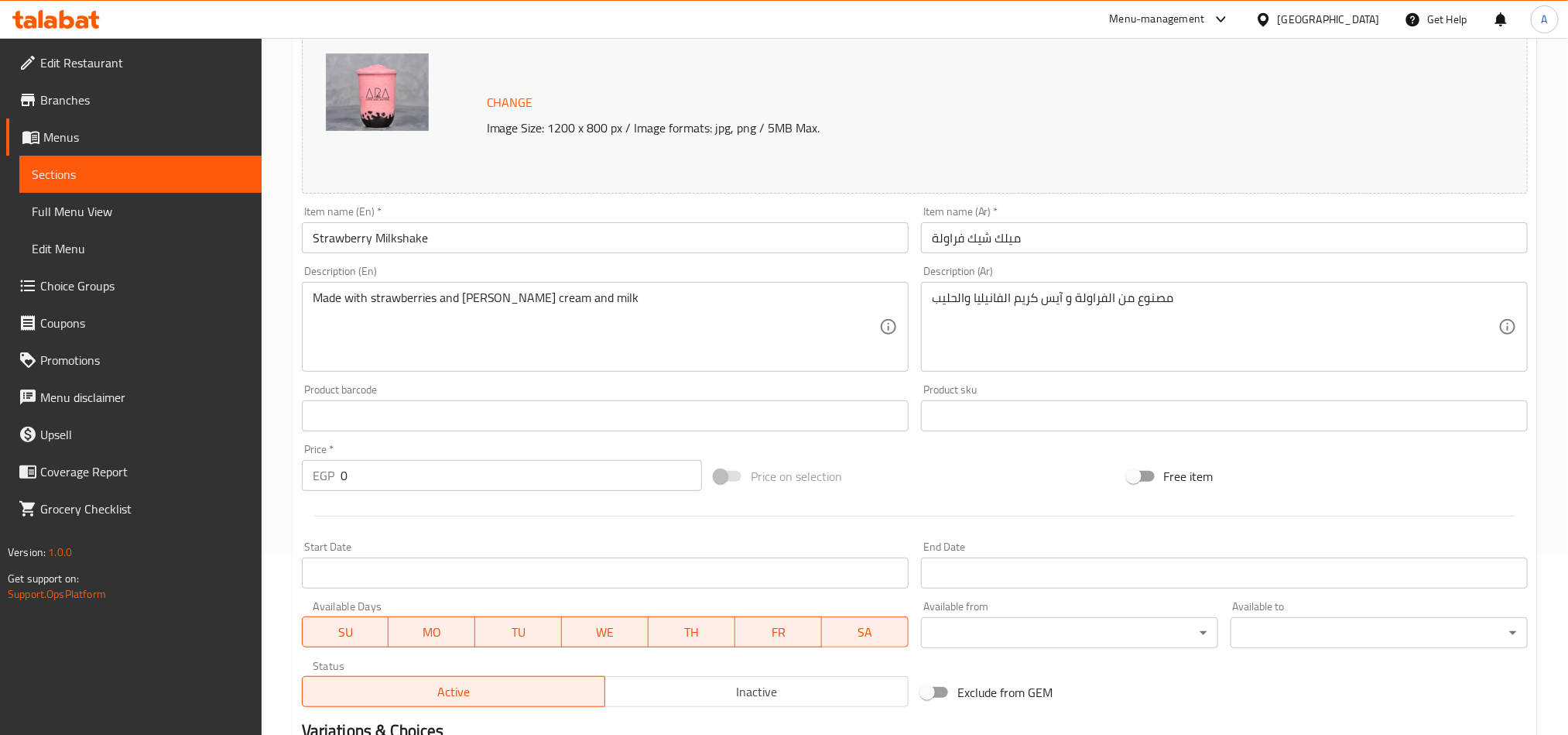
scroll to position [216, 0]
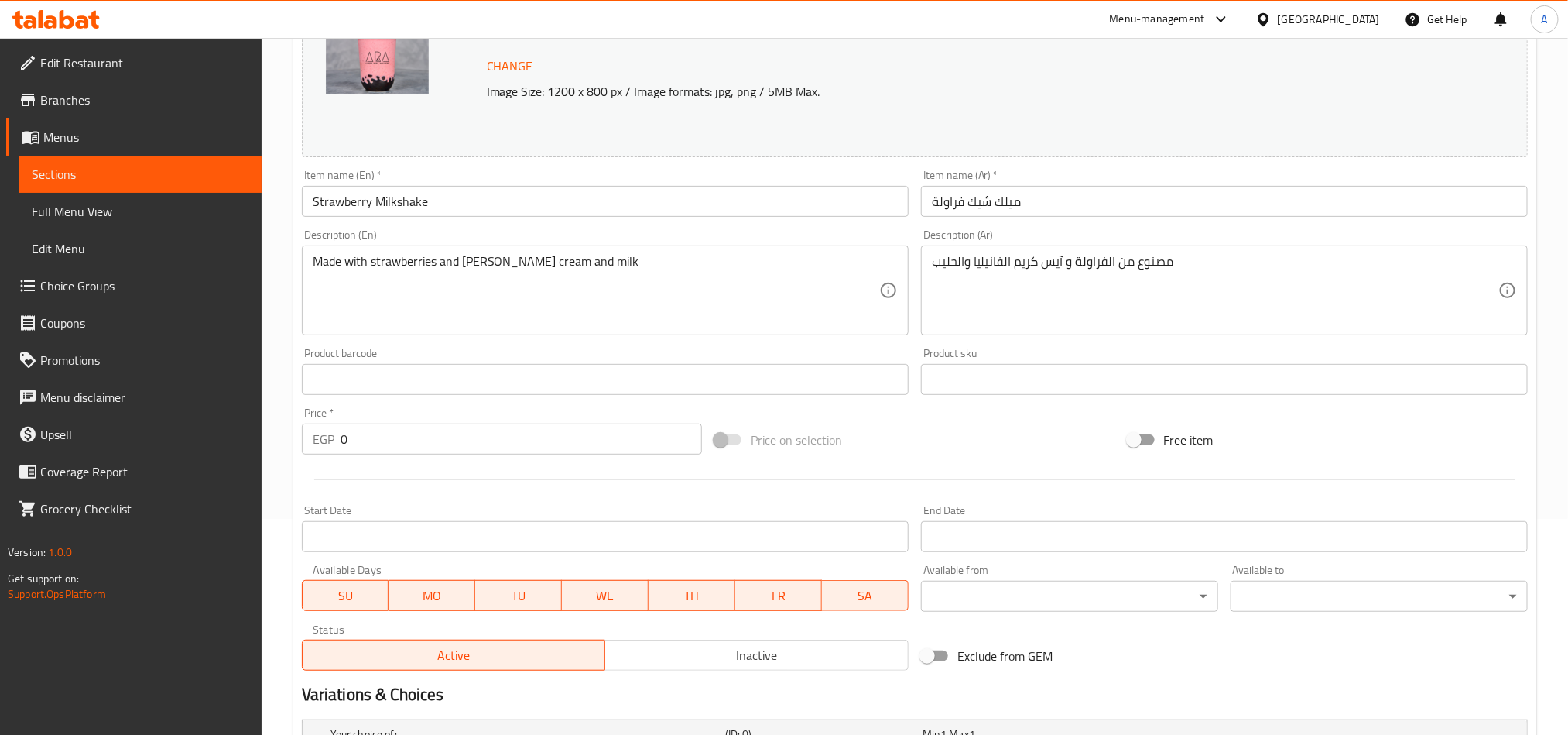
type input "148.50"
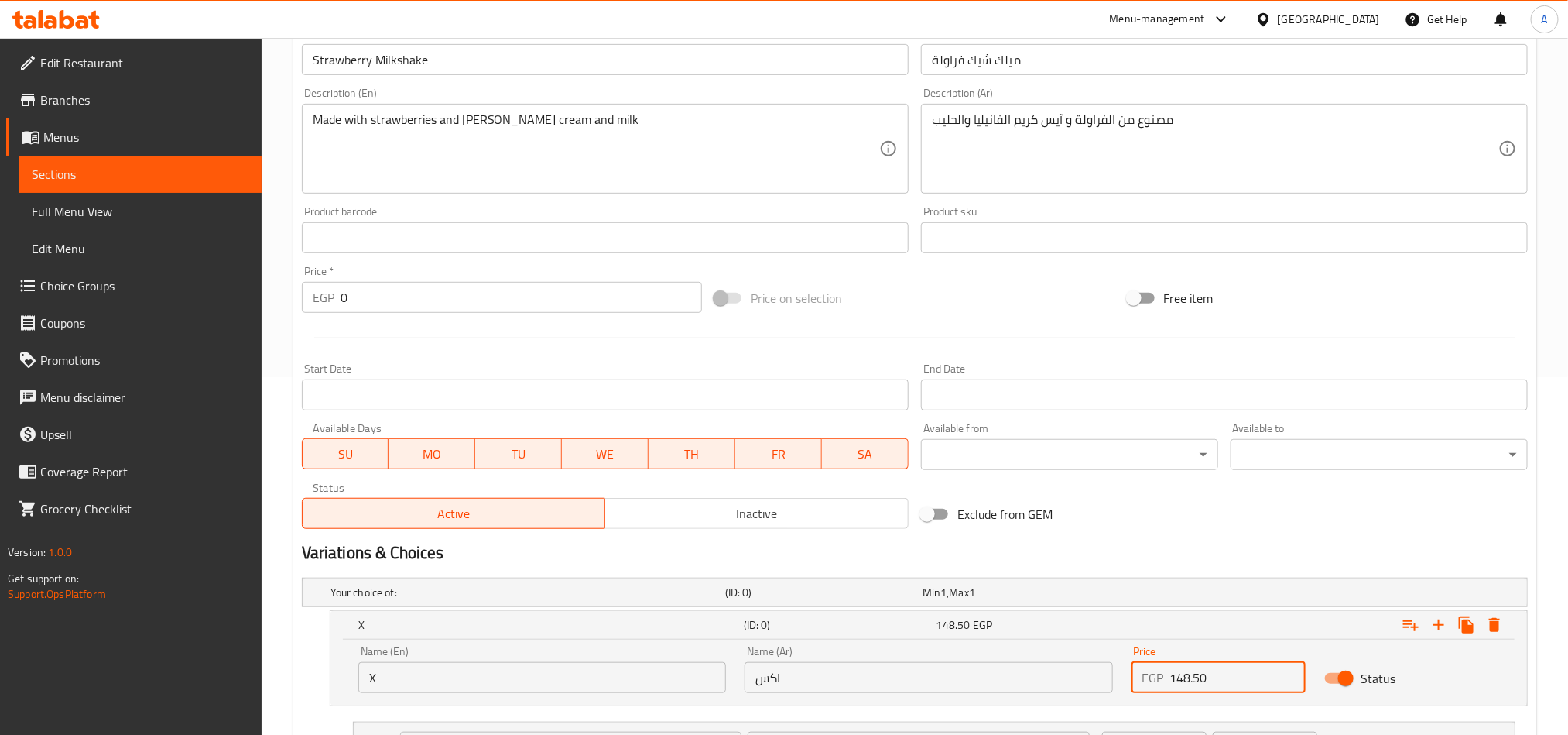
scroll to position [680, 0]
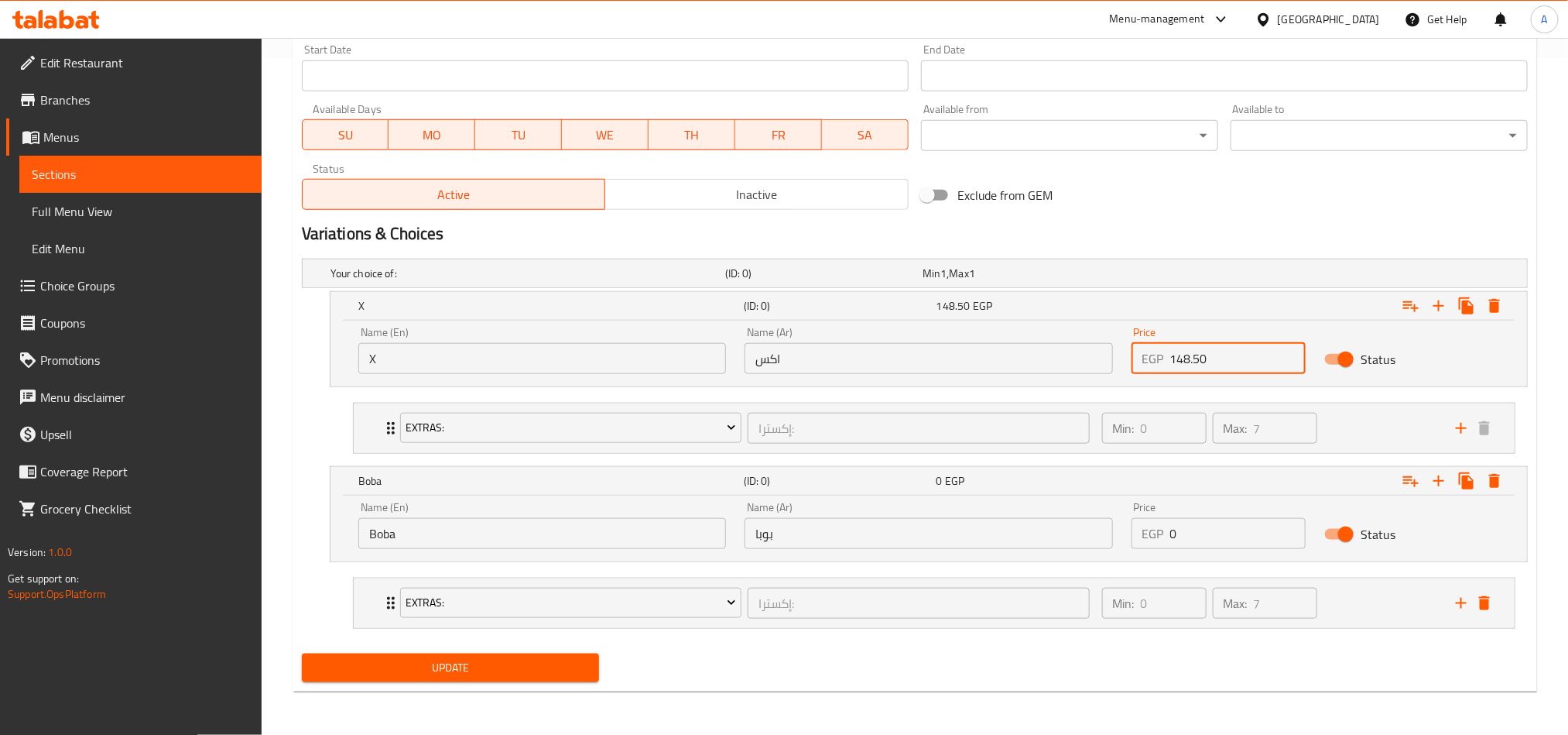
click at [1174, 543] on input "0" at bounding box center [1239, 534] width 136 height 31
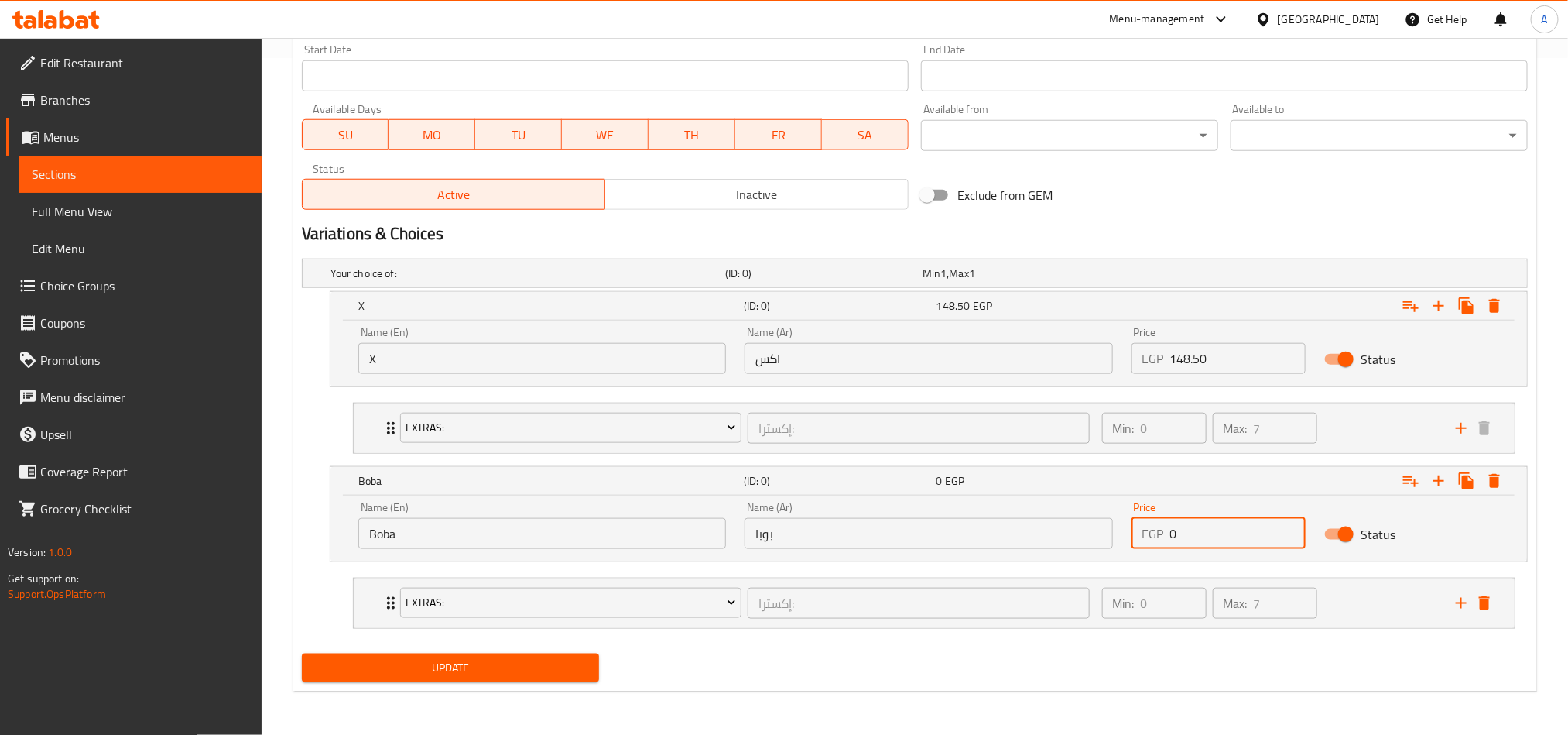
click at [1174, 543] on input "0" at bounding box center [1239, 534] width 136 height 31
paste input "182.25"
type input "182.25"
click at [1103, 543] on div "Home / Restaurants management / Menus / Sections / item / update Milkshakes sec…" at bounding box center [915, 48] width 1307 height 1374
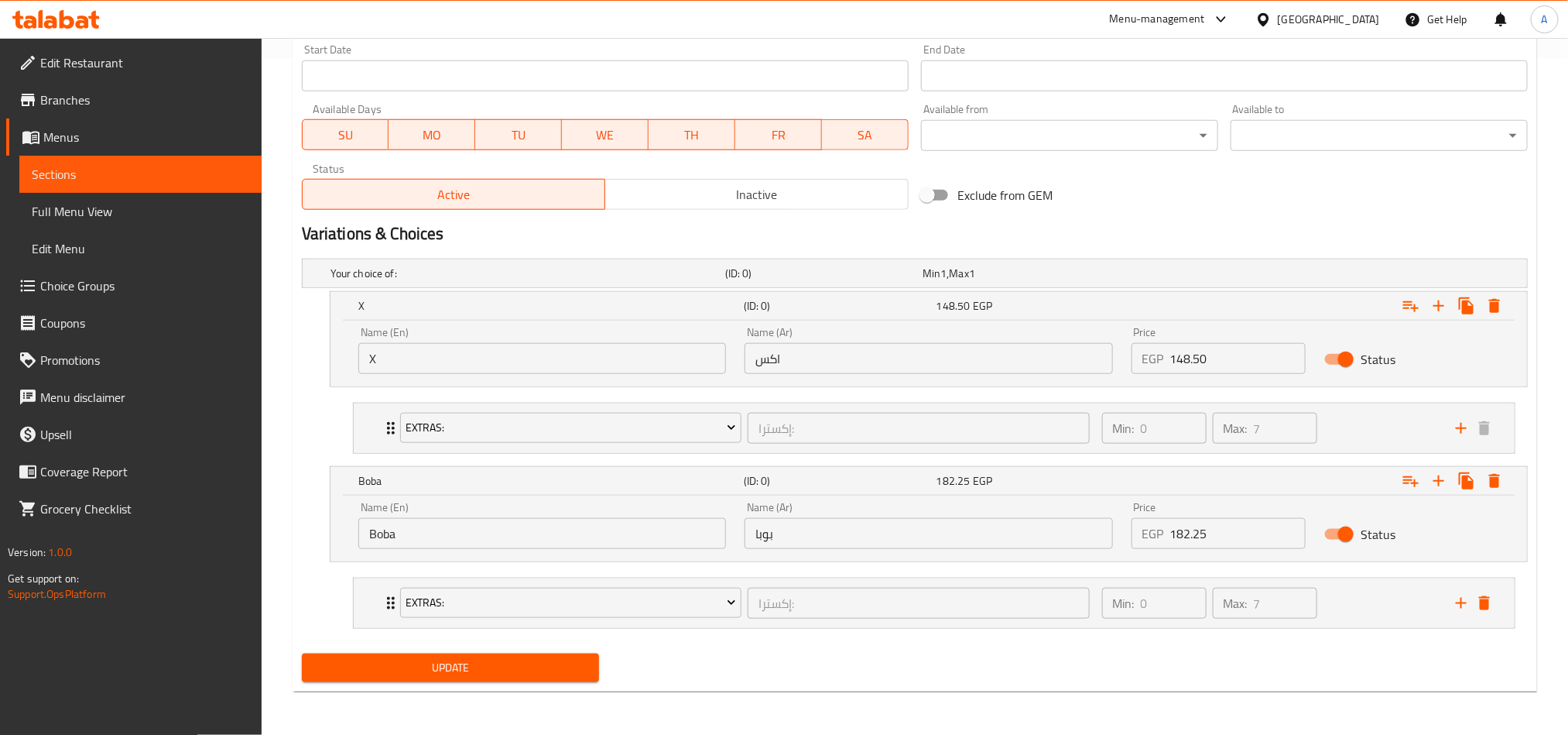
click at [456, 543] on div "Update" at bounding box center [451, 668] width 310 height 41
click at [546, 543] on span "Update" at bounding box center [451, 668] width 272 height 20
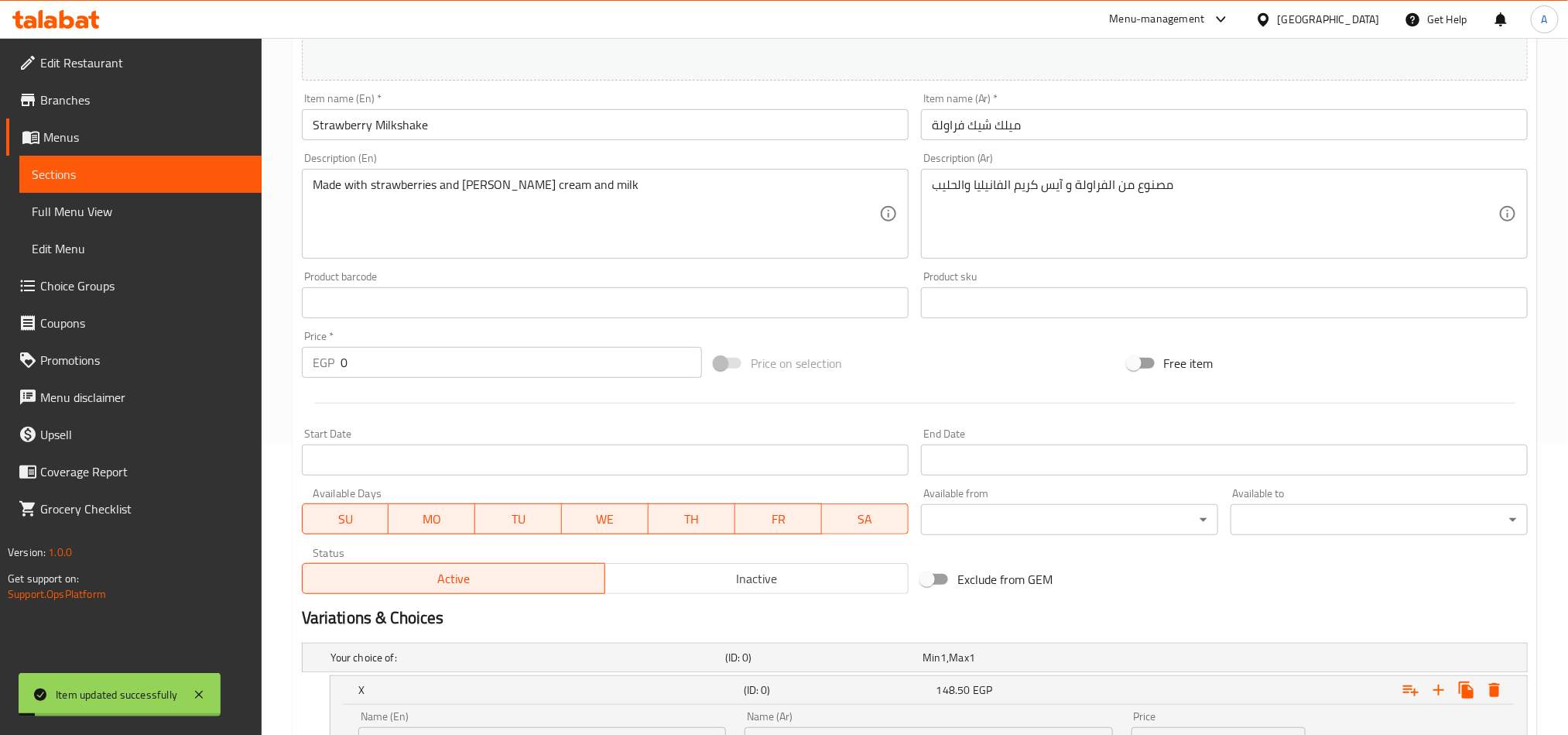
scroll to position [0, 0]
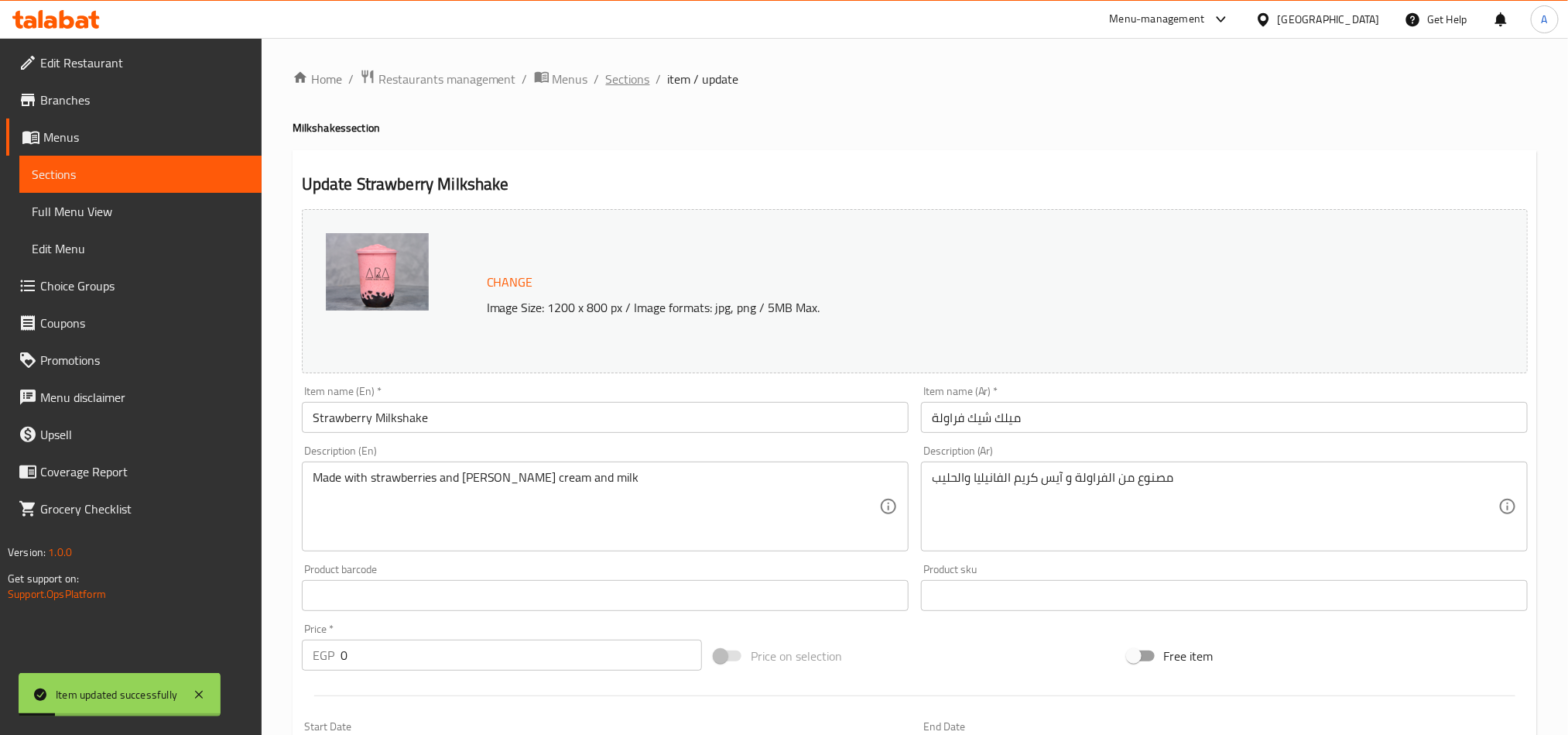
click at [613, 84] on span "Sections" at bounding box center [628, 79] width 44 height 19
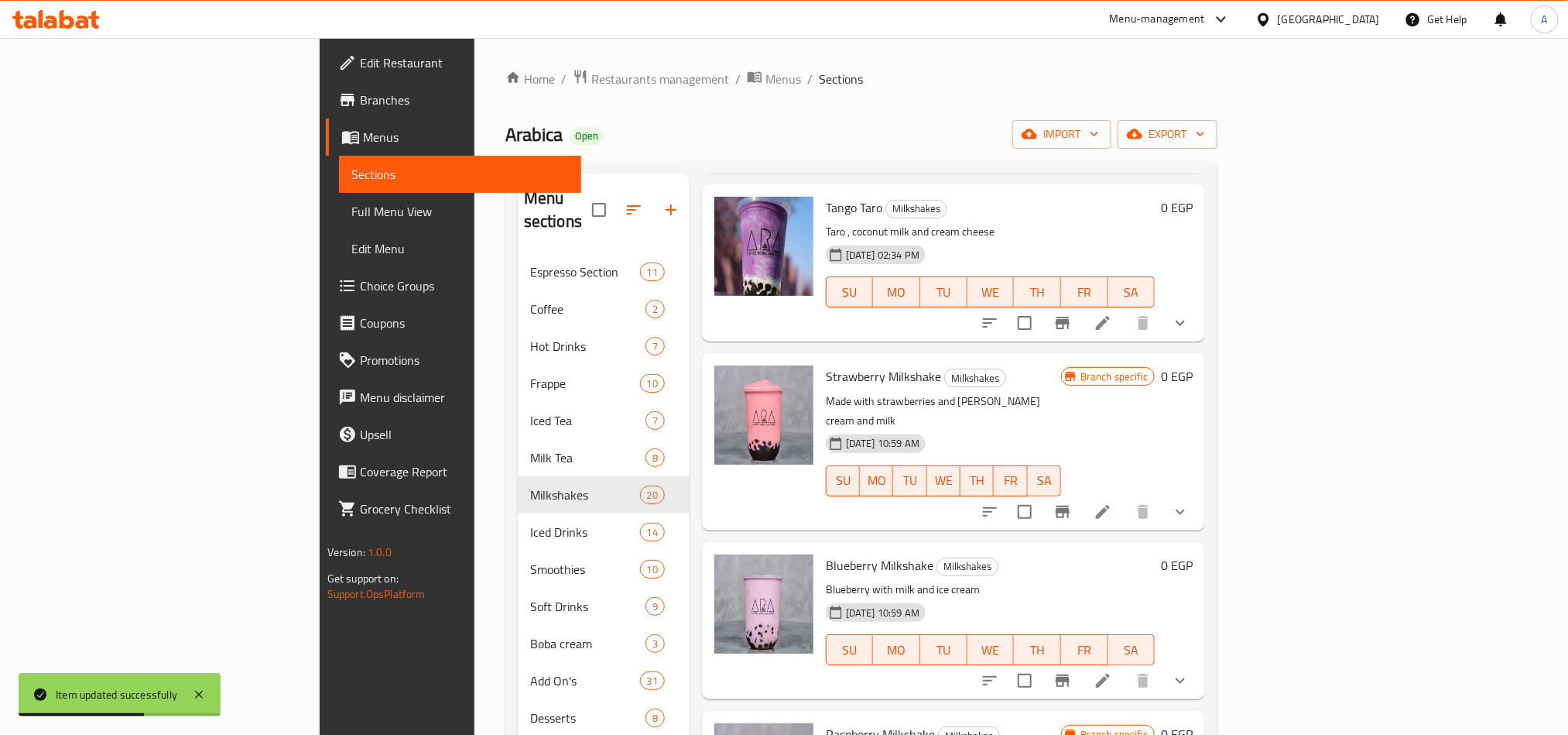
scroll to position [1139, 0]
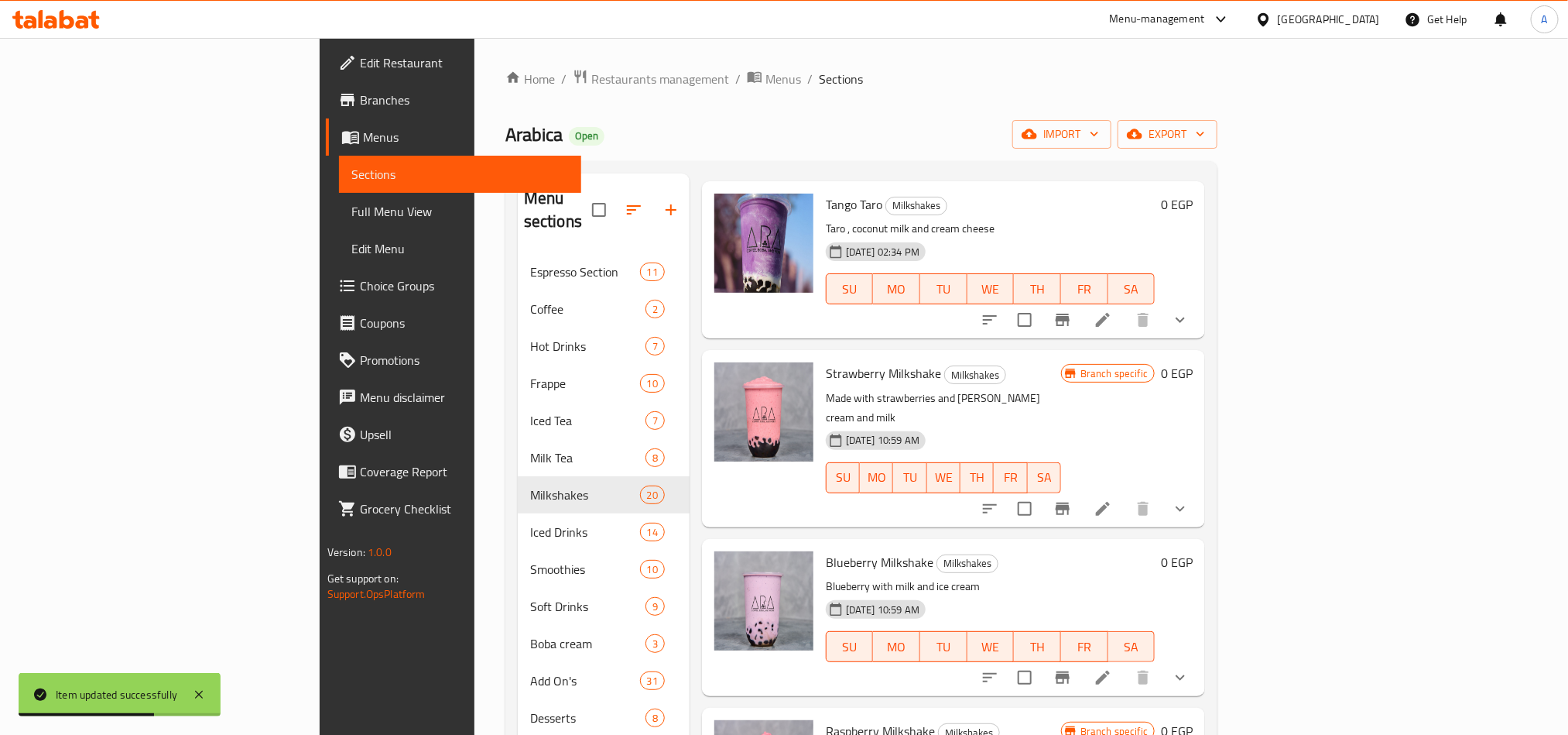
click at [1081, 543] on button "Branch-specific-item" at bounding box center [1062, 677] width 37 height 37
click at [1174, 543] on icon "show more" at bounding box center [1181, 678] width 19 height 19
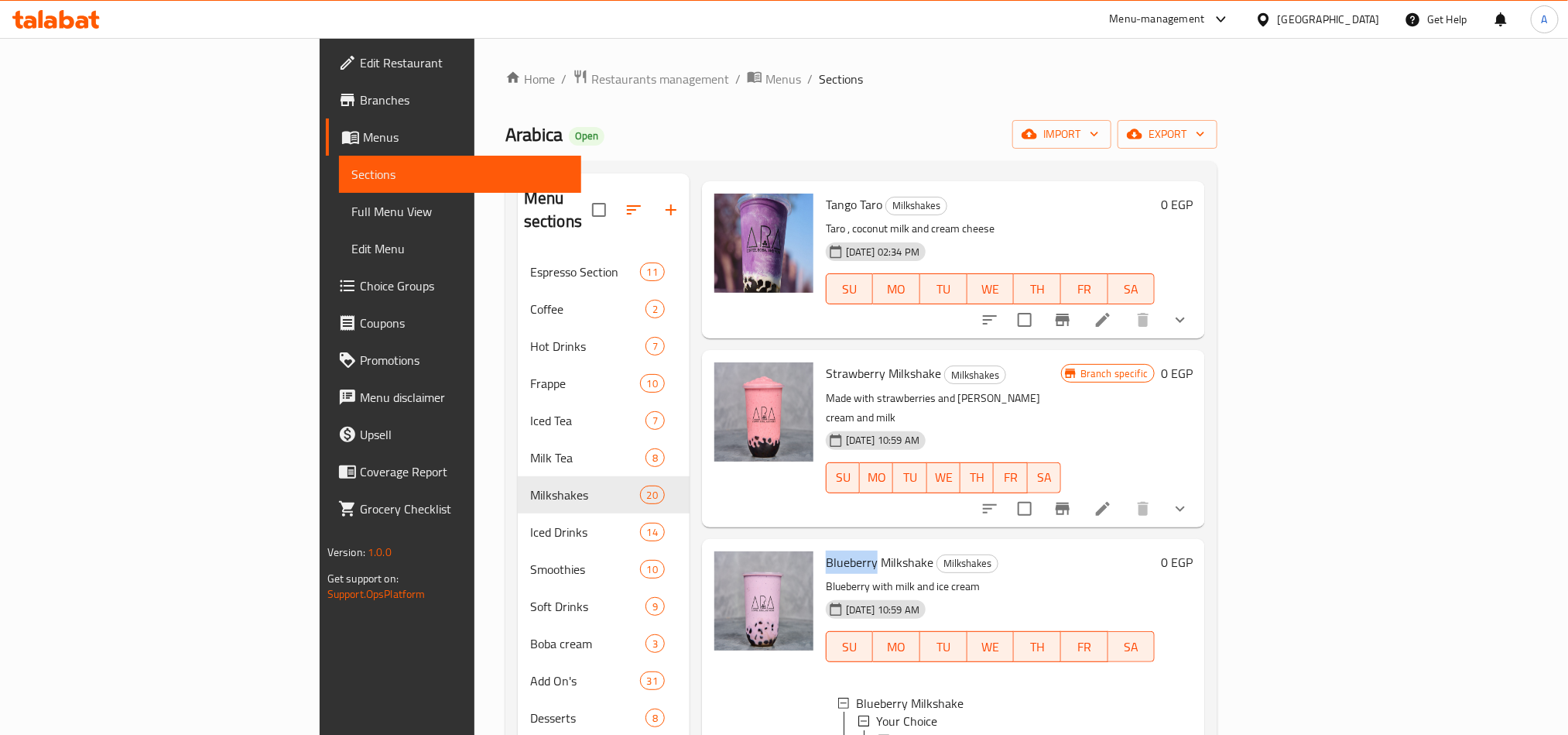
scroll to position [1255, 0]
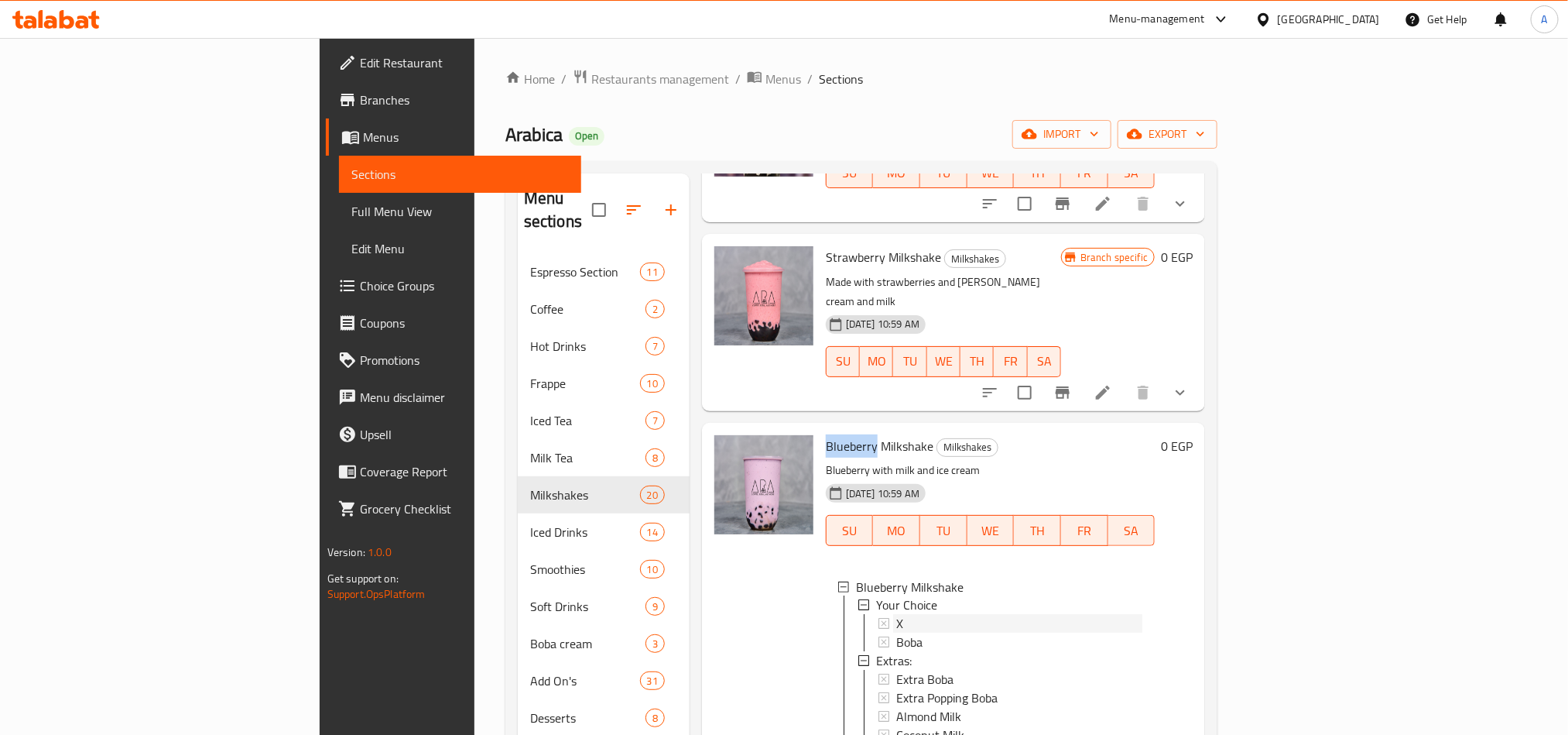
click at [896, 543] on div "X" at bounding box center [1019, 624] width 246 height 19
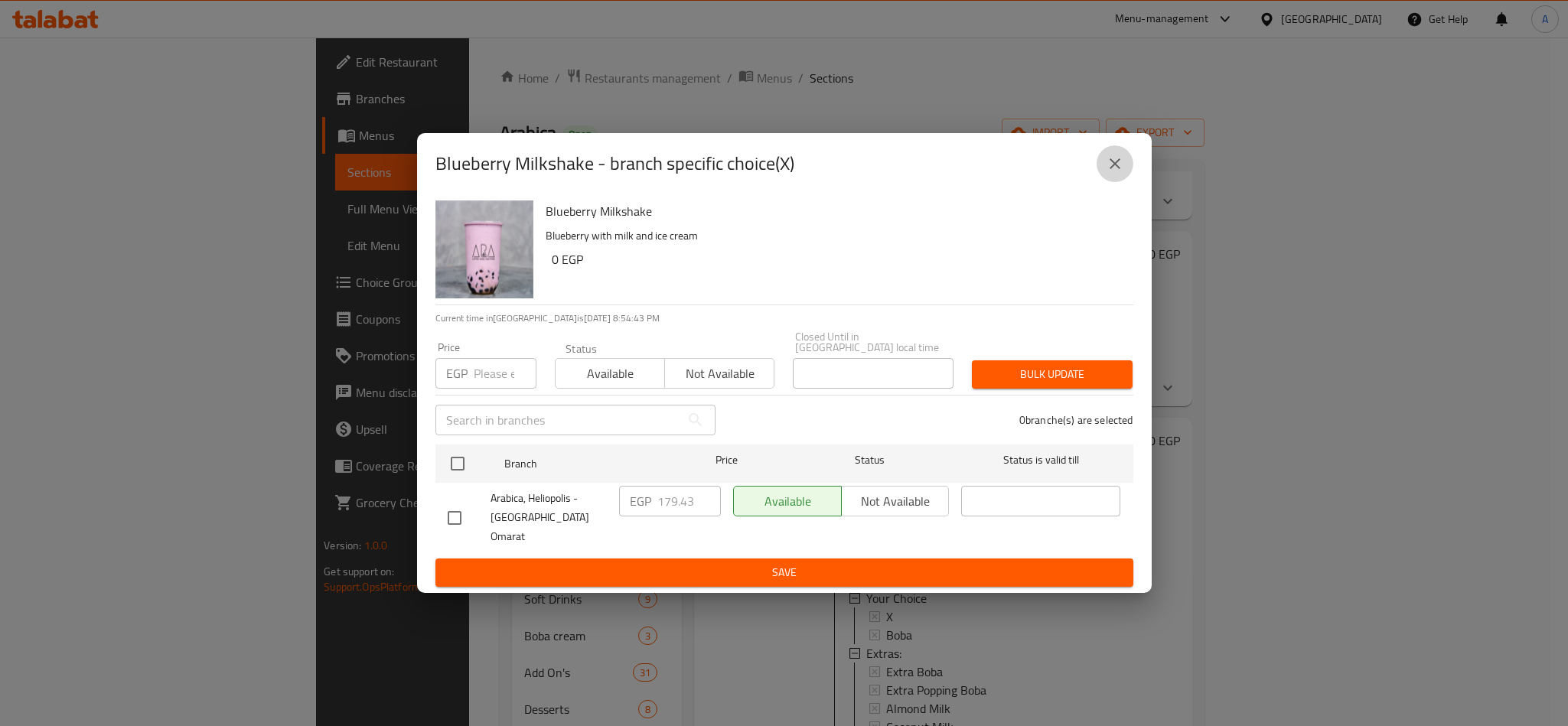
click at [1105, 173] on icon "close" at bounding box center [1115, 164] width 19 height 19
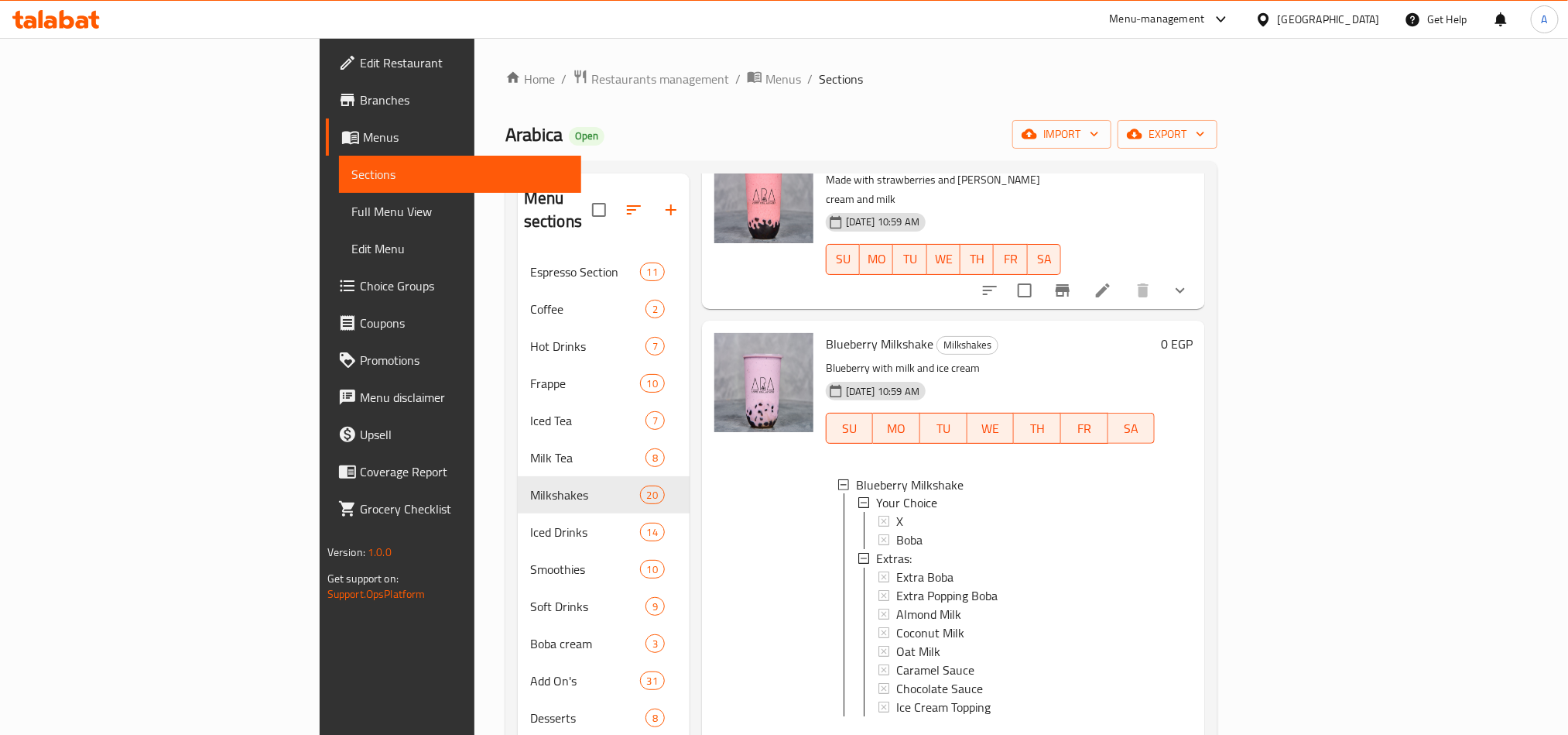
scroll to position [1603, 0]
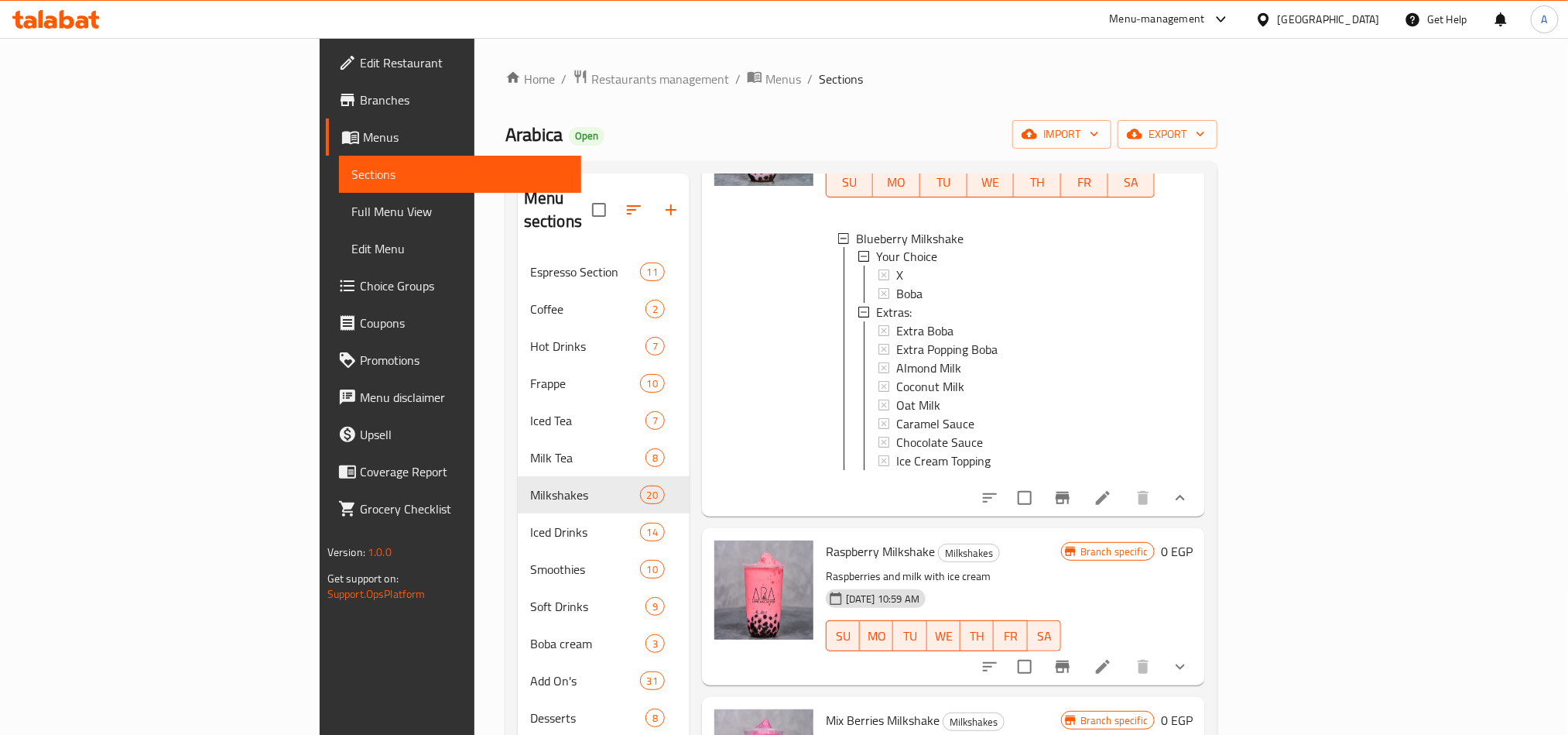
click at [1124, 484] on li at bounding box center [1102, 498] width 43 height 28
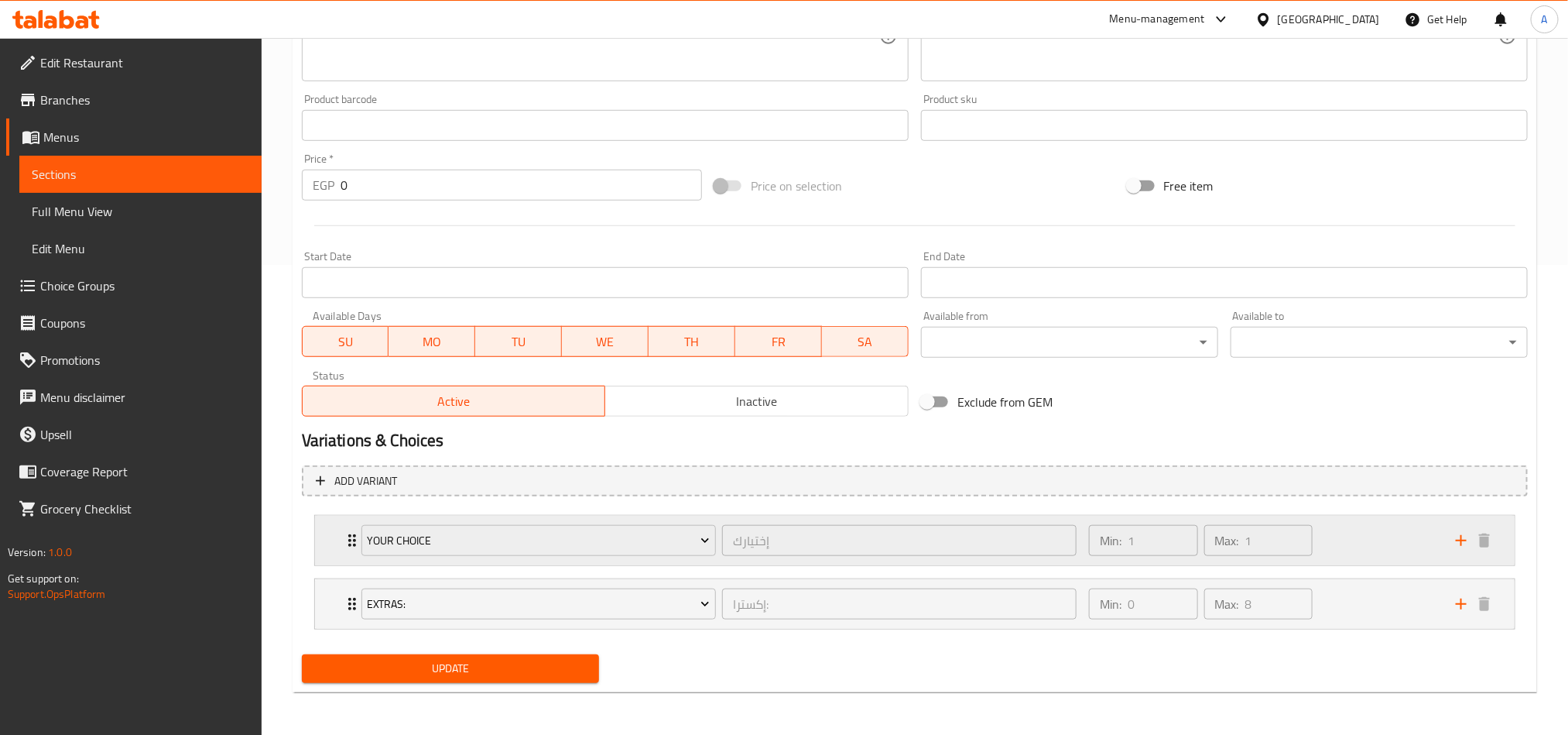
scroll to position [472, 0]
click at [1174, 526] on div "Min: 1 ​ Max: 1 ​" at bounding box center [1263, 539] width 367 height 49
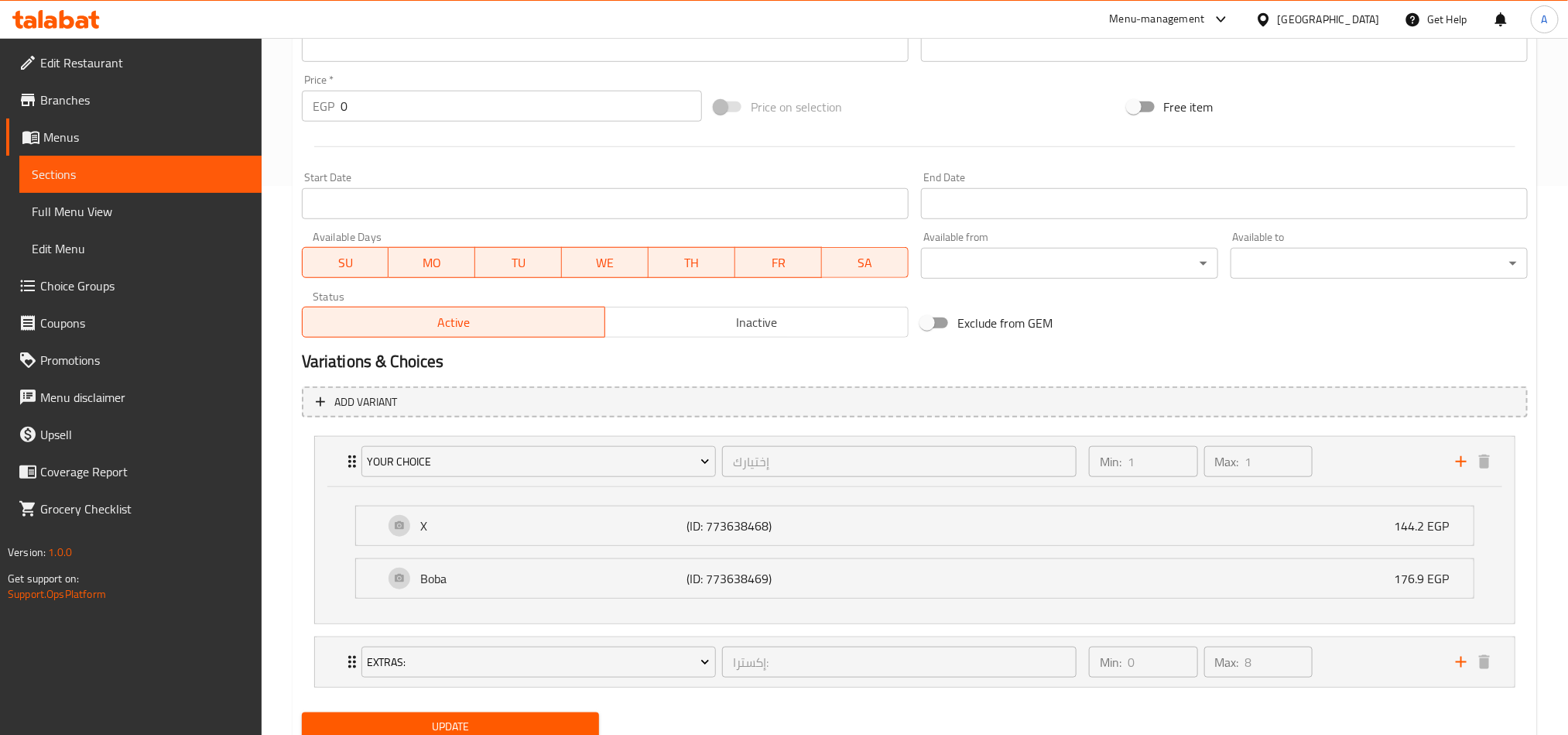
scroll to position [611, 0]
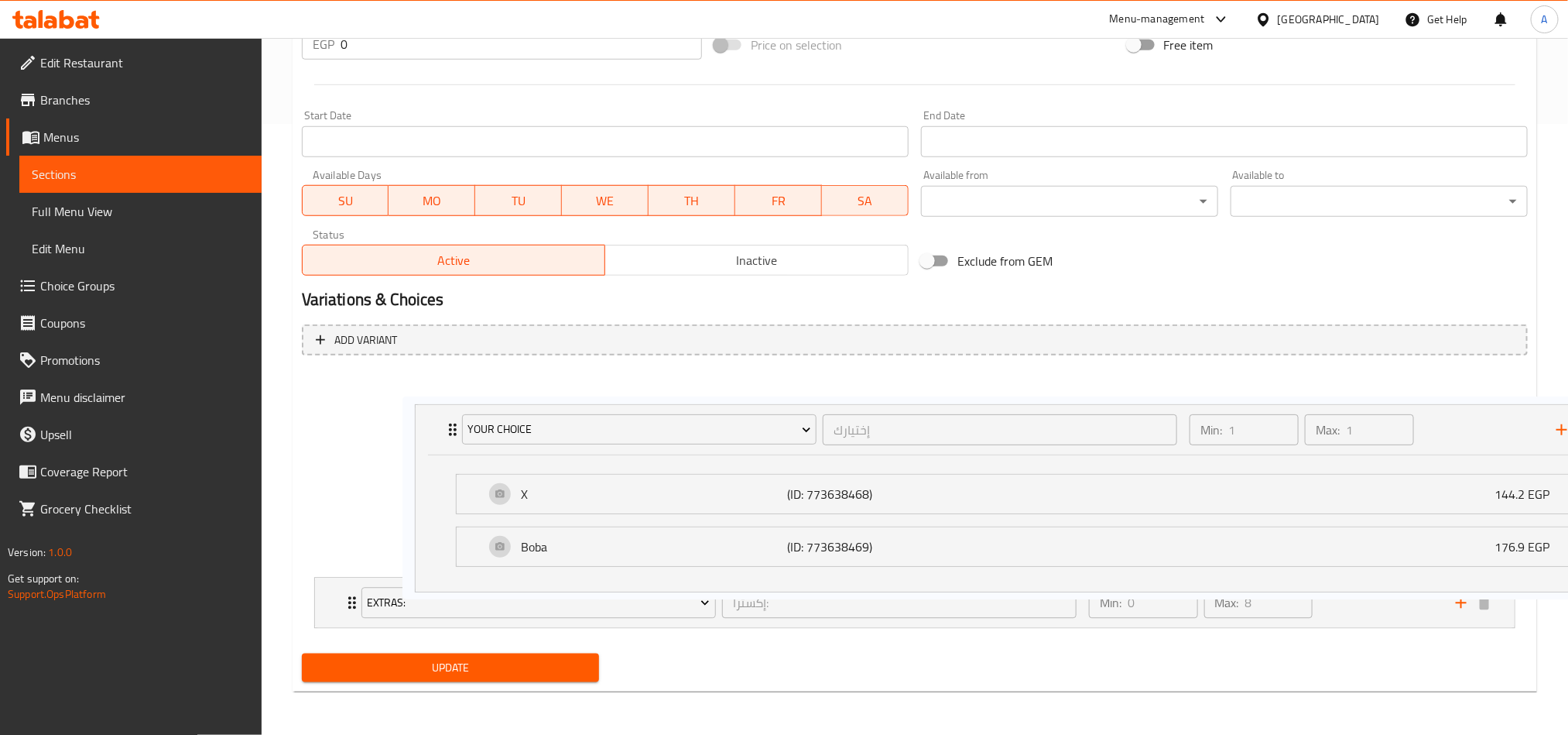
drag, startPoint x: 1337, startPoint y: 381, endPoint x: 1435, endPoint y: 409, distance: 101.9
click at [1174, 409] on div "Your Choice إختيارك ​ Min: 1 ​ Max: 1 ​ X (ID: 773638468) 144.2 EGP Name (En) X…" at bounding box center [915, 501] width 1226 height 267
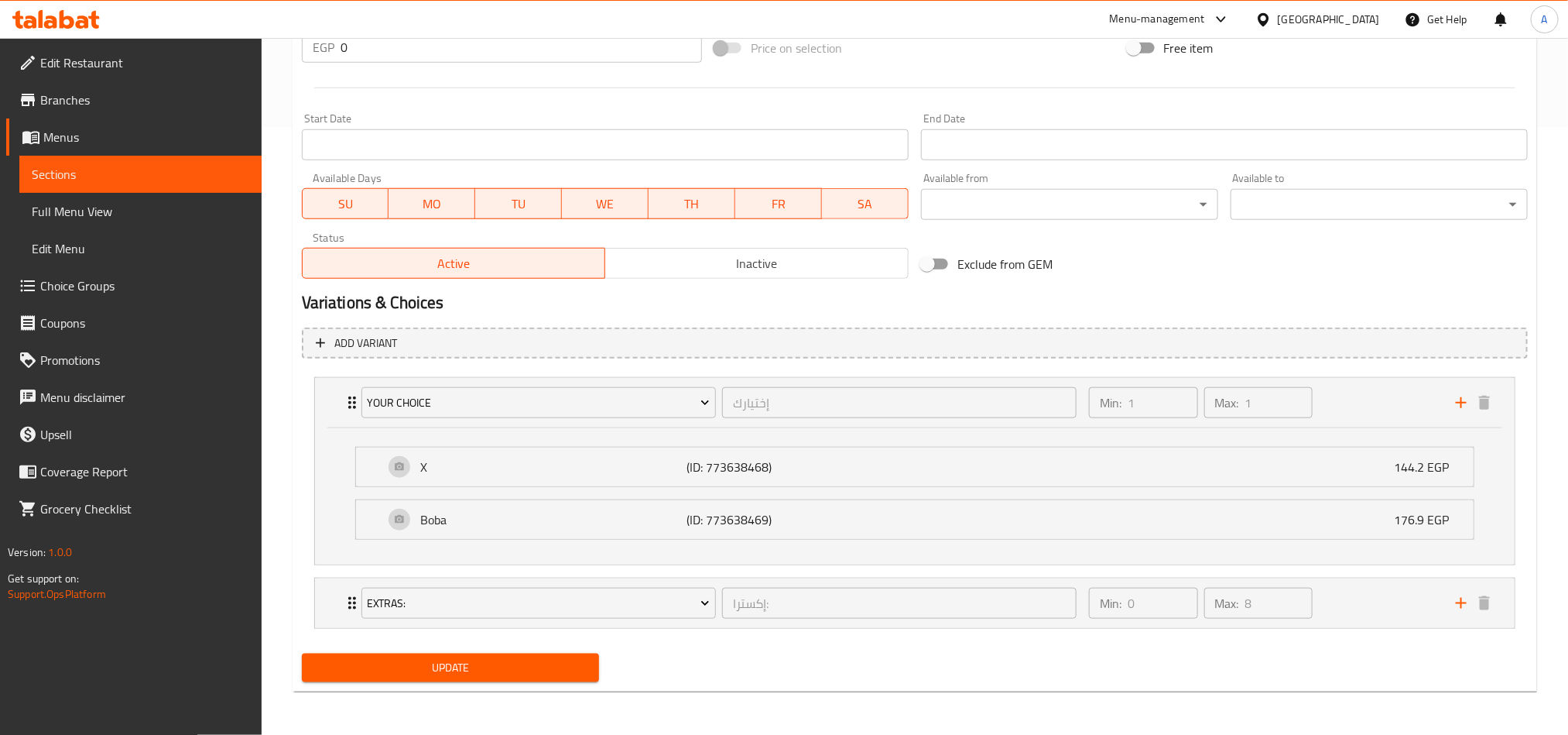
click at [1174, 358] on div "Add variant Your Choice إختيارك ​ Min: 1 ​ Max: 1 ​ X (ID: 773638468) 144.2 EGP…" at bounding box center [915, 484] width 1239 height 326
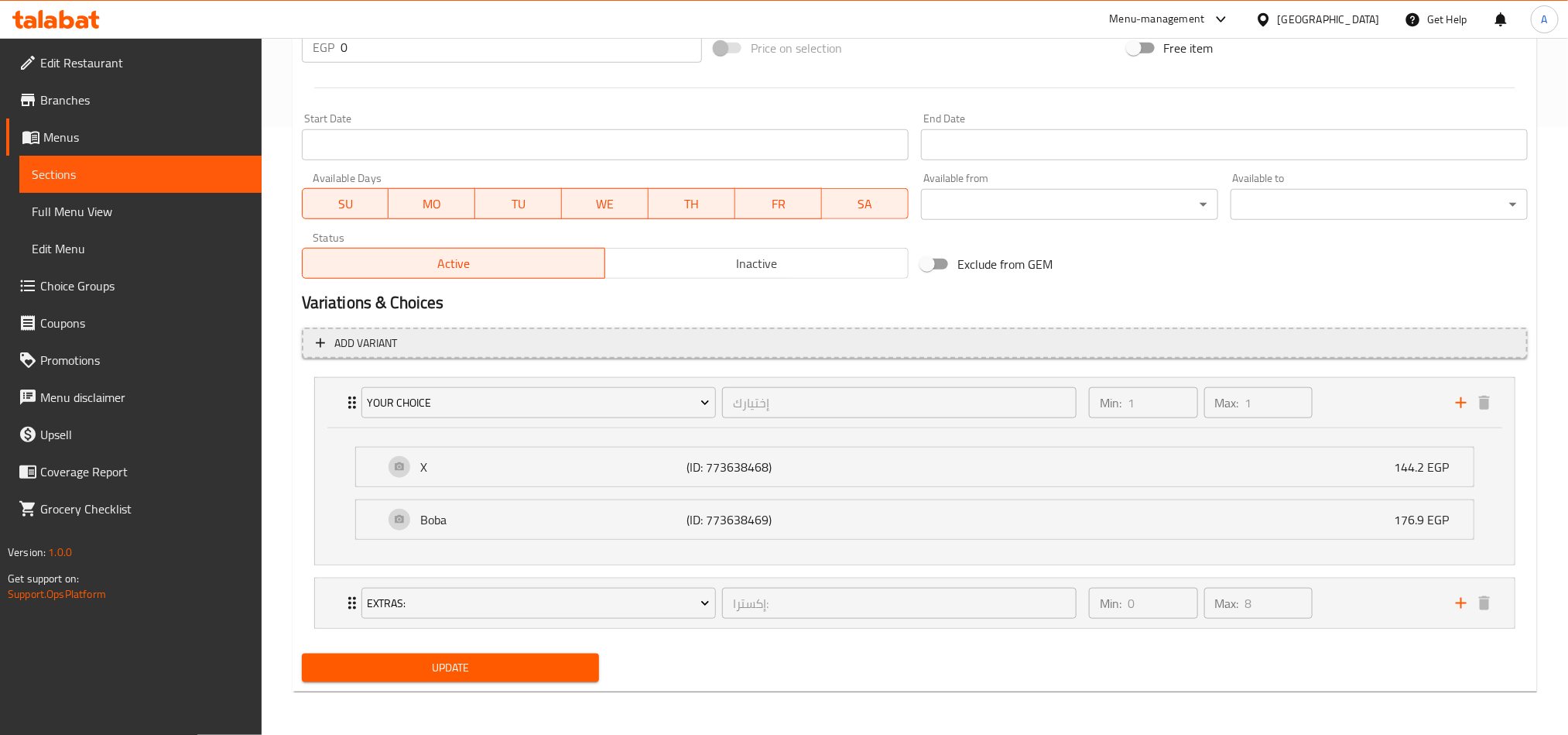
click at [1174, 349] on button "Add variant" at bounding box center [915, 343] width 1226 height 32
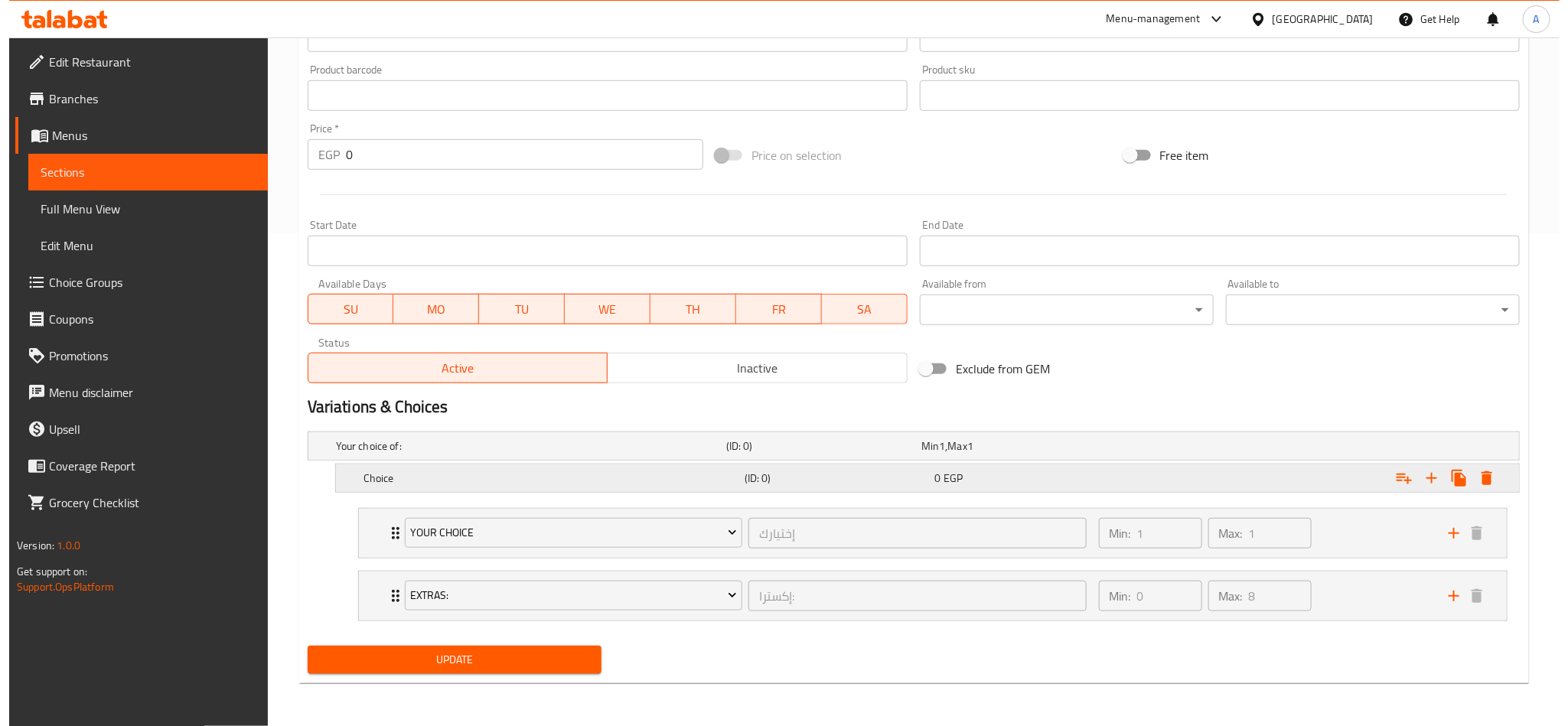
scroll to position [496, 0]
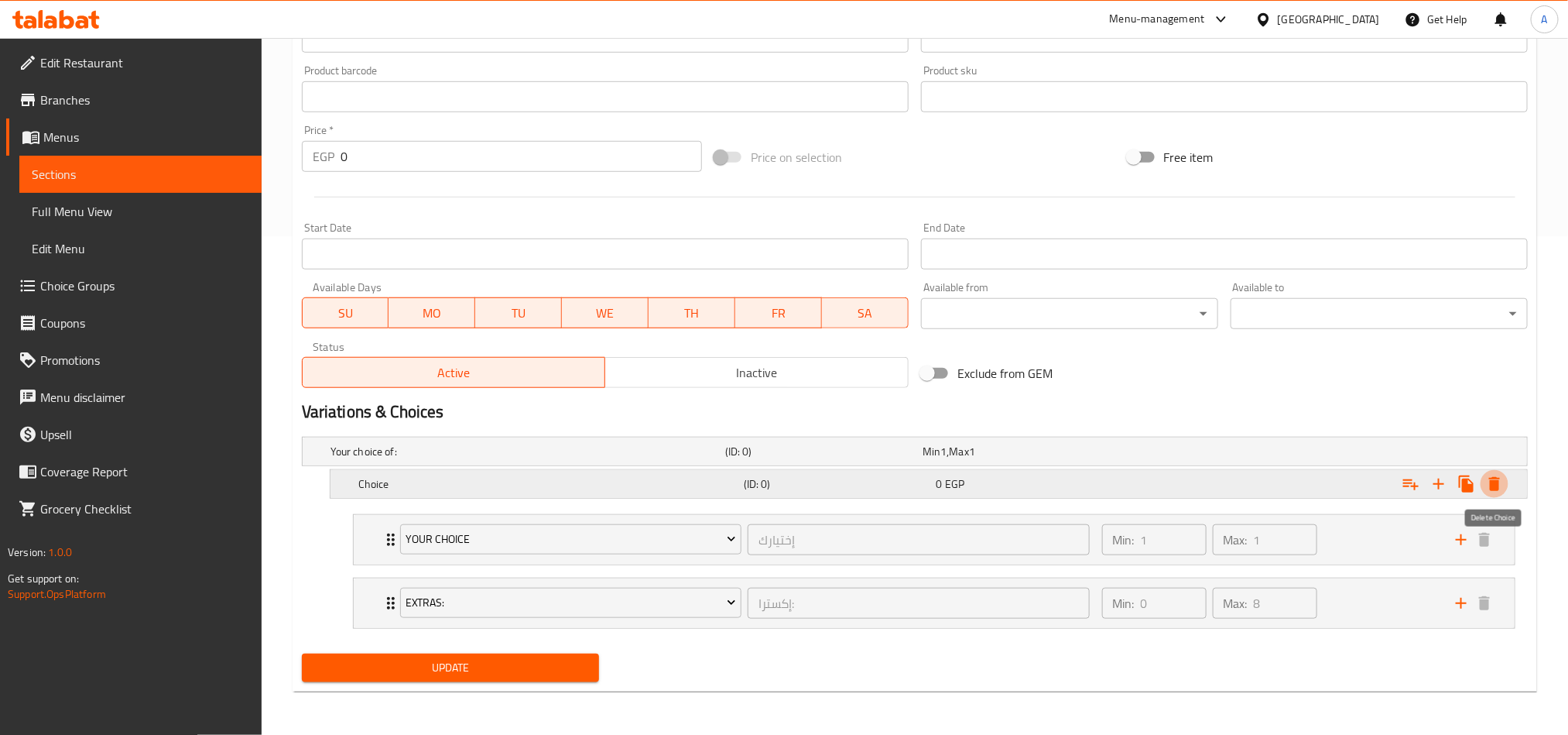
click at [1174, 474] on icon "Expand" at bounding box center [1494, 484] width 19 height 19
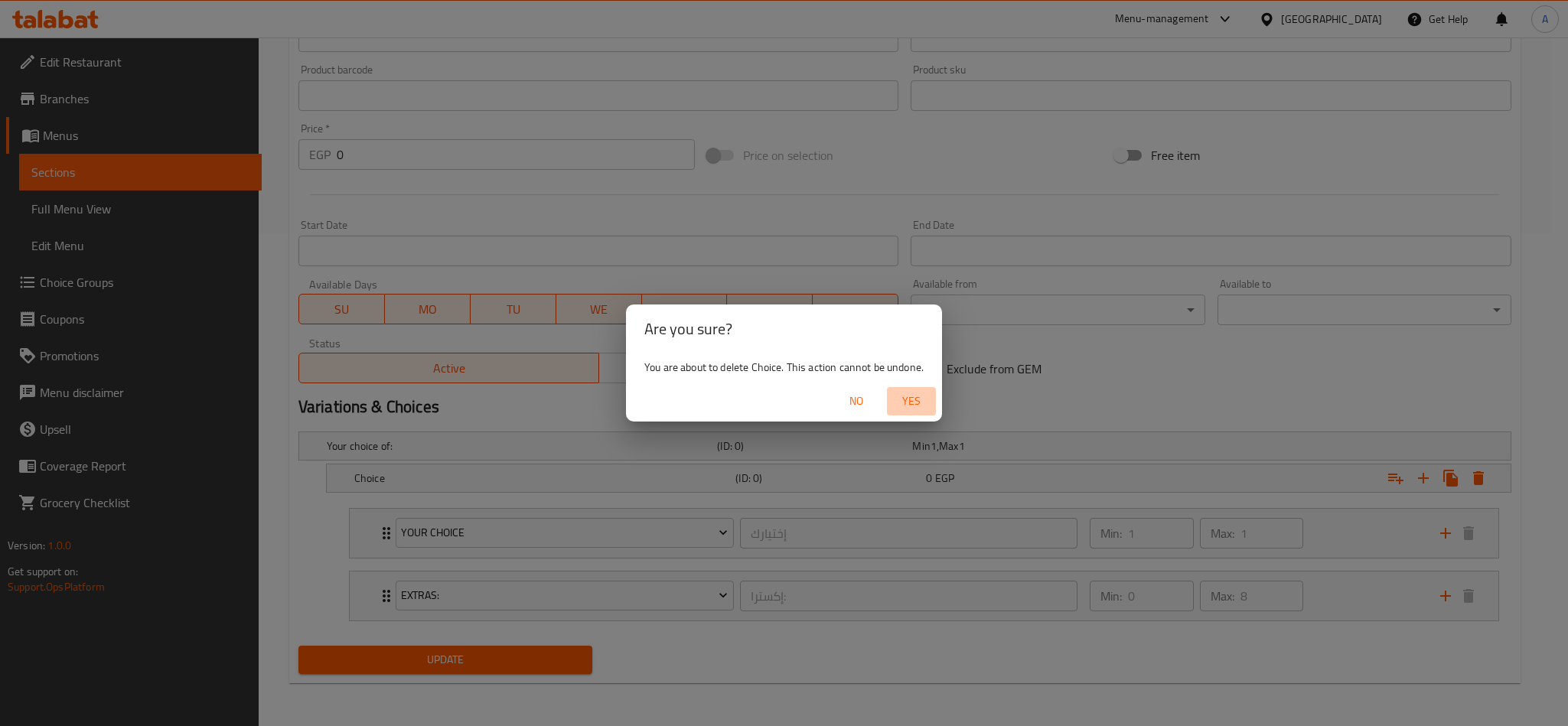
click at [921, 394] on span "Yes" at bounding box center [910, 400] width 36 height 19
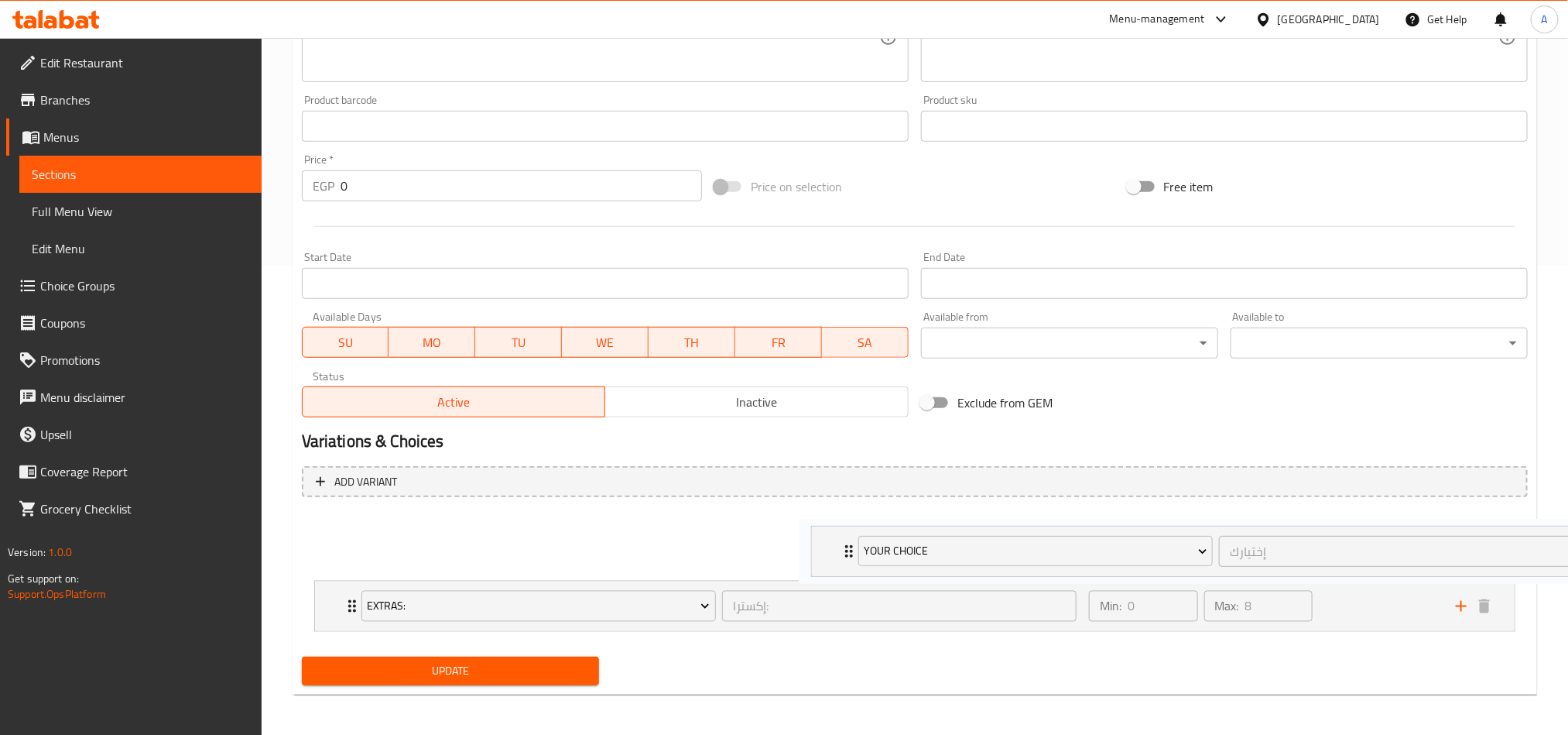
scroll to position [472, 0]
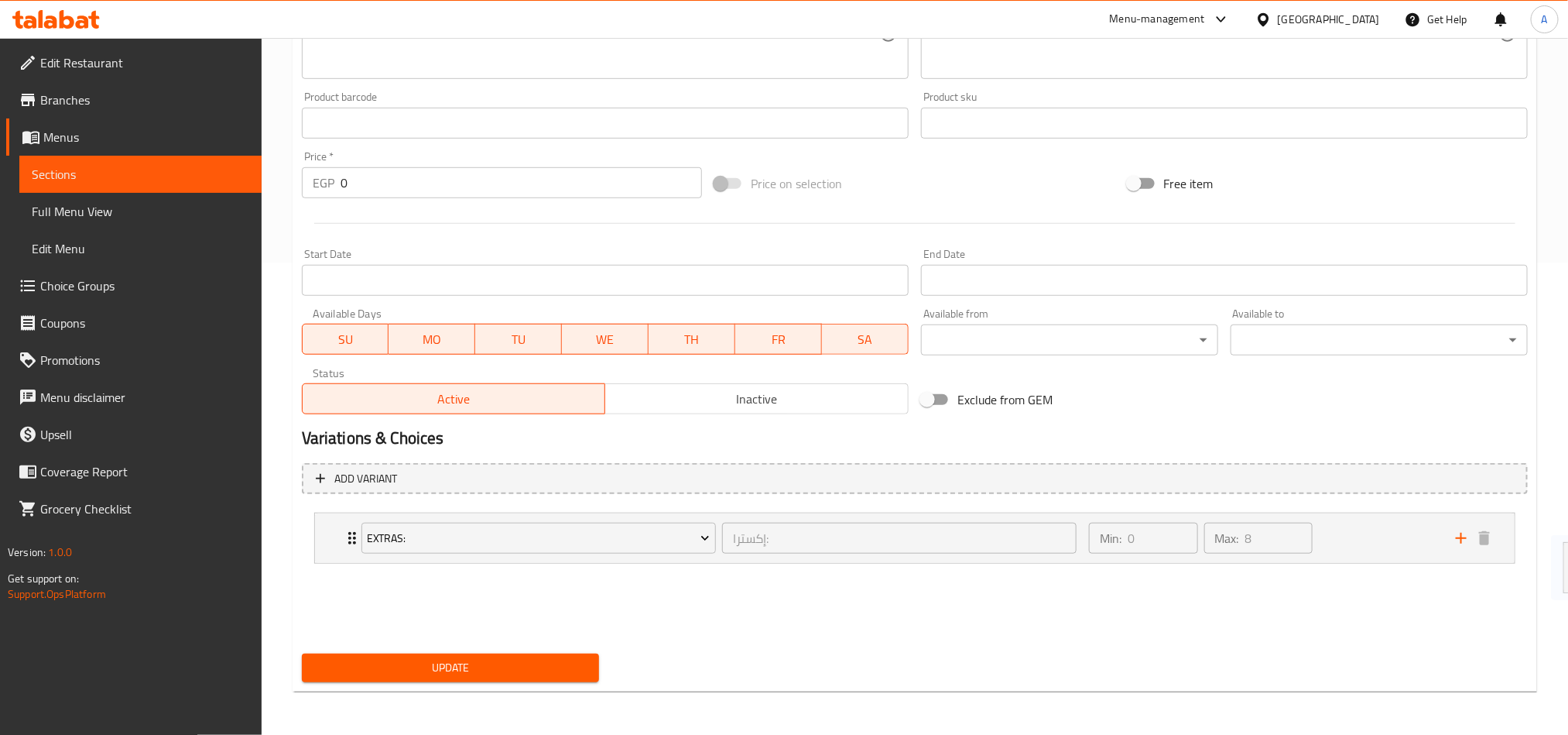
drag, startPoint x: 832, startPoint y: 543, endPoint x: 1584, endPoint y: 497, distance: 753.4
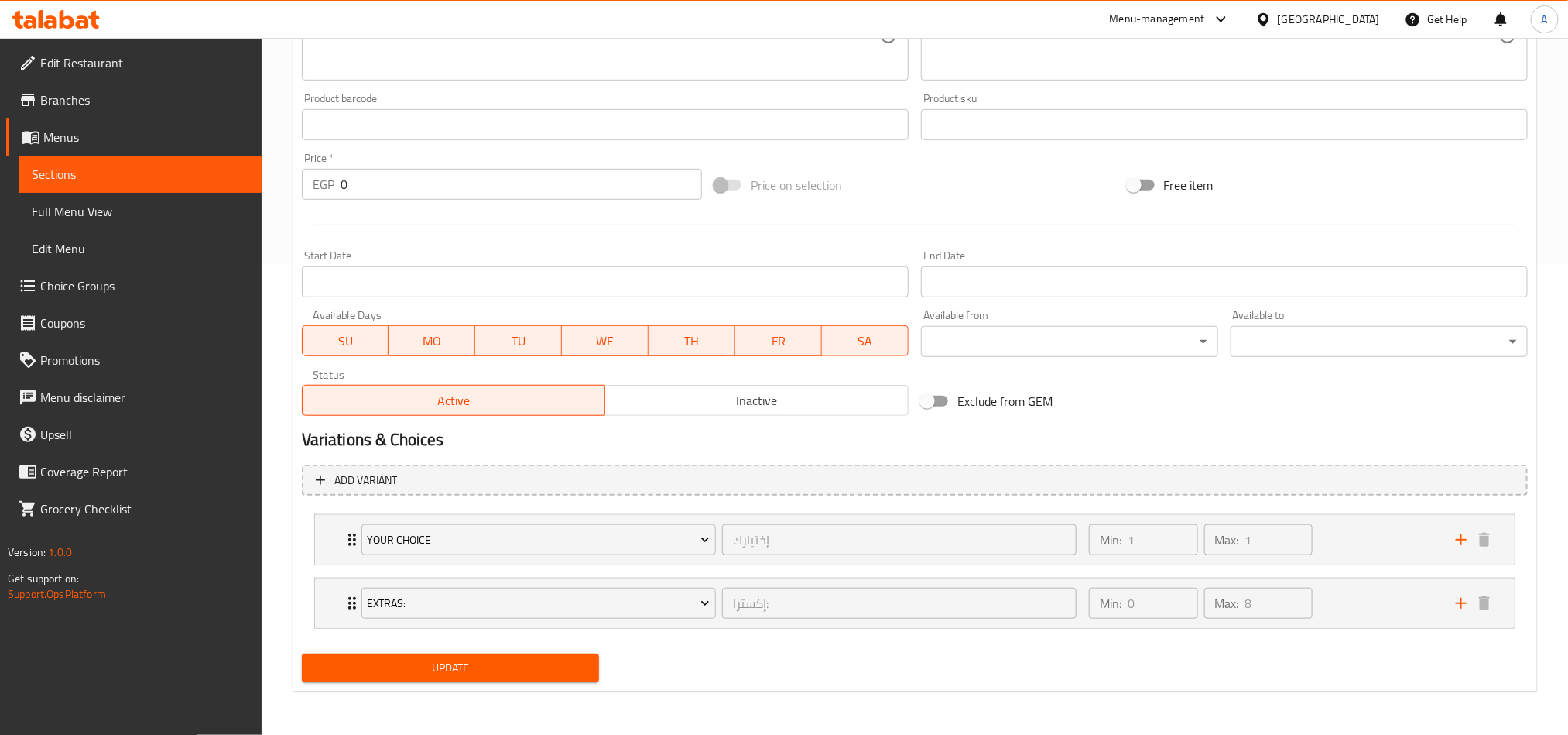
click at [1174, 535] on button "add" at bounding box center [1462, 540] width 23 height 23
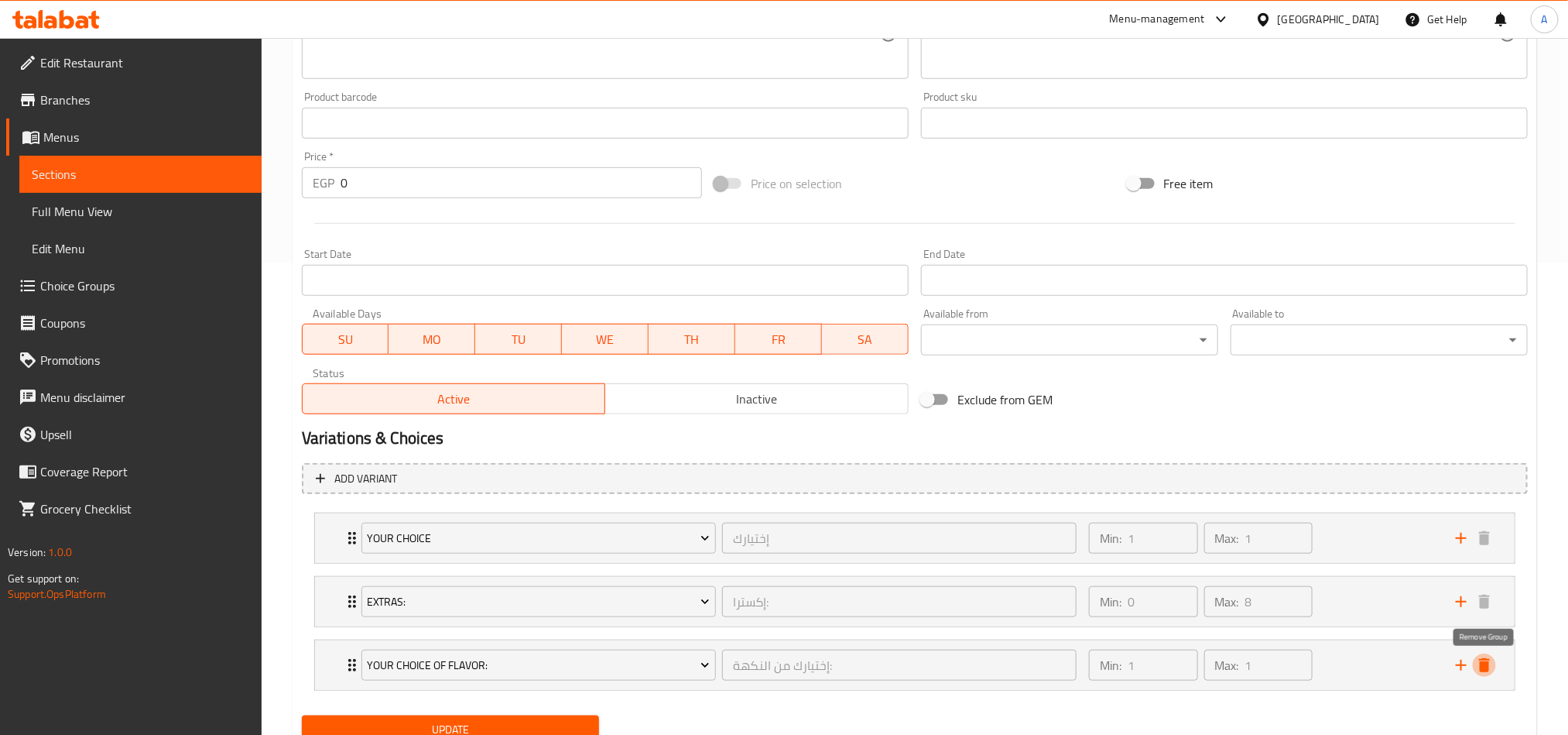
click at [1174, 543] on icon "delete" at bounding box center [1484, 665] width 11 height 14
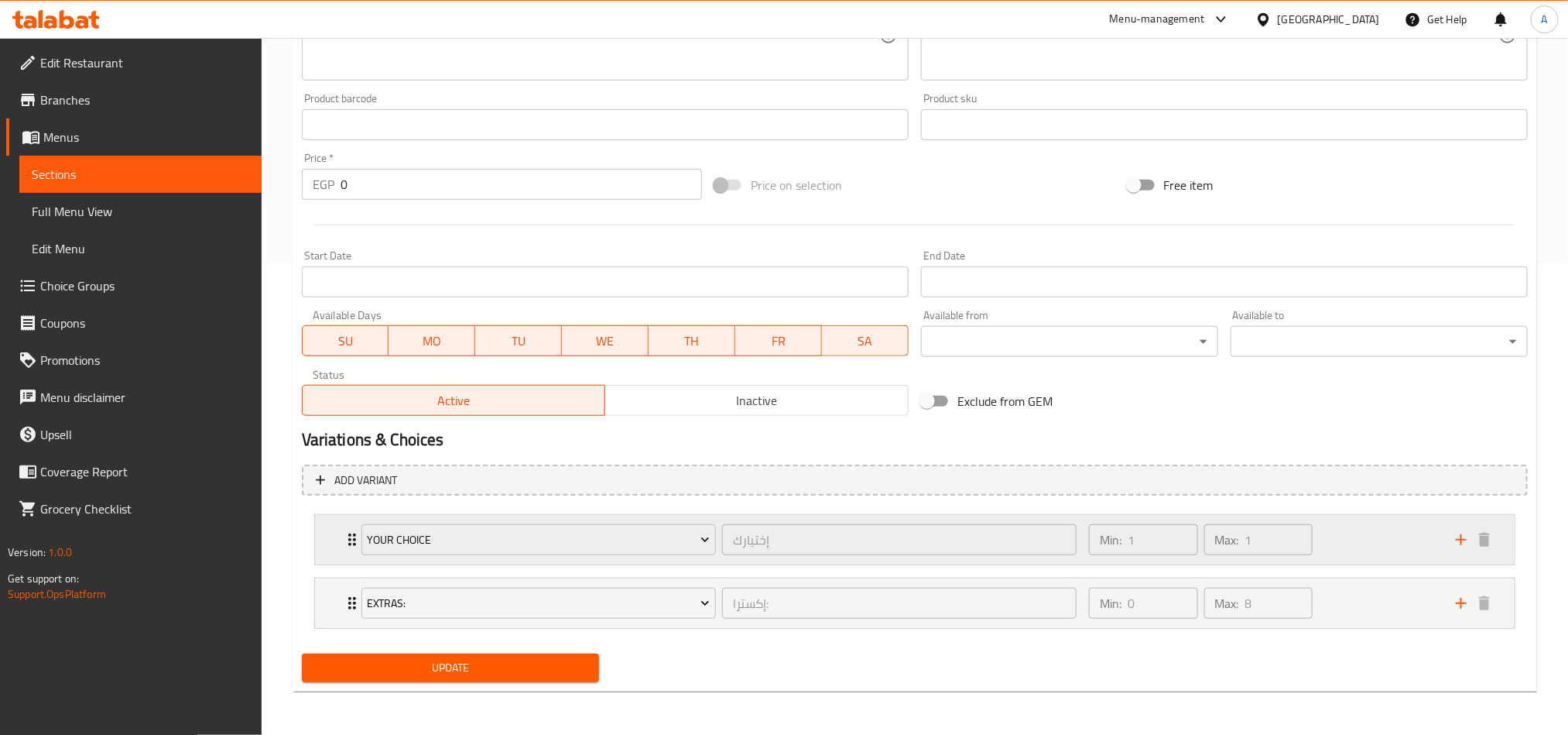
click at [1174, 539] on div "Max: 1 ​" at bounding box center [1258, 539] width 115 height 37
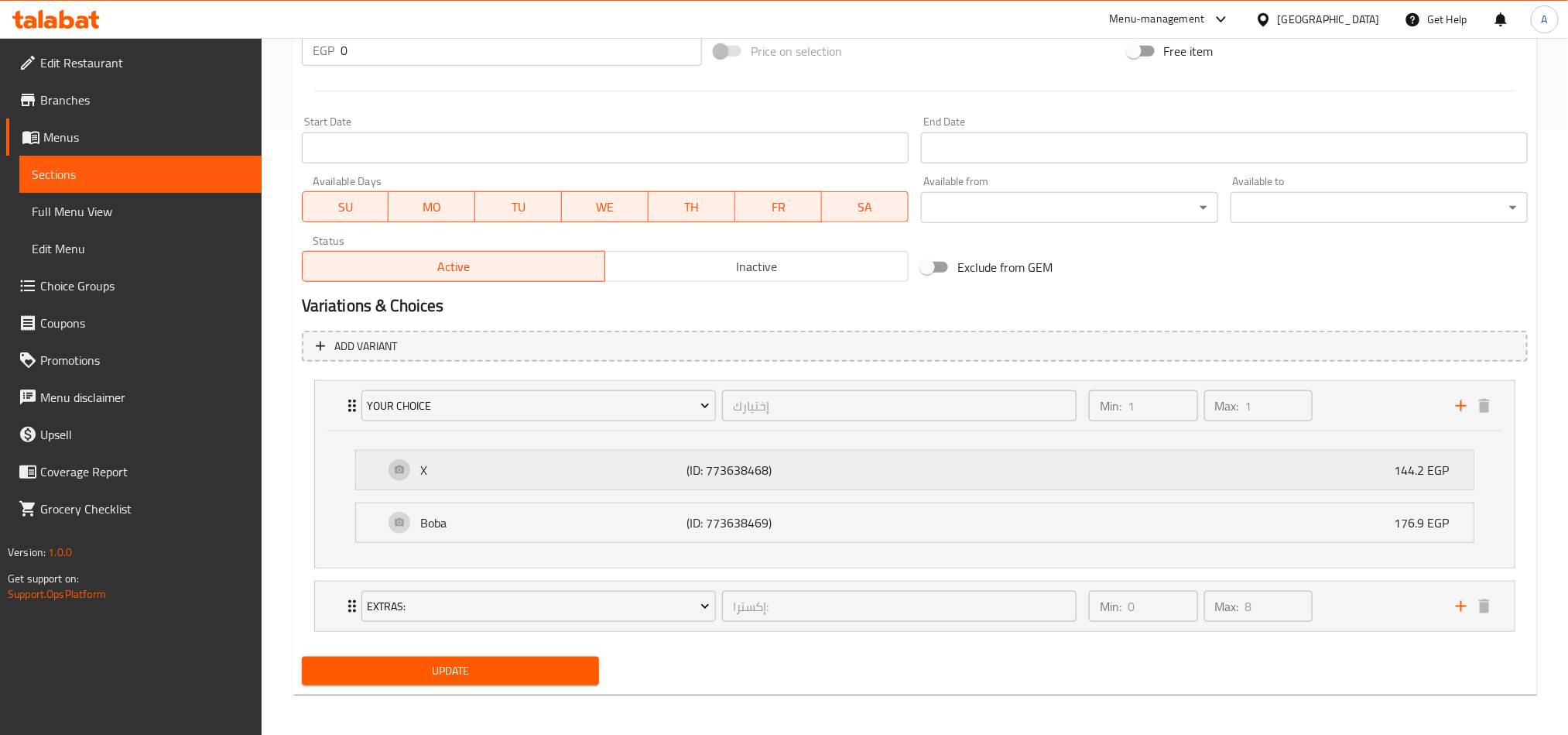
scroll to position [611, 0]
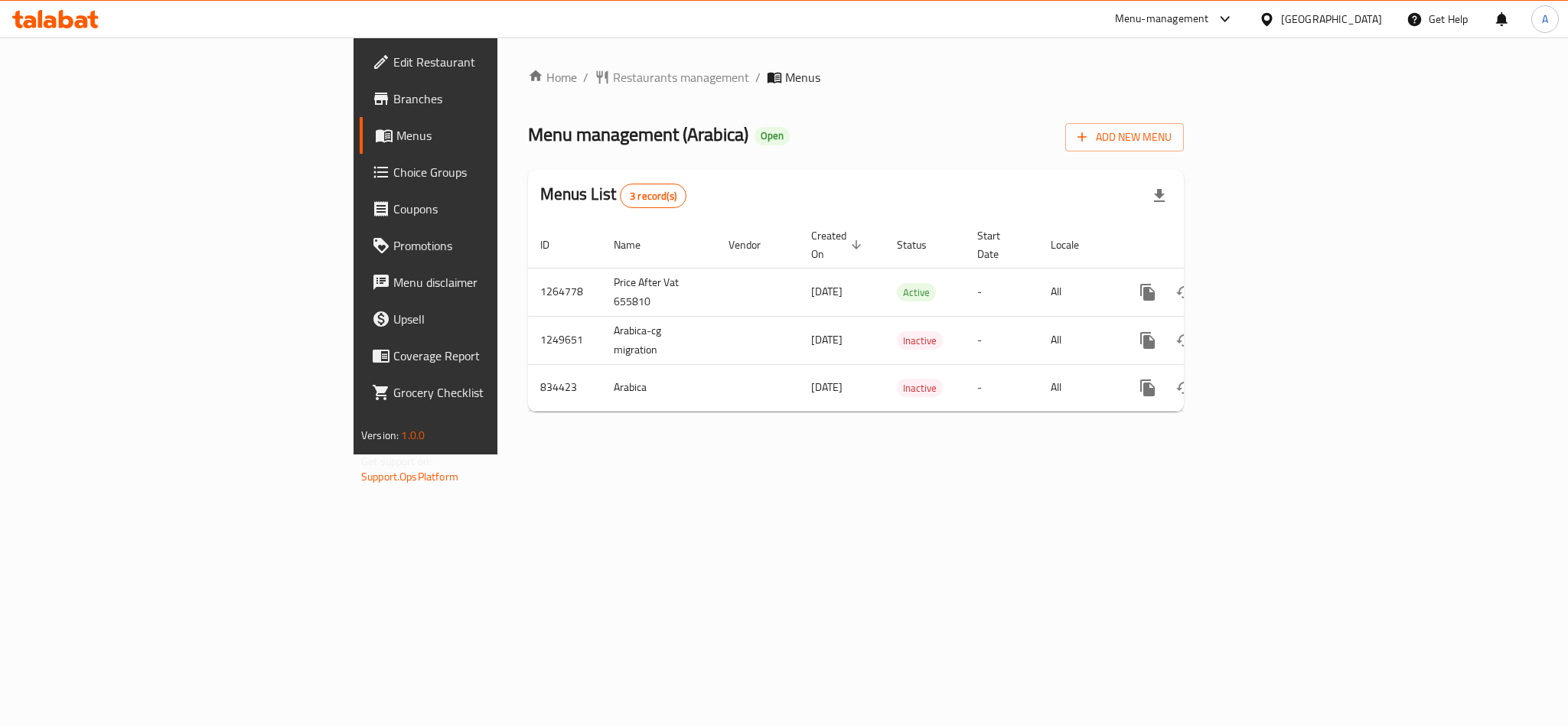
click at [360, 154] on link "Choice Groups" at bounding box center [487, 172] width 255 height 36
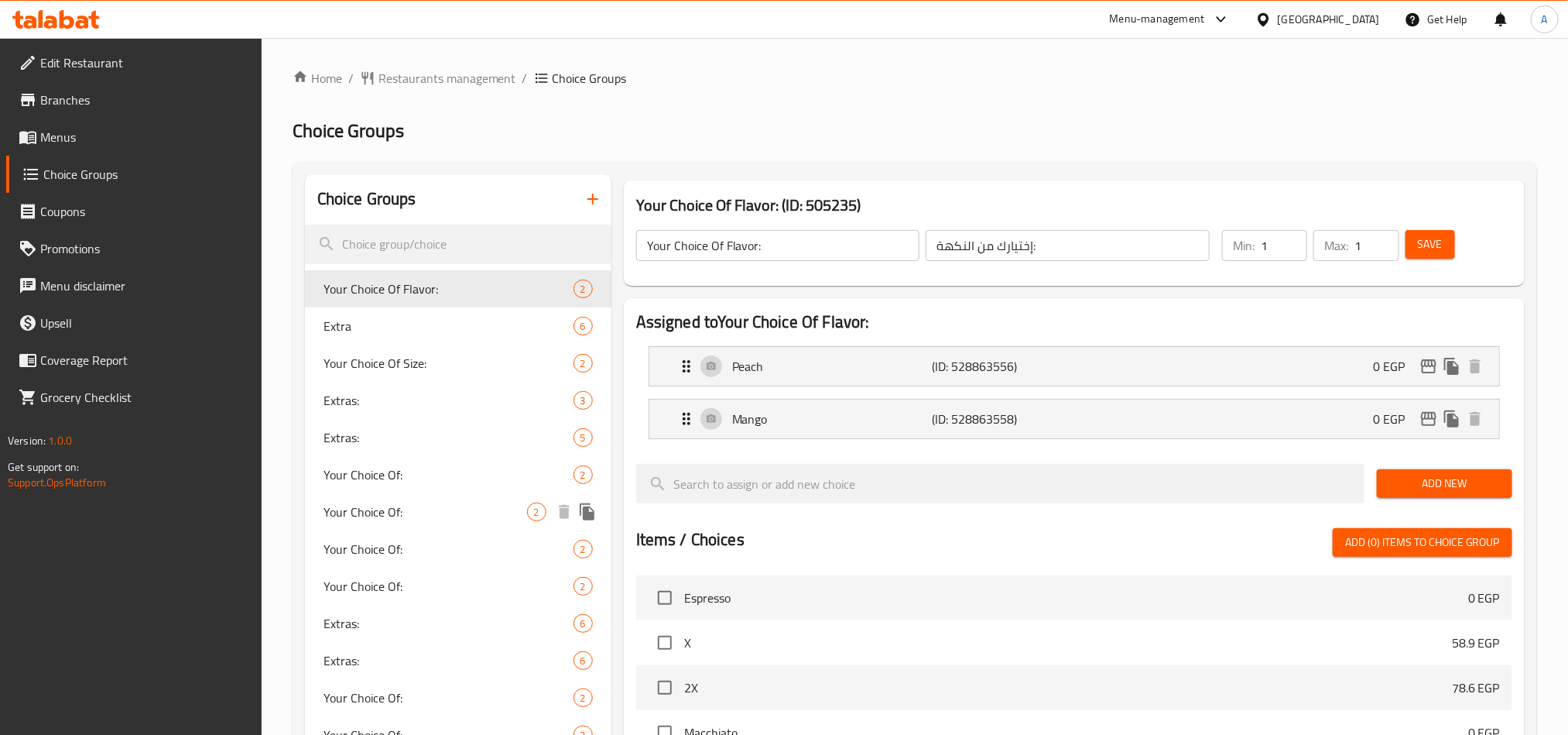
click at [351, 513] on span "Your Choice Of:" at bounding box center [425, 512] width 203 height 19
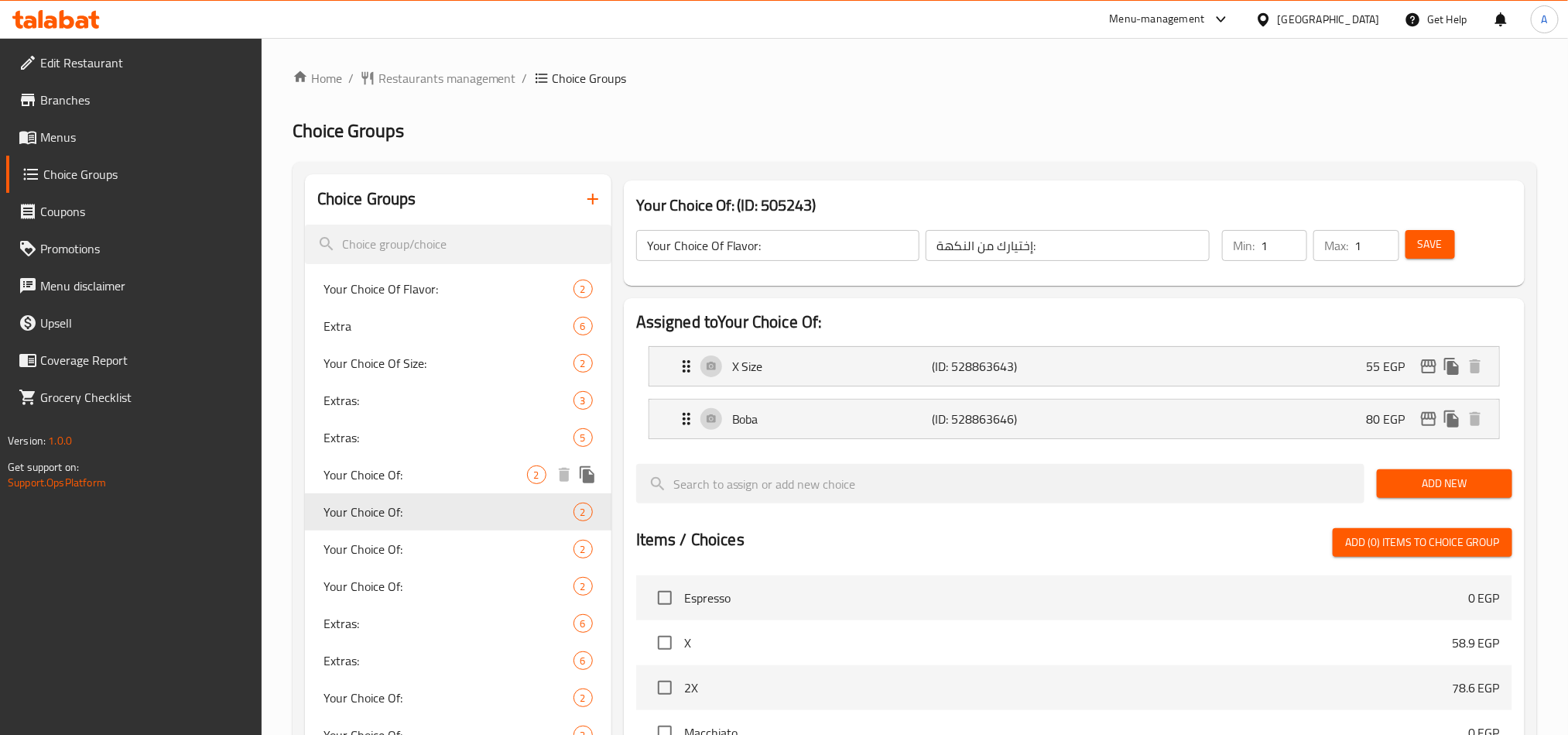
type input "Your Choice Of:"
click at [375, 481] on span "Your Choice Of:" at bounding box center [425, 474] width 203 height 19
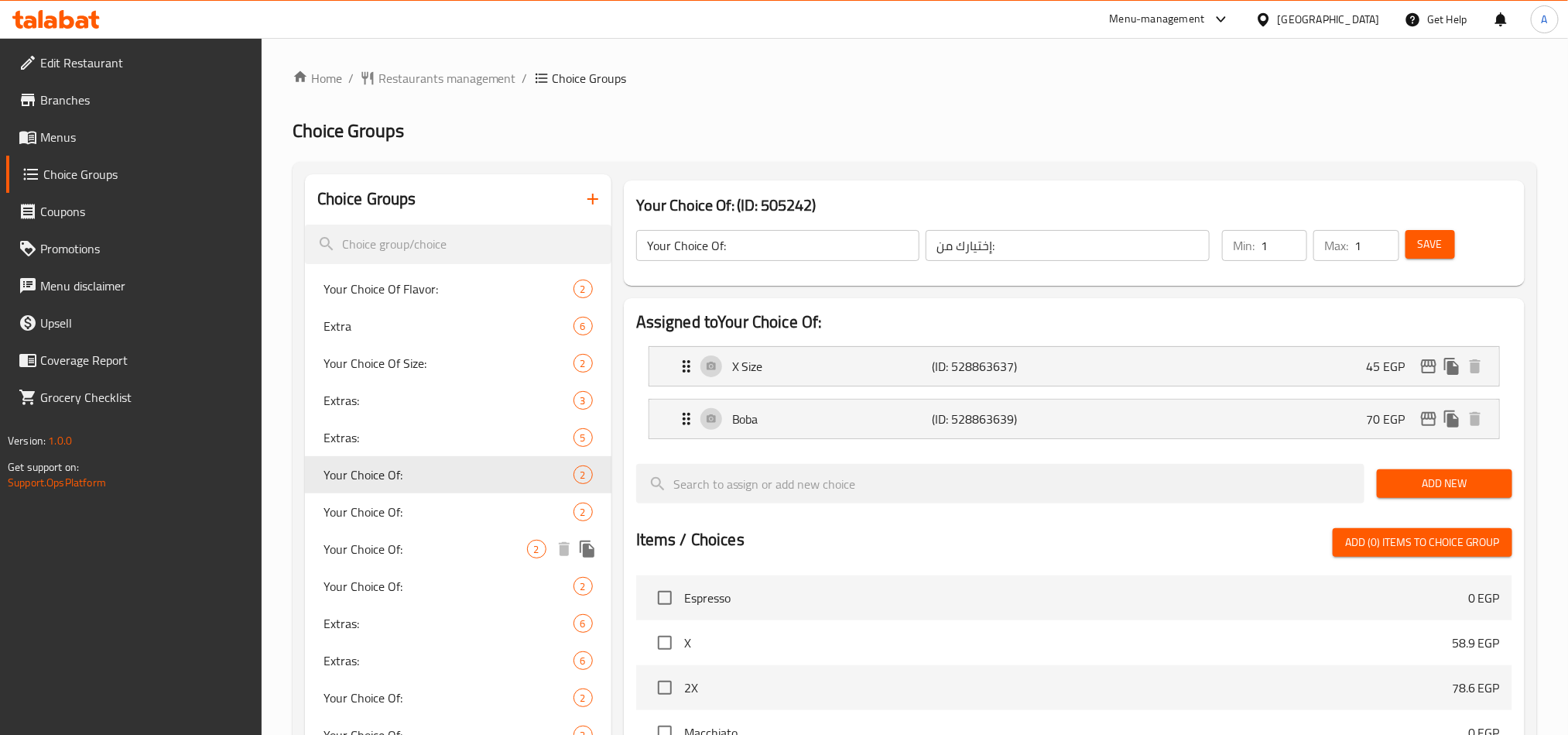
click at [368, 560] on div "Your Choice Of: 2" at bounding box center [459, 549] width 307 height 37
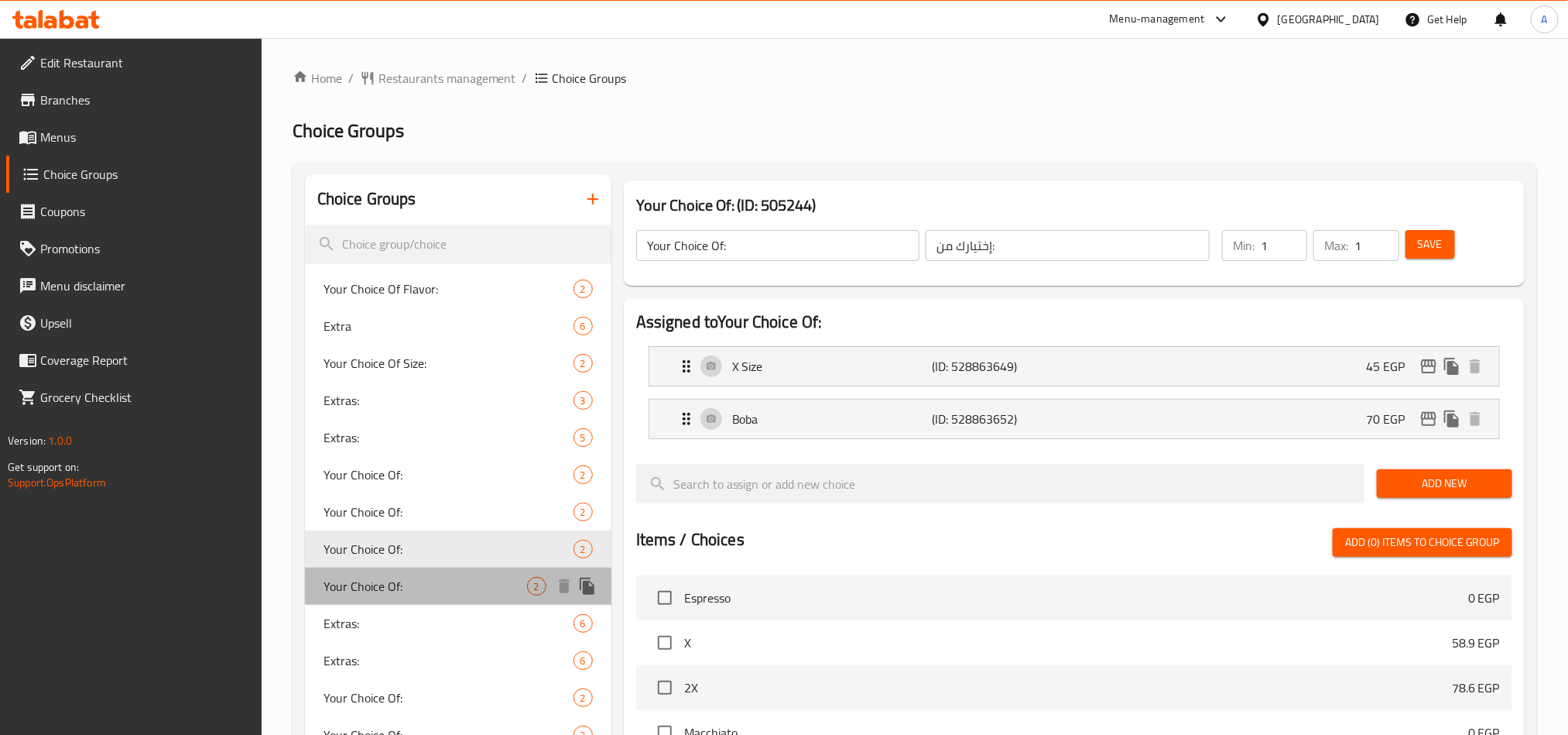
click at [369, 586] on span "Your Choice Of:" at bounding box center [425, 586] width 203 height 19
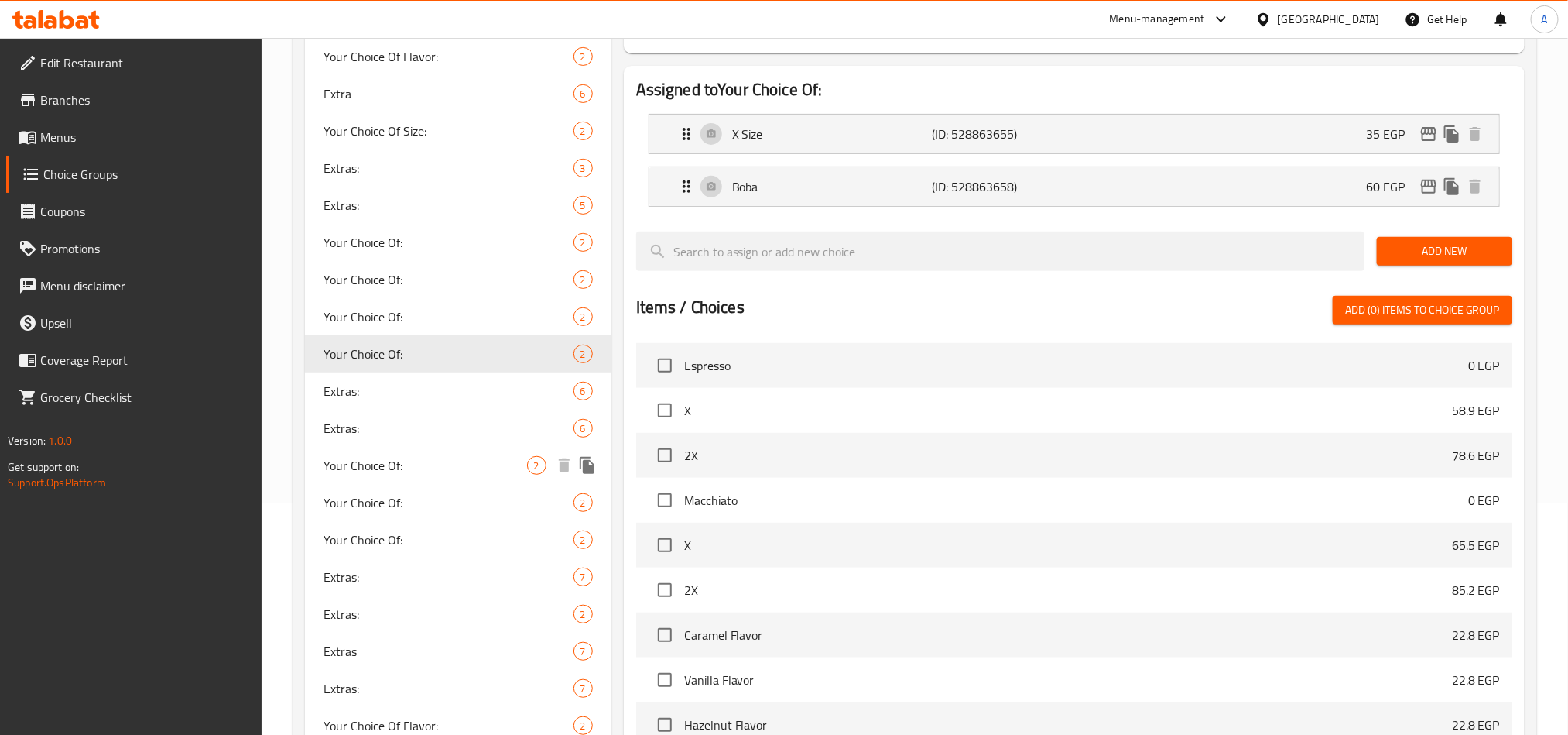
click at [376, 464] on span "Your Choice Of:" at bounding box center [425, 466] width 203 height 19
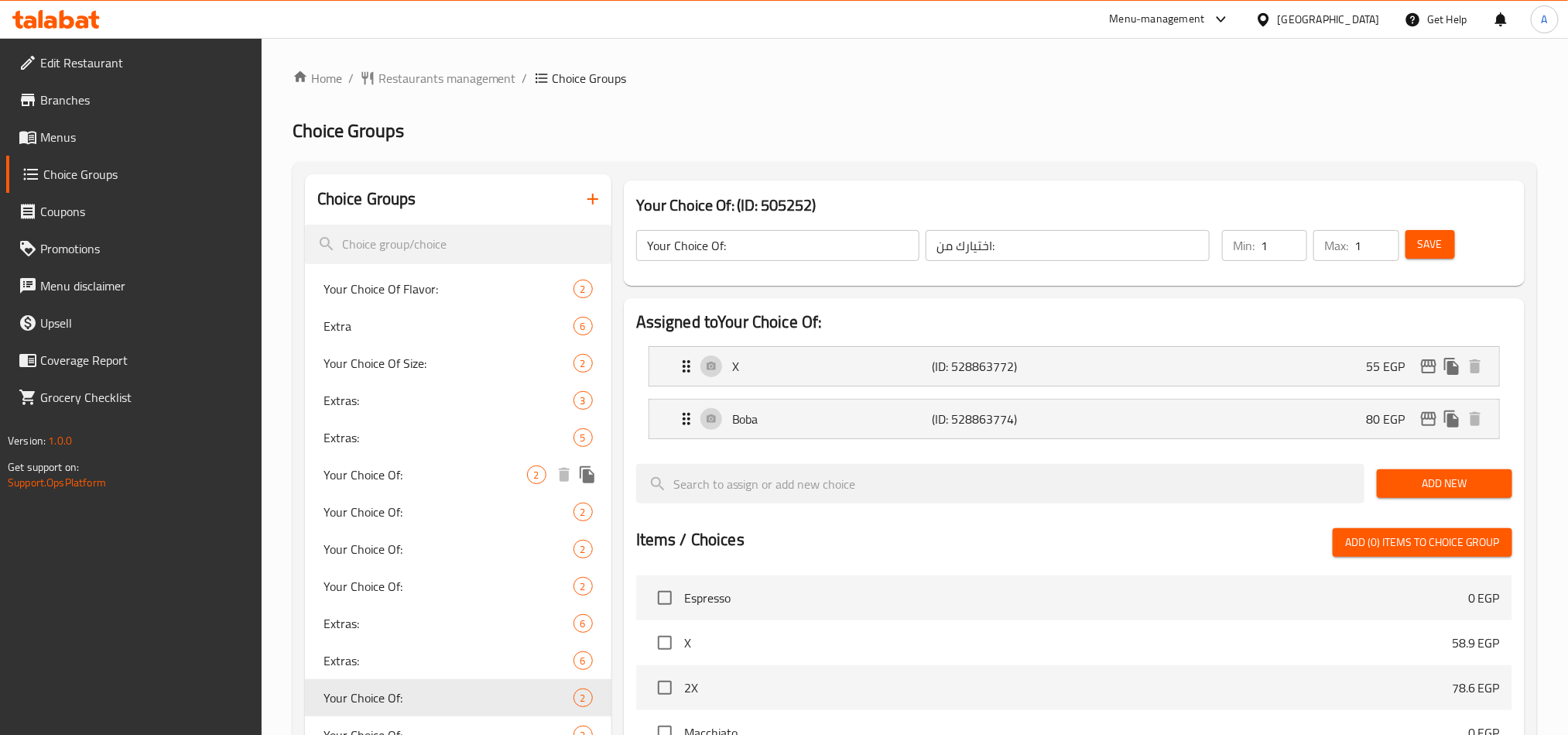
scroll to position [232, 0]
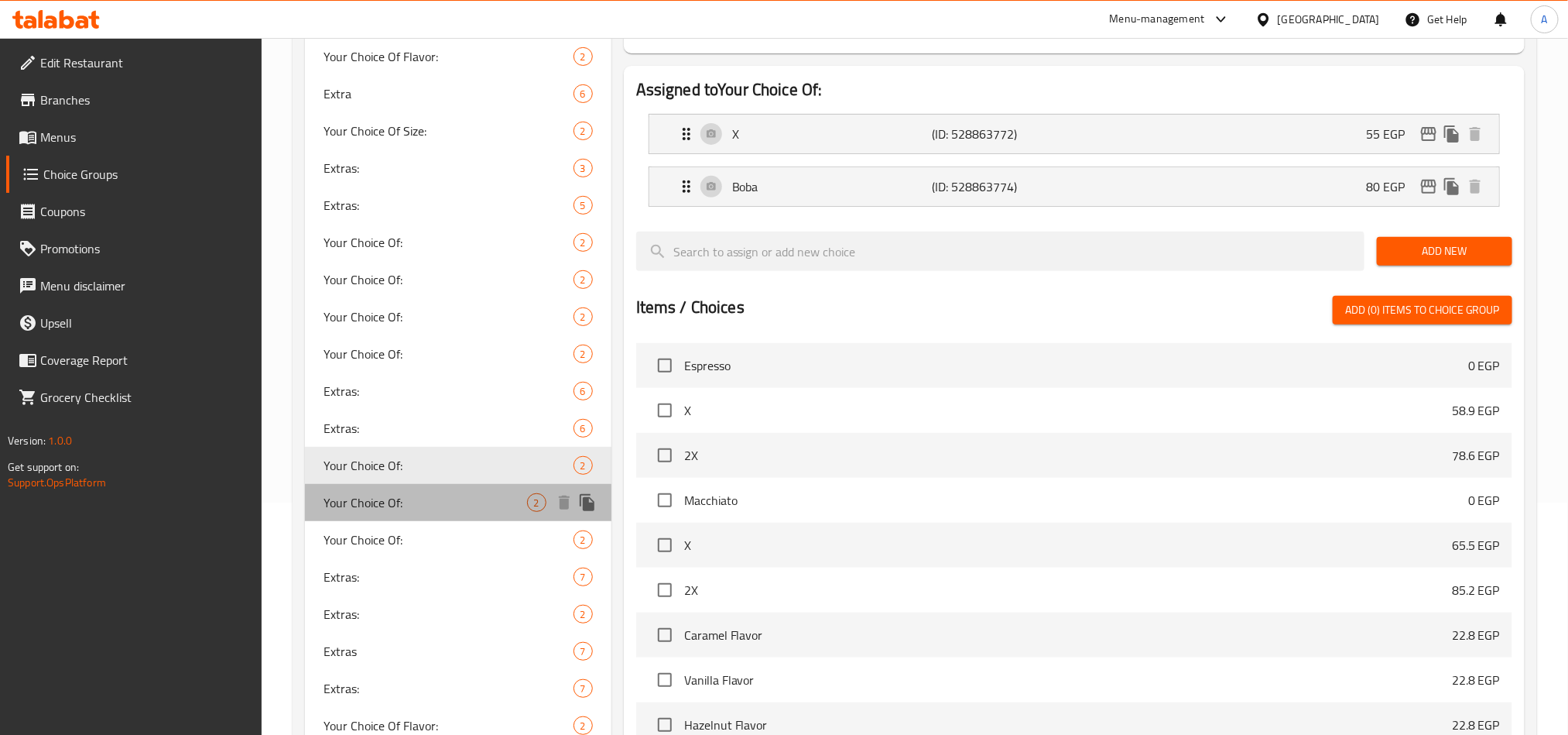
click at [370, 486] on div "Your Choice Of: 2" at bounding box center [459, 502] width 307 height 37
type input "إختيارك من:"
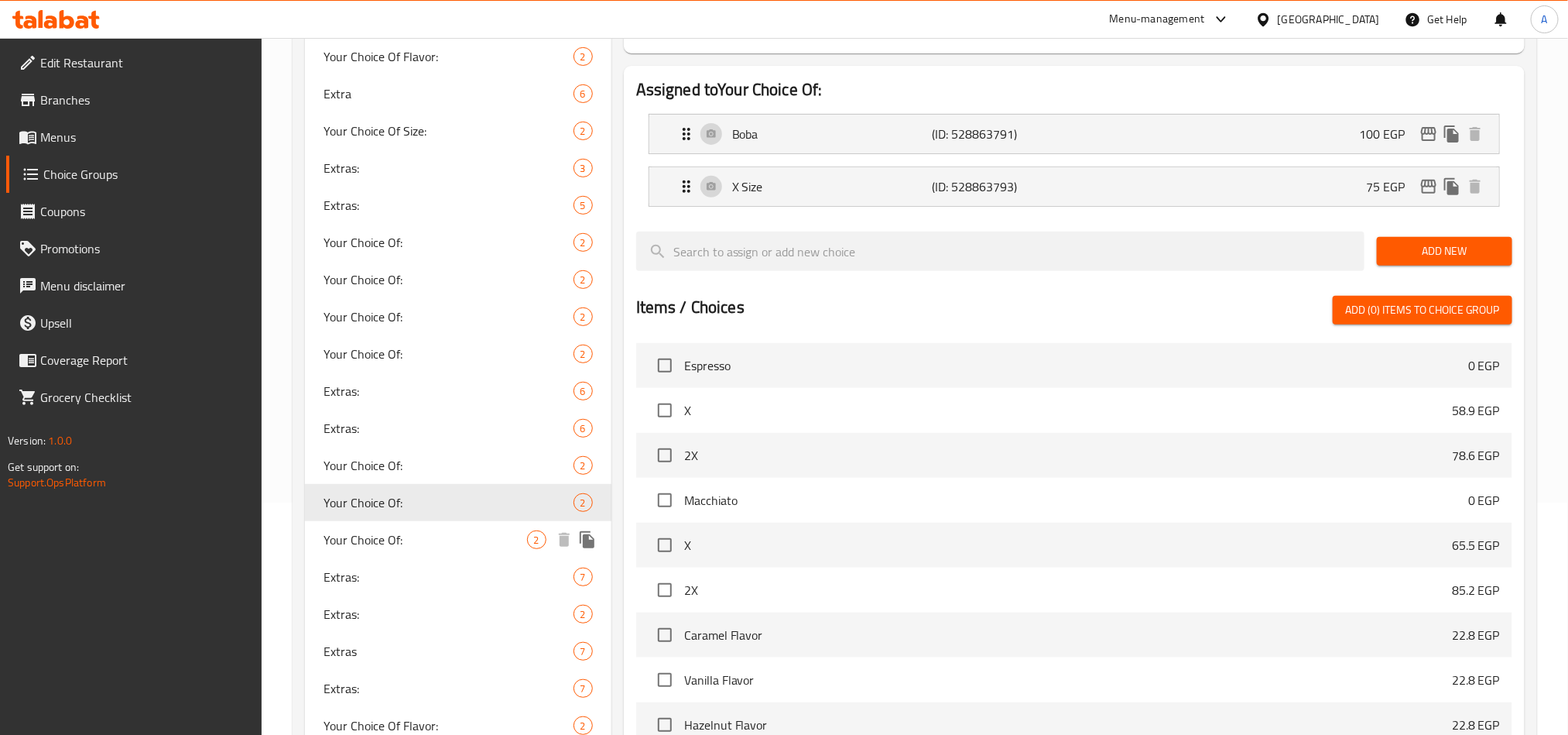
click at [372, 531] on span "Your Choice Of:" at bounding box center [425, 540] width 203 height 19
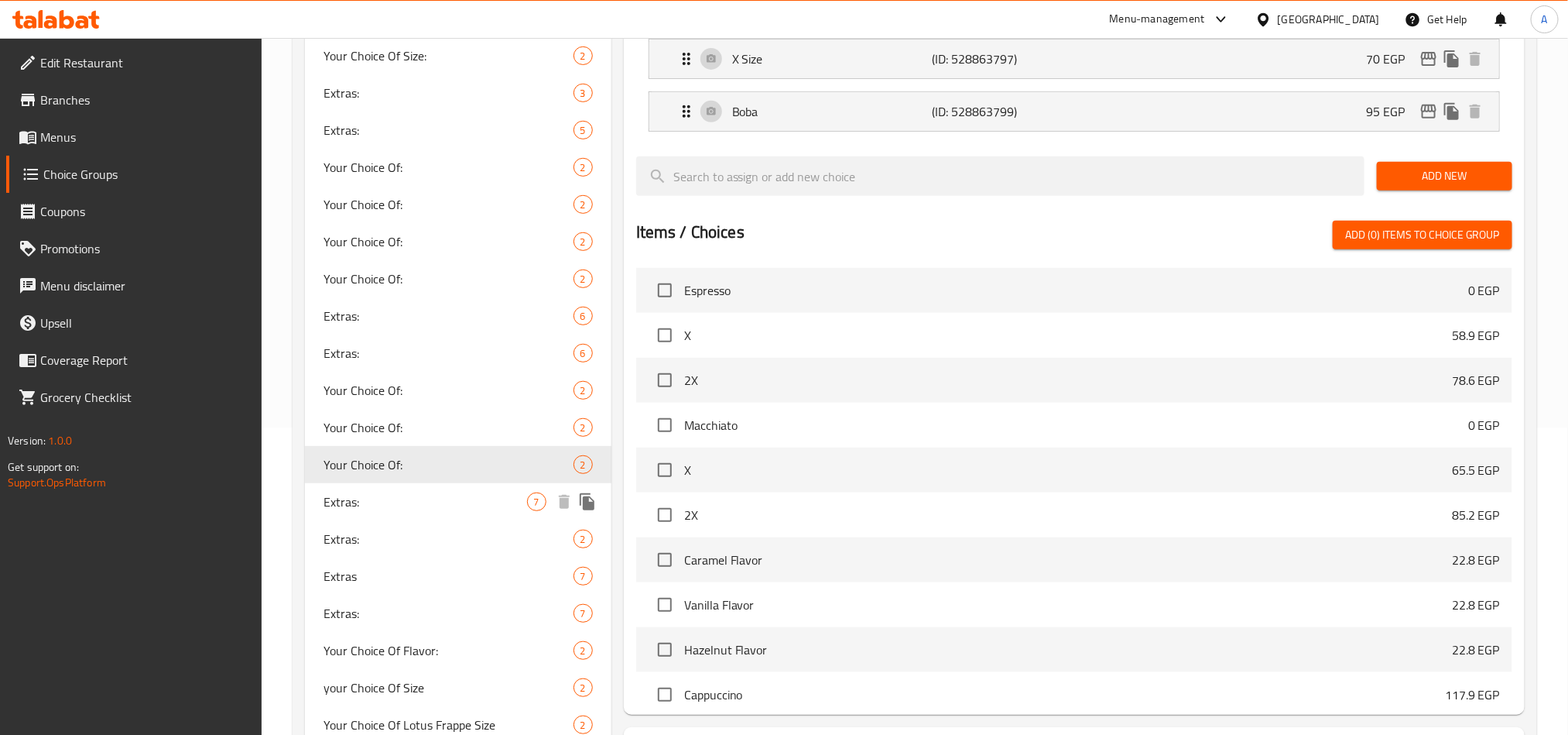
scroll to position [348, 0]
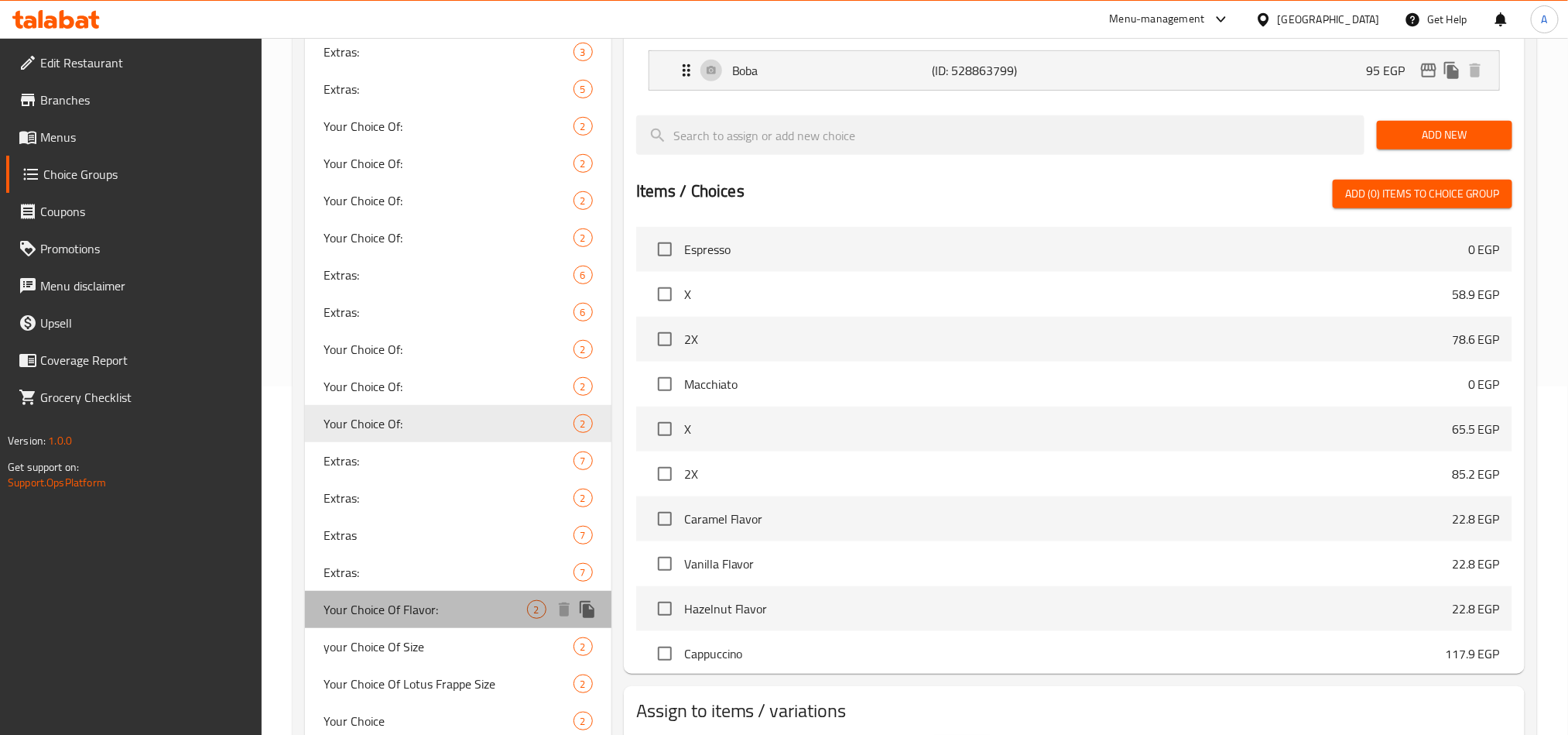
click at [383, 607] on span "Your Choice Of Flavor:" at bounding box center [425, 610] width 203 height 19
type input "Your Choice Of Flavor:"
type input "إختيارك من النكهة:"
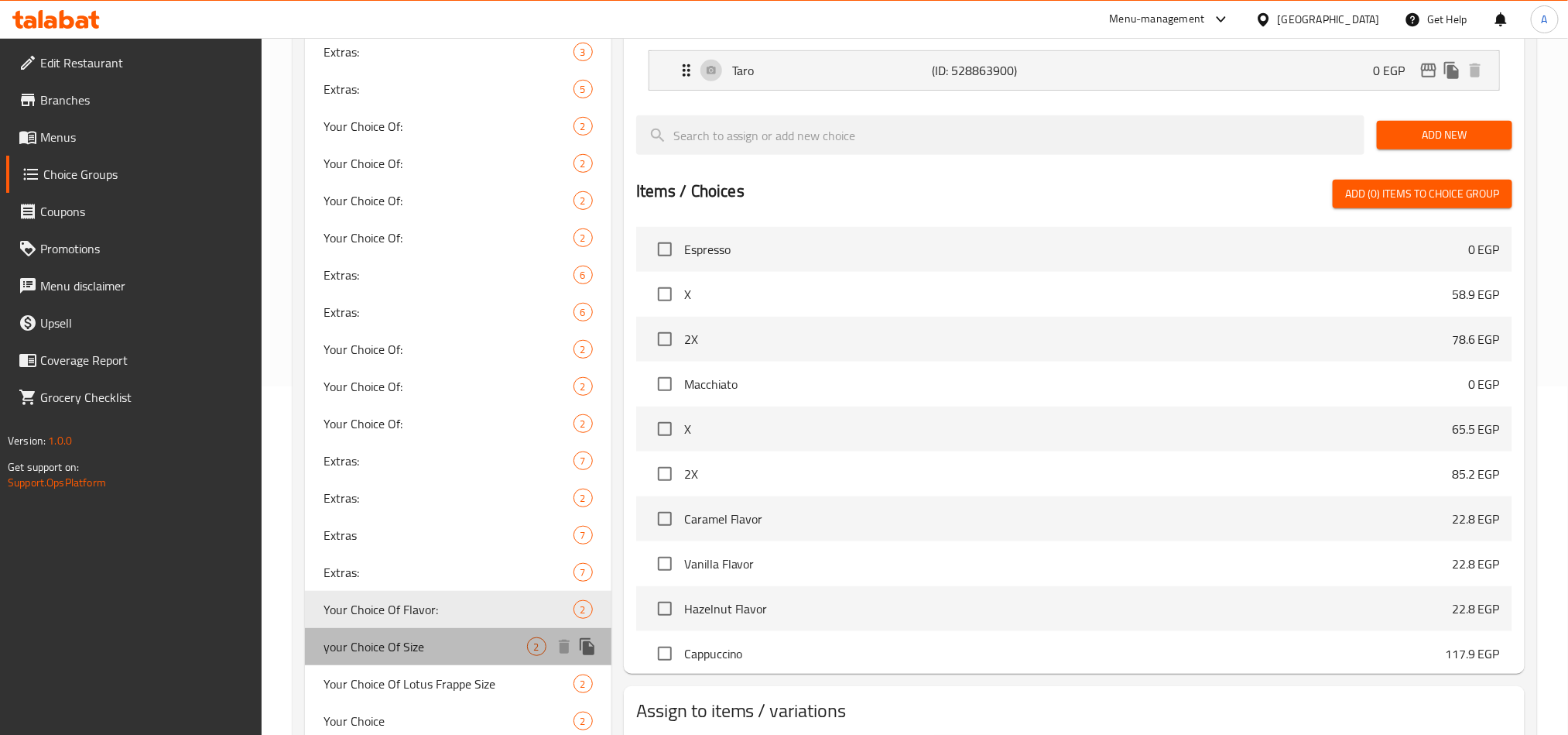
click at [382, 646] on span "your Choice Of Size" at bounding box center [425, 647] width 203 height 19
type input "your Choice Of Size"
type input "إختيارك من الحجم"
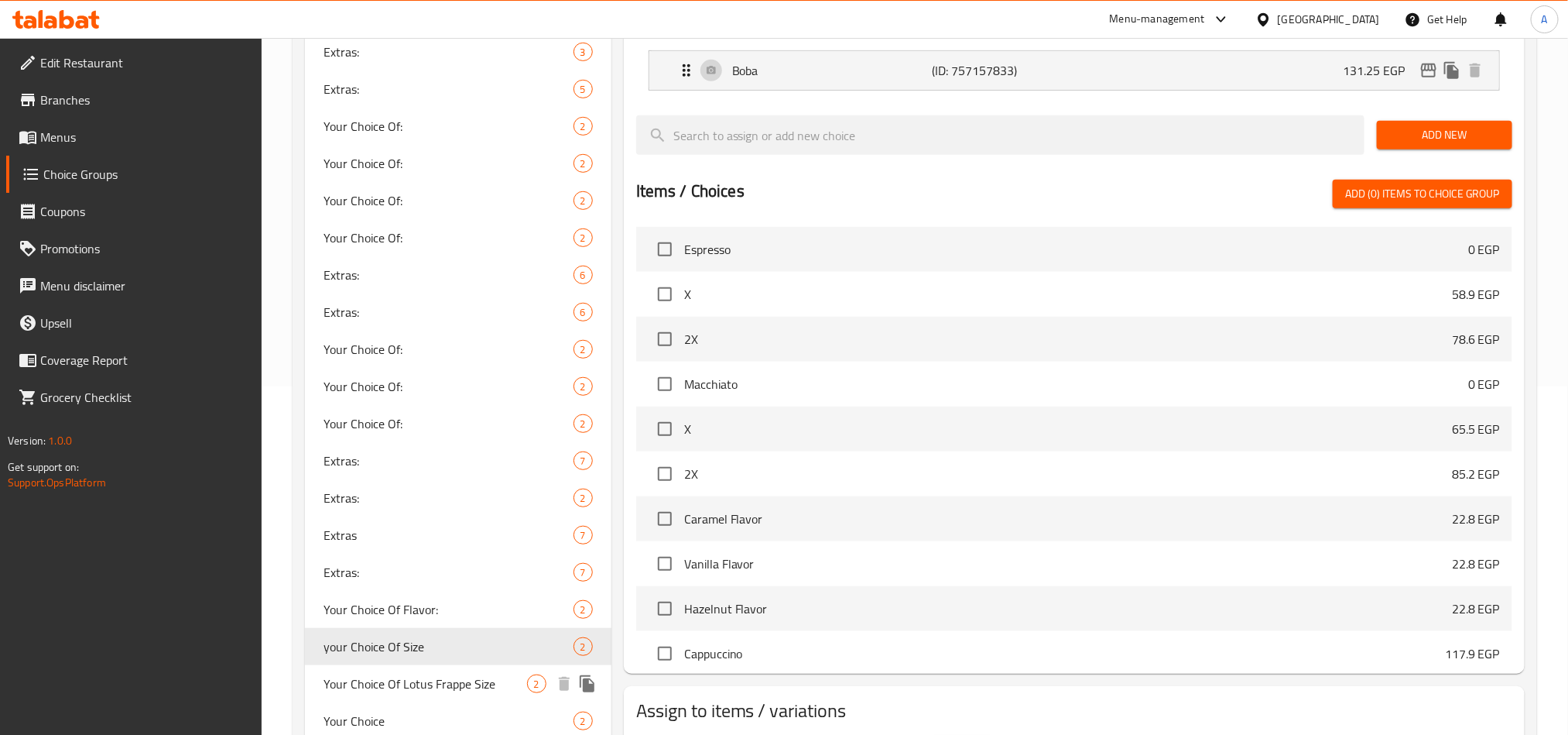
click at [384, 679] on span "Your Choice Of Lotus Frappe Size" at bounding box center [425, 684] width 203 height 19
type input "Your Choice Of Lotus Frappe Size"
type input "إختيارك من حجم لوتس فرابيه"
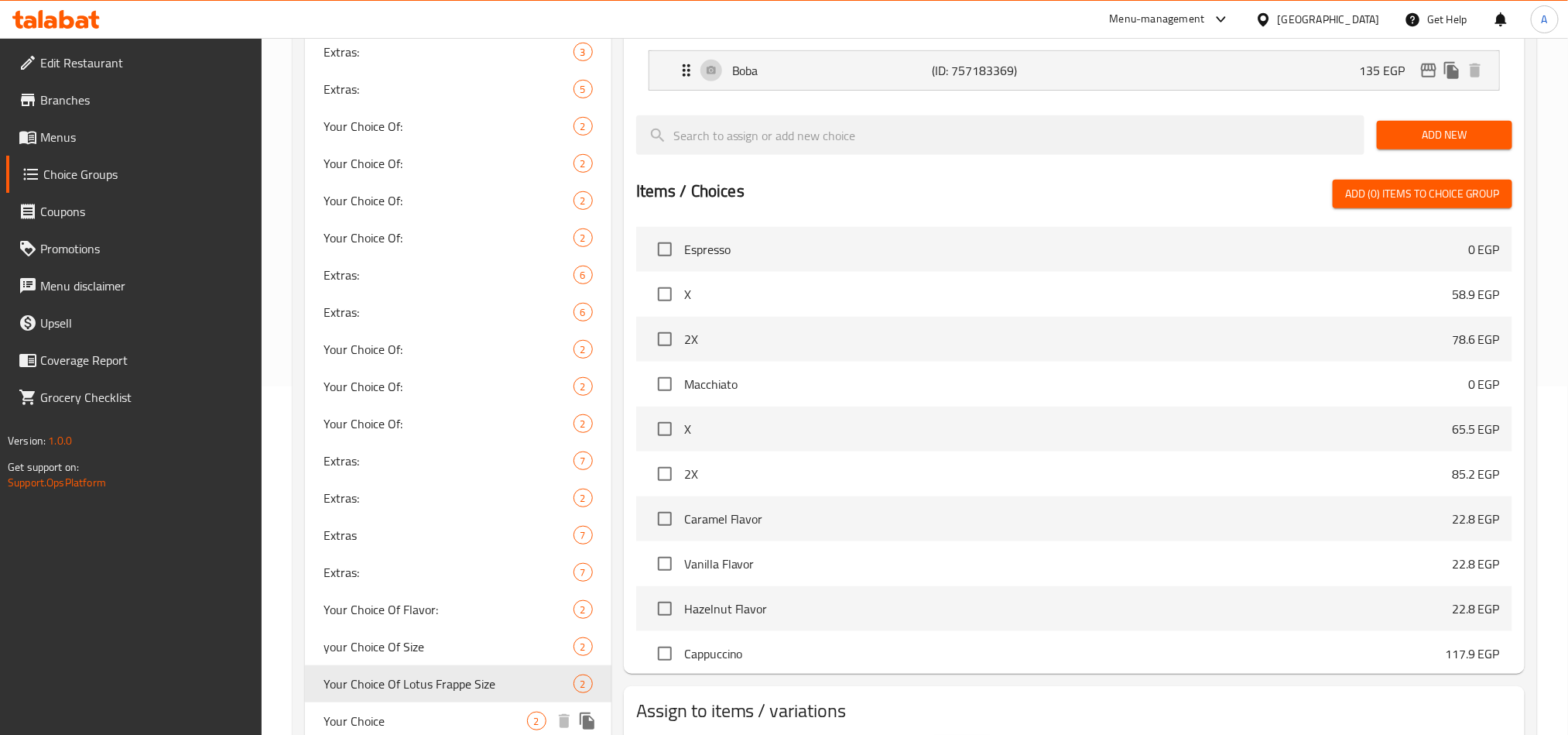
scroll to position [697, 0]
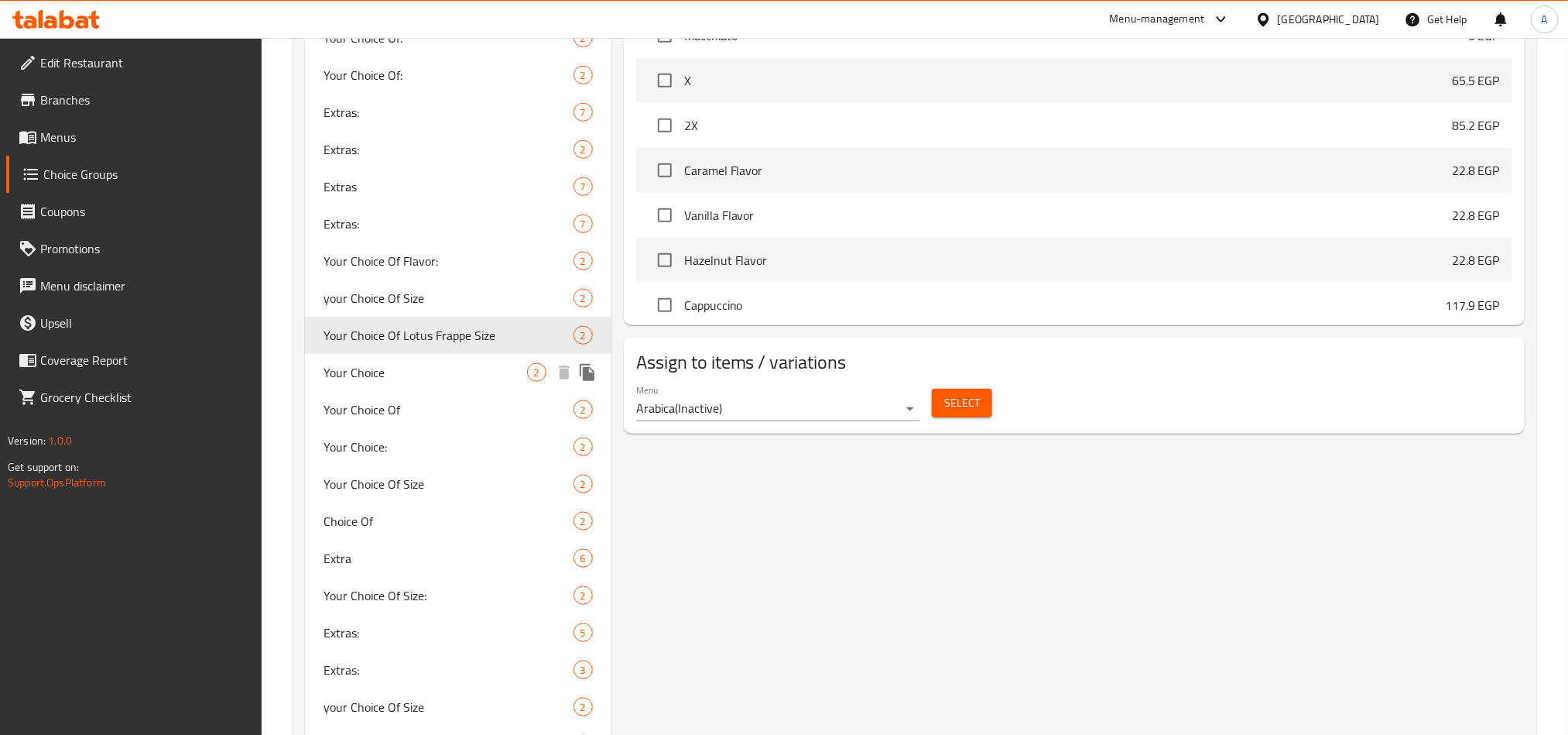
click at [416, 377] on span "Your Choice" at bounding box center [425, 373] width 203 height 19
type input "Your Choice"
type input "إختيارك"
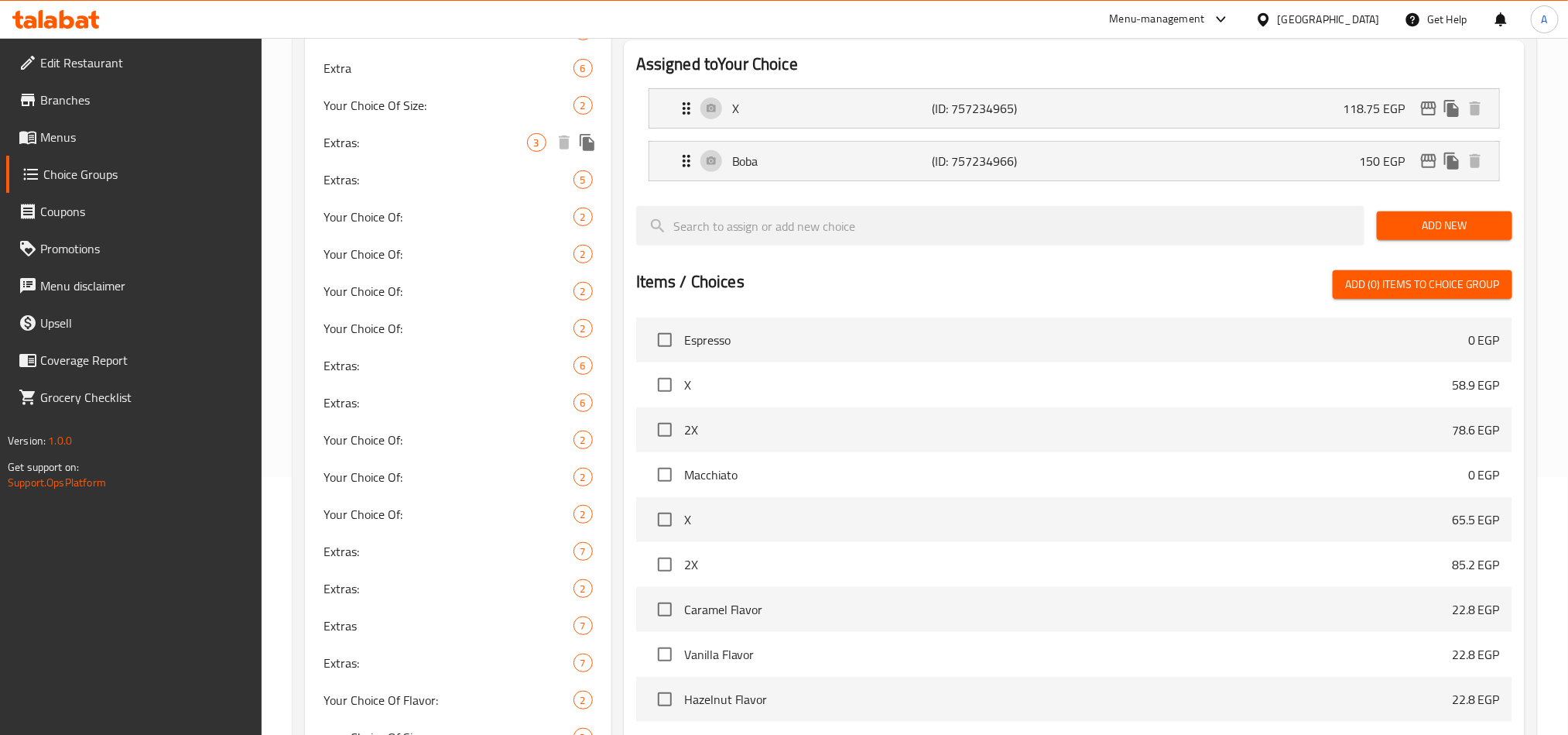
scroll to position [0, 0]
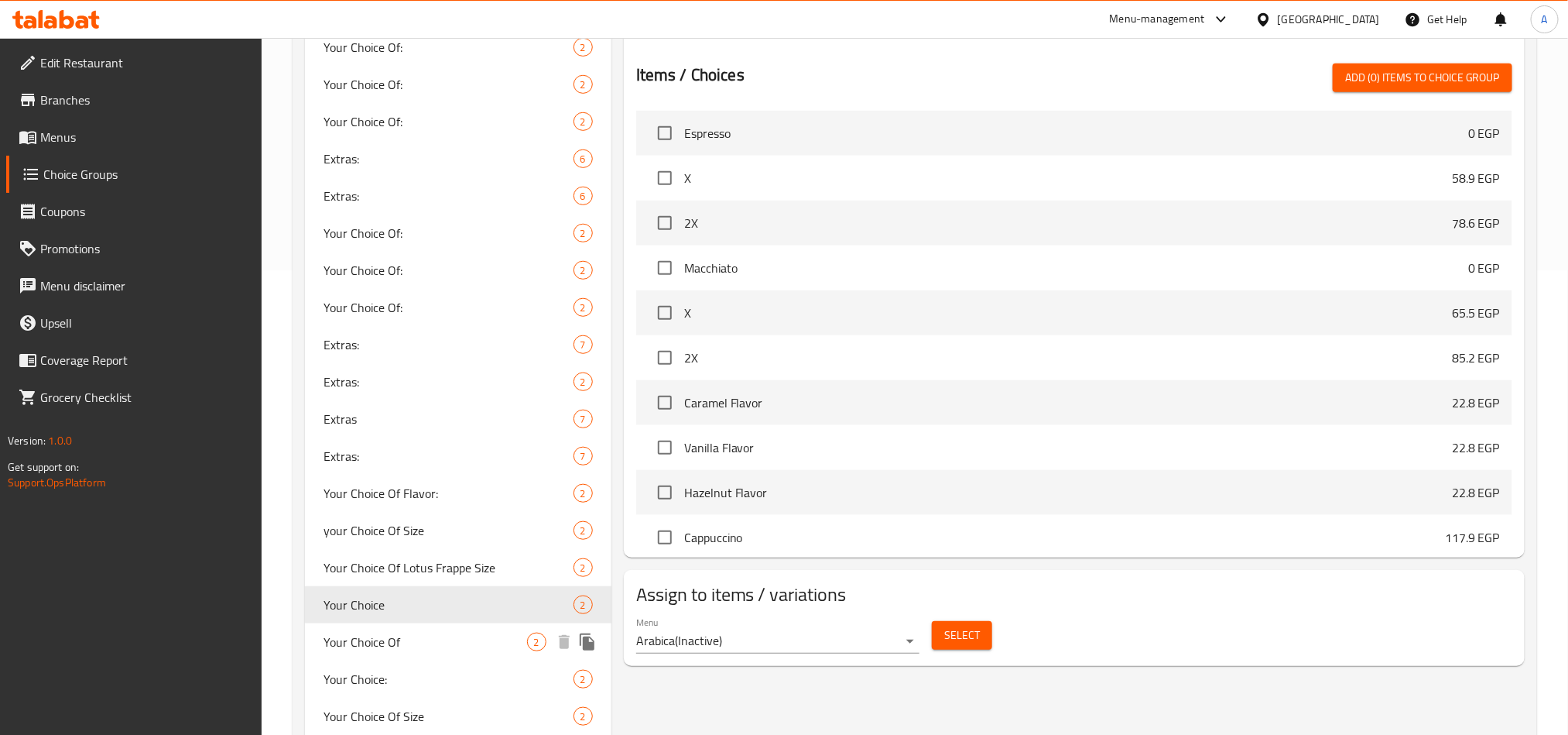
click at [401, 625] on div "Your Choice Of 2" at bounding box center [459, 641] width 307 height 37
type input "Your Choice Of"
type input "إختيارك من"
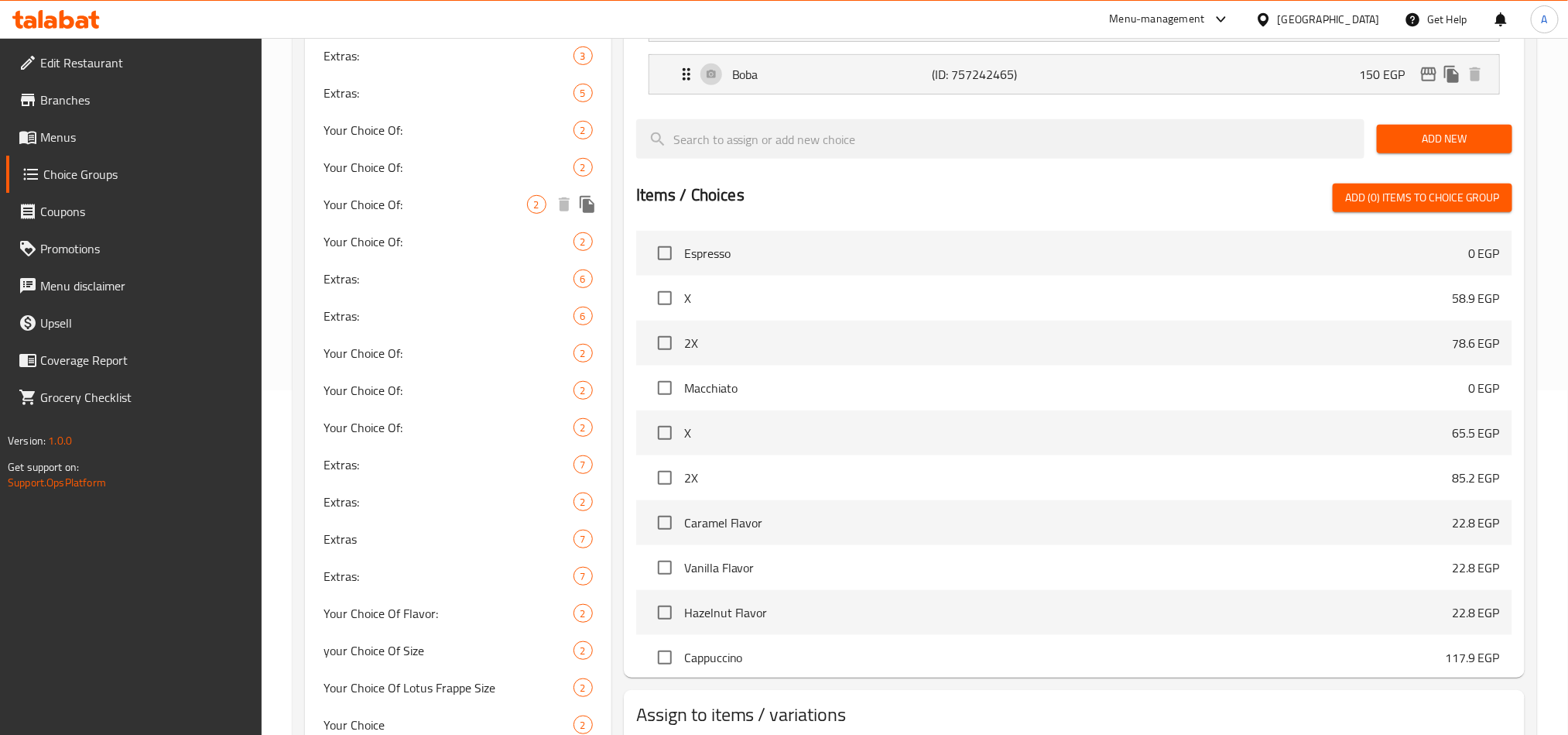
scroll to position [581, 0]
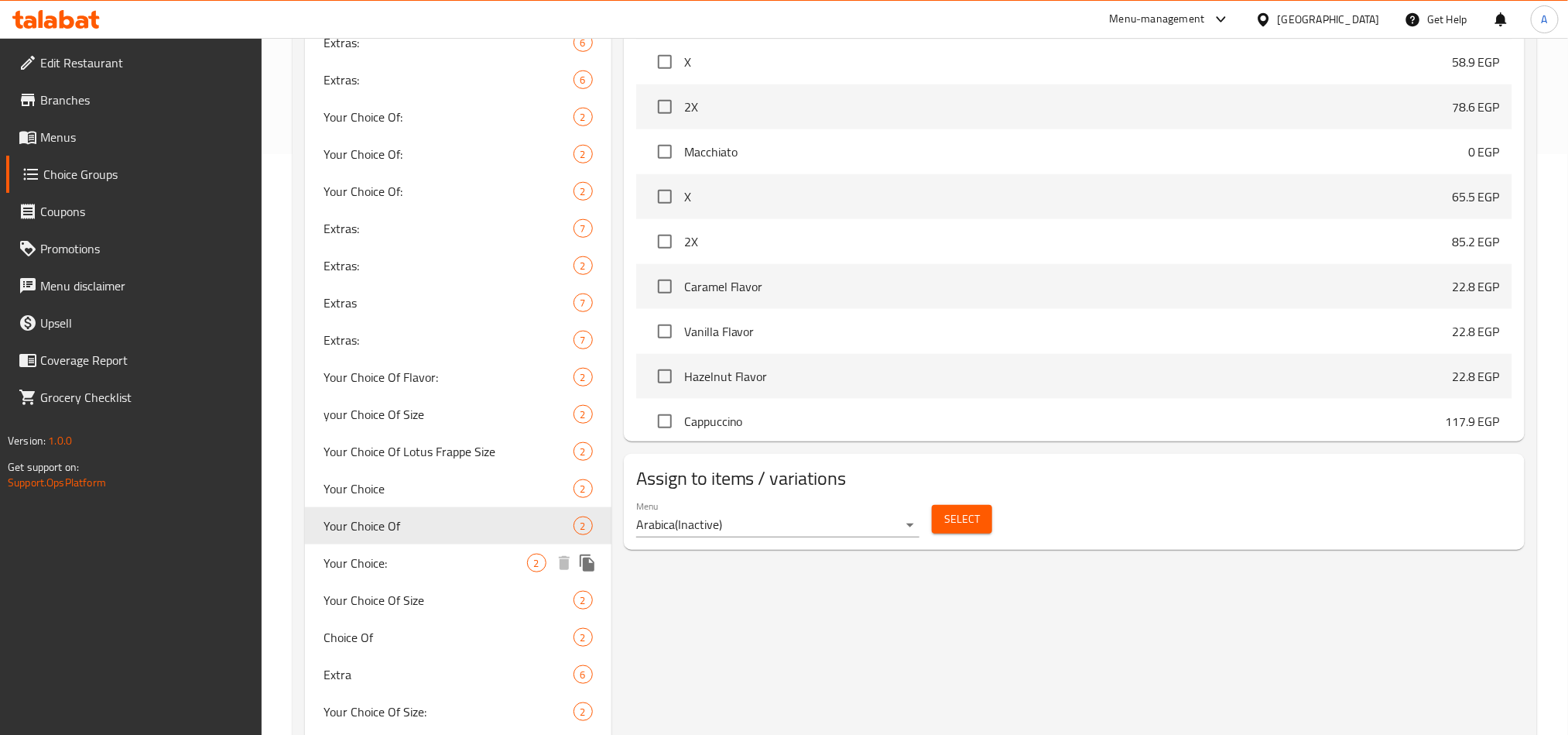
click at [447, 569] on span "Your Choice:" at bounding box center [425, 563] width 203 height 19
type input "Your Choice:"
type input "إختيارك:"
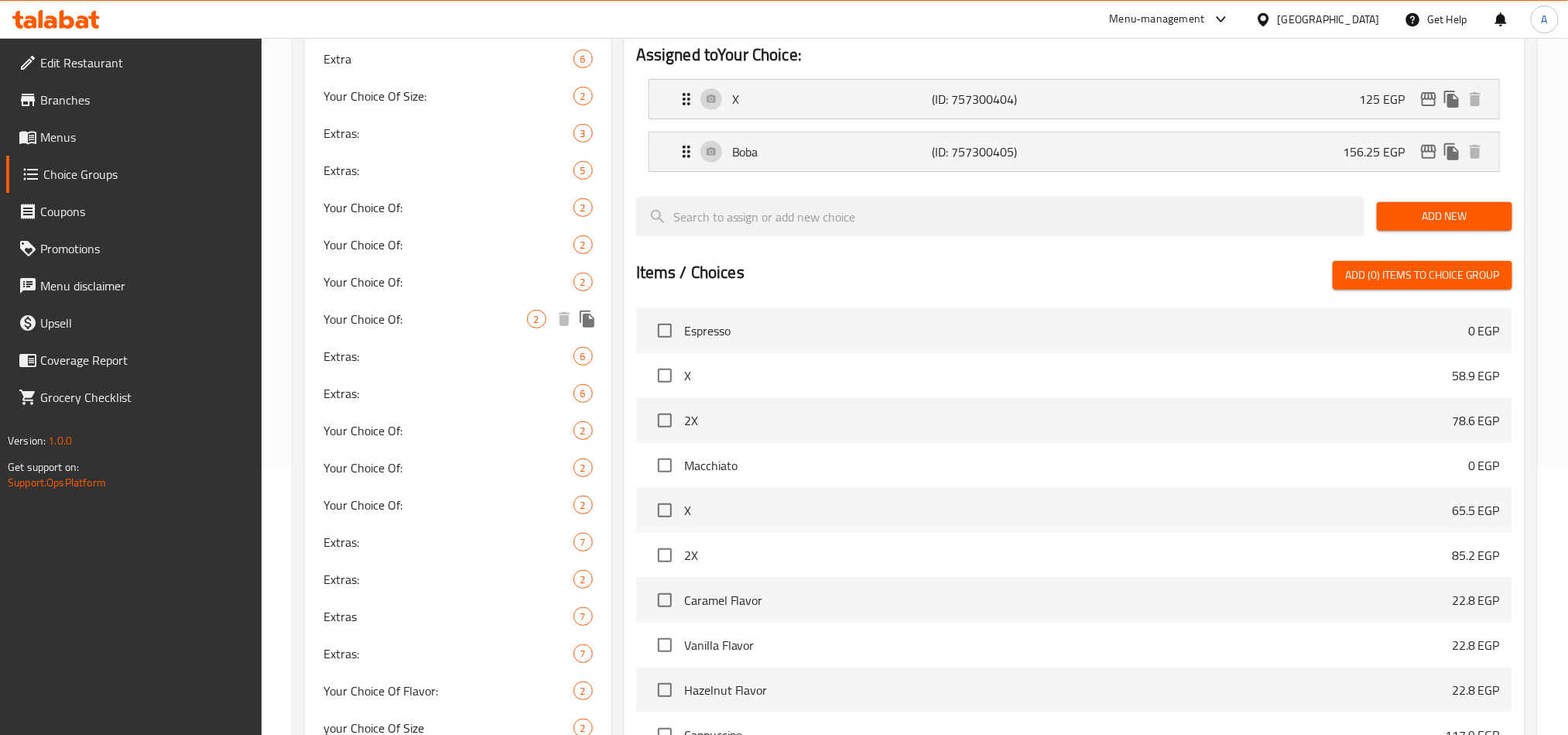
scroll to position [464, 0]
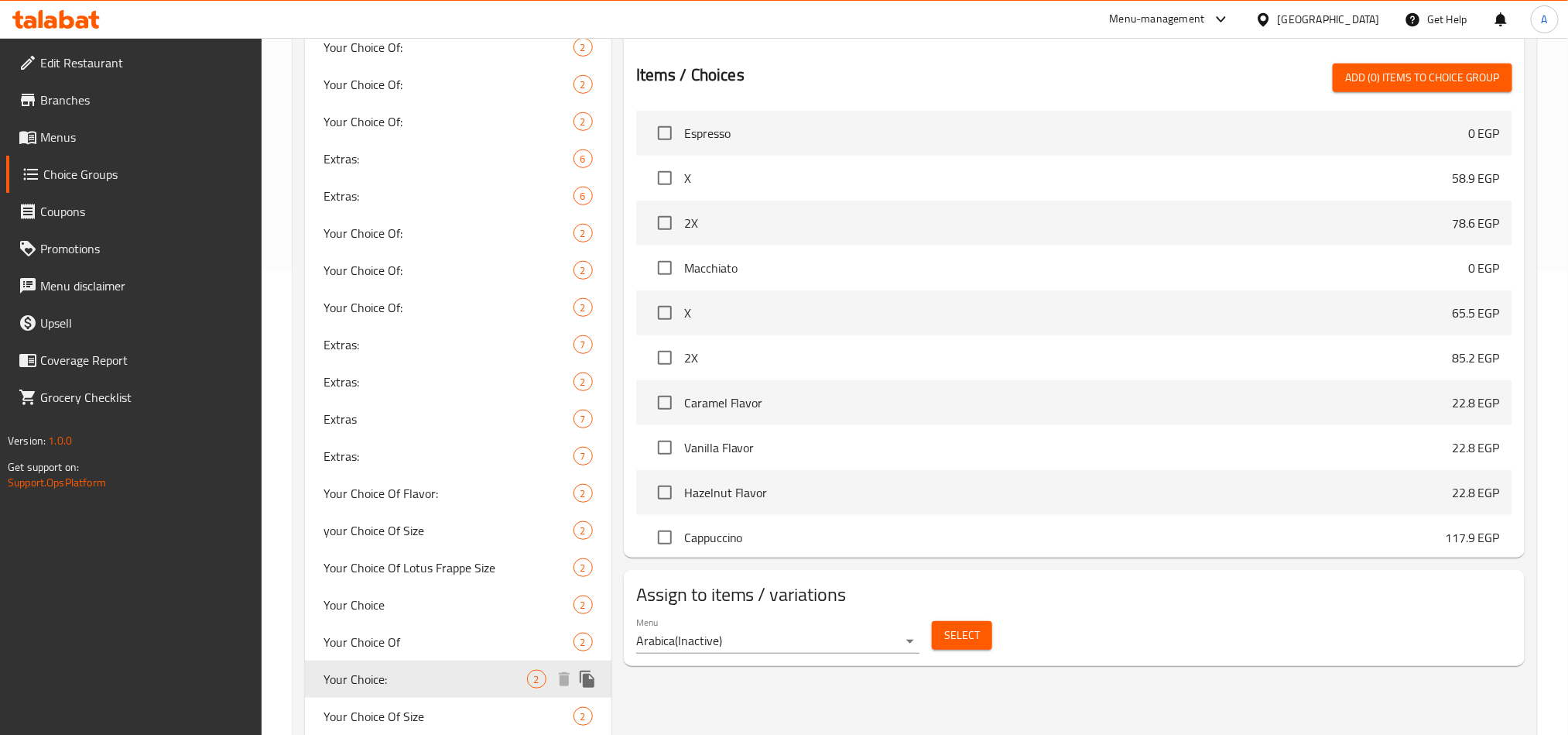
click at [395, 713] on span "Your Choice Of Size" at bounding box center [448, 716] width 250 height 19
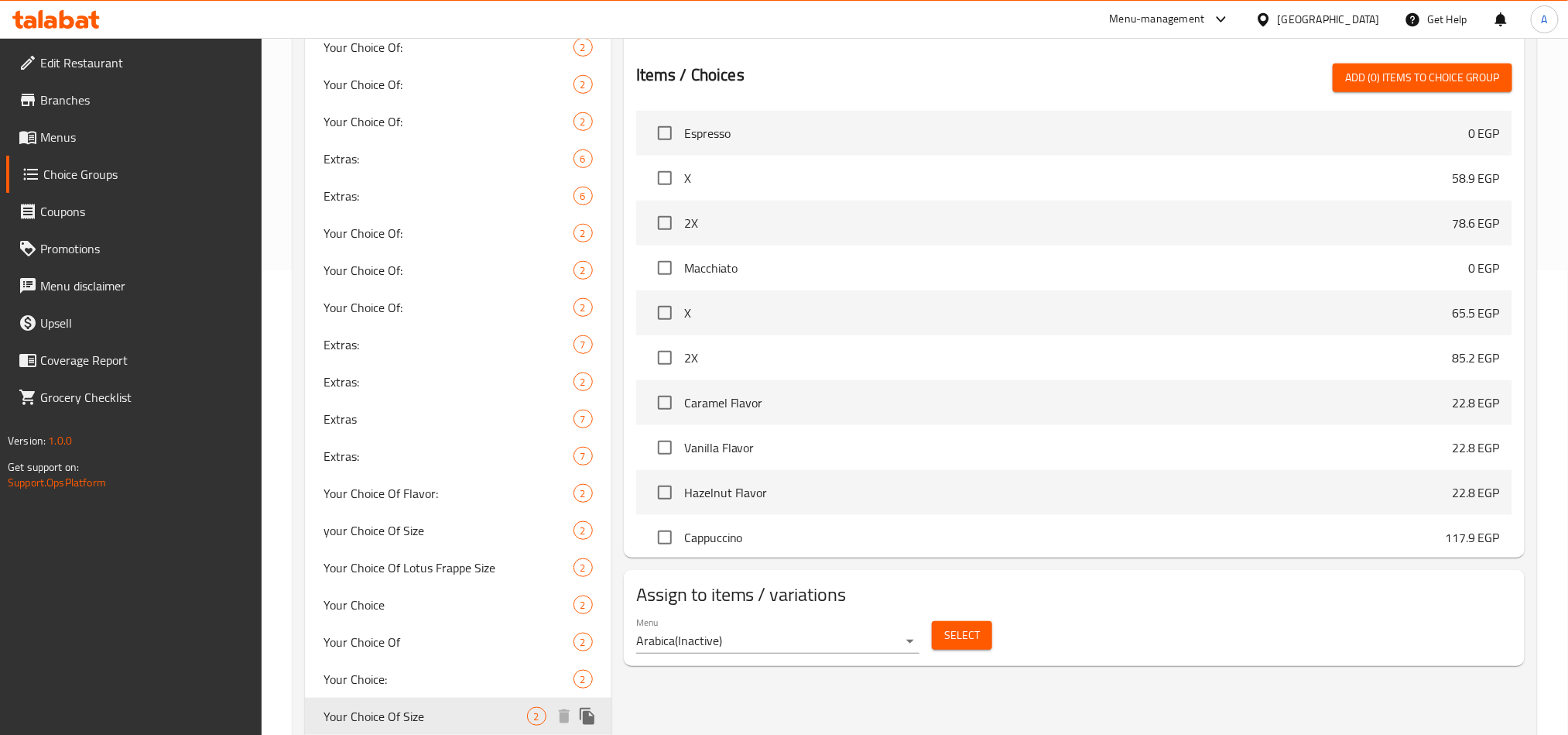
type input "Your Choice Of Size"
type input "إختيارك من الحجم"
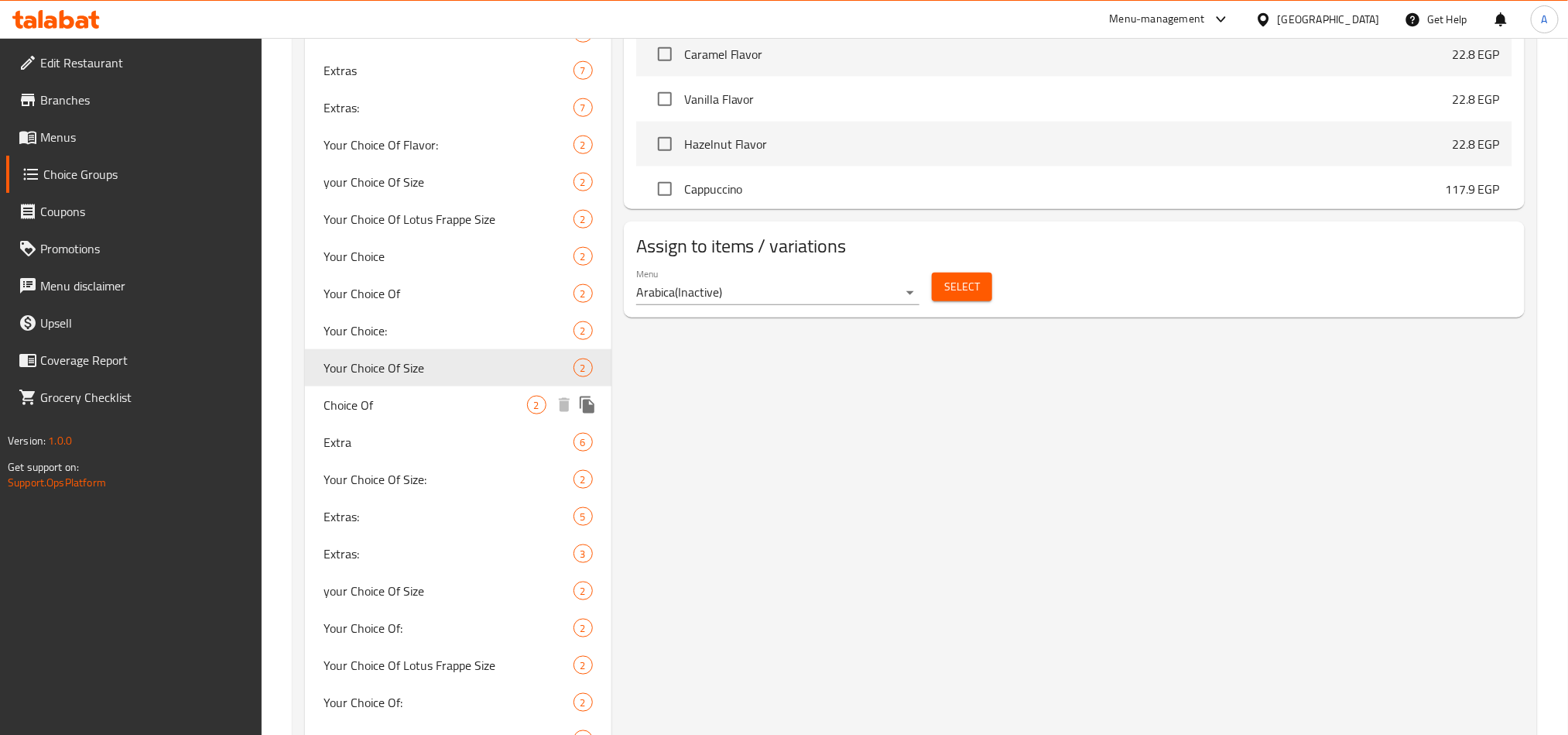
click at [383, 402] on span "Choice Of" at bounding box center [425, 405] width 203 height 19
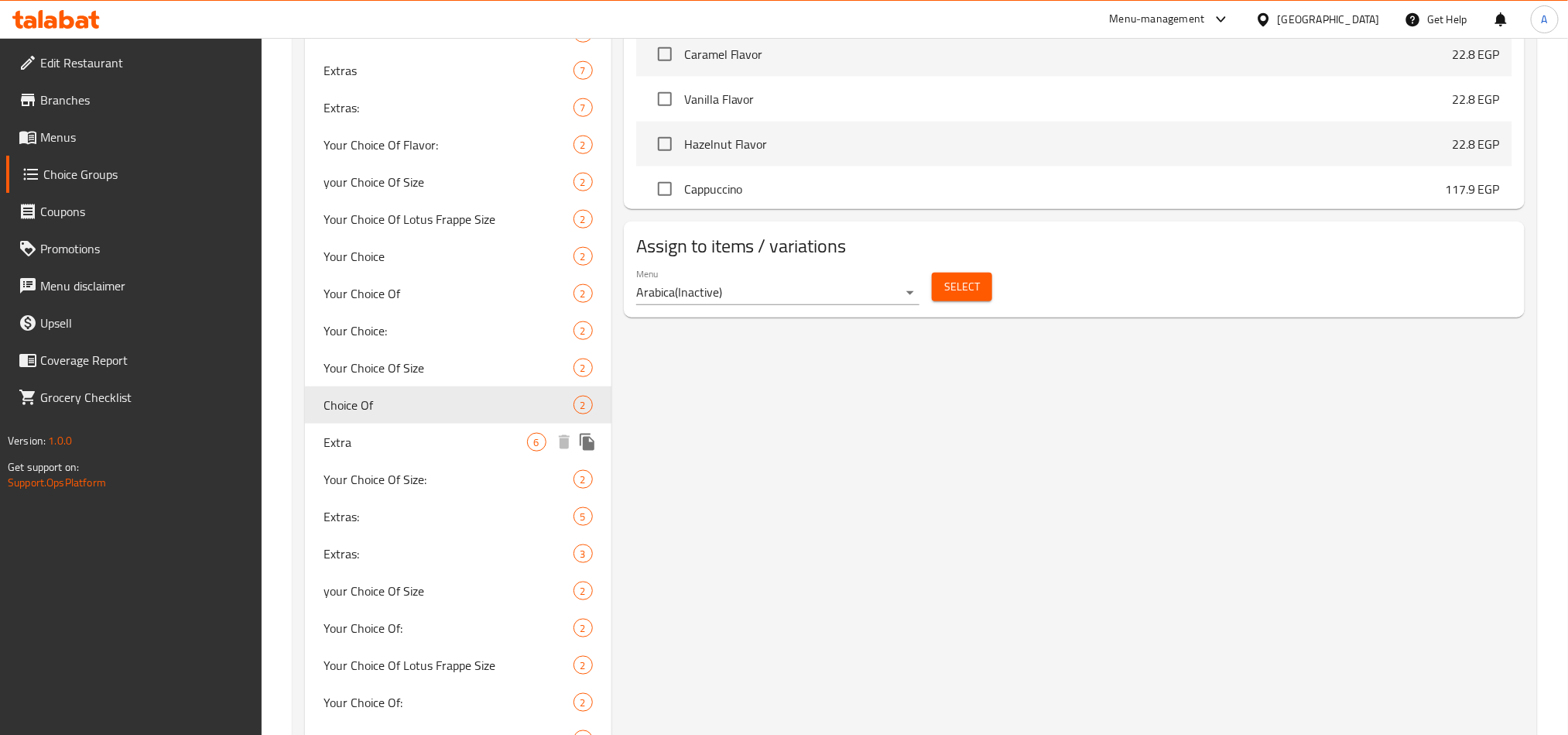
type input "Choice Of"
type input "خيارك من"
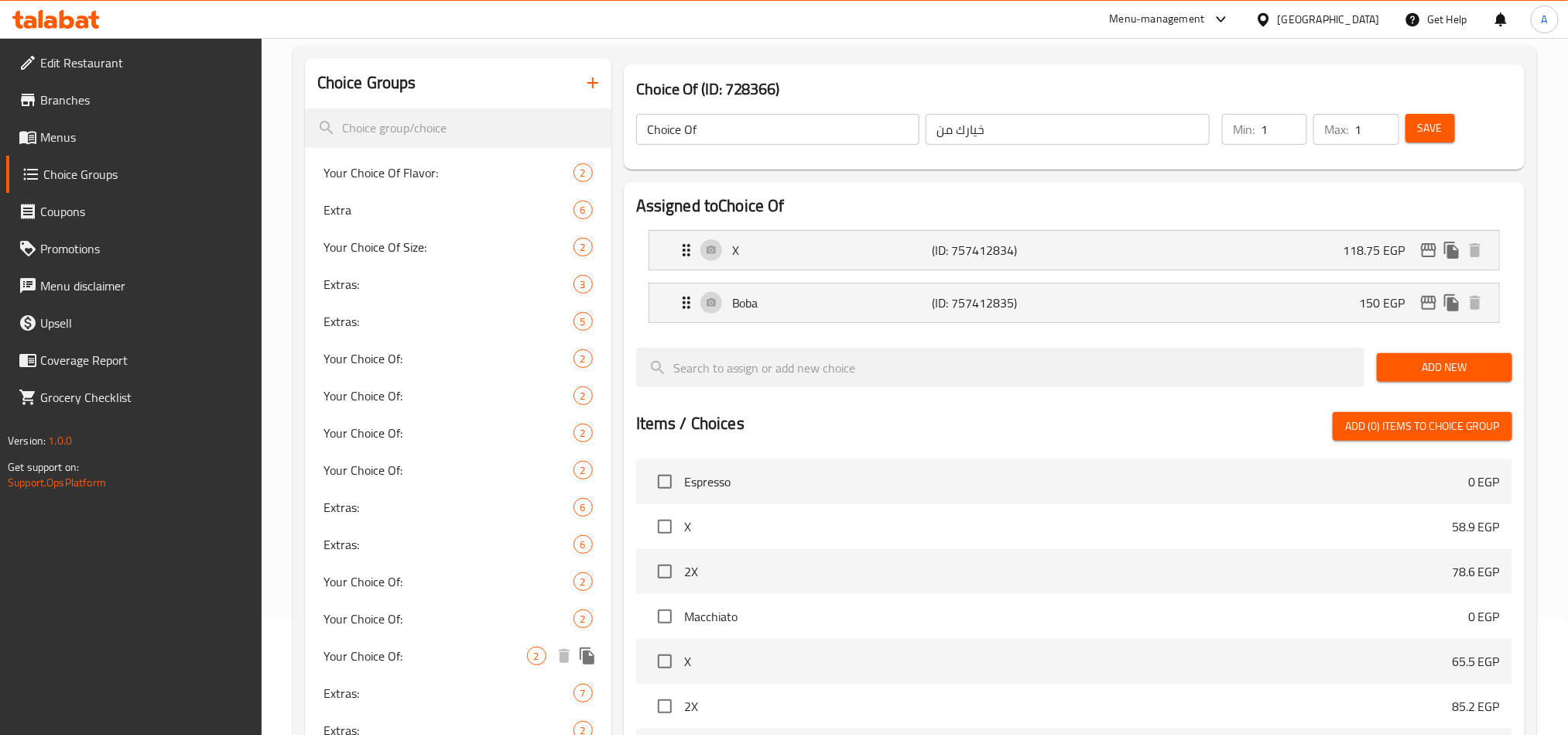
scroll to position [697, 0]
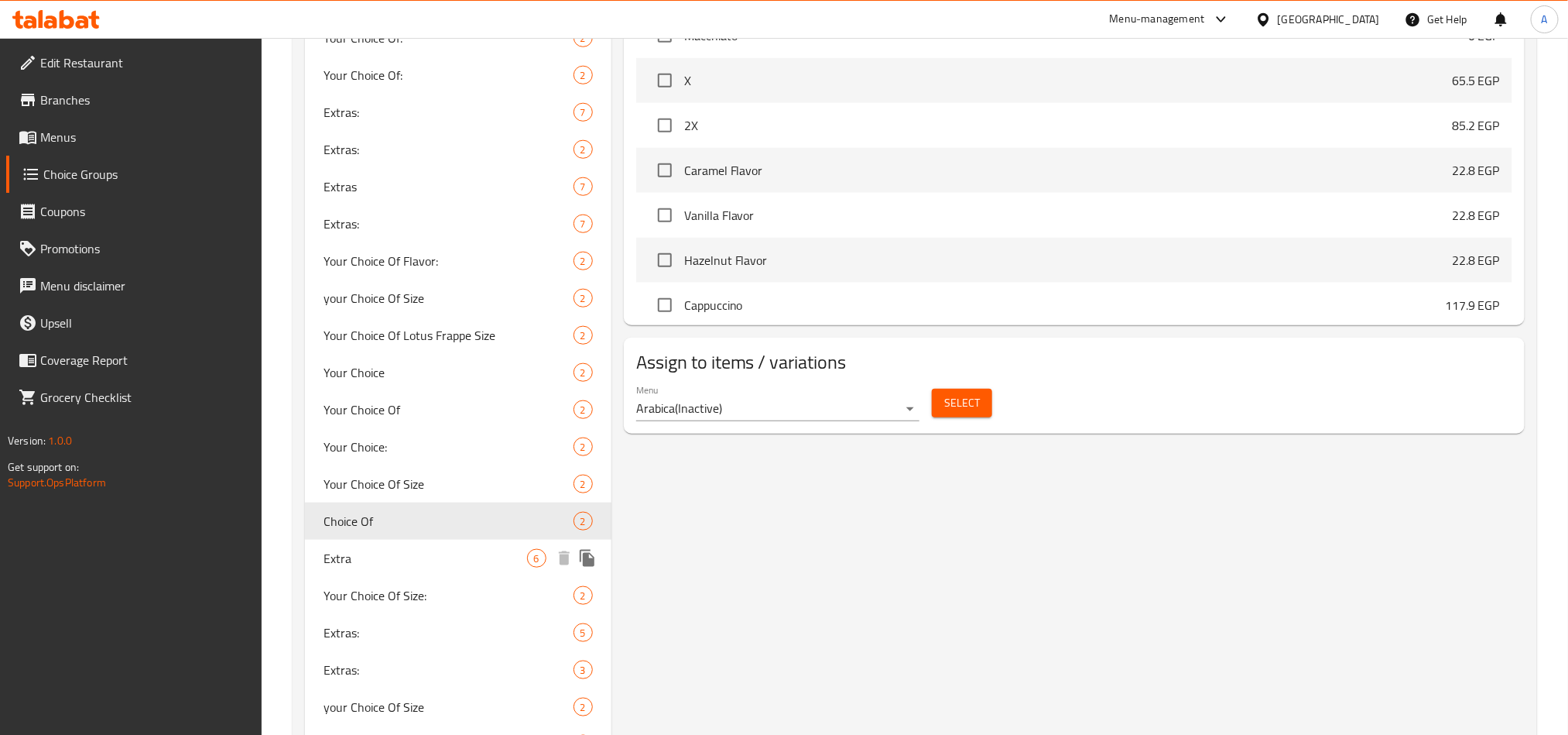
click at [392, 546] on div "Extra 6" at bounding box center [459, 557] width 307 height 37
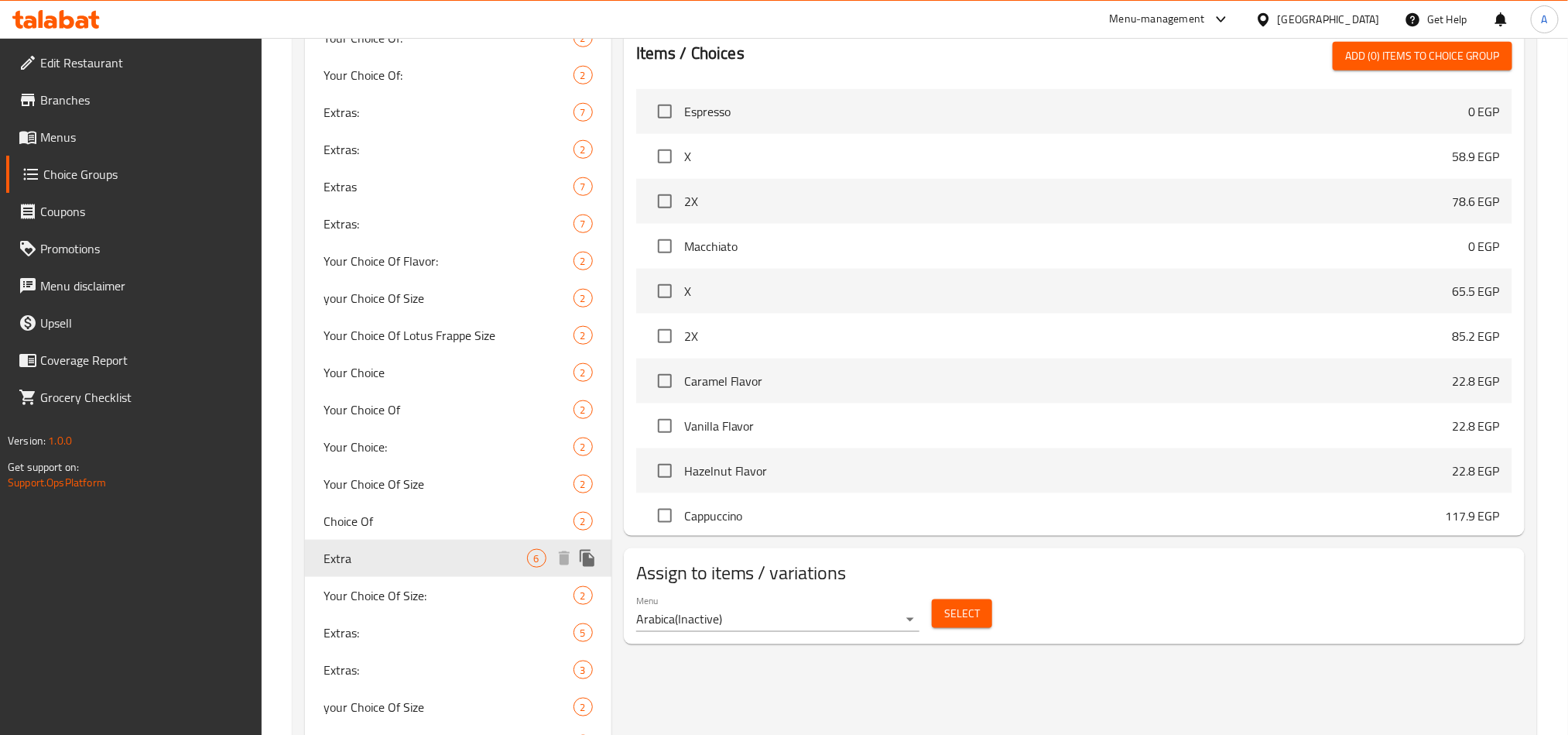
type input "Extra"
type input "إكسترا:"
type input "0"
type input "6"
click at [473, 608] on div "Your Choice Of Size: 2" at bounding box center [459, 595] width 307 height 37
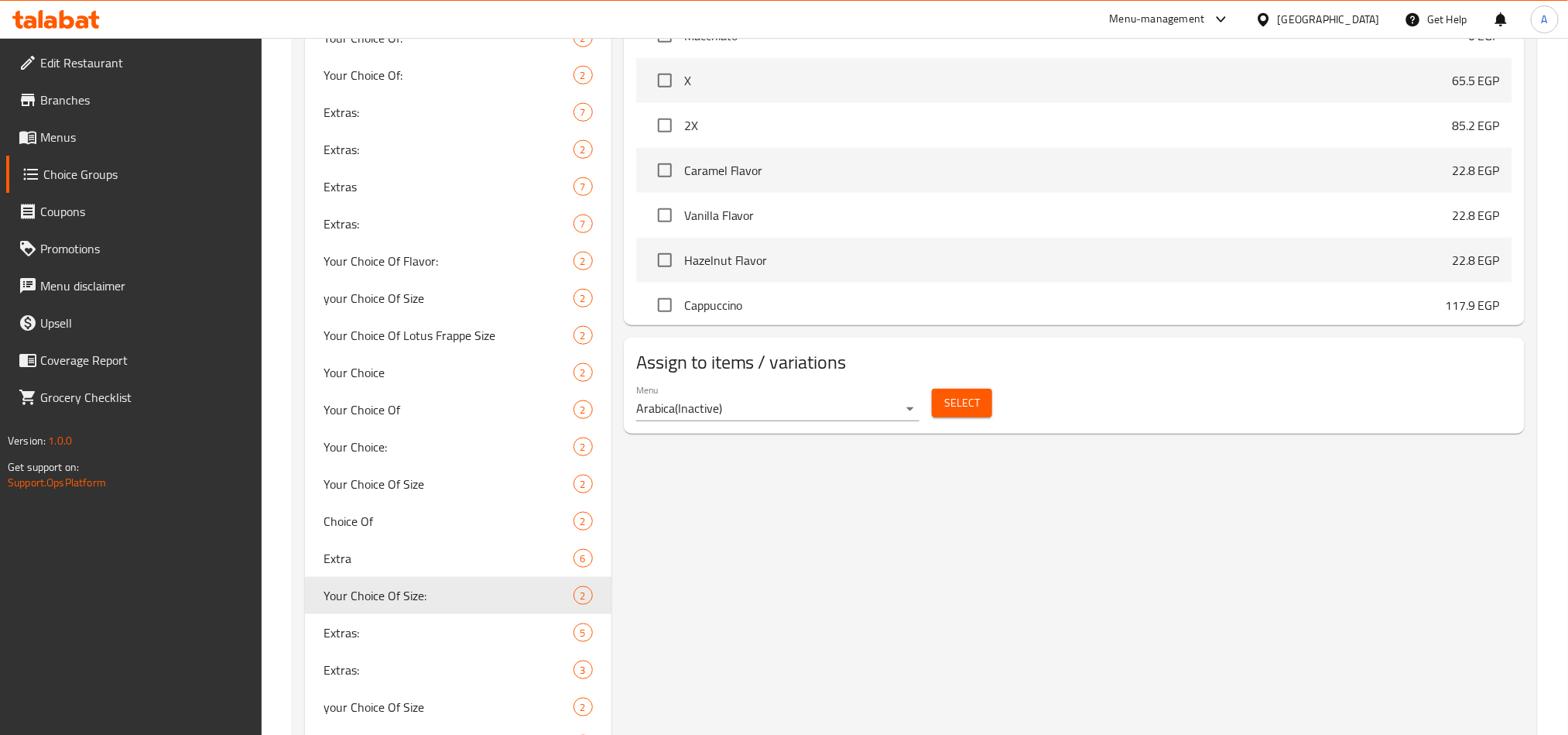
type input "Your Choice Of Size:"
type input "إختيارك من الحجم:"
type input "1"
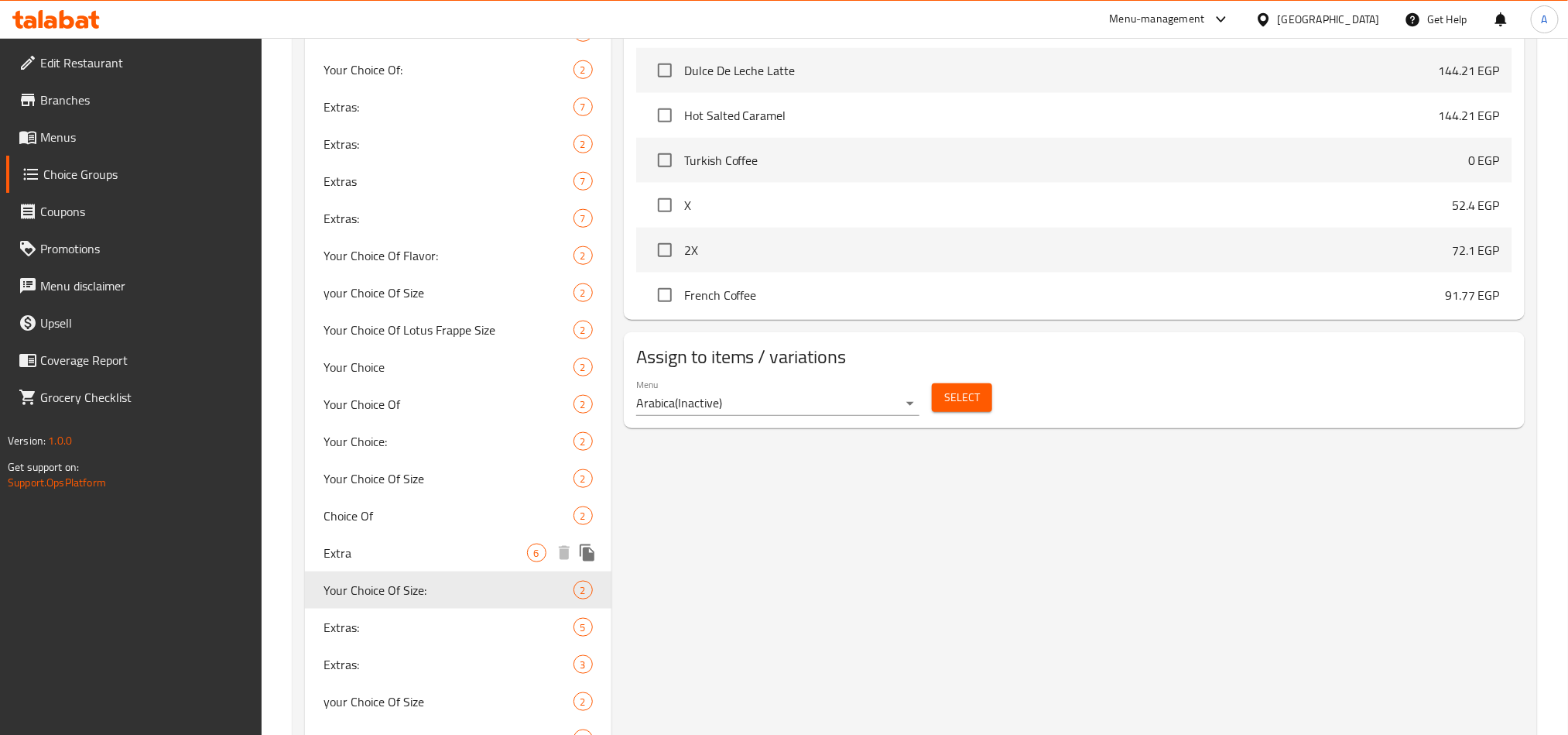
scroll to position [813, 0]
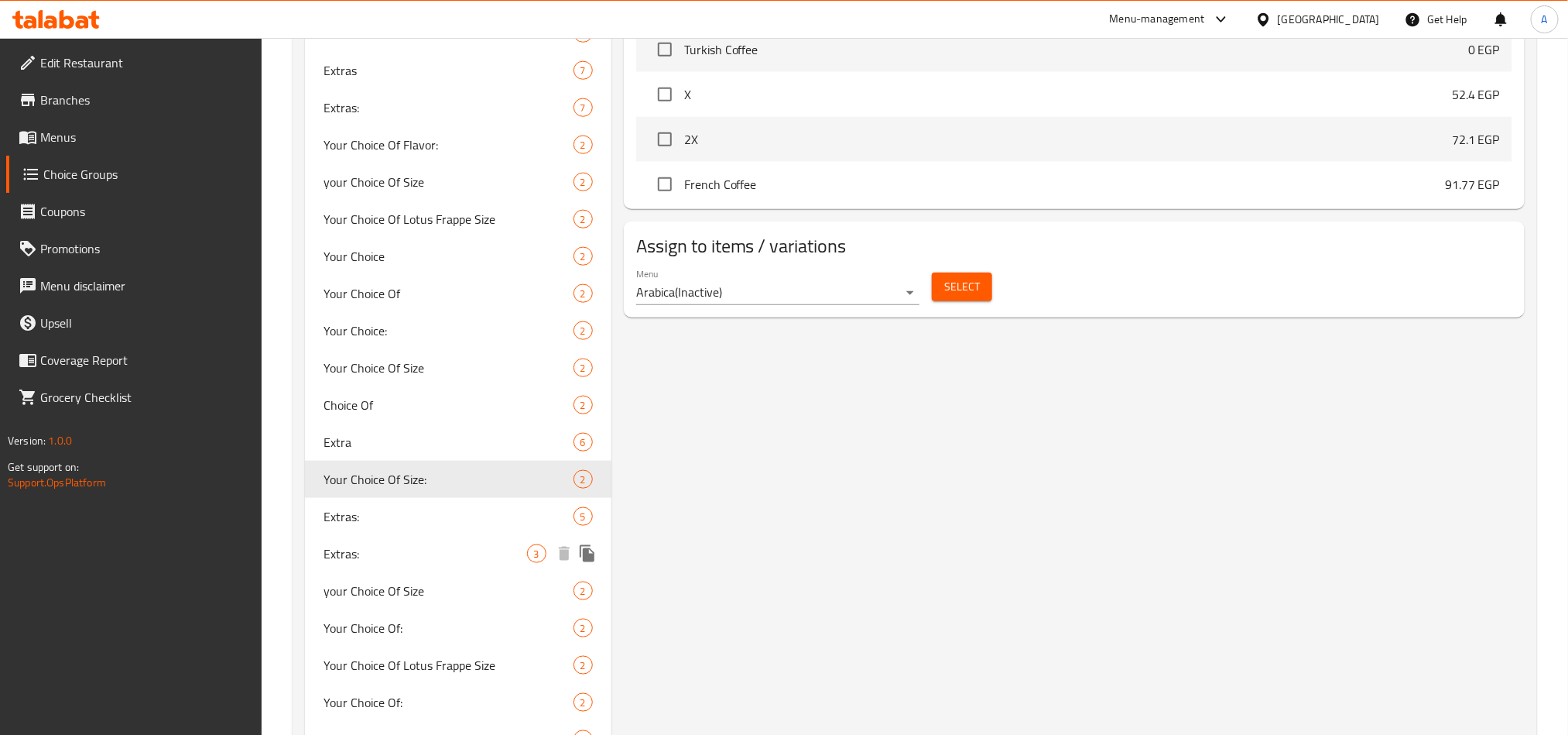
drag, startPoint x: 458, startPoint y: 512, endPoint x: 464, endPoint y: 533, distance: 21.8
click at [458, 513] on span "Extras:" at bounding box center [448, 517] width 250 height 19
type input "Extras:"
type input "إكسترا:"
type input "0"
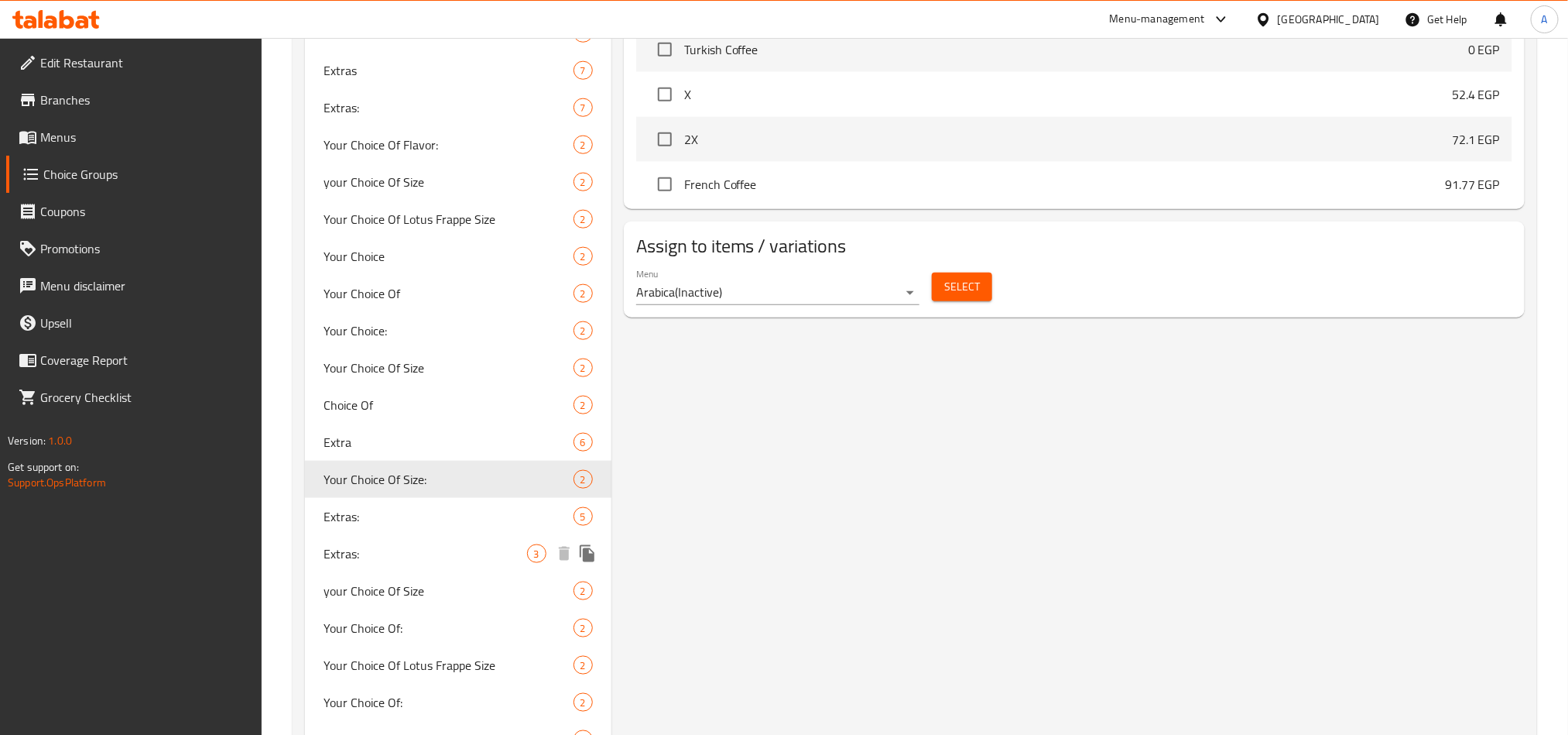
type input "5"
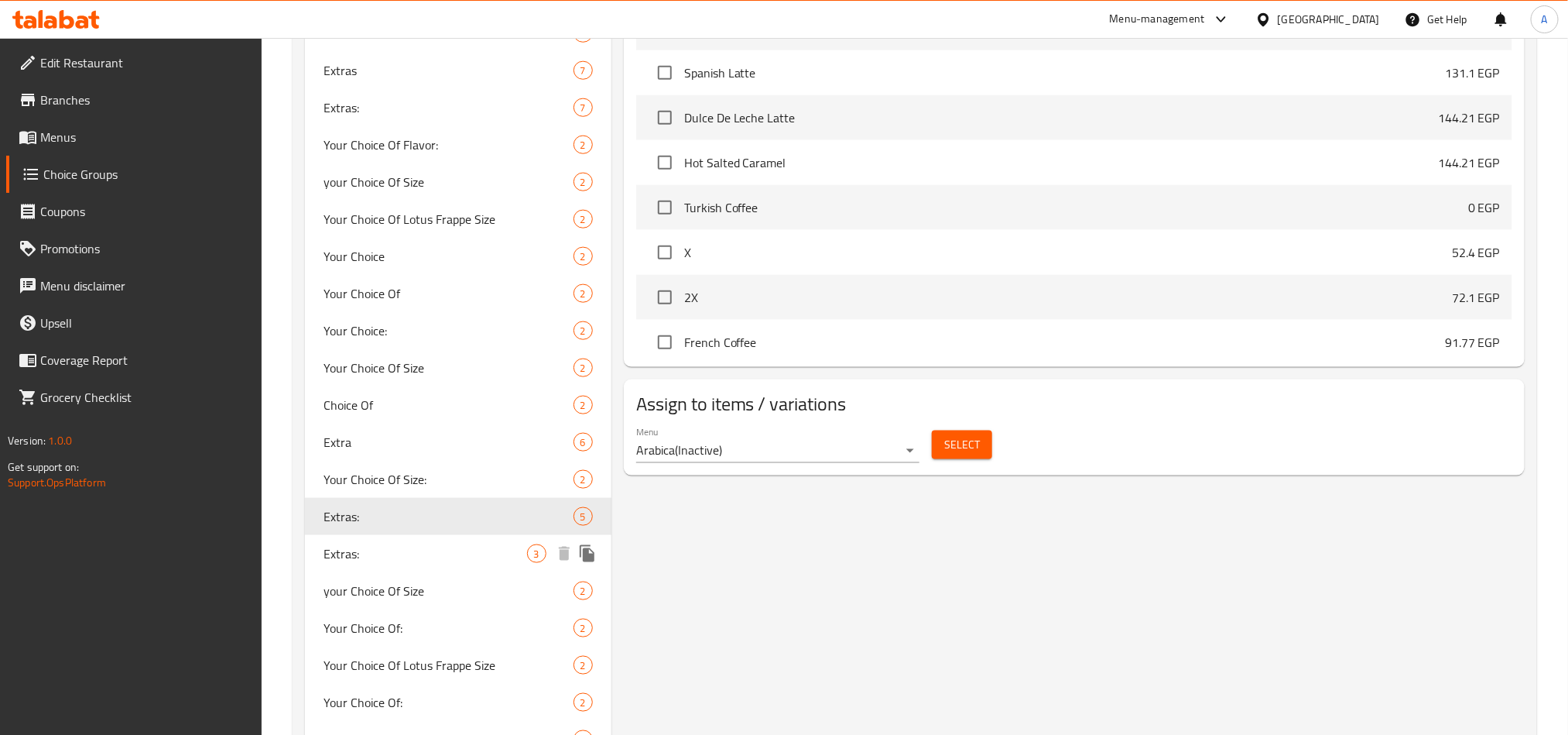
click at [416, 598] on span "your Choice Of Size" at bounding box center [448, 591] width 250 height 19
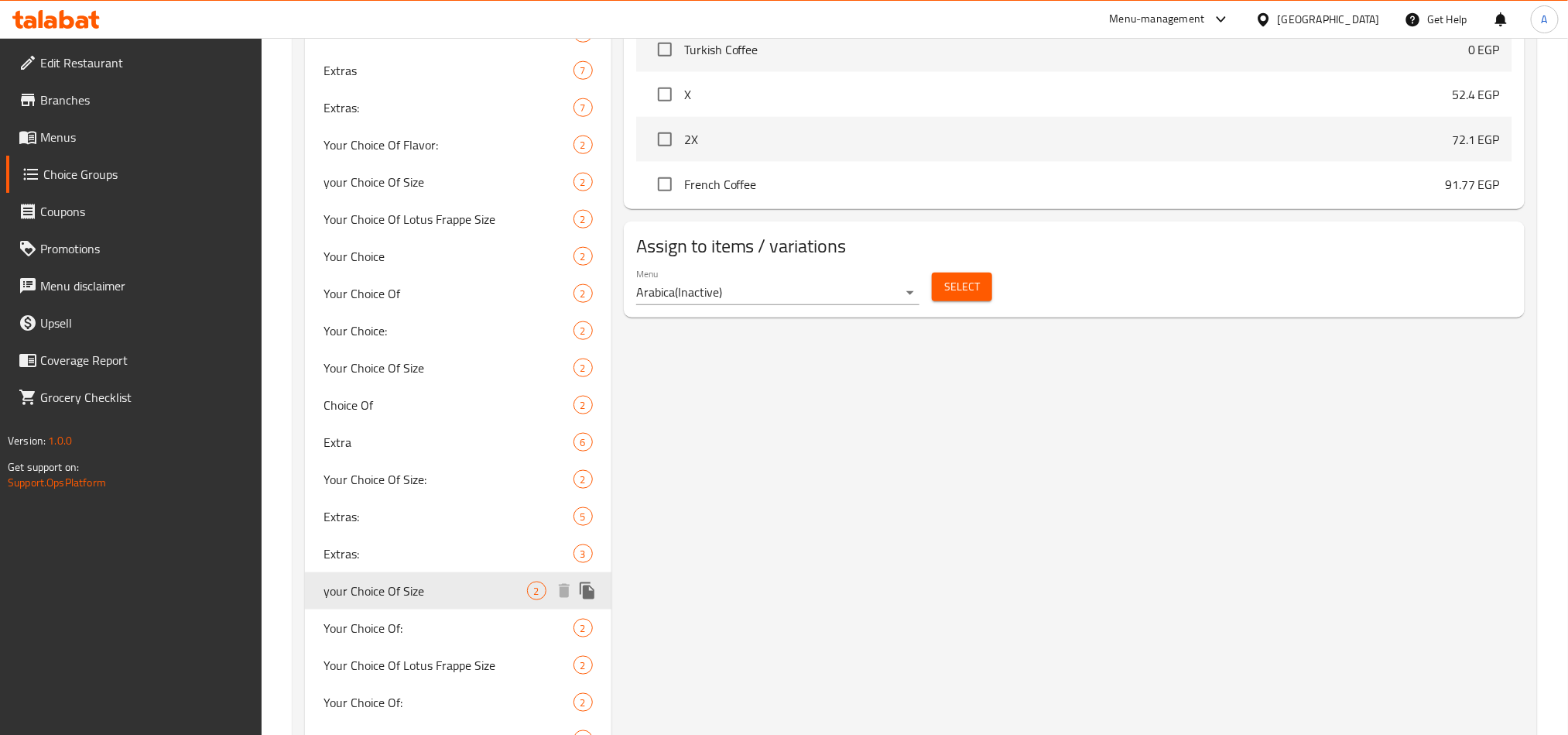
type input "your Choice Of Size"
type input "إختيارك من الحجم"
type input "1"
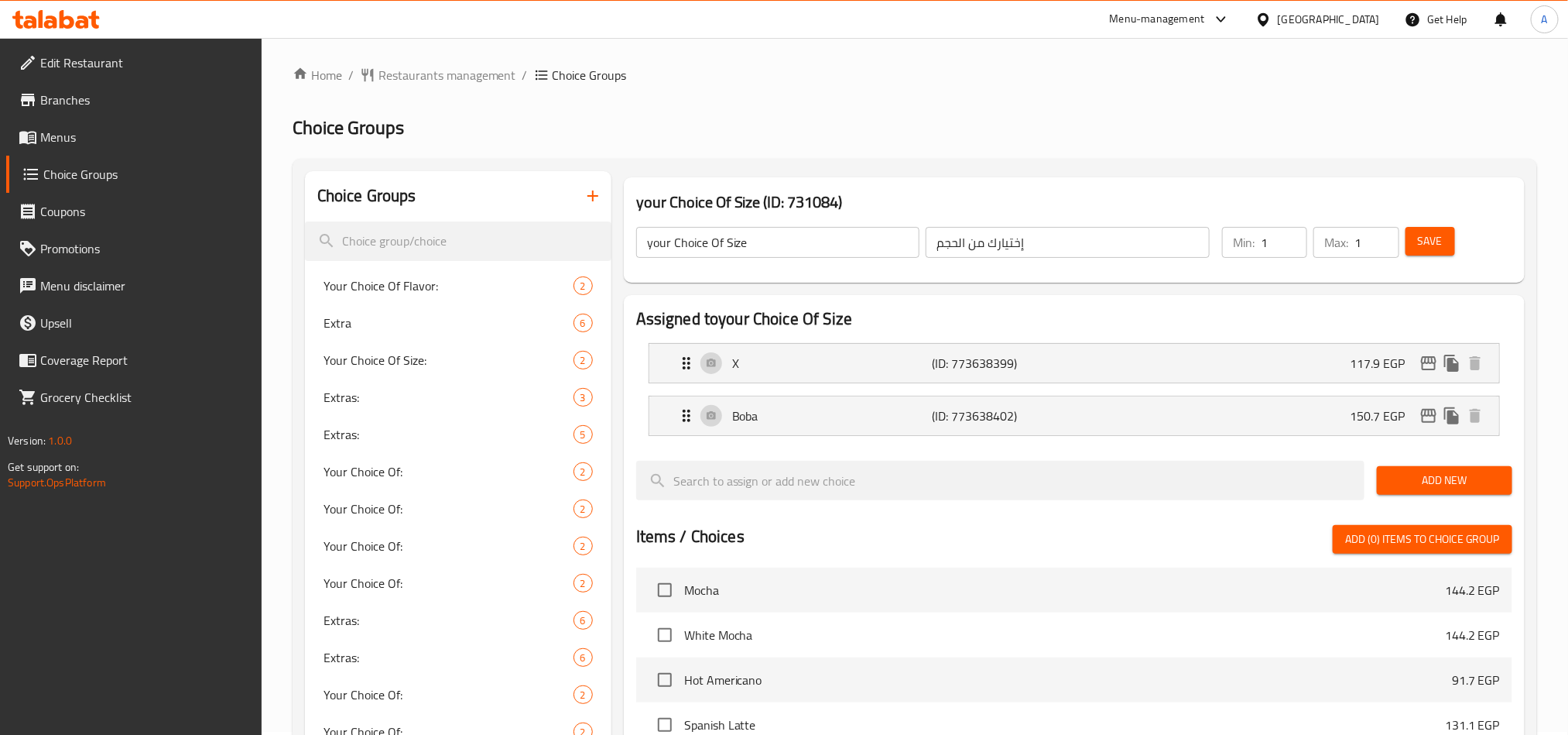
scroll to position [0, 0]
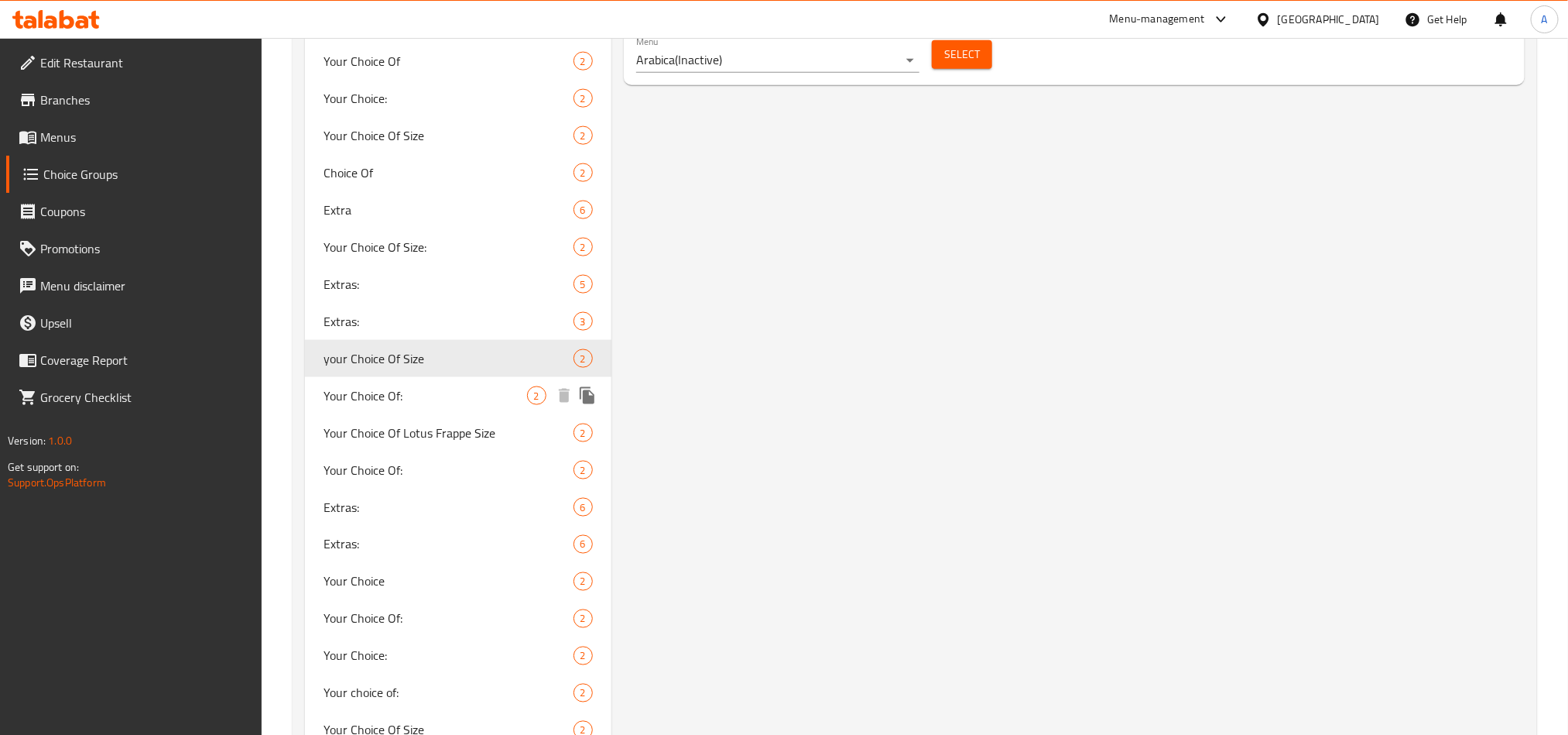
click at [358, 398] on span "Your Choice Of:" at bounding box center [425, 396] width 203 height 19
type input "Your Choice Of:"
type input "إختيارك من:"
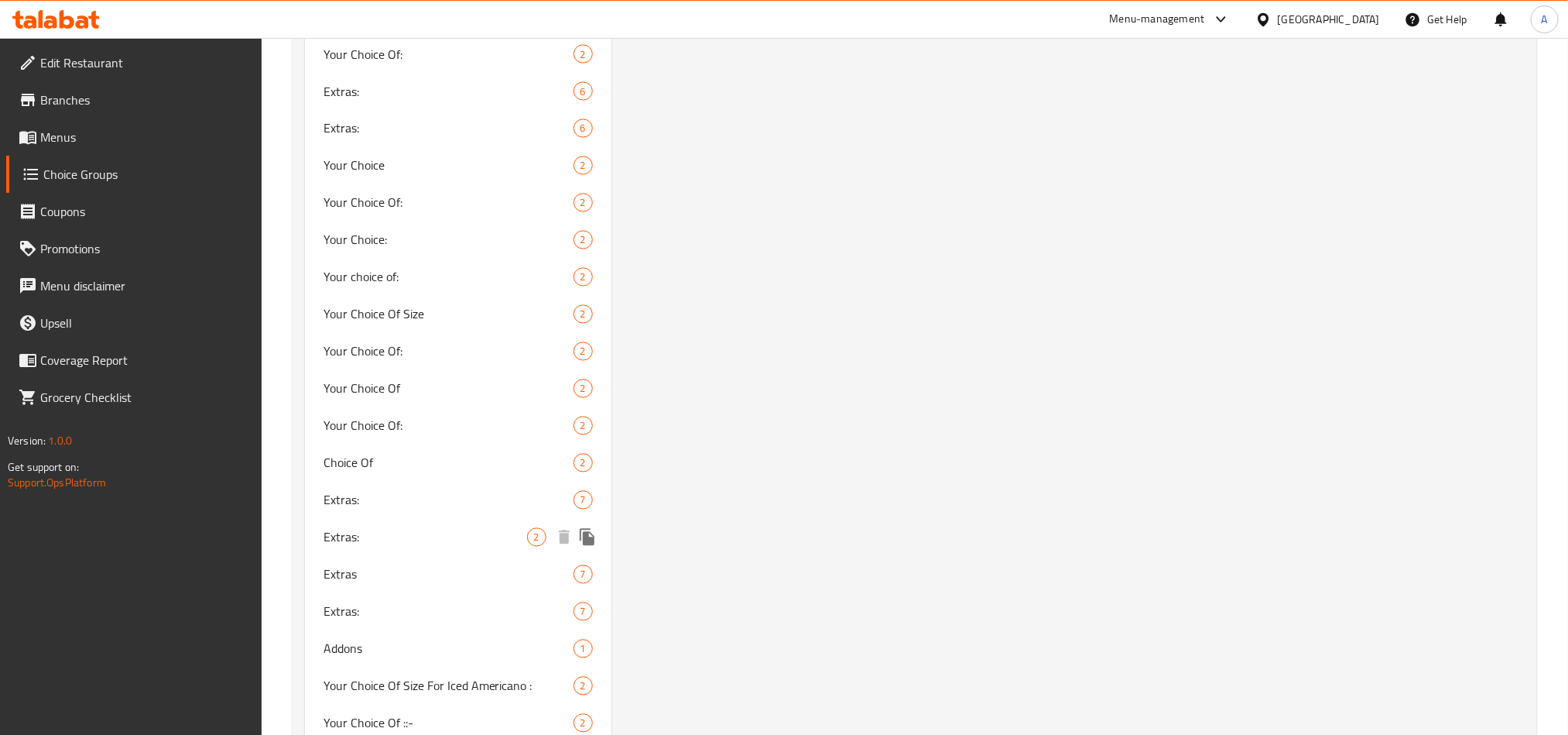
scroll to position [1013, 0]
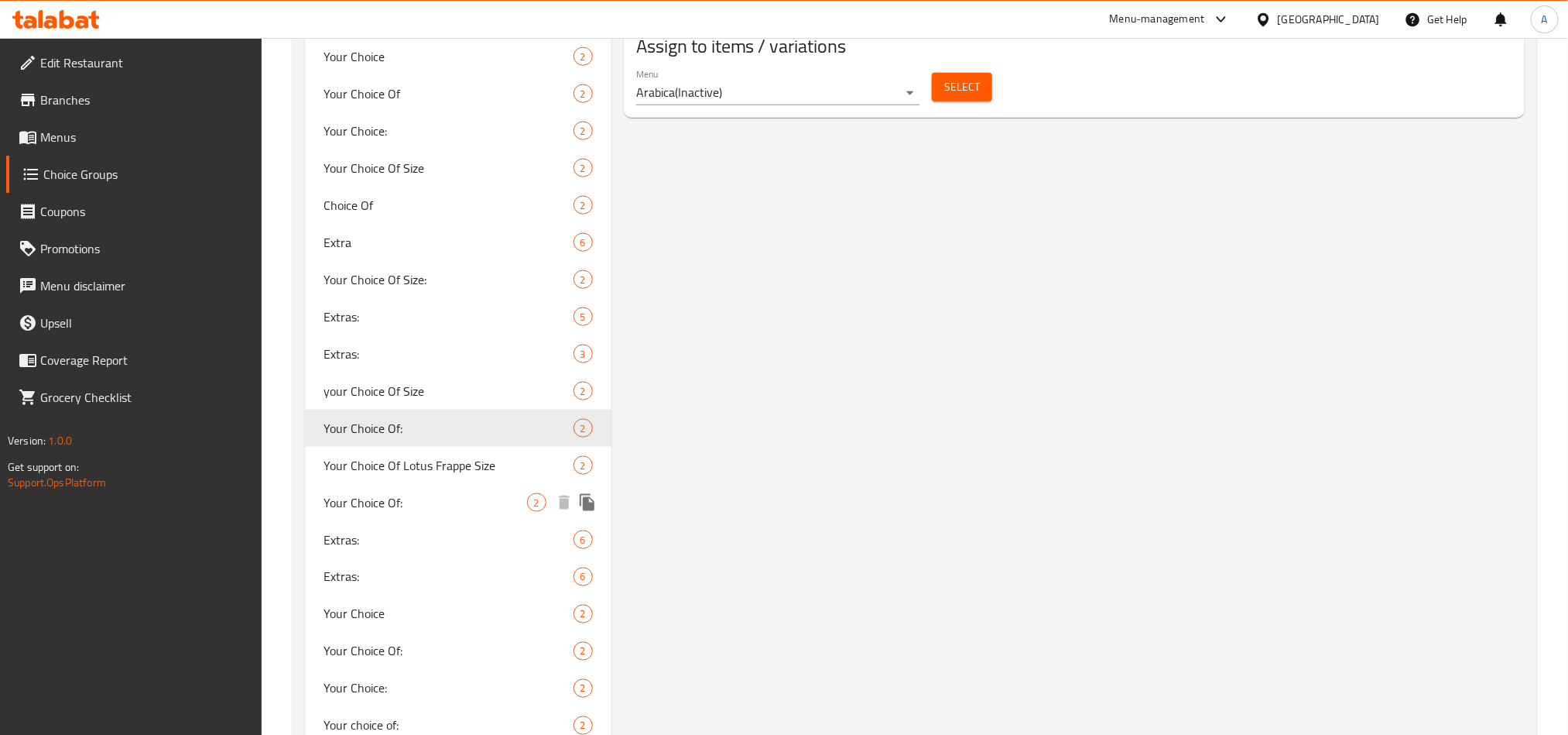
drag, startPoint x: 372, startPoint y: 488, endPoint x: 860, endPoint y: 528, distance: 489.6
click at [372, 488] on div "Your Choice Of: 2" at bounding box center [459, 502] width 307 height 37
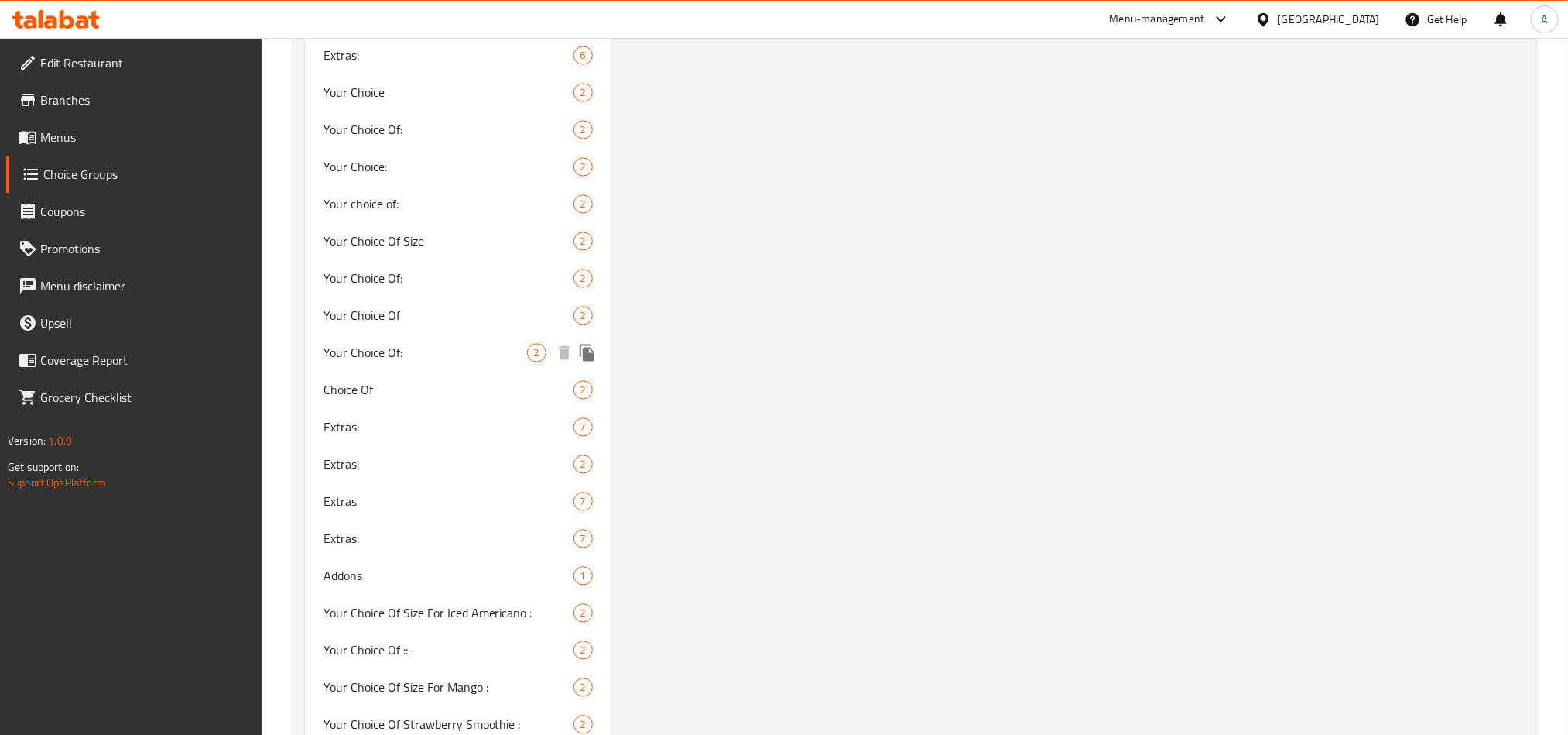
scroll to position [1361, 0]
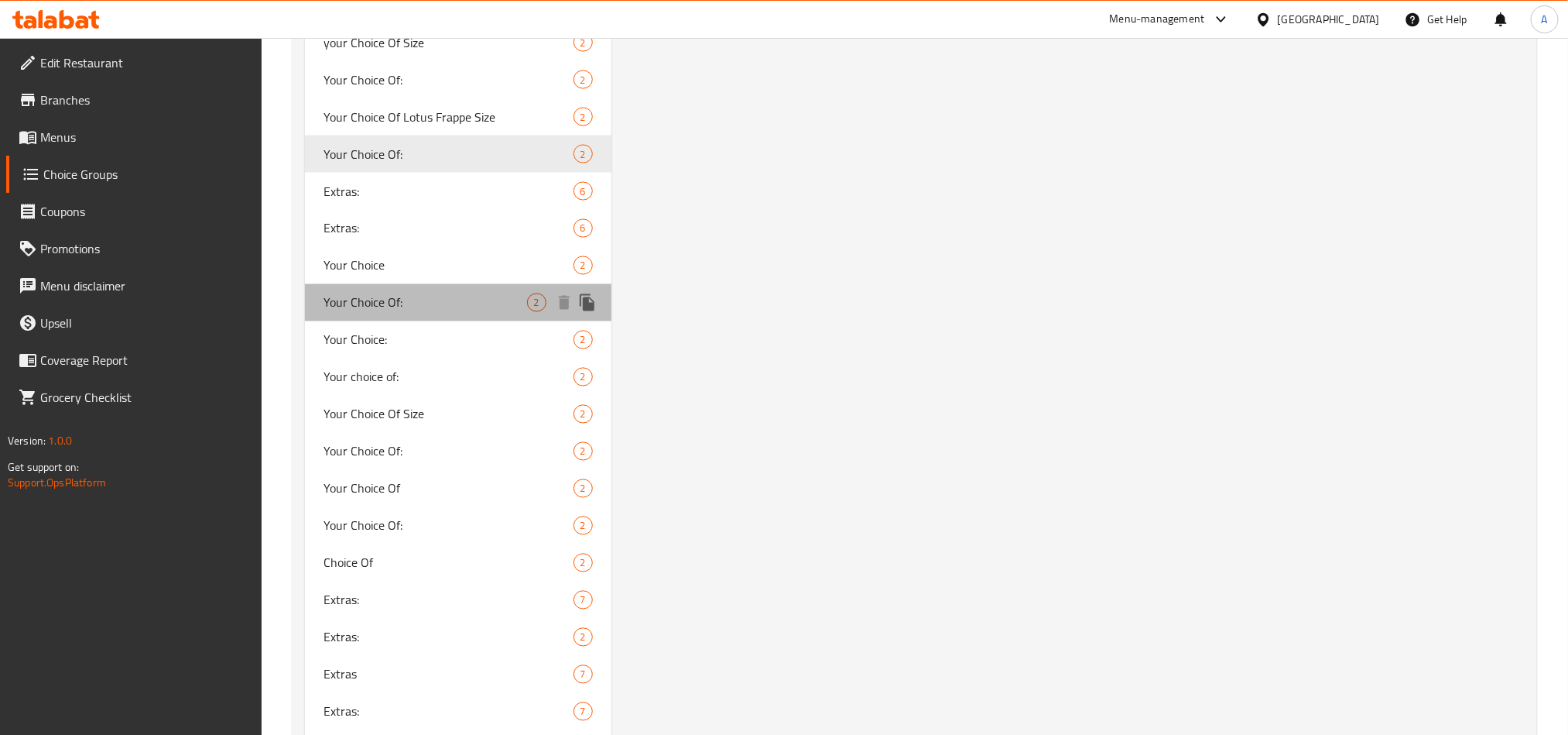
click at [393, 304] on span "Your Choice Of:" at bounding box center [425, 303] width 203 height 19
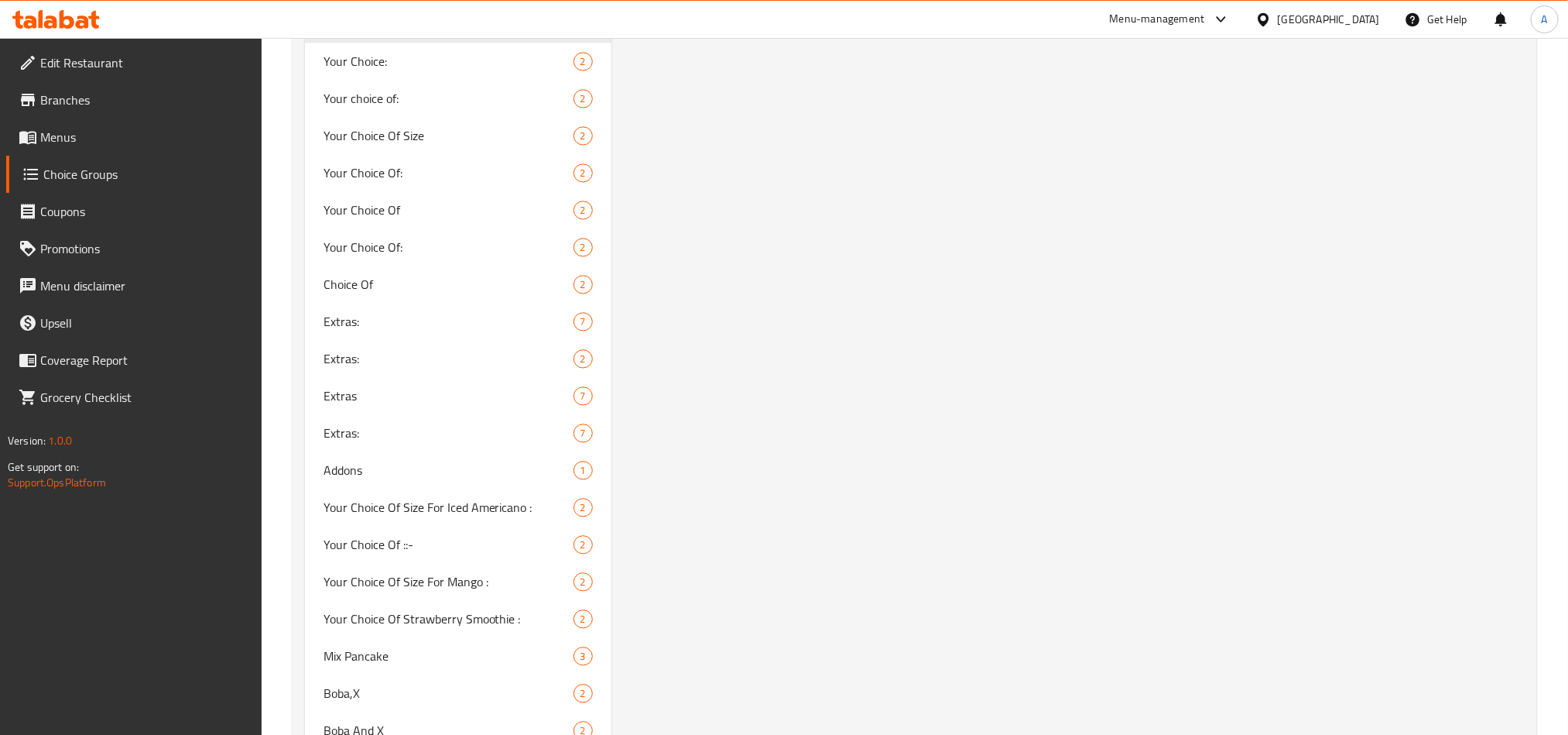
scroll to position [1245, 0]
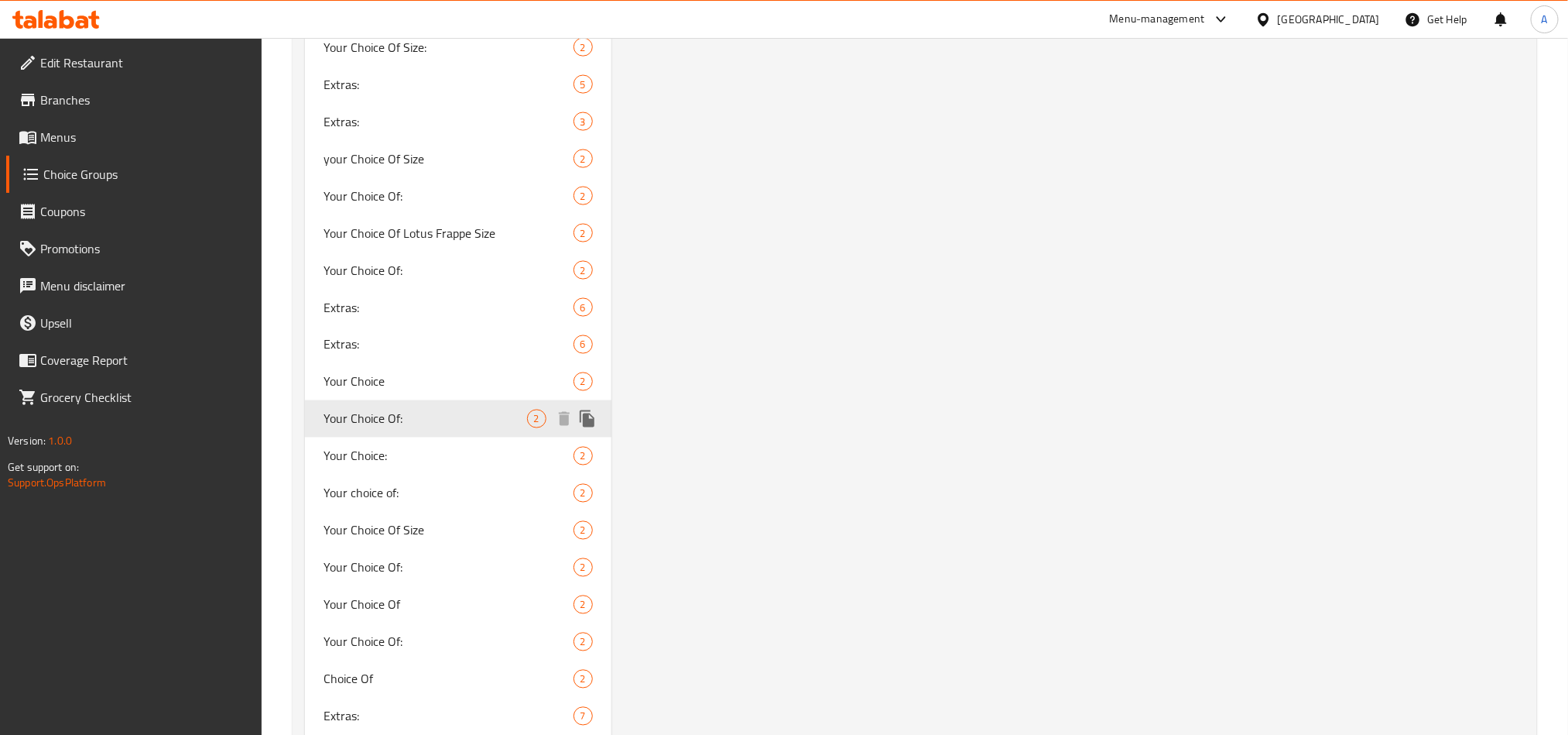
click at [346, 431] on div "Your Choice Of: 2" at bounding box center [459, 418] width 307 height 37
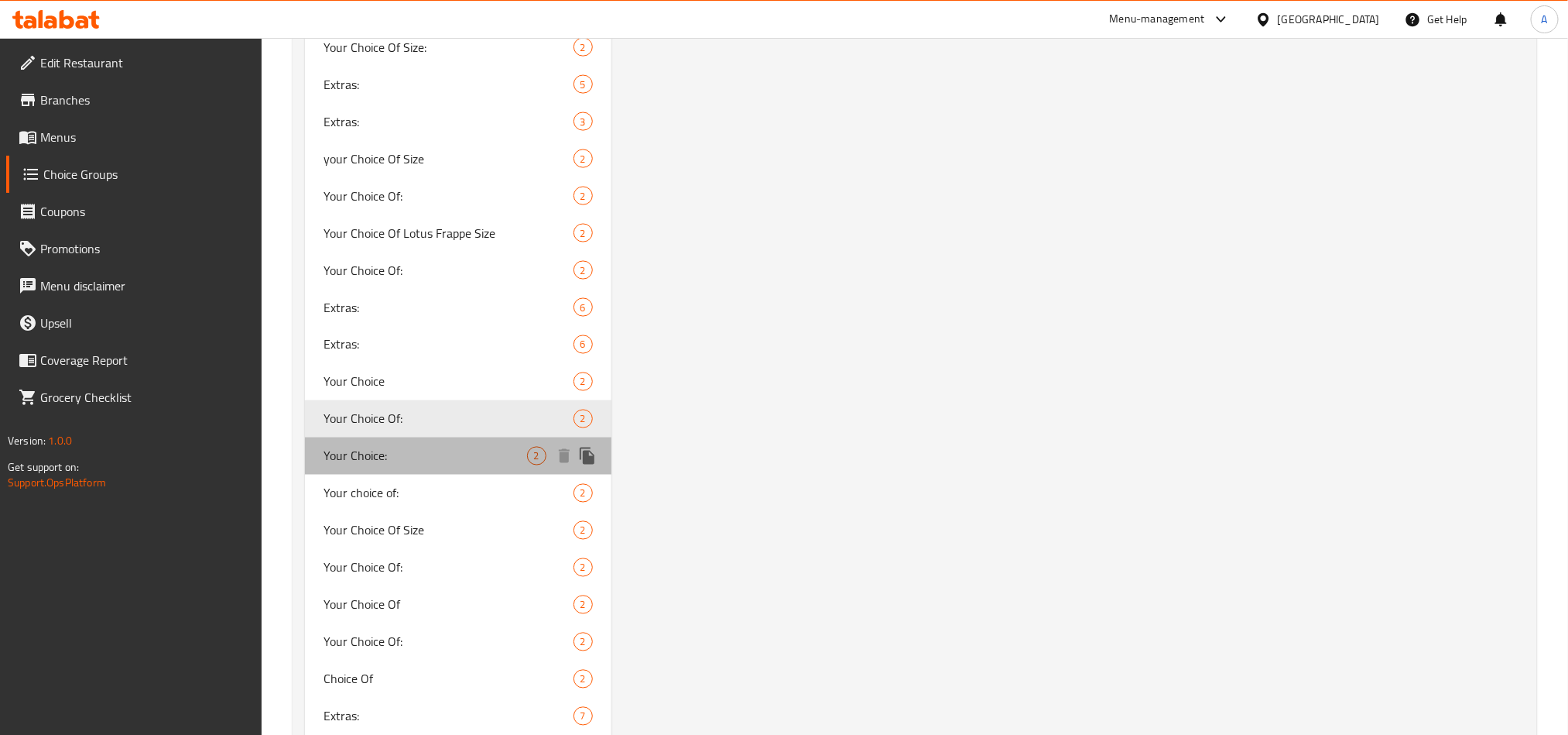
click at [437, 447] on span "Your Choice:" at bounding box center [425, 456] width 203 height 19
type input "Your Choice:"
type input "إختيارك:"
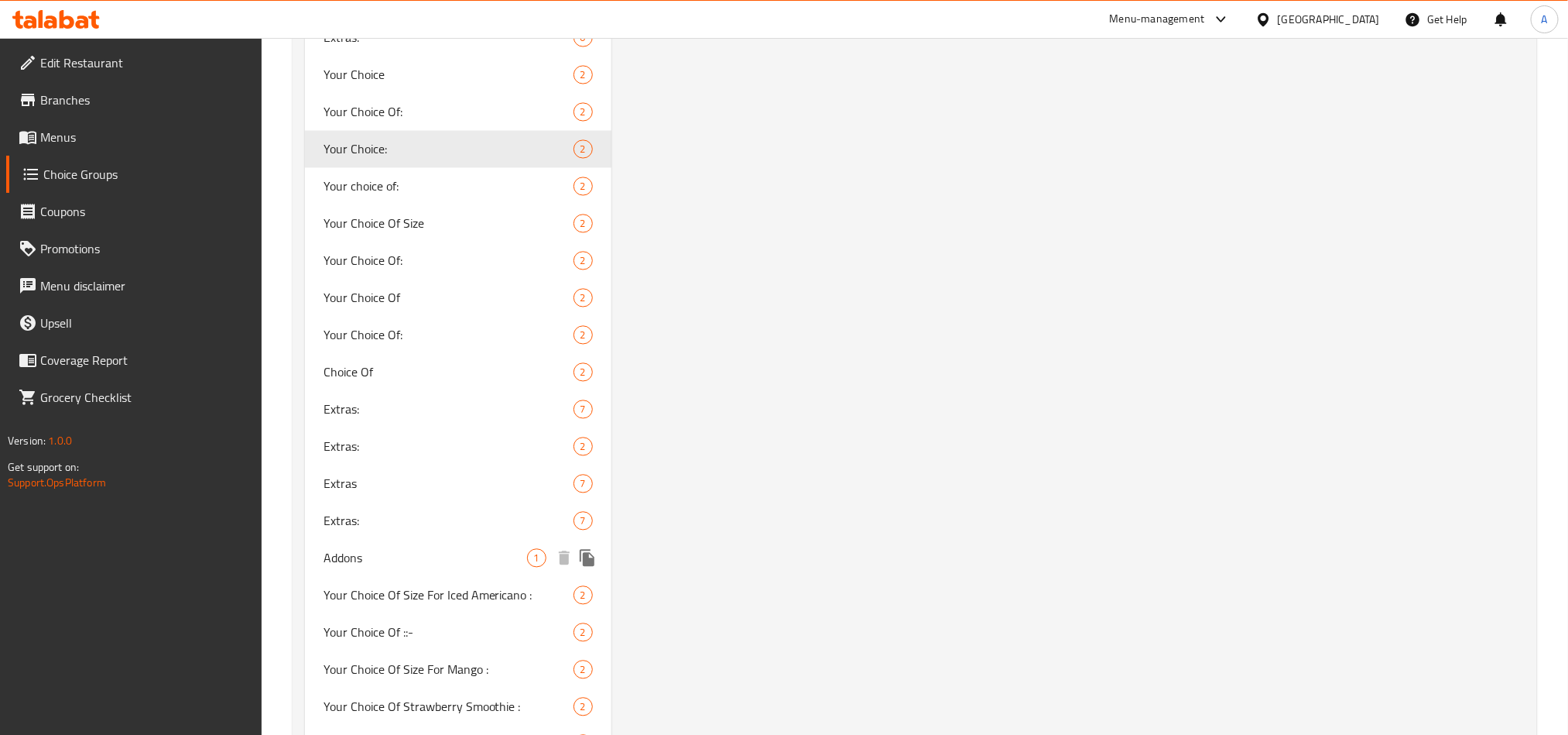
scroll to position [1361, 0]
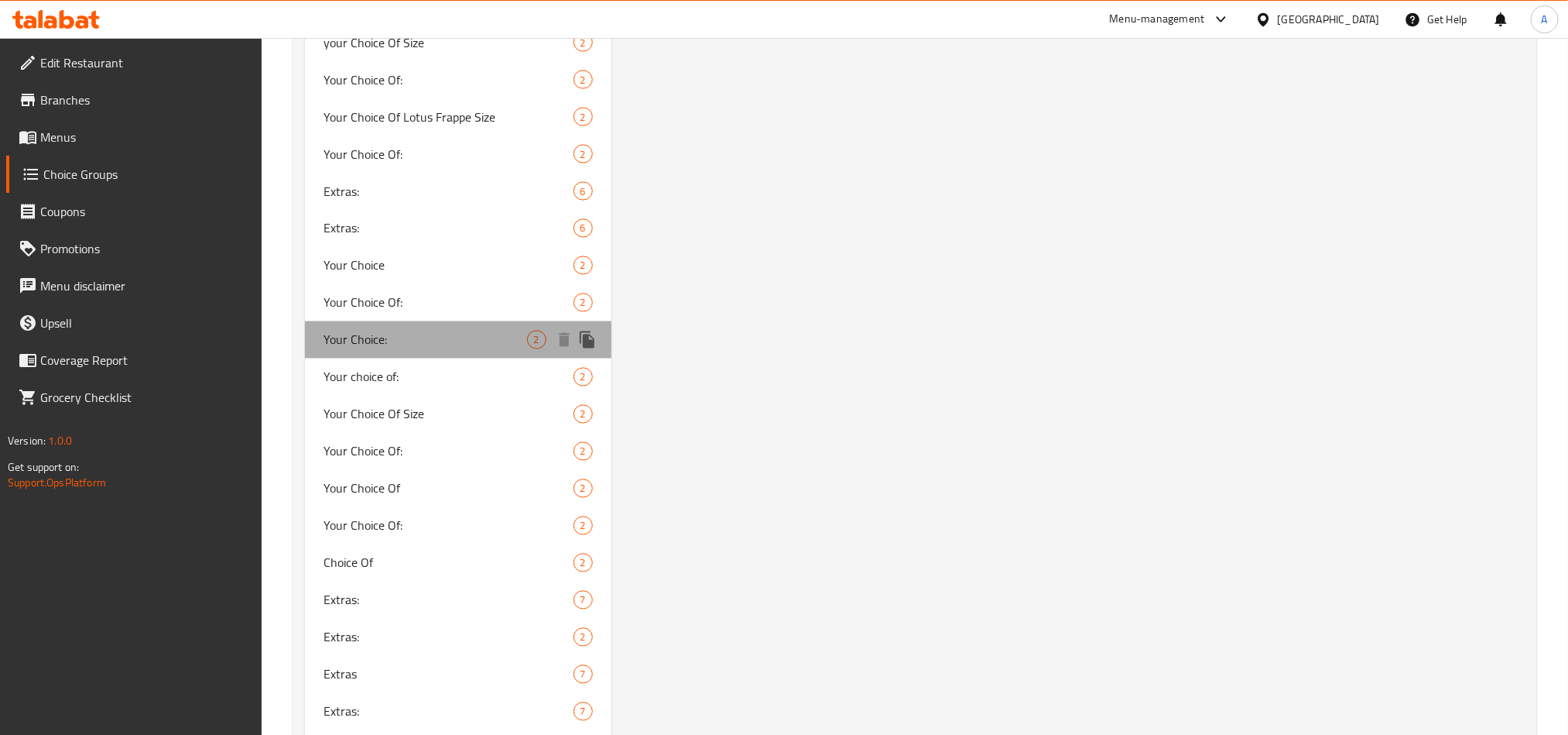
click at [433, 344] on span "Your Choice:" at bounding box center [425, 340] width 203 height 19
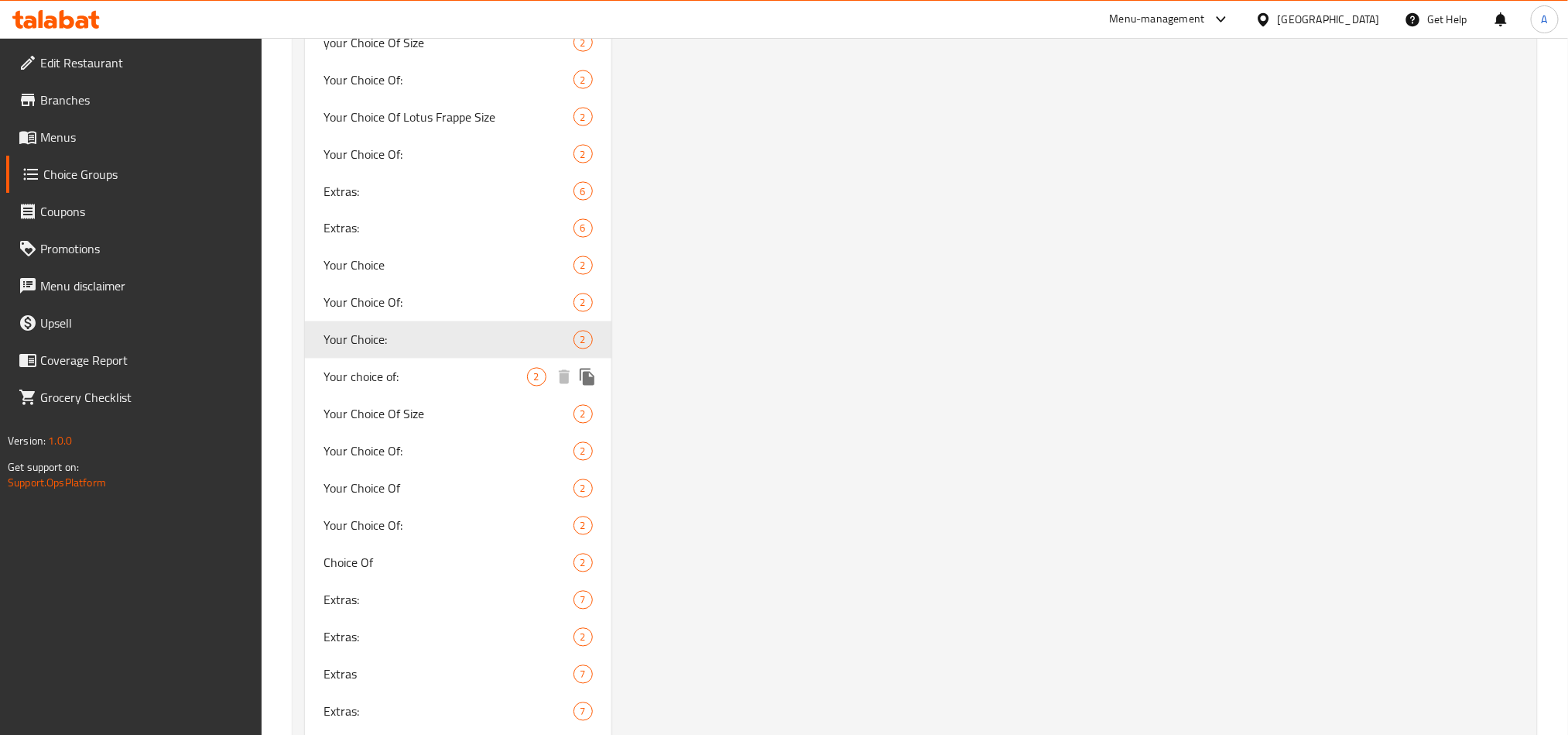
click at [425, 372] on span "Your choice of:" at bounding box center [425, 377] width 203 height 19
type input "Your choice of:"
type input "اختيارك من:"
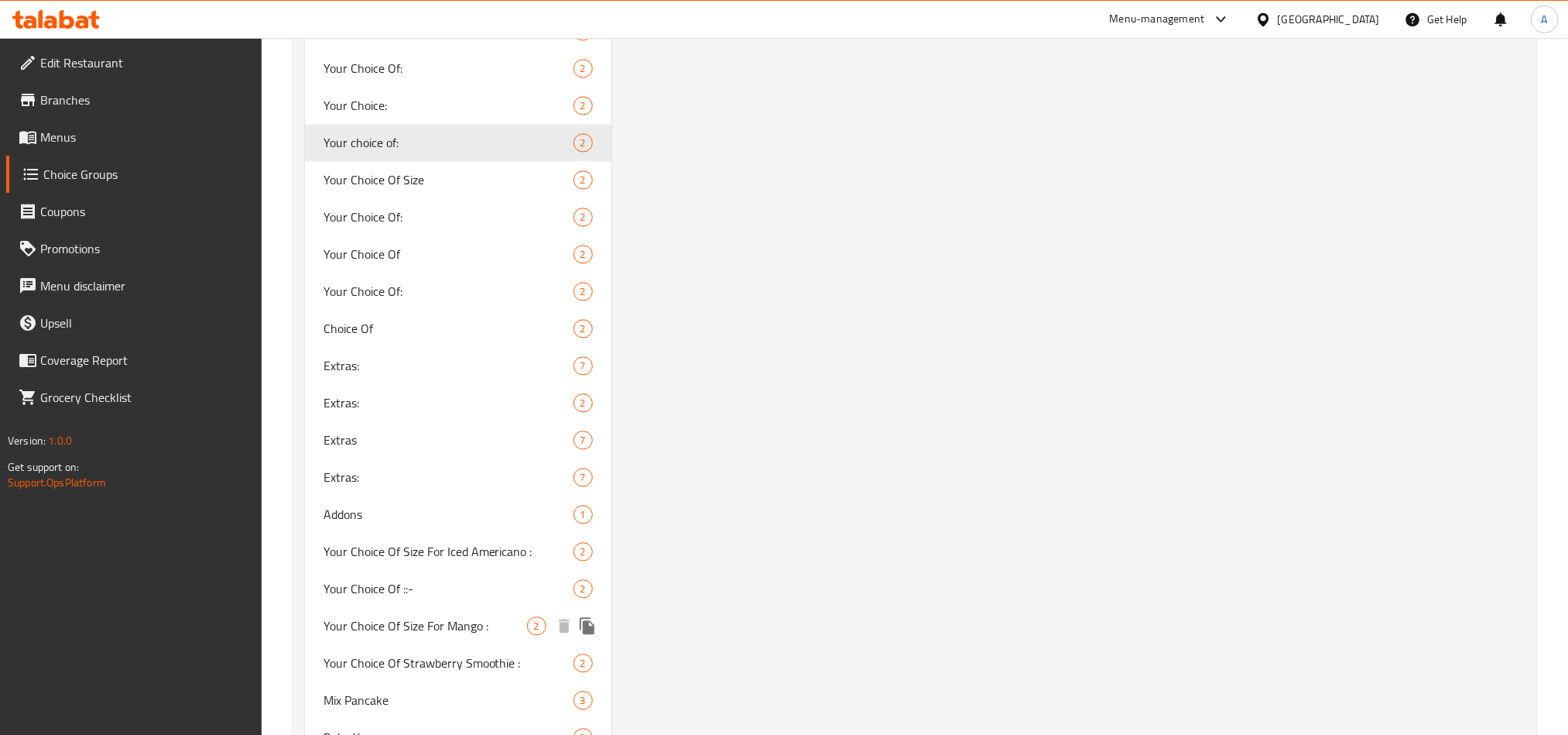
scroll to position [1245, 0]
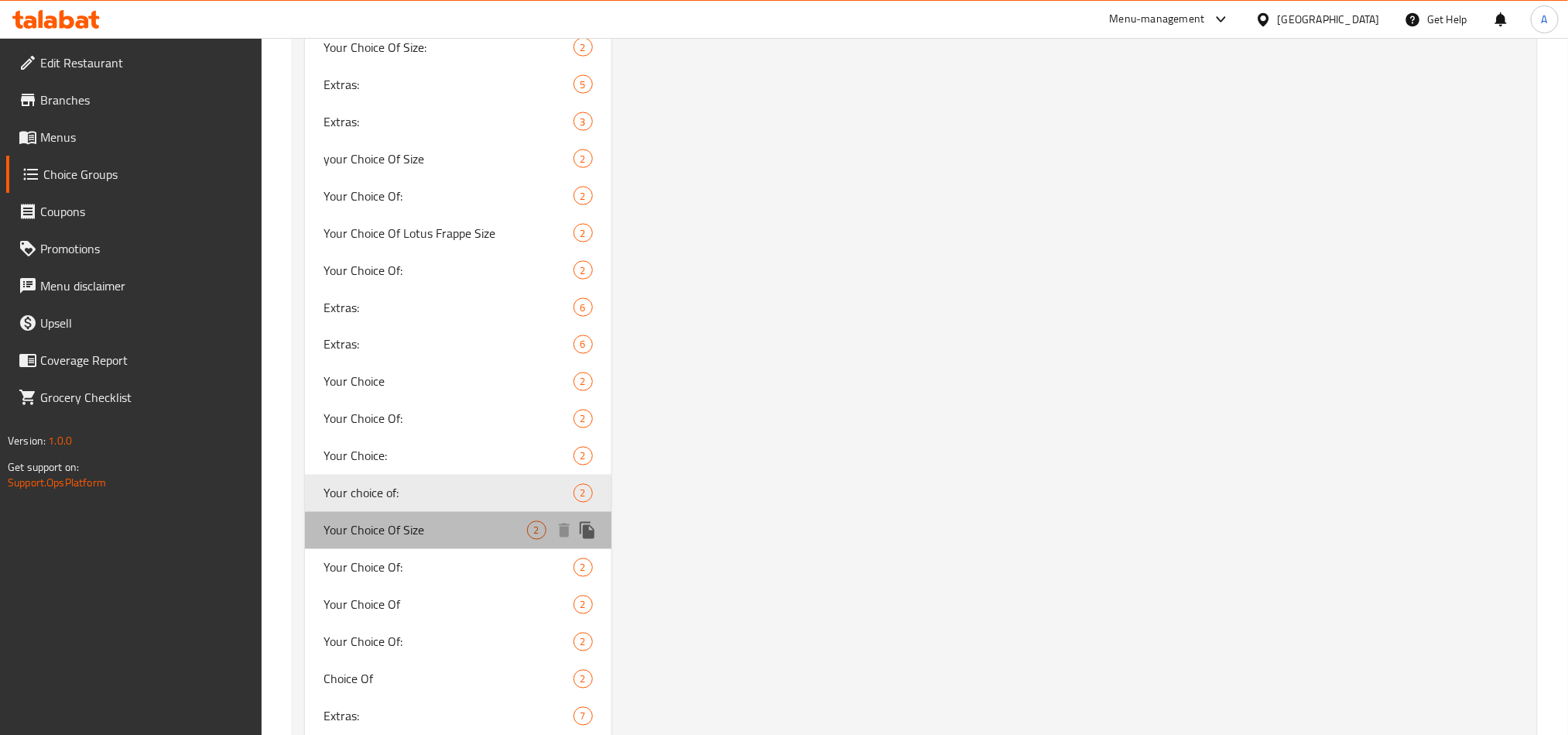
click at [399, 521] on span "Your Choice Of Size" at bounding box center [425, 531] width 203 height 19
type input "Your Choice Of Size"
type input "إختيارك من الحجم"
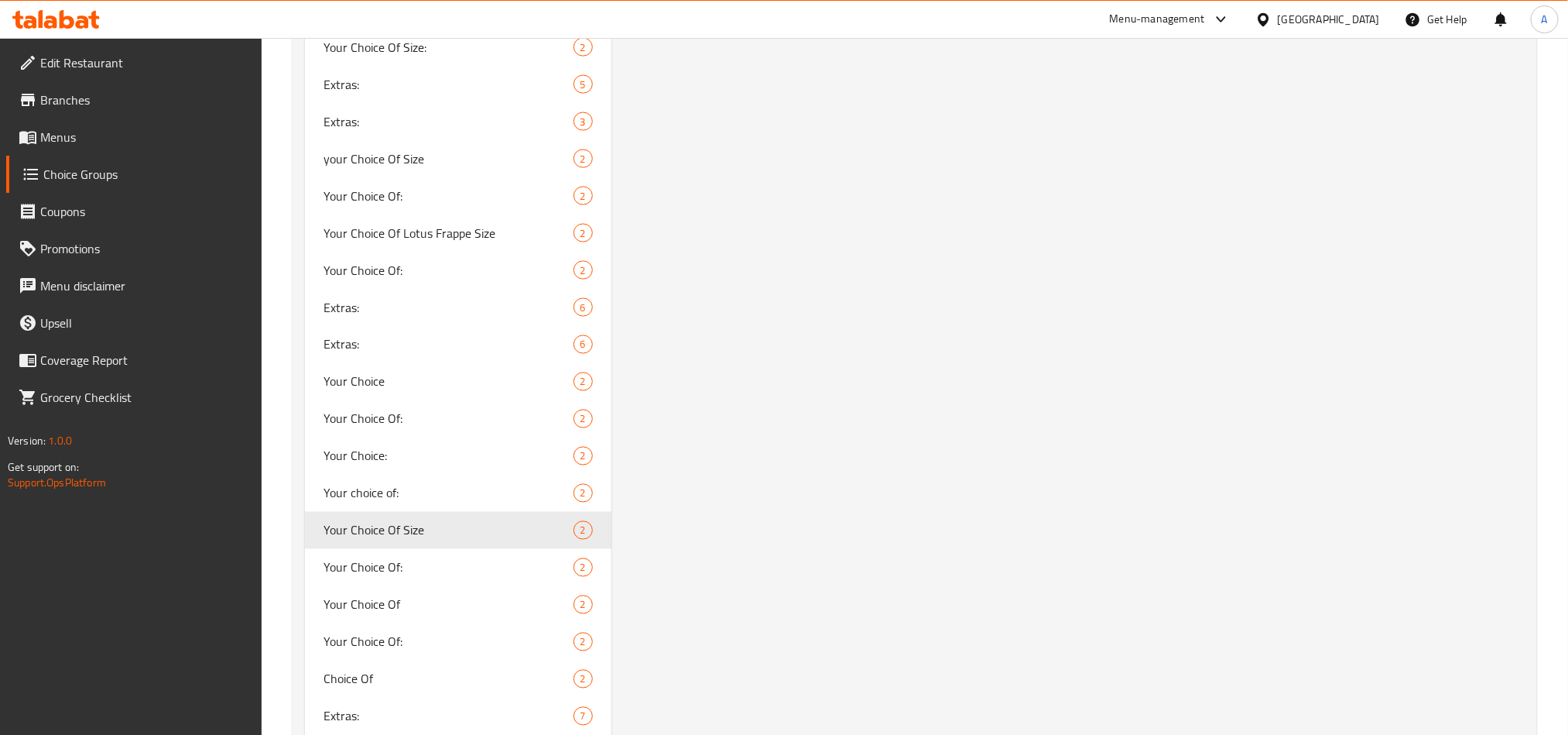
scroll to position [0, 0]
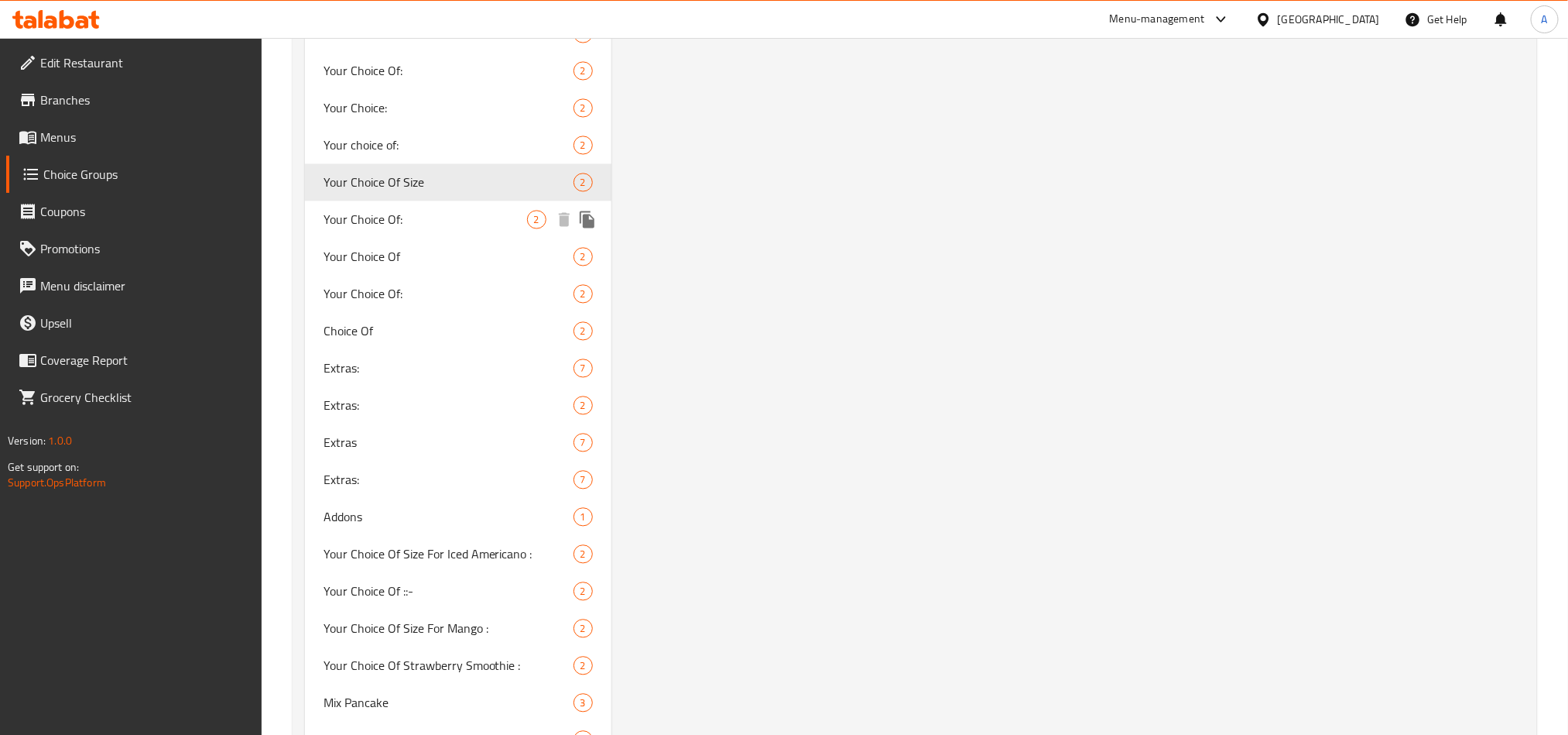
click at [400, 212] on span "Your Choice Of:" at bounding box center [425, 219] width 203 height 19
type input "Your Choice Of:"
type input "إختيارك من:"
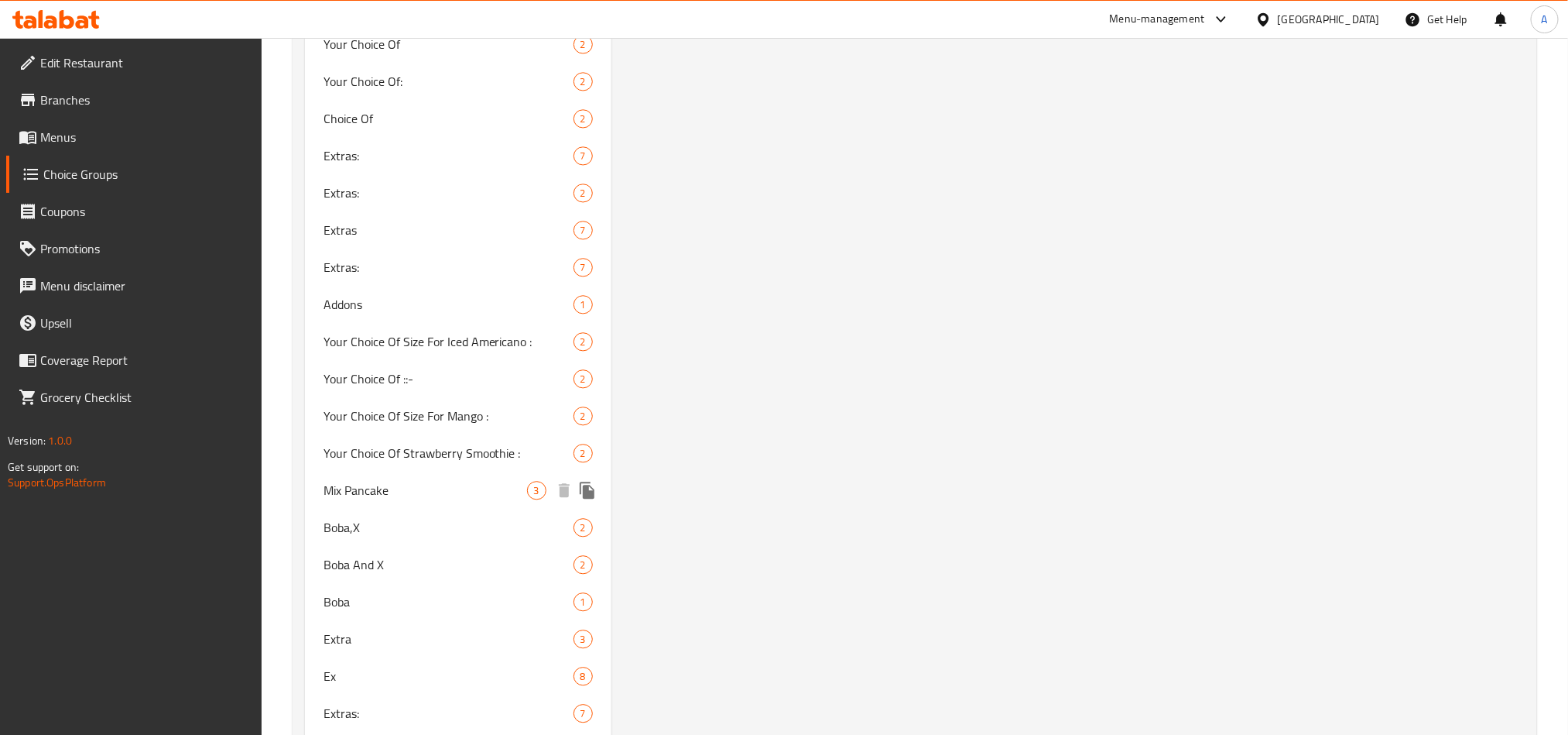
scroll to position [1594, 0]
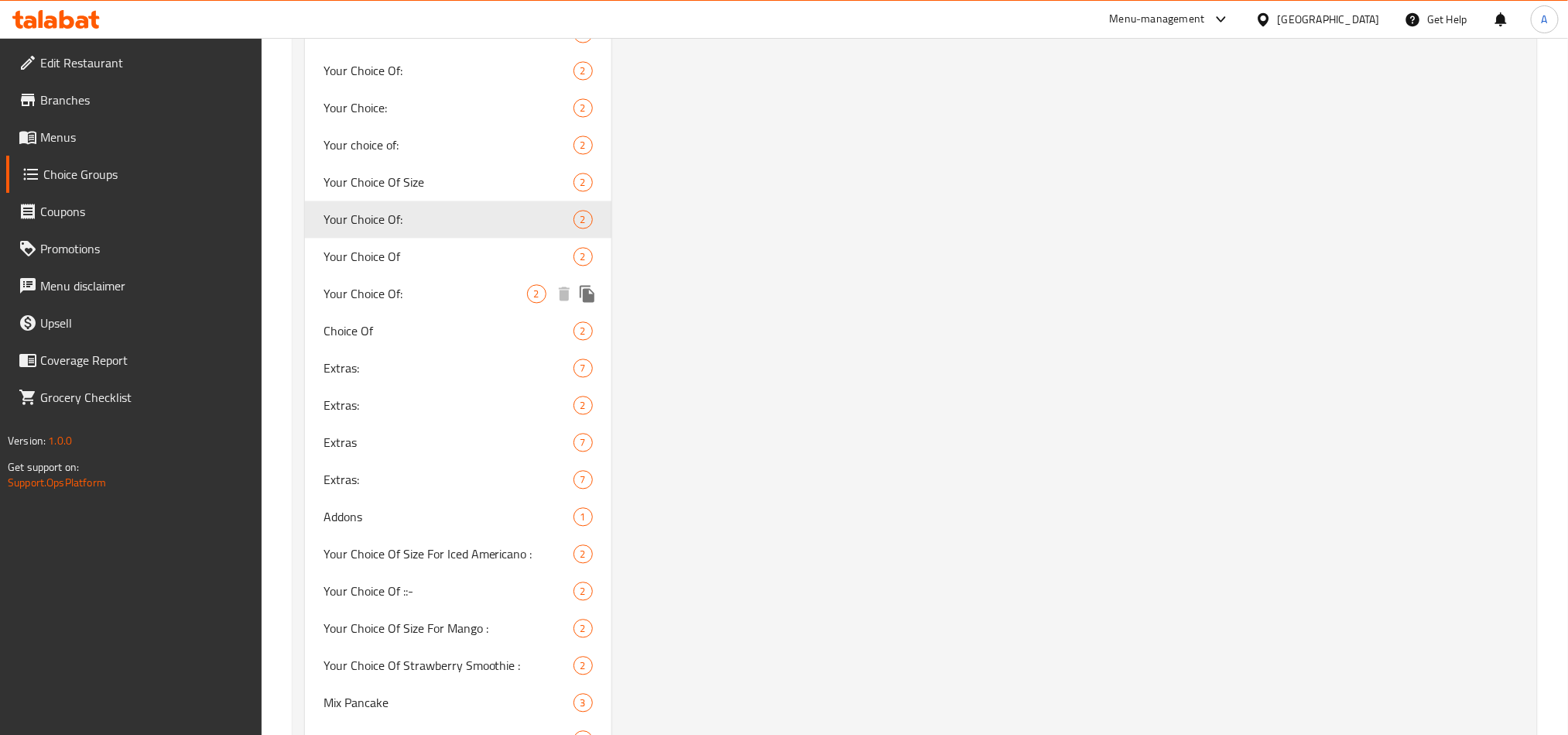
click at [405, 244] on div "Your Choice Of 2" at bounding box center [459, 256] width 307 height 37
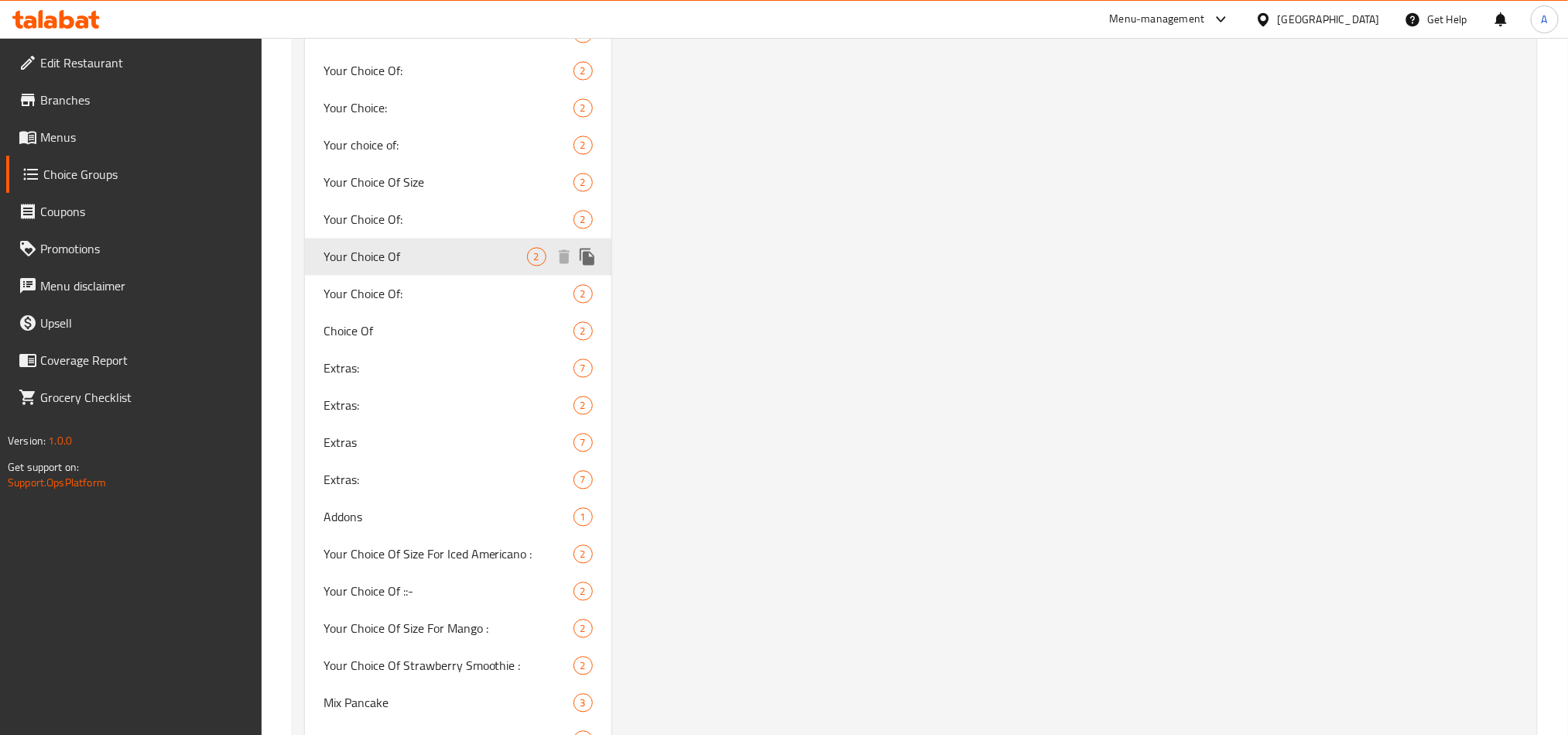
type input "Your Choice Of"
type input "إختيارك من"
click at [437, 315] on div "Choice Of 2" at bounding box center [459, 330] width 307 height 37
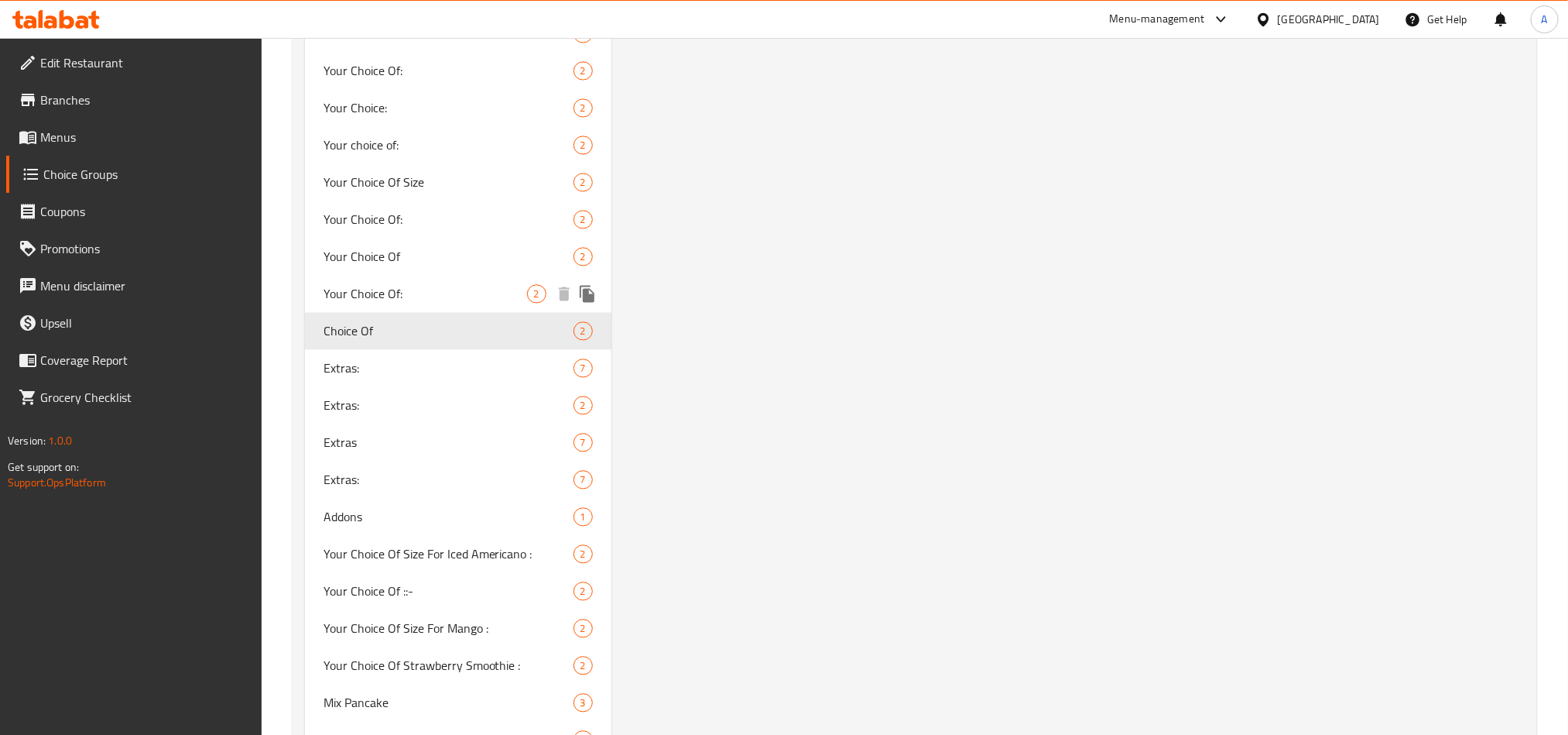
type input "Choice Of"
type input "خيارك من"
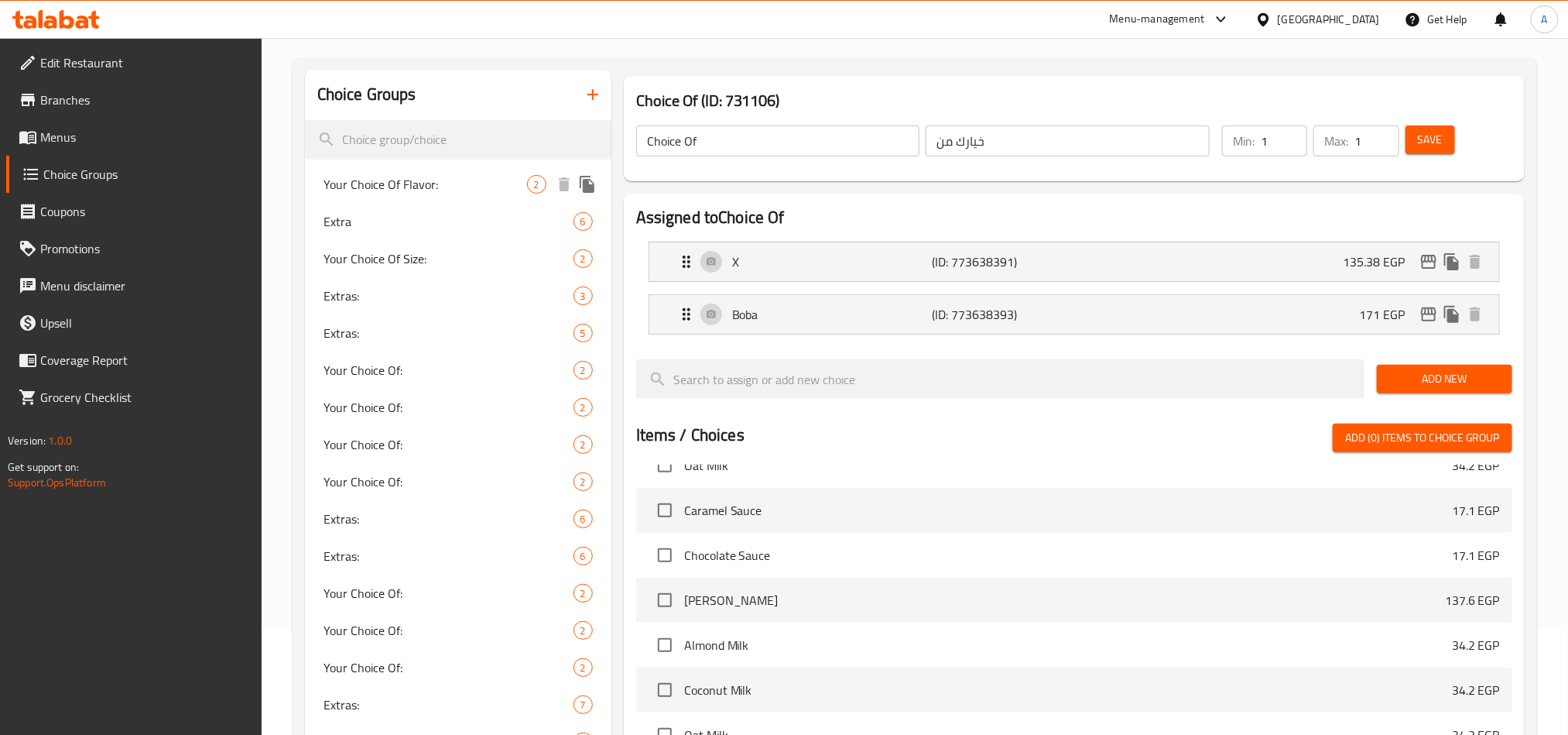
scroll to position [0, 0]
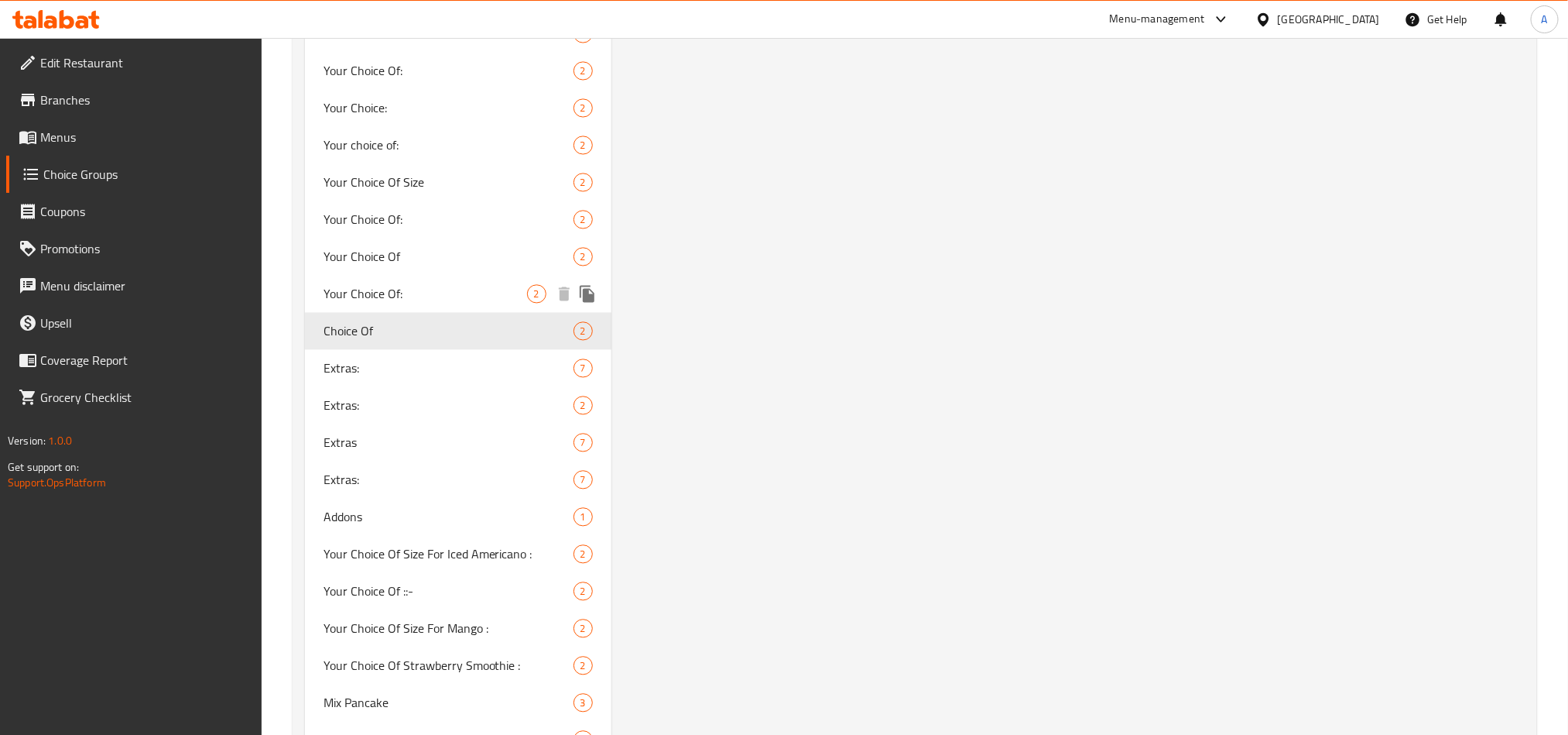
click at [453, 276] on div "Your Choice Of: 2" at bounding box center [459, 293] width 307 height 37
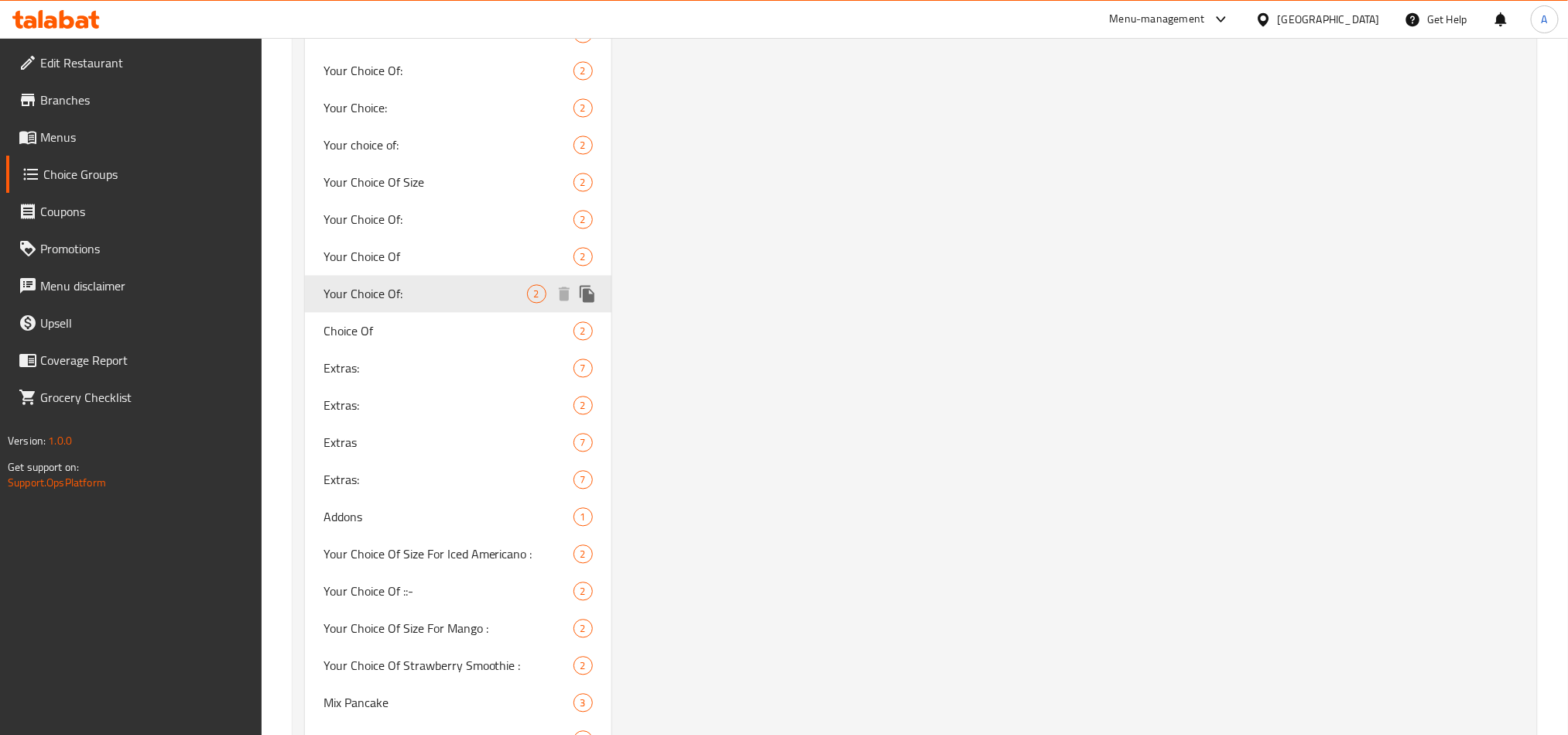
type input "Your Choice Of:"
type input "إختيارك من:"
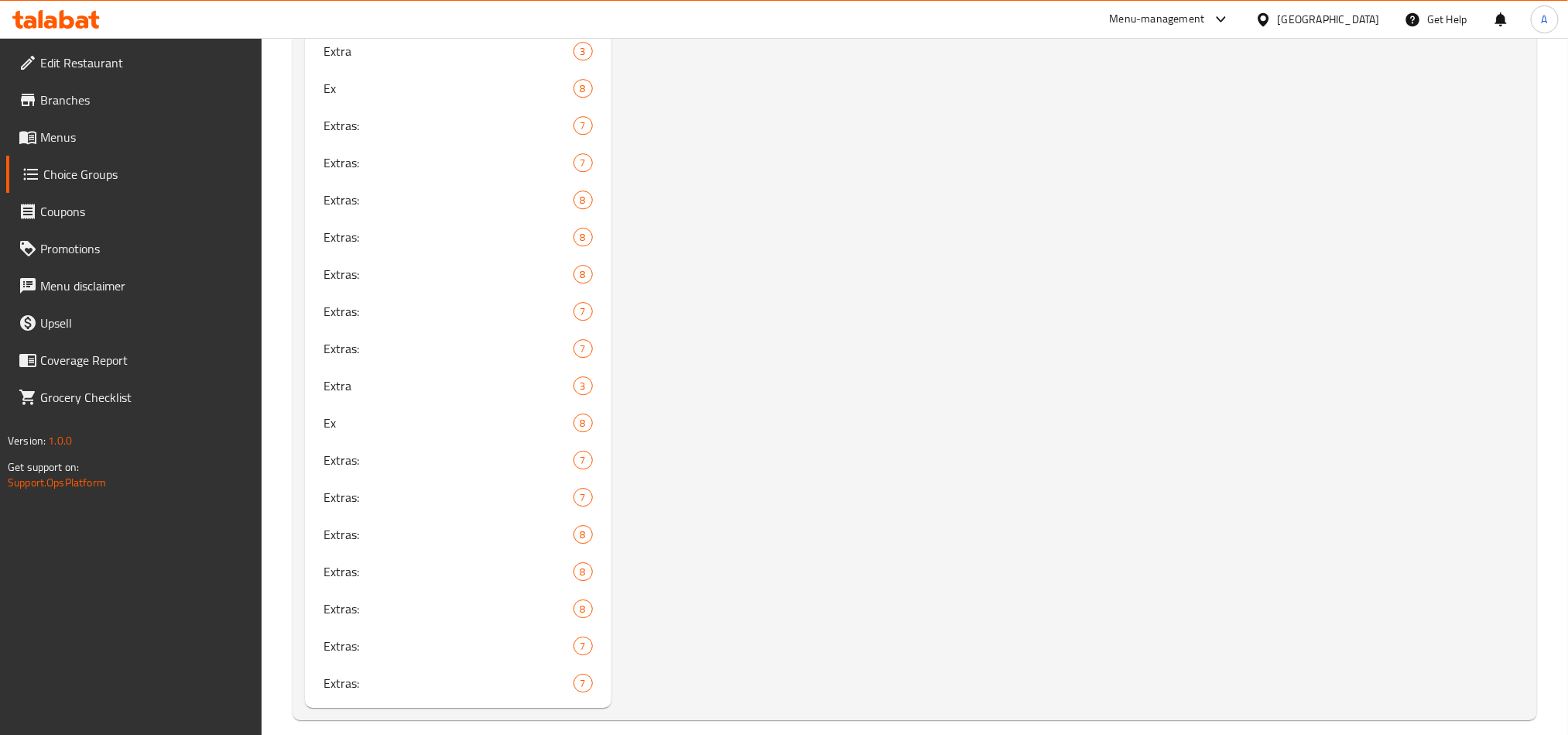
scroll to position [2406, 0]
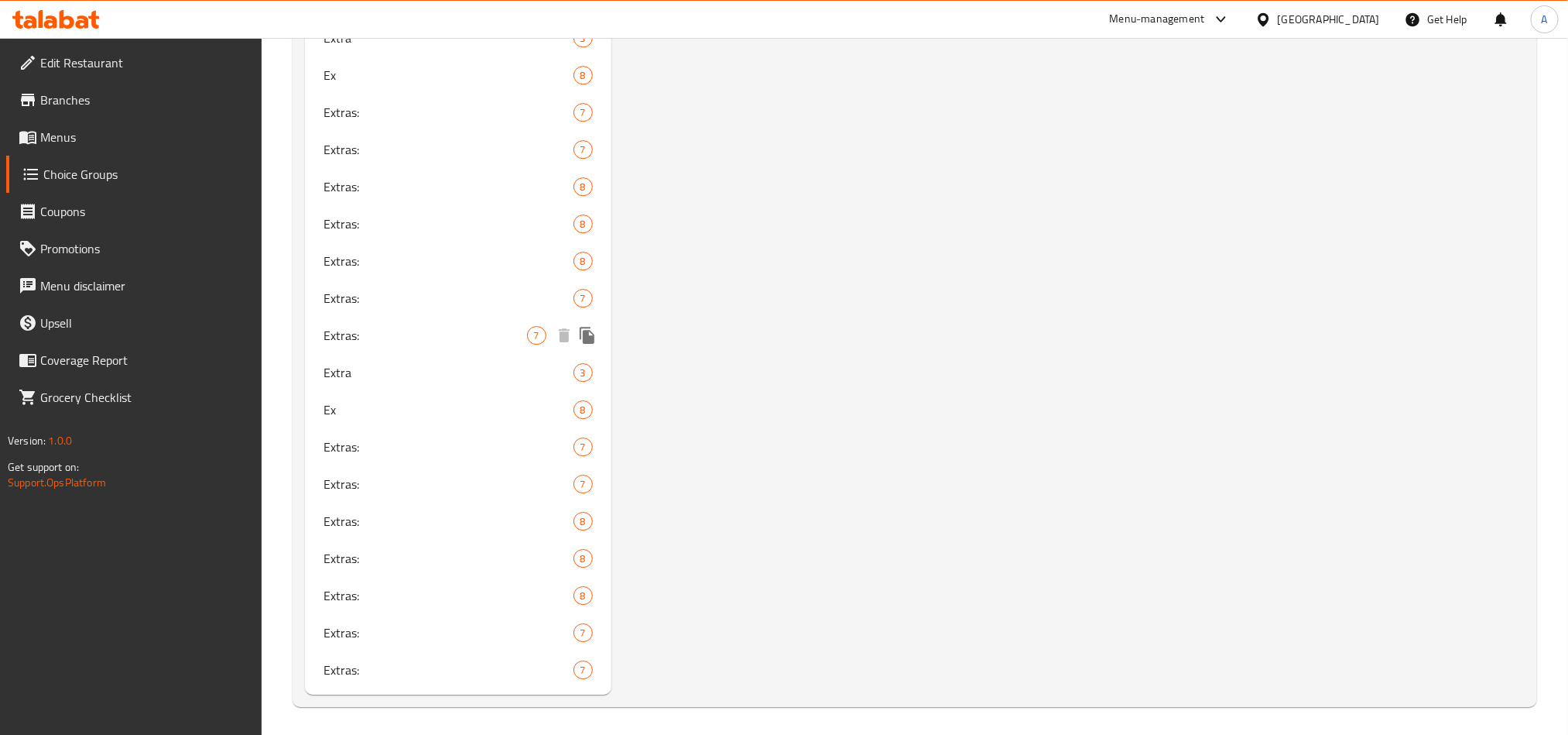
click at [420, 348] on div "Extras: 7" at bounding box center [459, 335] width 307 height 37
type input "Extras:"
type input "إكسترا:"
type input "0"
type input "7"
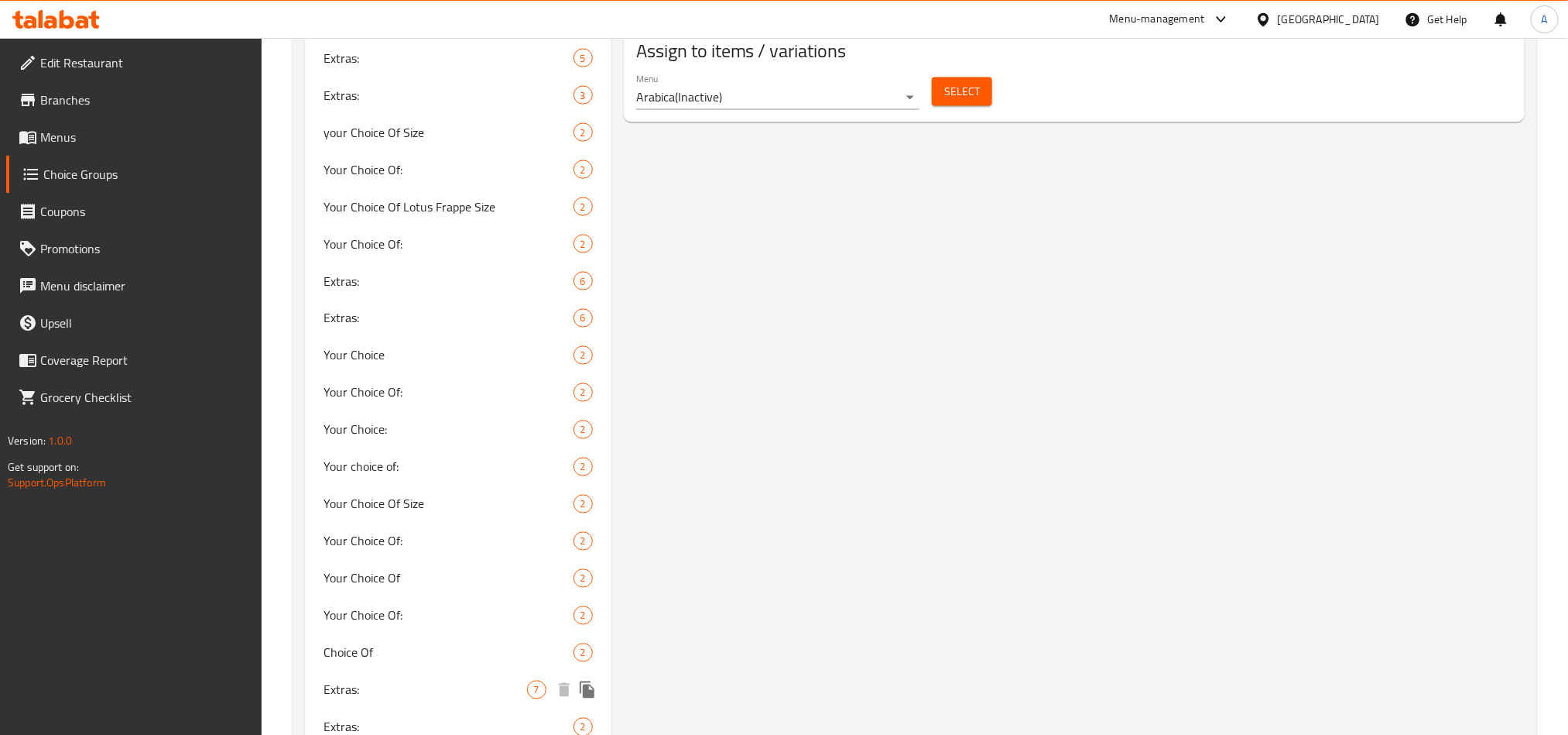
scroll to position [780, 0]
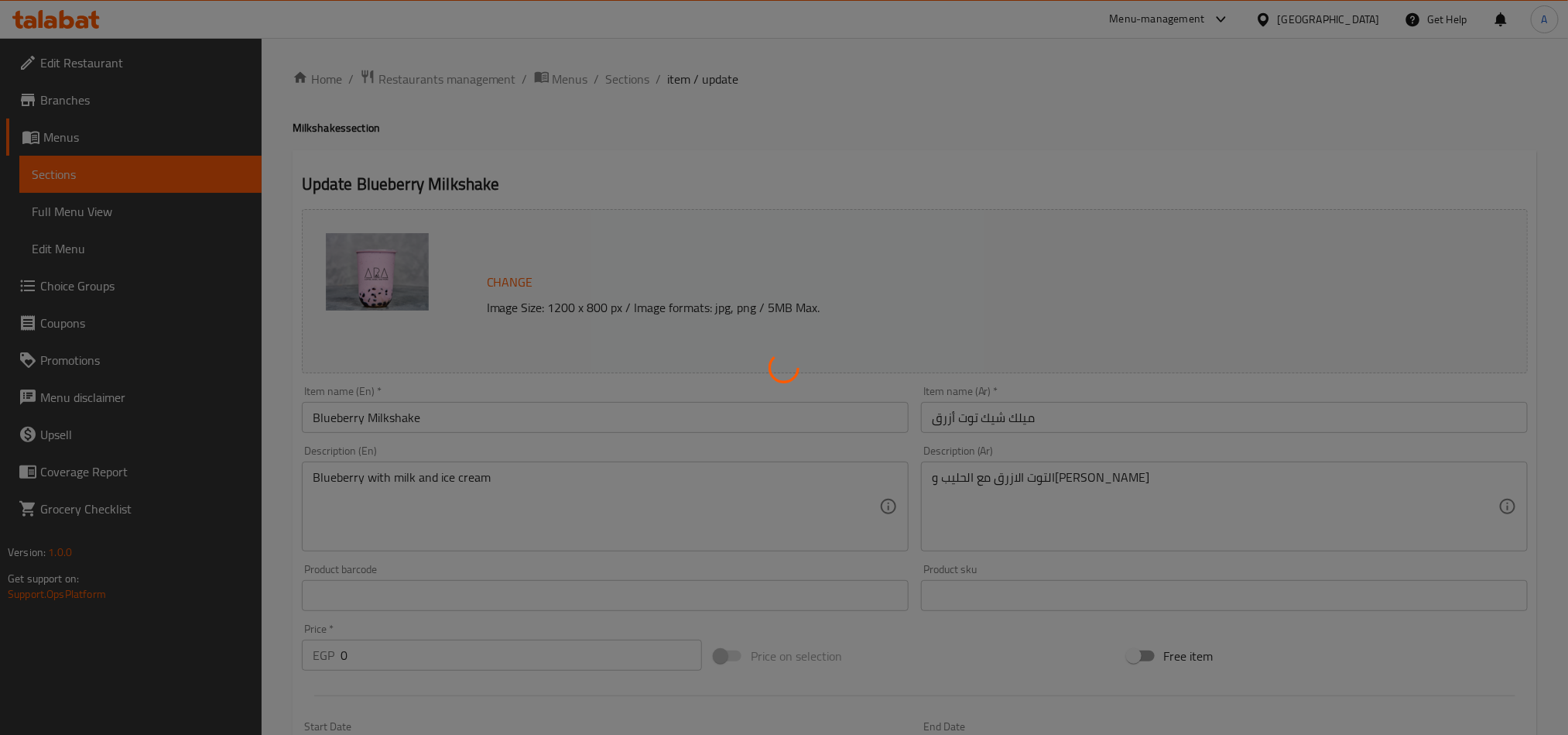
type input "إكسترا:"
type input "0"
type input "8"
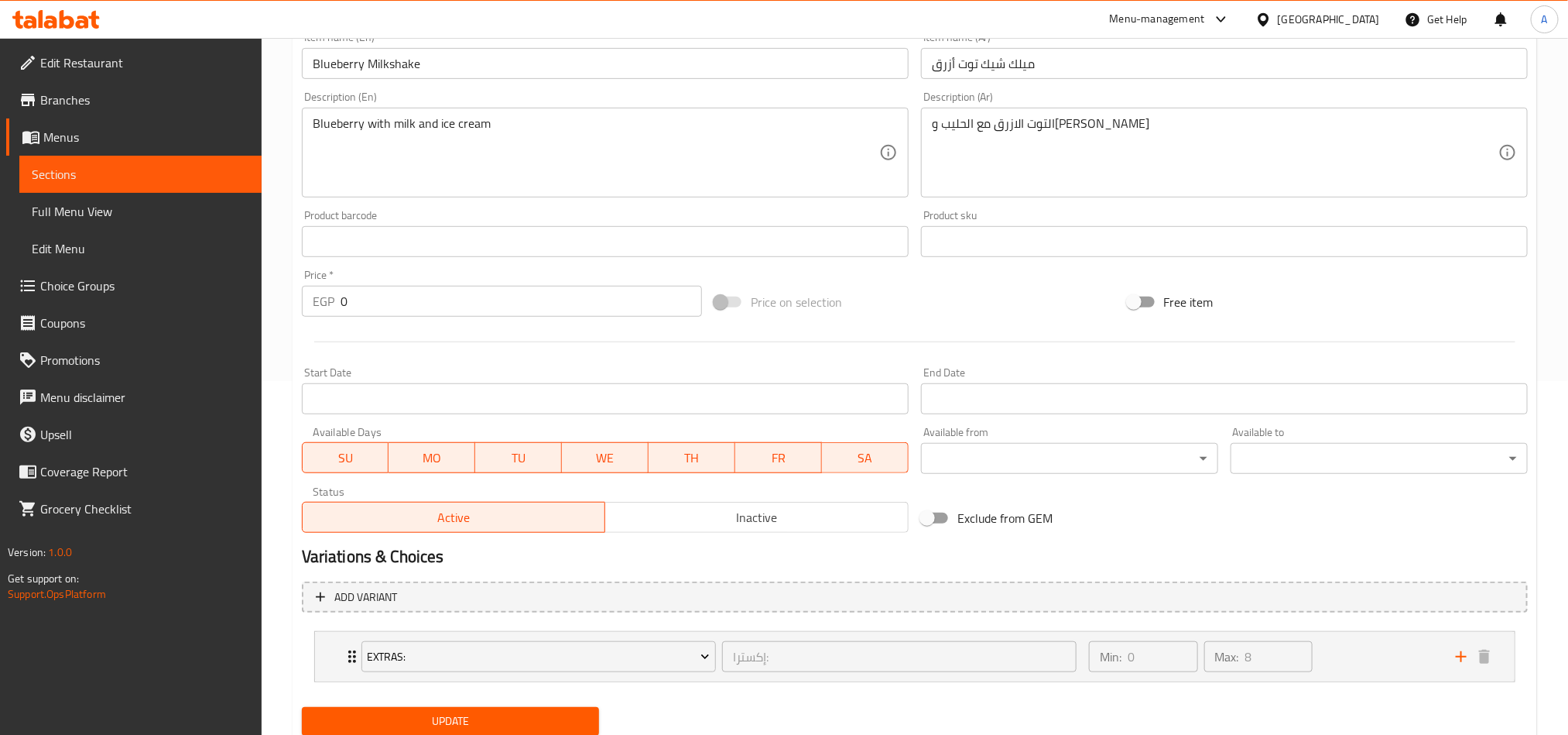
scroll to position [407, 0]
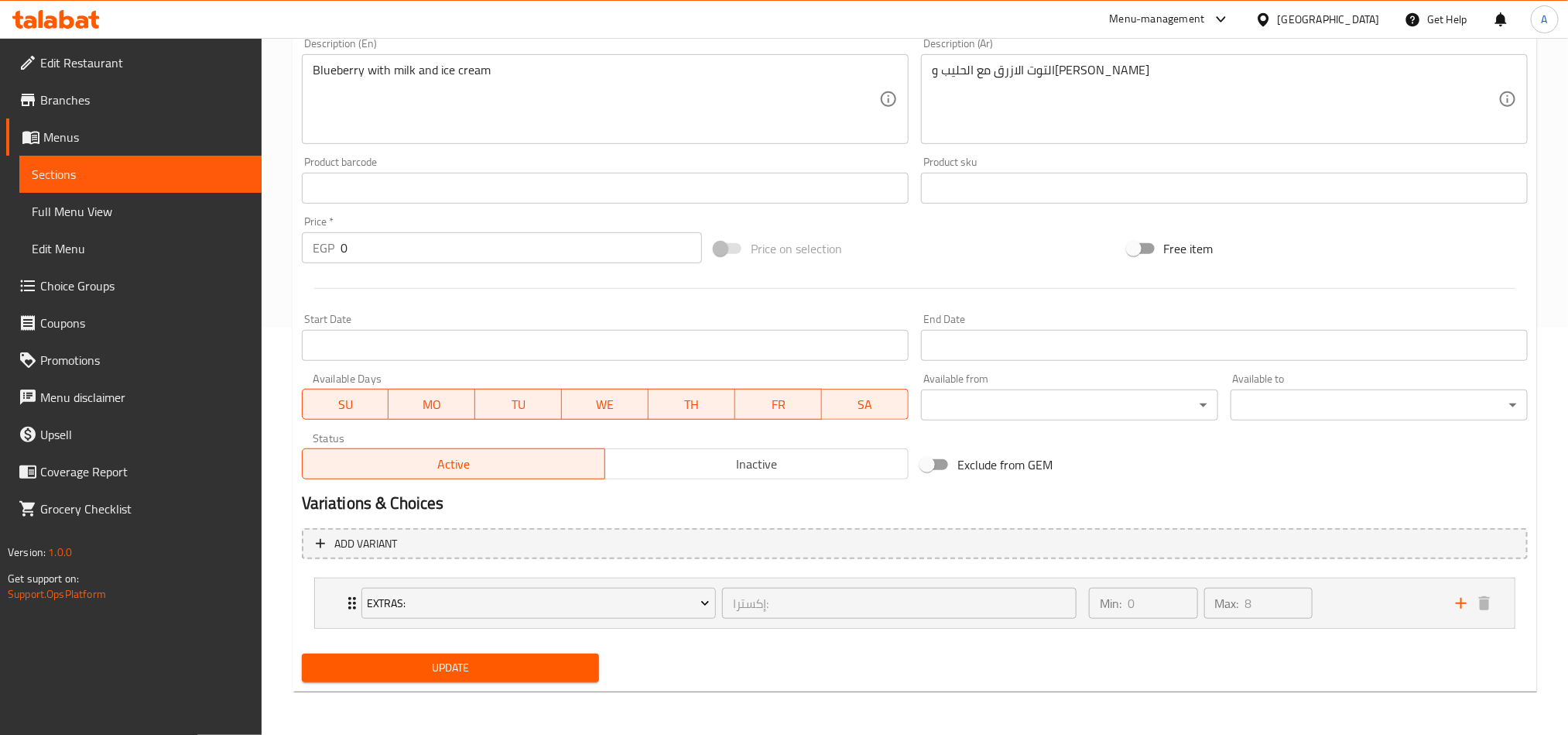
click at [1412, 525] on div "Add variant Extras: إكسترا: ​ Min: 0 ​ Max: 8 ​ Extra Boba (ID: 773638470) 34.2…" at bounding box center [915, 585] width 1239 height 126
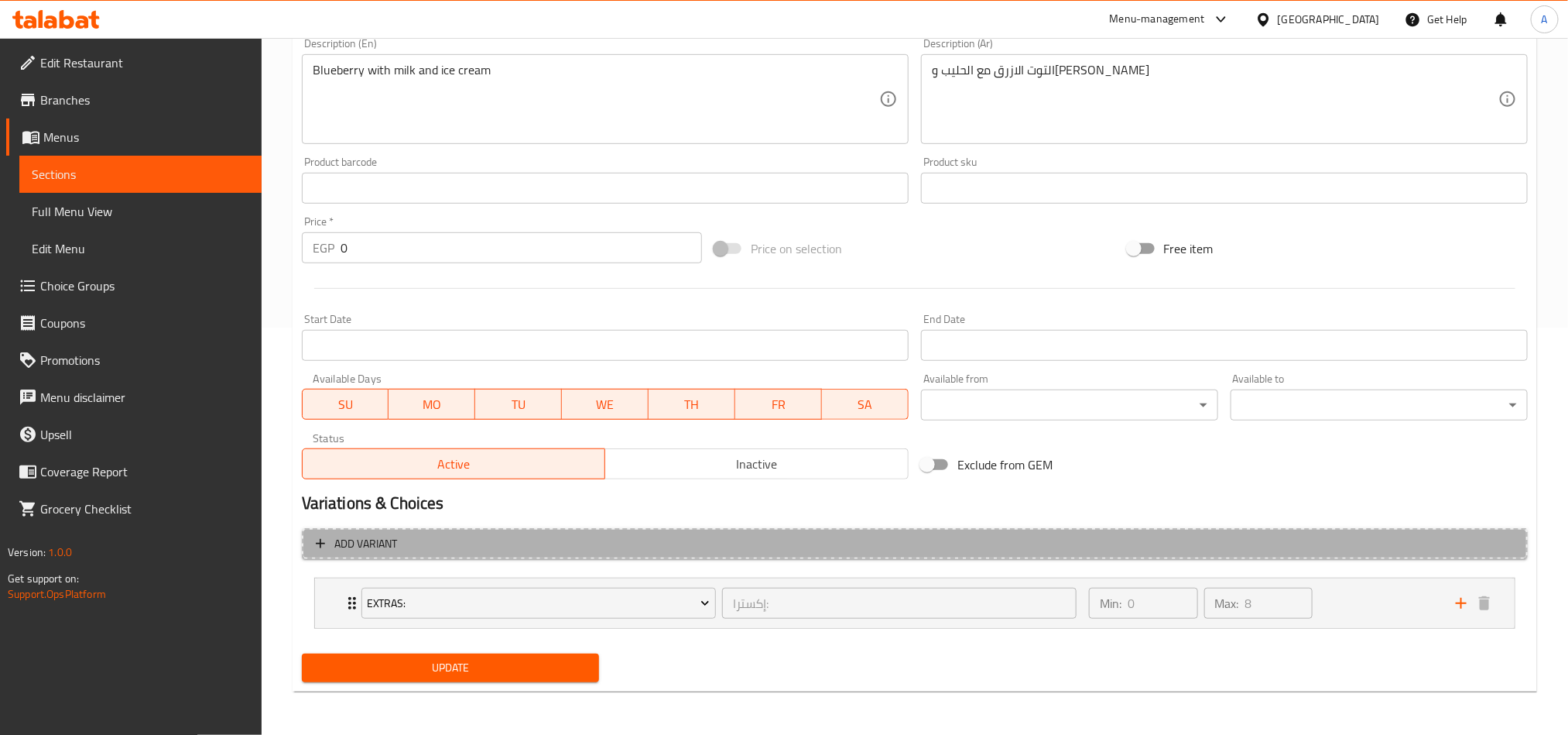
click at [1419, 532] on button "Add variant" at bounding box center [915, 544] width 1226 height 32
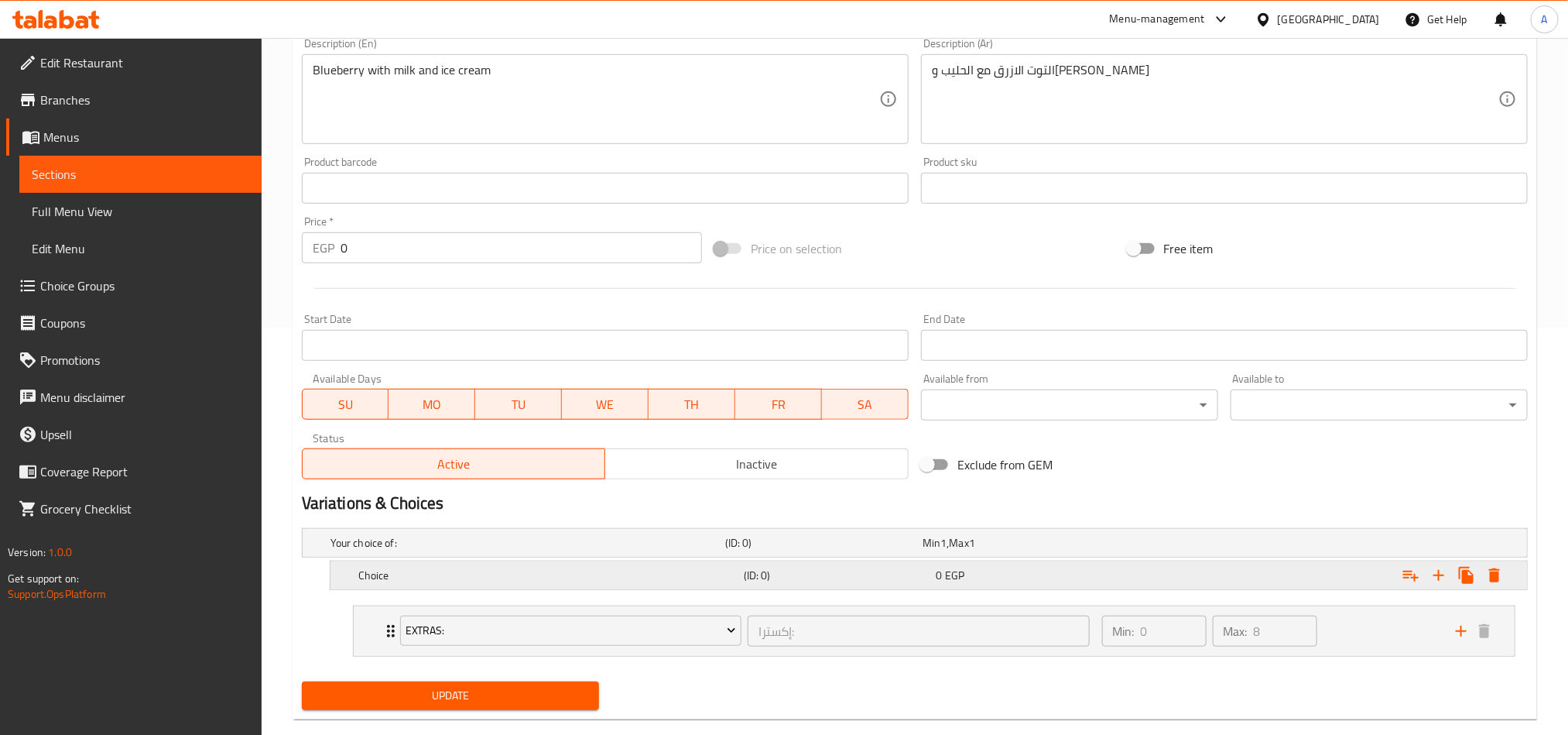
click at [1440, 584] on icon "Expand" at bounding box center [1439, 575] width 19 height 19
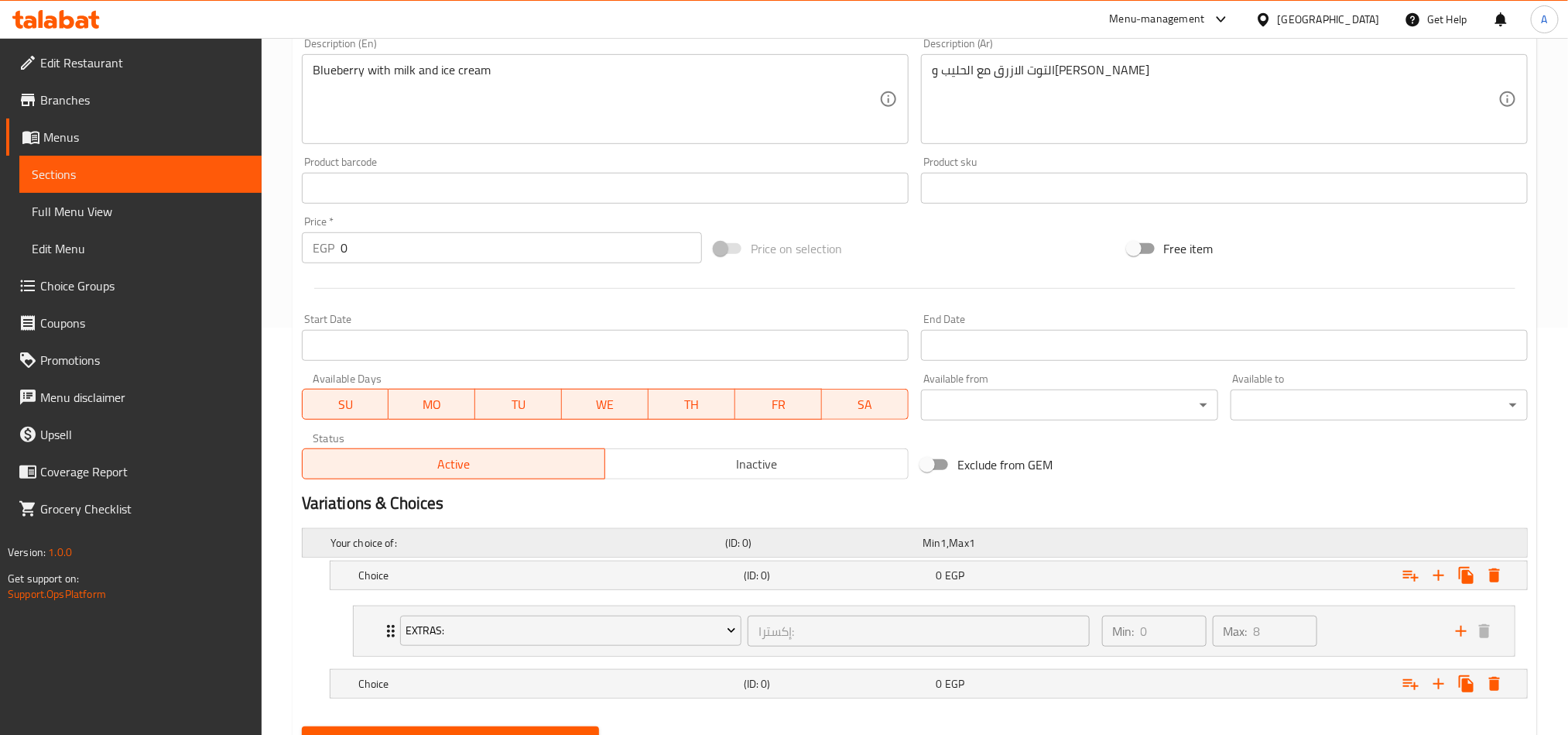
scroll to position [483, 0]
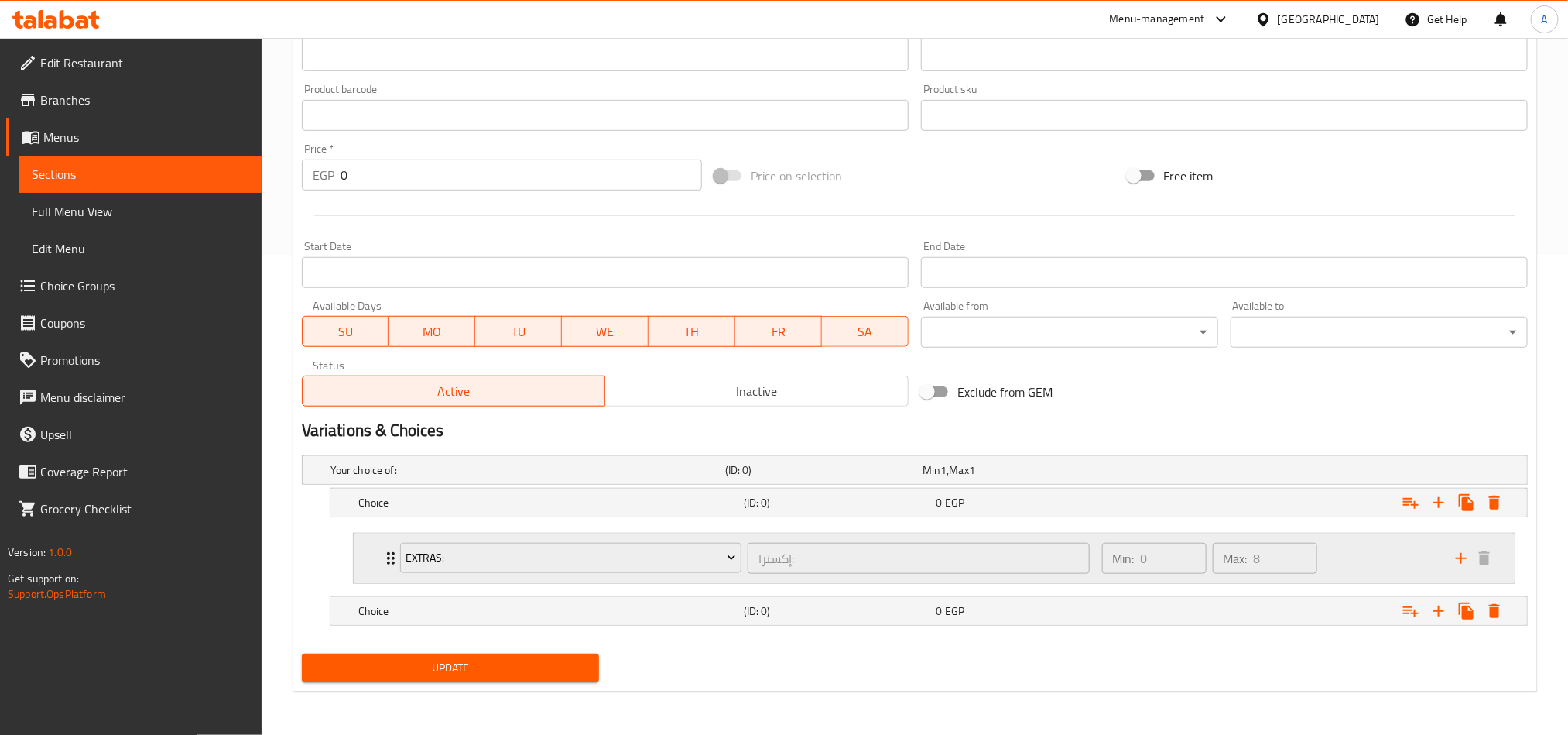
drag, startPoint x: 839, startPoint y: 611, endPoint x: 840, endPoint y: 581, distance: 30.0
click at [841, 477] on h5 "(ID: 0)" at bounding box center [821, 470] width 191 height 16
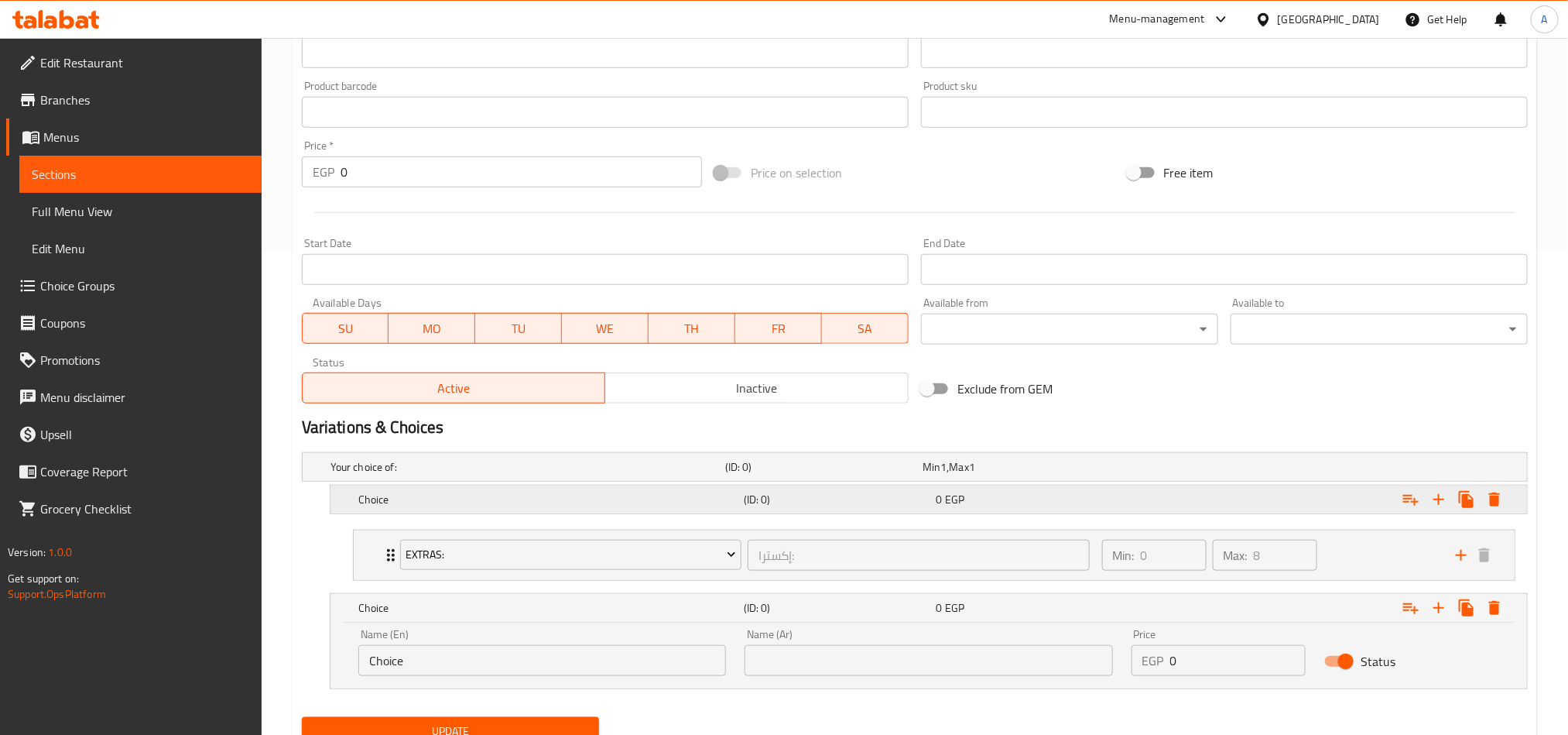
click at [811, 474] on h5 "(ID: 0)" at bounding box center [821, 467] width 191 height 16
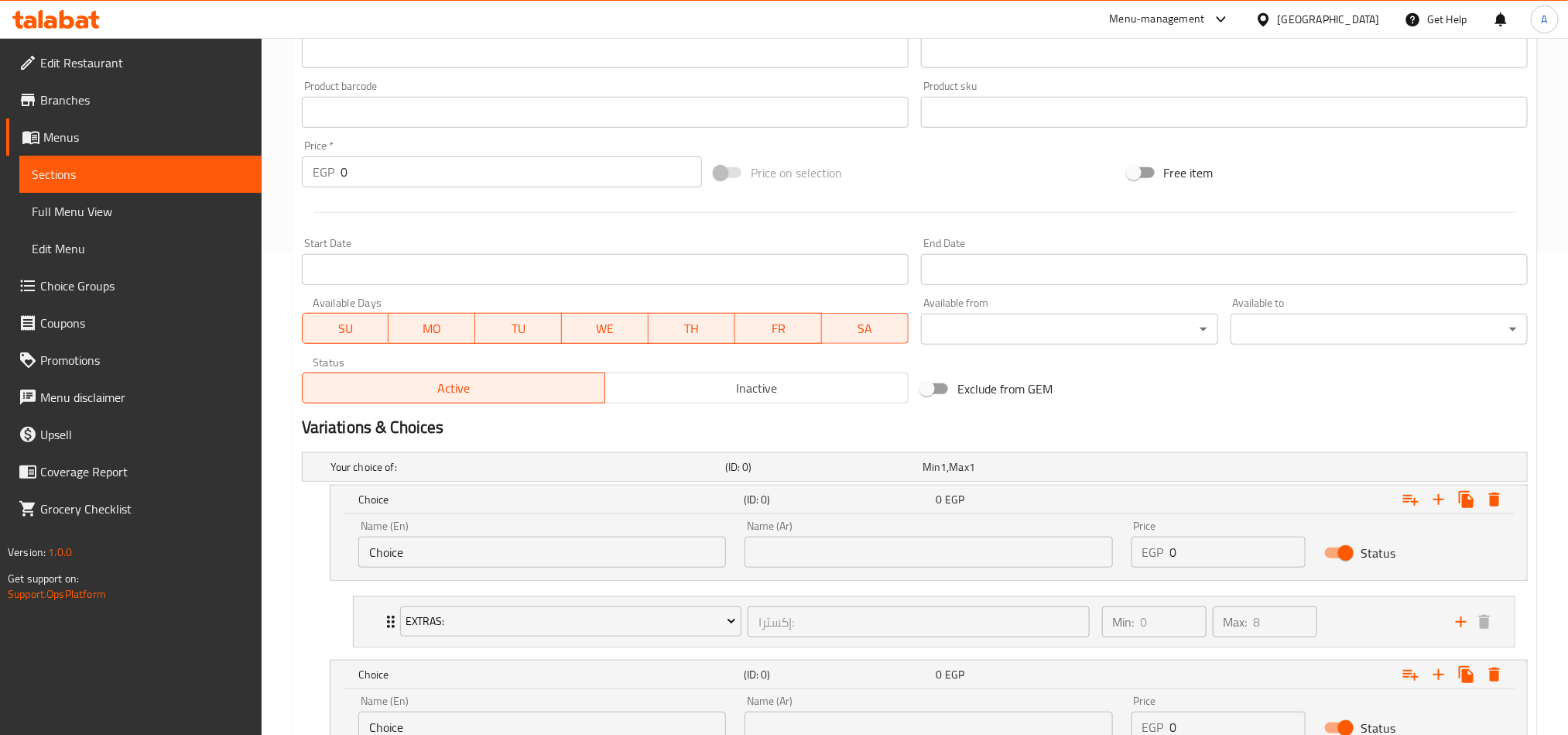
click at [548, 524] on div "Name (En) Choice Name (En)" at bounding box center [542, 544] width 368 height 47
click at [544, 537] on input "Choice" at bounding box center [542, 552] width 368 height 31
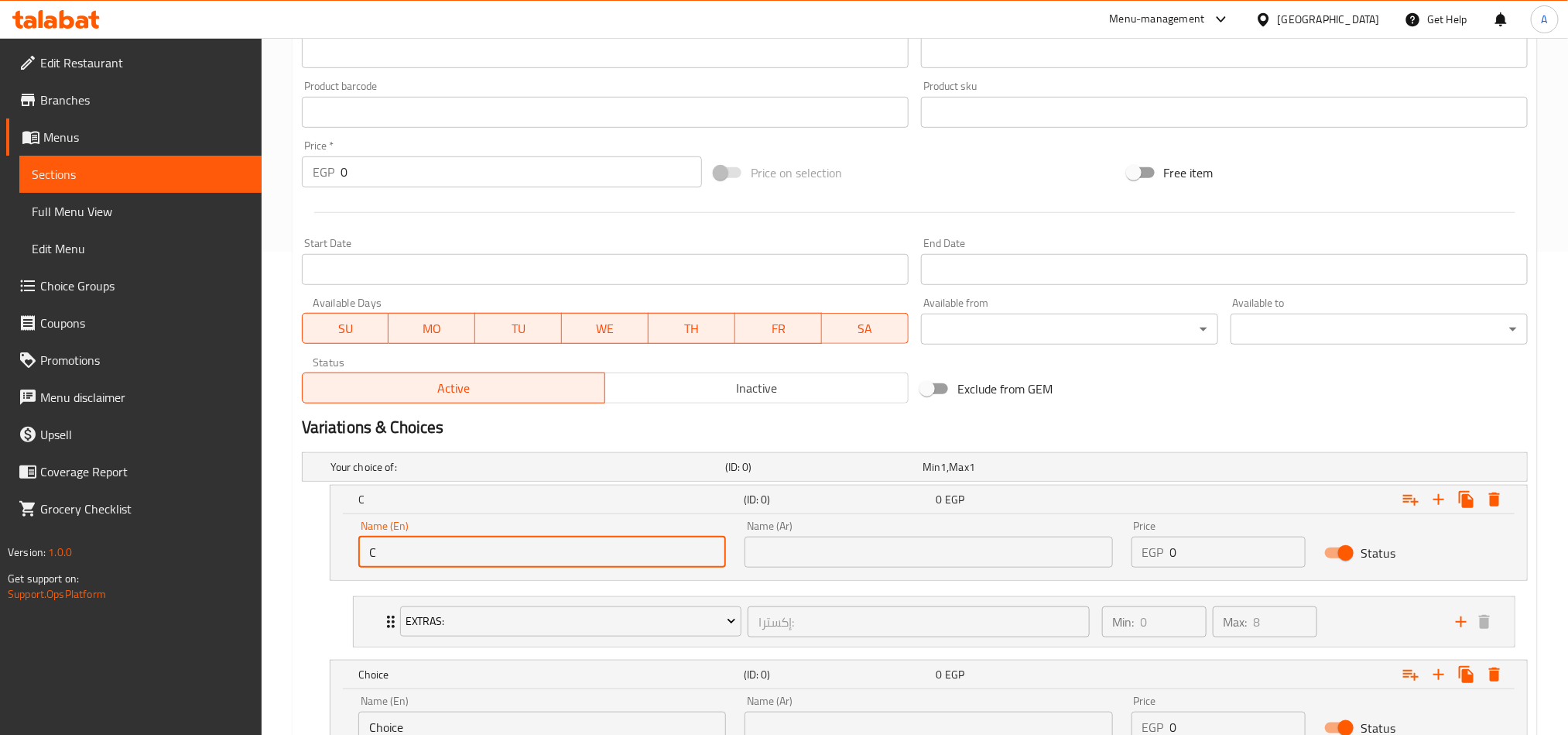
type input "C"
click at [639, 567] on div "Name (En) C Name (En)" at bounding box center [542, 544] width 387 height 66
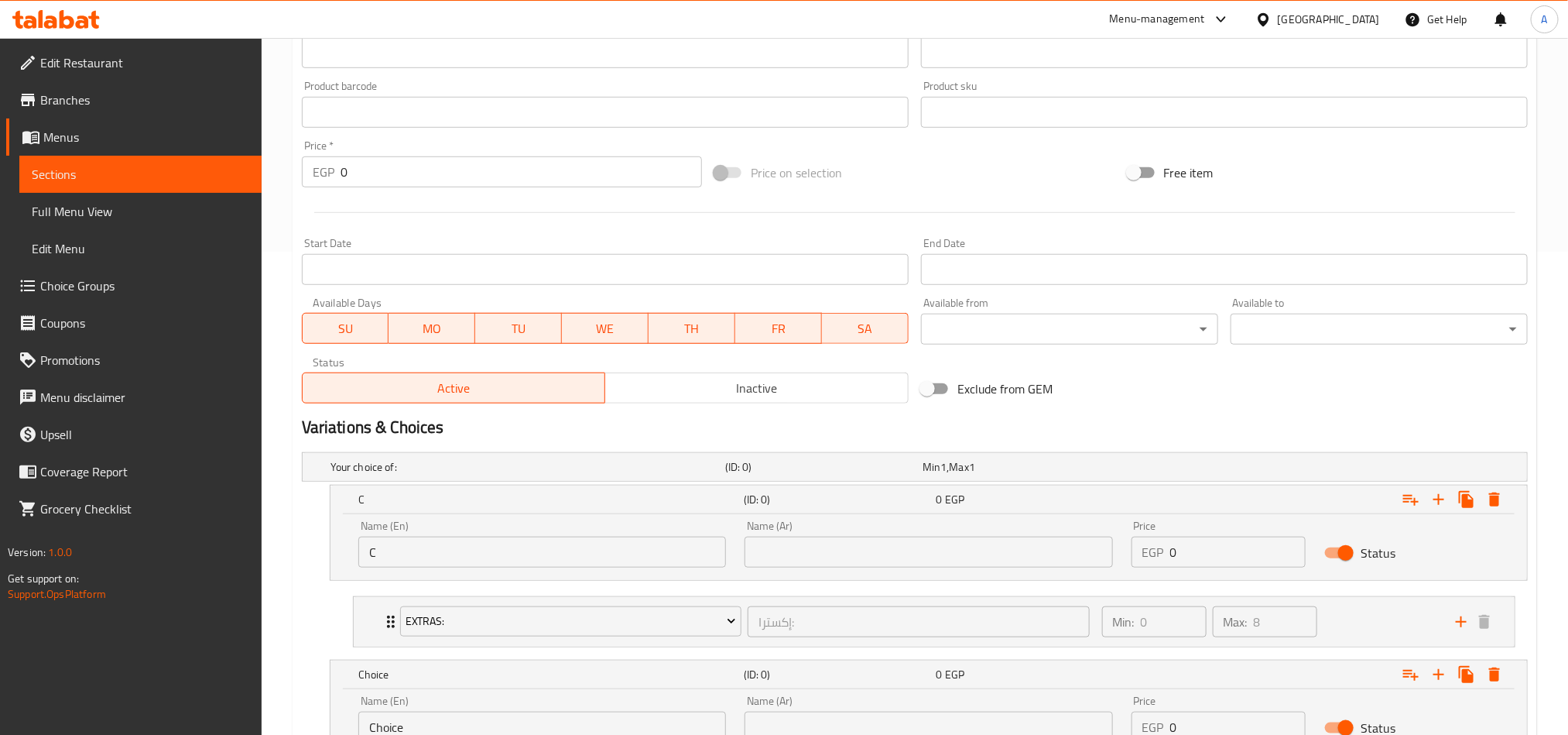
click at [660, 560] on input "C" at bounding box center [542, 552] width 368 height 31
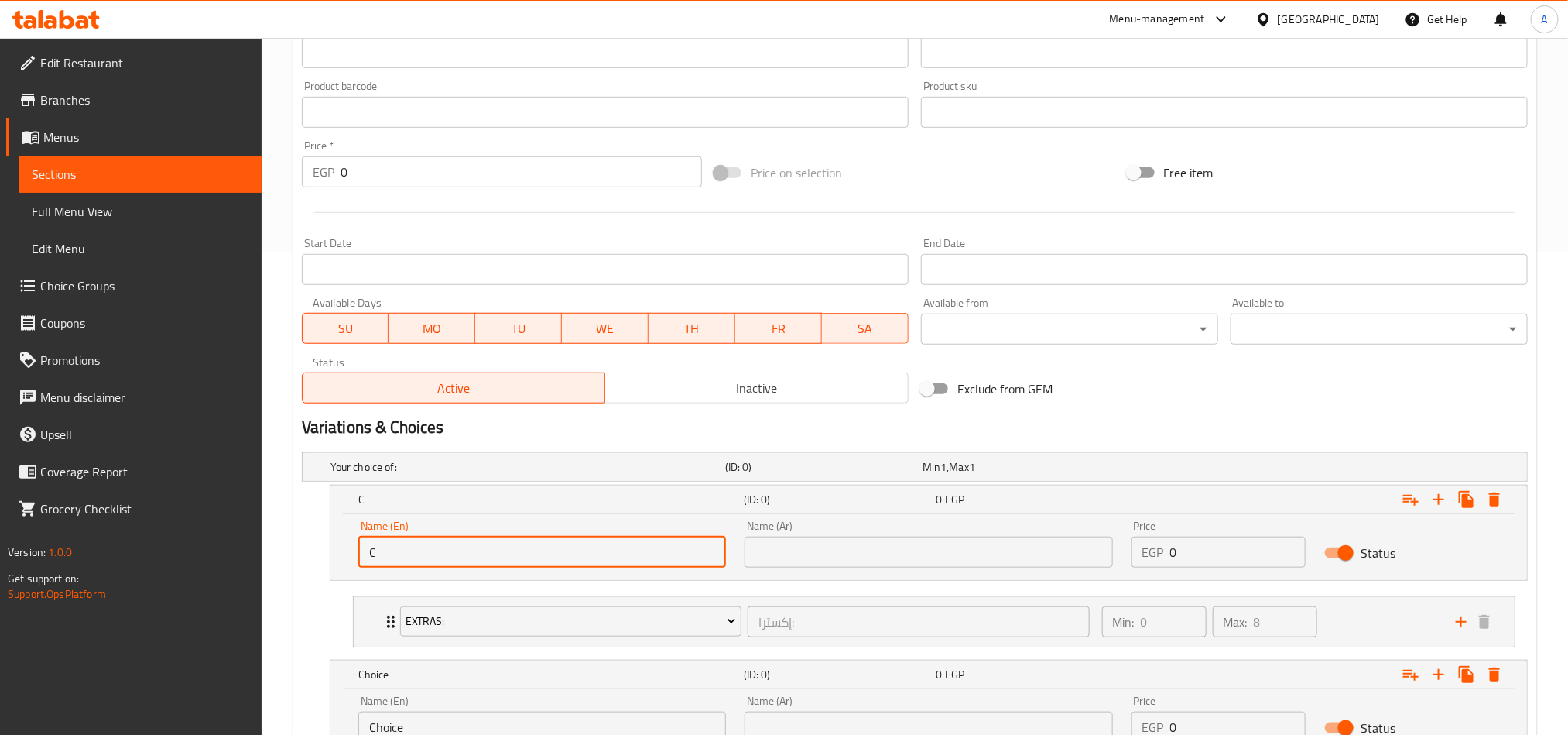
click at [660, 560] on input "C" at bounding box center [542, 552] width 368 height 31
type input "ؤ"
type input "ء"
type input "X"
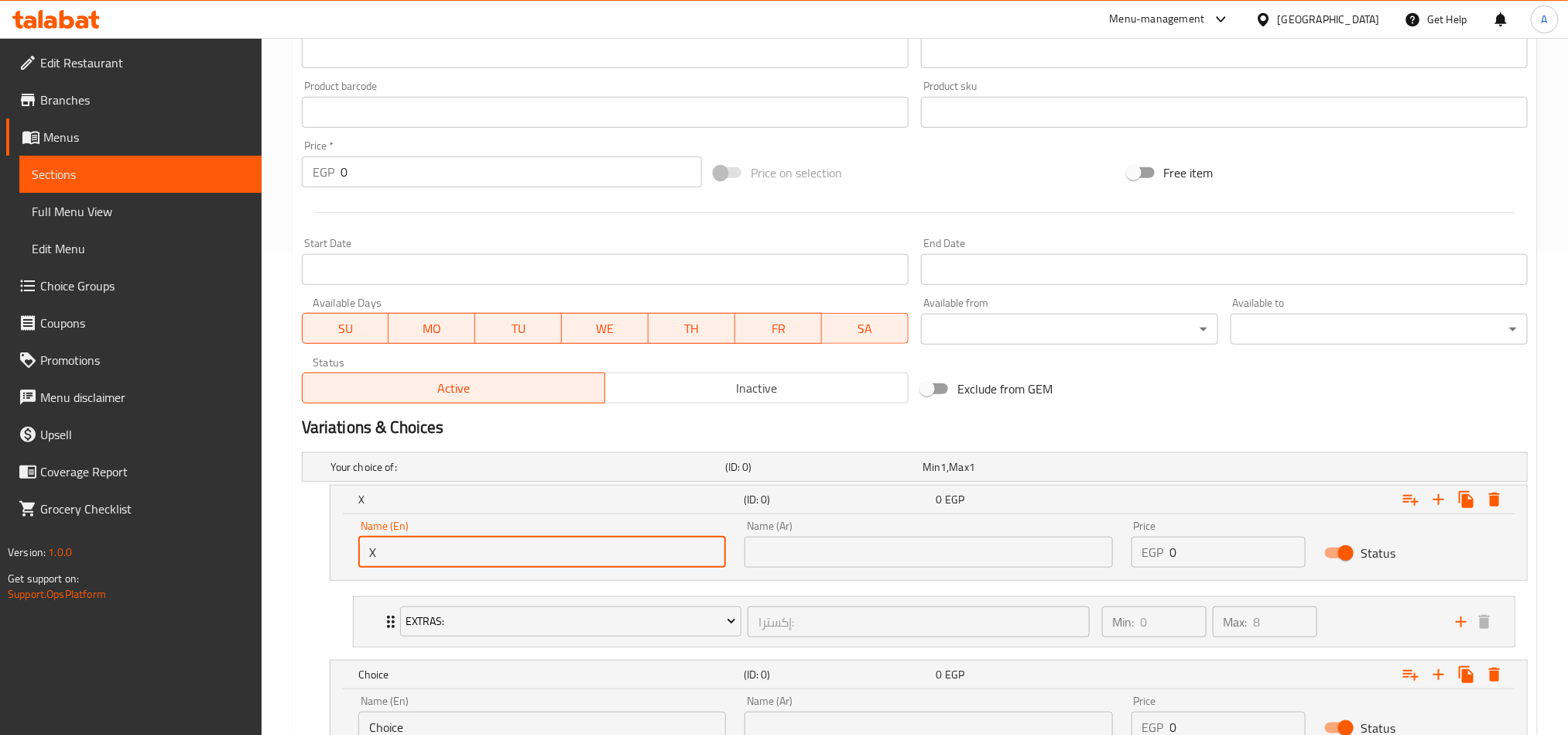
click at [836, 576] on div "Name (Ar) Name (Ar)" at bounding box center [929, 544] width 387 height 66
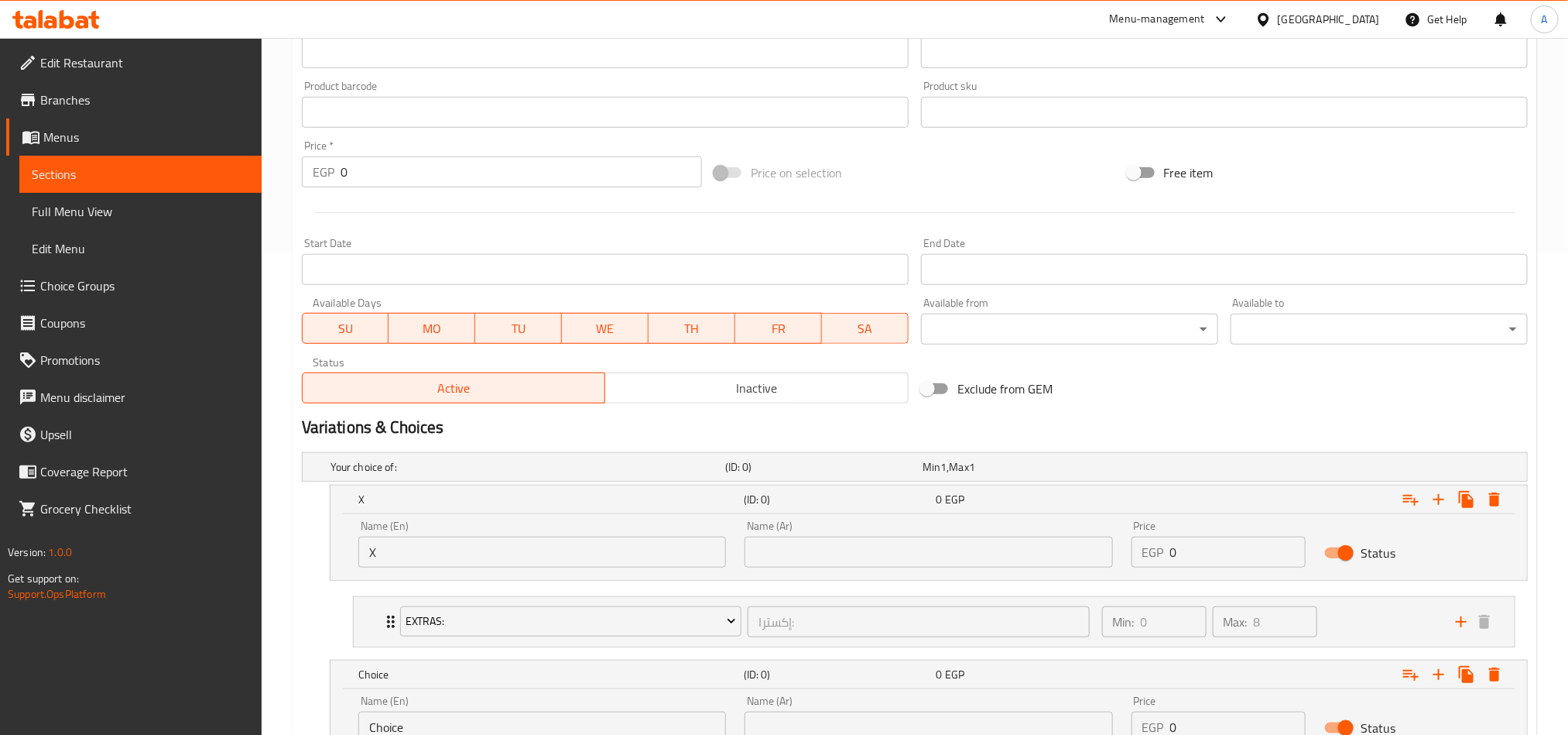
click at [853, 564] on input "text" at bounding box center [929, 552] width 368 height 31
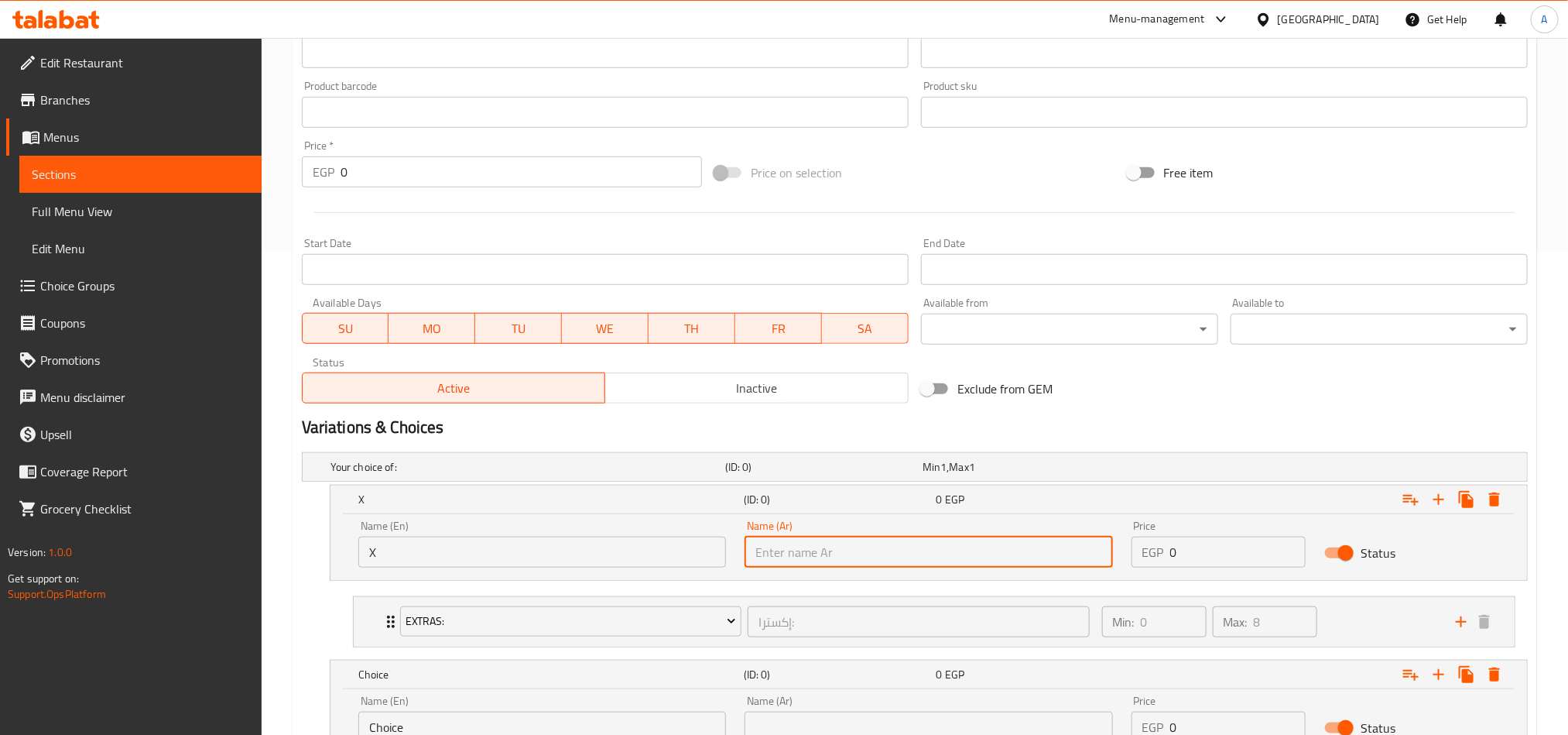
type input "اكس"
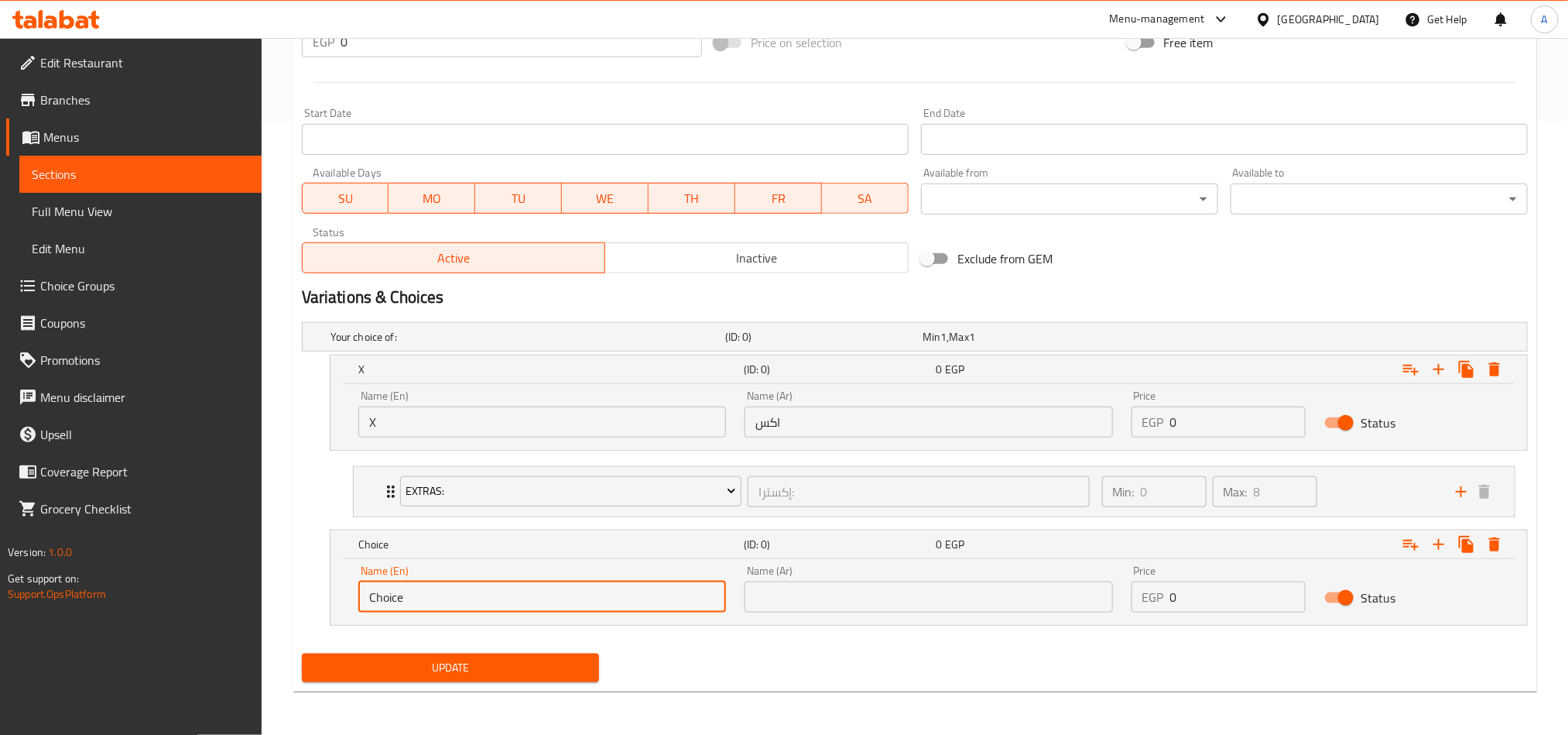
click at [440, 595] on input "Choice" at bounding box center [542, 597] width 368 height 31
click at [444, 589] on input "text" at bounding box center [542, 597] width 368 height 31
type input "Boba"
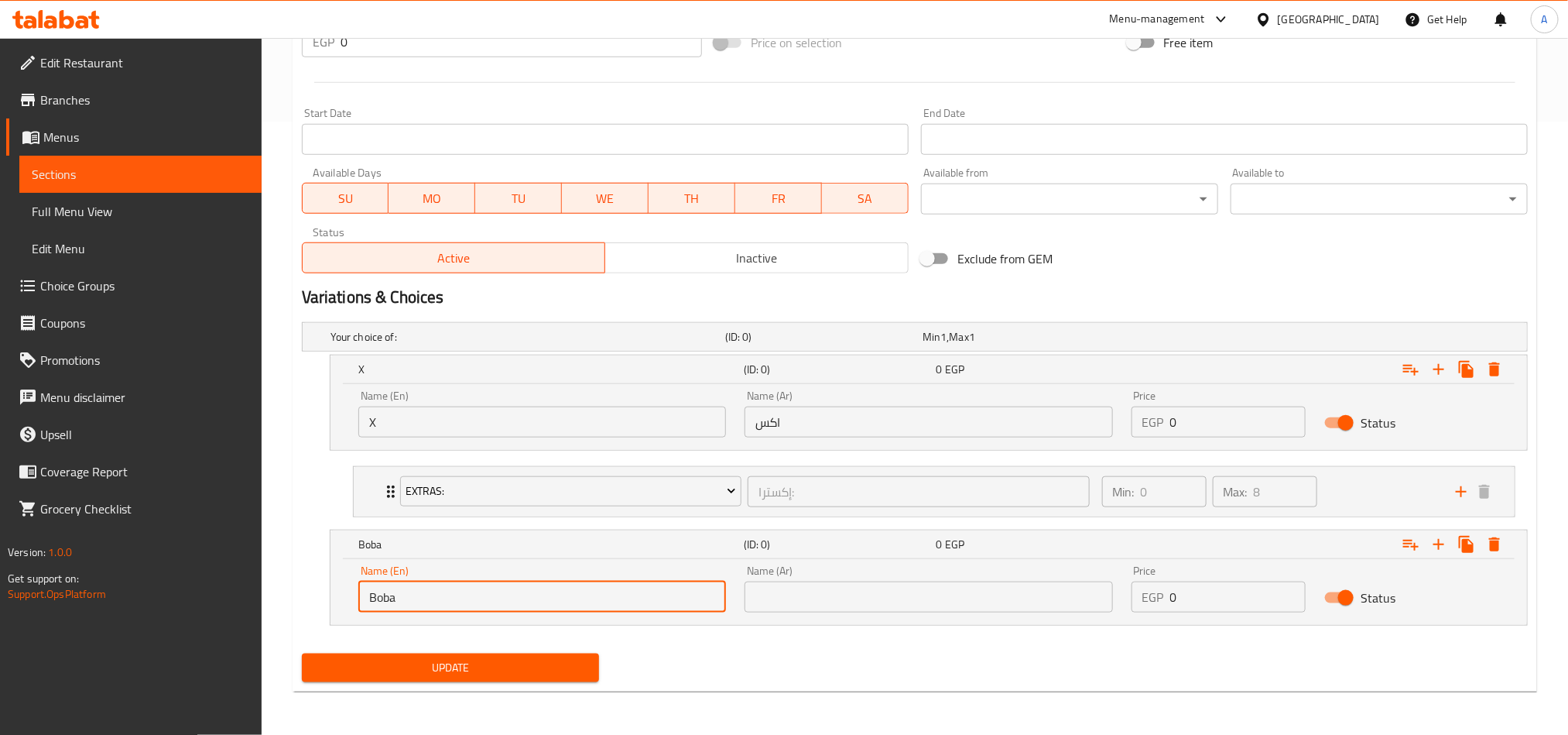
click at [867, 584] on input "text" at bounding box center [929, 597] width 368 height 31
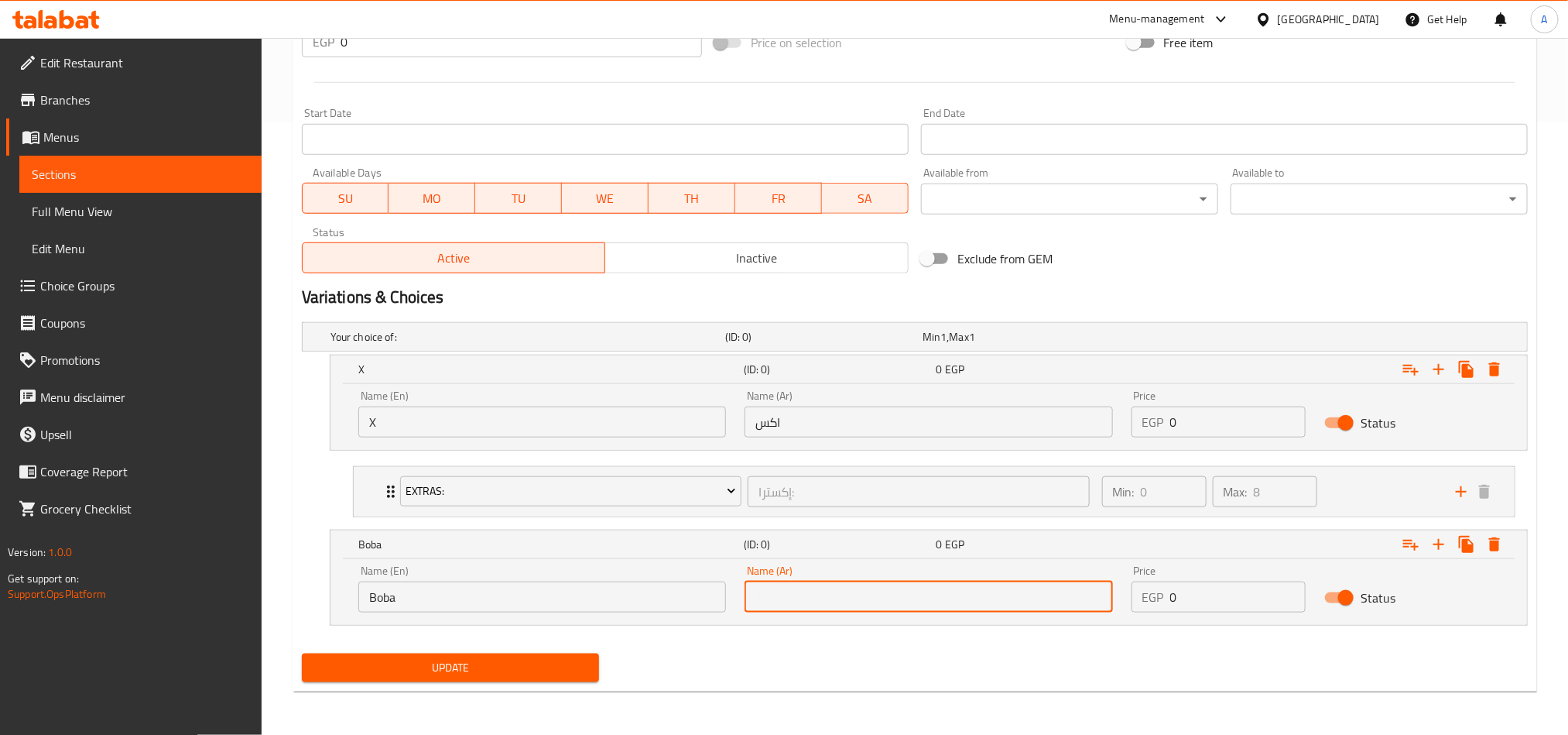
type input "بوبا"
click at [1408, 379] on icon "Expand" at bounding box center [1411, 369] width 19 height 19
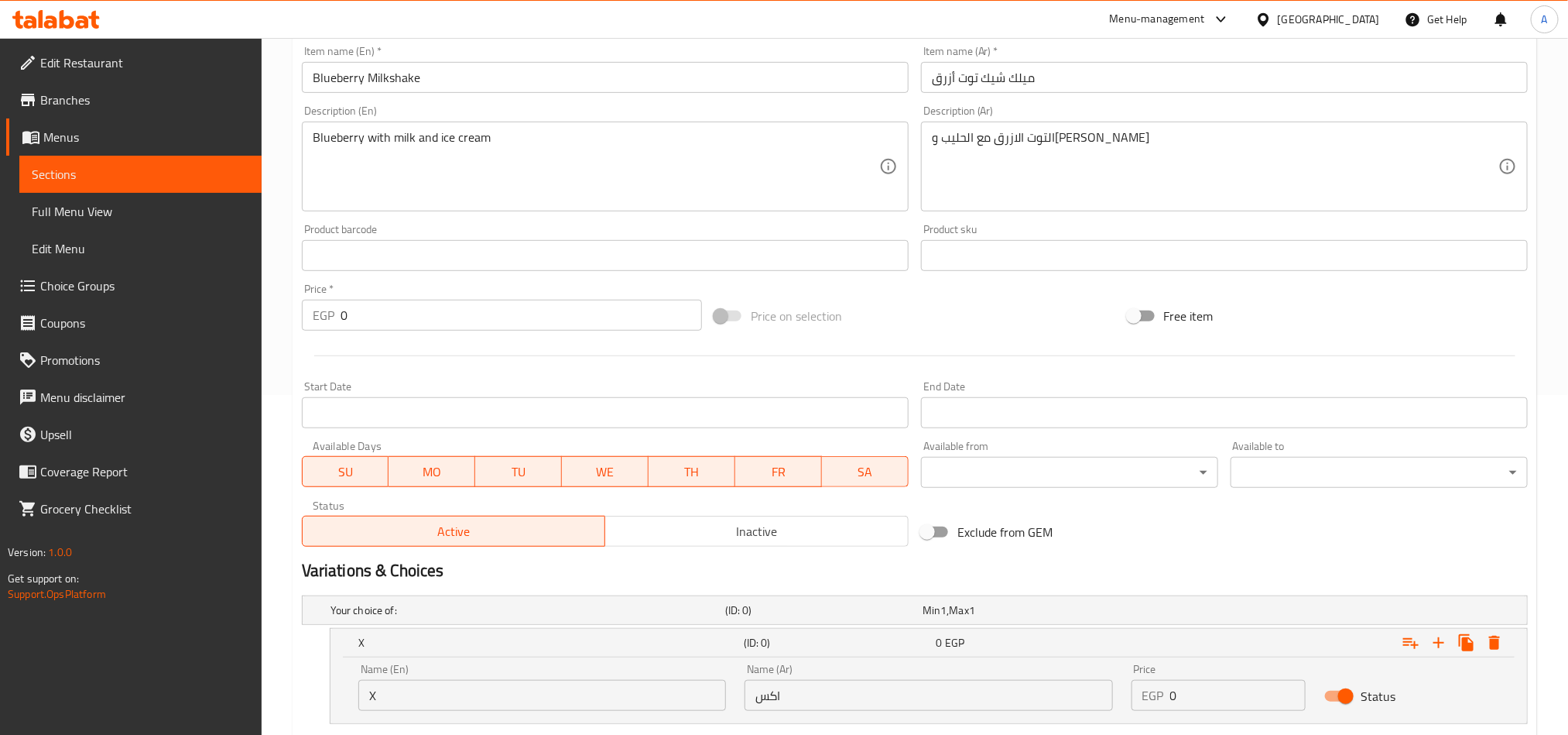
scroll to position [581, 0]
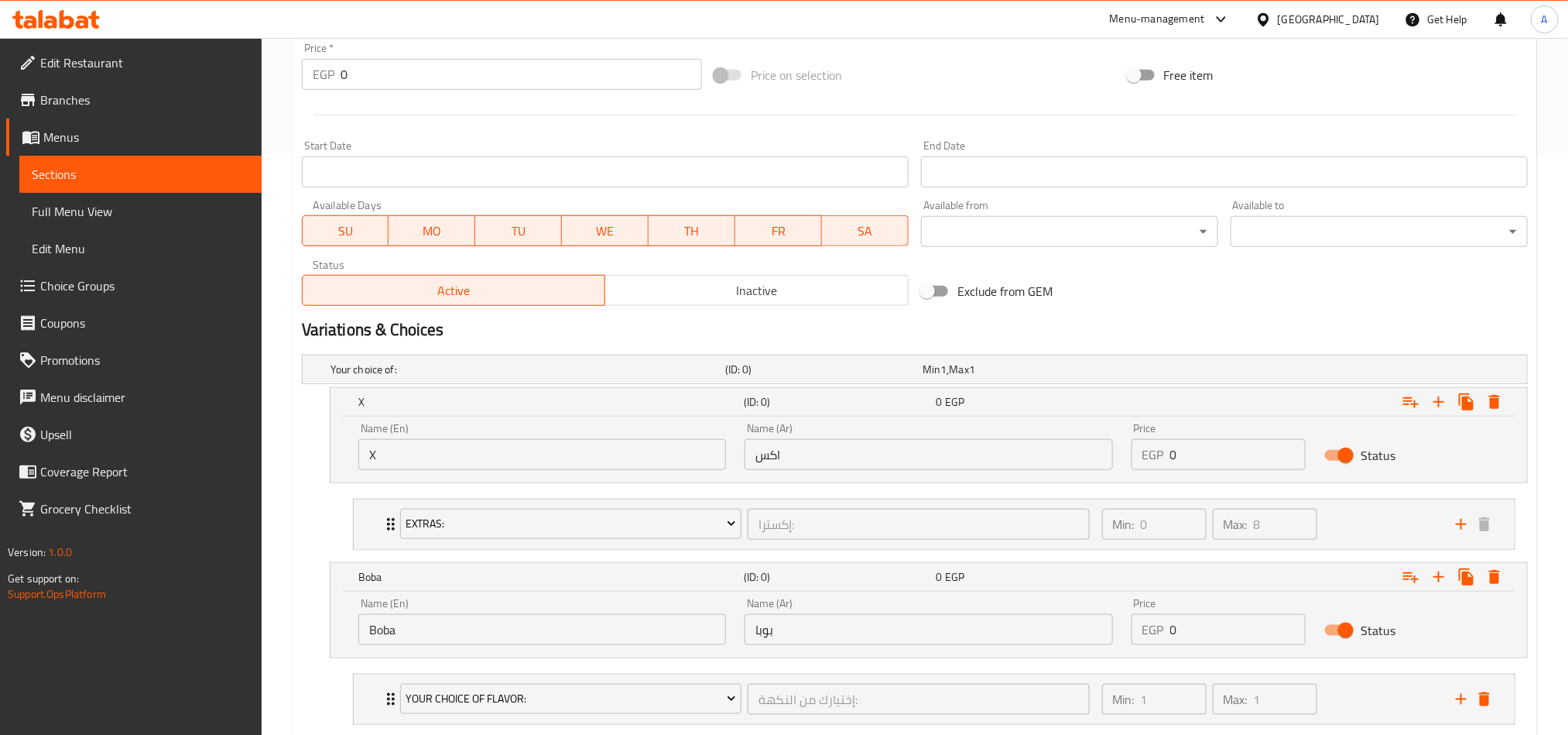
click at [1212, 449] on input "0" at bounding box center [1239, 455] width 136 height 31
paste input "148.5"
type input "148.50"
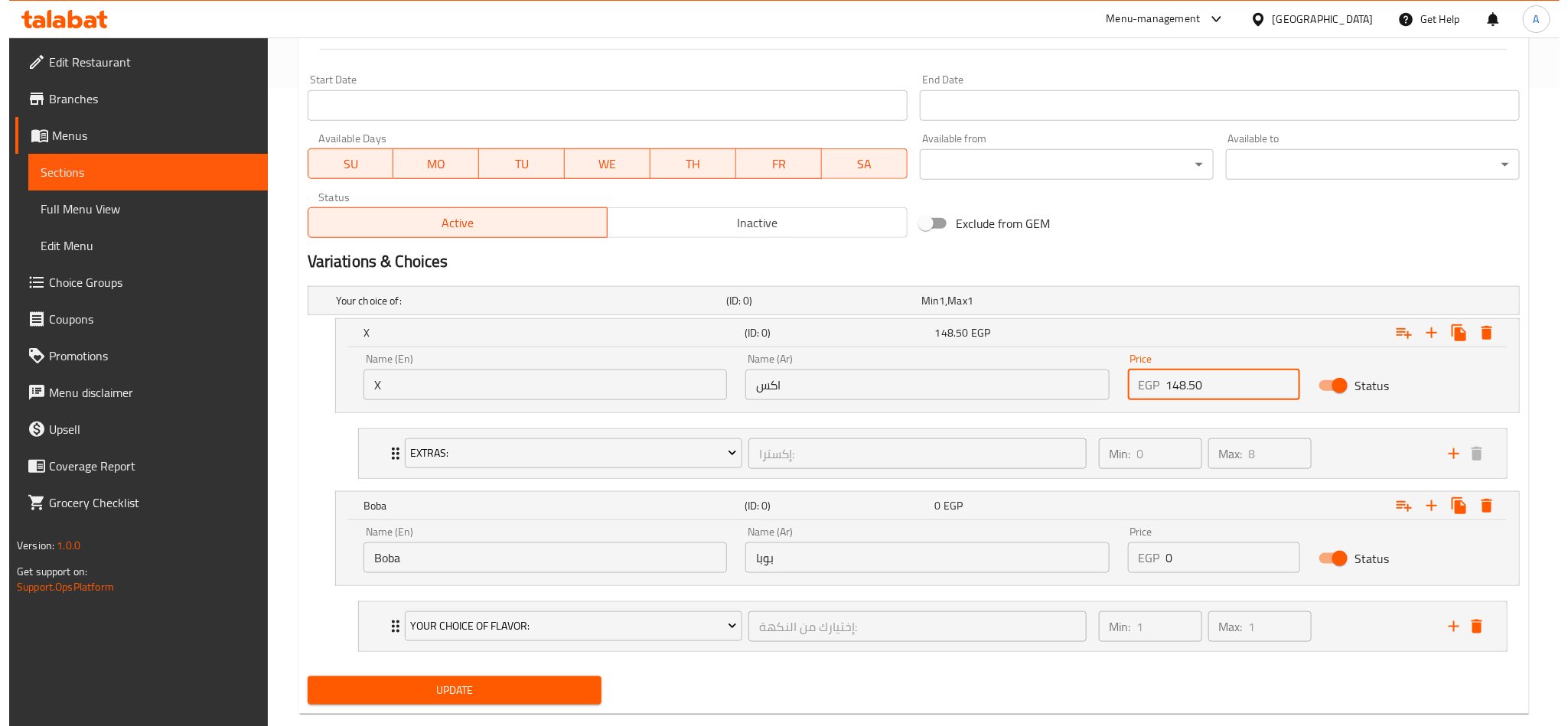
scroll to position [672, 0]
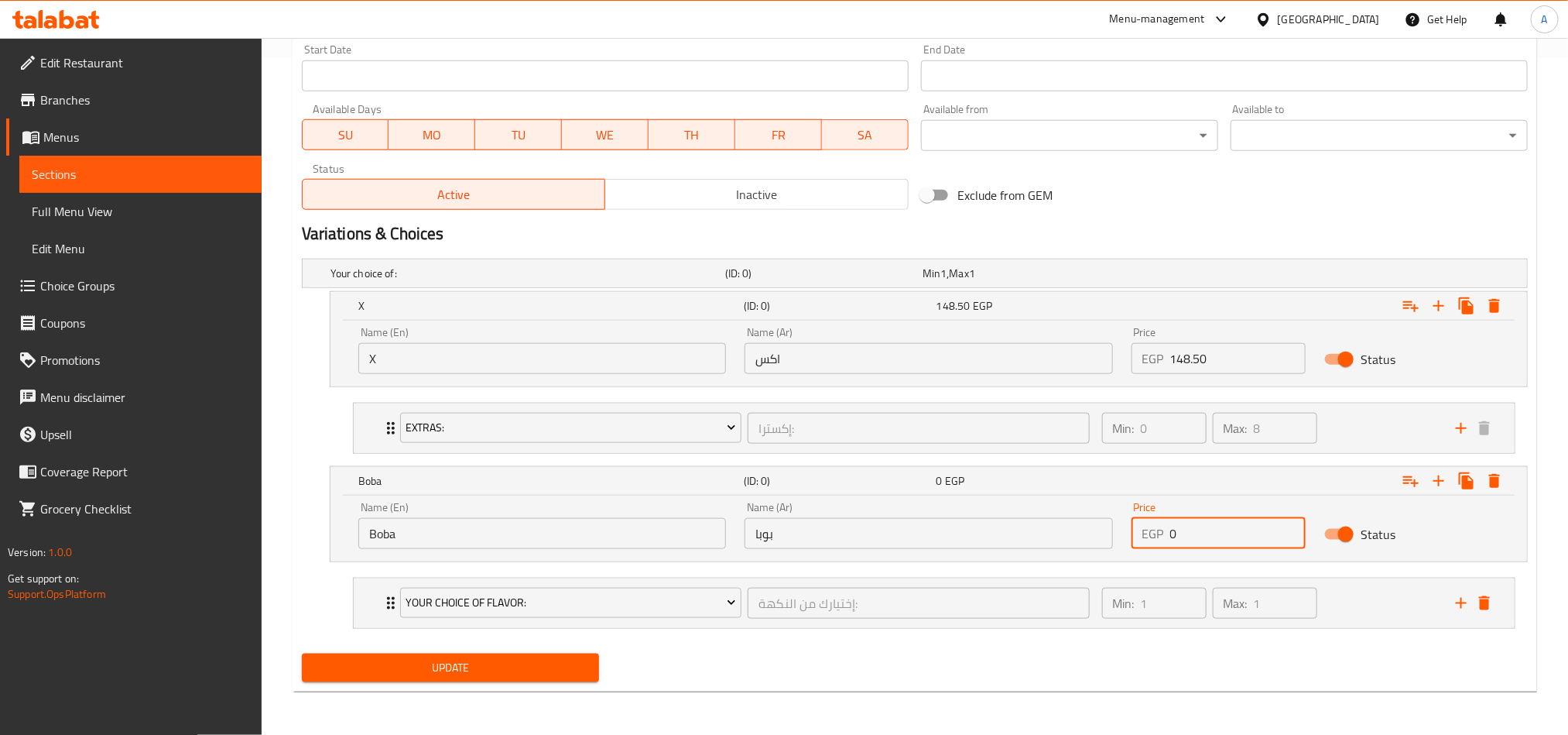
drag, startPoint x: 1233, startPoint y: 531, endPoint x: 1059, endPoint y: 550, distance: 175.0
click at [1061, 549] on div "Name (En) Boba Name (En) Name (Ar) بوبا Name (Ar) Price EGP 0 Price Status" at bounding box center [929, 525] width 1160 height 66
paste input "182.25"
type input "182.25"
click at [1070, 679] on div "Update" at bounding box center [915, 668] width 1239 height 41
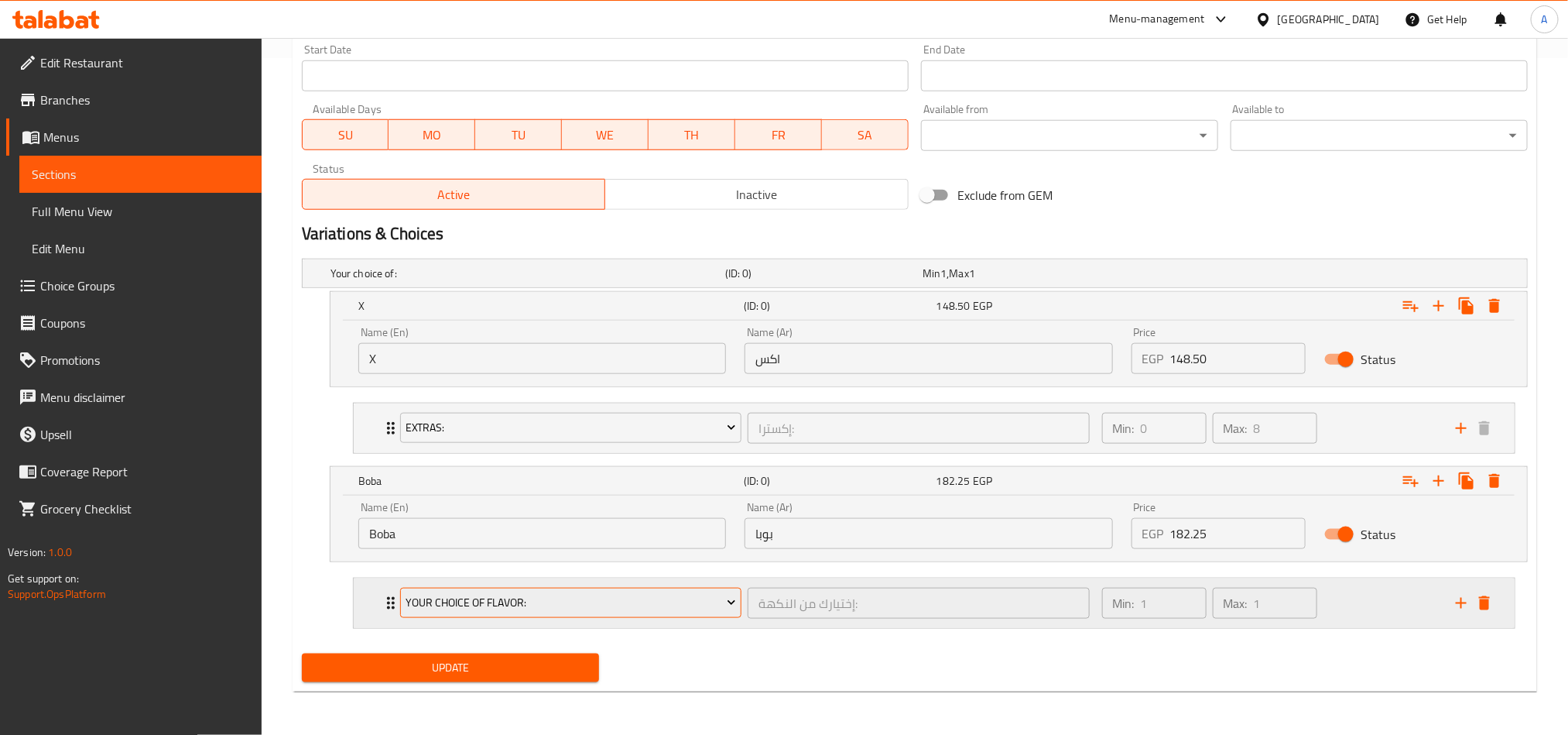
click at [624, 603] on span "Your Choice Of Flavor:" at bounding box center [570, 603] width 330 height 20
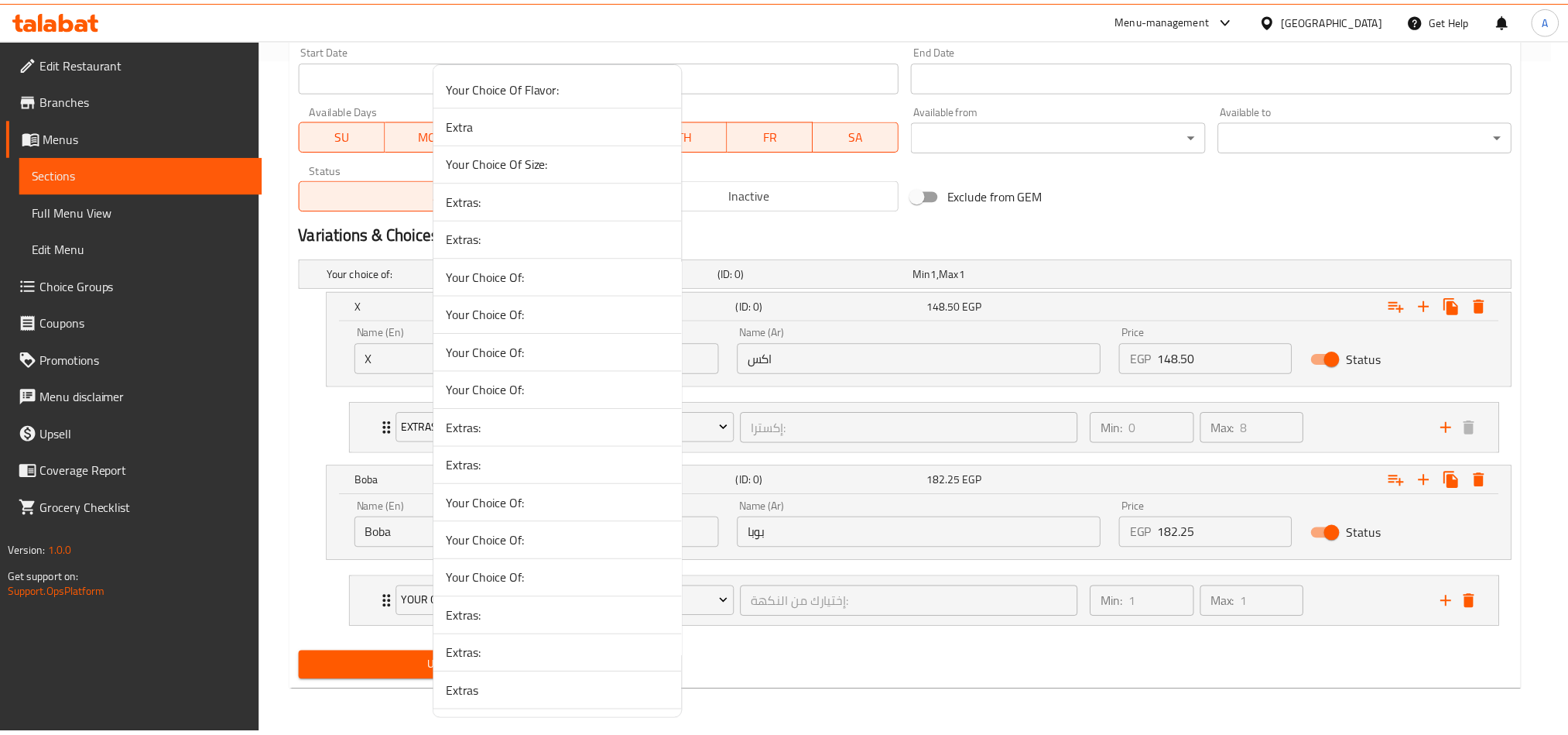
scroll to position [2262, 0]
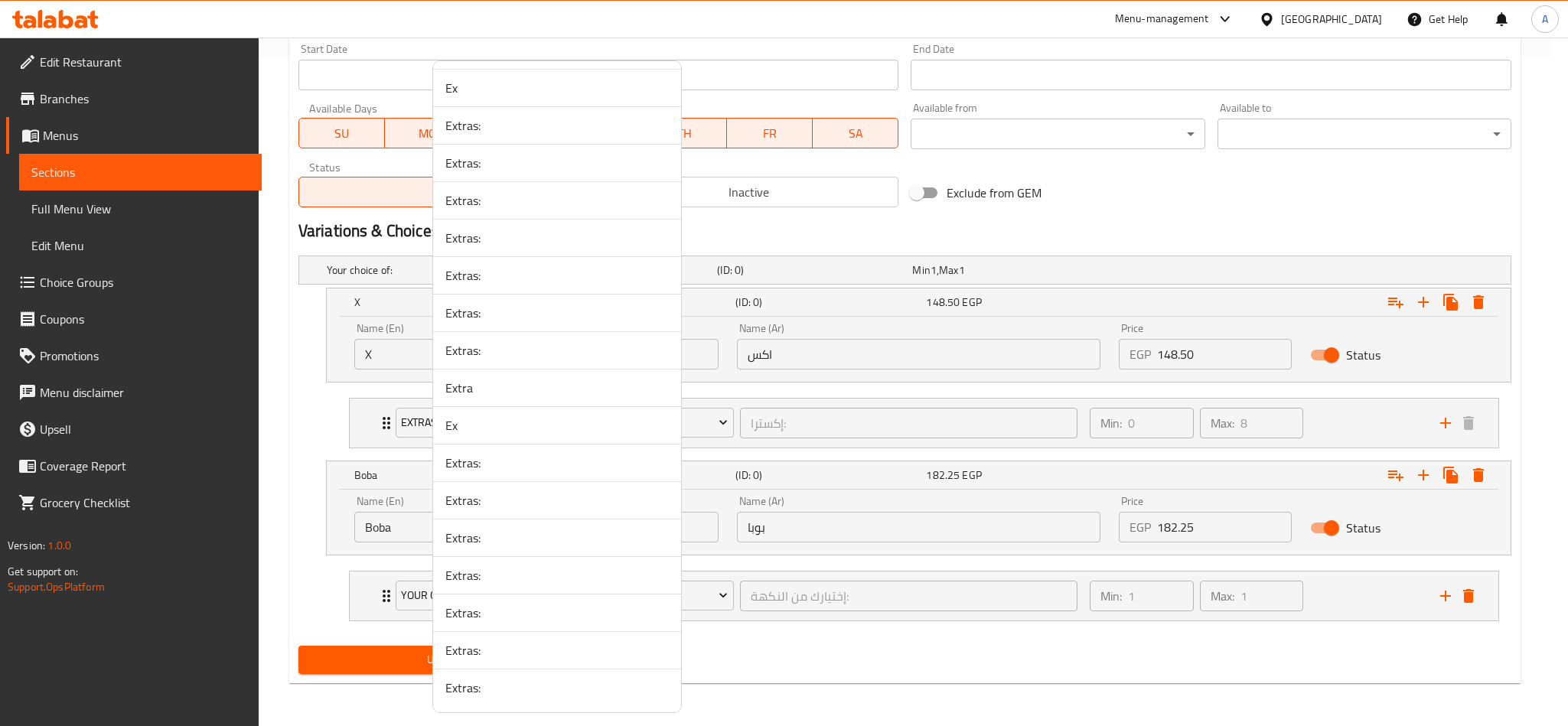
click at [641, 695] on span "Extras:" at bounding box center [557, 687] width 224 height 19
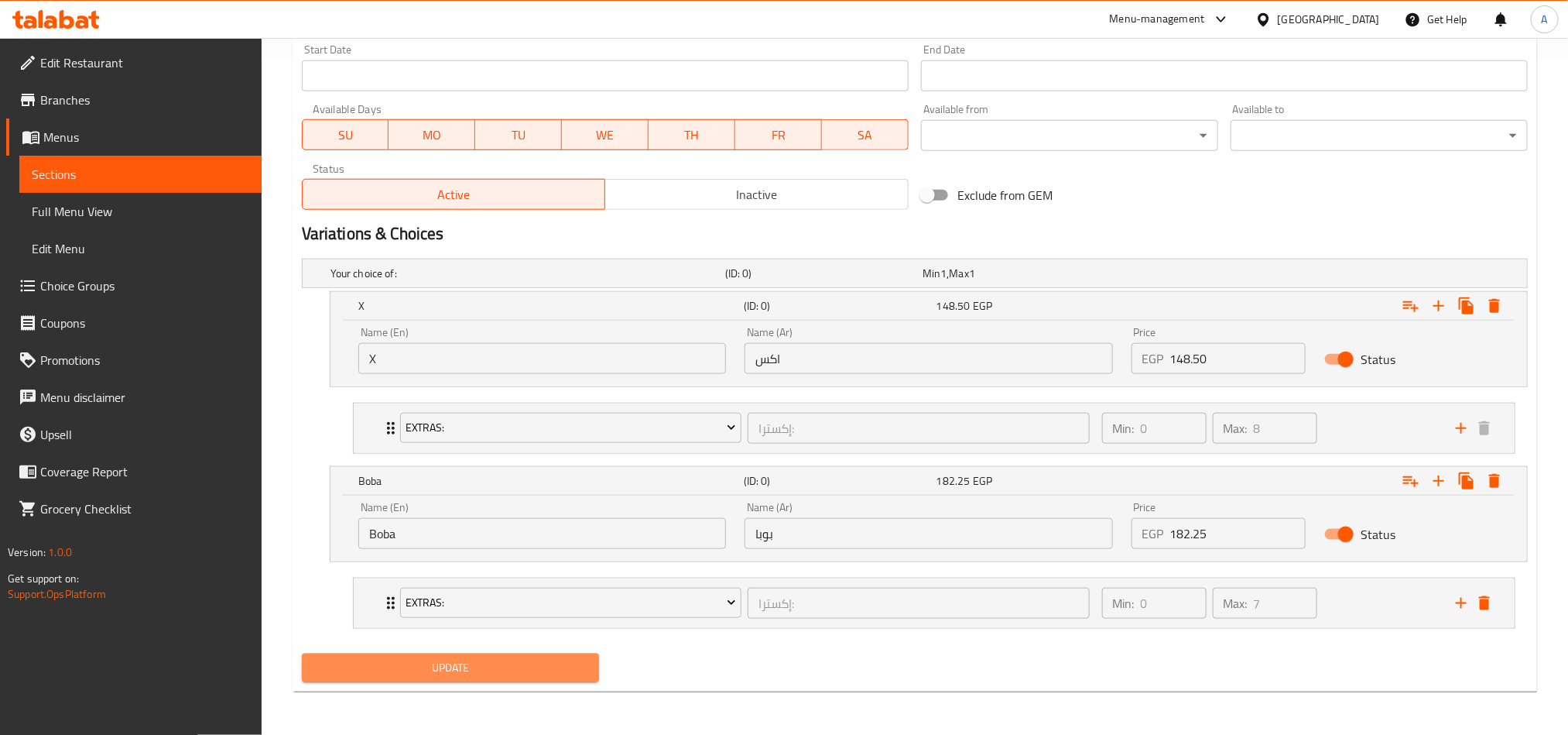
click at [543, 669] on span "Update" at bounding box center [451, 668] width 272 height 20
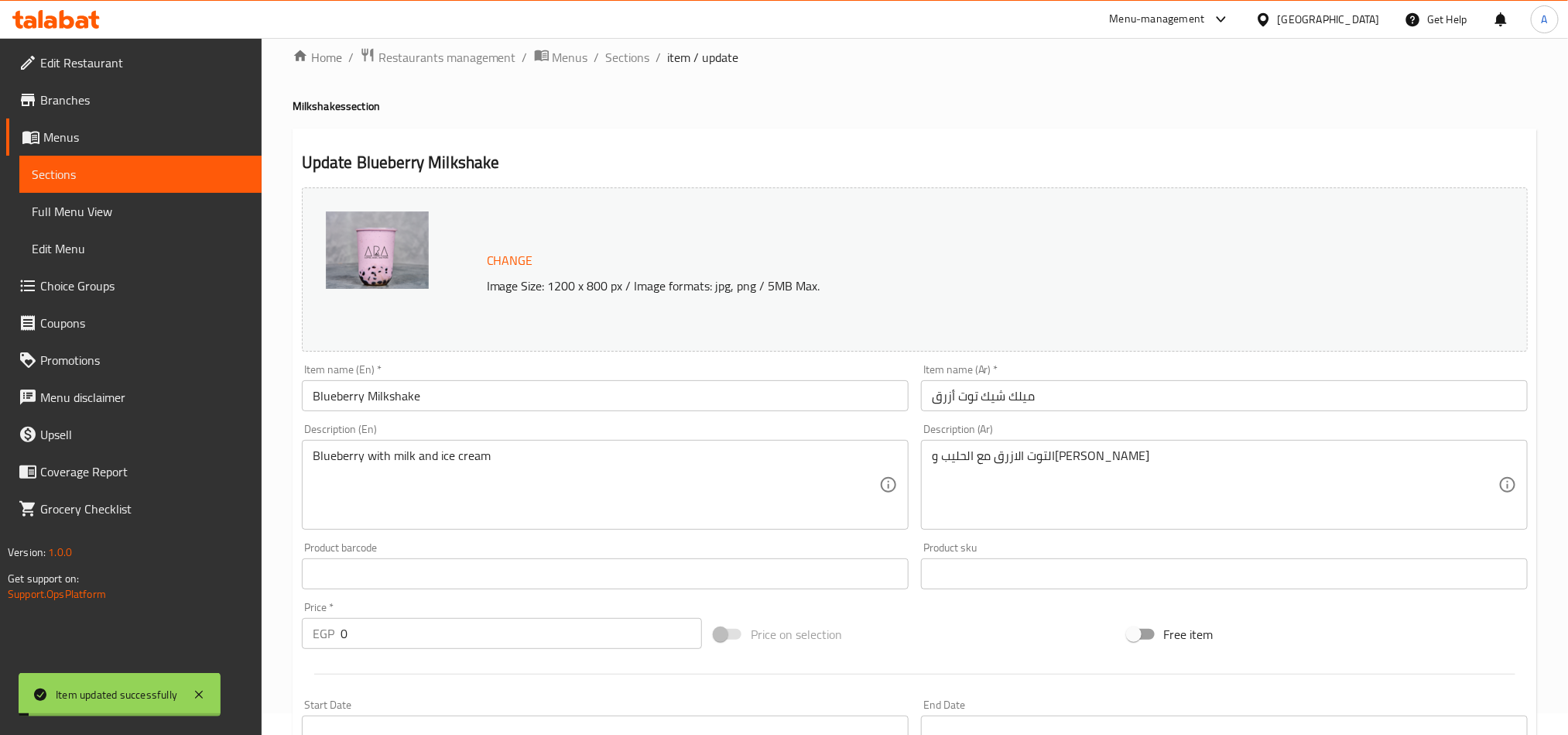
scroll to position [0, 0]
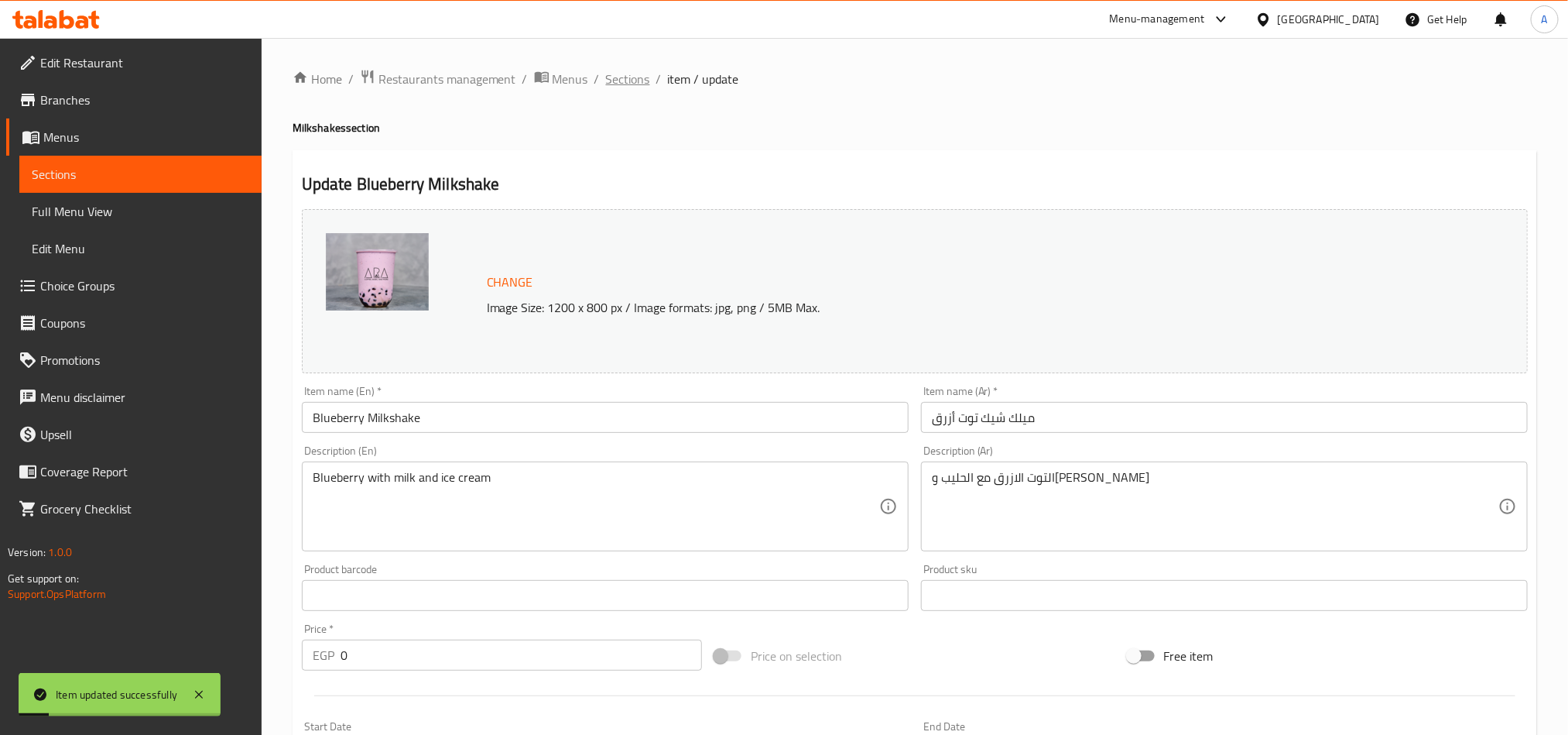
click at [623, 87] on span "Sections" at bounding box center [628, 79] width 44 height 19
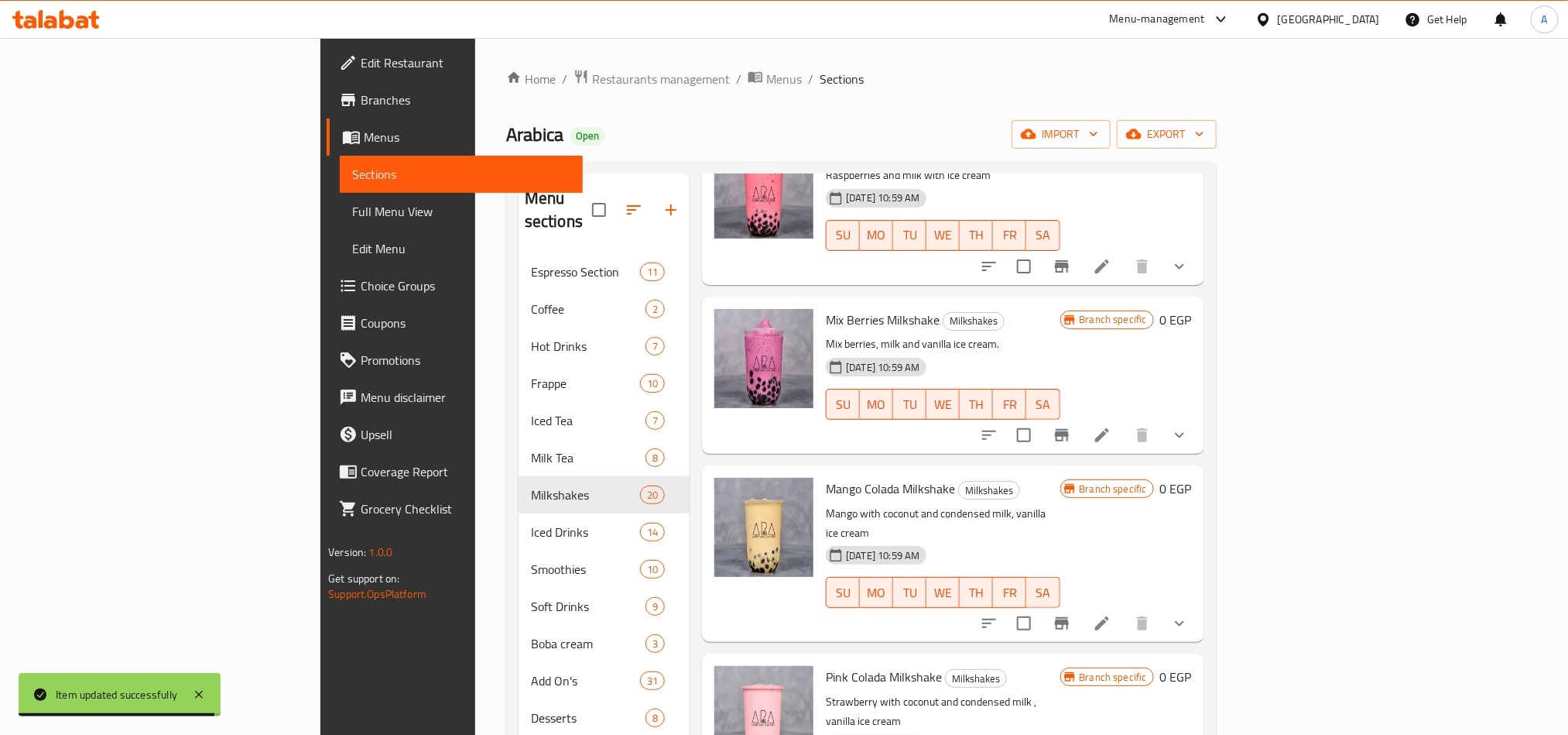
scroll to position [1742, 0]
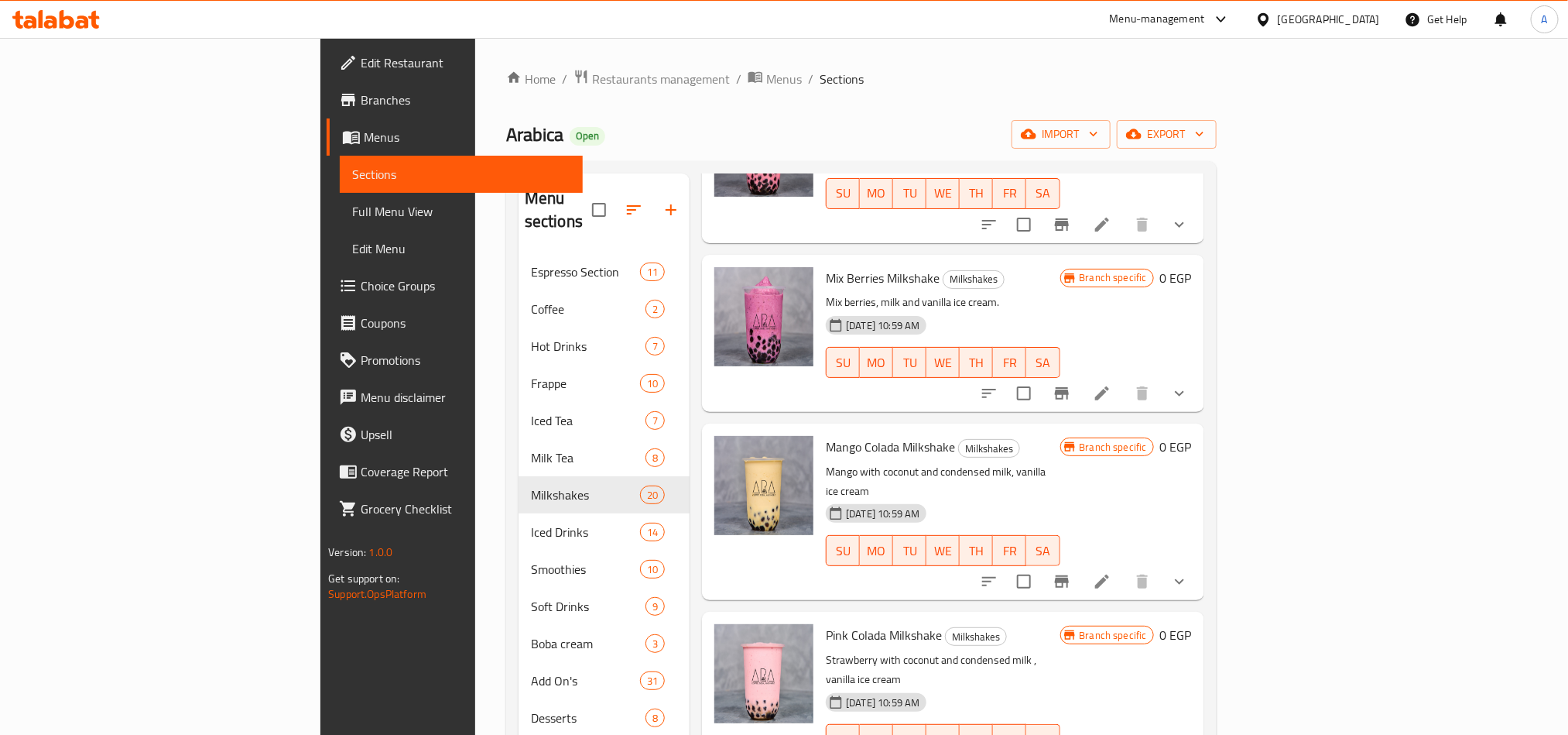
click at [1124, 380] on li at bounding box center [1102, 394] width 43 height 28
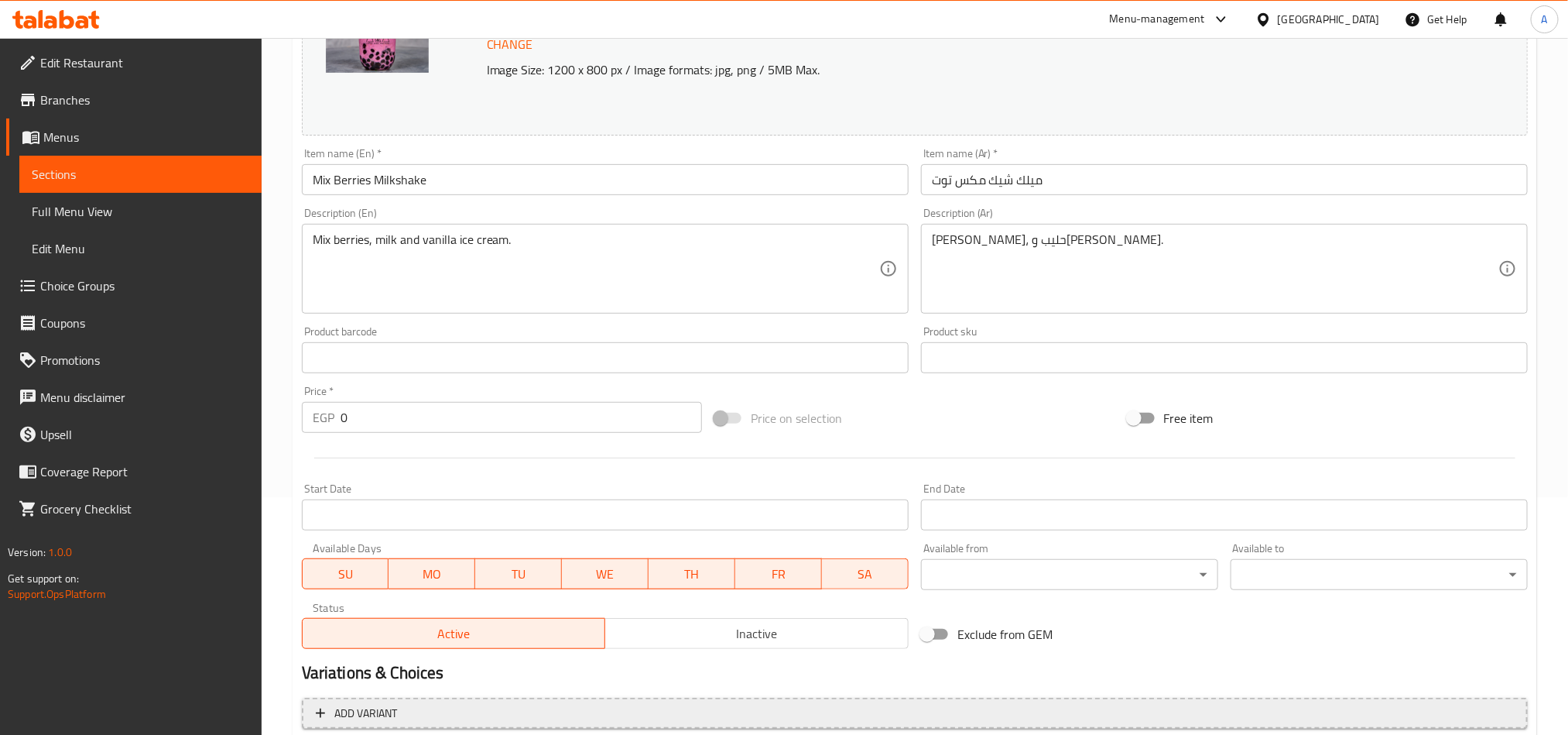
scroll to position [407, 0]
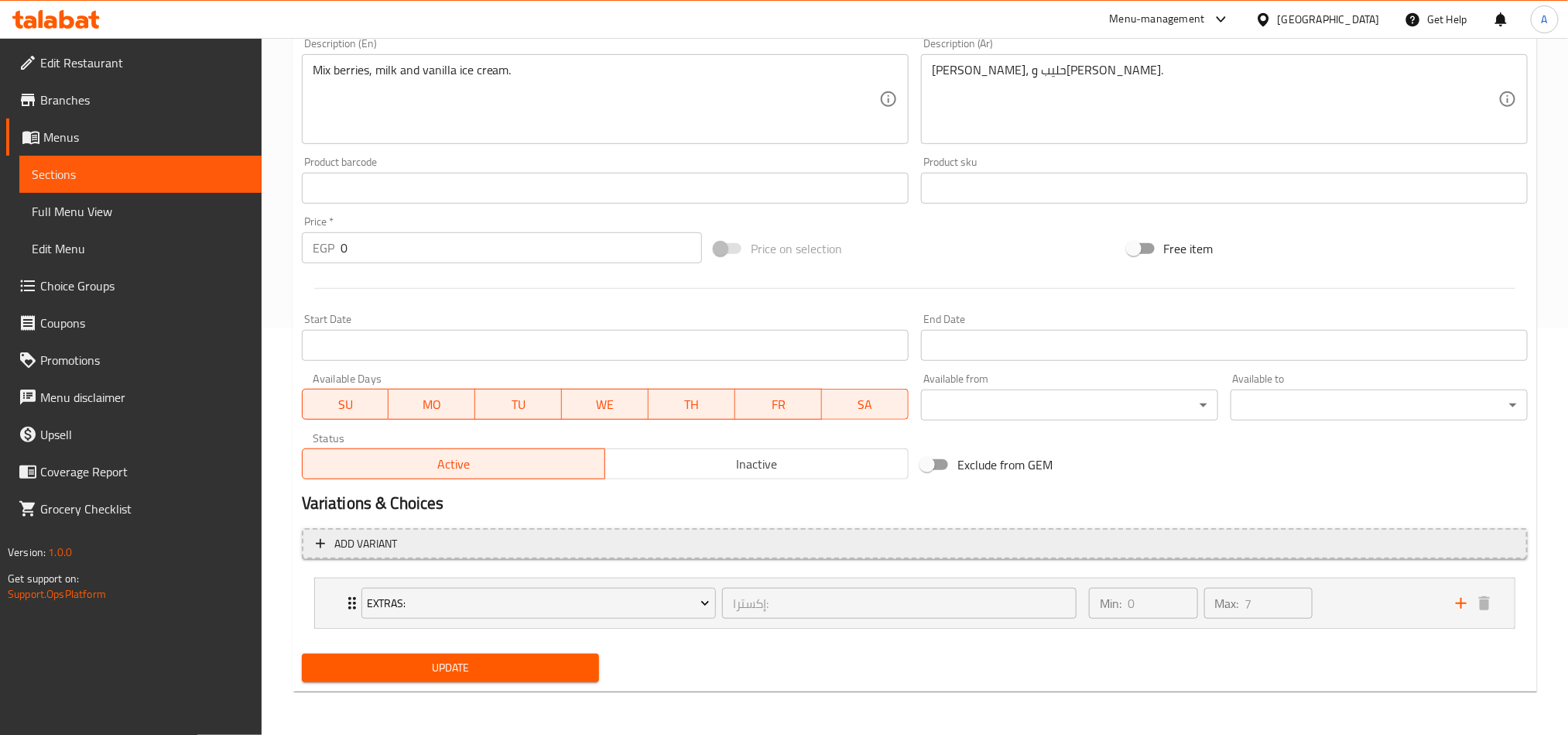
click at [635, 541] on span "Add variant" at bounding box center [915, 544] width 1198 height 20
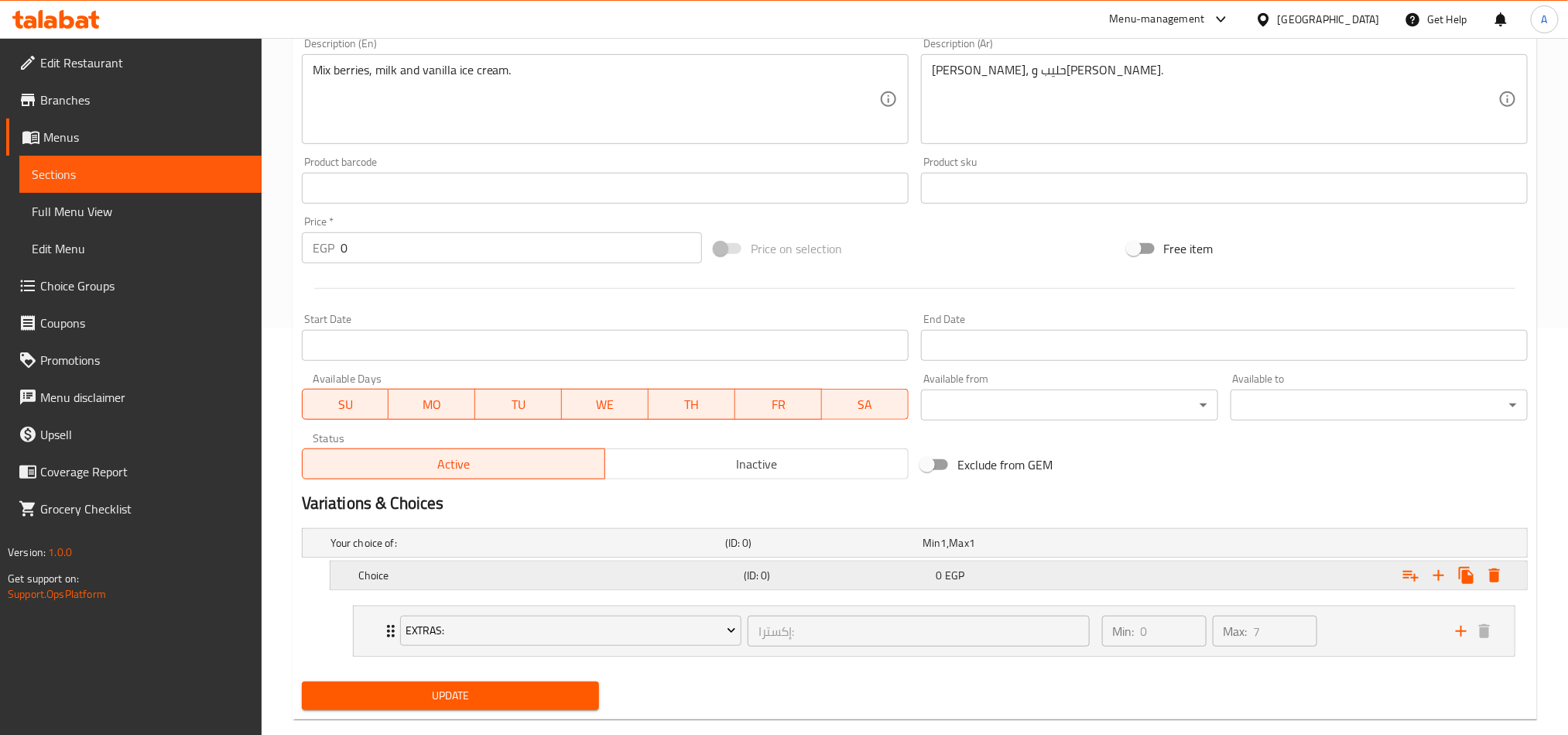
click at [1433, 567] on icon "Expand" at bounding box center [1439, 575] width 19 height 19
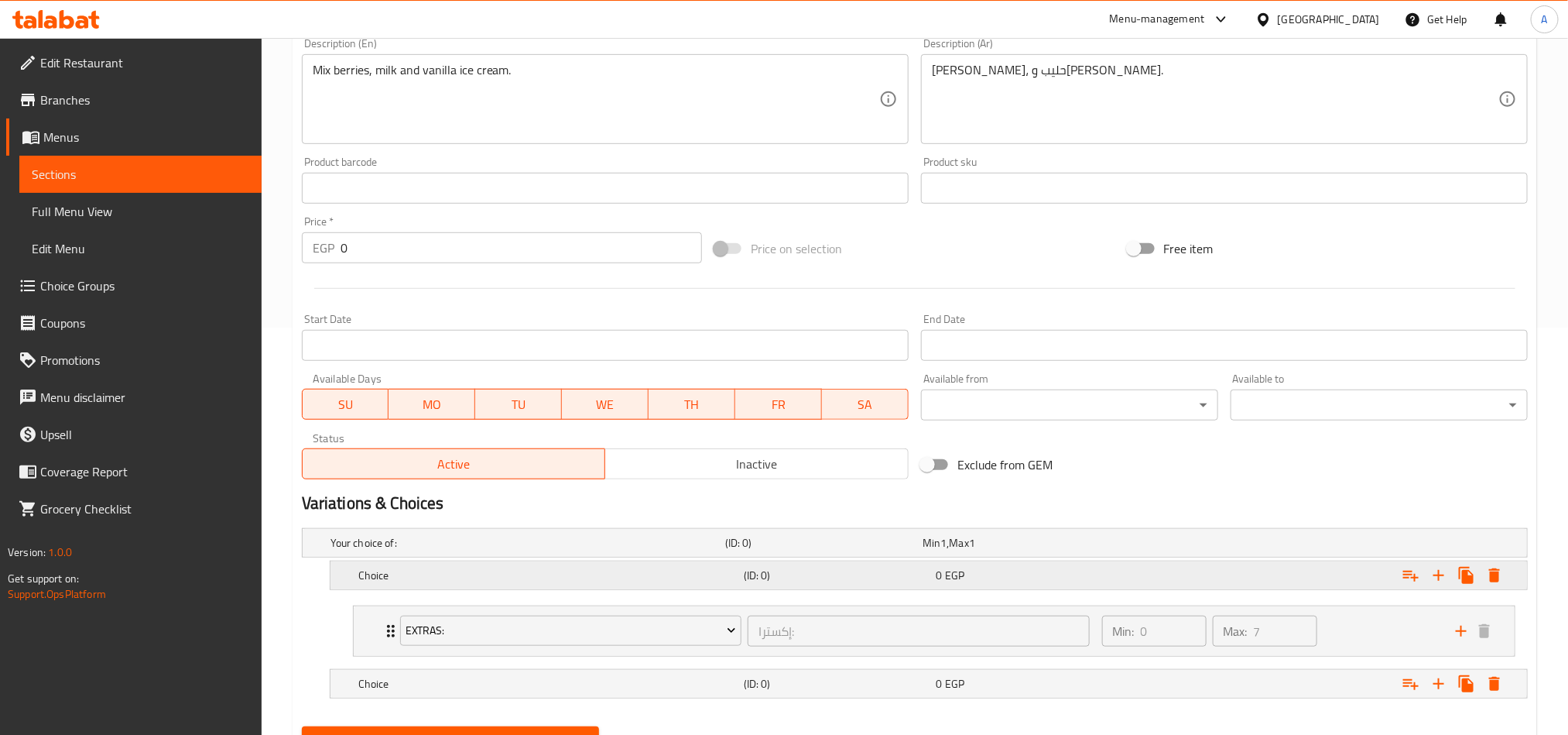
click at [764, 560] on div "Choice (ID: 0) 0 EGP" at bounding box center [919, 543] width 1184 height 34
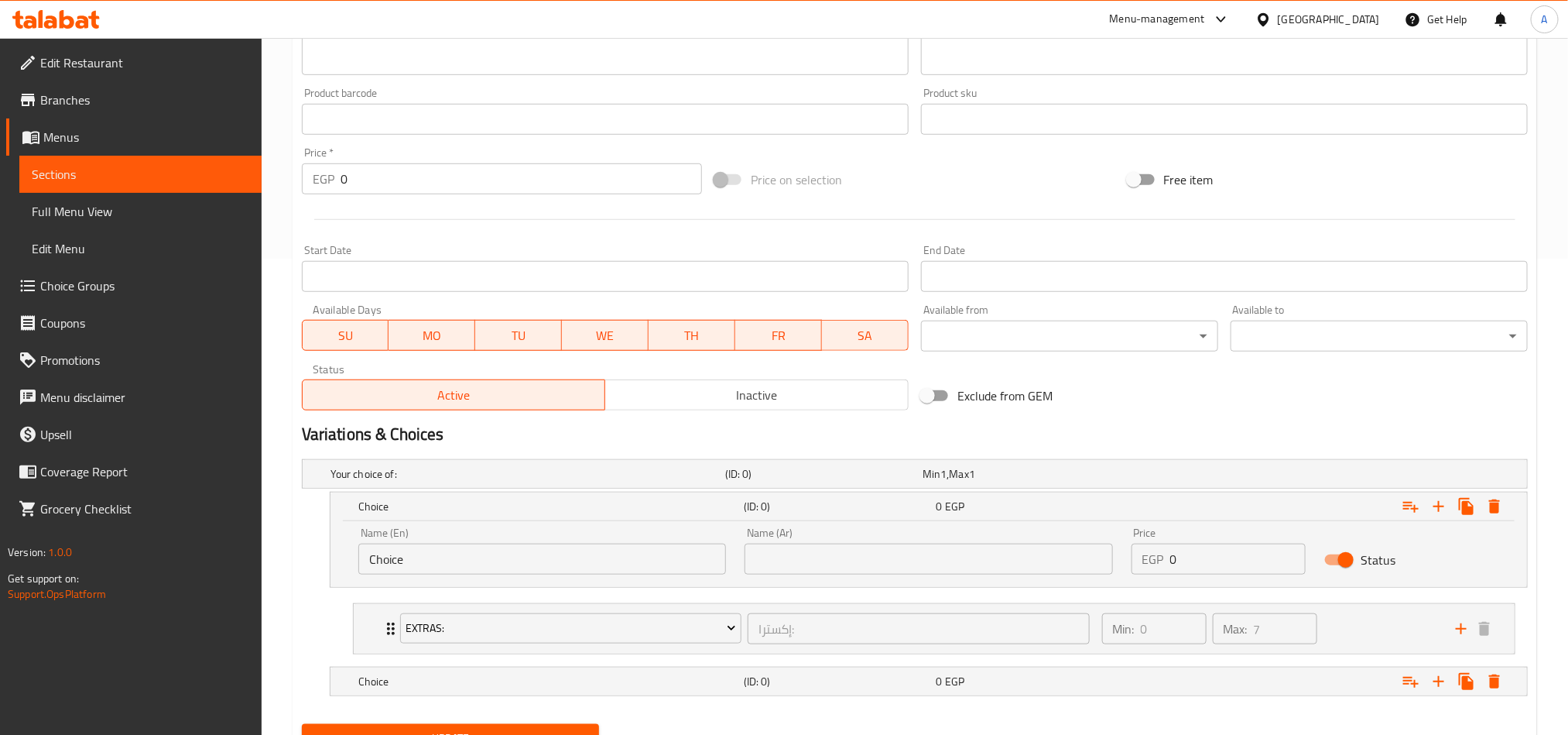
scroll to position [549, 0]
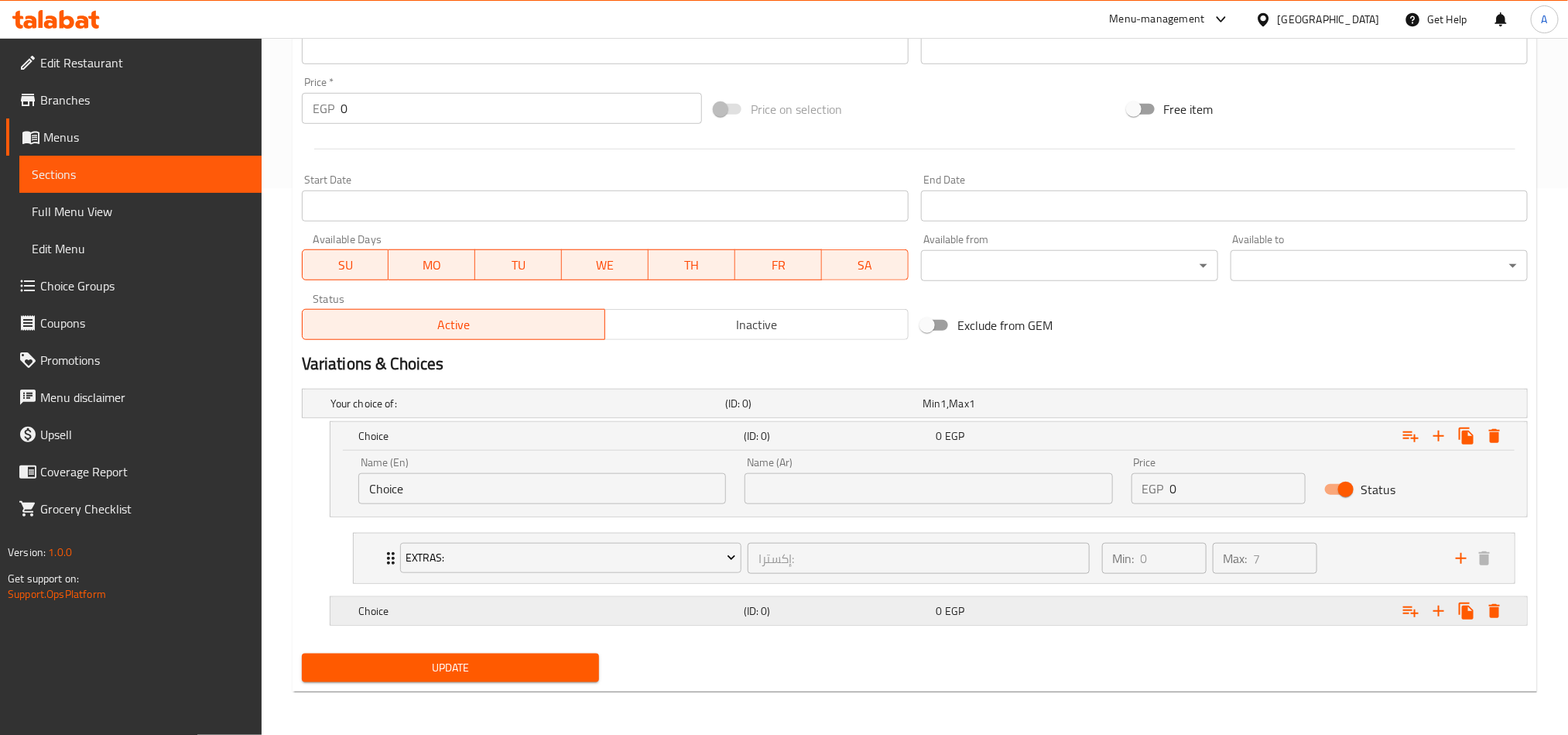
click at [1027, 411] on div "0 EGP" at bounding box center [1018, 403] width 191 height 16
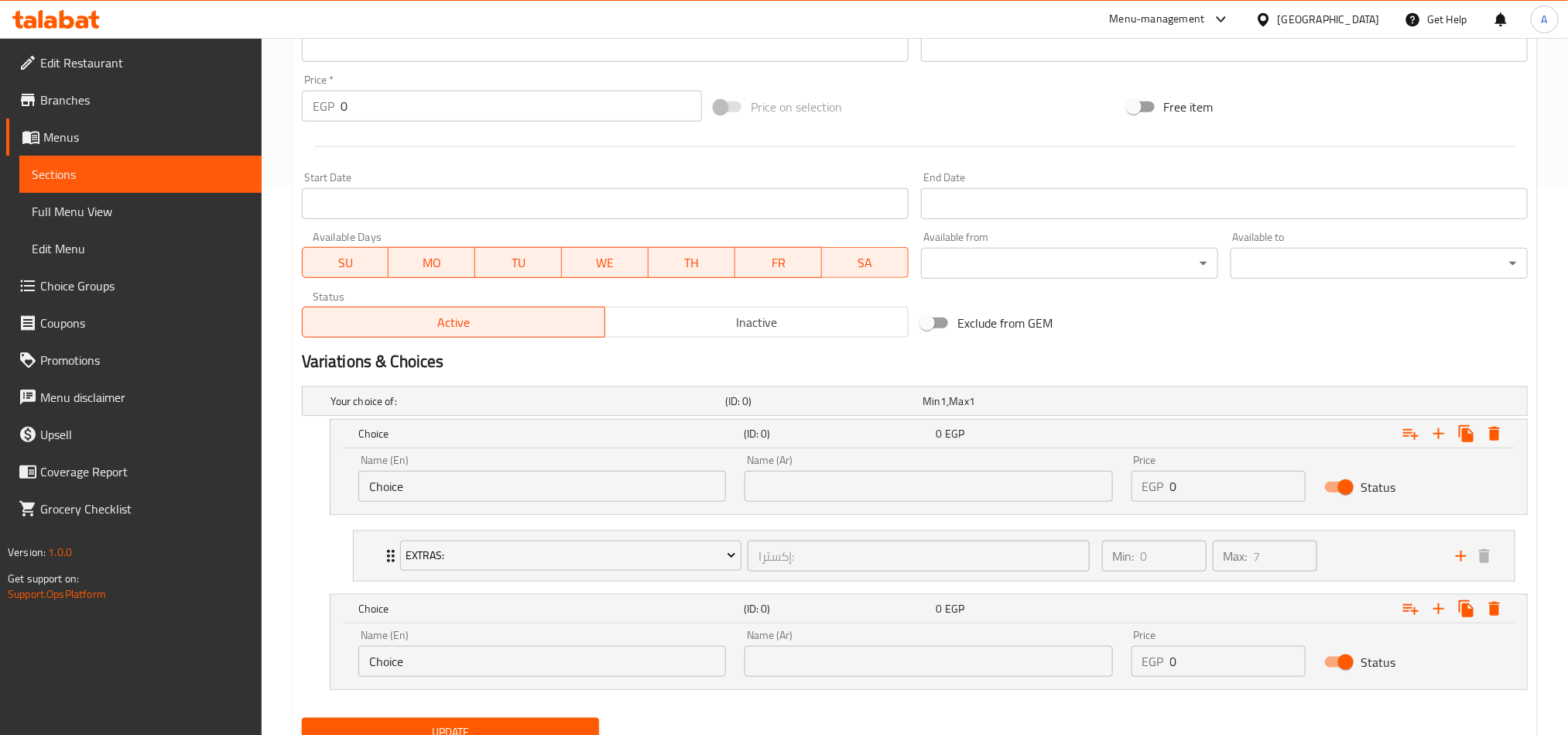
drag, startPoint x: 514, startPoint y: 469, endPoint x: 26, endPoint y: 451, distance: 488.3
click at [377, 452] on div "Name (En) Choice Name (En)" at bounding box center [542, 478] width 387 height 66
click at [368, 485] on input "Choice" at bounding box center [542, 486] width 368 height 31
click at [370, 485] on input "Choice" at bounding box center [542, 486] width 368 height 31
click at [370, 485] on input "text" at bounding box center [542, 486] width 368 height 31
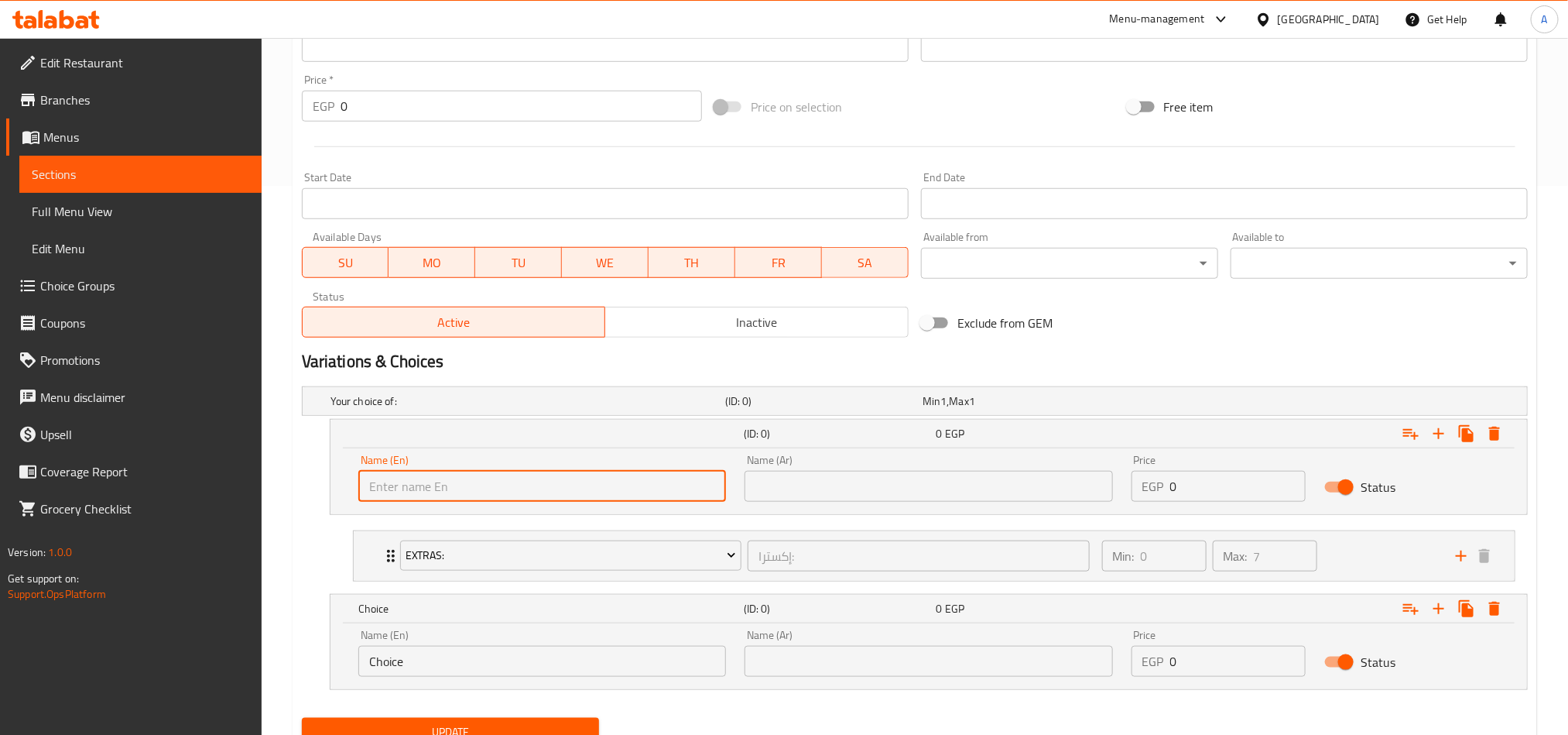
type input "X"
click at [822, 507] on div "Name (Ar) Name (Ar)" at bounding box center [929, 478] width 387 height 66
click at [822, 498] on input "text" at bounding box center [929, 486] width 368 height 31
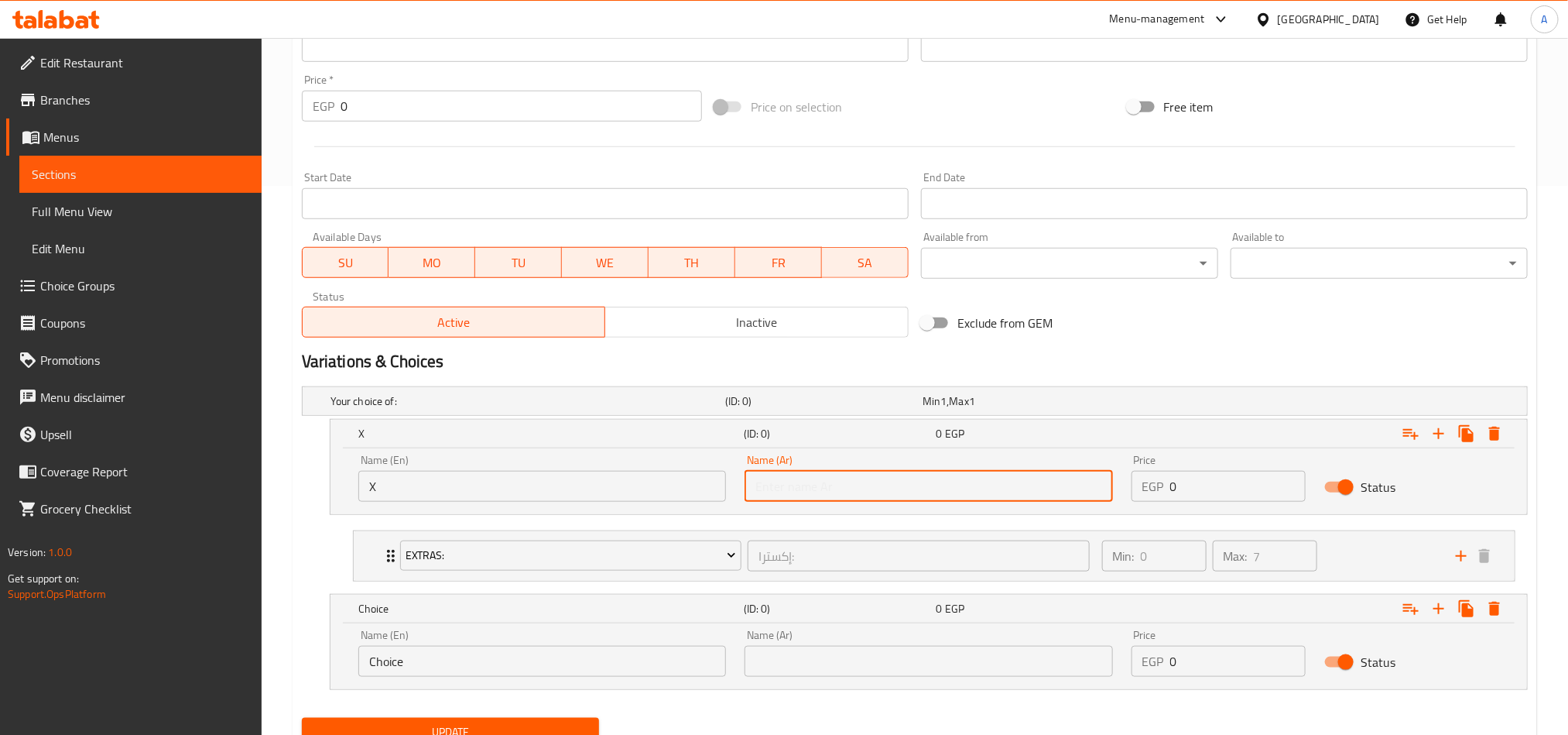
type input "اكس"
click at [1185, 474] on input "0" at bounding box center [1239, 486] width 136 height 31
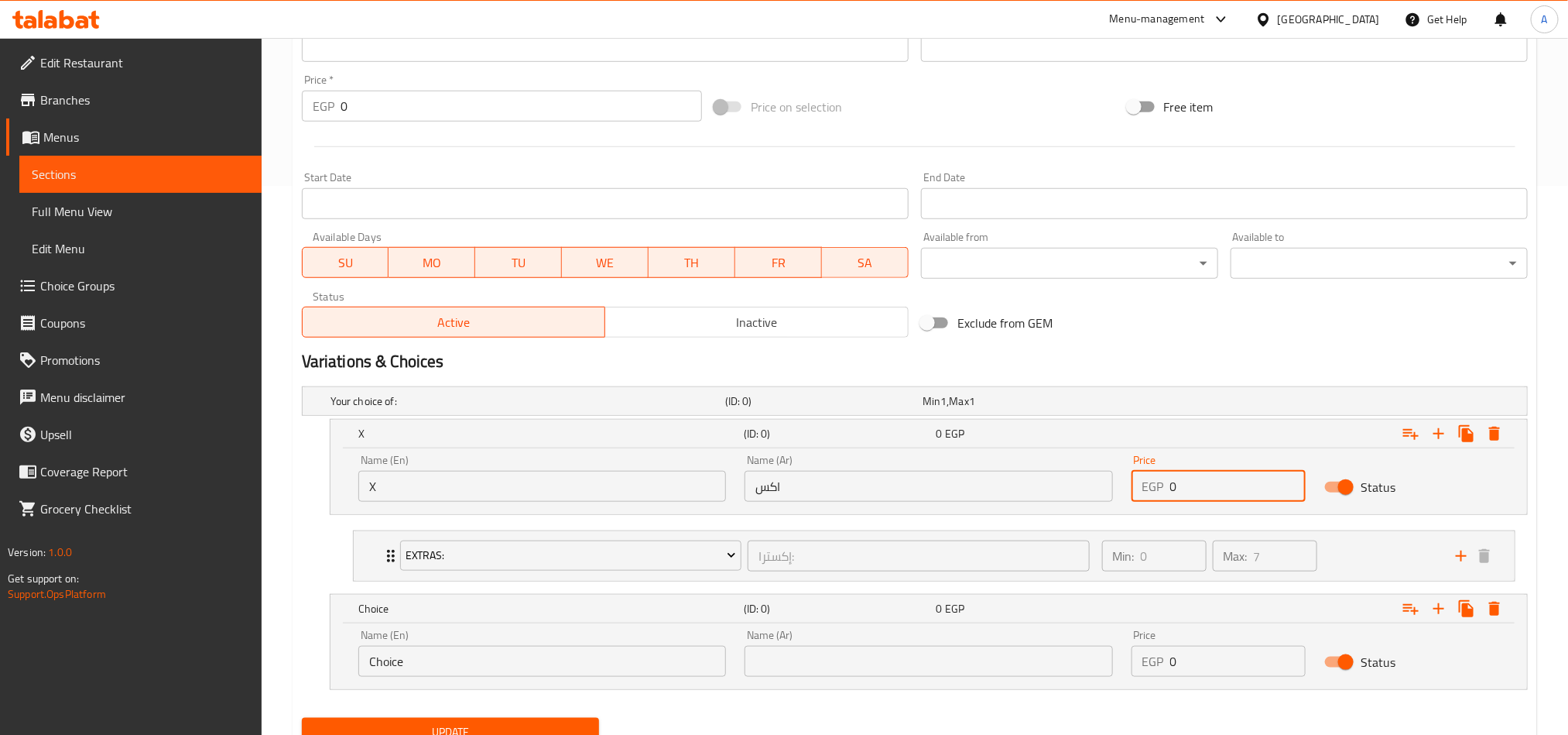
click at [1185, 474] on input "0" at bounding box center [1239, 486] width 136 height 31
paste input "148.5"
type input "148.50"
click at [1109, 668] on input "text" at bounding box center [929, 661] width 368 height 31
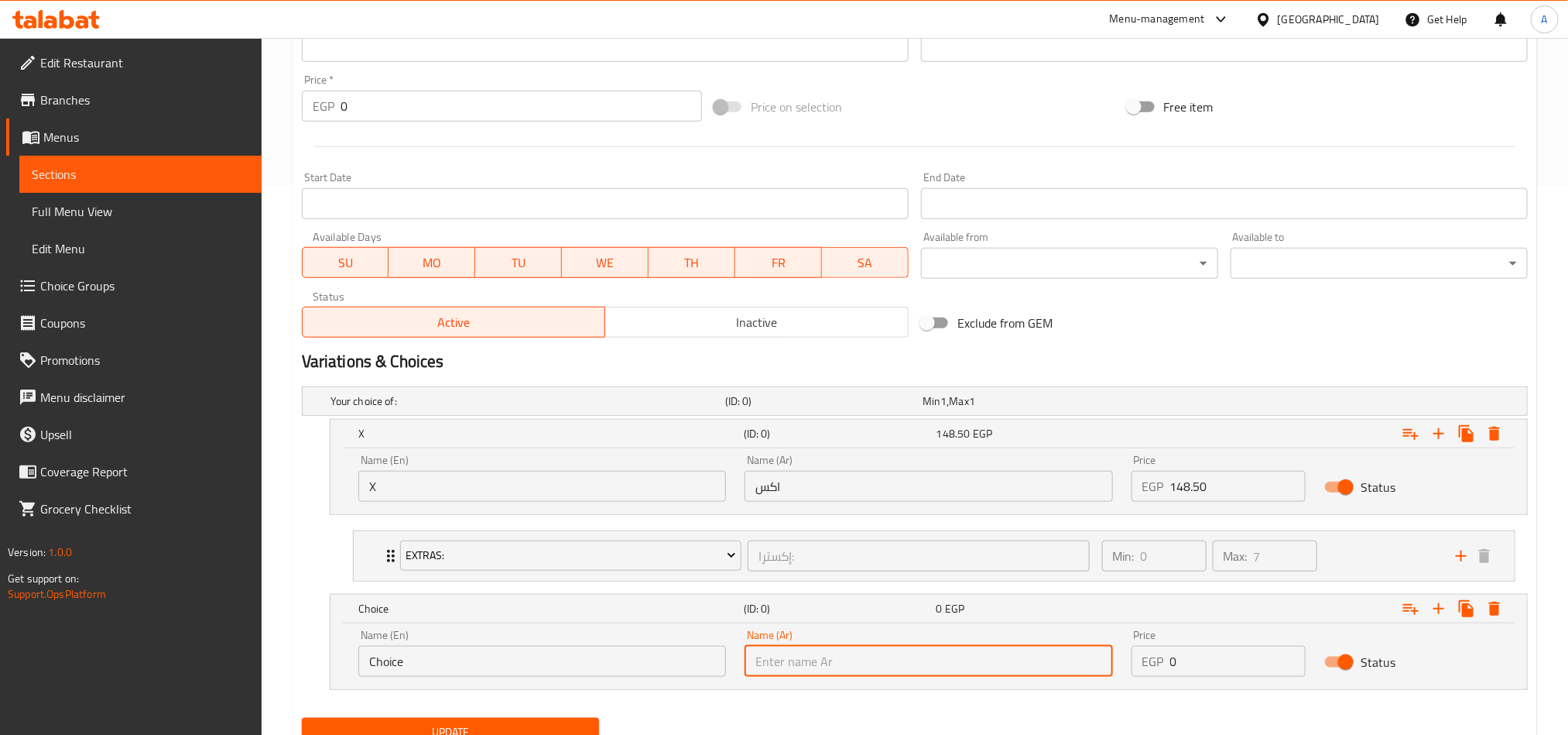
click at [1181, 655] on input "0" at bounding box center [1239, 661] width 136 height 31
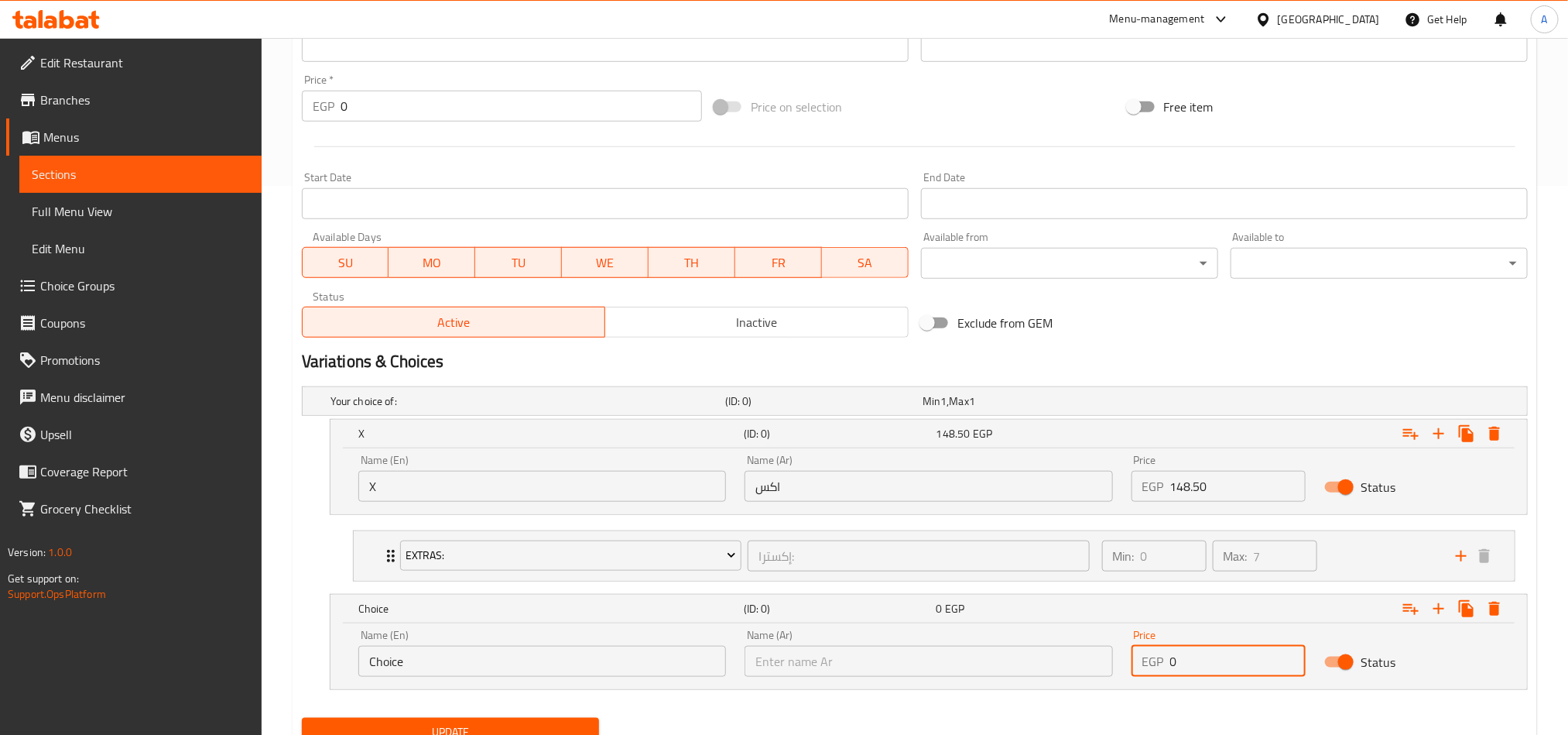
click at [1181, 656] on input "0" at bounding box center [1239, 661] width 136 height 31
paste input "182.25"
type input "182.25"
click at [958, 667] on input "text" at bounding box center [929, 661] width 368 height 31
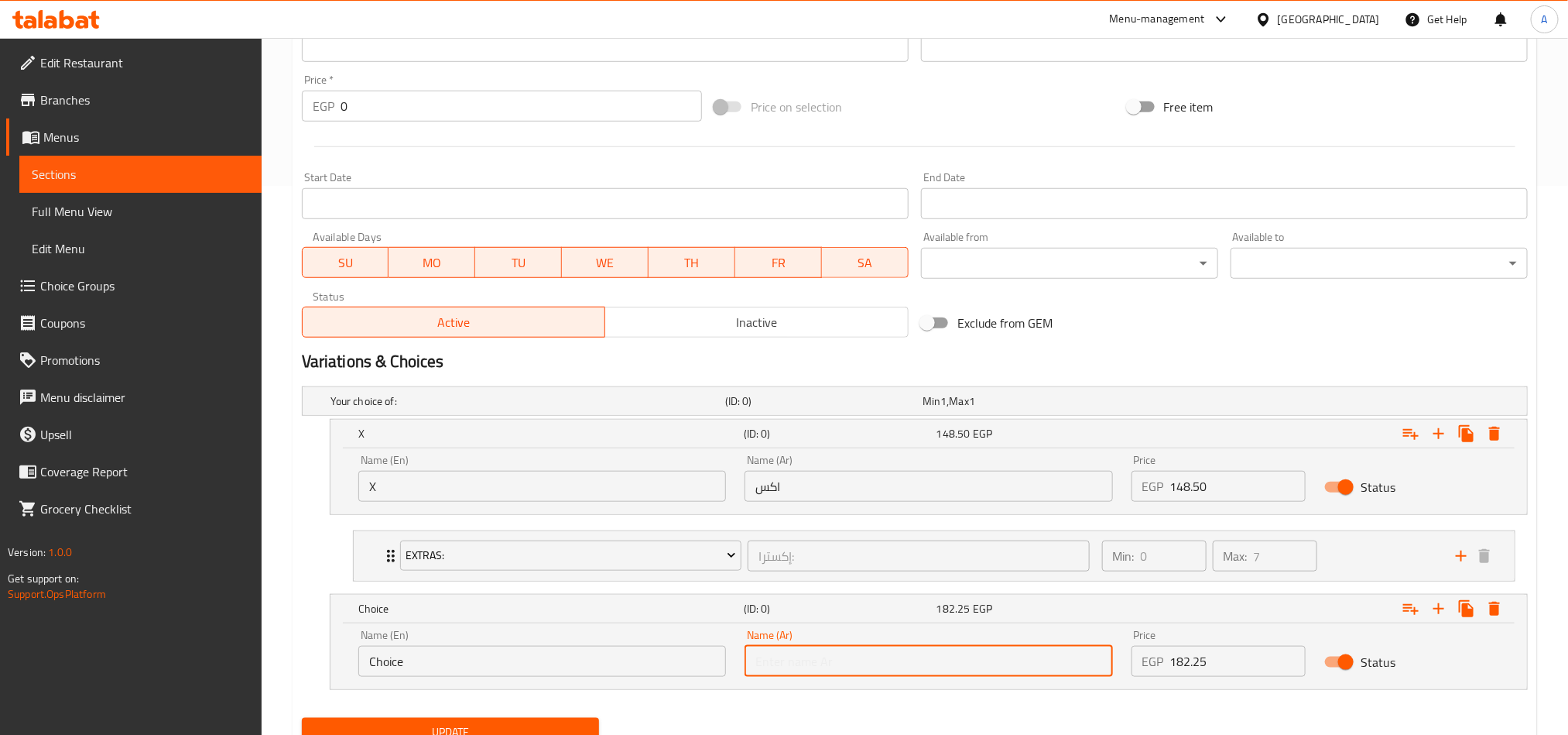
type input "بوبا"
click at [585, 663] on input "Choice" at bounding box center [542, 661] width 368 height 31
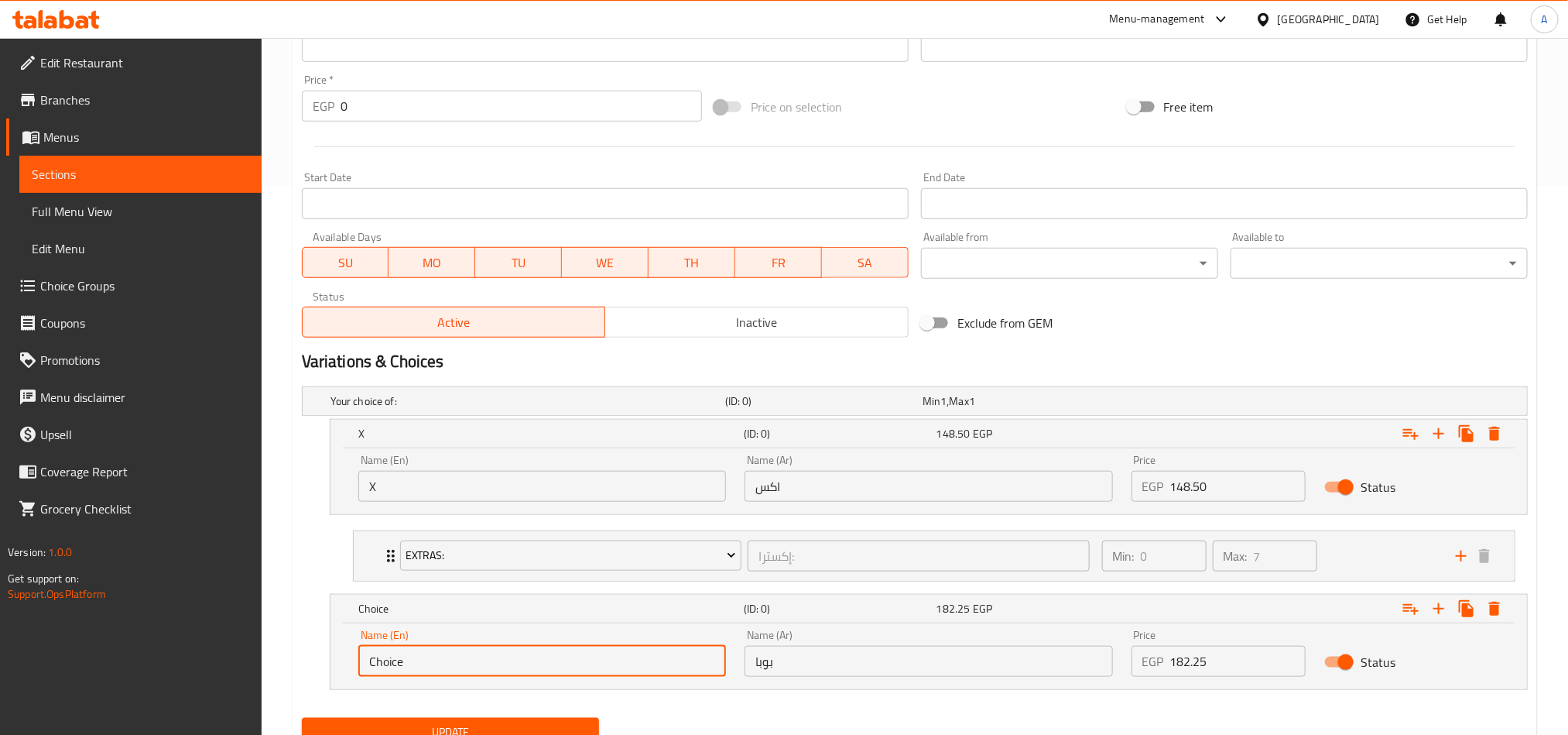
click at [585, 663] on input "Choice" at bounding box center [542, 661] width 368 height 31
click at [585, 663] on input "text" at bounding box center [542, 661] width 368 height 31
type input "Boba"
click at [1398, 448] on div "Expand" at bounding box center [1452, 434] width 111 height 28
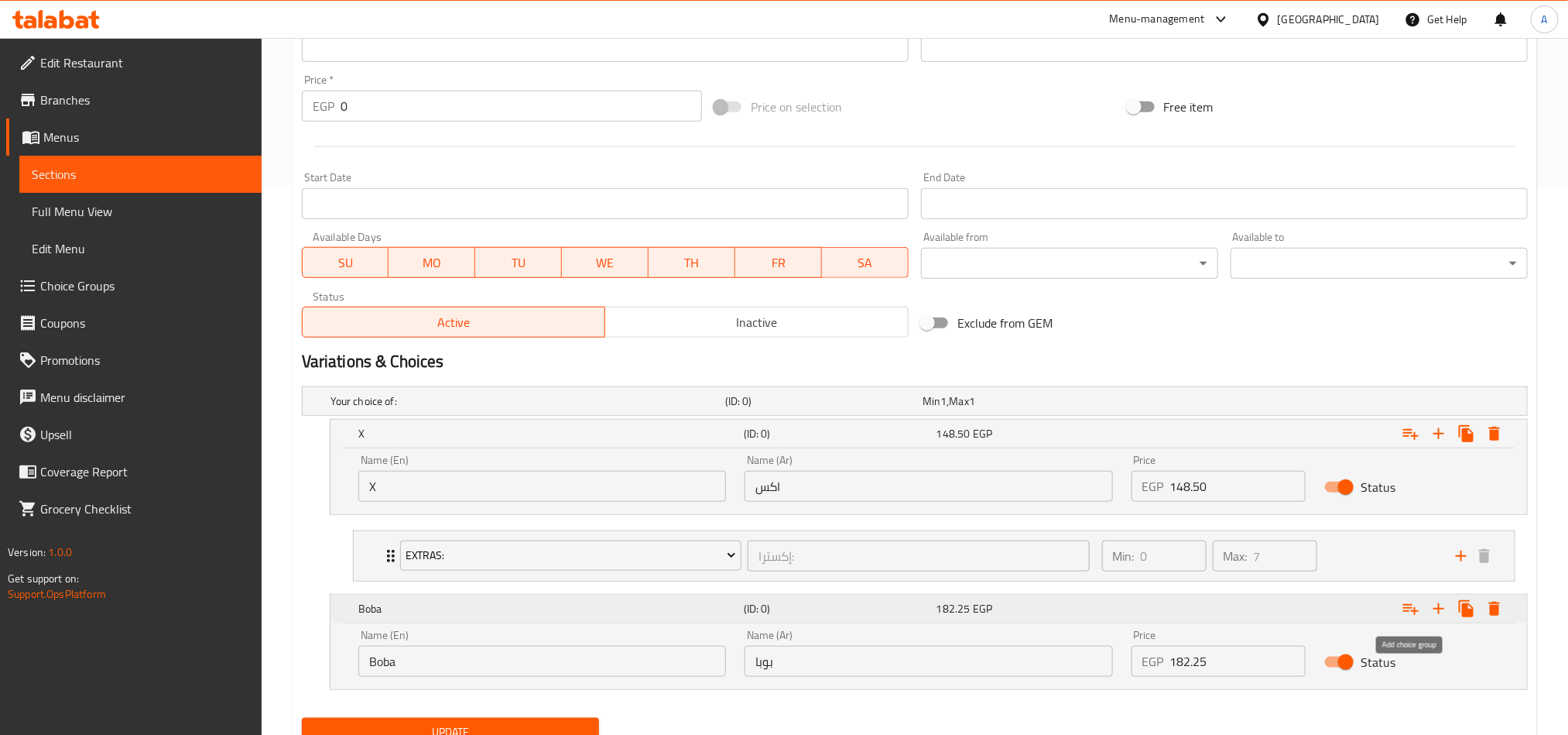
click at [1410, 613] on icon "Expand" at bounding box center [1411, 609] width 19 height 19
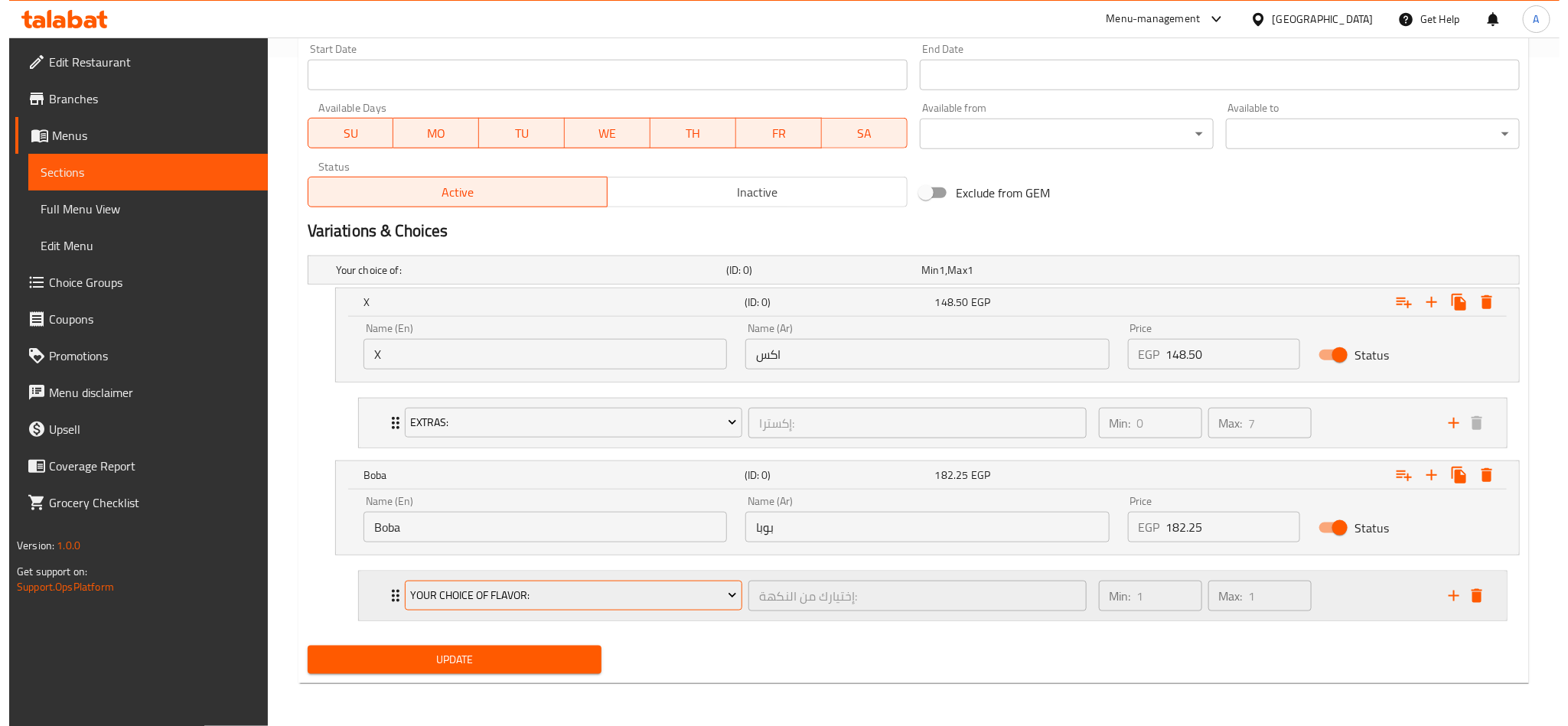
scroll to position [672, 0]
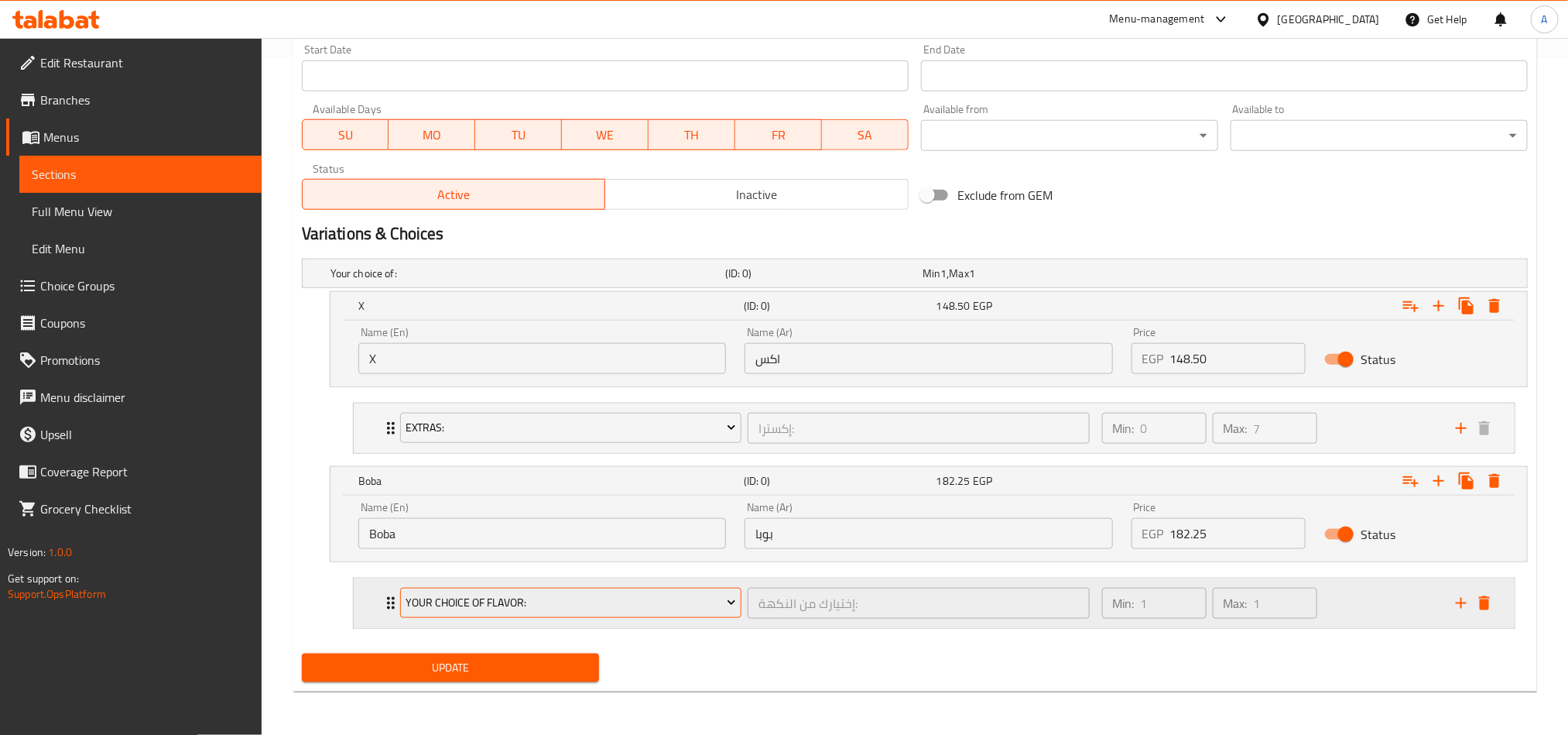
click at [598, 604] on span "Your Choice Of Flavor:" at bounding box center [570, 603] width 330 height 20
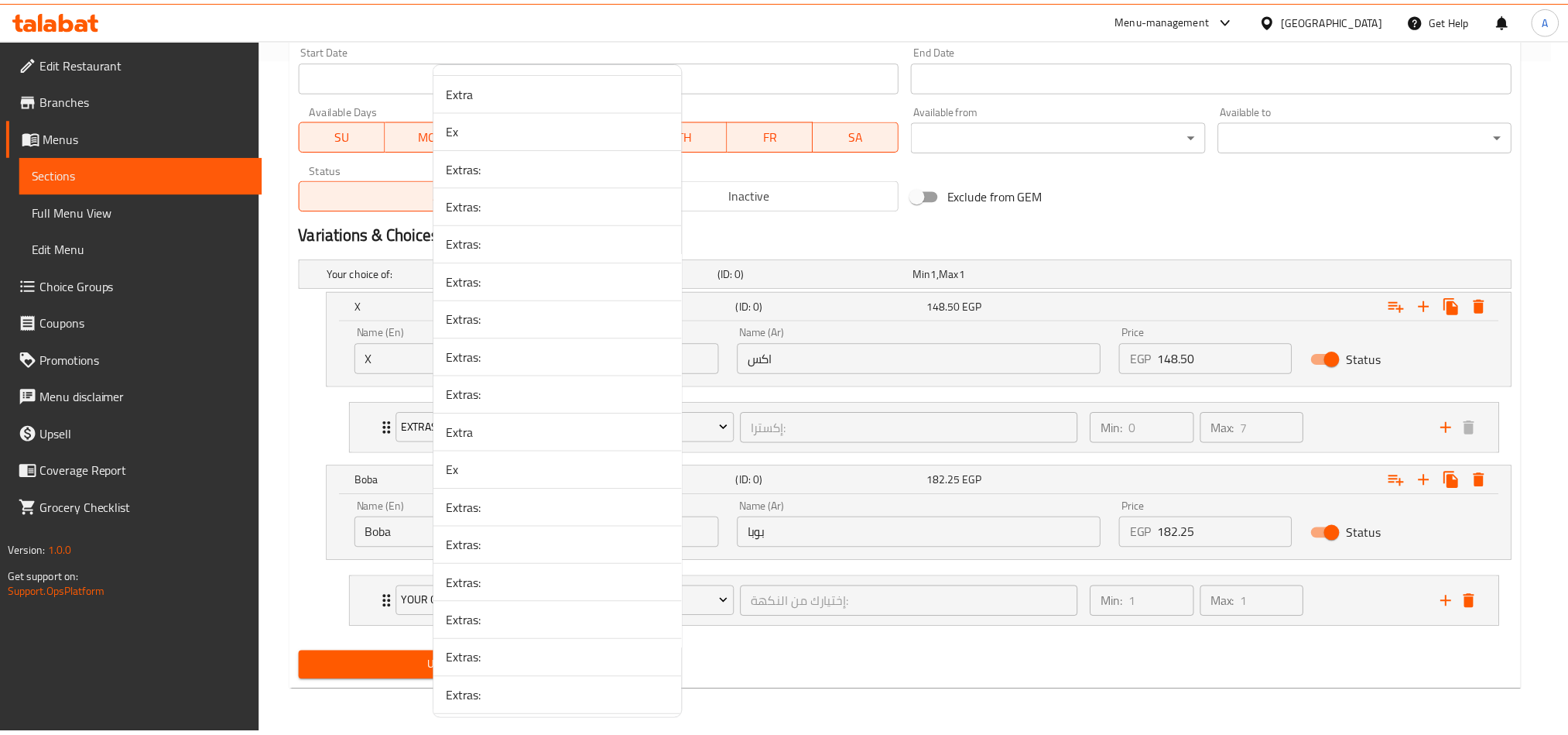
scroll to position [2262, 0]
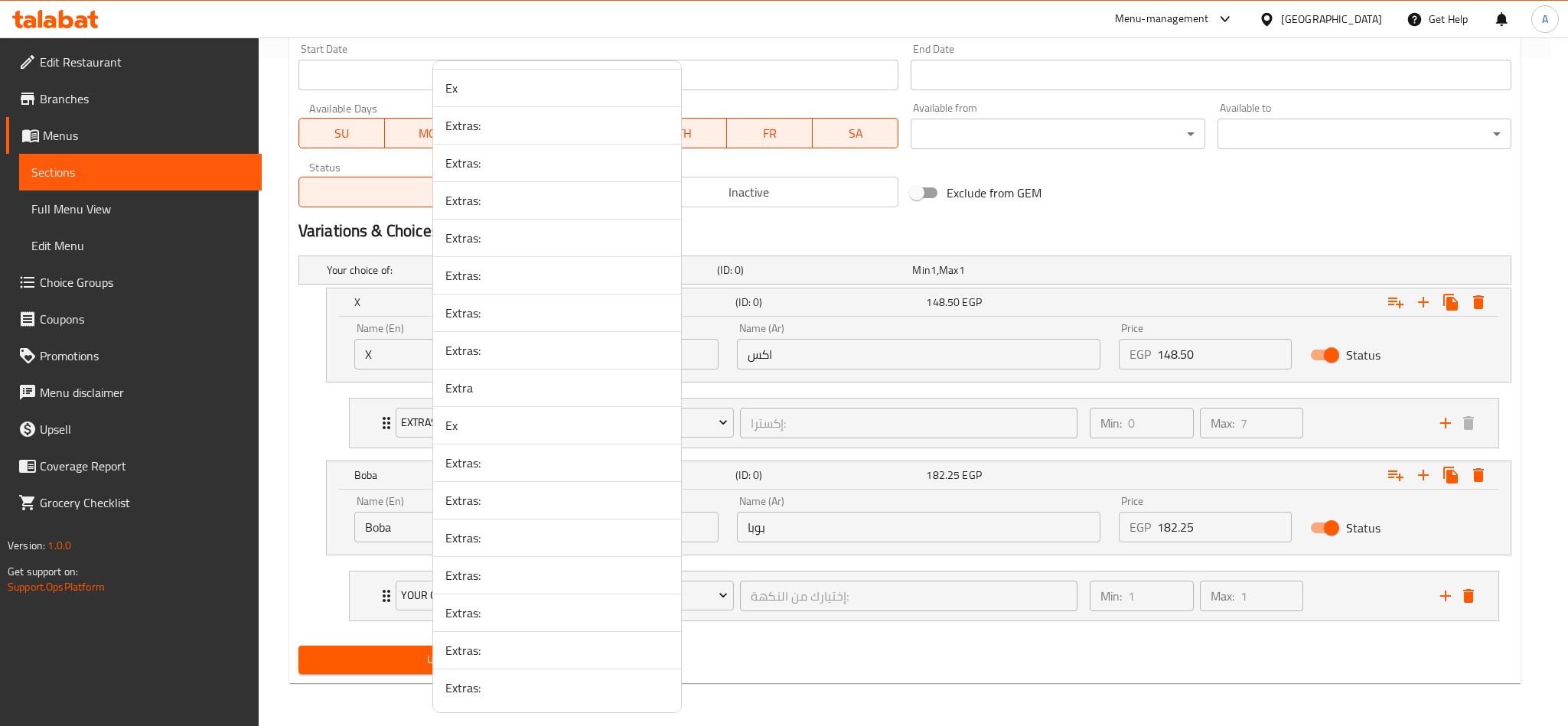
click at [553, 682] on span "Extras:" at bounding box center [557, 687] width 224 height 19
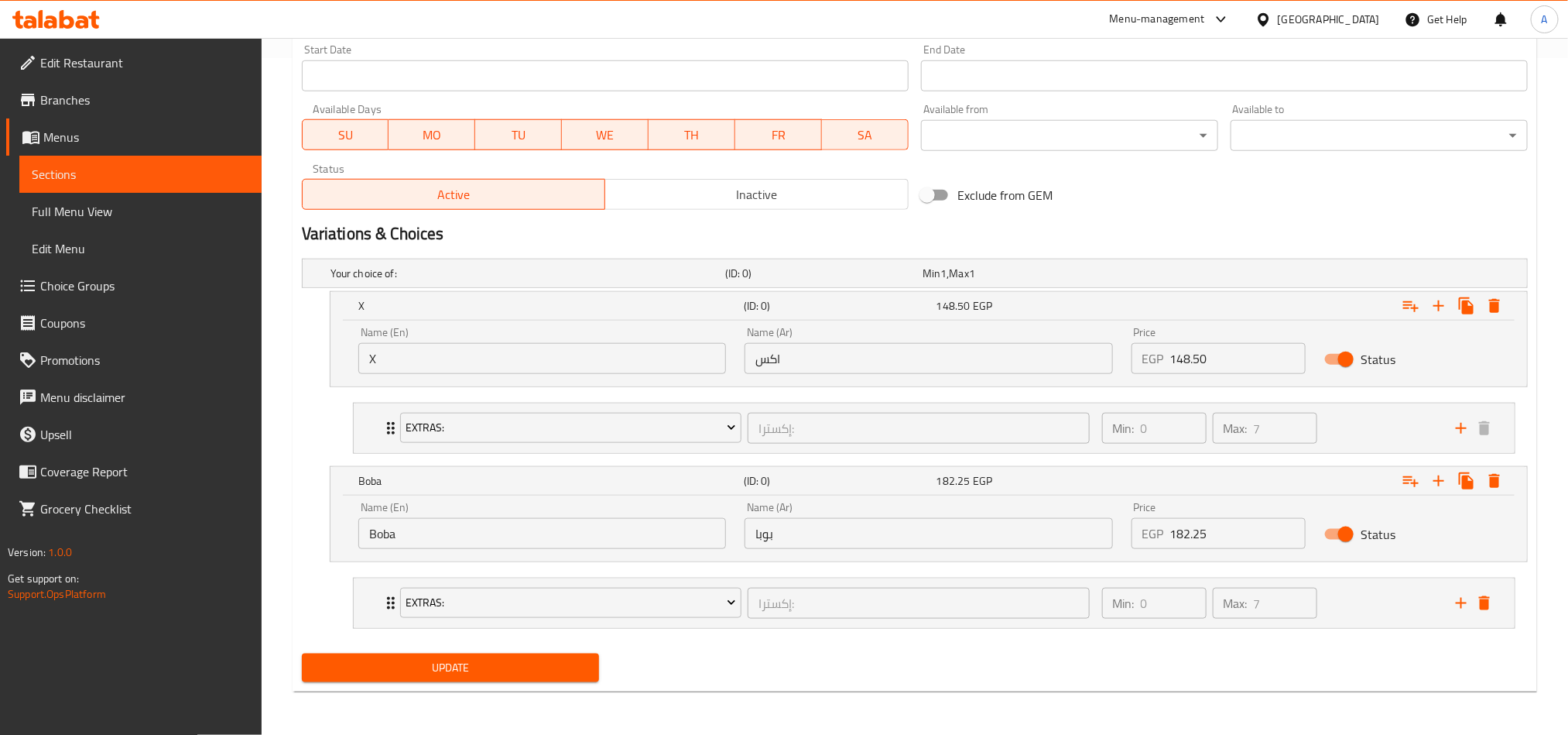
click at [873, 683] on div "Update" at bounding box center [915, 668] width 1239 height 41
click at [449, 676] on span "Update" at bounding box center [451, 668] width 272 height 20
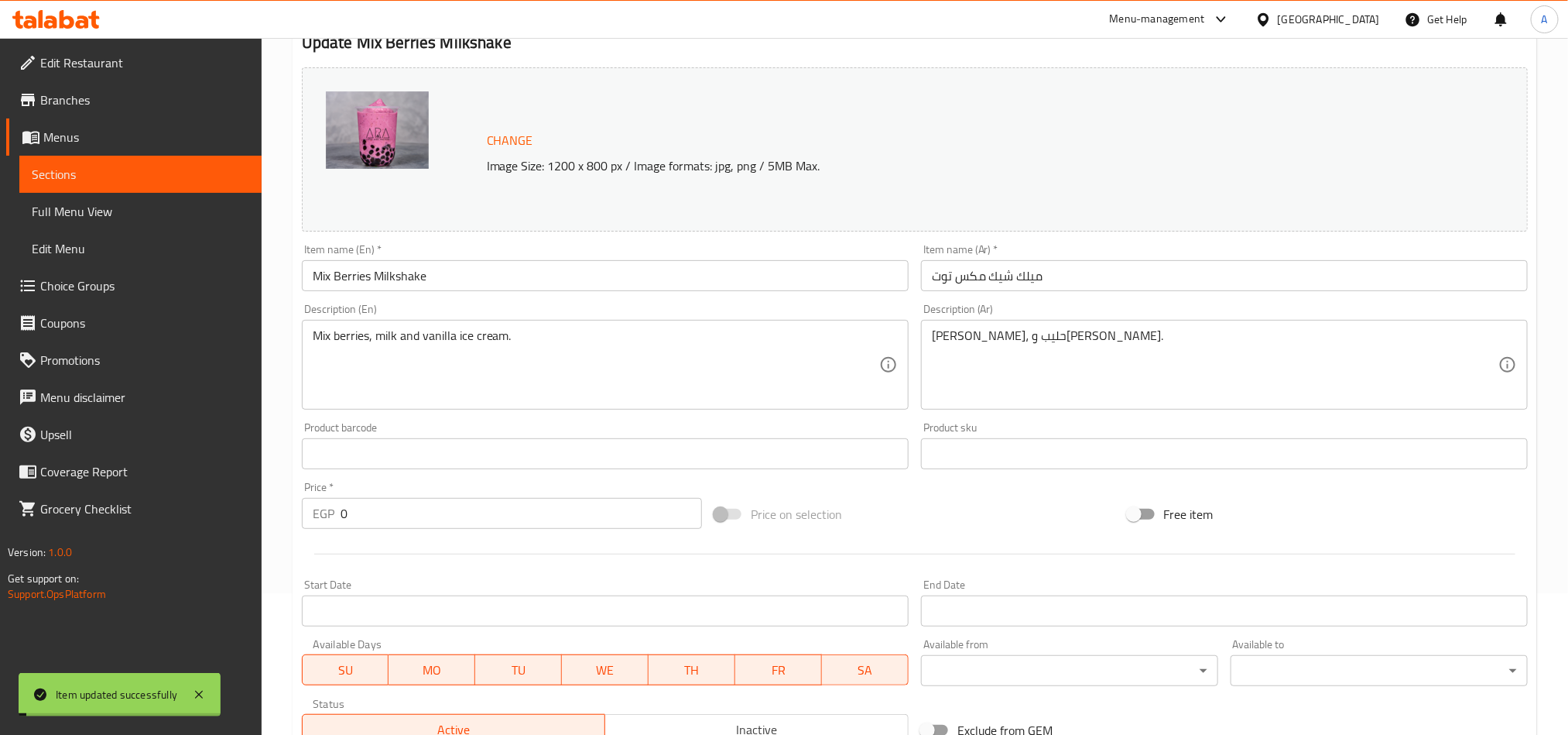
scroll to position [0, 0]
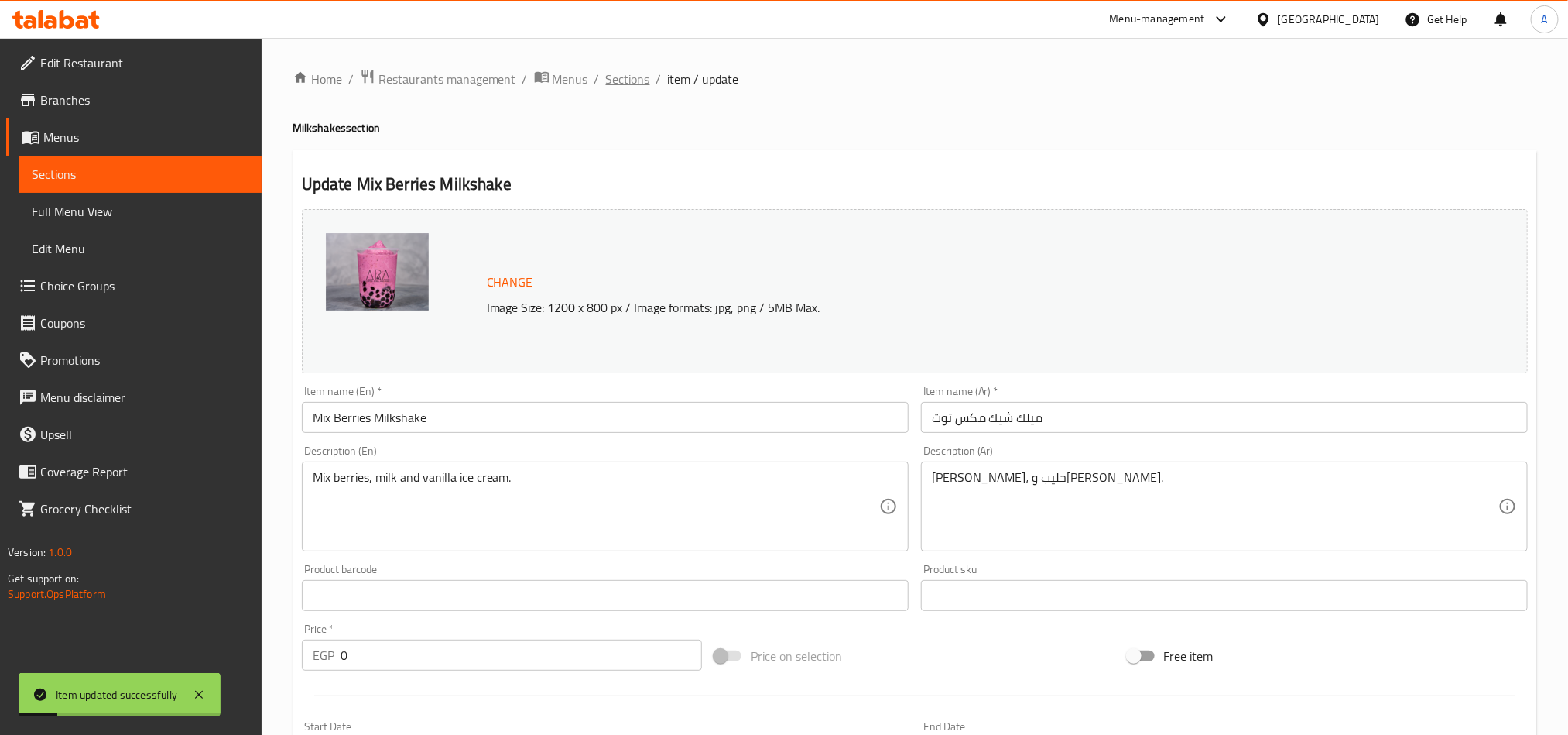
click at [609, 85] on span "Sections" at bounding box center [628, 79] width 44 height 19
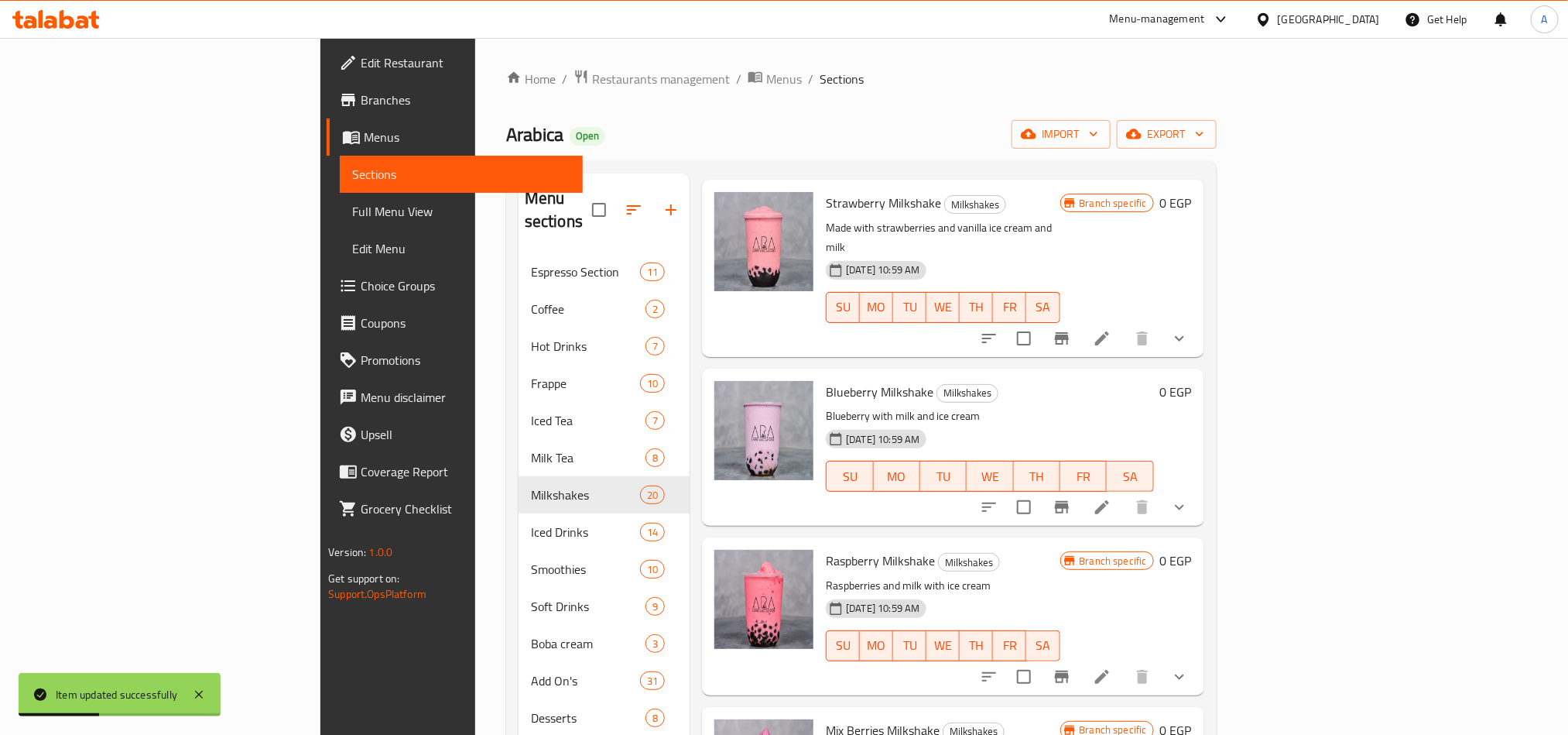
scroll to position [1424, 0]
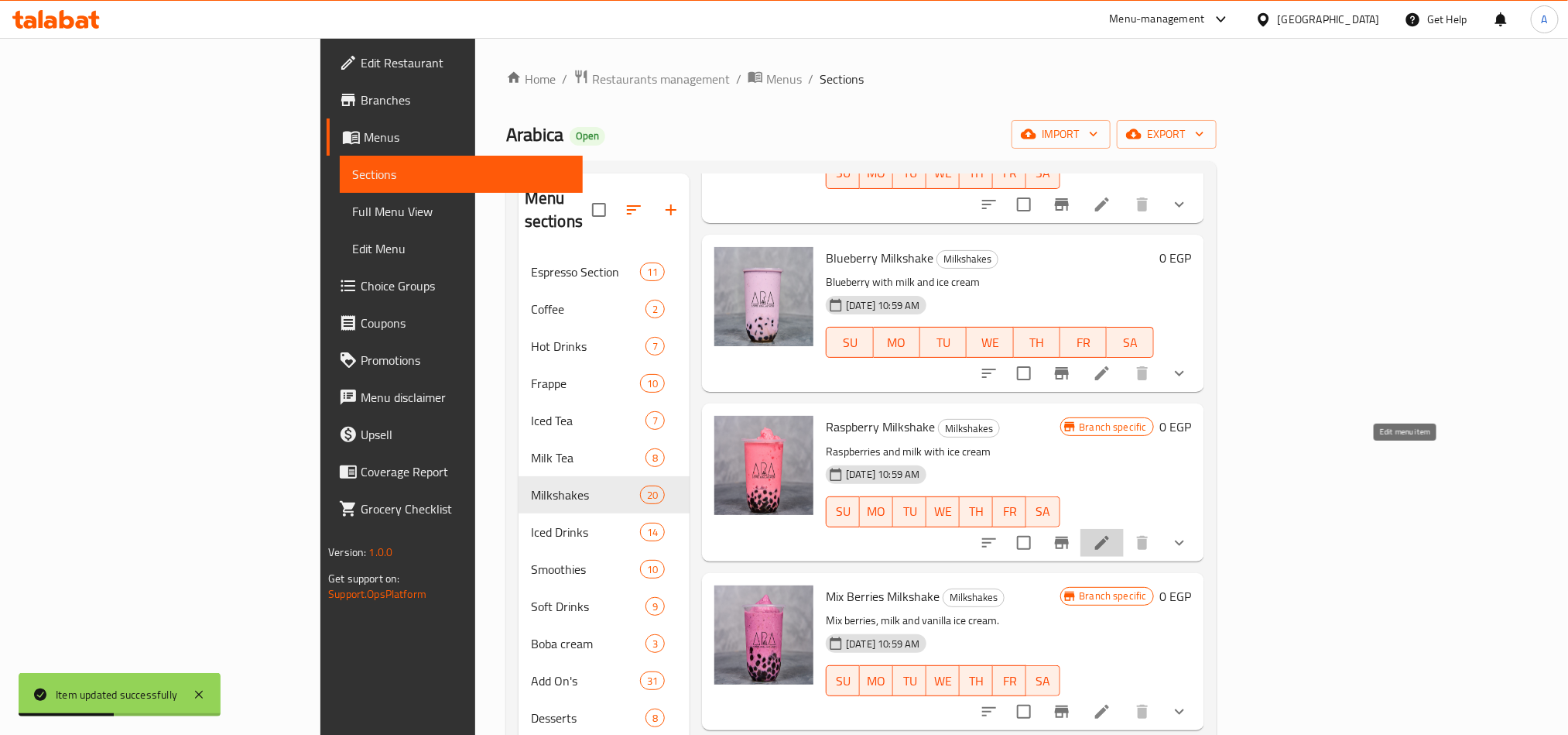
click at [1111, 534] on icon at bounding box center [1102, 543] width 19 height 19
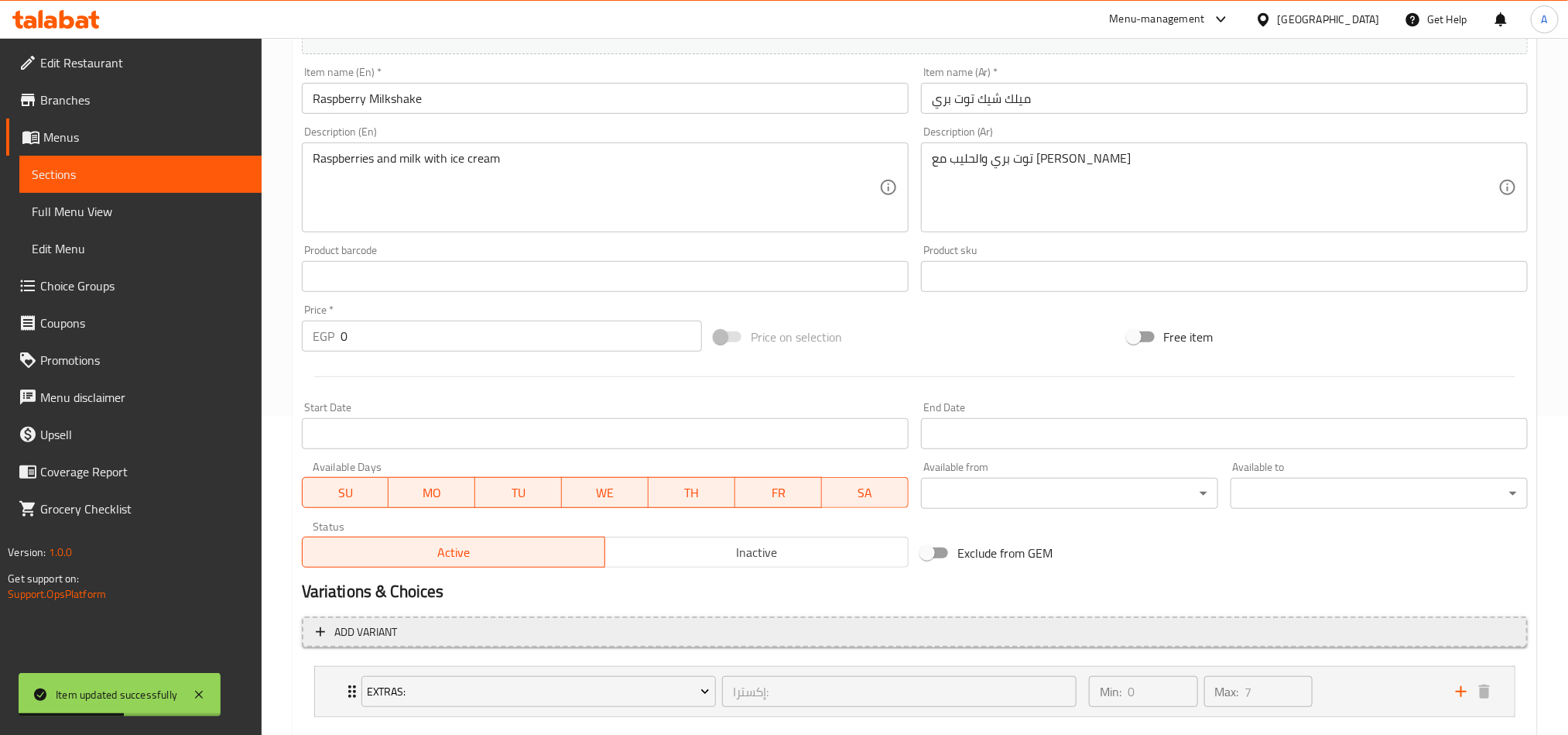
scroll to position [407, 0]
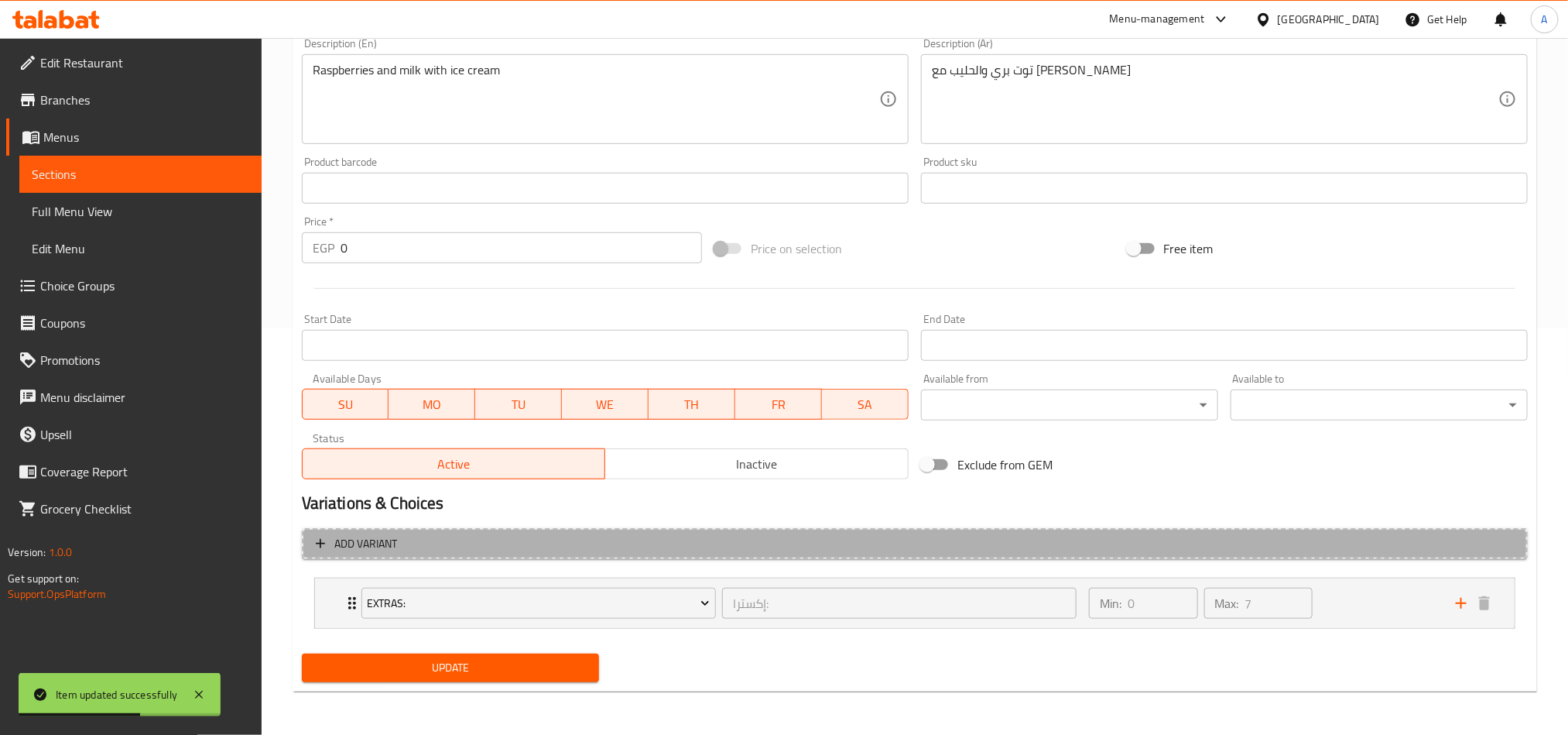
click at [912, 535] on span "Add variant" at bounding box center [915, 544] width 1198 height 20
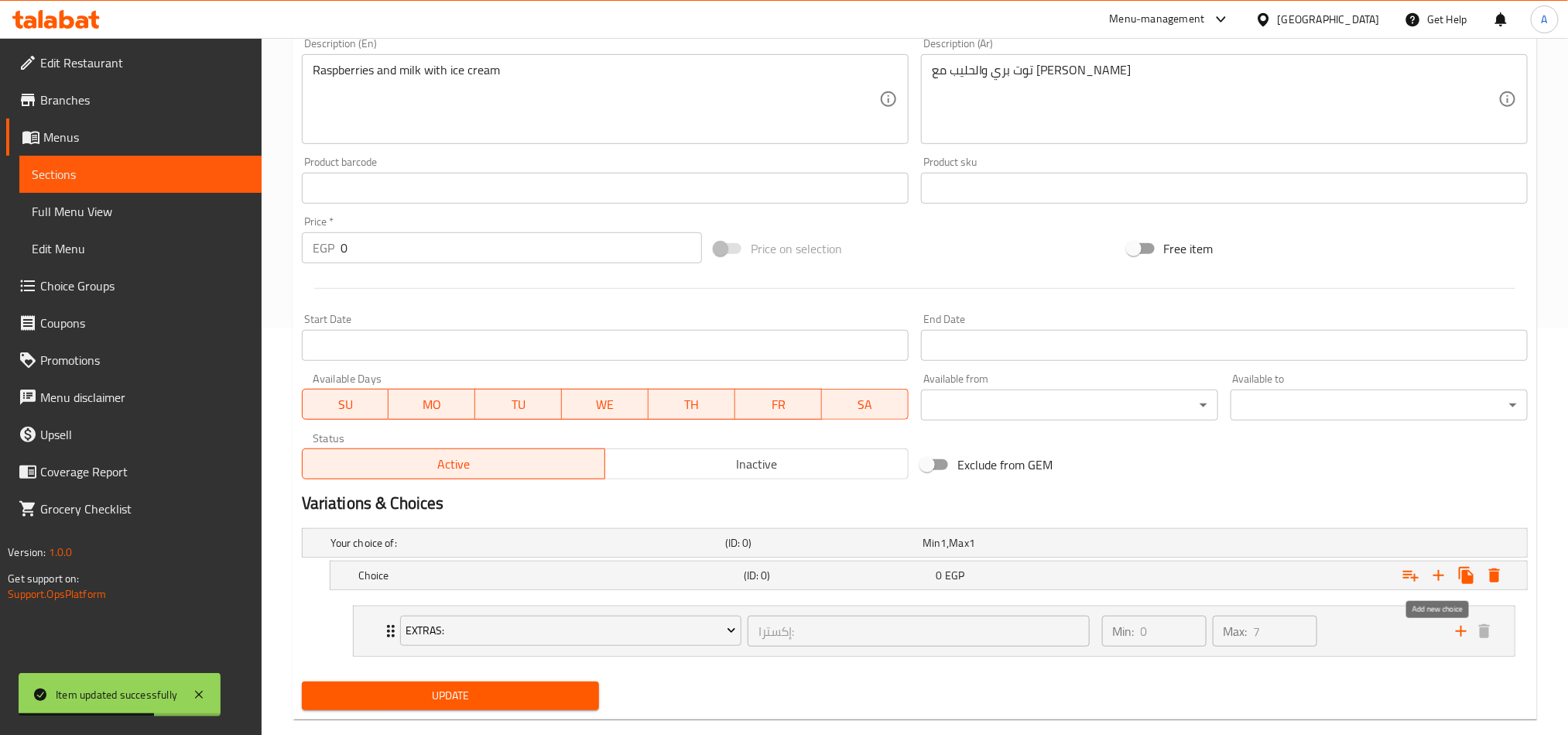
click at [1440, 576] on icon "Expand" at bounding box center [1439, 575] width 11 height 11
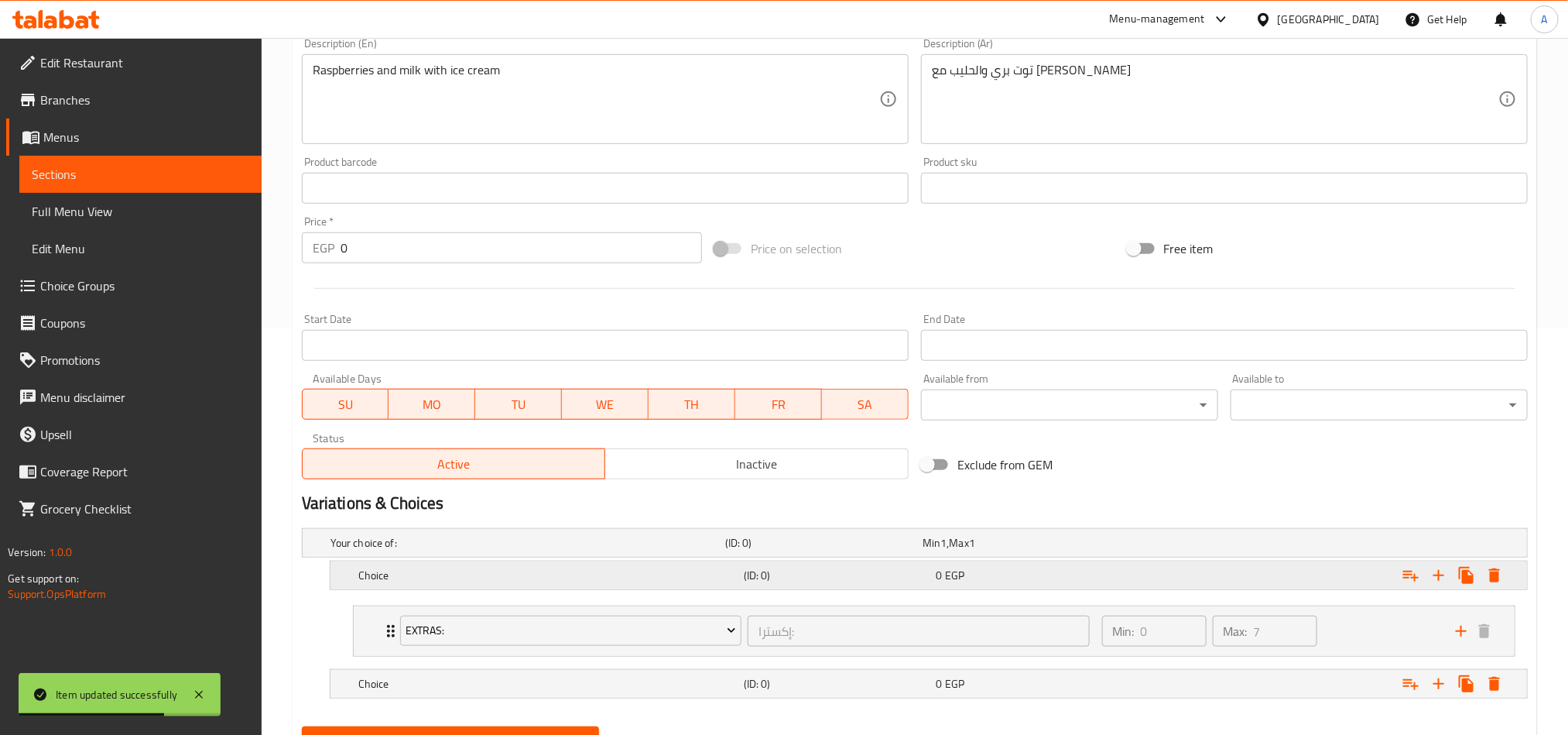
click at [782, 553] on div "(ID: 0)" at bounding box center [821, 543] width 197 height 22
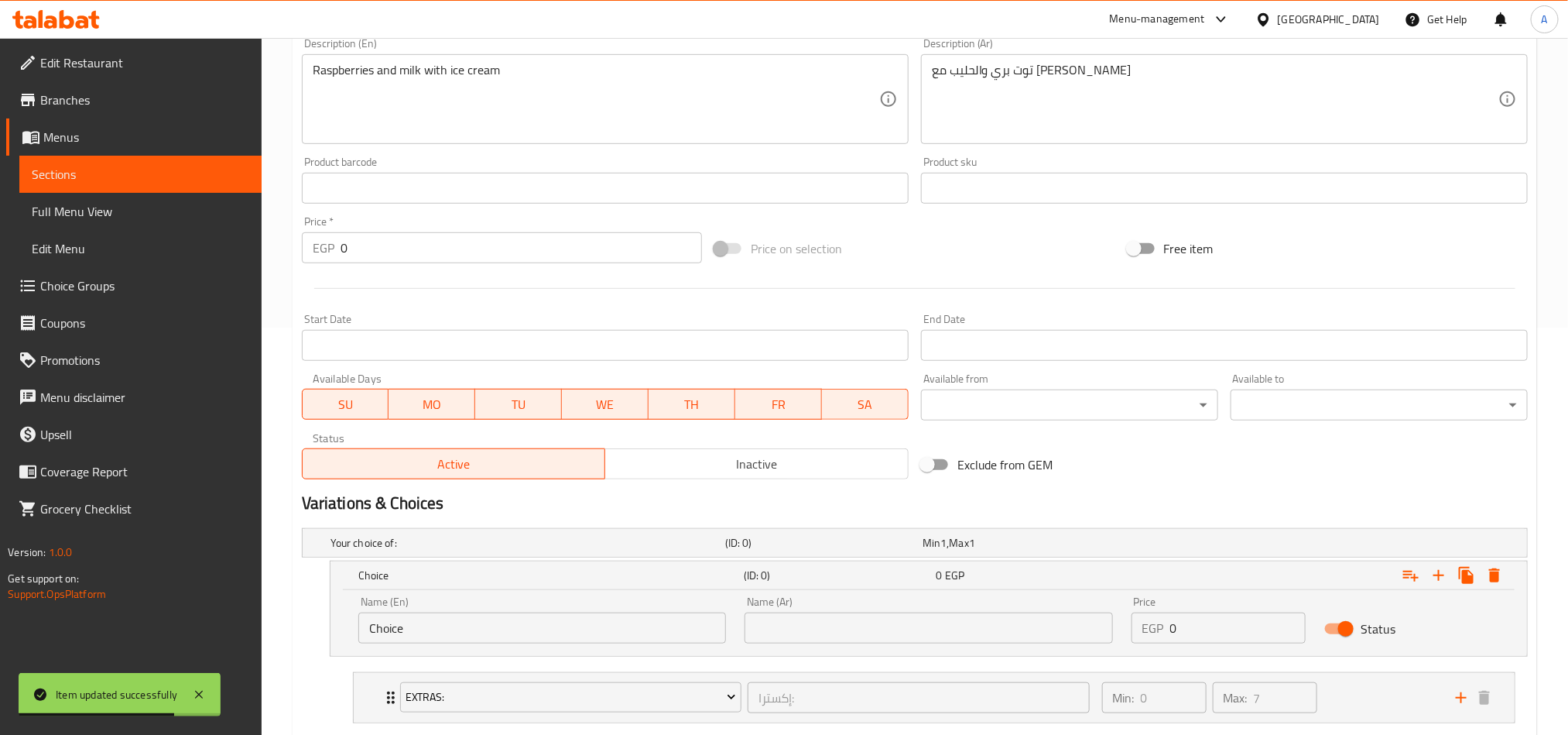
scroll to position [549, 0]
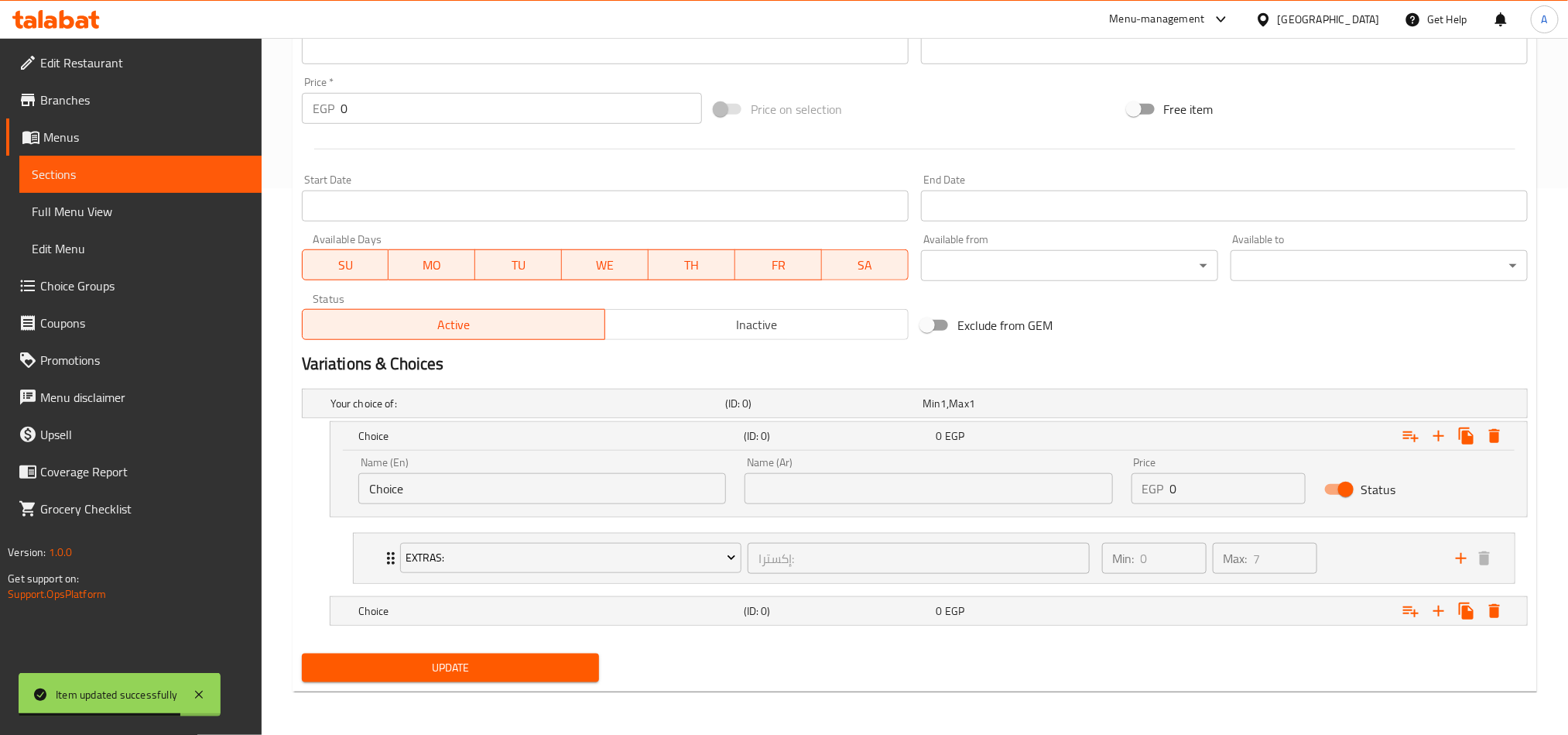
click at [911, 630] on nav at bounding box center [915, 635] width 1226 height 13
click at [913, 420] on div "Choice (ID: 0) 0 EGP" at bounding box center [919, 404] width 1184 height 34
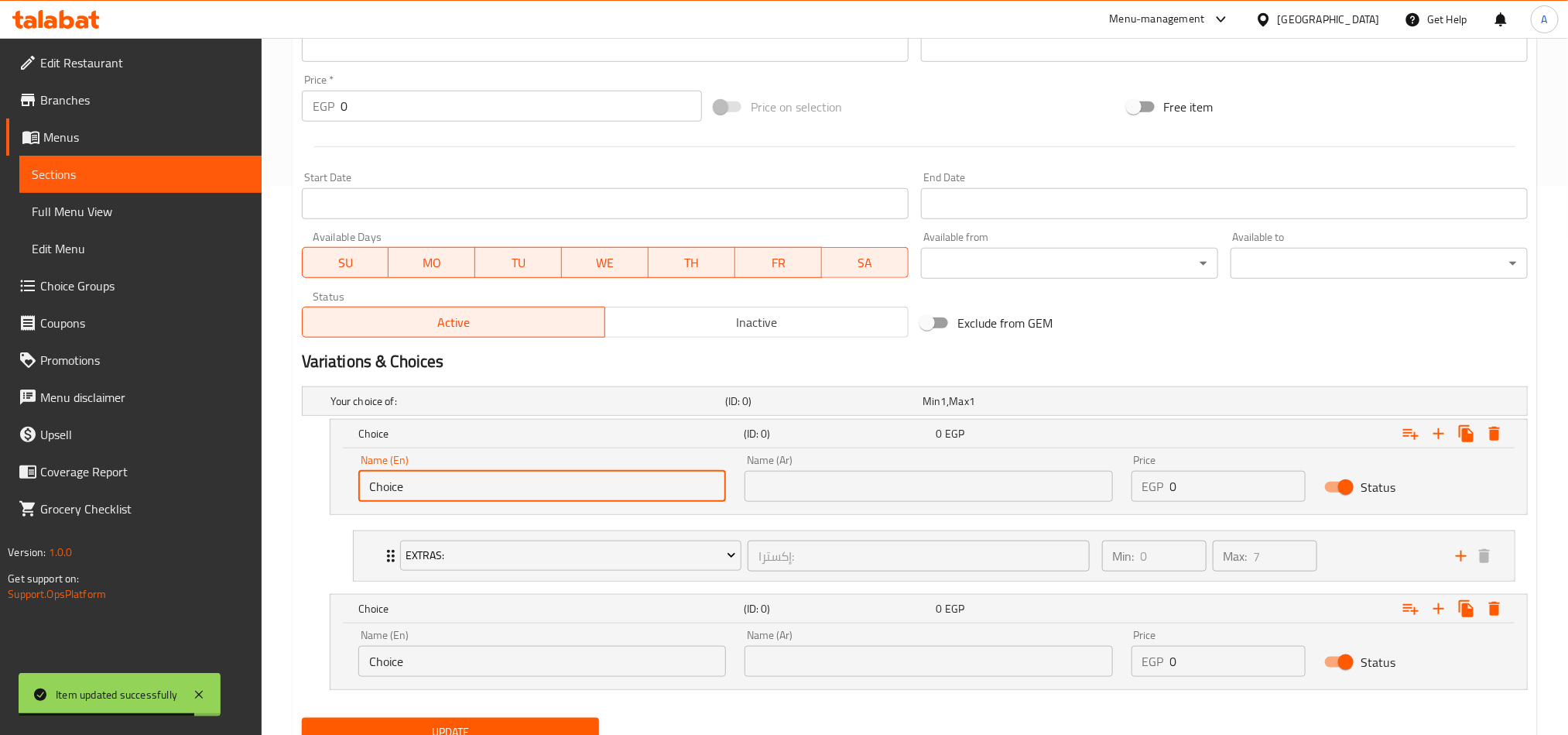
click at [448, 470] on input "Choice" at bounding box center [542, 486] width 368 height 31
click at [449, 493] on input "text" at bounding box center [542, 486] width 368 height 31
type input "X"
click at [912, 502] on input "text" at bounding box center [929, 486] width 368 height 31
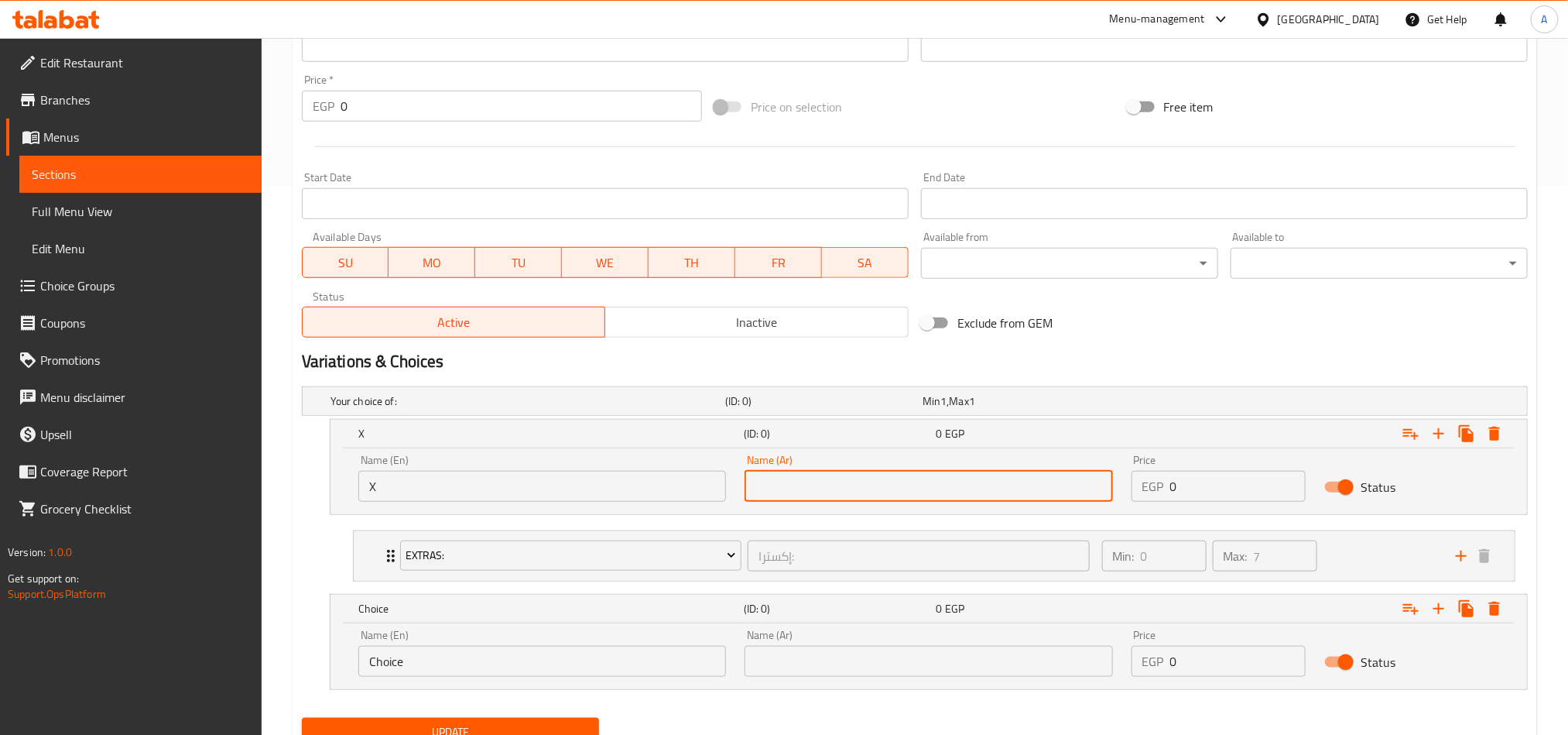
type input "اكس"
click at [567, 672] on input "Choice" at bounding box center [542, 661] width 368 height 31
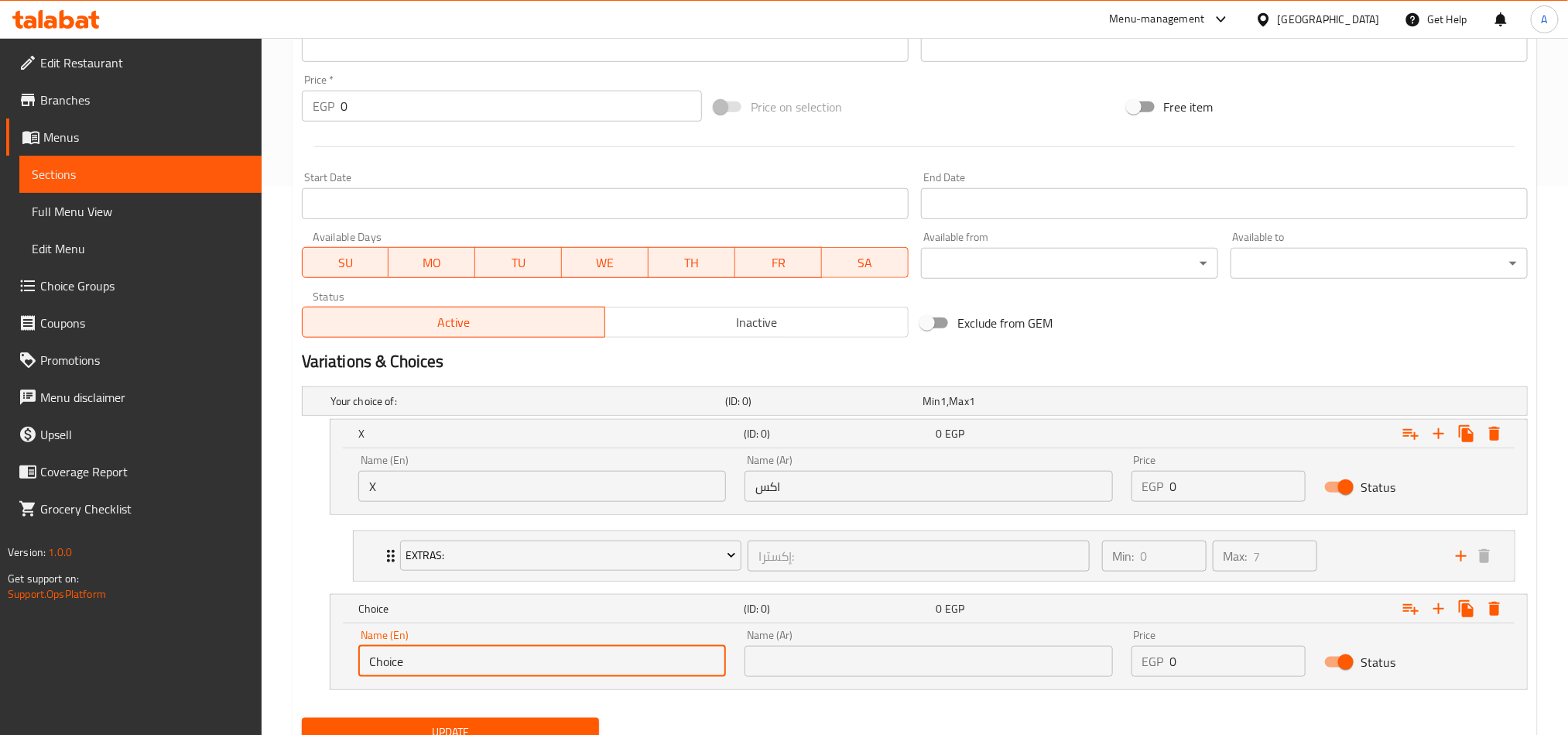
click at [566, 672] on input "Choice" at bounding box center [542, 661] width 368 height 31
click at [566, 672] on input "text" at bounding box center [542, 661] width 368 height 31
type input "Boba"
click at [901, 639] on div "Name (Ar) Name (Ar)" at bounding box center [929, 653] width 368 height 47
click at [901, 660] on input "text" at bounding box center [929, 661] width 368 height 31
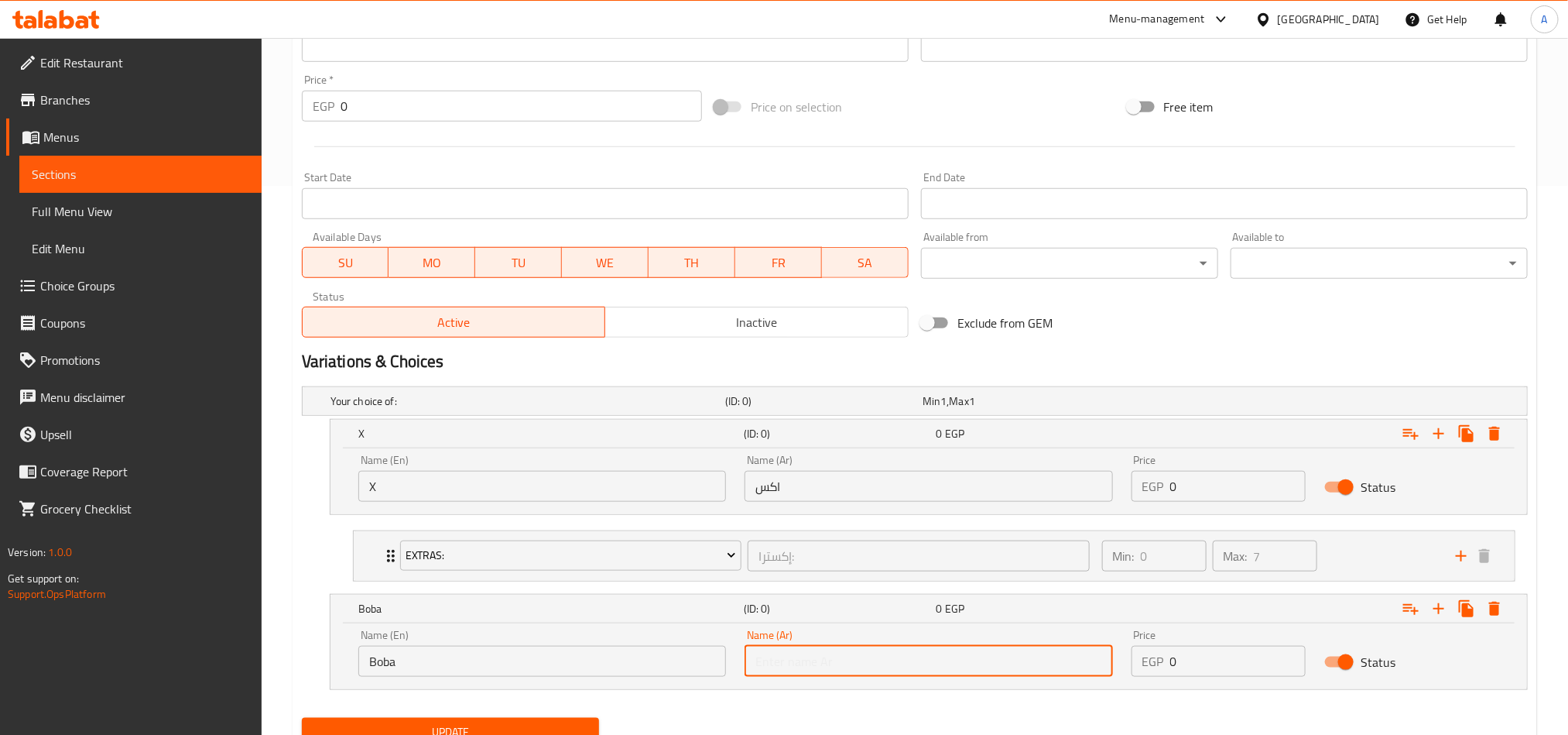
type input "بوبا"
click at [1401, 443] on icon "Expand" at bounding box center [1411, 434] width 19 height 19
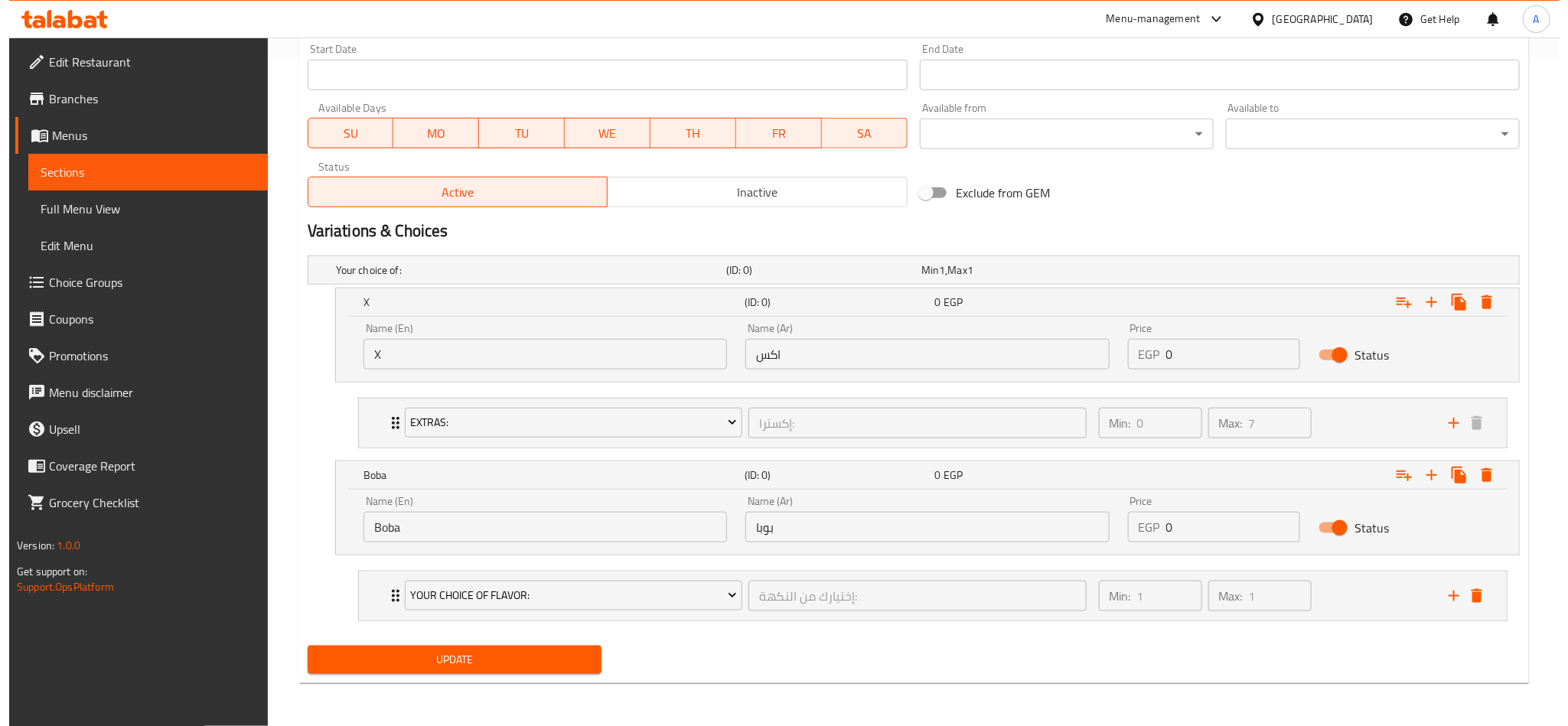
scroll to position [672, 0]
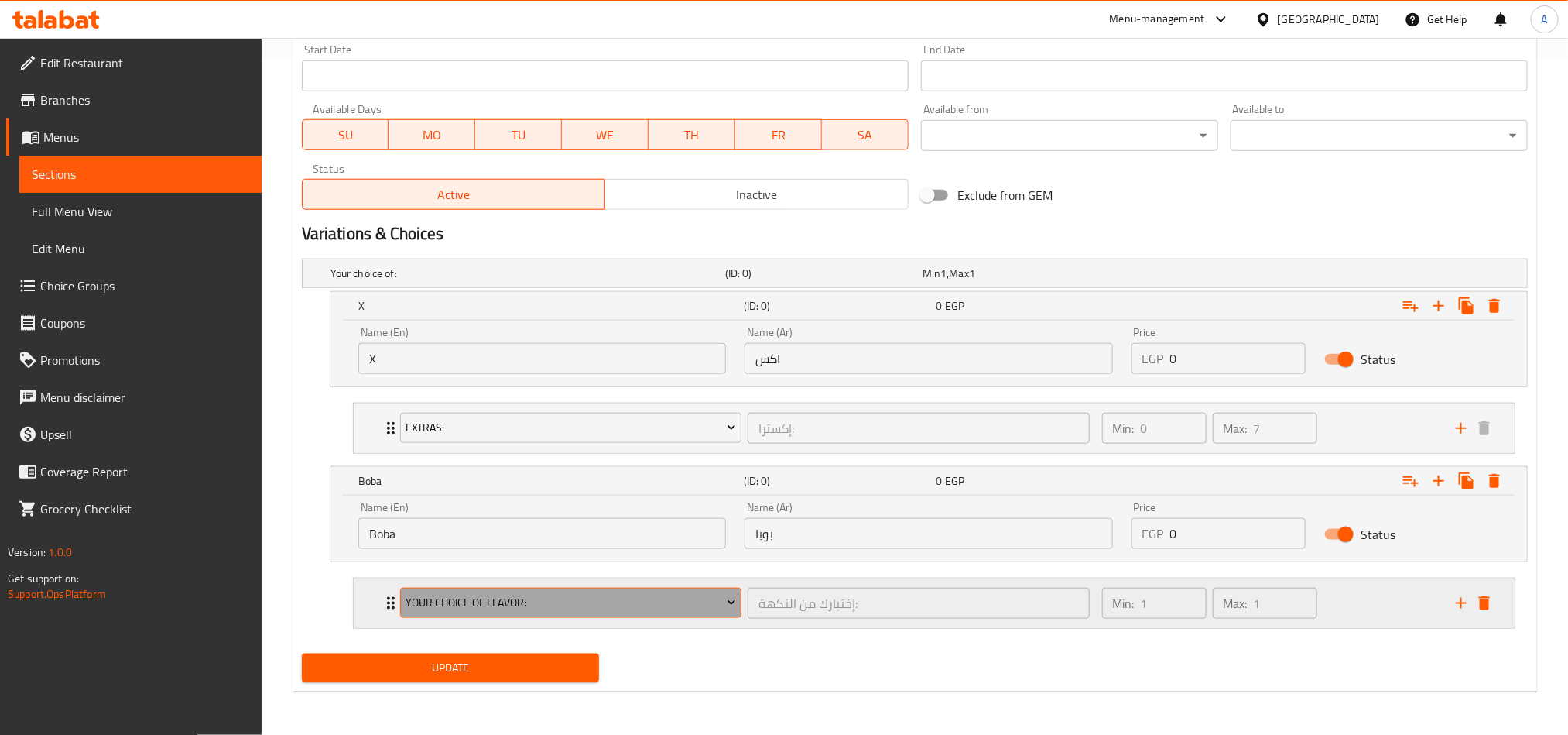
click at [511, 611] on span "Your Choice Of Flavor:" at bounding box center [570, 603] width 330 height 20
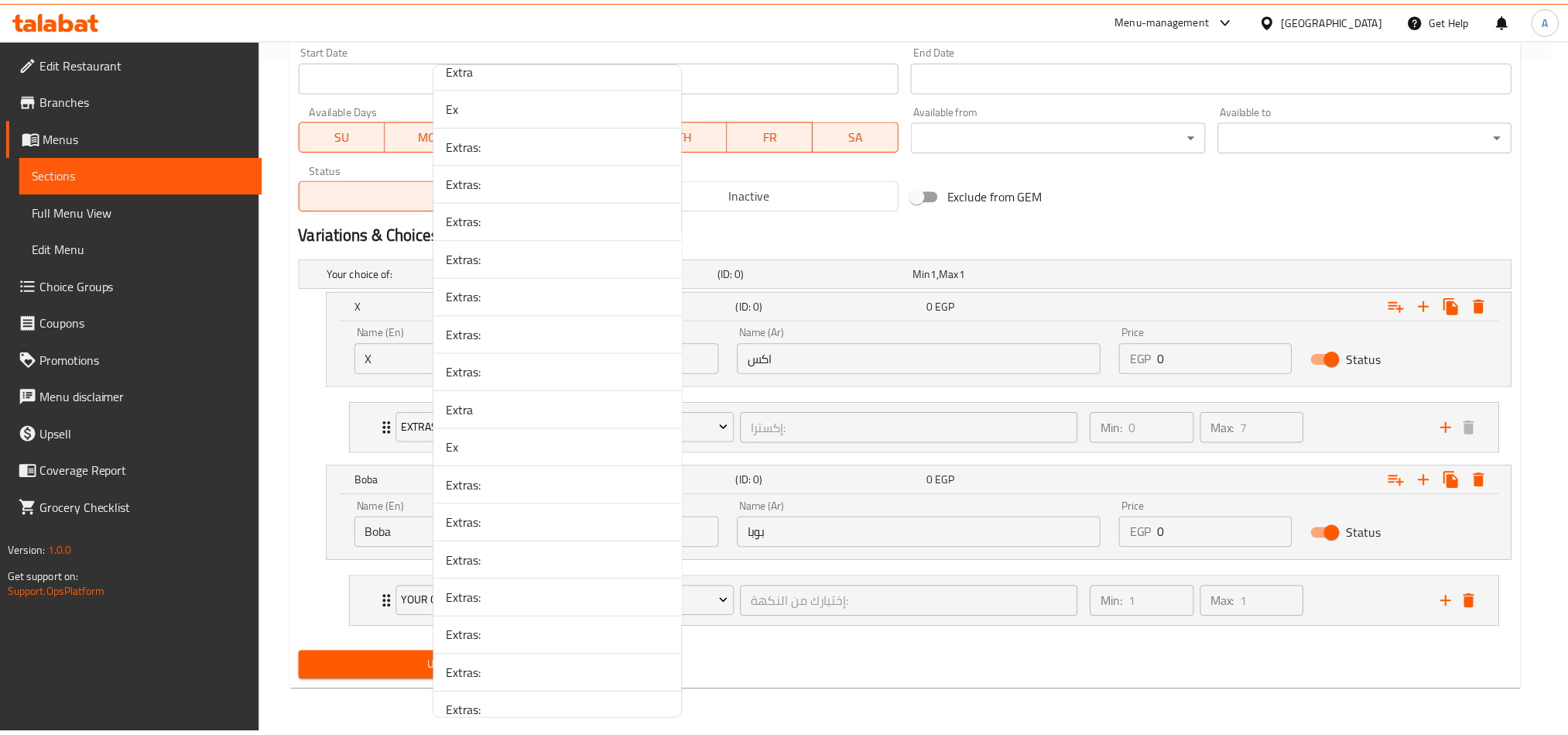
scroll to position [2262, 0]
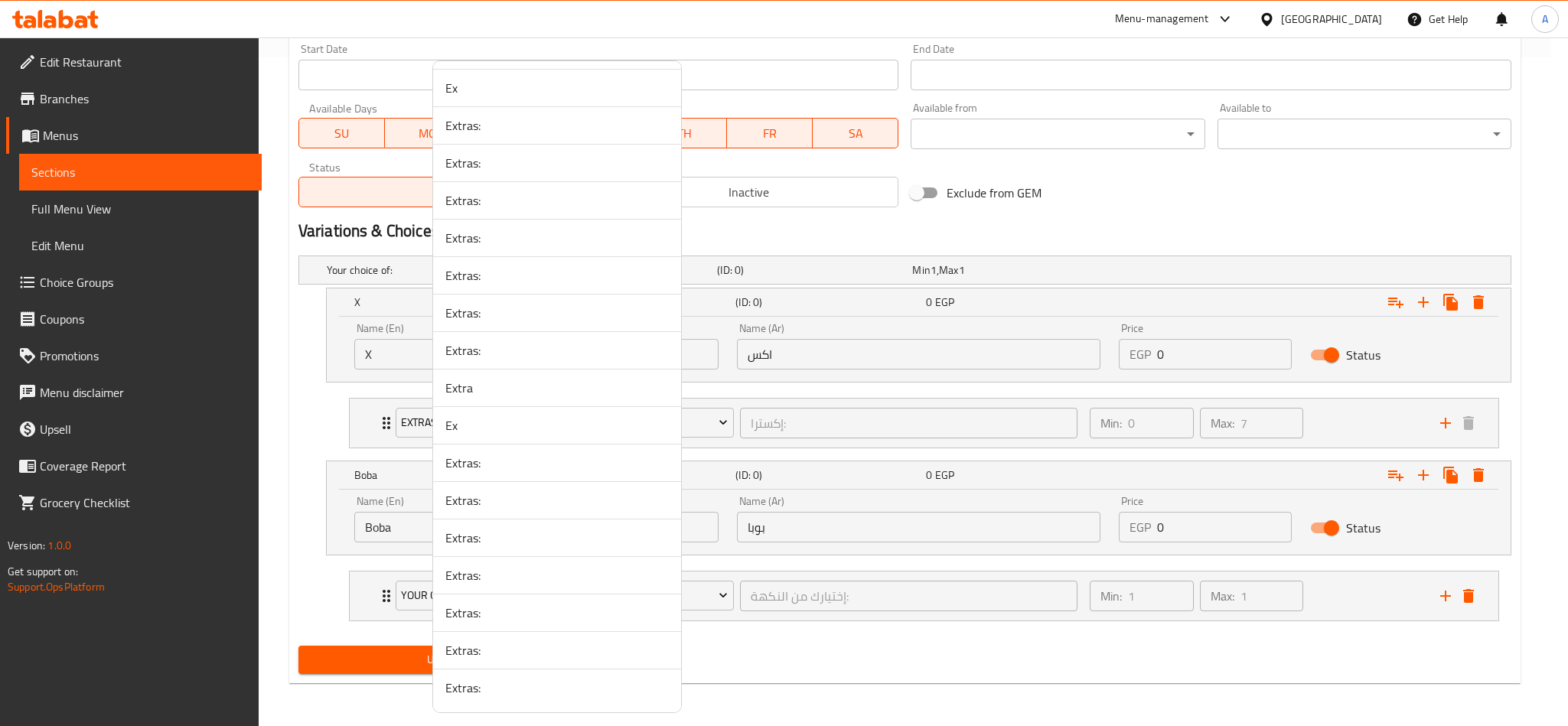
click at [576, 702] on li "Extras:" at bounding box center [557, 687] width 248 height 36
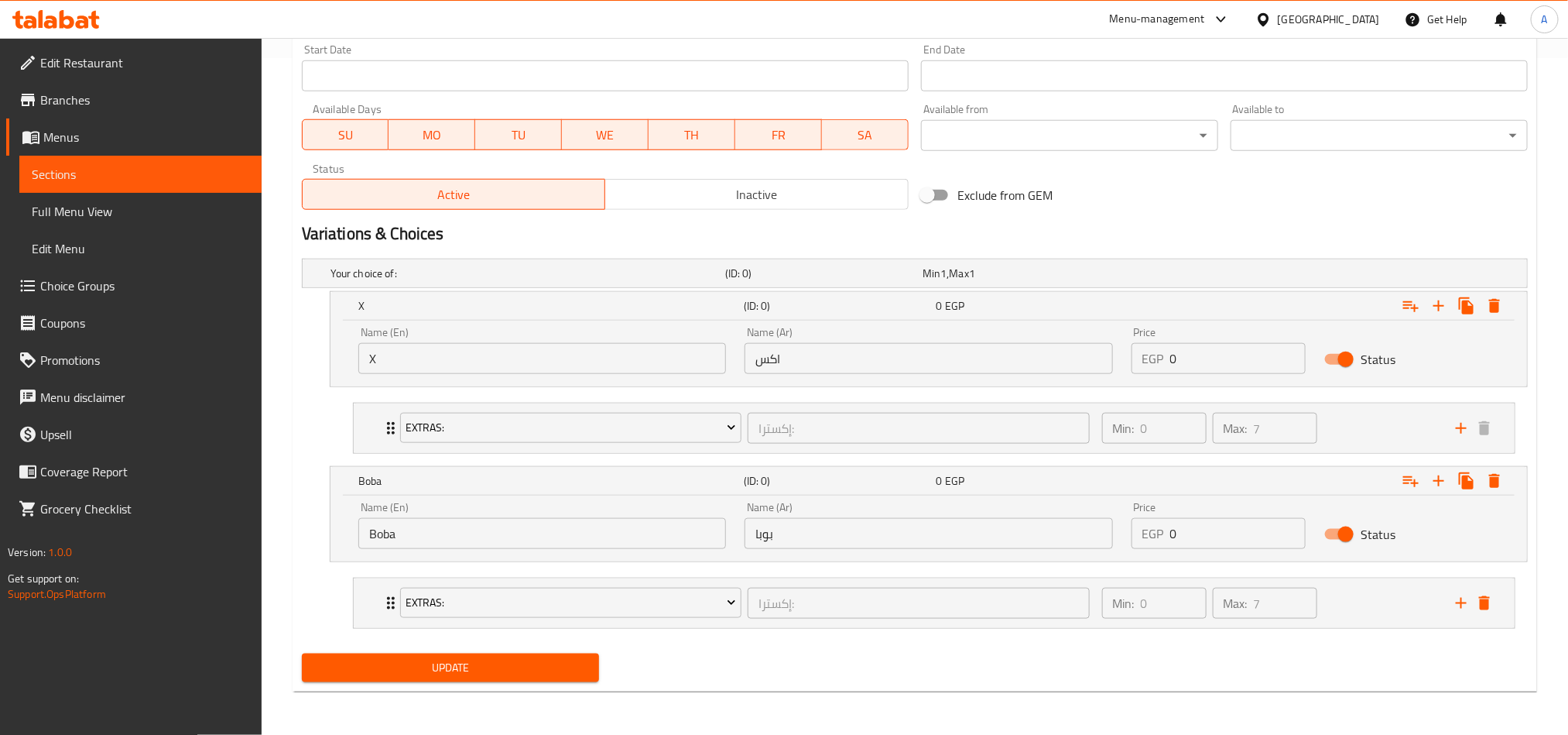
click at [494, 677] on span "Update" at bounding box center [451, 668] width 272 height 20
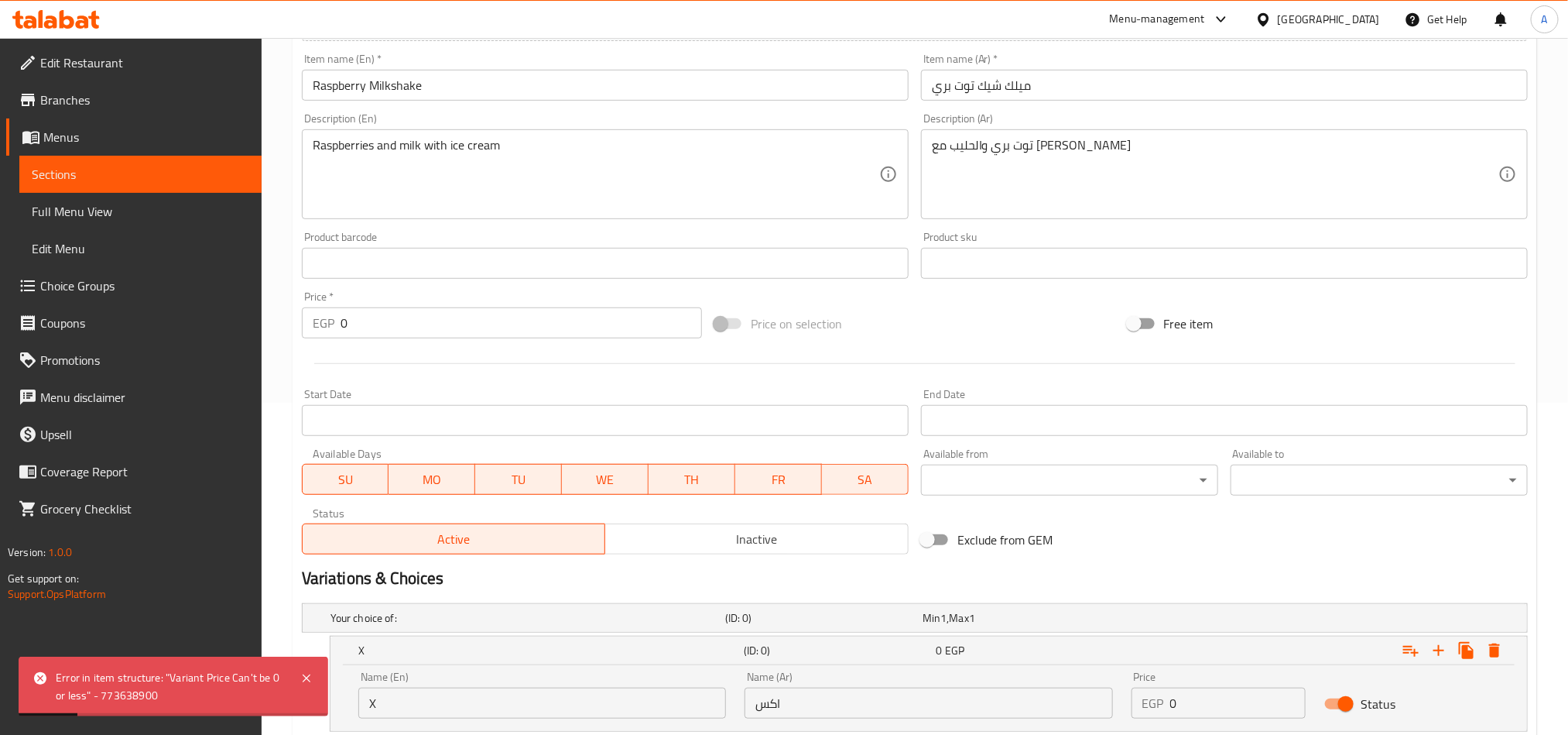
scroll to position [680, 0]
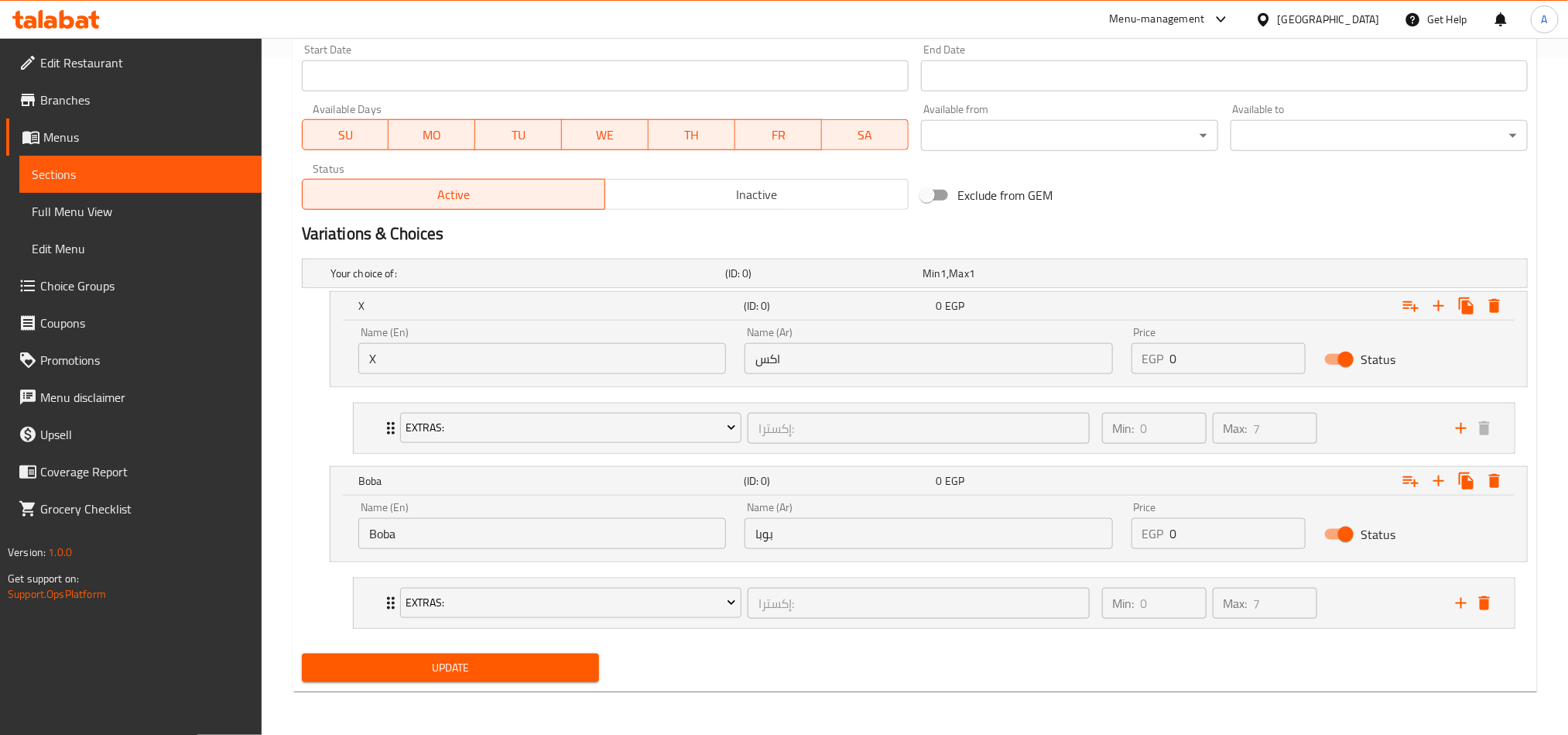
drag, startPoint x: 1182, startPoint y: 334, endPoint x: 1074, endPoint y: 337, distance: 108.0
click at [1122, 335] on div "Price EGP 0 Price" at bounding box center [1218, 351] width 193 height 66
click at [1217, 348] on input "0" at bounding box center [1239, 358] width 136 height 31
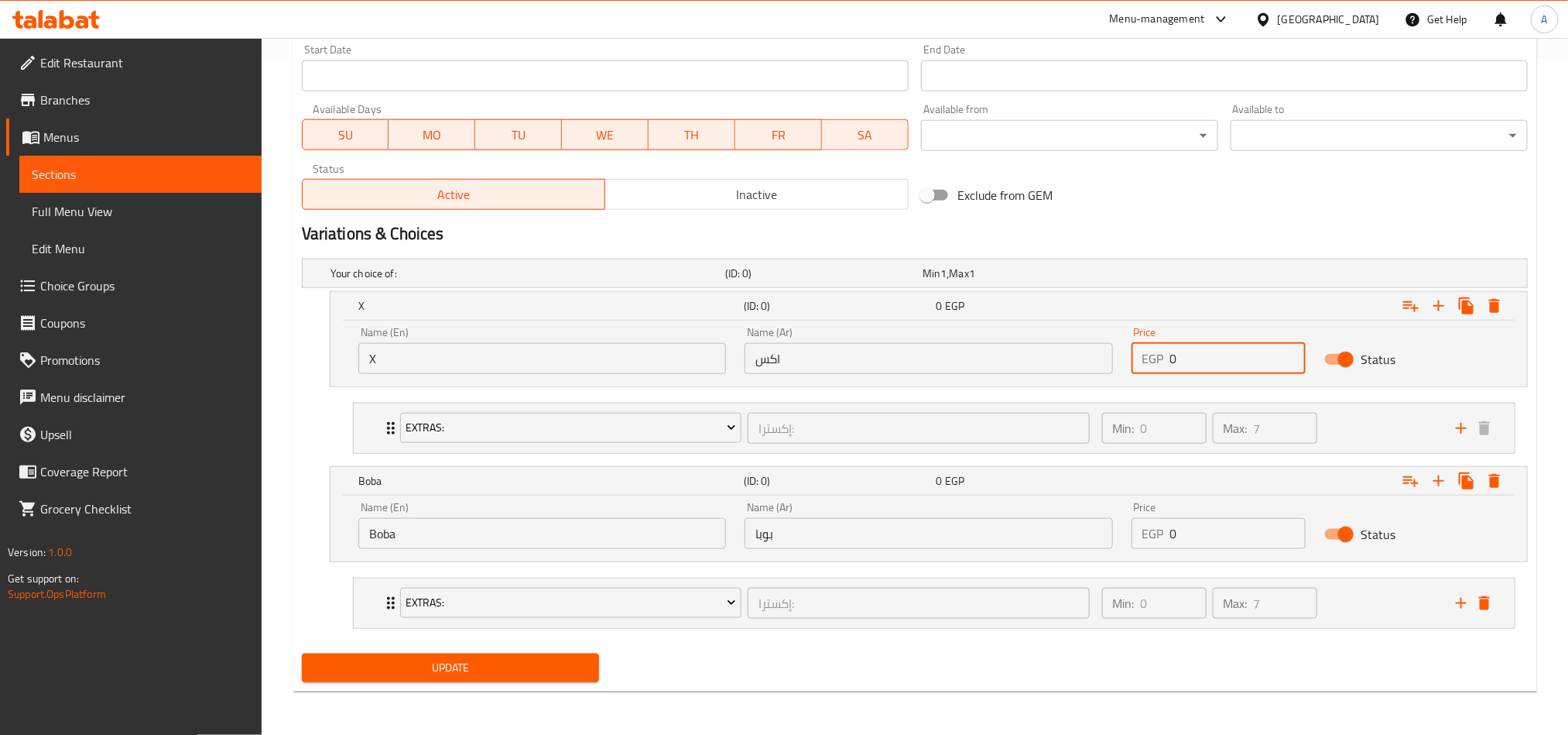
paste input "148.5"
type input "148.50"
click at [1210, 521] on input "0" at bounding box center [1239, 534] width 136 height 31
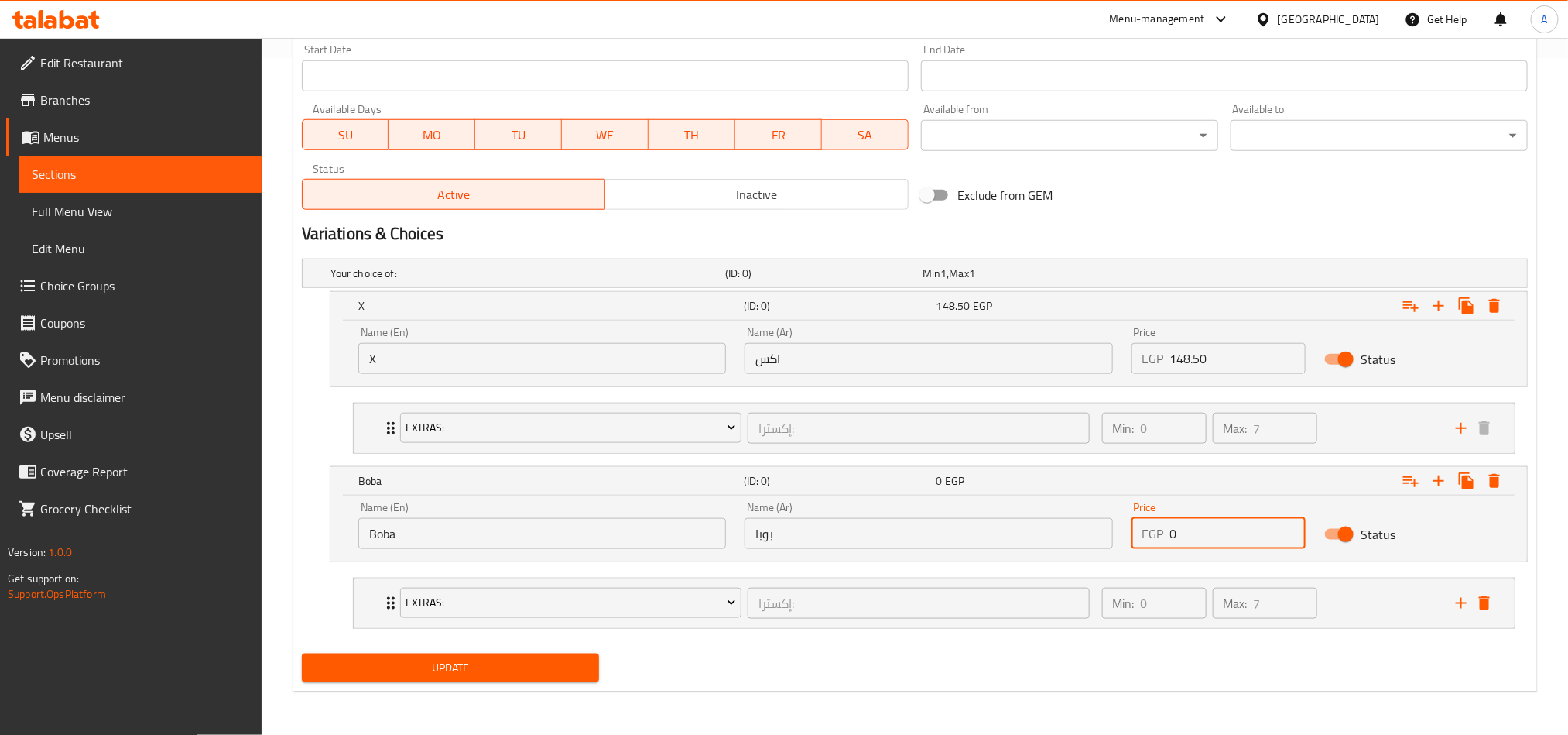
click at [1210, 521] on input "0" at bounding box center [1239, 534] width 136 height 31
paste input "182.25"
type input "182.25"
click at [1175, 667] on div "Update" at bounding box center [915, 668] width 1239 height 41
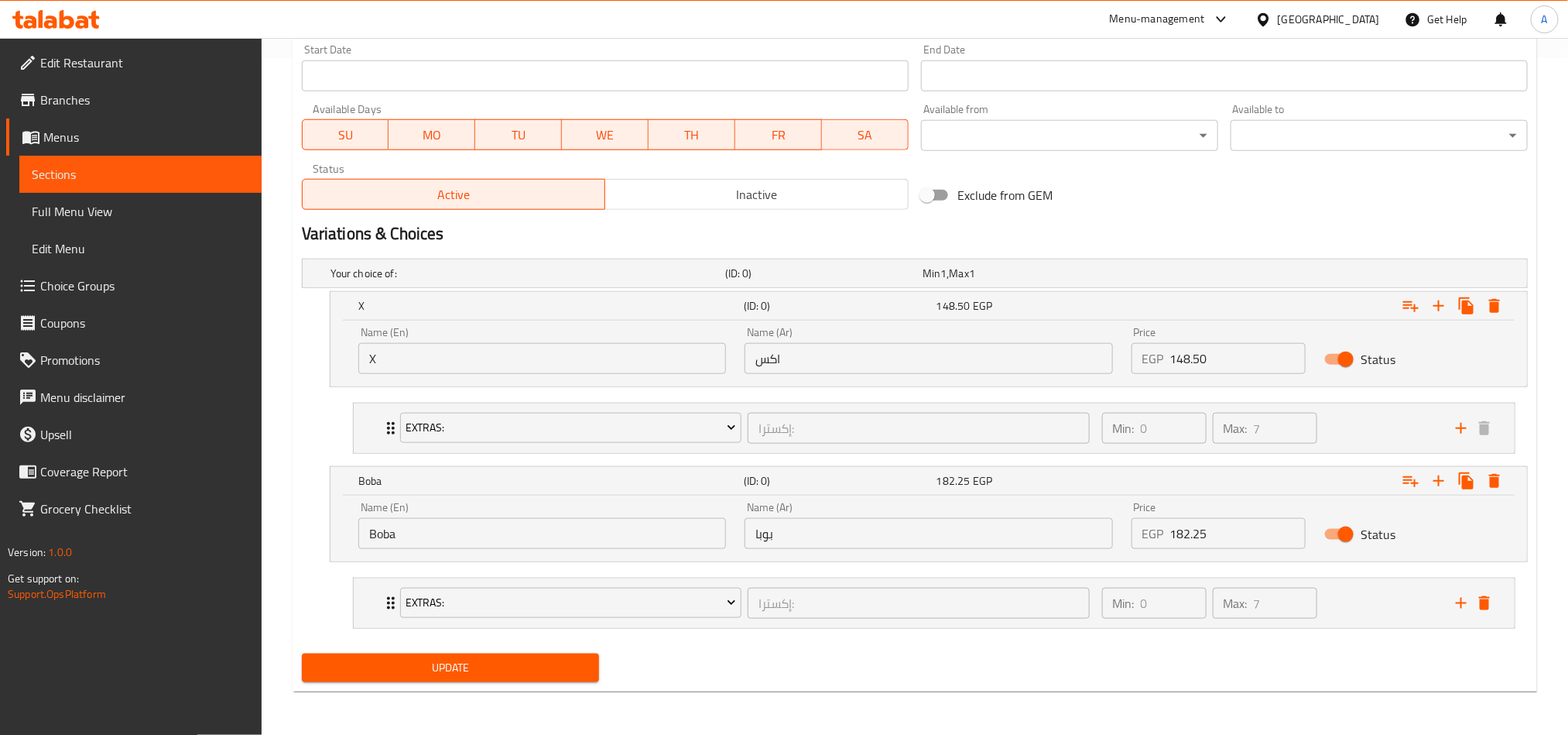
click at [592, 663] on button "Update" at bounding box center [451, 668] width 297 height 29
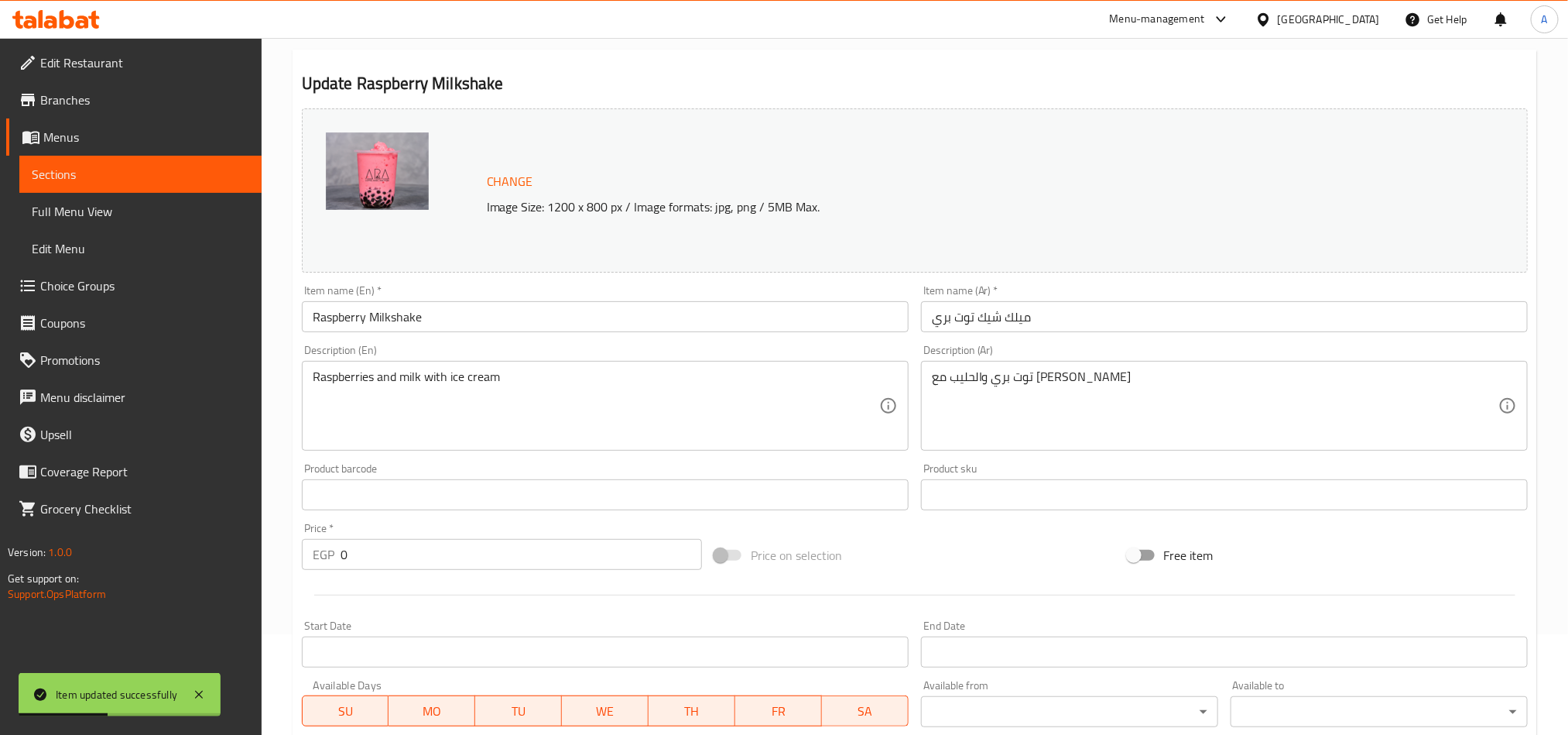
scroll to position [0, 0]
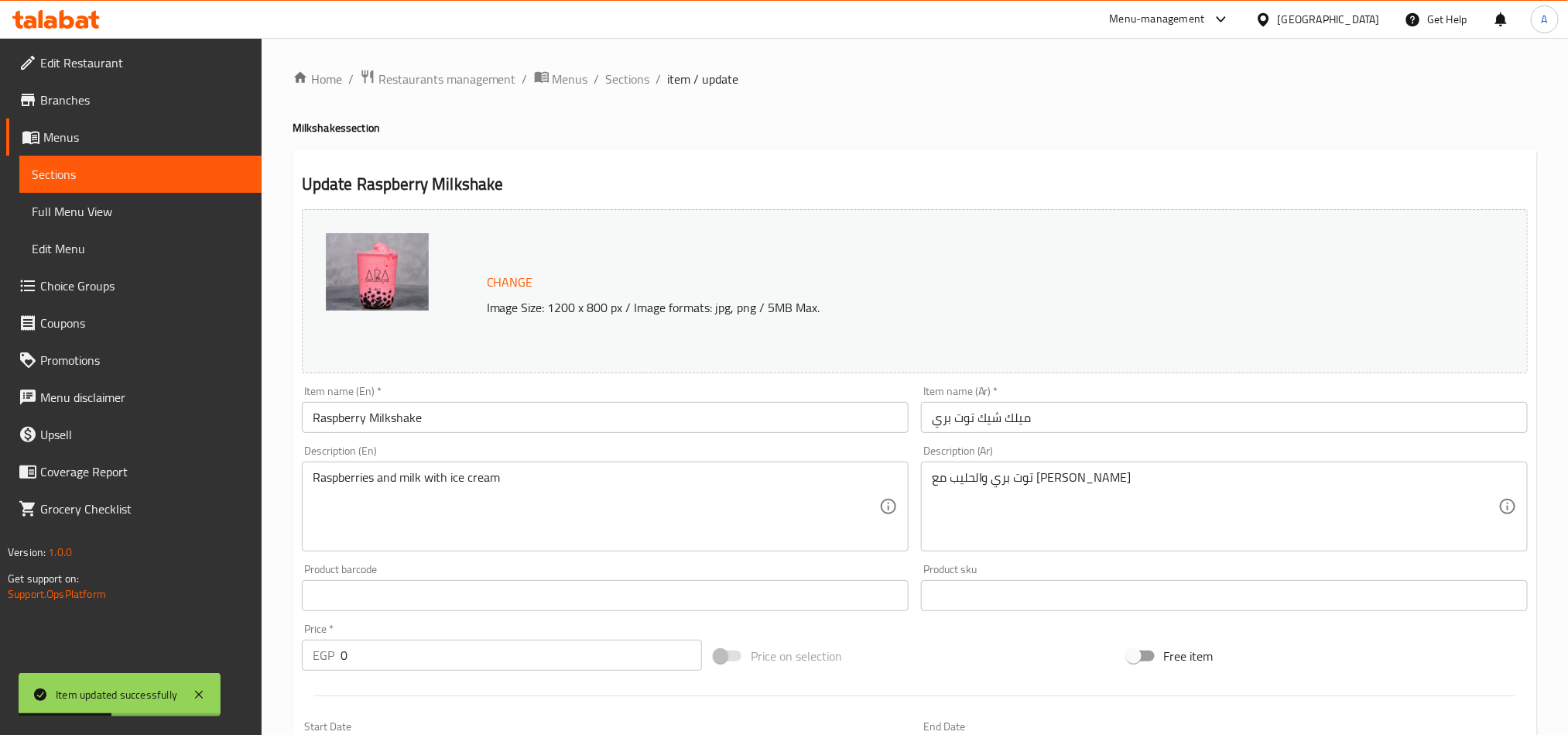
click at [639, 80] on span "Sections" at bounding box center [628, 79] width 44 height 19
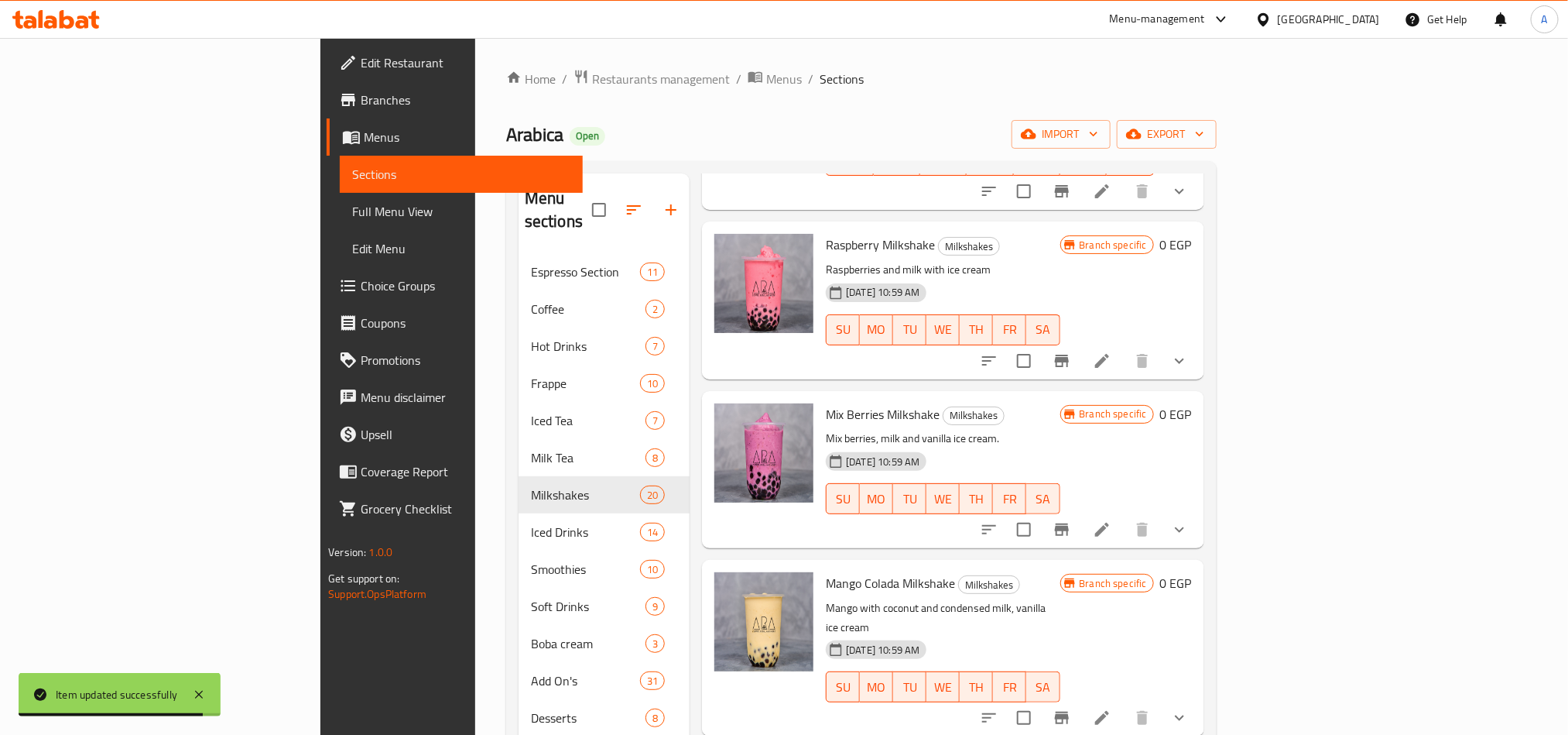
scroll to position [1647, 0]
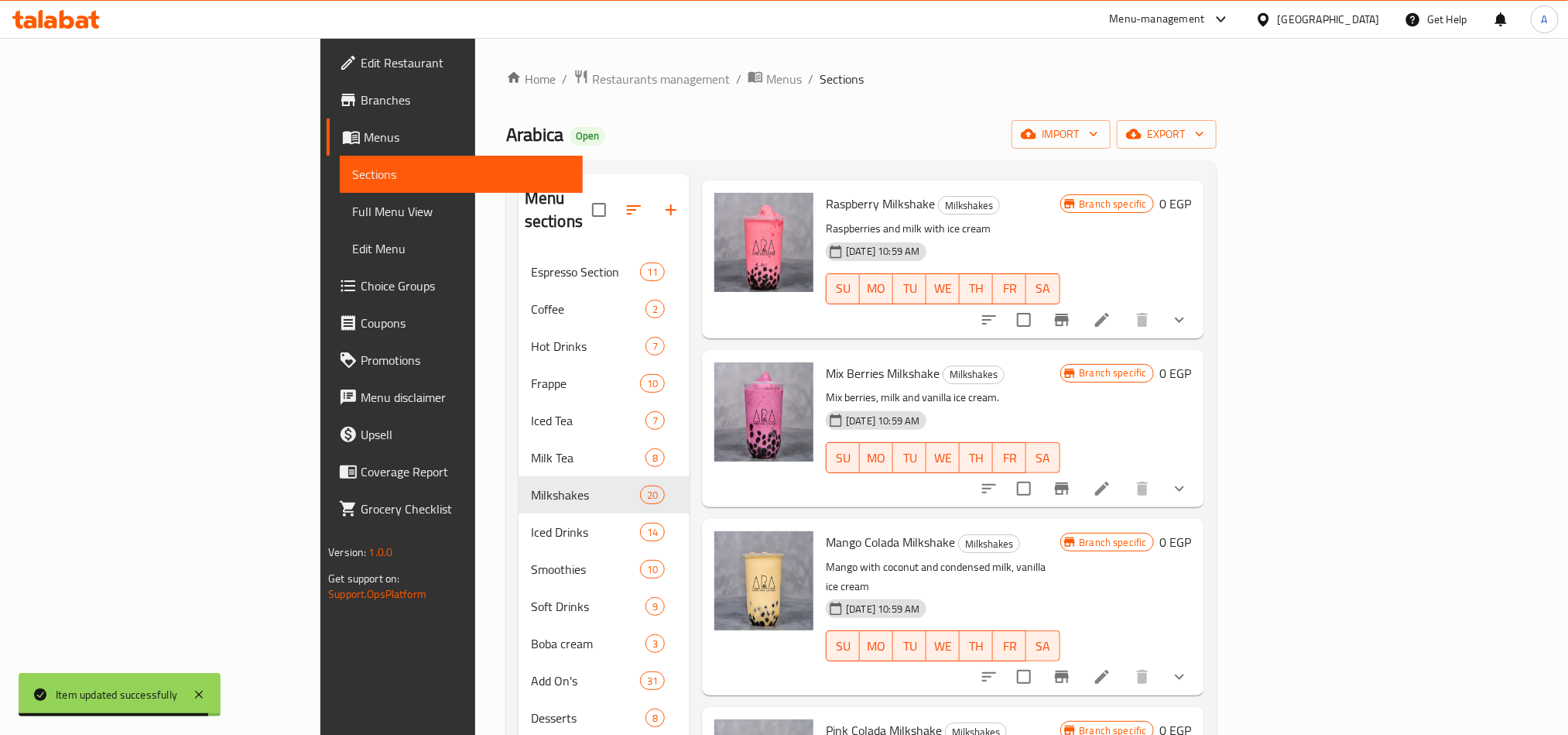
click at [1124, 663] on li at bounding box center [1102, 677] width 43 height 28
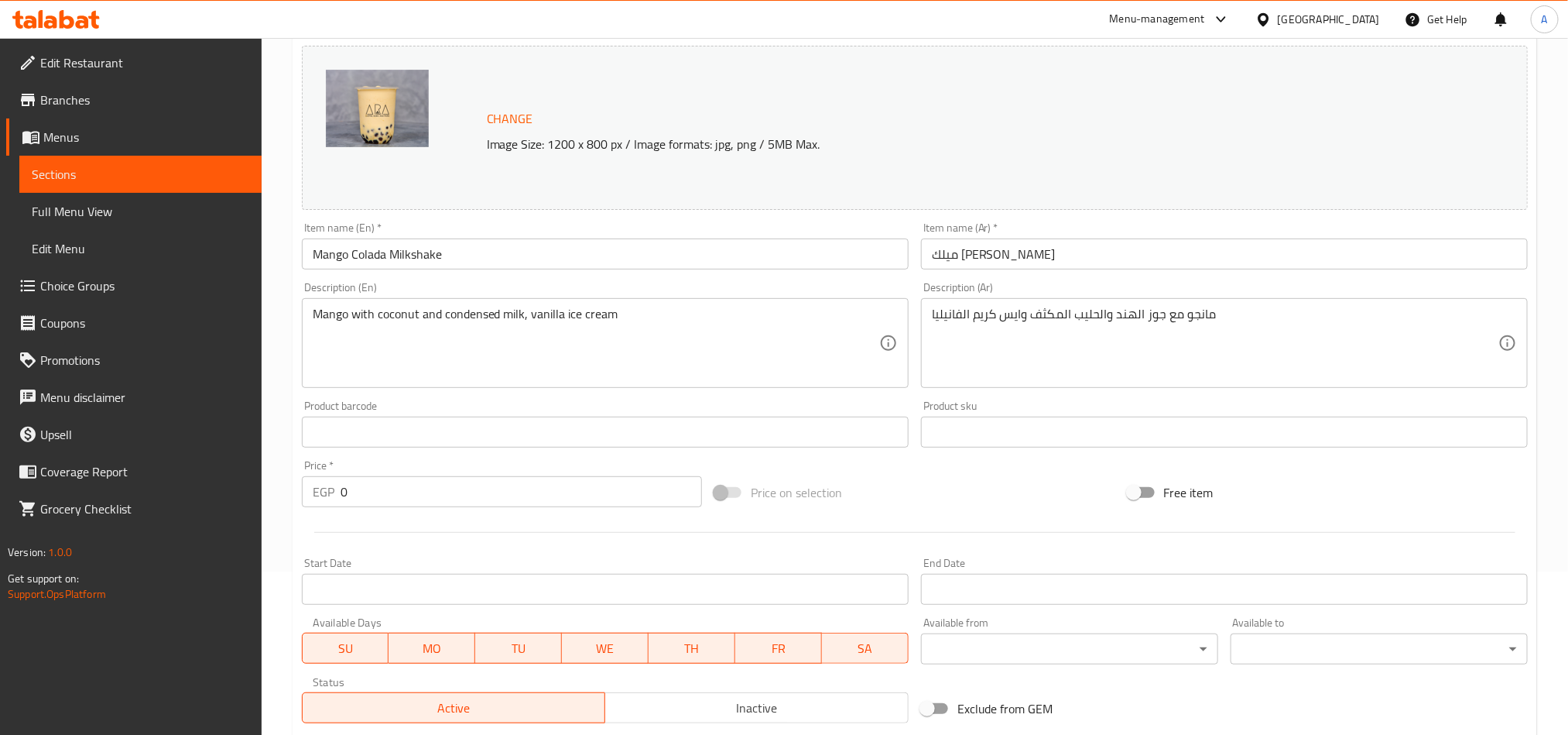
scroll to position [407, 0]
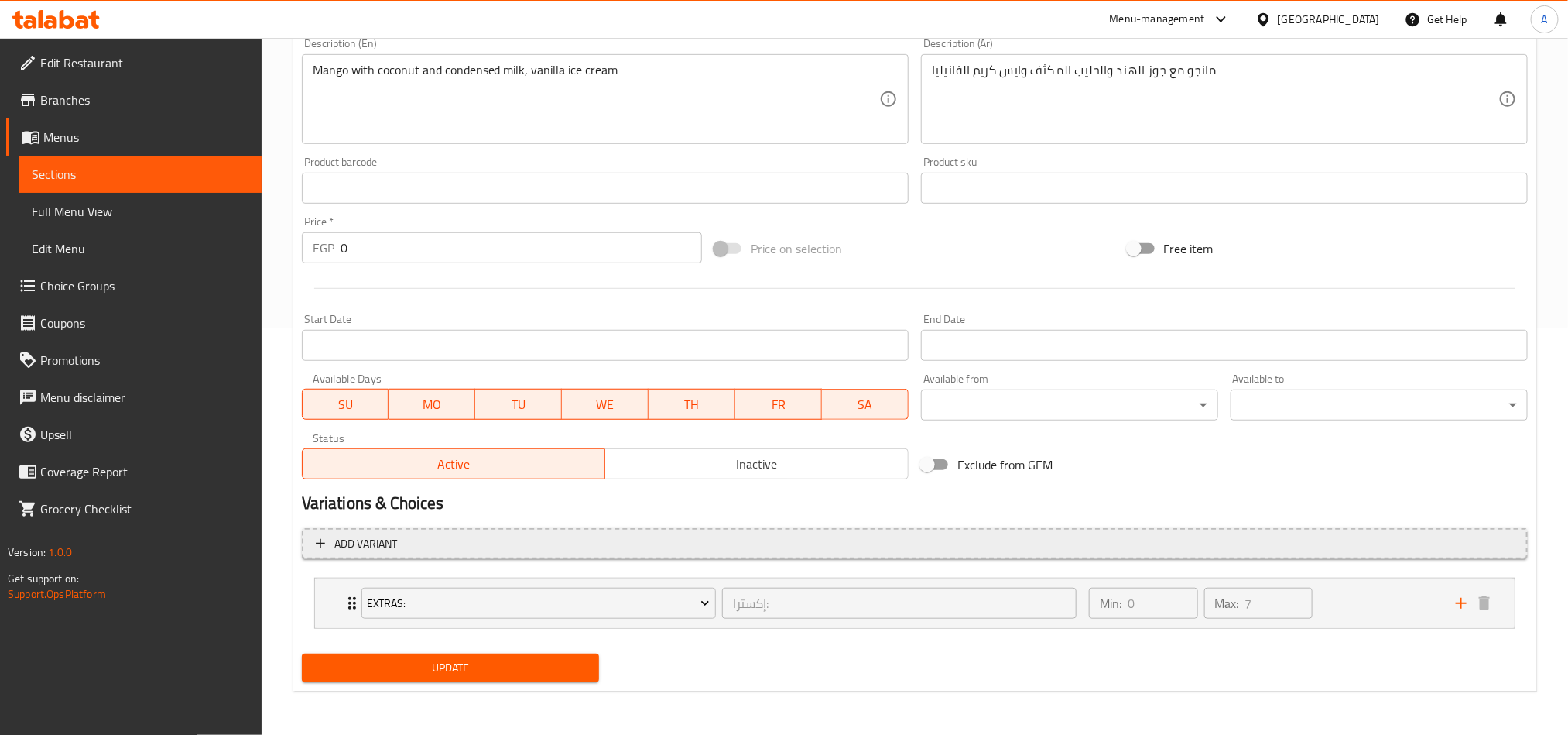
click at [801, 537] on span "Add variant" at bounding box center [915, 544] width 1198 height 20
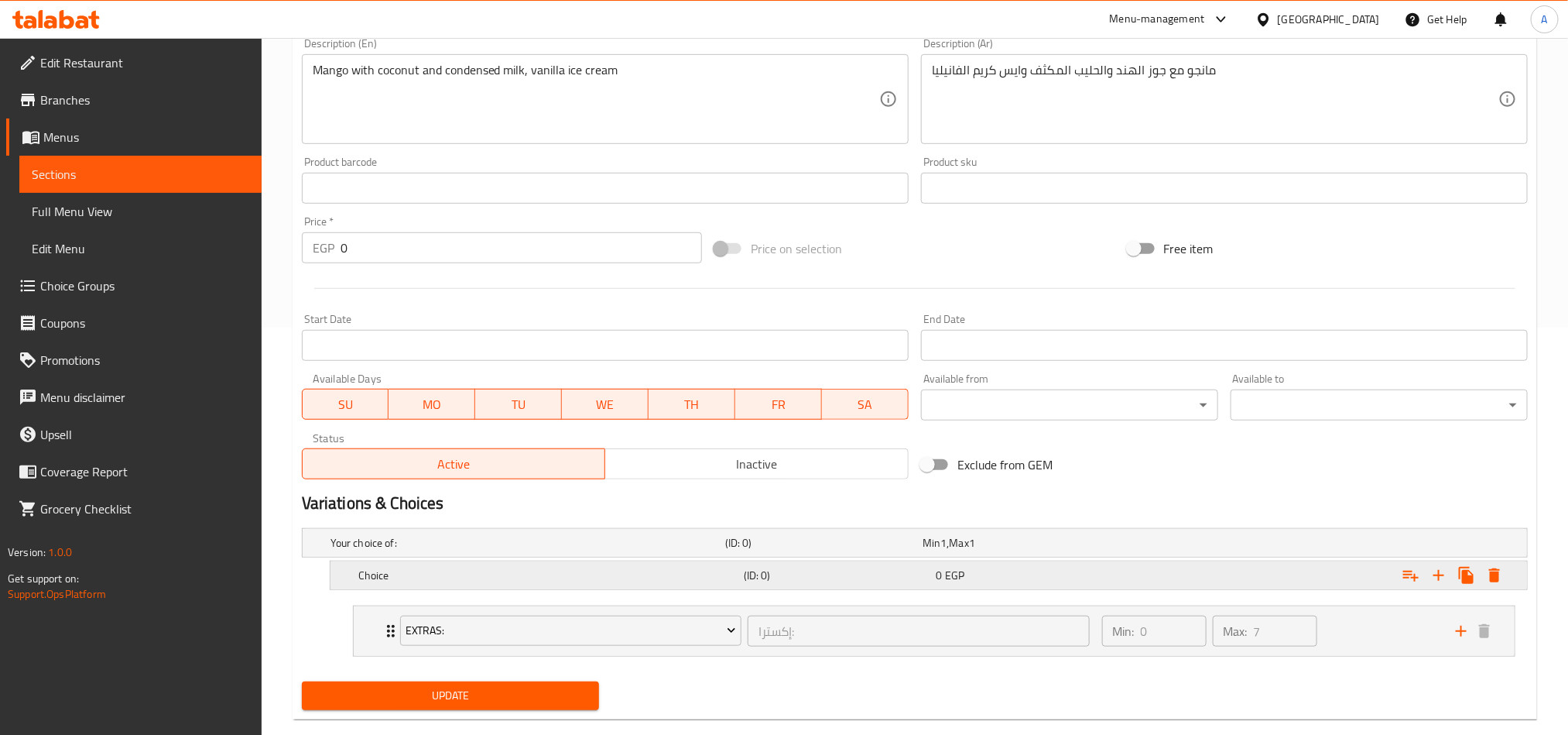
click at [1436, 572] on icon "Expand" at bounding box center [1439, 575] width 19 height 19
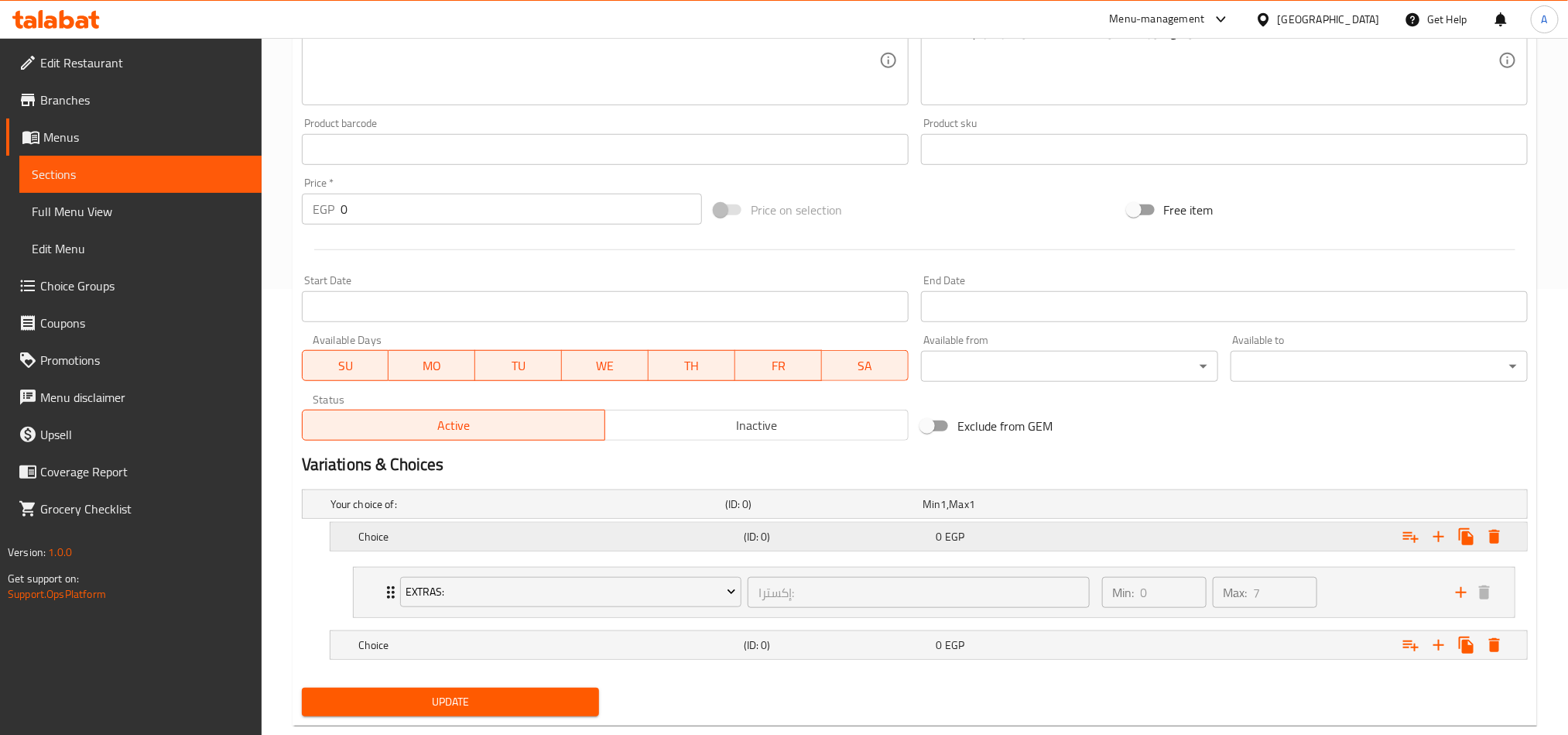
scroll to position [483, 0]
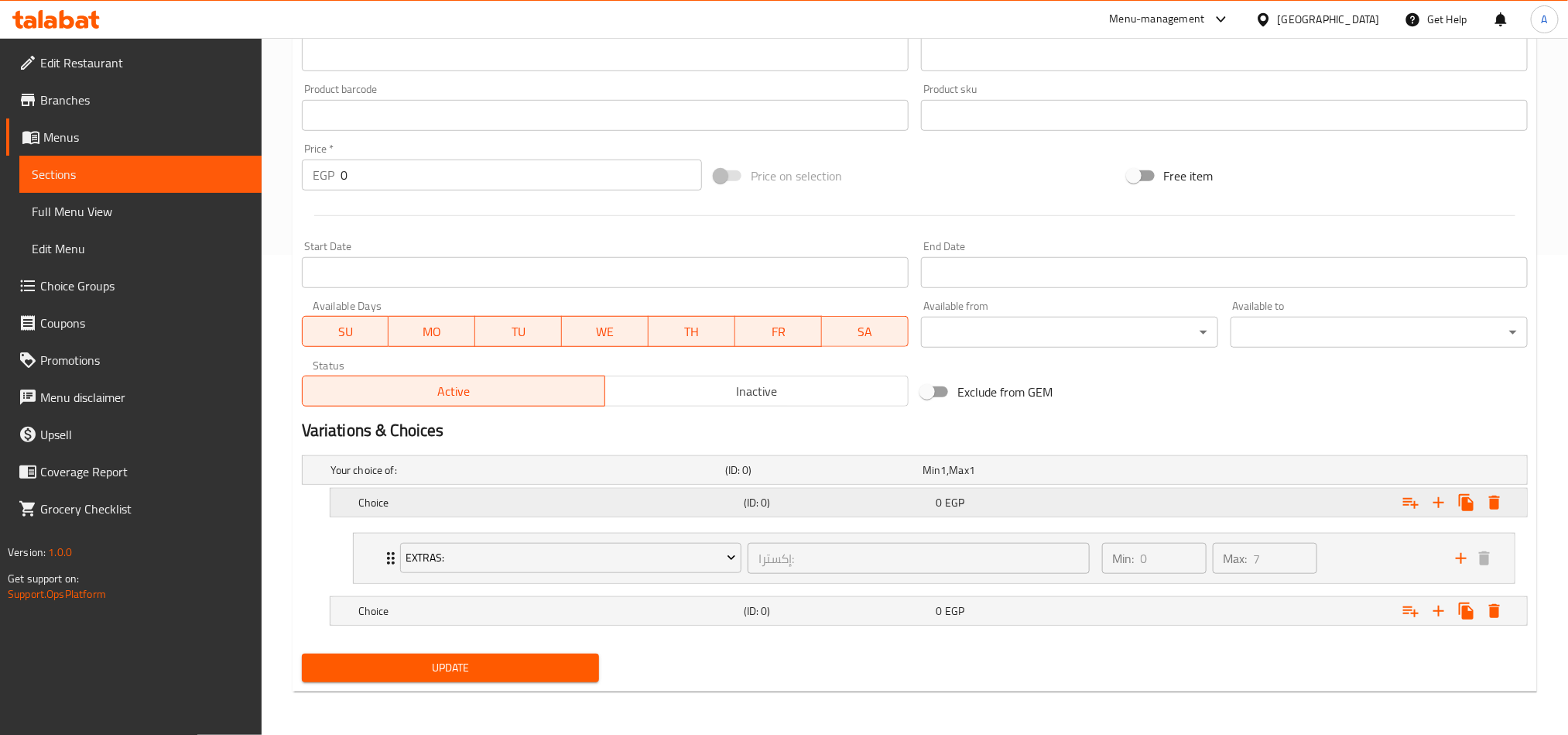
click at [662, 485] on div "Choice (ID: 0) 0 EGP" at bounding box center [919, 470] width 1184 height 34
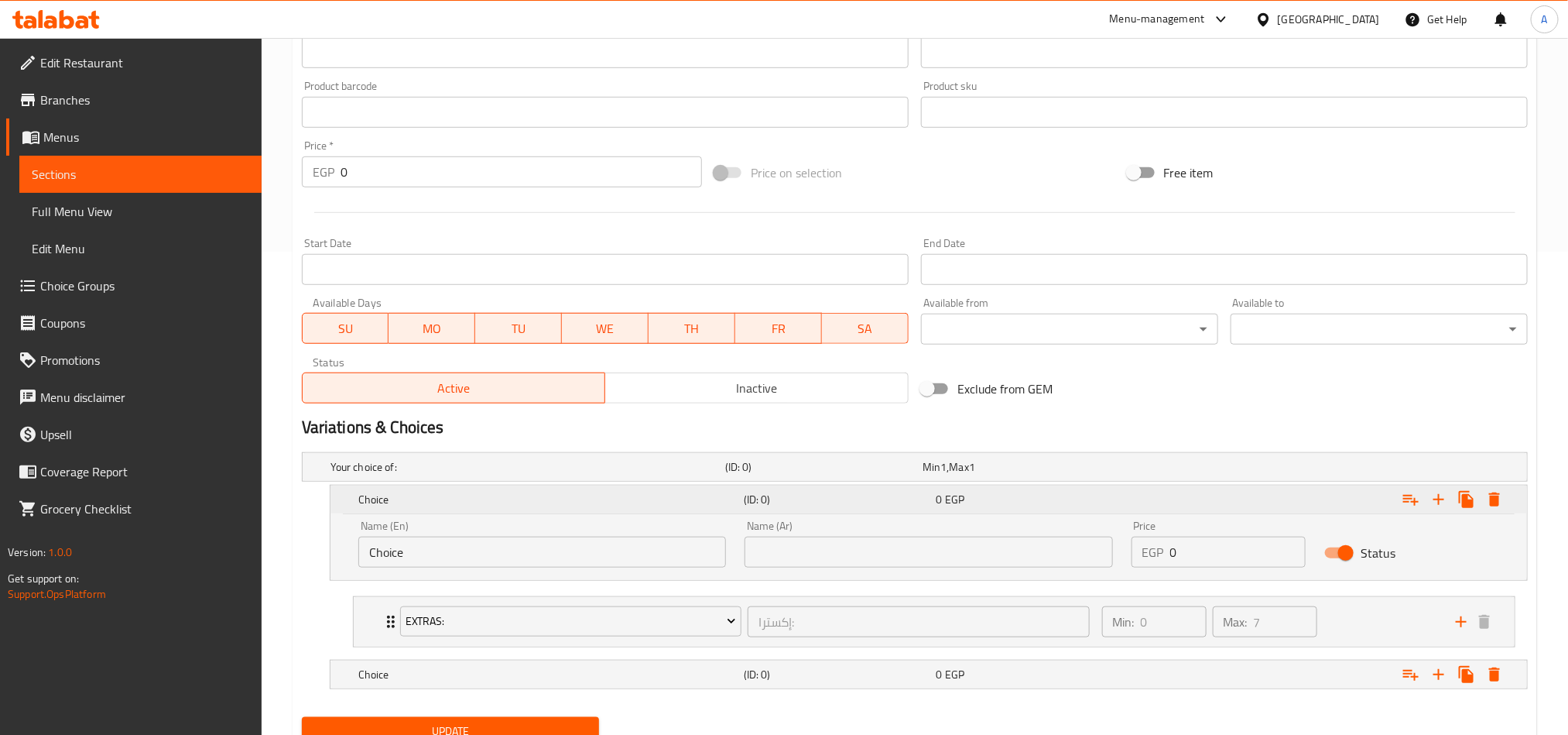
click at [646, 488] on div "Choice" at bounding box center [548, 499] width 386 height 22
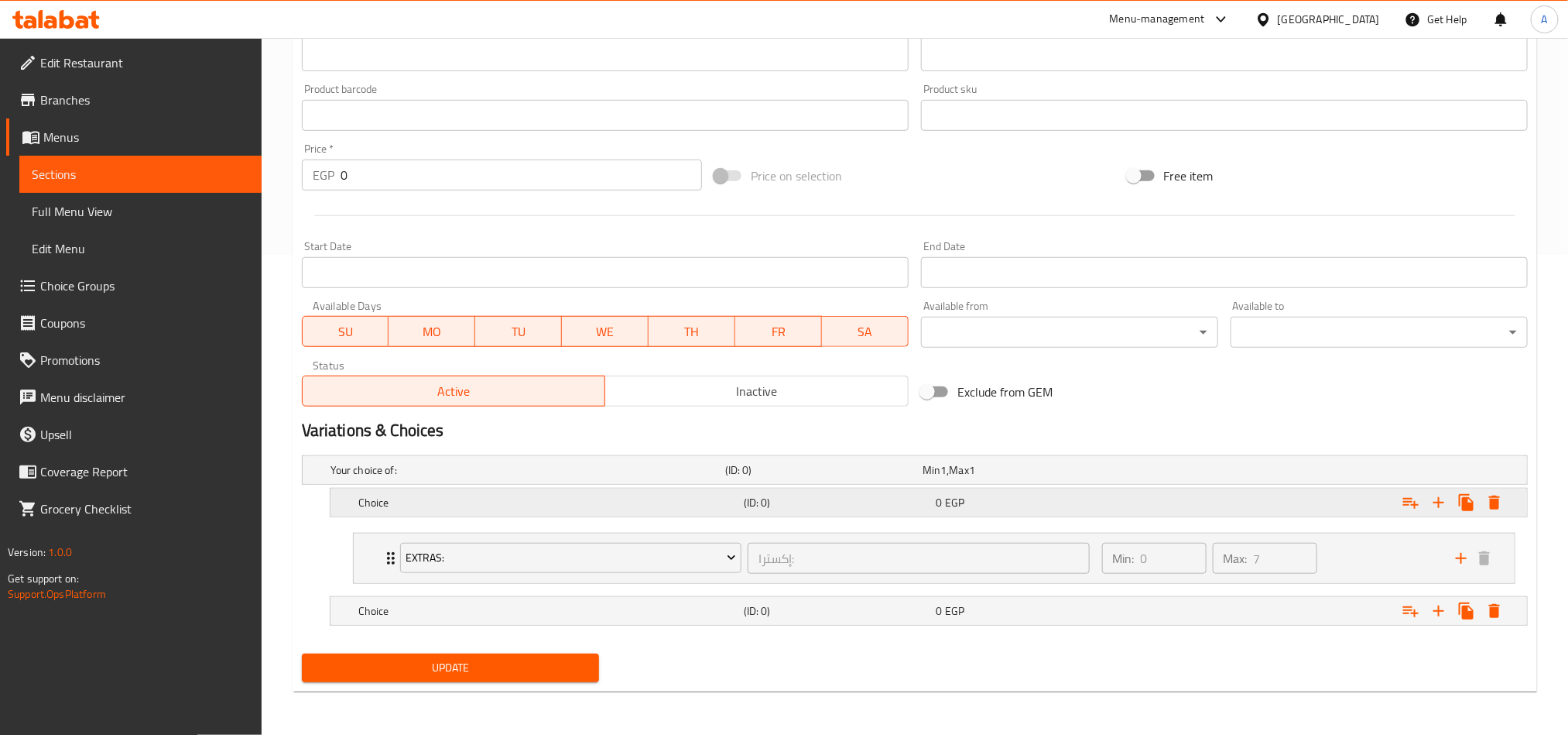
click at [639, 477] on h5 "Choice" at bounding box center [524, 470] width 389 height 16
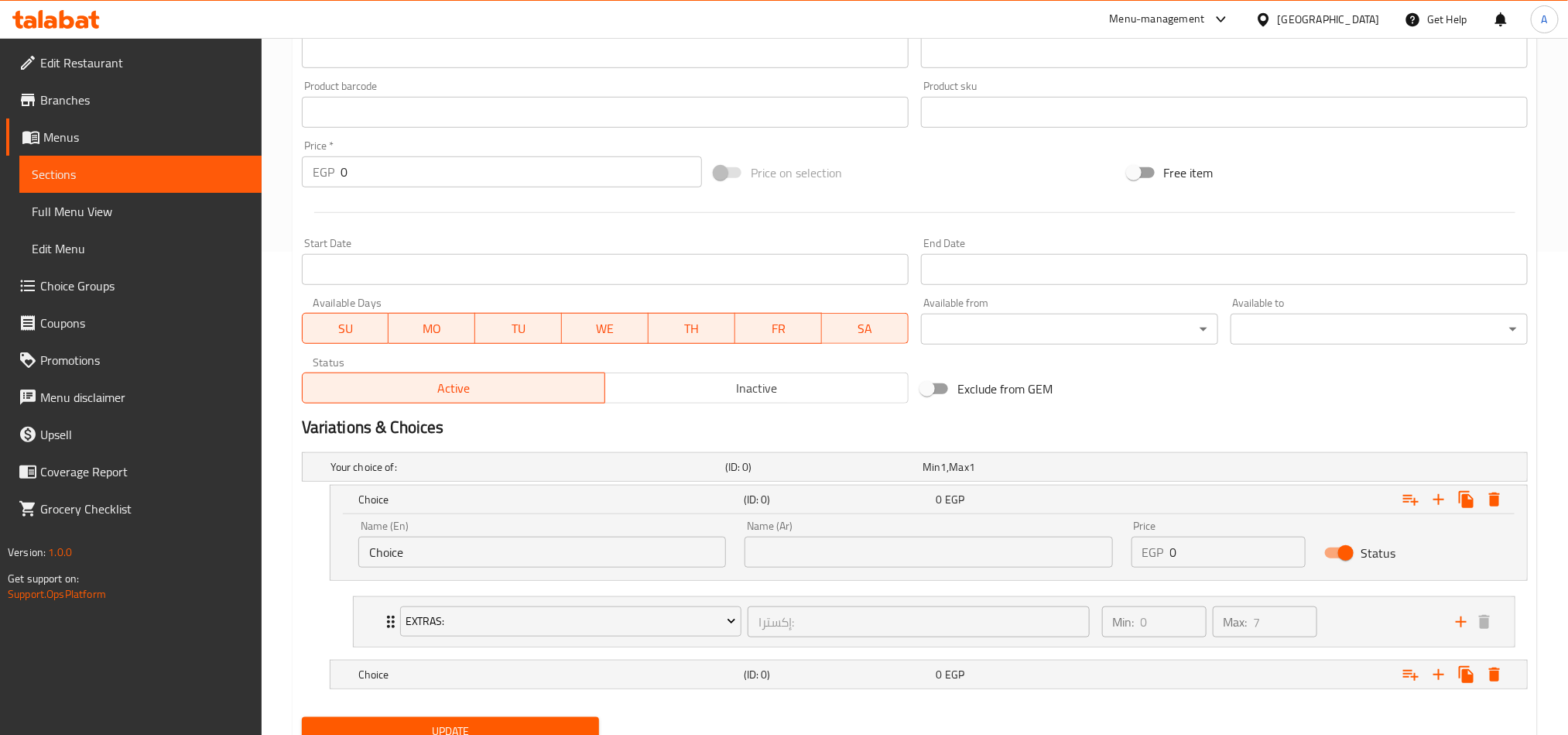
click at [618, 539] on input "Choice" at bounding box center [542, 552] width 368 height 31
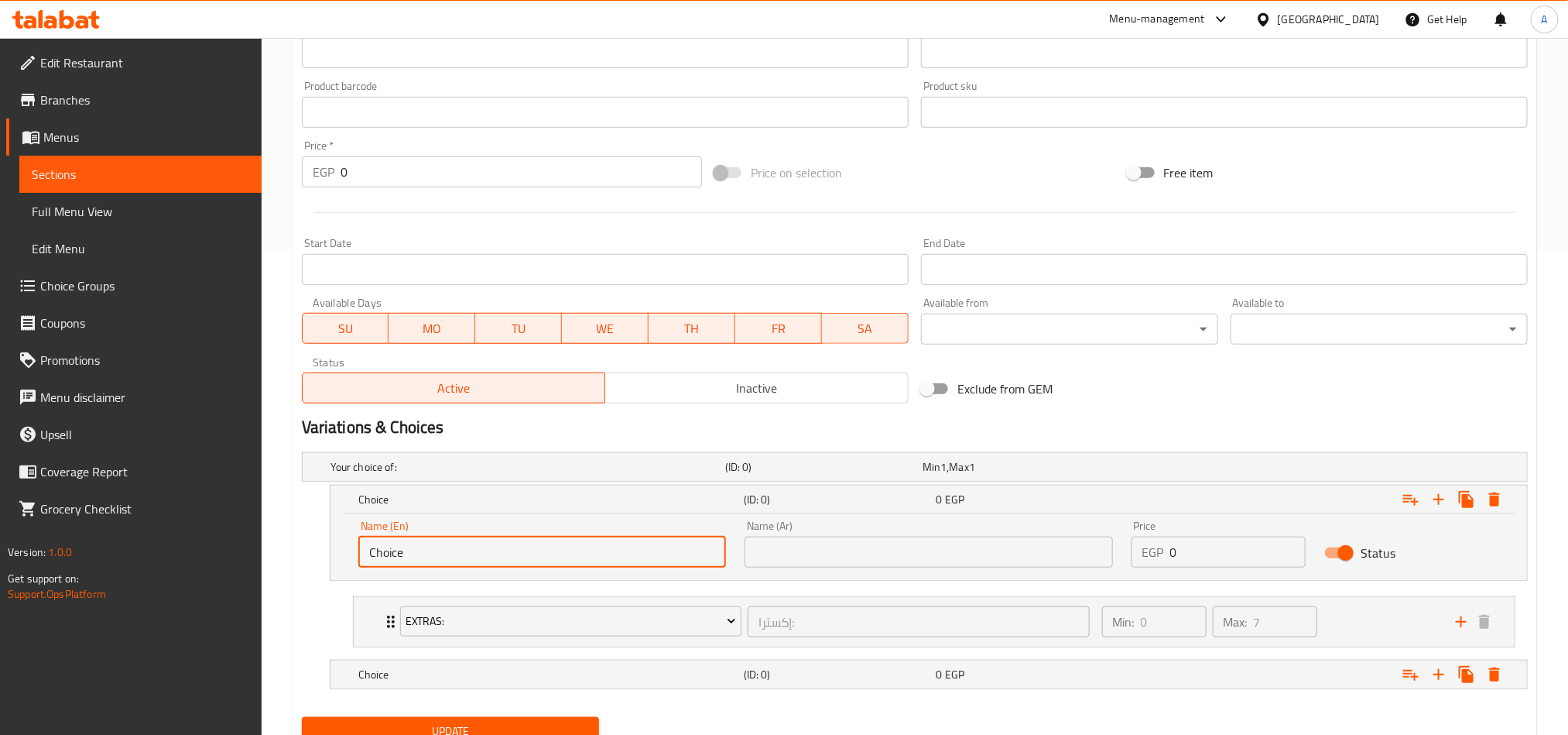
click at [618, 539] on input "Choice" at bounding box center [542, 552] width 368 height 31
drag, startPoint x: 618, startPoint y: 556, endPoint x: 651, endPoint y: 536, distance: 38.6
click at [618, 556] on input "text" at bounding box center [542, 552] width 368 height 31
type input "X"
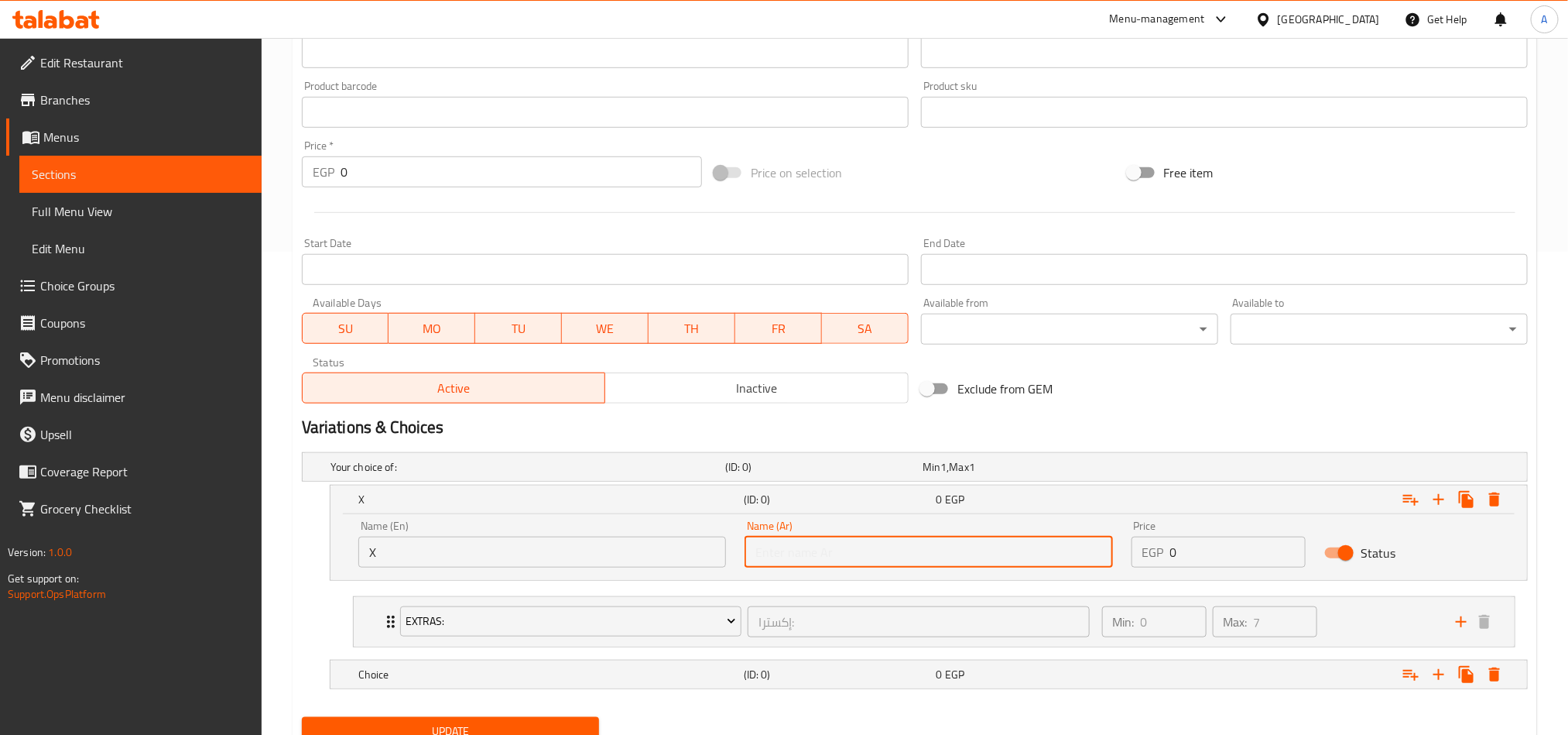
drag, startPoint x: 880, startPoint y: 544, endPoint x: 888, endPoint y: 546, distance: 8.2
click at [880, 544] on input "text" at bounding box center [929, 552] width 368 height 31
type input "اكس"
click at [520, 474] on h5 "Choice" at bounding box center [524, 467] width 389 height 16
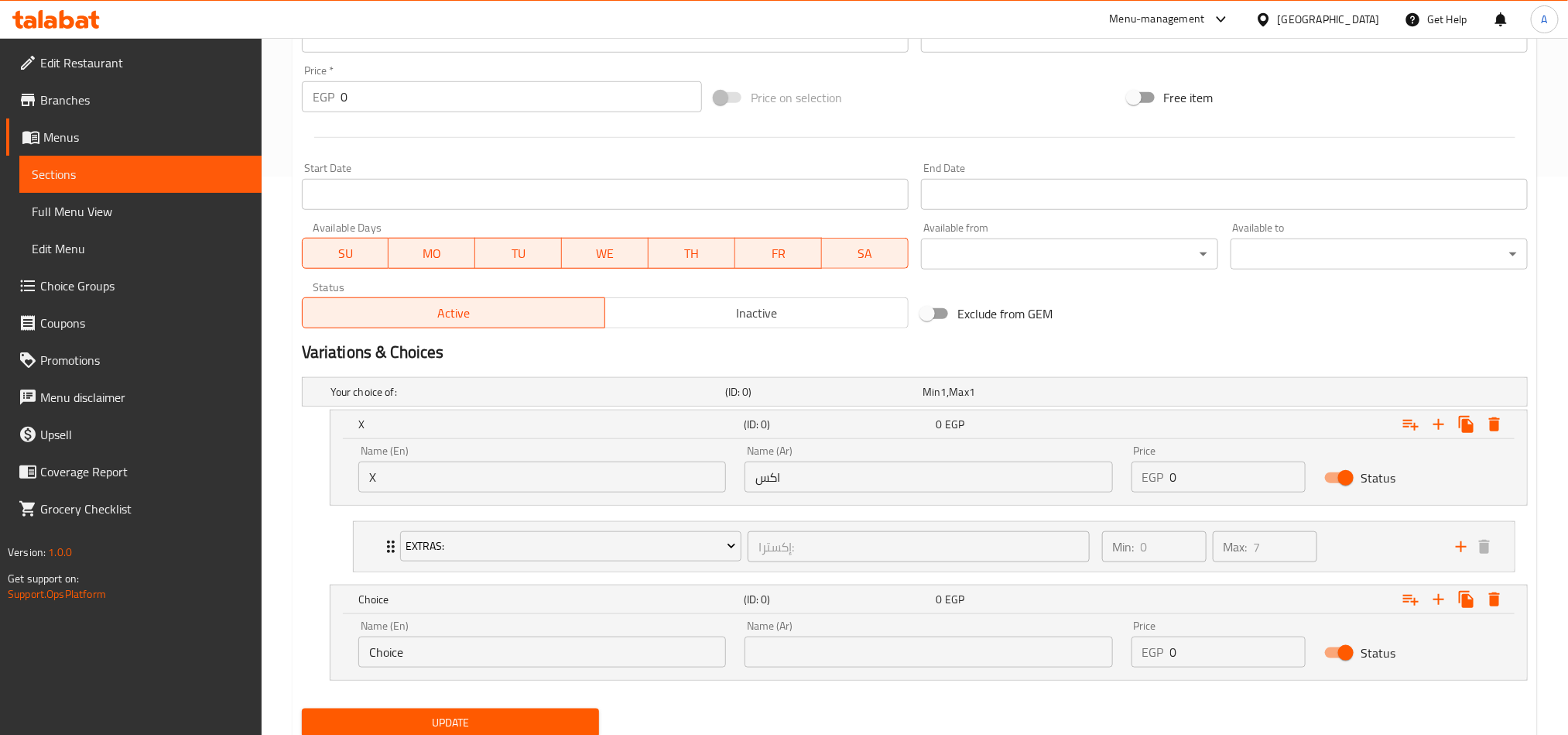
scroll to position [600, 0]
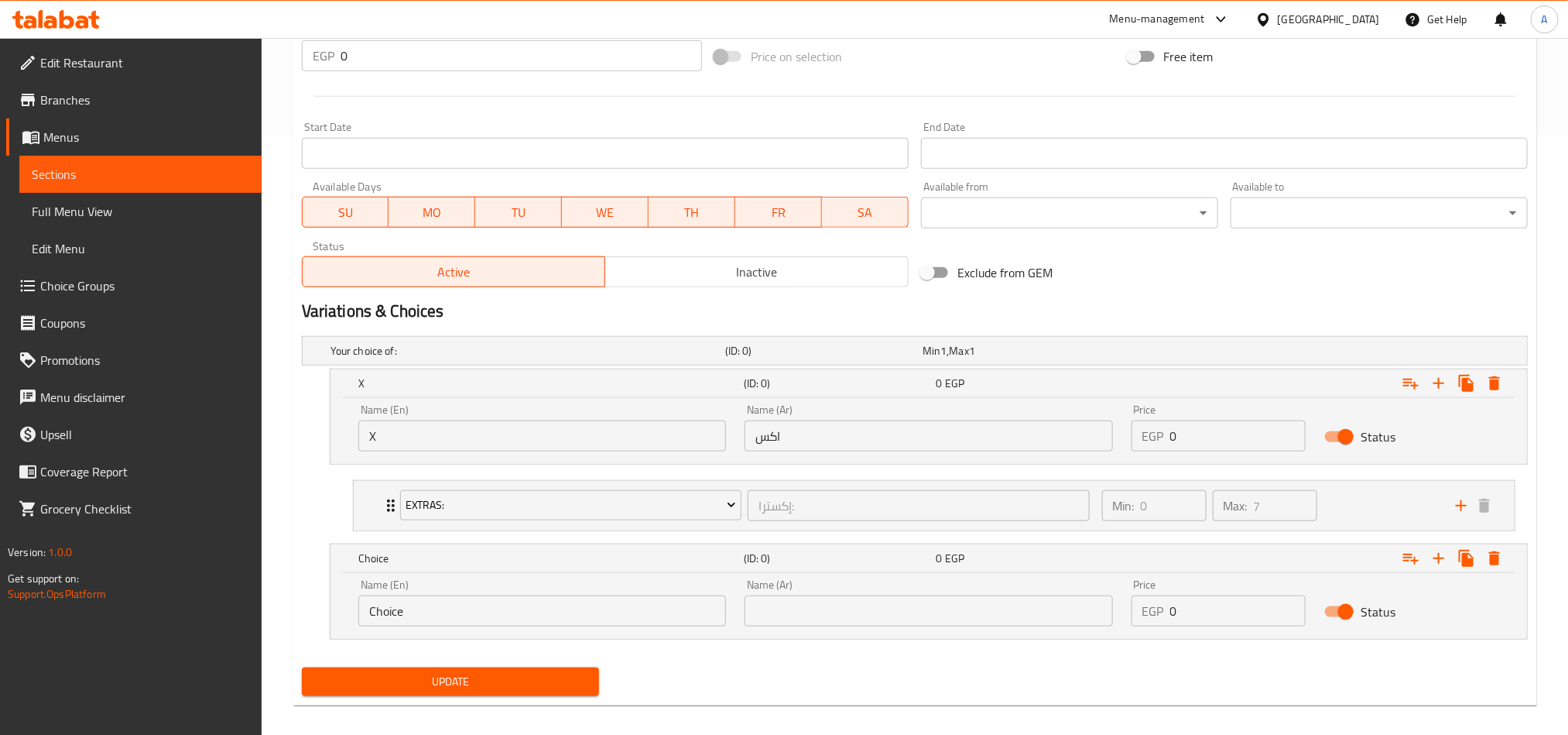
click at [499, 608] on input "Choice" at bounding box center [542, 611] width 368 height 31
click at [502, 608] on input "text" at bounding box center [542, 611] width 368 height 31
type input "Boba"
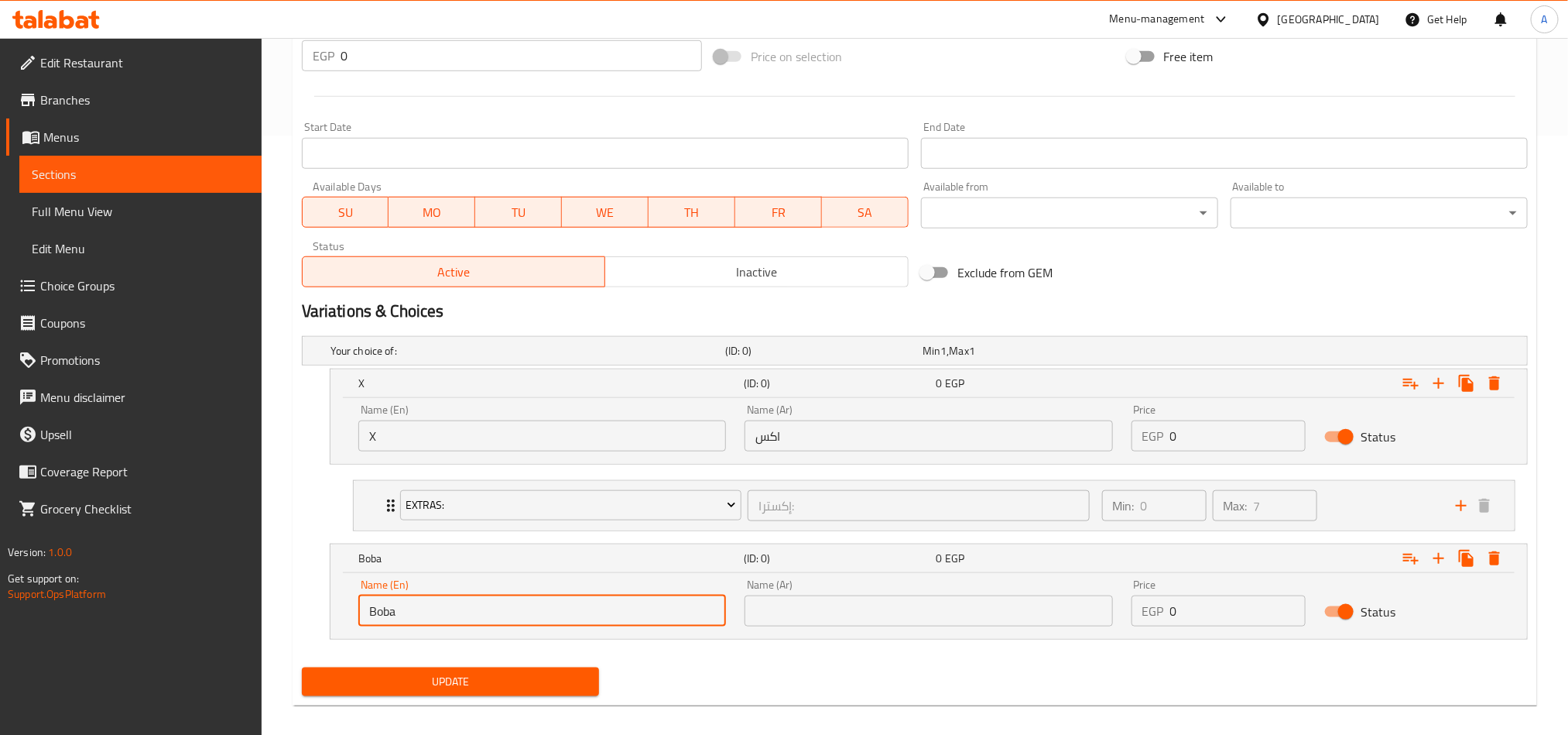
click at [1203, 614] on input "0" at bounding box center [1239, 611] width 136 height 31
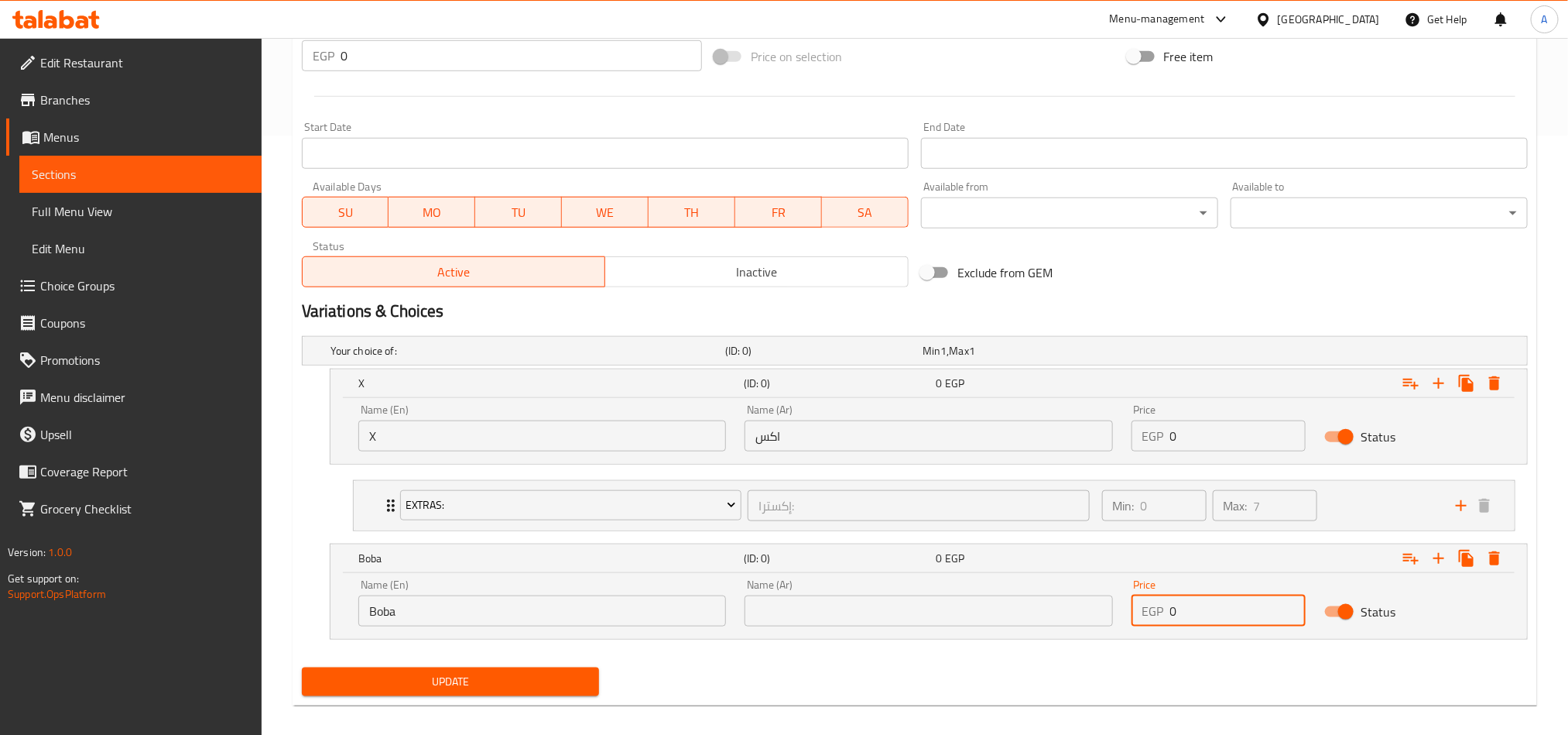
click at [1203, 614] on input "0" at bounding box center [1239, 611] width 136 height 31
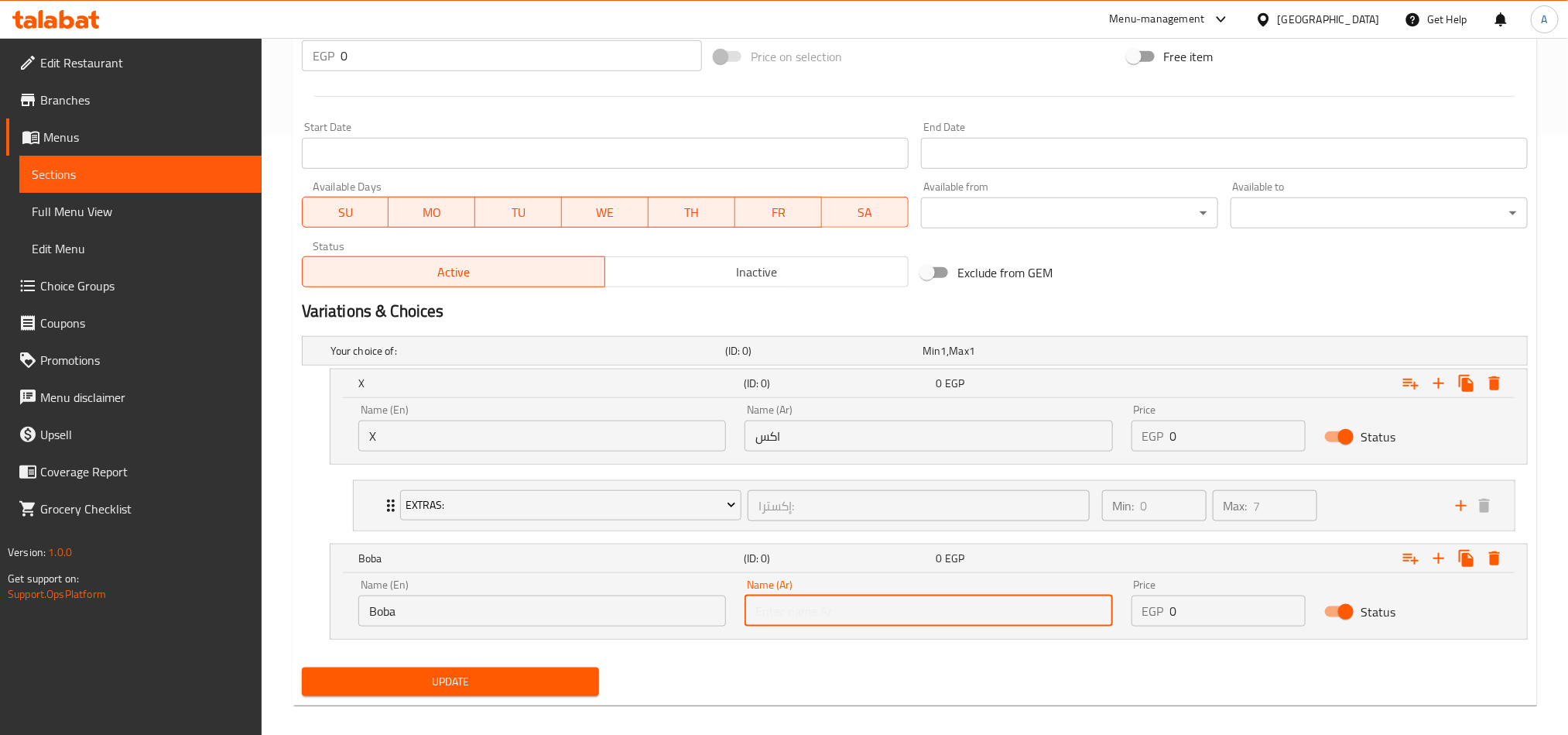
click at [834, 615] on input "text" at bounding box center [929, 611] width 368 height 31
type input "بوبا"
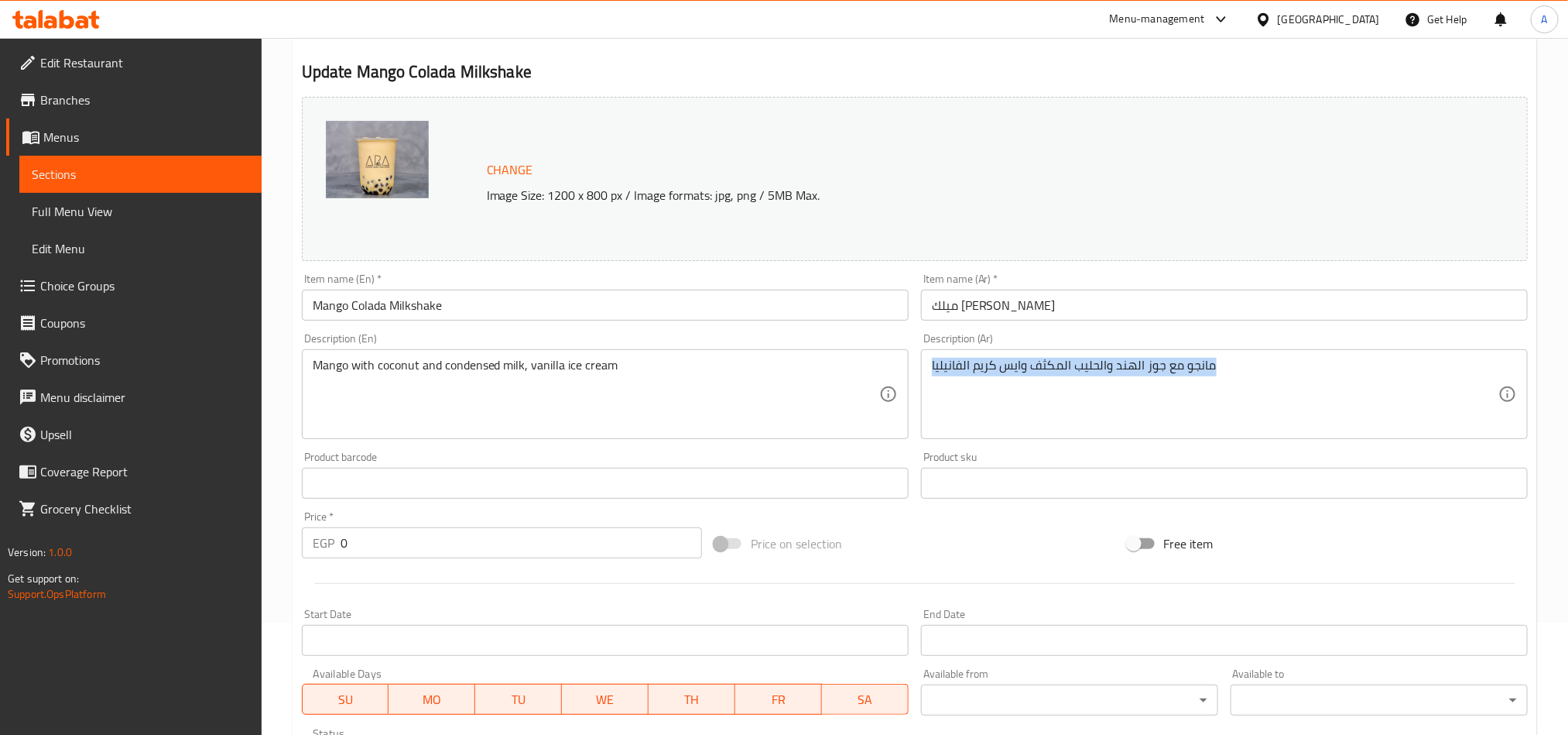
click at [1264, 440] on div "Description (Ar) مانجو مع جوز الهند والحليب المكثف وايس كريم الفانيليا Descript…" at bounding box center [1224, 385] width 619 height 118
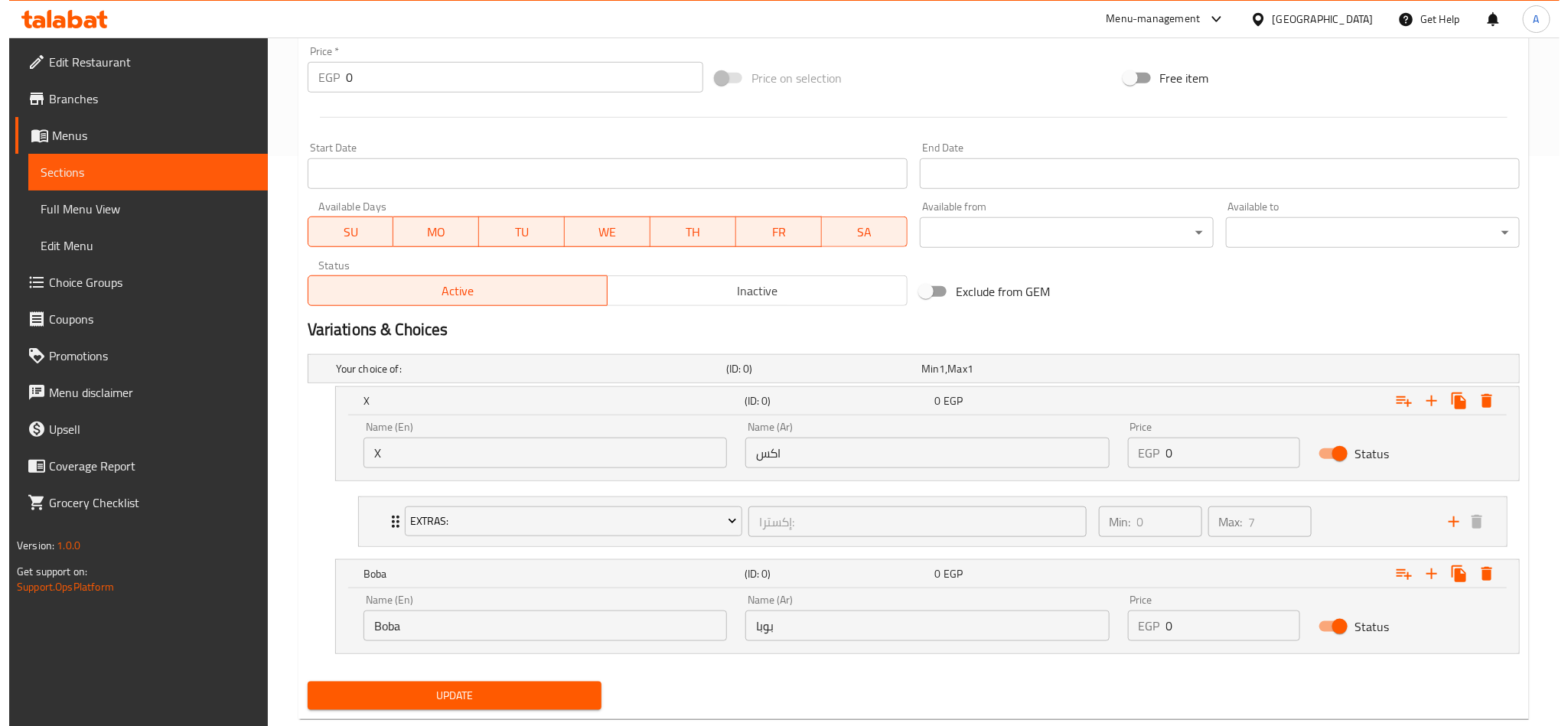
scroll to position [608, 0]
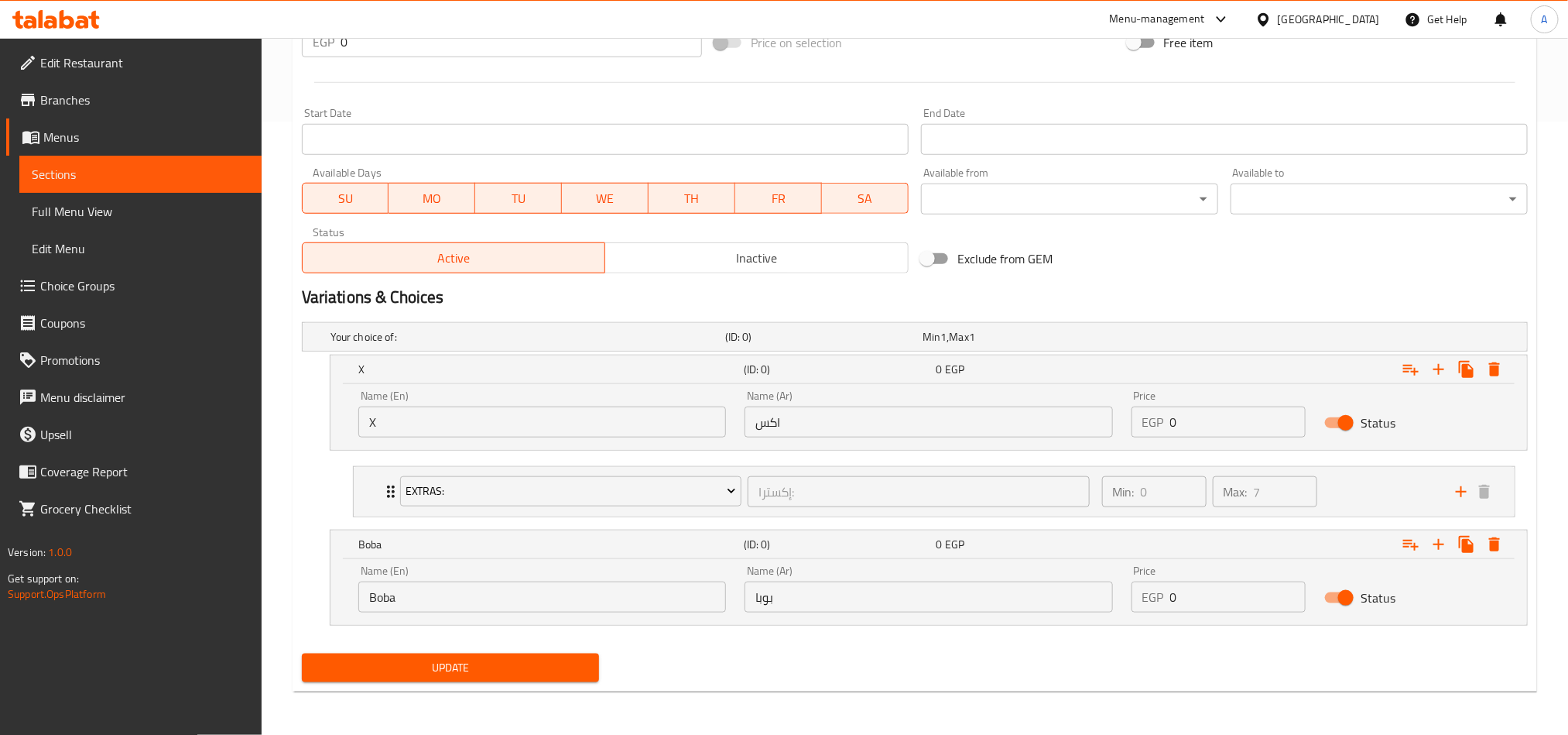
click at [1201, 397] on div "Price EGP 0 Price" at bounding box center [1219, 414] width 175 height 47
click at [1201, 423] on input "0" at bounding box center [1239, 422] width 136 height 31
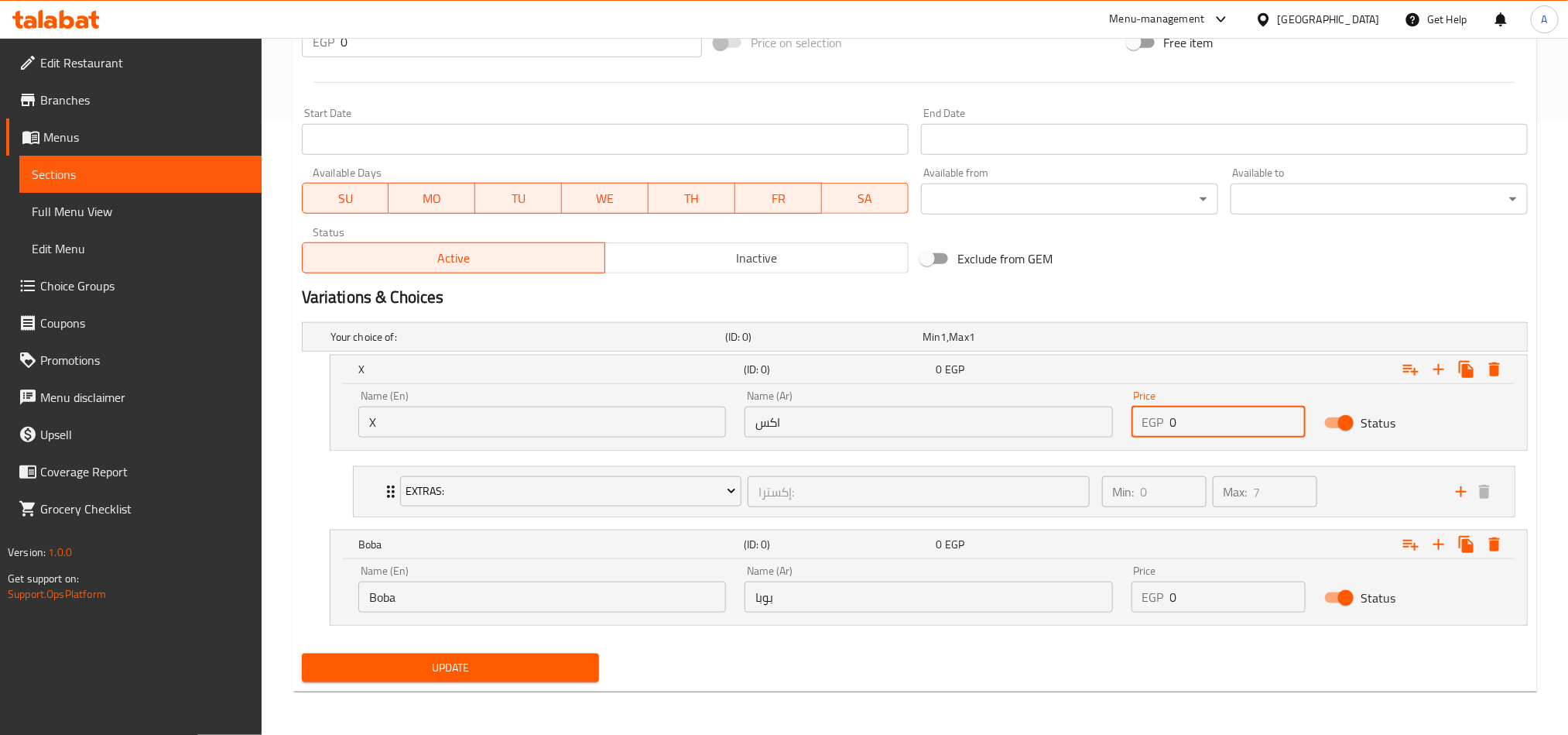
paste input "168.75"
type input "168.75"
click at [1222, 605] on input "0" at bounding box center [1239, 597] width 136 height 31
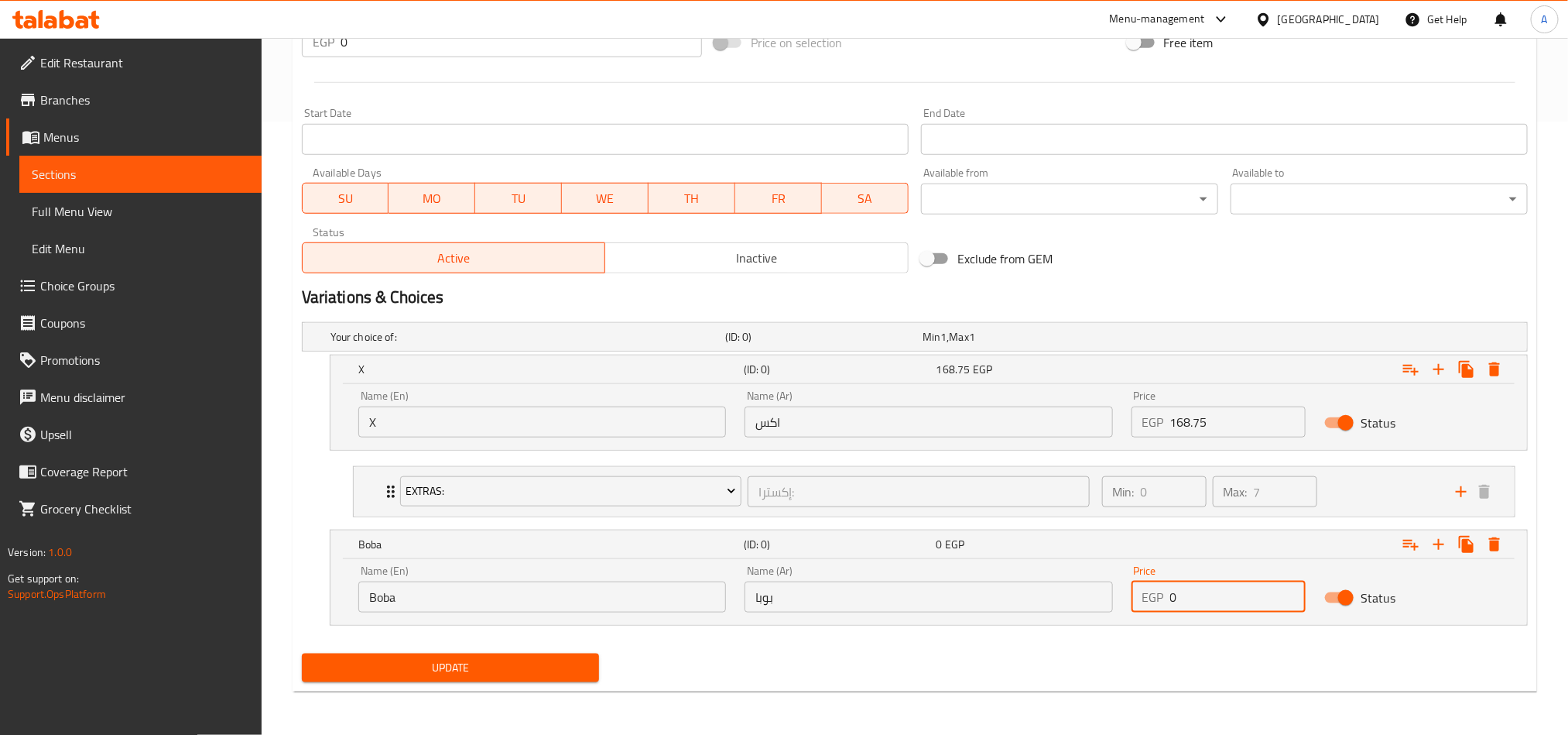
paste input "202.5"
type input "202.50"
click at [1414, 376] on icon "Expand" at bounding box center [1411, 370] width 16 height 11
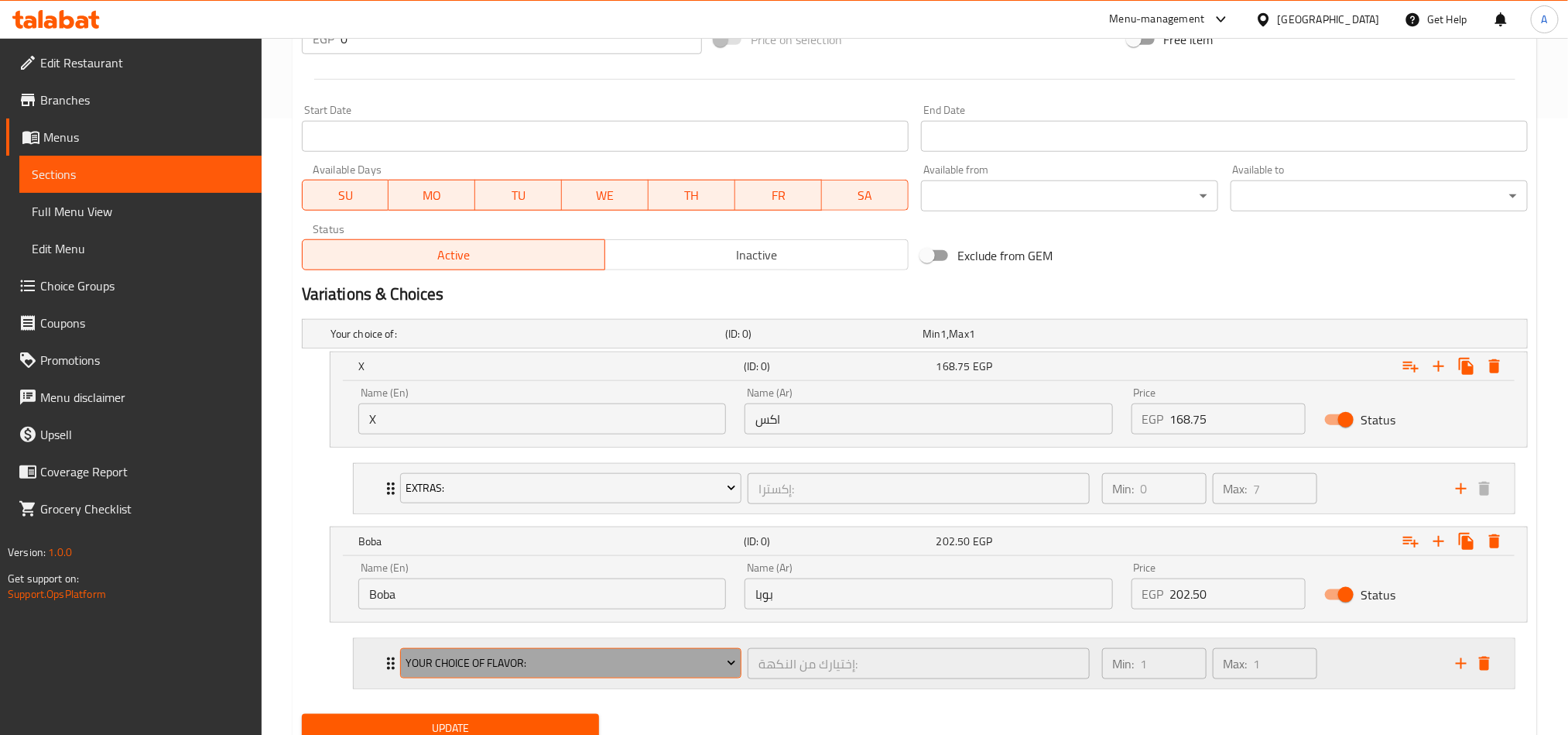
click at [734, 656] on button "Your Choice Of Flavor:" at bounding box center [570, 664] width 341 height 31
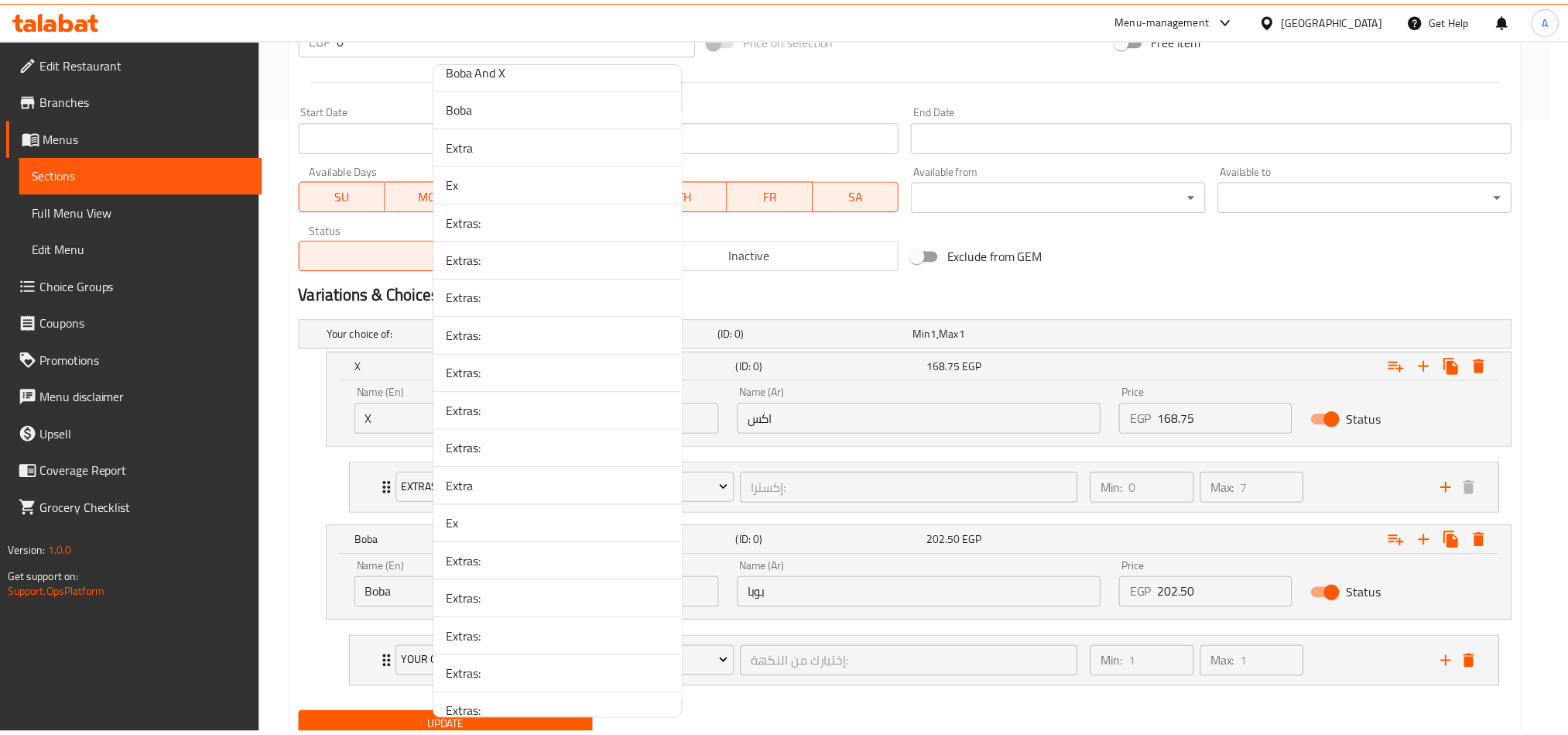
scroll to position [2262, 0]
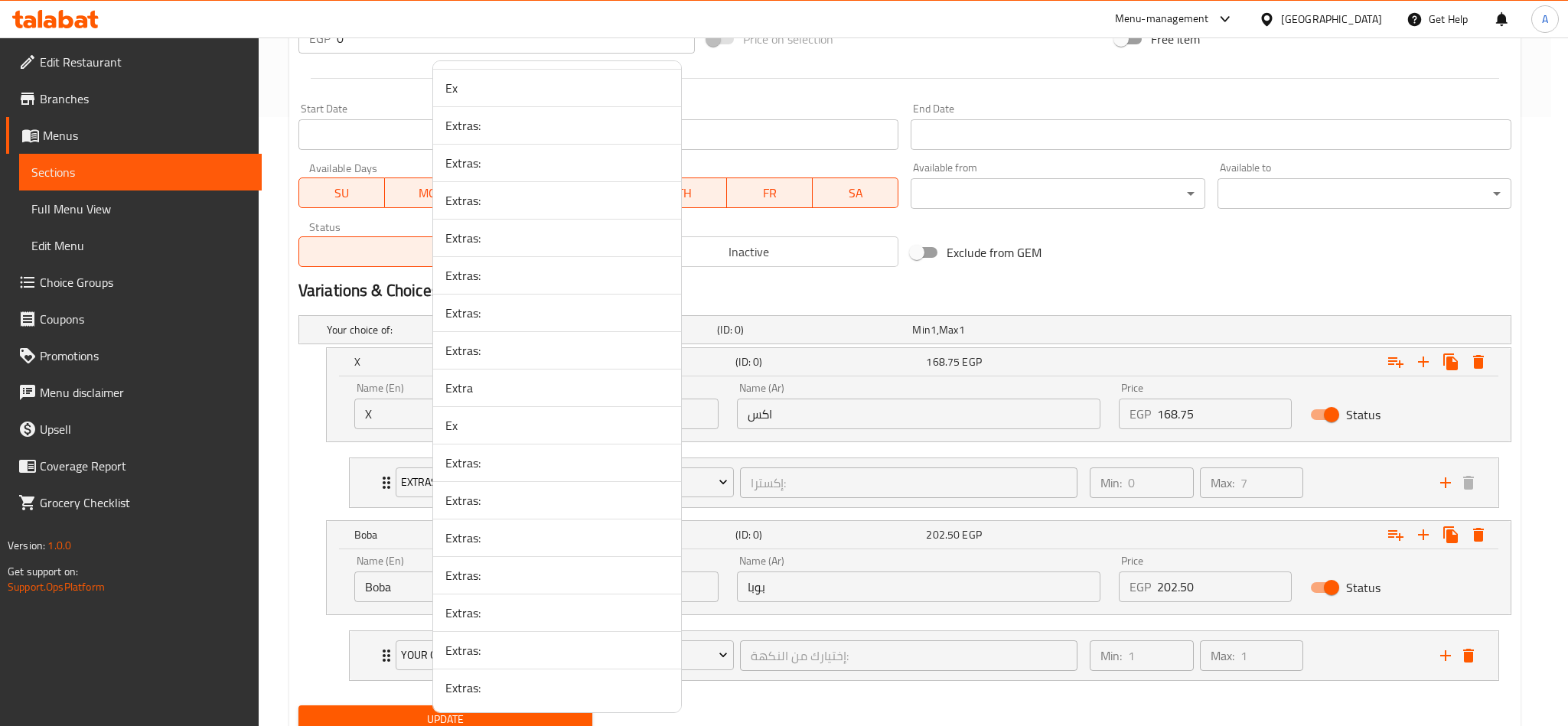
click at [615, 698] on li "Extras:" at bounding box center [557, 687] width 248 height 36
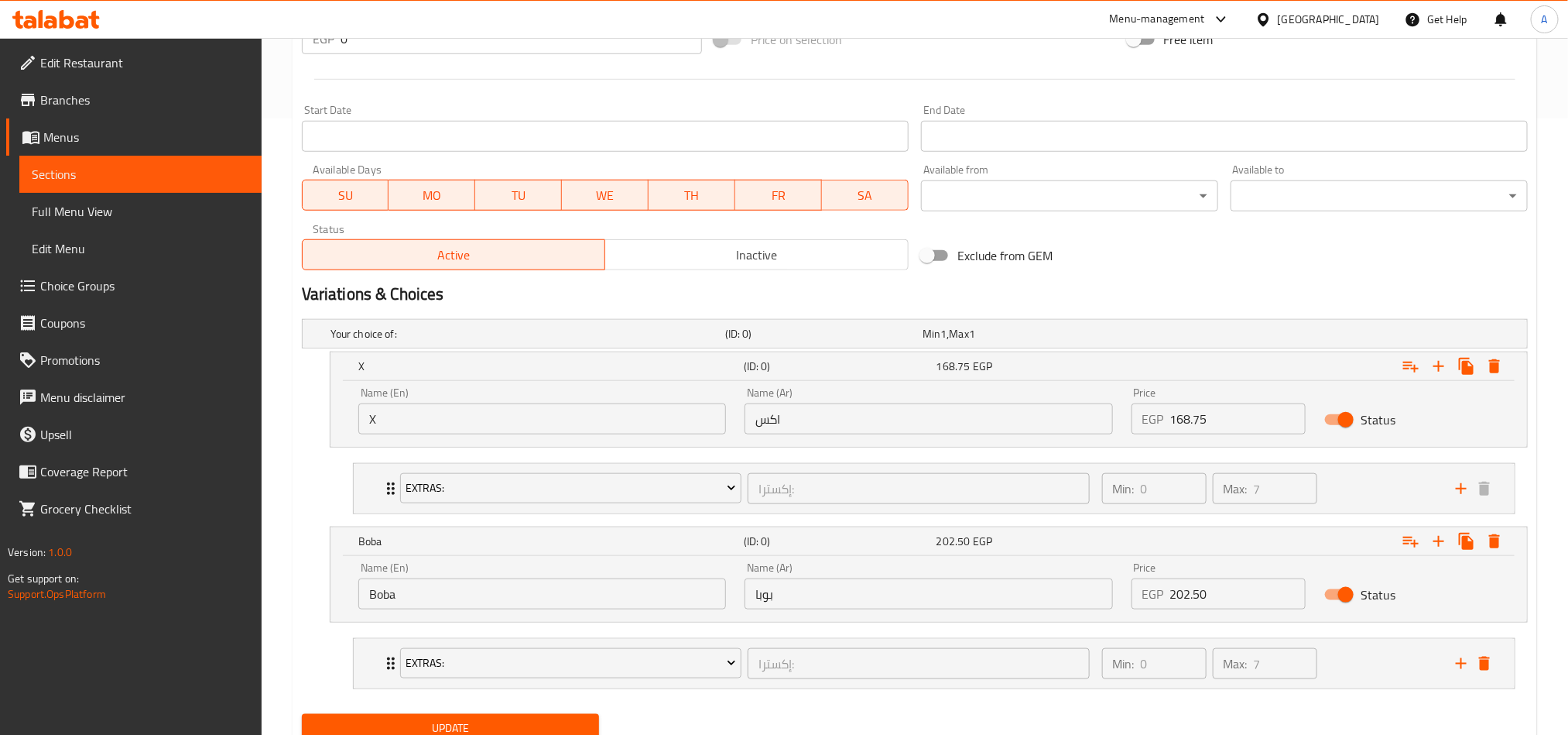
click at [523, 708] on div "Your choice of: (ID: 0) Min 1 , Max 1 Name (En) Your choice of: Name (En) Name …" at bounding box center [915, 510] width 1239 height 395
click at [538, 716] on div "Update" at bounding box center [451, 728] width 310 height 41
click at [550, 725] on span "Update" at bounding box center [451, 728] width 272 height 20
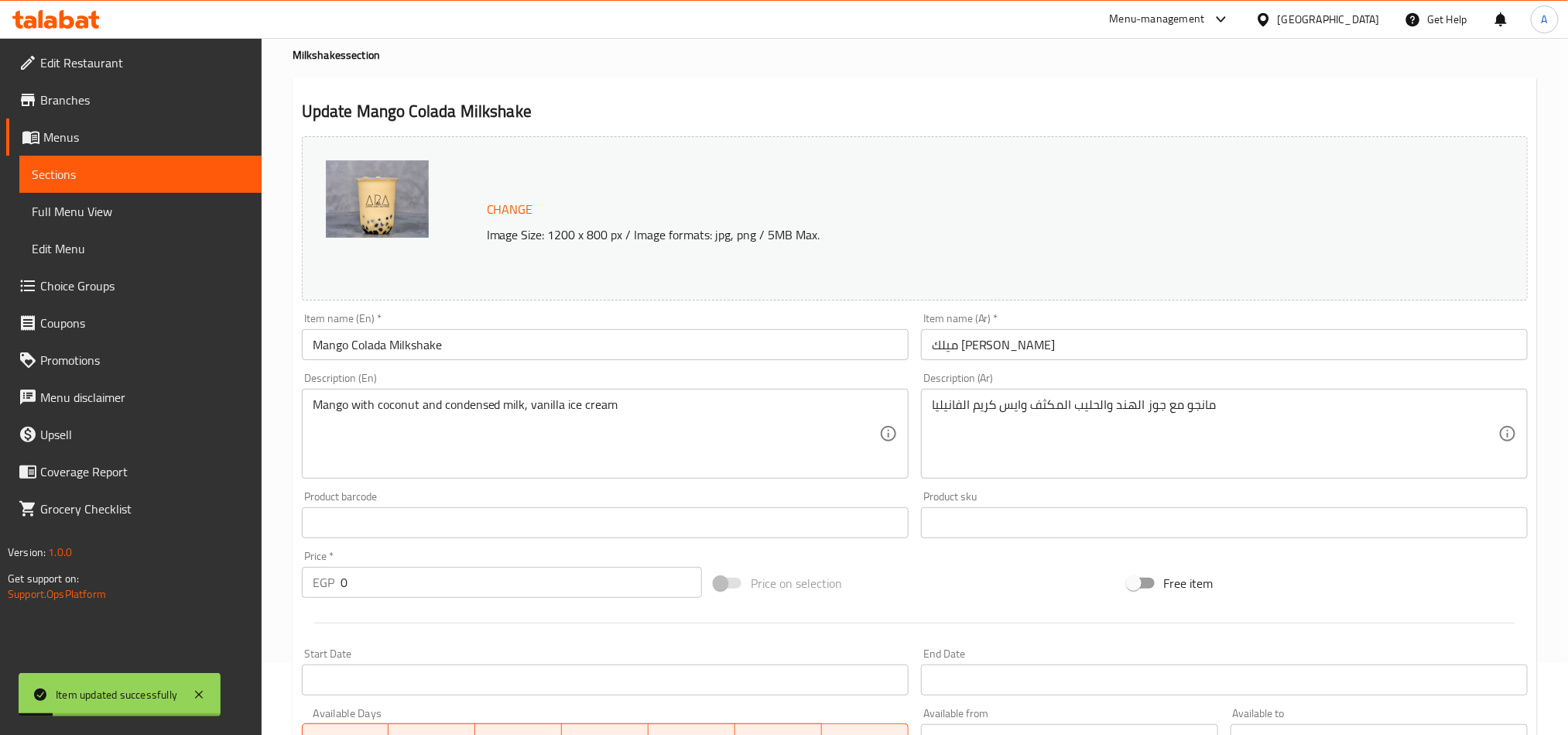
scroll to position [0, 0]
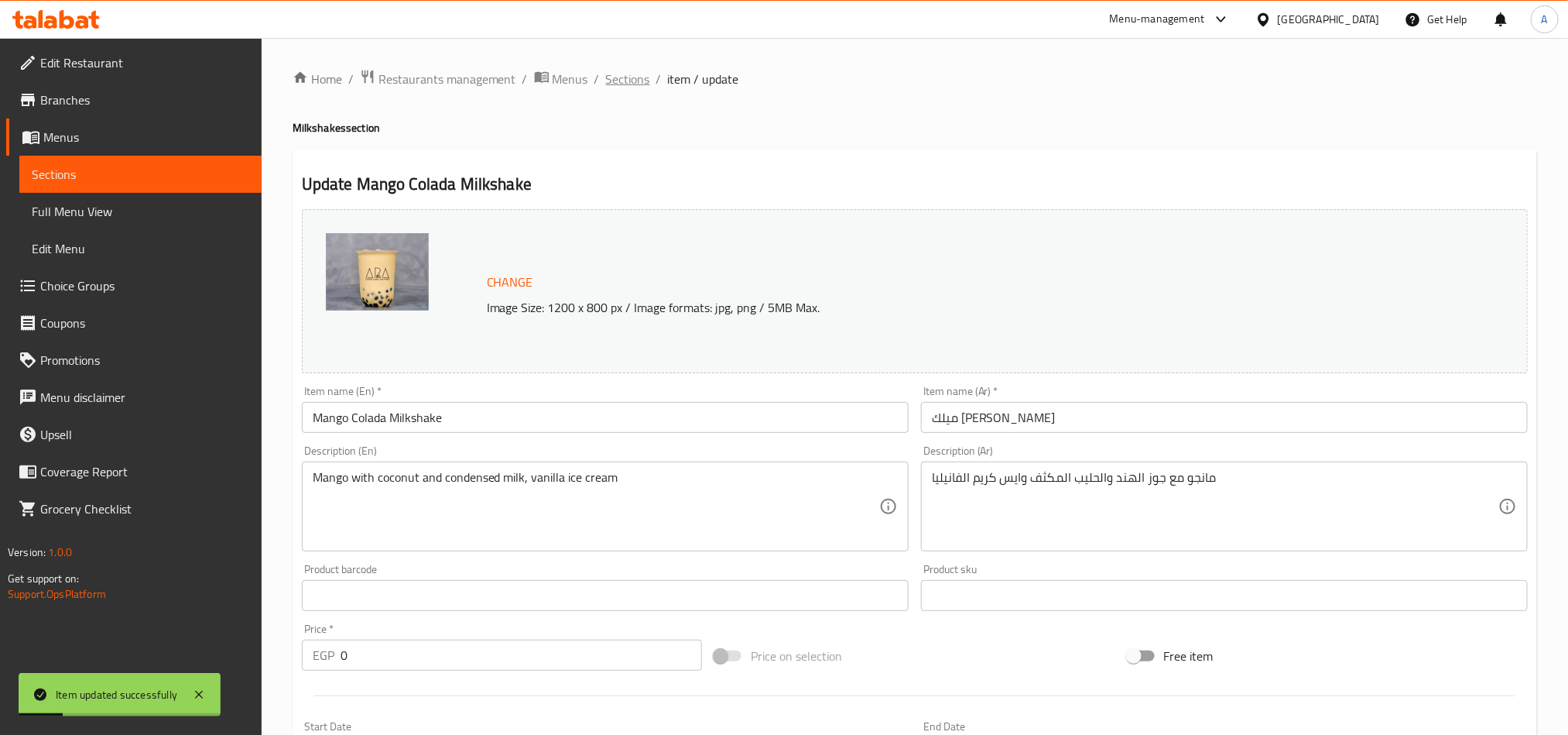
click at [632, 75] on span "Sections" at bounding box center [628, 79] width 44 height 19
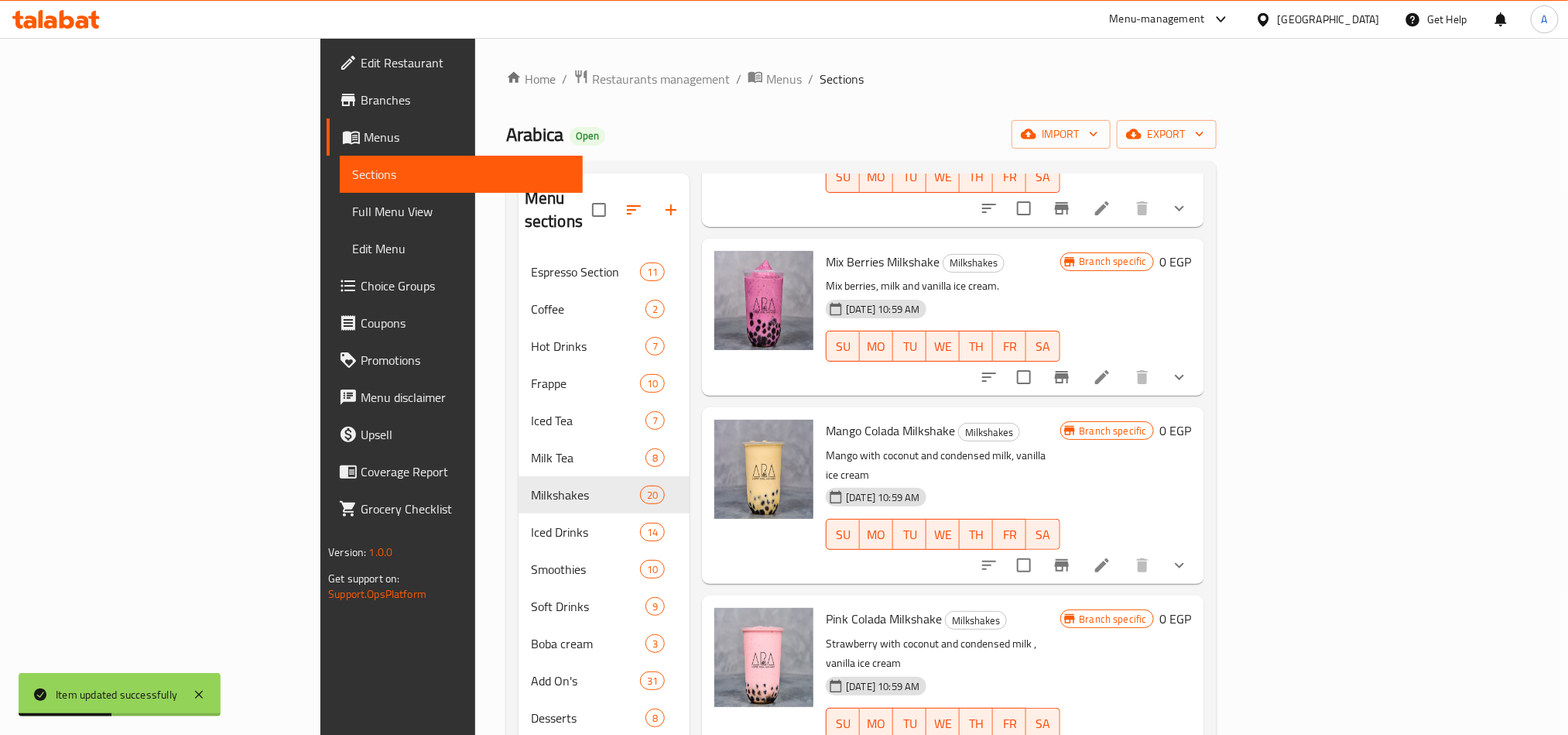
scroll to position [1815, 0]
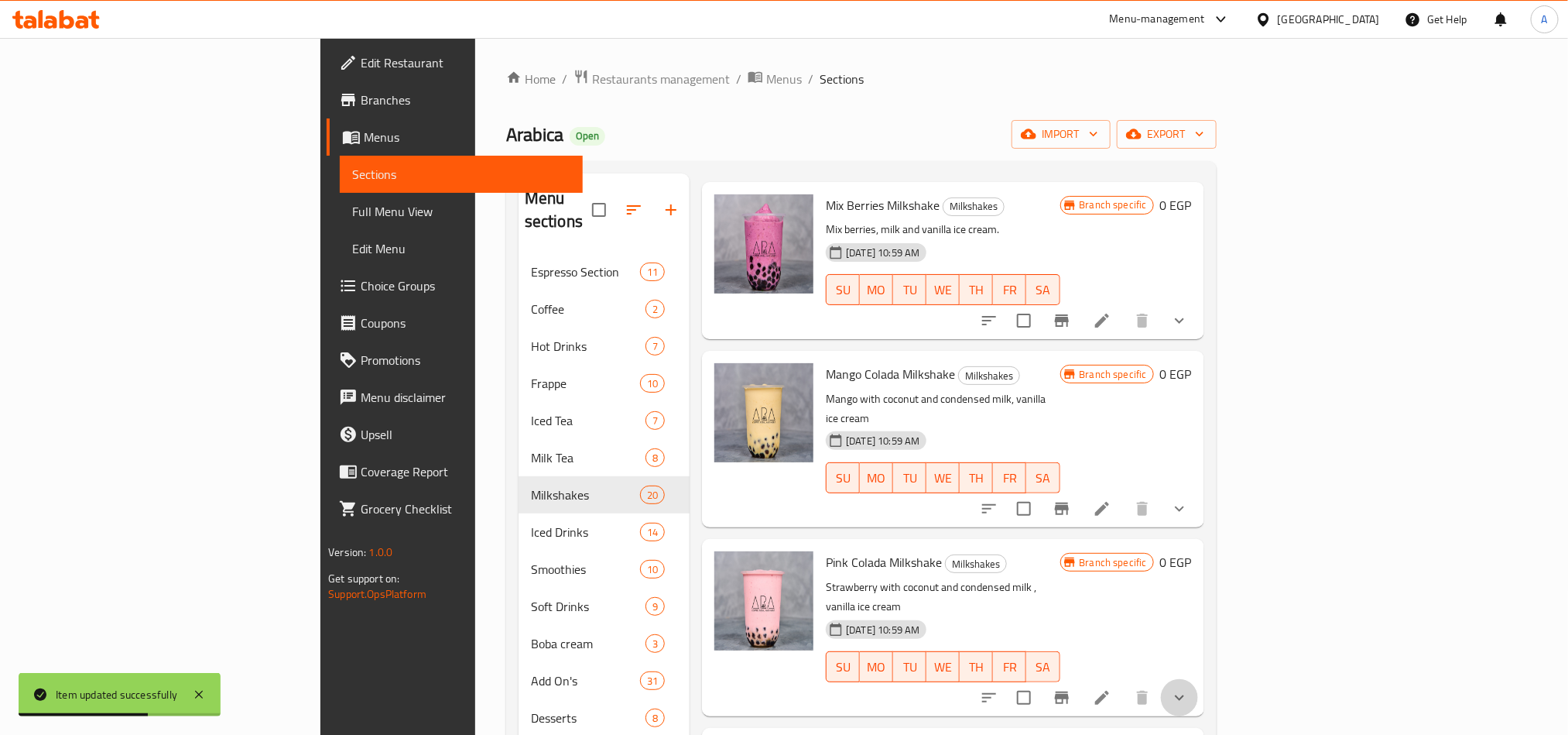
click at [1198, 679] on button "show more" at bounding box center [1179, 697] width 37 height 37
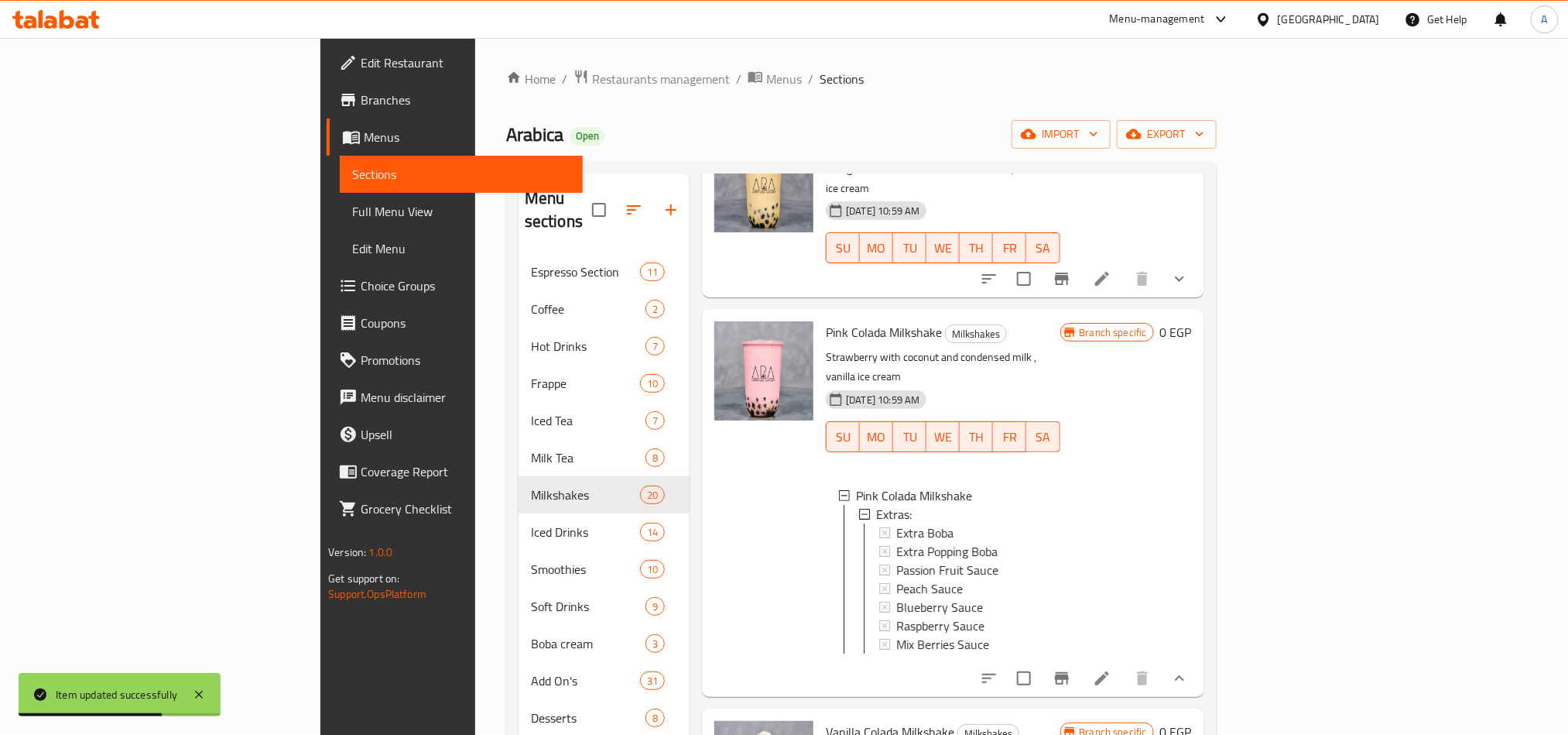
scroll to position [2047, 0]
click at [1198, 658] on div at bounding box center [1084, 676] width 228 height 37
click at [1111, 667] on icon at bounding box center [1102, 676] width 19 height 19
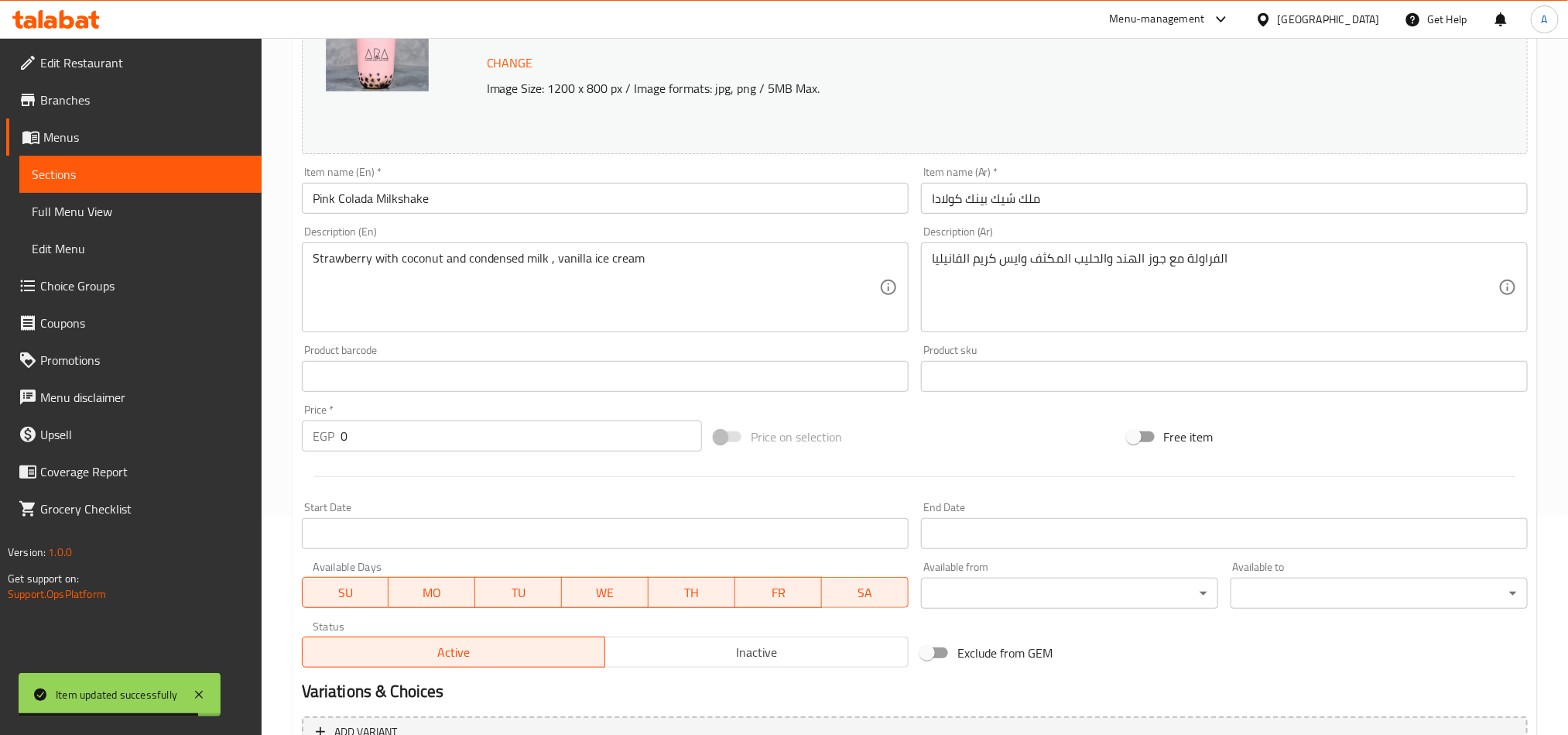
scroll to position [407, 0]
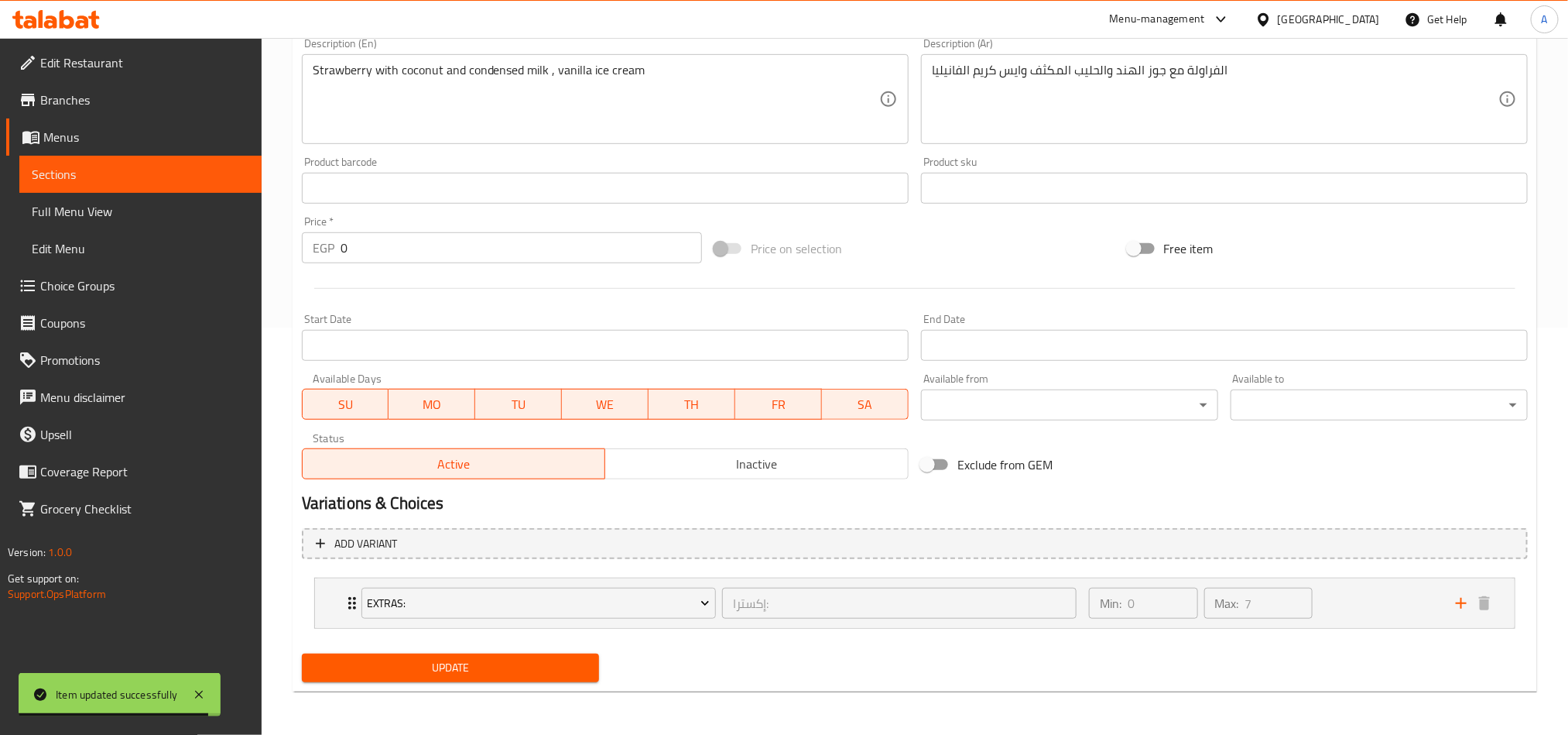
click at [1027, 560] on div "Add variant Extras: إكسترا: ​ Min: 0 ​ Max: 7 ​ Extra Boba (ID: 773638395) 34.2…" at bounding box center [915, 585] width 1239 height 126
click at [1402, 548] on span "Add variant" at bounding box center [915, 544] width 1198 height 20
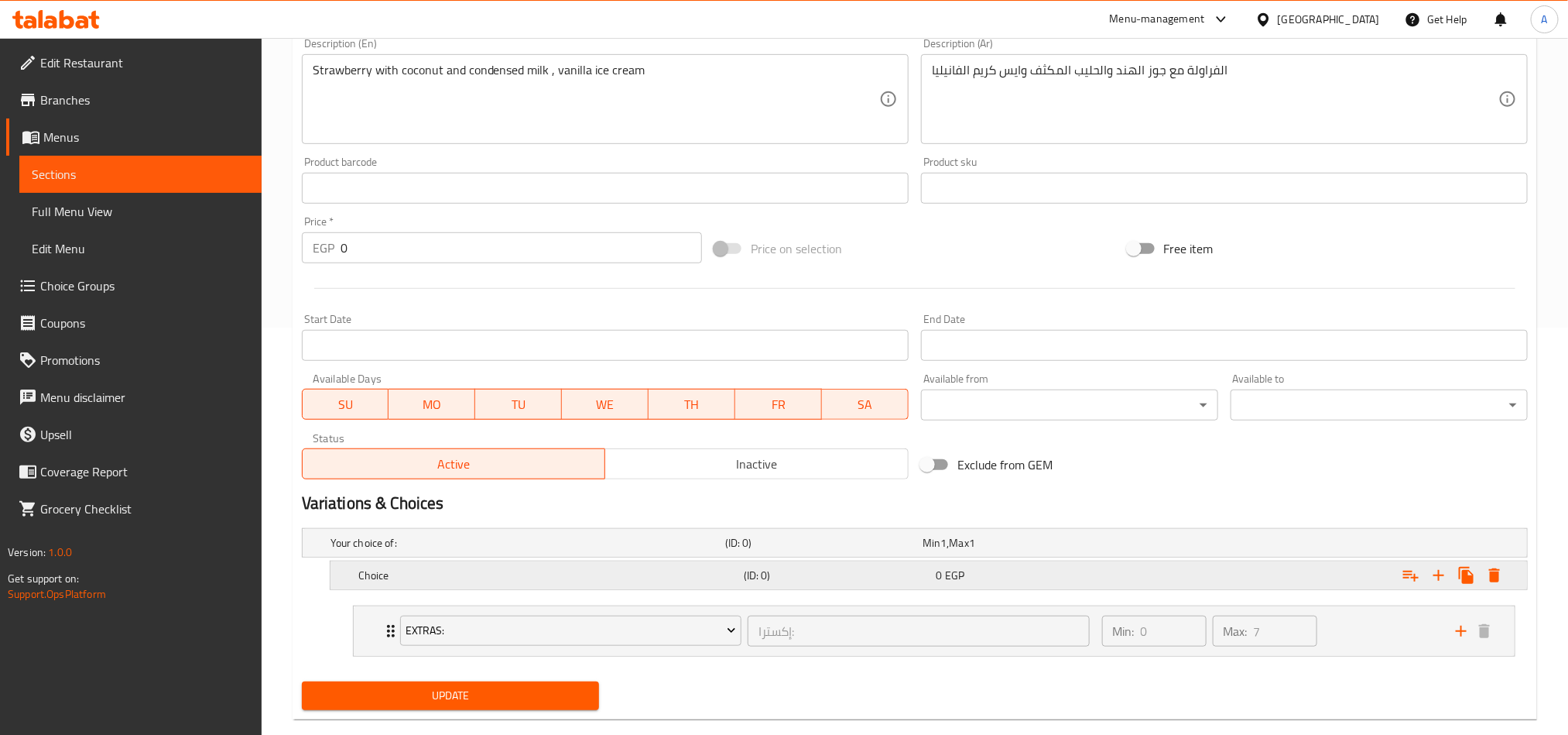
click at [1445, 578] on icon "Expand" at bounding box center [1439, 575] width 19 height 19
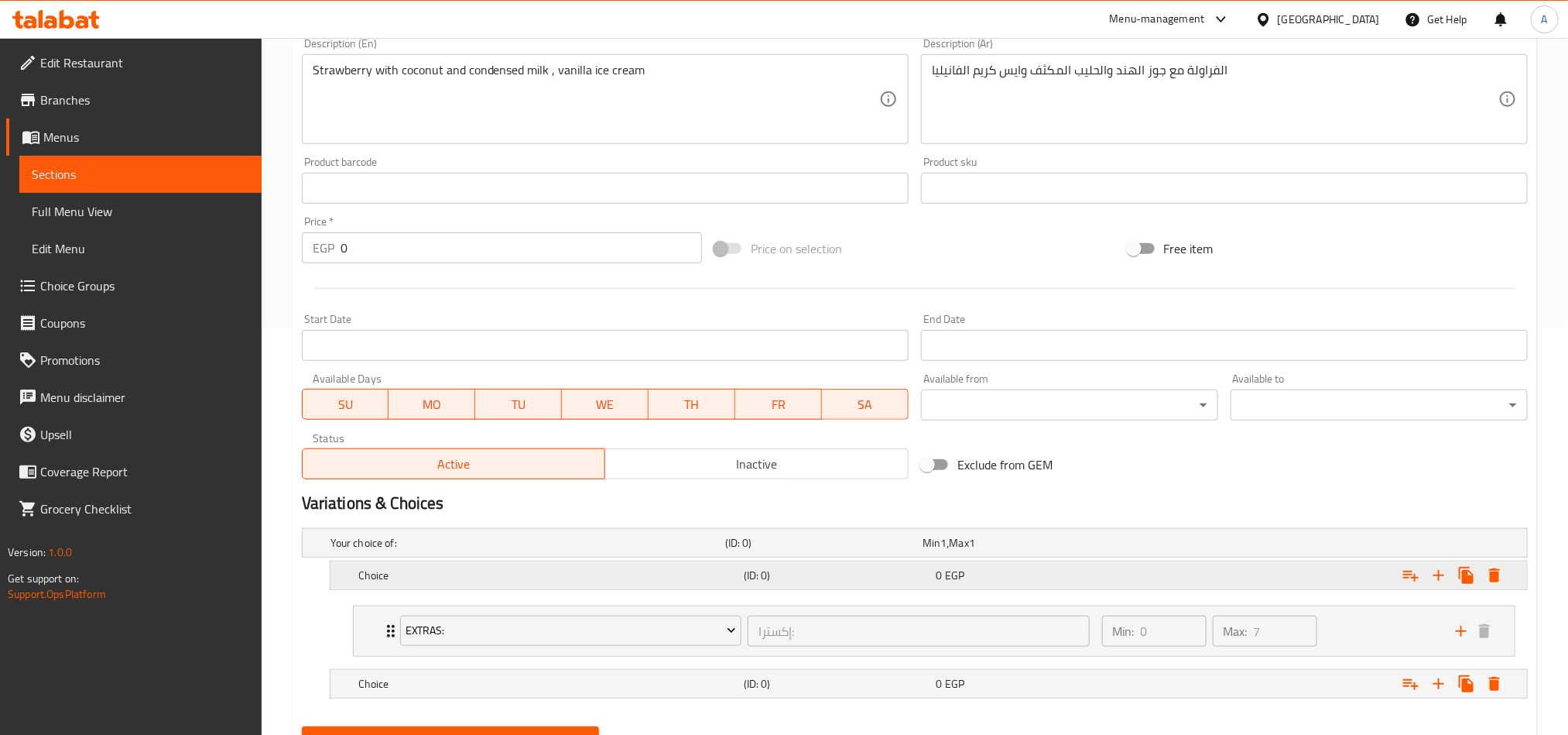
click at [430, 560] on div "Choice (ID: 0) 0 EGP" at bounding box center [919, 543] width 1184 height 34
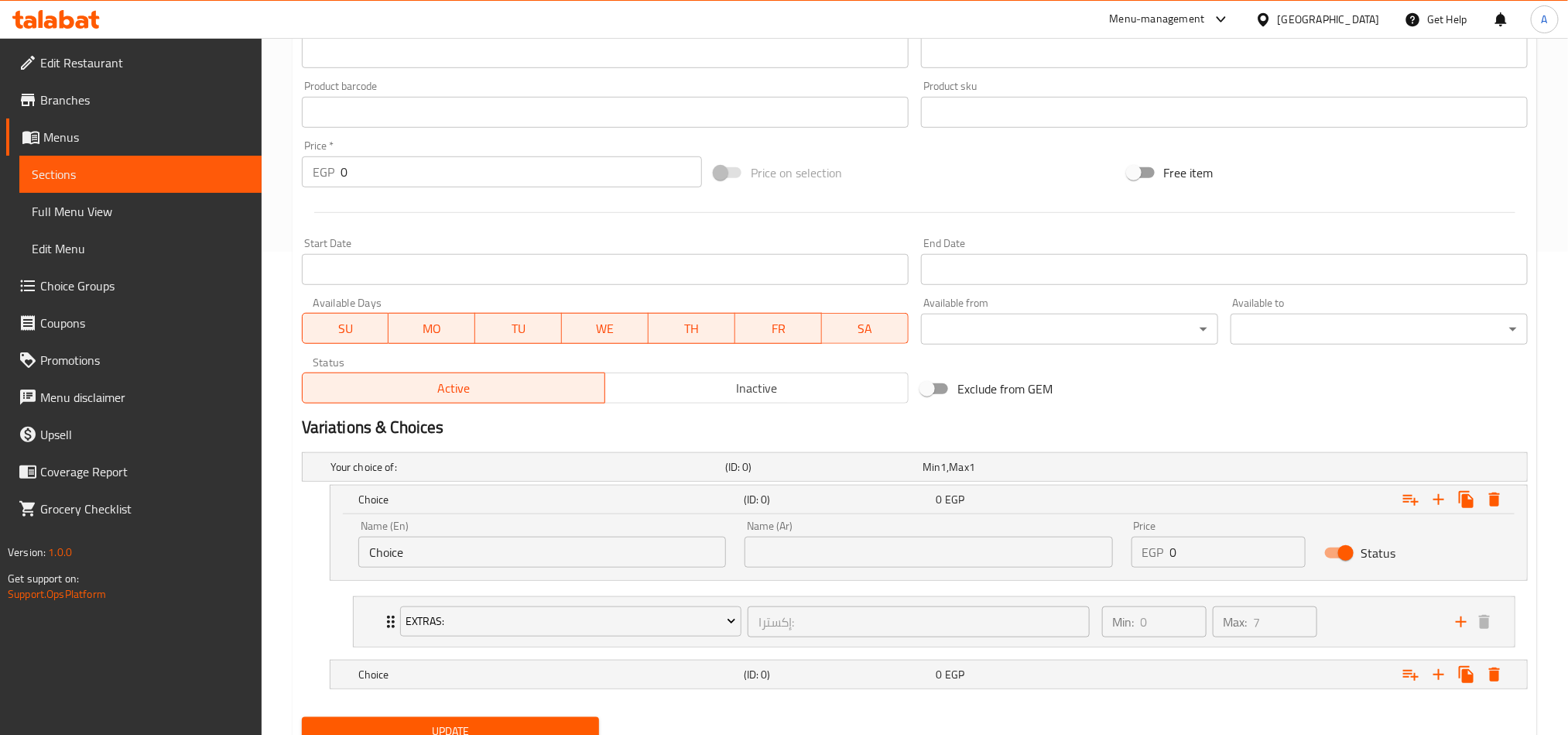
scroll to position [524, 0]
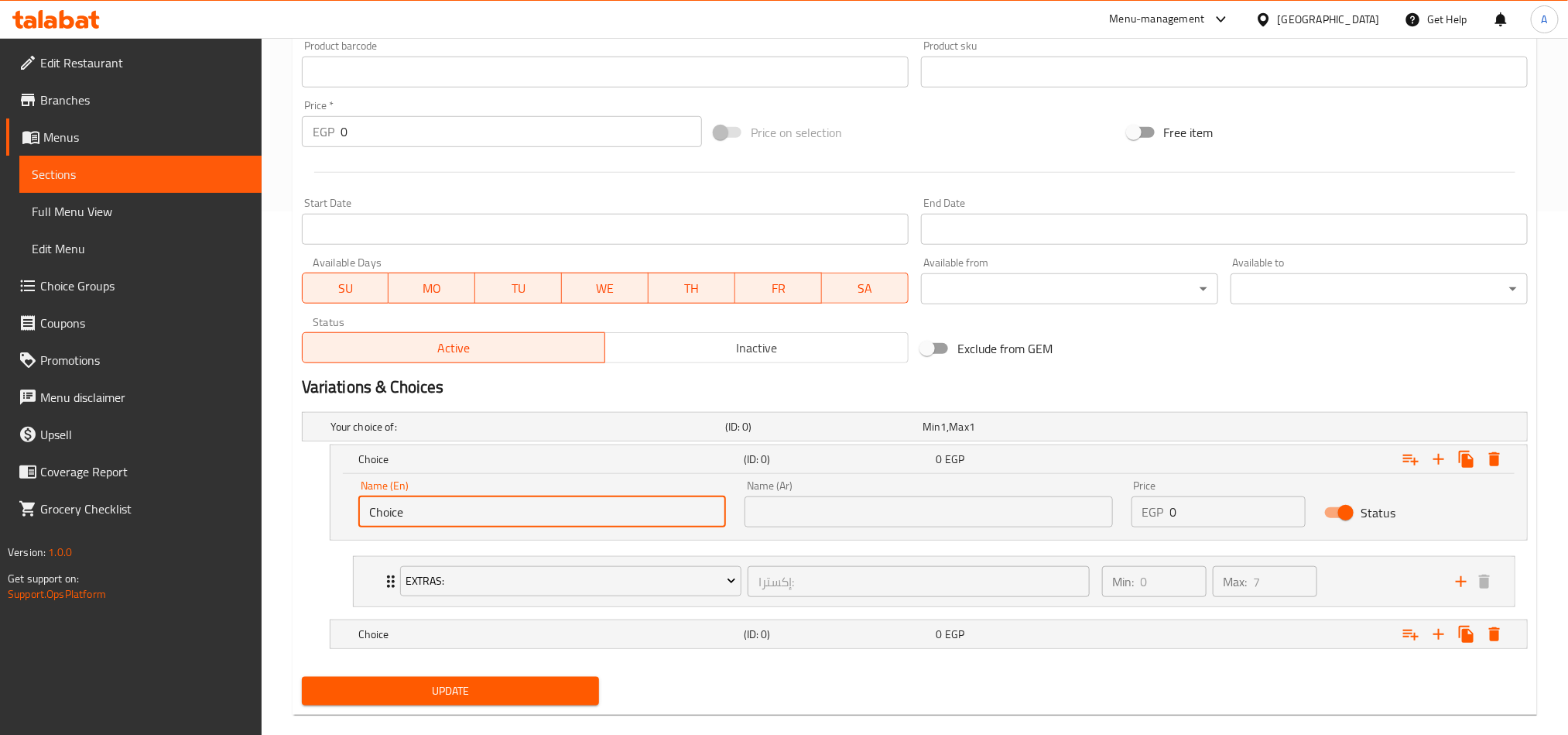
click at [454, 503] on input "Choice" at bounding box center [542, 512] width 368 height 31
click at [454, 503] on input "text" at bounding box center [542, 512] width 368 height 31
type input "X"
click at [797, 536] on div "Name (Ar) Name (Ar)" at bounding box center [929, 503] width 387 height 66
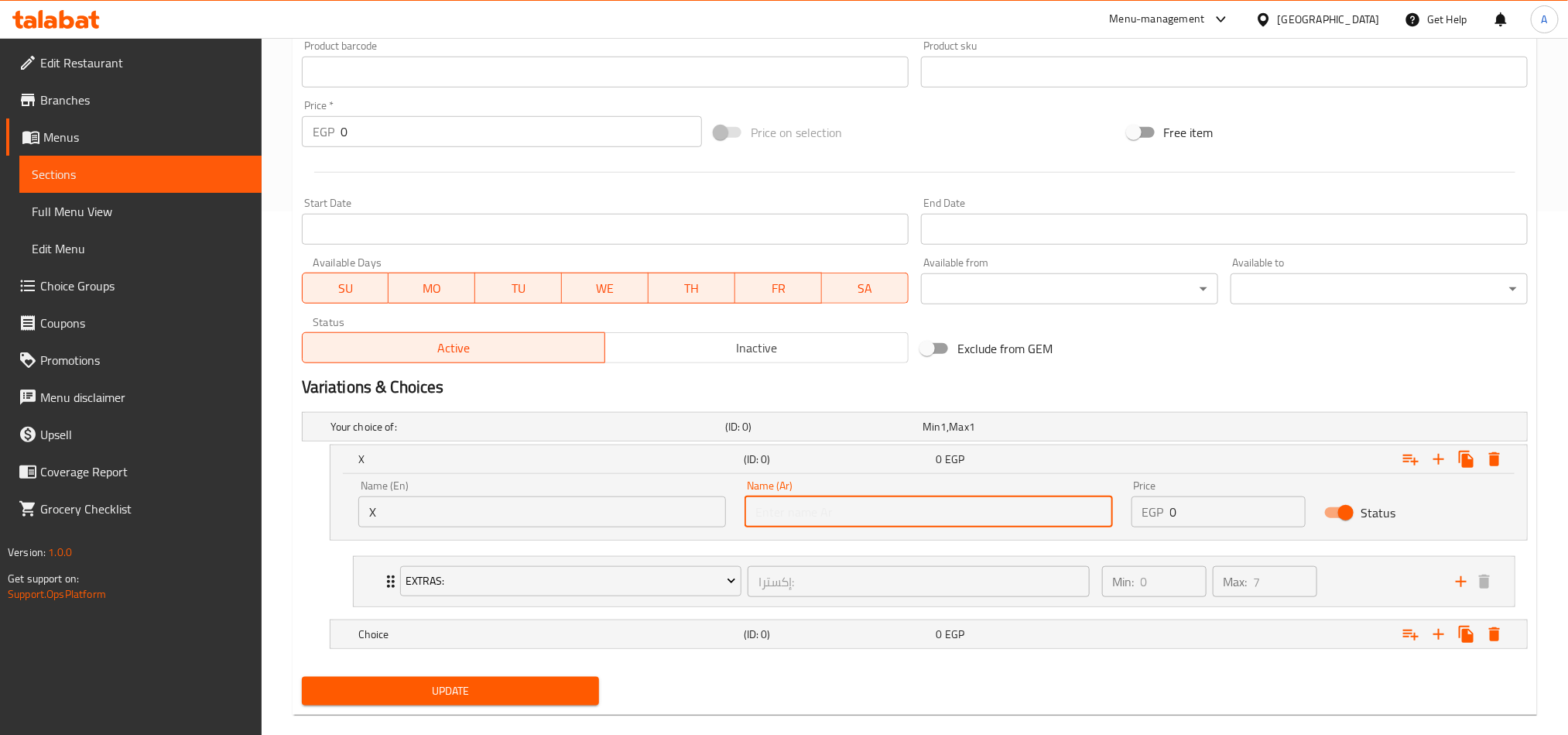
click at [824, 516] on input "text" at bounding box center [929, 512] width 368 height 31
type input "اكس"
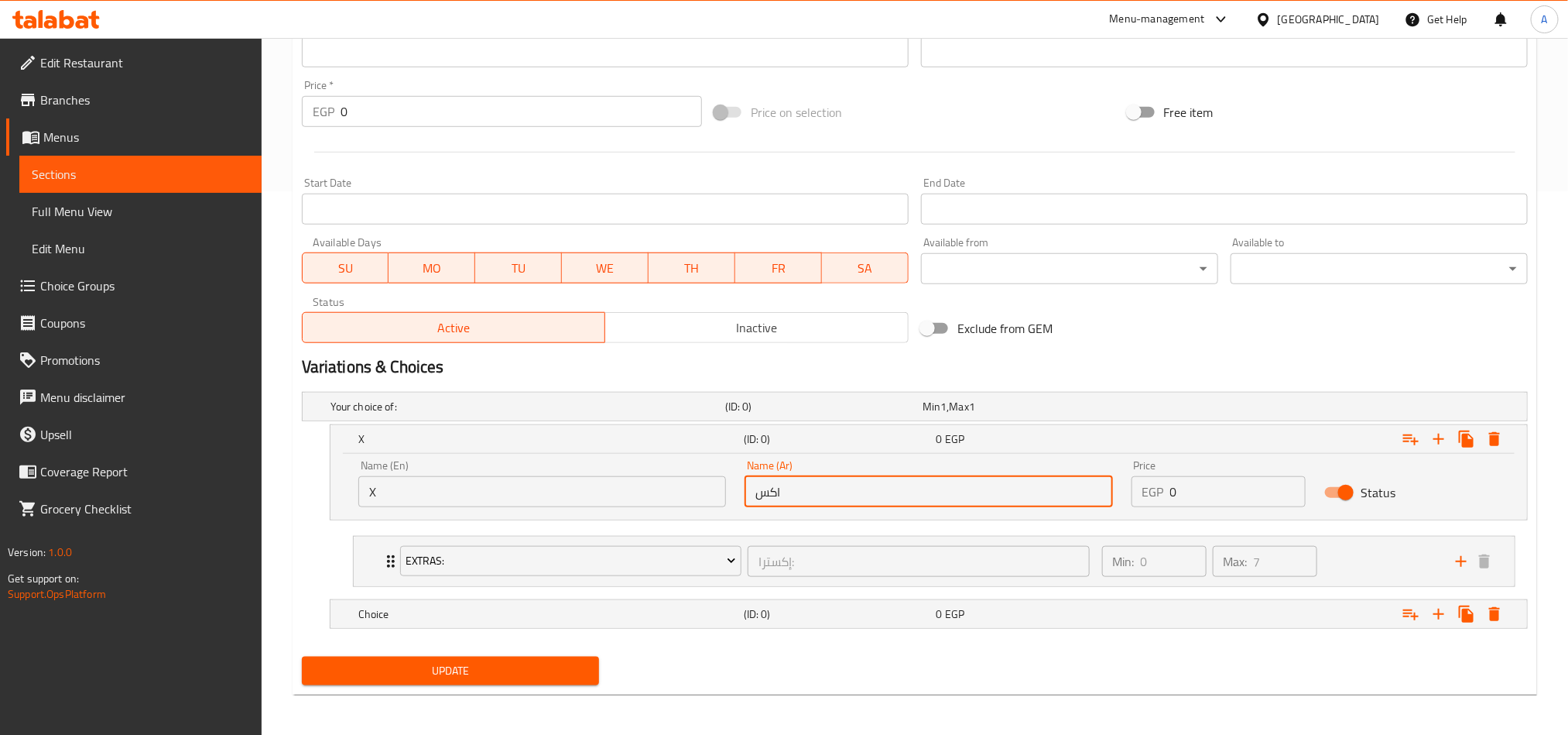
scroll to position [549, 0]
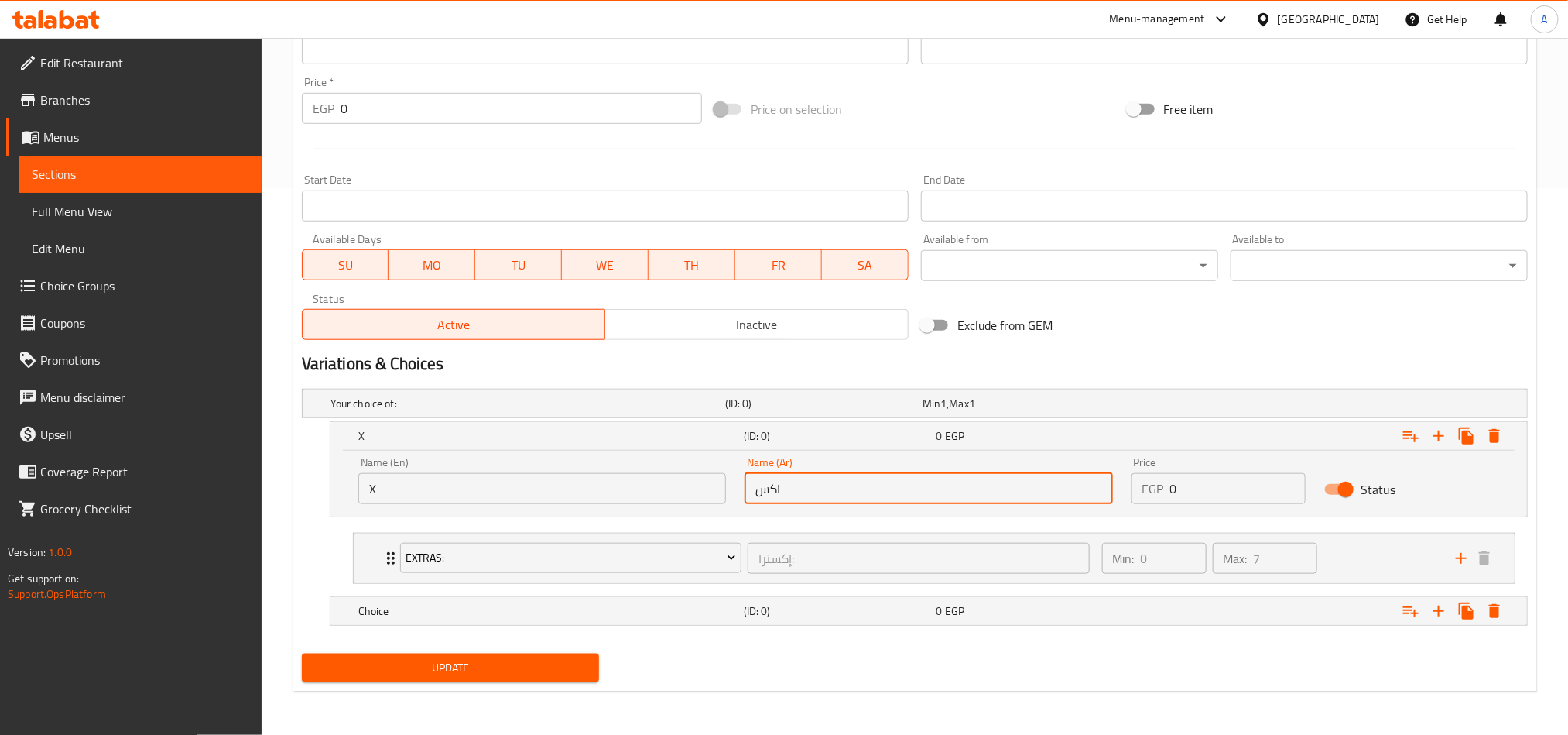
drag, startPoint x: 1325, startPoint y: 630, endPoint x: 1101, endPoint y: 590, distance: 227.5
click at [1325, 632] on nav at bounding box center [915, 635] width 1226 height 13
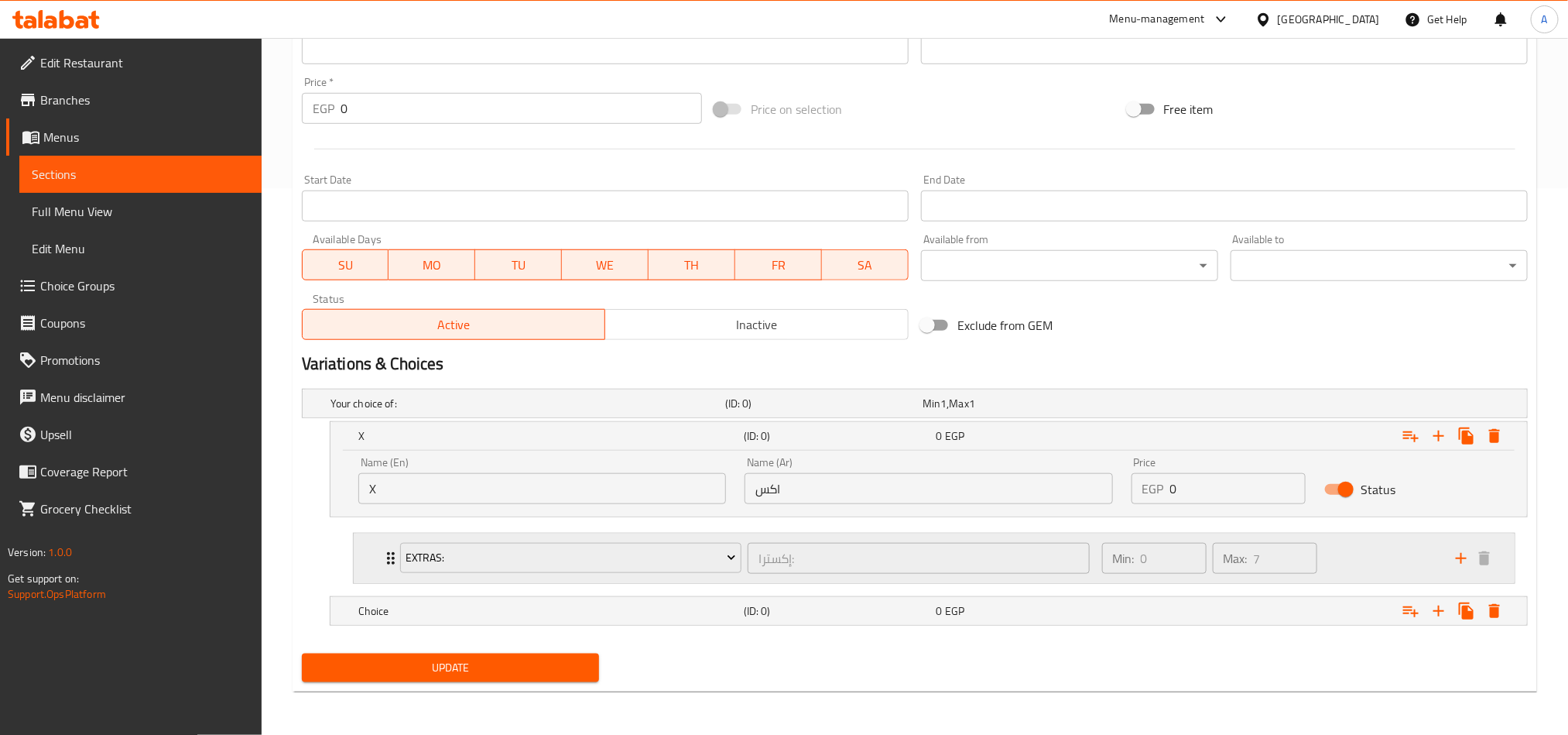
click at [558, 574] on div "Extras:" at bounding box center [570, 557] width 347 height 37
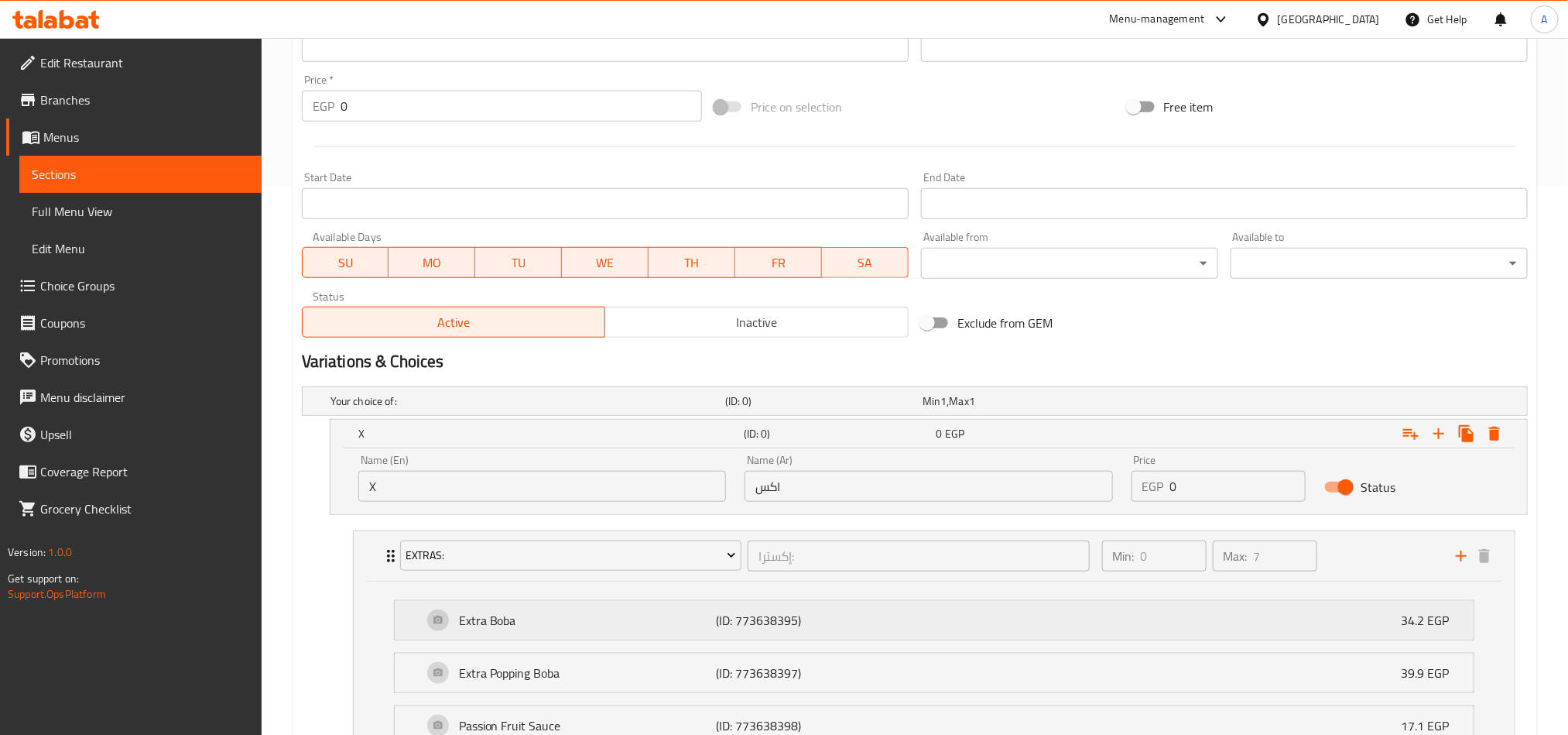
click at [593, 609] on div "Extra Boba (ID: 773638395) 34.2 EGP" at bounding box center [939, 620] width 1033 height 38
click at [1365, 579] on div "Min: 0 ​ Max: 7 ​" at bounding box center [1270, 556] width 354 height 49
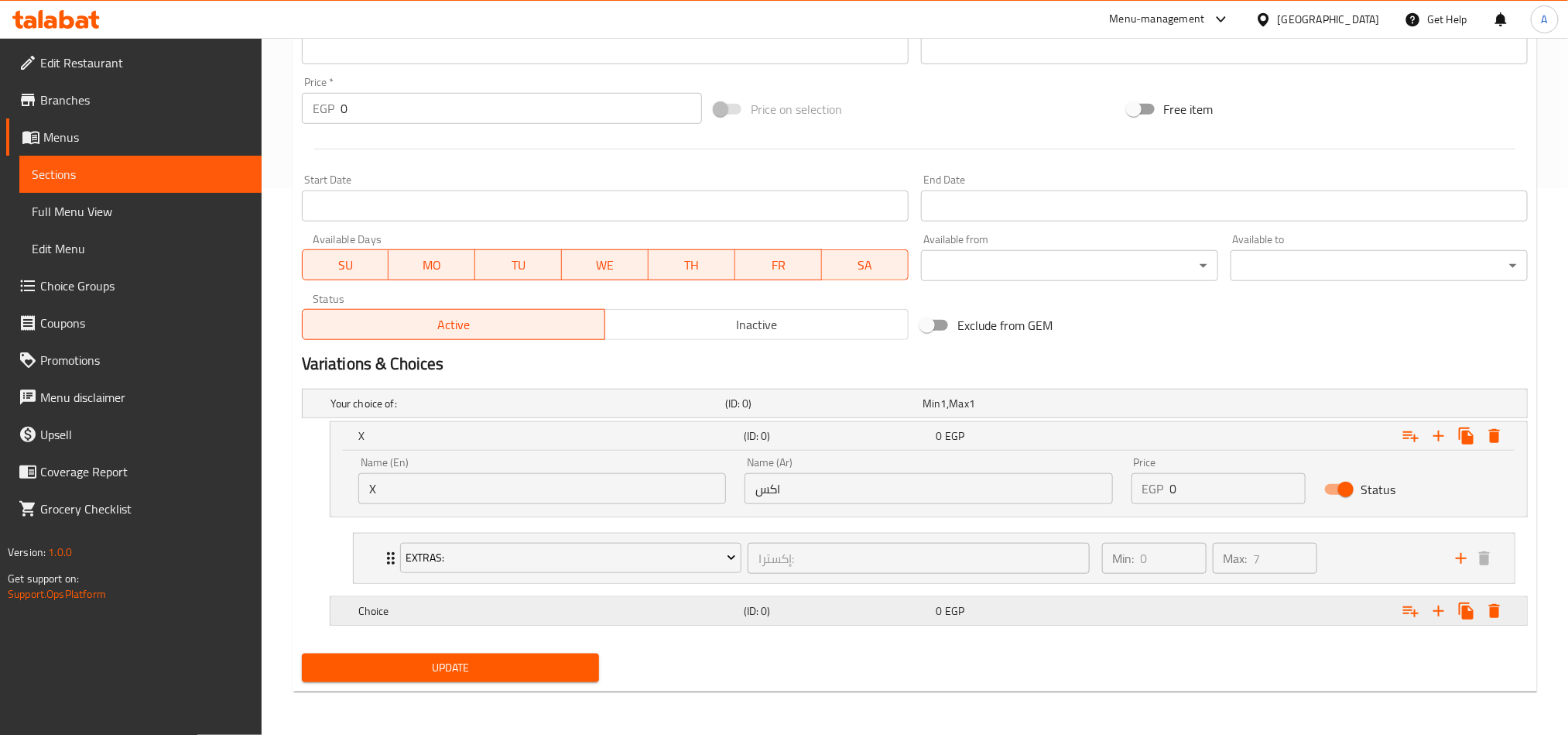
click at [672, 411] on h5 "Choice" at bounding box center [524, 403] width 389 height 16
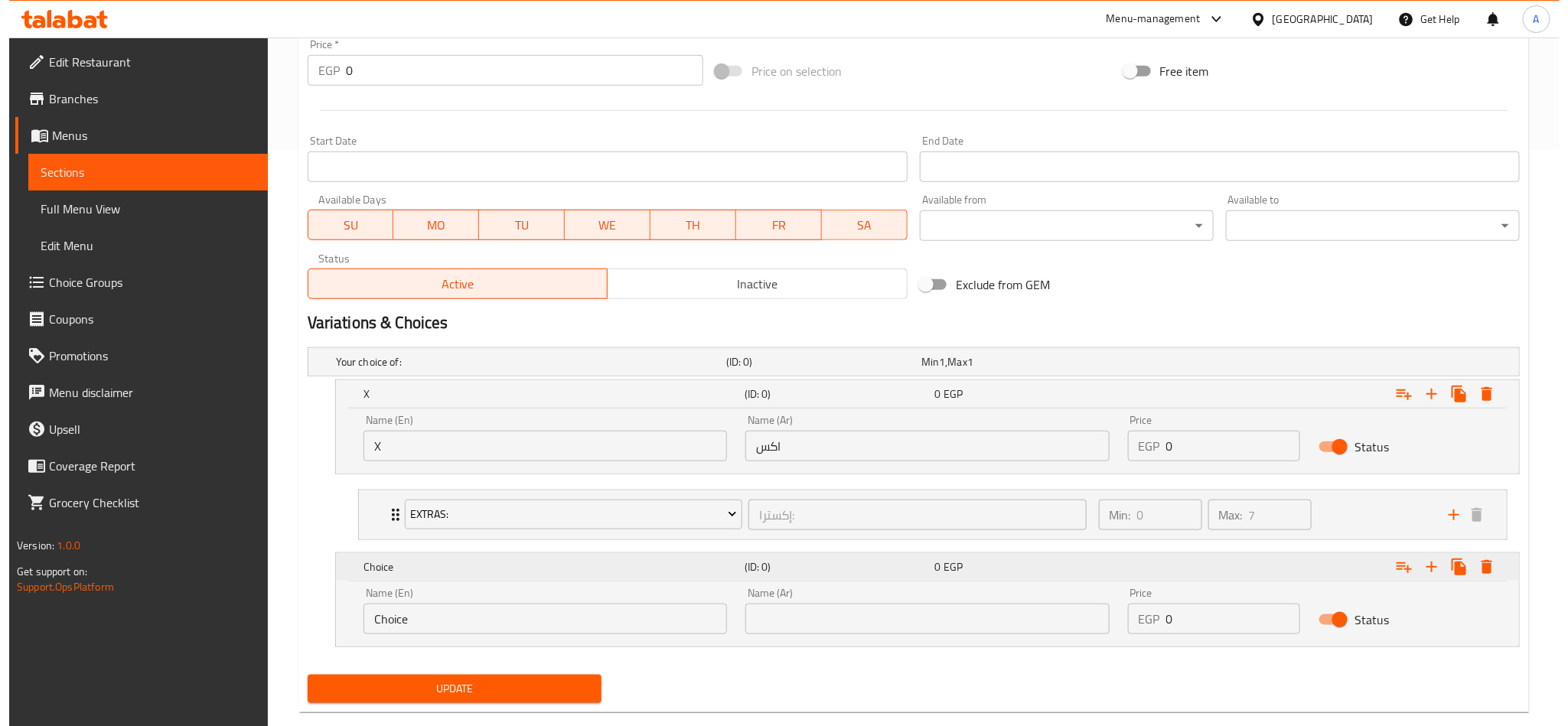
scroll to position [608, 0]
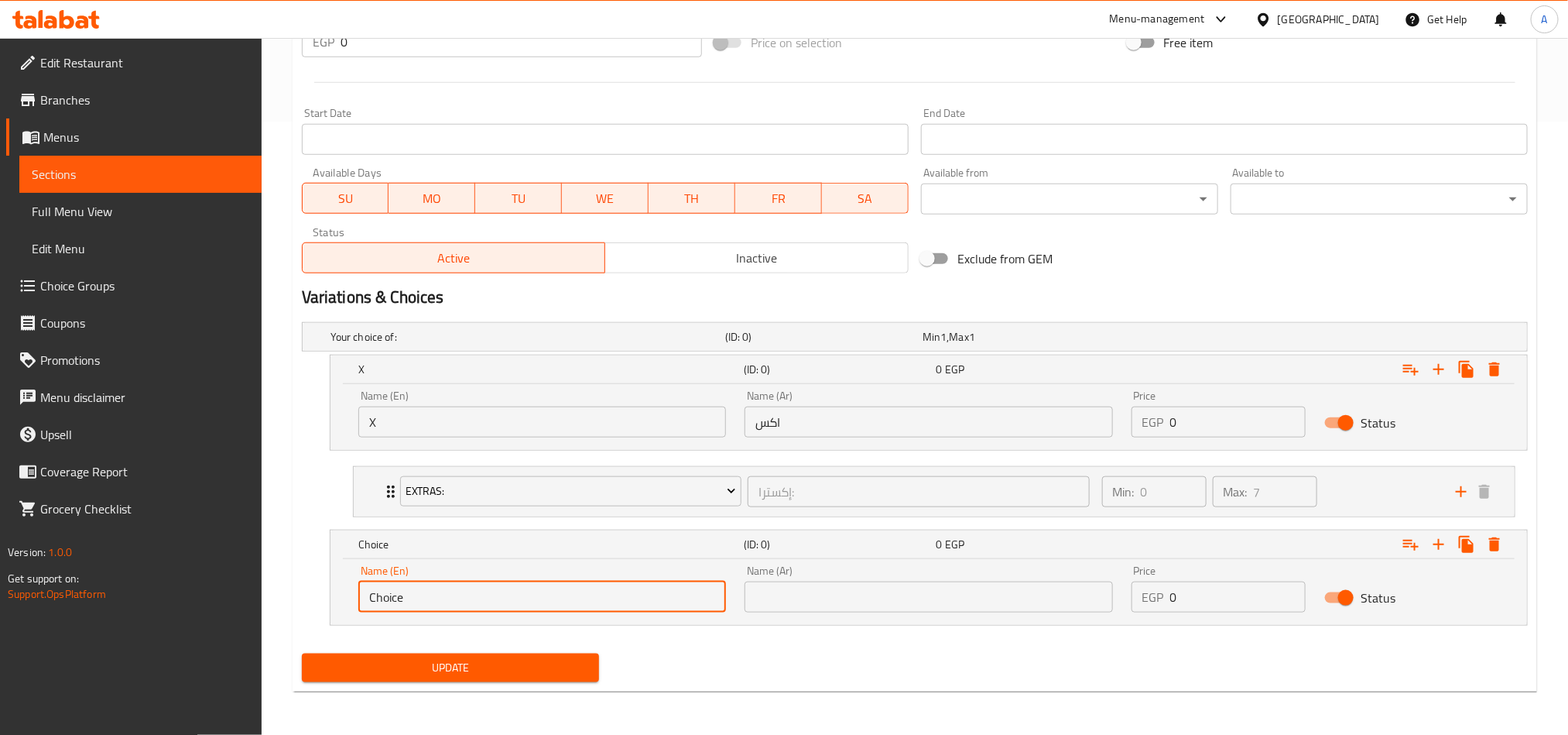
click at [447, 596] on input "Choice" at bounding box center [542, 597] width 368 height 31
drag, startPoint x: 447, startPoint y: 596, endPoint x: 462, endPoint y: 546, distance: 52.2
click at [447, 596] on input "text" at bounding box center [542, 597] width 368 height 31
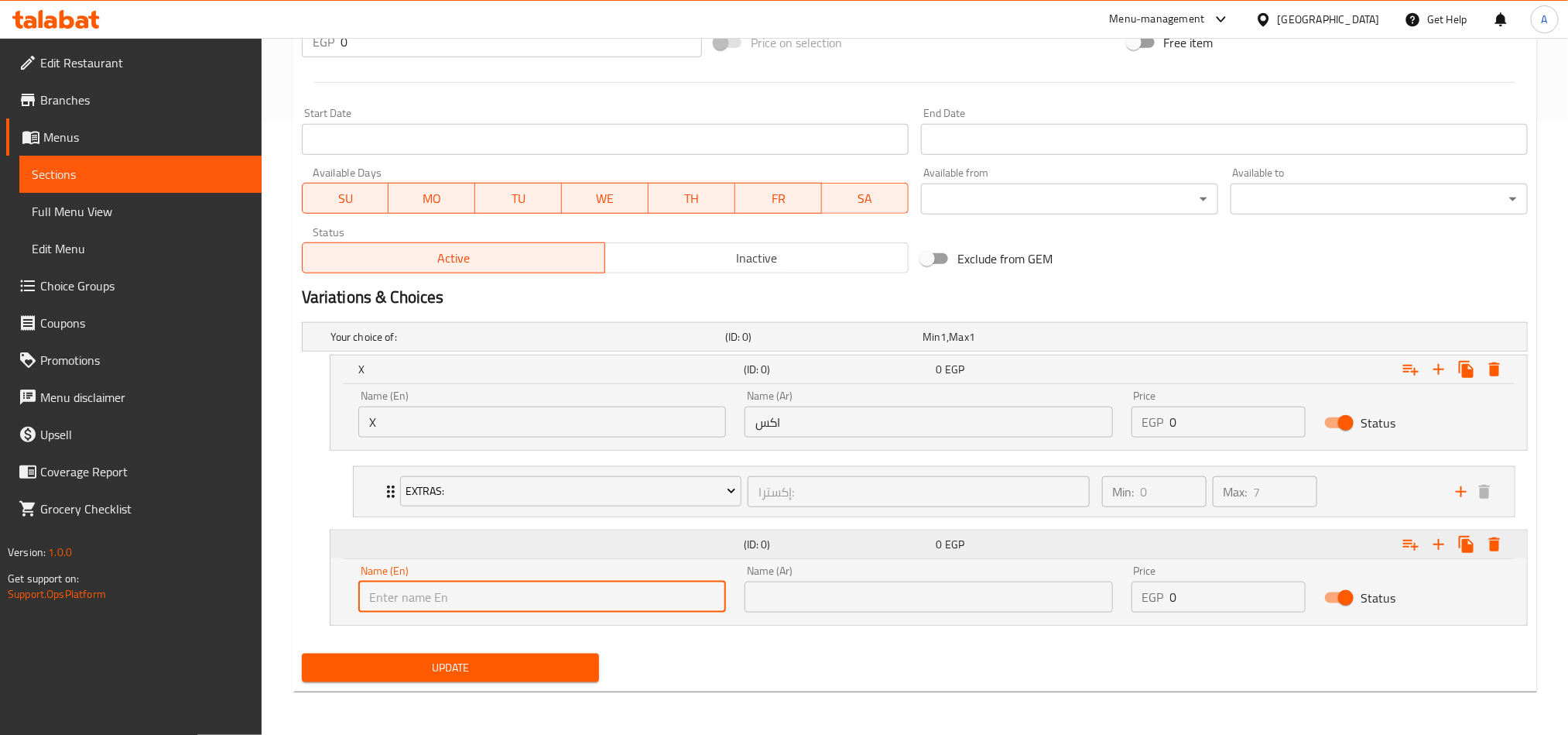
type input "Boba"
drag, startPoint x: 898, startPoint y: 603, endPoint x: 934, endPoint y: 585, distance: 40.2
click at [898, 603] on input "text" at bounding box center [929, 597] width 368 height 31
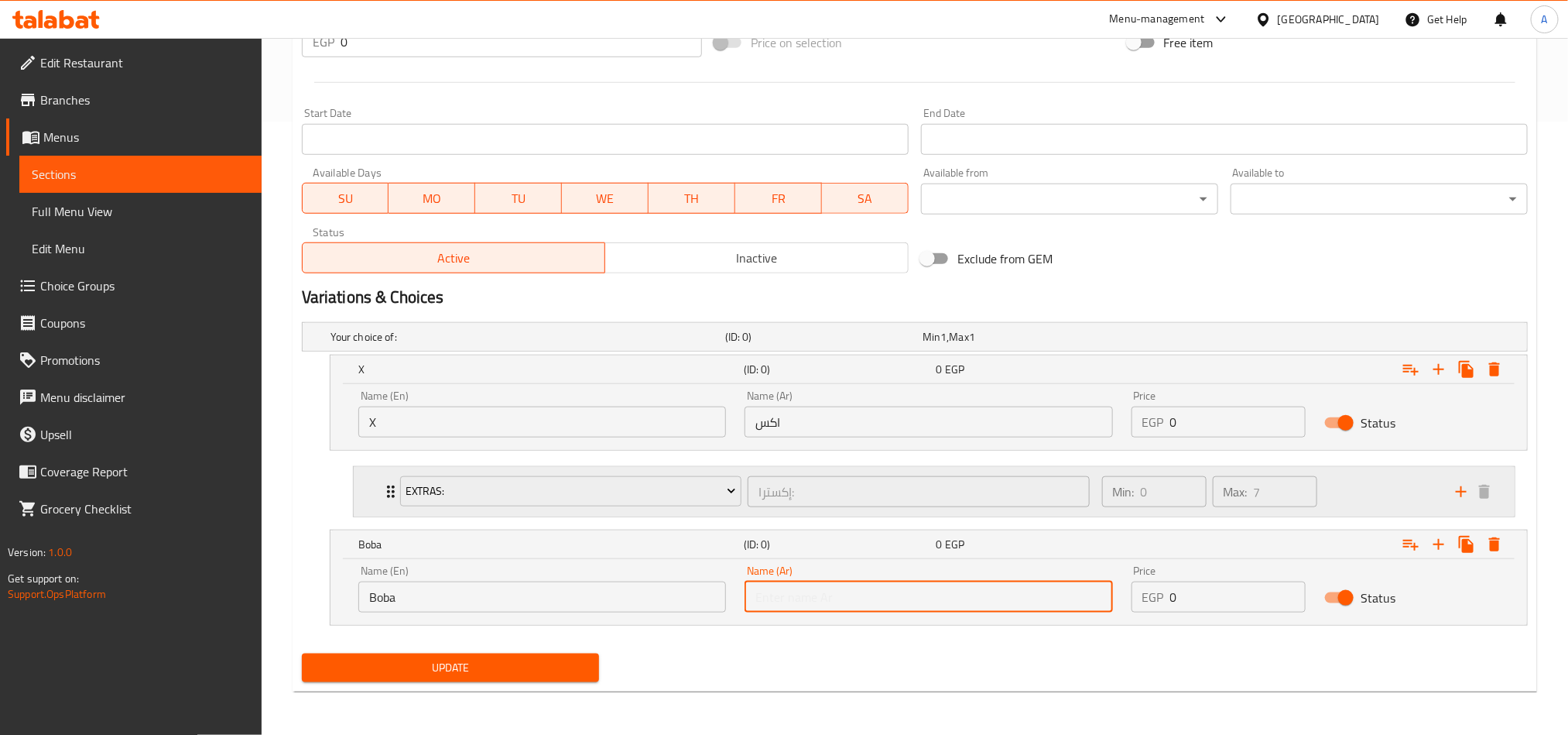
type input "بوبا"
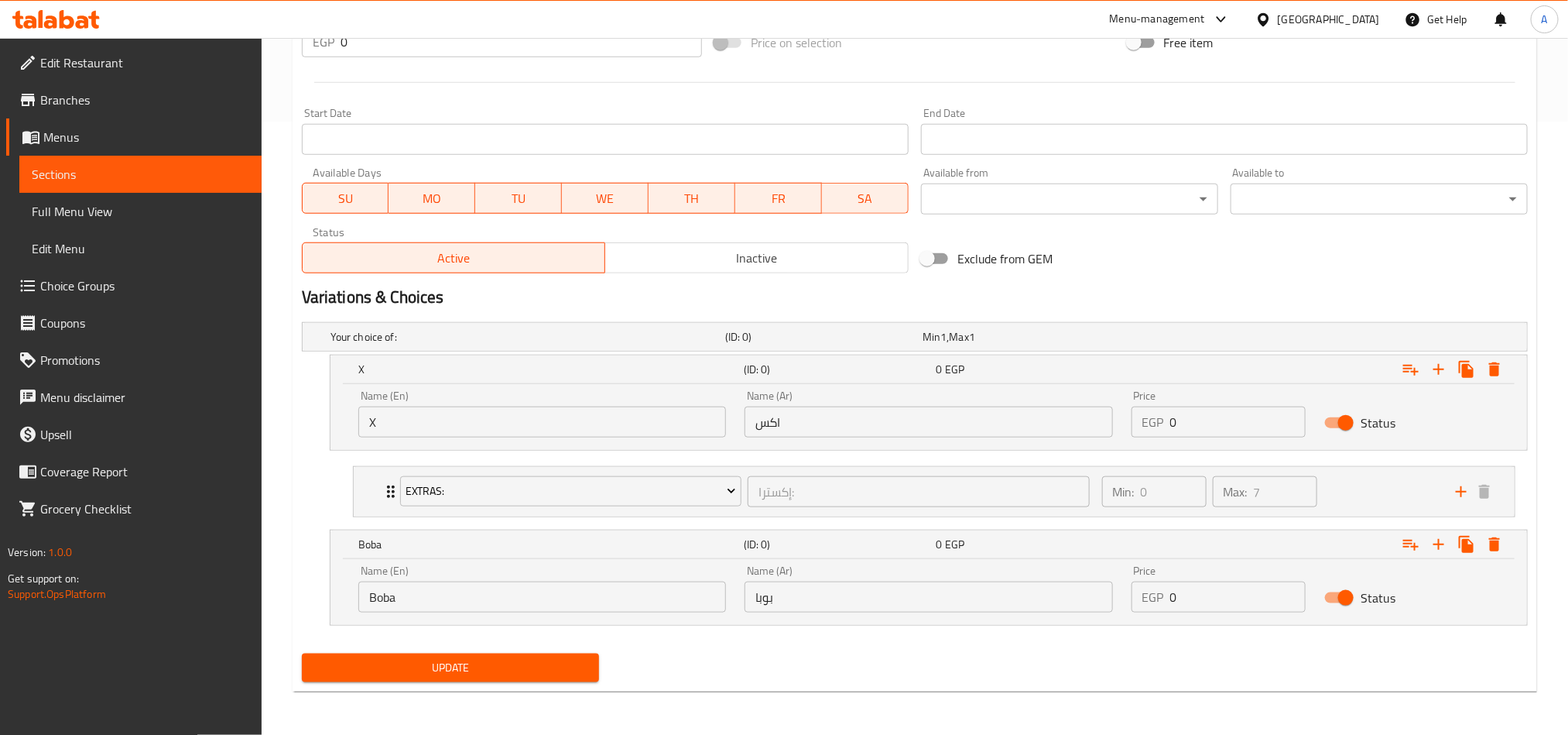
drag, startPoint x: 1200, startPoint y: 399, endPoint x: 1040, endPoint y: 391, distance: 160.2
click at [1043, 391] on div "Name (En) X Name (En) Name (Ar) اكس Name (Ar) Price EGP 0 Price Status" at bounding box center [929, 414] width 1160 height 66
click at [1187, 421] on input "0" at bounding box center [1239, 422] width 136 height 31
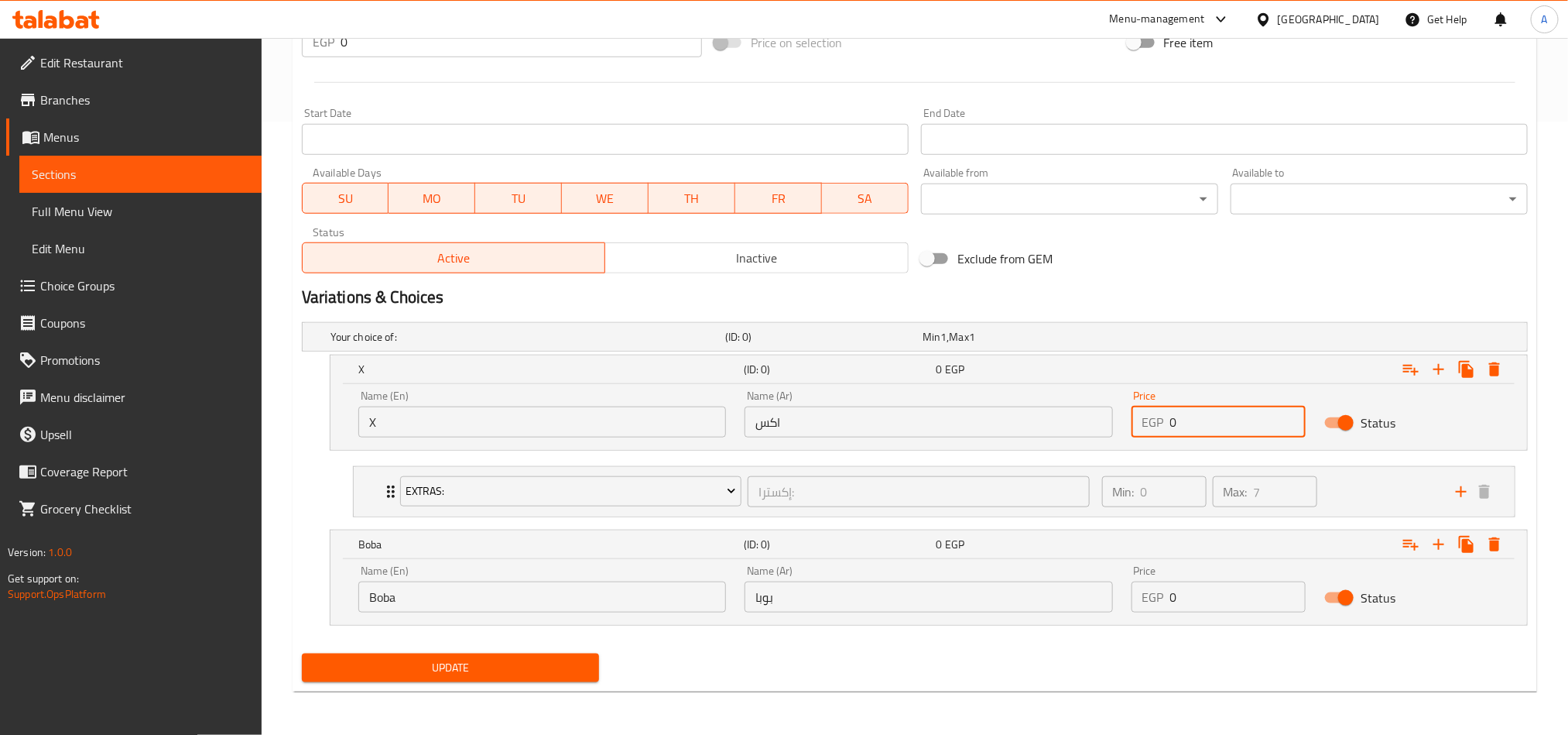
paste input "168.75"
type input "168.75"
drag, startPoint x: 1246, startPoint y: 588, endPoint x: 1054, endPoint y: 576, distance: 192.4
click at [1062, 576] on div "Name (En) Boba Name (En) Name (Ar) بوبا Name (Ar) Price EGP 0 Price Status" at bounding box center [929, 589] width 1160 height 66
paste input "202.5"
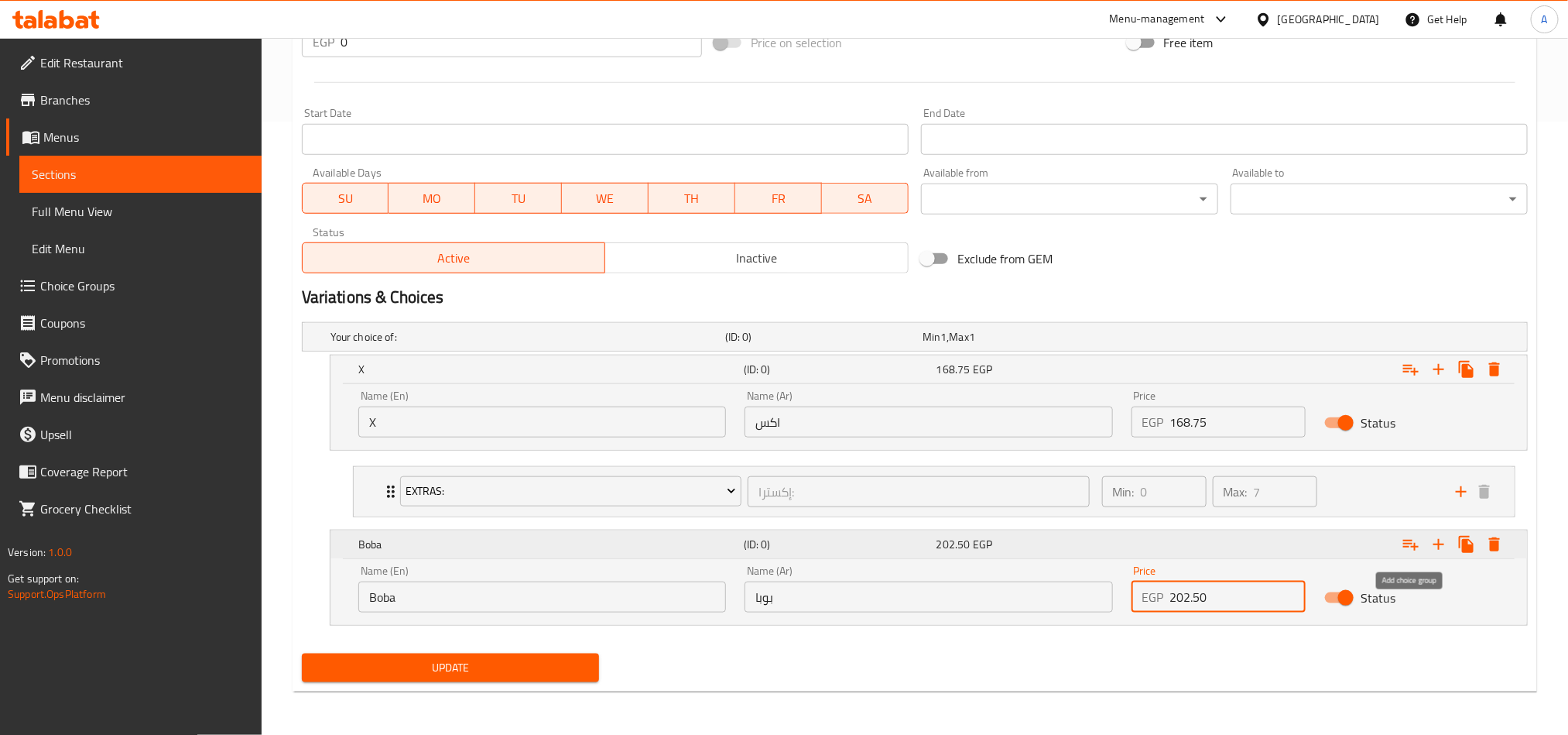
type input "202.50"
click at [1408, 536] on icon "Expand" at bounding box center [1411, 544] width 19 height 19
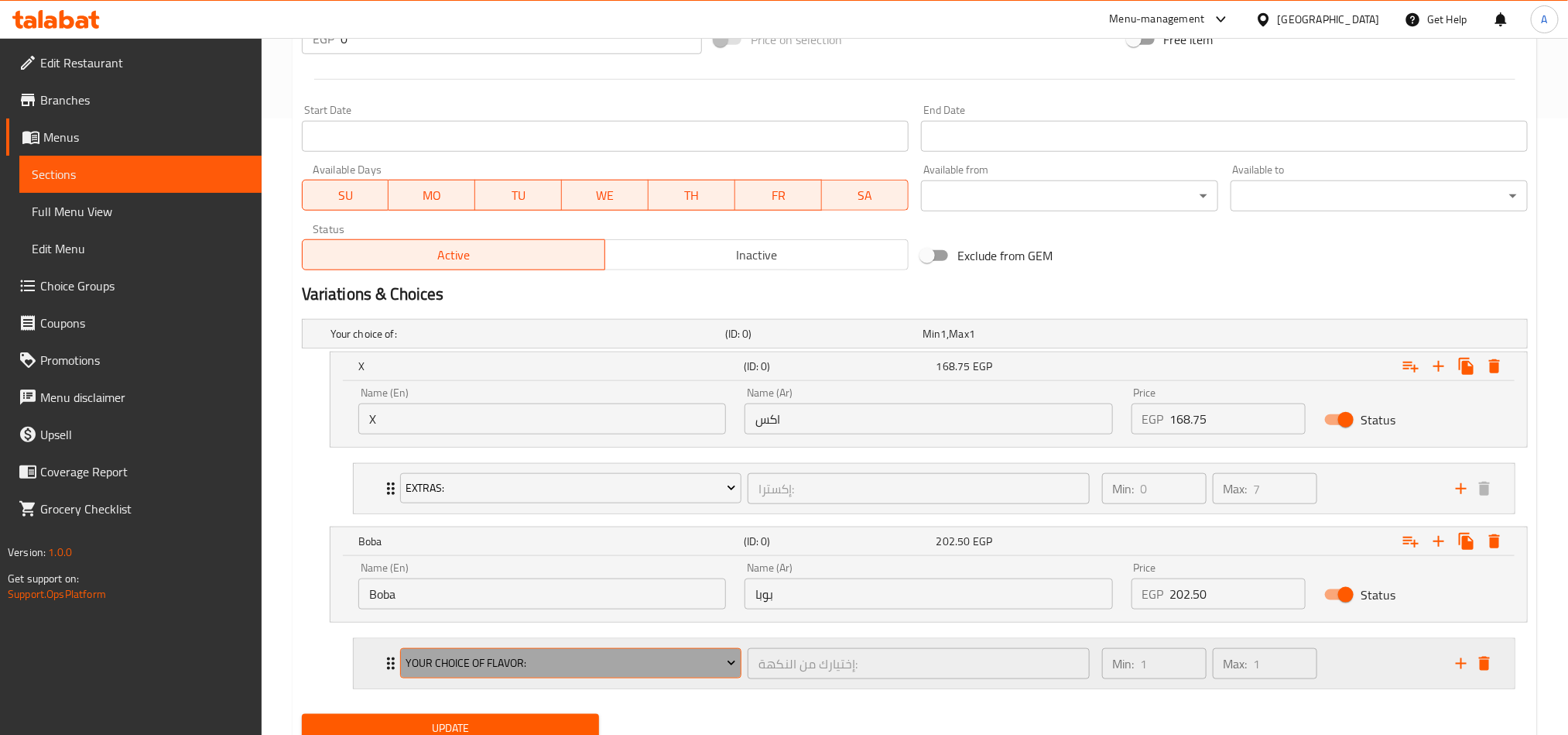
click at [725, 653] on button "Your Choice Of Flavor:" at bounding box center [570, 664] width 341 height 31
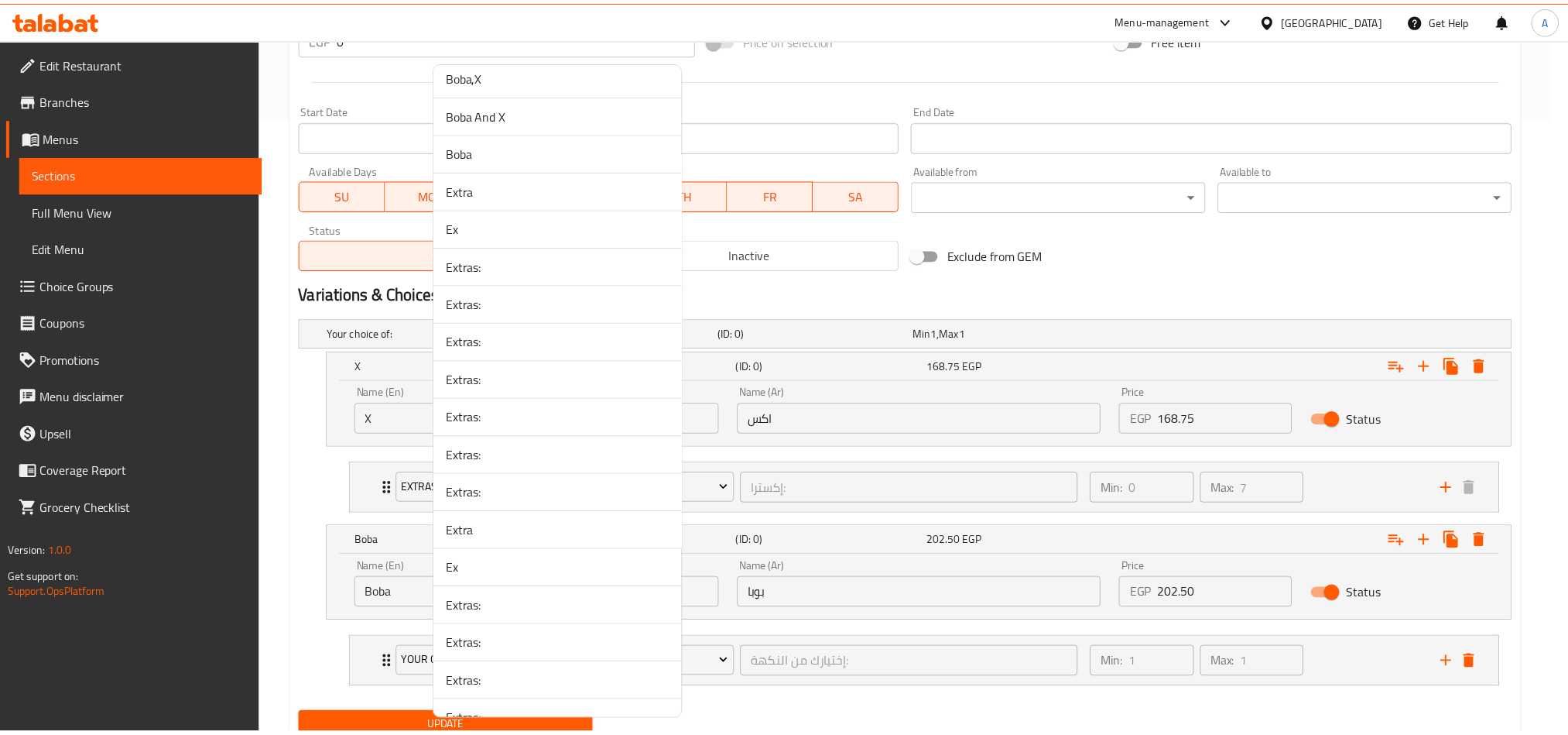
scroll to position [2262, 0]
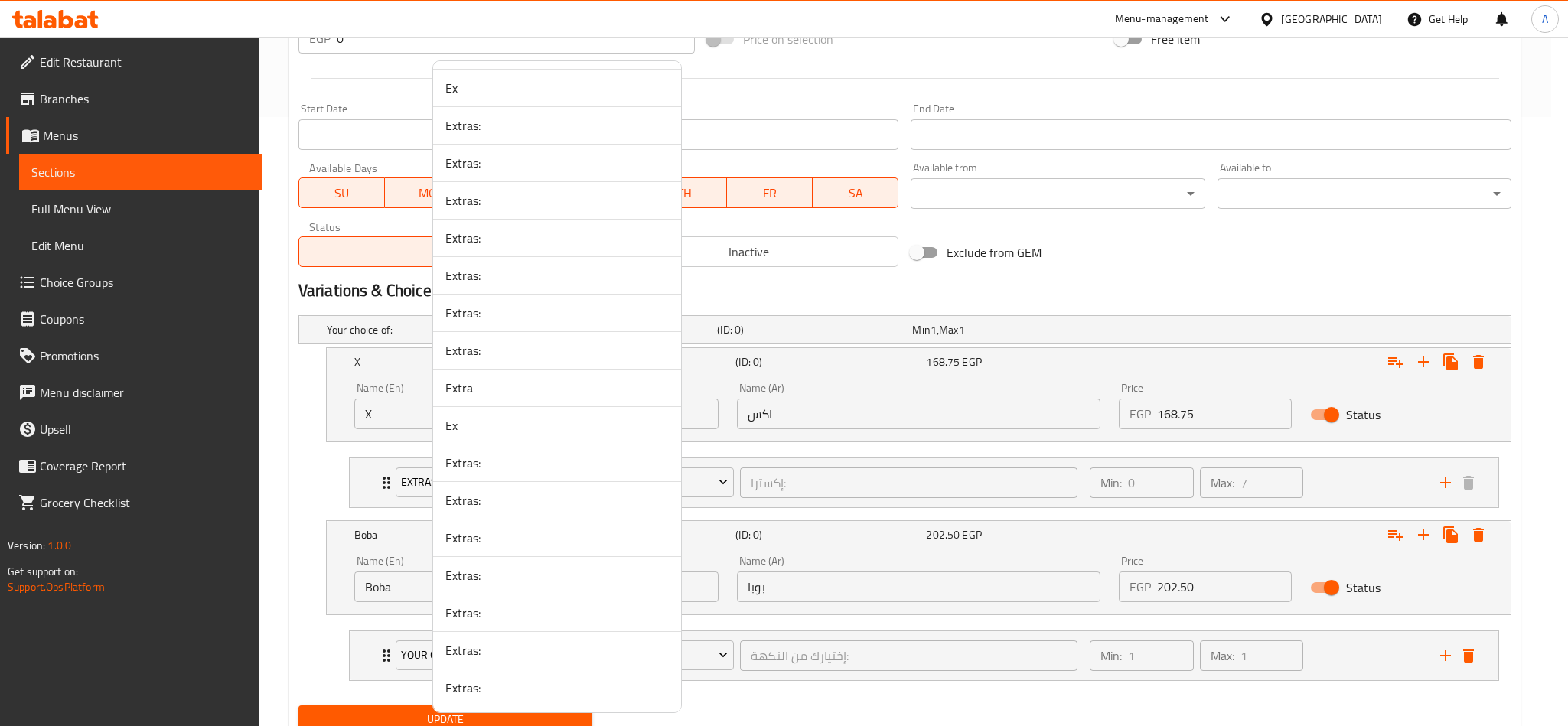
click at [581, 683] on span "Extras:" at bounding box center [557, 687] width 224 height 19
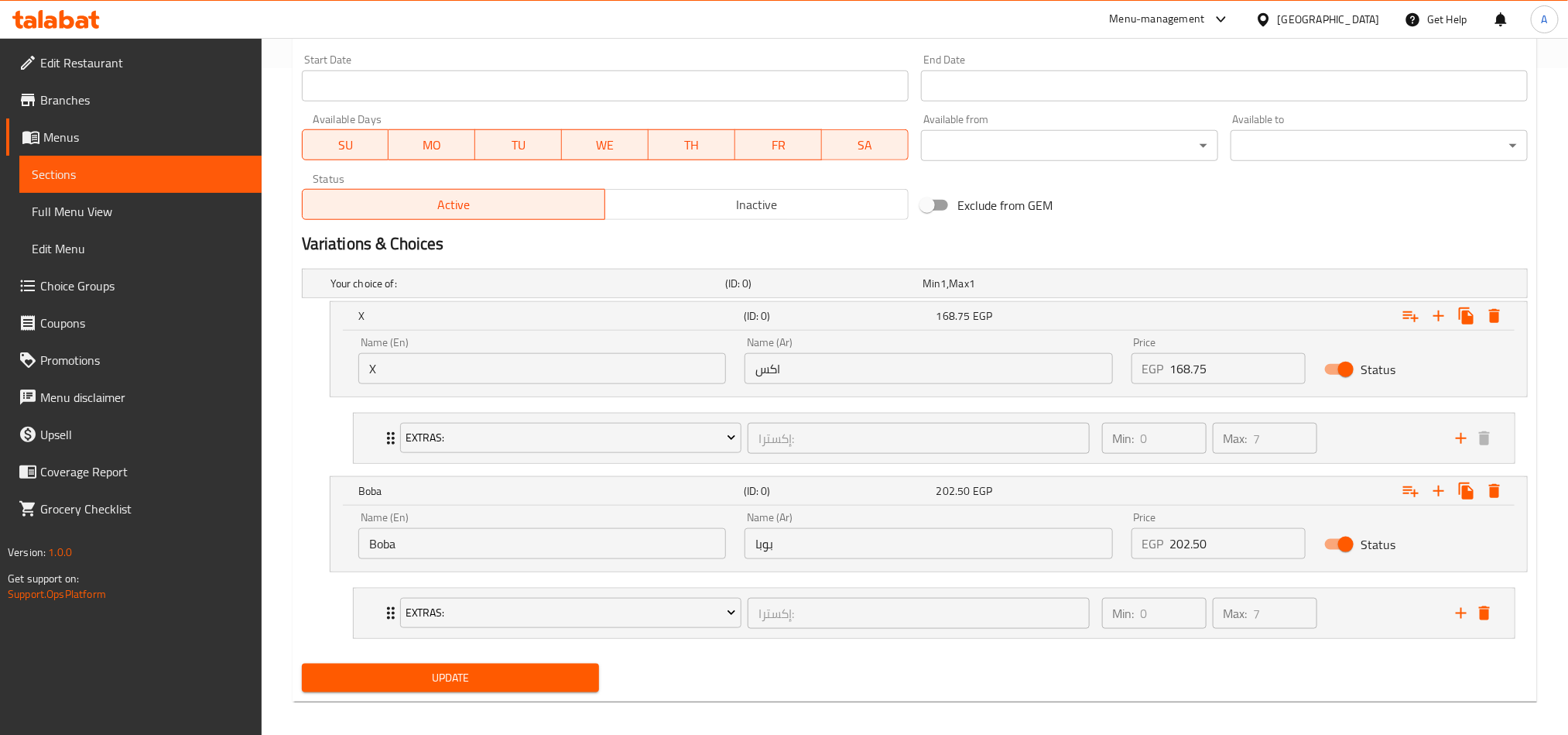
scroll to position [680, 0]
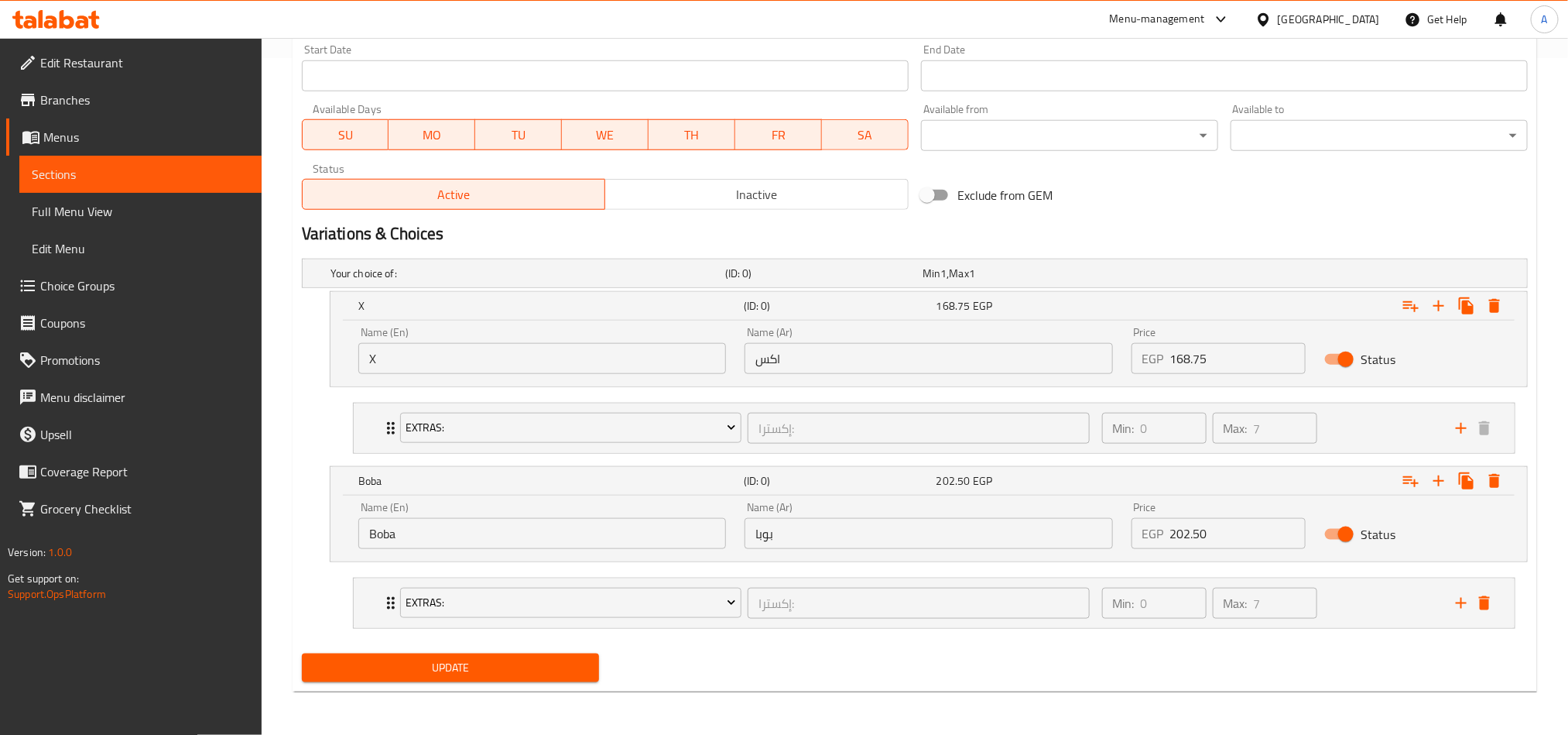
click at [574, 660] on span "Update" at bounding box center [451, 668] width 272 height 20
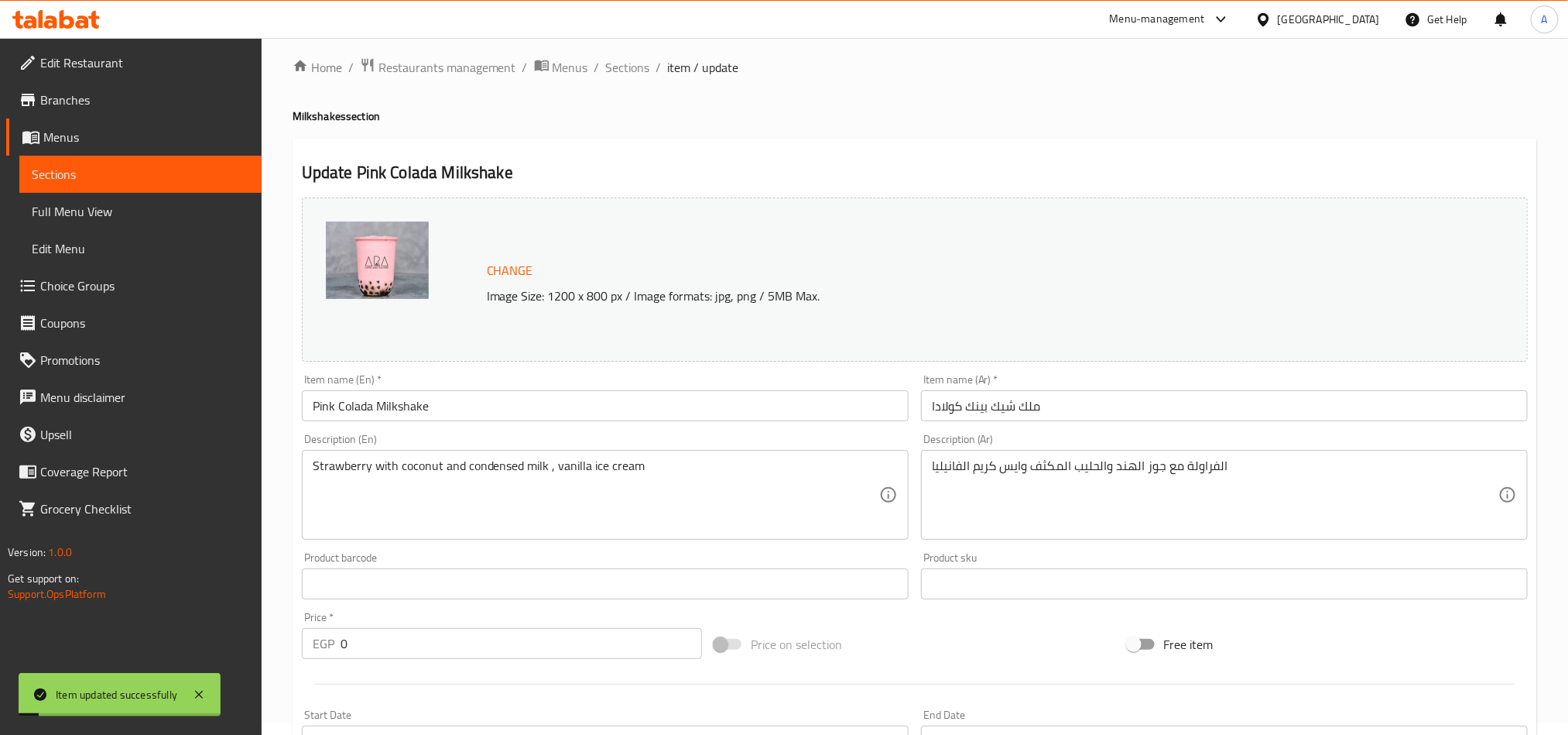
scroll to position [0, 0]
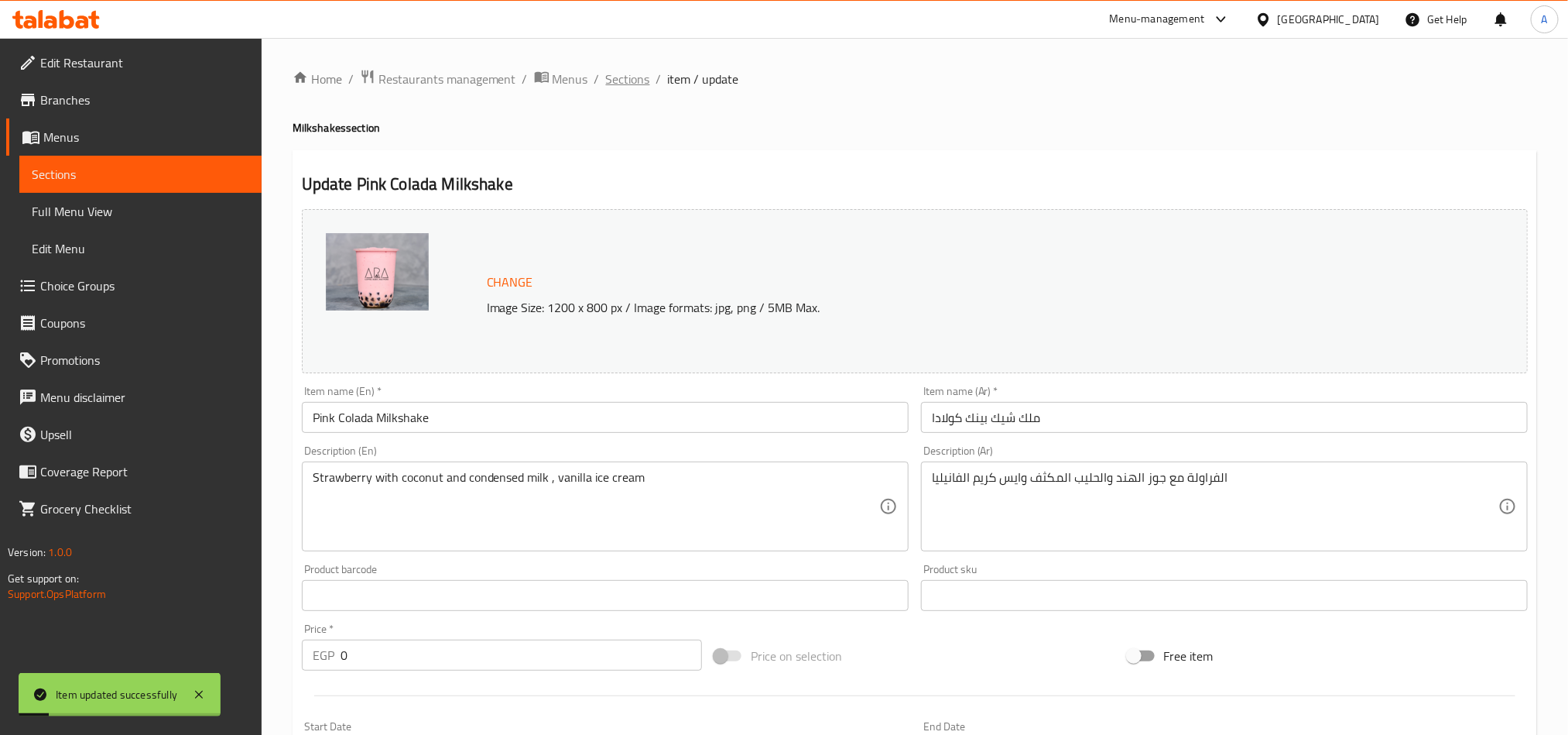
click at [620, 82] on span "Sections" at bounding box center [628, 79] width 44 height 19
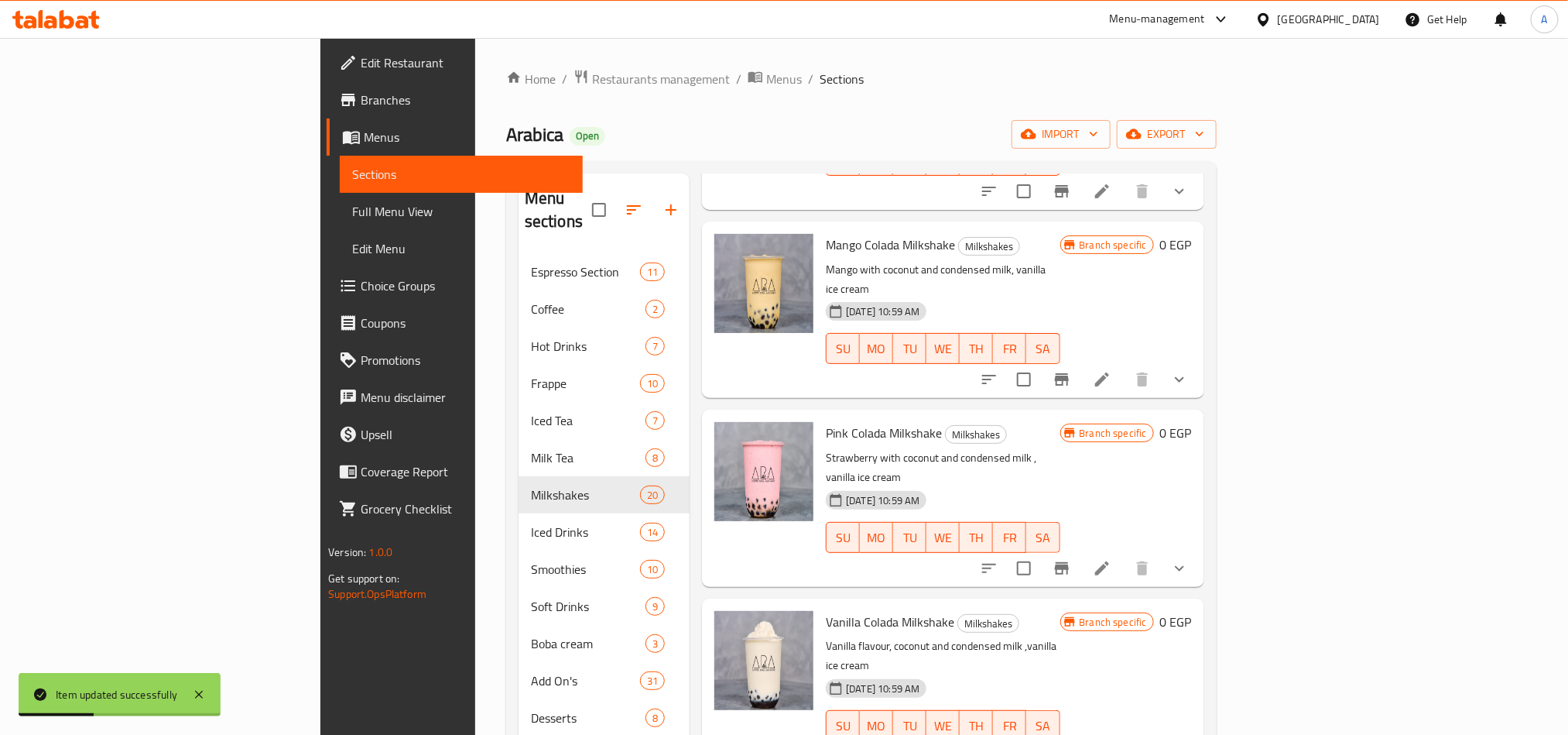
scroll to position [1984, 0]
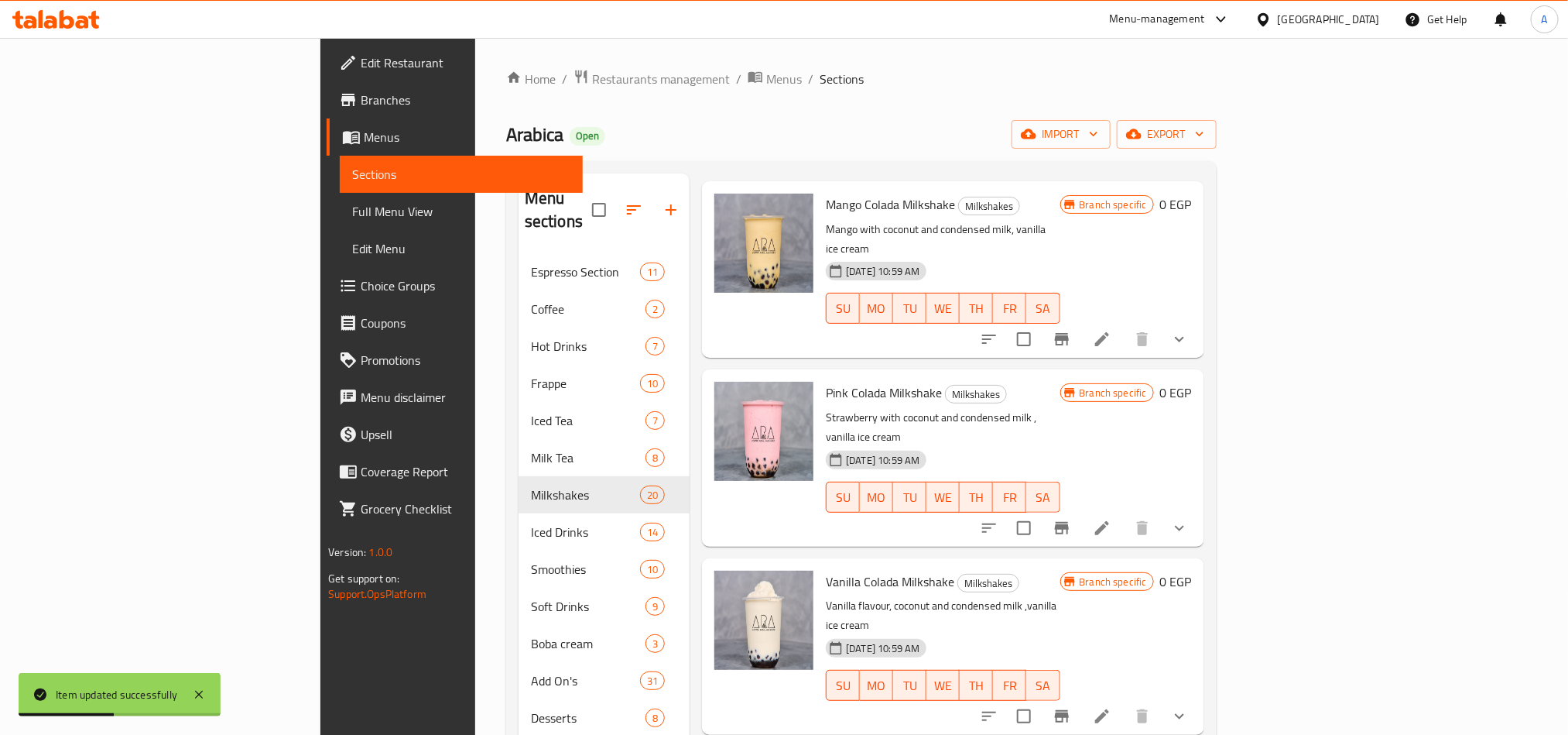
click at [1198, 697] on button "show more" at bounding box center [1179, 715] width 37 height 37
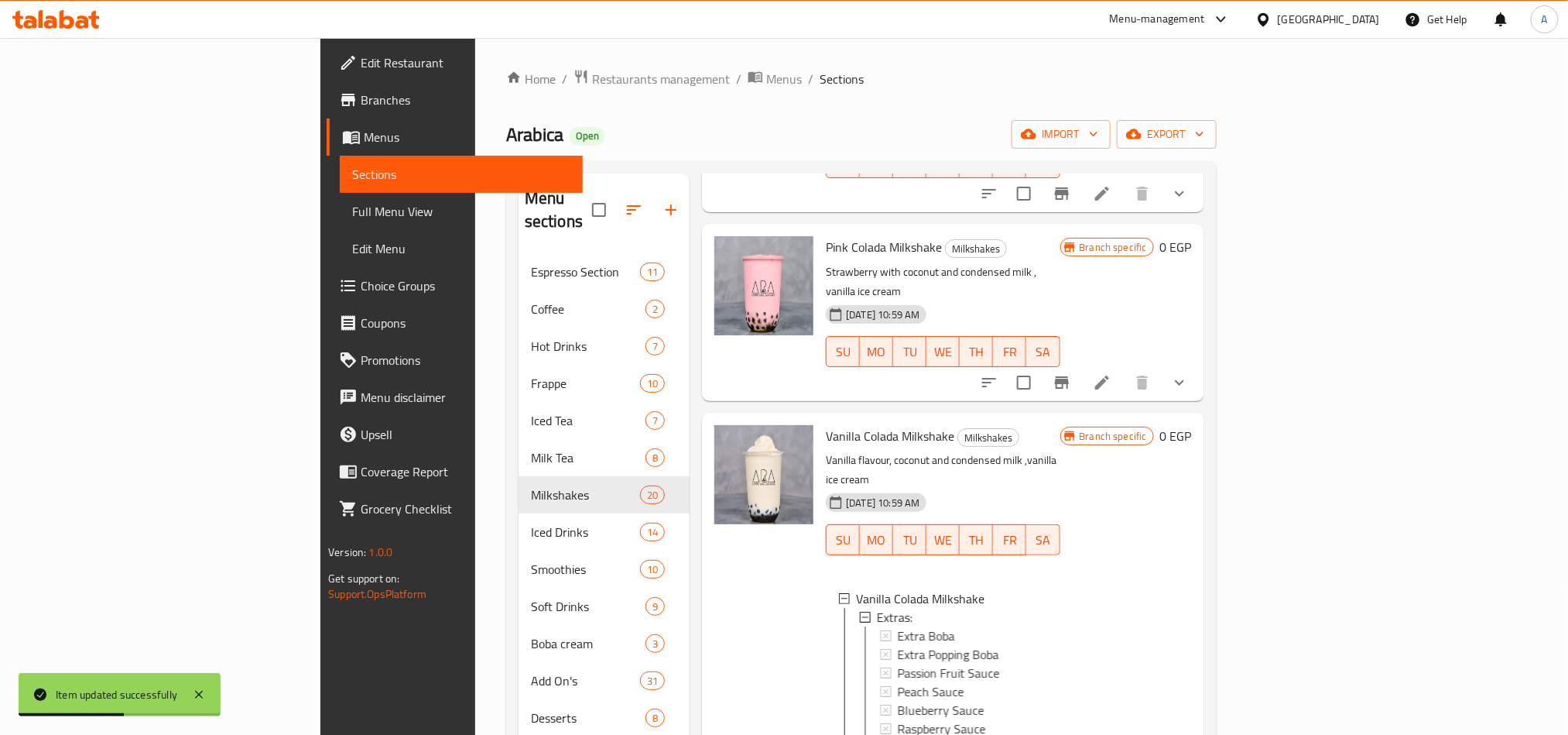
scroll to position [2333, 0]
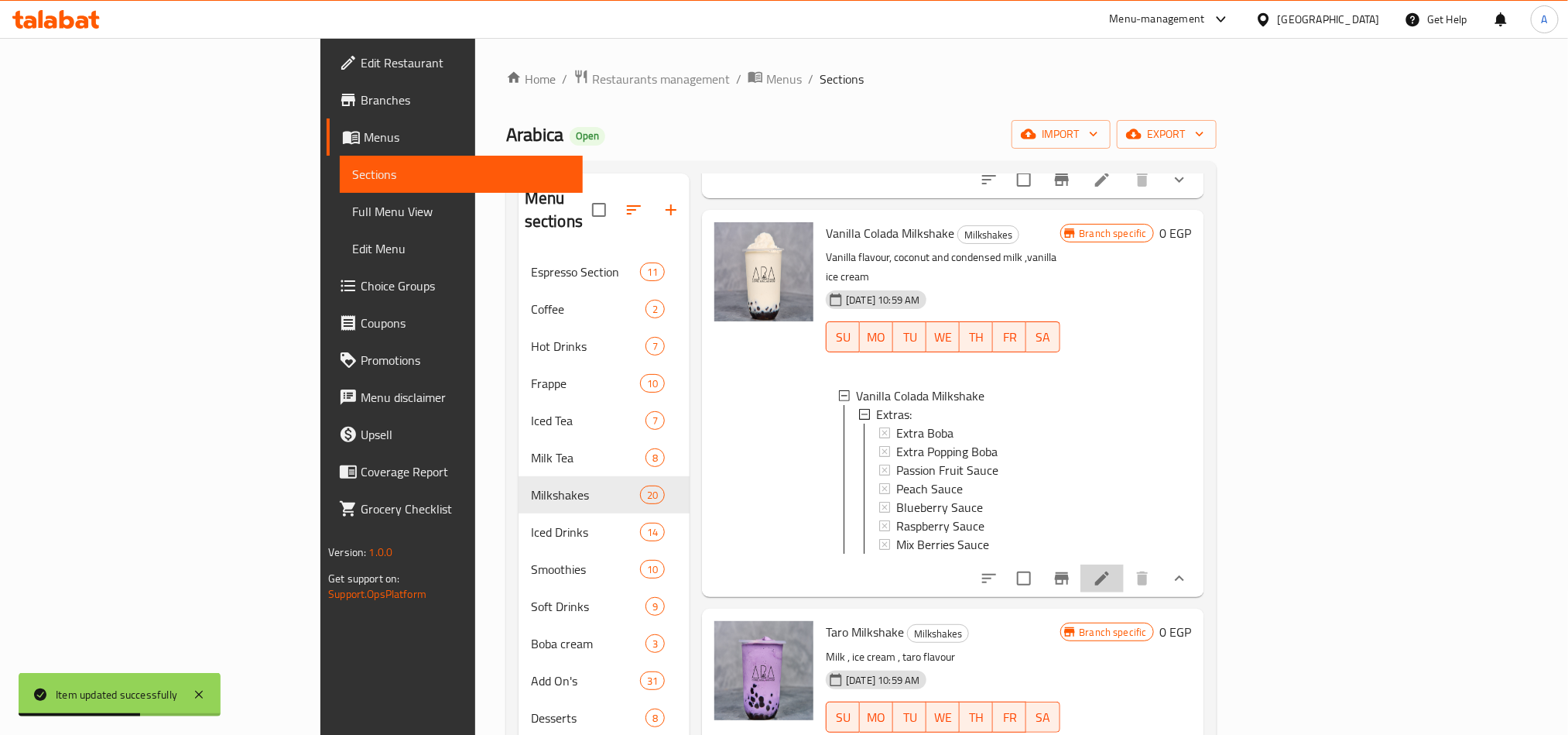
click at [1124, 564] on li at bounding box center [1102, 578] width 43 height 28
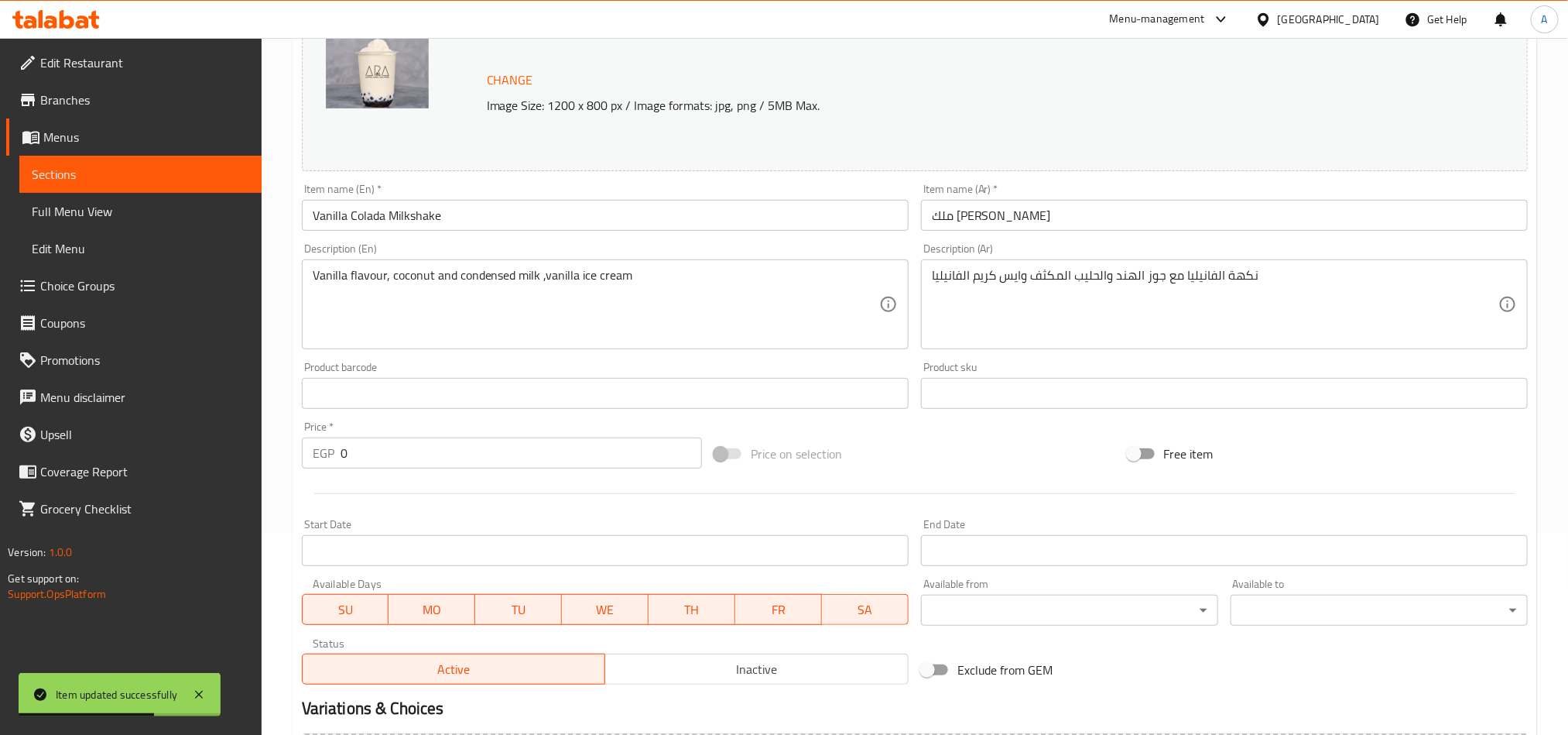
scroll to position [407, 0]
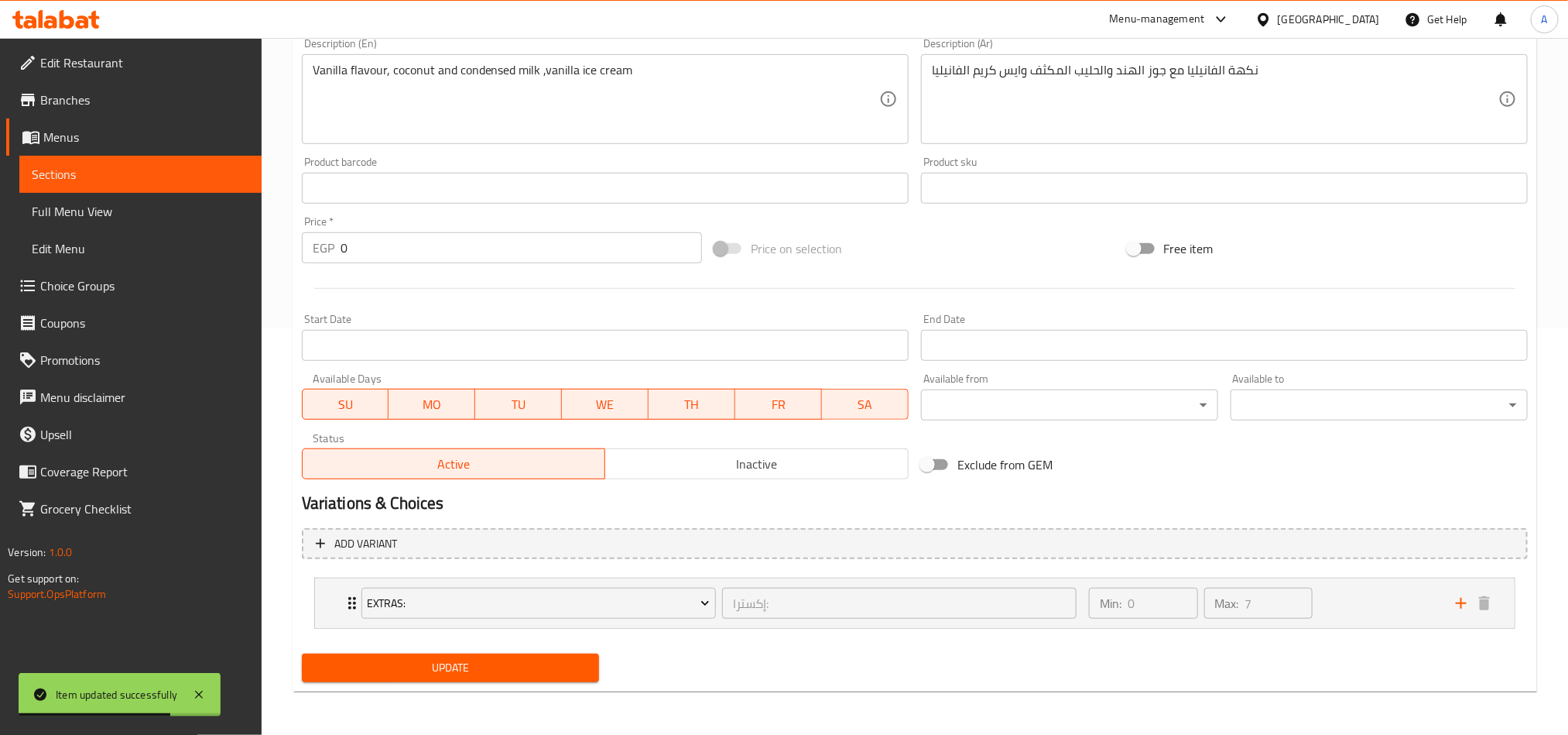
click at [881, 574] on li "Extras: إكسترا: ​ Min: 0 ​ Max: 7 ​ Extra Boba (ID: 773638395) 34.2 EGP Name (E…" at bounding box center [915, 603] width 1226 height 63
click at [1389, 556] on button "Add variant" at bounding box center [915, 544] width 1226 height 32
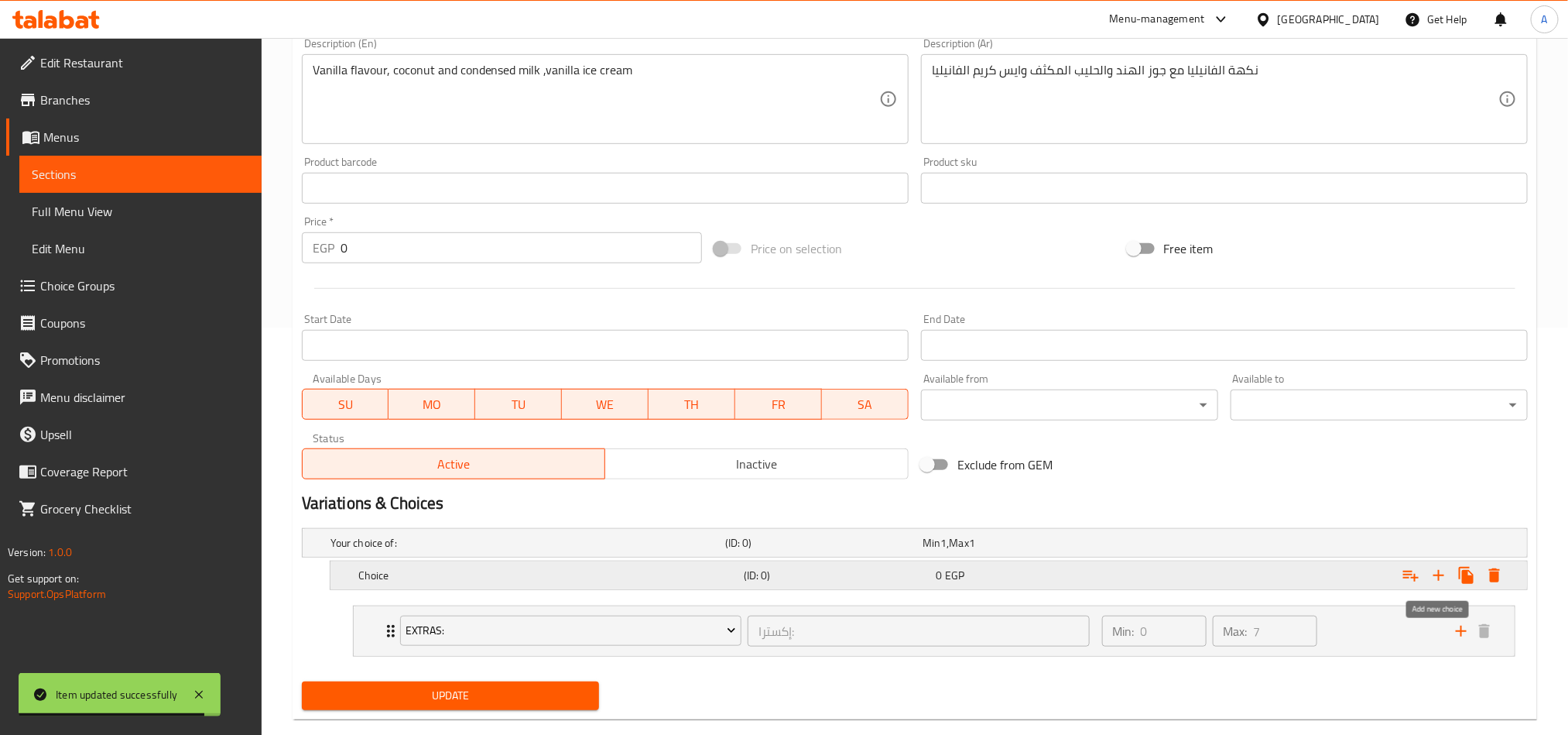
click at [1430, 576] on icon "Expand" at bounding box center [1439, 575] width 19 height 19
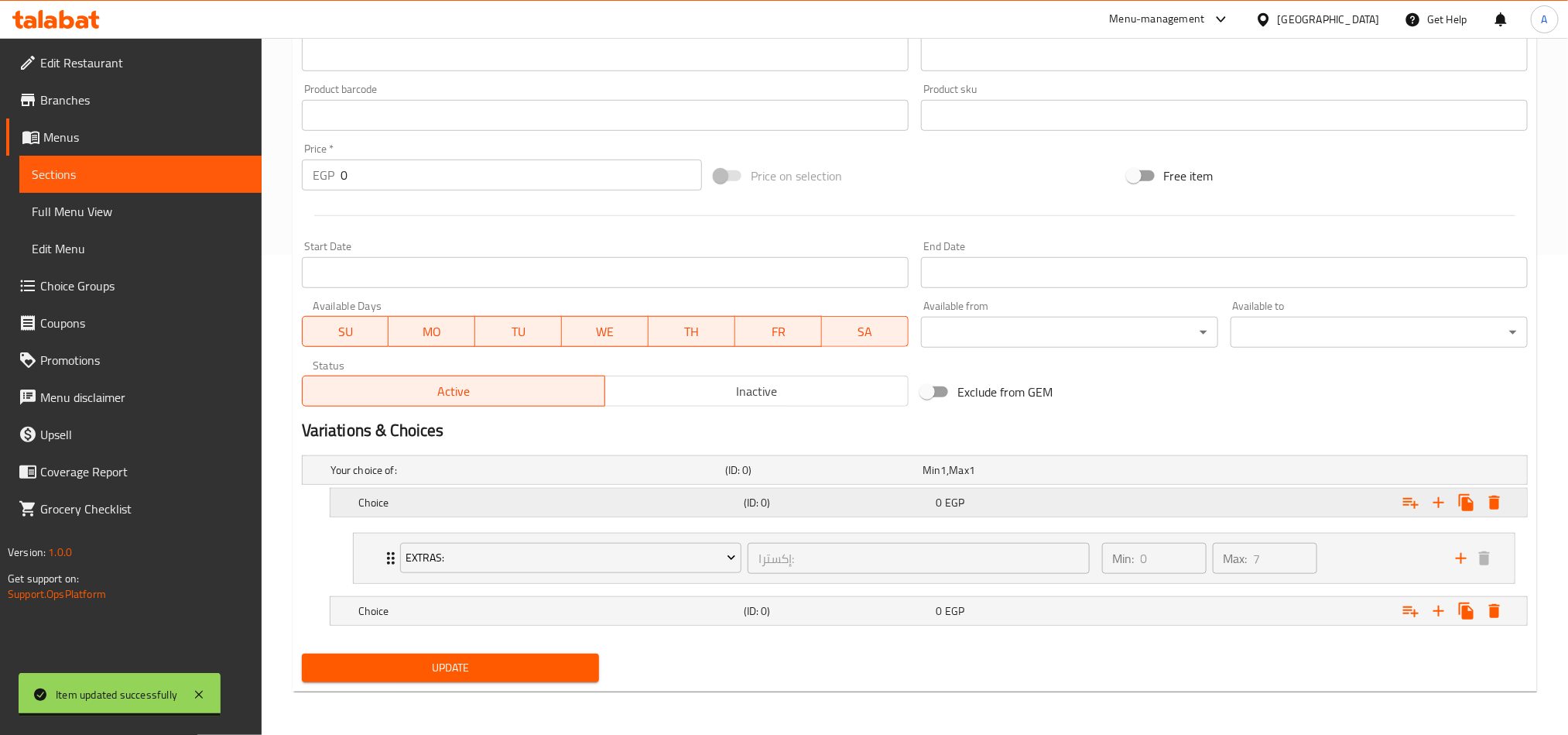
click at [719, 477] on h5 "Choice" at bounding box center [524, 470] width 389 height 16
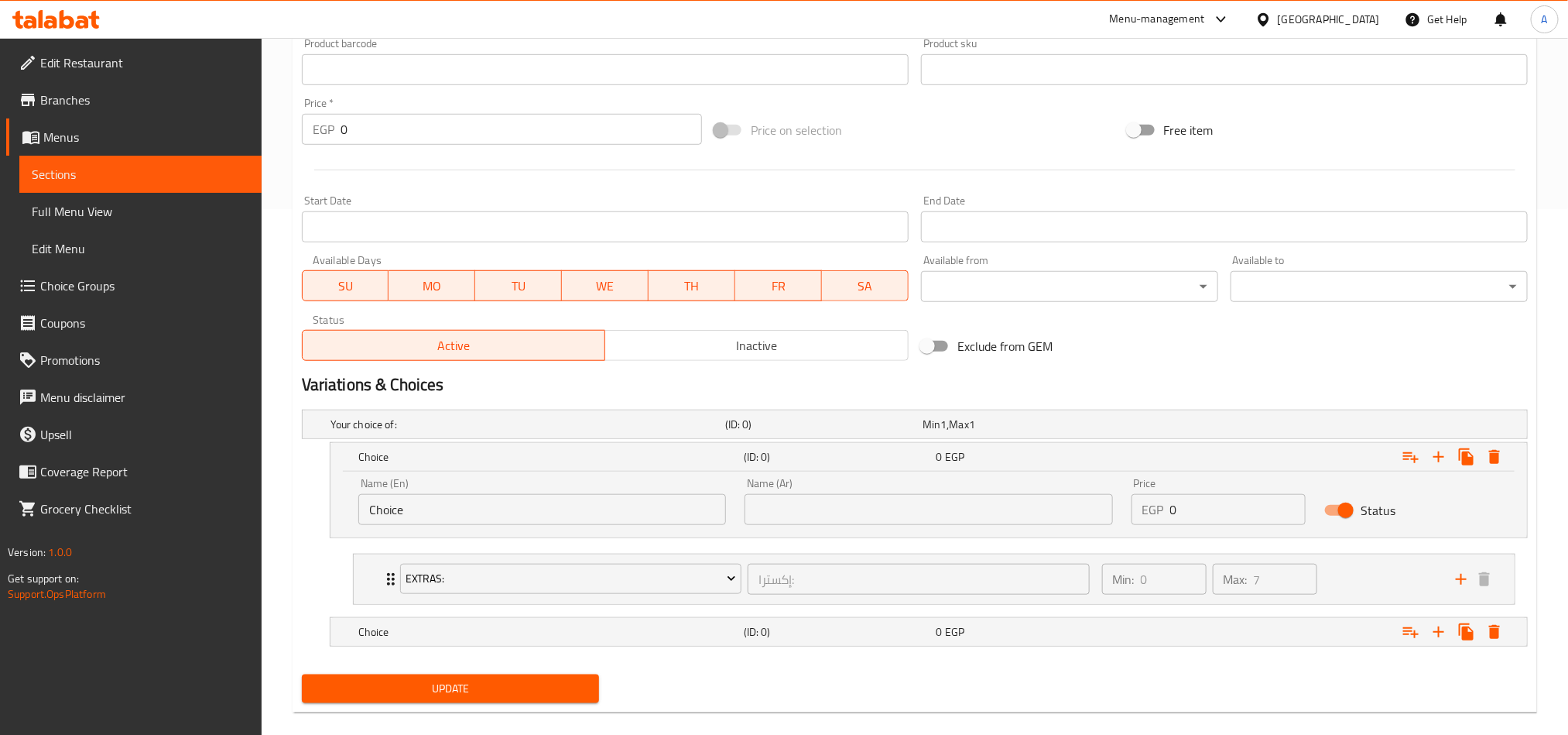
scroll to position [549, 0]
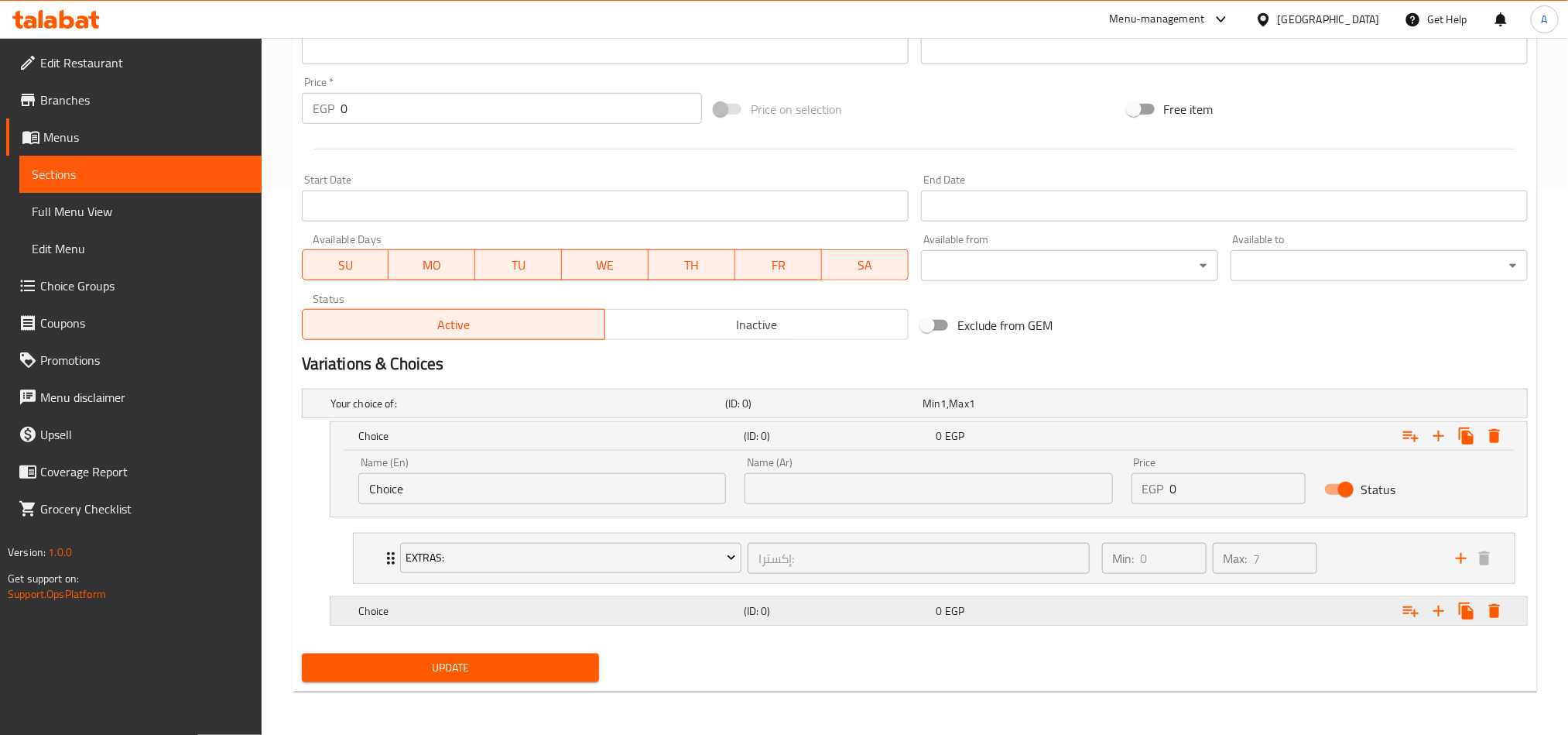
click at [1238, 406] on div "Expand" at bounding box center [1314, 403] width 394 height 6
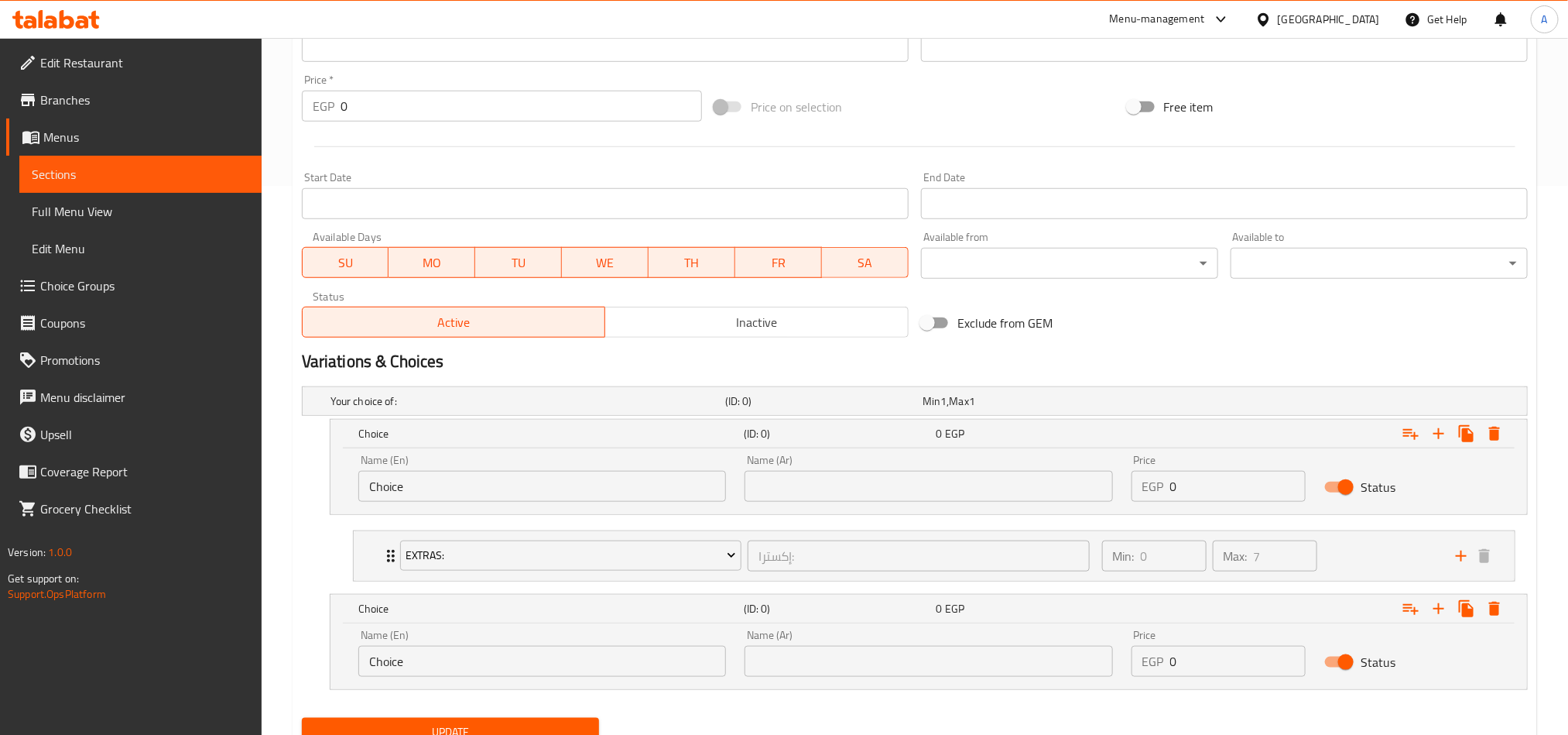
click at [472, 528] on li "Extras: إكسترا: ​ Min: 0 ​ Max: 7 ​ Extra Boba (ID: 773638395) 34.2 EGP Name (E…" at bounding box center [933, 556] width 1187 height 63
click at [507, 491] on input "Choice" at bounding box center [542, 486] width 368 height 31
click at [1229, 500] on input "0" at bounding box center [1239, 486] width 136 height 31
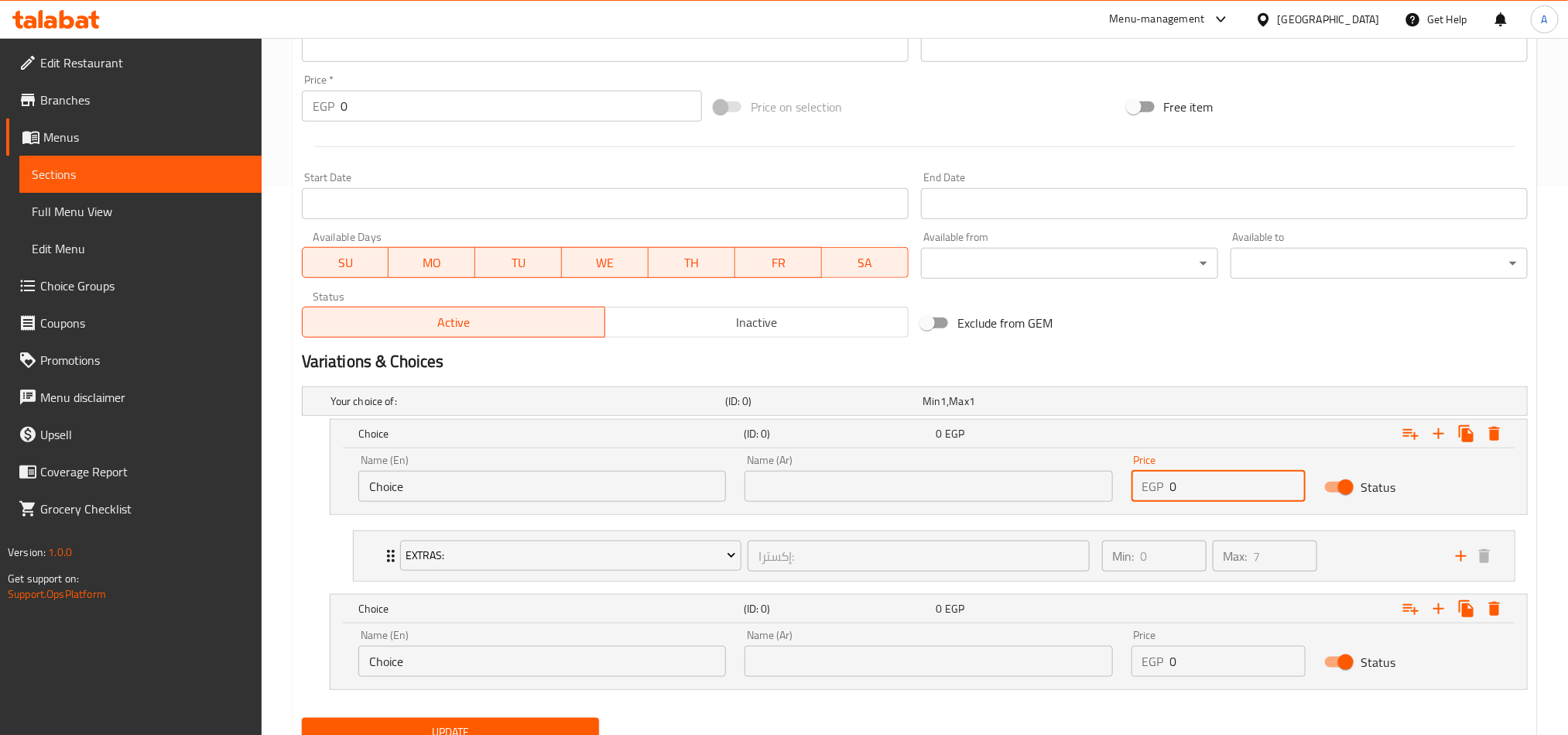
paste input "168.75"
type input "168.75"
drag, startPoint x: 1246, startPoint y: 661, endPoint x: 1066, endPoint y: 674, distance: 180.5
click at [1068, 675] on div "Name (En) Choice Name (En) Name (Ar) Name (Ar) Price EGP 0 Price Status" at bounding box center [929, 653] width 1160 height 66
paste input "202.5"
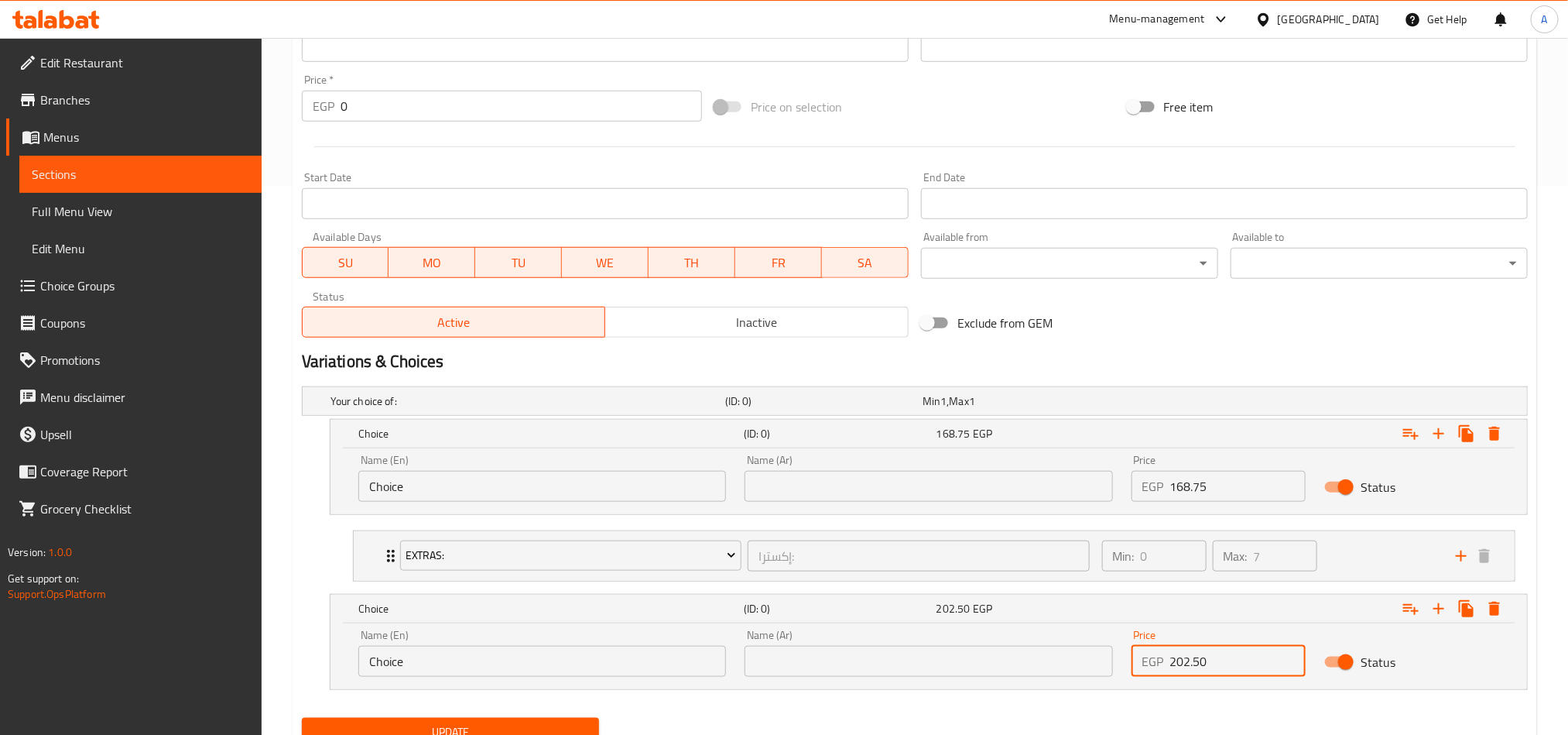
type input "202.50"
click at [609, 642] on div "Name (En) Choice Name (En)" at bounding box center [542, 653] width 368 height 47
click at [571, 662] on input "Choice" at bounding box center [542, 661] width 368 height 31
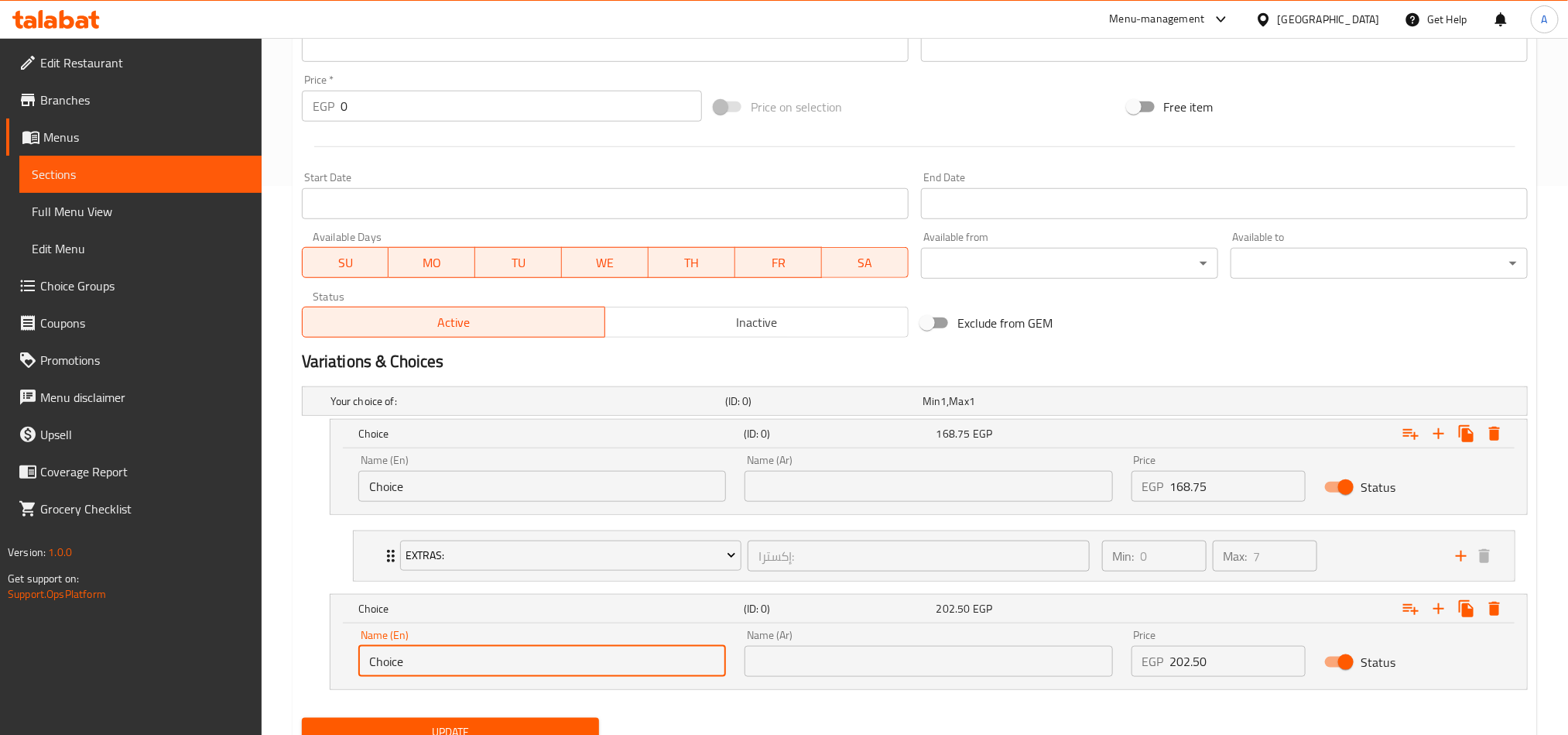
click at [572, 662] on input "Choice" at bounding box center [542, 661] width 368 height 31
click at [574, 661] on input "text" at bounding box center [542, 661] width 368 height 31
type input "Boba"
click at [552, 477] on input "Choice" at bounding box center [542, 486] width 368 height 31
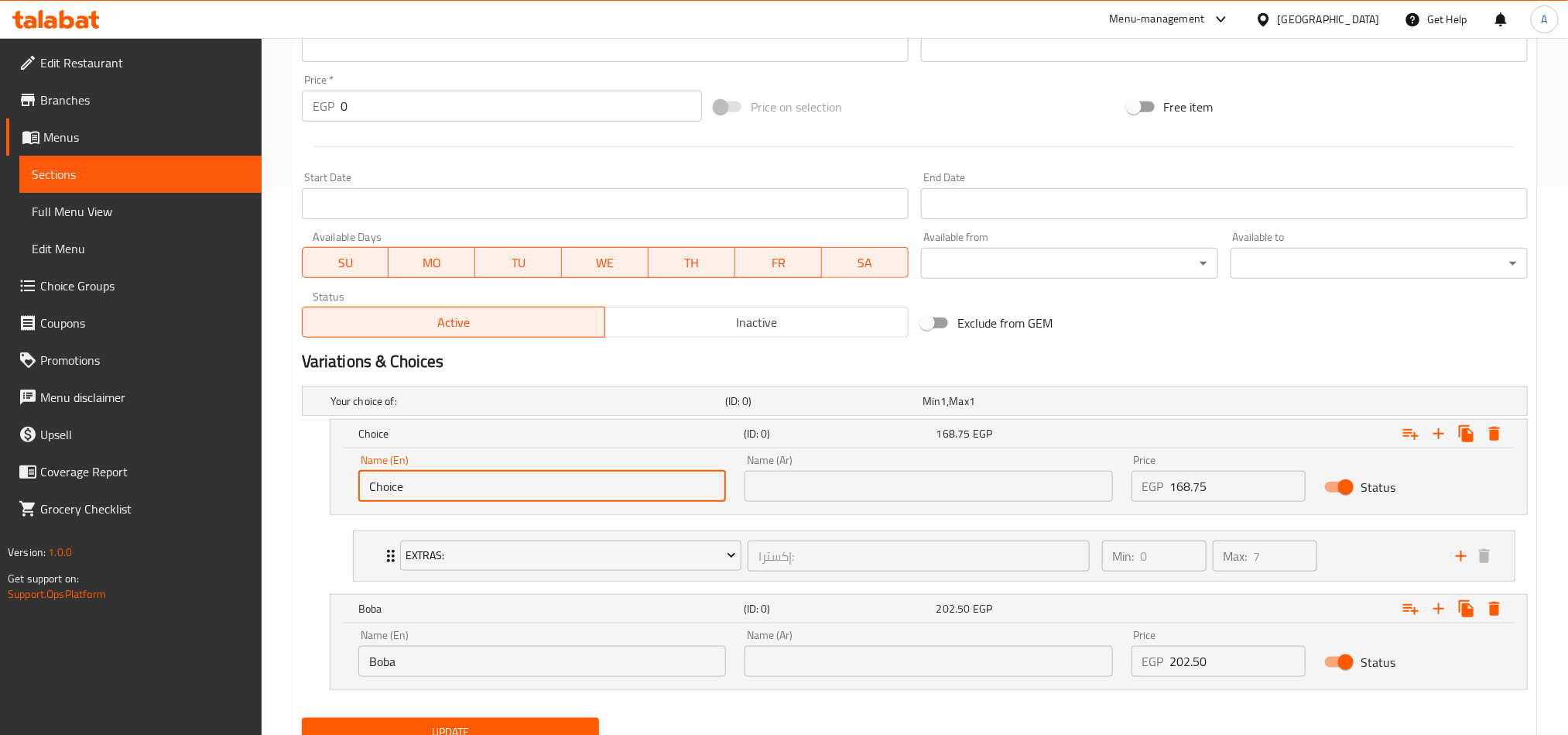
click at [552, 477] on input "Choice" at bounding box center [542, 486] width 368 height 31
click at [552, 478] on input "text" at bounding box center [542, 486] width 368 height 31
type input "X"
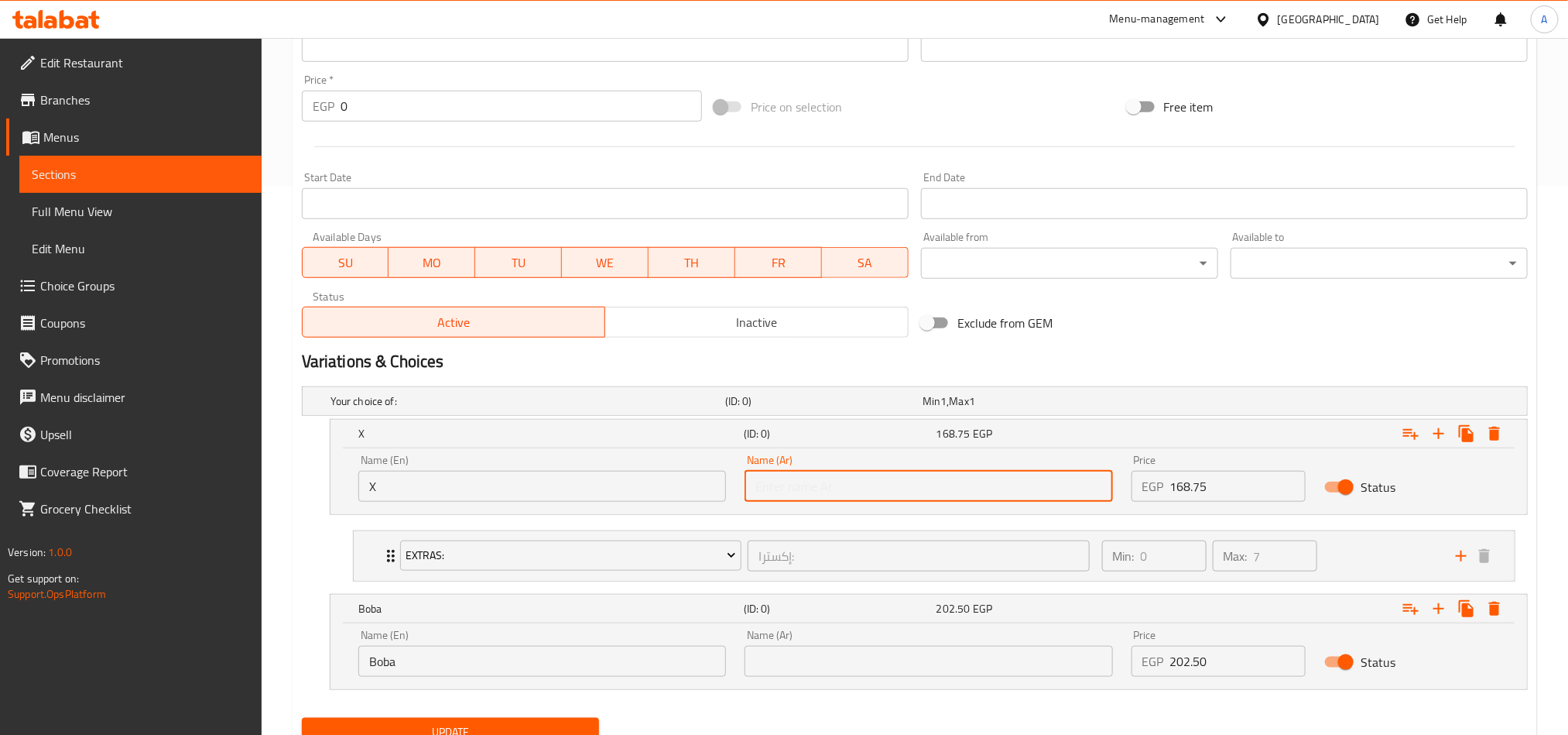
click at [892, 481] on input "text" at bounding box center [929, 486] width 368 height 31
type input "اكس"
click at [912, 662] on input "text" at bounding box center [929, 661] width 368 height 31
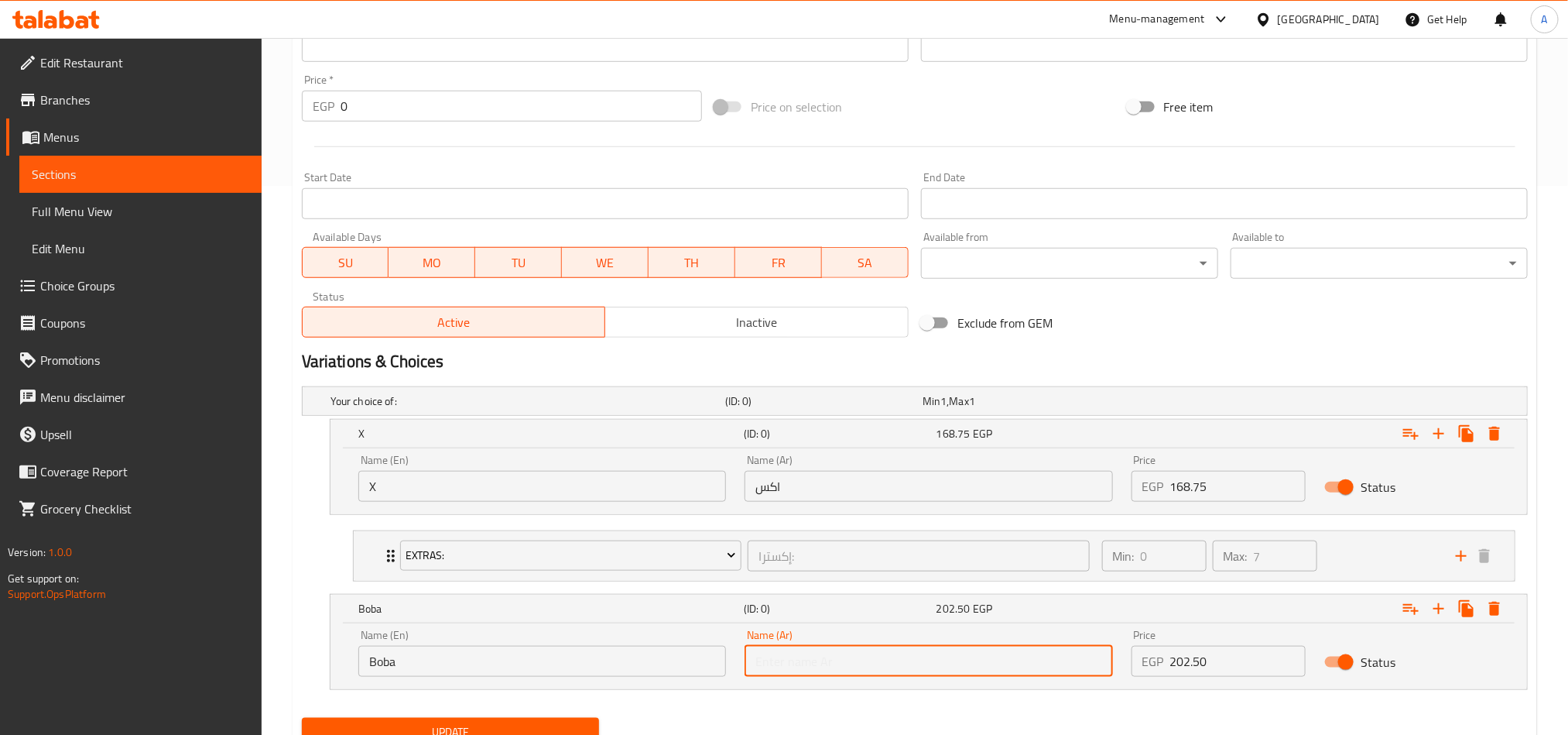
type input "بوبا"
click at [602, 723] on div "Update" at bounding box center [451, 732] width 310 height 41
click at [588, 733] on button "Update" at bounding box center [451, 732] width 297 height 29
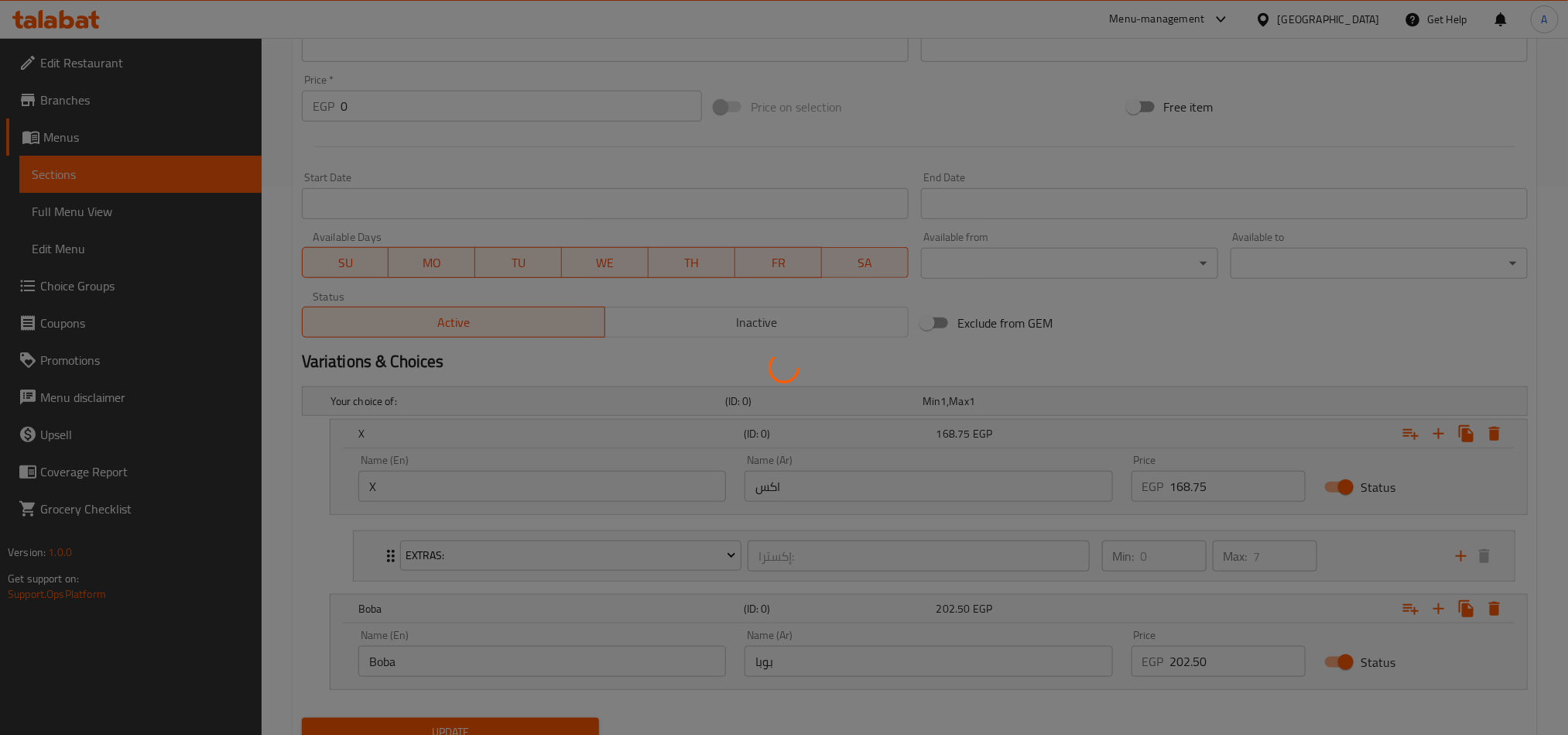
click at [1261, 704] on div at bounding box center [784, 367] width 1568 height 735
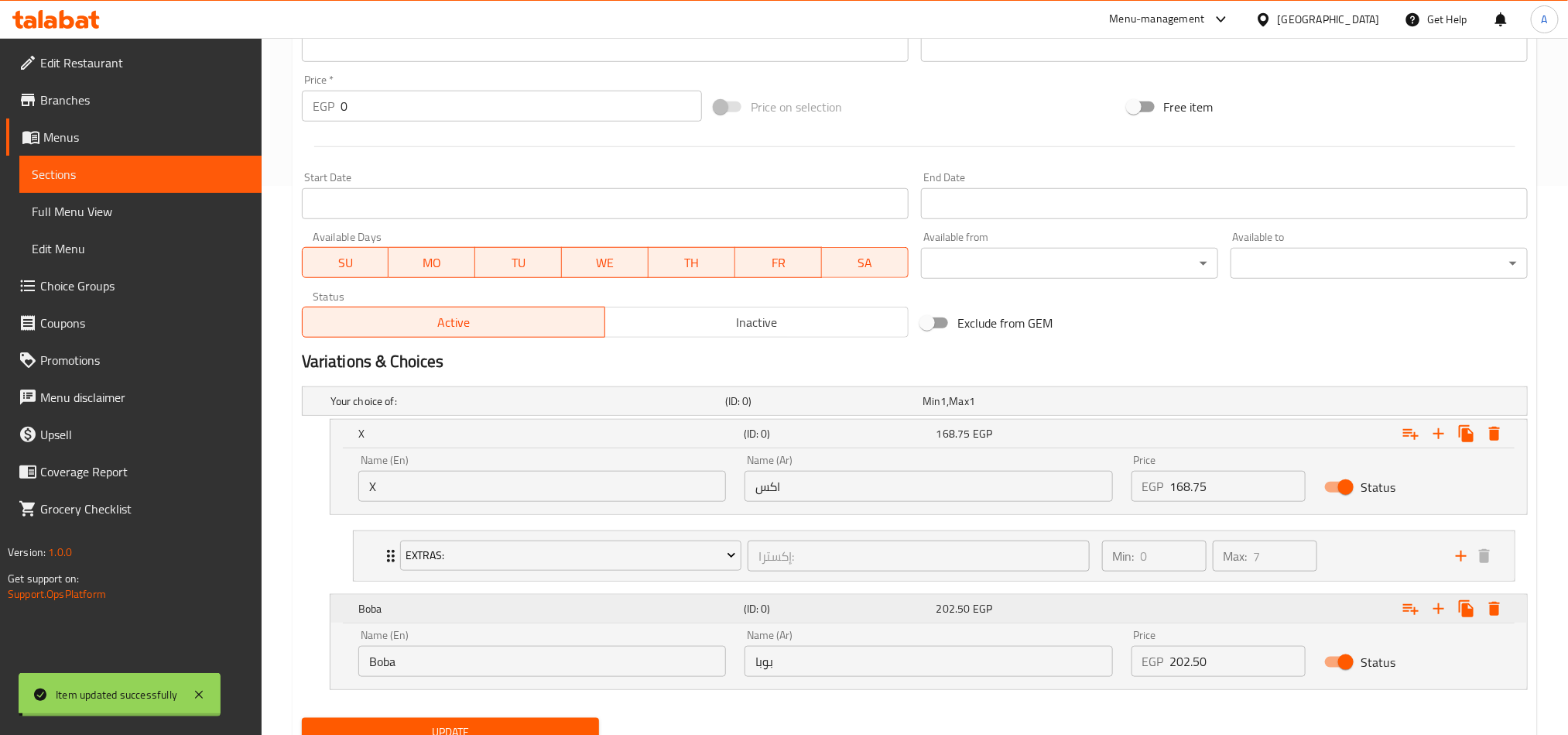
click at [1410, 443] on icon "Expand" at bounding box center [1411, 434] width 19 height 19
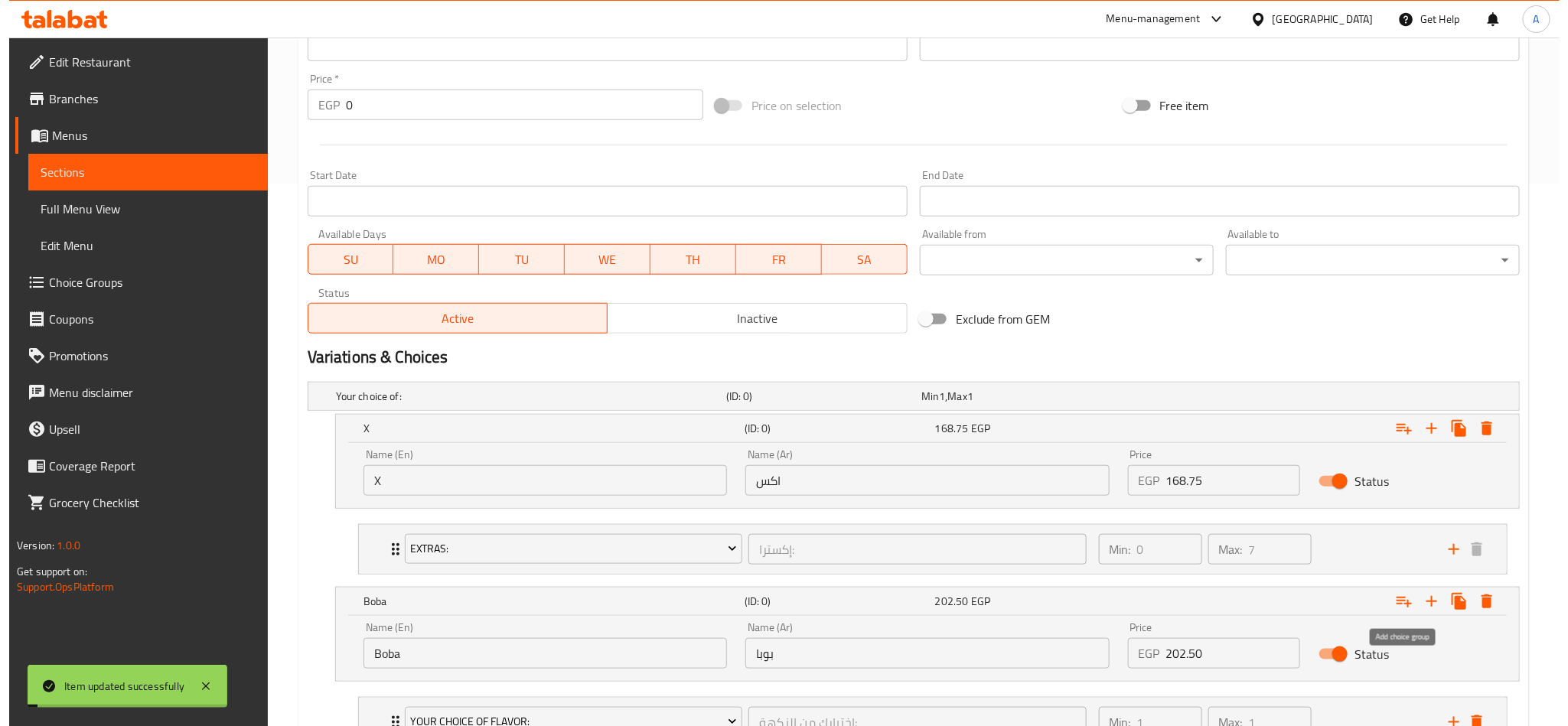
scroll to position [672, 0]
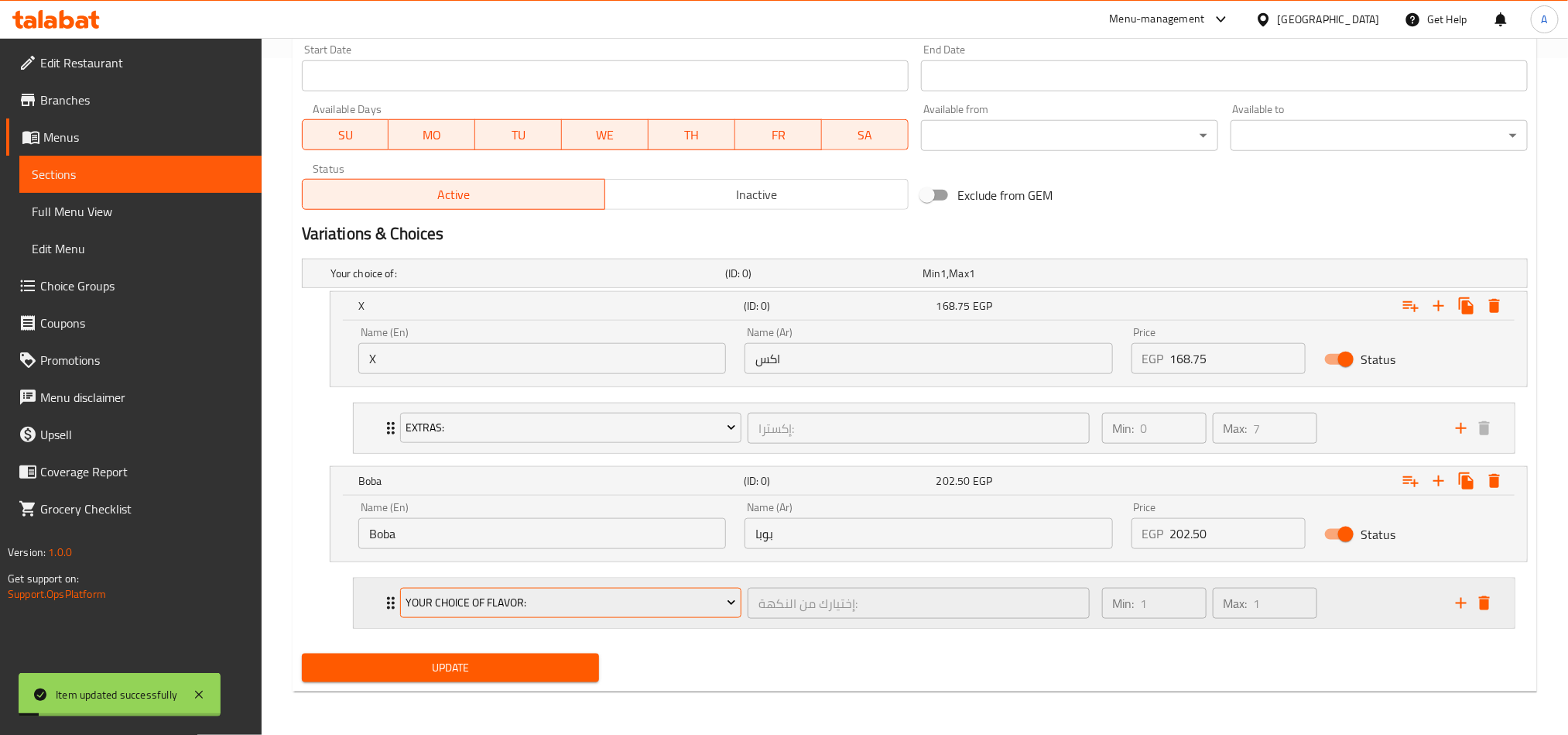
click at [710, 598] on span "Your Choice Of Flavor:" at bounding box center [570, 603] width 330 height 20
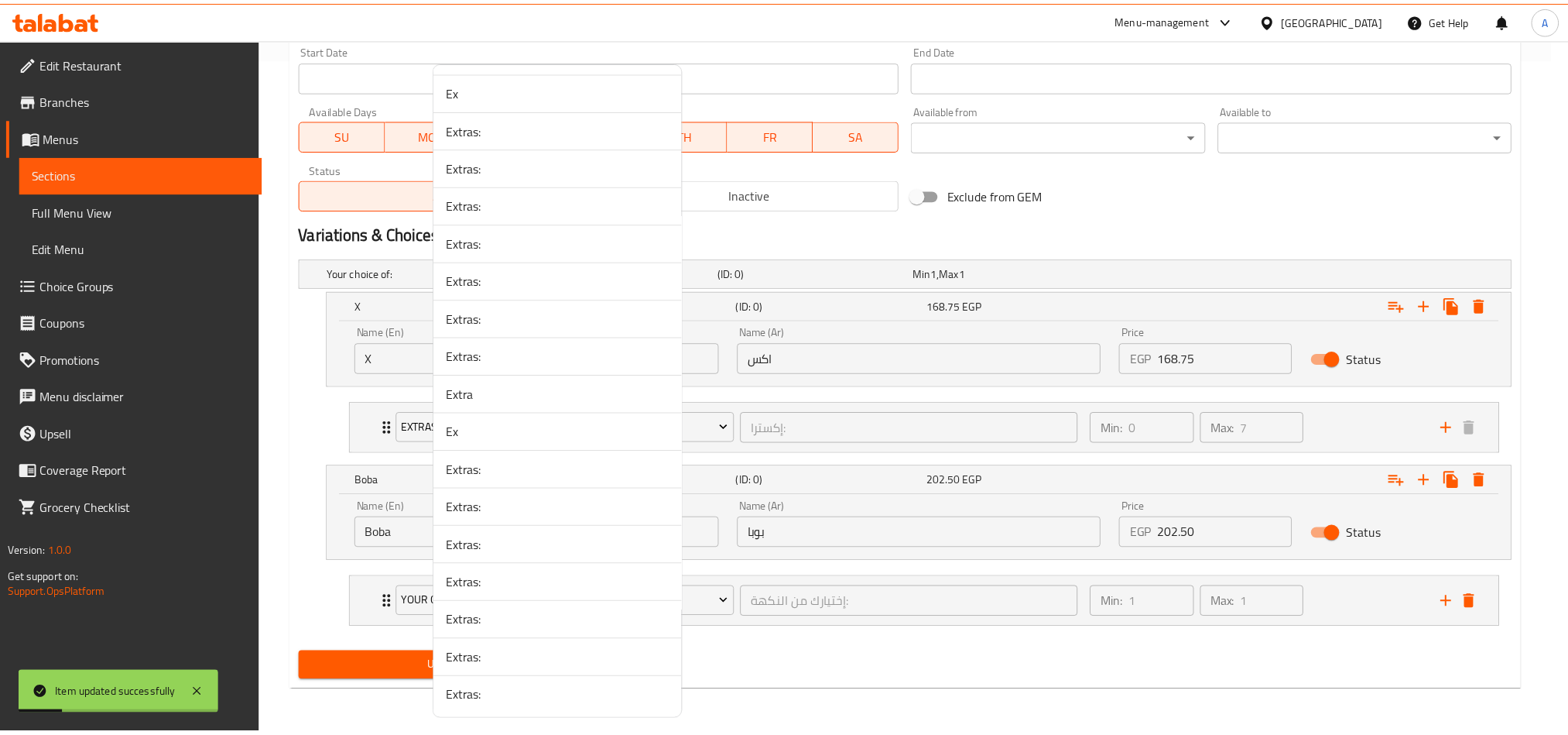
scroll to position [2262, 0]
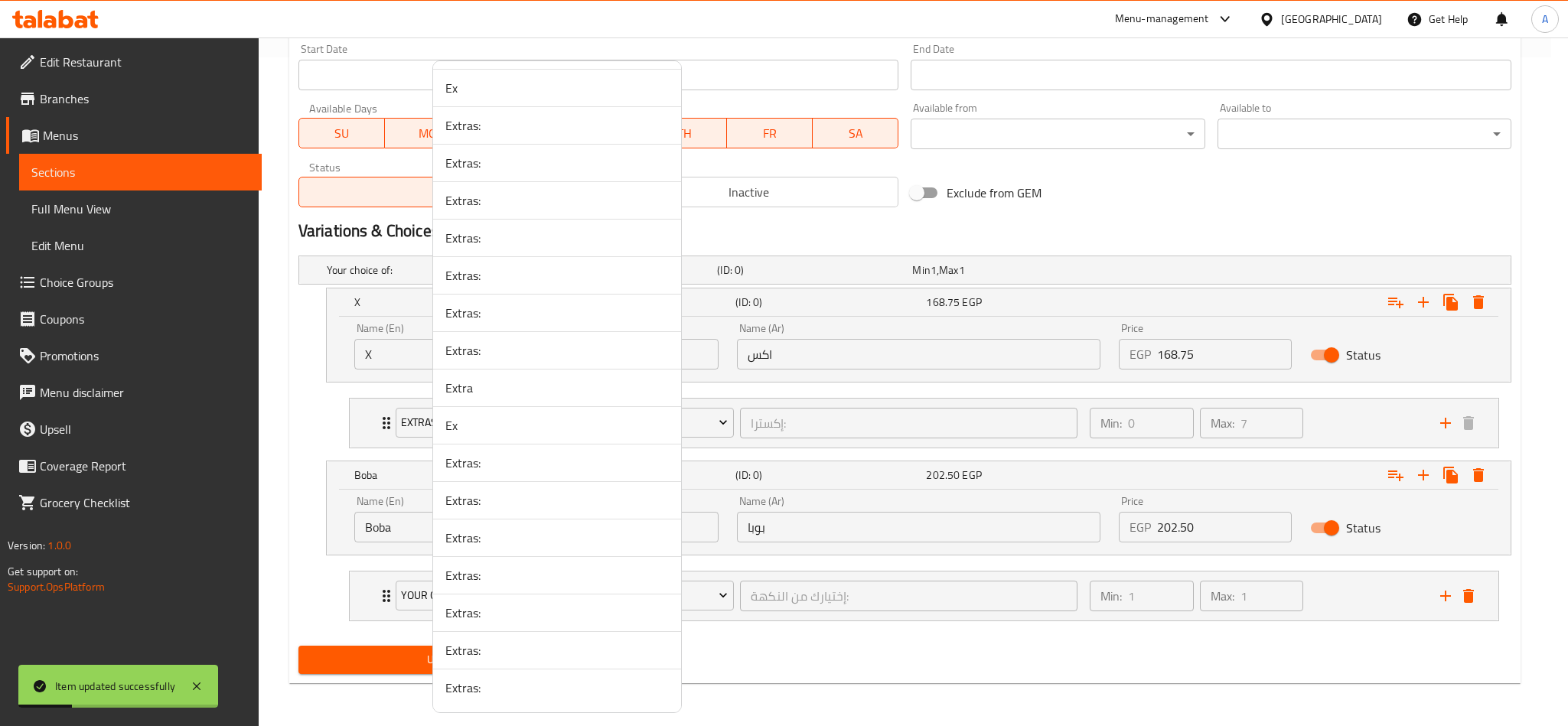
click at [574, 691] on span "Extras:" at bounding box center [557, 687] width 224 height 19
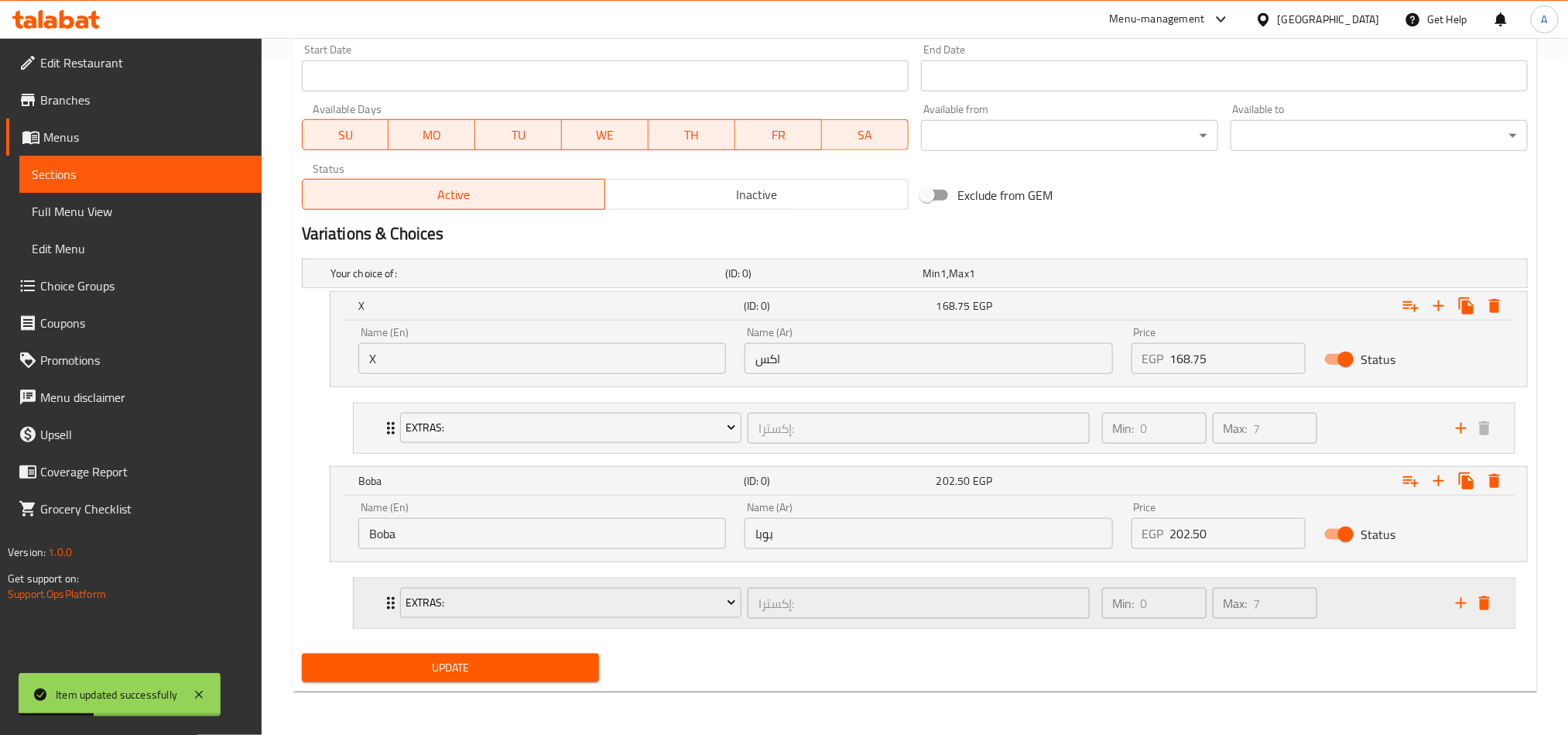
click at [1390, 600] on div "Min: 0 ​ Max: 7 ​" at bounding box center [1270, 603] width 354 height 49
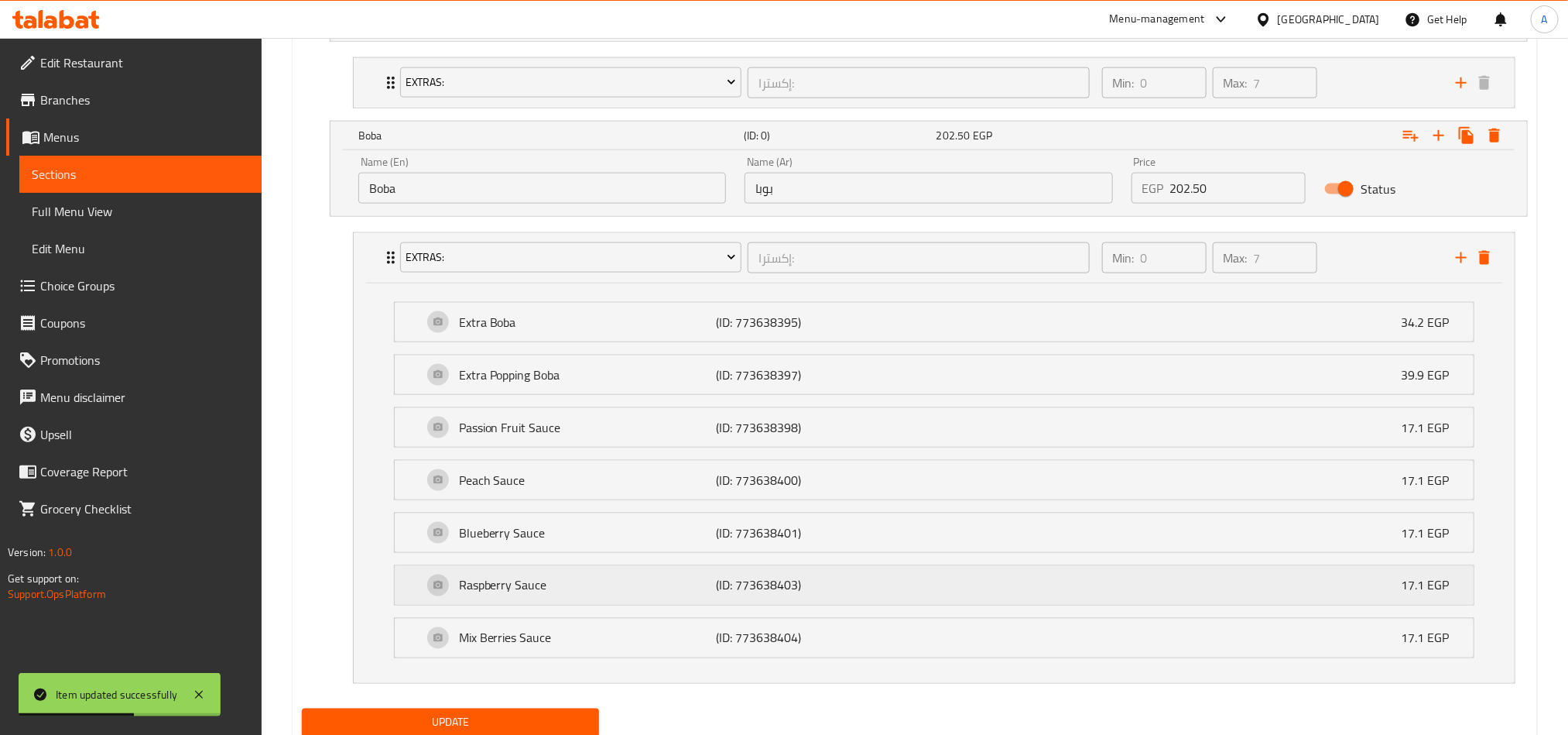
scroll to position [1029, 0]
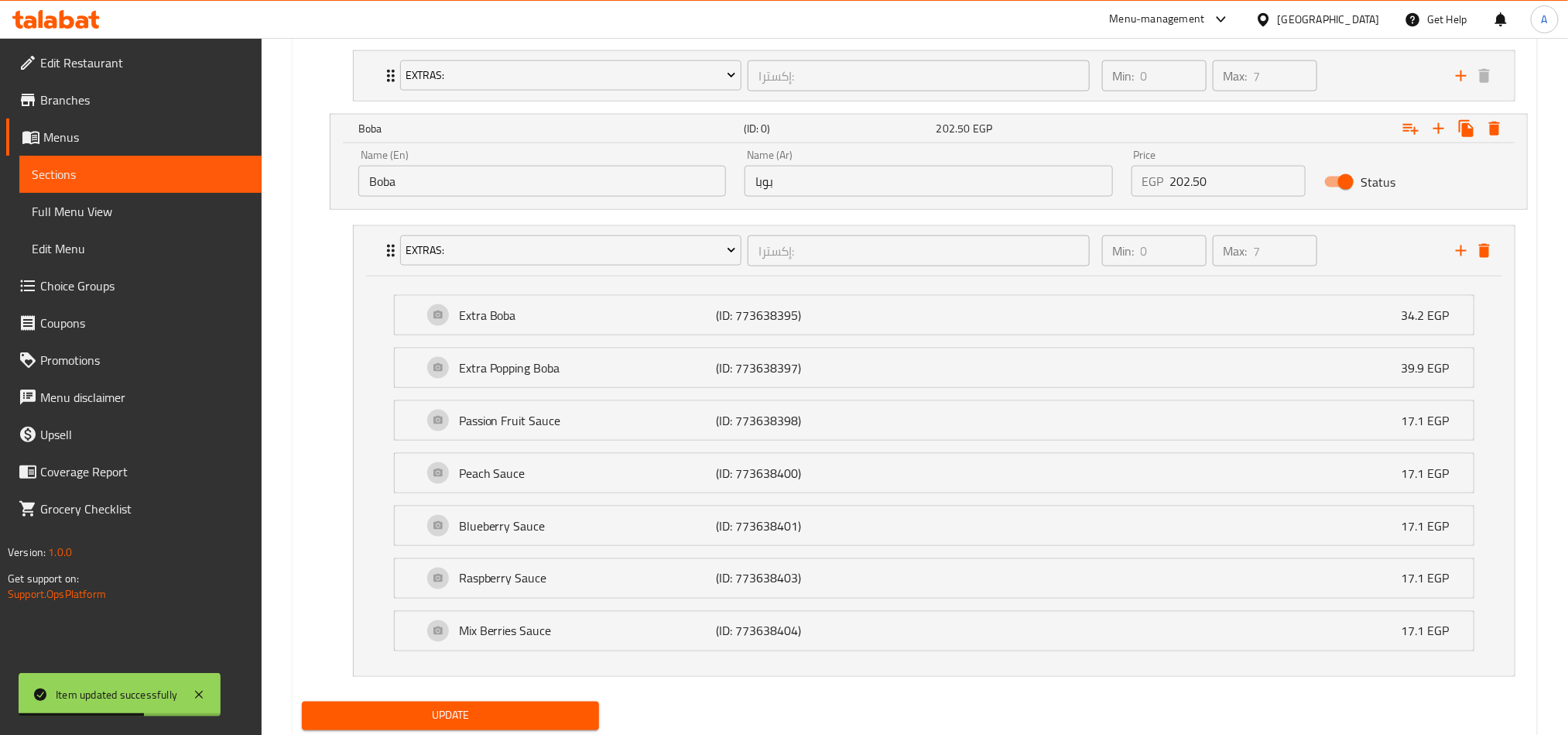
click at [481, 720] on span "Update" at bounding box center [451, 715] width 272 height 20
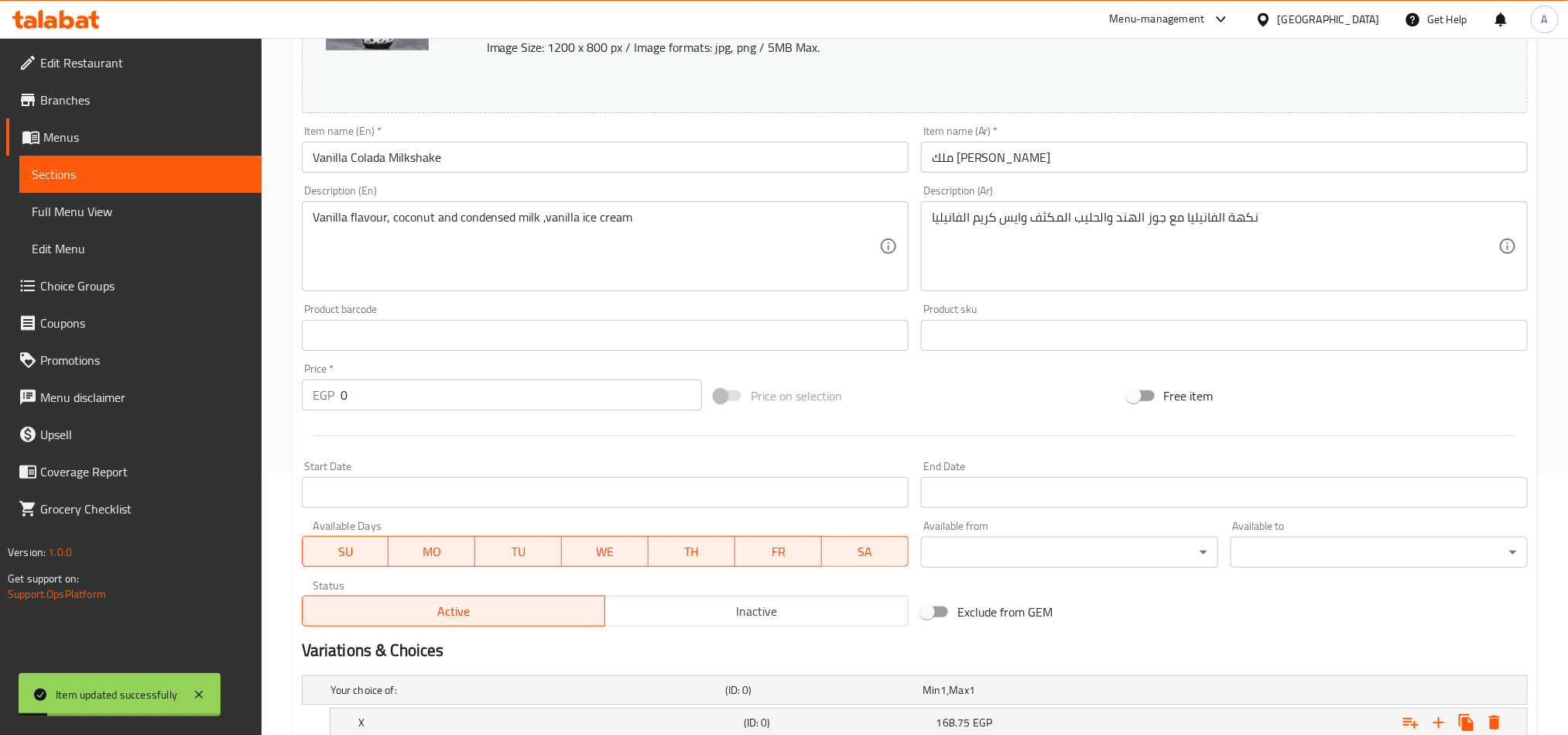
scroll to position [0, 0]
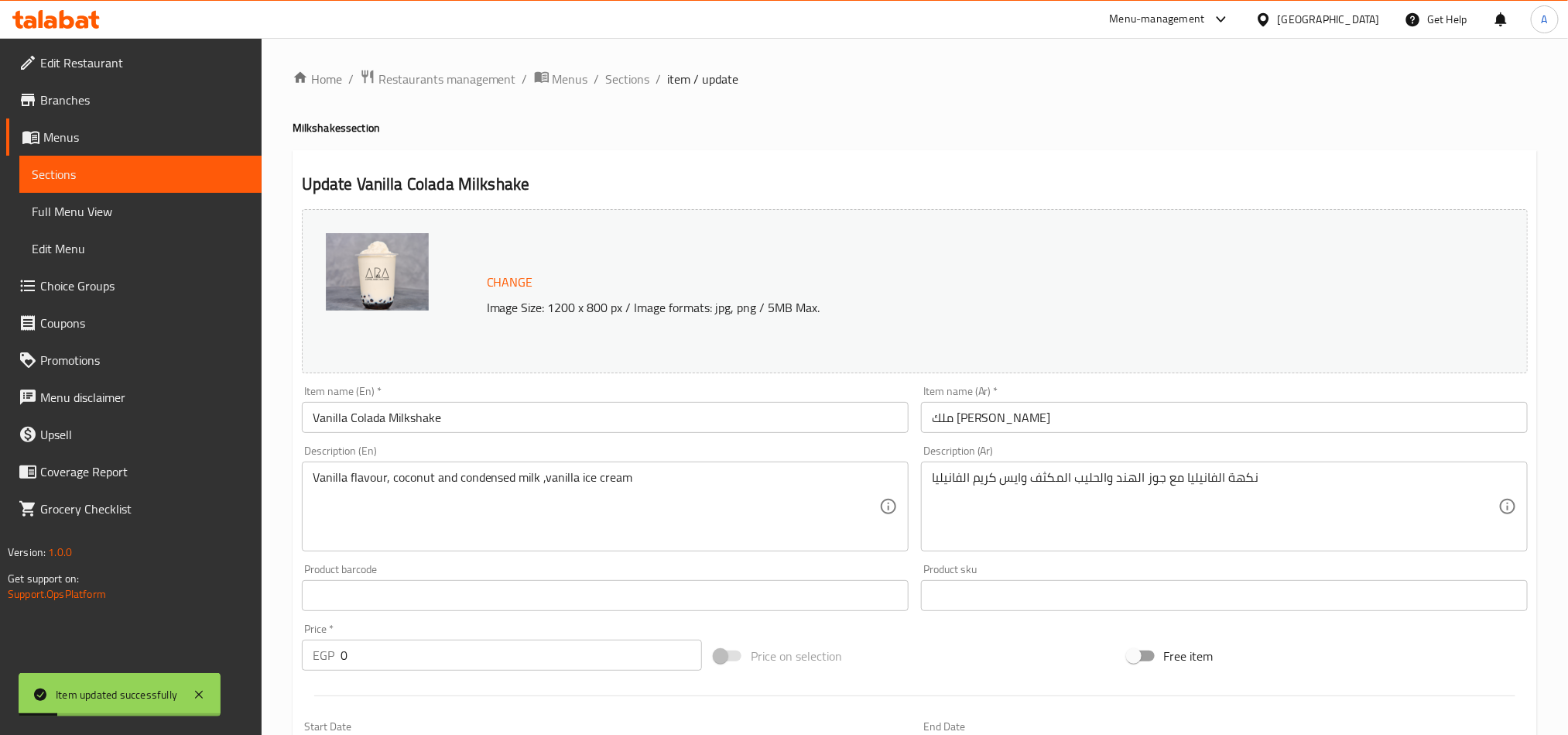
drag, startPoint x: 632, startPoint y: 84, endPoint x: 840, endPoint y: 61, distance: 209.3
click at [632, 84] on span "Sections" at bounding box center [628, 79] width 44 height 19
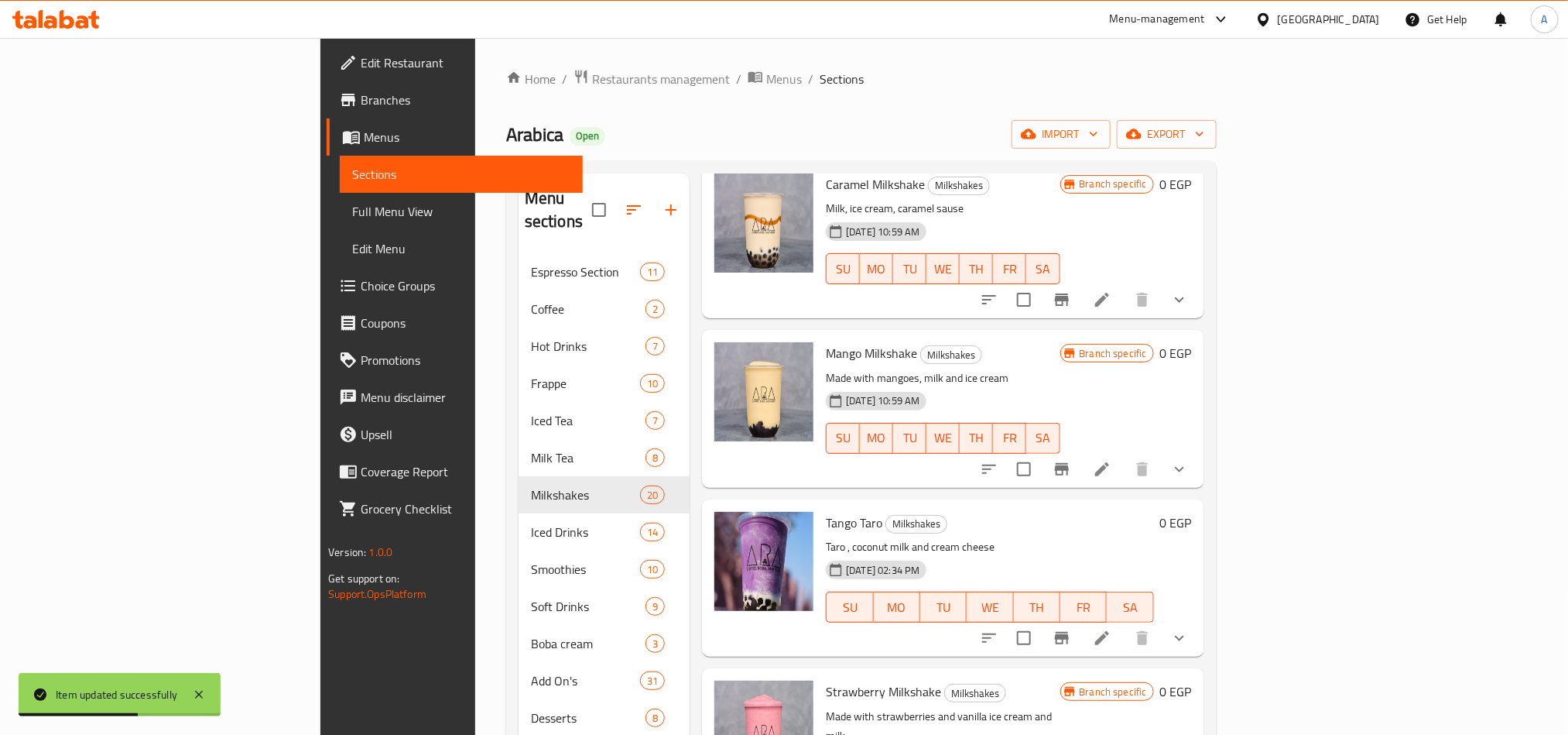
scroll to position [2037, 0]
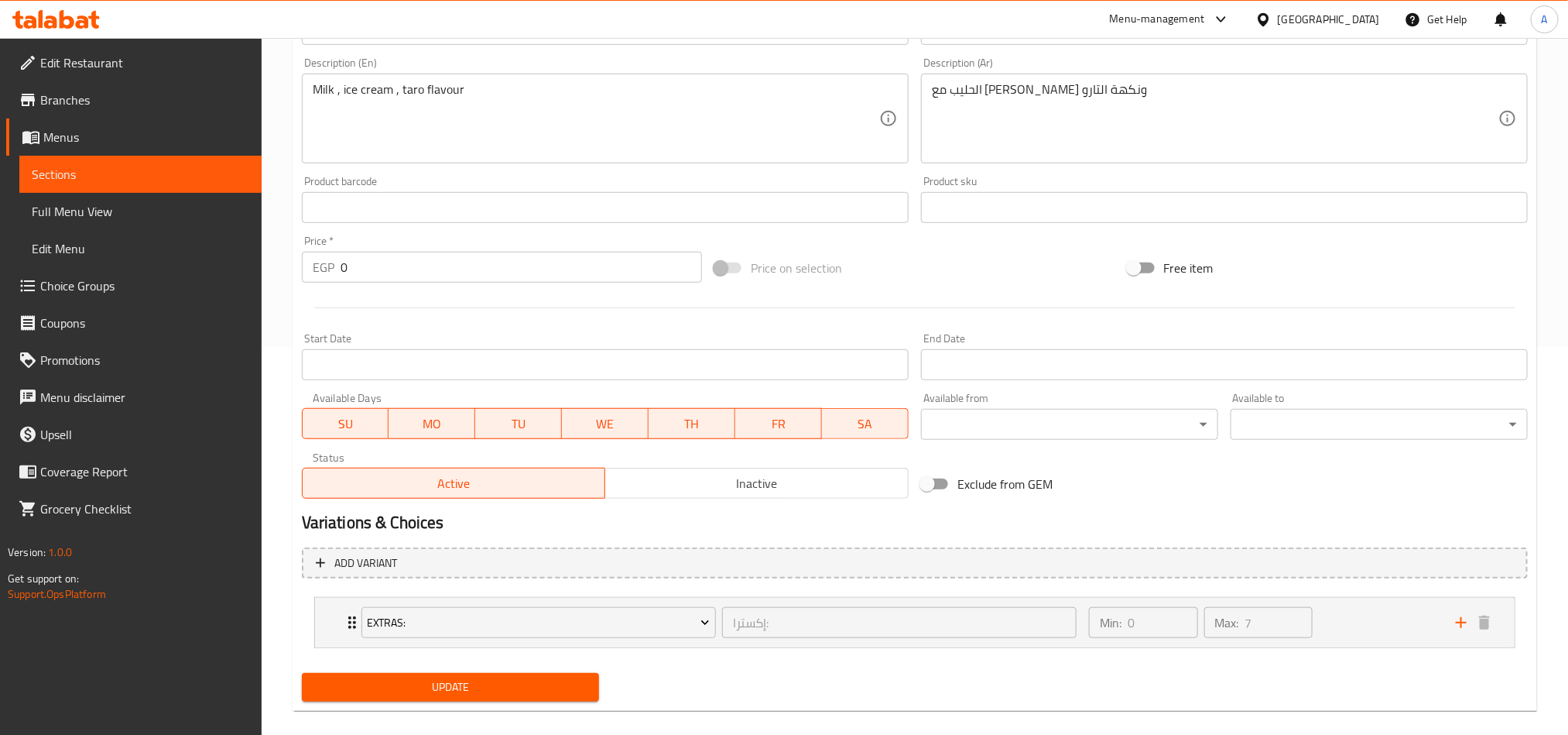
scroll to position [407, 0]
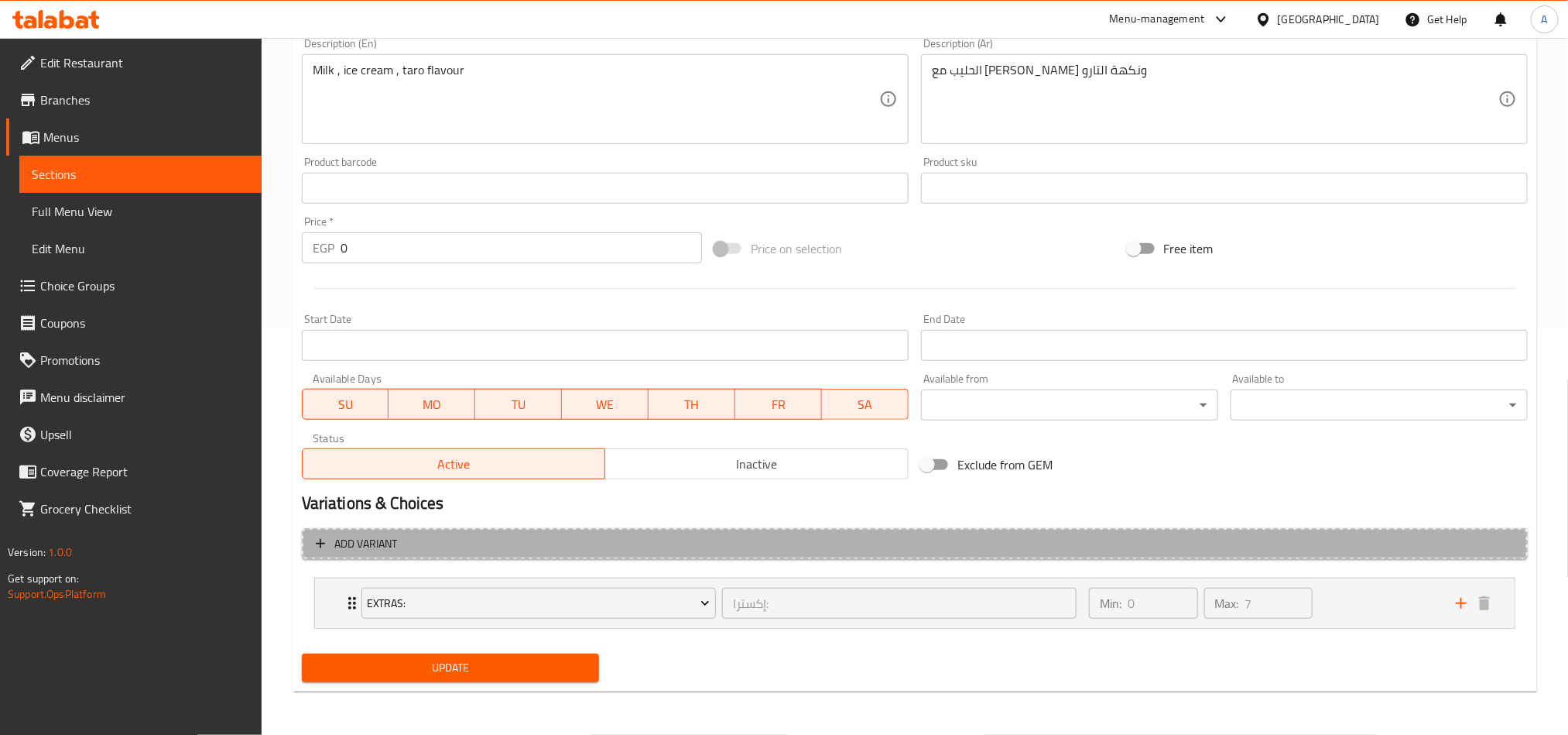
click at [677, 556] on button "Add variant" at bounding box center [915, 544] width 1226 height 32
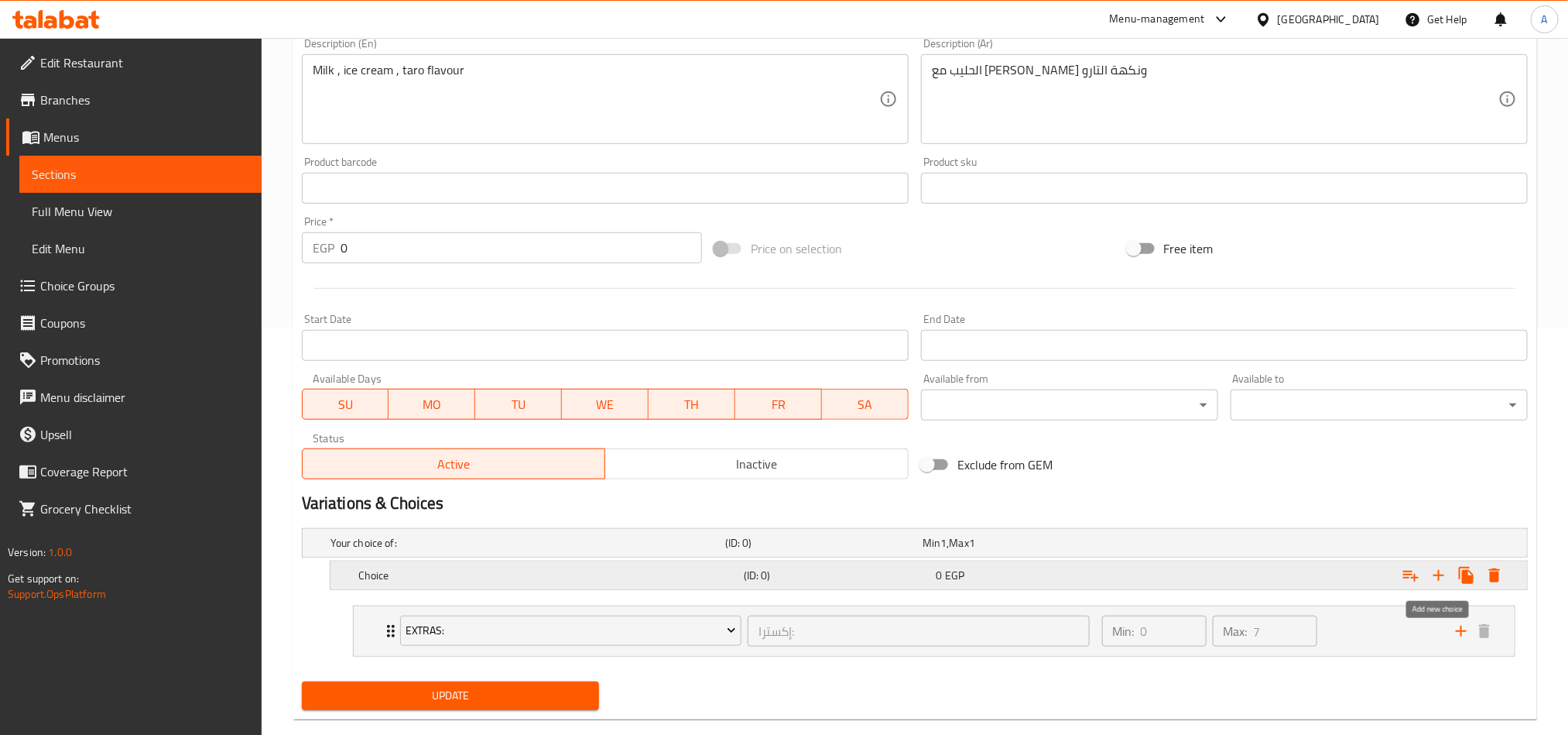
click at [1431, 571] on icon "Expand" at bounding box center [1439, 575] width 19 height 19
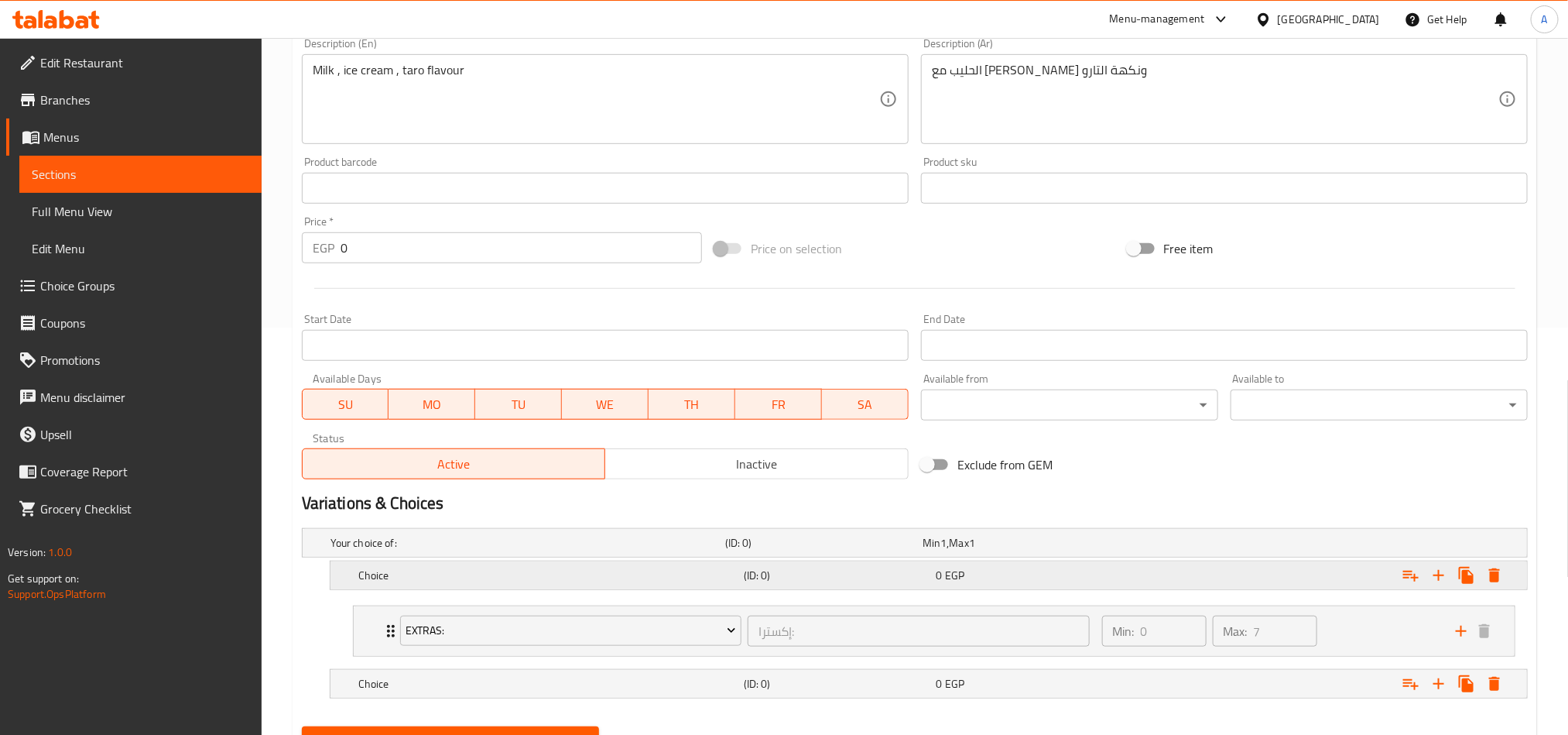
click at [707, 560] on div "Choice (ID: 0) 0 EGP" at bounding box center [919, 543] width 1184 height 34
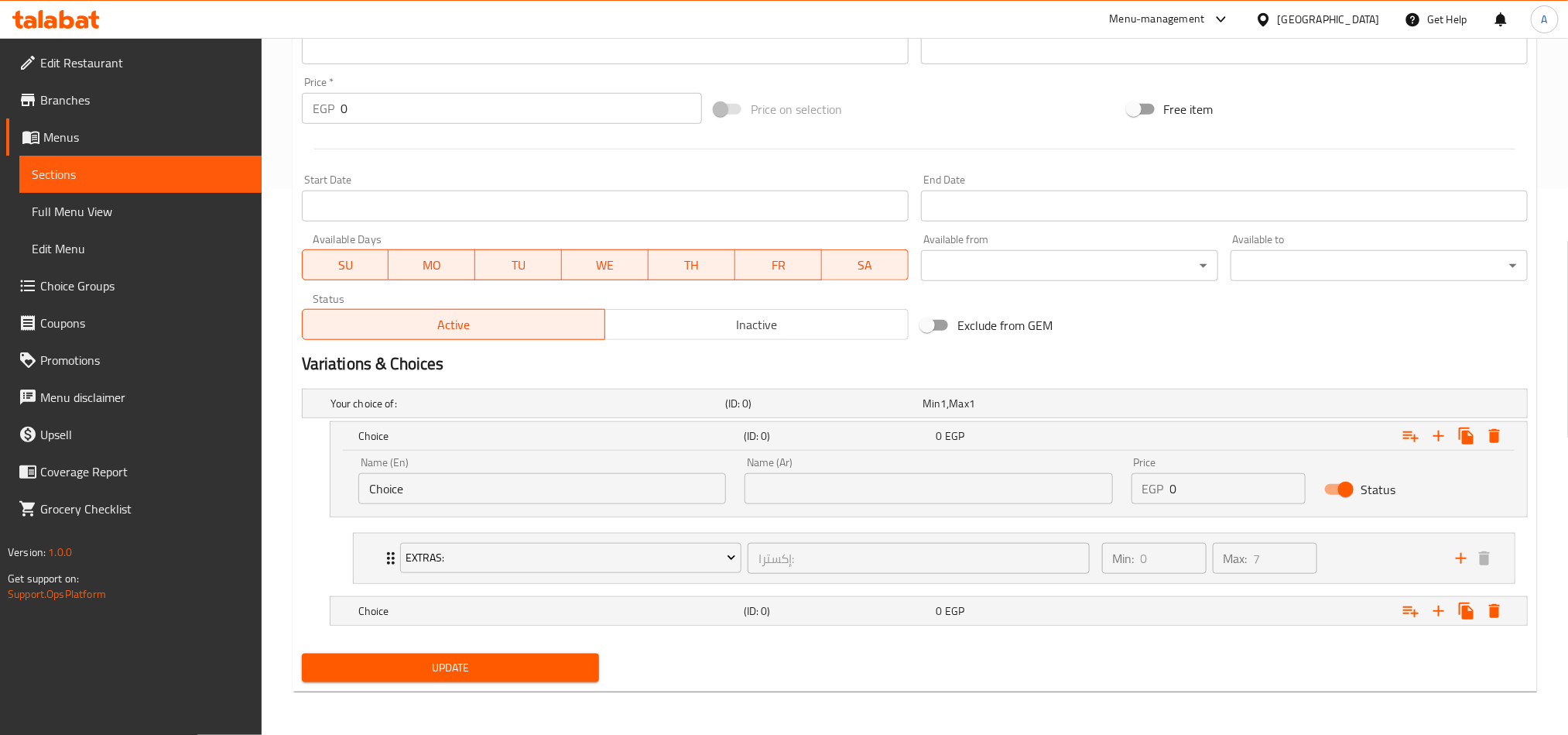
scroll to position [549, 0]
click at [934, 641] on nav at bounding box center [915, 635] width 1226 height 13
click at [934, 420] on div "Choice (ID: 0) 0 EGP" at bounding box center [919, 404] width 1184 height 34
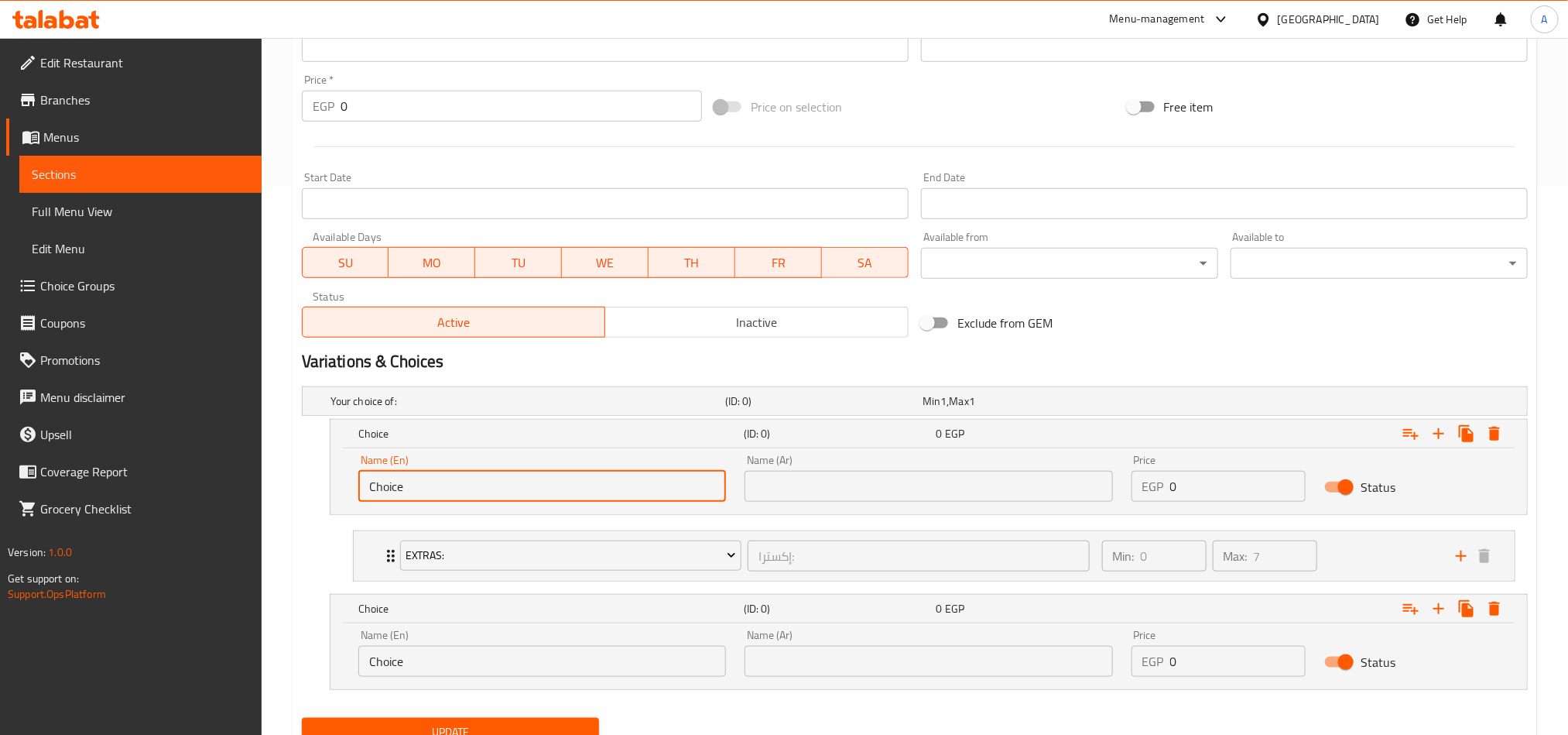
click at [576, 477] on input "Choice" at bounding box center [542, 486] width 368 height 31
click at [576, 477] on input "text" at bounding box center [542, 486] width 368 height 31
type input "X"
click at [894, 474] on input "text" at bounding box center [929, 486] width 368 height 31
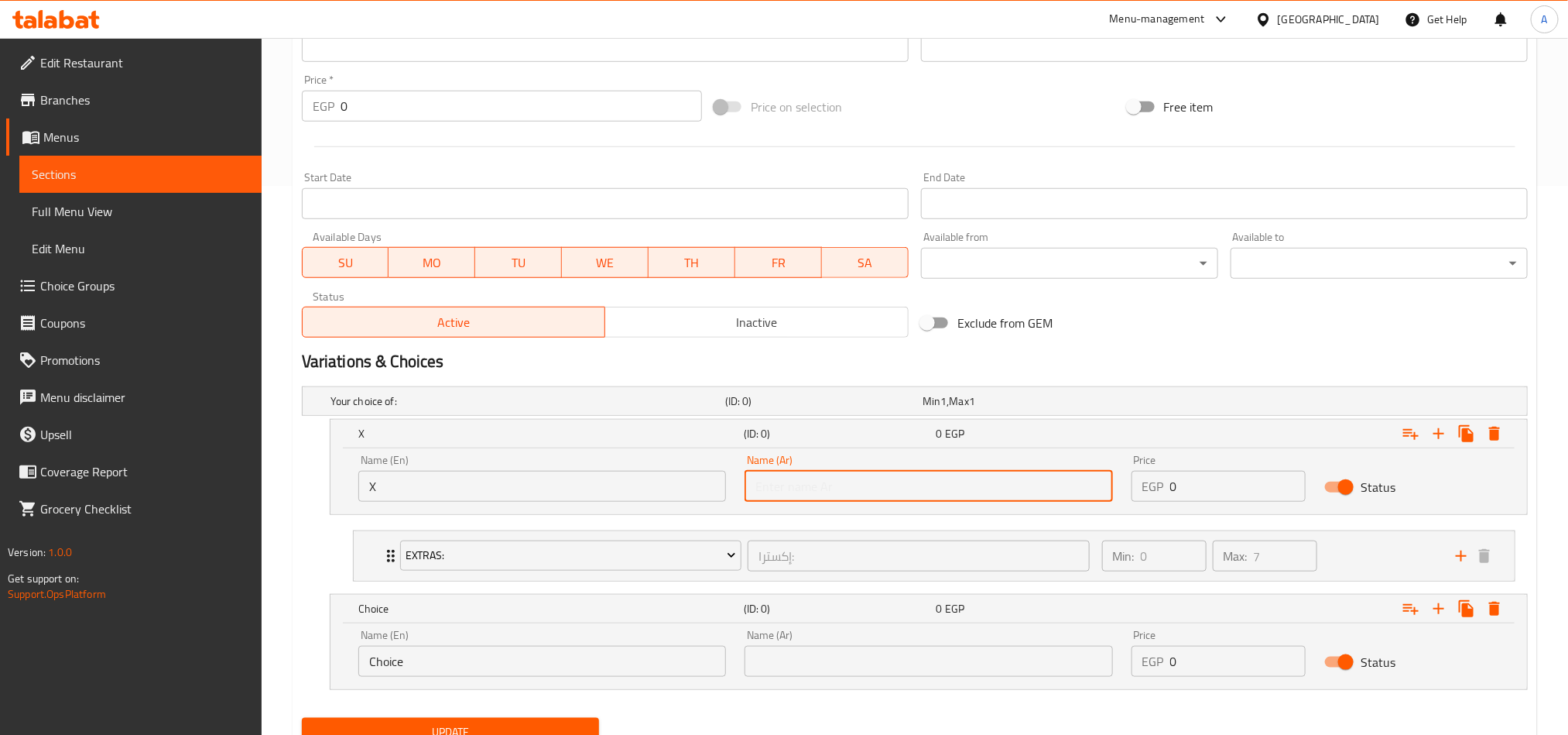
type input "اكس"
click at [685, 650] on input "Choice" at bounding box center [542, 661] width 368 height 31
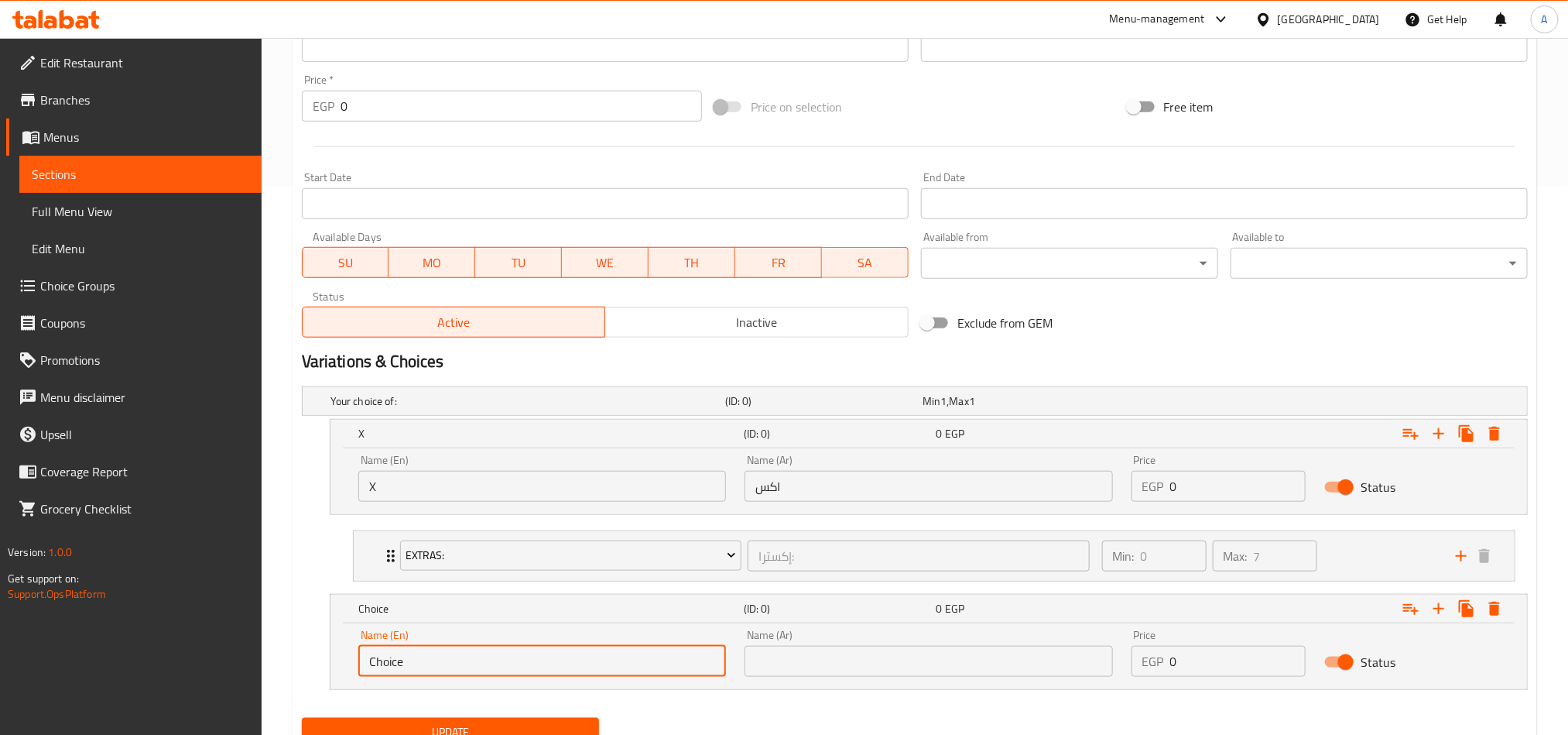
click at [685, 650] on input "Choice" at bounding box center [542, 661] width 368 height 31
drag, startPoint x: 685, startPoint y: 650, endPoint x: 681, endPoint y: 634, distance: 16.5
click at [685, 650] on input "text" at bounding box center [542, 661] width 368 height 31
type input "Boba"
drag, startPoint x: 896, startPoint y: 660, endPoint x: 901, endPoint y: 651, distance: 10.3
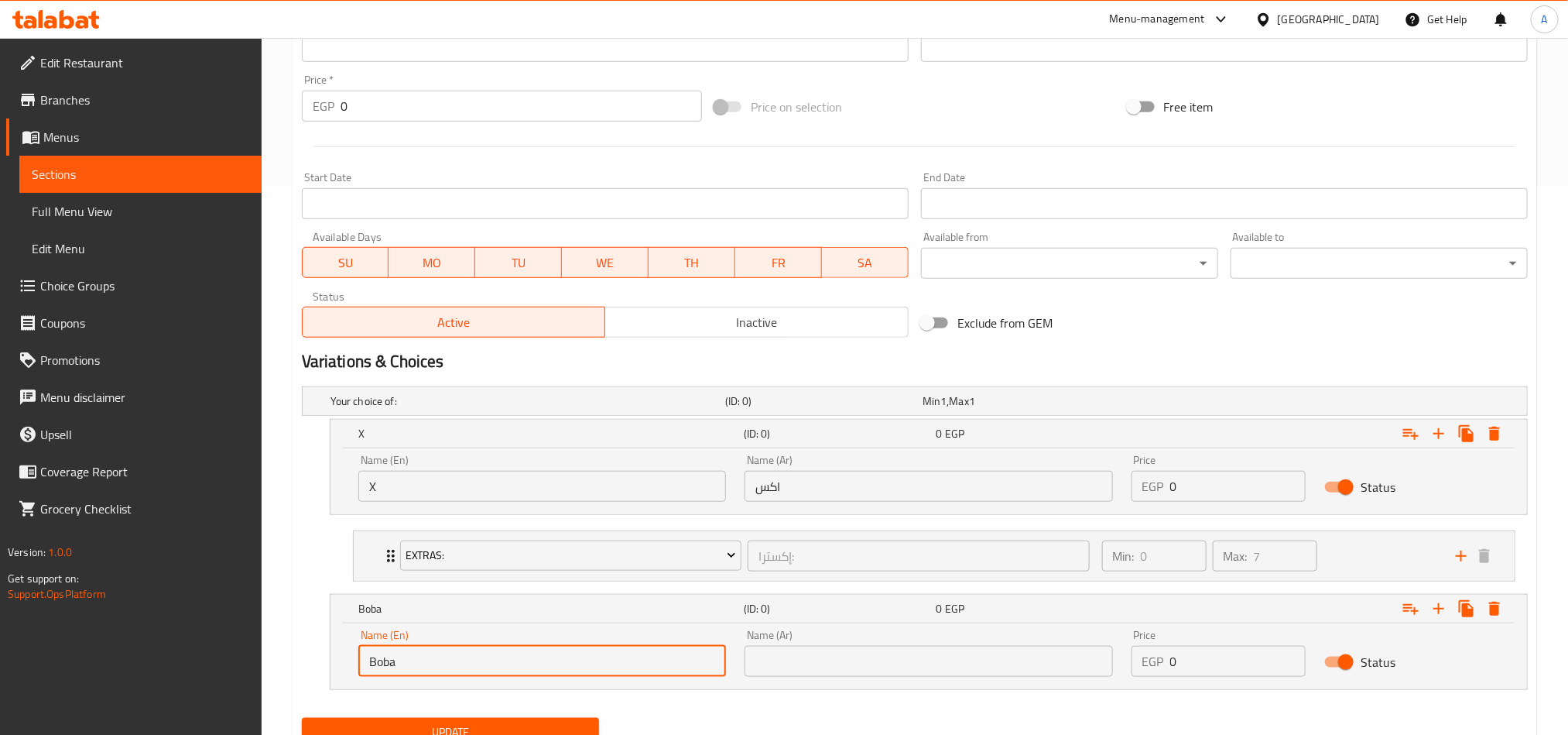
click at [896, 661] on input "text" at bounding box center [929, 661] width 368 height 31
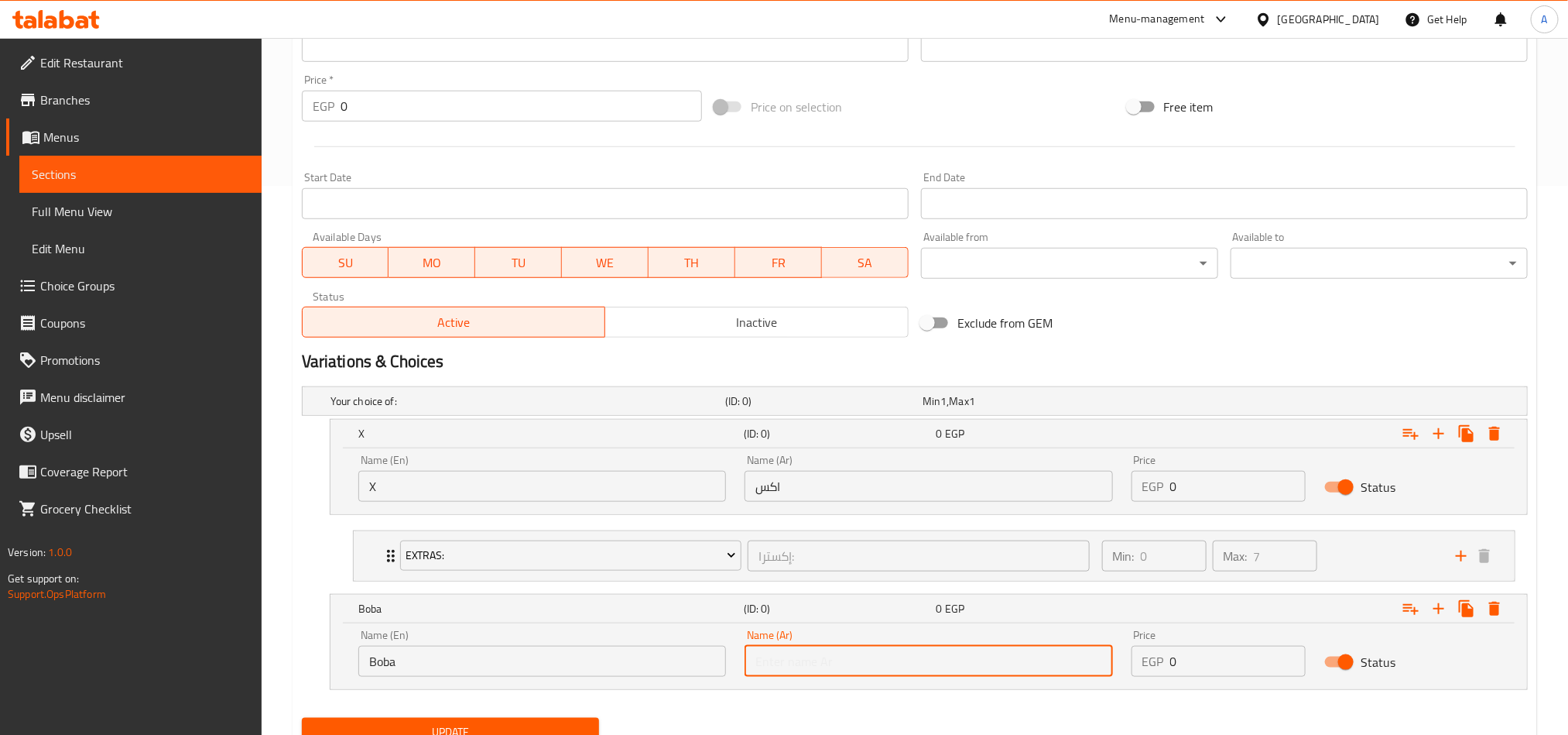
type input "بوبا"
click at [1179, 485] on input "0" at bounding box center [1239, 486] width 136 height 31
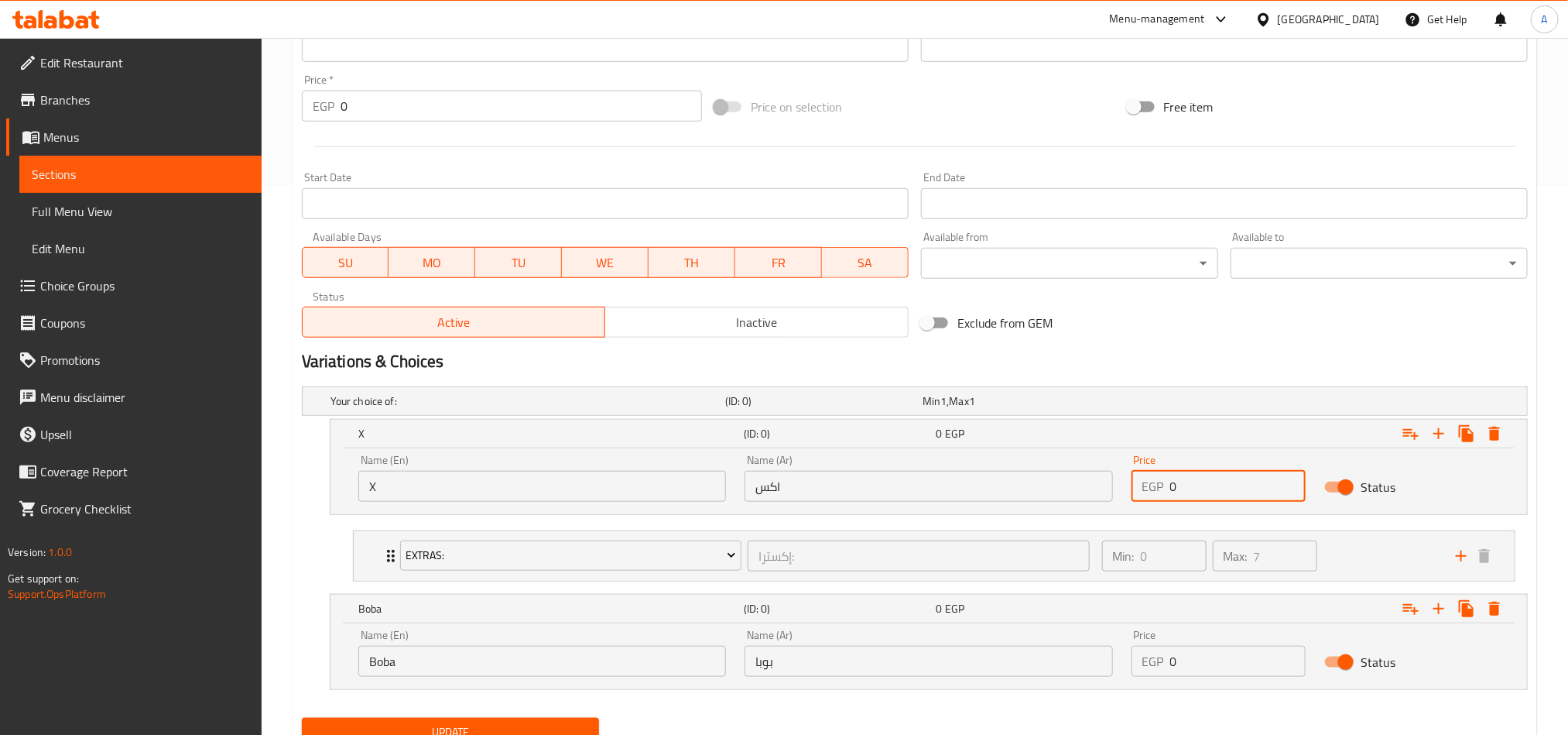
click at [1179, 485] on input "0" at bounding box center [1239, 486] width 136 height 31
paste input "175.5"
type input "175.50"
click at [1173, 658] on input "0" at bounding box center [1239, 661] width 136 height 31
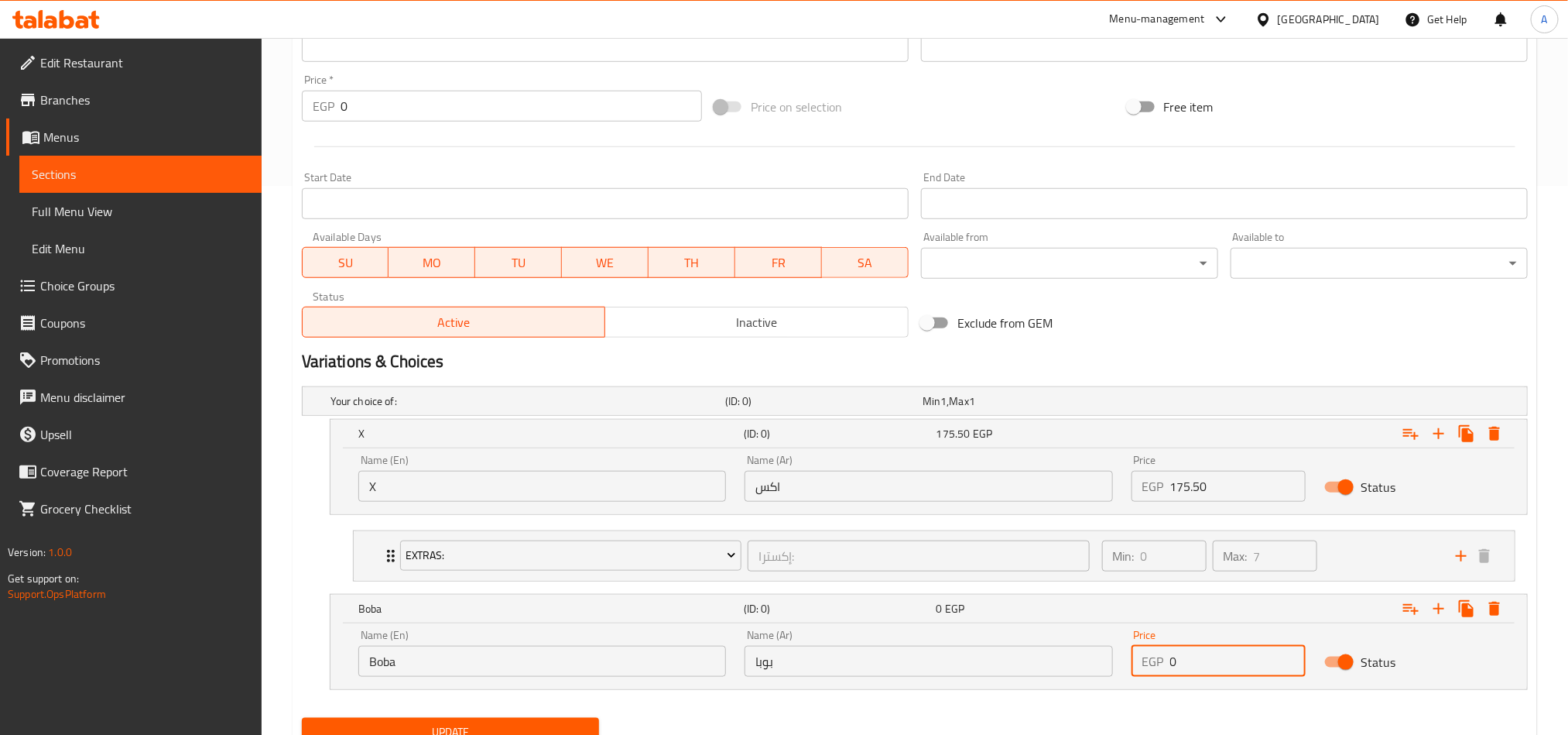
paste input "209.25"
type input "209.25"
click at [1402, 443] on icon "Expand" at bounding box center [1411, 434] width 19 height 19
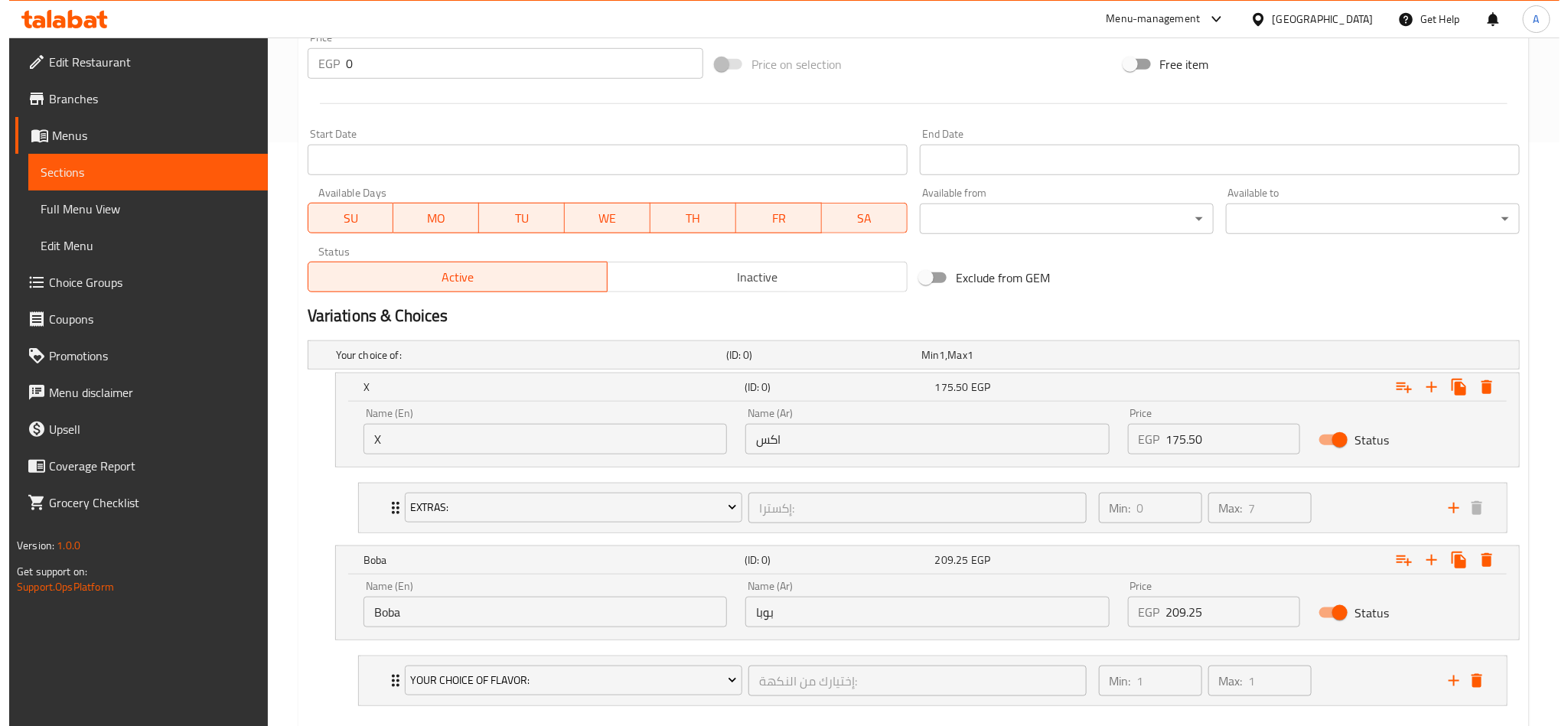
scroll to position [657, 0]
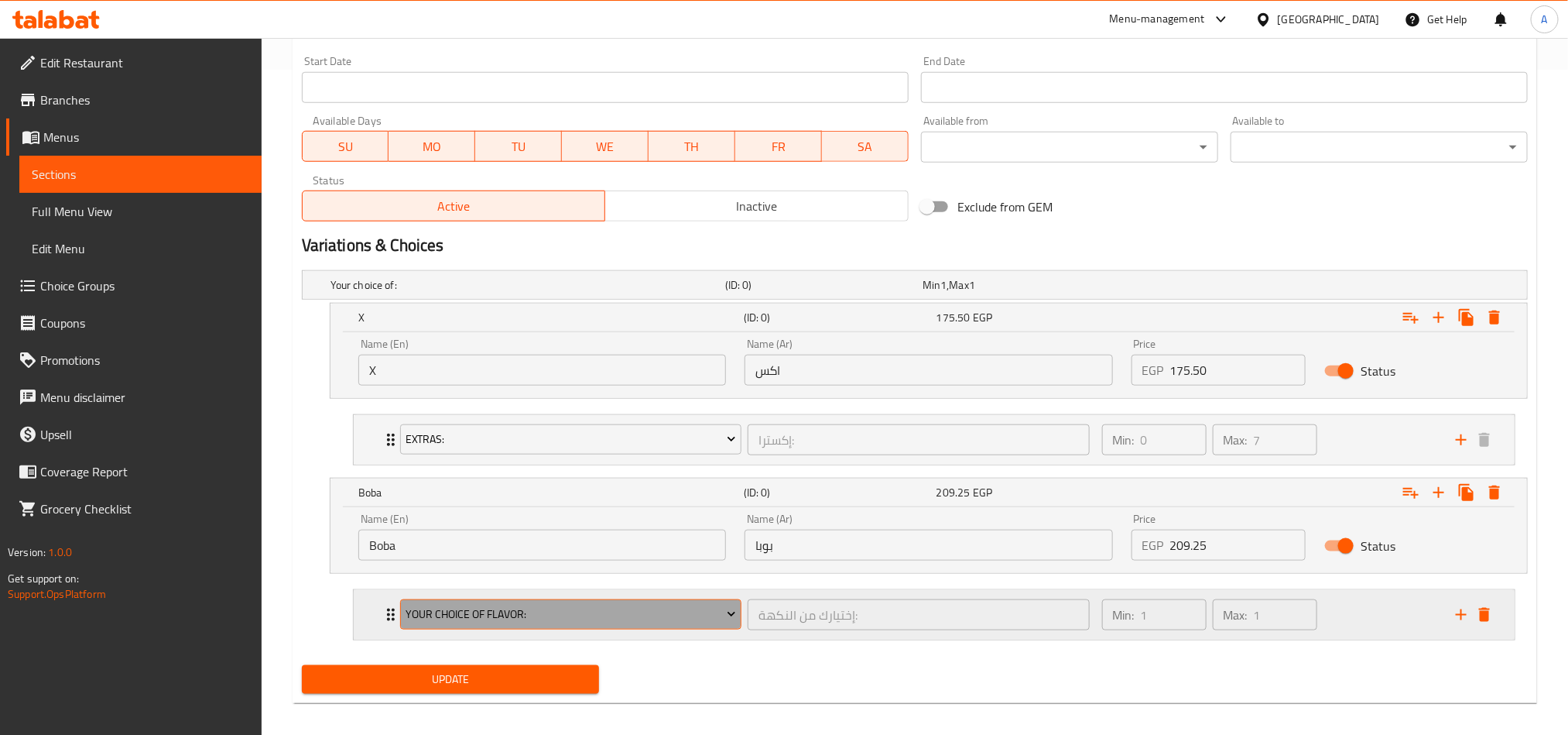
click at [655, 624] on span "Your Choice Of Flavor:" at bounding box center [570, 614] width 330 height 20
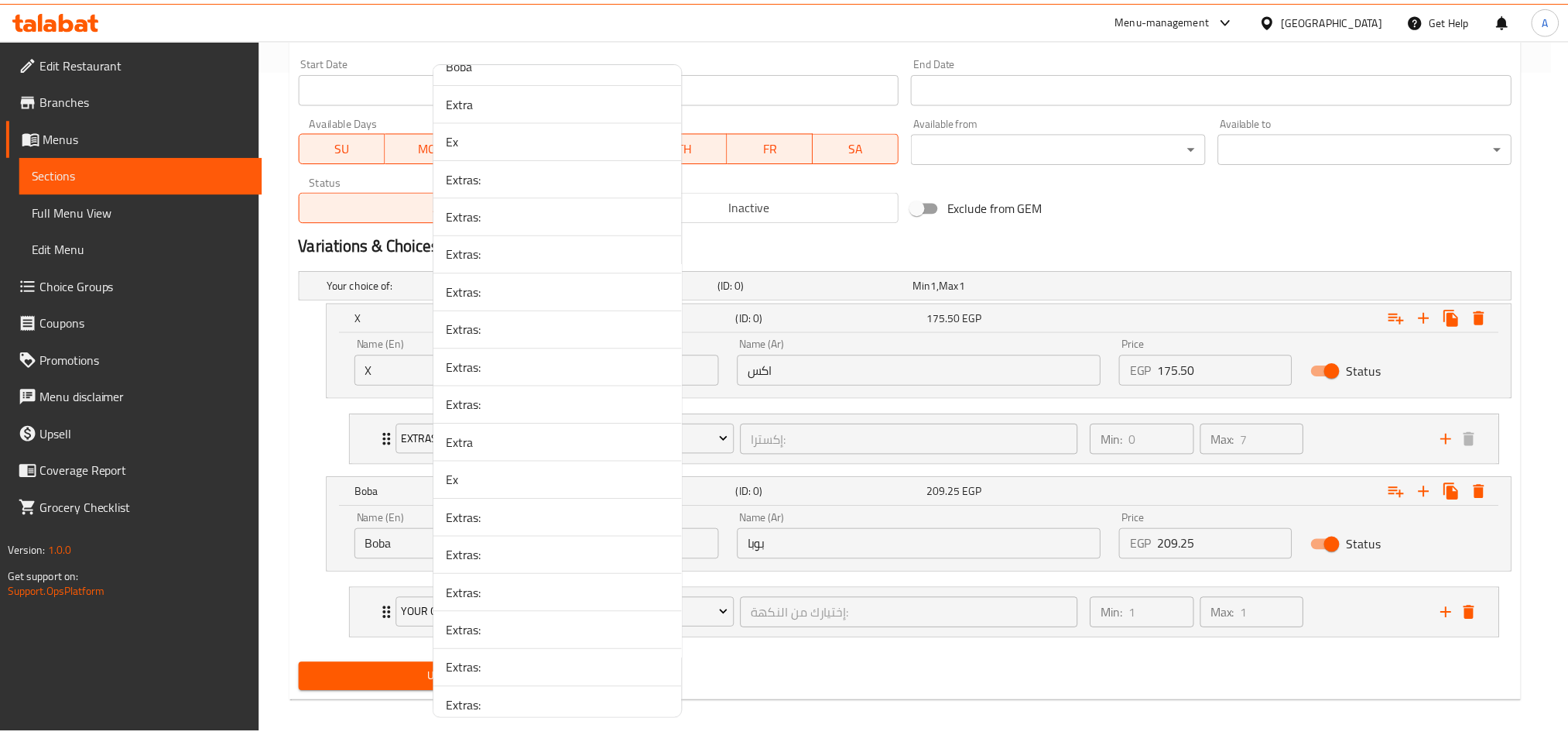
scroll to position [2262, 0]
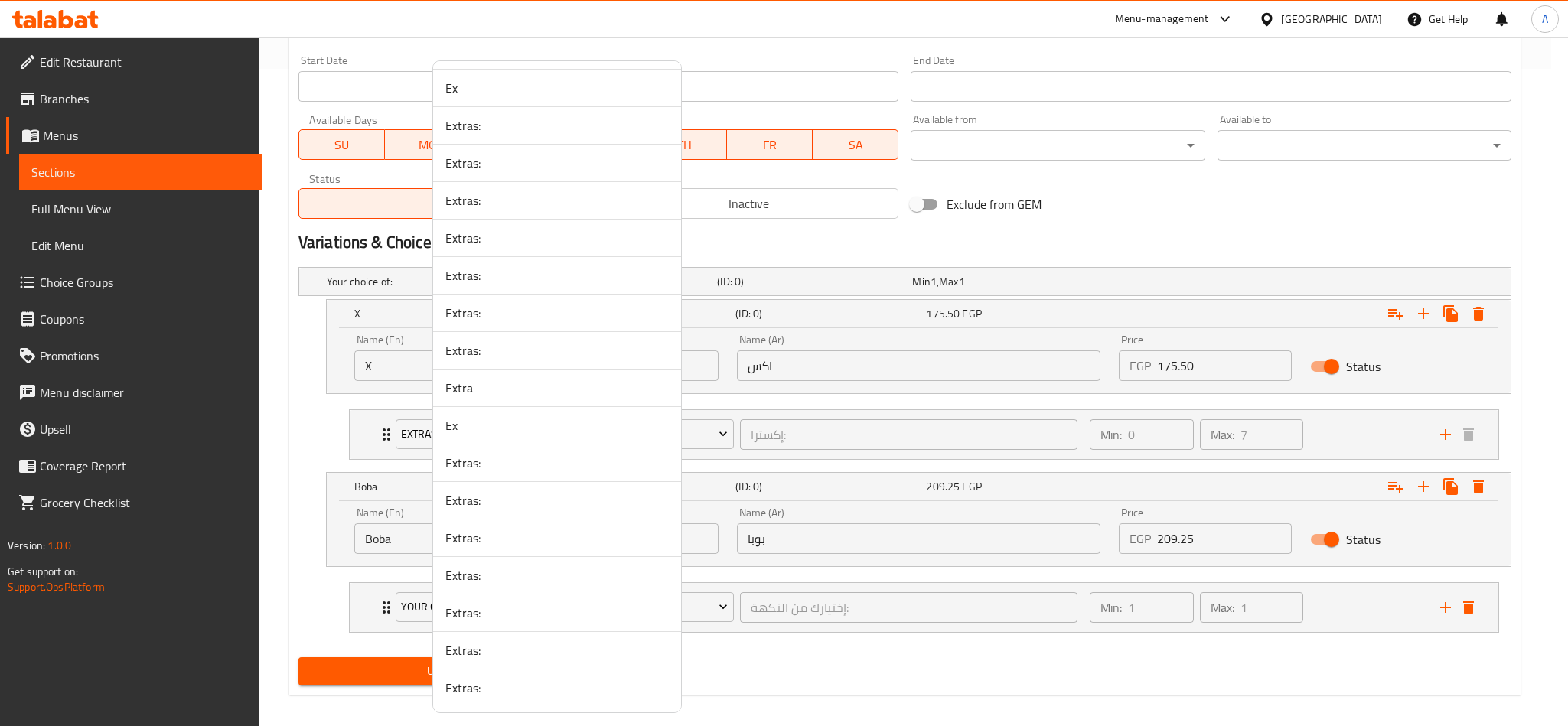
click at [593, 697] on li "Extras:" at bounding box center [557, 687] width 248 height 36
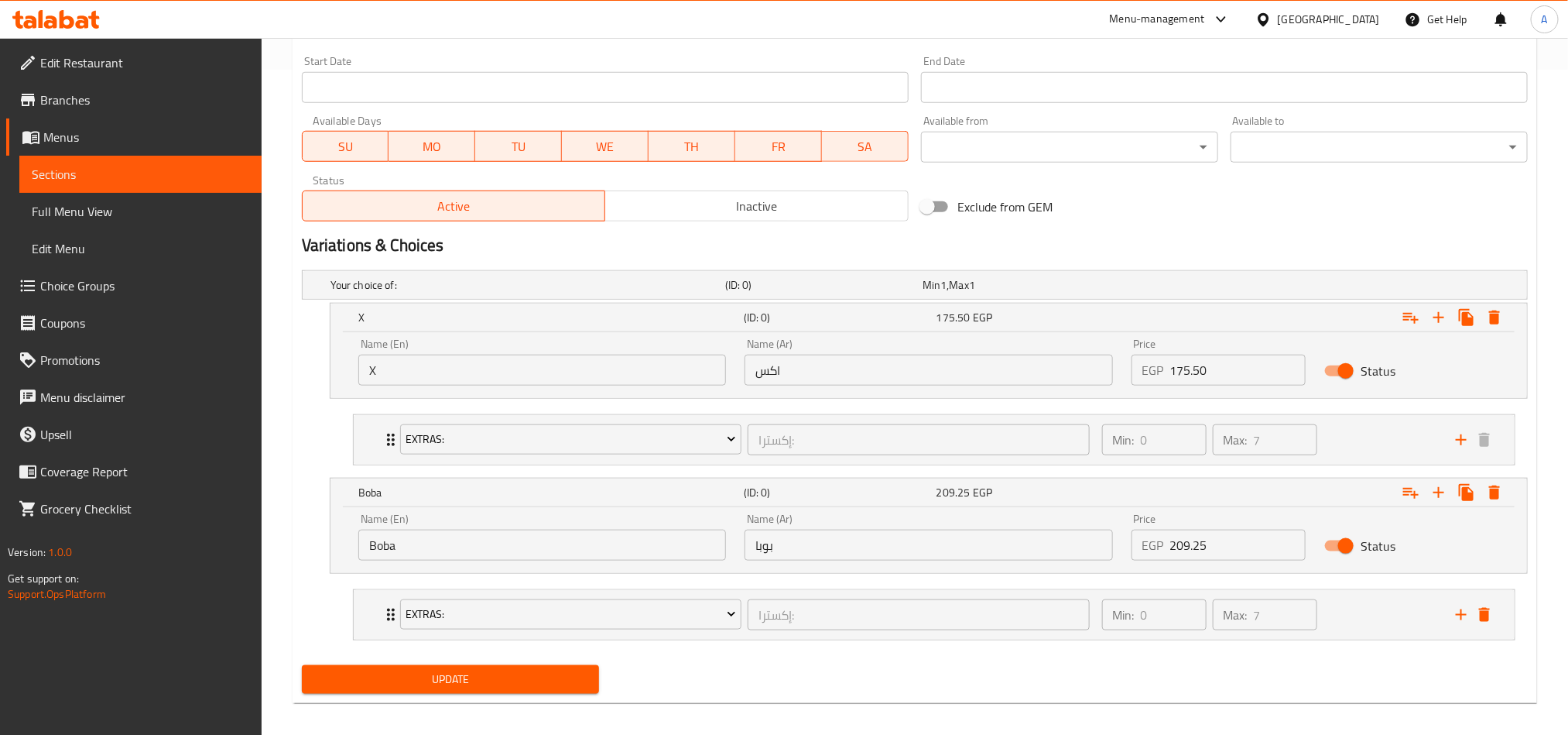
click at [578, 675] on span "Update" at bounding box center [451, 679] width 272 height 20
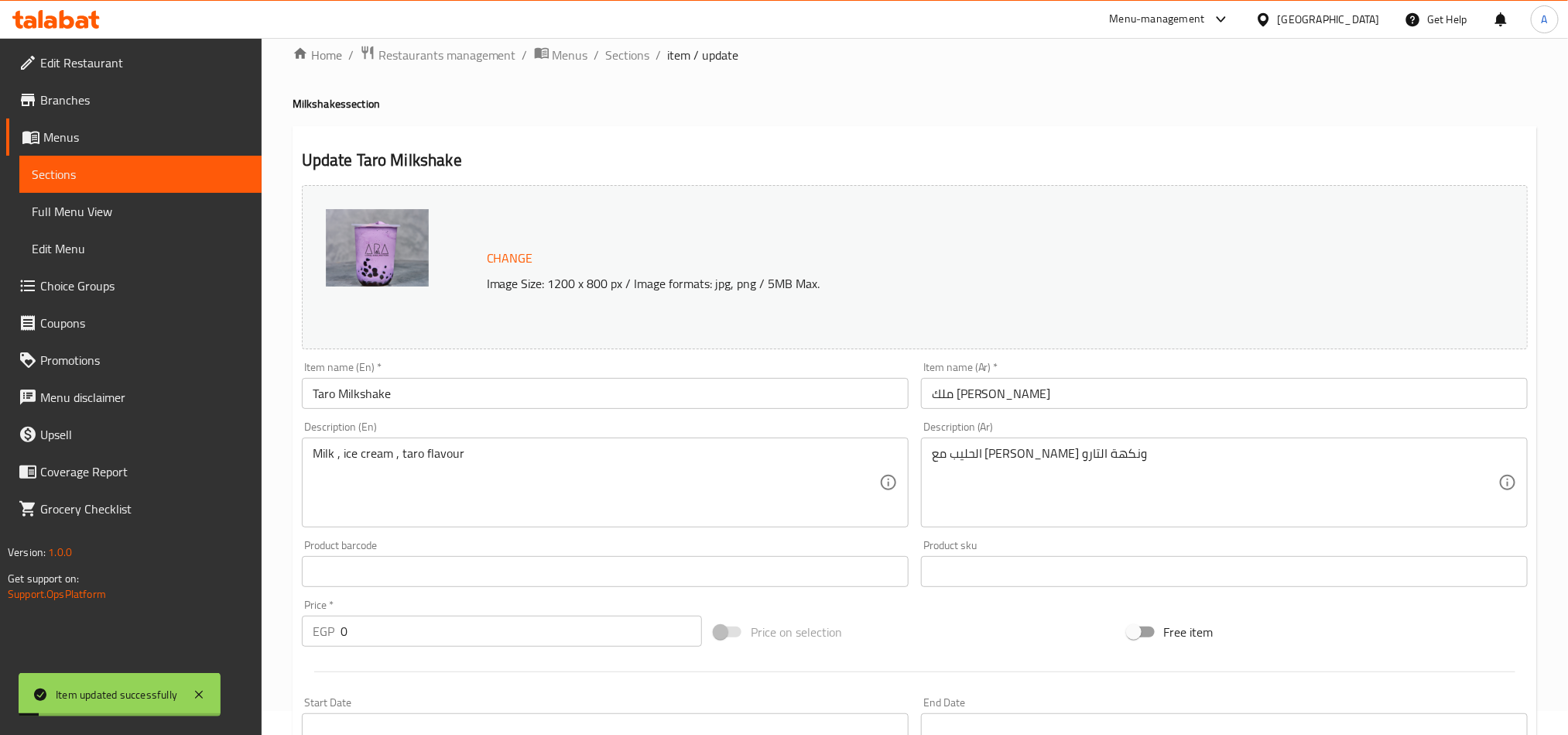
scroll to position [0, 0]
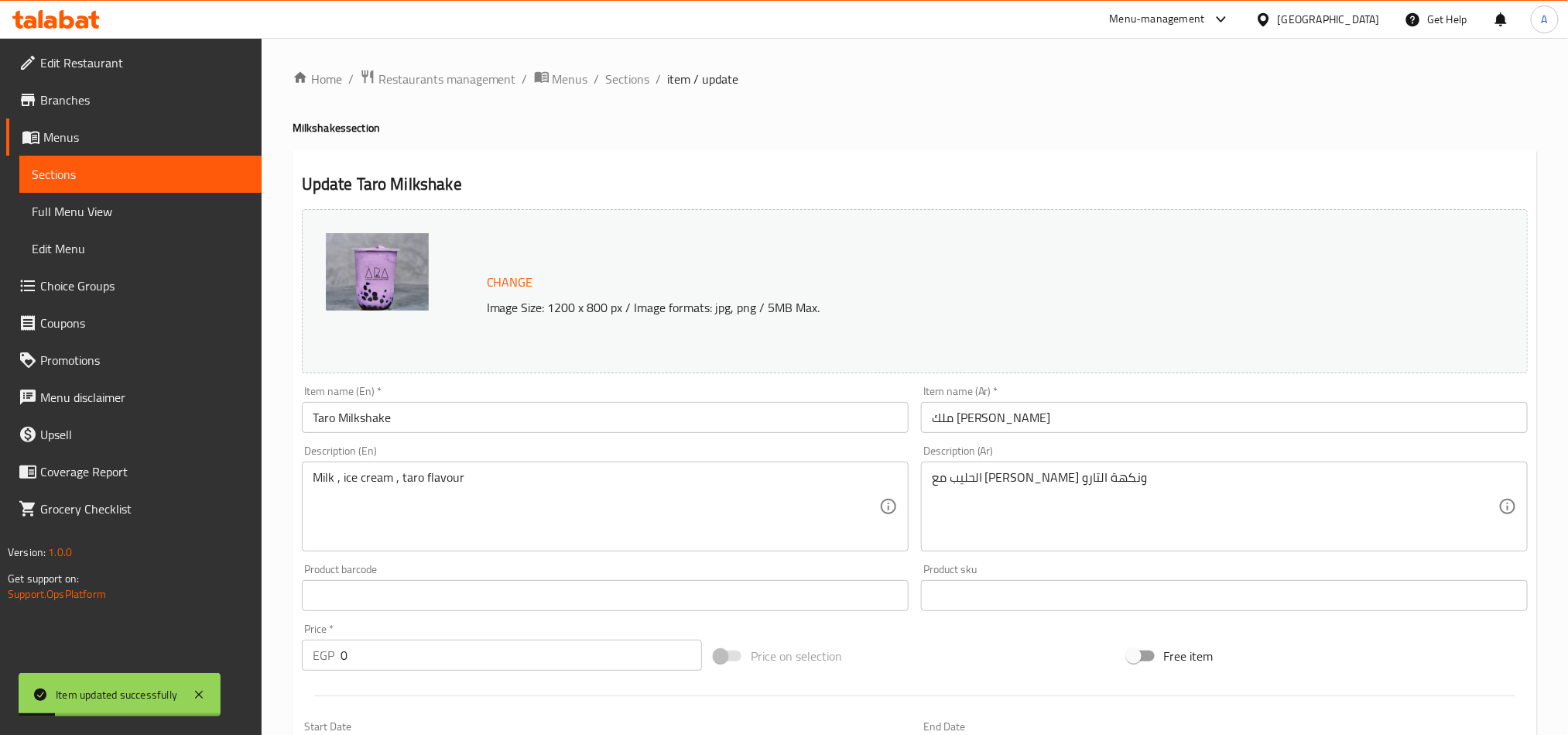
click at [606, 79] on span "Sections" at bounding box center [628, 79] width 44 height 19
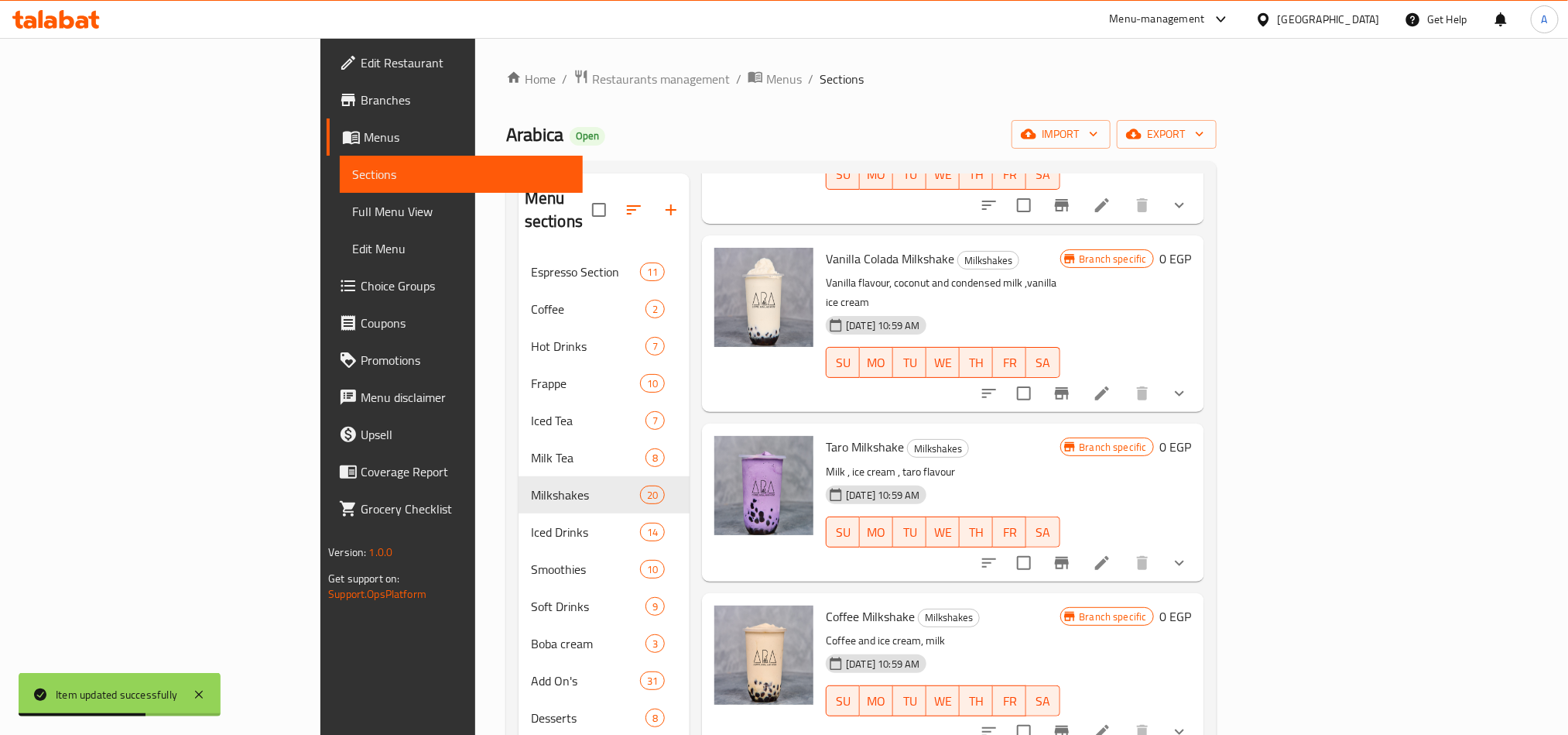
scroll to position [2439, 0]
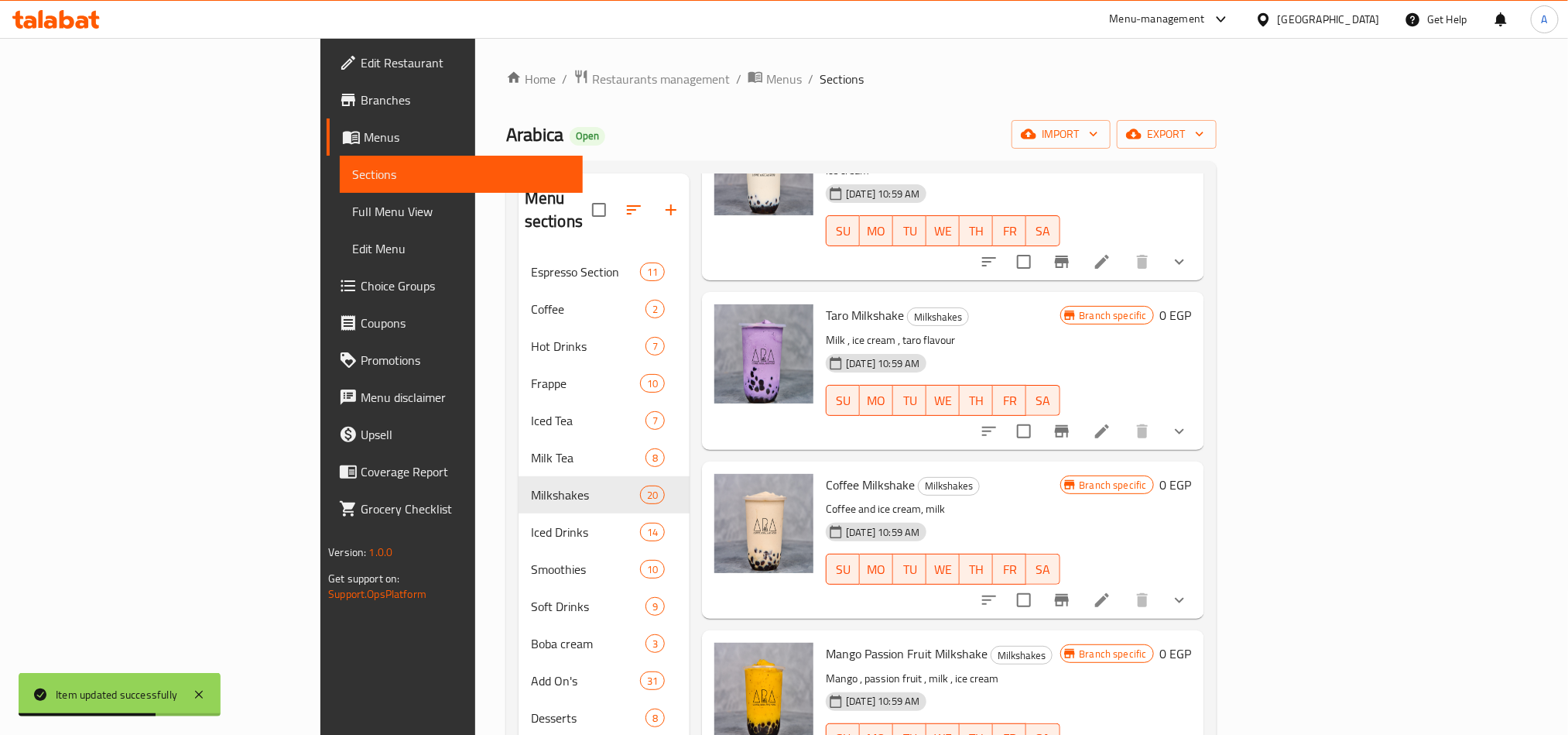
click at [1111, 591] on icon at bounding box center [1102, 600] width 19 height 19
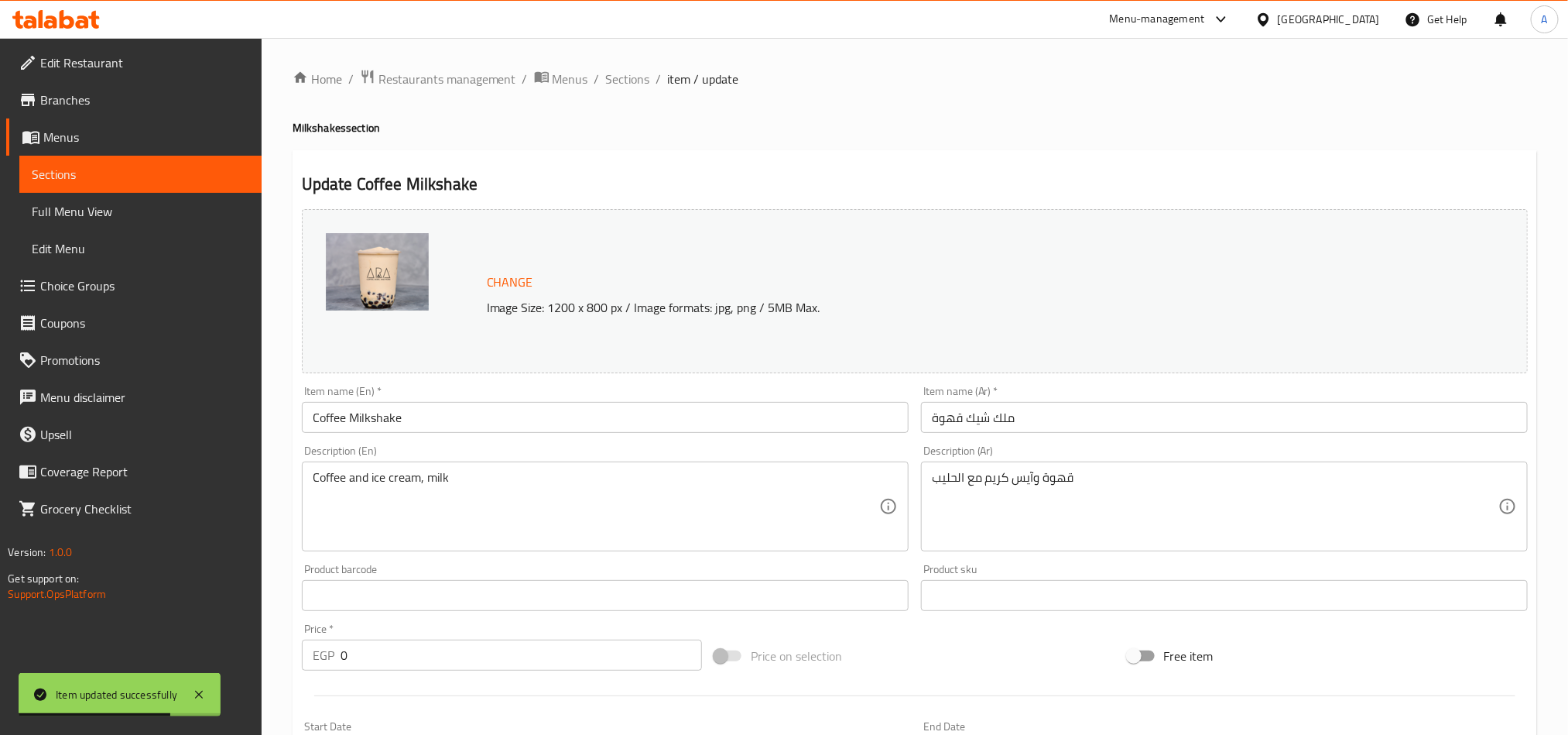
scroll to position [407, 0]
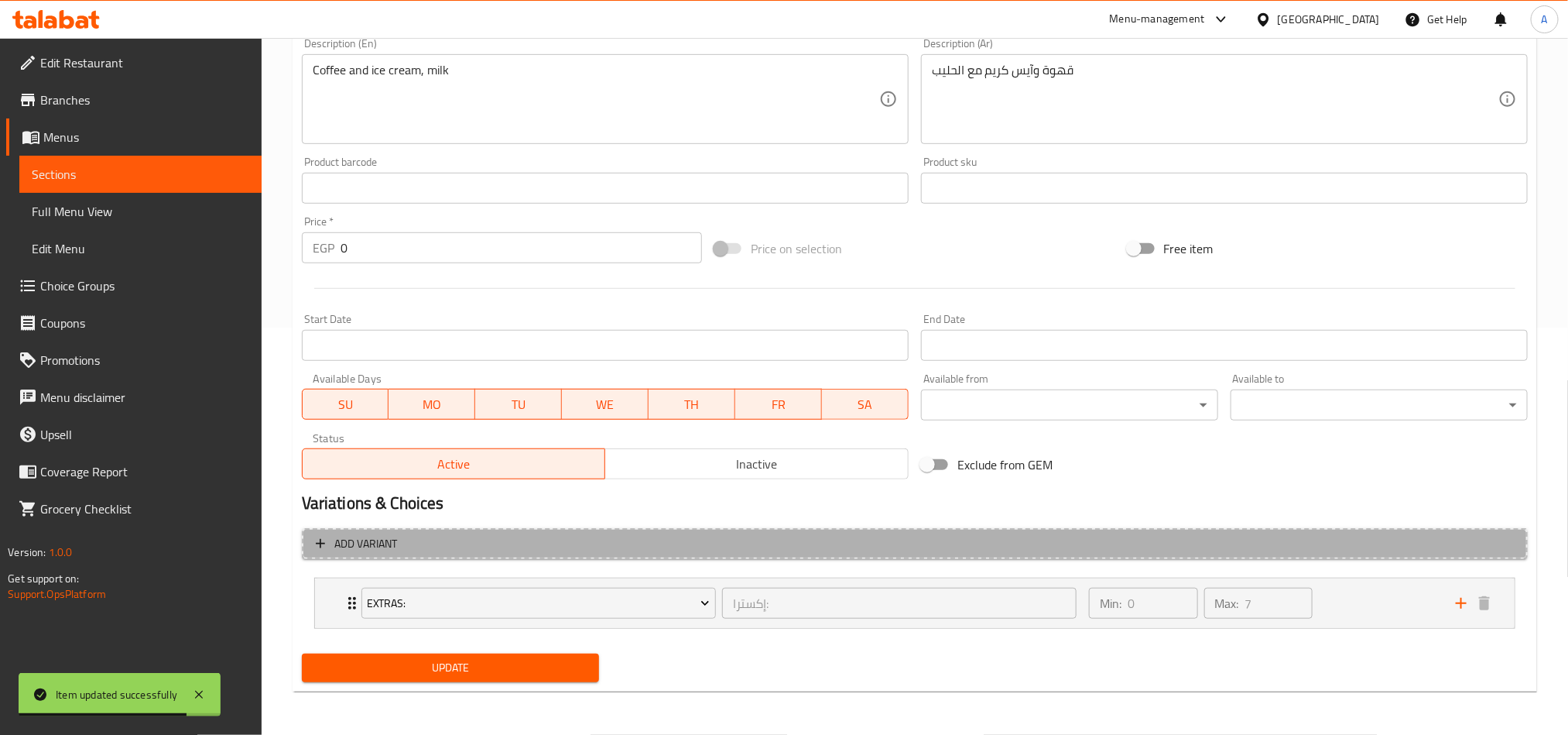
click at [890, 555] on button "Add variant" at bounding box center [915, 544] width 1226 height 32
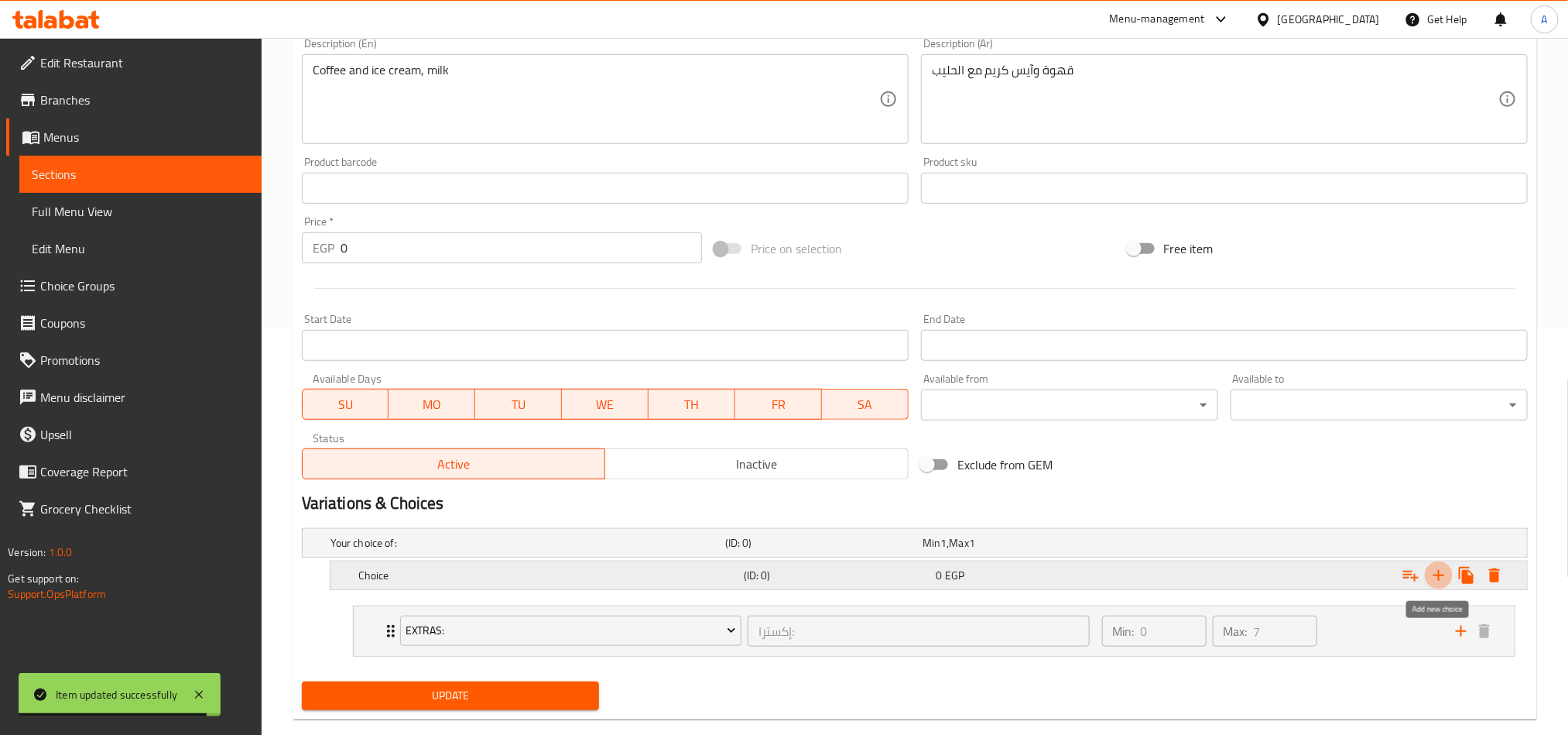
click at [1428, 581] on button "Expand" at bounding box center [1439, 575] width 28 height 28
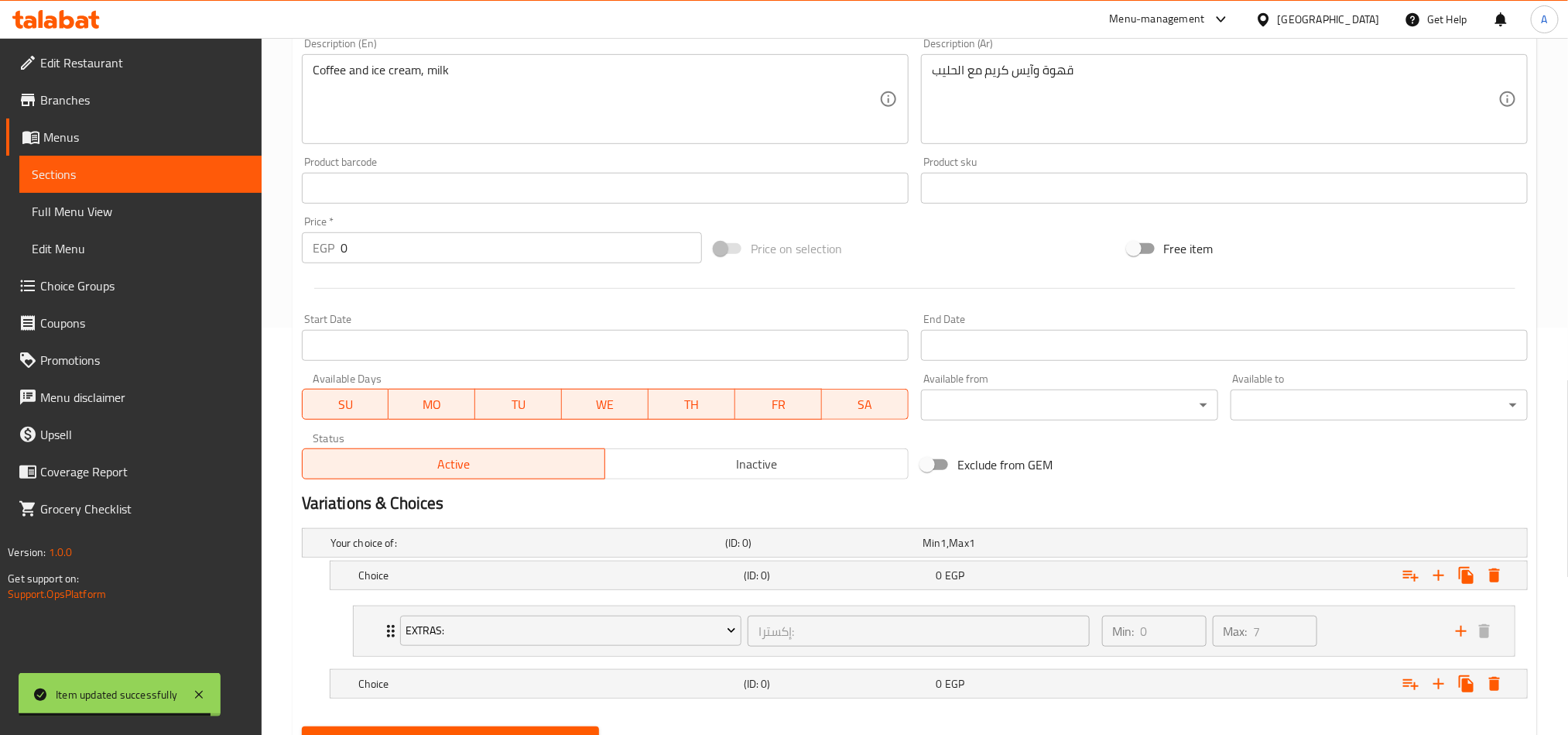
click at [997, 595] on nav "Extras: إكسترا: ​ Min: 0 ​ Max: 7 ​ Extra Boba (ID: 773638395) 34.2 EGP Name (E…" at bounding box center [915, 631] width 1226 height 76
click at [1009, 550] on div "0 EGP" at bounding box center [1018, 542] width 191 height 16
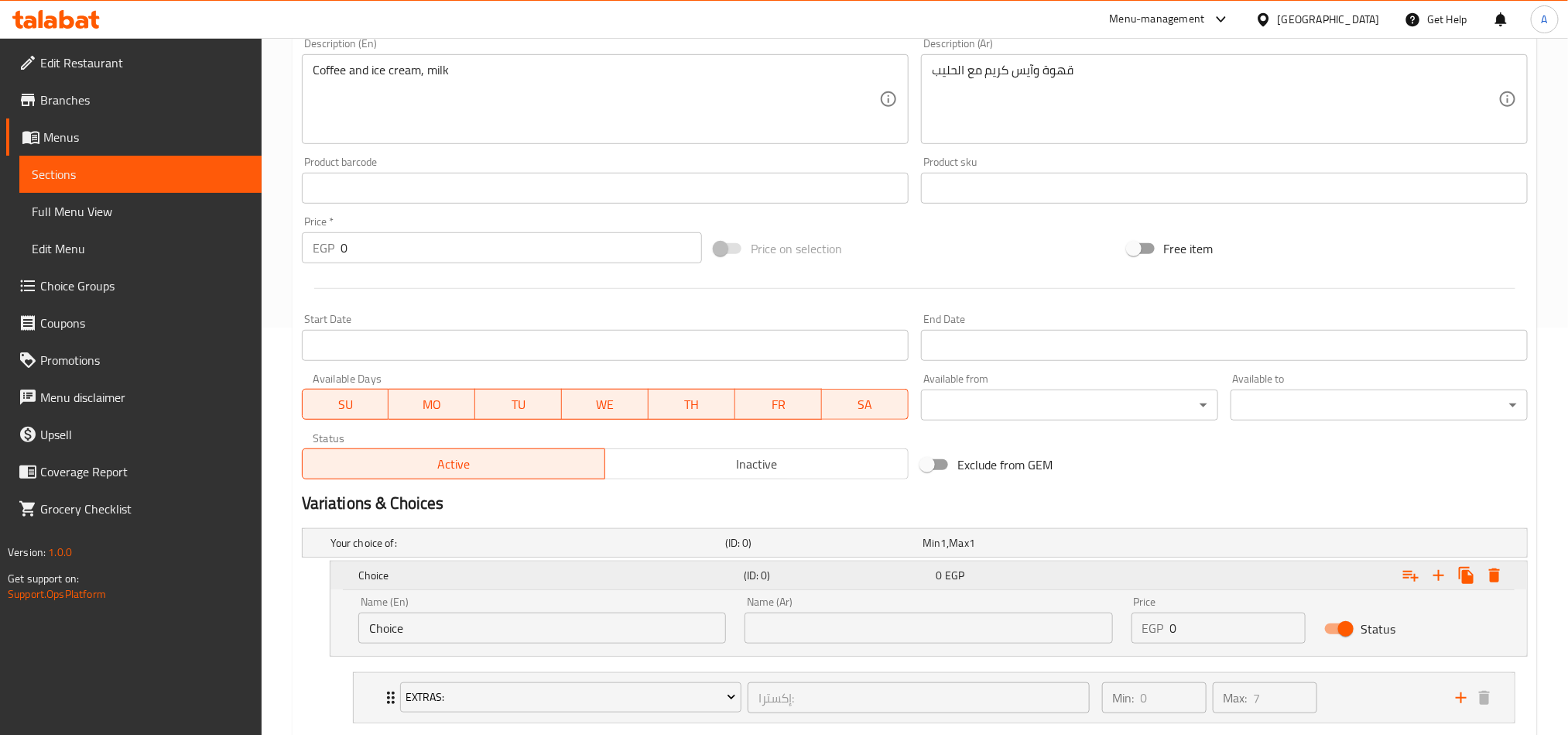
scroll to position [524, 0]
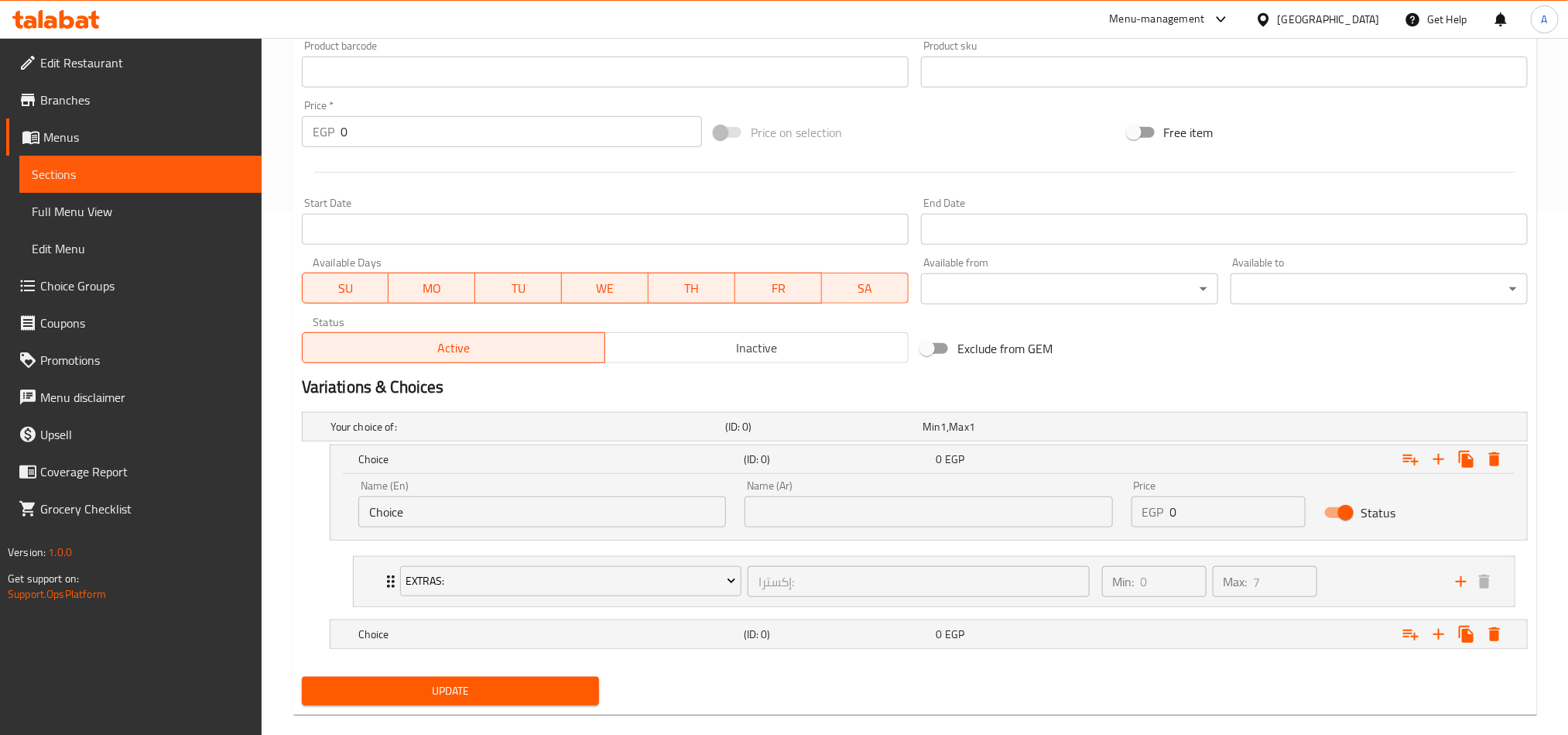
click at [469, 524] on input "Choice" at bounding box center [542, 512] width 368 height 31
click at [469, 521] on input "Choice" at bounding box center [542, 512] width 368 height 31
click at [471, 518] on input "text" at bounding box center [542, 512] width 368 height 31
type input "X"
click at [834, 512] on input "text" at bounding box center [929, 512] width 368 height 31
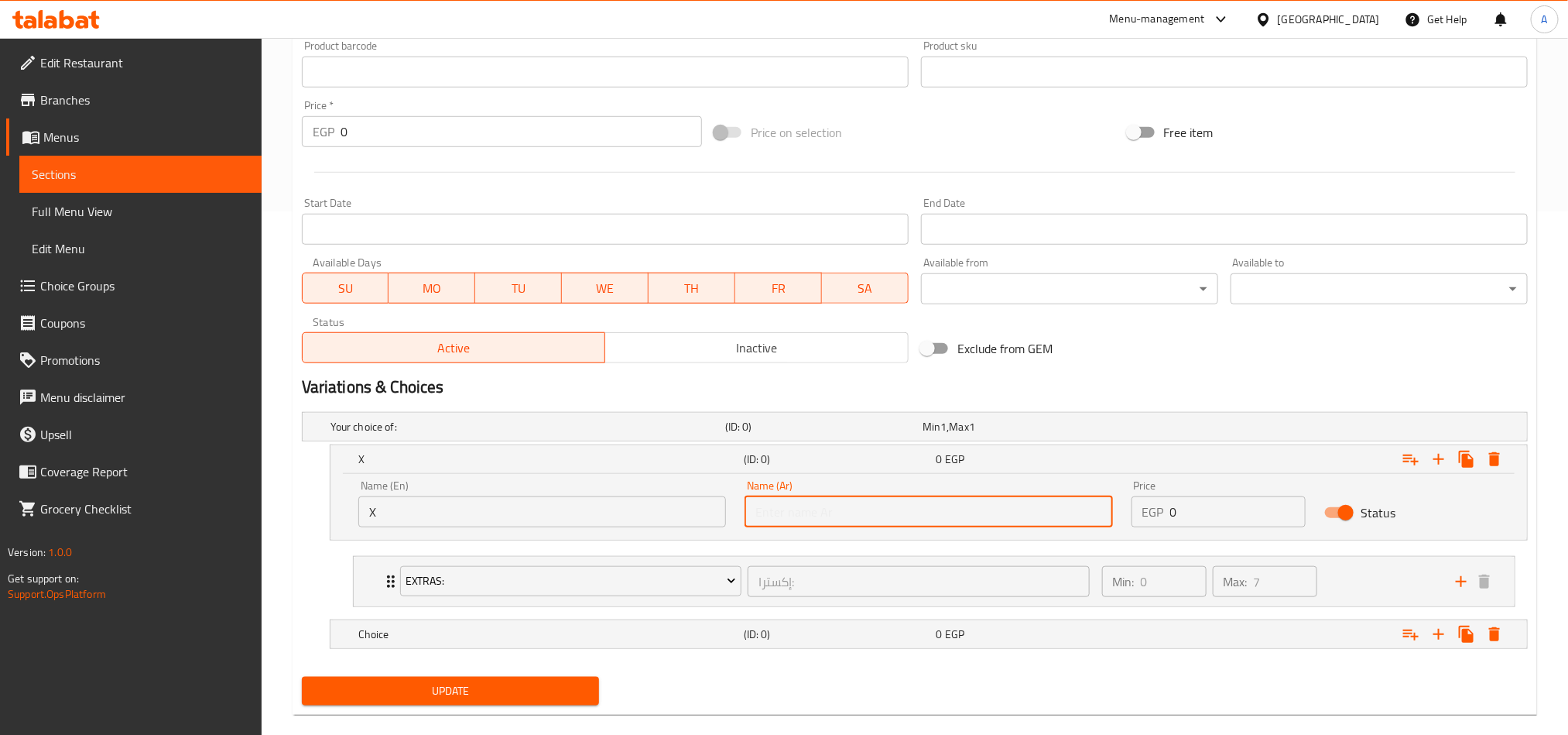
type input "اكس"
click at [746, 444] on div "Choice (ID: 0) 0 EGP" at bounding box center [919, 427] width 1184 height 34
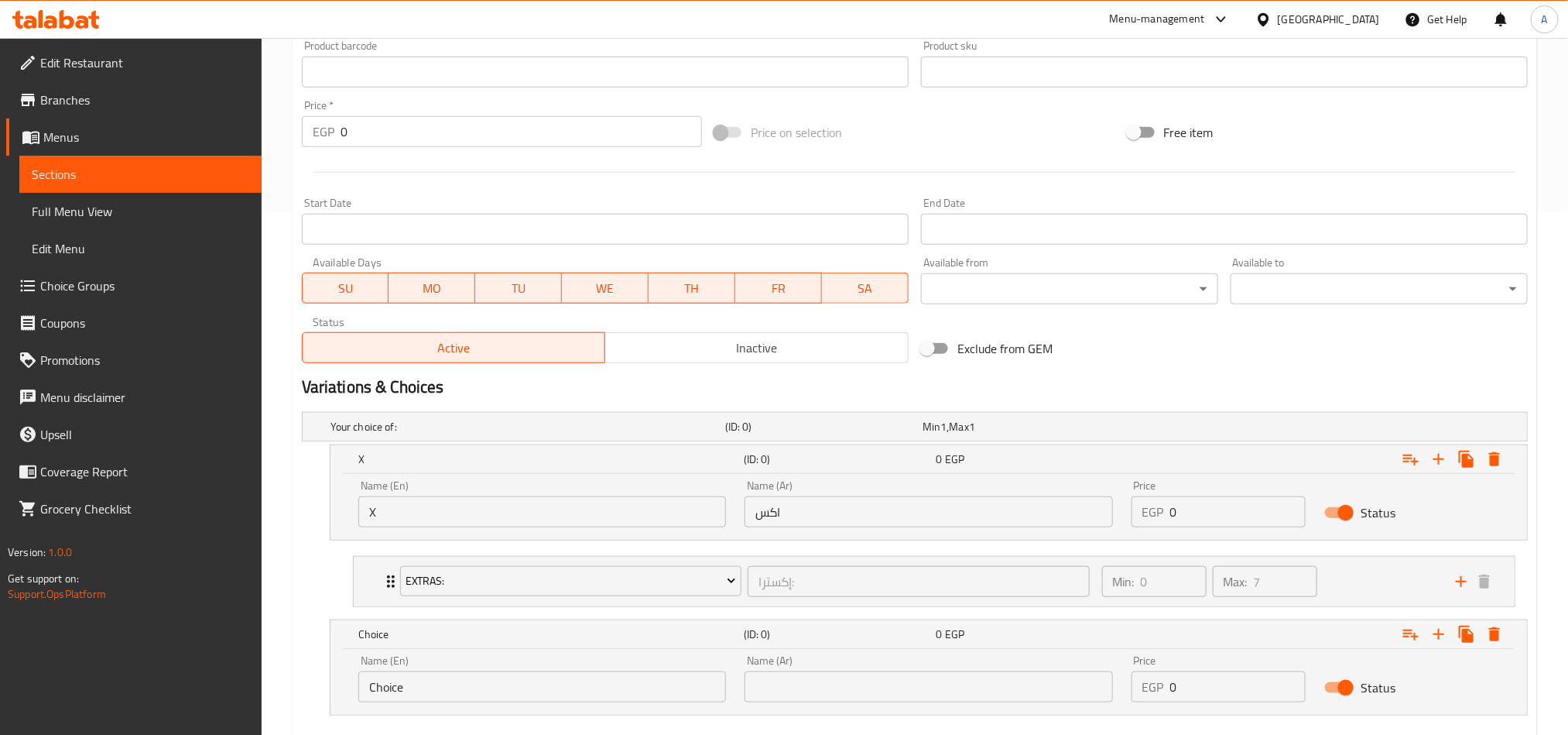
click at [610, 675] on input "Choice" at bounding box center [542, 687] width 368 height 31
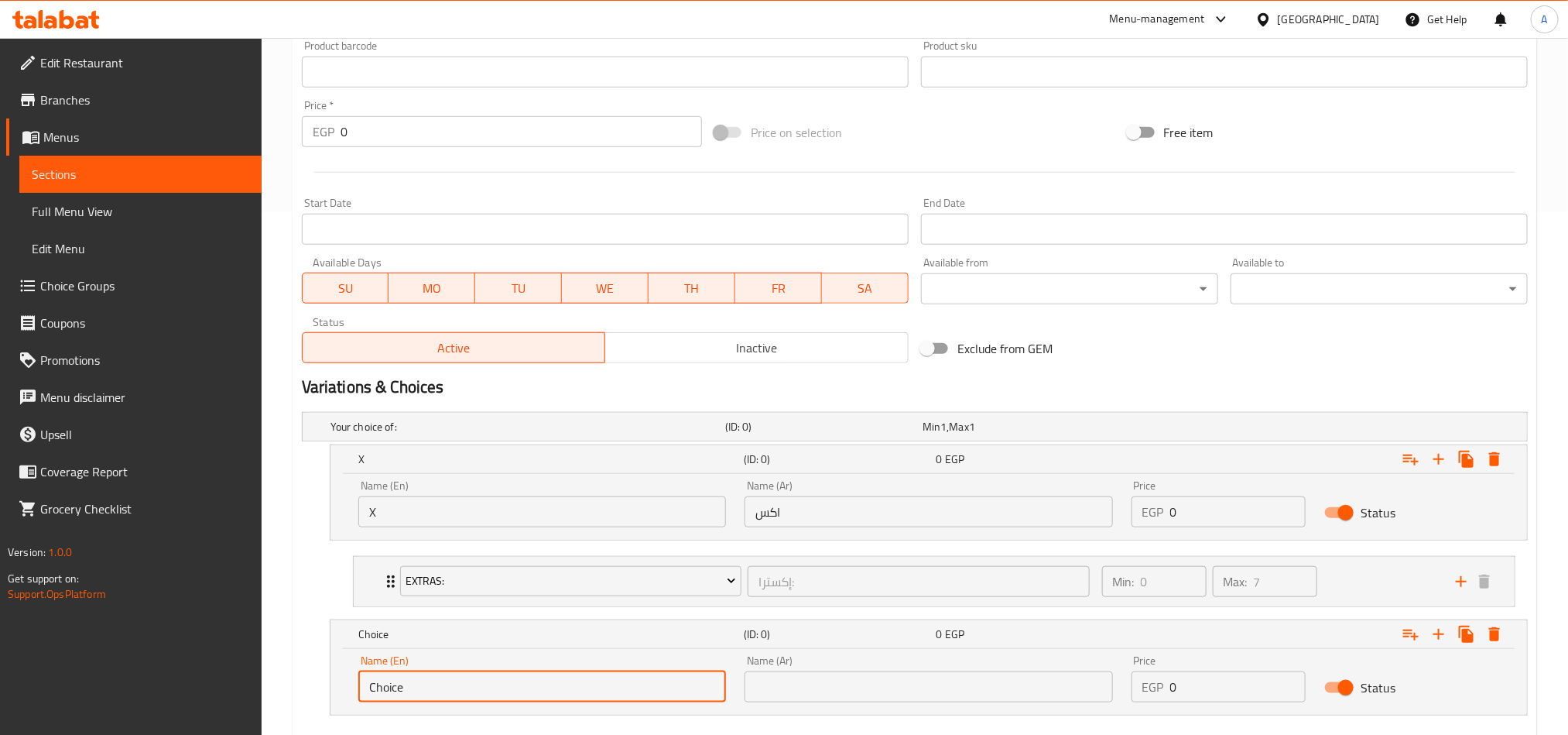
click at [610, 675] on input "Choice" at bounding box center [542, 687] width 368 height 31
click at [613, 685] on input "text" at bounding box center [542, 687] width 368 height 31
type input "Boba"
click at [904, 681] on input "text" at bounding box center [929, 687] width 368 height 31
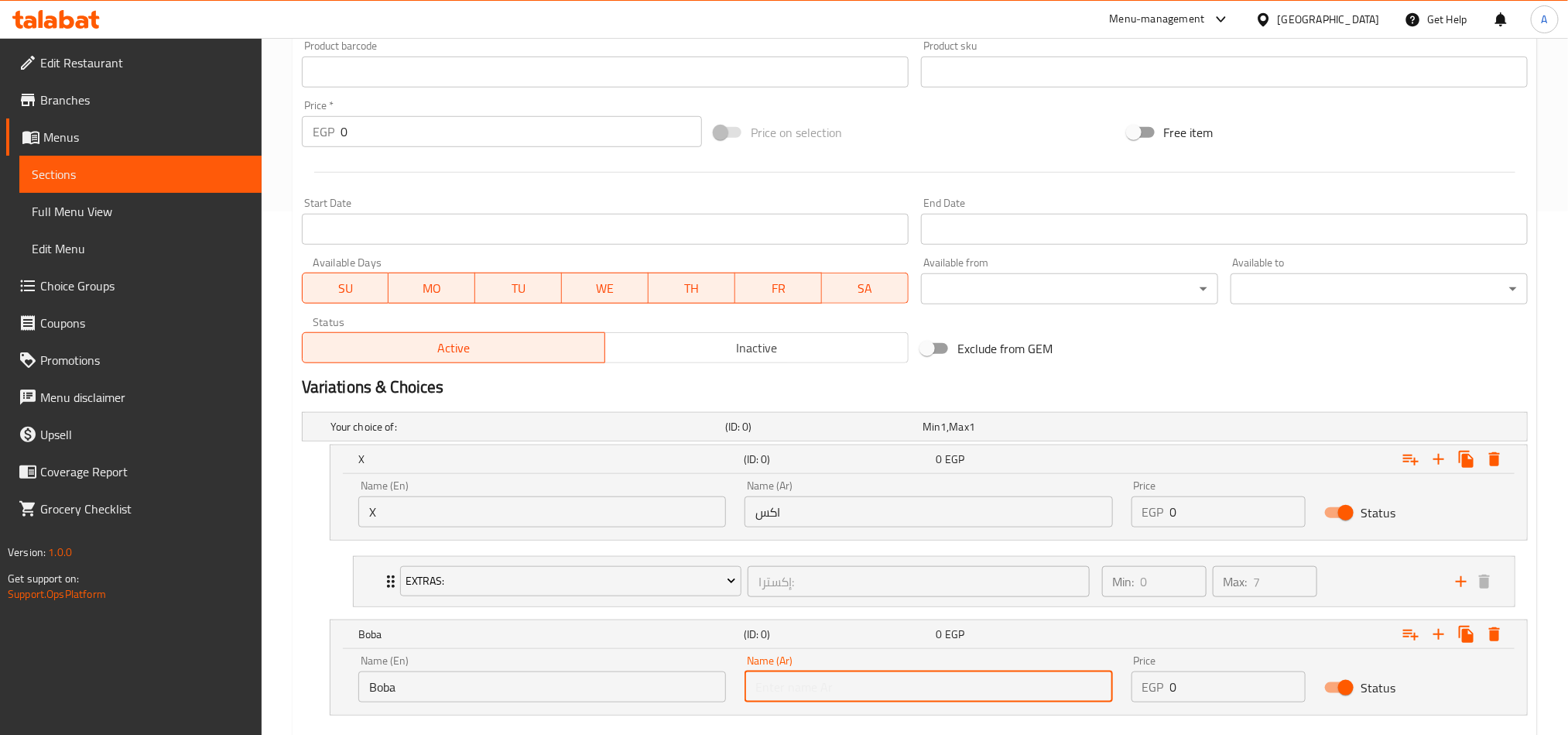
type input "بوبا"
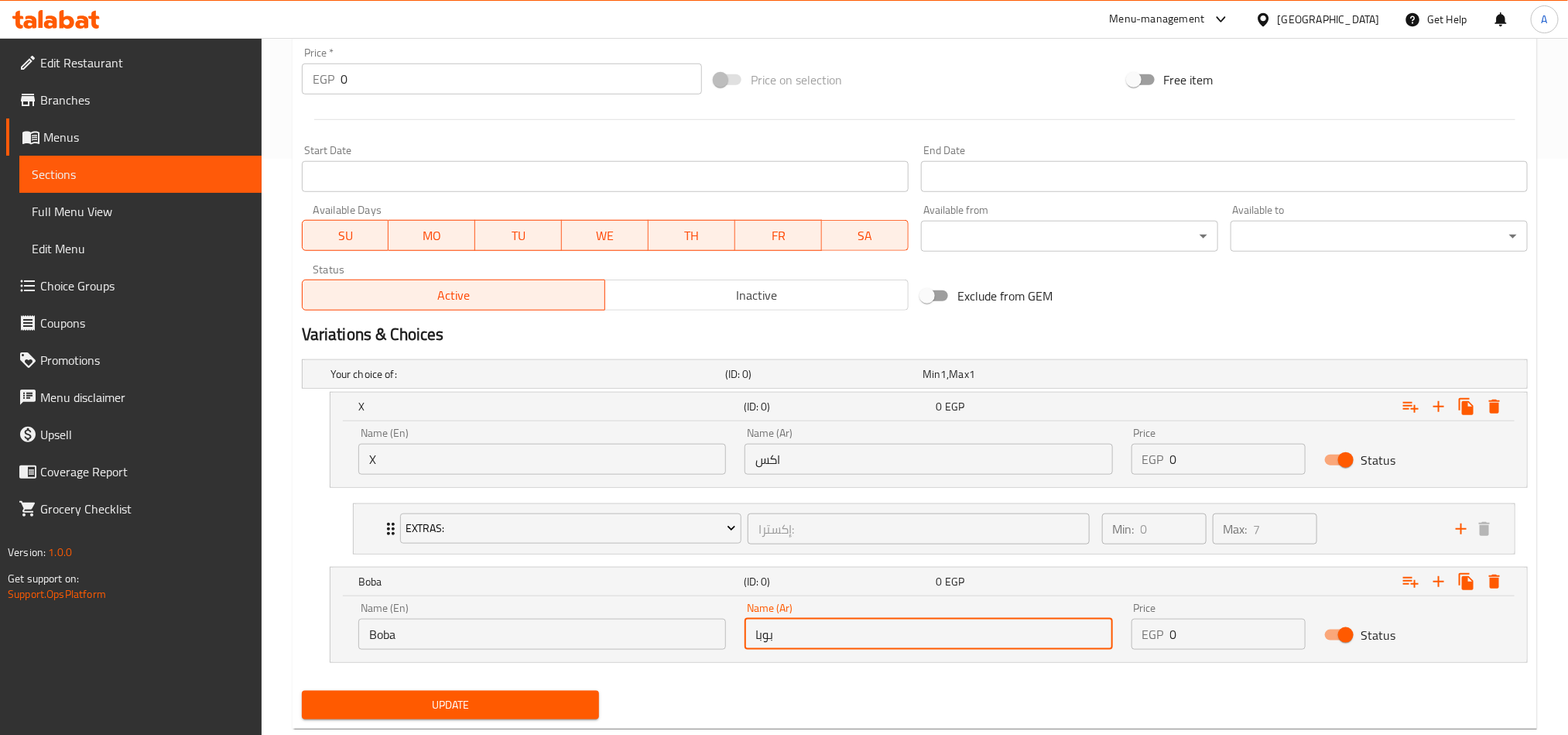
scroll to position [616, 0]
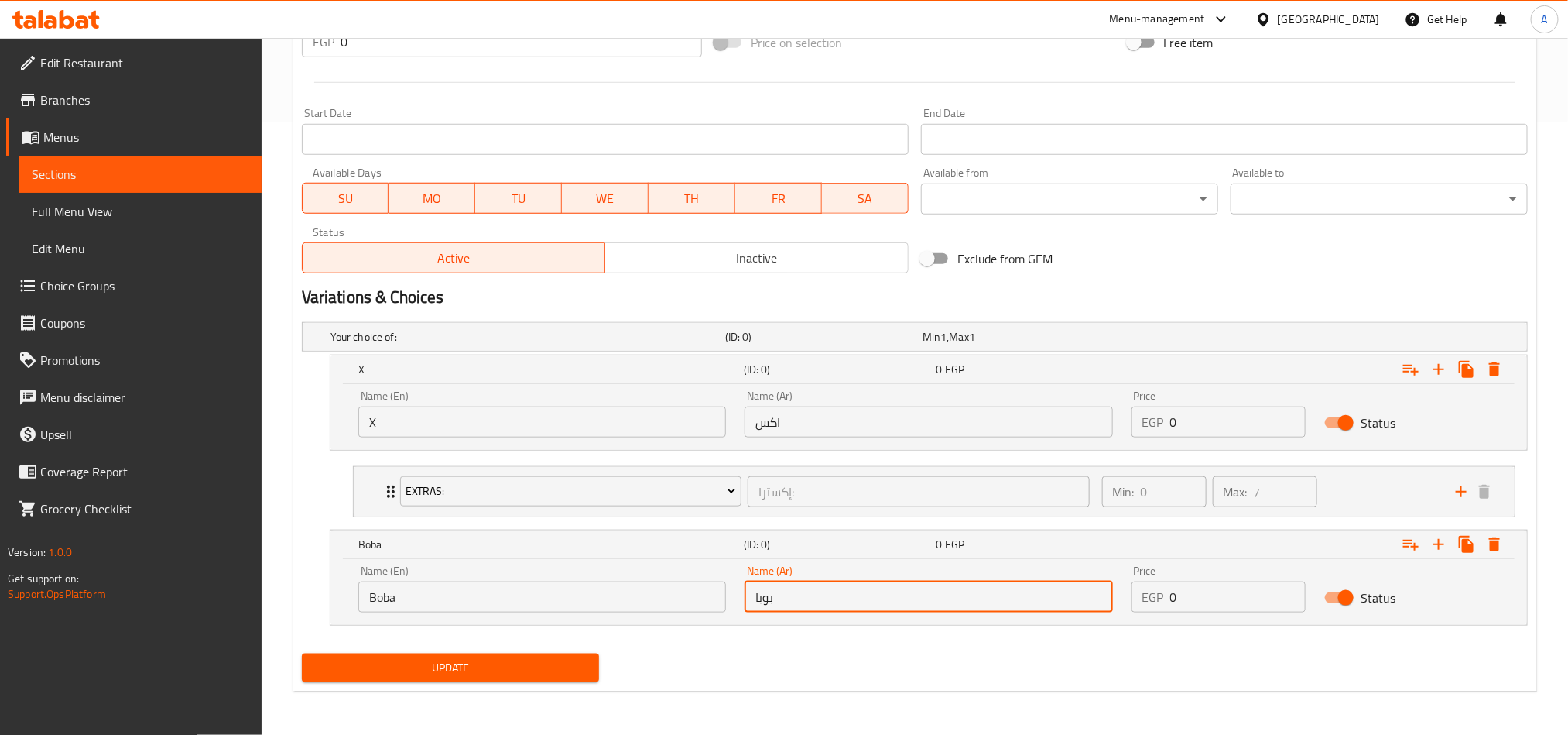
click at [1240, 437] on div "Price EGP 0 Price" at bounding box center [1218, 414] width 193 height 66
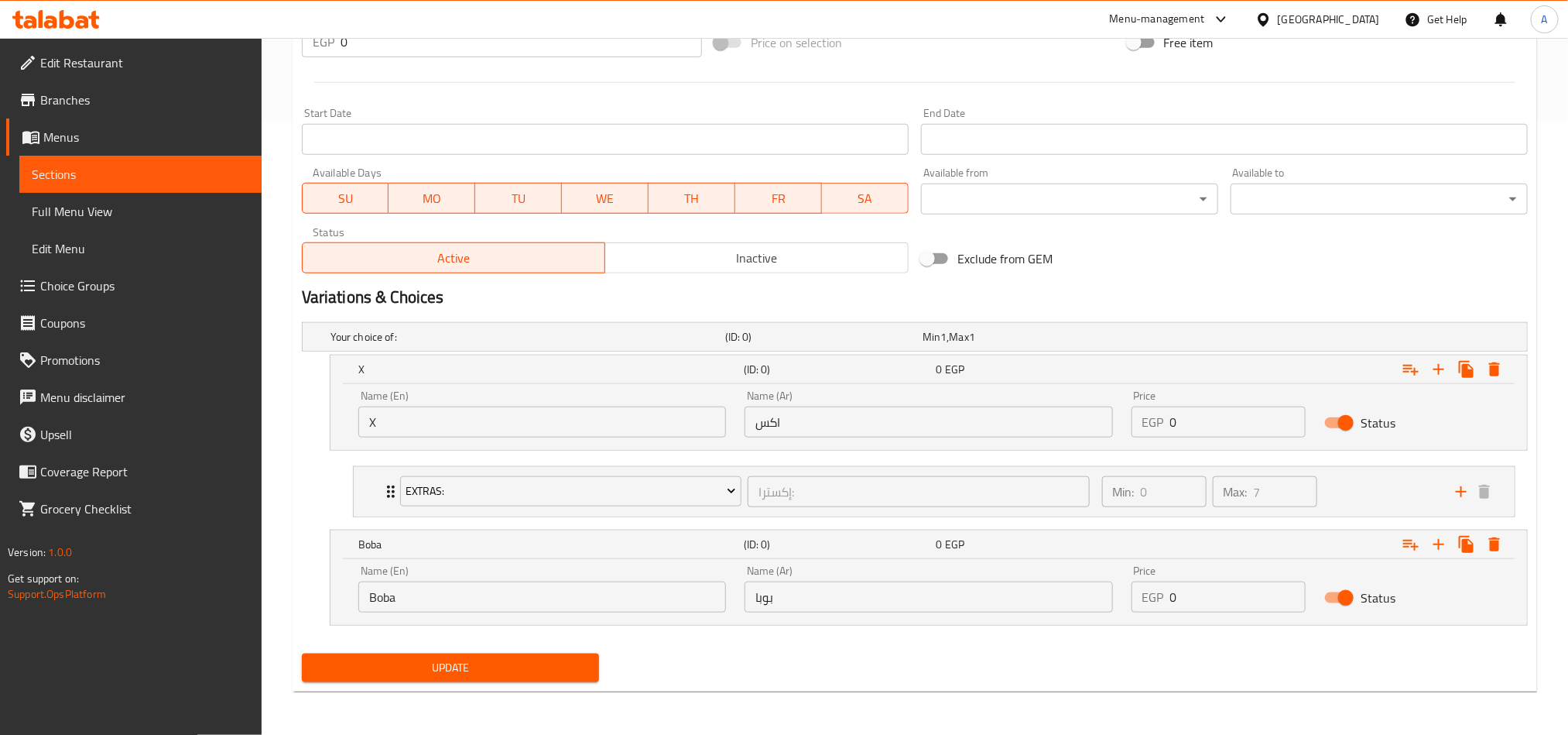
click at [1239, 426] on input "0" at bounding box center [1239, 422] width 136 height 31
paste input "148.5"
type input "148.50"
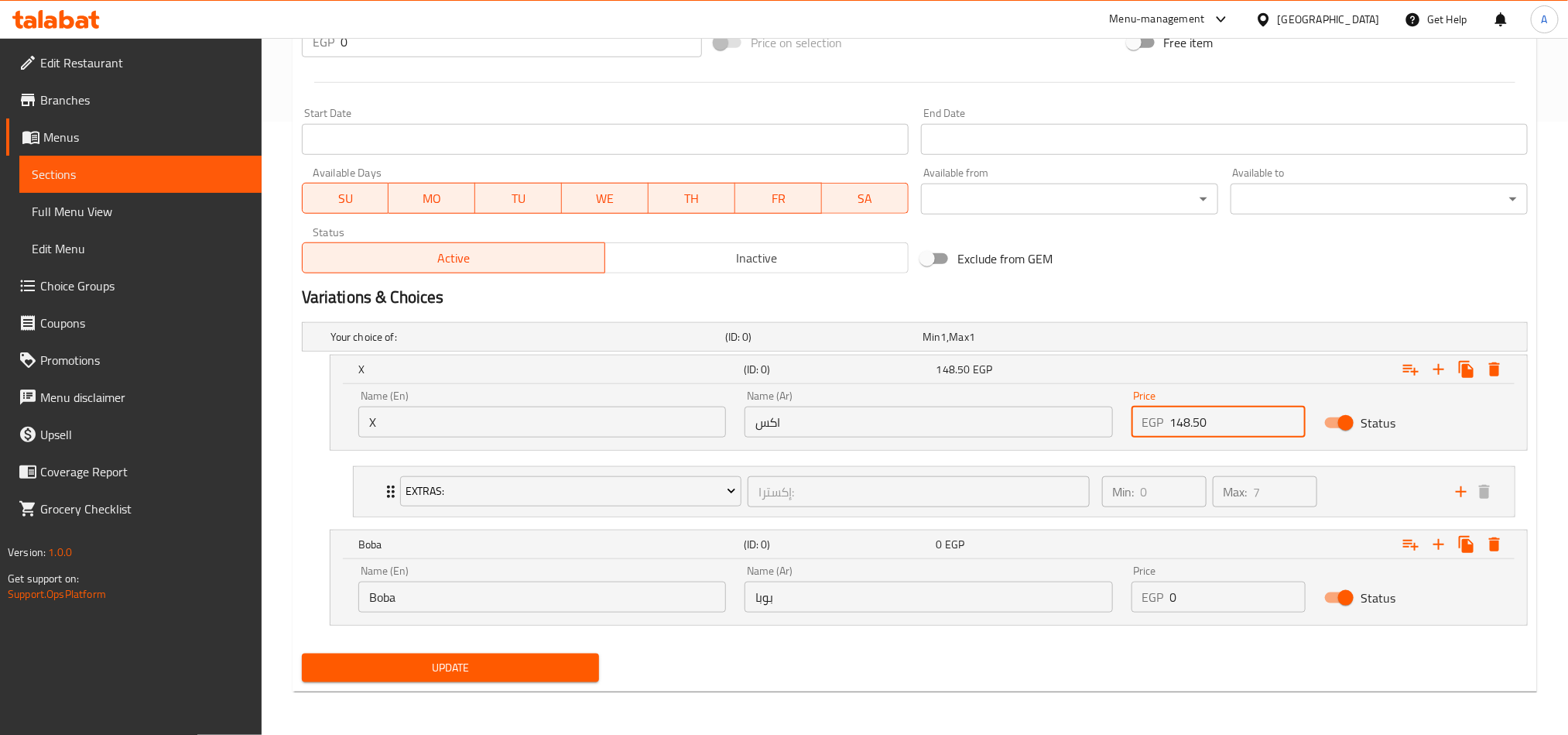
click at [1221, 616] on div "Price EGP 0 Price" at bounding box center [1218, 589] width 193 height 66
click at [1224, 586] on input "0" at bounding box center [1239, 597] width 136 height 31
paste input "182.25"
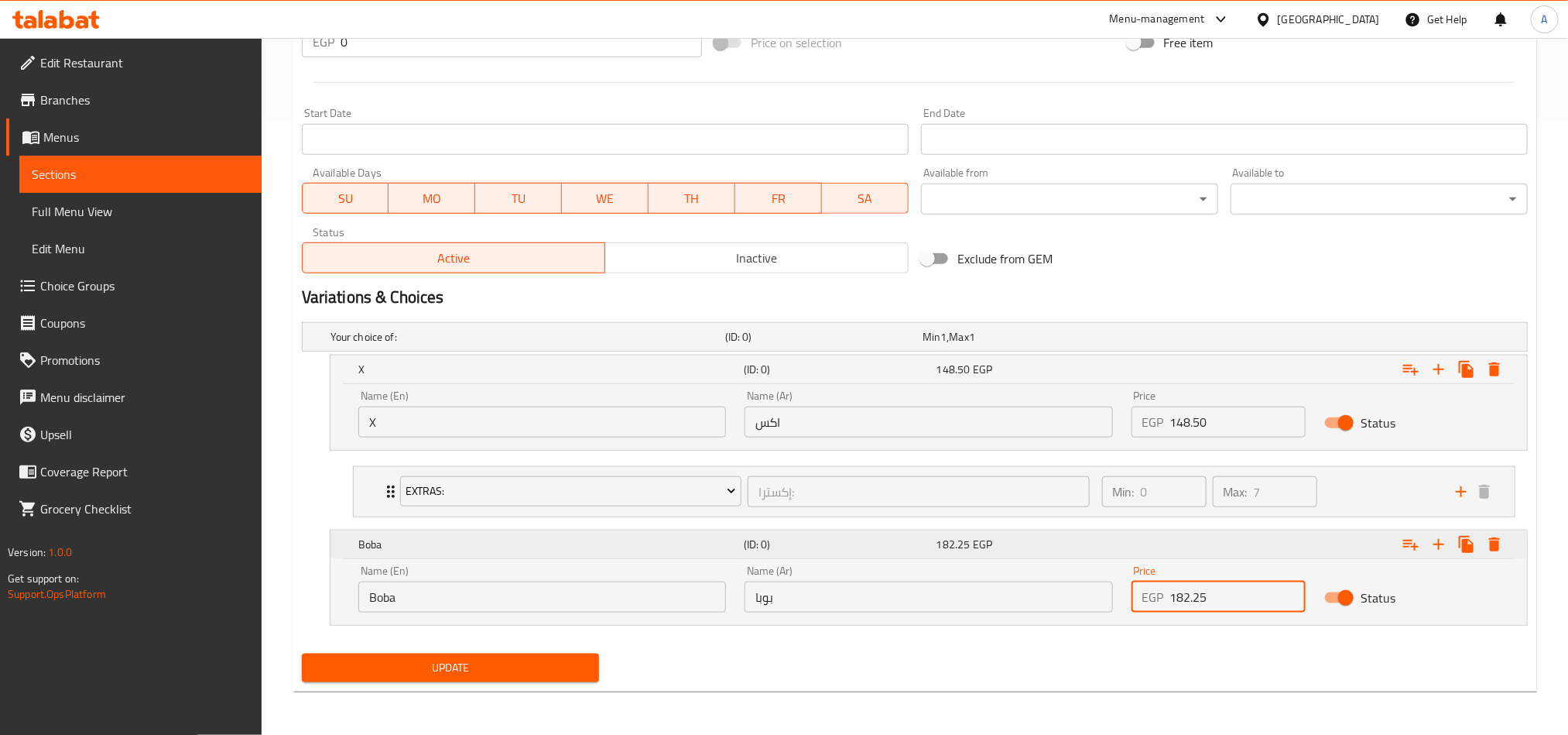
type input "182.25"
click at [1403, 379] on icon "Expand" at bounding box center [1411, 369] width 19 height 19
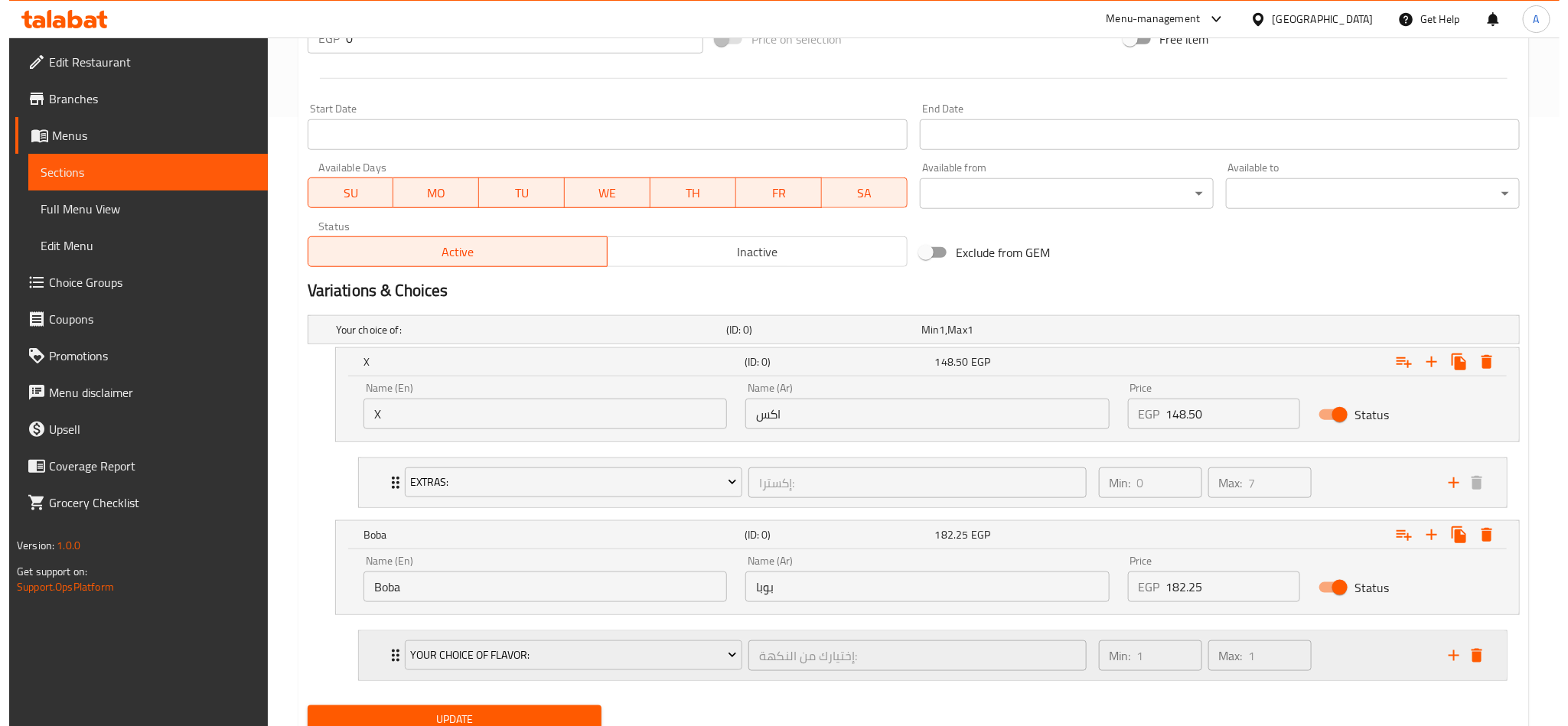
scroll to position [672, 0]
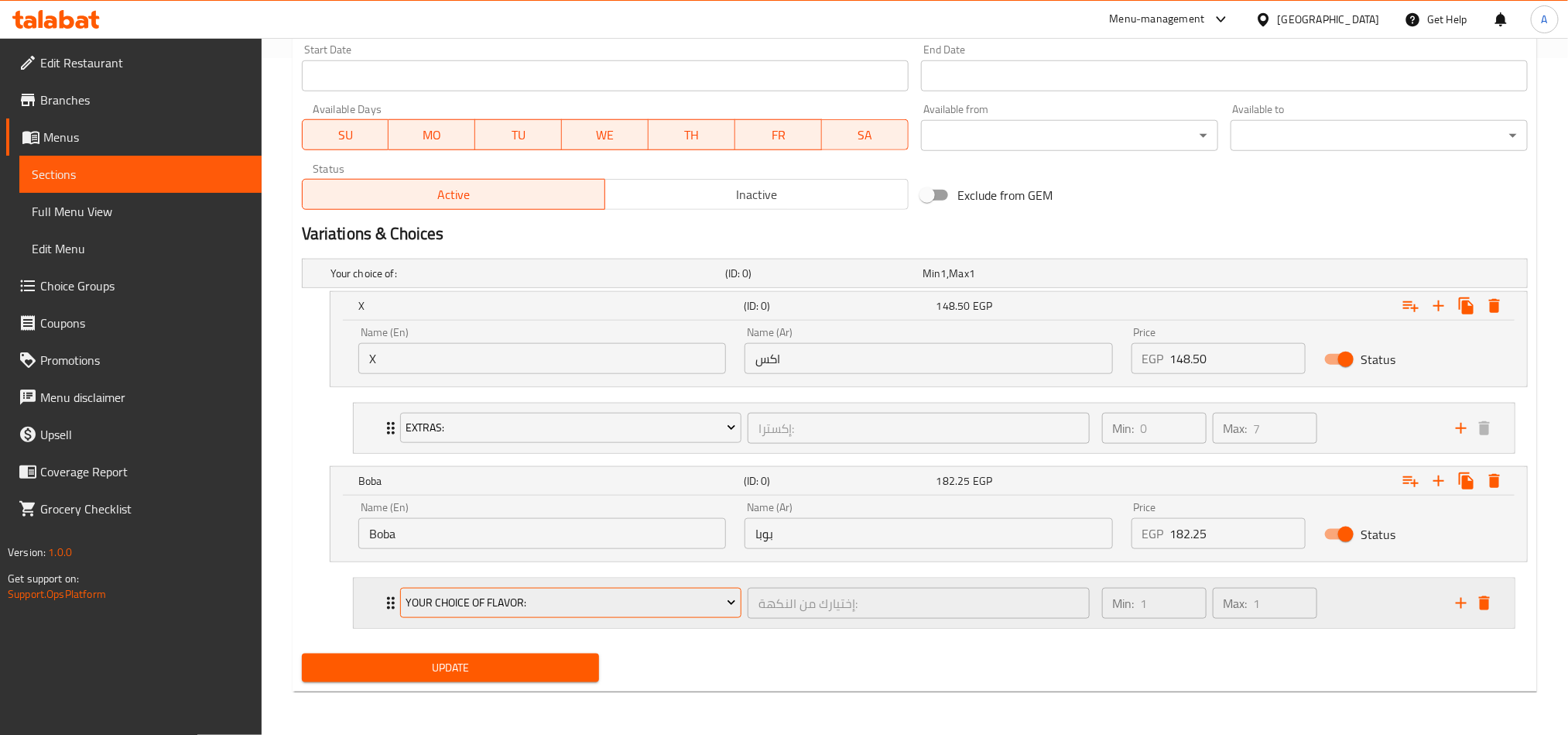
click at [669, 591] on button "Your Choice Of Flavor:" at bounding box center [570, 603] width 341 height 31
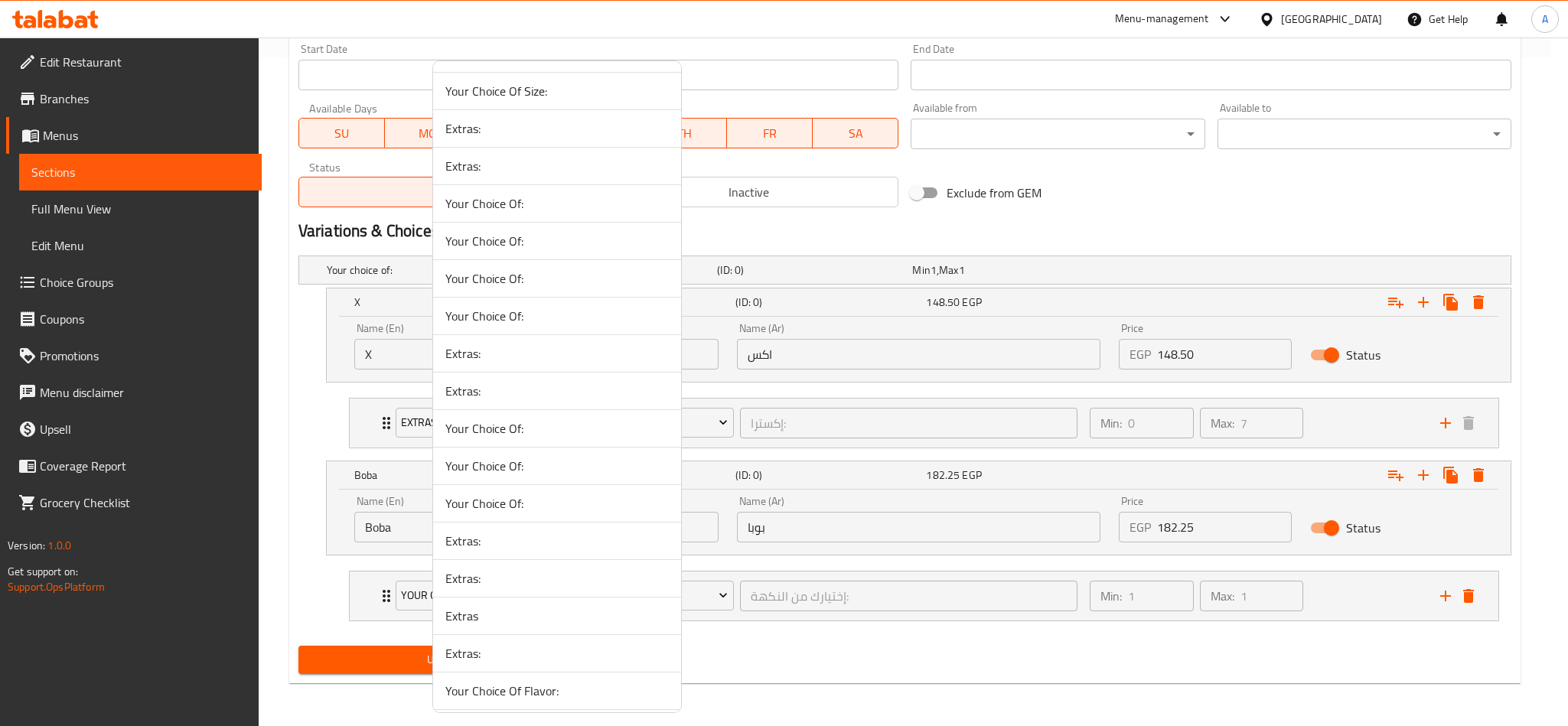
drag, startPoint x: 666, startPoint y: 176, endPoint x: 670, endPoint y: 216, distance: 40.2
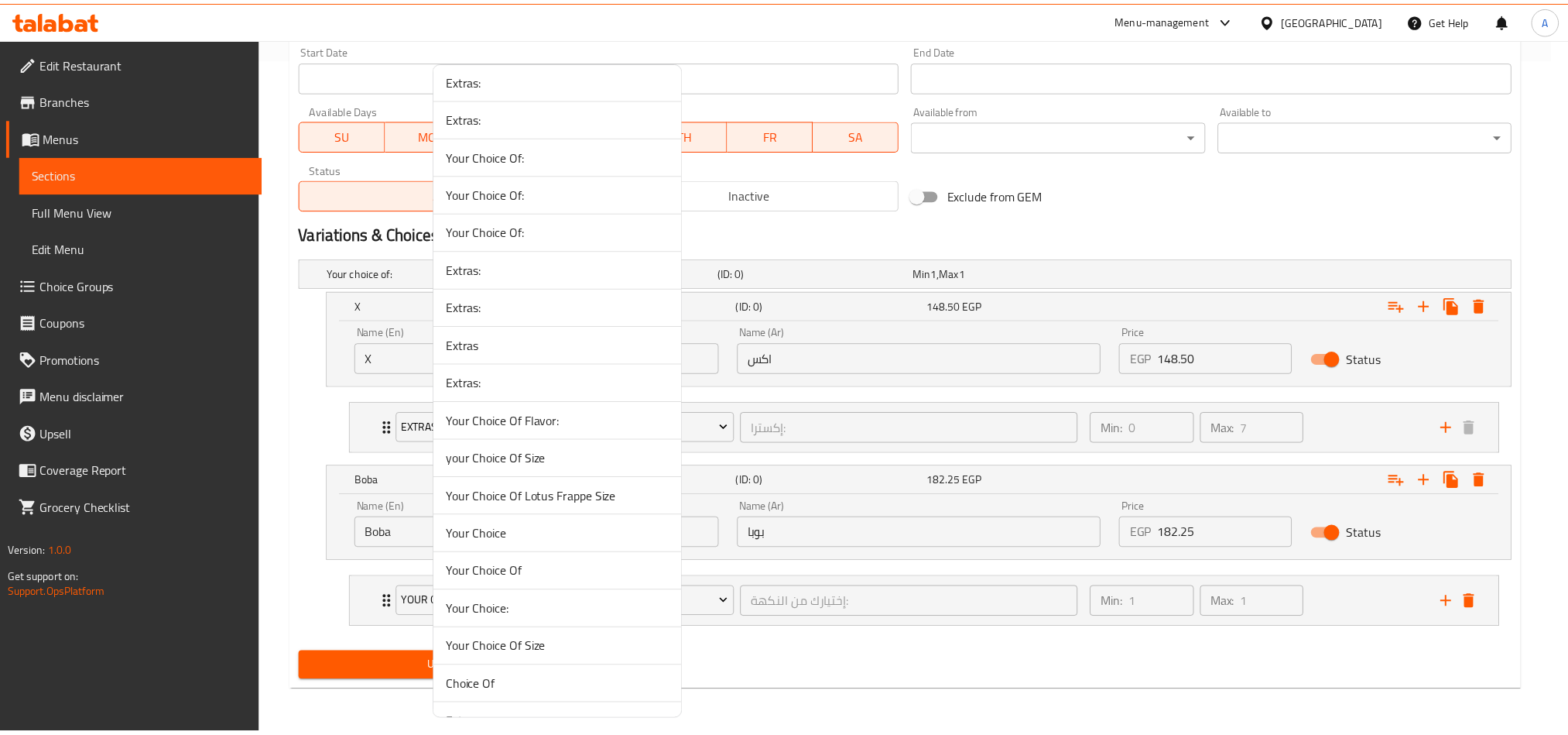
scroll to position [2262, 0]
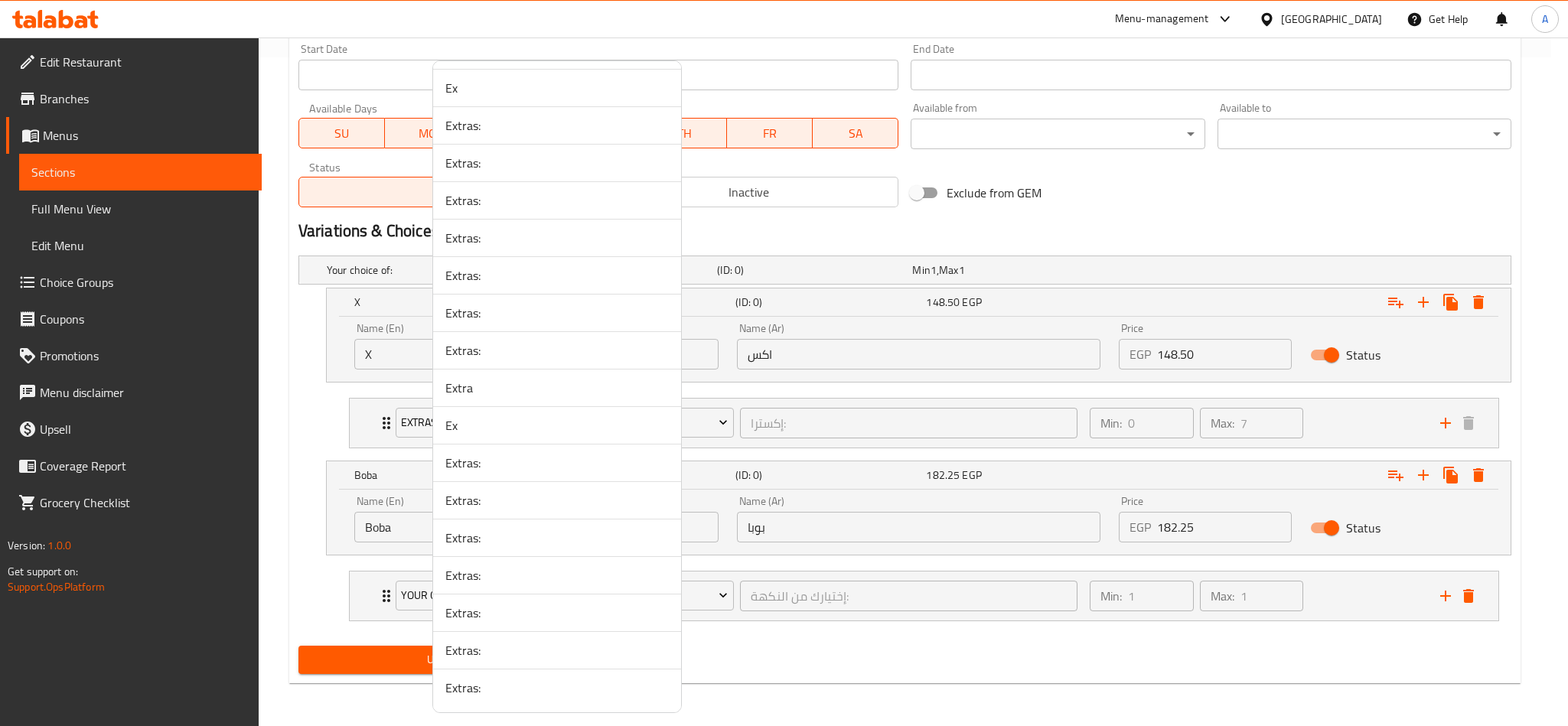
click at [528, 694] on span "Extras:" at bounding box center [557, 687] width 224 height 19
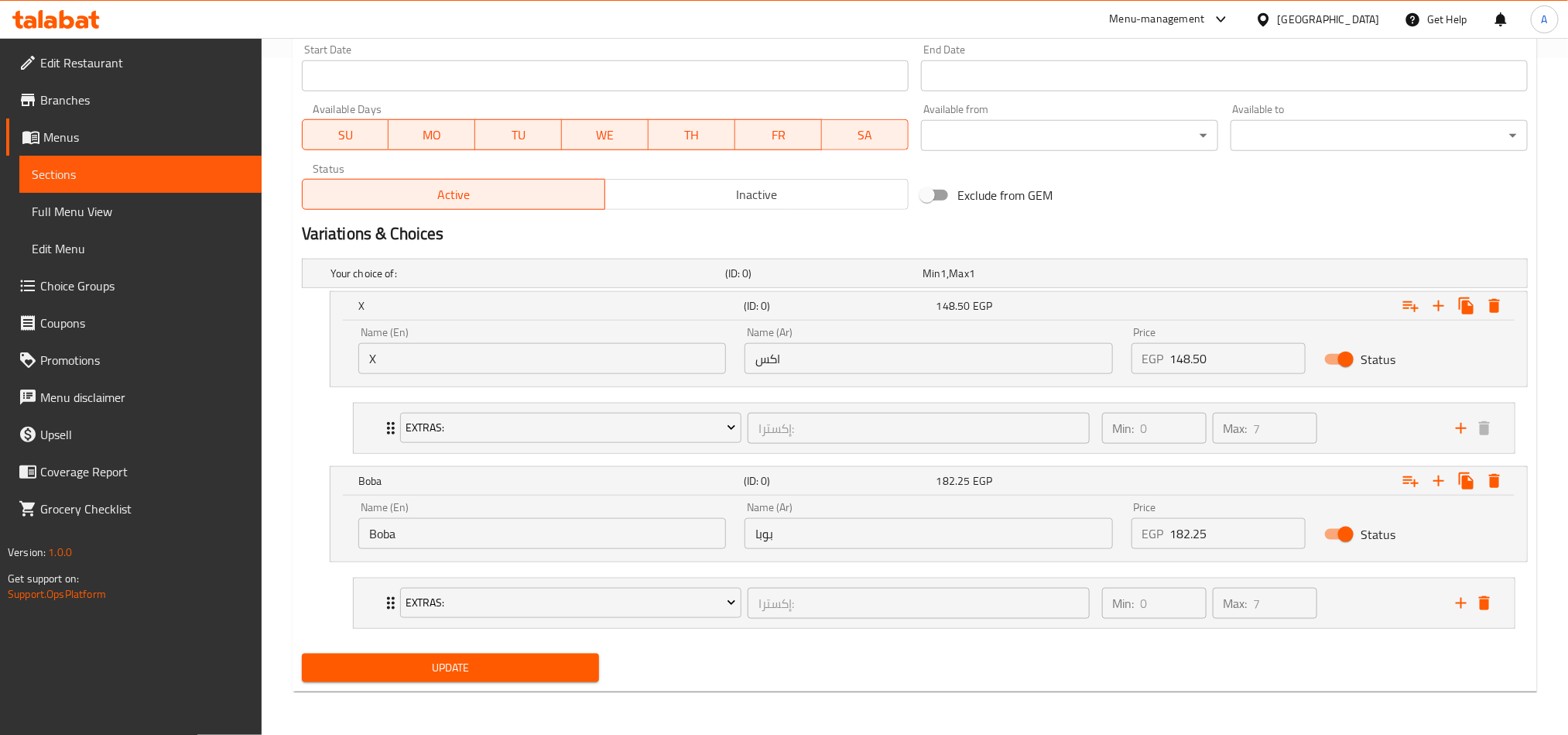
click at [514, 677] on span "Update" at bounding box center [451, 668] width 272 height 20
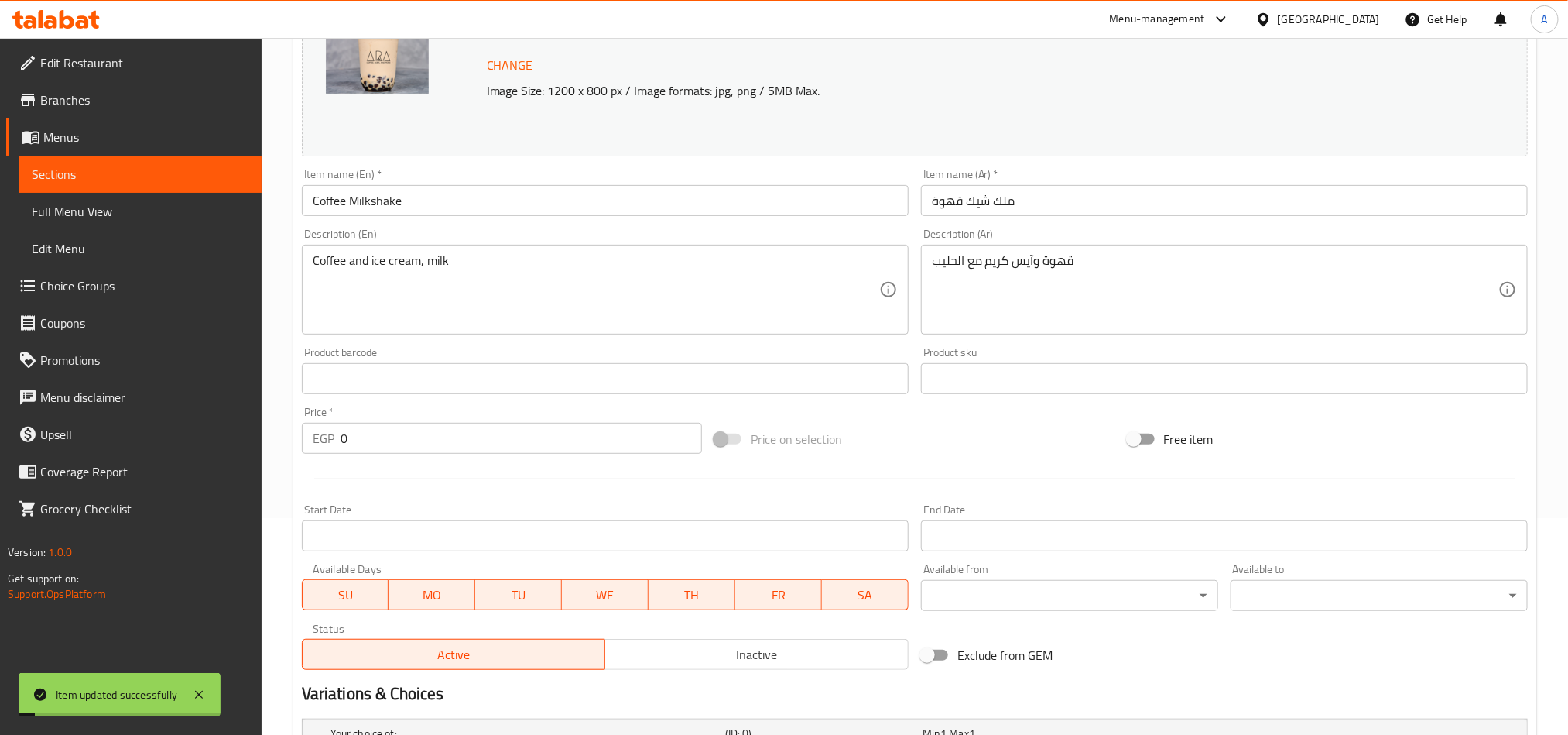
scroll to position [0, 0]
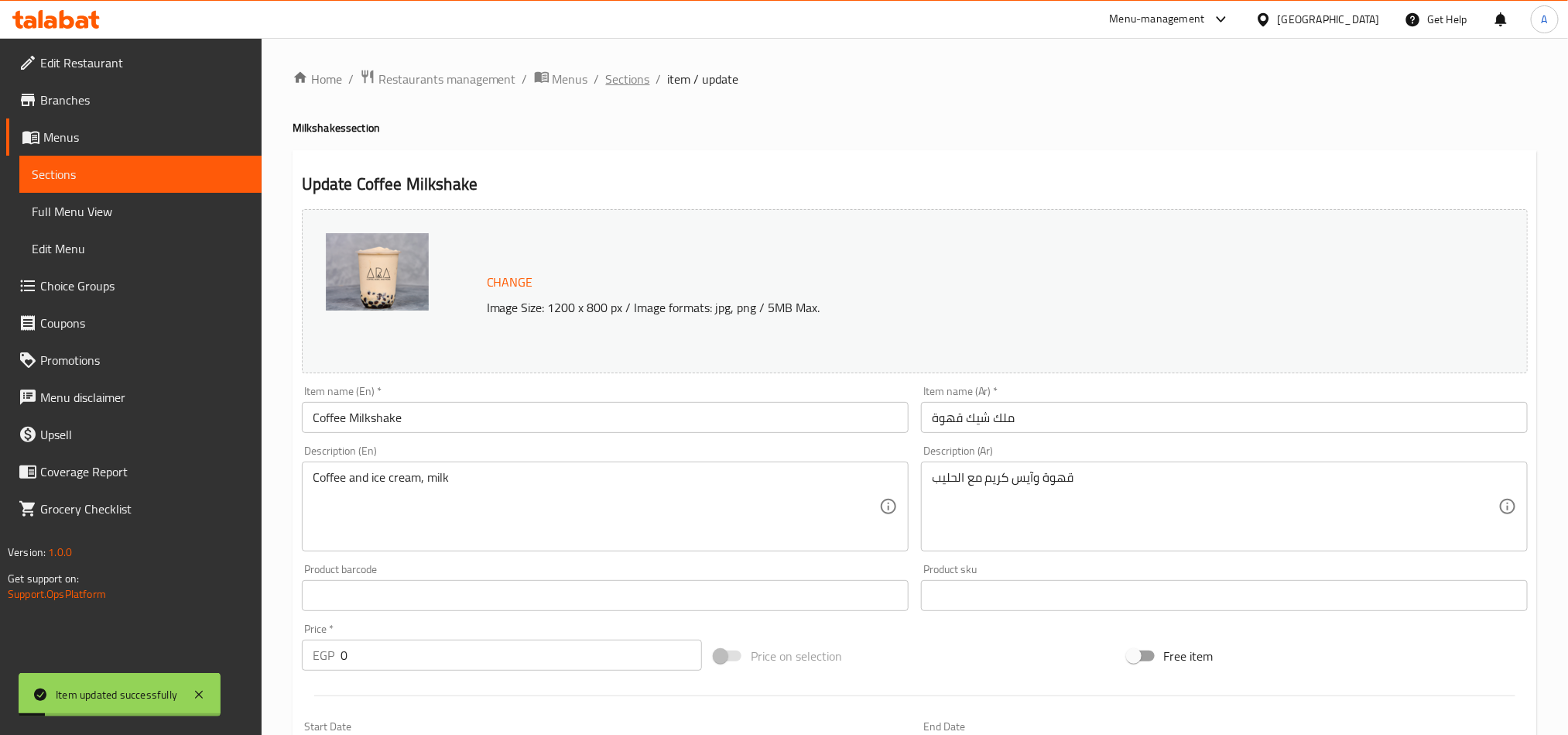
click at [613, 74] on span "Sections" at bounding box center [628, 79] width 44 height 19
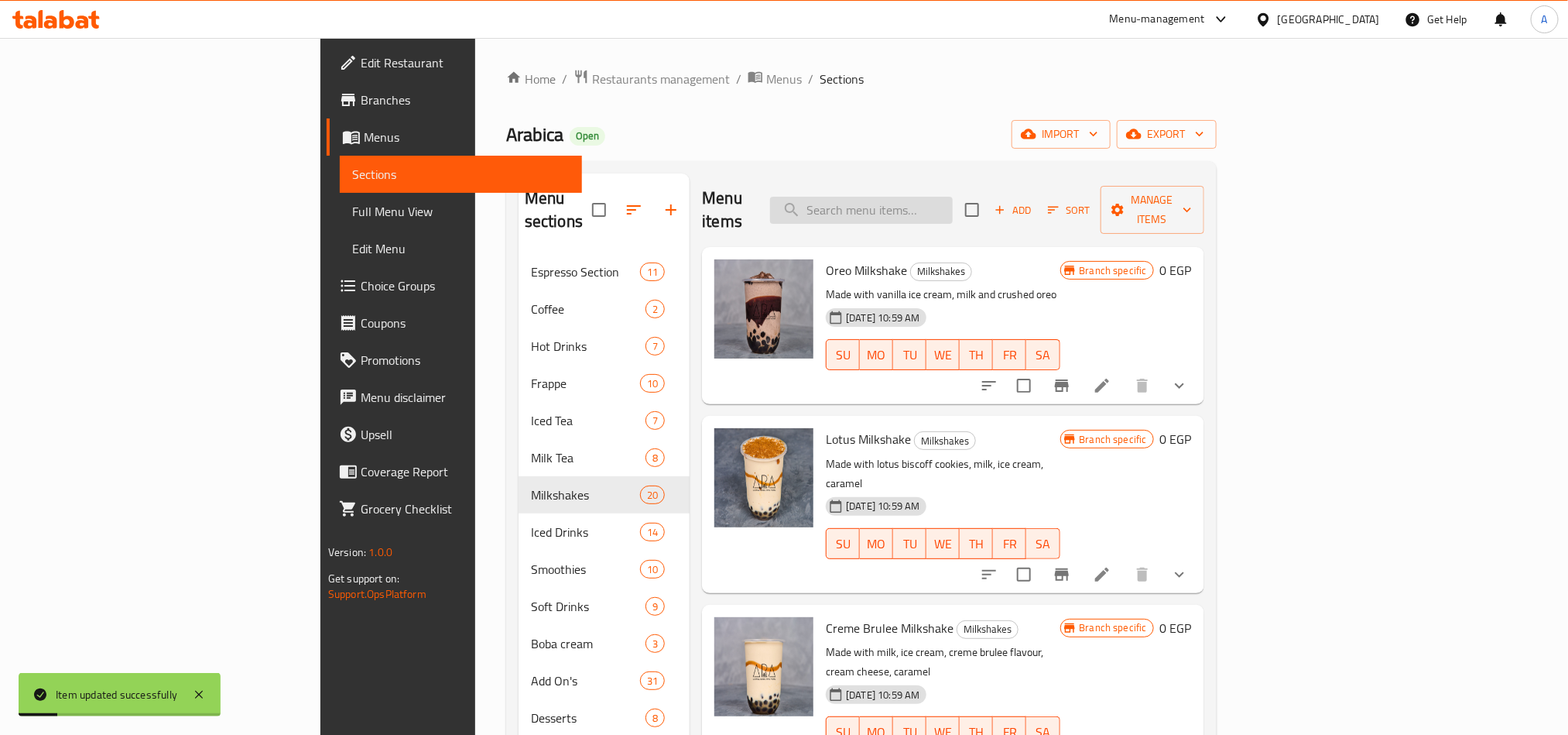
click at [927, 203] on input "search" at bounding box center [861, 210] width 182 height 27
paste input "Dulce De Leche"
type input "Dulce De Leche"
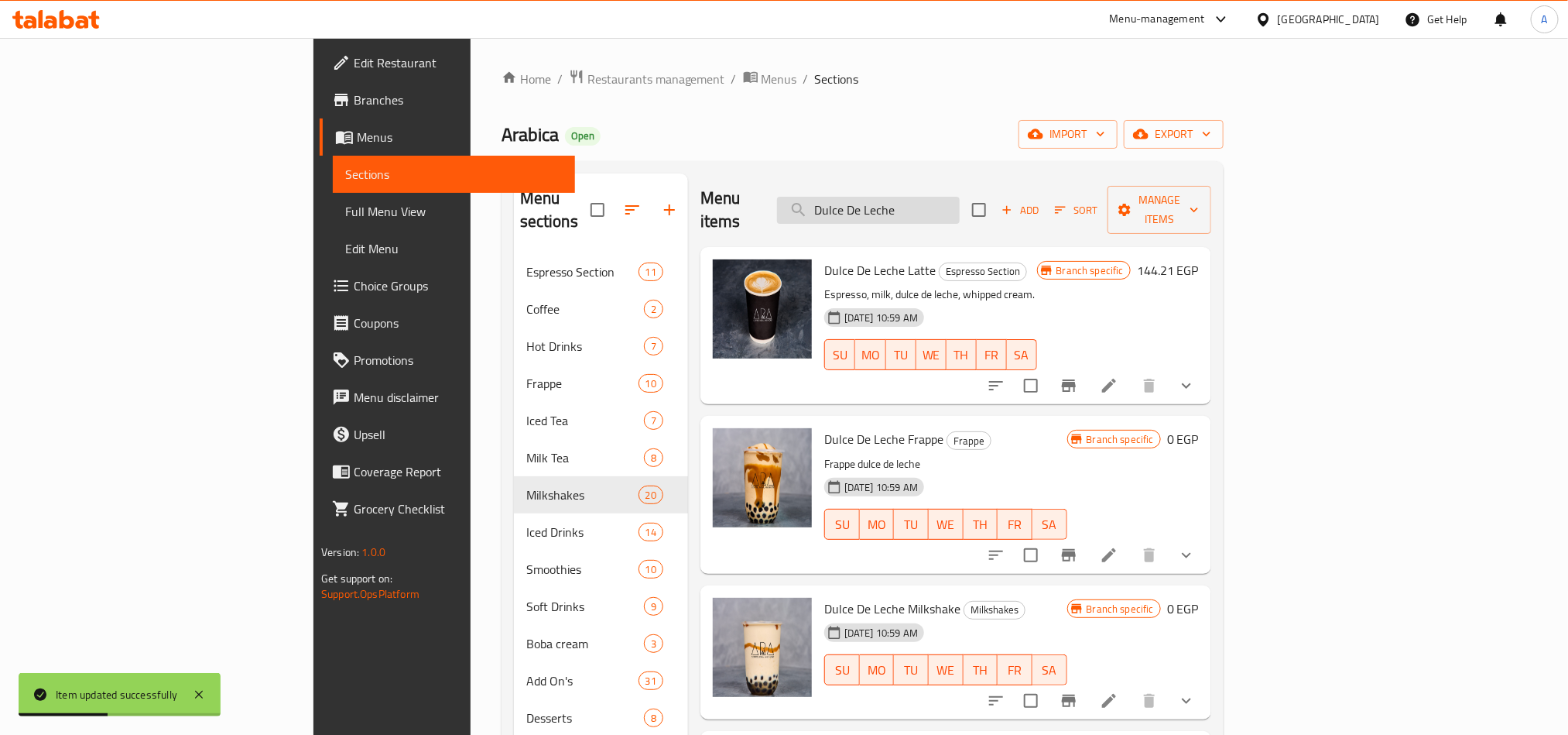
click at [960, 197] on input "Dulce De Leche" at bounding box center [868, 210] width 182 height 27
click at [1066, 128] on div "Arabica Open import export" at bounding box center [862, 134] width 722 height 29
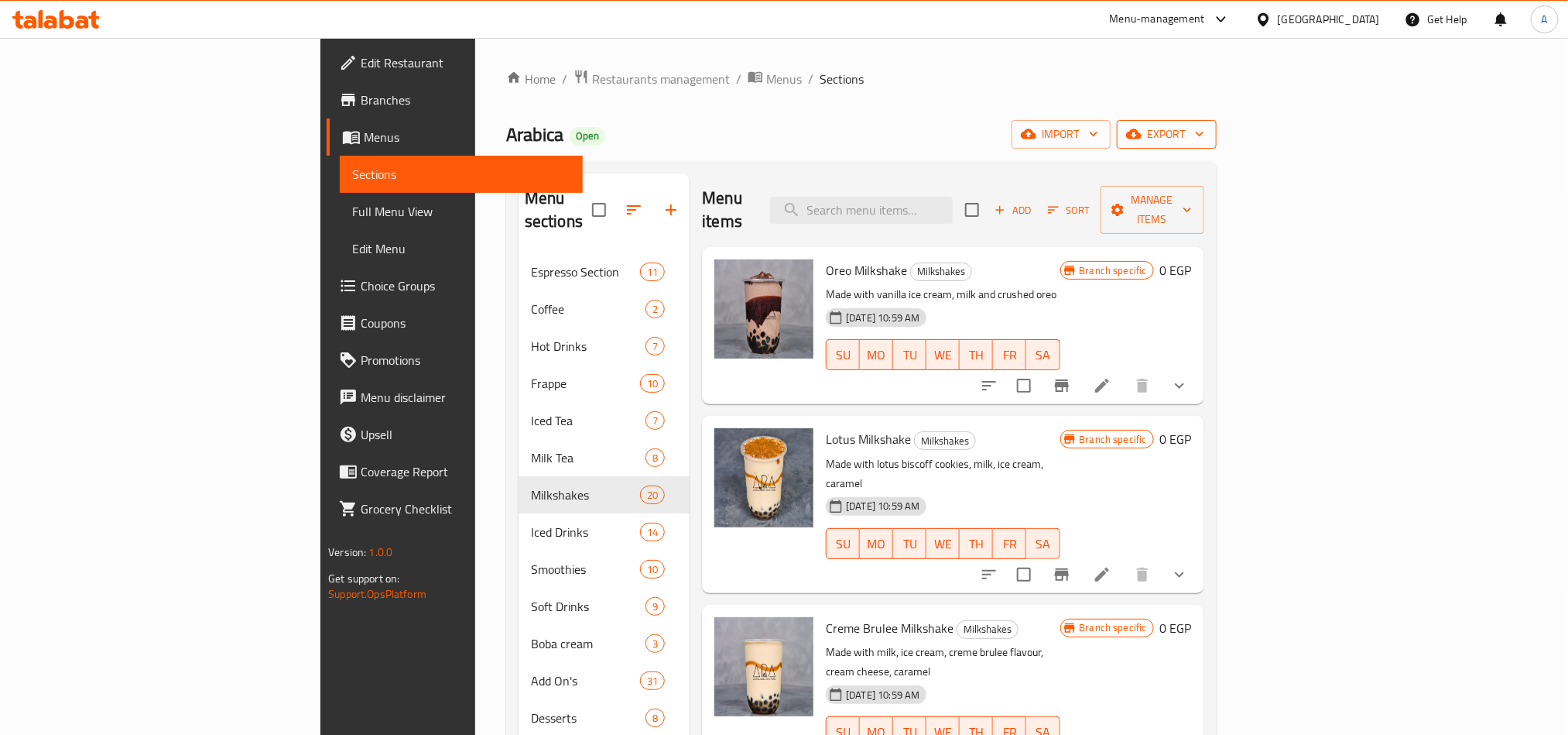
click at [1217, 145] on button "export" at bounding box center [1167, 134] width 100 height 29
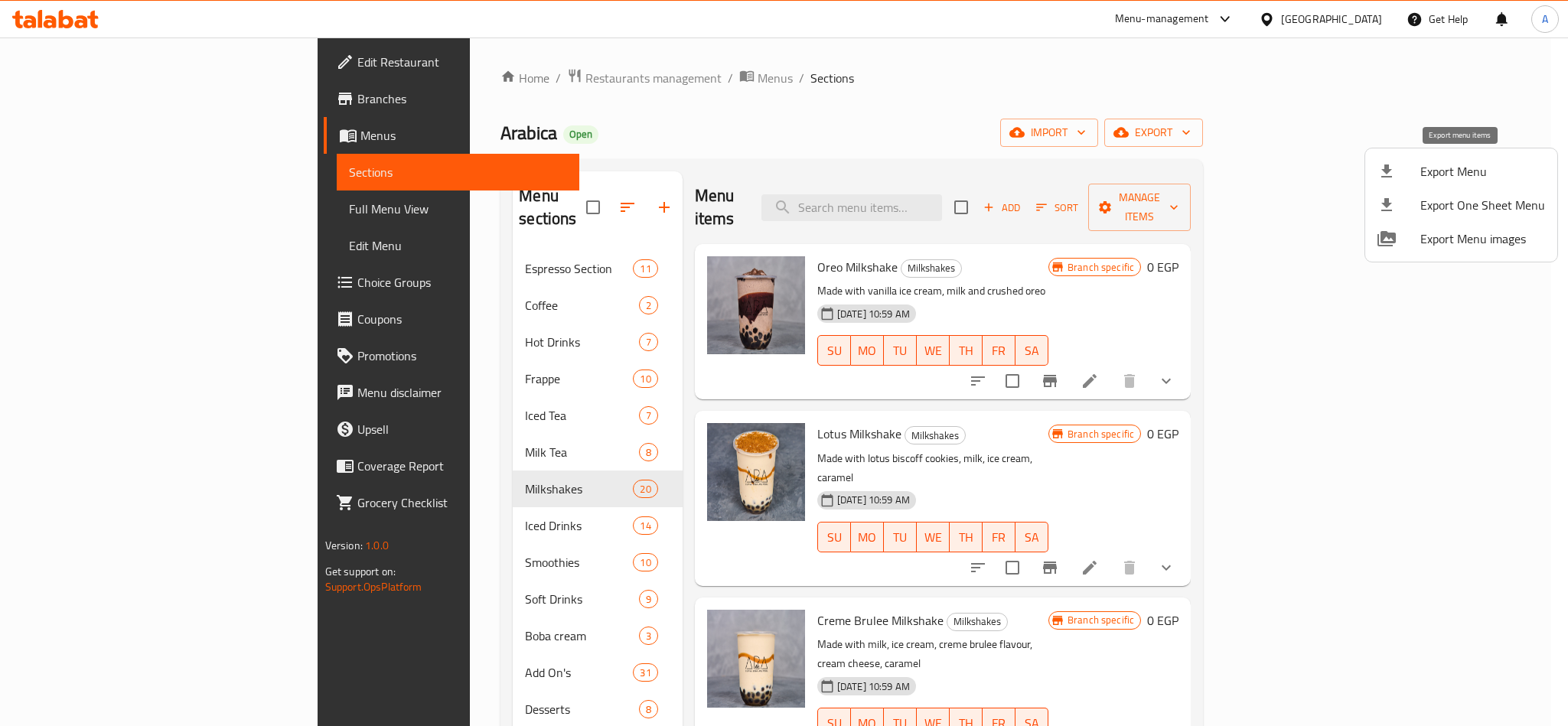
click at [1416, 175] on div at bounding box center [1398, 172] width 43 height 19
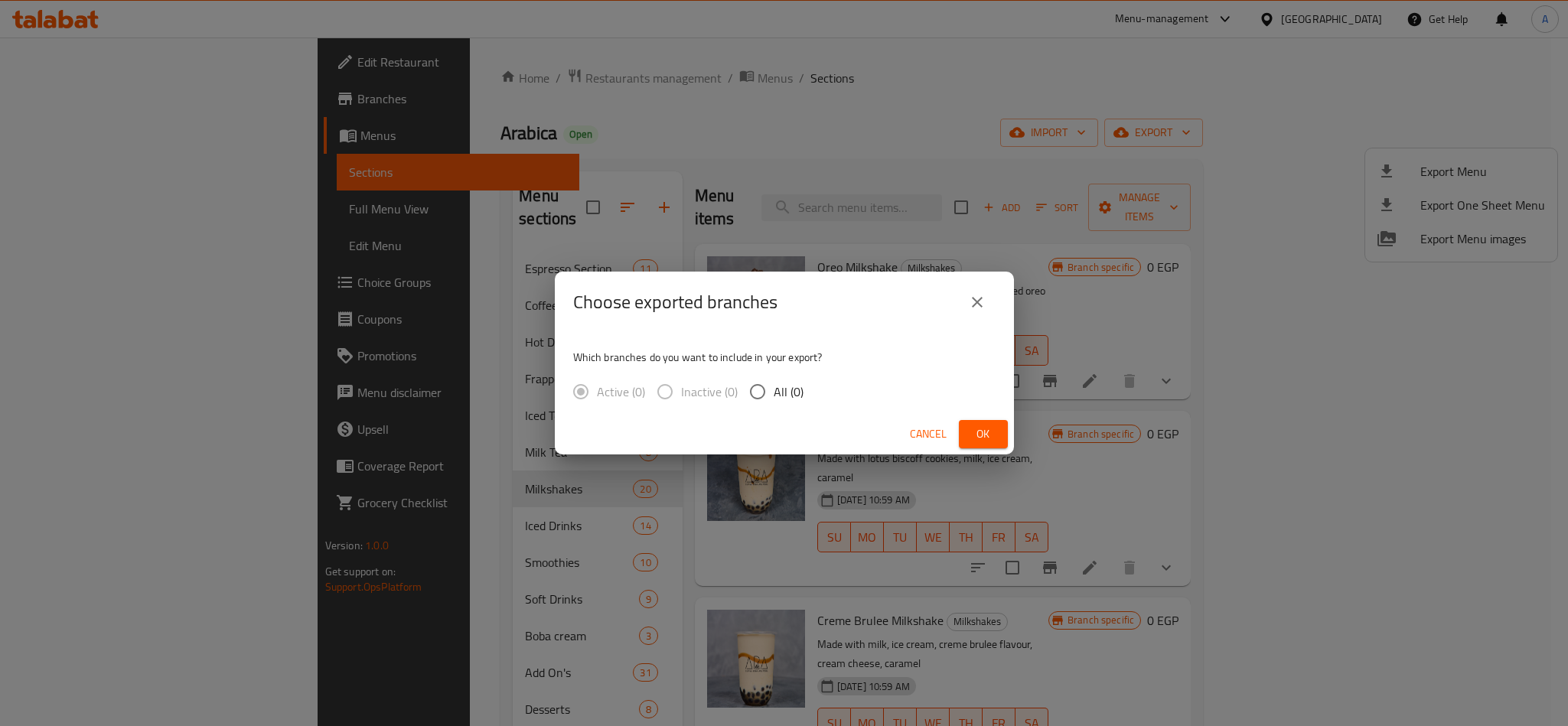
click at [795, 399] on span "All (0)" at bounding box center [788, 392] width 30 height 19
click at [774, 399] on input "All (0)" at bounding box center [757, 392] width 32 height 32
radio input "true"
click at [1008, 436] on div "Cancel Ok" at bounding box center [784, 434] width 459 height 40
click at [972, 430] on span "Ok" at bounding box center [983, 434] width 25 height 19
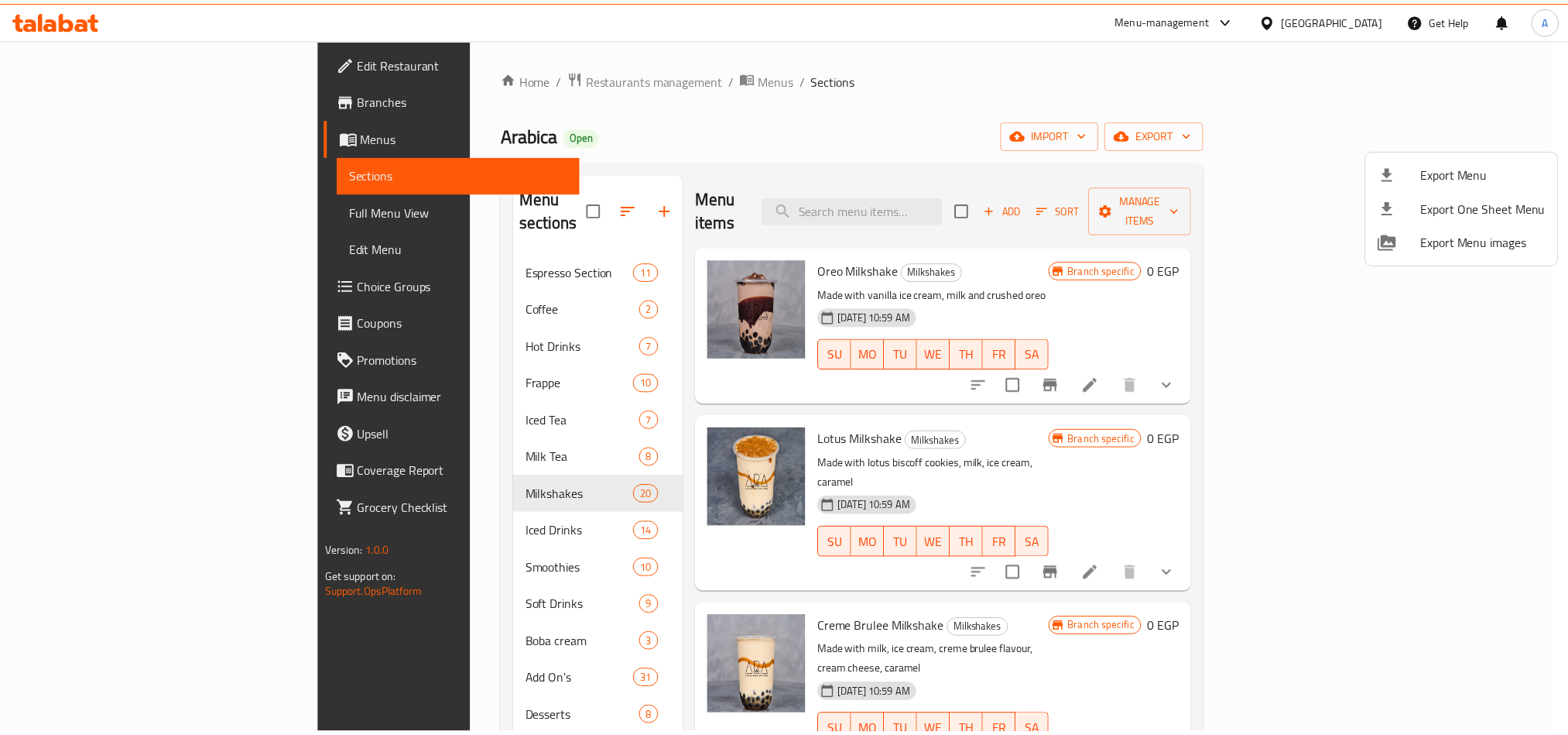
scroll to position [2592, 0]
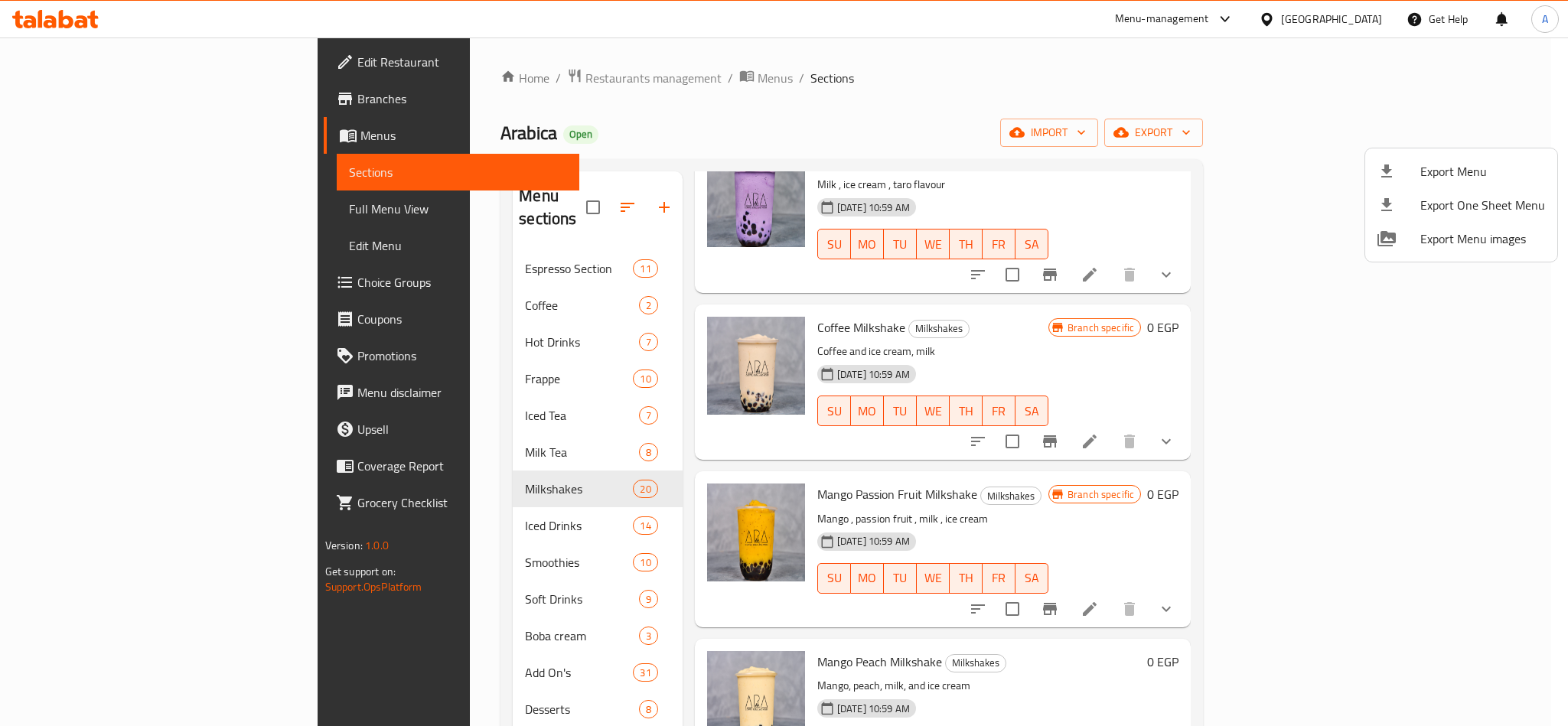
click at [1566, 519] on div at bounding box center [784, 363] width 1568 height 726
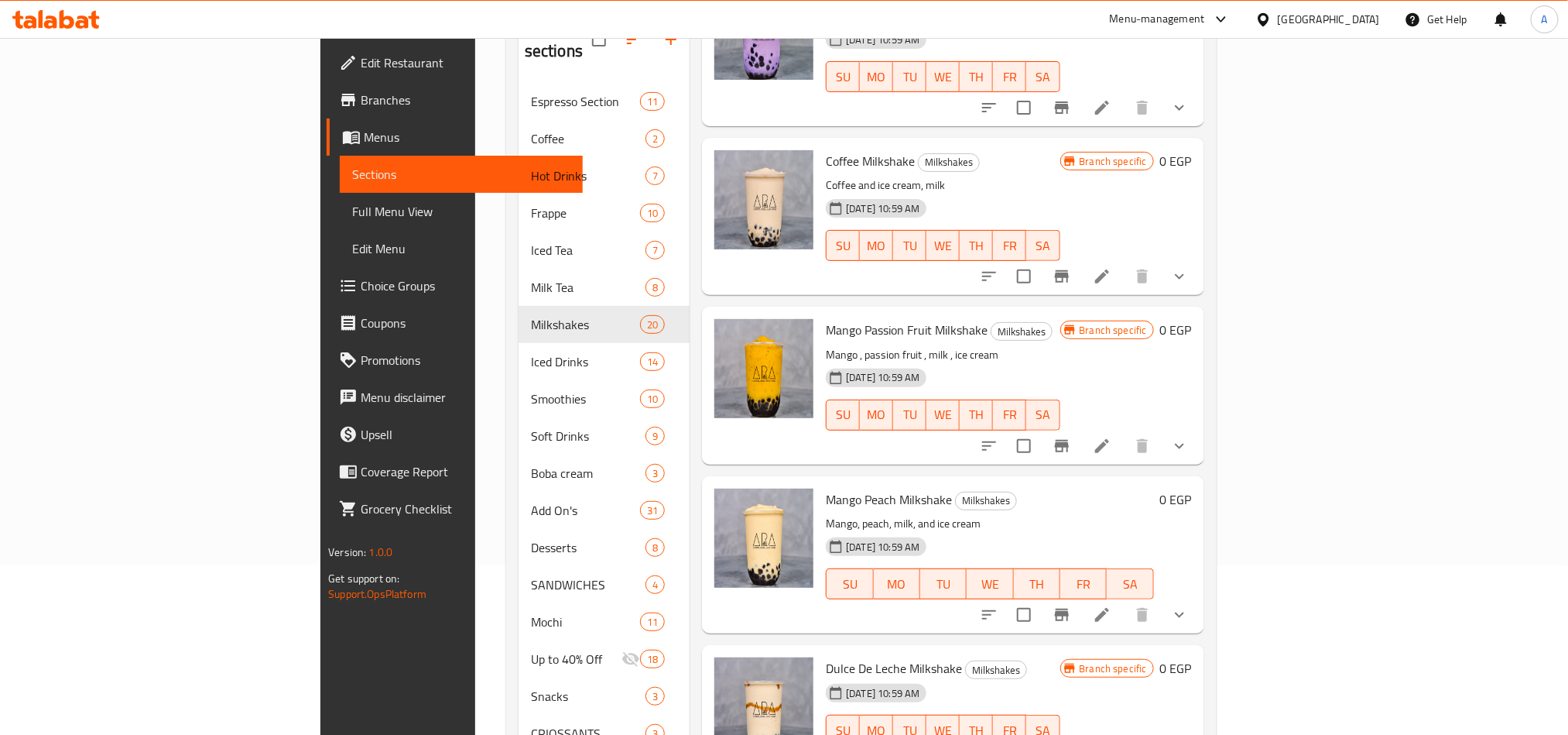
scroll to position [286, 0]
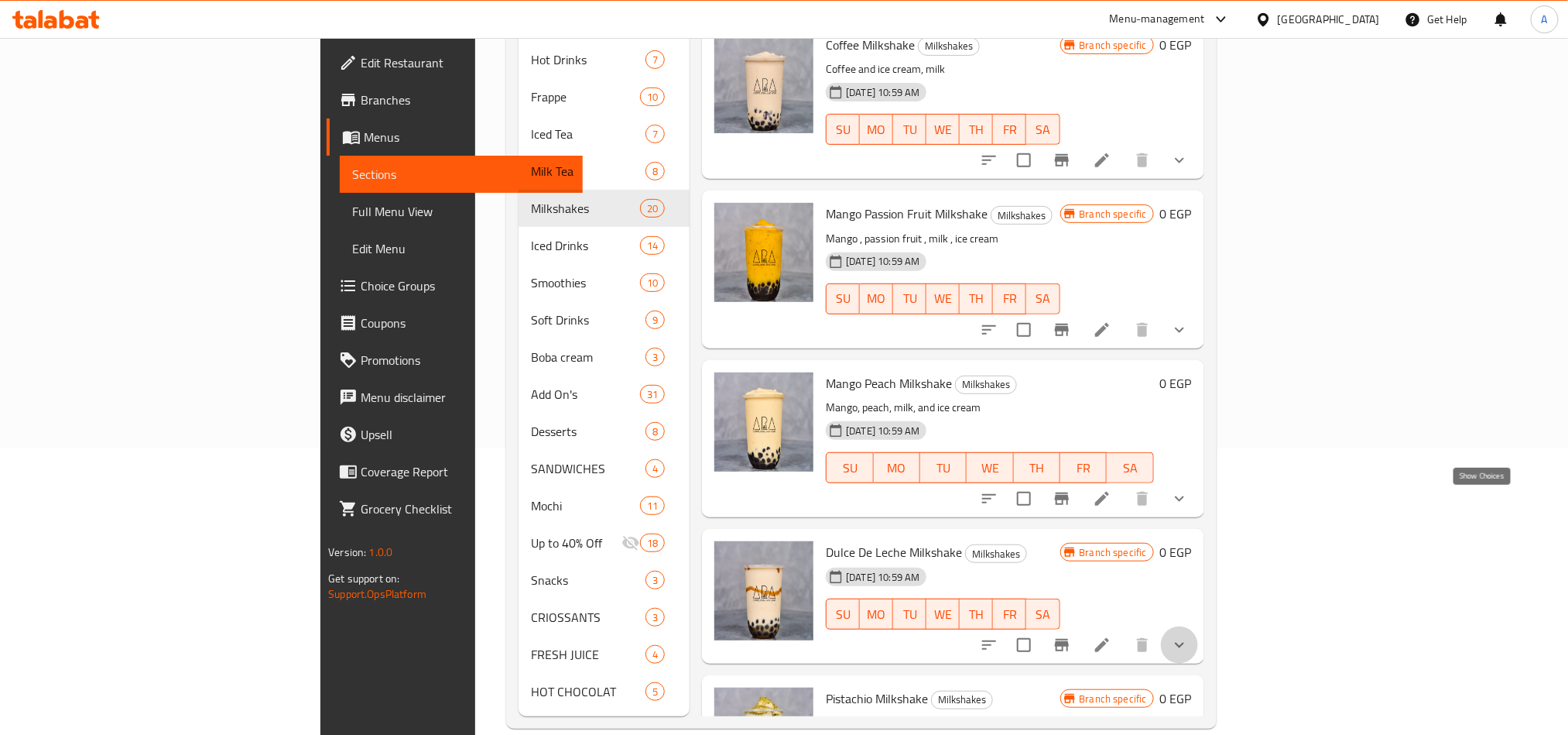
click at [1184, 642] on icon "show more" at bounding box center [1180, 644] width 9 height 5
